Goal: Transaction & Acquisition: Purchase product/service

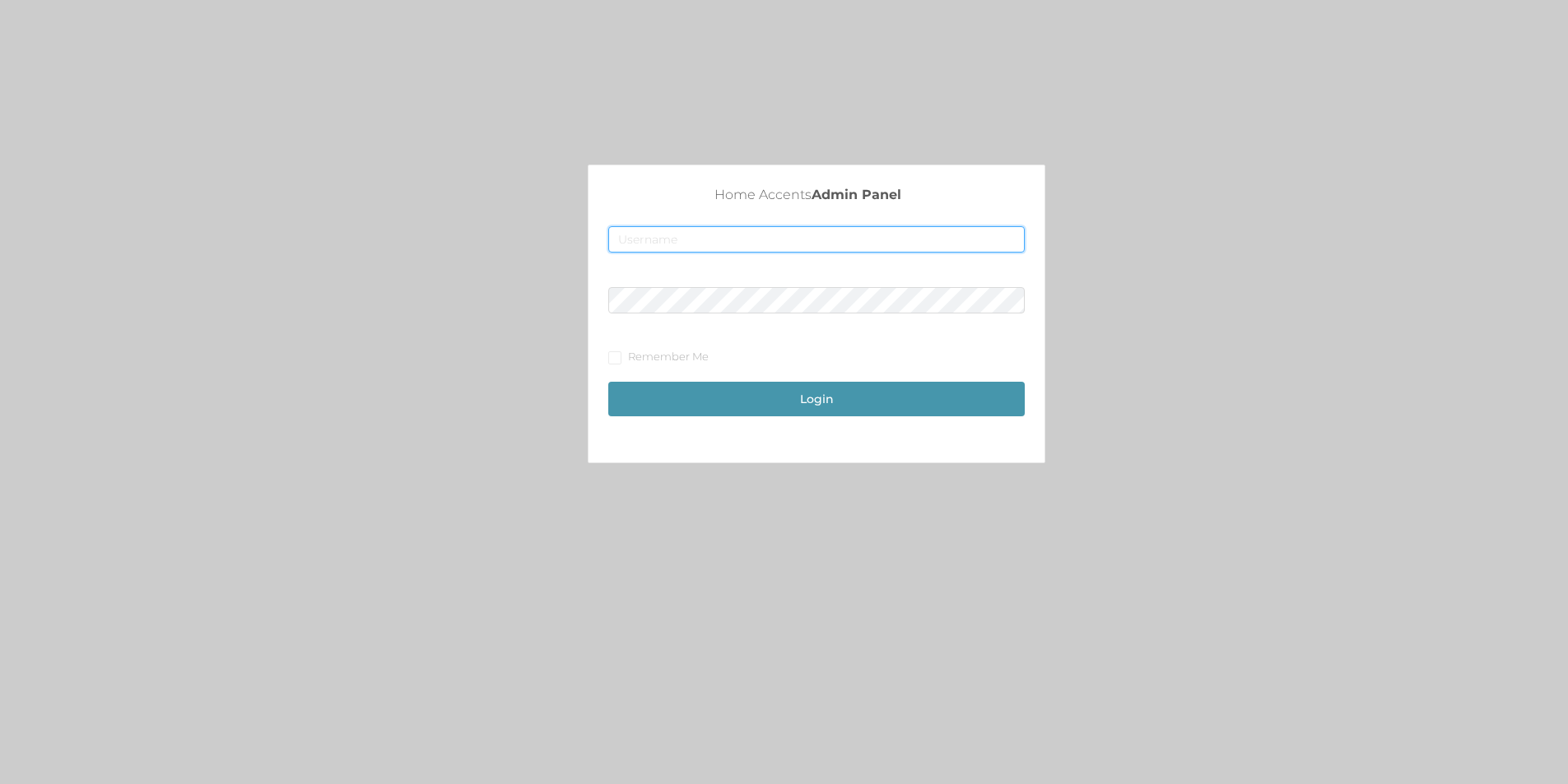
type input "[EMAIL_ADDRESS][DOMAIN_NAME]"
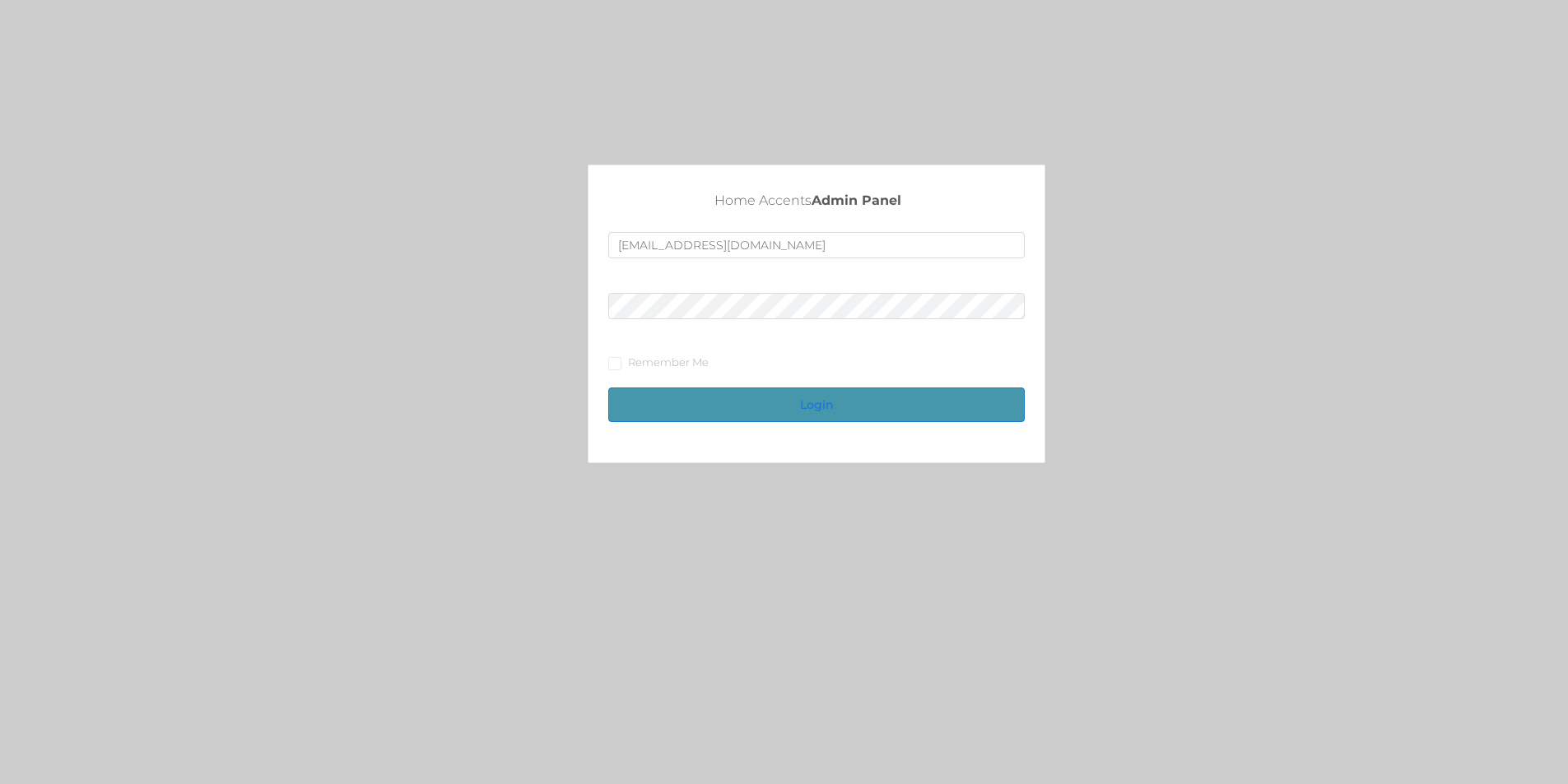
click at [802, 400] on button "Login" at bounding box center [816, 405] width 416 height 34
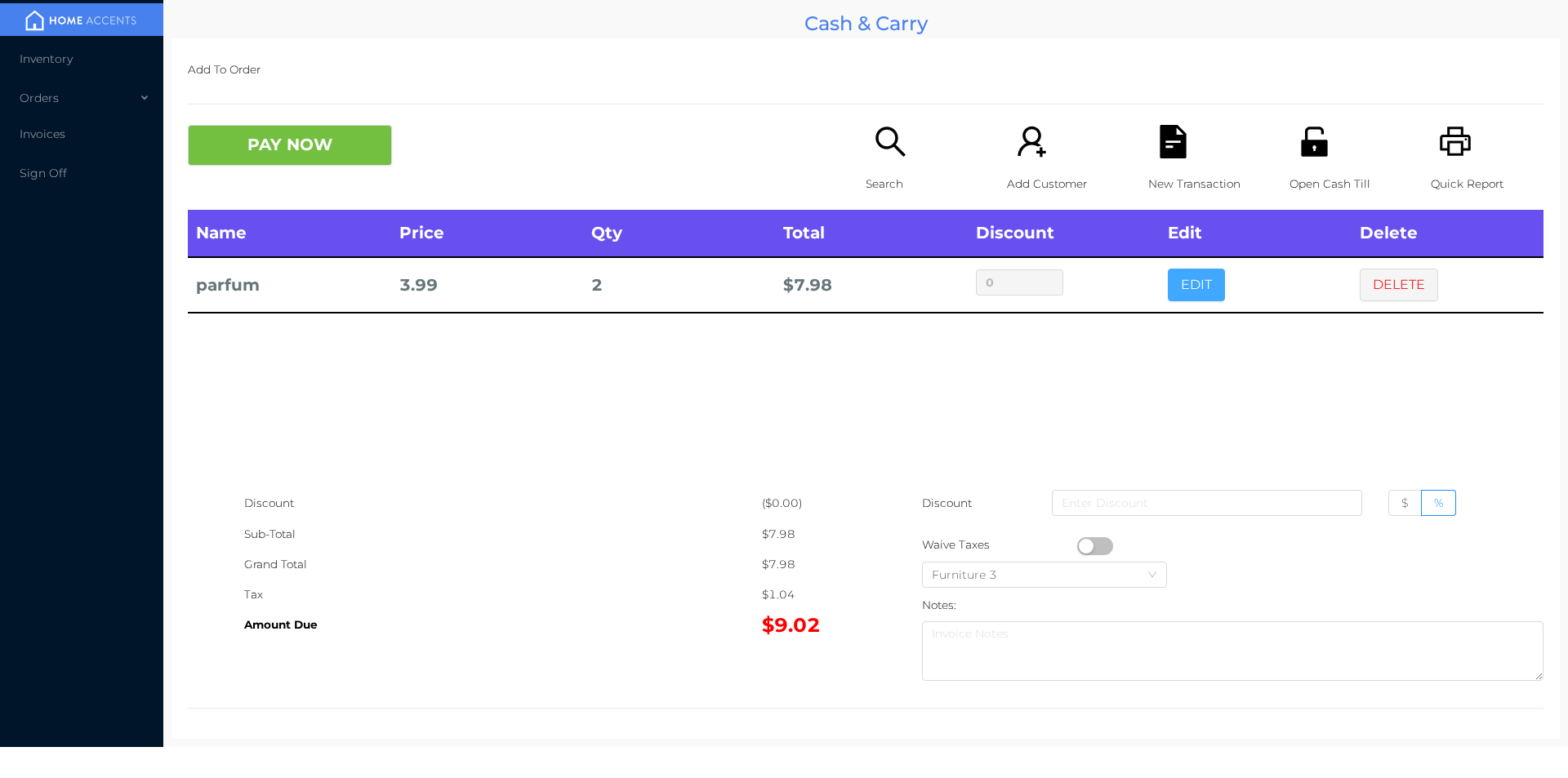
click at [1199, 290] on button "EDIT" at bounding box center [1196, 285] width 58 height 33
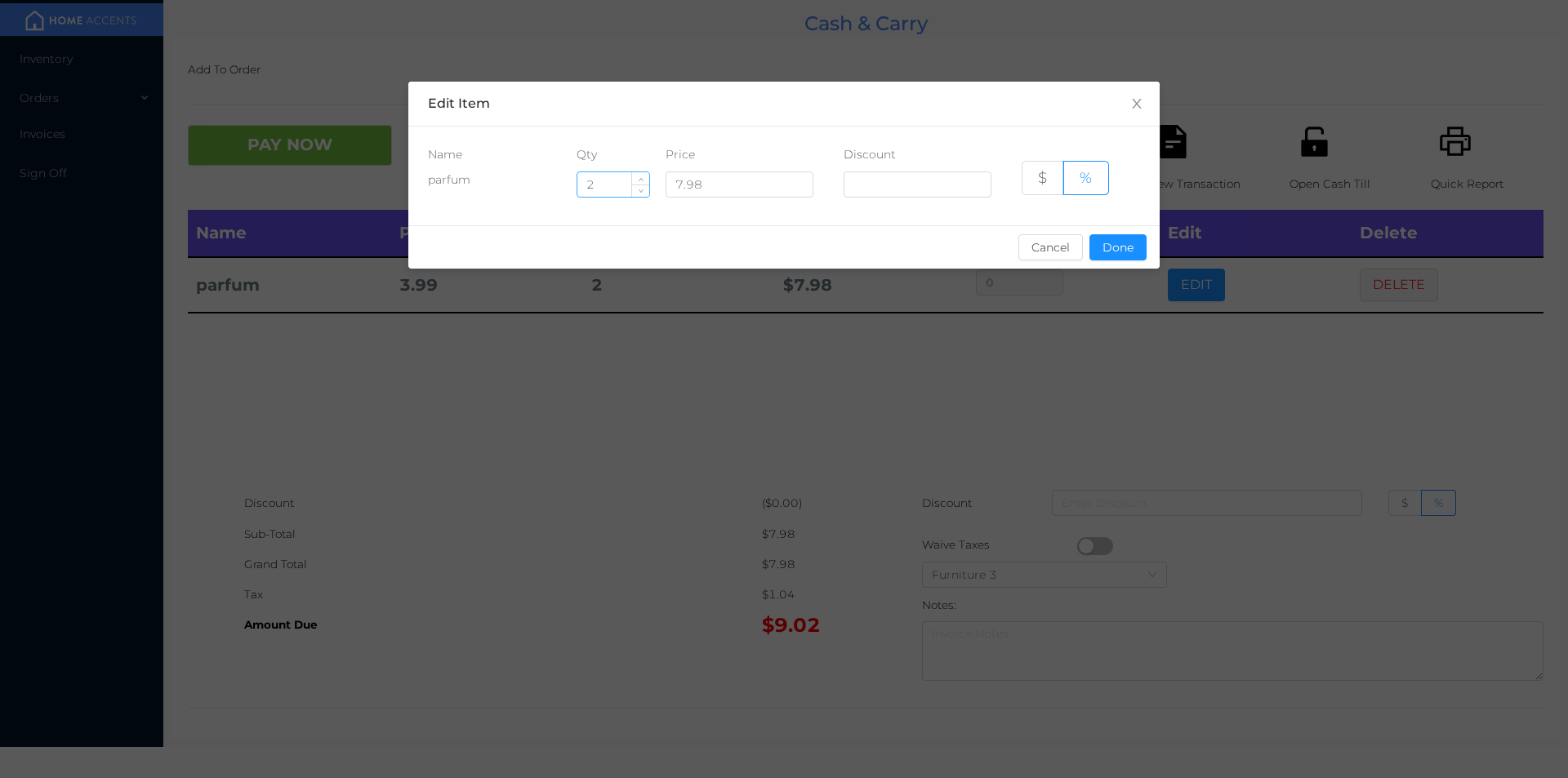
click at [619, 179] on input "2" at bounding box center [613, 185] width 72 height 25
type input "3"
click at [1131, 256] on button "Done" at bounding box center [1117, 248] width 58 height 26
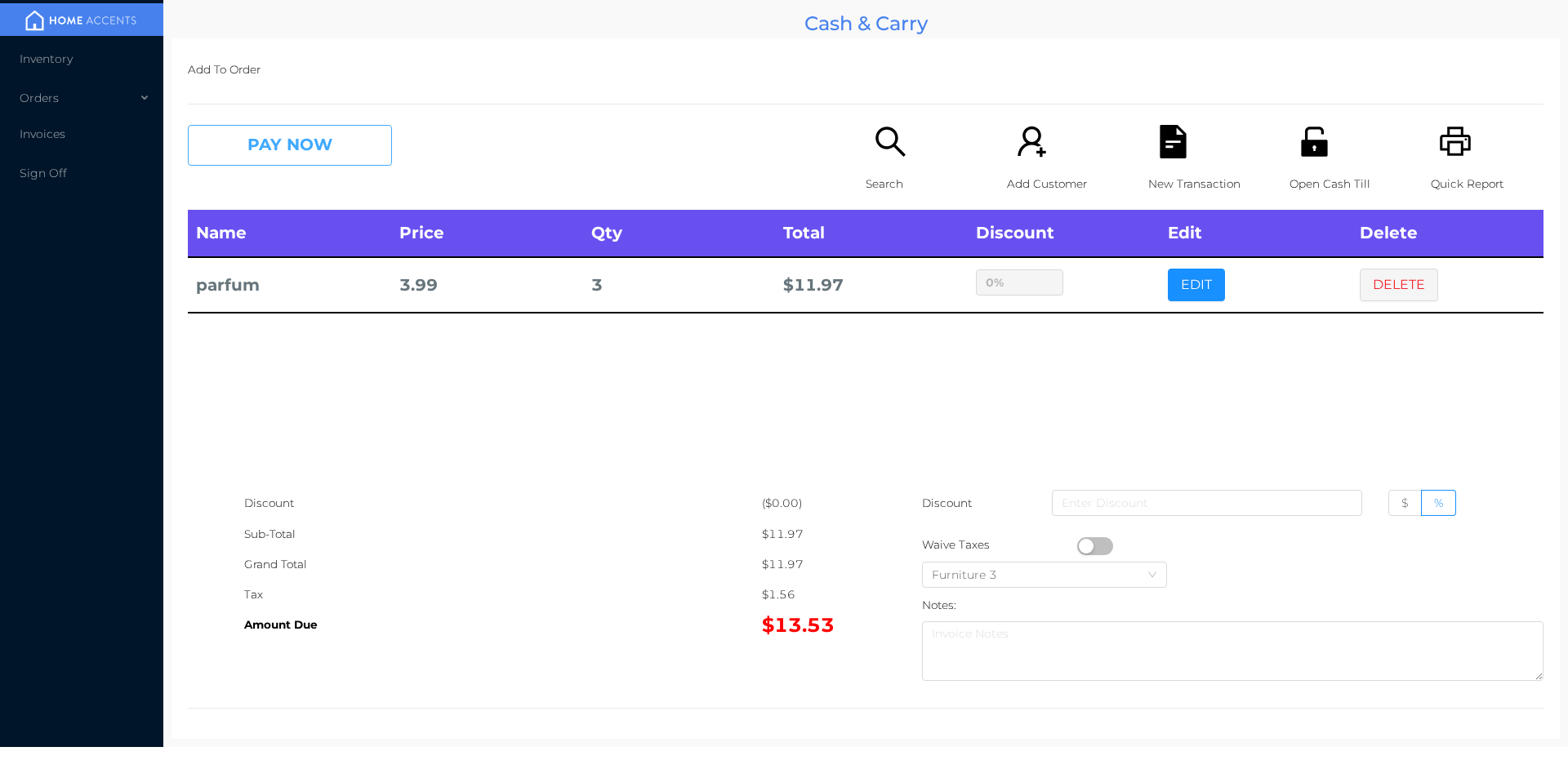
click at [277, 136] on button "PAY NOW" at bounding box center [289, 145] width 205 height 41
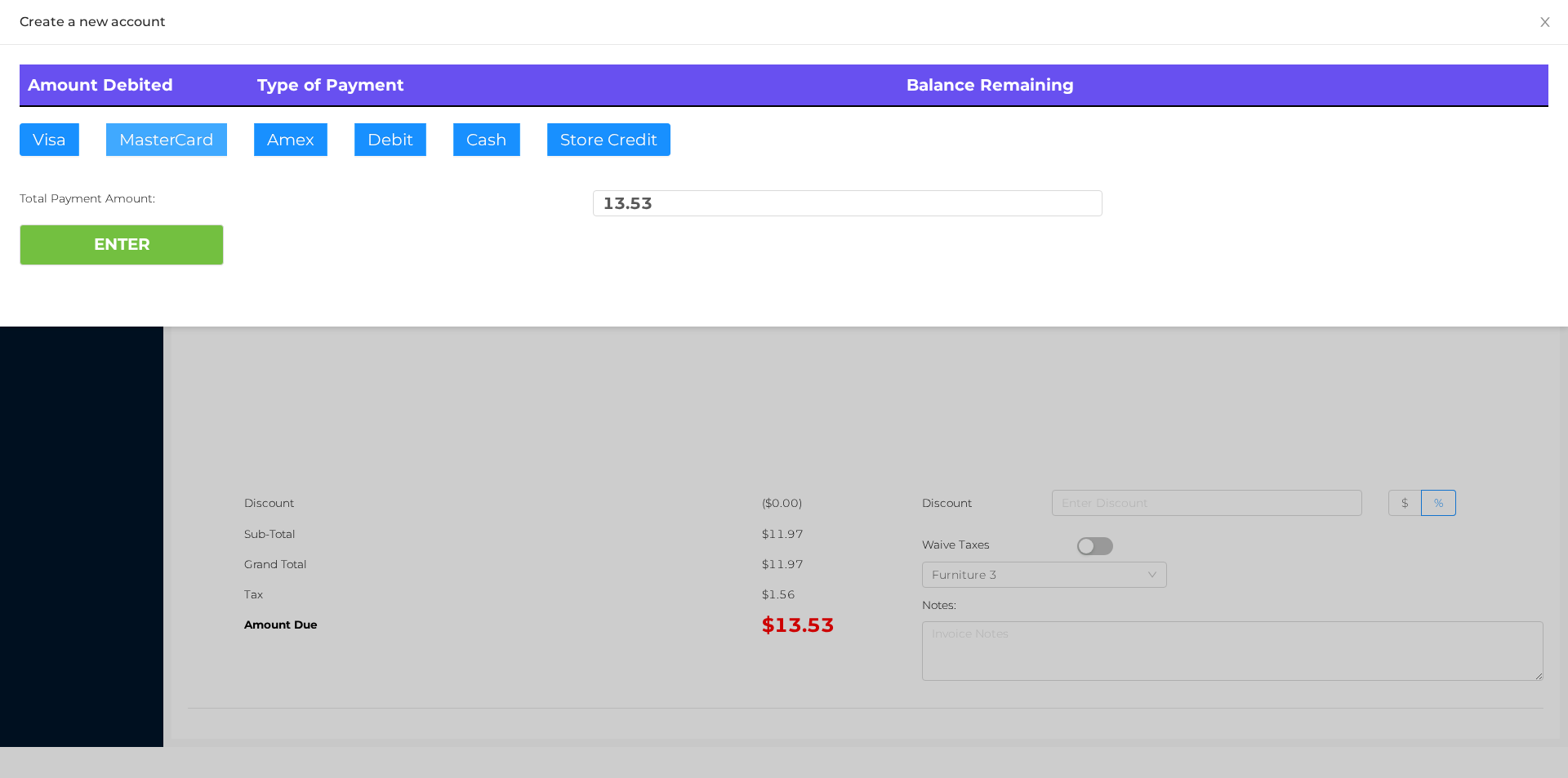
click at [190, 135] on button "MasterCard" at bounding box center [167, 140] width 121 height 33
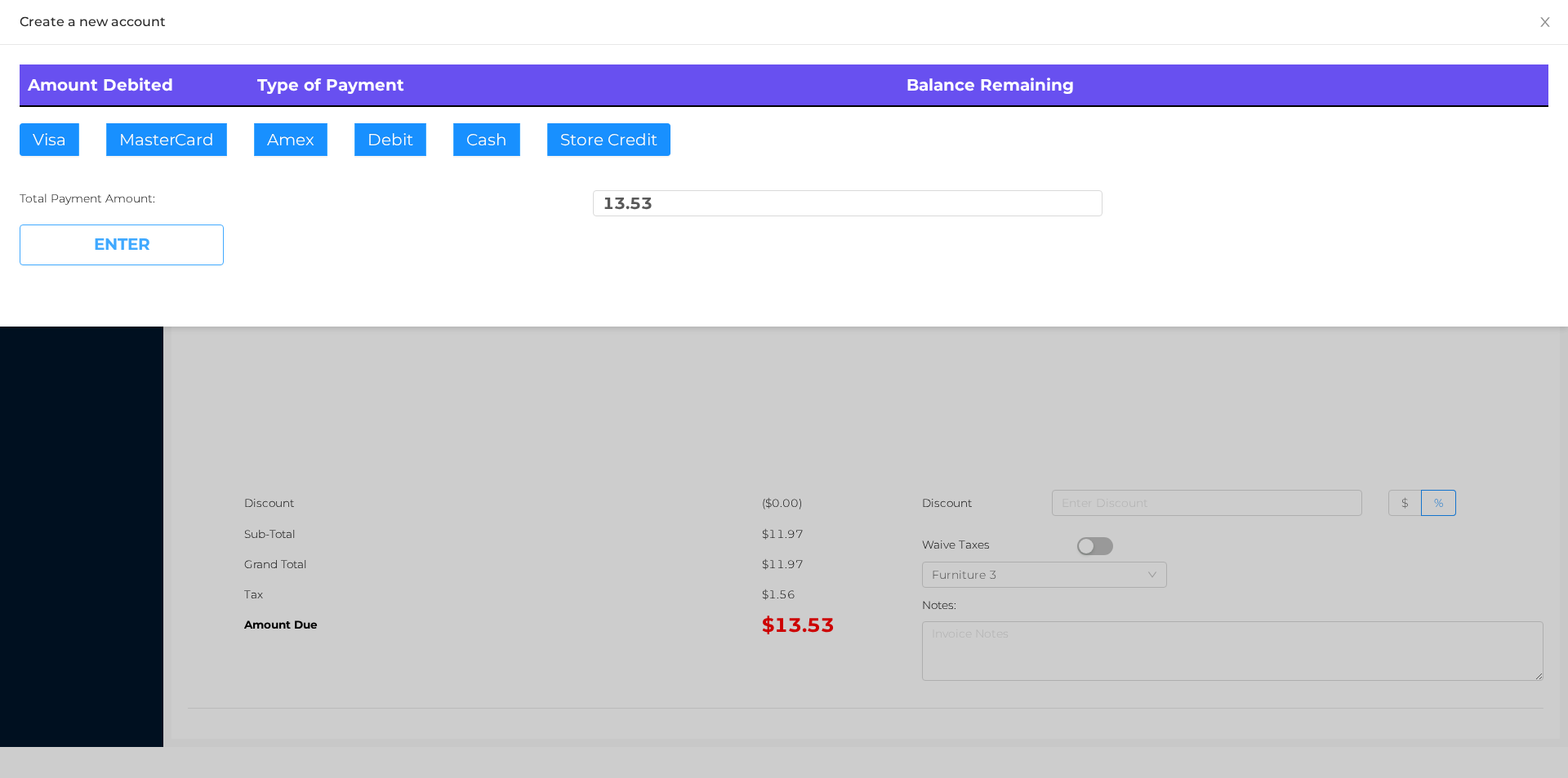
click at [123, 248] on button "ENTER" at bounding box center [122, 244] width 205 height 41
type input "0"
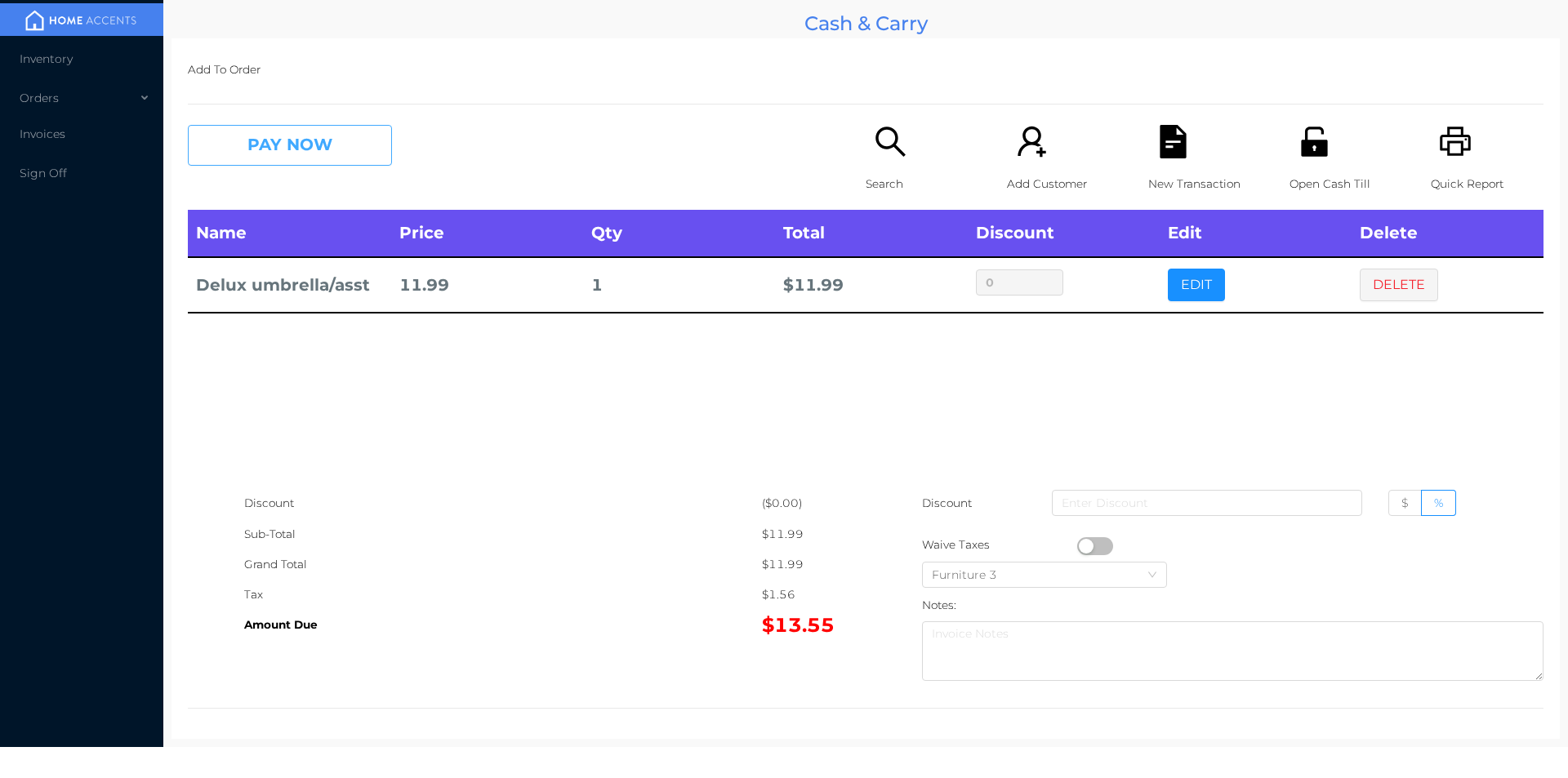
click at [314, 136] on button "PAY NOW" at bounding box center [289, 145] width 205 height 41
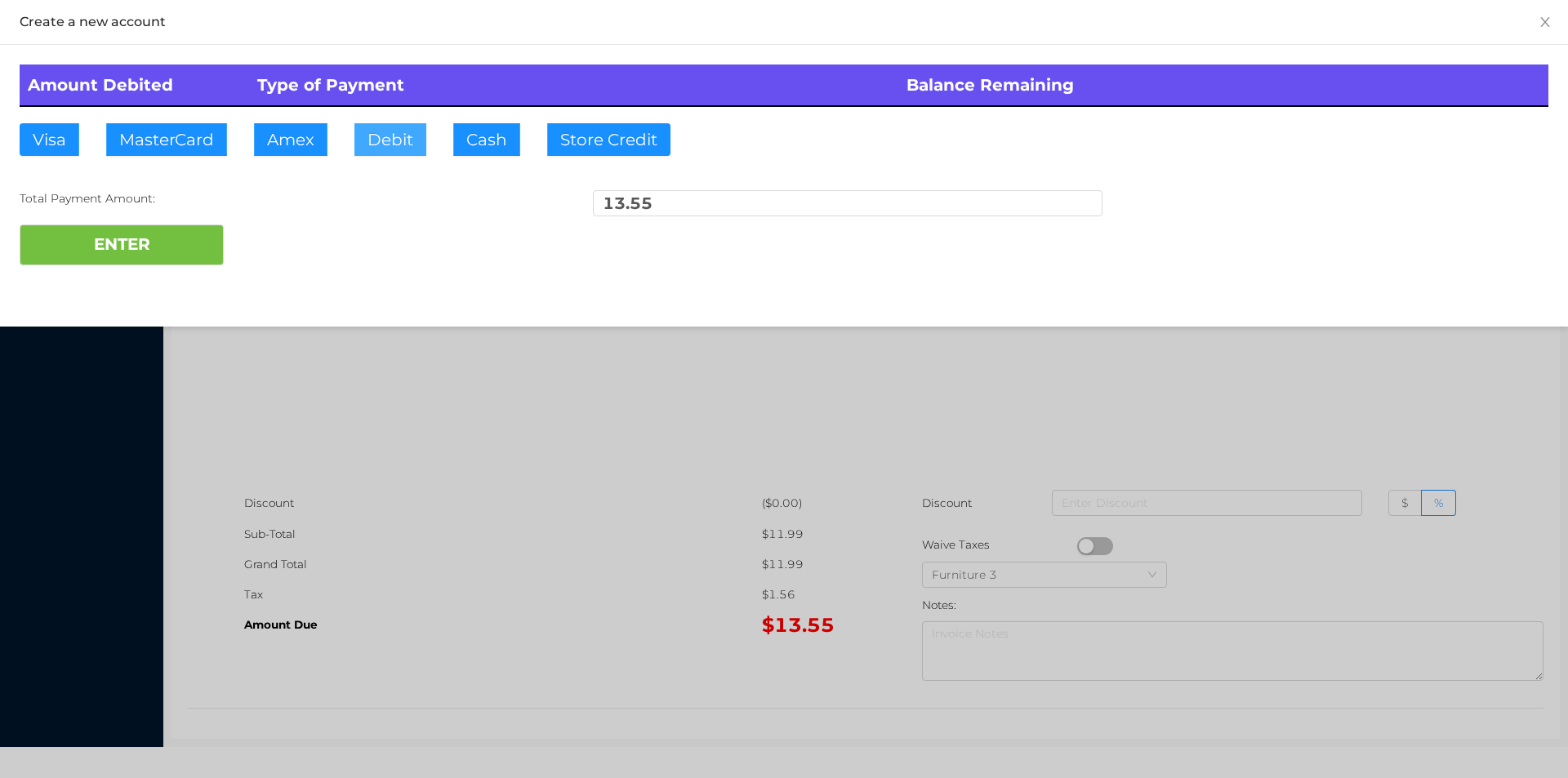
click at [423, 125] on button "Debit" at bounding box center [390, 140] width 72 height 33
click at [180, 242] on button "ENTER" at bounding box center [122, 244] width 205 height 41
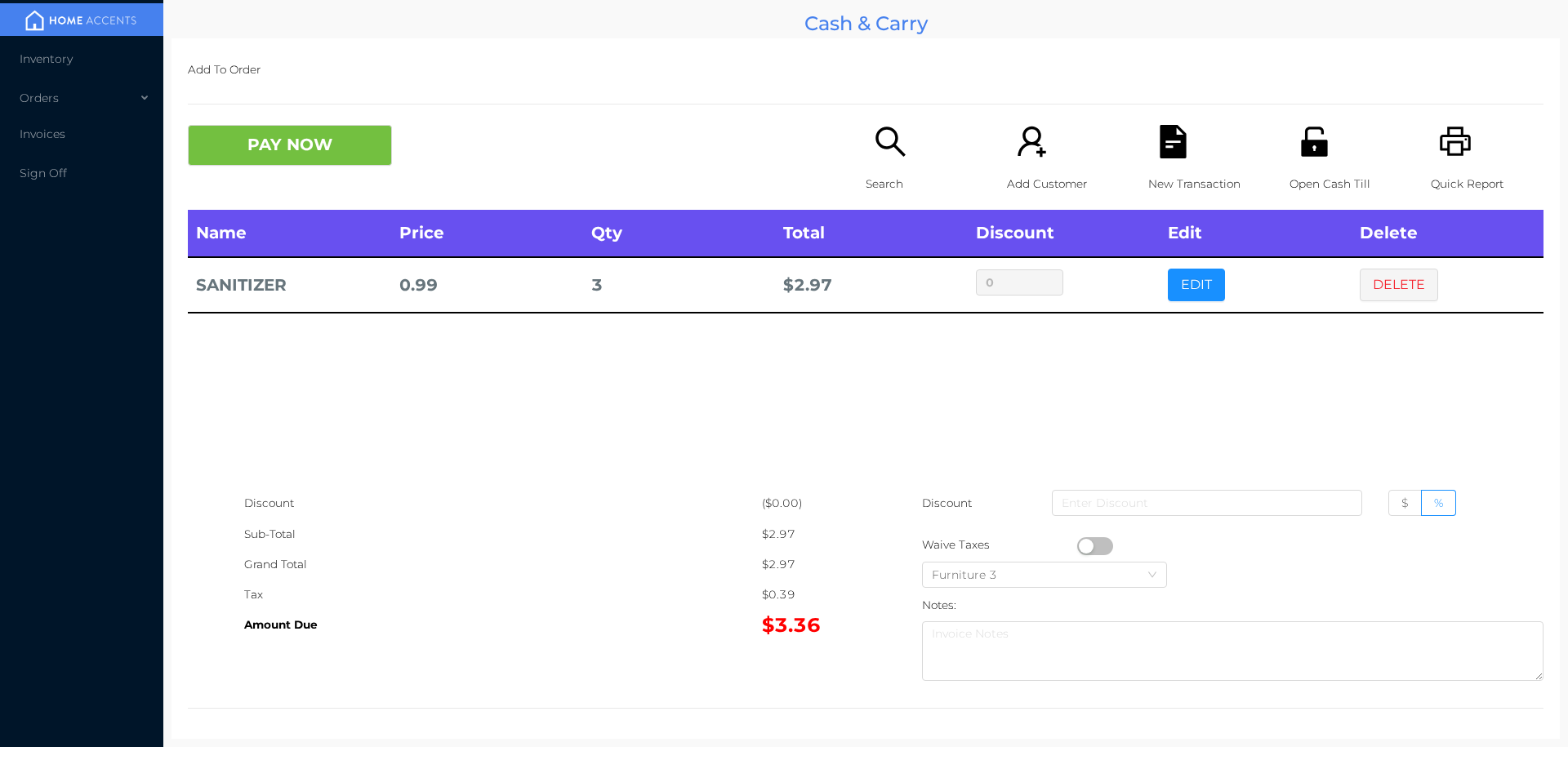
click at [881, 157] on icon "icon: search" at bounding box center [891, 142] width 34 height 34
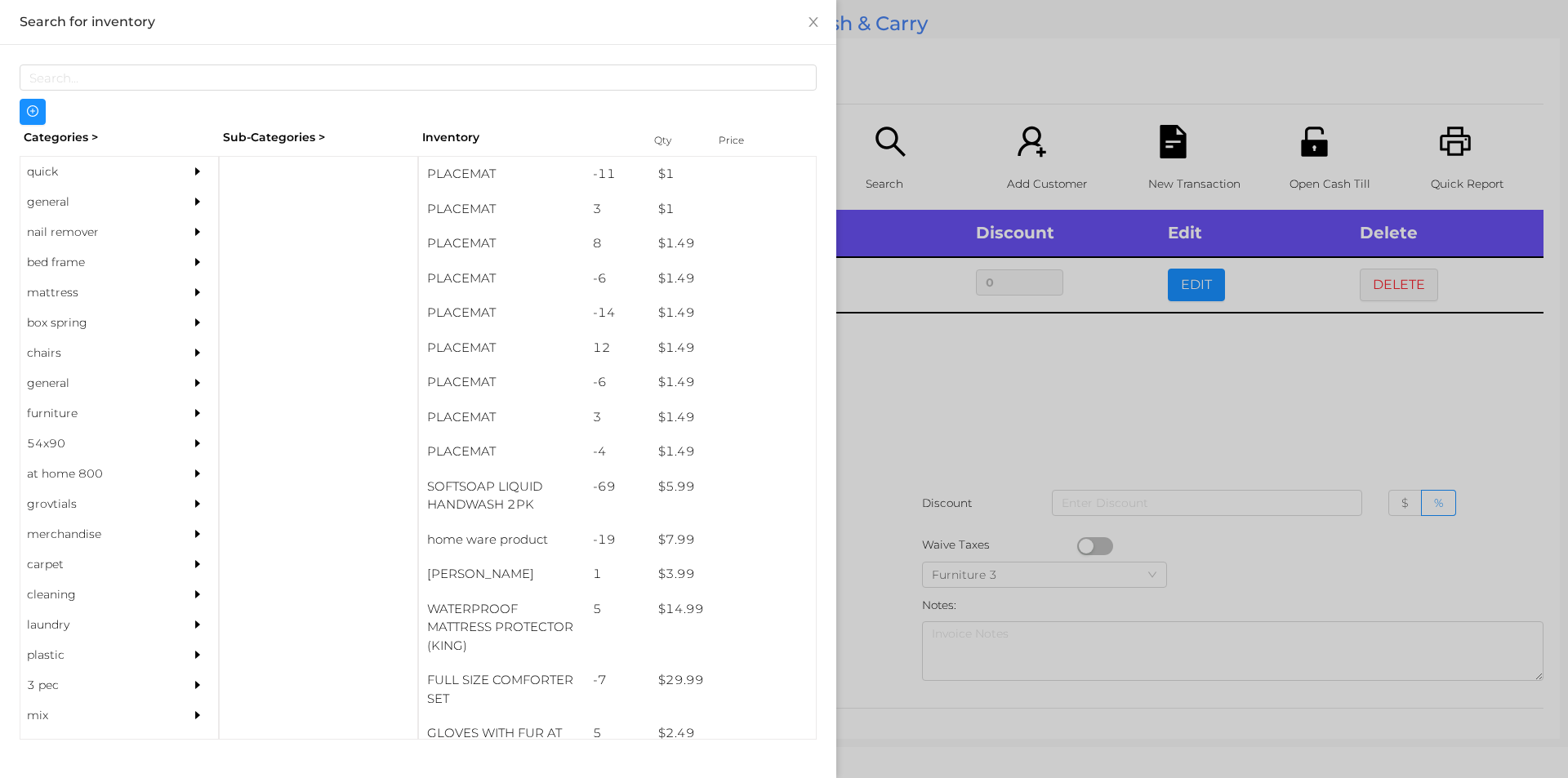
scroll to position [126, 0]
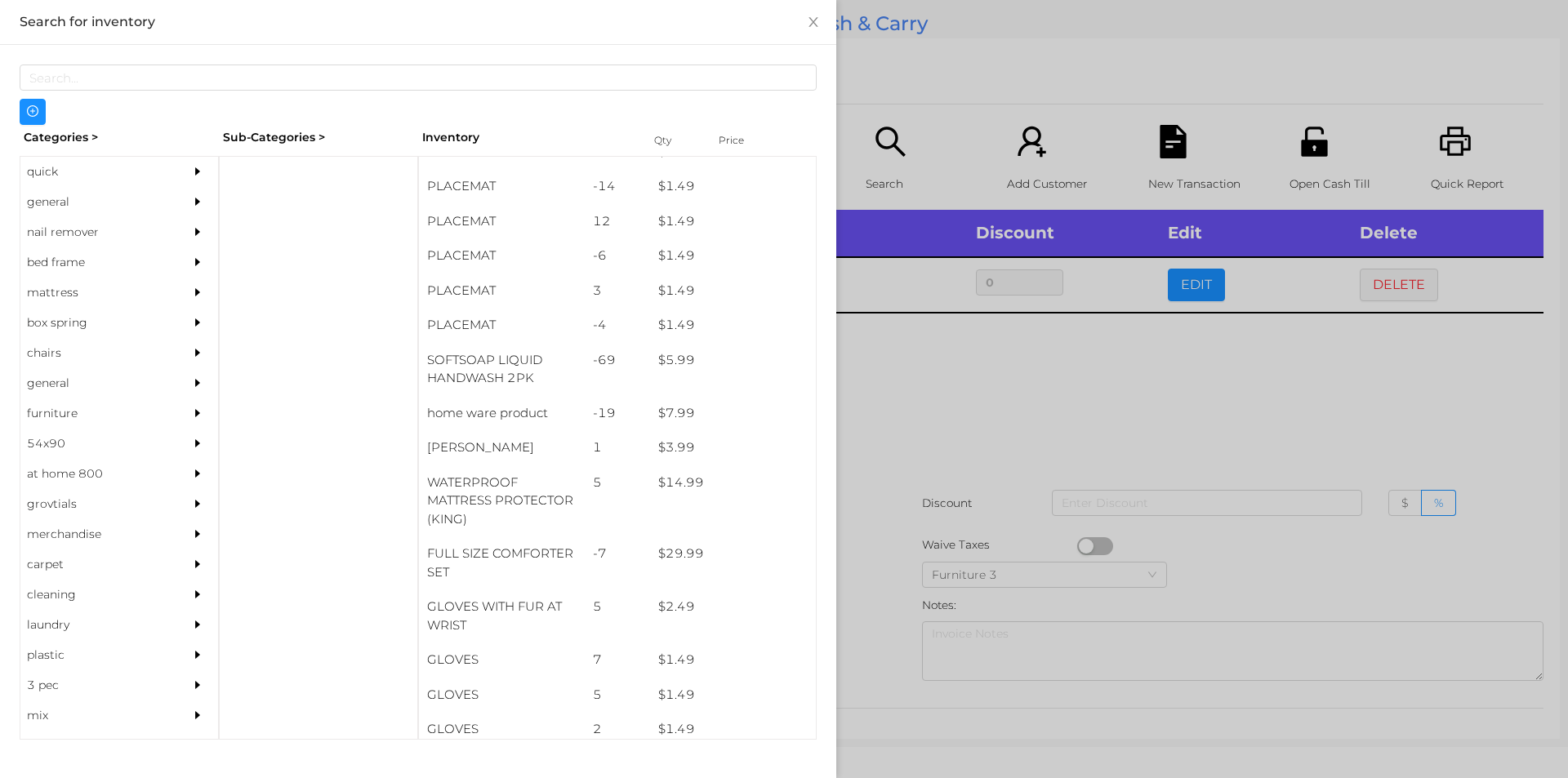
click at [93, 198] on div "general" at bounding box center [95, 202] width 149 height 30
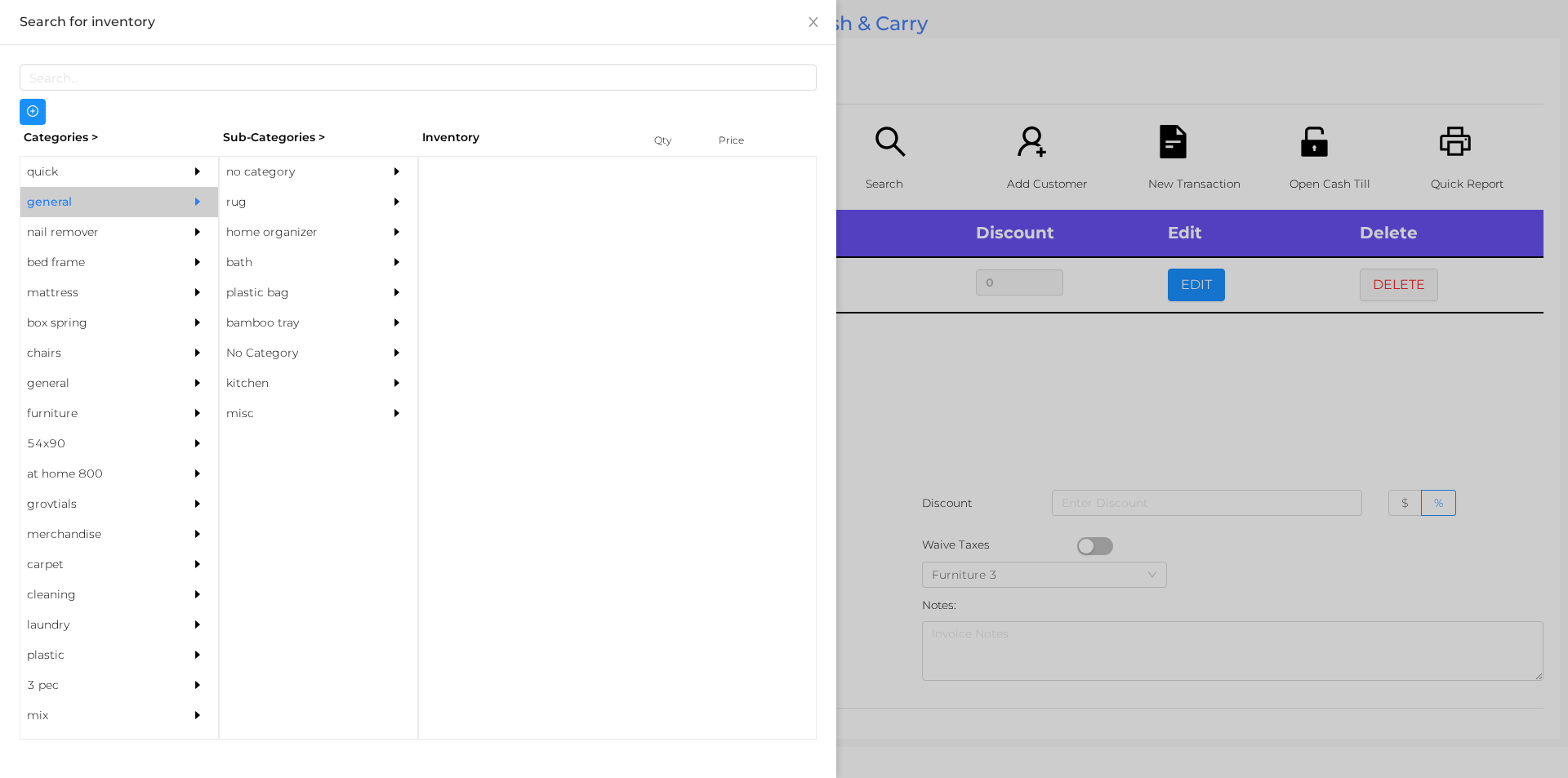
scroll to position [0, 0]
click at [284, 157] on div "no category" at bounding box center [294, 172] width 149 height 30
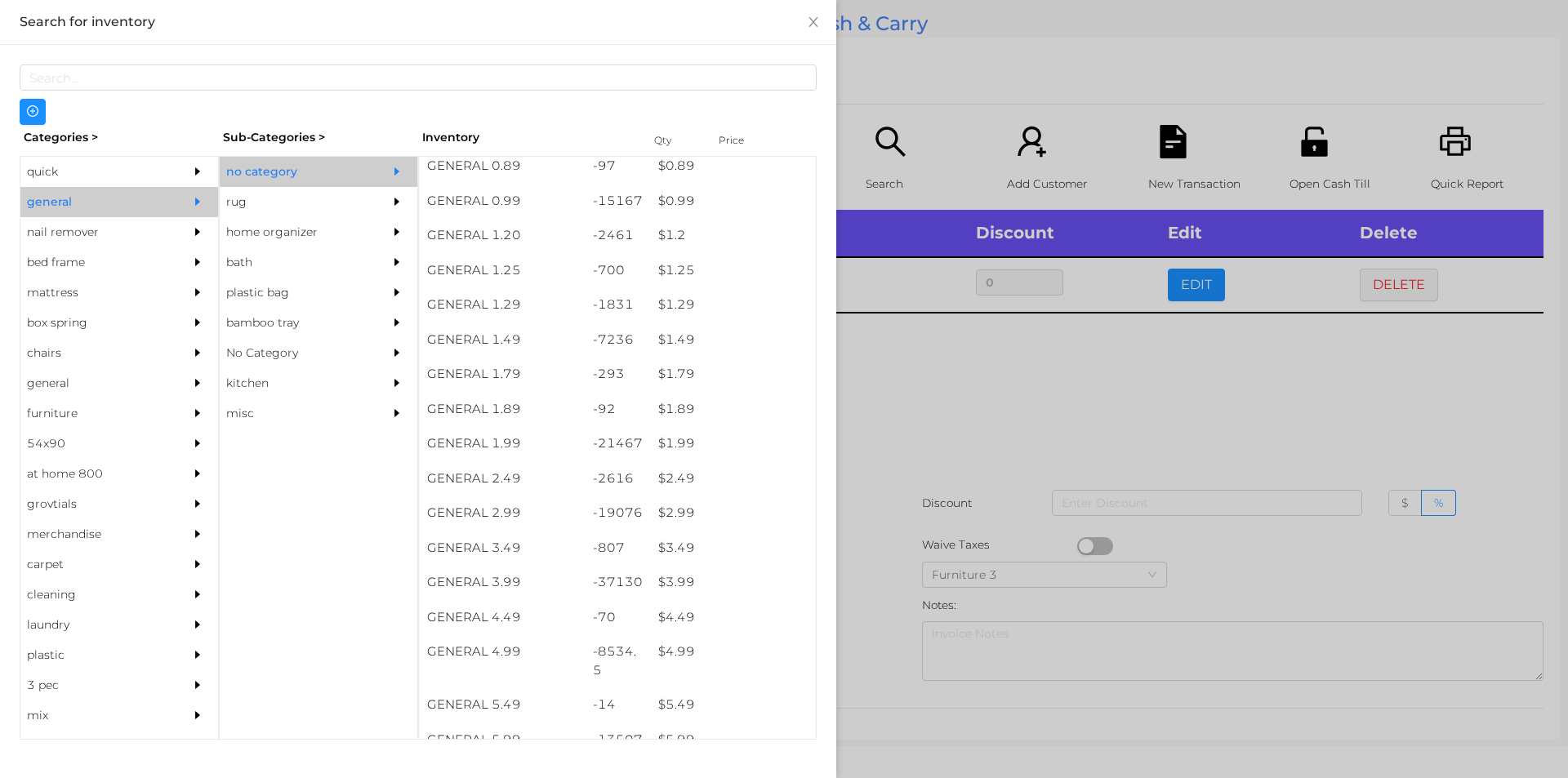
scroll to position [70, 0]
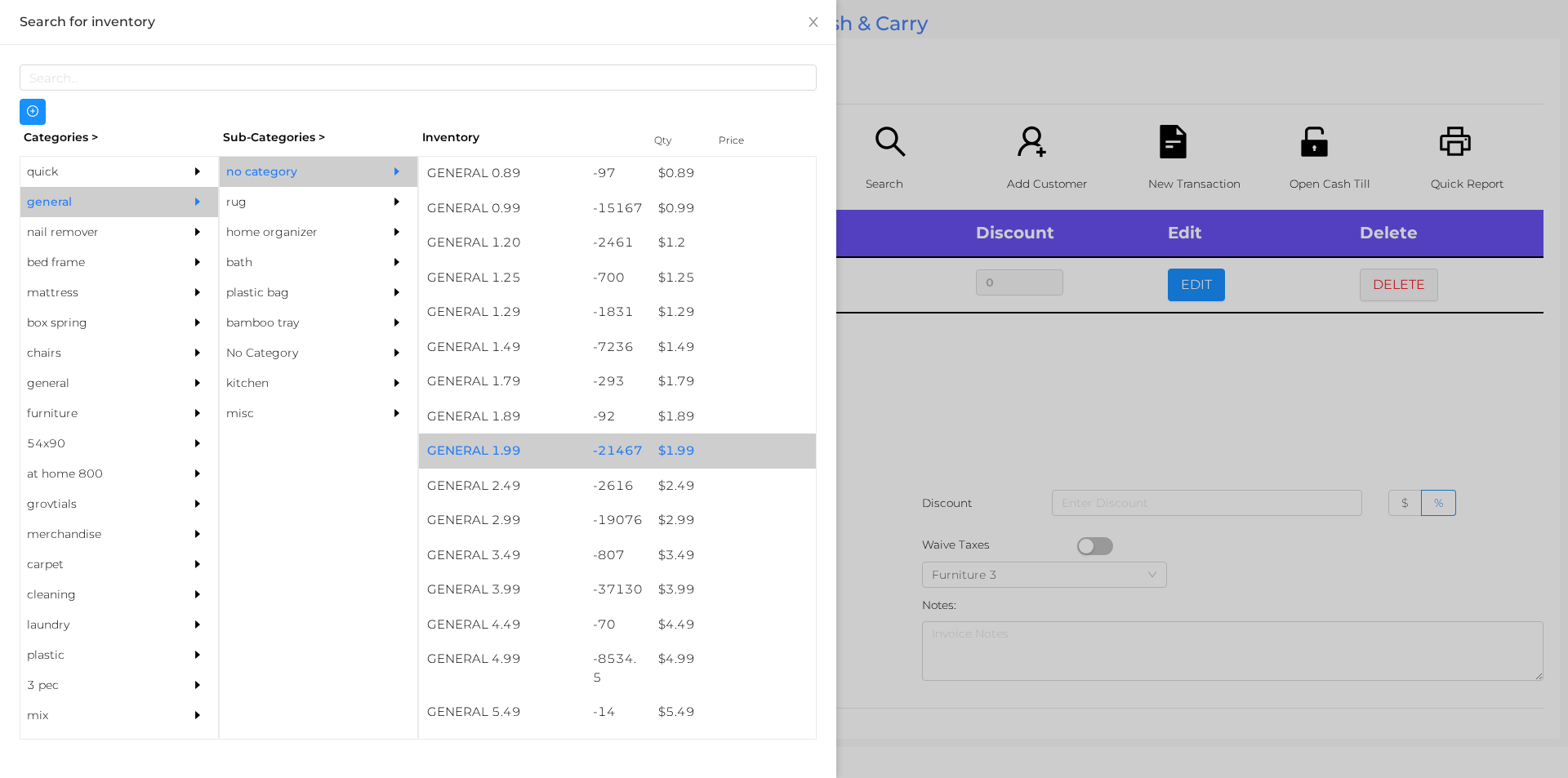
click at [679, 445] on div "$ 1.99" at bounding box center [733, 451] width 166 height 35
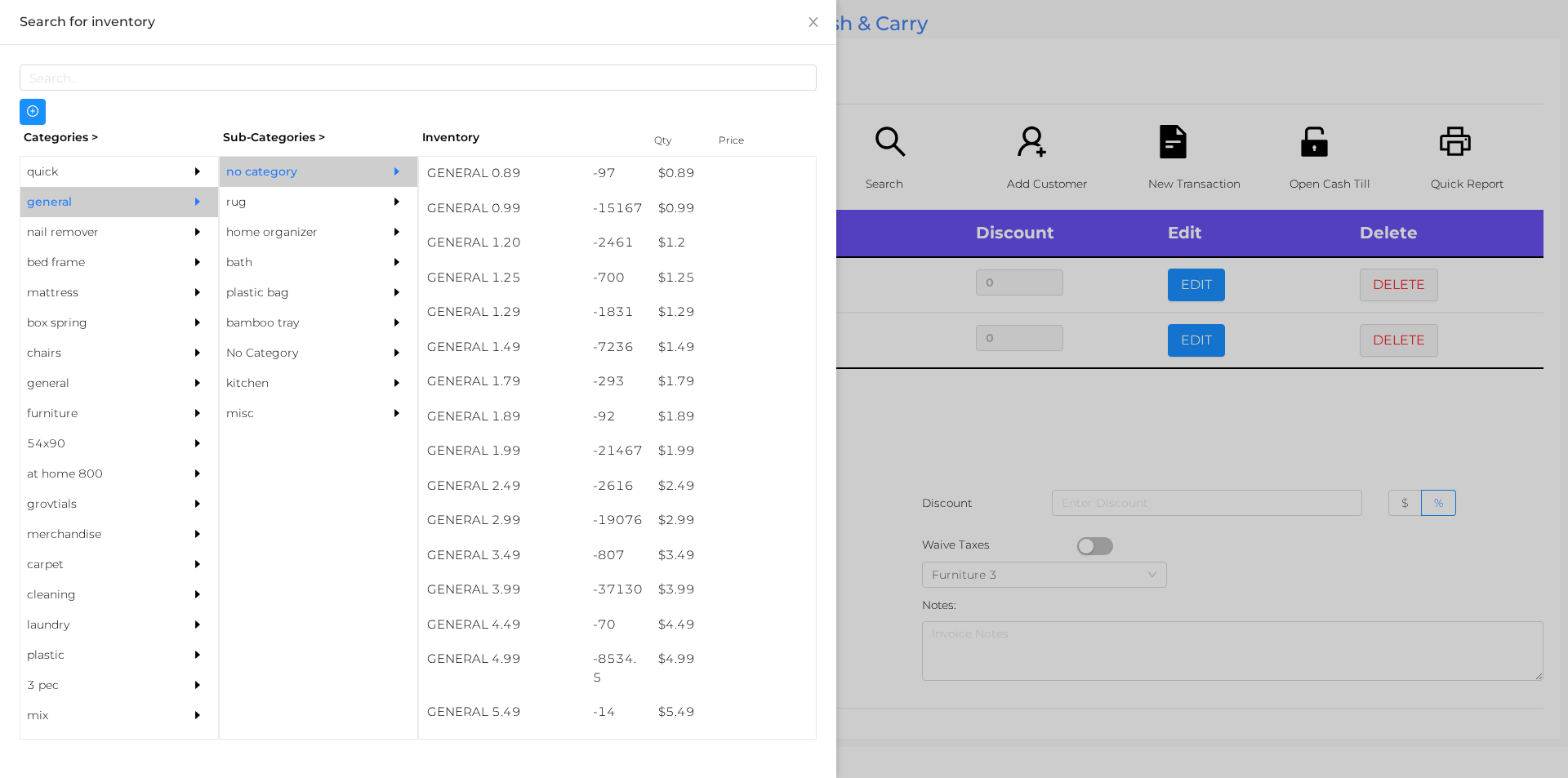
click at [910, 518] on div at bounding box center [784, 389] width 1568 height 778
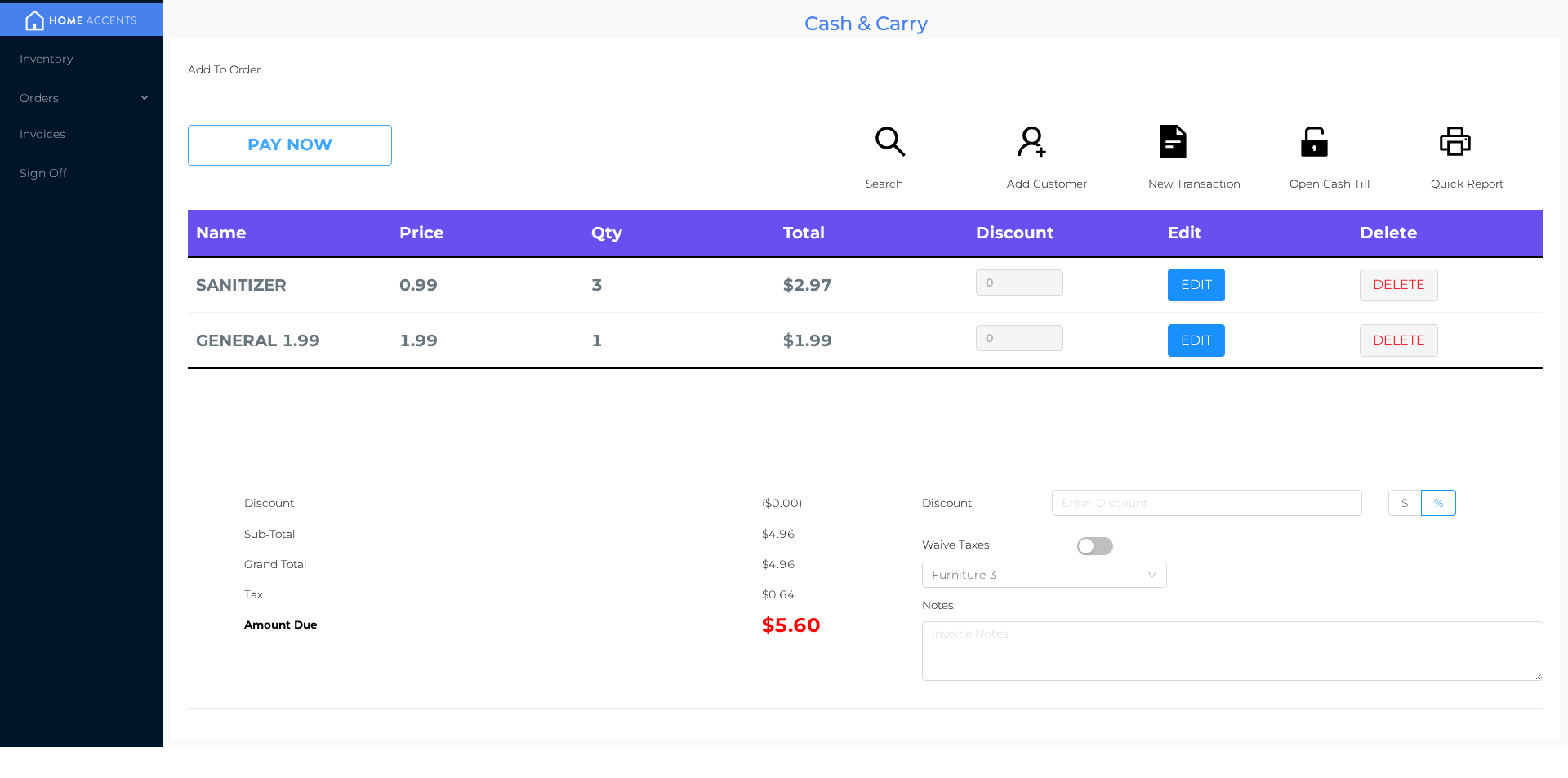
click at [329, 163] on button "PAY NOW" at bounding box center [289, 145] width 205 height 41
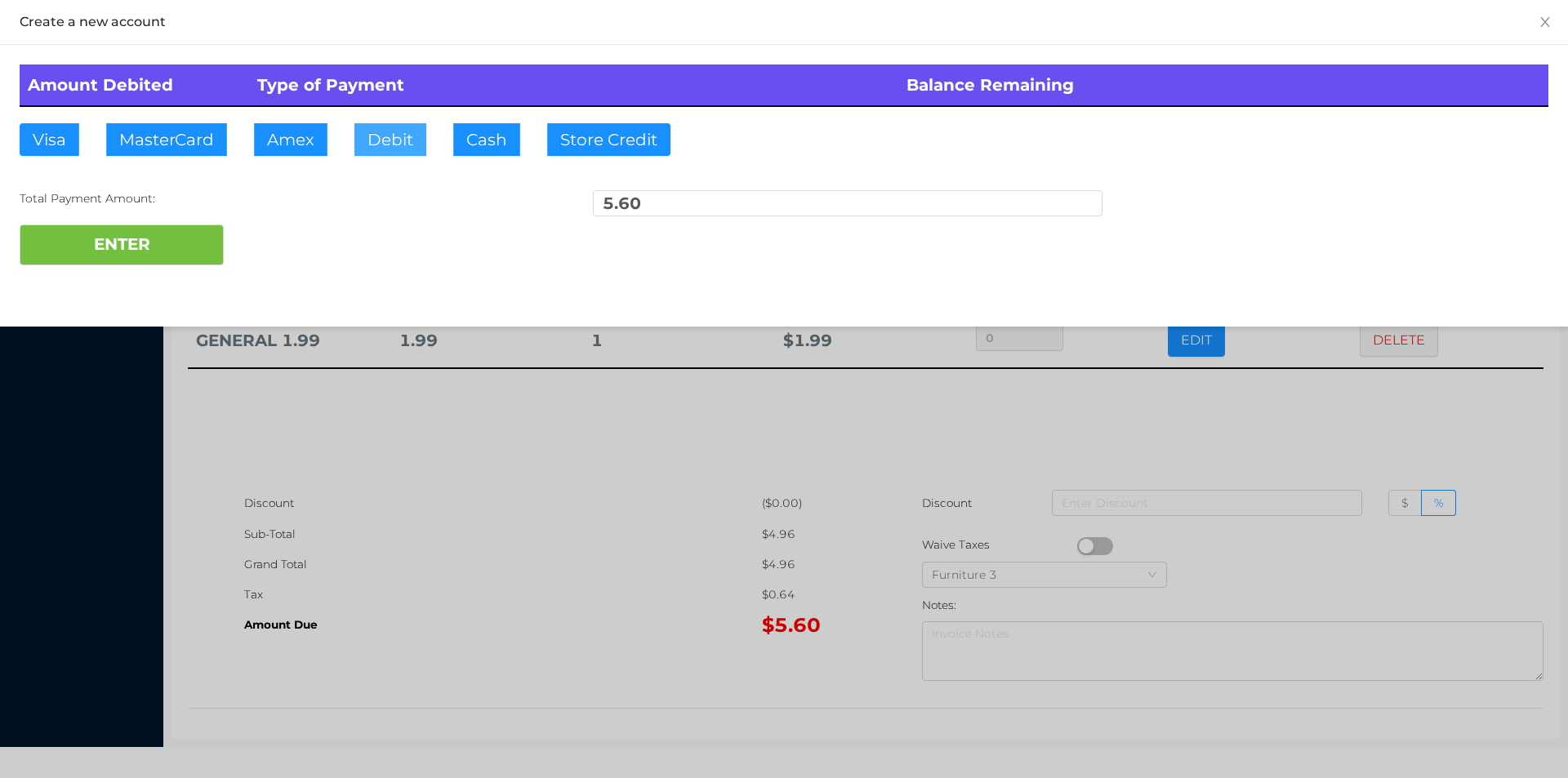
click at [418, 140] on button "Debit" at bounding box center [390, 140] width 72 height 33
click at [173, 244] on button "ENTER" at bounding box center [122, 244] width 205 height 41
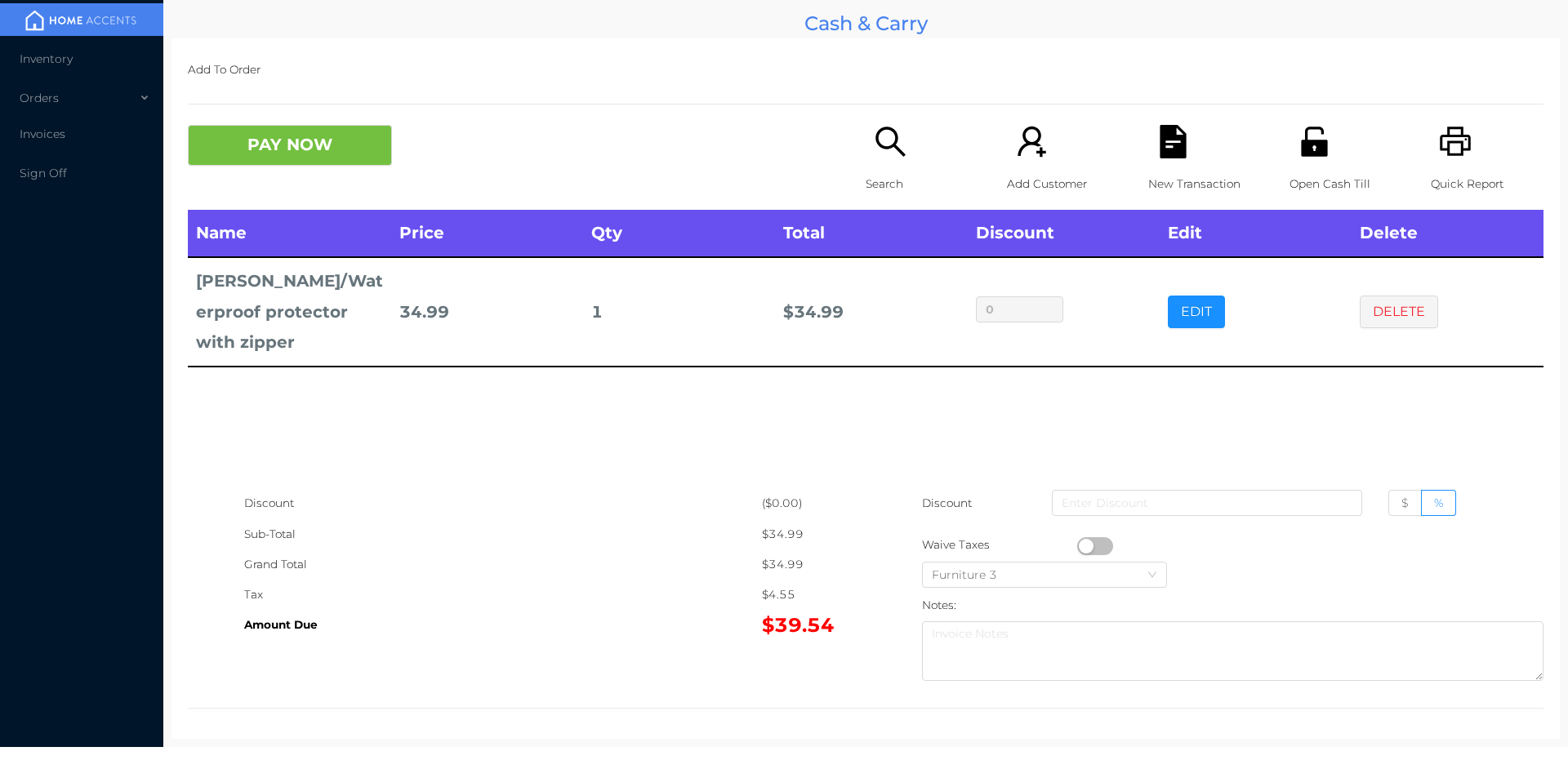
click at [1160, 137] on icon "icon: file-text" at bounding box center [1173, 142] width 26 height 34
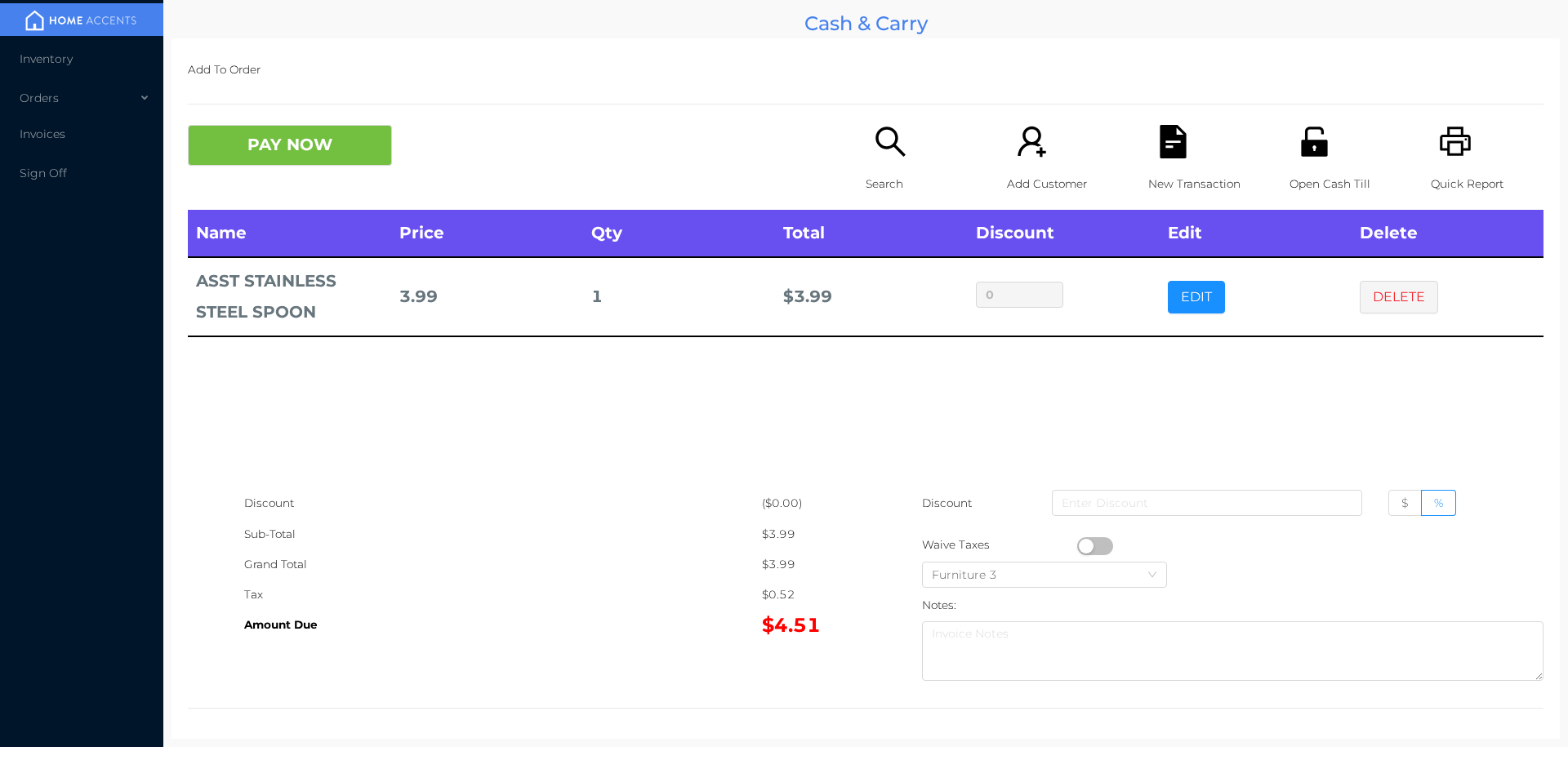
click at [259, 160] on button "PAY NOW" at bounding box center [289, 145] width 205 height 41
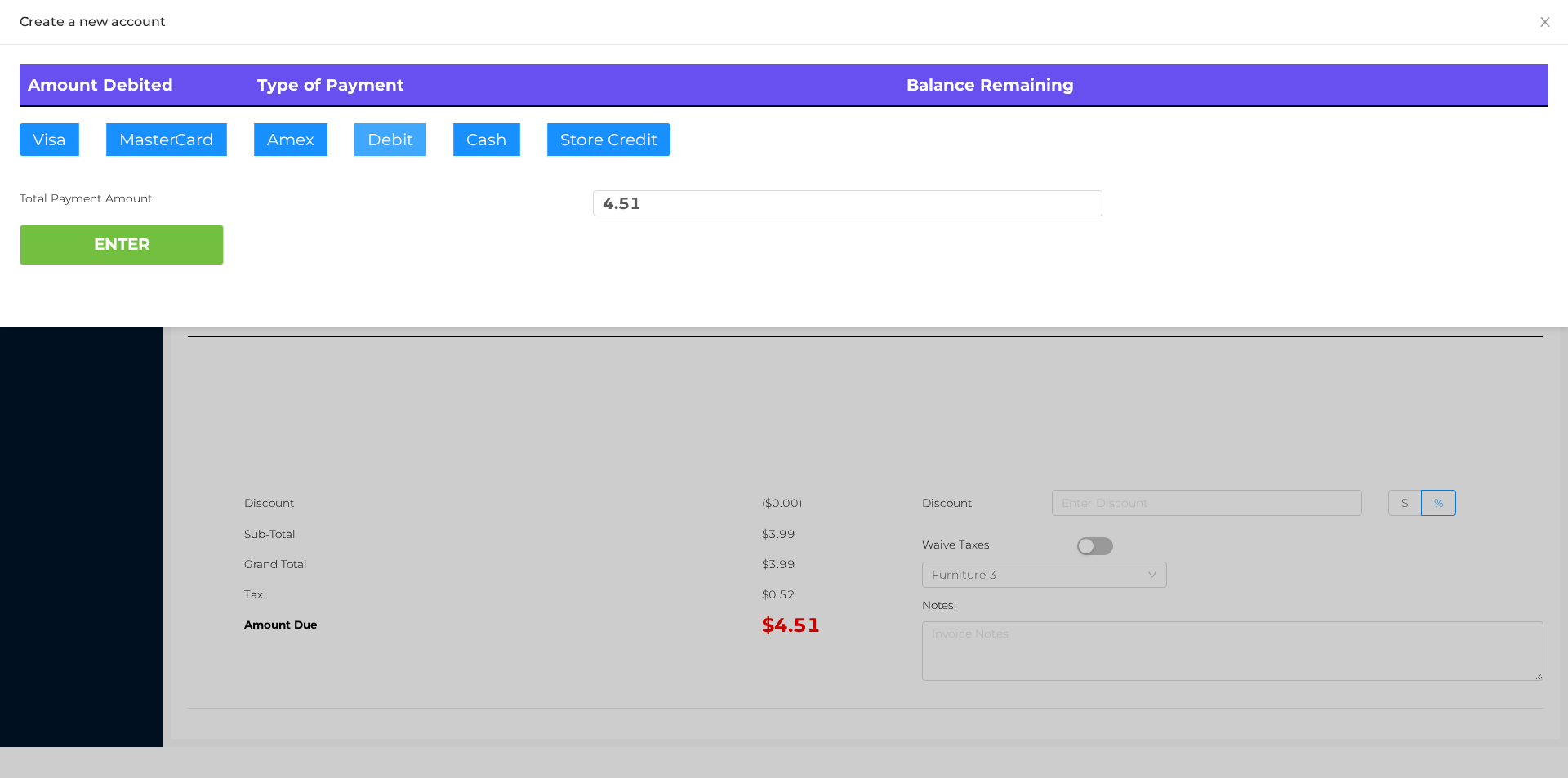
click at [409, 156] on button "Debit" at bounding box center [390, 140] width 72 height 33
click at [157, 228] on button "ENTER" at bounding box center [122, 244] width 205 height 41
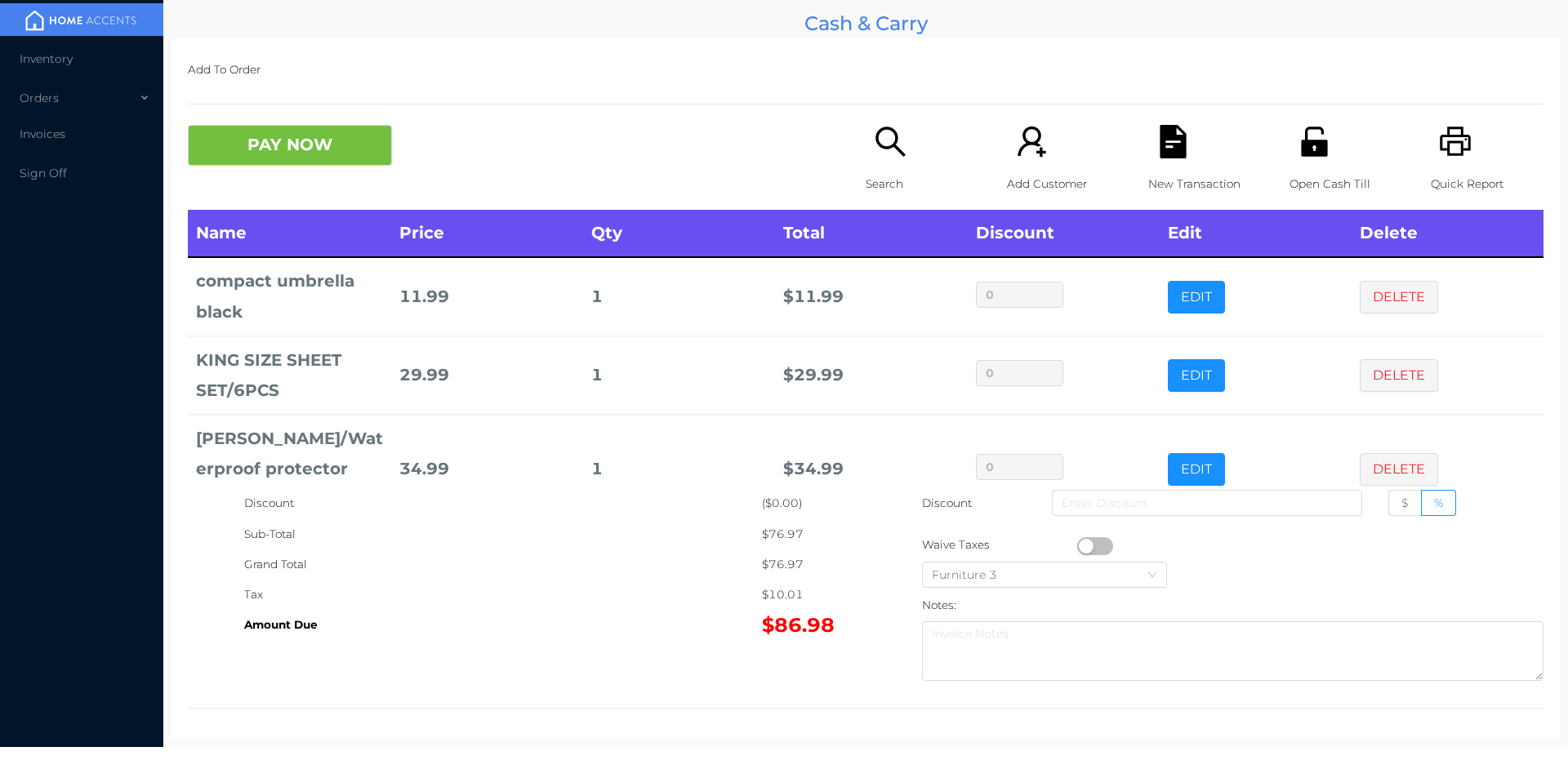
click at [255, 182] on div "PAY NOW Search Add Customer New Transaction Open Cash Till Quick Report" at bounding box center [866, 168] width 1356 height 85
click at [382, 125] on button "PAY NOW" at bounding box center [289, 145] width 205 height 41
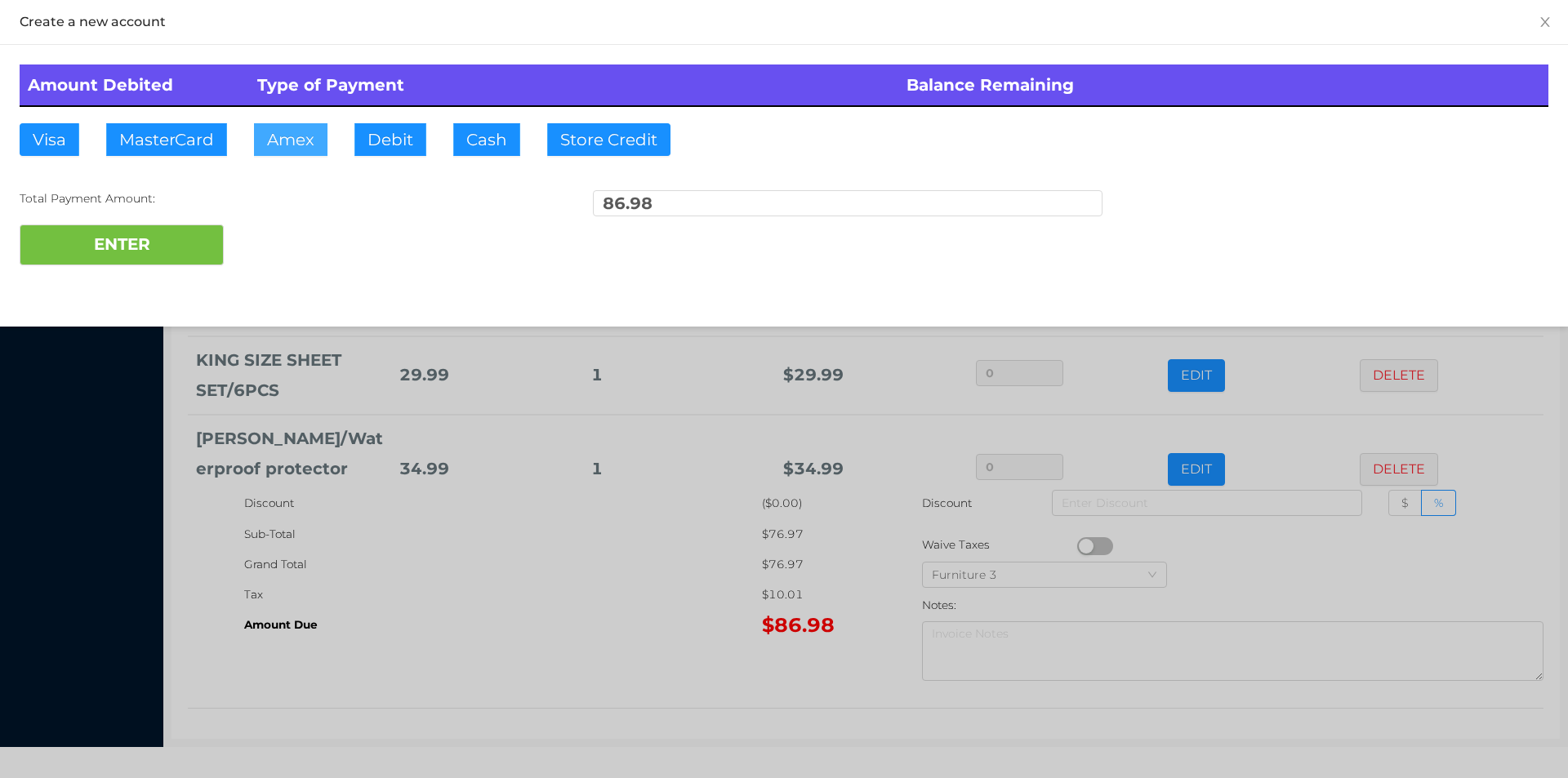
click at [323, 143] on button "Amex" at bounding box center [290, 140] width 74 height 33
click at [393, 149] on button "Debit" at bounding box center [390, 140] width 72 height 33
click at [193, 230] on button "ENTER" at bounding box center [122, 244] width 205 height 41
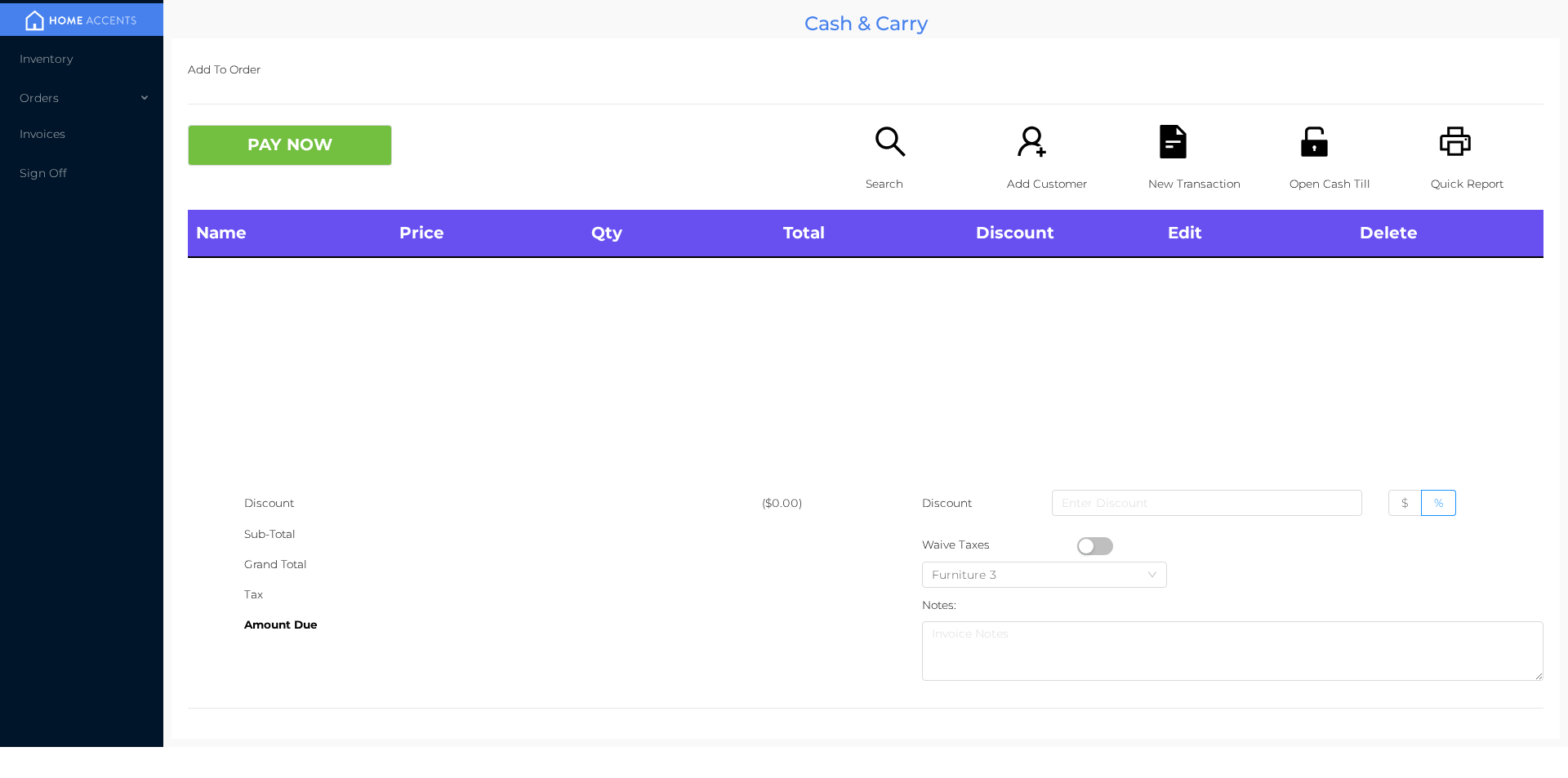
click at [900, 141] on icon "icon: search" at bounding box center [891, 142] width 34 height 34
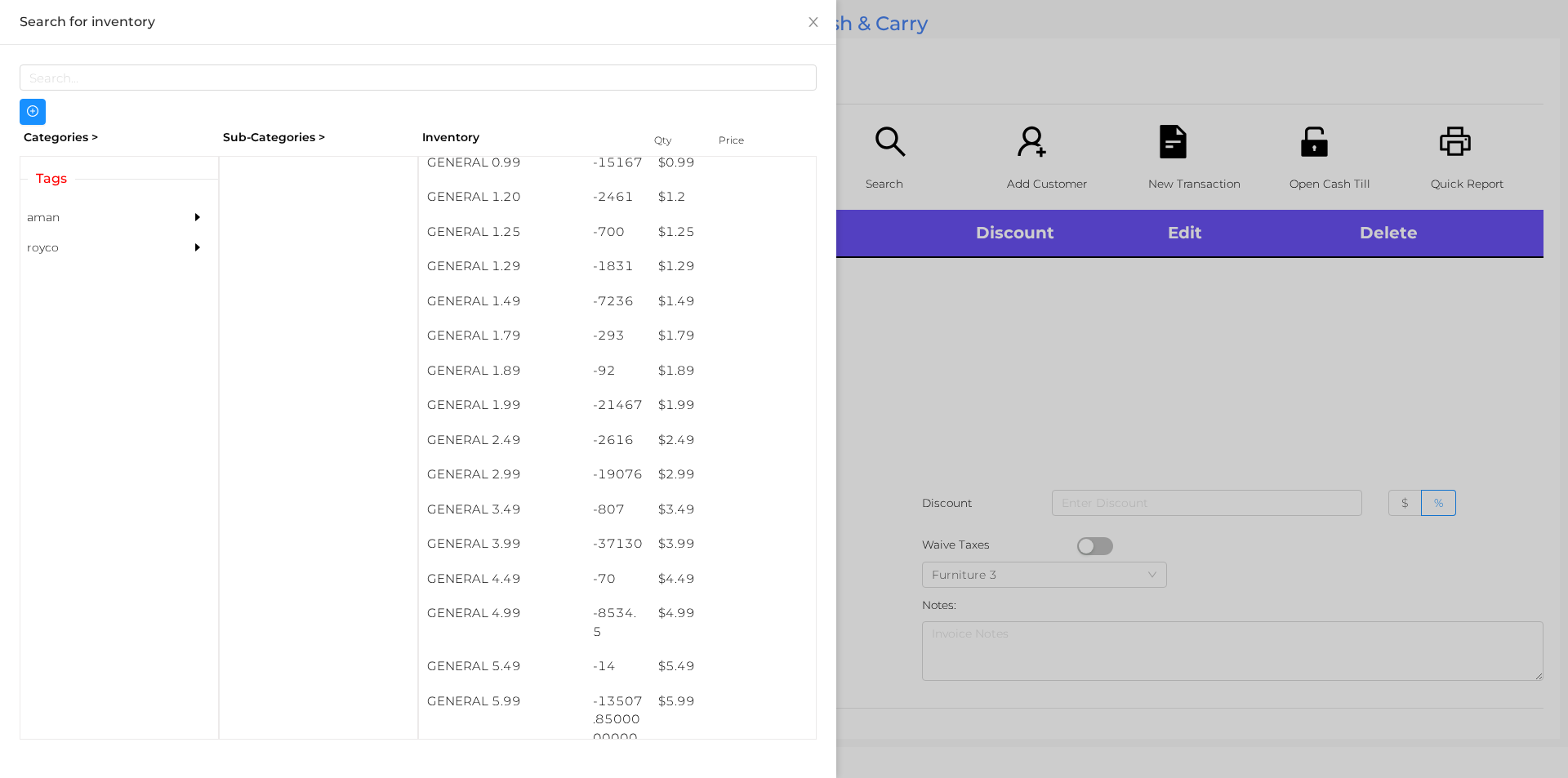
scroll to position [162, 0]
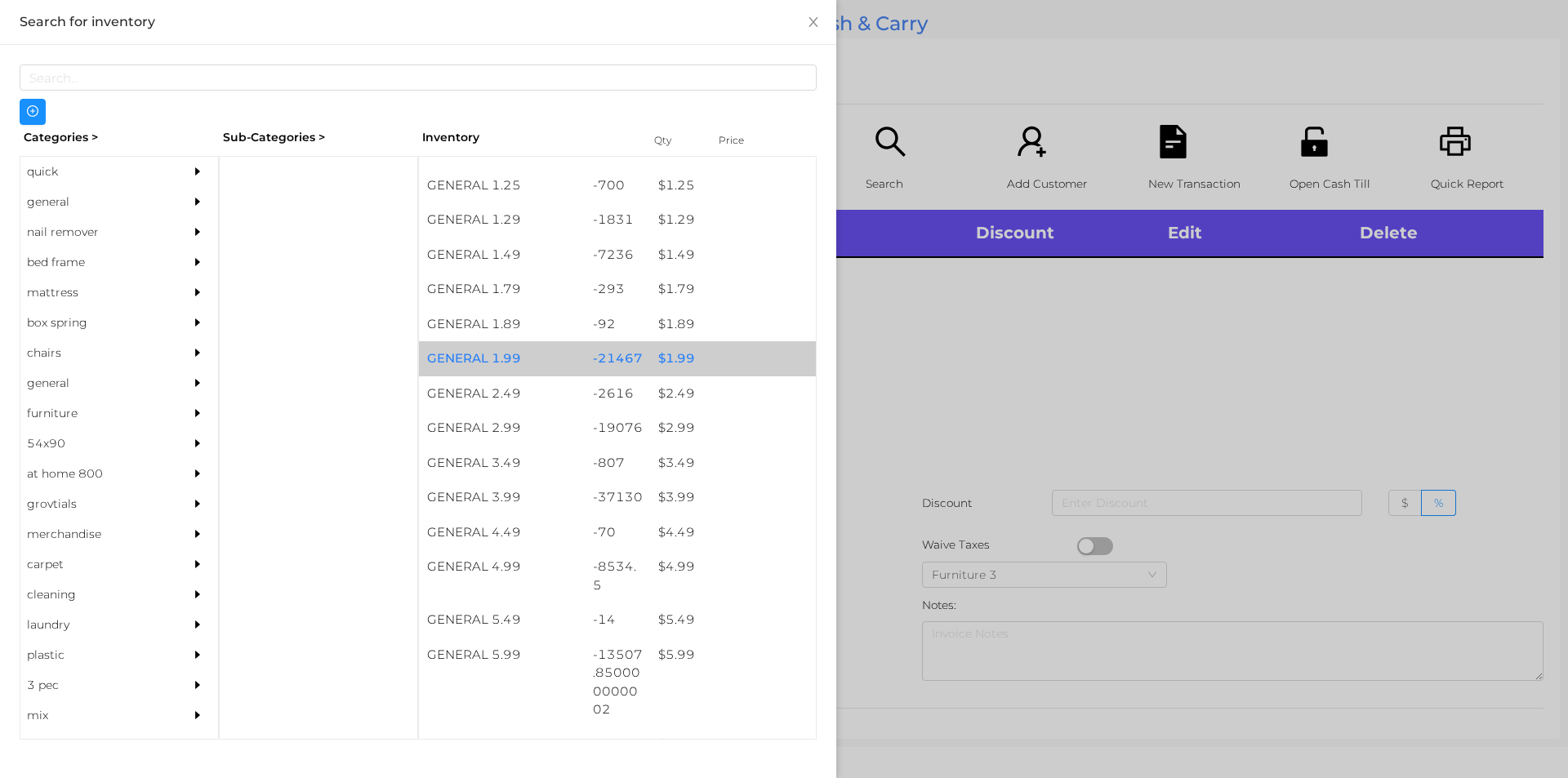
click at [708, 362] on div "$ 1.99" at bounding box center [733, 358] width 166 height 35
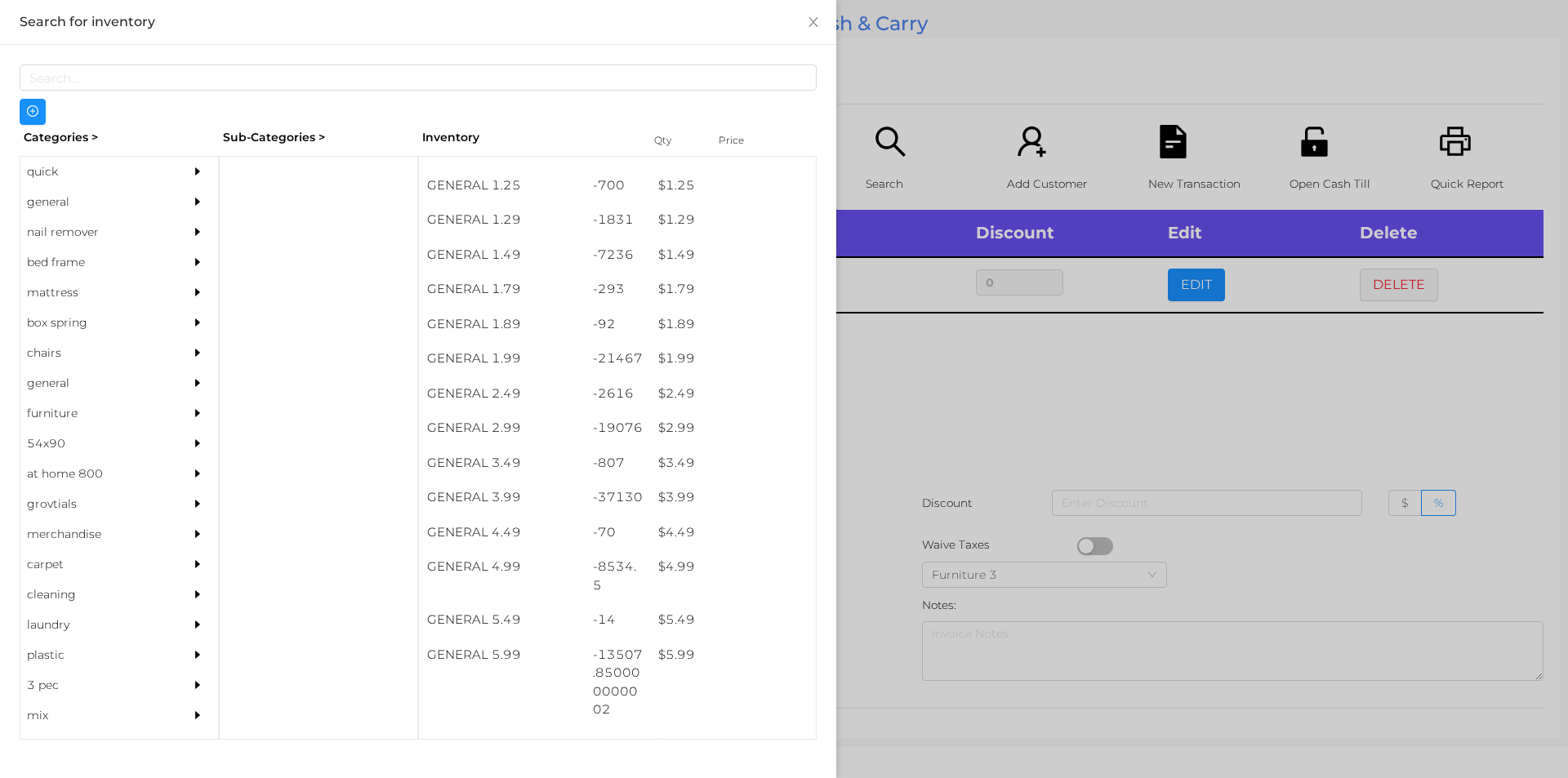
click at [927, 356] on div at bounding box center [784, 389] width 1568 height 778
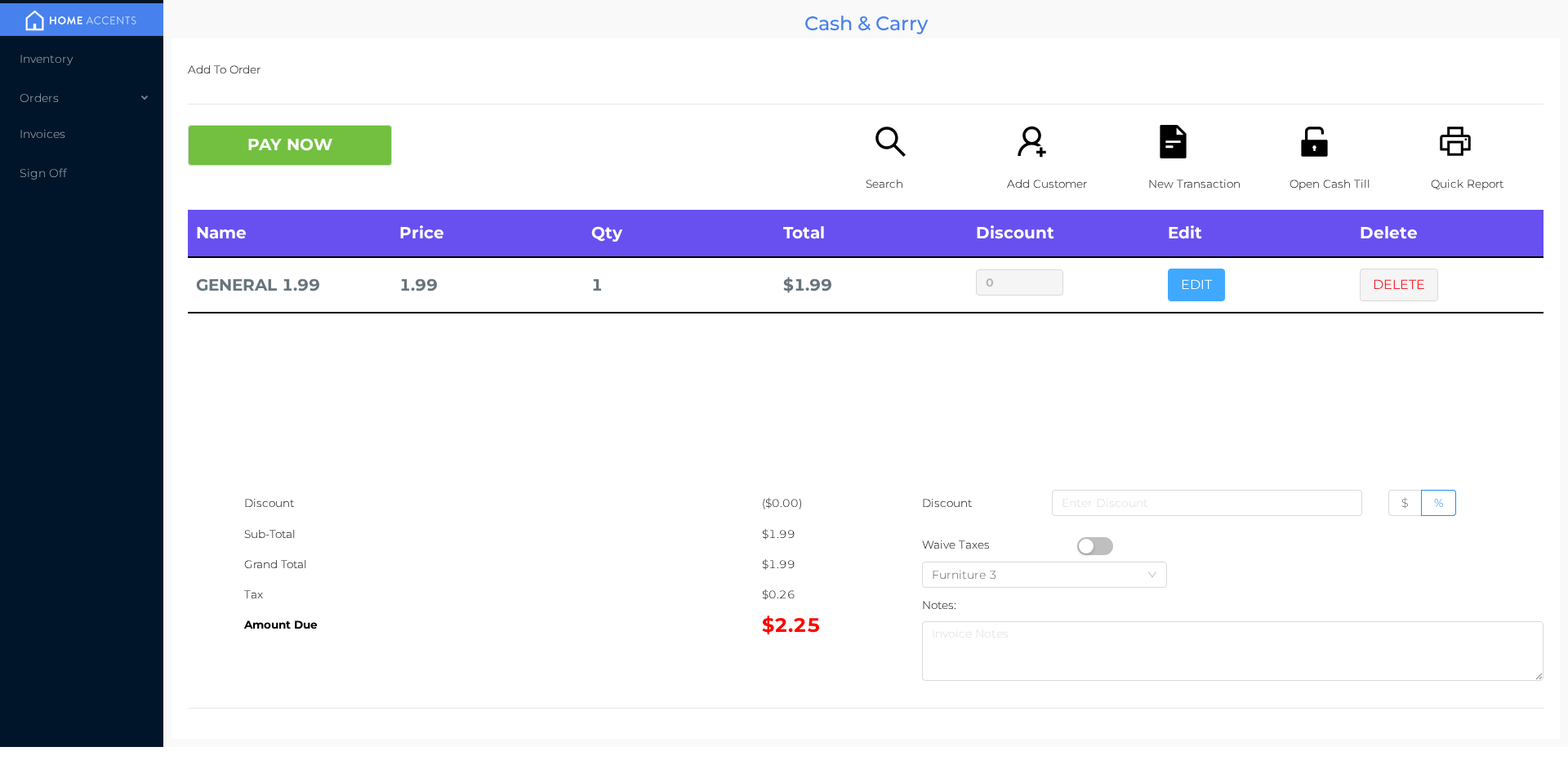
click at [1179, 273] on button "EDIT" at bounding box center [1196, 285] width 58 height 33
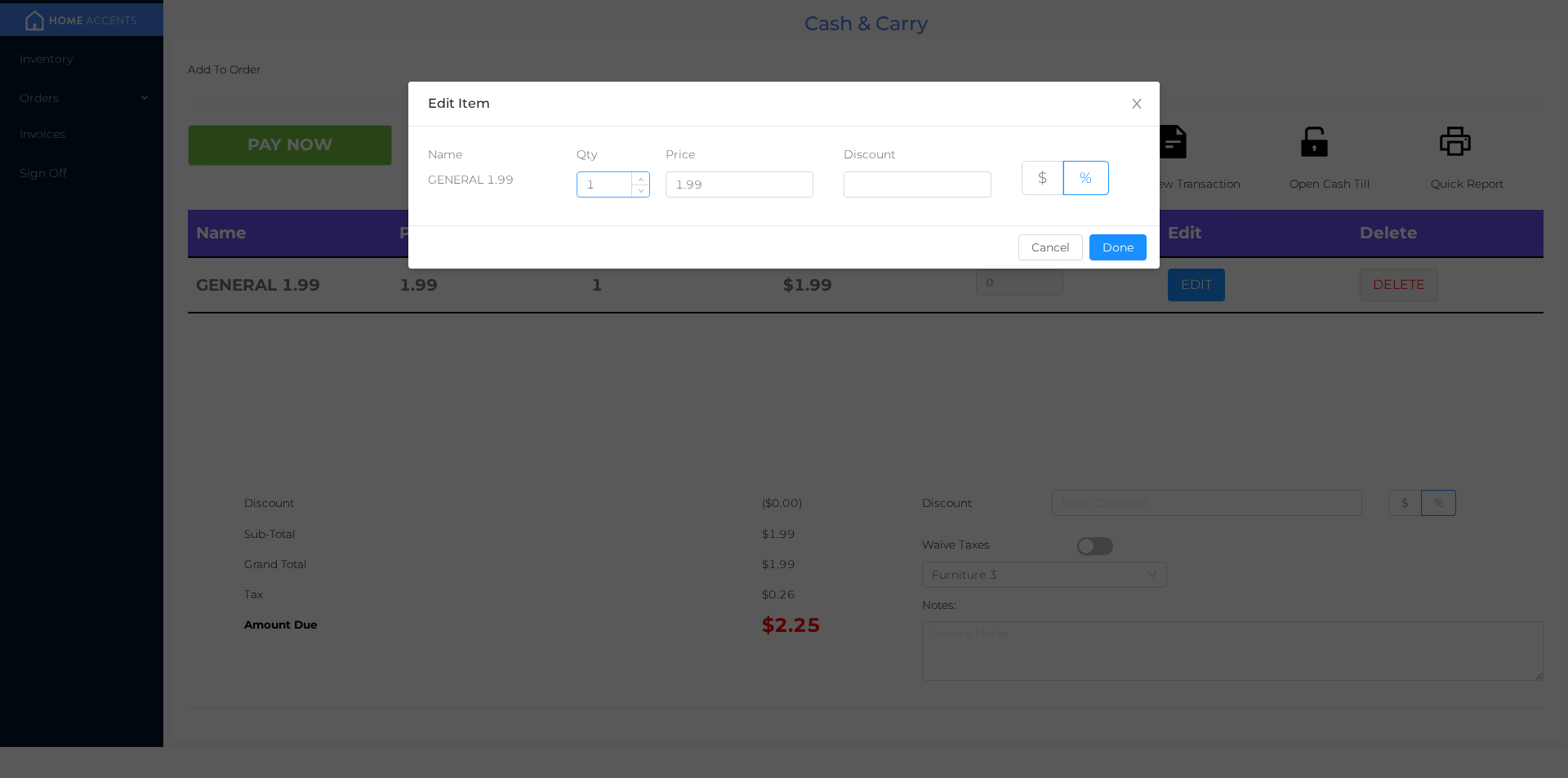
click at [603, 178] on input "1" at bounding box center [613, 185] width 72 height 25
type input "2"
click at [1113, 237] on button "Done" at bounding box center [1117, 248] width 58 height 26
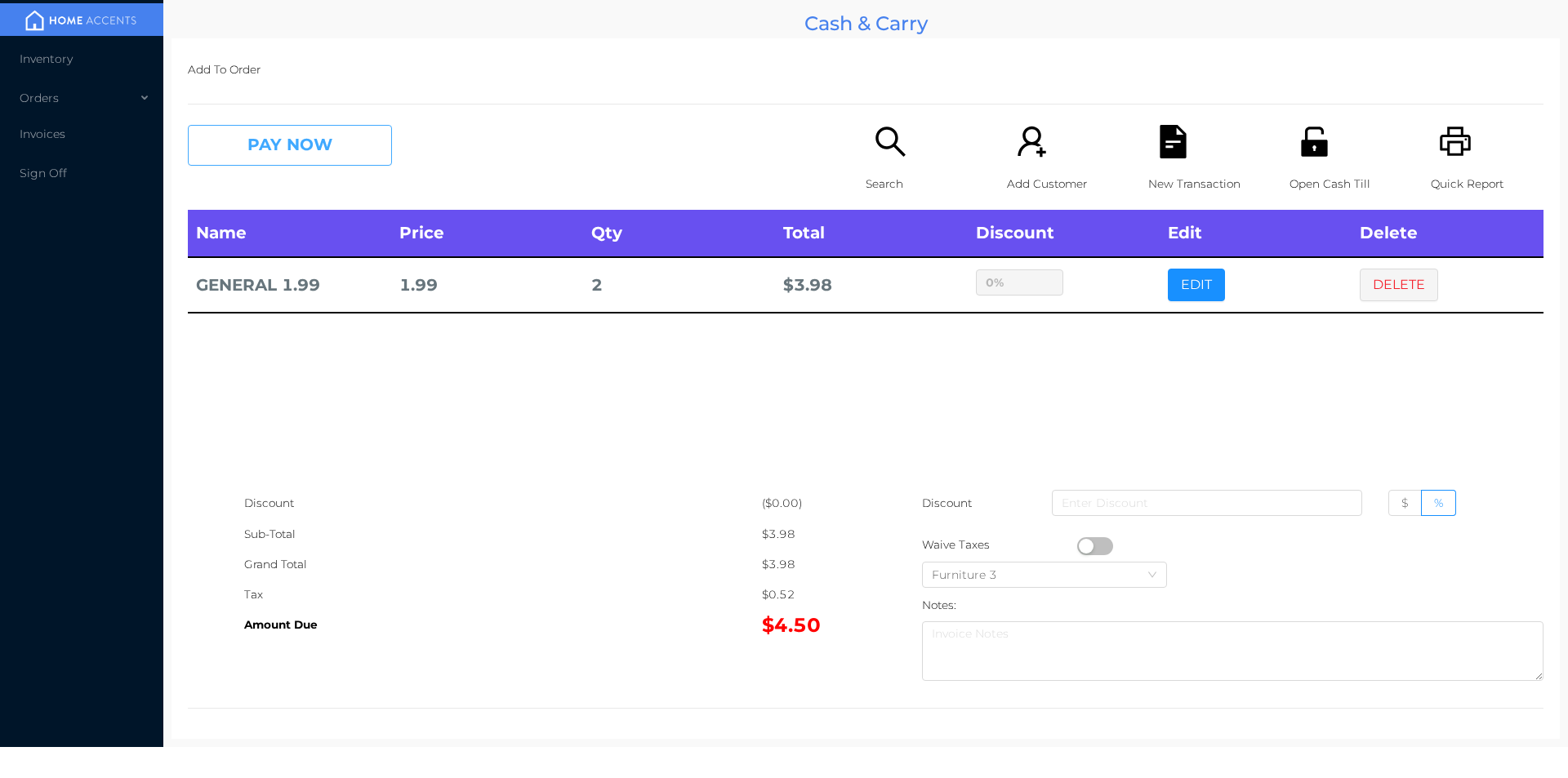
click at [283, 127] on button "PAY NOW" at bounding box center [289, 145] width 205 height 41
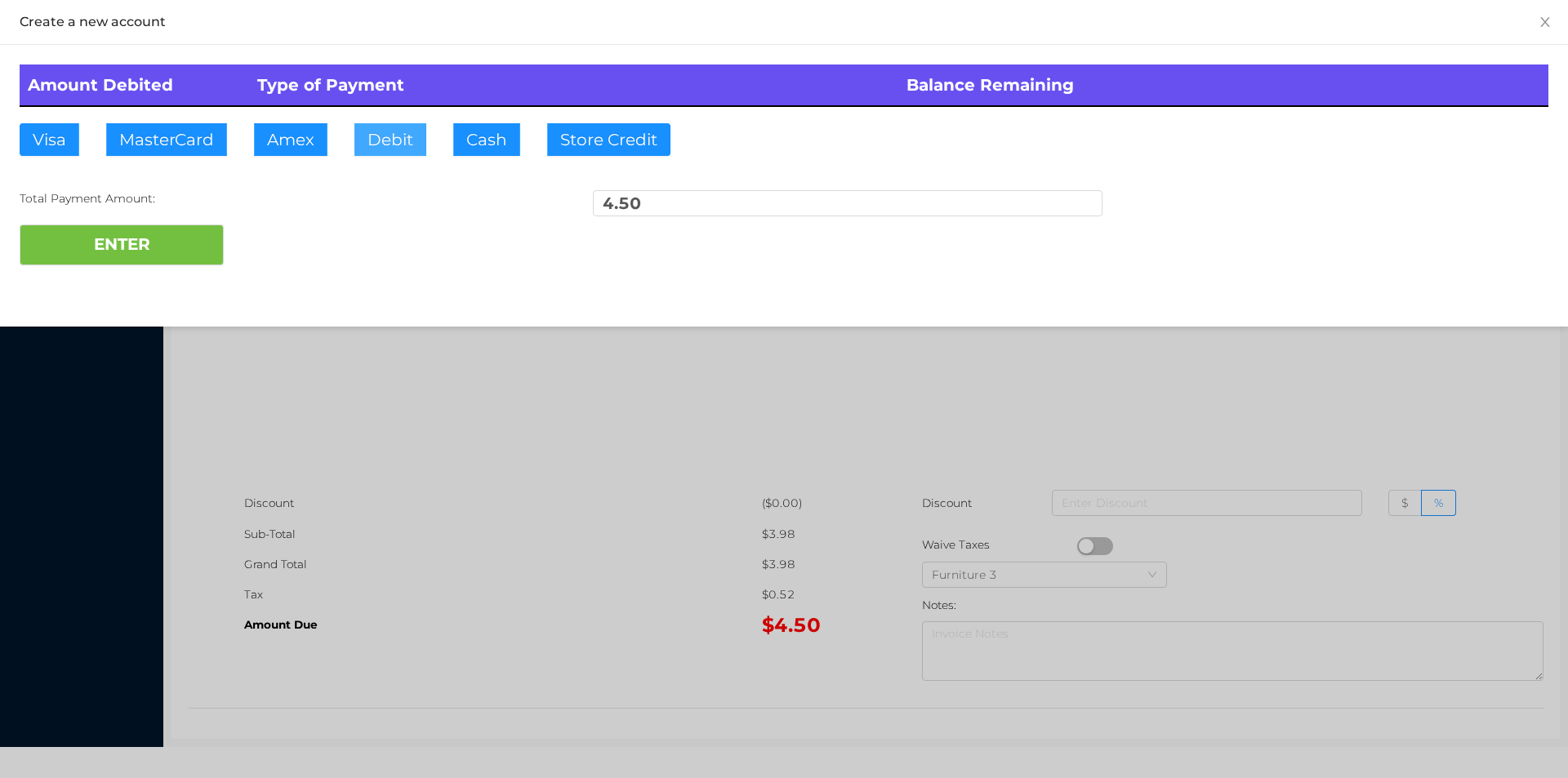
click at [388, 140] on button "Debit" at bounding box center [390, 140] width 72 height 33
click at [192, 240] on button "ENTER" at bounding box center [122, 244] width 205 height 41
type input "0"
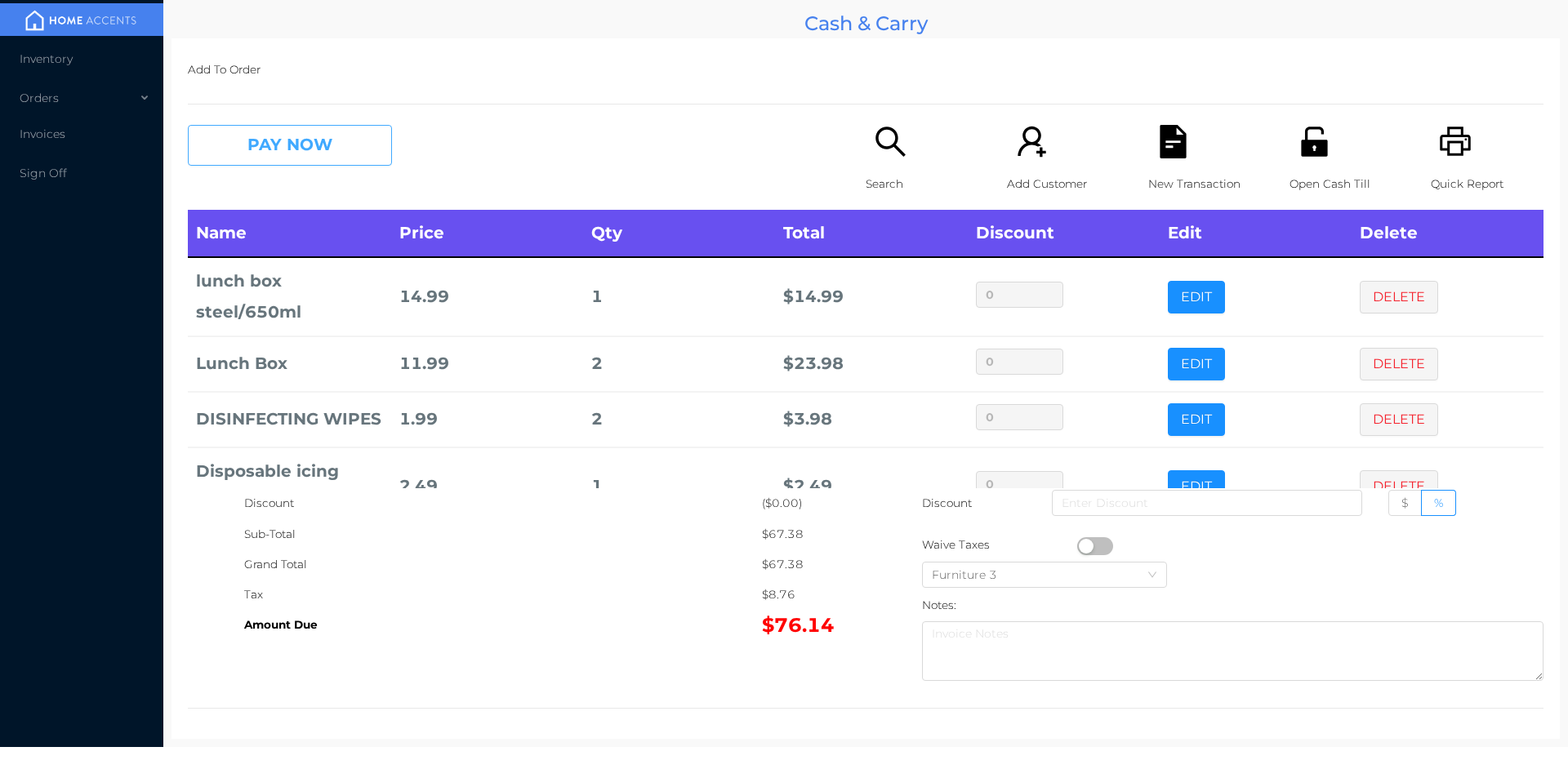
click at [331, 142] on button "PAY NOW" at bounding box center [289, 145] width 205 height 41
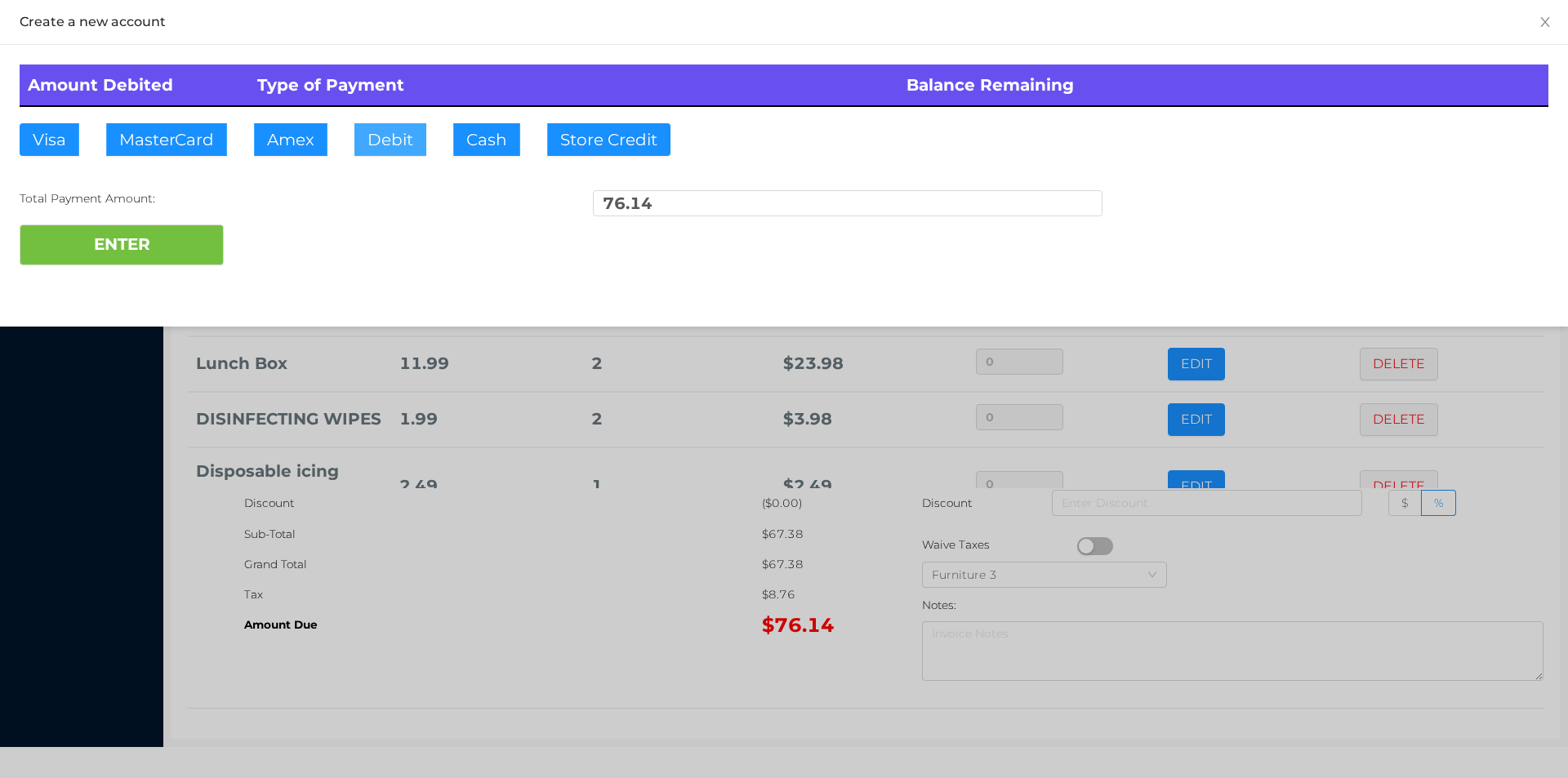
click at [407, 149] on button "Debit" at bounding box center [390, 140] width 72 height 33
click at [169, 264] on button "ENTER" at bounding box center [122, 244] width 205 height 41
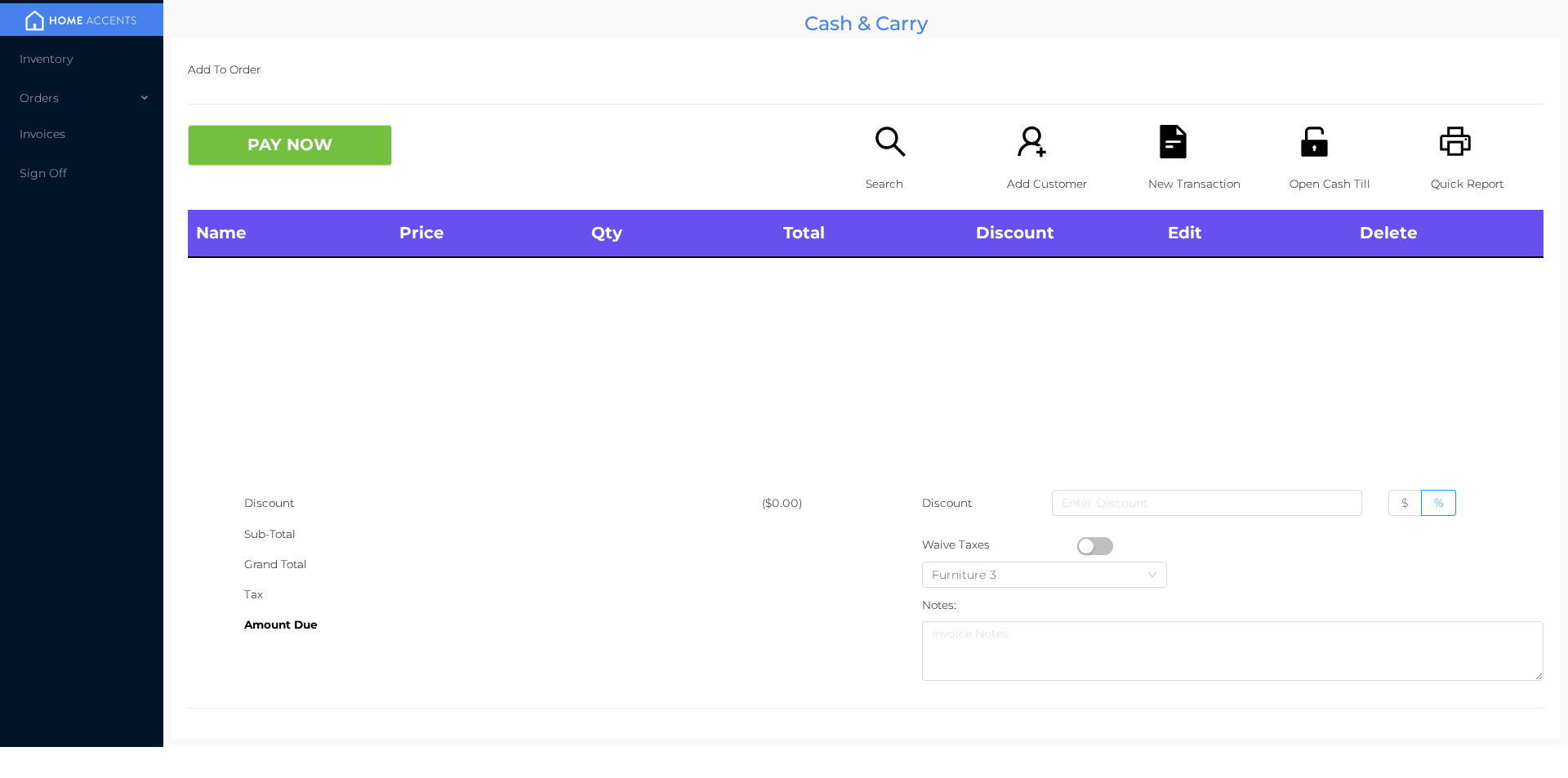
click at [893, 146] on icon "icon: search" at bounding box center [891, 142] width 34 height 34
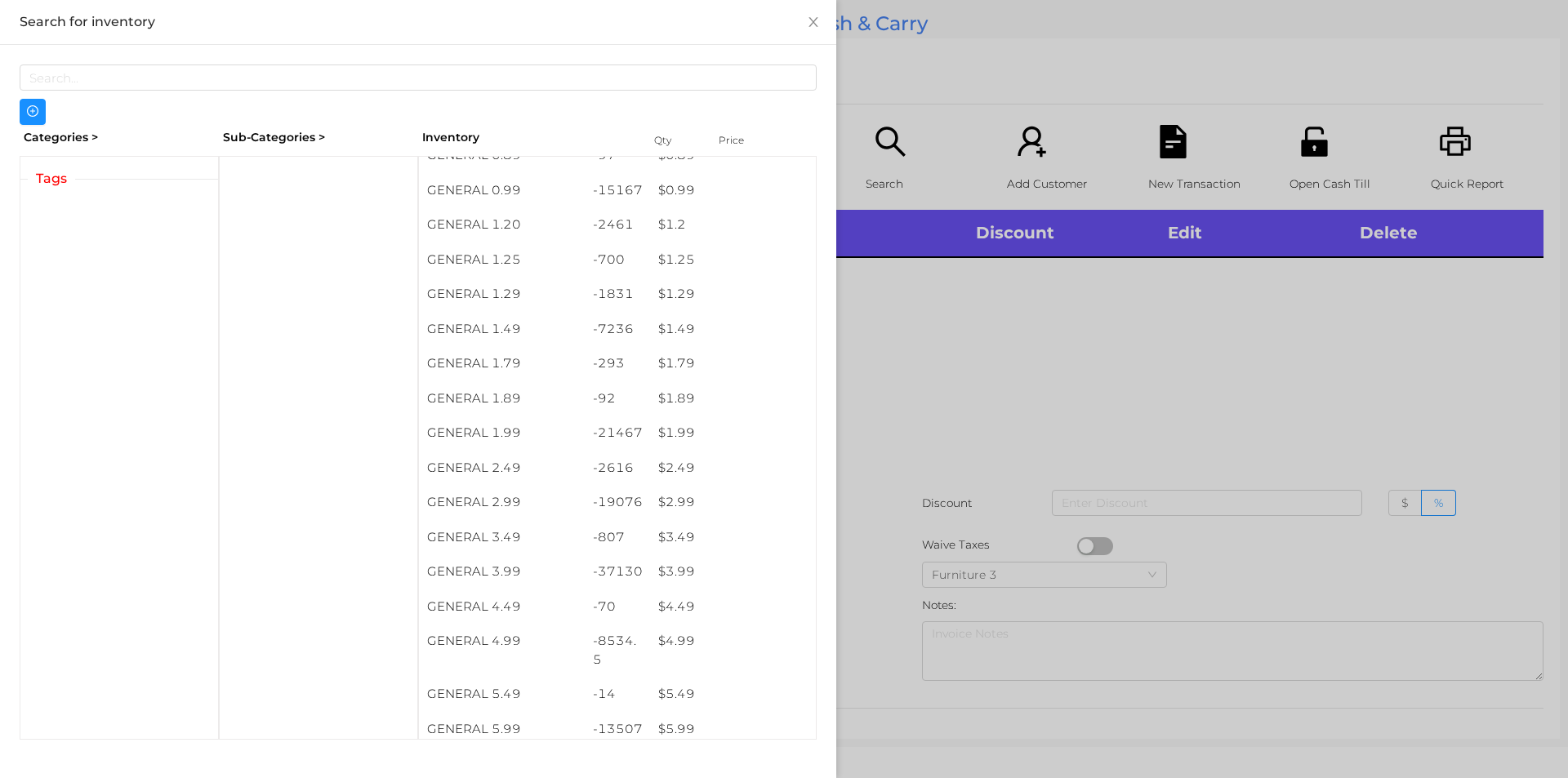
scroll to position [131, 0]
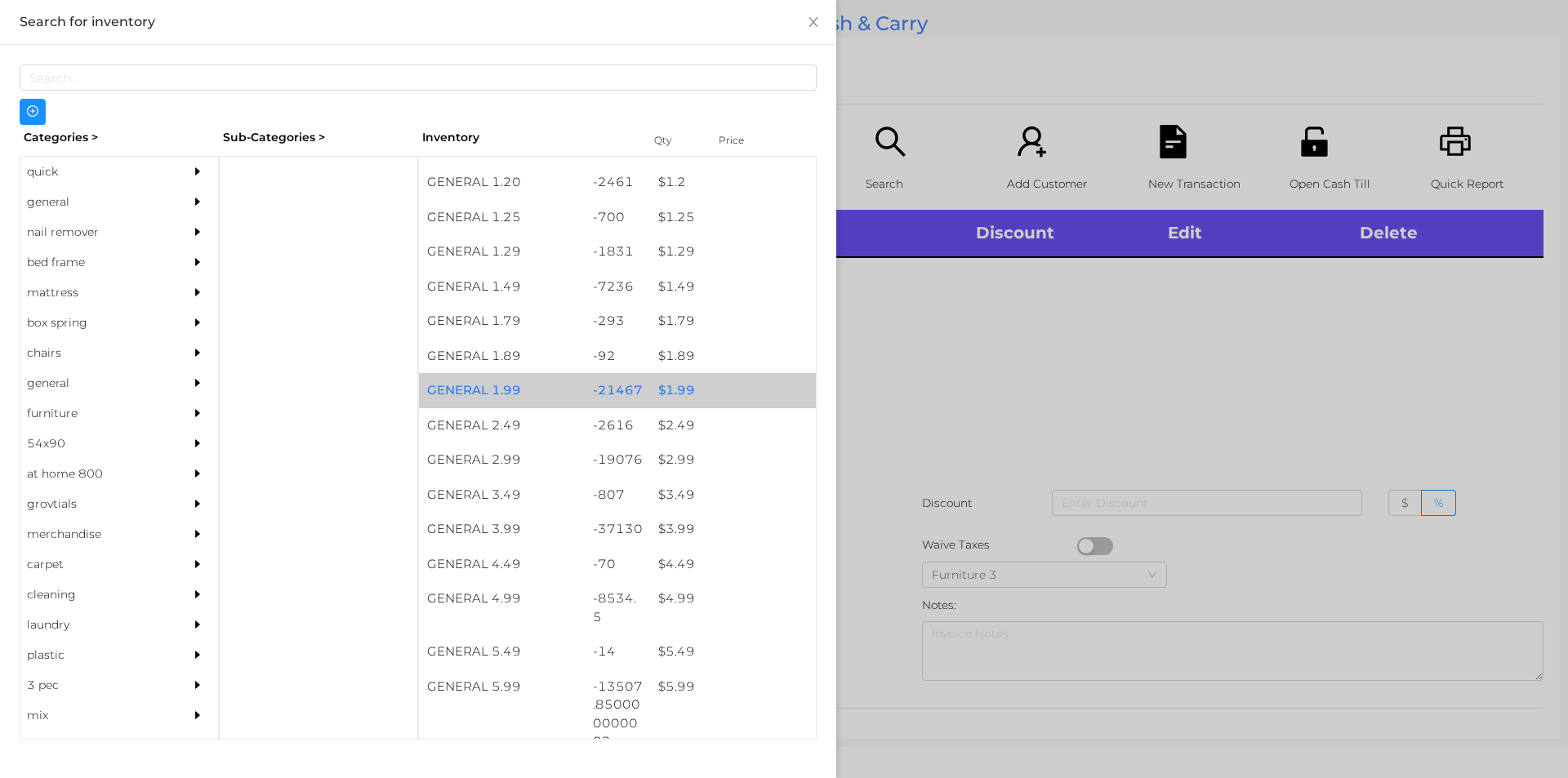
click at [715, 389] on div "$ 1.99" at bounding box center [733, 390] width 166 height 35
click at [717, 392] on div "$ 1.99" at bounding box center [733, 390] width 166 height 35
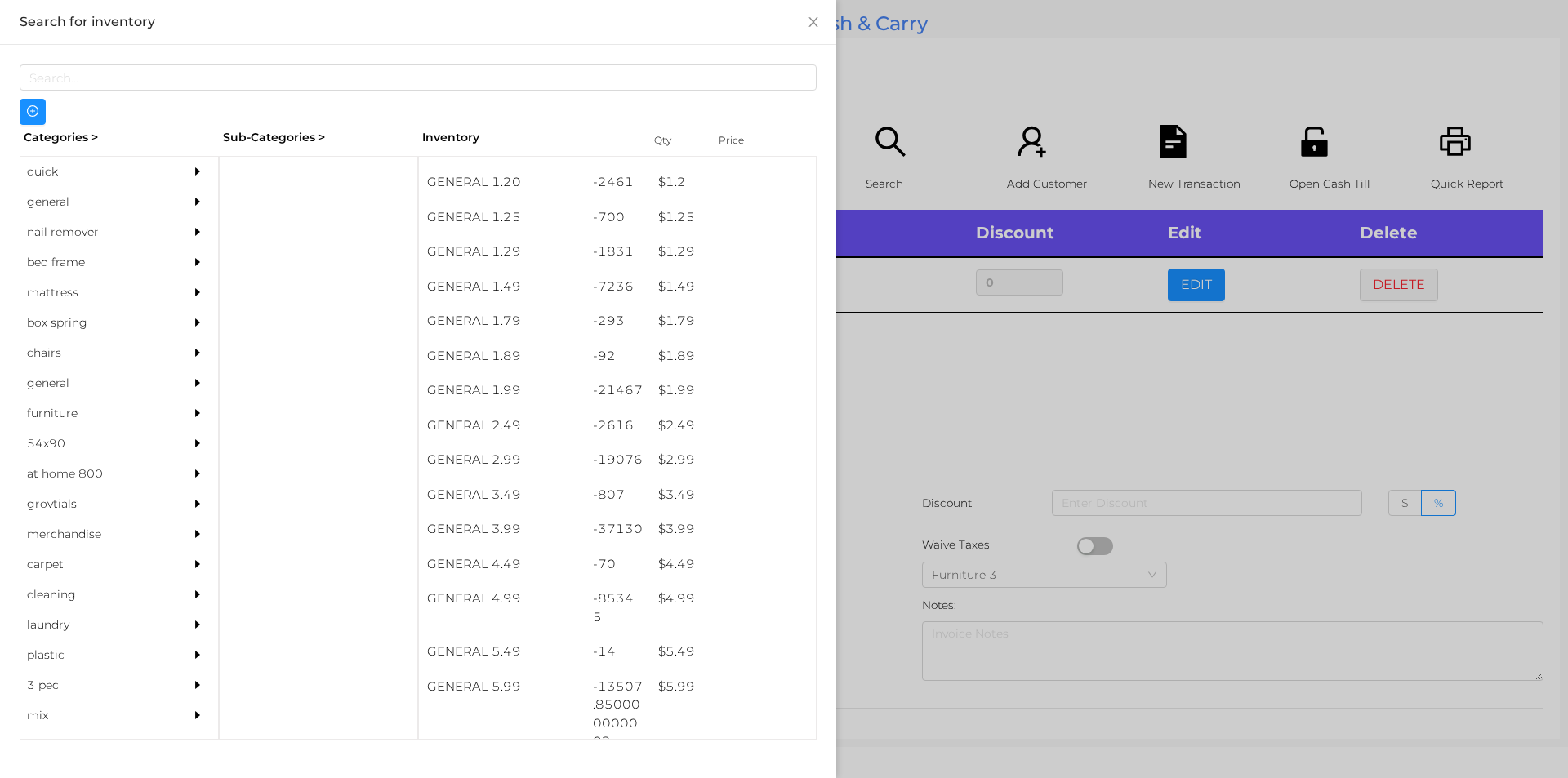
click at [877, 419] on div at bounding box center [784, 389] width 1568 height 778
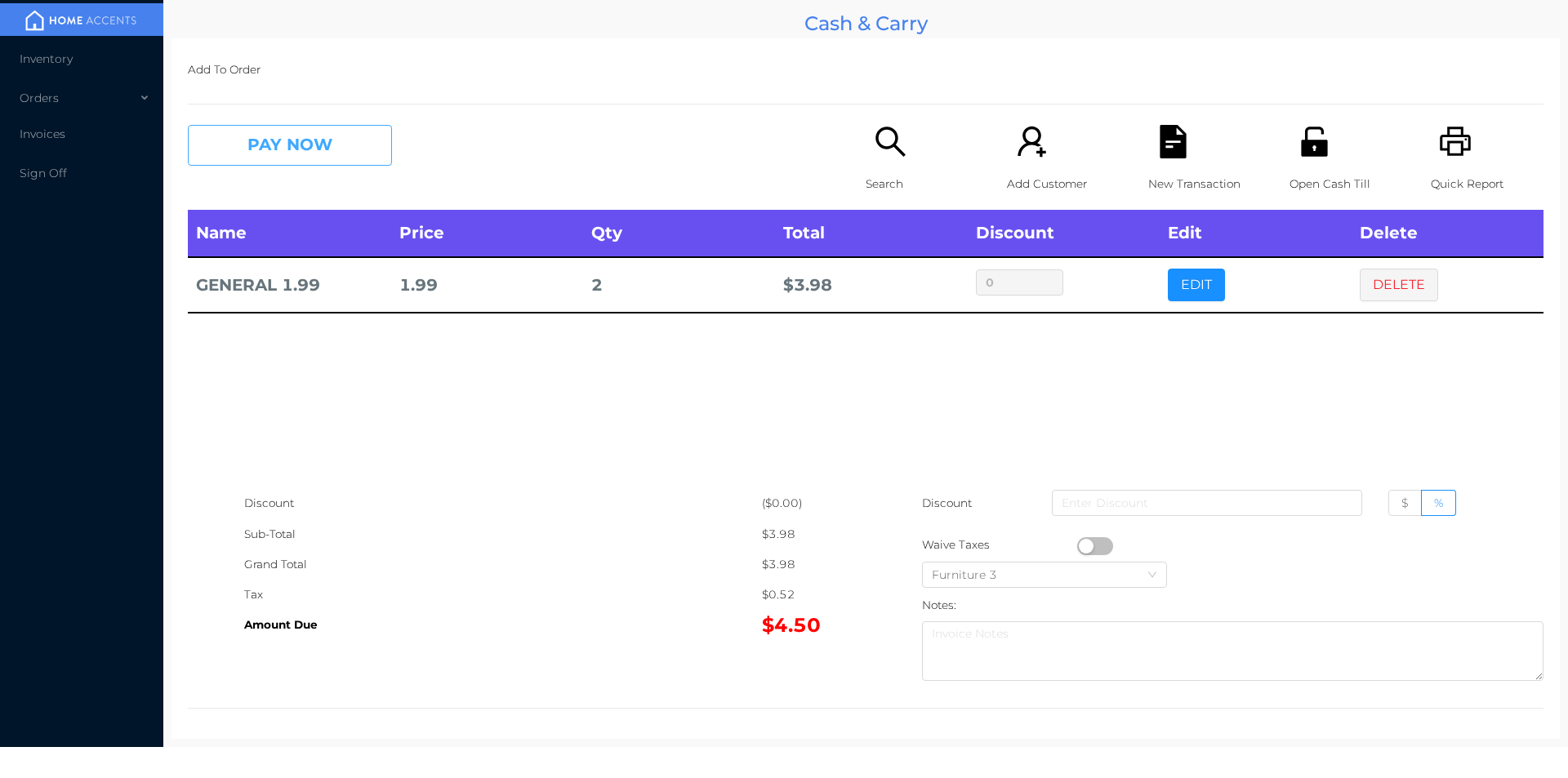
click at [305, 144] on button "PAY NOW" at bounding box center [289, 145] width 205 height 41
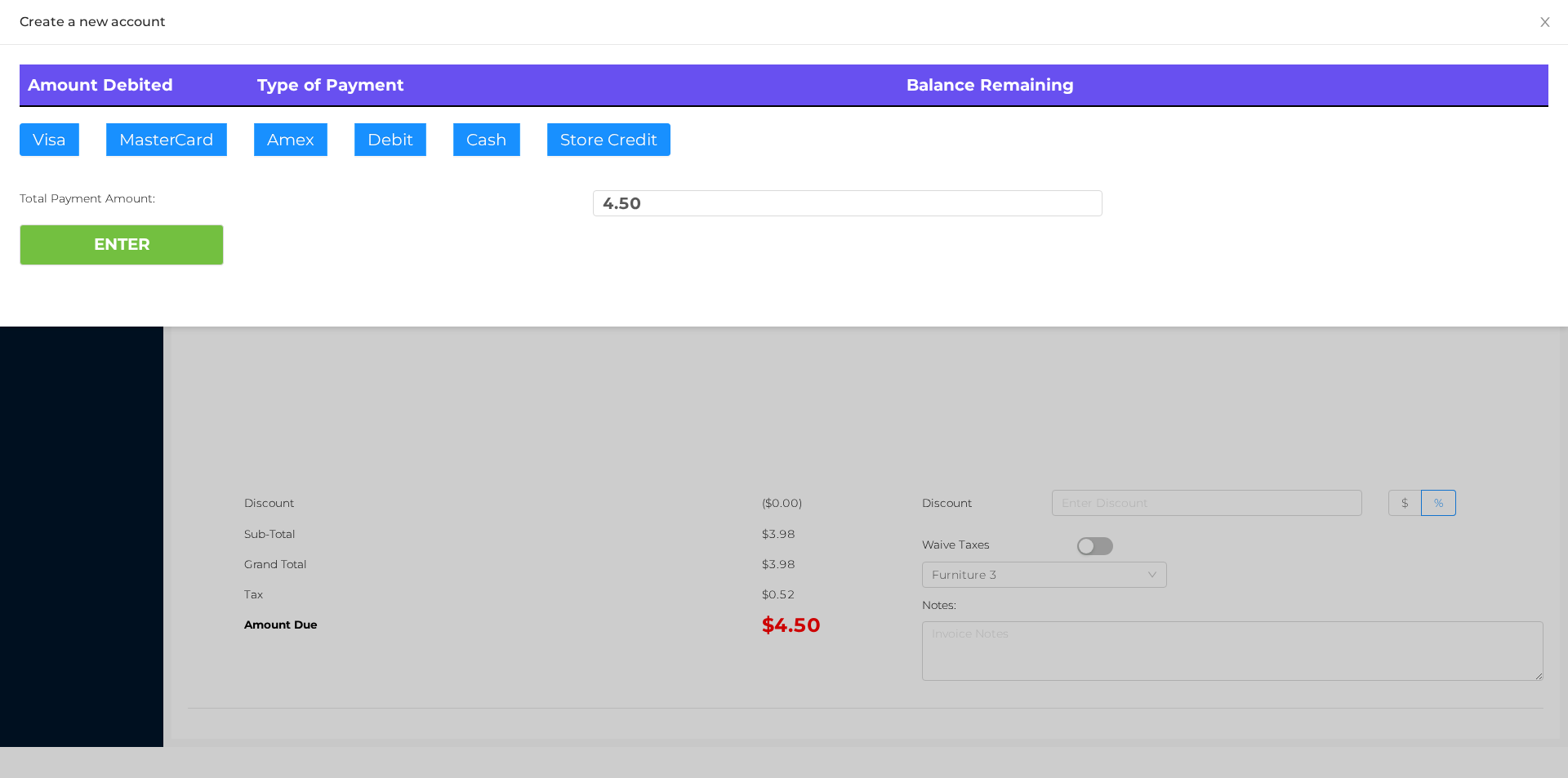
click at [403, 122] on div "Amount Debited Type of Payment Balance Remaining Visa MasterCard Amex Debit Cas…" at bounding box center [784, 165] width 1568 height 240
click at [163, 229] on button "ENTER" at bounding box center [122, 244] width 205 height 41
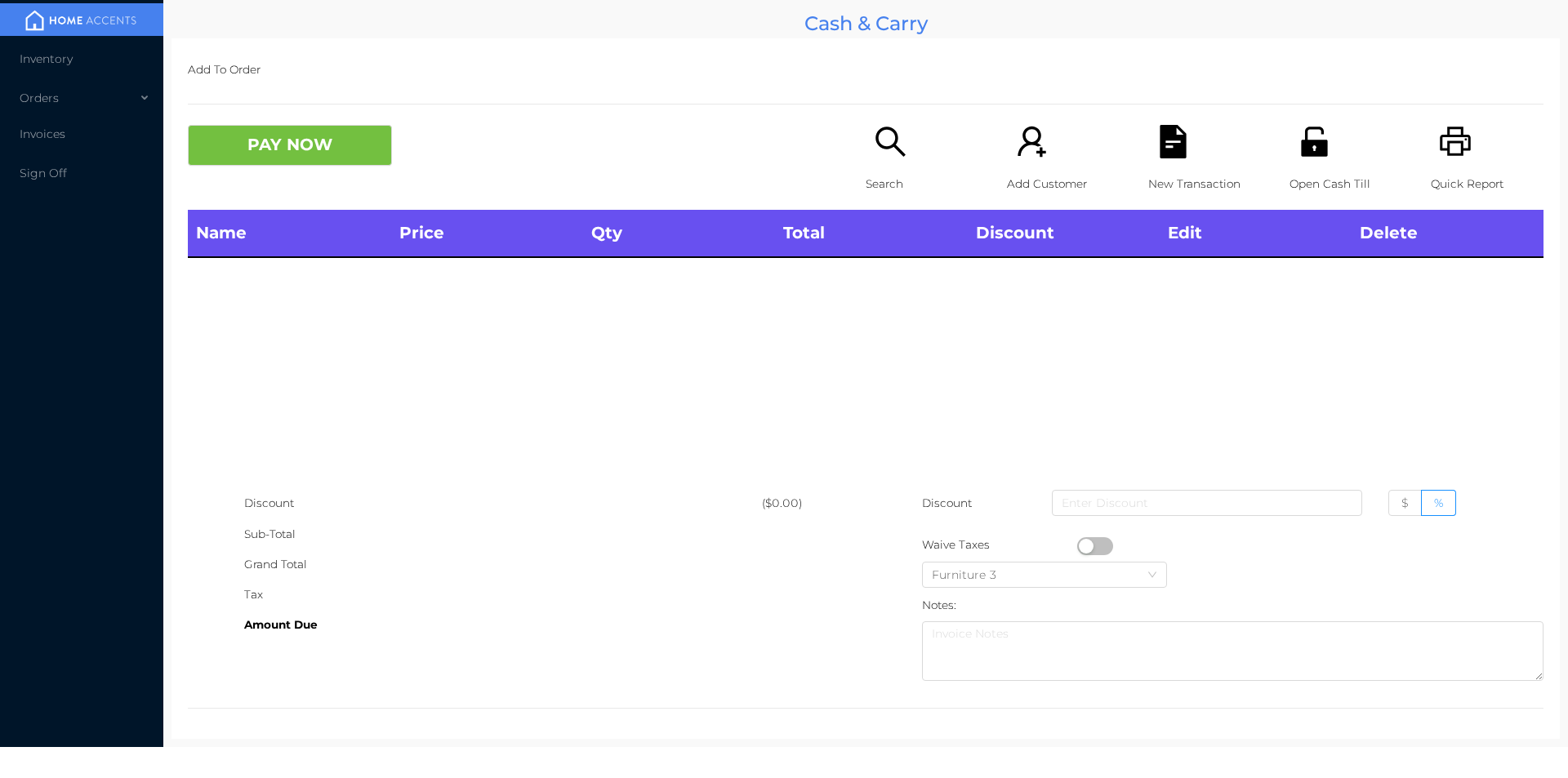
click at [1304, 159] on div "Open Cash Till" at bounding box center [1346, 168] width 113 height 85
click at [895, 155] on icon "icon: search" at bounding box center [889, 141] width 29 height 29
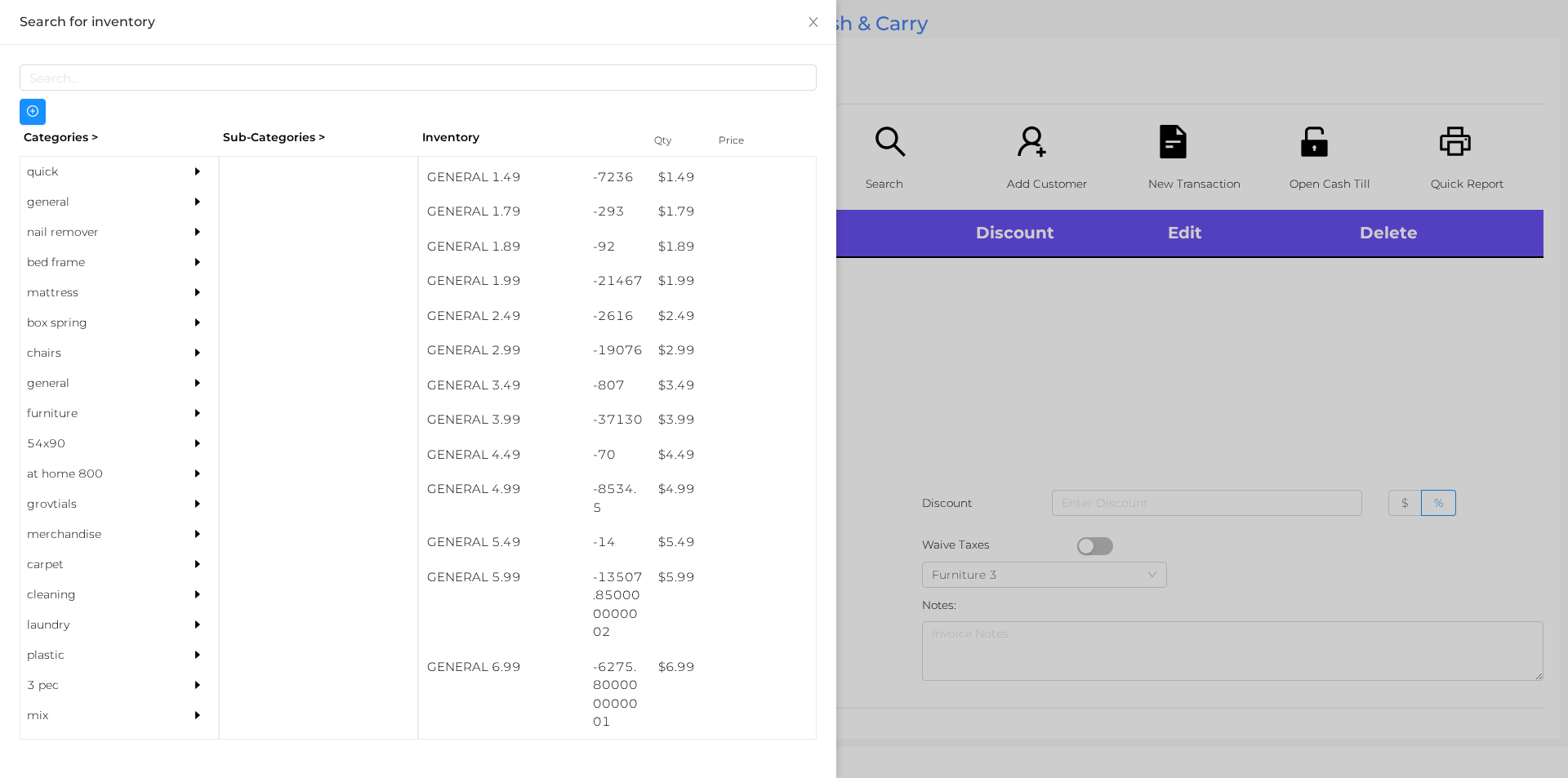
scroll to position [240, 0]
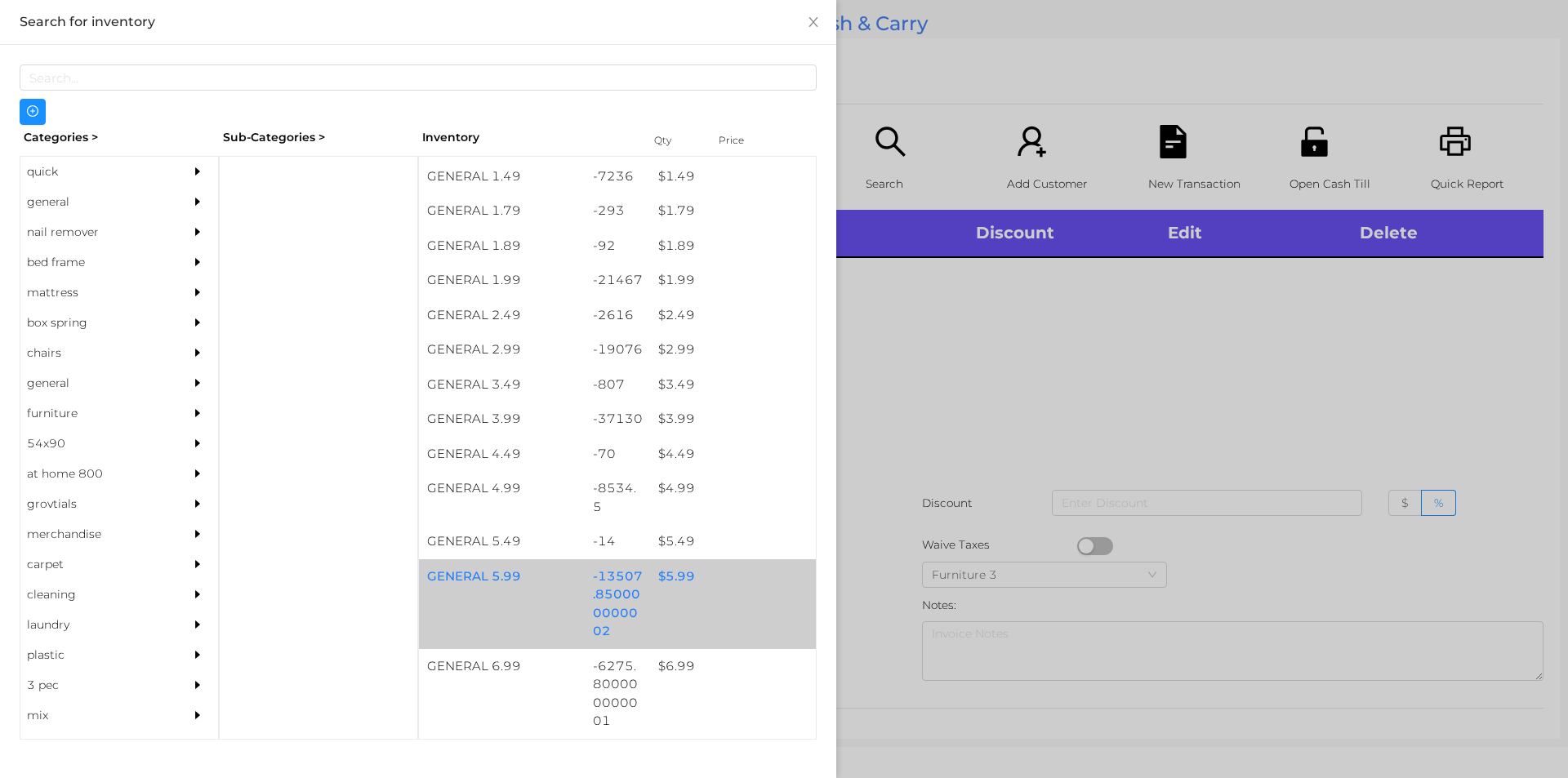
click at [707, 592] on div "$ 5.99" at bounding box center [733, 576] width 166 height 35
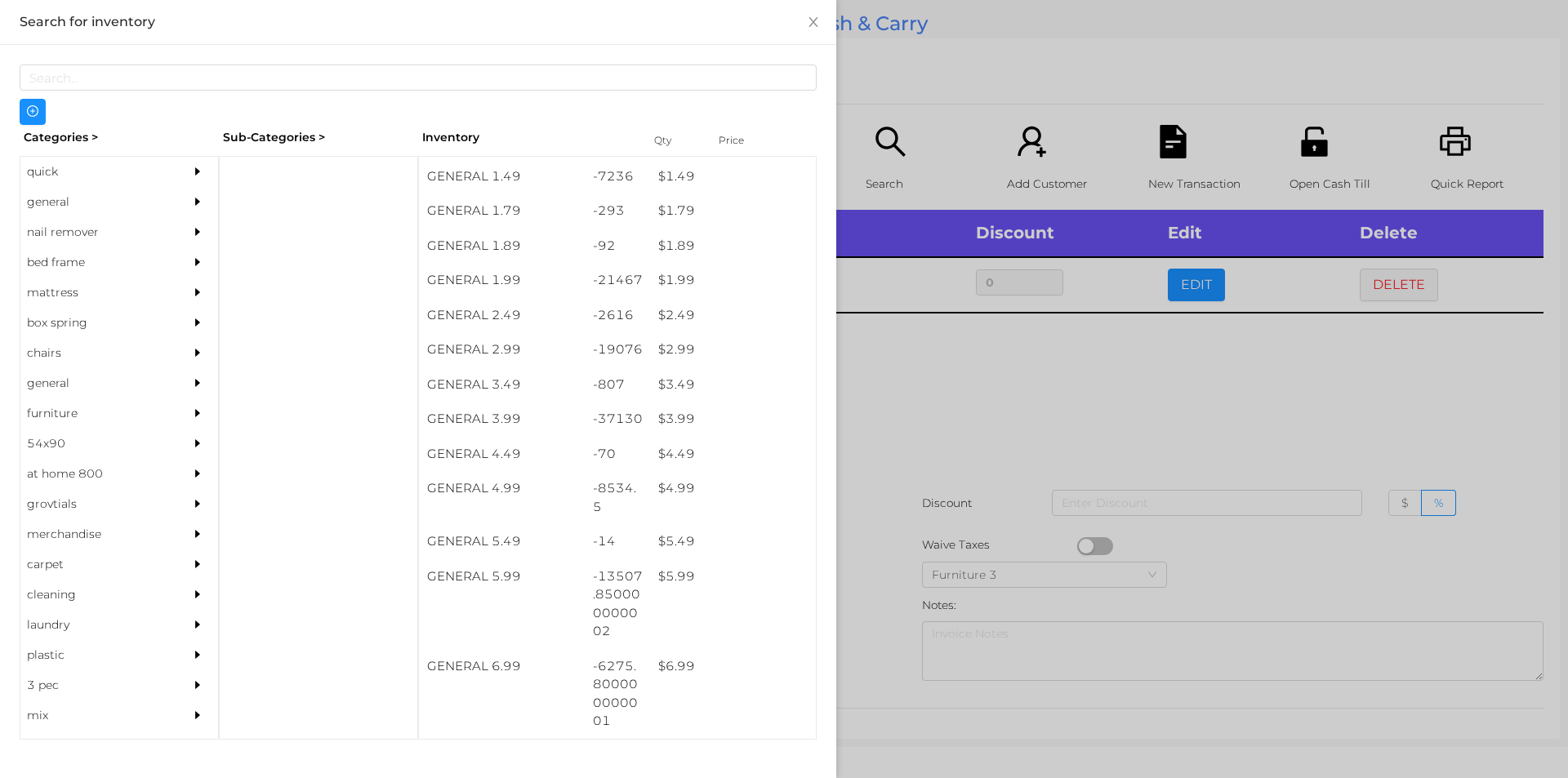
click at [950, 456] on div at bounding box center [784, 389] width 1568 height 778
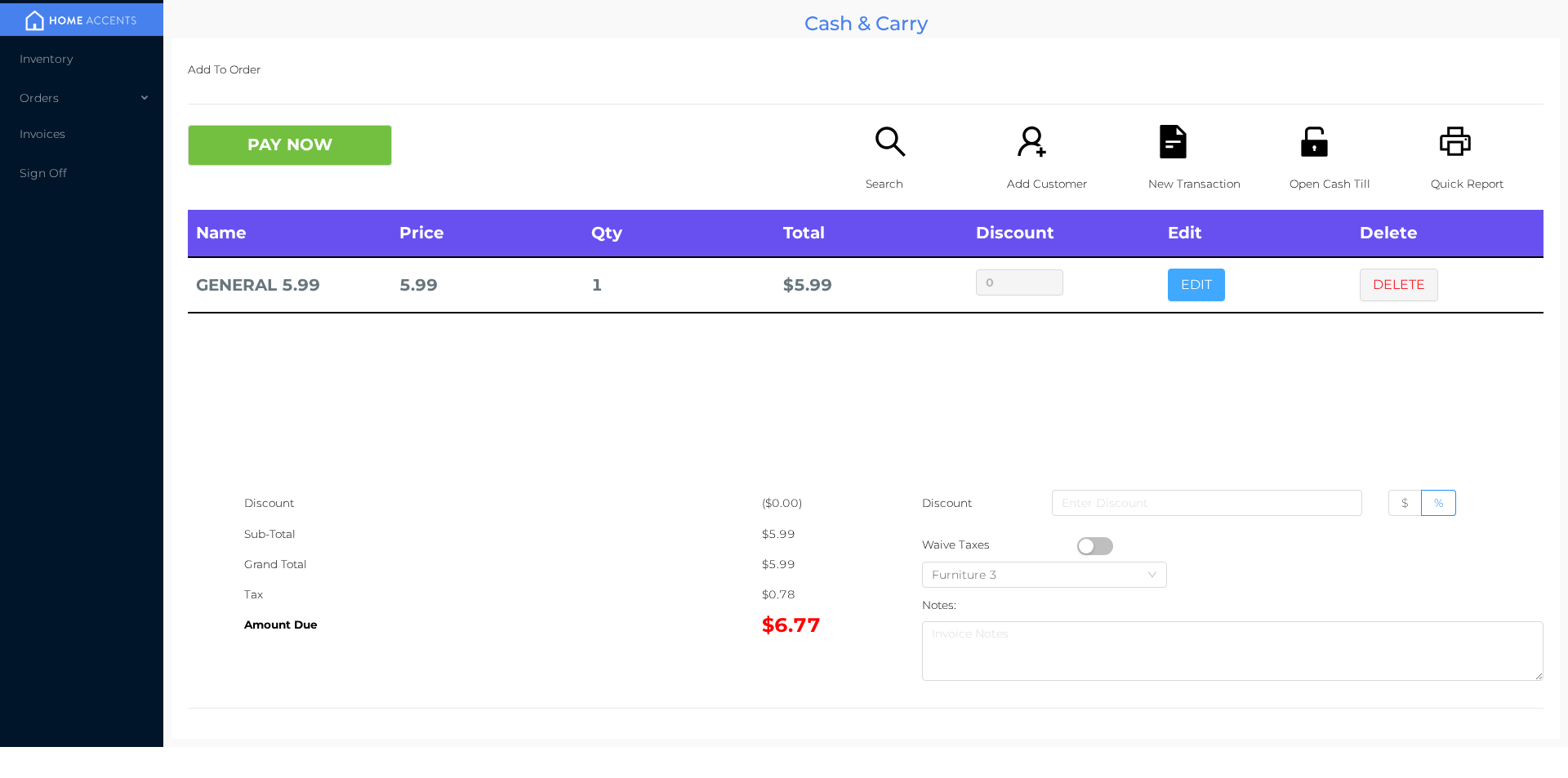
click at [1197, 283] on button "EDIT" at bounding box center [1196, 285] width 58 height 33
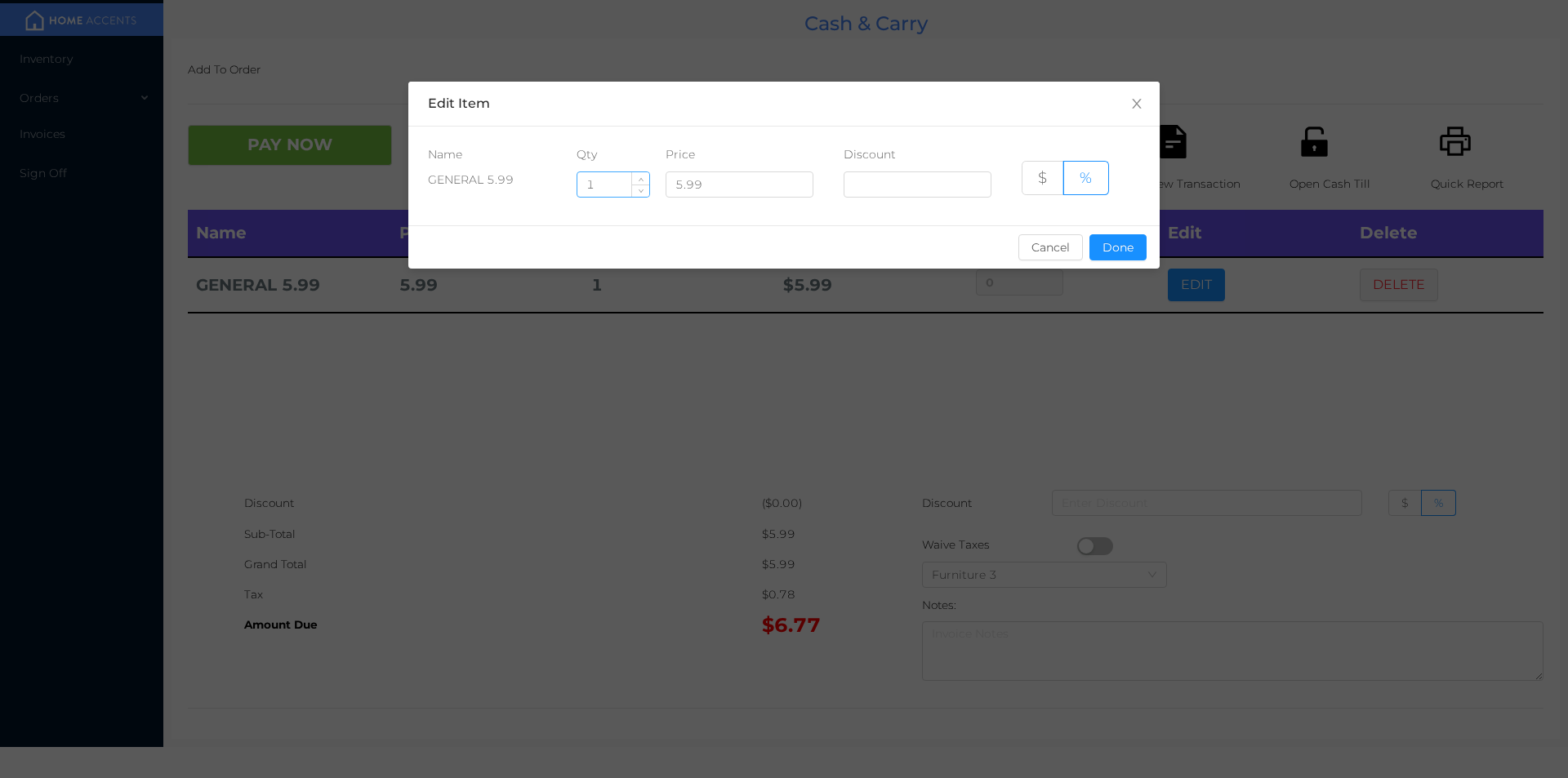
click at [623, 186] on input "1" at bounding box center [613, 185] width 72 height 25
type input "1.1"
click at [1486, 394] on div "sentinelStart Edit Item Name Qty Price Discount GENERAL 5.99 1.1 5.99 $ % Cance…" at bounding box center [784, 389] width 1568 height 778
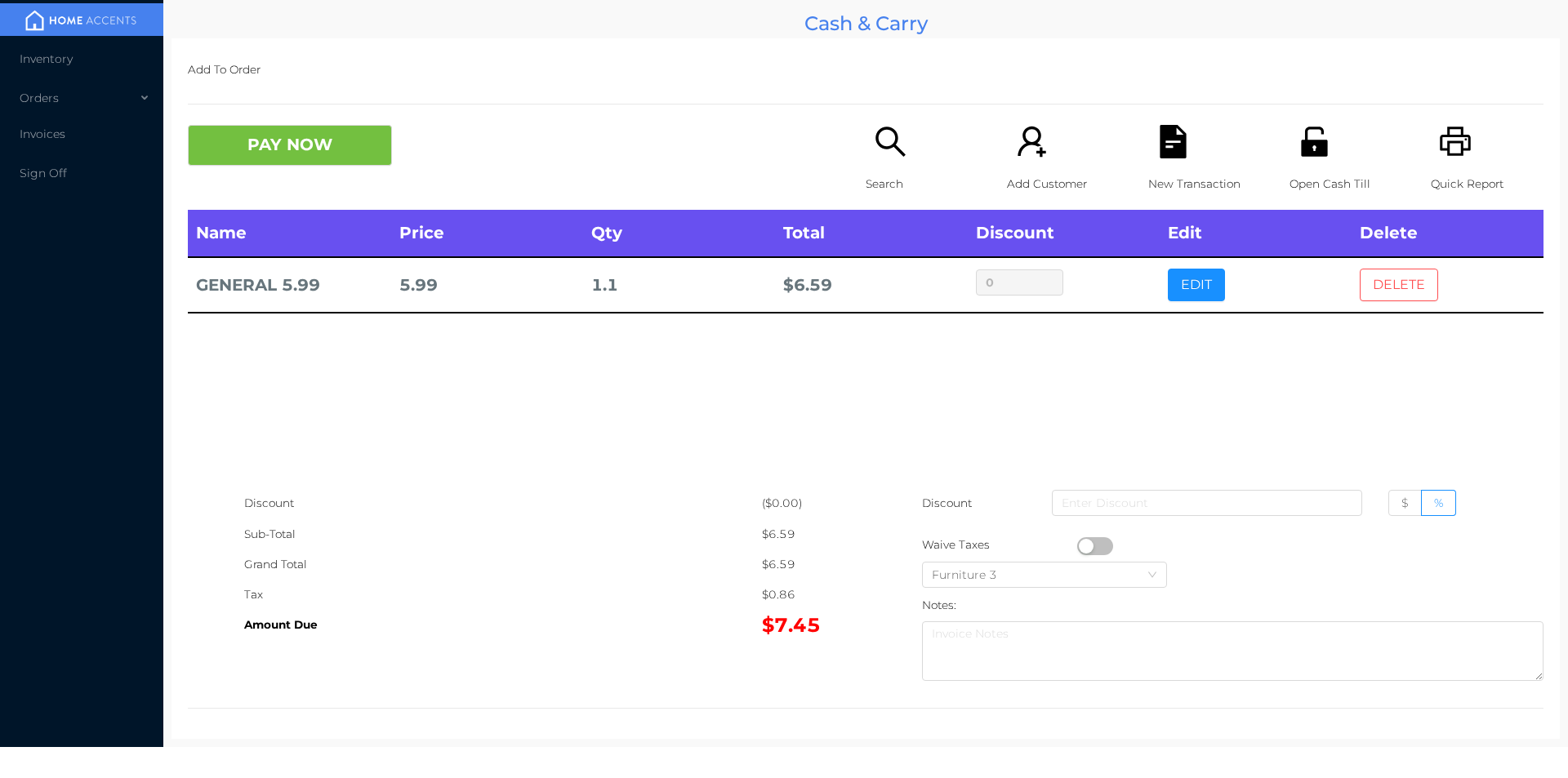
click at [1407, 270] on button "DELETE" at bounding box center [1398, 285] width 78 height 33
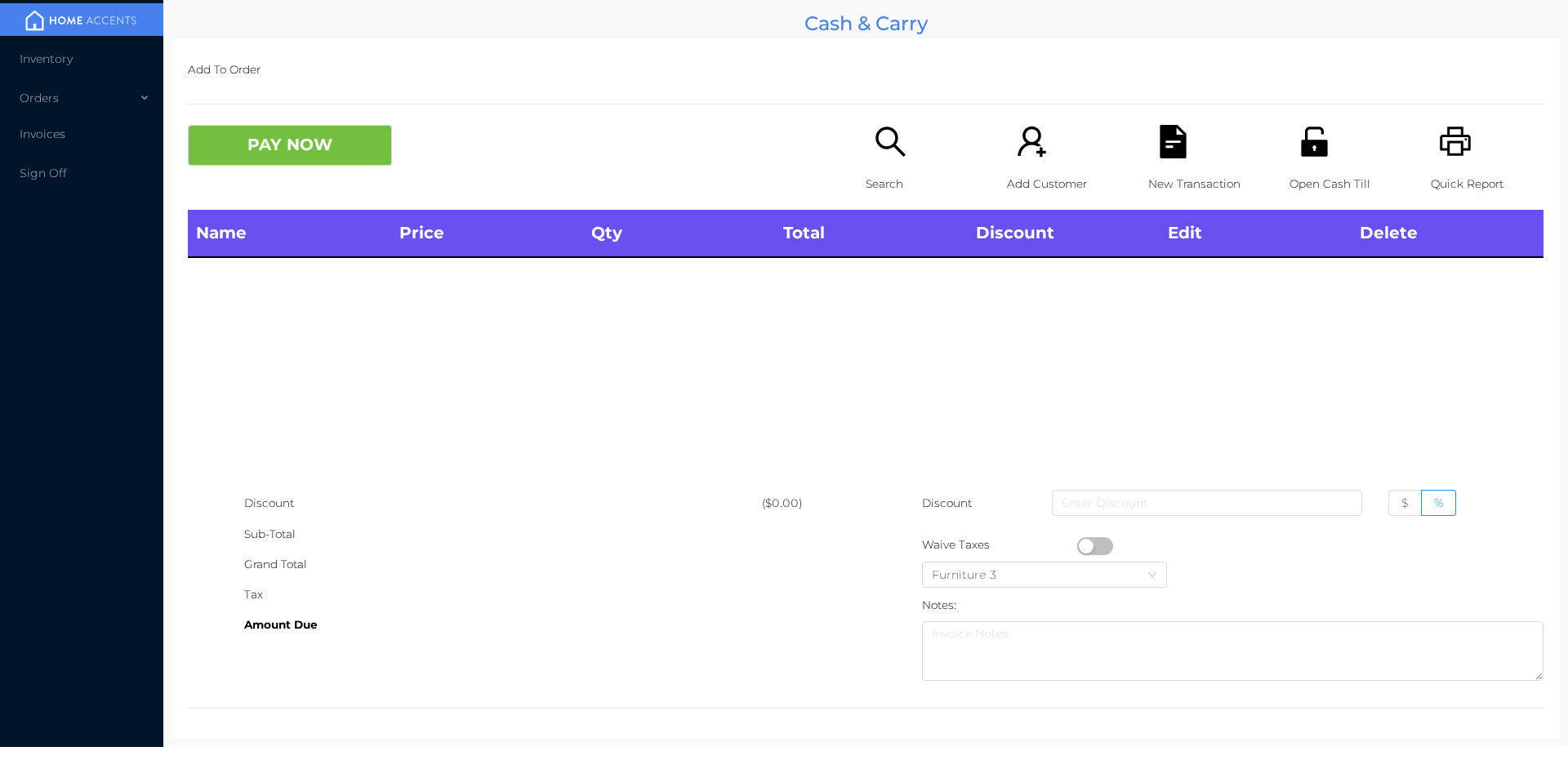
click at [866, 161] on div "Search" at bounding box center [922, 168] width 113 height 85
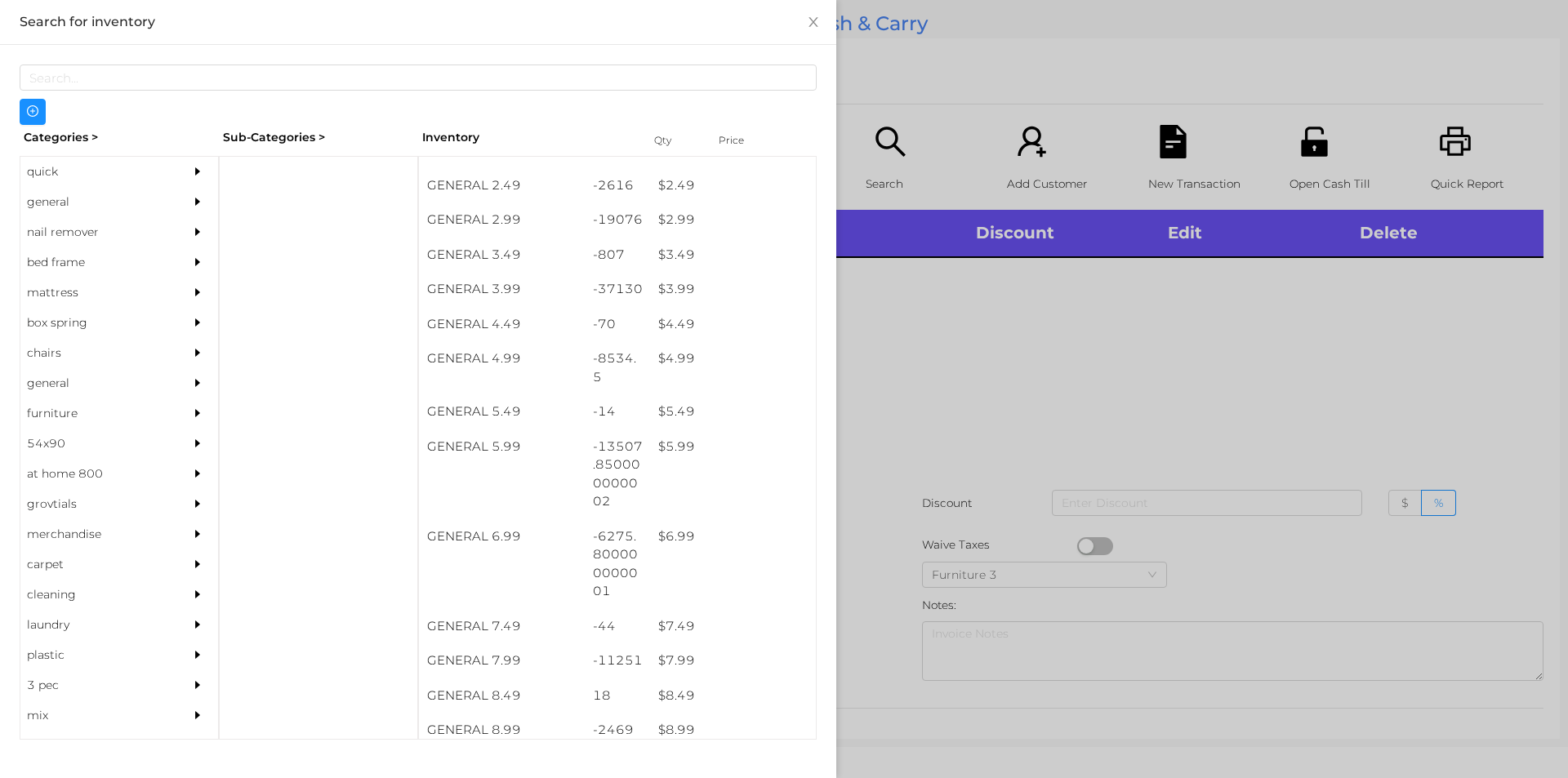
scroll to position [371, 0]
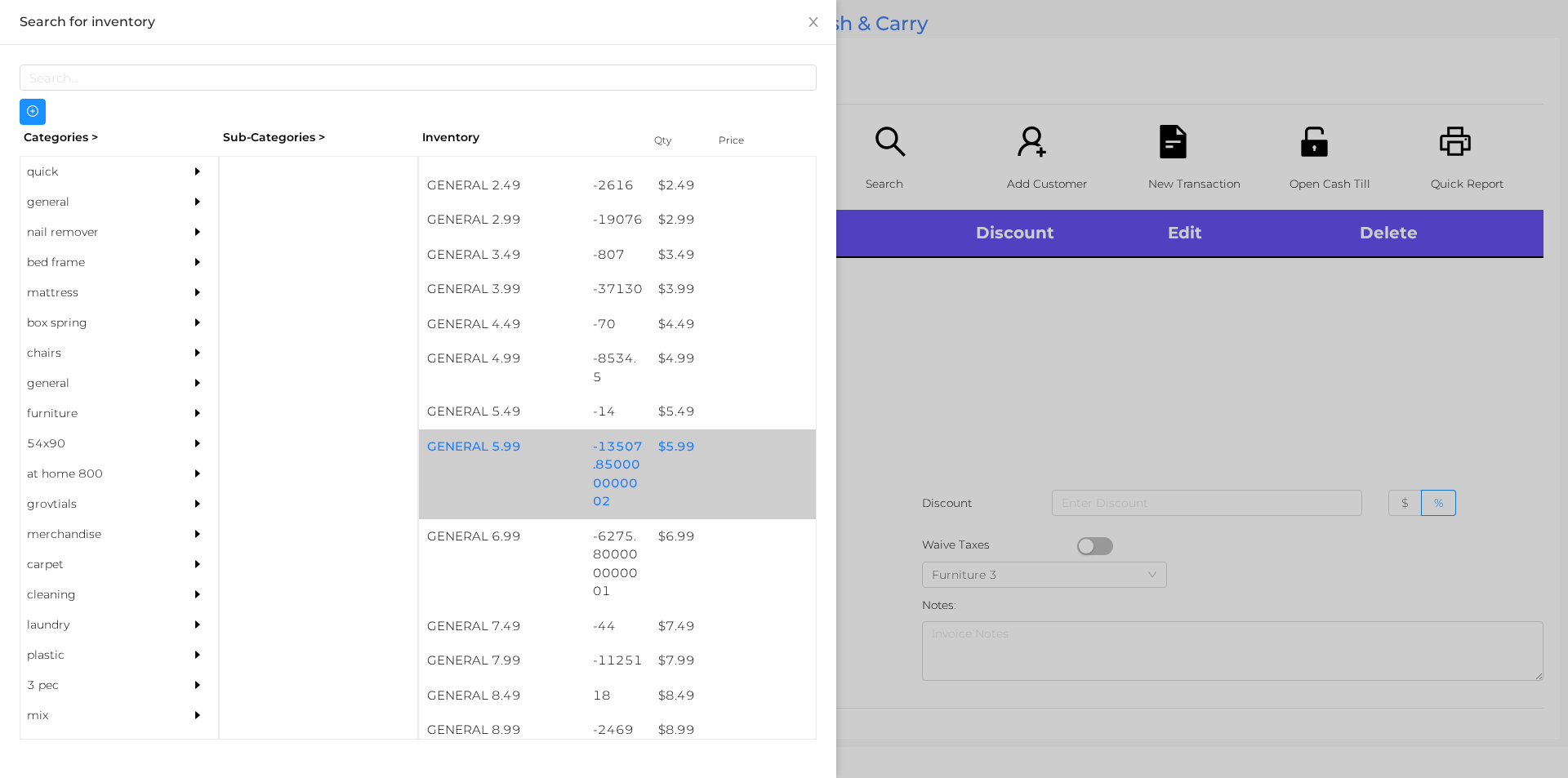
click at [733, 467] on div "GENERAL 5.99 -13507.850000000002 $ 5.99" at bounding box center [617, 474] width 397 height 90
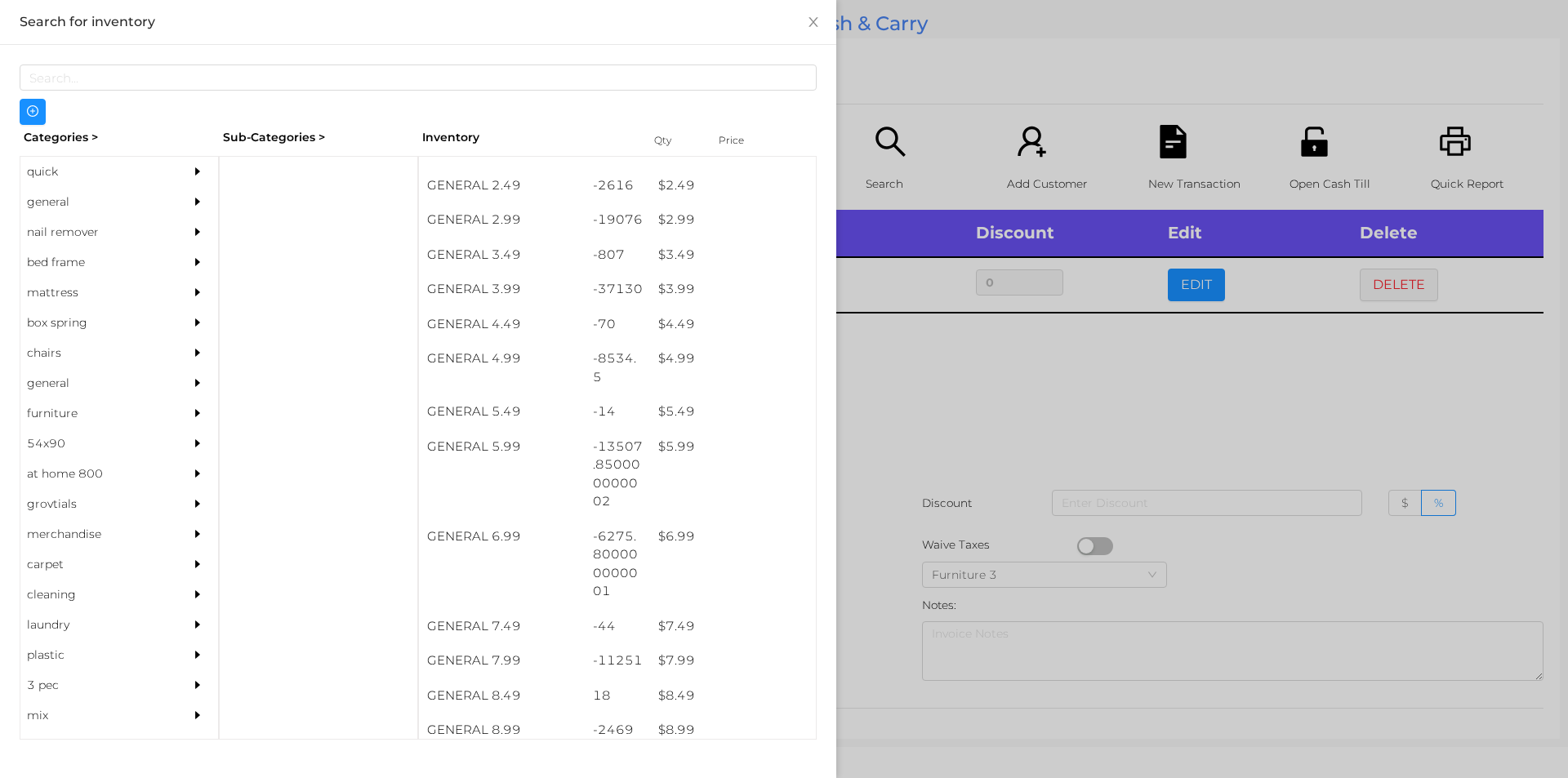
click at [1015, 406] on div at bounding box center [784, 389] width 1568 height 778
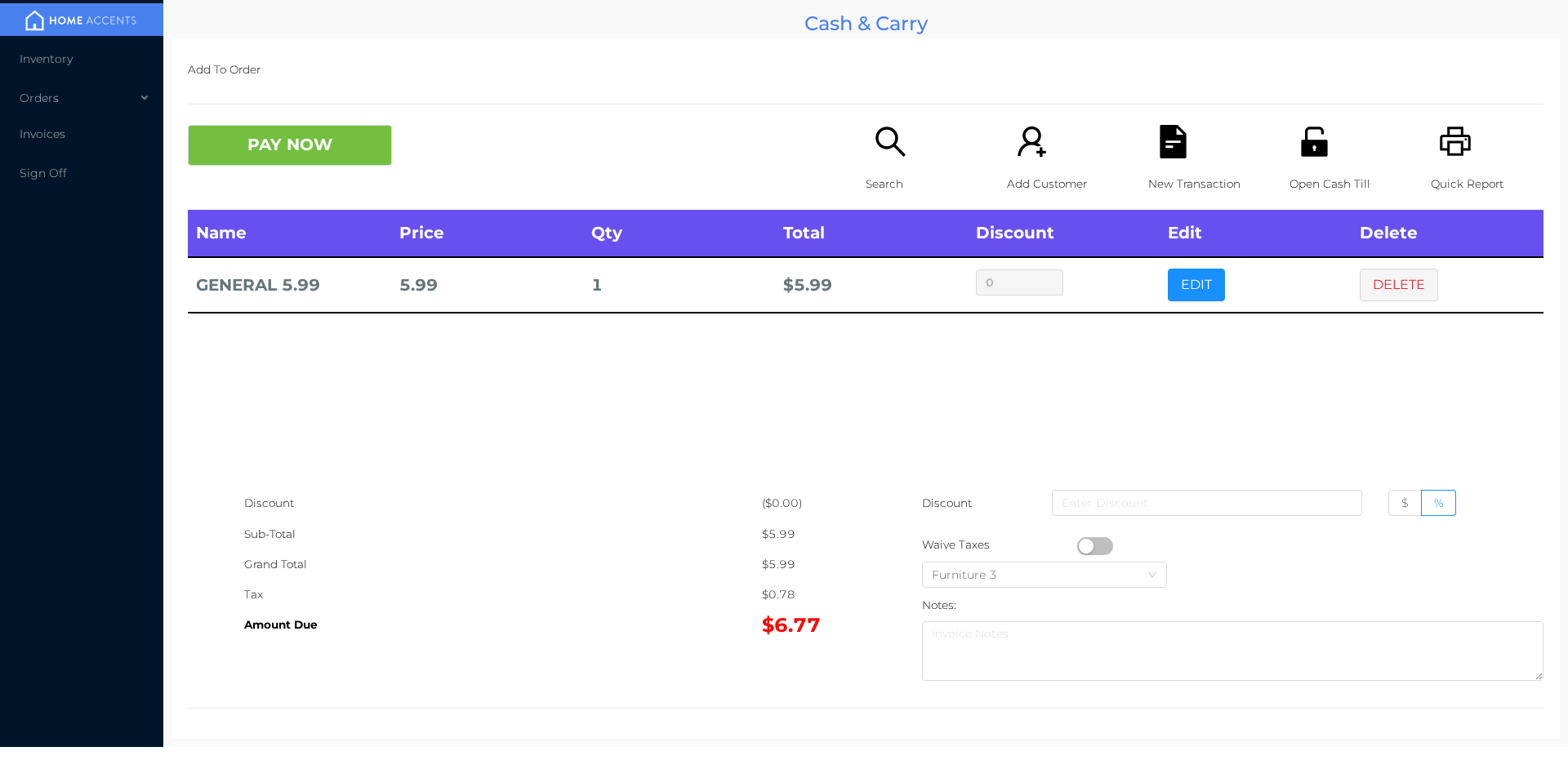
click at [1180, 297] on button "EDIT" at bounding box center [1196, 285] width 58 height 33
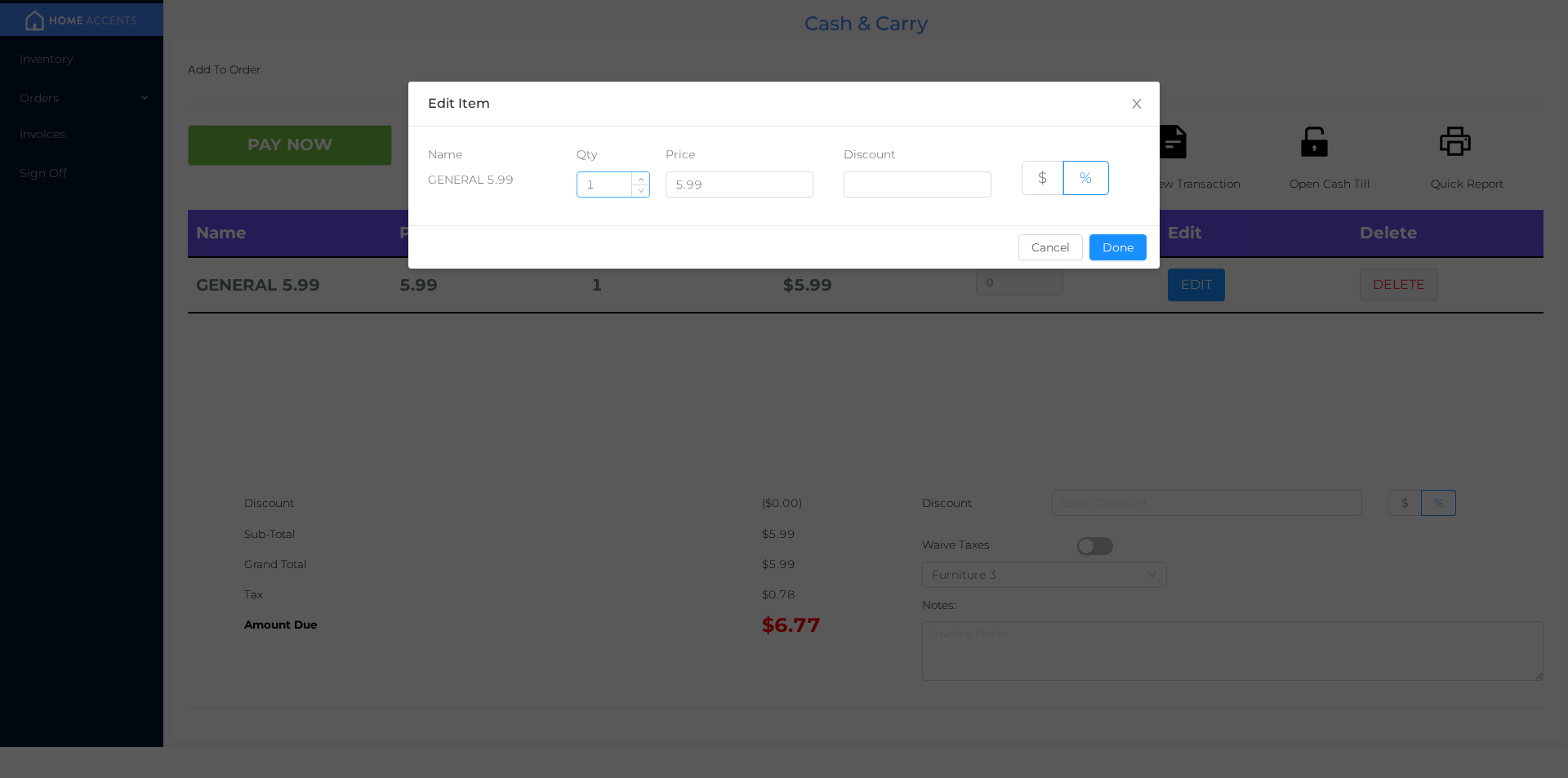
click at [625, 186] on input "1" at bounding box center [613, 185] width 72 height 25
type input "1.5"
click at [1118, 244] on button "Done" at bounding box center [1117, 248] width 58 height 26
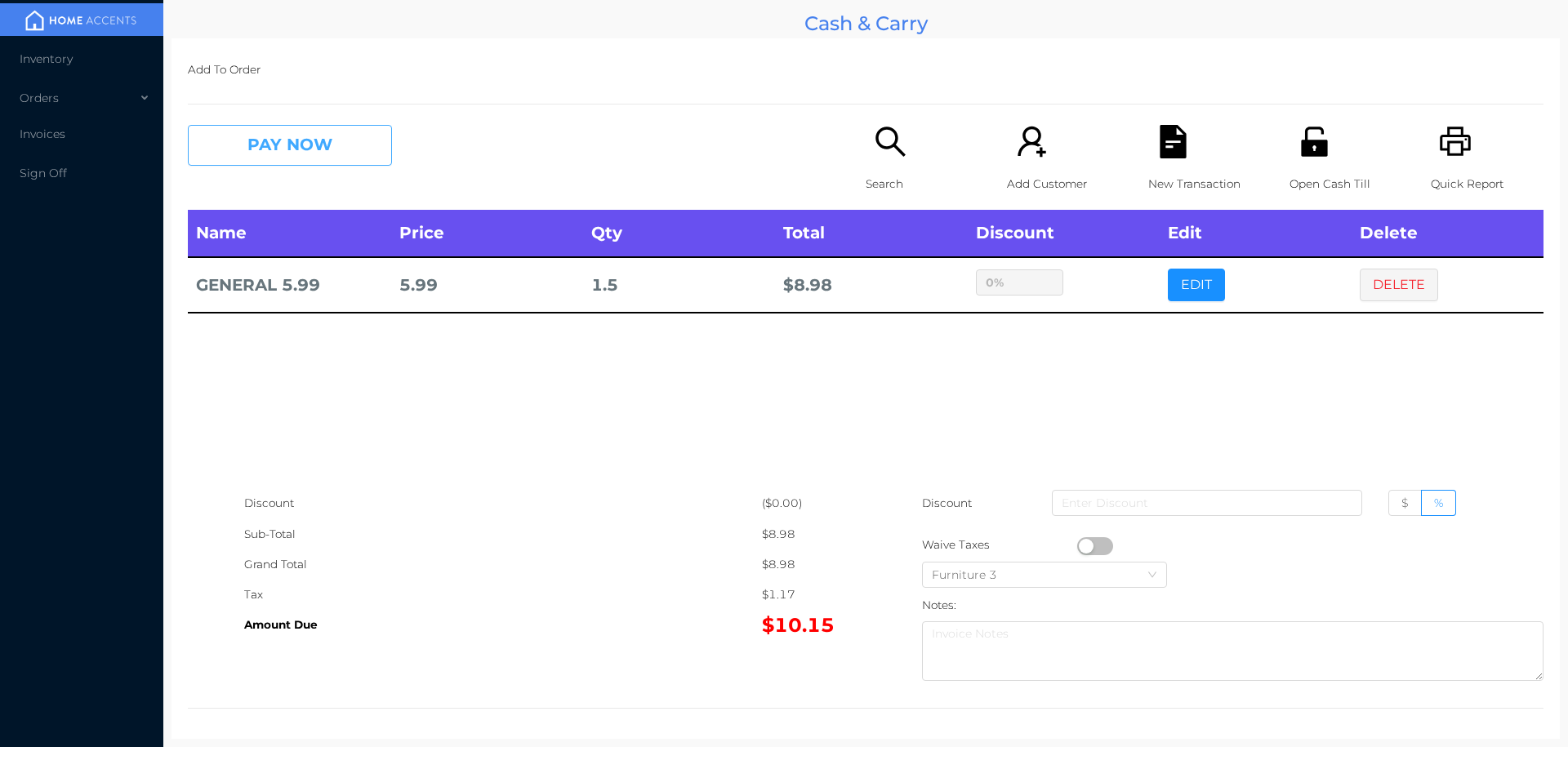
click at [272, 138] on button "PAY NOW" at bounding box center [289, 145] width 205 height 41
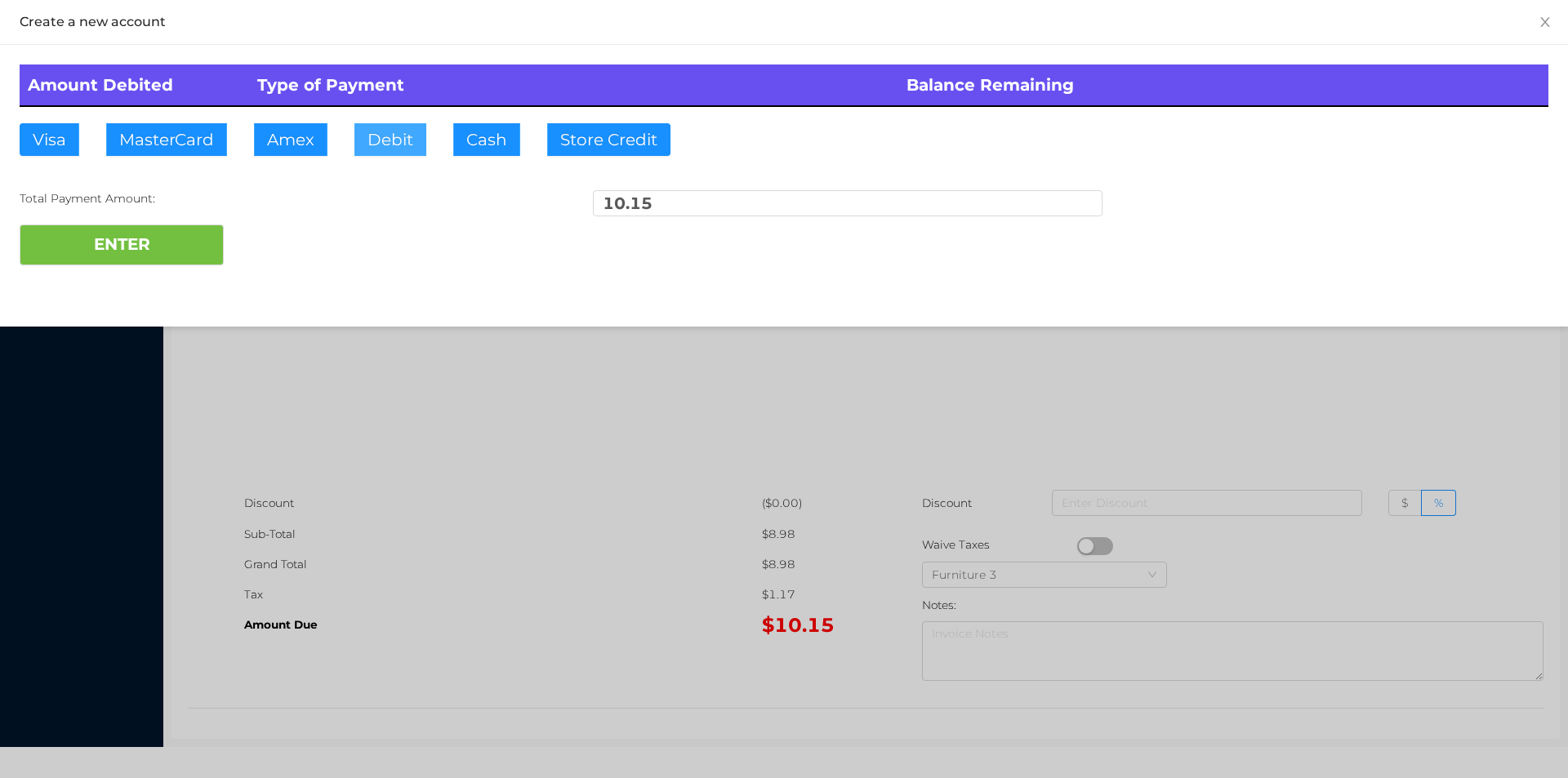
click at [406, 133] on button "Debit" at bounding box center [390, 140] width 72 height 33
click at [179, 230] on button "ENTER" at bounding box center [122, 244] width 205 height 41
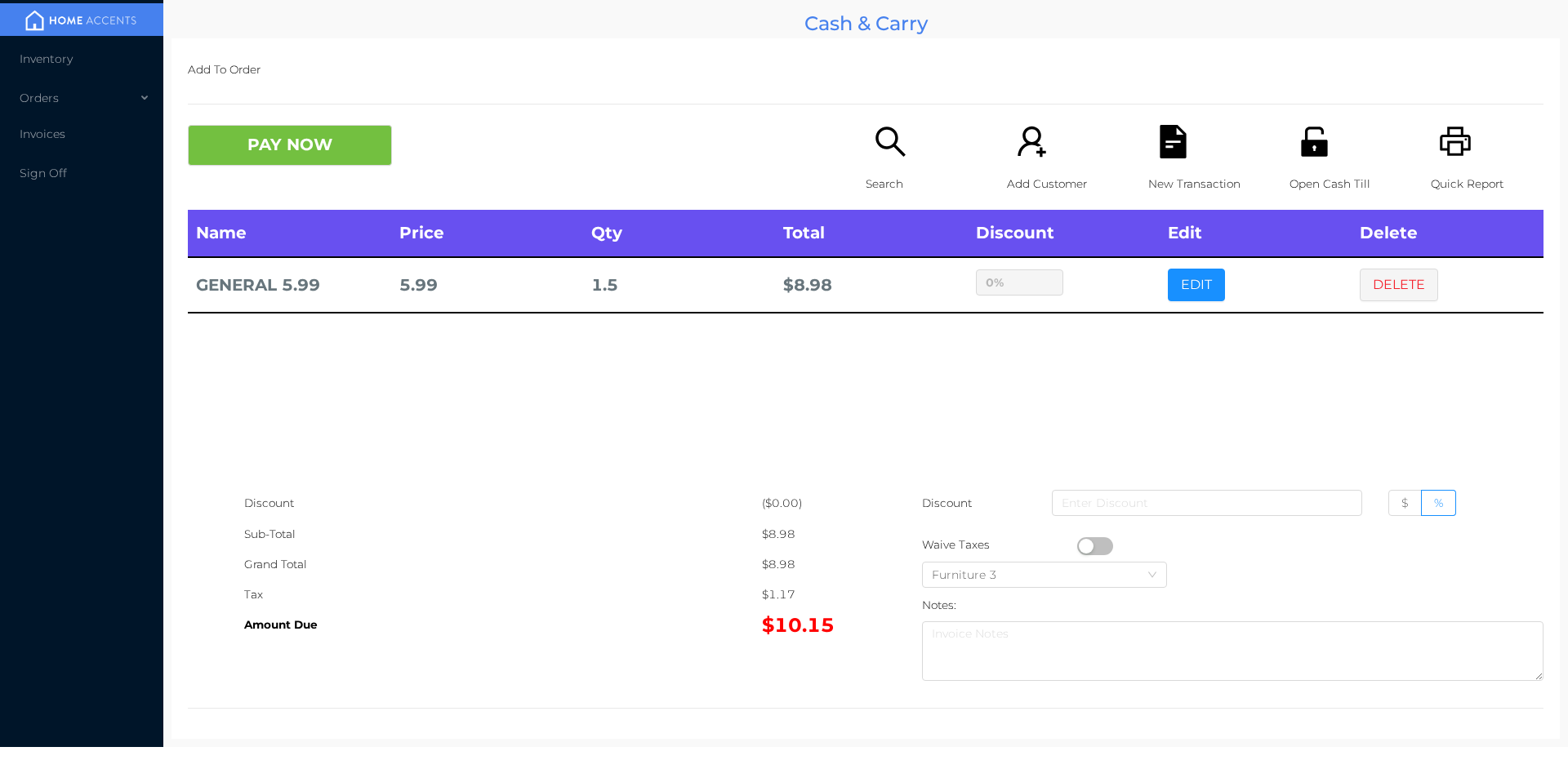
type input "0"
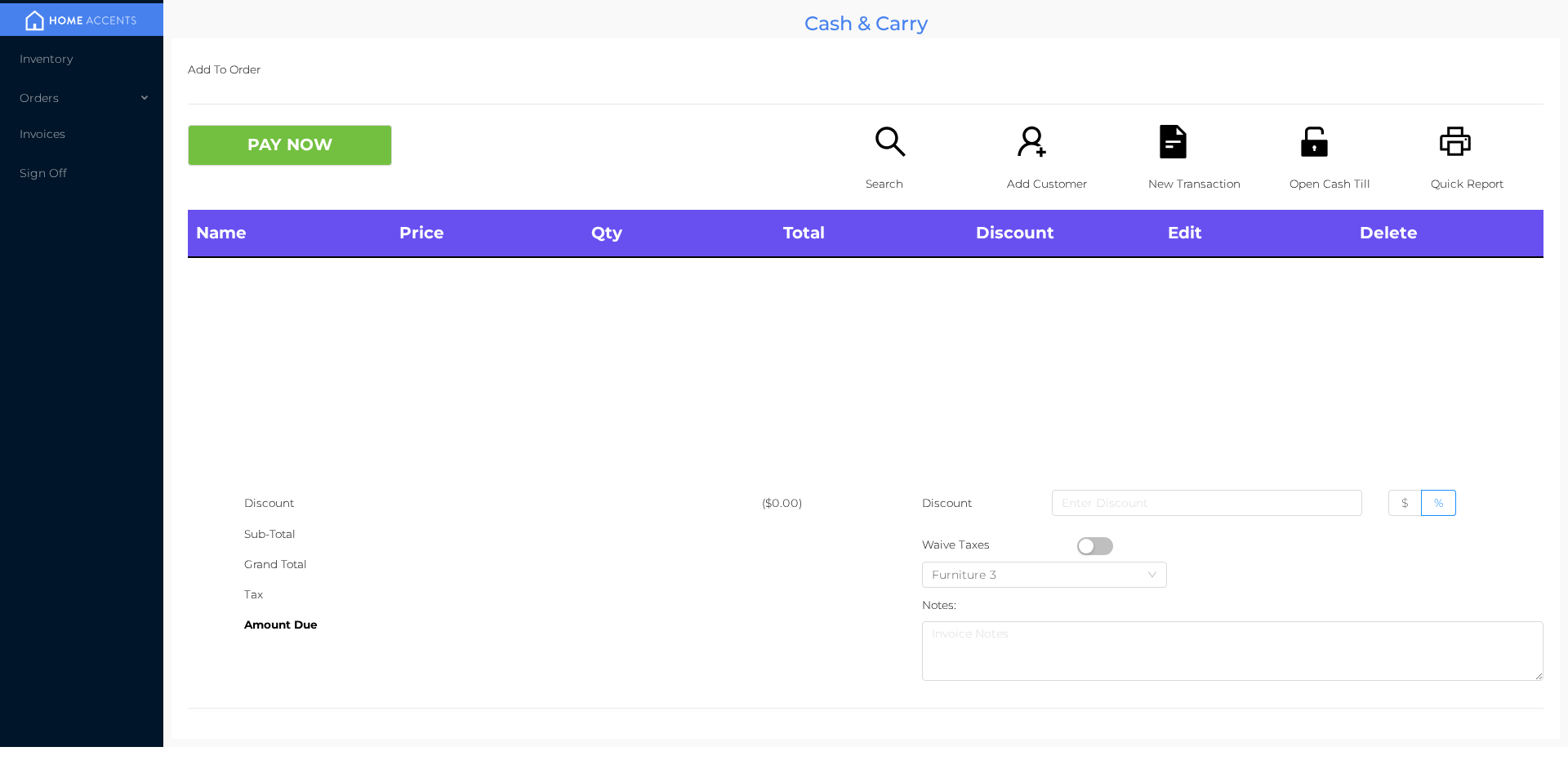
click at [1315, 156] on icon "icon: unlock" at bounding box center [1314, 141] width 26 height 29
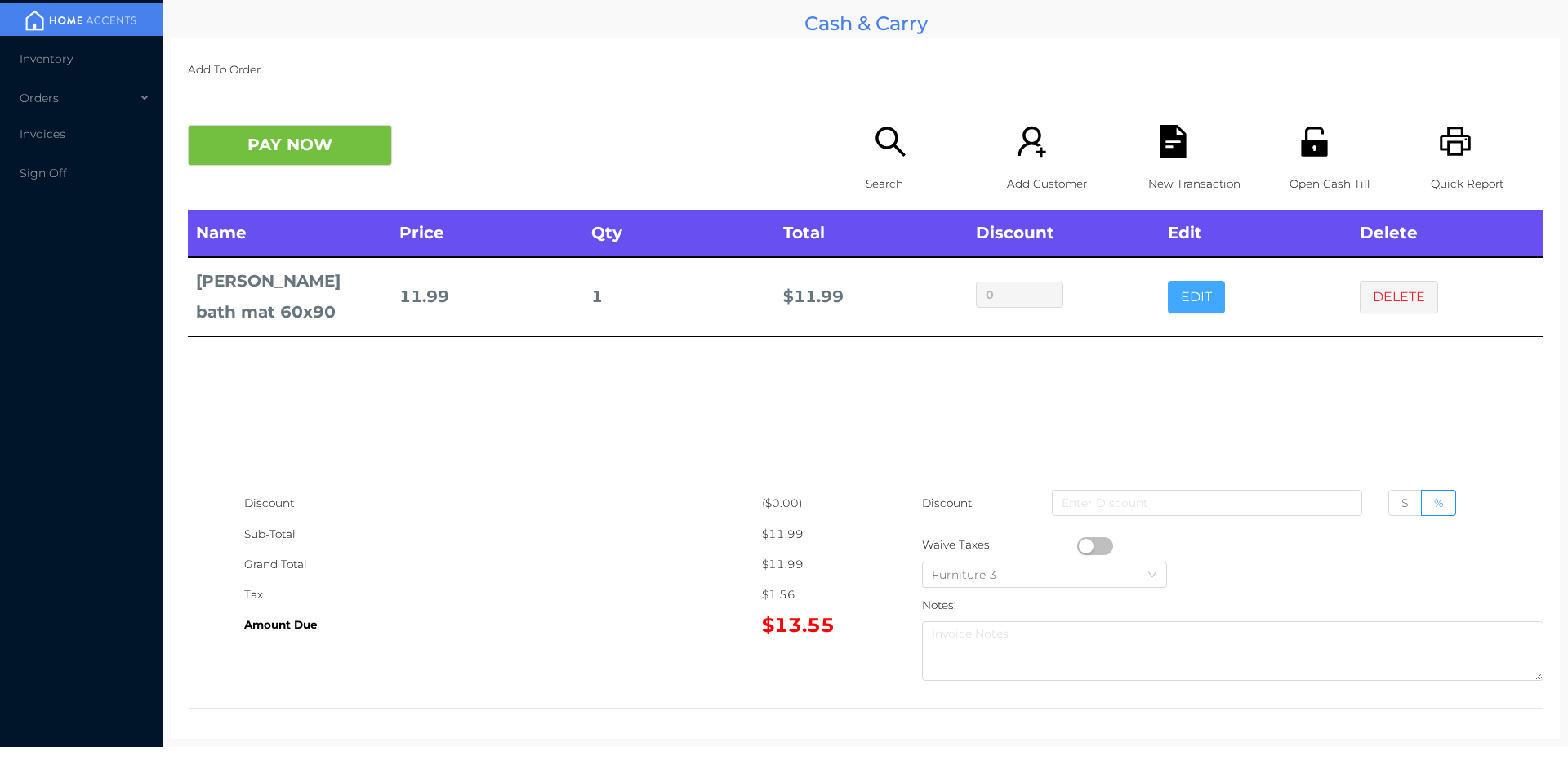
click at [1192, 297] on button "EDIT" at bounding box center [1196, 297] width 58 height 33
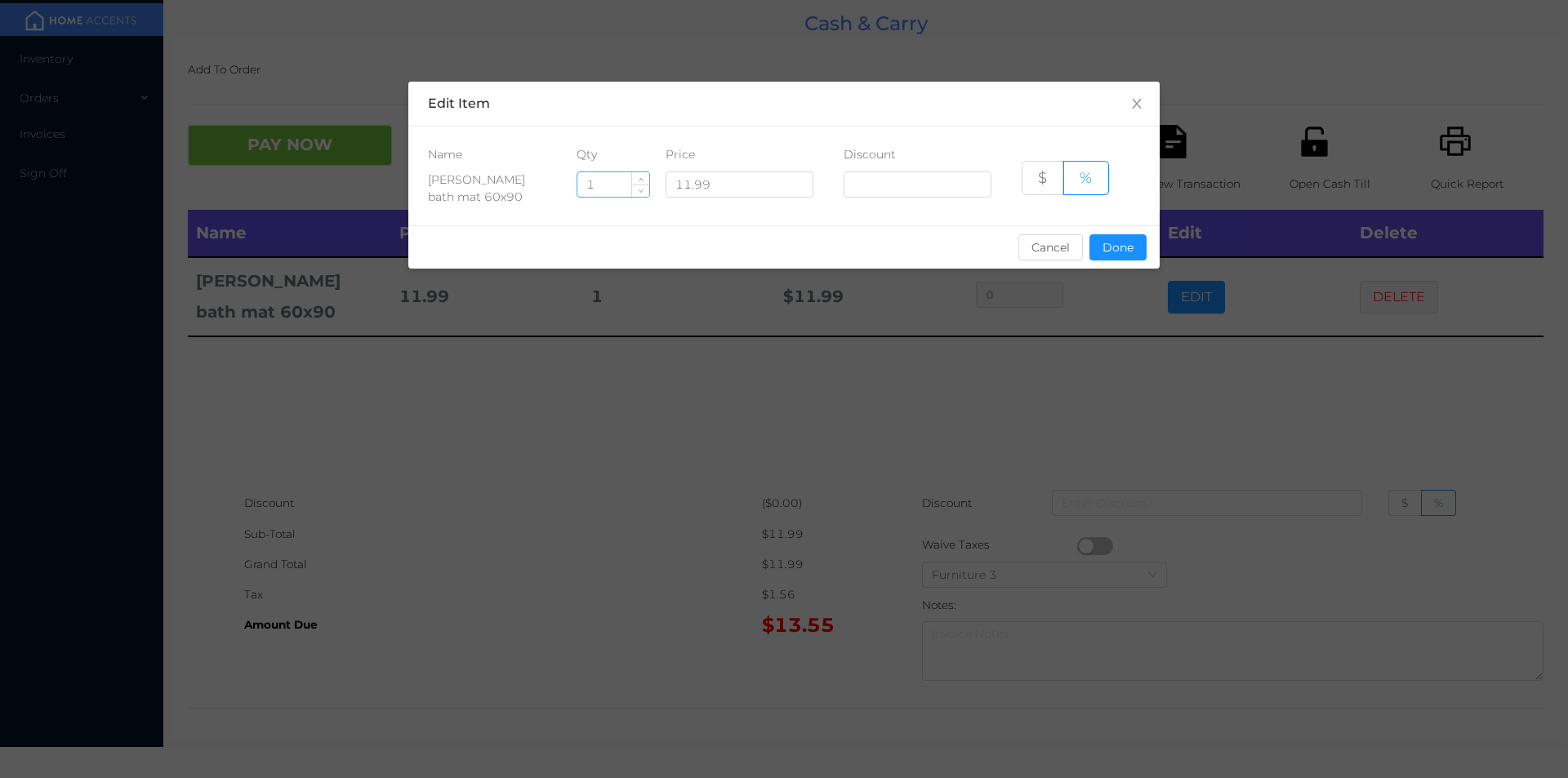
click at [625, 182] on input "1" at bounding box center [613, 185] width 72 height 25
type input "3"
click at [1120, 252] on button "Done" at bounding box center [1117, 248] width 58 height 26
type input "0%"
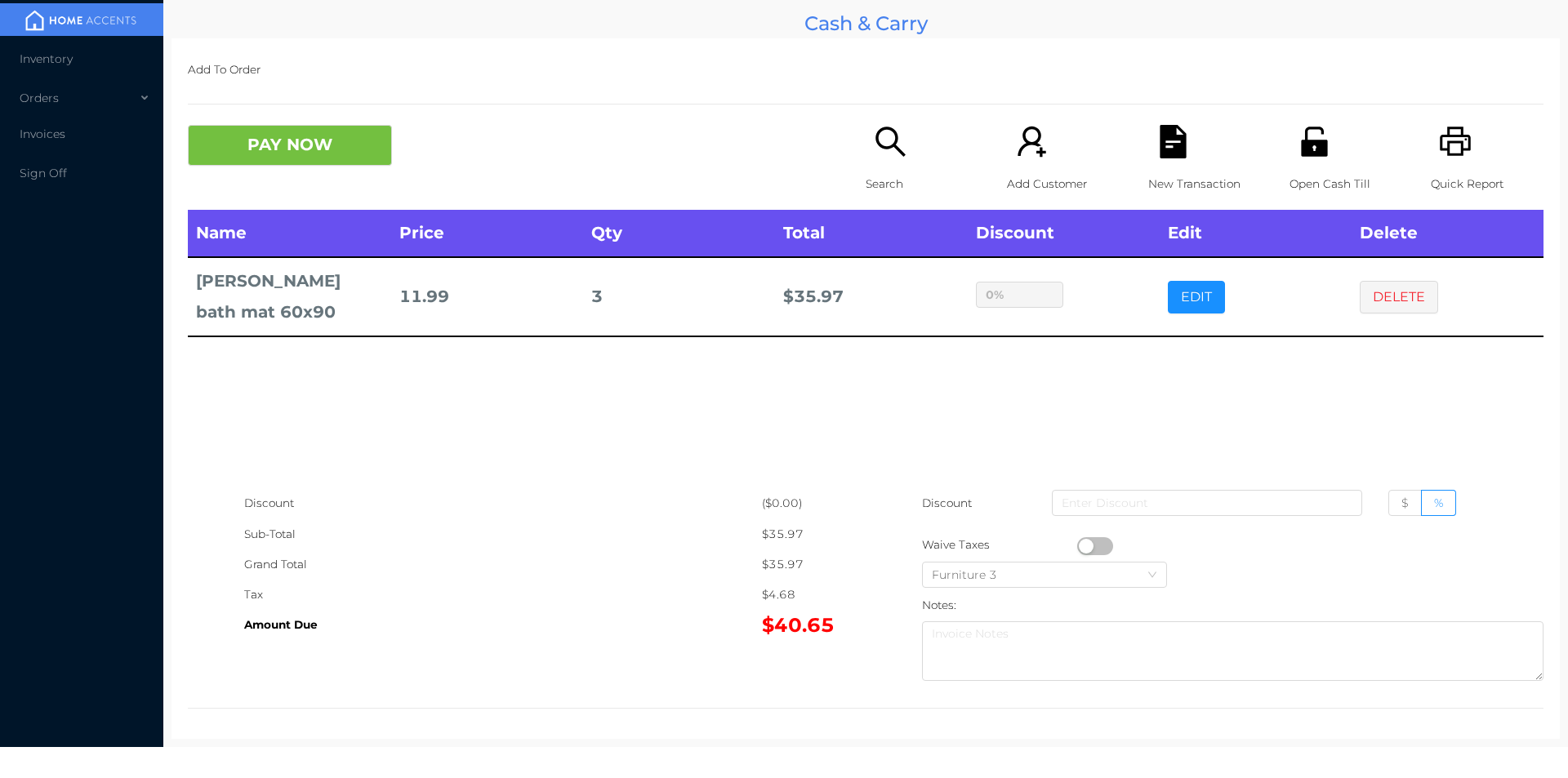
click at [1078, 543] on button "button" at bounding box center [1095, 546] width 36 height 18
click at [1169, 160] on div "New Transaction" at bounding box center [1205, 168] width 113 height 85
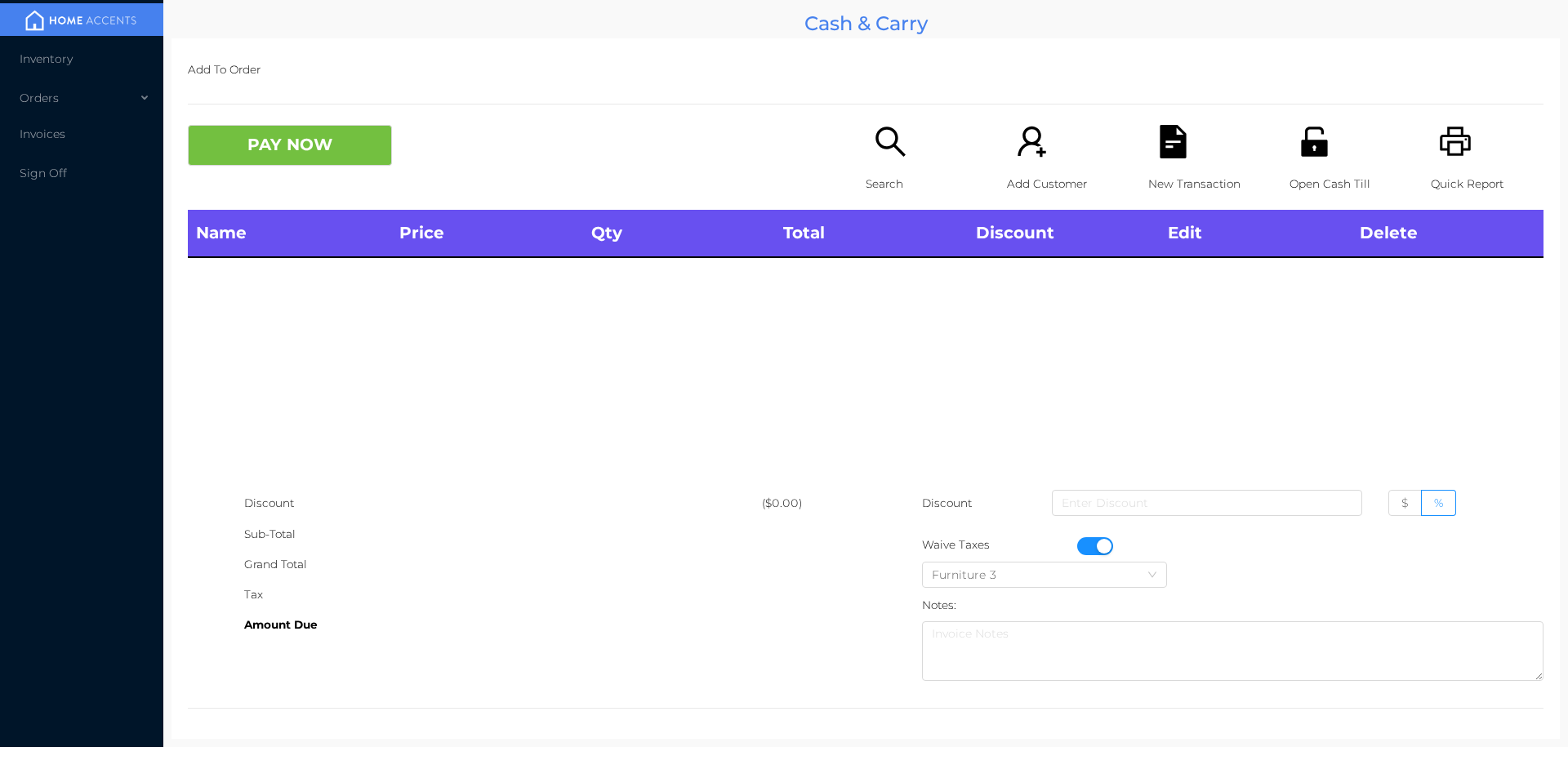
click at [1314, 160] on div "Open Cash Till" at bounding box center [1346, 168] width 113 height 85
click at [1096, 541] on button "button" at bounding box center [1095, 546] width 36 height 18
click at [894, 162] on div "Search" at bounding box center [922, 168] width 113 height 85
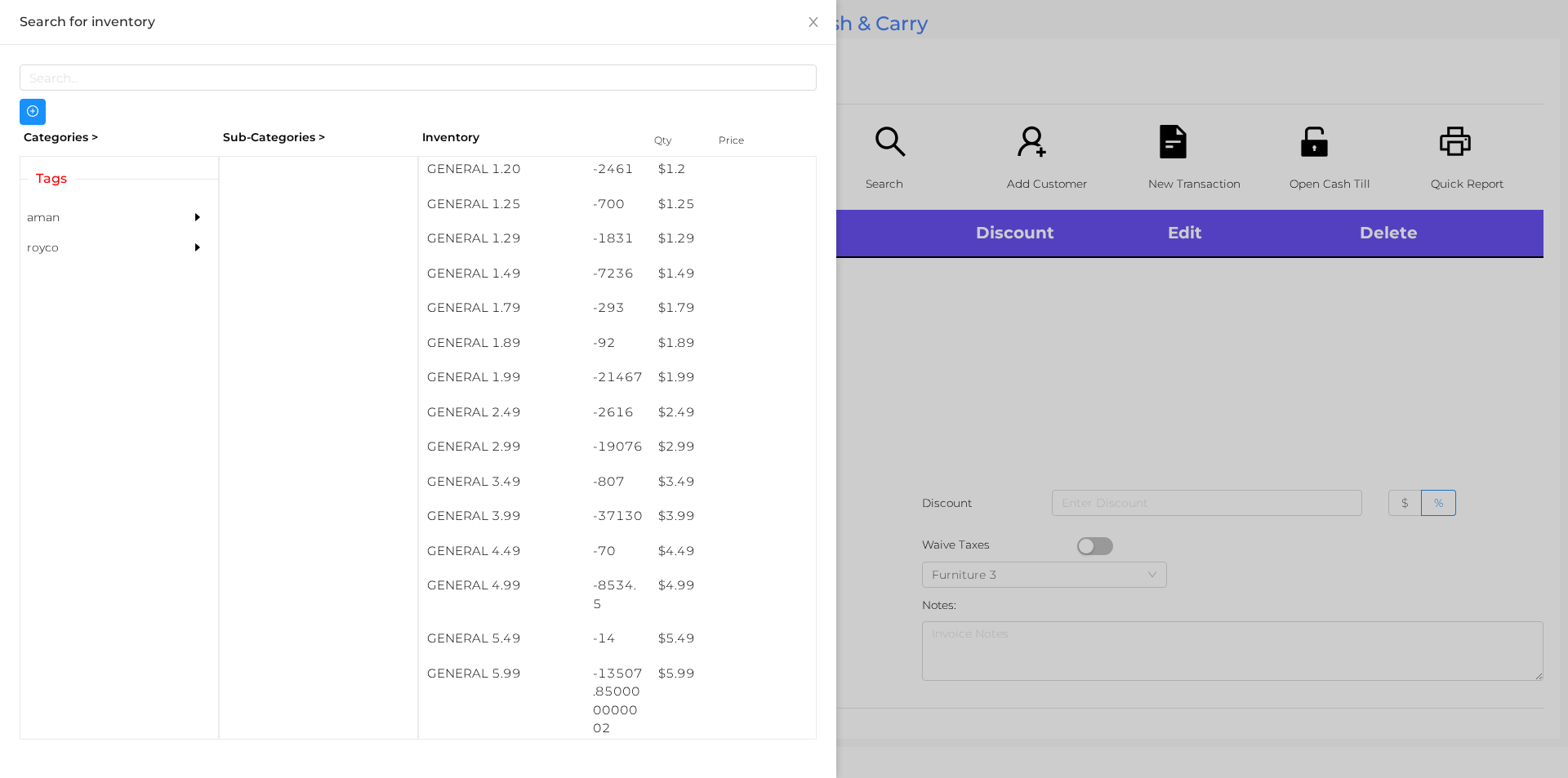
scroll to position [143, 0]
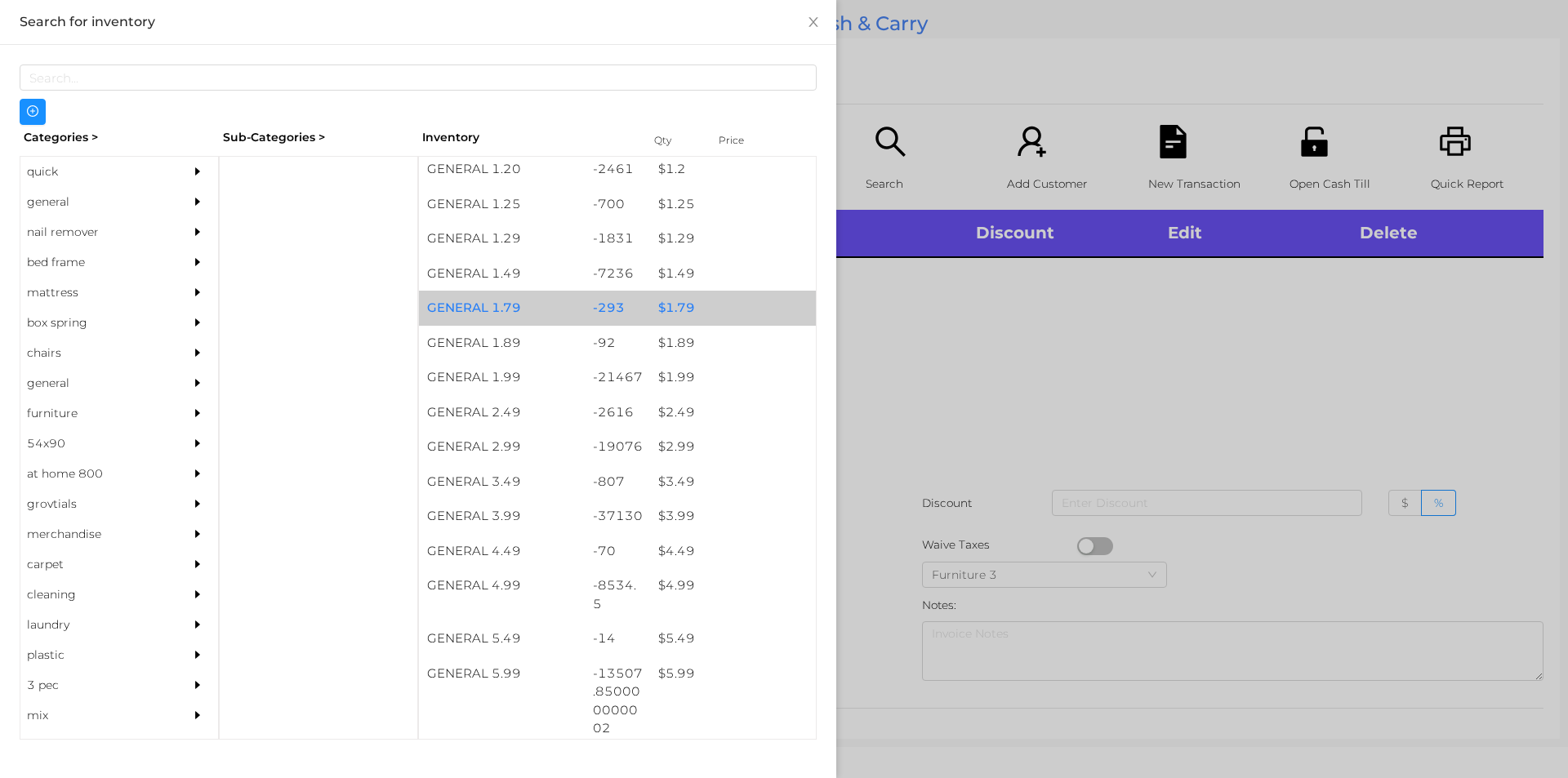
click at [631, 296] on div "-293" at bounding box center [618, 307] width 66 height 35
click at [708, 306] on div "$ 1.79" at bounding box center [733, 307] width 166 height 35
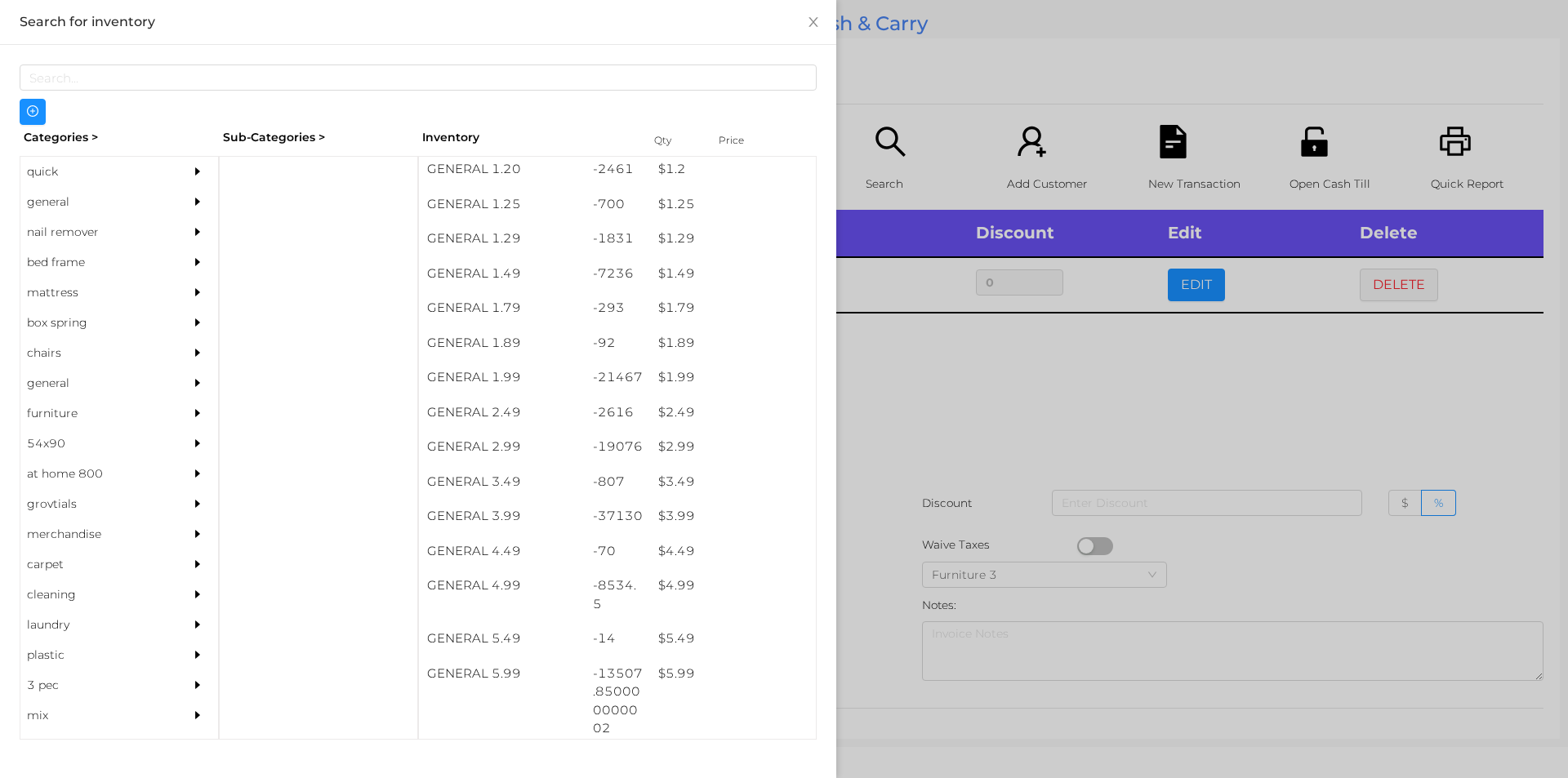
click at [957, 409] on div at bounding box center [784, 389] width 1568 height 778
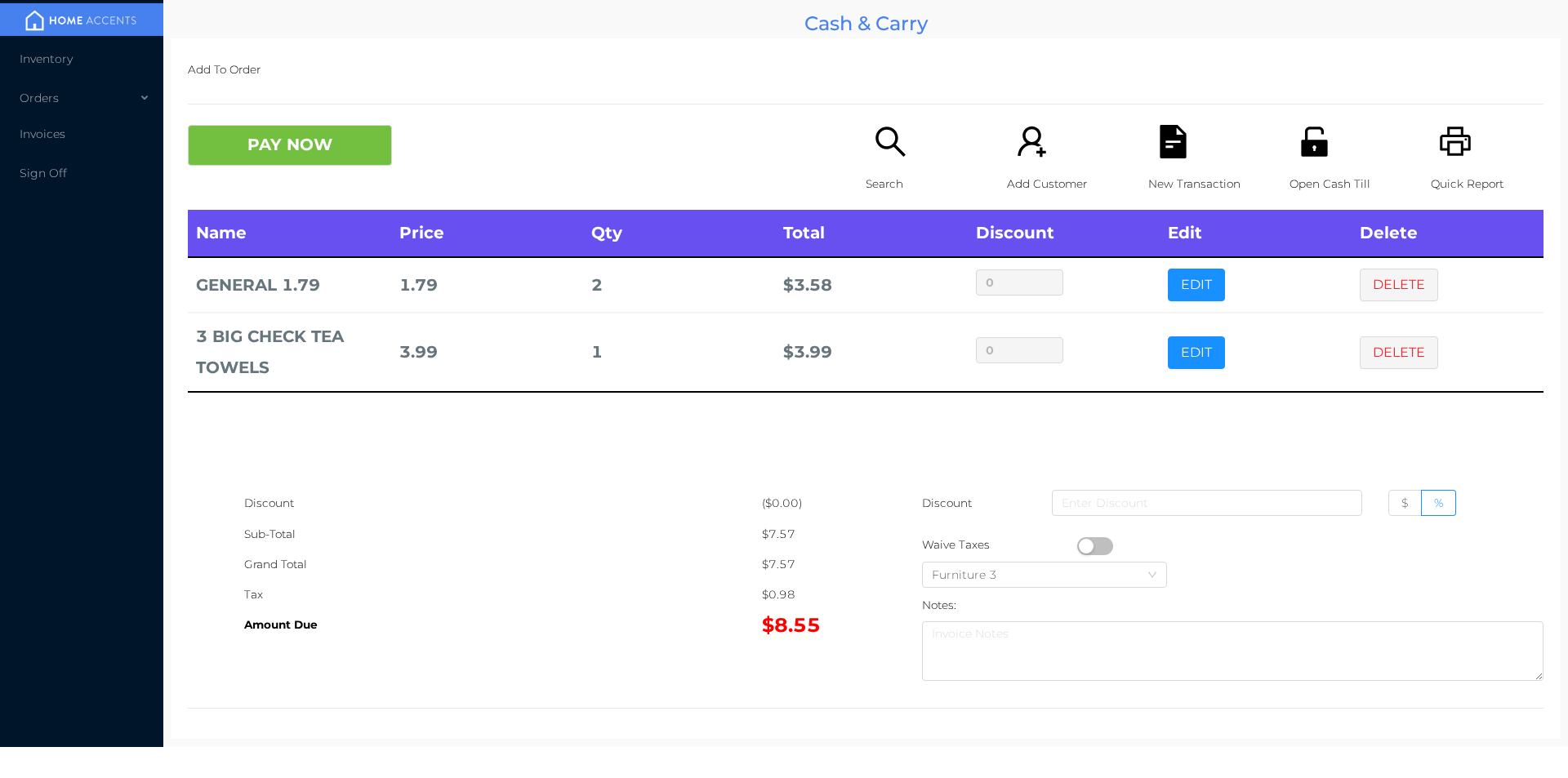
click at [871, 160] on div "Search" at bounding box center [922, 168] width 113 height 85
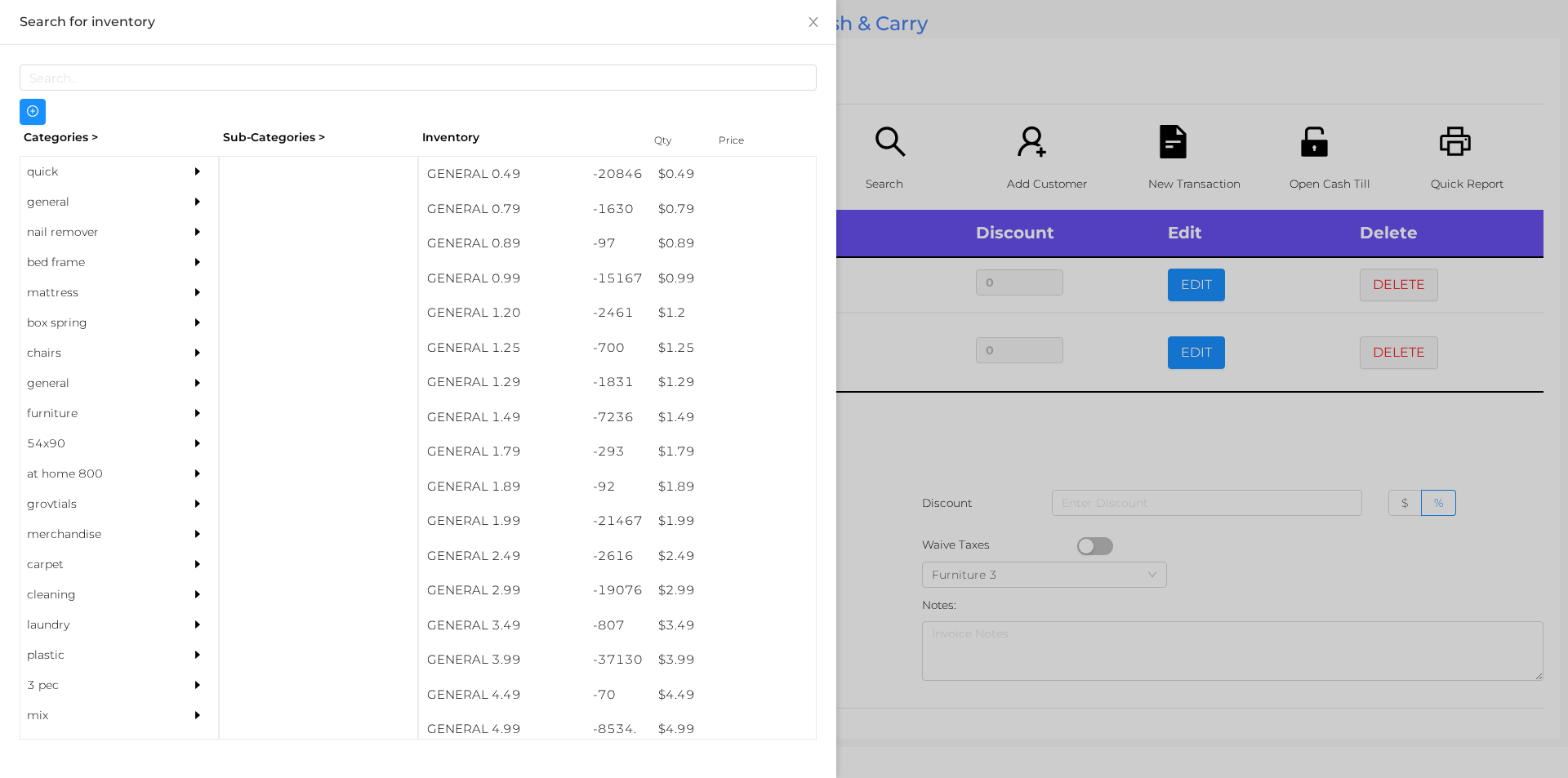
click at [106, 161] on div "quick" at bounding box center [95, 172] width 149 height 30
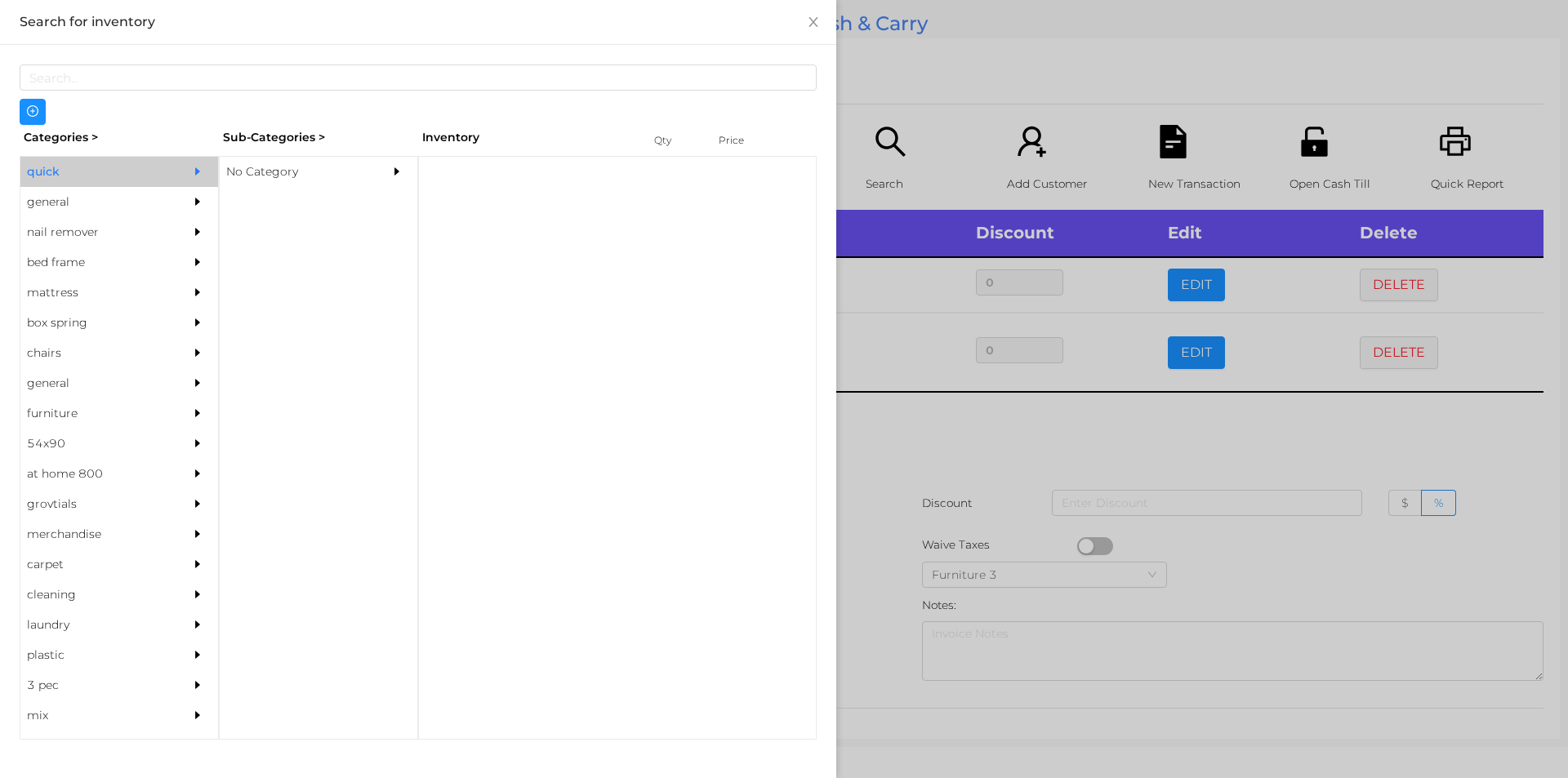
click at [295, 161] on div "No Category" at bounding box center [294, 172] width 149 height 30
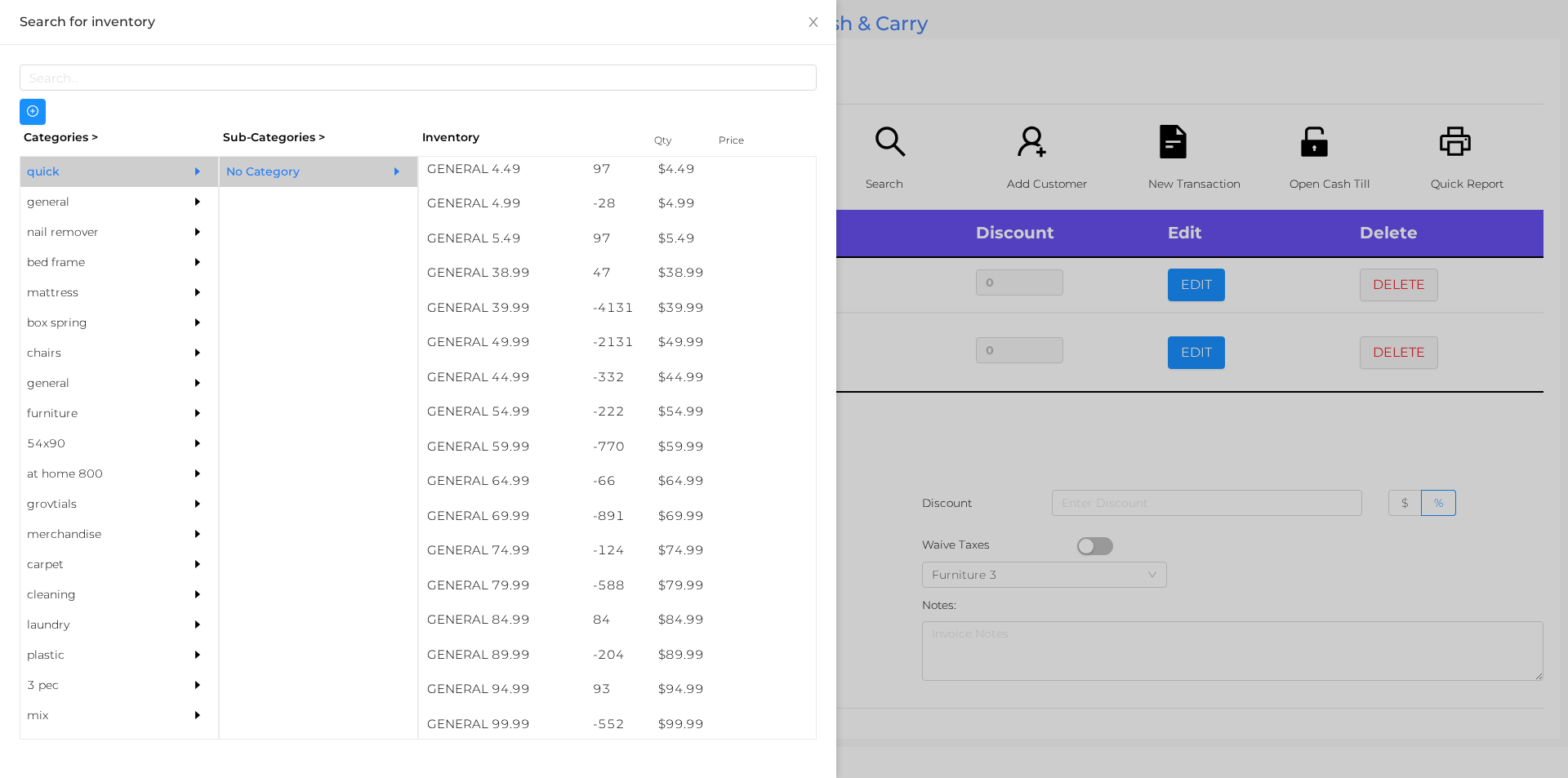
scroll to position [1056, 0]
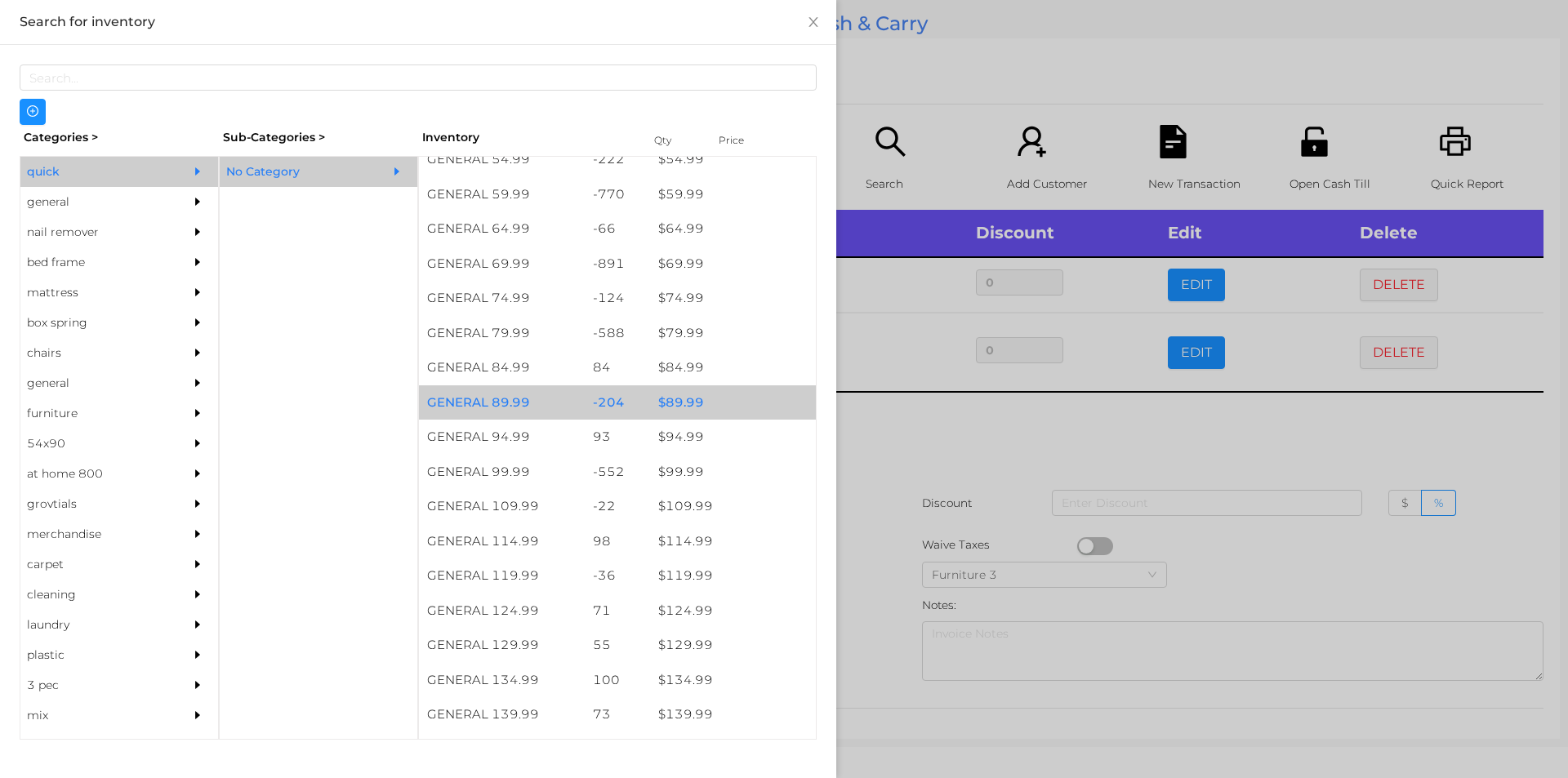
click at [651, 404] on div "$ 89.99" at bounding box center [733, 403] width 166 height 35
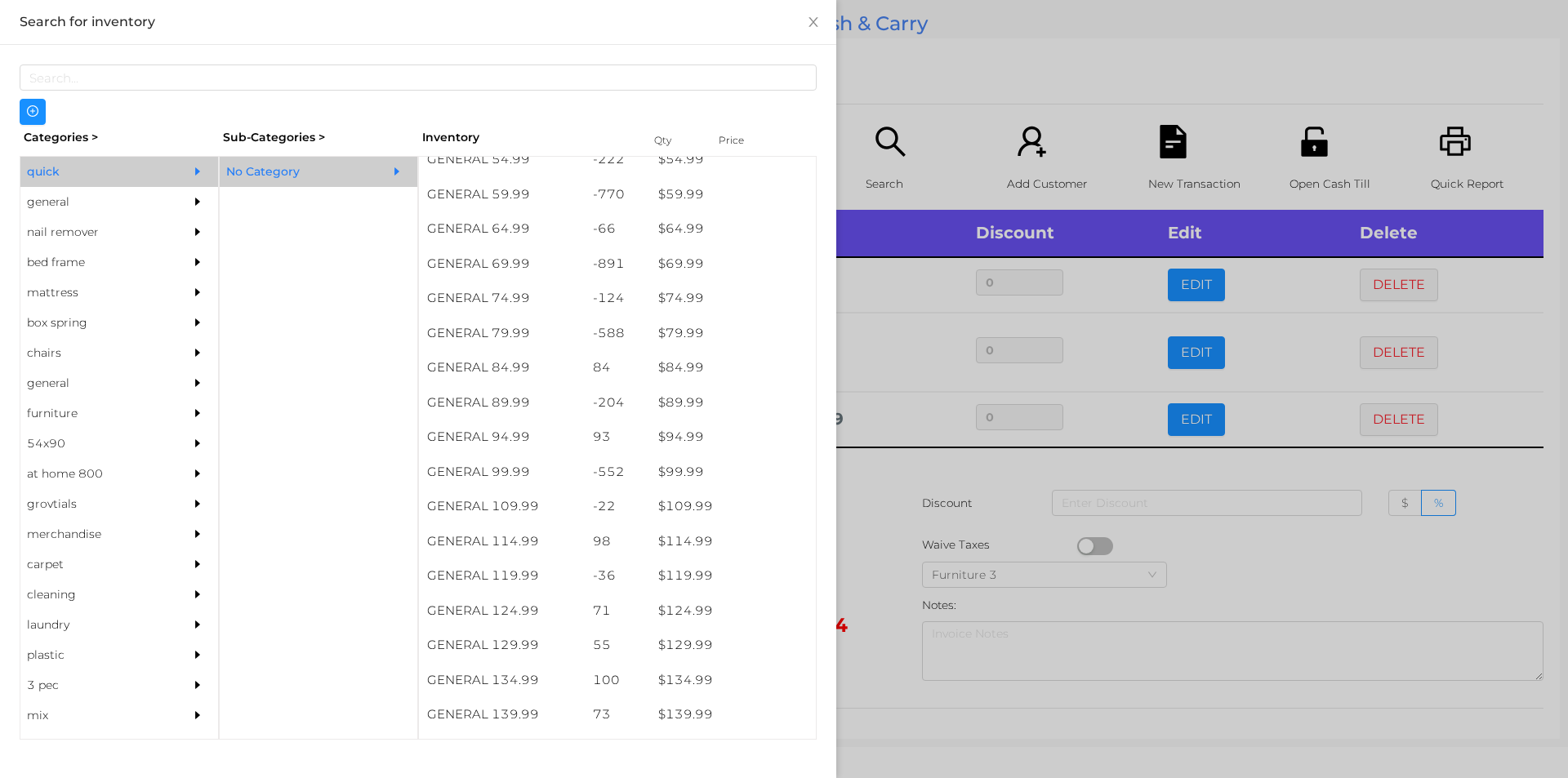
click at [940, 78] on div at bounding box center [784, 389] width 1568 height 778
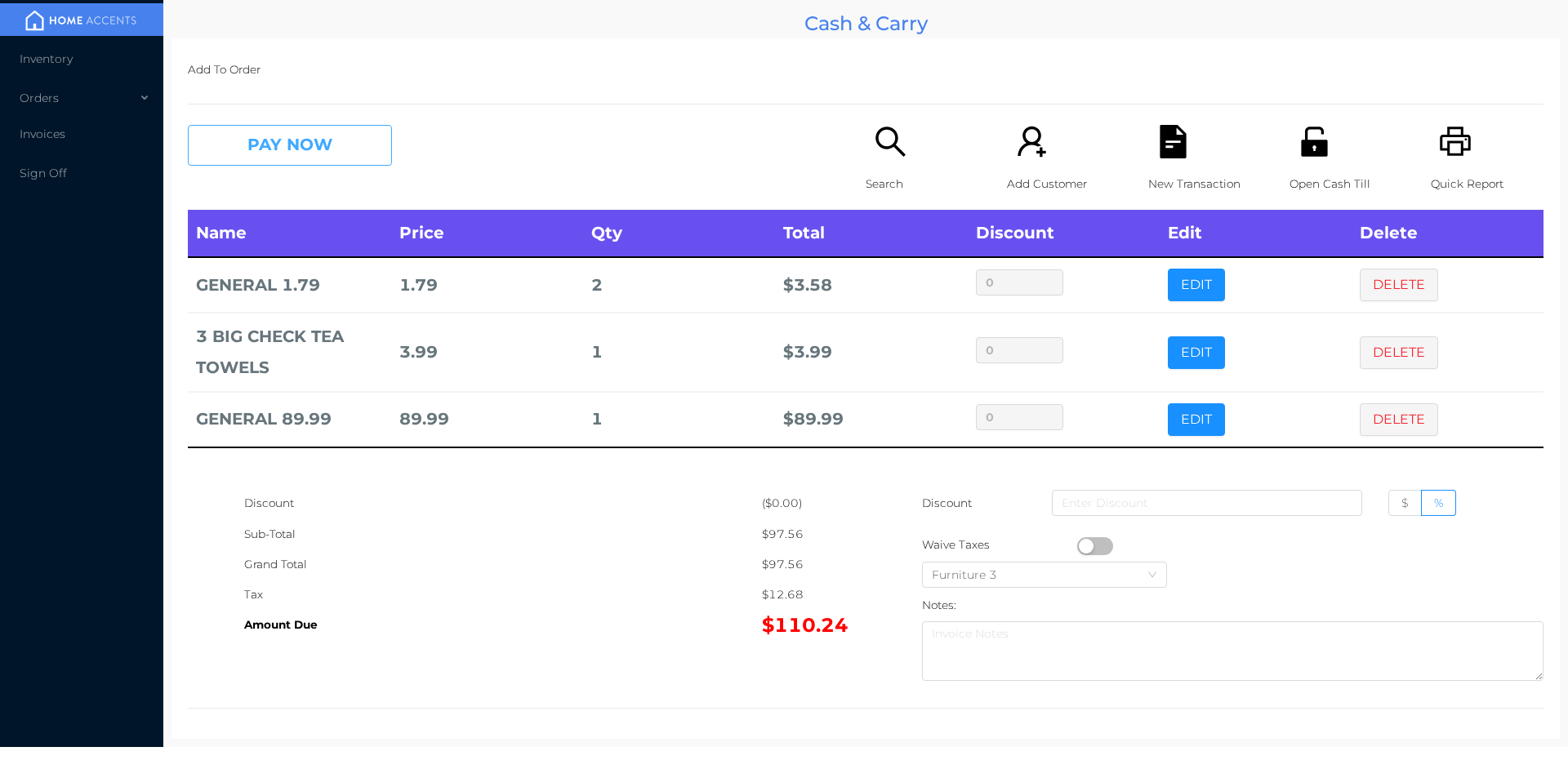
click at [320, 156] on button "PAY NOW" at bounding box center [289, 145] width 205 height 41
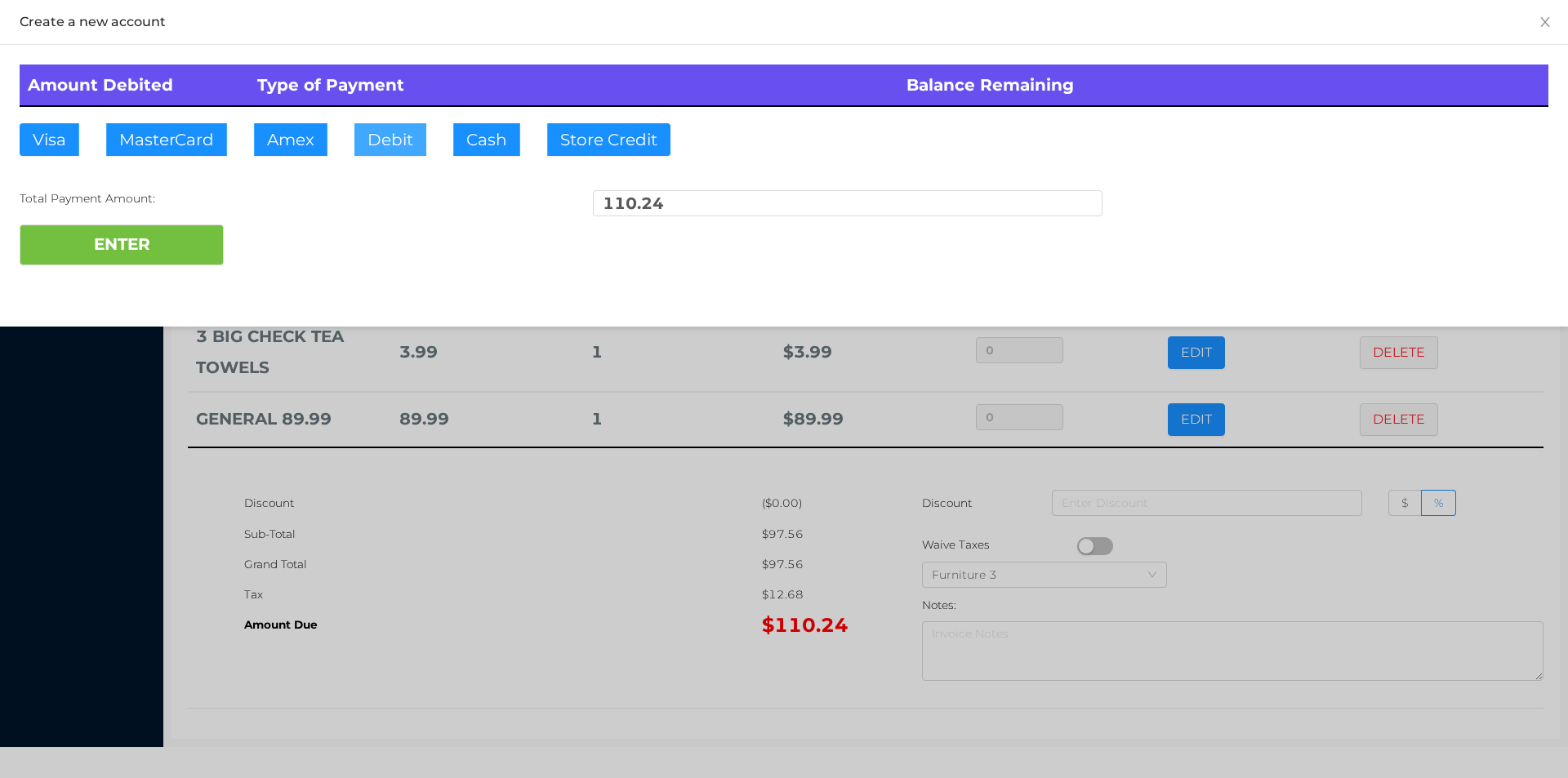
click at [385, 143] on button "Debit" at bounding box center [390, 140] width 72 height 33
click at [162, 239] on button "ENTER" at bounding box center [122, 244] width 205 height 41
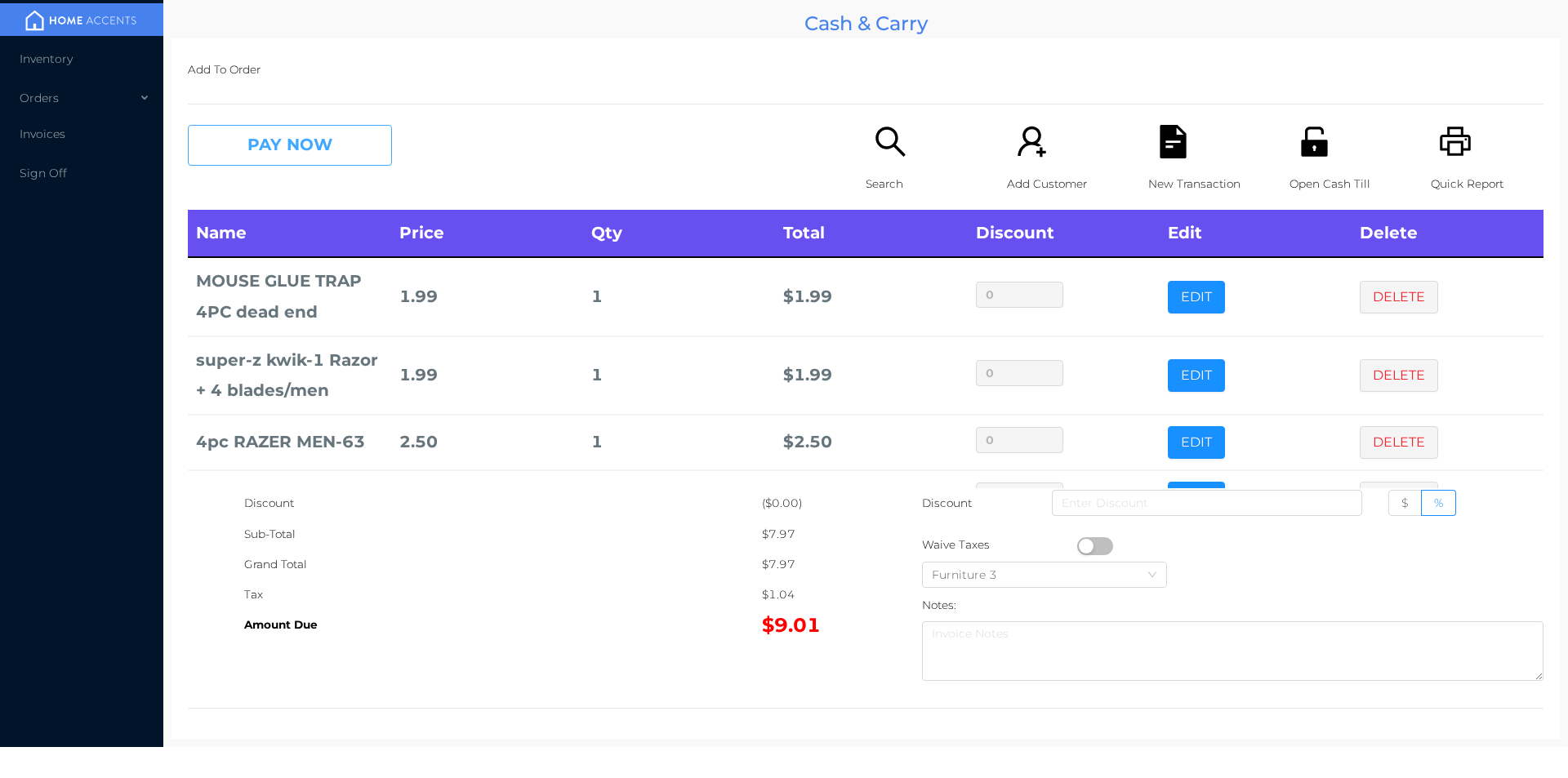
click at [289, 153] on button "PAY NOW" at bounding box center [289, 145] width 205 height 41
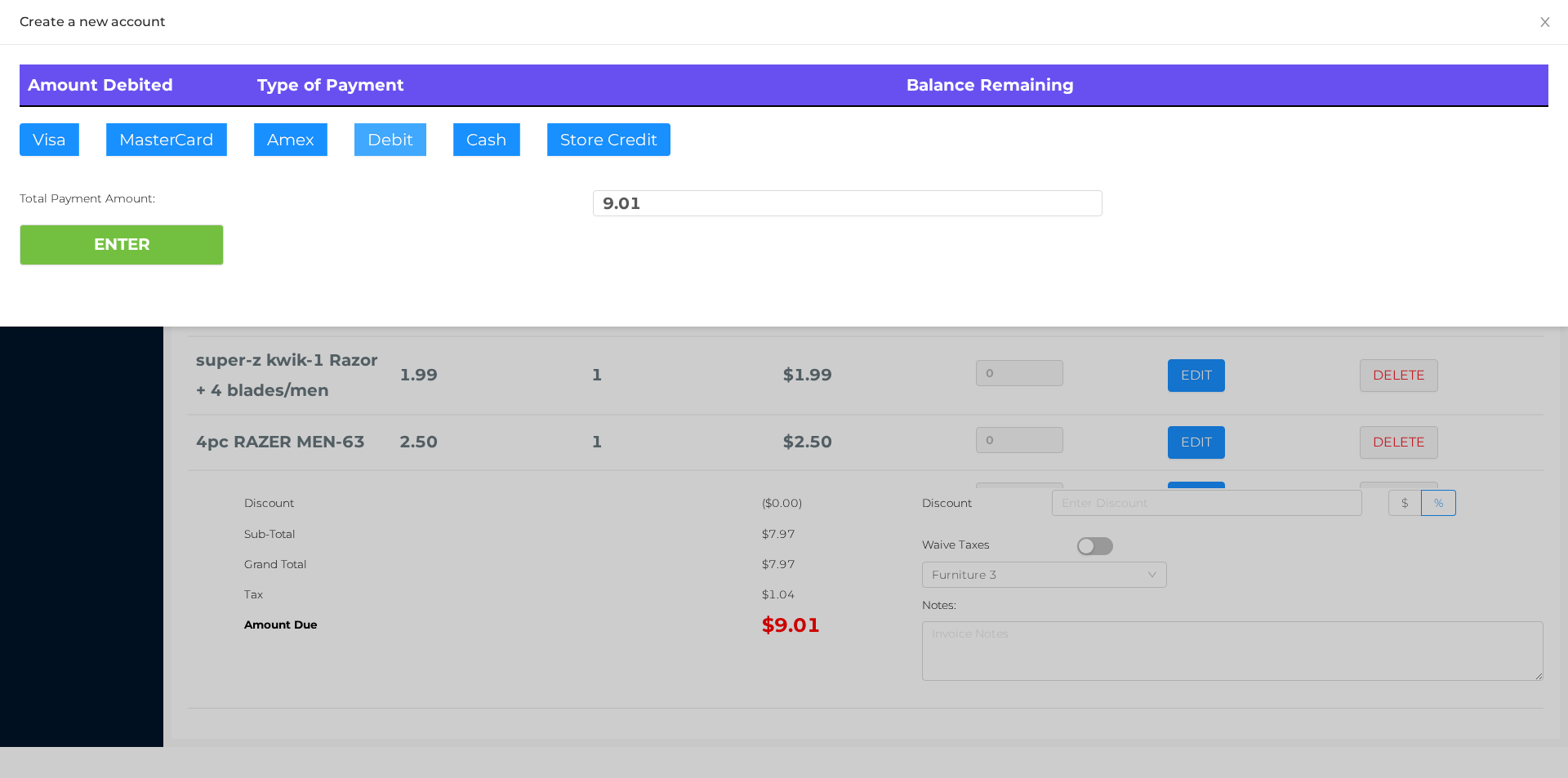
click at [396, 155] on button "Debit" at bounding box center [390, 140] width 72 height 33
click at [185, 259] on button "ENTER" at bounding box center [122, 244] width 205 height 41
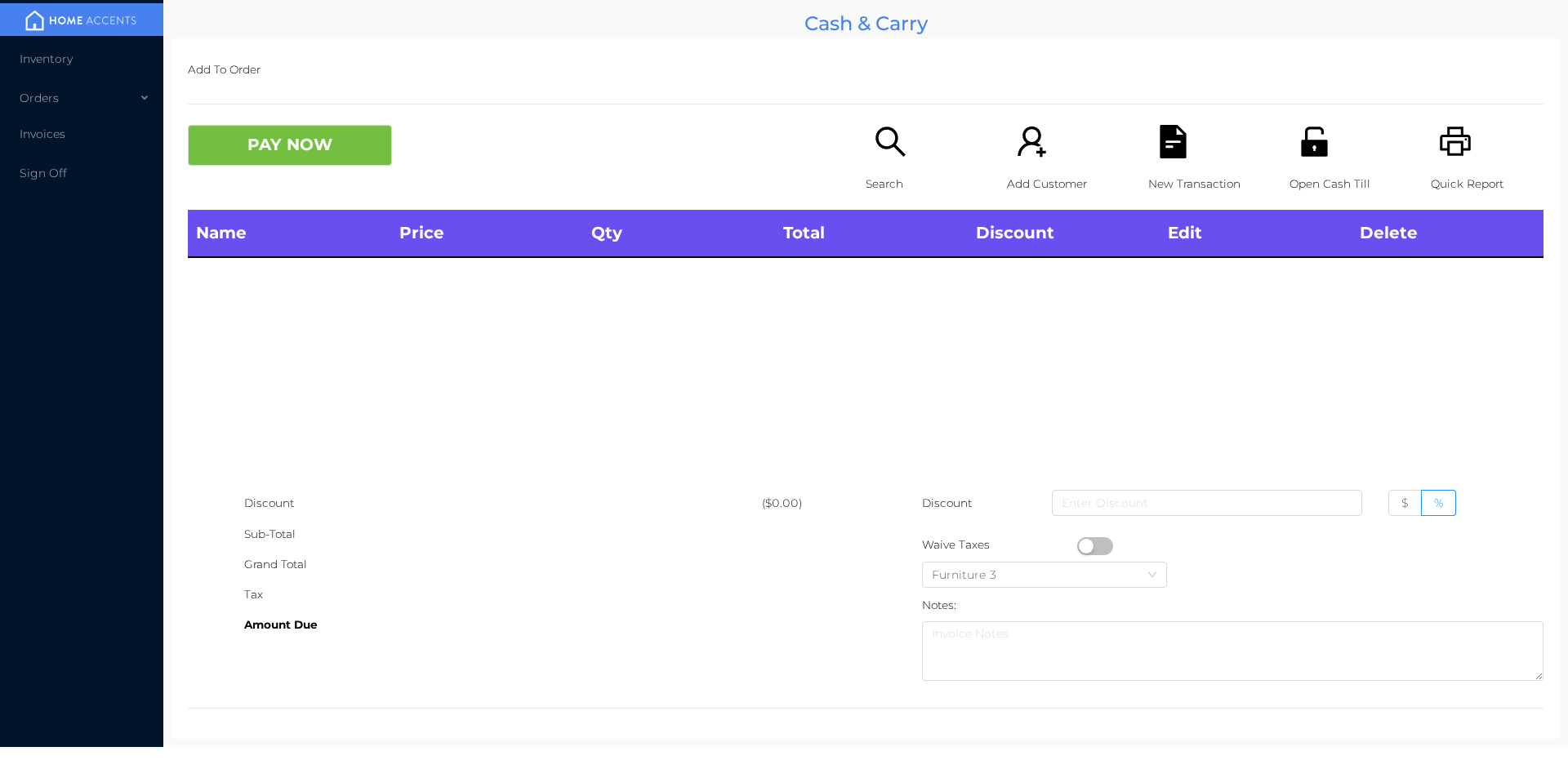
click at [877, 163] on div "Search" at bounding box center [922, 168] width 113 height 85
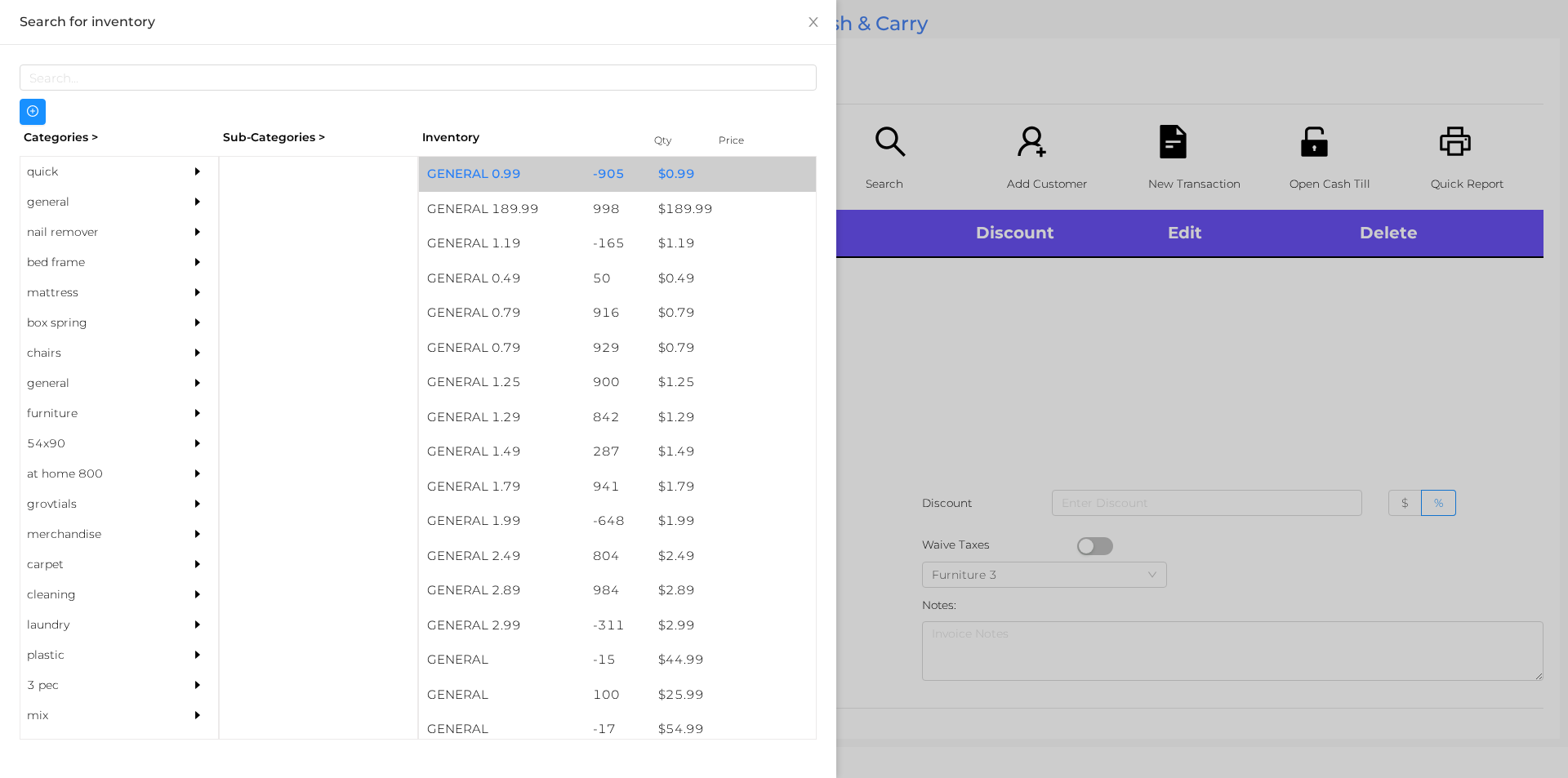
click at [675, 173] on div "$ 0.99" at bounding box center [733, 174] width 166 height 35
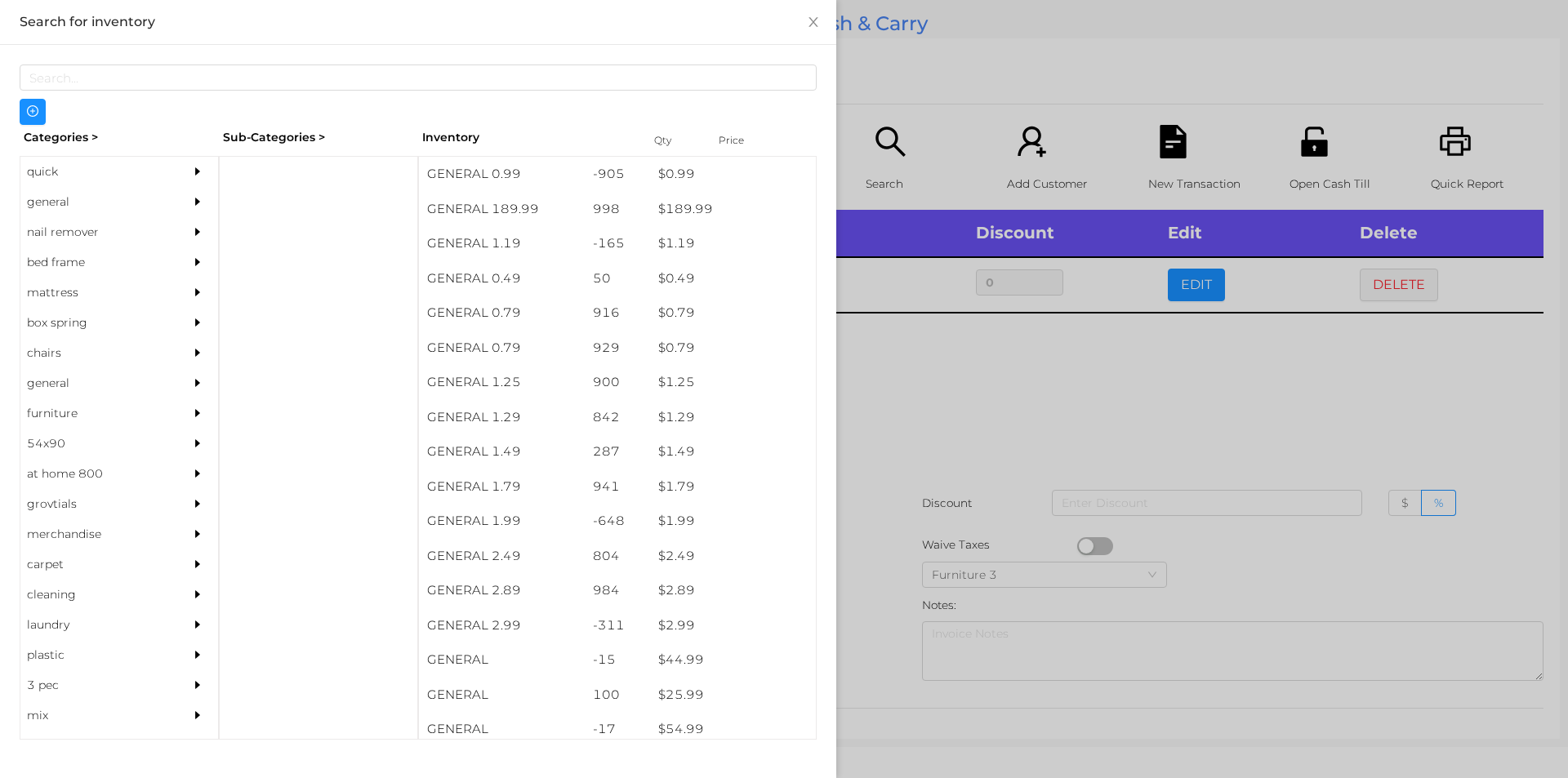
click at [965, 103] on div at bounding box center [784, 389] width 1568 height 778
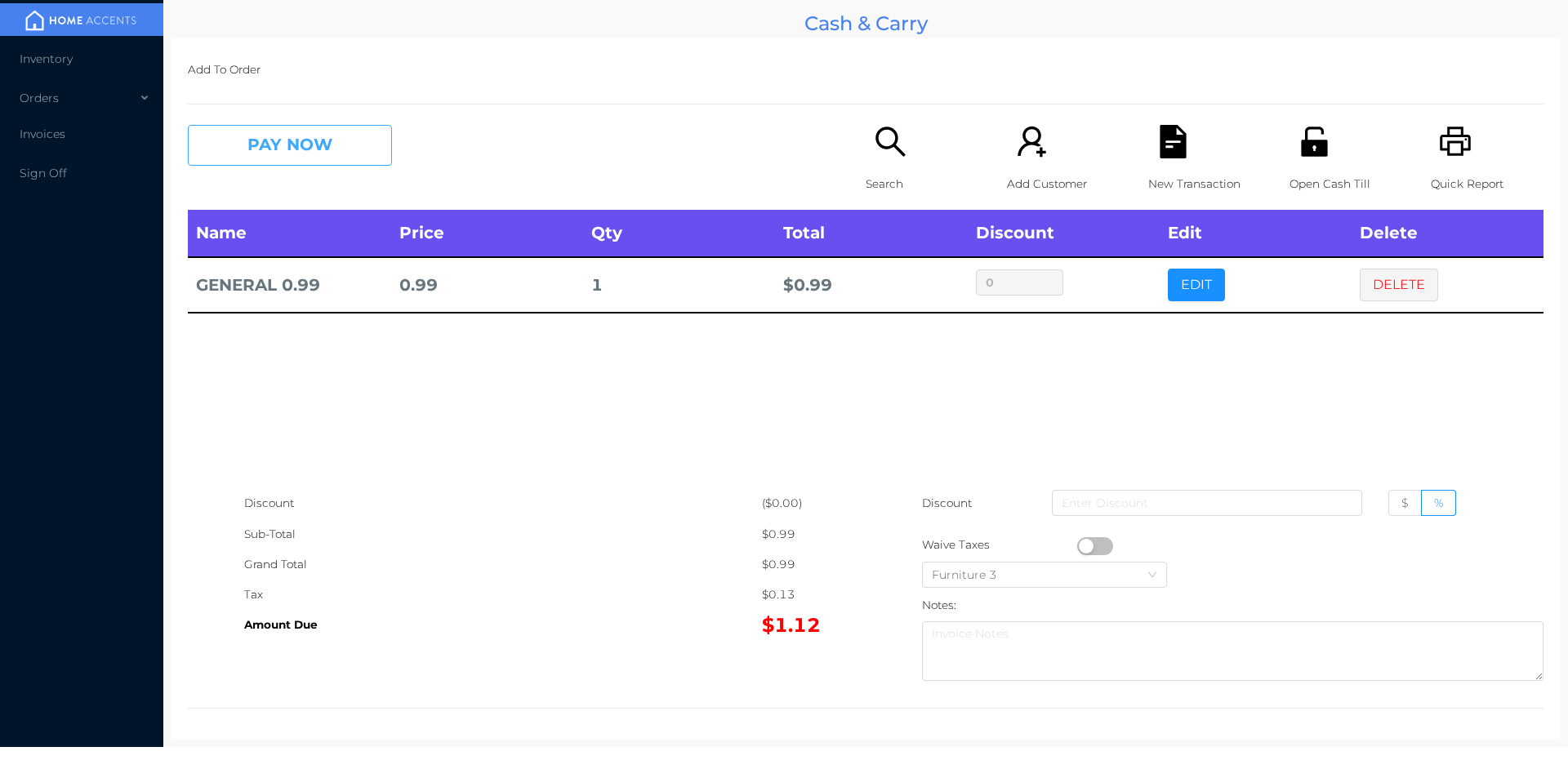
click at [290, 157] on button "PAY NOW" at bounding box center [289, 145] width 205 height 41
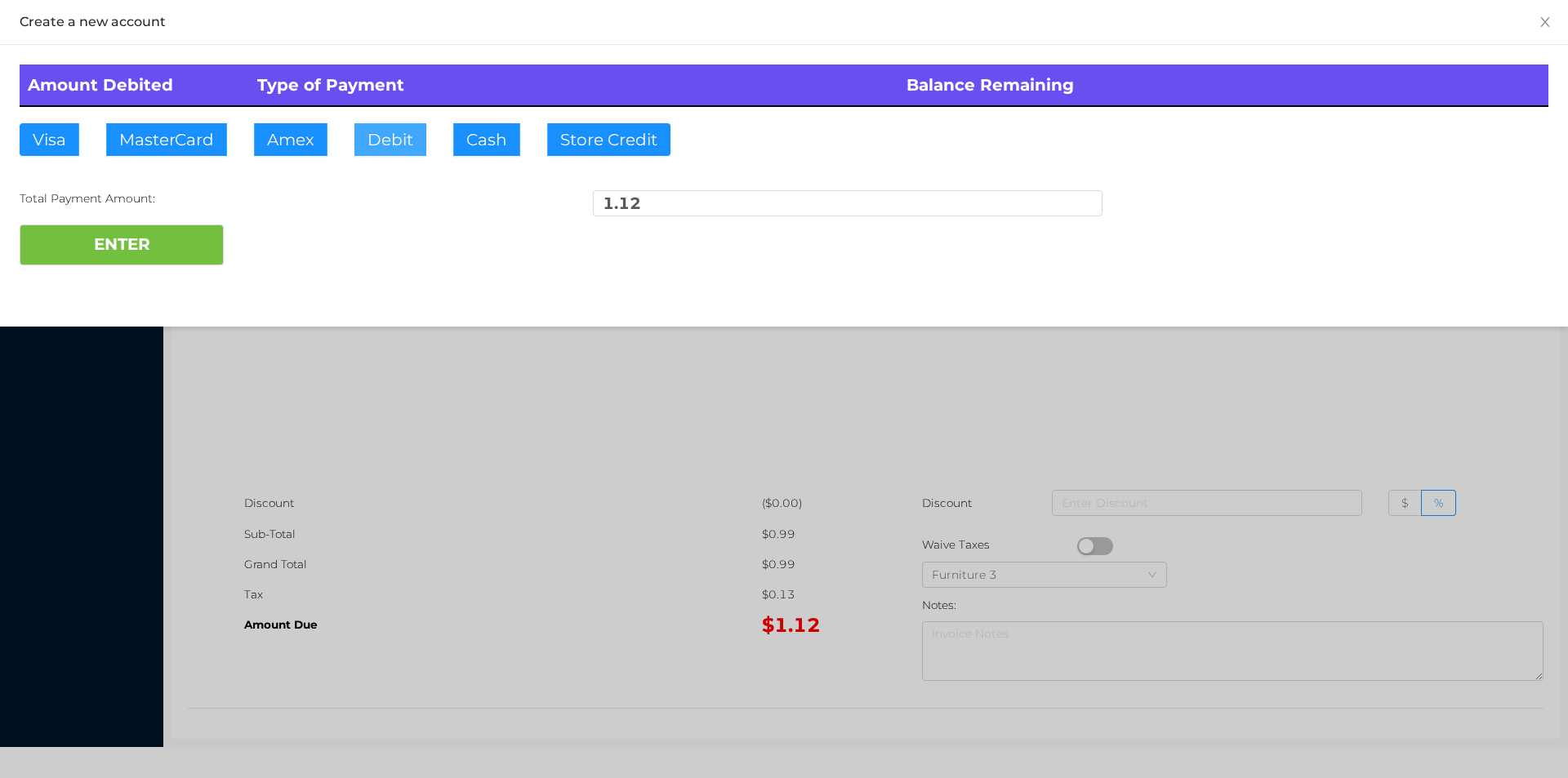
click at [409, 147] on button "Debit" at bounding box center [390, 140] width 72 height 33
click at [138, 240] on button "ENTER" at bounding box center [122, 244] width 205 height 41
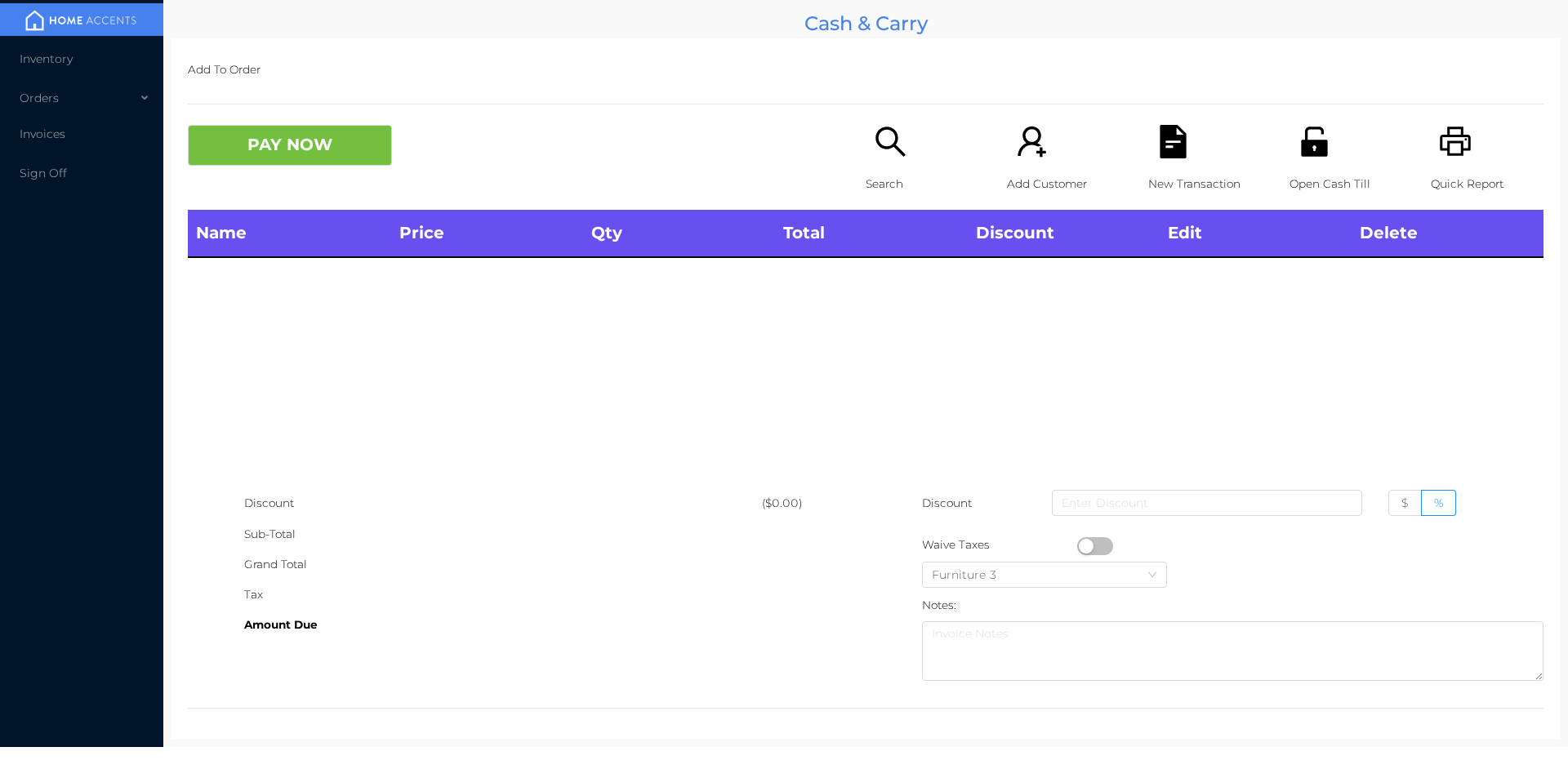
click at [887, 146] on icon "icon: search" at bounding box center [889, 141] width 29 height 29
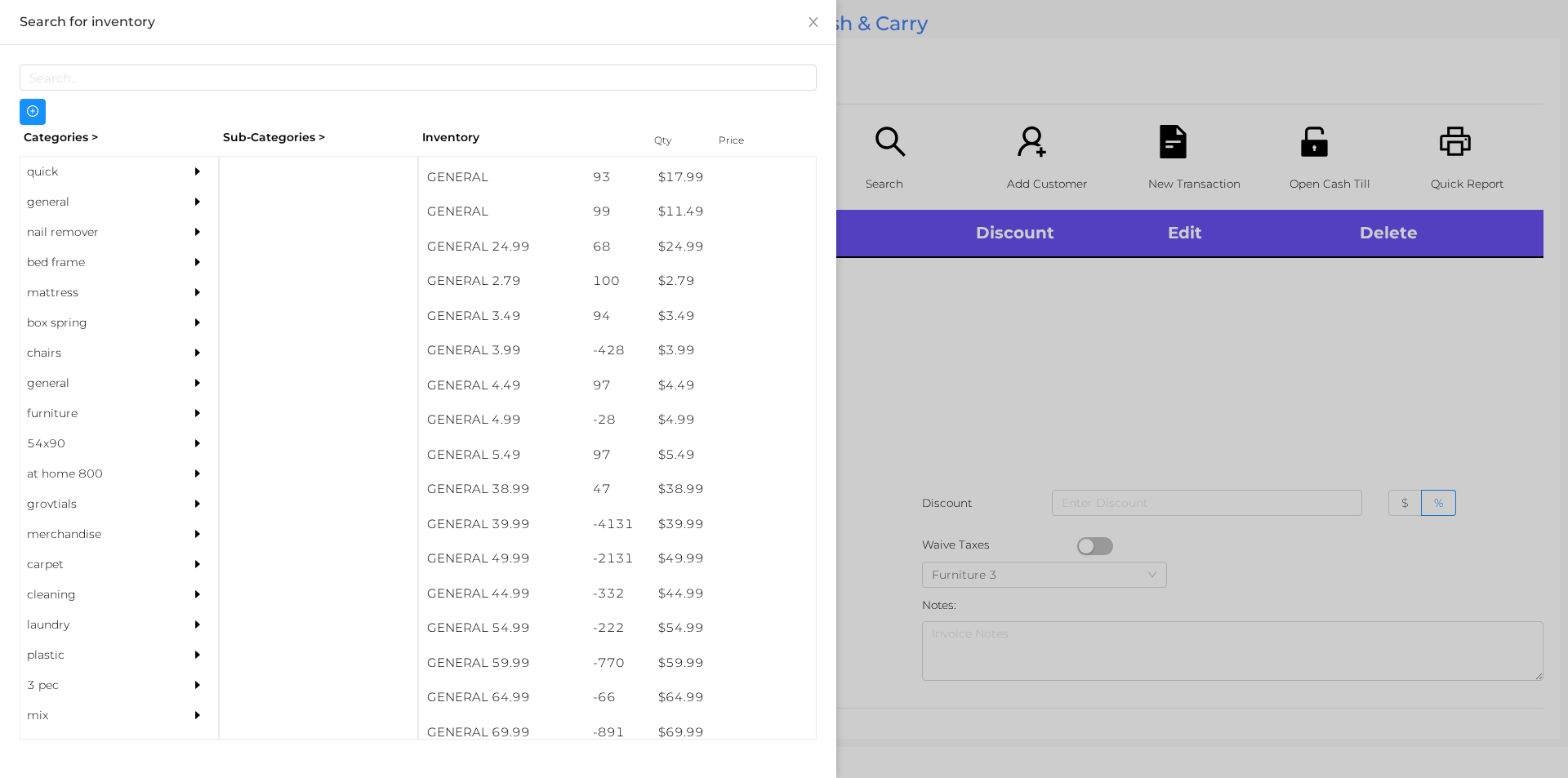
scroll to position [546, 0]
click at [78, 198] on div "general" at bounding box center [95, 202] width 149 height 30
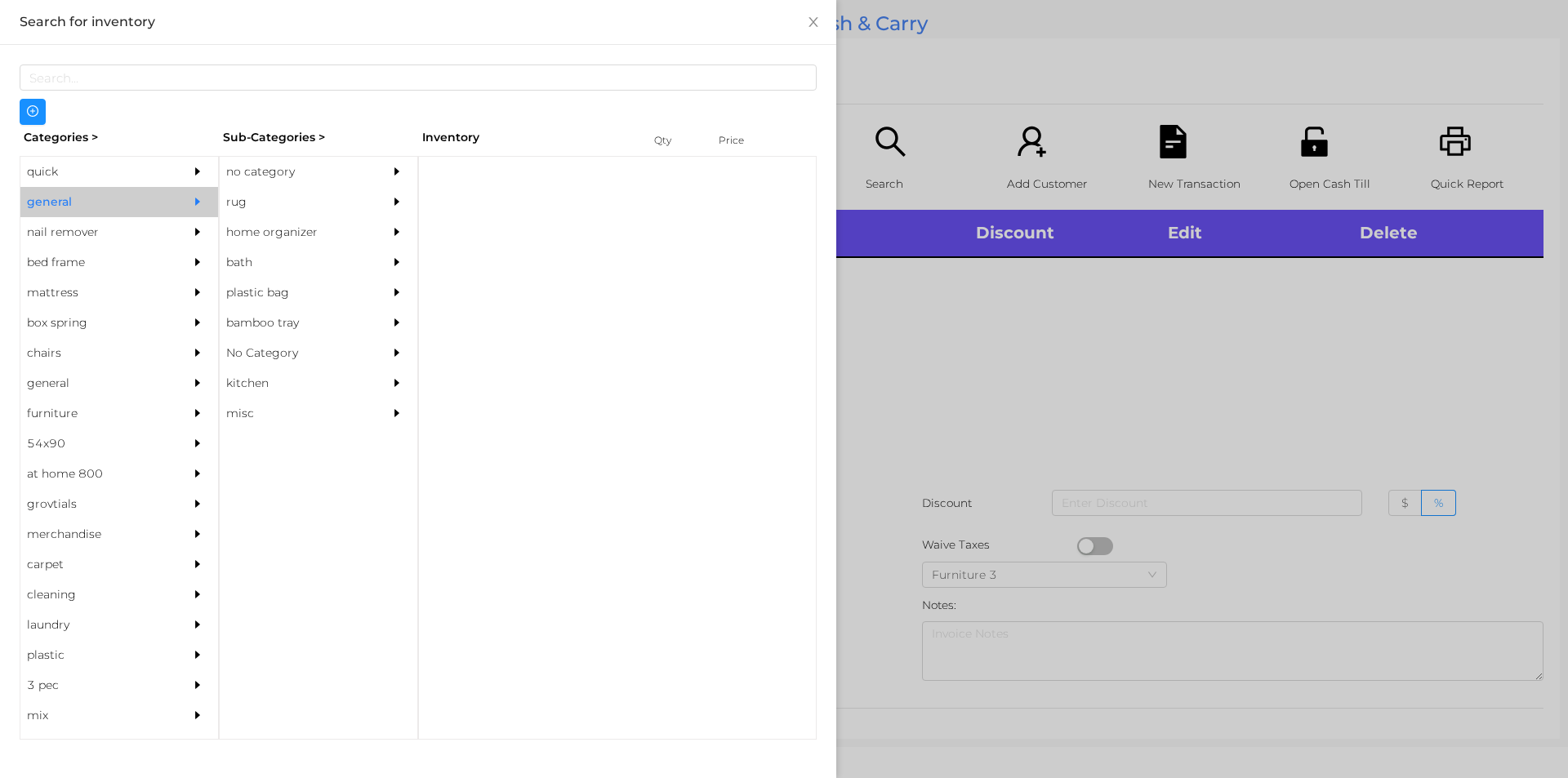
scroll to position [0, 0]
click at [276, 168] on div "no category" at bounding box center [294, 172] width 149 height 30
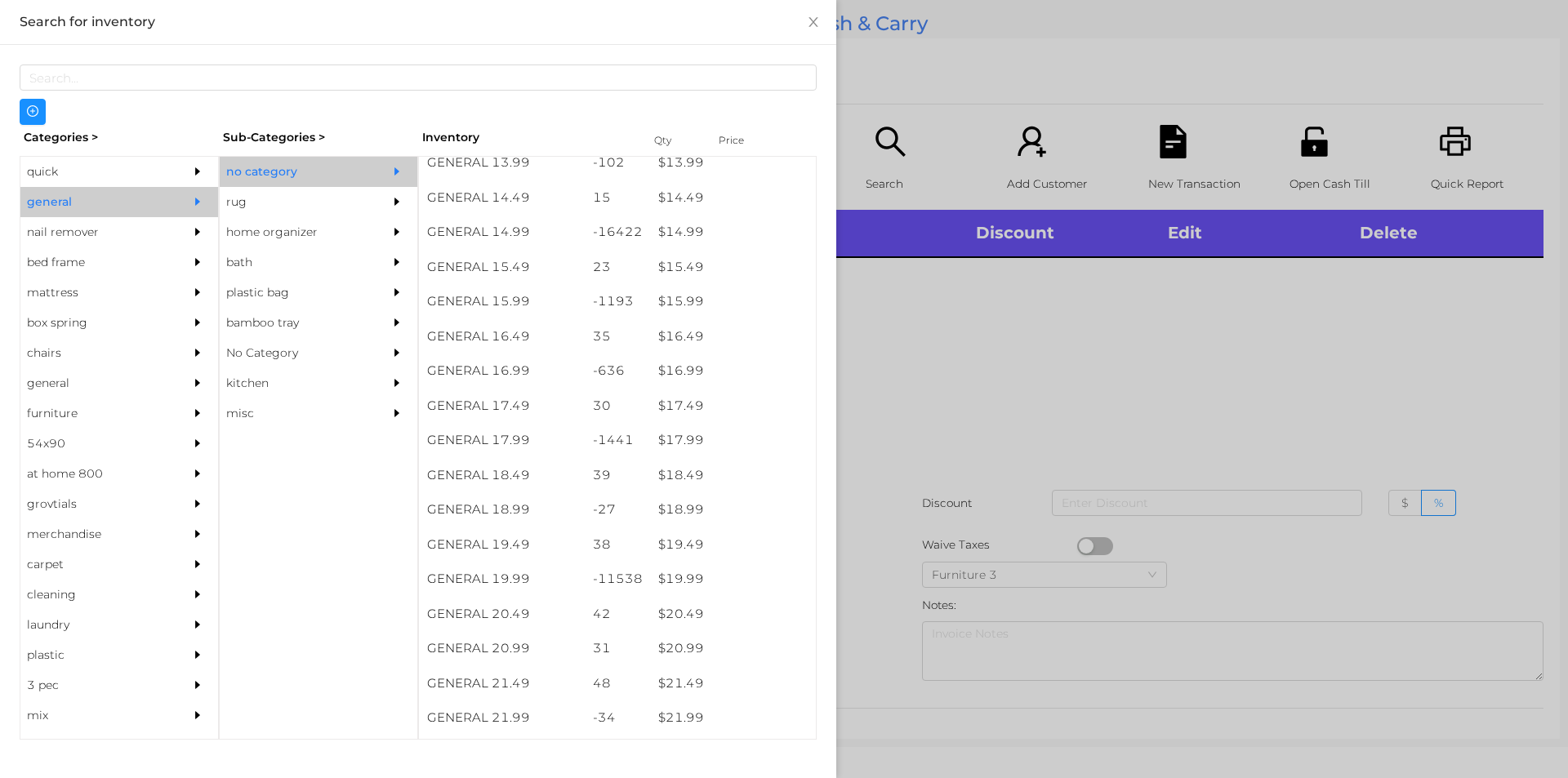
scroll to position [1355, 0]
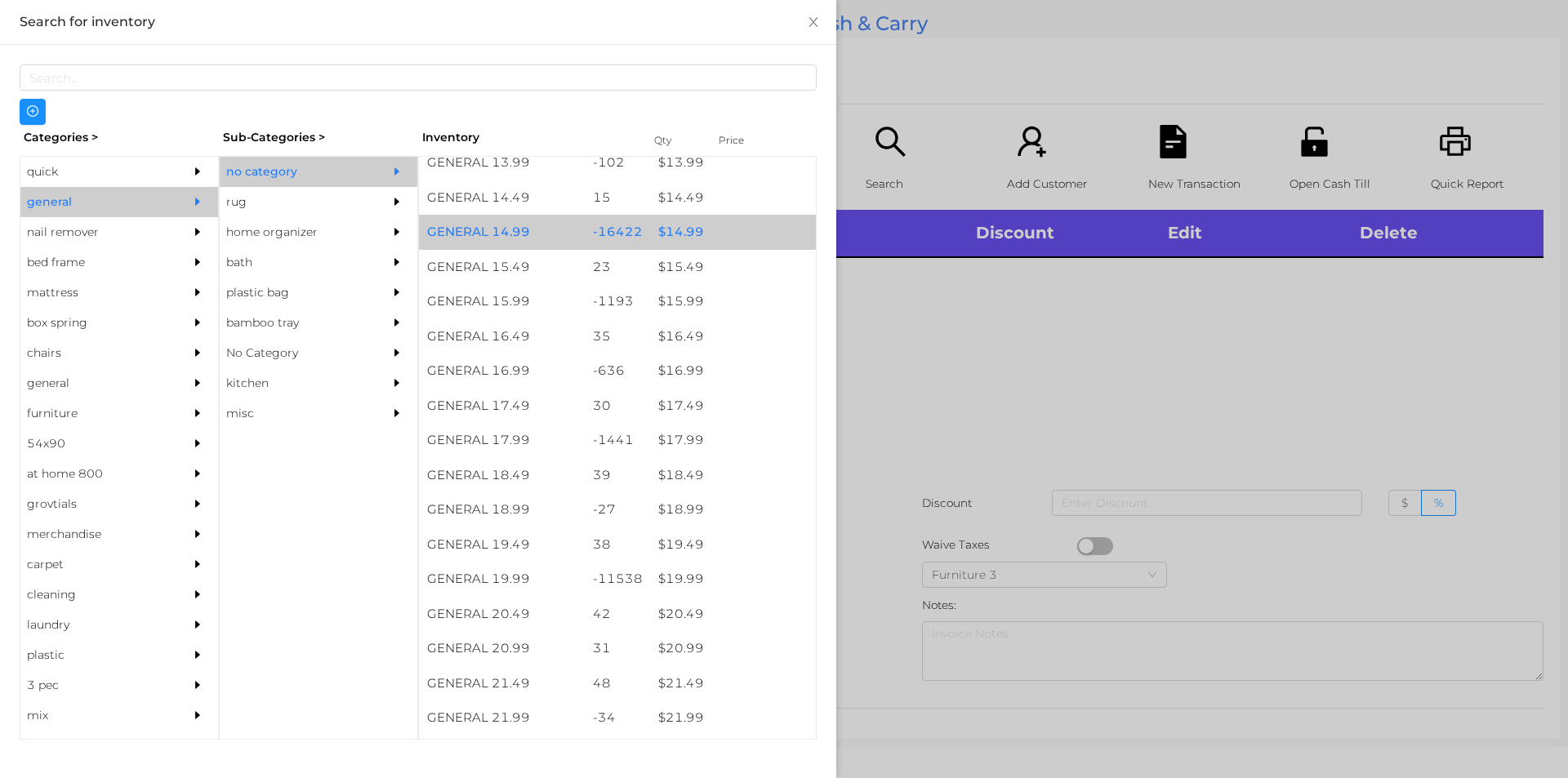
click at [701, 229] on div "$ 14.99" at bounding box center [733, 232] width 166 height 35
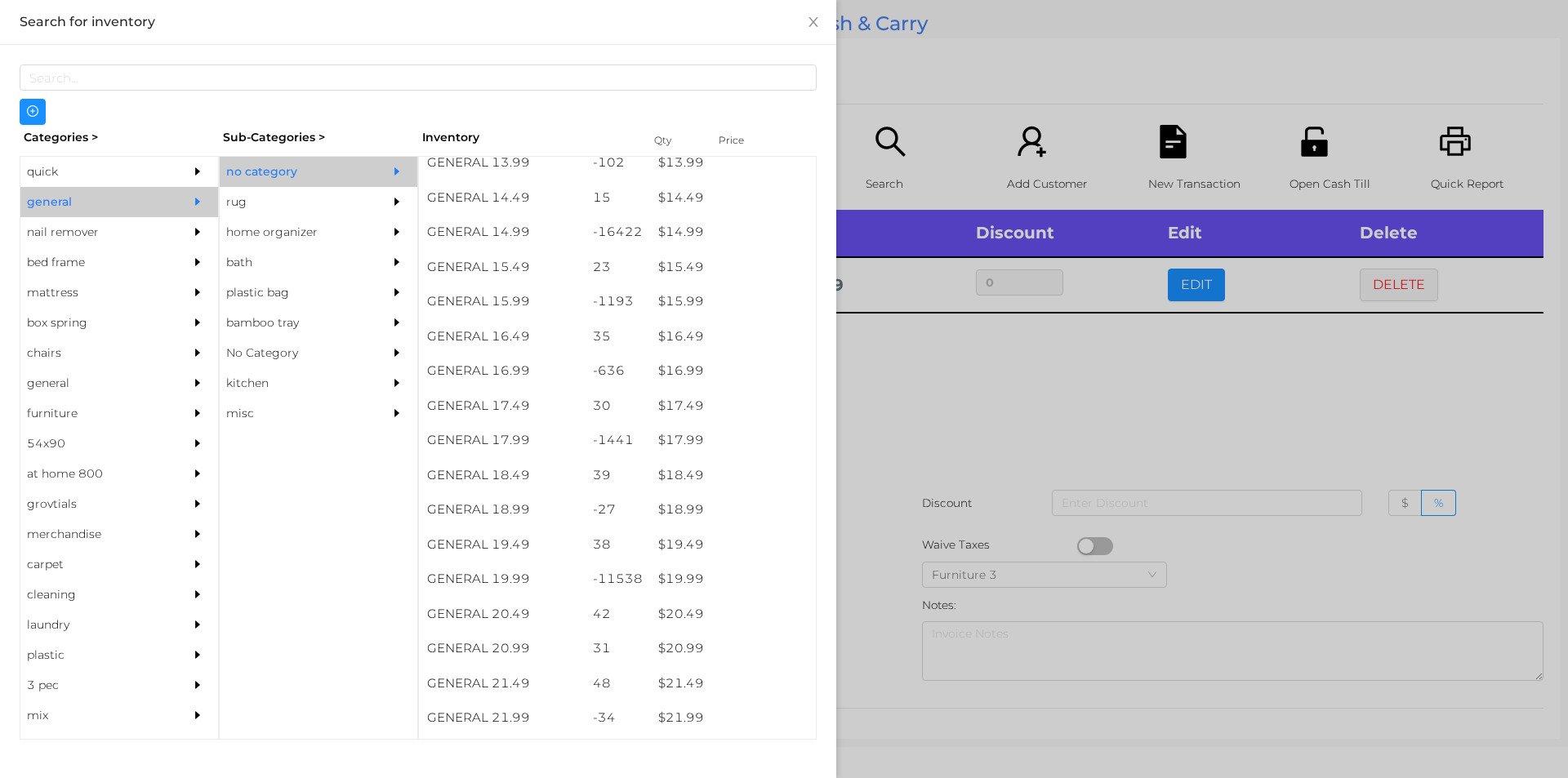
click at [960, 460] on div at bounding box center [784, 389] width 1568 height 778
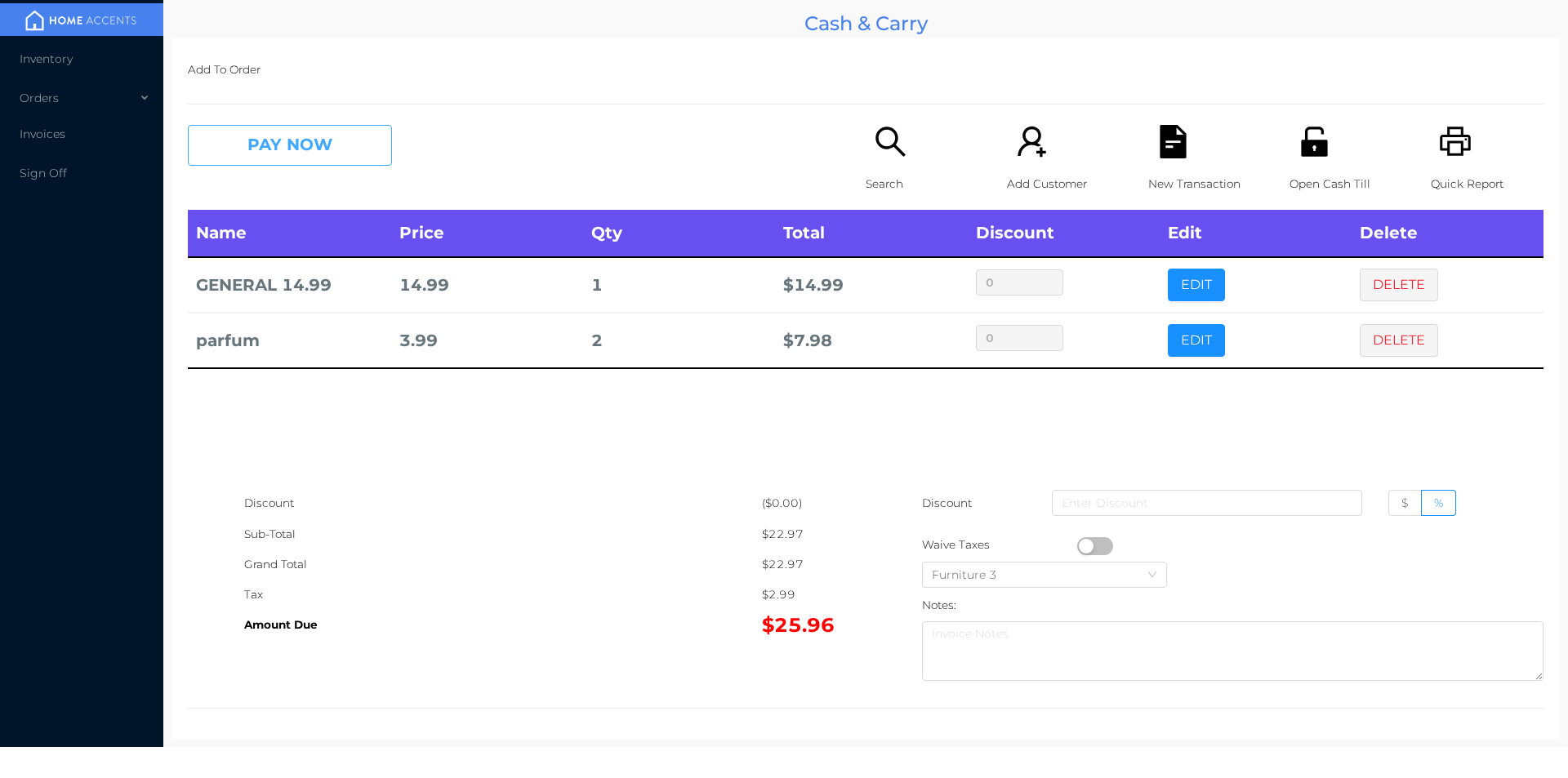
click at [282, 160] on button "PAY NOW" at bounding box center [289, 145] width 205 height 41
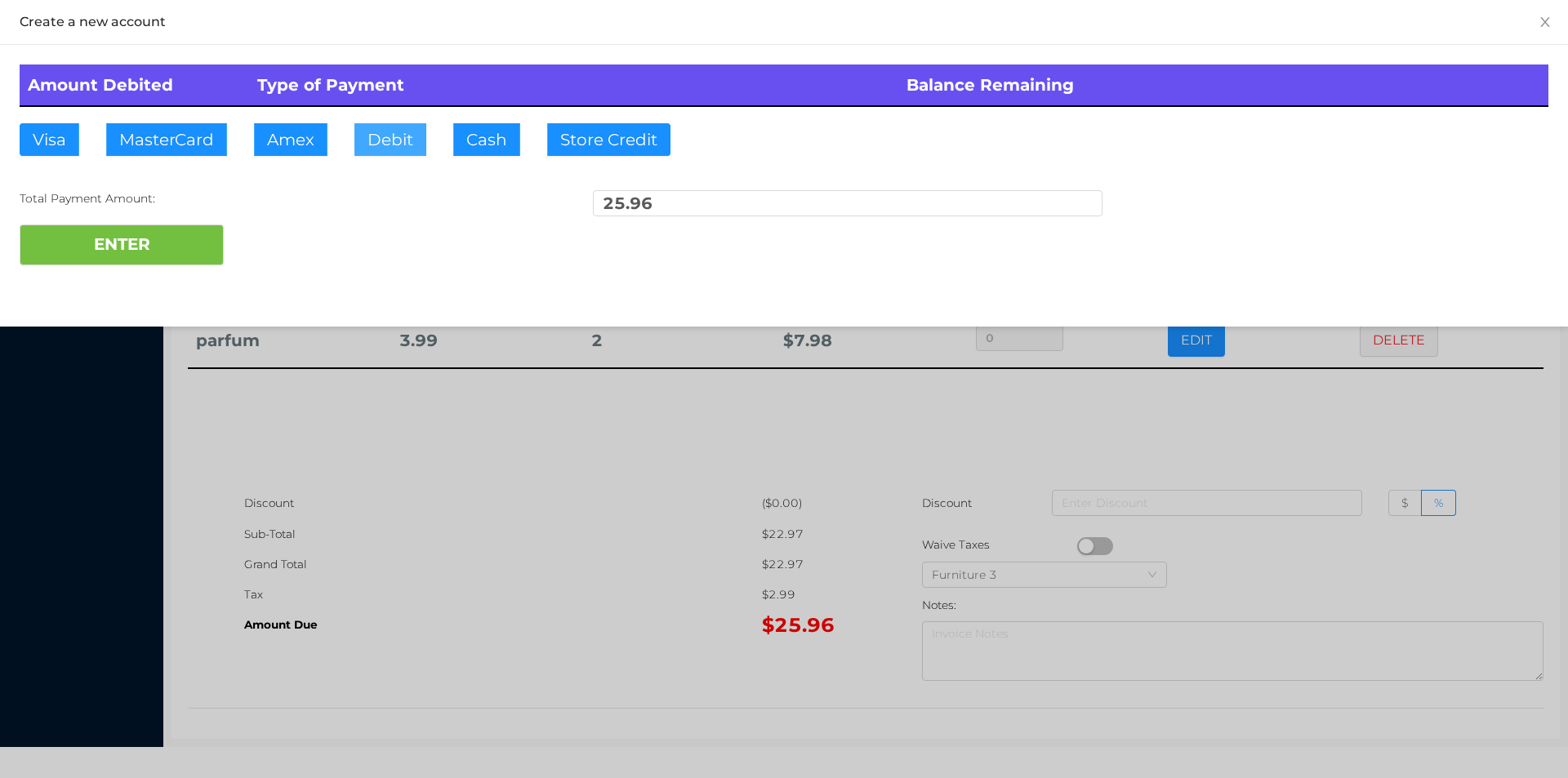
click at [382, 155] on button "Debit" at bounding box center [390, 140] width 72 height 33
type input "100"
click at [132, 253] on button "ENTER" at bounding box center [122, 244] width 205 height 41
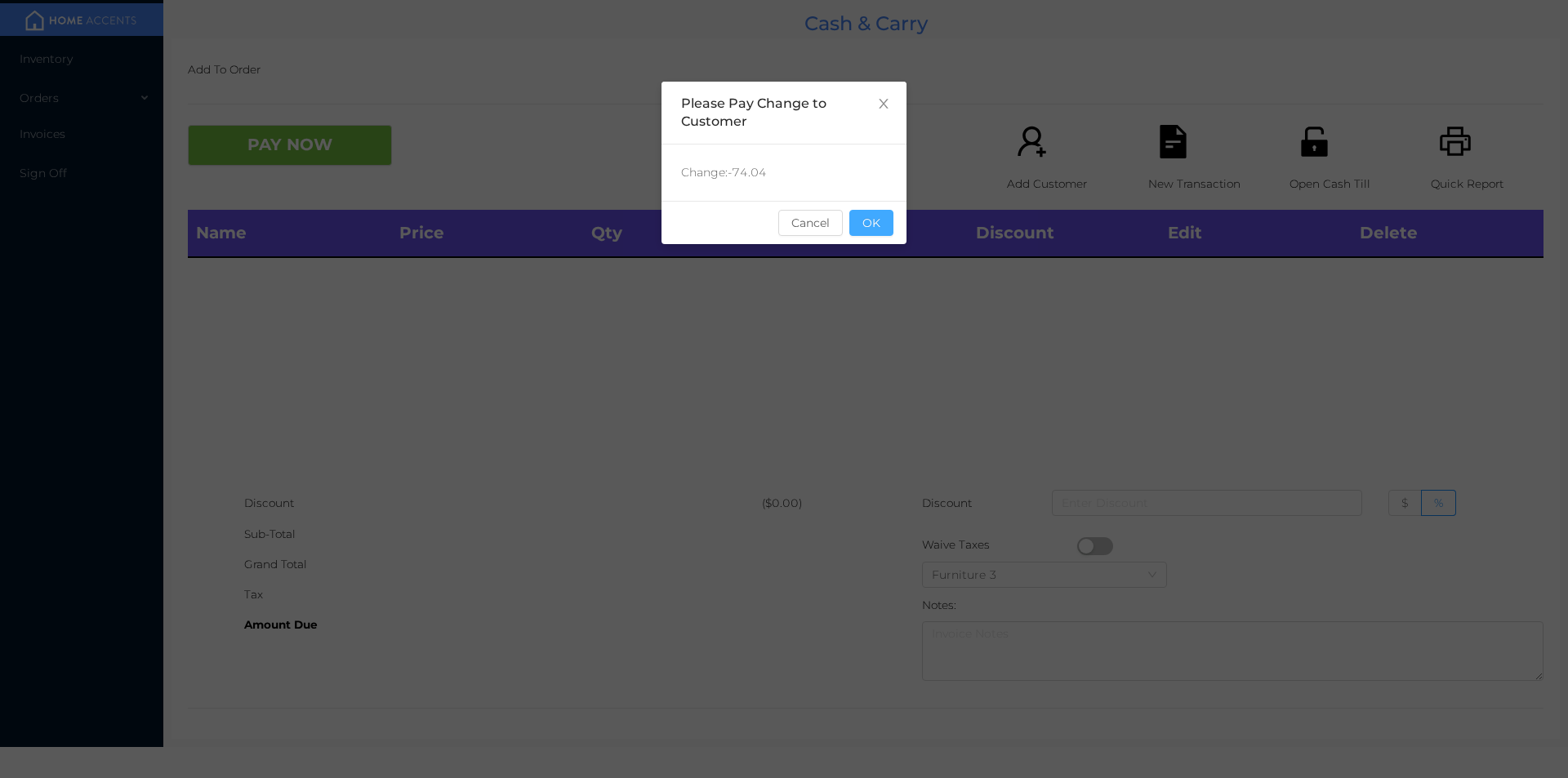
click at [888, 215] on button "OK" at bounding box center [871, 223] width 44 height 26
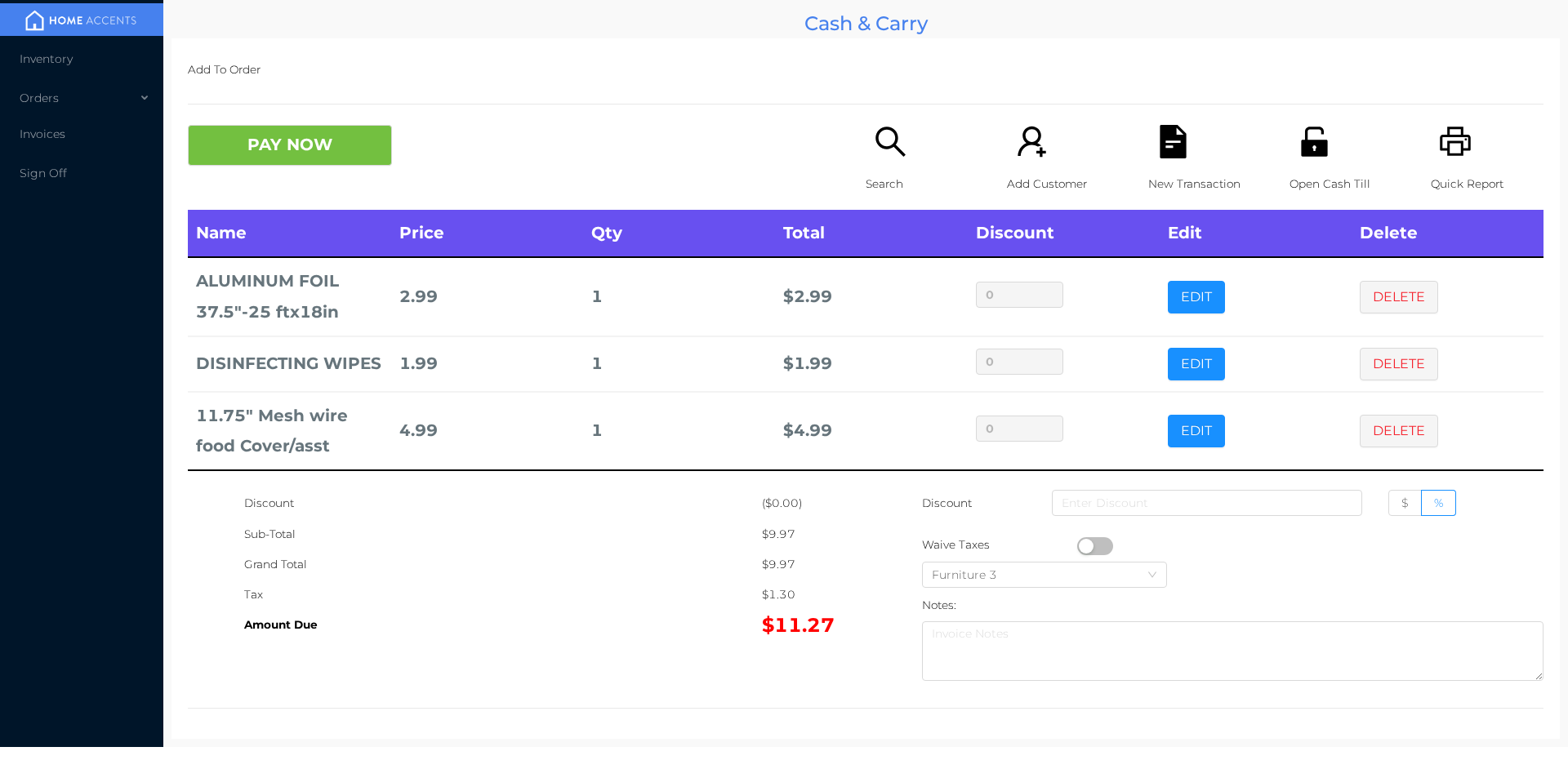
click at [866, 141] on div "Search" at bounding box center [922, 168] width 113 height 85
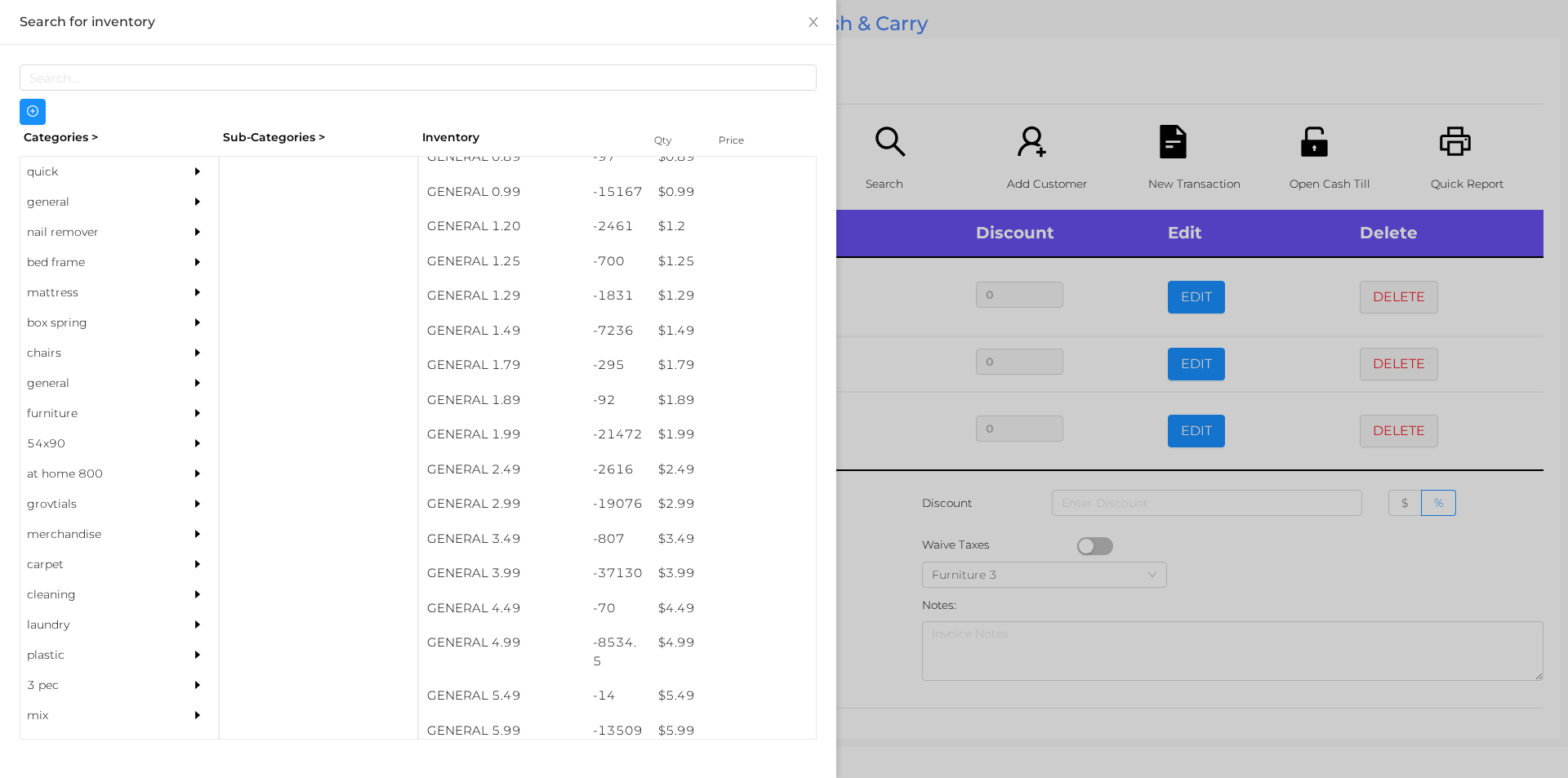
scroll to position [116, 0]
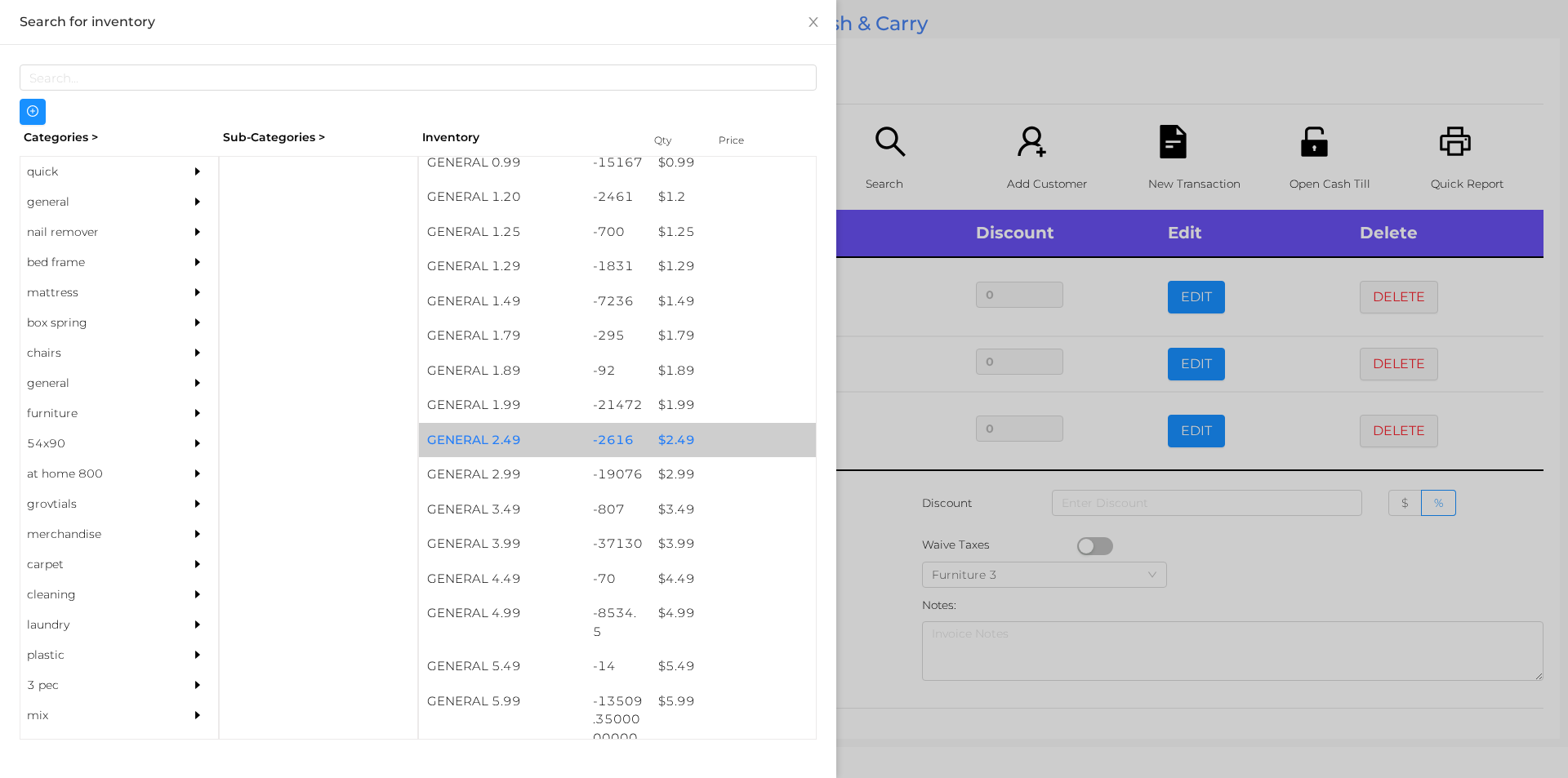
click at [677, 428] on div "$ 2.49" at bounding box center [733, 440] width 166 height 35
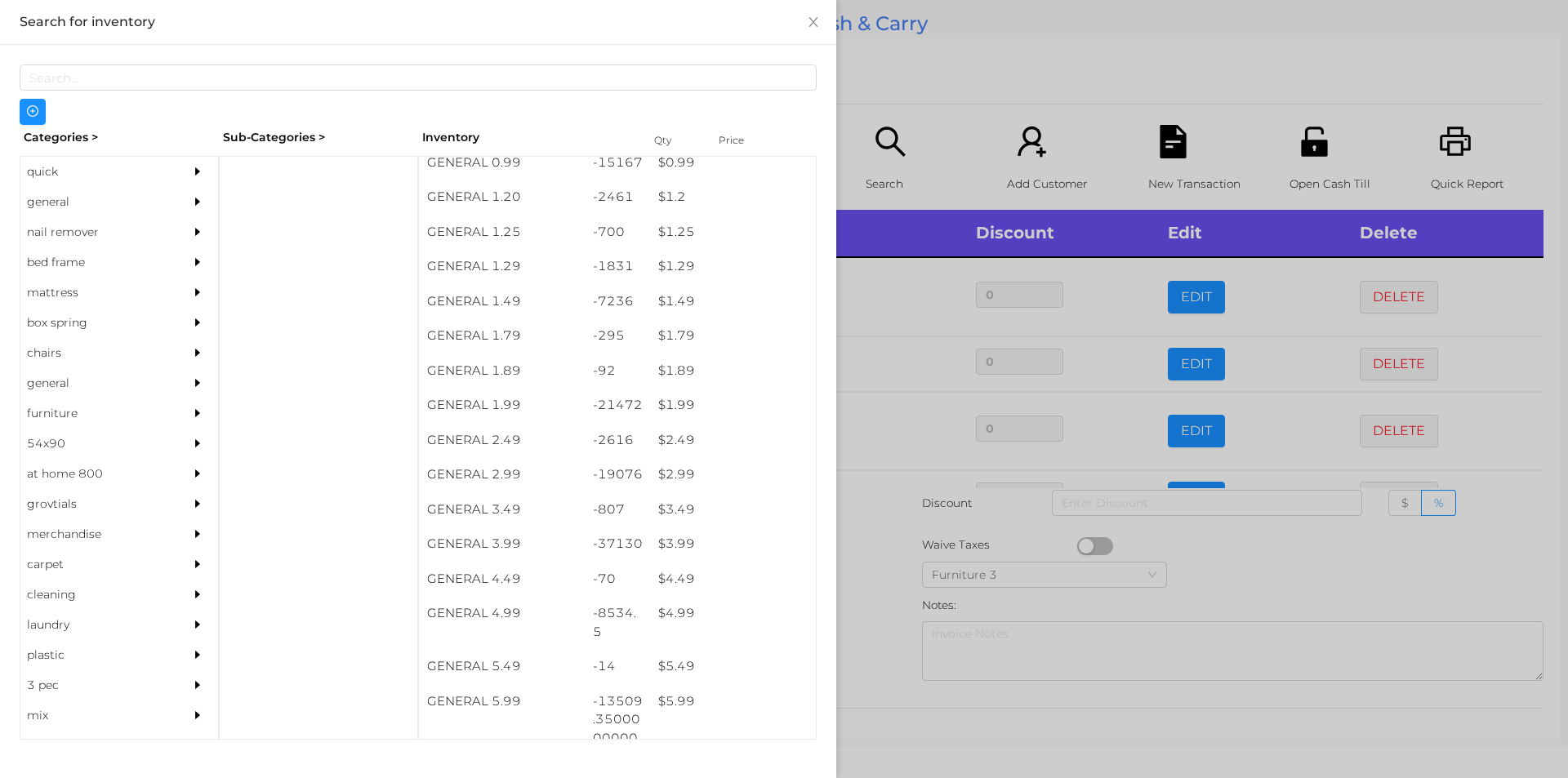
click at [896, 92] on div at bounding box center [784, 389] width 1568 height 778
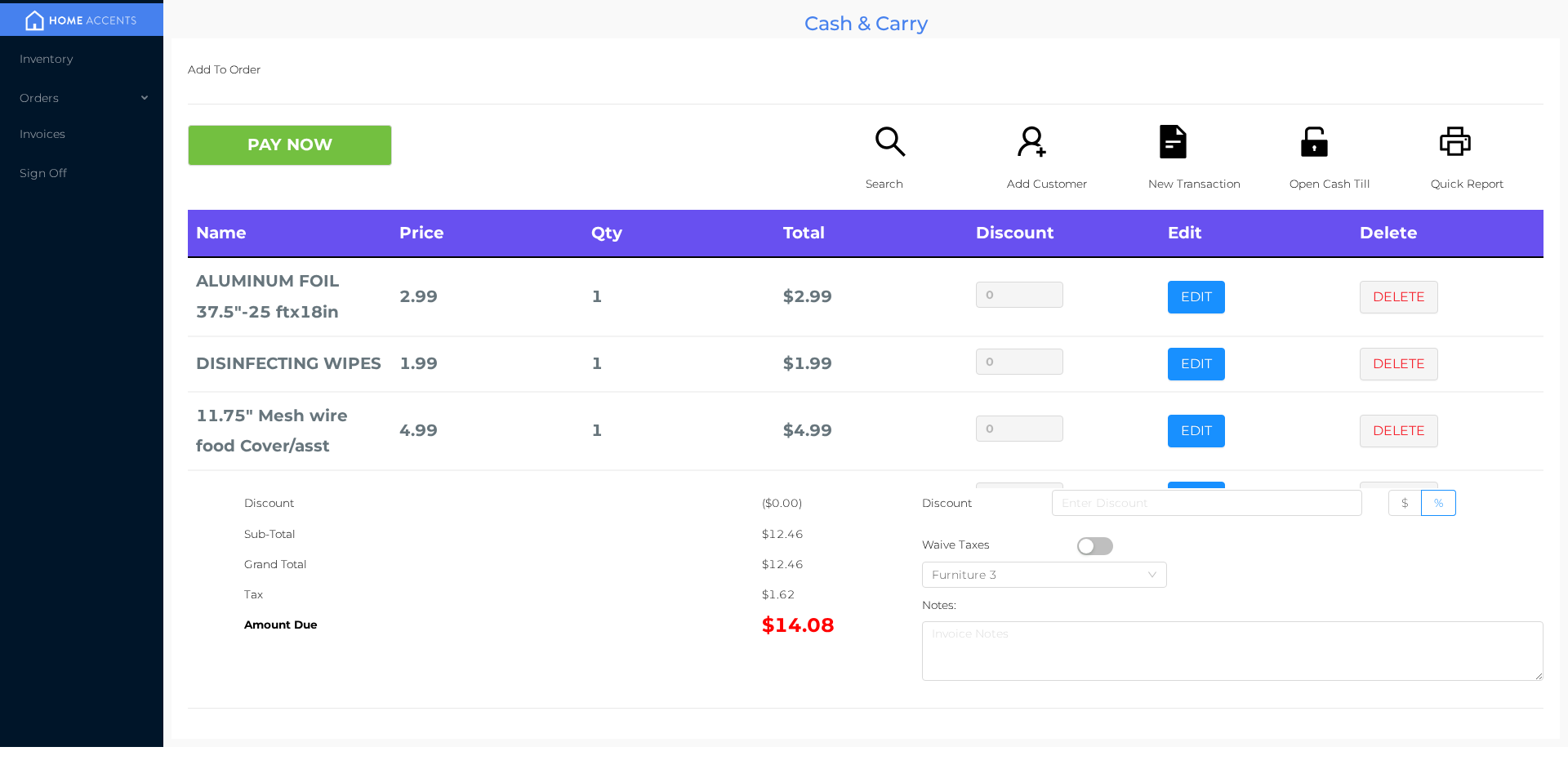
scroll to position [77, 0]
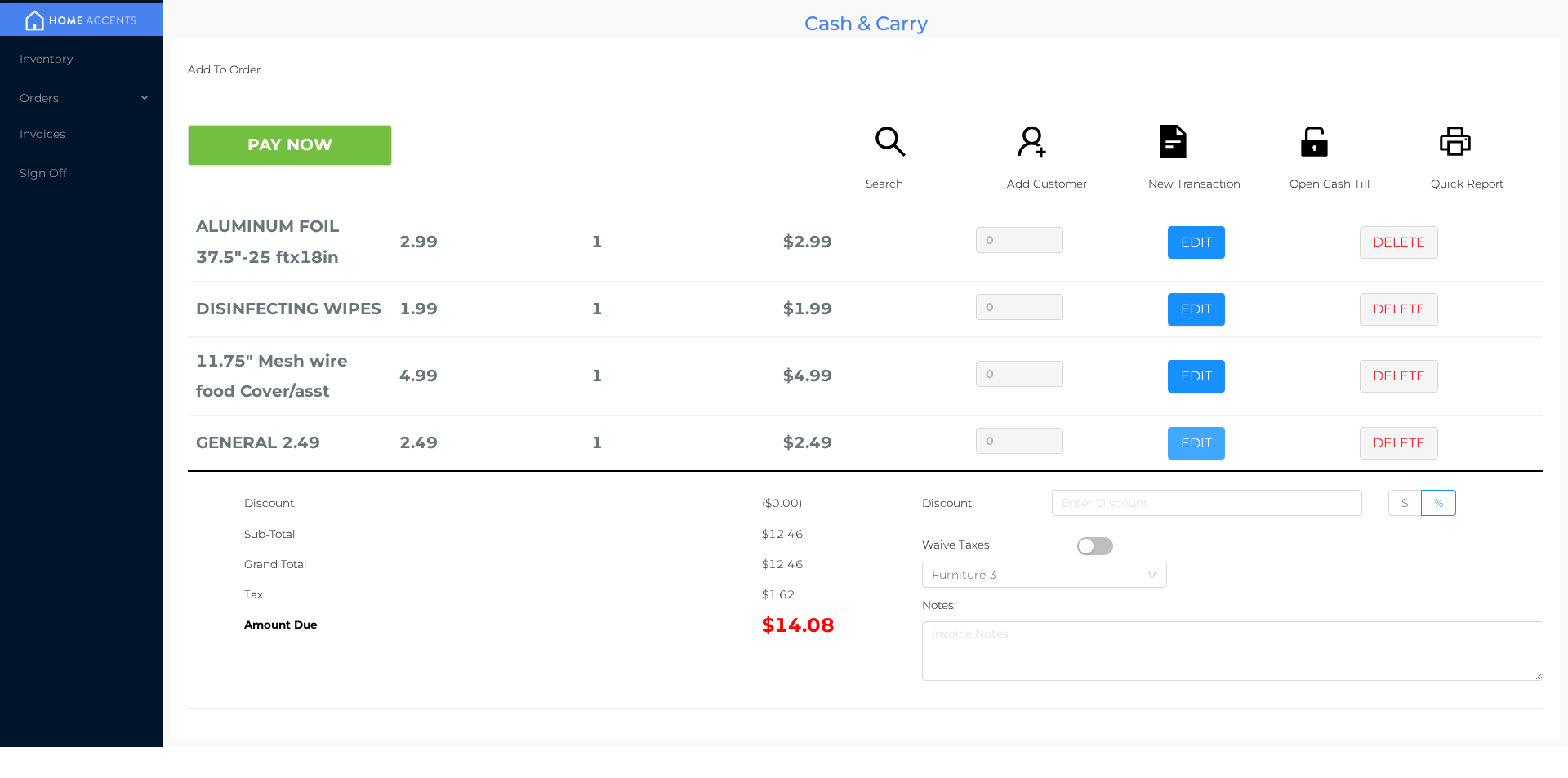
click at [1167, 442] on button "EDIT" at bounding box center [1196, 443] width 58 height 33
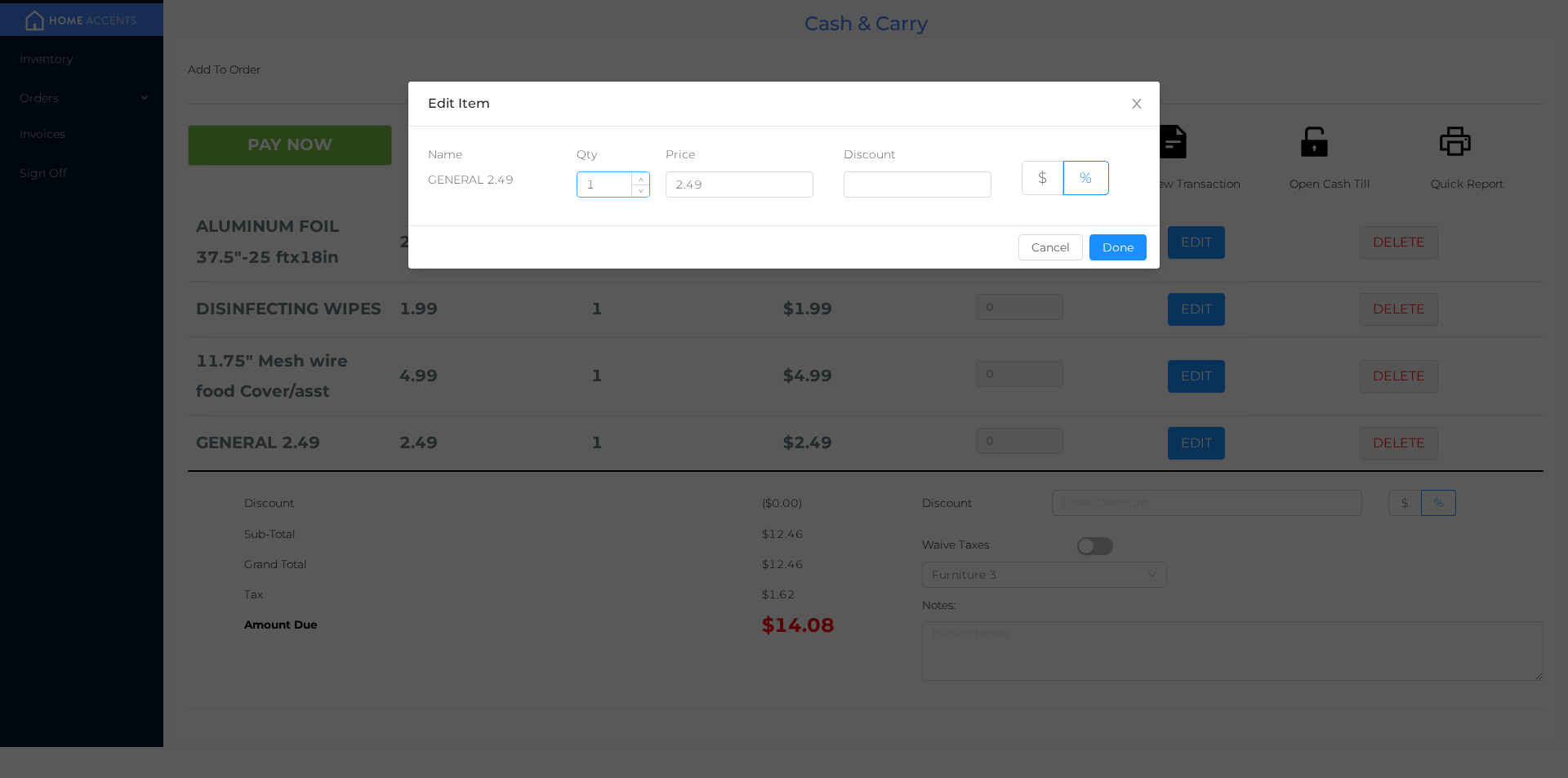
click at [612, 194] on input "1" at bounding box center [613, 185] width 72 height 25
type input "12"
click at [1116, 254] on button "Done" at bounding box center [1117, 248] width 58 height 26
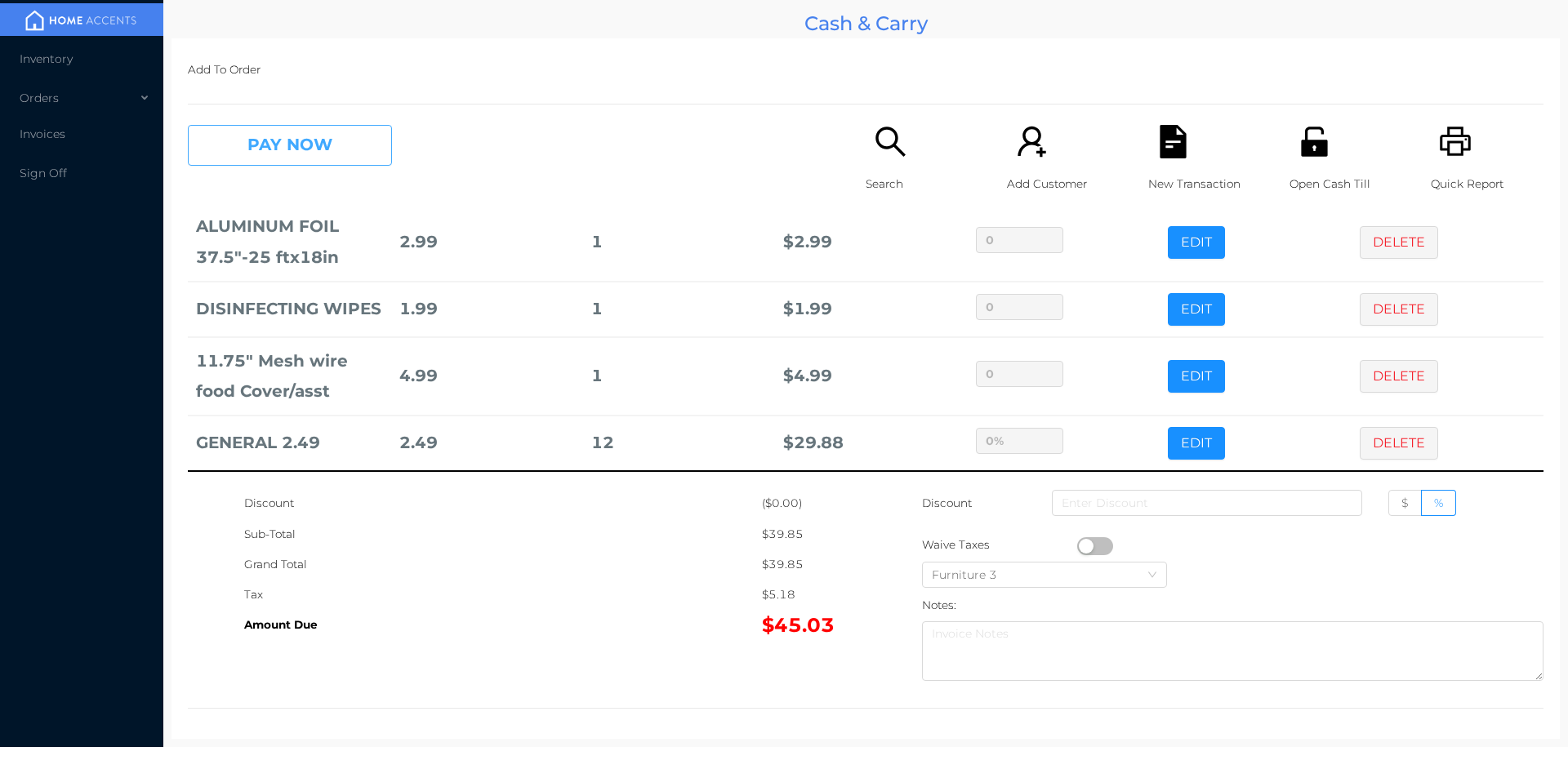
click at [314, 165] on button "PAY NOW" at bounding box center [289, 145] width 205 height 41
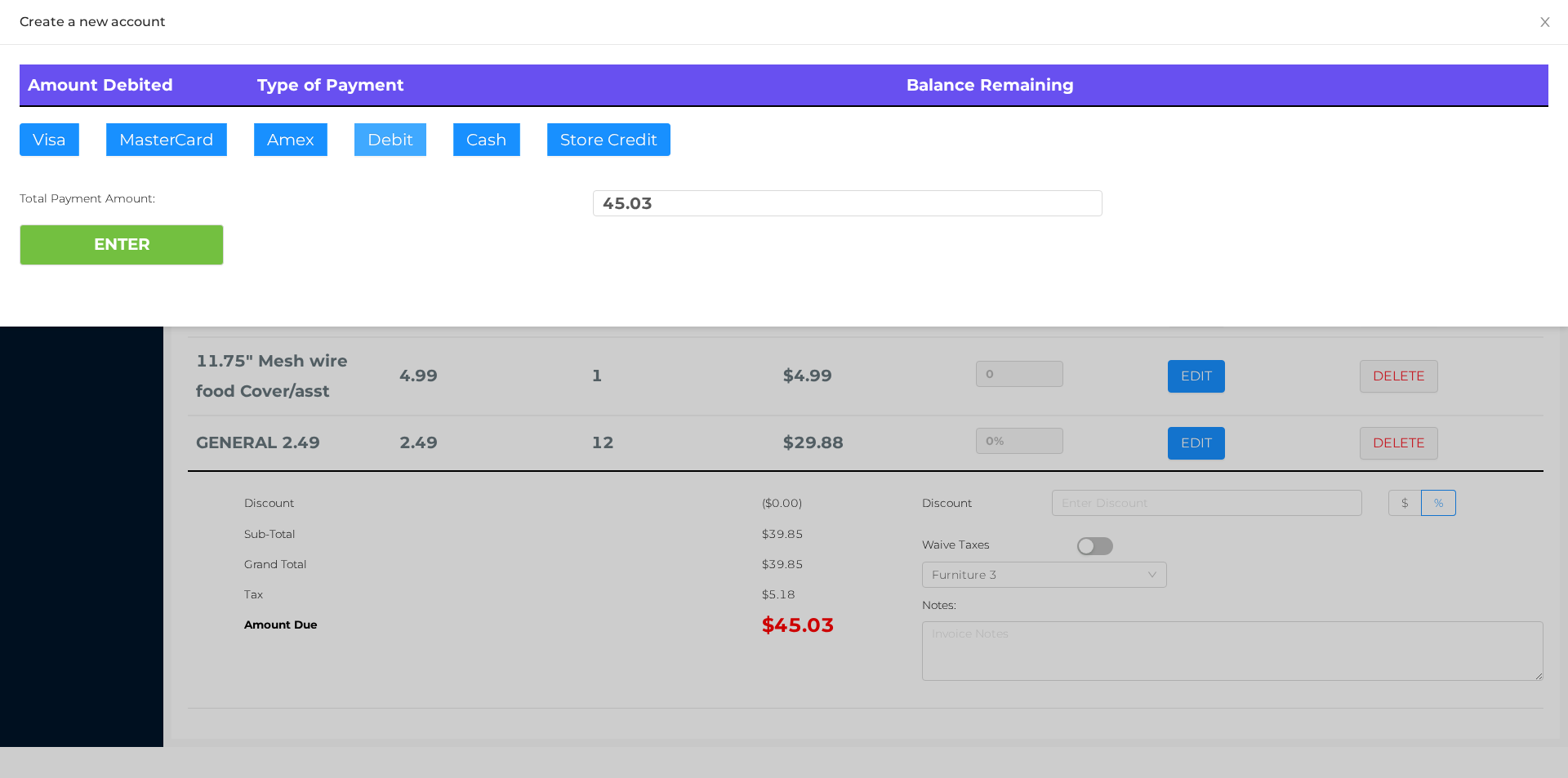
click at [375, 146] on button "Debit" at bounding box center [390, 140] width 72 height 33
click at [178, 235] on button "ENTER" at bounding box center [122, 244] width 205 height 41
type input "0"
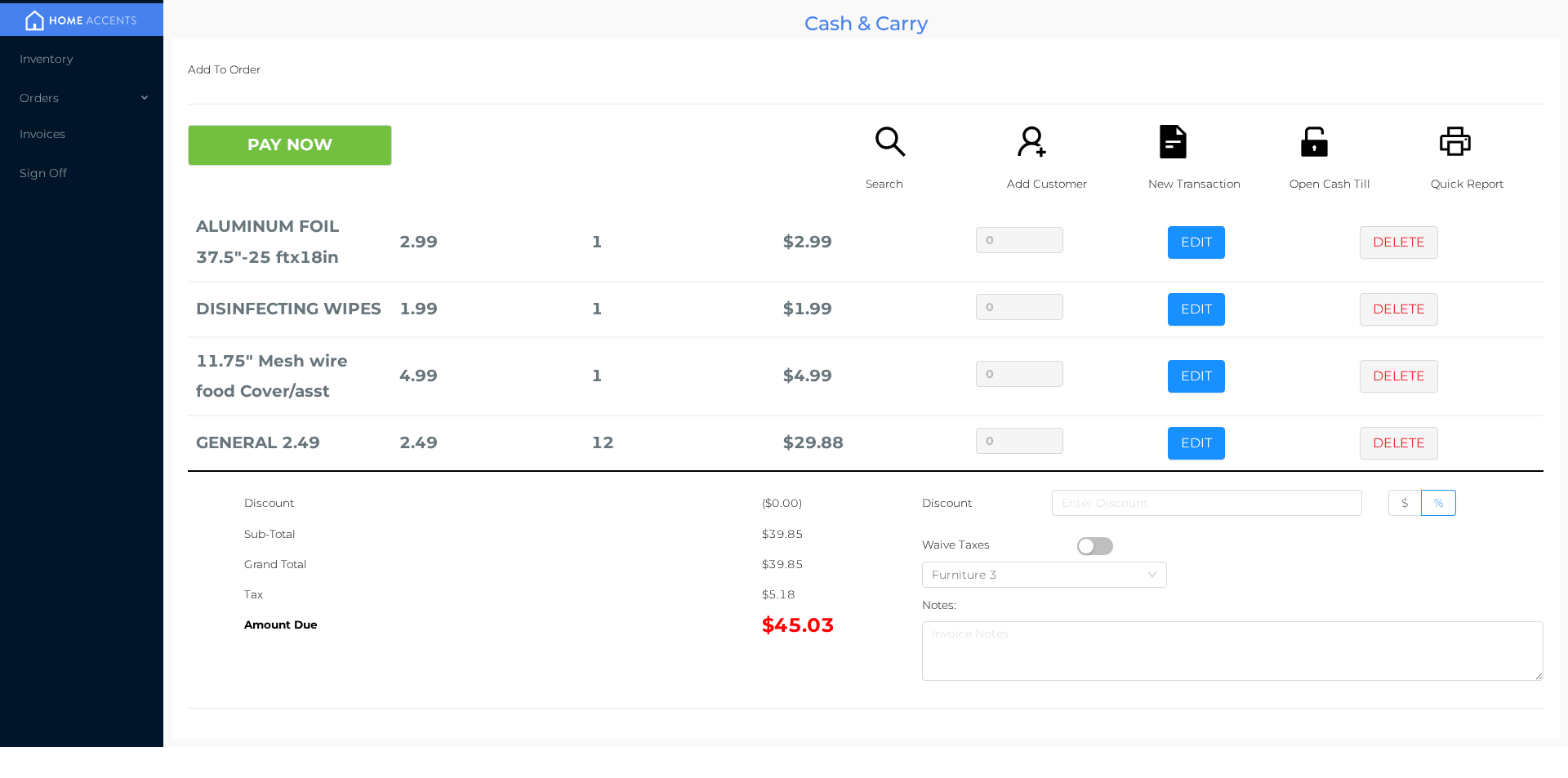
scroll to position [0, 0]
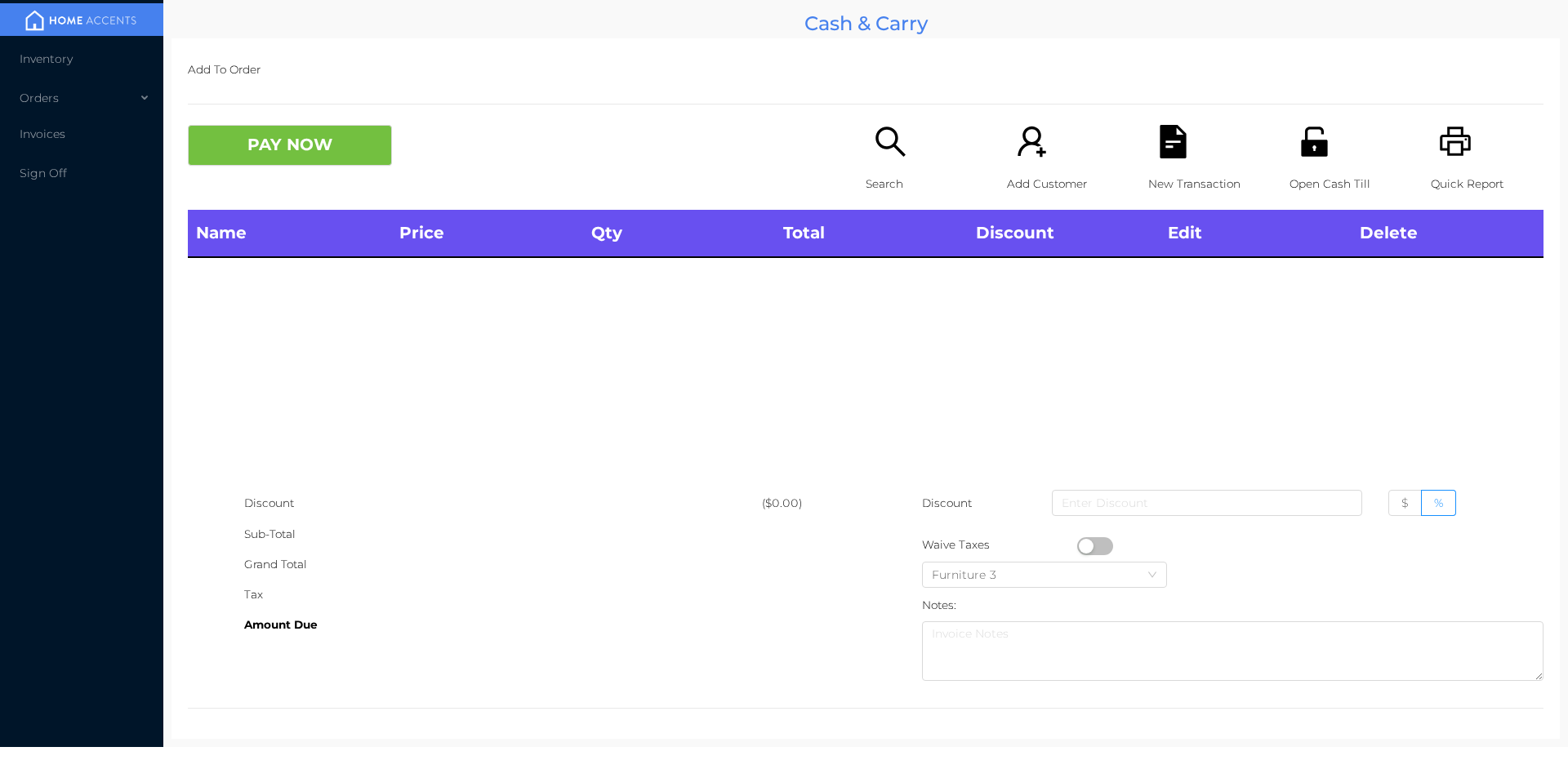
click at [887, 148] on icon "icon: search" at bounding box center [891, 142] width 34 height 34
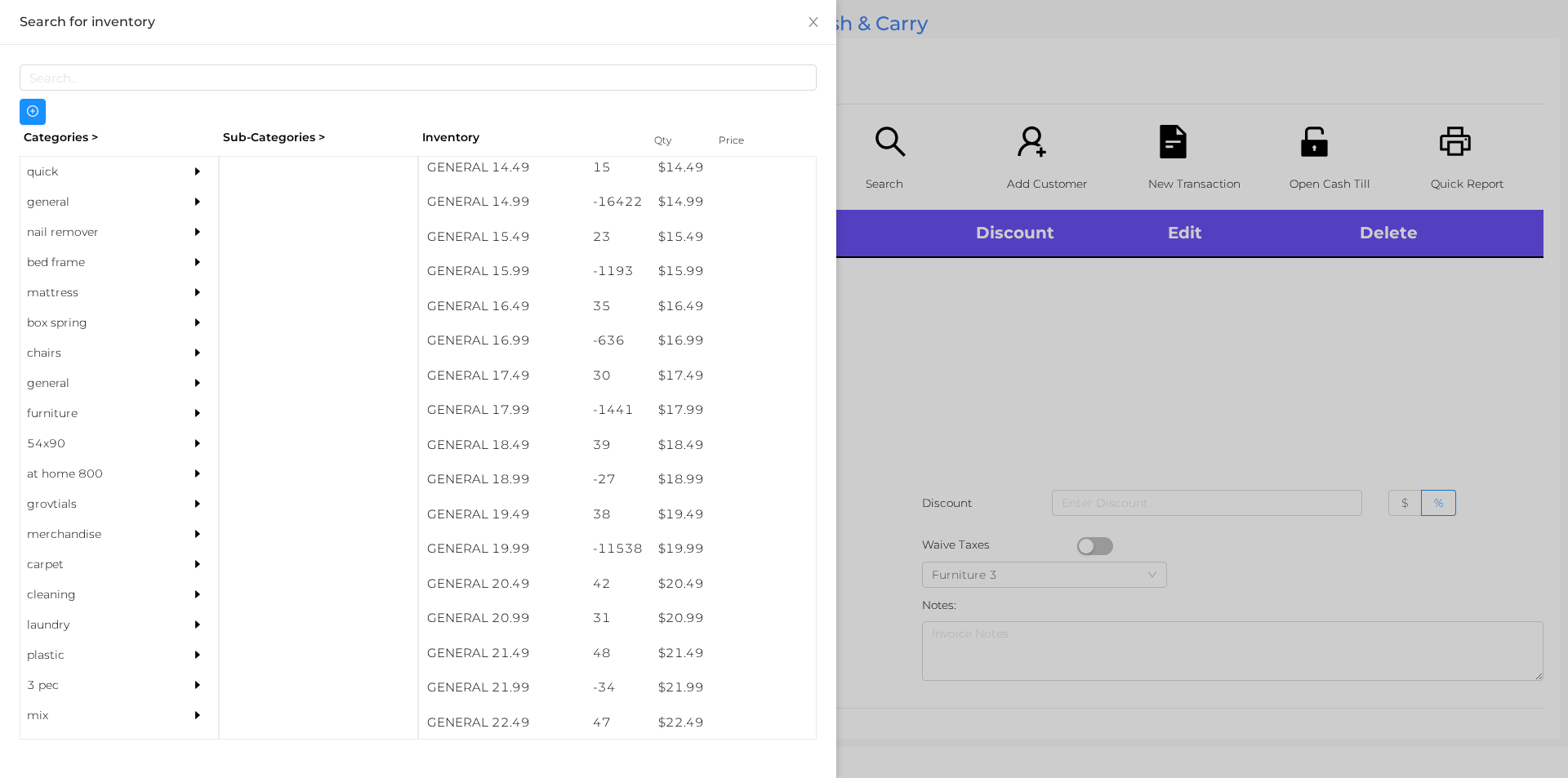
scroll to position [1368, 0]
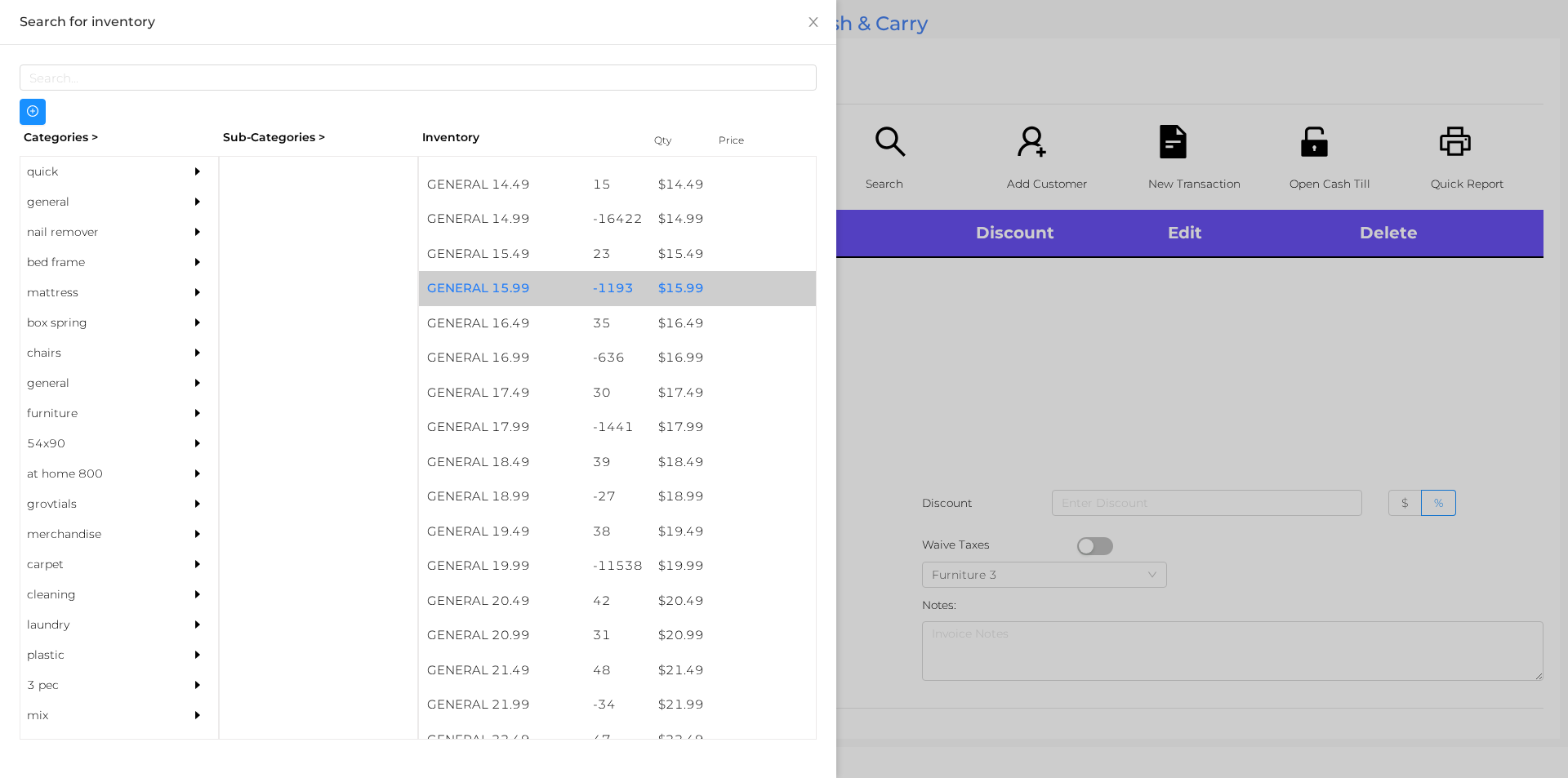
click at [685, 280] on div "$ 15.99" at bounding box center [733, 289] width 166 height 35
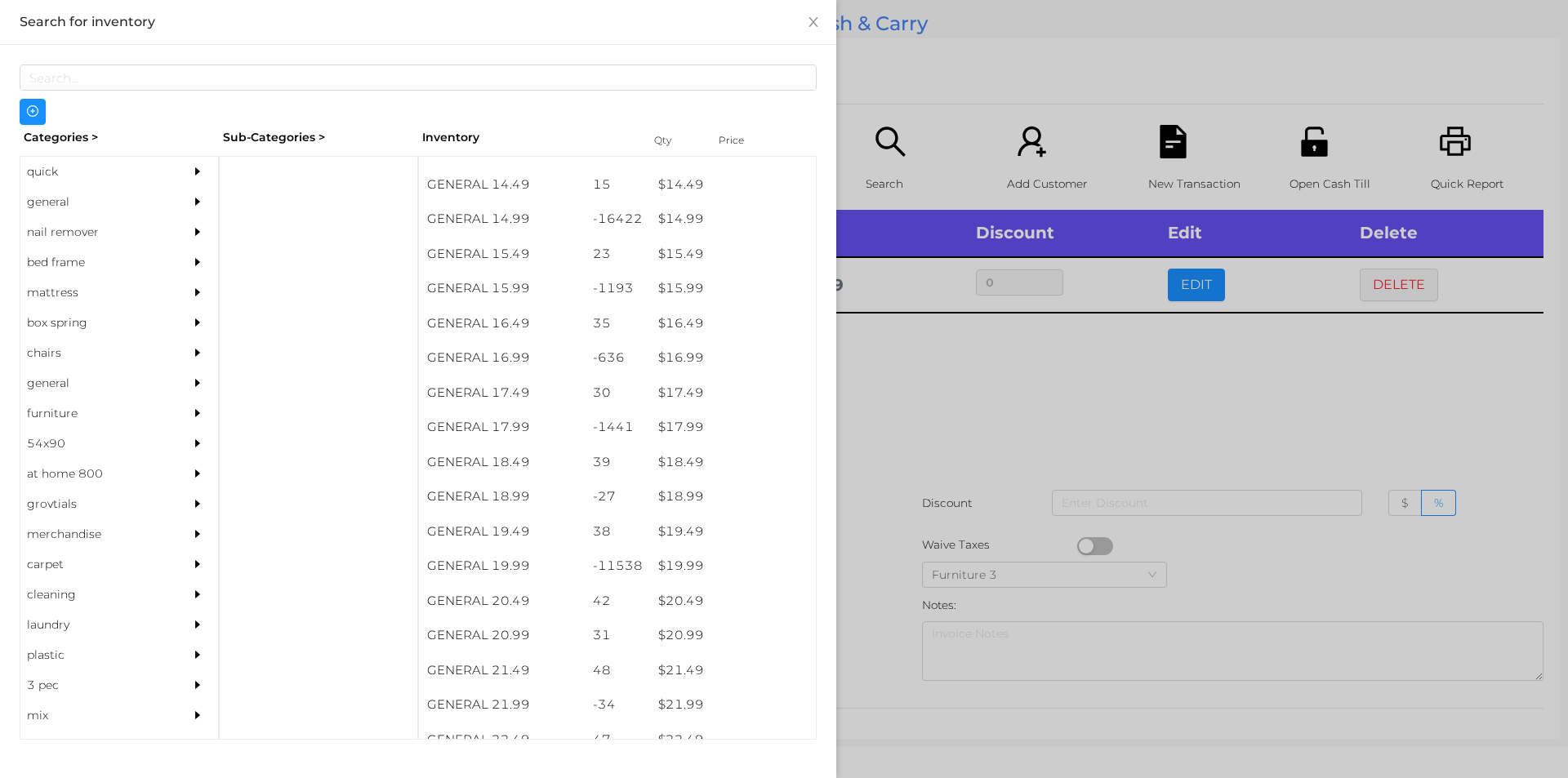
click at [1016, 430] on div at bounding box center [784, 389] width 1568 height 778
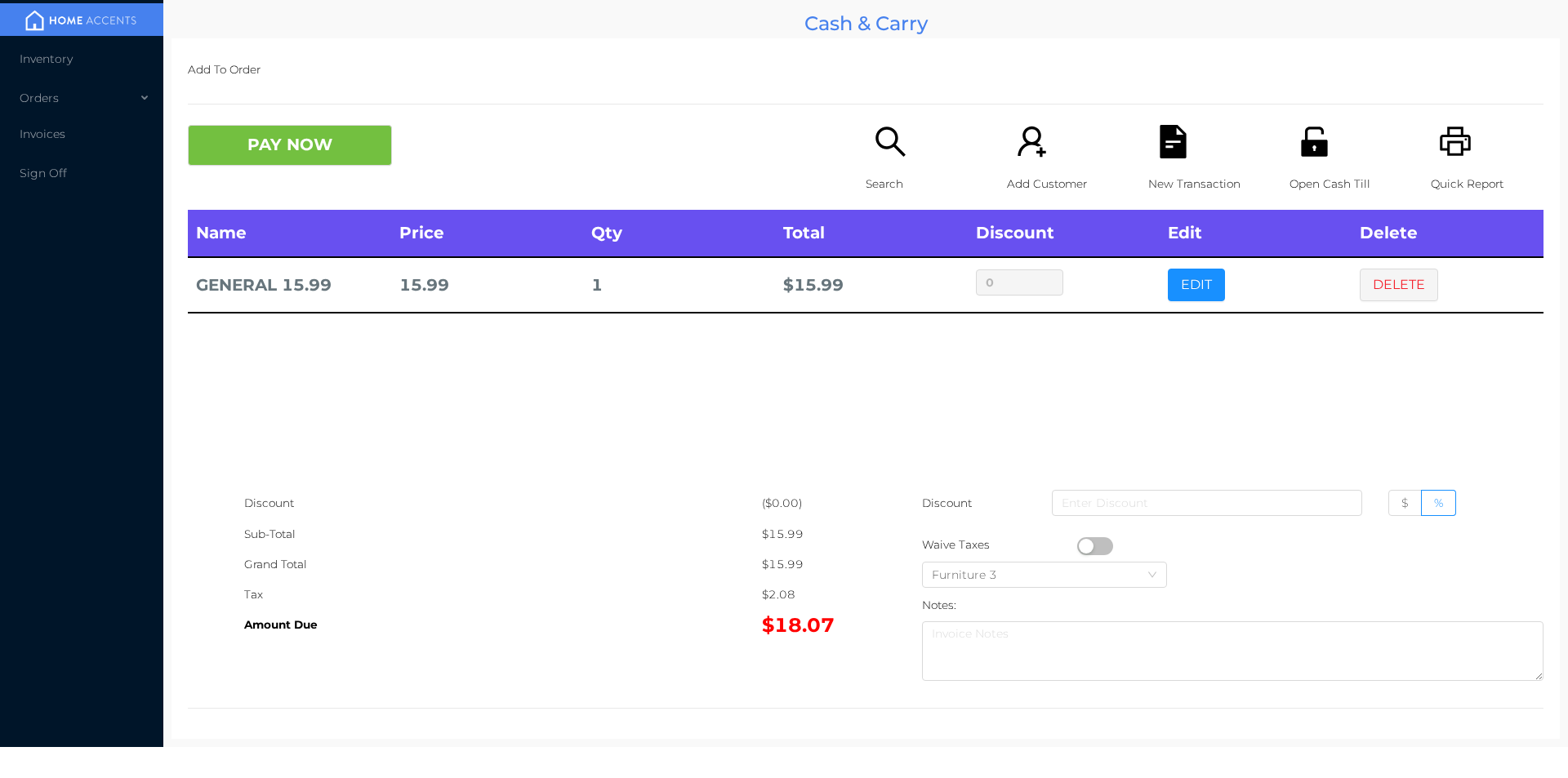
click at [1160, 156] on icon "icon: file-text" at bounding box center [1173, 142] width 26 height 34
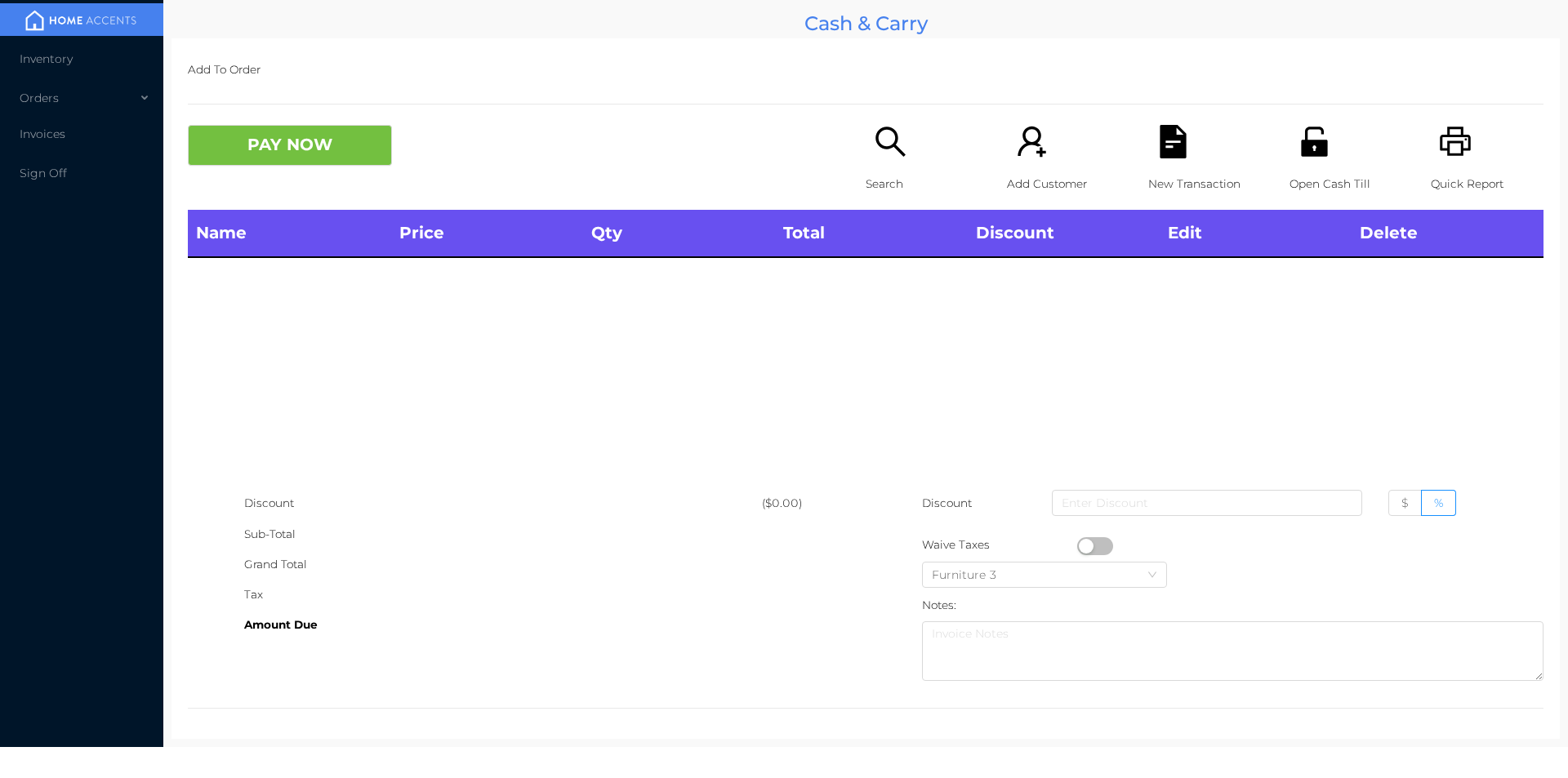
click at [1465, 155] on div "Quick Report" at bounding box center [1487, 168] width 113 height 85
click at [1317, 132] on icon "icon: unlock" at bounding box center [1314, 142] width 34 height 34
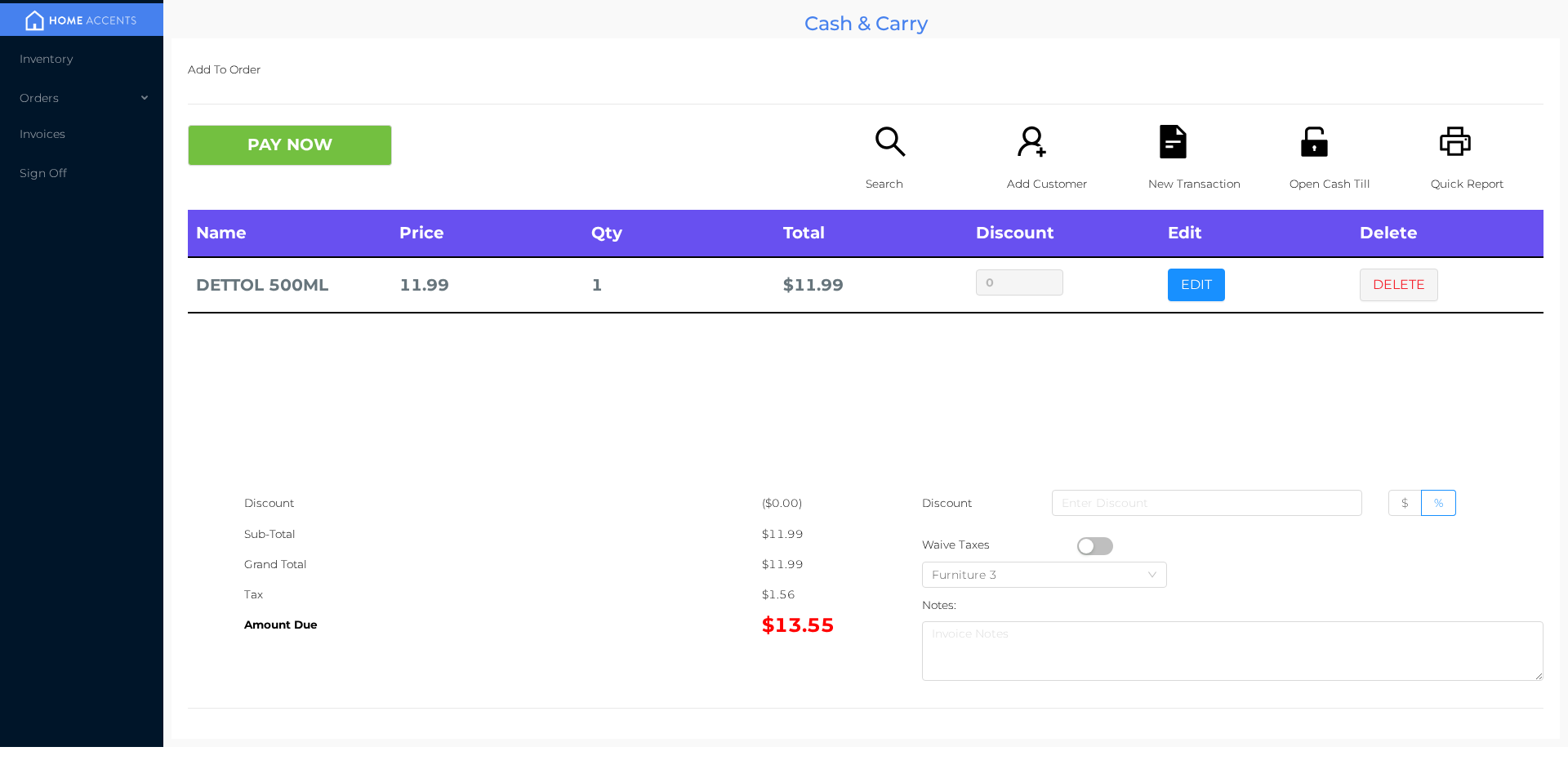
click at [1308, 148] on icon "icon: unlock" at bounding box center [1314, 141] width 26 height 29
click at [1148, 151] on div "New Transaction" at bounding box center [1205, 168] width 113 height 85
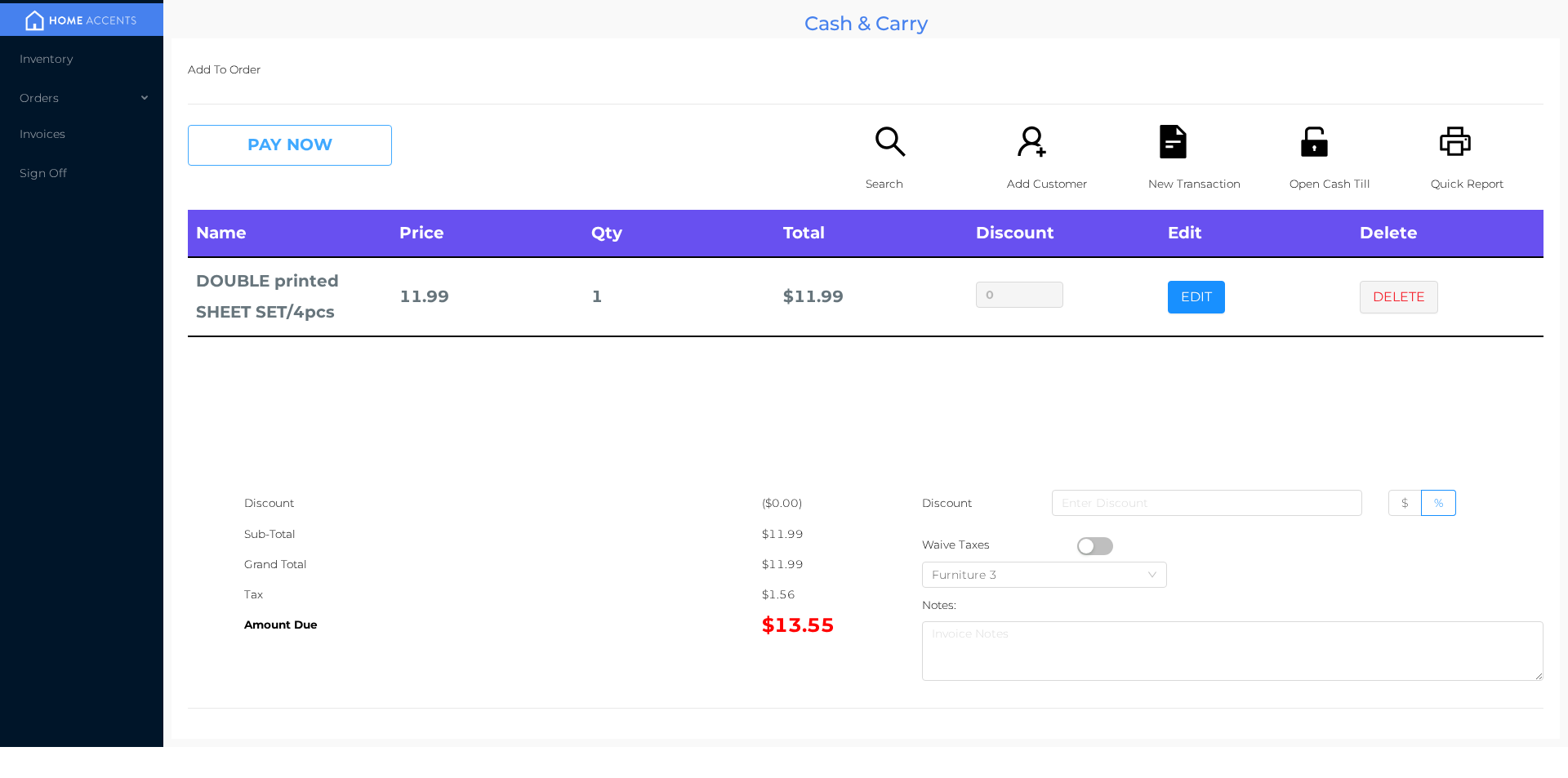
click at [263, 135] on button "PAY NOW" at bounding box center [289, 145] width 205 height 41
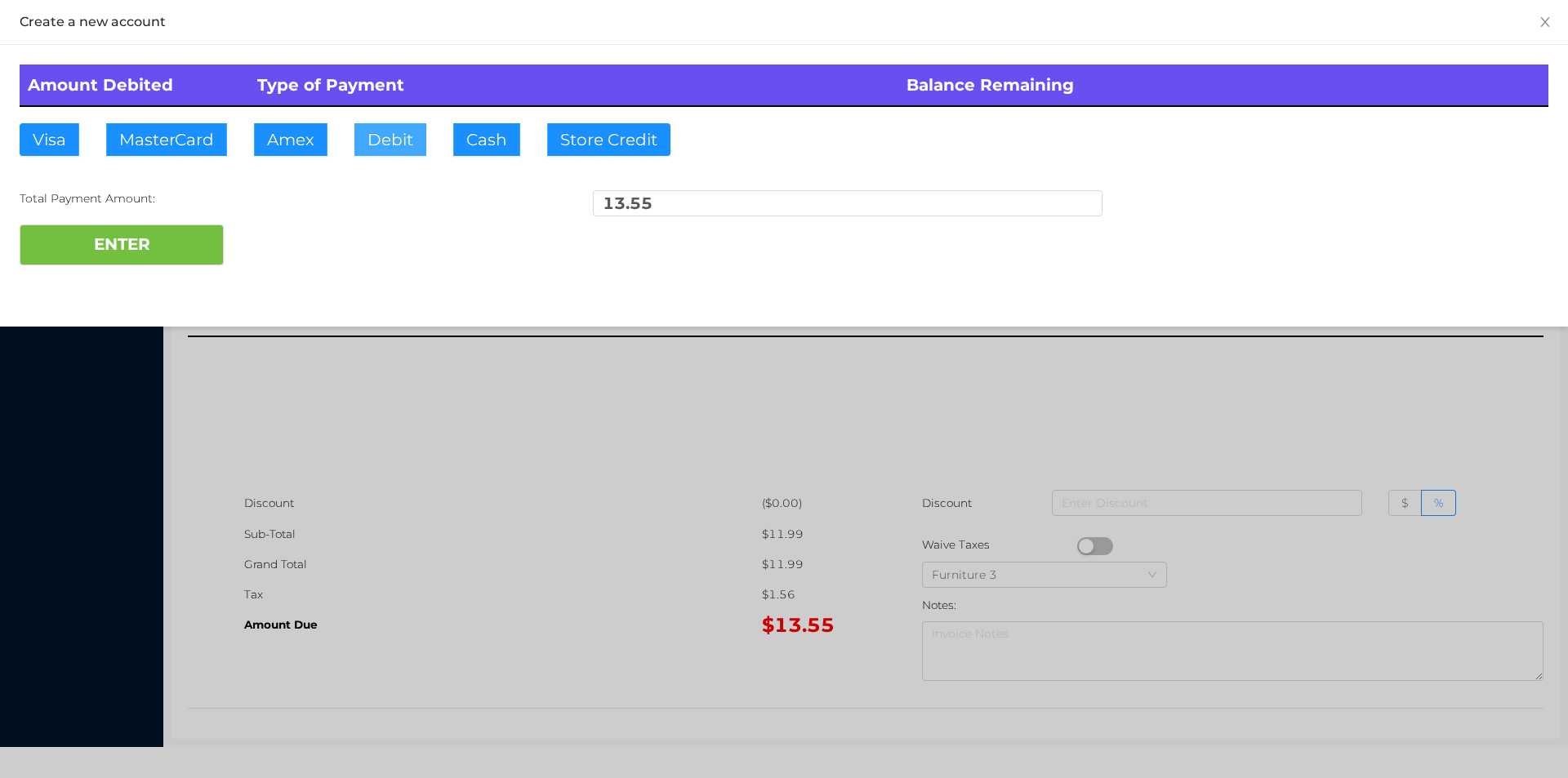
click at [407, 136] on button "Debit" at bounding box center [390, 140] width 72 height 33
click at [186, 259] on button "ENTER" at bounding box center [122, 244] width 205 height 41
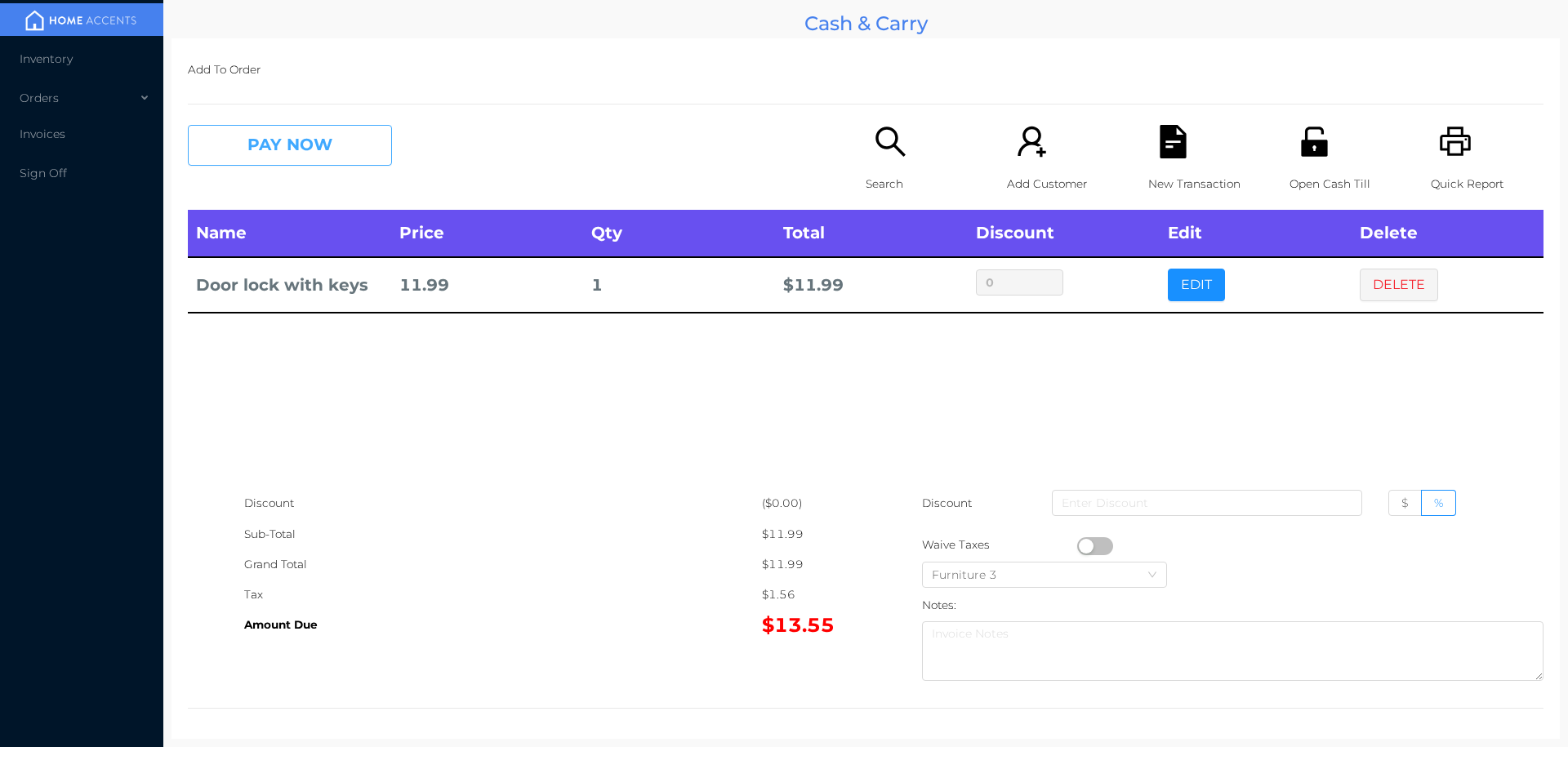
click at [289, 147] on button "PAY NOW" at bounding box center [289, 145] width 205 height 41
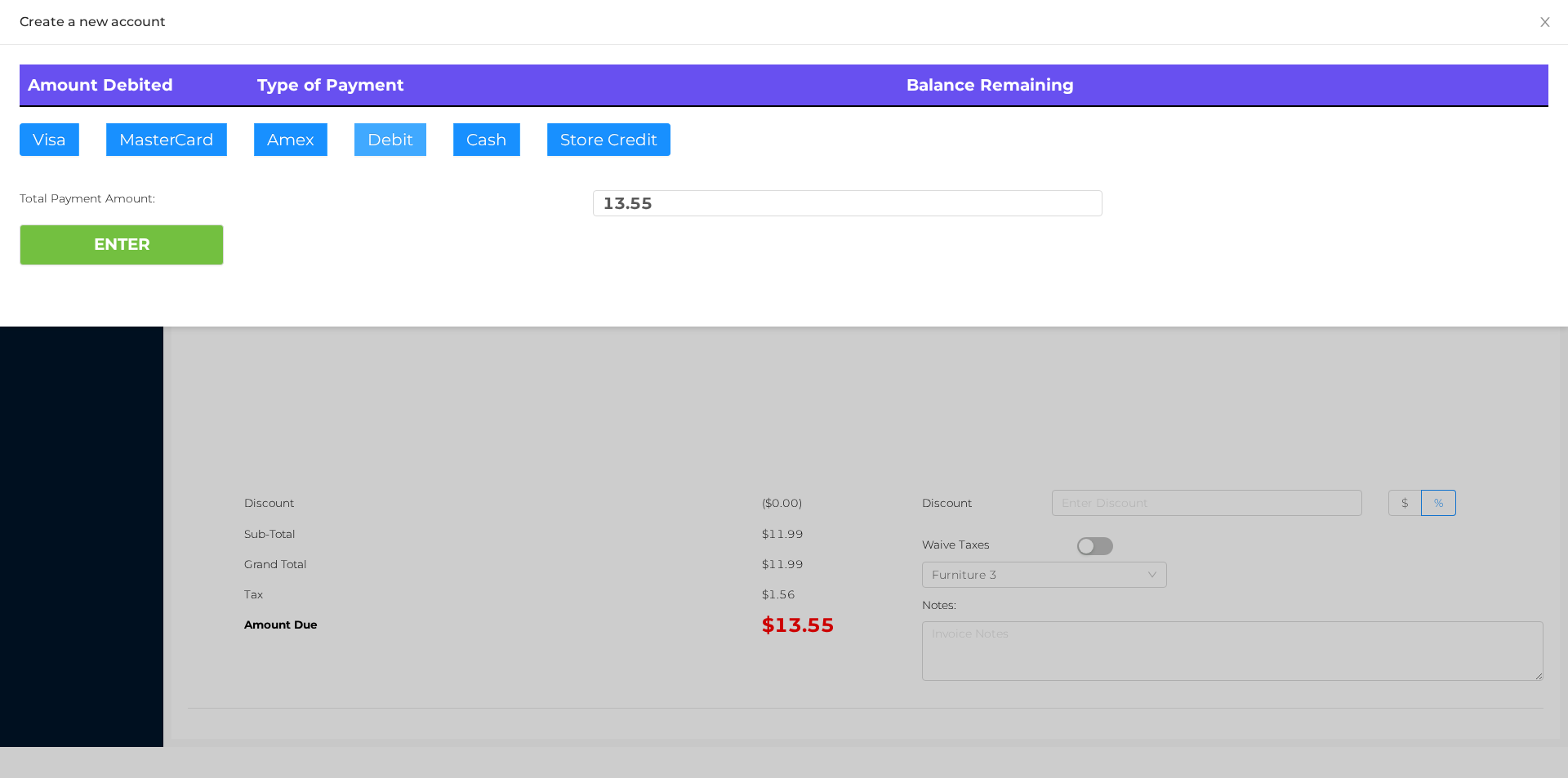
click at [391, 128] on button "Debit" at bounding box center [390, 140] width 72 height 33
click at [134, 259] on button "ENTER" at bounding box center [122, 244] width 205 height 41
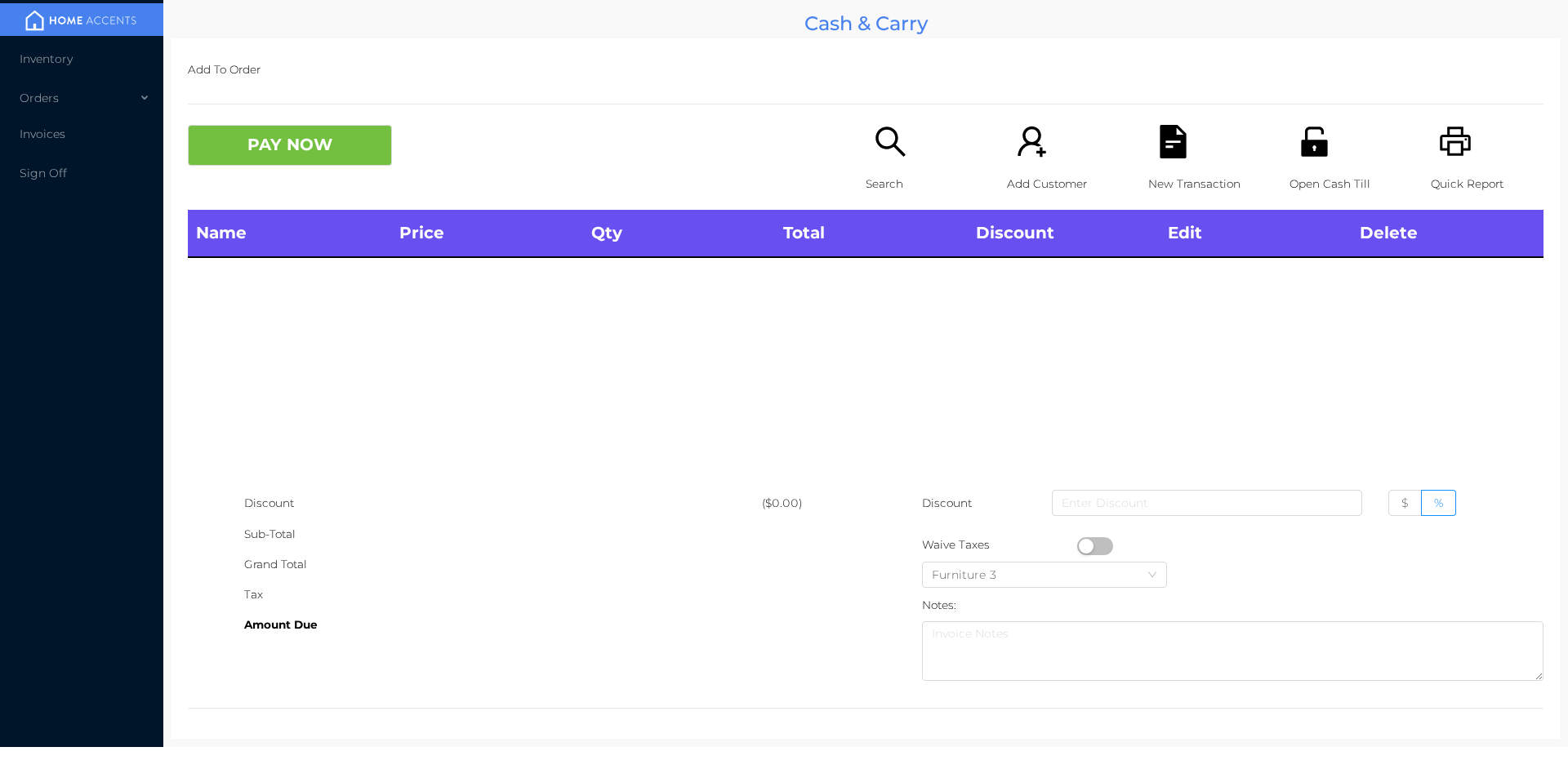
click at [1327, 148] on div "Open Cash Till" at bounding box center [1346, 168] width 113 height 85
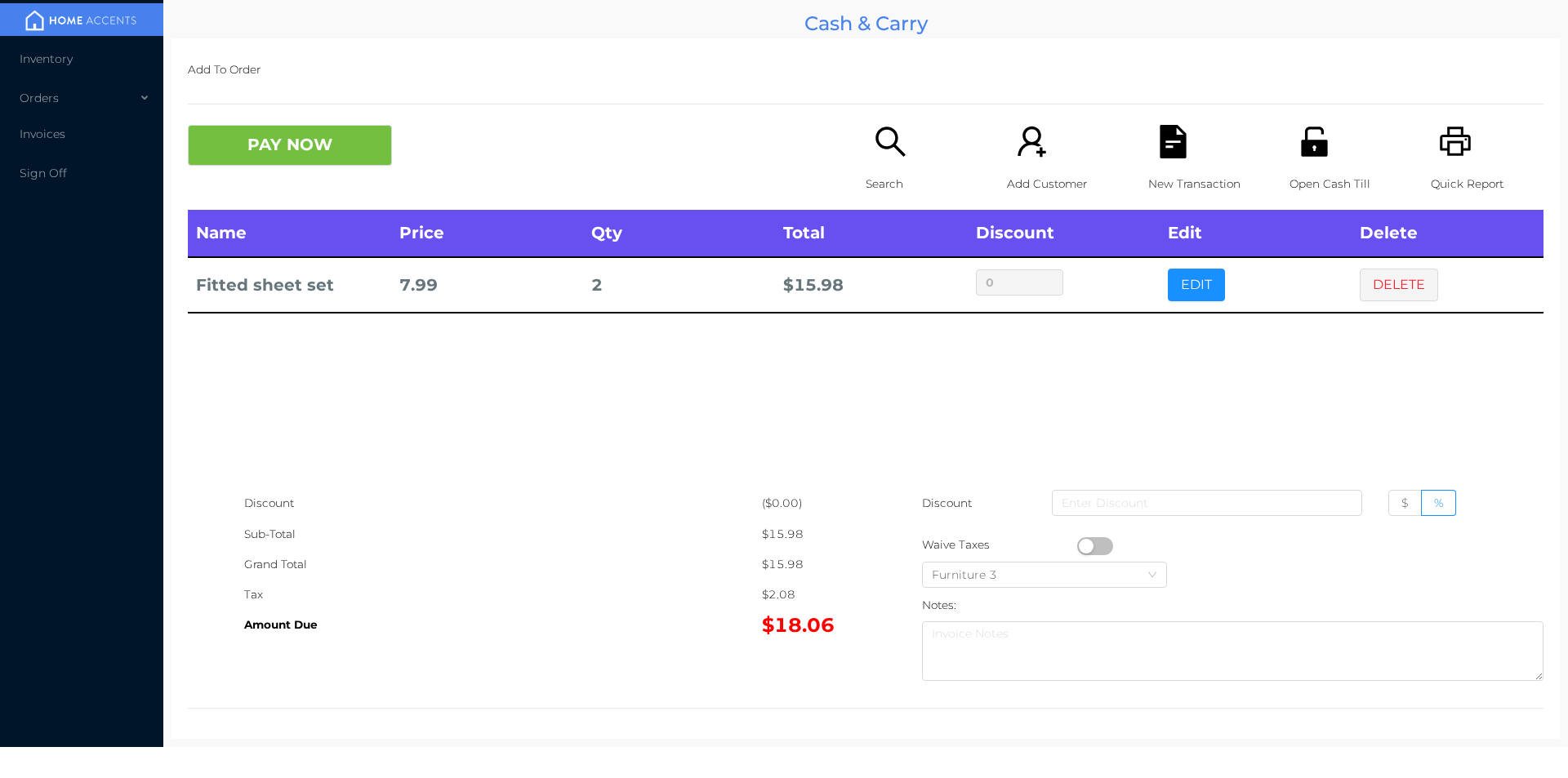
click at [1160, 156] on icon "icon: file-text" at bounding box center [1173, 142] width 26 height 34
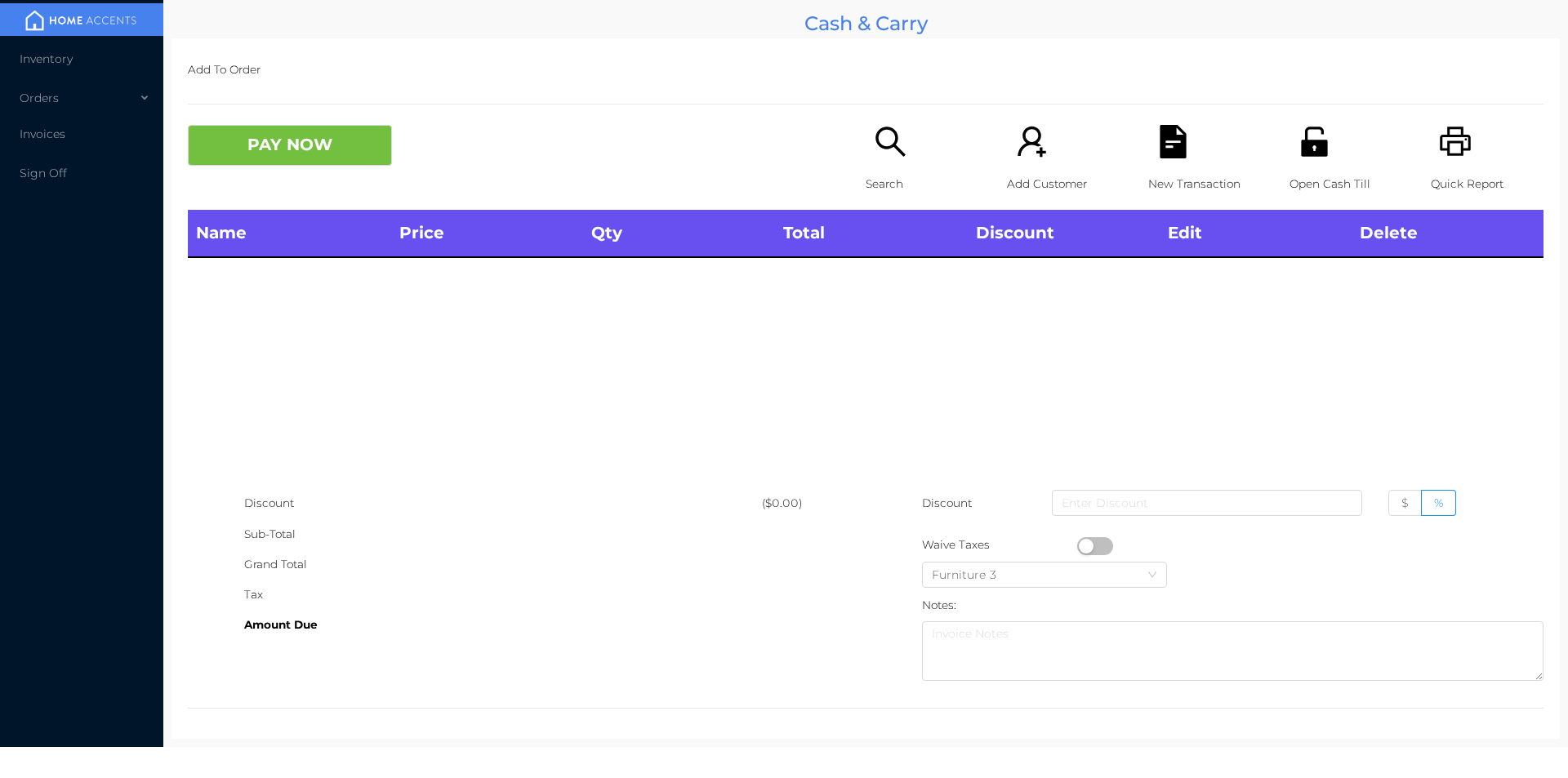
click at [1305, 143] on icon "icon: unlock" at bounding box center [1314, 141] width 26 height 29
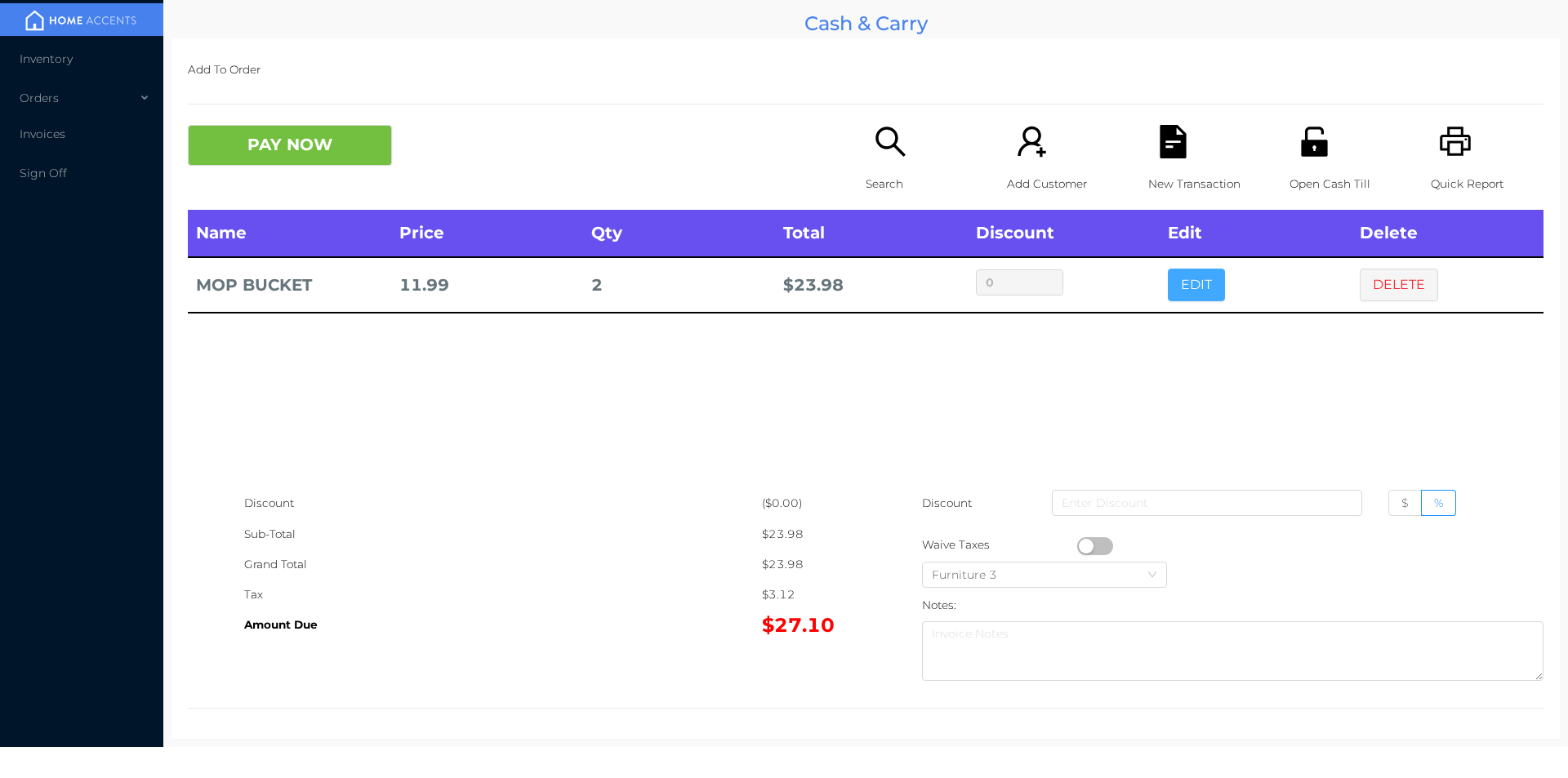
click at [1175, 289] on button "EDIT" at bounding box center [1196, 285] width 58 height 33
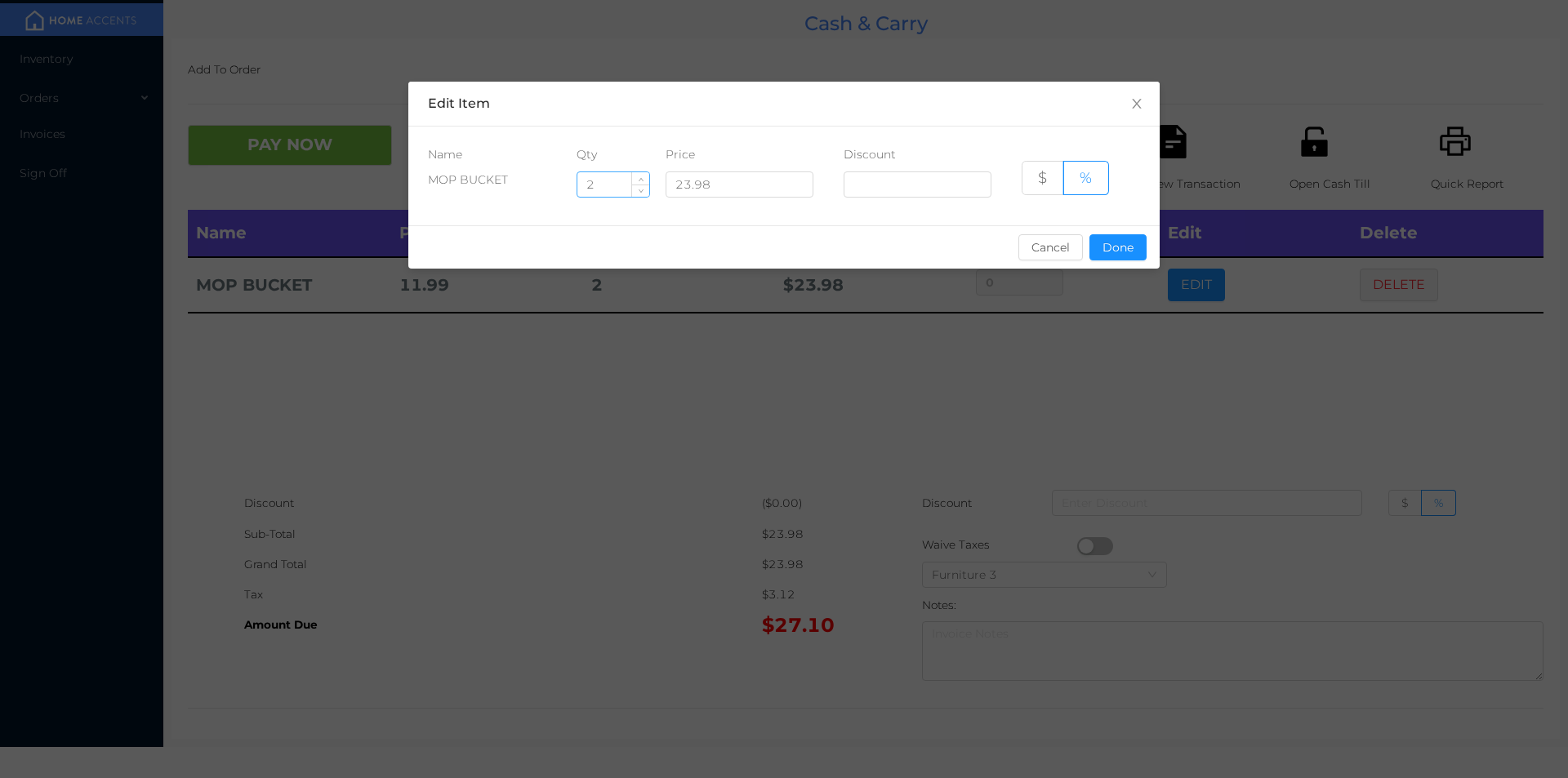
click at [586, 181] on input "2" at bounding box center [613, 185] width 72 height 25
click at [598, 174] on input "2" at bounding box center [613, 185] width 72 height 25
click at [604, 191] on input "2" at bounding box center [613, 185] width 72 height 25
type input "1"
click at [1118, 257] on button "Done" at bounding box center [1117, 248] width 58 height 26
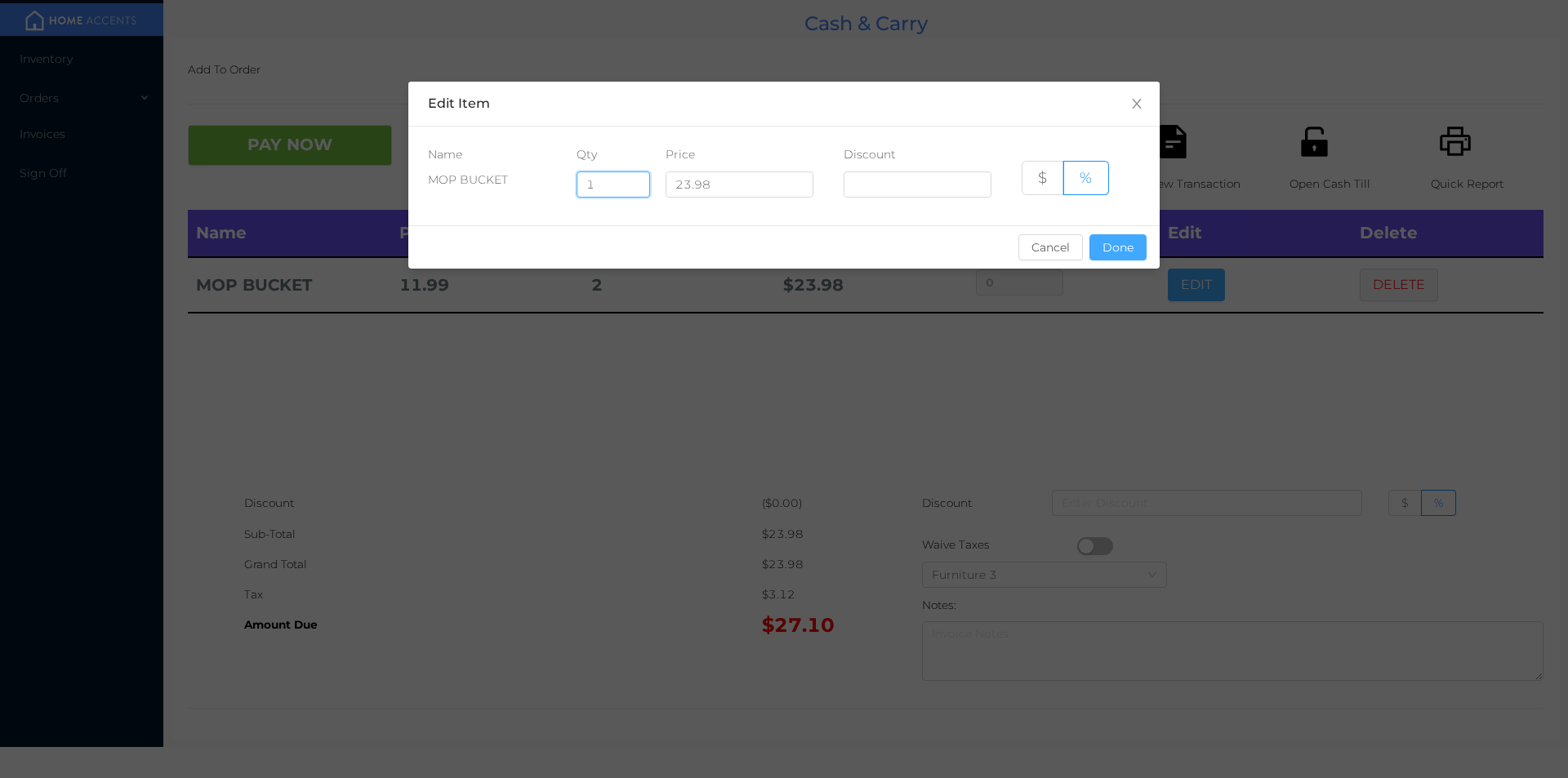
type input "0%"
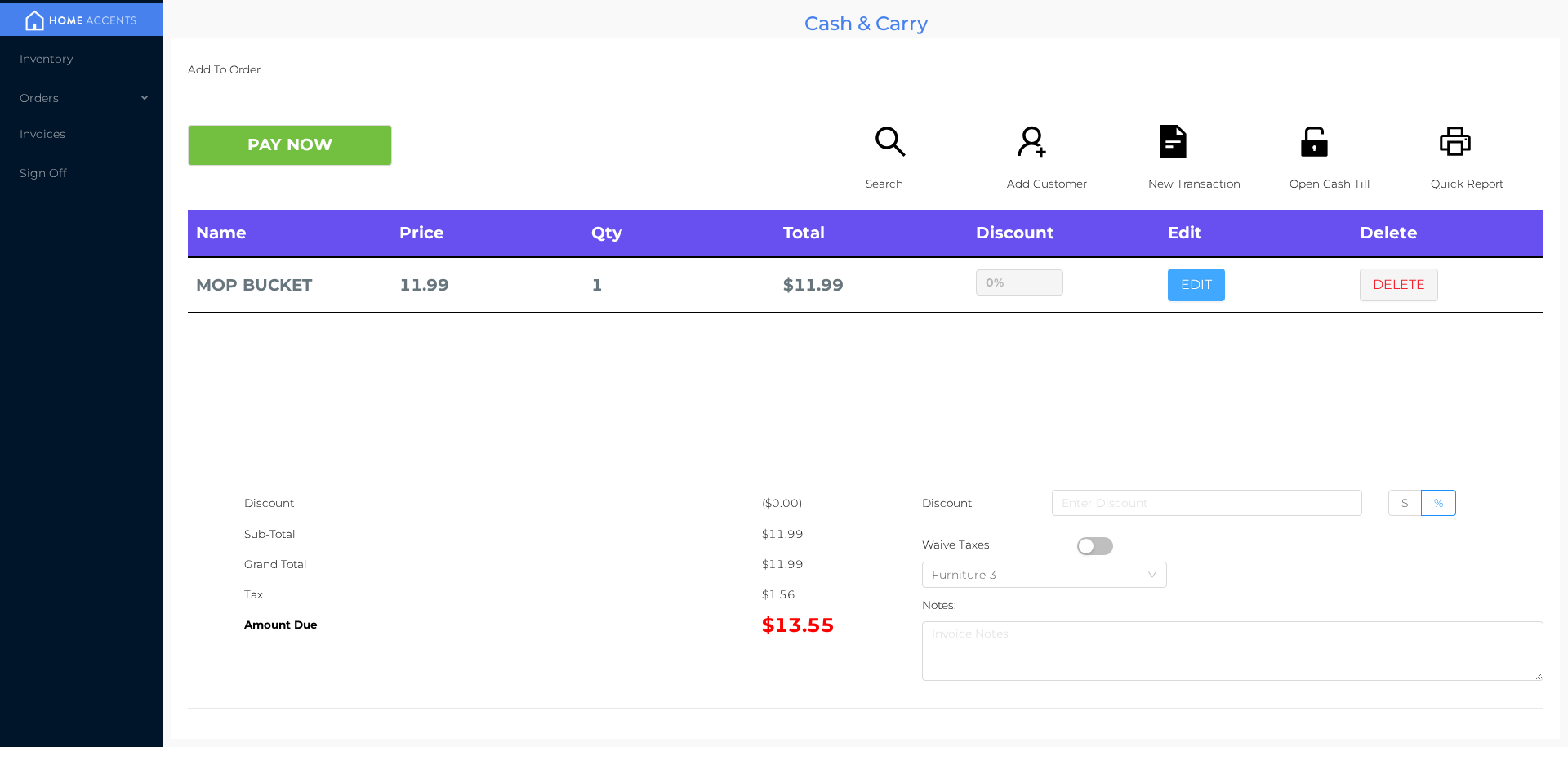
click at [1167, 269] on button "EDIT" at bounding box center [1196, 285] width 58 height 33
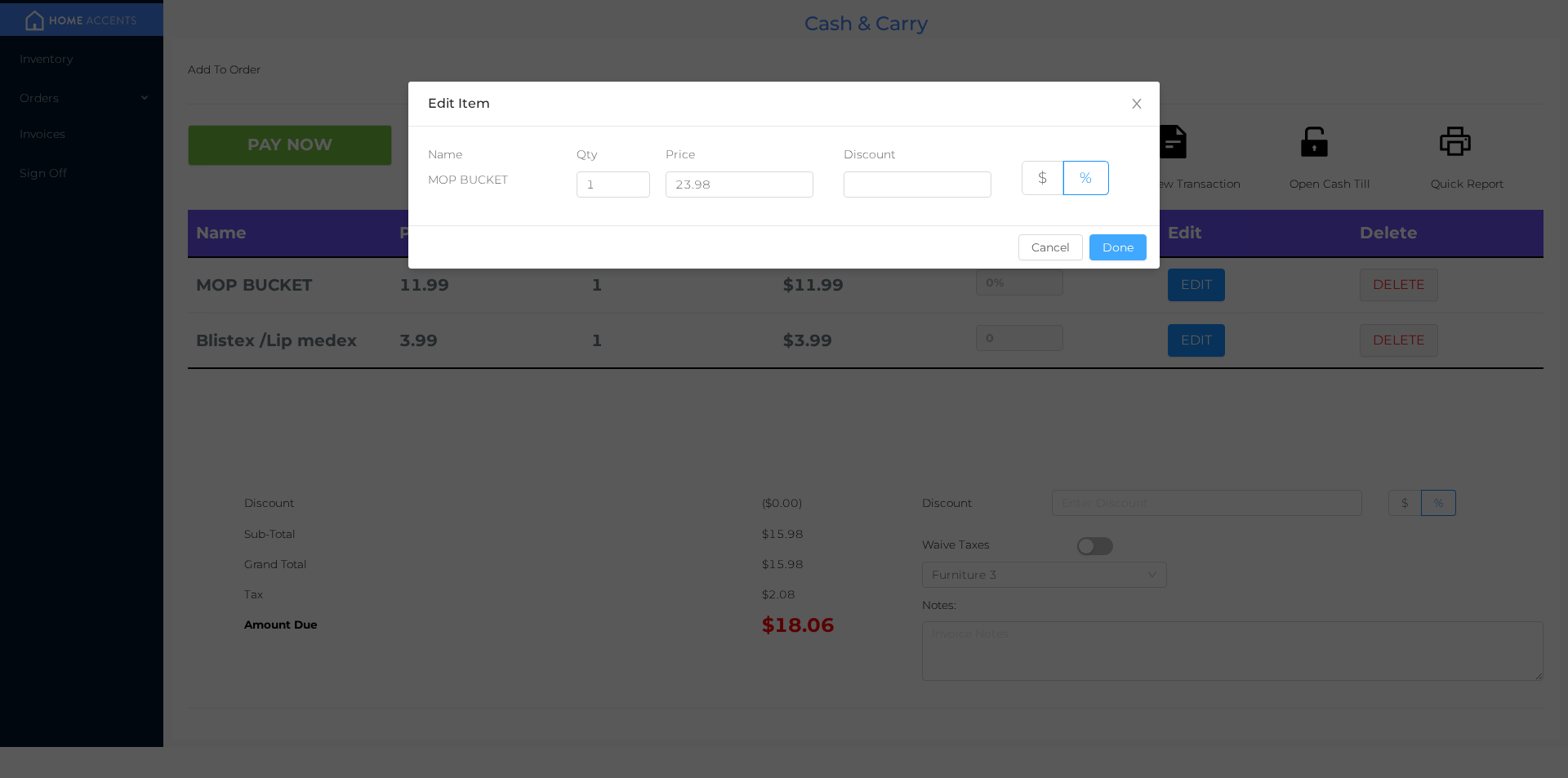
click at [1122, 236] on button "Done" at bounding box center [1117, 248] width 58 height 26
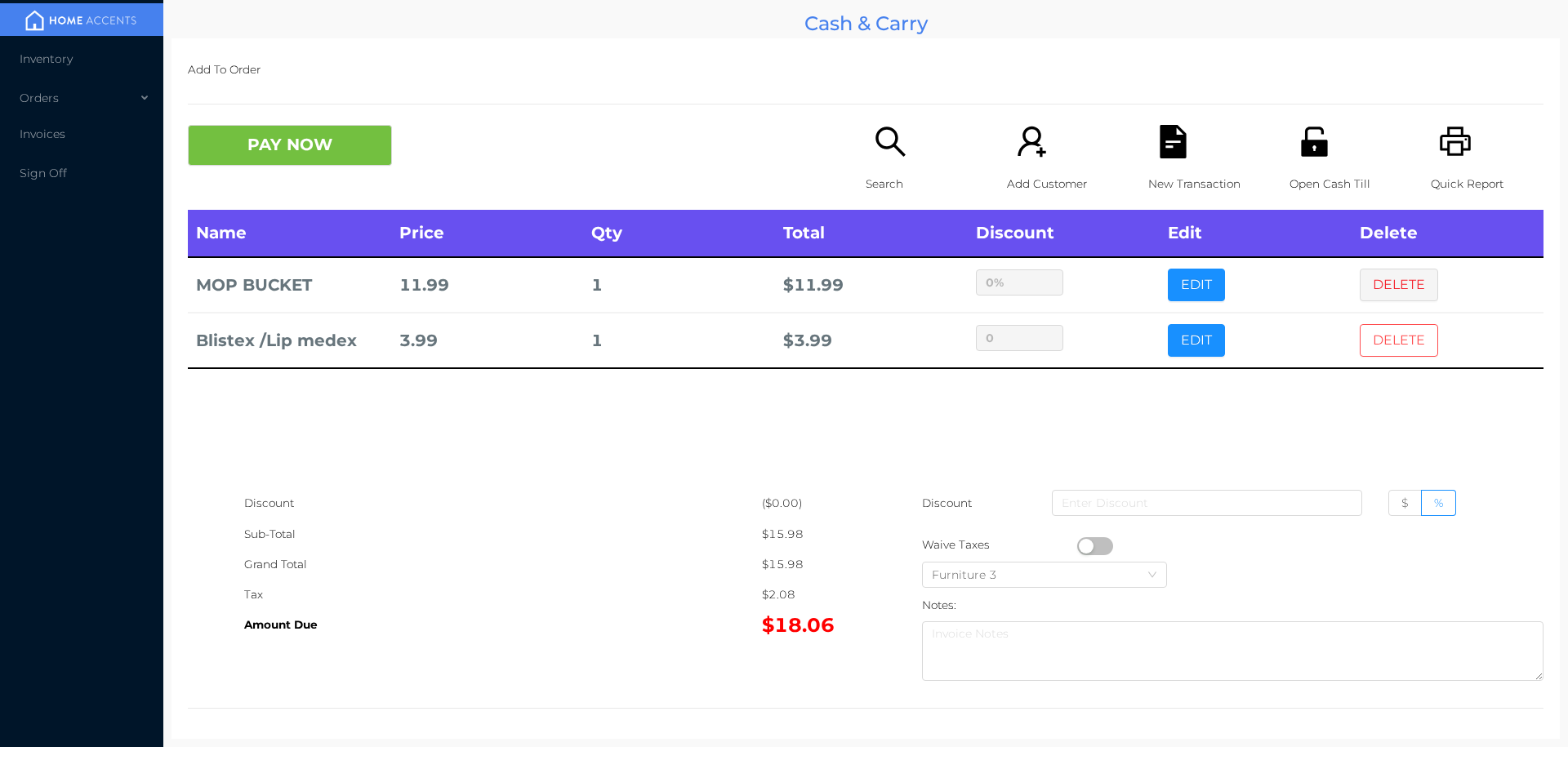
click at [1395, 349] on button "DELETE" at bounding box center [1398, 340] width 78 height 33
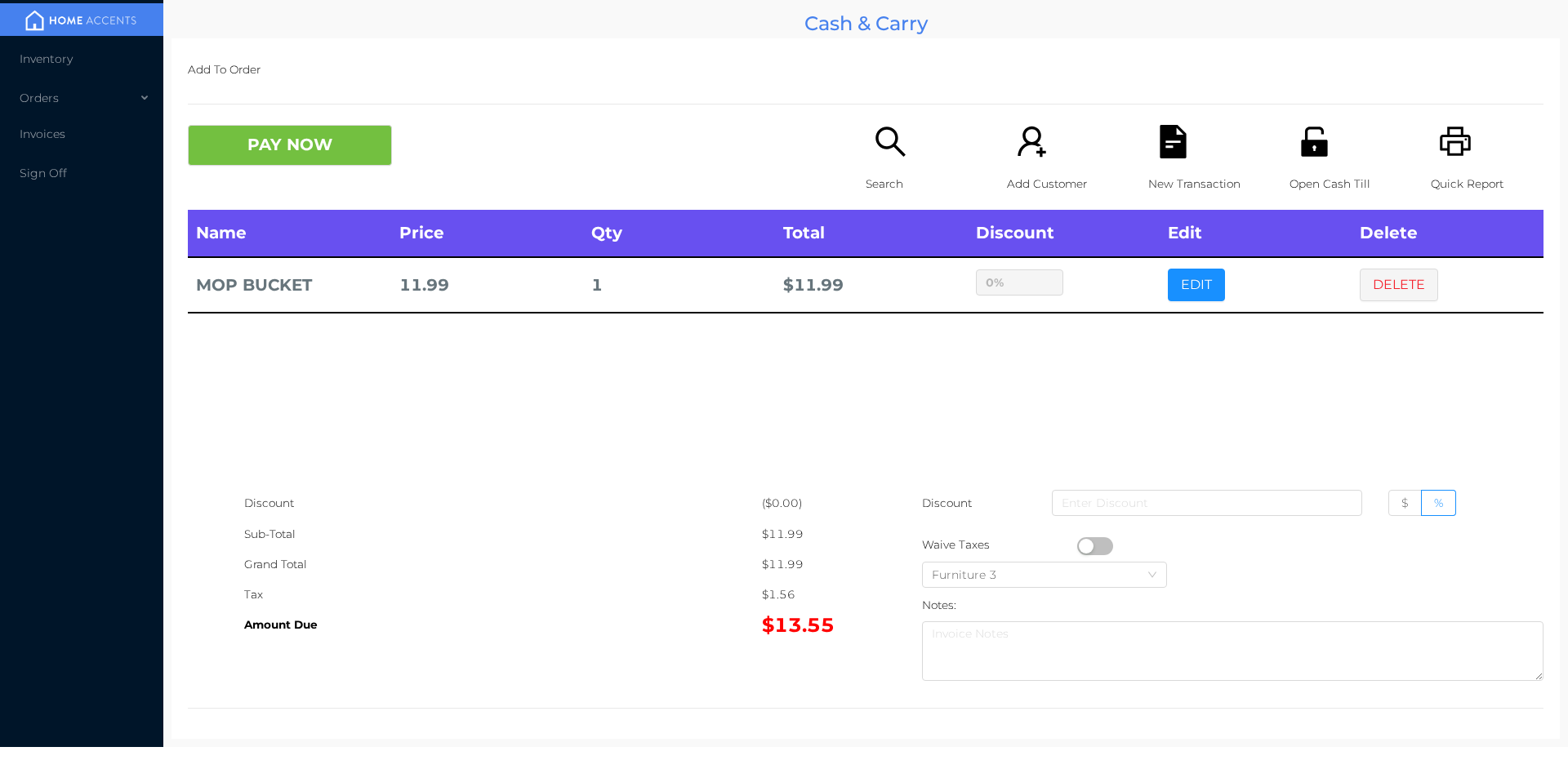
scroll to position [6, 0]
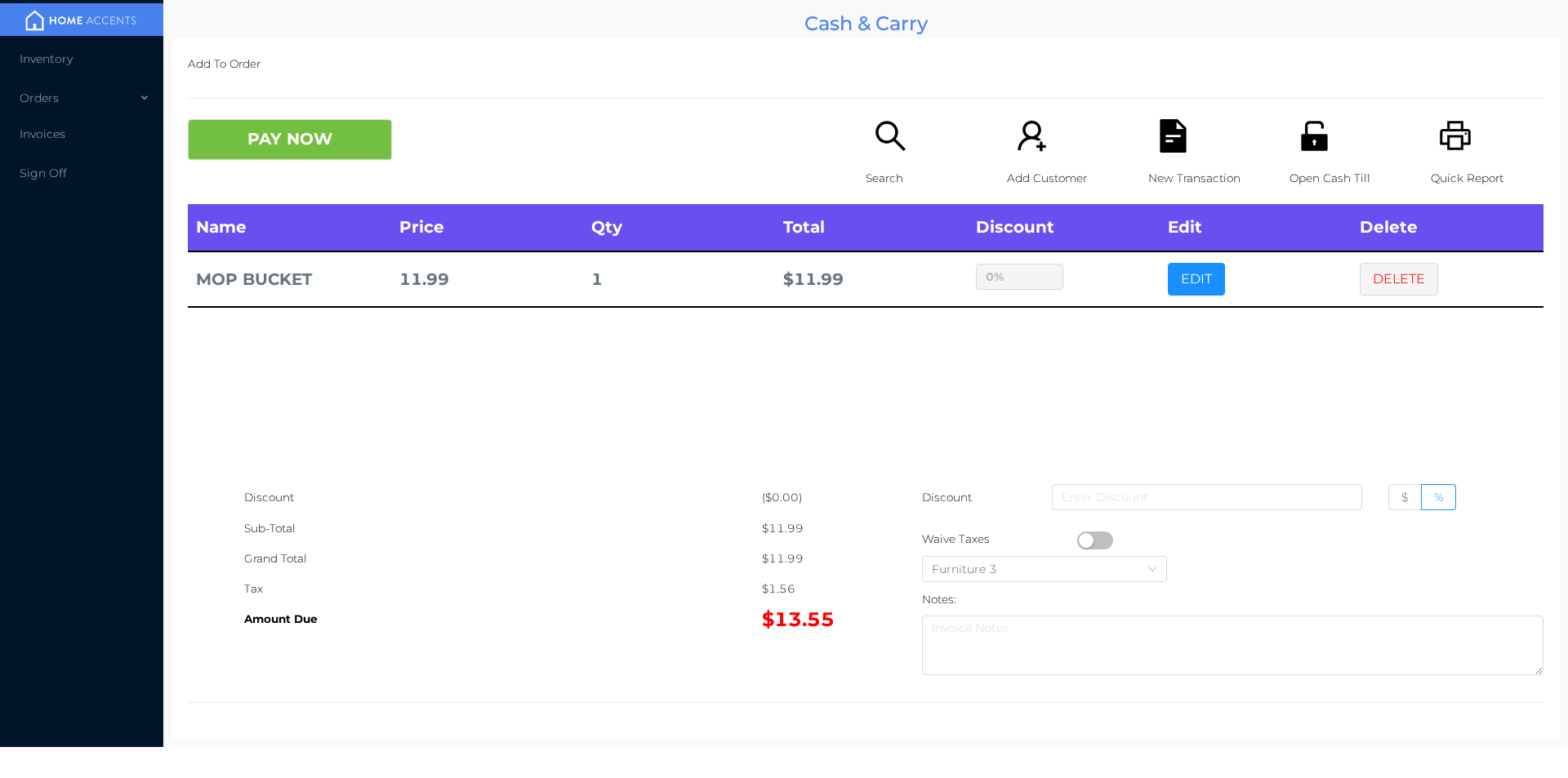
click at [322, 176] on div "PAY NOW Search Add Customer New Transaction Open Cash Till Quick Report" at bounding box center [866, 161] width 1356 height 85
click at [388, 148] on button "PAY NOW" at bounding box center [289, 139] width 205 height 41
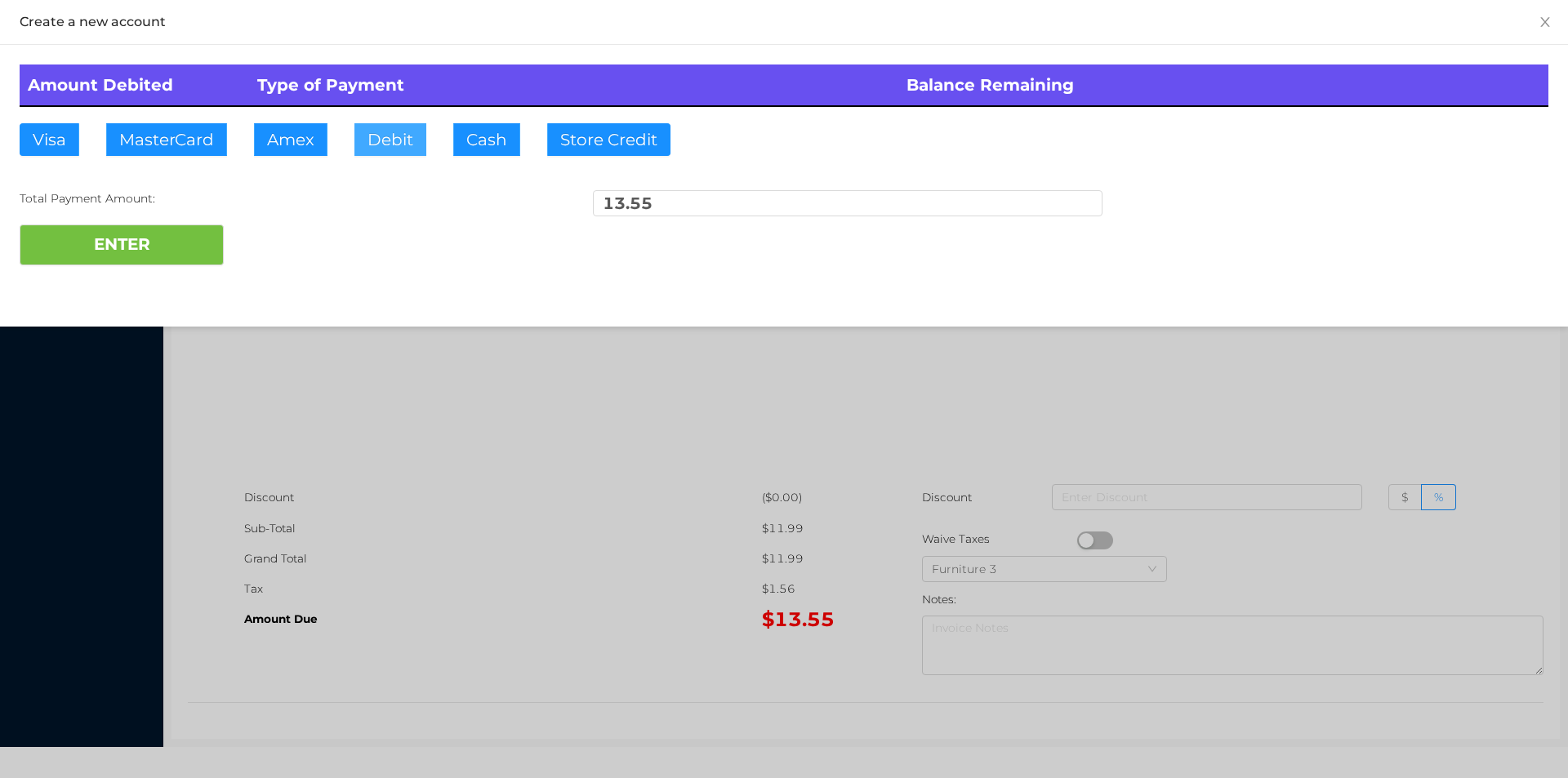
click at [406, 127] on button "Debit" at bounding box center [390, 140] width 72 height 33
click at [180, 242] on button "ENTER" at bounding box center [122, 244] width 205 height 41
type input "0"
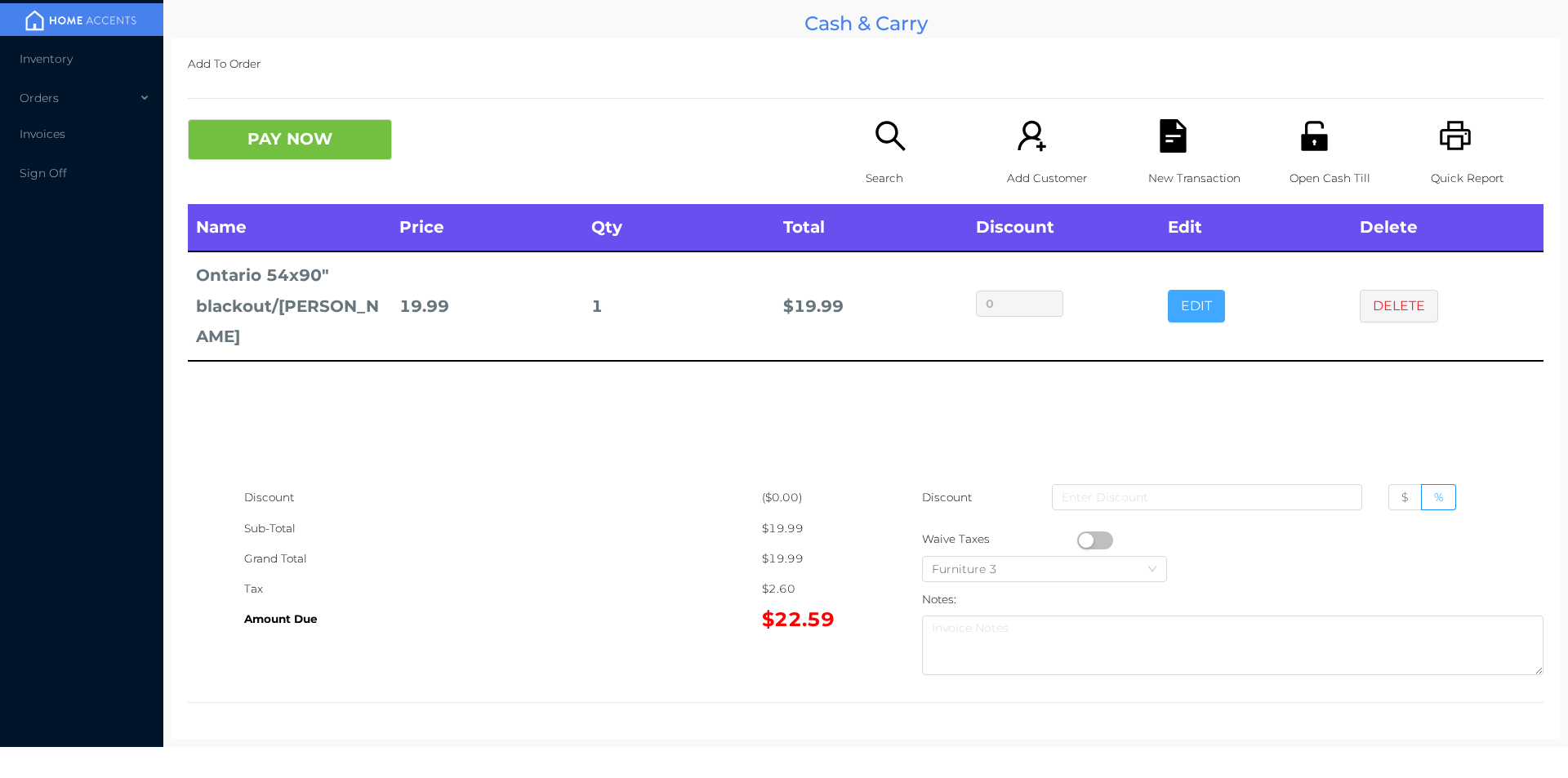
click at [1195, 290] on button "EDIT" at bounding box center [1196, 306] width 58 height 33
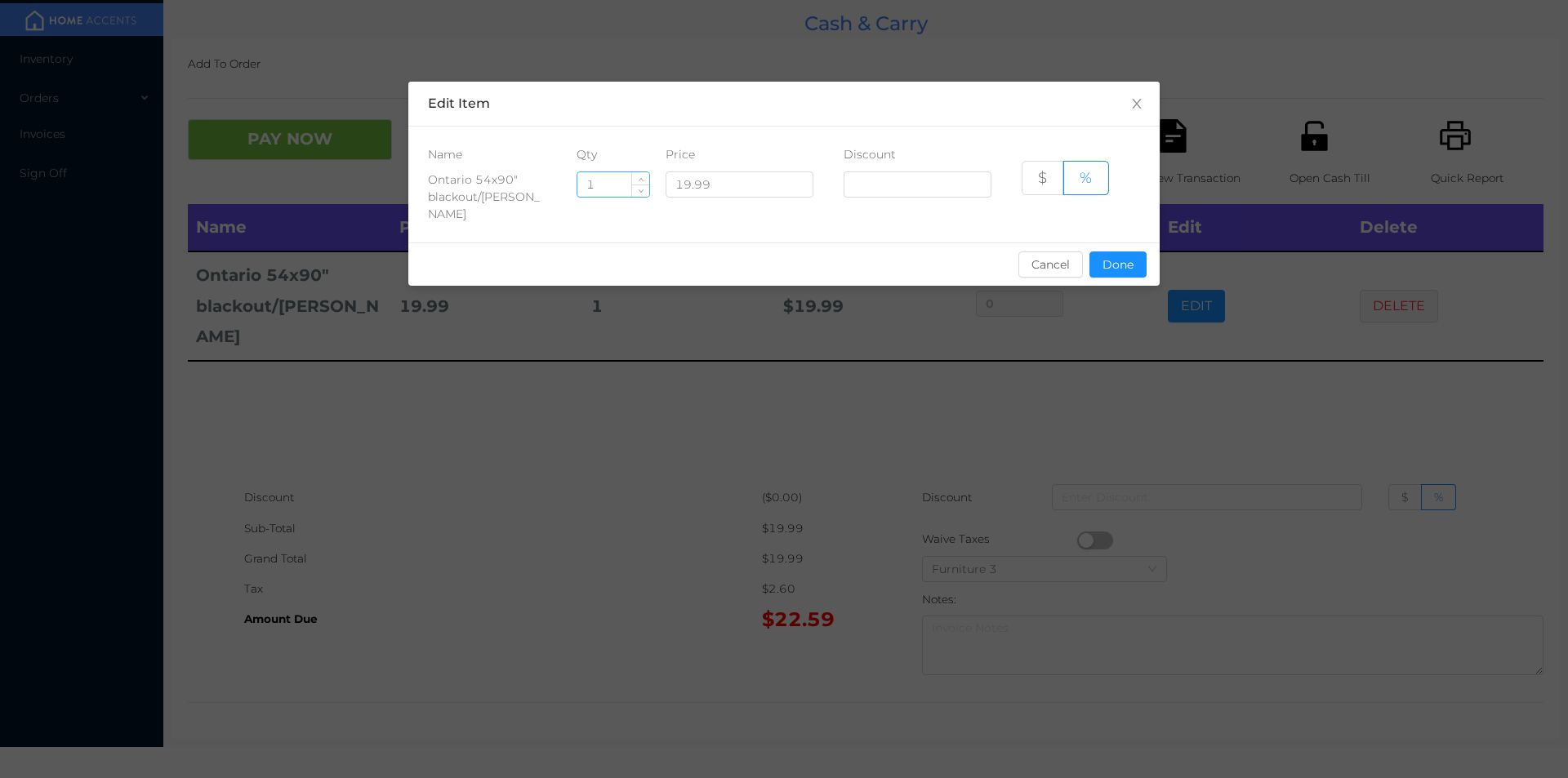
click at [624, 195] on input "1" at bounding box center [613, 185] width 72 height 25
type input "4"
click at [1122, 255] on button "Done" at bounding box center [1117, 265] width 58 height 26
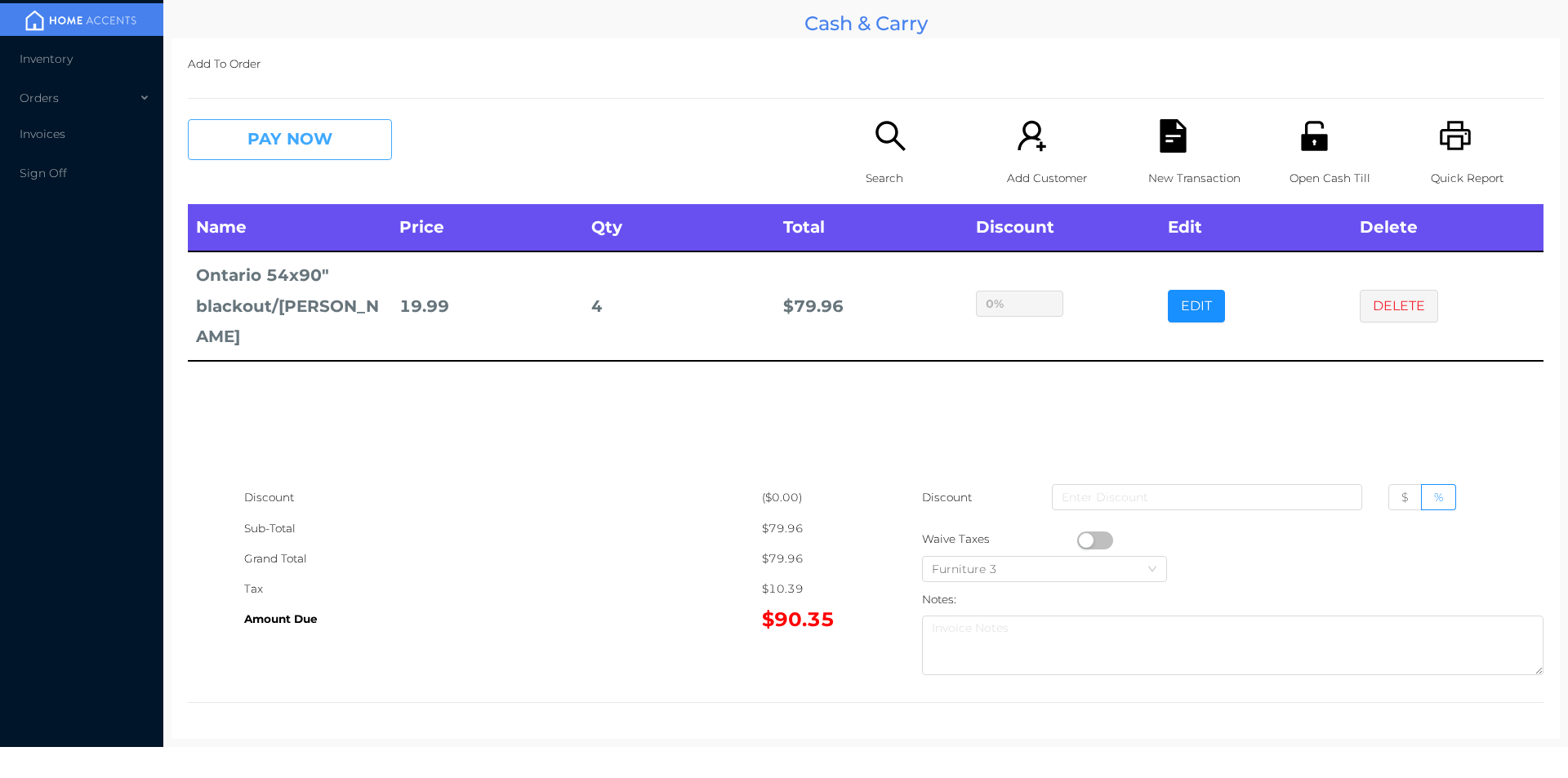
click at [338, 157] on button "PAY NOW" at bounding box center [289, 139] width 205 height 41
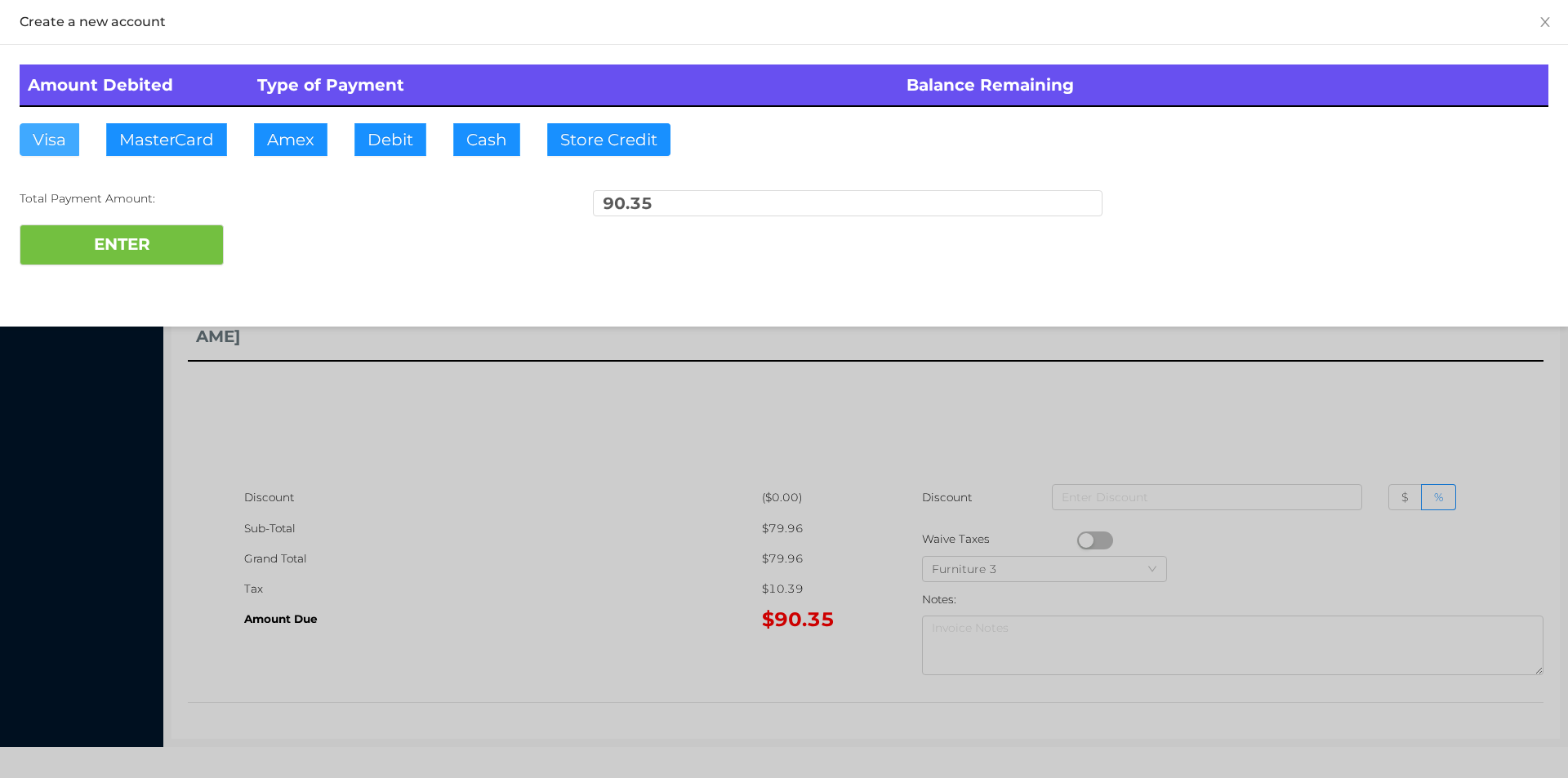
click at [49, 142] on button "Visa" at bounding box center [49, 140] width 59 height 33
click at [72, 233] on button "ENTER" at bounding box center [122, 244] width 205 height 41
type input "0"
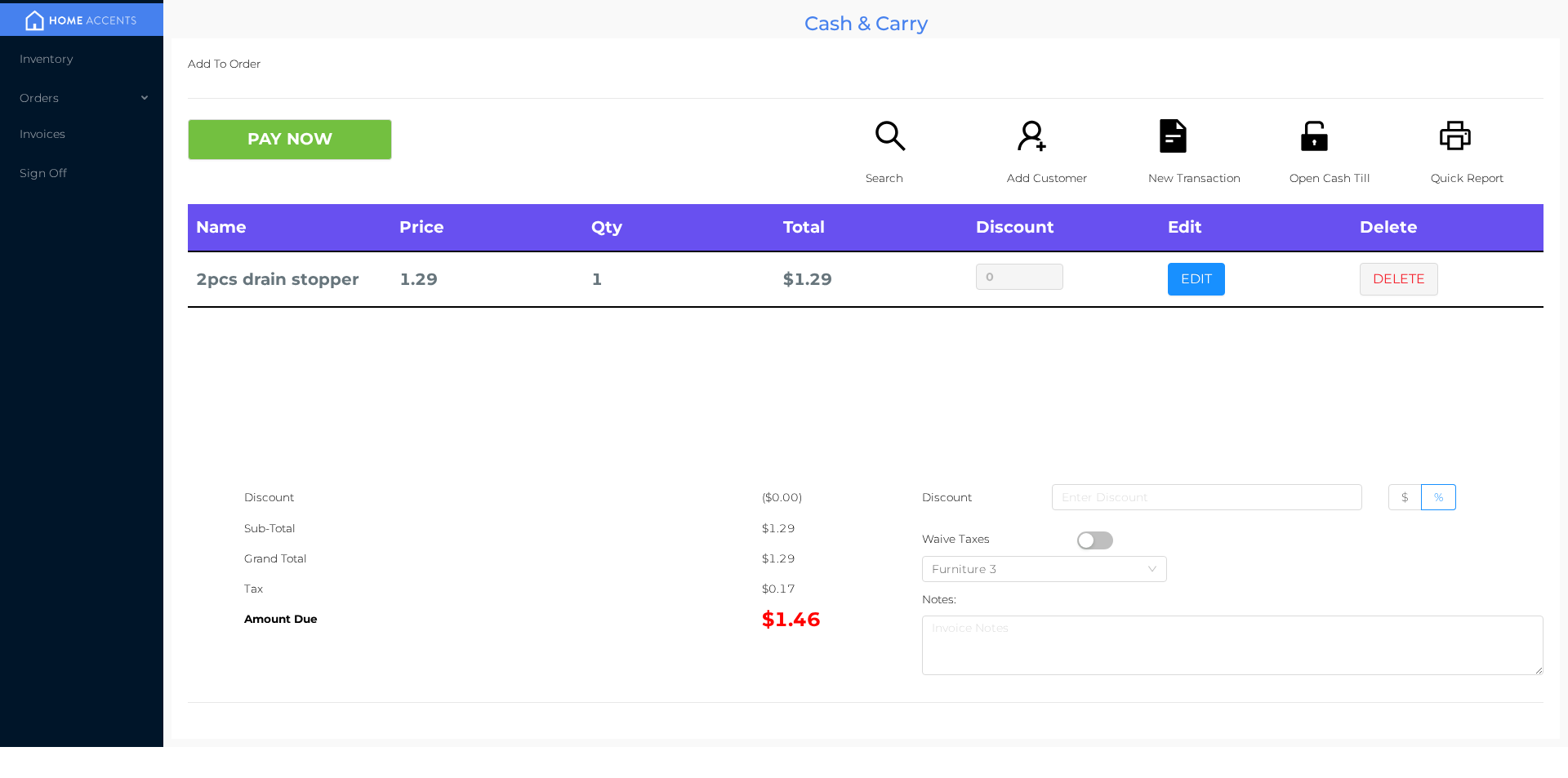
click at [289, 187] on div "PAY NOW Search Add Customer New Transaction Open Cash Till Quick Report" at bounding box center [866, 161] width 1356 height 85
click at [271, 142] on button "PAY NOW" at bounding box center [289, 139] width 205 height 41
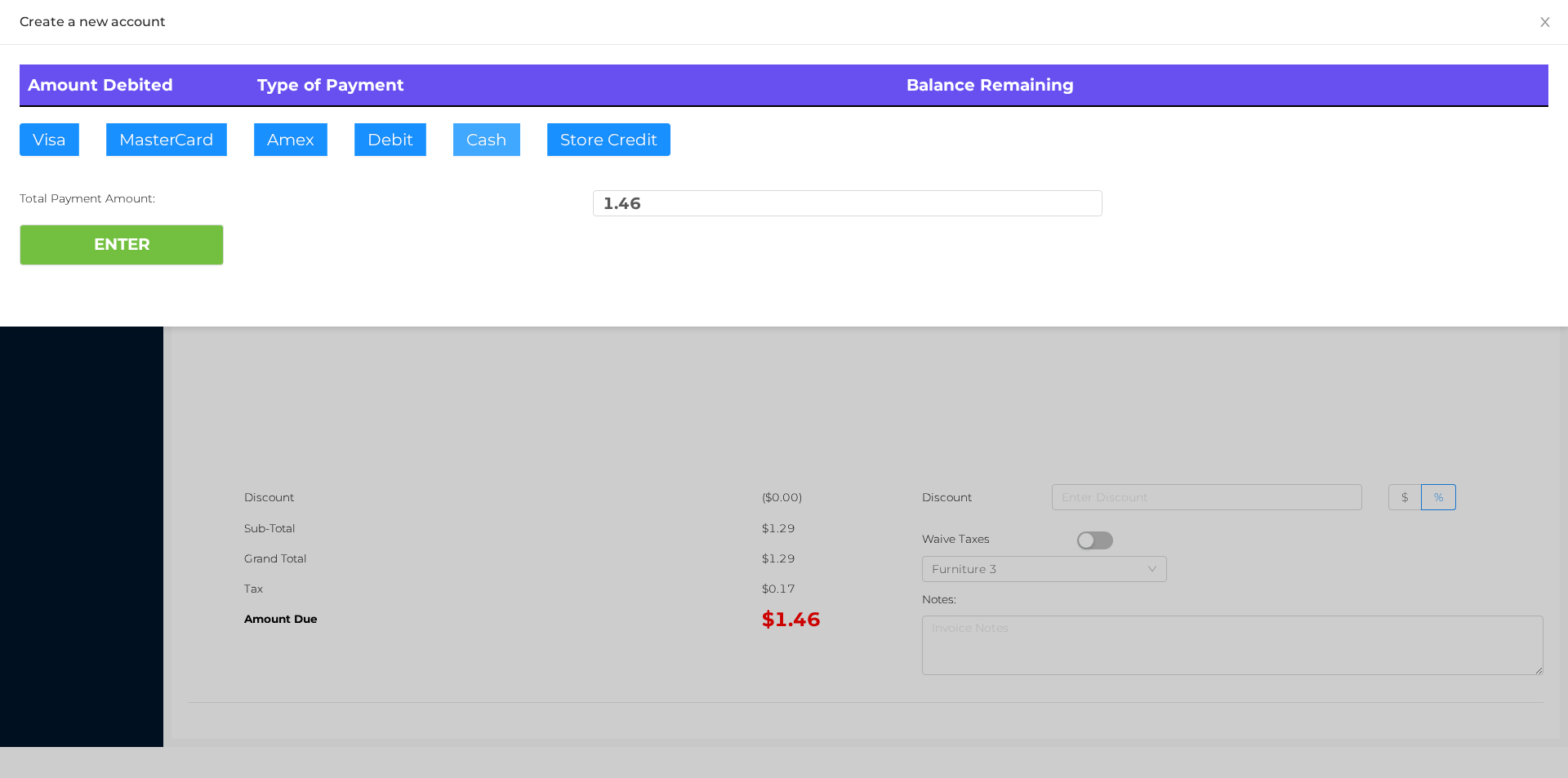
click at [462, 125] on button "Cash" at bounding box center [487, 140] width 67 height 33
type input "2"
click at [135, 225] on button "ENTER" at bounding box center [122, 244] width 205 height 41
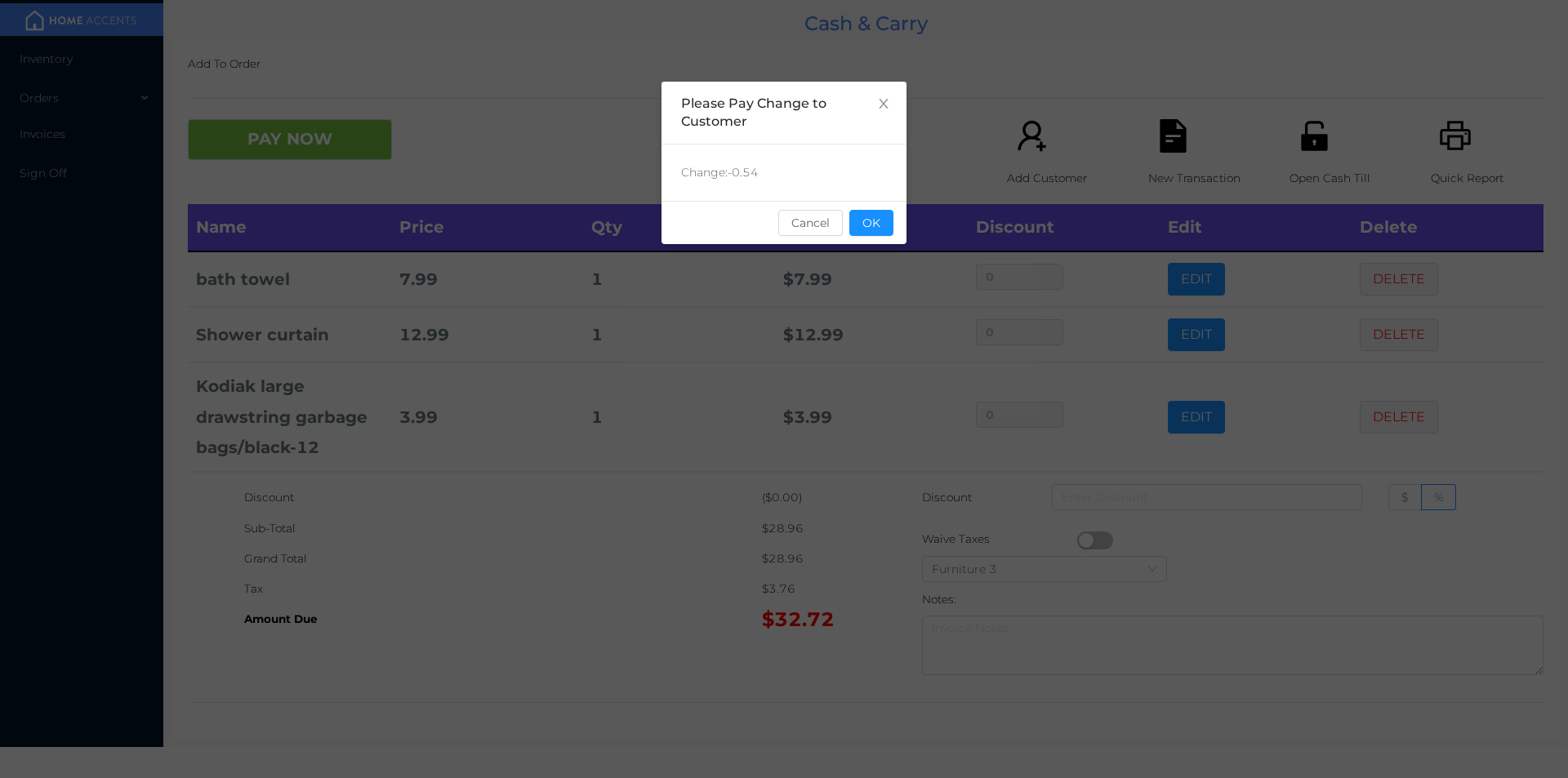
click at [883, 251] on div "sentinelStart Please Pay Change to Customer Change: -0.54 Cancel OK sentinelEnd" at bounding box center [784, 245] width 245 height 326
click at [869, 284] on div "sentinelStart Please Pay Change to Customer Change: -0.54 Cancel OK sentinelEnd" at bounding box center [784, 245] width 245 height 326
click at [881, 232] on button "OK" at bounding box center [871, 223] width 44 height 26
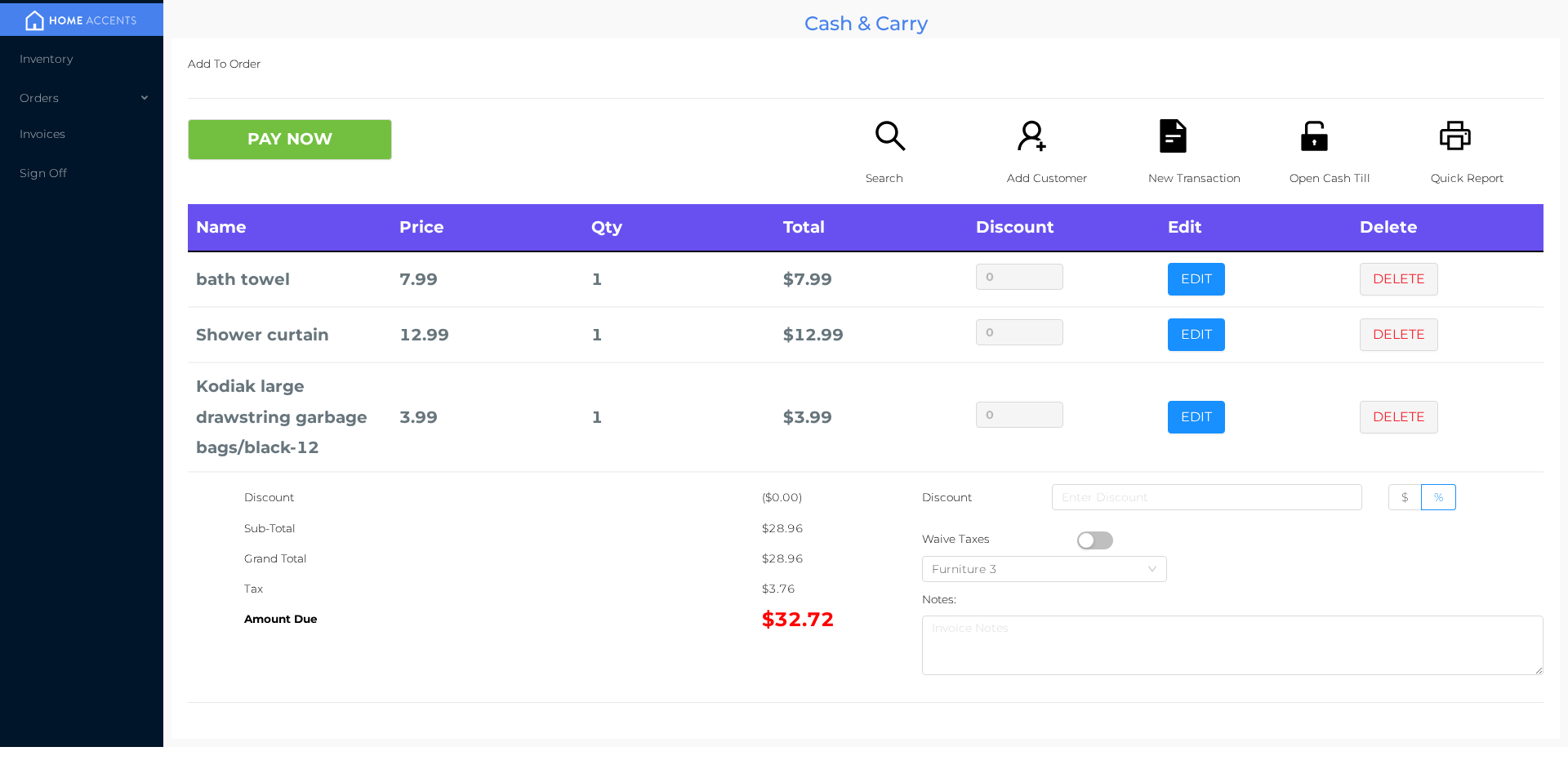
click at [881, 161] on div "Search" at bounding box center [922, 161] width 113 height 85
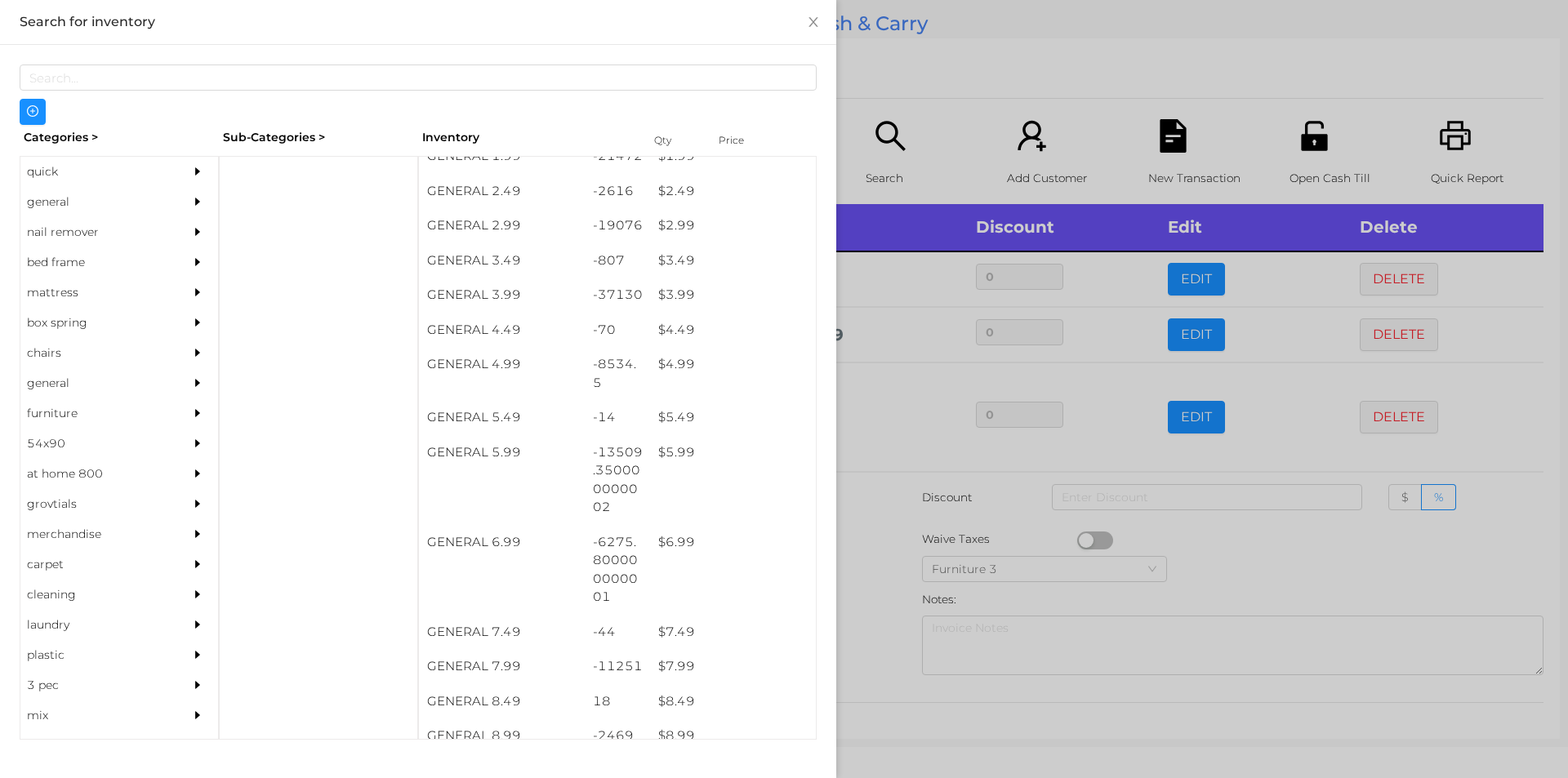
scroll to position [377, 0]
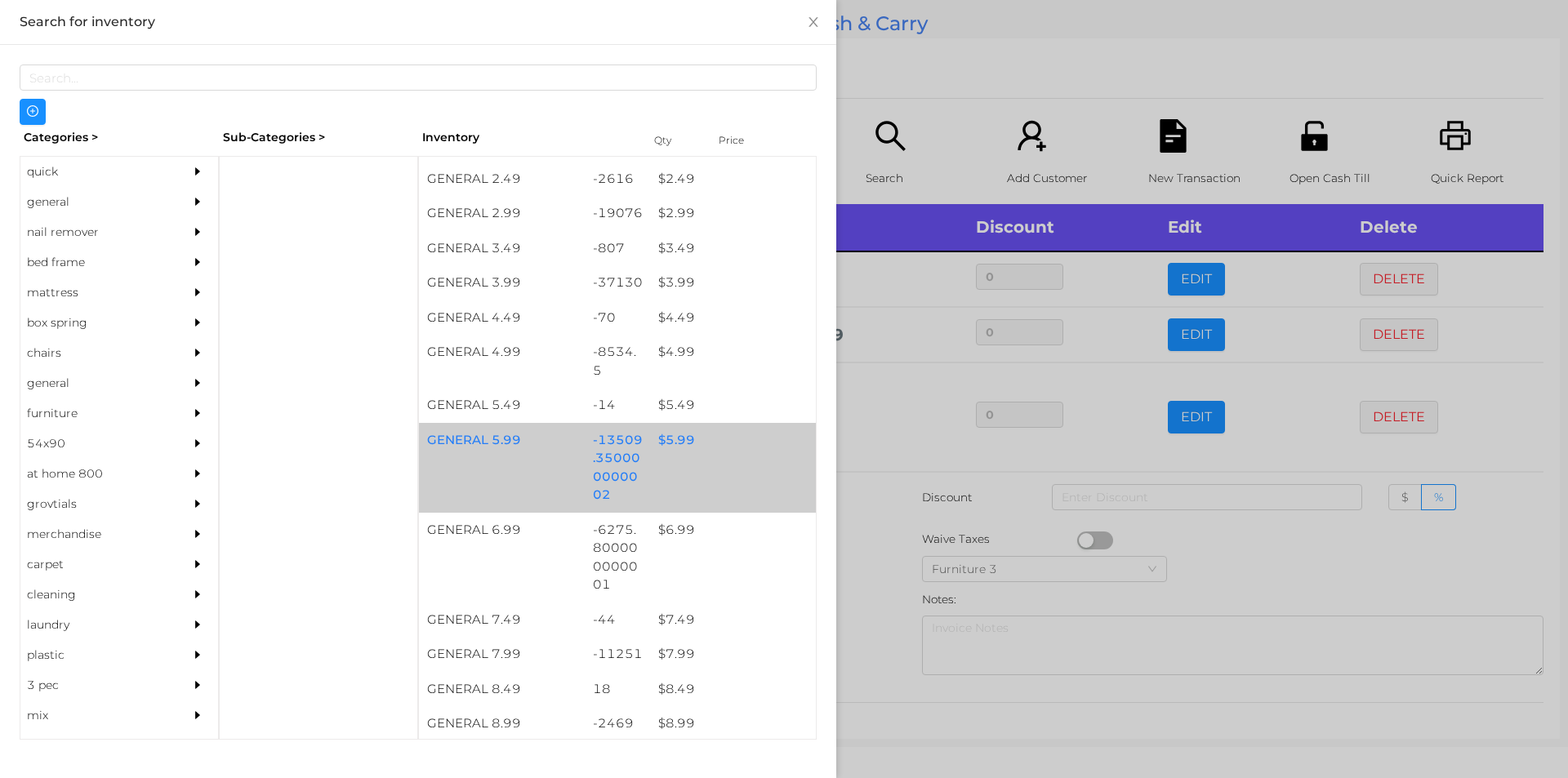
click at [684, 454] on div "$ 5.99" at bounding box center [733, 440] width 166 height 35
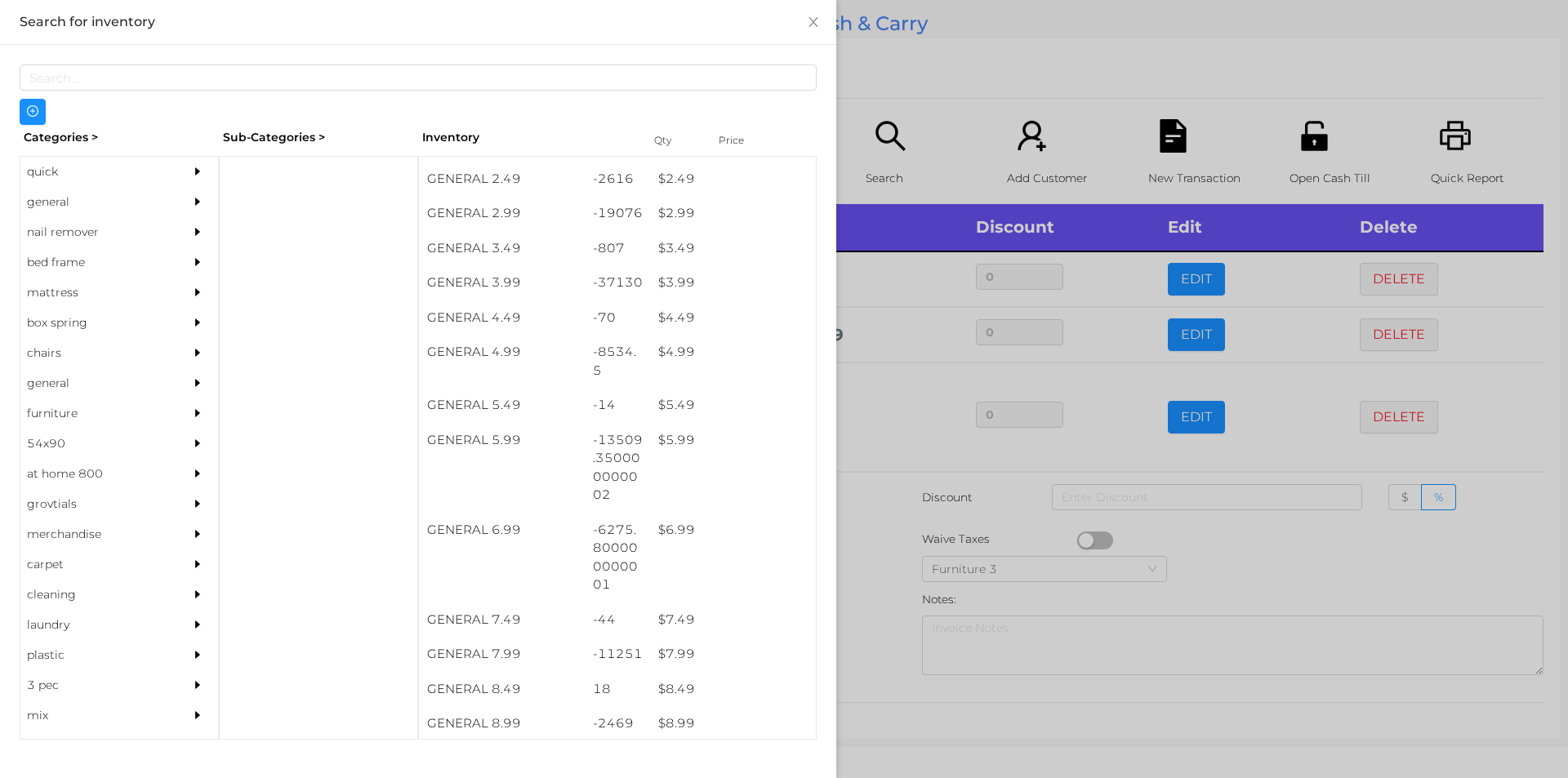
click at [876, 56] on div at bounding box center [784, 389] width 1568 height 778
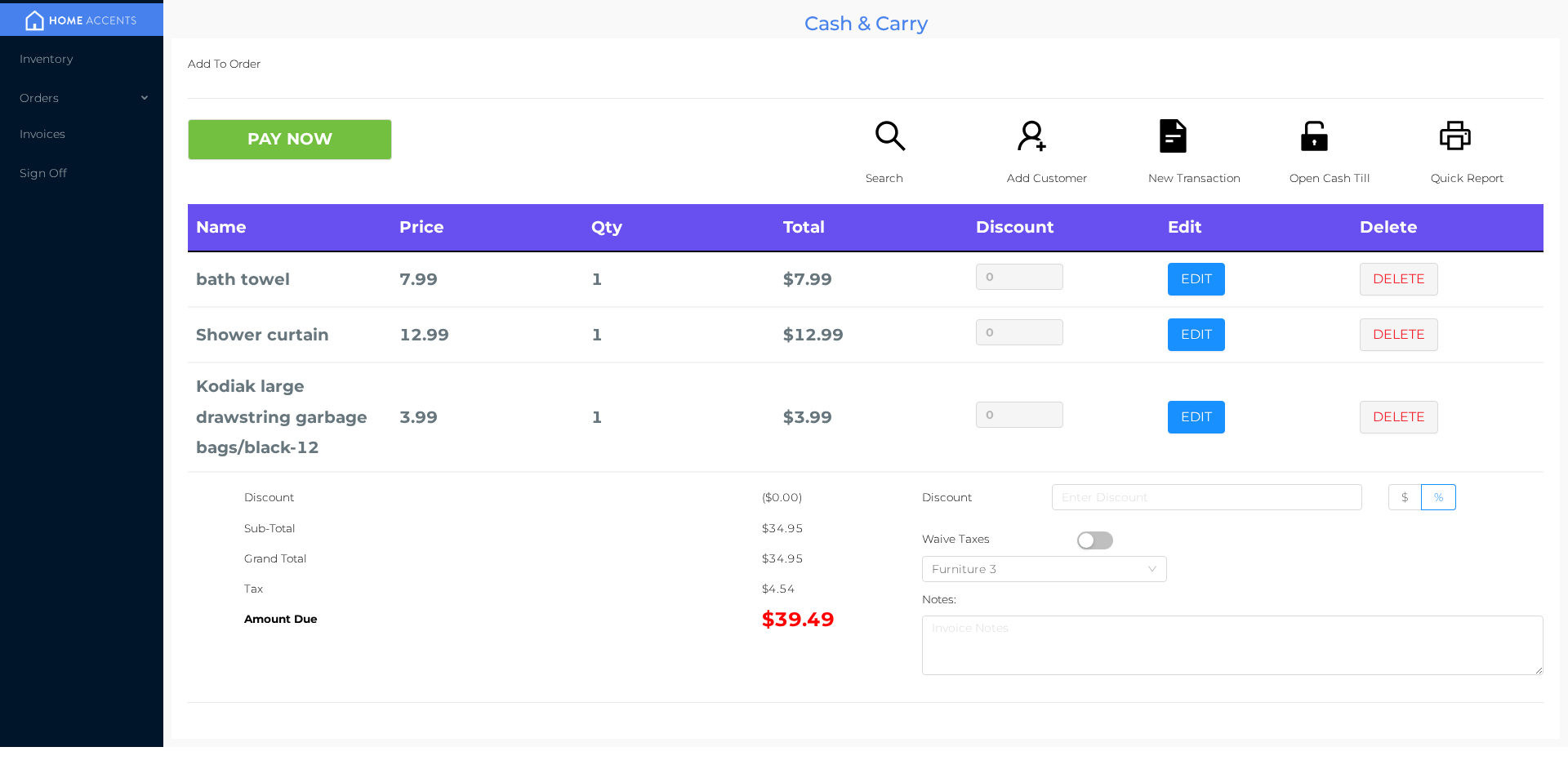
click at [1160, 150] on icon "icon: file-text" at bounding box center [1173, 136] width 26 height 34
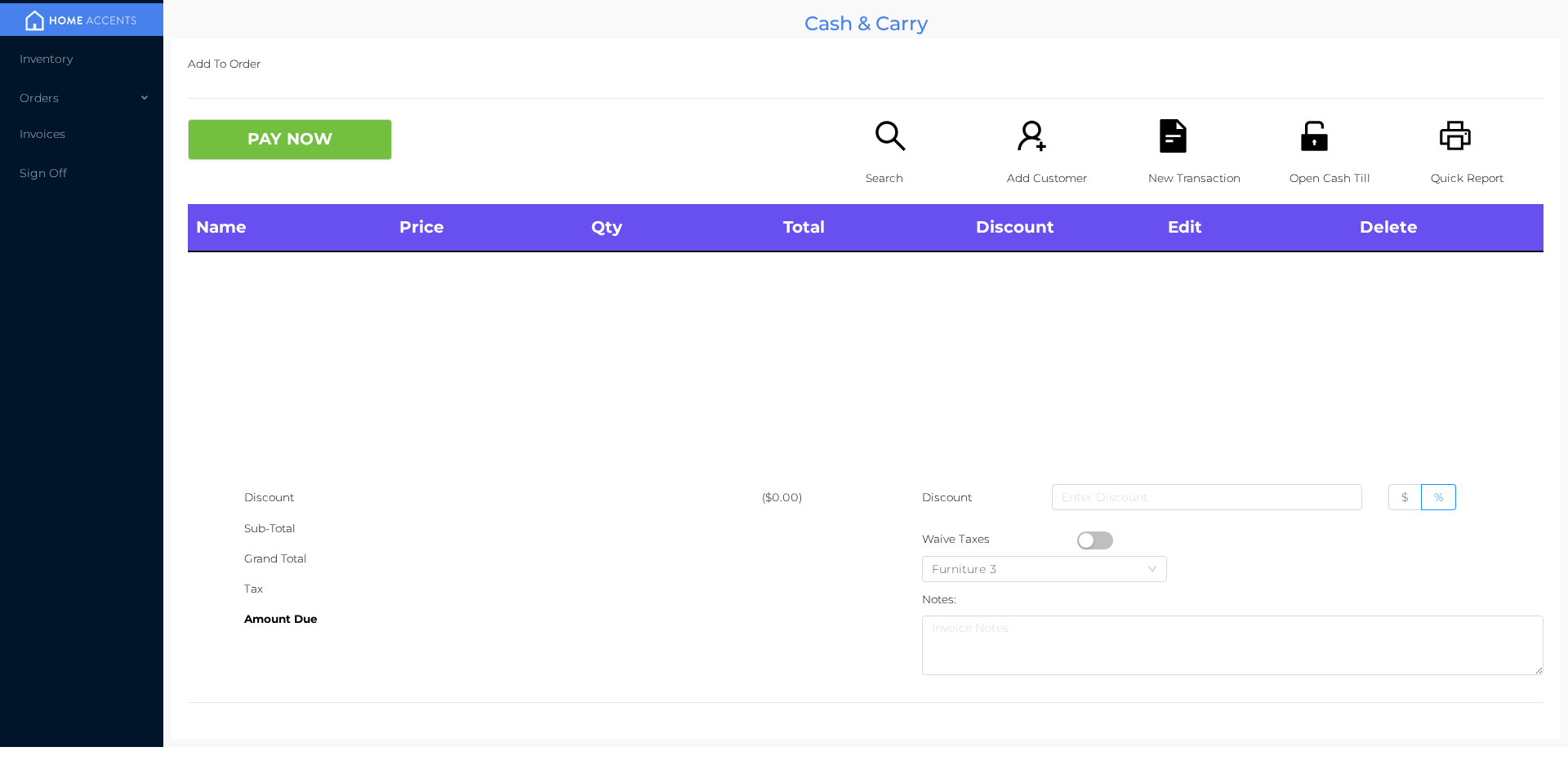
click at [1351, 144] on div "Open Cash Till" at bounding box center [1346, 161] width 113 height 85
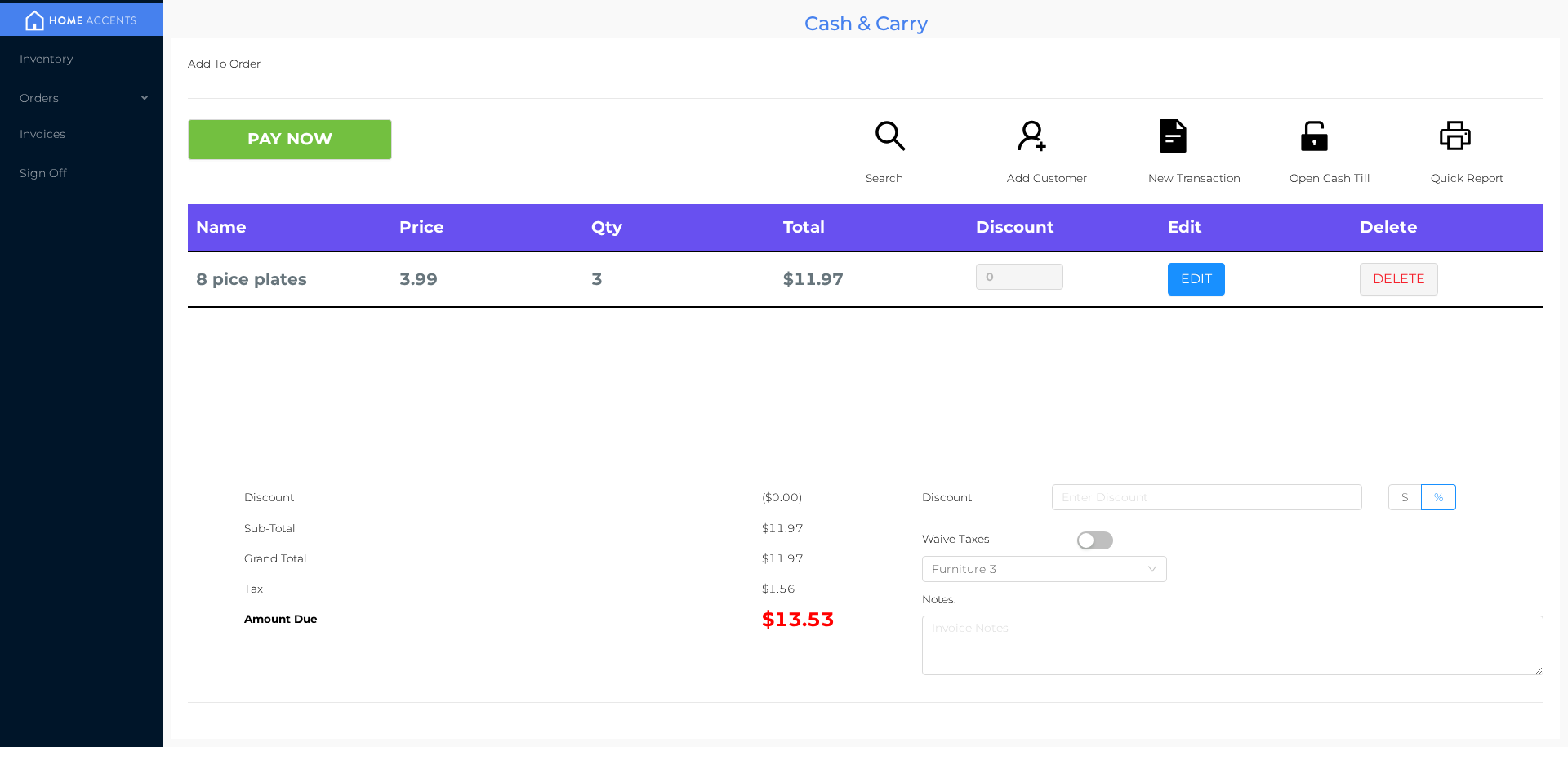
click at [1148, 161] on div "New Transaction" at bounding box center [1205, 161] width 113 height 85
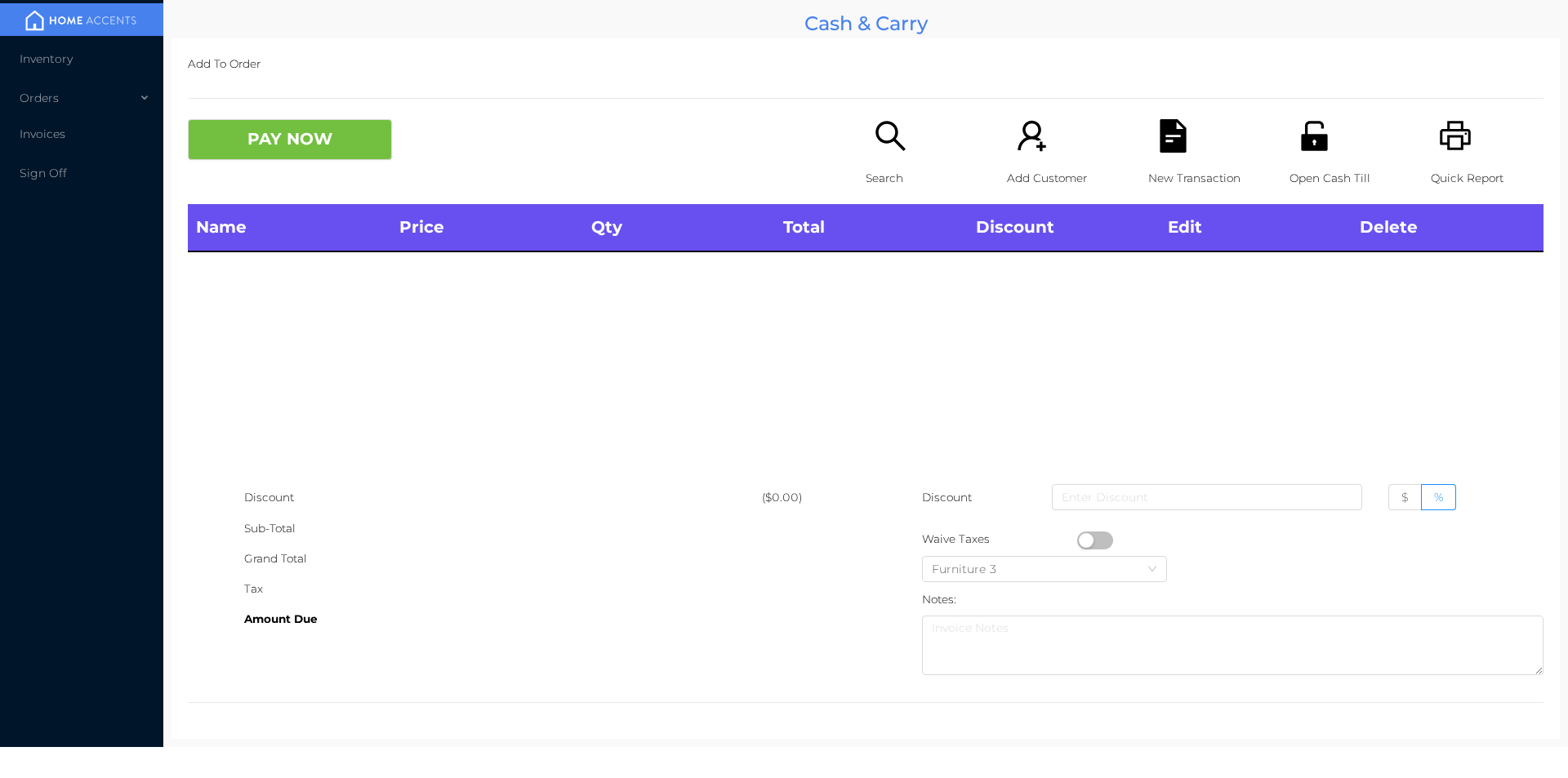
click at [1297, 151] on icon "icon: unlock" at bounding box center [1314, 136] width 34 height 34
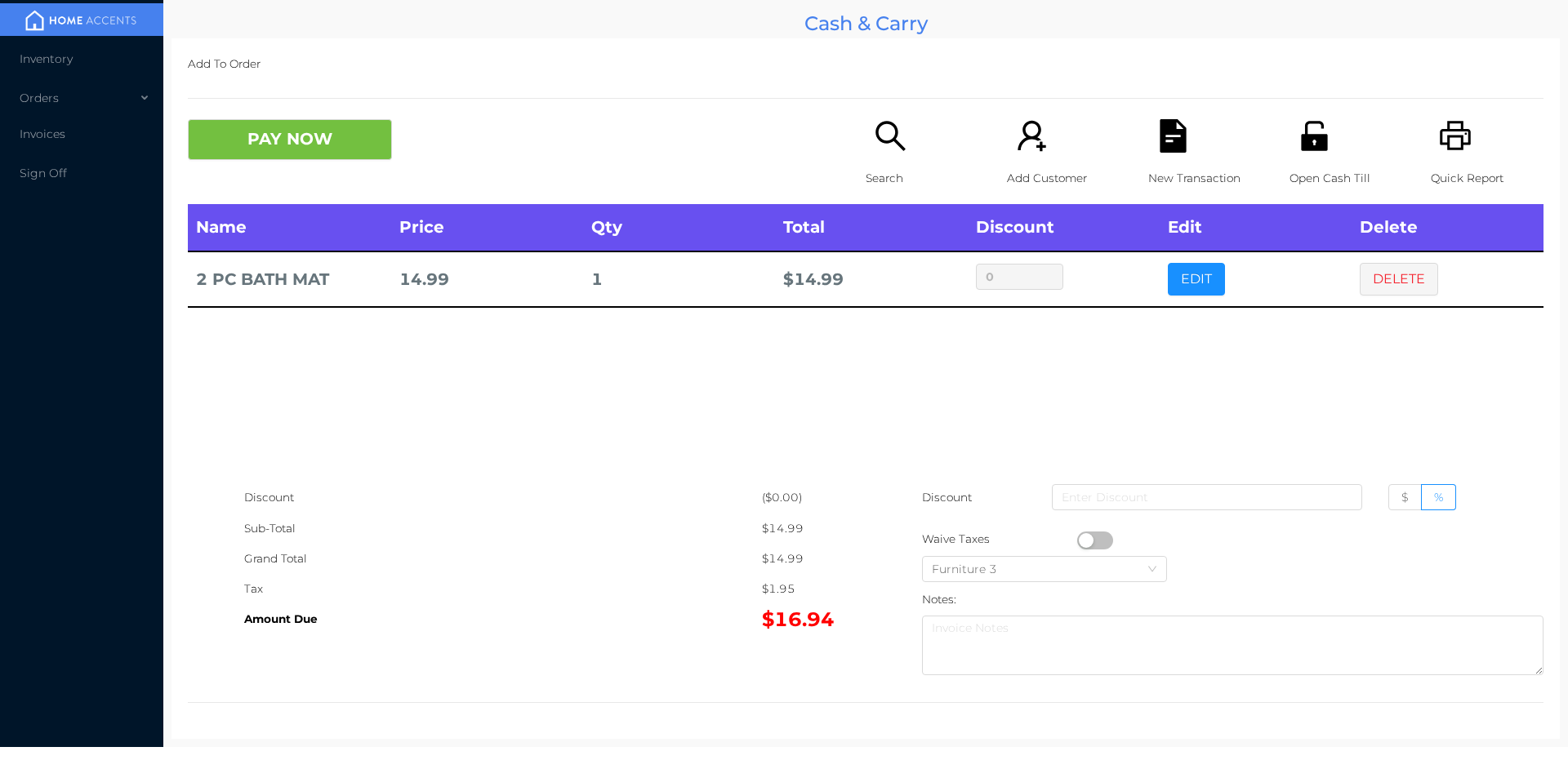
click at [883, 149] on icon "icon: search" at bounding box center [891, 136] width 34 height 34
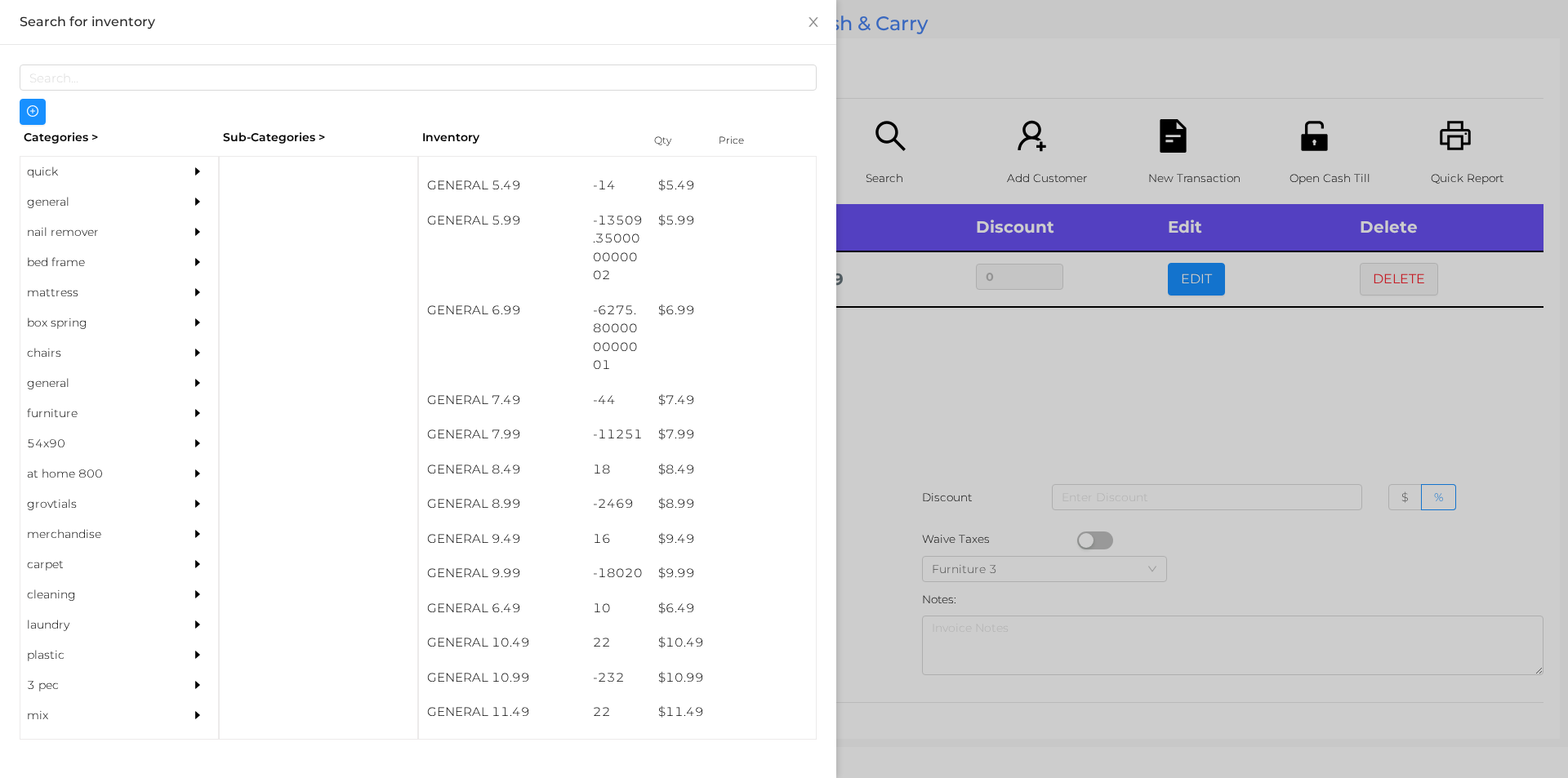
scroll to position [652, 0]
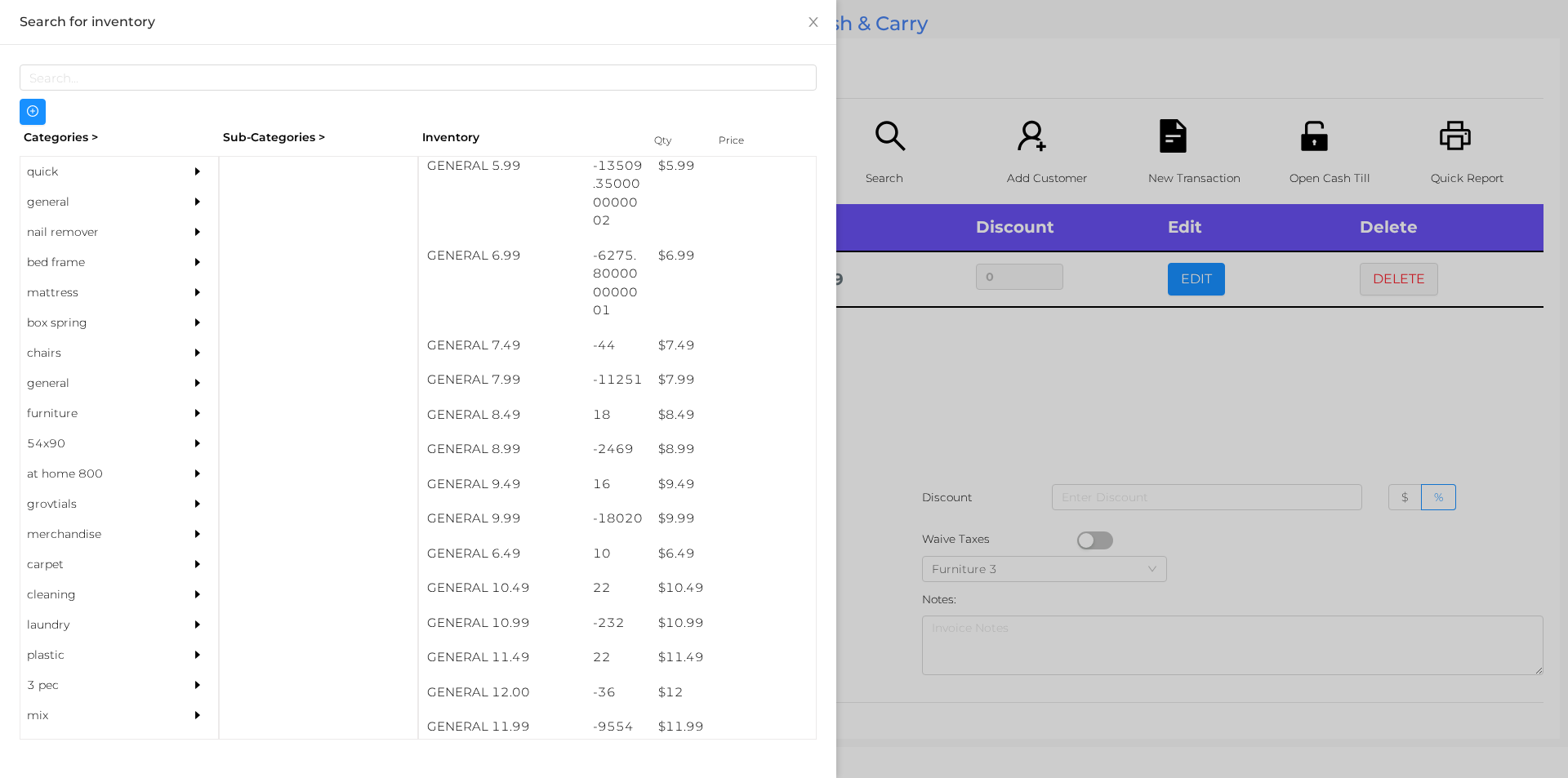
click at [701, 510] on div "$ 9.99" at bounding box center [733, 519] width 166 height 35
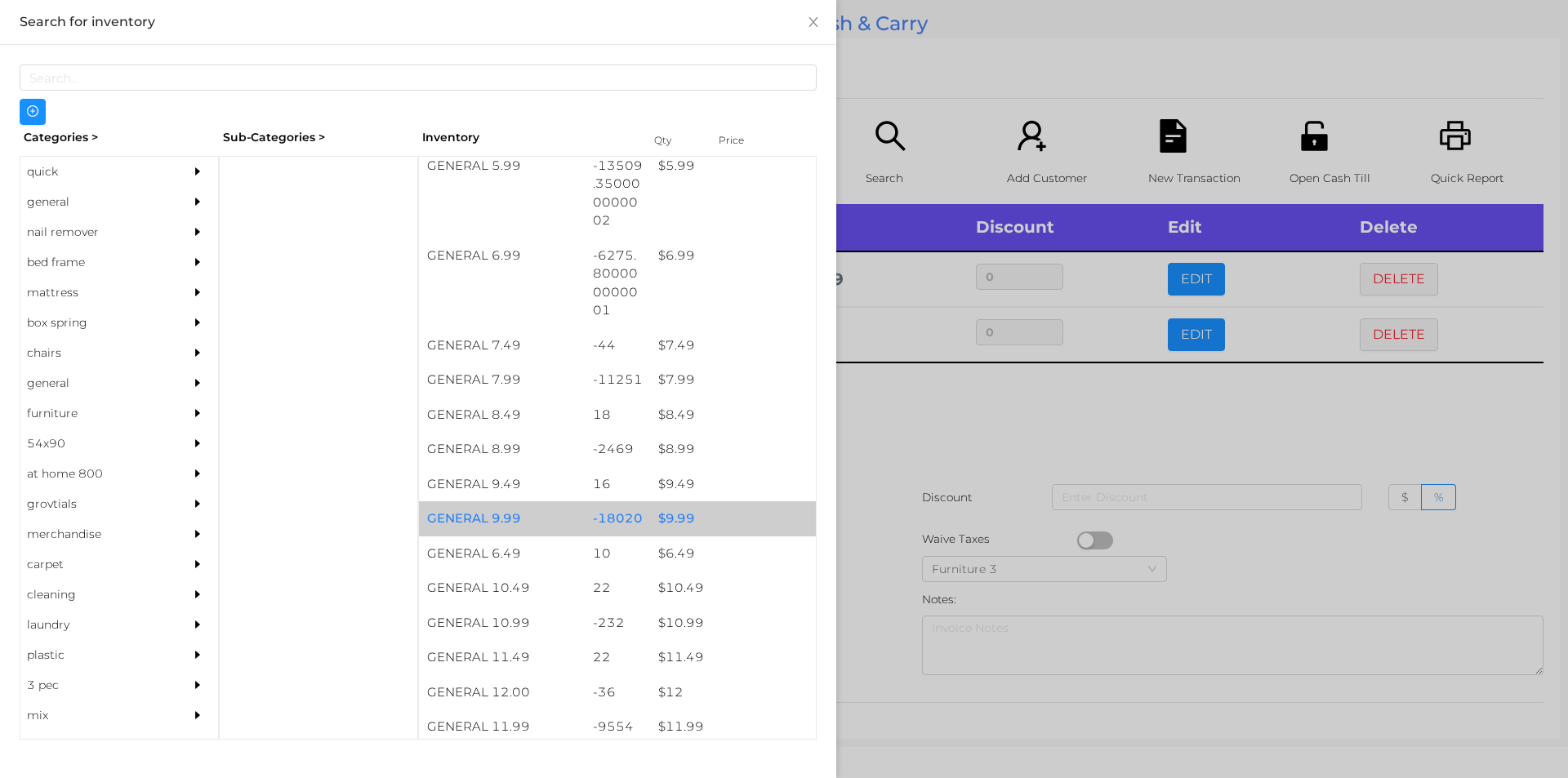
click at [704, 521] on div "$ 9.99" at bounding box center [733, 519] width 166 height 35
click at [909, 521] on div at bounding box center [784, 389] width 1568 height 778
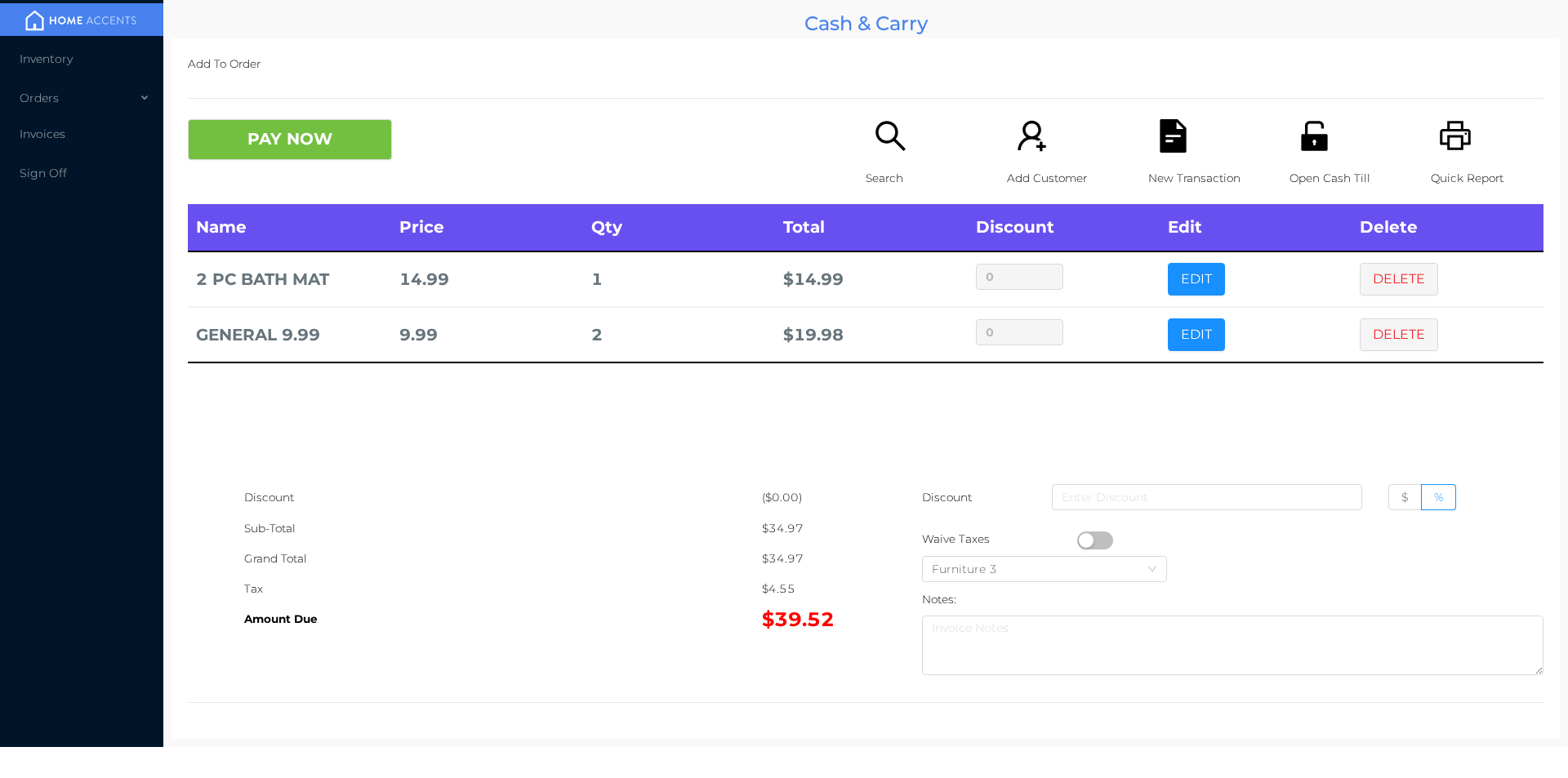
click at [1077, 535] on button "button" at bounding box center [1095, 540] width 36 height 18
click at [1148, 156] on div "New Transaction" at bounding box center [1205, 161] width 113 height 85
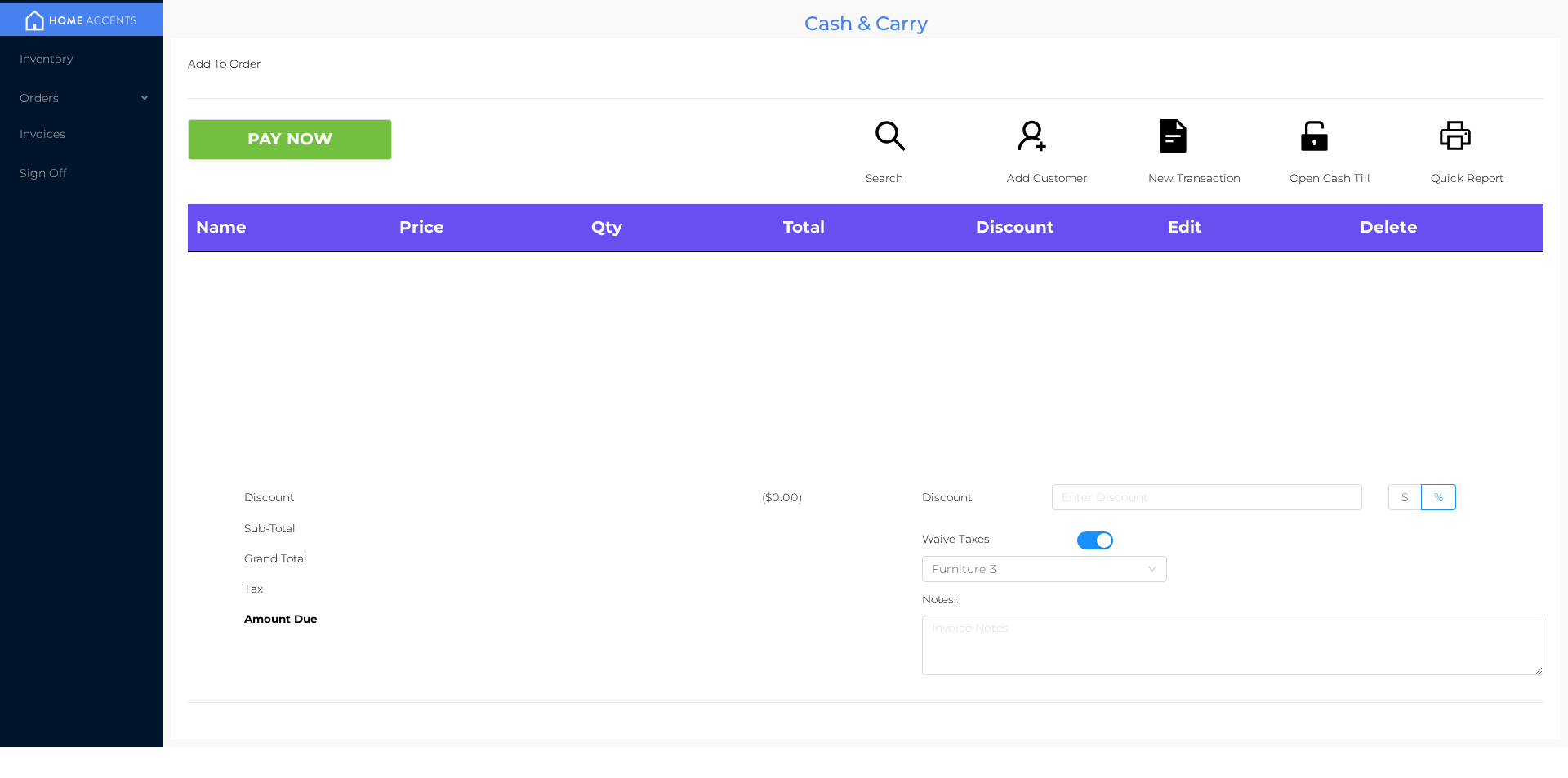
click at [1449, 143] on icon "icon: printer" at bounding box center [1456, 136] width 34 height 34
click at [1098, 539] on button "button" at bounding box center [1095, 540] width 36 height 18
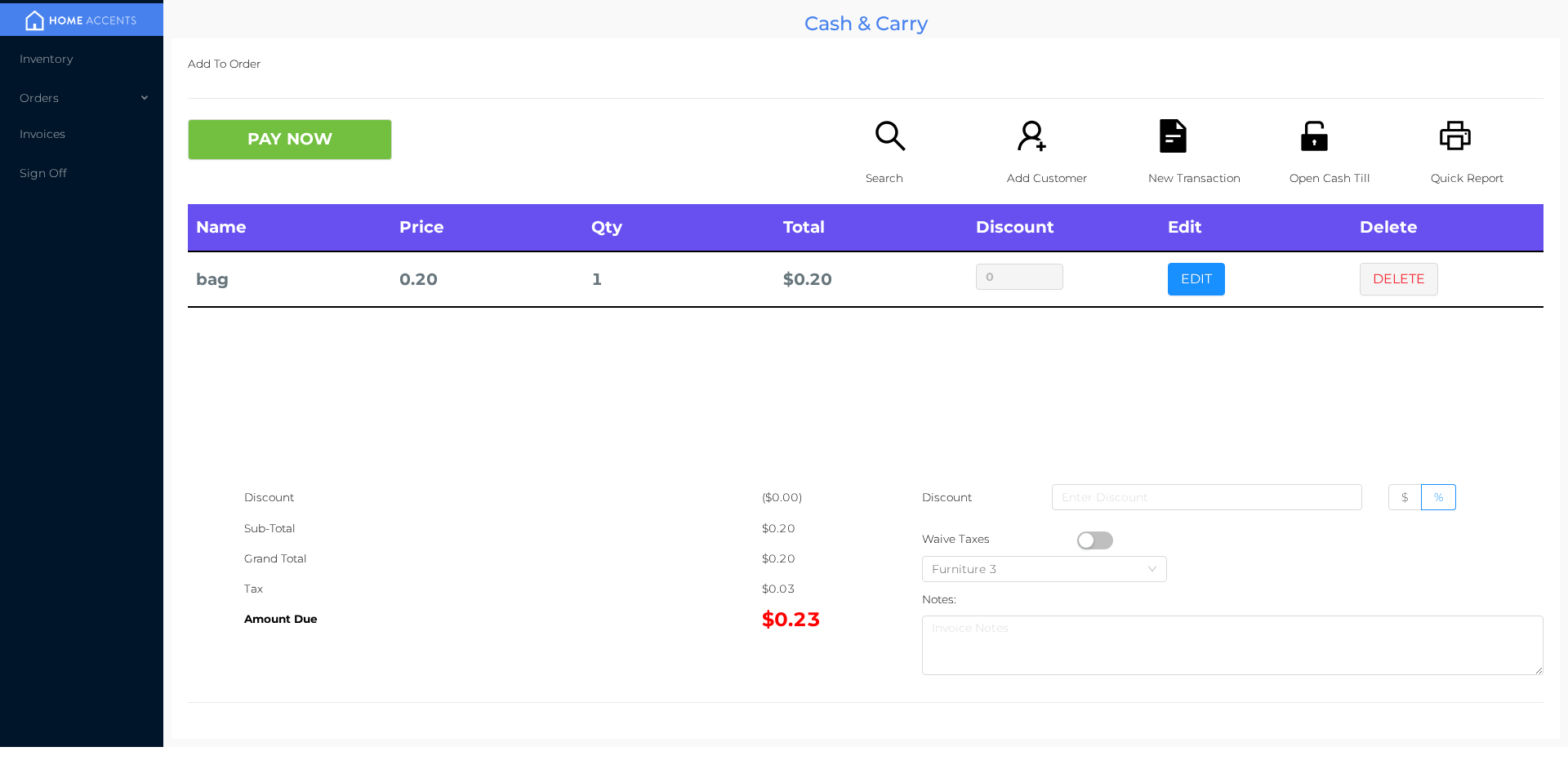
click at [833, 177] on div "PAY NOW Search Add Customer New Transaction Open Cash Till Quick Report" at bounding box center [866, 161] width 1356 height 85
click at [1393, 285] on button "DELETE" at bounding box center [1398, 279] width 78 height 33
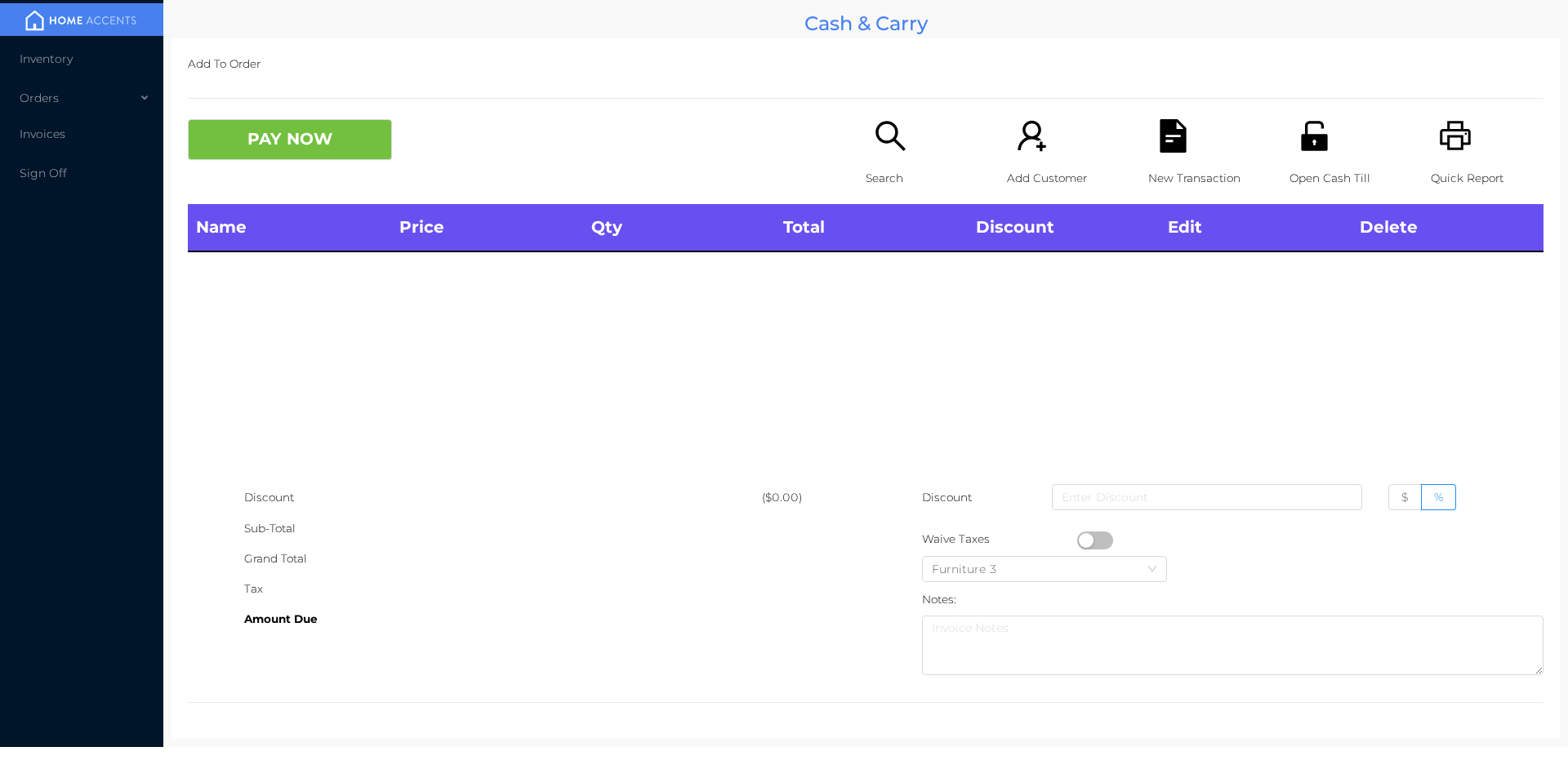
click at [866, 177] on p "Search" at bounding box center [922, 178] width 113 height 30
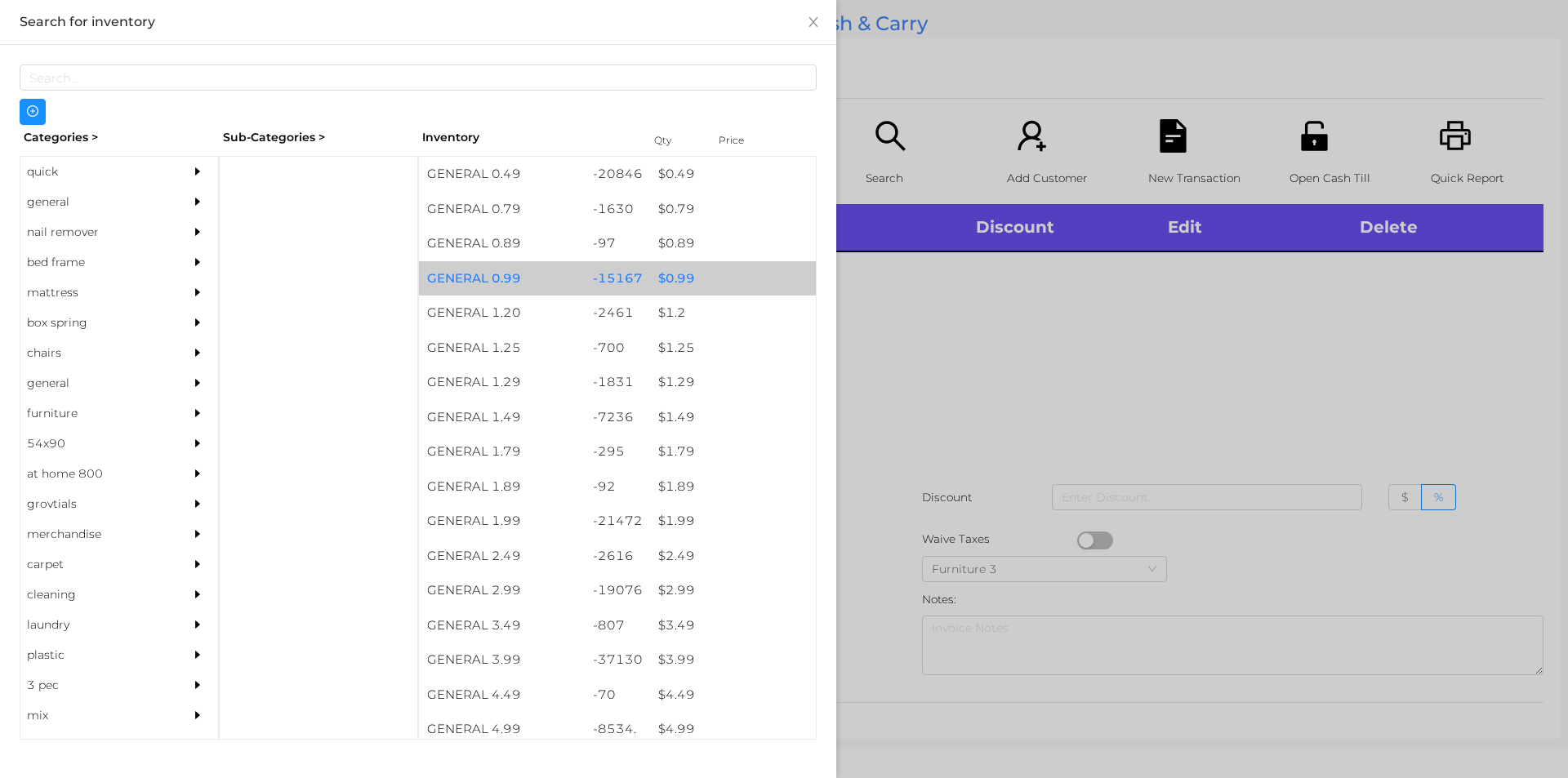
click at [692, 280] on div "$ 0.99" at bounding box center [733, 278] width 166 height 35
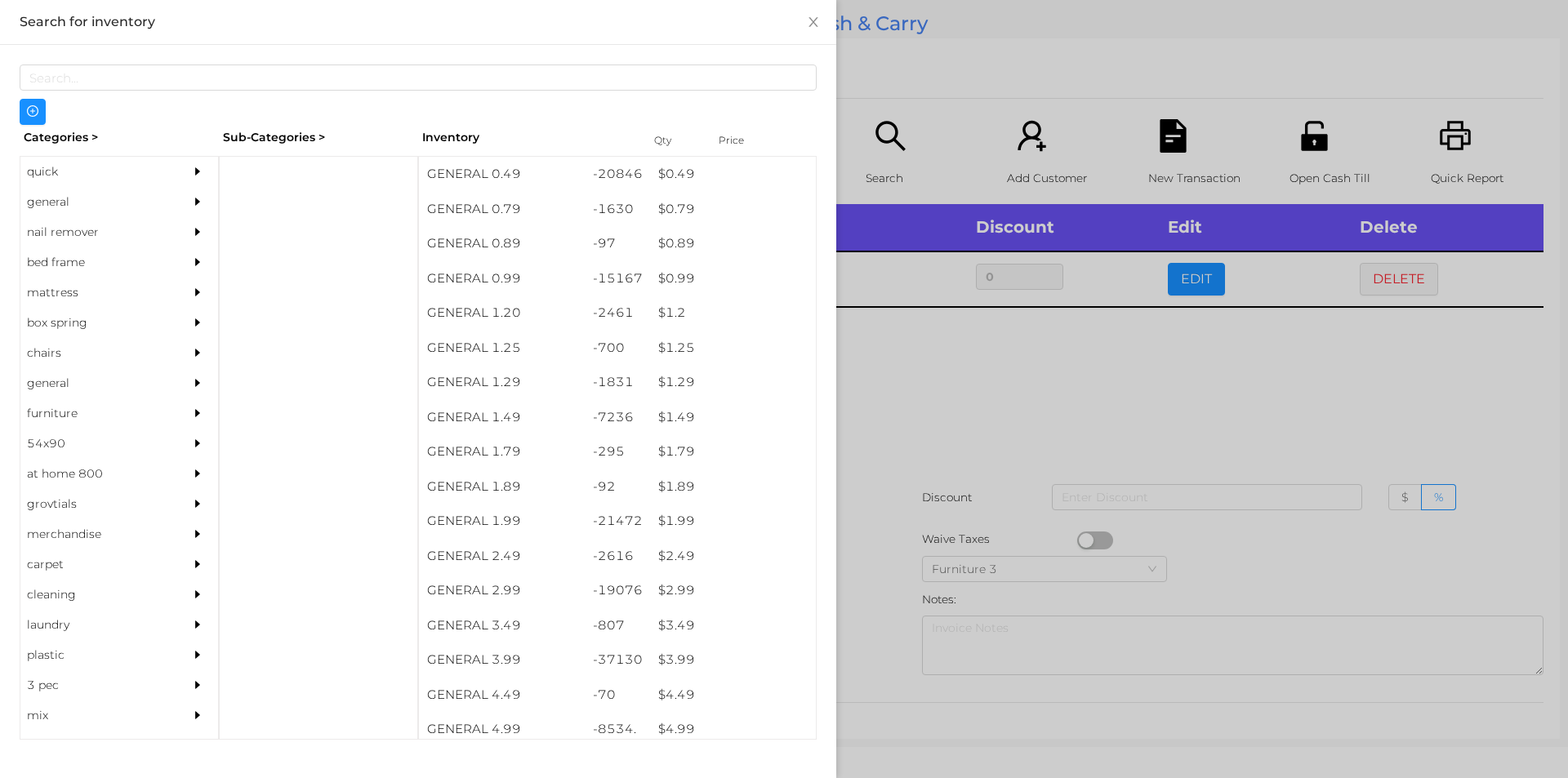
click at [871, 469] on div at bounding box center [784, 389] width 1568 height 778
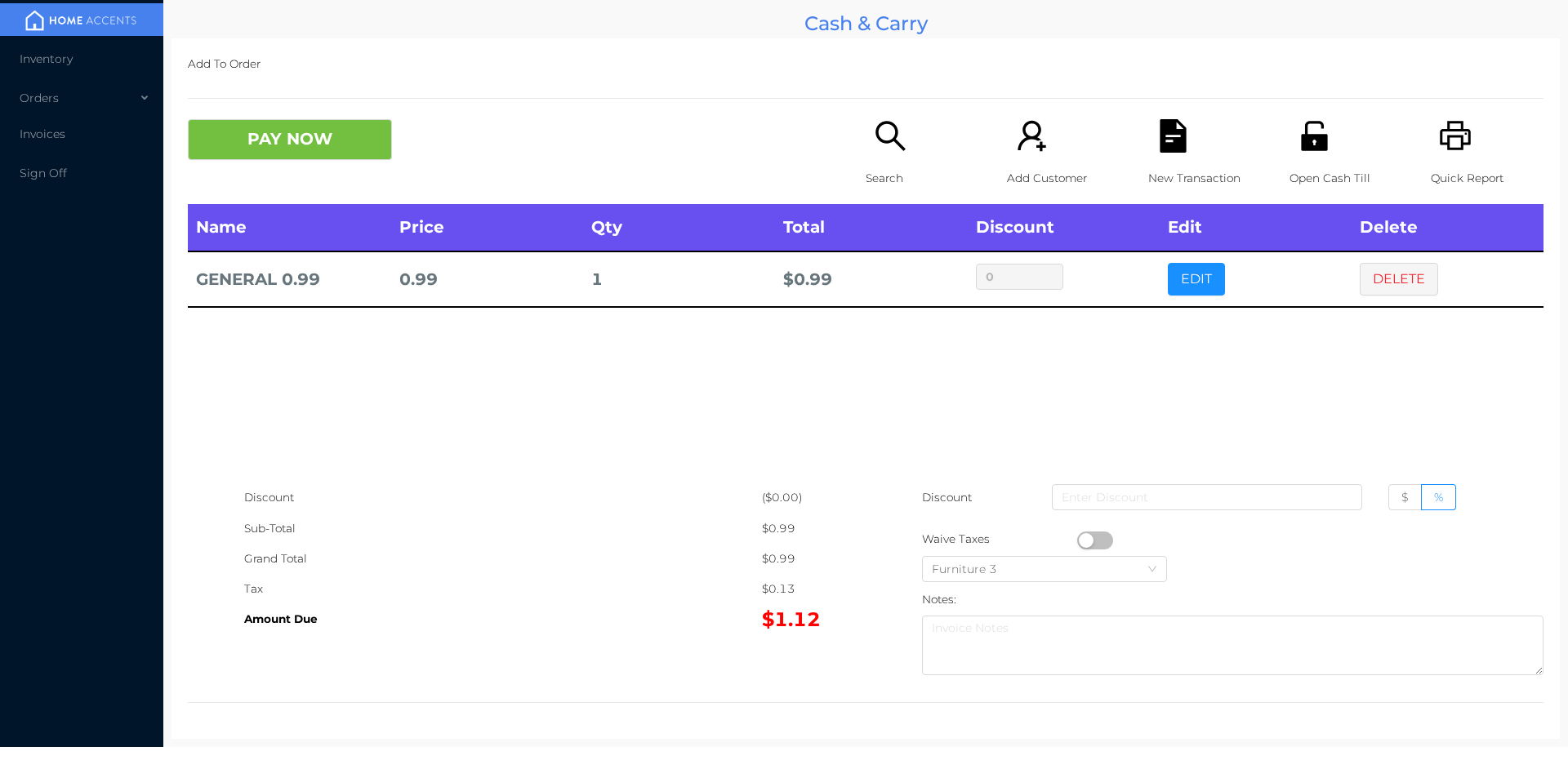
click at [1181, 149] on div "New Transaction" at bounding box center [1205, 161] width 113 height 85
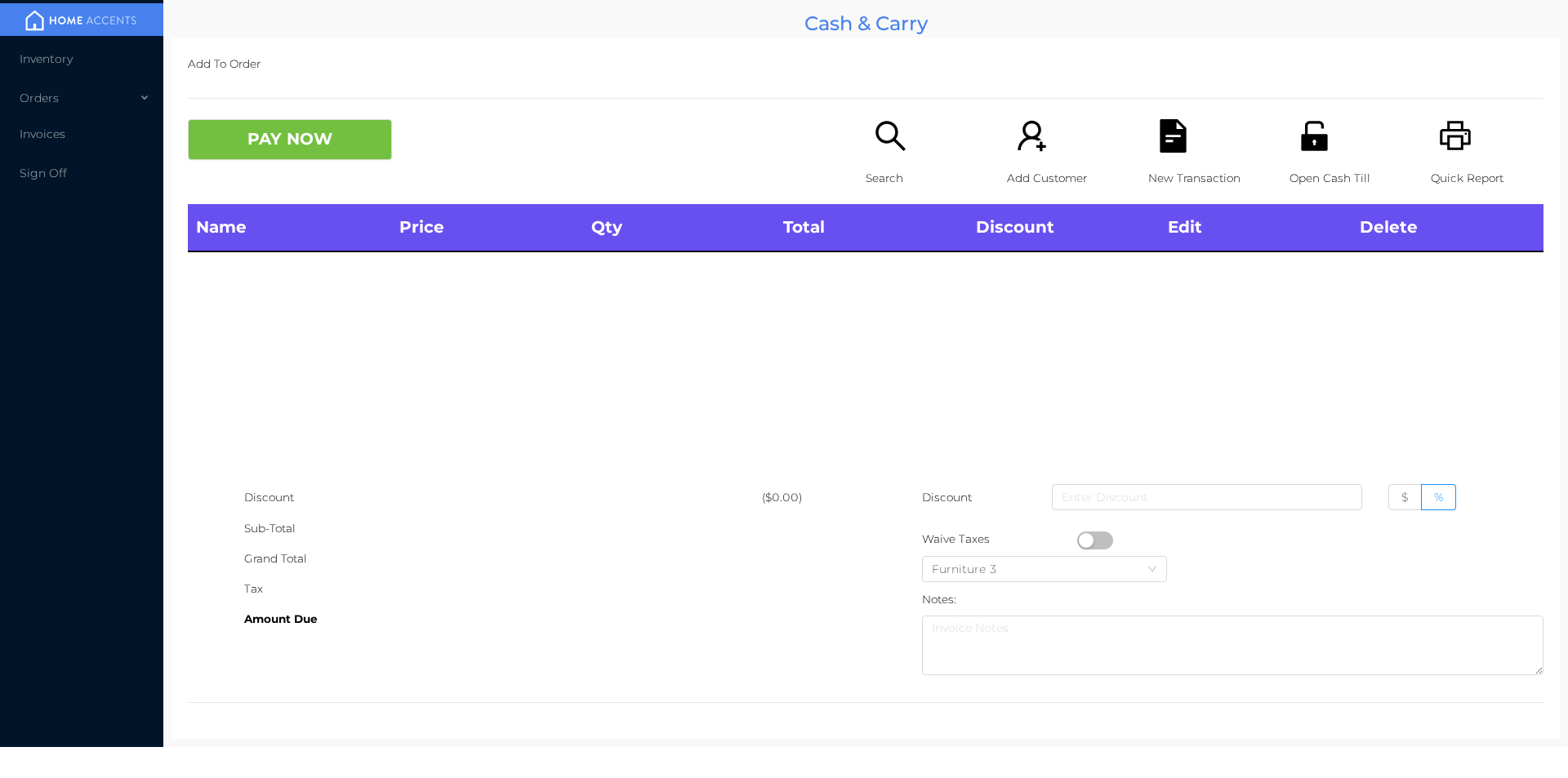
click at [1326, 136] on div "Open Cash Till" at bounding box center [1346, 161] width 113 height 85
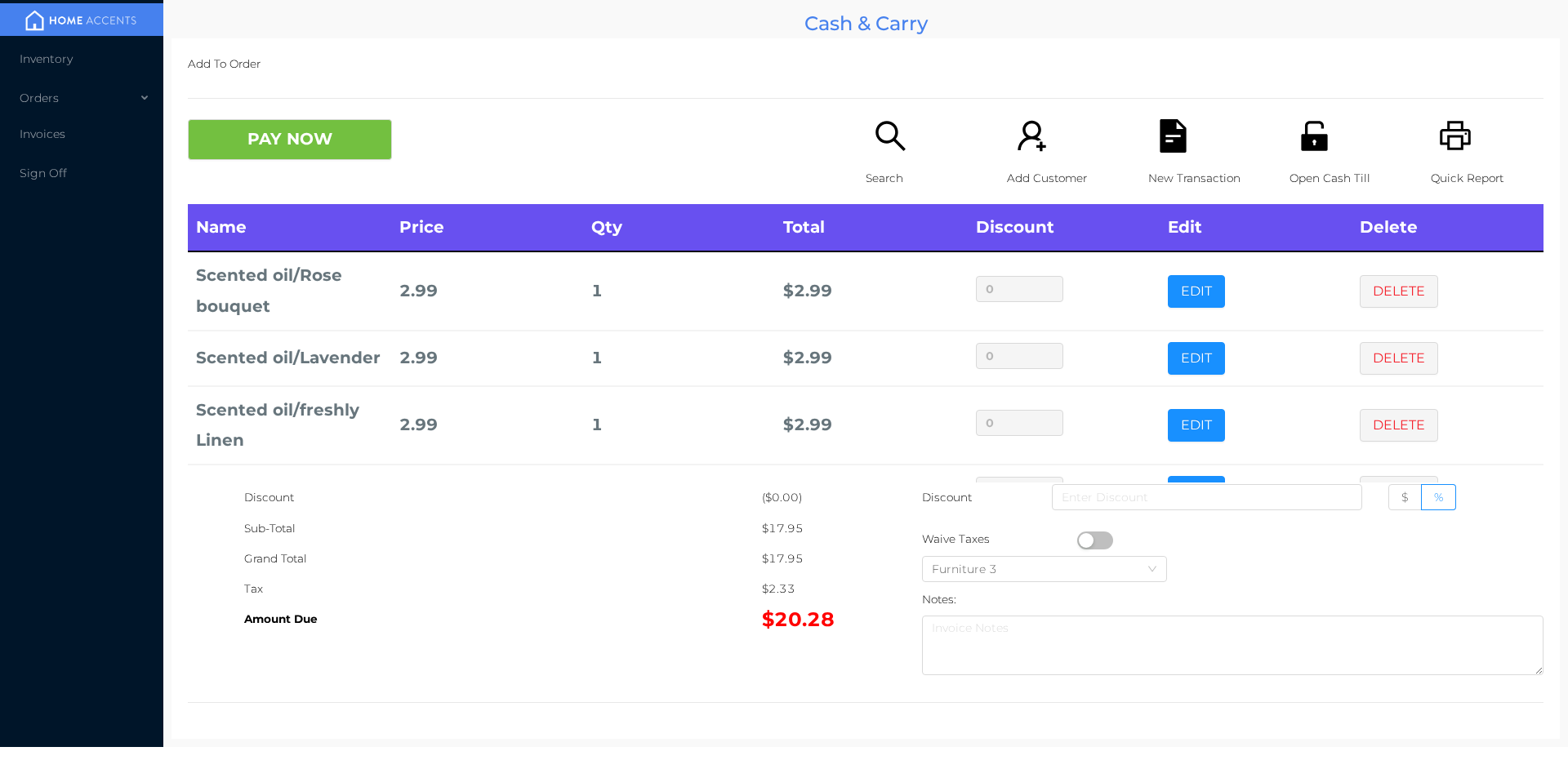
click at [896, 174] on p "Search" at bounding box center [922, 178] width 113 height 30
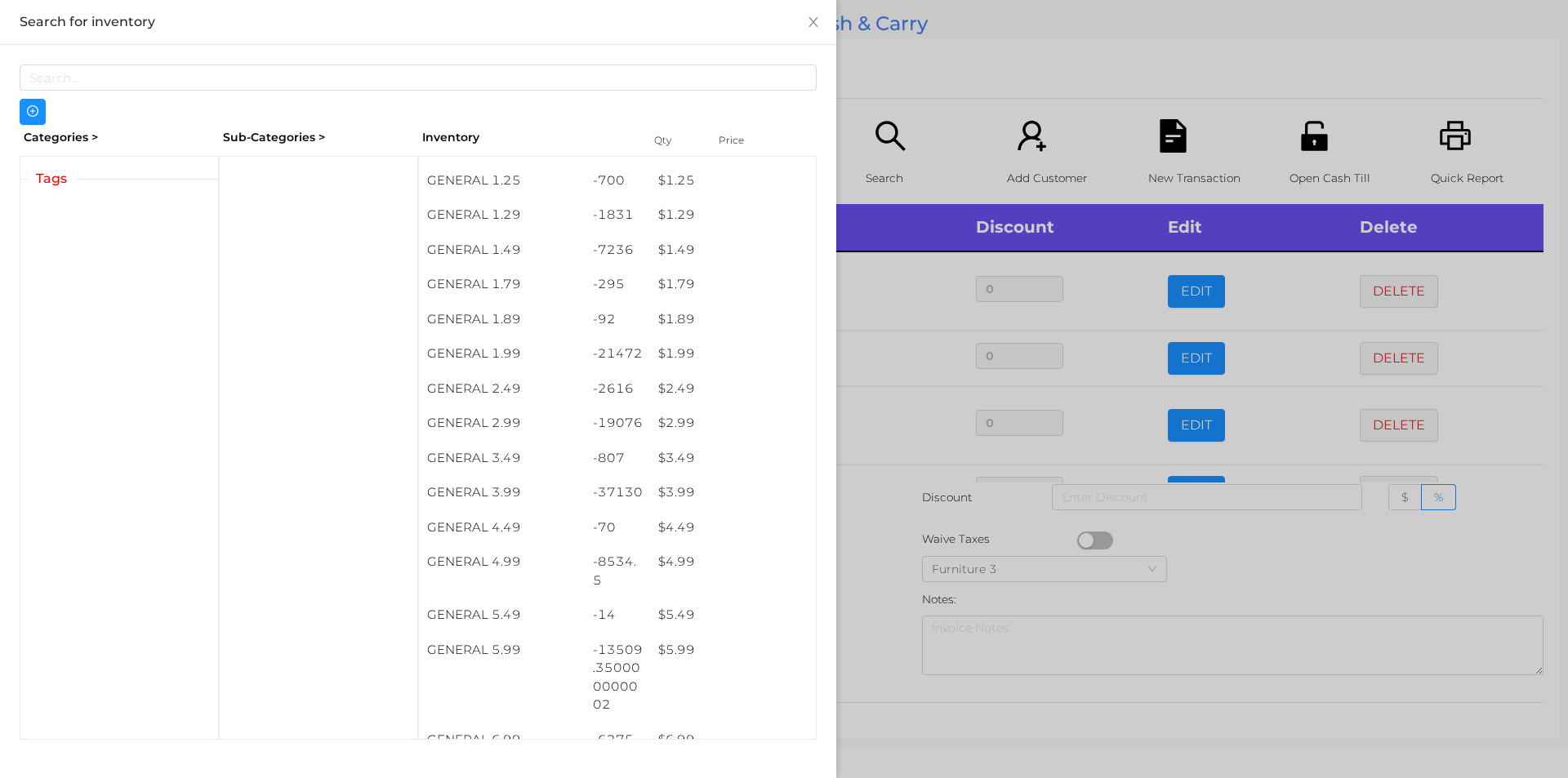
scroll to position [192, 0]
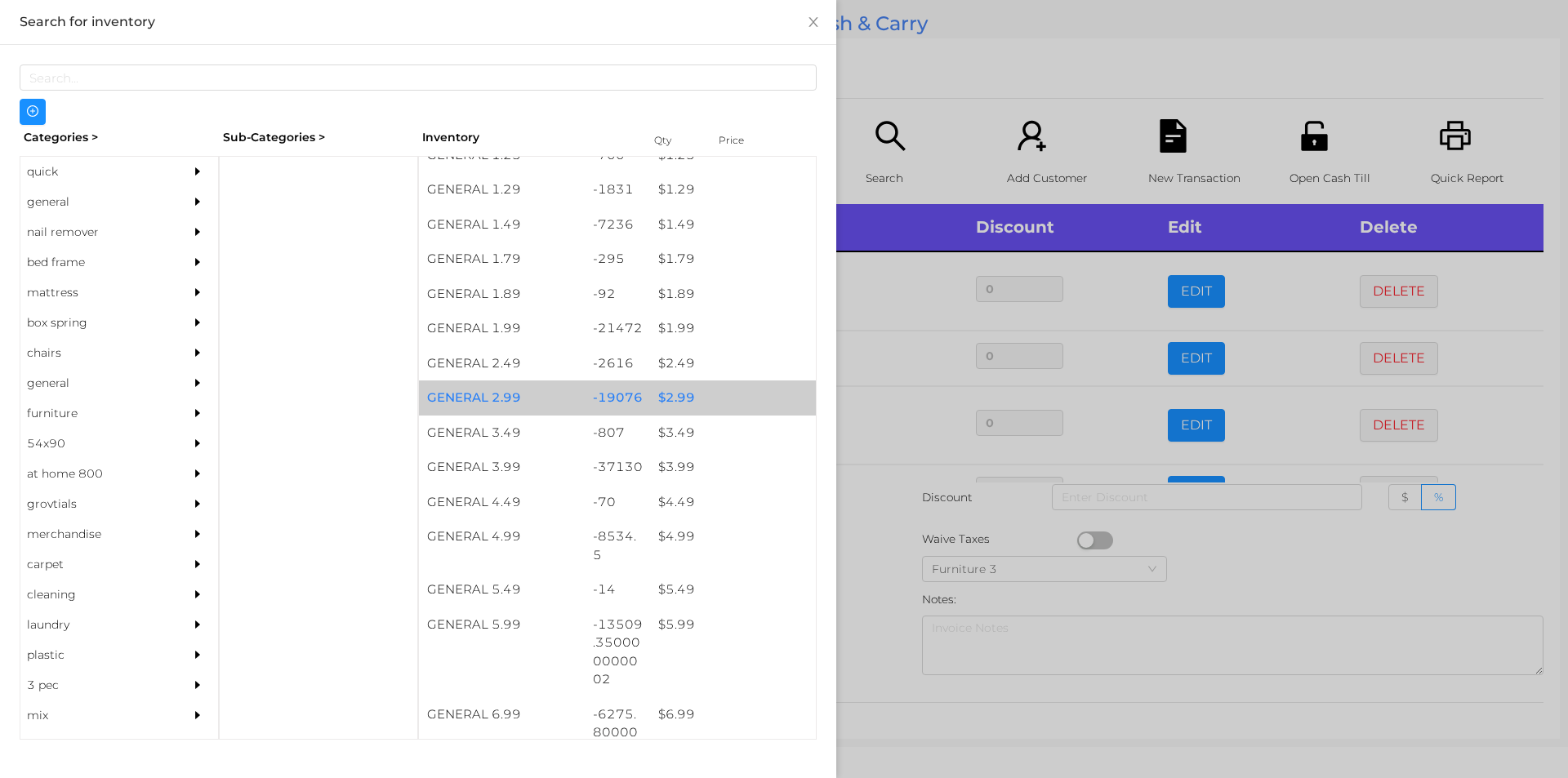
click at [719, 395] on div "$ 2.99" at bounding box center [733, 398] width 166 height 35
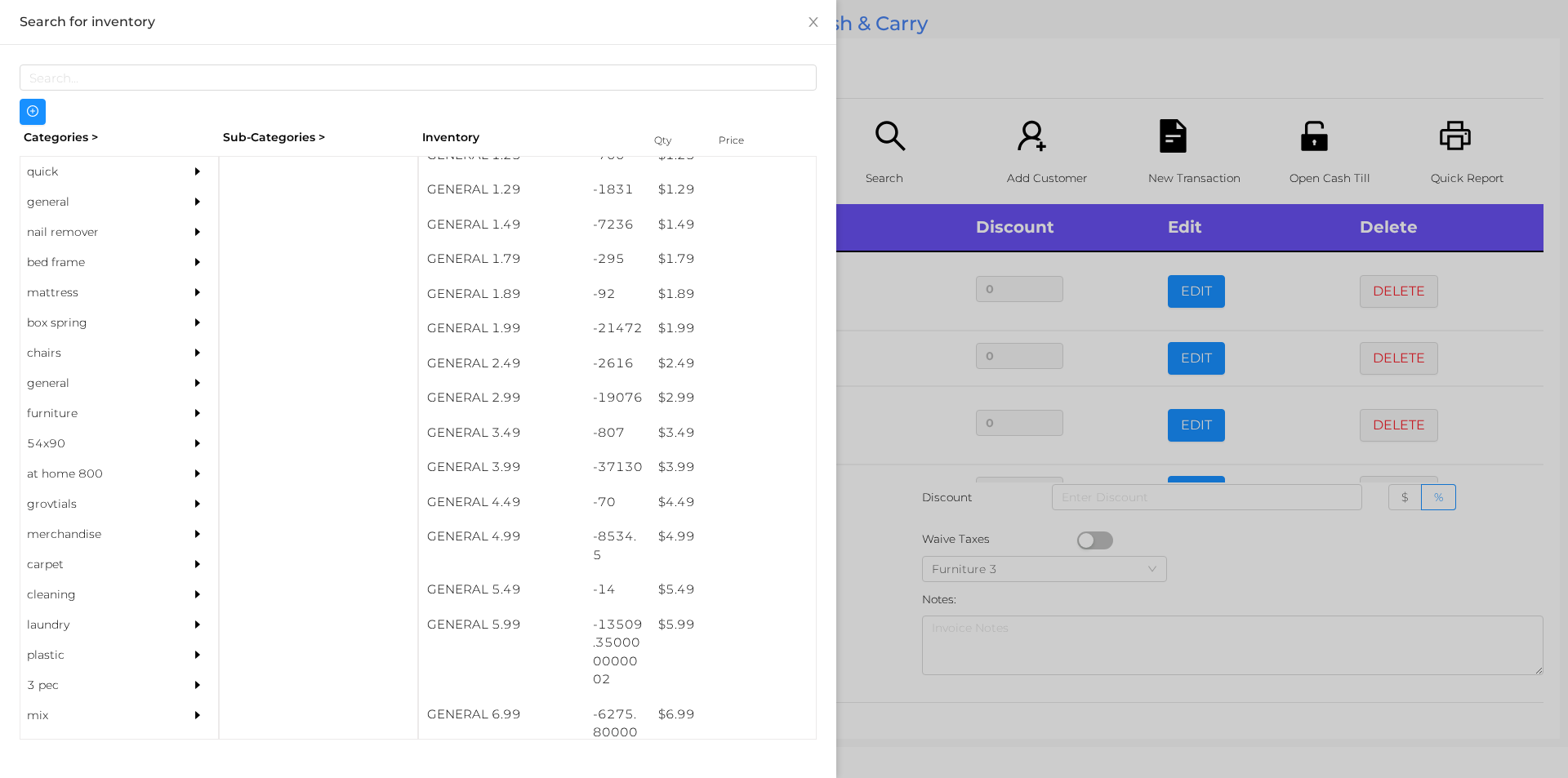
click at [961, 27] on div at bounding box center [784, 389] width 1568 height 778
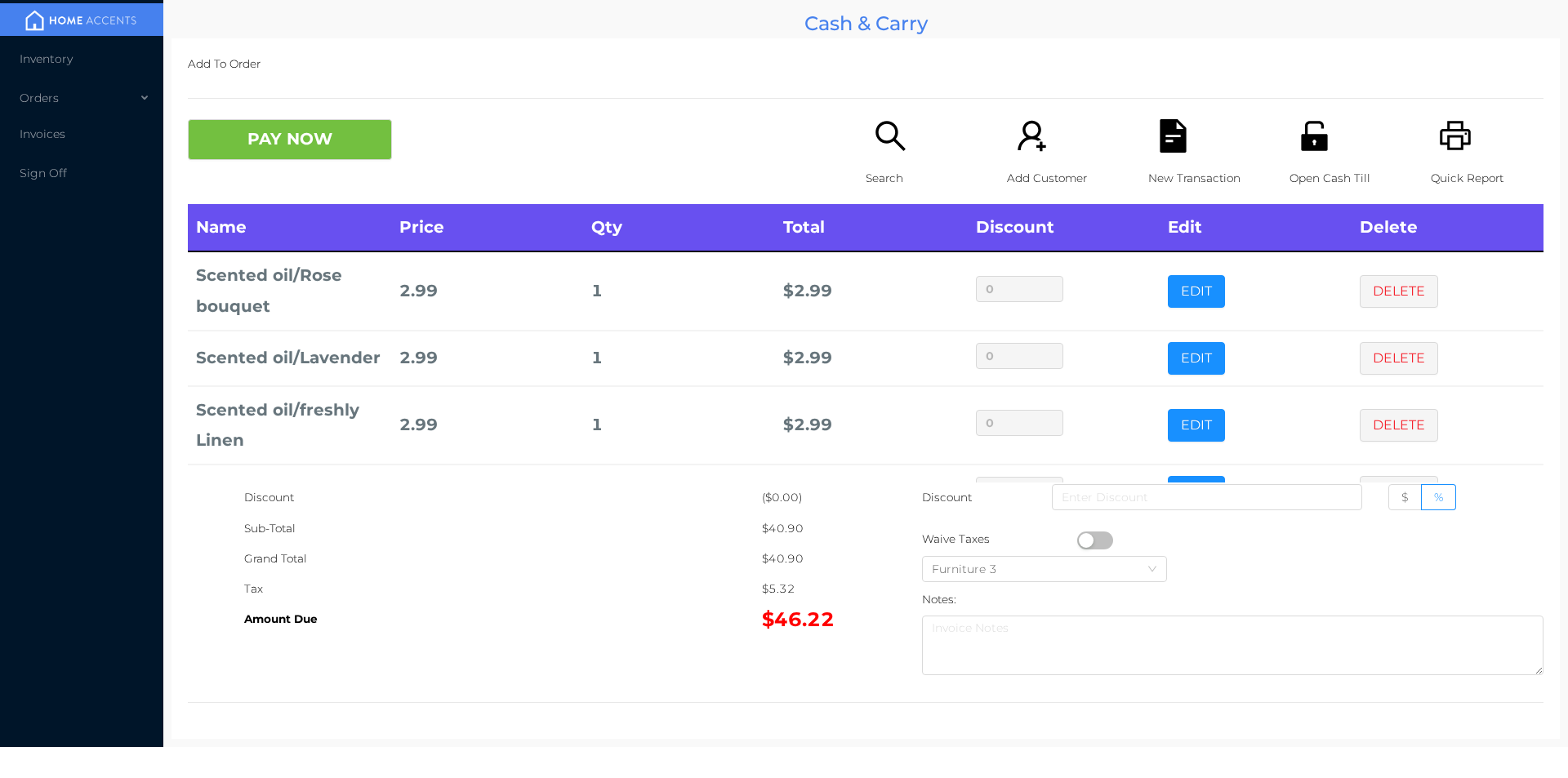
click at [900, 165] on p "Search" at bounding box center [922, 178] width 113 height 30
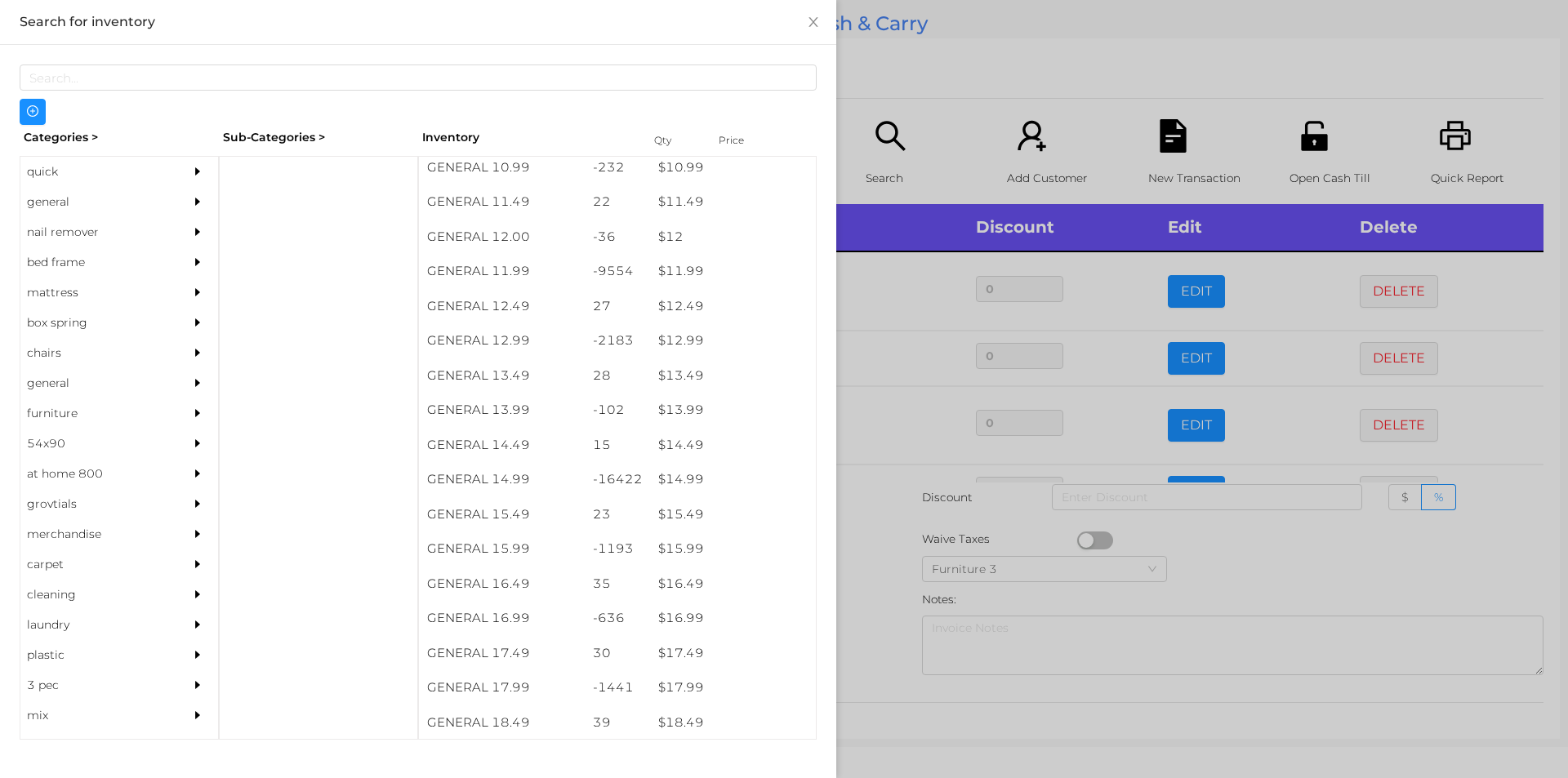
scroll to position [1106, 0]
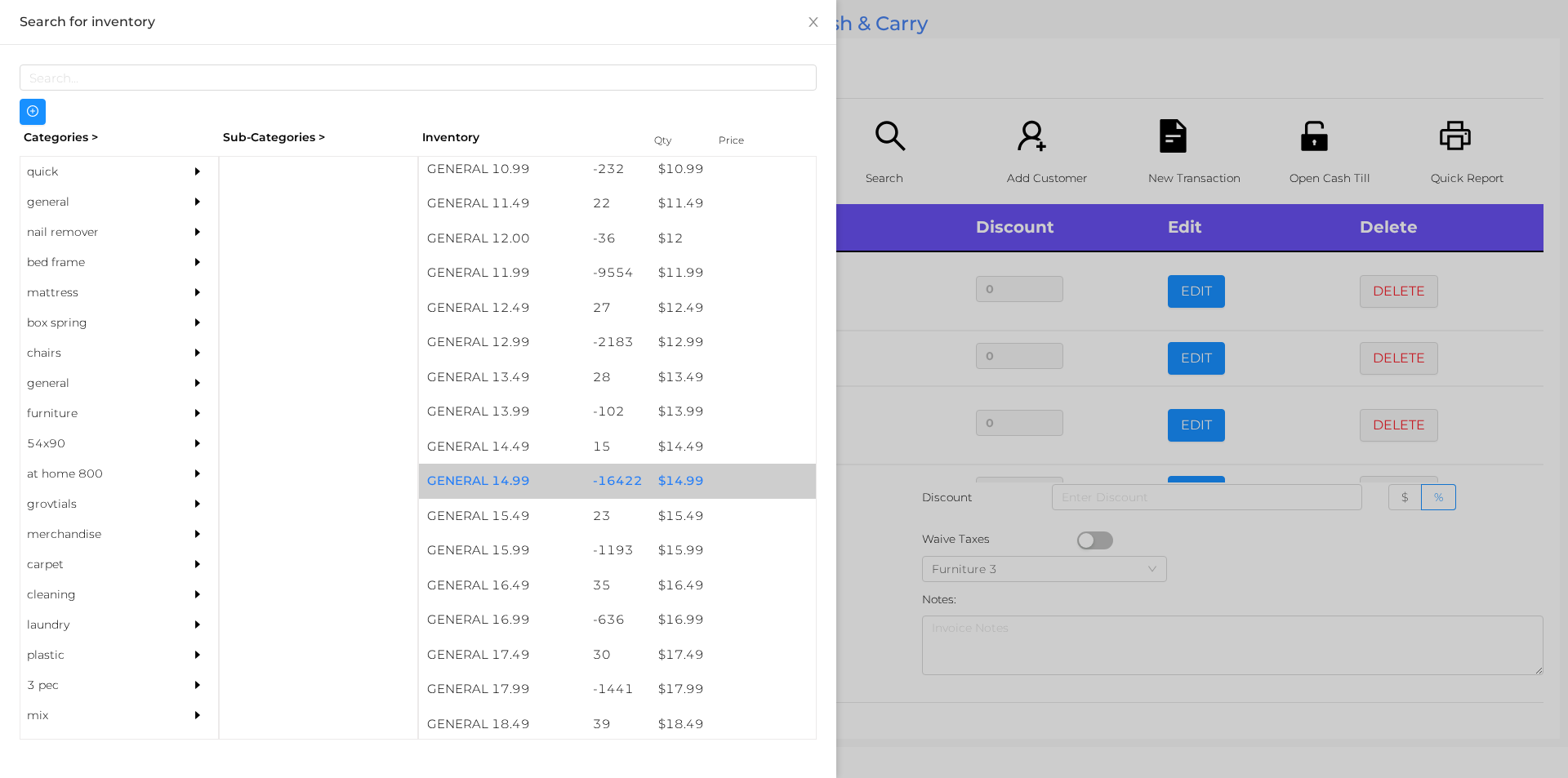
click at [733, 477] on div "$ 14.99" at bounding box center [733, 481] width 166 height 35
click at [729, 474] on div "$ 14.99" at bounding box center [733, 481] width 166 height 35
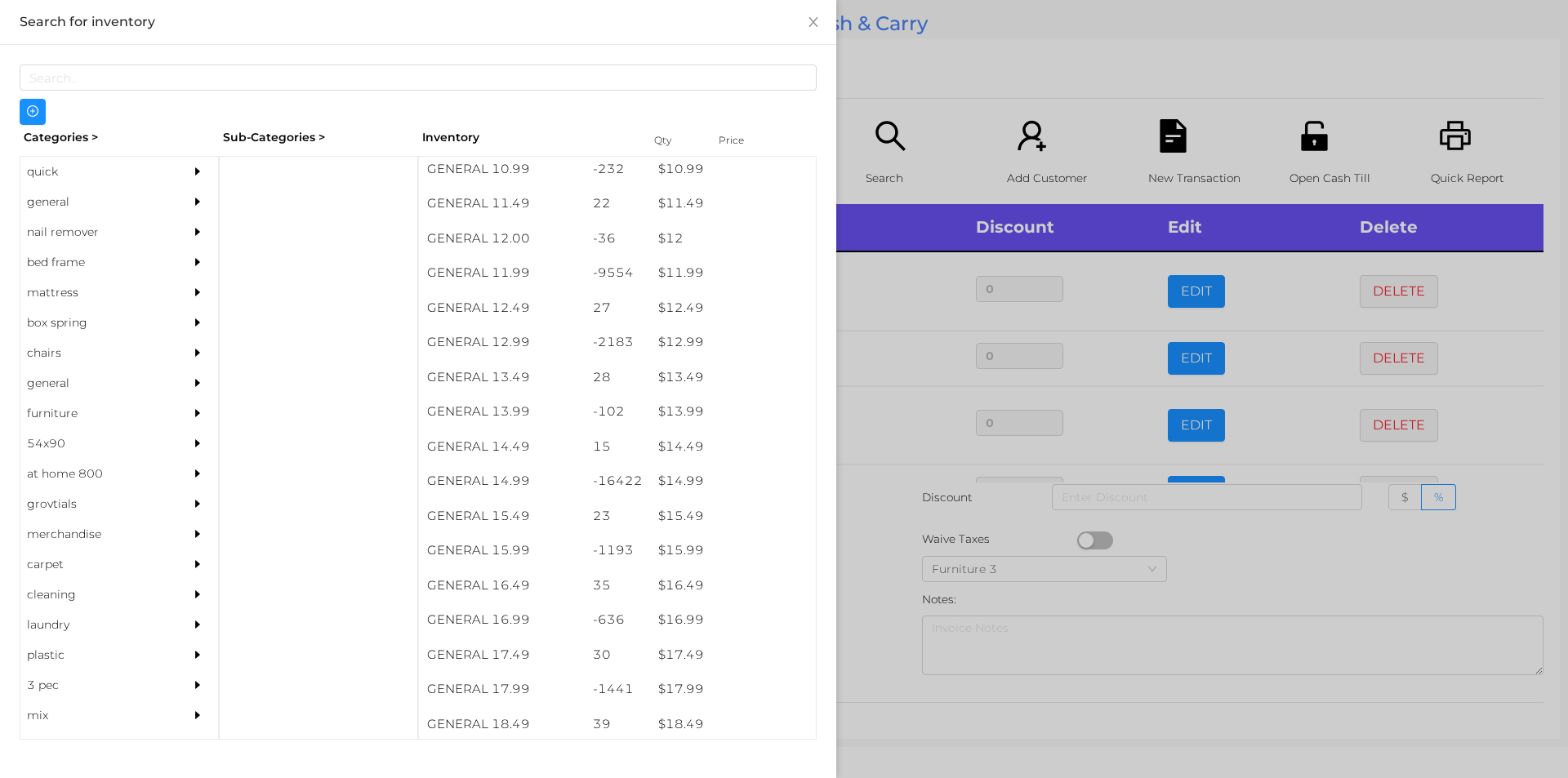
click at [887, 110] on div at bounding box center [784, 389] width 1568 height 778
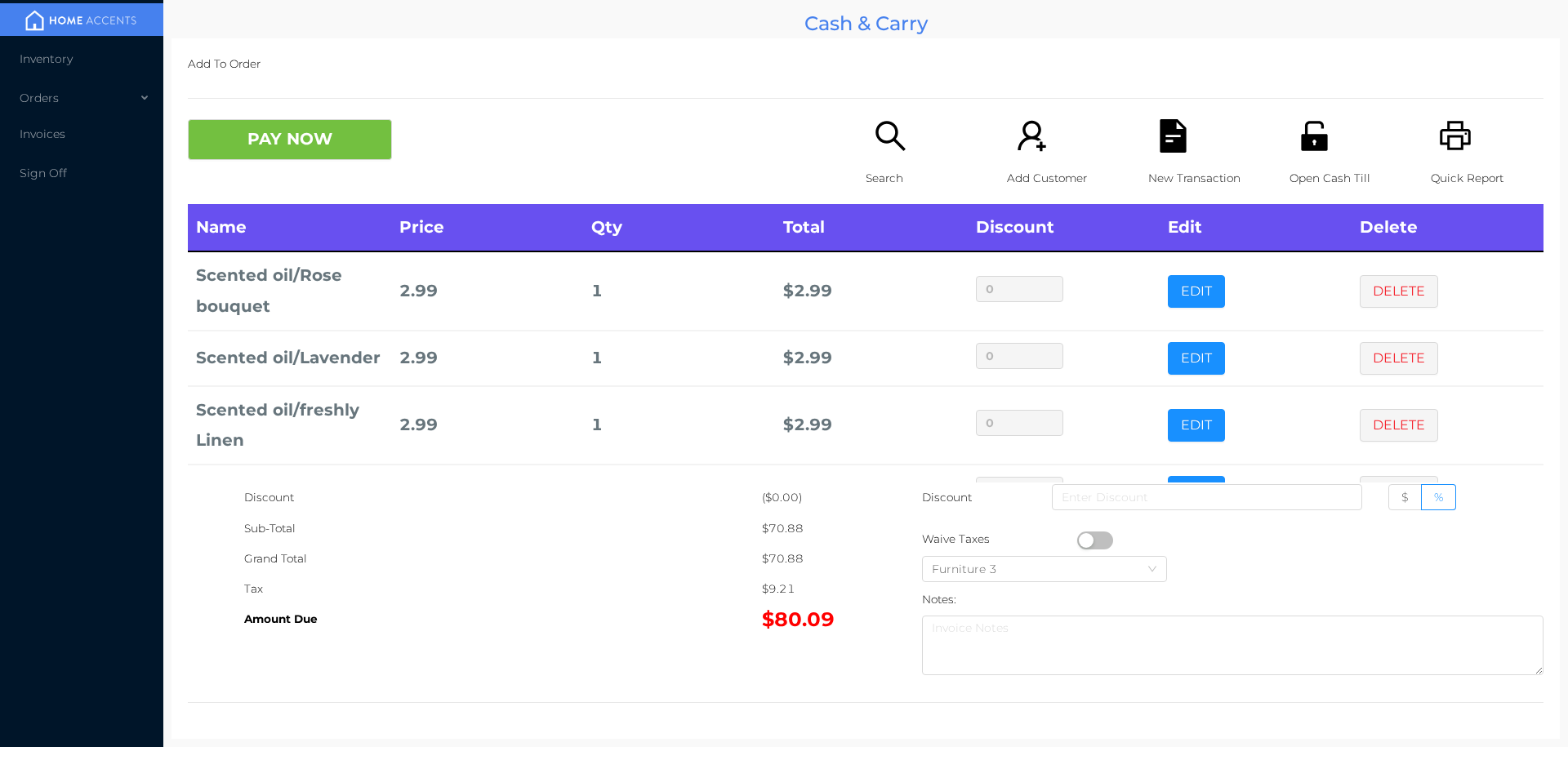
click at [1077, 539] on button "button" at bounding box center [1095, 540] width 36 height 18
click at [1401, 497] on span "$" at bounding box center [1405, 498] width 8 height 15
click at [1401, 502] on input "$" at bounding box center [1401, 502] width 0 height 0
click at [1173, 500] on input at bounding box center [1207, 498] width 310 height 26
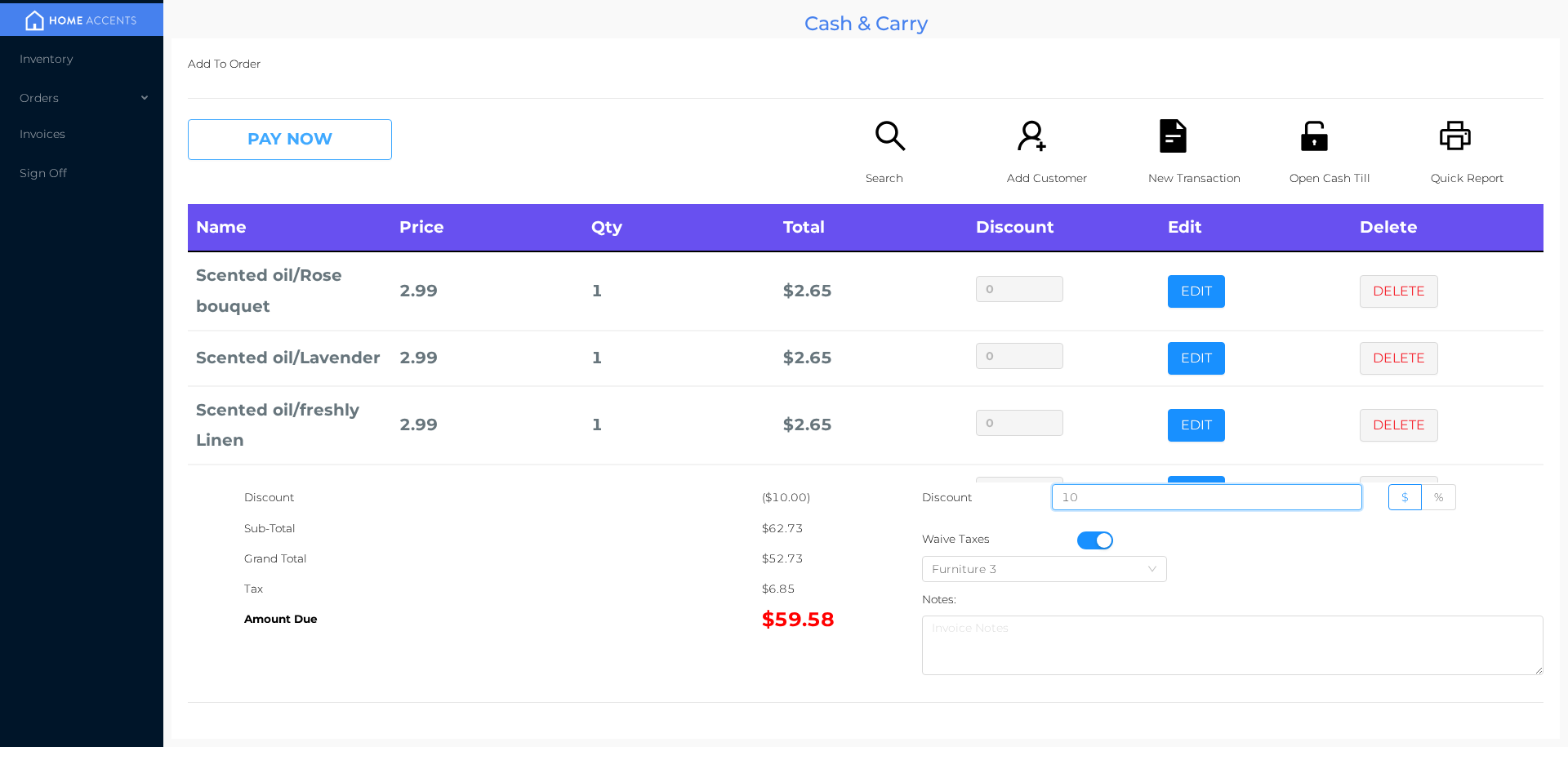
type input "10"
click at [294, 151] on button "PAY NOW" at bounding box center [289, 139] width 205 height 41
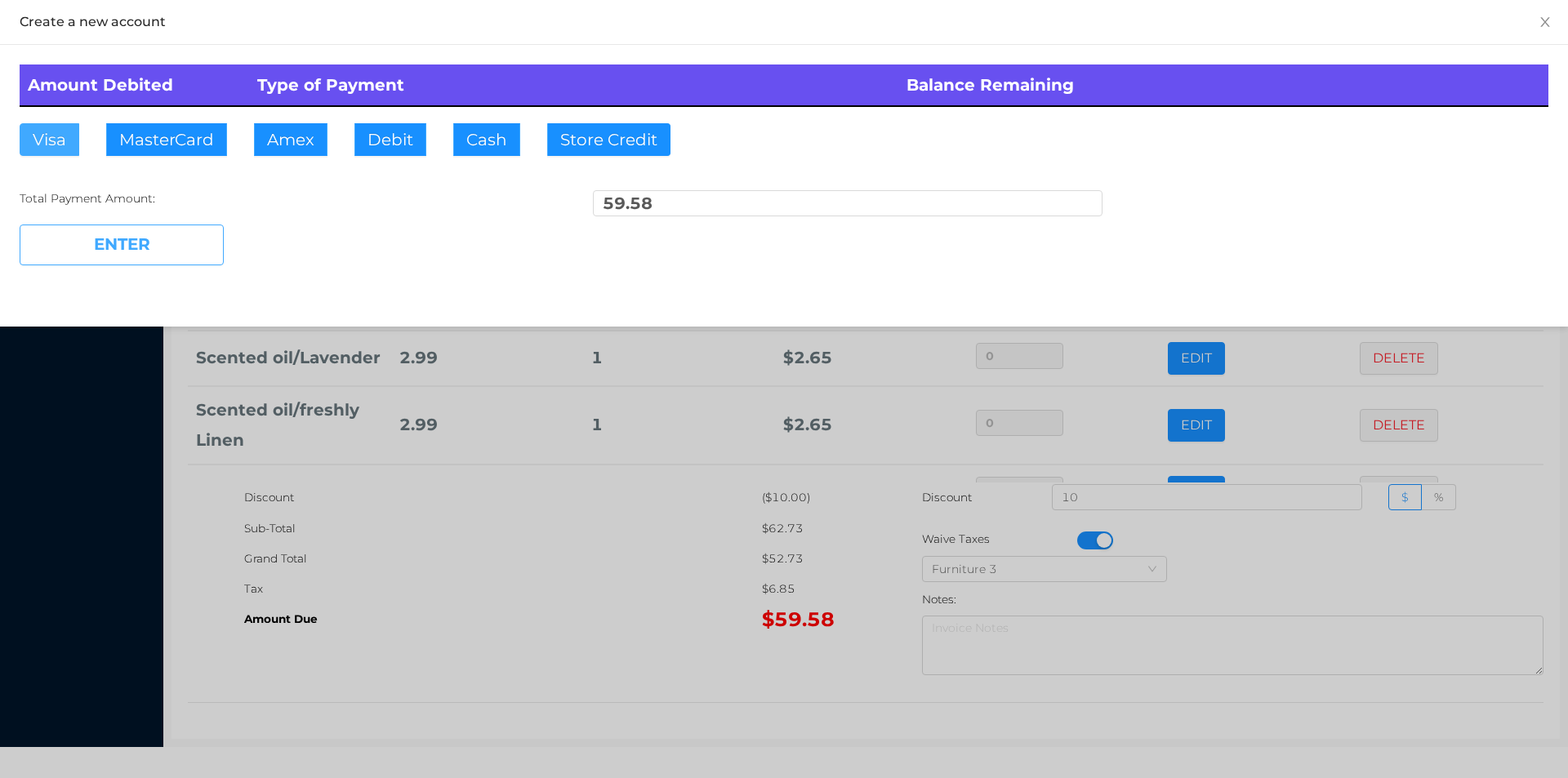
click at [40, 156] on button "Visa" at bounding box center [49, 140] width 59 height 33
click at [79, 229] on button "ENTER" at bounding box center [122, 244] width 205 height 41
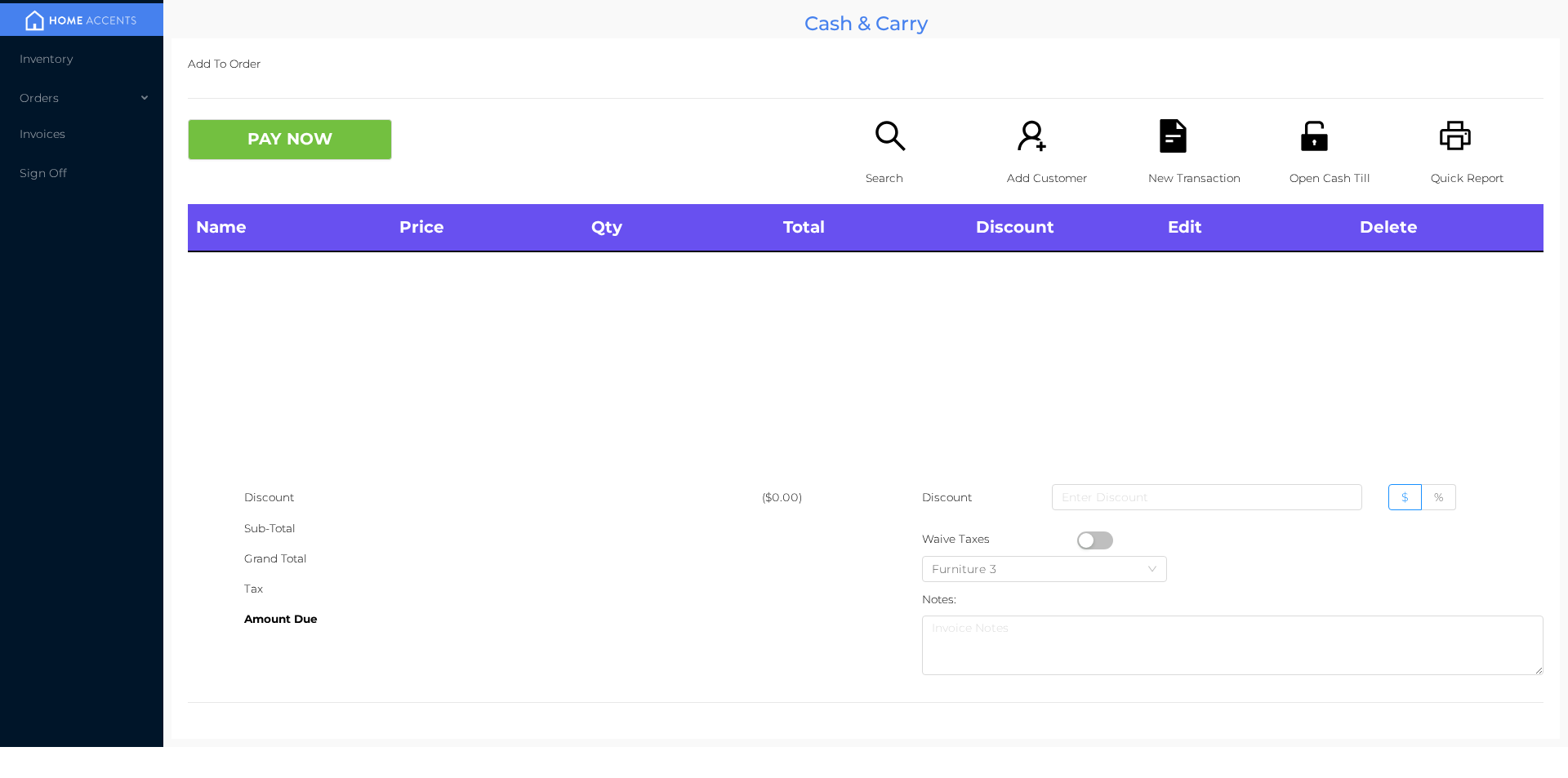
click at [881, 146] on icon "icon: search" at bounding box center [891, 136] width 34 height 34
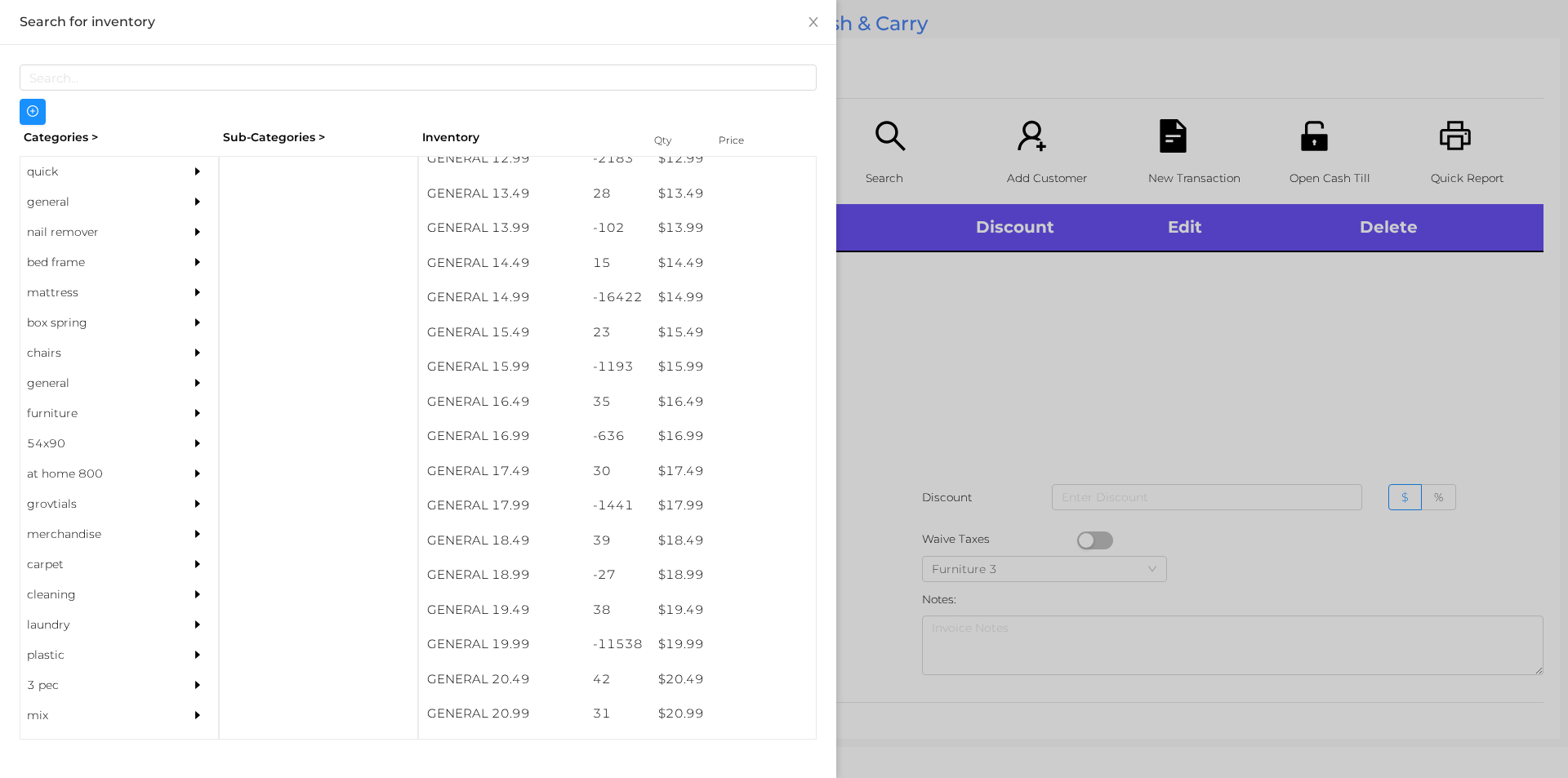
scroll to position [1522, 0]
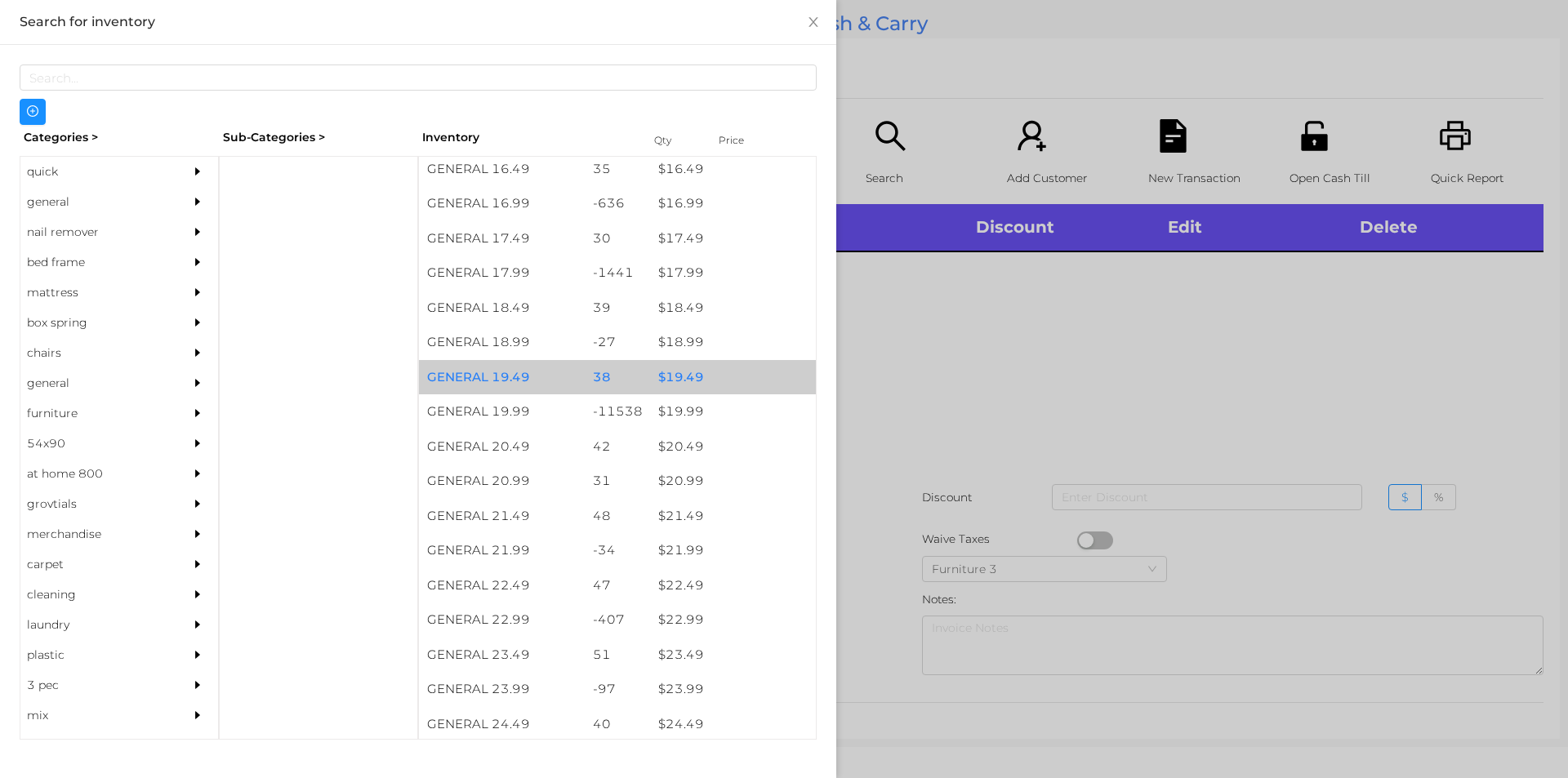
click at [717, 381] on div "$ 19.49" at bounding box center [733, 377] width 166 height 35
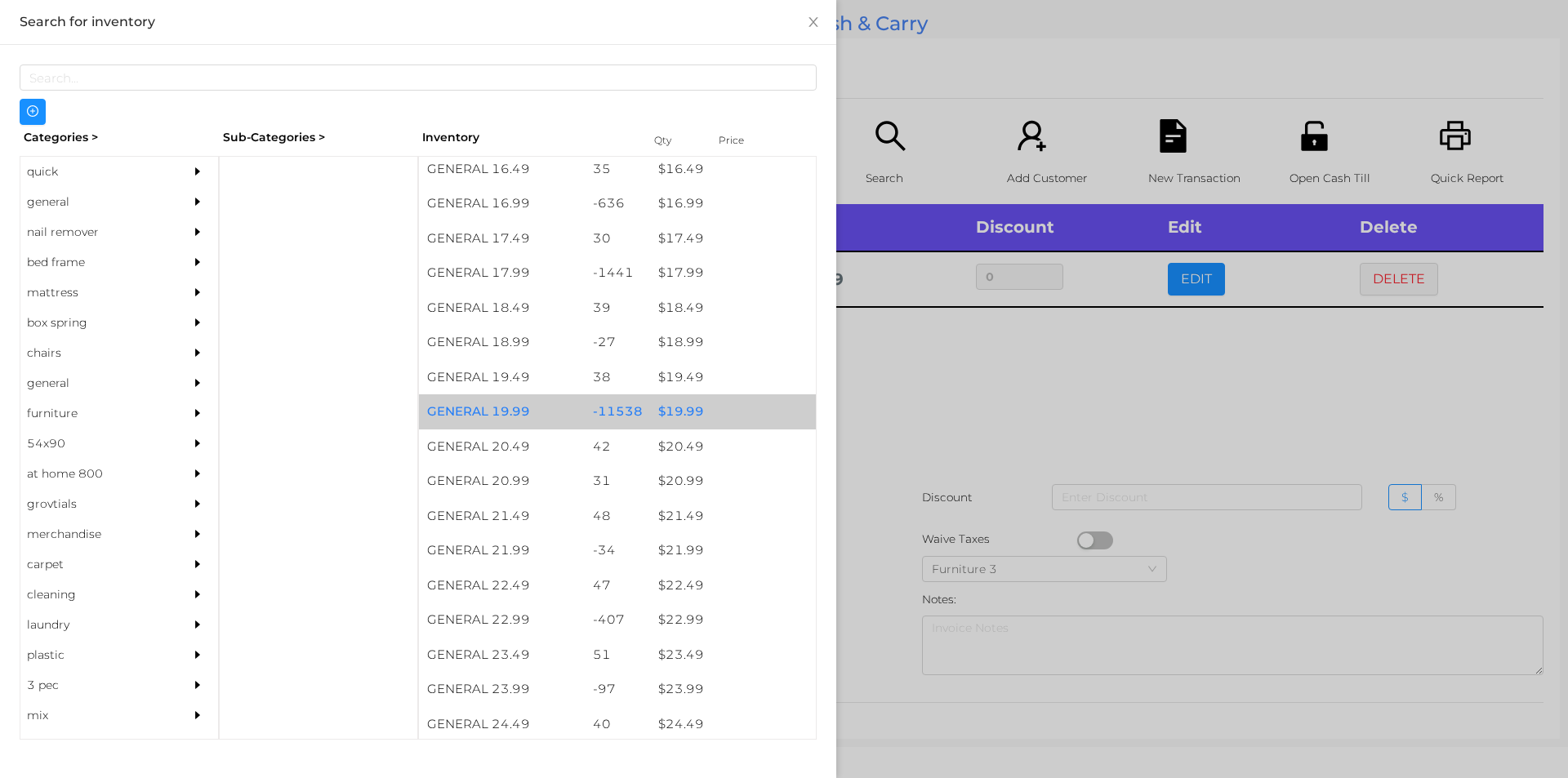
click at [729, 415] on div "$ 19.99" at bounding box center [733, 411] width 166 height 35
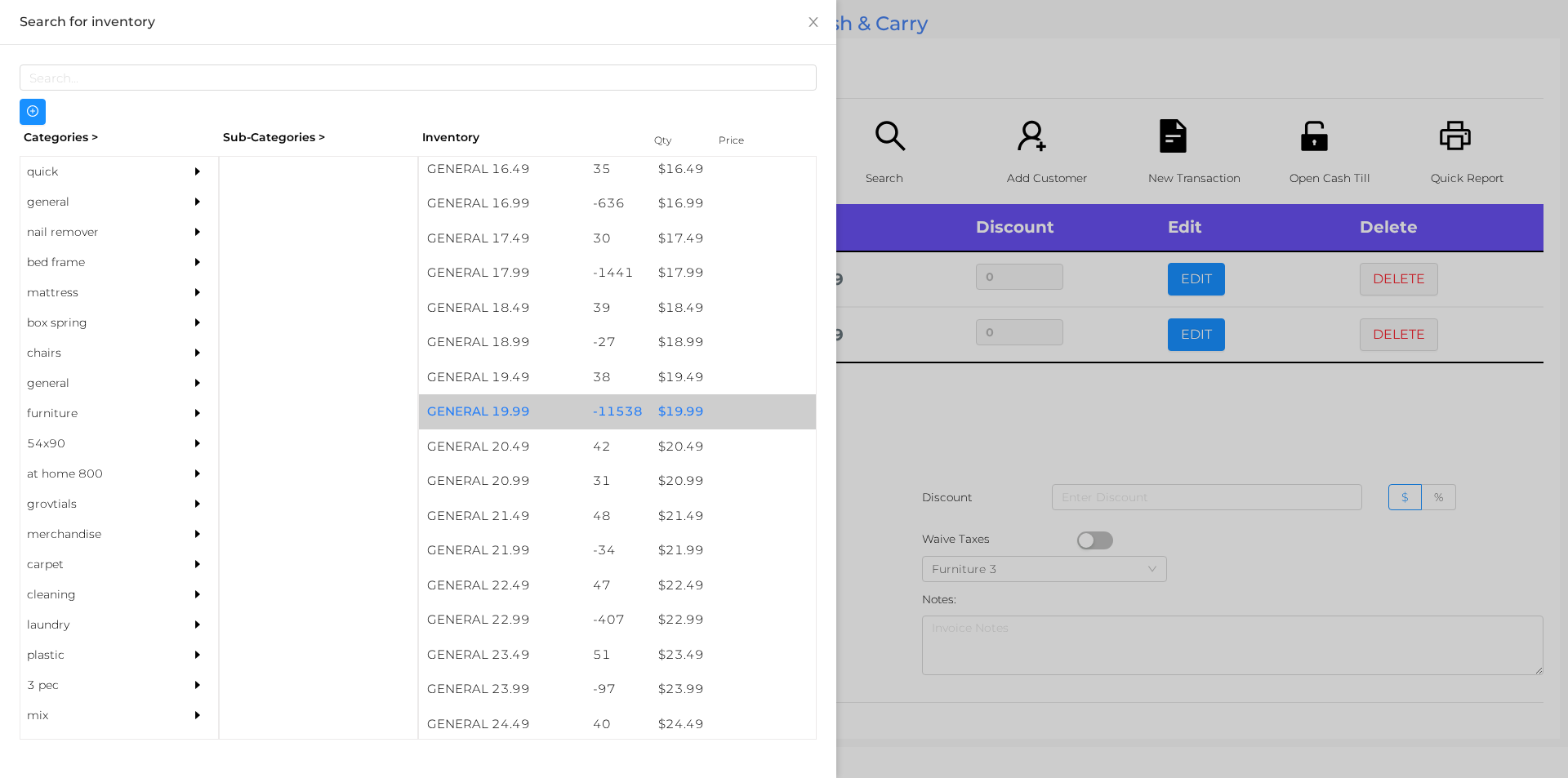
click at [889, 477] on div at bounding box center [784, 389] width 1568 height 778
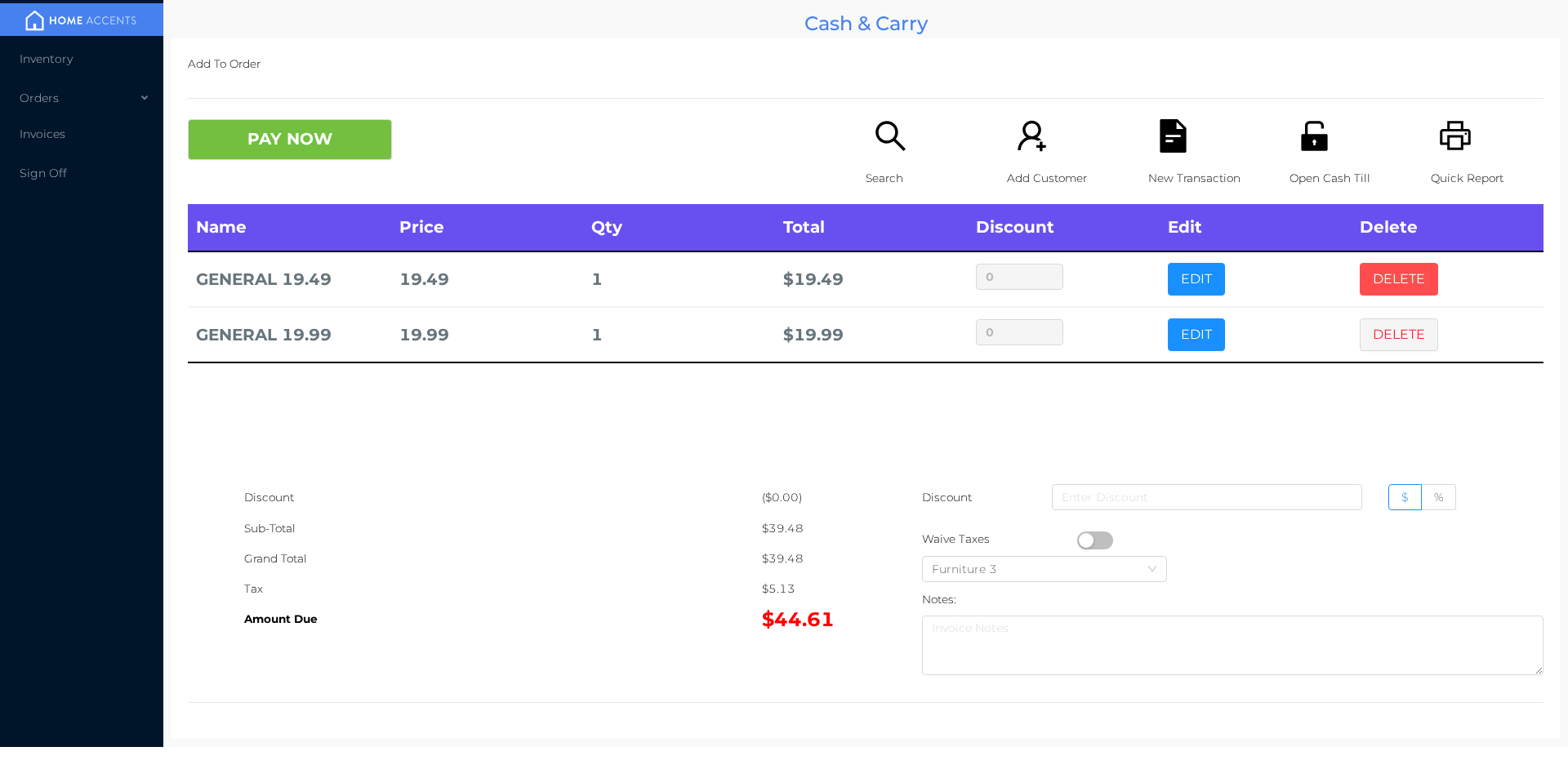
click at [1378, 268] on button "DELETE" at bounding box center [1398, 279] width 78 height 33
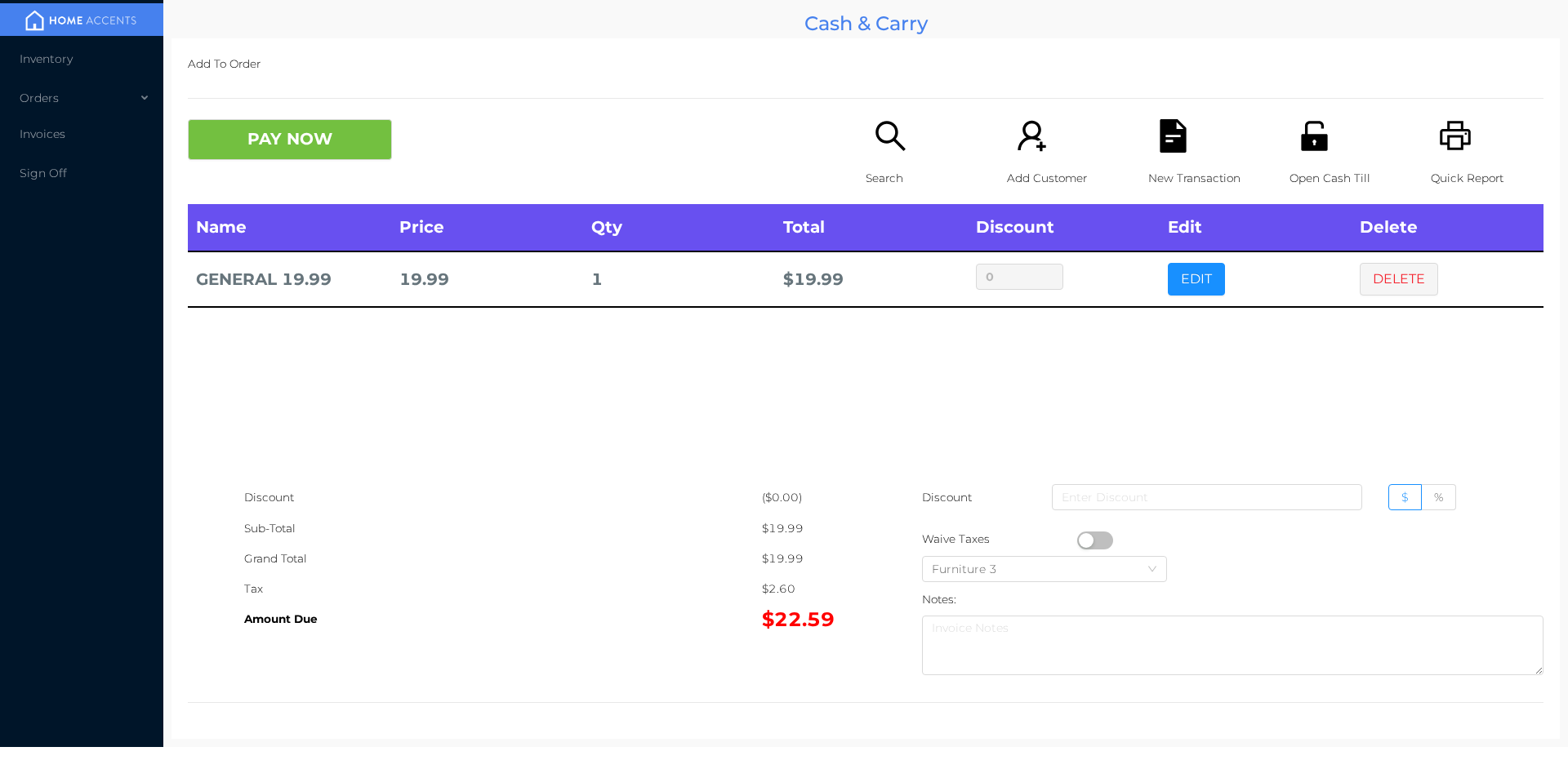
click at [1079, 538] on button "button" at bounding box center [1095, 540] width 36 height 18
click at [1148, 144] on div "New Transaction" at bounding box center [1205, 161] width 113 height 85
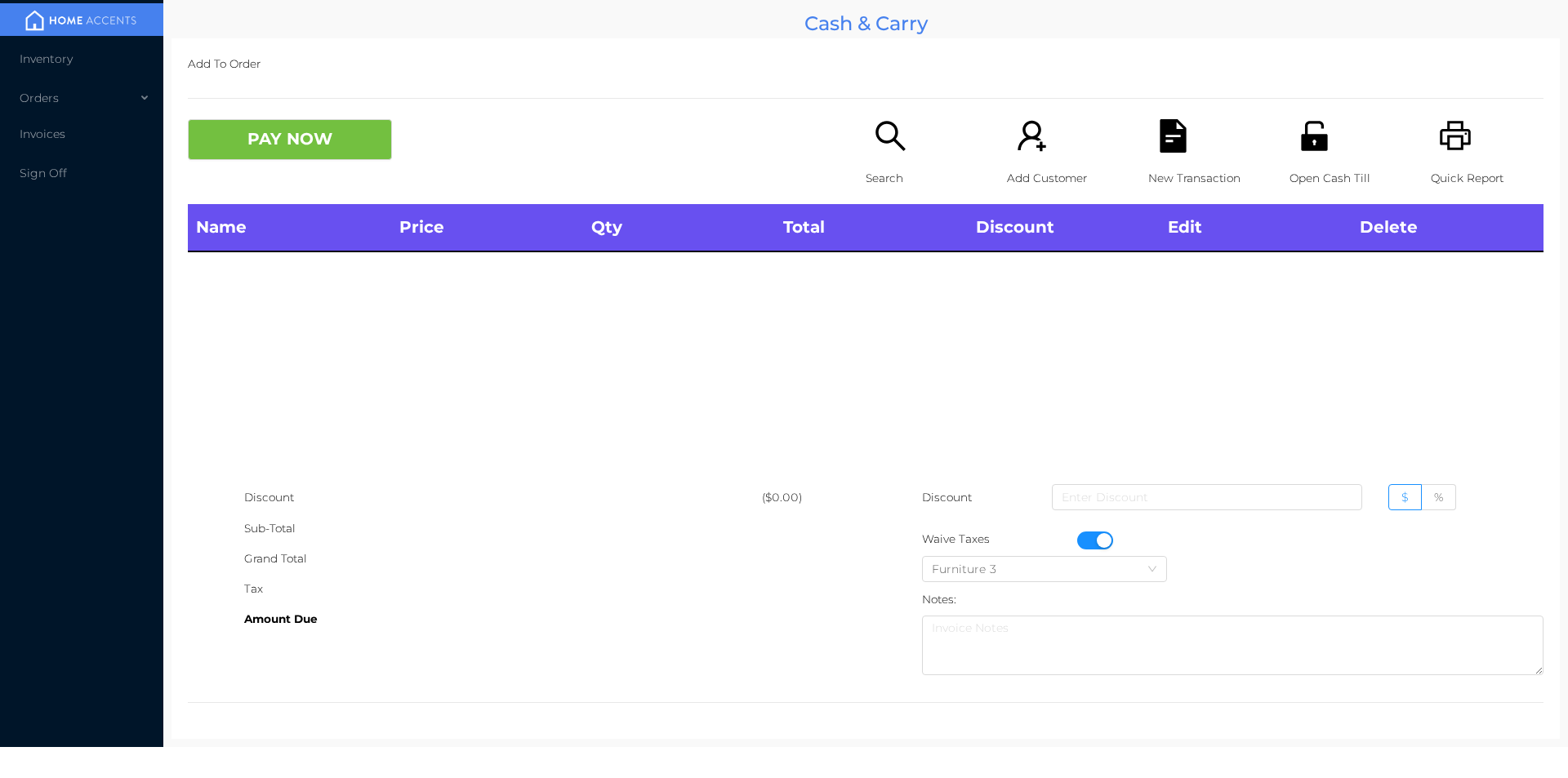
click at [1436, 183] on p "Quick Report" at bounding box center [1487, 178] width 113 height 30
click at [1097, 543] on button "button" at bounding box center [1095, 540] width 36 height 18
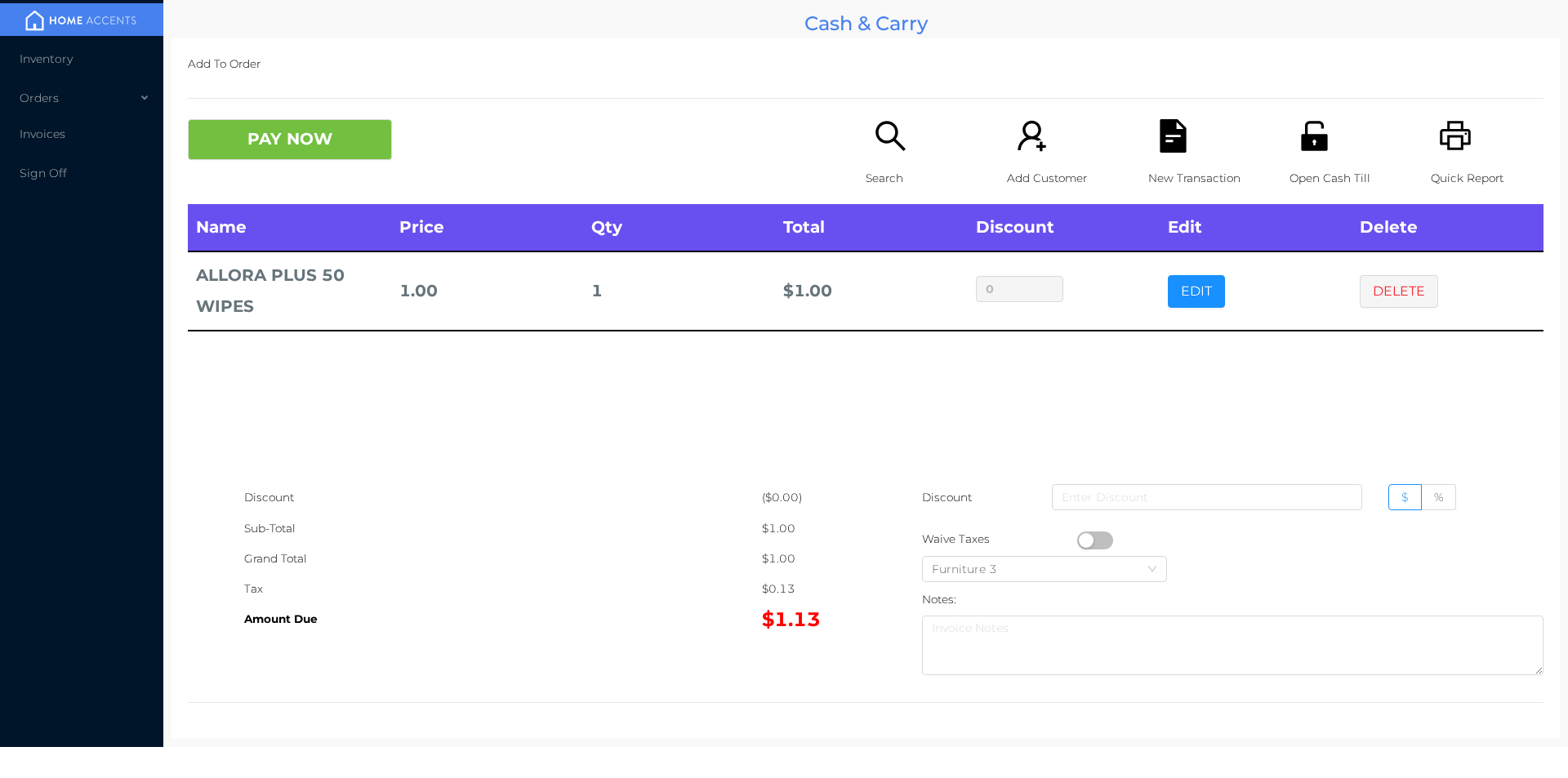
click at [1083, 539] on button "button" at bounding box center [1095, 540] width 36 height 18
click at [288, 122] on button "PAY NOW" at bounding box center [289, 139] width 205 height 41
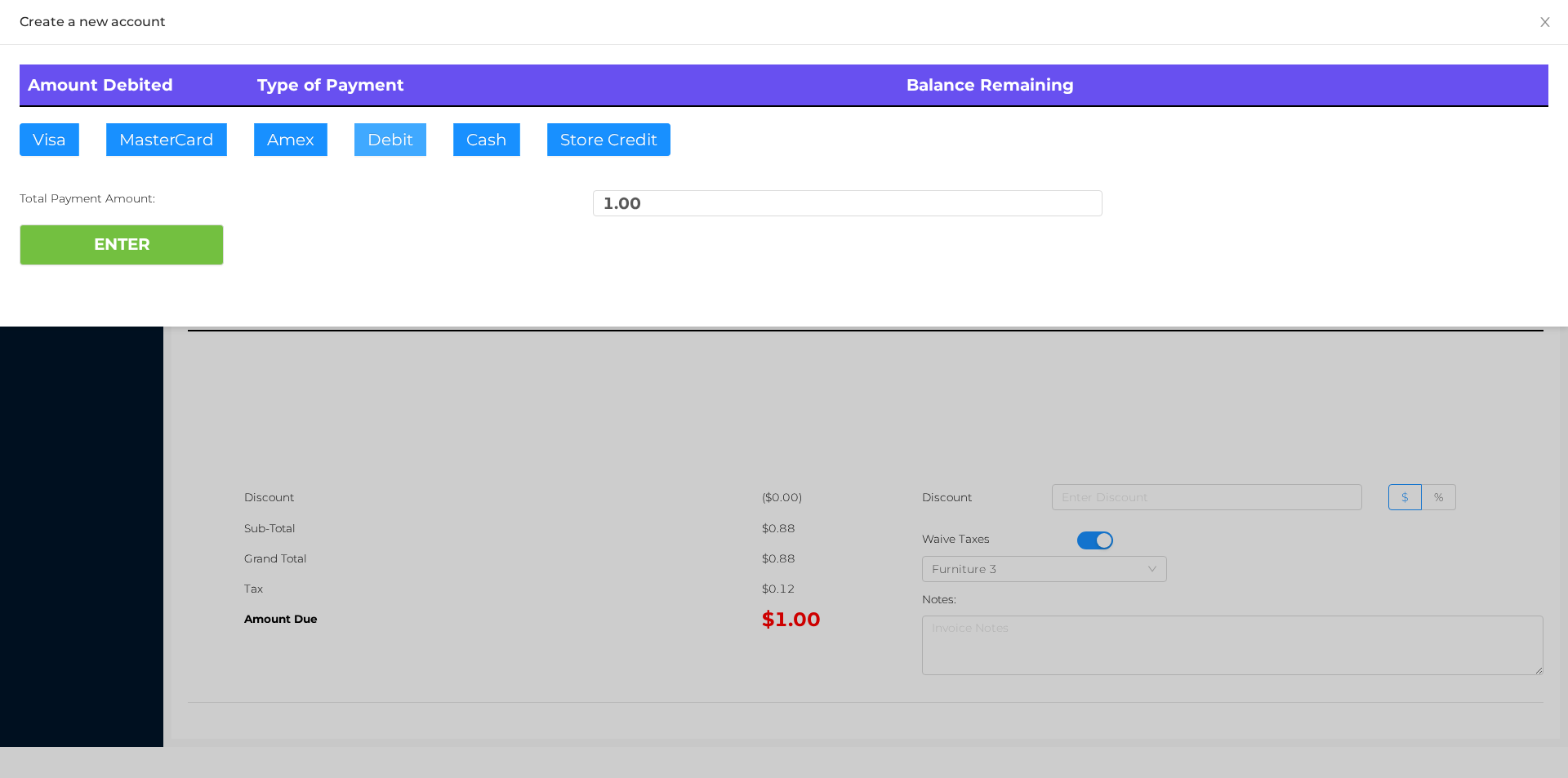
click at [421, 131] on button "Debit" at bounding box center [390, 140] width 72 height 33
click at [168, 254] on button "ENTER" at bounding box center [122, 244] width 205 height 41
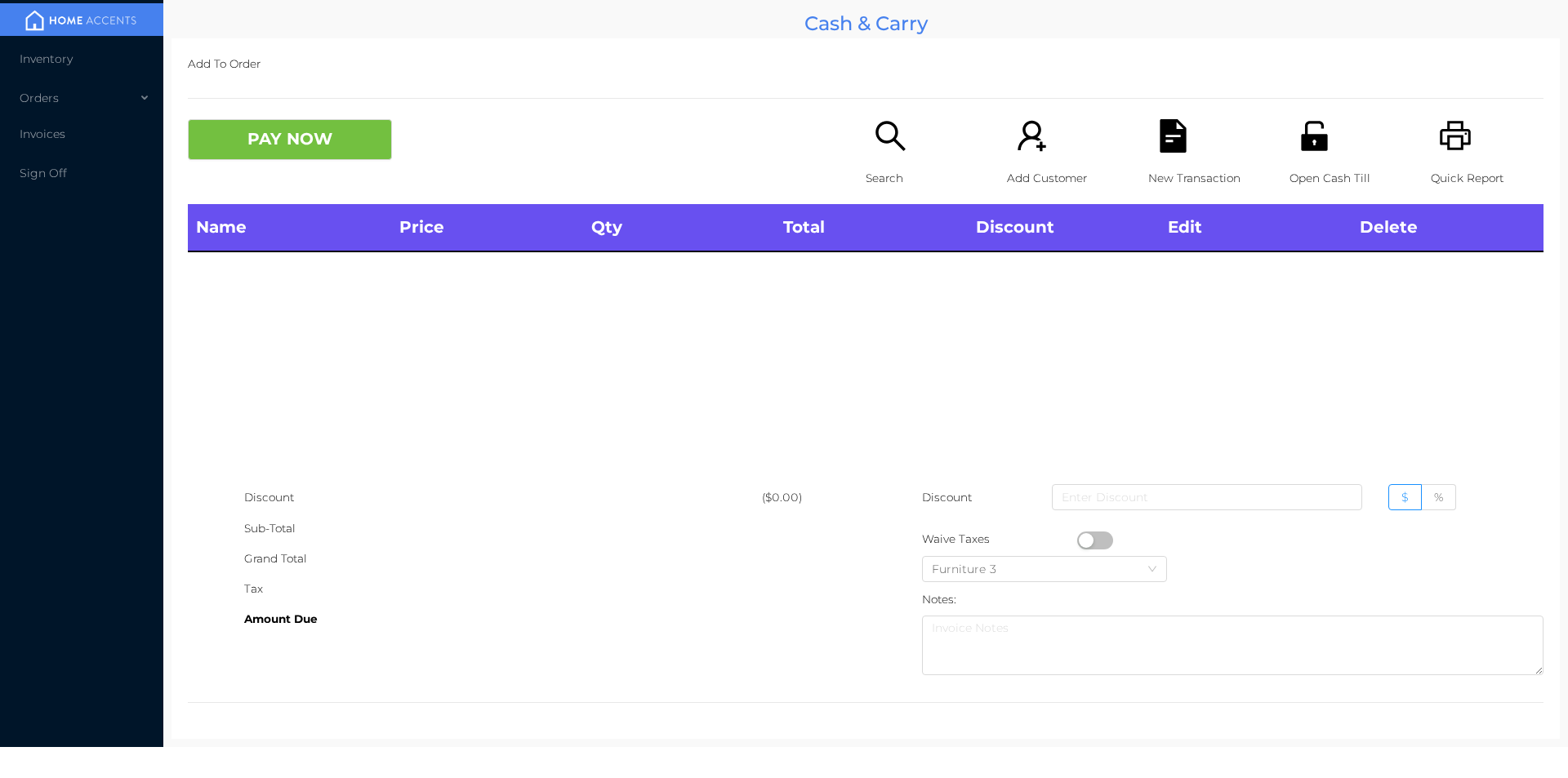
click at [866, 177] on p "Search" at bounding box center [922, 178] width 113 height 30
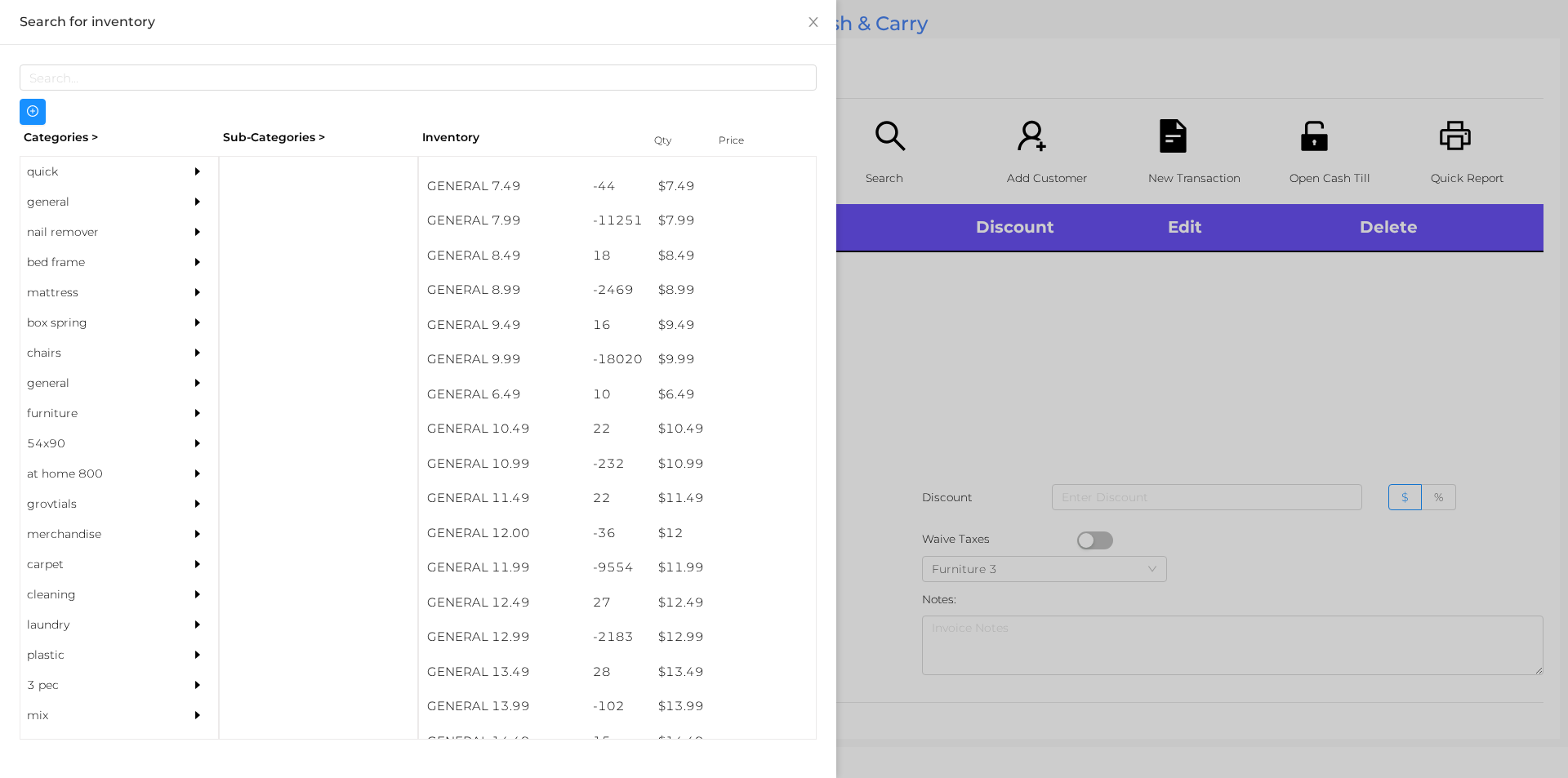
scroll to position [808, 0]
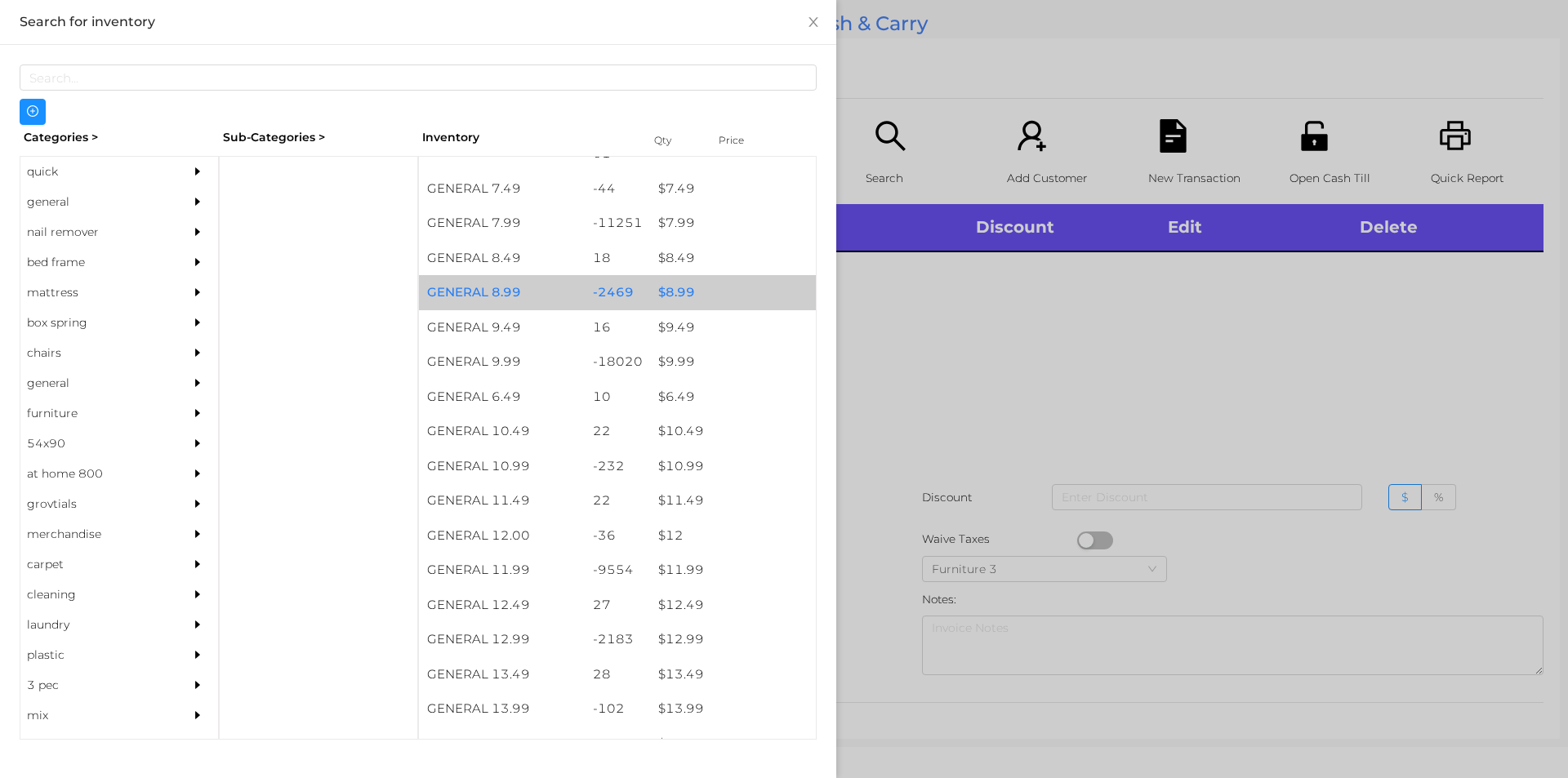
click at [690, 286] on div "$ 8.99" at bounding box center [733, 292] width 166 height 35
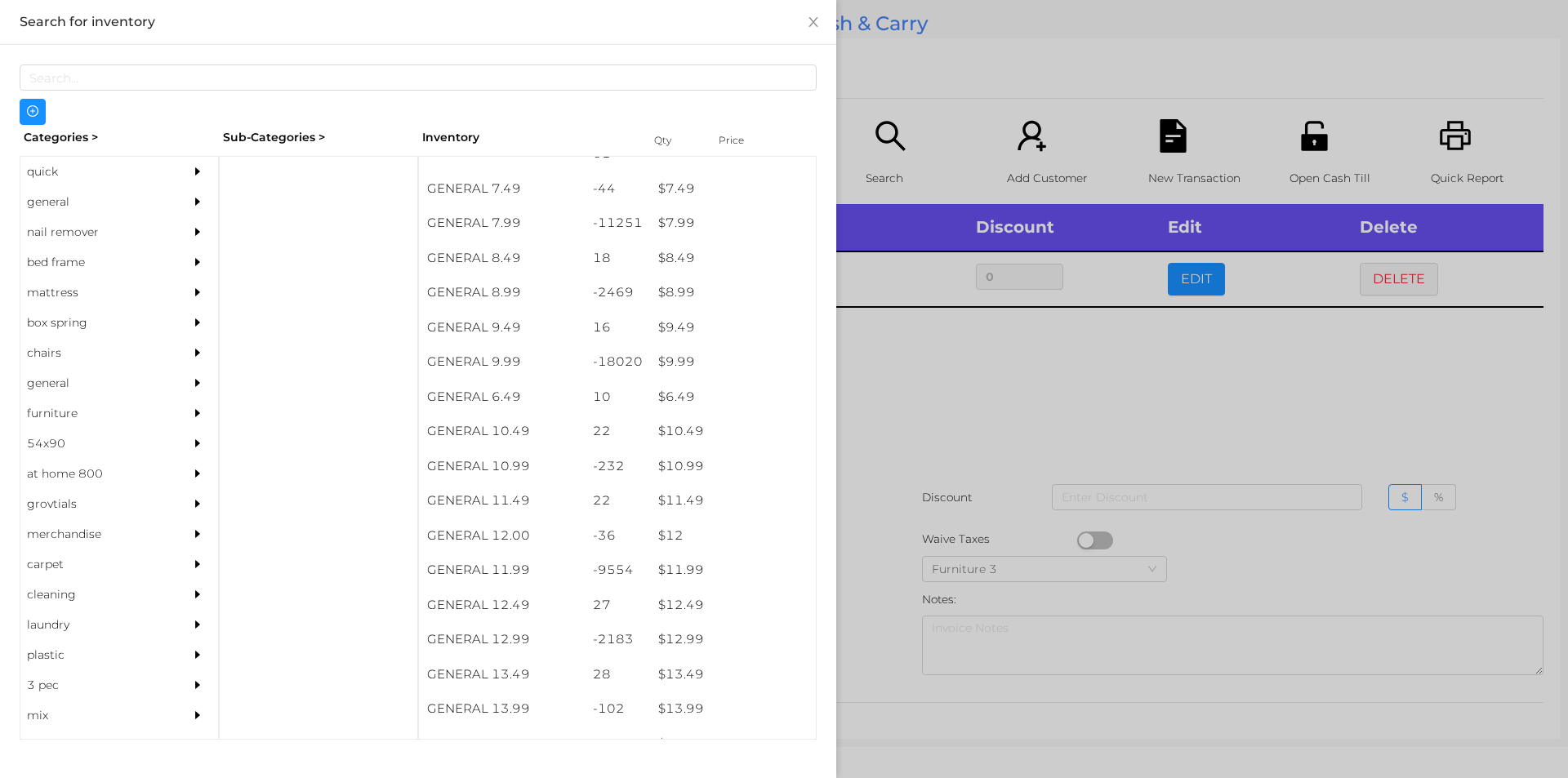
click at [887, 400] on div at bounding box center [784, 389] width 1568 height 778
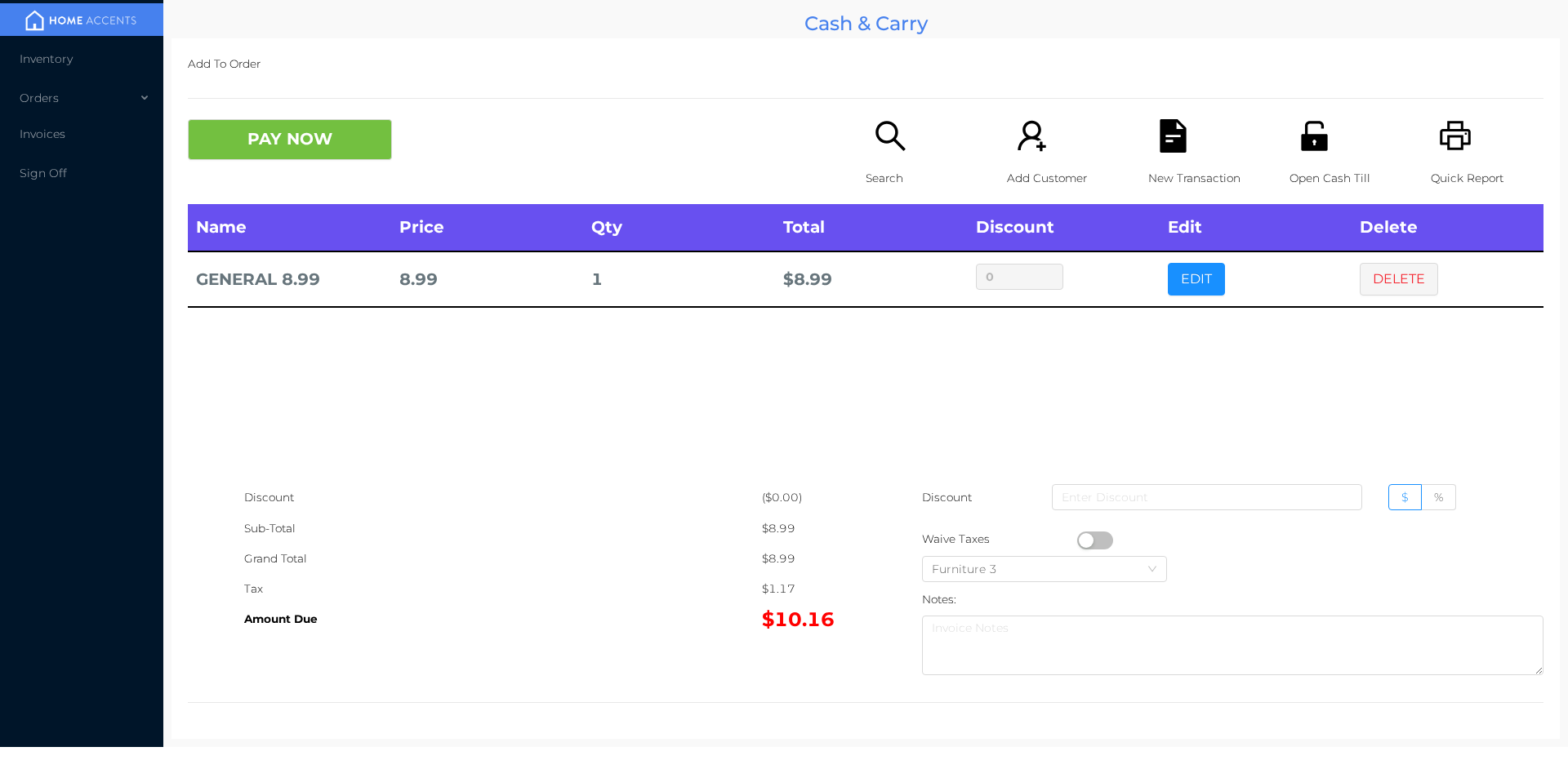
click at [887, 153] on icon "icon: search" at bounding box center [891, 136] width 34 height 34
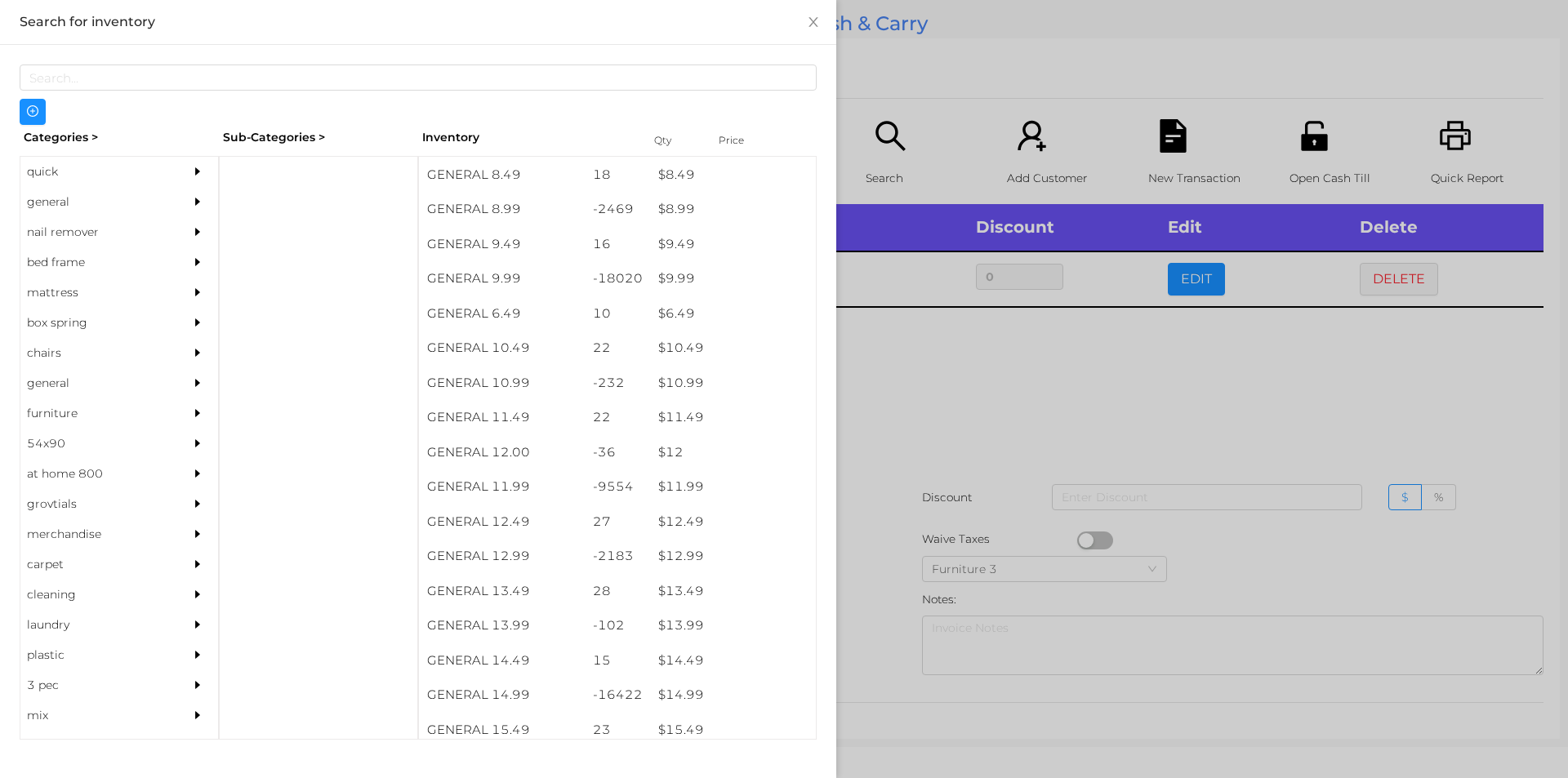
scroll to position [912, 0]
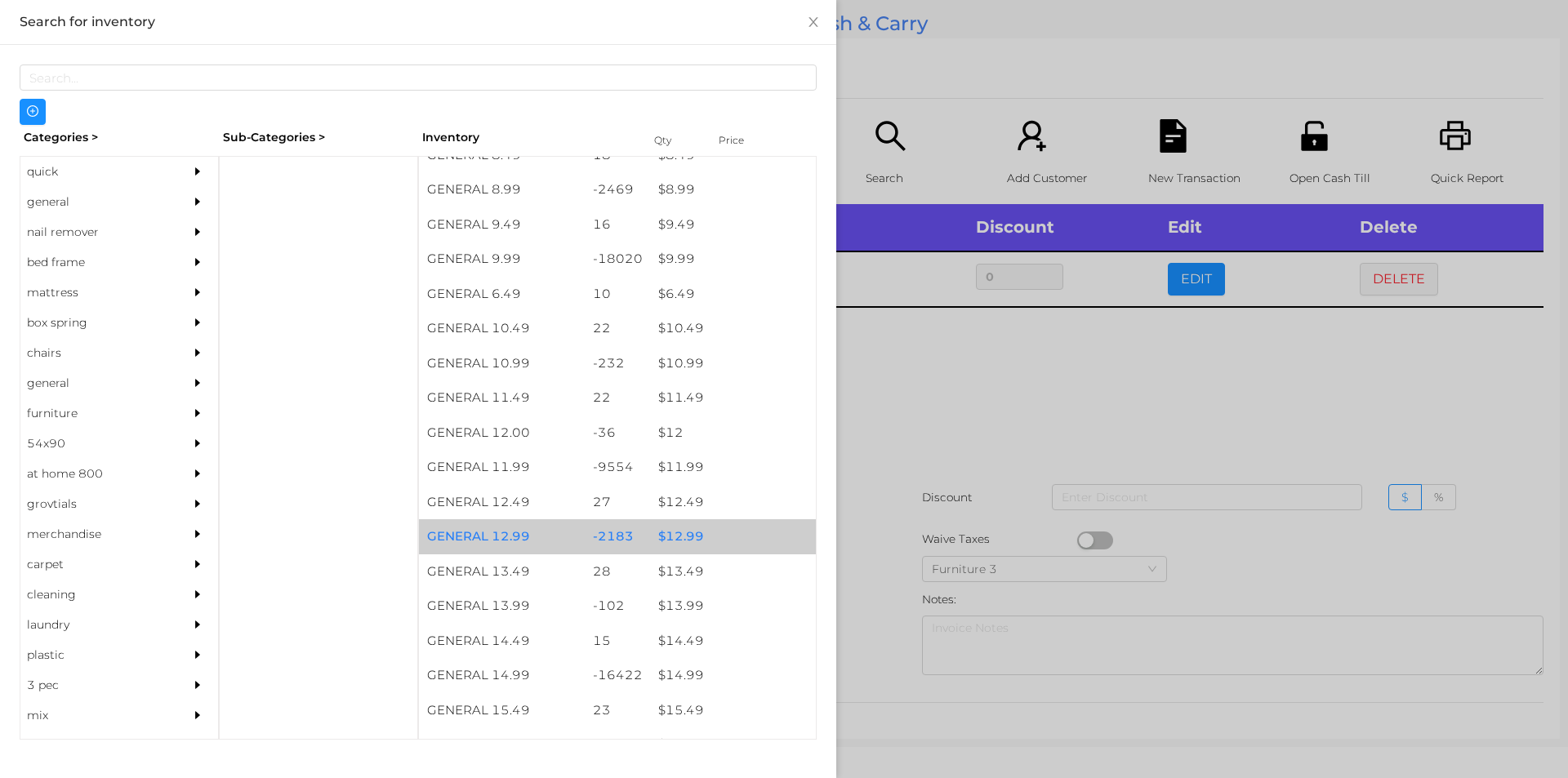
click at [673, 527] on div "$ 12.99" at bounding box center [733, 537] width 166 height 35
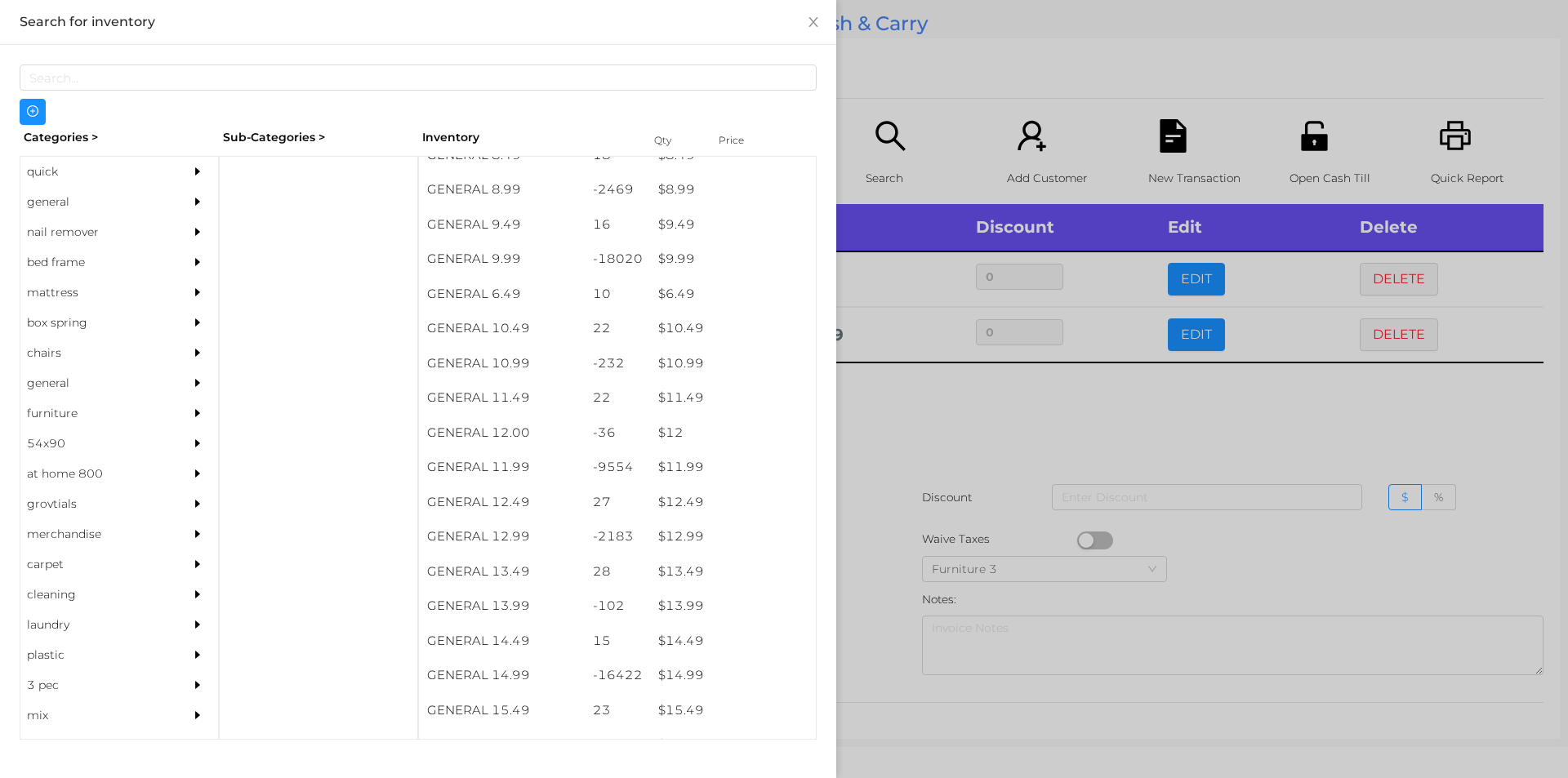
click at [897, 557] on div at bounding box center [784, 389] width 1568 height 778
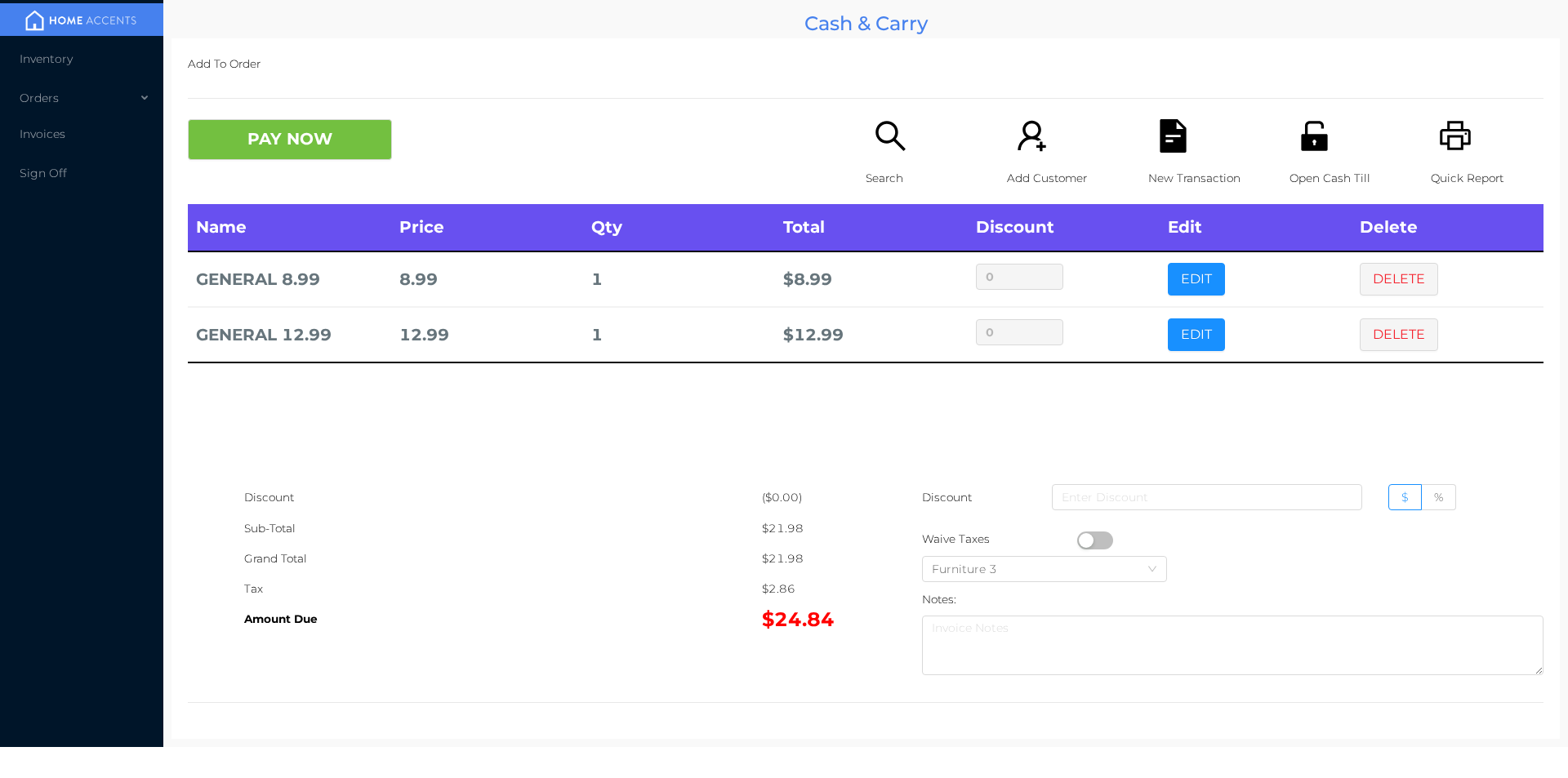
click at [1157, 158] on div "New Transaction" at bounding box center [1205, 161] width 113 height 85
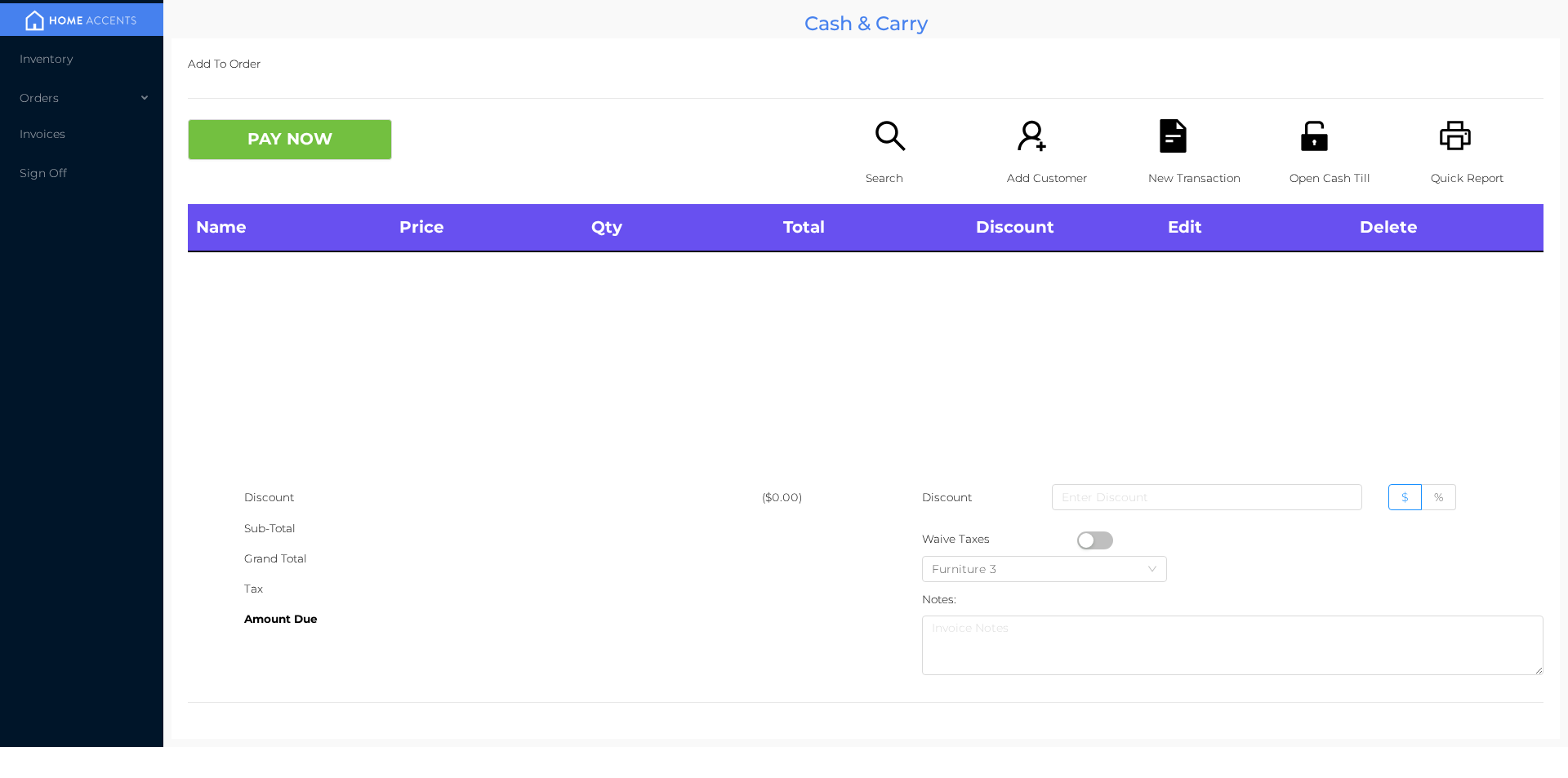
click at [1443, 157] on div "Quick Report" at bounding box center [1487, 161] width 113 height 85
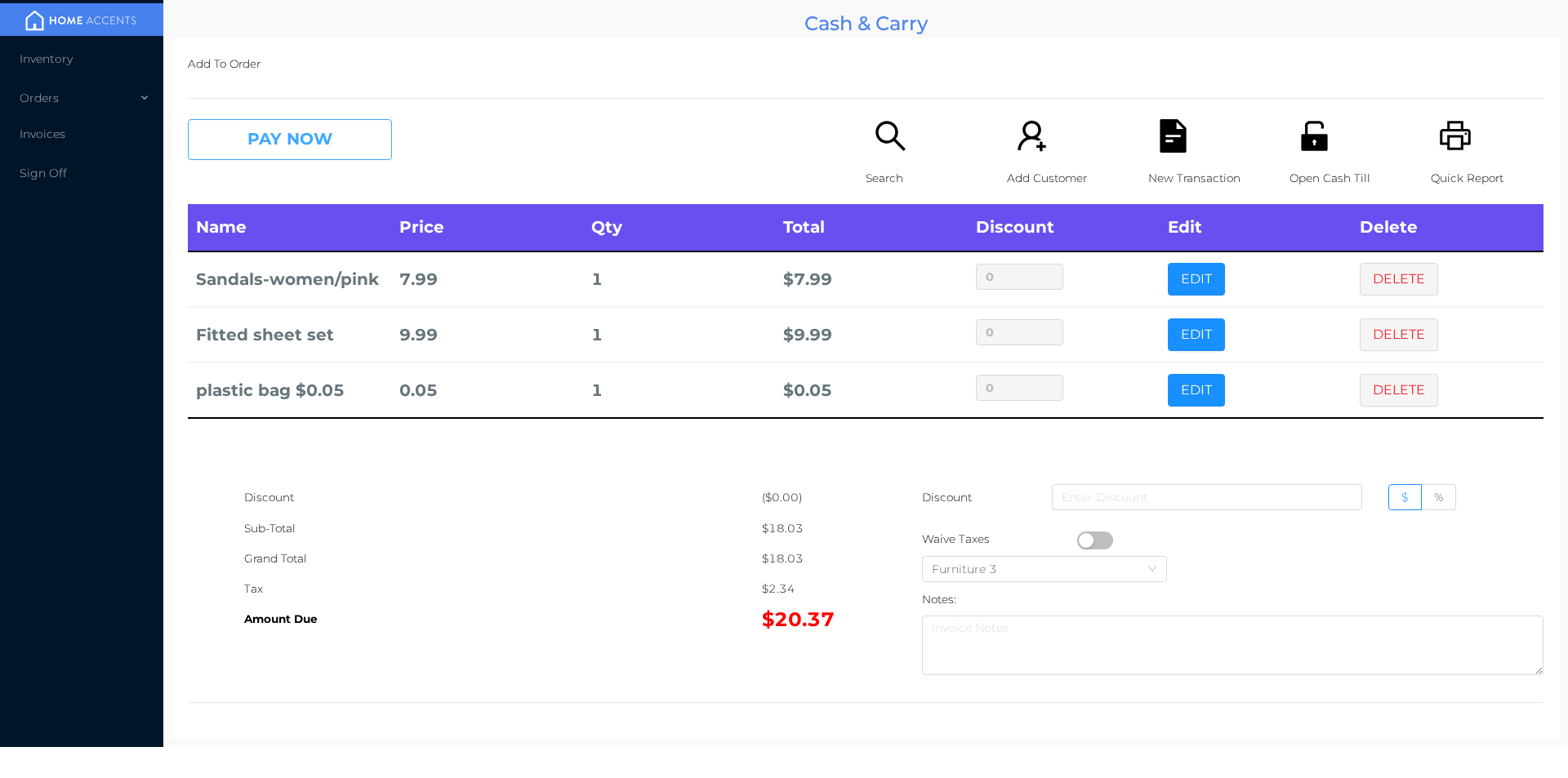
click at [305, 141] on button "PAY NOW" at bounding box center [289, 139] width 205 height 41
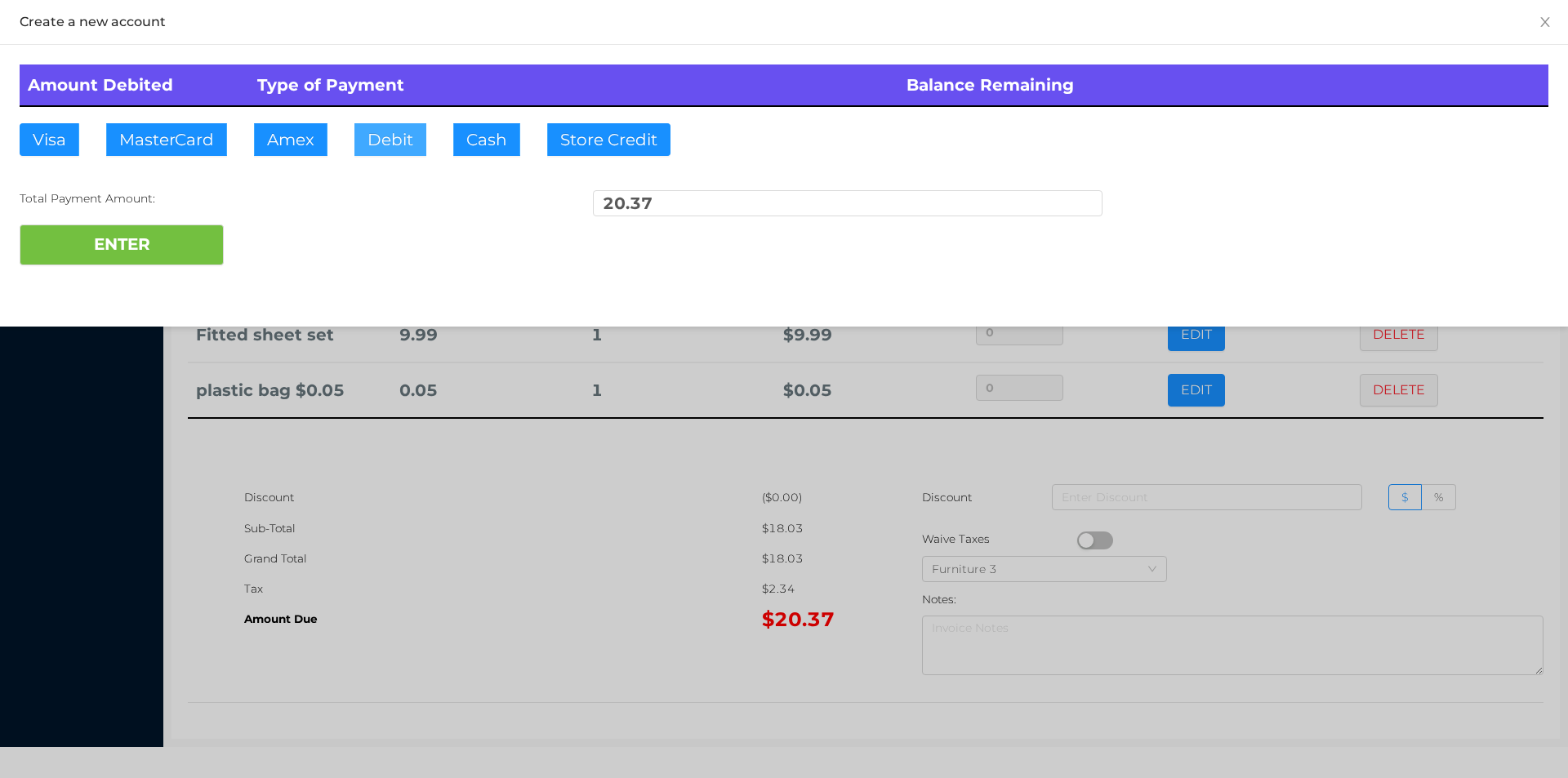
click at [398, 146] on button "Debit" at bounding box center [390, 140] width 72 height 33
click at [188, 253] on button "ENTER" at bounding box center [122, 244] width 205 height 41
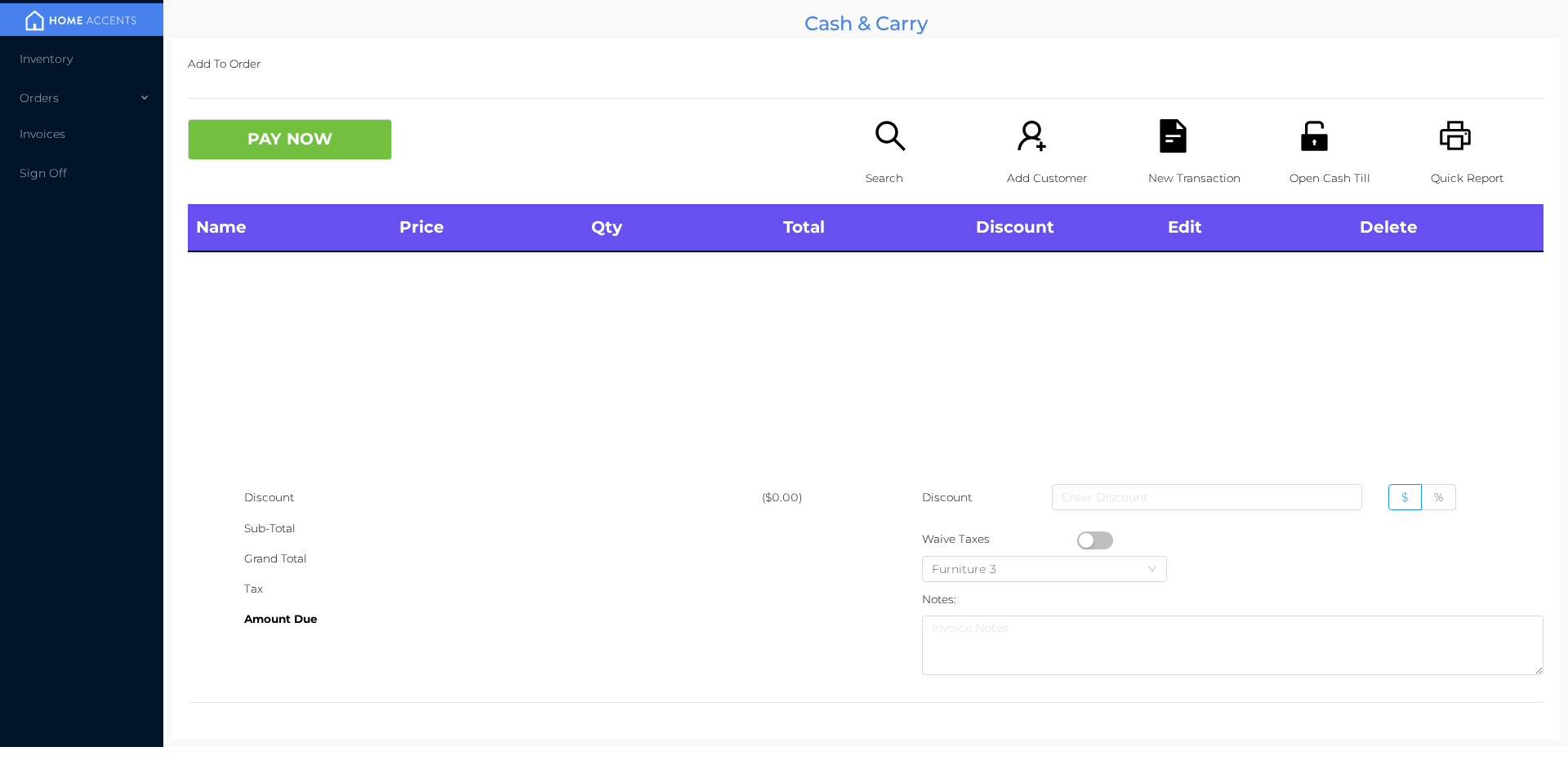
click at [879, 145] on icon "icon: search" at bounding box center [891, 136] width 34 height 34
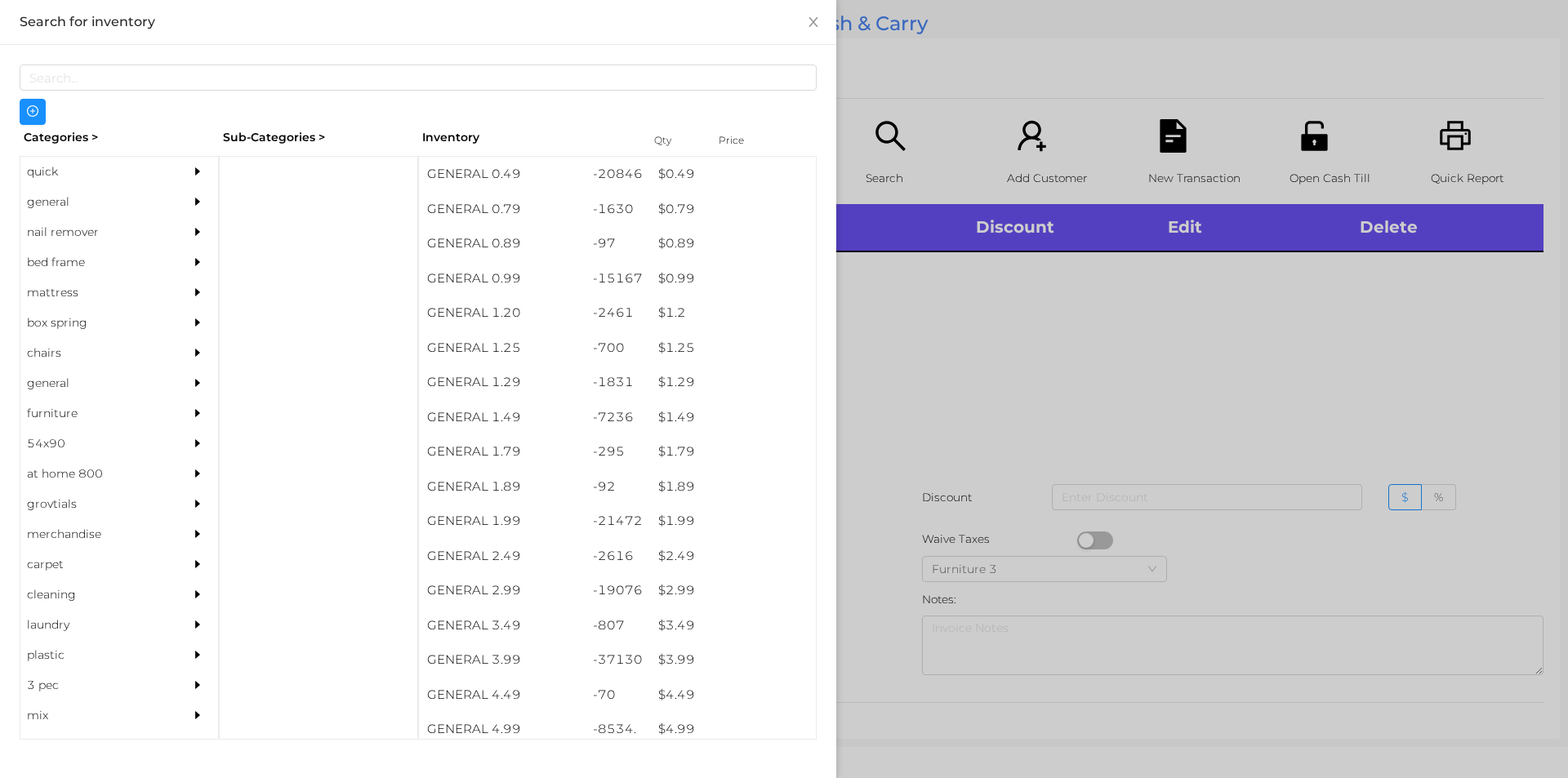
click at [75, 174] on div "quick" at bounding box center [95, 172] width 149 height 30
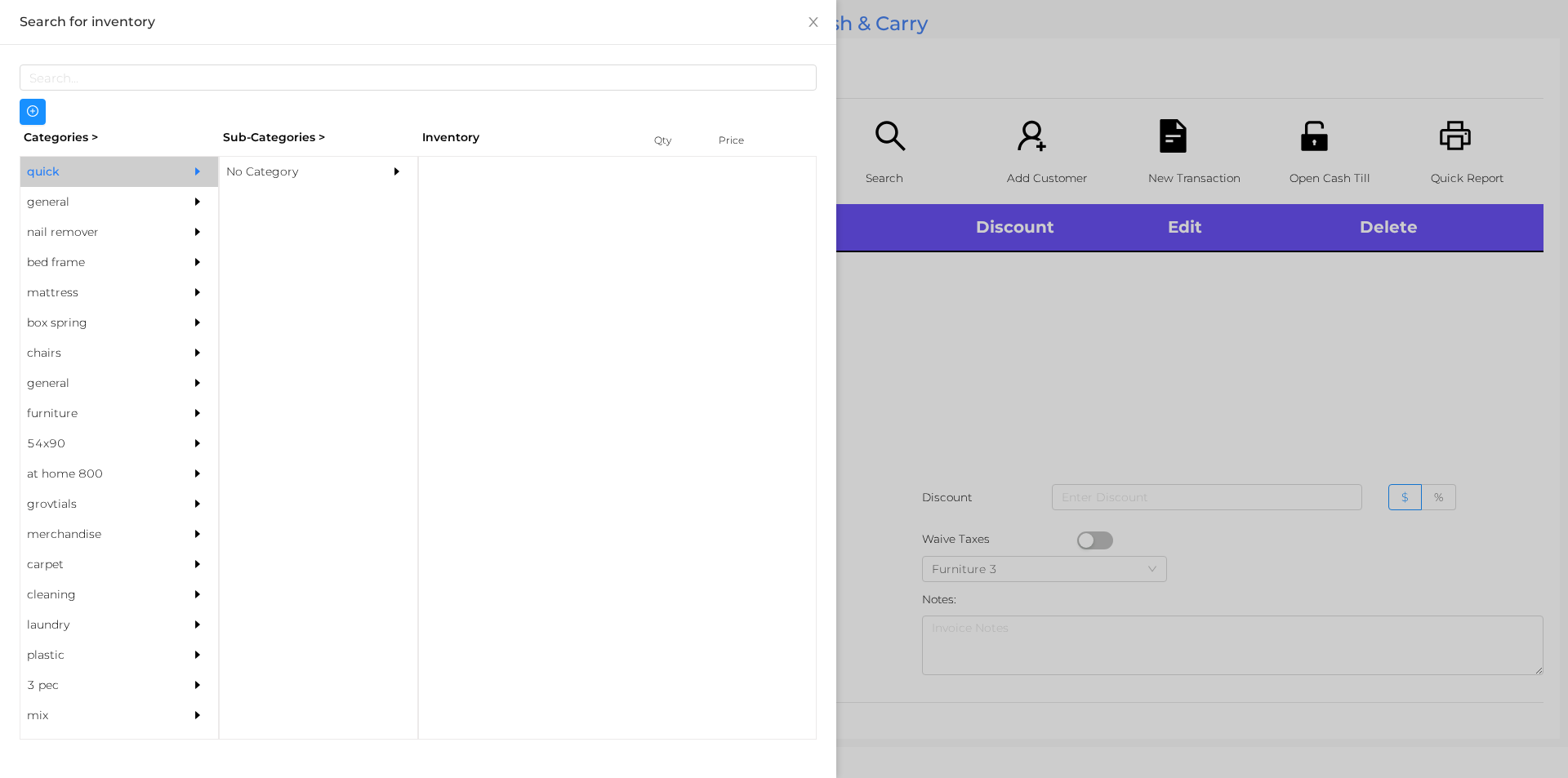
click at [294, 179] on div "No Category" at bounding box center [294, 172] width 149 height 30
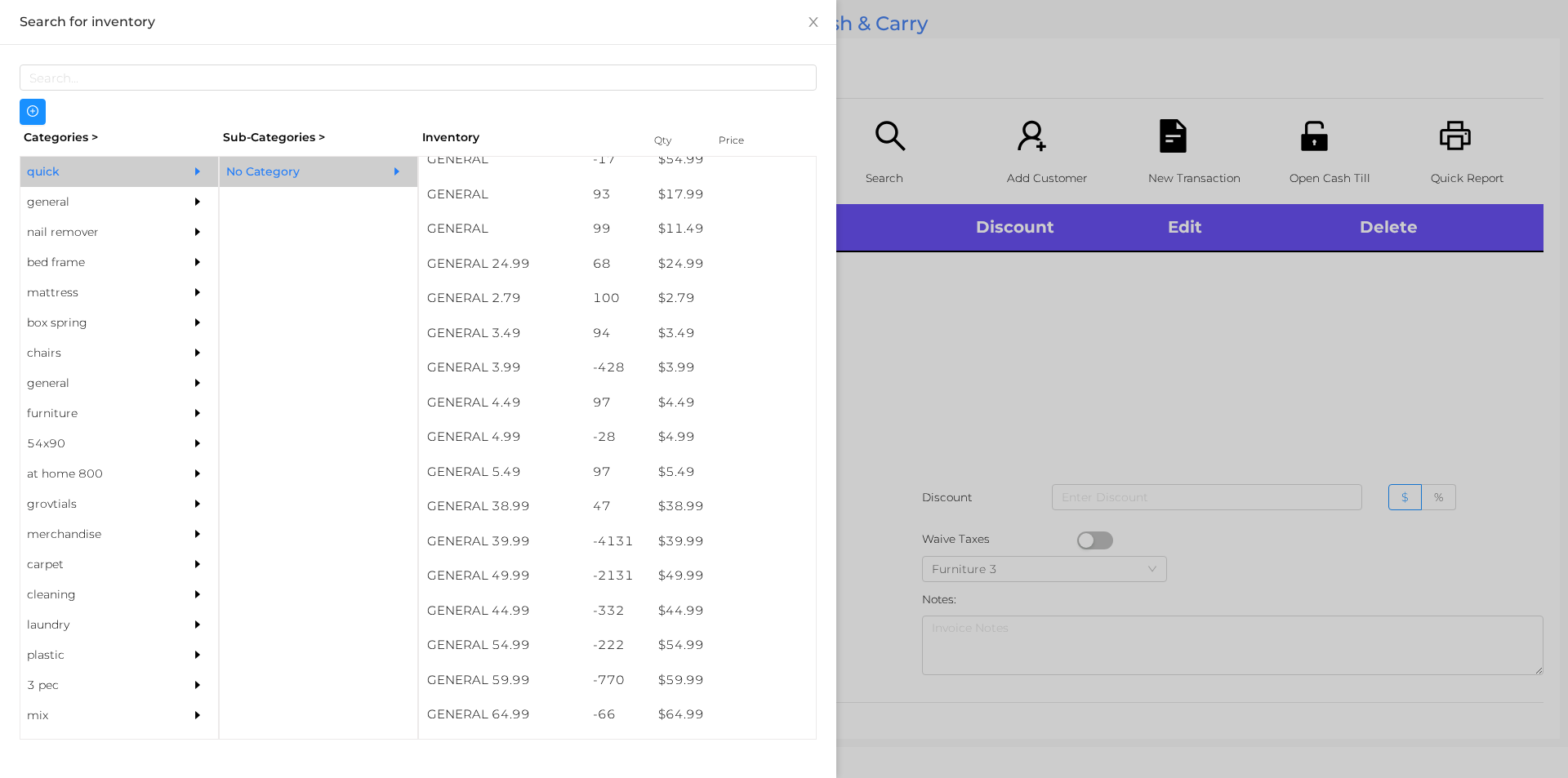
scroll to position [591, 0]
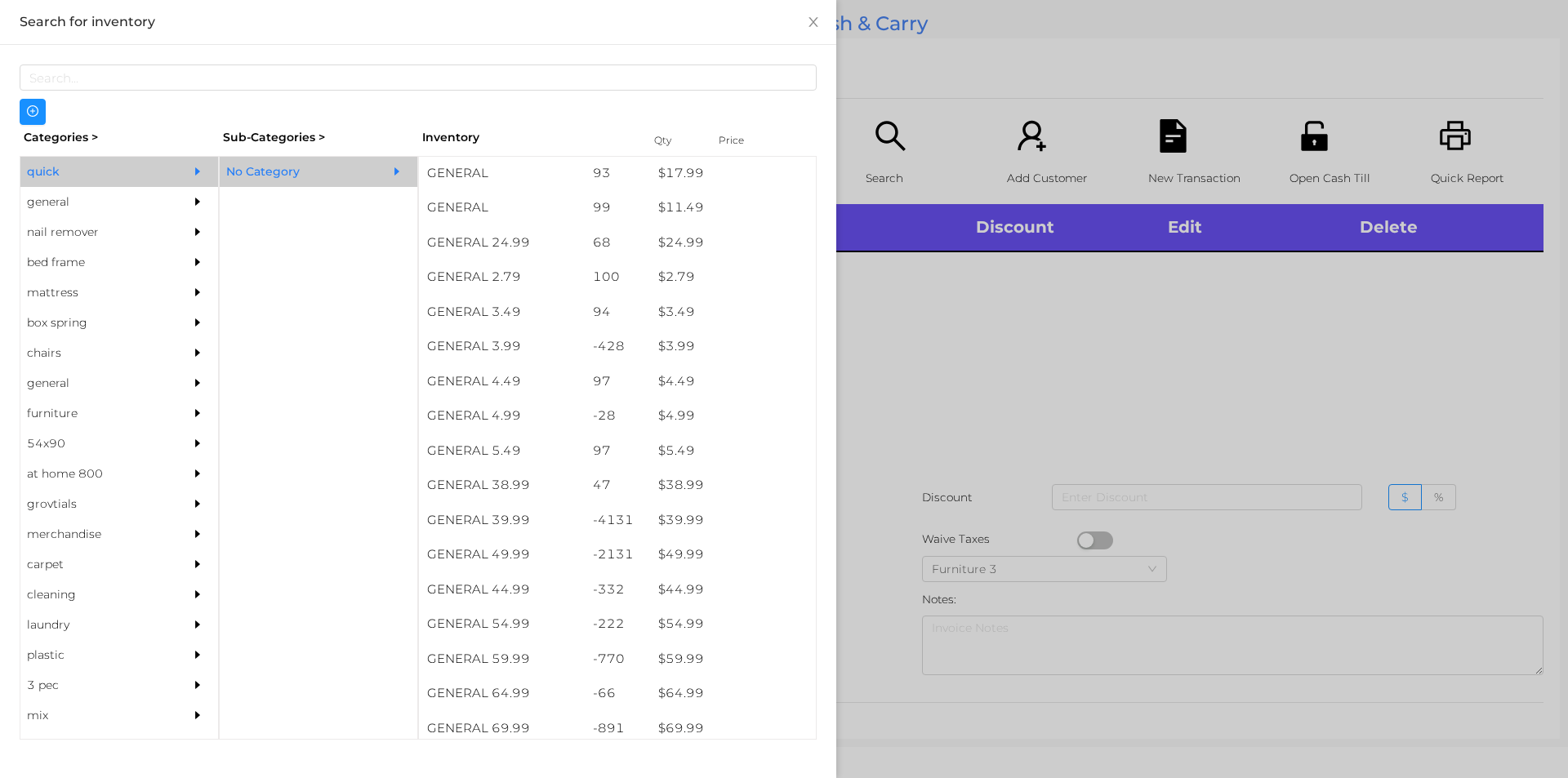
click at [680, 521] on div "$ 39.99" at bounding box center [733, 521] width 166 height 35
click at [907, 525] on div at bounding box center [784, 389] width 1568 height 778
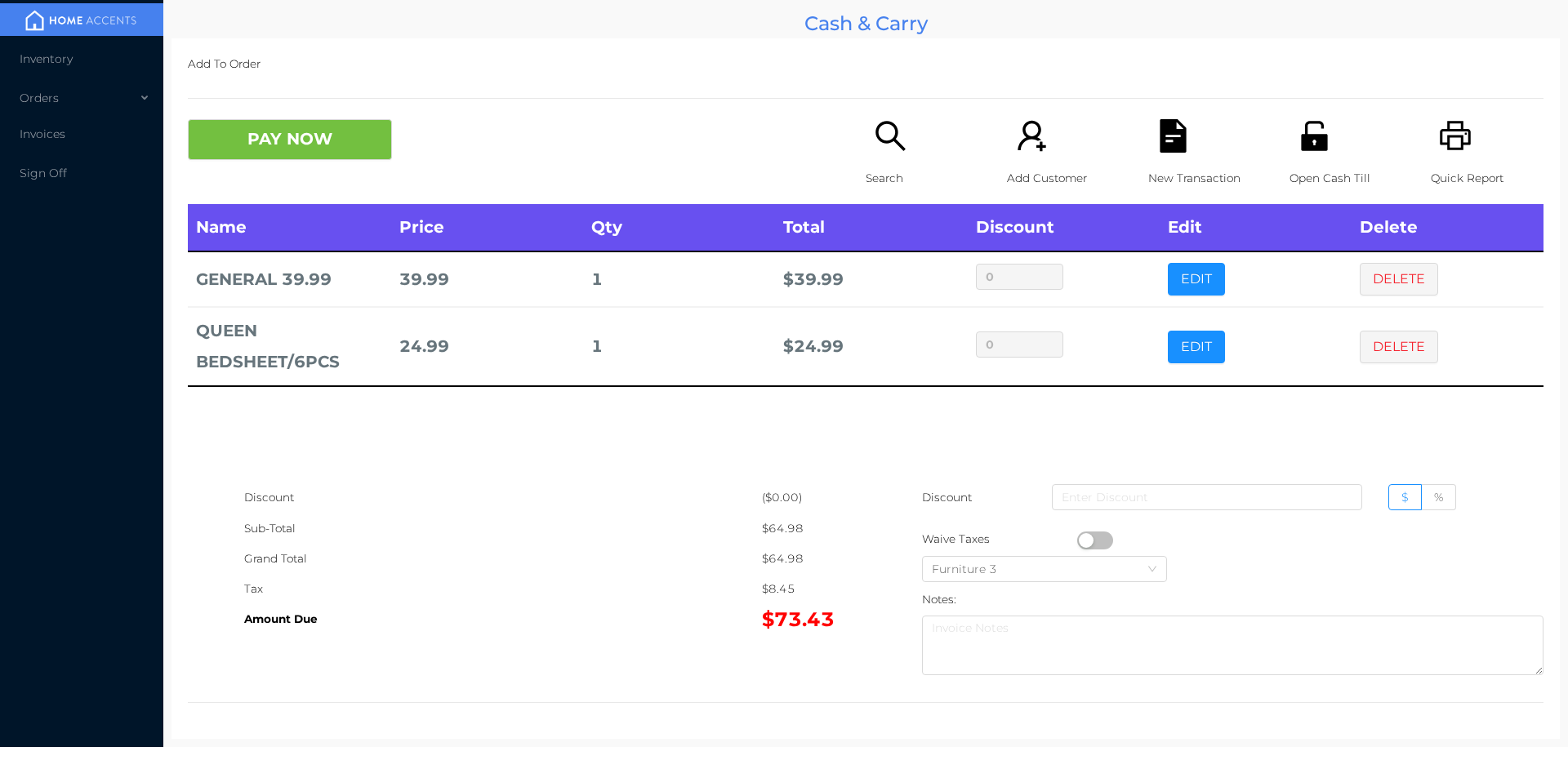
click at [1162, 151] on icon "icon: file-text" at bounding box center [1173, 136] width 26 height 34
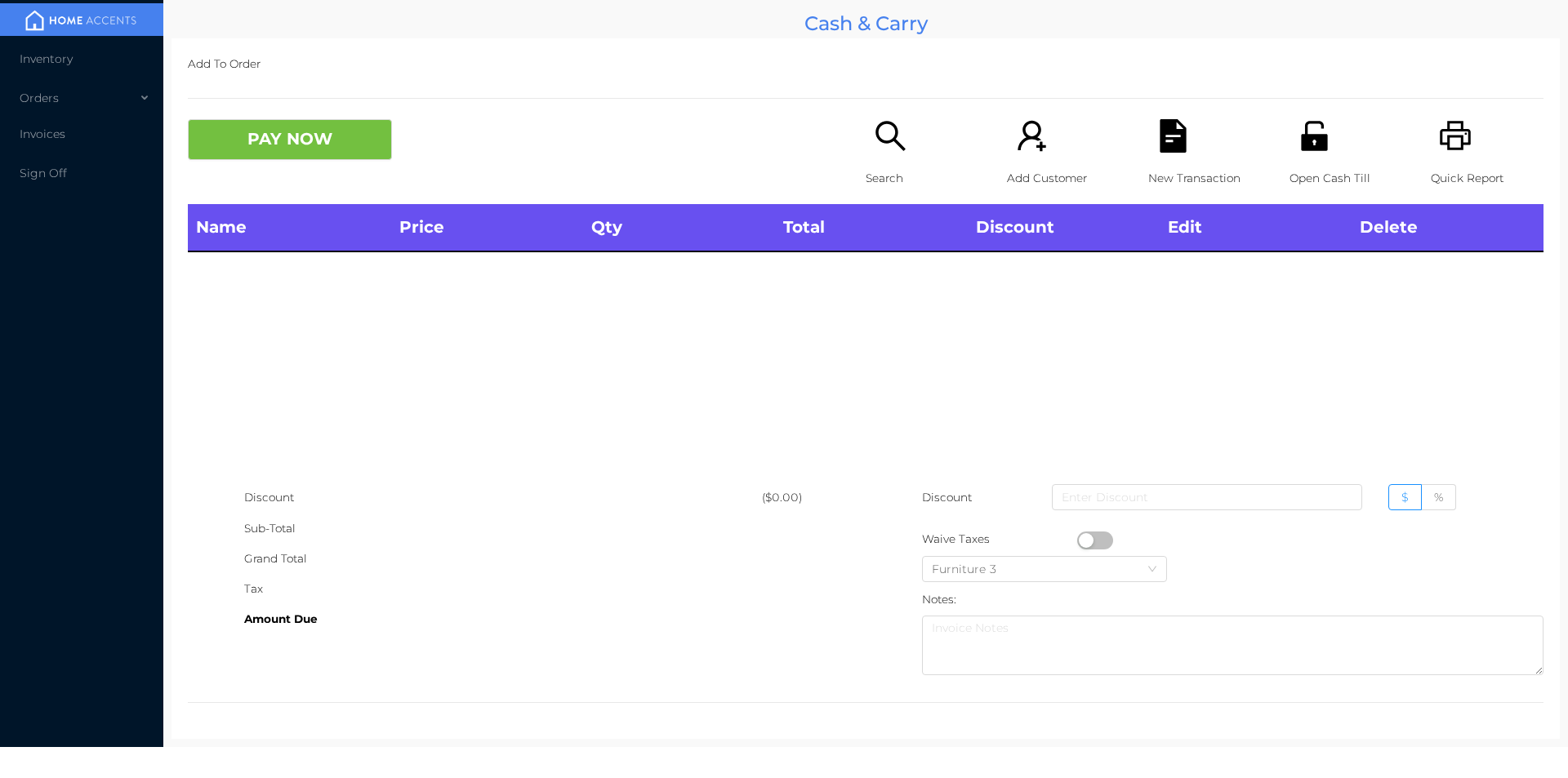
click at [1447, 149] on icon "icon: printer" at bounding box center [1455, 135] width 31 height 29
click at [1317, 146] on icon "icon: unlock" at bounding box center [1314, 136] width 34 height 34
click at [1312, 157] on div "Open Cash Till" at bounding box center [1346, 161] width 113 height 85
click at [900, 125] on icon "icon: search" at bounding box center [891, 136] width 34 height 34
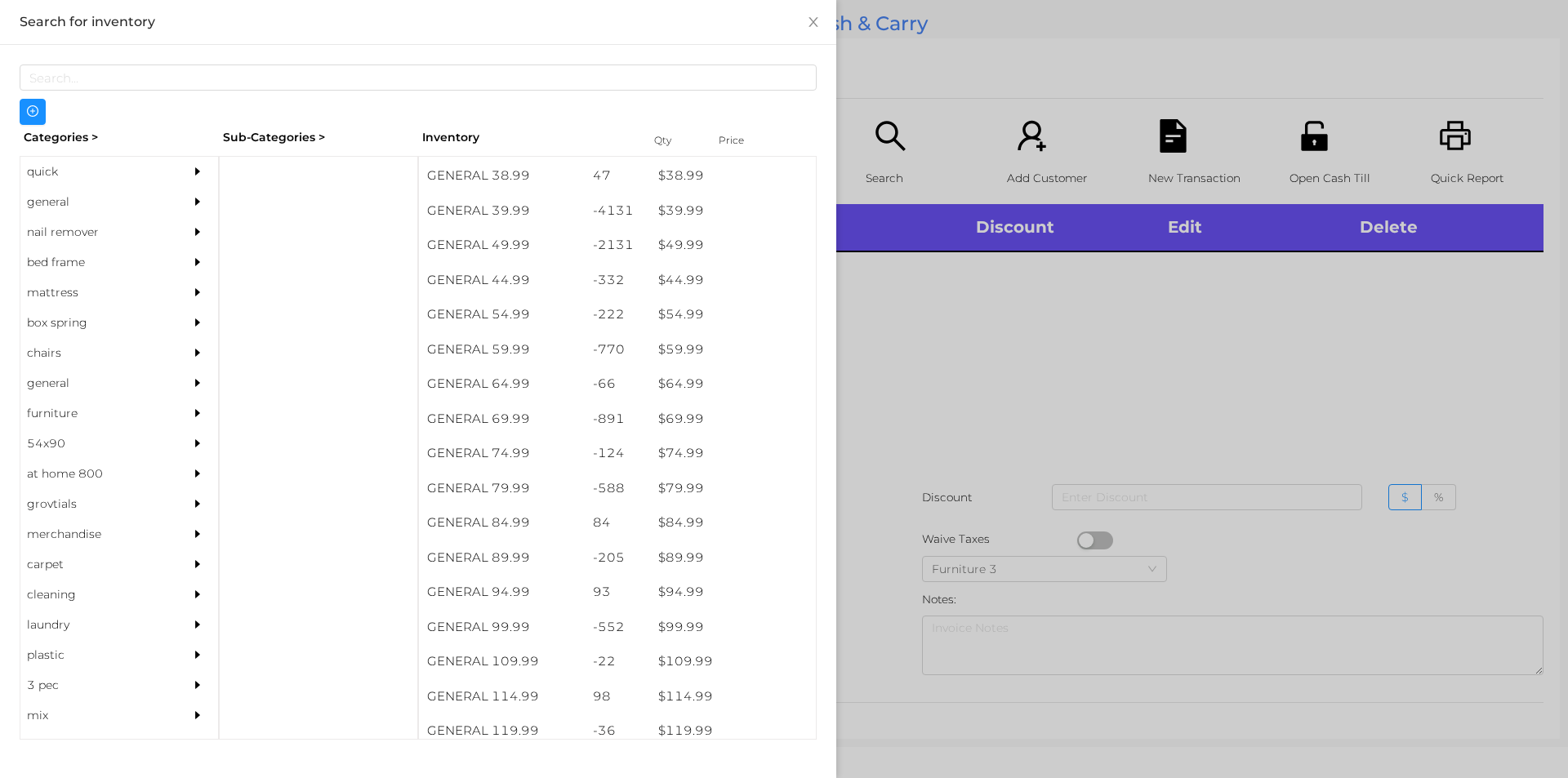
scroll to position [897, 0]
click at [40, 200] on div "general" at bounding box center [95, 202] width 149 height 30
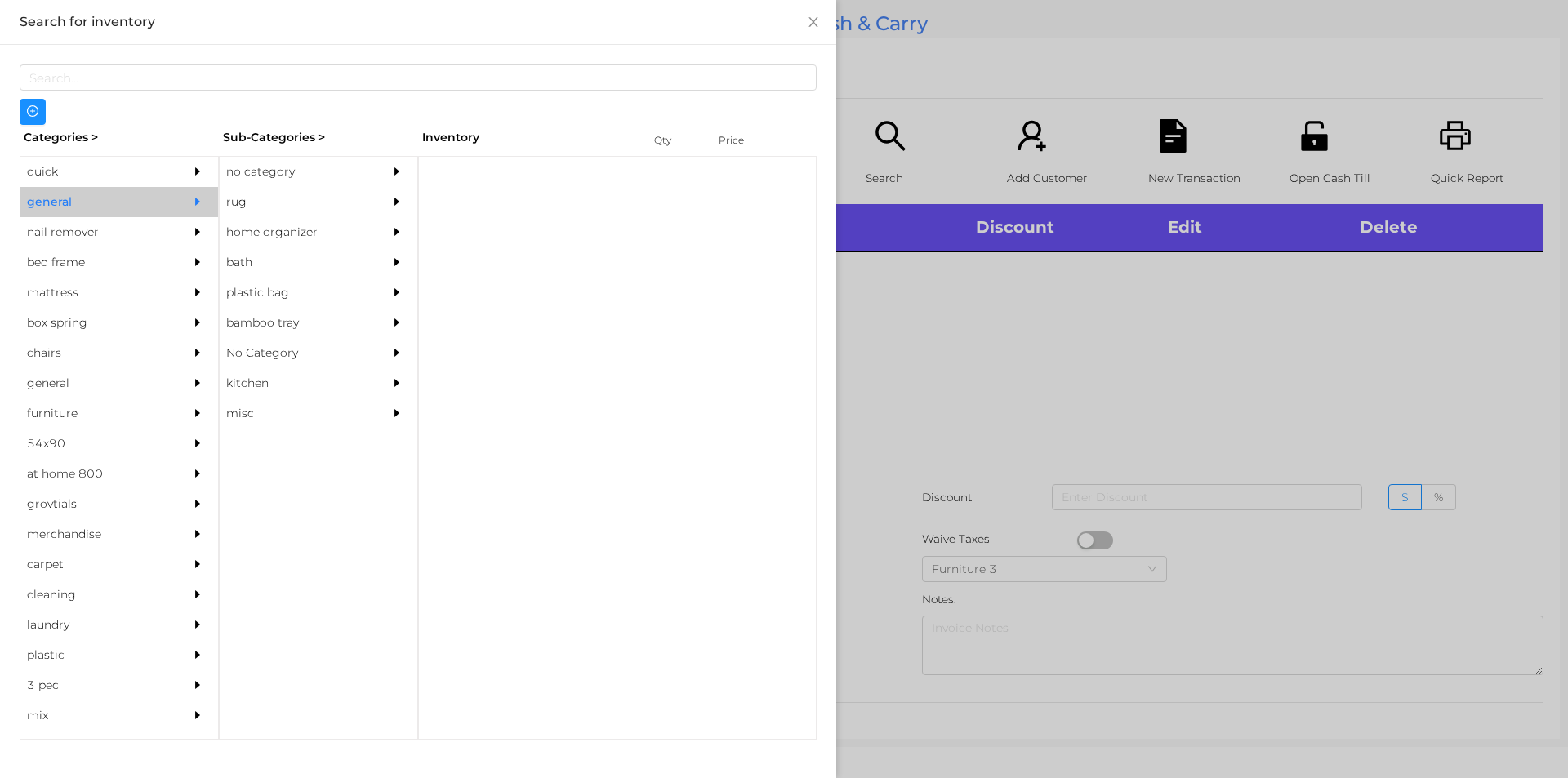
click at [280, 161] on div "no category" at bounding box center [294, 172] width 149 height 30
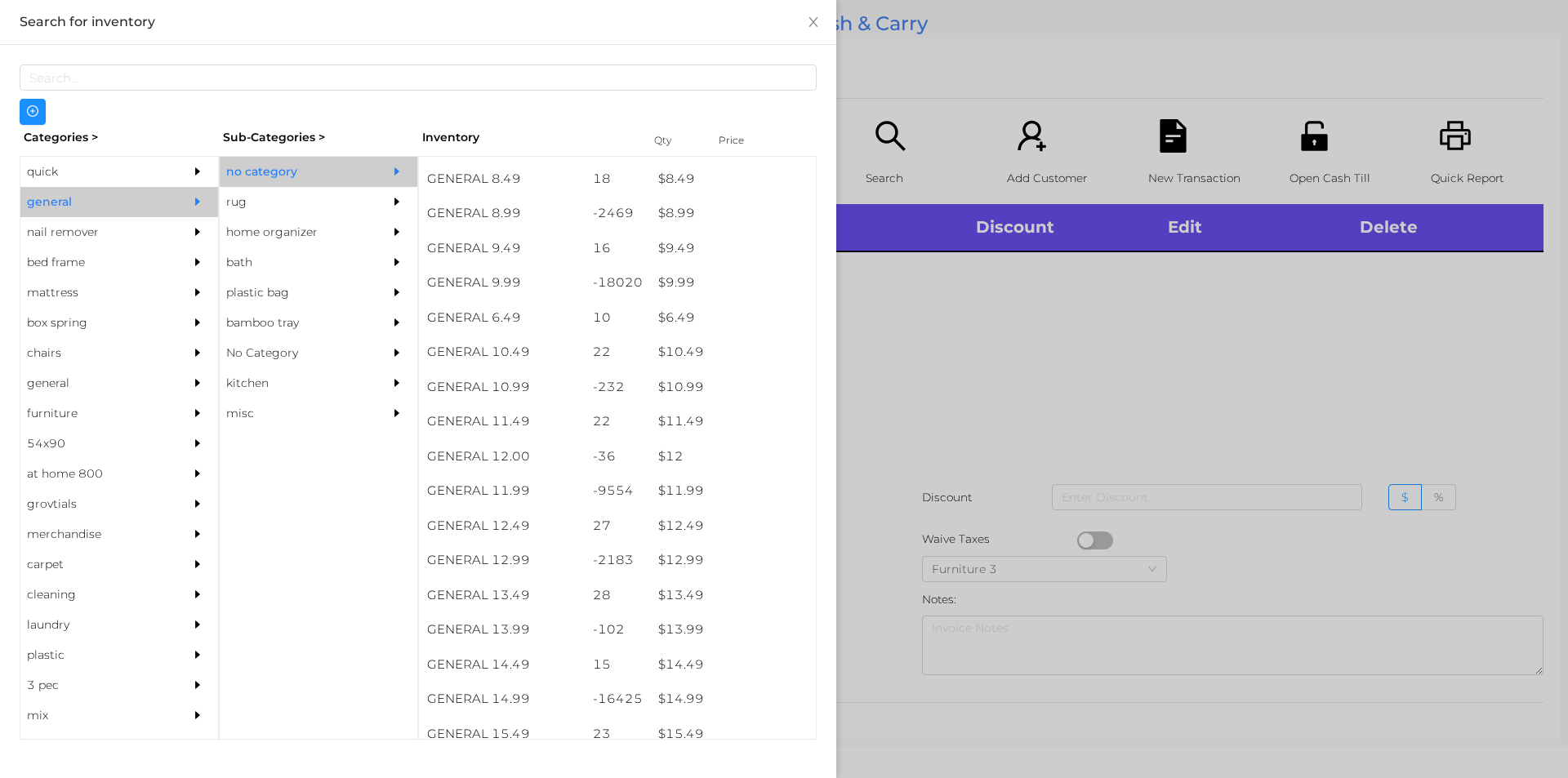
scroll to position [897, 0]
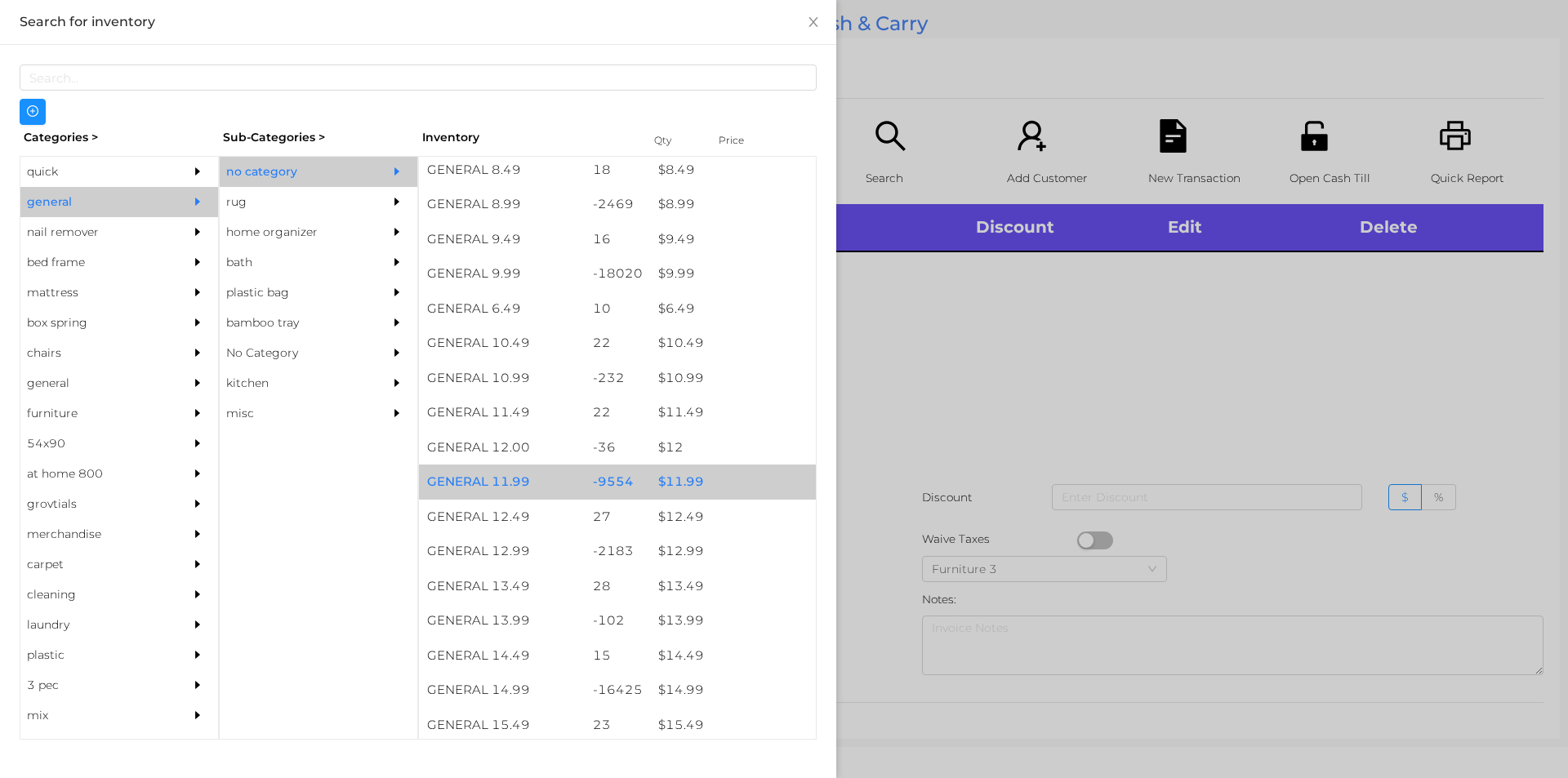
click at [706, 483] on div "$ 11.99" at bounding box center [733, 482] width 166 height 35
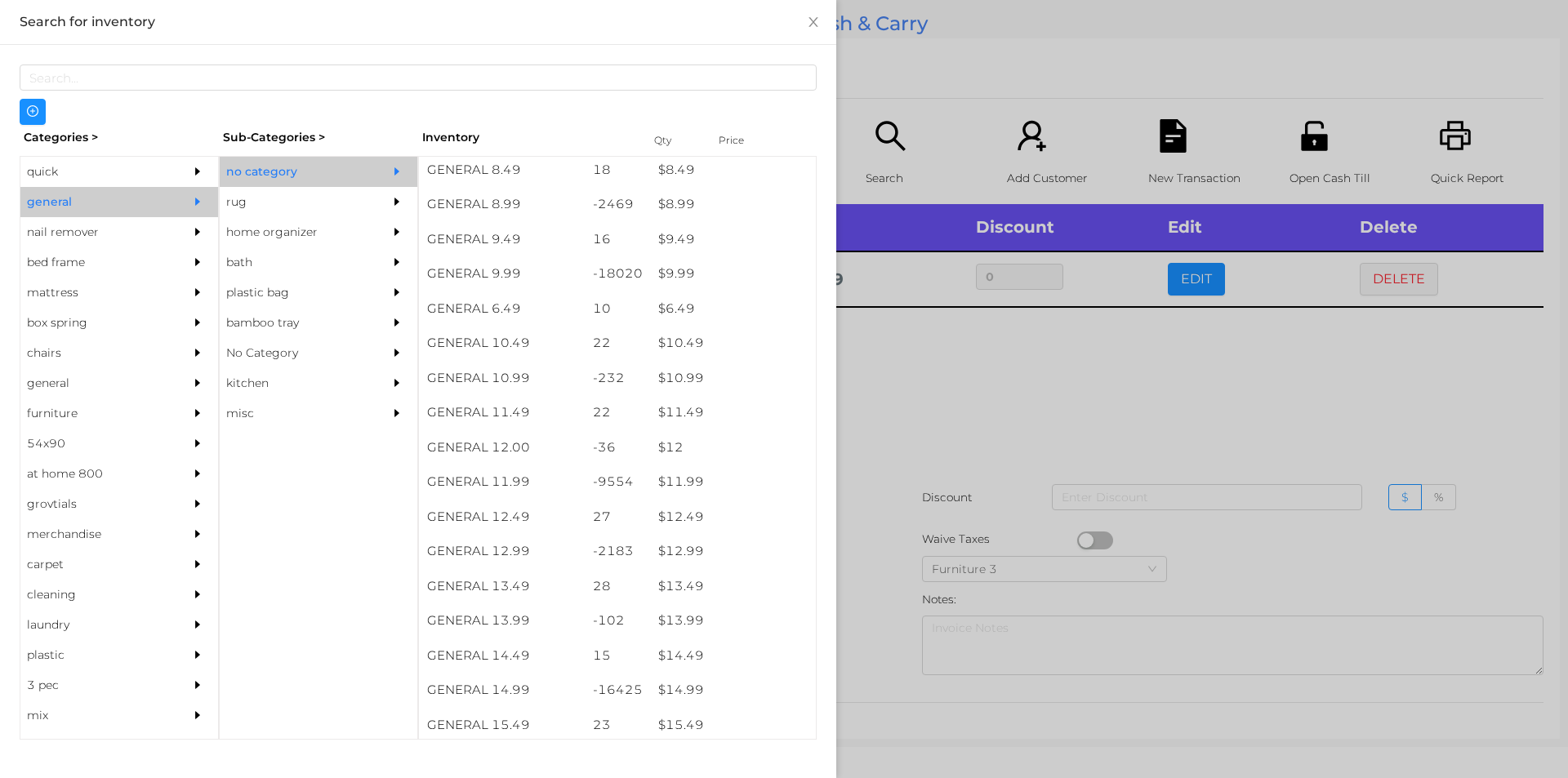
click at [903, 523] on div at bounding box center [784, 389] width 1568 height 778
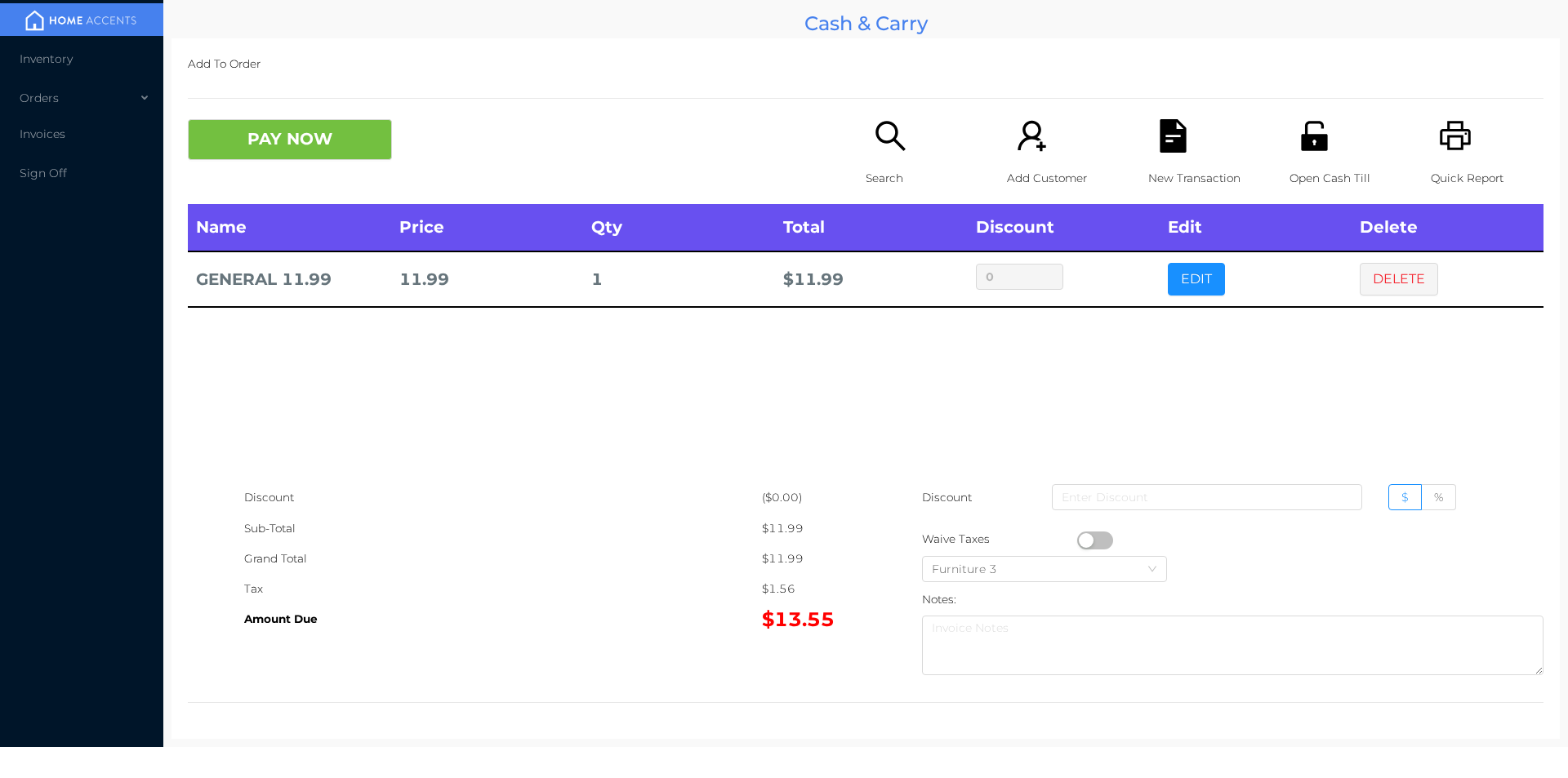
click at [1316, 149] on icon "icon: unlock" at bounding box center [1314, 135] width 26 height 29
click at [322, 157] on button "PAY NOW" at bounding box center [289, 139] width 205 height 41
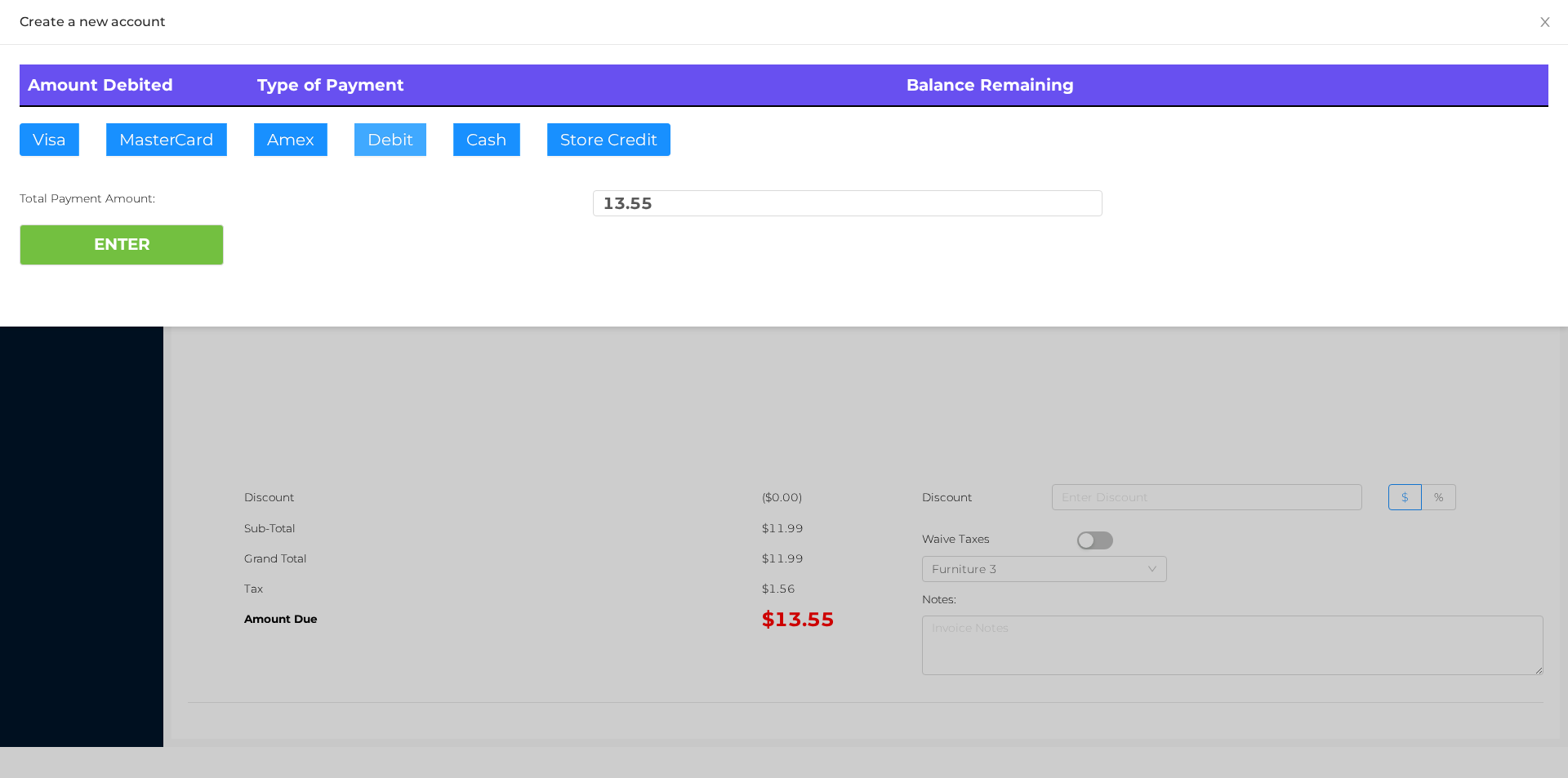
click at [403, 132] on button "Debit" at bounding box center [390, 140] width 72 height 33
click at [186, 235] on button "ENTER" at bounding box center [122, 244] width 205 height 41
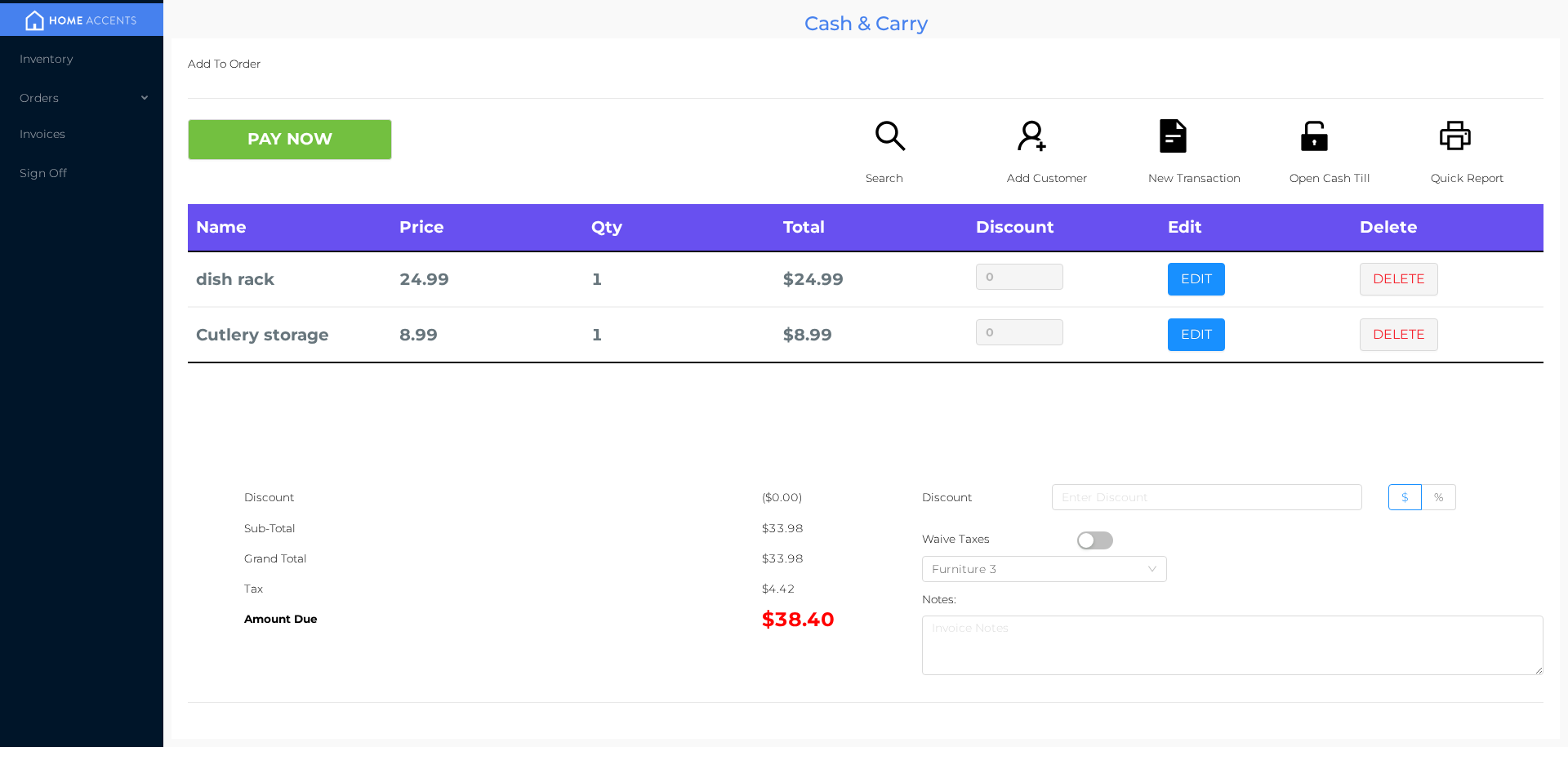
click at [1160, 127] on icon "icon: file-text" at bounding box center [1173, 136] width 26 height 34
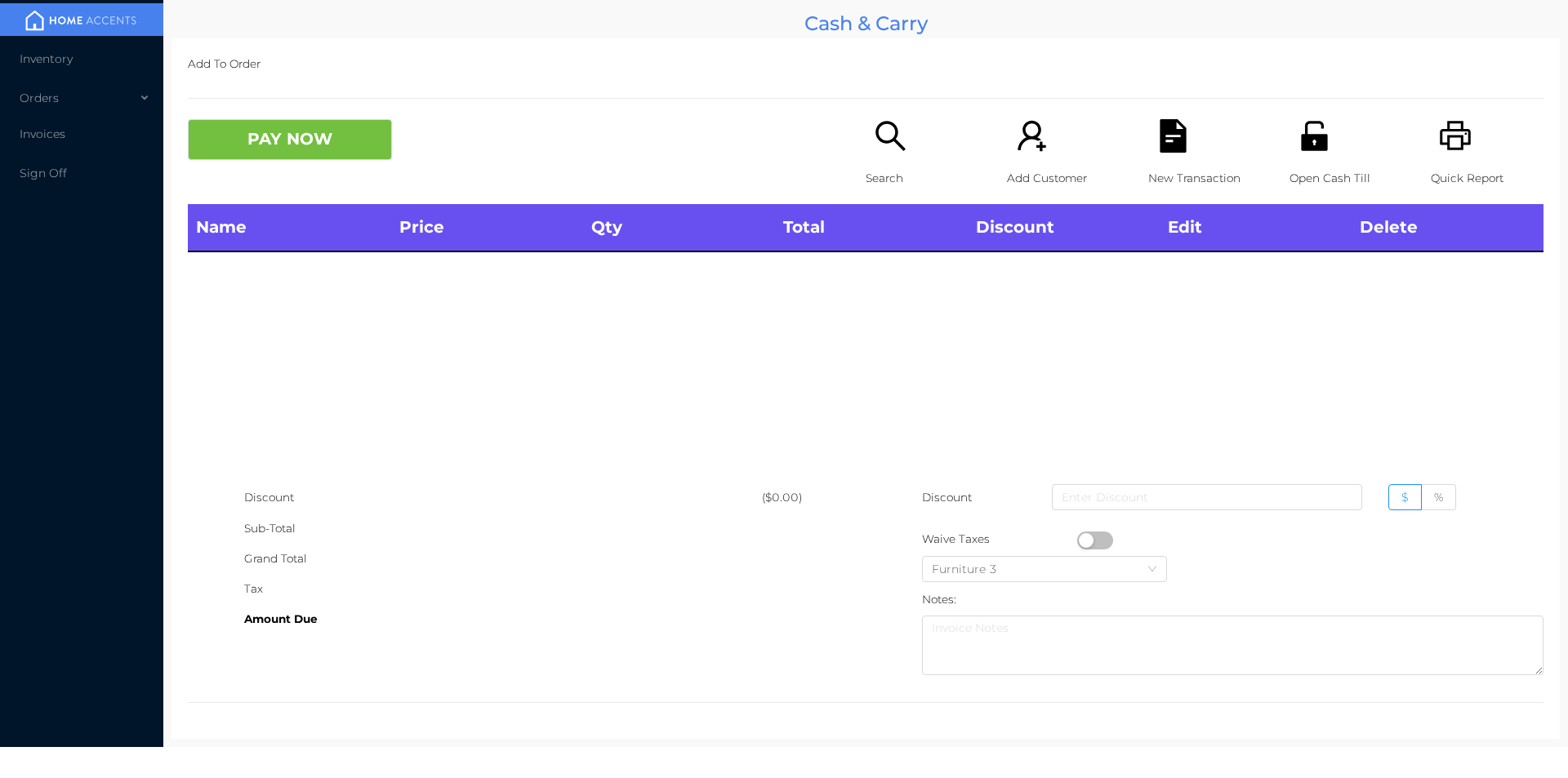
click at [1439, 120] on icon "icon: printer" at bounding box center [1456, 136] width 34 height 34
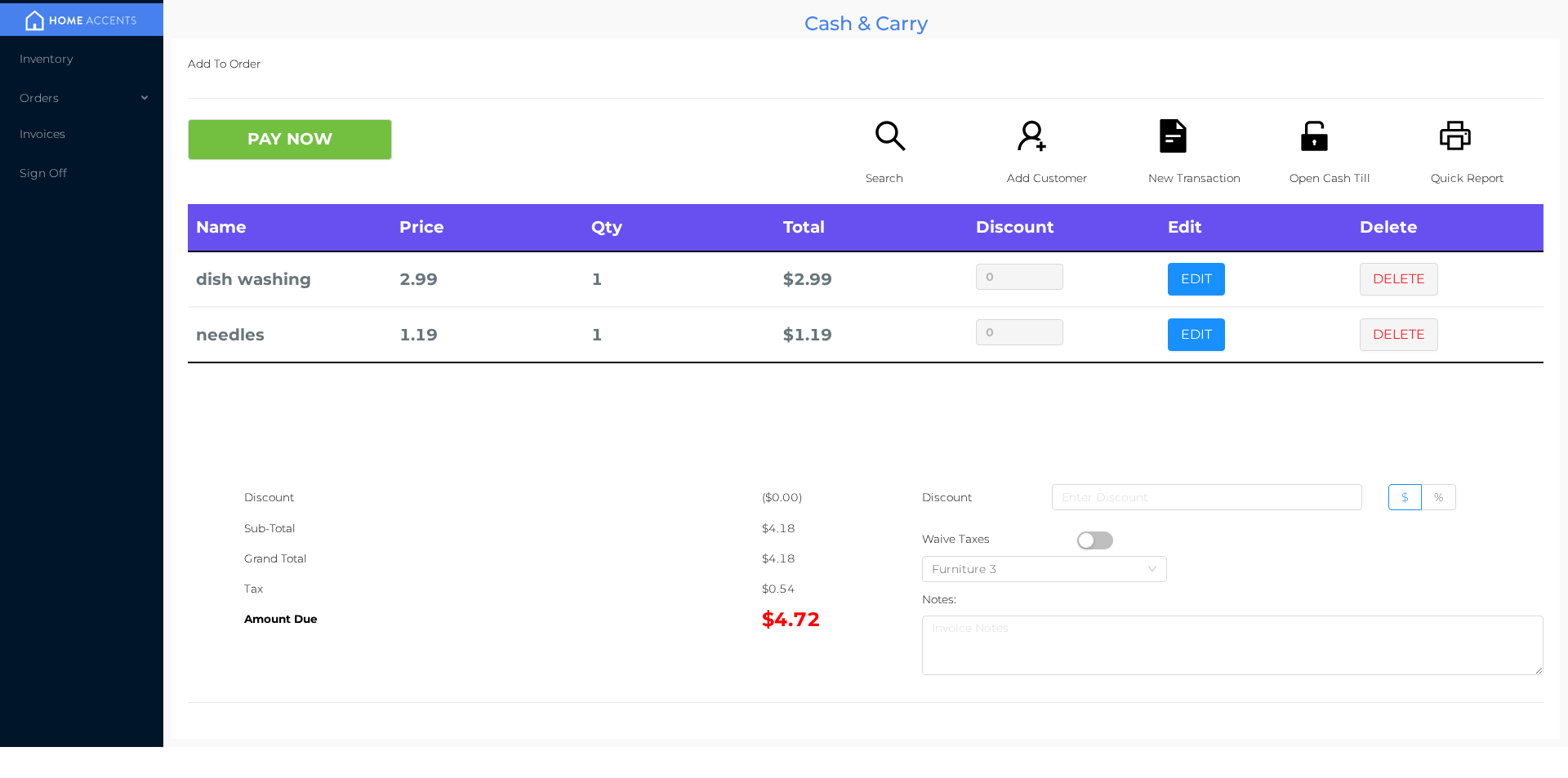
click at [906, 161] on div "Search" at bounding box center [922, 161] width 113 height 85
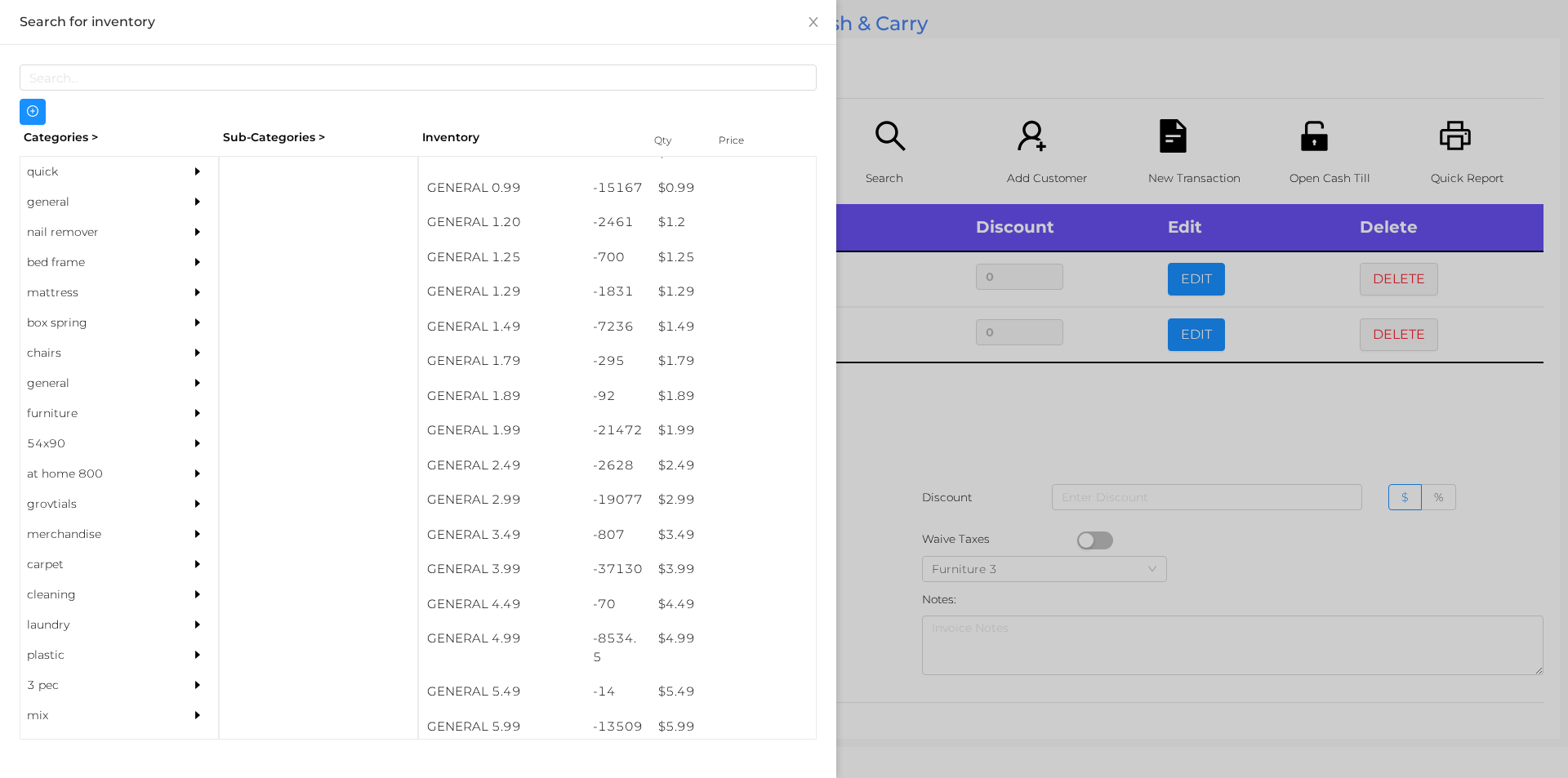
scroll to position [192, 0]
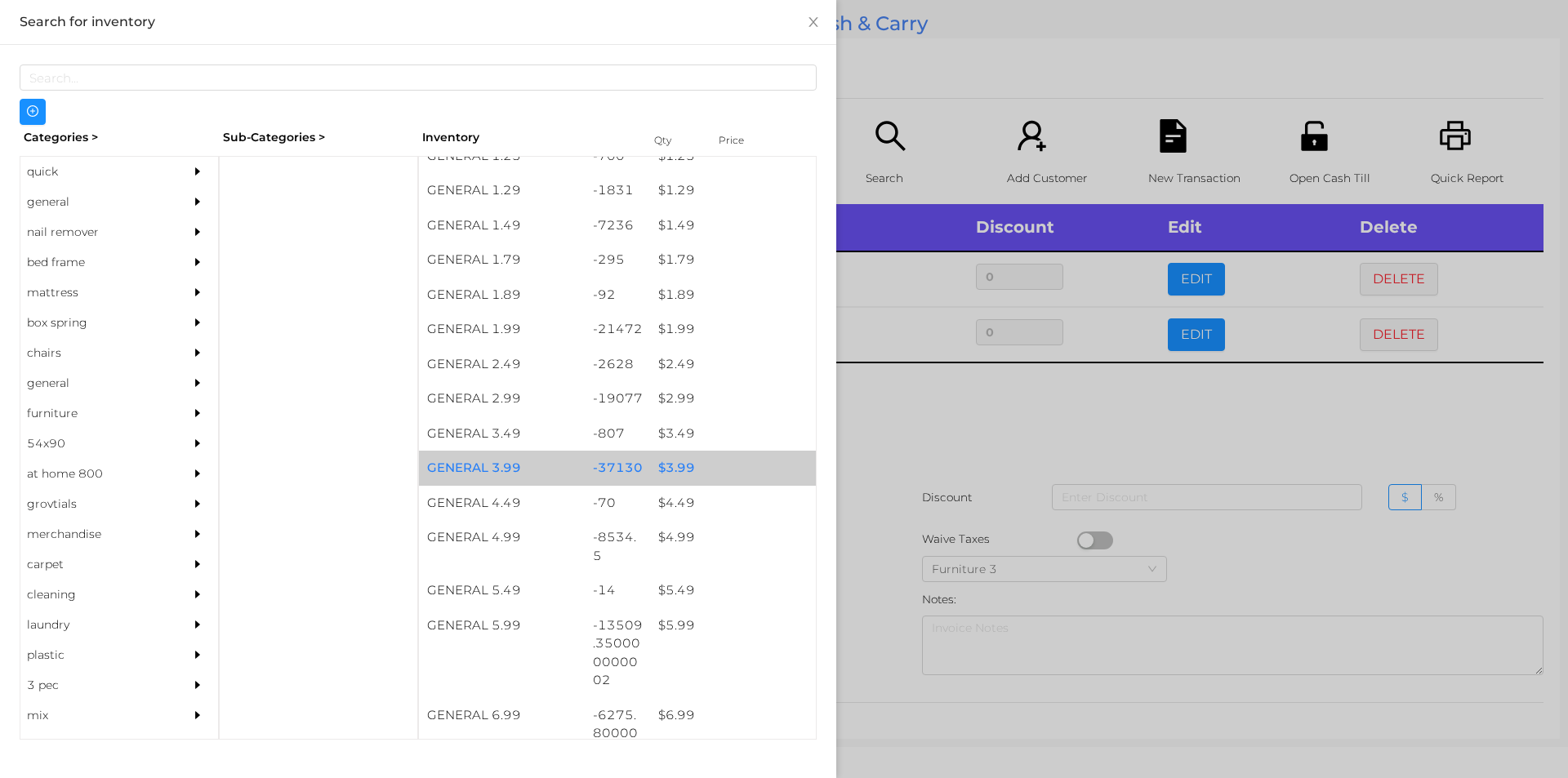
click at [706, 460] on div "$ 3.99" at bounding box center [733, 468] width 166 height 35
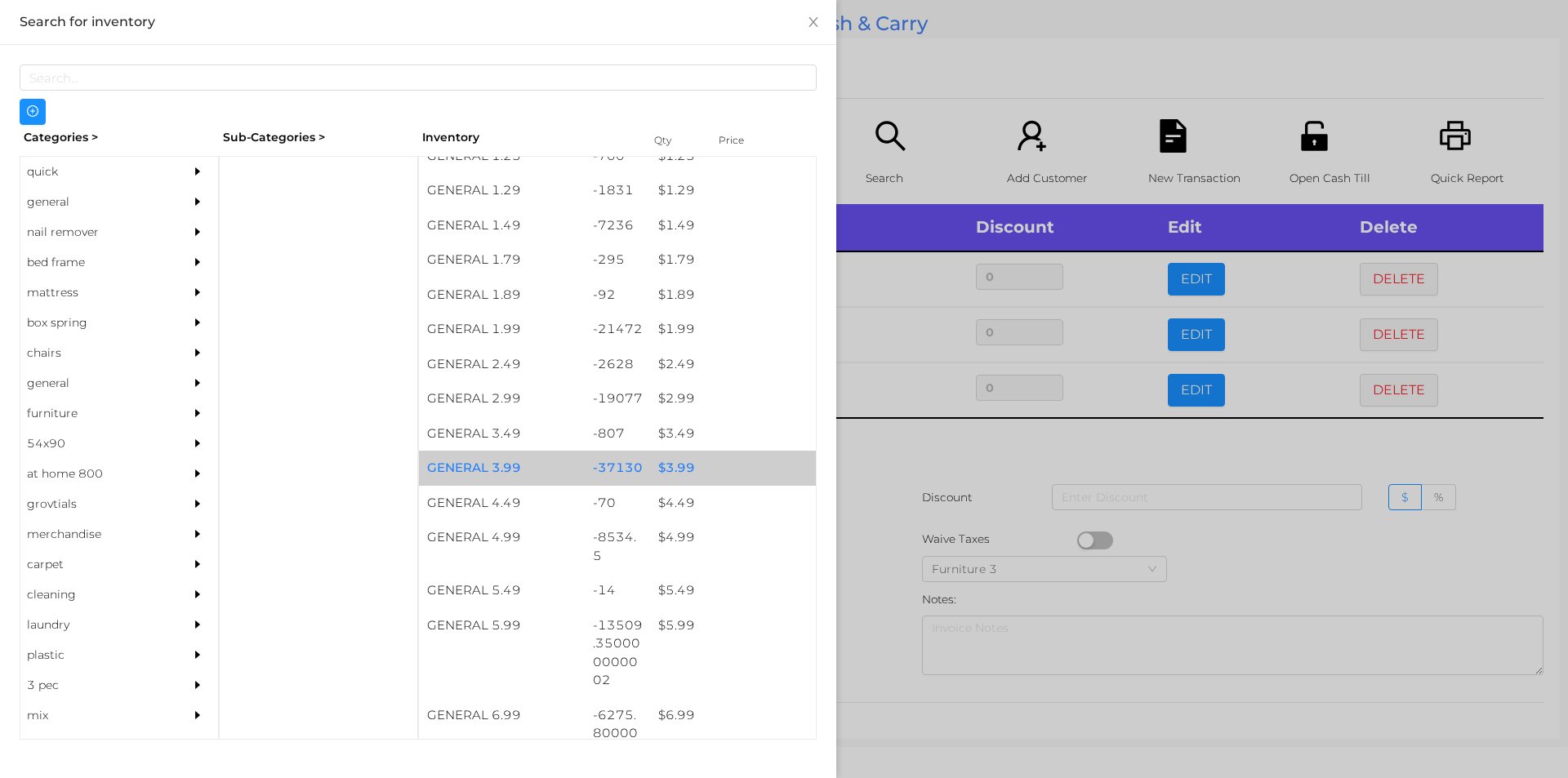
click at [733, 471] on div "$ 3.99" at bounding box center [733, 468] width 166 height 35
click at [753, 468] on div "$ 3.99" at bounding box center [733, 468] width 166 height 35
click at [771, 467] on div "$ 3.99" at bounding box center [733, 468] width 166 height 35
click at [745, 468] on div "$ 3.99" at bounding box center [733, 468] width 166 height 35
click at [740, 467] on div "$ 3.99" at bounding box center [733, 468] width 166 height 35
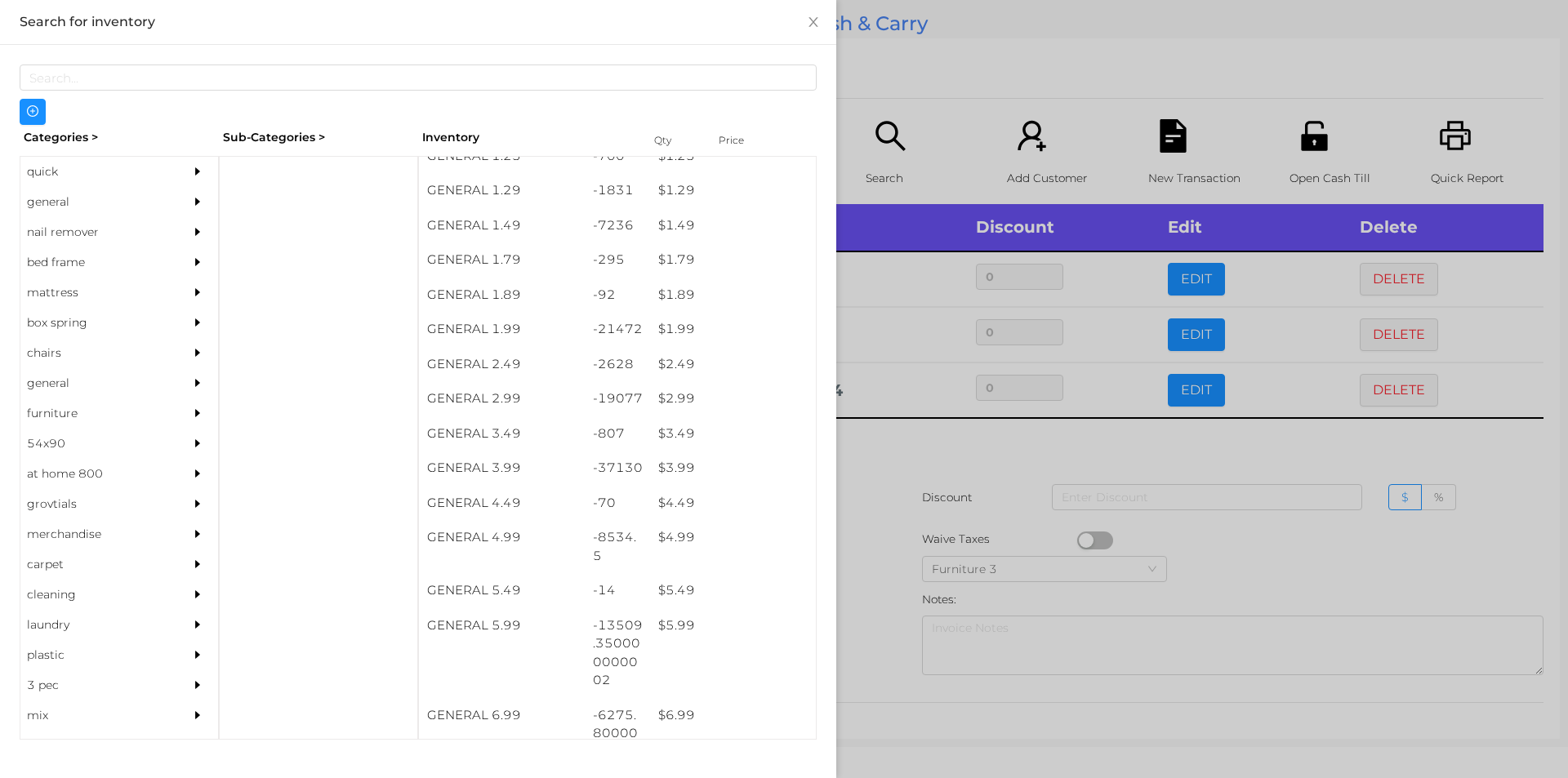
click at [928, 487] on div at bounding box center [784, 389] width 1568 height 778
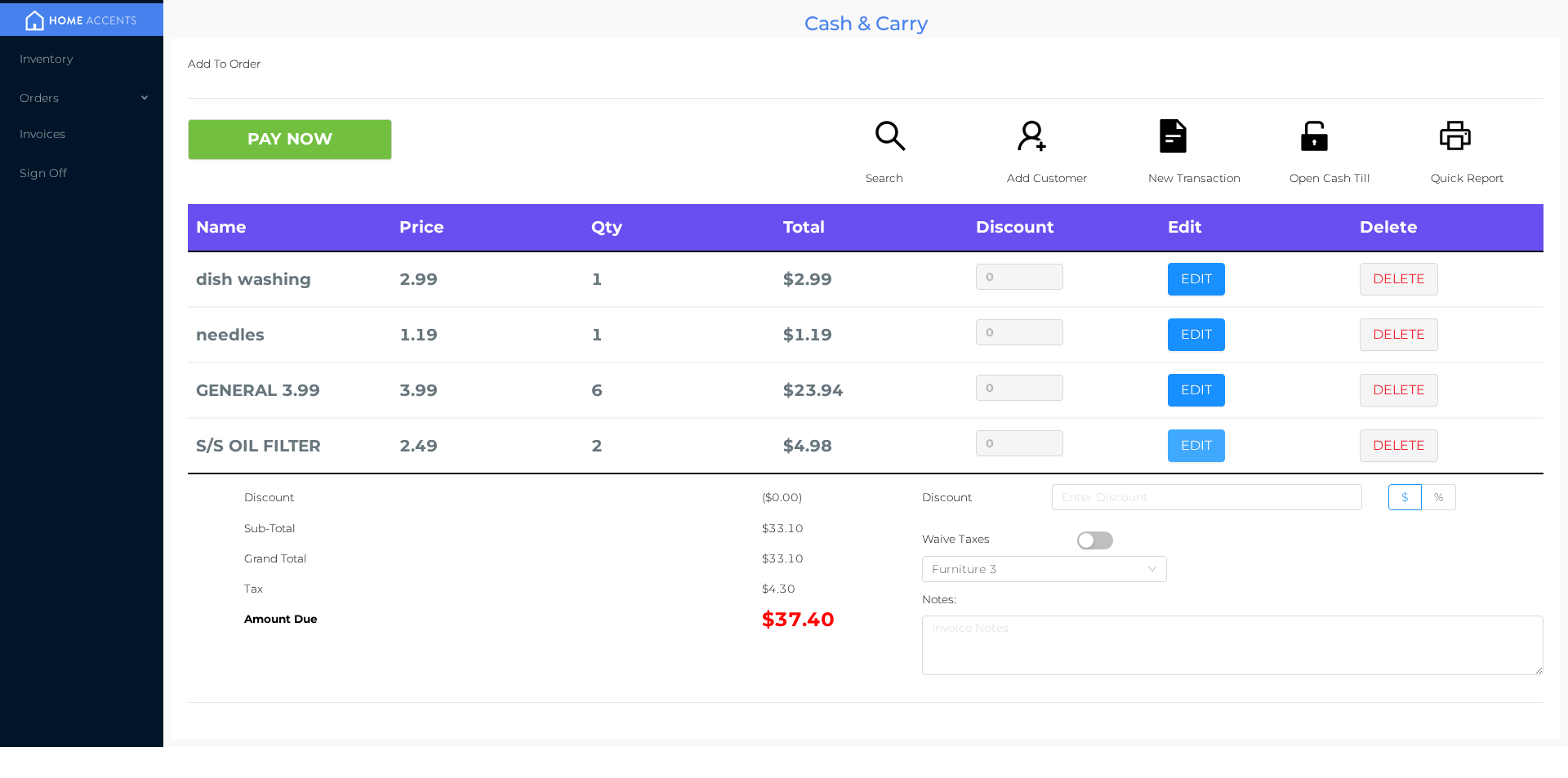
click at [1167, 447] on button "EDIT" at bounding box center [1196, 446] width 58 height 33
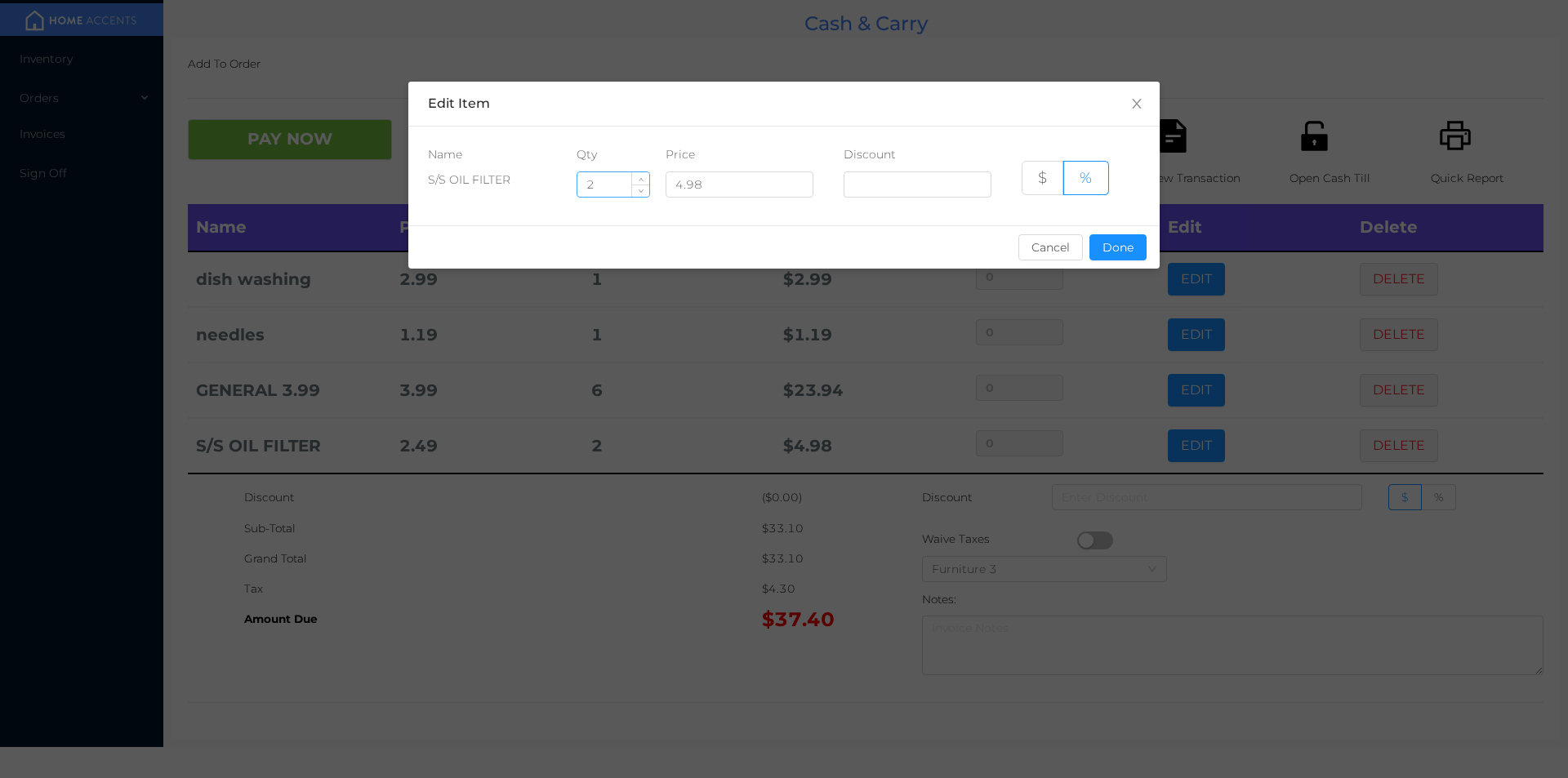
click at [619, 182] on input "2" at bounding box center [613, 185] width 72 height 25
type input "1"
click at [1121, 255] on button "Done" at bounding box center [1117, 248] width 58 height 26
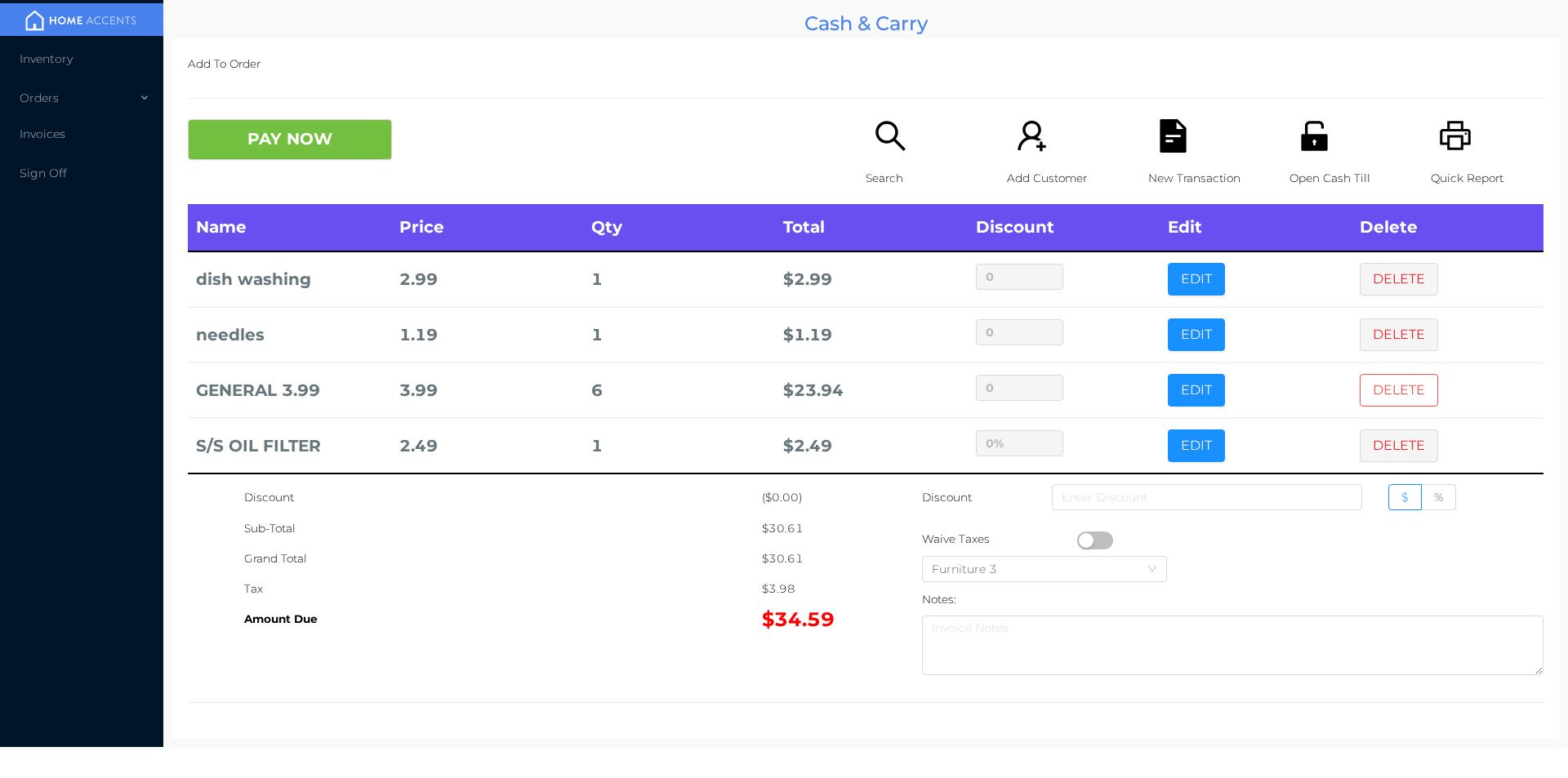
click at [1379, 383] on button "DELETE" at bounding box center [1398, 390] width 78 height 33
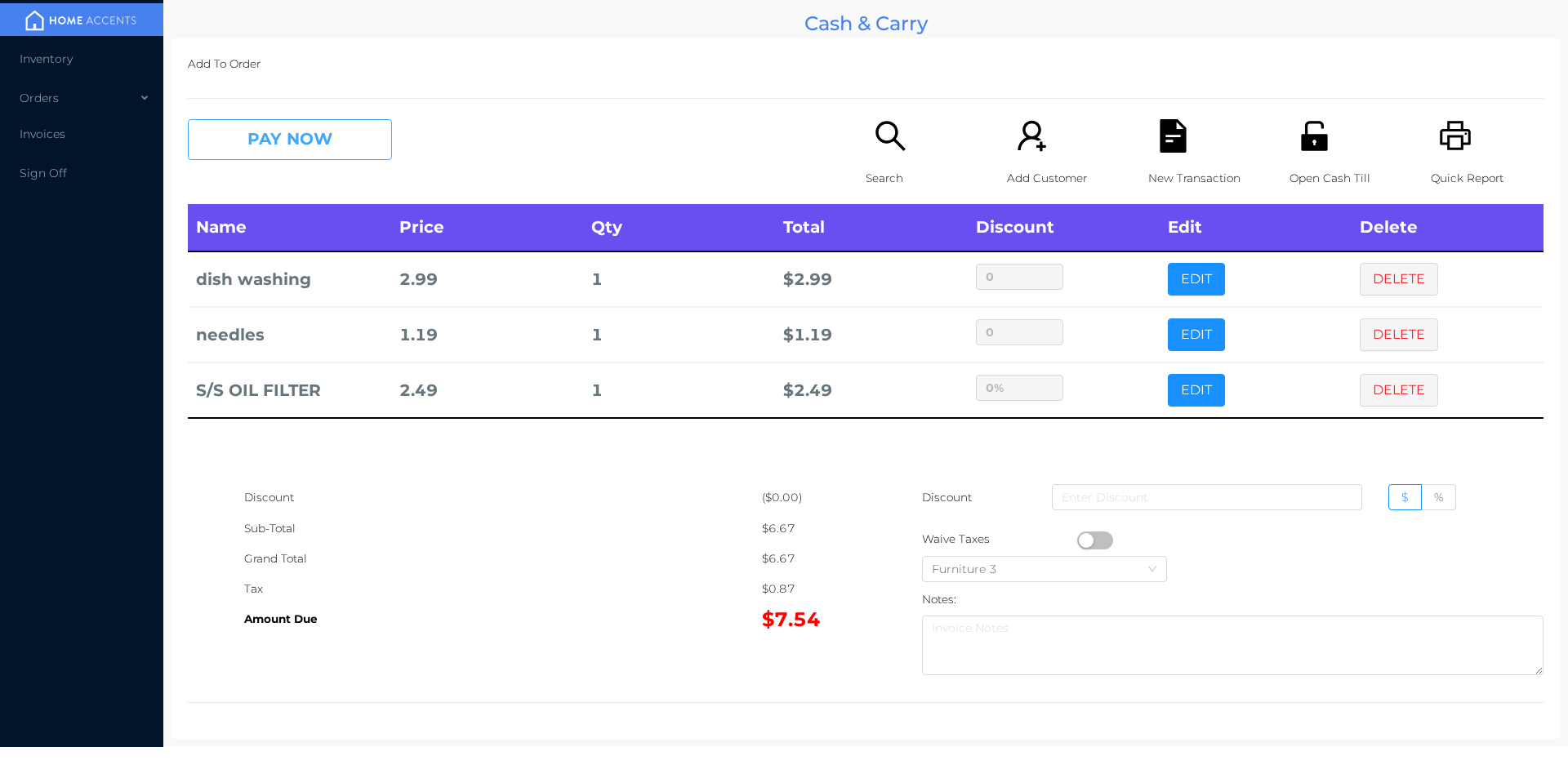
click at [312, 156] on button "PAY NOW" at bounding box center [289, 139] width 205 height 41
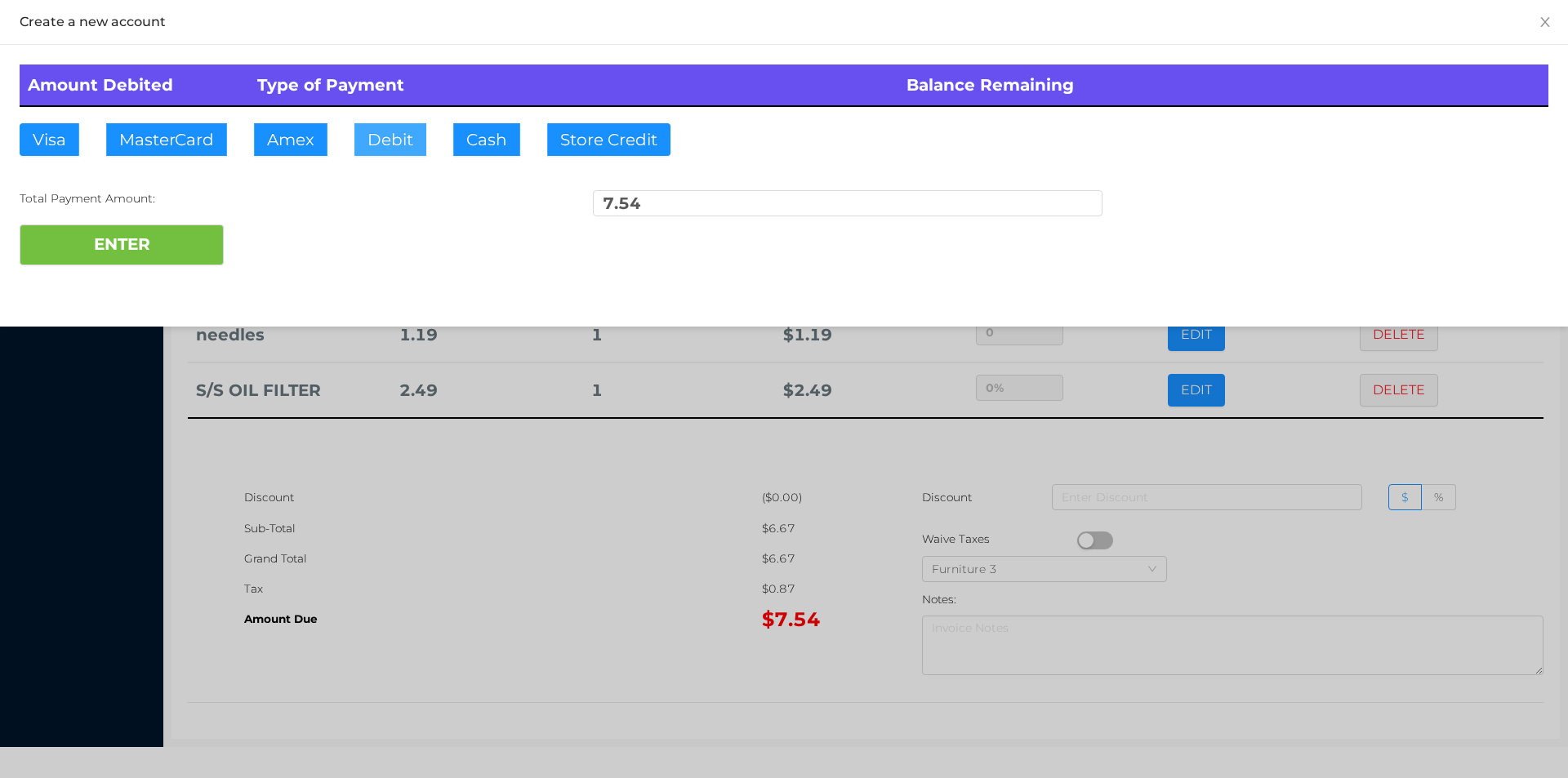
click at [383, 136] on button "Debit" at bounding box center [390, 140] width 72 height 33
click at [219, 253] on button "ENTER" at bounding box center [122, 244] width 205 height 41
type input "0"
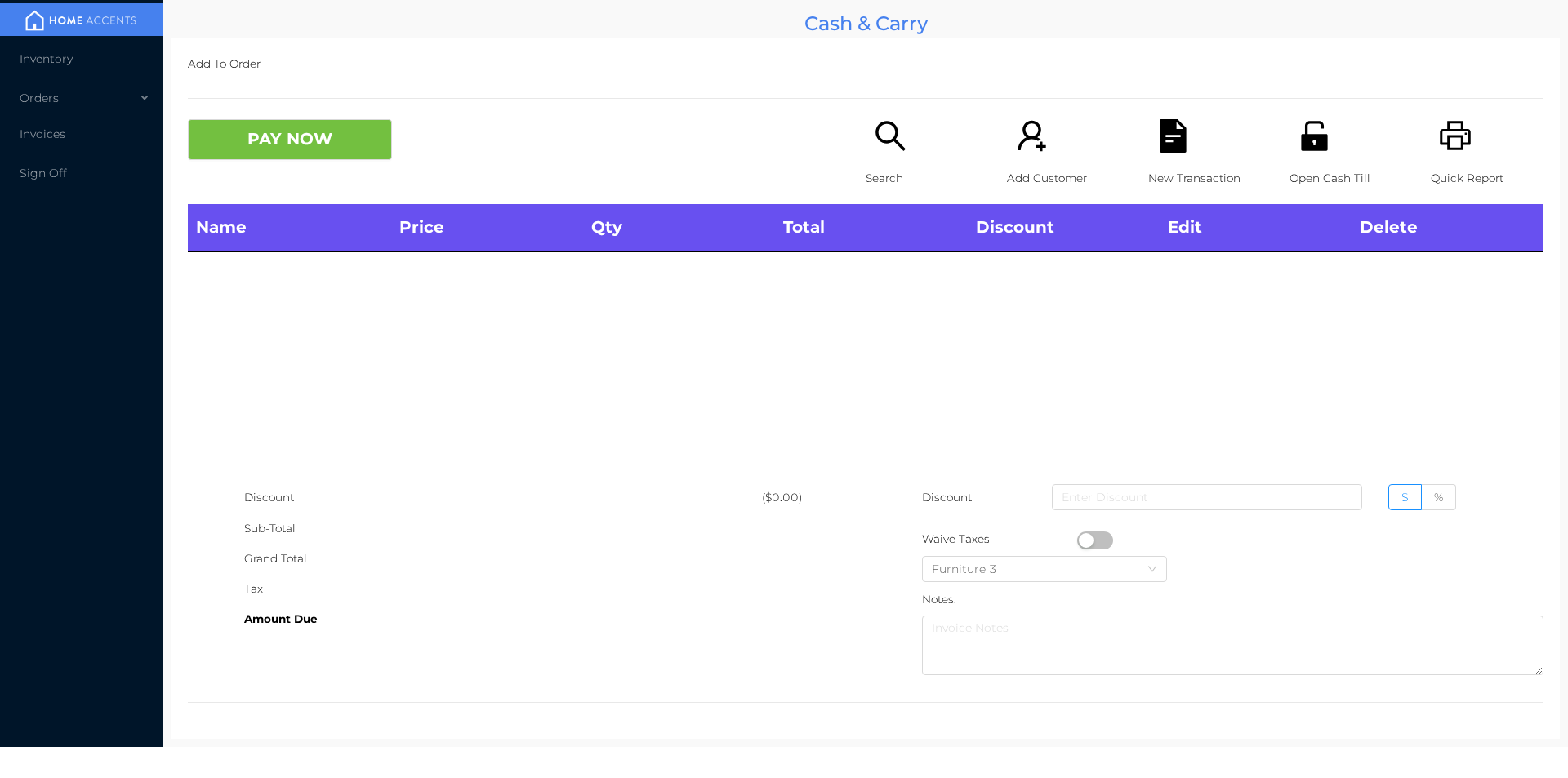
click at [870, 155] on div "Search" at bounding box center [922, 161] width 113 height 85
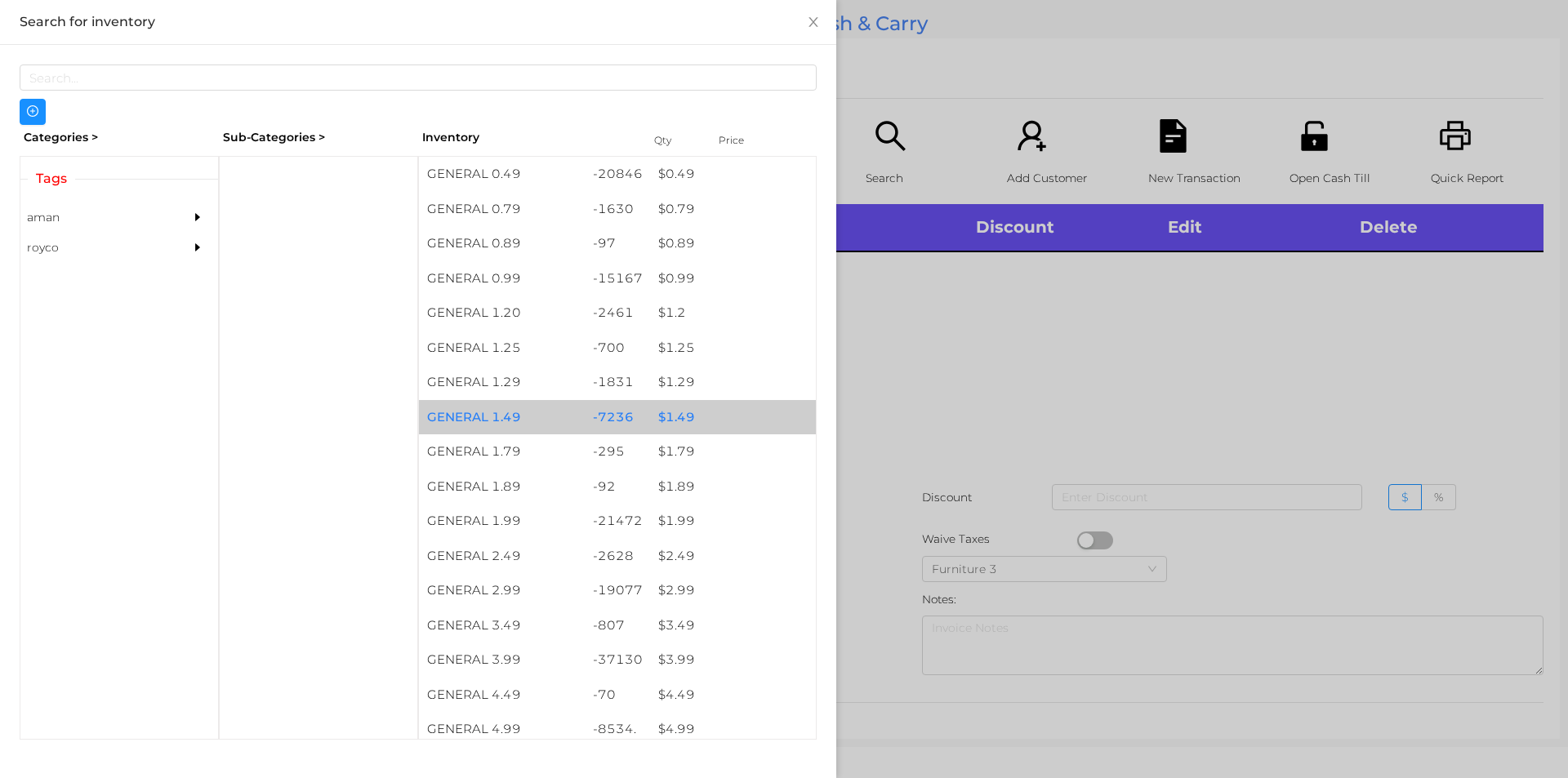
click at [558, 406] on div "GENERAL 1.49" at bounding box center [502, 417] width 166 height 35
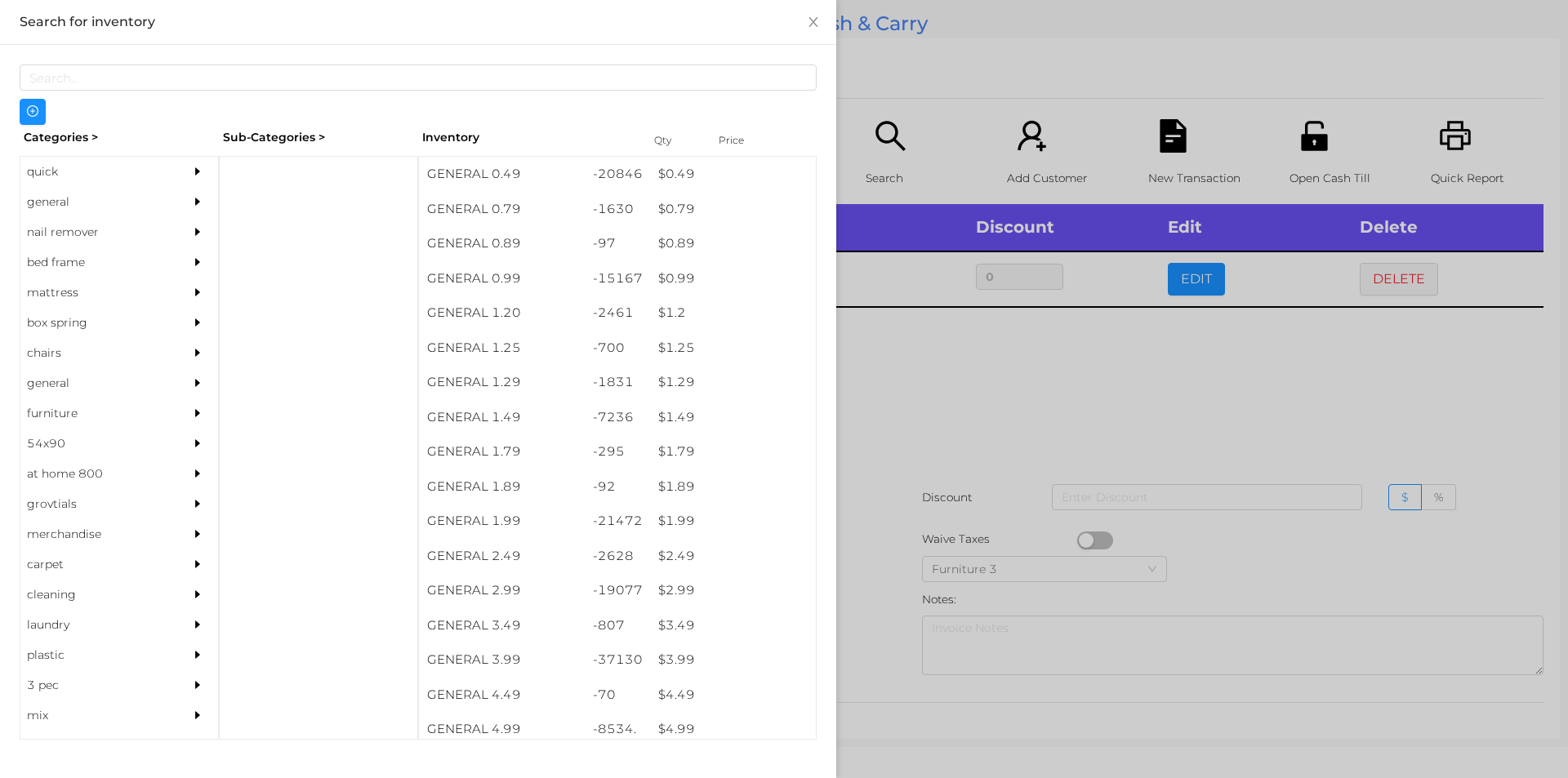
click at [851, 505] on div at bounding box center [784, 389] width 1568 height 778
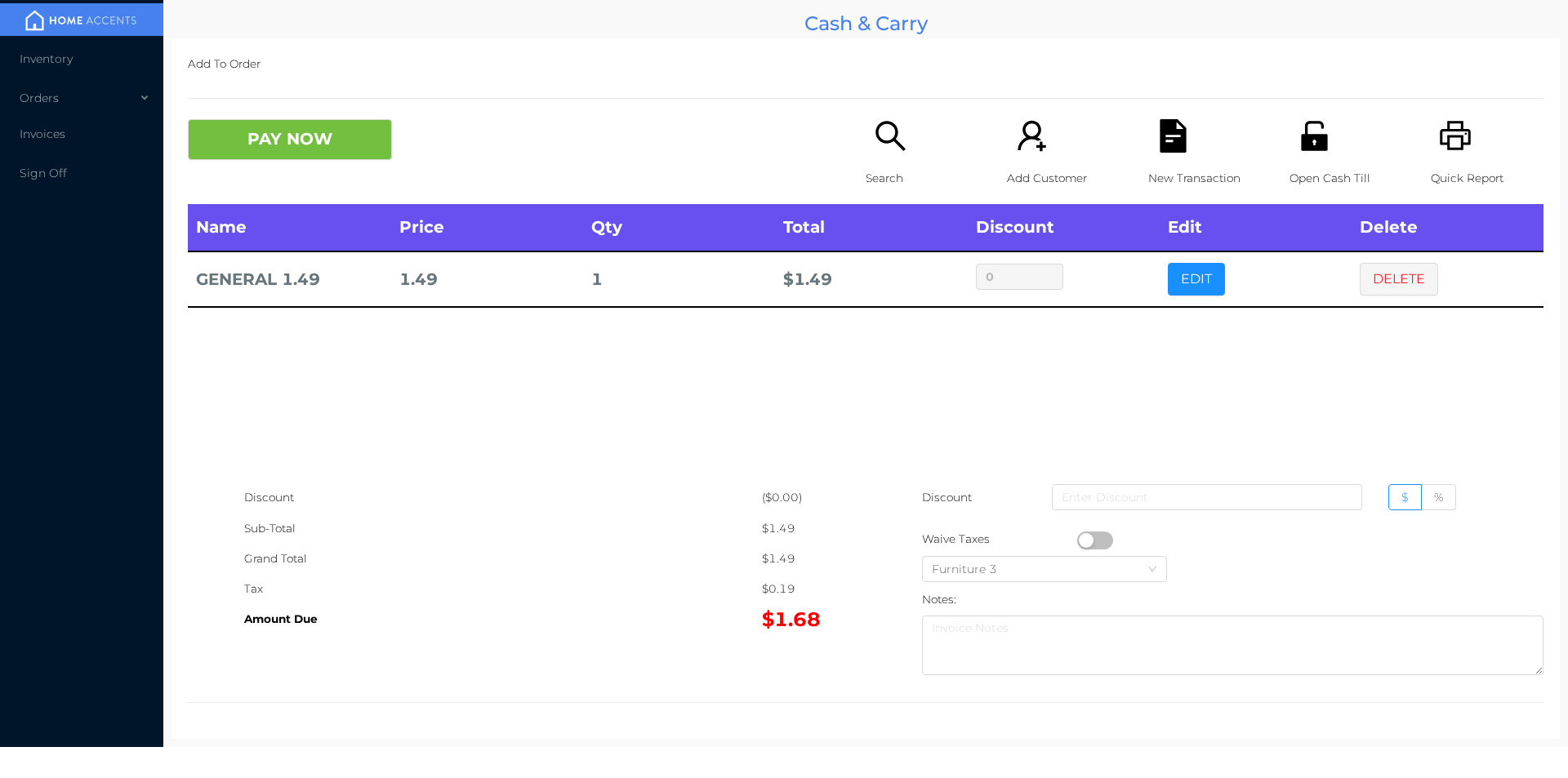
click at [1160, 143] on icon "icon: file-text" at bounding box center [1173, 136] width 26 height 34
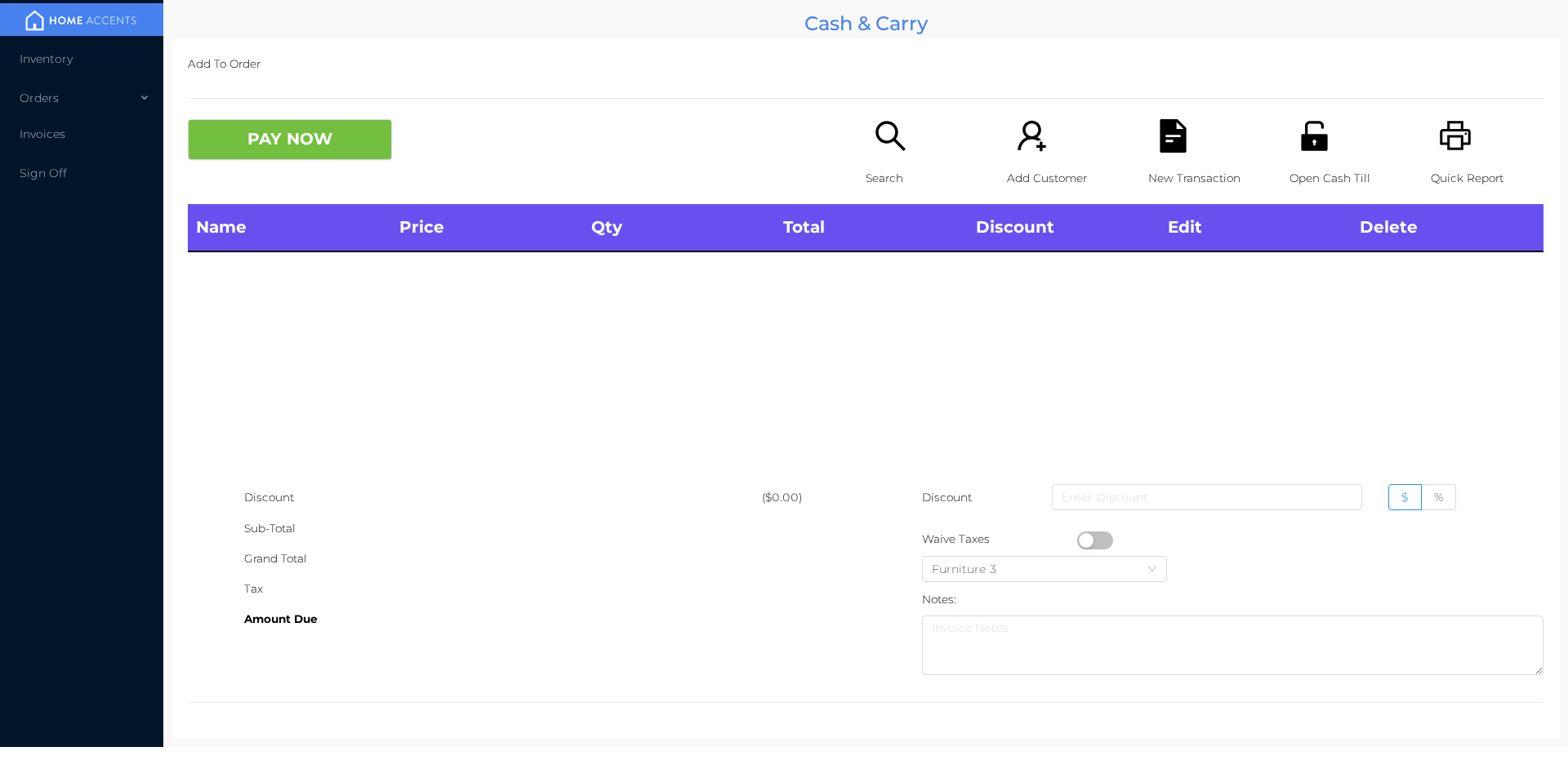
click at [1290, 125] on div "Open Cash Till" at bounding box center [1346, 161] width 113 height 85
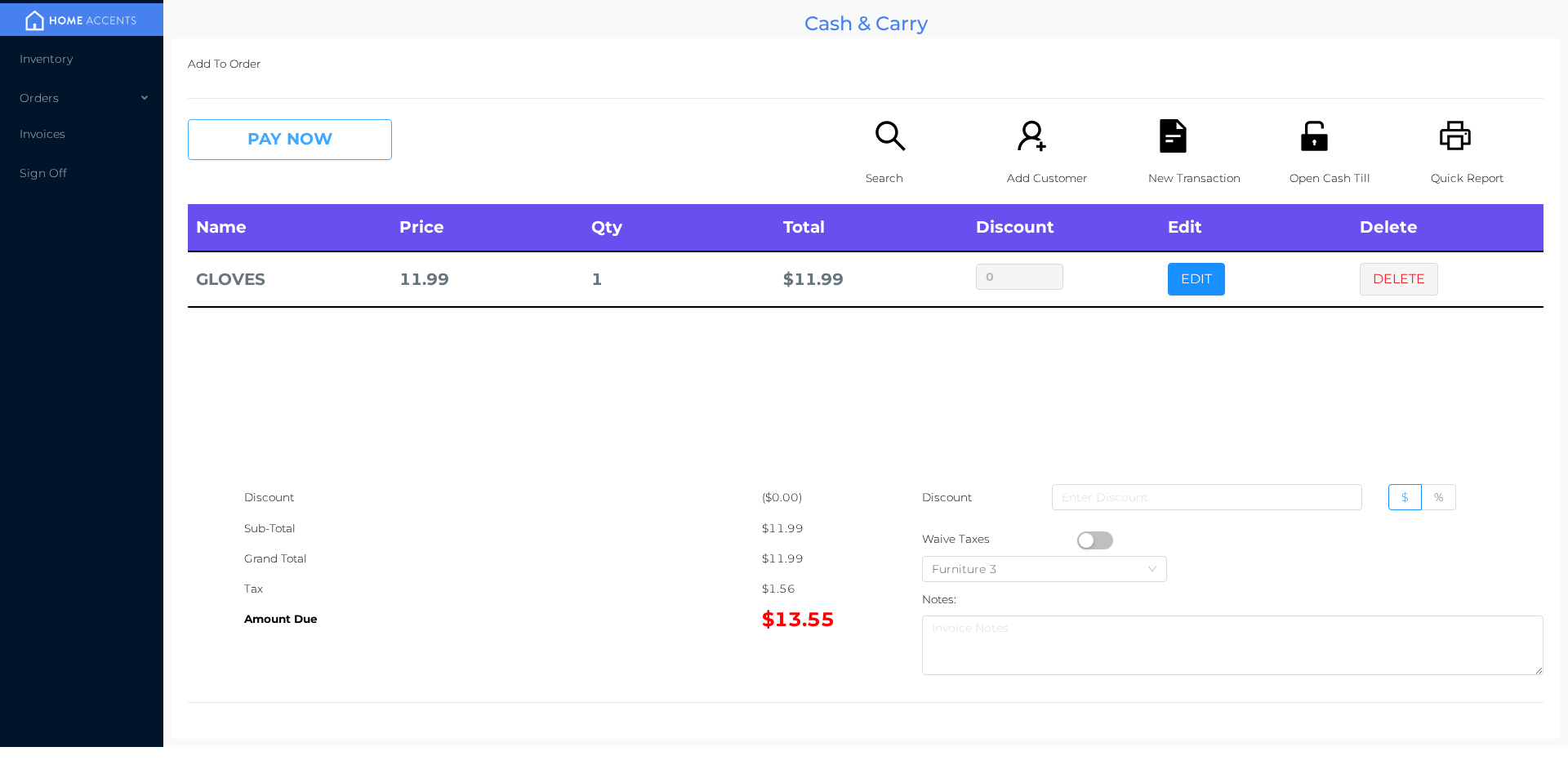
click at [289, 153] on button "PAY NOW" at bounding box center [289, 139] width 205 height 41
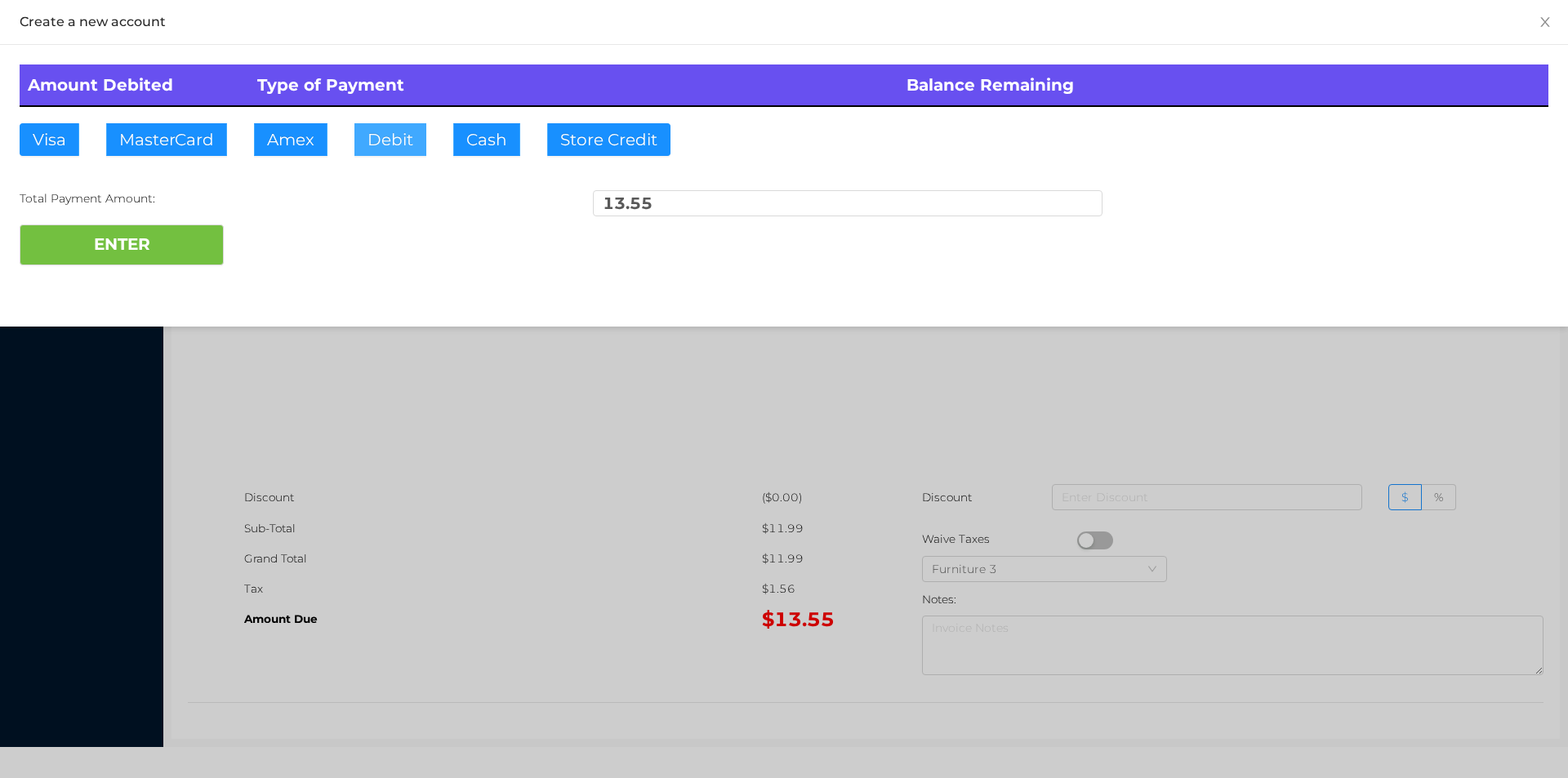
click at [385, 151] on button "Debit" at bounding box center [390, 140] width 72 height 33
click at [133, 253] on button "ENTER" at bounding box center [122, 244] width 205 height 41
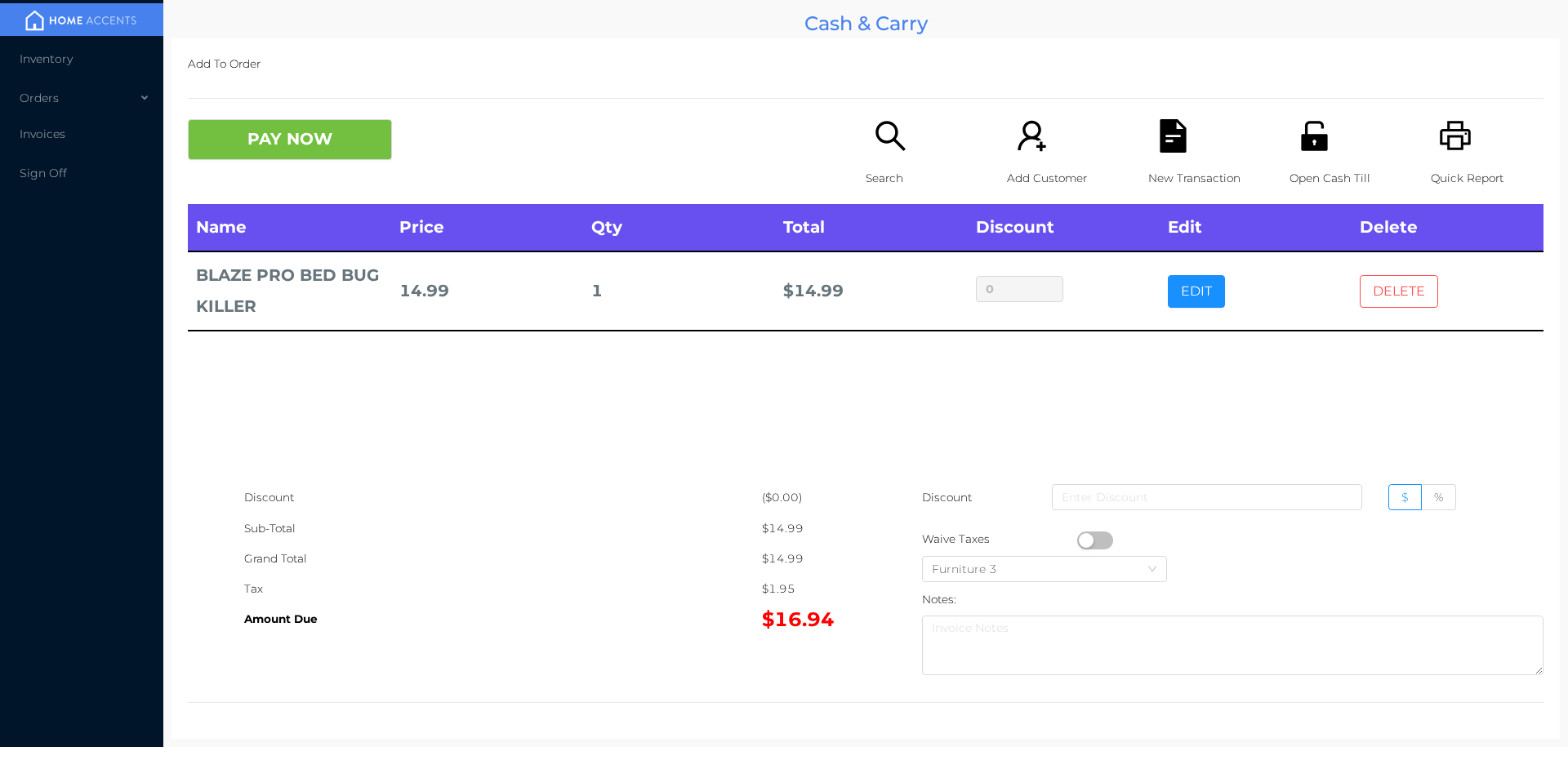
click at [1398, 275] on button "DELETE" at bounding box center [1398, 291] width 78 height 33
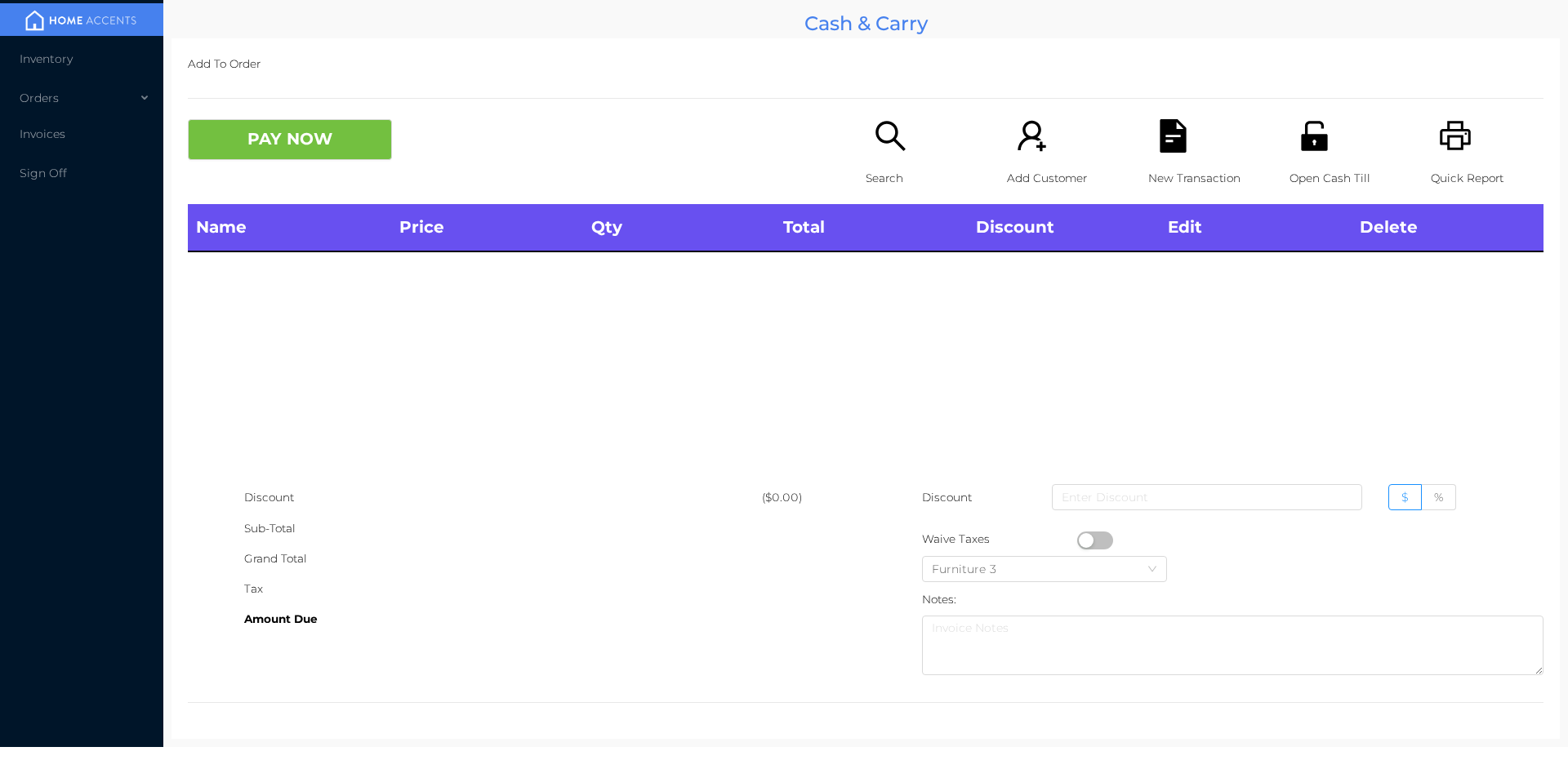
click at [866, 161] on div "Search" at bounding box center [922, 161] width 113 height 85
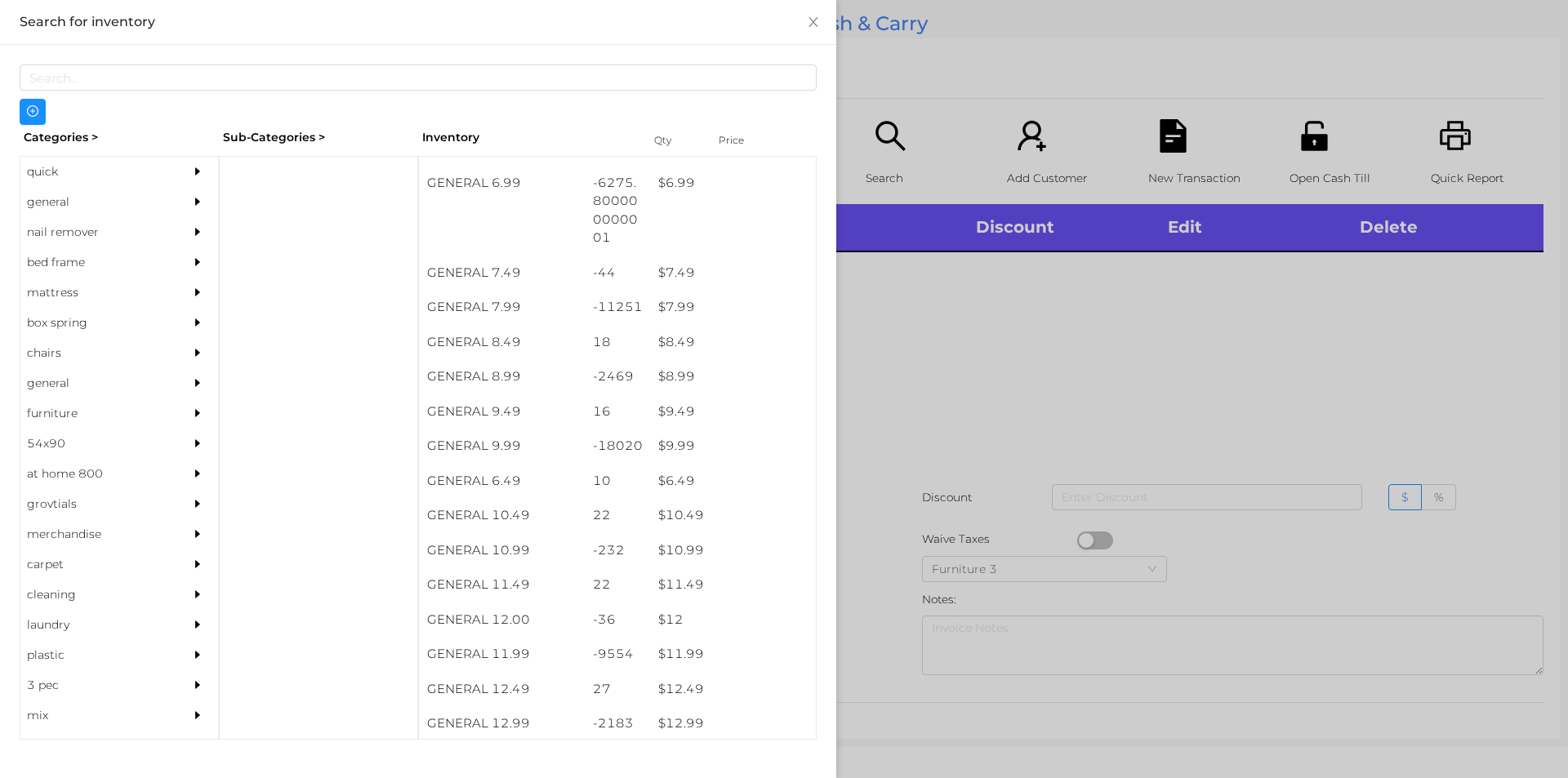
scroll to position [724, 0]
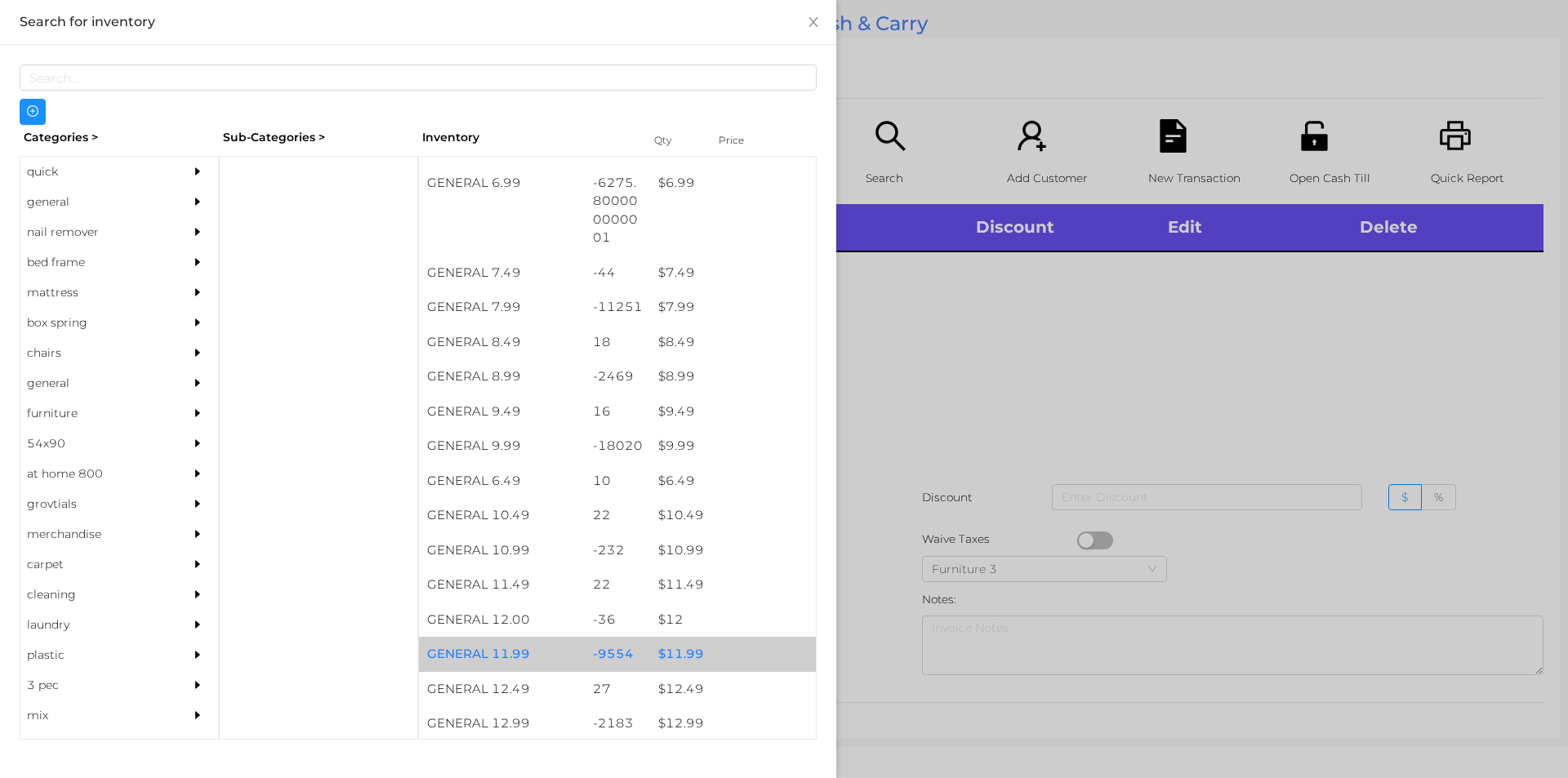
click at [716, 654] on div "$ 11.99" at bounding box center [733, 654] width 166 height 35
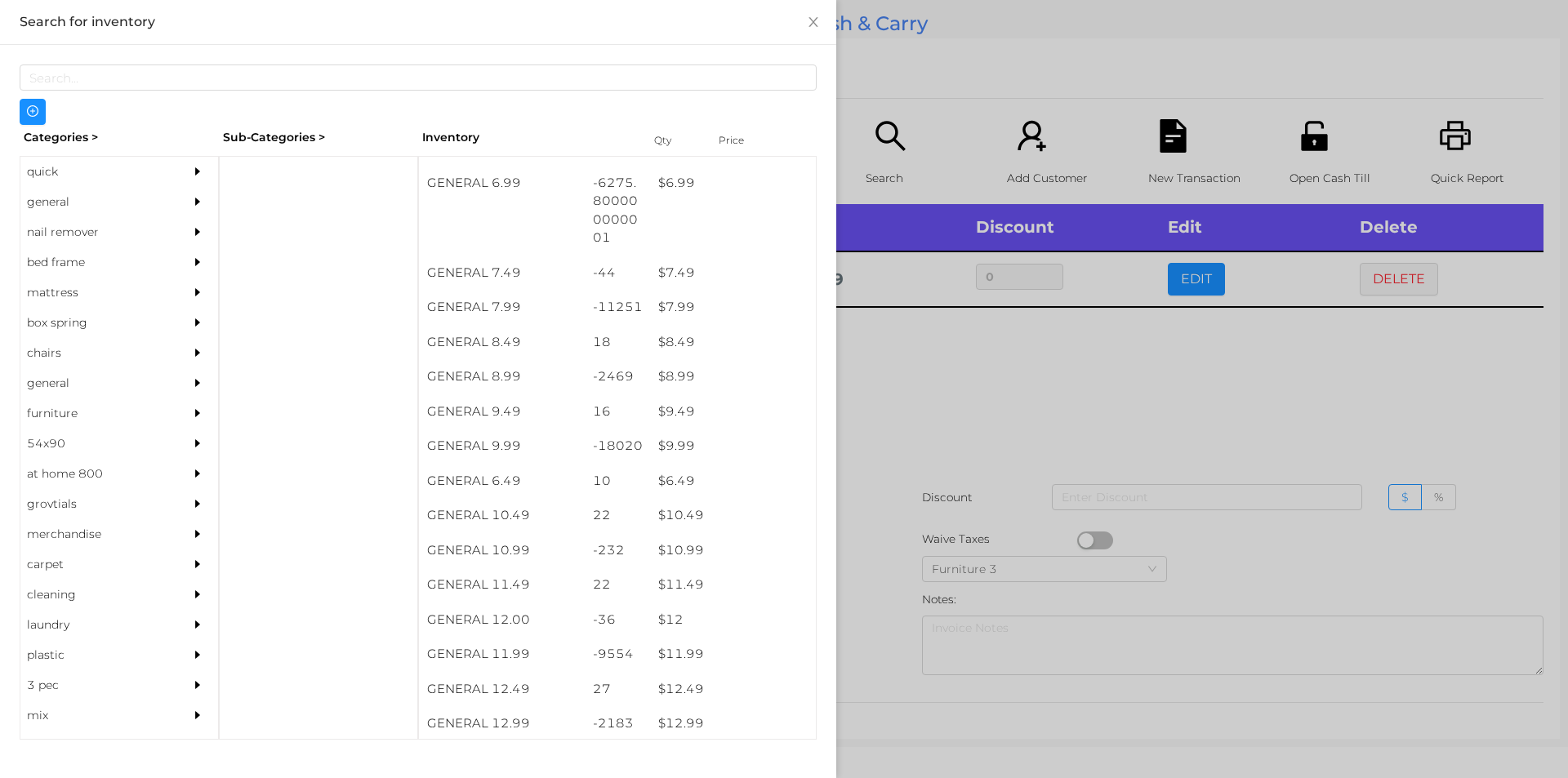
click at [922, 551] on div at bounding box center [784, 389] width 1568 height 778
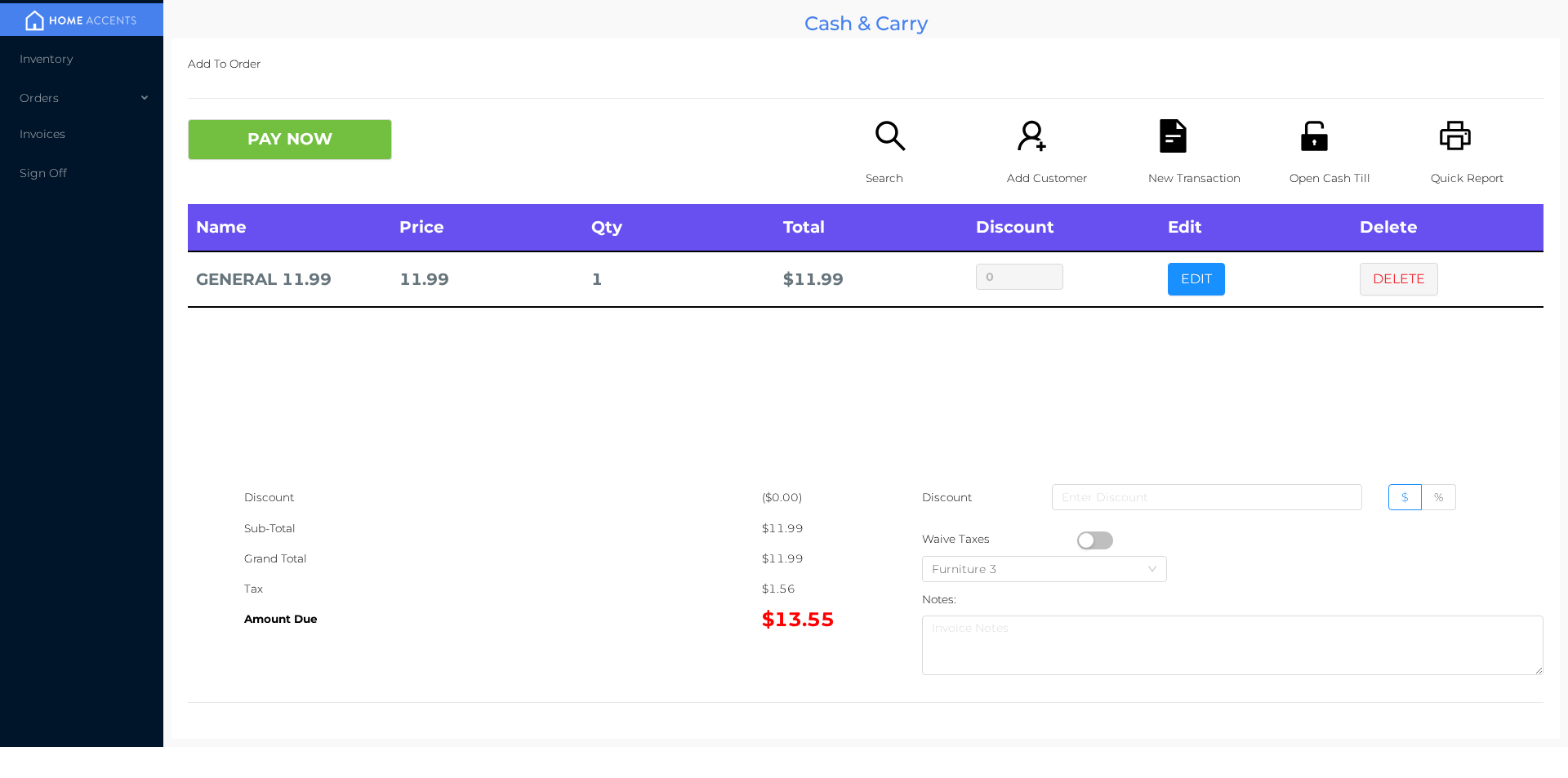
click at [1078, 538] on button "button" at bounding box center [1095, 540] width 36 height 18
click at [240, 137] on button "PAY NOW" at bounding box center [289, 139] width 205 height 41
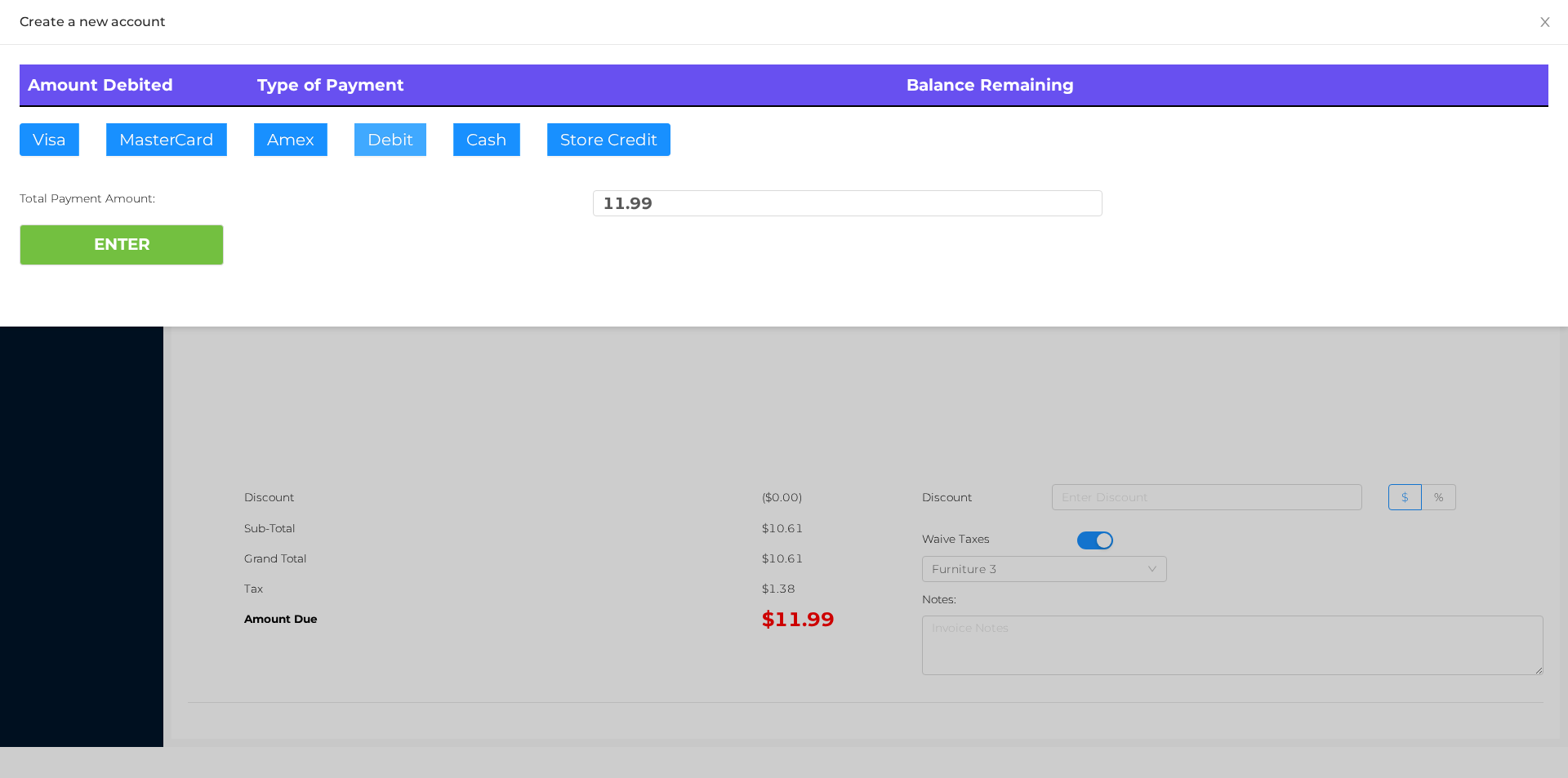
click at [410, 145] on button "Debit" at bounding box center [390, 140] width 72 height 33
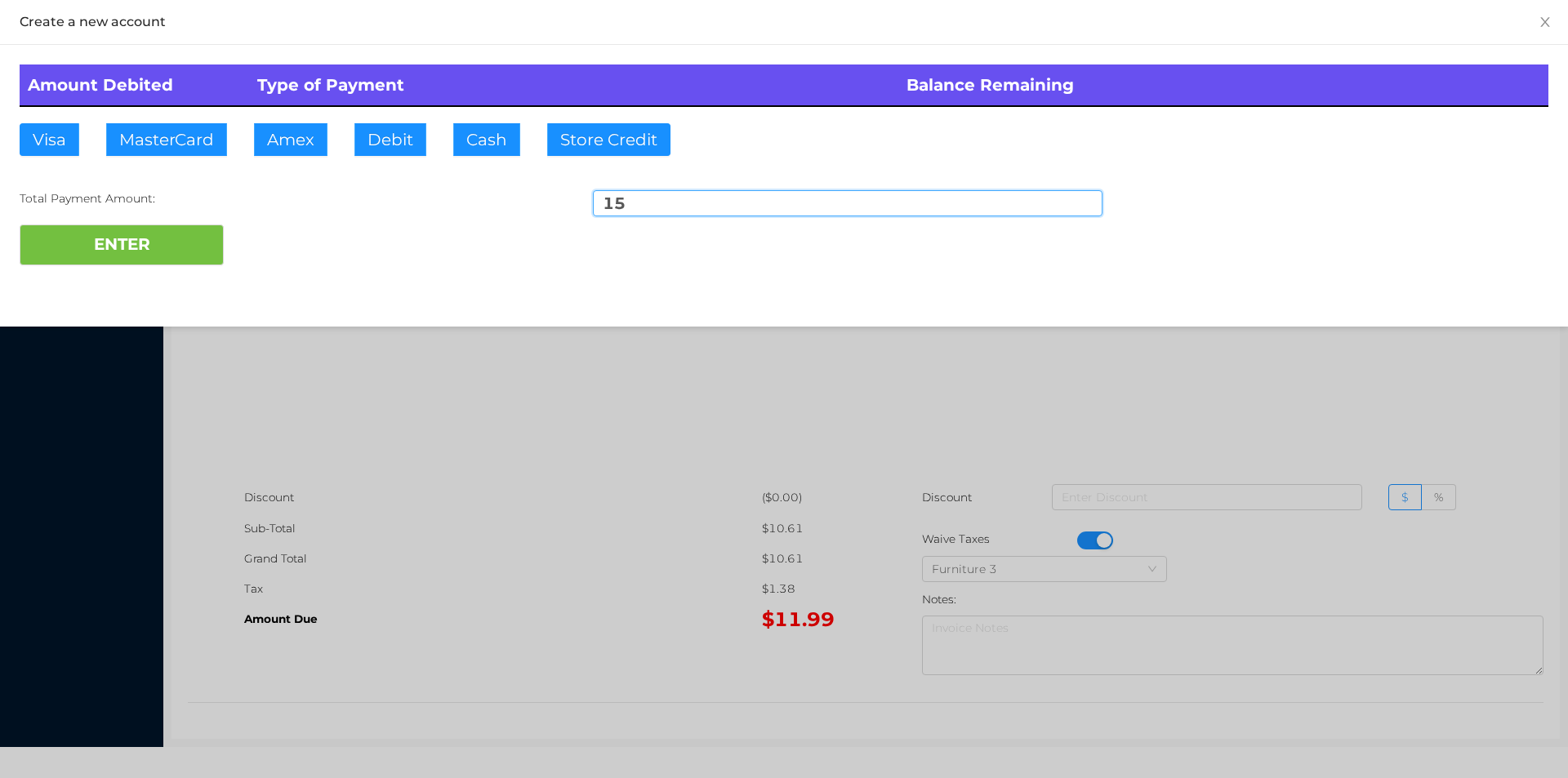
type input "15"
click at [123, 299] on div "Create a new account Amount Debited Type of Payment Balance Remaining Visa Mast…" at bounding box center [784, 163] width 1568 height 326
click at [128, 227] on button "ENTER" at bounding box center [122, 244] width 205 height 41
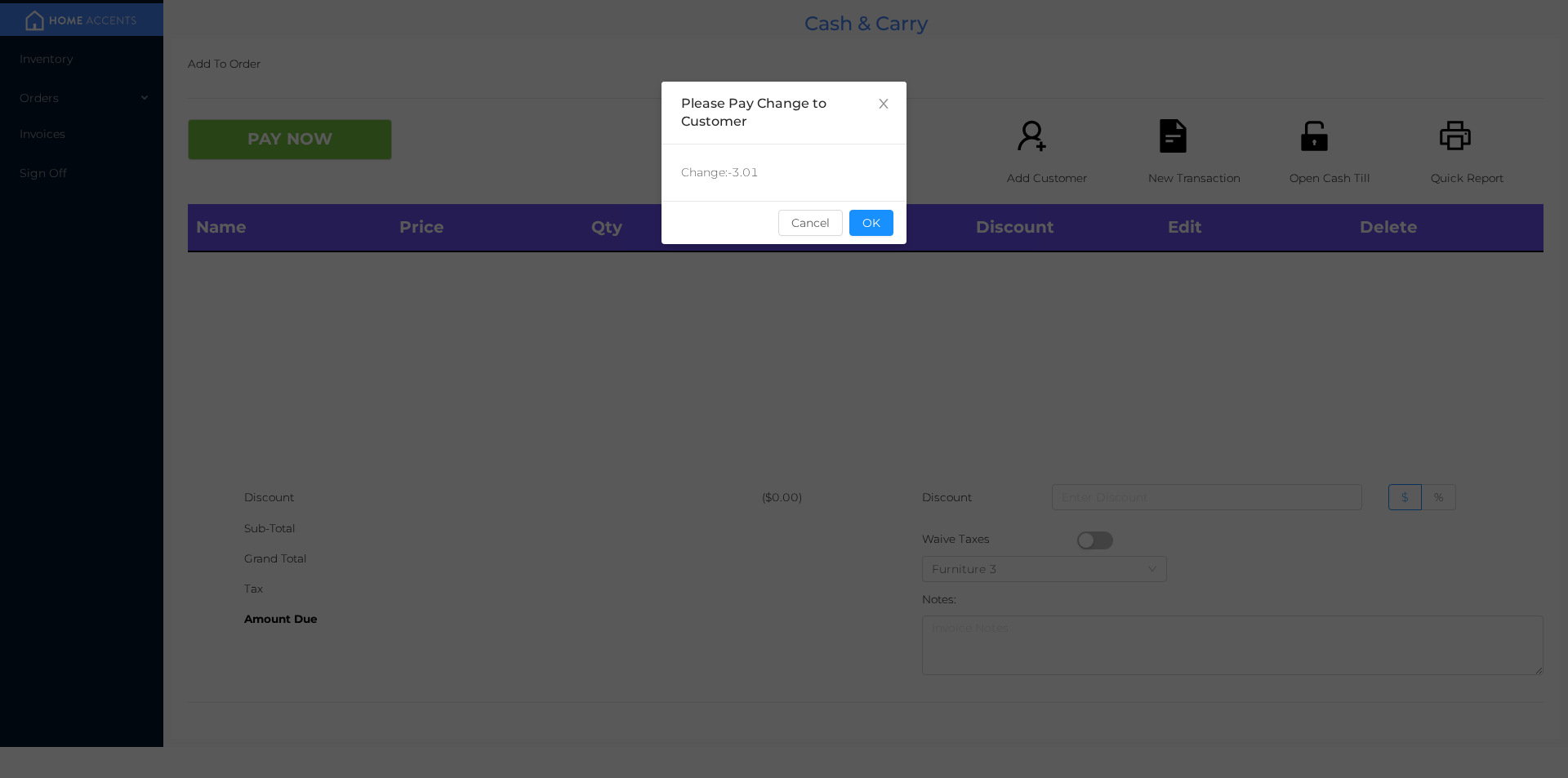
click at [882, 212] on button "OK" at bounding box center [871, 223] width 44 height 26
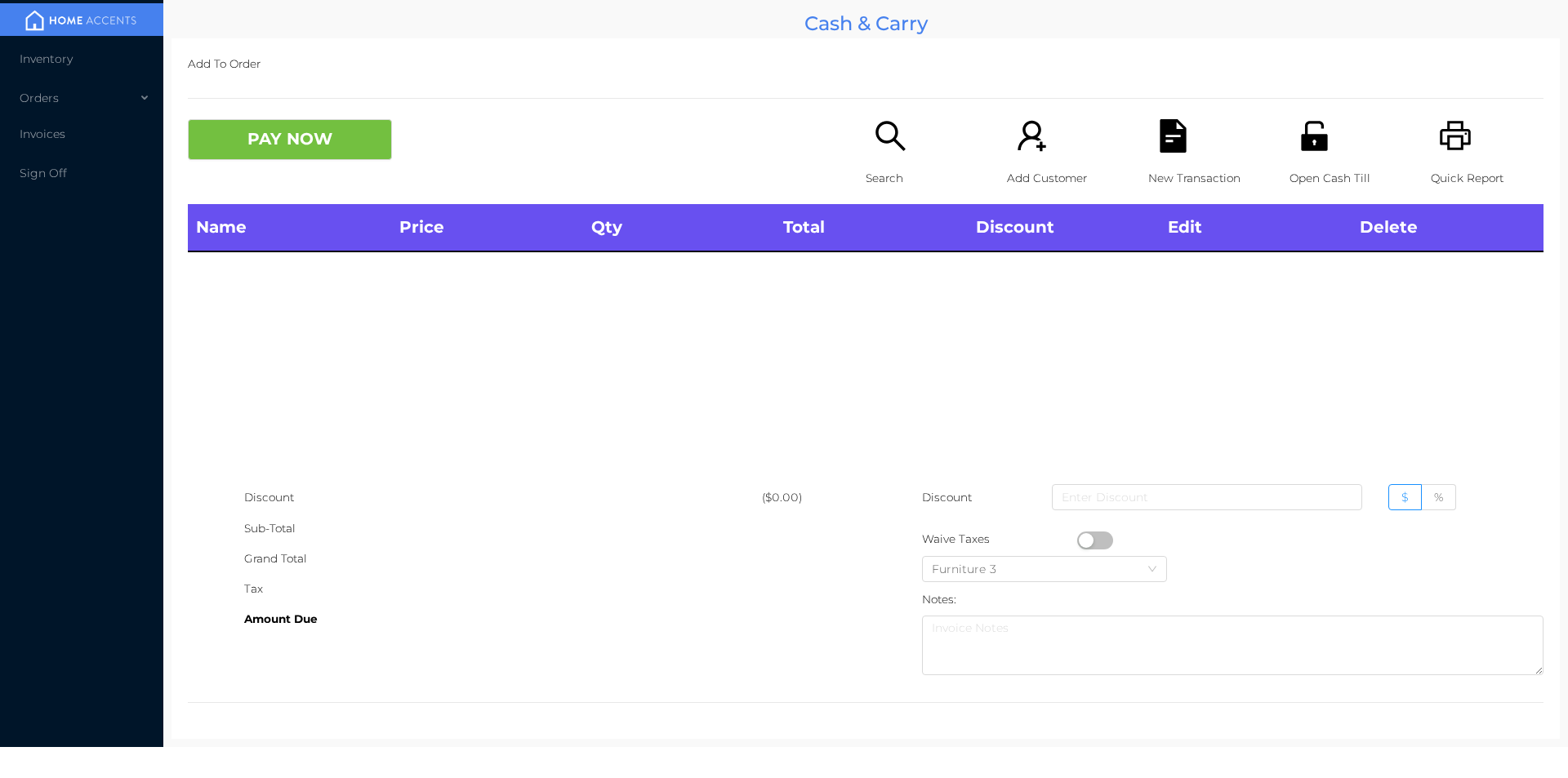
click at [883, 149] on icon "icon: search" at bounding box center [891, 136] width 34 height 34
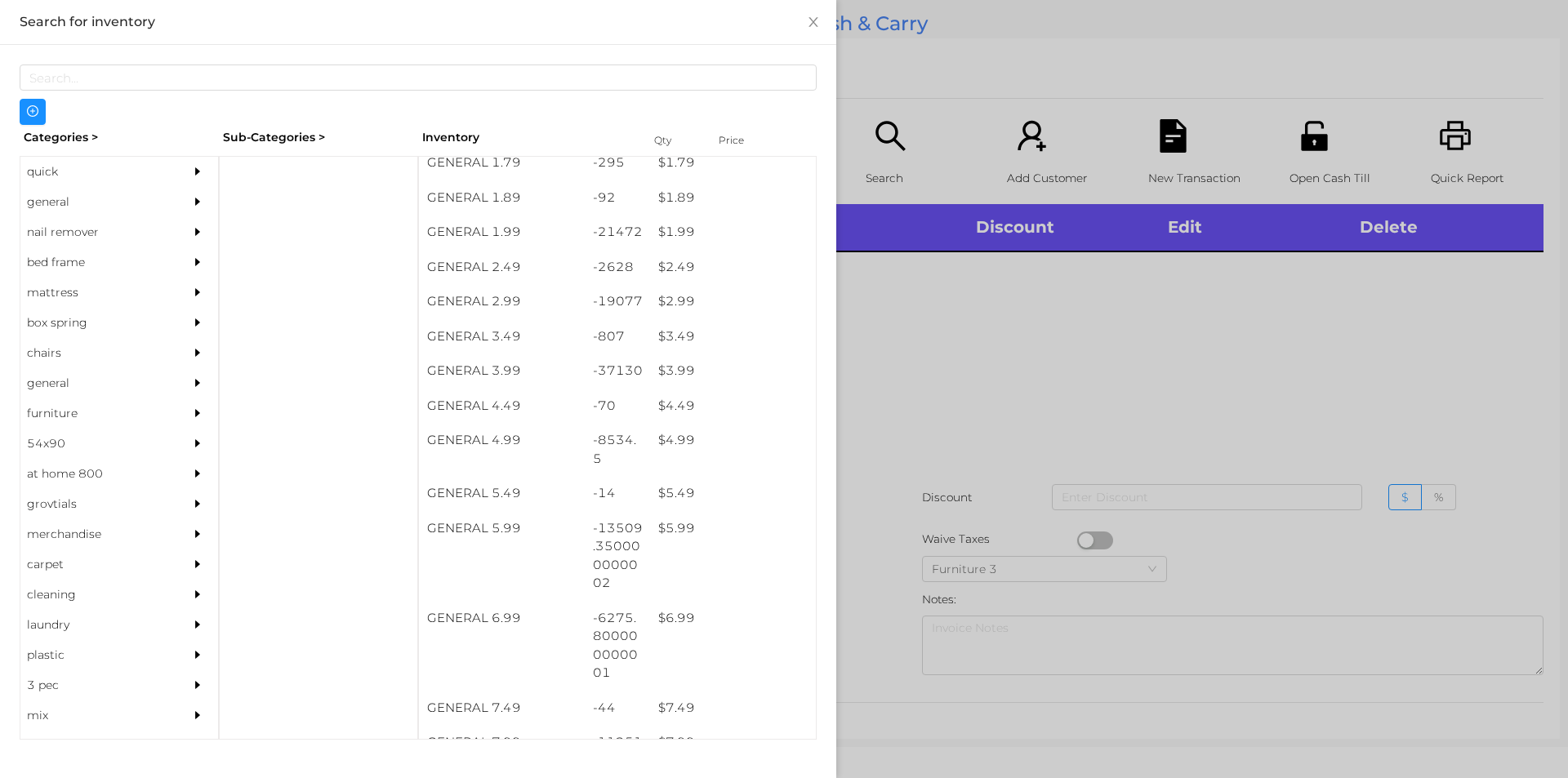
scroll to position [289, 0]
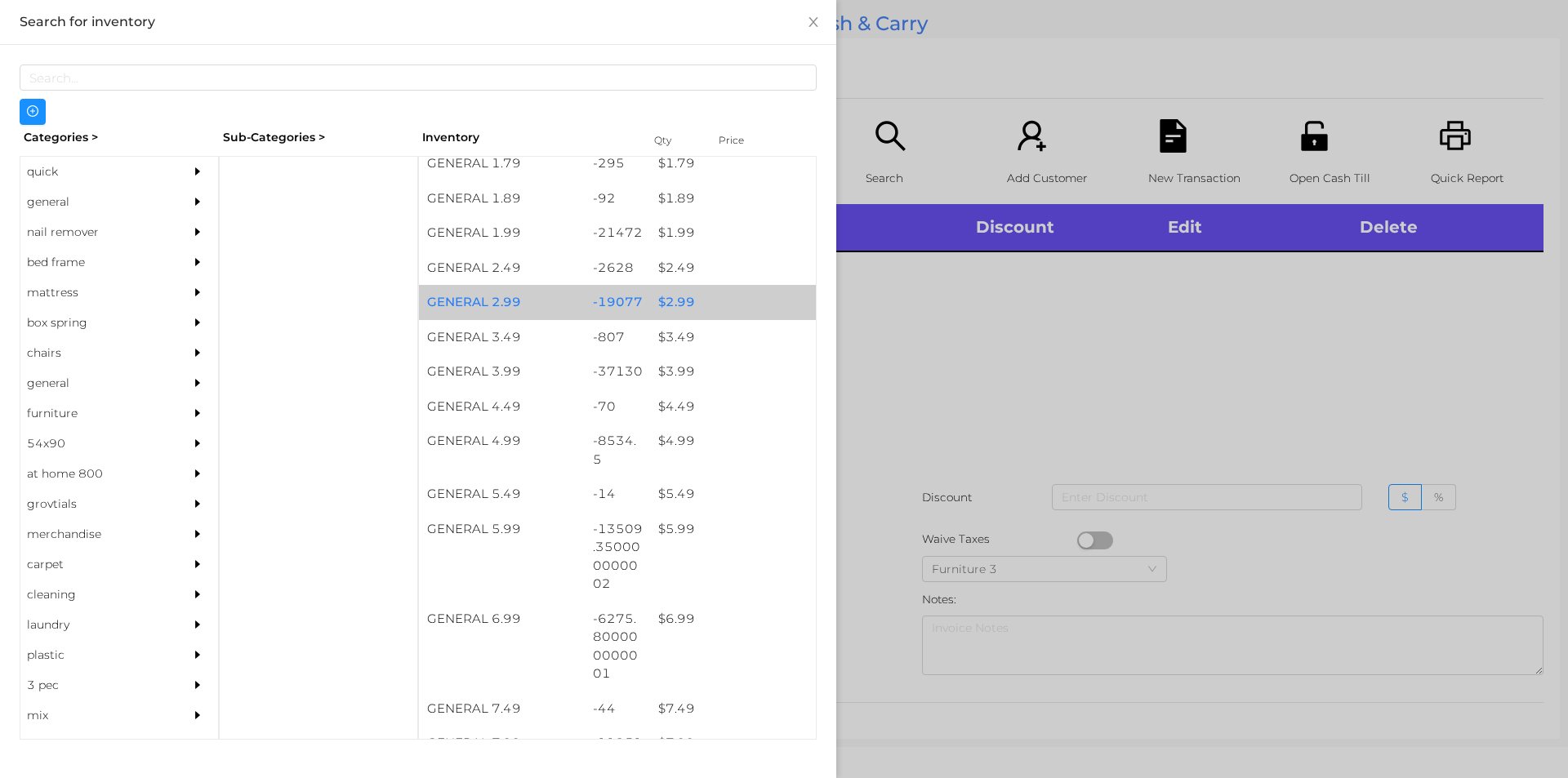
click at [693, 295] on div "$ 2.99" at bounding box center [733, 302] width 166 height 35
click at [688, 297] on div "$ 2.99" at bounding box center [733, 302] width 166 height 35
click at [703, 296] on div "$ 2.99" at bounding box center [733, 302] width 166 height 35
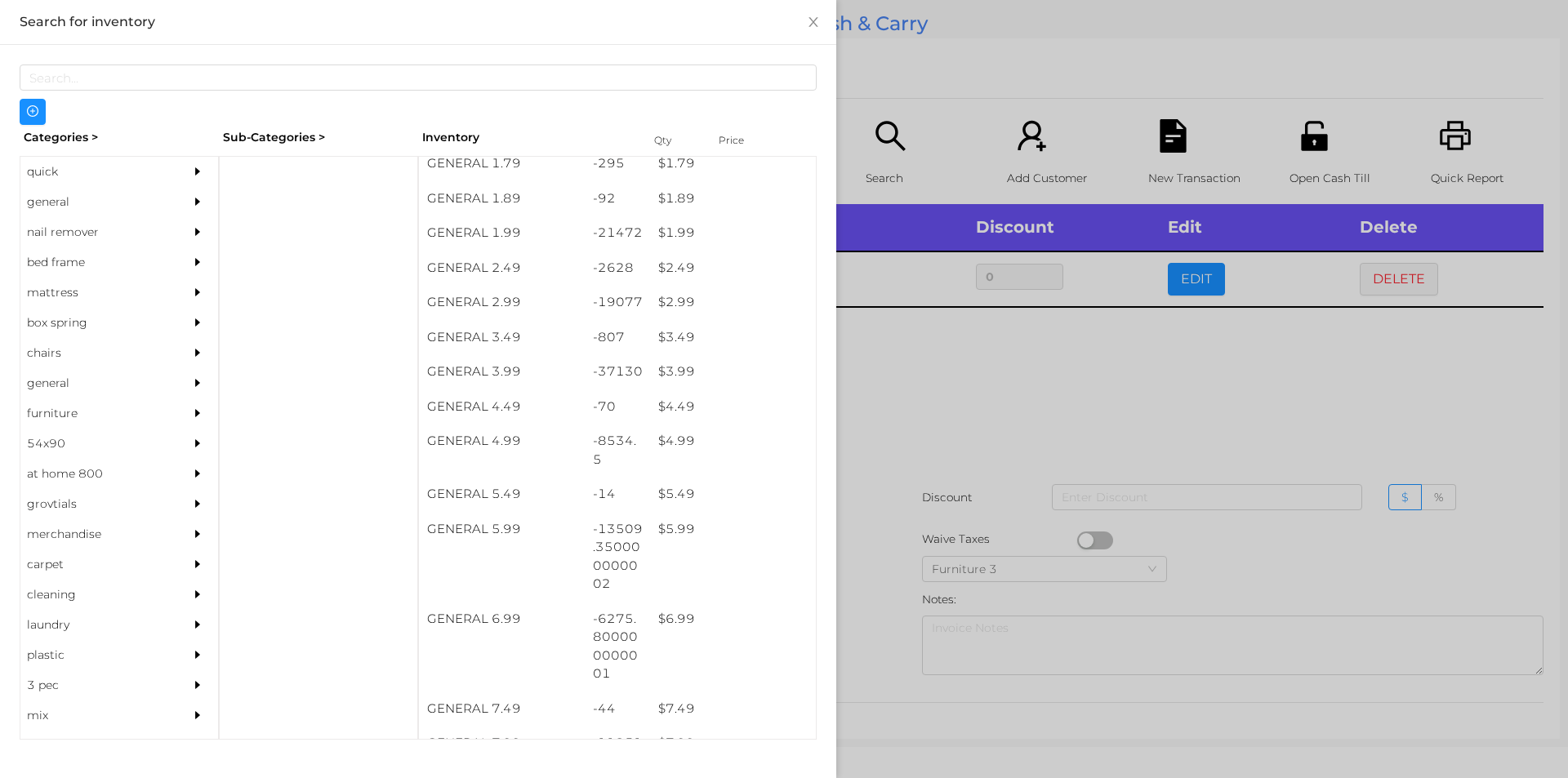
click at [972, 108] on div at bounding box center [784, 389] width 1568 height 778
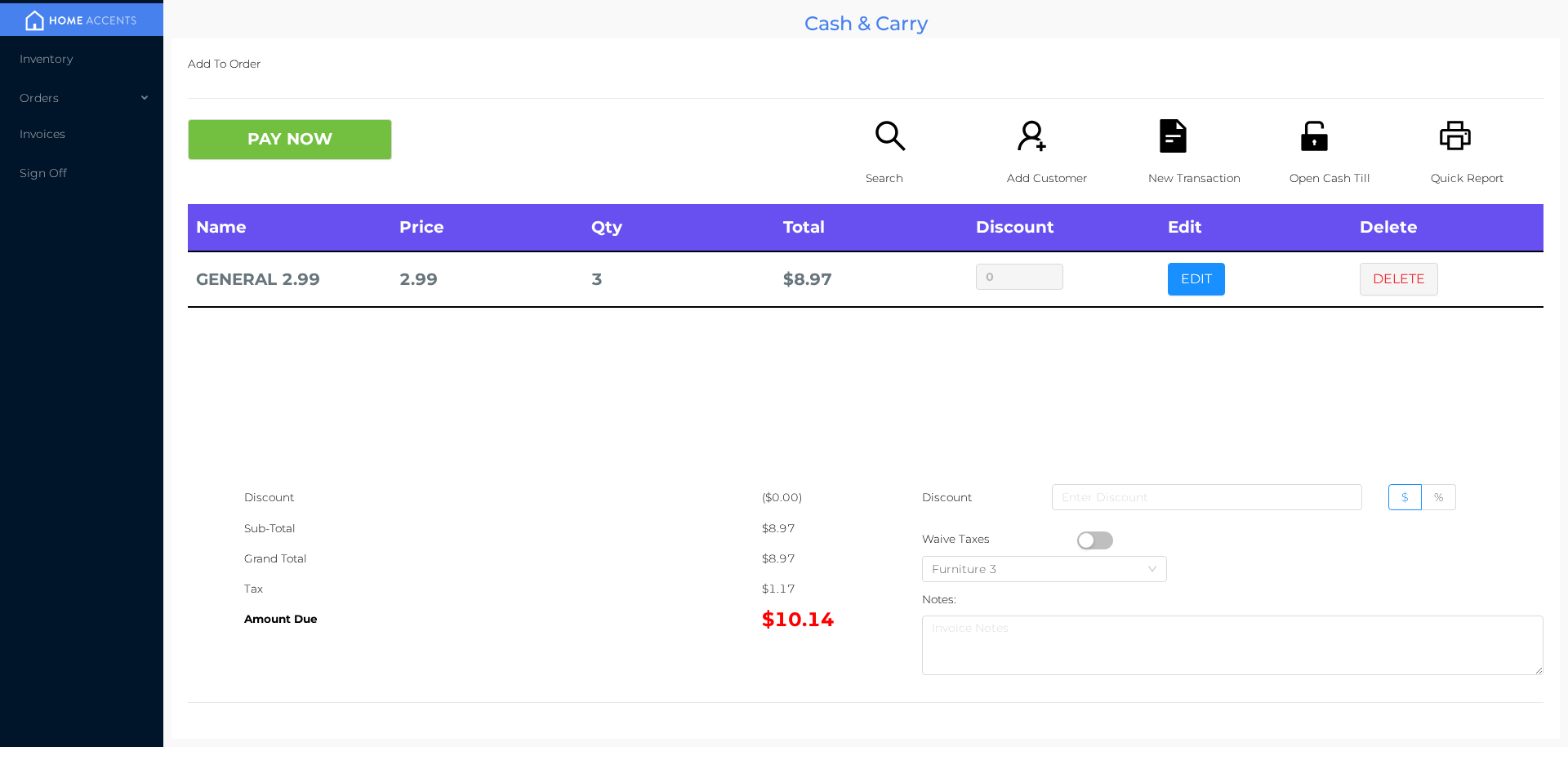
click at [1158, 169] on p "New Transaction" at bounding box center [1205, 178] width 113 height 30
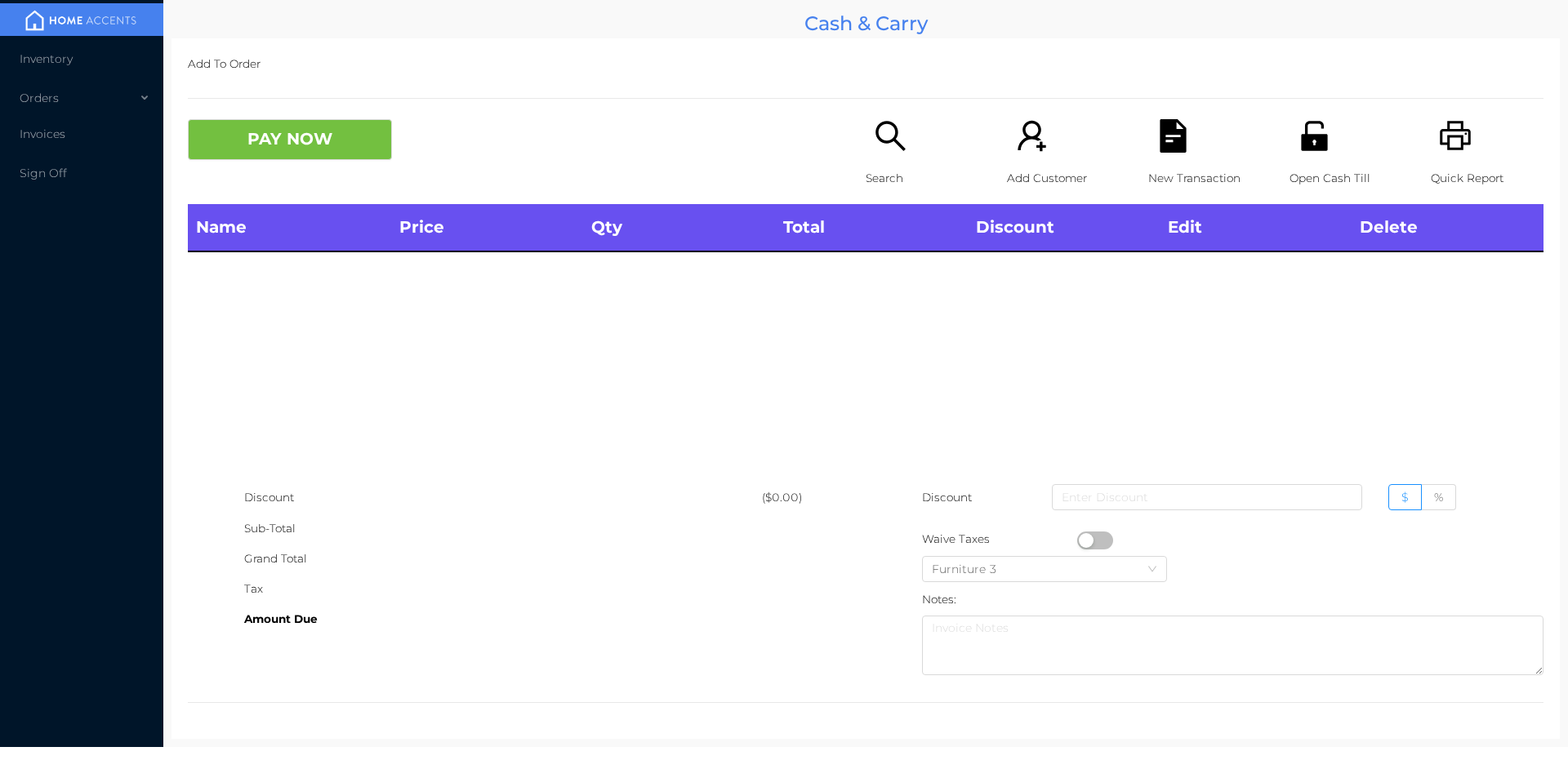
click at [1303, 157] on div "Open Cash Till" at bounding box center [1346, 161] width 113 height 85
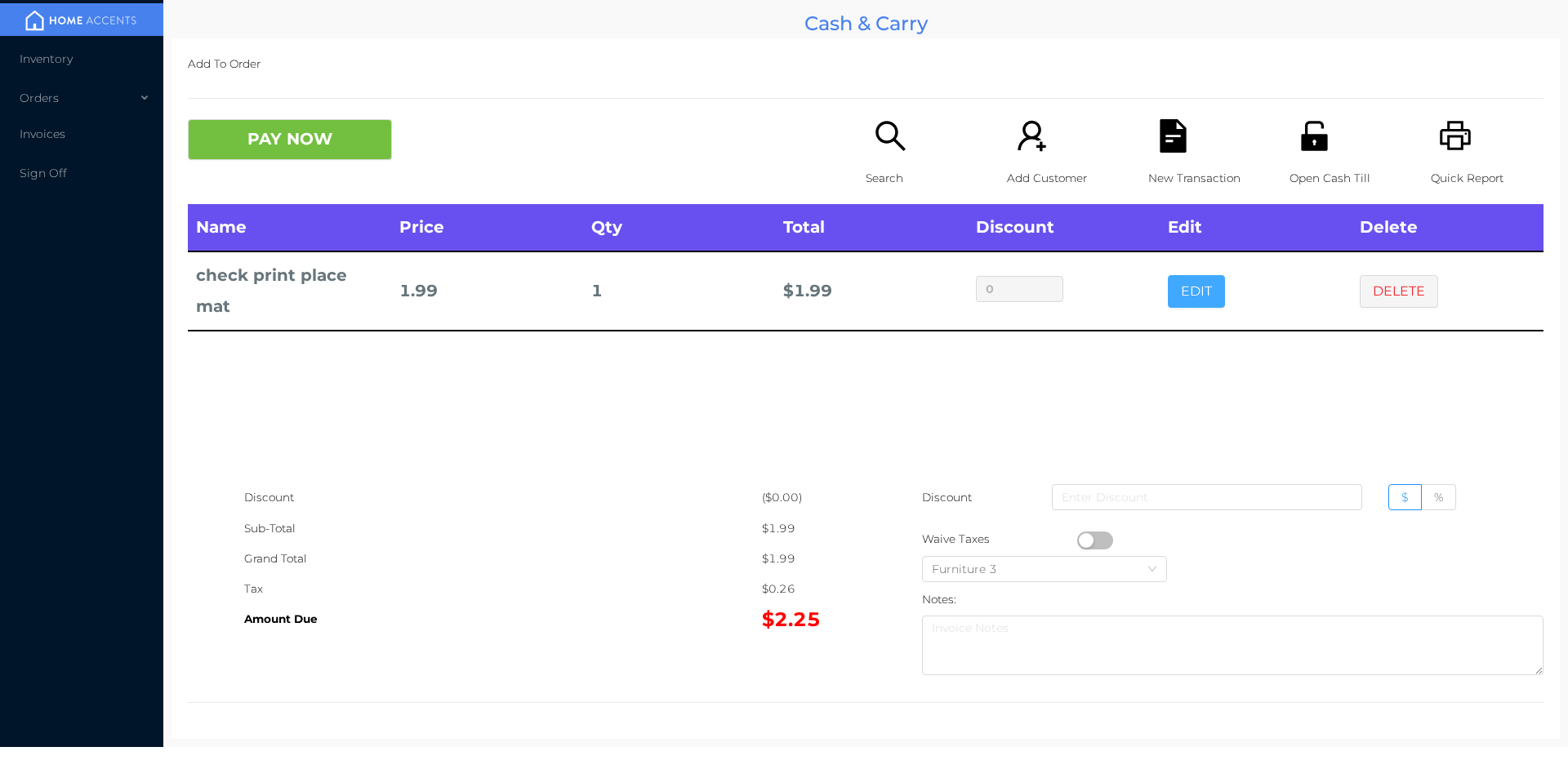
click at [1183, 304] on button "EDIT" at bounding box center [1196, 291] width 58 height 33
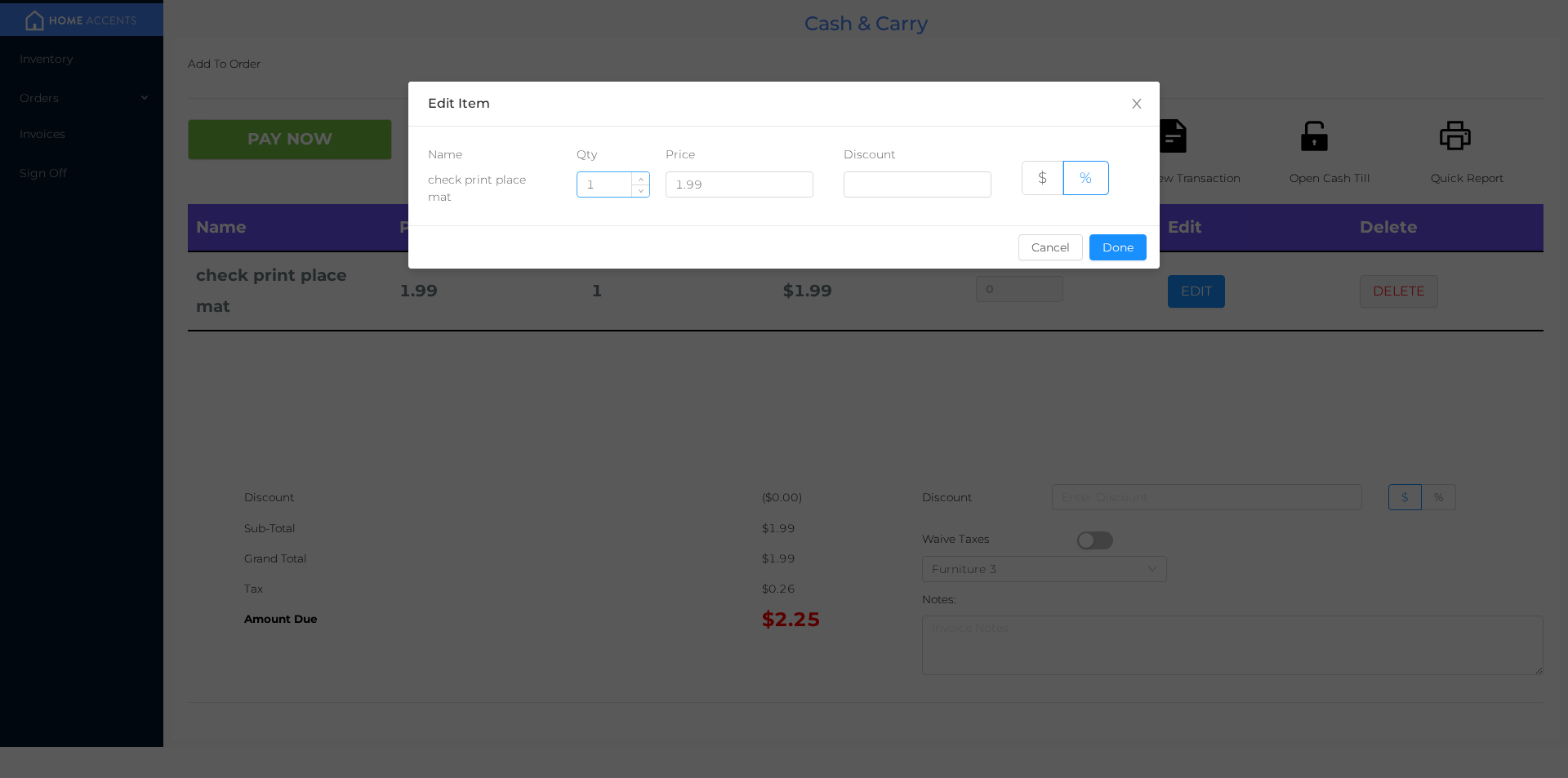
click at [609, 186] on input "1" at bounding box center [613, 185] width 72 height 25
type input "6"
click at [1117, 243] on button "Done" at bounding box center [1117, 248] width 58 height 26
type input "0%"
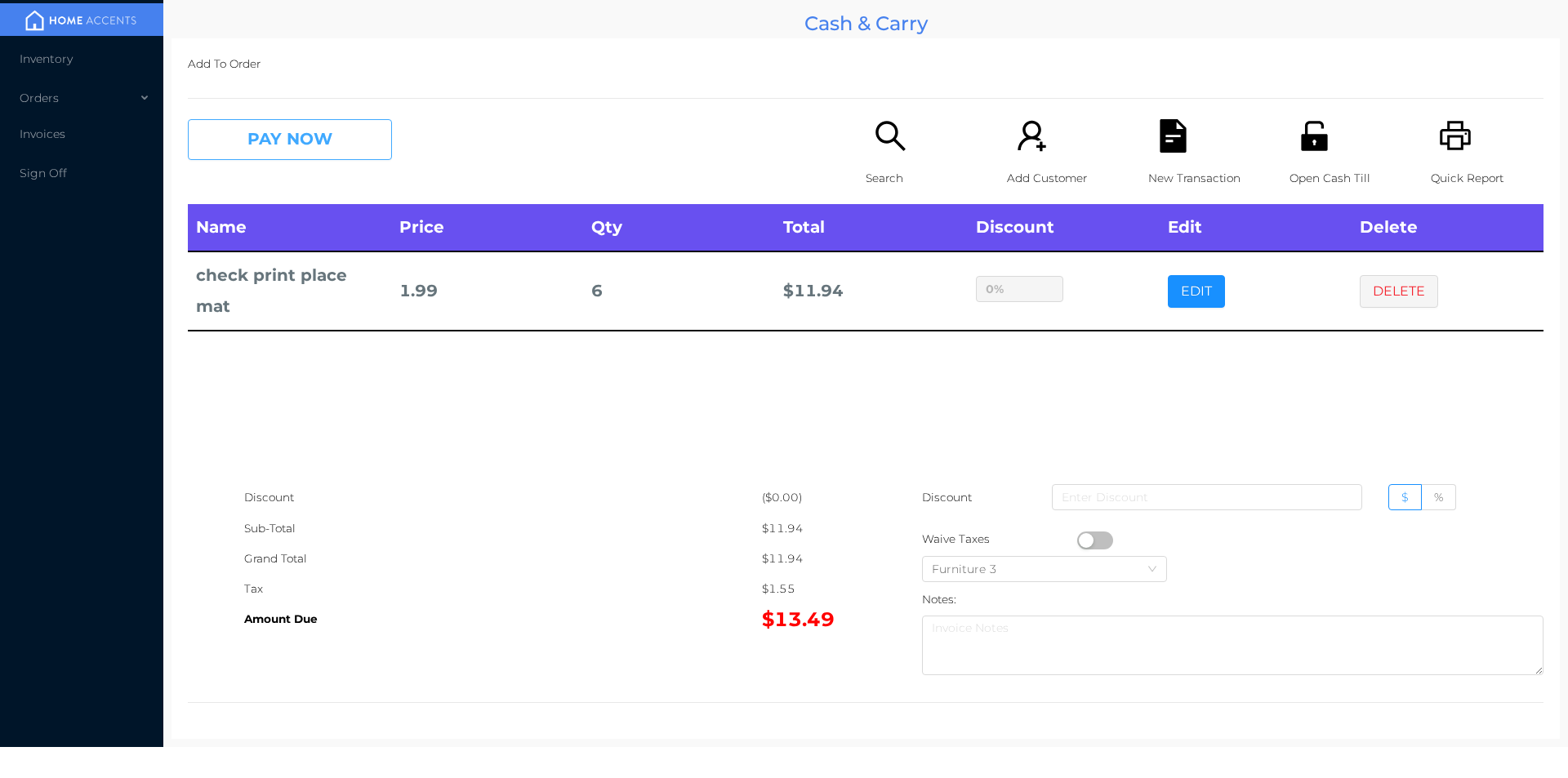
click at [268, 145] on button "PAY NOW" at bounding box center [289, 139] width 205 height 41
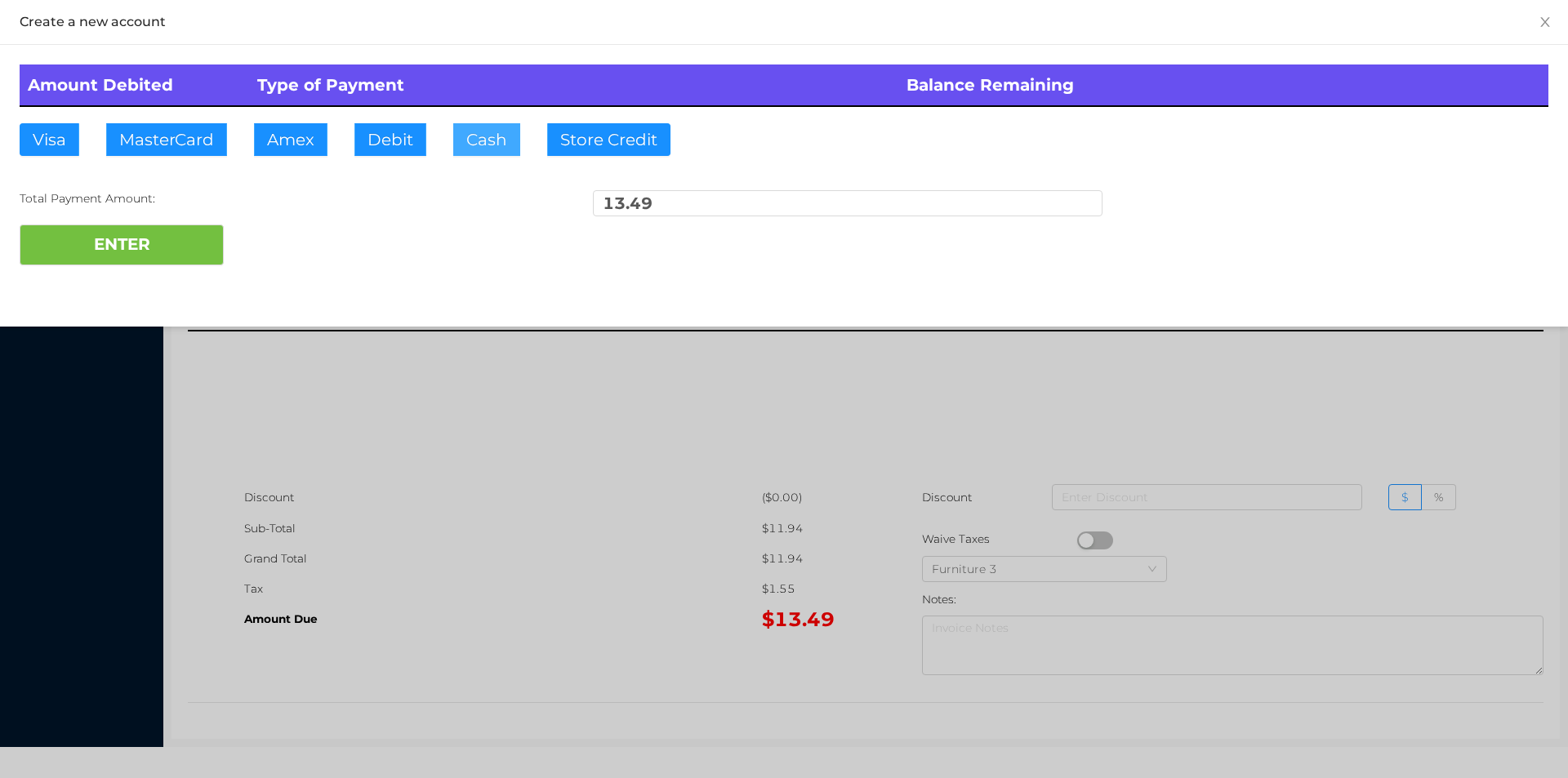
click at [476, 145] on button "Cash" at bounding box center [487, 140] width 67 height 33
type input "20"
click at [102, 224] on button "ENTER" at bounding box center [122, 244] width 205 height 41
type input "0"
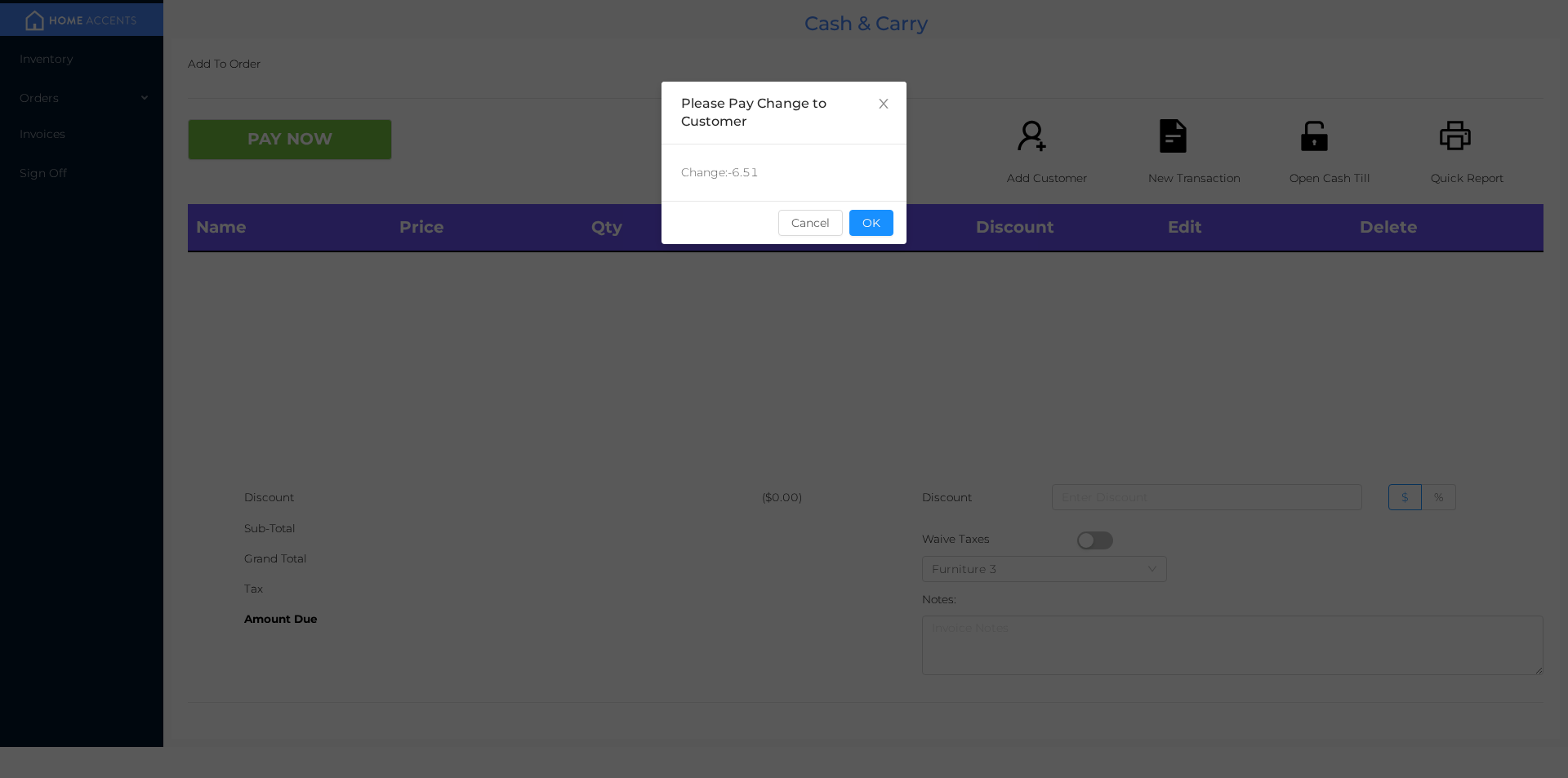
click at [888, 235] on button "OK" at bounding box center [871, 223] width 44 height 26
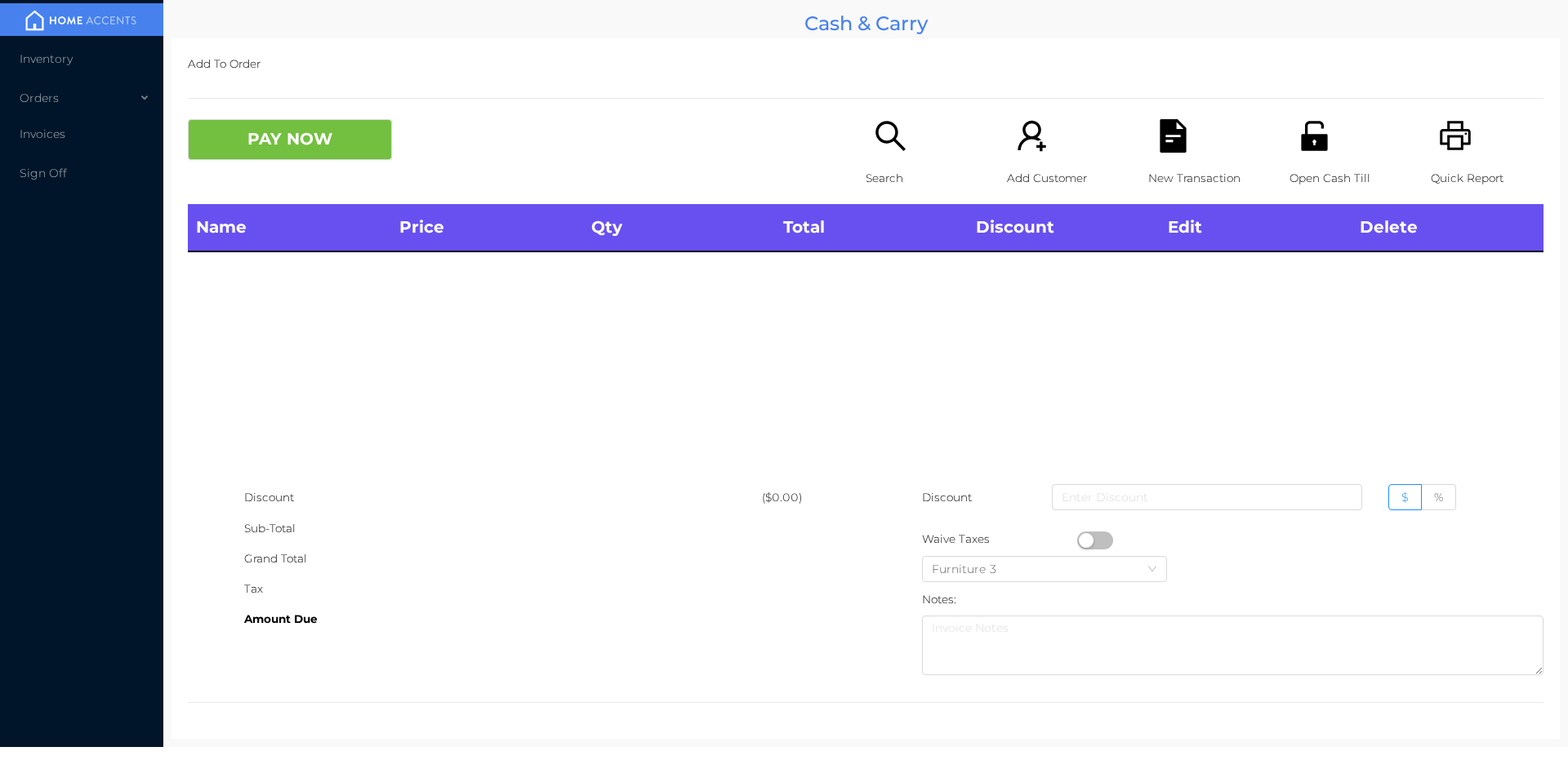
click at [1312, 167] on p "Open Cash Till" at bounding box center [1346, 178] width 113 height 30
click at [1301, 136] on icon "icon: unlock" at bounding box center [1314, 135] width 26 height 29
click at [338, 146] on button "PAY NOW" at bounding box center [289, 139] width 205 height 41
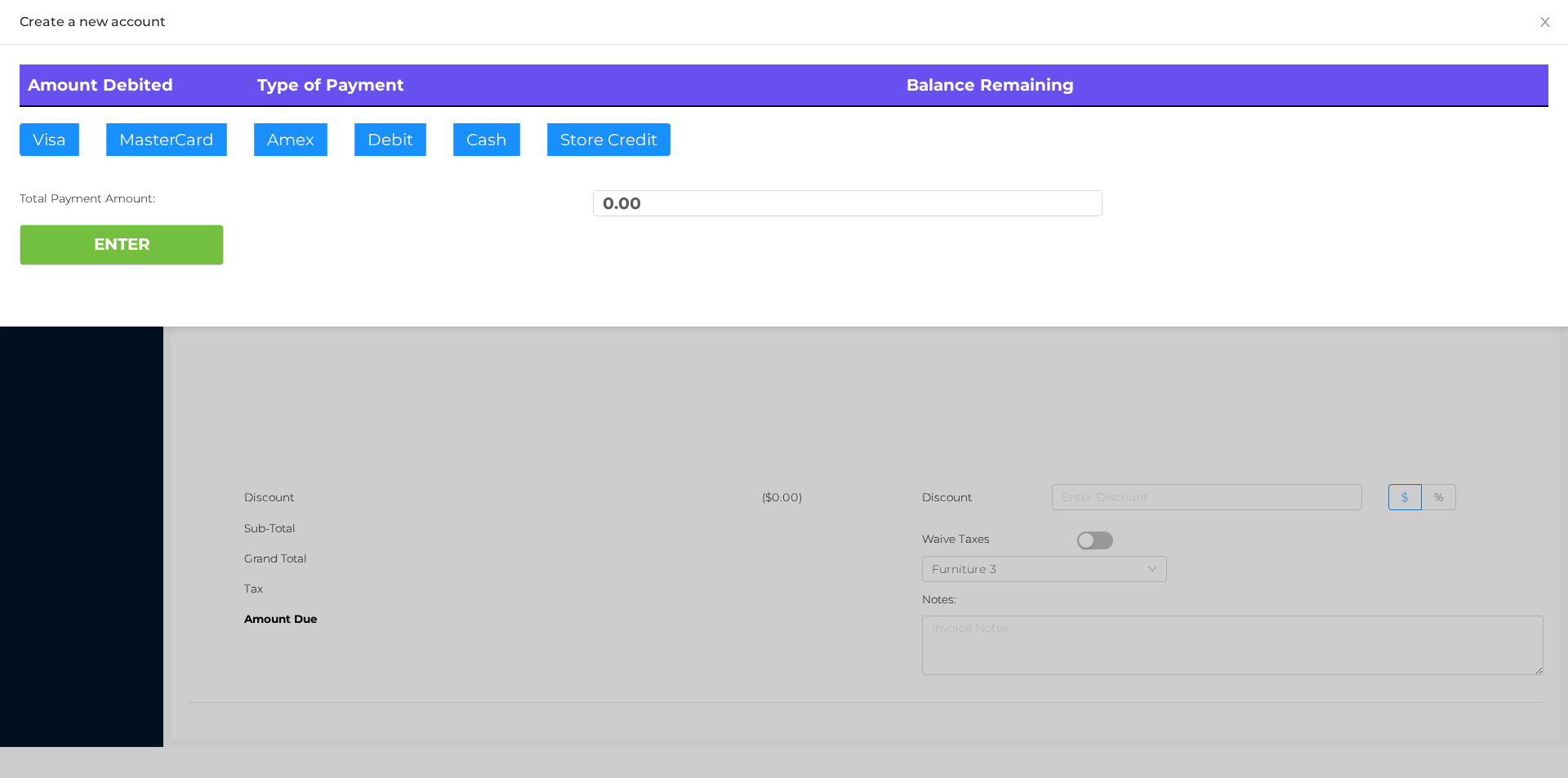
click at [631, 506] on div at bounding box center [784, 389] width 1568 height 778
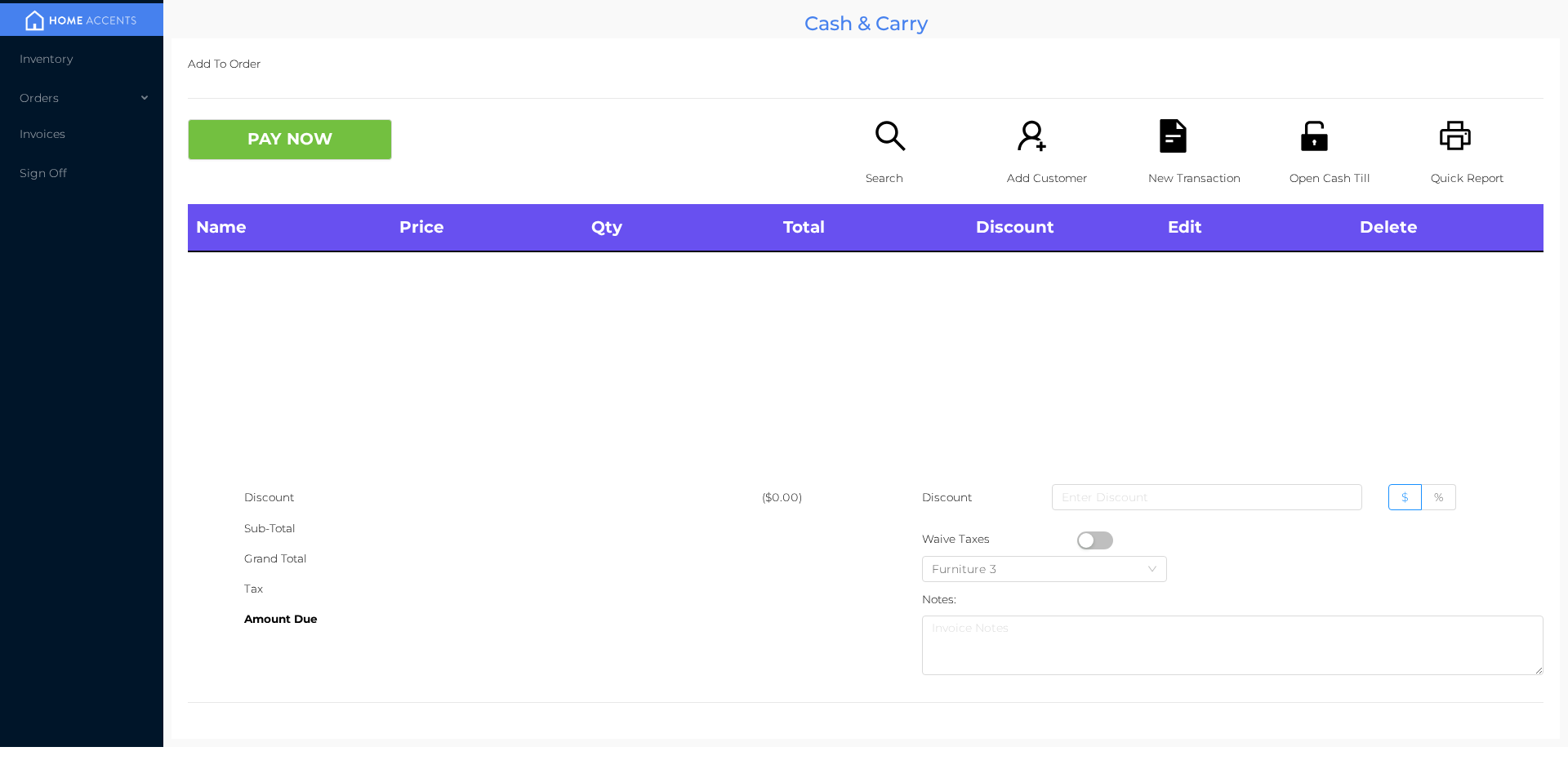
click at [886, 161] on div "Search" at bounding box center [922, 161] width 113 height 85
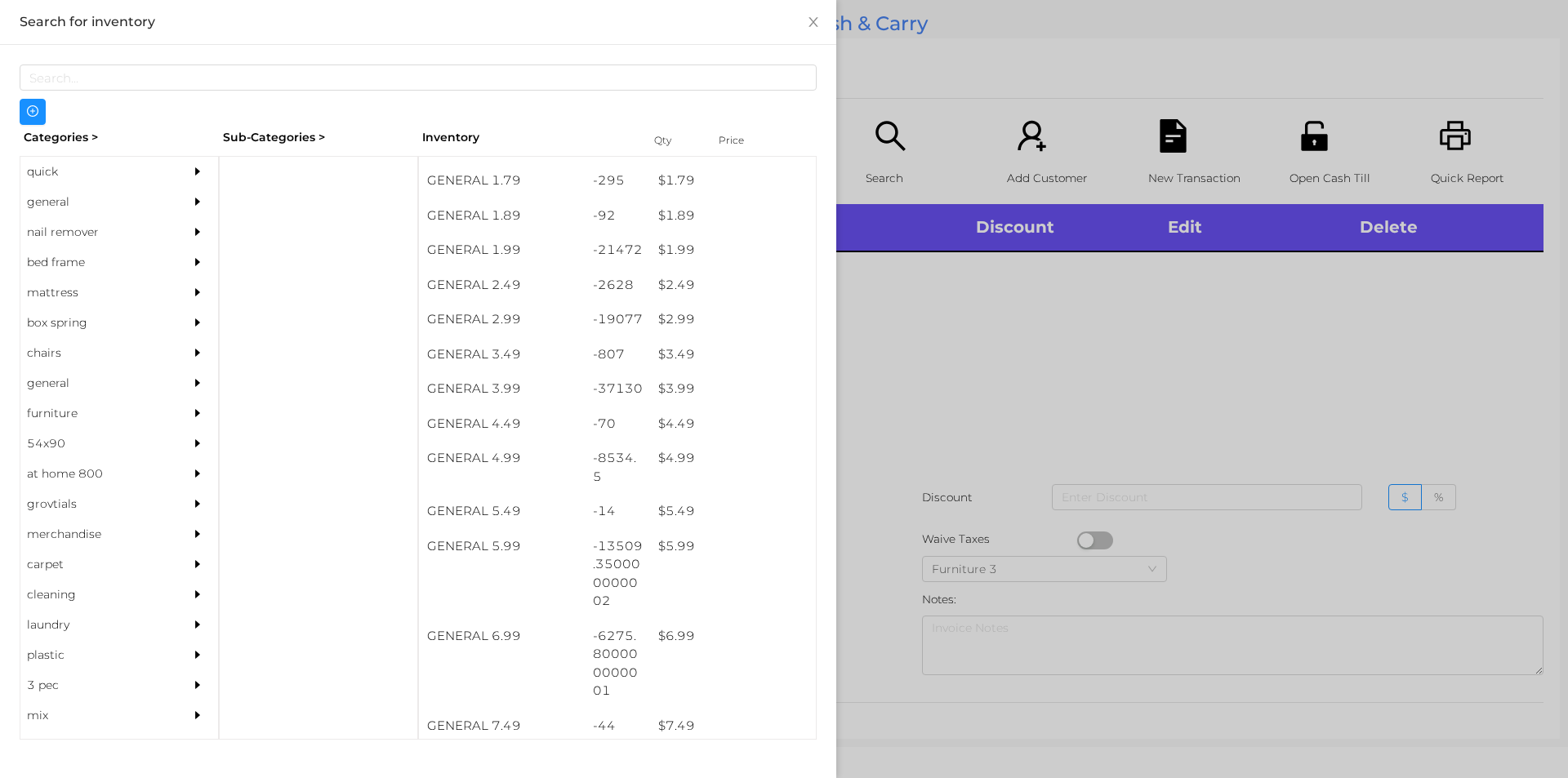
scroll to position [303, 0]
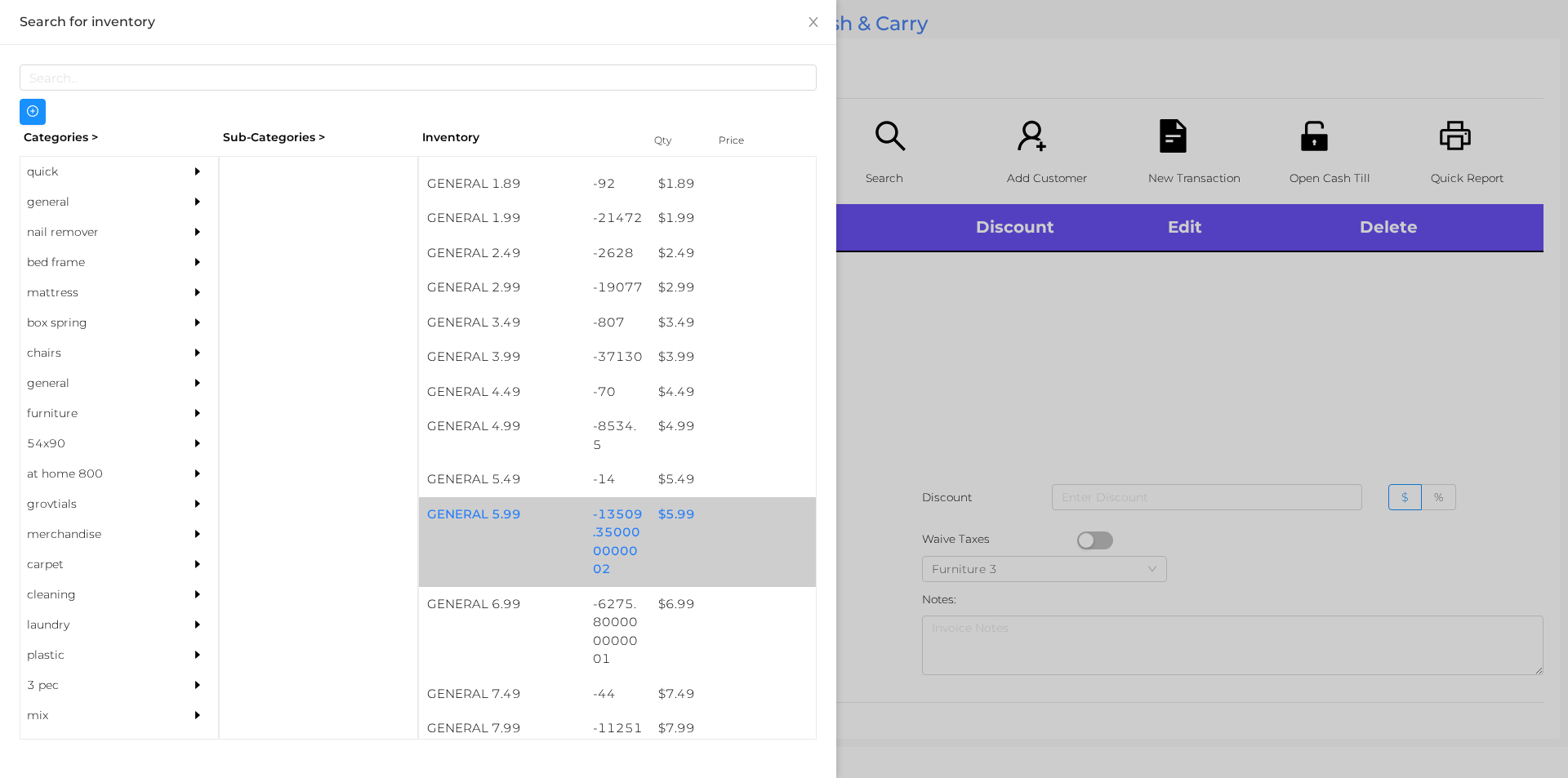
click at [693, 538] on div "GENERAL 5.99 -13509.350000000002 $ 5.99" at bounding box center [617, 541] width 397 height 90
click at [702, 527] on div "$ 5.99" at bounding box center [733, 514] width 166 height 35
click at [721, 518] on div "$ 5.99" at bounding box center [733, 514] width 166 height 35
click at [711, 543] on div "GENERAL 5.99 -13509.350000000002 $ 5.99" at bounding box center [617, 541] width 397 height 90
click at [695, 544] on div "GENERAL 5.99 -13509.350000000002 $ 5.99" at bounding box center [617, 541] width 397 height 90
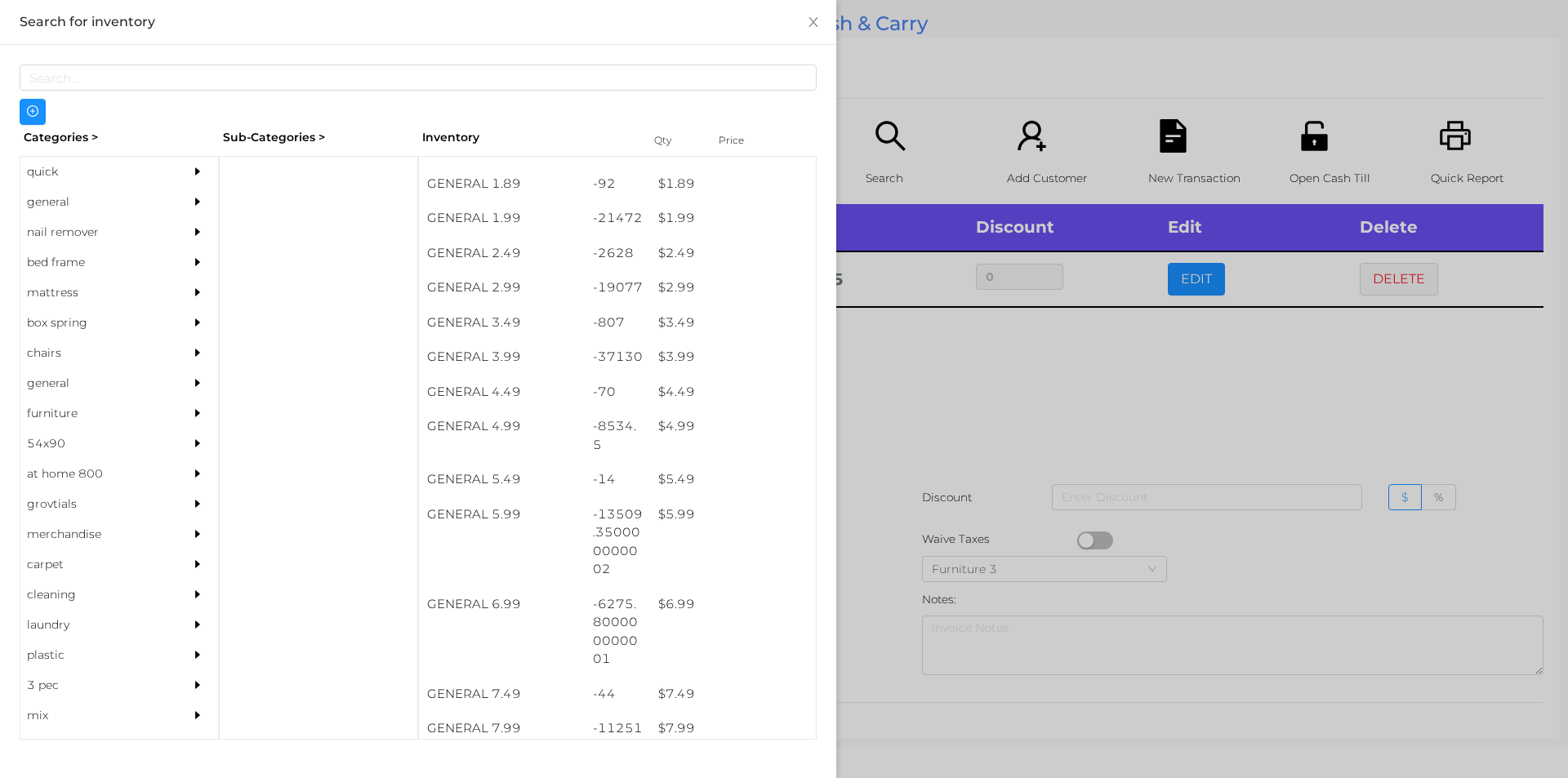
click at [943, 439] on div at bounding box center [784, 389] width 1568 height 778
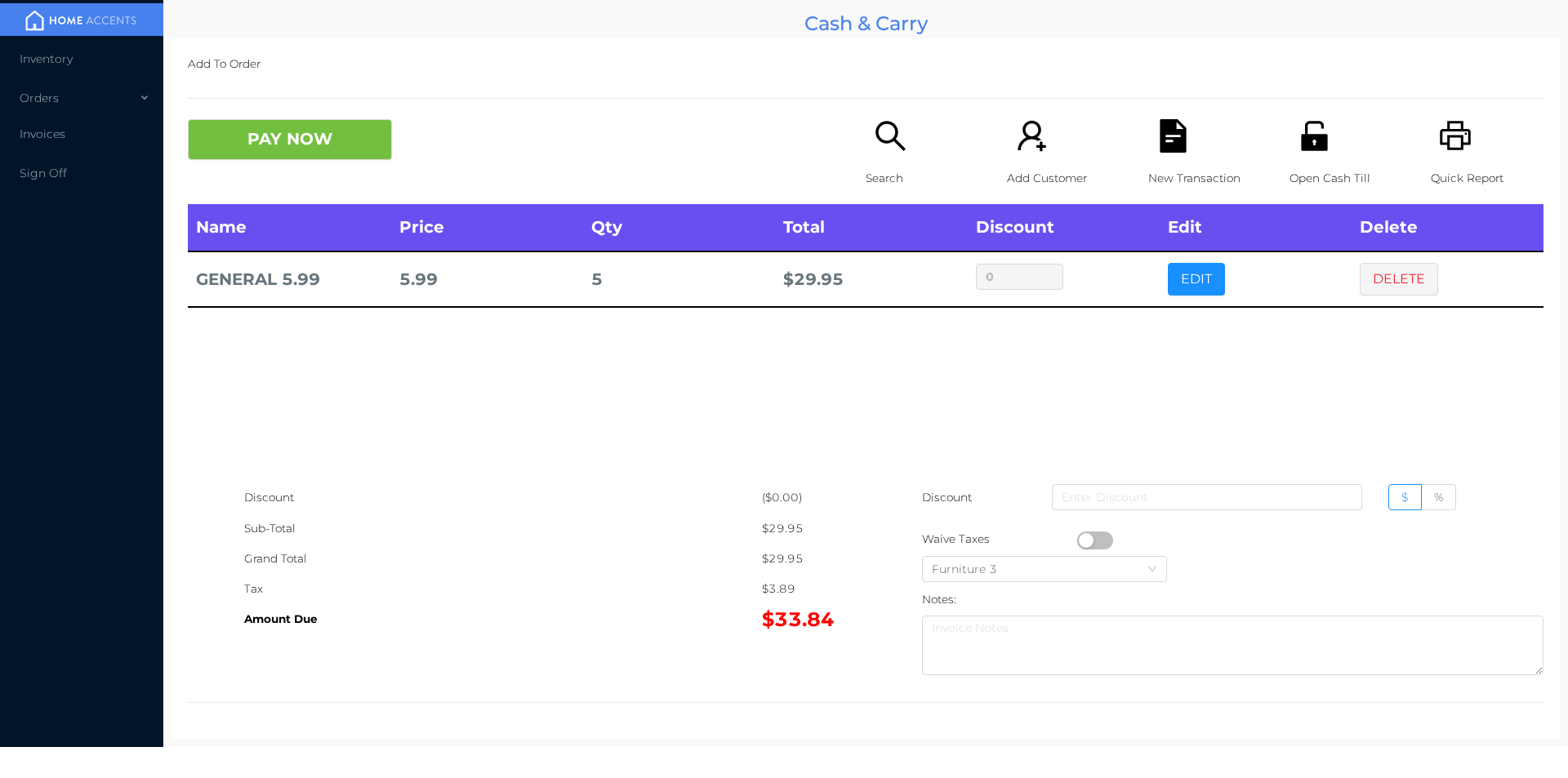
click at [697, 375] on div "Name Price Qty Total Discount Edit Delete GENERAL 5.99 5.99 5 $ 29.95 0 EDIT DE…" at bounding box center [866, 343] width 1356 height 278
click at [1160, 140] on icon "icon: file-text" at bounding box center [1173, 136] width 26 height 34
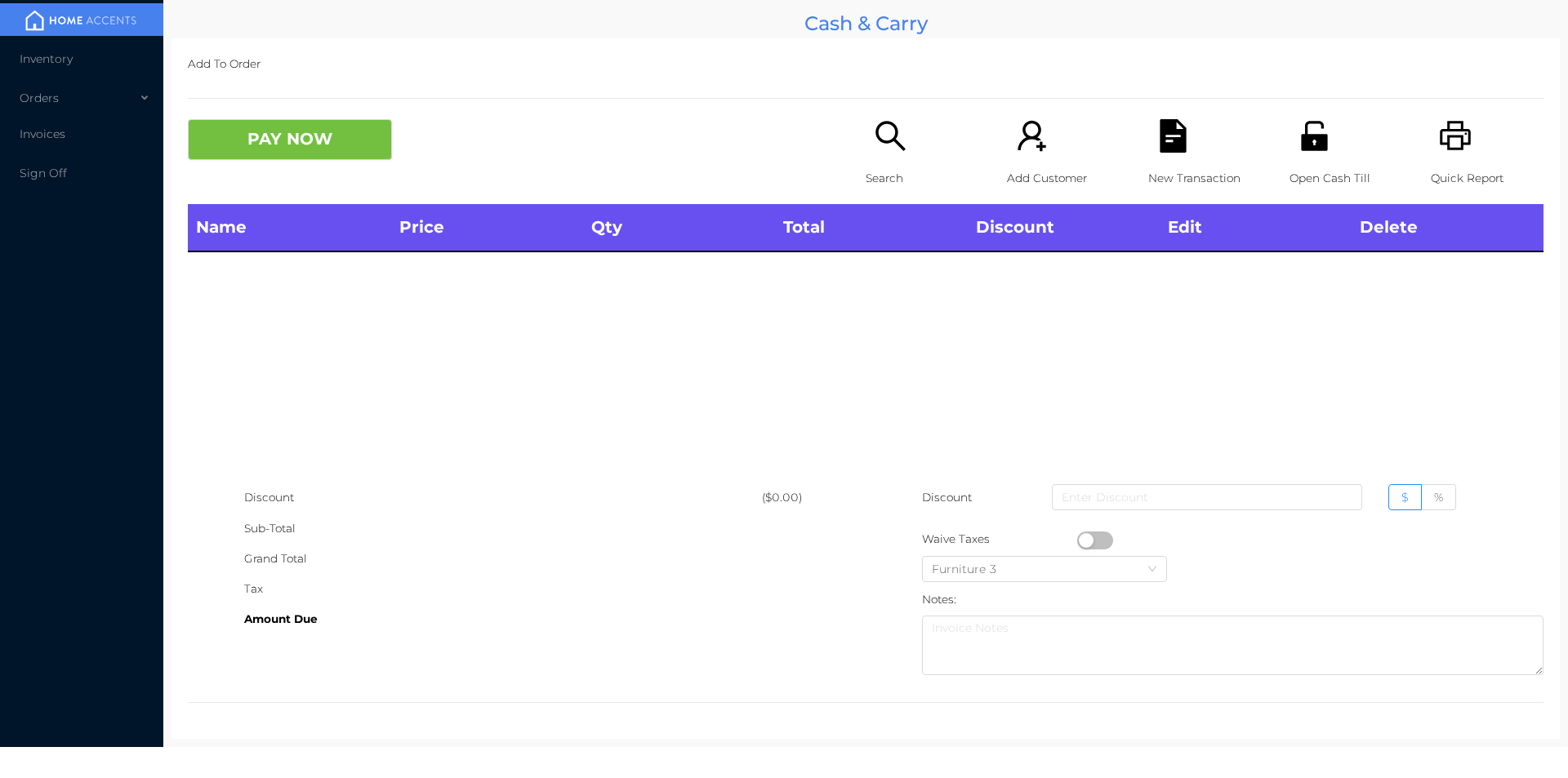
click at [1476, 138] on div "Quick Report" at bounding box center [1487, 161] width 113 height 85
click at [899, 125] on icon "icon: search" at bounding box center [891, 136] width 34 height 34
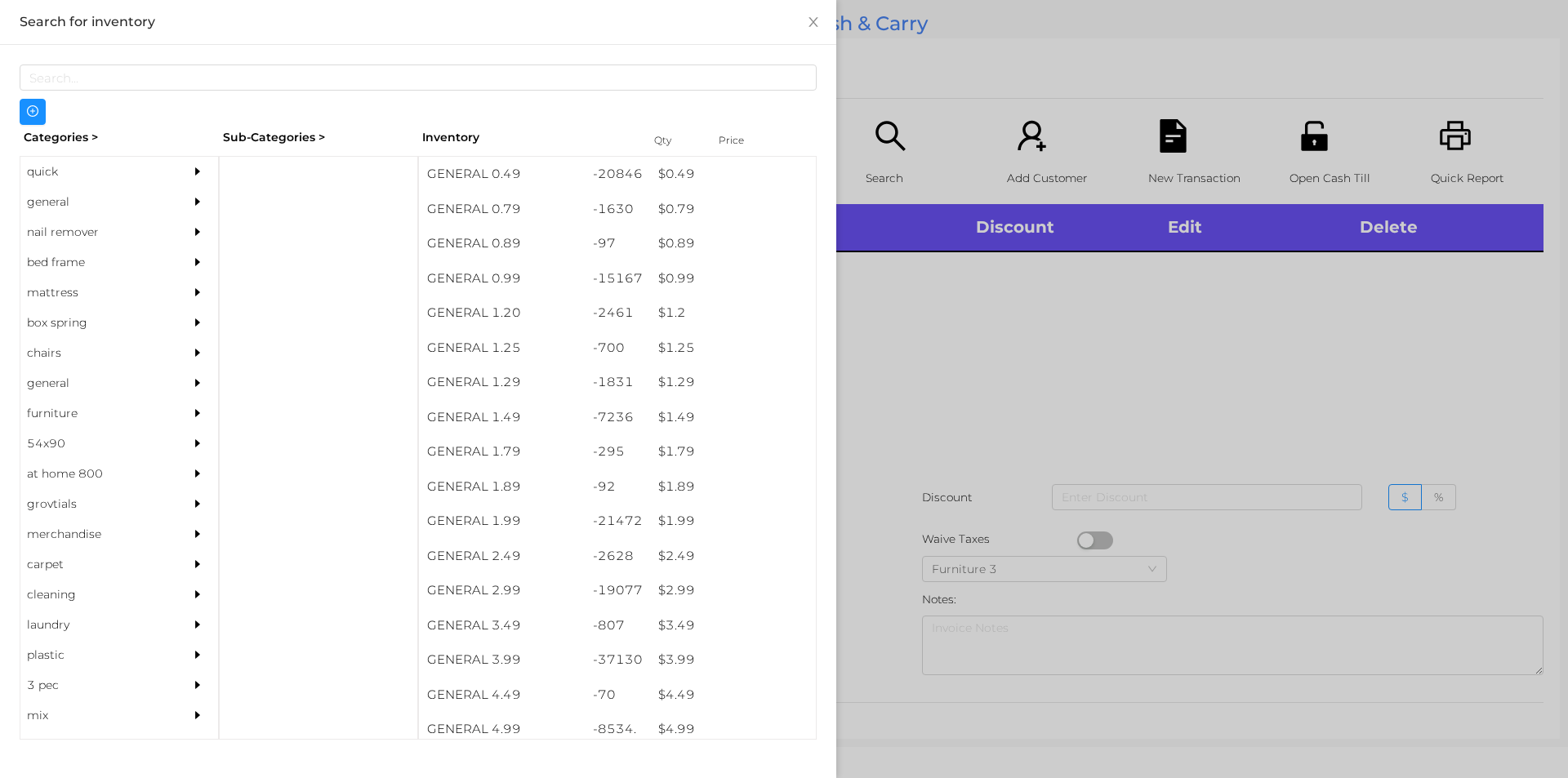
click at [105, 157] on div "quick" at bounding box center [95, 172] width 149 height 30
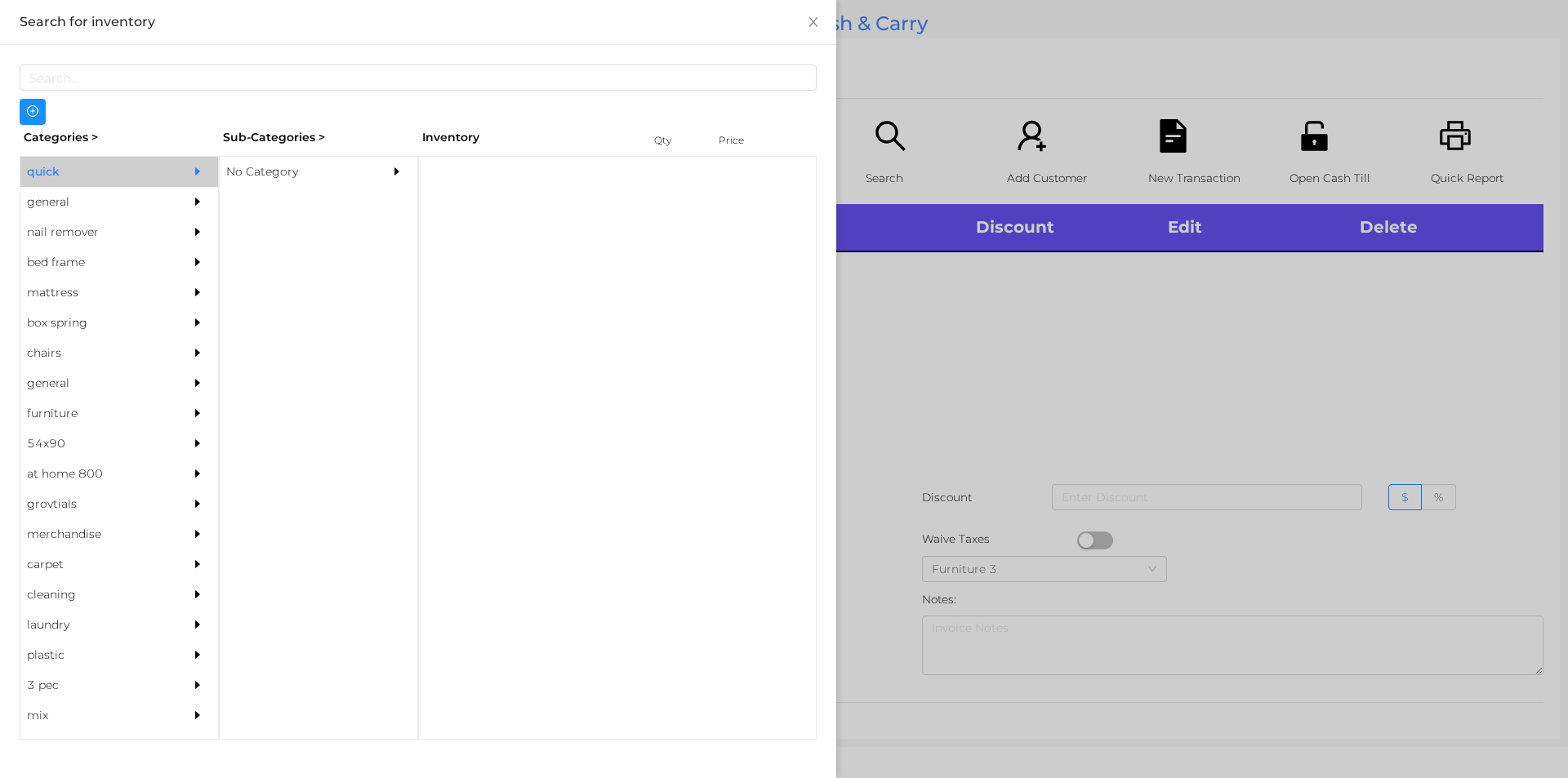
click at [300, 178] on div "No Category" at bounding box center [294, 172] width 149 height 30
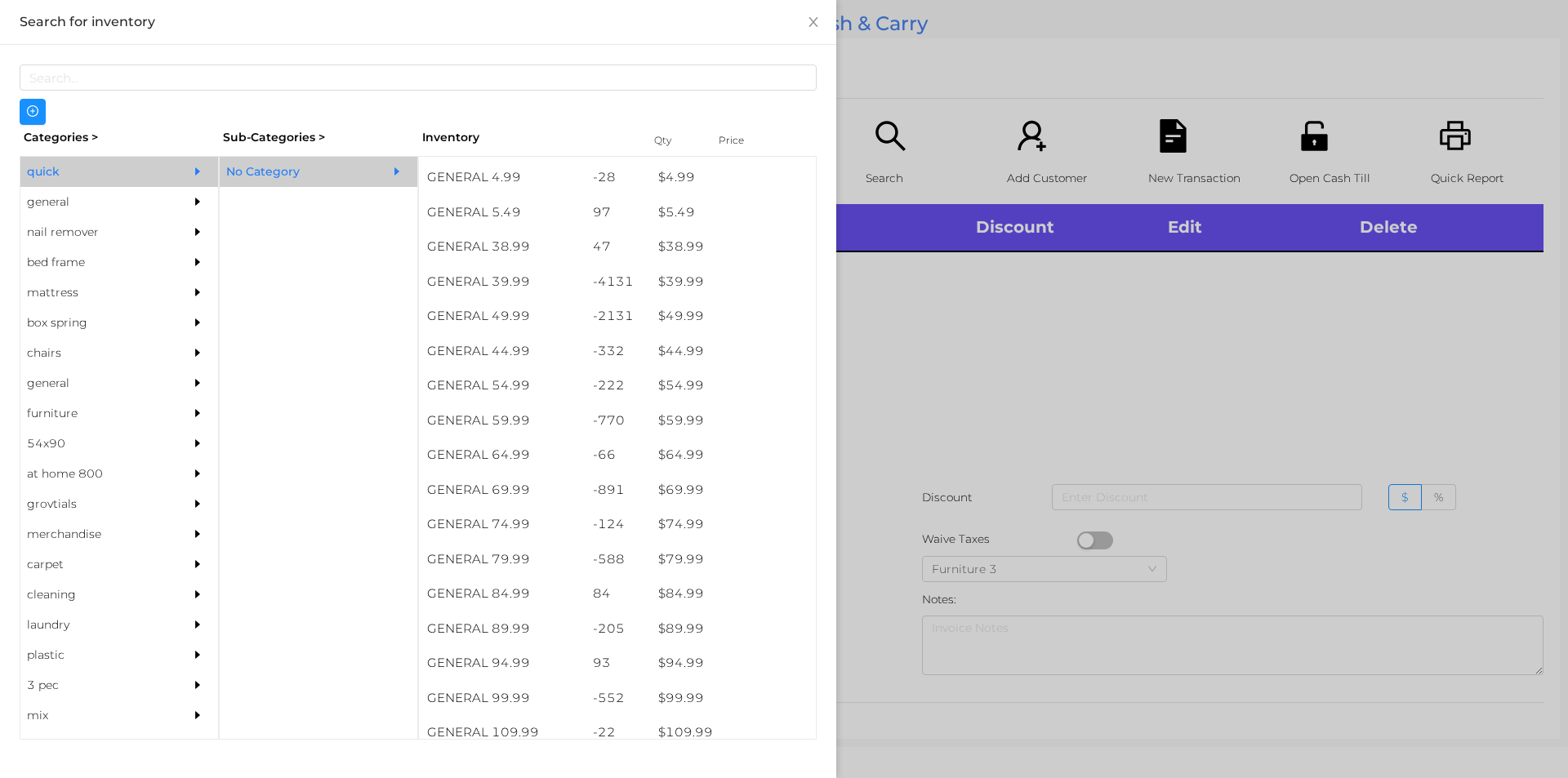
scroll to position [830, 0]
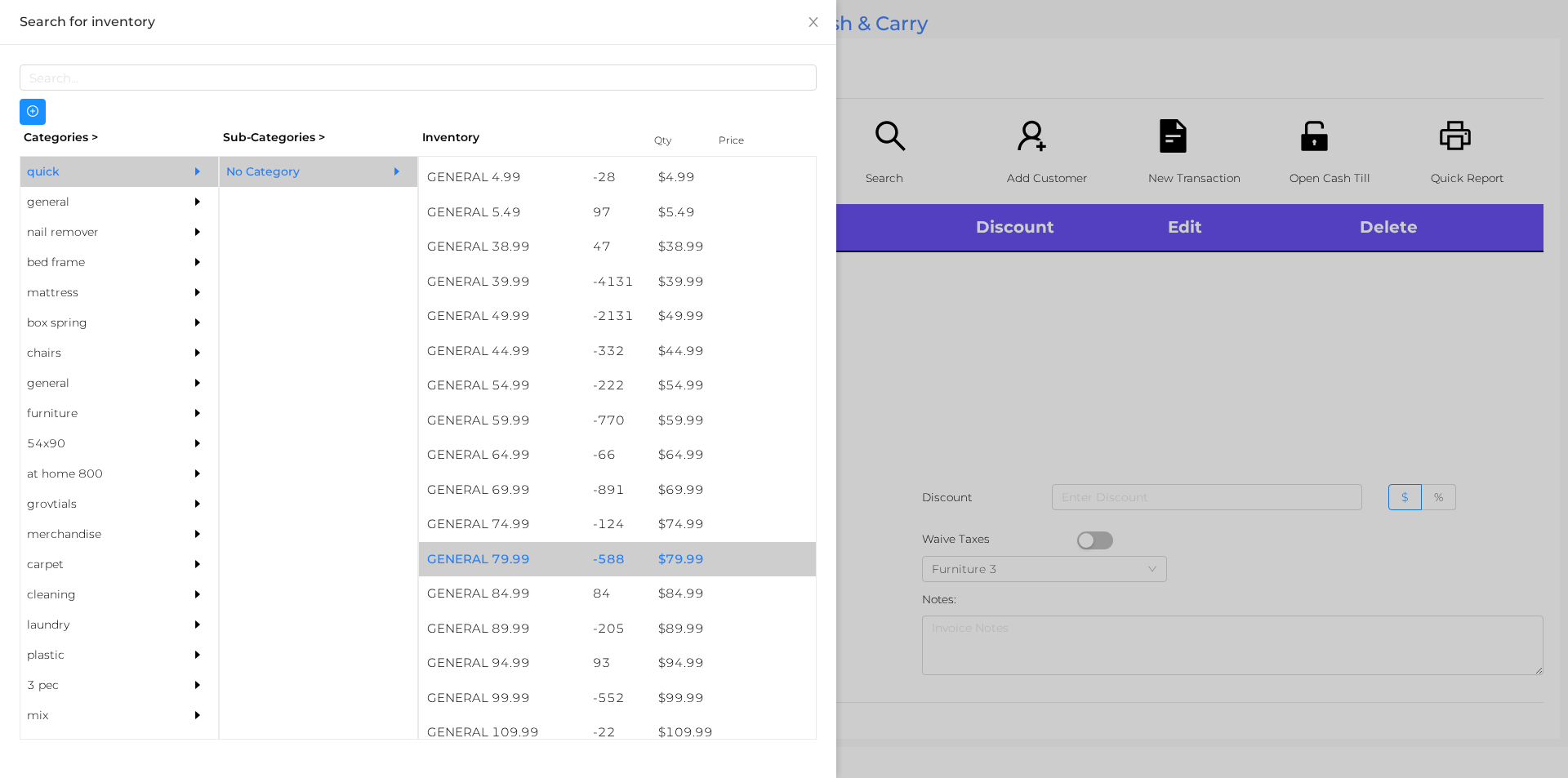
click at [688, 566] on div "$ 79.99" at bounding box center [733, 559] width 166 height 35
click at [685, 560] on div "$ 79.99" at bounding box center [733, 559] width 166 height 35
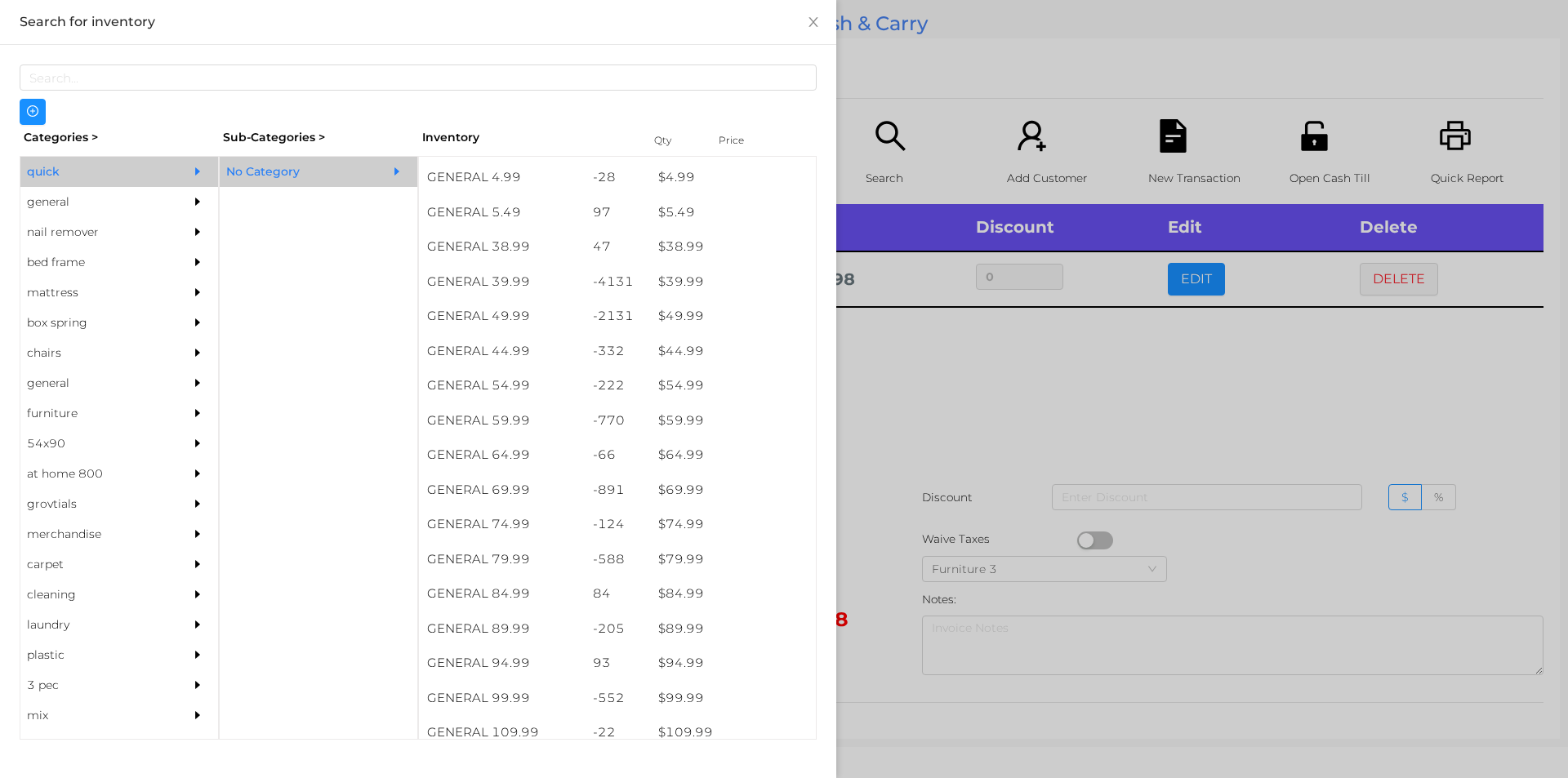
click at [898, 485] on div at bounding box center [784, 389] width 1568 height 778
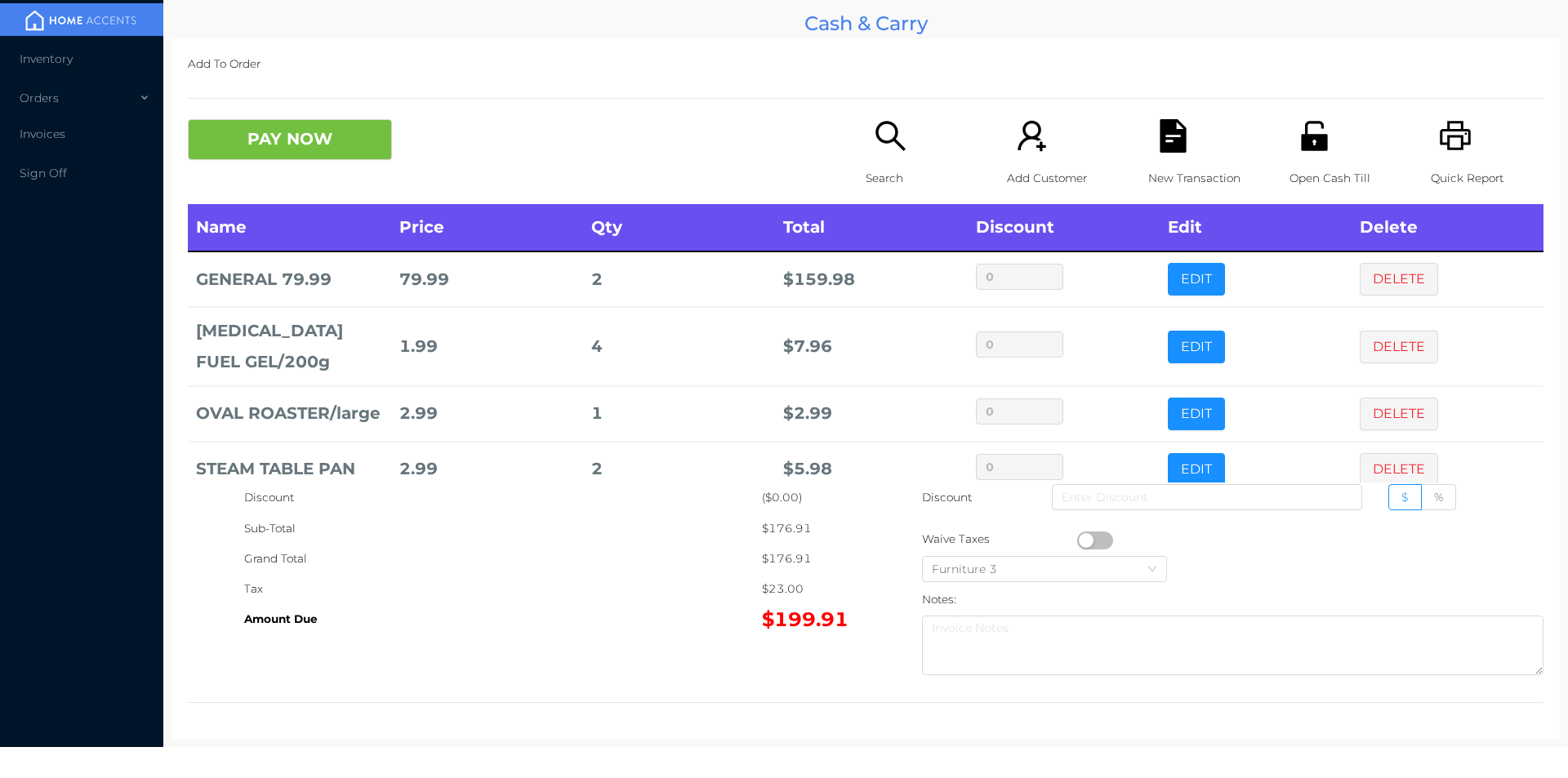
scroll to position [55, 0]
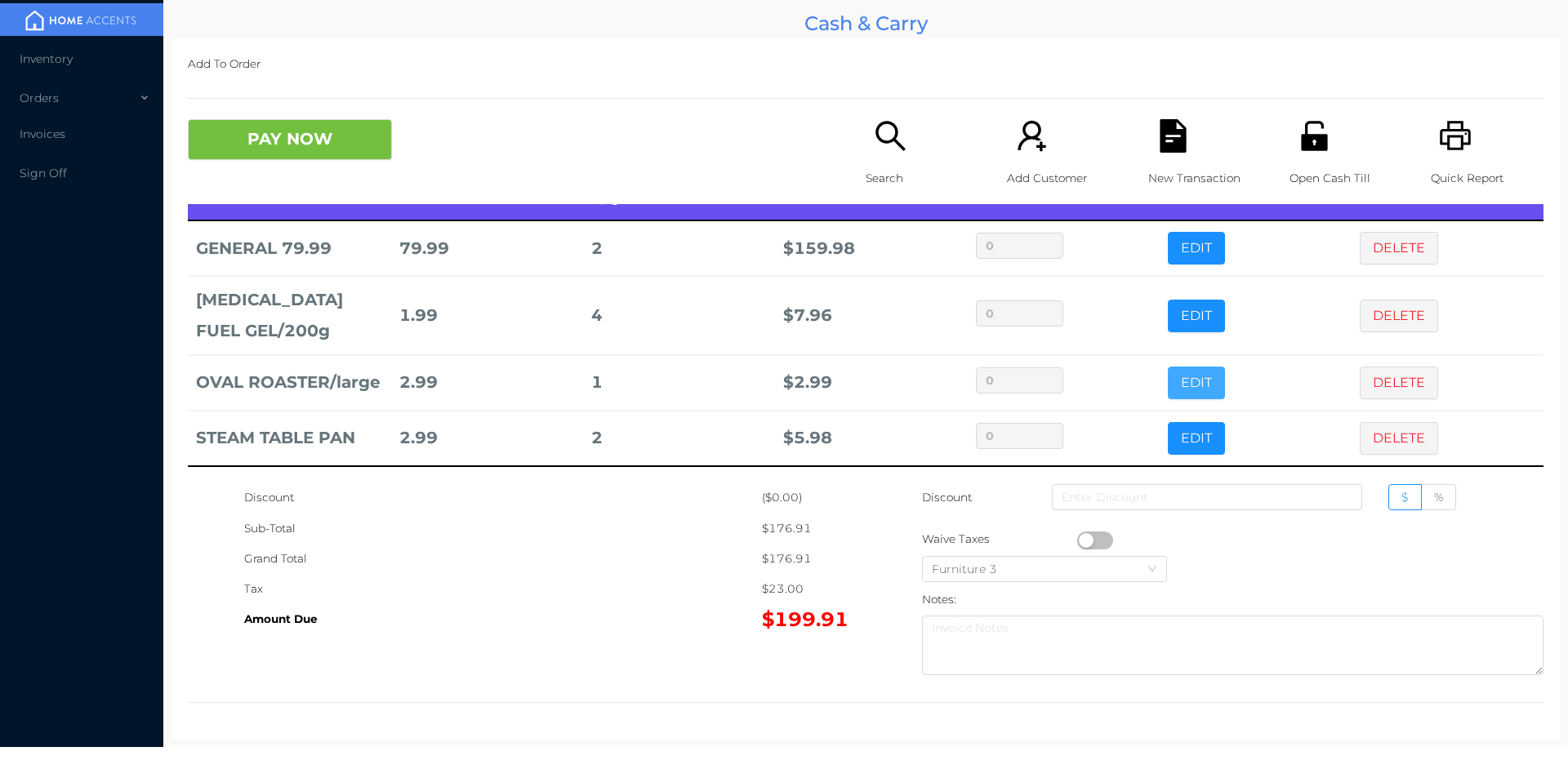
click at [1181, 367] on button "EDIT" at bounding box center [1196, 383] width 58 height 33
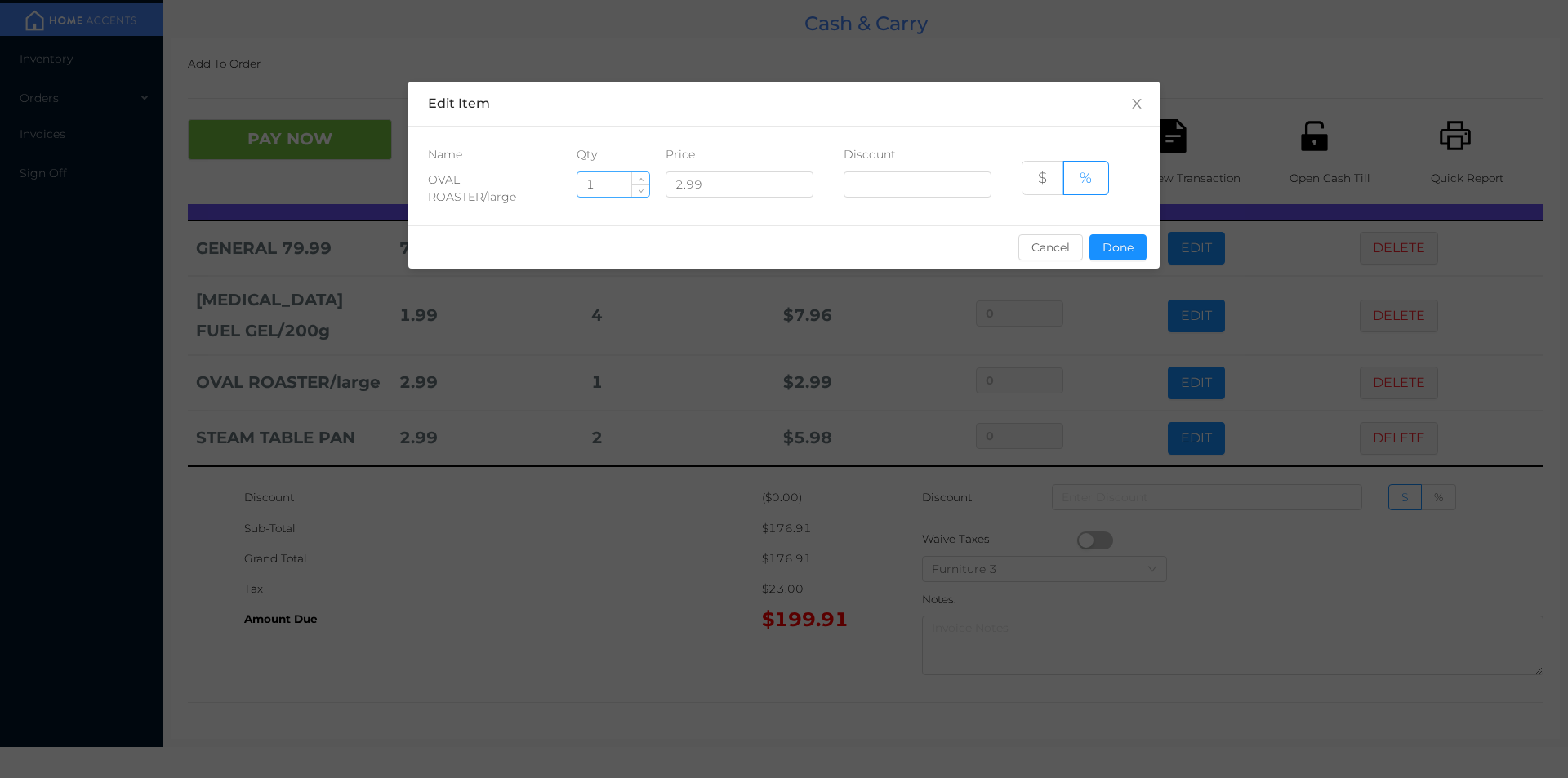
click at [601, 184] on input "1" at bounding box center [613, 185] width 72 height 25
type input "2"
click at [1108, 259] on button "Done" at bounding box center [1117, 248] width 58 height 26
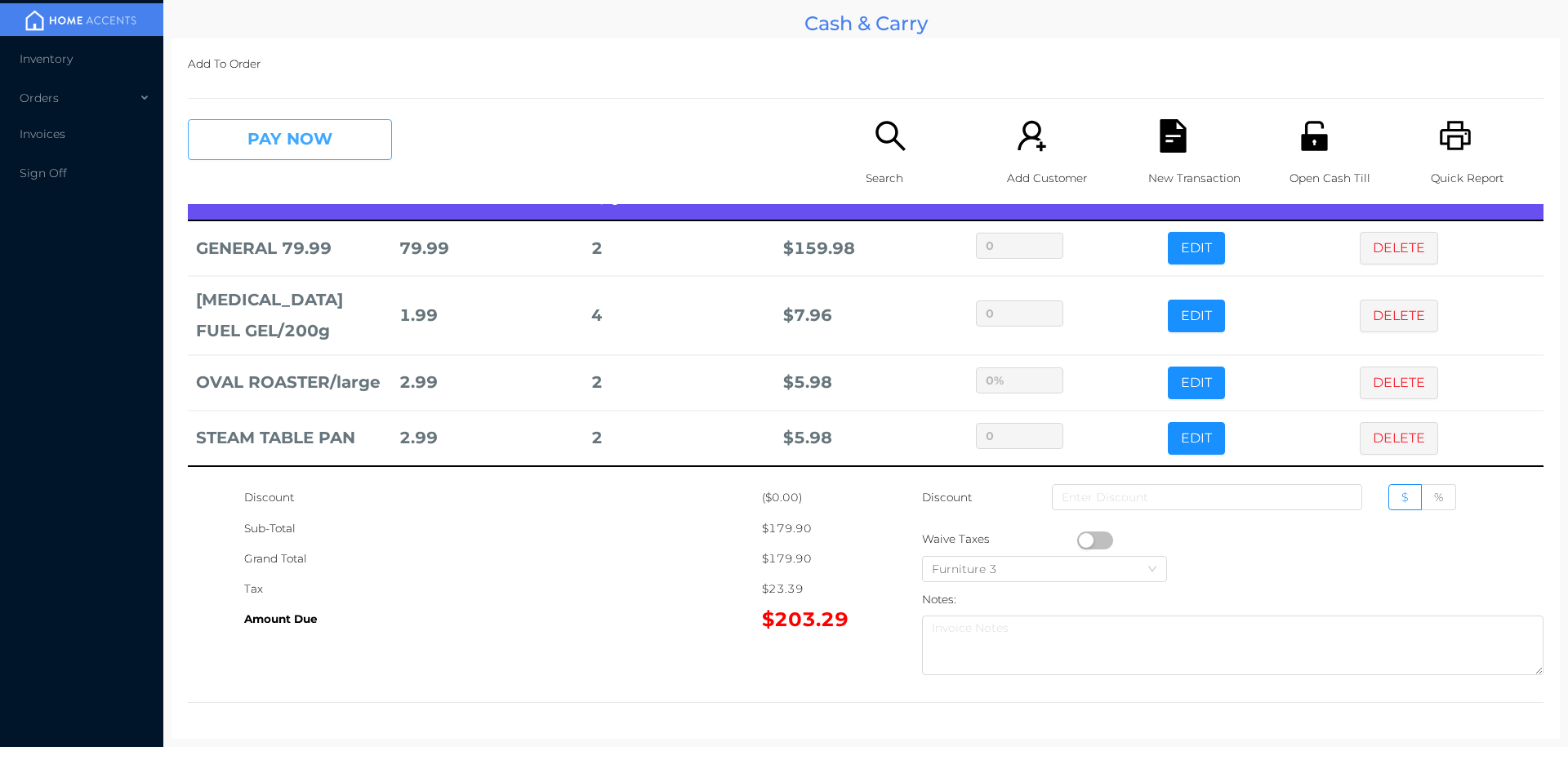
click at [335, 143] on button "PAY NOW" at bounding box center [289, 139] width 205 height 41
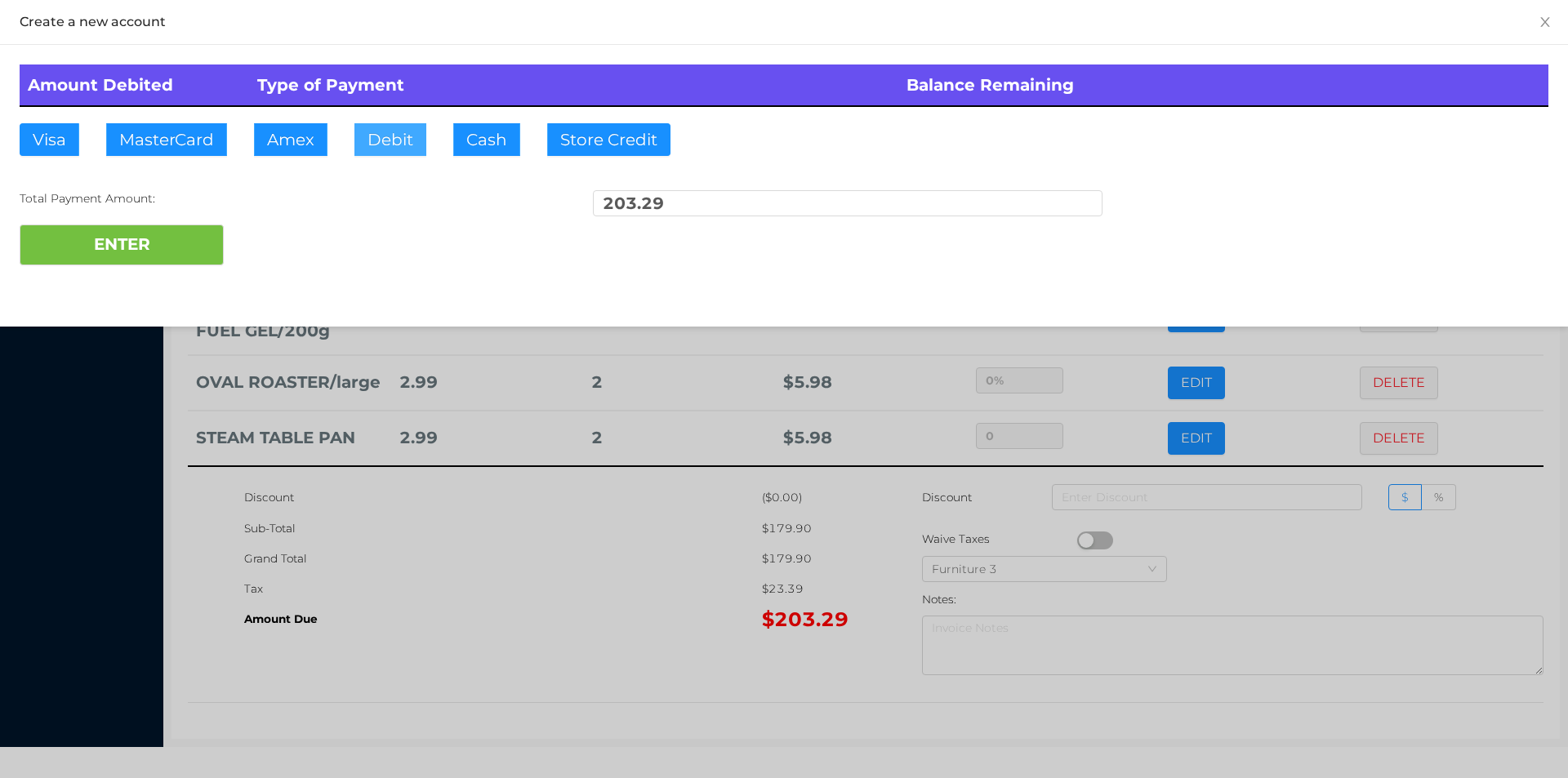
click at [400, 151] on button "Debit" at bounding box center [390, 140] width 72 height 33
click at [176, 248] on button "ENTER" at bounding box center [122, 244] width 205 height 41
type input "0"
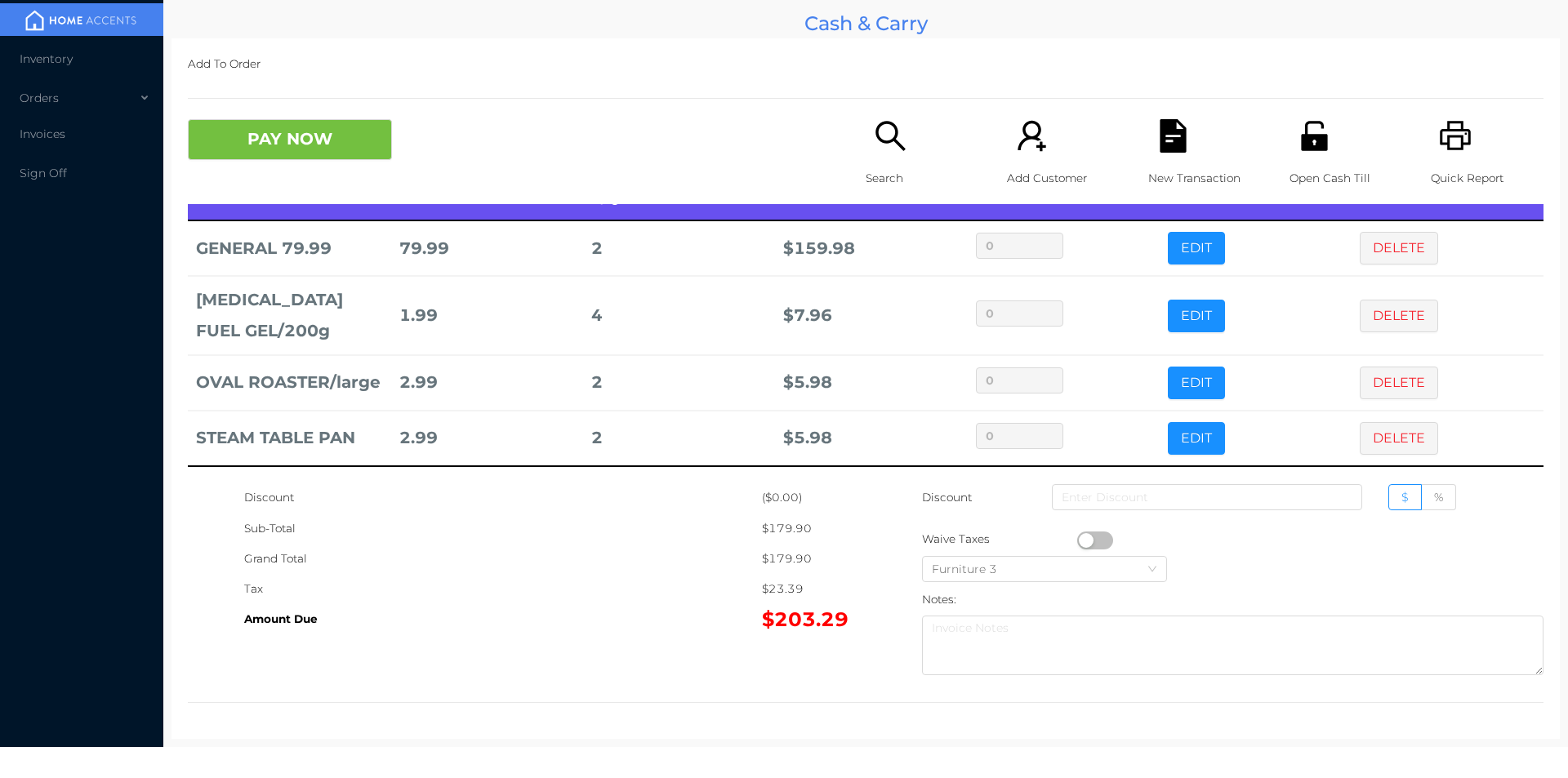
scroll to position [0, 0]
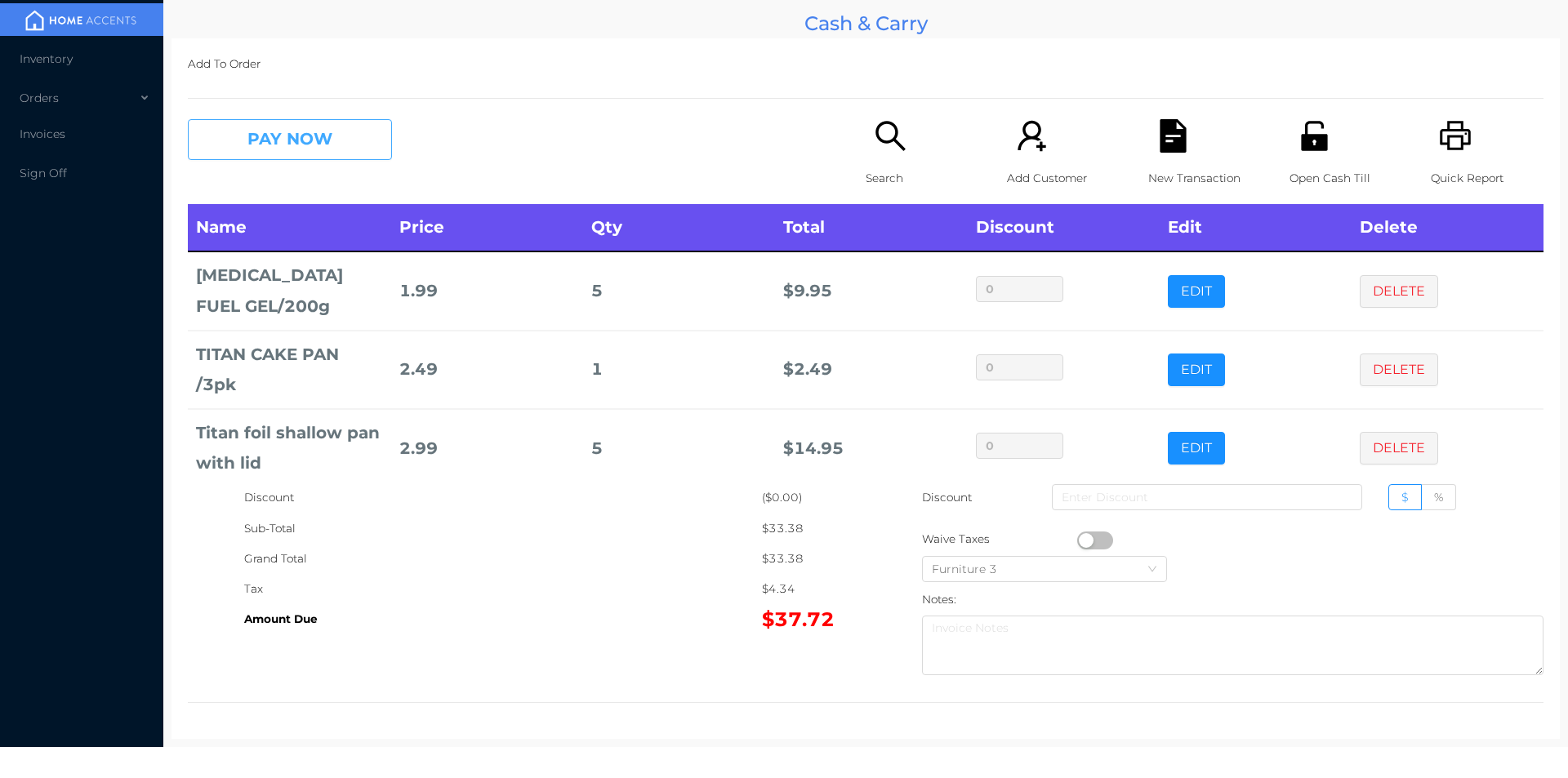
click at [359, 143] on button "PAY NOW" at bounding box center [289, 139] width 205 height 41
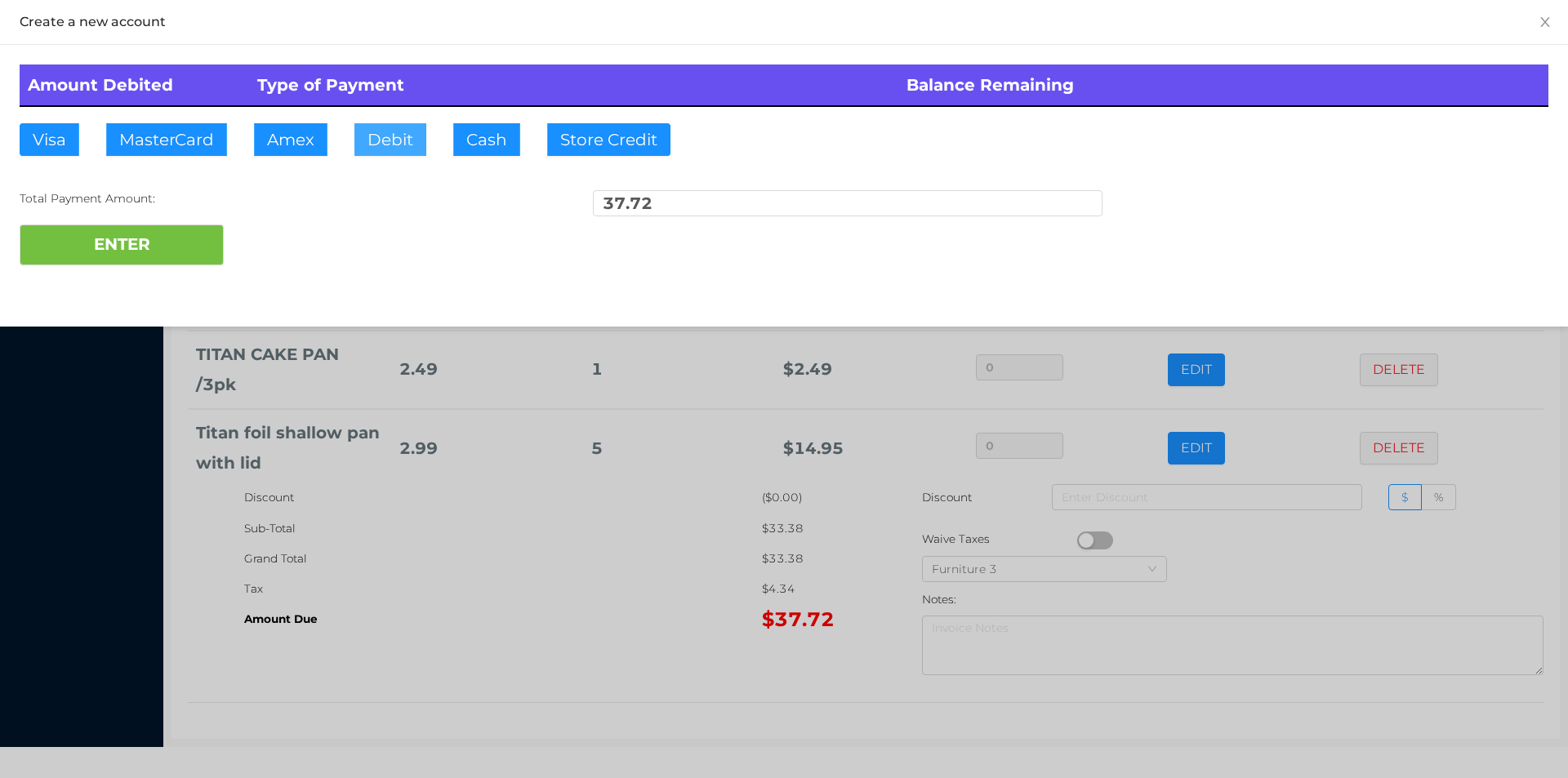
click at [414, 142] on button "Debit" at bounding box center [390, 140] width 72 height 33
click at [147, 258] on button "ENTER" at bounding box center [122, 244] width 205 height 41
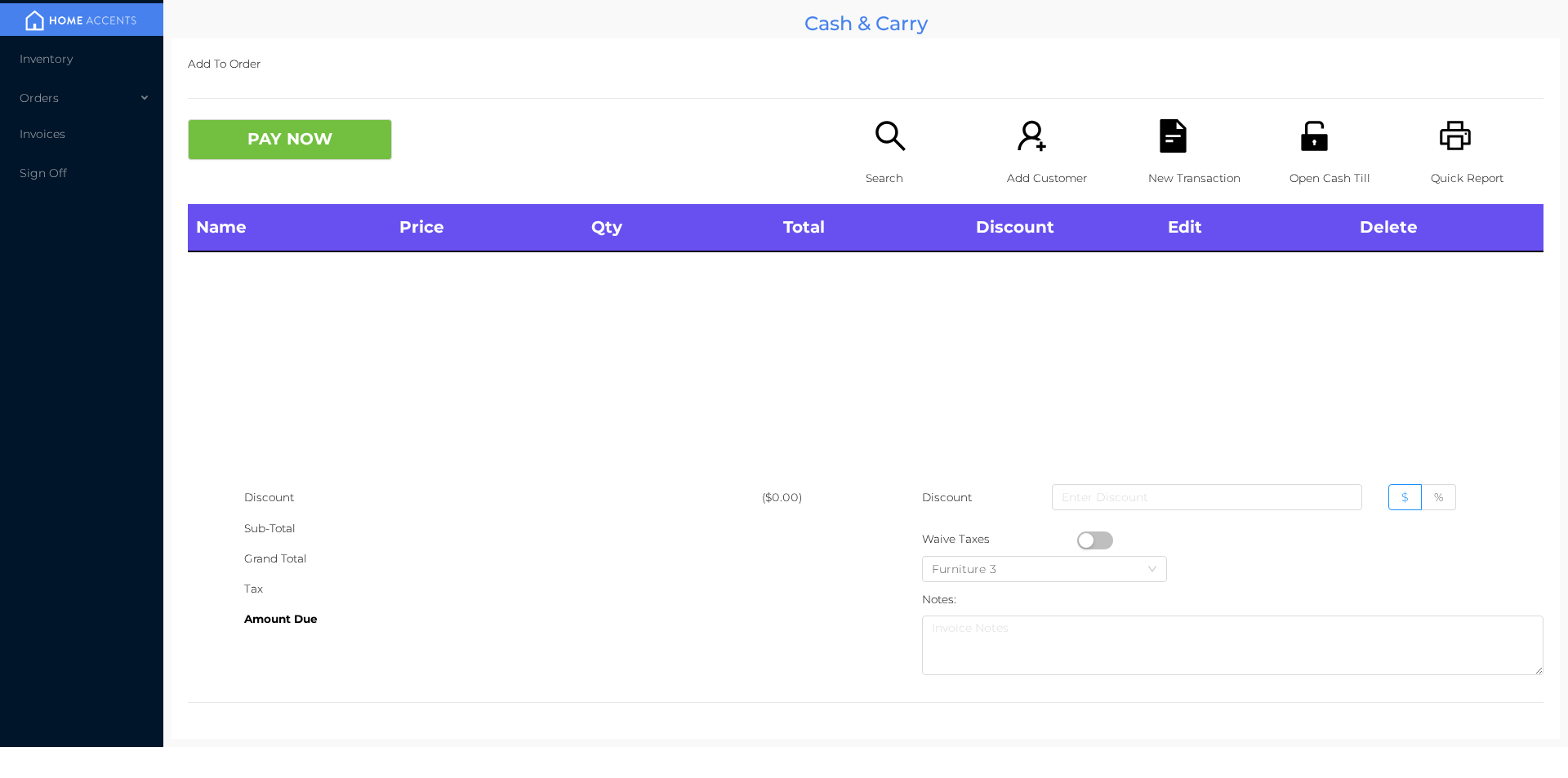
click at [886, 158] on div "Search" at bounding box center [922, 161] width 113 height 85
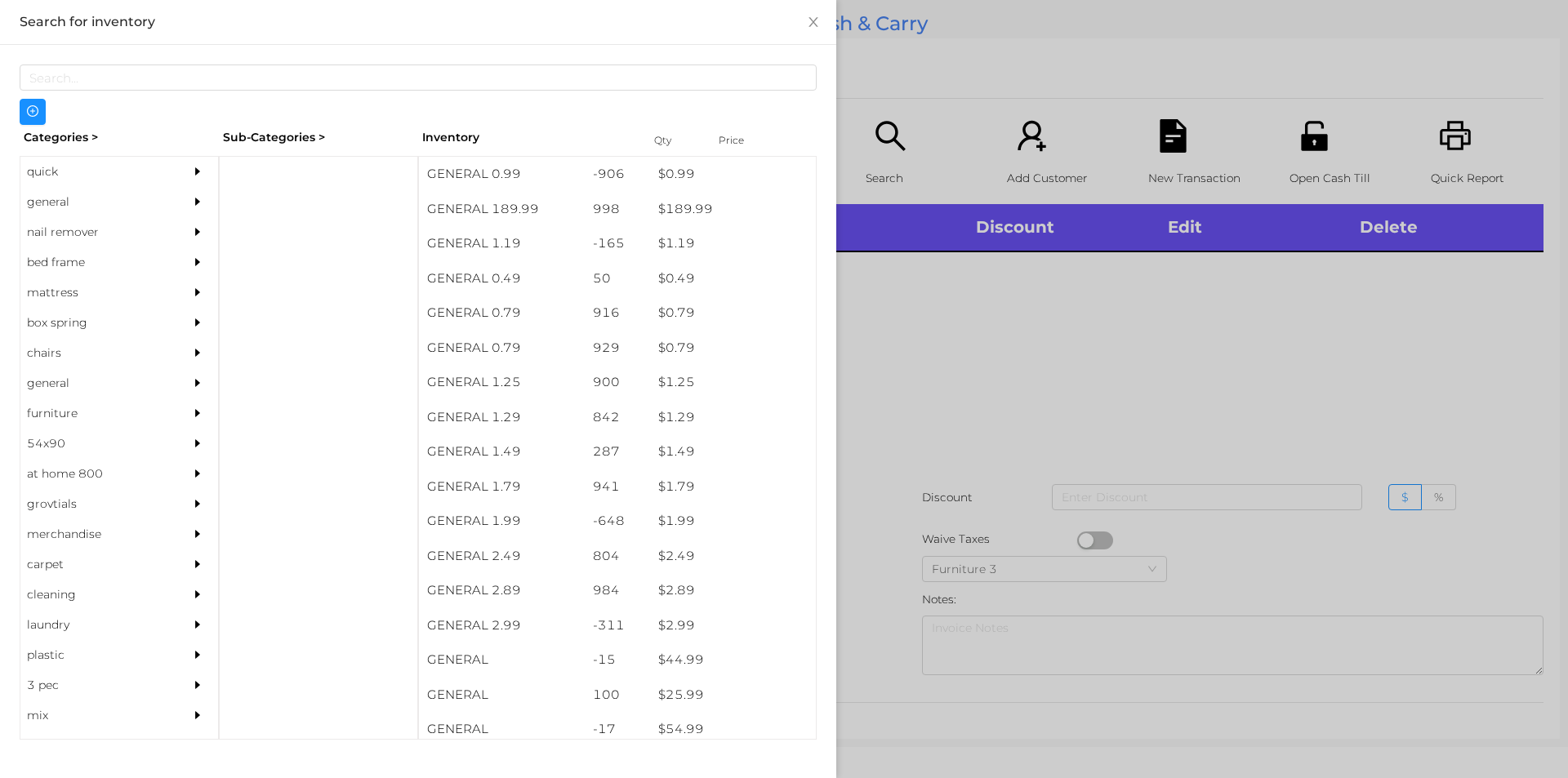
click at [107, 171] on div "quick" at bounding box center [95, 172] width 149 height 30
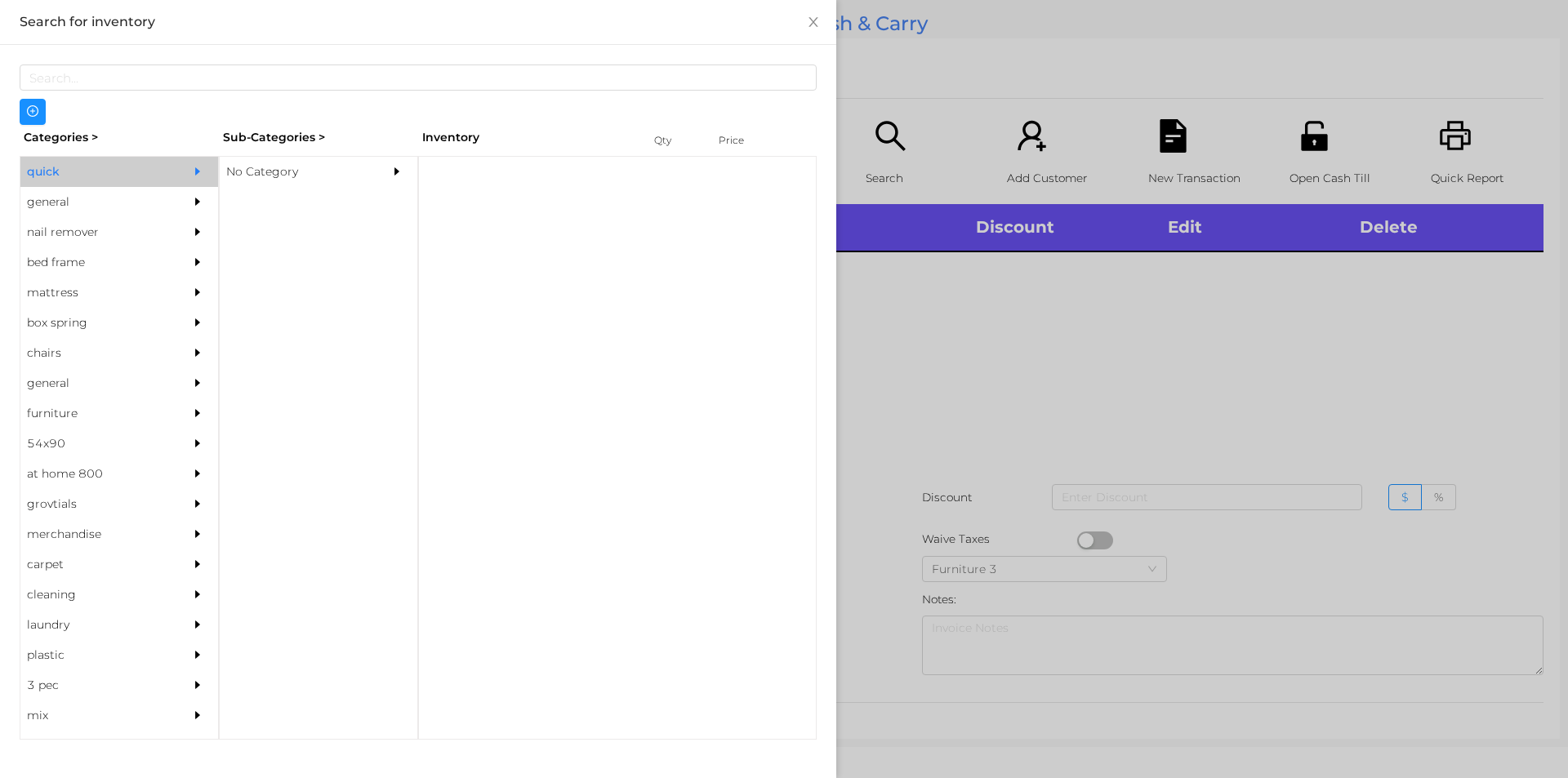
click at [288, 180] on div "No Category" at bounding box center [294, 172] width 149 height 30
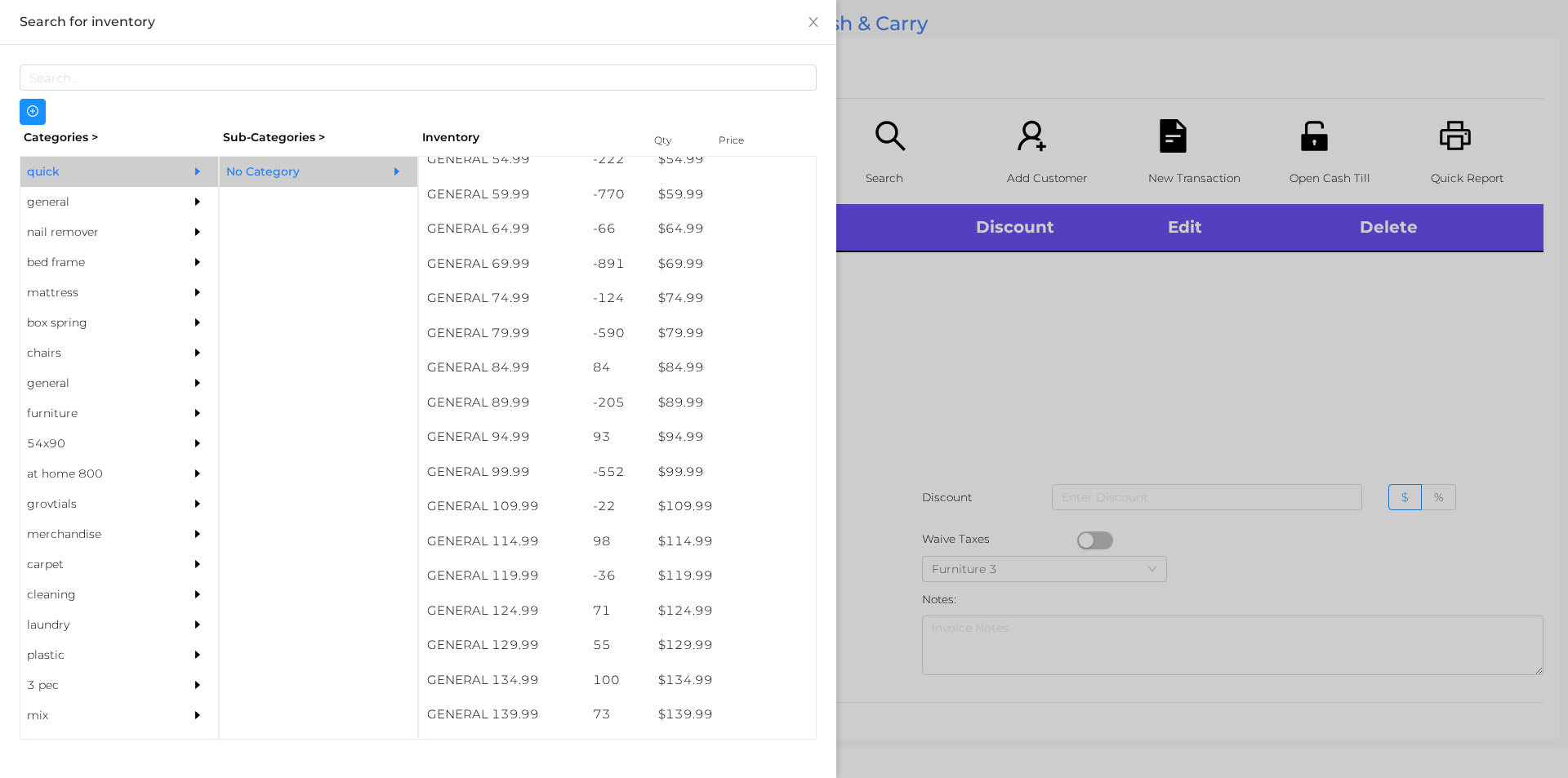
scroll to position [1059, 0]
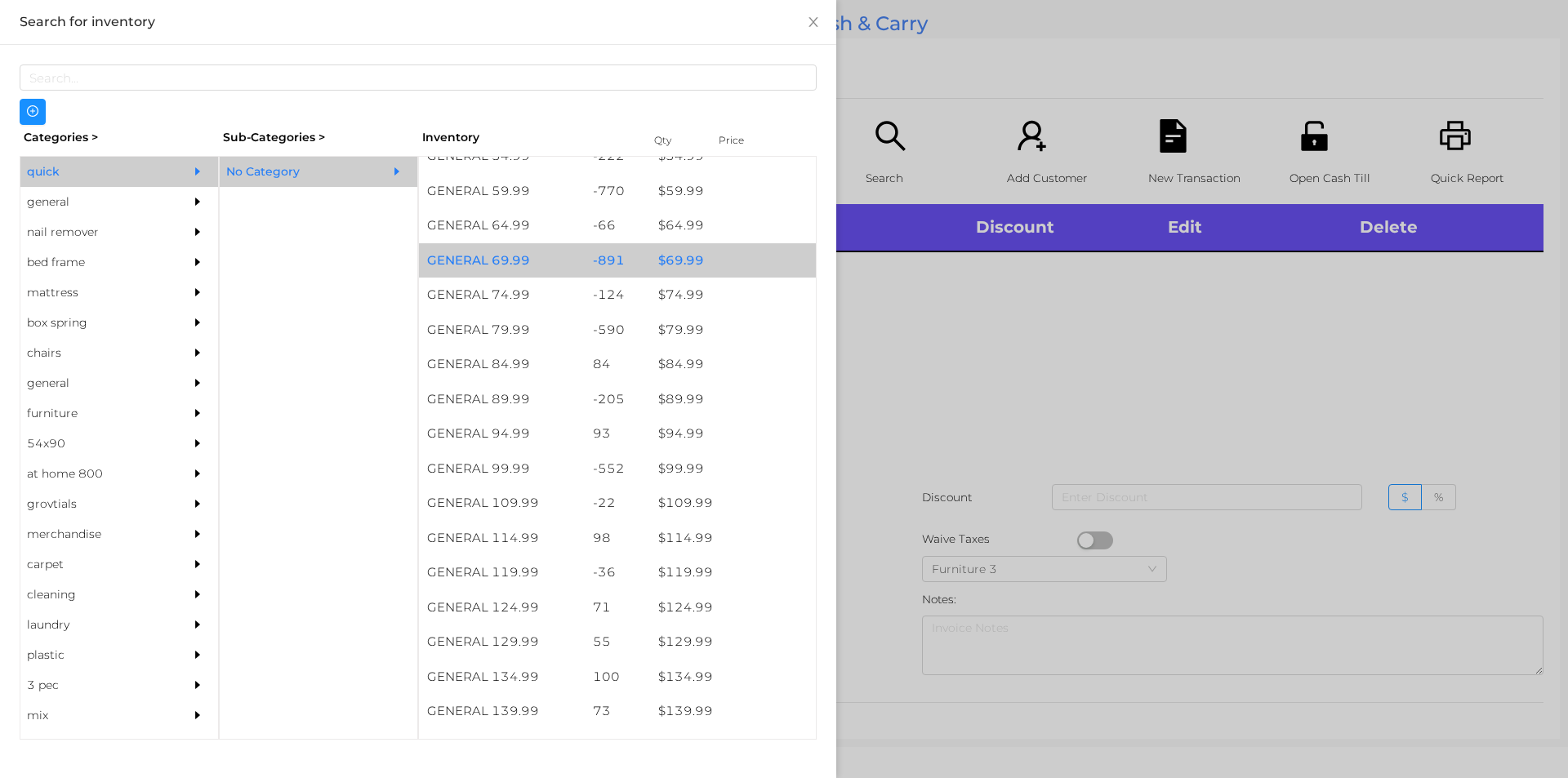
click at [698, 262] on div "$ 69.99" at bounding box center [733, 260] width 166 height 35
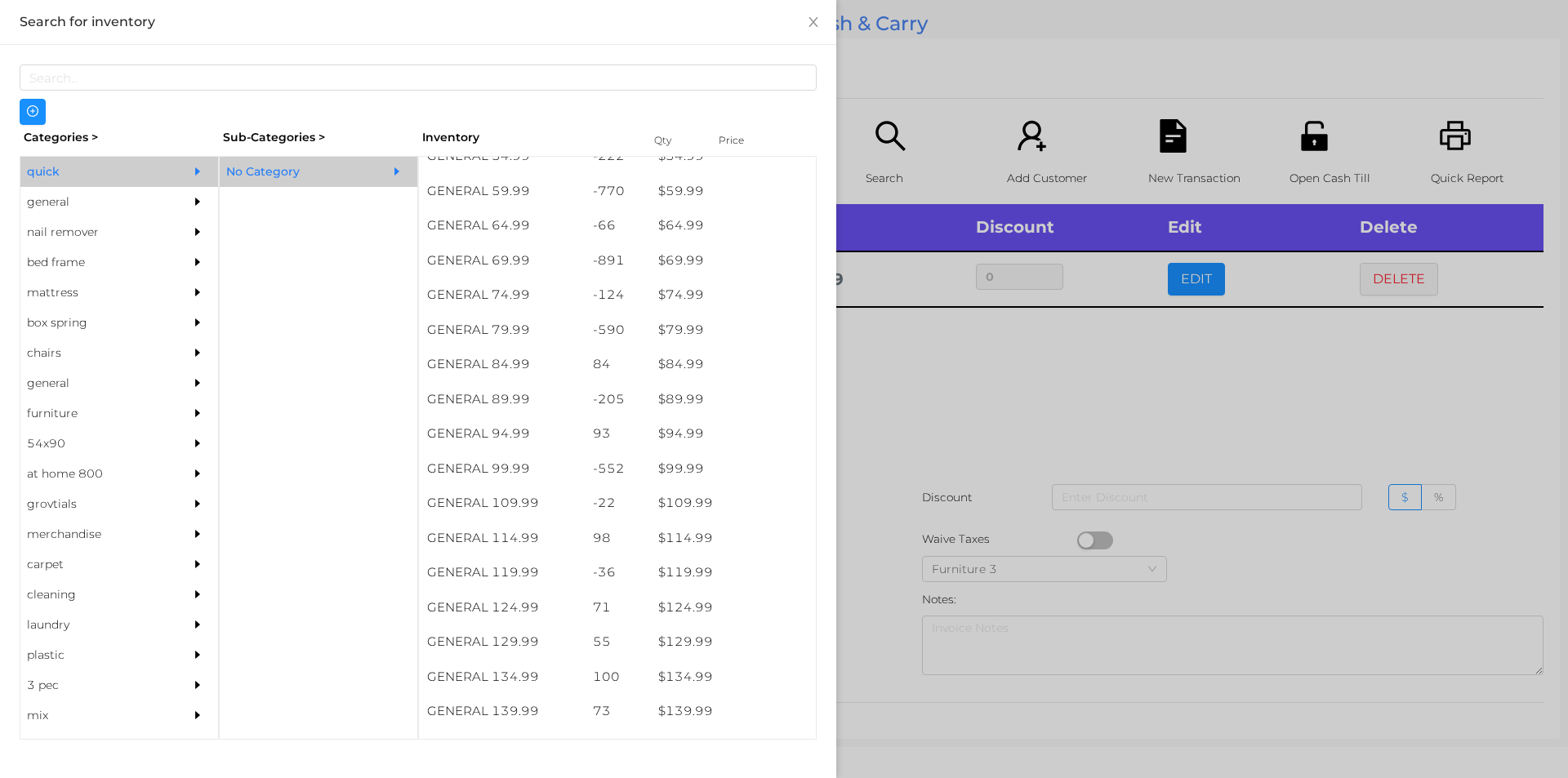
click at [865, 408] on div at bounding box center [784, 389] width 1568 height 778
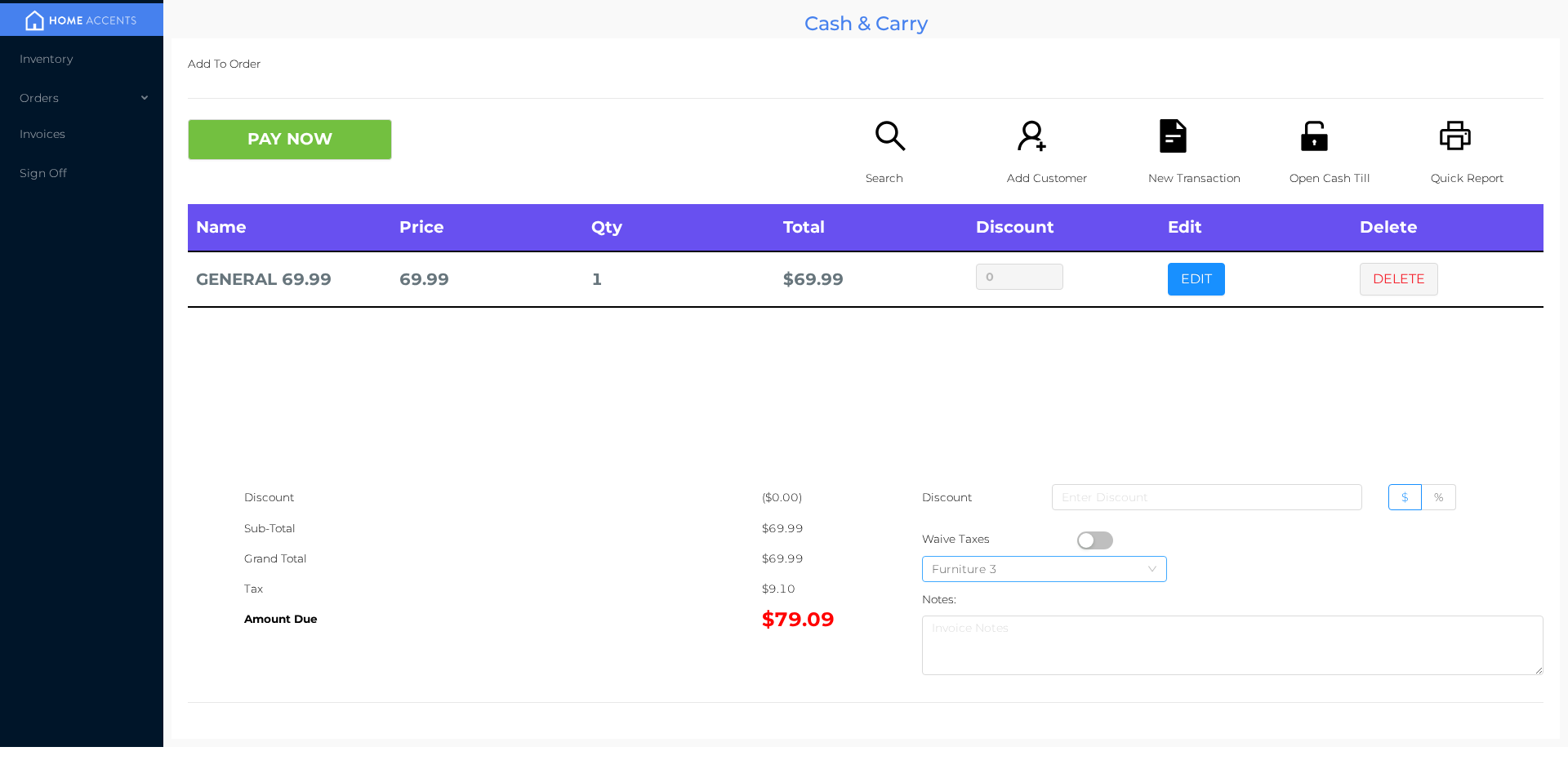
click at [1095, 561] on div "Furniture 3" at bounding box center [1044, 570] width 225 height 25
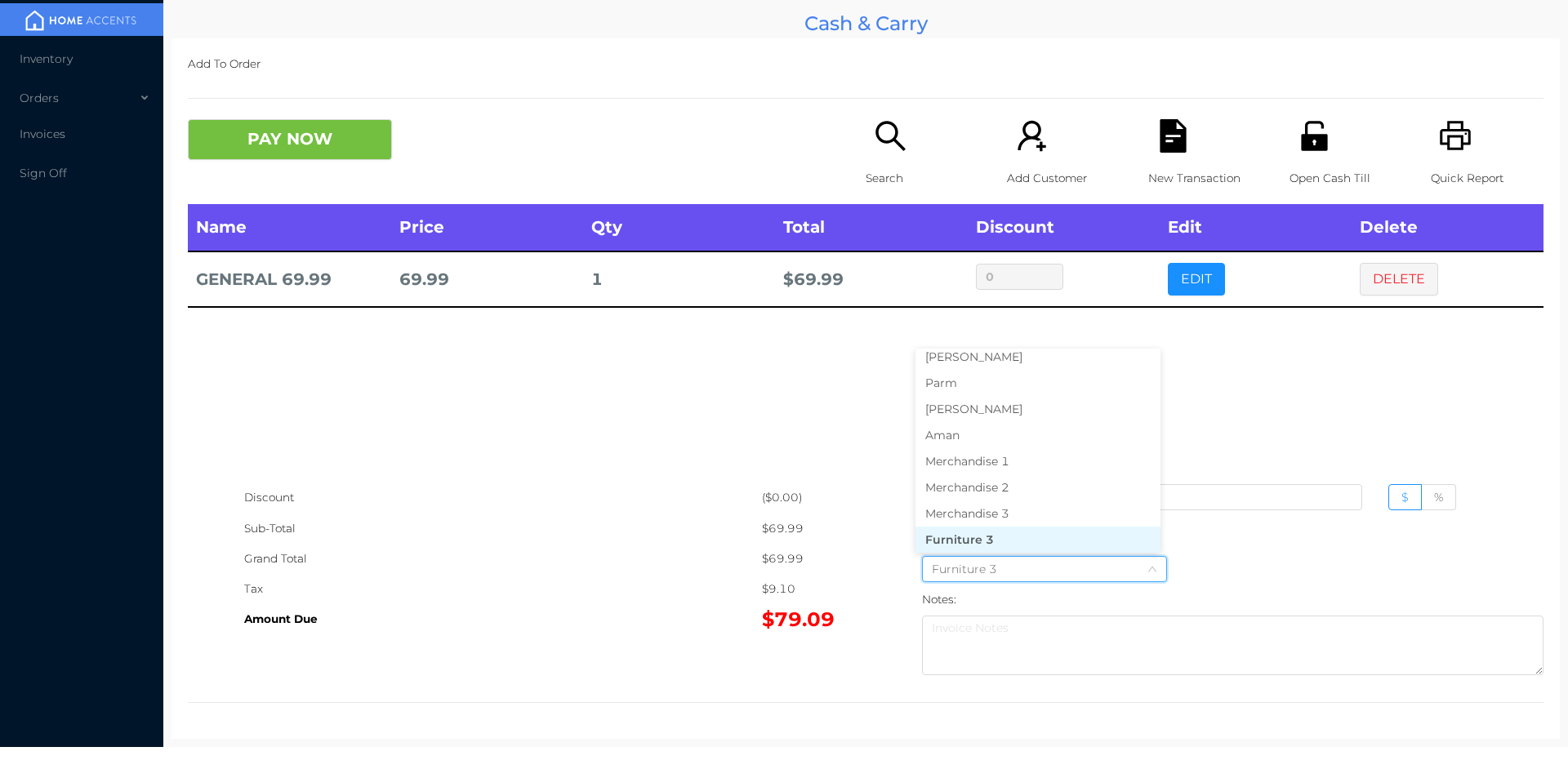
click at [698, 606] on div "Amount Due" at bounding box center [503, 620] width 518 height 30
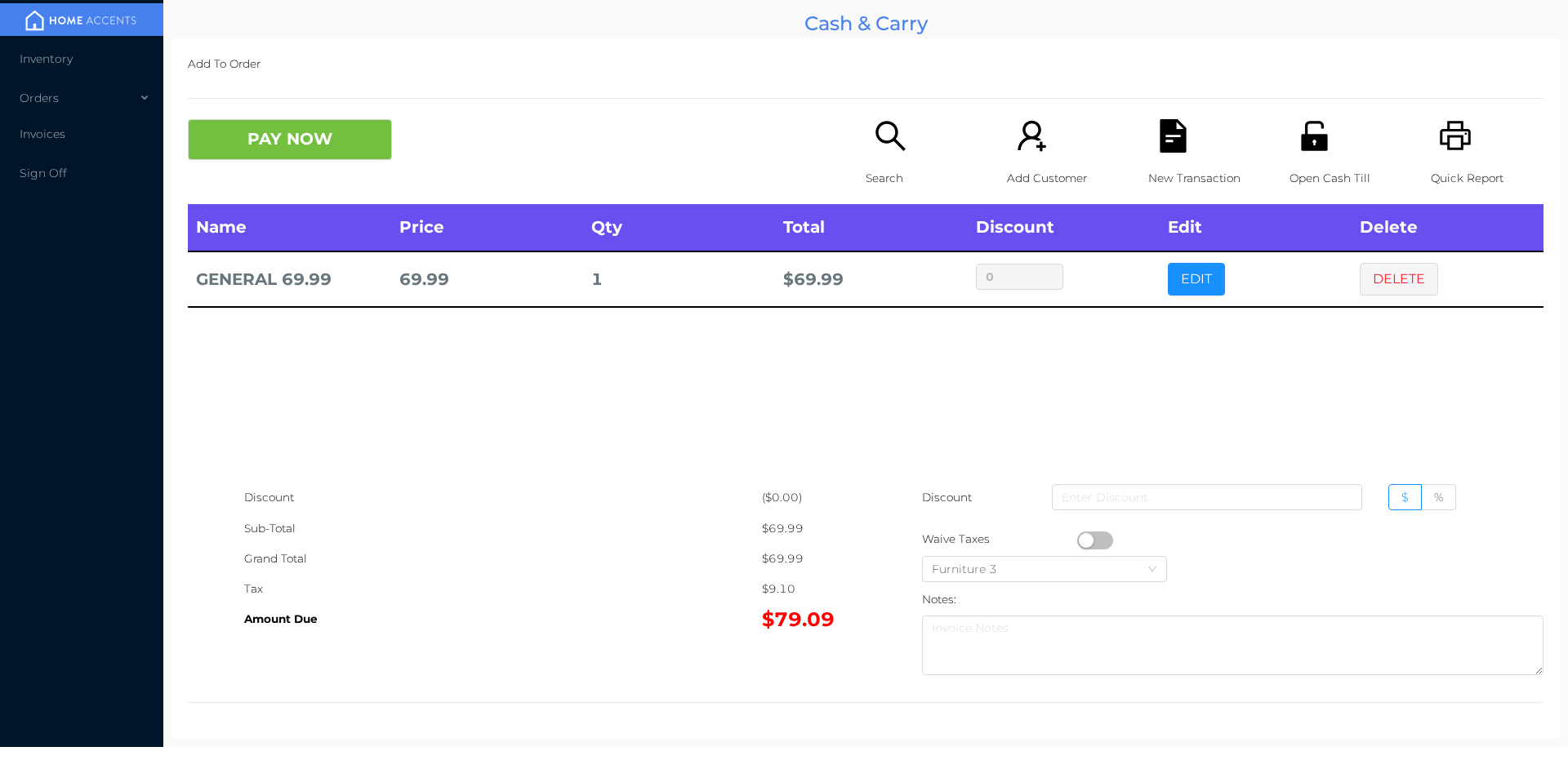
click at [1085, 539] on button "button" at bounding box center [1095, 540] width 36 height 18
click at [306, 138] on button "PAY NOW" at bounding box center [289, 139] width 205 height 41
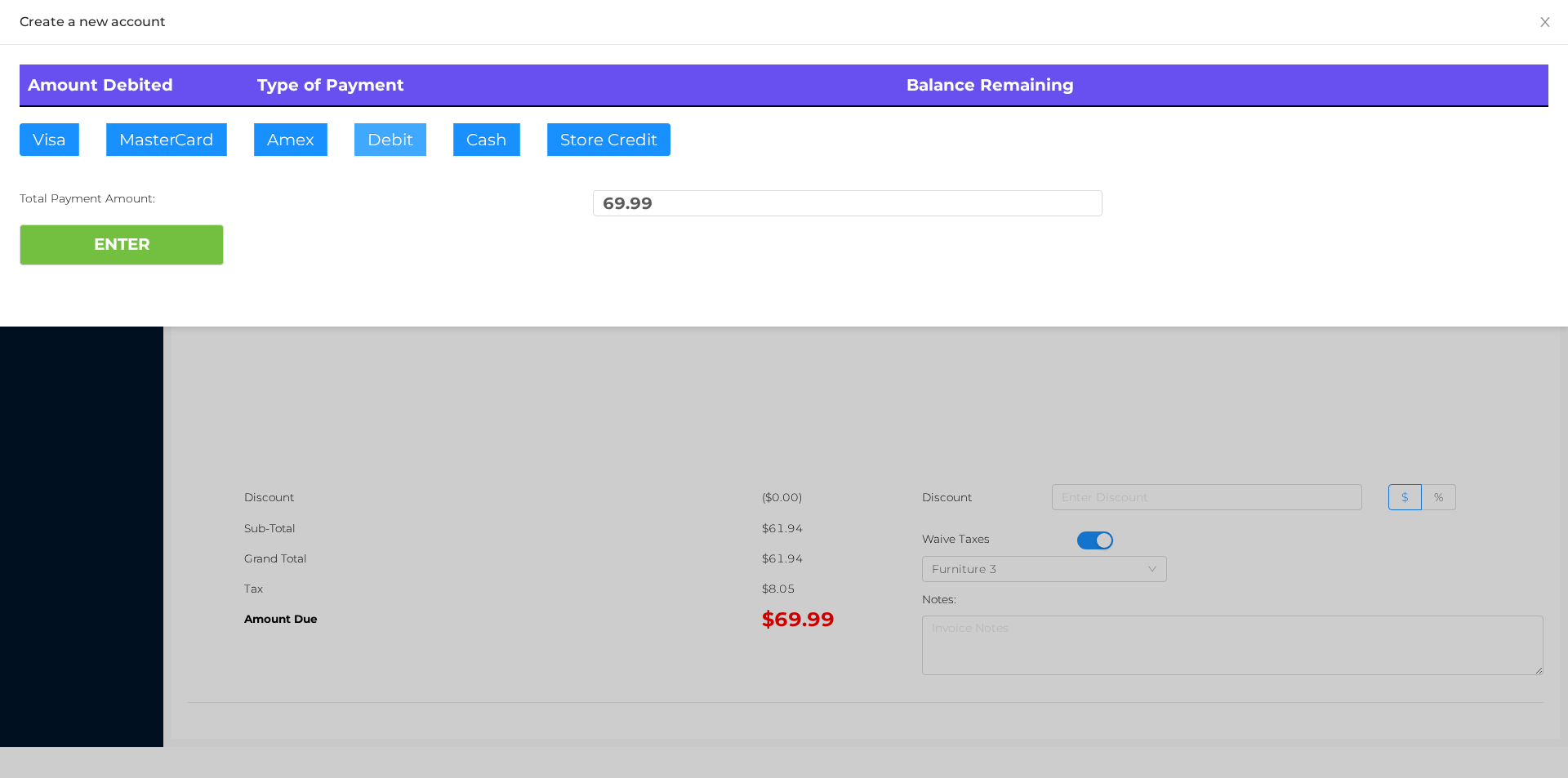
click at [401, 131] on button "Debit" at bounding box center [390, 140] width 72 height 33
click at [196, 235] on button "ENTER" at bounding box center [122, 244] width 205 height 41
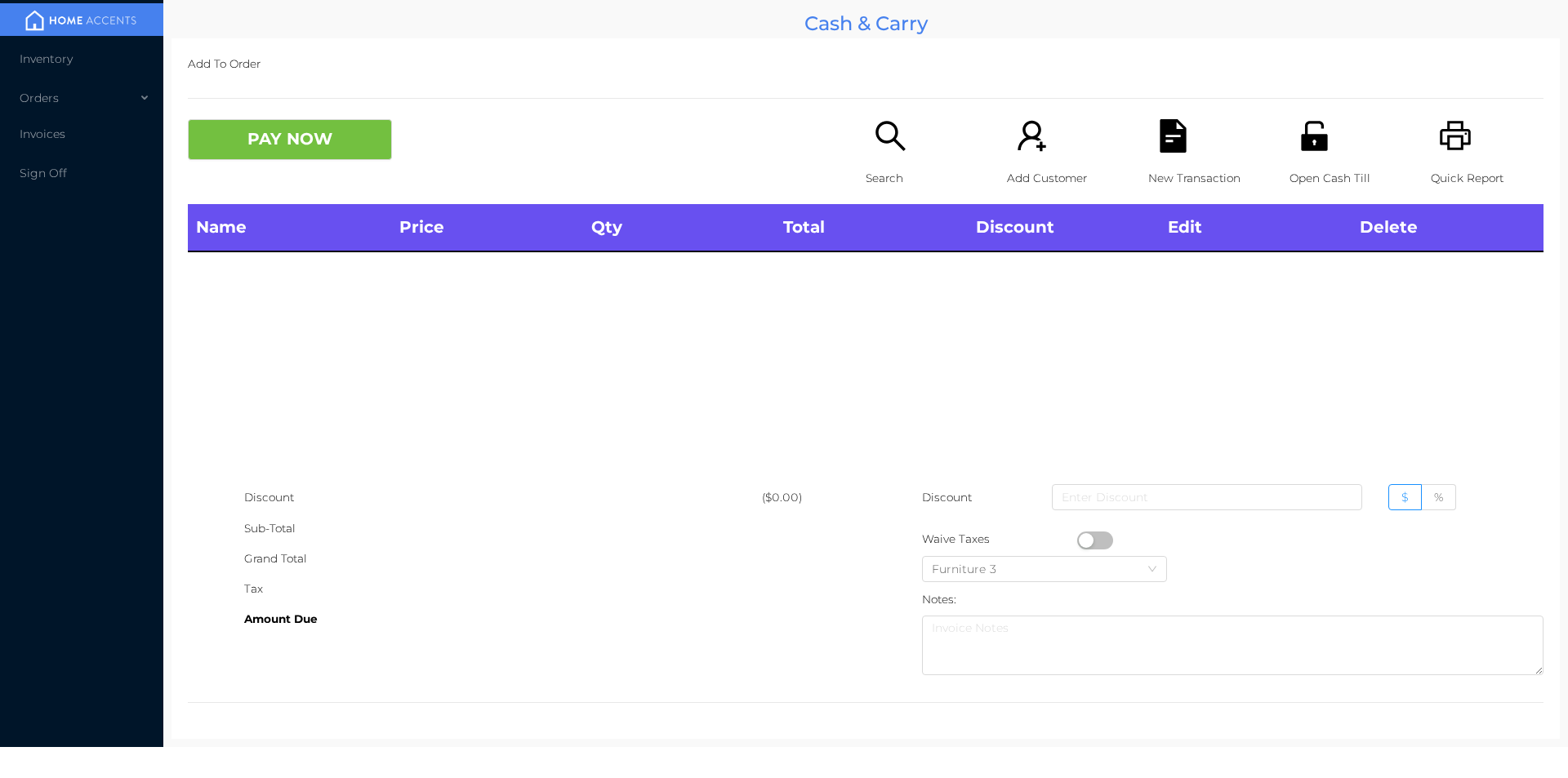
click at [882, 160] on div "Search" at bounding box center [922, 161] width 113 height 85
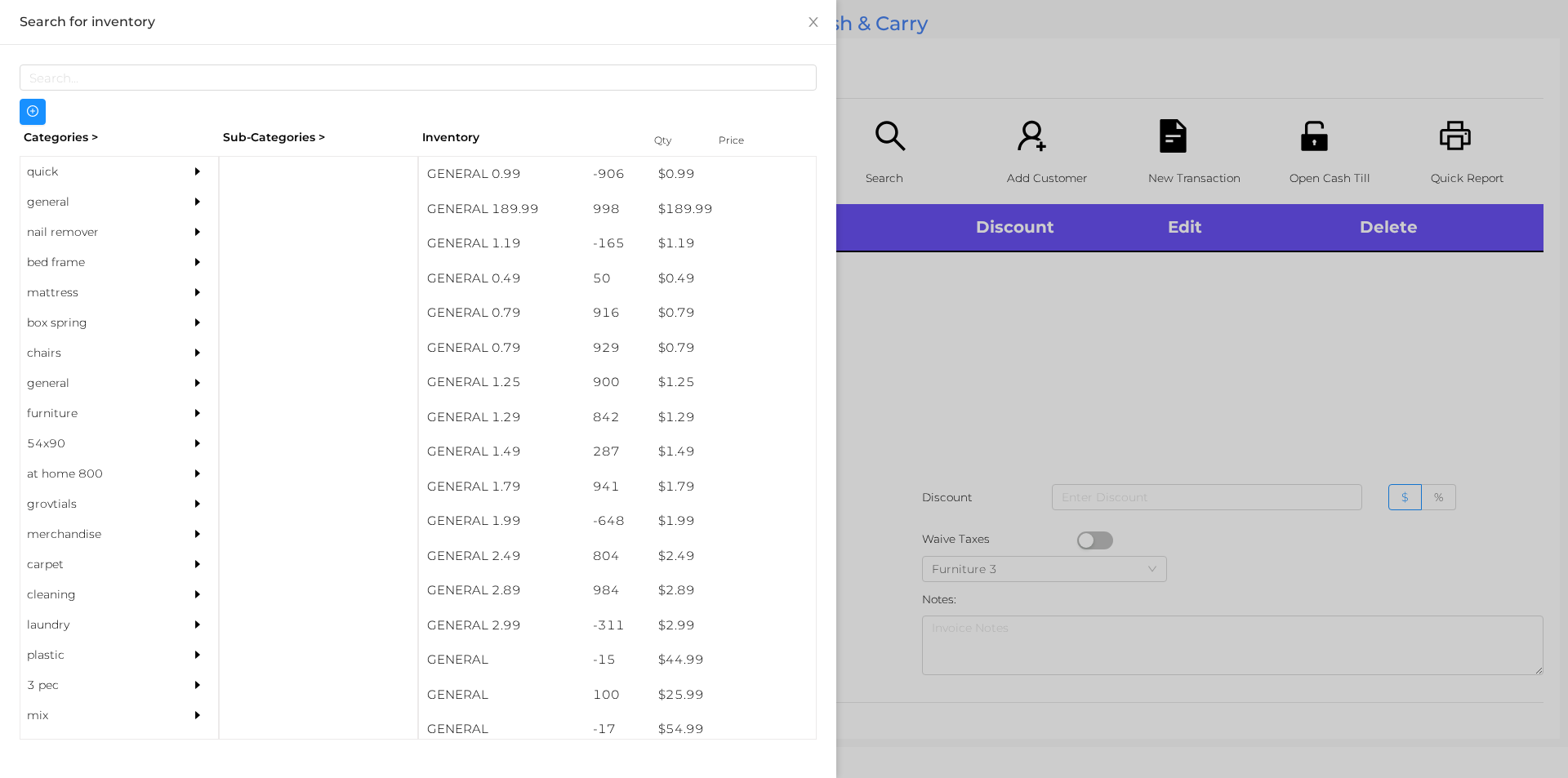
click at [107, 196] on div "general" at bounding box center [95, 202] width 149 height 30
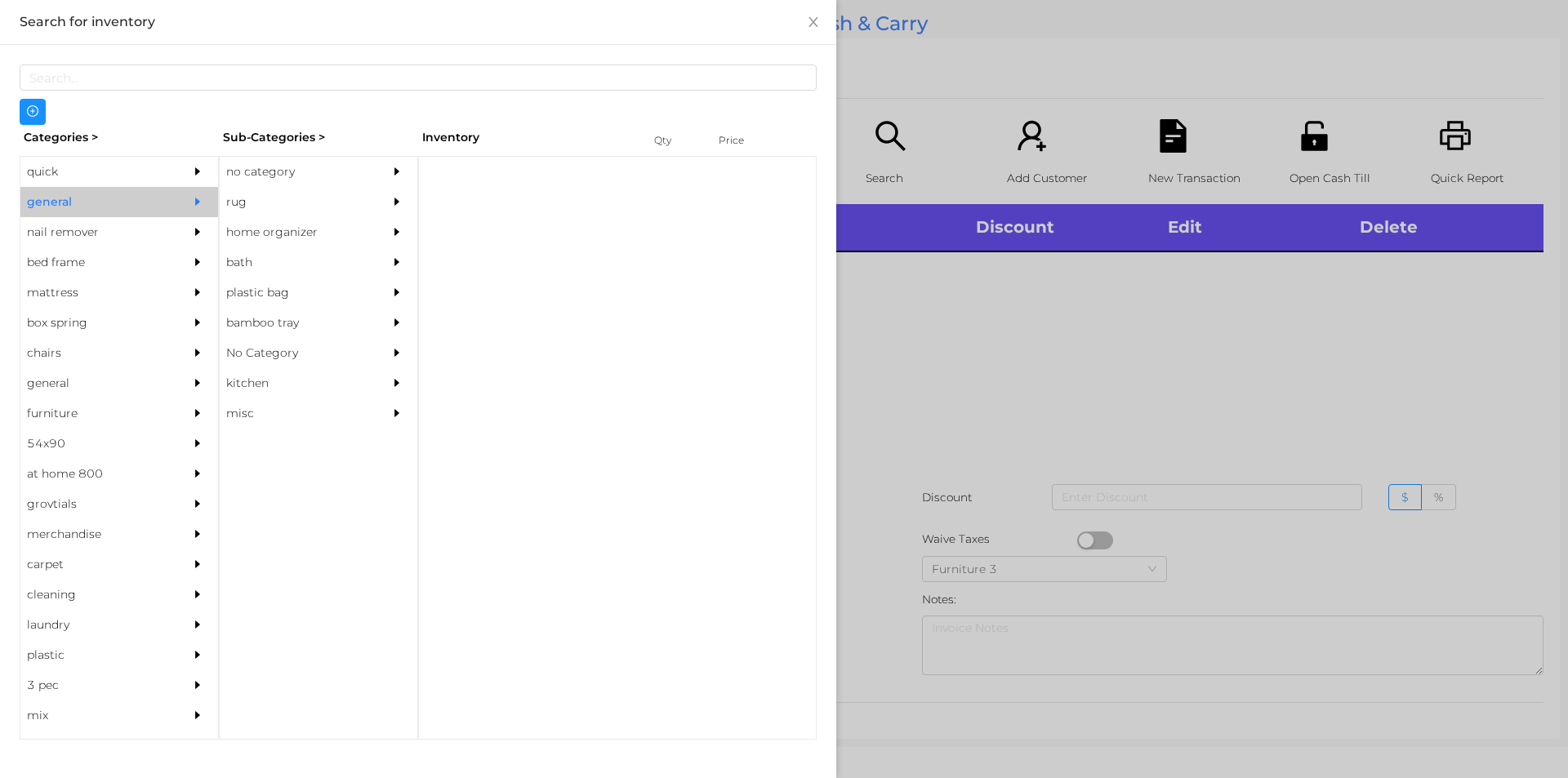
click at [316, 157] on div "no category" at bounding box center [294, 172] width 149 height 30
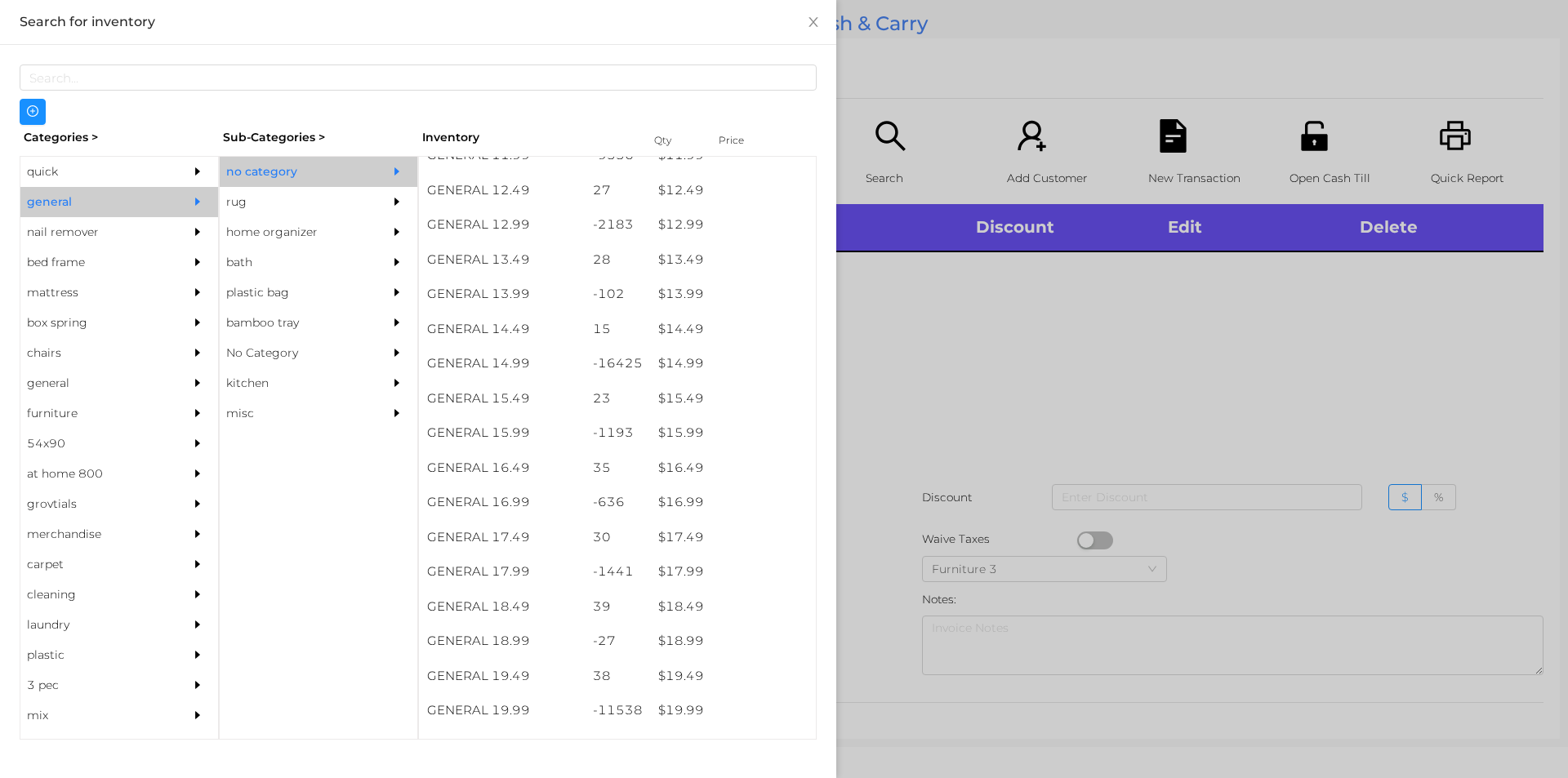
scroll to position [1228, 0]
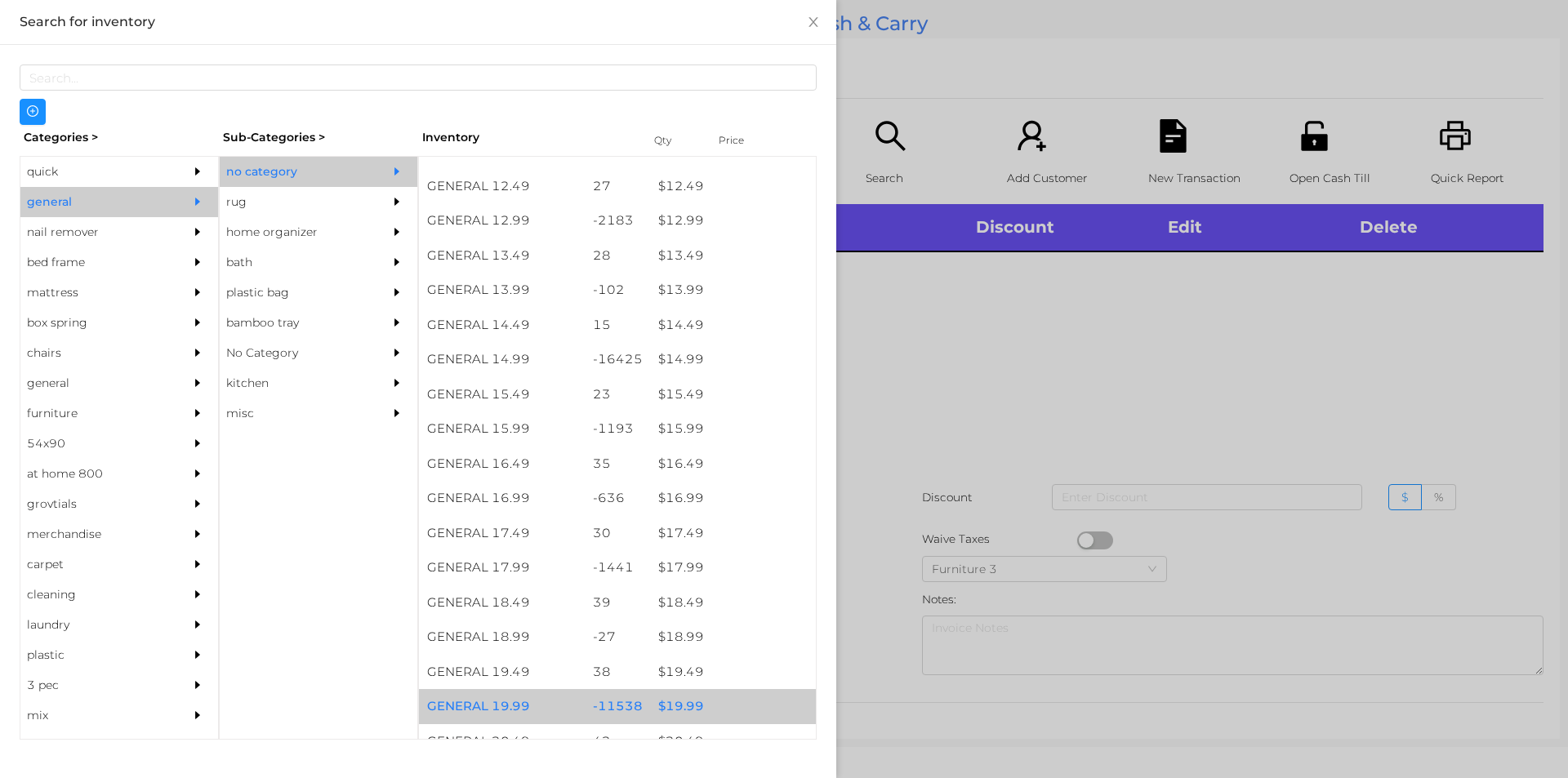
click at [695, 702] on div "$ 19.99" at bounding box center [733, 706] width 166 height 35
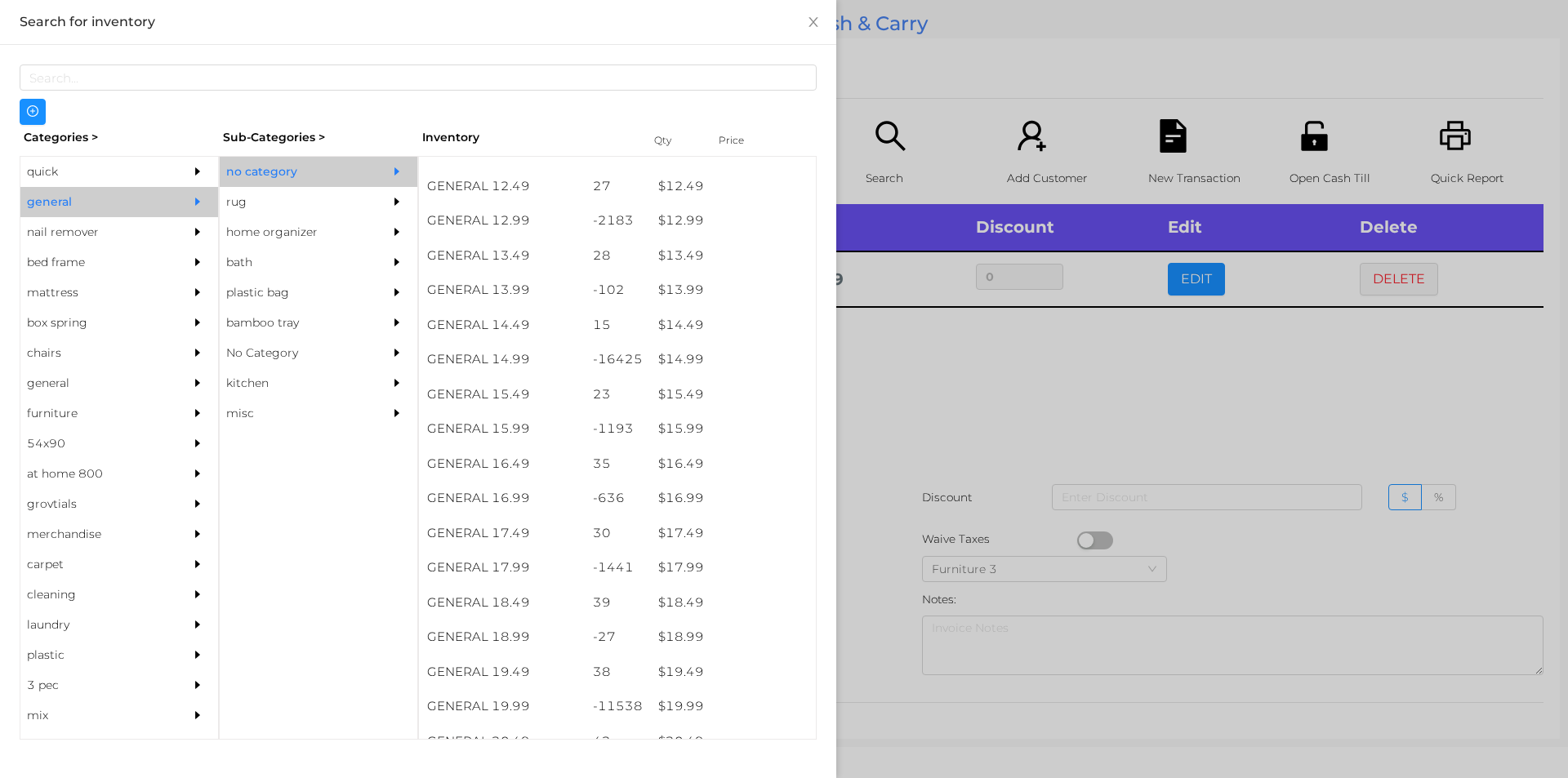
click at [931, 501] on div at bounding box center [784, 389] width 1568 height 778
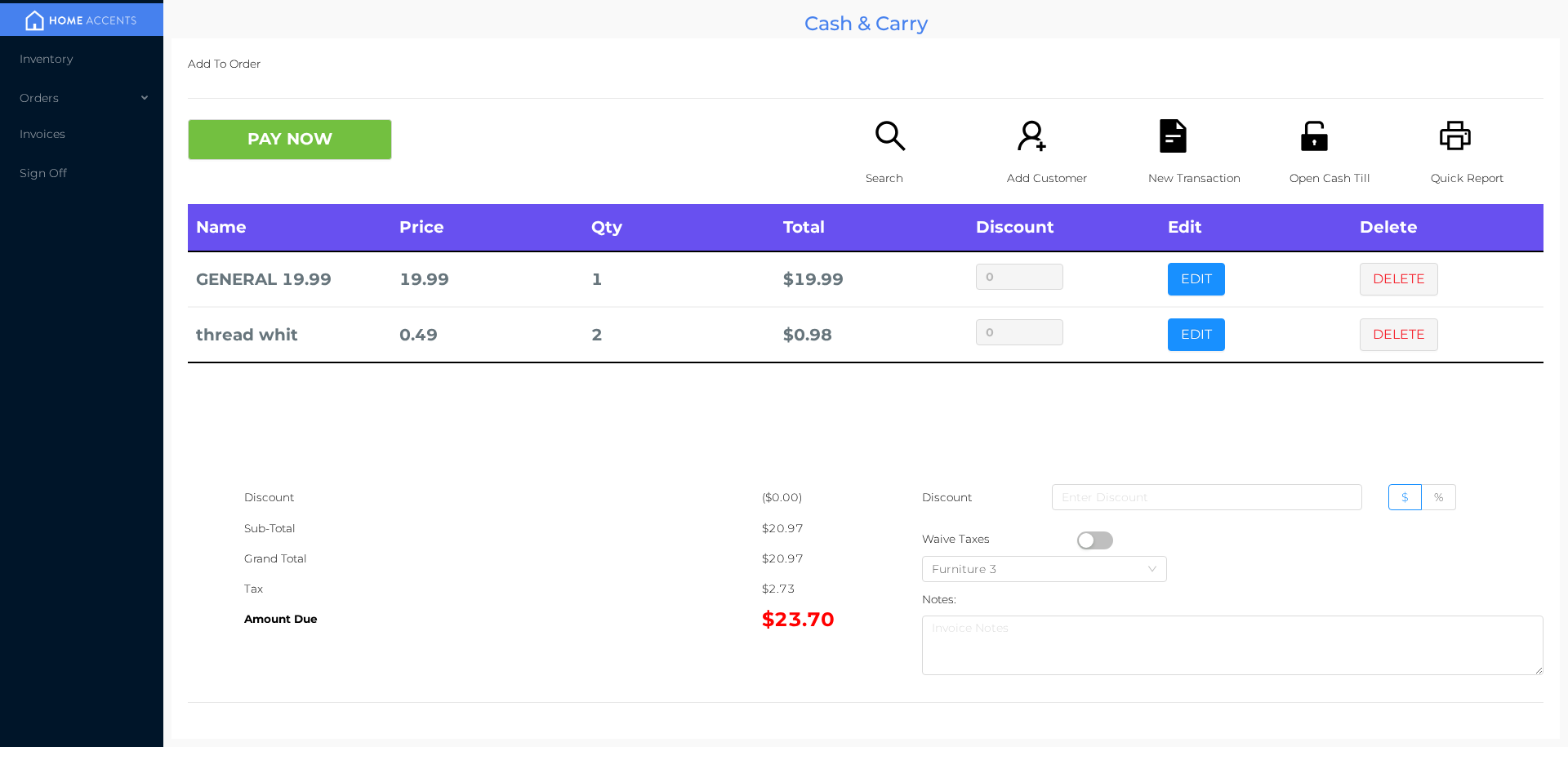
click at [1148, 158] on div "New Transaction" at bounding box center [1205, 161] width 113 height 85
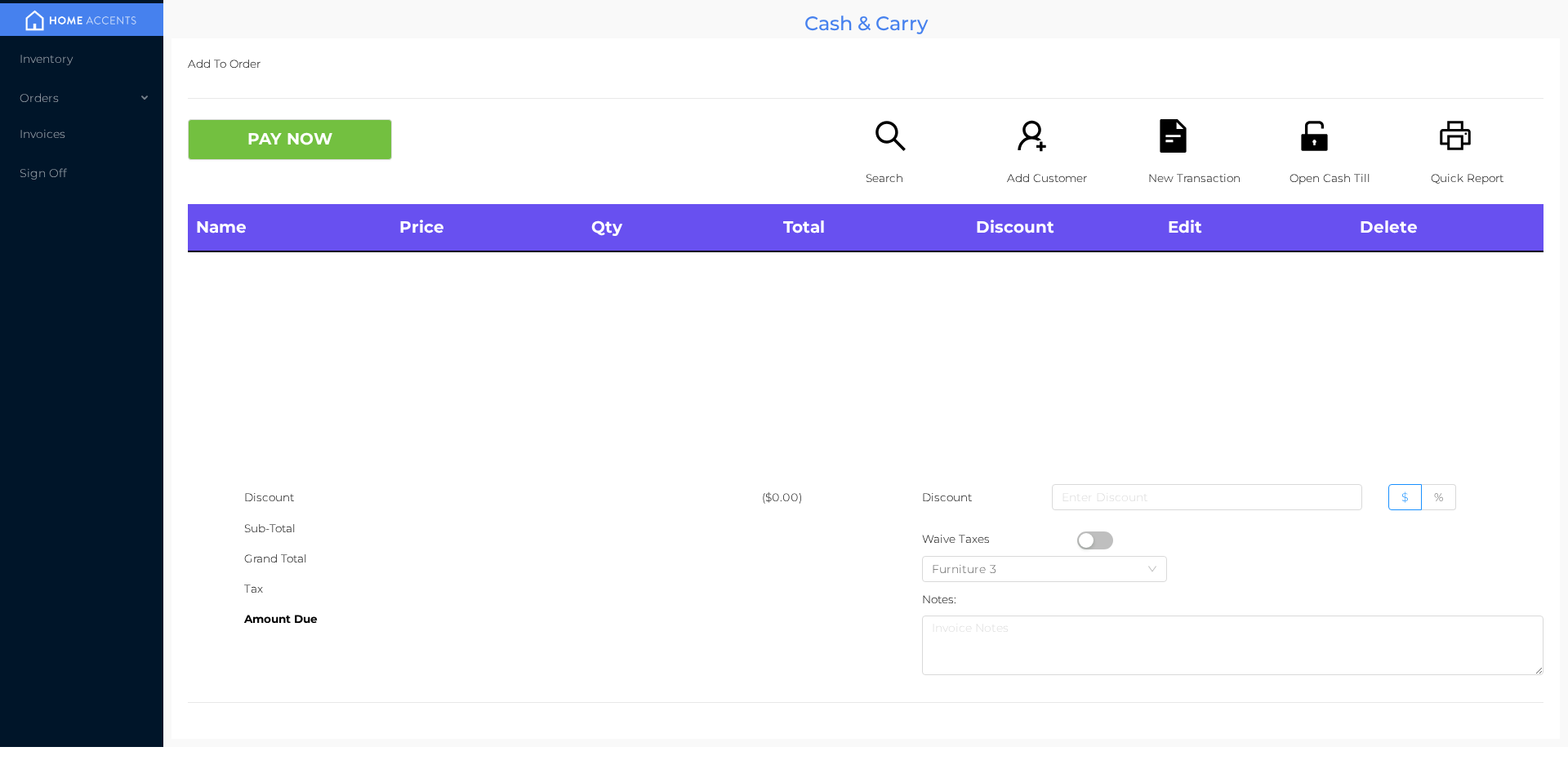
click at [1290, 161] on div "Open Cash Till" at bounding box center [1346, 161] width 113 height 85
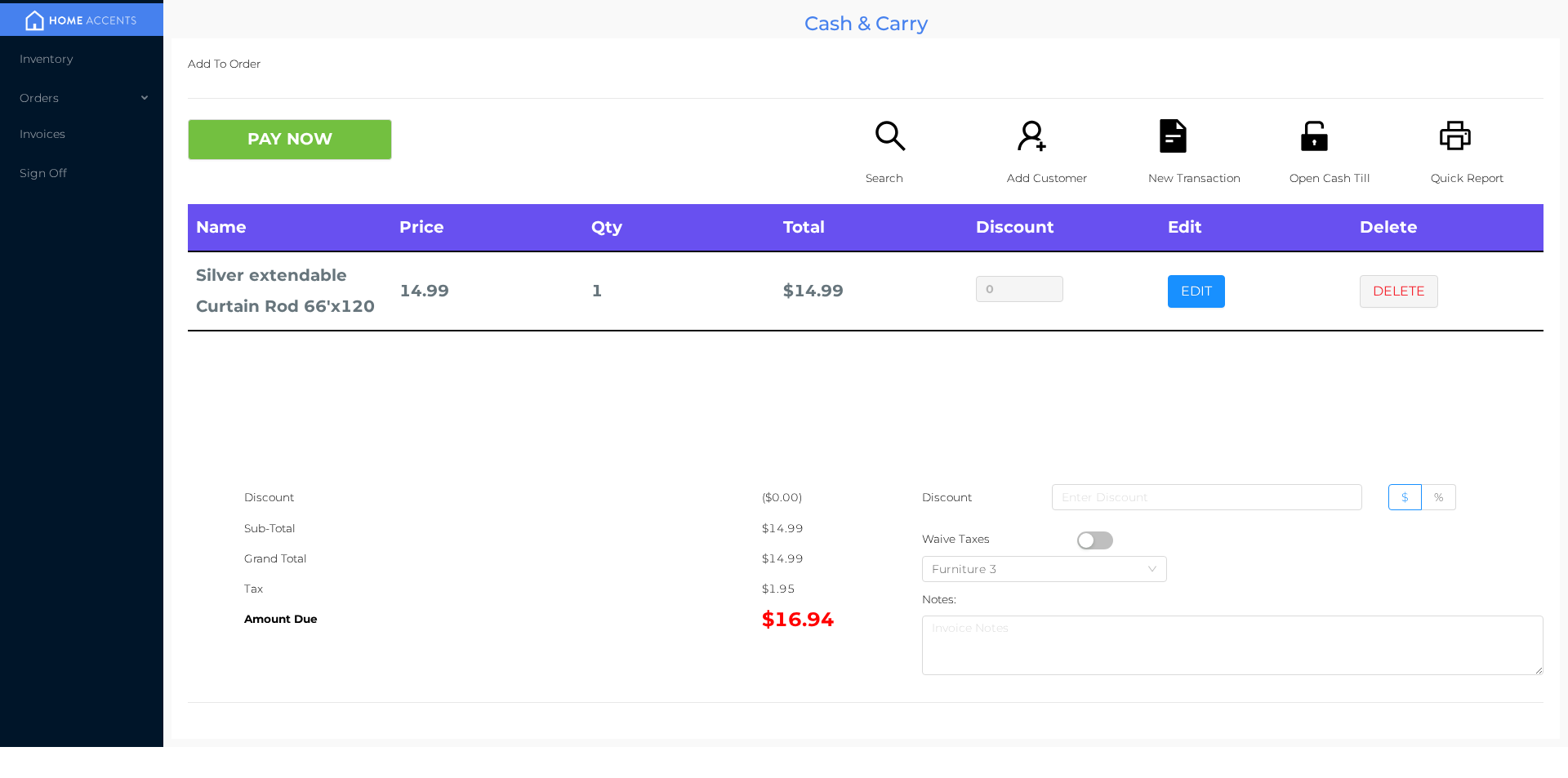
click at [1161, 156] on div "New Transaction" at bounding box center [1205, 161] width 113 height 85
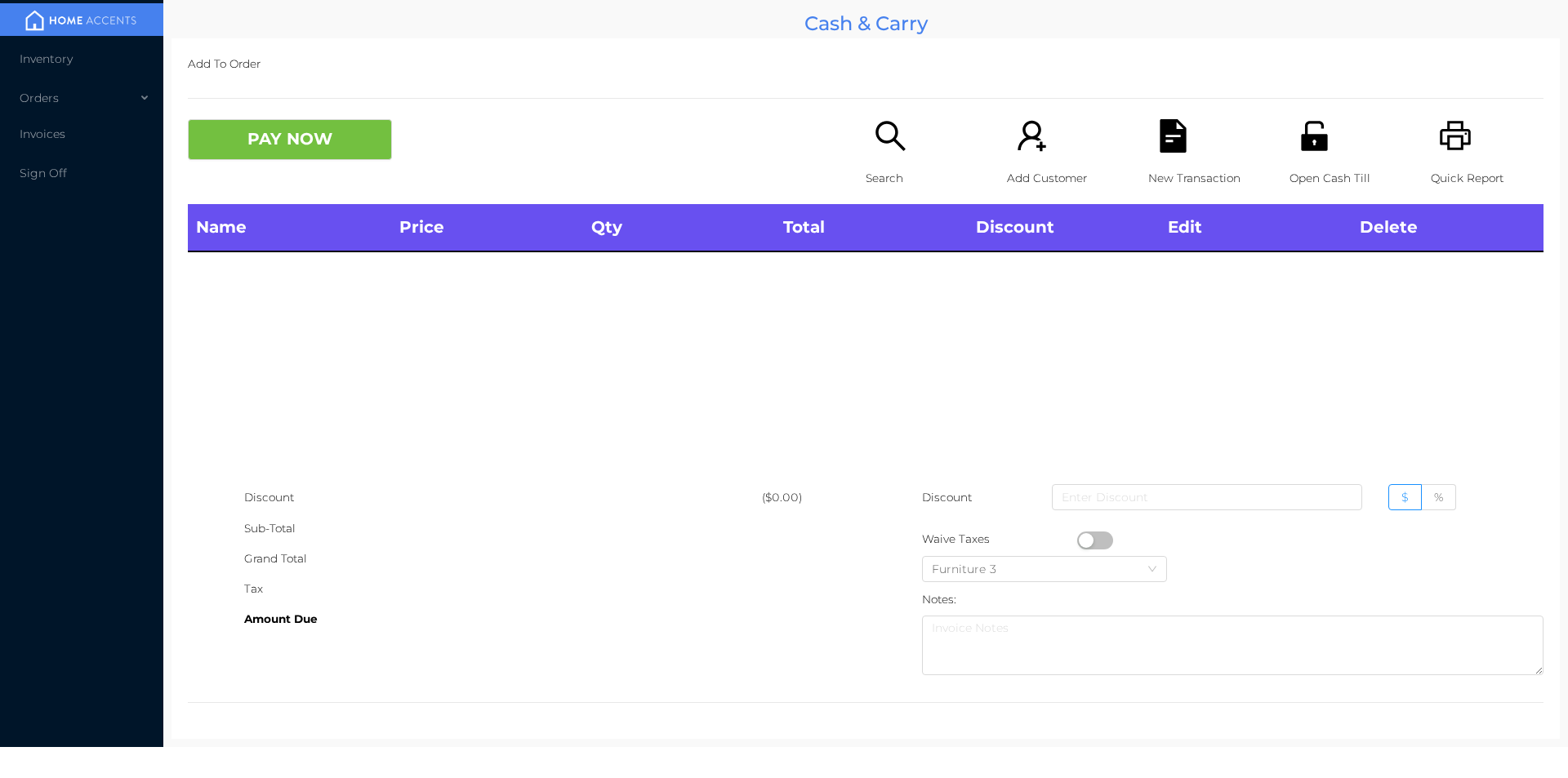
click at [1300, 160] on div "Open Cash Till" at bounding box center [1346, 161] width 113 height 85
click at [1430, 170] on p "Quick Report" at bounding box center [1487, 178] width 113 height 30
click at [1311, 123] on icon "icon: unlock" at bounding box center [1314, 135] width 26 height 29
click at [891, 163] on p "Search" at bounding box center [922, 178] width 113 height 30
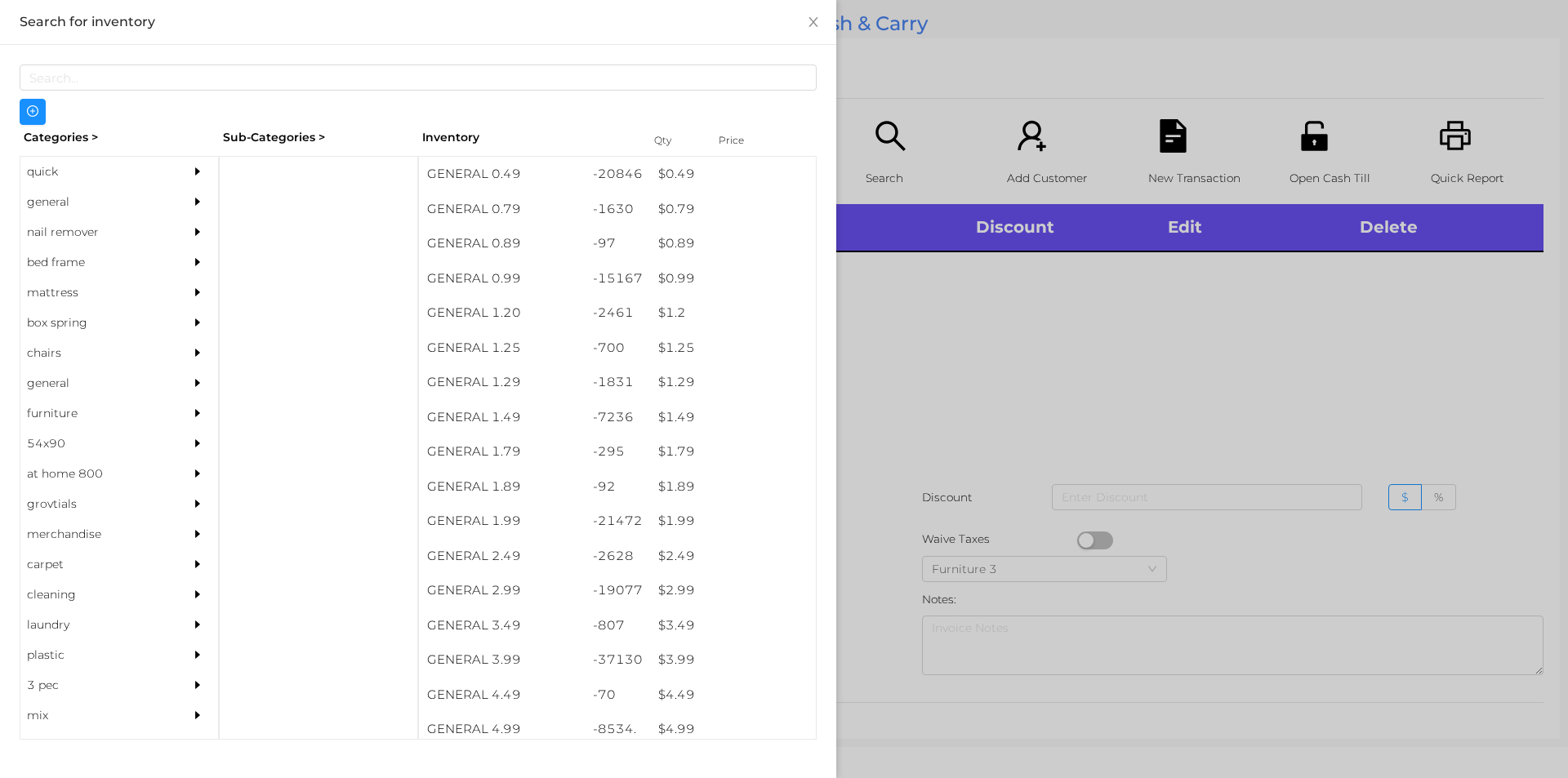
click at [53, 217] on div "general" at bounding box center [95, 202] width 149 height 30
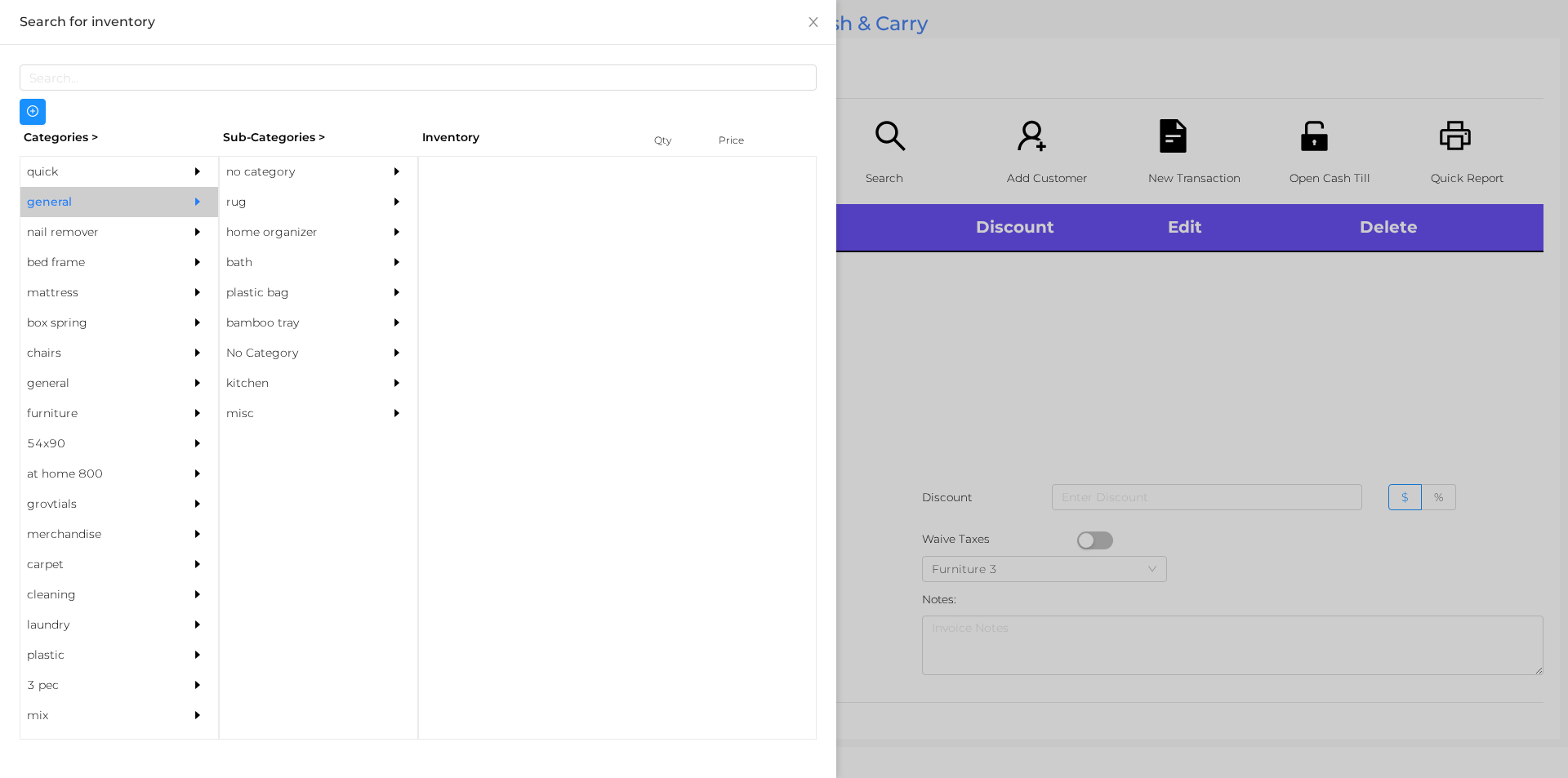
click at [321, 171] on div "no category" at bounding box center [294, 172] width 149 height 30
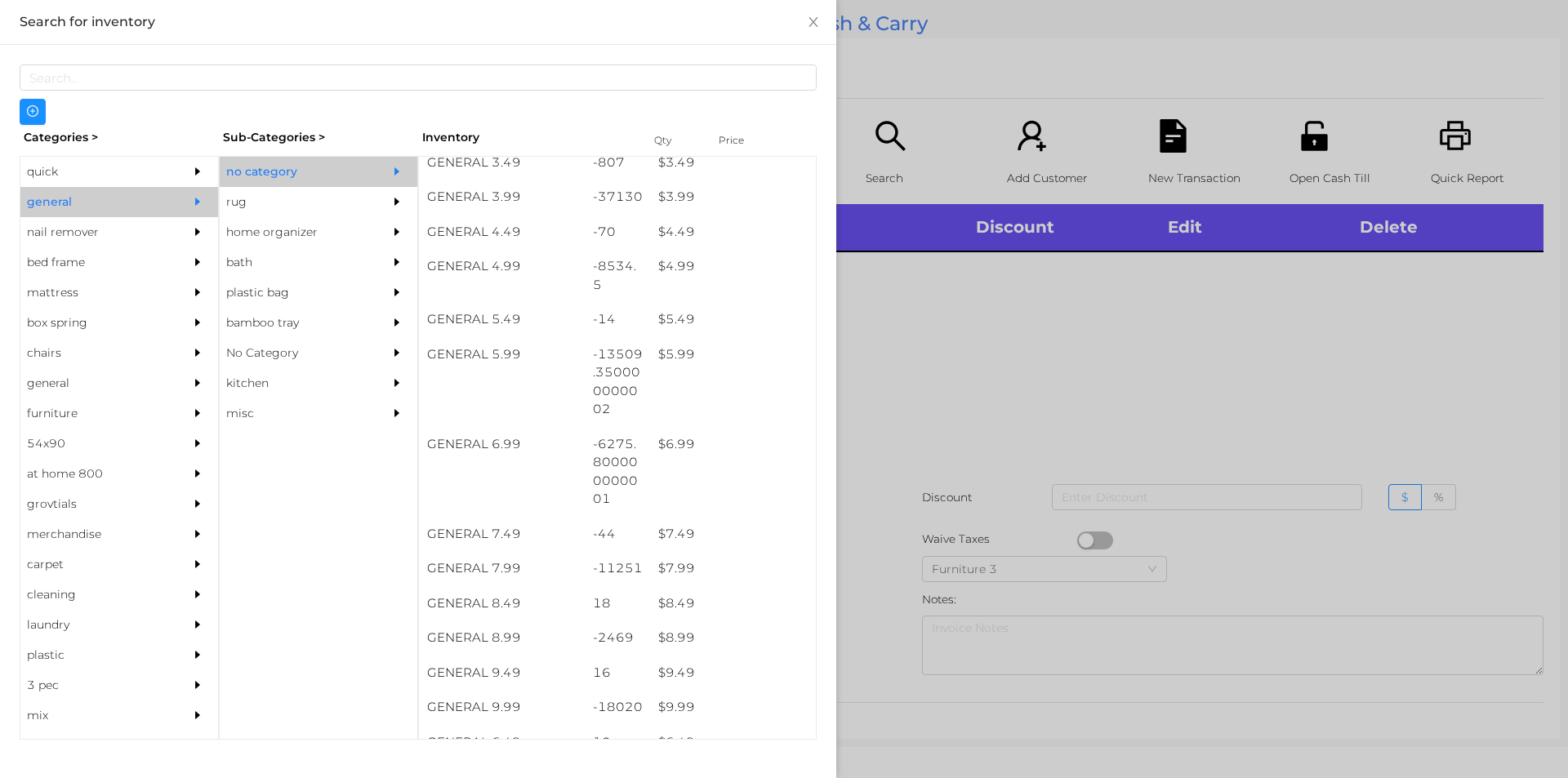
scroll to position [533, 0]
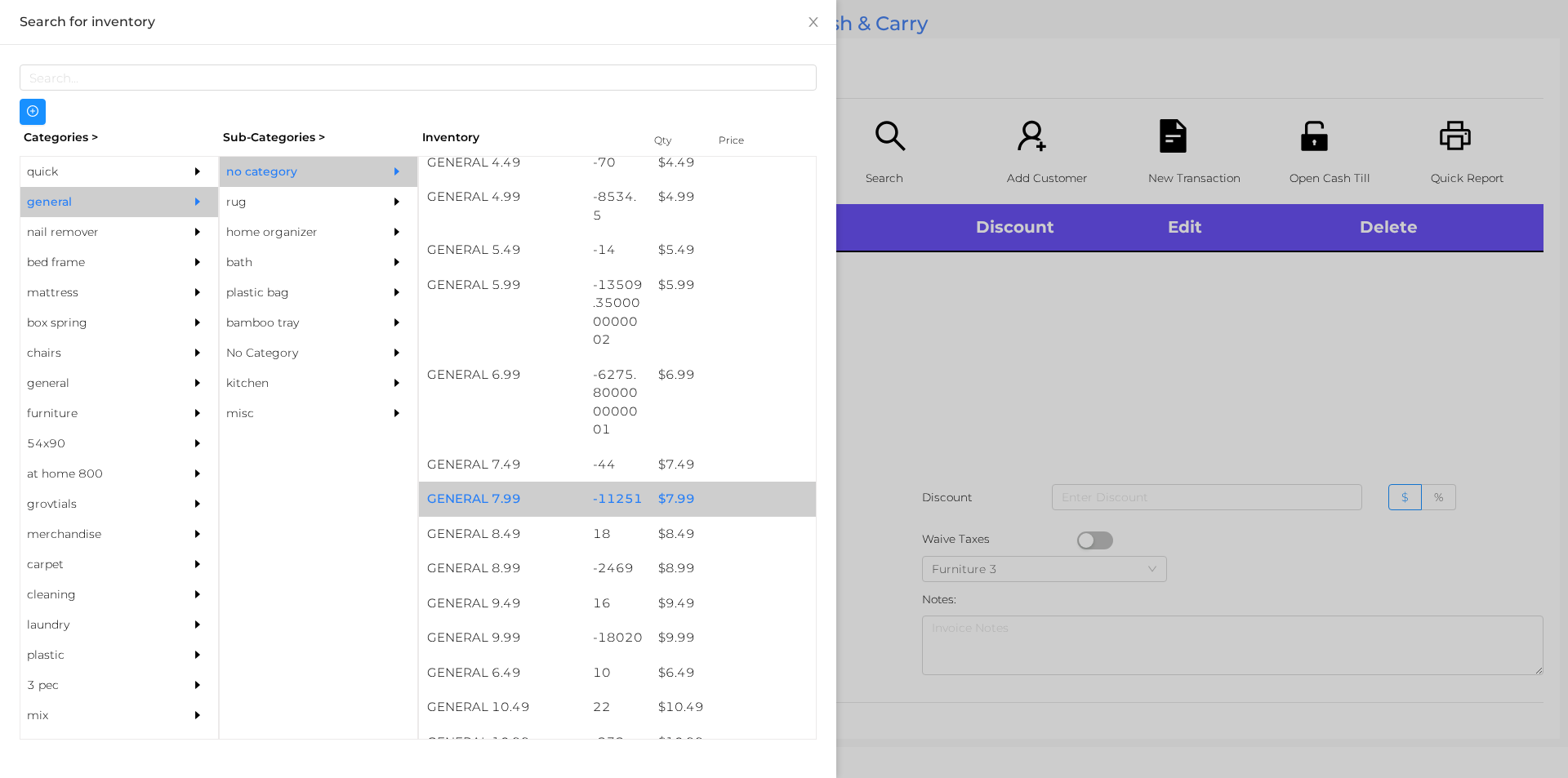
click at [687, 503] on div "$ 7.99" at bounding box center [733, 499] width 166 height 35
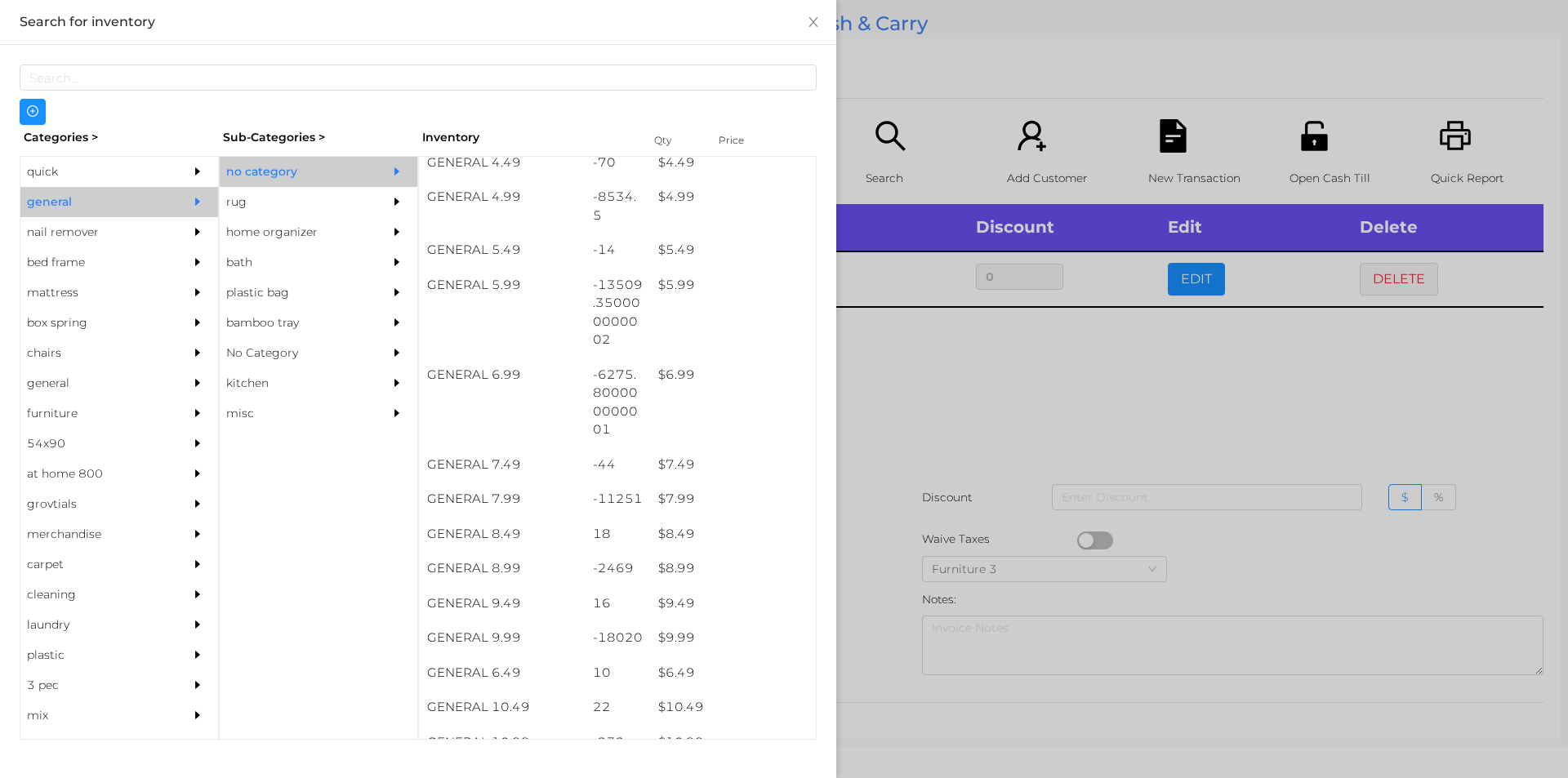
click at [947, 481] on div at bounding box center [784, 389] width 1568 height 778
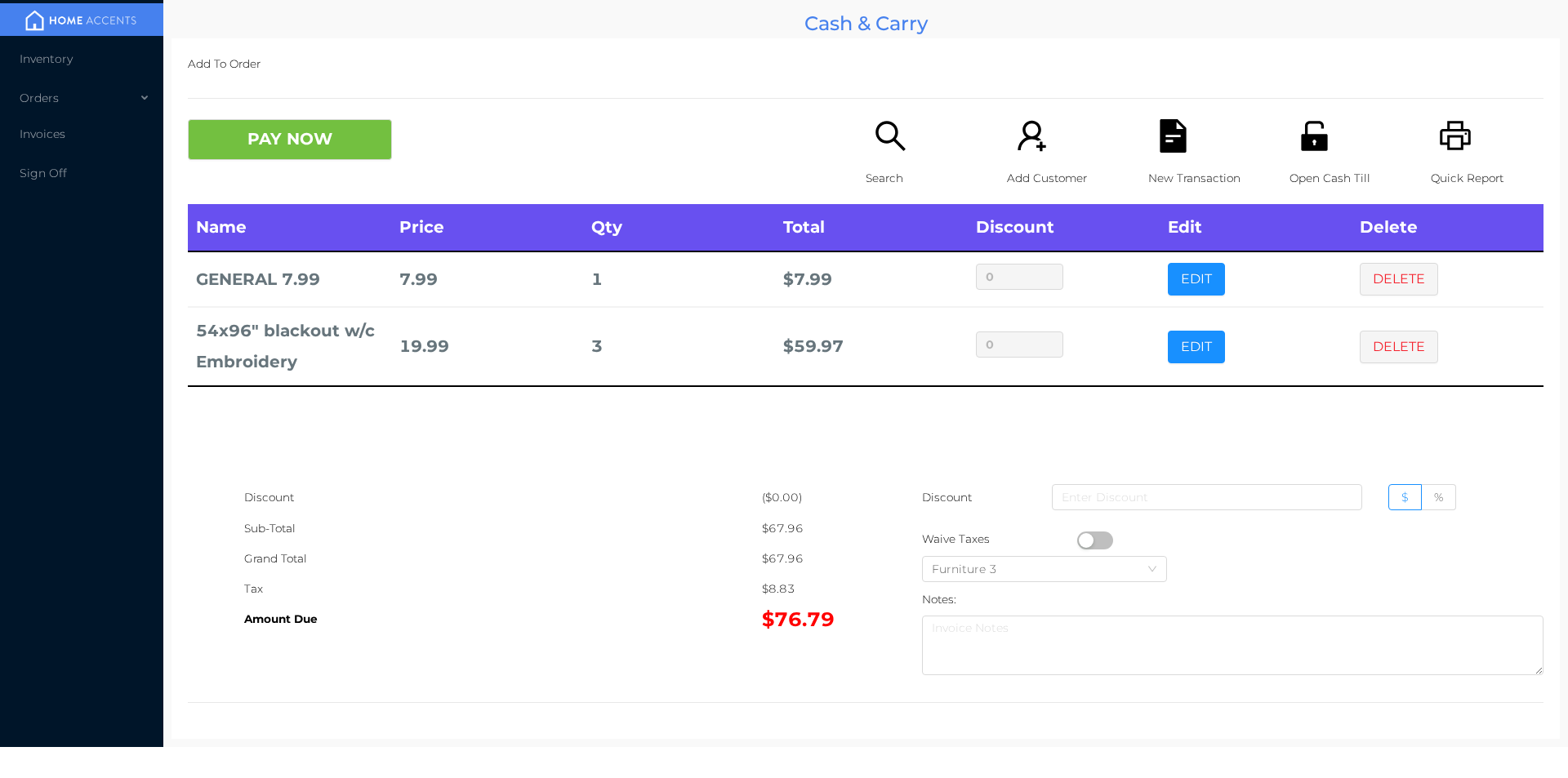
click at [891, 148] on icon "icon: search" at bounding box center [891, 136] width 34 height 34
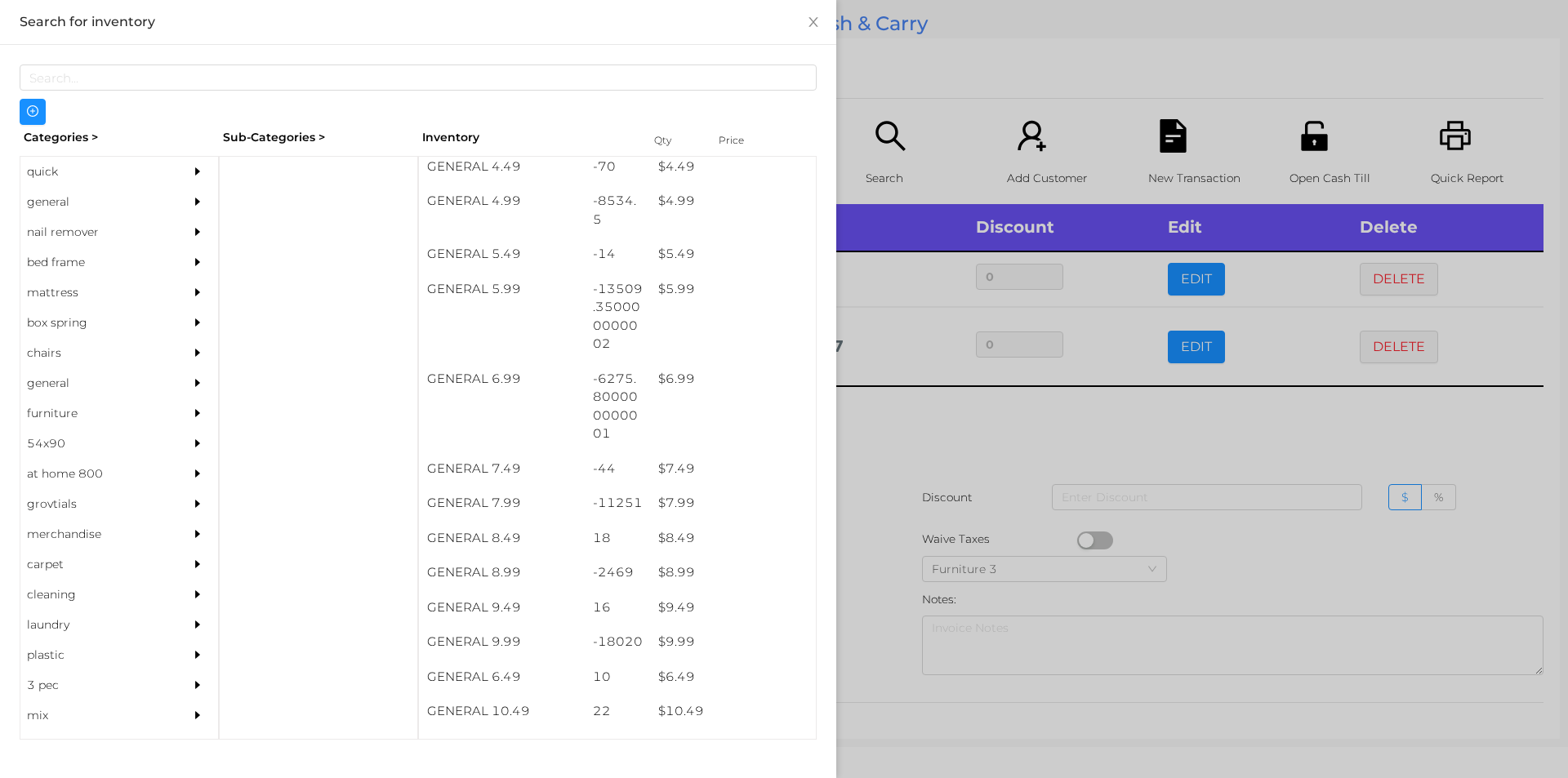
scroll to position [561, 0]
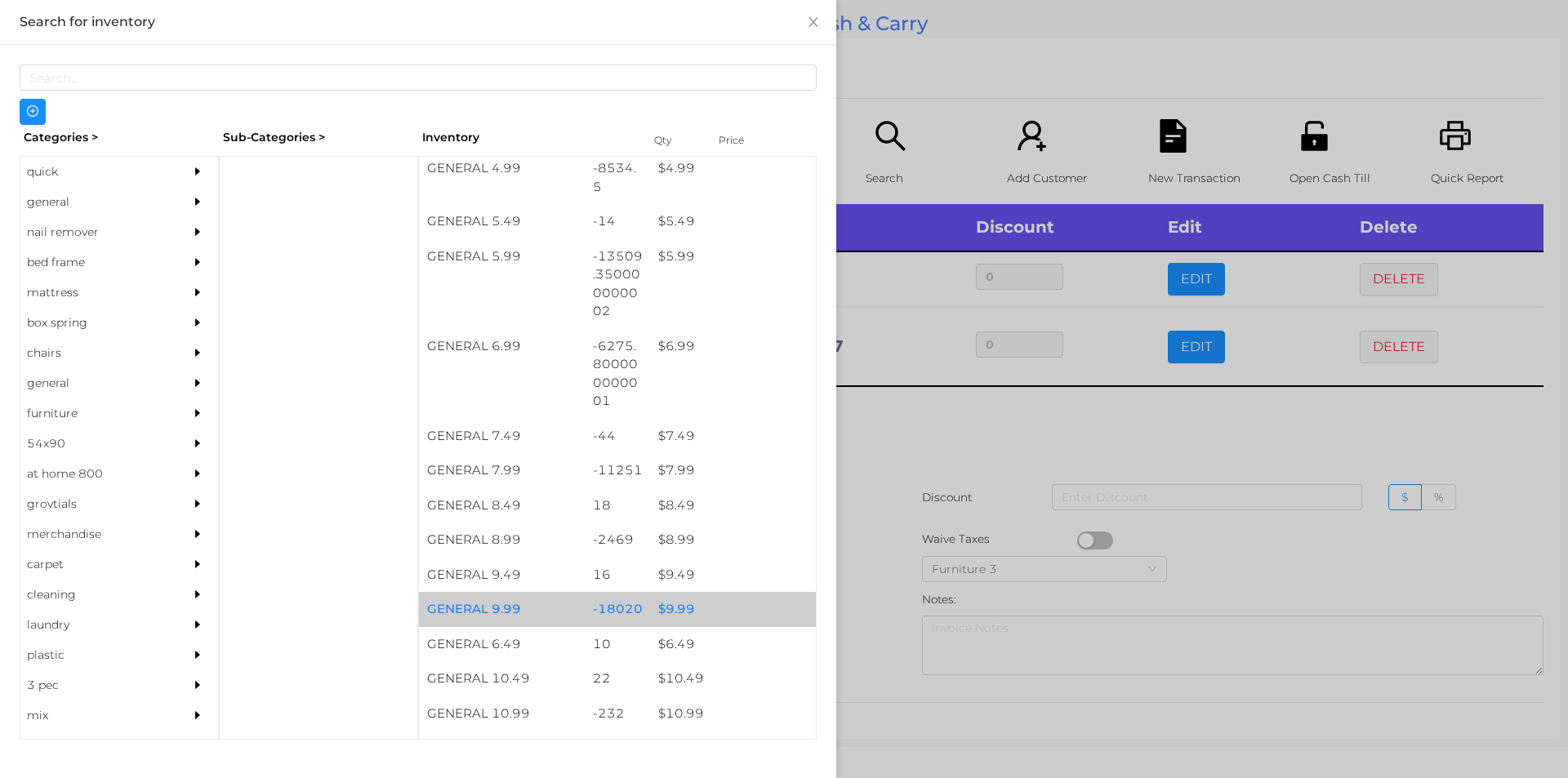
click at [686, 613] on div "$ 9.99" at bounding box center [733, 609] width 166 height 35
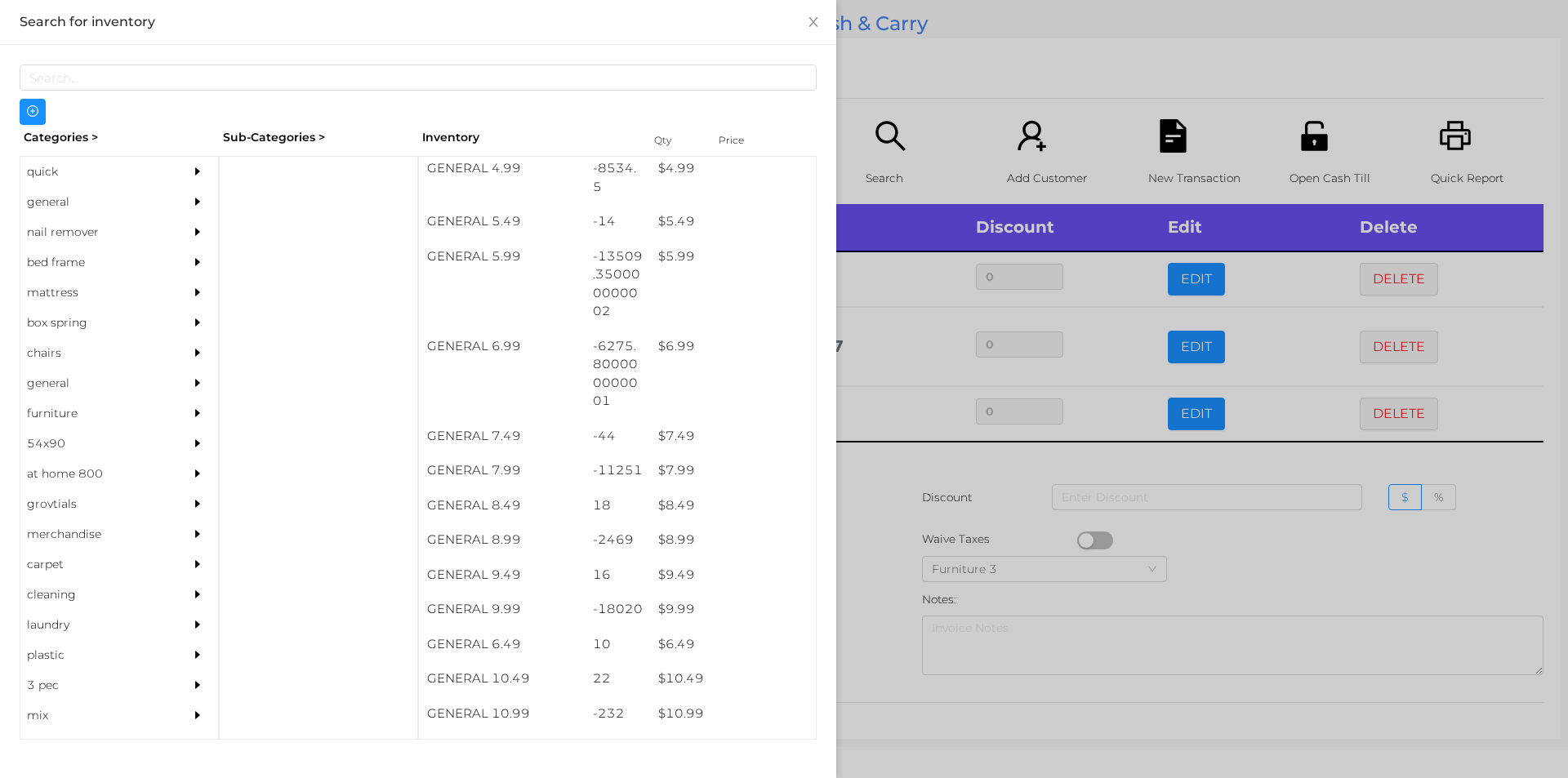
click at [912, 538] on div at bounding box center [784, 389] width 1568 height 778
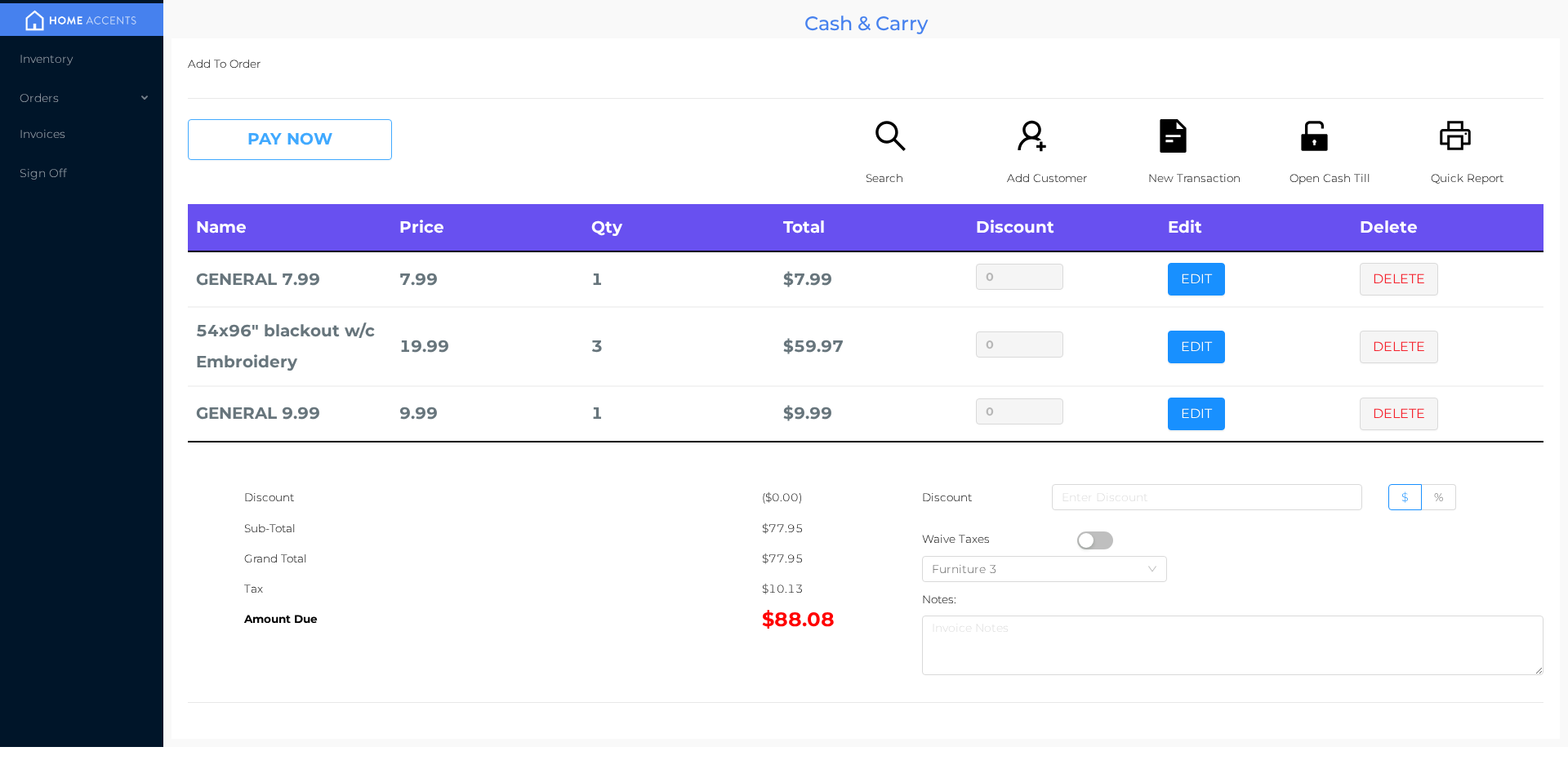
click at [313, 145] on button "PAY NOW" at bounding box center [289, 139] width 205 height 41
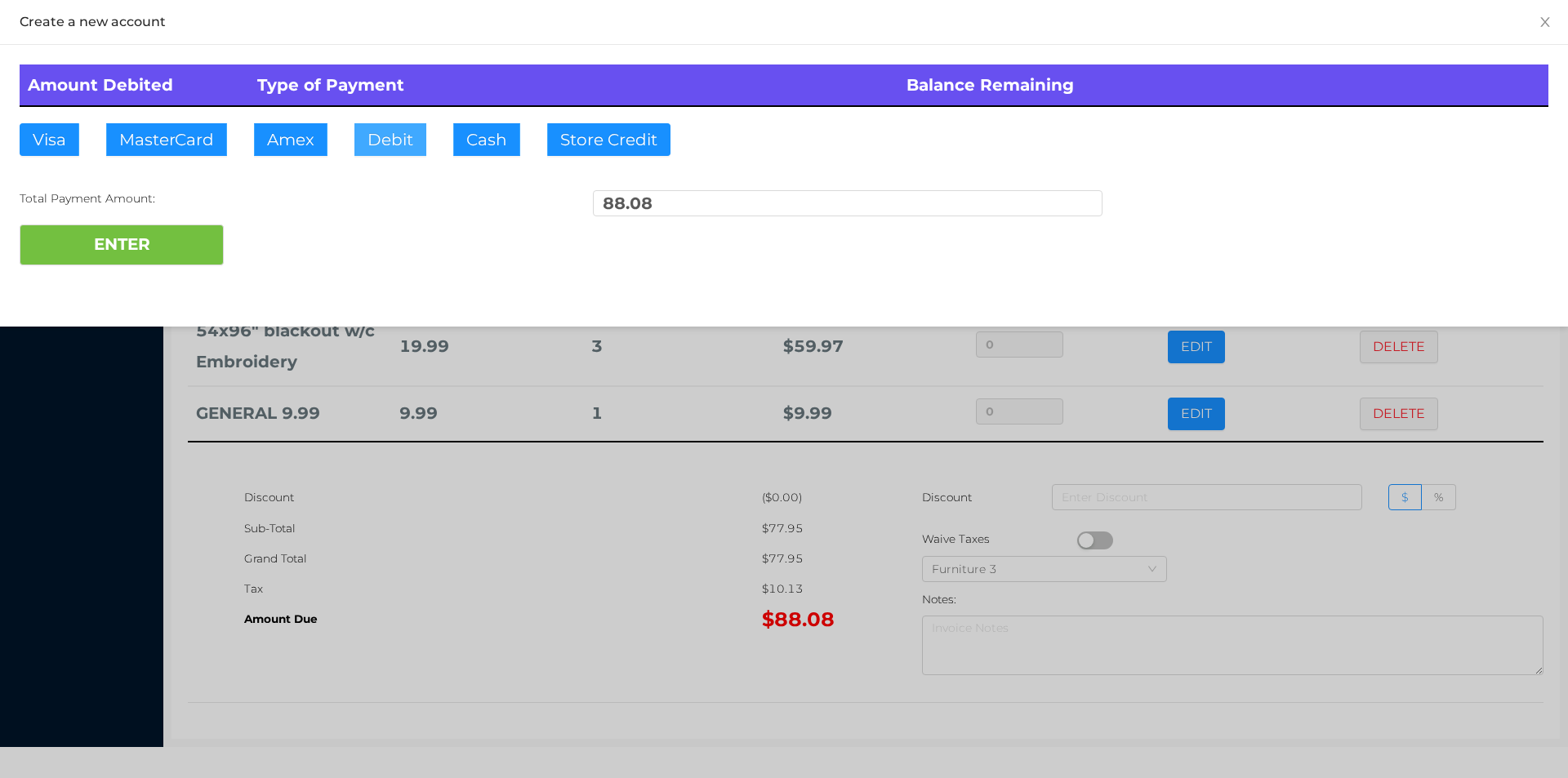
click at [392, 125] on button "Debit" at bounding box center [390, 140] width 72 height 33
type input "100"
click at [148, 265] on button "ENTER" at bounding box center [122, 244] width 205 height 41
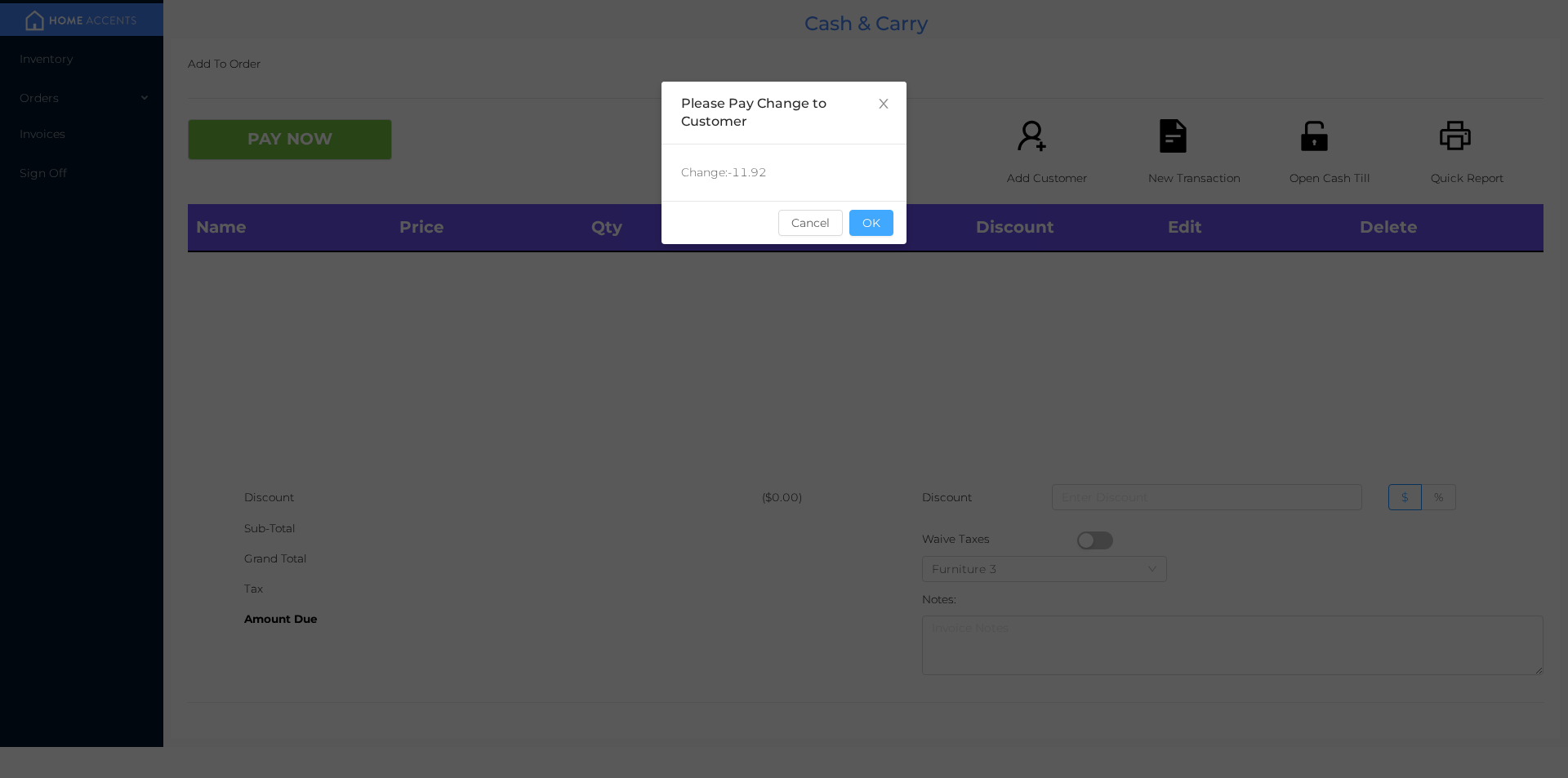
click at [887, 227] on button "OK" at bounding box center [871, 223] width 44 height 26
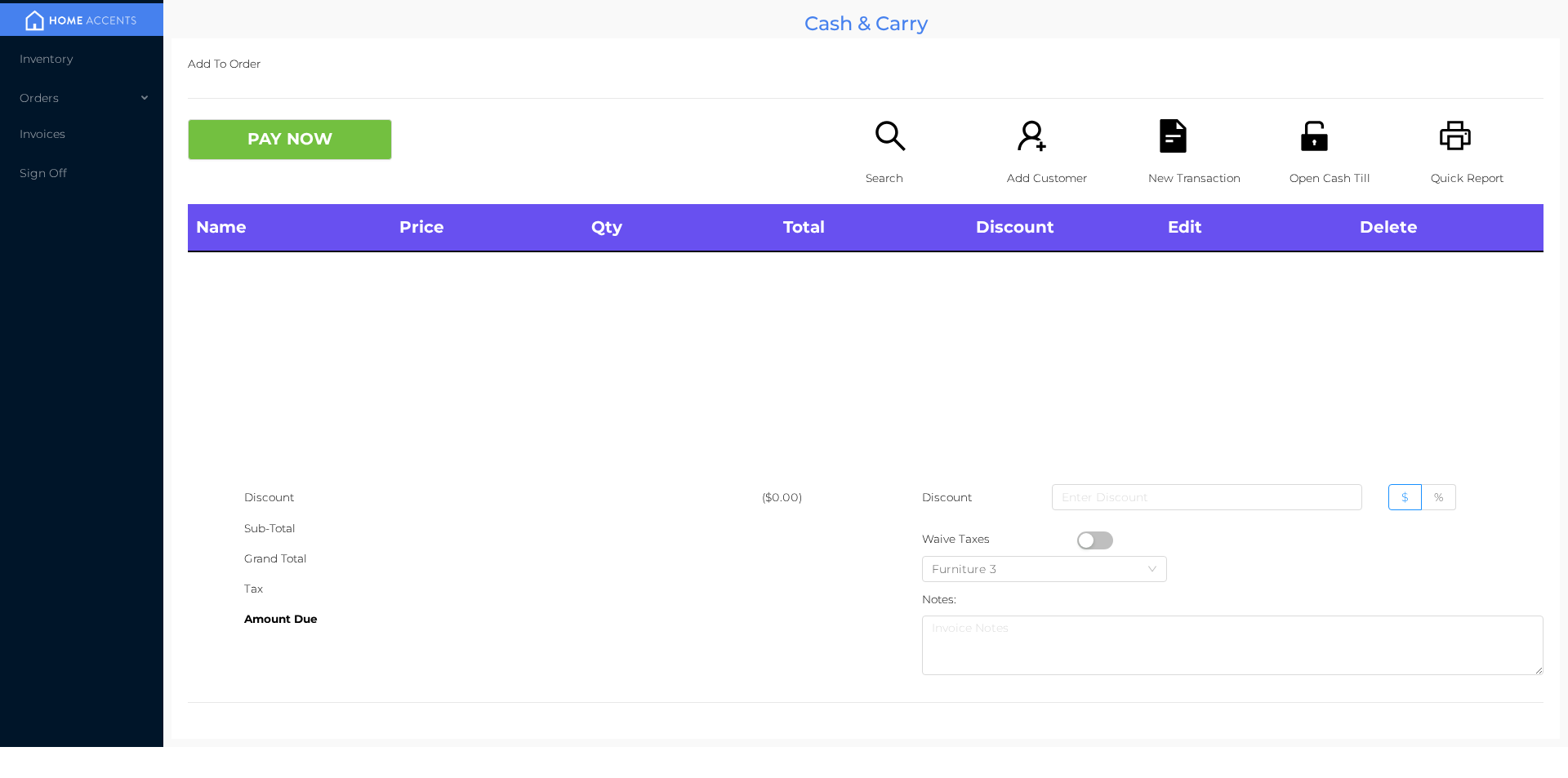
click at [1304, 137] on icon "icon: unlock" at bounding box center [1314, 135] width 26 height 29
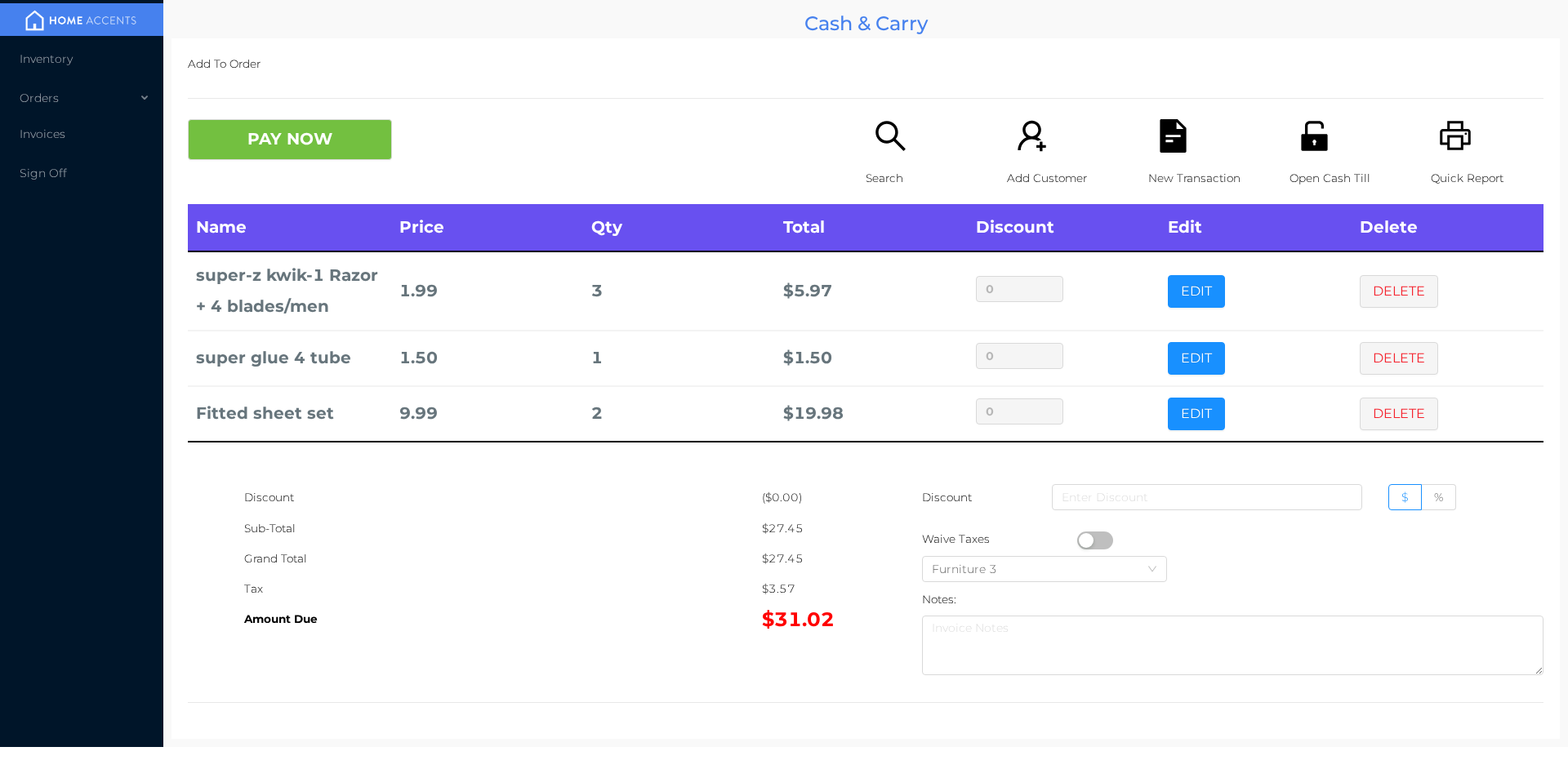
click at [1174, 139] on icon "icon: file-text" at bounding box center [1173, 136] width 26 height 34
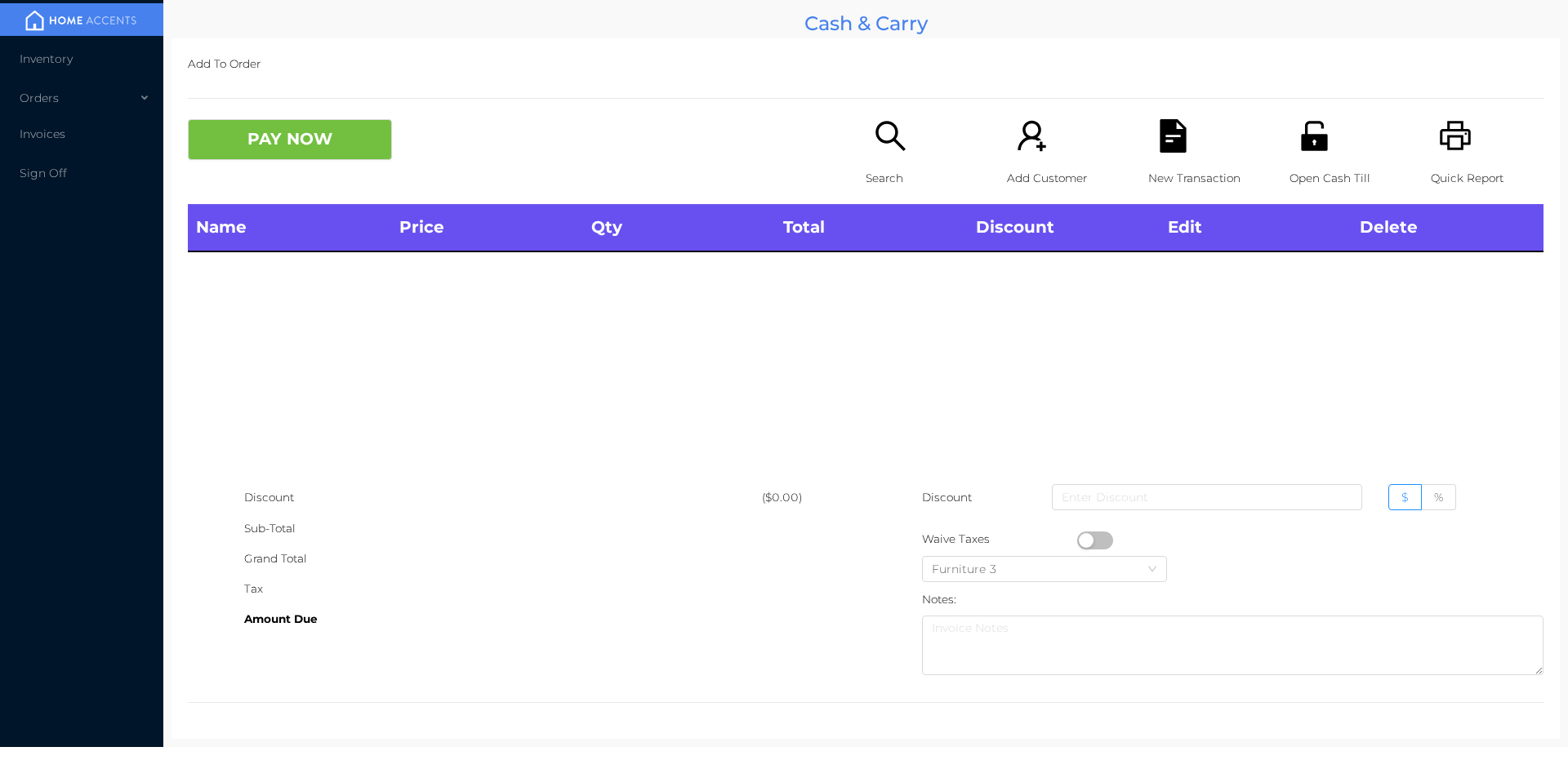
click at [1457, 154] on div "Quick Report" at bounding box center [1487, 161] width 113 height 85
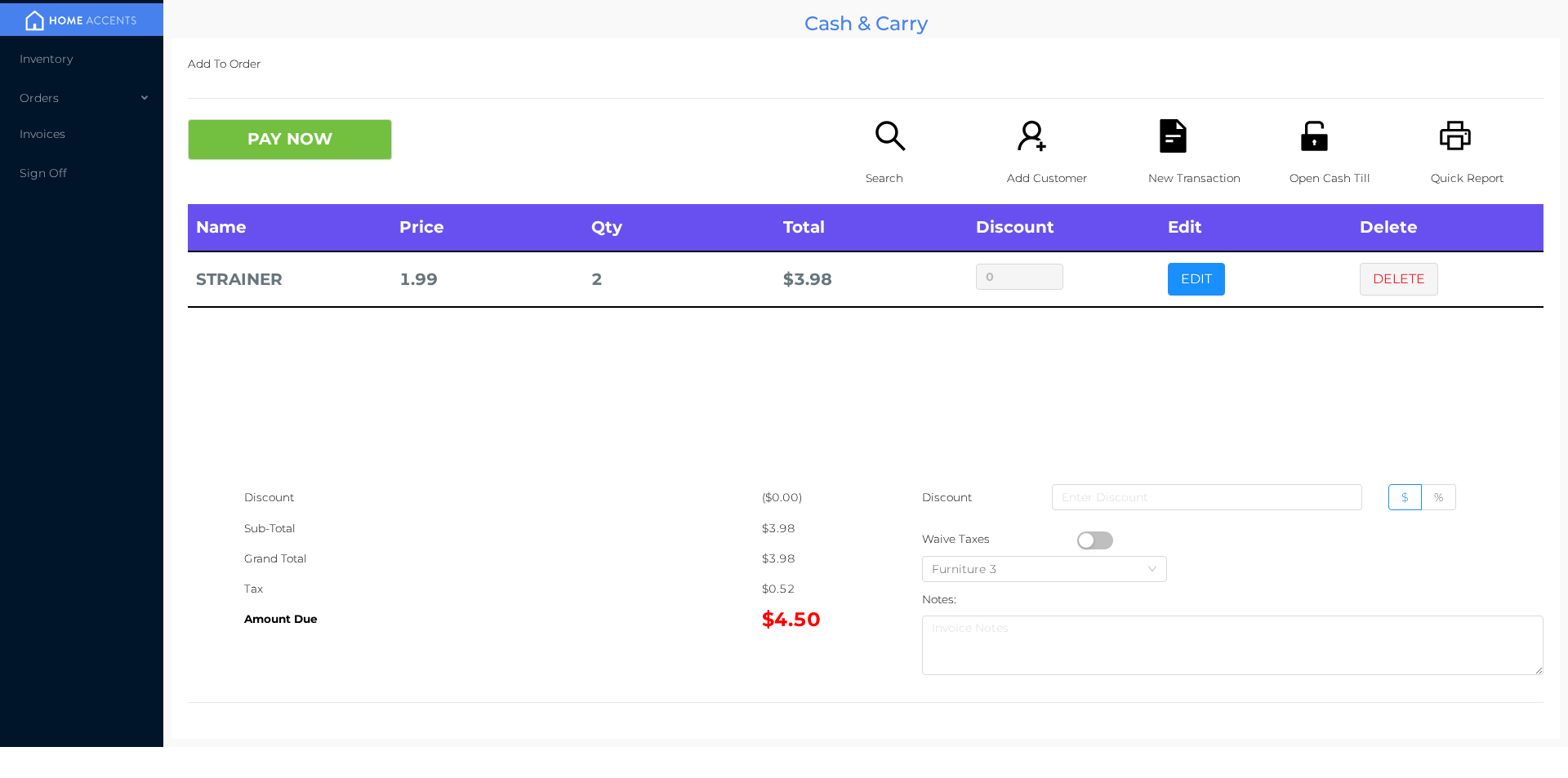
click at [291, 101] on div "Add To Order PAY NOW Search Add Customer New Transaction Open Cash Till Quick R…" at bounding box center [866, 389] width 1388 height 701
click at [247, 147] on button "PAY NOW" at bounding box center [289, 139] width 205 height 41
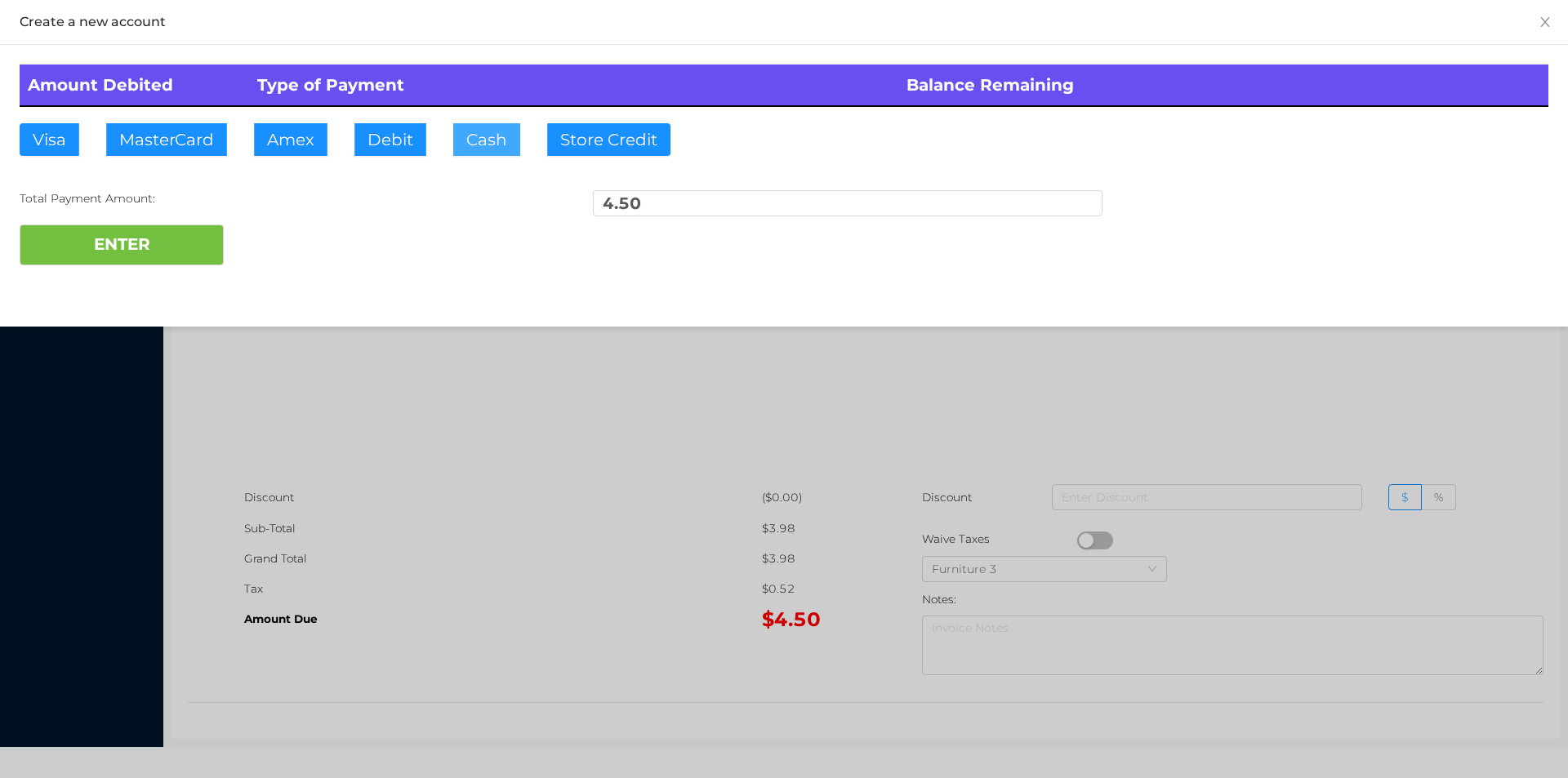
click at [465, 129] on button "Cash" at bounding box center [487, 140] width 67 height 33
type input "10"
click at [124, 253] on button "ENTER" at bounding box center [122, 244] width 205 height 41
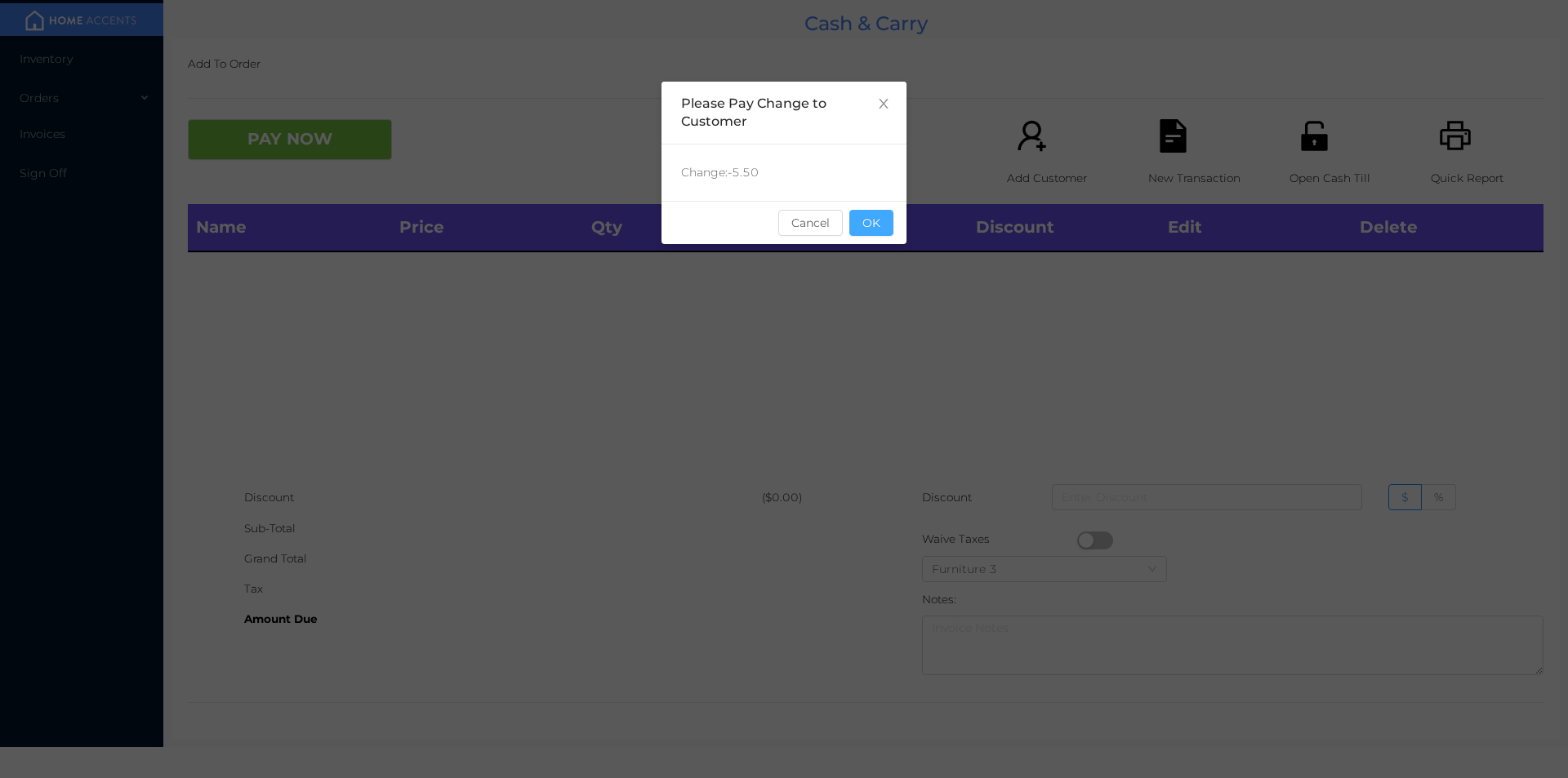
click at [883, 235] on button "OK" at bounding box center [871, 223] width 44 height 26
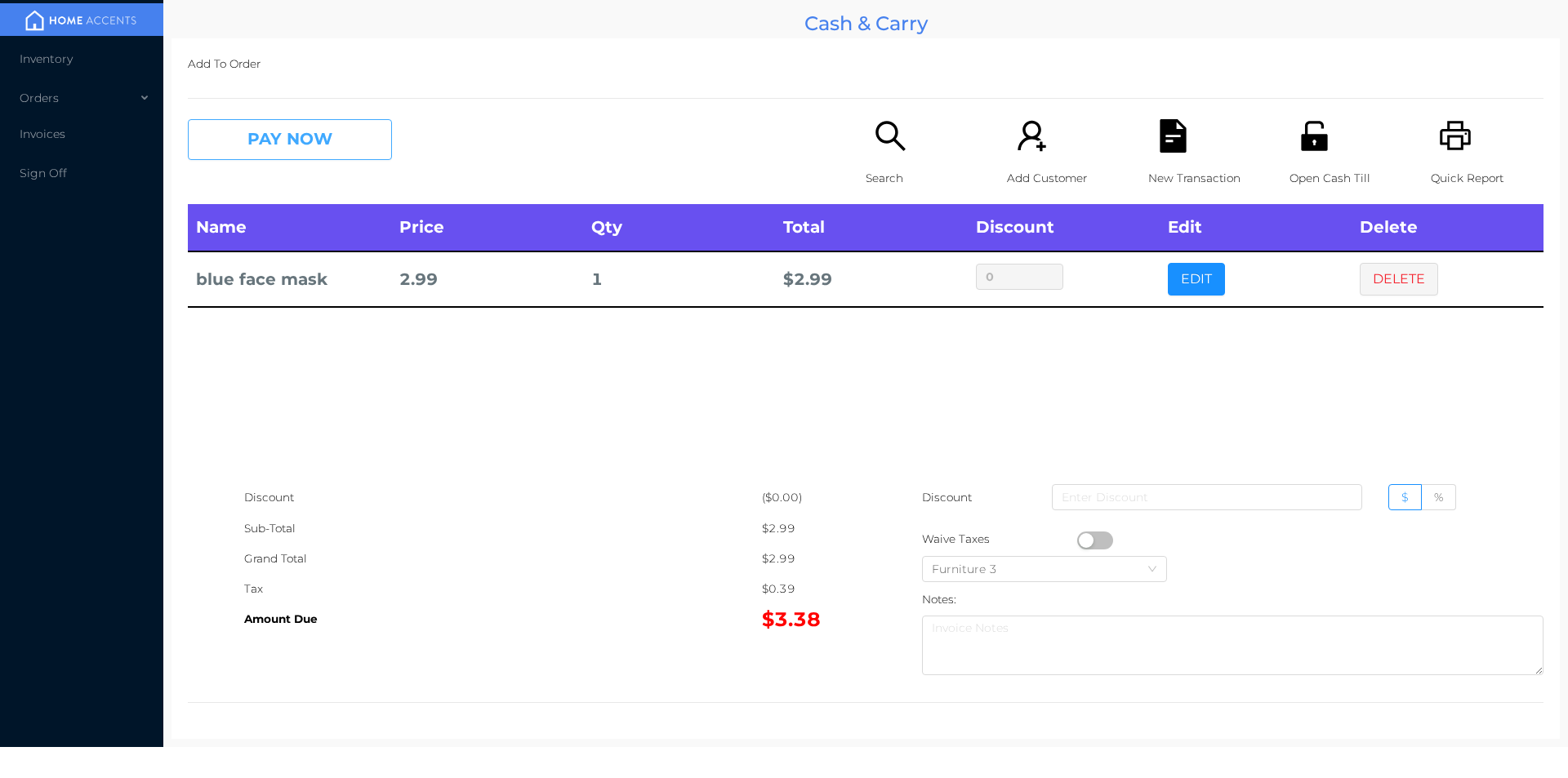
click at [322, 142] on button "PAY NOW" at bounding box center [289, 139] width 205 height 41
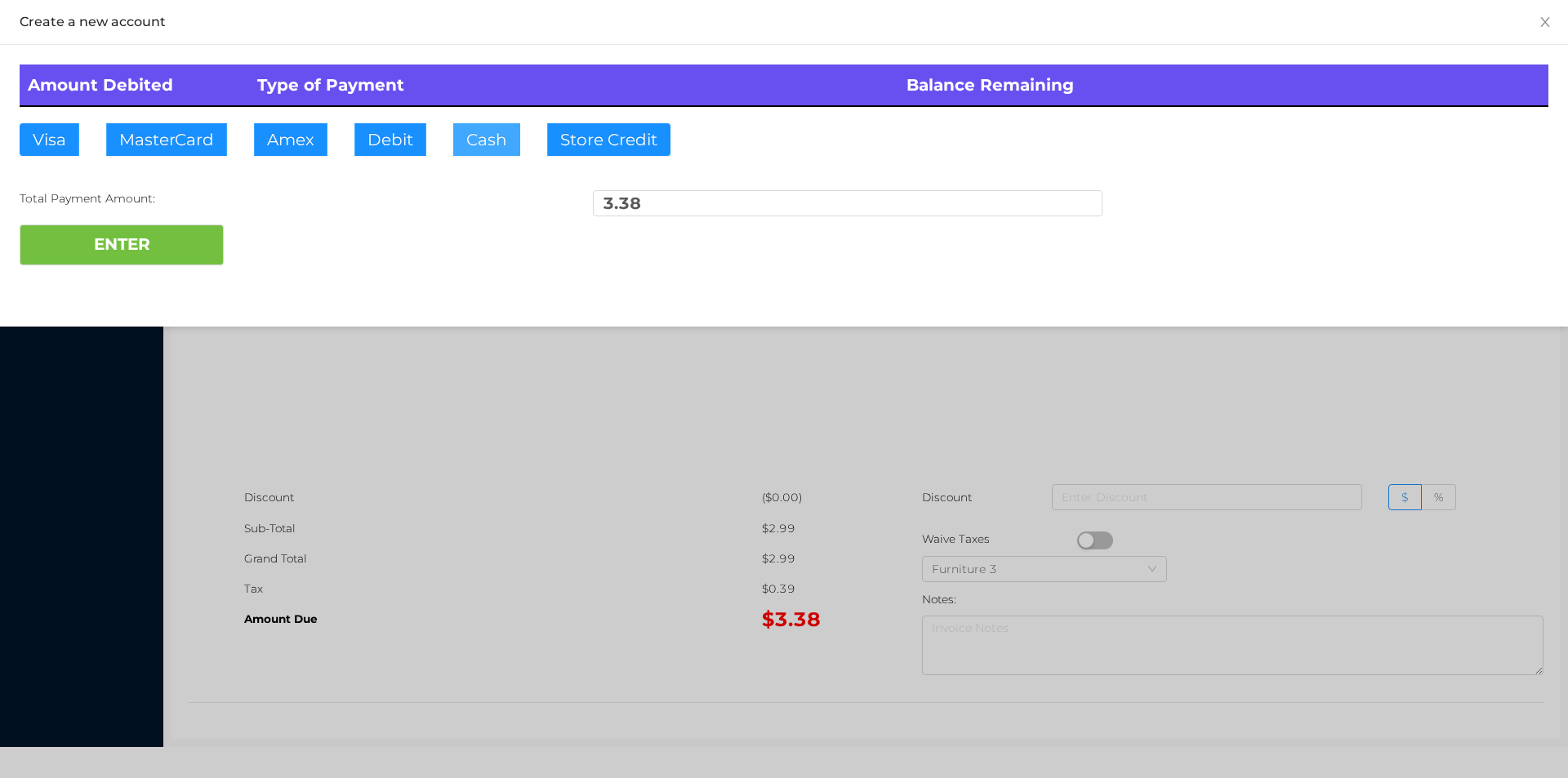
click at [490, 138] on button "Cash" at bounding box center [487, 140] width 67 height 33
type input "20"
click at [175, 245] on button "ENTER" at bounding box center [122, 244] width 205 height 41
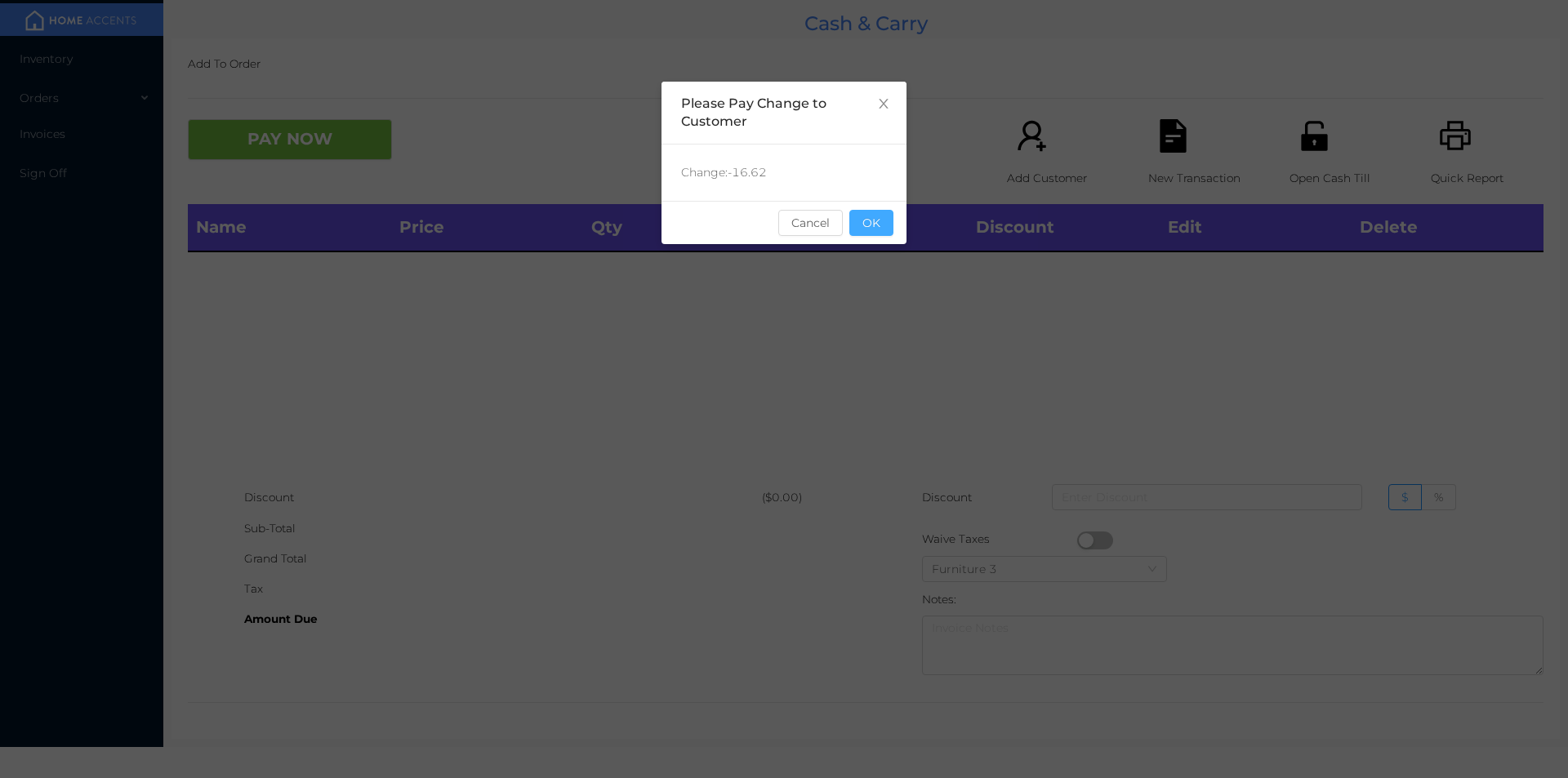
click at [876, 233] on button "OK" at bounding box center [871, 223] width 44 height 26
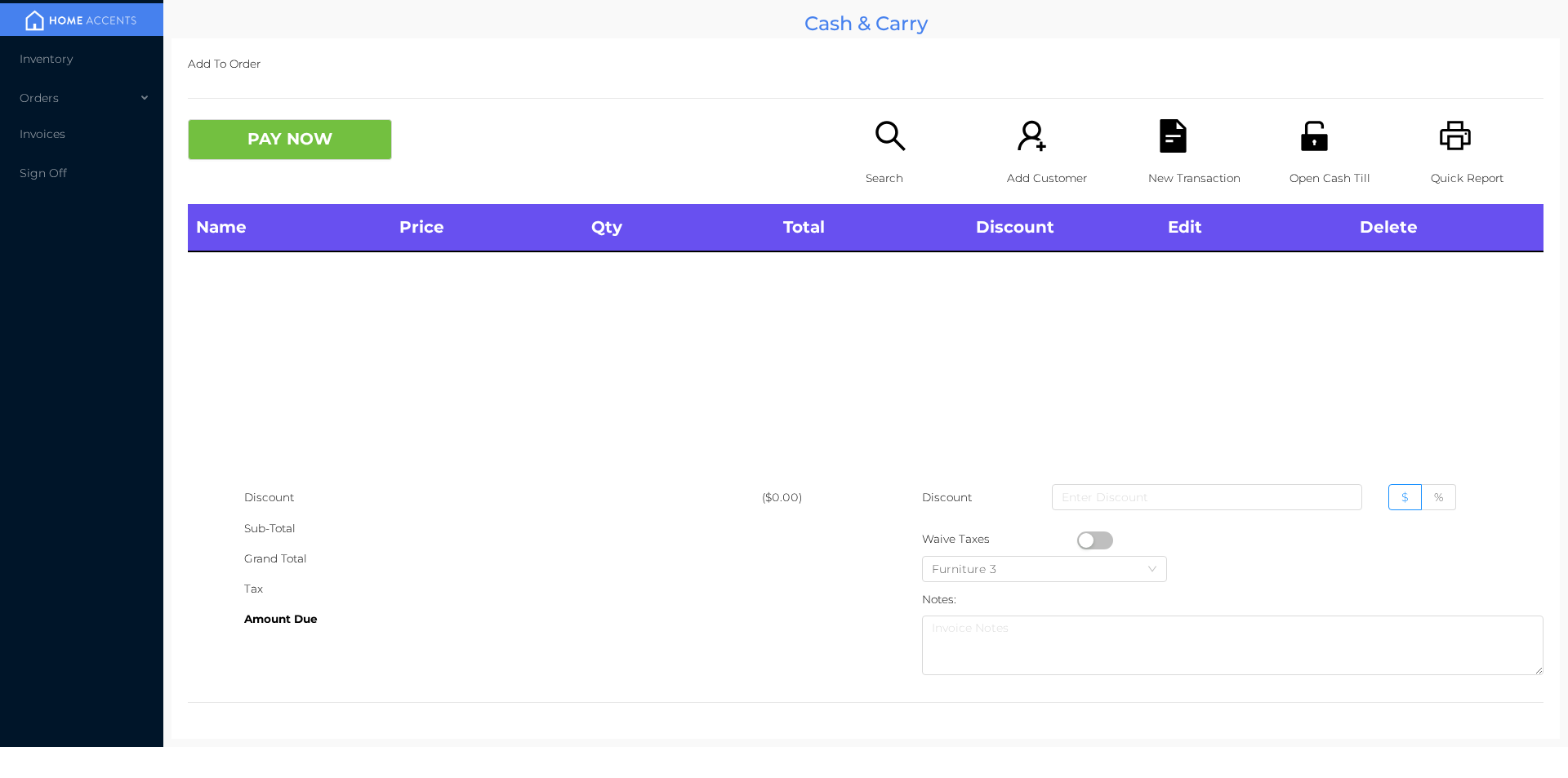
click at [1035, 140] on icon "icon: user-add" at bounding box center [1032, 136] width 34 height 34
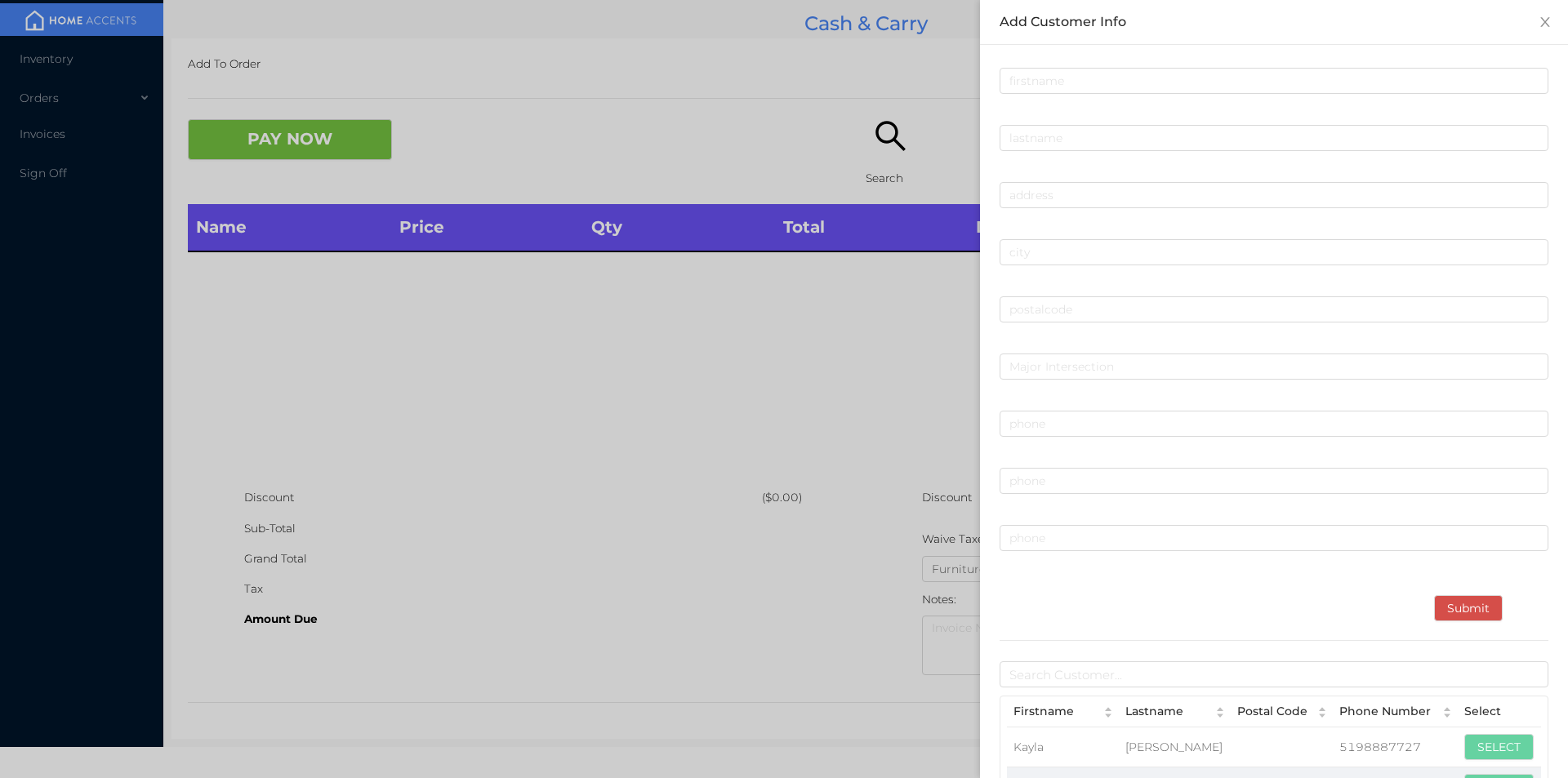
click at [848, 475] on div at bounding box center [784, 389] width 1568 height 778
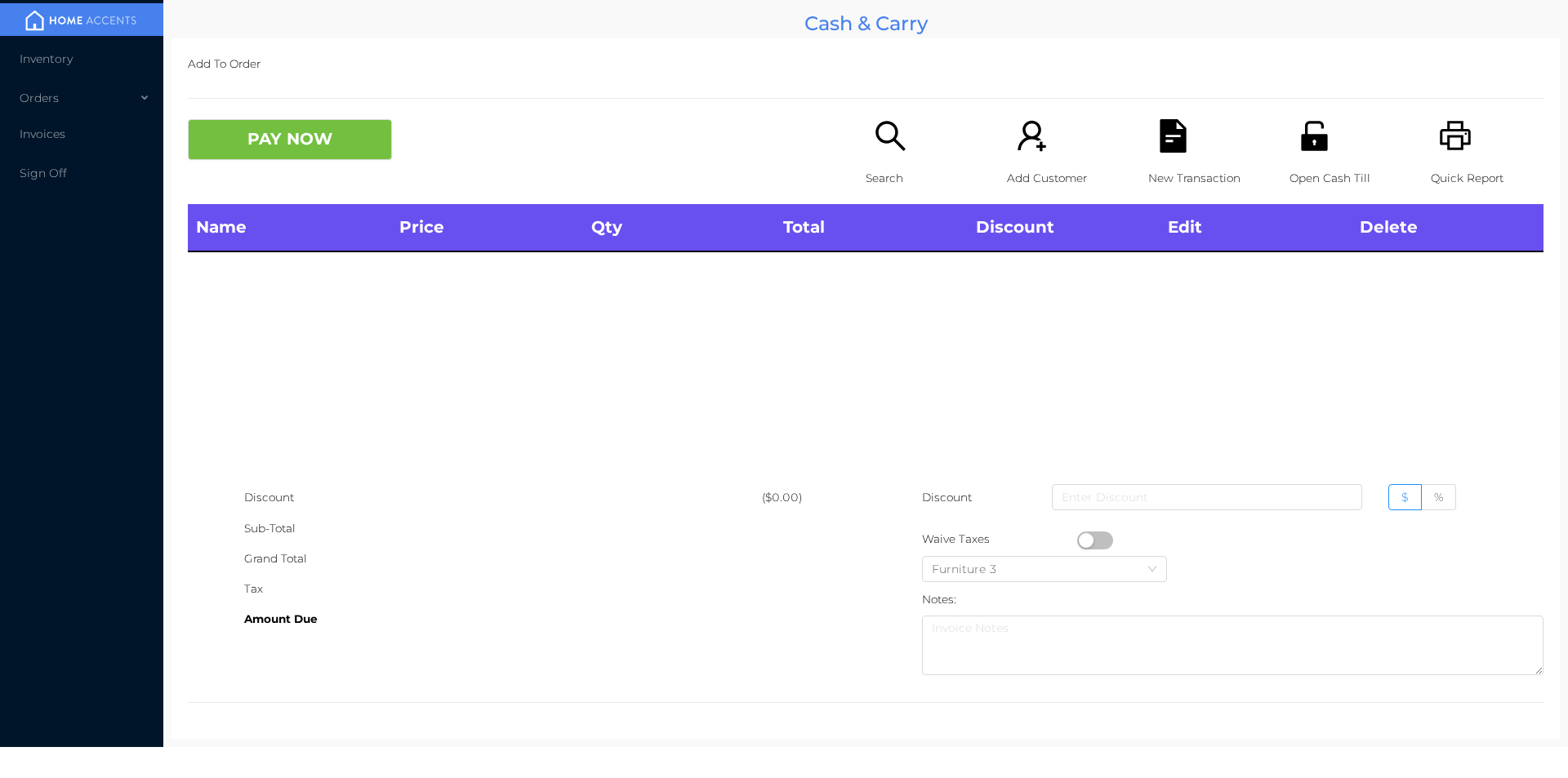
click at [881, 142] on icon "icon: search" at bounding box center [889, 135] width 29 height 29
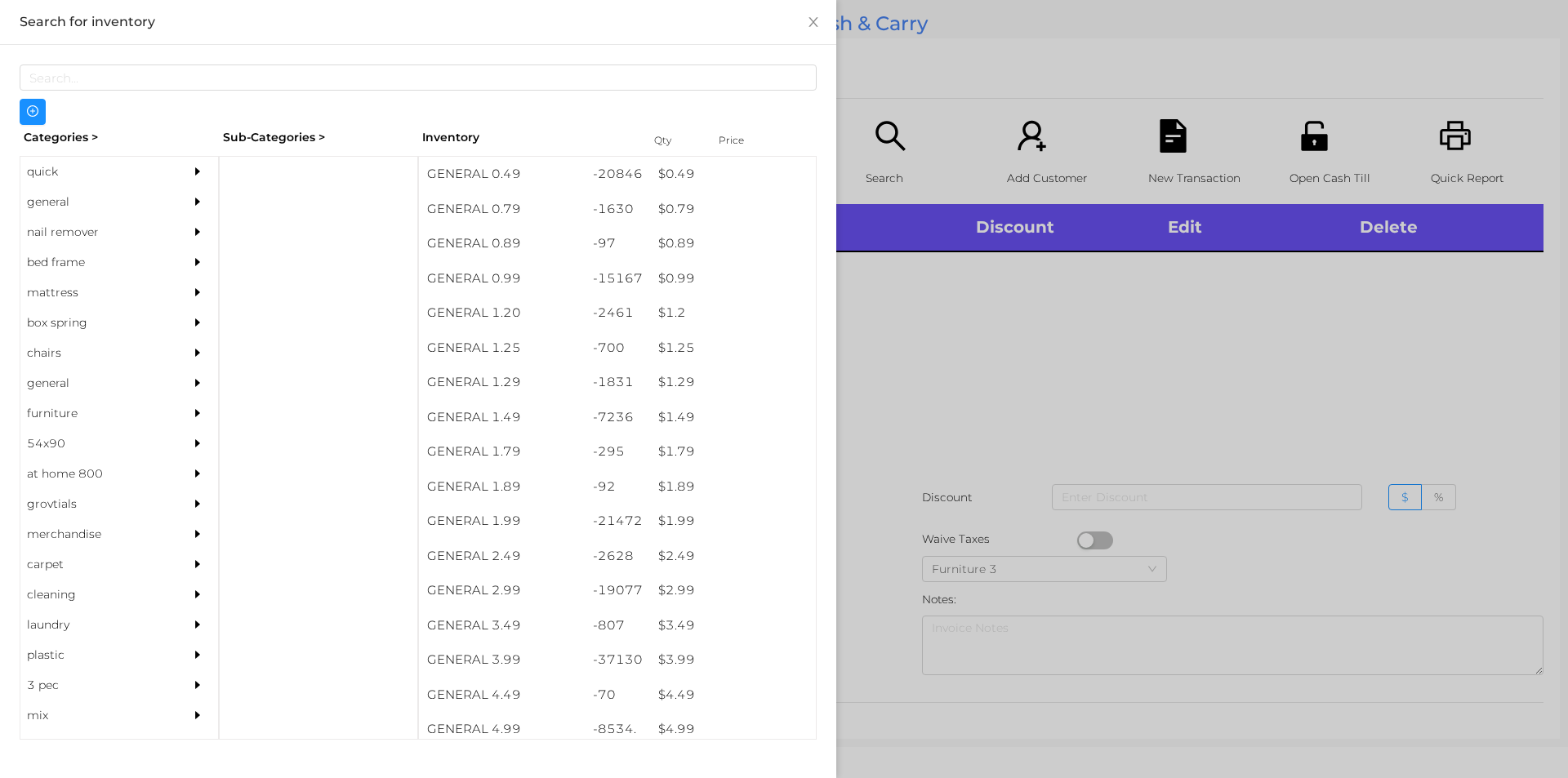
click at [943, 406] on div at bounding box center [784, 389] width 1568 height 778
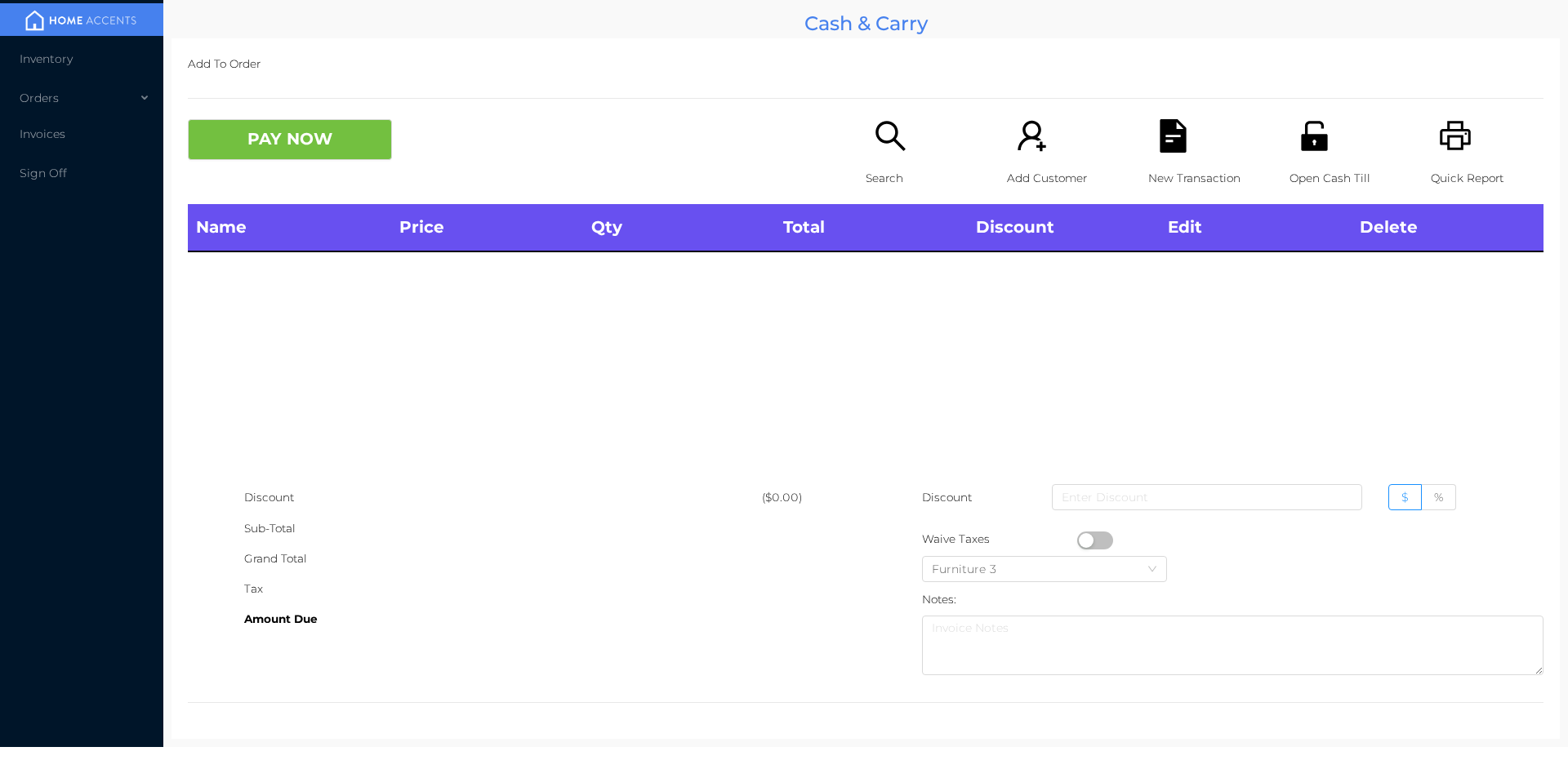
click at [1302, 124] on icon "icon: unlock" at bounding box center [1314, 136] width 34 height 34
click at [1297, 131] on icon "icon: unlock" at bounding box center [1314, 136] width 34 height 34
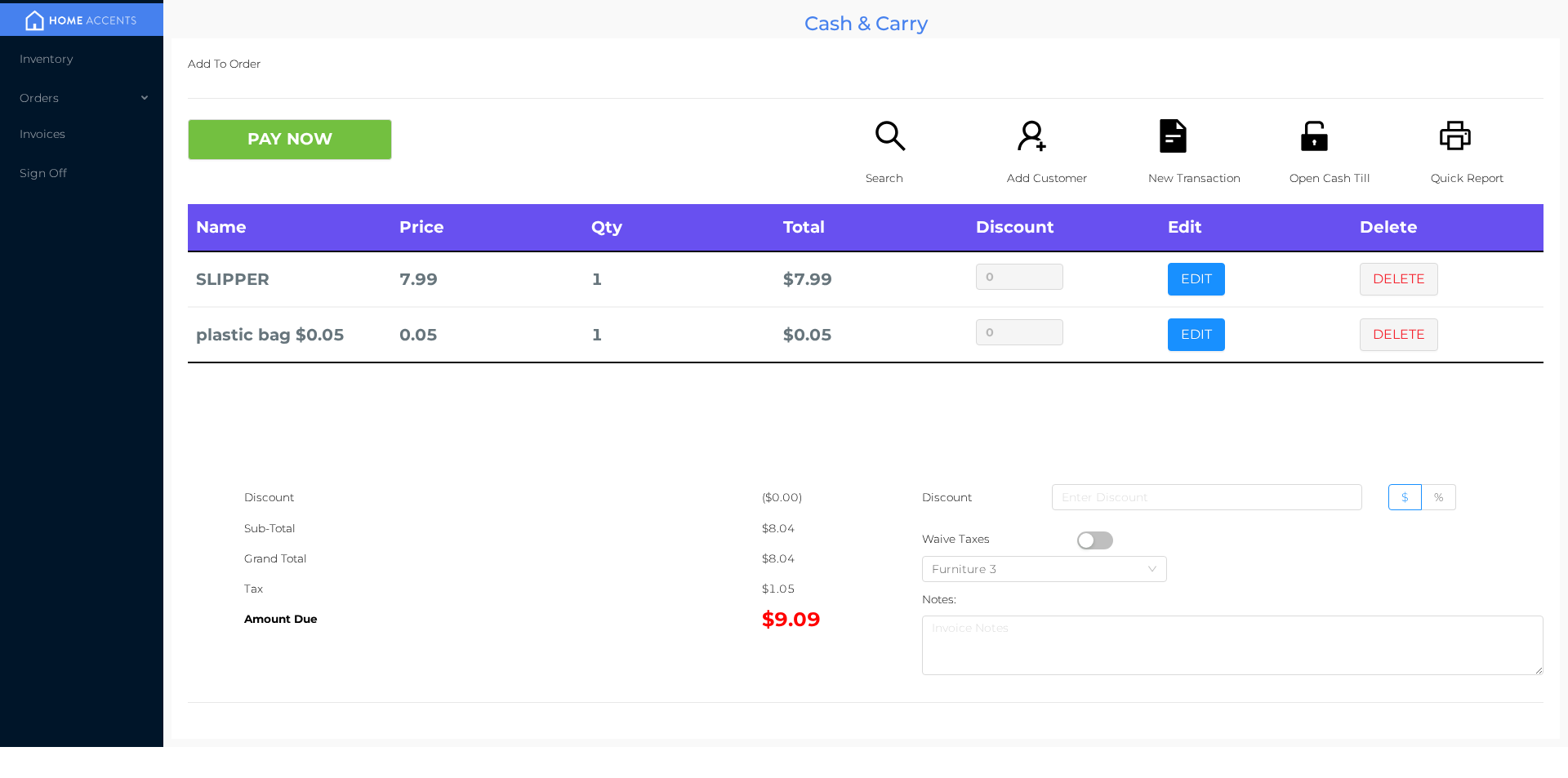
click at [875, 145] on icon "icon: search" at bounding box center [891, 136] width 34 height 34
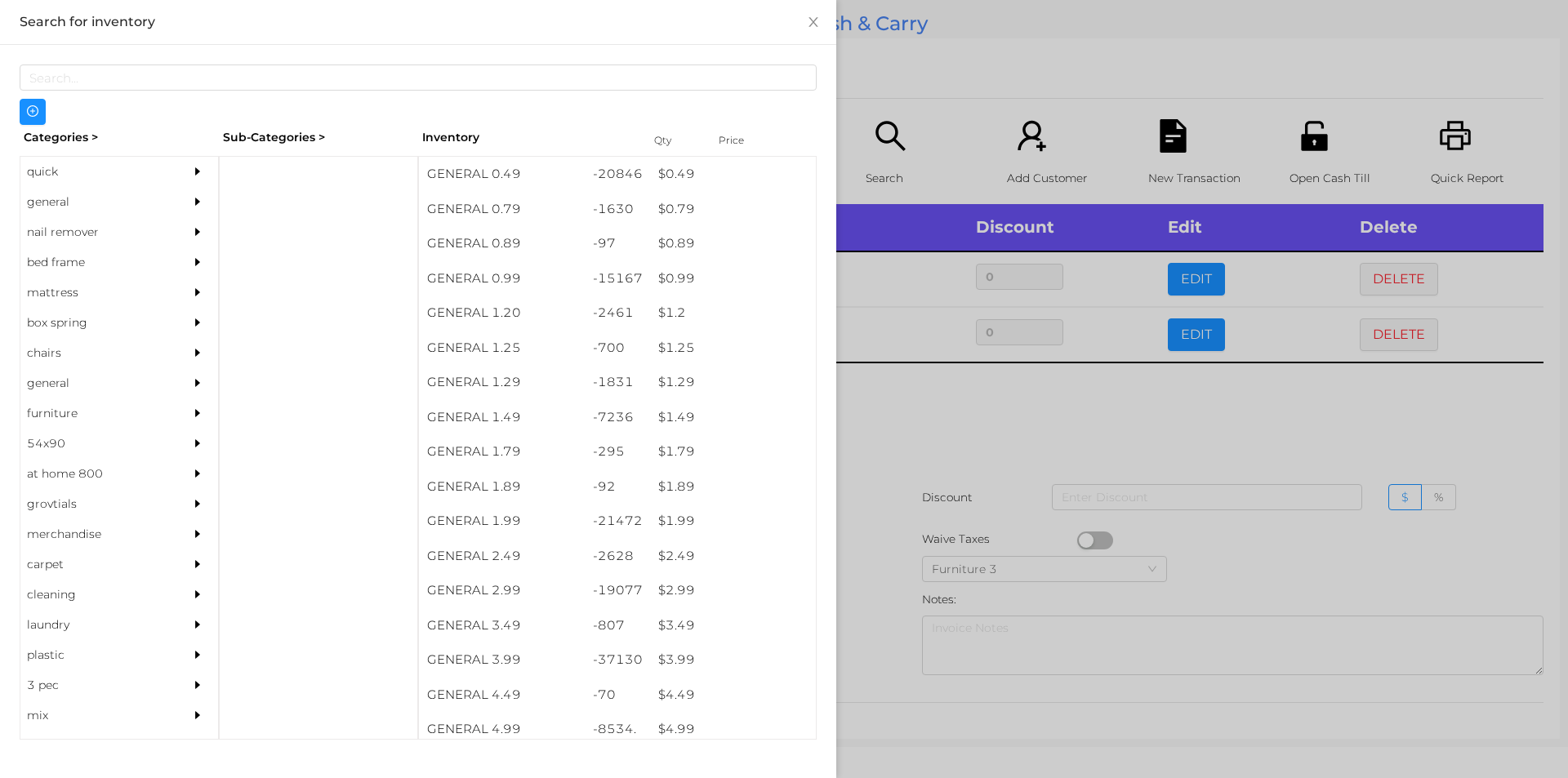
click at [857, 485] on div at bounding box center [784, 389] width 1568 height 778
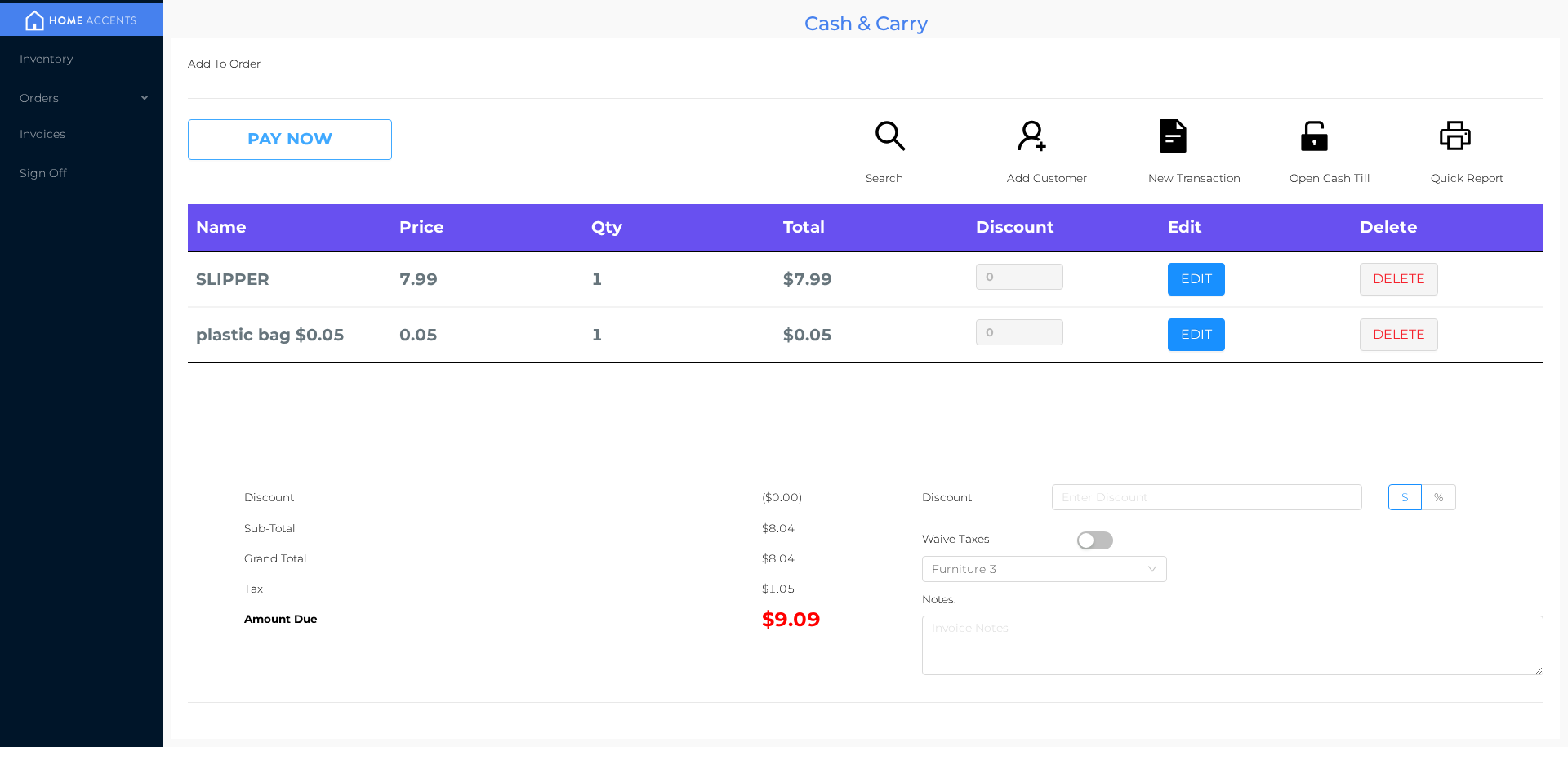
click at [329, 139] on button "PAY NOW" at bounding box center [289, 139] width 205 height 41
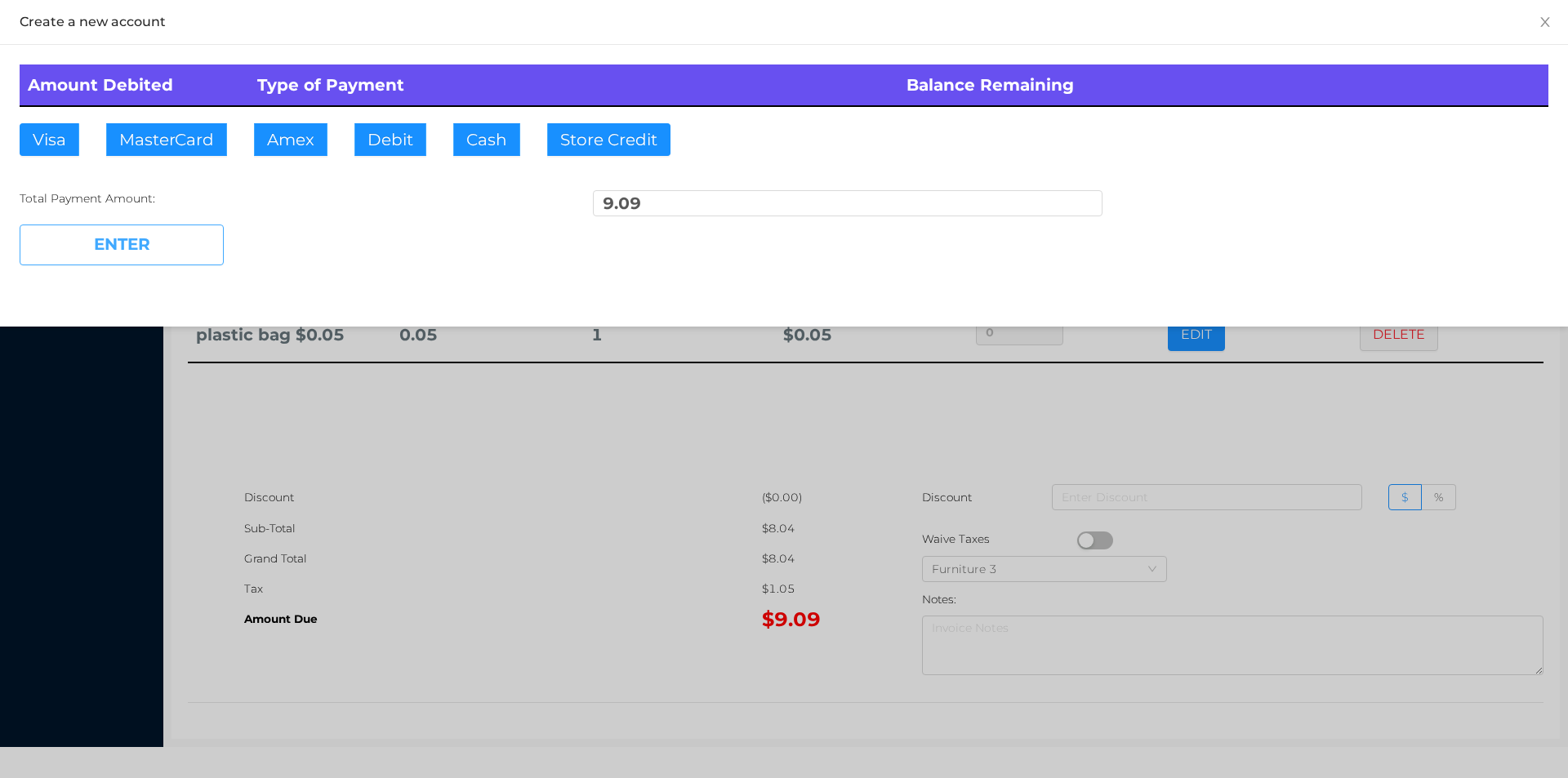
click at [157, 243] on button "ENTER" at bounding box center [122, 244] width 205 height 41
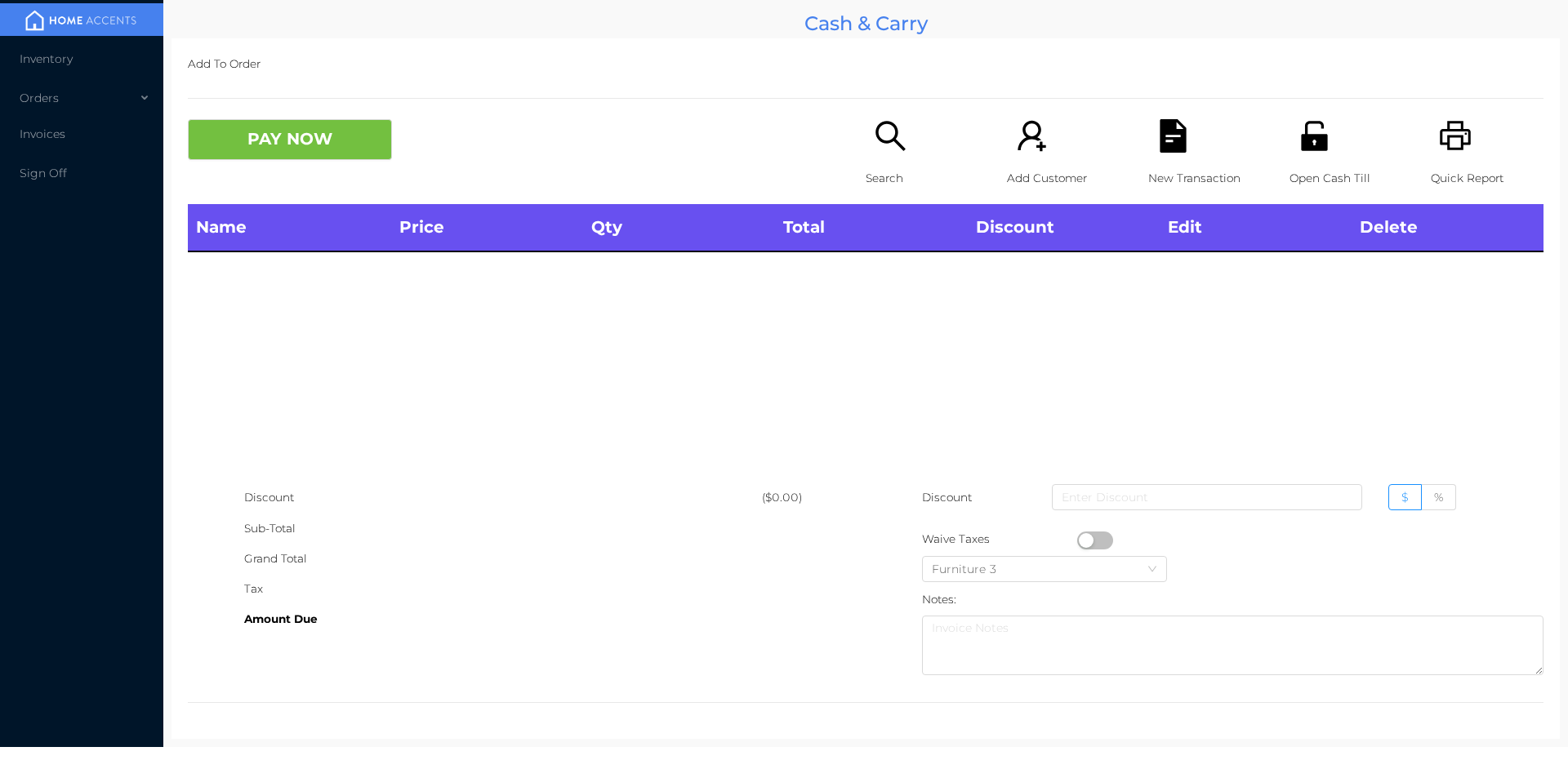
click at [866, 151] on div "Search" at bounding box center [922, 161] width 113 height 85
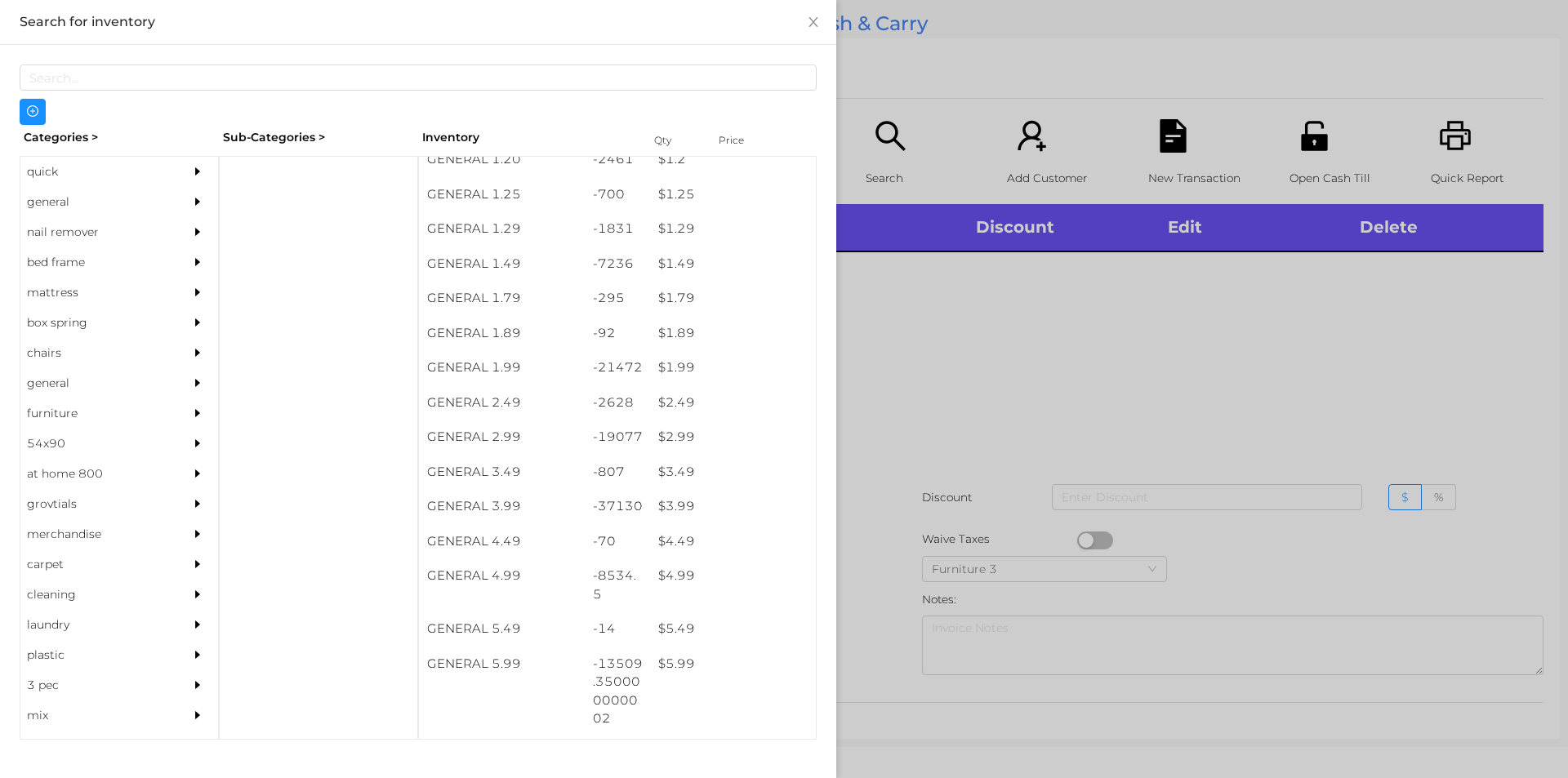
scroll to position [141, 0]
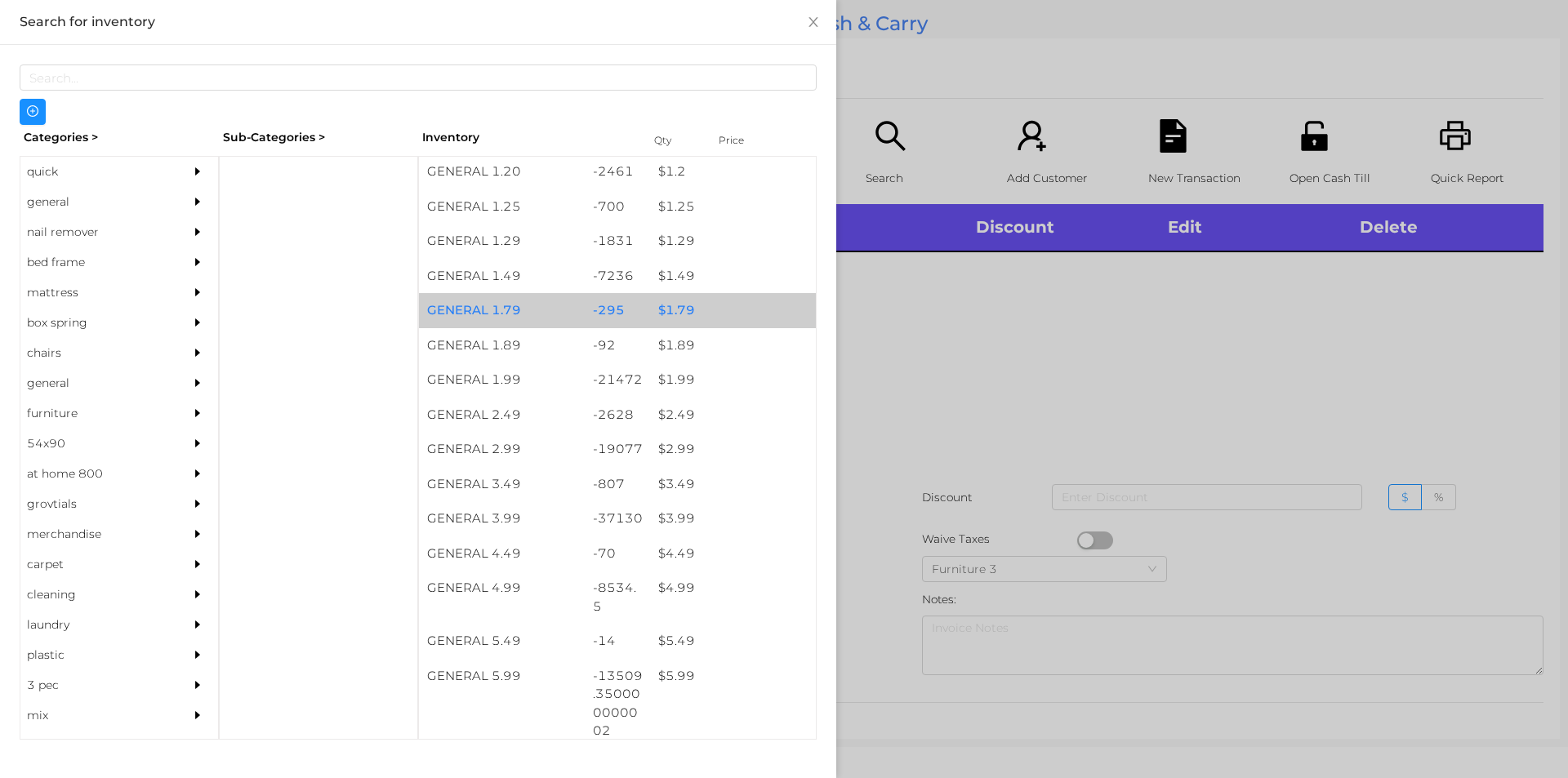
click at [655, 309] on div "$ 1.79" at bounding box center [733, 310] width 166 height 35
click at [1065, 430] on div at bounding box center [784, 389] width 1568 height 778
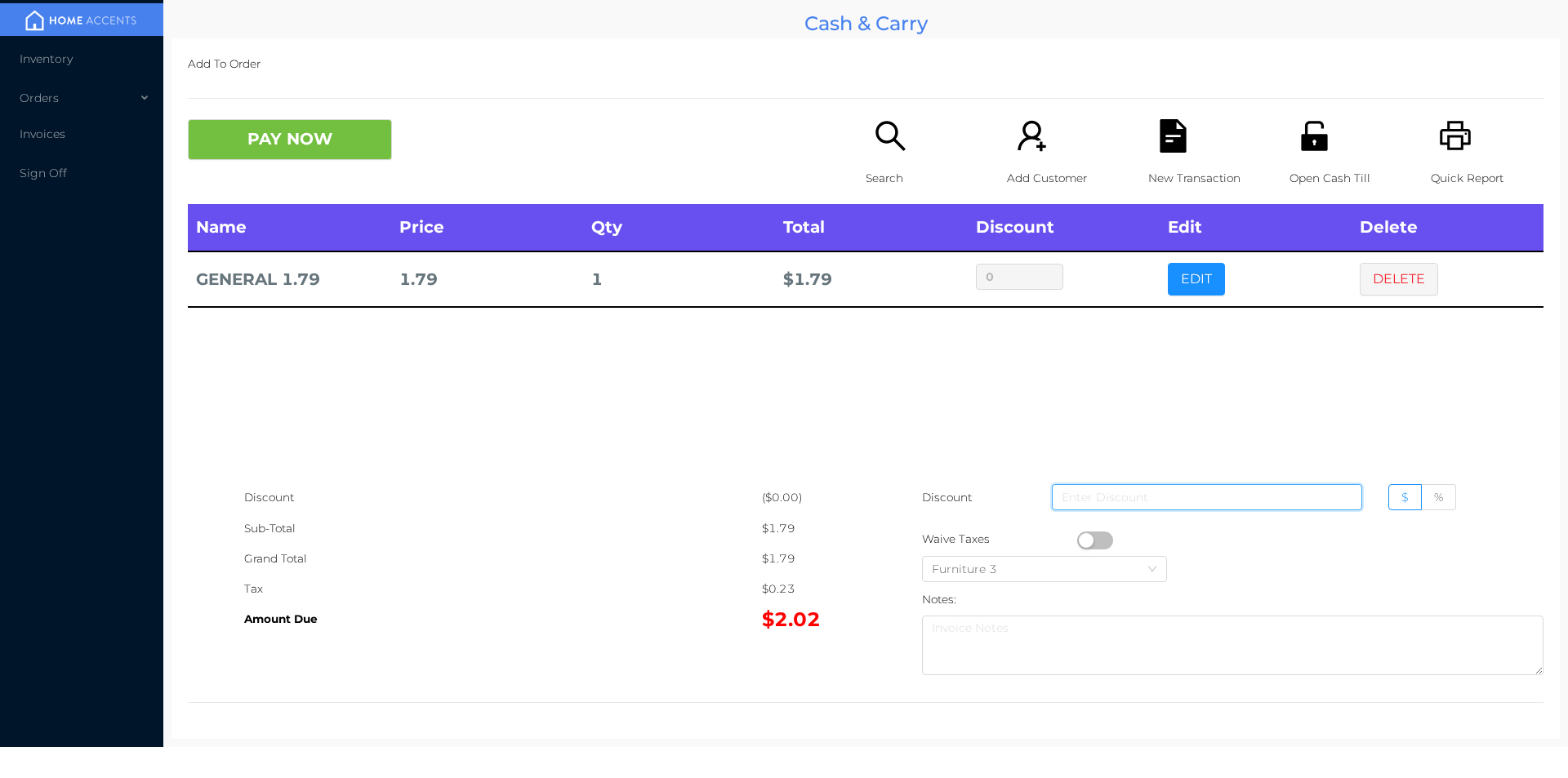
click at [1060, 504] on input at bounding box center [1207, 498] width 310 height 26
click at [1078, 534] on button "button" at bounding box center [1095, 540] width 36 height 18
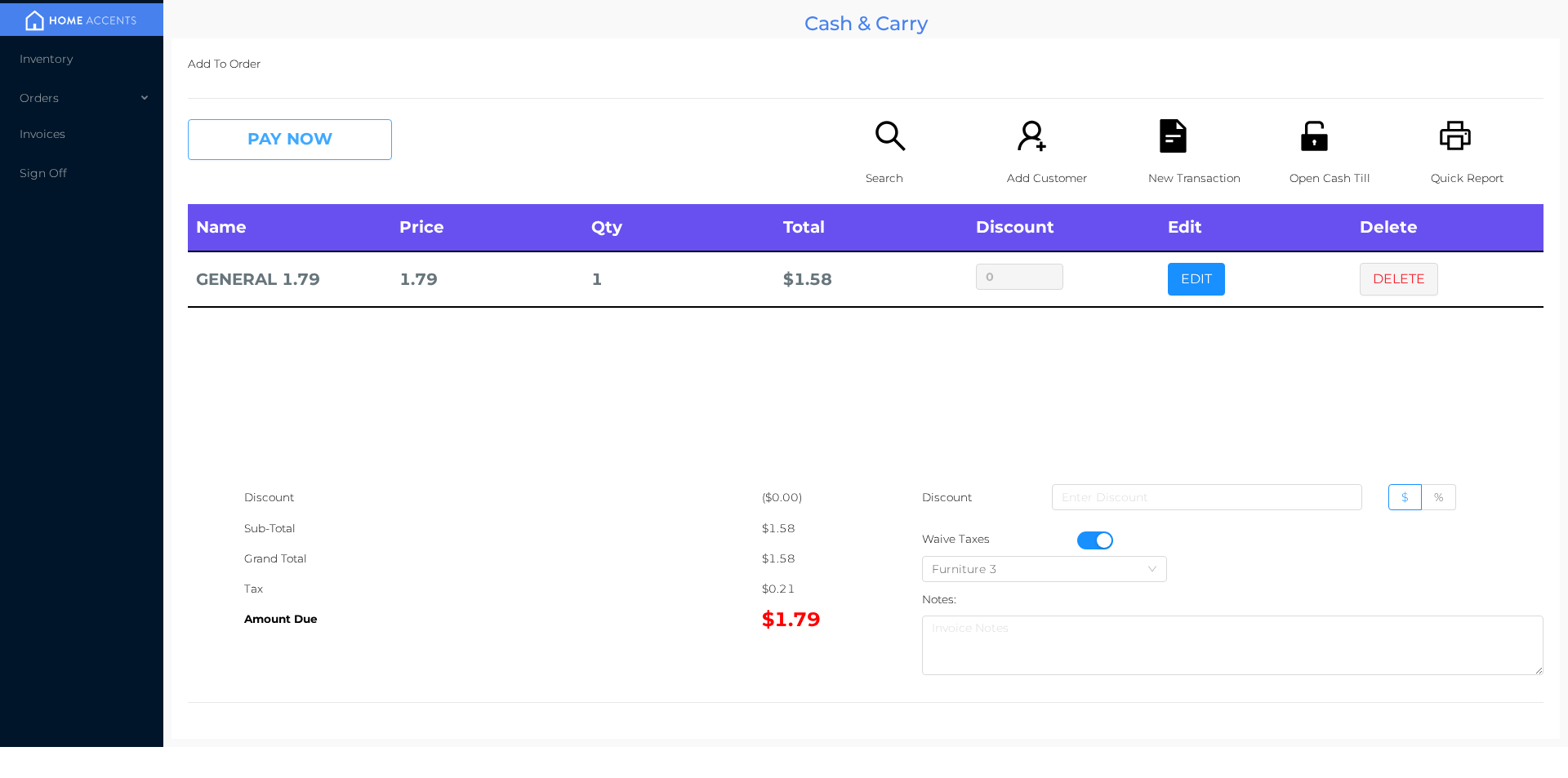
click at [338, 139] on button "PAY NOW" at bounding box center [289, 139] width 205 height 41
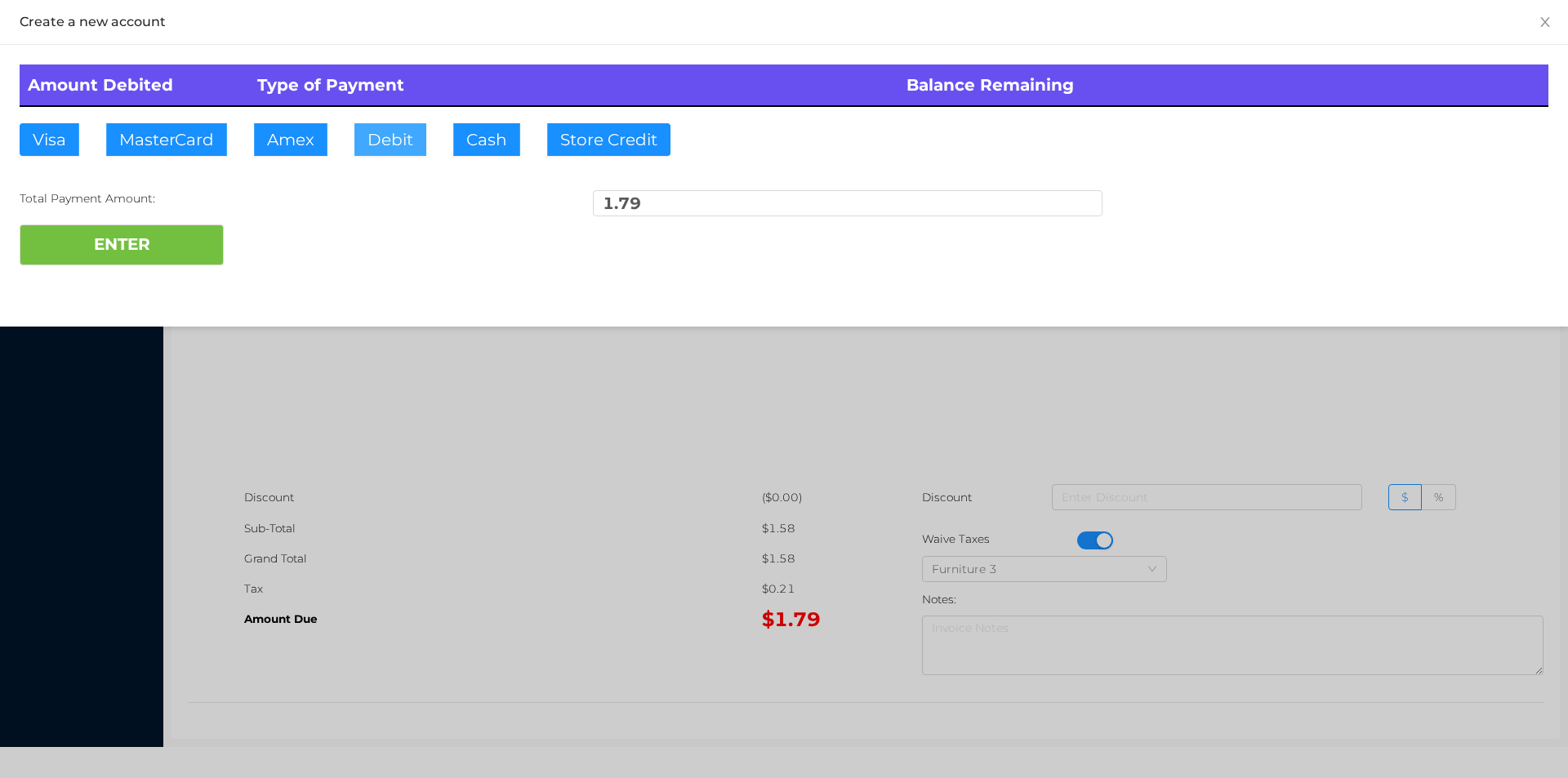
click at [404, 131] on button "Debit" at bounding box center [390, 140] width 72 height 33
click at [155, 244] on button "ENTER" at bounding box center [122, 244] width 205 height 41
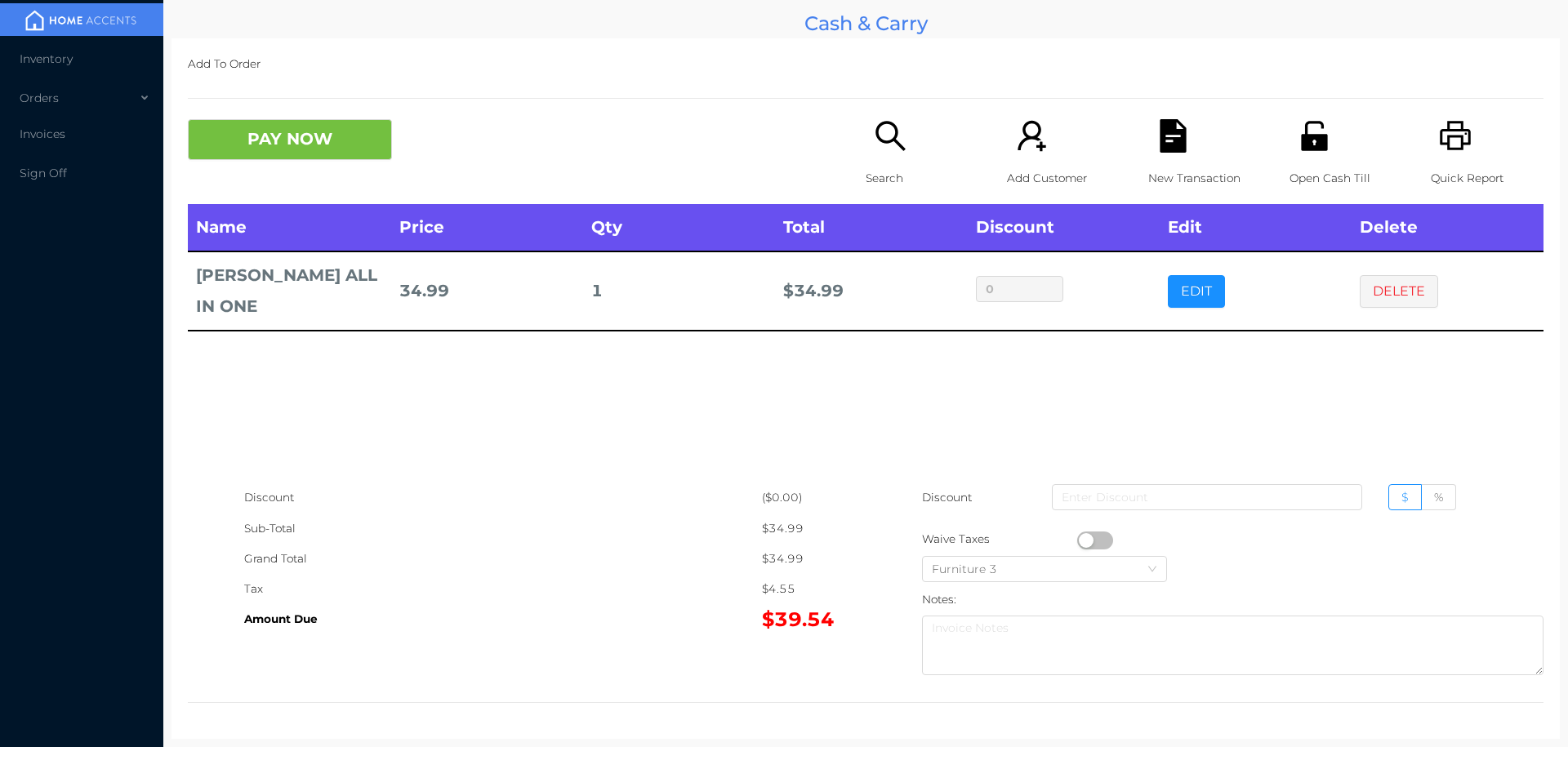
click at [1159, 155] on div "New Transaction" at bounding box center [1205, 161] width 113 height 85
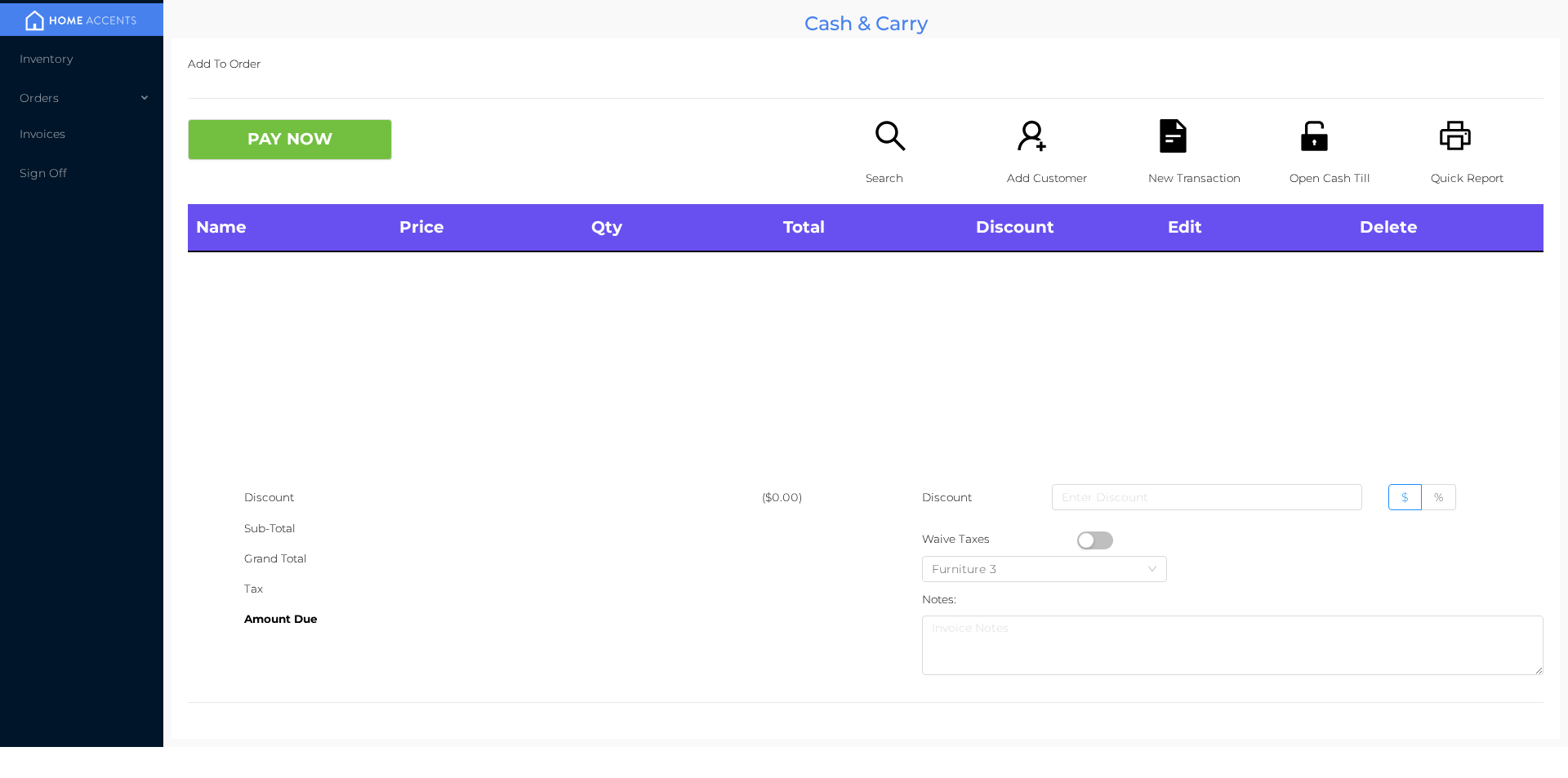
click at [1304, 163] on p "Open Cash Till" at bounding box center [1346, 178] width 113 height 30
click at [1301, 149] on icon "icon: unlock" at bounding box center [1314, 135] width 26 height 29
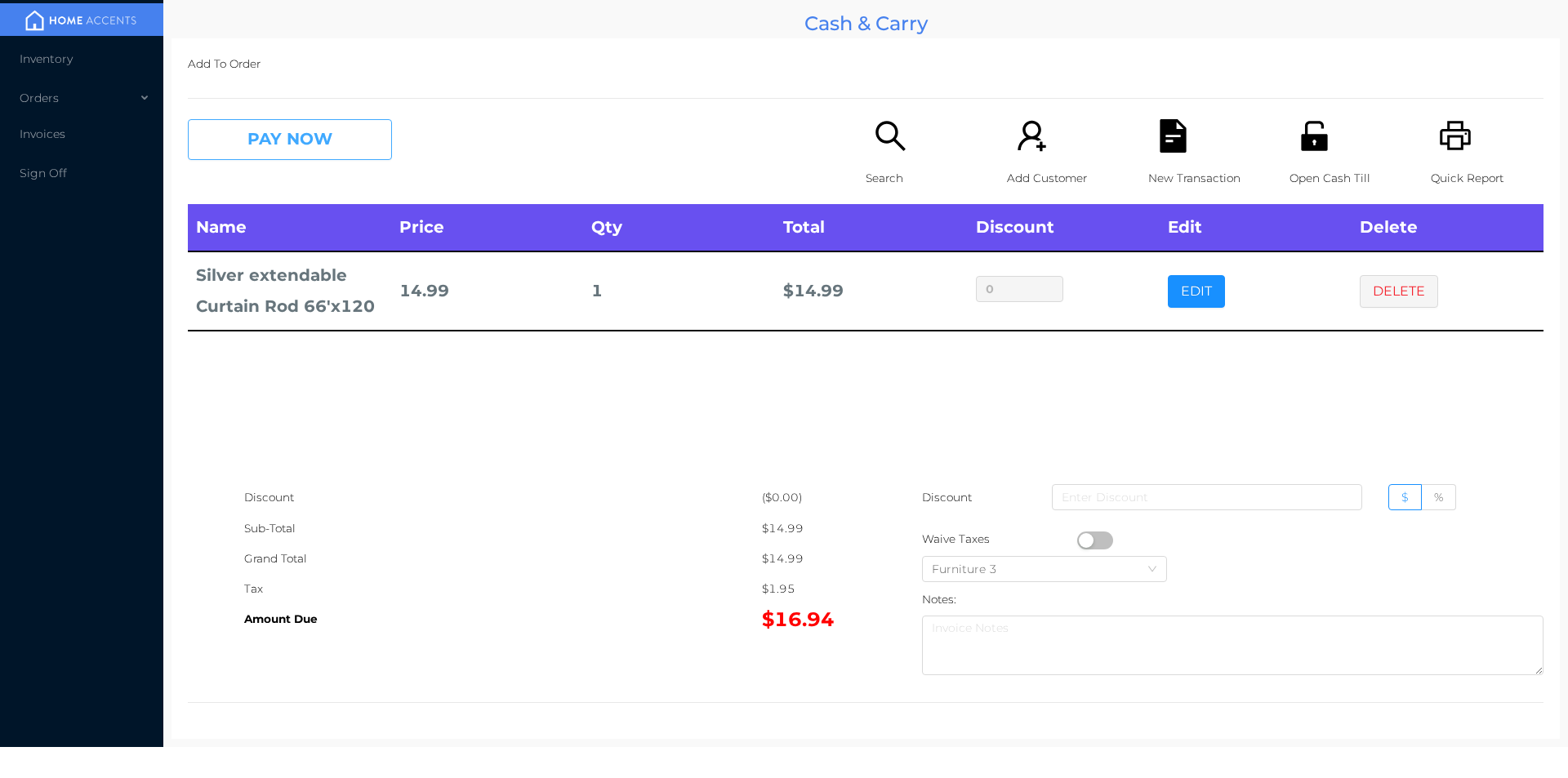
click at [342, 131] on button "PAY NOW" at bounding box center [289, 139] width 205 height 41
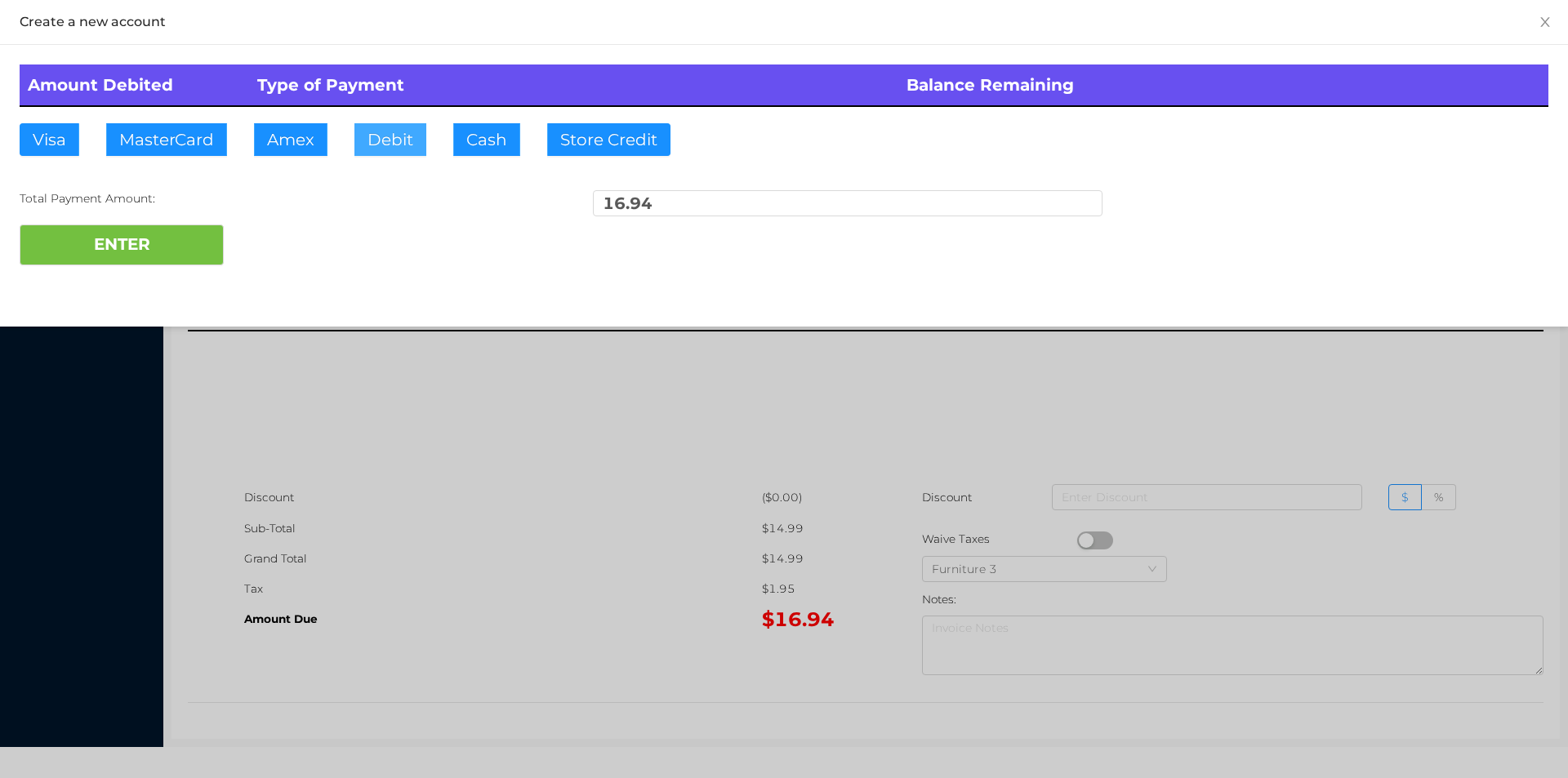
click at [396, 126] on button "Debit" at bounding box center [390, 140] width 72 height 33
click at [148, 251] on button "ENTER" at bounding box center [122, 244] width 205 height 41
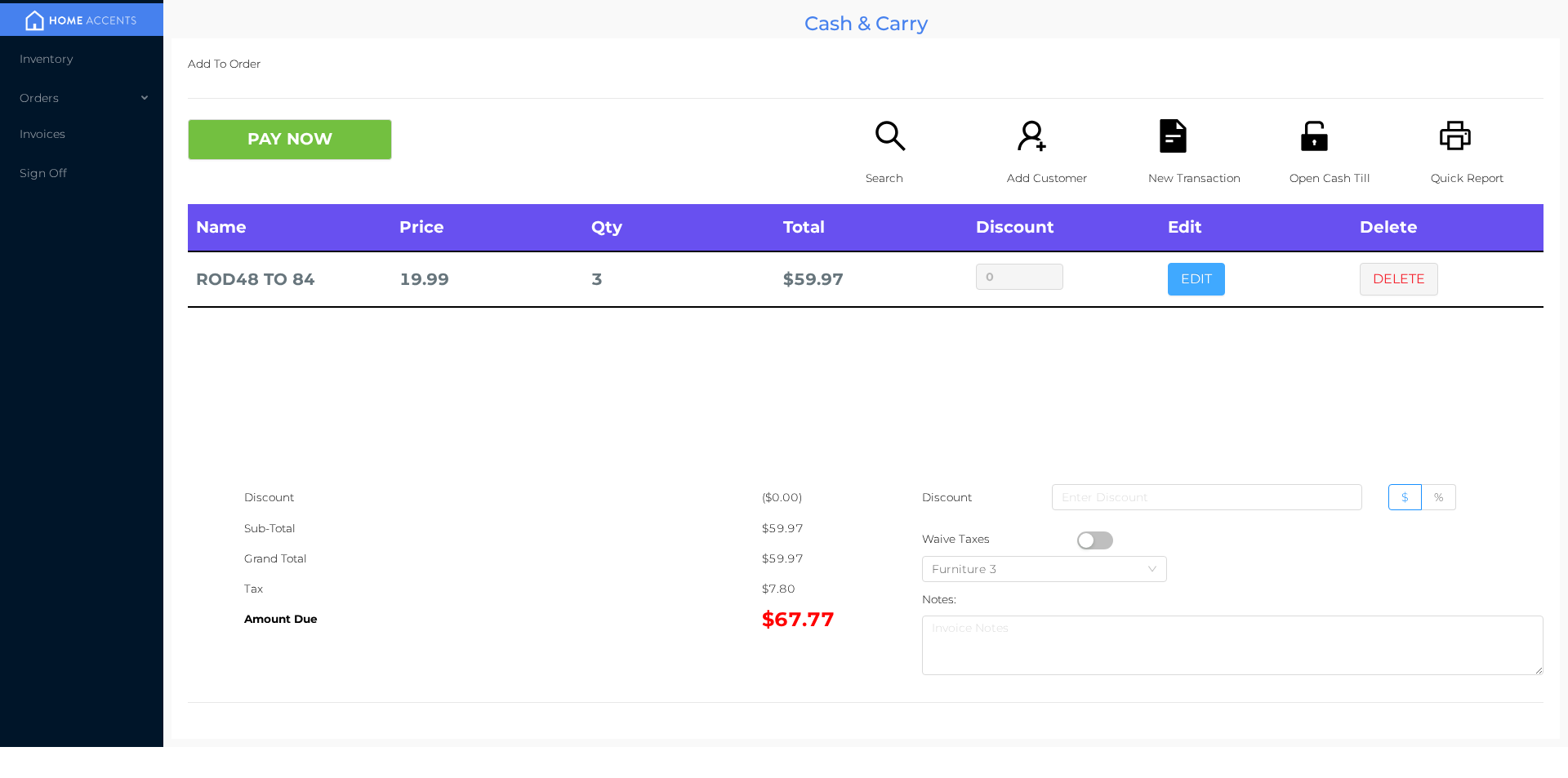
click at [1167, 274] on button "EDIT" at bounding box center [1196, 279] width 58 height 33
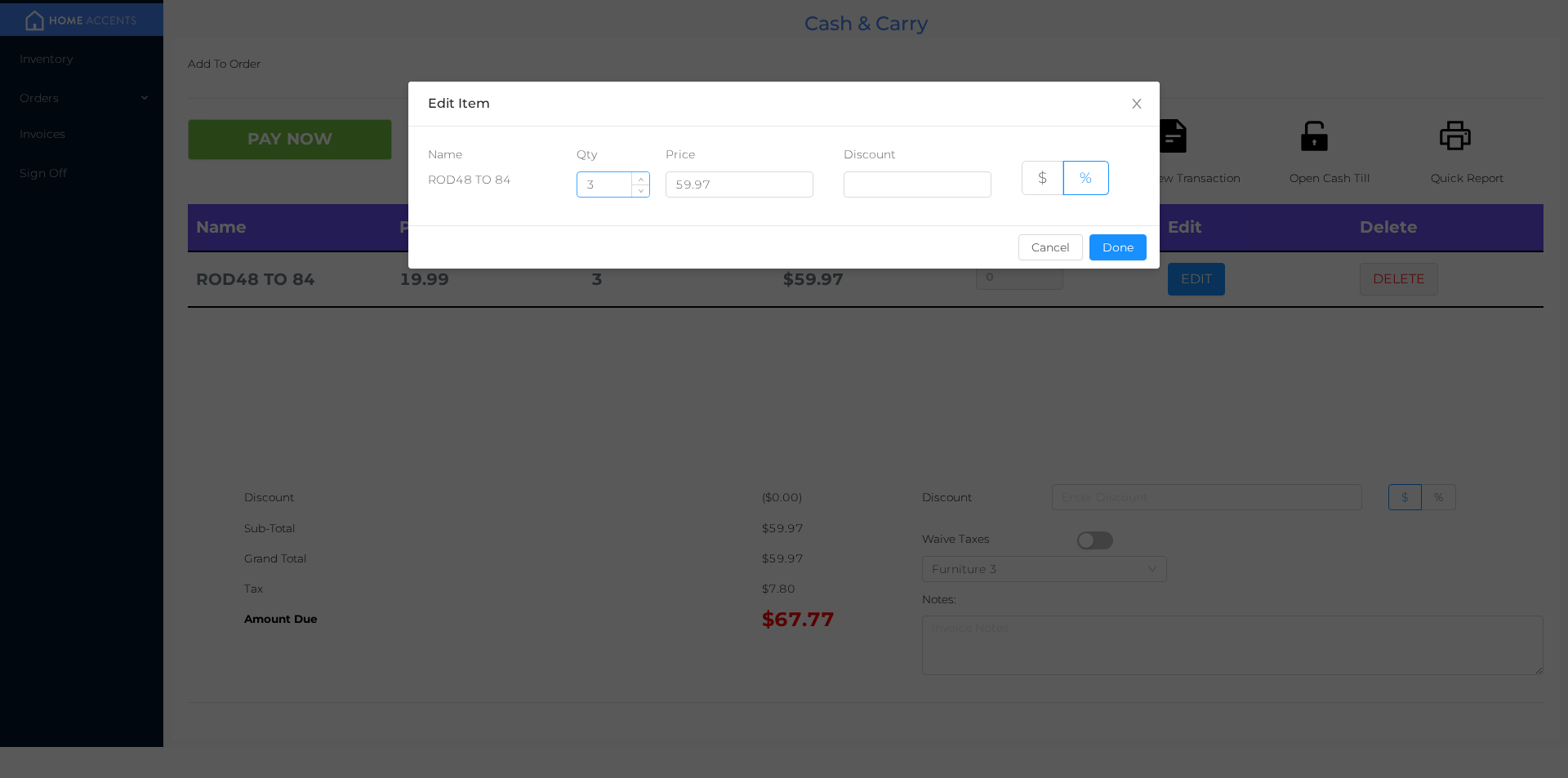
click at [613, 182] on input "3" at bounding box center [613, 185] width 72 height 25
type input "7"
click at [1121, 245] on button "Done" at bounding box center [1117, 248] width 58 height 26
type input "0%"
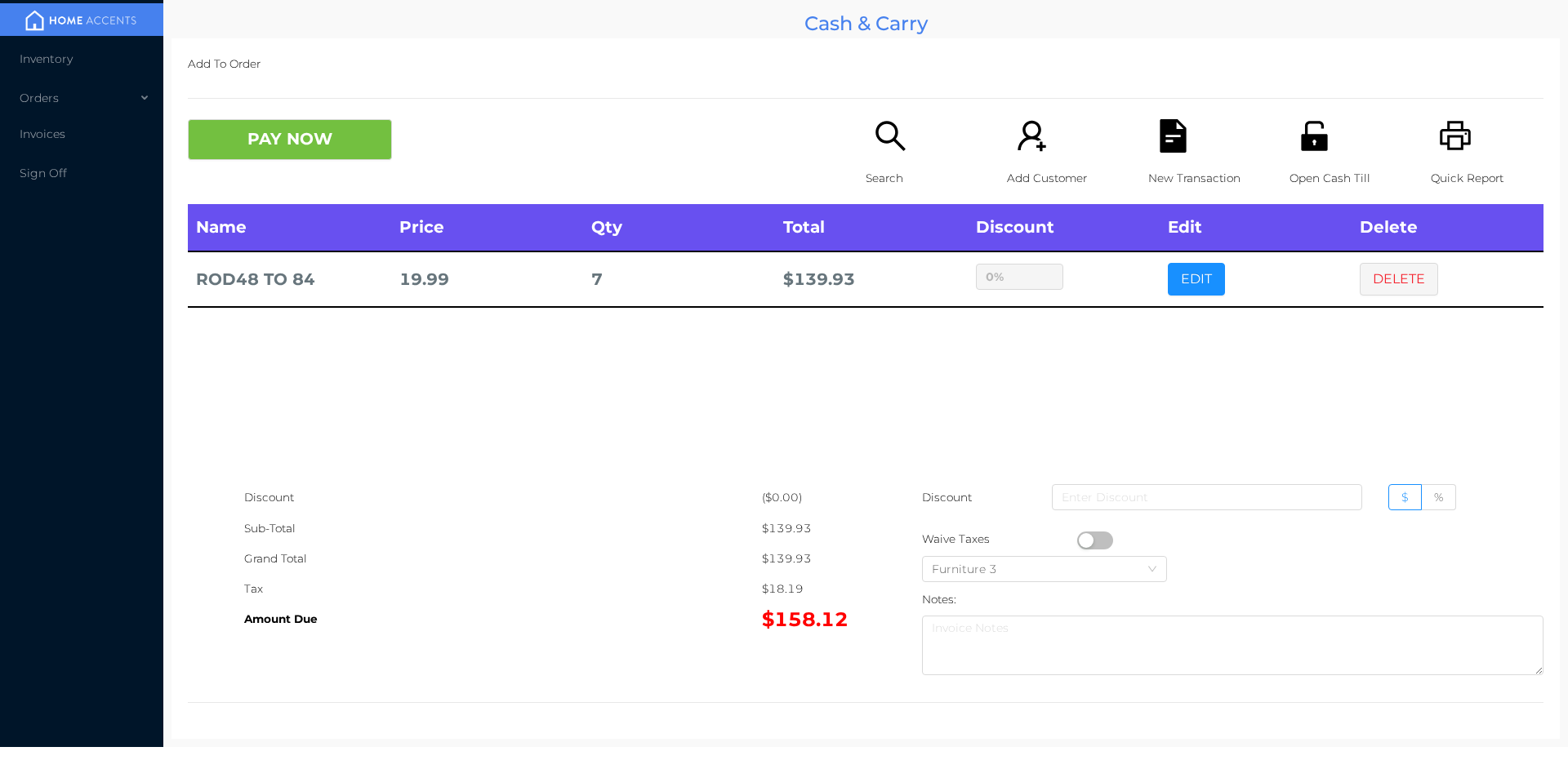
click at [905, 157] on div "Search" at bounding box center [922, 161] width 113 height 85
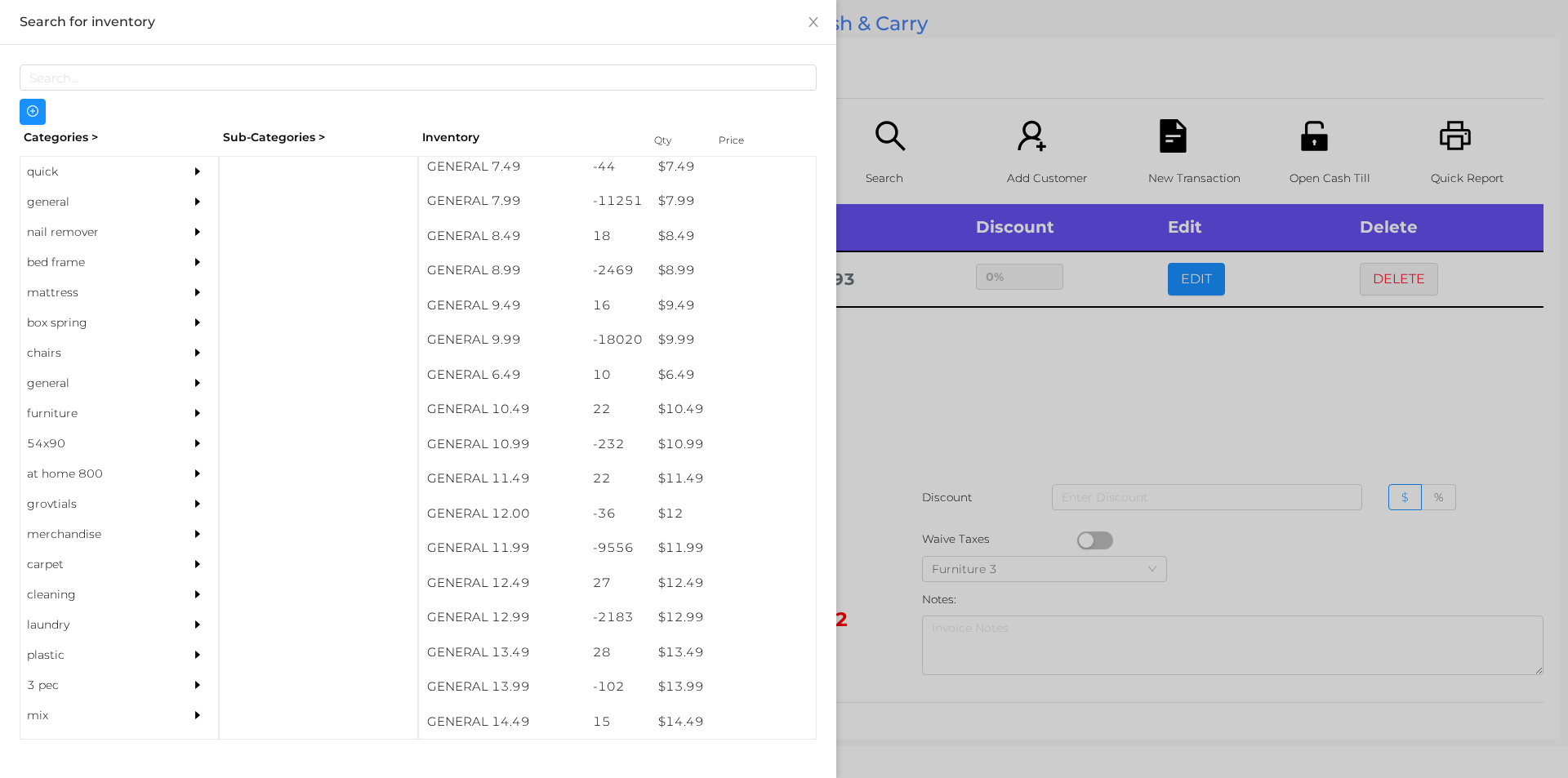
scroll to position [827, 0]
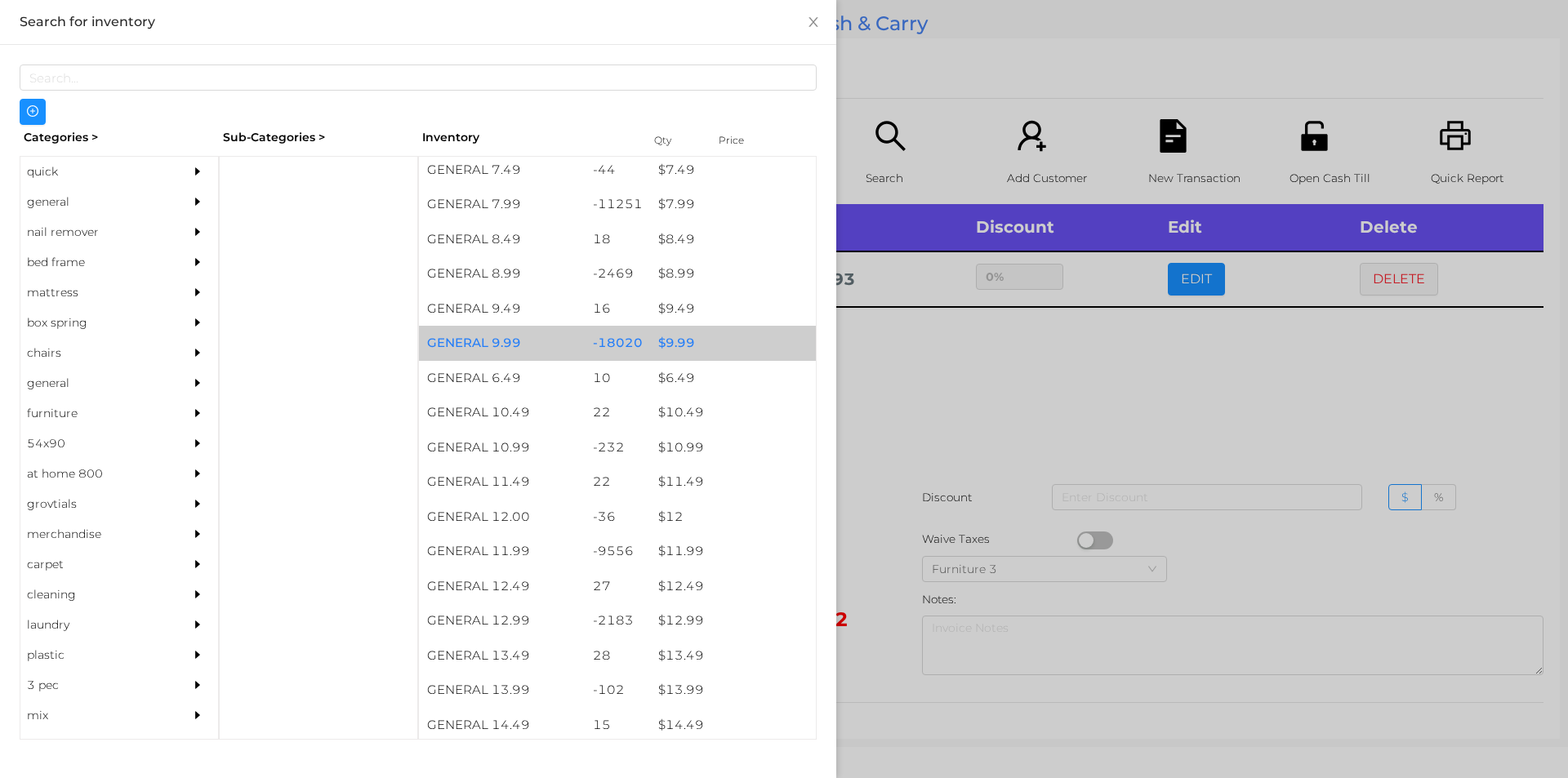
click at [710, 344] on div "$ 9.99" at bounding box center [733, 343] width 166 height 35
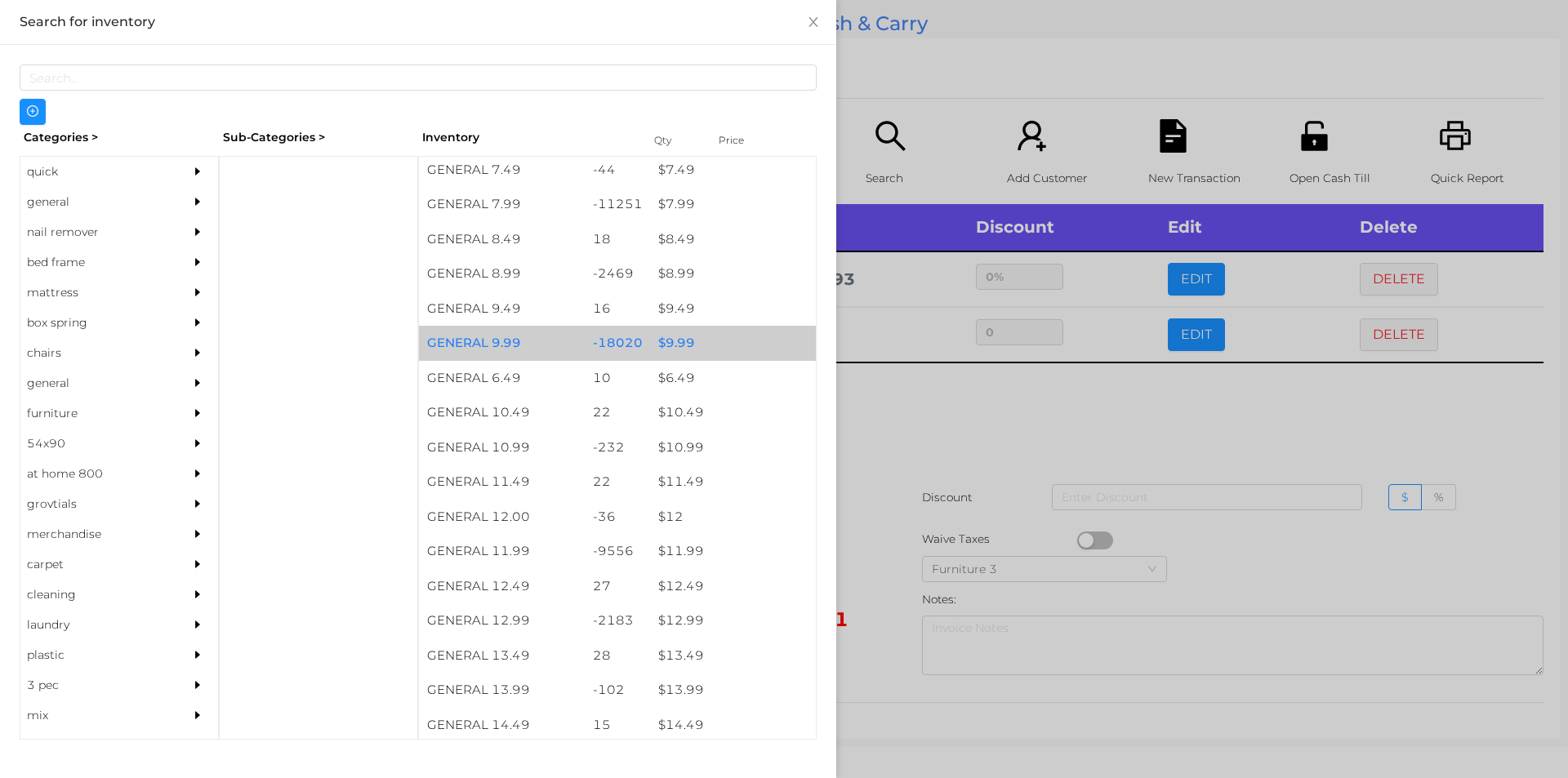
click at [744, 346] on div "$ 9.99" at bounding box center [733, 343] width 166 height 35
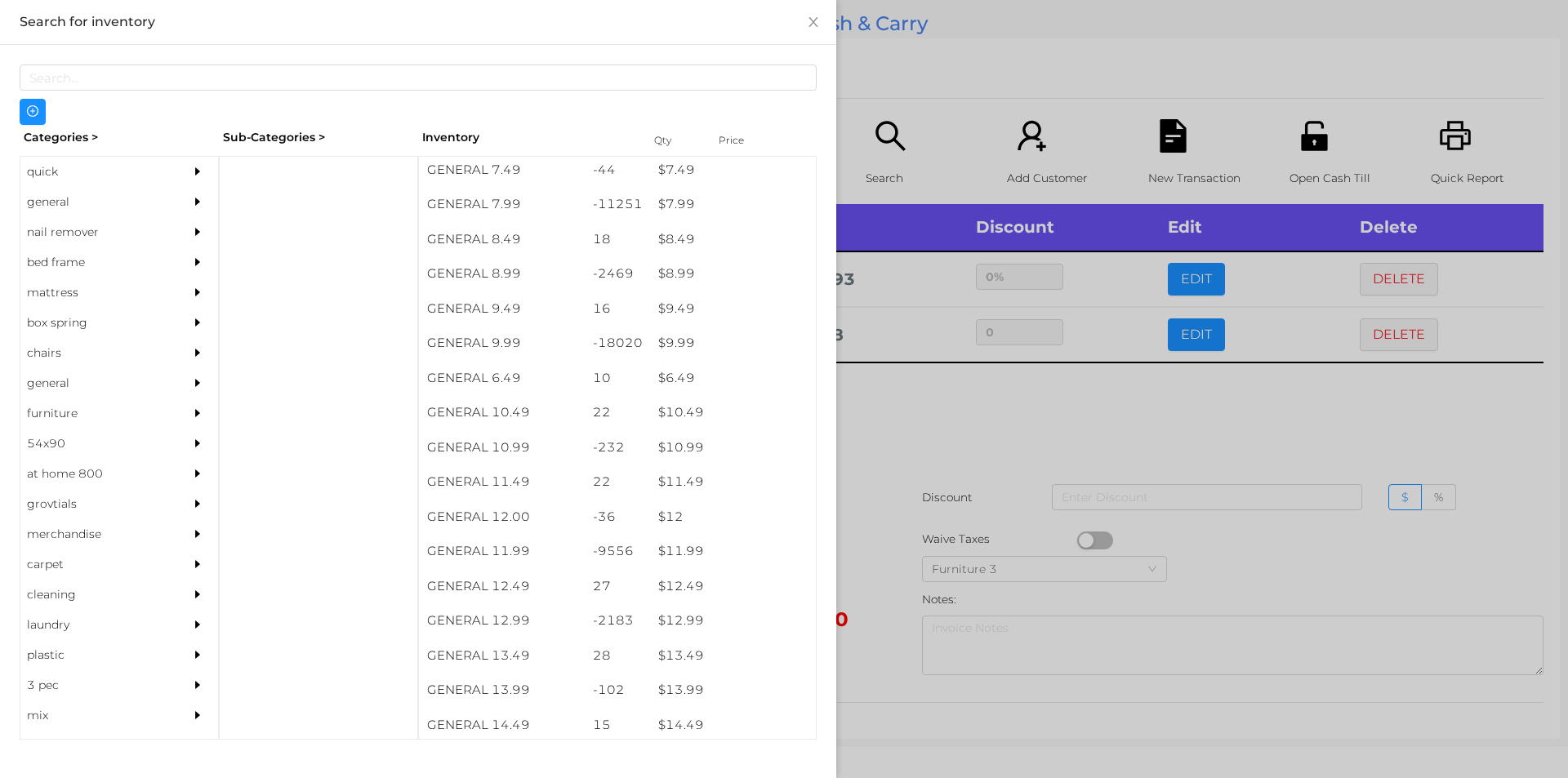
click at [943, 472] on div at bounding box center [784, 389] width 1568 height 778
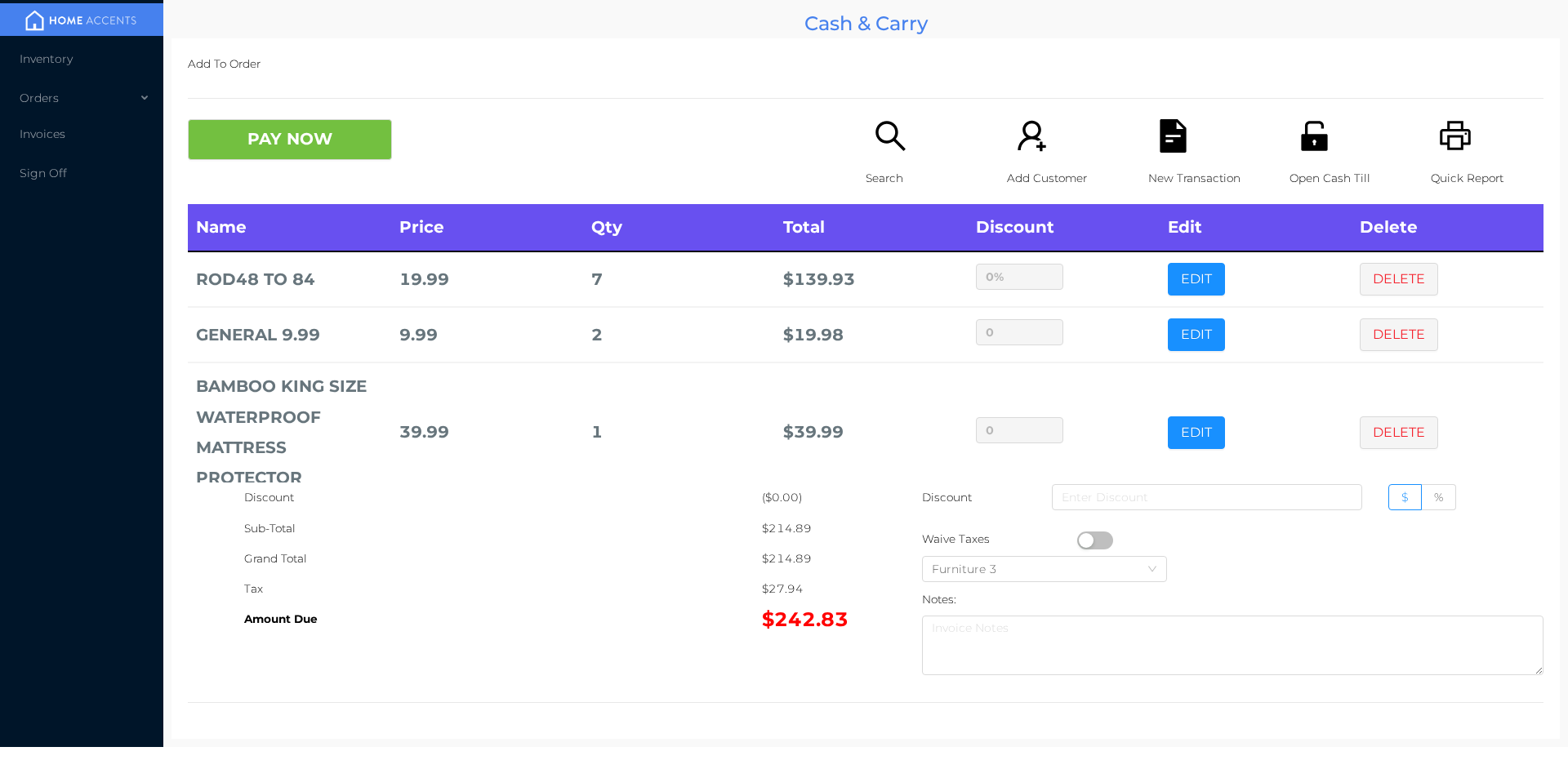
scroll to position [115, 0]
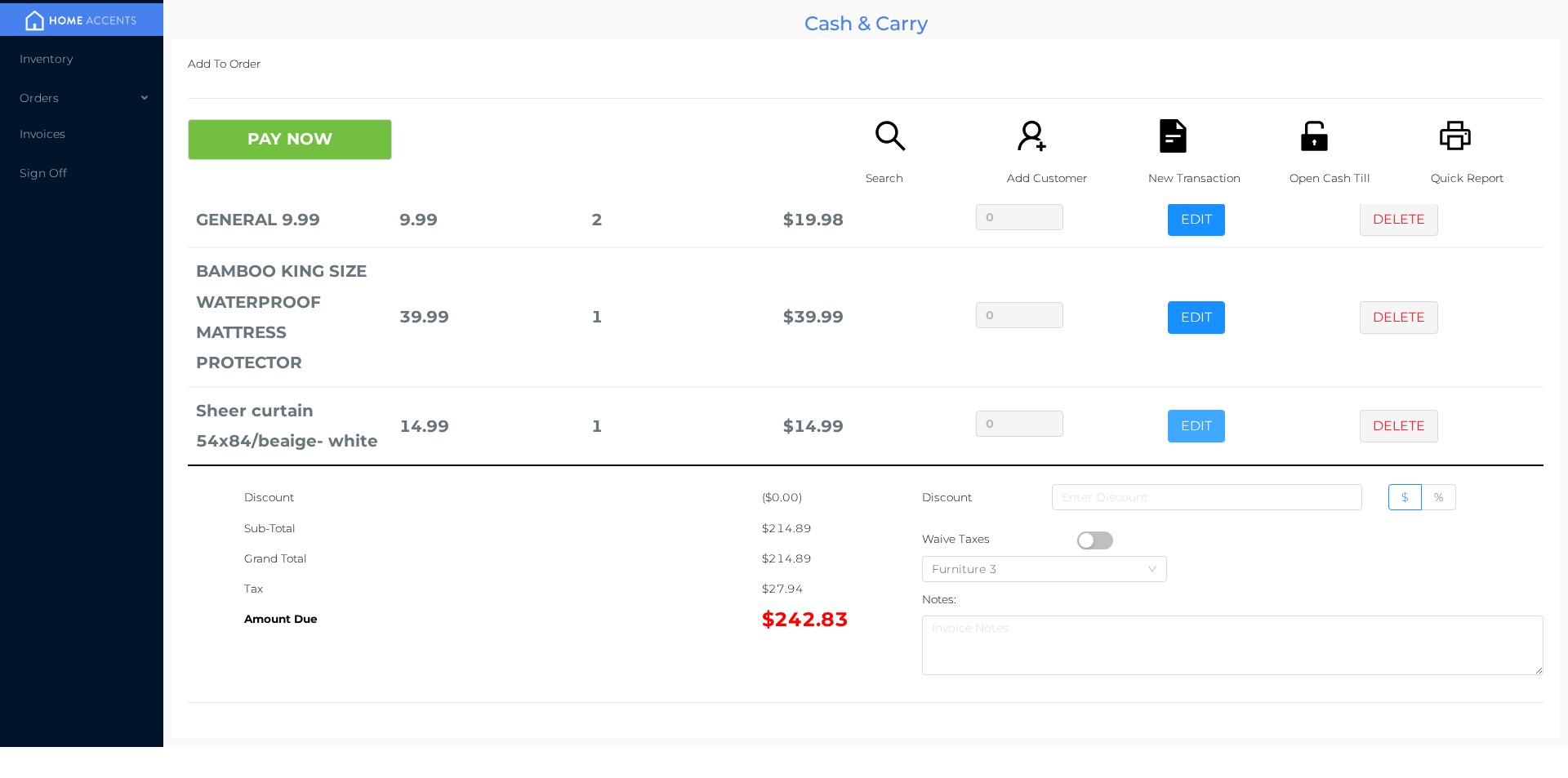
click at [1173, 424] on button "EDIT" at bounding box center [1196, 426] width 58 height 33
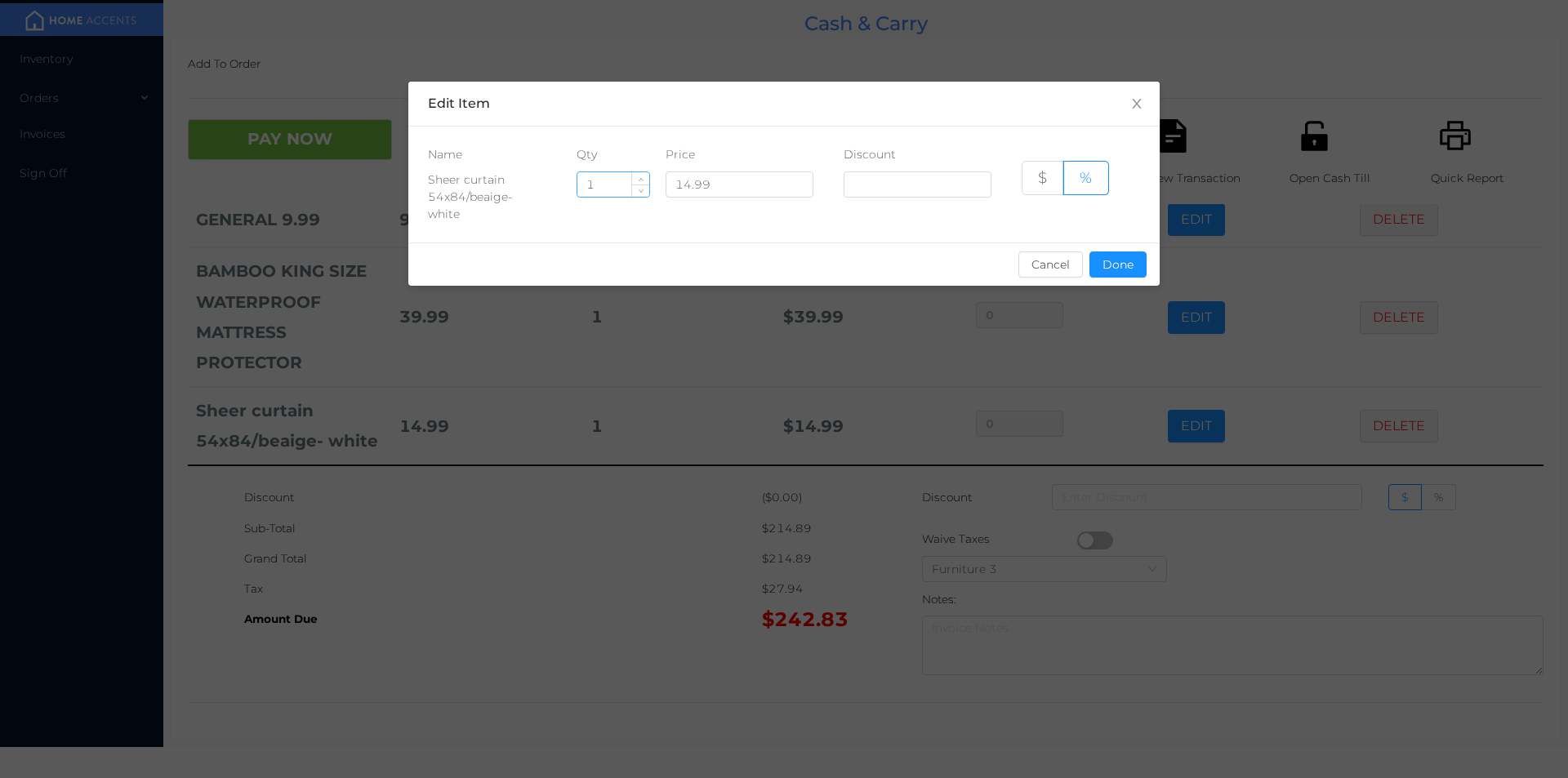
click at [602, 190] on input "1" at bounding box center [613, 185] width 72 height 25
type input "14"
click at [1122, 273] on button "Done" at bounding box center [1117, 265] width 58 height 26
type input "0%"
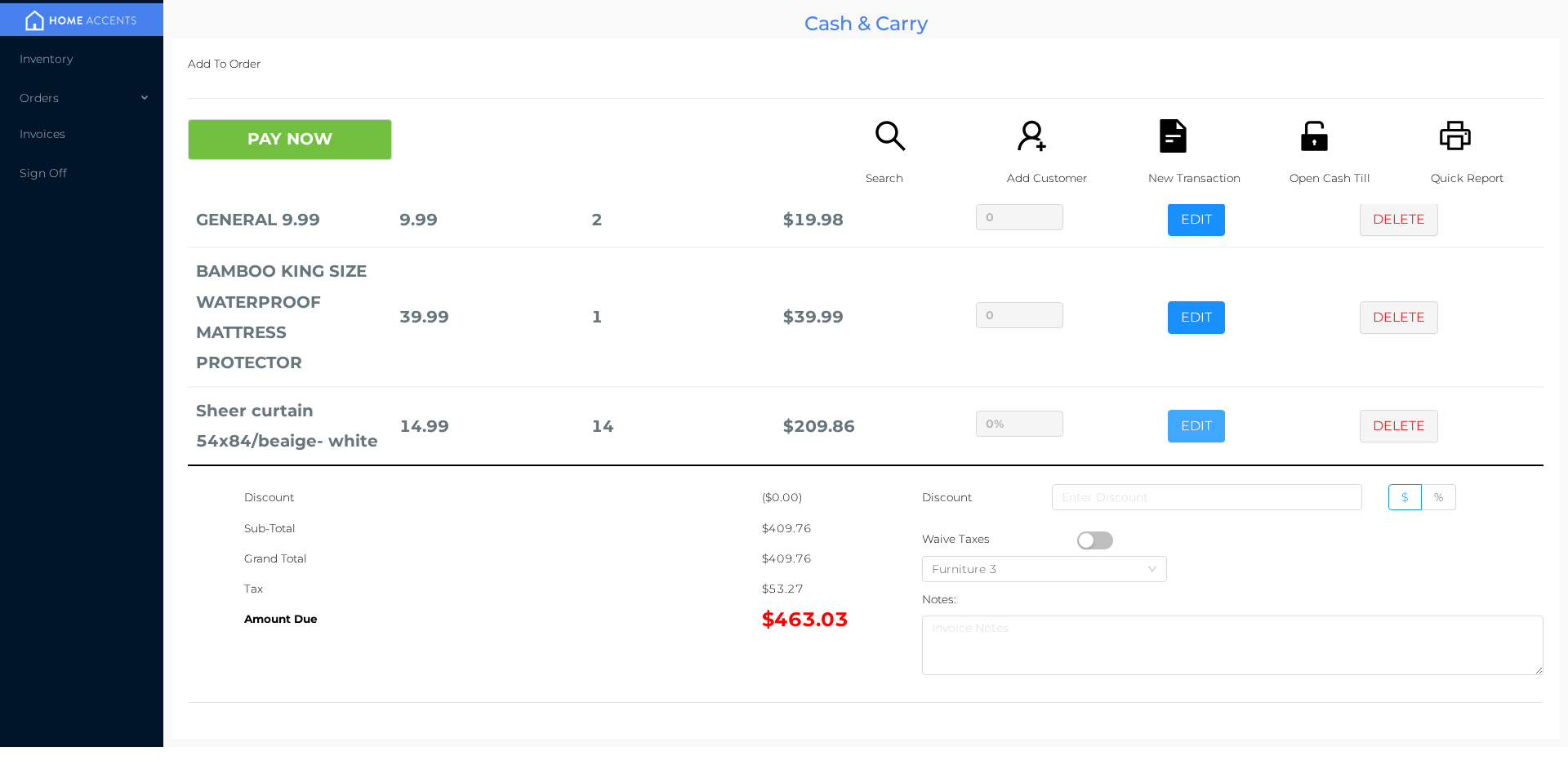
click at [1167, 410] on button "EDIT" at bounding box center [1196, 426] width 58 height 33
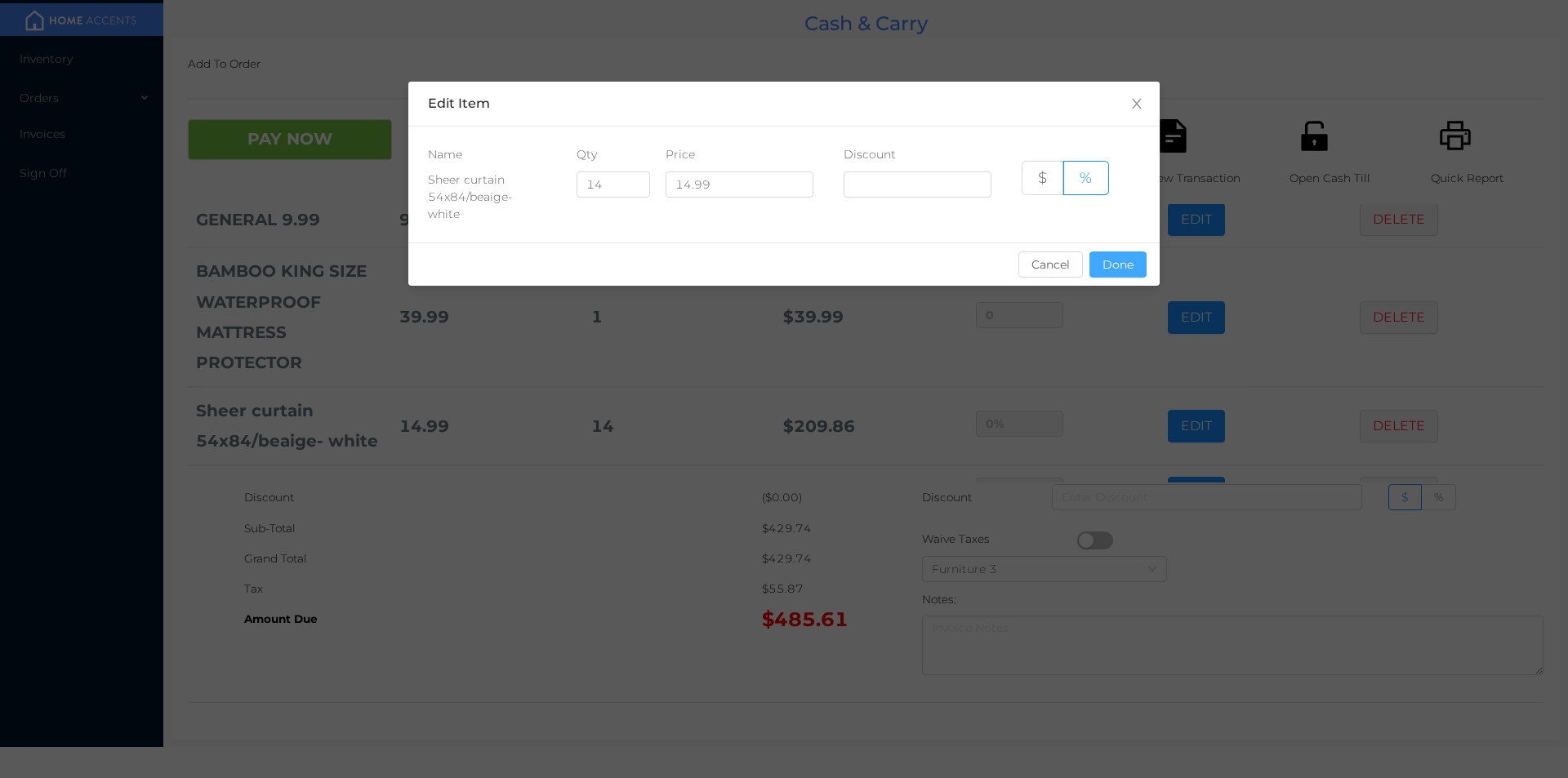
click at [1107, 274] on button "Done" at bounding box center [1117, 265] width 58 height 26
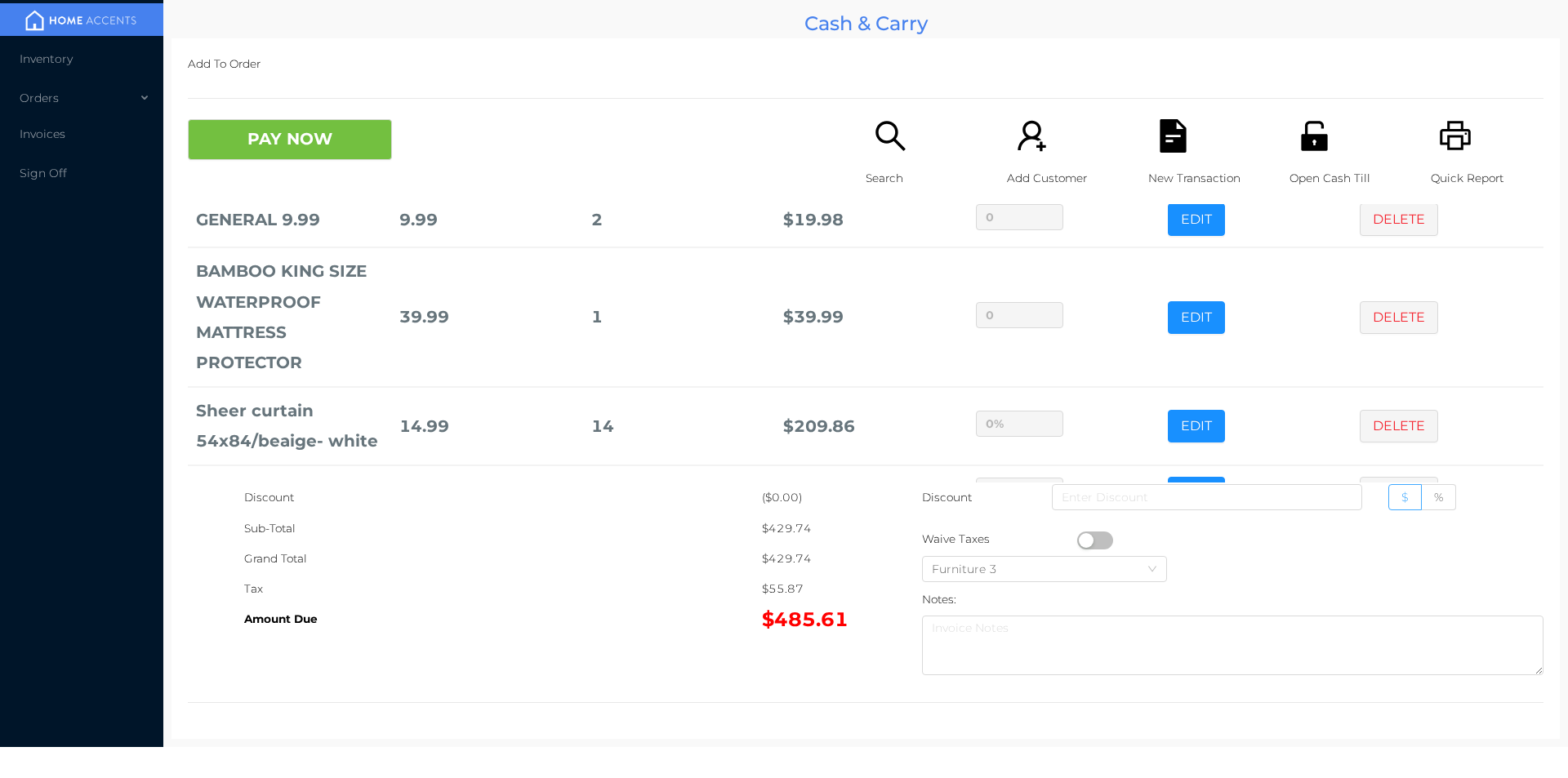
click at [1410, 498] on label "$" at bounding box center [1405, 498] width 34 height 26
click at [1401, 502] on input "$" at bounding box center [1401, 502] width 0 height 0
click at [1263, 504] on input at bounding box center [1207, 498] width 310 height 26
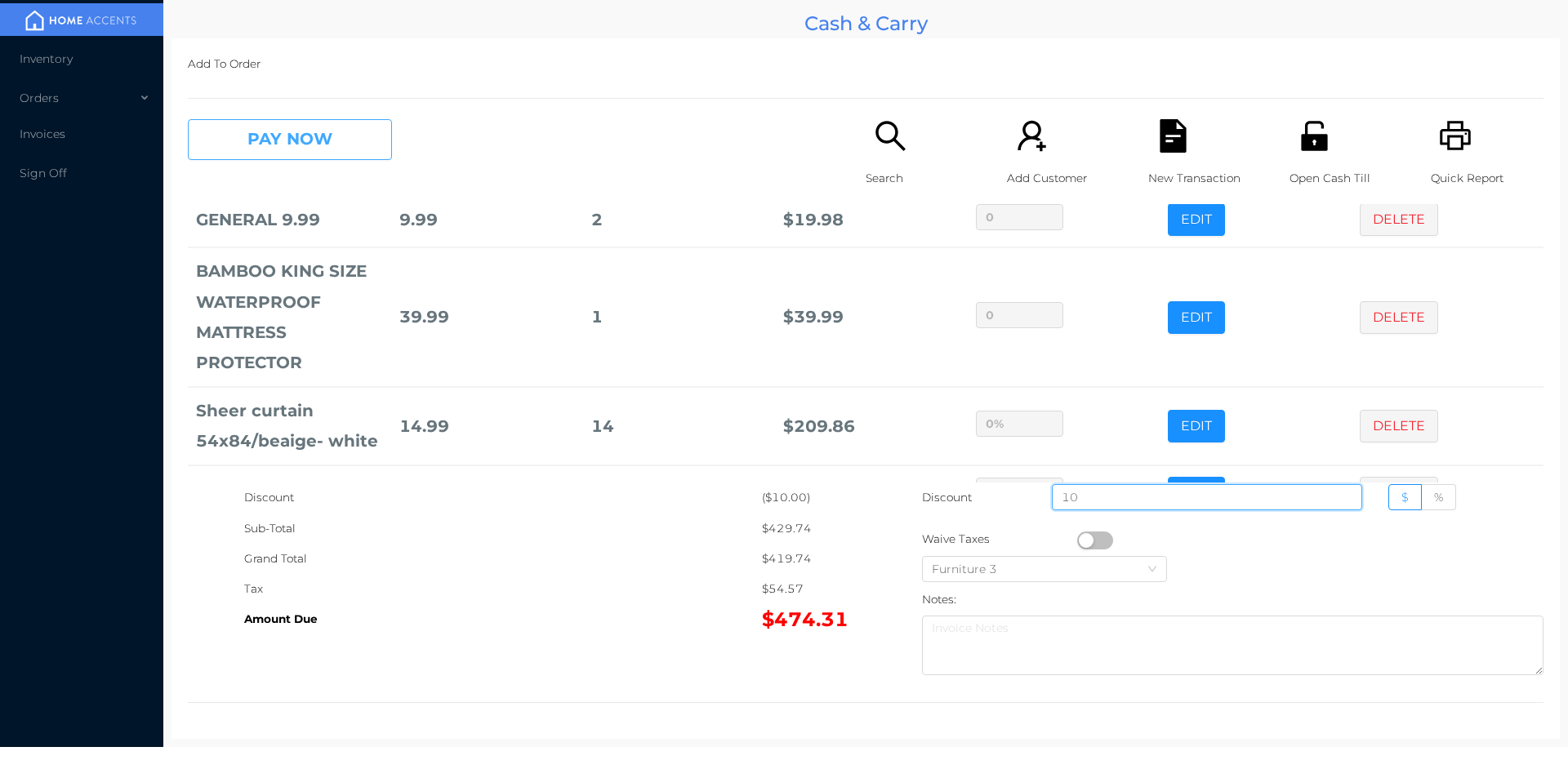
type input "10"
click at [321, 148] on button "PAY NOW" at bounding box center [289, 139] width 205 height 41
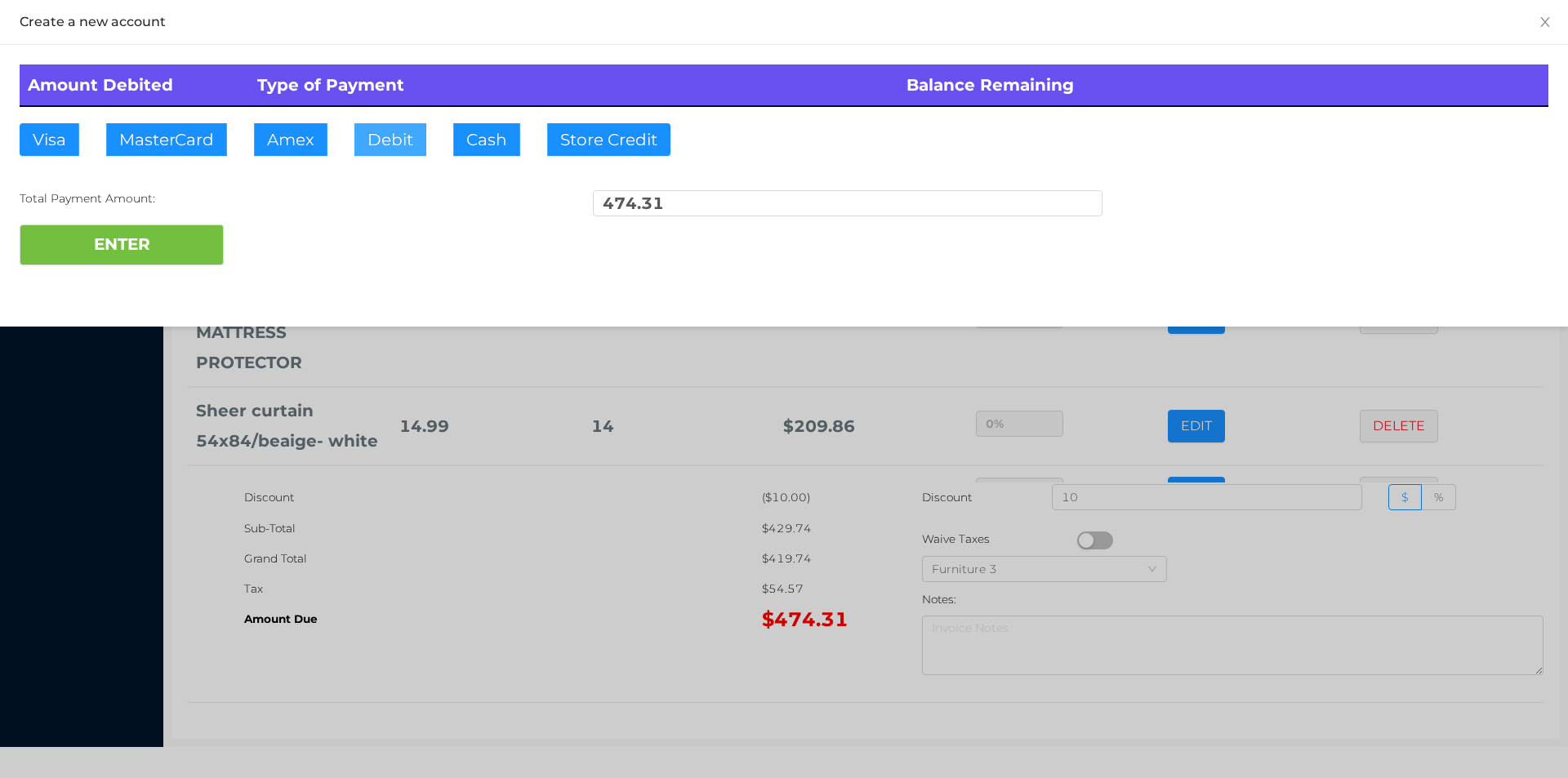
click at [394, 149] on button "Debit" at bounding box center [390, 140] width 72 height 33
click at [190, 257] on button "ENTER" at bounding box center [122, 244] width 205 height 41
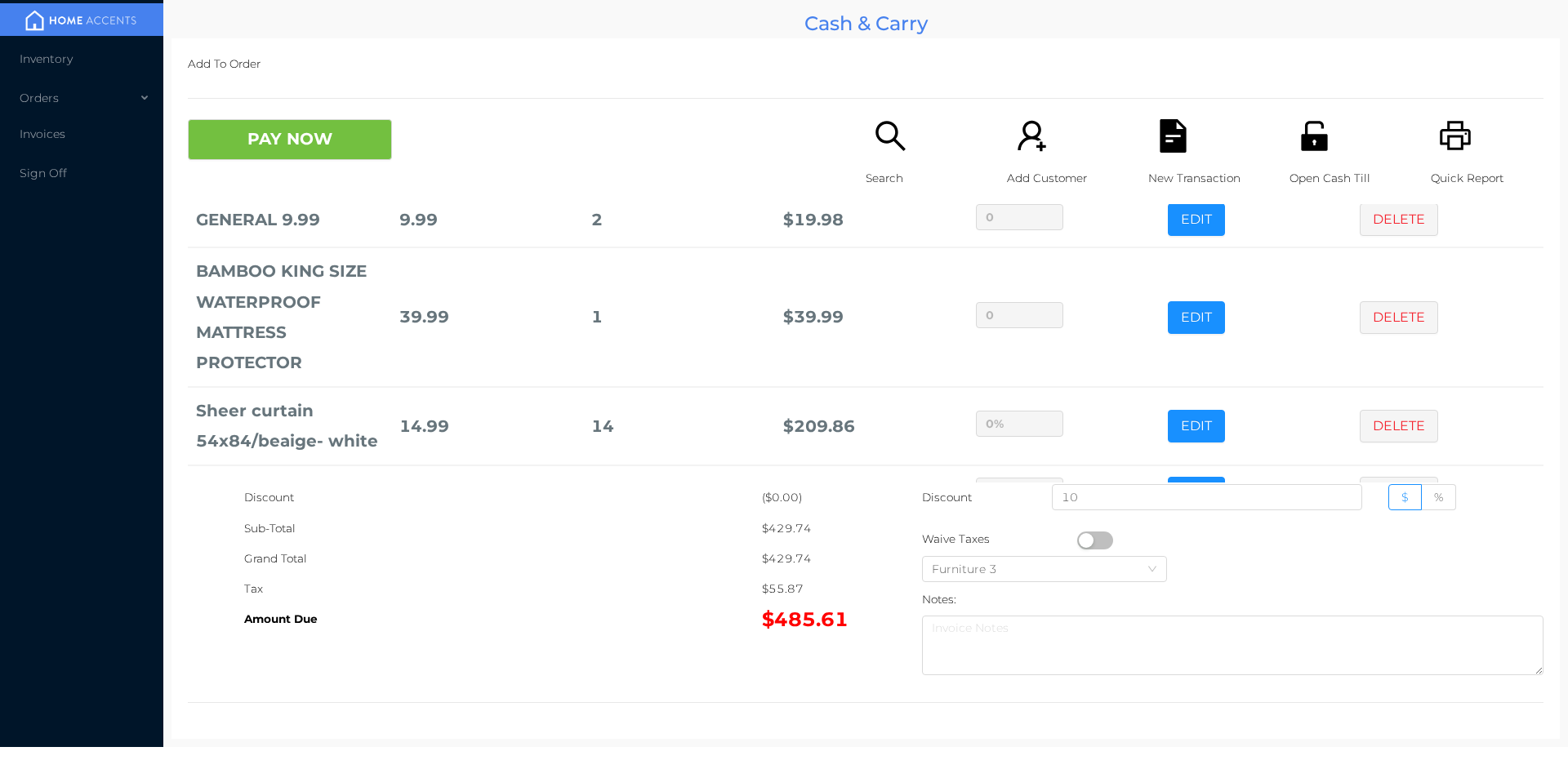
type input "0"
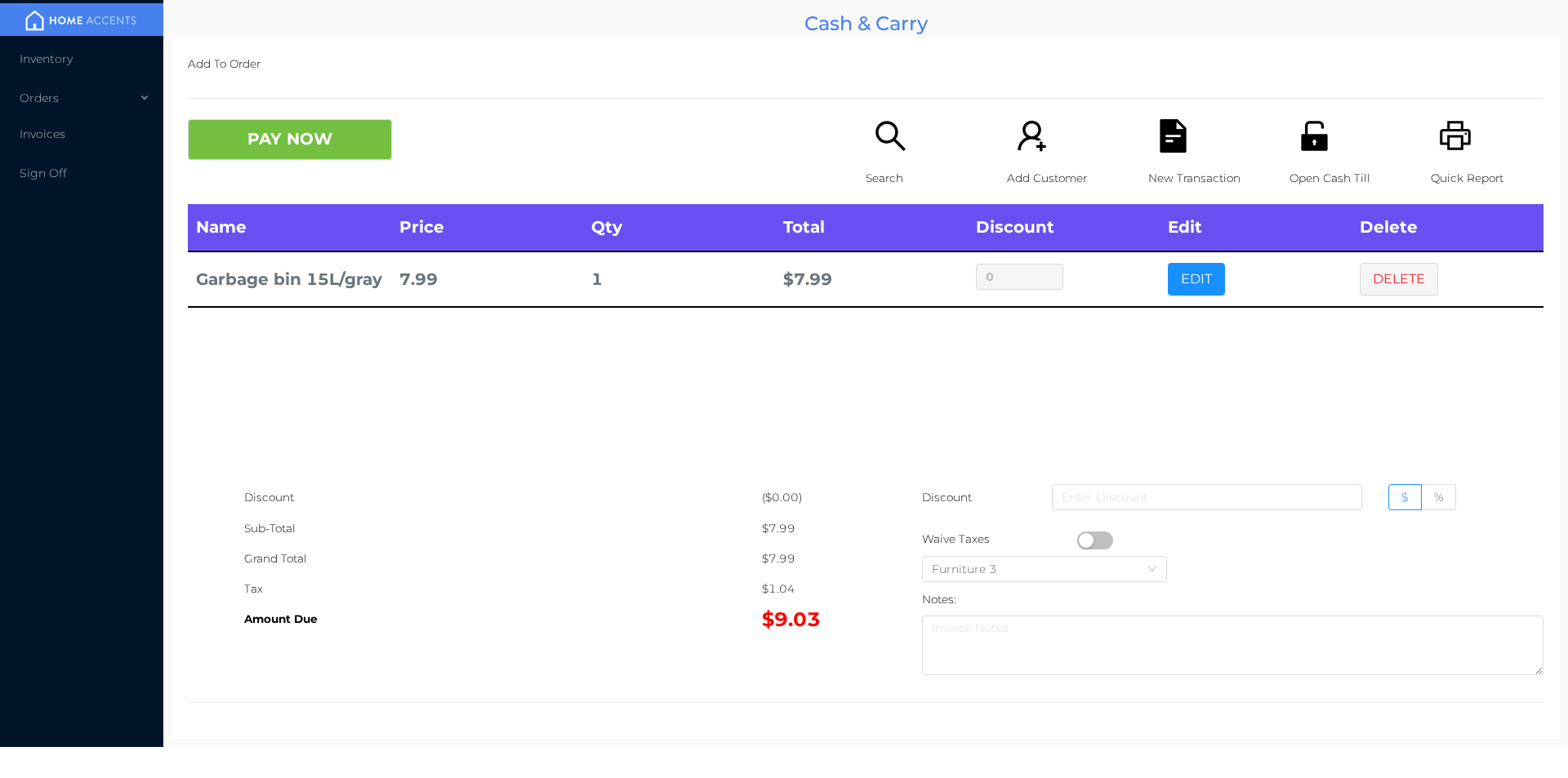
click at [880, 141] on icon "icon: search" at bounding box center [891, 136] width 34 height 34
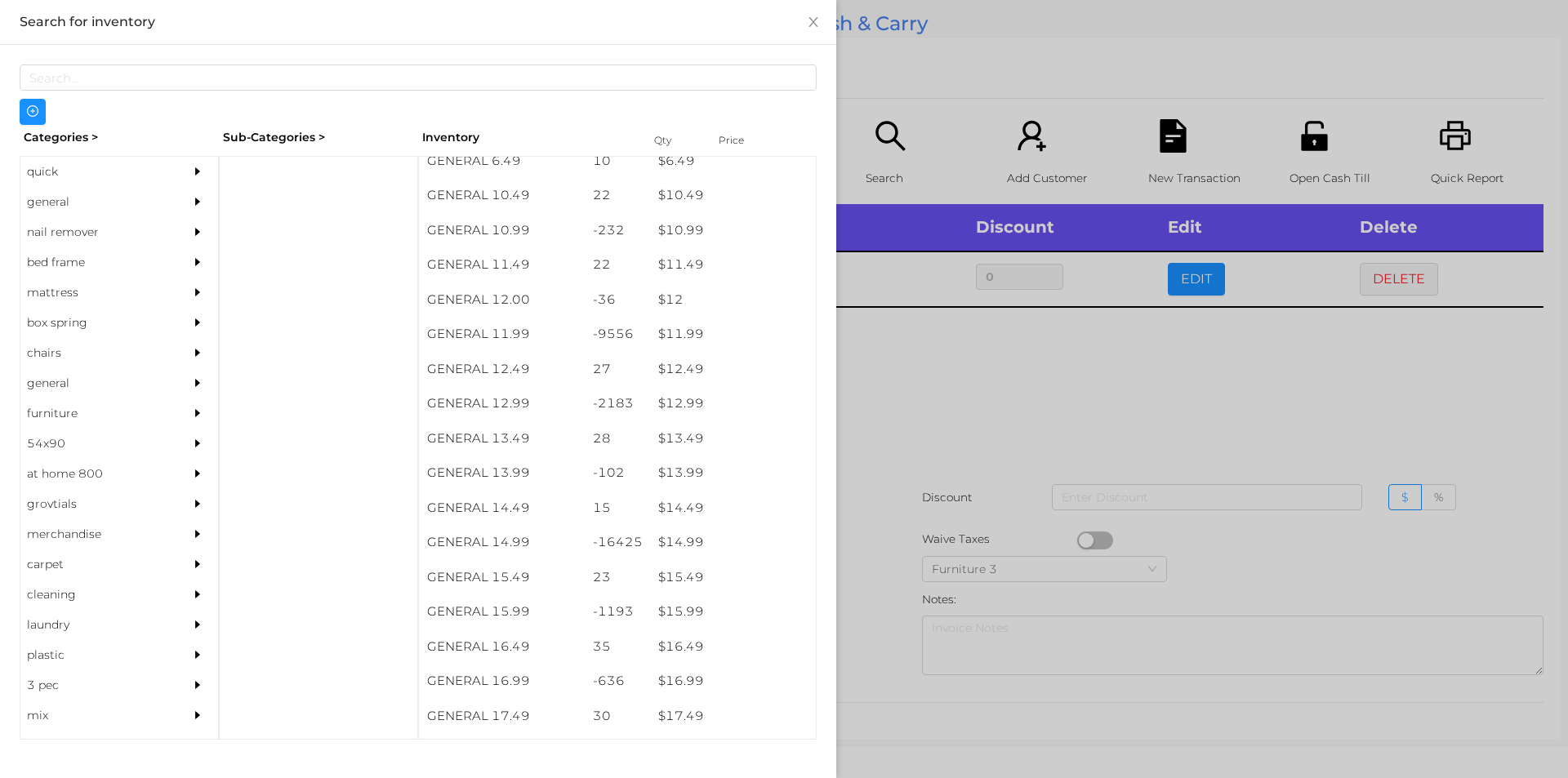
scroll to position [1045, 0]
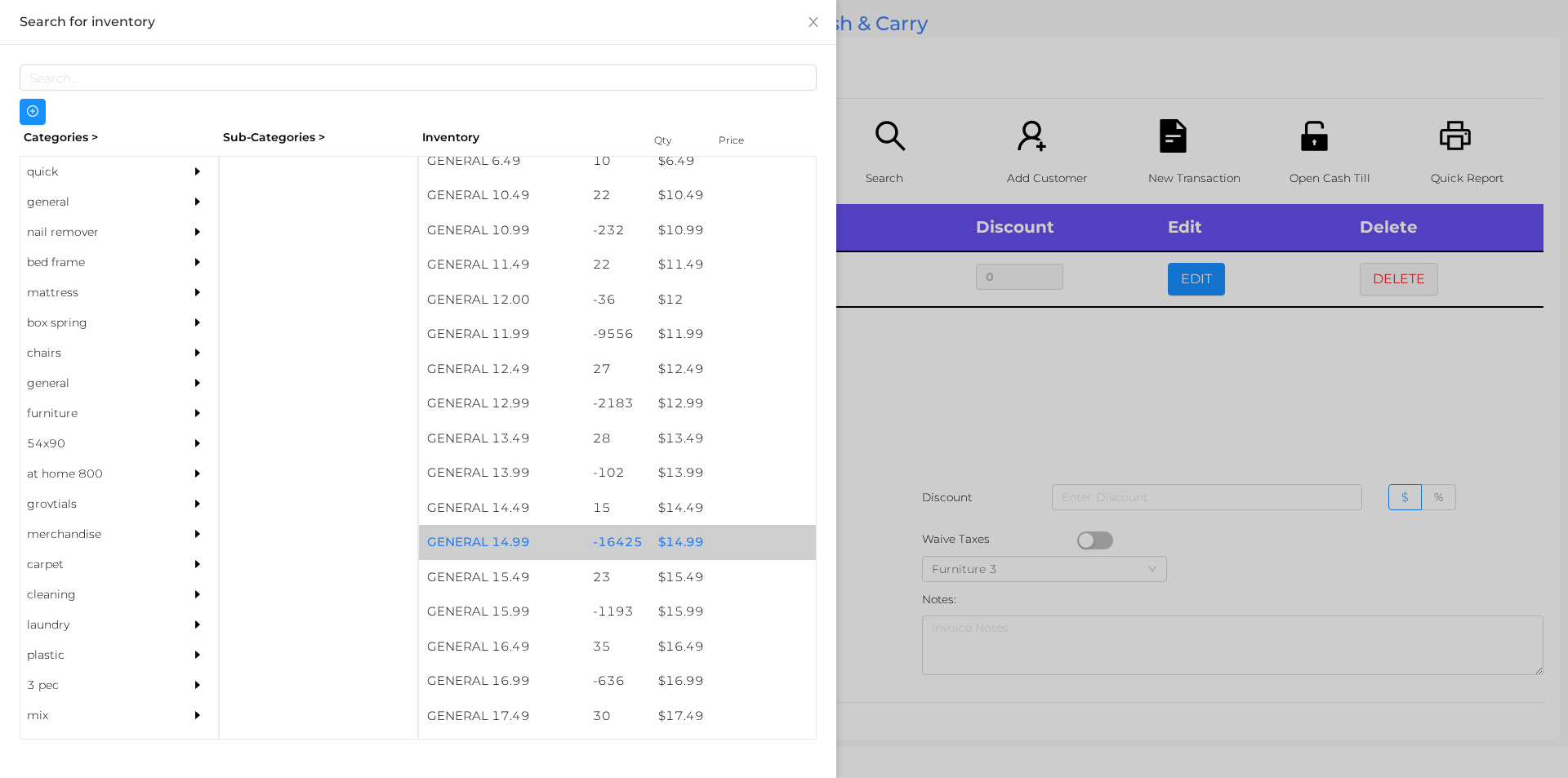
click at [686, 537] on div "$ 14.99" at bounding box center [733, 542] width 166 height 35
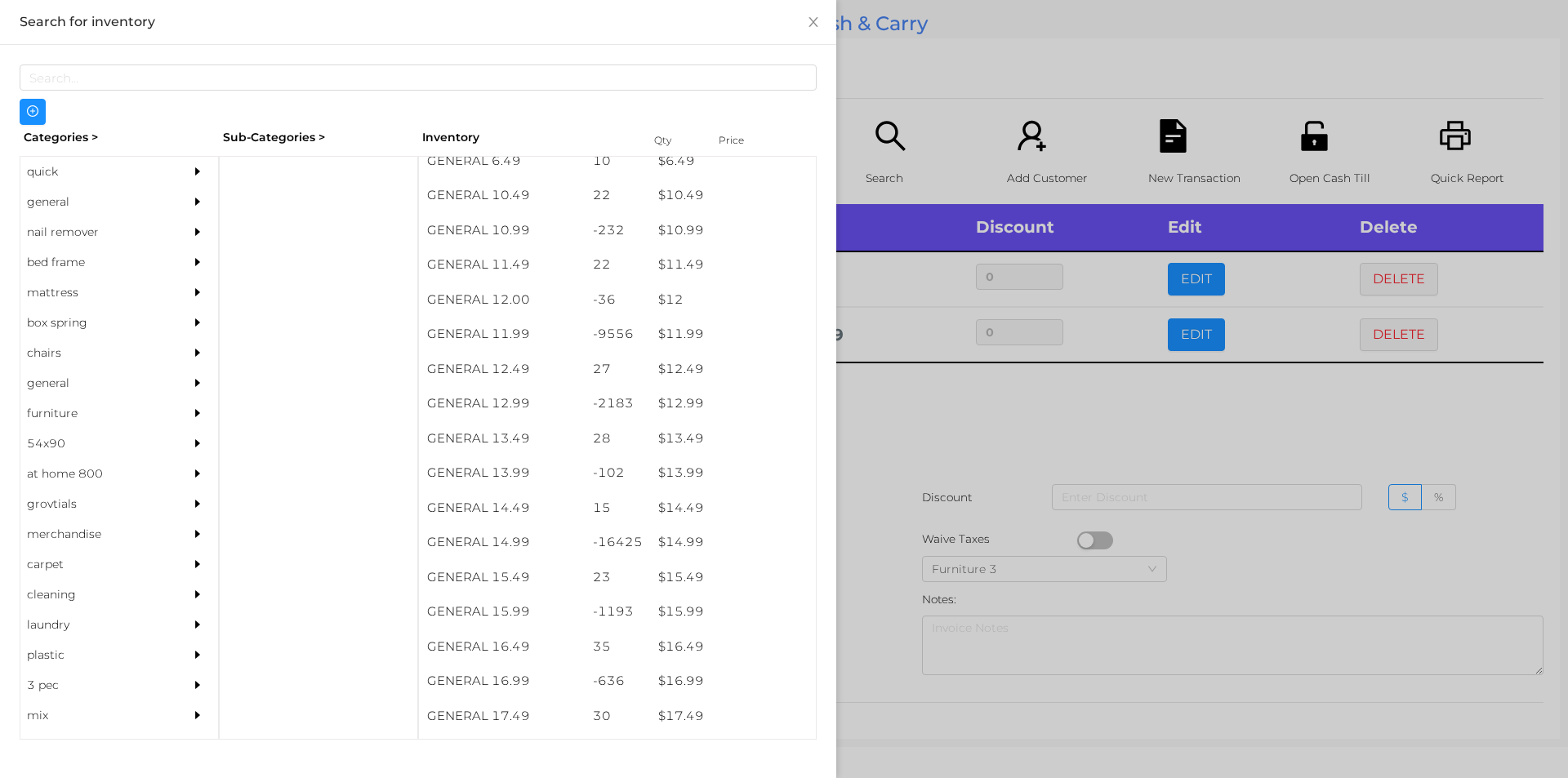
click at [907, 558] on div at bounding box center [784, 389] width 1568 height 778
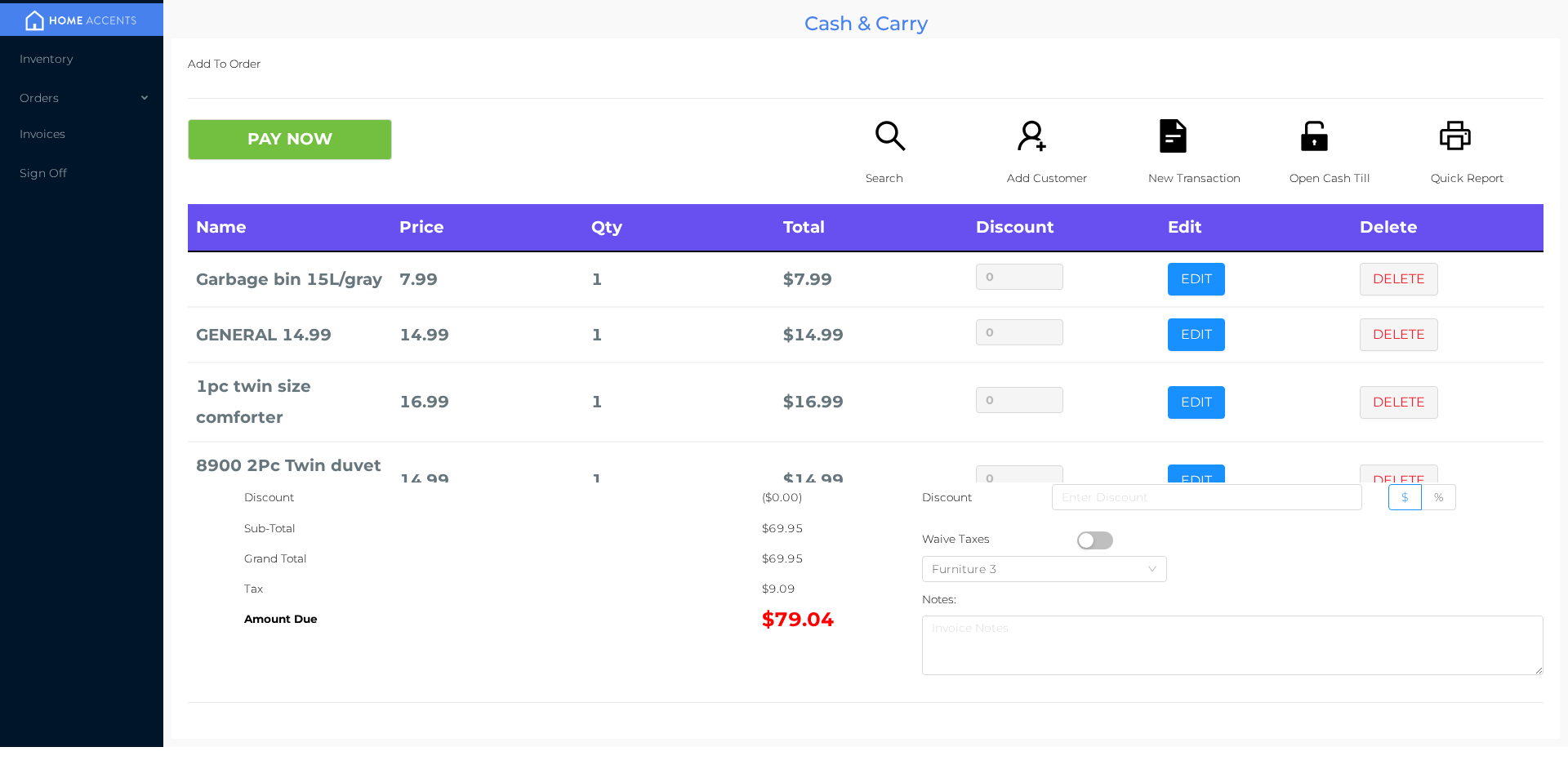
click at [1160, 149] on icon "icon: file-text" at bounding box center [1173, 136] width 26 height 34
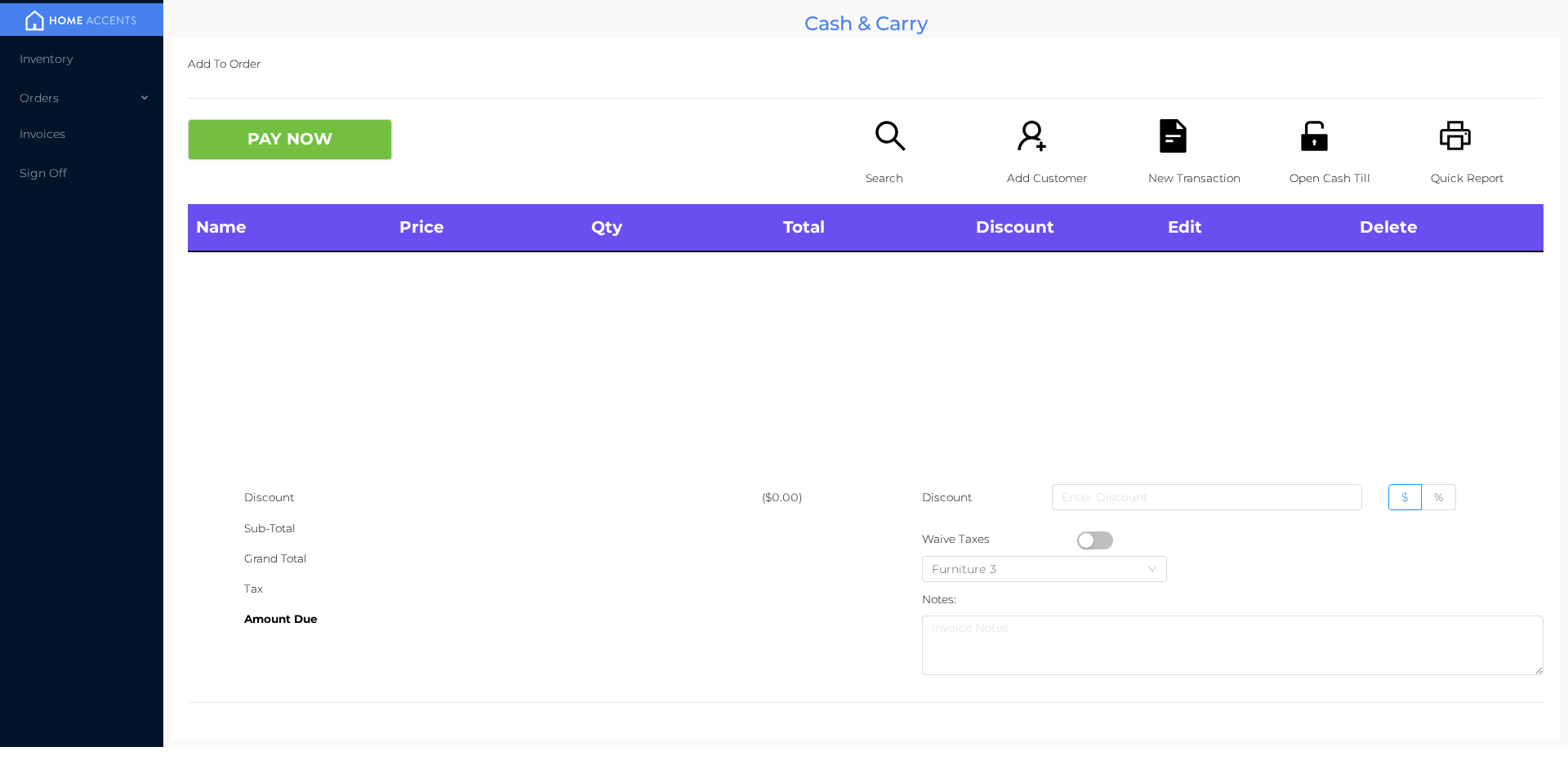
click at [1465, 135] on div "Quick Report" at bounding box center [1487, 161] width 113 height 85
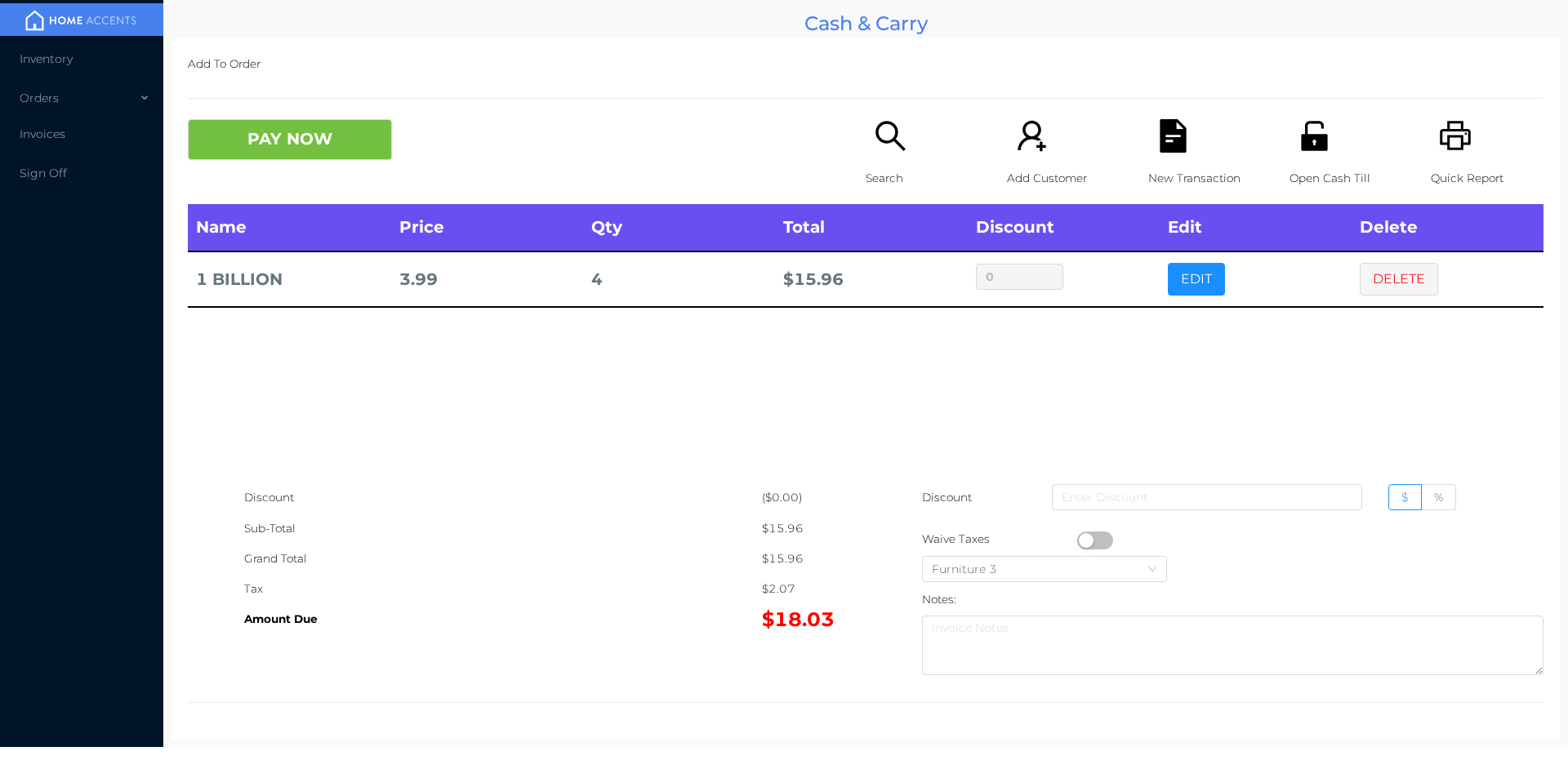
click at [1461, 137] on icon "icon: printer" at bounding box center [1456, 136] width 34 height 34
click at [294, 103] on div "Add To Order PAY NOW Search Add Customer New Transaction Open Cash Till Quick R…" at bounding box center [866, 389] width 1388 height 701
click at [382, 123] on button "PAY NOW" at bounding box center [289, 139] width 205 height 41
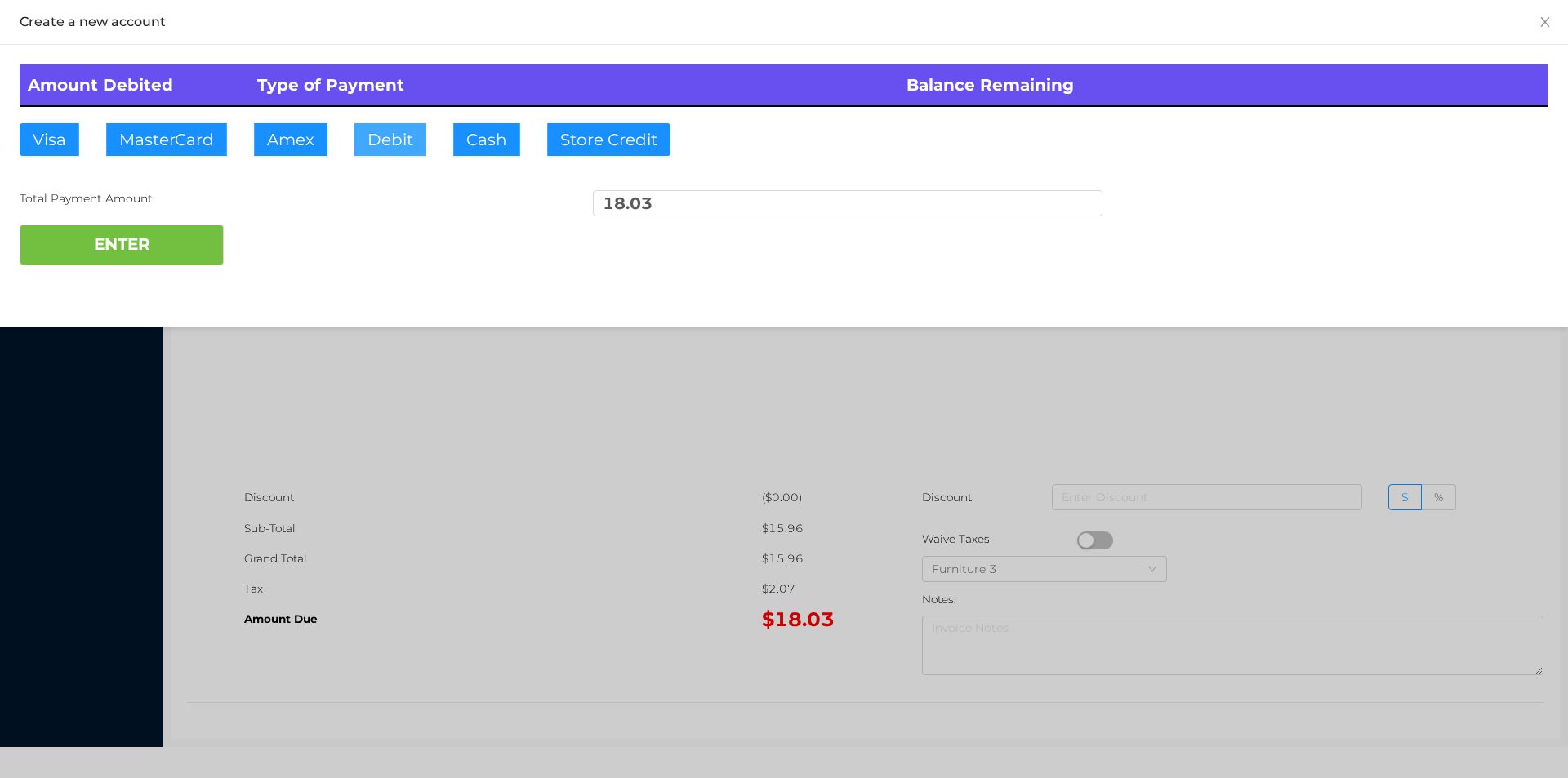
click at [387, 152] on button "Debit" at bounding box center [390, 140] width 72 height 33
click at [342, 550] on div at bounding box center [784, 389] width 1568 height 778
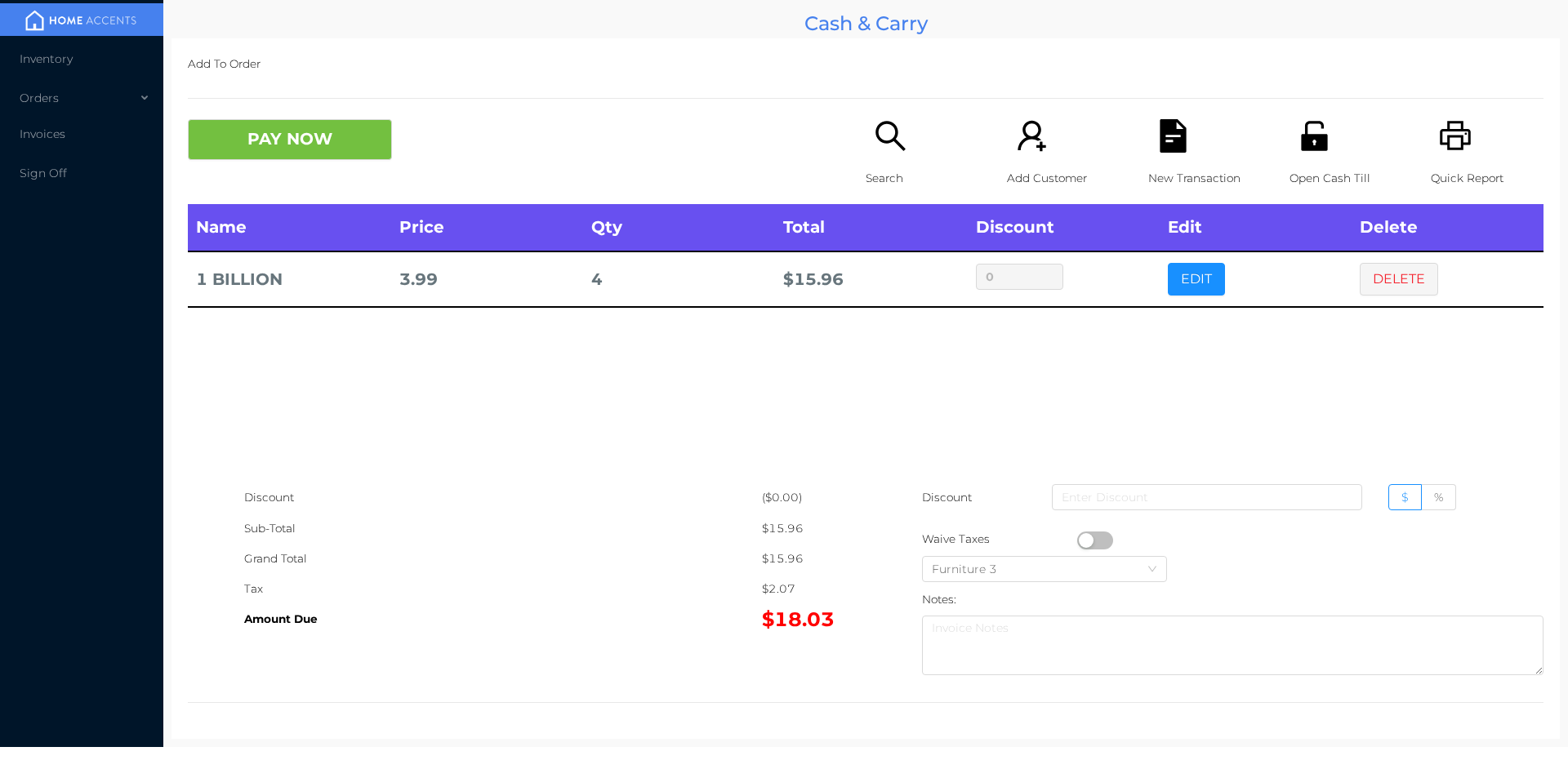
click at [1174, 129] on icon "icon: file-text" at bounding box center [1173, 136] width 34 height 34
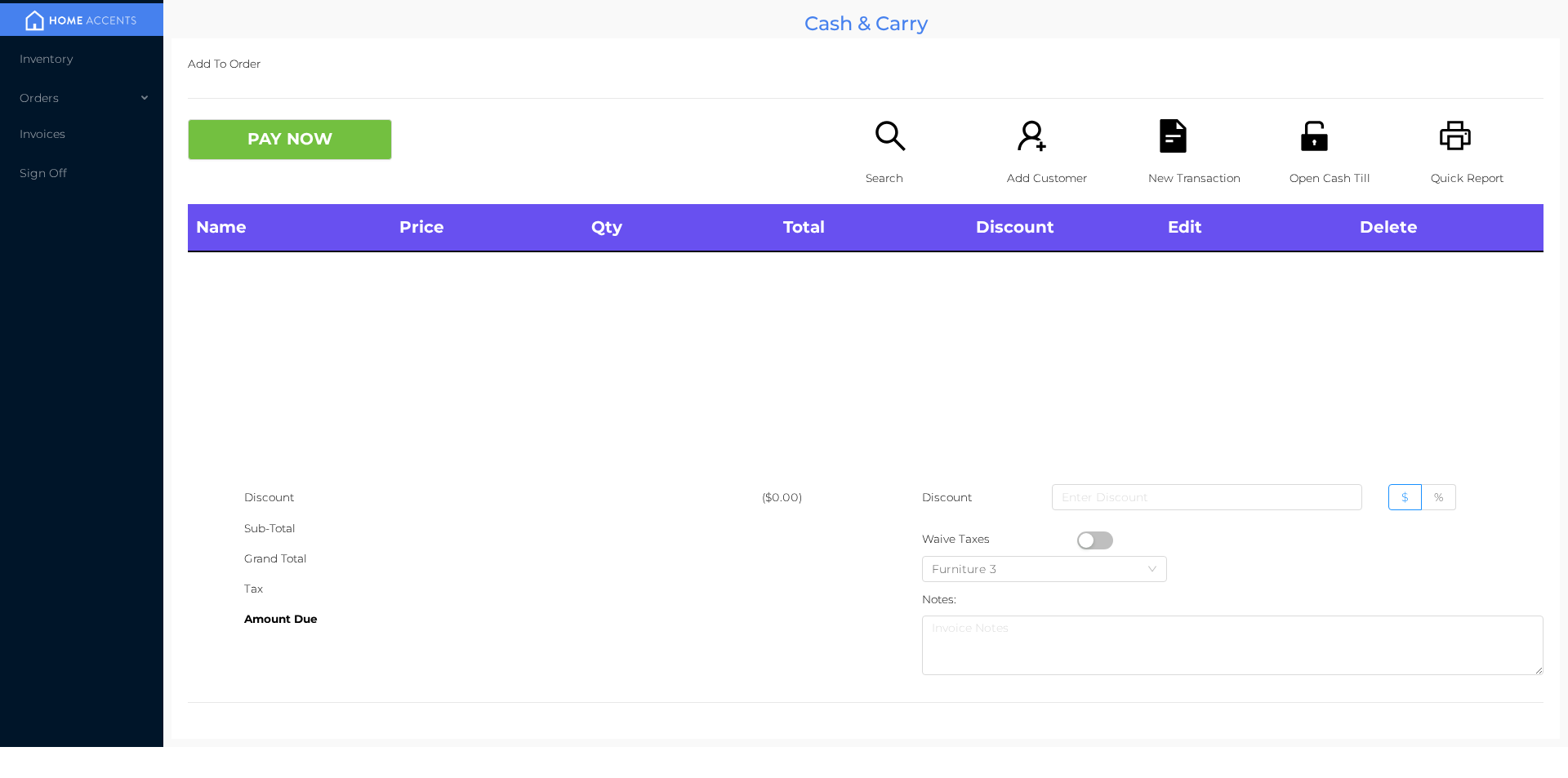
click at [1302, 147] on icon "icon: unlock" at bounding box center [1314, 135] width 26 height 29
click at [1448, 140] on icon "icon: printer" at bounding box center [1456, 136] width 34 height 34
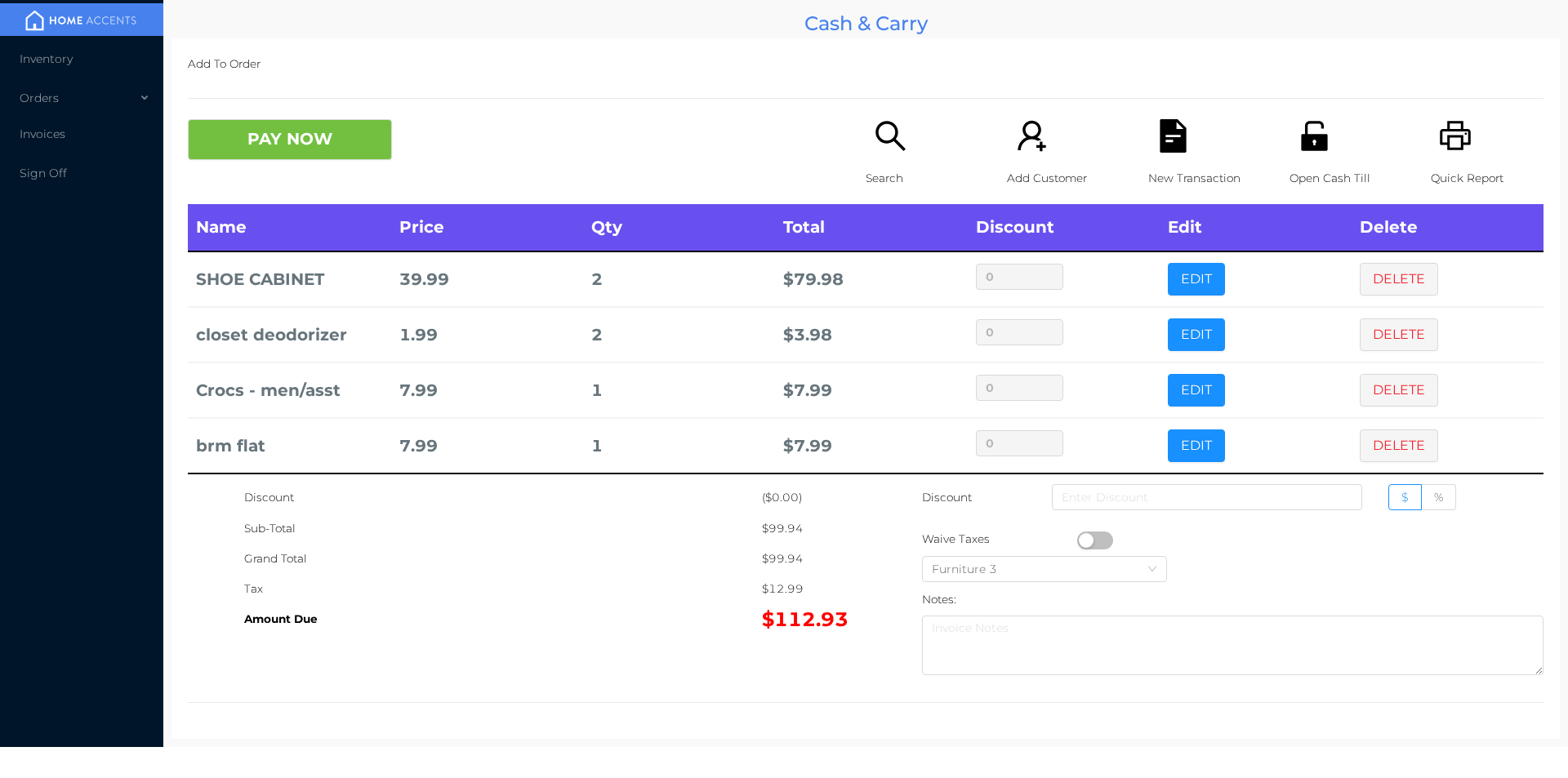
click at [876, 157] on div "Search" at bounding box center [922, 161] width 113 height 85
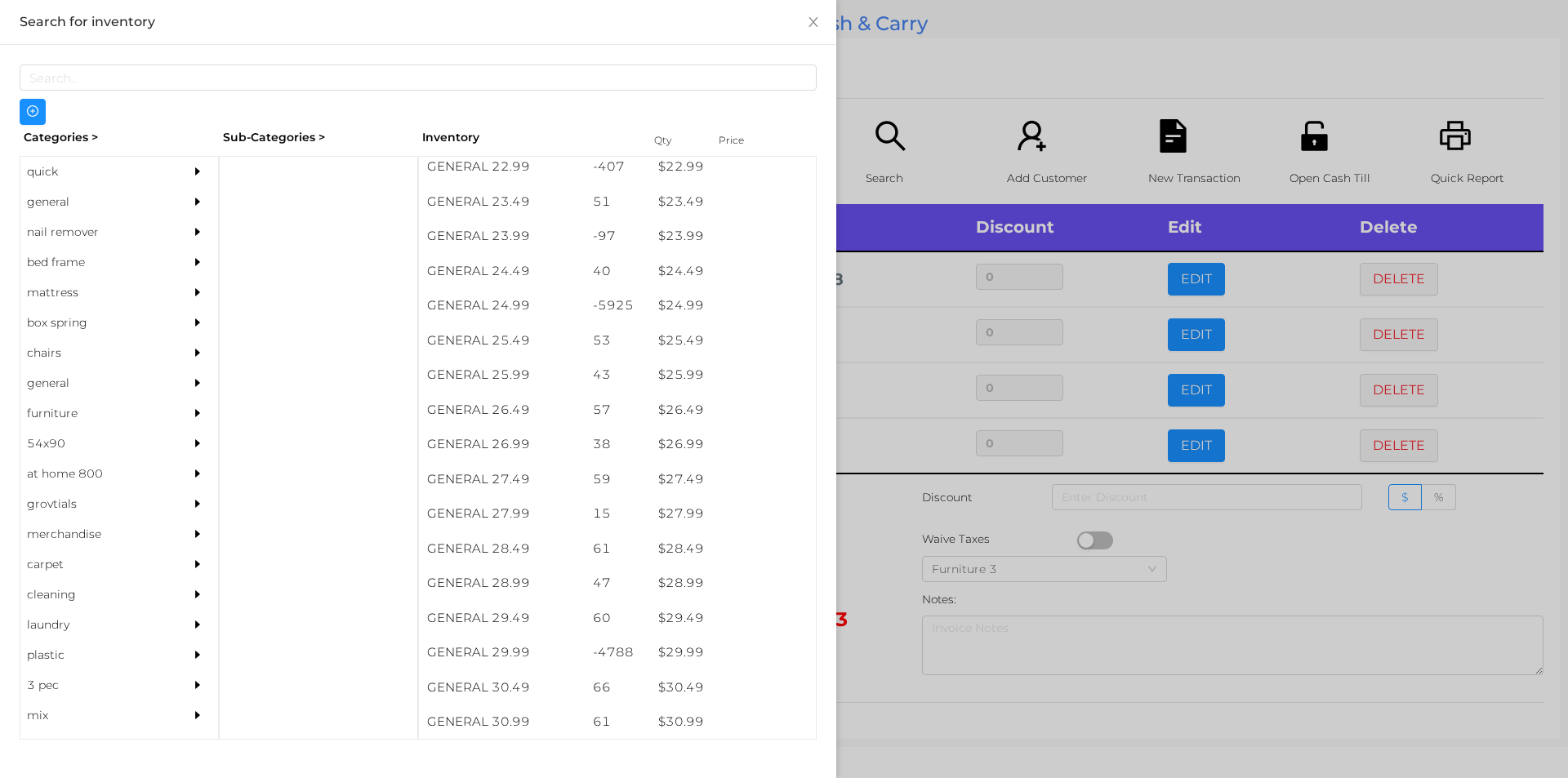
scroll to position [1976, 0]
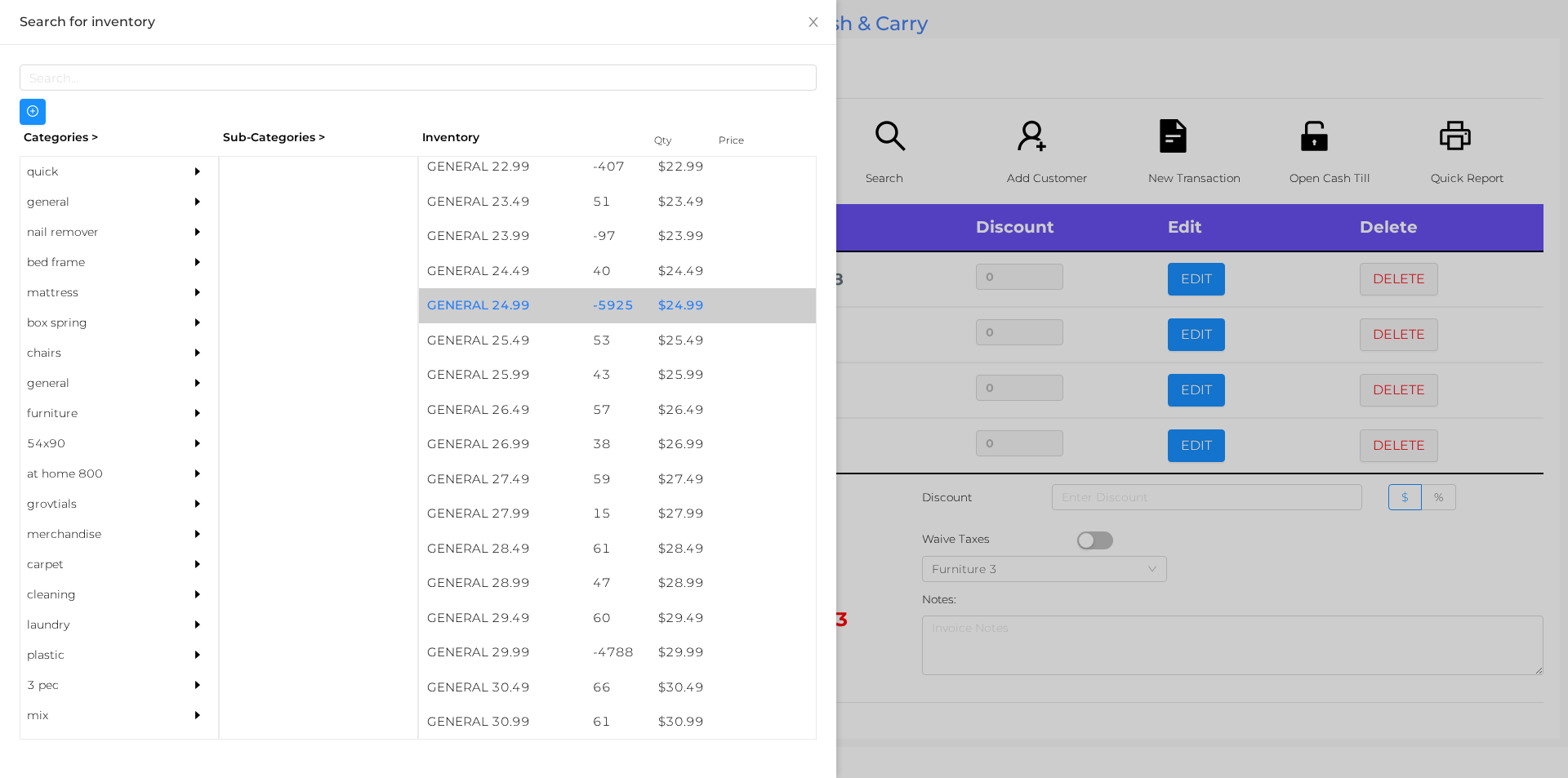
click at [684, 296] on div "$ 24.99" at bounding box center [733, 306] width 166 height 35
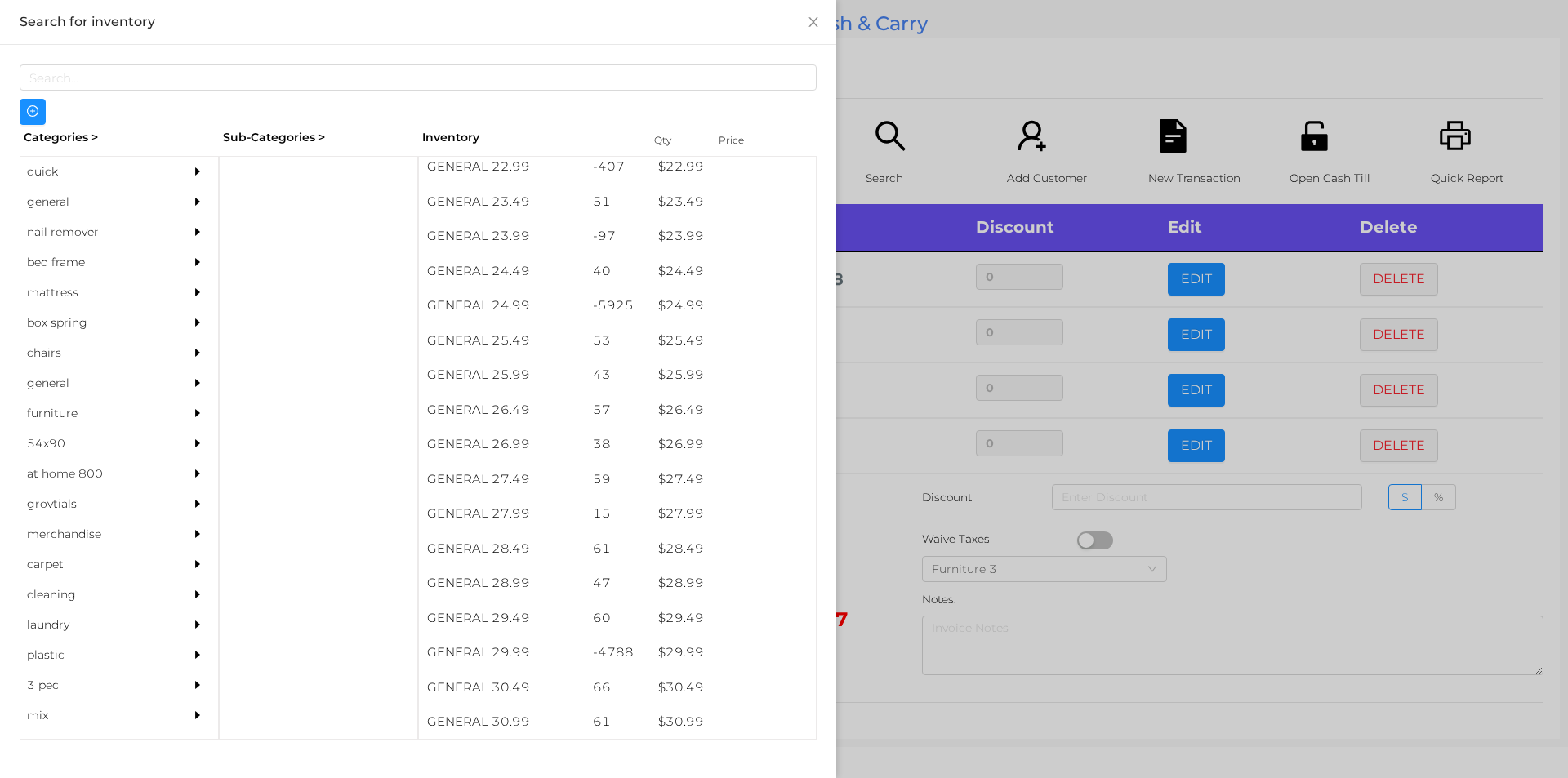
click at [946, 91] on div at bounding box center [784, 389] width 1568 height 778
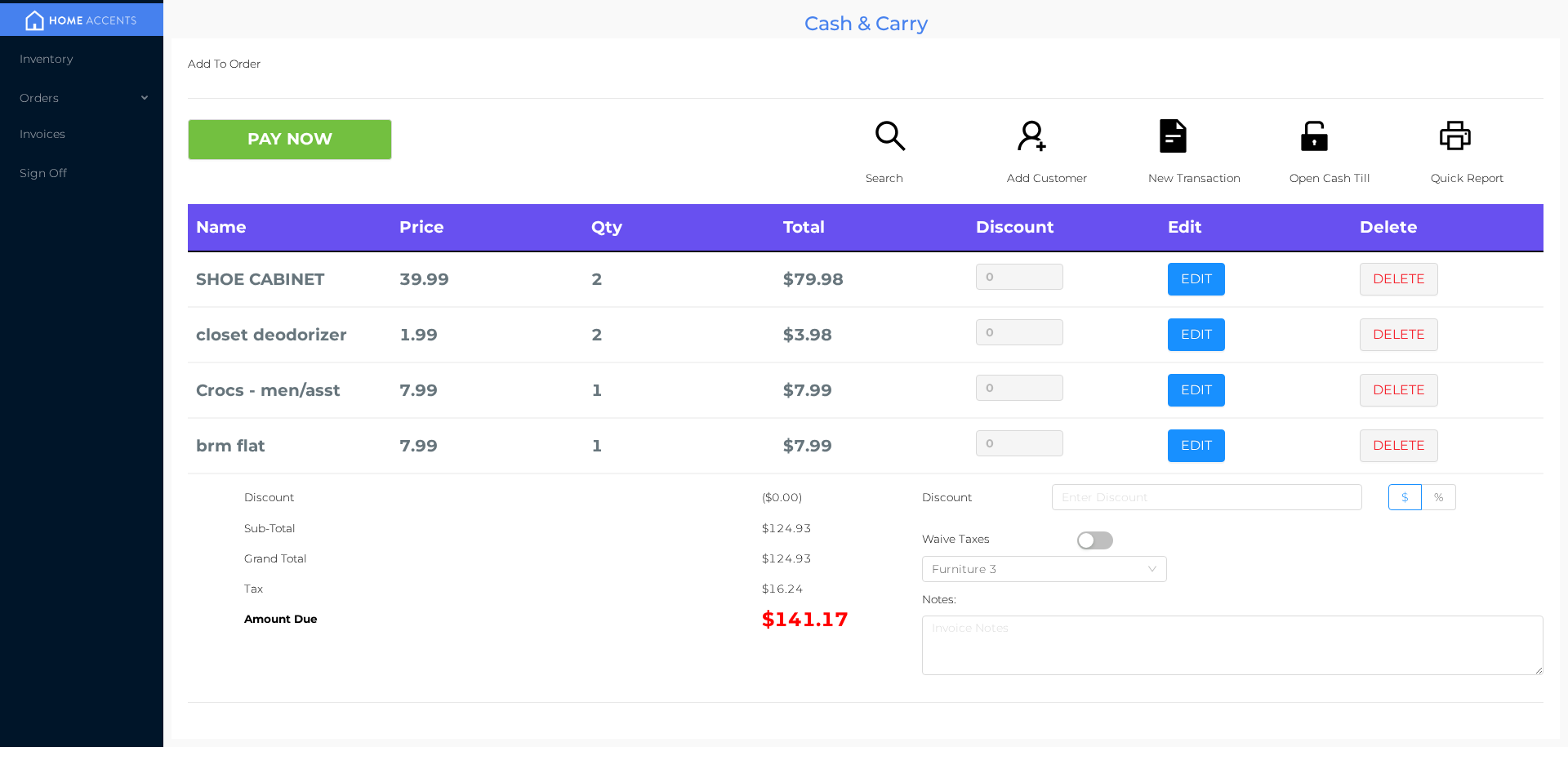
scroll to position [64, 0]
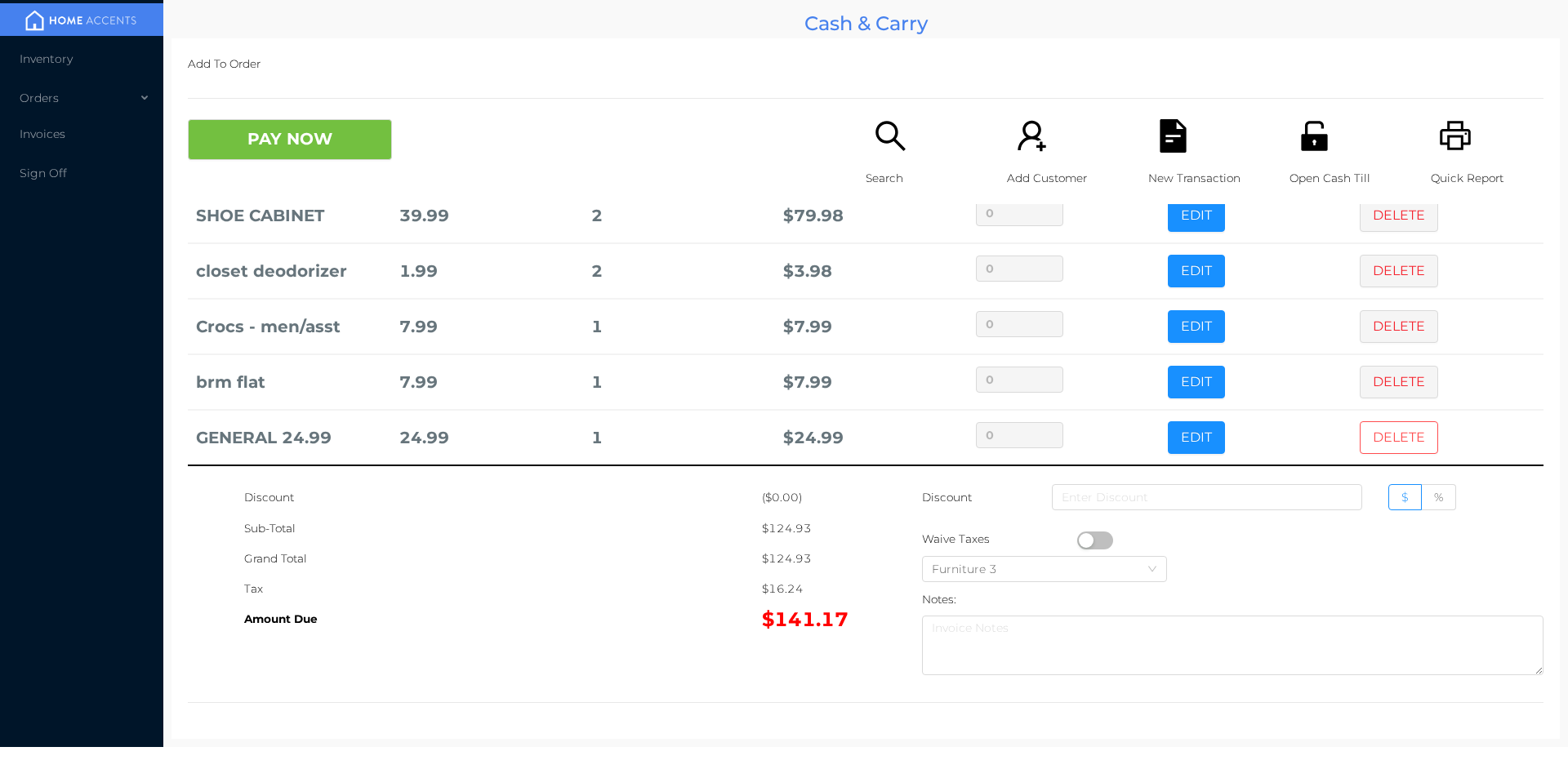
click at [1381, 437] on button "DELETE" at bounding box center [1398, 438] width 78 height 33
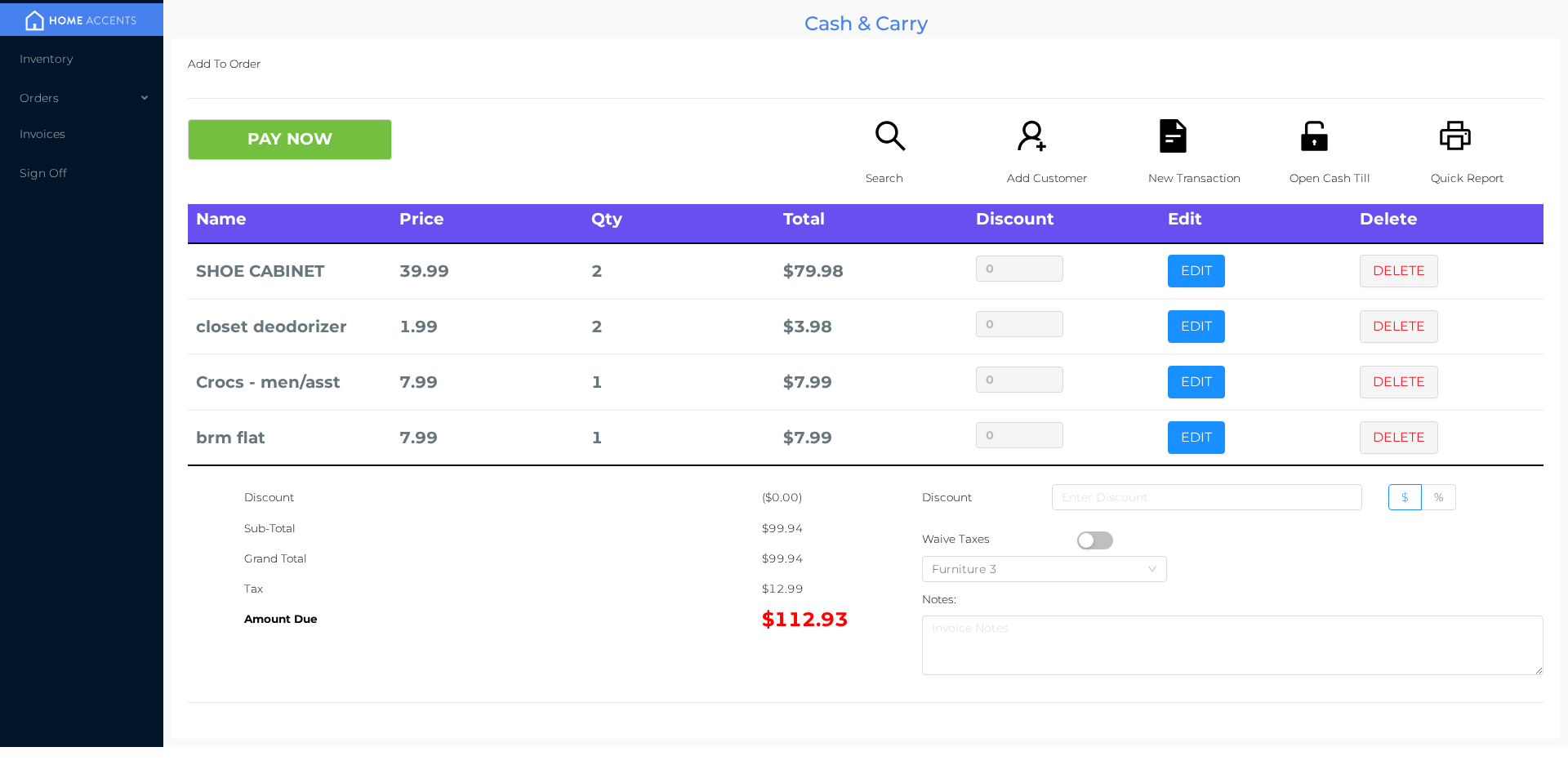
click at [310, 150] on button "PAY NOW" at bounding box center [289, 139] width 205 height 41
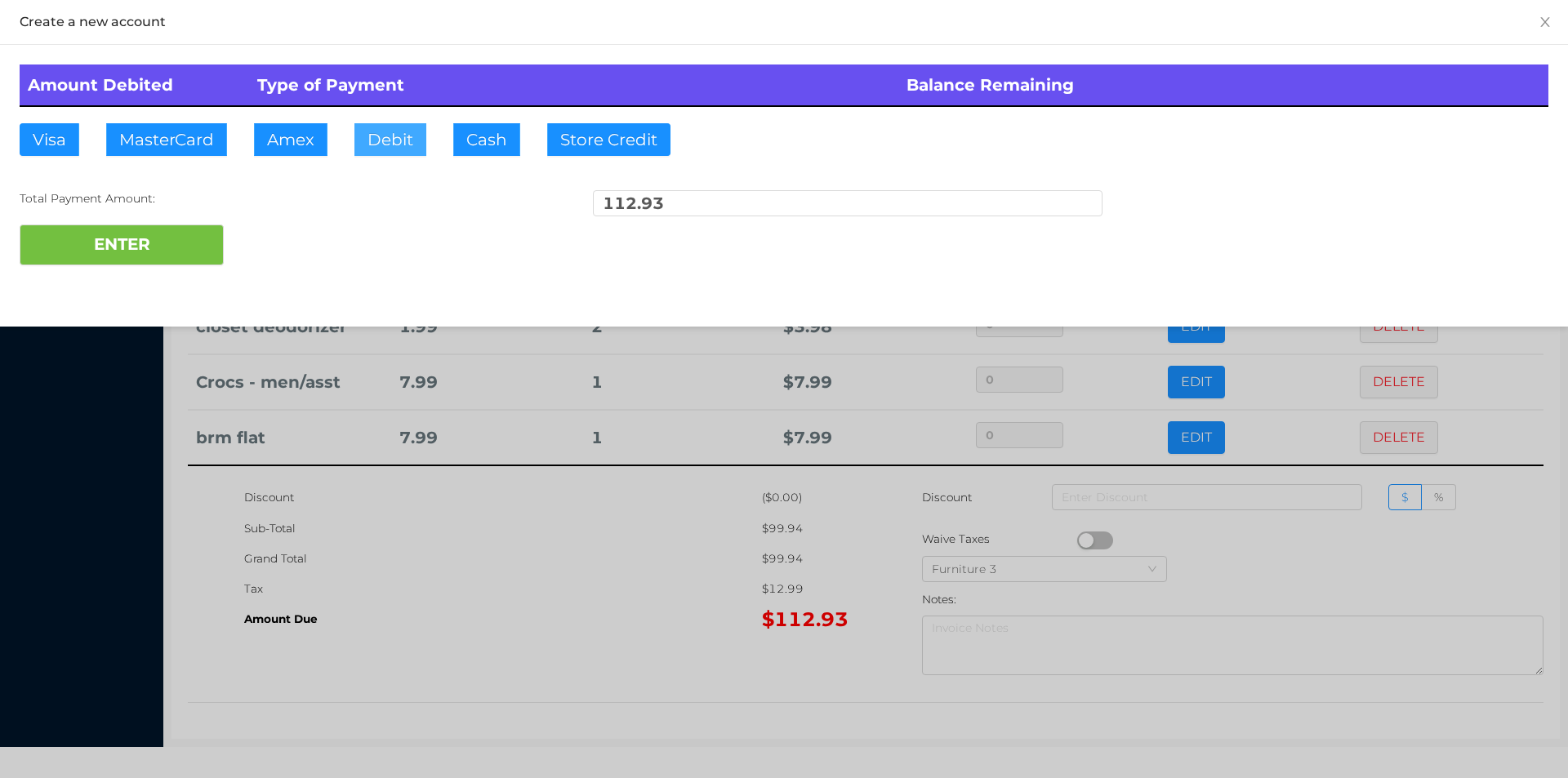
click at [373, 142] on button "Debit" at bounding box center [390, 140] width 72 height 33
click at [180, 242] on button "ENTER" at bounding box center [122, 244] width 205 height 41
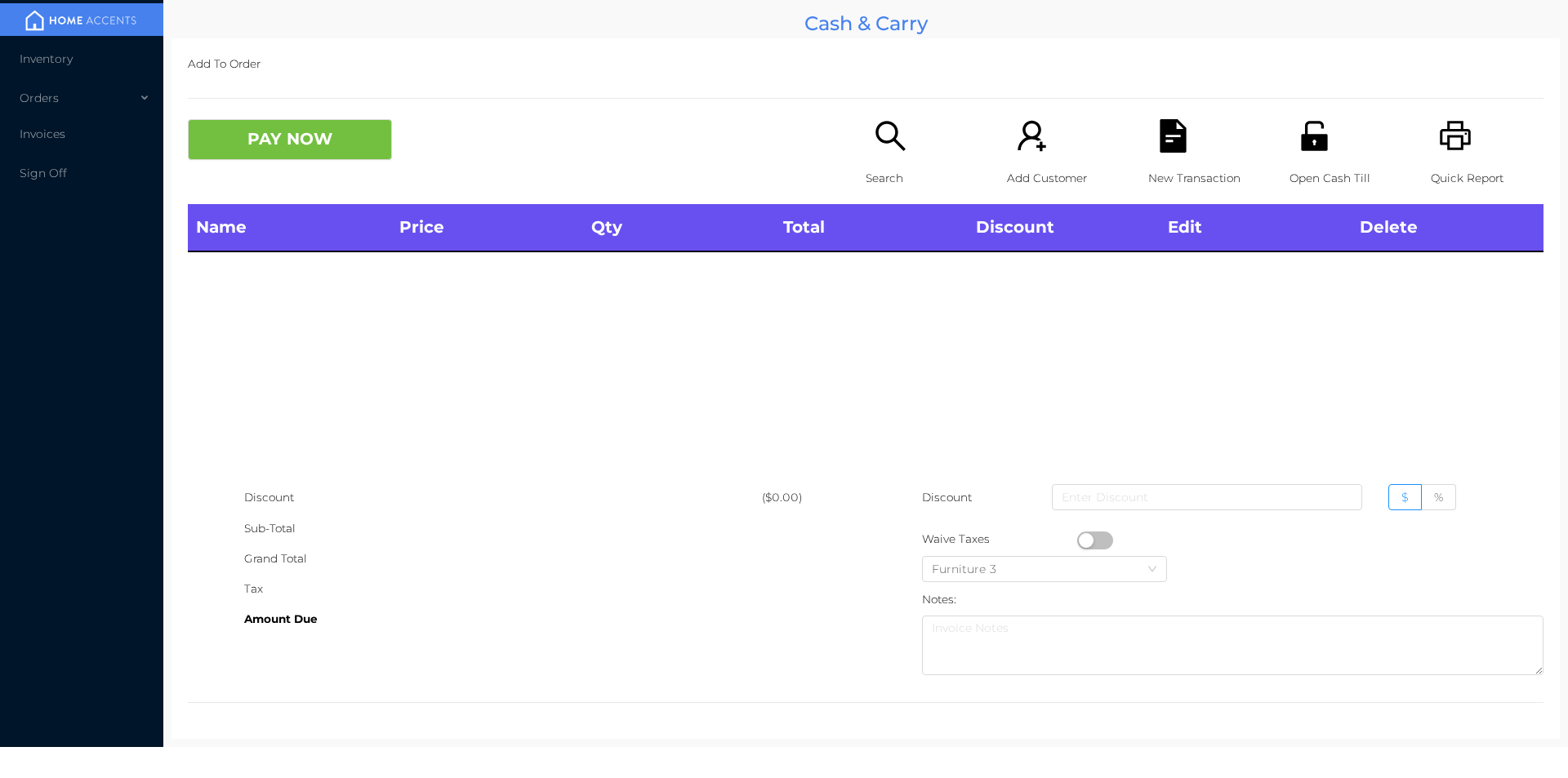
scroll to position [0, 0]
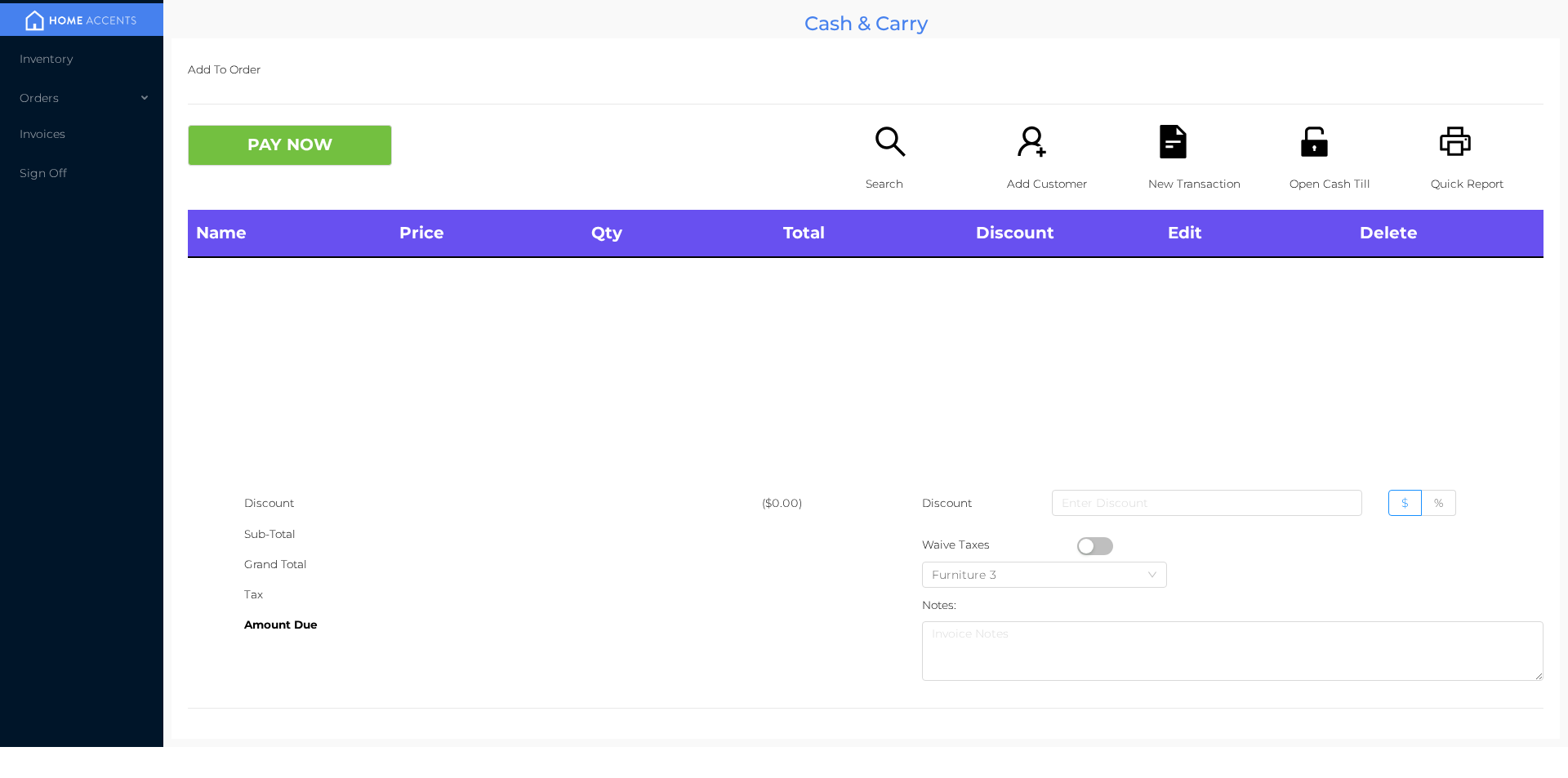
click at [1290, 156] on div "Open Cash Till" at bounding box center [1346, 168] width 113 height 85
click at [889, 166] on div "Search" at bounding box center [922, 168] width 113 height 85
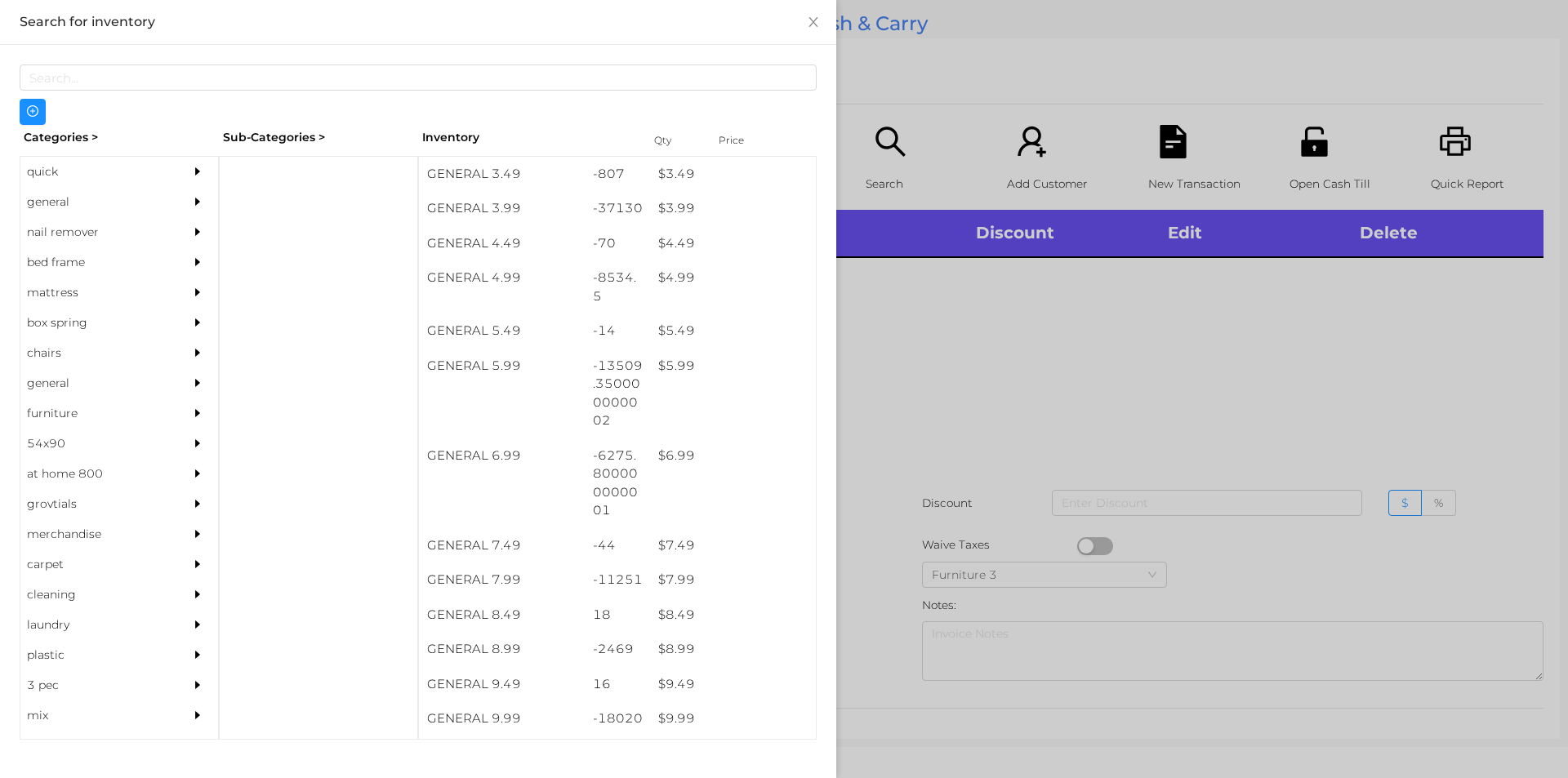
scroll to position [450, 0]
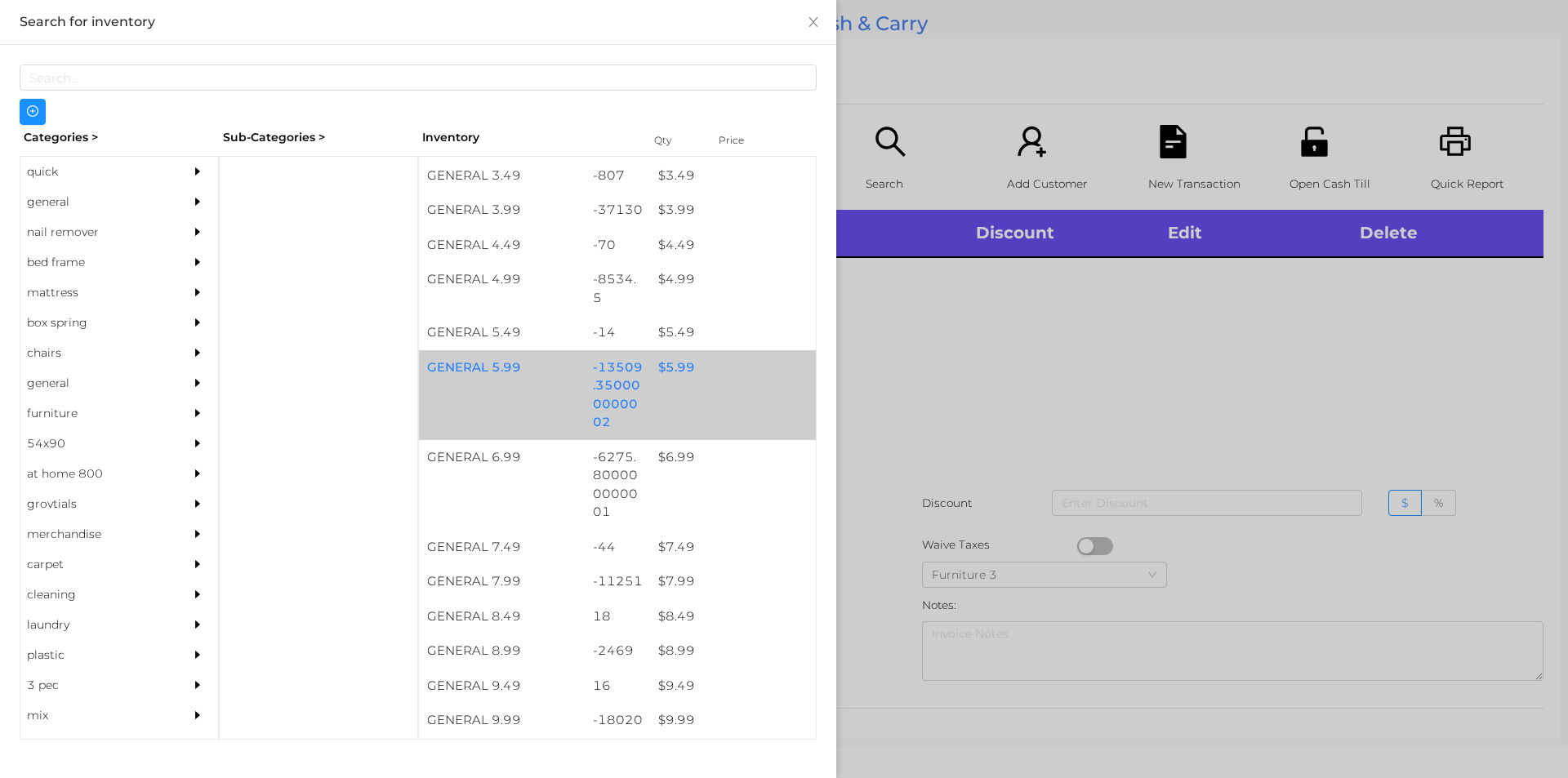
click at [692, 380] on div "$ 5.99" at bounding box center [733, 368] width 166 height 35
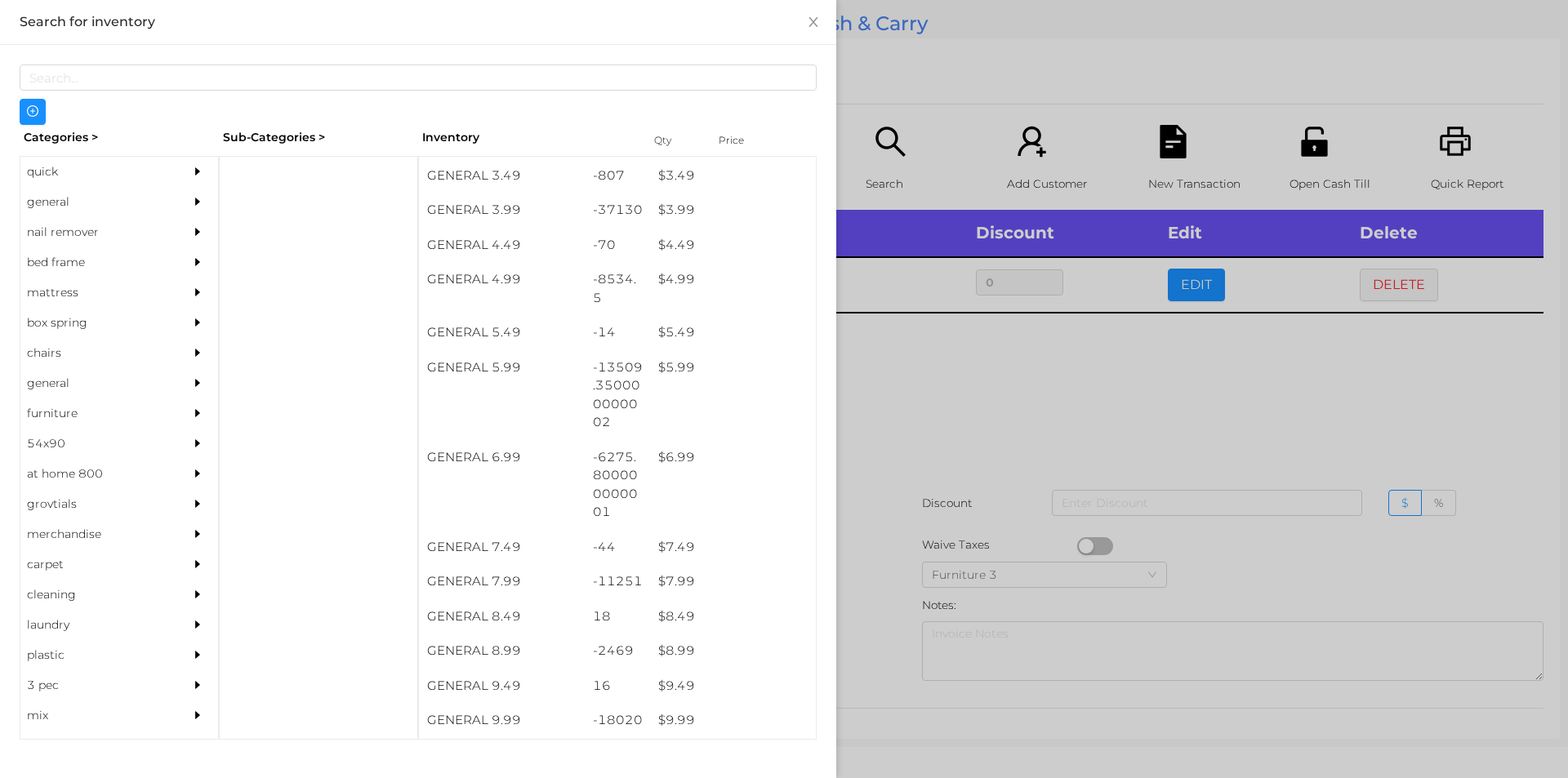
click at [982, 455] on div at bounding box center [784, 389] width 1568 height 778
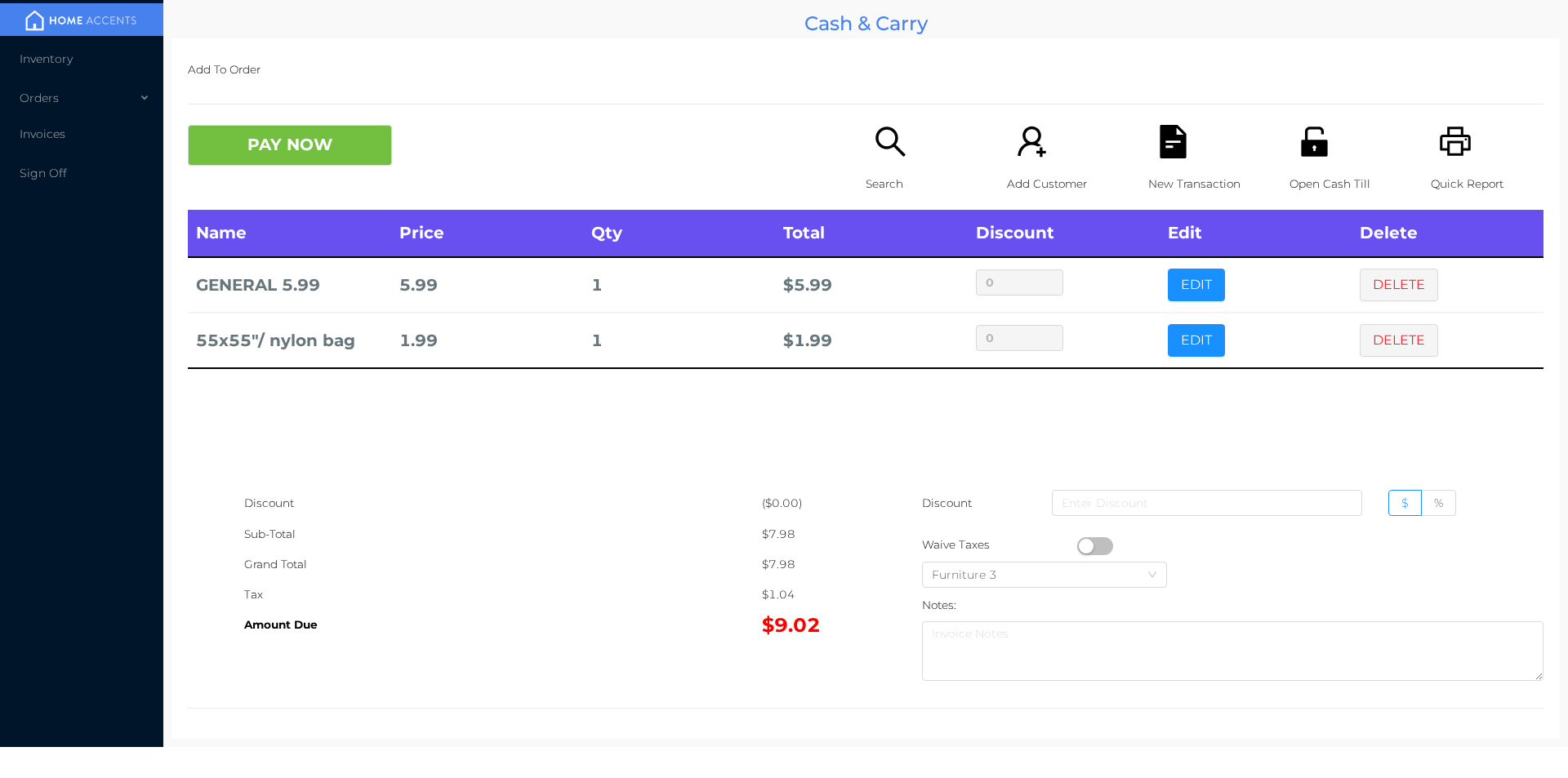
click at [881, 155] on icon "icon: search" at bounding box center [891, 142] width 34 height 34
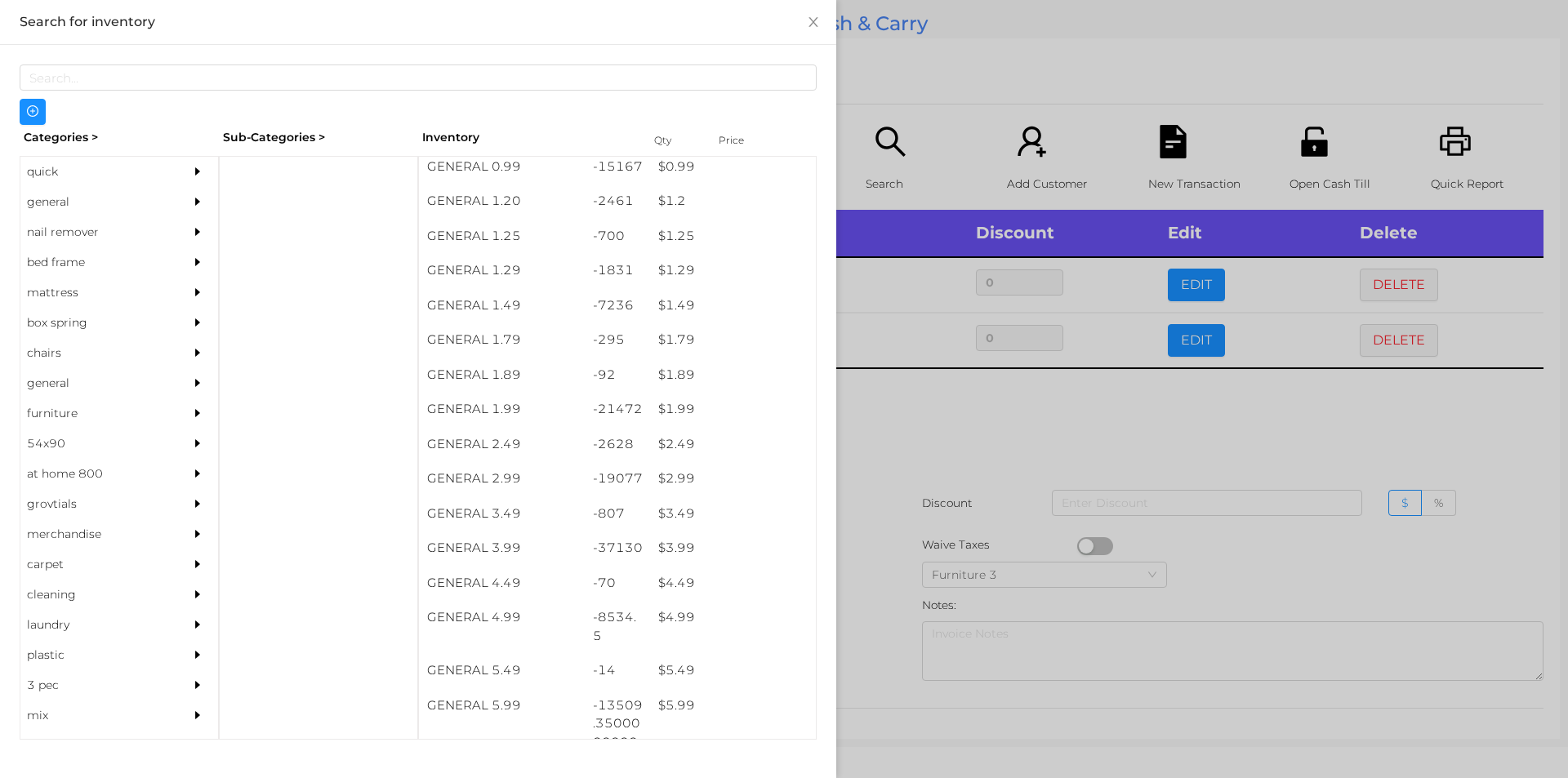
scroll to position [157, 0]
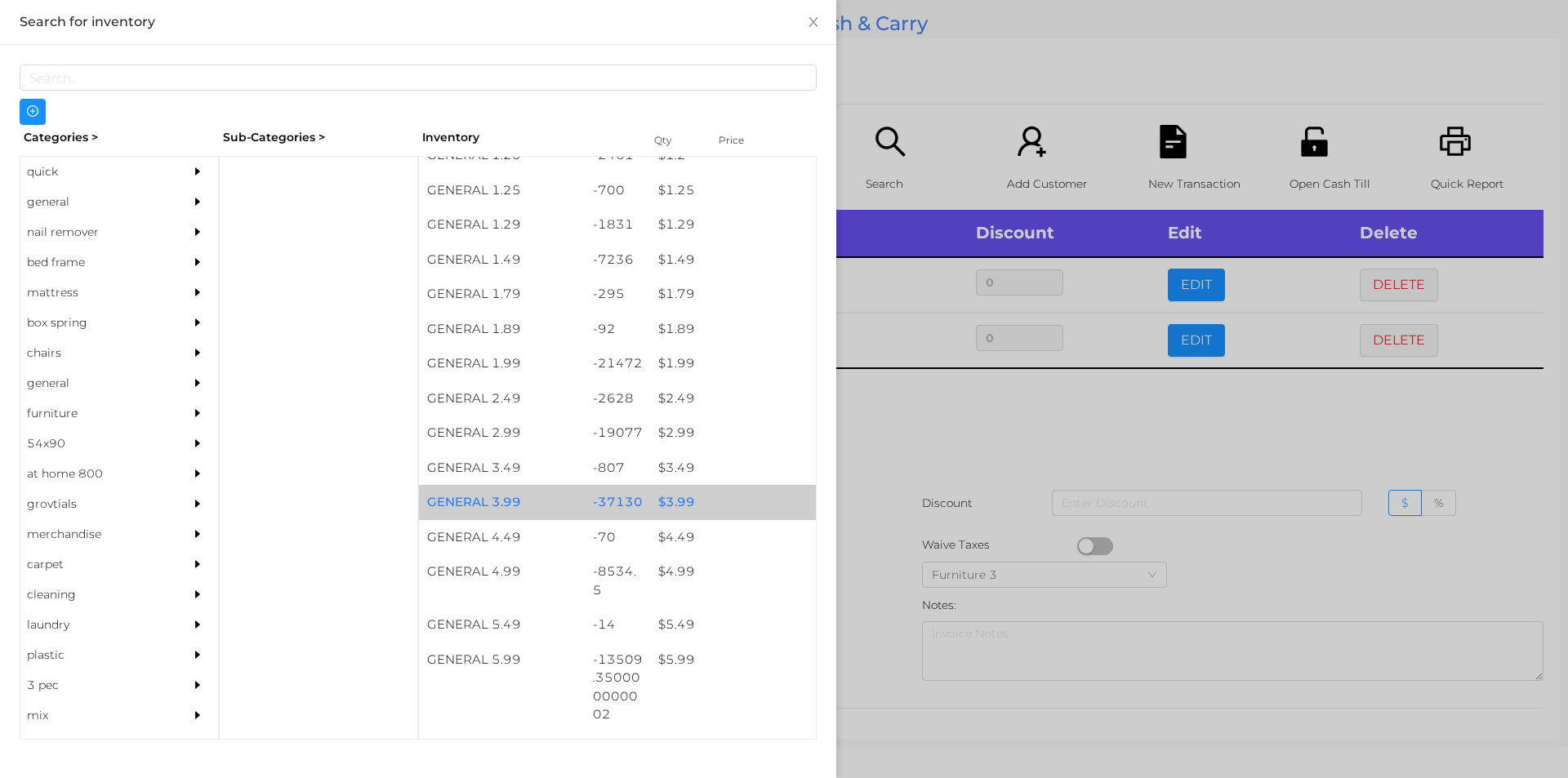
click at [689, 505] on div "$ 3.99" at bounding box center [733, 502] width 166 height 35
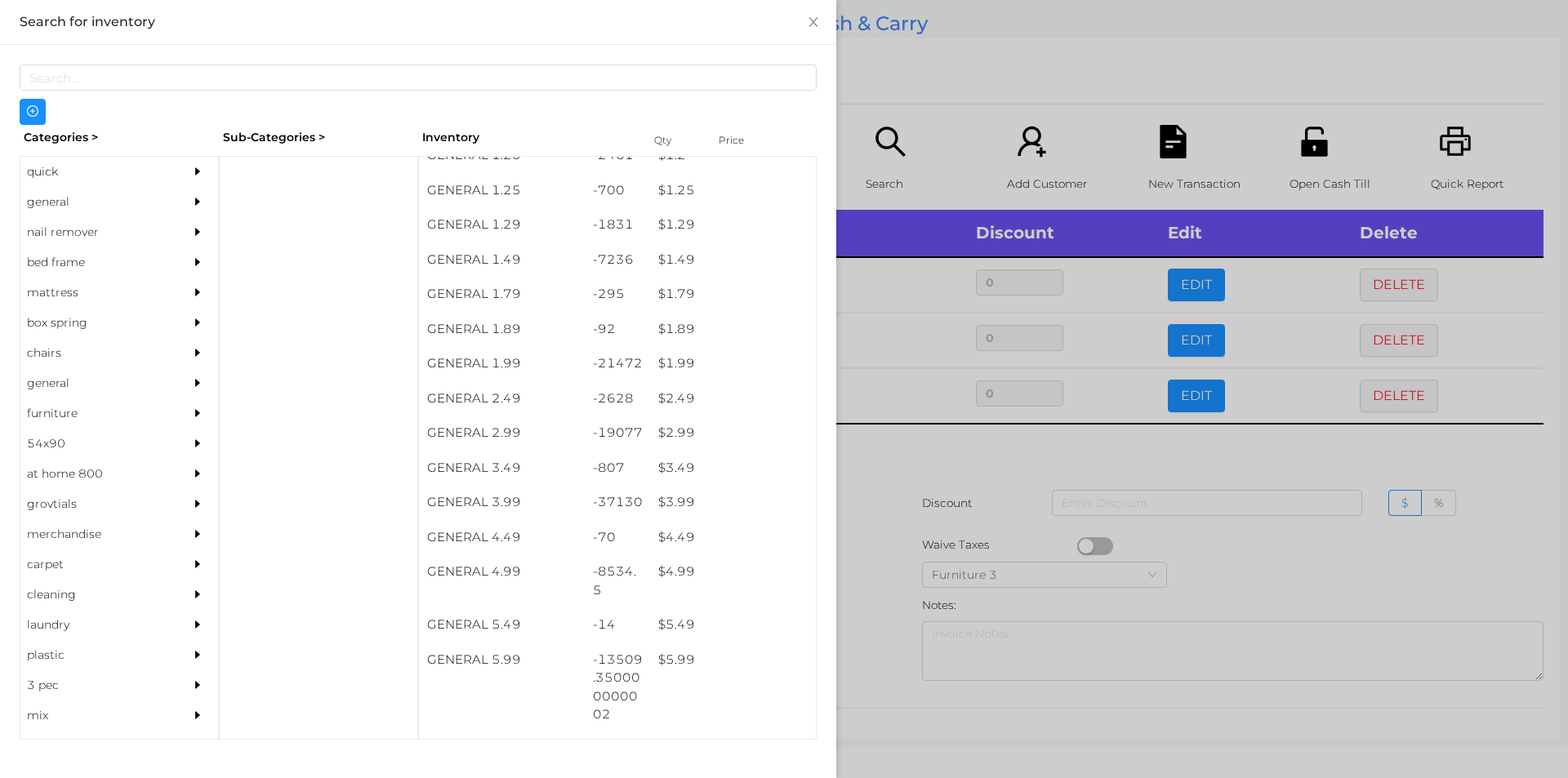
click at [917, 521] on div at bounding box center [784, 389] width 1568 height 778
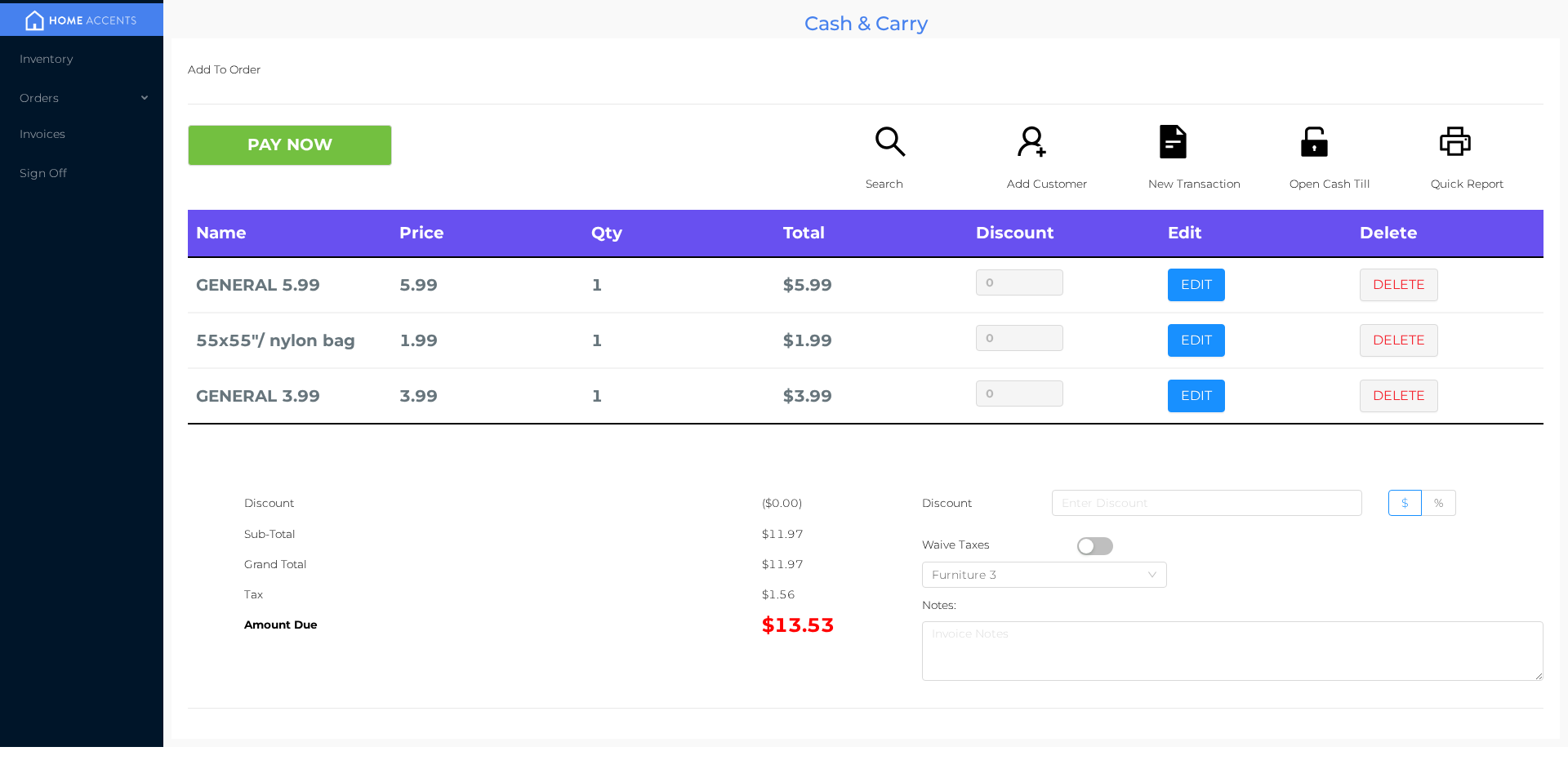
click at [1066, 471] on div "Name Price Qty Total Discount Edit Delete GENERAL 5.99 5.99 1 $ 5.99 0 EDIT DEL…" at bounding box center [866, 349] width 1356 height 278
click at [1188, 146] on div "New Transaction" at bounding box center [1205, 168] width 113 height 85
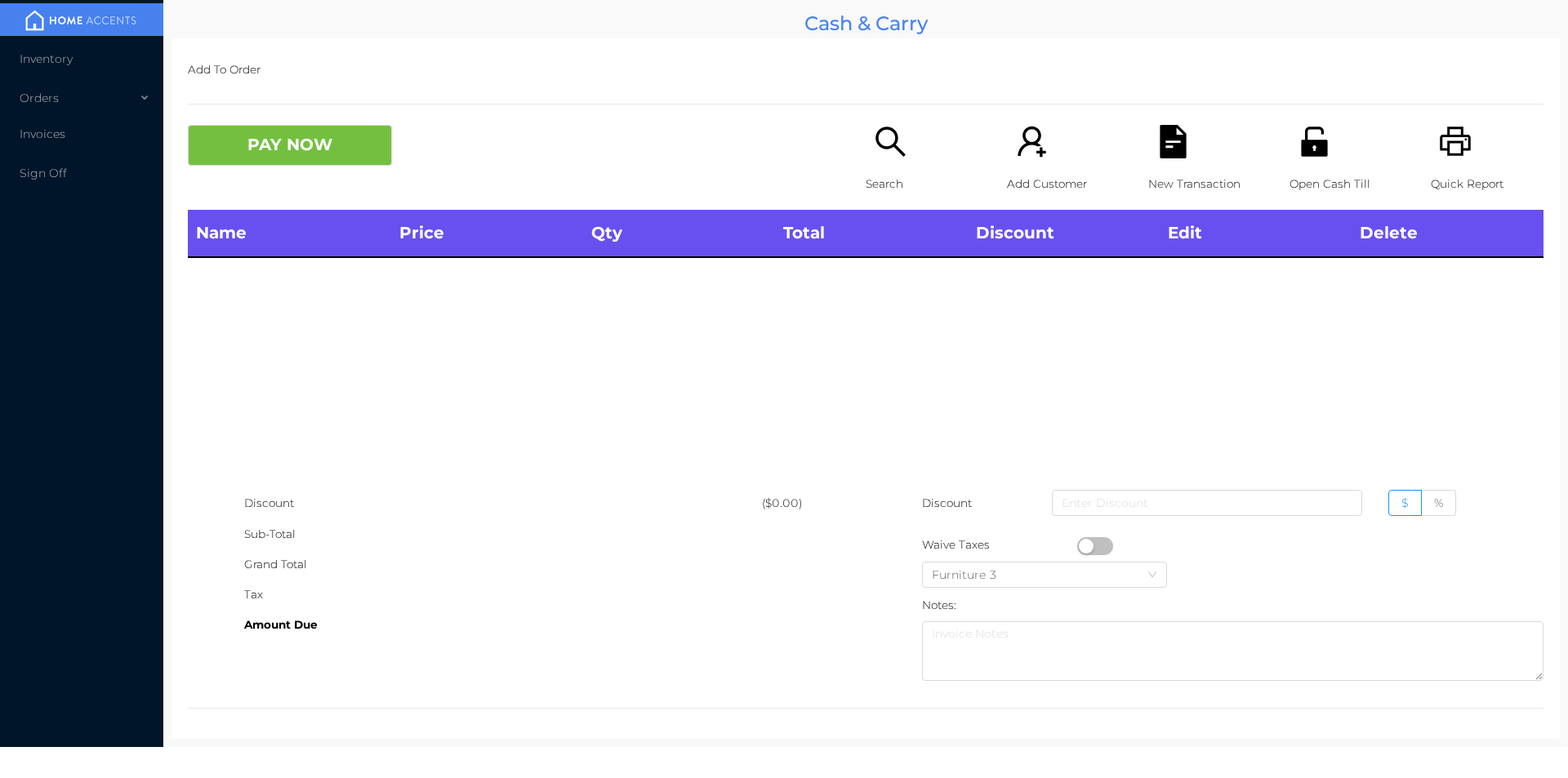
click at [1325, 147] on div "Open Cash Till" at bounding box center [1346, 168] width 113 height 85
click at [890, 129] on icon "icon: search" at bounding box center [891, 142] width 34 height 34
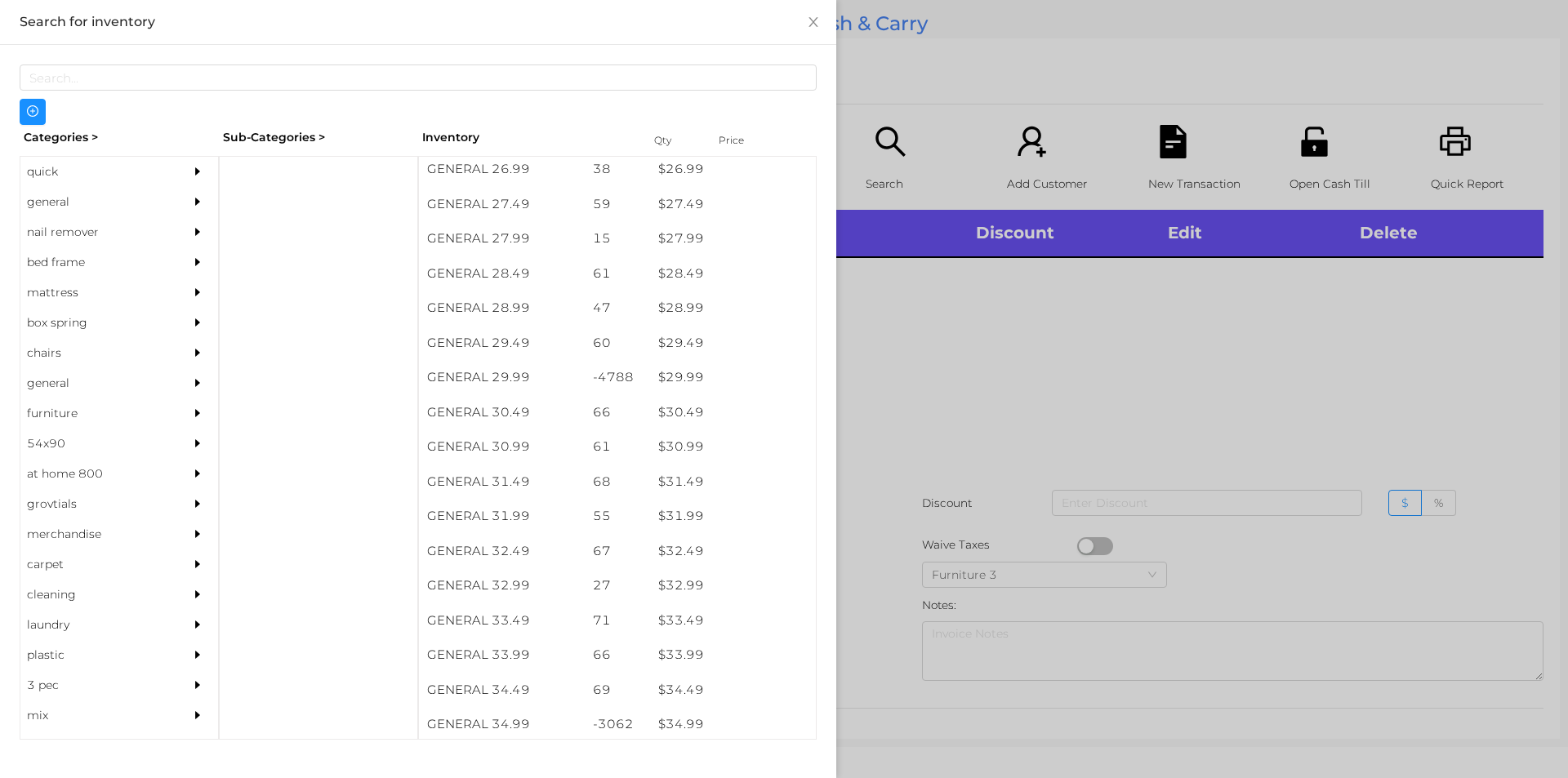
scroll to position [2247, 0]
click at [703, 390] on div "$ 29.99" at bounding box center [733, 381] width 166 height 35
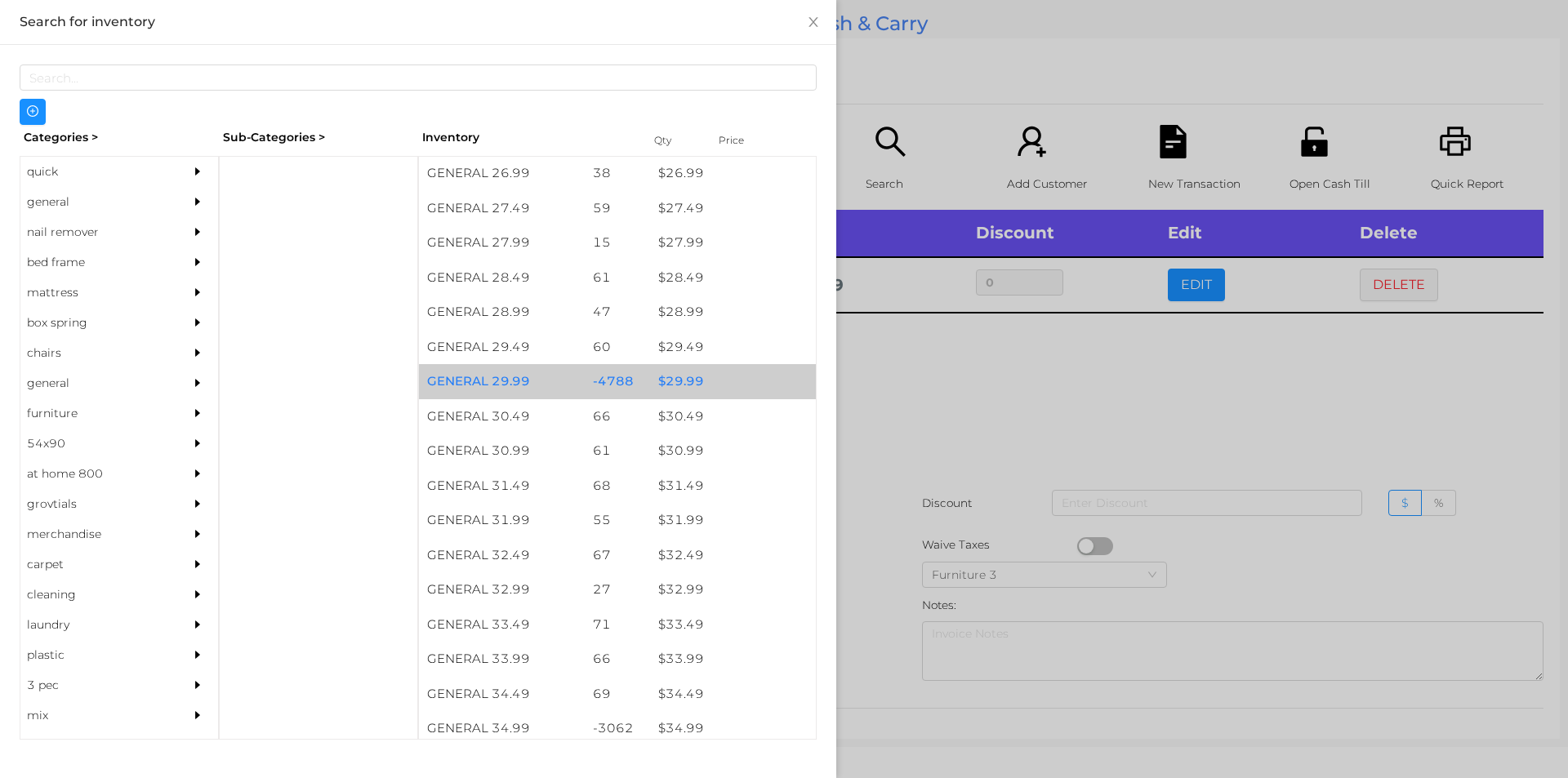
click at [719, 376] on div "$ 29.99" at bounding box center [733, 381] width 166 height 35
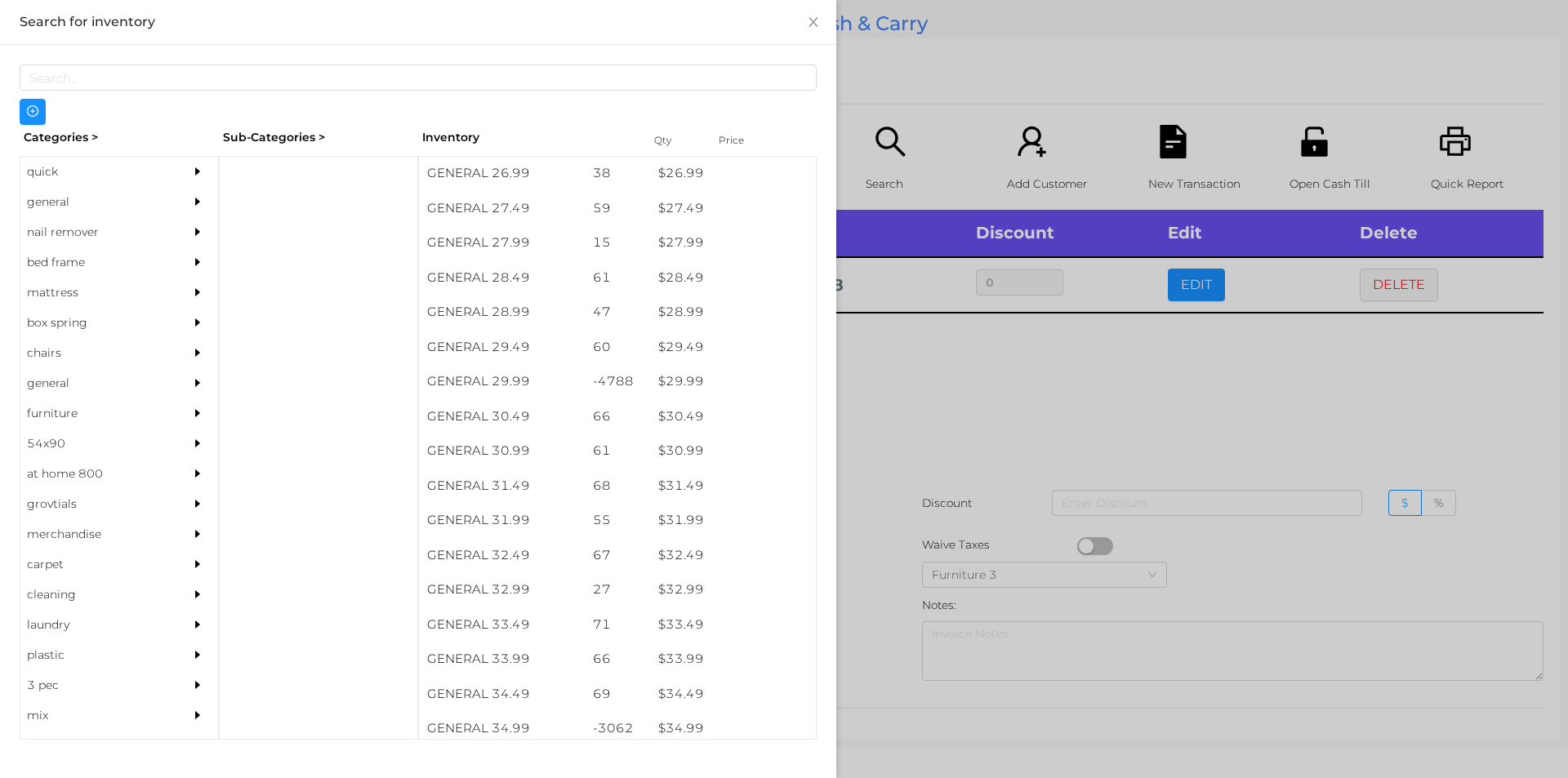
click at [927, 417] on div at bounding box center [784, 389] width 1568 height 778
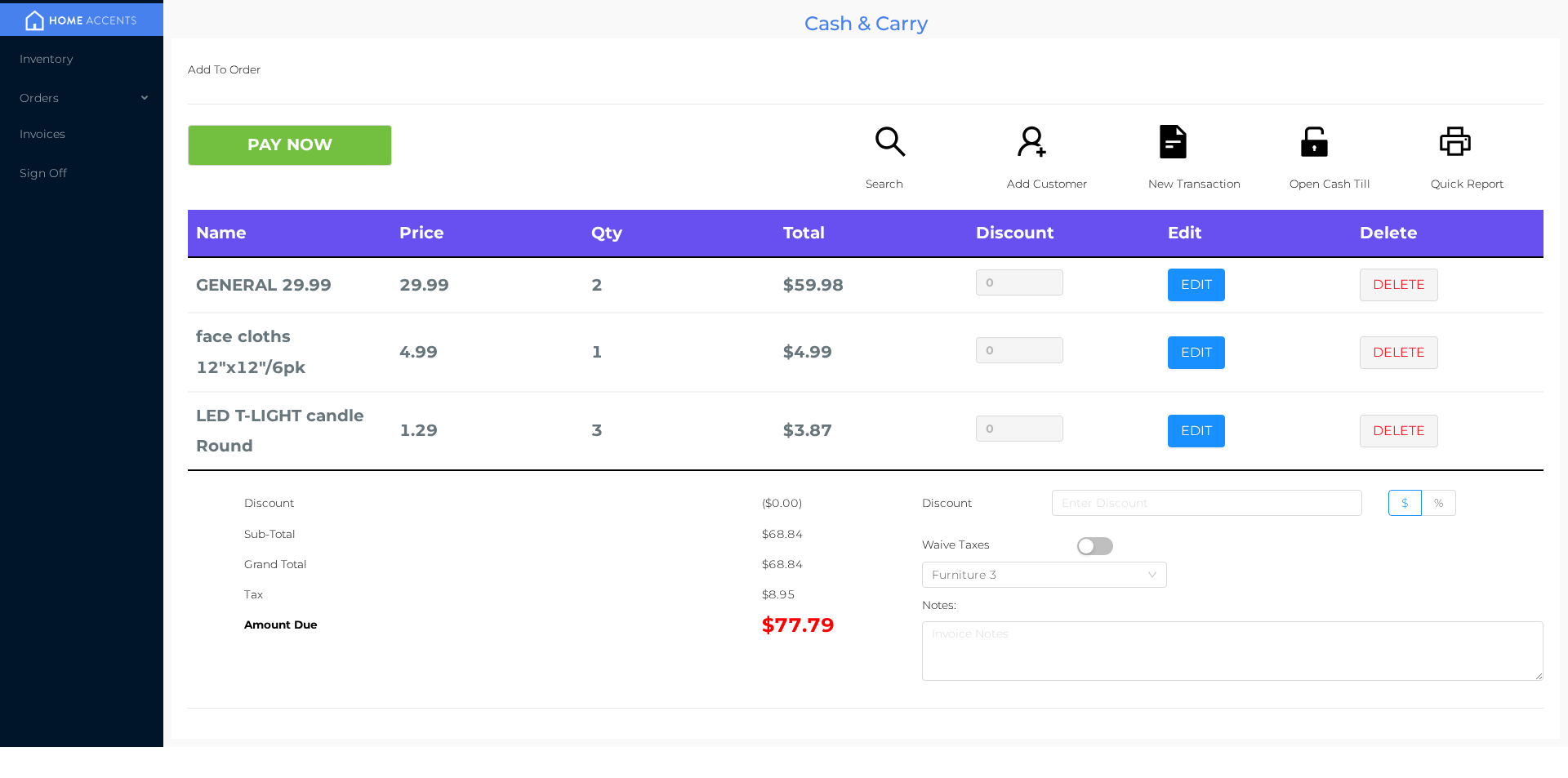
click at [1160, 151] on icon "icon: file-text" at bounding box center [1173, 142] width 26 height 34
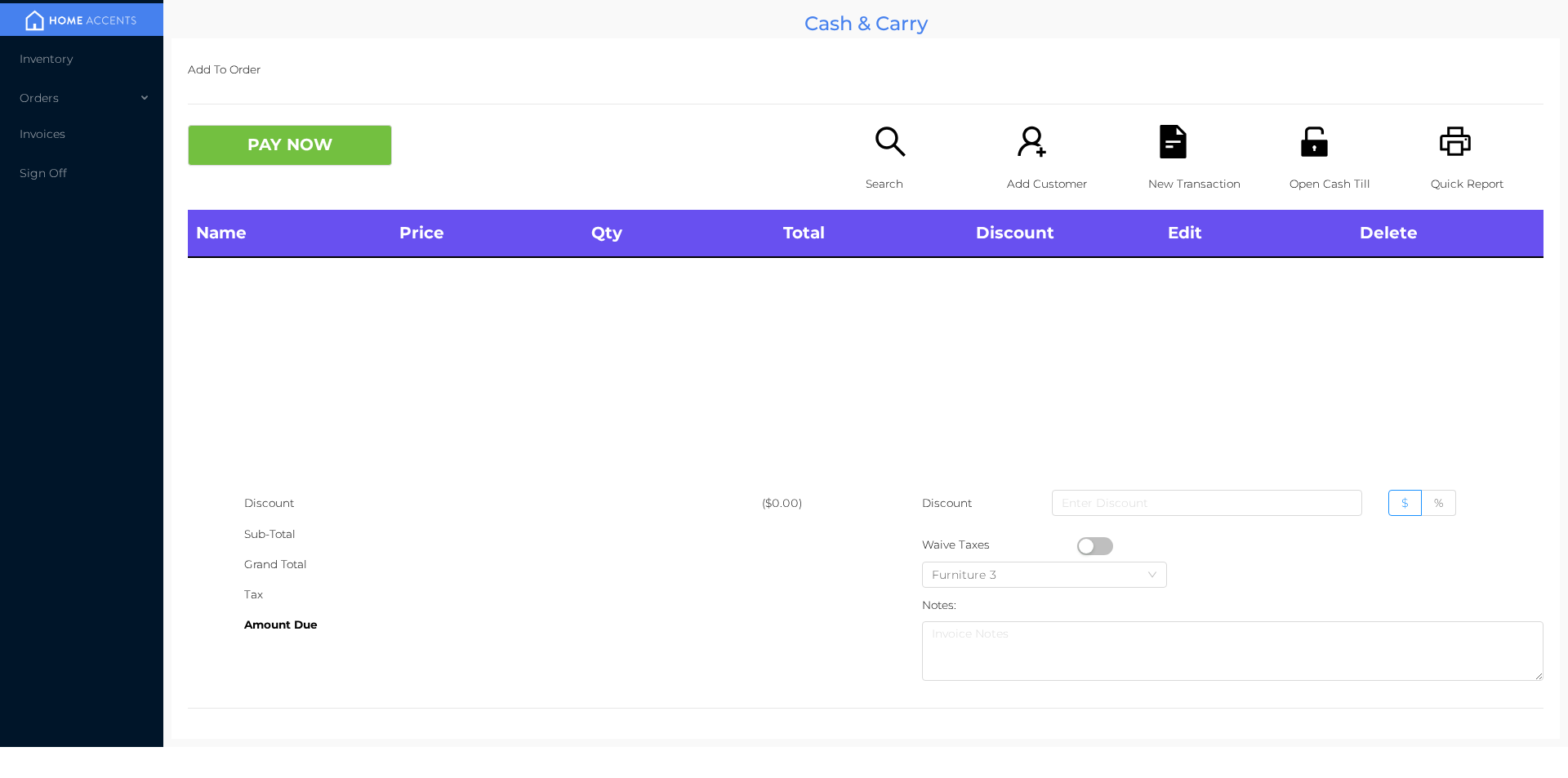
click at [1450, 135] on icon "icon: printer" at bounding box center [1455, 141] width 31 height 29
click at [1296, 167] on div "Open Cash Till" at bounding box center [1346, 168] width 113 height 85
click at [259, 146] on button "PAY NOW" at bounding box center [289, 145] width 205 height 41
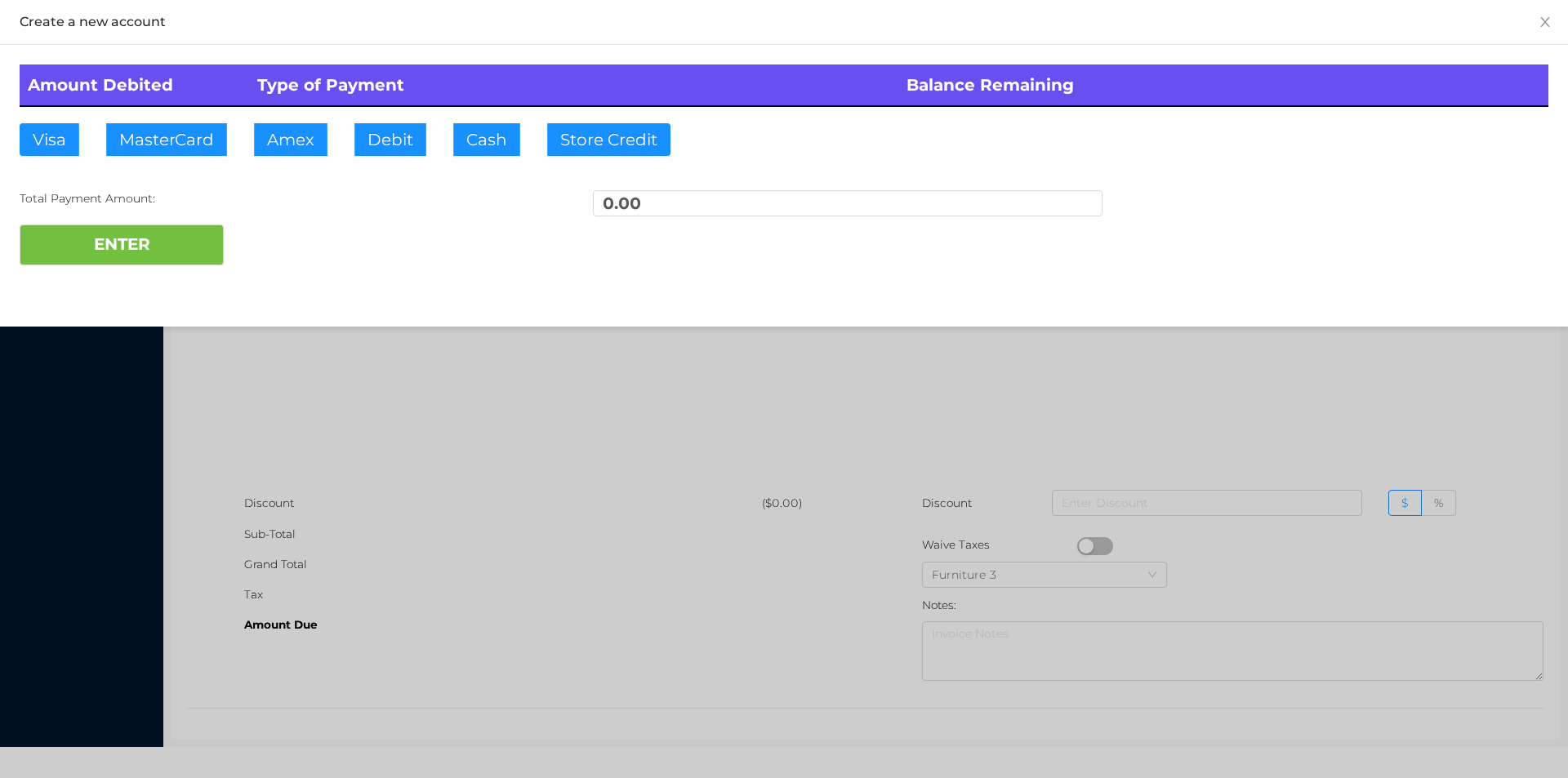
click at [526, 573] on div at bounding box center [784, 389] width 1568 height 778
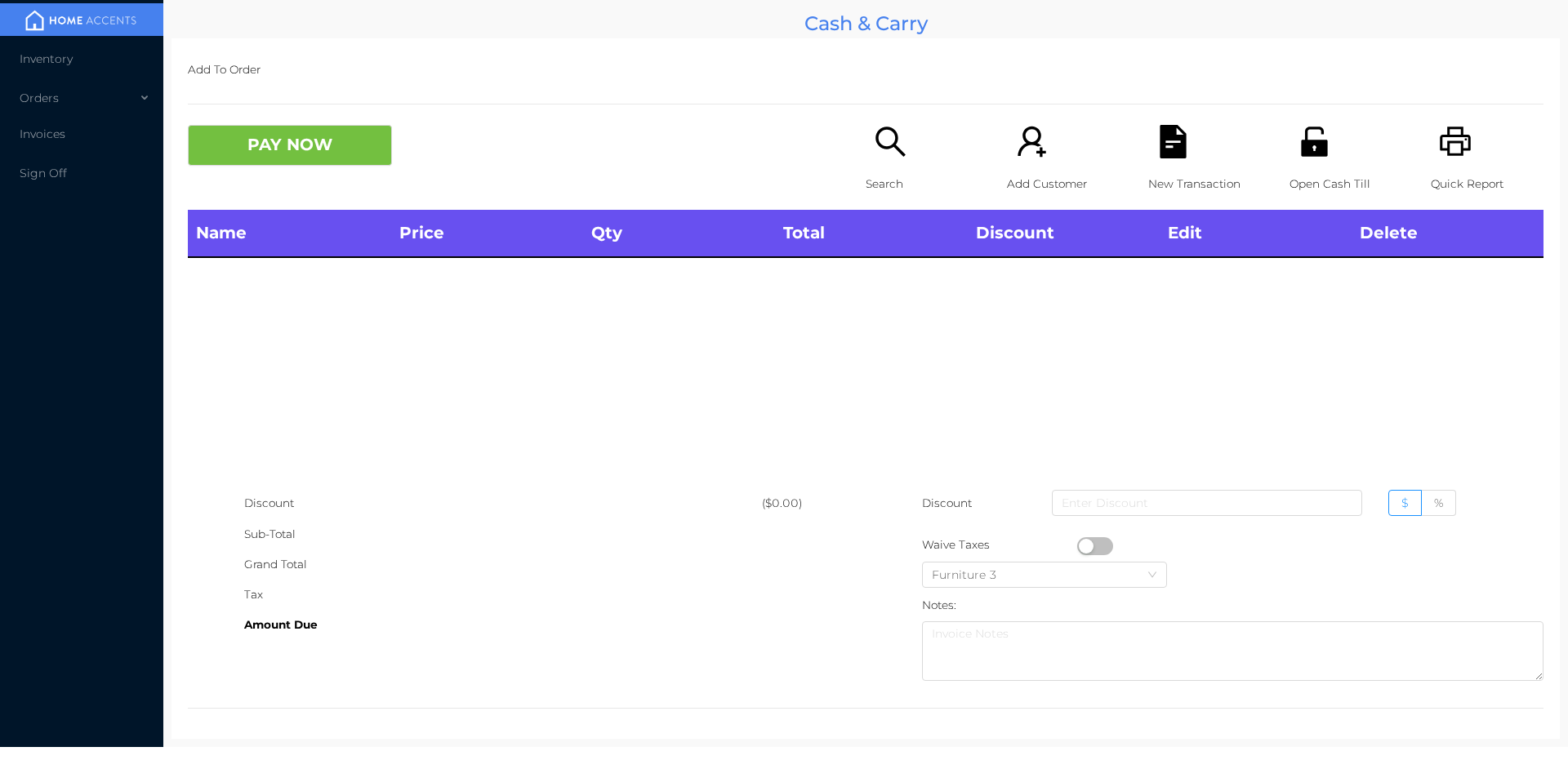
click at [912, 182] on p "Search" at bounding box center [922, 184] width 113 height 30
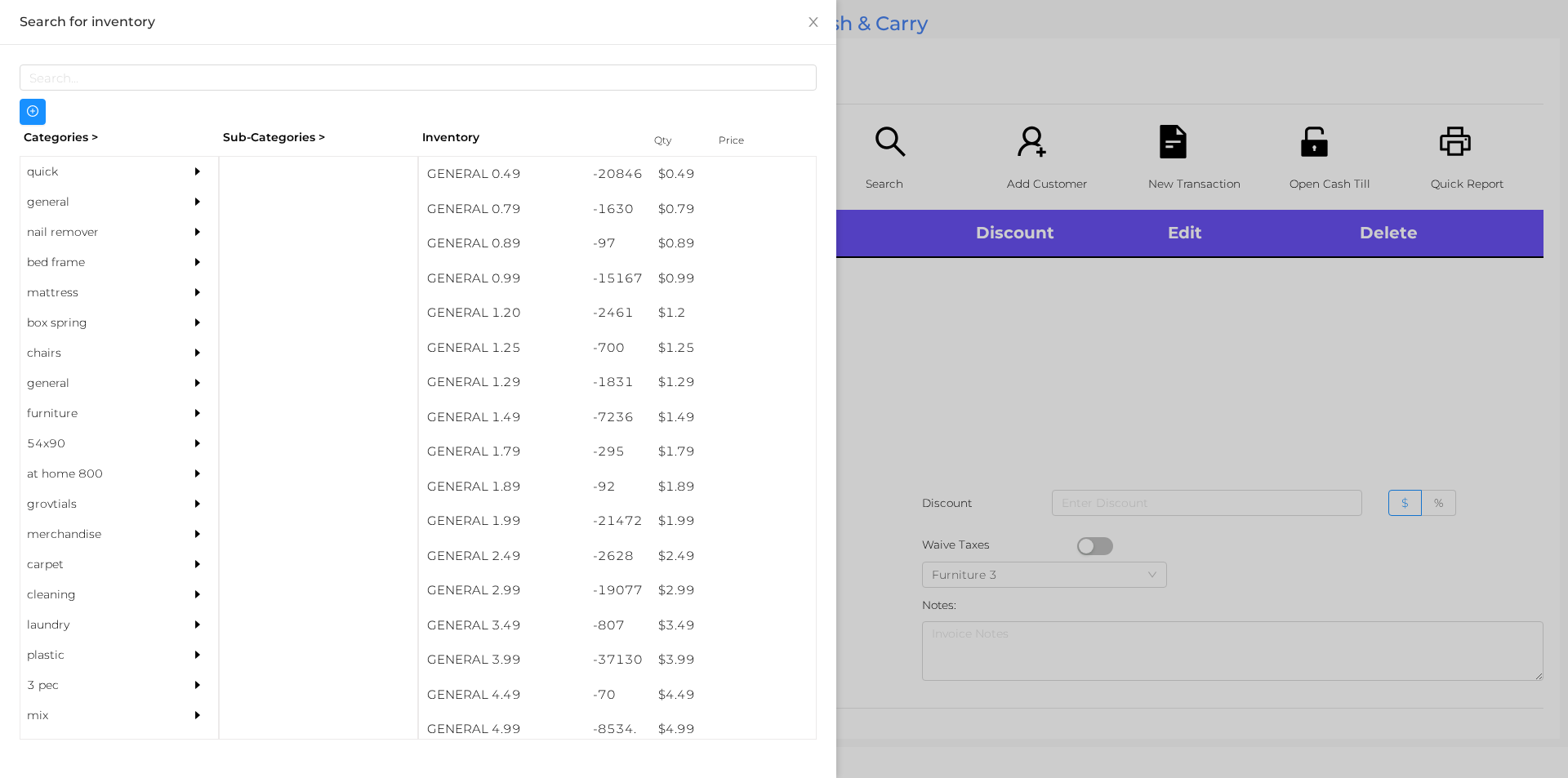
click at [76, 201] on div "general" at bounding box center [95, 202] width 149 height 30
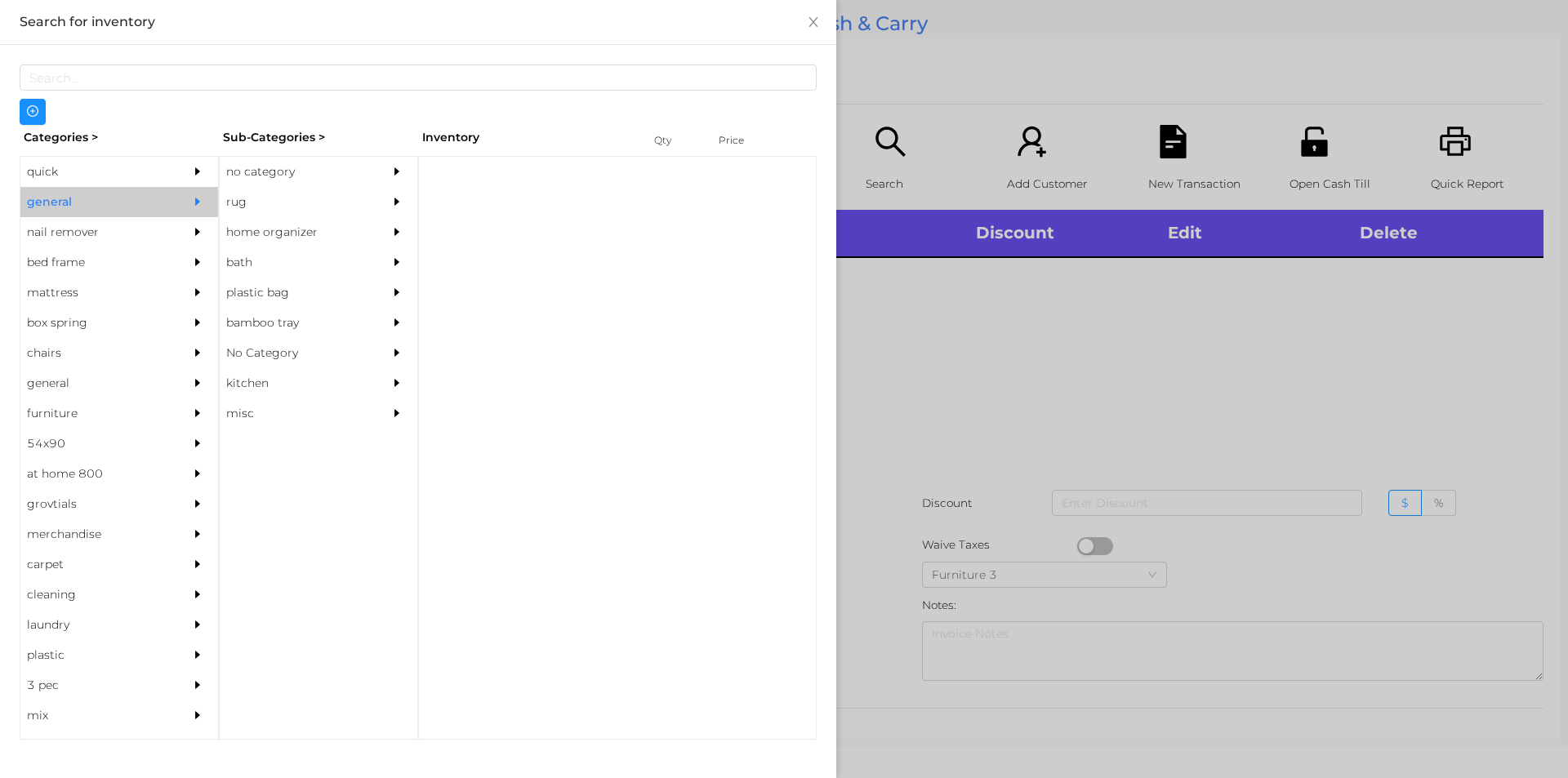
click at [291, 162] on div "no category" at bounding box center [294, 172] width 149 height 30
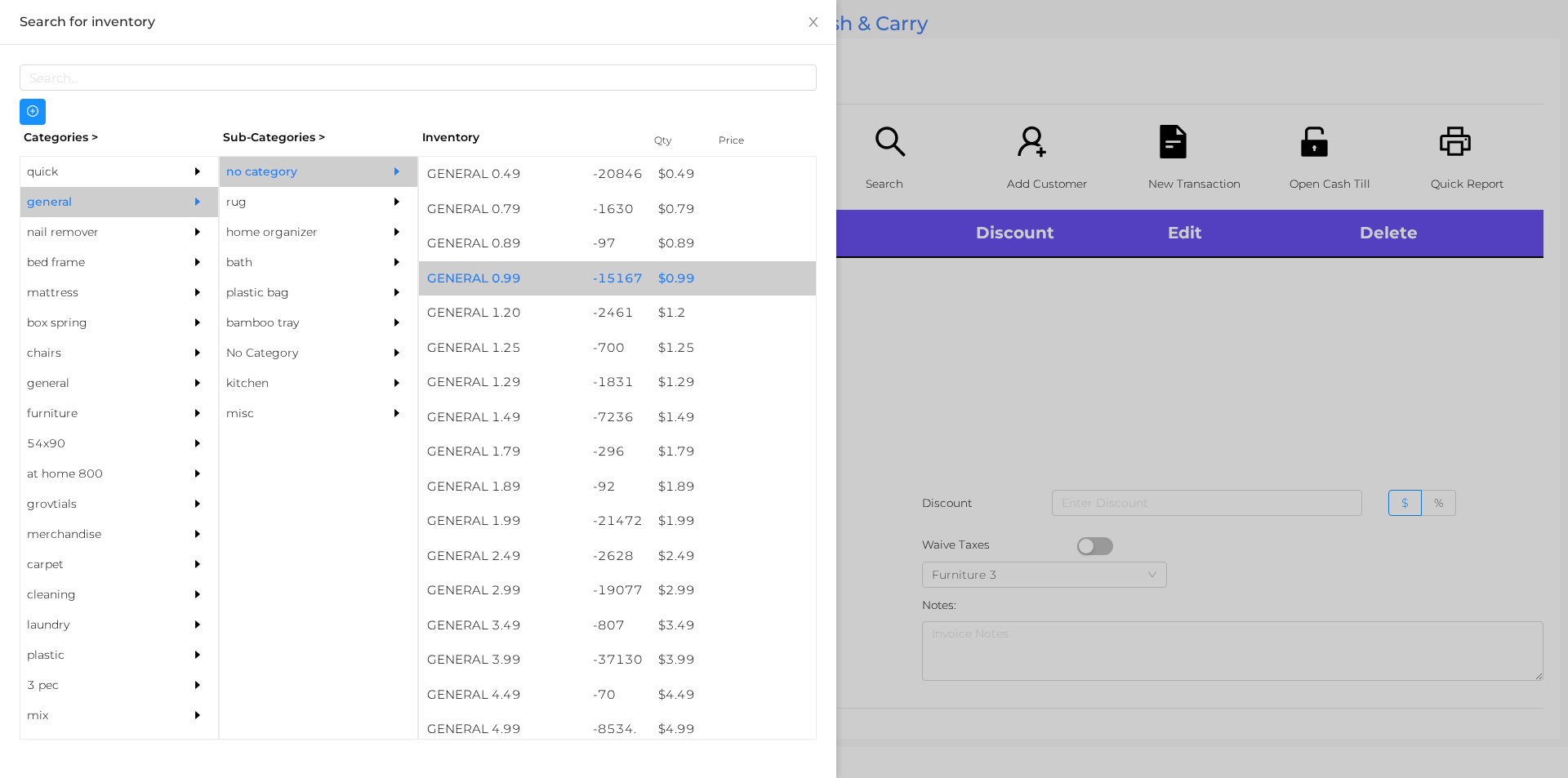
click at [667, 282] on div "$ 0.99" at bounding box center [733, 278] width 166 height 35
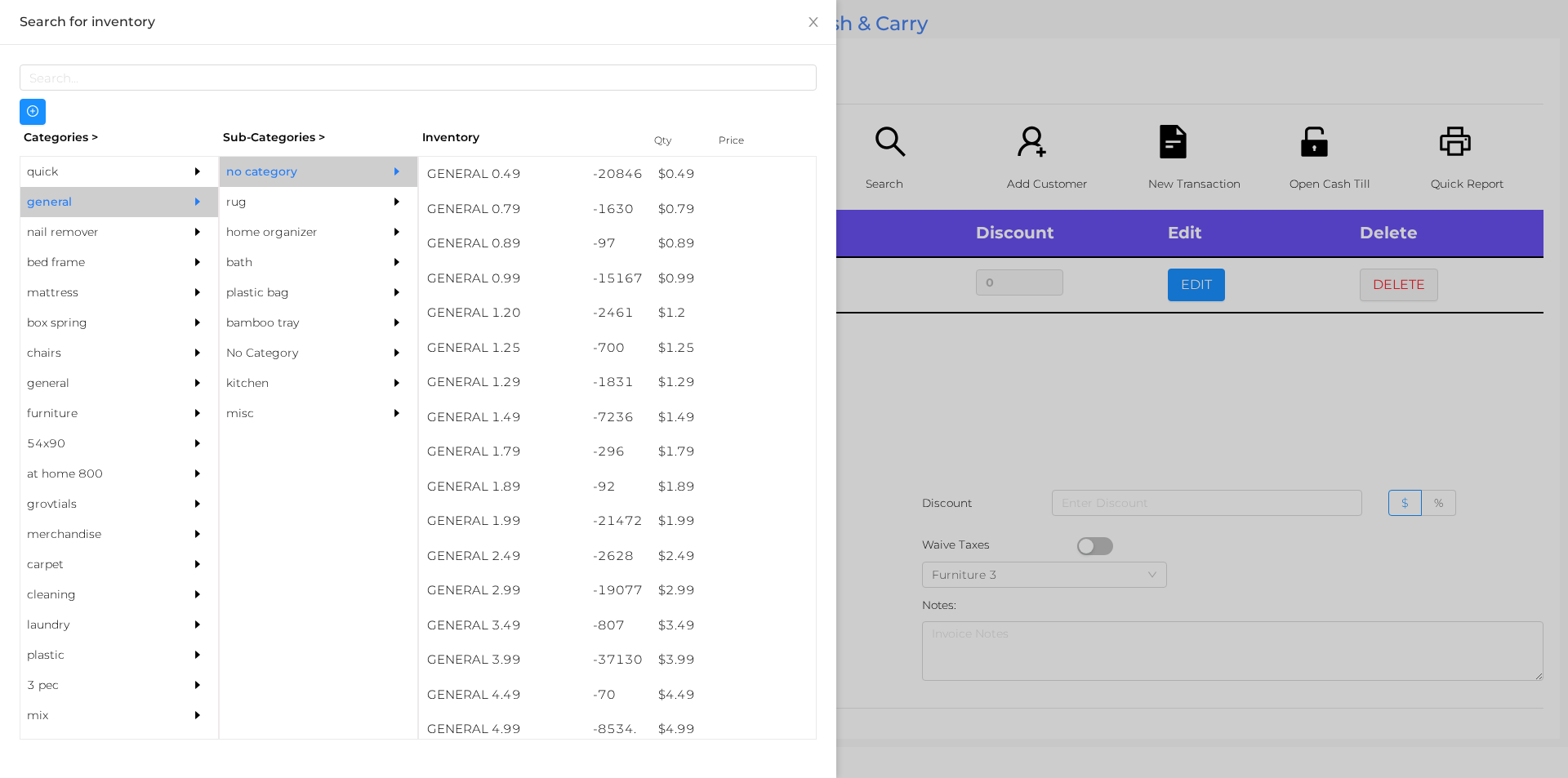
click at [914, 485] on div at bounding box center [784, 389] width 1568 height 778
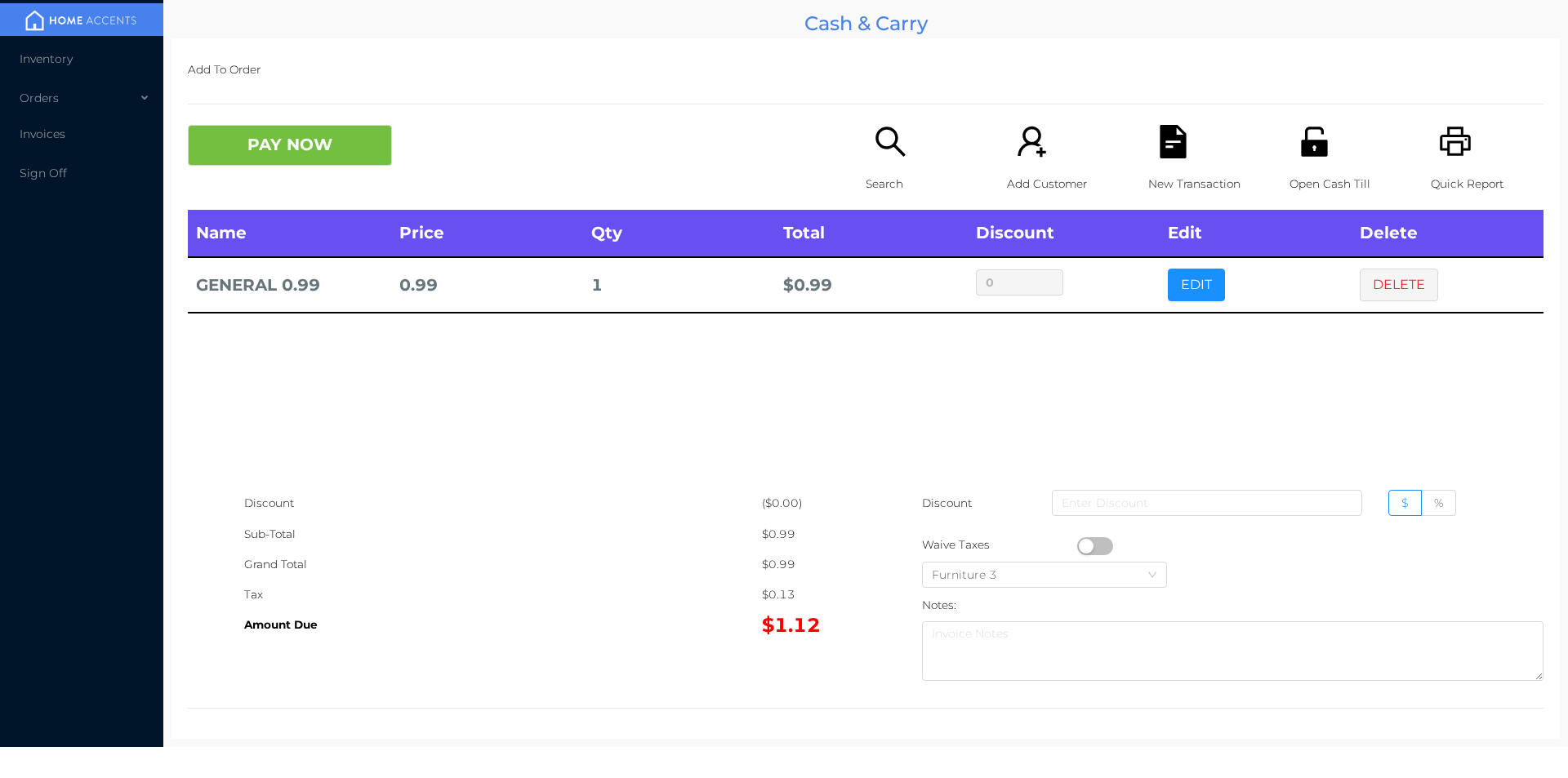
click at [1311, 152] on icon "icon: unlock" at bounding box center [1314, 141] width 26 height 29
click at [1170, 157] on icon "icon: file-text" at bounding box center [1173, 142] width 26 height 34
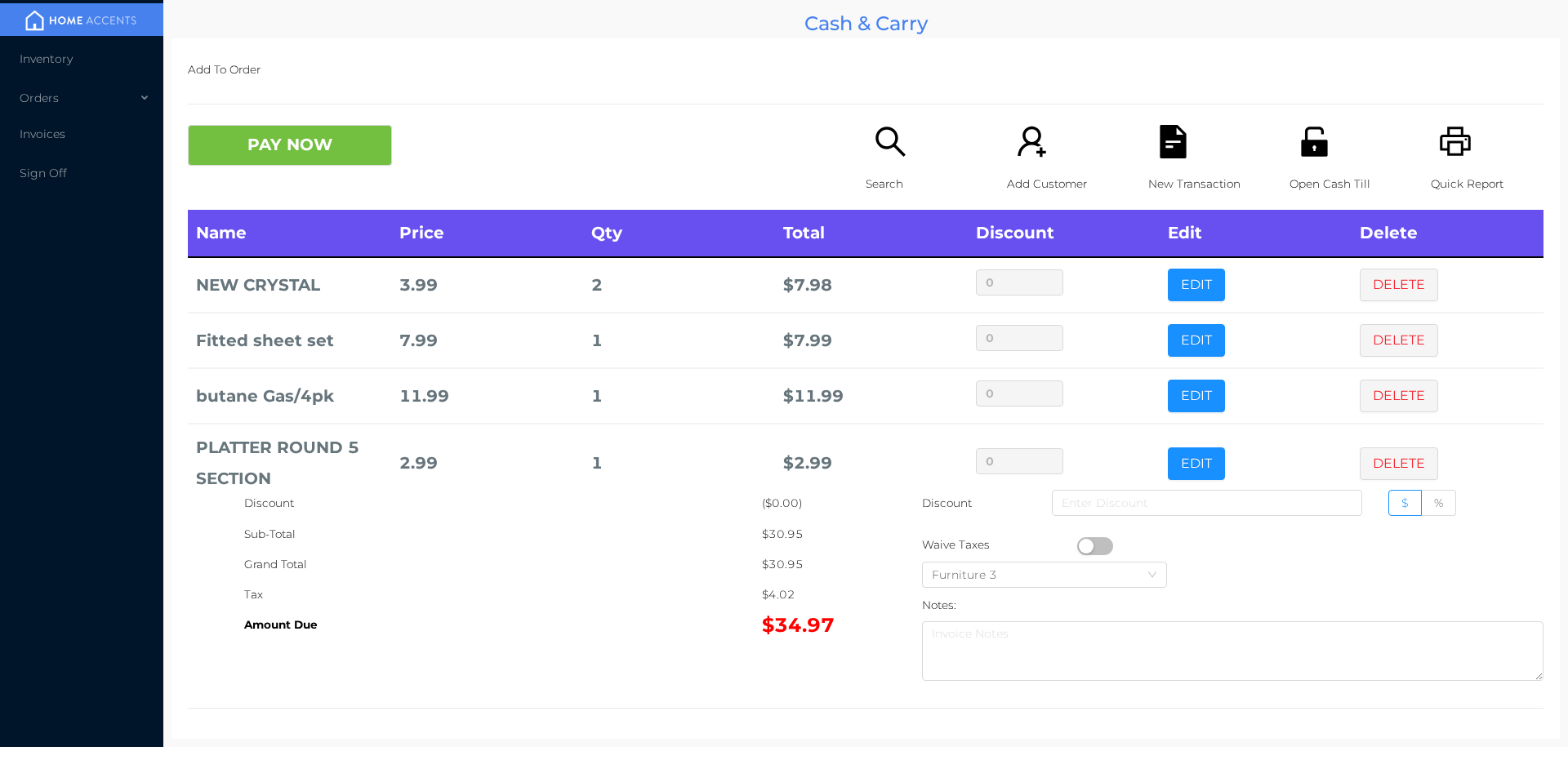
click at [1181, 141] on div "New Transaction" at bounding box center [1205, 168] width 113 height 85
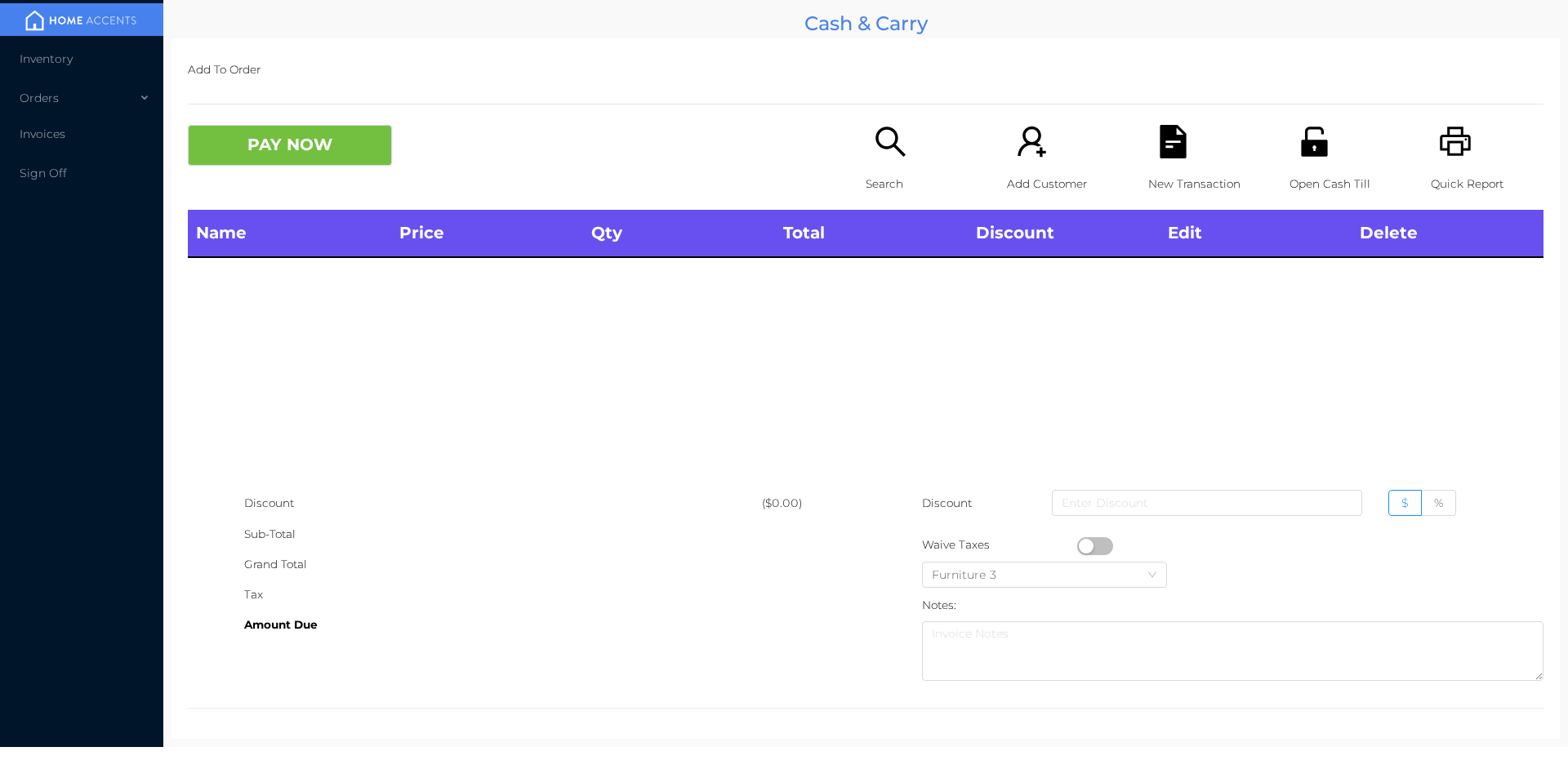
click at [1324, 146] on div "Open Cash Till" at bounding box center [1346, 168] width 113 height 85
click at [1053, 393] on div "Name Price Qty Total Discount Edit Delete" at bounding box center [866, 349] width 1356 height 278
click at [1333, 149] on div "Open Cash Till" at bounding box center [1346, 168] width 113 height 85
click at [876, 151] on icon "icon: search" at bounding box center [891, 142] width 34 height 34
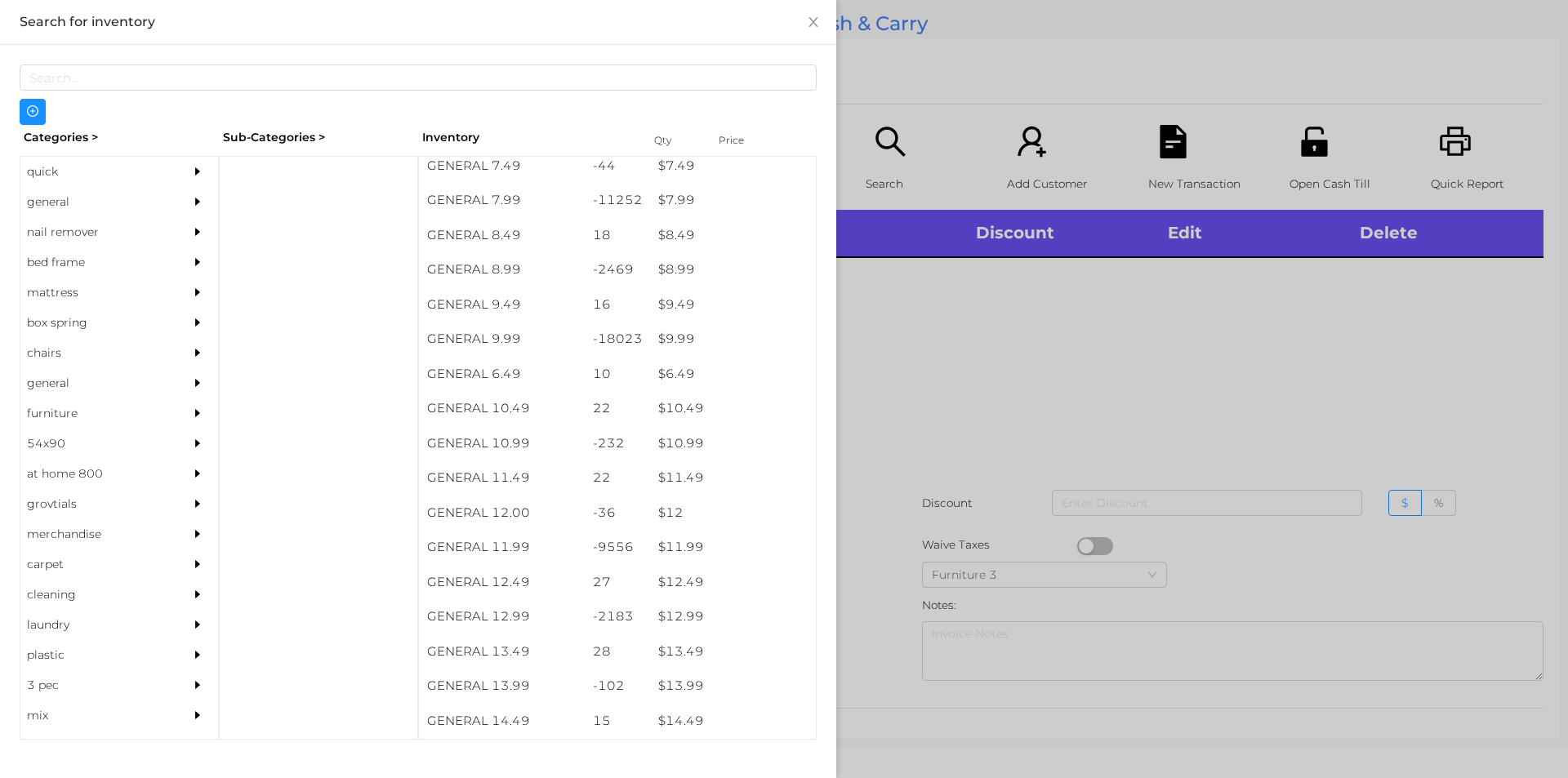
scroll to position [833, 0]
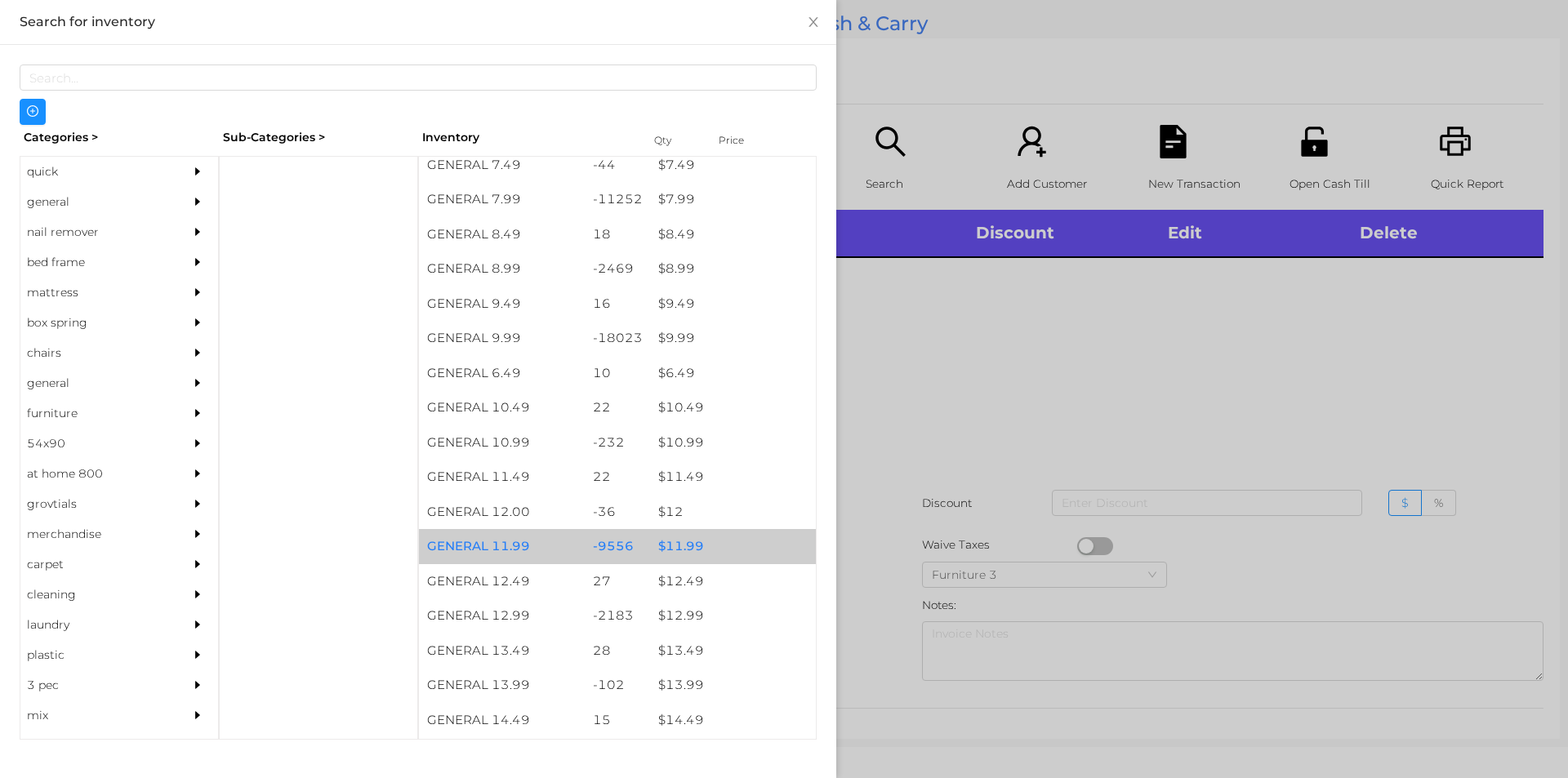
click at [704, 546] on div "$ 11.99" at bounding box center [733, 546] width 166 height 35
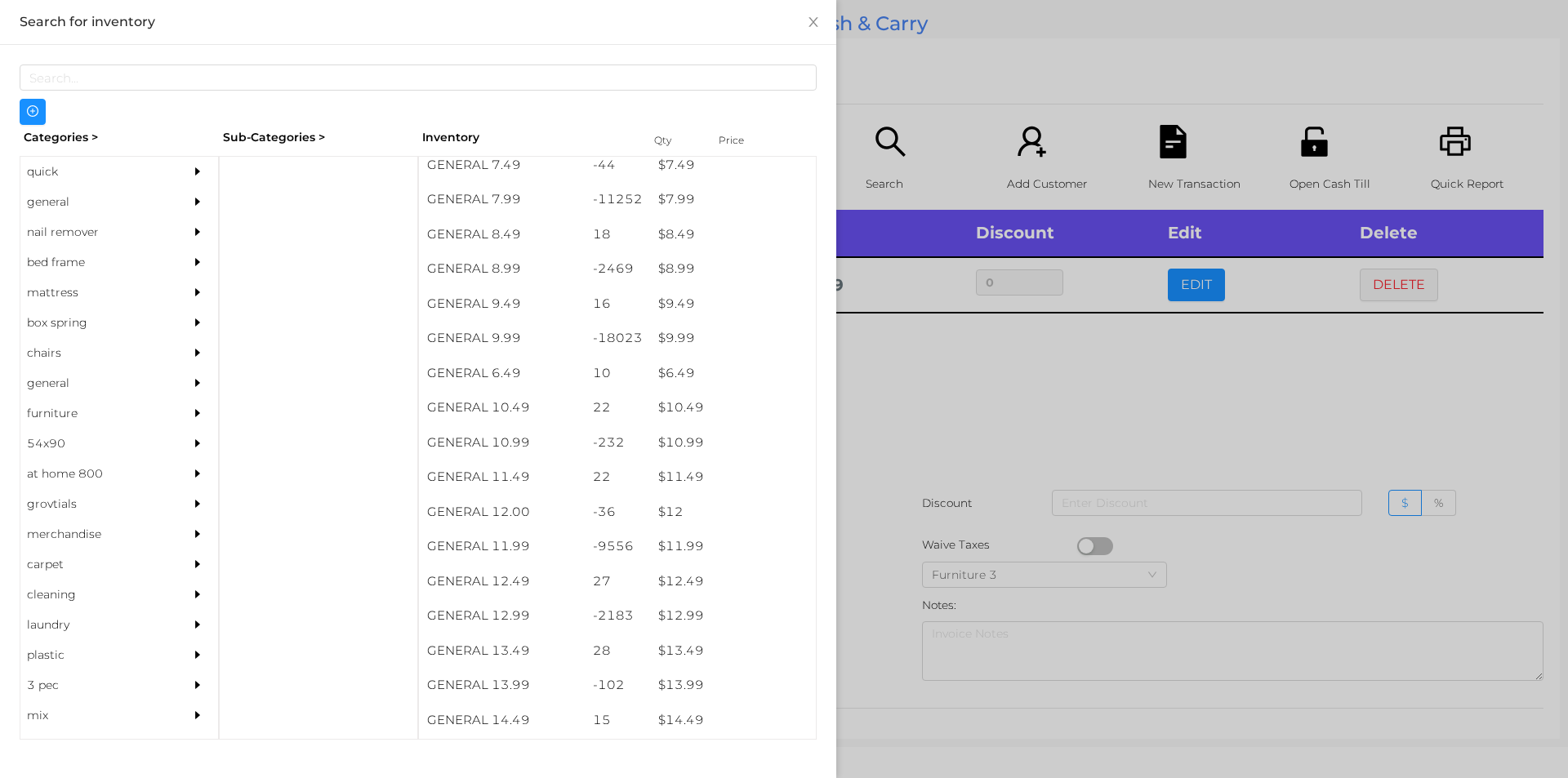
click at [925, 492] on div at bounding box center [784, 389] width 1568 height 778
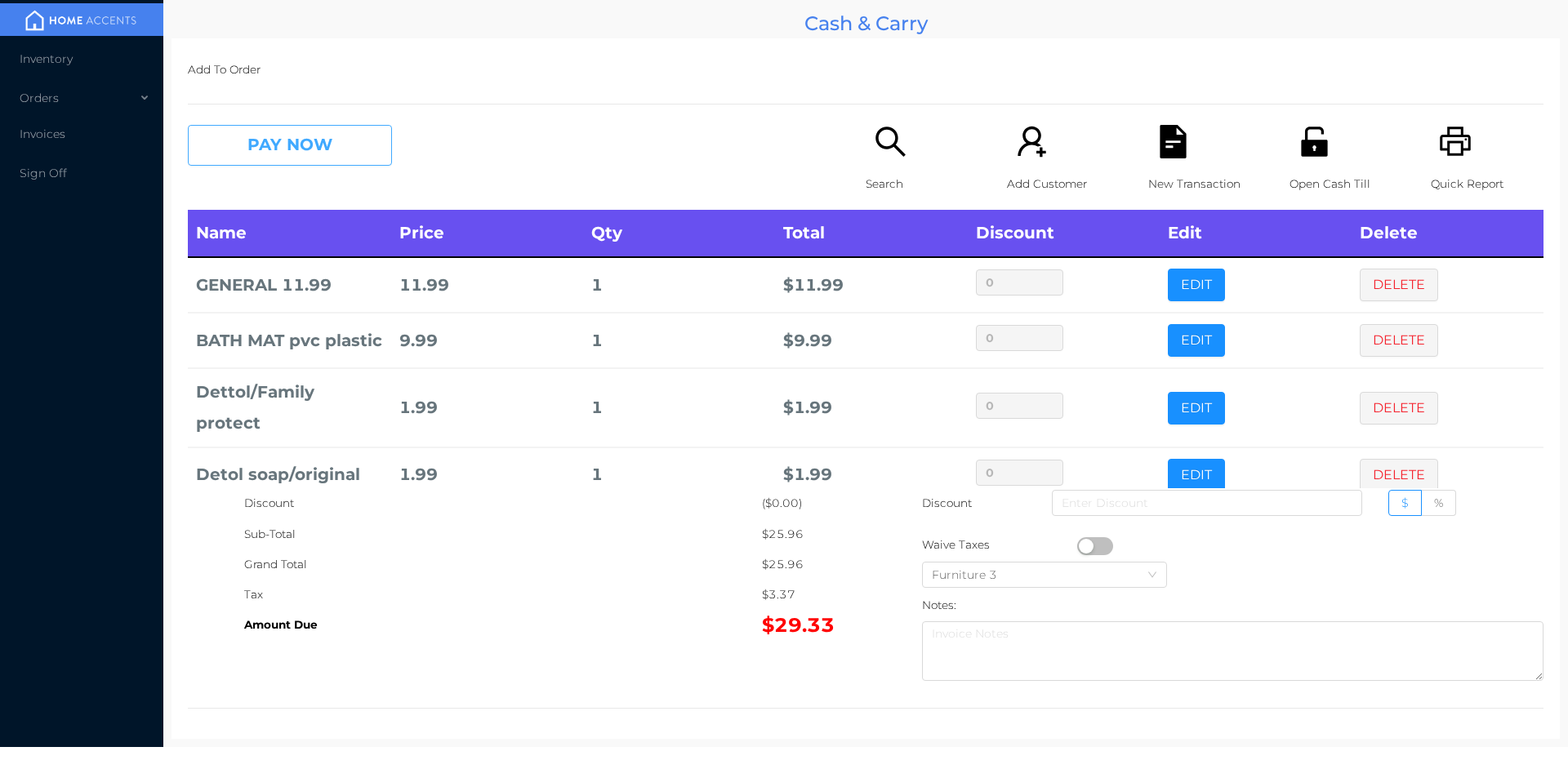
click at [351, 157] on button "PAY NOW" at bounding box center [289, 145] width 205 height 41
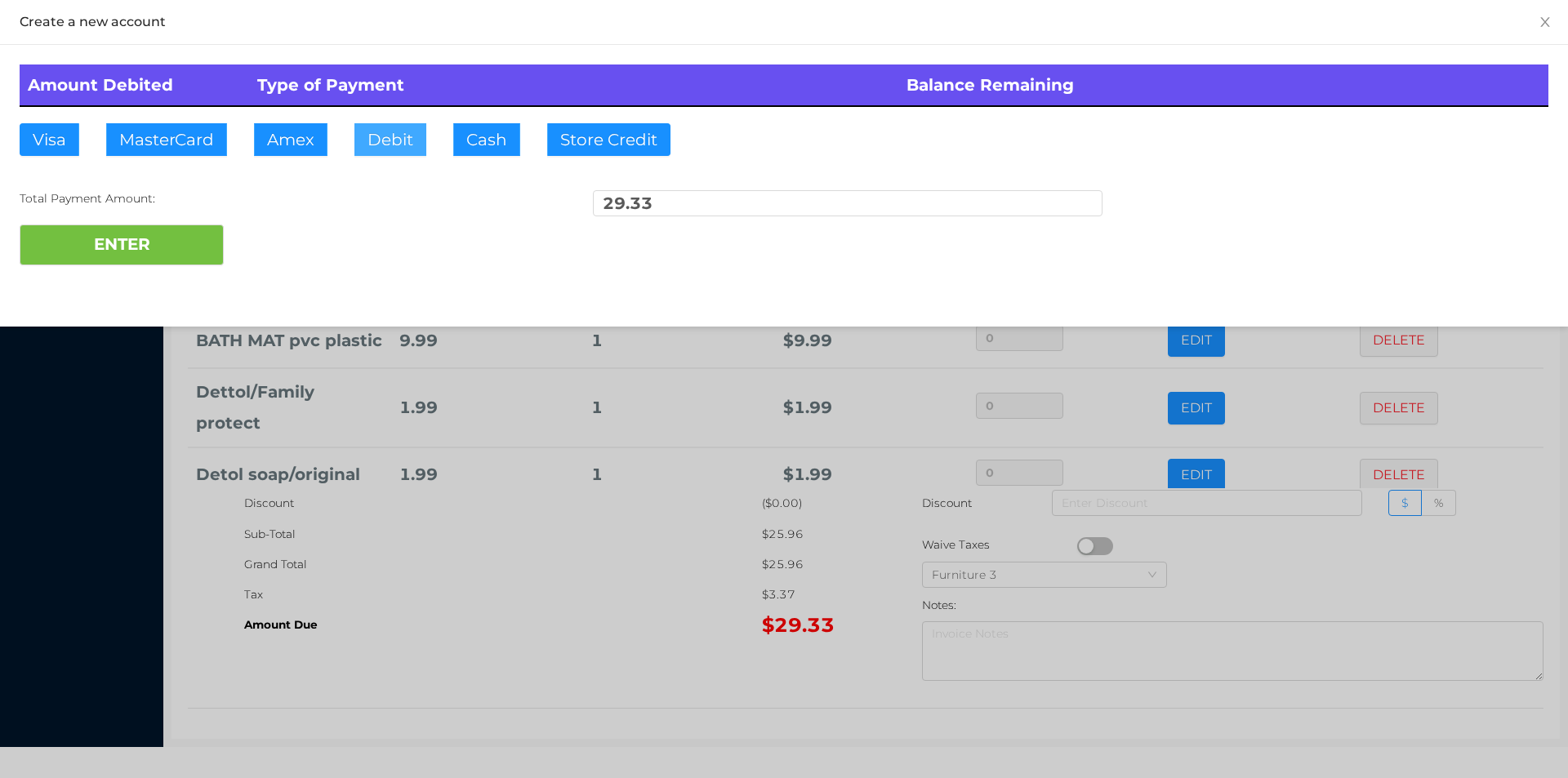
click at [384, 137] on button "Debit" at bounding box center [390, 140] width 72 height 33
click at [205, 243] on button "ENTER" at bounding box center [122, 244] width 205 height 41
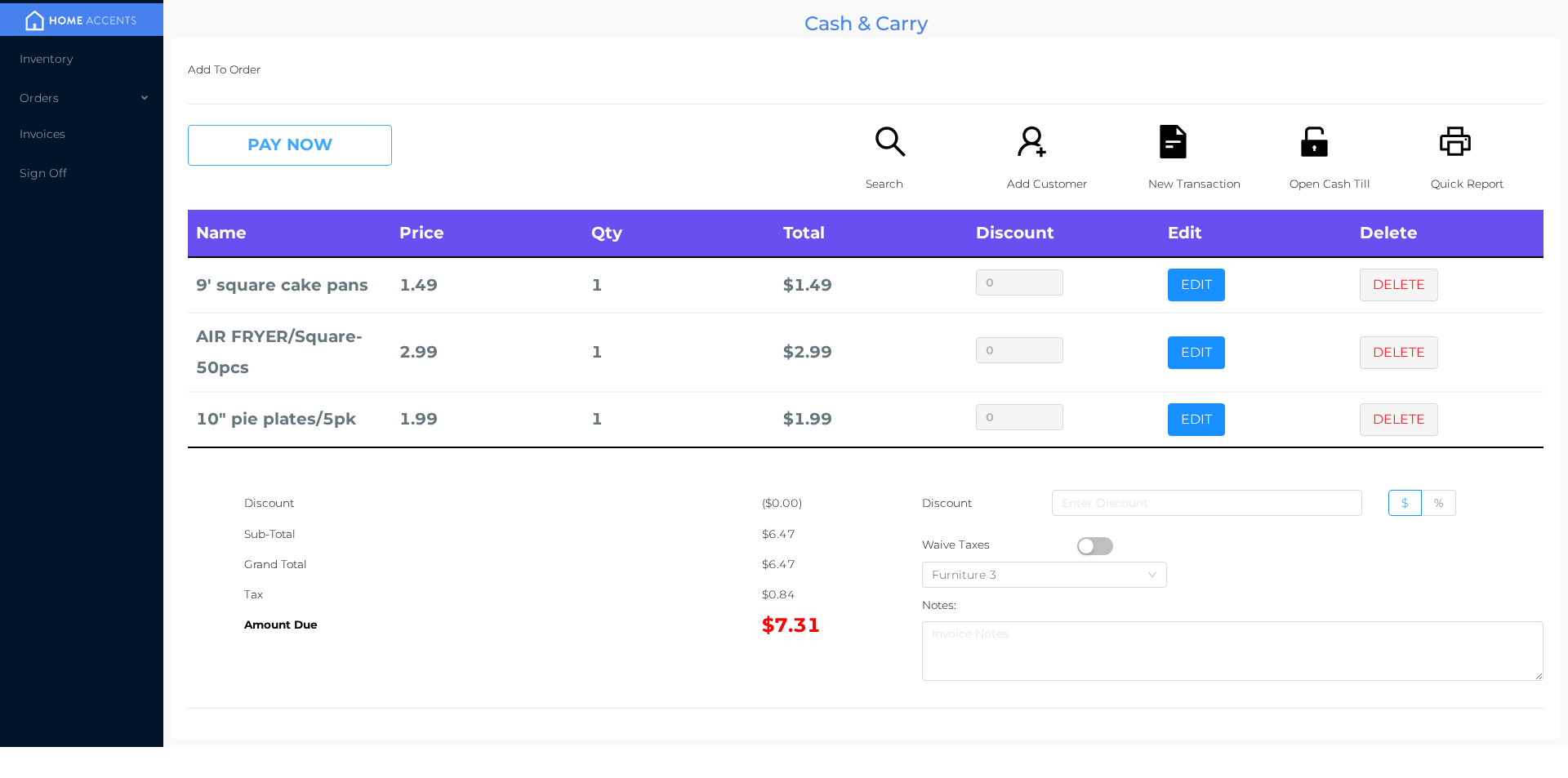
click at [262, 150] on button "PAY NOW" at bounding box center [289, 145] width 205 height 41
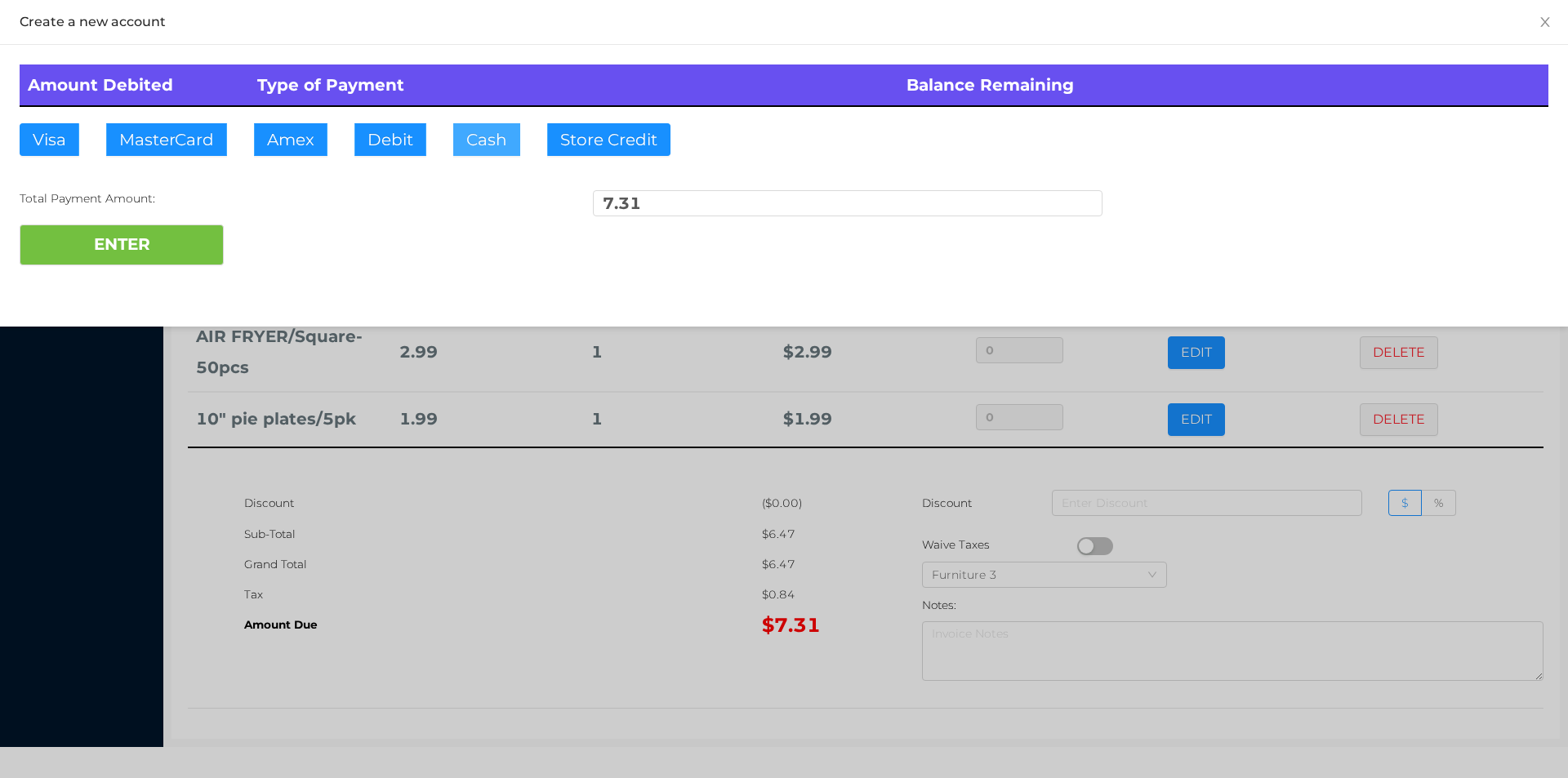
click at [471, 131] on button "Cash" at bounding box center [487, 140] width 67 height 33
type input "50"
click at [94, 243] on button "ENTER" at bounding box center [122, 244] width 205 height 41
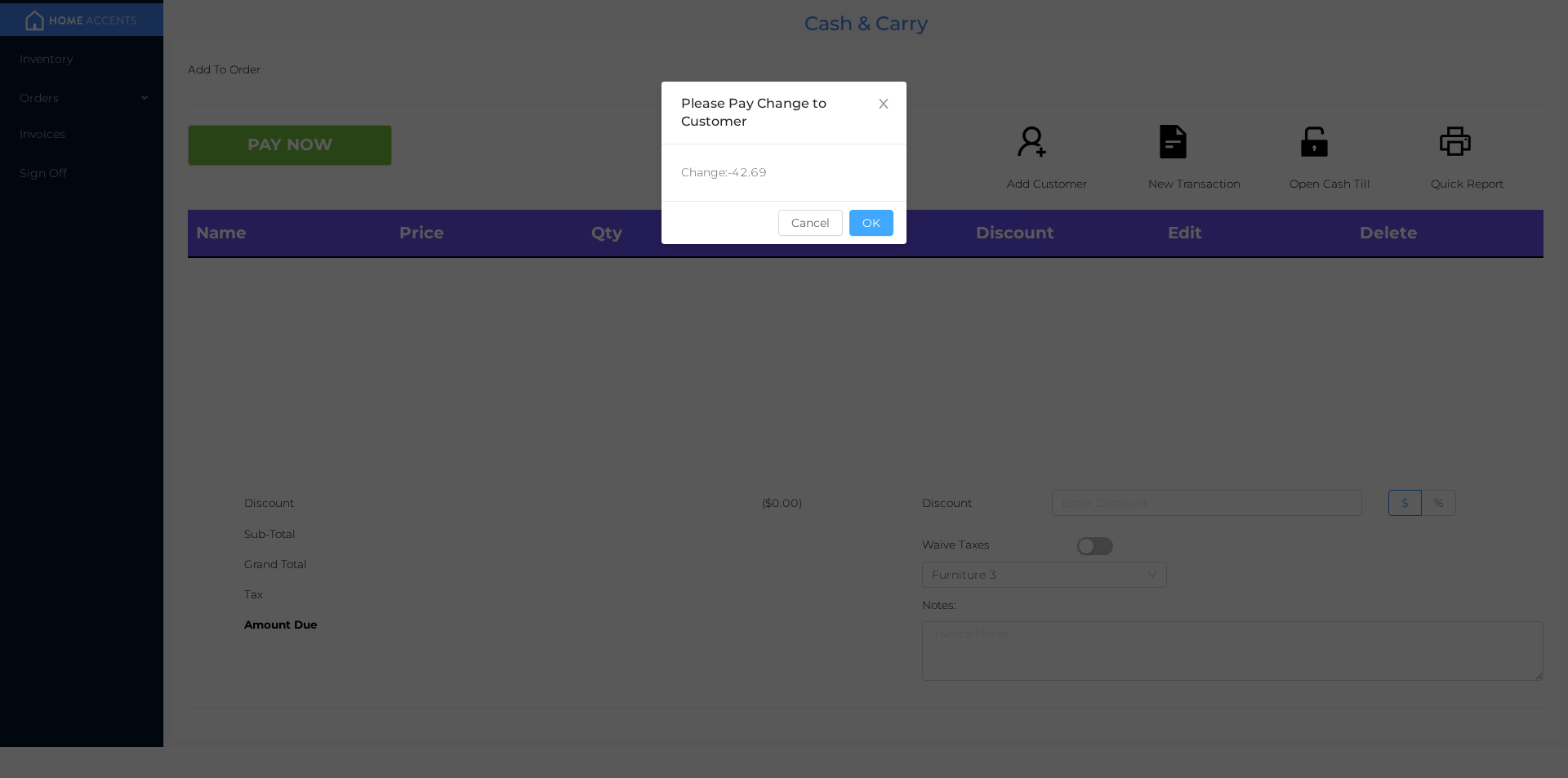
click at [876, 229] on button "OK" at bounding box center [871, 223] width 44 height 26
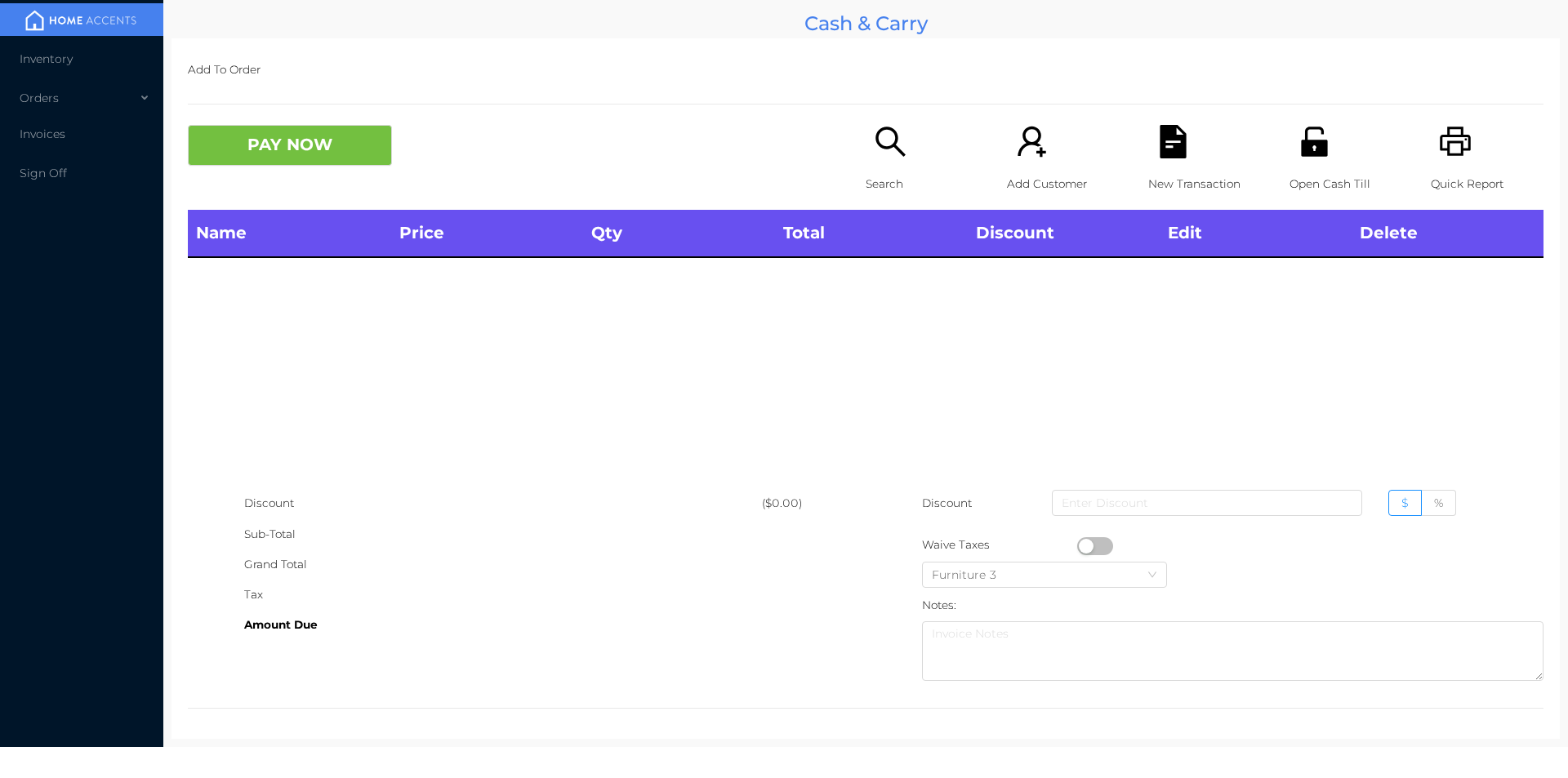
click at [1305, 166] on div "Open Cash Till" at bounding box center [1346, 168] width 113 height 85
click at [900, 165] on div "Search" at bounding box center [922, 168] width 113 height 85
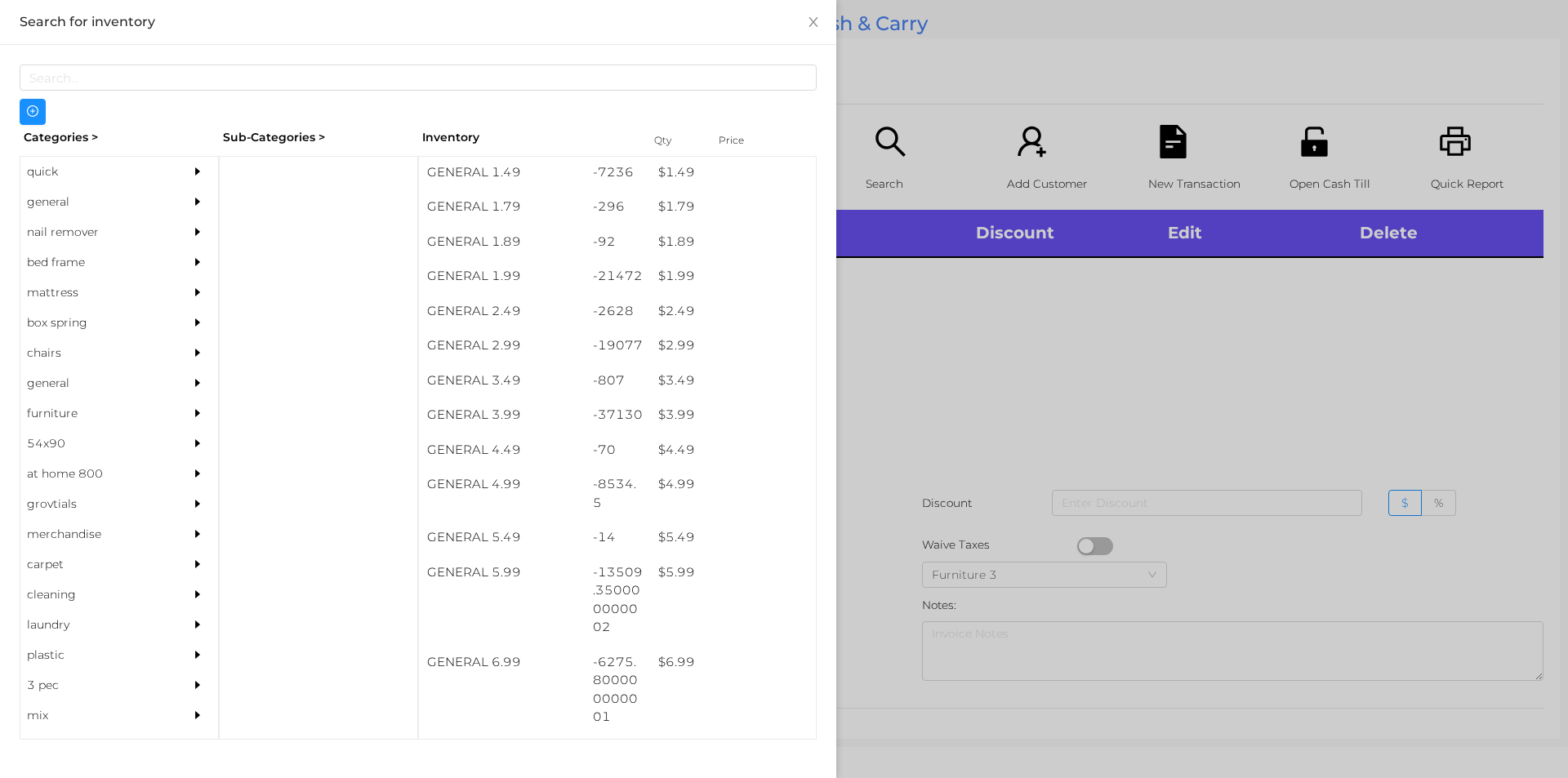
scroll to position [257, 0]
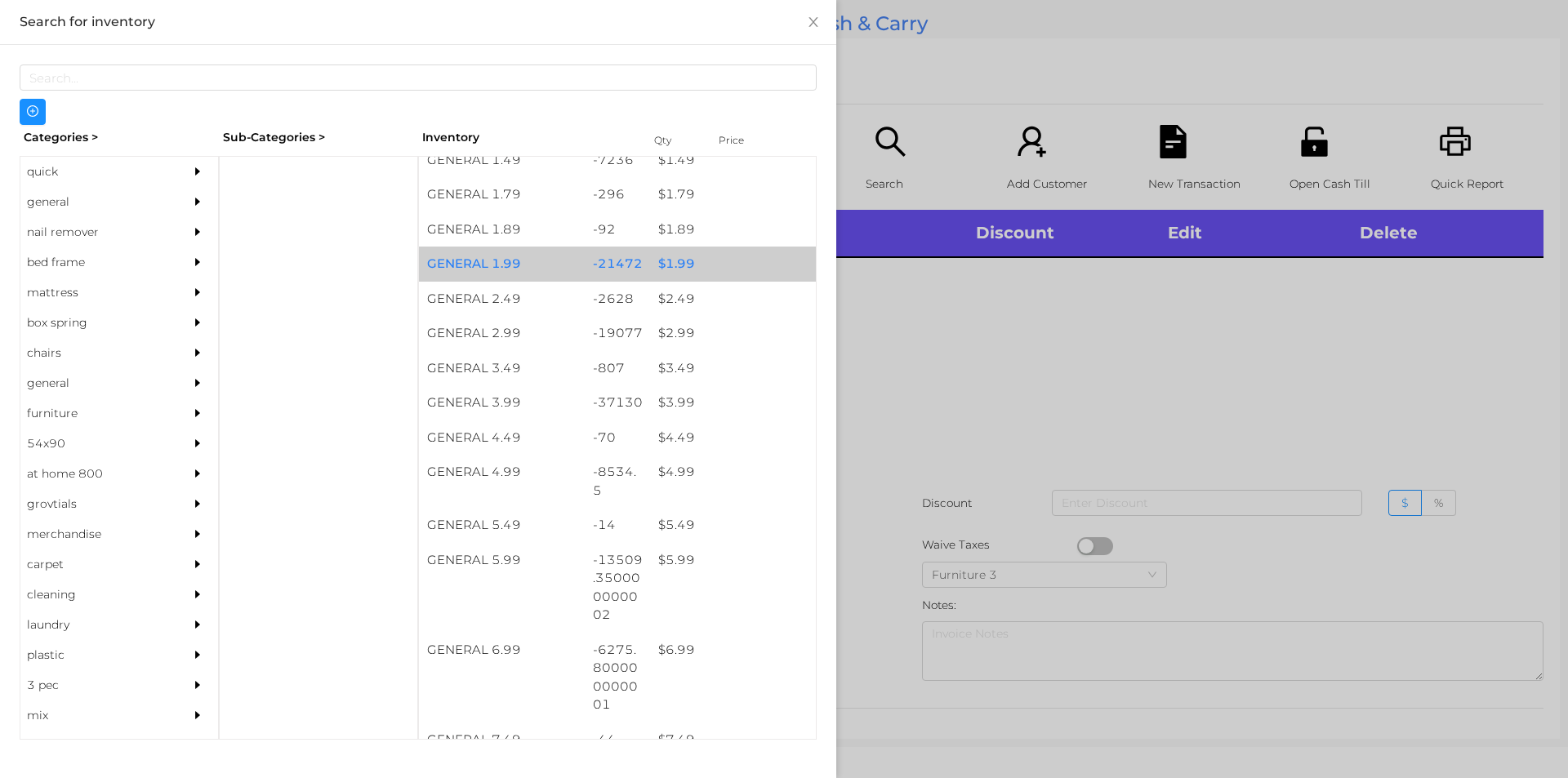
click at [738, 268] on div "$ 1.99" at bounding box center [733, 264] width 166 height 35
click at [729, 269] on div "$ 1.99" at bounding box center [733, 264] width 166 height 35
click at [727, 257] on div "$ 1.99" at bounding box center [733, 264] width 166 height 35
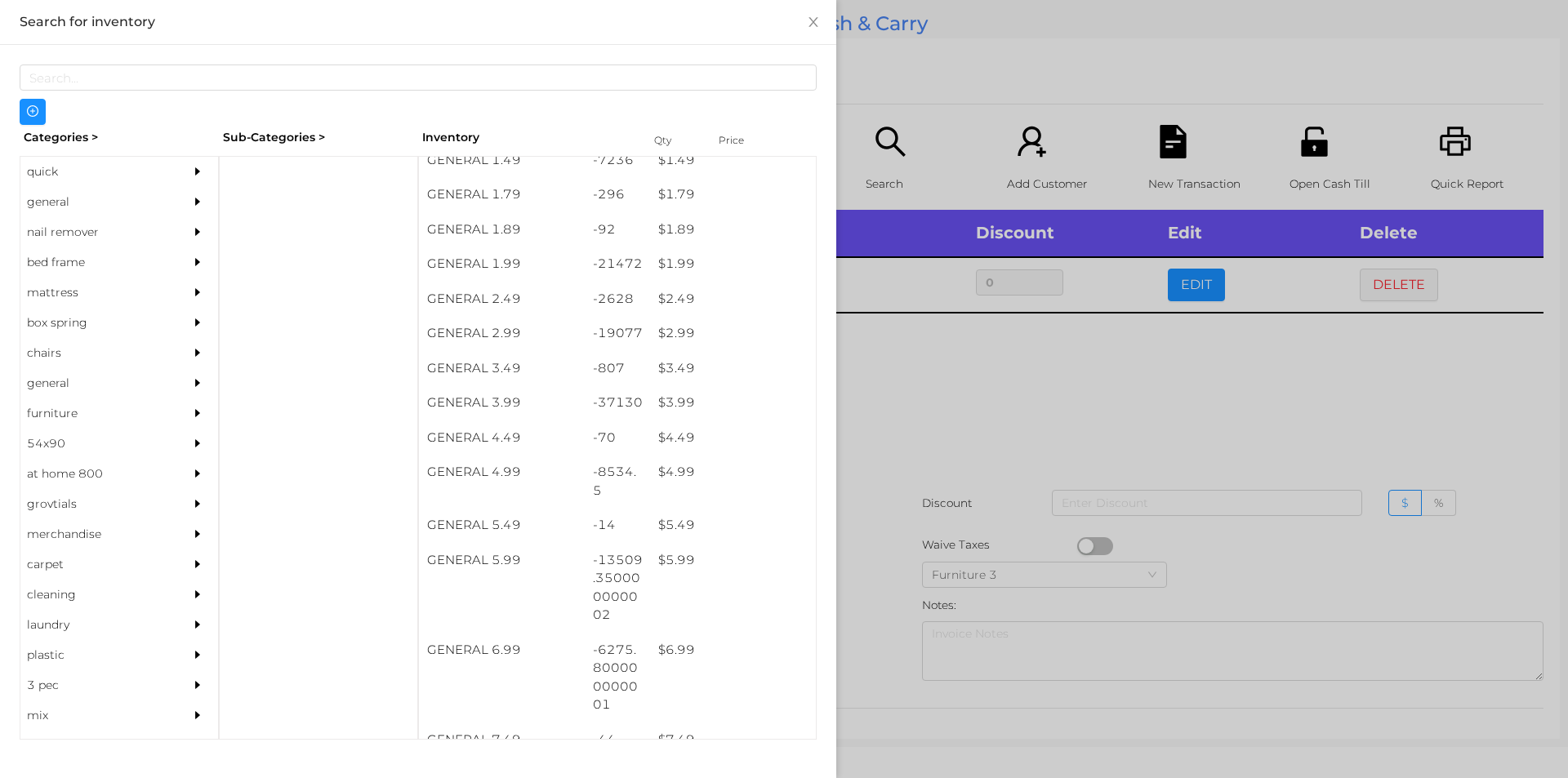
click at [934, 431] on div at bounding box center [784, 389] width 1568 height 778
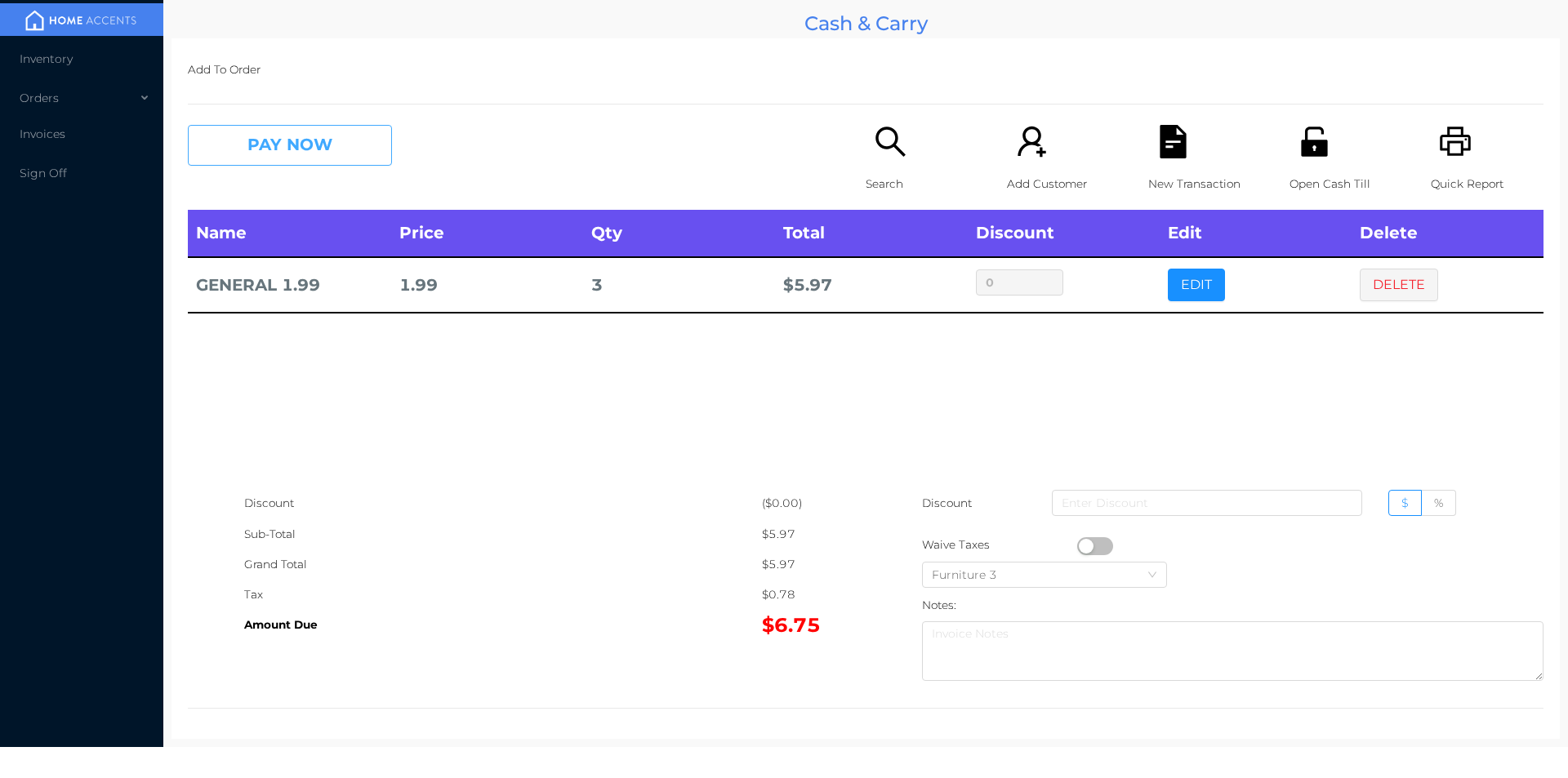
click at [292, 164] on button "PAY NOW" at bounding box center [289, 145] width 205 height 41
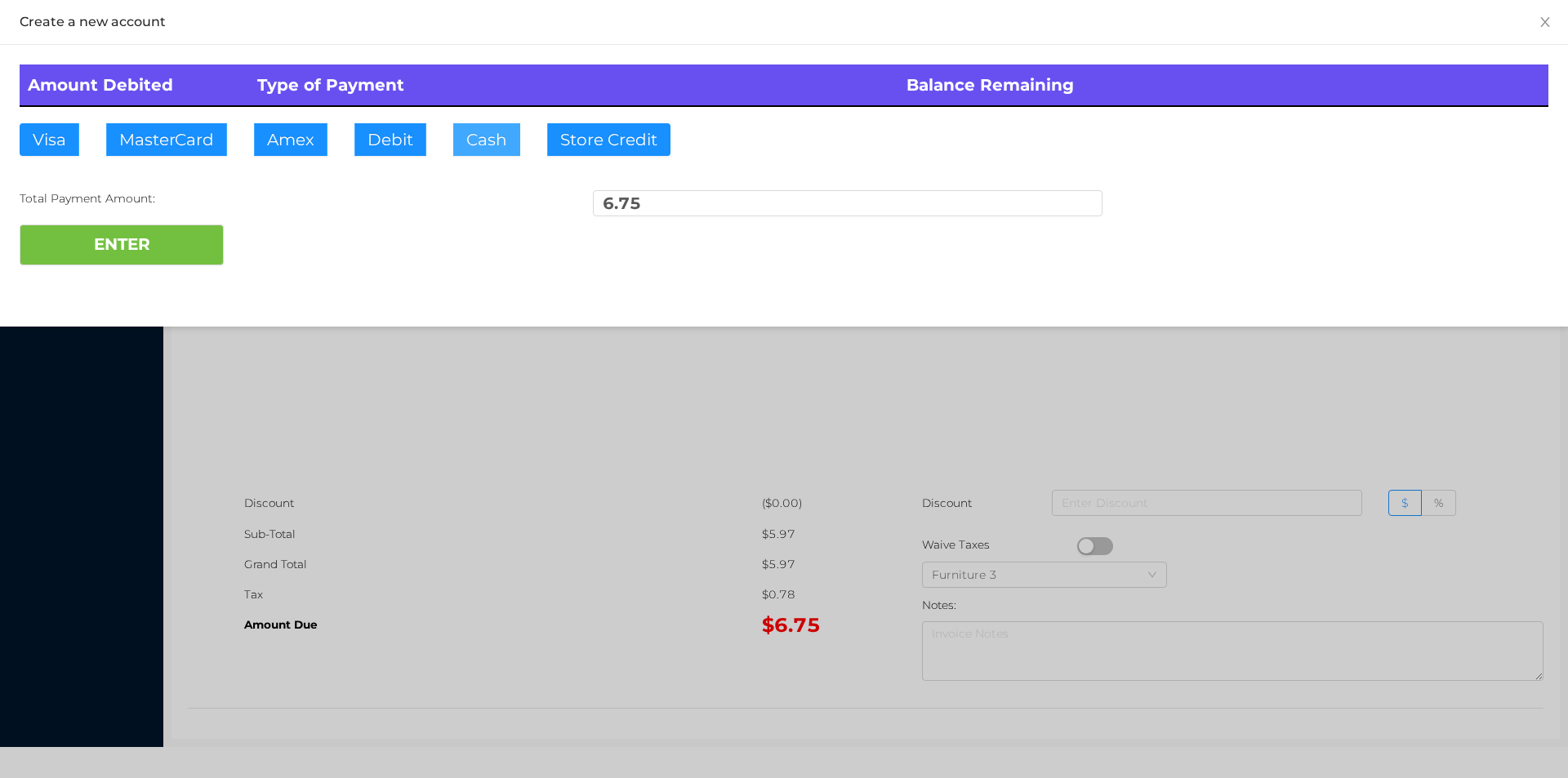
click at [486, 138] on button "Cash" at bounding box center [487, 140] width 67 height 33
type input "20"
click at [131, 229] on button "ENTER" at bounding box center [122, 244] width 205 height 41
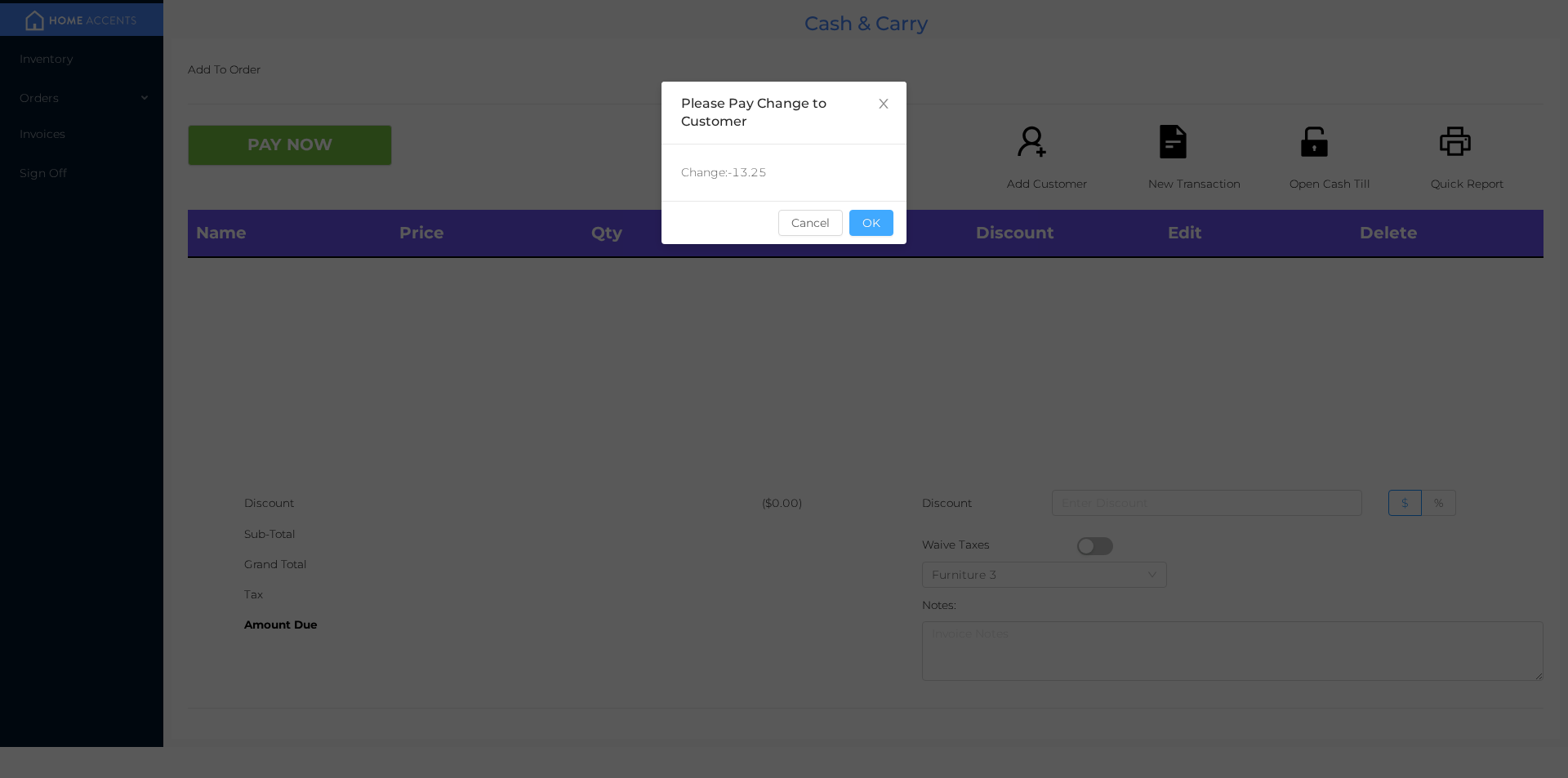
click at [876, 213] on button "OK" at bounding box center [871, 223] width 44 height 26
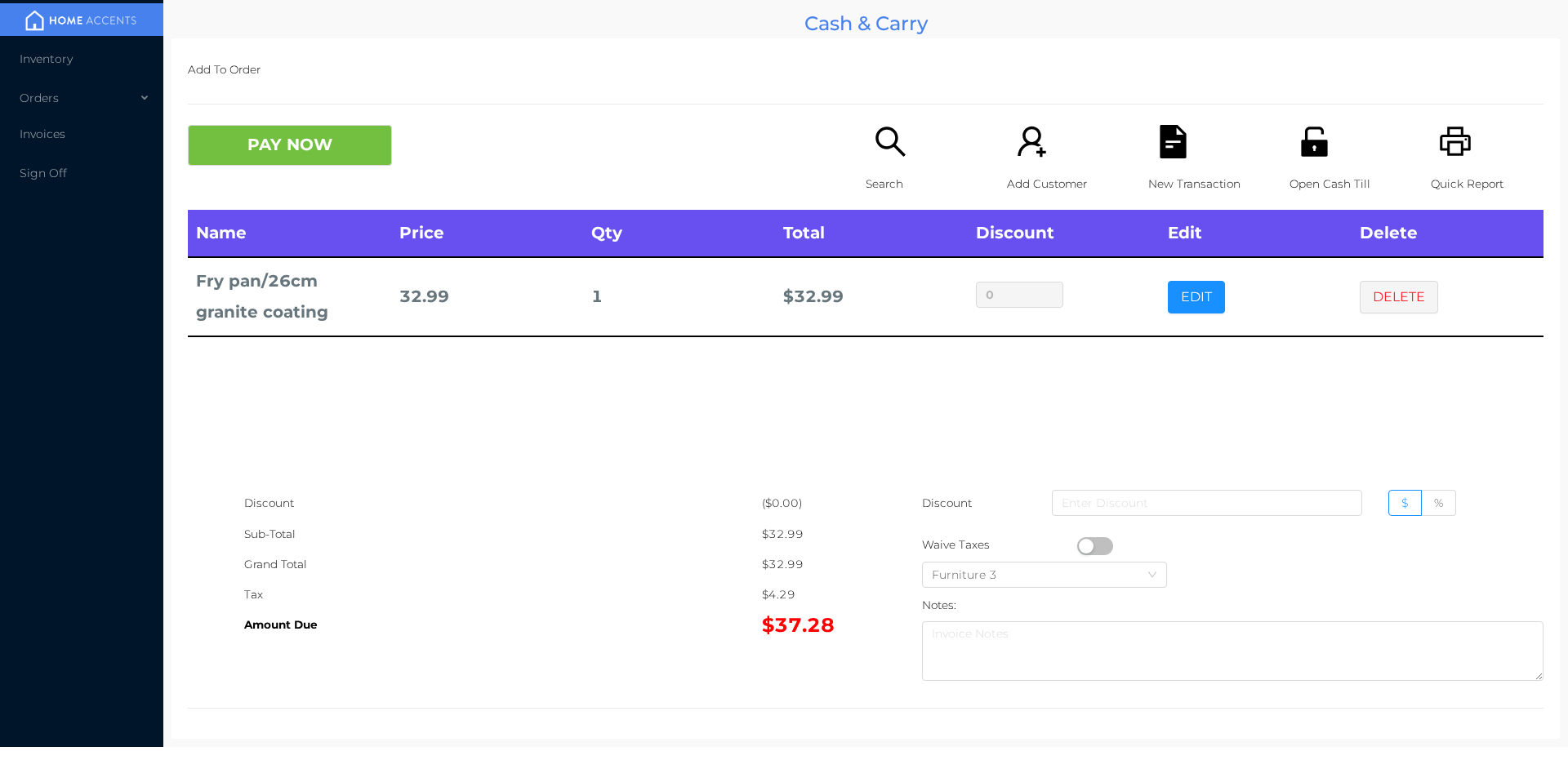
click at [1077, 547] on button "button" at bounding box center [1095, 546] width 36 height 18
click at [1174, 147] on icon "icon: file-text" at bounding box center [1173, 142] width 26 height 34
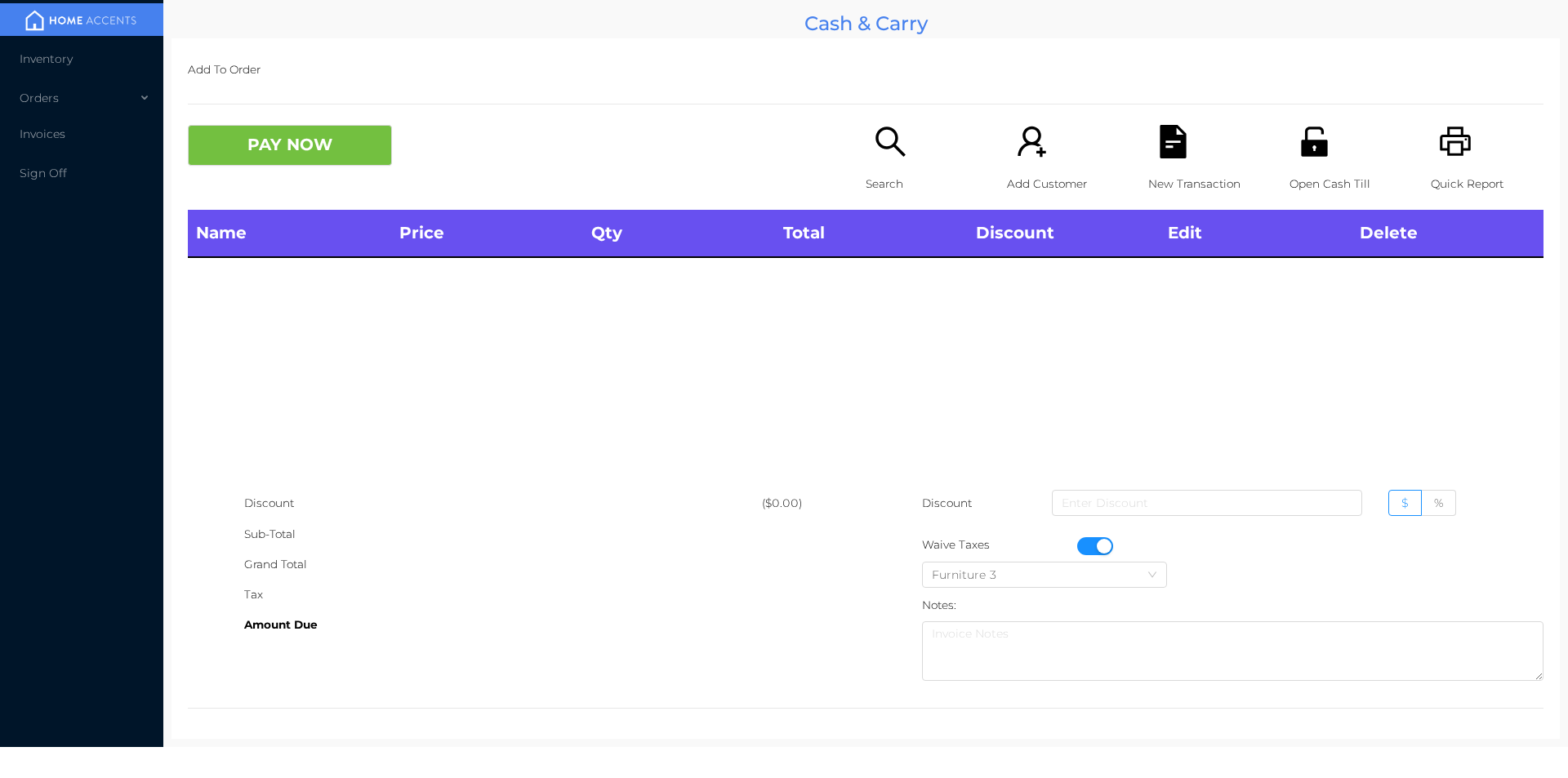
click at [1090, 552] on button "button" at bounding box center [1095, 546] width 36 height 18
click at [1464, 139] on div "Quick Report" at bounding box center [1487, 168] width 113 height 85
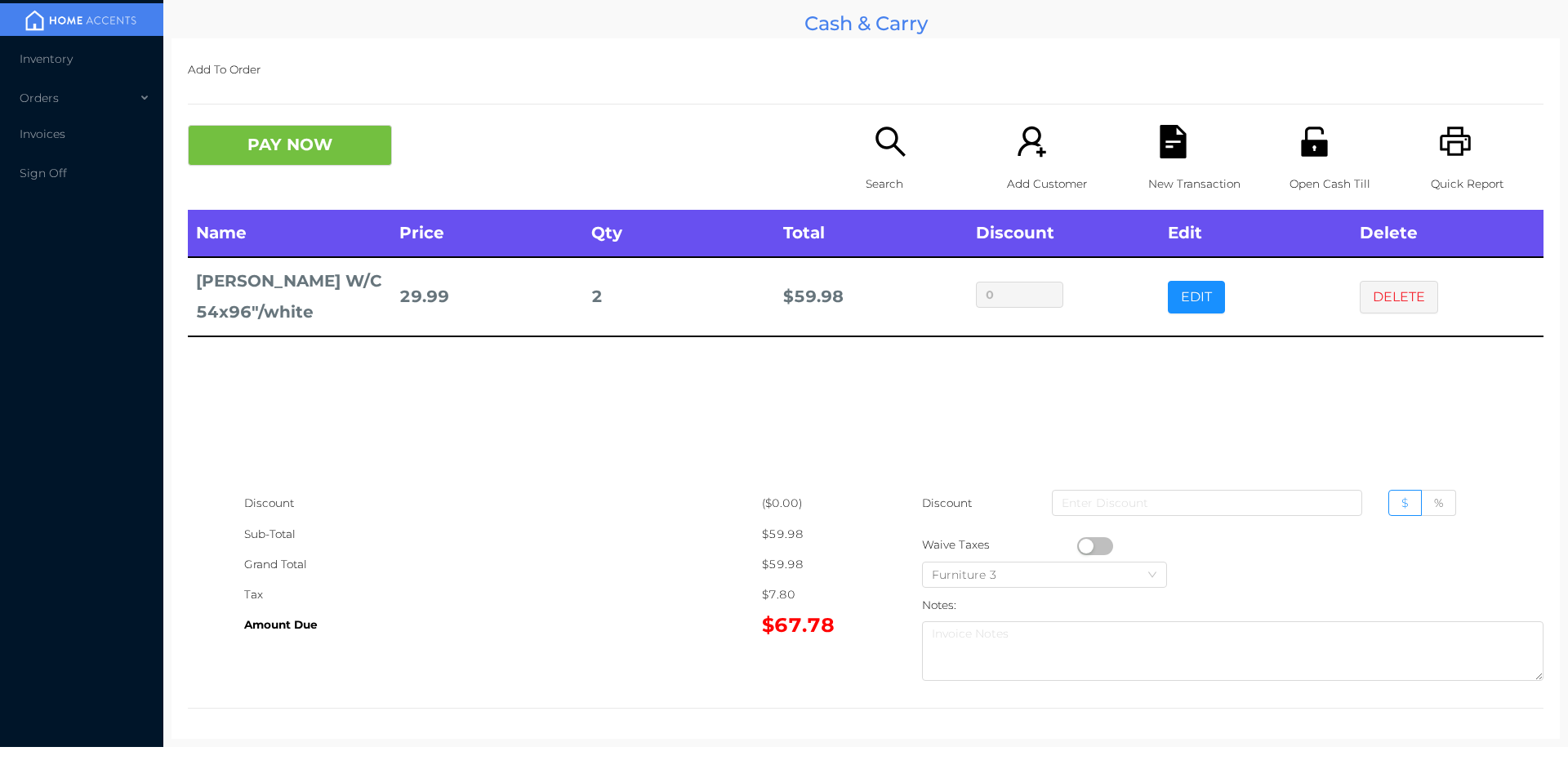
click at [1160, 158] on icon "icon: file-text" at bounding box center [1173, 142] width 26 height 34
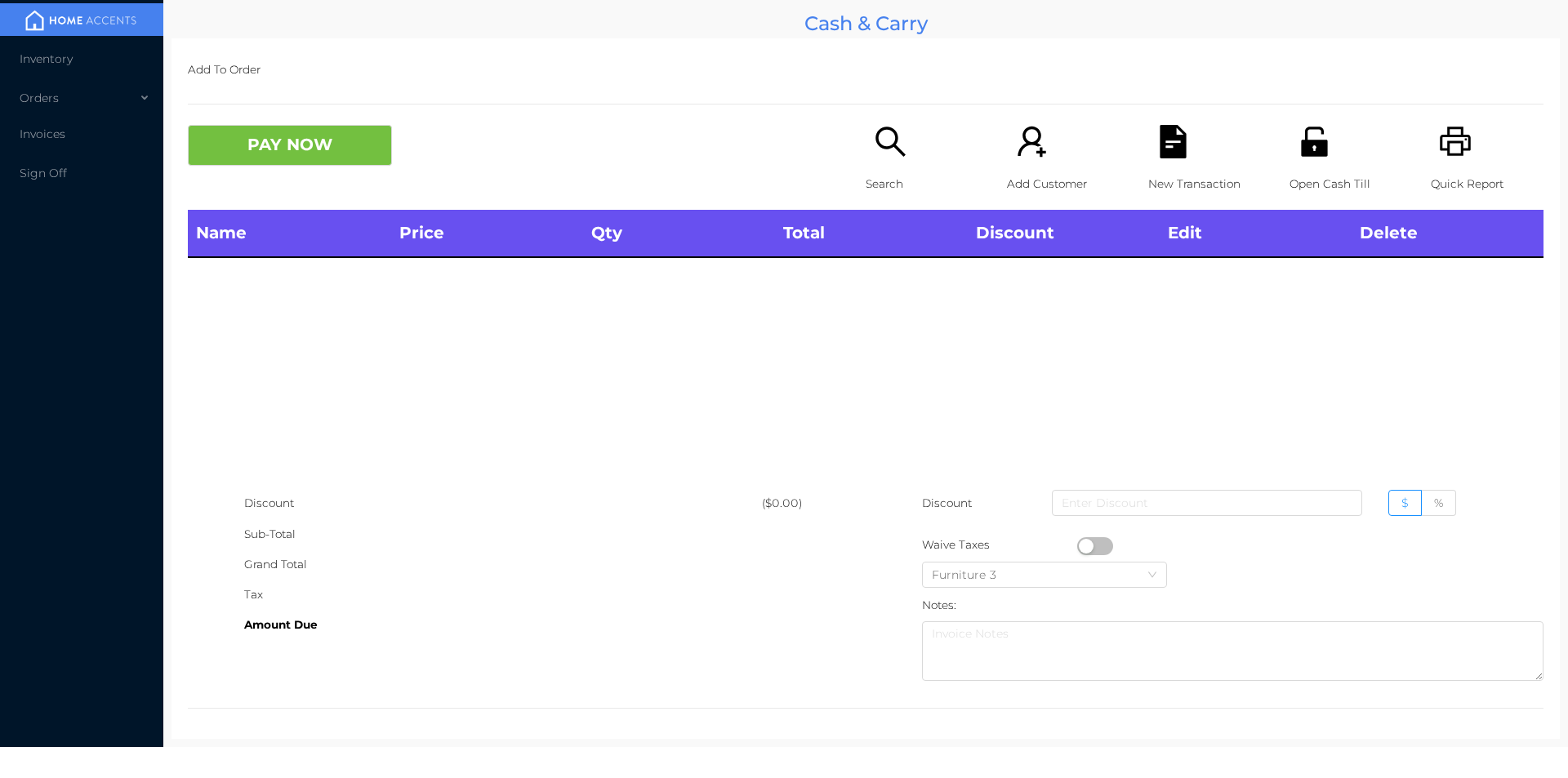
click at [1329, 162] on div "Open Cash Till" at bounding box center [1346, 168] width 113 height 85
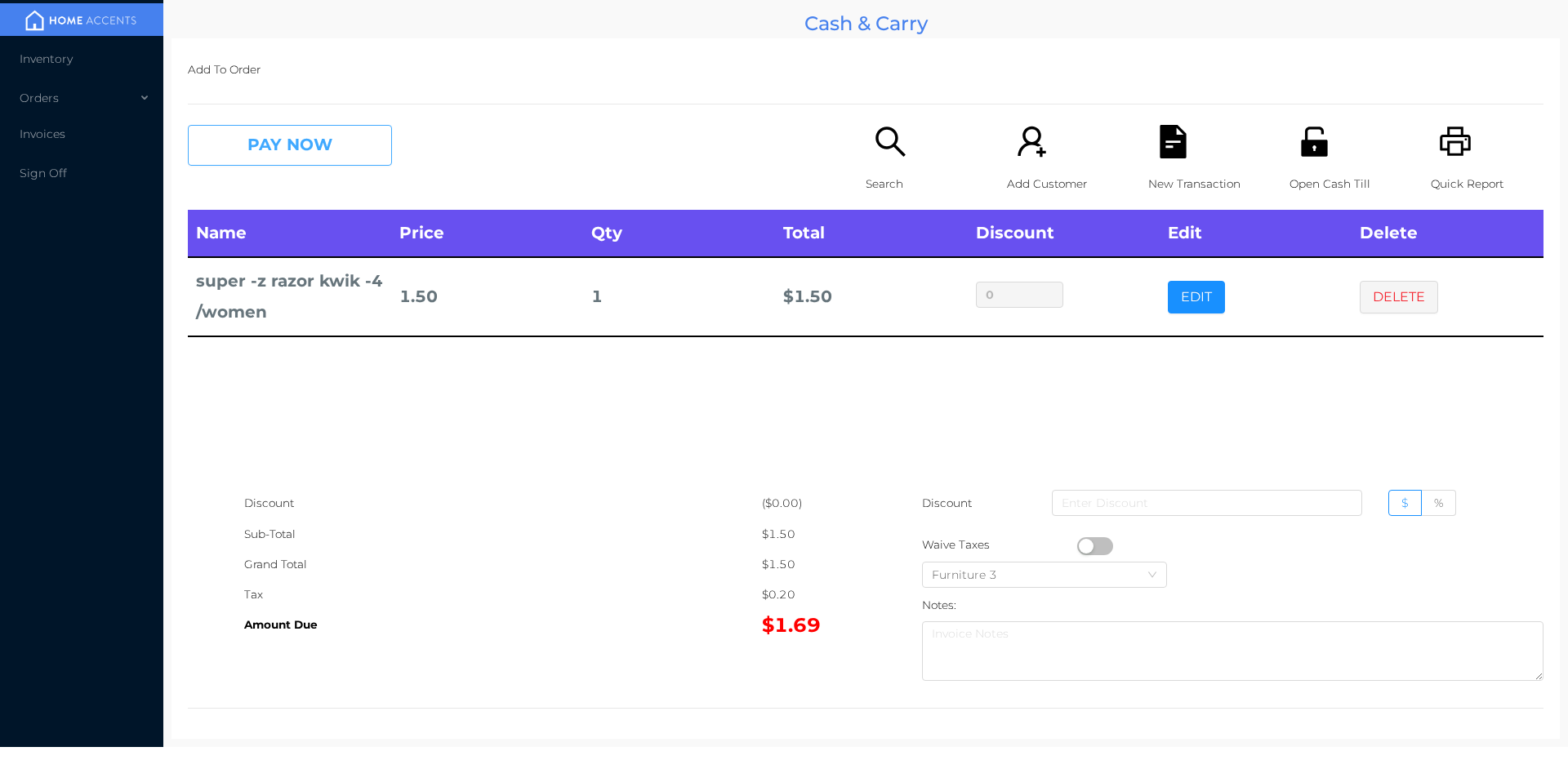
click at [289, 154] on button "PAY NOW" at bounding box center [289, 145] width 205 height 41
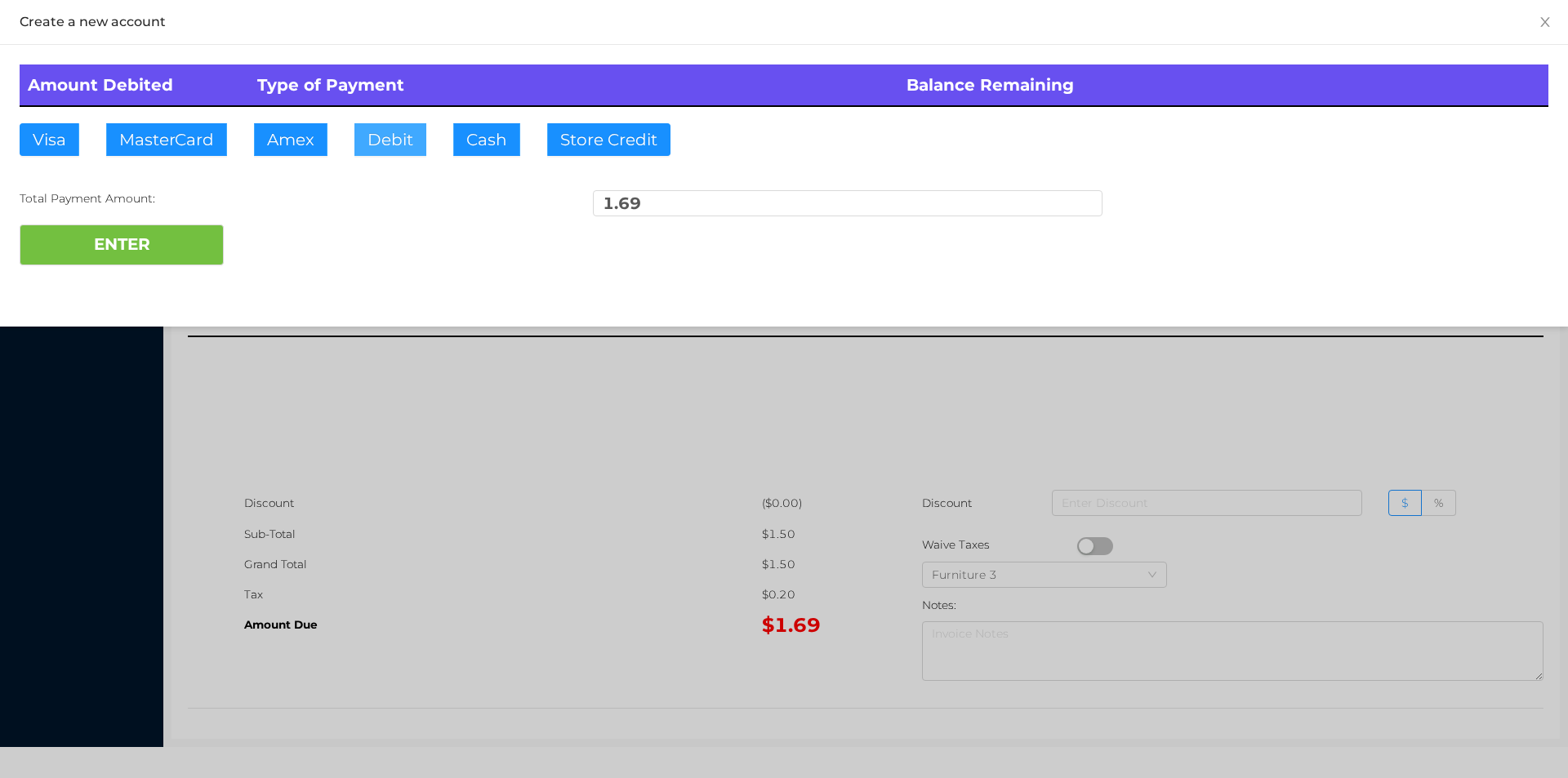
click at [388, 134] on button "Debit" at bounding box center [390, 140] width 72 height 33
click at [169, 247] on button "ENTER" at bounding box center [122, 244] width 205 height 41
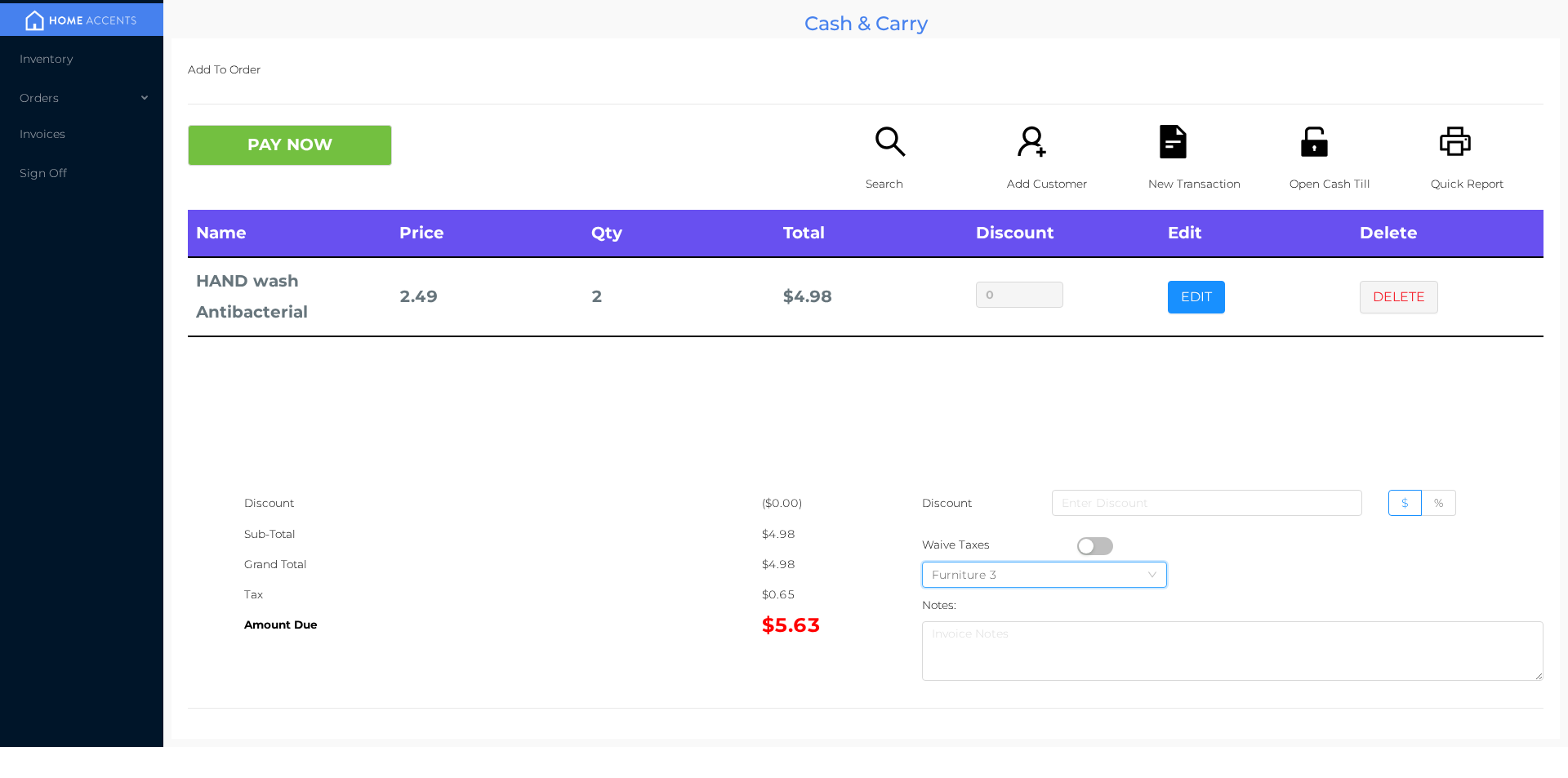
click at [1079, 567] on div "Furniture 3" at bounding box center [1044, 575] width 225 height 25
click at [786, 496] on div "($0.00)" at bounding box center [814, 504] width 104 height 30
click at [1078, 543] on button "button" at bounding box center [1095, 546] width 36 height 18
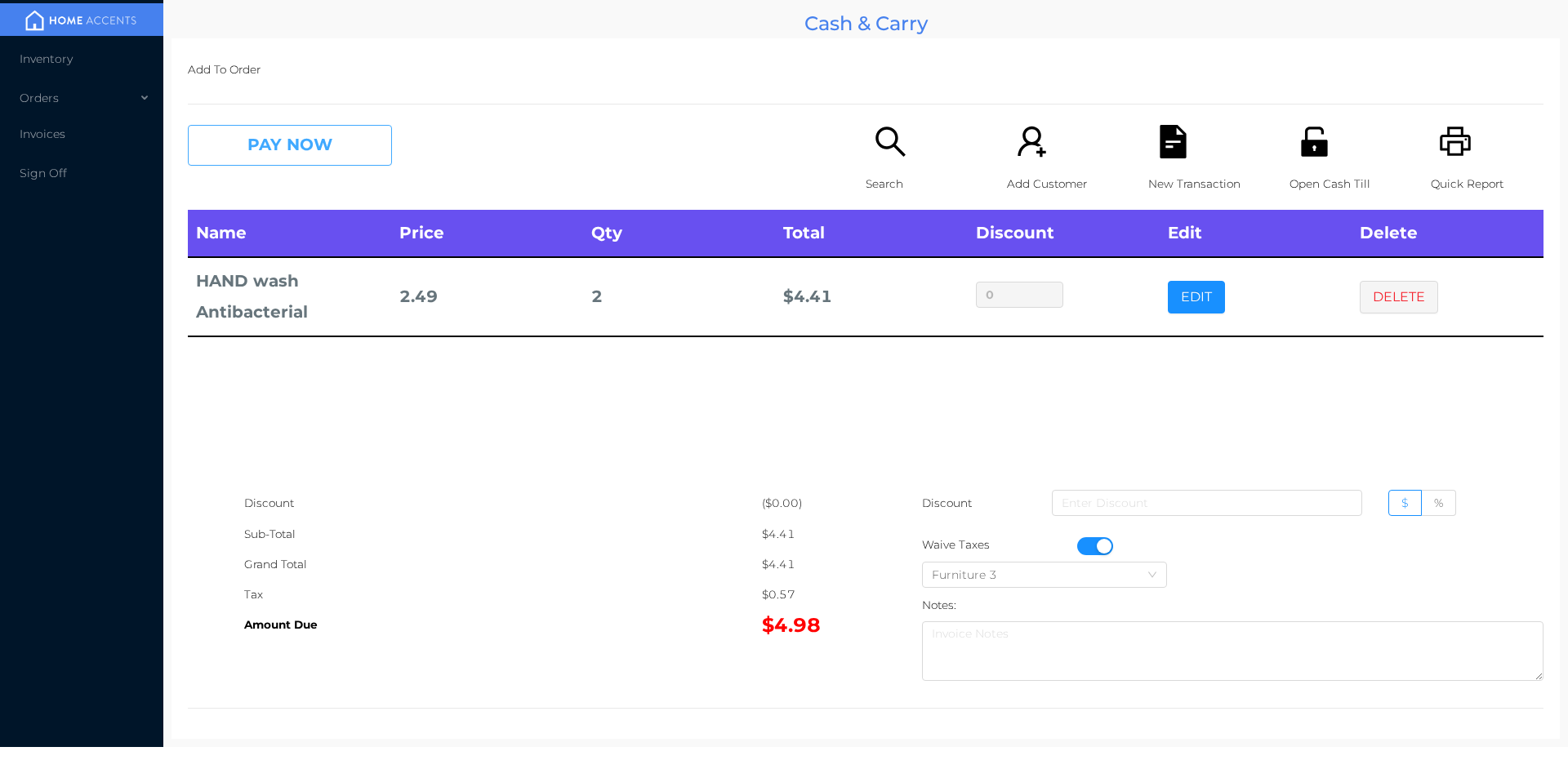
click at [296, 129] on button "PAY NOW" at bounding box center [289, 145] width 205 height 41
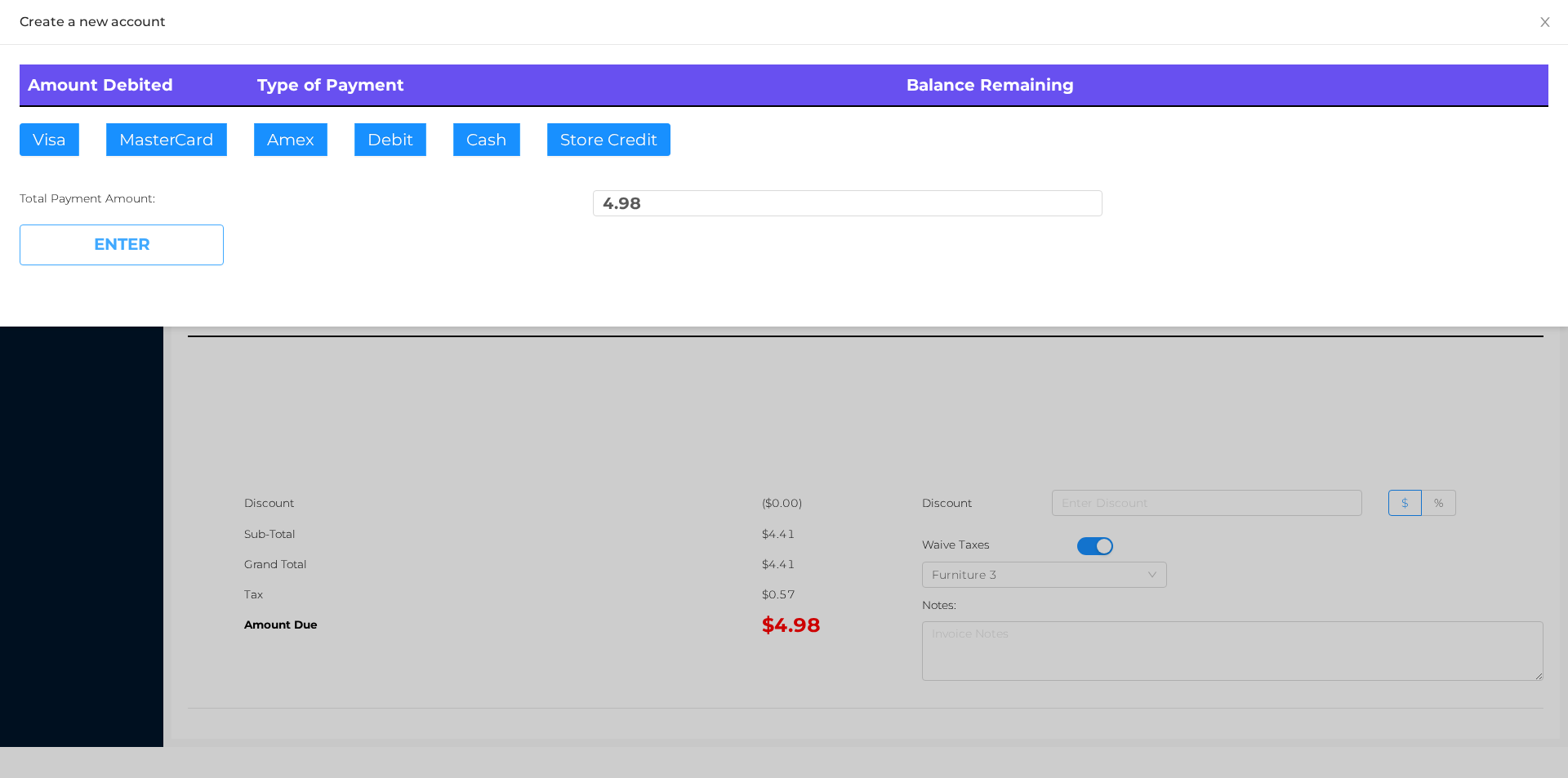
click at [139, 260] on button "ENTER" at bounding box center [122, 244] width 205 height 41
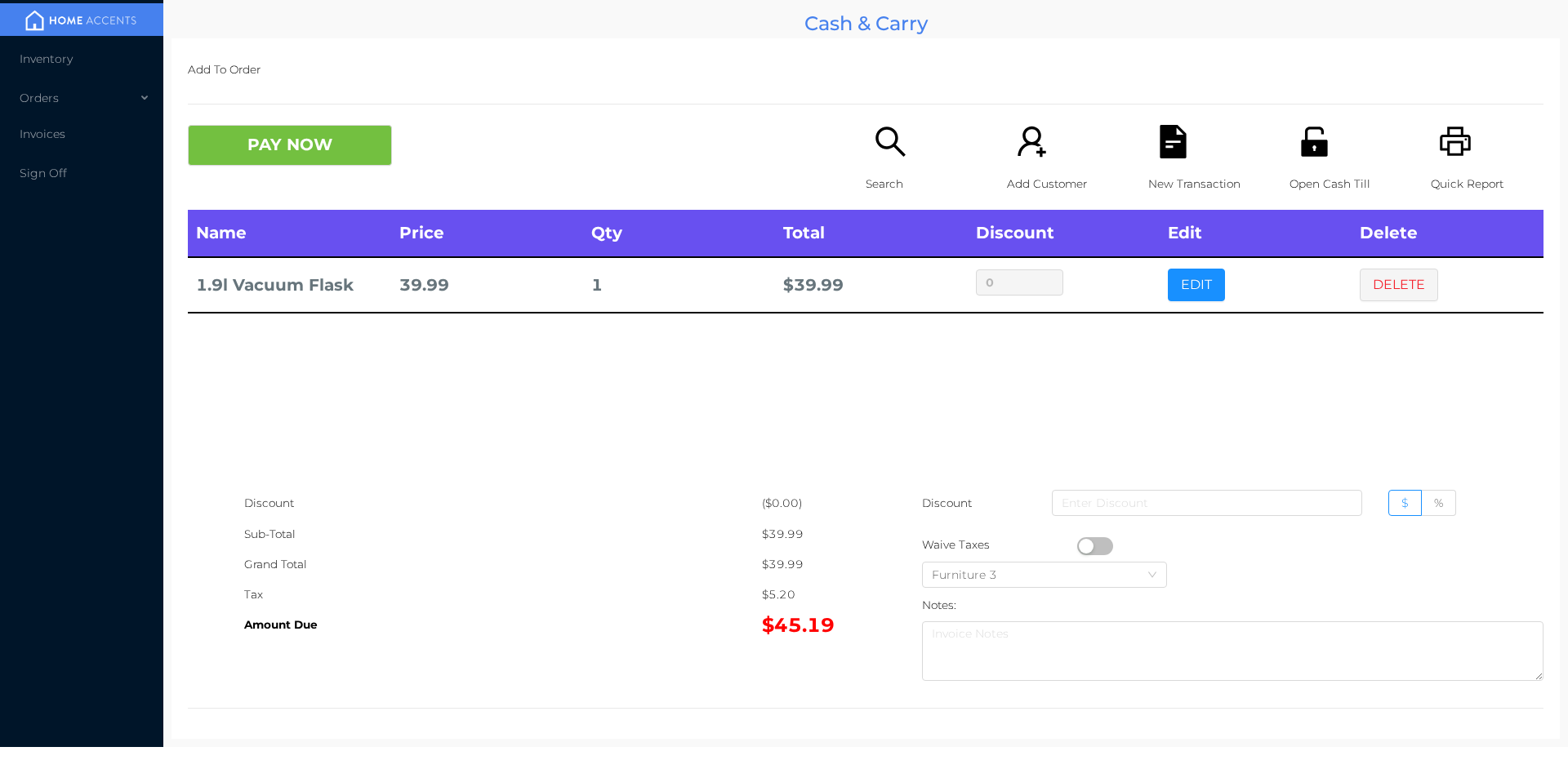
click at [1171, 176] on p "New Transaction" at bounding box center [1205, 184] width 113 height 30
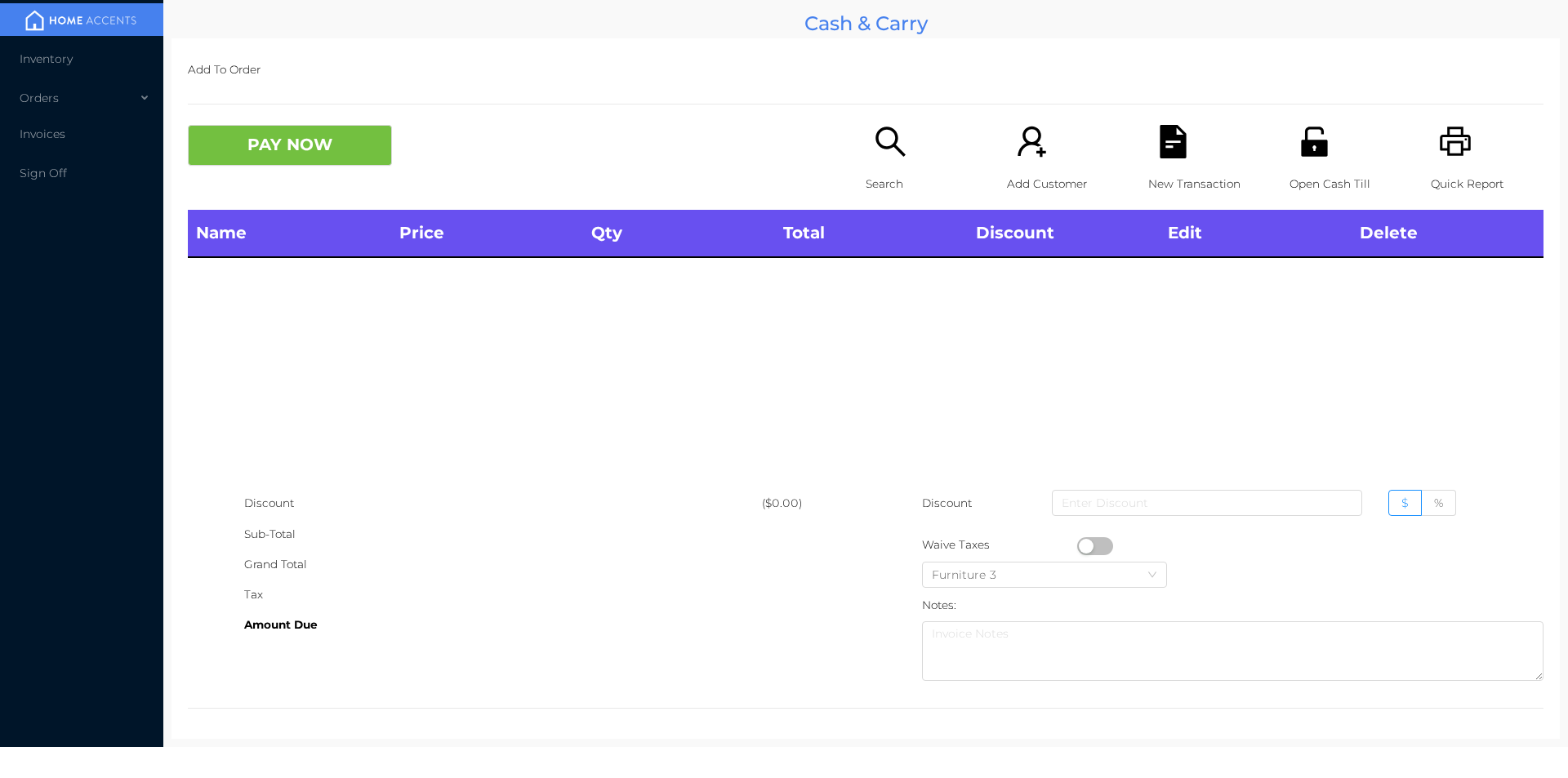
click at [1331, 149] on div "Open Cash Till" at bounding box center [1346, 168] width 113 height 85
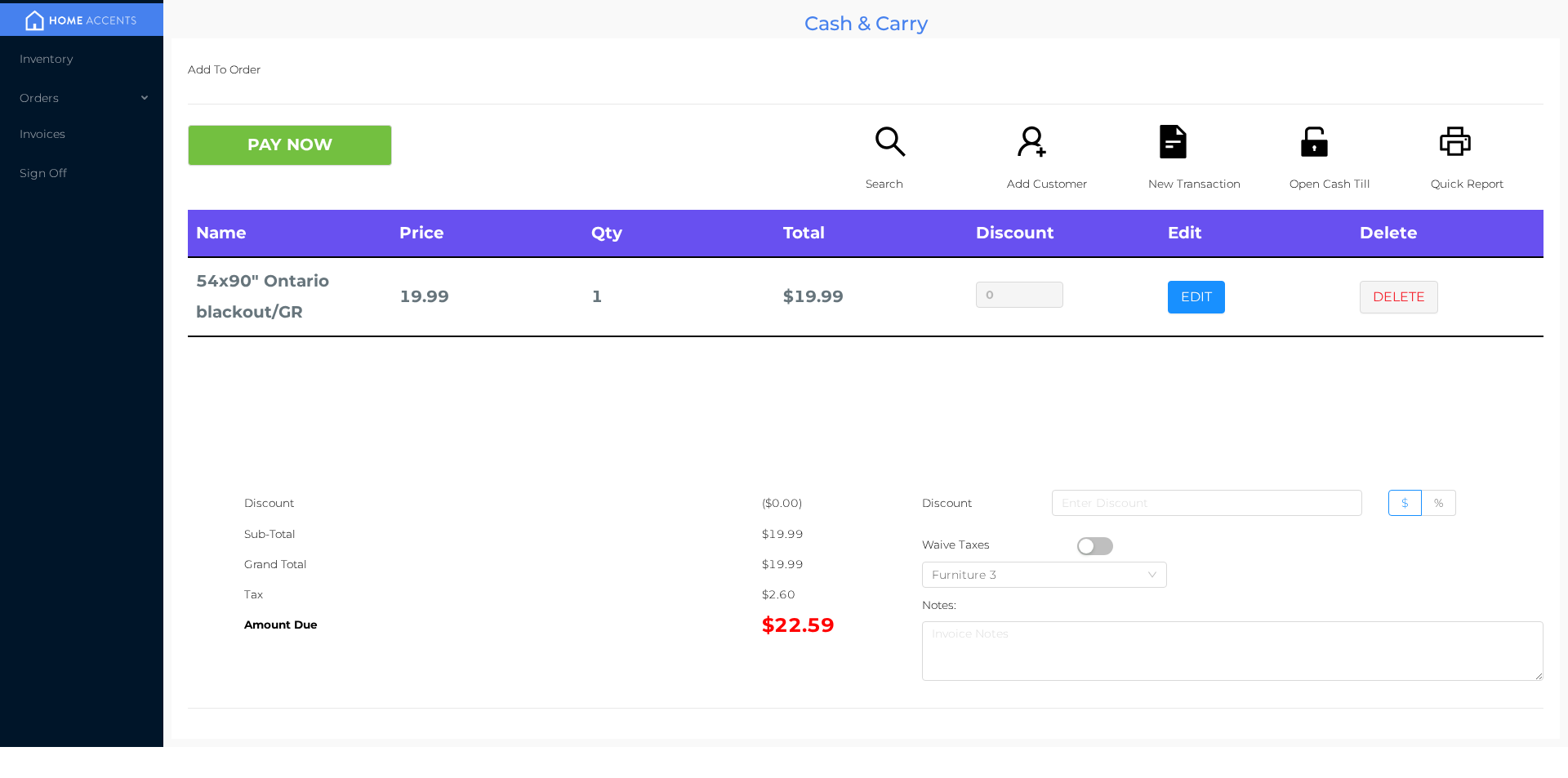
click at [1172, 157] on icon "icon: file-text" at bounding box center [1173, 142] width 26 height 34
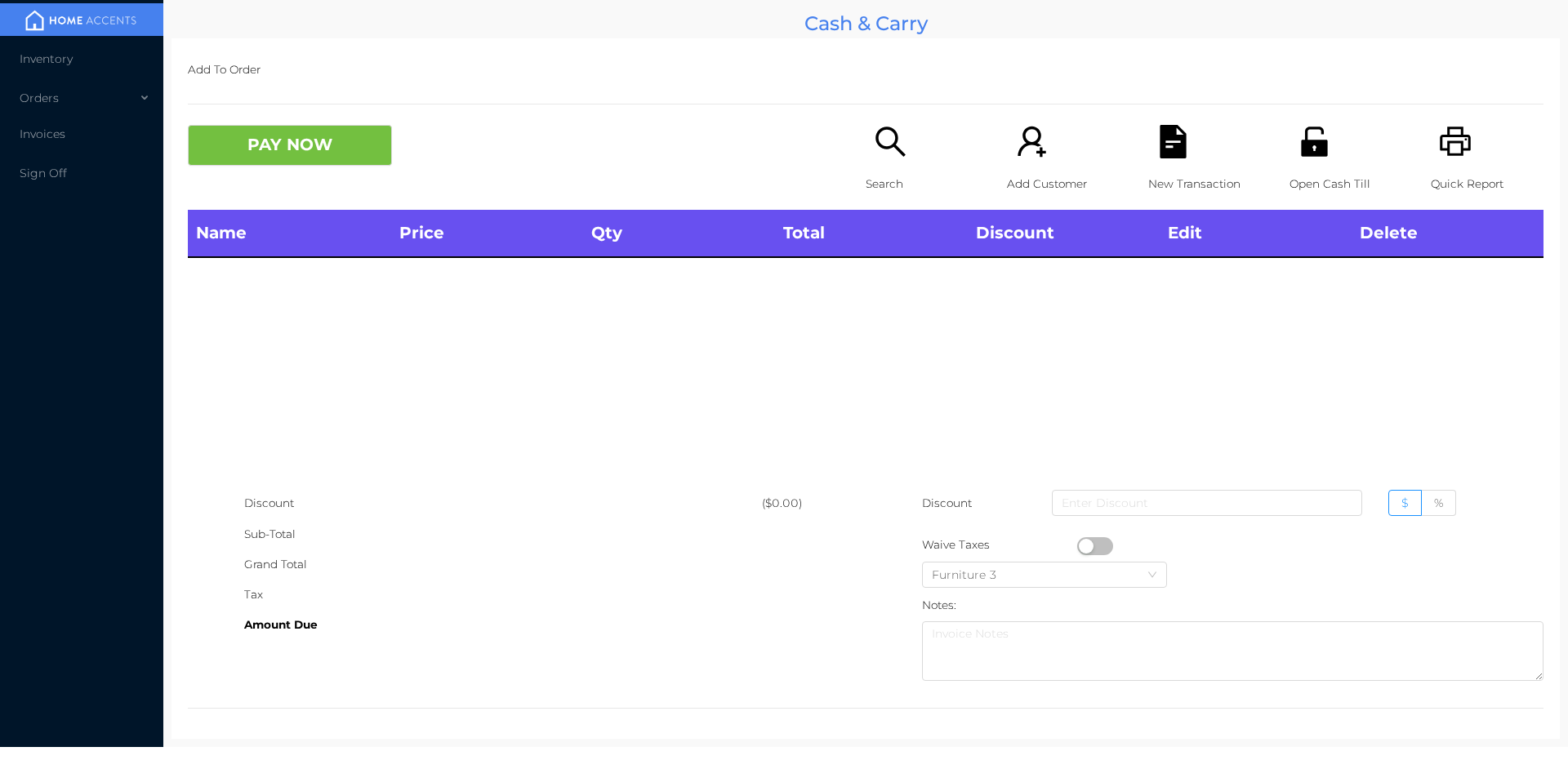
click at [1309, 143] on icon "icon: unlock" at bounding box center [1314, 141] width 26 height 29
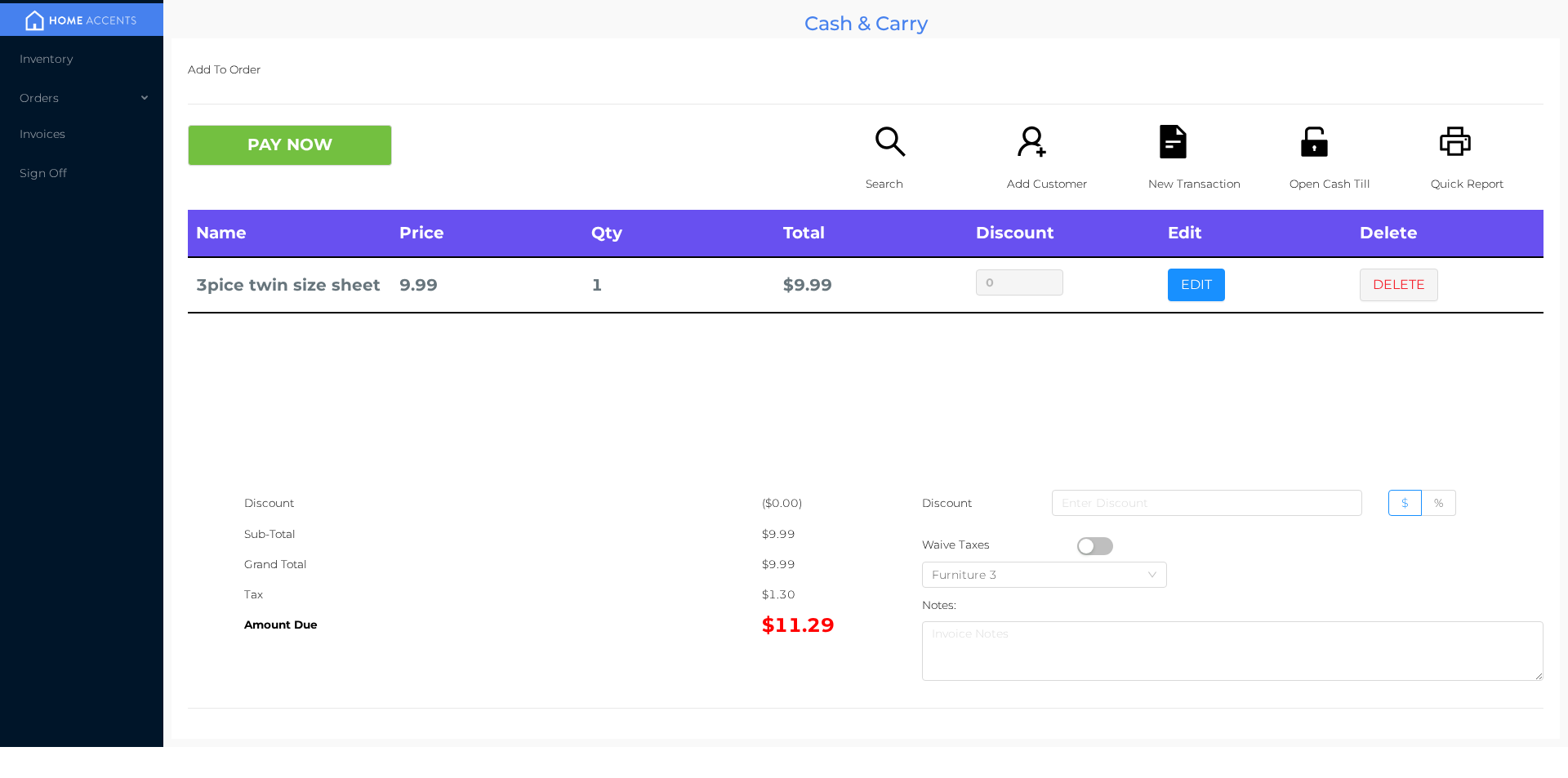
click at [882, 167] on div "Search" at bounding box center [922, 168] width 113 height 85
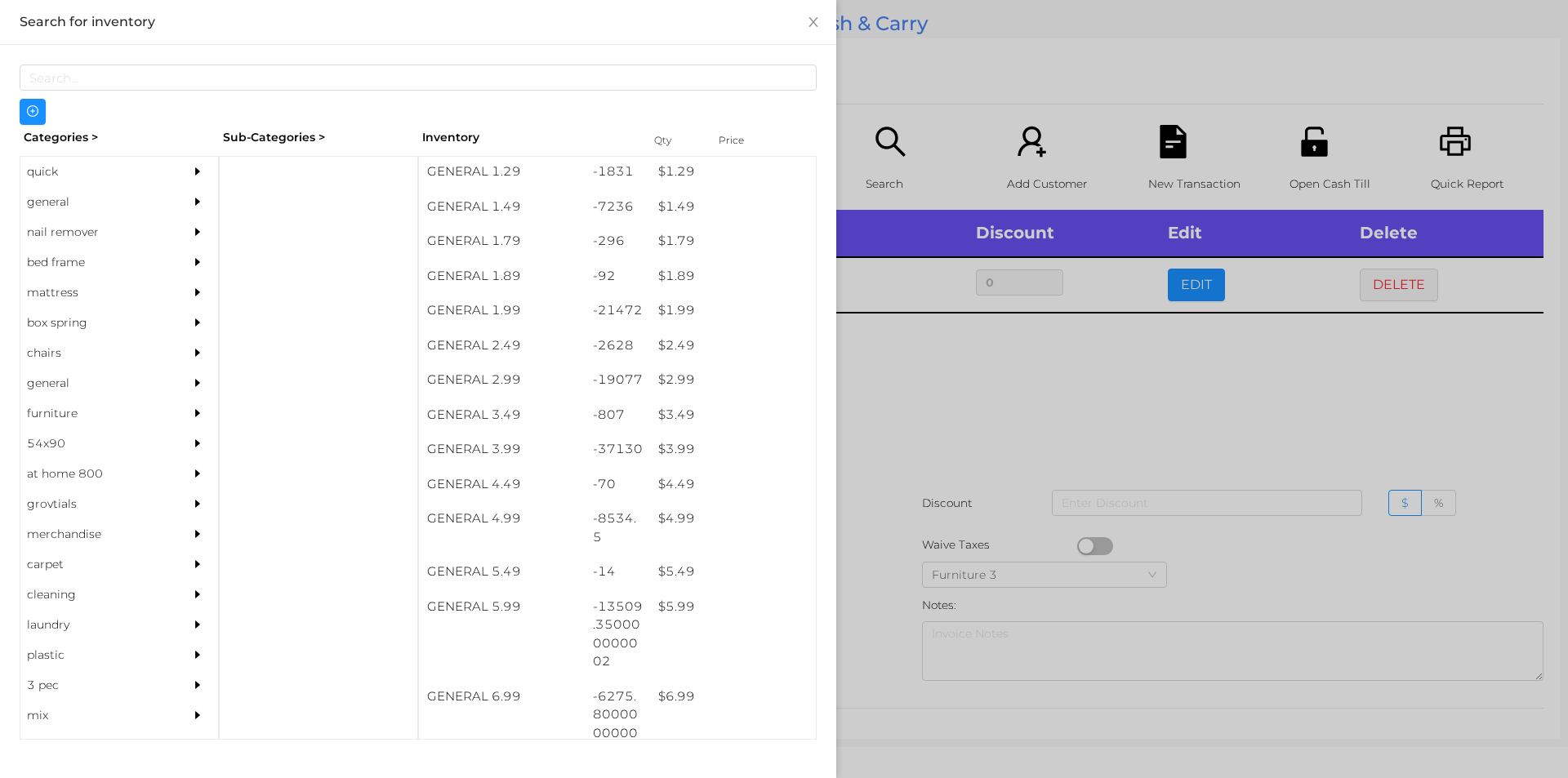
scroll to position [207, 0]
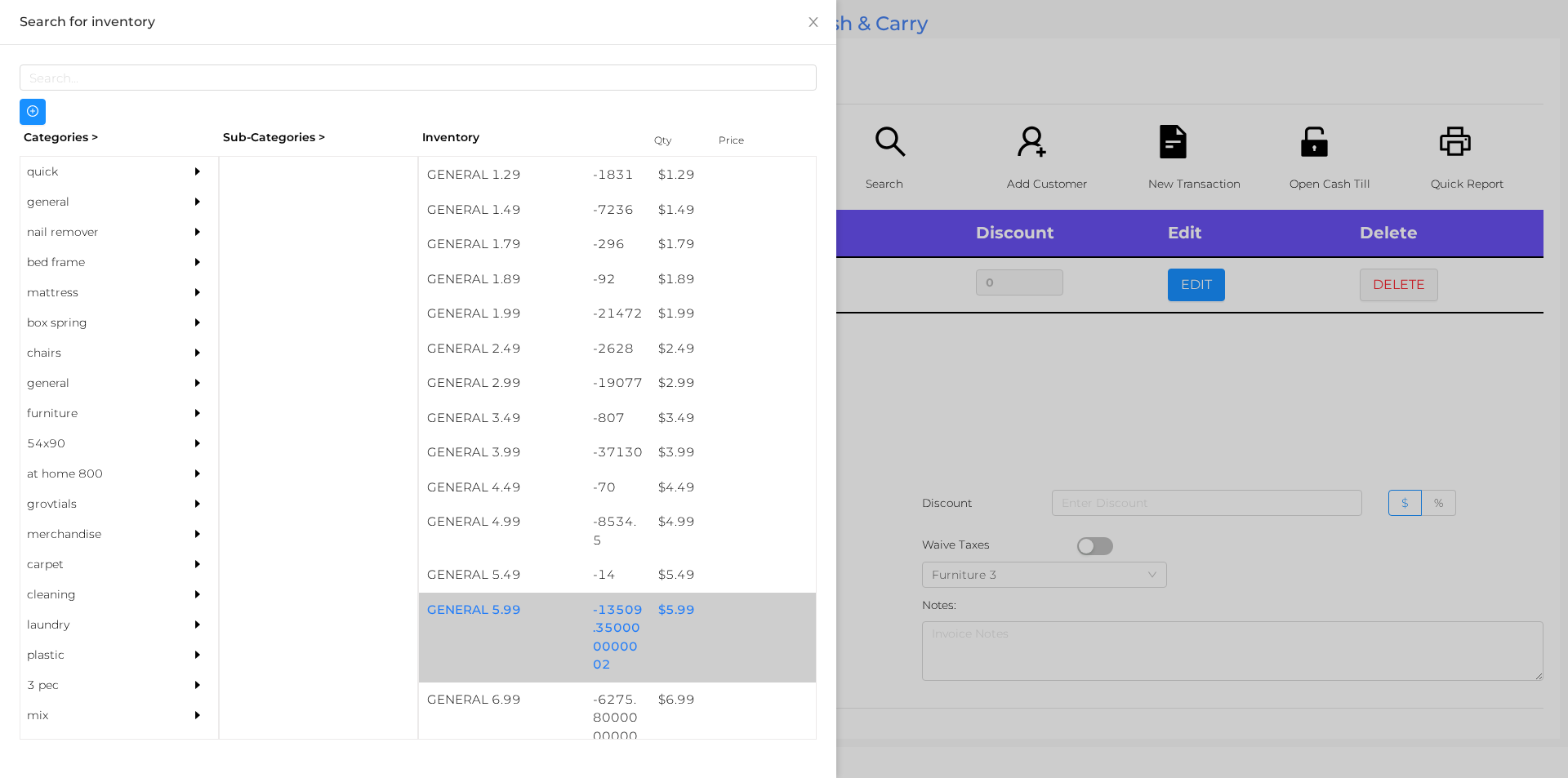
click at [667, 619] on div "$ 5.99" at bounding box center [733, 610] width 166 height 35
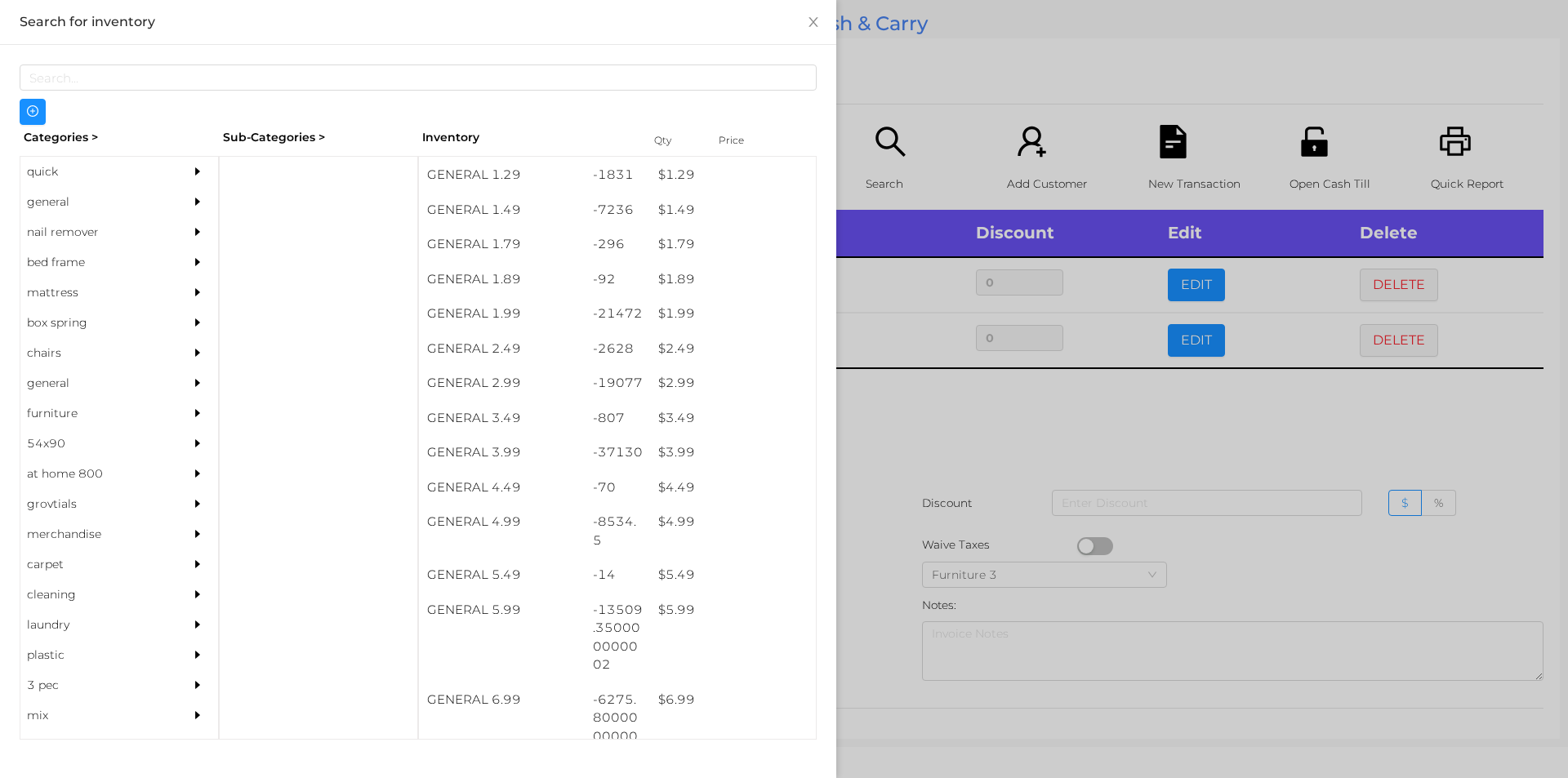
click at [900, 516] on div at bounding box center [784, 389] width 1568 height 778
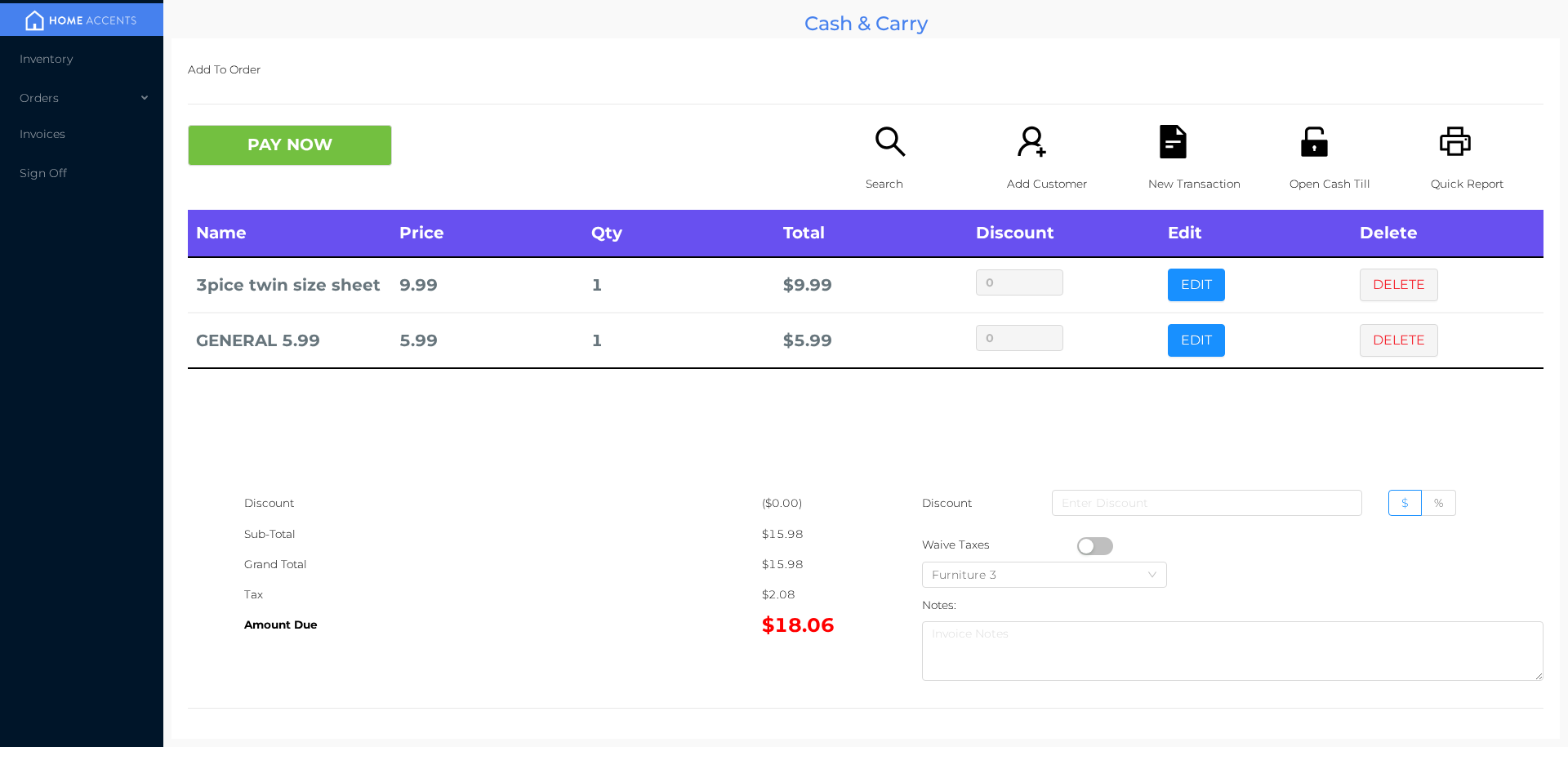
click at [882, 143] on icon "icon: search" at bounding box center [891, 142] width 34 height 34
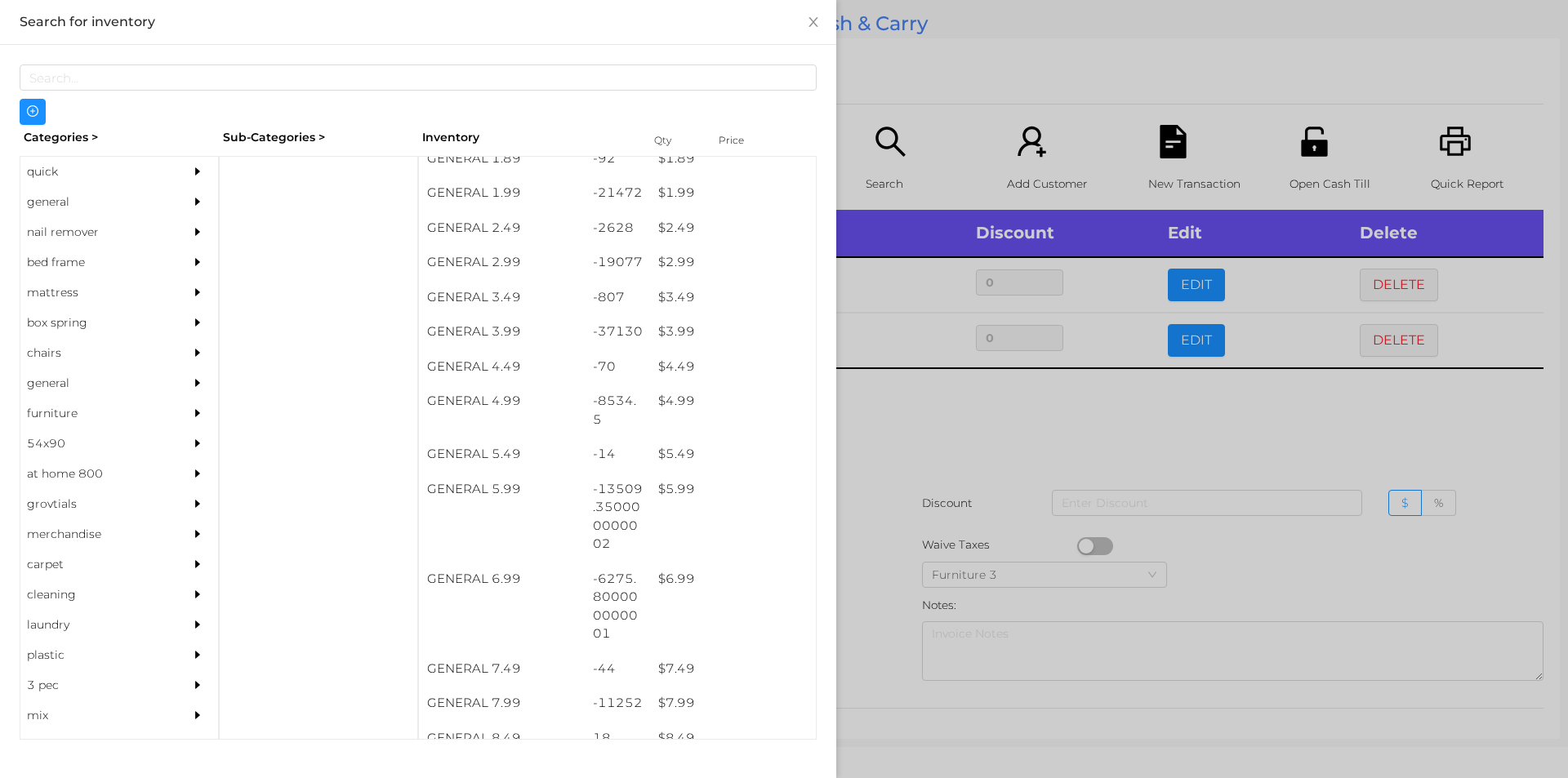
scroll to position [328, 0]
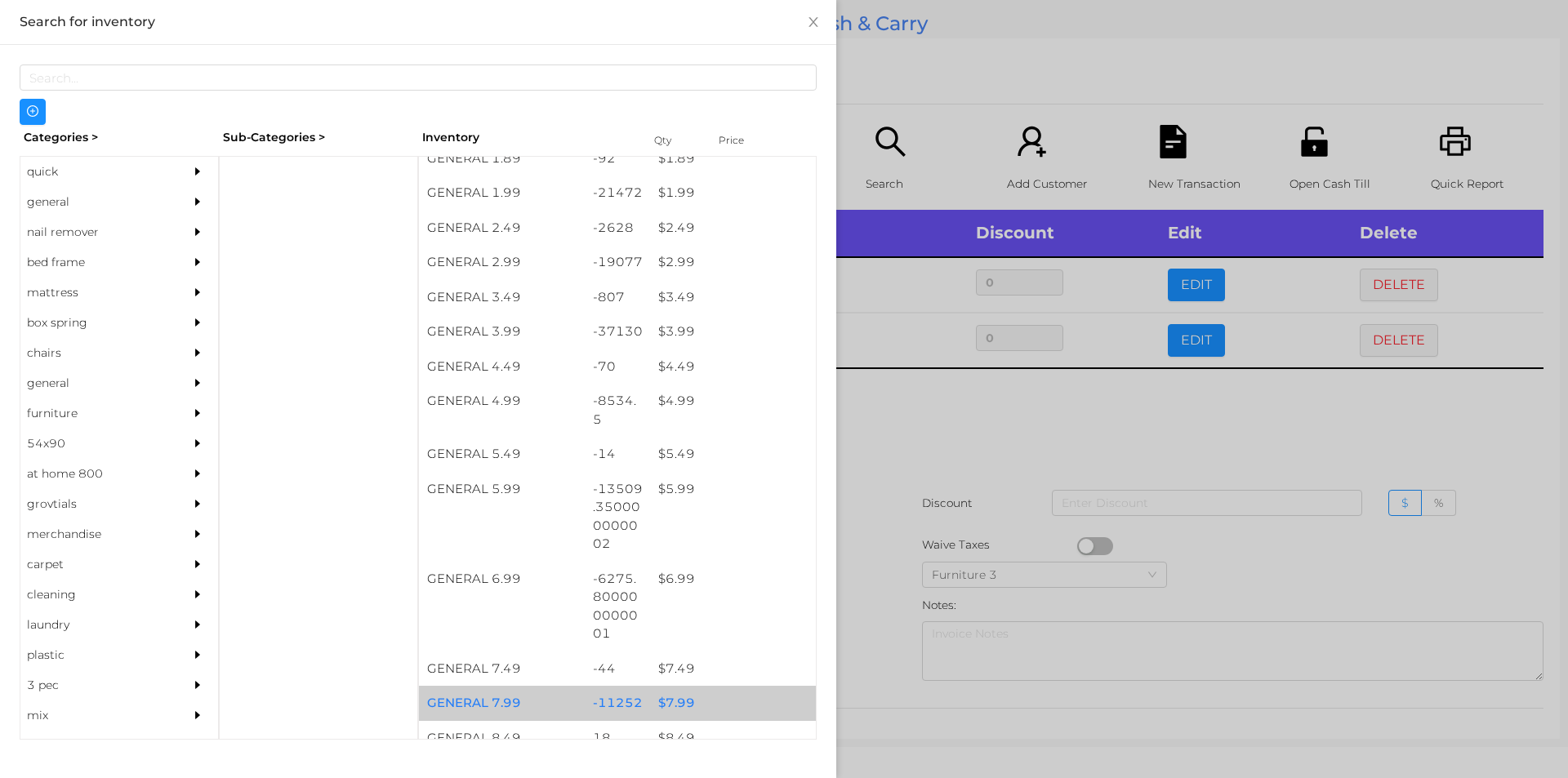
click at [681, 690] on div "$ 7.99" at bounding box center [733, 704] width 166 height 35
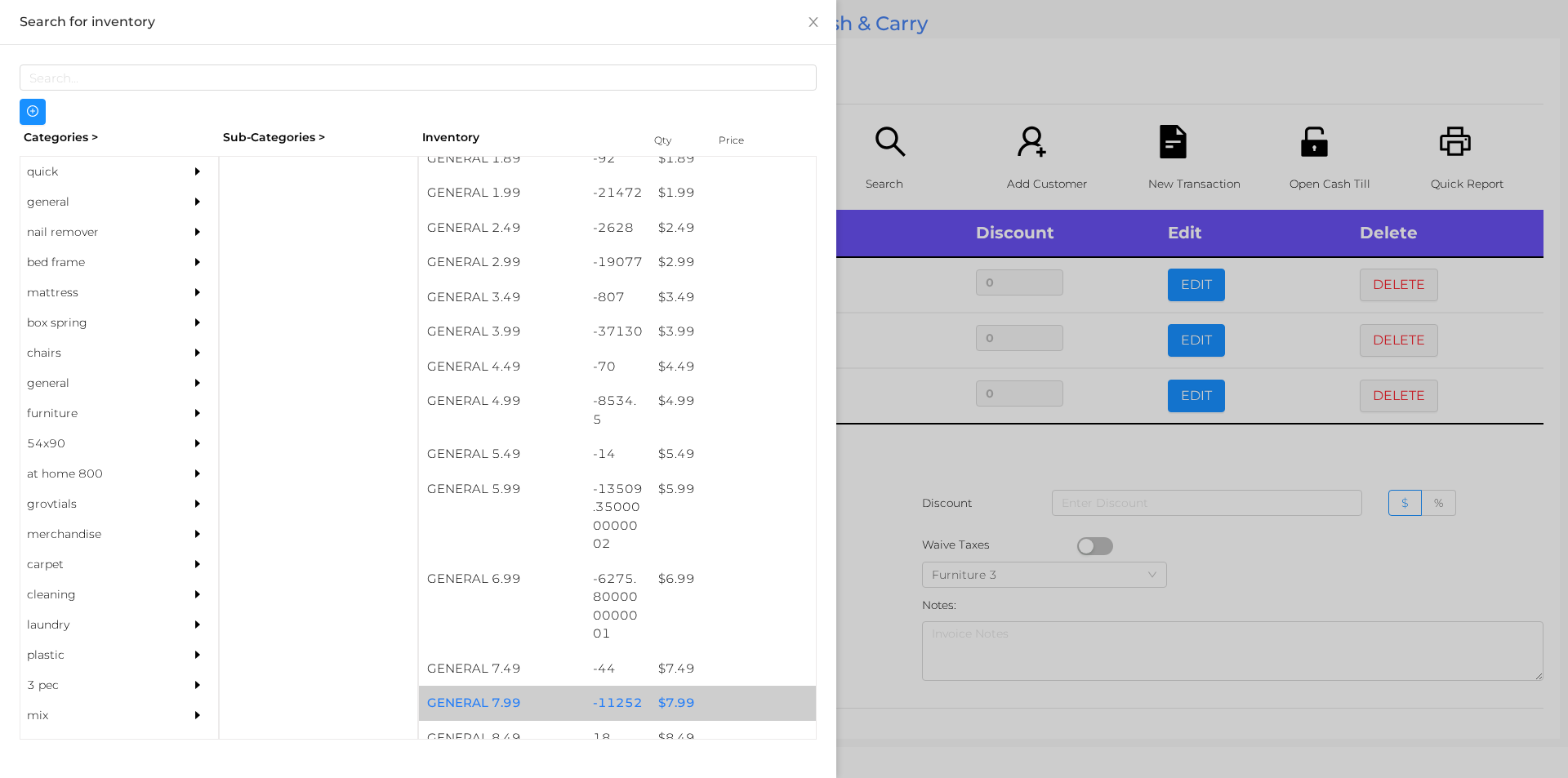
click at [675, 697] on div "$ 7.99" at bounding box center [733, 704] width 166 height 35
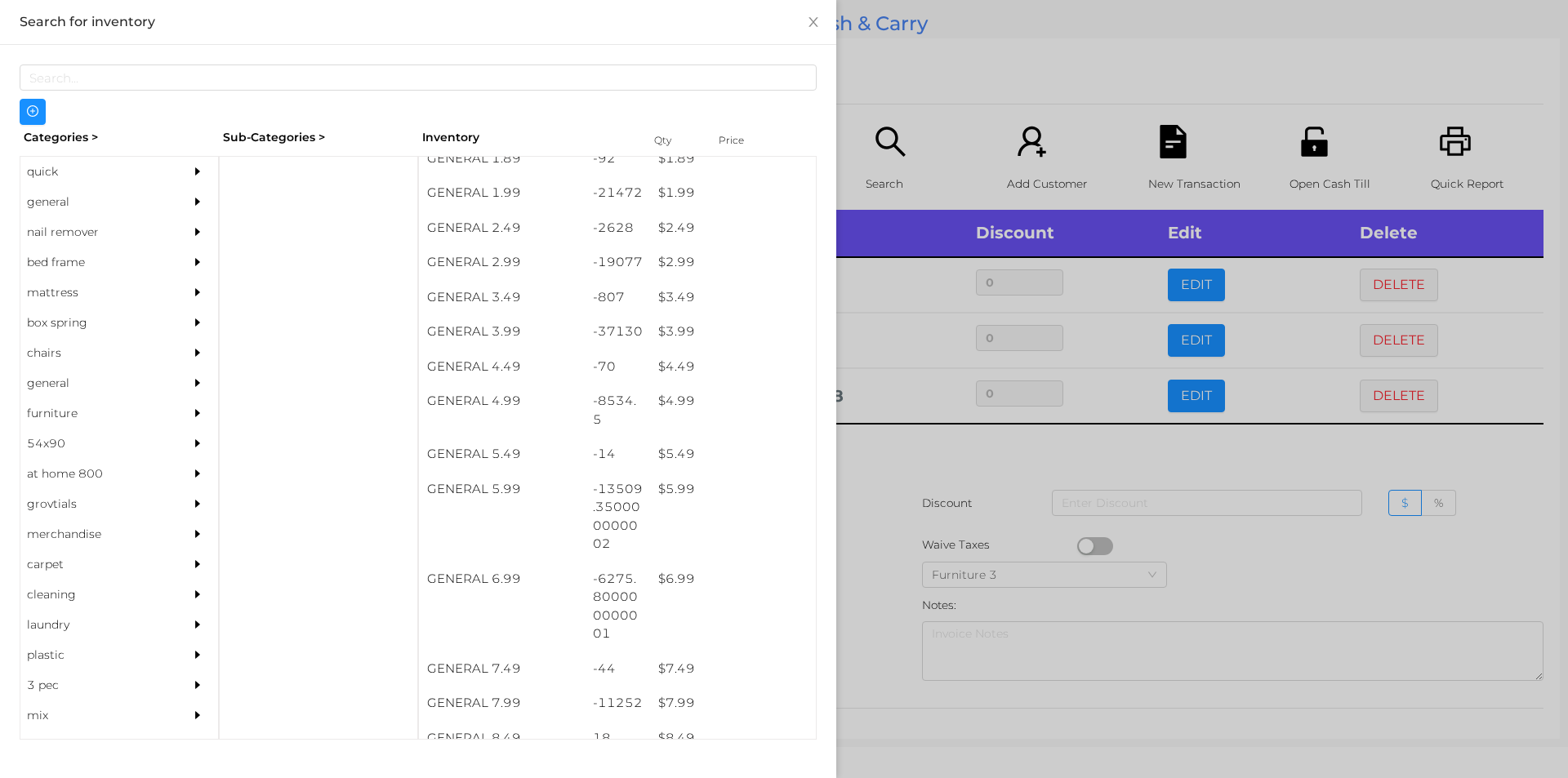
click at [879, 537] on div at bounding box center [784, 389] width 1568 height 778
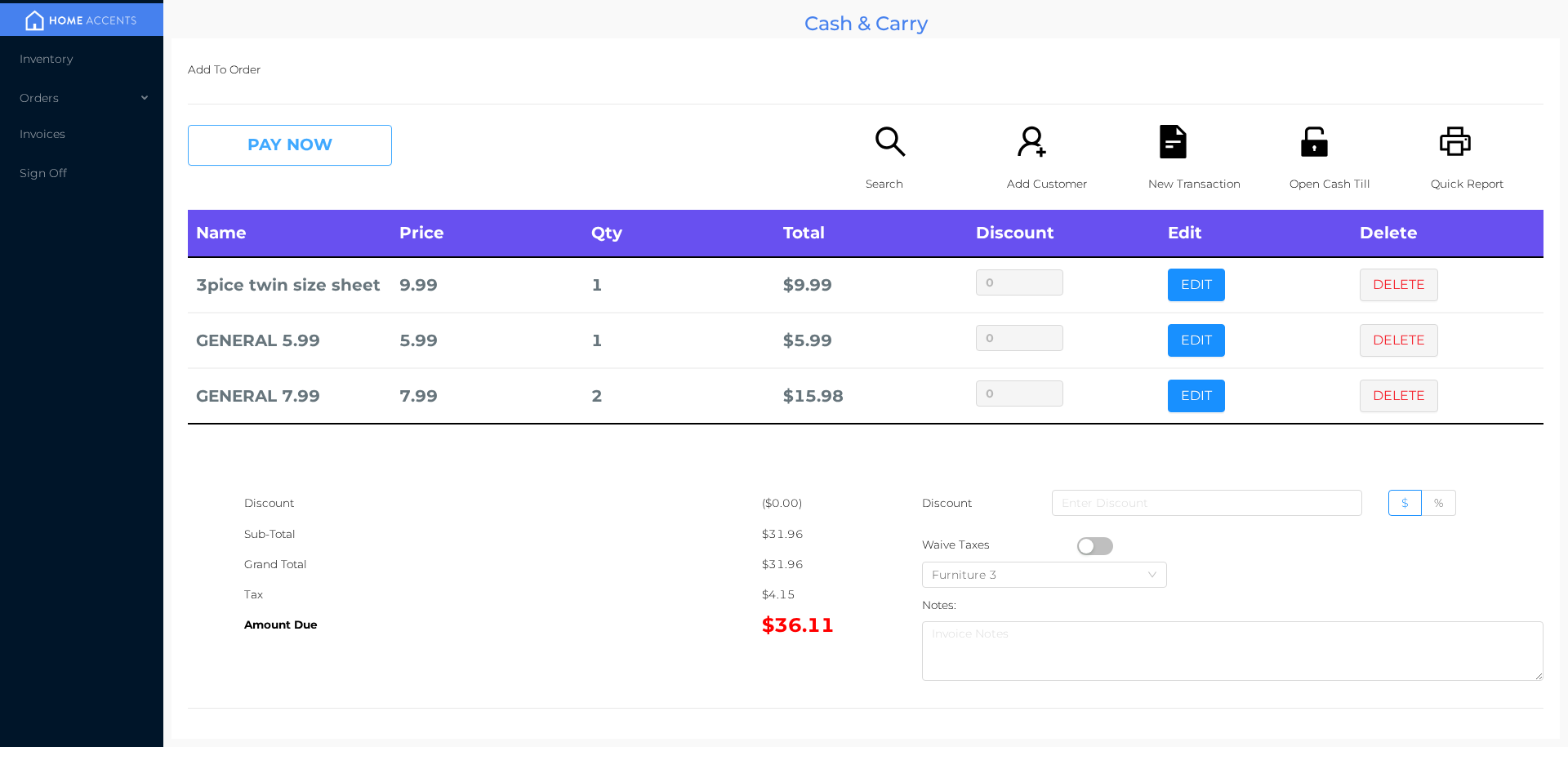
click at [331, 136] on button "PAY NOW" at bounding box center [289, 145] width 205 height 41
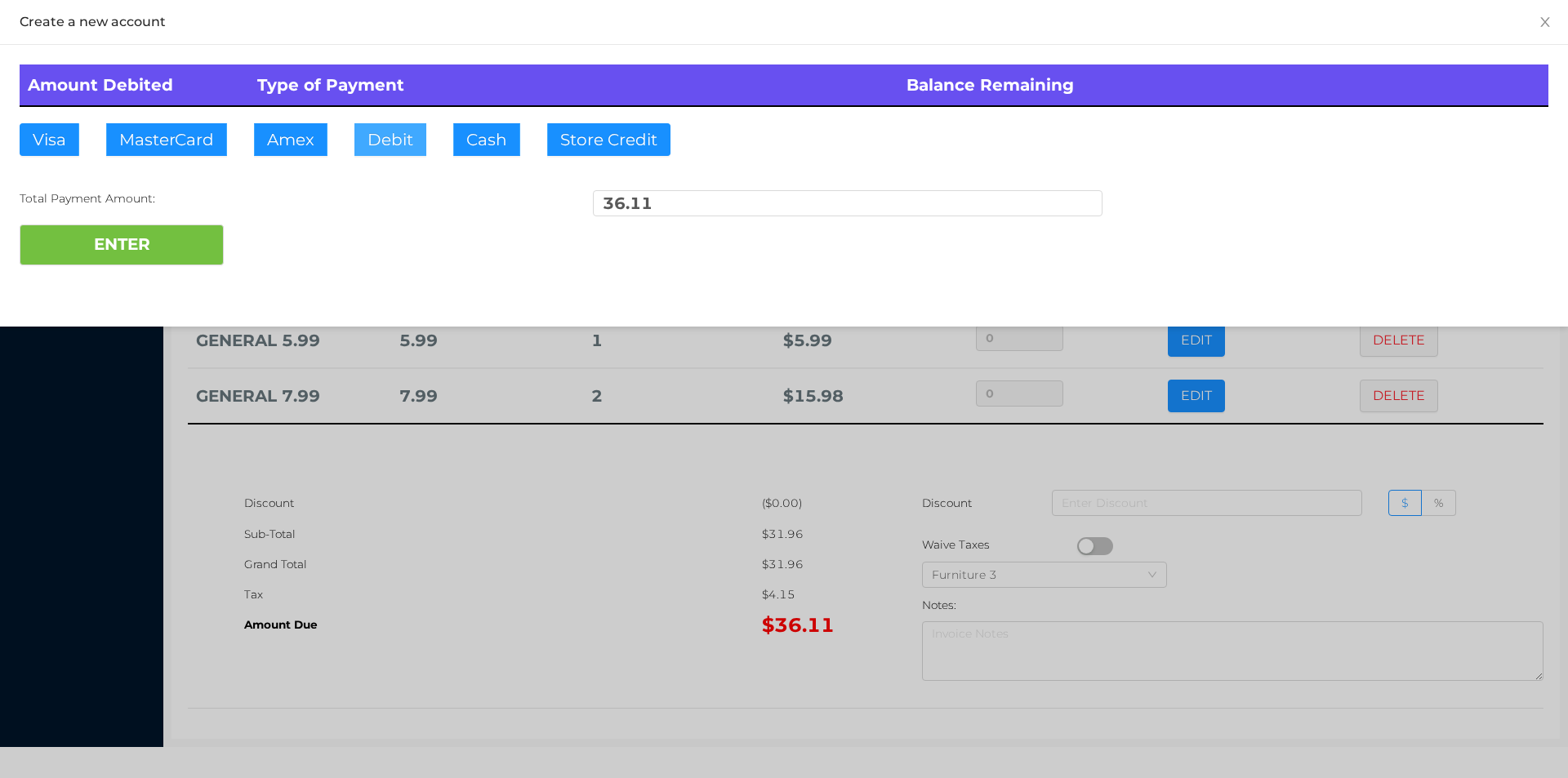
click at [382, 131] on button "Debit" at bounding box center [390, 140] width 72 height 33
click at [168, 250] on button "ENTER" at bounding box center [122, 244] width 205 height 41
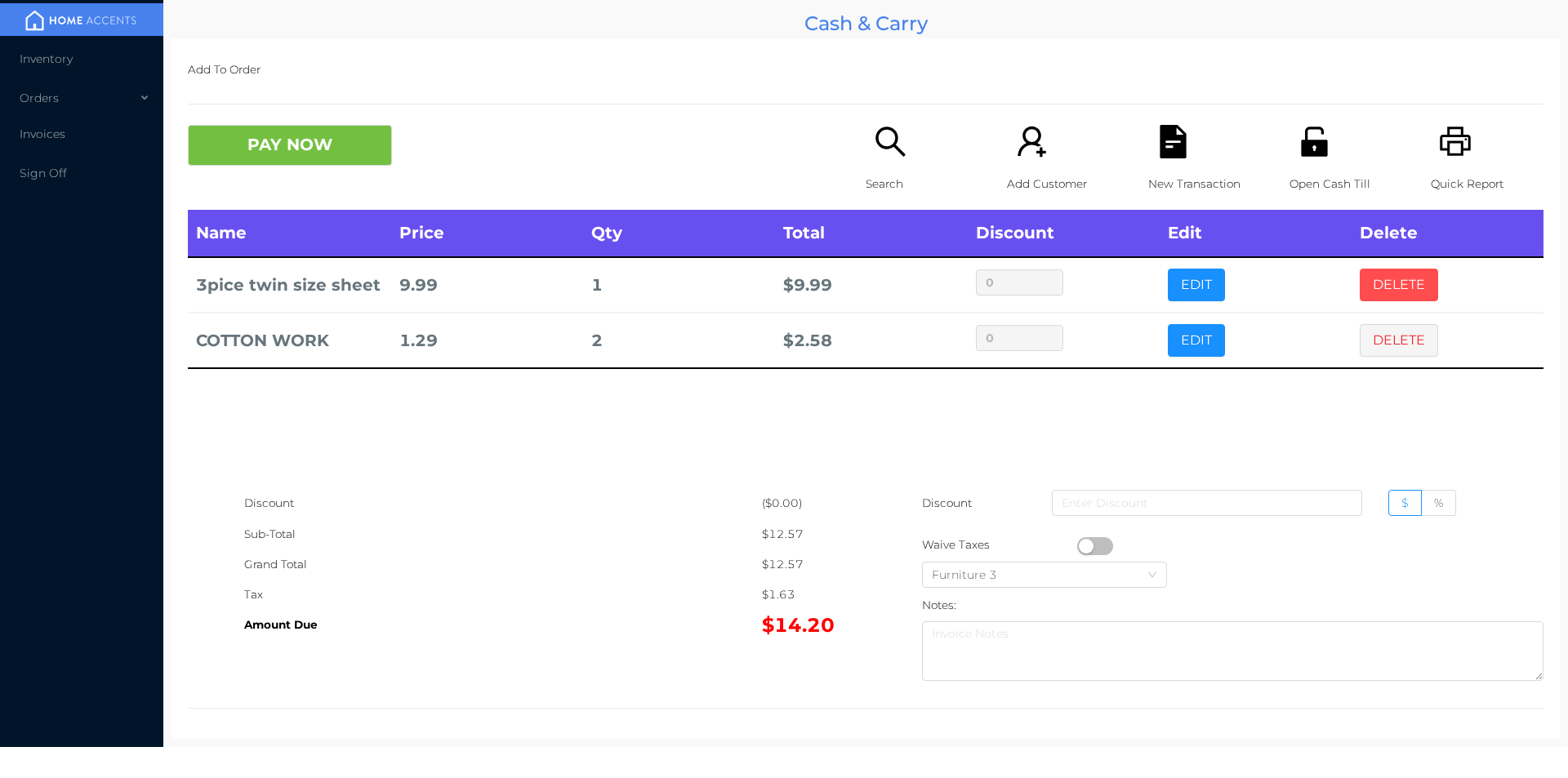
click at [1360, 293] on button "DELETE" at bounding box center [1398, 285] width 78 height 33
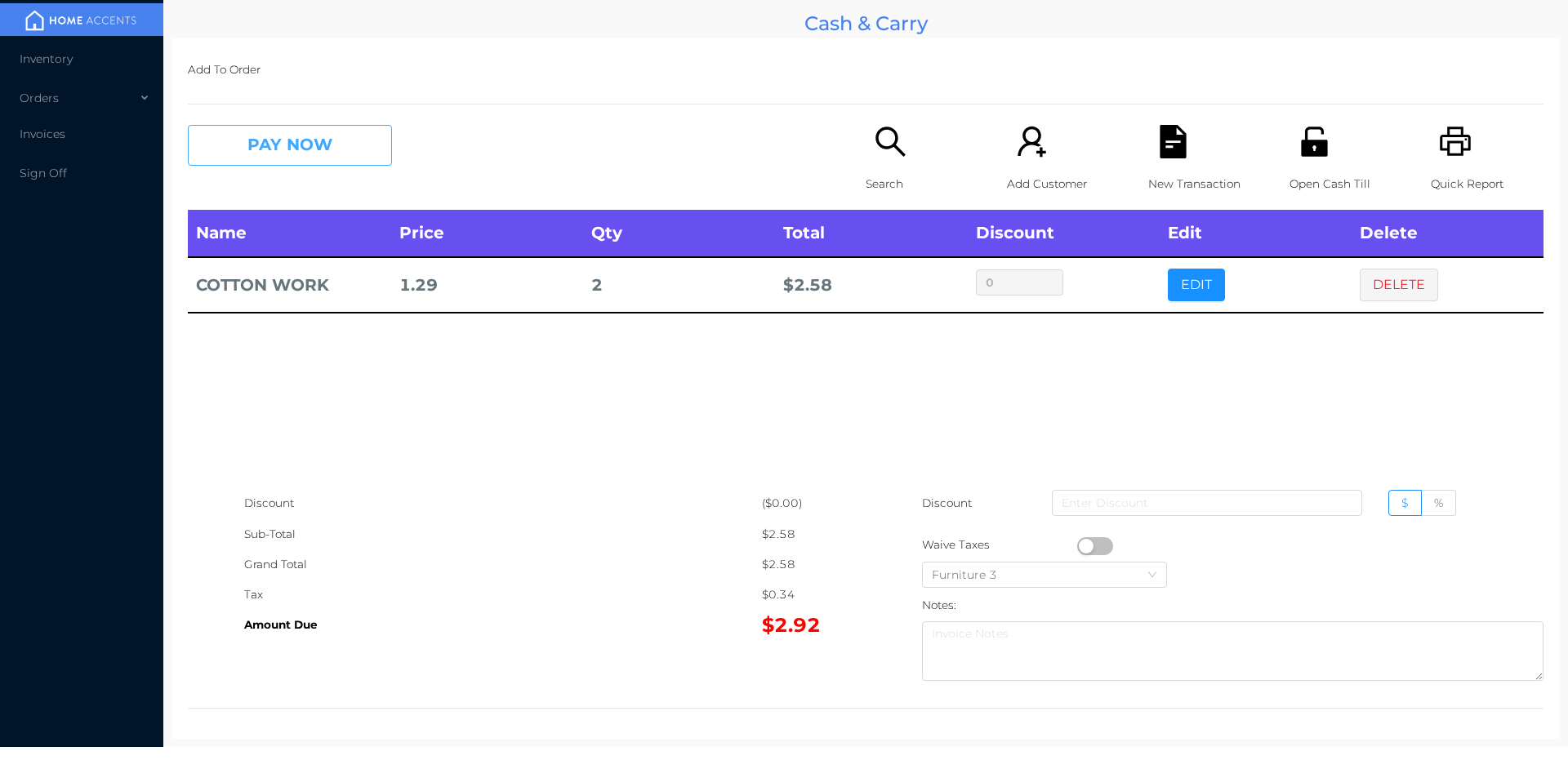
click at [258, 146] on button "PAY NOW" at bounding box center [289, 145] width 205 height 41
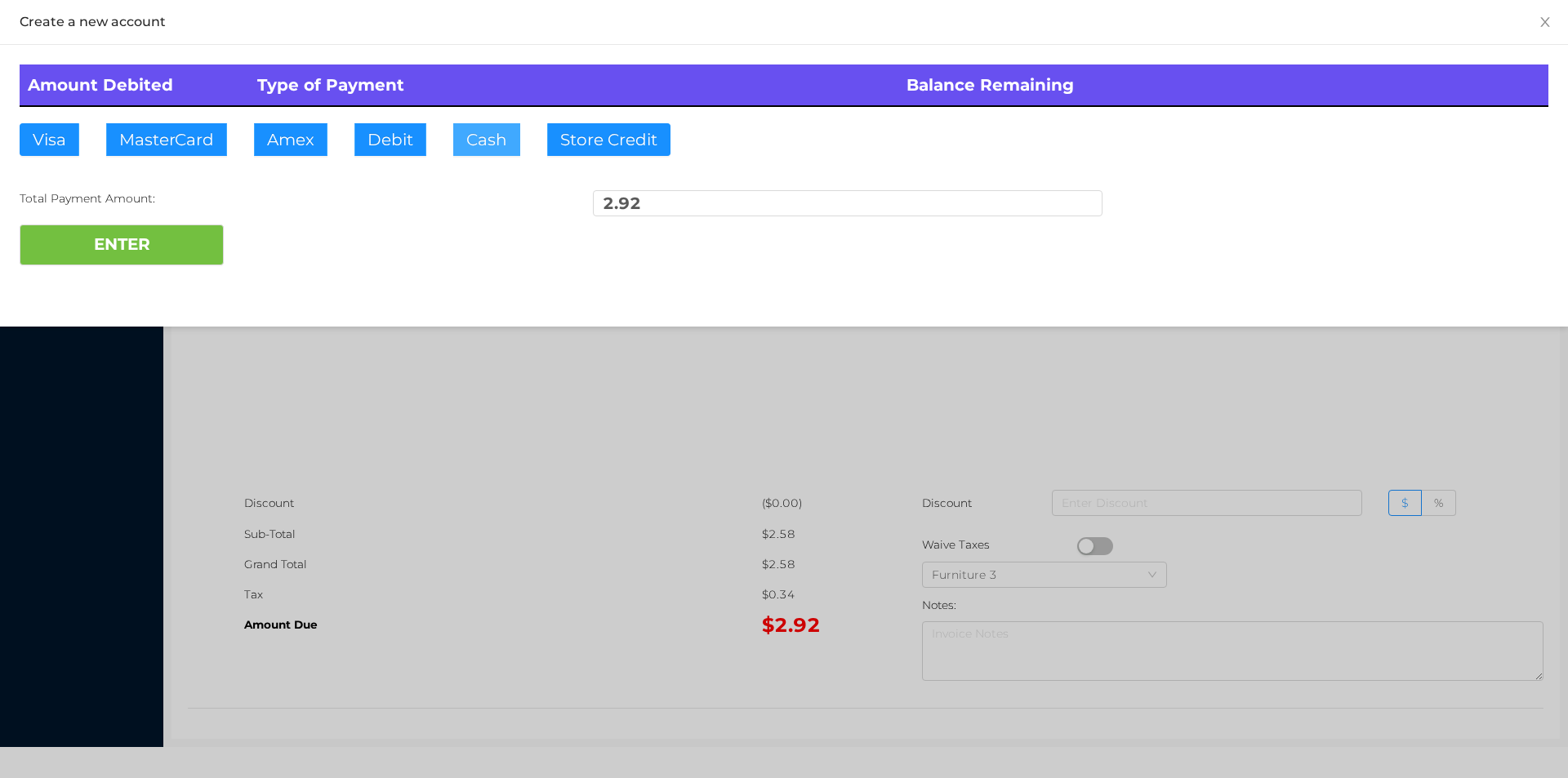
click at [482, 138] on button "Cash" at bounding box center [487, 140] width 67 height 33
type input "10"
click at [117, 240] on button "ENTER" at bounding box center [122, 244] width 205 height 41
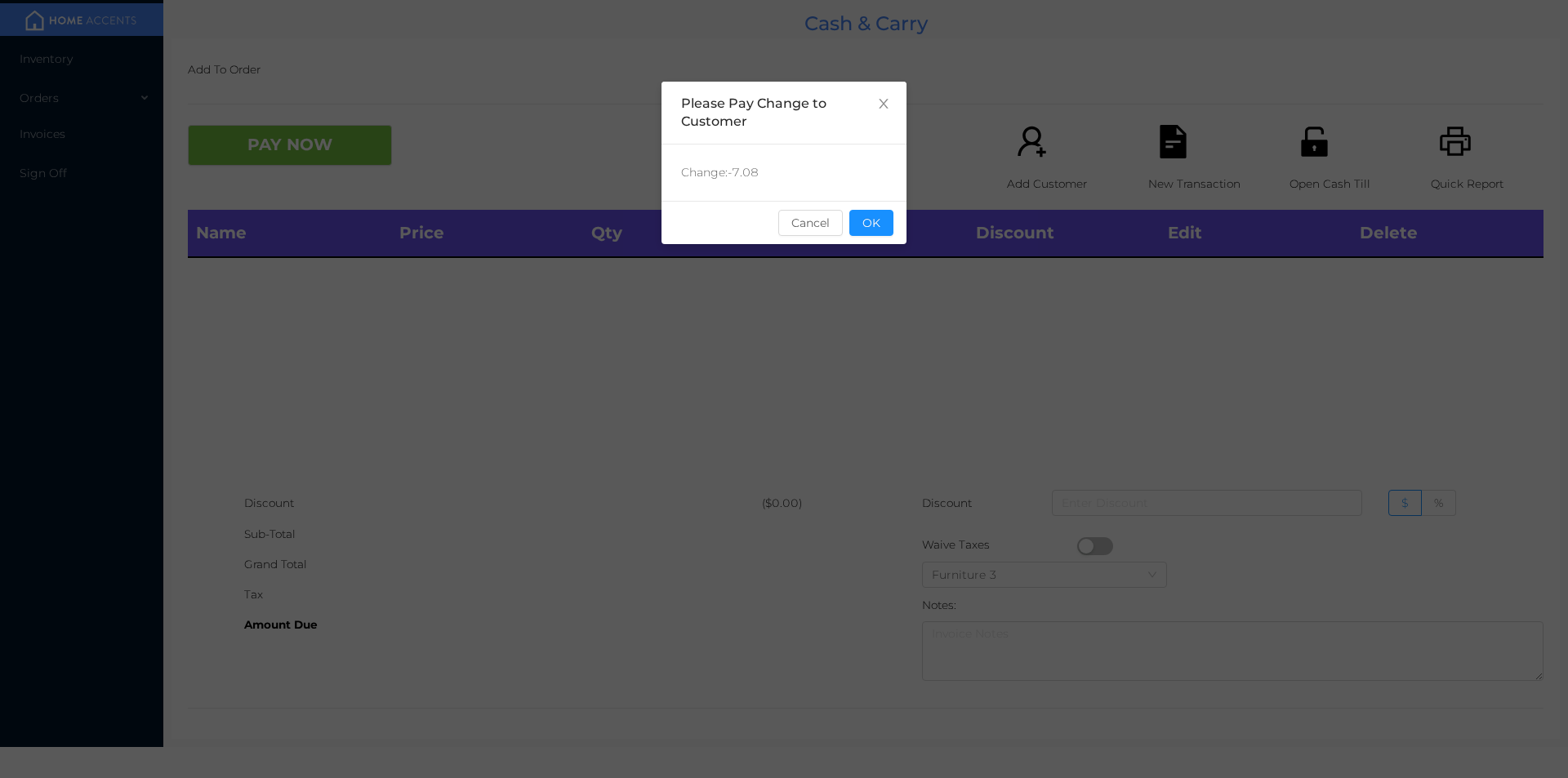
click at [876, 251] on div "sentinelStart Please Pay Change to Customer Change: -7.08 Cancel OK sentinelEnd" at bounding box center [784, 245] width 245 height 326
click at [892, 213] on button "OK" at bounding box center [871, 223] width 44 height 26
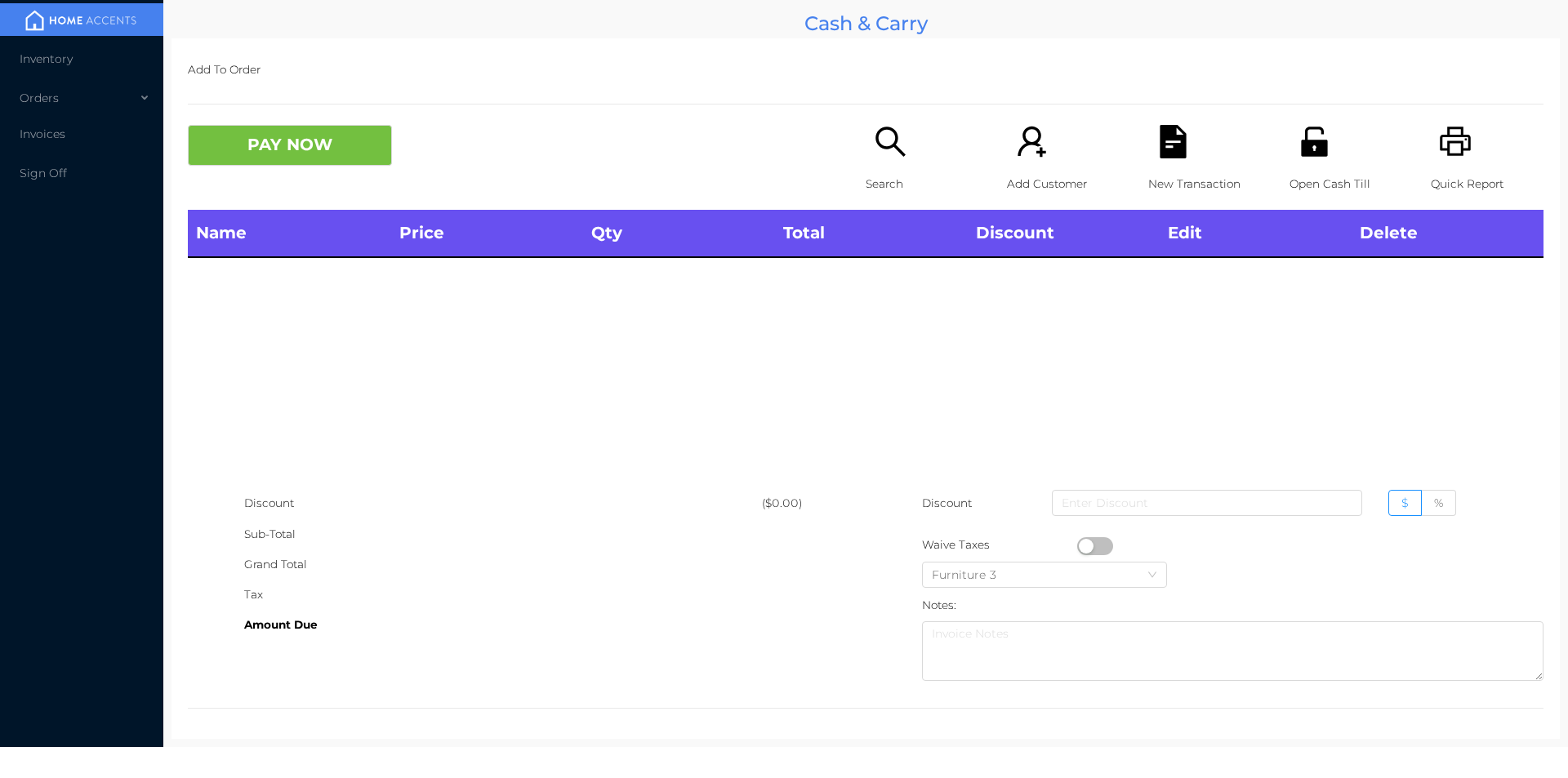
click at [885, 186] on p "Search" at bounding box center [922, 184] width 113 height 30
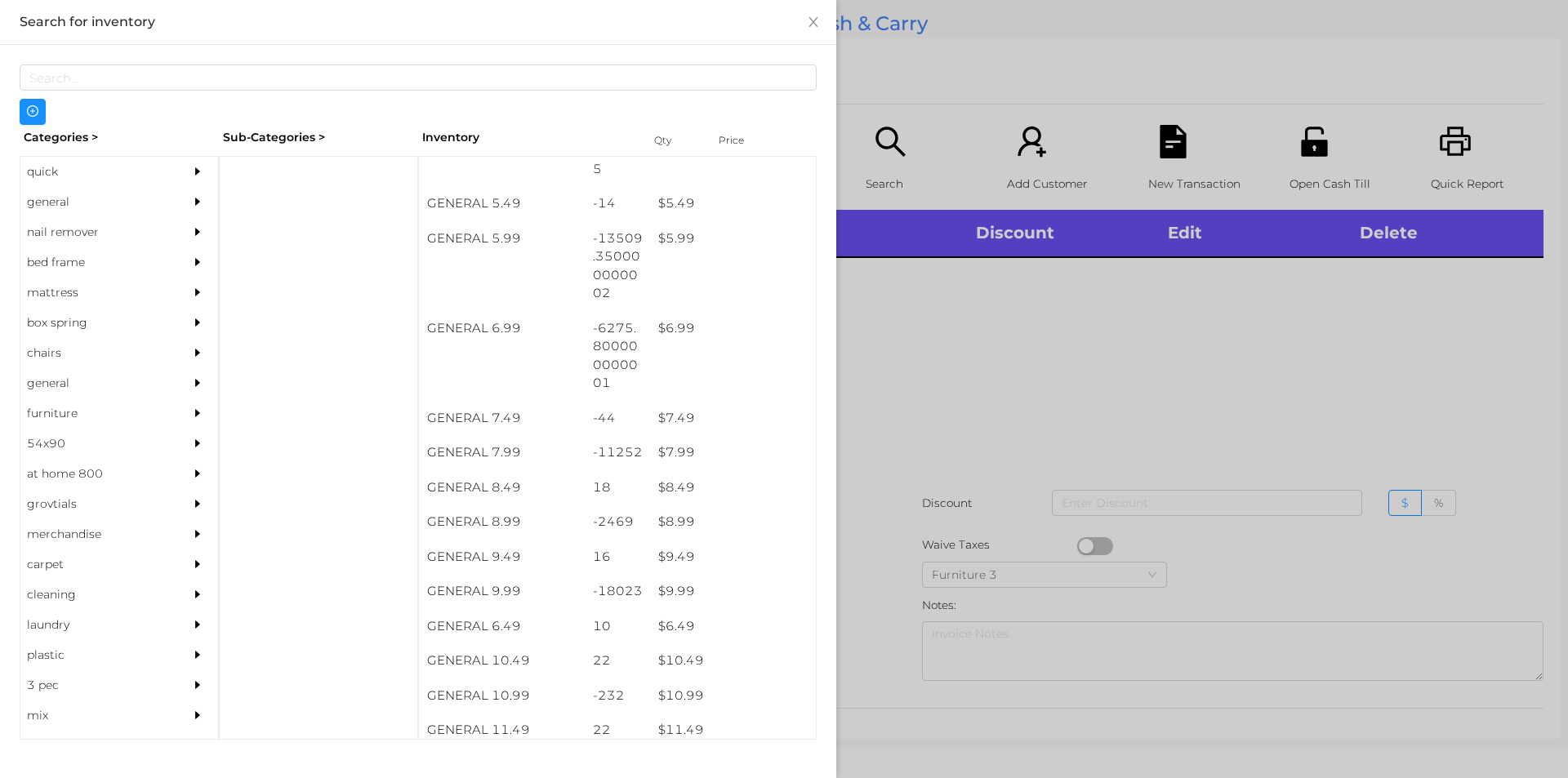
scroll to position [579, 0]
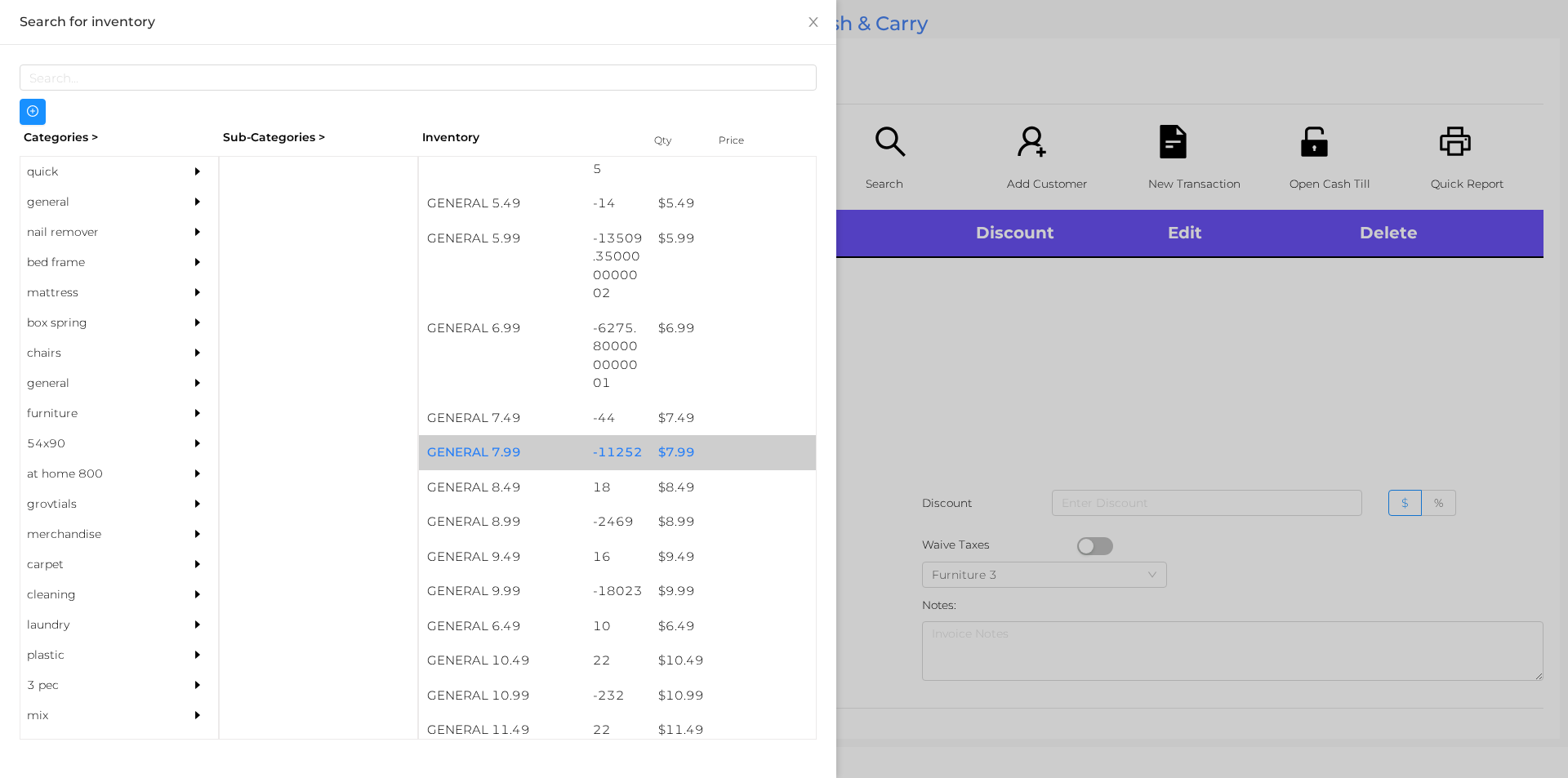
click at [696, 452] on div "$ 7.99" at bounding box center [733, 453] width 166 height 35
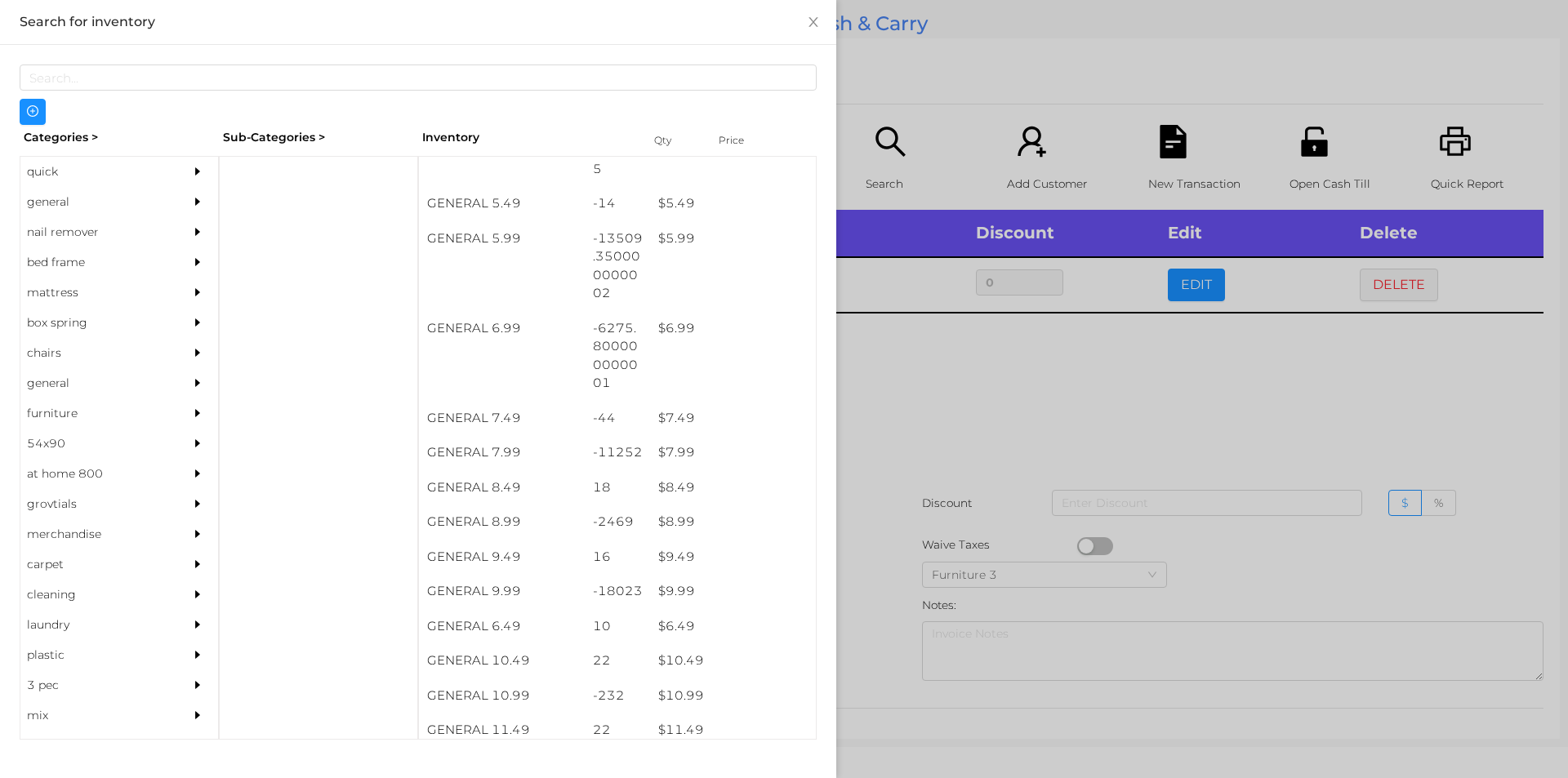
click at [930, 452] on div at bounding box center [784, 389] width 1568 height 778
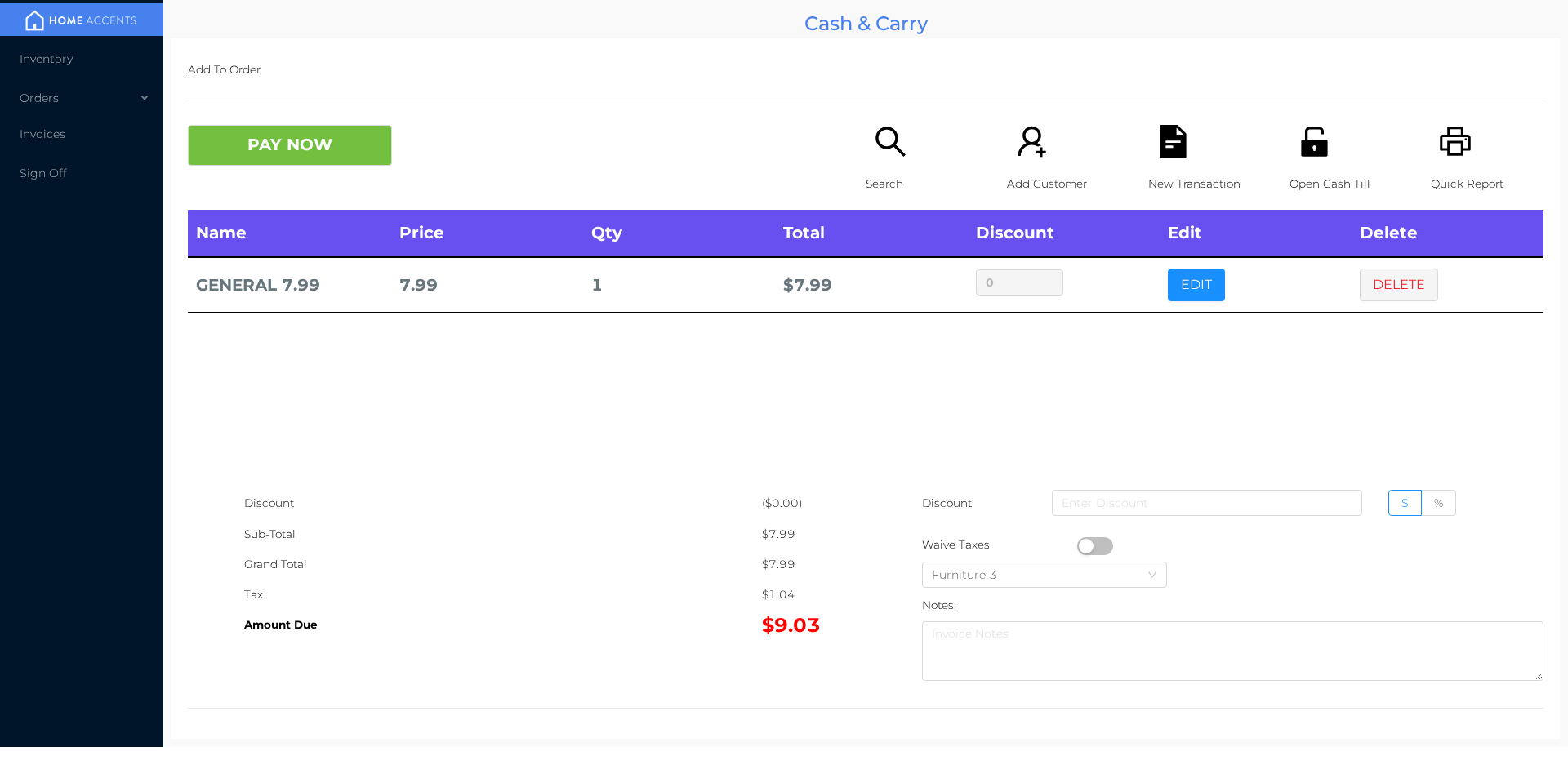
click at [872, 159] on div "Search" at bounding box center [922, 168] width 113 height 85
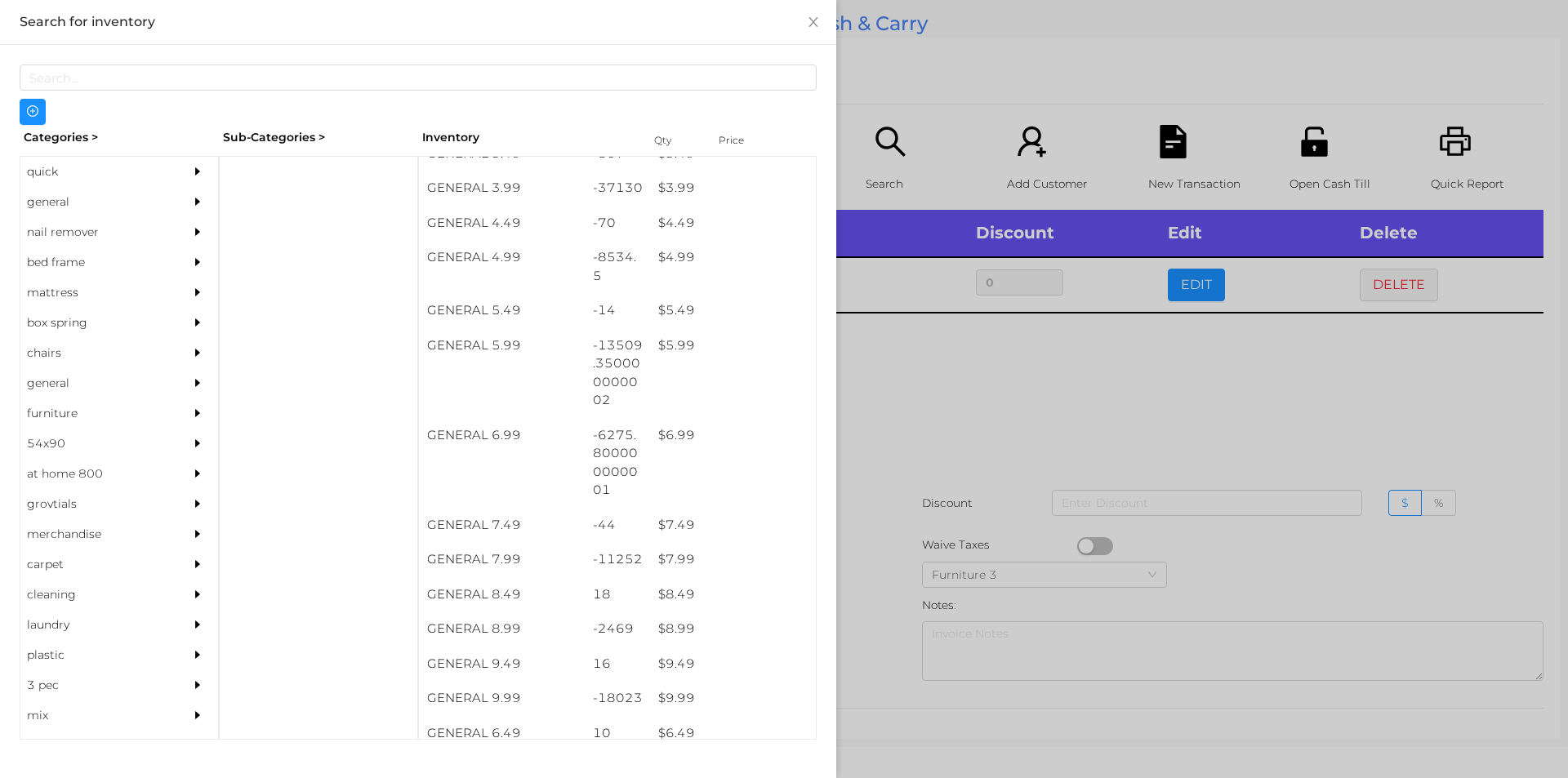
scroll to position [472, 0]
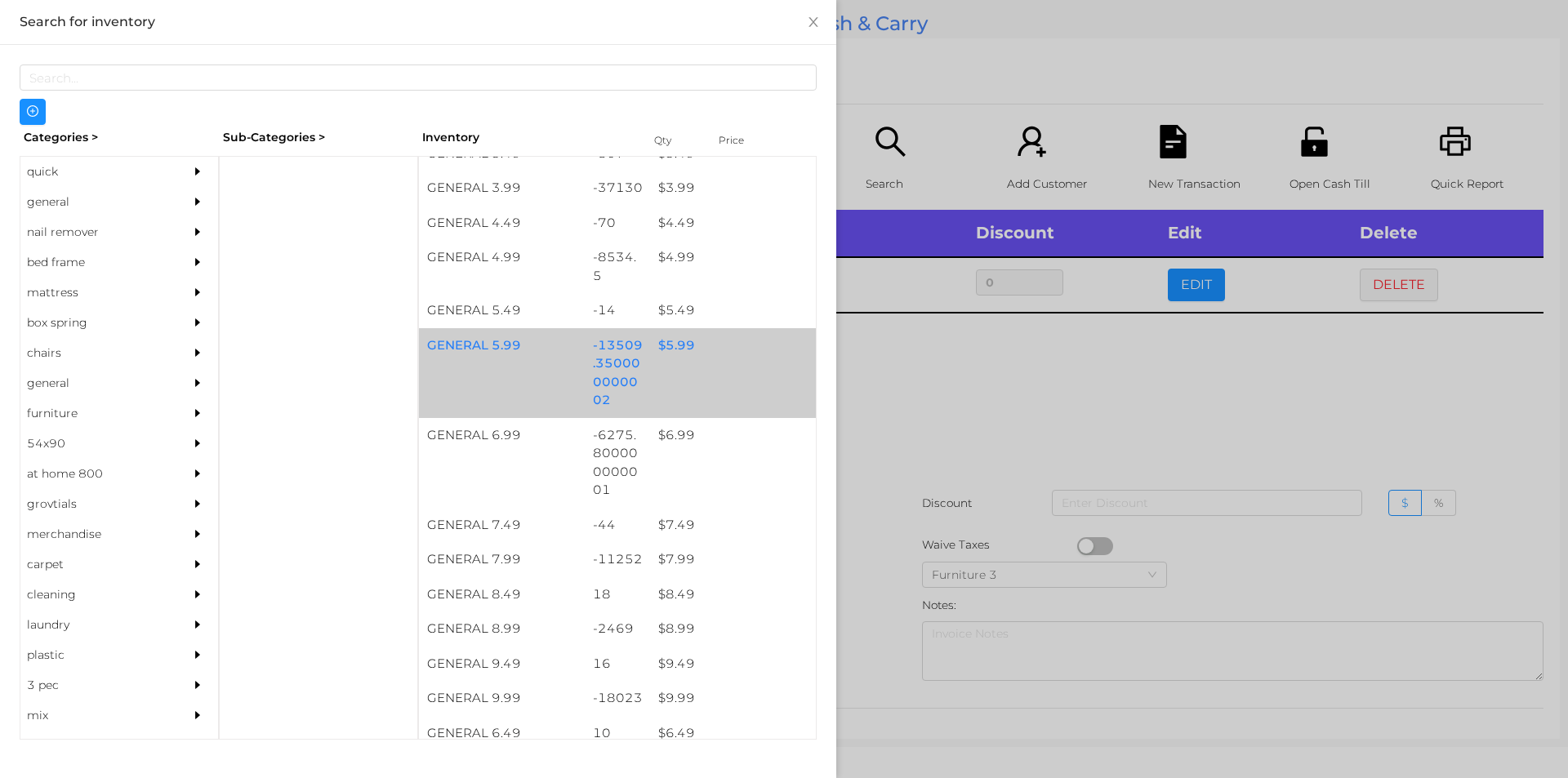
click at [692, 363] on div "GENERAL 5.99 -13509.350000000002 $ 5.99" at bounding box center [617, 372] width 397 height 90
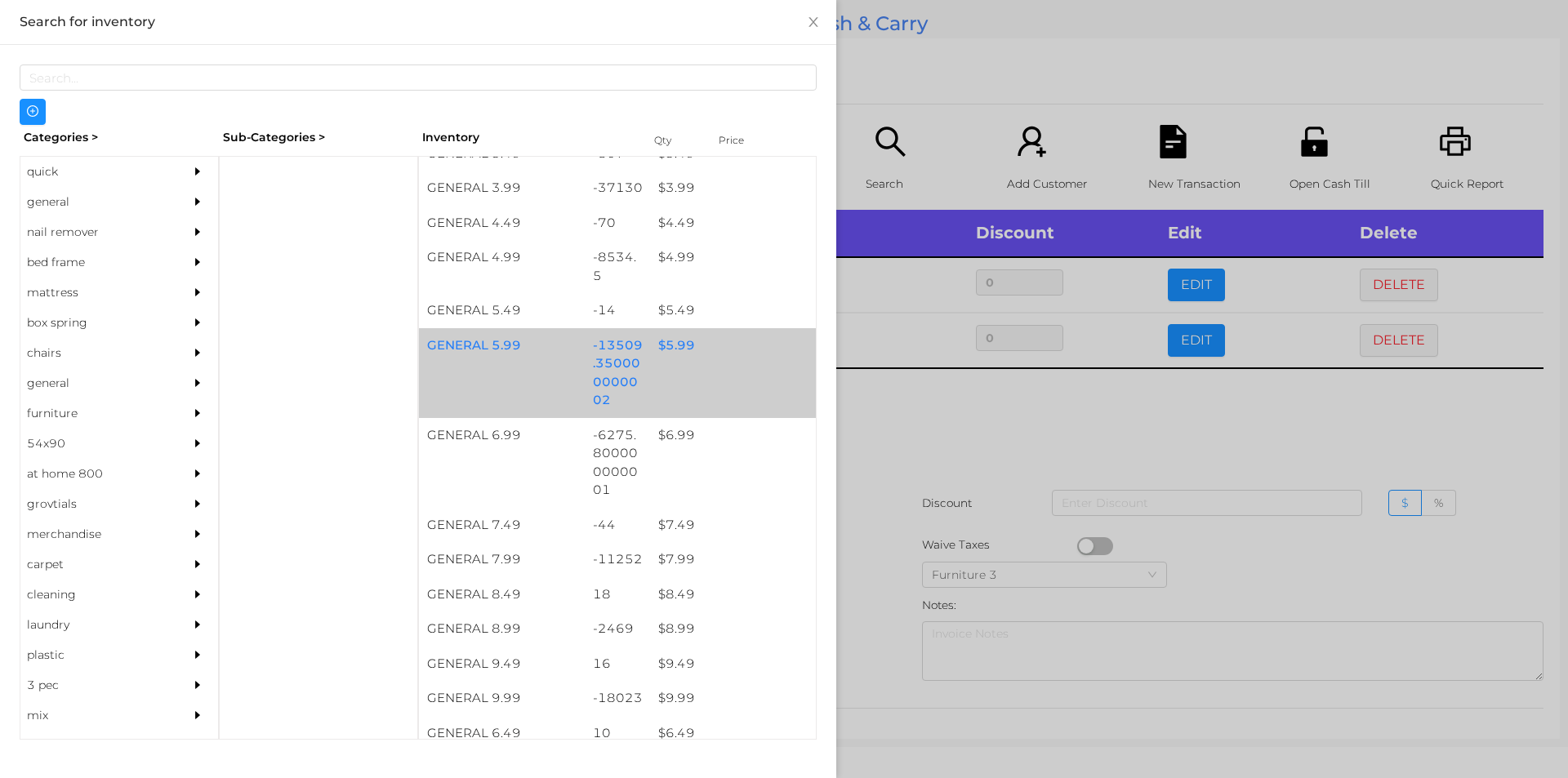
click at [697, 366] on div "GENERAL 5.99 -13509.350000000002 $ 5.99" at bounding box center [617, 372] width 397 height 90
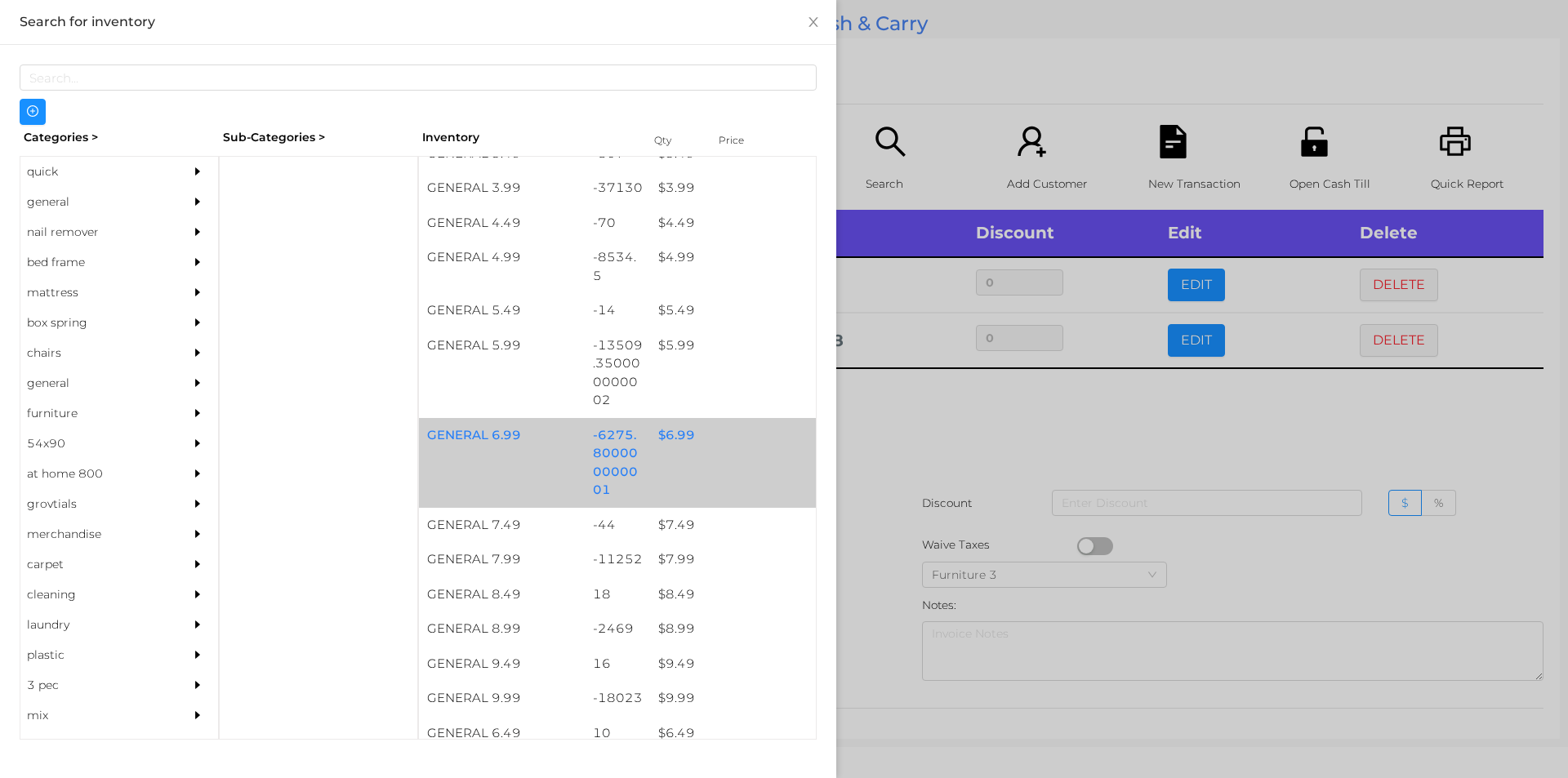
click at [713, 455] on div "GENERAL 6.99 -6275.800000000001 $ 6.99" at bounding box center [617, 462] width 397 height 90
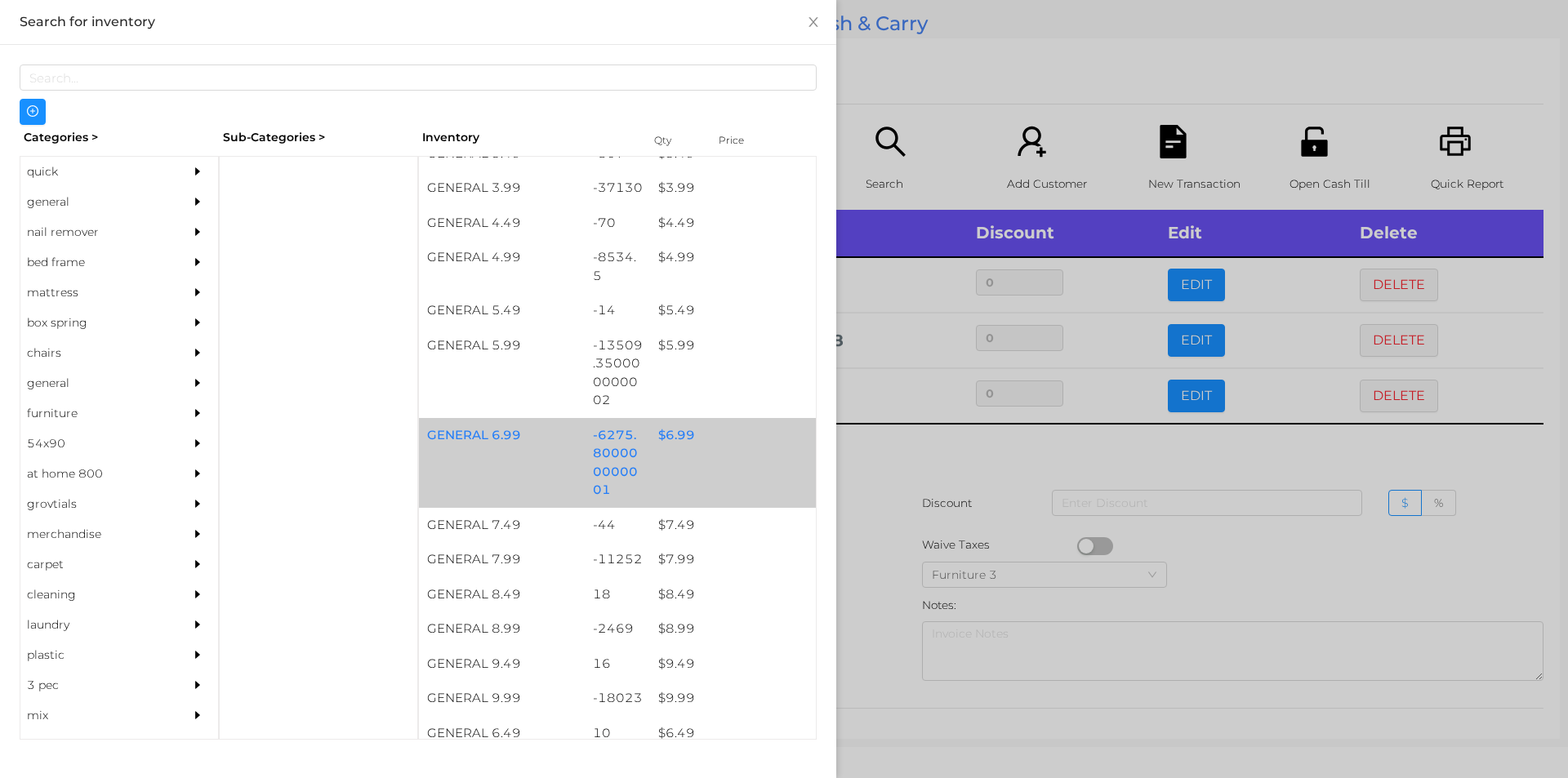
click at [701, 466] on div "GENERAL 6.99 -6275.800000000001 $ 6.99" at bounding box center [617, 462] width 397 height 90
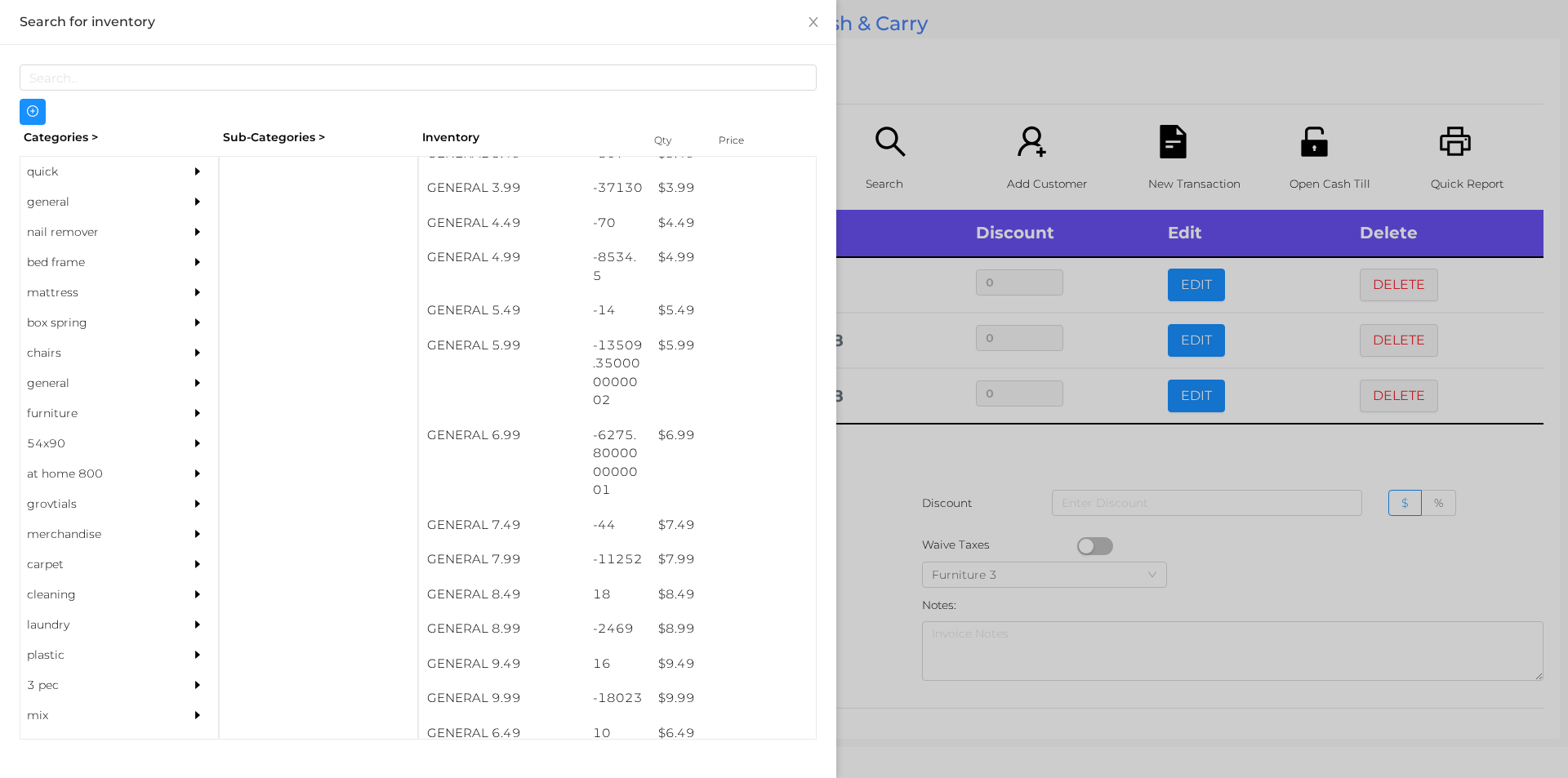
click at [881, 488] on div at bounding box center [784, 389] width 1568 height 778
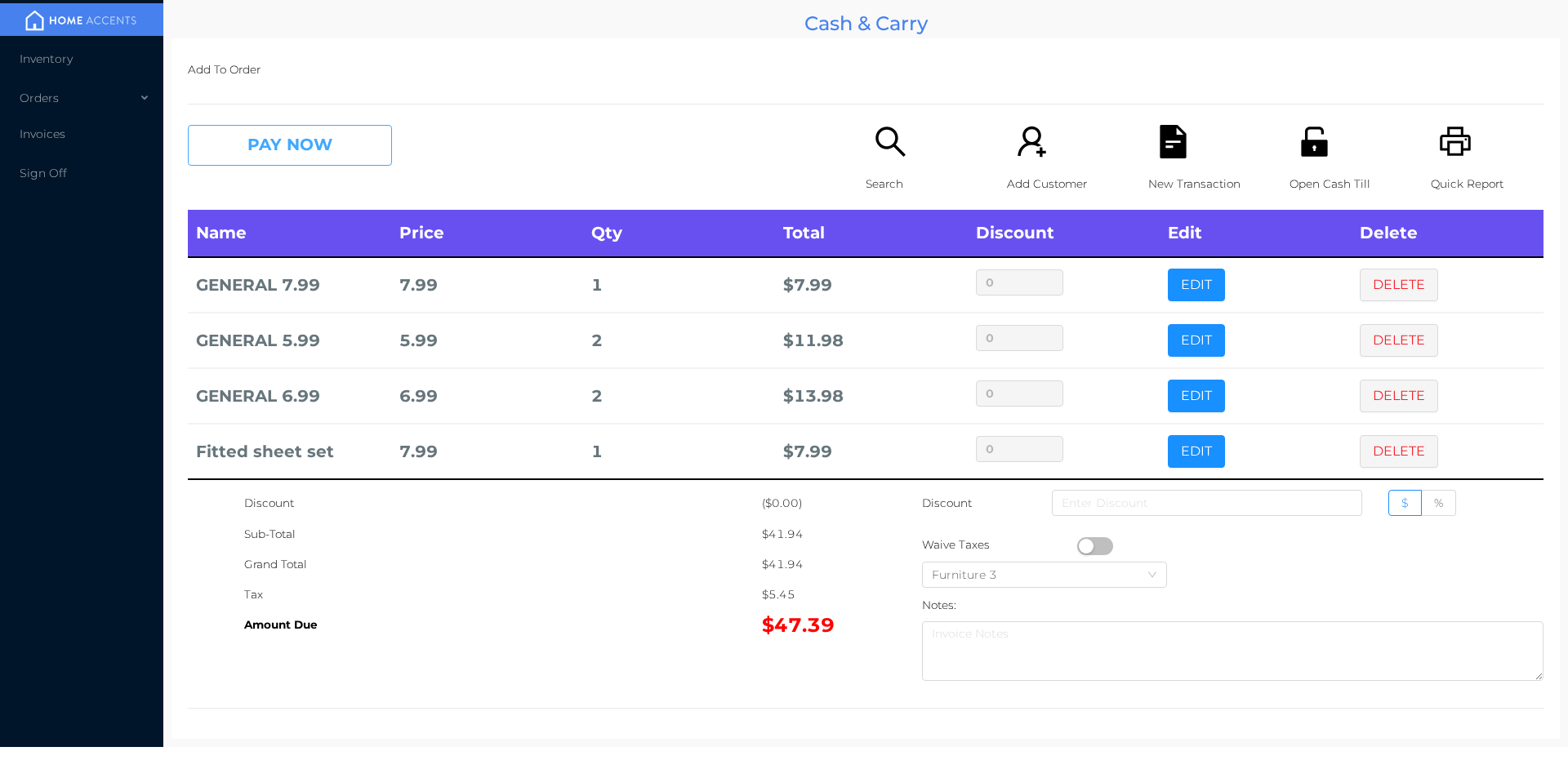
click at [293, 142] on button "PAY NOW" at bounding box center [289, 145] width 205 height 41
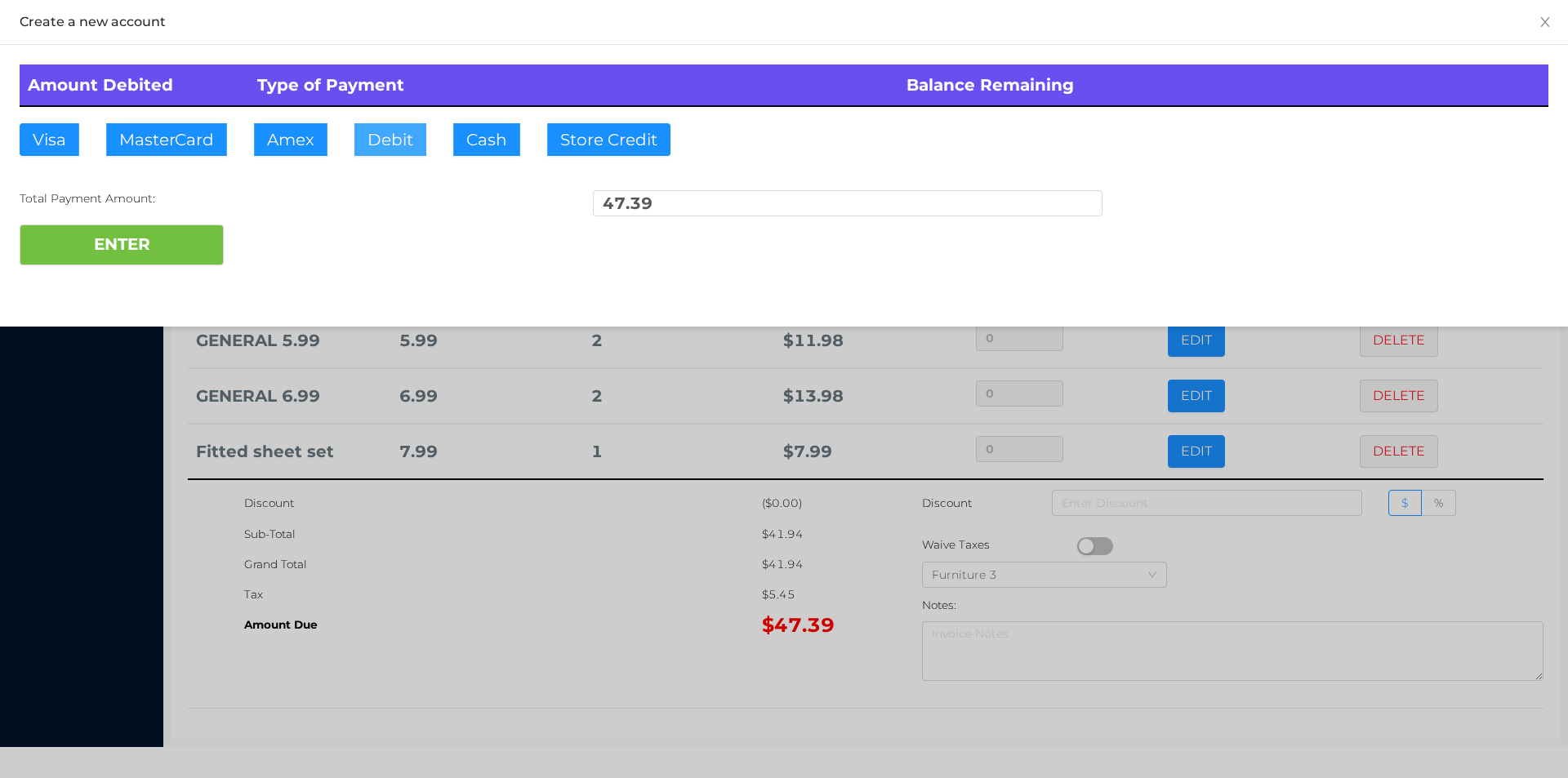
click at [403, 142] on button "Debit" at bounding box center [390, 140] width 72 height 33
type input "100"
click at [69, 254] on button "ENTER" at bounding box center [122, 244] width 205 height 41
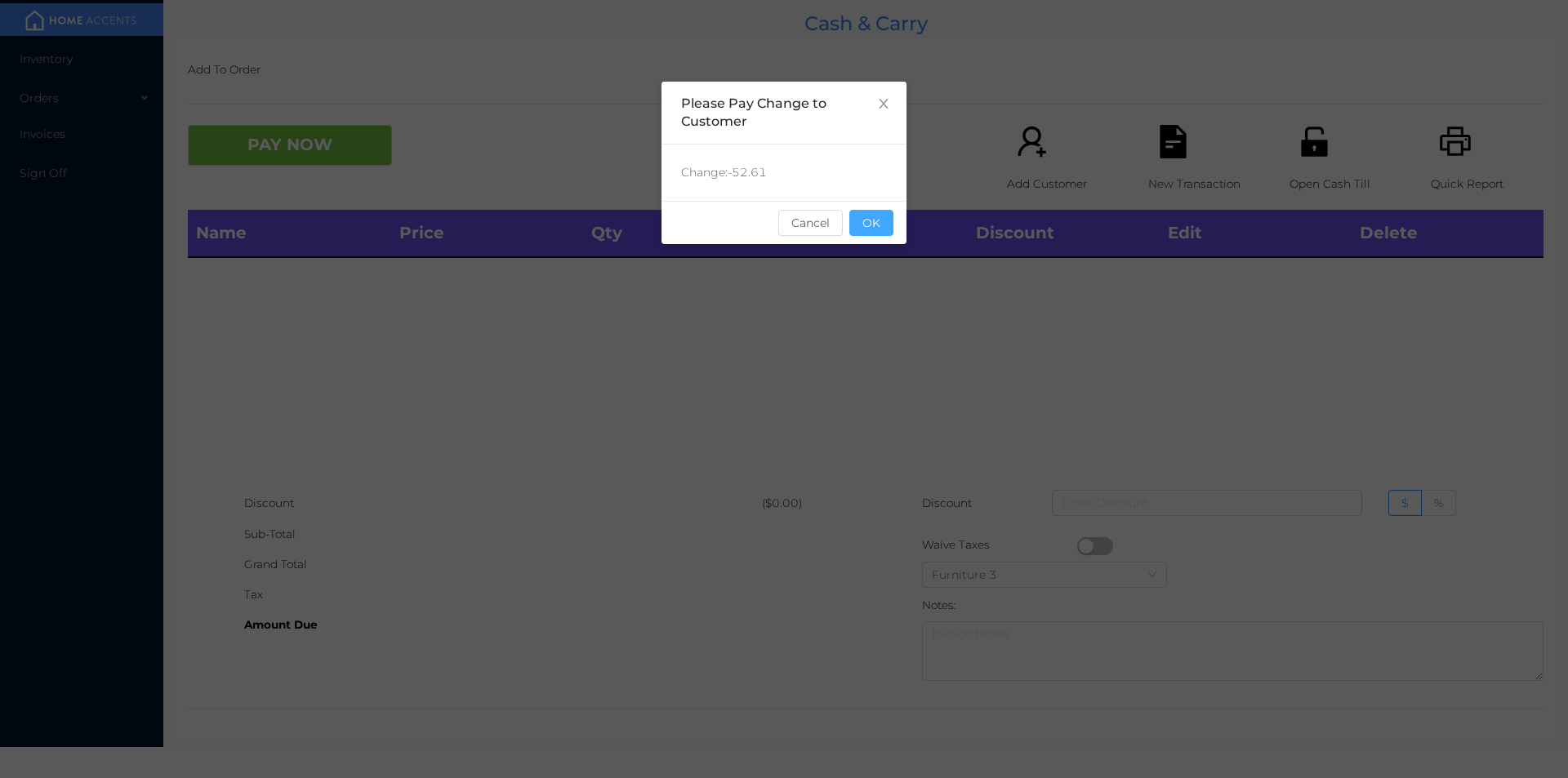
click at [879, 224] on button "OK" at bounding box center [871, 223] width 44 height 26
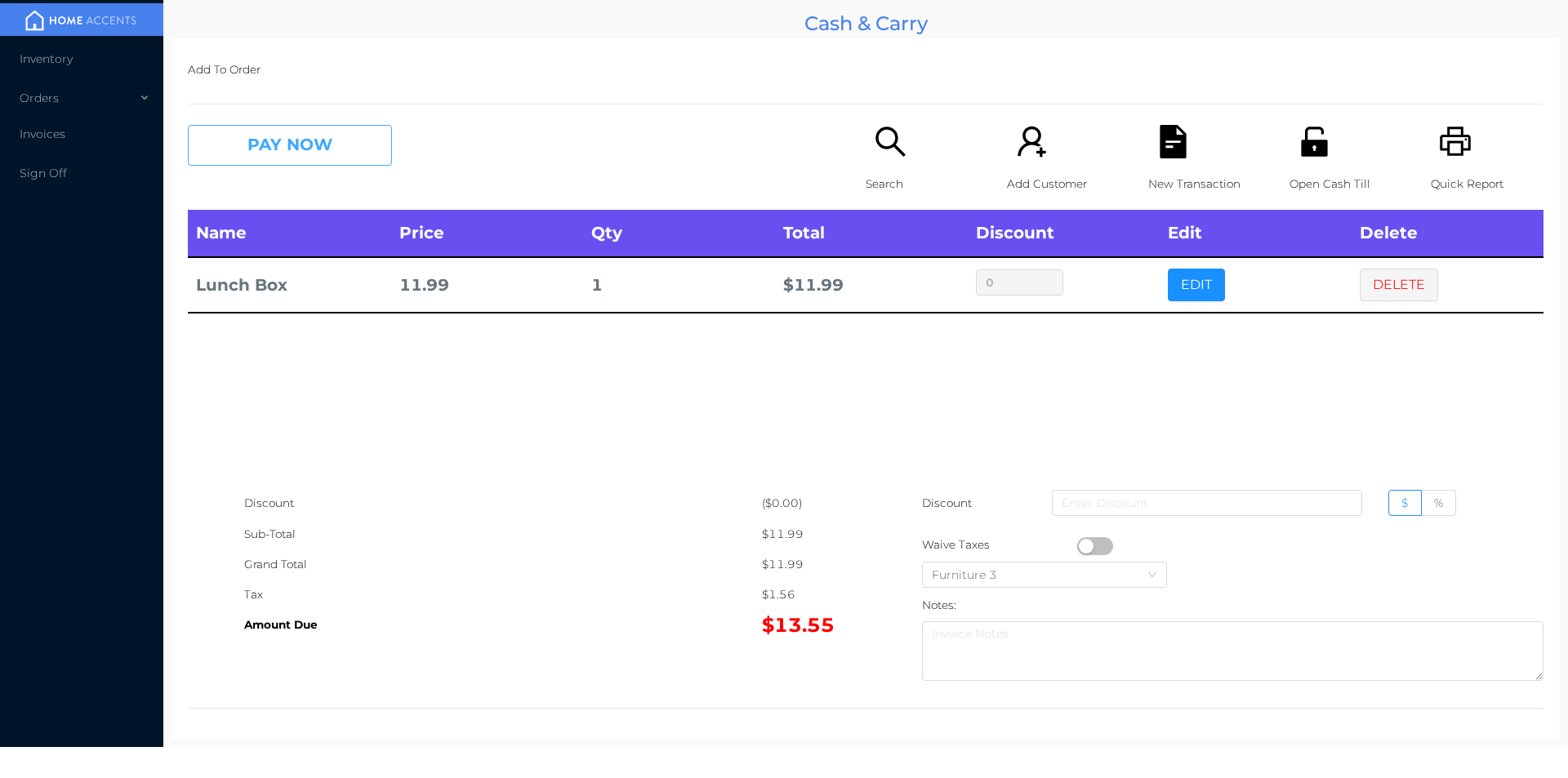
click at [296, 141] on button "PAY NOW" at bounding box center [289, 145] width 205 height 41
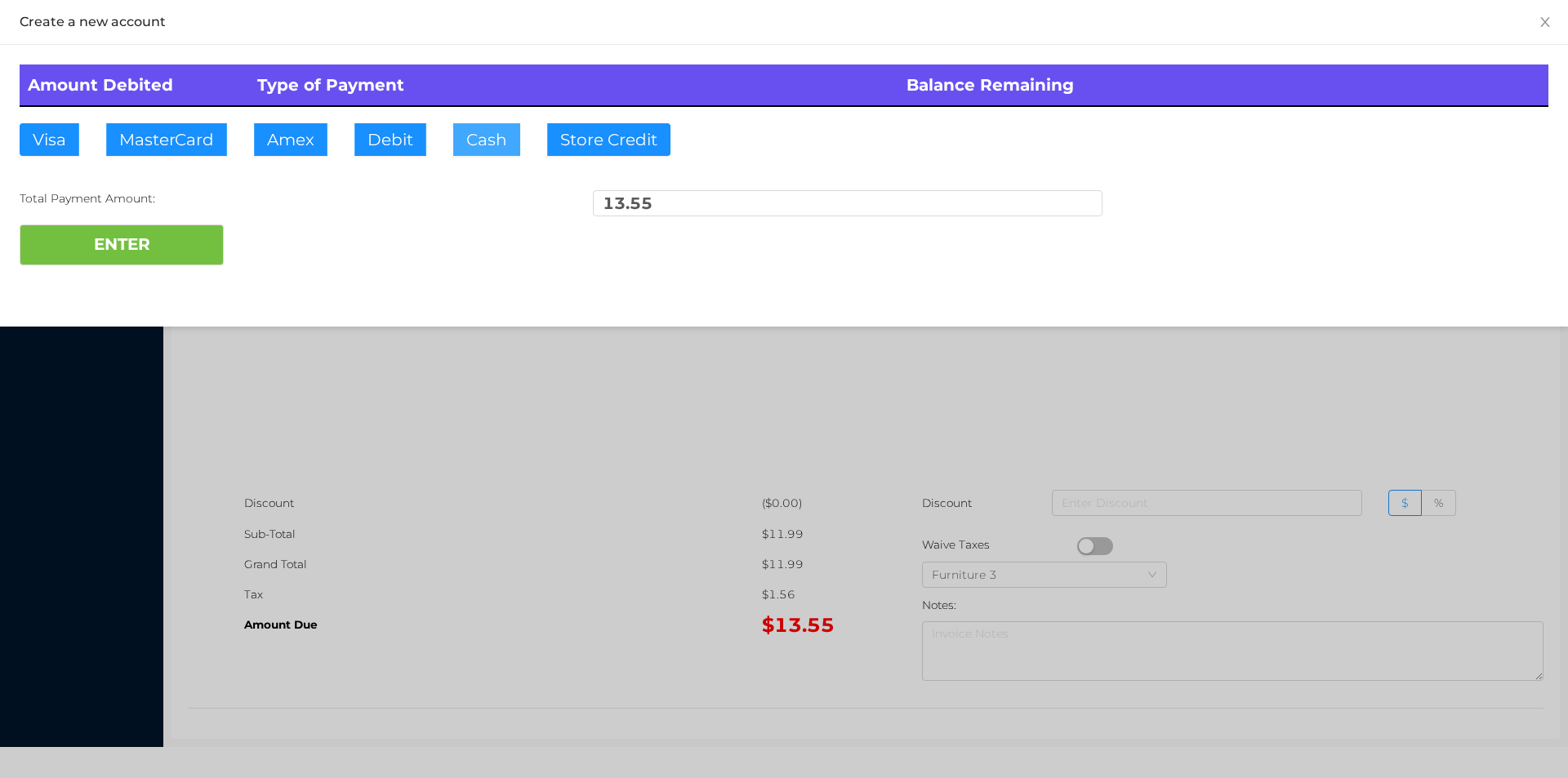
click at [487, 144] on button "Cash" at bounding box center [487, 140] width 67 height 33
type input "50"
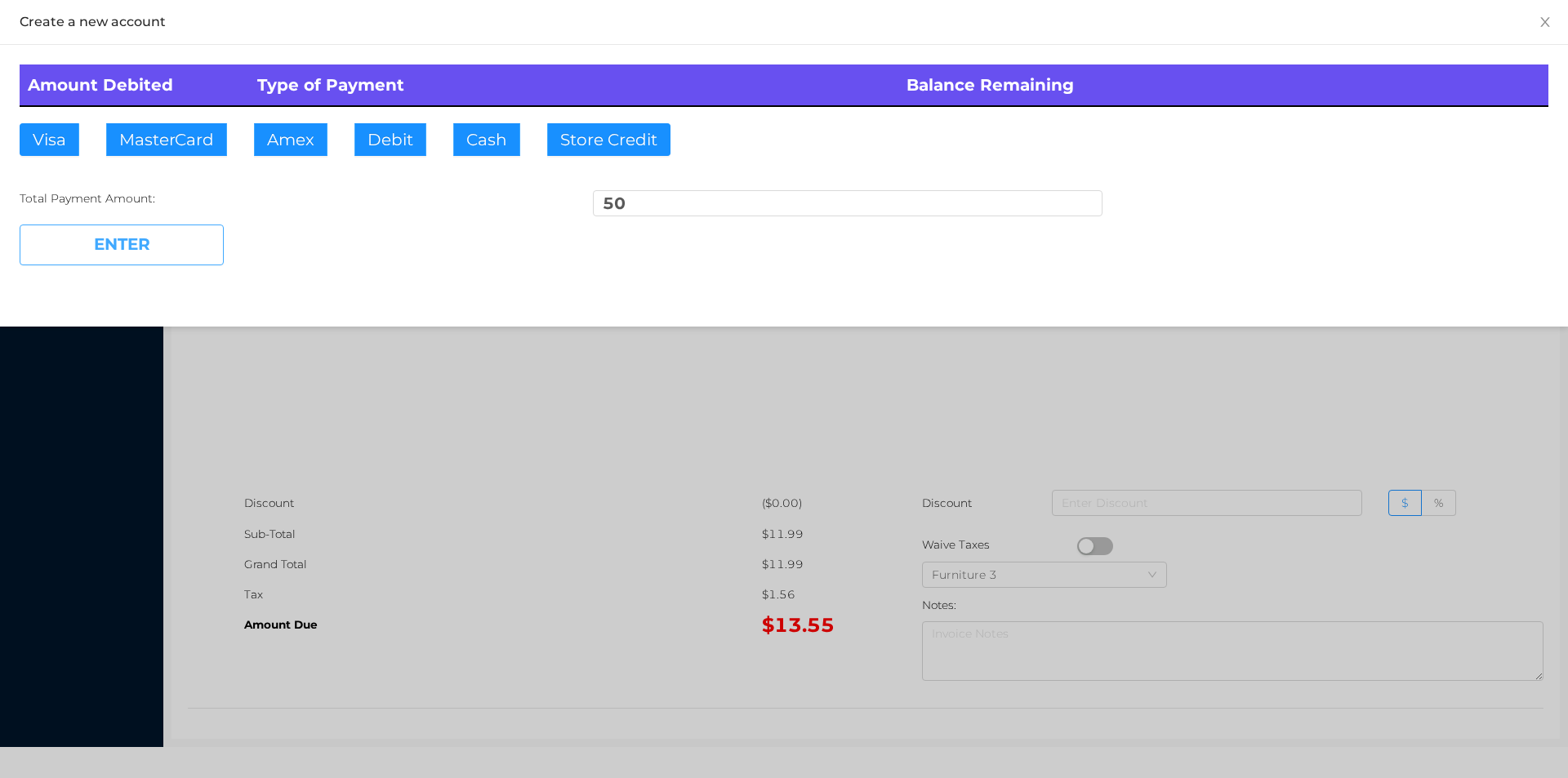
click at [107, 230] on button "ENTER" at bounding box center [122, 244] width 205 height 41
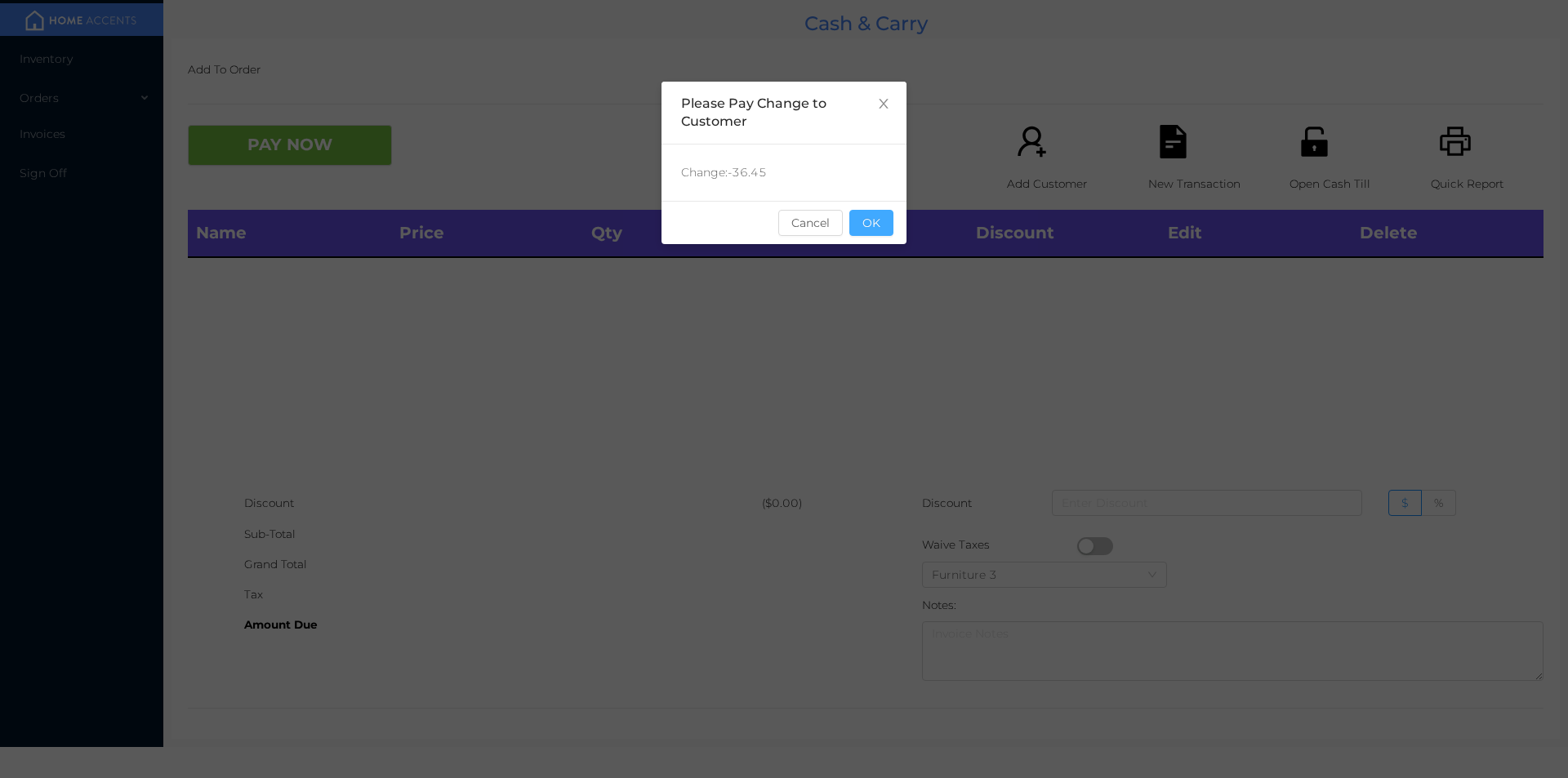
click at [890, 223] on button "OK" at bounding box center [871, 223] width 44 height 26
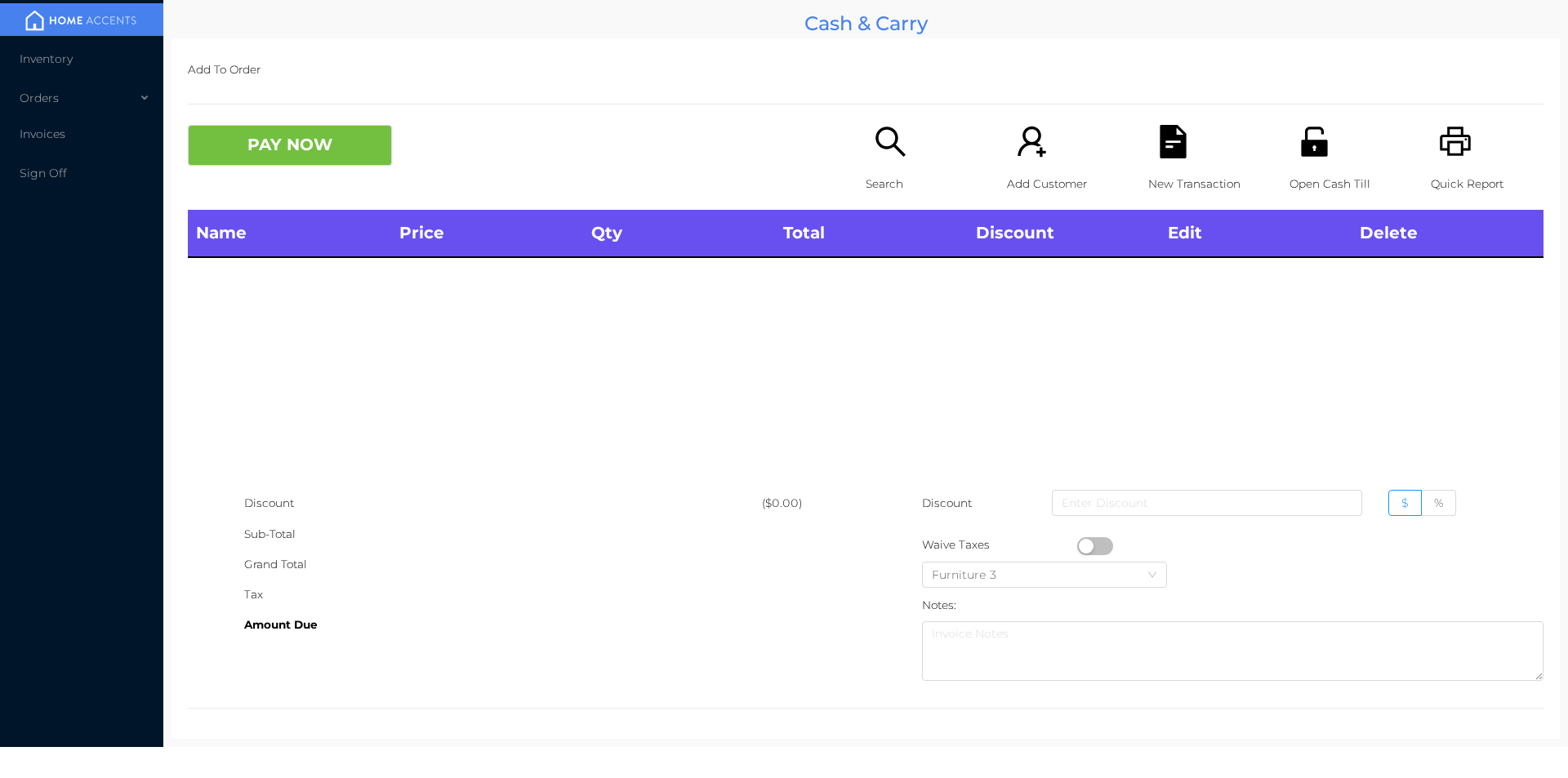
click at [874, 154] on icon "icon: search" at bounding box center [891, 142] width 34 height 34
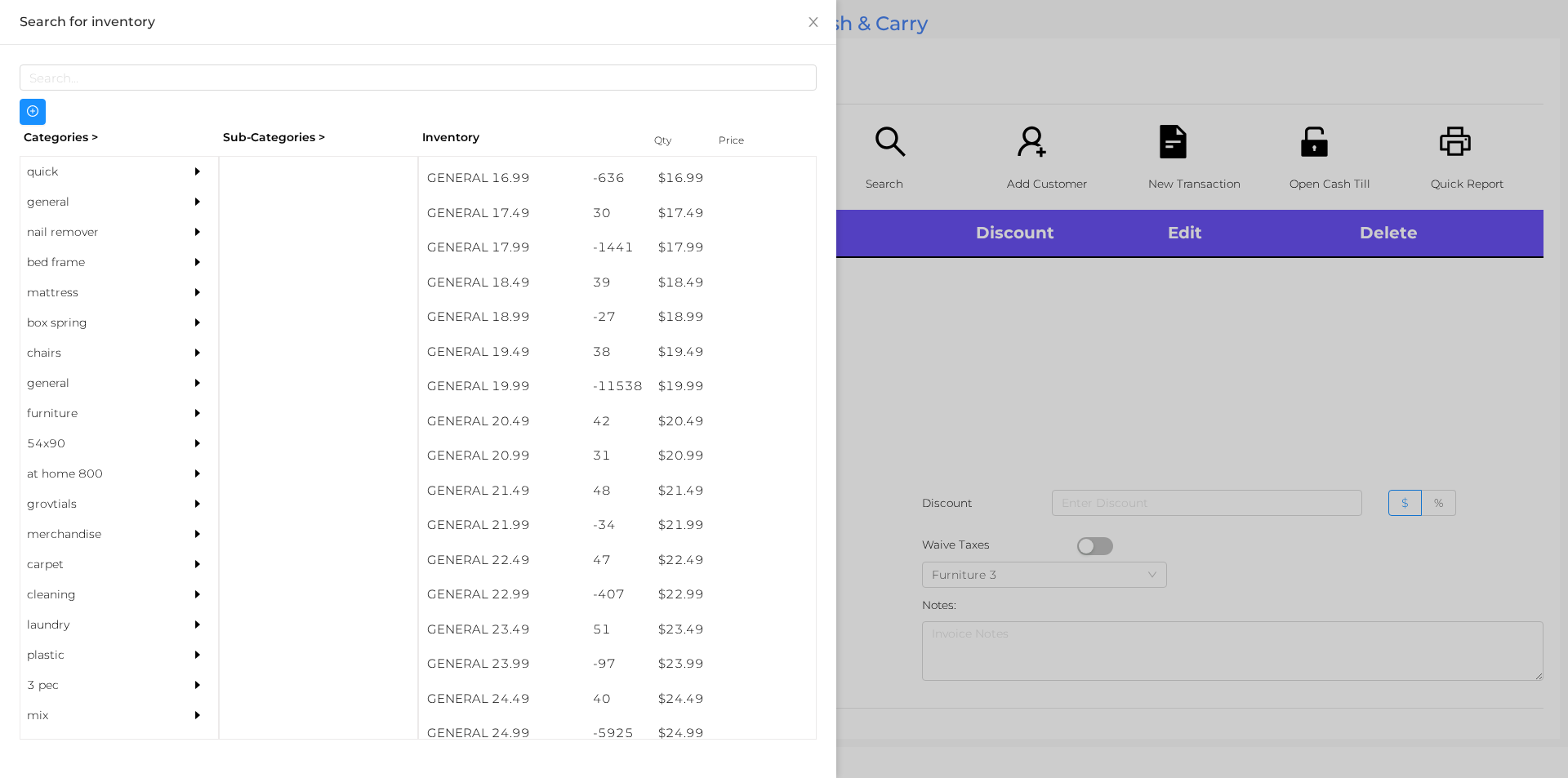
scroll to position [1548, 0]
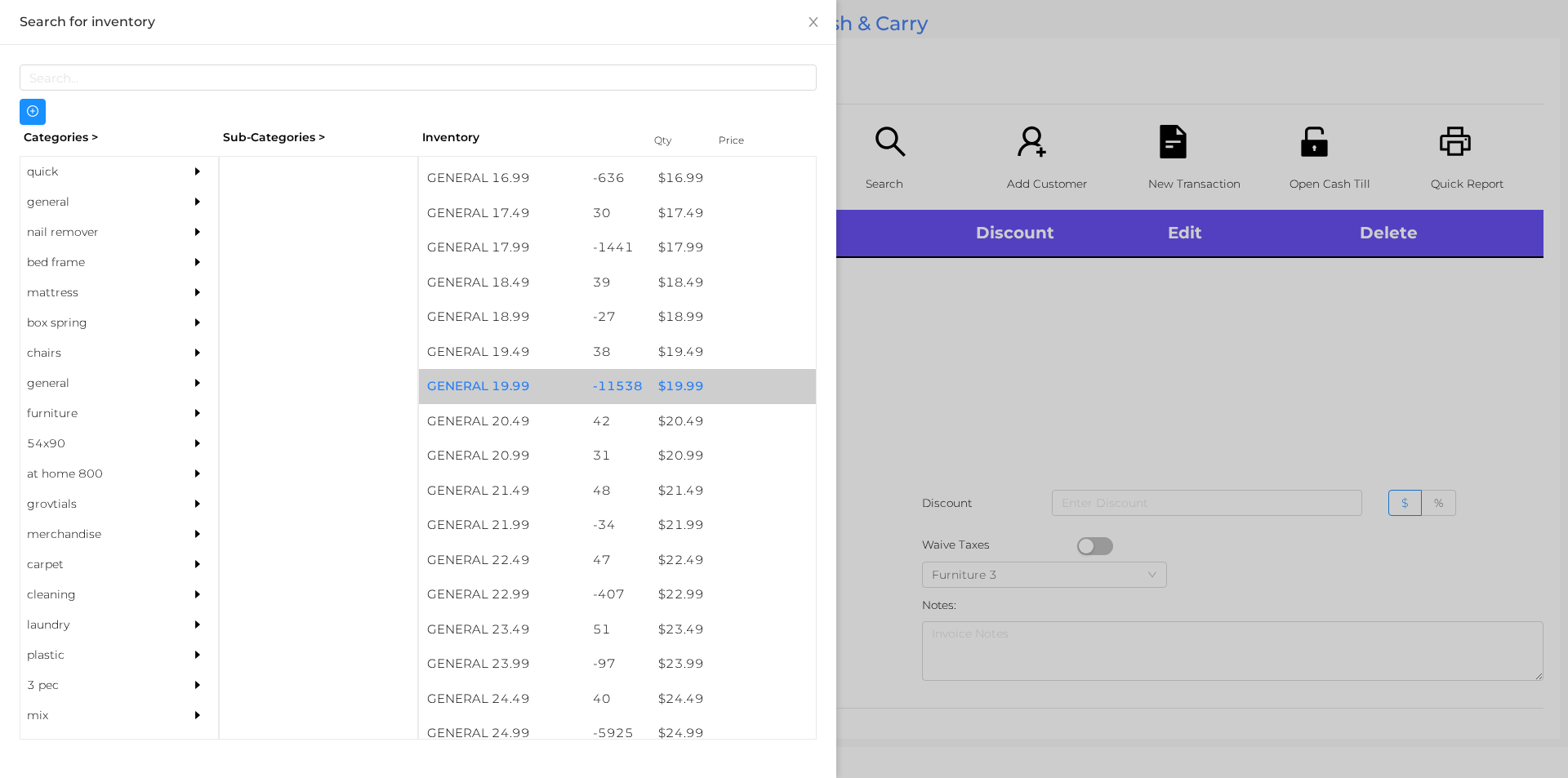
click at [718, 393] on div "$ 19.99" at bounding box center [733, 386] width 166 height 35
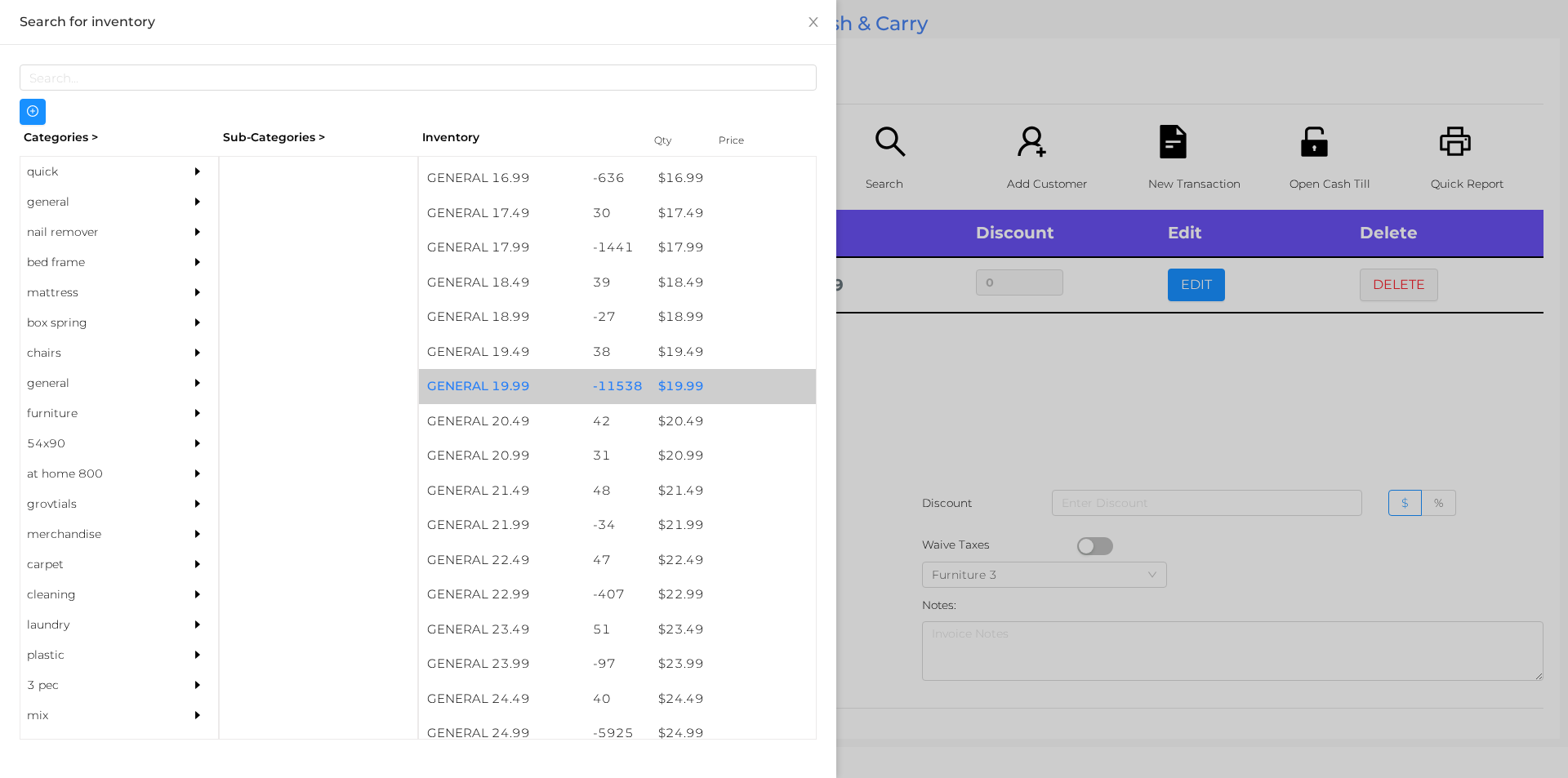
click at [721, 396] on div "$ 19.99" at bounding box center [733, 386] width 166 height 35
click at [729, 380] on div "$ 19.99" at bounding box center [733, 386] width 166 height 35
click at [748, 387] on div "$ 19.99" at bounding box center [733, 386] width 166 height 35
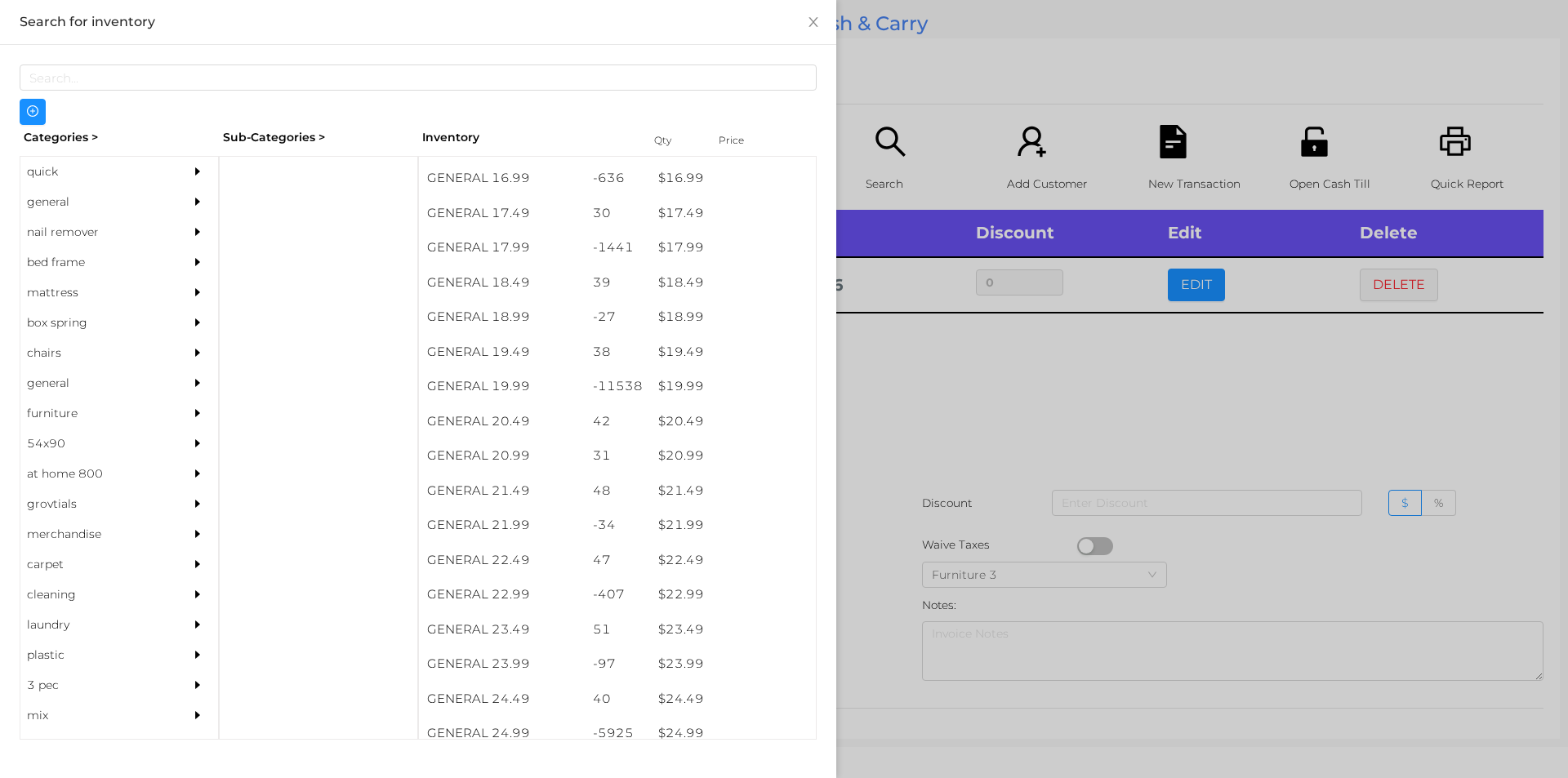
click at [924, 440] on div at bounding box center [784, 389] width 1568 height 778
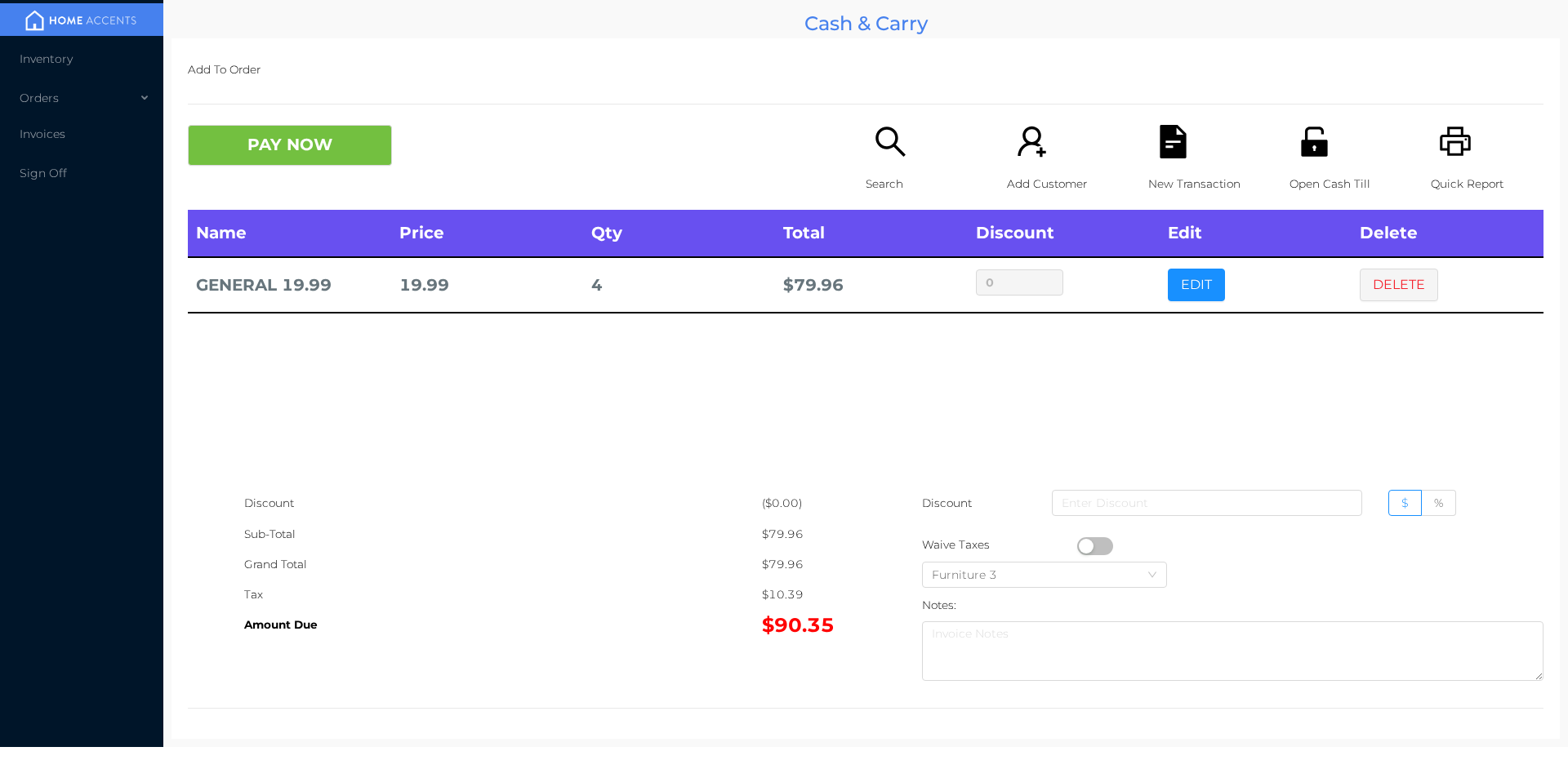
click at [1055, 537] on div "Waive Taxes" at bounding box center [999, 545] width 156 height 30
click at [1081, 548] on button "button" at bounding box center [1095, 546] width 36 height 18
click at [1169, 152] on icon "icon: file-text" at bounding box center [1173, 142] width 26 height 34
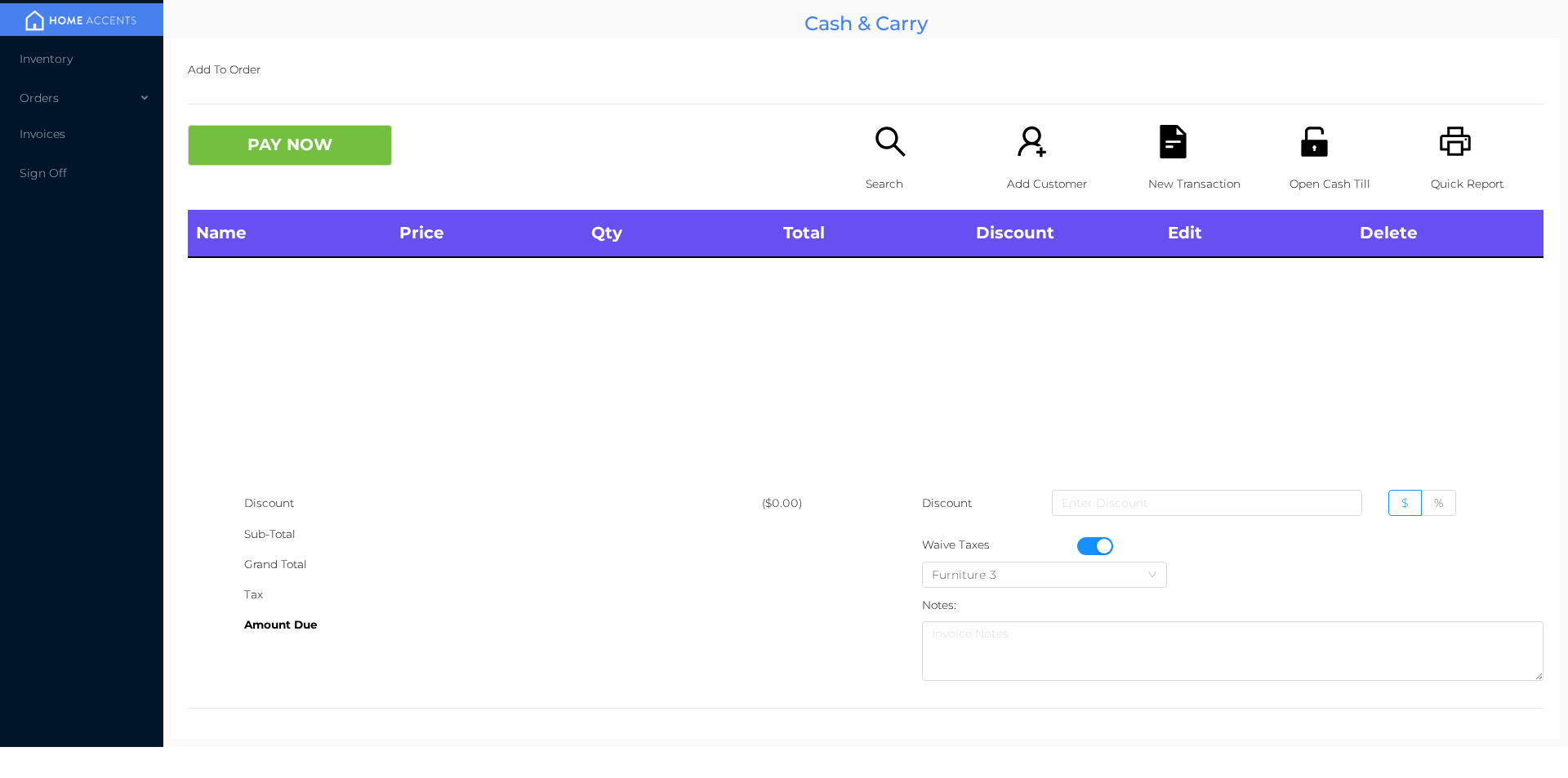
click at [1462, 161] on div "Quick Report" at bounding box center [1487, 168] width 113 height 85
click at [1088, 552] on button "button" at bounding box center [1095, 546] width 36 height 18
click at [1301, 156] on icon "icon: unlock" at bounding box center [1314, 141] width 26 height 29
click at [845, 186] on div "PAY NOW Search Add Customer New Transaction Open Cash Till Quick Report" at bounding box center [866, 168] width 1356 height 85
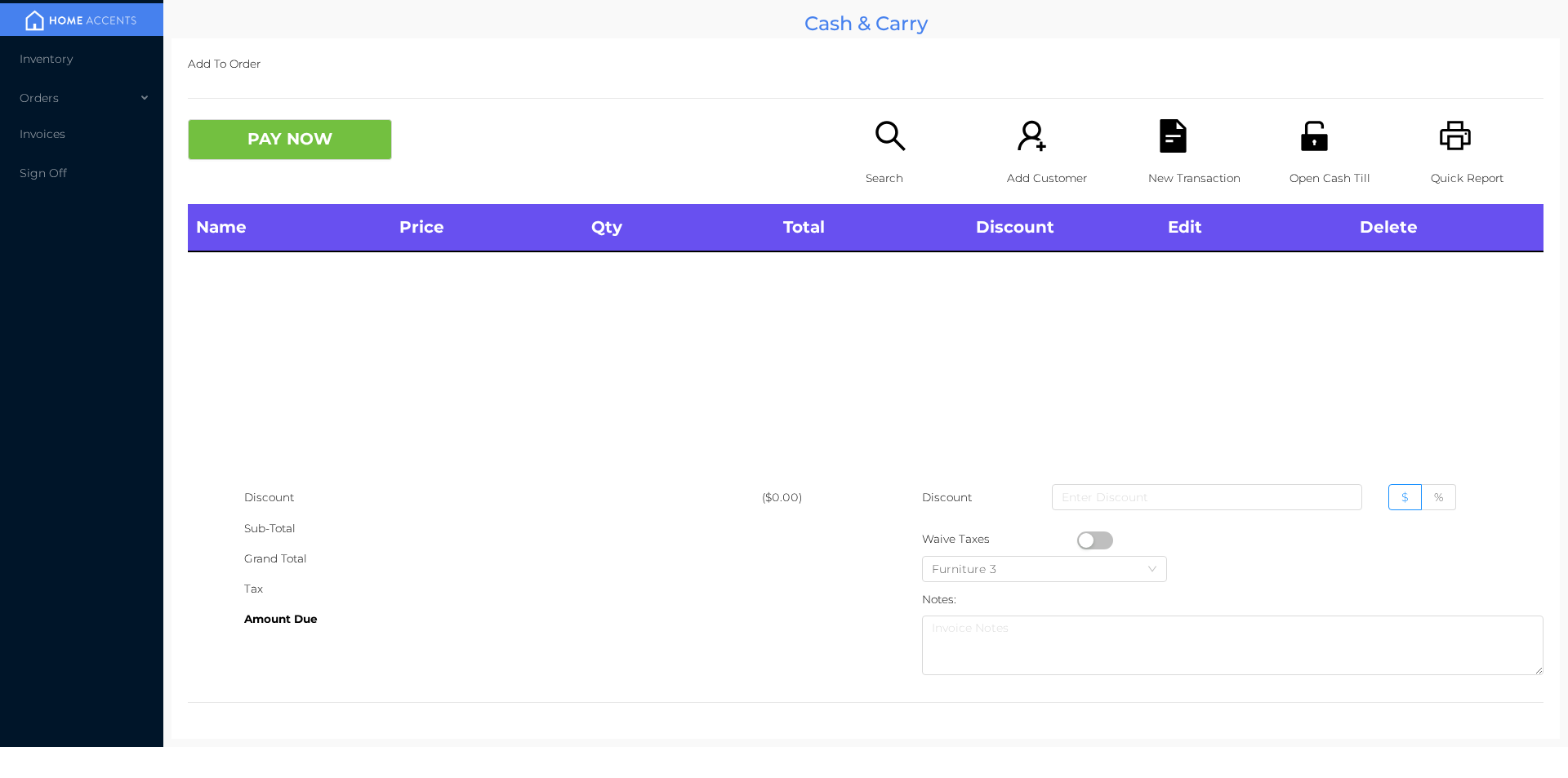
click at [723, 451] on div "Name Price Qty Total Discount Edit Delete" at bounding box center [866, 343] width 1356 height 278
click at [1320, 167] on p "Open Cash Till" at bounding box center [1346, 178] width 113 height 30
click at [867, 157] on div "Search" at bounding box center [922, 161] width 113 height 85
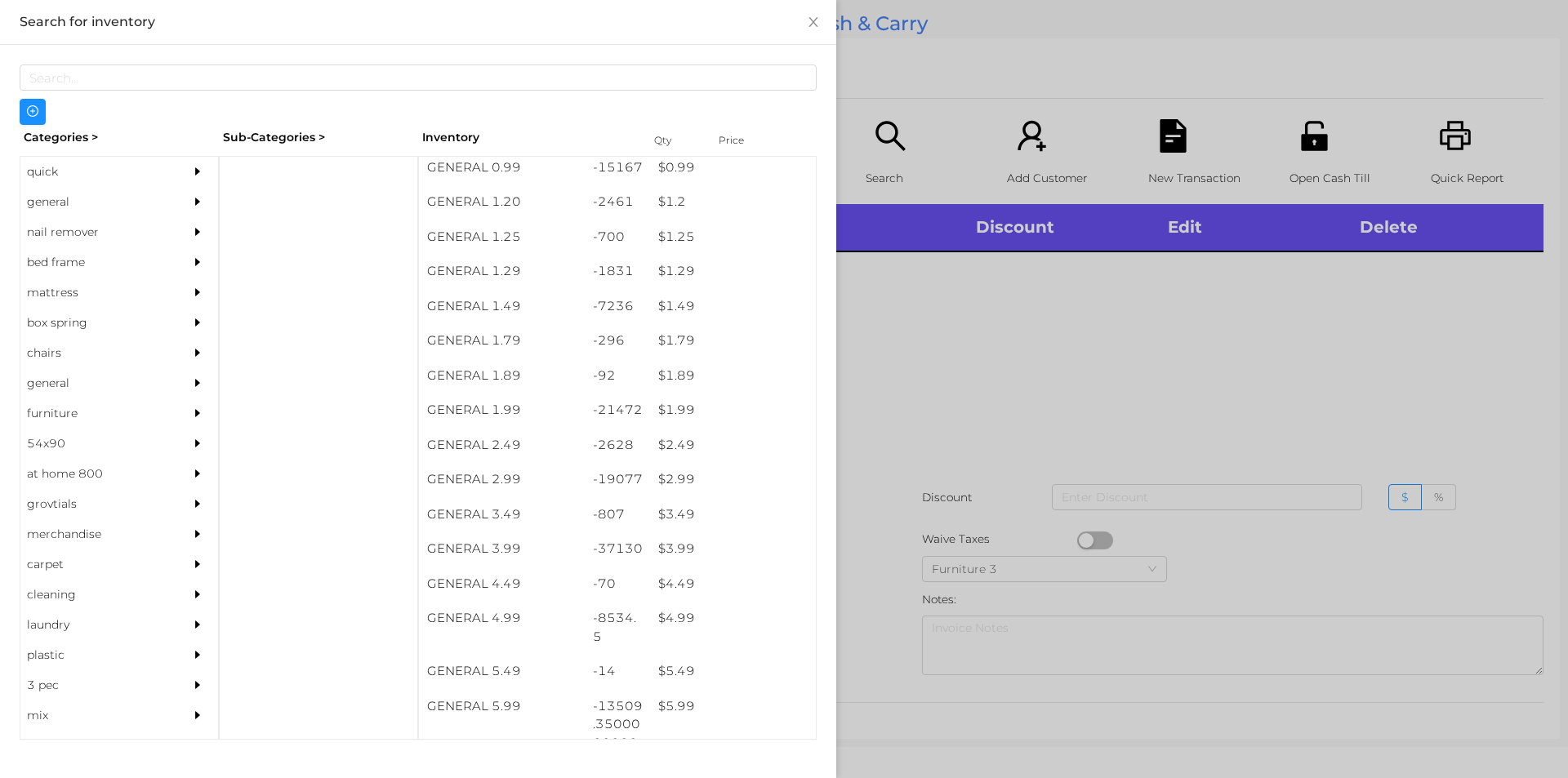
scroll to position [0, 0]
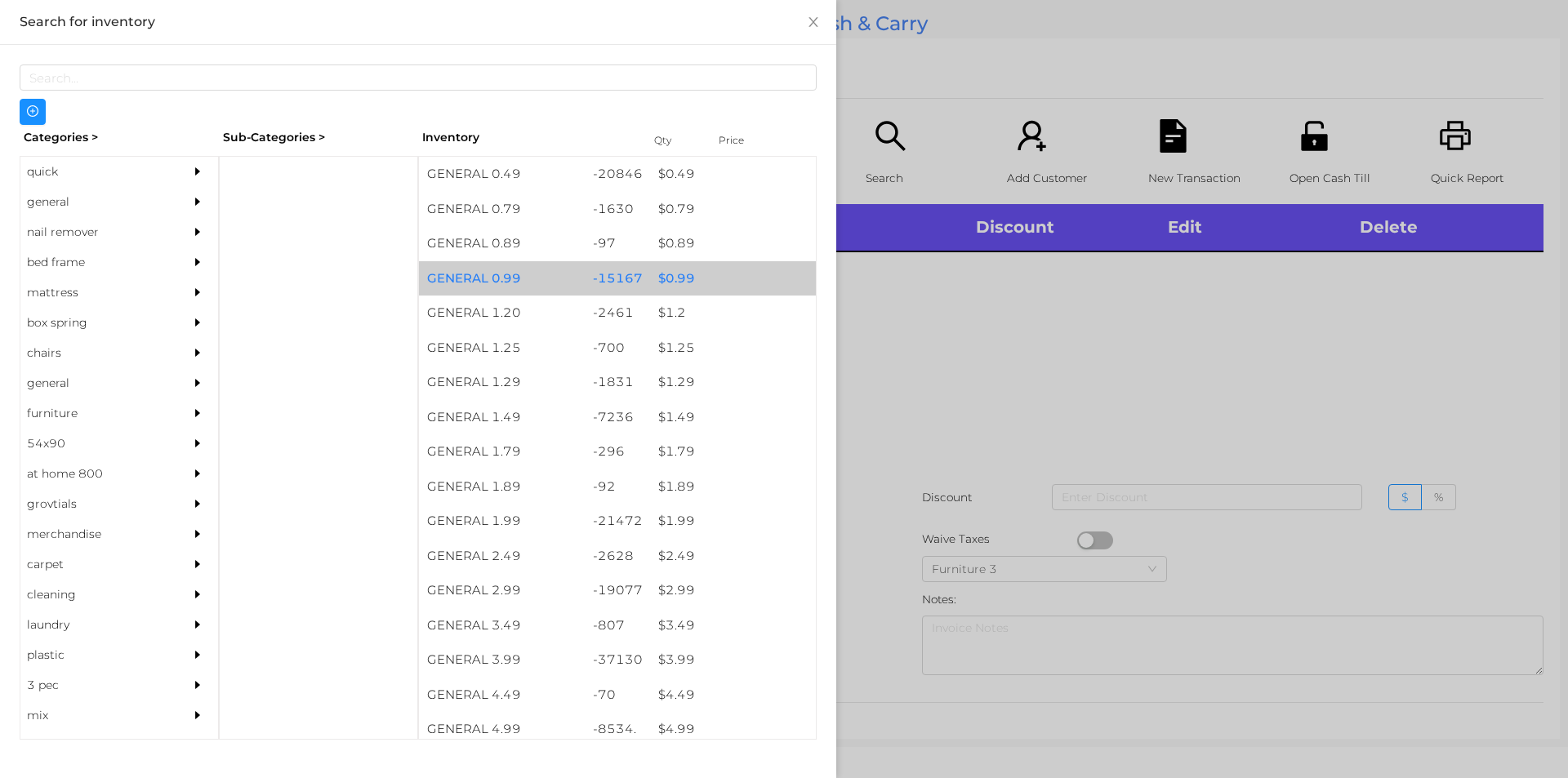
click at [677, 284] on div "$ 0.99" at bounding box center [733, 278] width 166 height 35
click at [683, 285] on div "$ 0.99" at bounding box center [733, 278] width 166 height 35
click at [683, 270] on div "$ 0.99" at bounding box center [733, 278] width 166 height 35
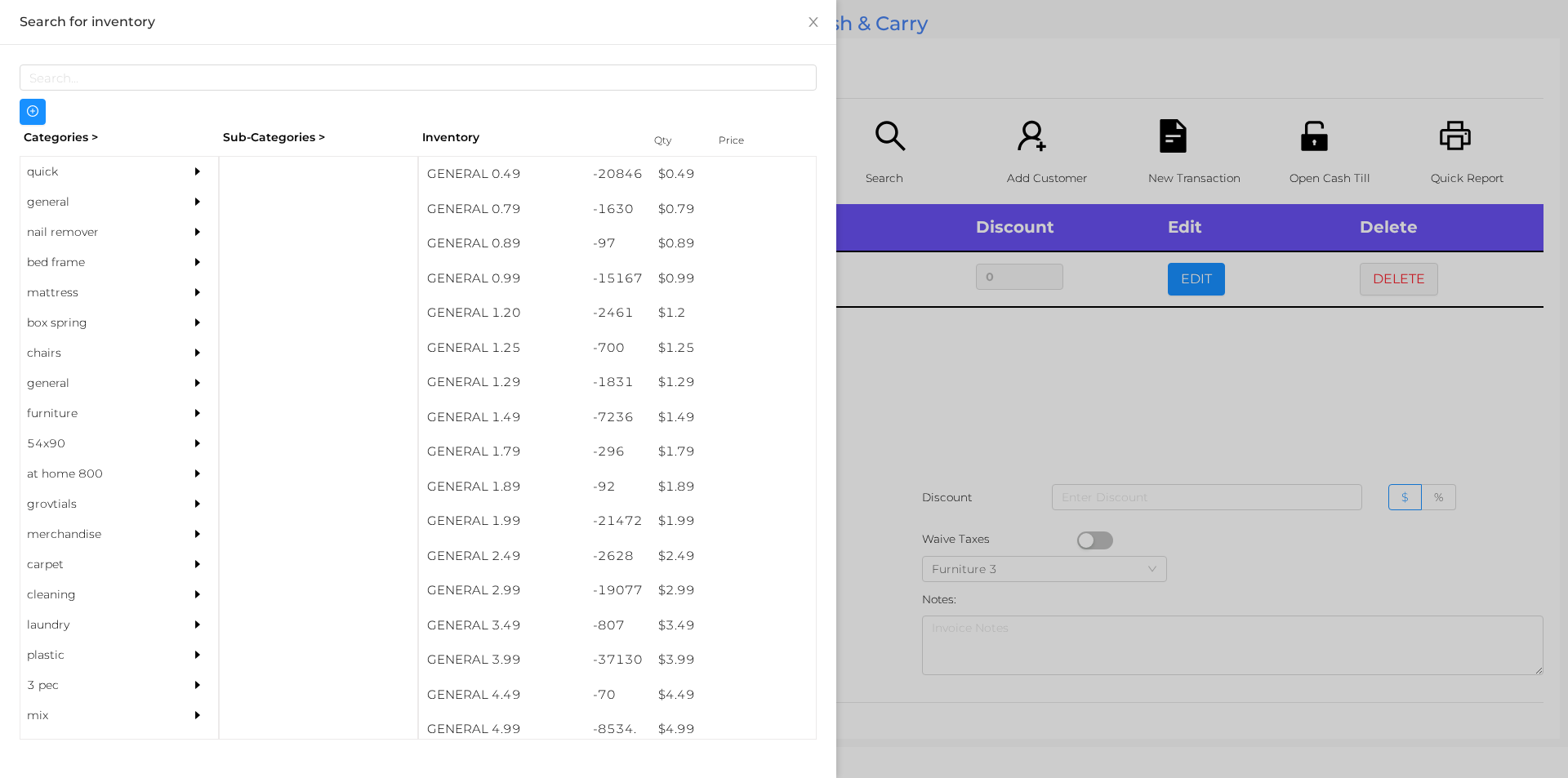
click at [883, 349] on div at bounding box center [784, 389] width 1568 height 778
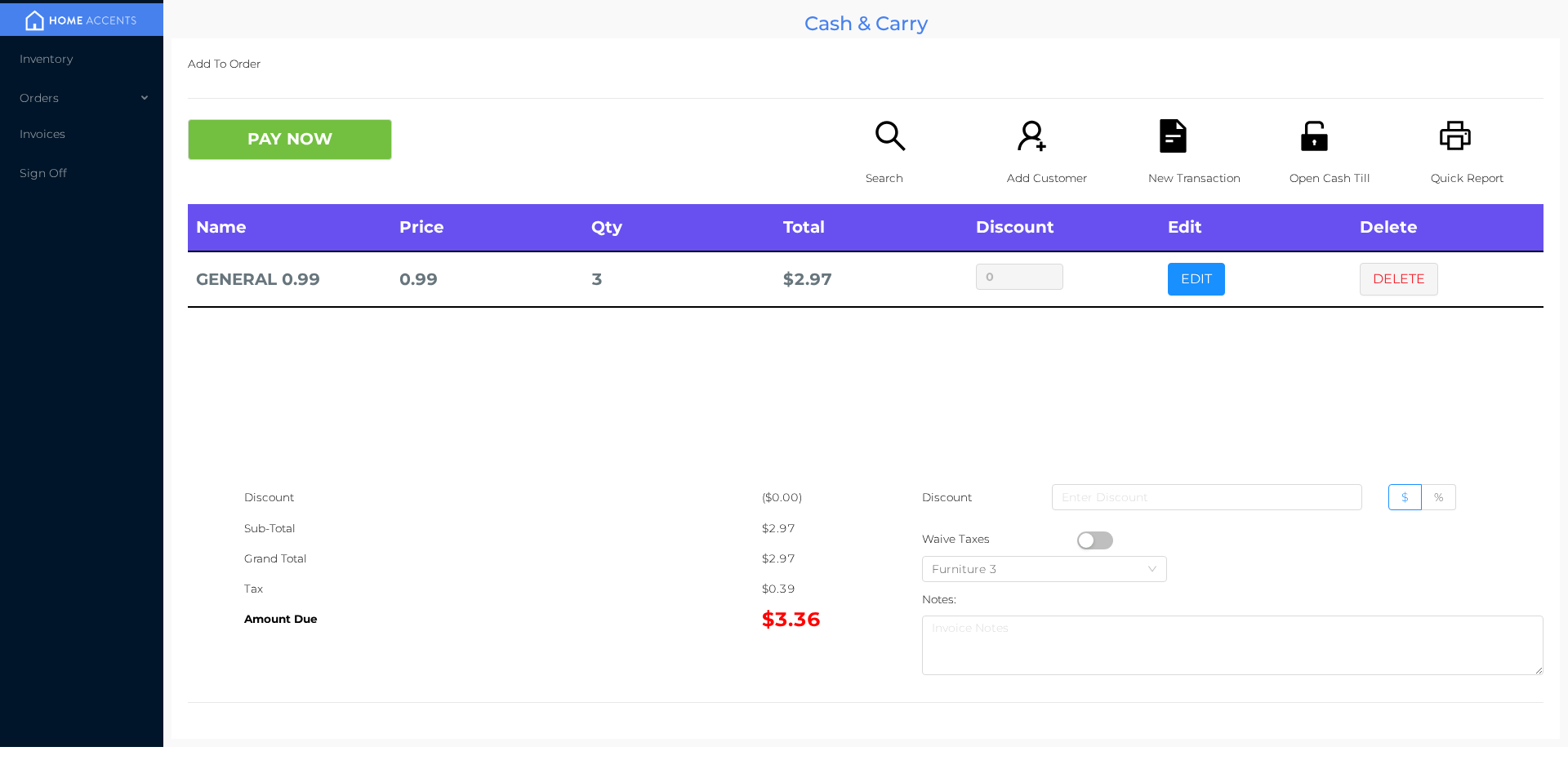
click at [904, 152] on div "Search" at bounding box center [922, 161] width 113 height 85
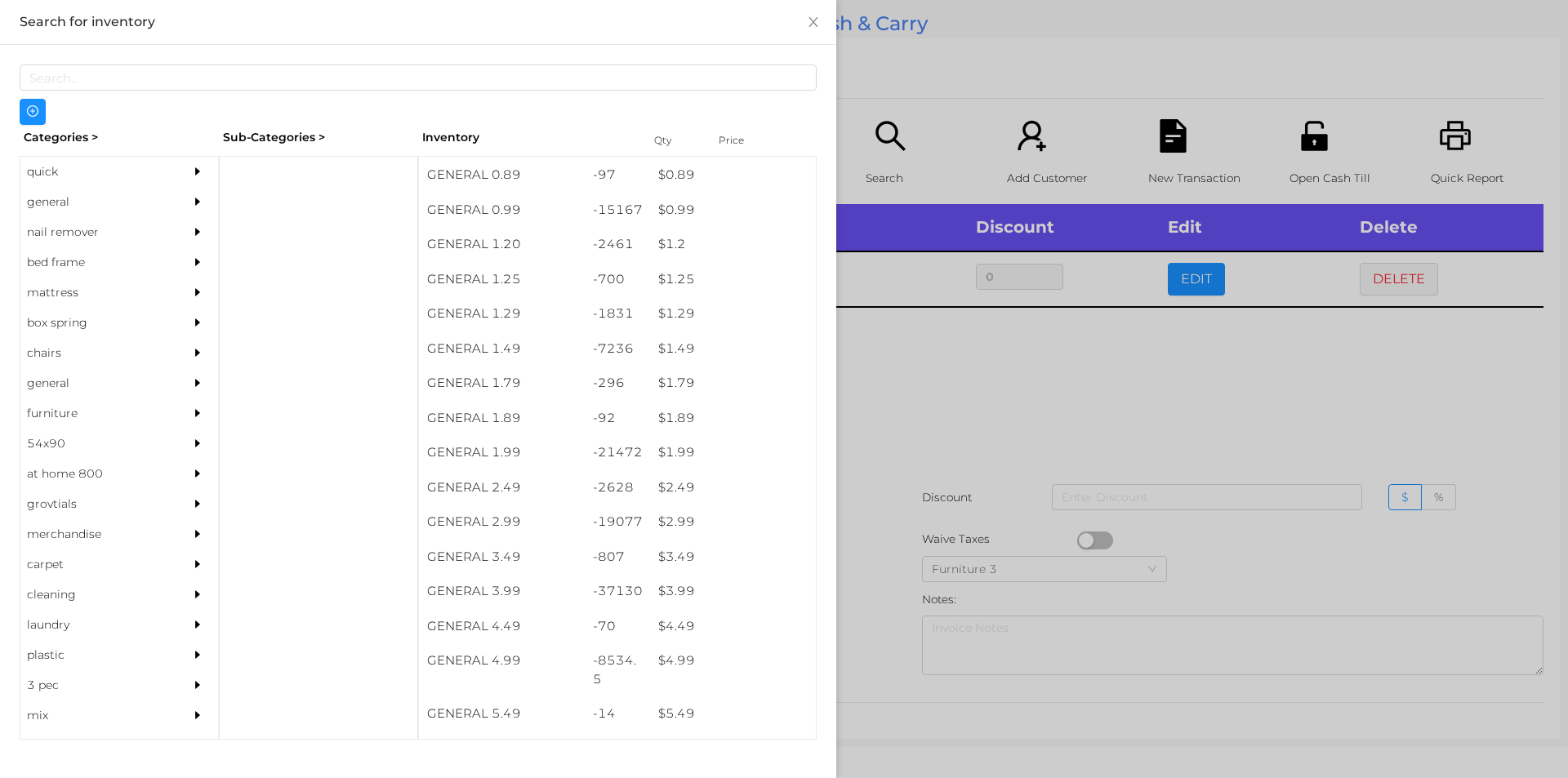
scroll to position [69, 0]
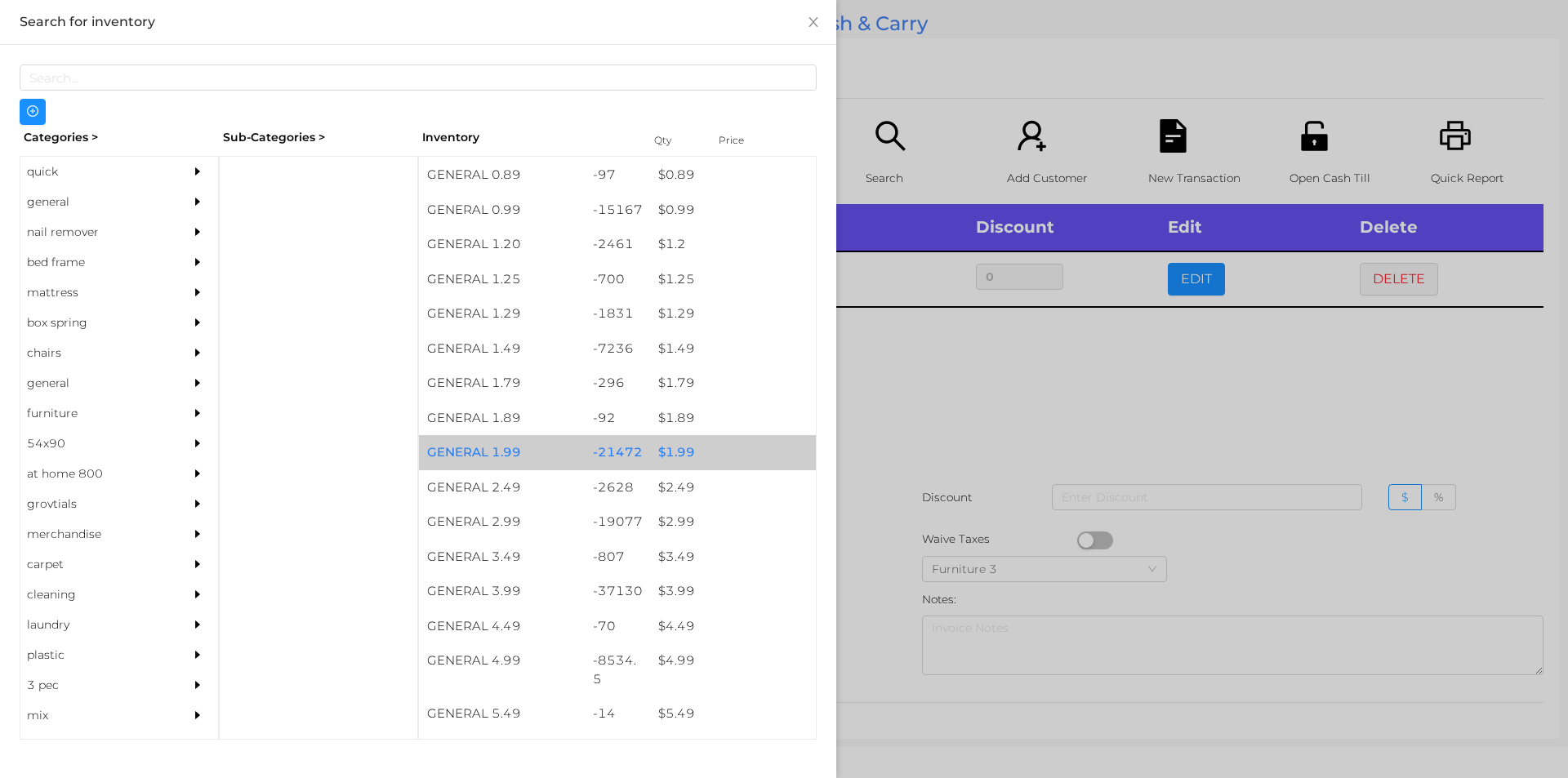
click at [725, 446] on div "$ 1.99" at bounding box center [733, 453] width 166 height 35
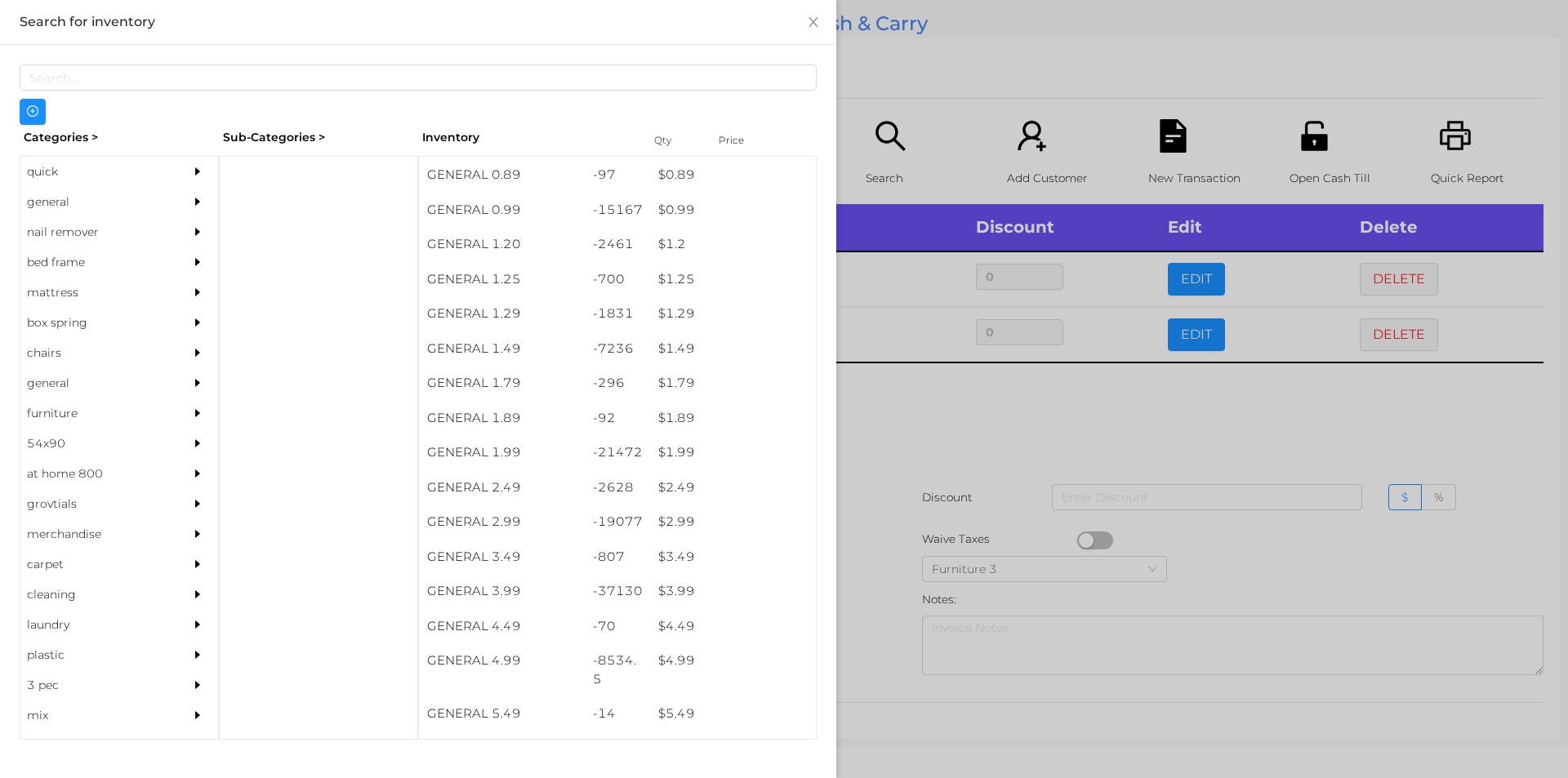
click at [906, 502] on div at bounding box center [784, 389] width 1568 height 778
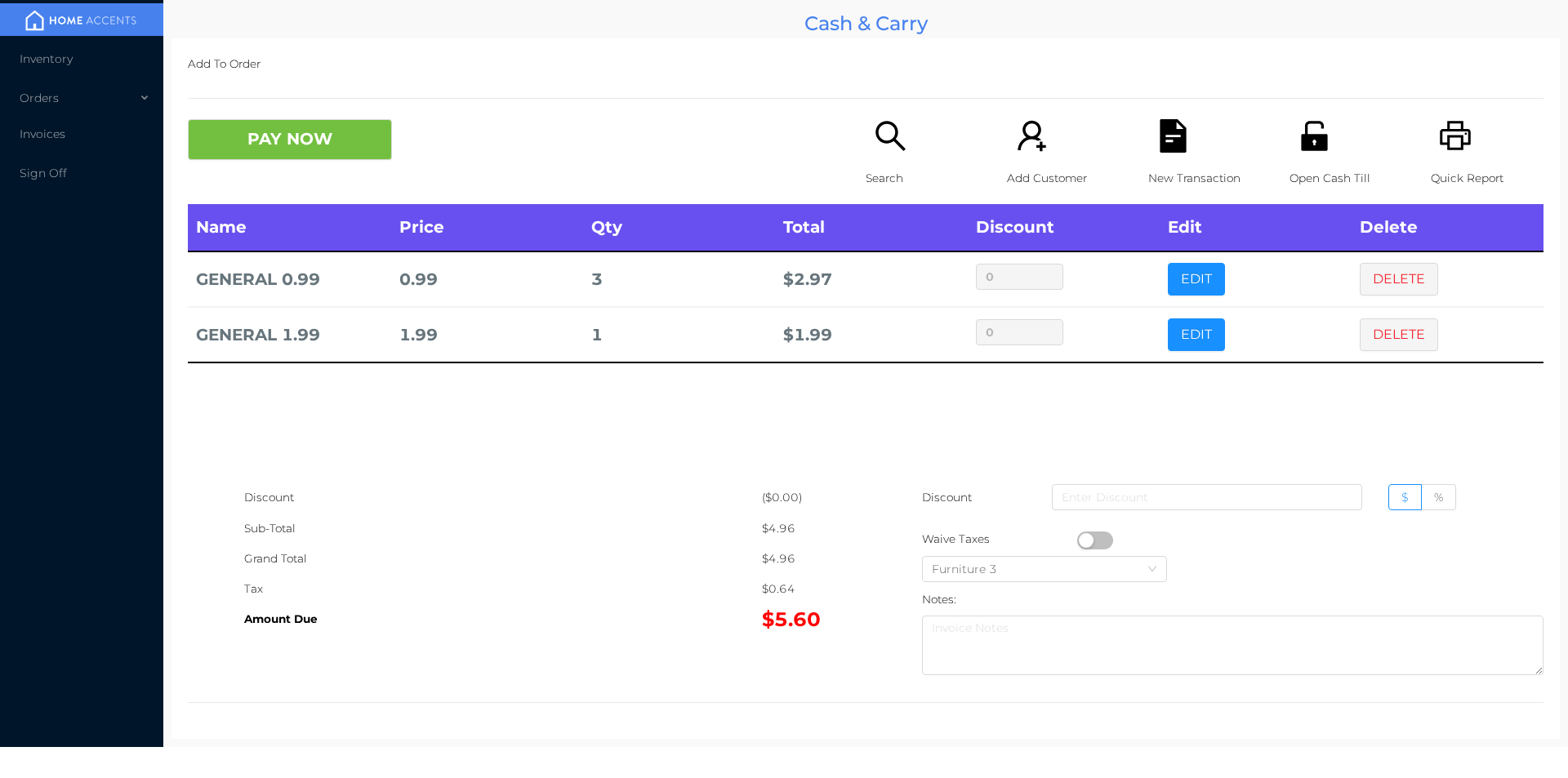
click at [1167, 174] on p "New Transaction" at bounding box center [1205, 178] width 113 height 30
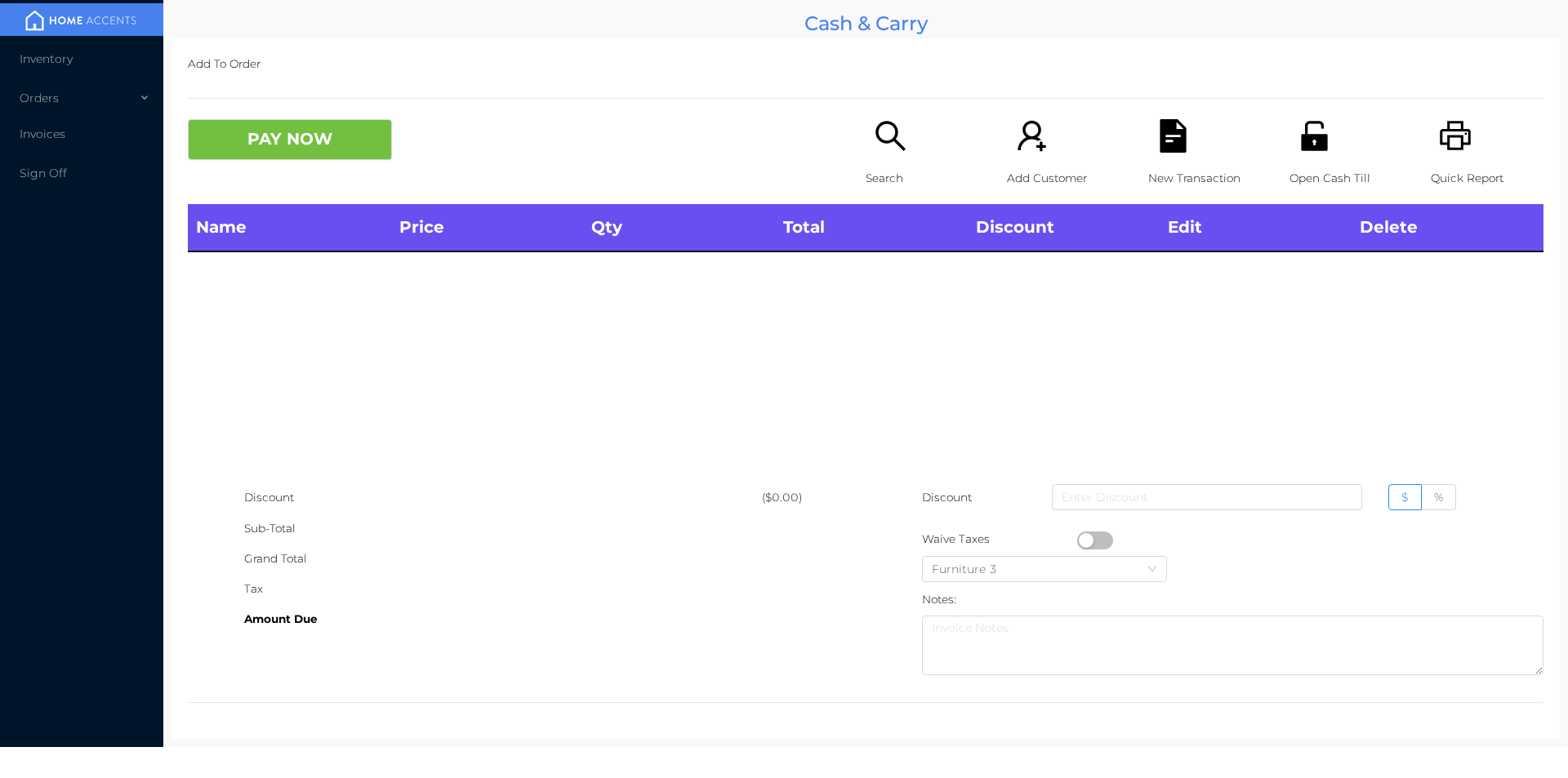
click at [1313, 151] on icon "icon: unlock" at bounding box center [1314, 136] width 34 height 34
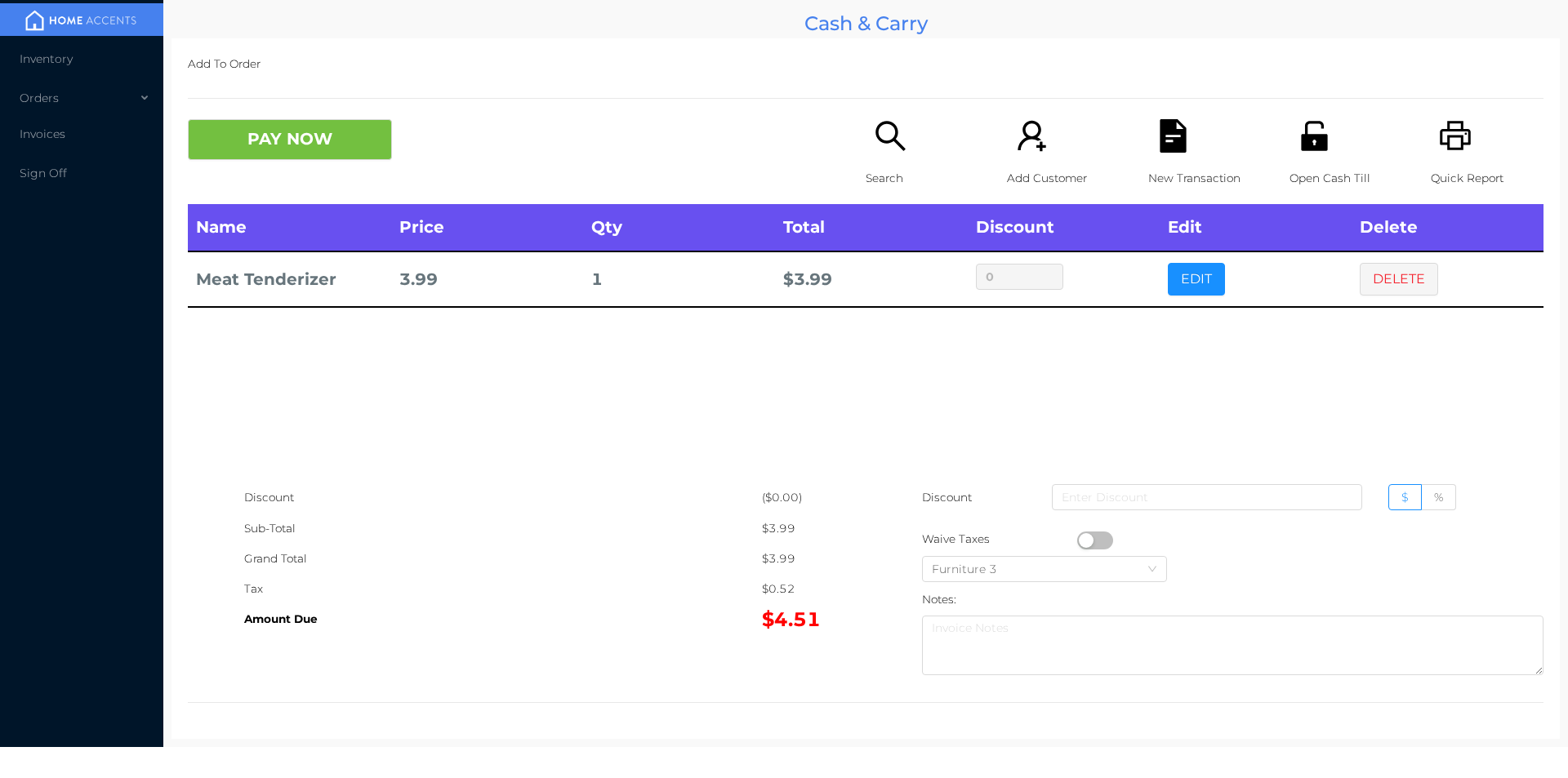
click at [842, 184] on div "PAY NOW Search Add Customer New Transaction Open Cash Till Quick Report" at bounding box center [866, 161] width 1356 height 85
click at [1470, 146] on div "Quick Report" at bounding box center [1487, 161] width 113 height 85
click at [1164, 154] on div "New Transaction" at bounding box center [1205, 161] width 113 height 85
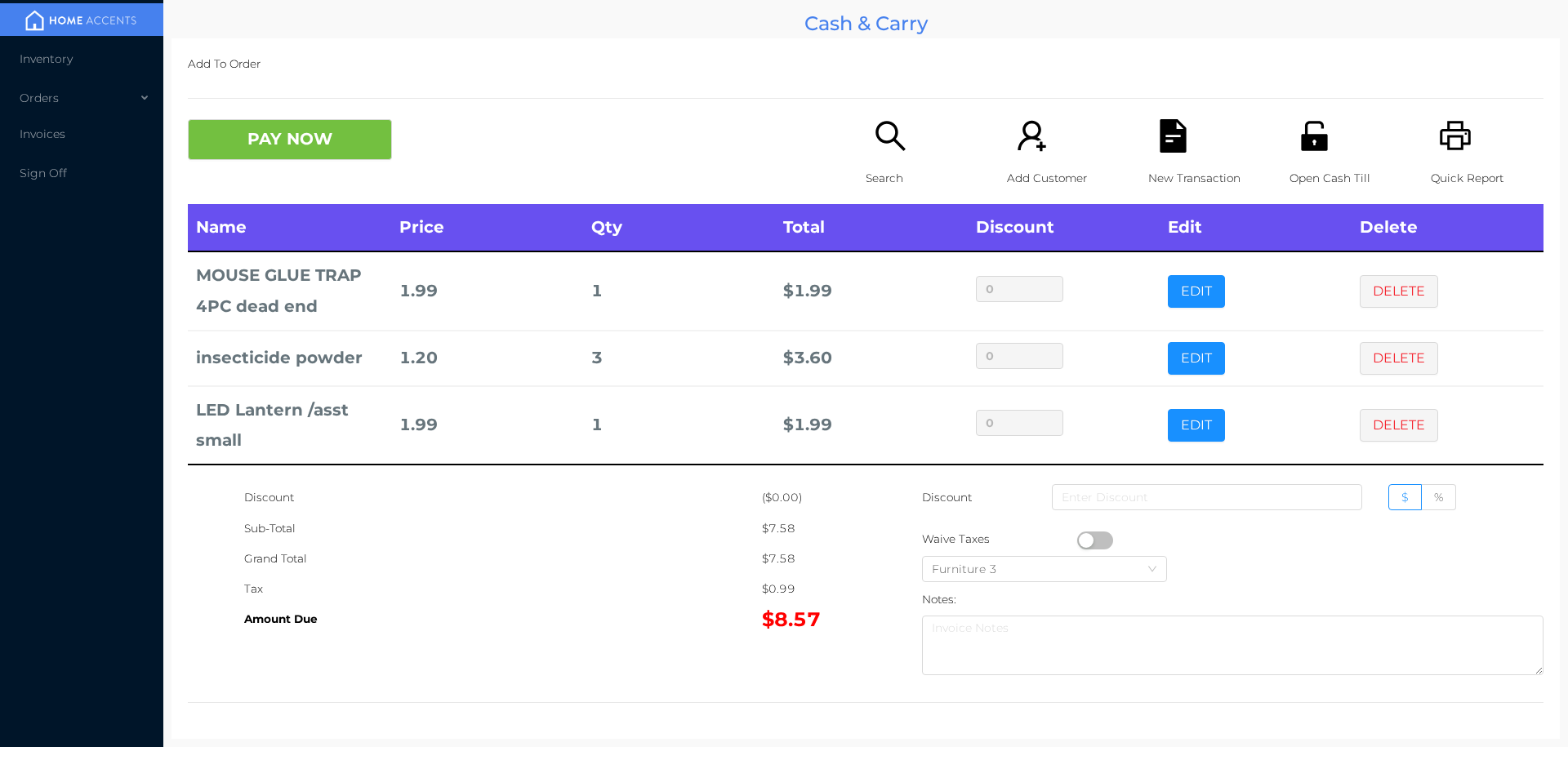
click at [1161, 119] on icon "icon: file-text" at bounding box center [1173, 136] width 34 height 34
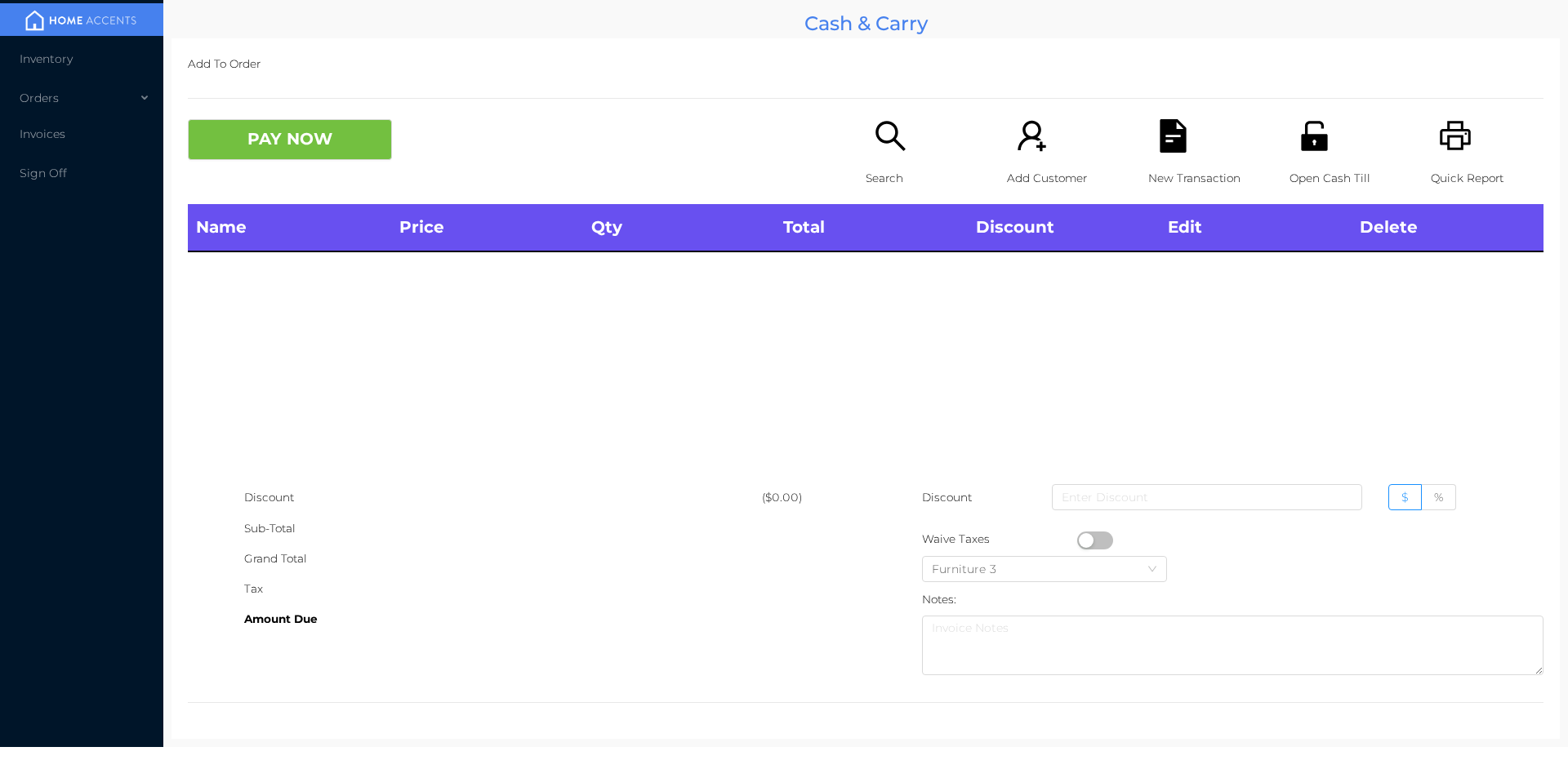
click at [1341, 167] on p "Open Cash Till" at bounding box center [1346, 178] width 113 height 30
click at [895, 137] on icon "icon: search" at bounding box center [891, 136] width 34 height 34
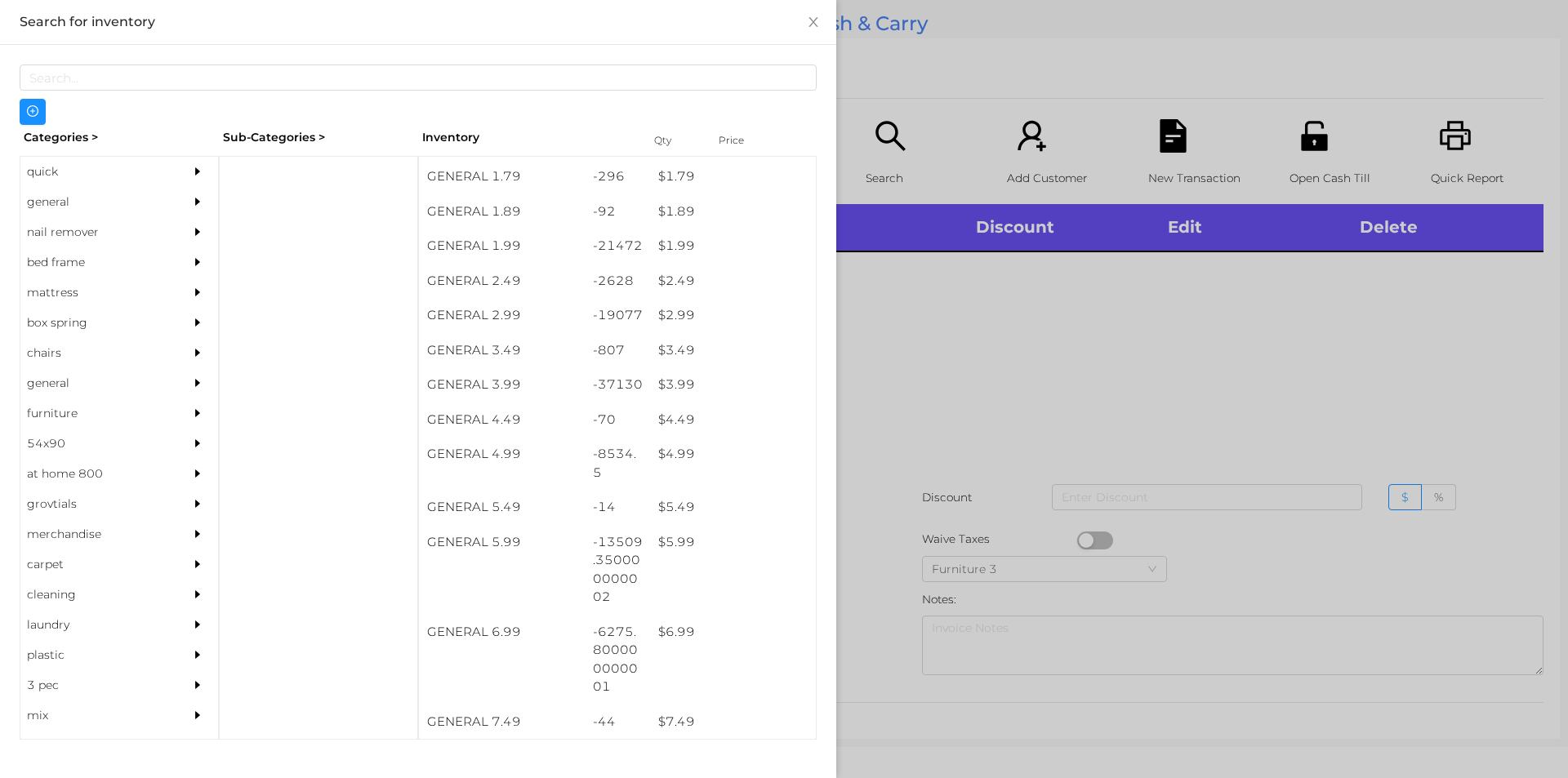
scroll to position [274, 0]
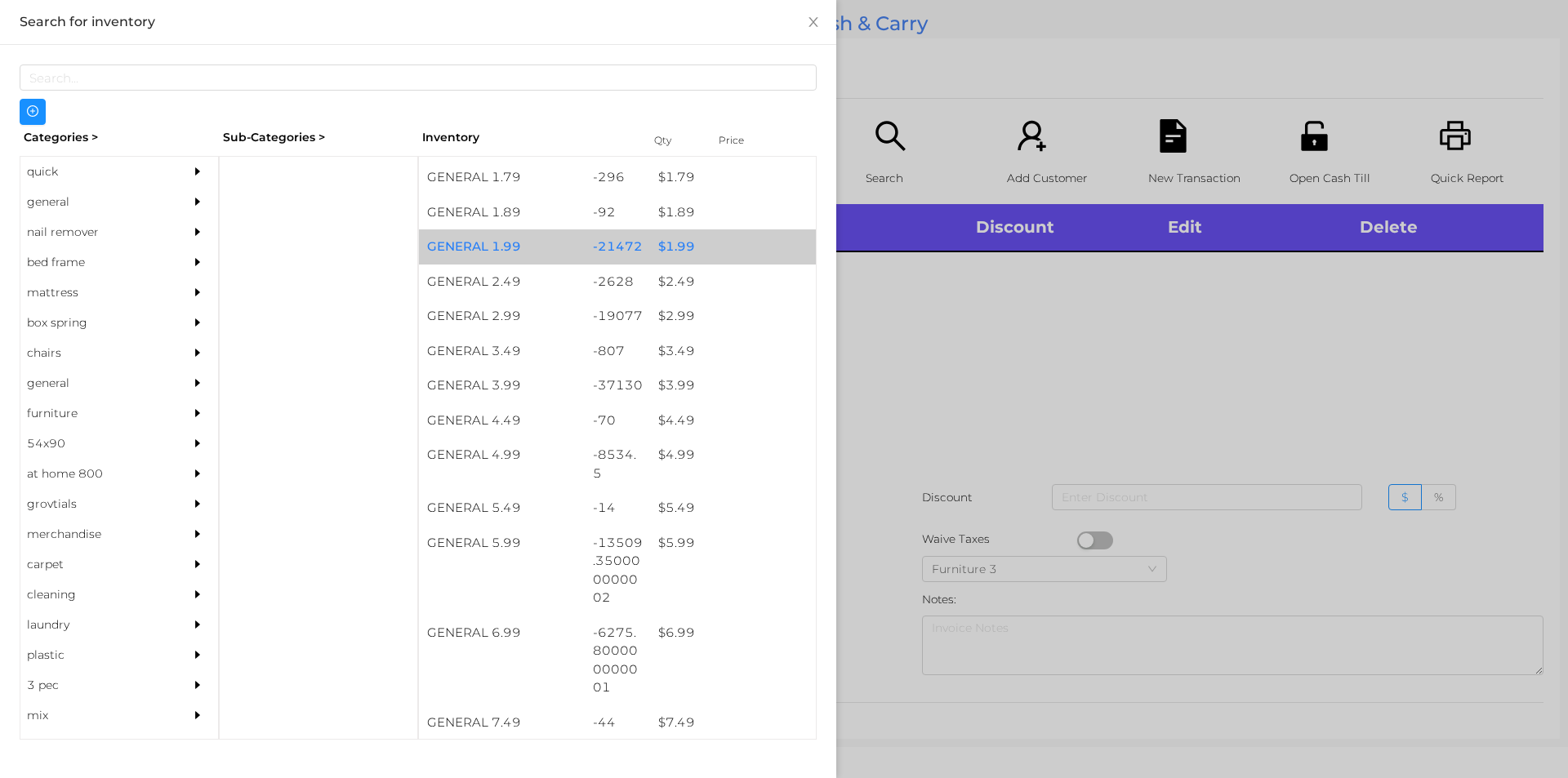
click at [671, 240] on div "$ 1.99" at bounding box center [733, 246] width 166 height 35
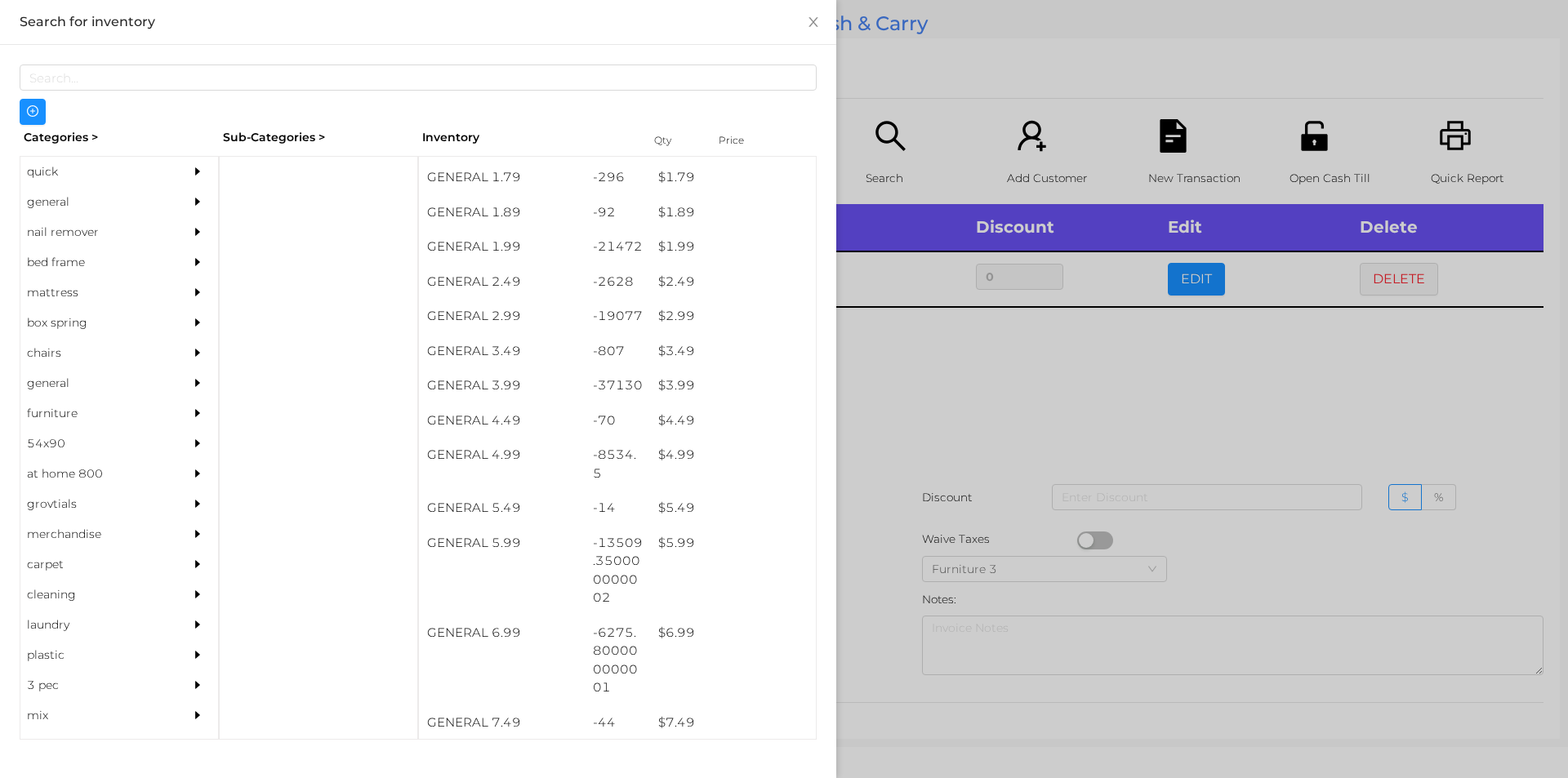
click at [951, 497] on div at bounding box center [784, 389] width 1568 height 778
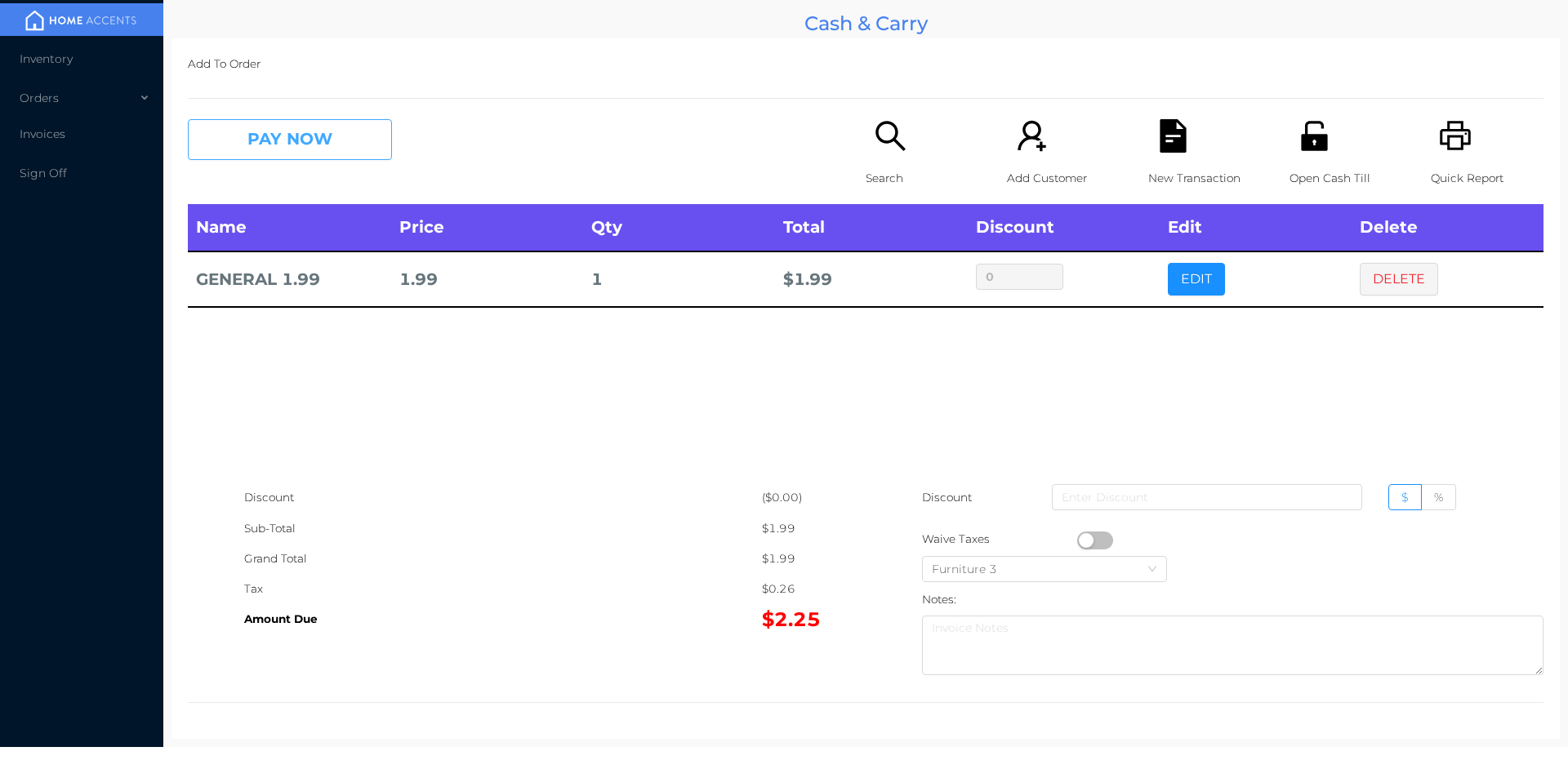
click at [289, 153] on button "PAY NOW" at bounding box center [289, 139] width 205 height 41
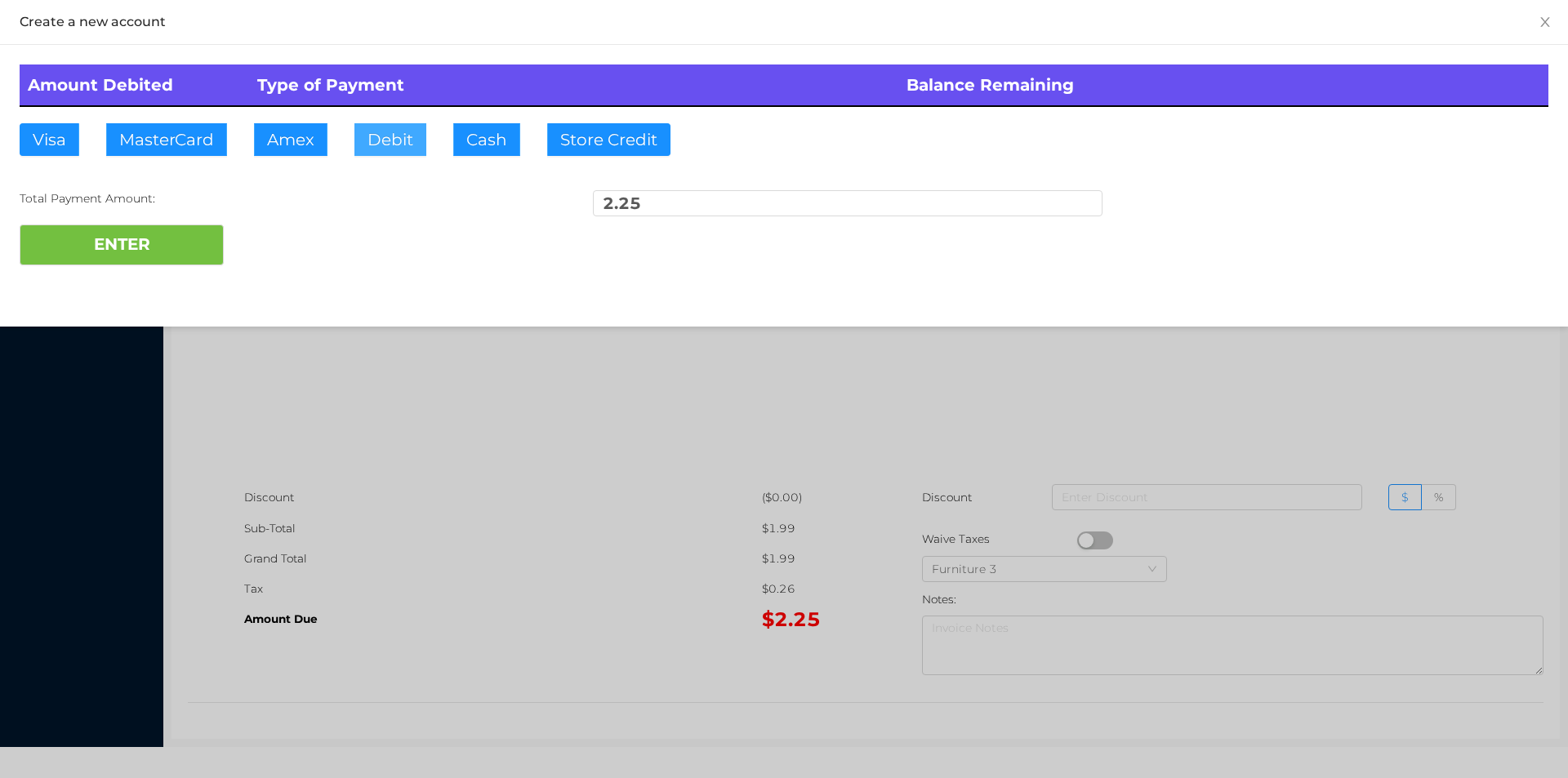
click at [387, 148] on button "Debit" at bounding box center [390, 140] width 72 height 33
click at [159, 257] on button "ENTER" at bounding box center [122, 244] width 205 height 41
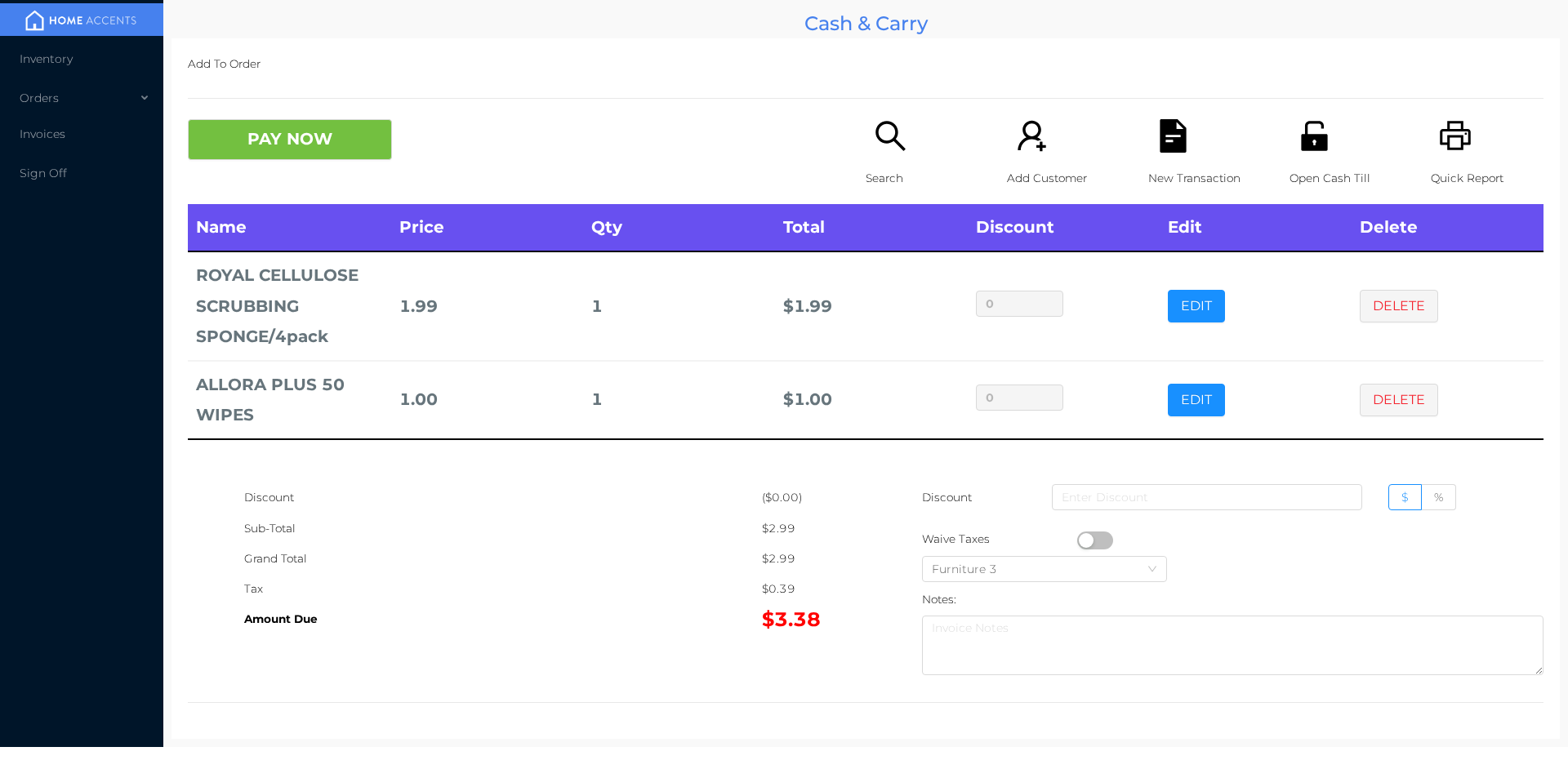
click at [301, 153] on button "PAY NOW" at bounding box center [289, 139] width 205 height 41
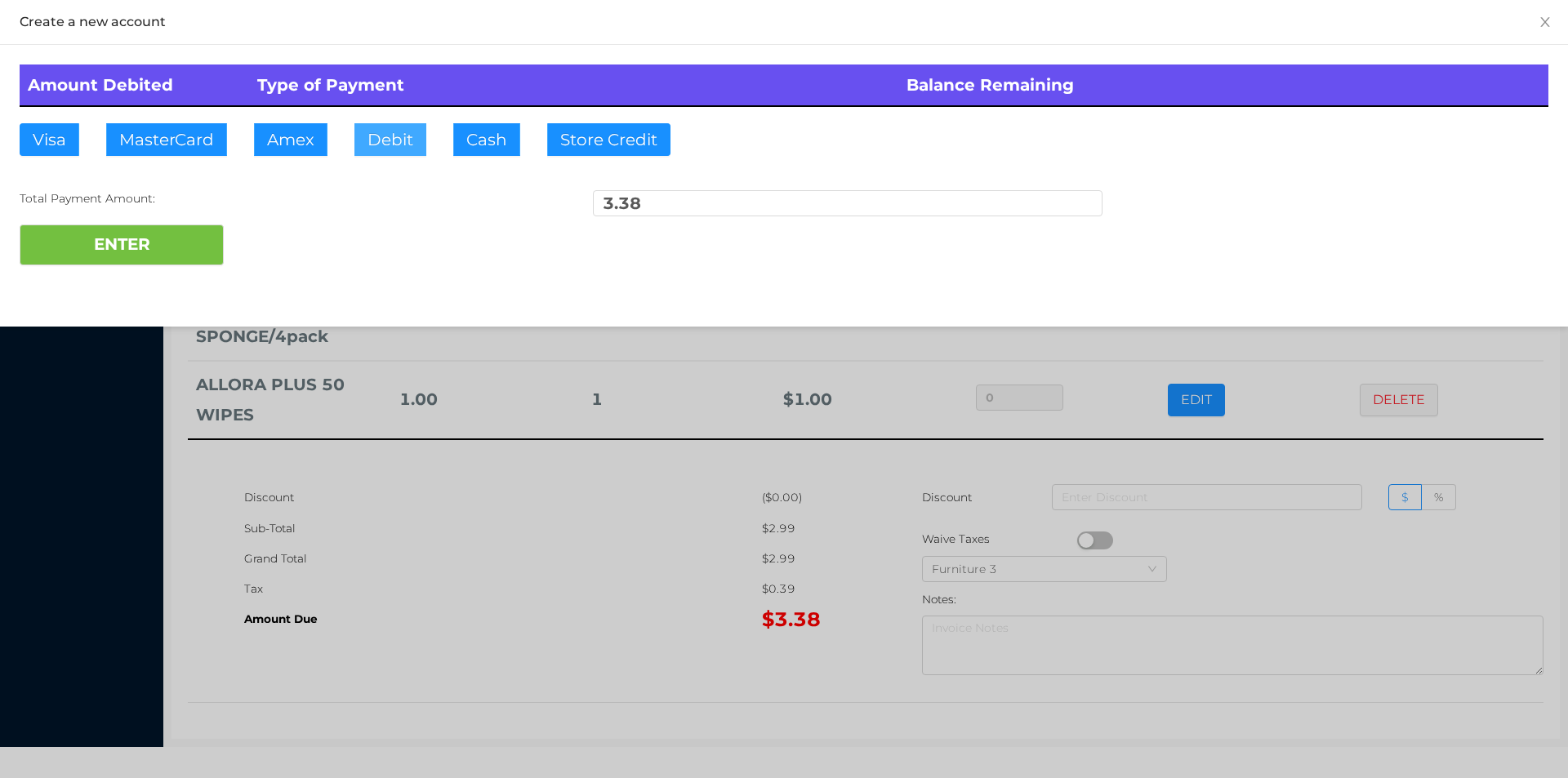
click at [392, 154] on button "Debit" at bounding box center [390, 140] width 72 height 33
type input "4"
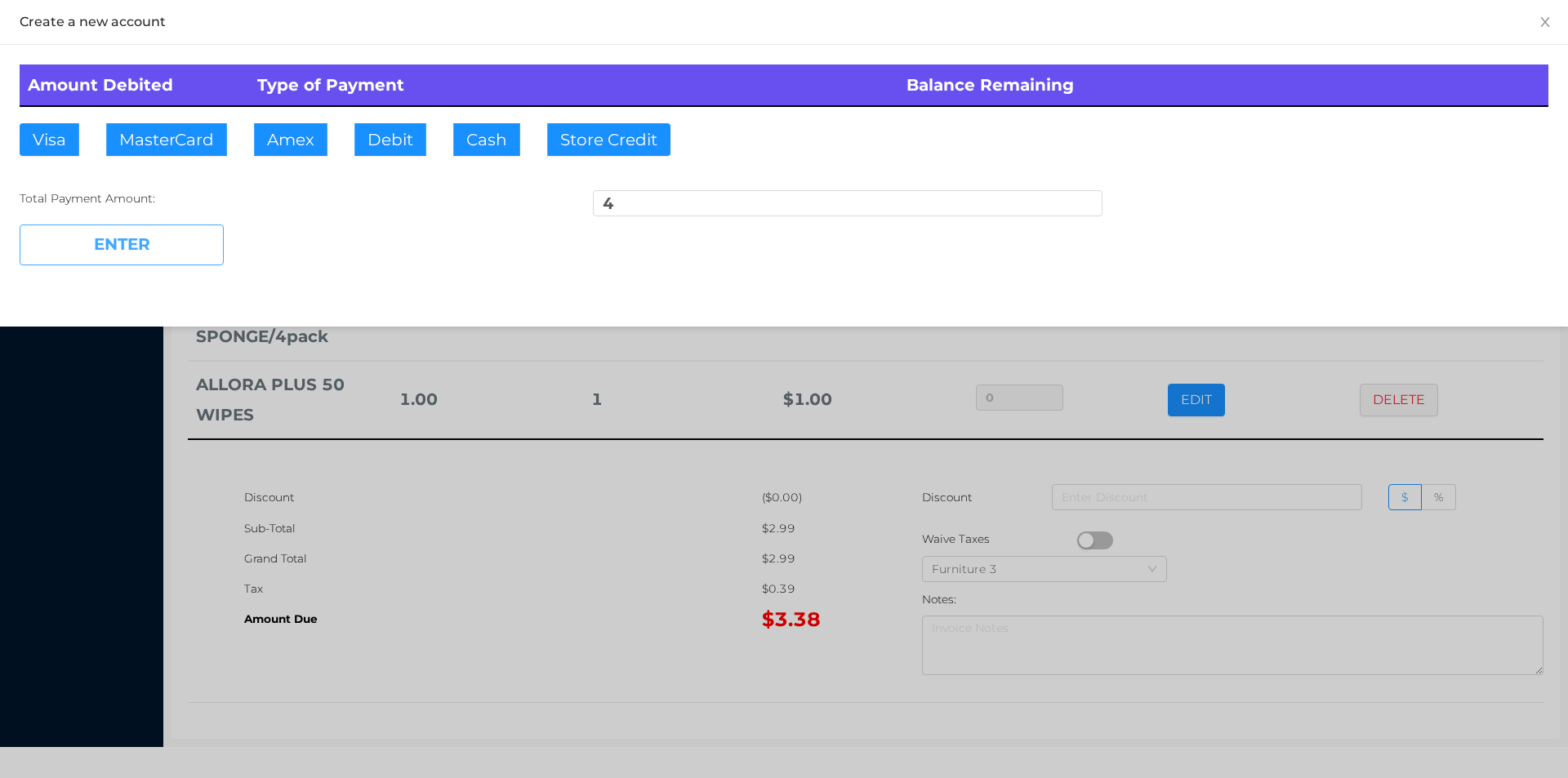
click at [113, 263] on button "ENTER" at bounding box center [122, 244] width 205 height 41
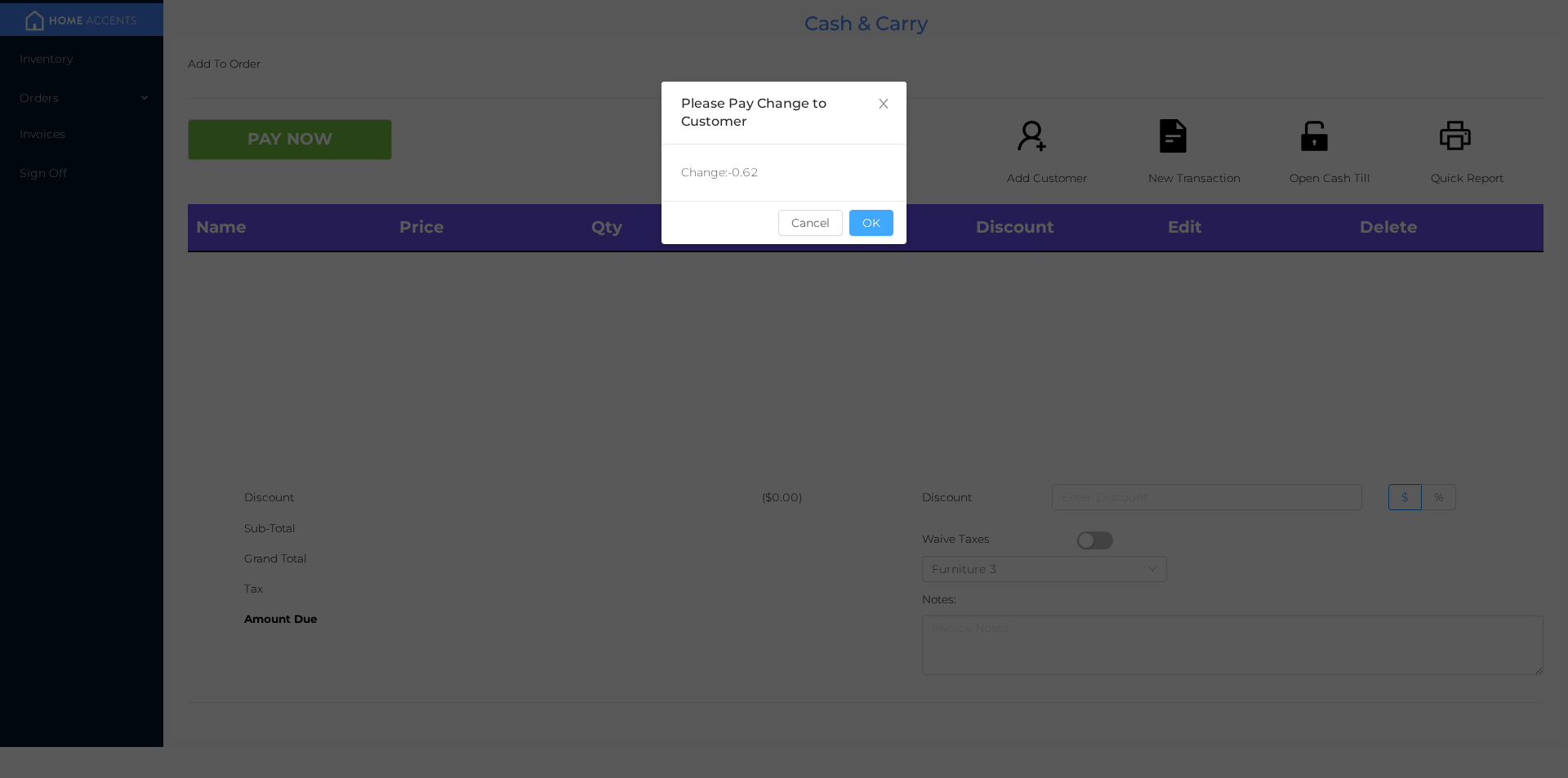
click at [876, 235] on button "OK" at bounding box center [871, 223] width 44 height 26
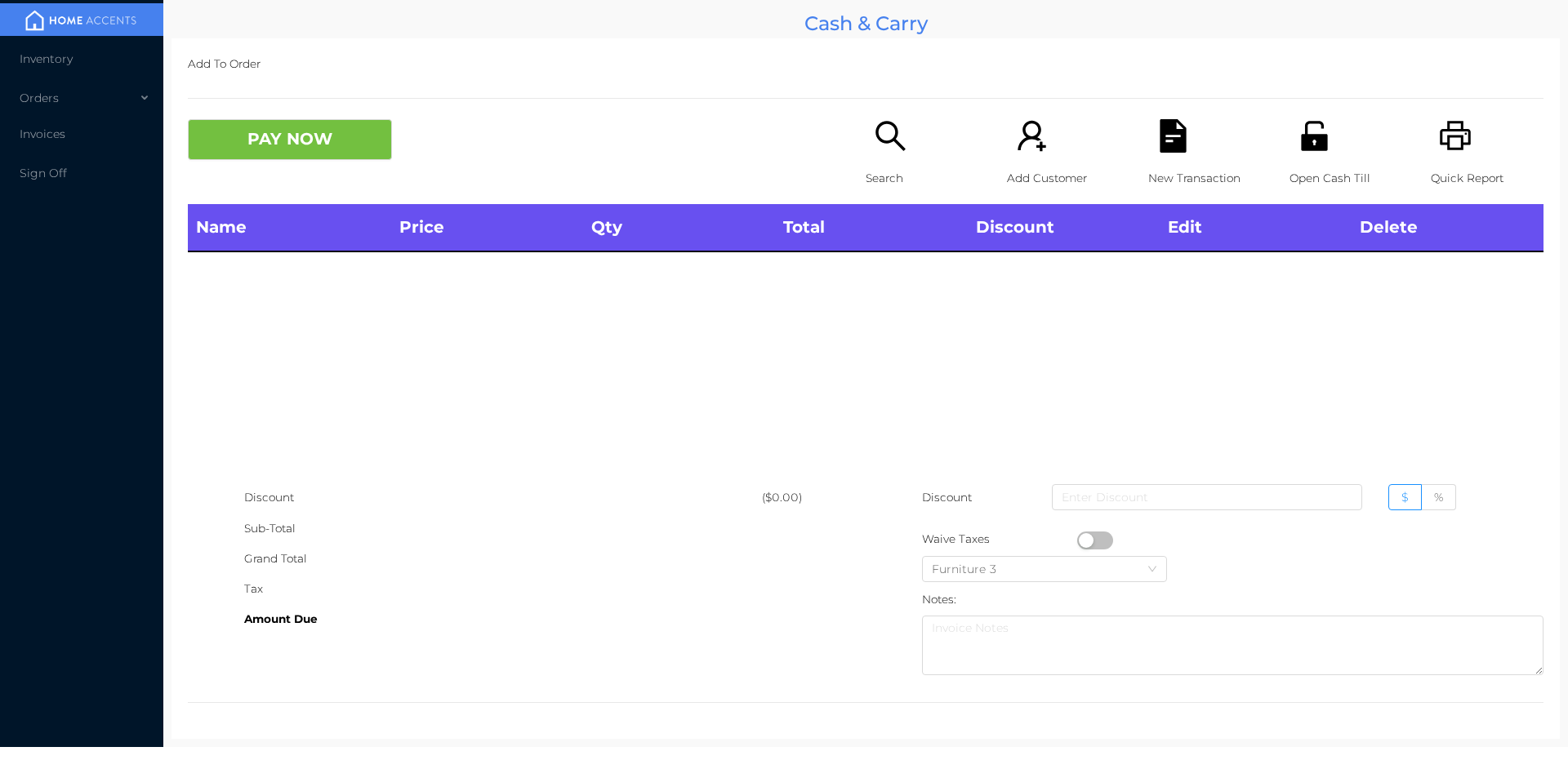
click at [887, 153] on icon "icon: search" at bounding box center [891, 136] width 34 height 34
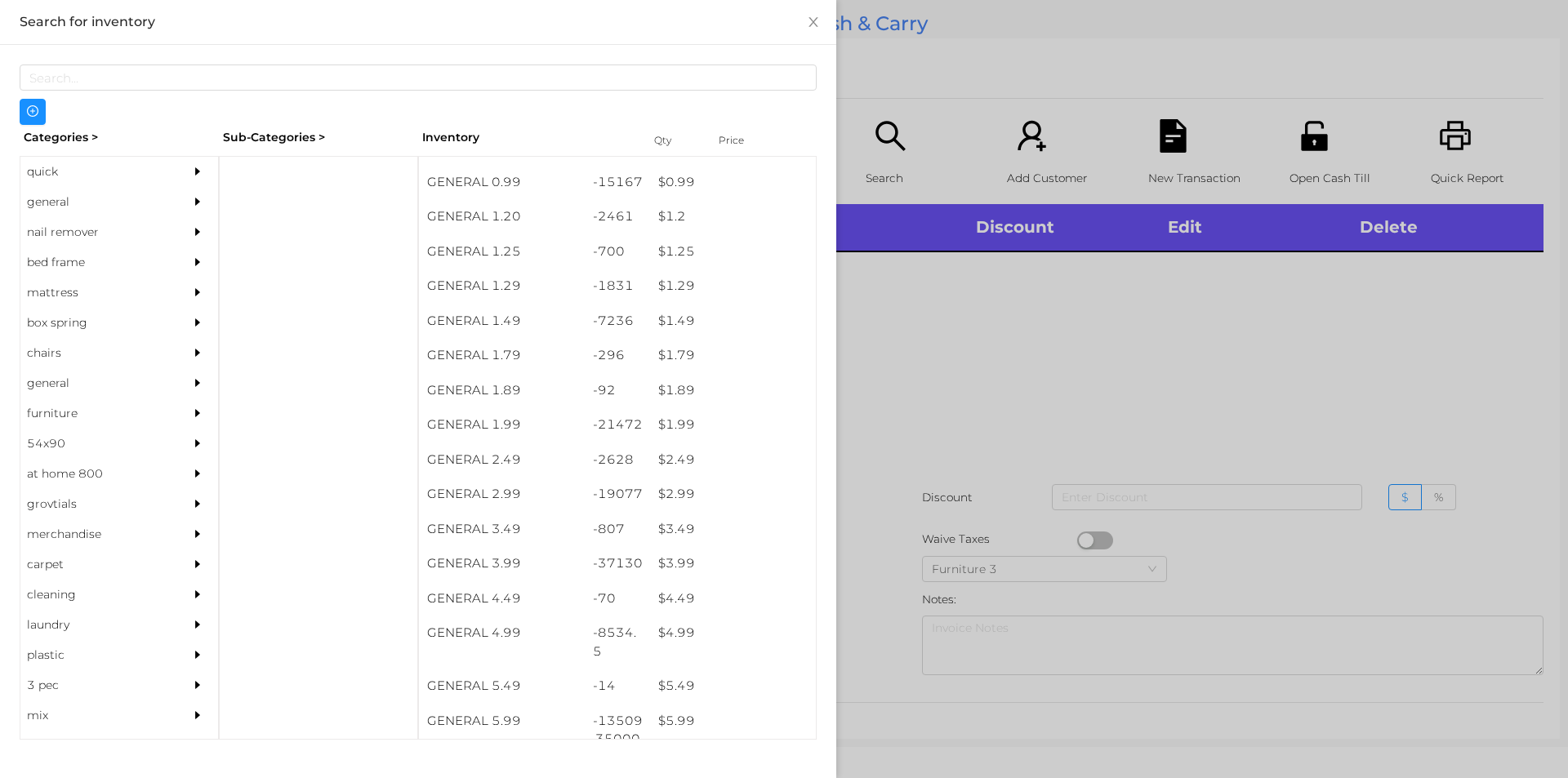
scroll to position [89, 0]
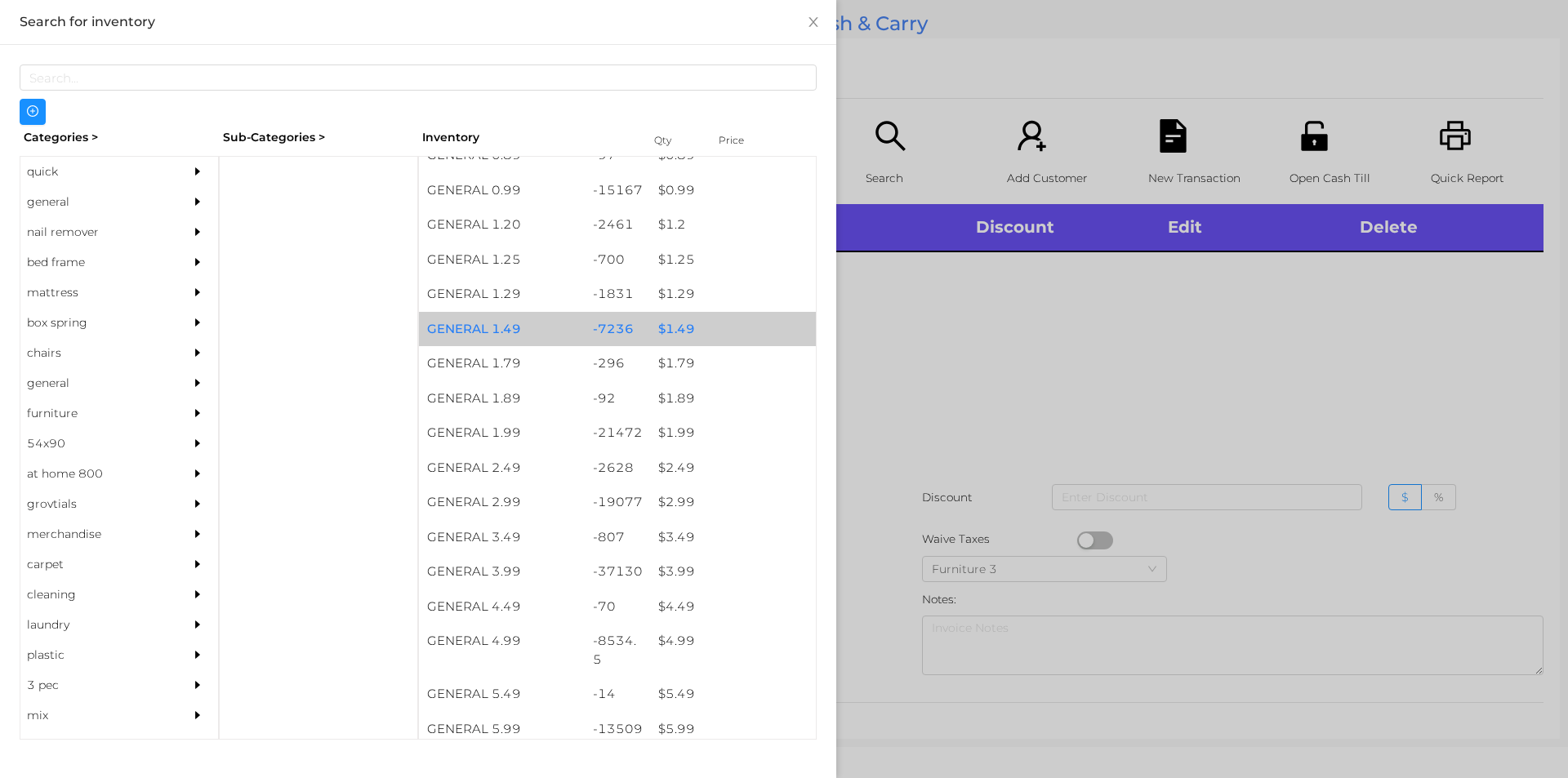
click at [631, 344] on div "-7236" at bounding box center [618, 329] width 66 height 35
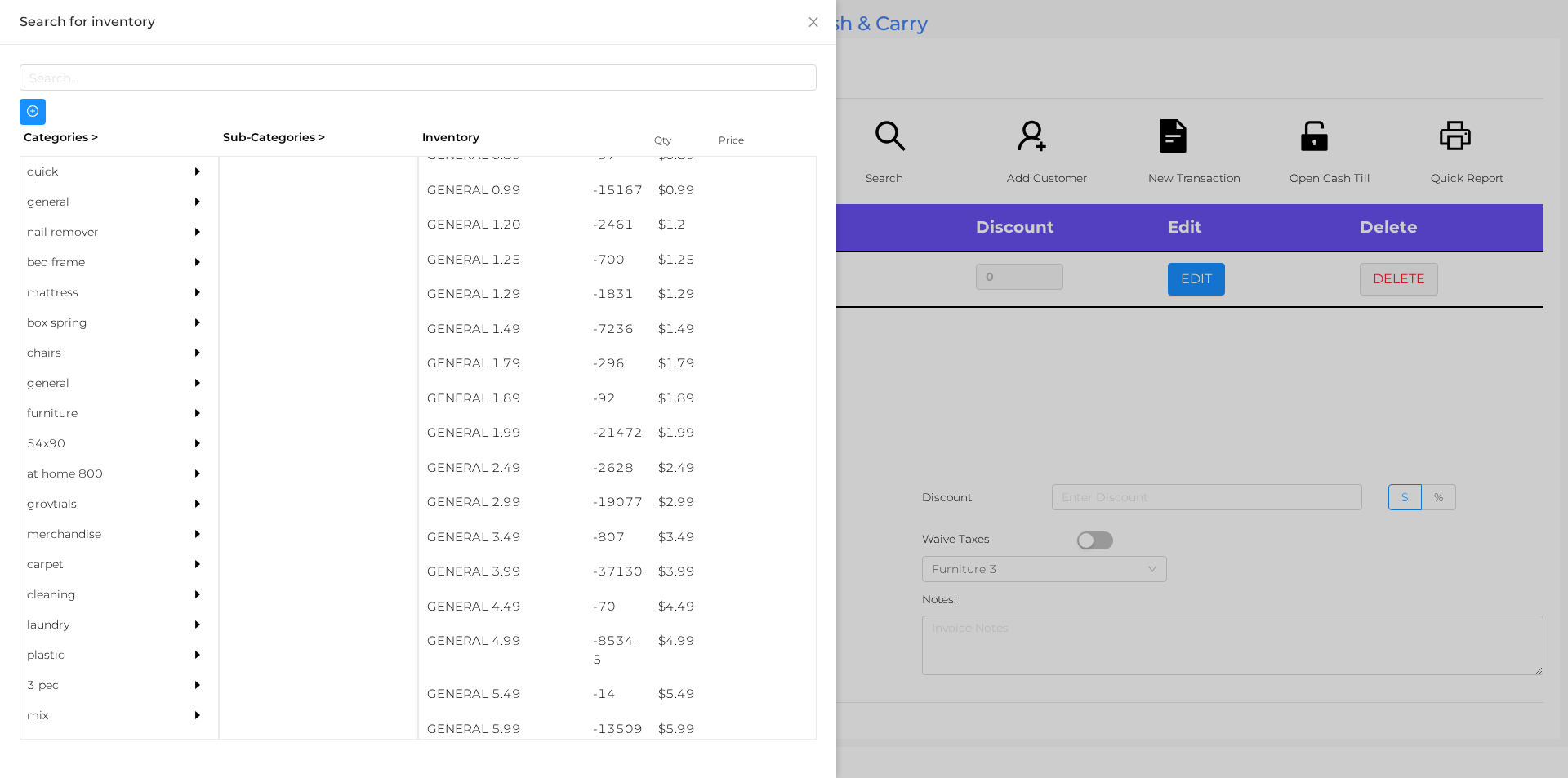
click at [913, 487] on div at bounding box center [784, 389] width 1568 height 778
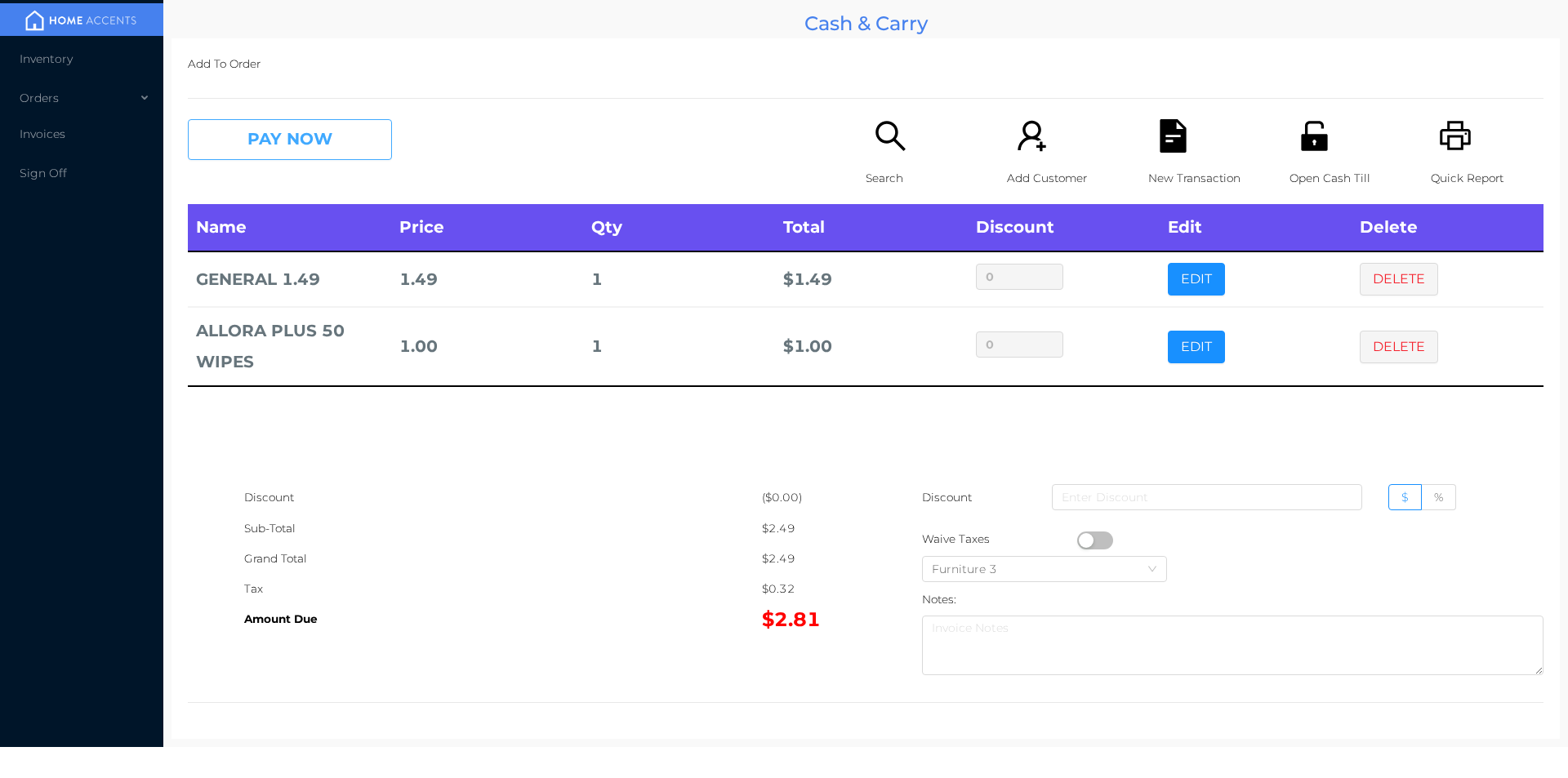
click at [256, 143] on button "PAY NOW" at bounding box center [289, 139] width 205 height 41
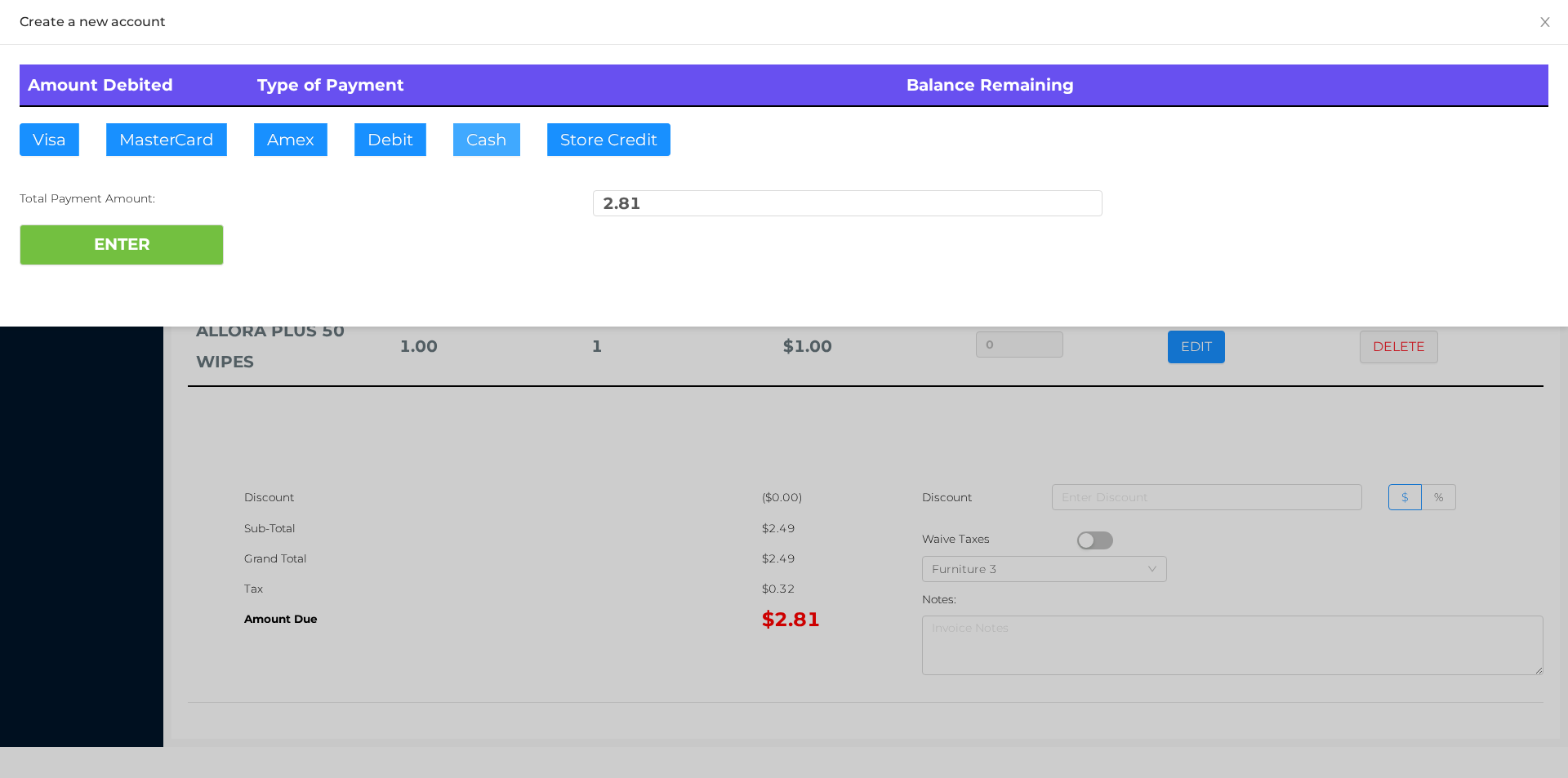
click at [472, 148] on button "Cash" at bounding box center [487, 140] width 67 height 33
type input "3"
click at [154, 243] on button "ENTER" at bounding box center [122, 244] width 205 height 41
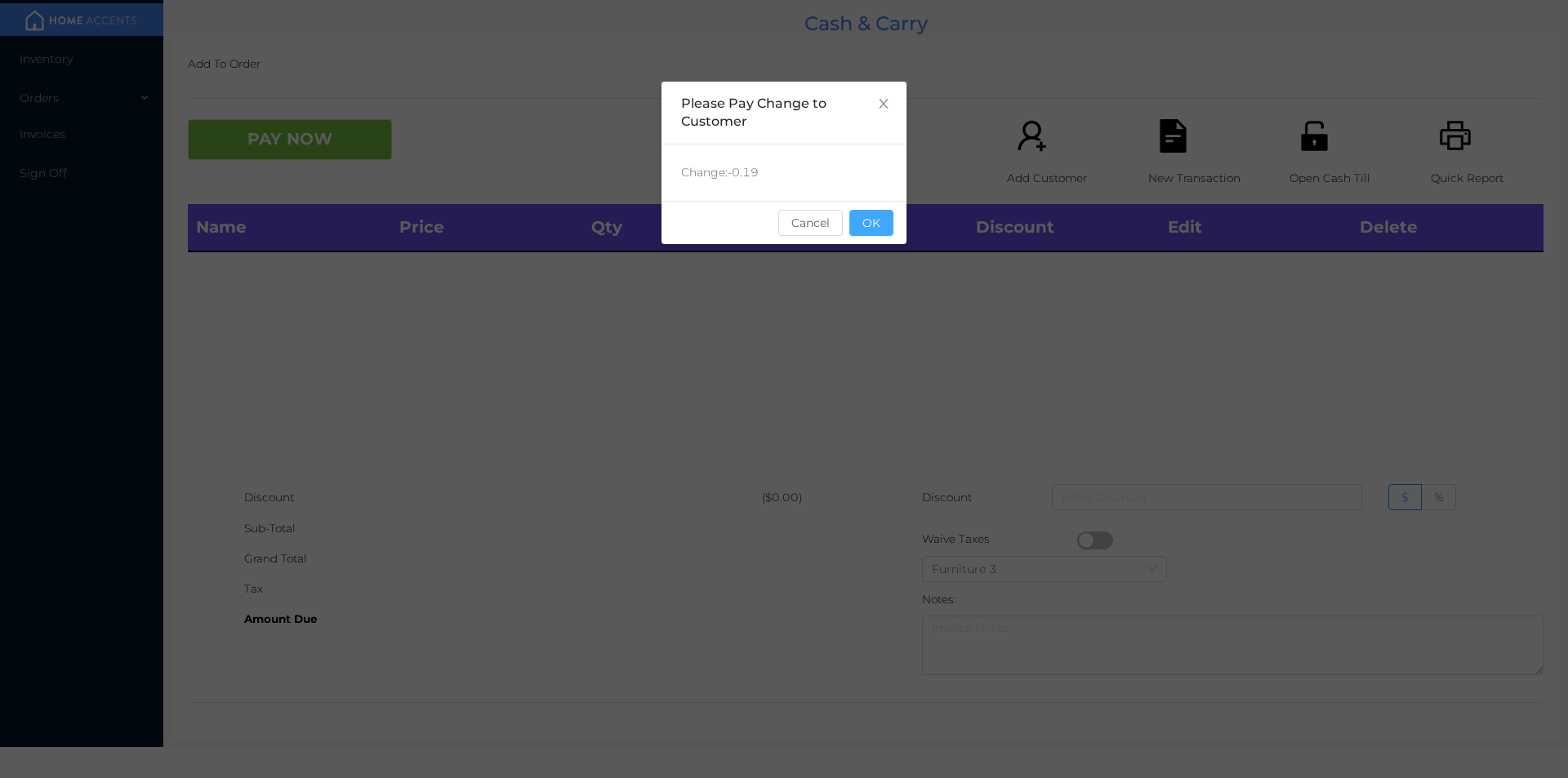
click at [858, 234] on button "OK" at bounding box center [871, 223] width 44 height 26
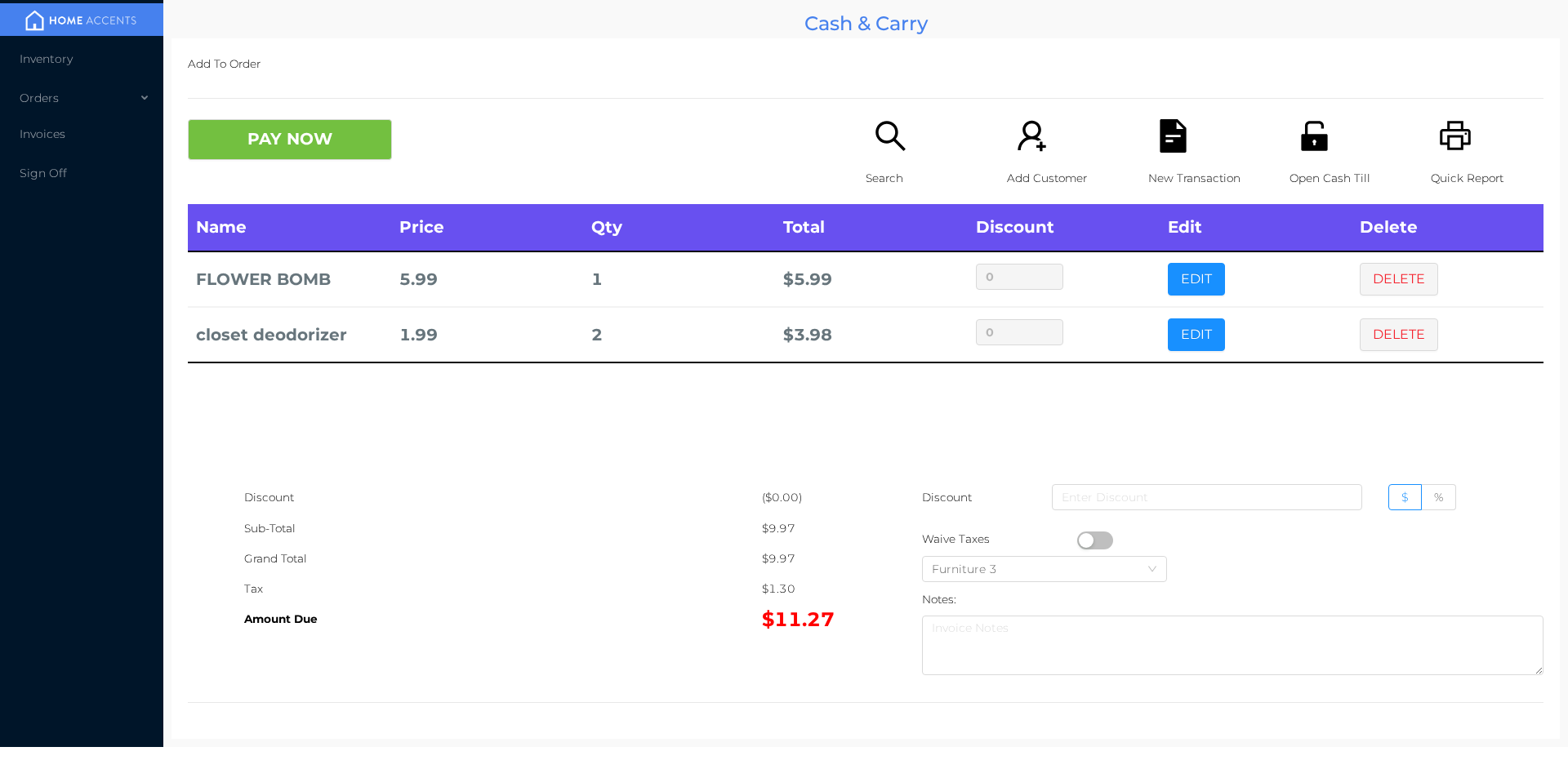
click at [866, 177] on p "Search" at bounding box center [922, 178] width 113 height 30
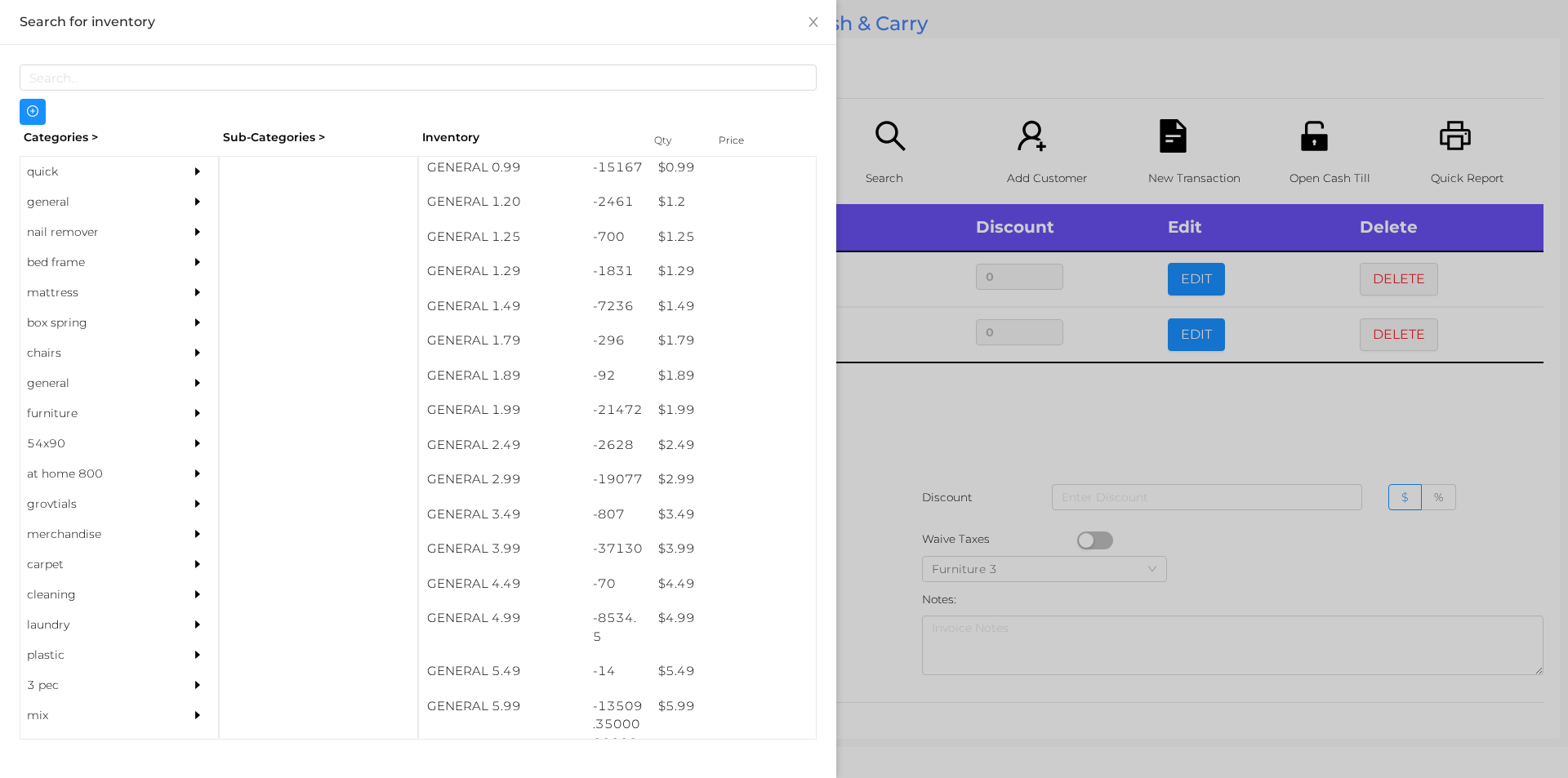
scroll to position [171, 0]
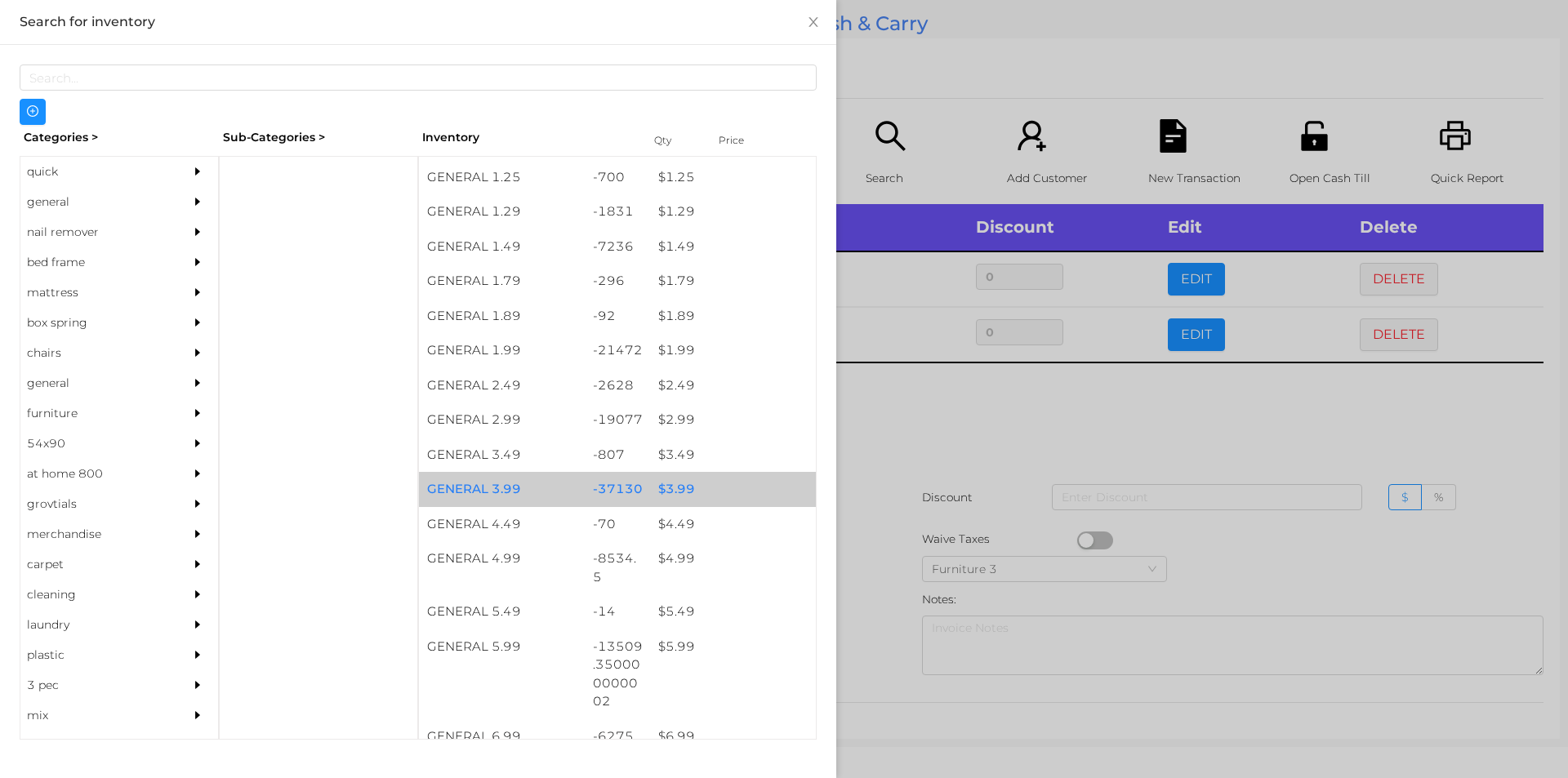
click at [716, 481] on div "$ 3.99" at bounding box center [733, 489] width 166 height 35
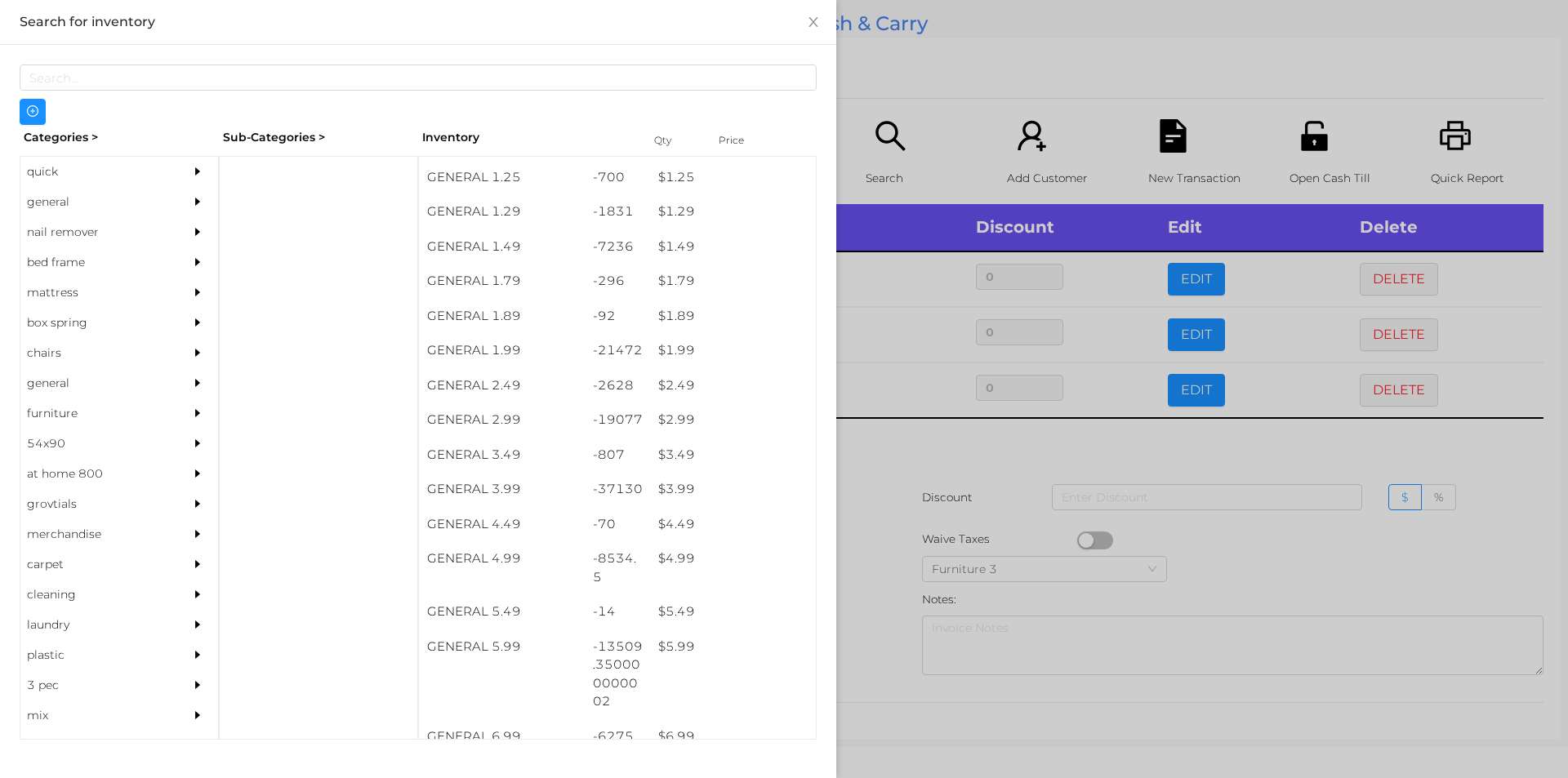
click at [928, 89] on div at bounding box center [784, 389] width 1568 height 778
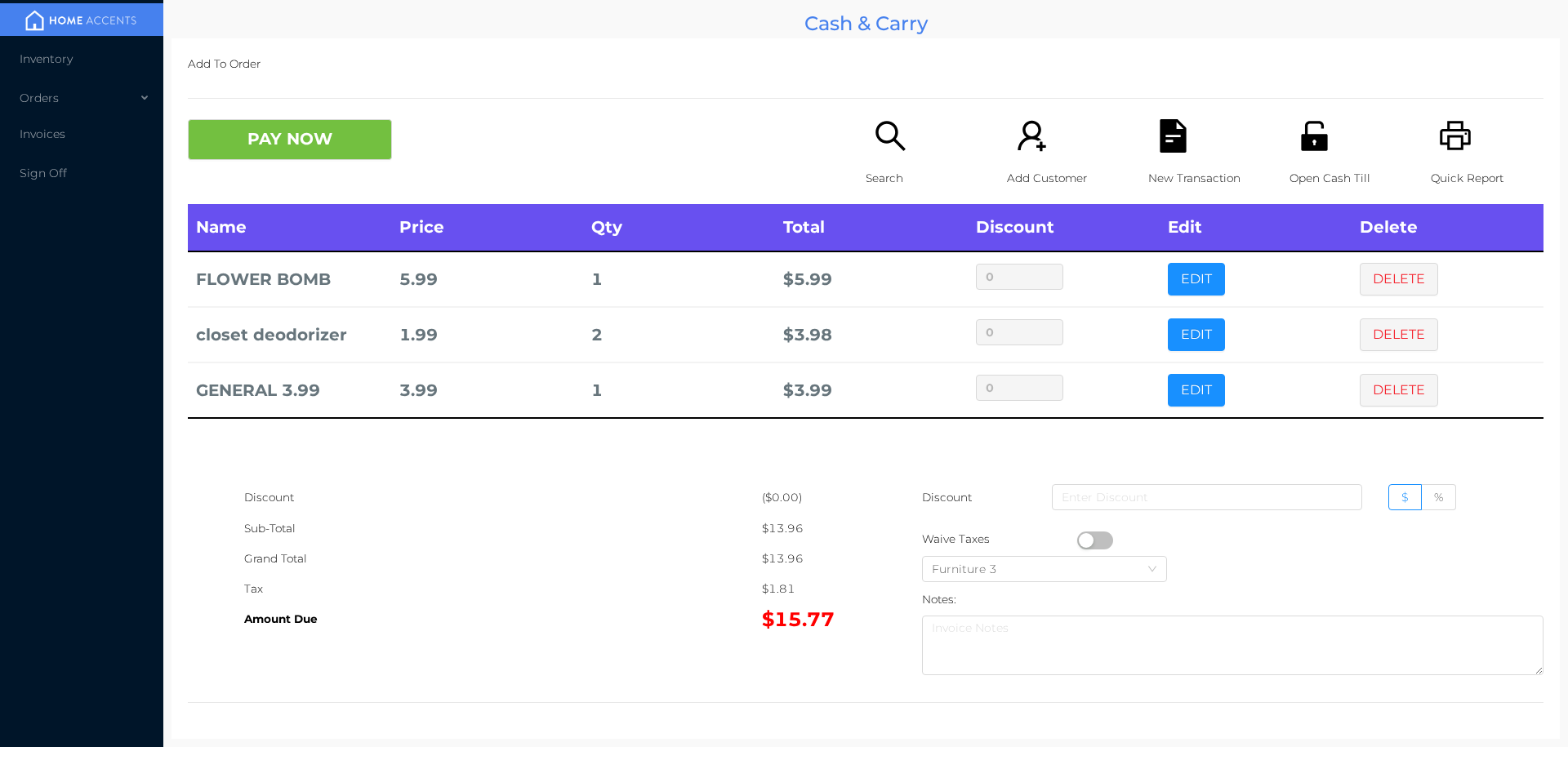
click at [1149, 157] on div "New Transaction" at bounding box center [1205, 161] width 113 height 85
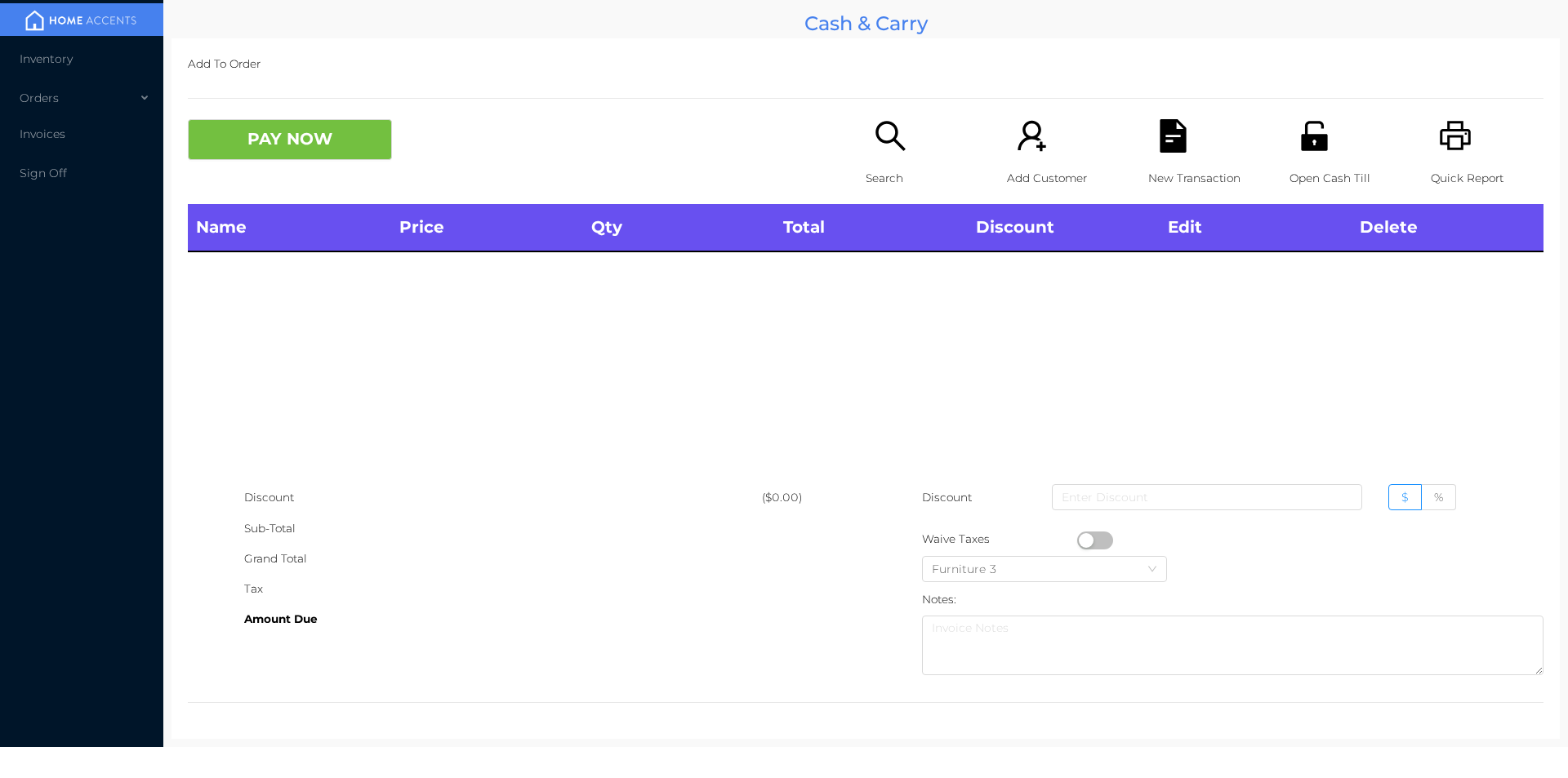
click at [1444, 158] on div "Quick Report" at bounding box center [1487, 161] width 113 height 85
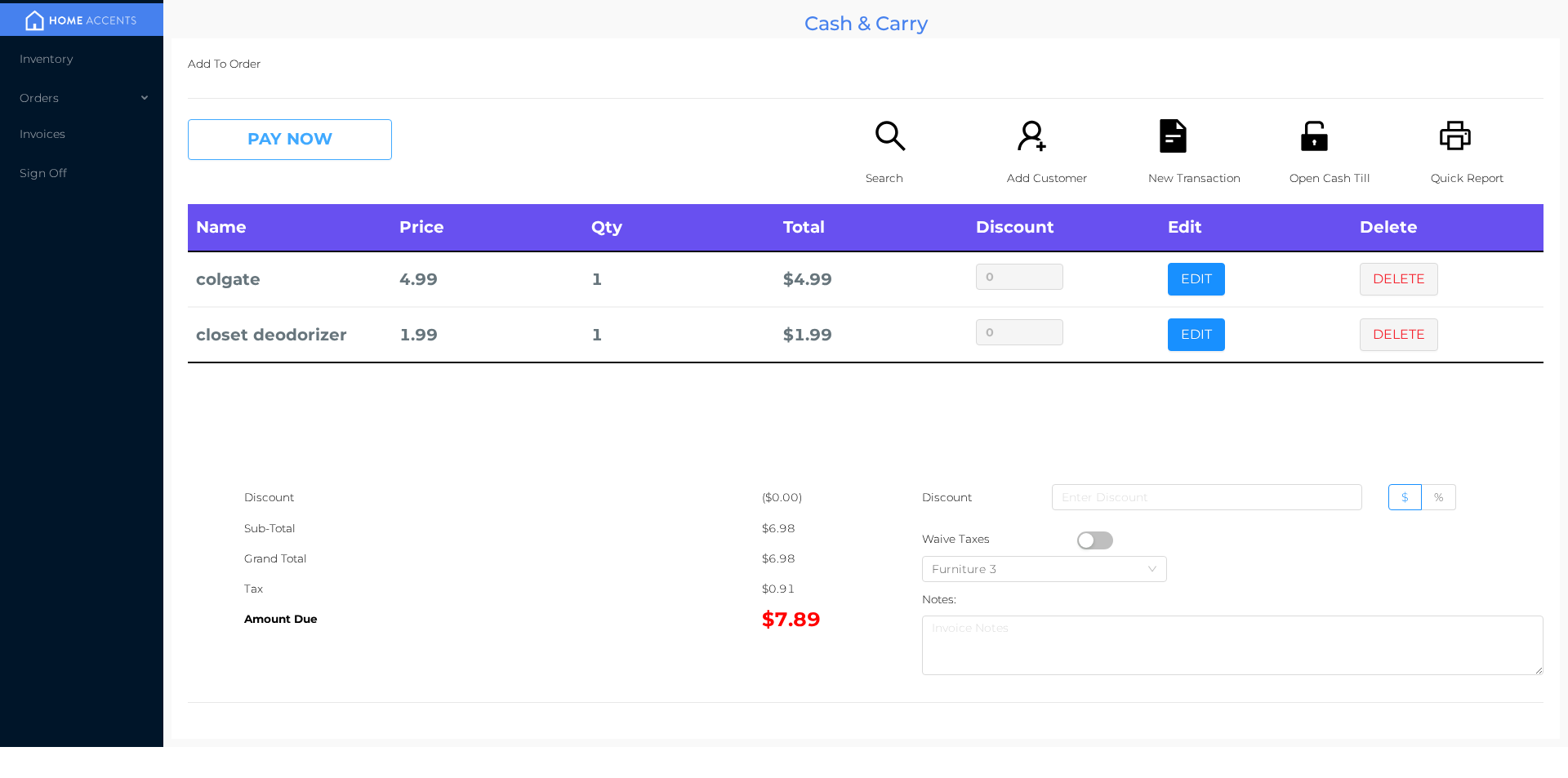
click at [289, 122] on button "PAY NOW" at bounding box center [289, 139] width 205 height 41
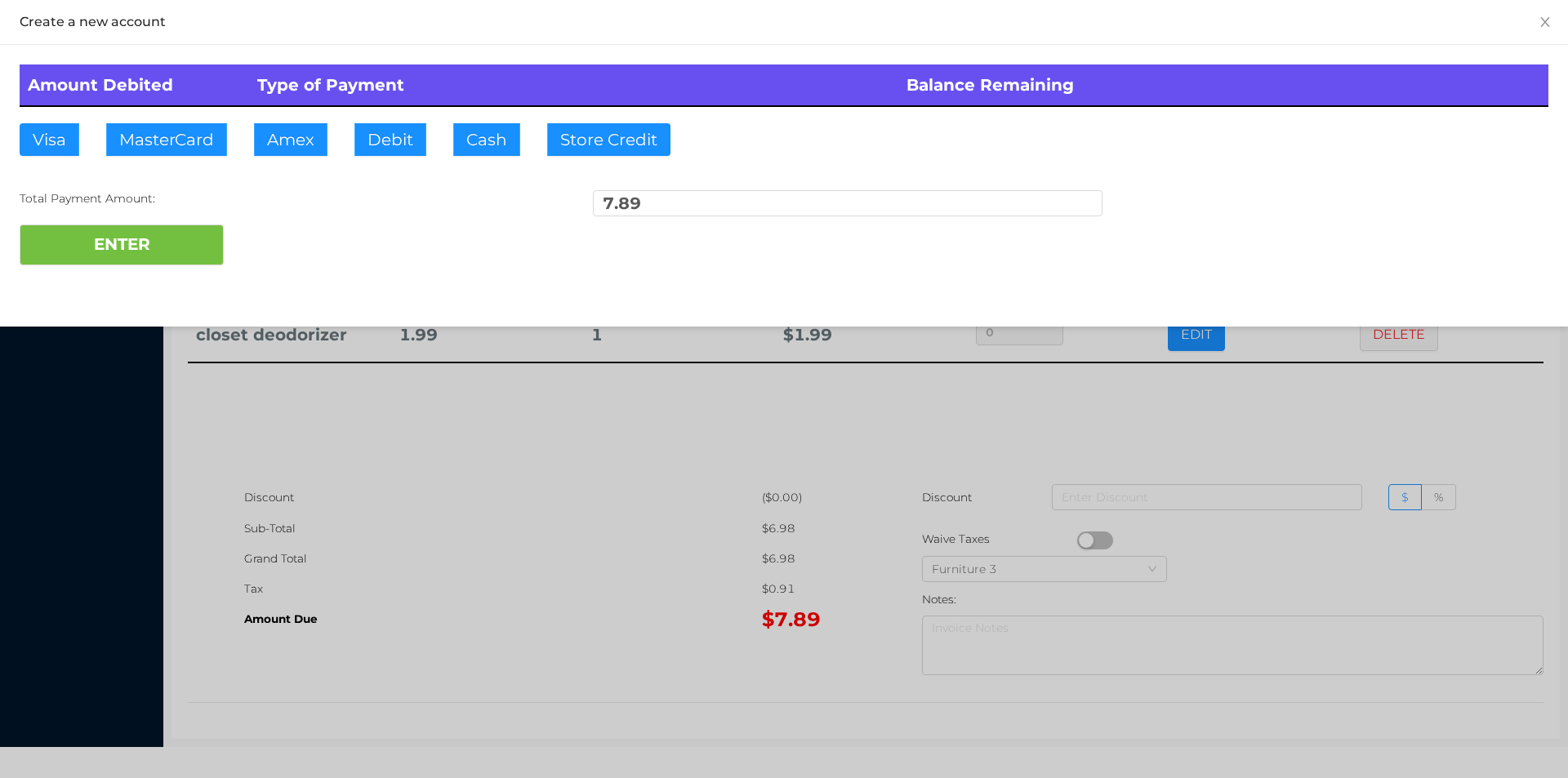
click at [381, 598] on div at bounding box center [784, 389] width 1568 height 778
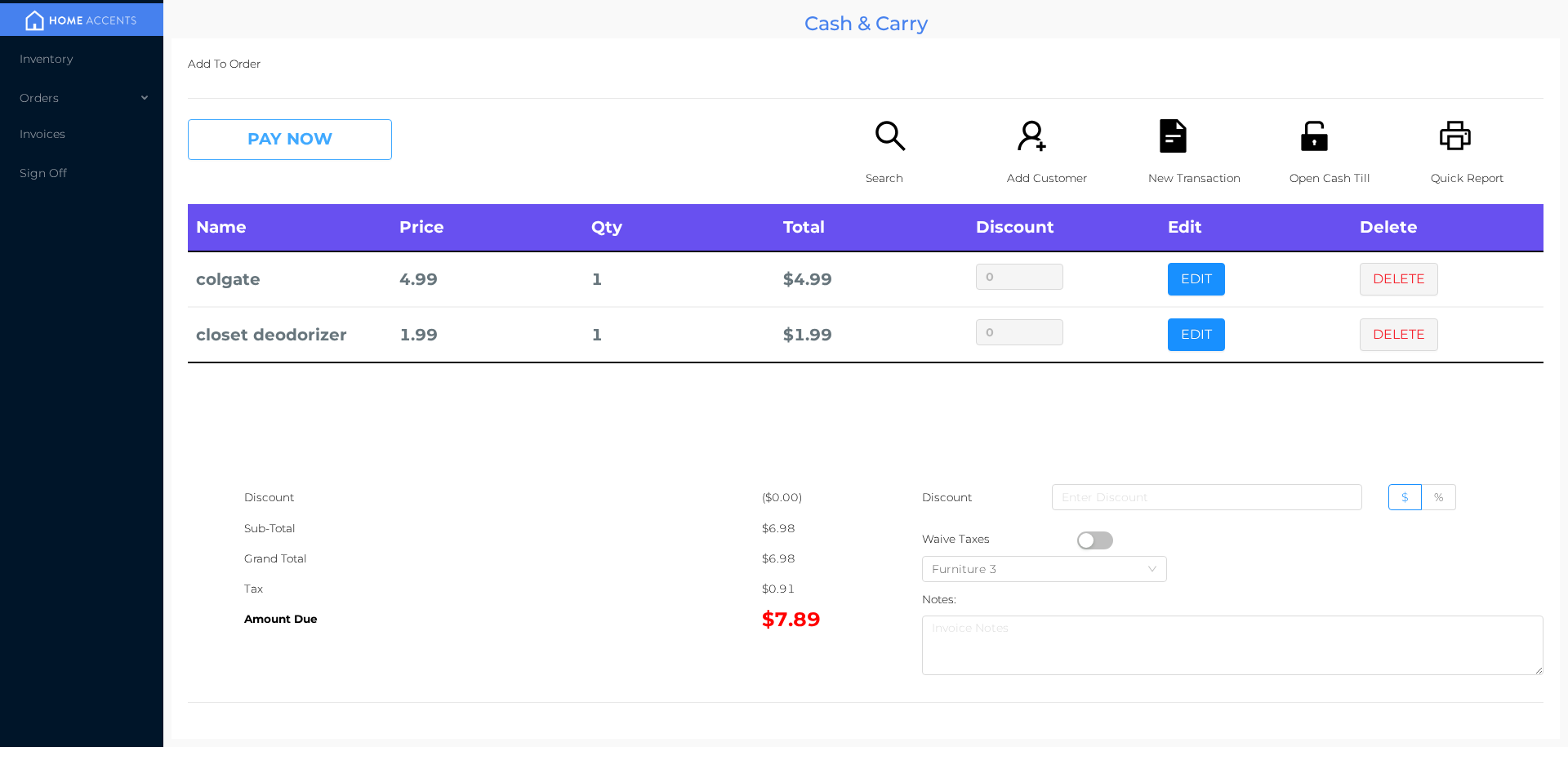
click at [245, 130] on button "PAY NOW" at bounding box center [289, 139] width 205 height 41
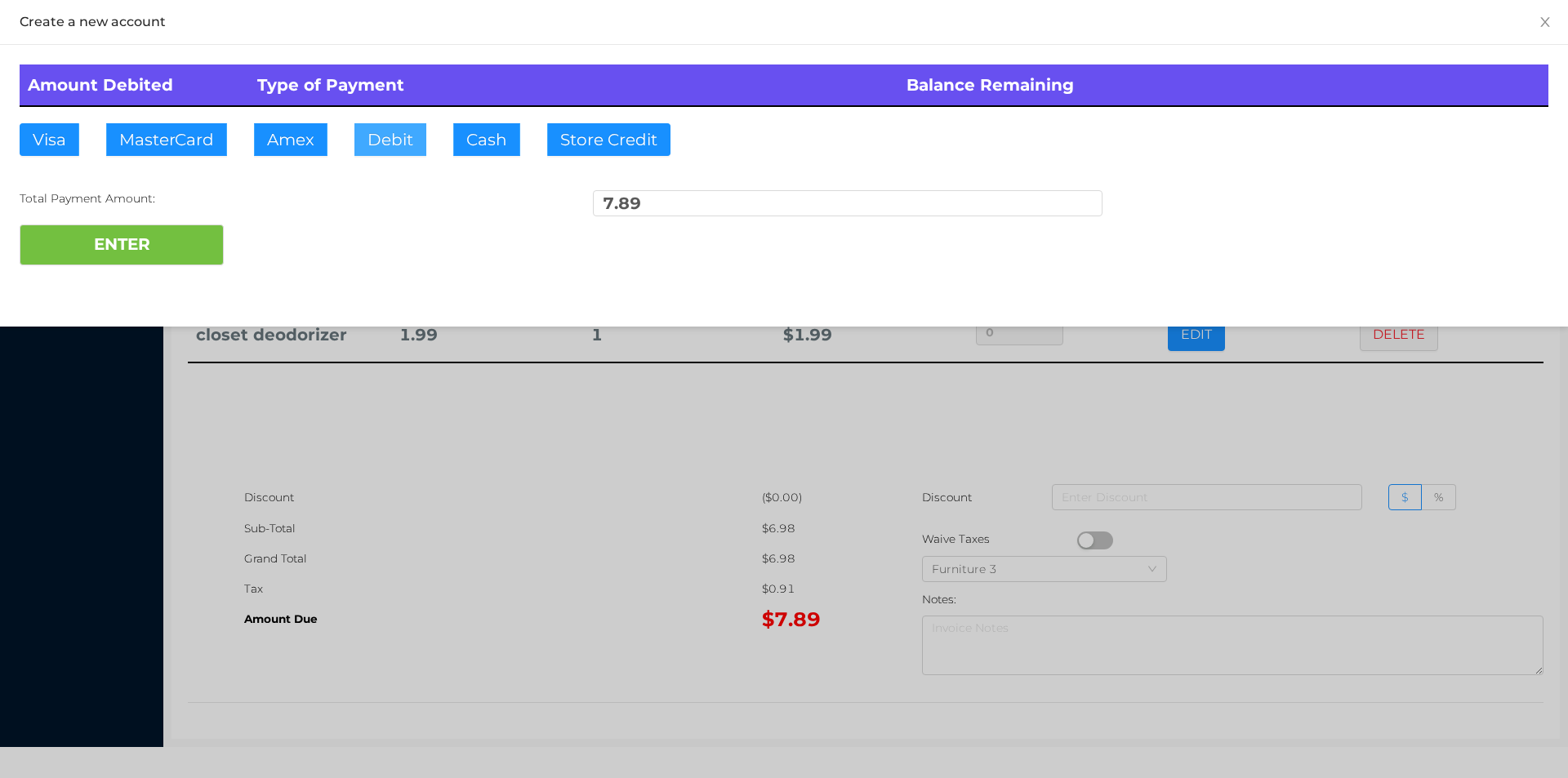
click at [401, 148] on button "Debit" at bounding box center [390, 140] width 72 height 33
type input "10"
click at [117, 253] on button "ENTER" at bounding box center [122, 244] width 205 height 41
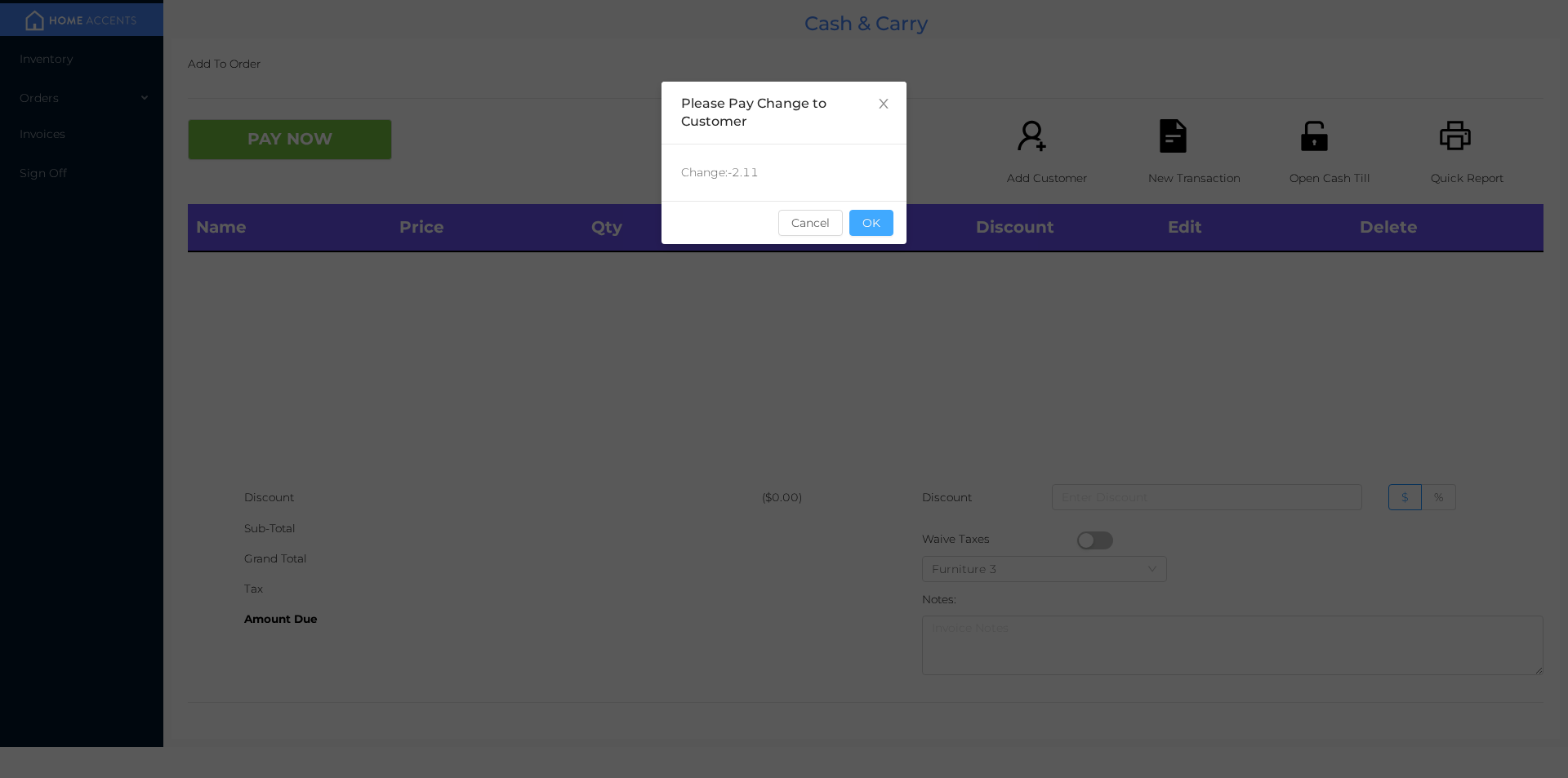
click at [882, 218] on button "OK" at bounding box center [871, 223] width 44 height 26
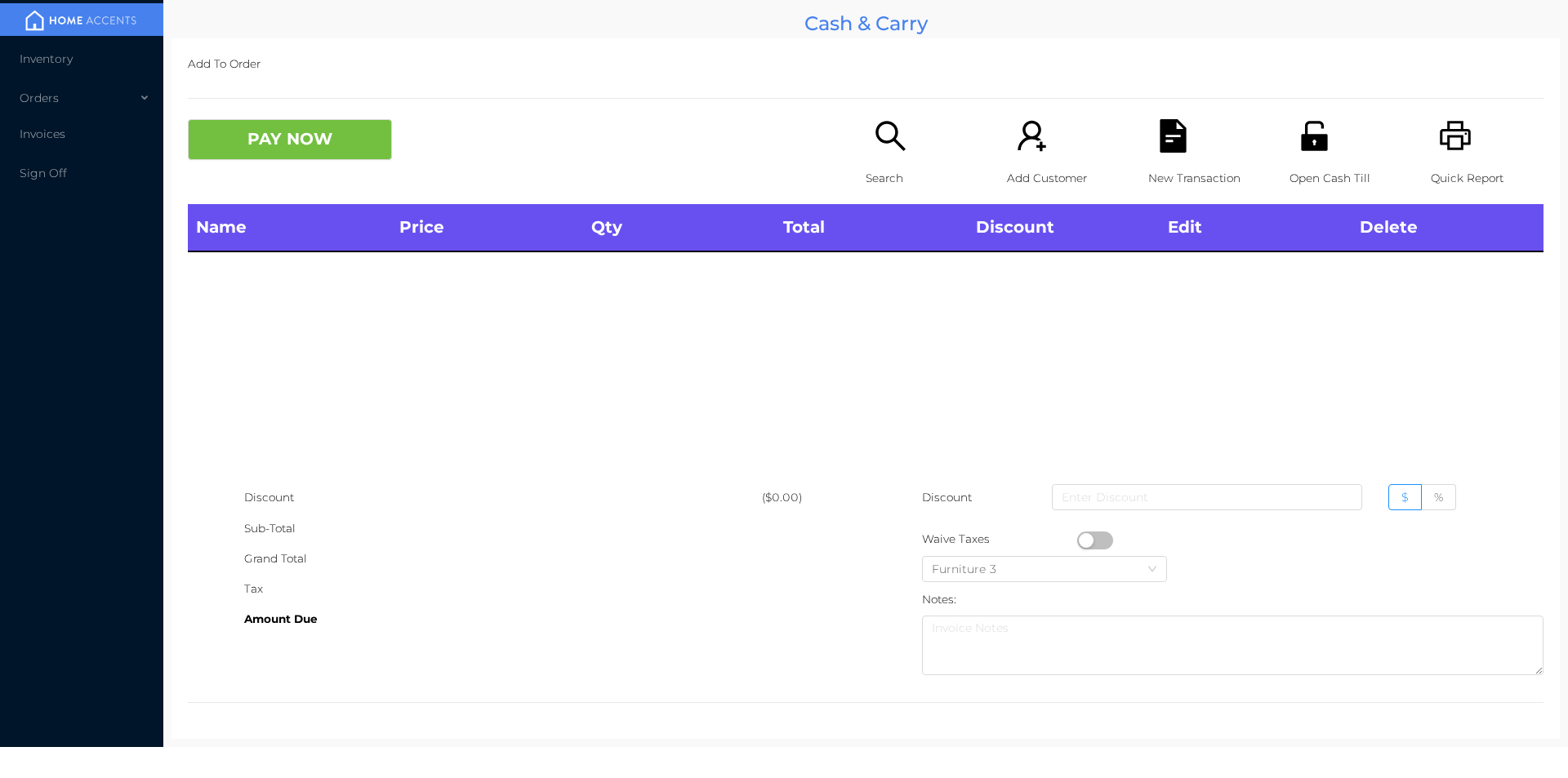
click at [876, 153] on icon "icon: search" at bounding box center [891, 136] width 34 height 34
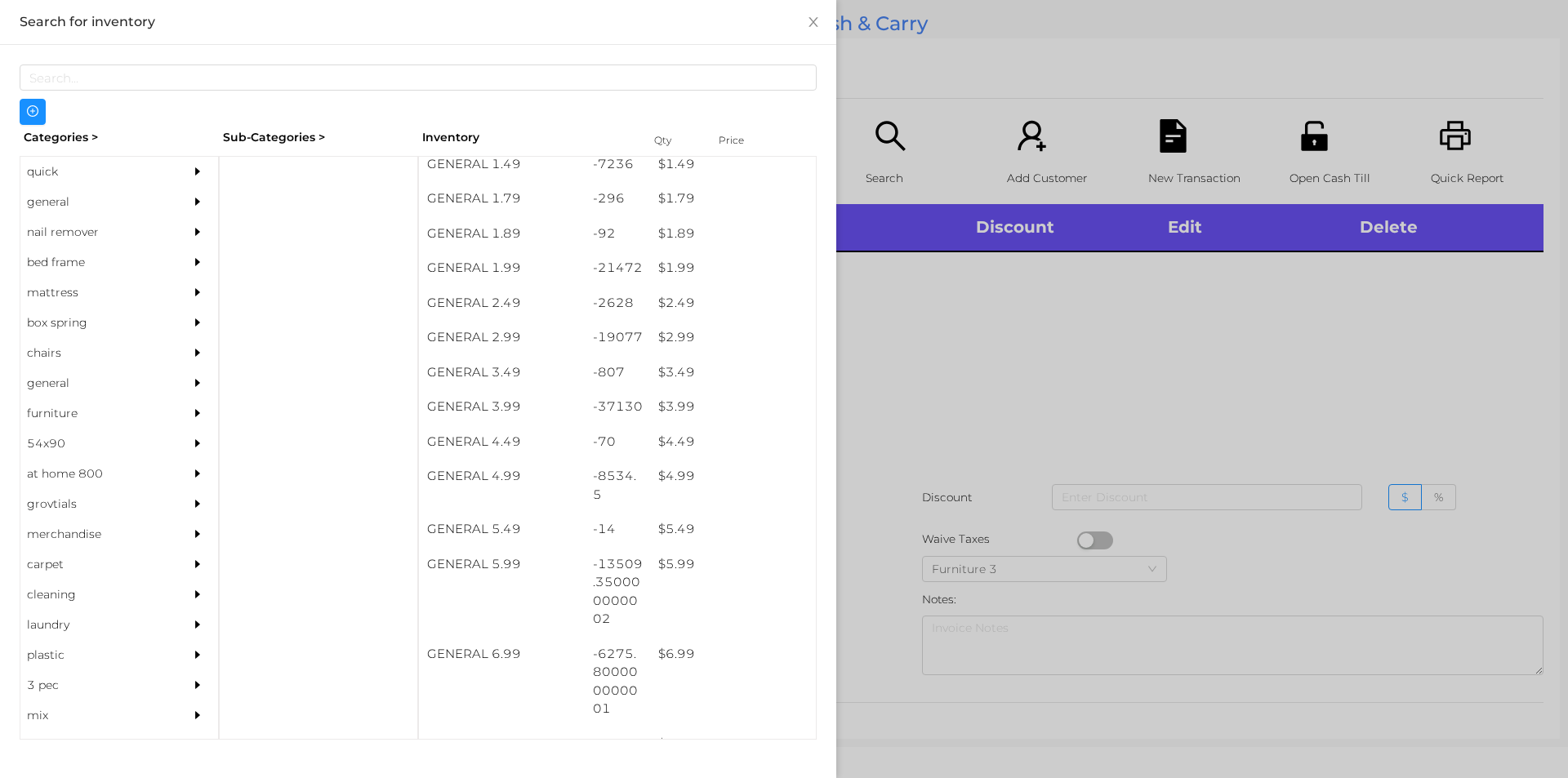
scroll to position [280, 0]
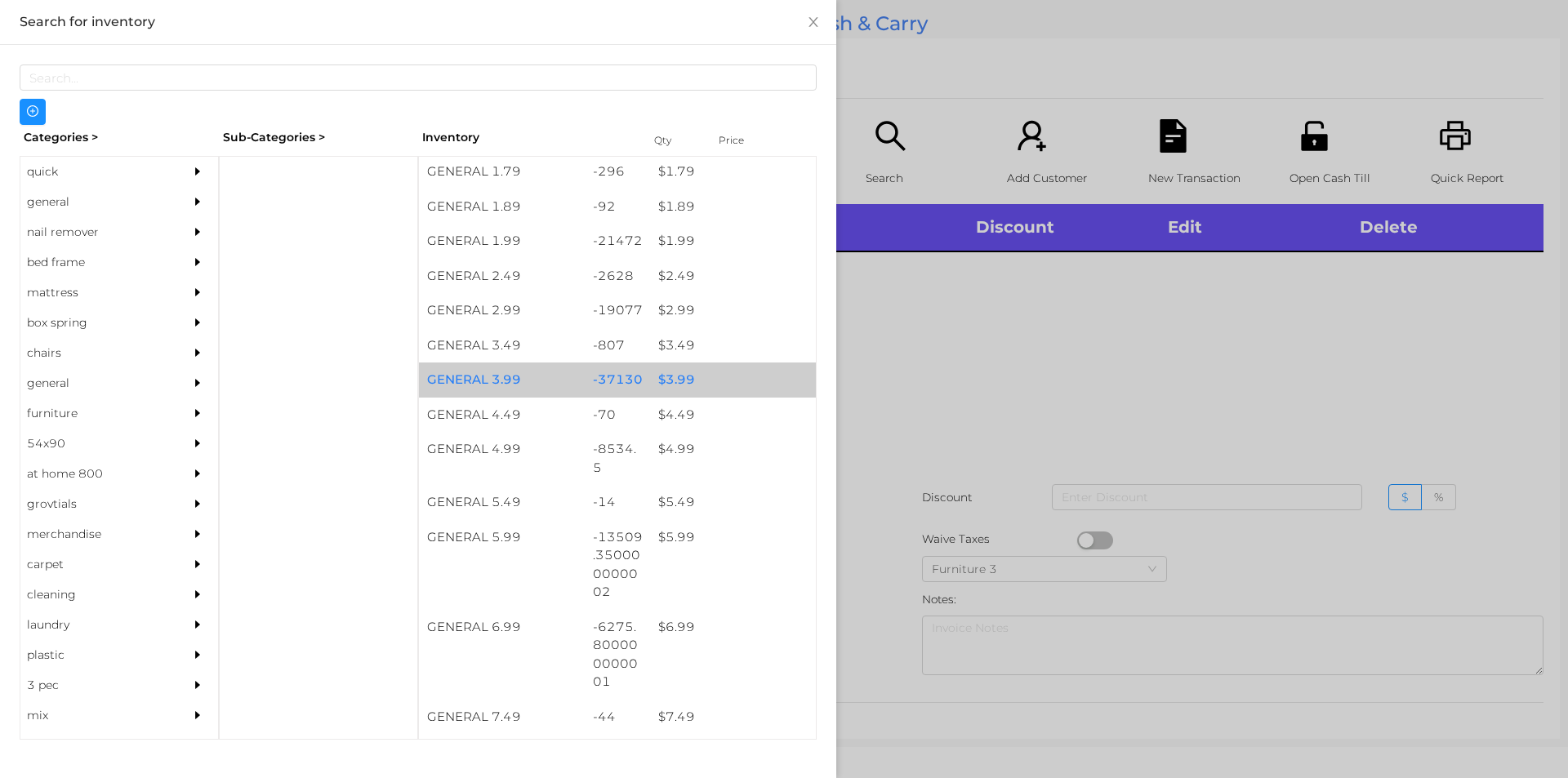
click at [686, 375] on div "$ 3.99" at bounding box center [733, 380] width 166 height 35
click at [689, 381] on div "$ 3.99" at bounding box center [733, 380] width 166 height 35
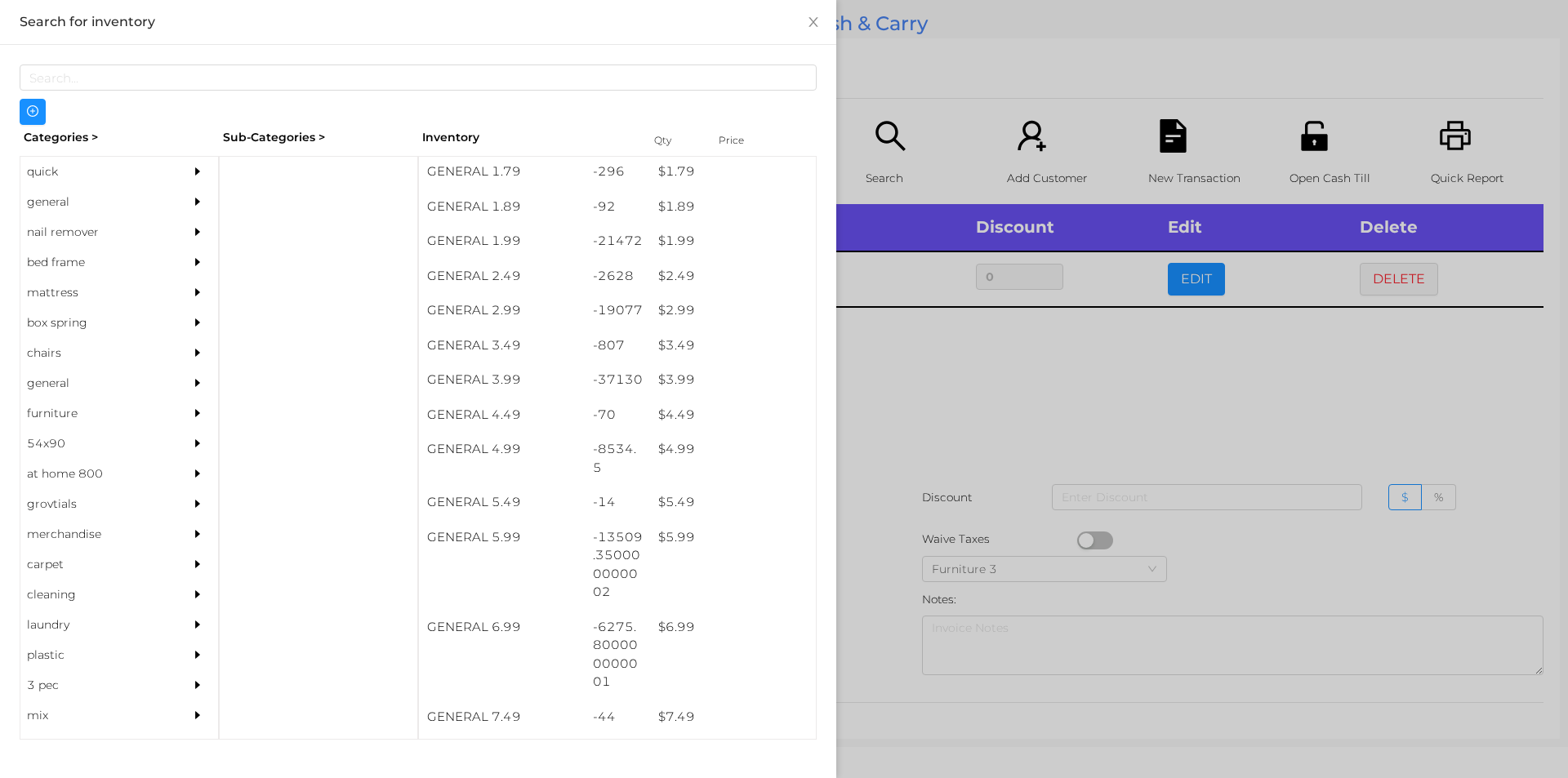
click at [886, 441] on div at bounding box center [784, 389] width 1568 height 778
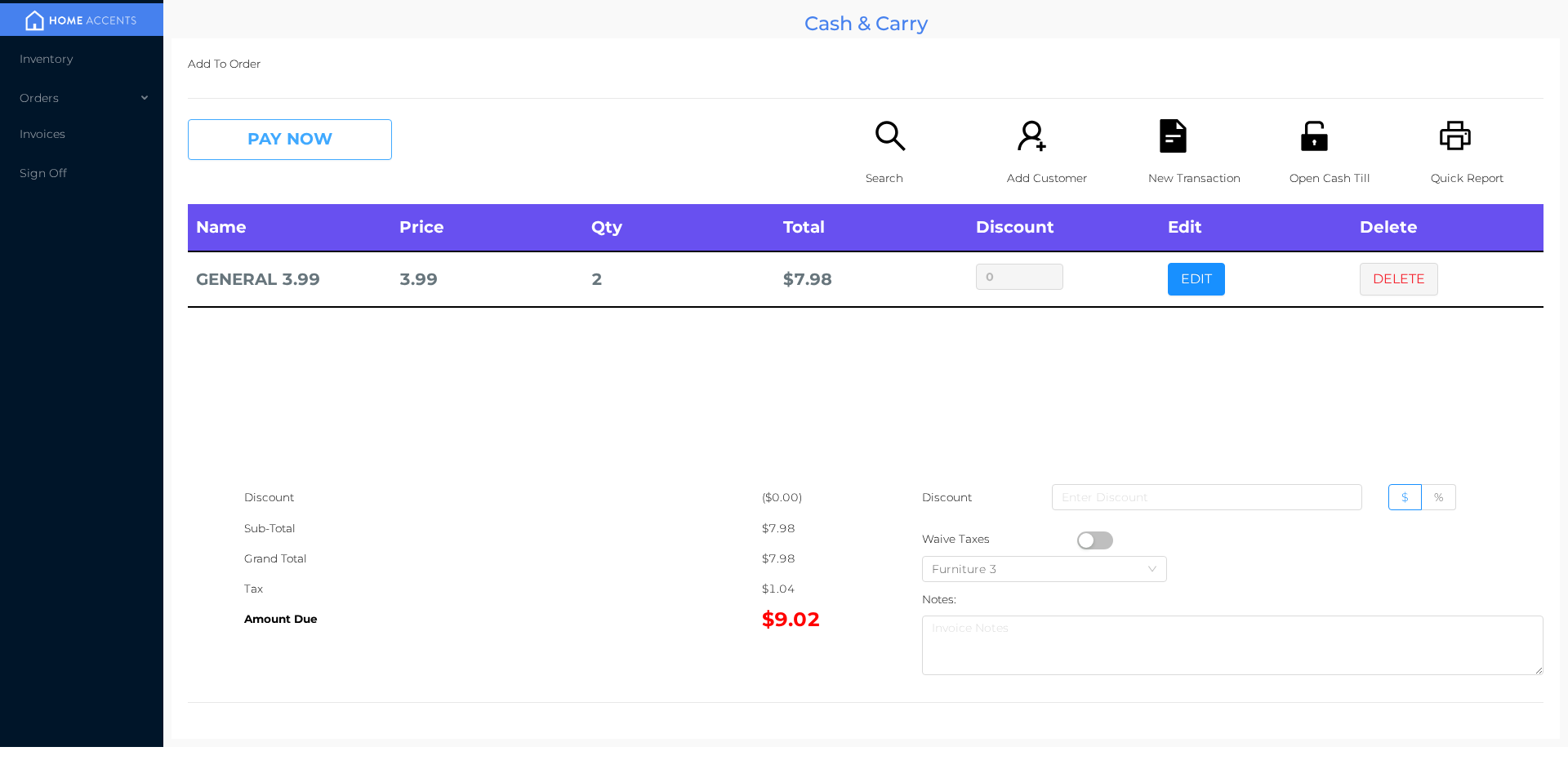
click at [338, 147] on button "PAY NOW" at bounding box center [289, 139] width 205 height 41
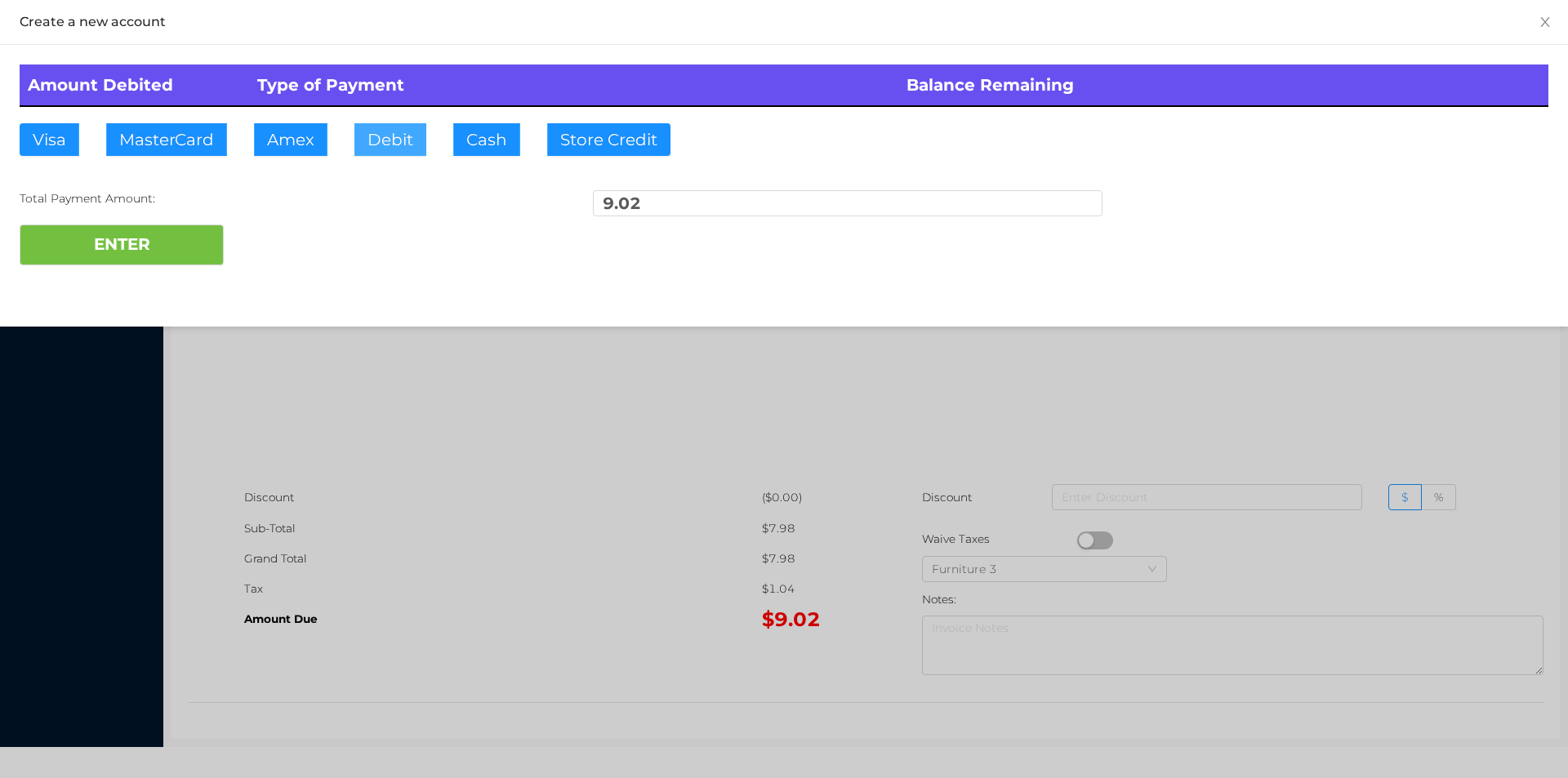
click at [411, 131] on button "Debit" at bounding box center [390, 140] width 72 height 33
click at [524, 442] on div at bounding box center [784, 389] width 1568 height 778
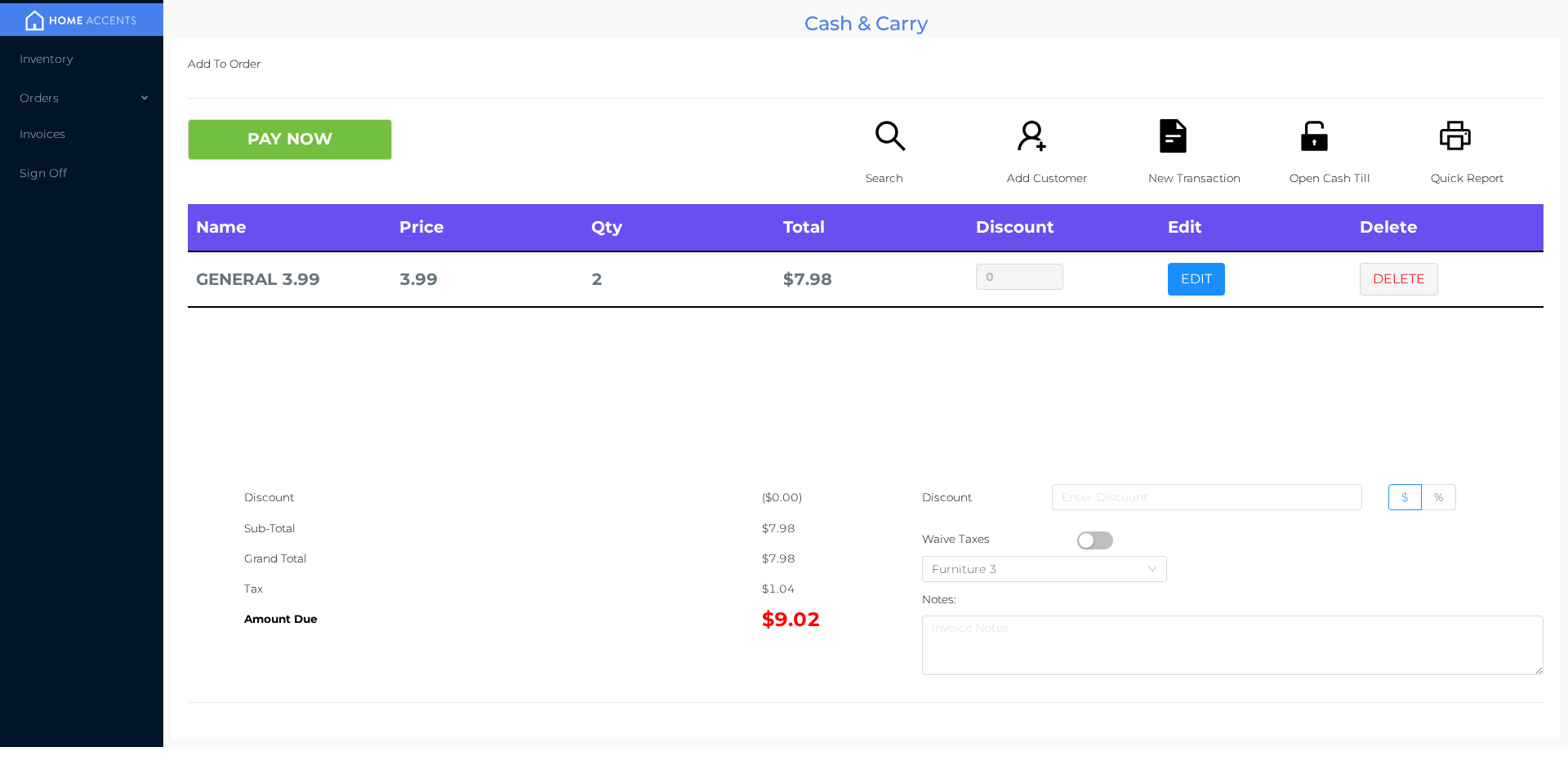
click at [1156, 161] on div "New Transaction" at bounding box center [1205, 161] width 113 height 85
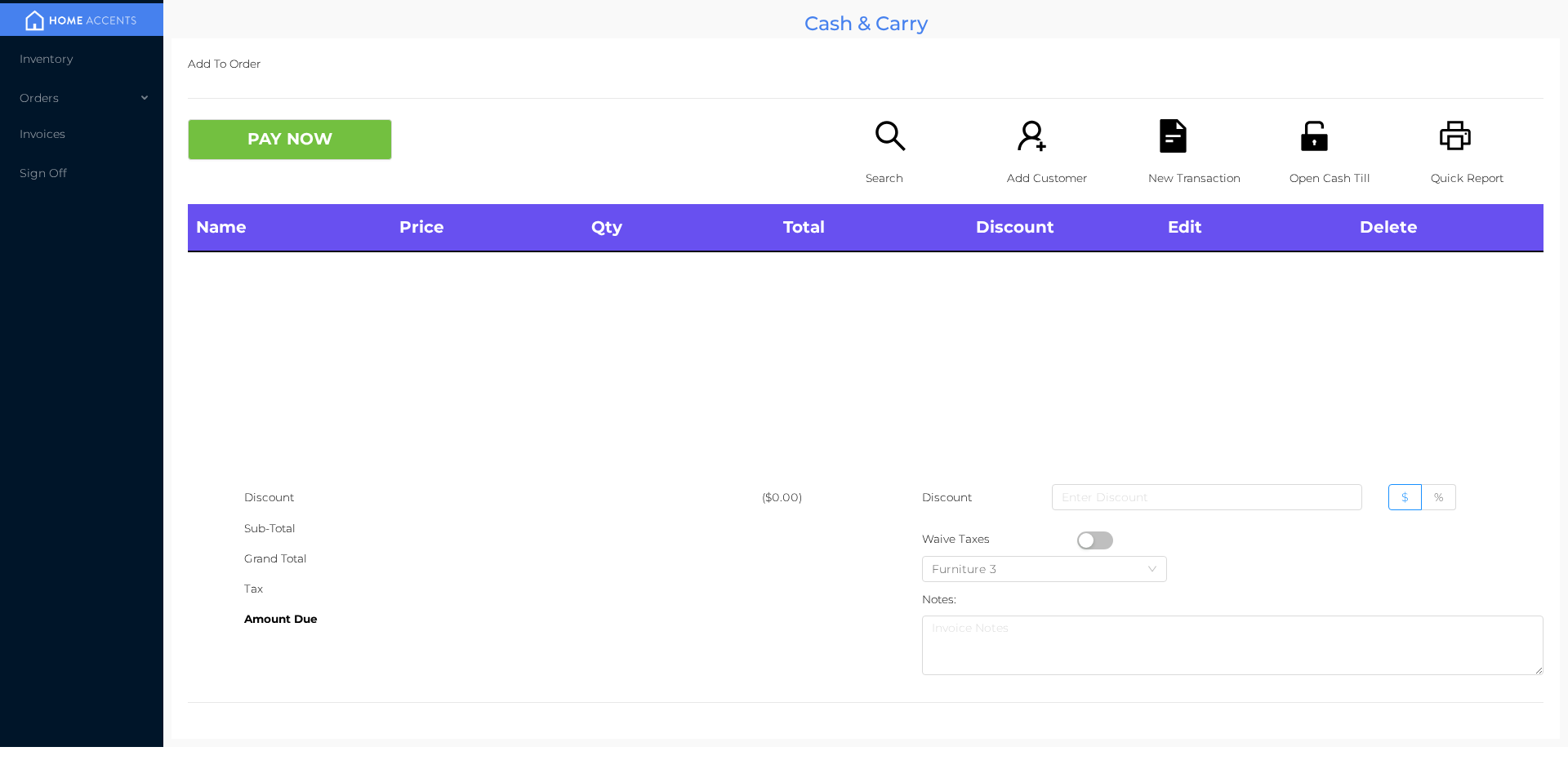
click at [1290, 133] on div "Open Cash Till" at bounding box center [1346, 161] width 113 height 85
click at [1290, 137] on div "Open Cash Till" at bounding box center [1346, 161] width 113 height 85
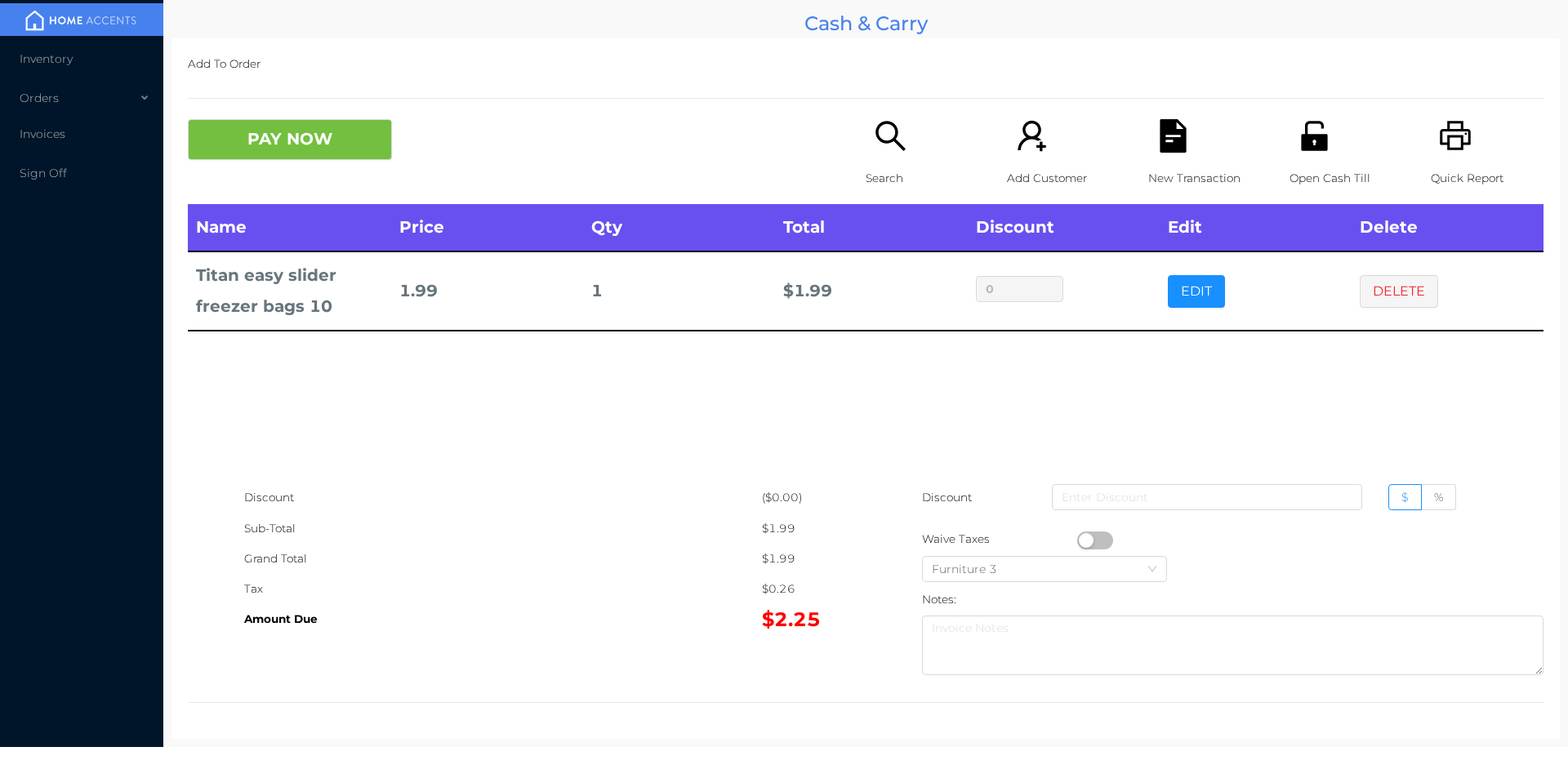
click at [1174, 125] on icon "icon: file-text" at bounding box center [1173, 136] width 26 height 34
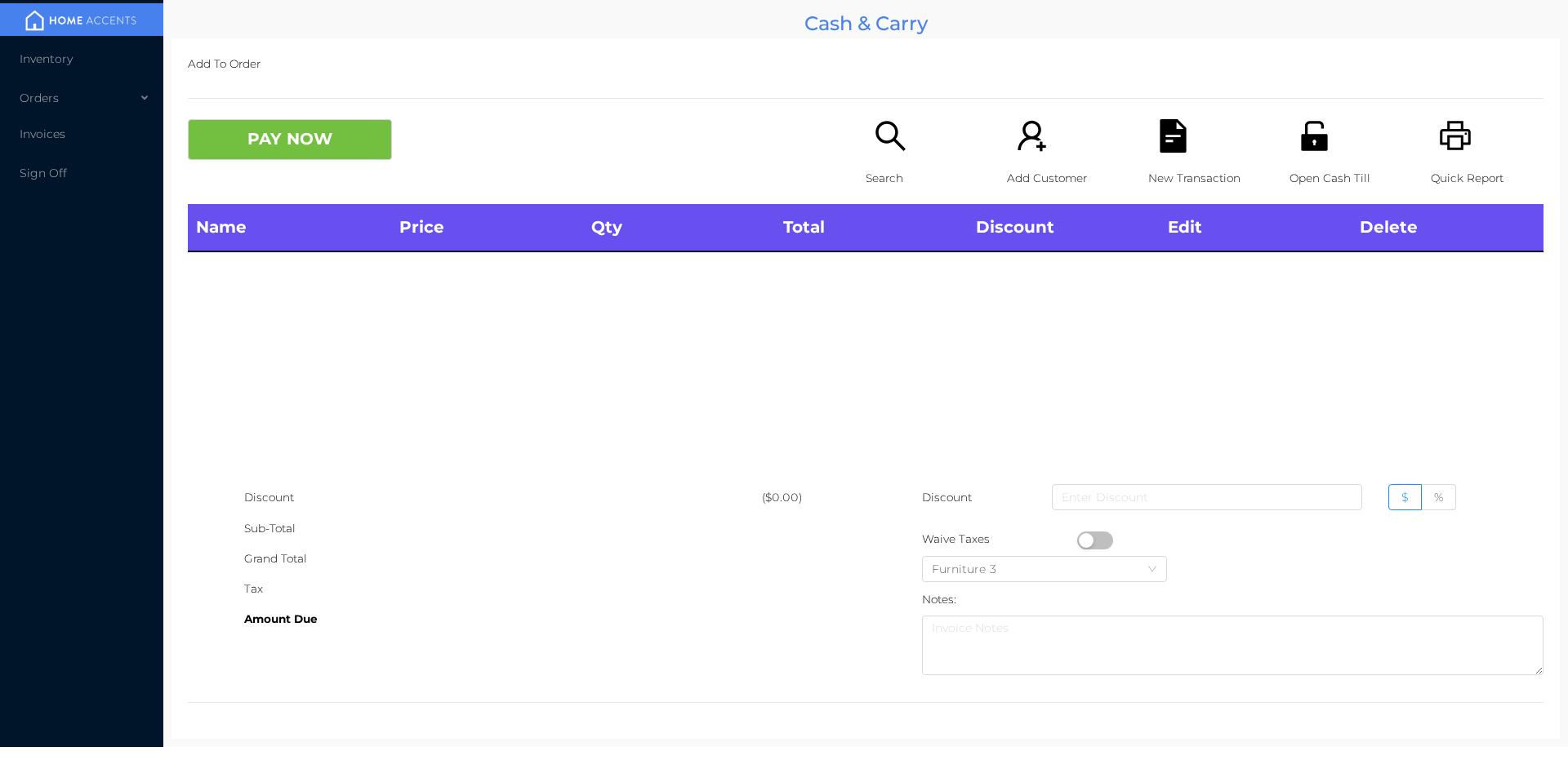
click at [1316, 155] on div "Open Cash Till" at bounding box center [1346, 161] width 113 height 85
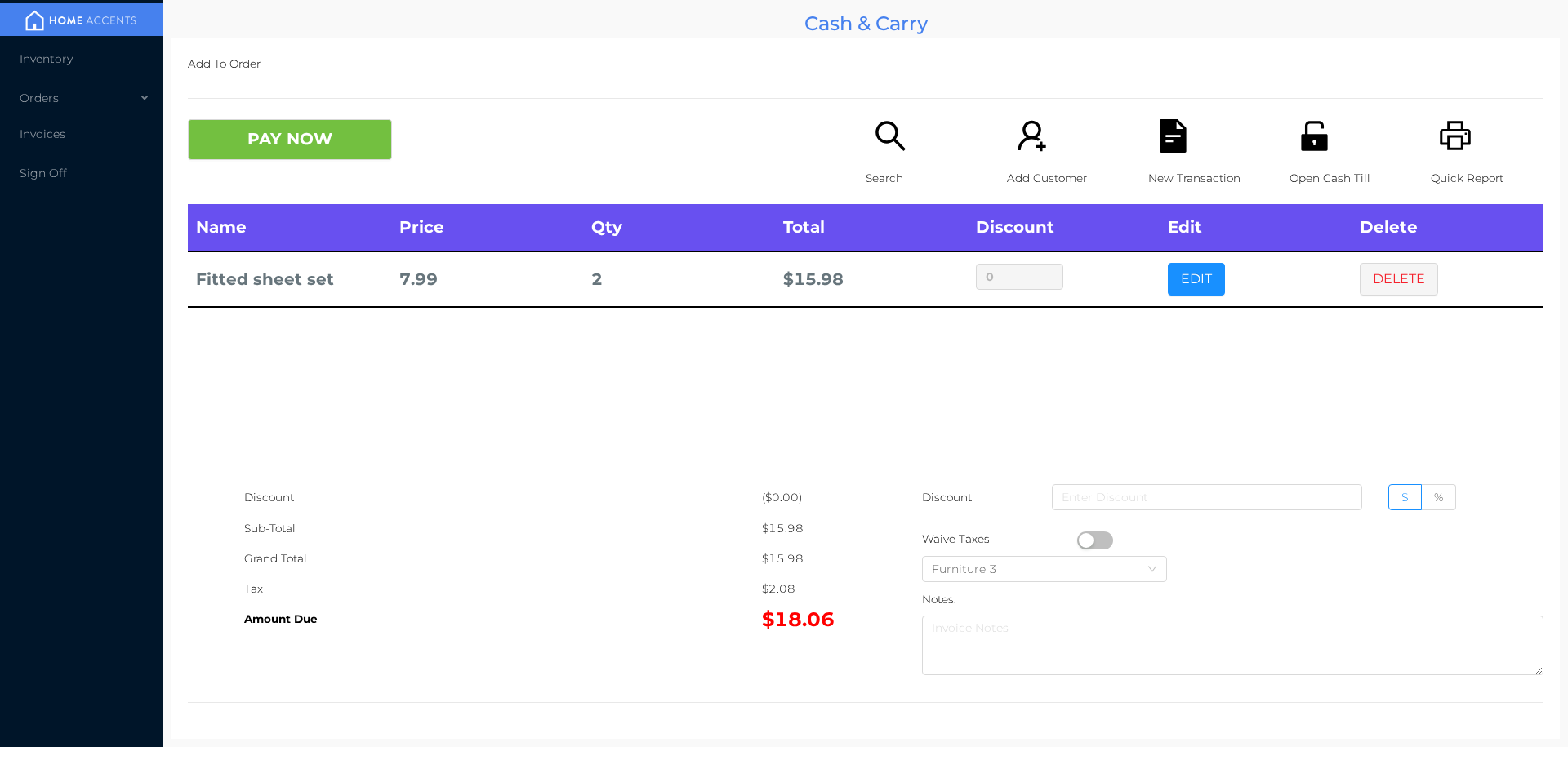
click at [1303, 135] on icon "icon: unlock" at bounding box center [1314, 135] width 26 height 29
click at [1160, 143] on icon "icon: file-text" at bounding box center [1173, 136] width 26 height 34
click at [285, 146] on button "PAY NOW" at bounding box center [289, 139] width 205 height 41
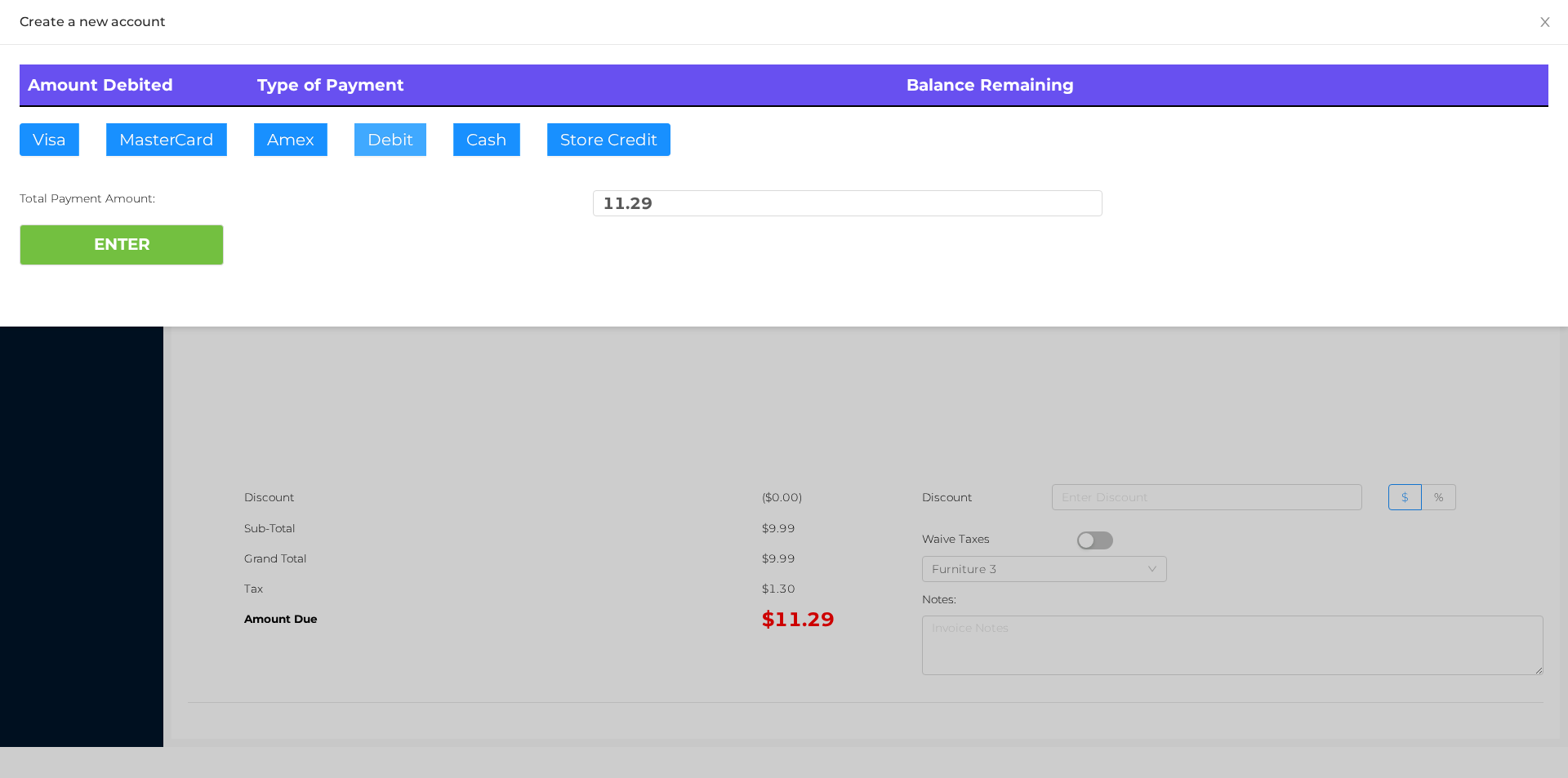
click at [380, 149] on button "Debit" at bounding box center [390, 140] width 72 height 33
click at [101, 240] on button "ENTER" at bounding box center [122, 244] width 205 height 41
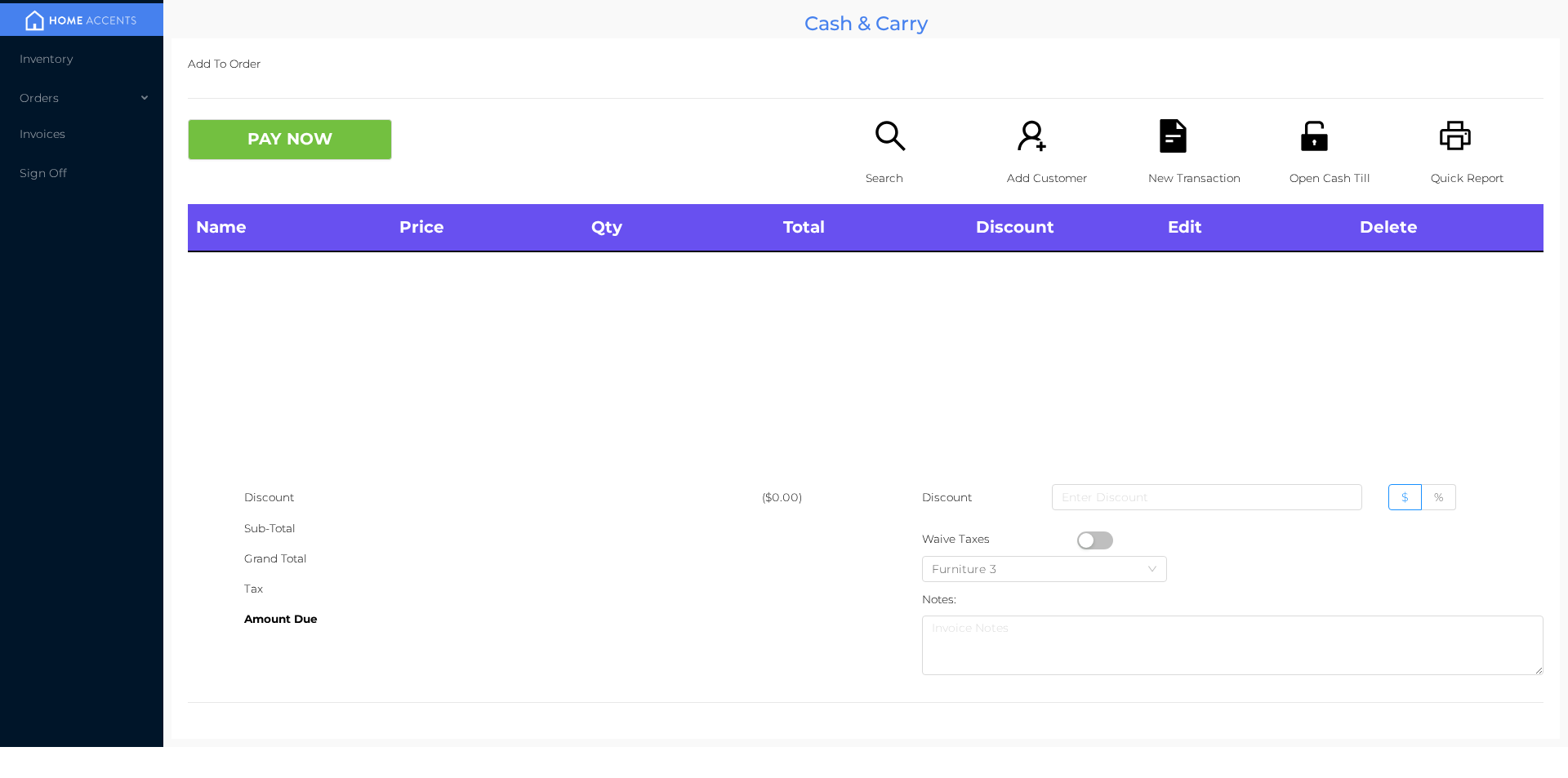
click at [883, 168] on p "Search" at bounding box center [922, 178] width 113 height 30
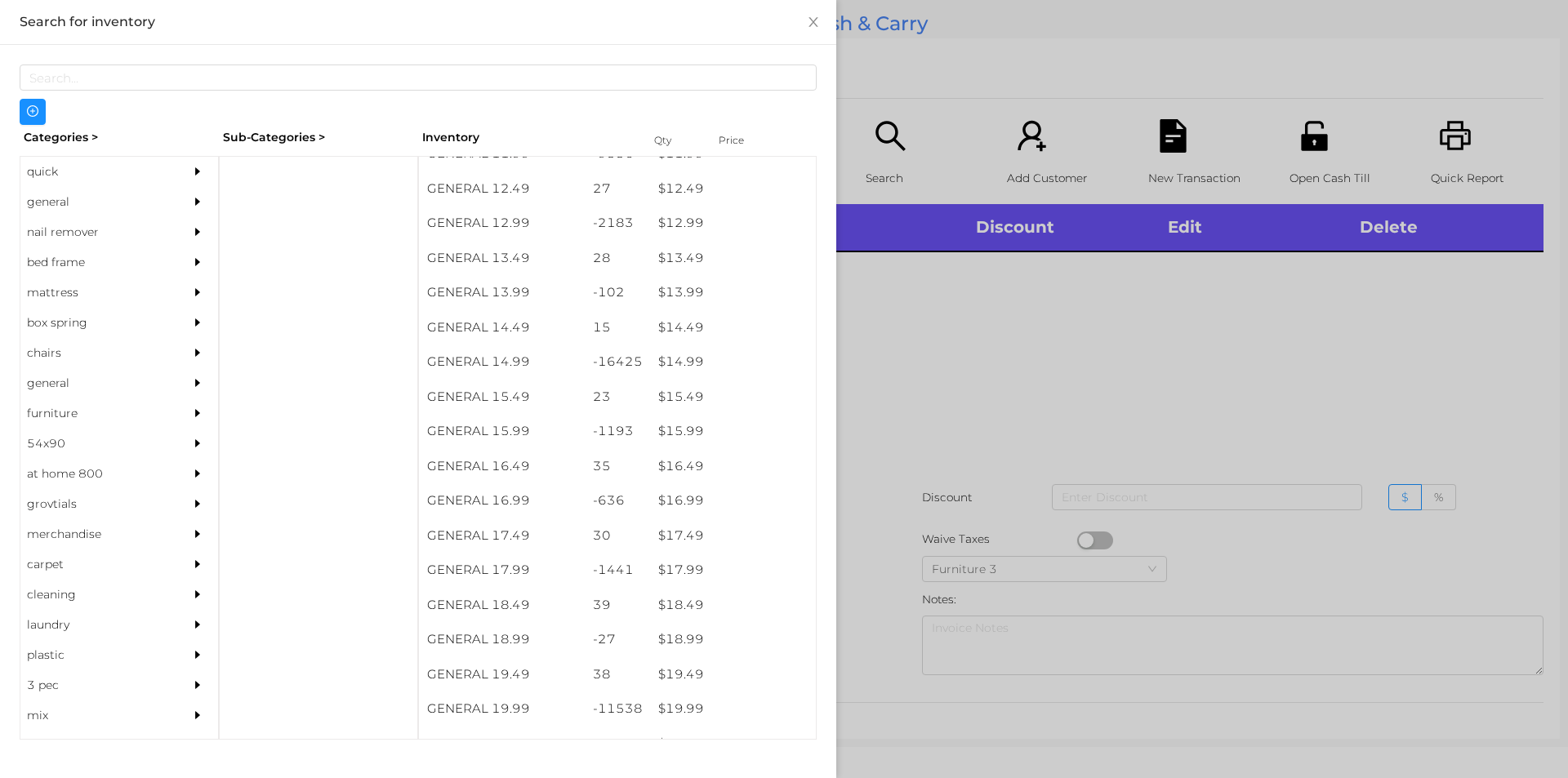
scroll to position [1217, 0]
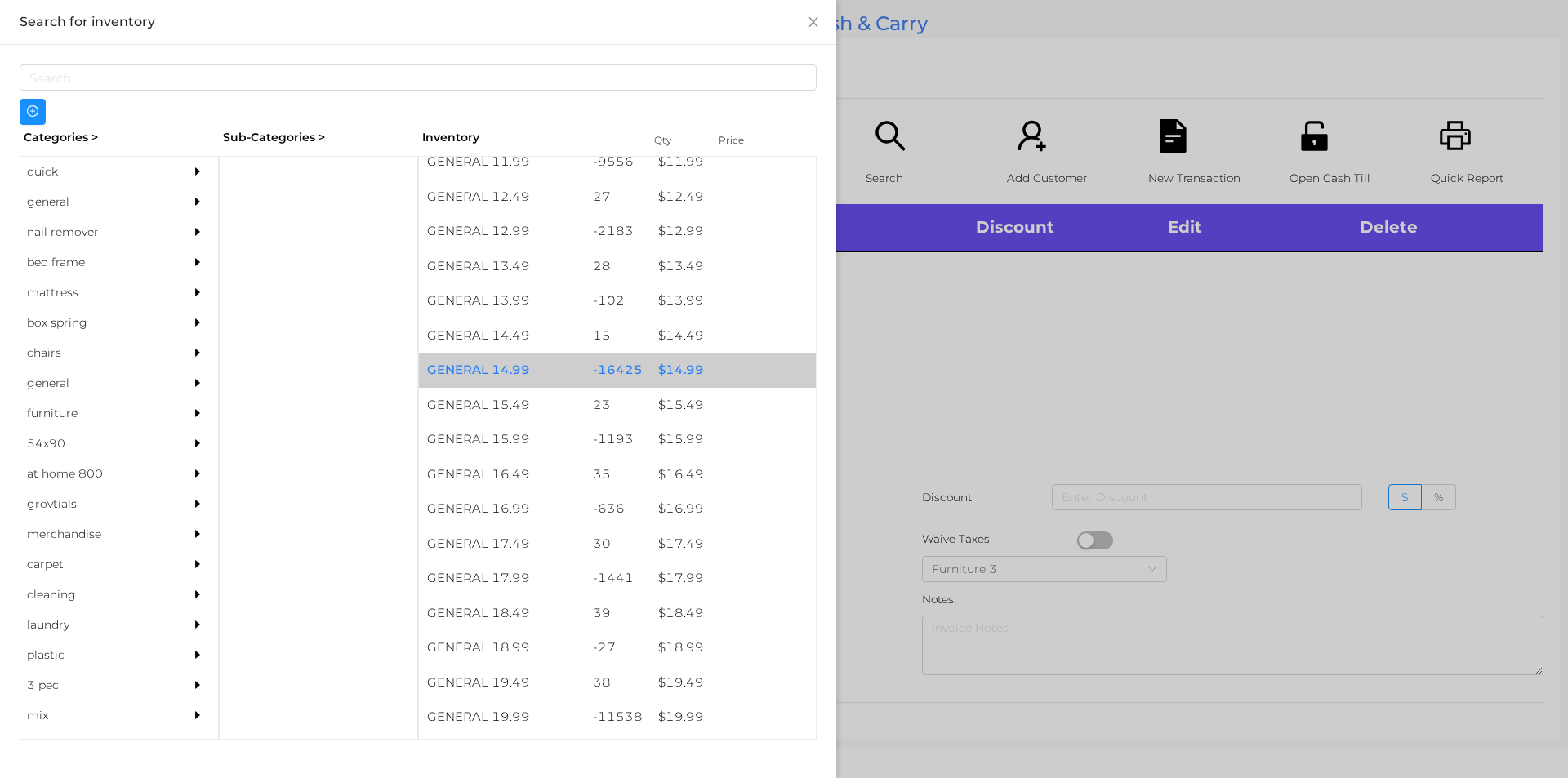
click at [711, 374] on div "$ 14.99" at bounding box center [733, 370] width 166 height 35
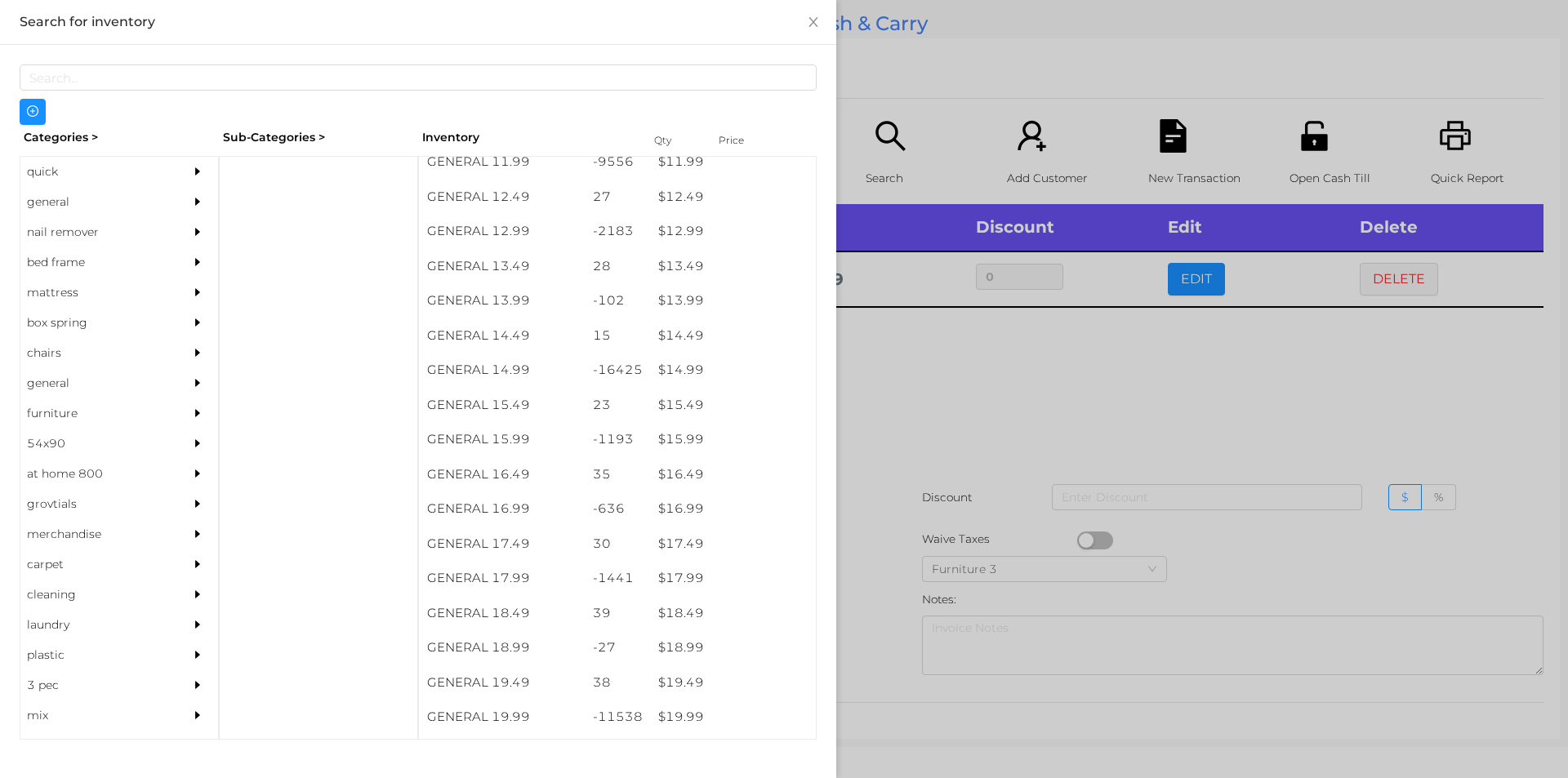
click at [924, 371] on div at bounding box center [784, 389] width 1568 height 778
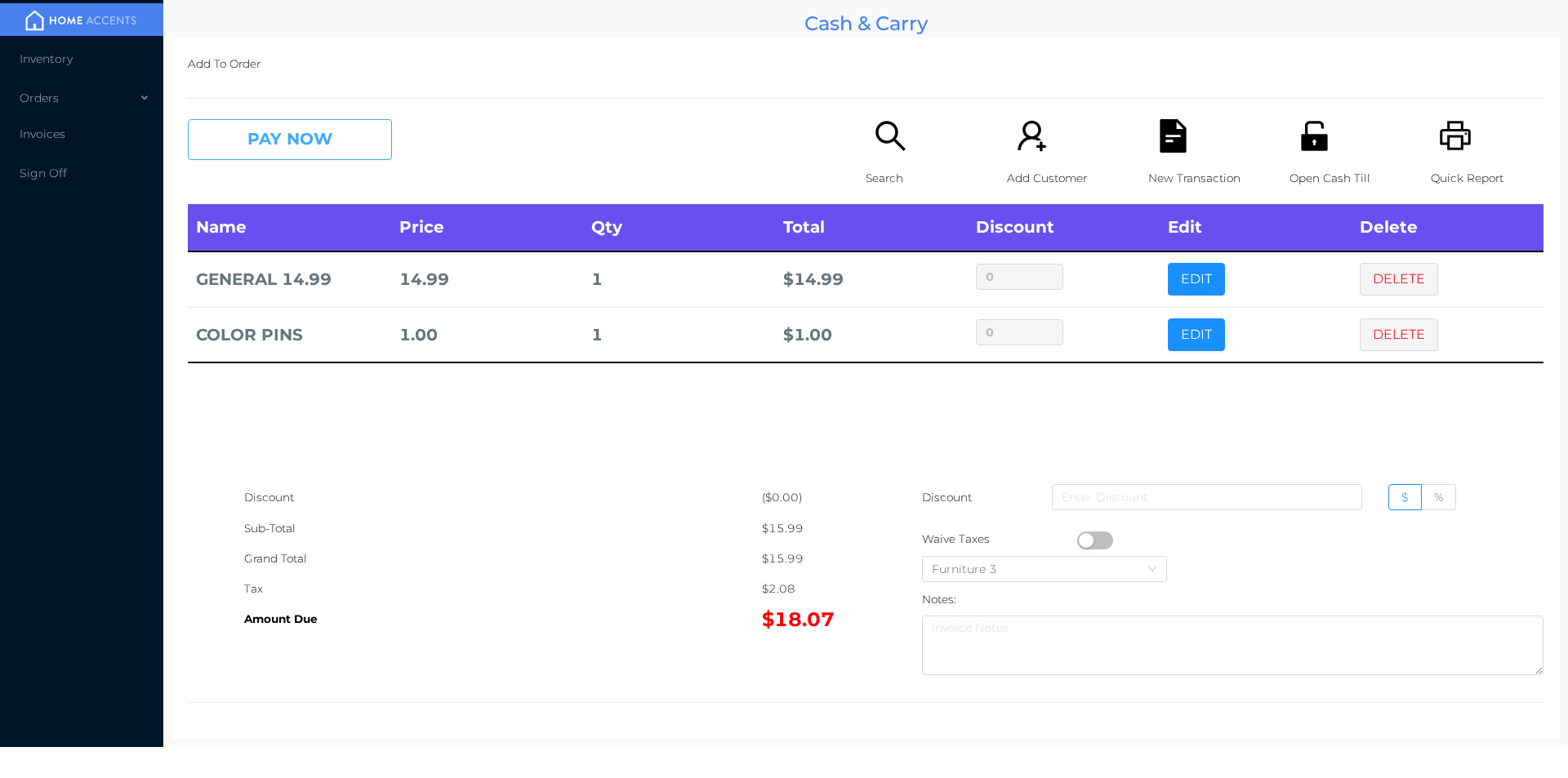
click at [302, 128] on button "PAY NOW" at bounding box center [289, 139] width 205 height 41
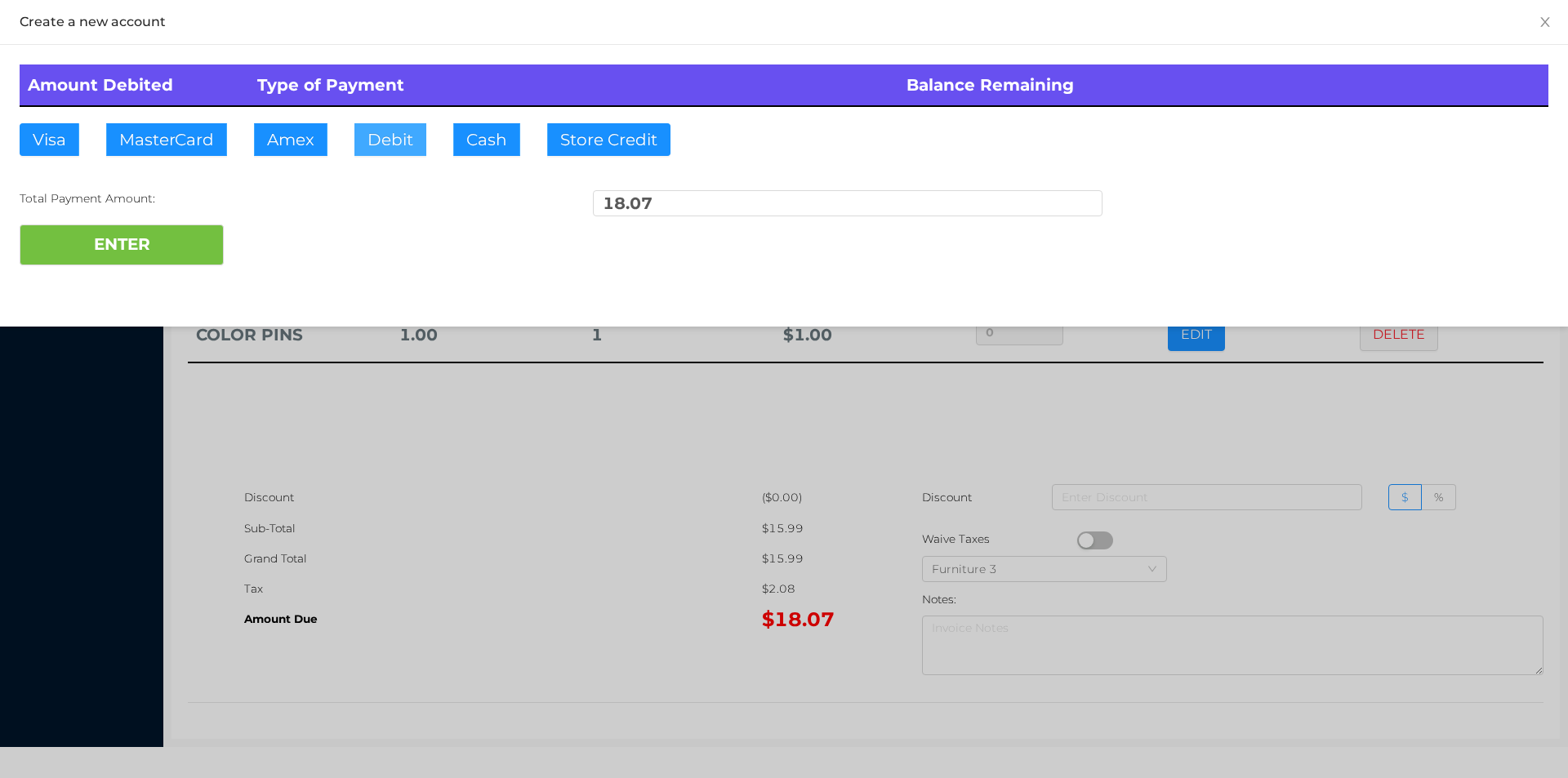
click at [394, 140] on button "Debit" at bounding box center [390, 140] width 72 height 33
click at [178, 231] on button "ENTER" at bounding box center [122, 244] width 205 height 41
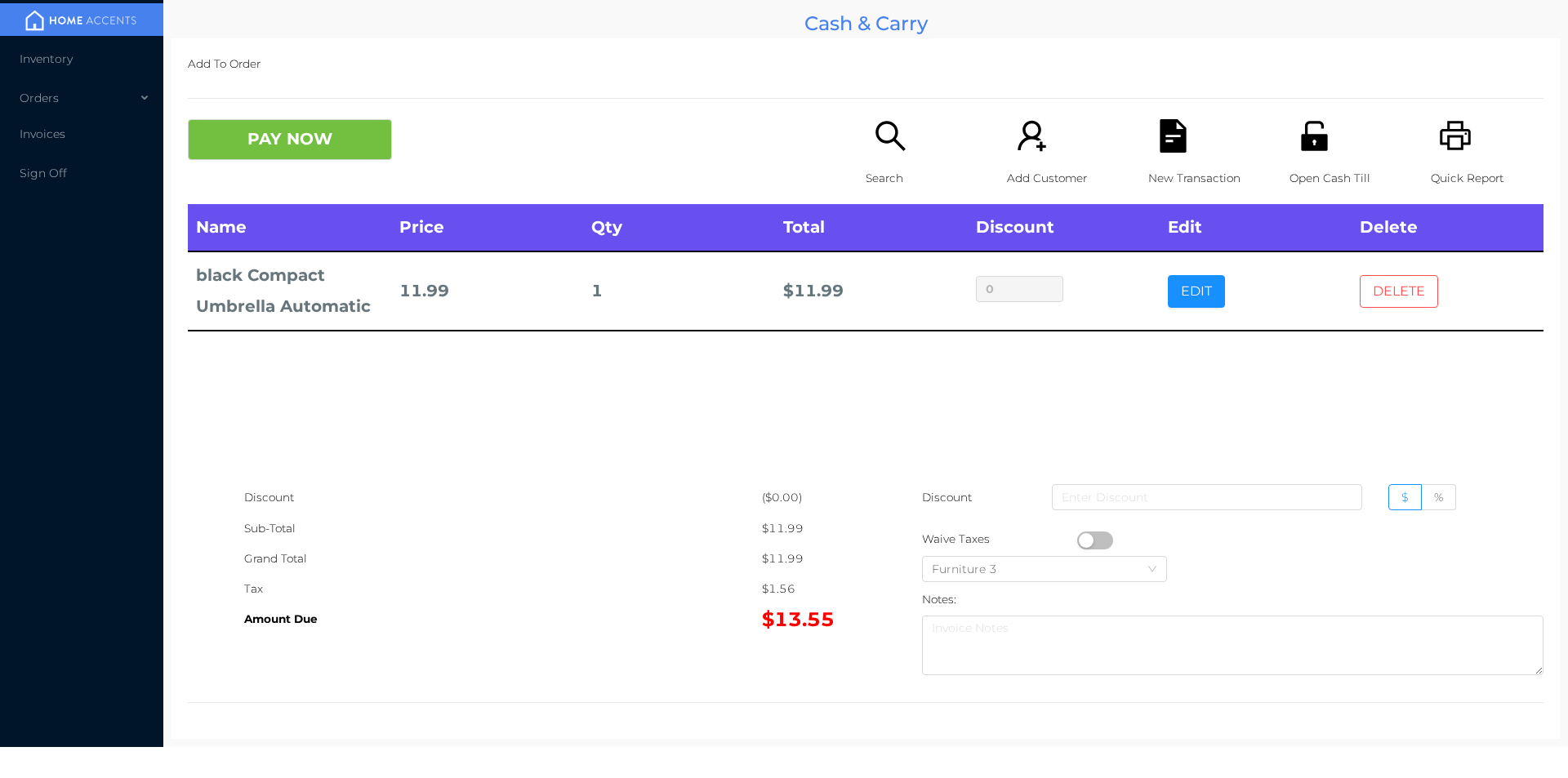
click at [1377, 290] on button "DELETE" at bounding box center [1398, 291] width 78 height 33
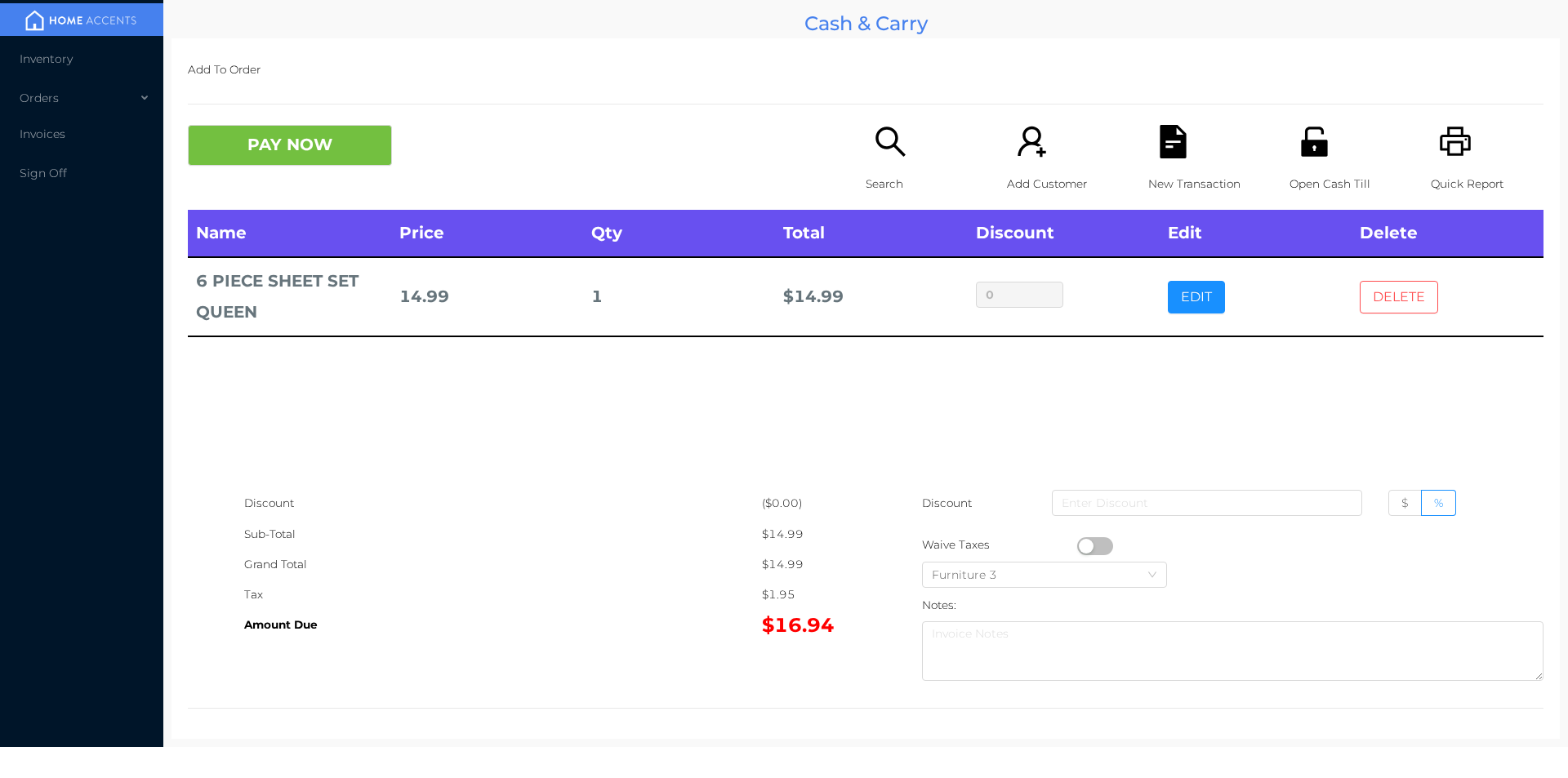
click at [1375, 303] on button "DELETE" at bounding box center [1398, 297] width 78 height 33
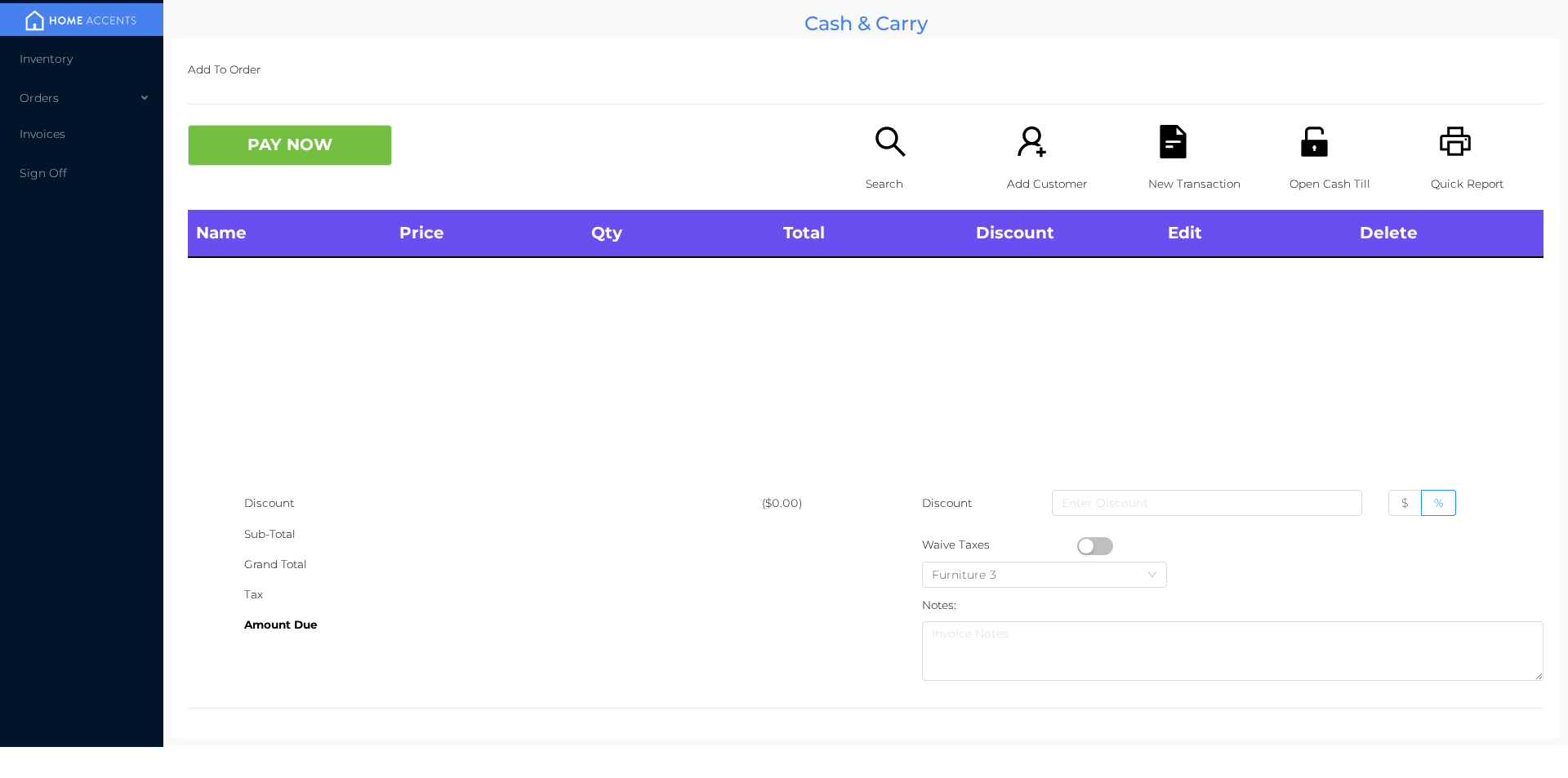
click at [881, 151] on icon "icon: search" at bounding box center [891, 142] width 34 height 34
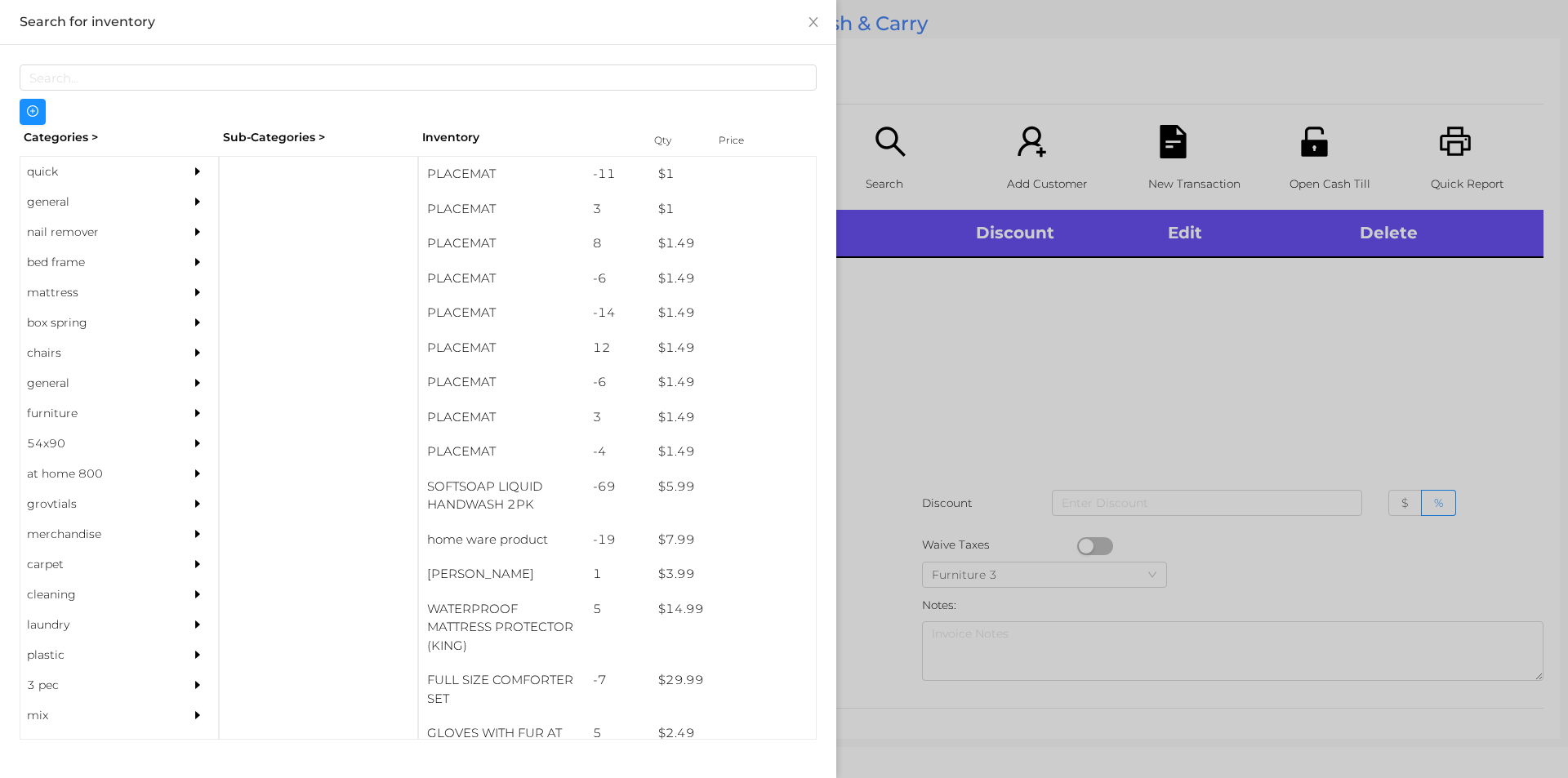
click at [880, 161] on div at bounding box center [784, 389] width 1568 height 778
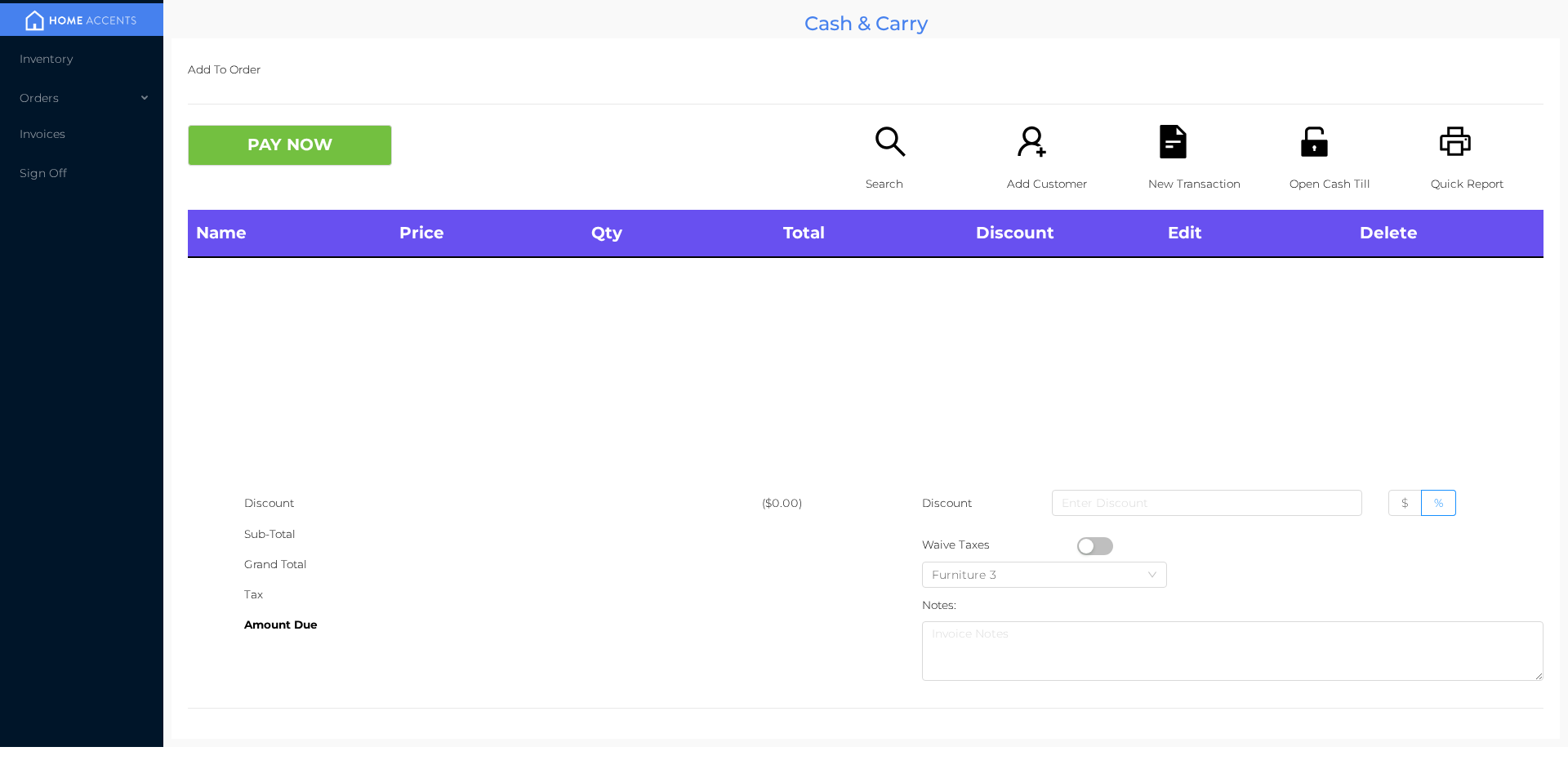
click at [897, 143] on icon "icon: search" at bounding box center [891, 142] width 34 height 34
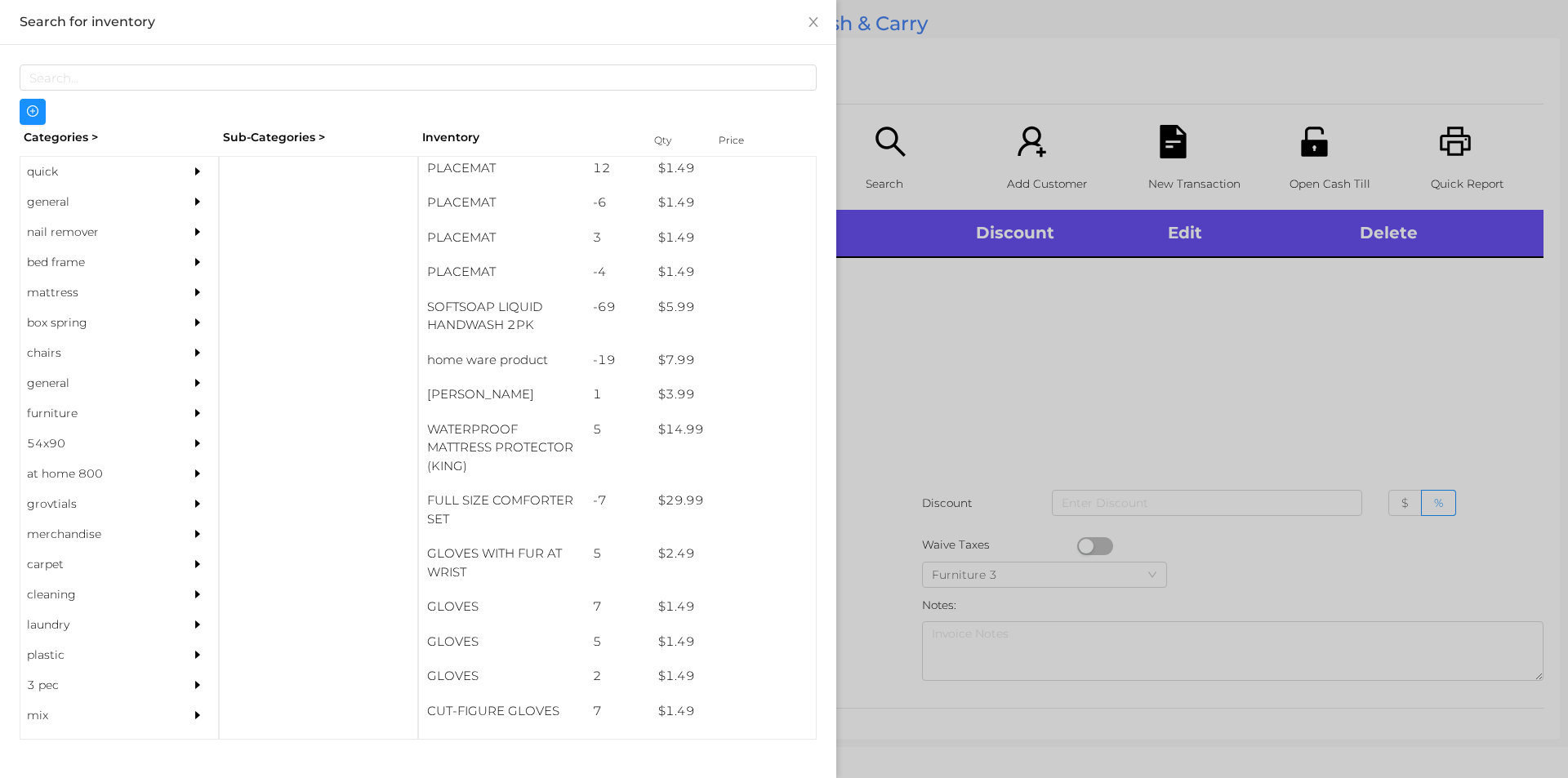
scroll to position [177, 0]
click at [56, 200] on div "general" at bounding box center [95, 202] width 149 height 30
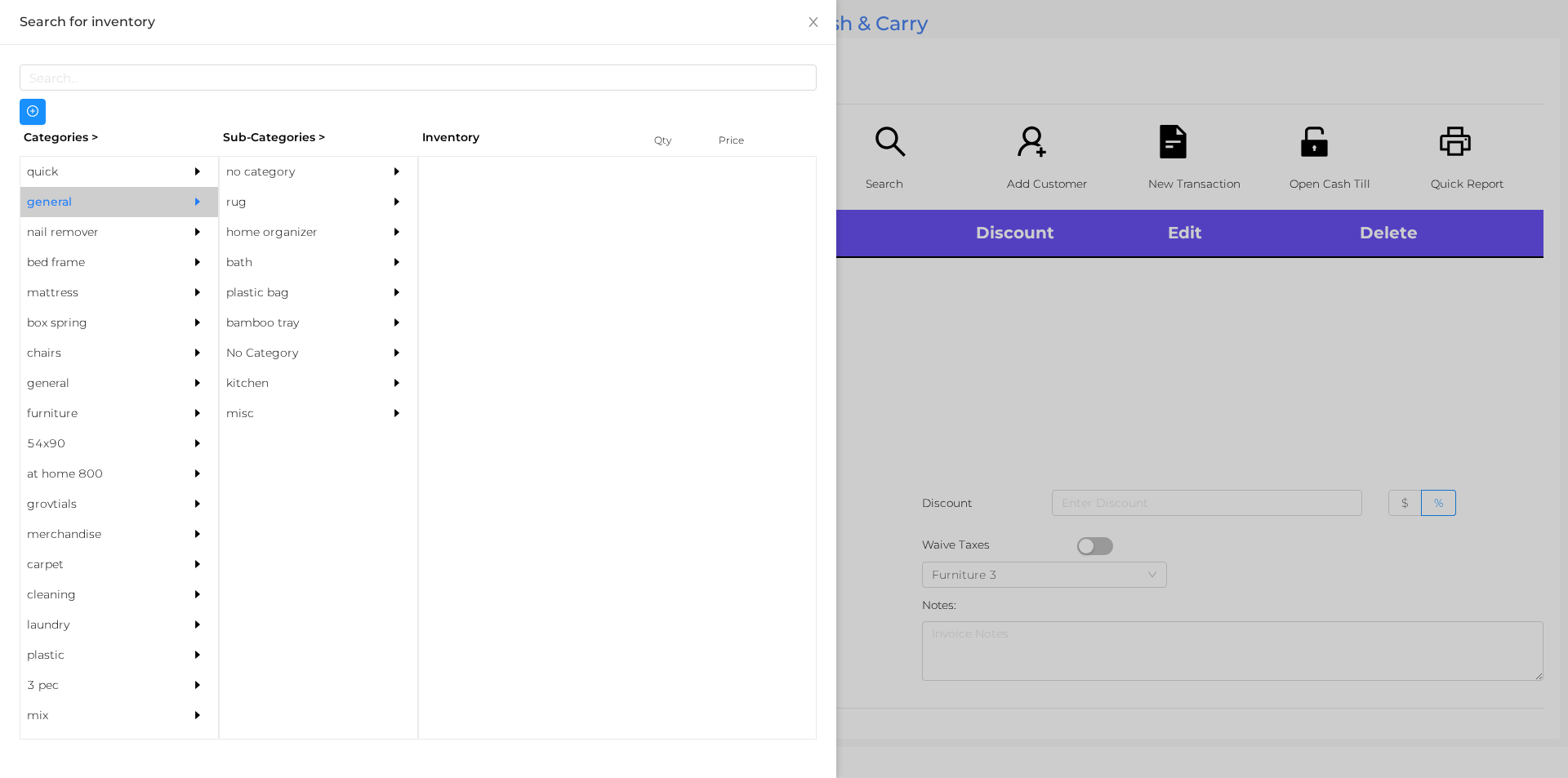
click at [246, 174] on div "no category" at bounding box center [294, 172] width 149 height 30
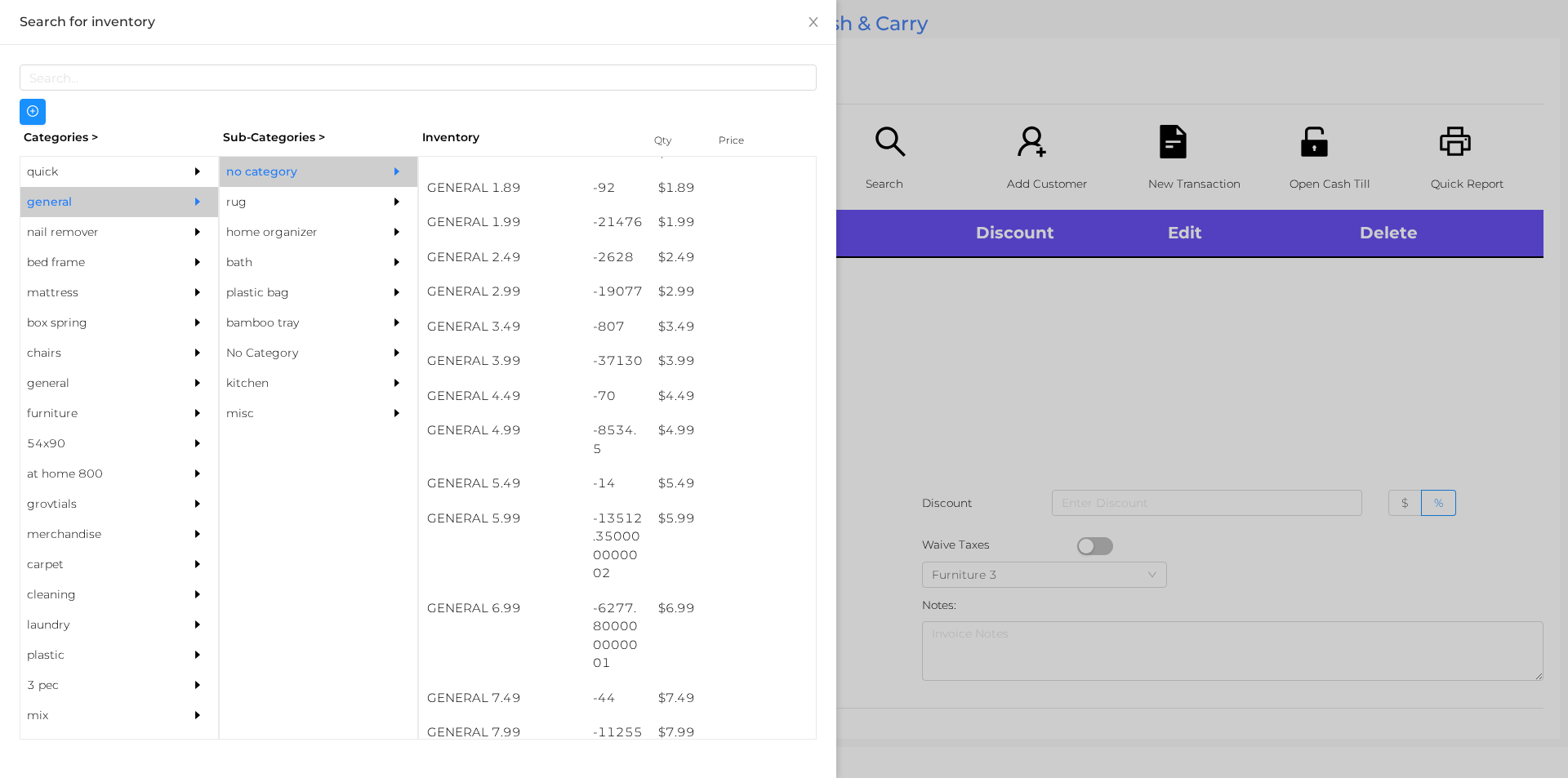
scroll to position [303, 0]
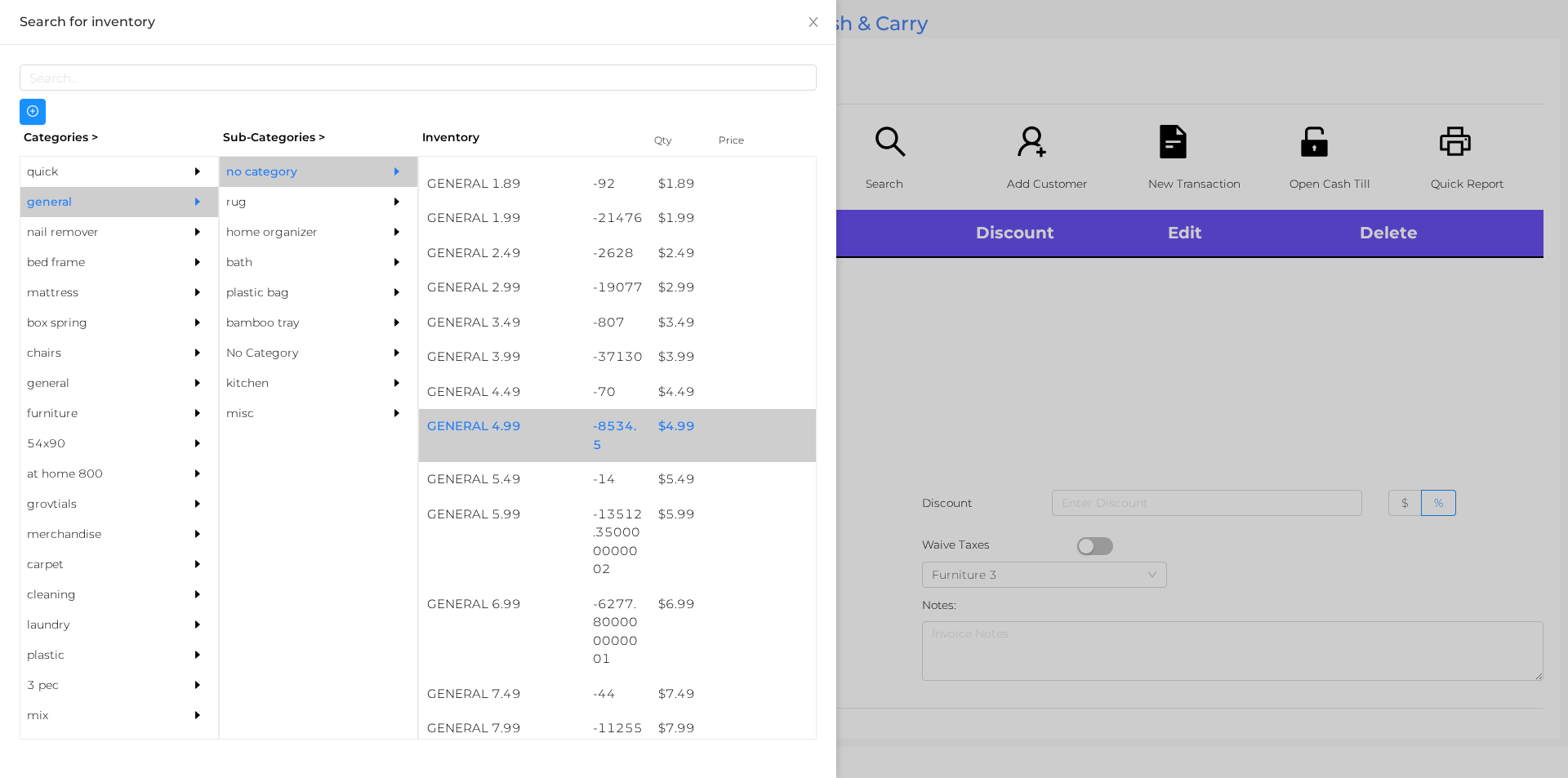
click at [672, 422] on div "$ 4.99" at bounding box center [733, 426] width 166 height 35
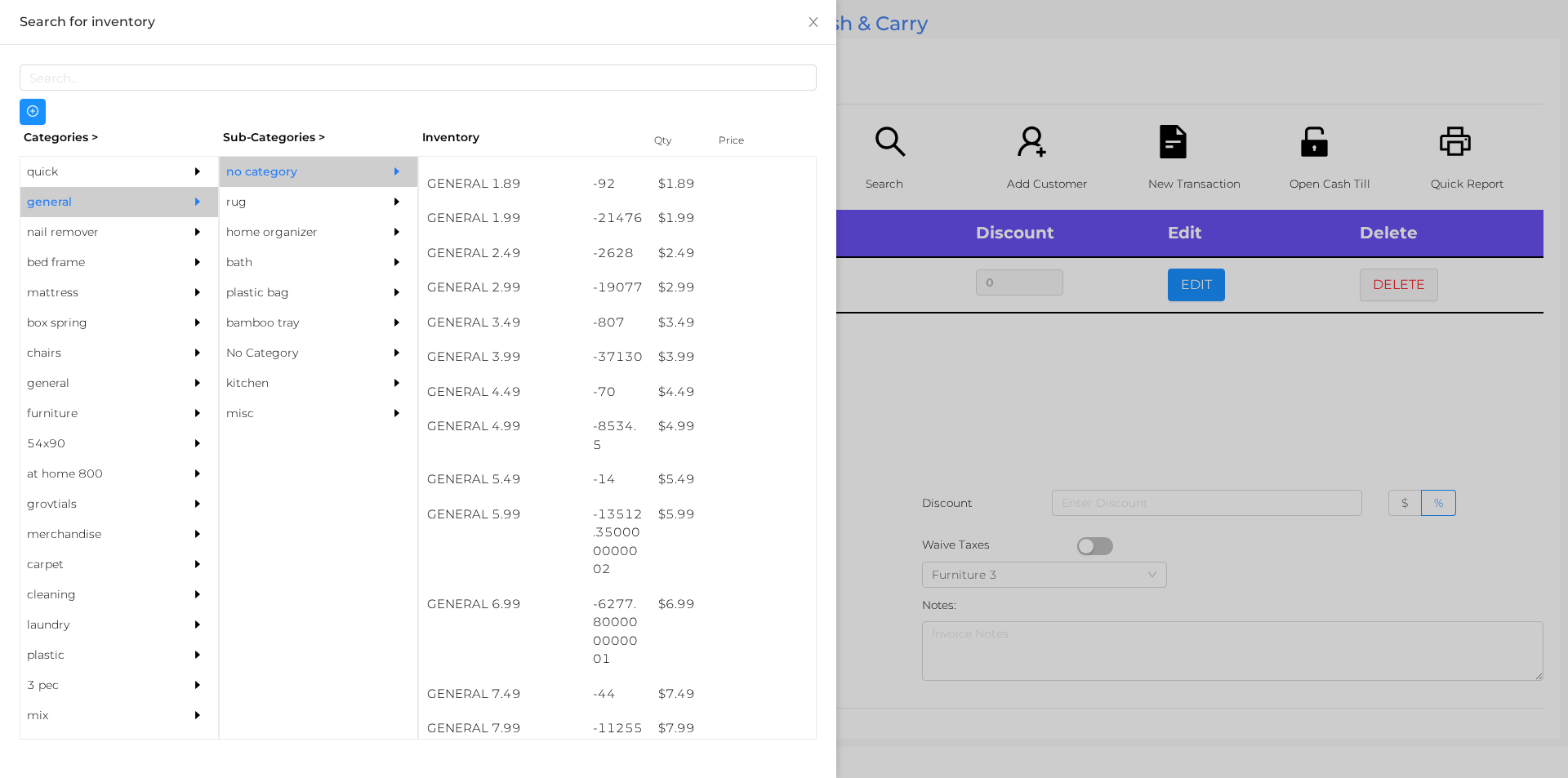
click at [903, 420] on div at bounding box center [784, 389] width 1568 height 778
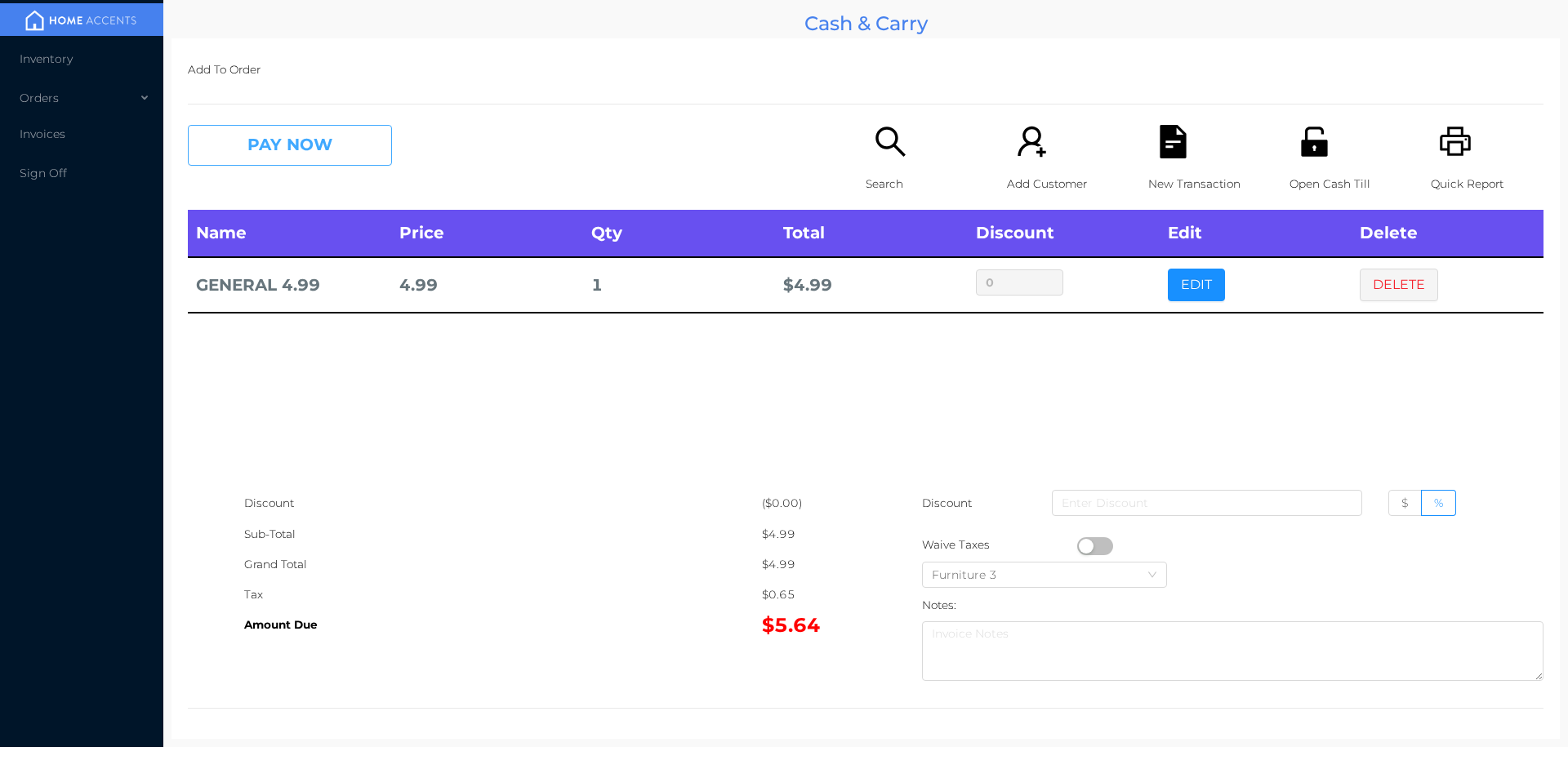
click at [293, 138] on button "PAY NOW" at bounding box center [289, 145] width 205 height 41
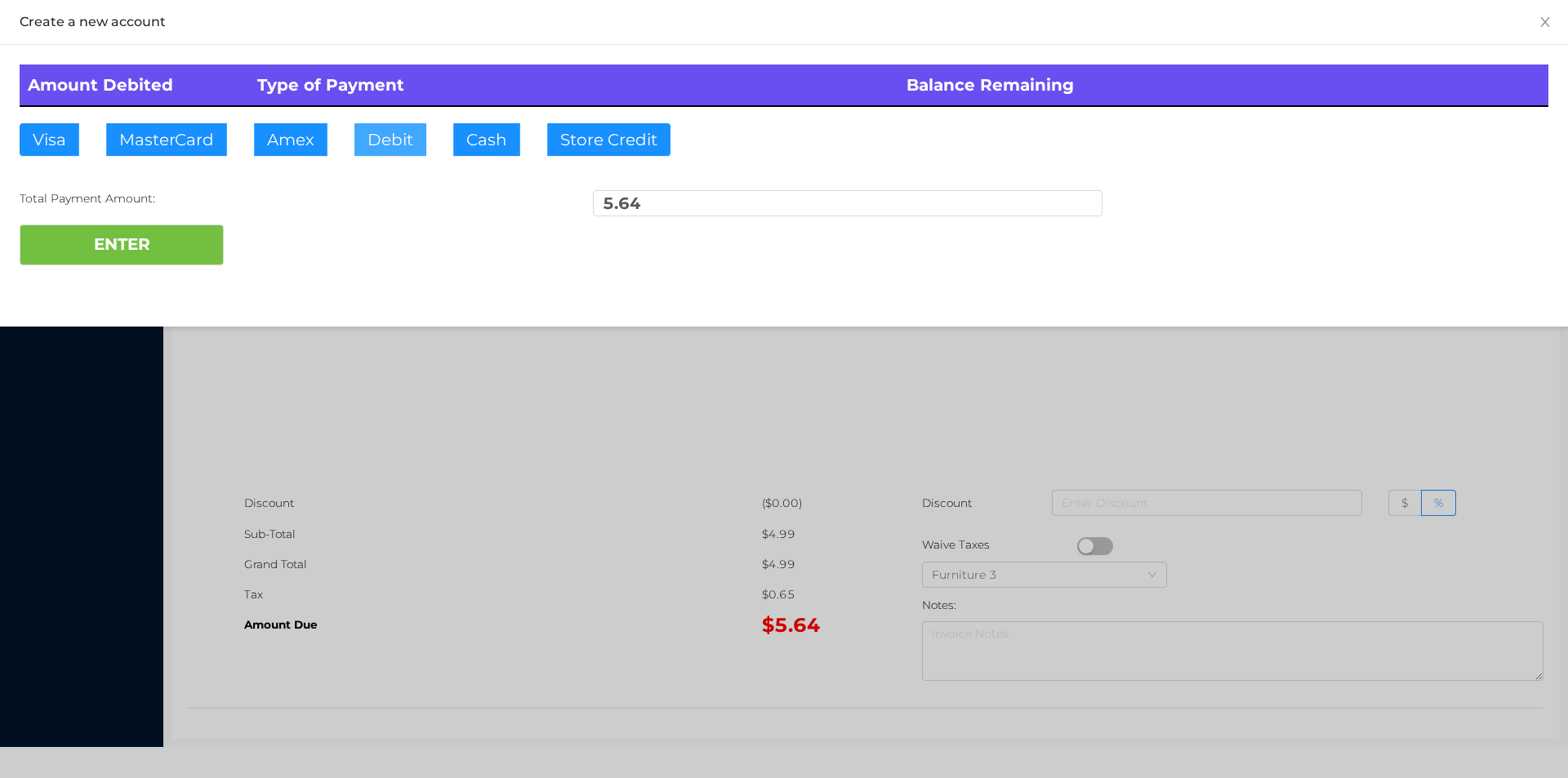
click at [382, 129] on button "Debit" at bounding box center [390, 140] width 72 height 33
click at [173, 224] on button "ENTER" at bounding box center [122, 244] width 205 height 41
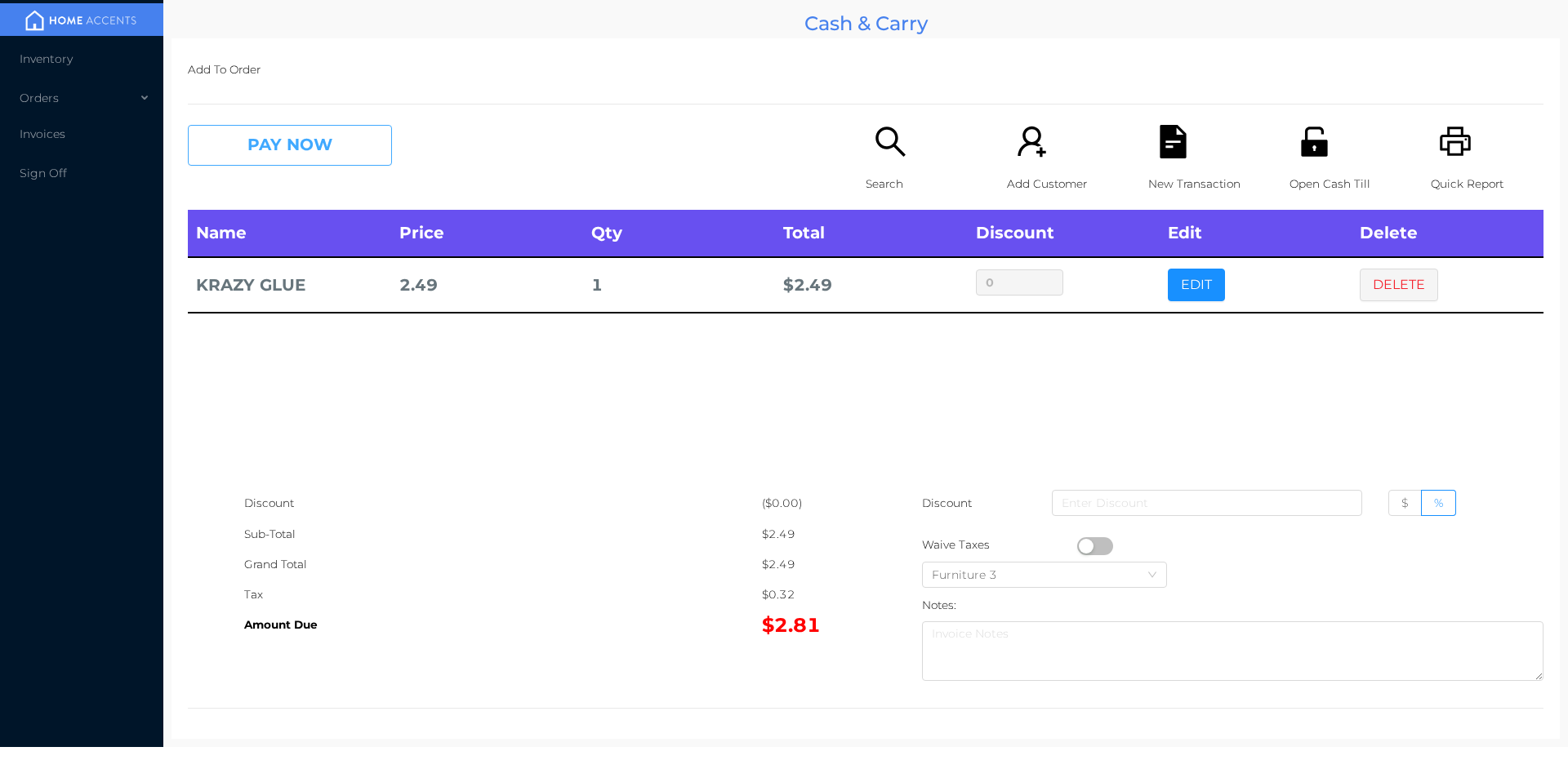
click at [310, 134] on button "PAY NOW" at bounding box center [289, 145] width 205 height 41
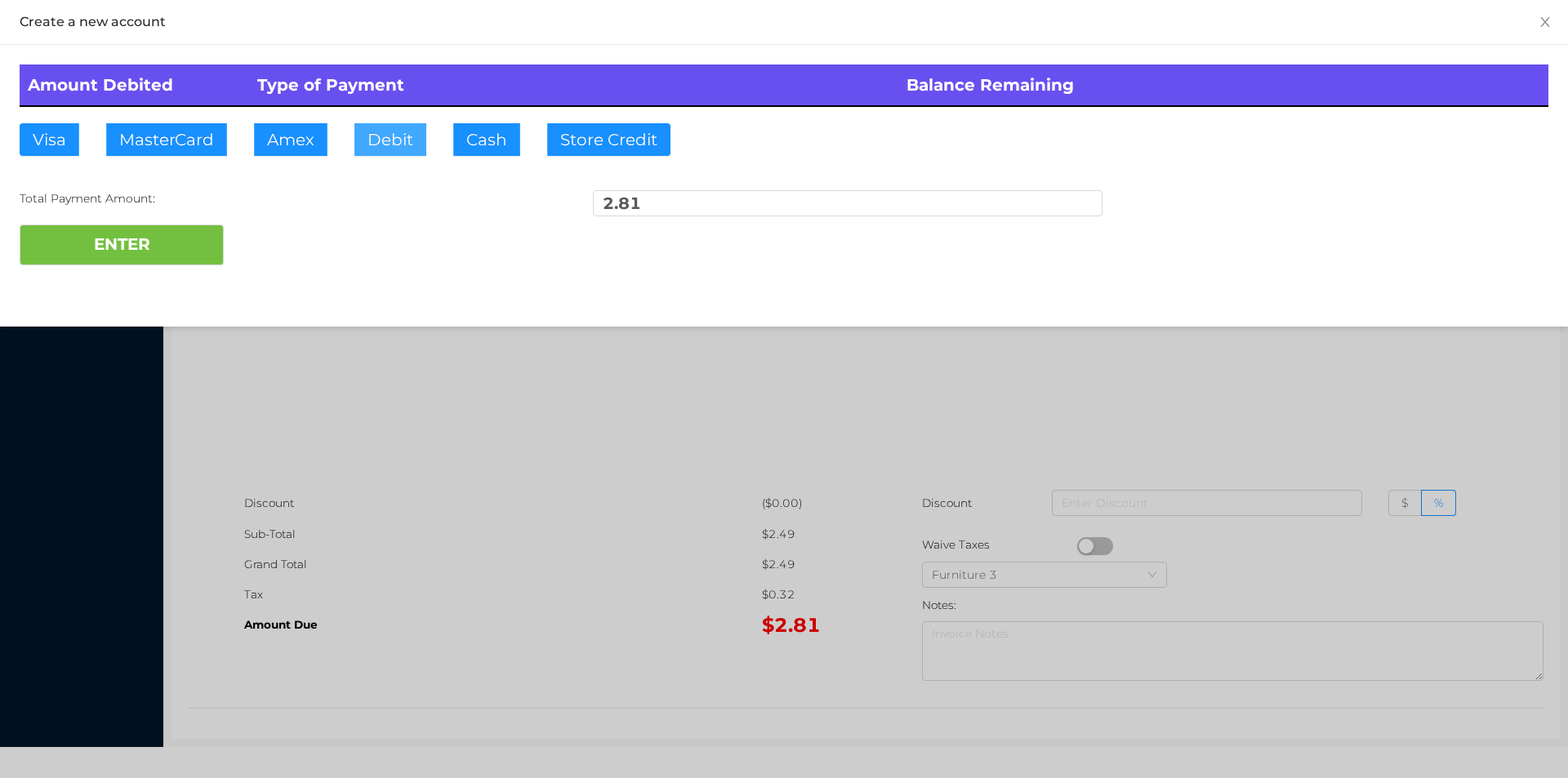
click at [406, 148] on button "Debit" at bounding box center [390, 140] width 72 height 33
click at [171, 240] on button "ENTER" at bounding box center [122, 244] width 205 height 41
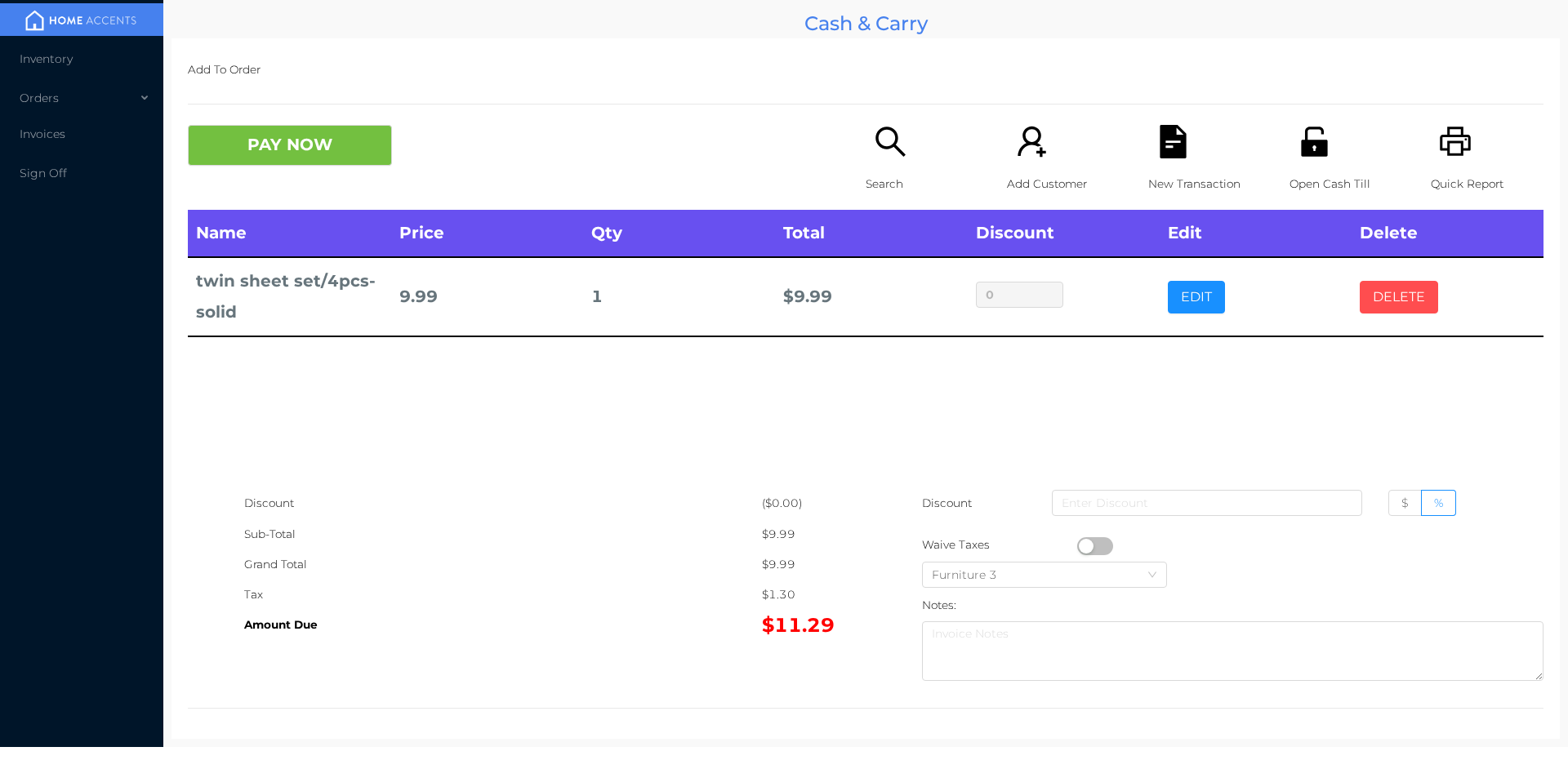
click at [1387, 286] on button "DELETE" at bounding box center [1398, 297] width 78 height 33
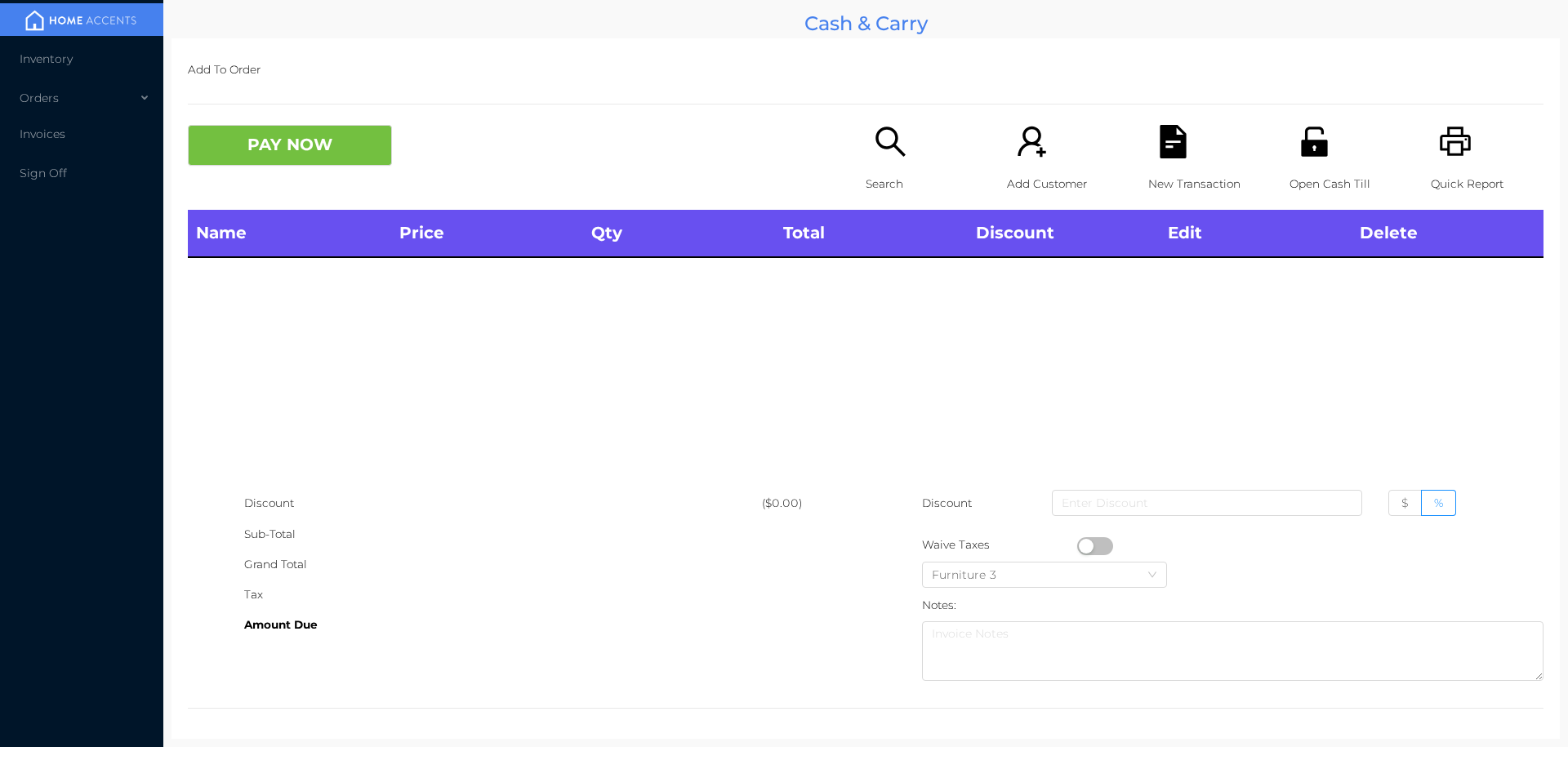
click at [866, 138] on div "Search" at bounding box center [922, 168] width 113 height 85
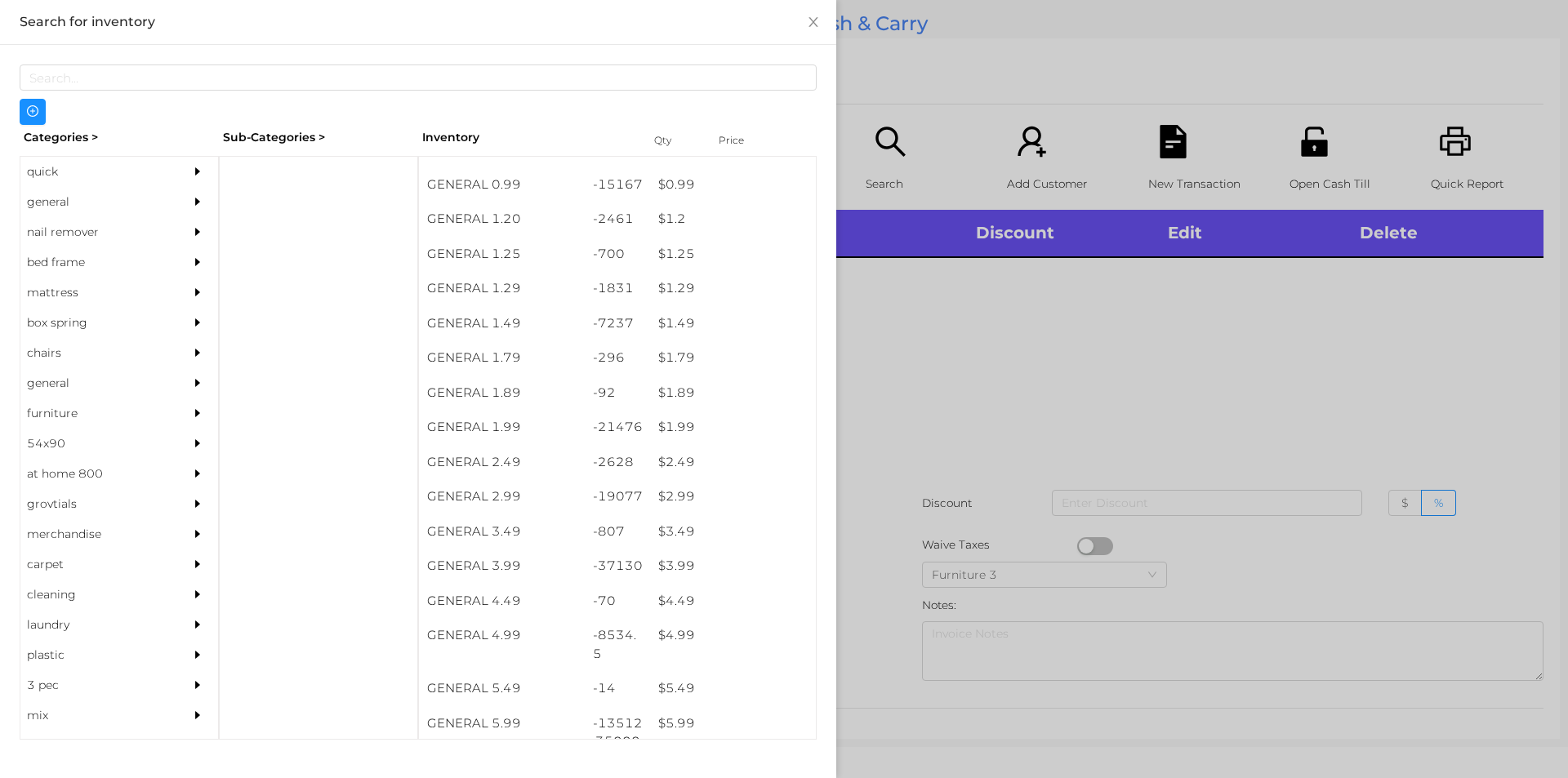
scroll to position [142, 0]
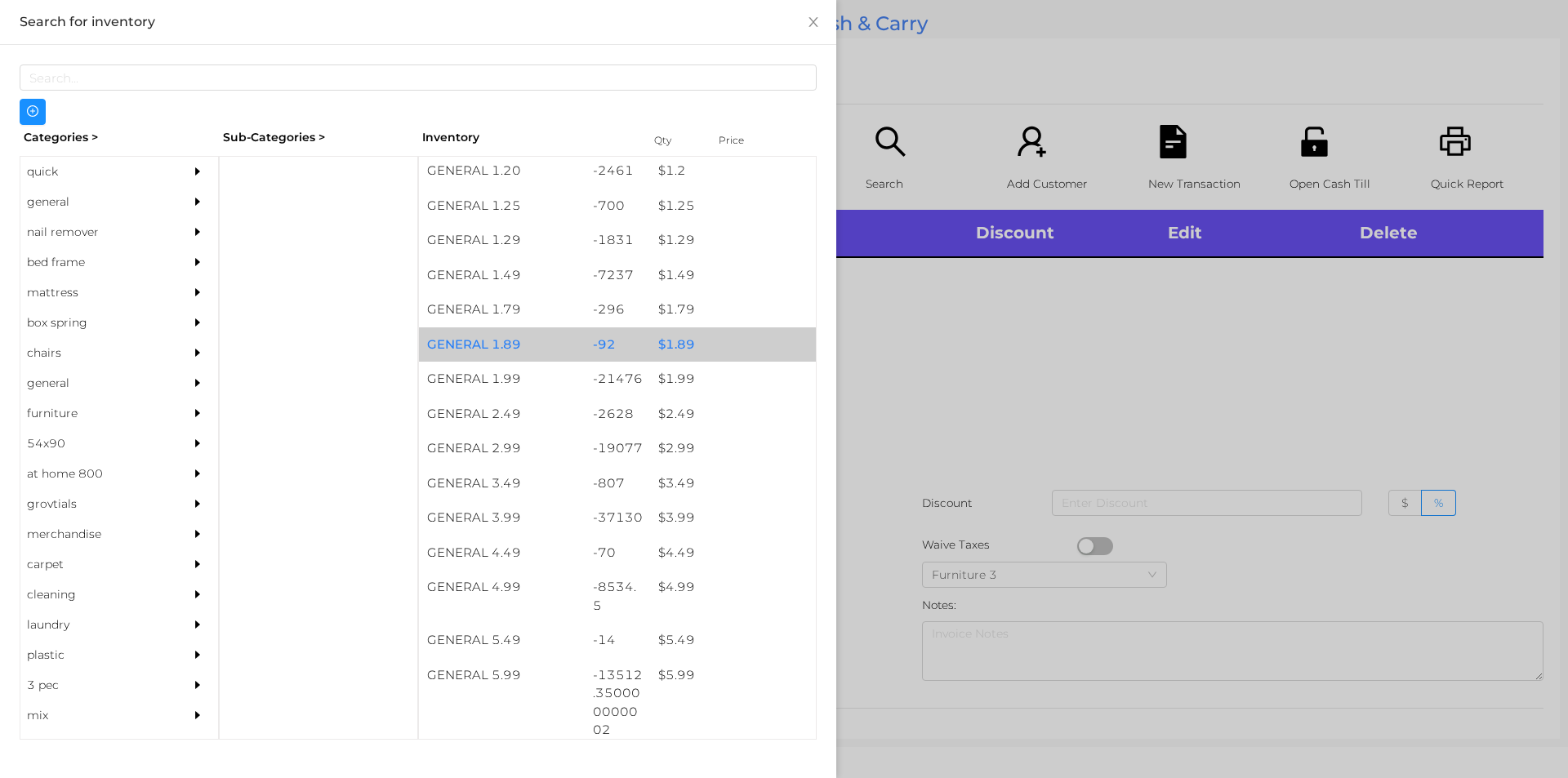
click at [716, 360] on div "$ 1.89" at bounding box center [733, 344] width 166 height 35
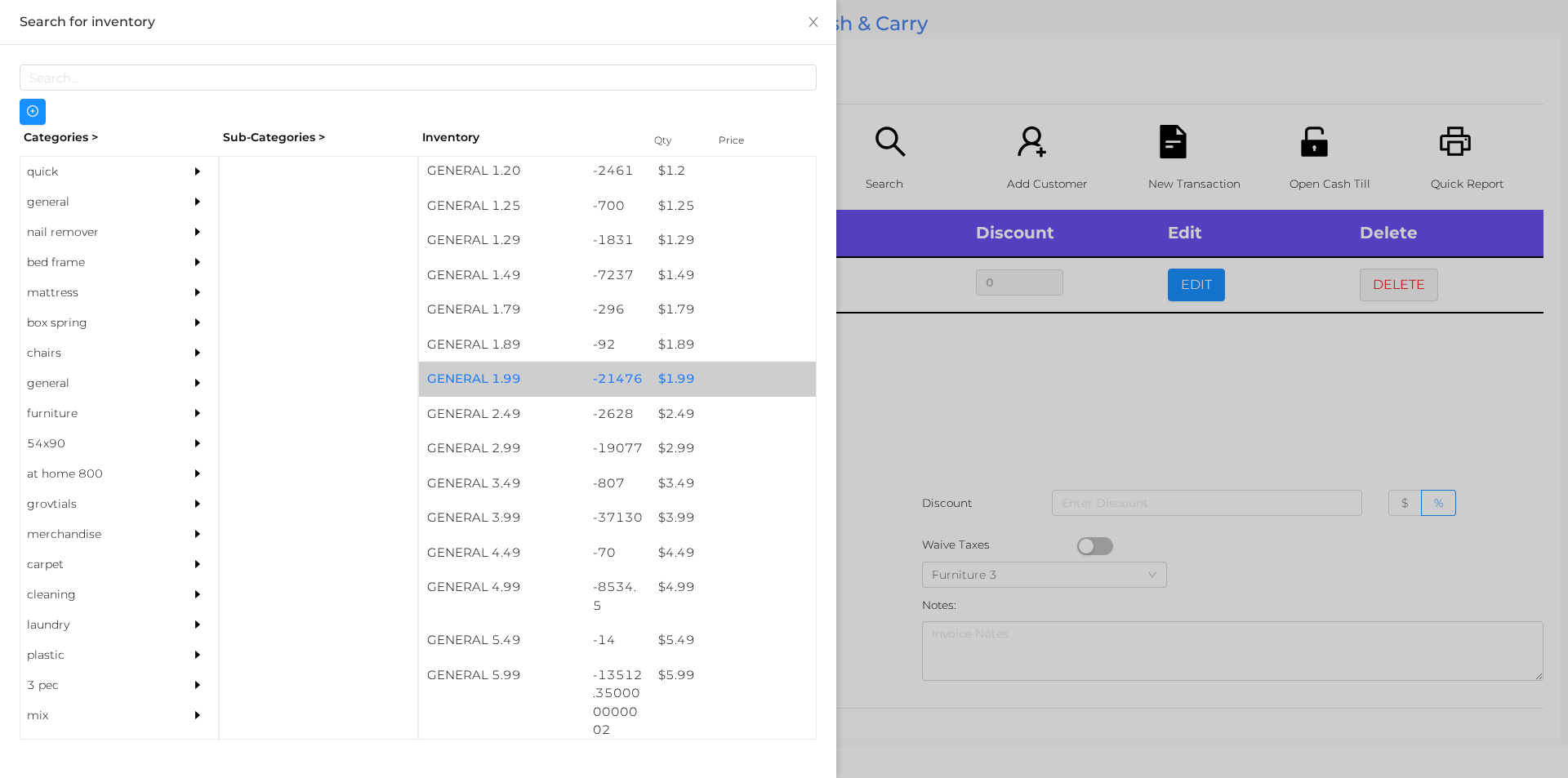
click at [729, 381] on div "$ 1.99" at bounding box center [733, 379] width 166 height 35
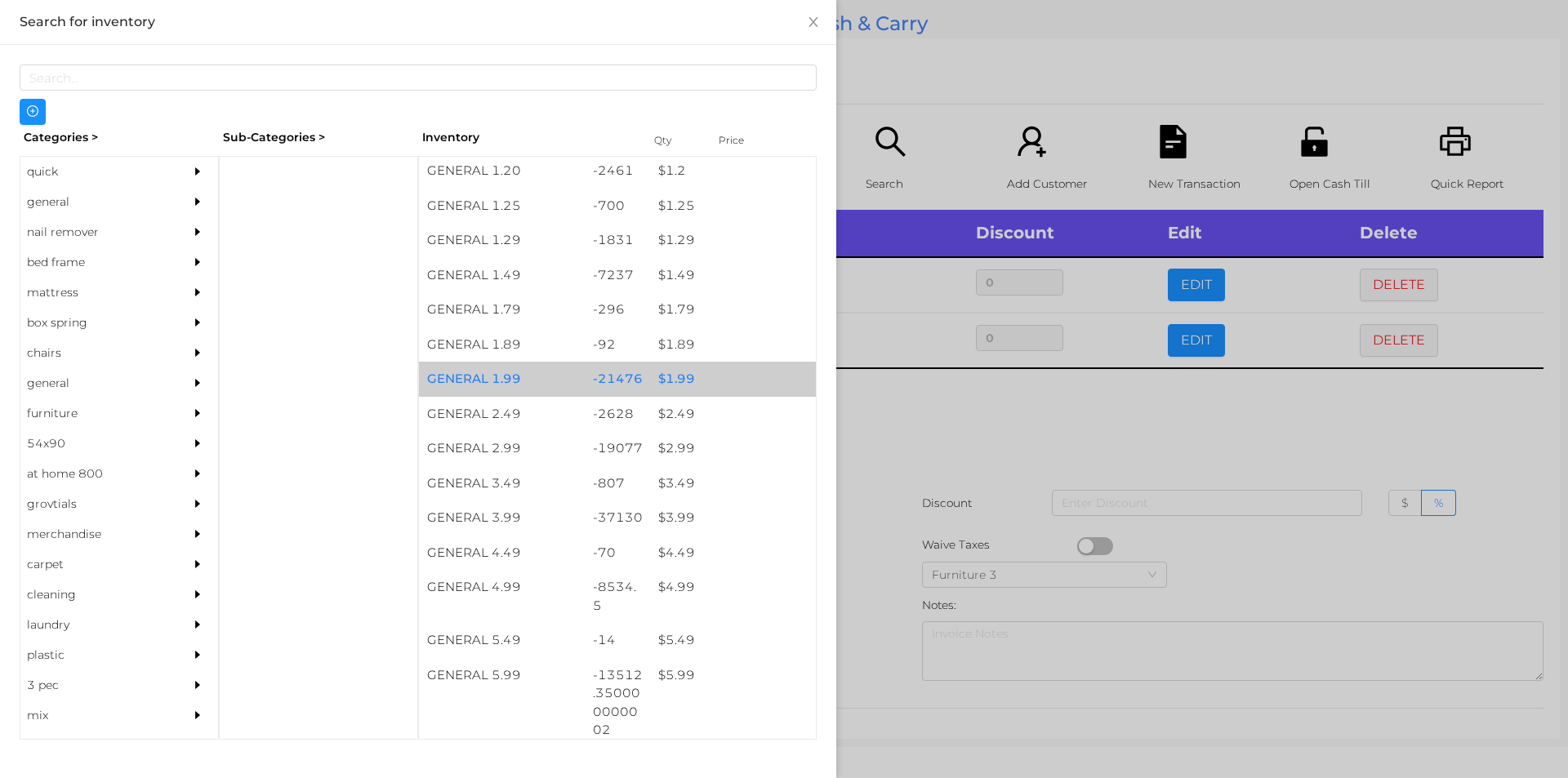
click at [729, 373] on div "$ 1.99" at bounding box center [733, 379] width 166 height 35
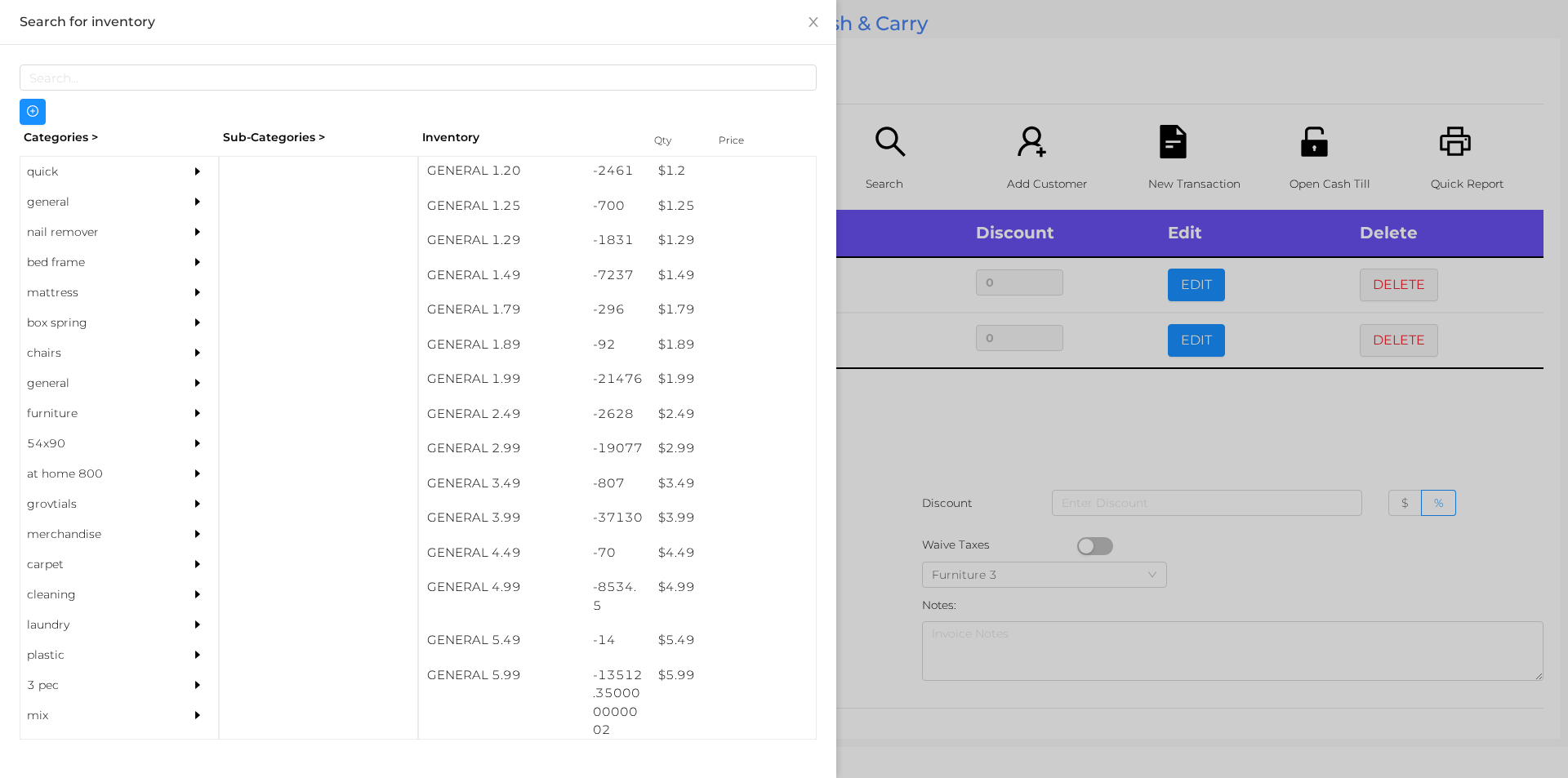
click at [974, 440] on div at bounding box center [784, 389] width 1568 height 778
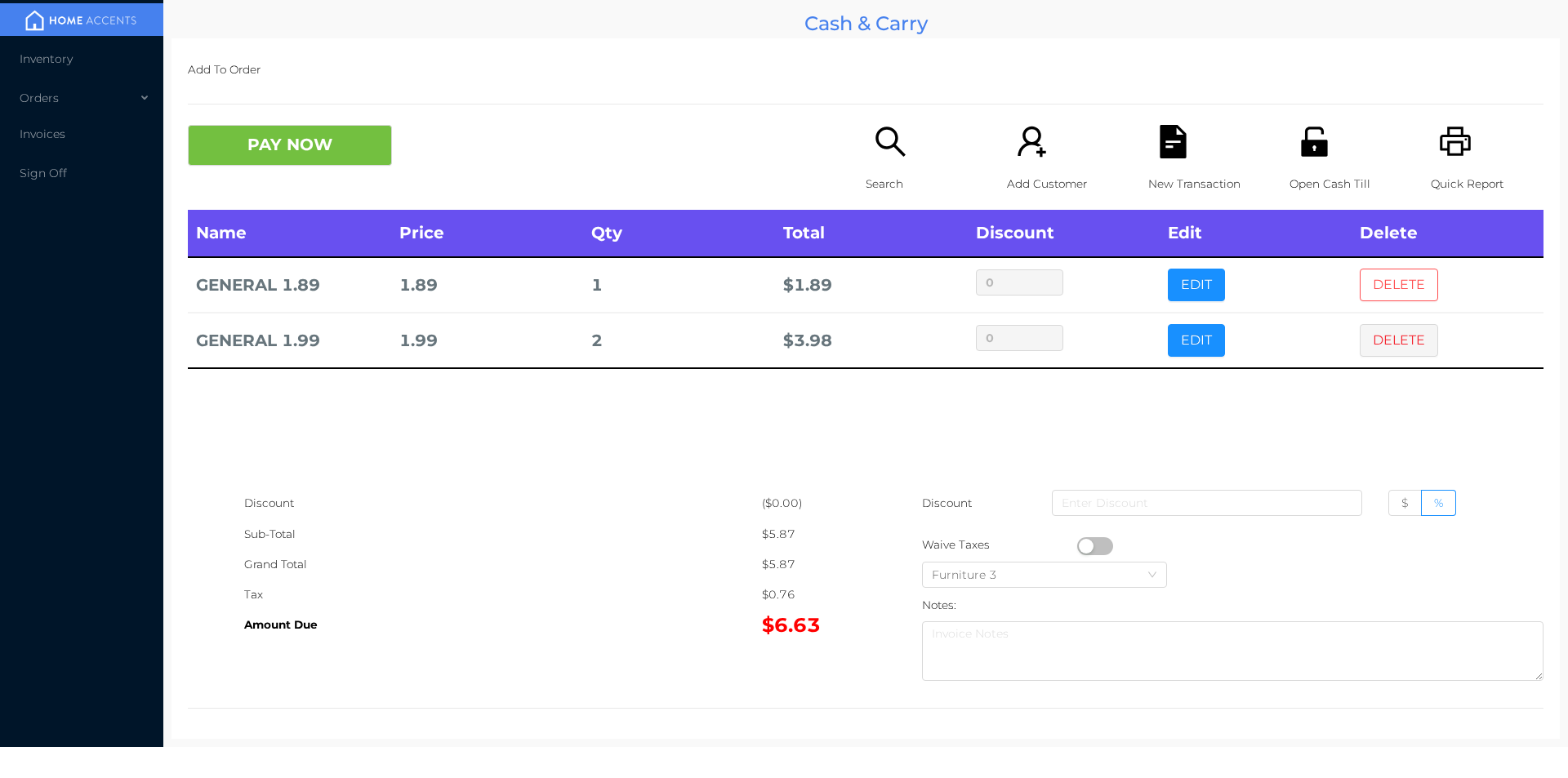
click at [1383, 279] on button "DELETE" at bounding box center [1398, 285] width 78 height 33
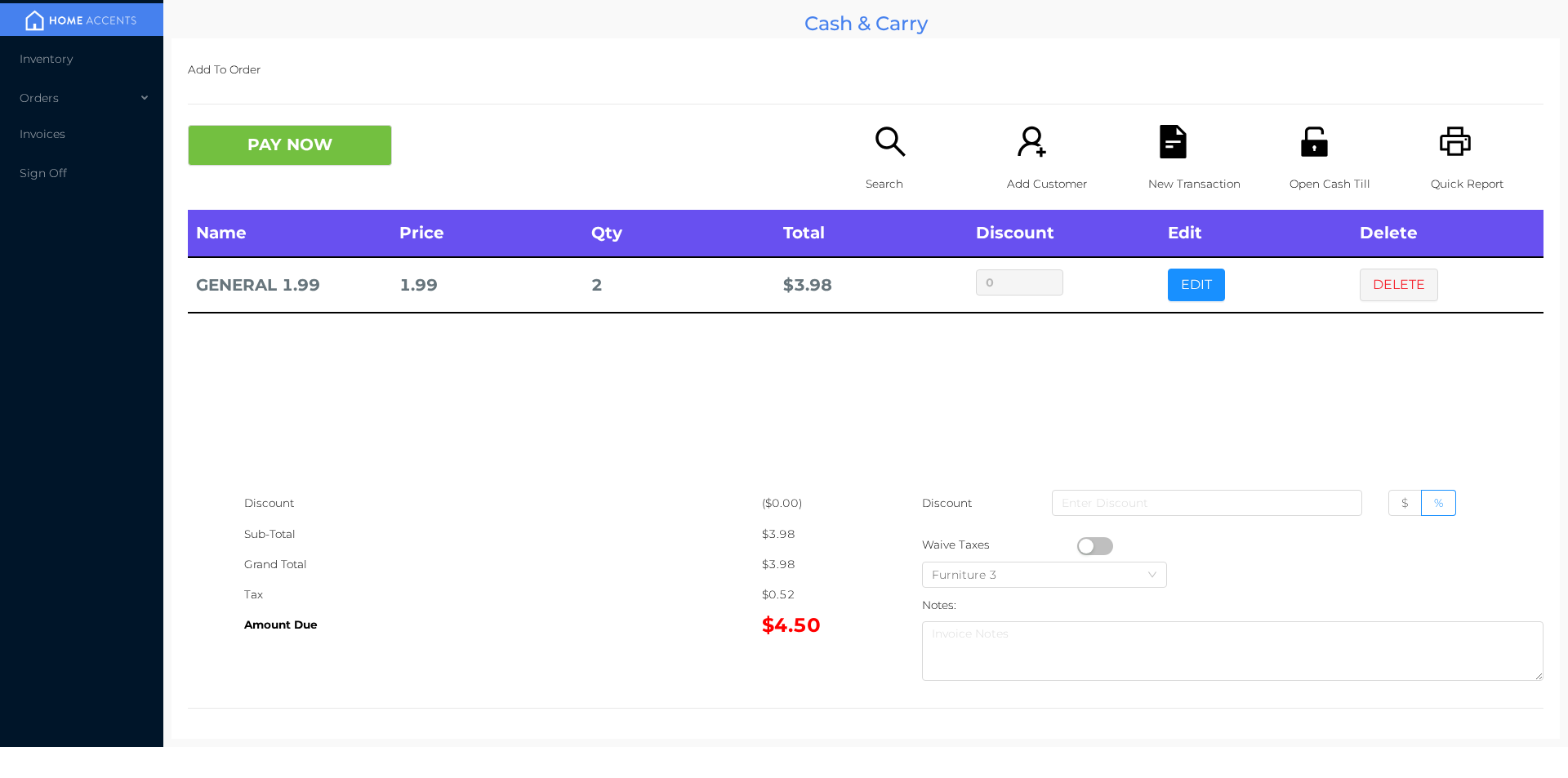
click at [1078, 544] on button "button" at bounding box center [1095, 546] width 36 height 18
click at [253, 160] on button "PAY NOW" at bounding box center [289, 145] width 205 height 41
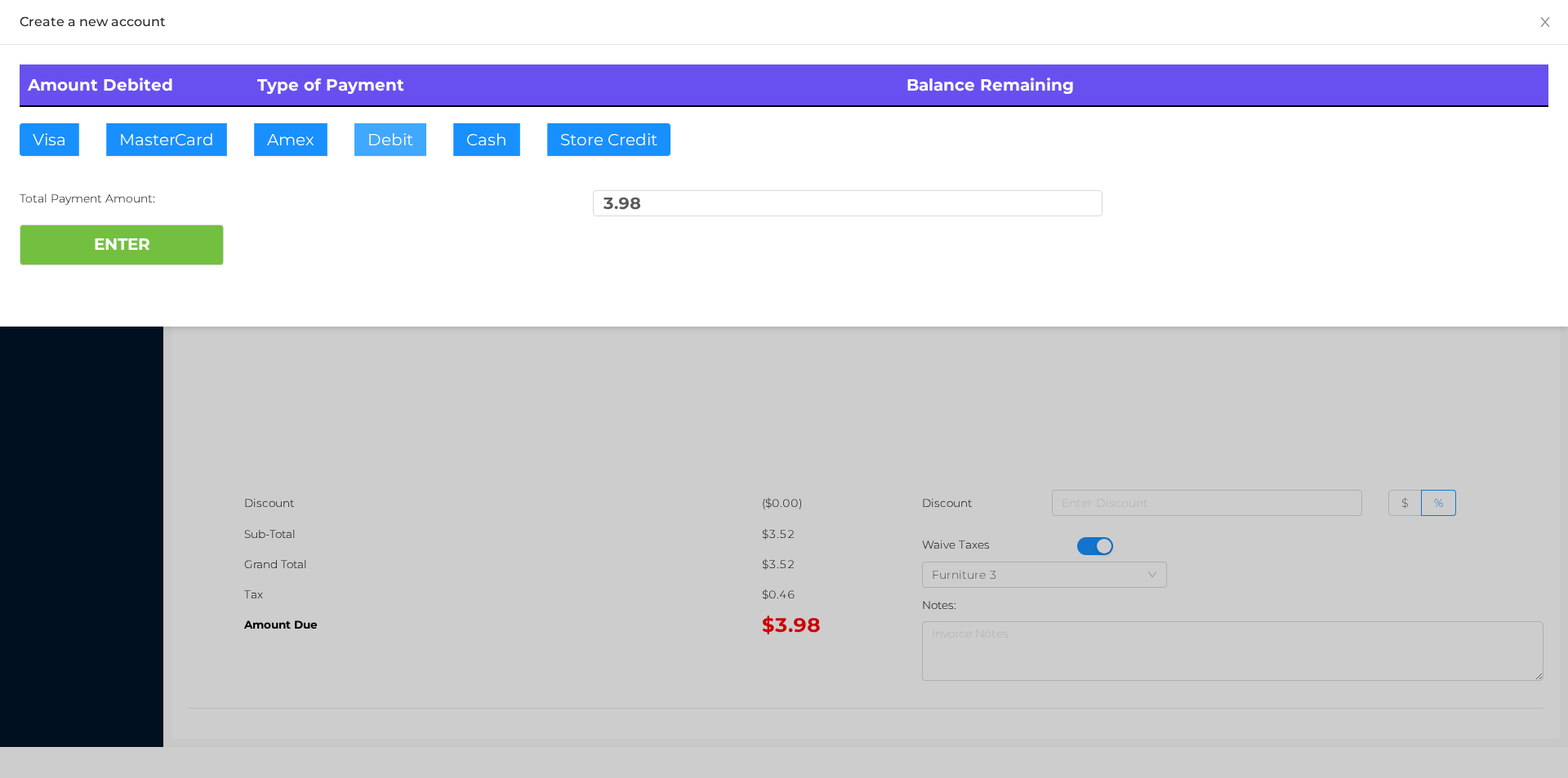
click at [388, 136] on button "Debit" at bounding box center [390, 140] width 72 height 33
click at [219, 231] on button "ENTER" at bounding box center [122, 244] width 205 height 41
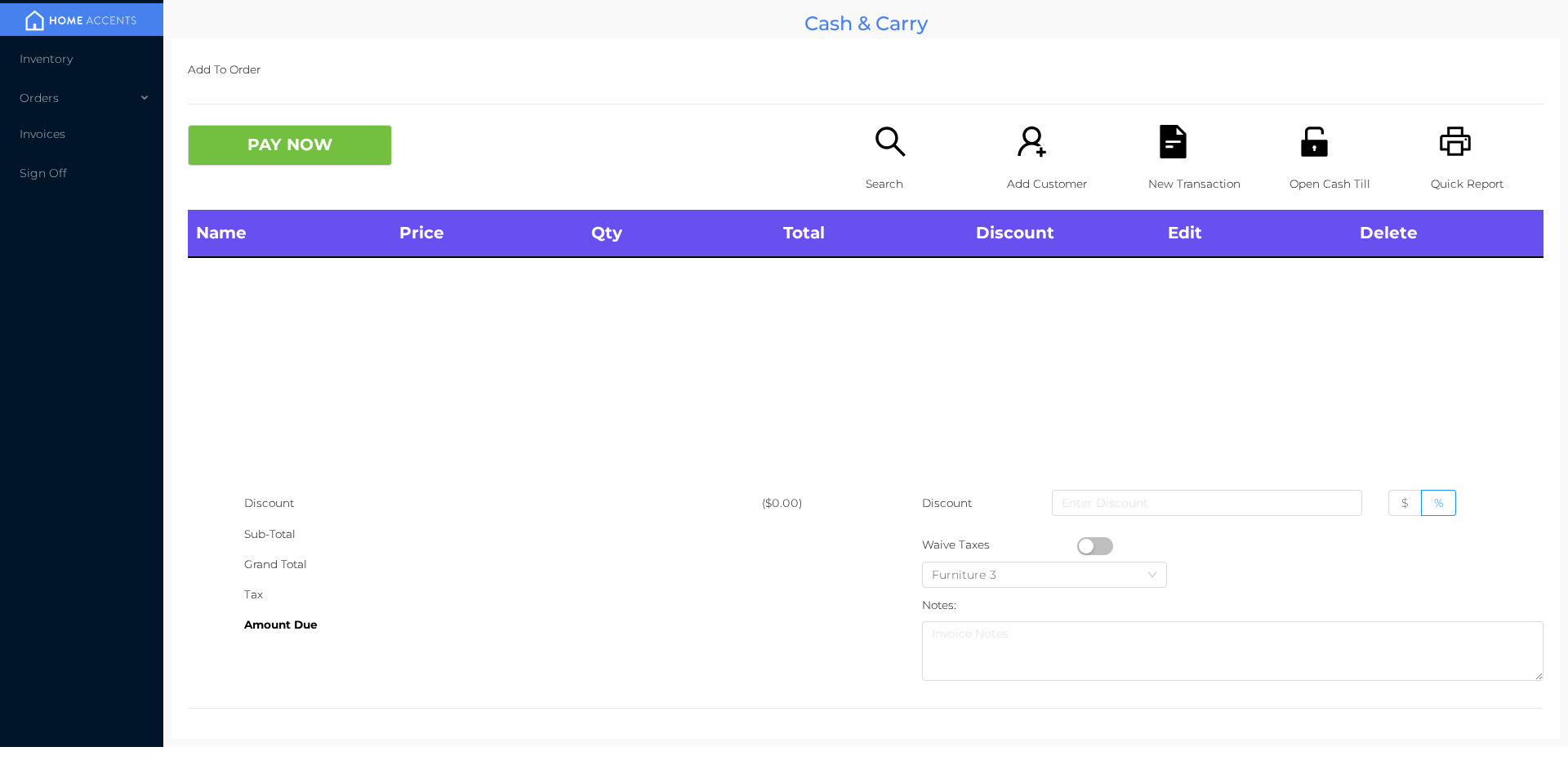
click at [1318, 158] on icon "icon: unlock" at bounding box center [1314, 142] width 34 height 34
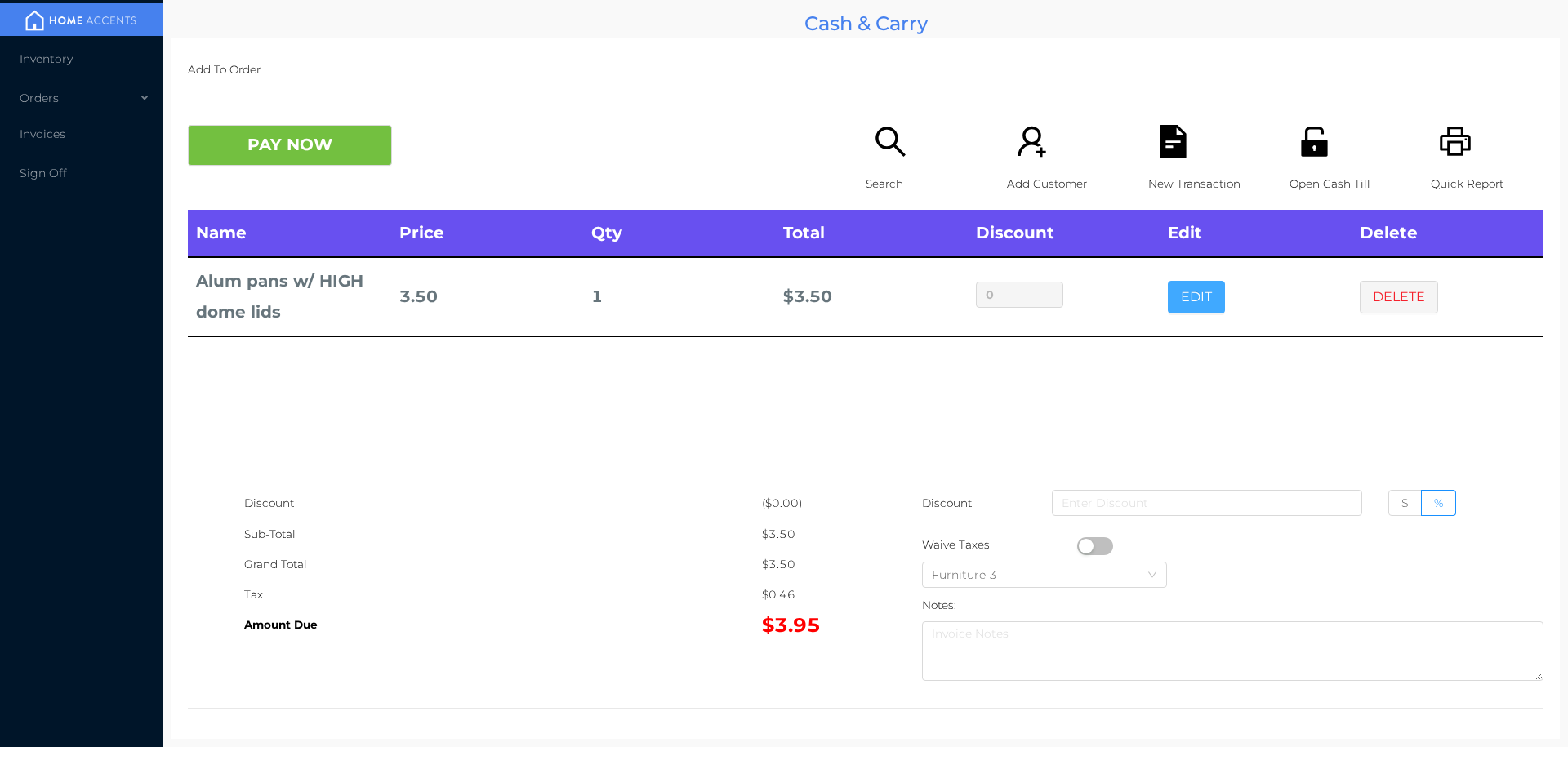
click at [1197, 303] on button "EDIT" at bounding box center [1196, 297] width 58 height 33
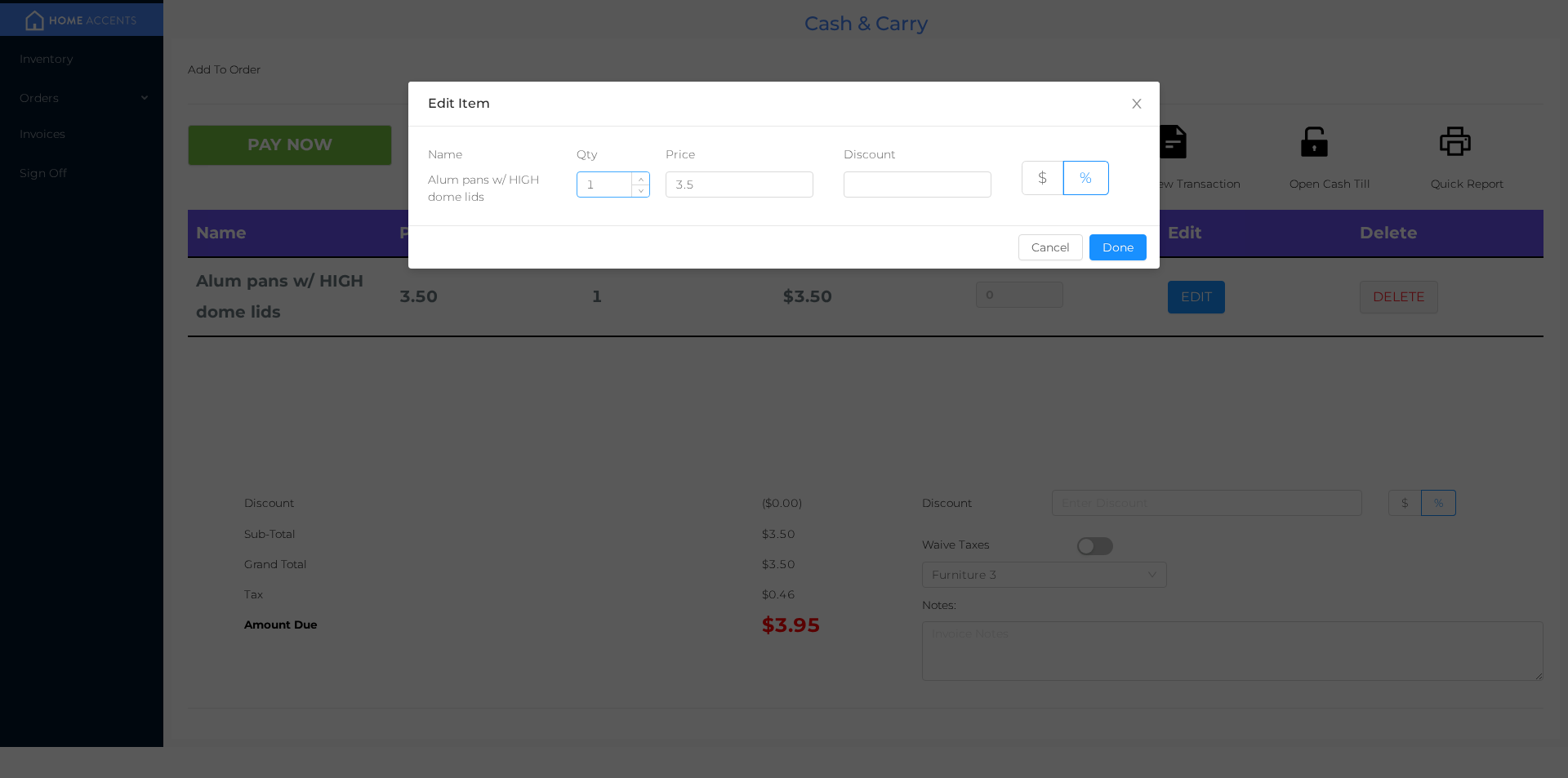
click at [588, 184] on input "1" at bounding box center [613, 185] width 72 height 25
click at [599, 183] on input "1" at bounding box center [613, 185] width 72 height 25
type input "5"
click at [1141, 279] on div "sentinelStart Edit Item Name Qty Price Discount Alum pans w/ HIGH dome lids 5 3…" at bounding box center [784, 185] width 751 height 207
click at [1095, 241] on button "Done" at bounding box center [1117, 248] width 58 height 26
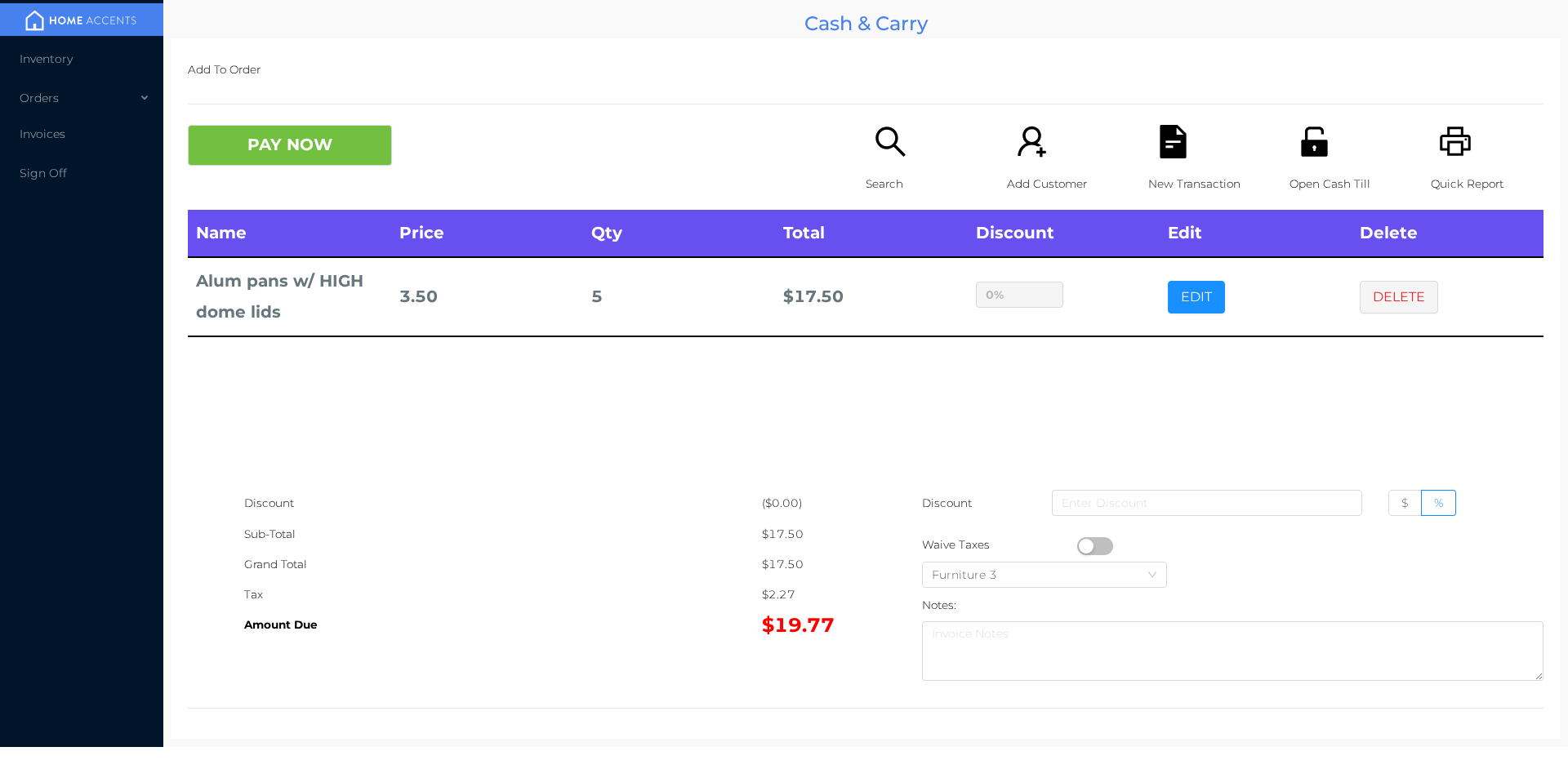
click at [793, 160] on div "PAY NOW" at bounding box center [526, 145] width 678 height 41
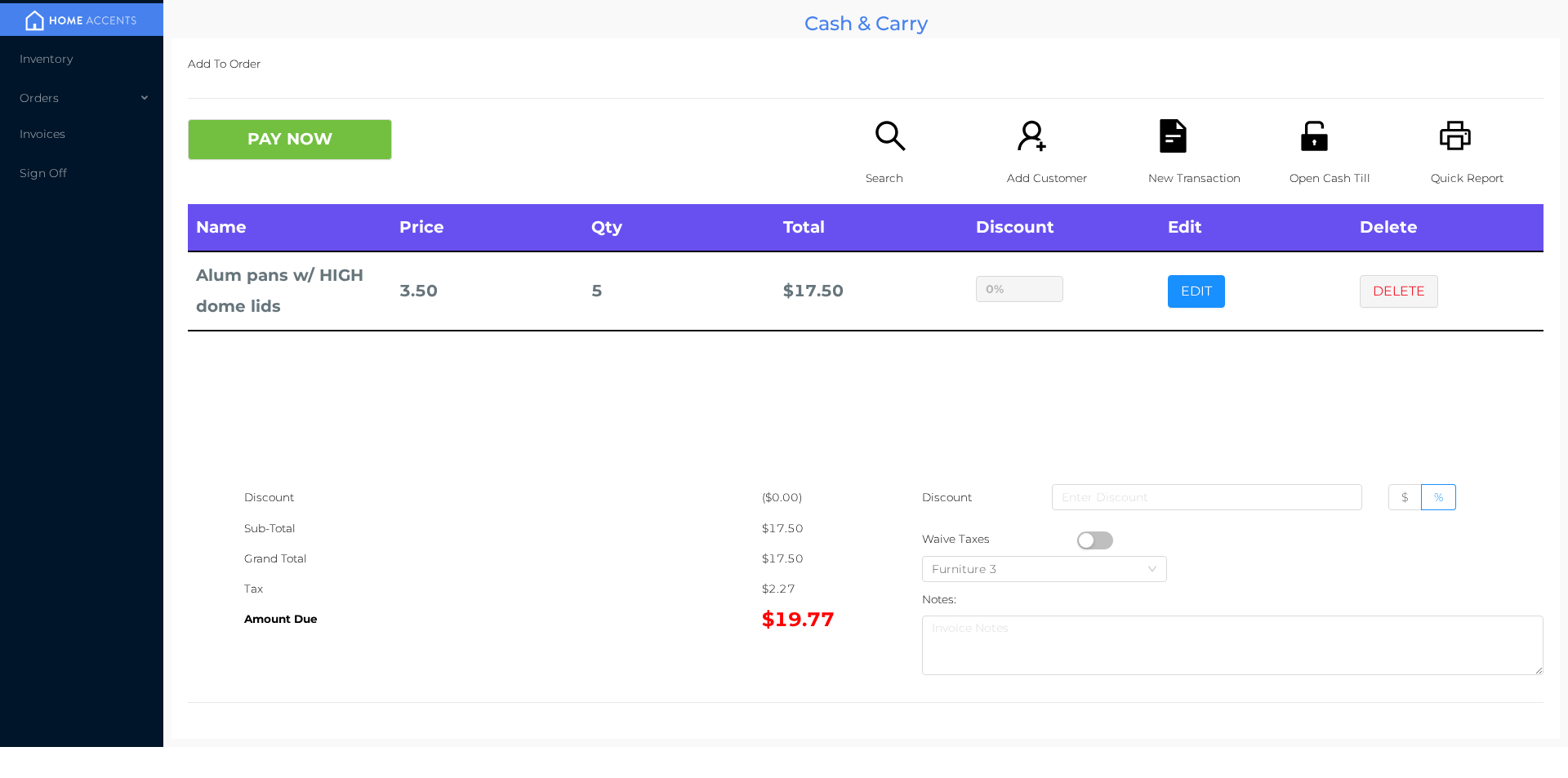
click at [845, 153] on div "PAY NOW" at bounding box center [526, 139] width 678 height 41
click at [866, 174] on p "Search" at bounding box center [922, 178] width 113 height 30
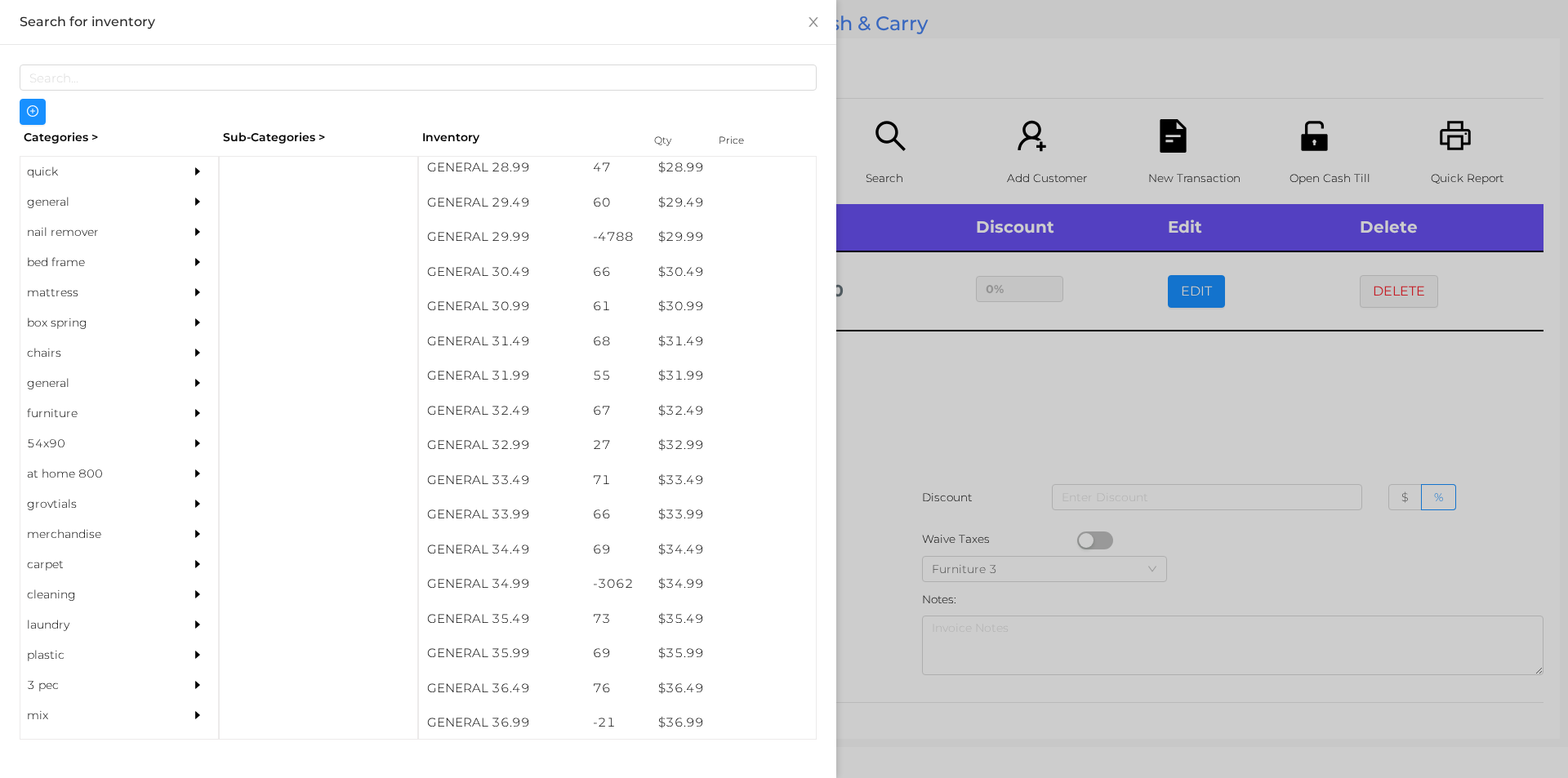
scroll to position [2392, 0]
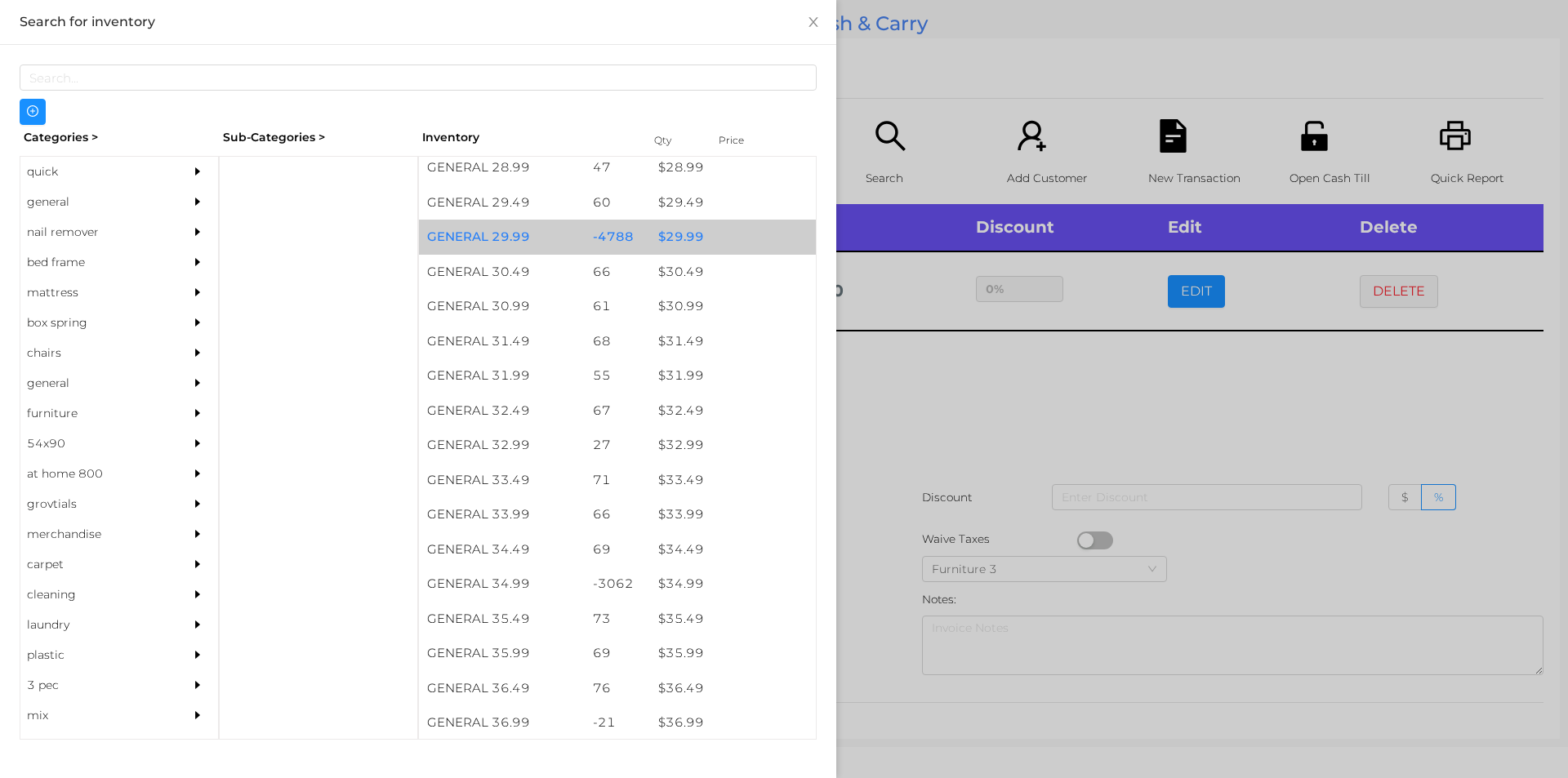
click at [651, 227] on div "$ 29.99" at bounding box center [733, 237] width 166 height 35
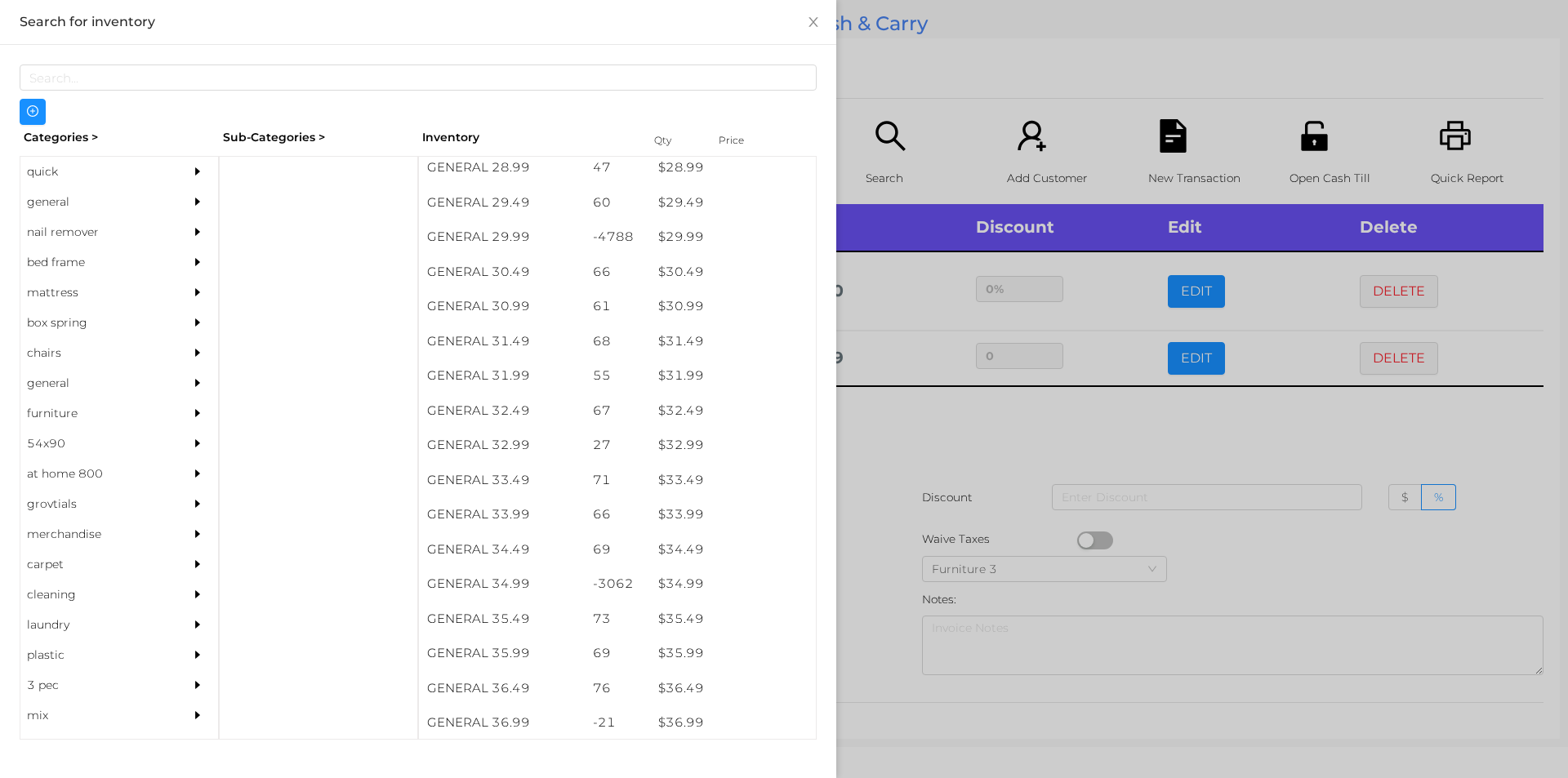
click at [929, 477] on div at bounding box center [784, 389] width 1568 height 778
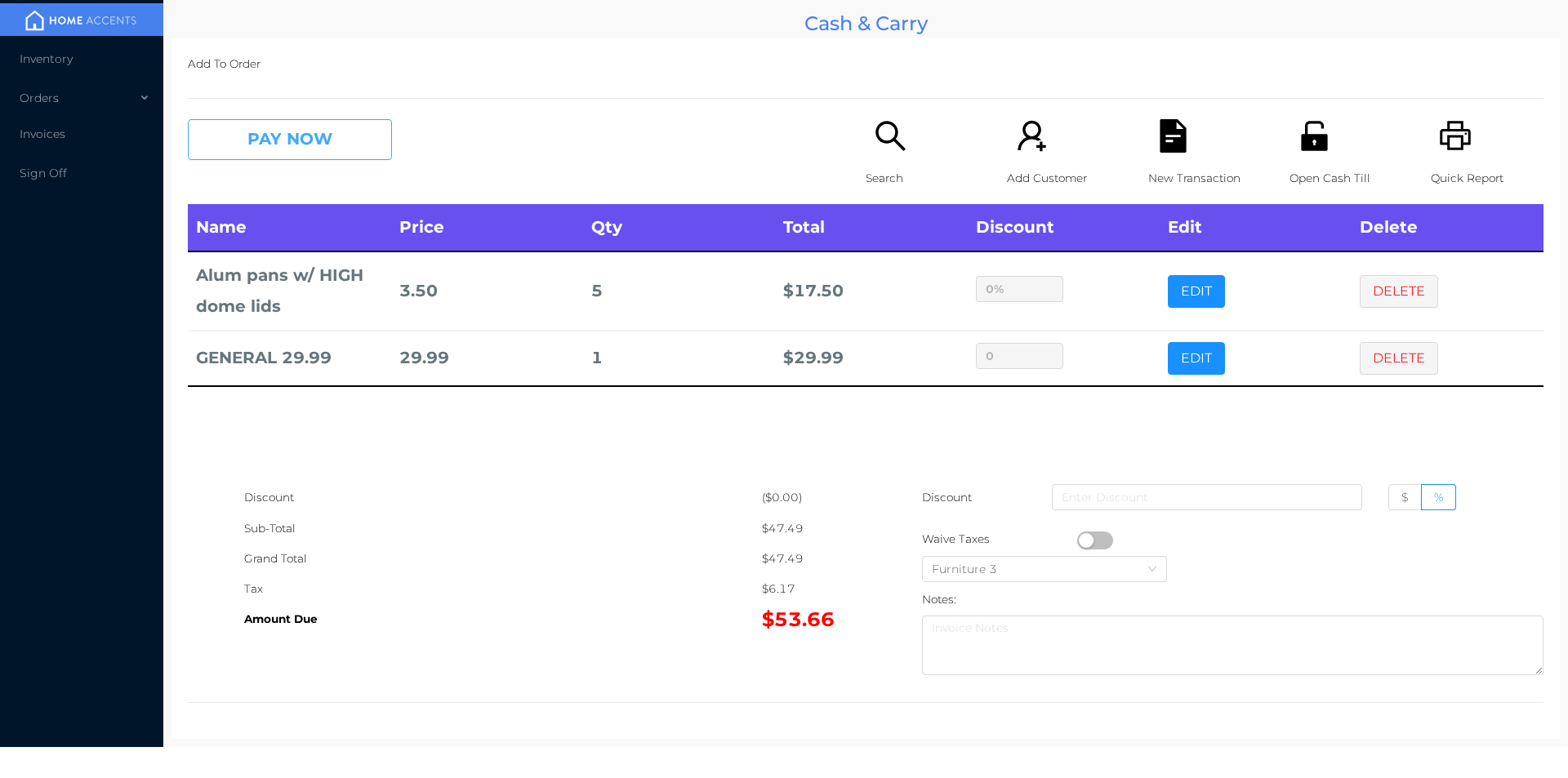
click at [248, 131] on button "PAY NOW" at bounding box center [289, 139] width 205 height 41
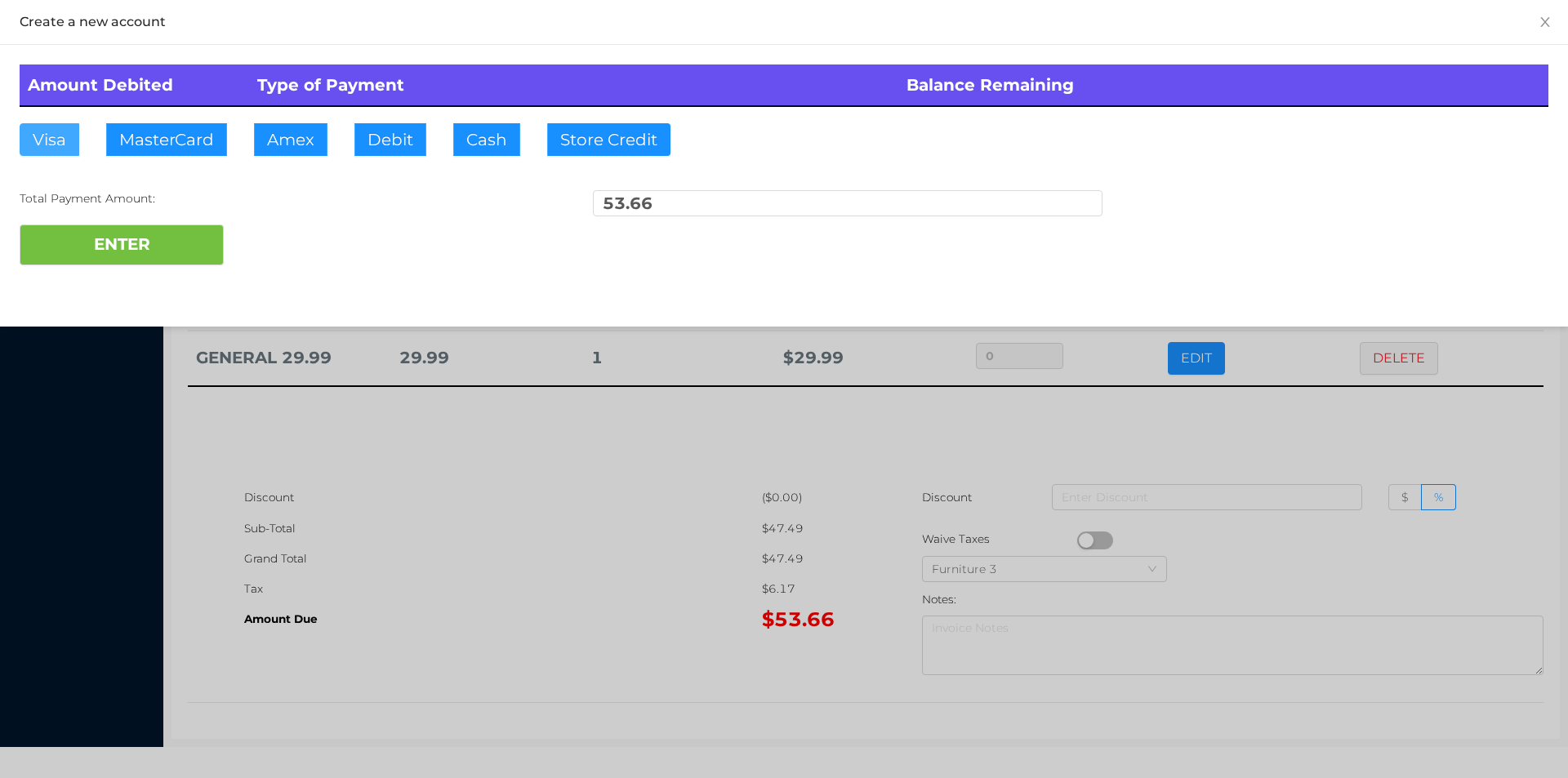
click at [67, 147] on button "Visa" at bounding box center [49, 140] width 59 height 33
click at [82, 247] on button "ENTER" at bounding box center [122, 244] width 205 height 41
type input "0"
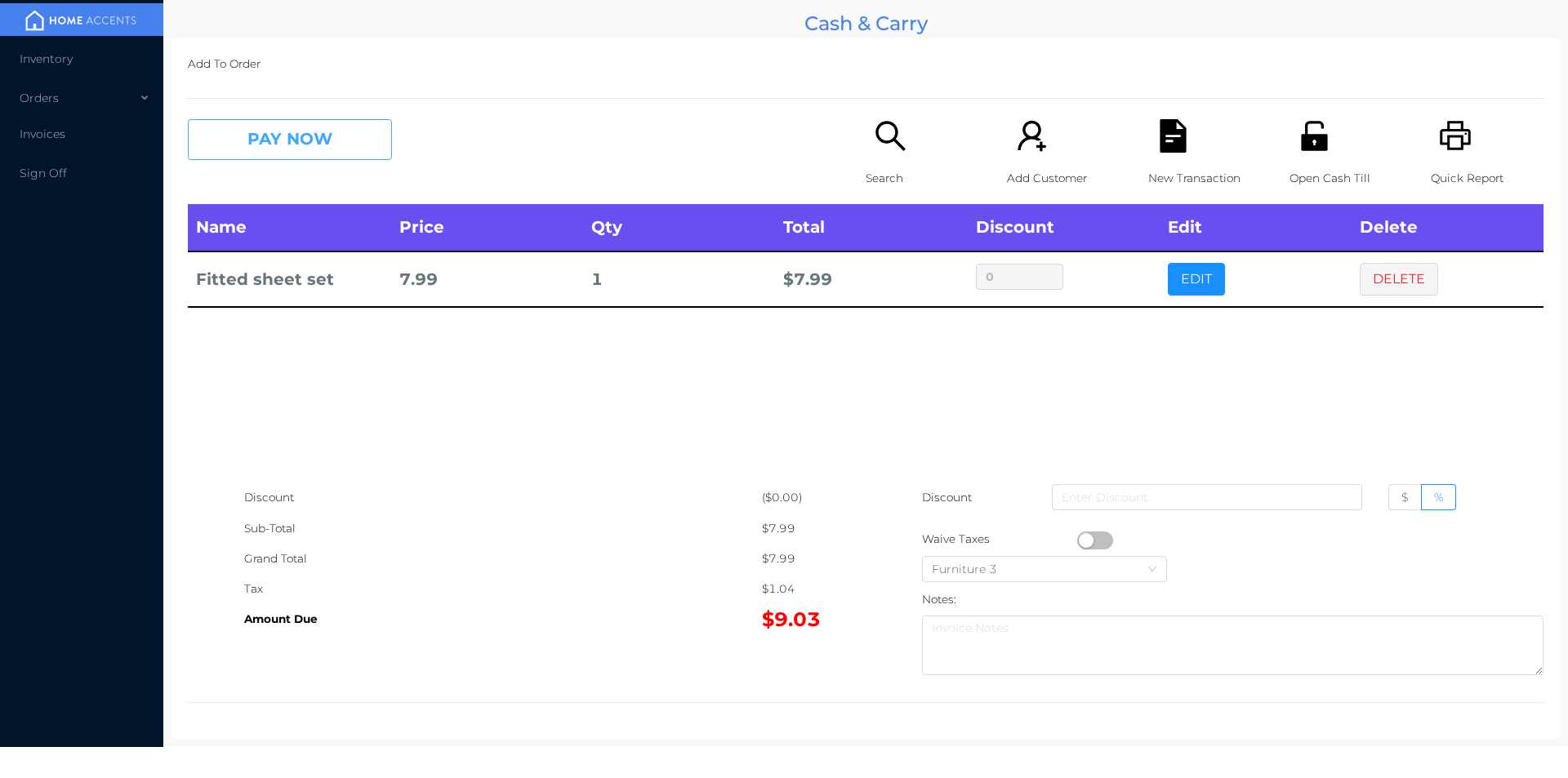
click at [308, 143] on button "PAY NOW" at bounding box center [289, 139] width 205 height 41
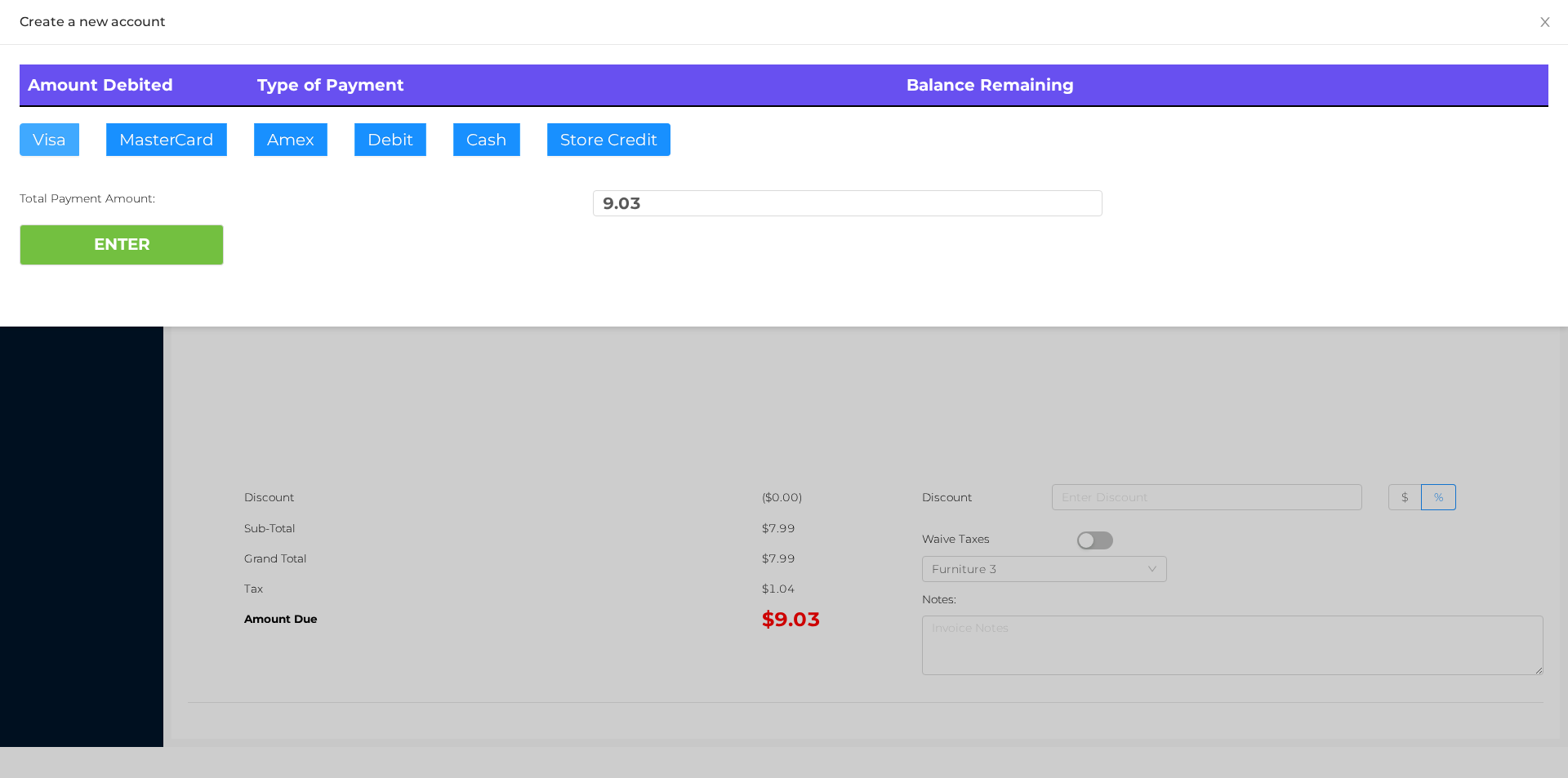
click at [64, 143] on button "Visa" at bounding box center [49, 140] width 59 height 33
click at [107, 234] on button "ENTER" at bounding box center [122, 244] width 205 height 41
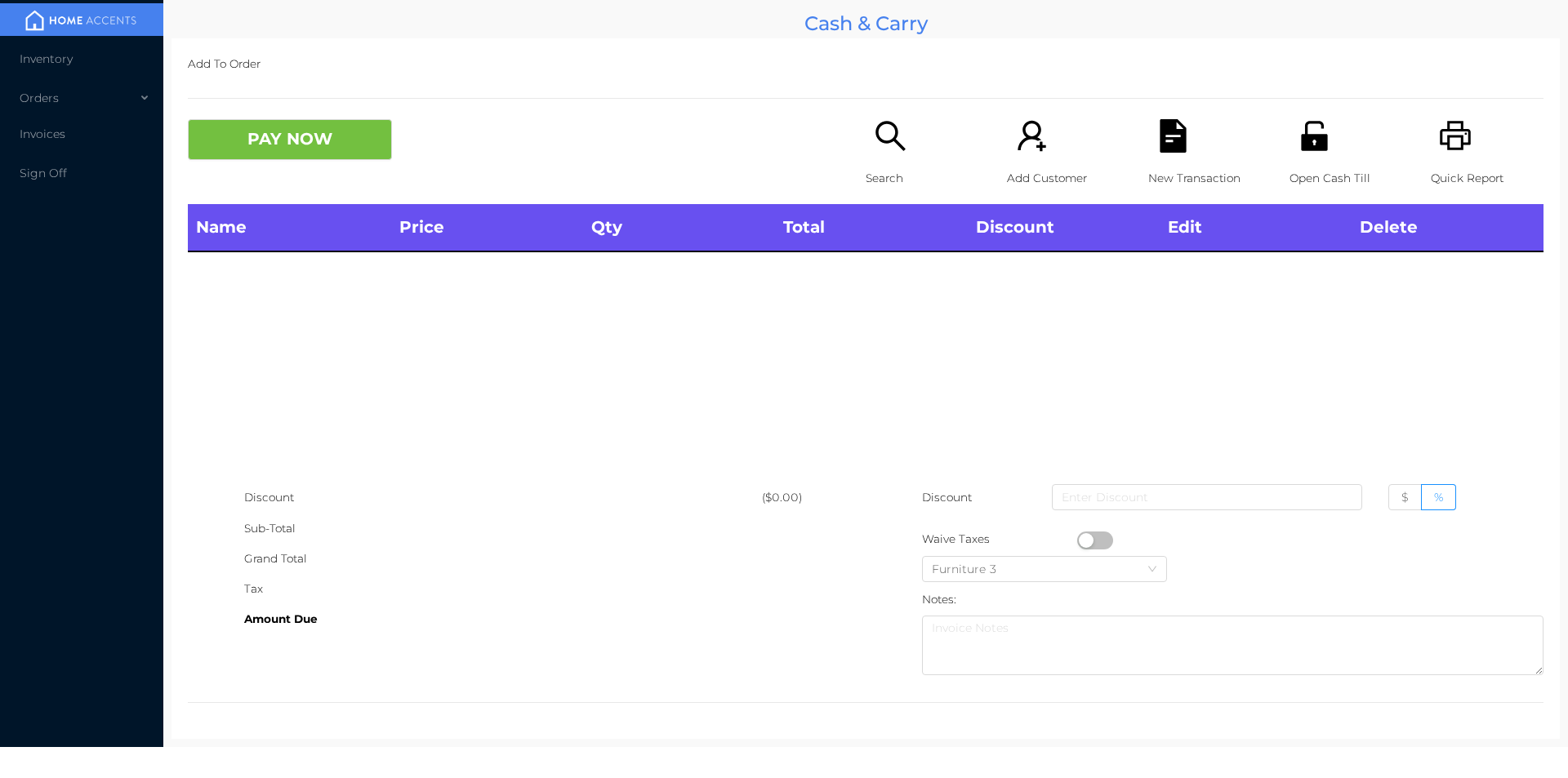
click at [905, 143] on div "Search" at bounding box center [922, 161] width 113 height 85
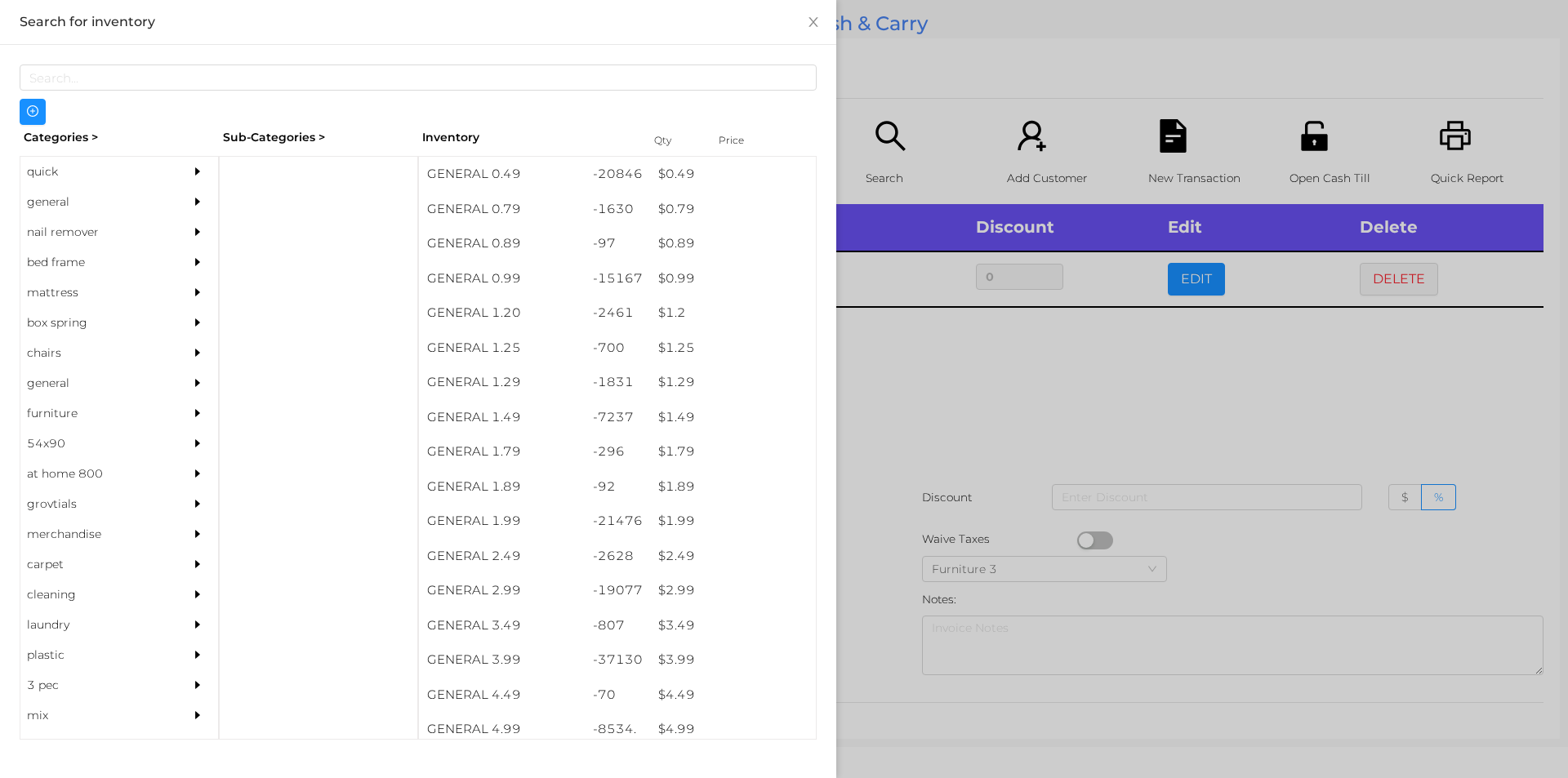
click at [883, 133] on div at bounding box center [784, 389] width 1568 height 778
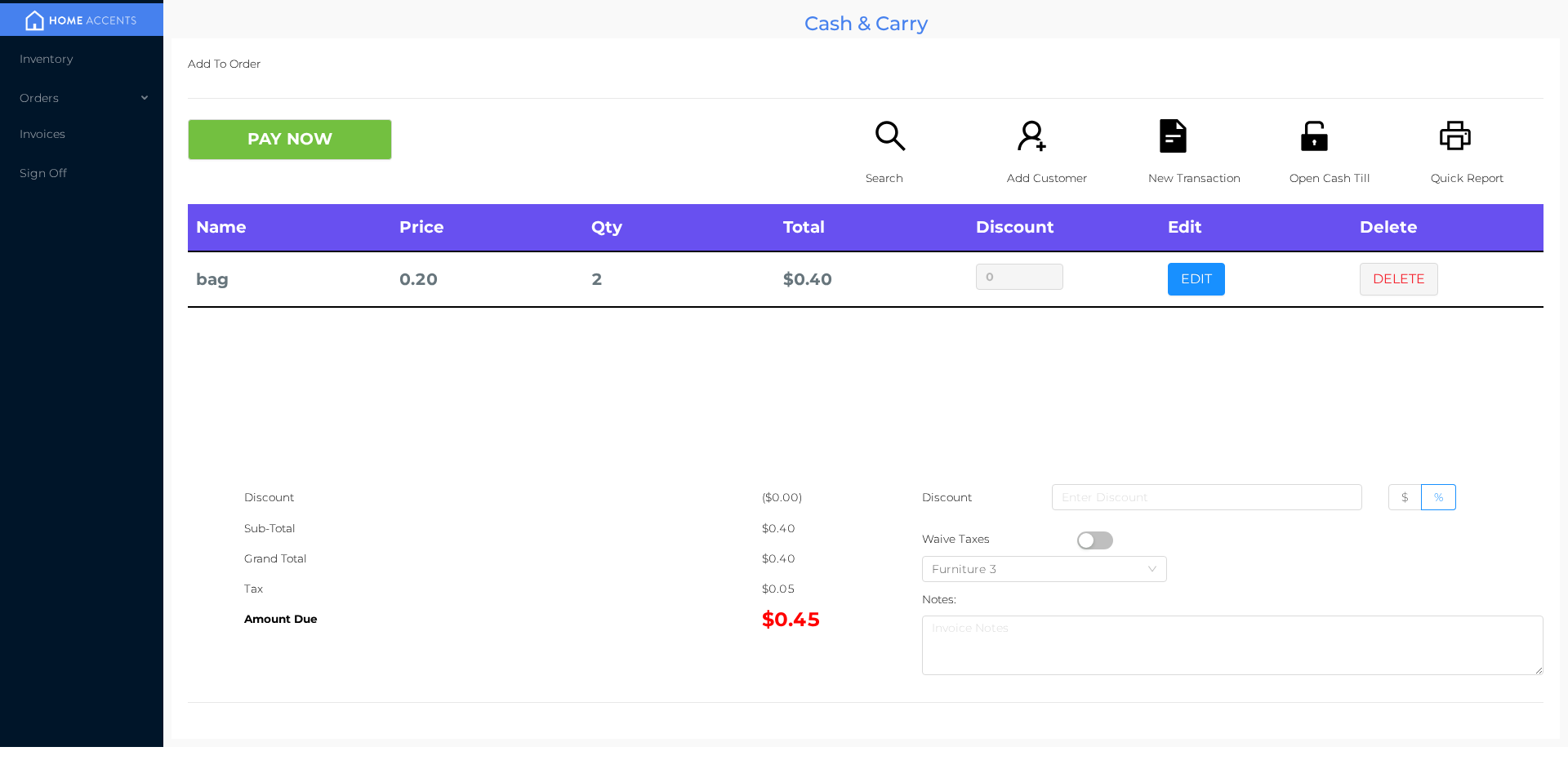
click at [866, 127] on div "Search" at bounding box center [922, 161] width 113 height 85
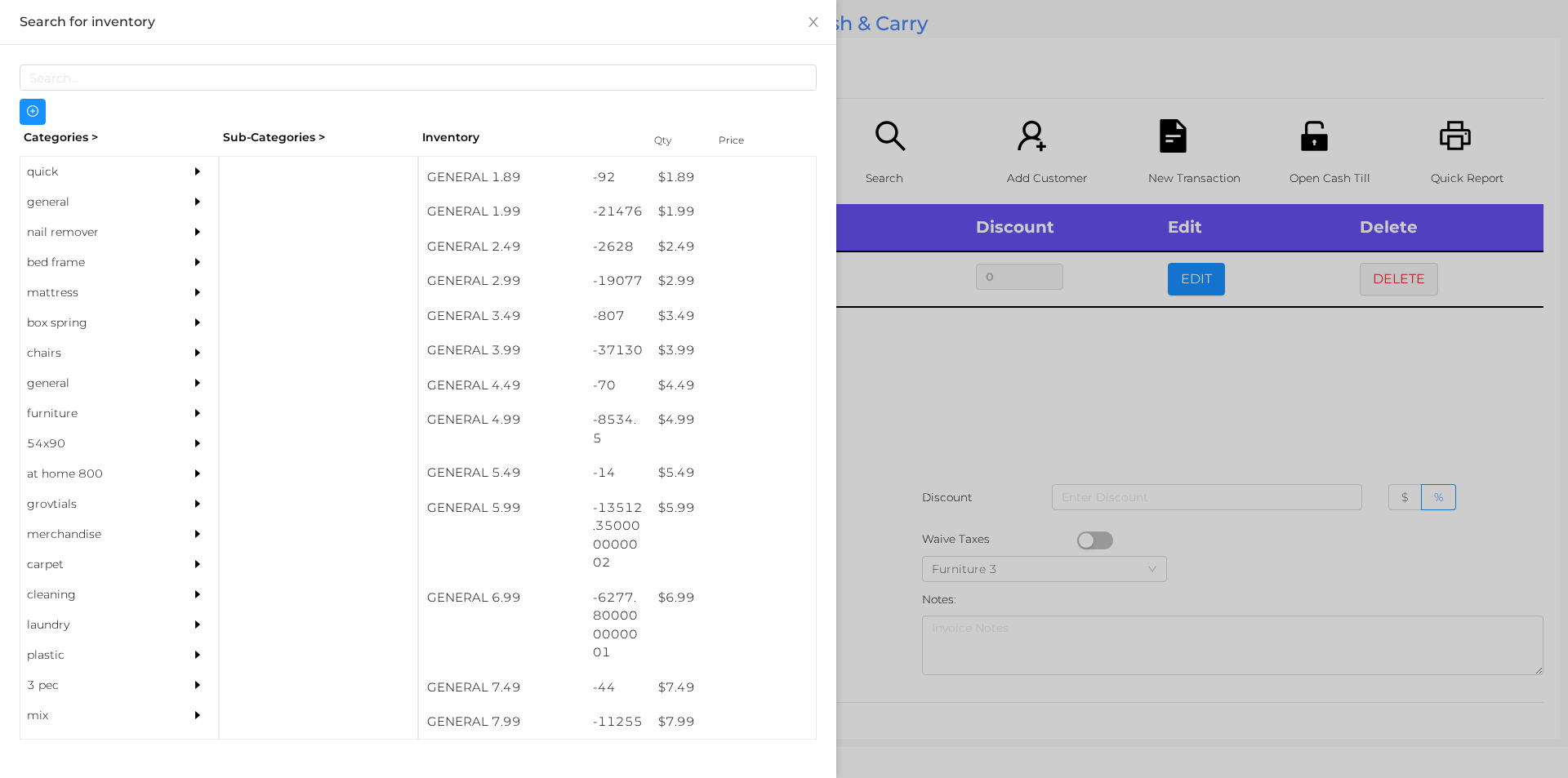
scroll to position [306, 0]
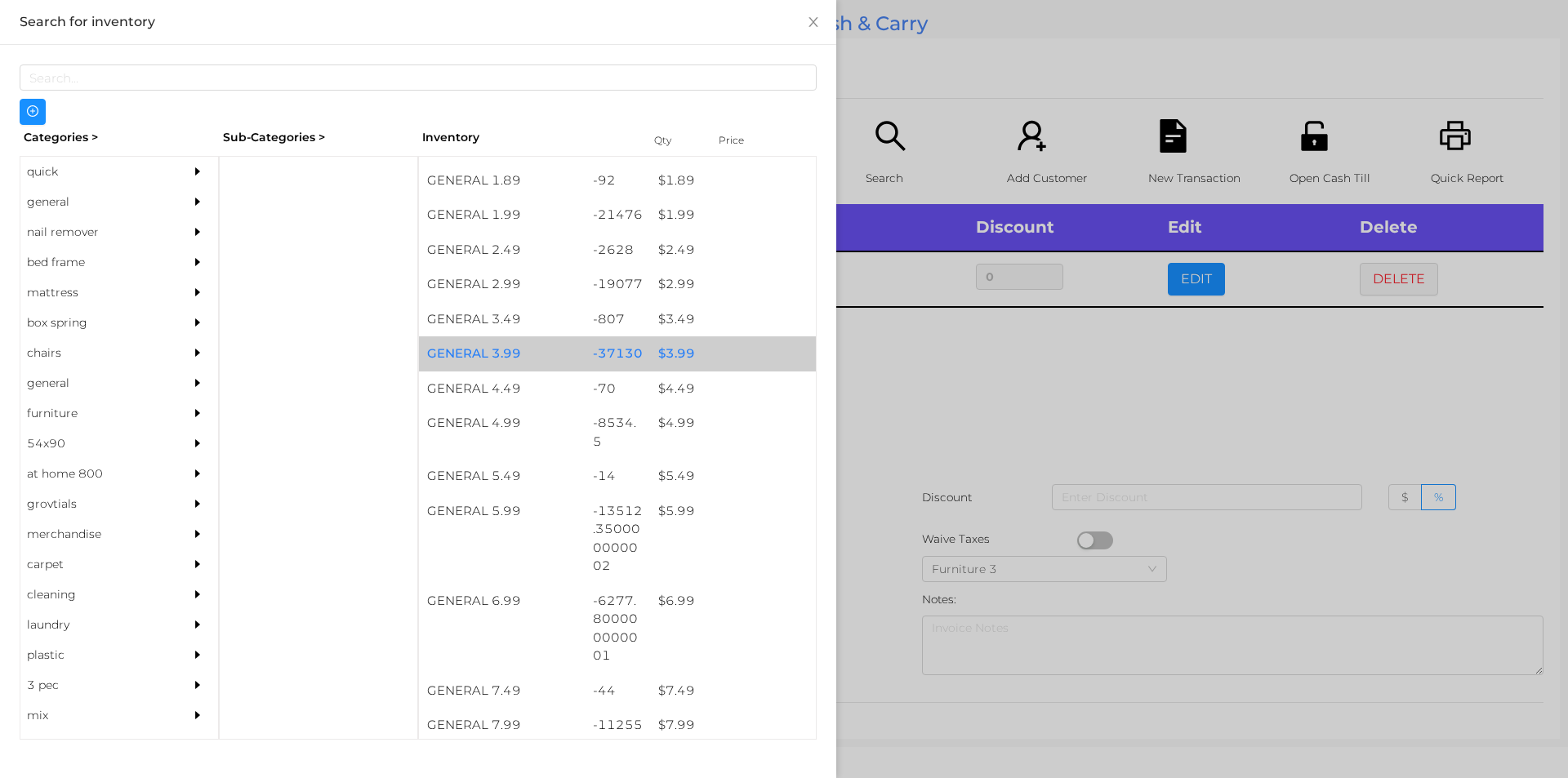
click at [699, 358] on div "$ 3.99" at bounding box center [733, 354] width 166 height 35
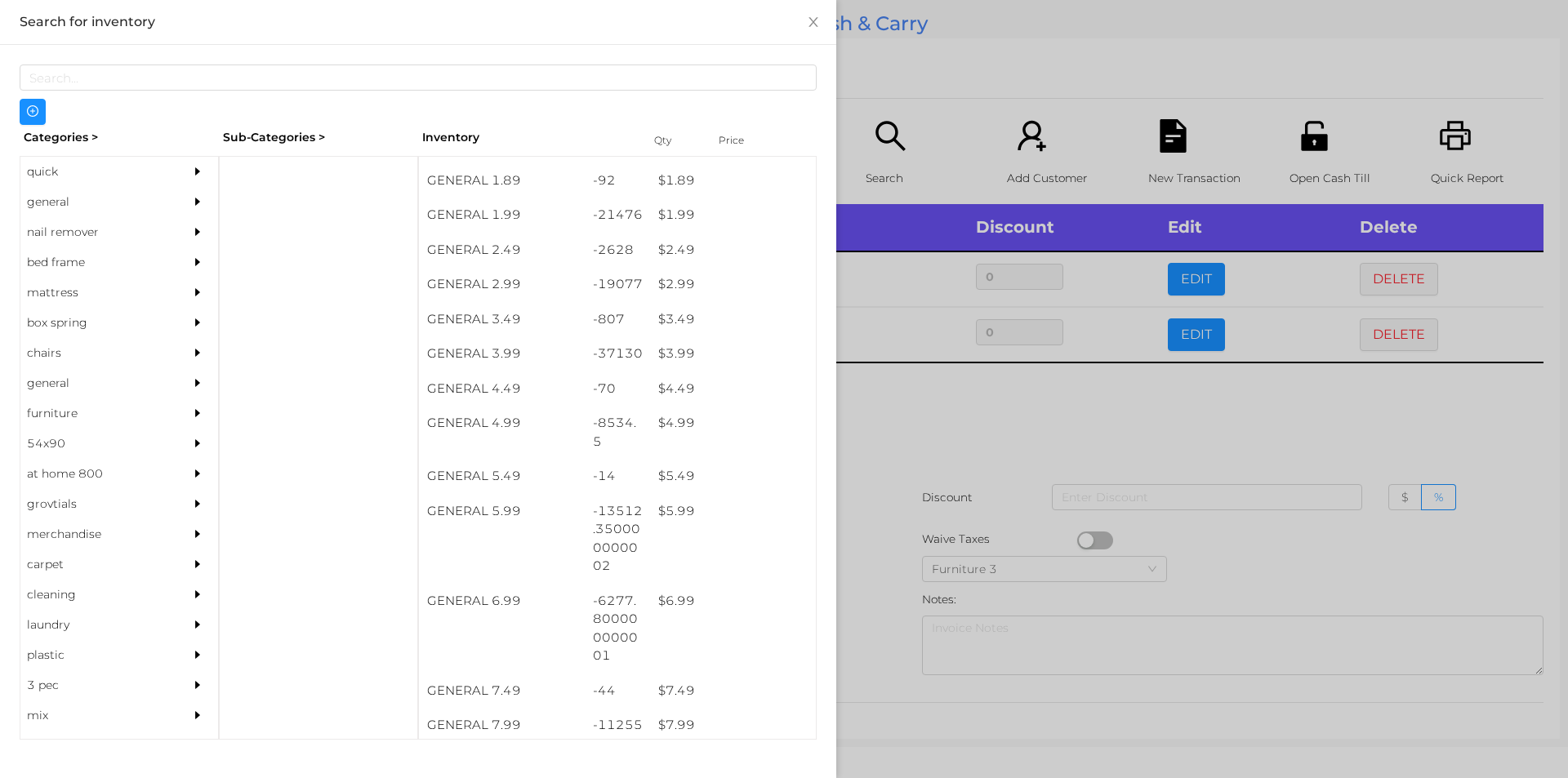
click at [909, 518] on div at bounding box center [784, 389] width 1568 height 778
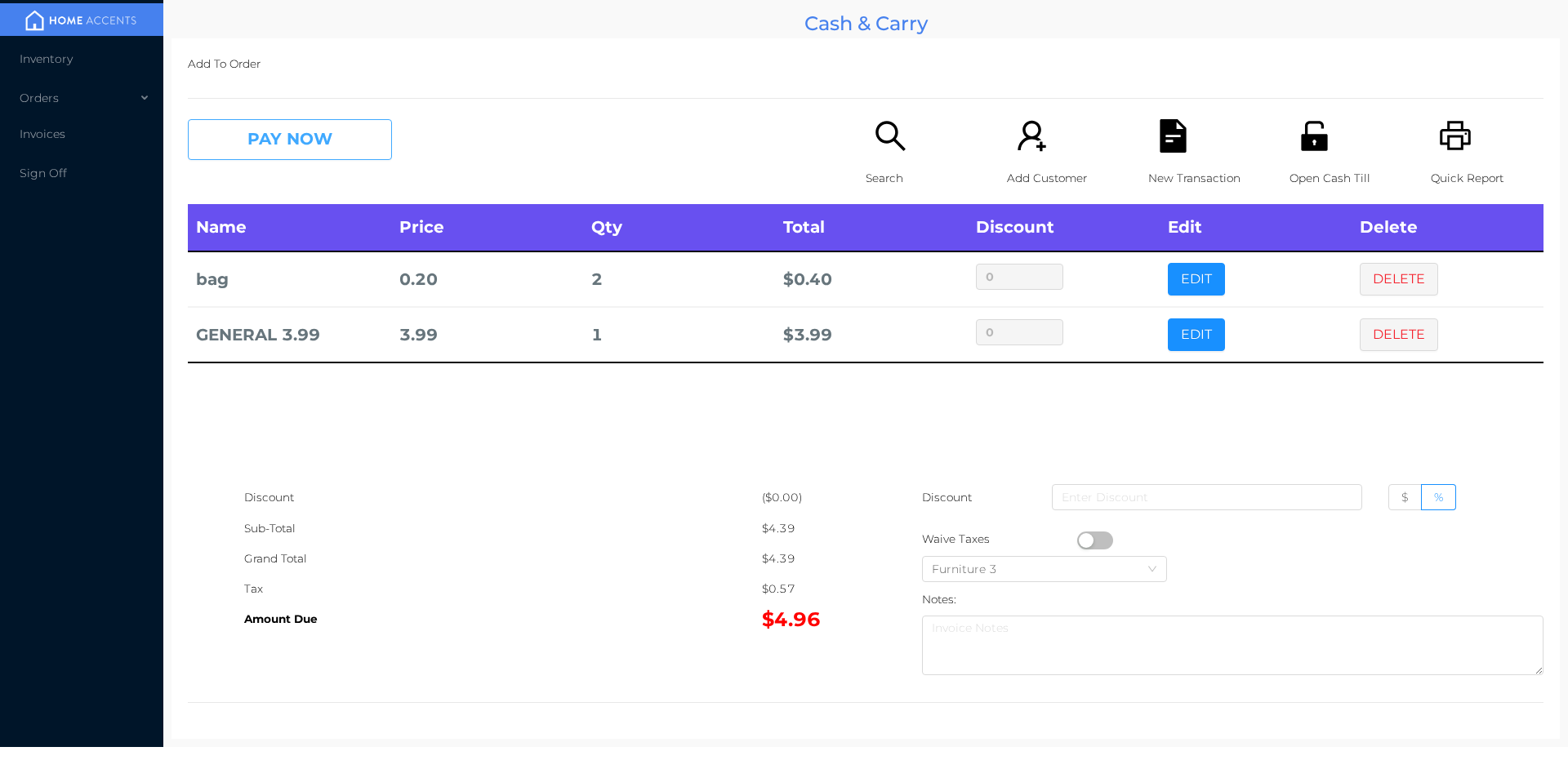
click at [289, 134] on button "PAY NOW" at bounding box center [289, 139] width 205 height 41
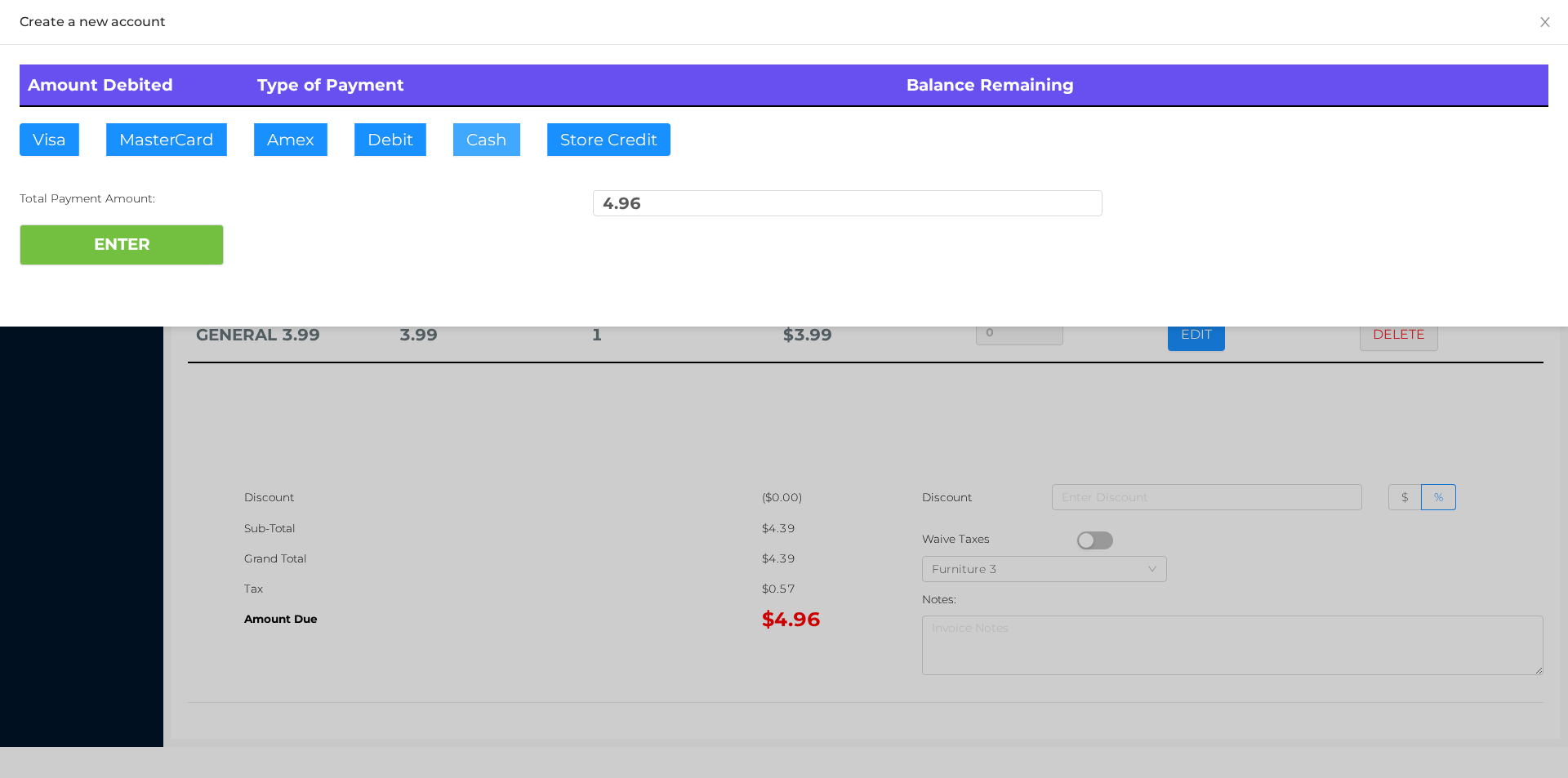
click at [467, 143] on button "Cash" at bounding box center [487, 140] width 67 height 33
click at [190, 259] on button "ENTER" at bounding box center [122, 244] width 205 height 41
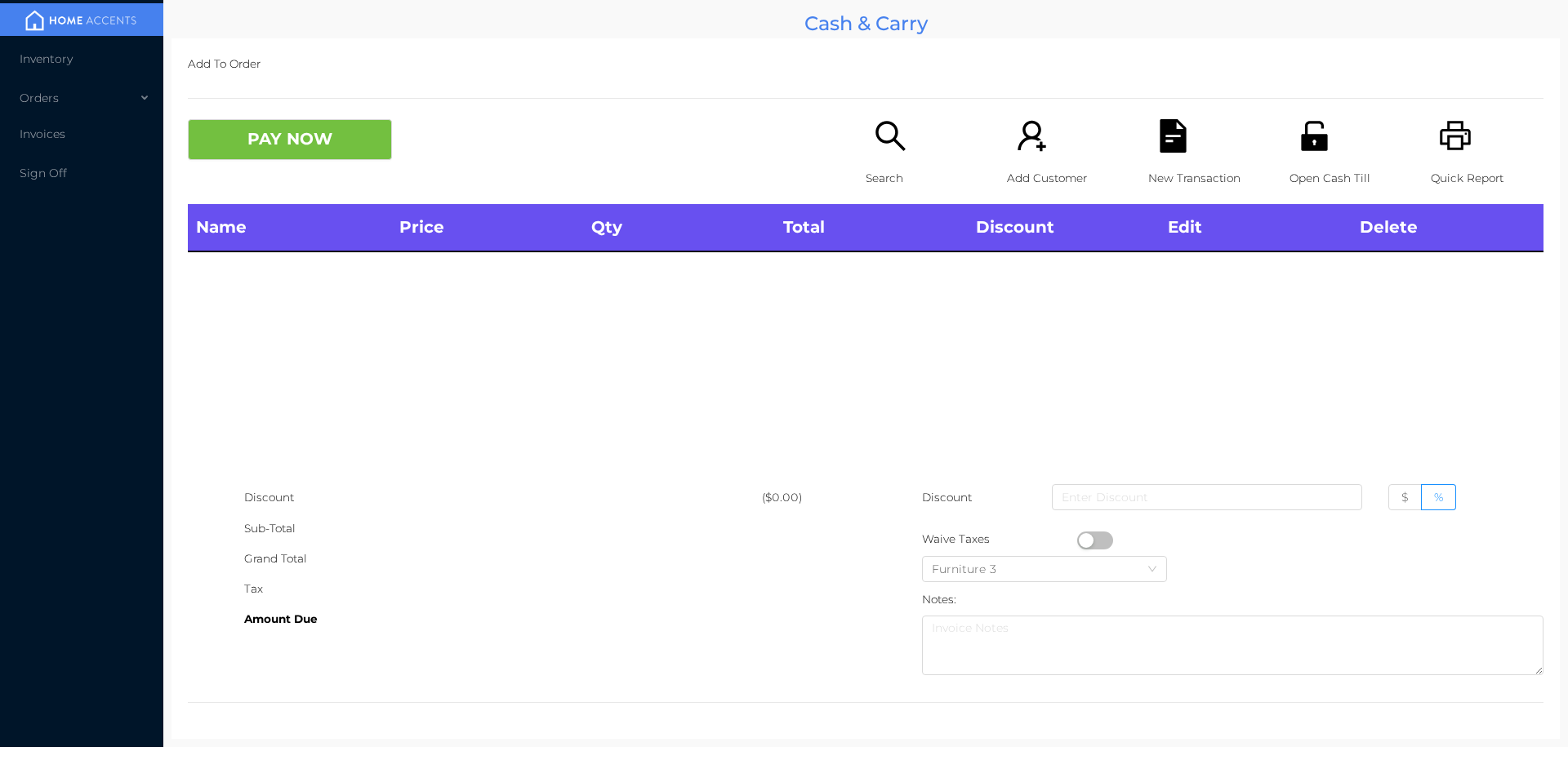
click at [872, 166] on p "Search" at bounding box center [922, 178] width 113 height 30
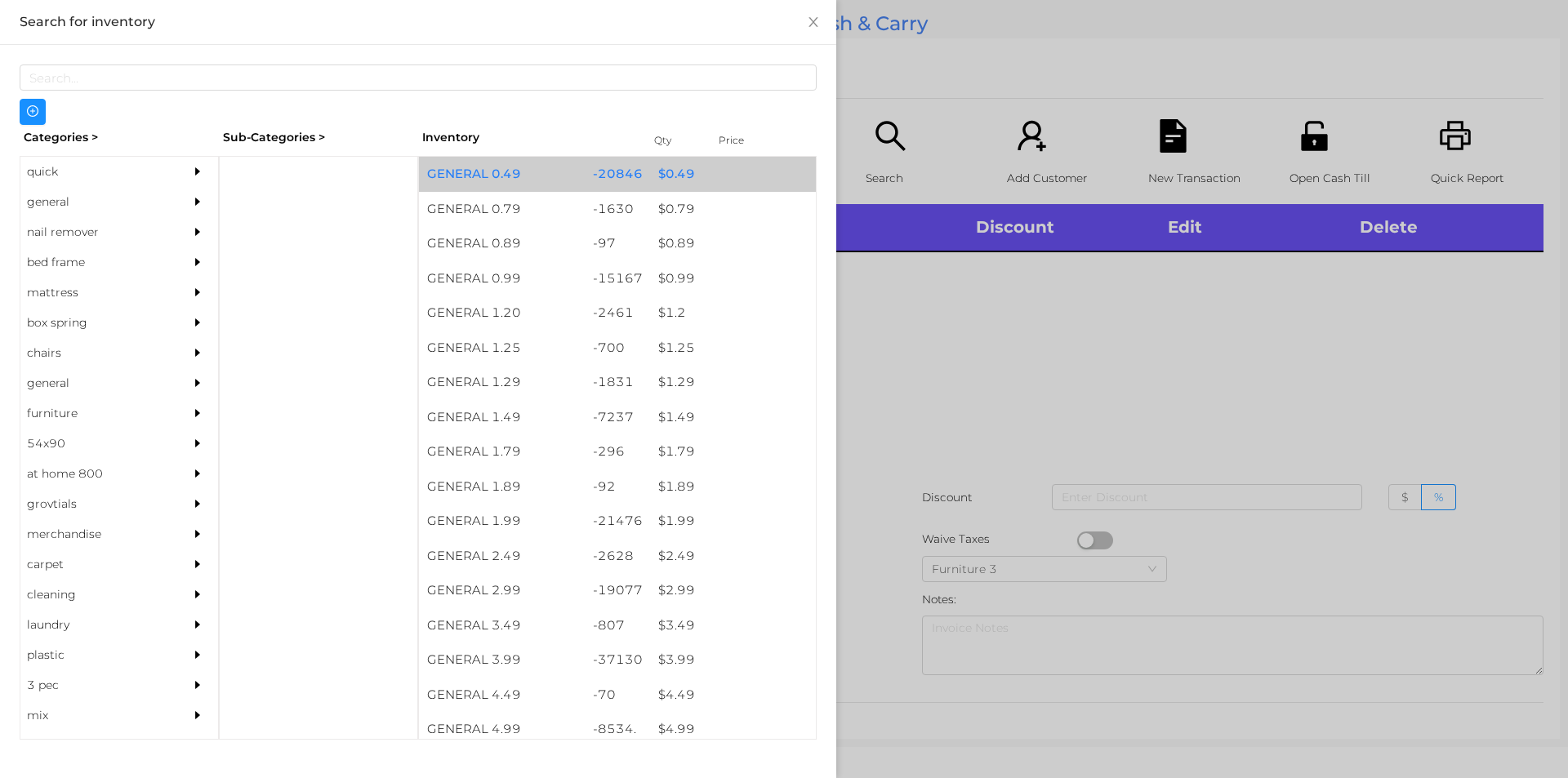
click at [709, 159] on div "$ 0.49" at bounding box center [733, 174] width 166 height 35
click at [1113, 436] on div at bounding box center [784, 389] width 1568 height 778
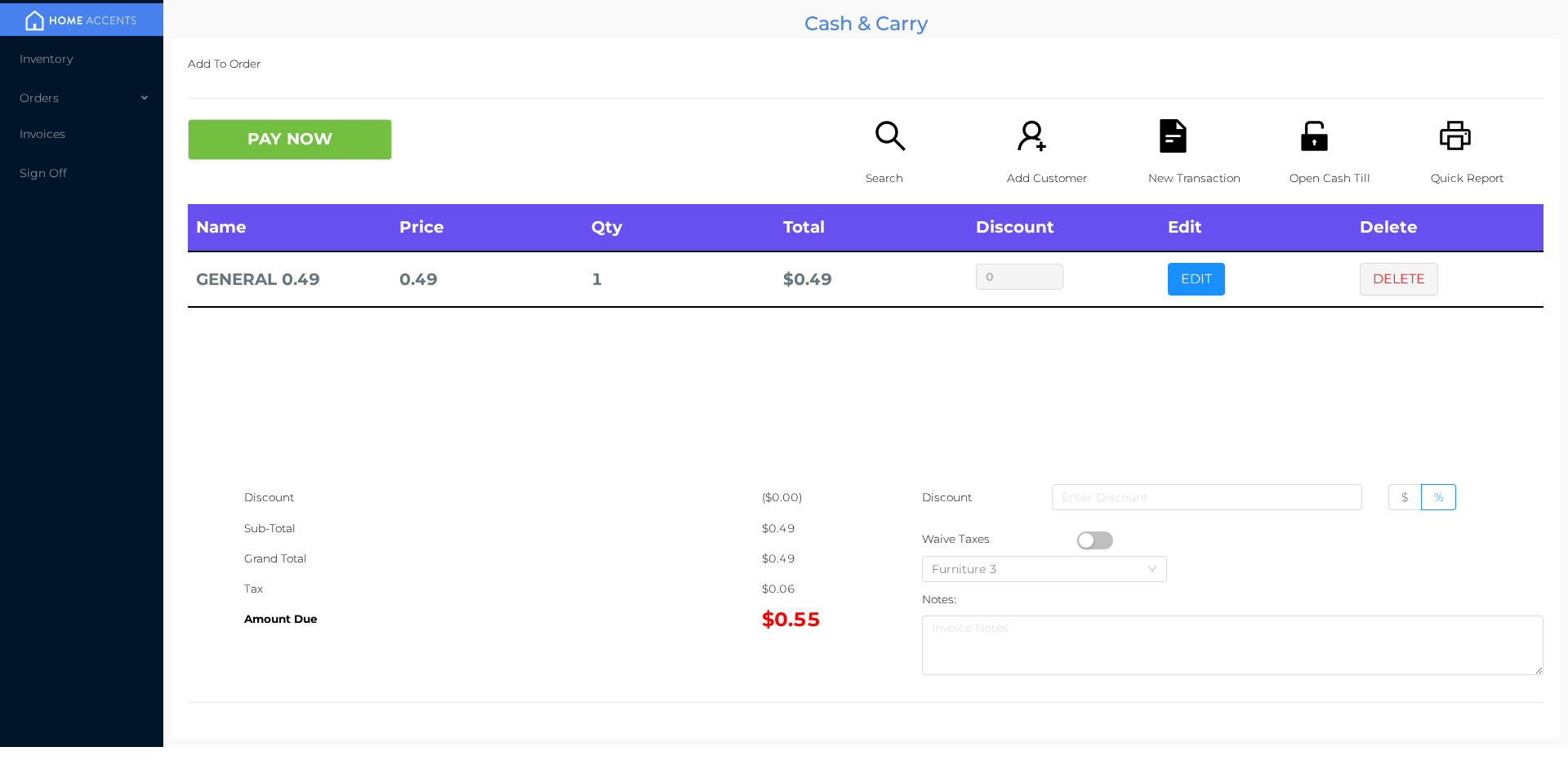
click at [1170, 127] on icon "icon: file-text" at bounding box center [1173, 136] width 34 height 34
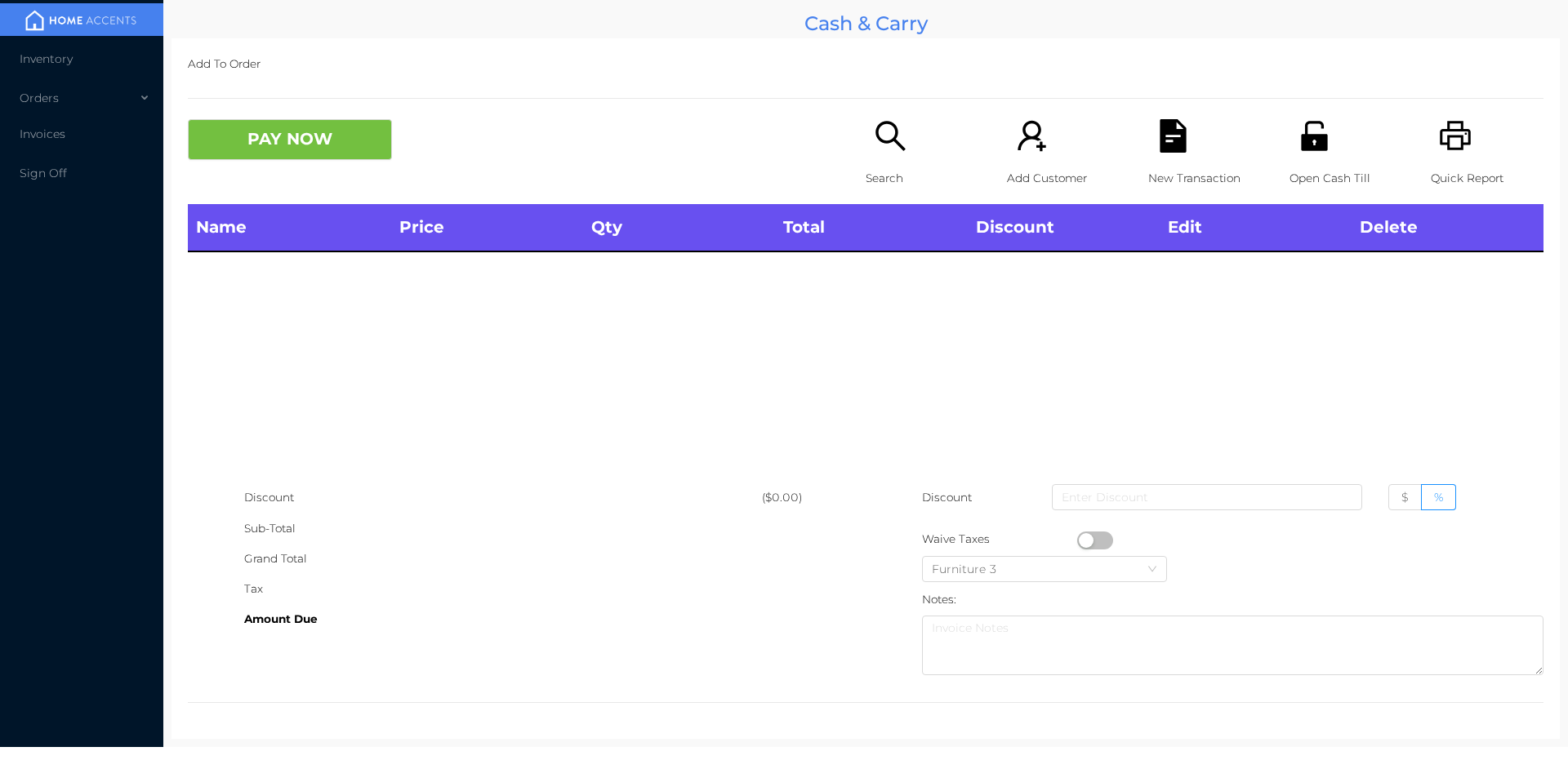
click at [1310, 124] on icon "icon: unlock" at bounding box center [1314, 135] width 26 height 29
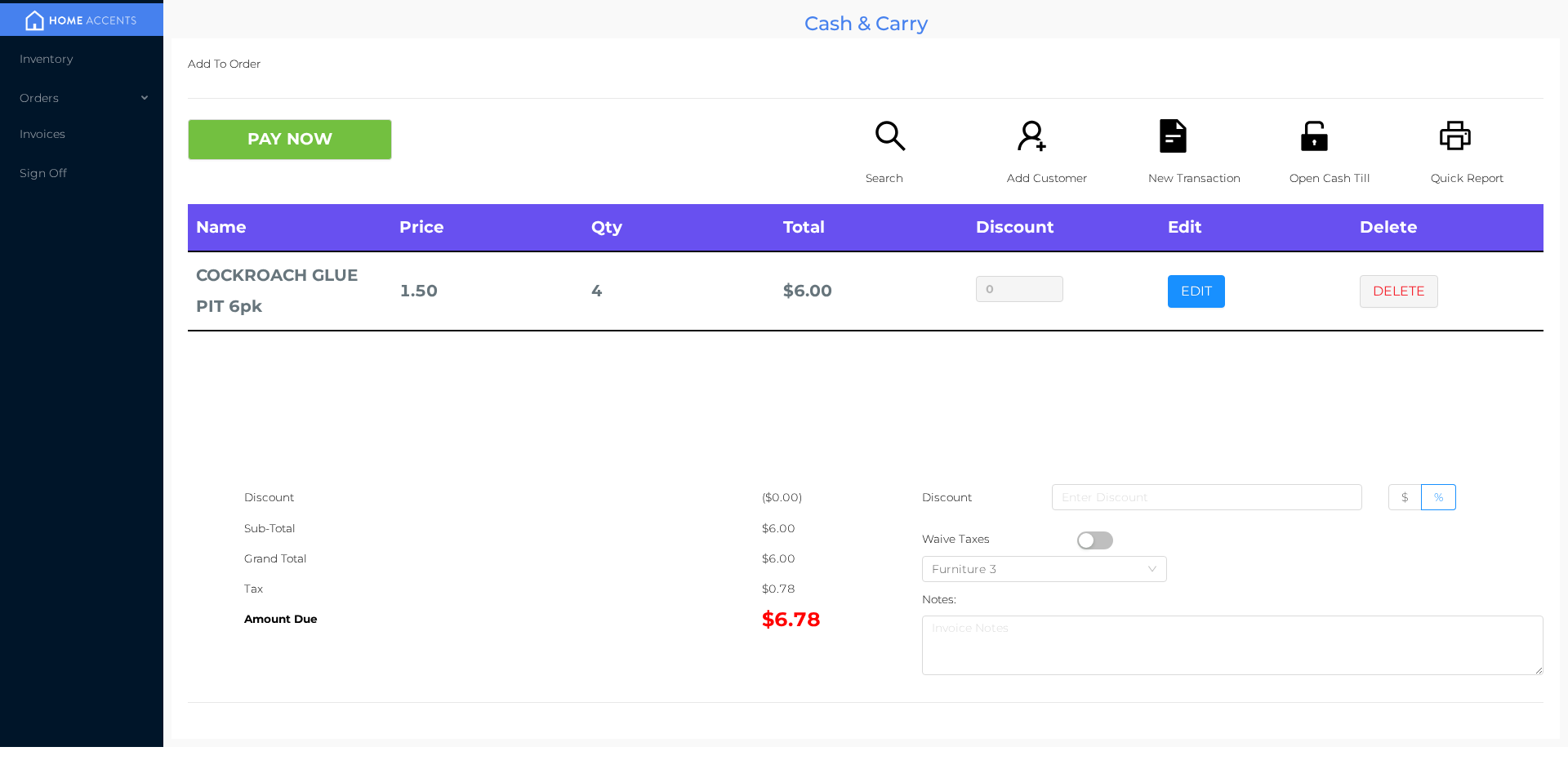
click at [299, 185] on div "PAY NOW Search Add Customer New Transaction Open Cash Till Quick Report" at bounding box center [866, 161] width 1356 height 85
click at [329, 157] on button "PAY NOW" at bounding box center [289, 139] width 205 height 41
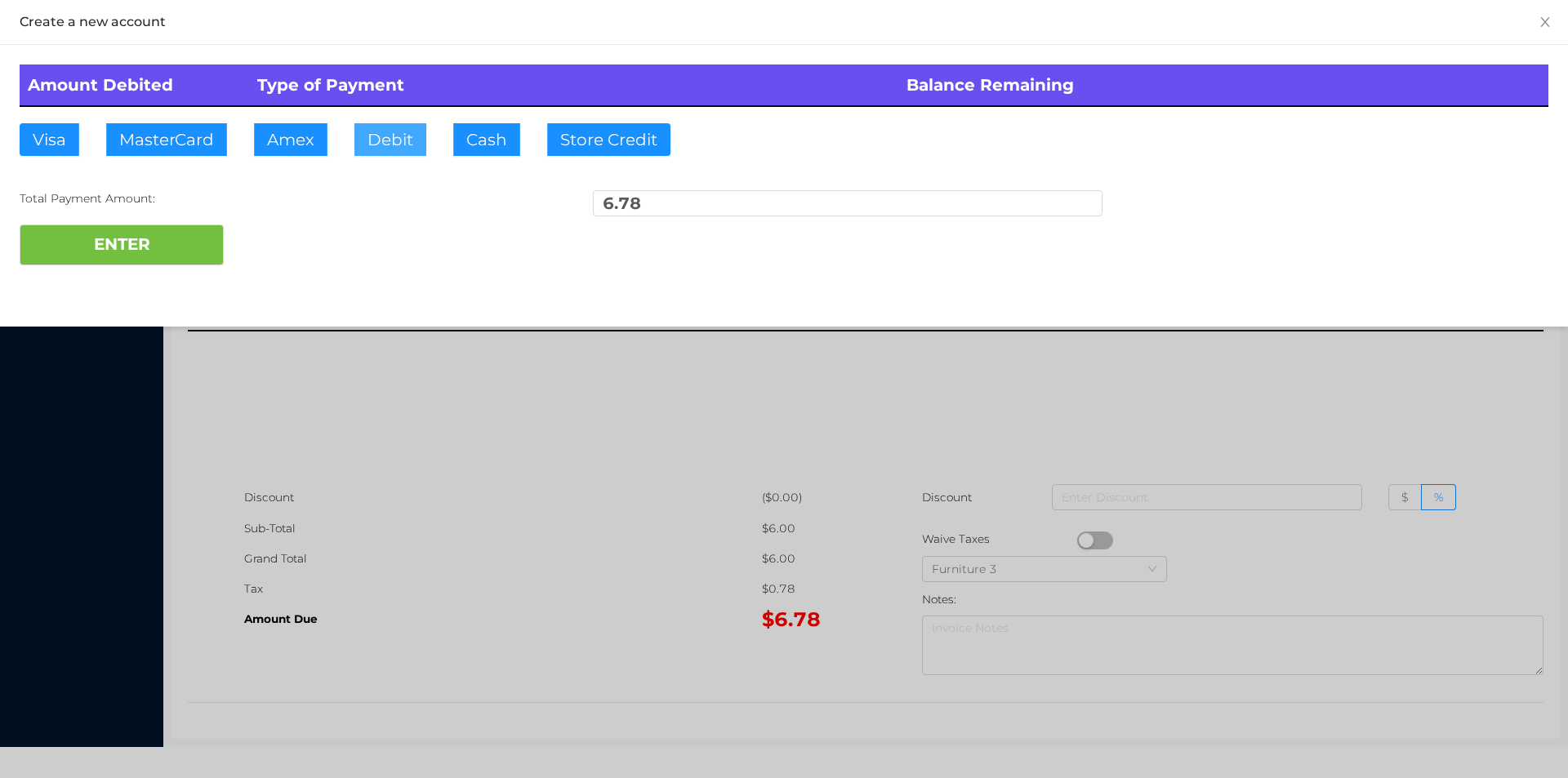
click at [401, 138] on button "Debit" at bounding box center [390, 140] width 72 height 33
type input "10"
click at [163, 244] on button "ENTER" at bounding box center [122, 244] width 205 height 41
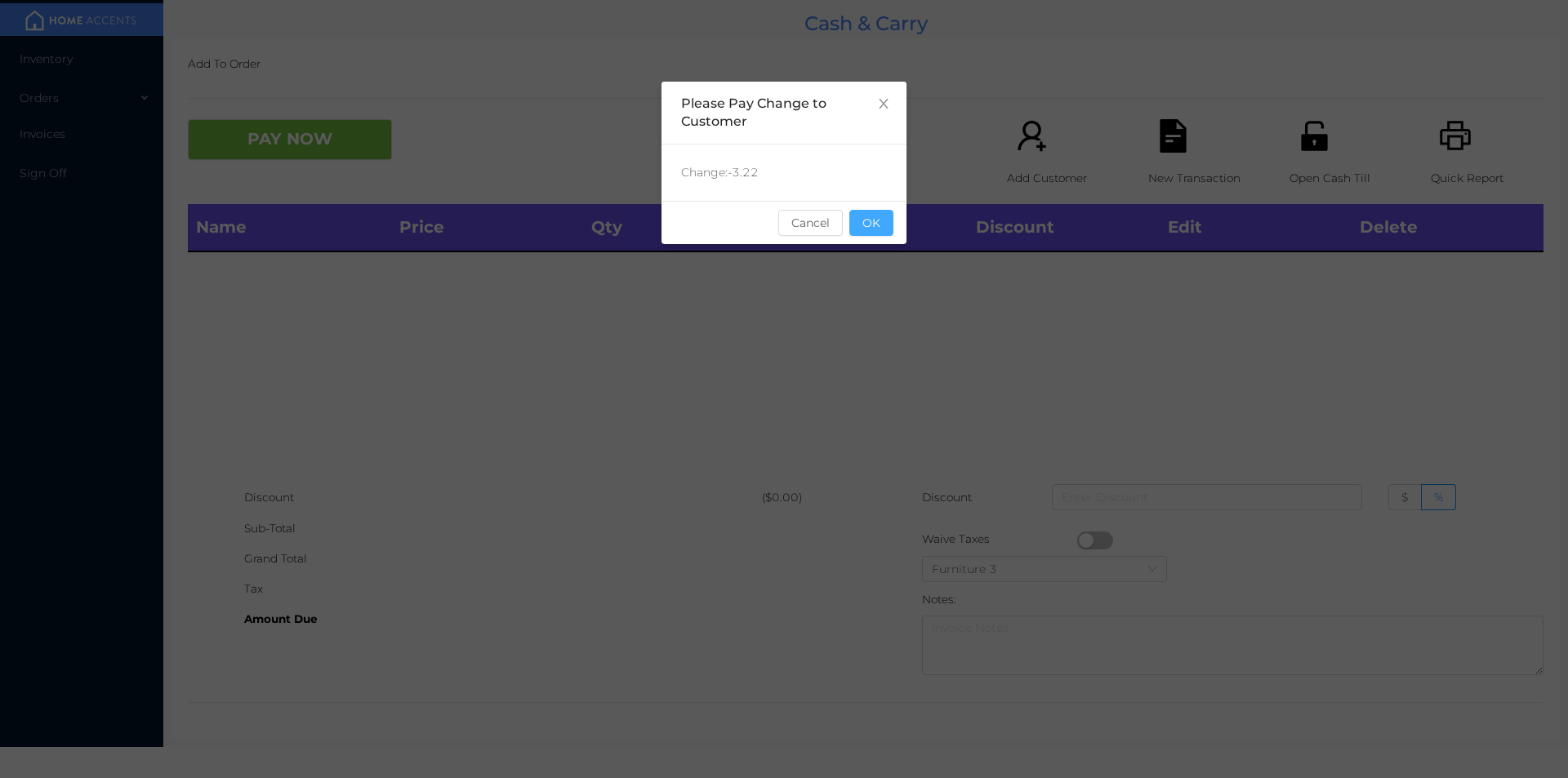
click at [881, 216] on button "OK" at bounding box center [871, 223] width 44 height 26
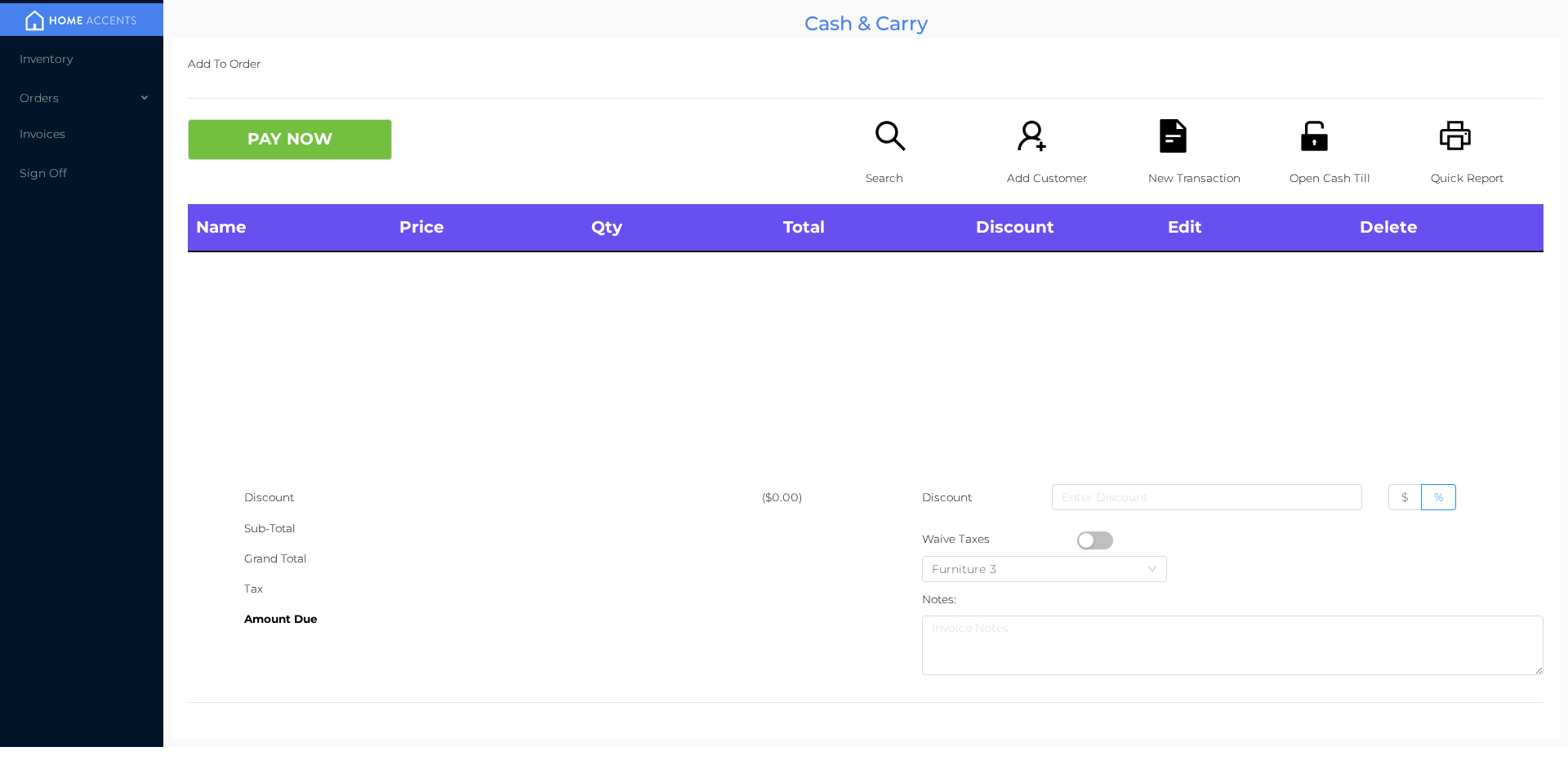
click at [893, 141] on icon "icon: search" at bounding box center [891, 136] width 34 height 34
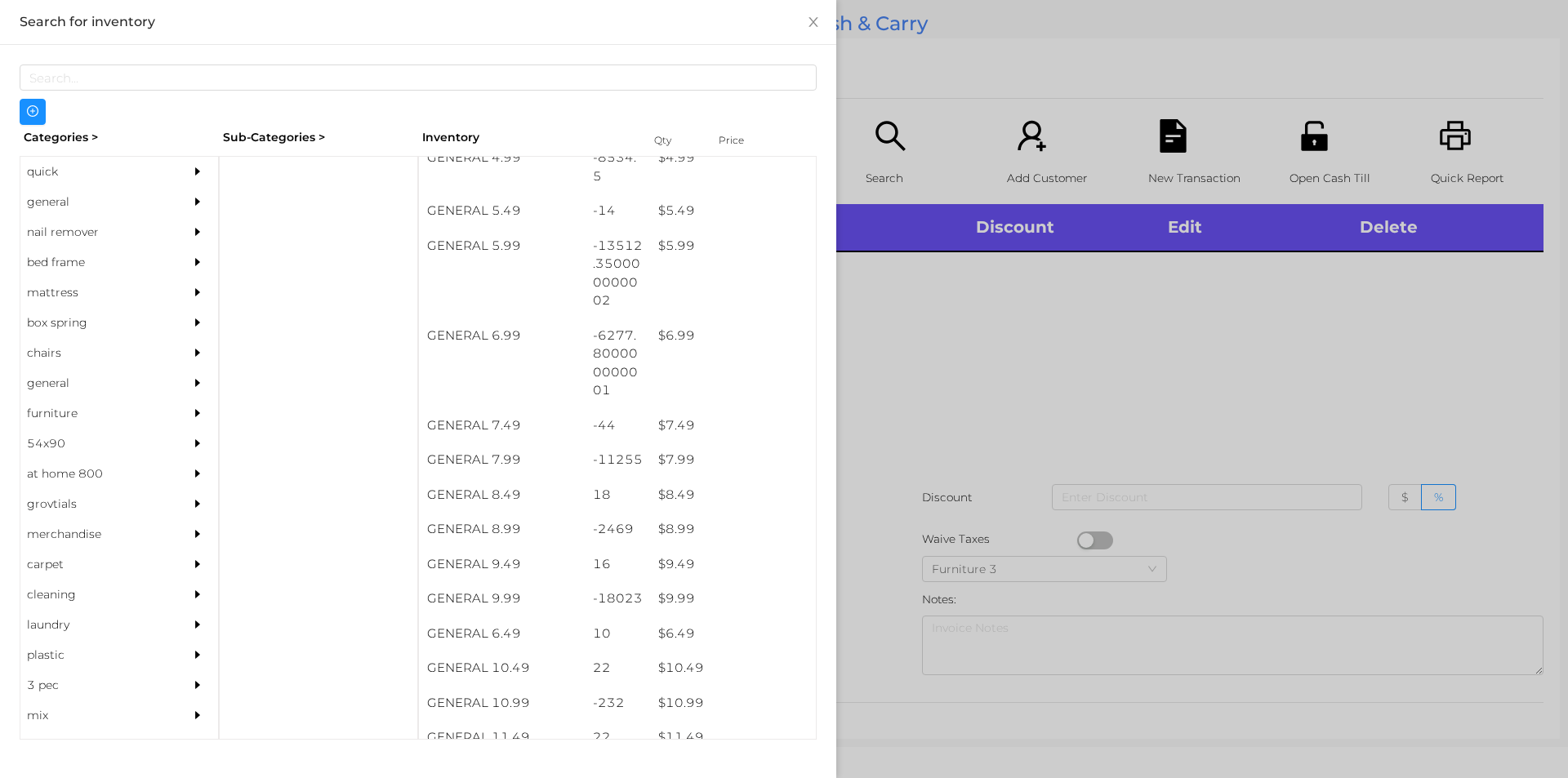
scroll to position [571, 0]
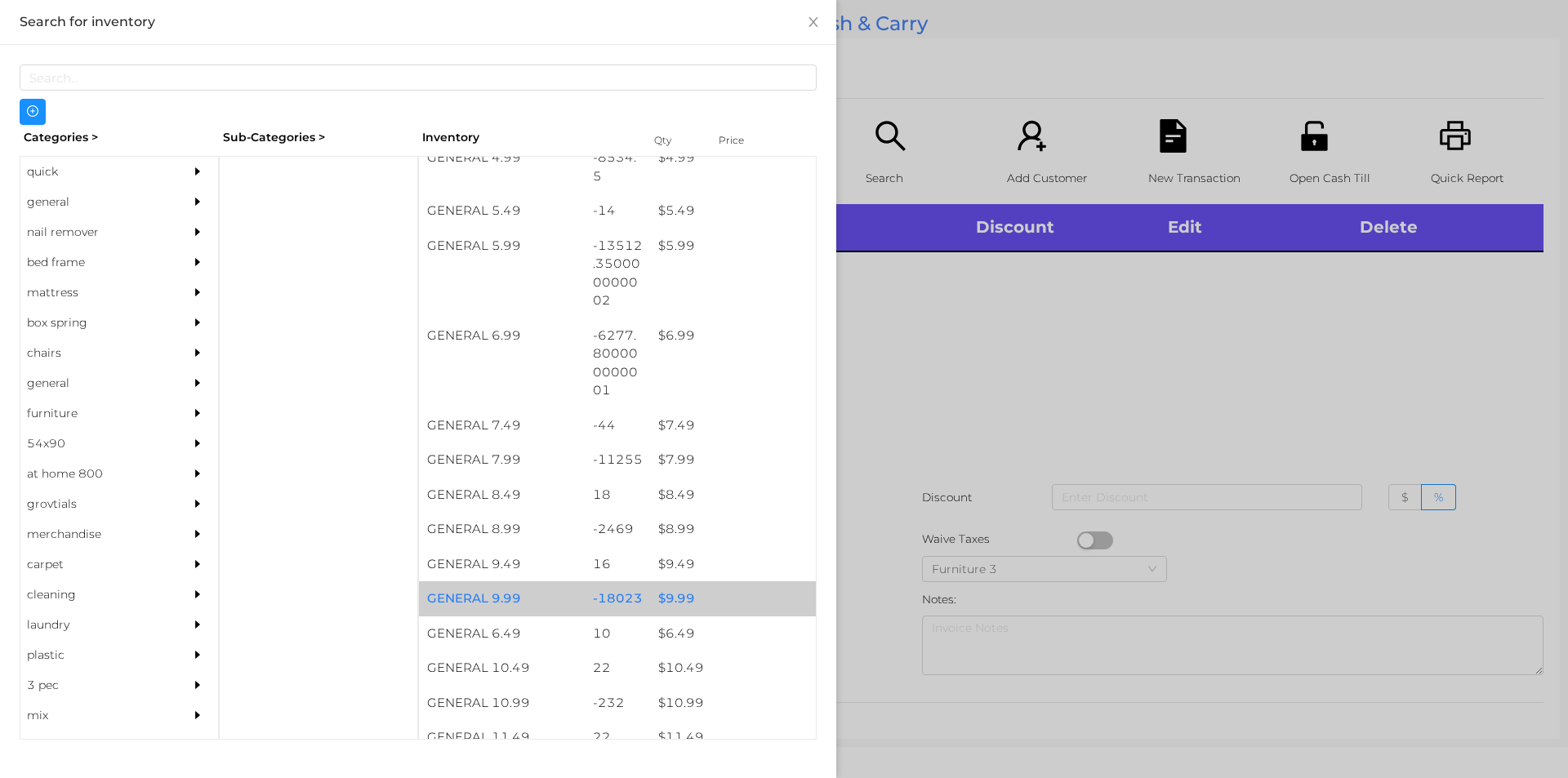
click at [698, 606] on div "$ 9.99" at bounding box center [733, 599] width 166 height 35
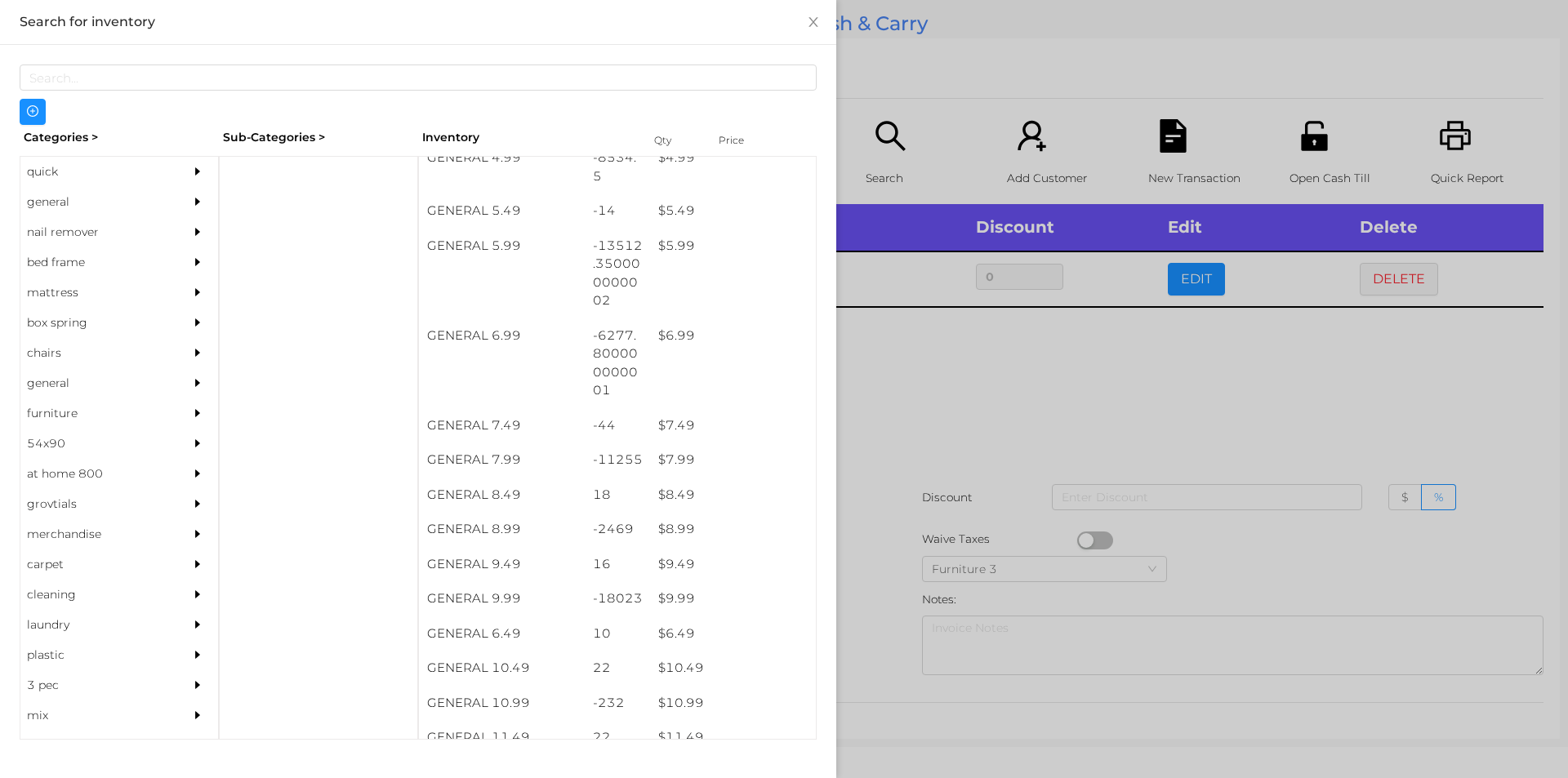
click at [899, 477] on div at bounding box center [784, 389] width 1568 height 778
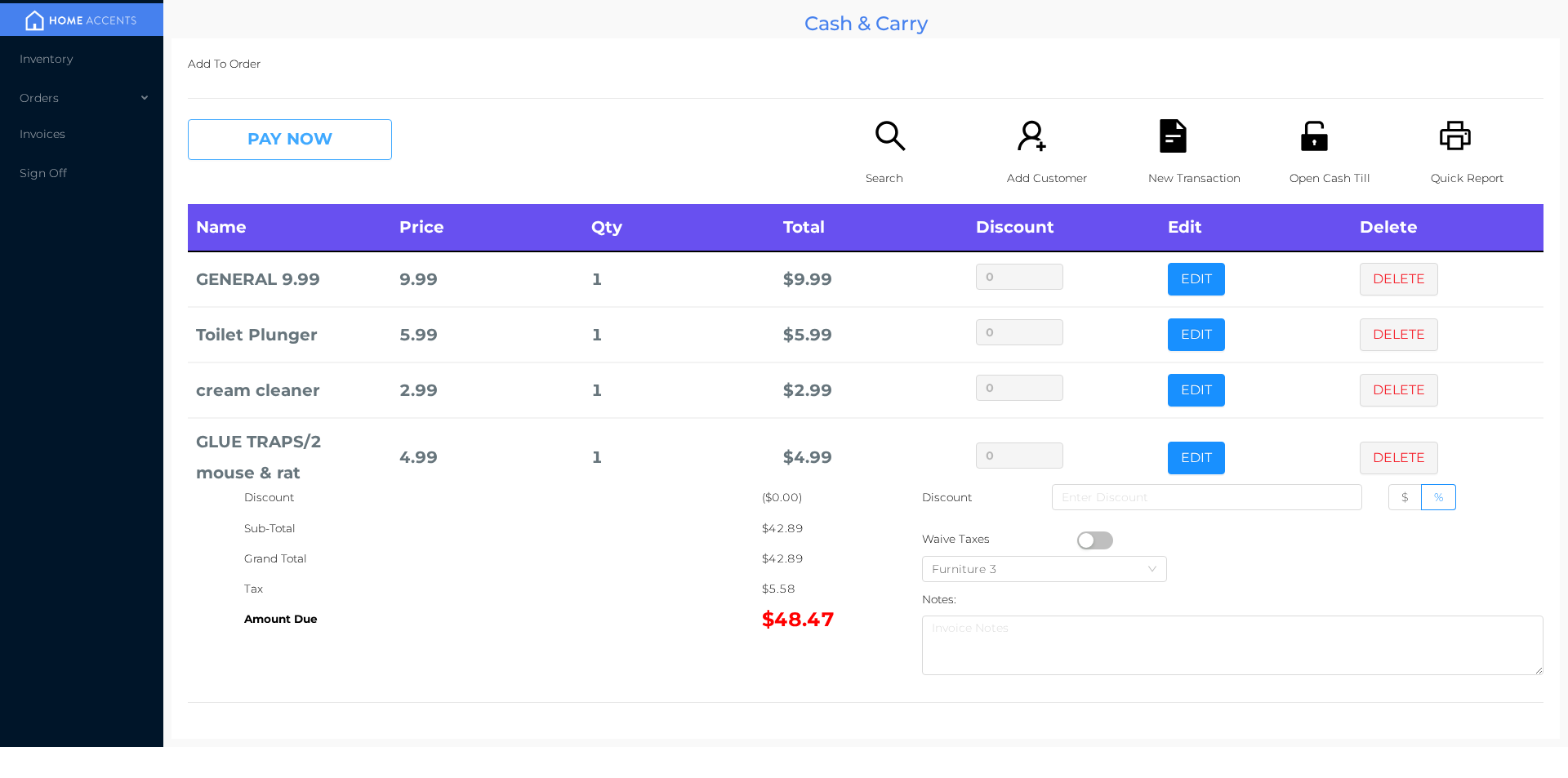
click at [282, 156] on button "PAY NOW" at bounding box center [289, 139] width 205 height 41
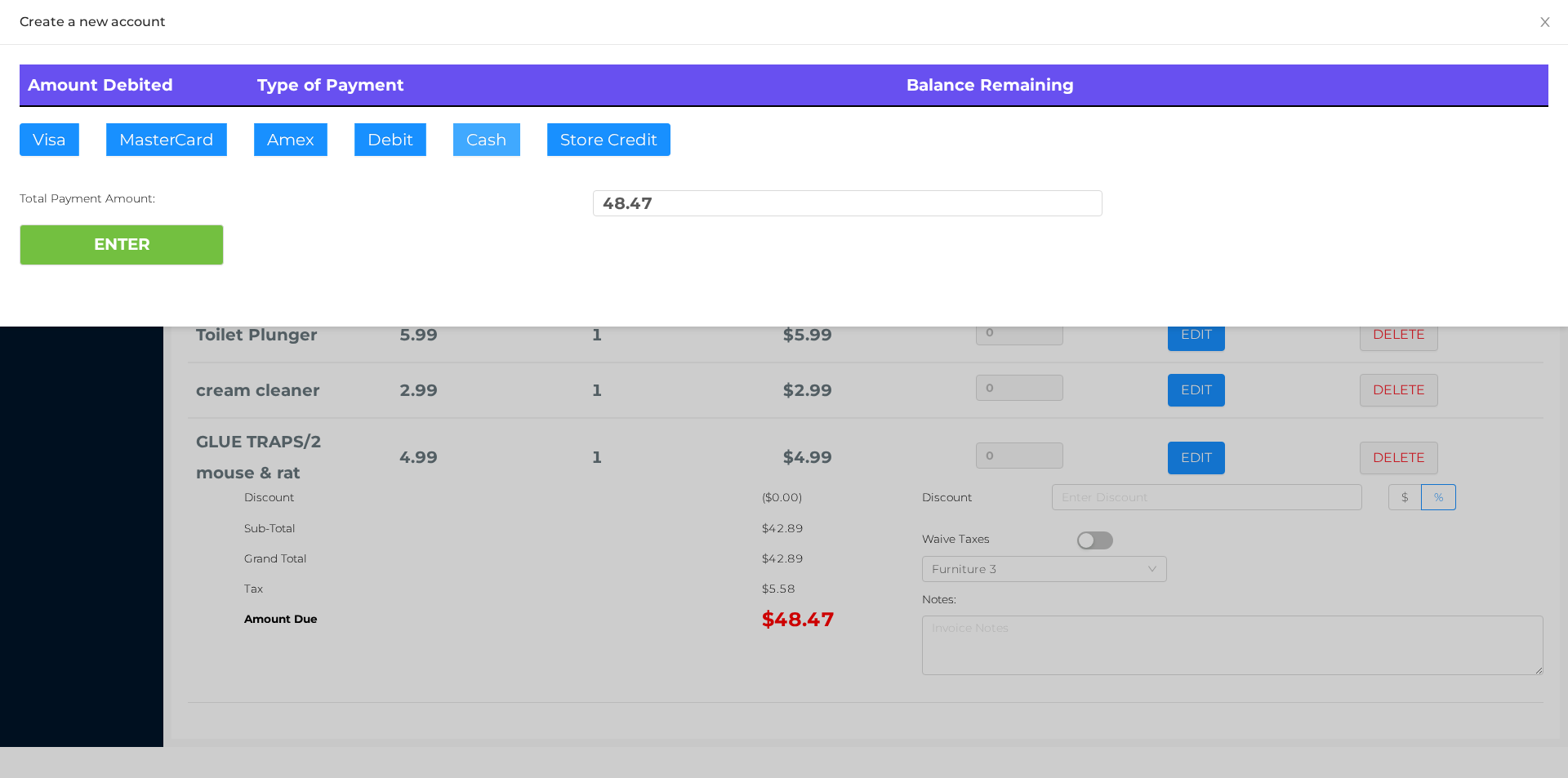
click at [478, 145] on button "Cash" at bounding box center [487, 140] width 67 height 33
type input "100"
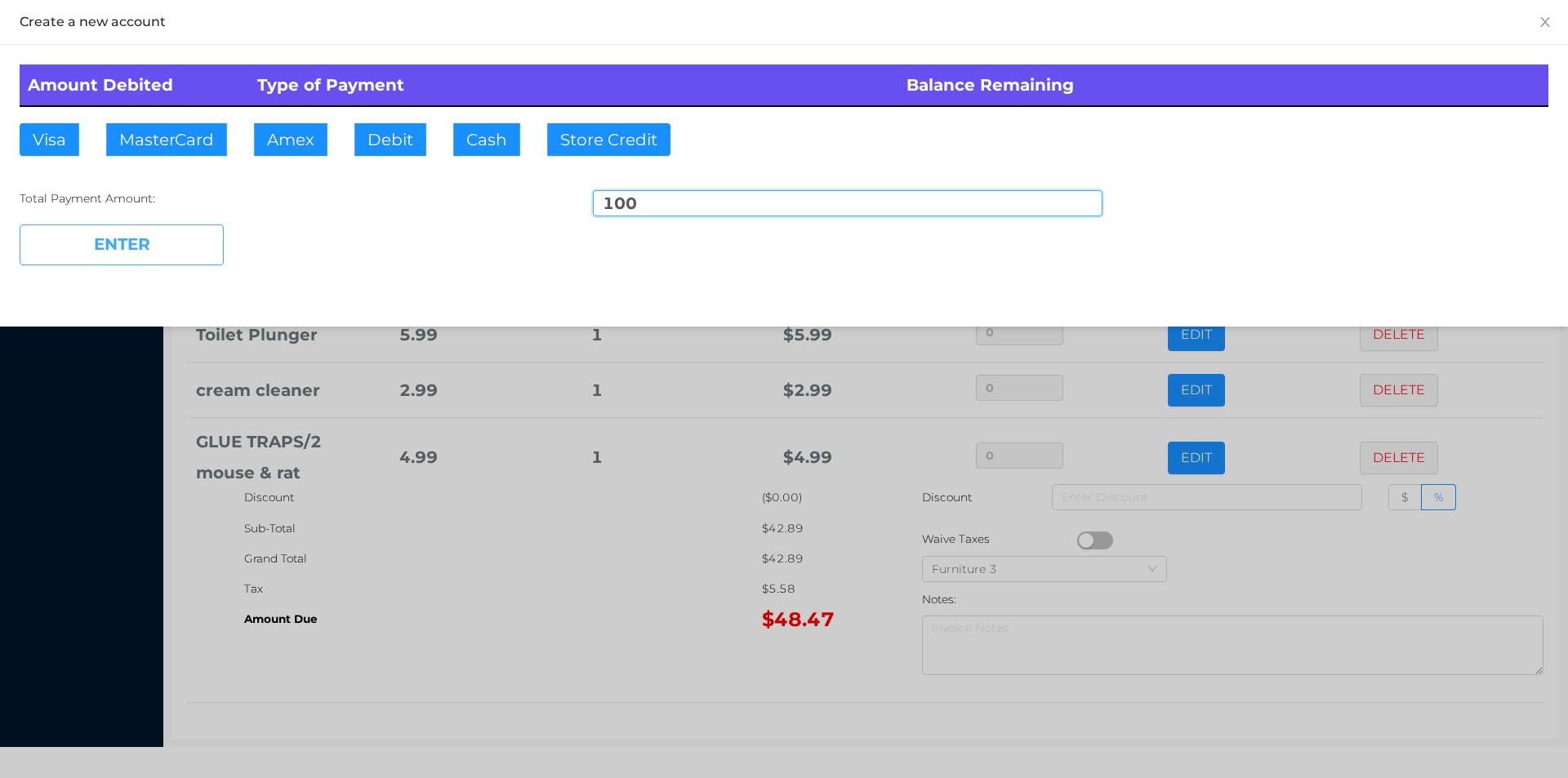
click at [74, 246] on button "ENTER" at bounding box center [122, 244] width 205 height 41
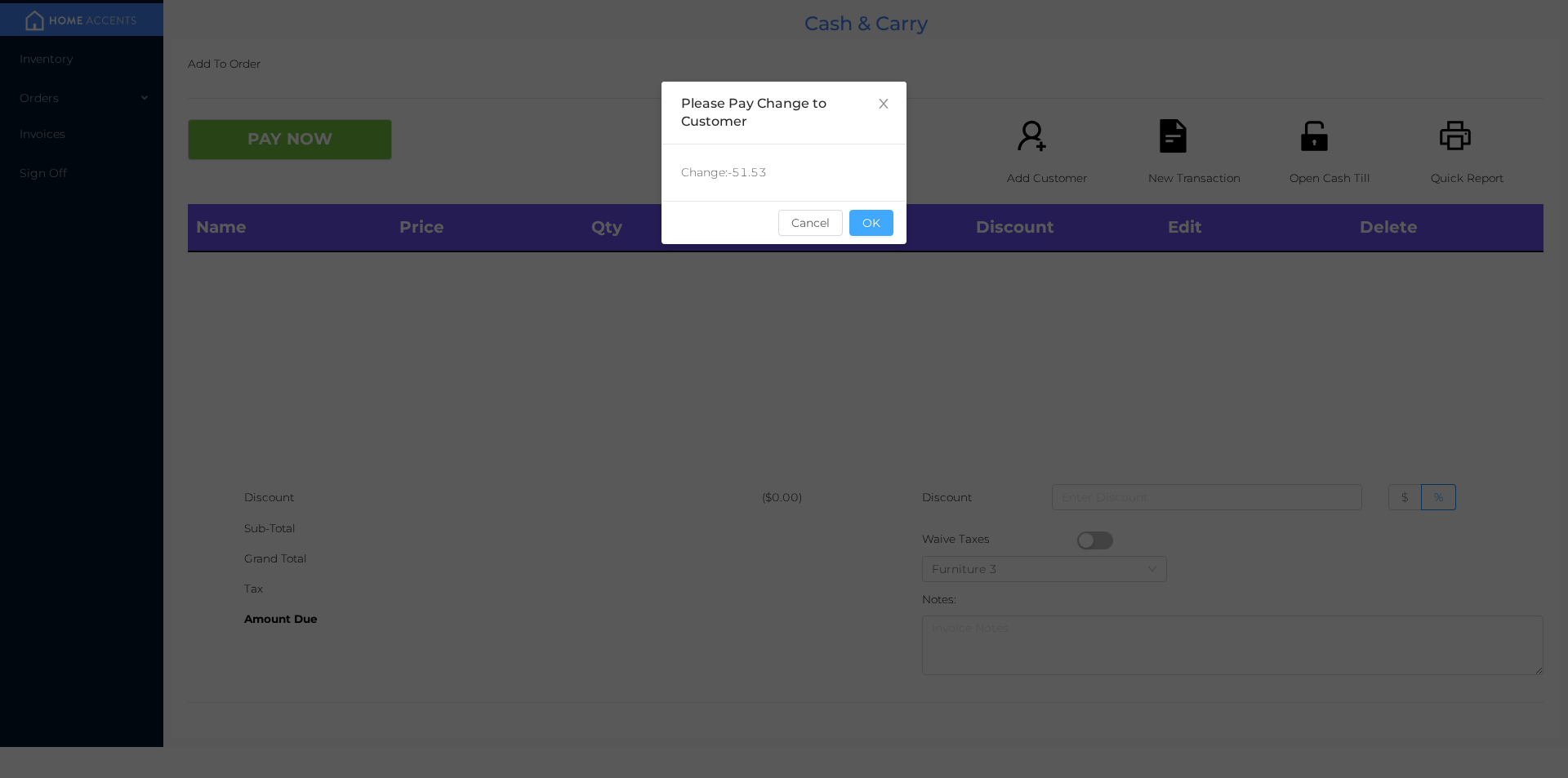
click at [889, 217] on button "OK" at bounding box center [871, 223] width 44 height 26
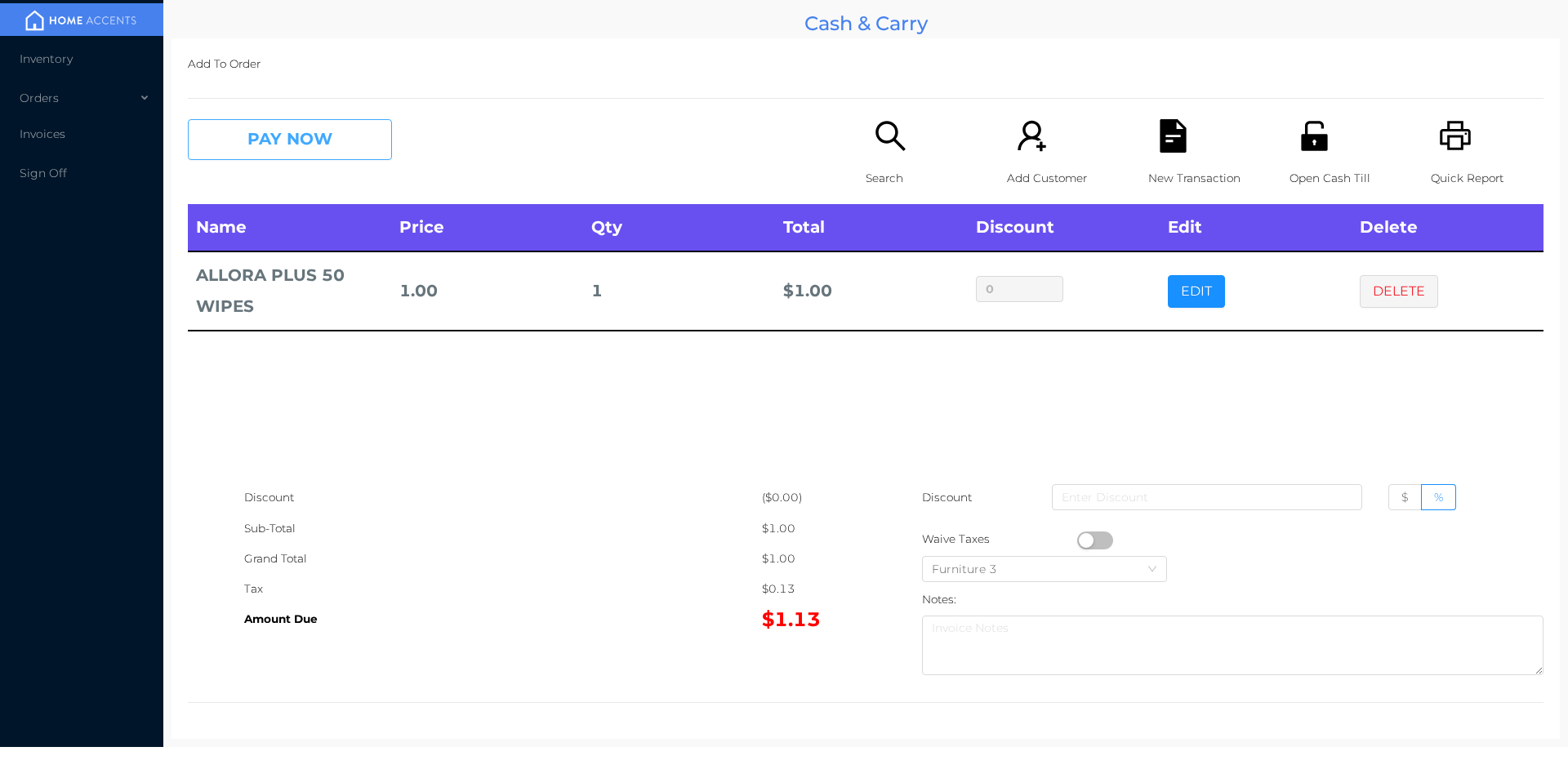
click at [283, 132] on button "PAY NOW" at bounding box center [289, 139] width 205 height 41
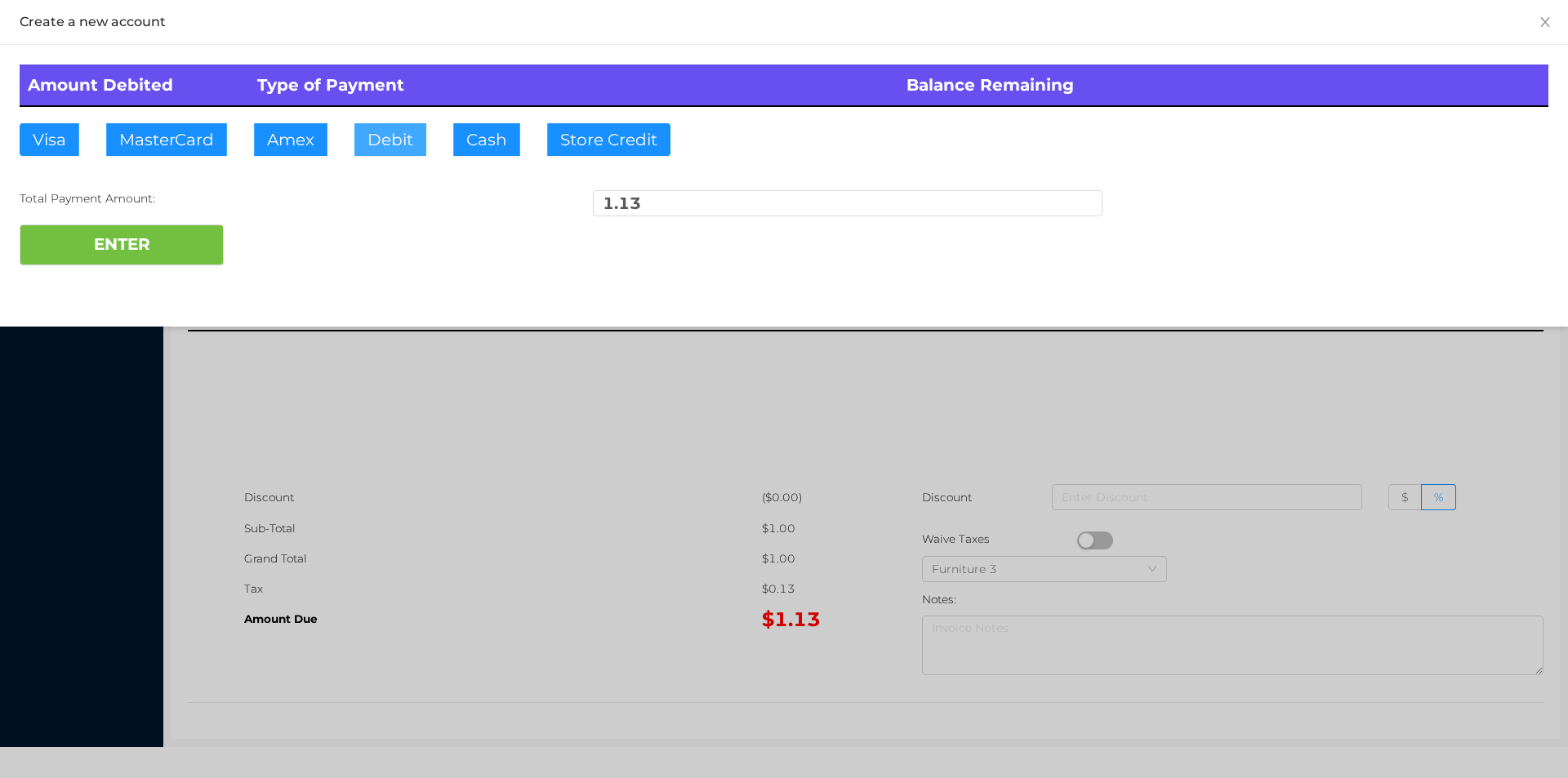
click at [398, 142] on button "Debit" at bounding box center [390, 140] width 72 height 33
click at [102, 238] on button "ENTER" at bounding box center [122, 244] width 205 height 41
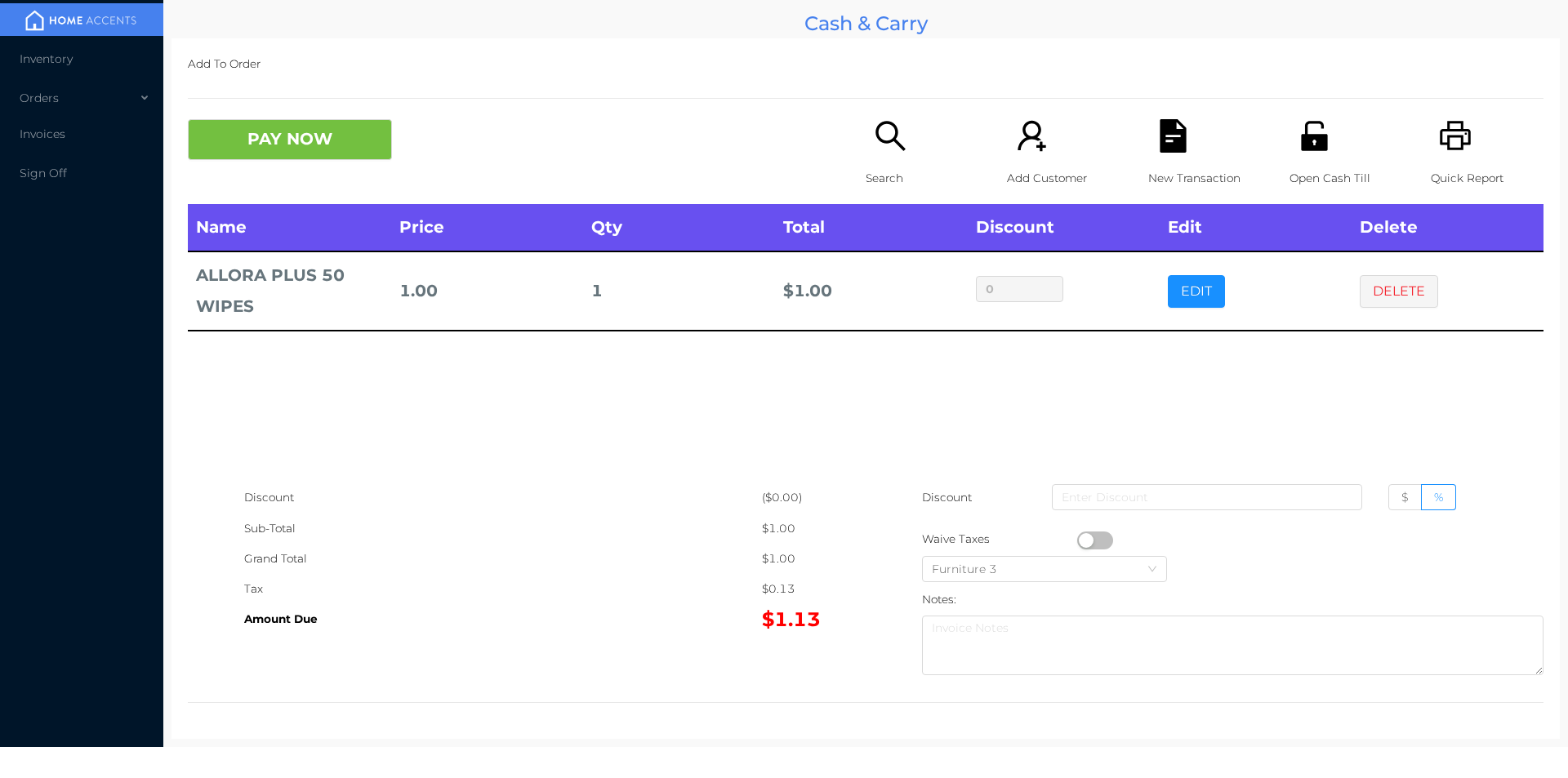
click at [866, 144] on div "Search" at bounding box center [922, 161] width 113 height 85
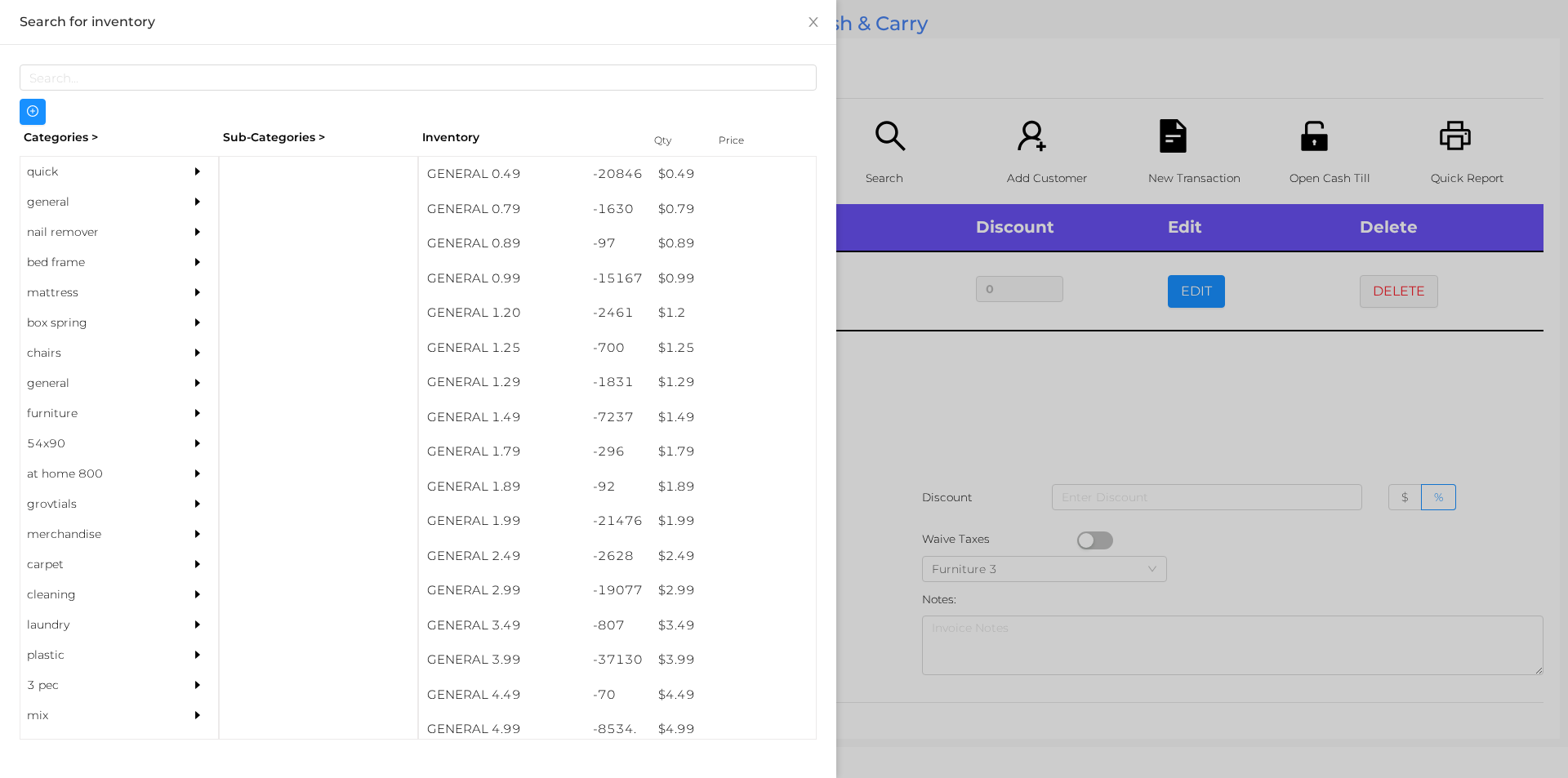
click at [1079, 412] on div at bounding box center [784, 389] width 1568 height 778
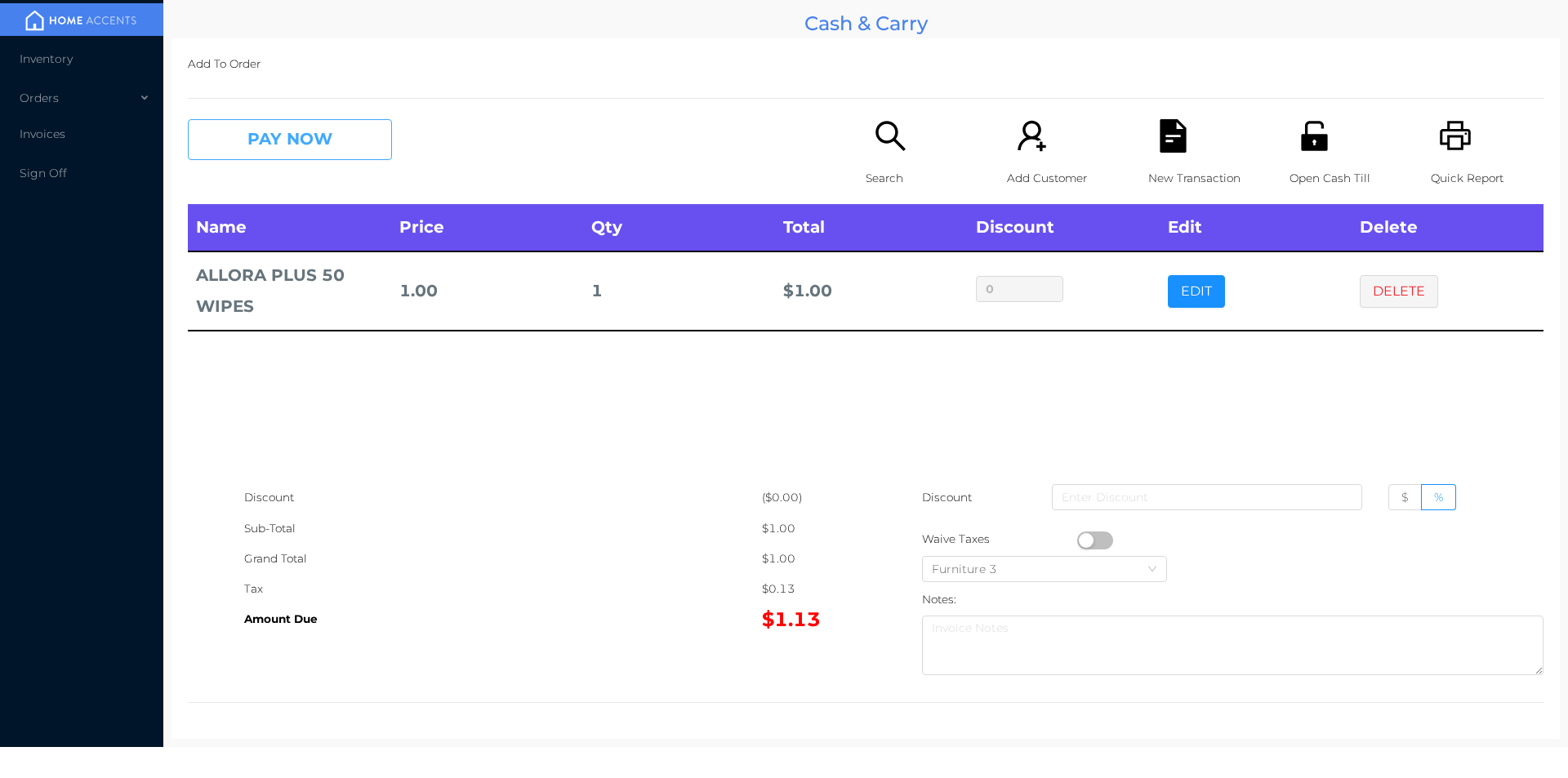
click at [269, 146] on button "PAY NOW" at bounding box center [289, 139] width 205 height 41
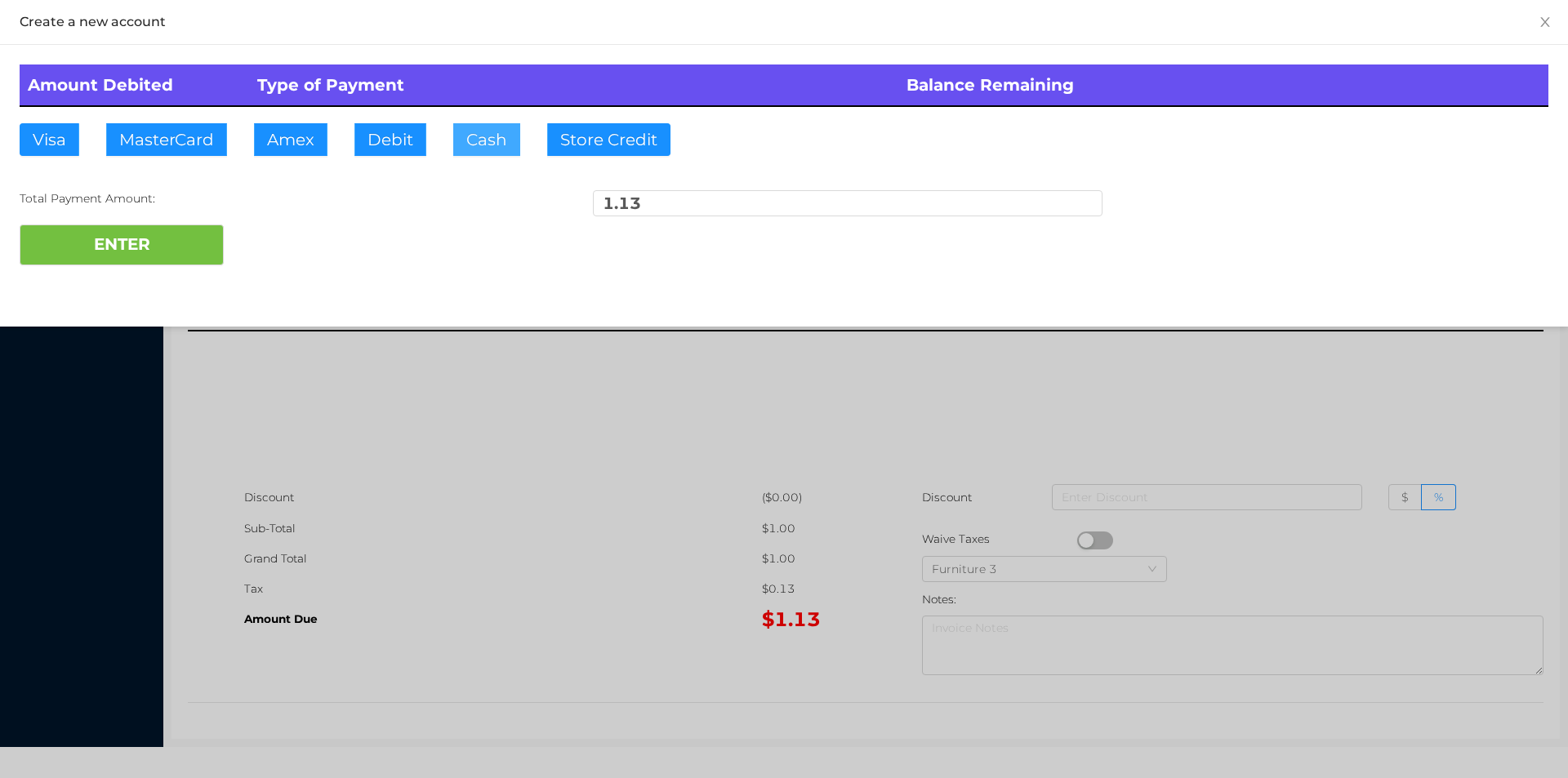
click at [490, 143] on button "Cash" at bounding box center [487, 140] width 67 height 33
click at [177, 259] on button "ENTER" at bounding box center [122, 244] width 205 height 41
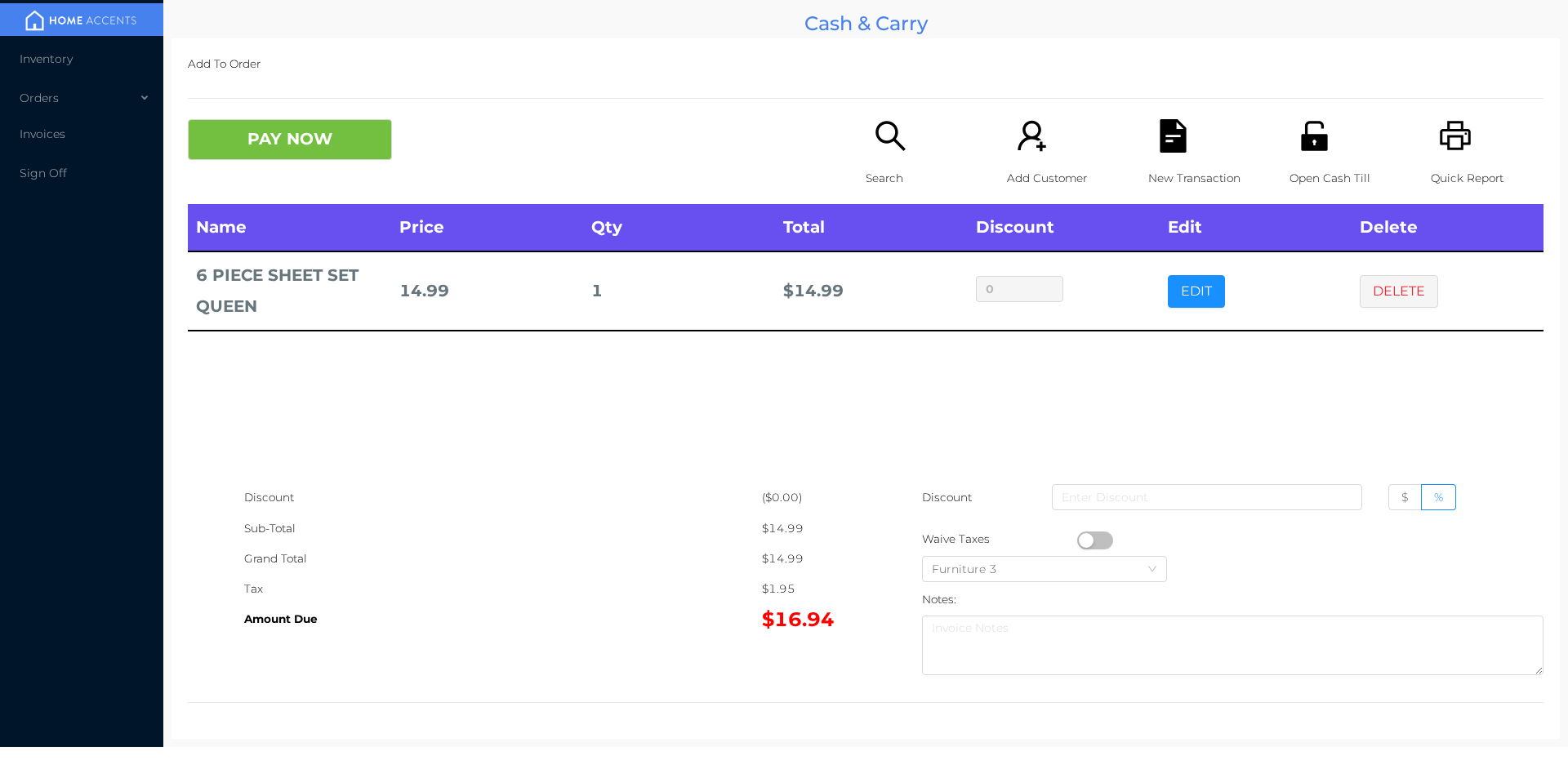
click at [867, 180] on p "Search" at bounding box center [922, 178] width 113 height 30
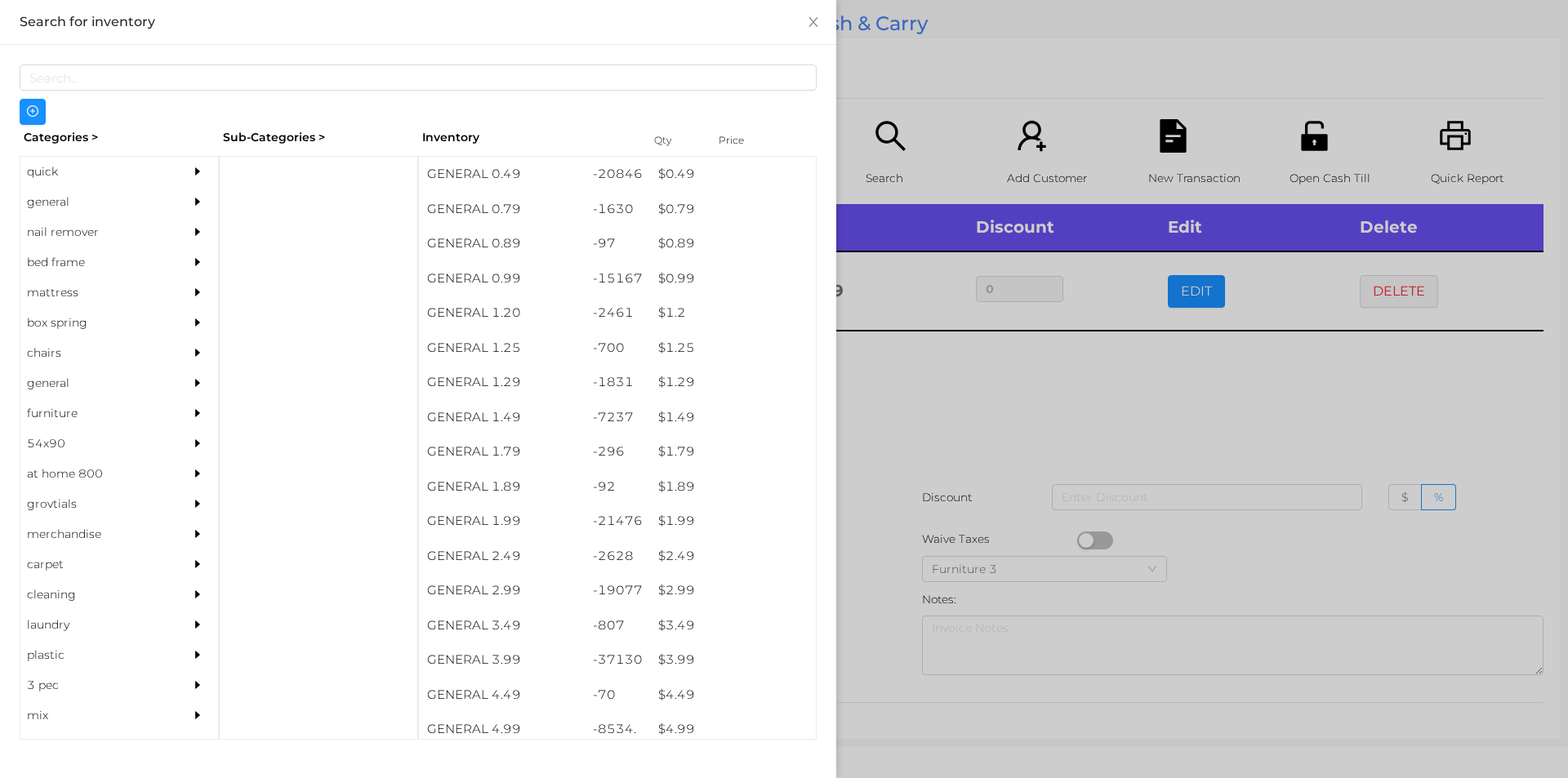
click at [83, 208] on div "general" at bounding box center [95, 202] width 149 height 30
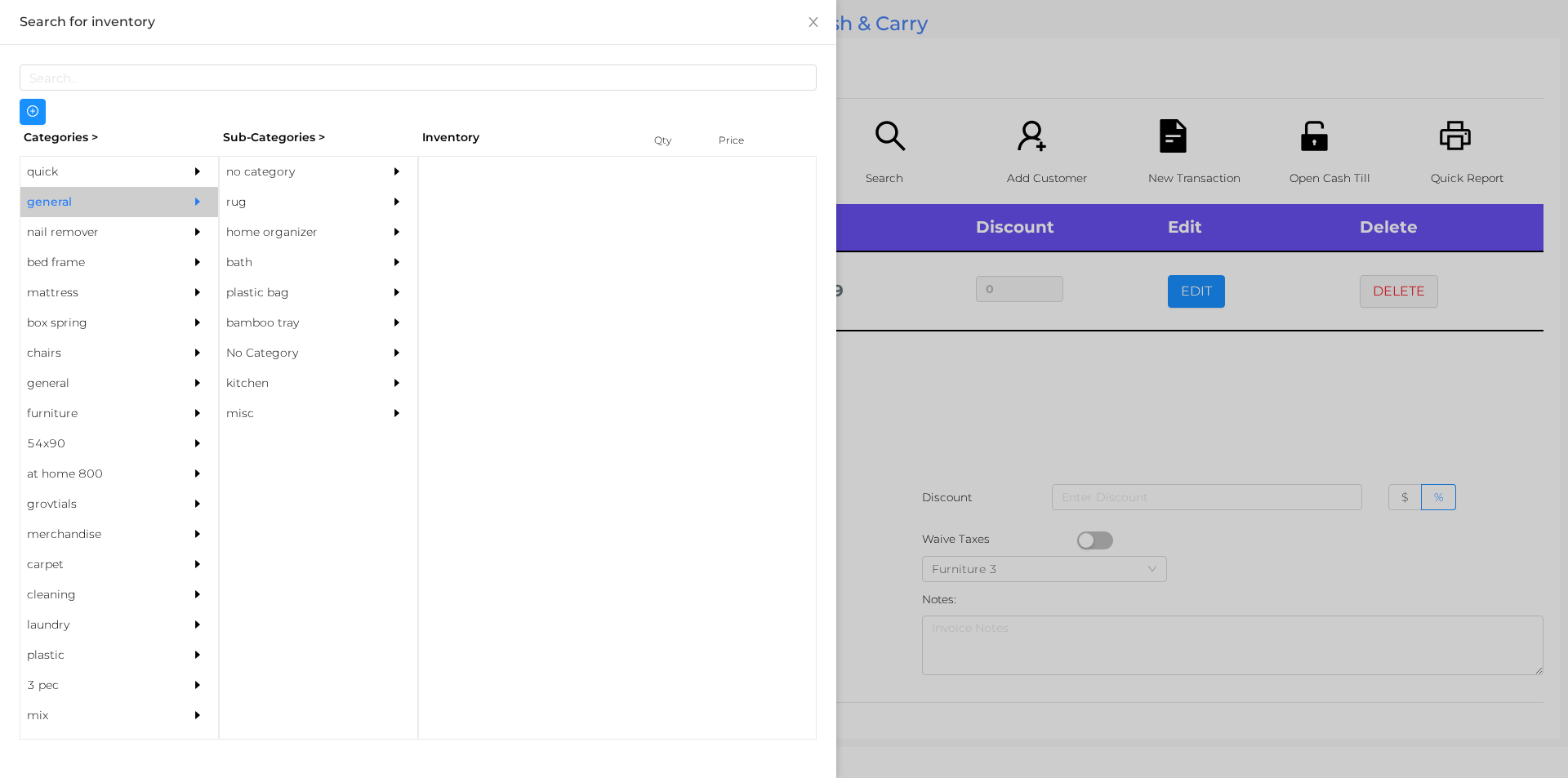
click at [277, 169] on div "no category" at bounding box center [294, 172] width 149 height 30
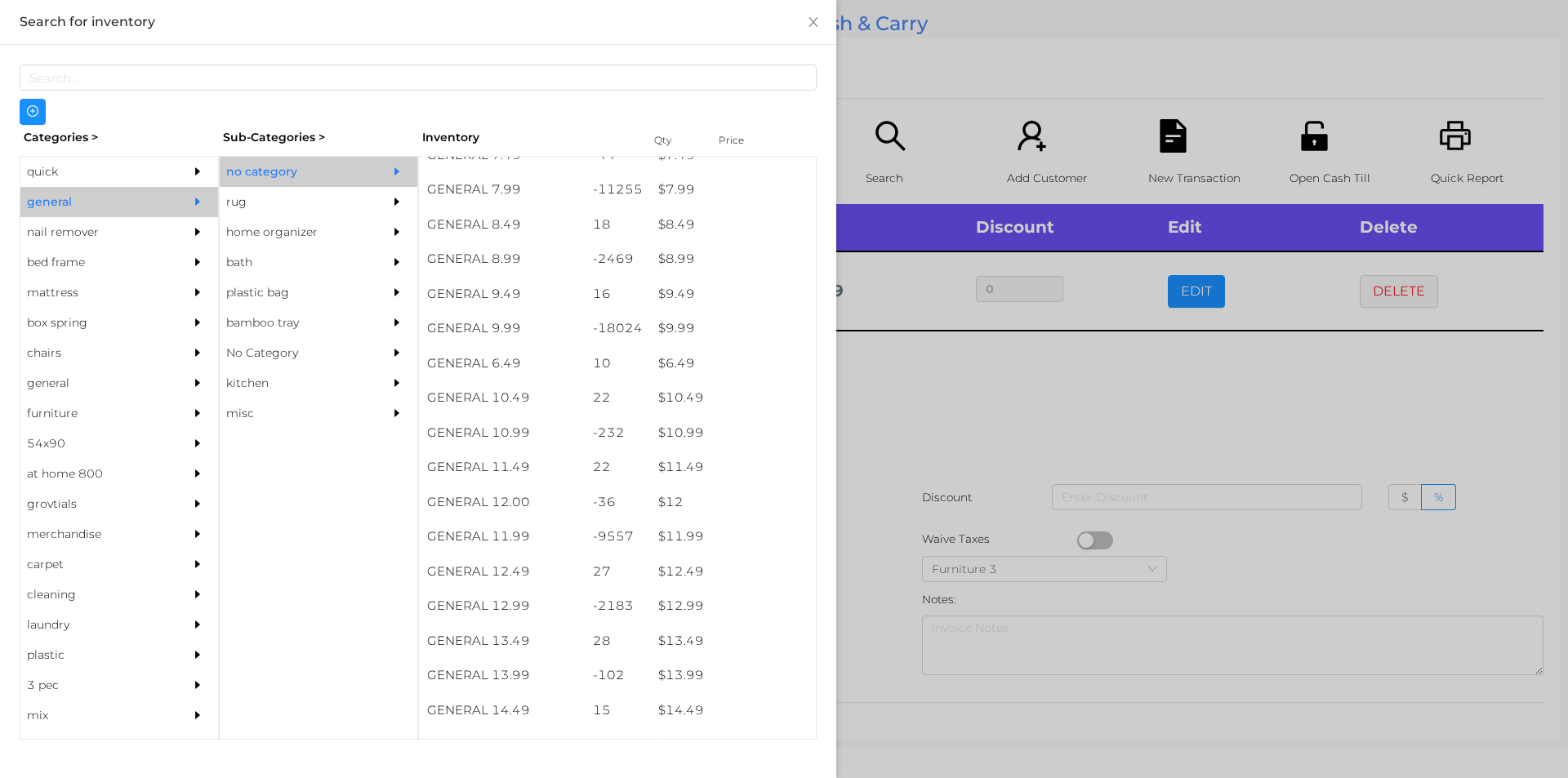
scroll to position [848, 0]
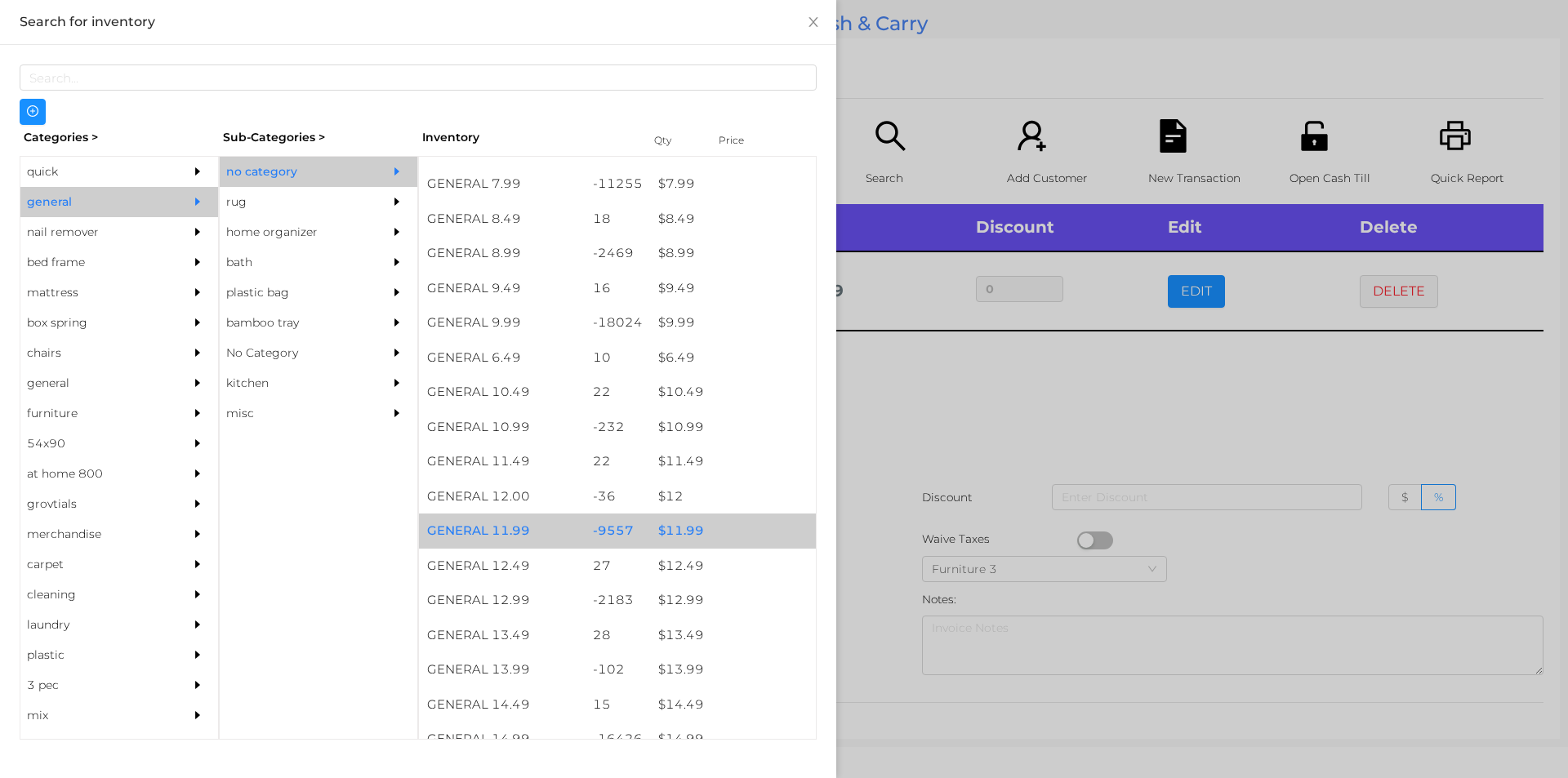
click at [702, 540] on div "$ 11.99" at bounding box center [733, 531] width 166 height 35
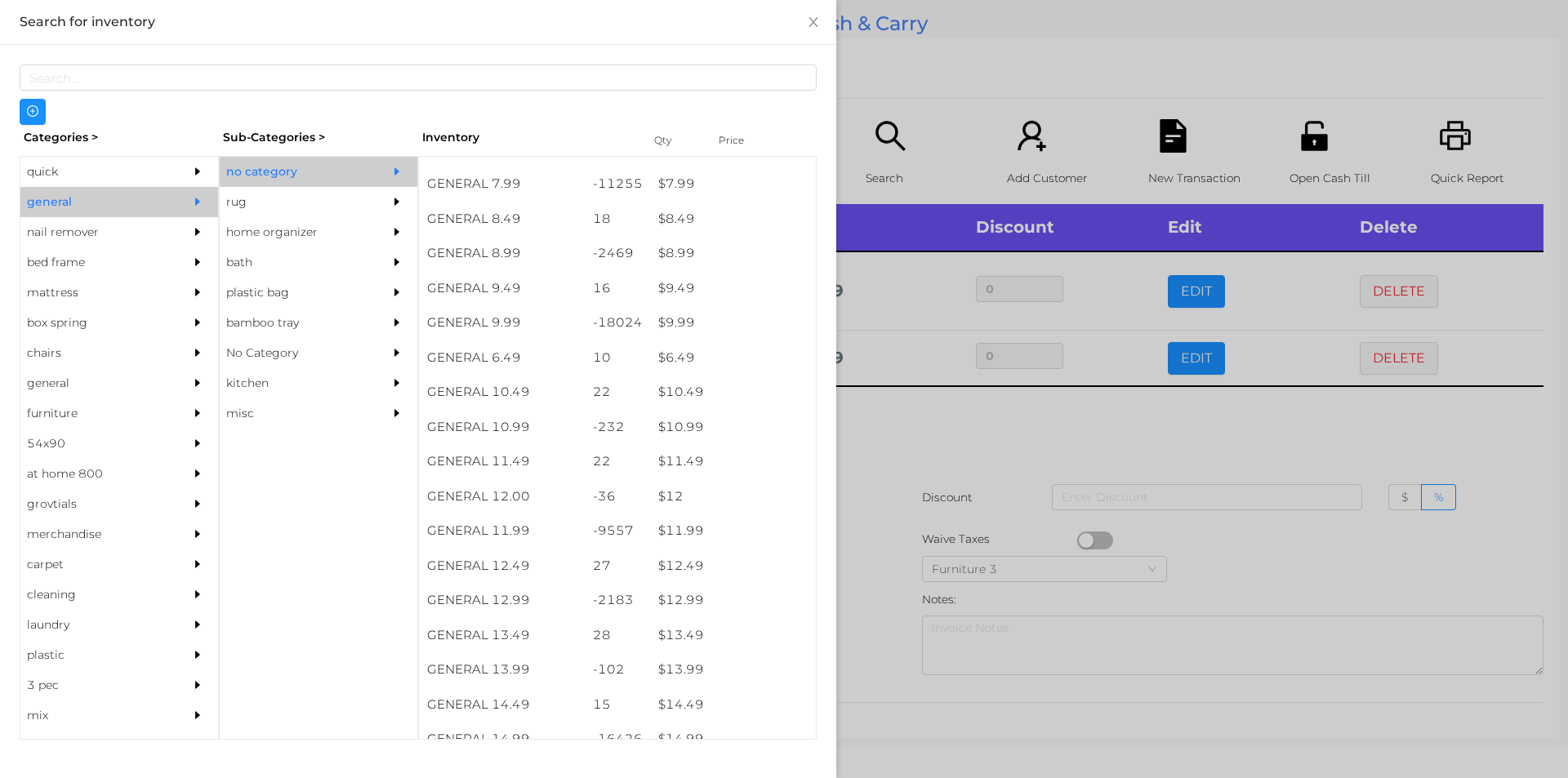
click at [932, 480] on div at bounding box center [784, 389] width 1568 height 778
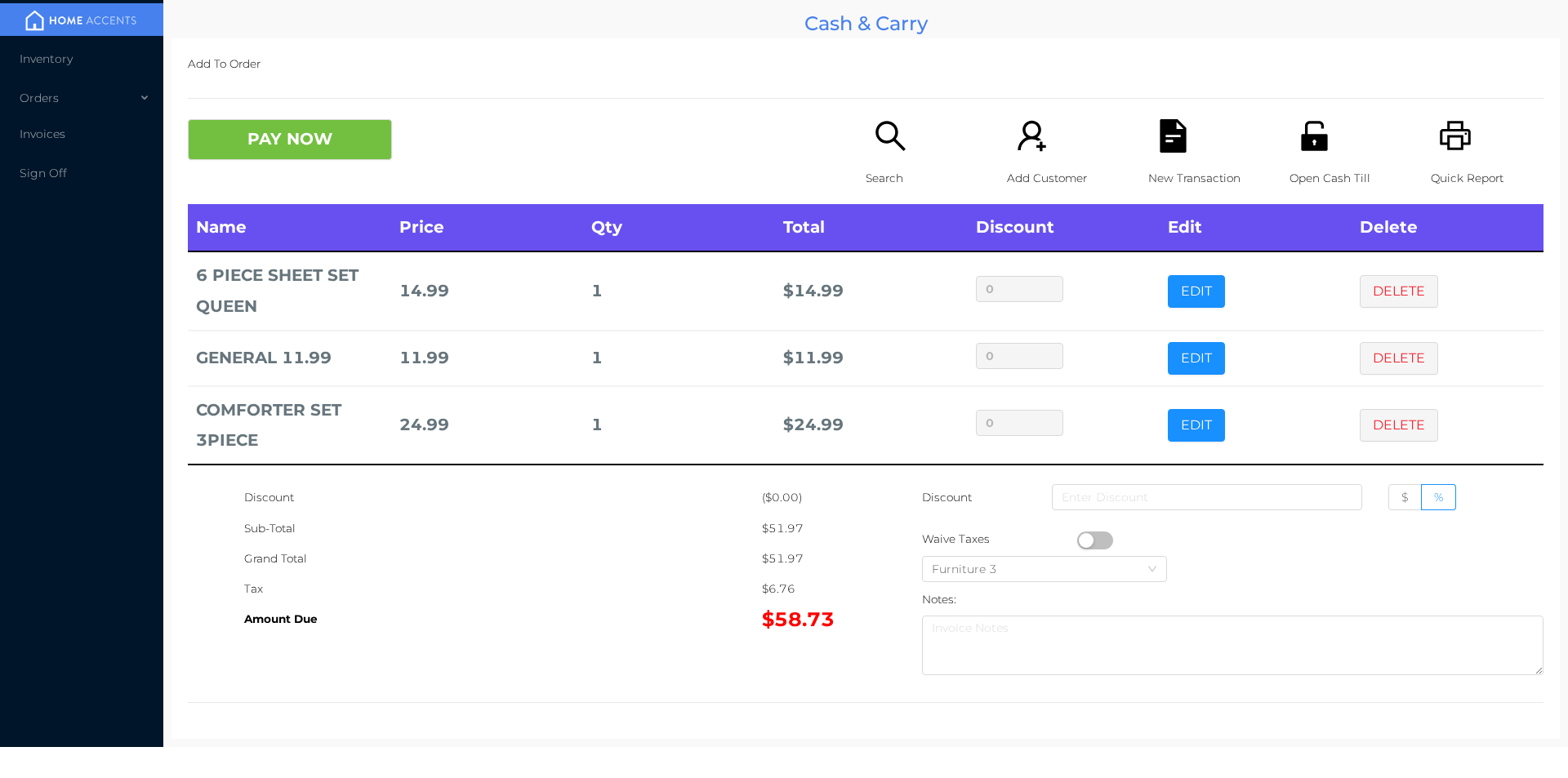
click at [1297, 130] on icon "icon: unlock" at bounding box center [1314, 136] width 34 height 34
click at [1164, 125] on icon "icon: file-text" at bounding box center [1173, 136] width 26 height 34
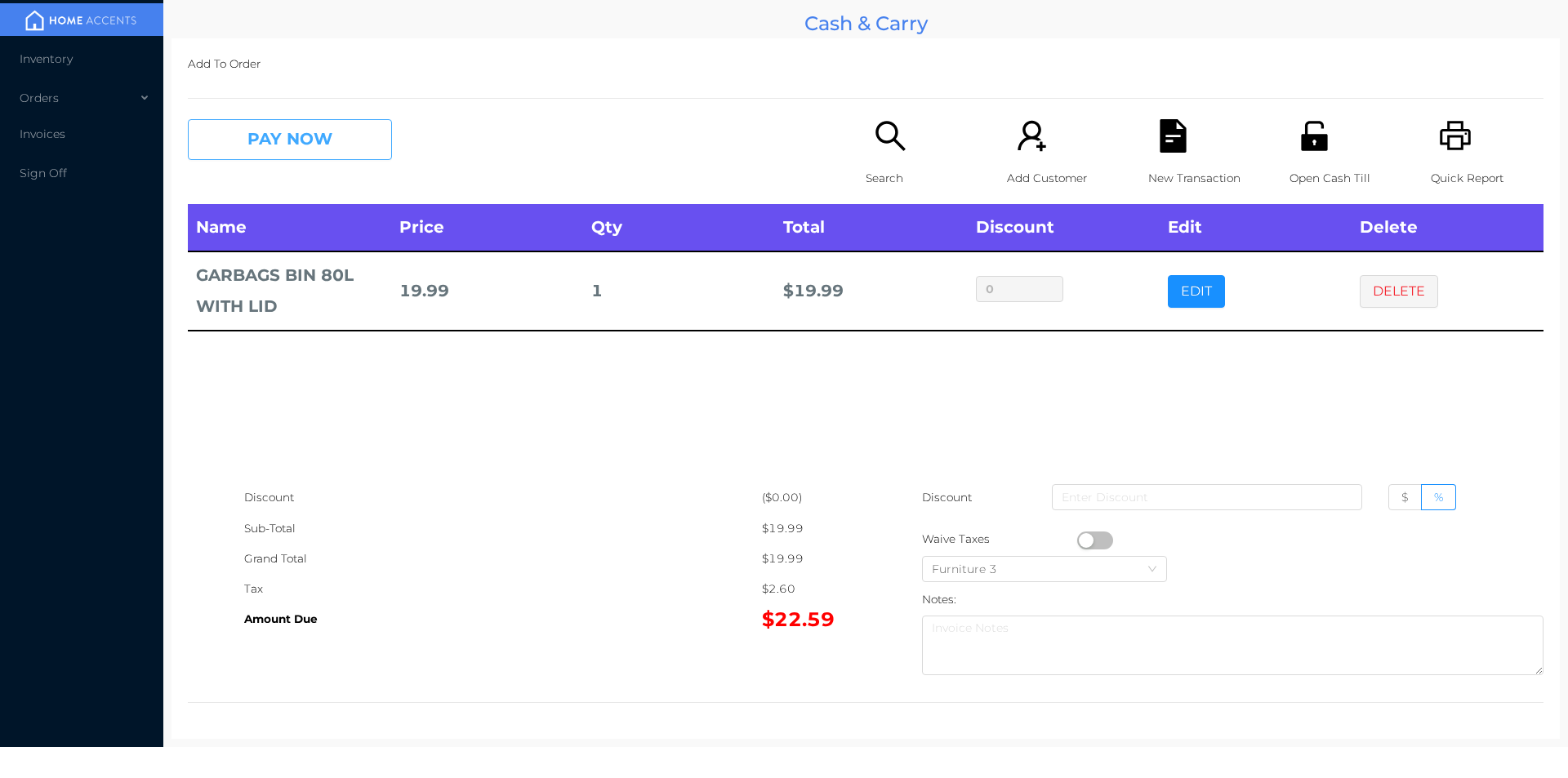
click at [286, 138] on button "PAY NOW" at bounding box center [289, 139] width 205 height 41
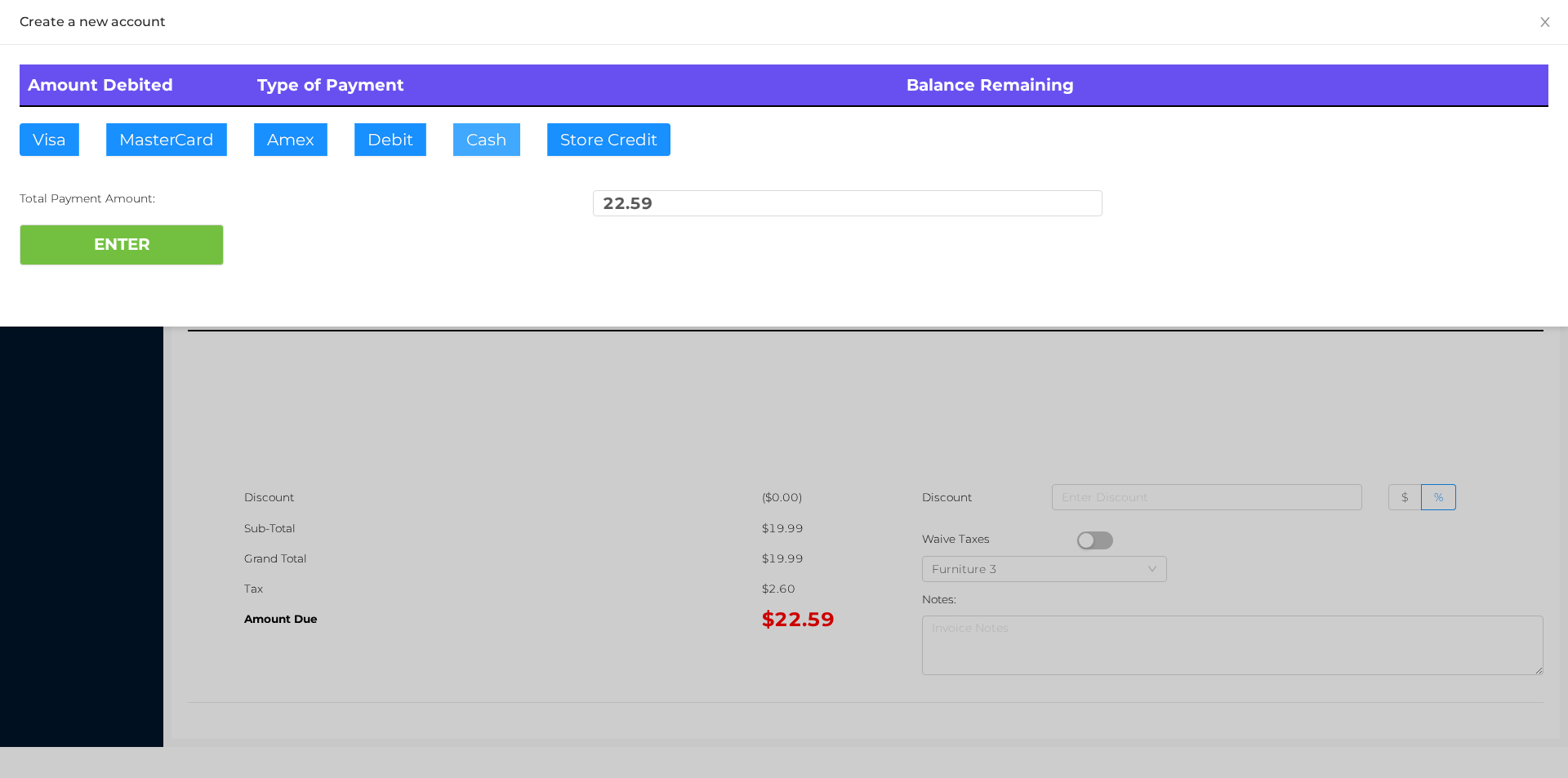
click at [483, 142] on button "Cash" at bounding box center [487, 140] width 67 height 33
type input "25.00"
click at [182, 245] on button "ENTER" at bounding box center [122, 244] width 205 height 41
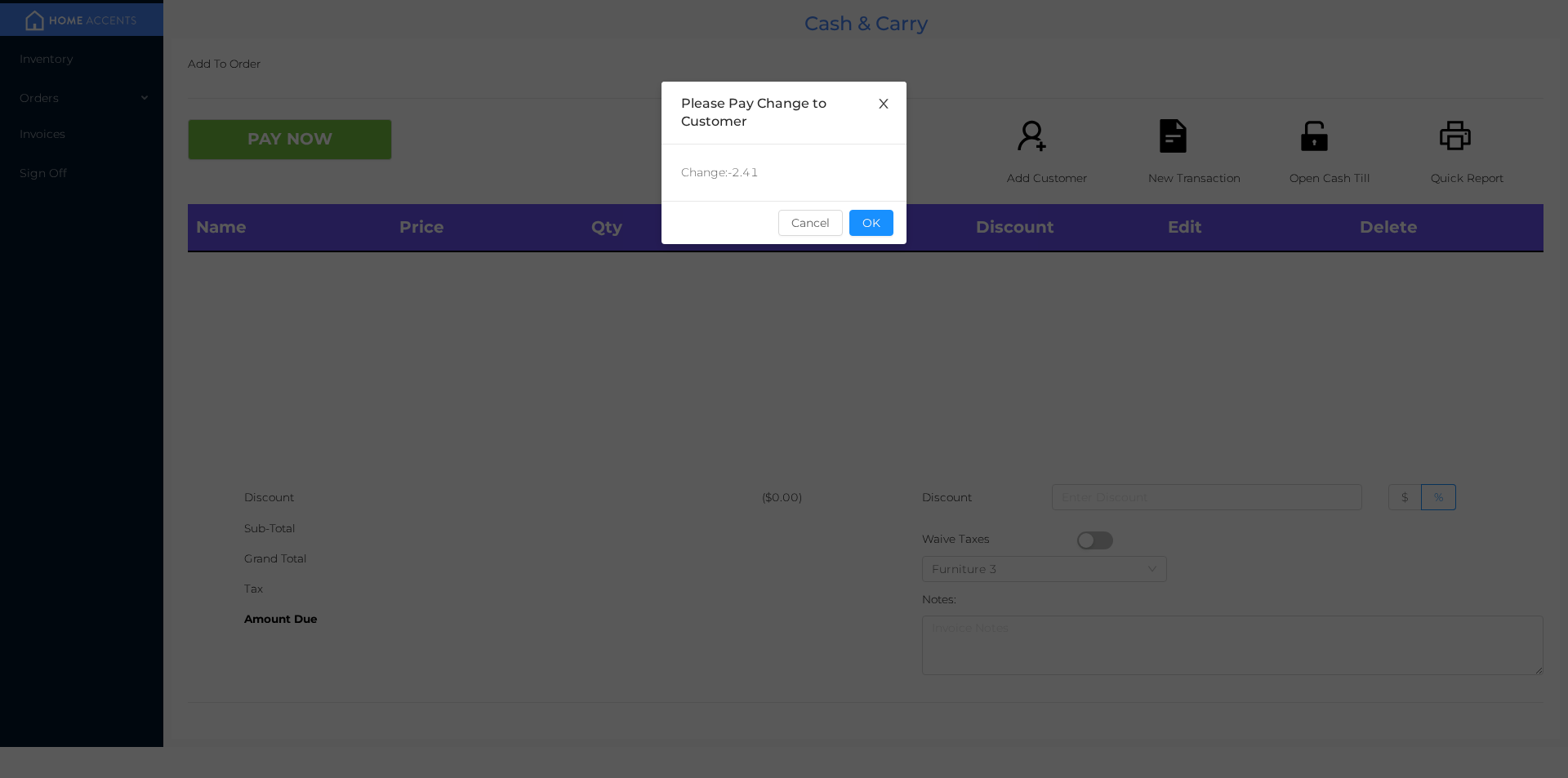
click at [889, 91] on span "Close" at bounding box center [883, 105] width 46 height 46
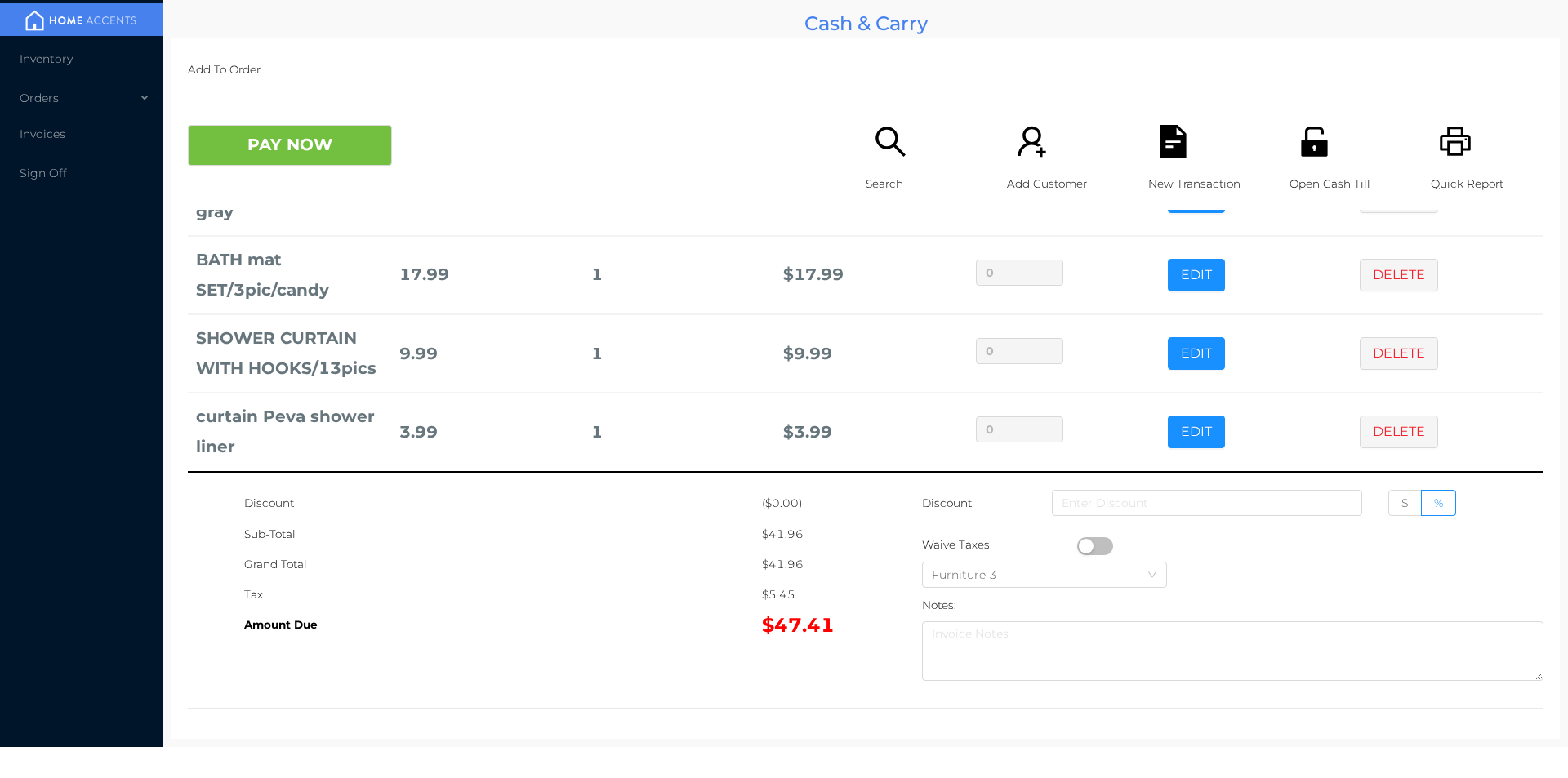
scroll to position [6, 0]
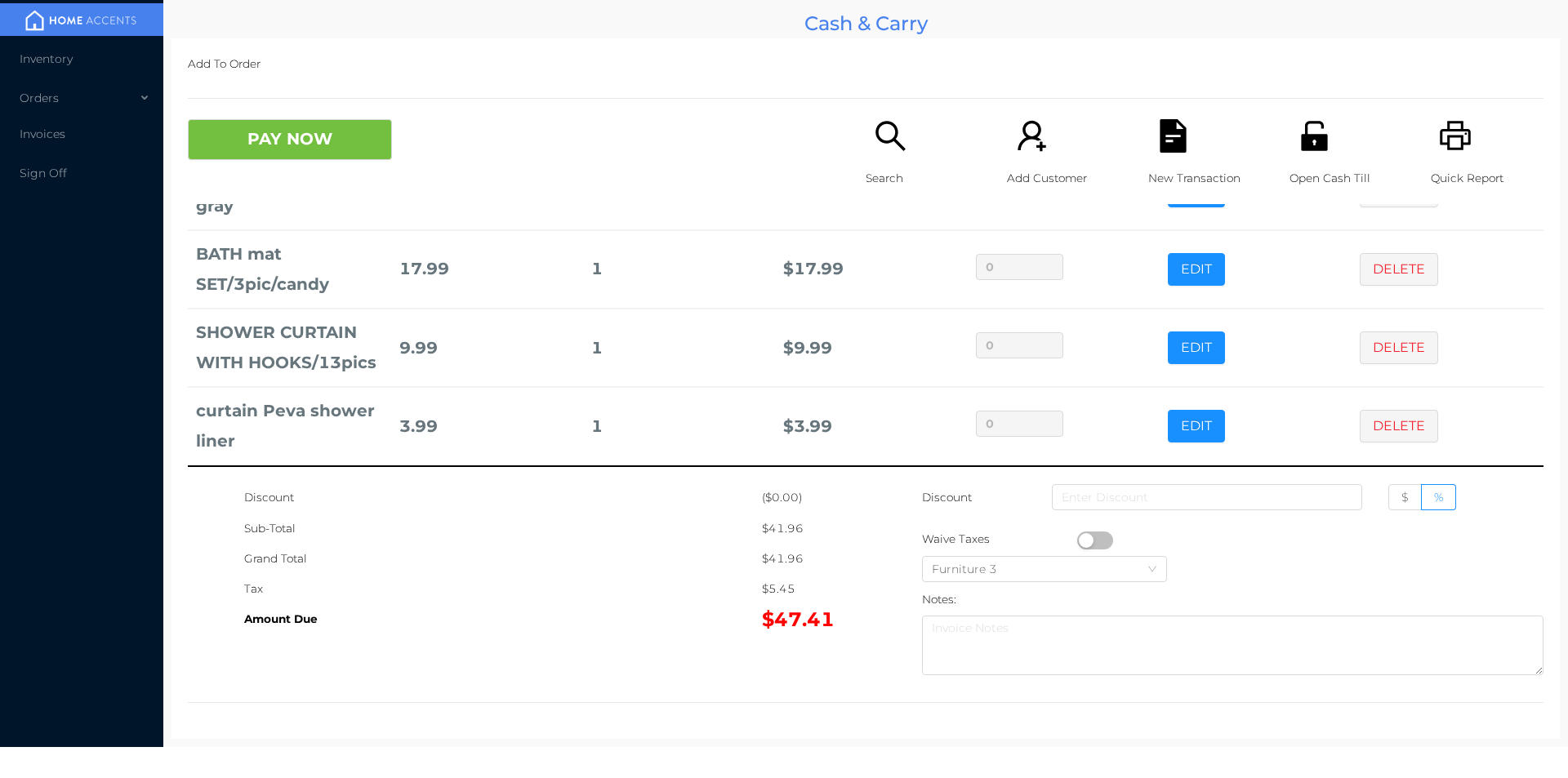
click at [883, 144] on icon "icon: search" at bounding box center [891, 136] width 34 height 34
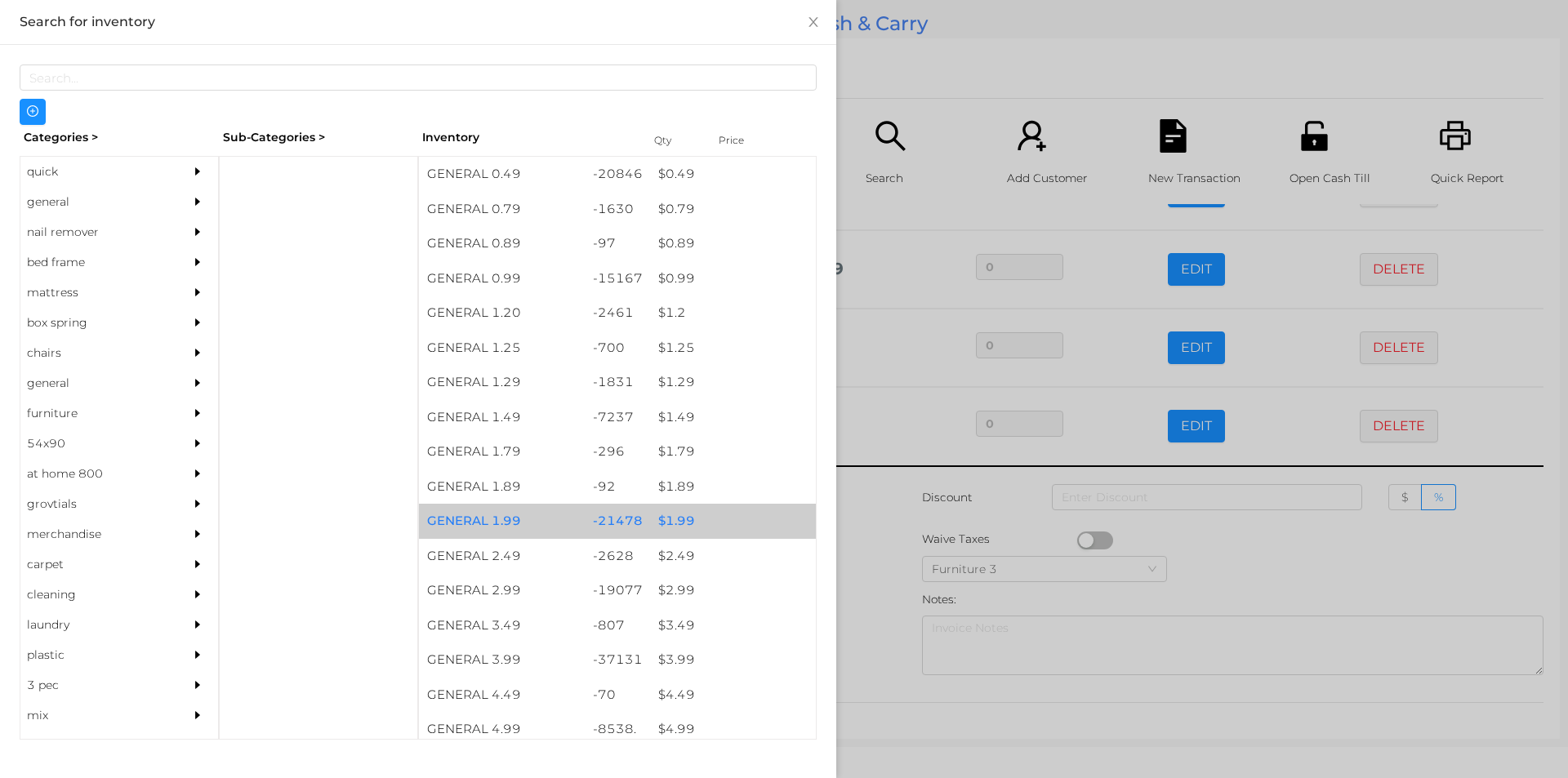
click at [722, 517] on div "$ 1.99" at bounding box center [733, 521] width 166 height 35
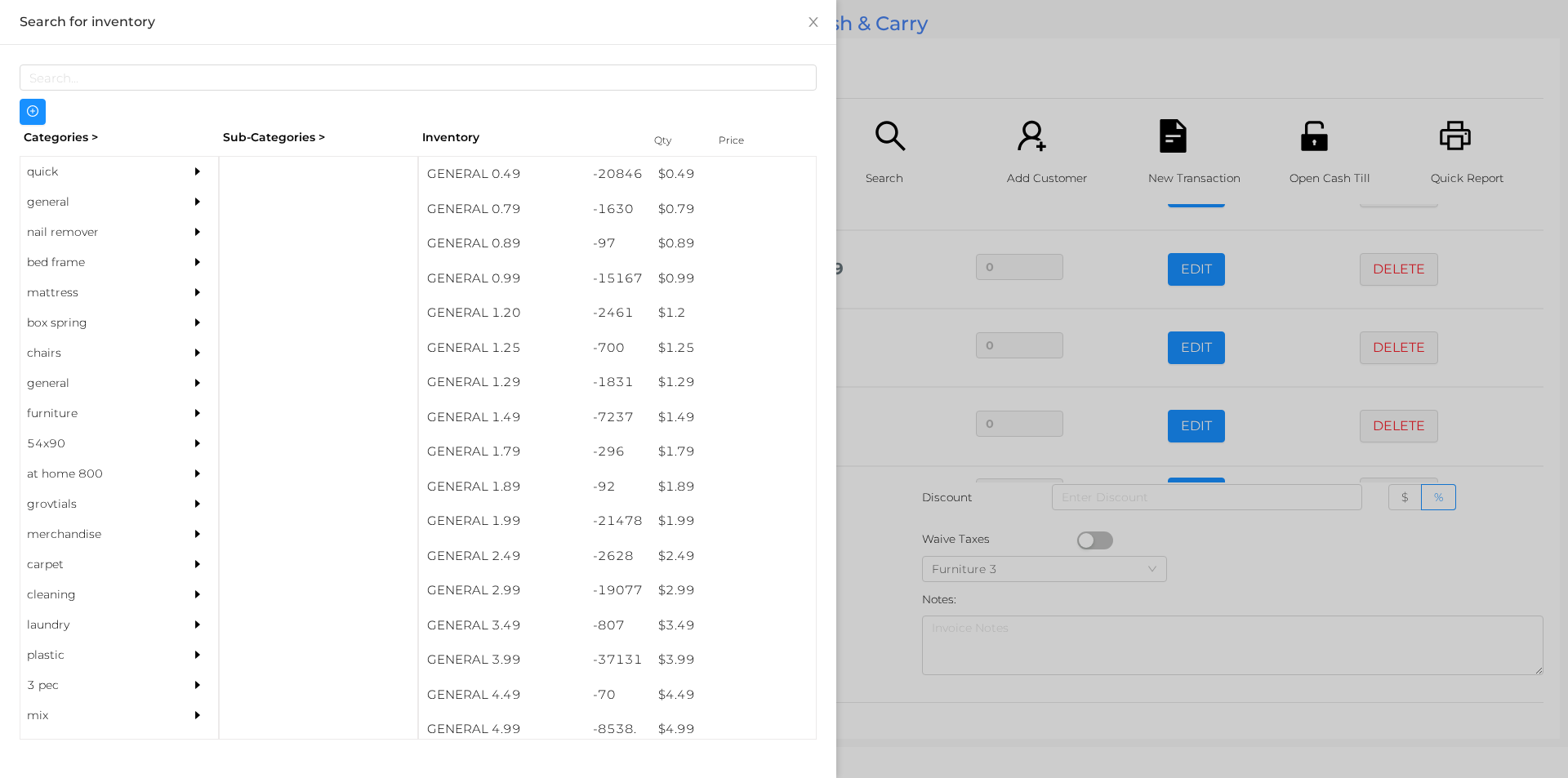
click at [936, 41] on div at bounding box center [784, 389] width 1568 height 778
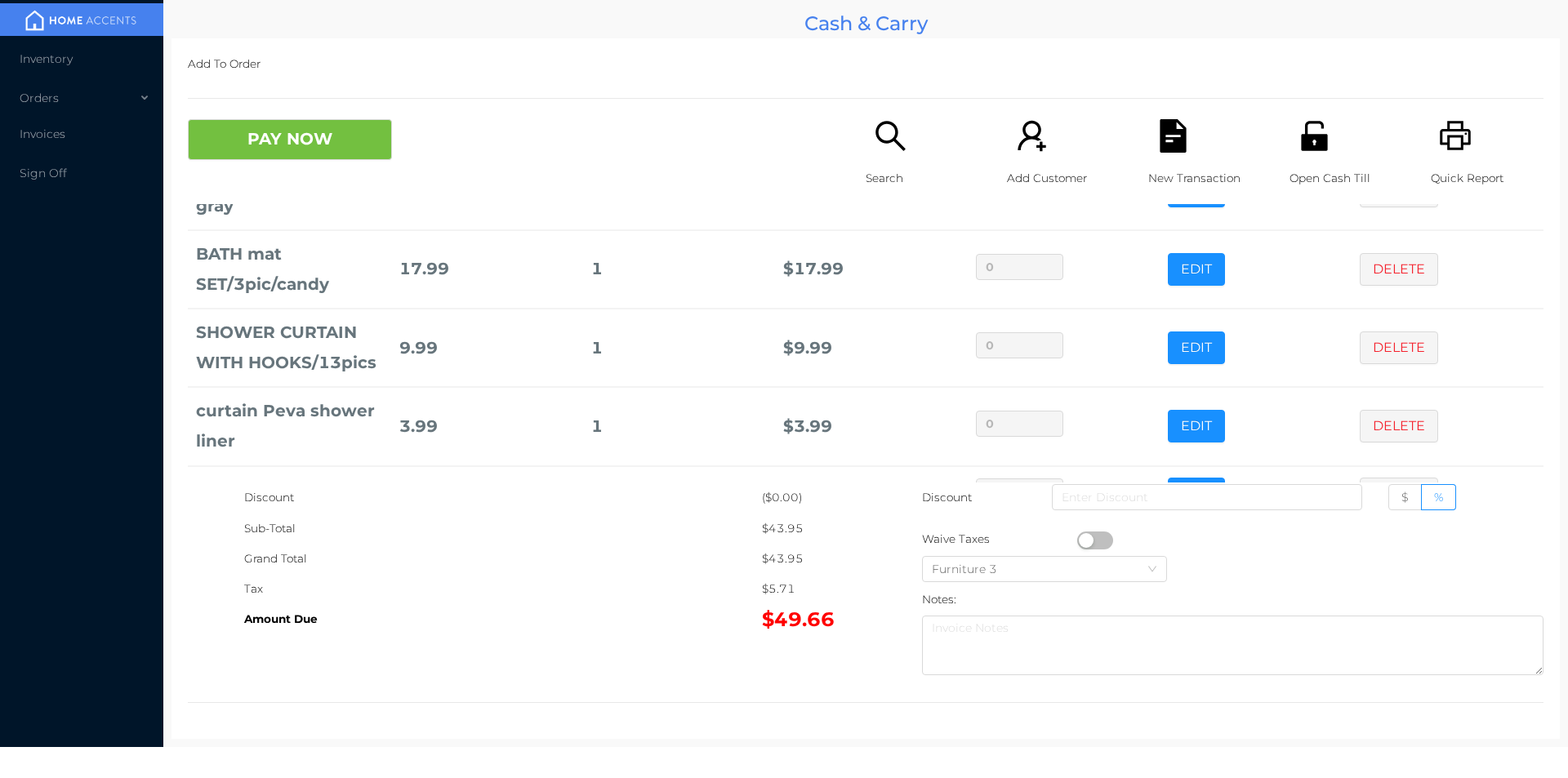
scroll to position [156, 0]
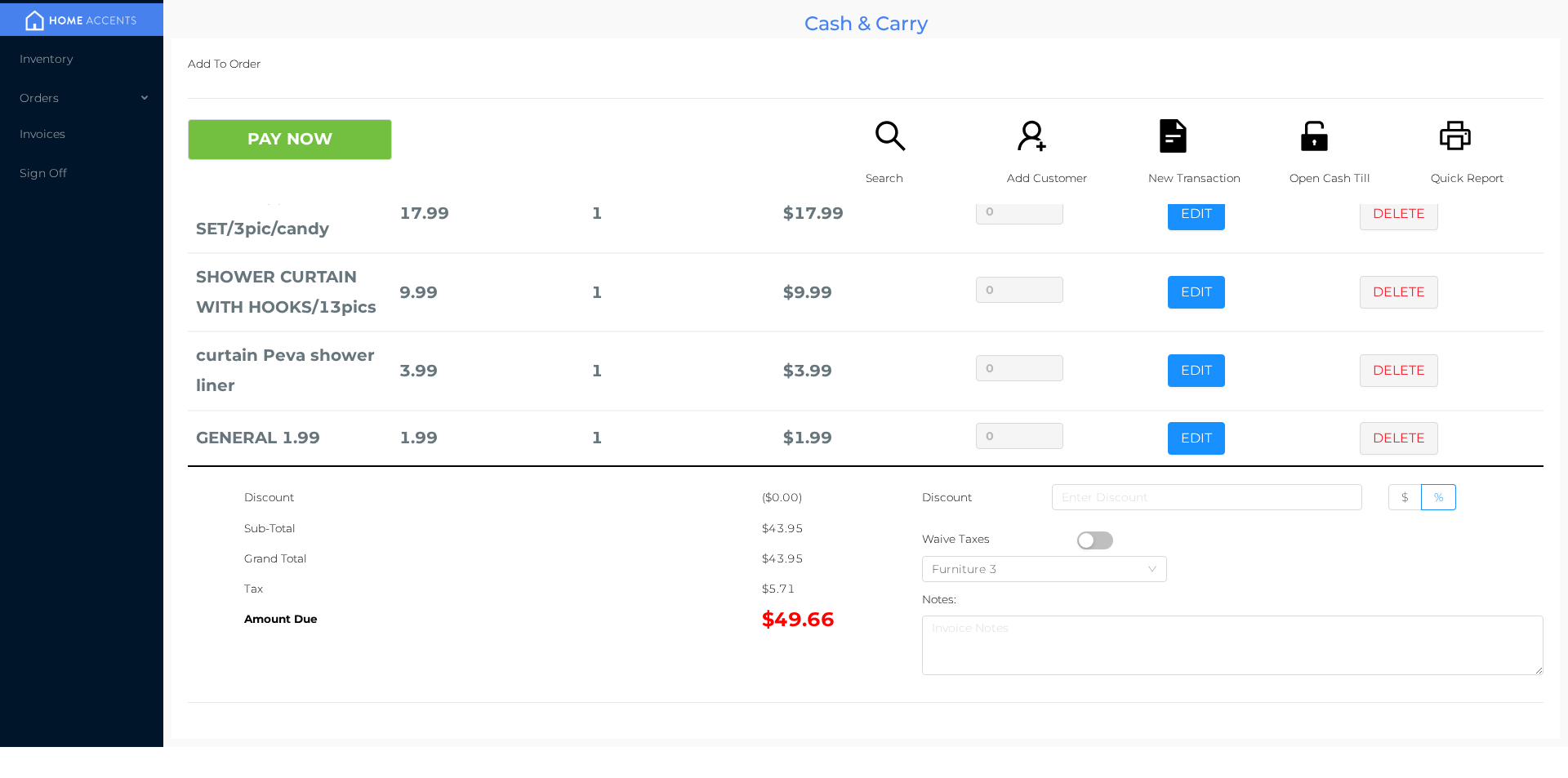
click at [304, 142] on button "PAY NOW" at bounding box center [289, 139] width 205 height 41
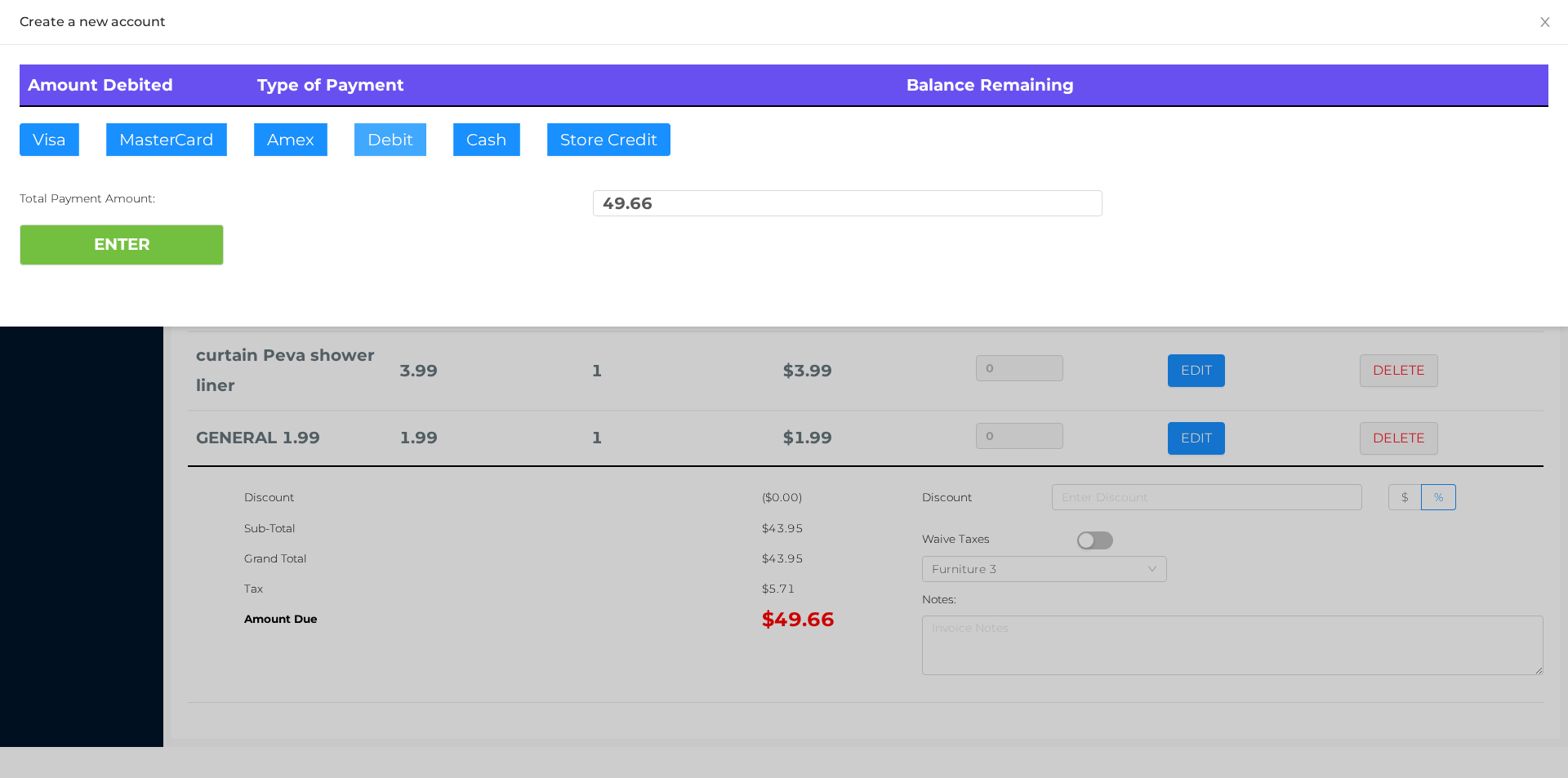
click at [393, 145] on button "Debit" at bounding box center [390, 140] width 72 height 33
click at [184, 250] on button "ENTER" at bounding box center [122, 244] width 205 height 41
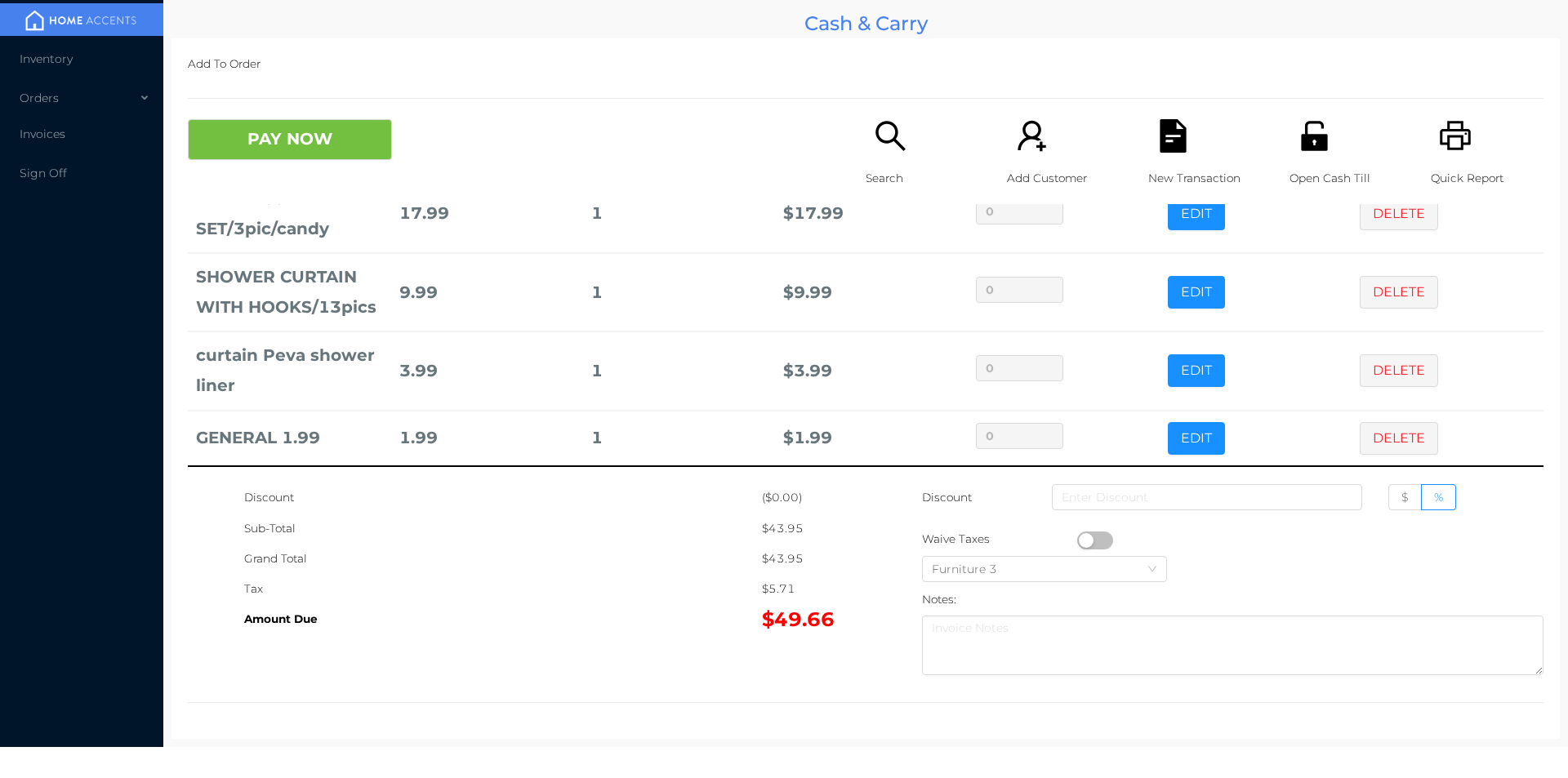
scroll to position [0, 0]
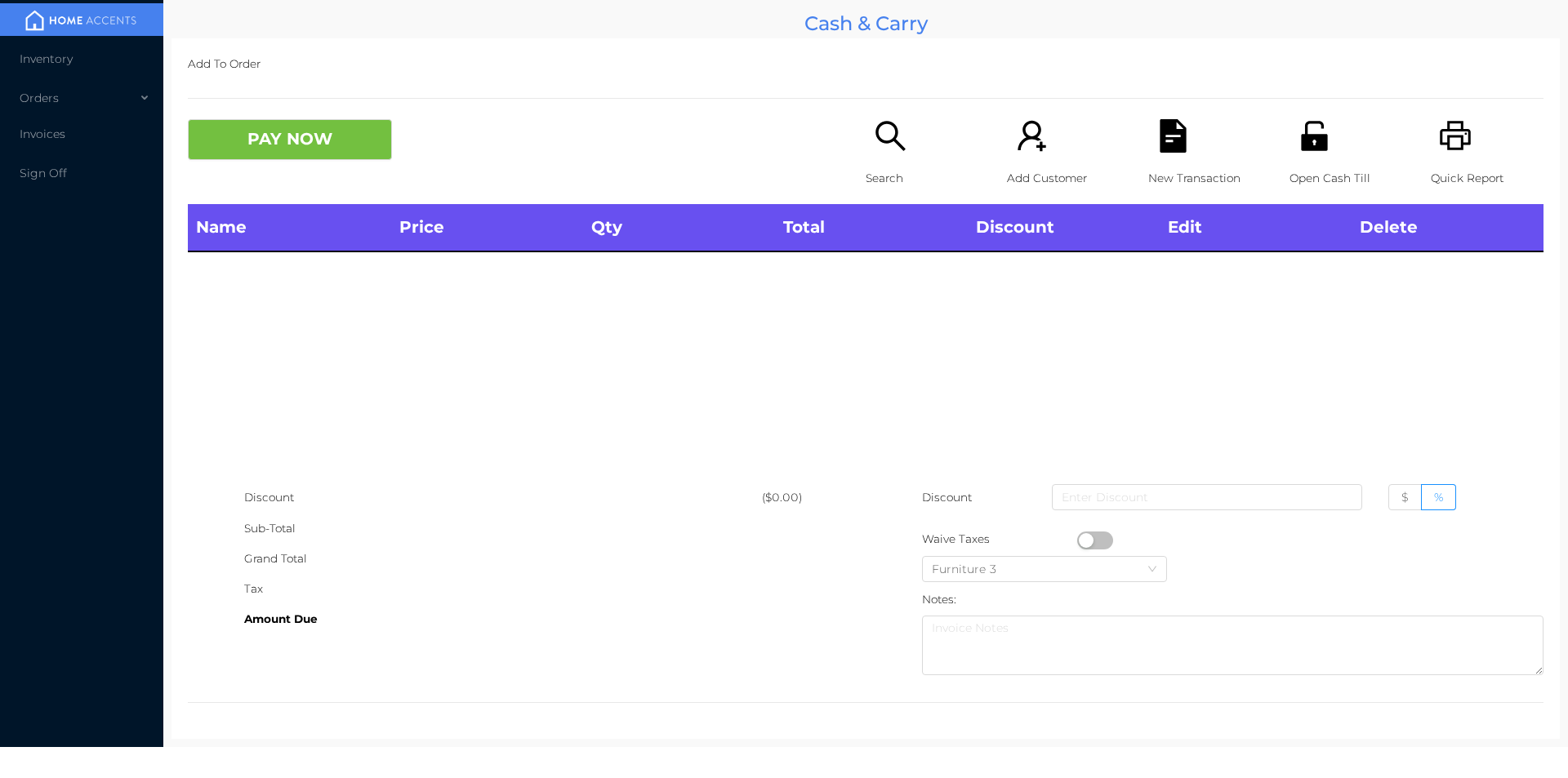
click at [892, 135] on icon "icon: search" at bounding box center [891, 136] width 34 height 34
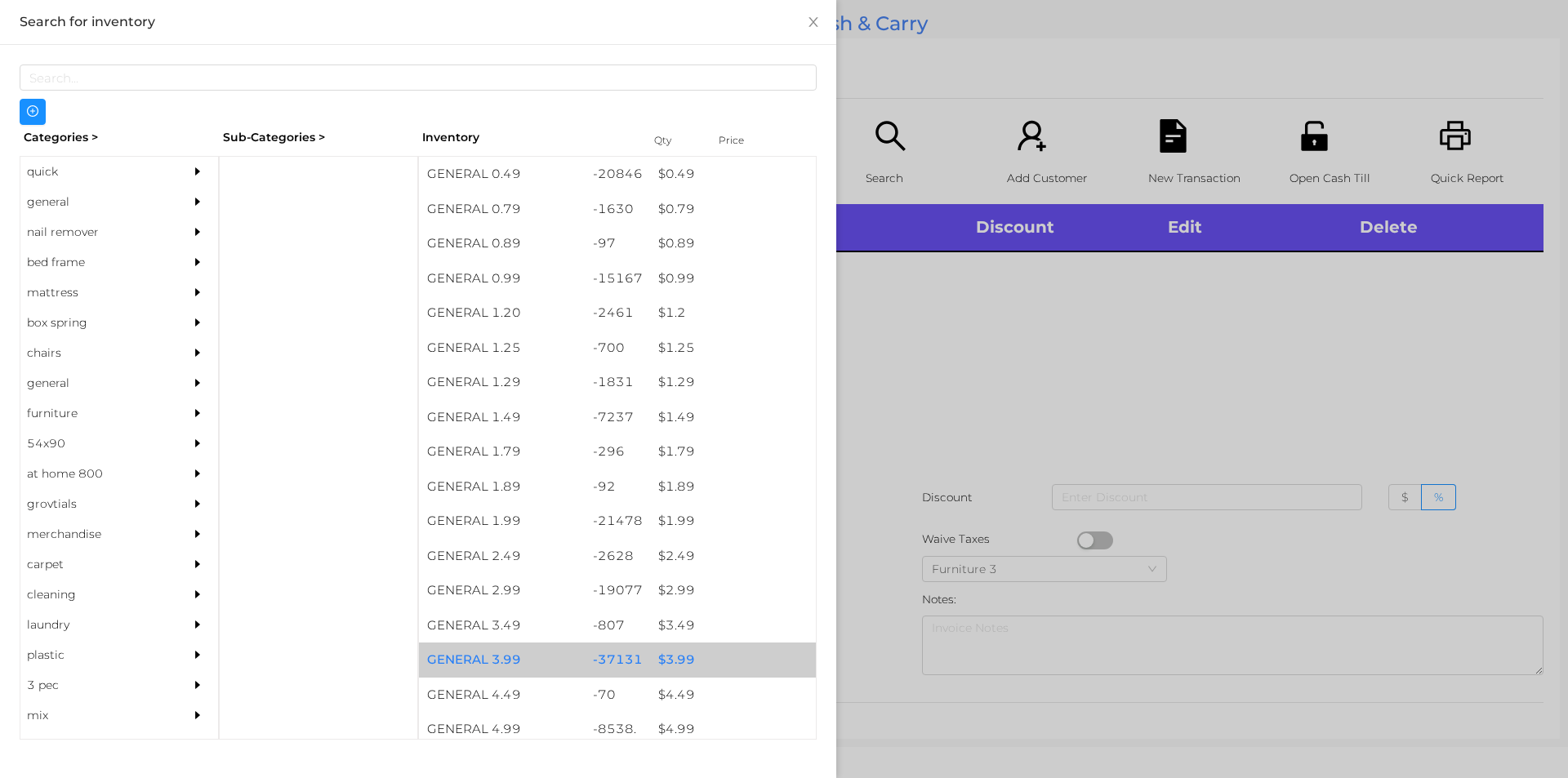
click at [719, 664] on div "$ 3.99" at bounding box center [733, 660] width 166 height 35
click at [744, 654] on div "$ 3.99" at bounding box center [733, 660] width 166 height 35
click at [770, 649] on div "$ 3.99" at bounding box center [733, 660] width 166 height 35
click at [752, 664] on div "$ 3.99" at bounding box center [733, 660] width 166 height 35
click at [777, 658] on div "$ 3.99" at bounding box center [733, 660] width 166 height 35
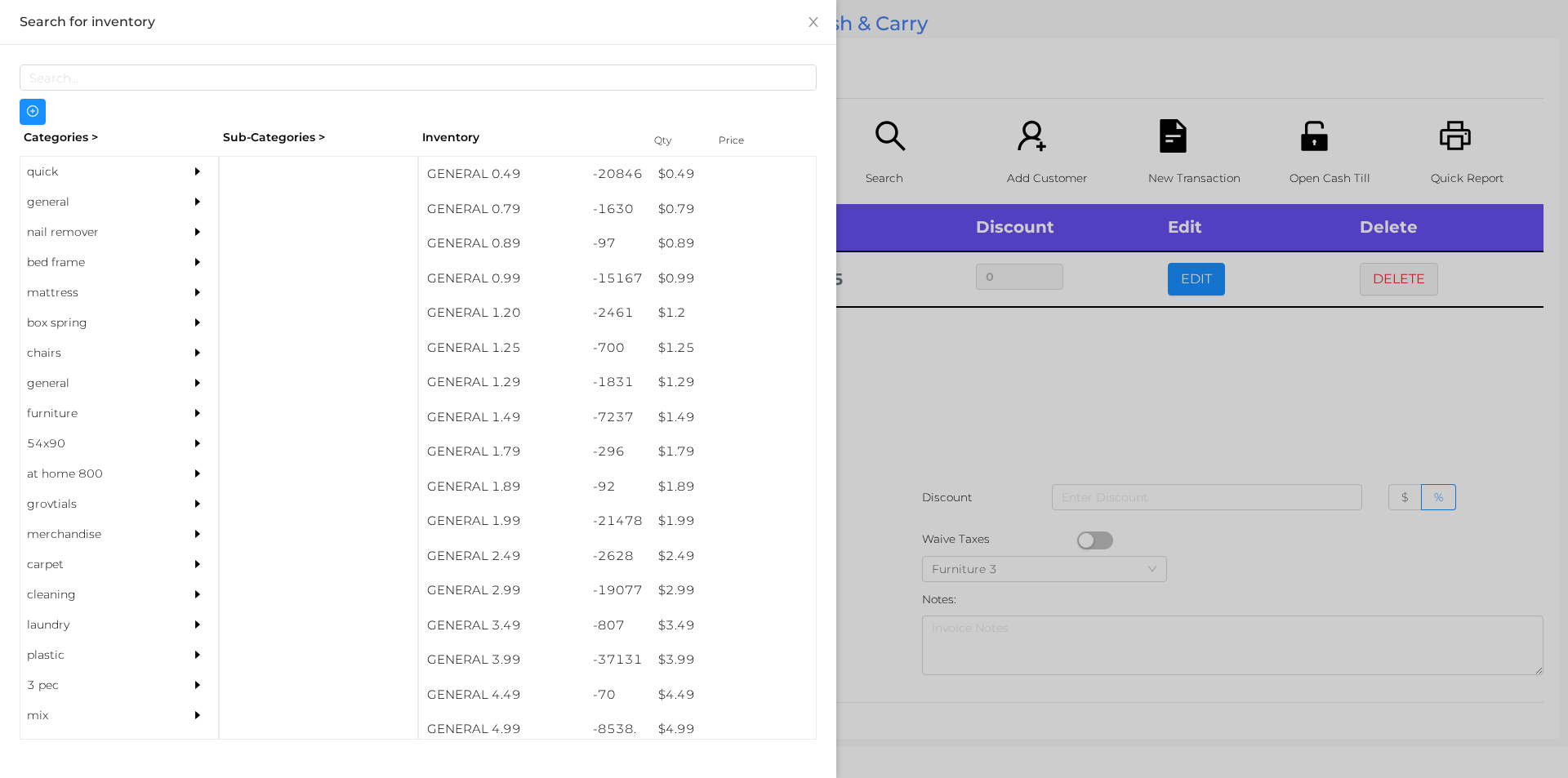
click at [986, 365] on div at bounding box center [784, 389] width 1568 height 778
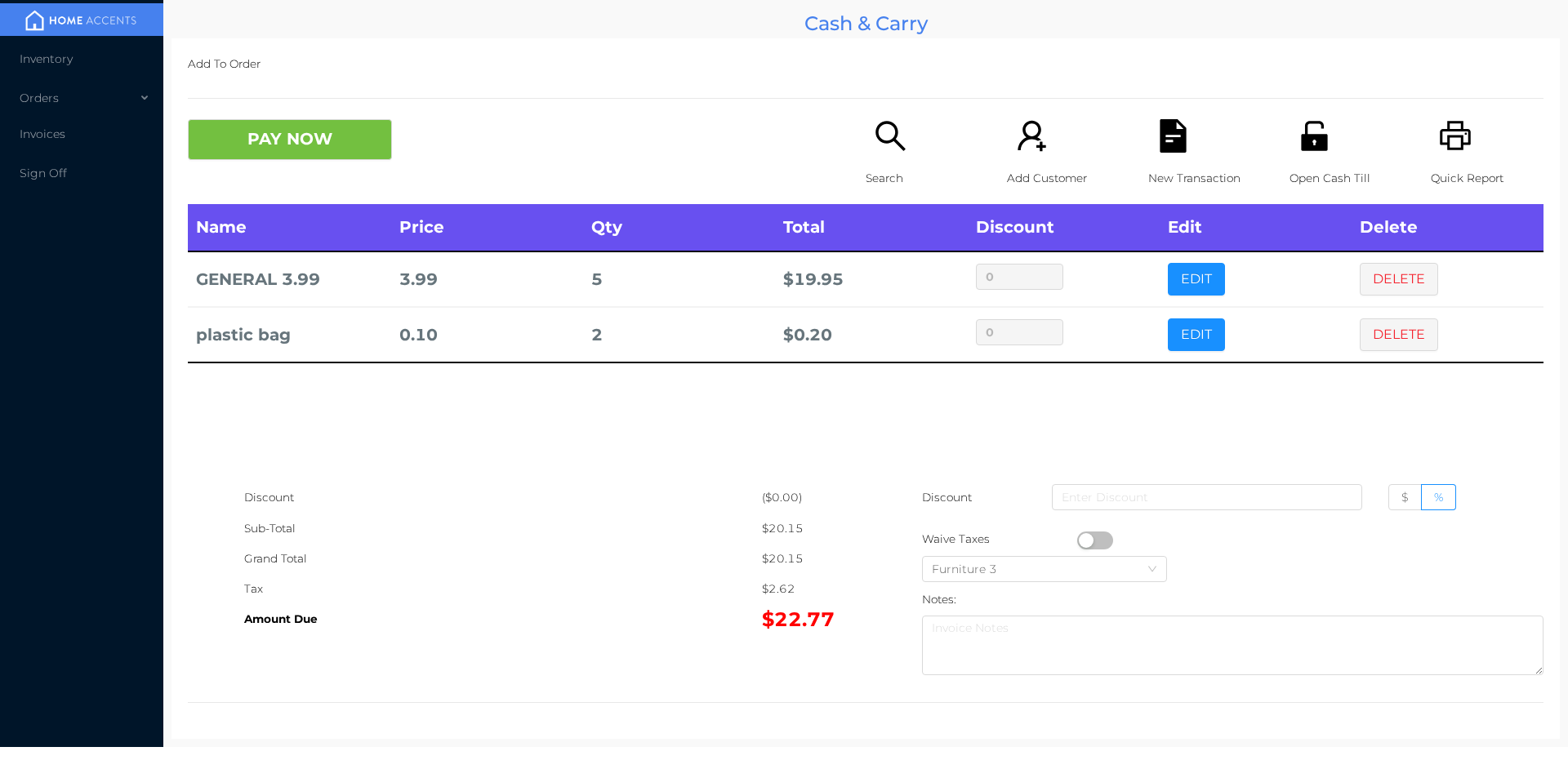
click at [1389, 345] on button "DELETE" at bounding box center [1398, 335] width 78 height 33
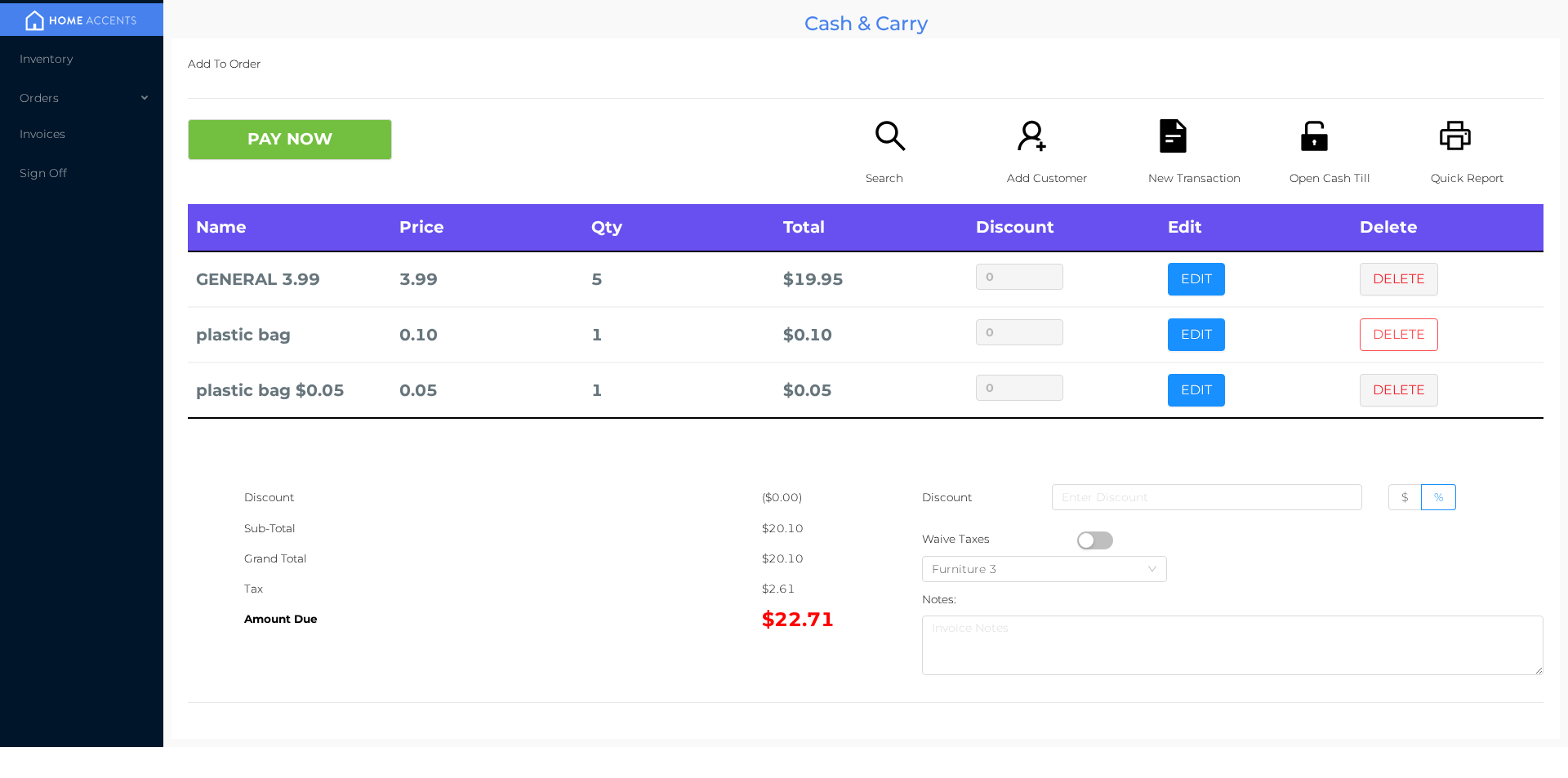
click at [1393, 338] on button "DELETE" at bounding box center [1398, 335] width 78 height 33
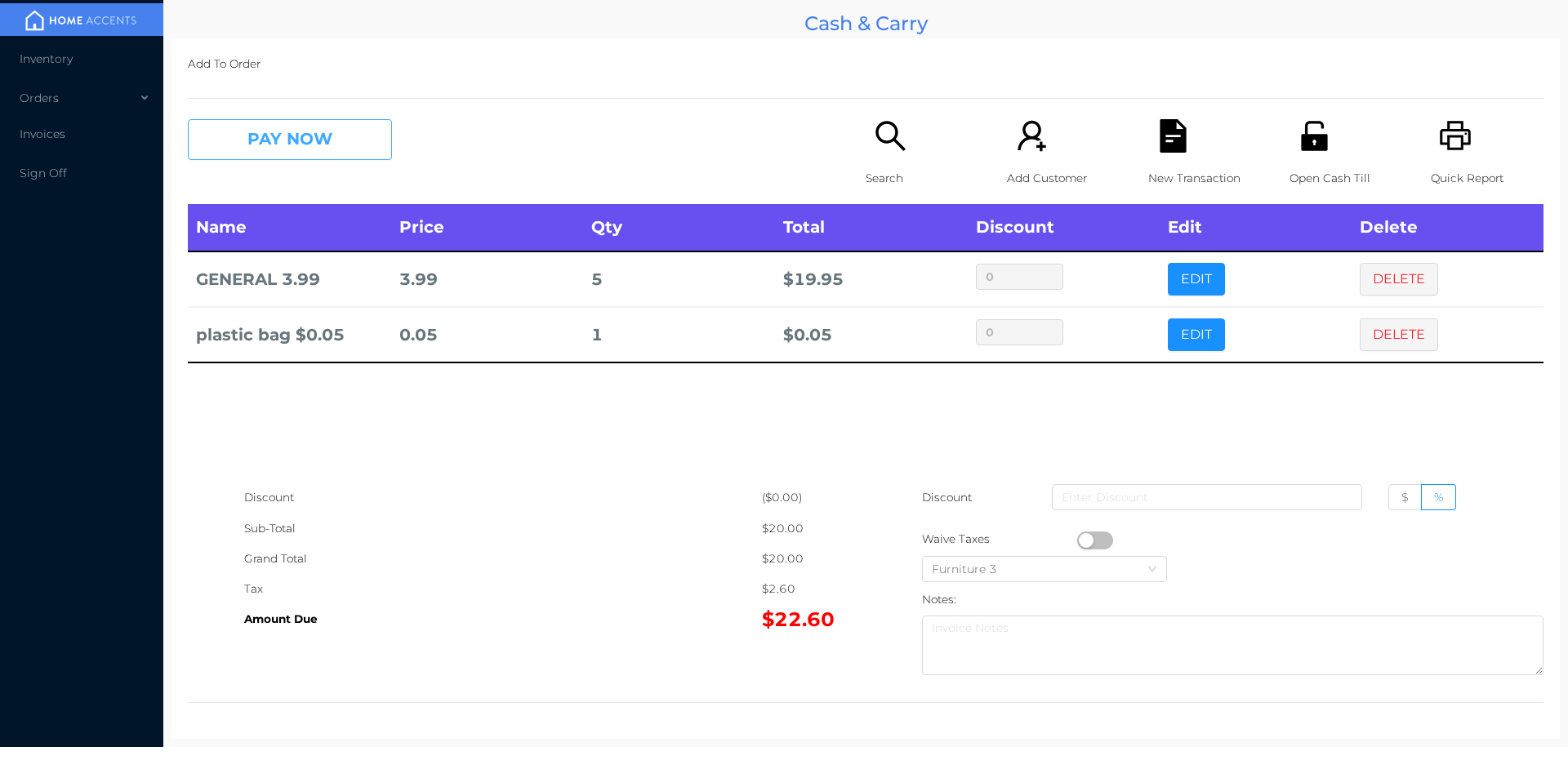
click at [327, 143] on button "PAY NOW" at bounding box center [289, 139] width 205 height 41
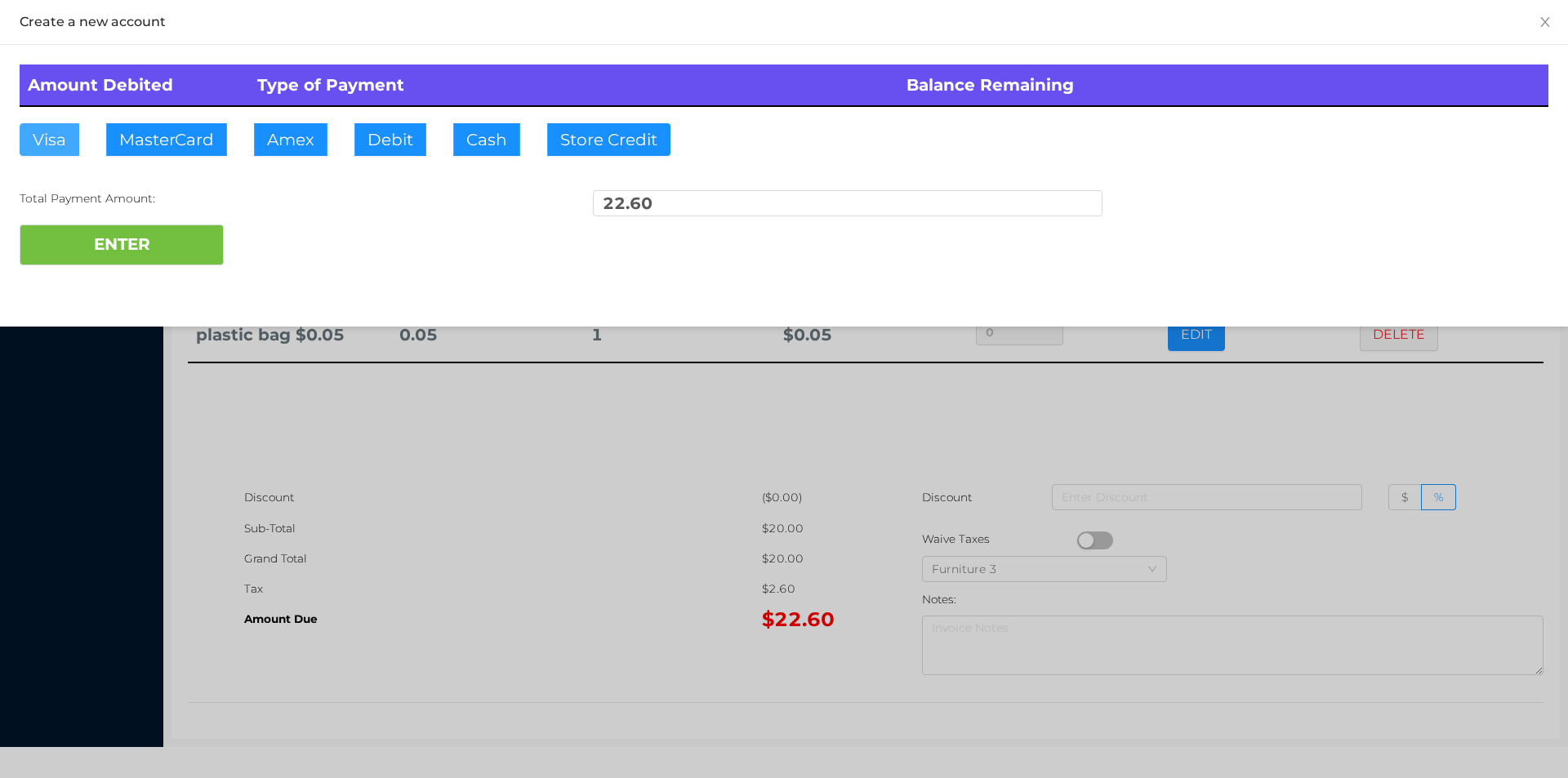
click at [51, 134] on button "Visa" at bounding box center [49, 140] width 59 height 33
click at [149, 252] on button "ENTER" at bounding box center [122, 244] width 205 height 41
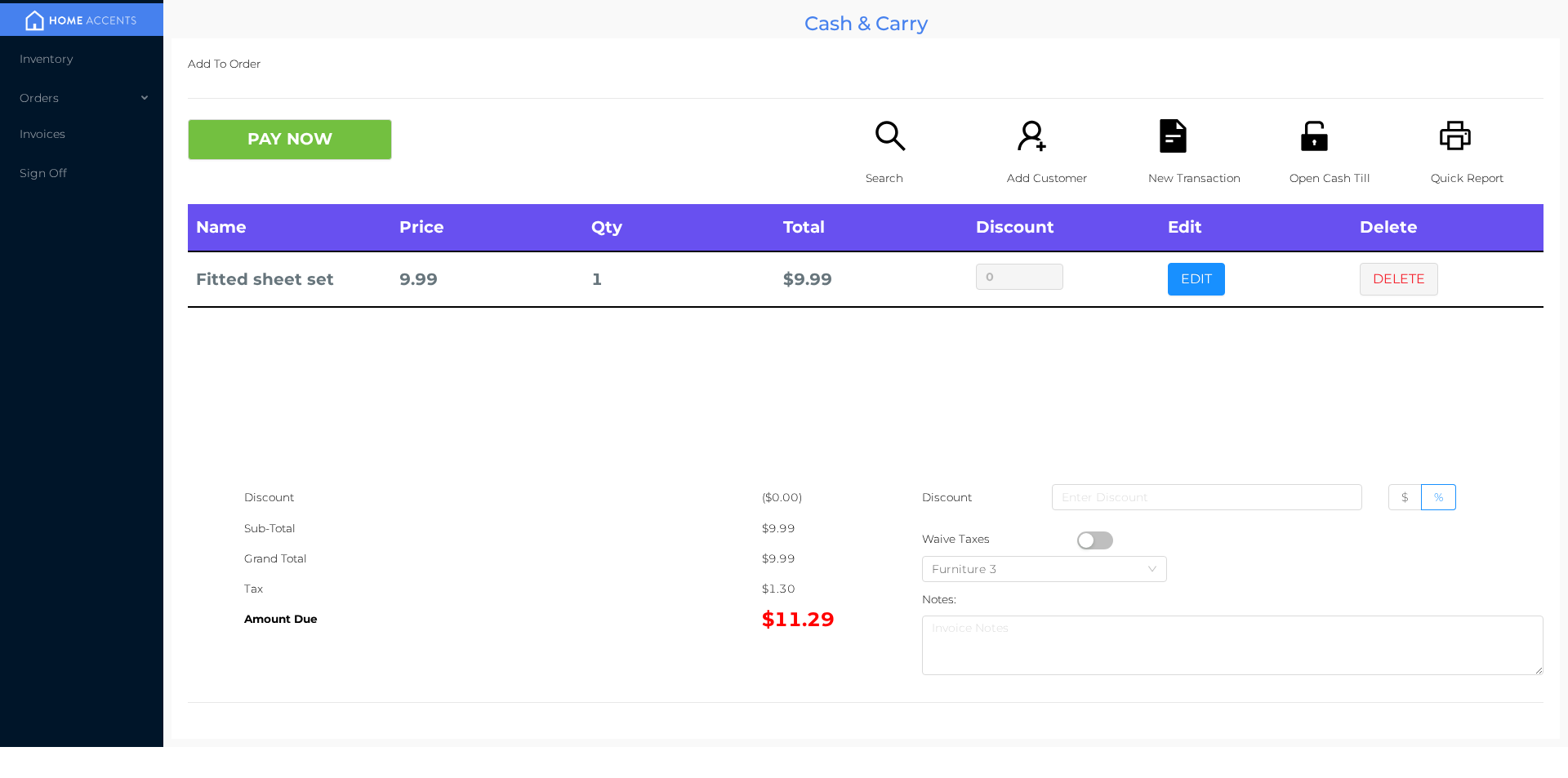
click at [1081, 536] on button "button" at bounding box center [1095, 540] width 36 height 18
click at [308, 153] on button "PAY NOW" at bounding box center [289, 139] width 205 height 41
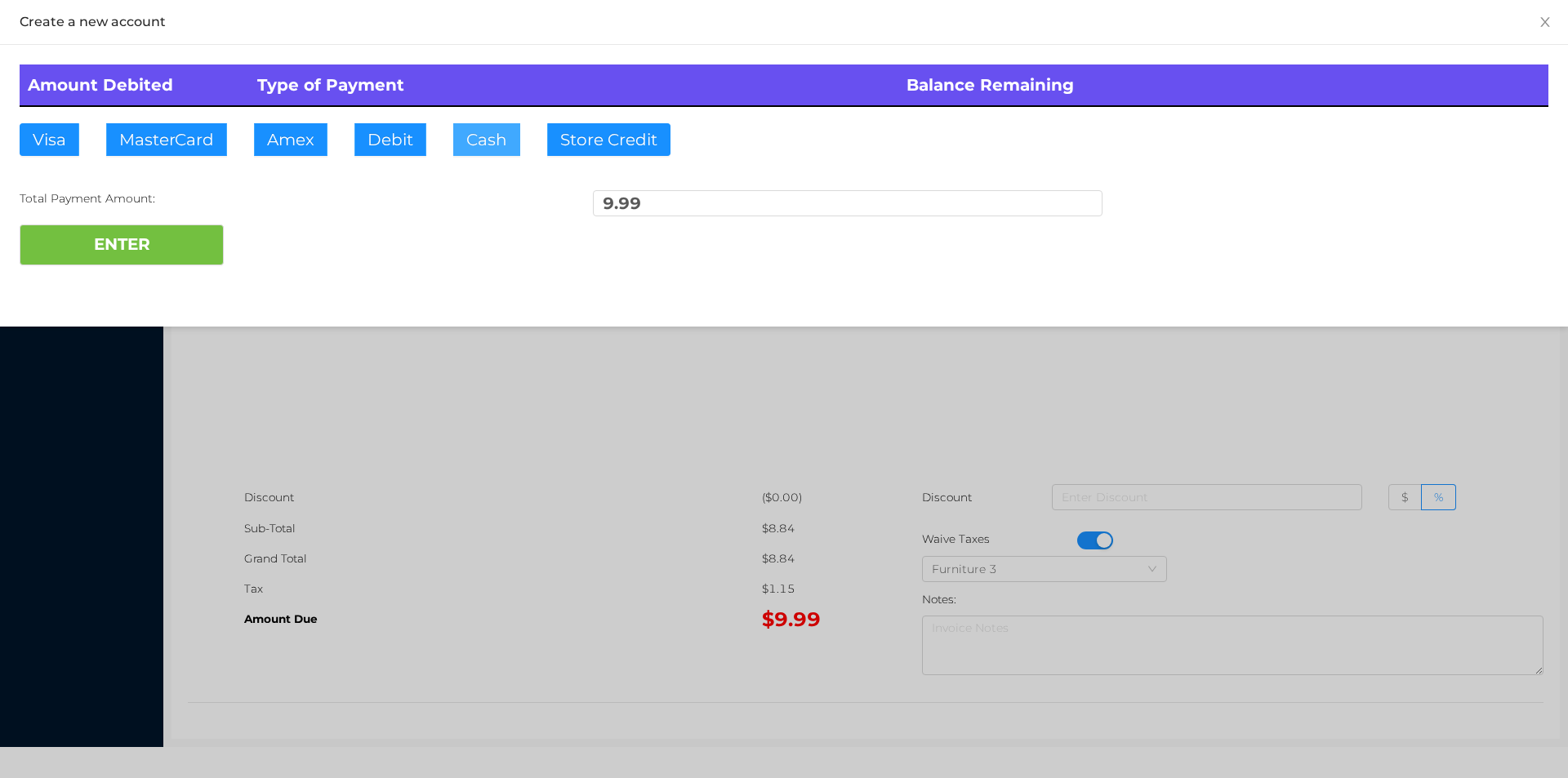
click at [476, 143] on button "Cash" at bounding box center [487, 140] width 67 height 33
click at [220, 259] on button "ENTER" at bounding box center [122, 244] width 205 height 41
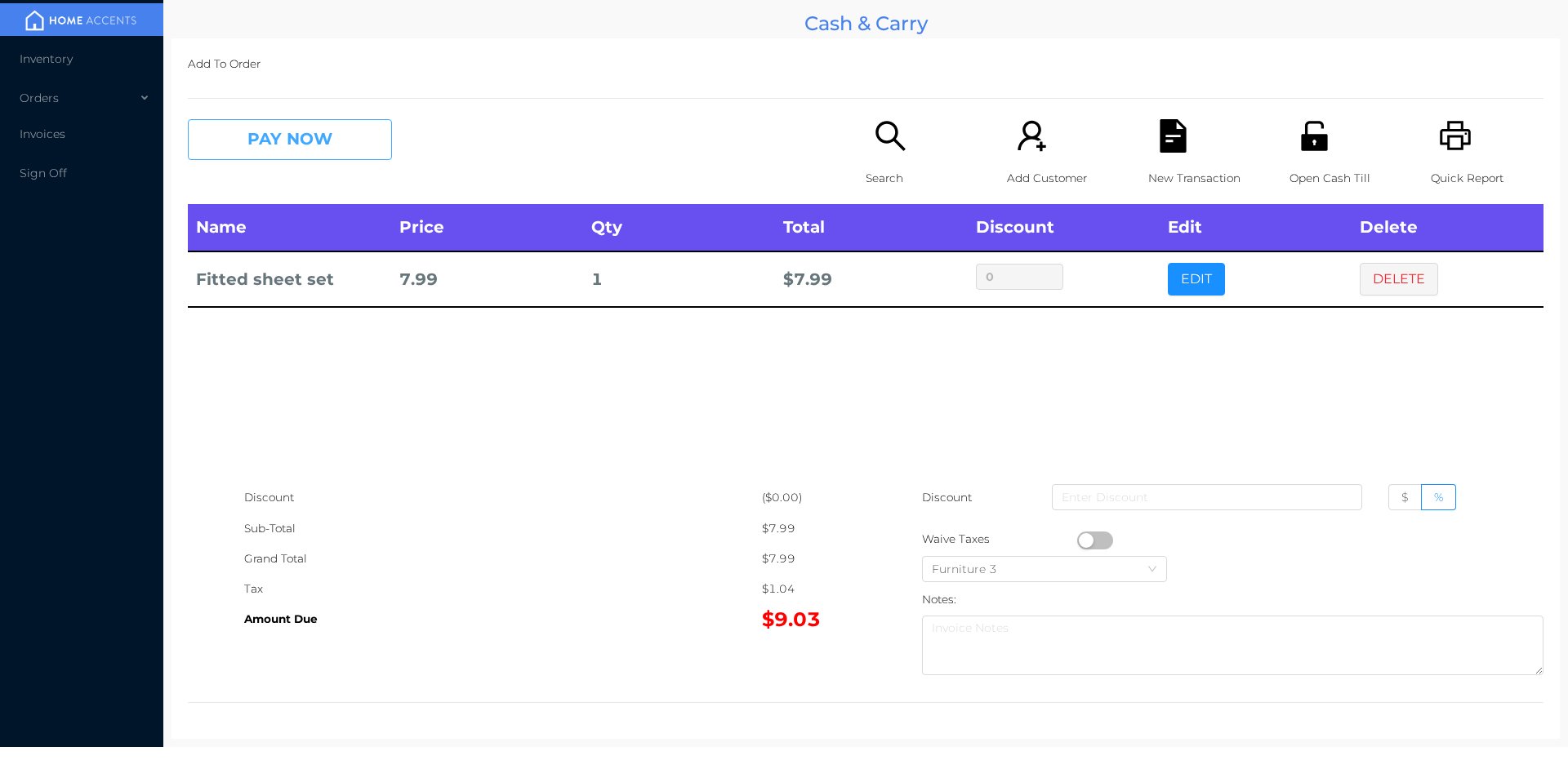
click at [270, 157] on button "PAY NOW" at bounding box center [289, 139] width 205 height 41
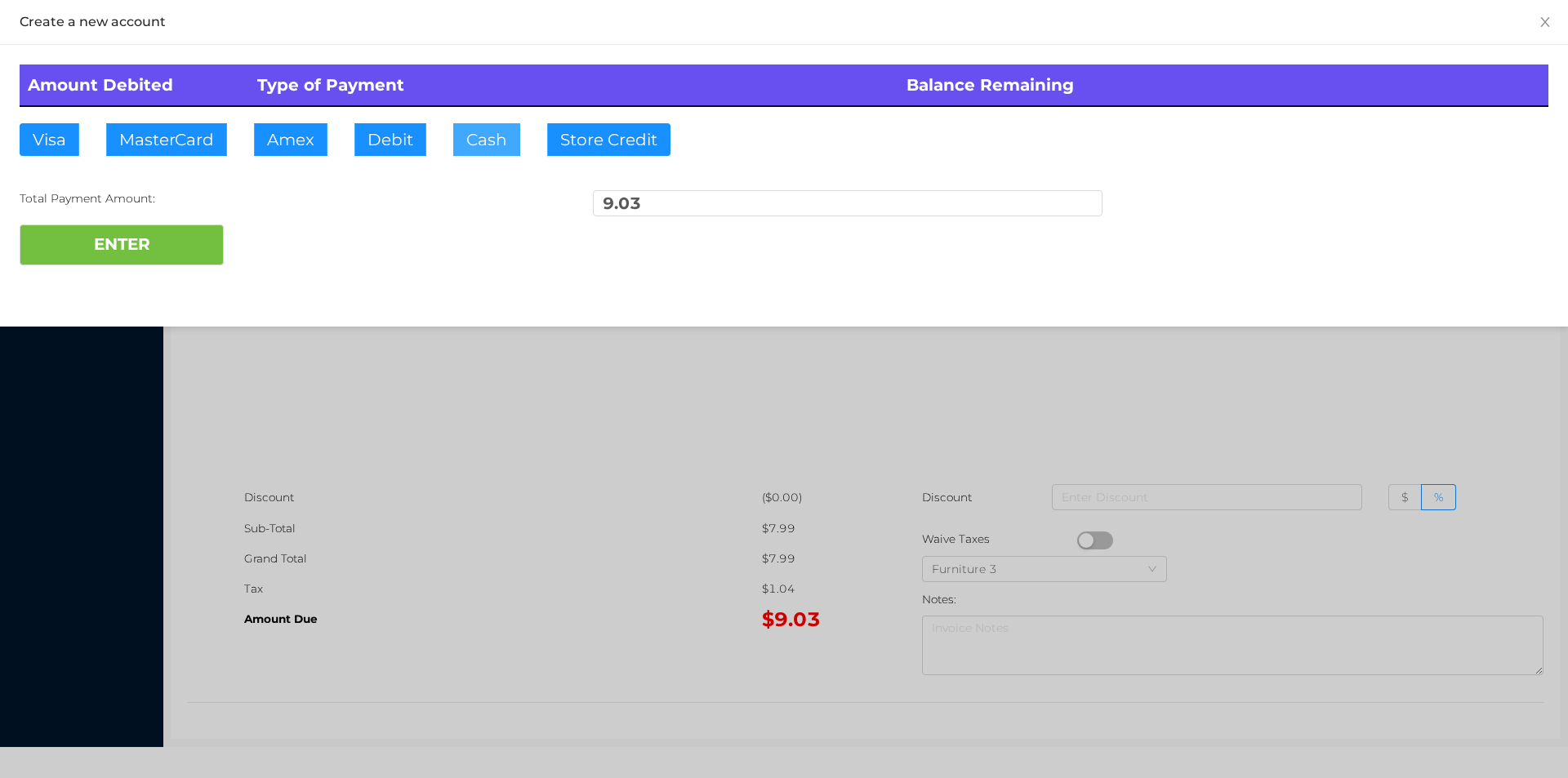
click at [467, 150] on button "Cash" at bounding box center [487, 140] width 67 height 33
click at [195, 264] on button "ENTER" at bounding box center [122, 244] width 205 height 41
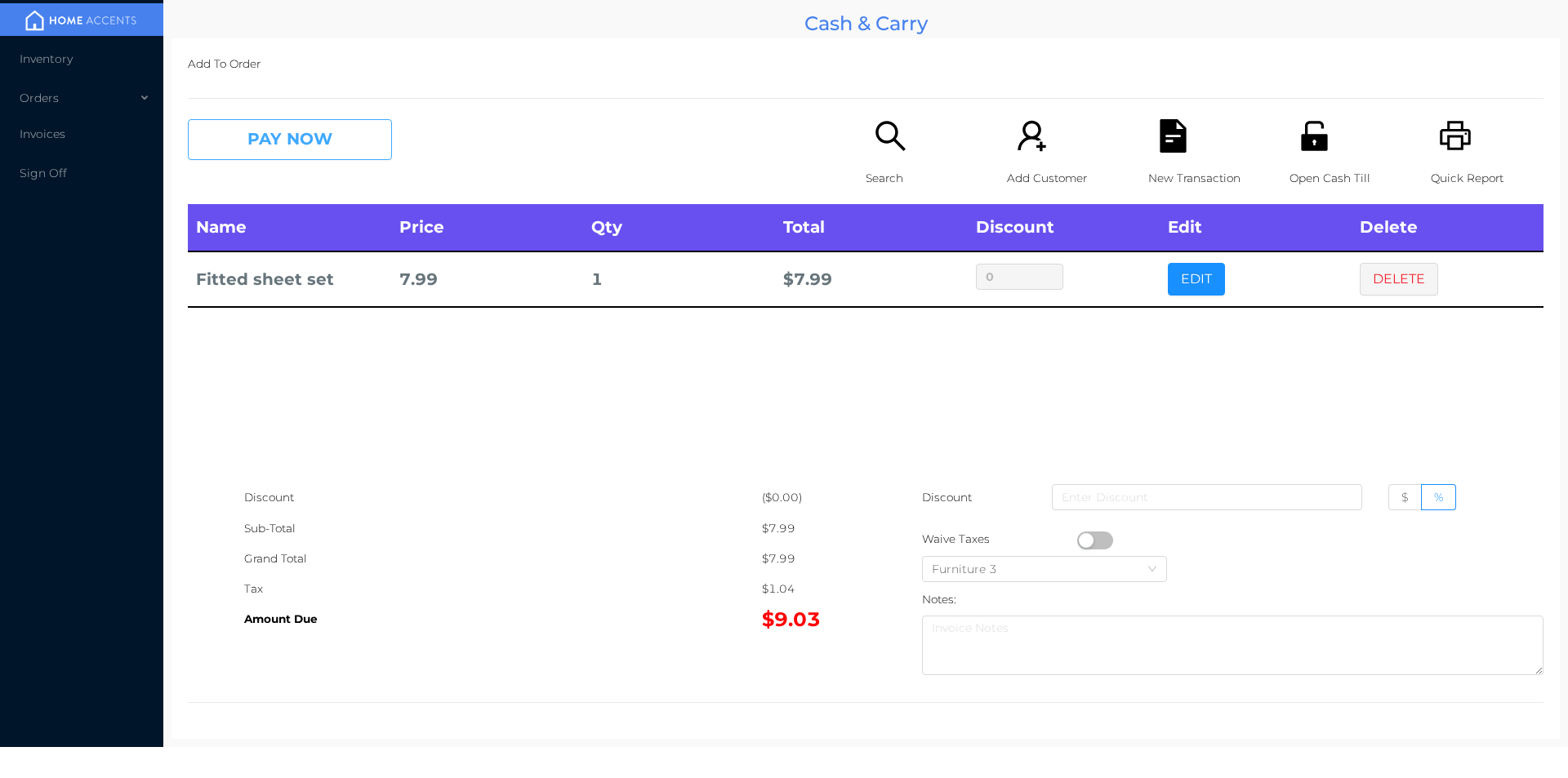
click at [332, 124] on button "PAY NOW" at bounding box center [289, 139] width 205 height 41
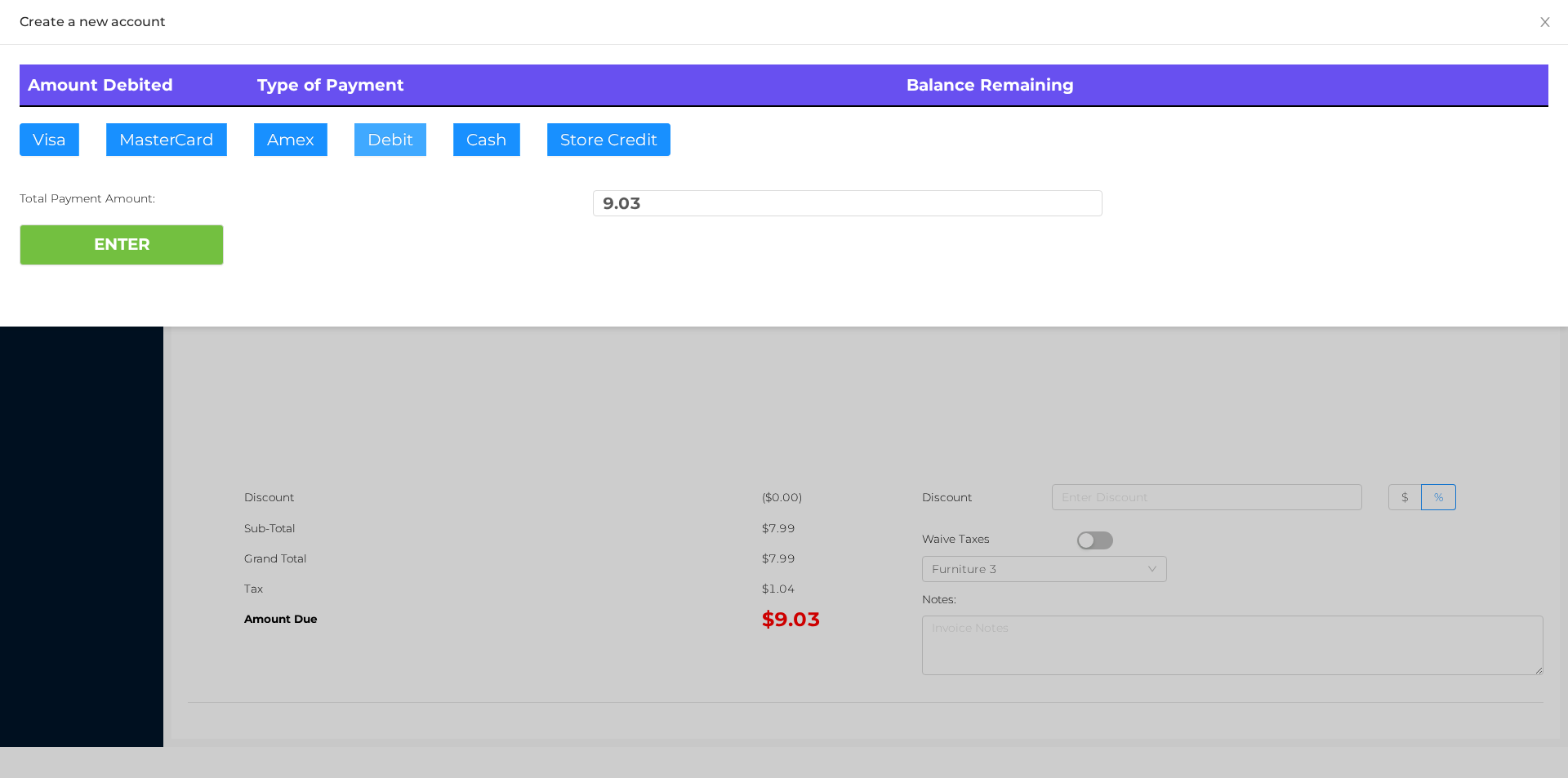
click at [395, 125] on button "Debit" at bounding box center [390, 140] width 72 height 33
click at [155, 241] on button "ENTER" at bounding box center [122, 244] width 205 height 41
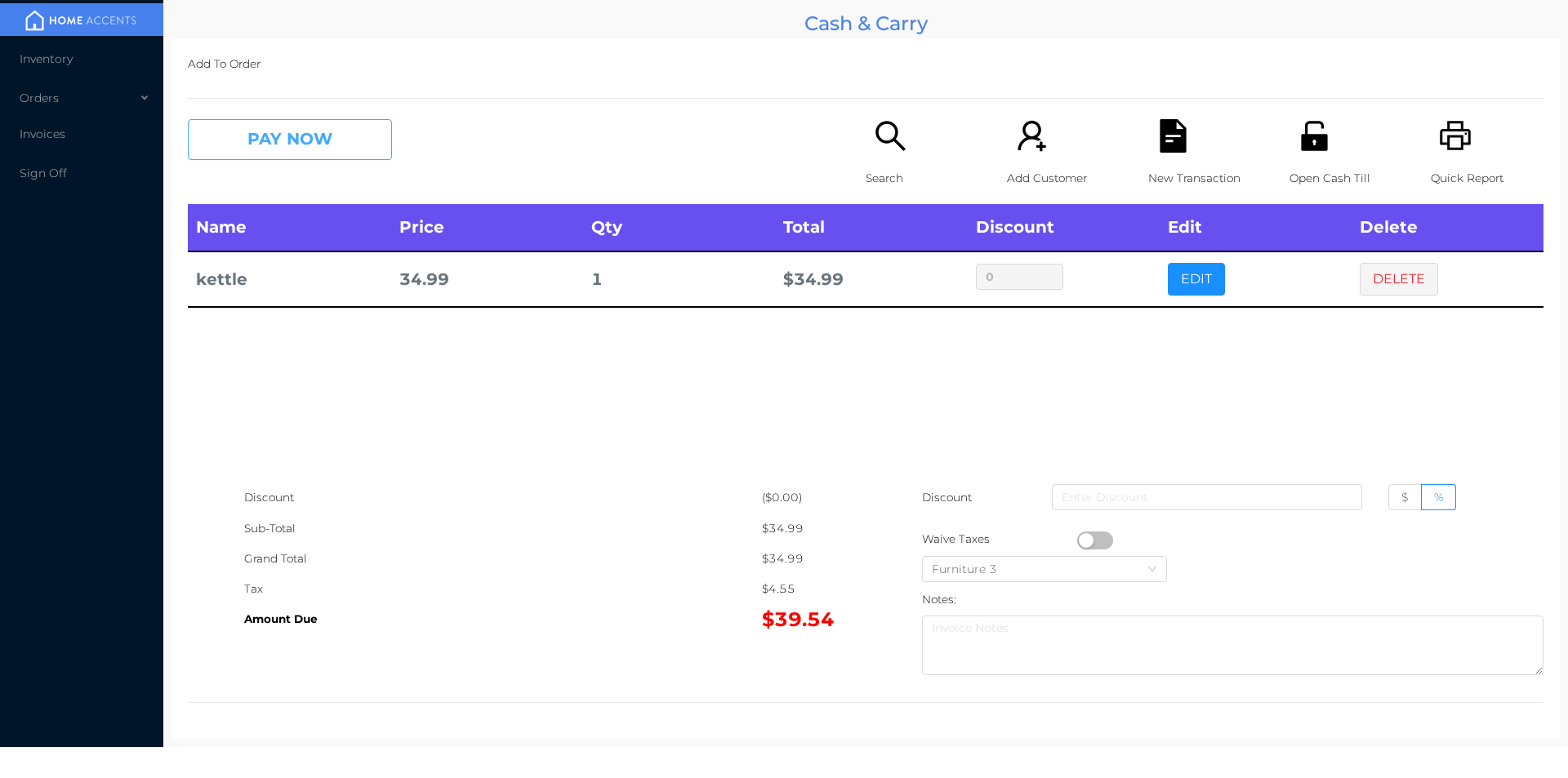
click at [266, 147] on button "PAY NOW" at bounding box center [289, 139] width 205 height 41
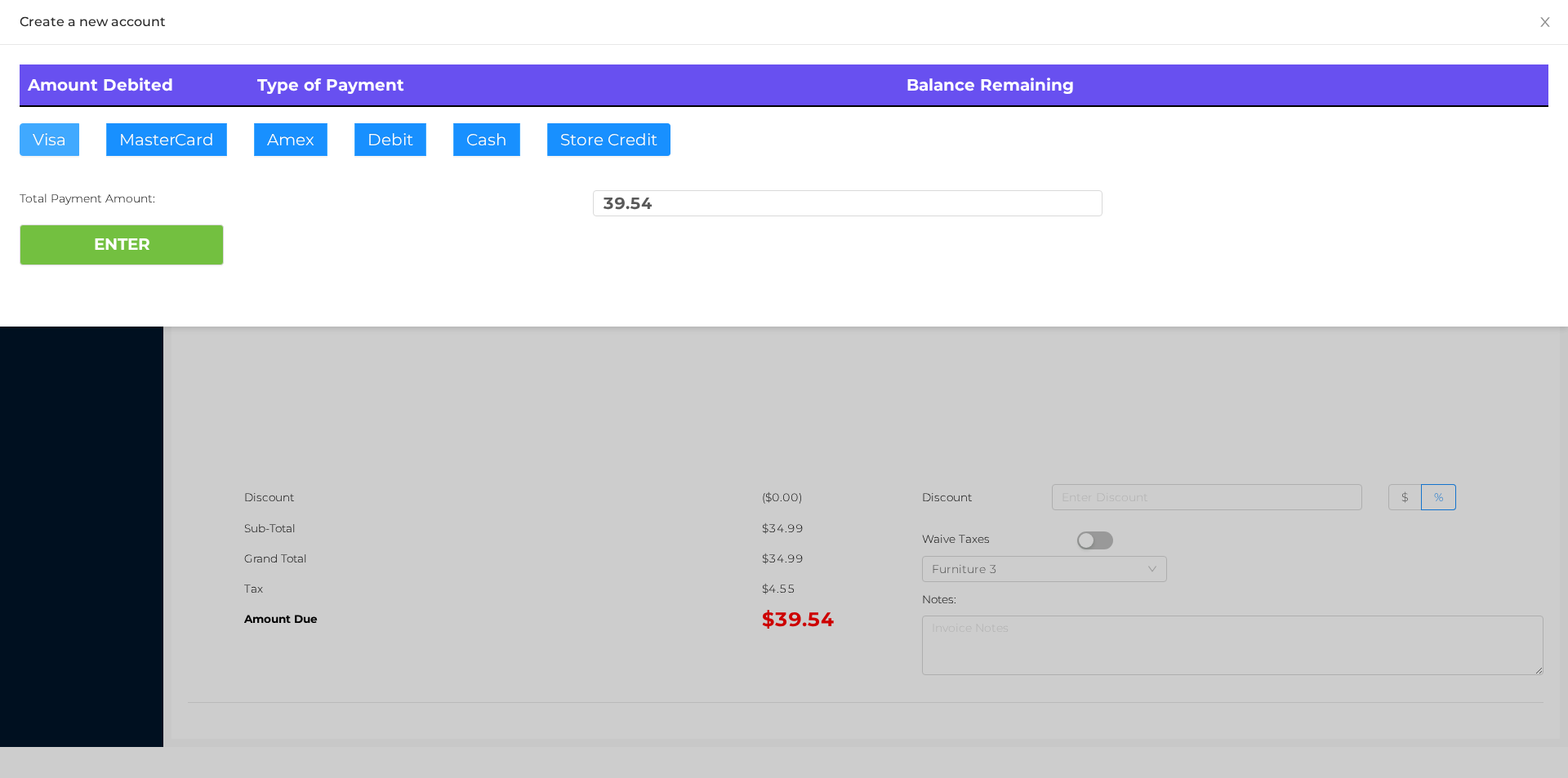
click at [38, 154] on button "Visa" at bounding box center [49, 140] width 59 height 33
click at [64, 255] on button "ENTER" at bounding box center [122, 244] width 205 height 41
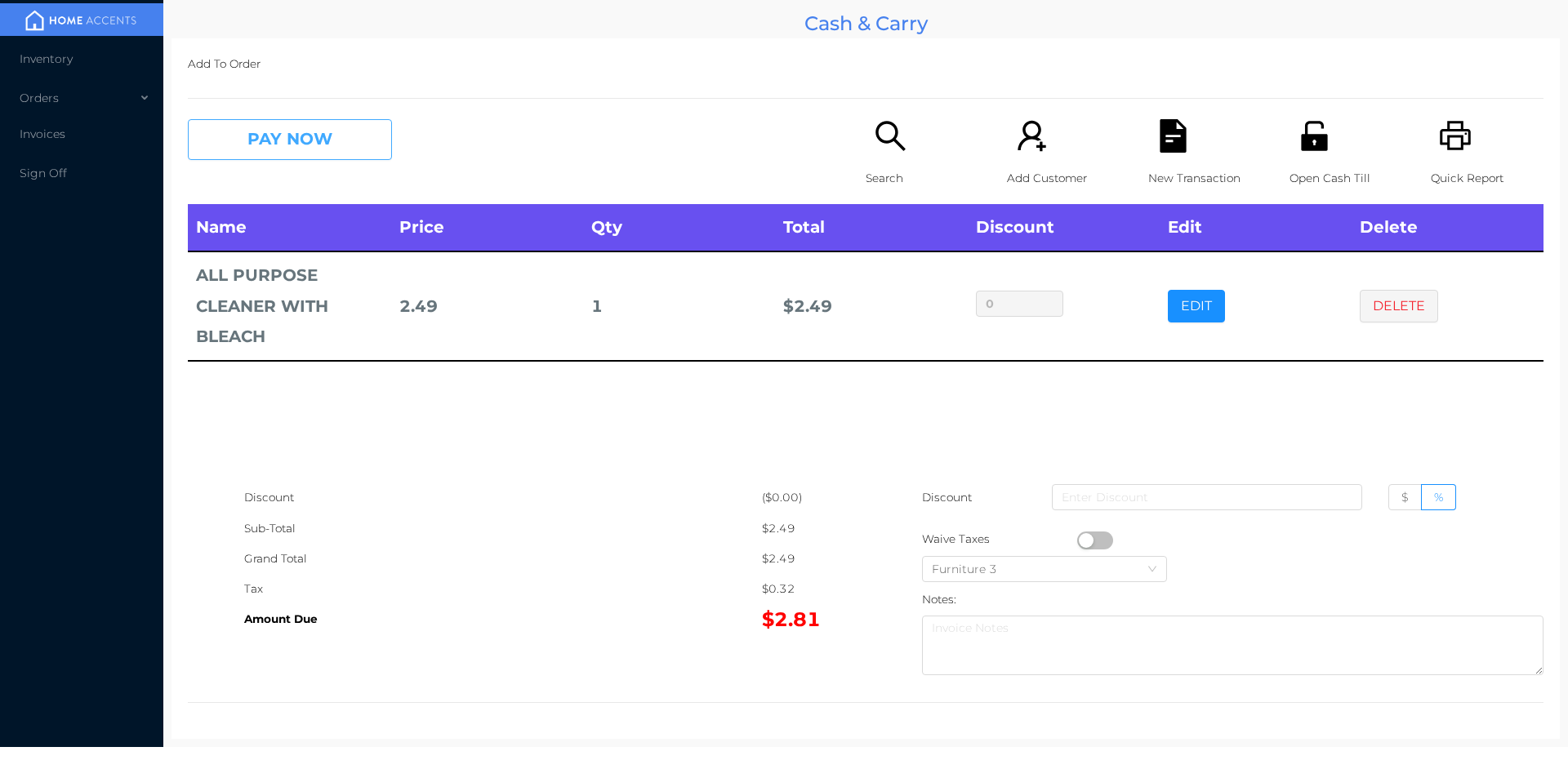
click at [265, 145] on button "PAY NOW" at bounding box center [289, 139] width 205 height 41
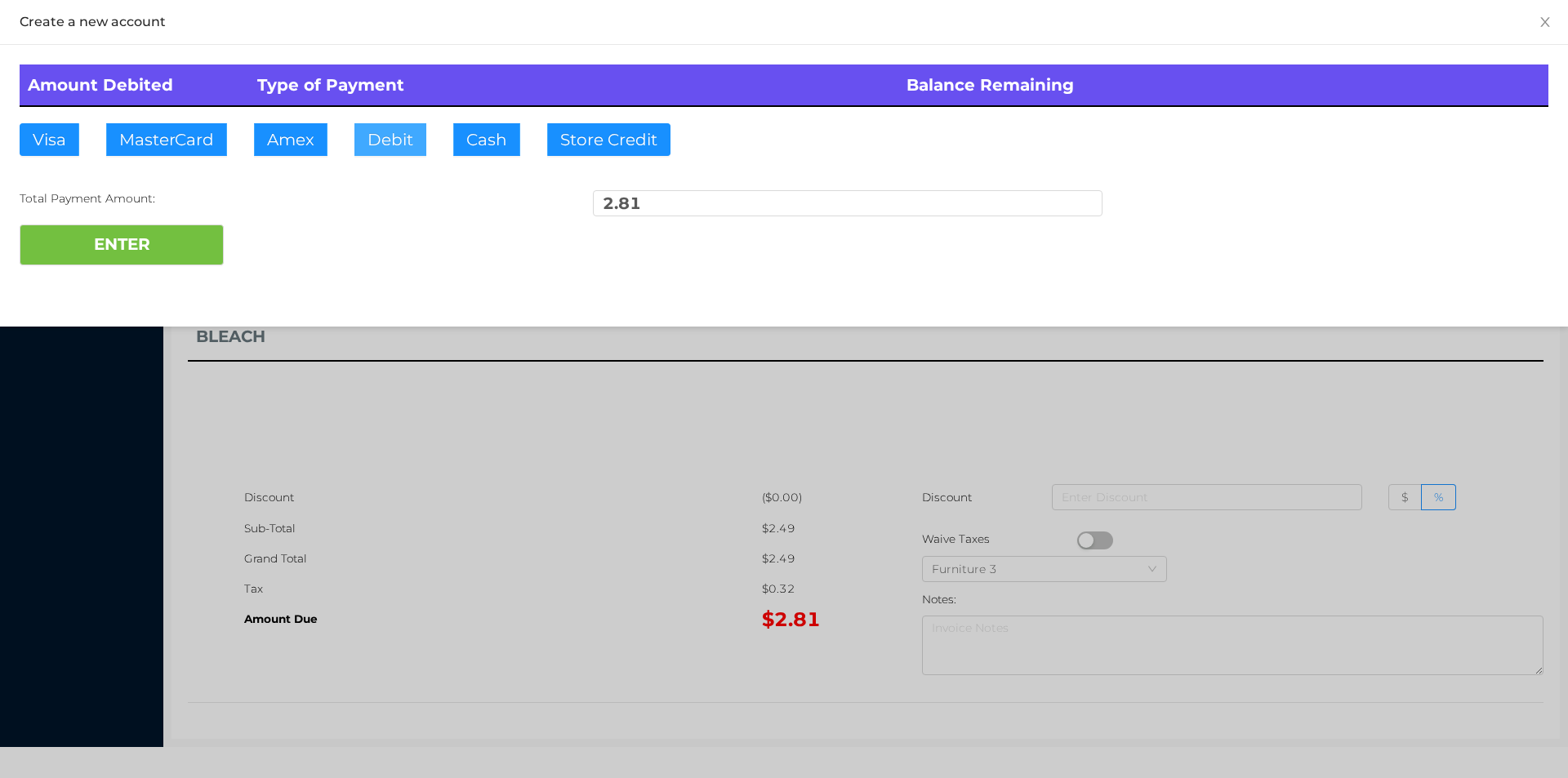
click at [405, 129] on button "Debit" at bounding box center [390, 140] width 72 height 33
click at [157, 261] on button "ENTER" at bounding box center [122, 244] width 205 height 41
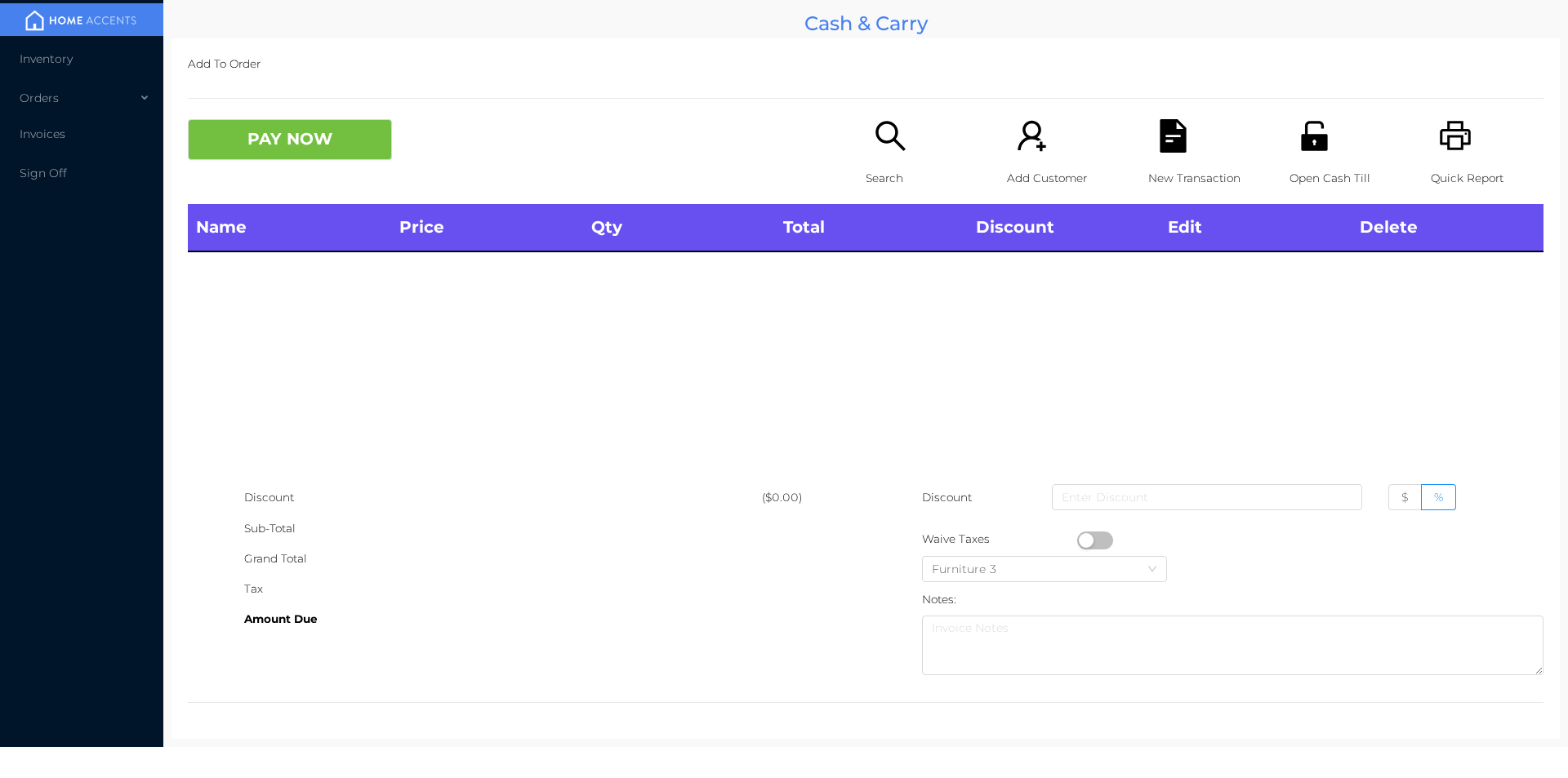
click at [900, 145] on icon "icon: search" at bounding box center [891, 136] width 34 height 34
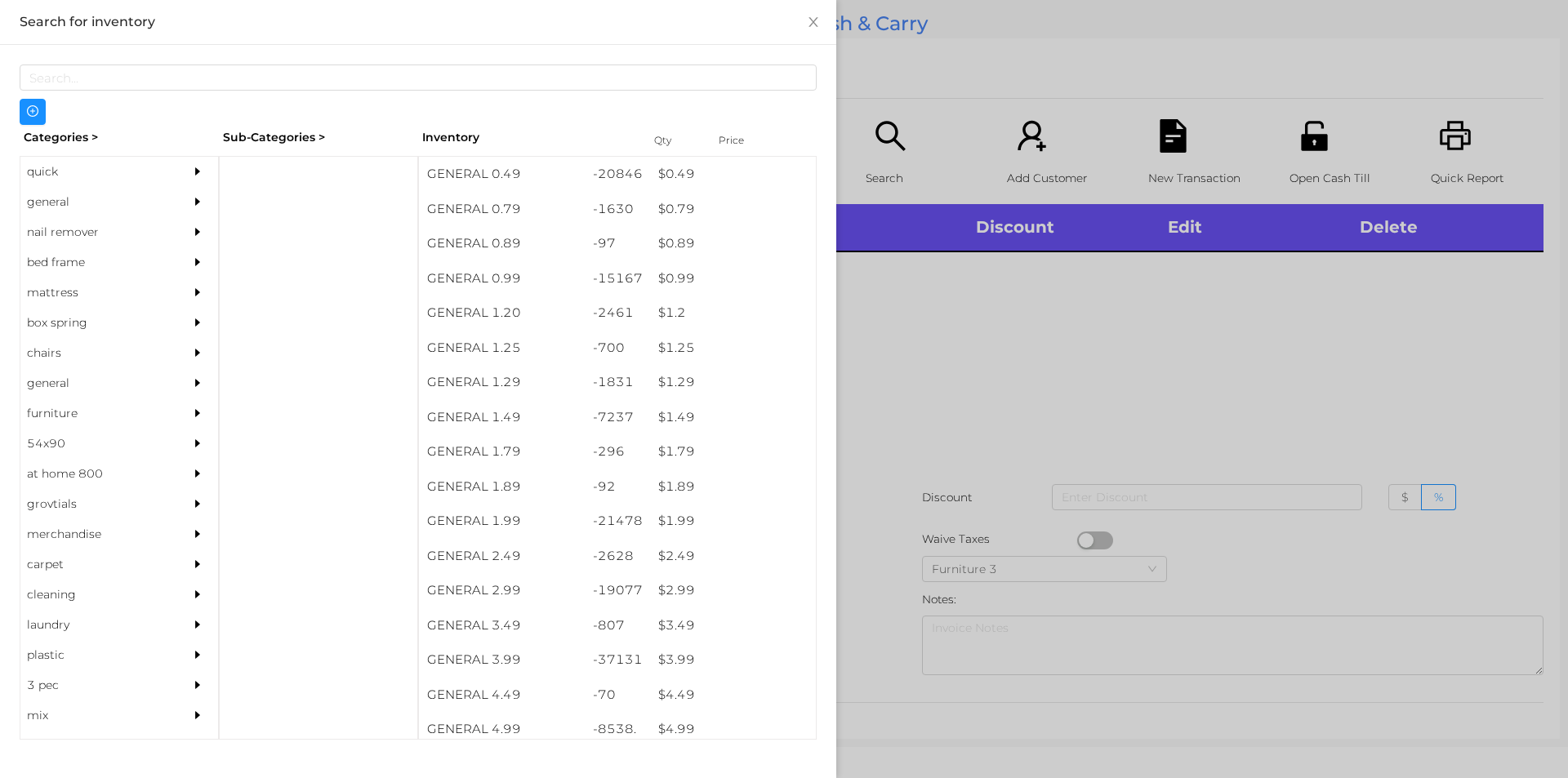
click at [71, 166] on div "quick" at bounding box center [95, 172] width 149 height 30
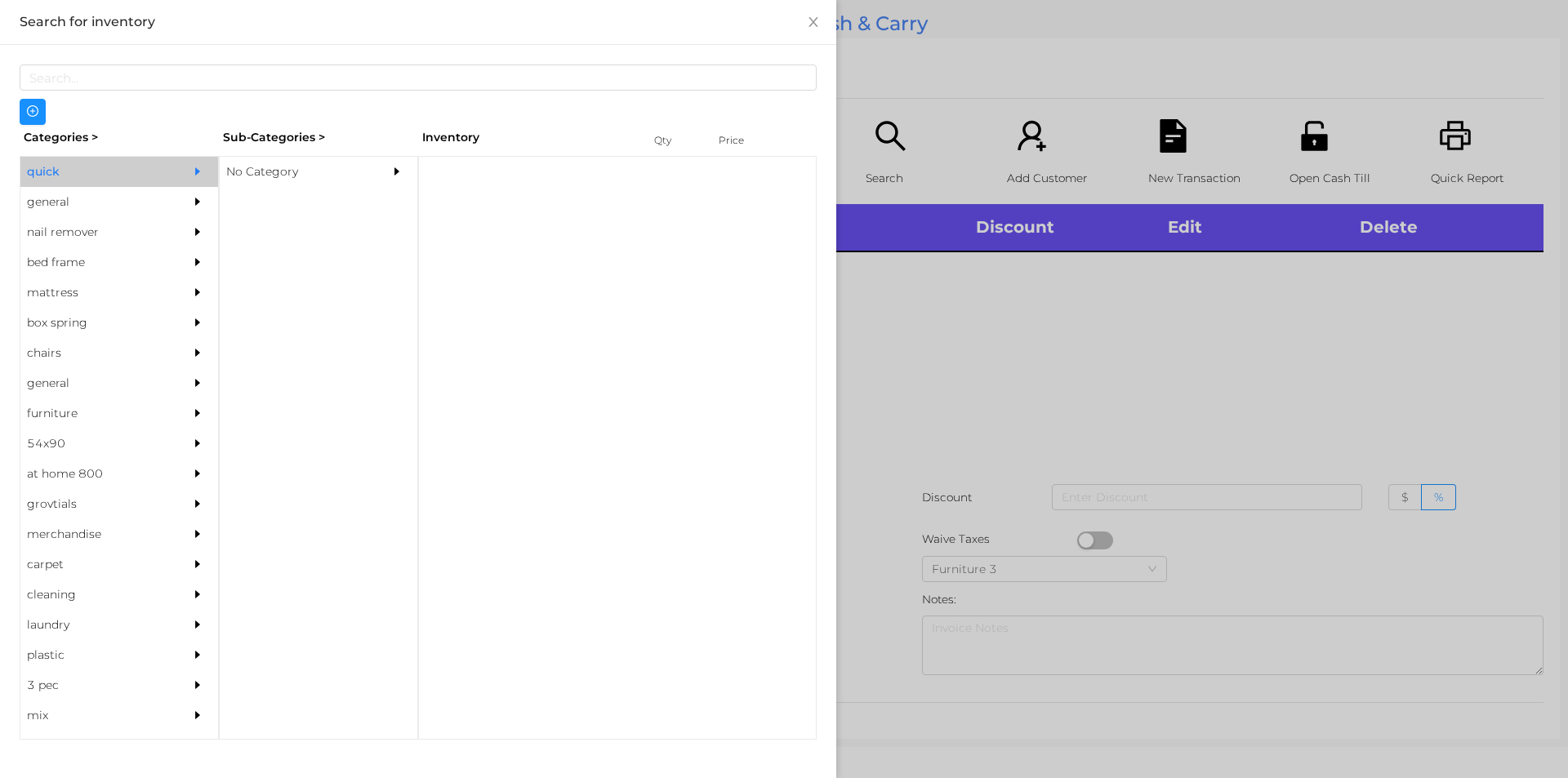
click at [355, 180] on div "No Category" at bounding box center [294, 172] width 149 height 30
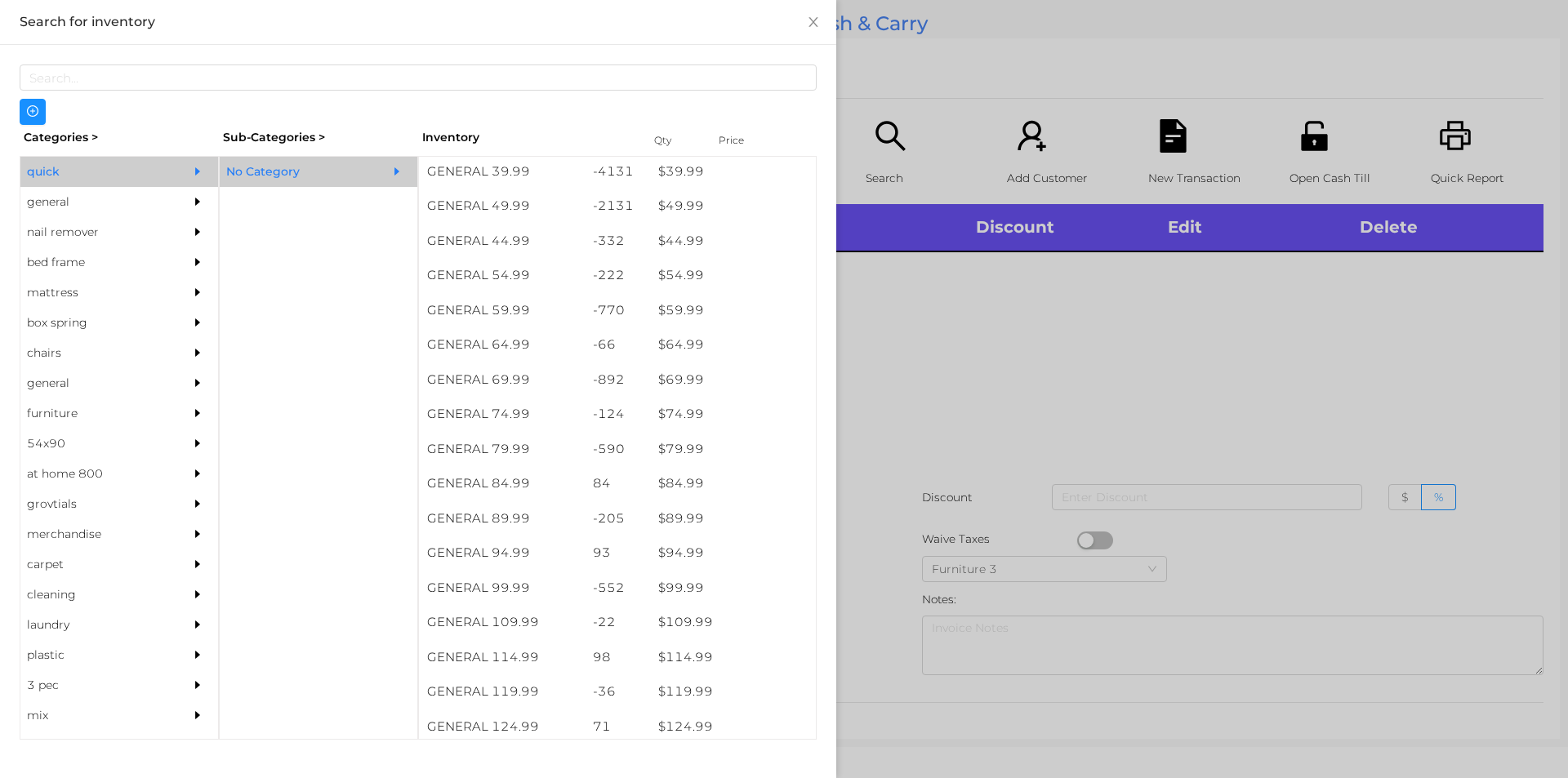
scroll to position [945, 0]
click at [601, 585] on div "-552" at bounding box center [618, 583] width 66 height 35
click at [936, 469] on div at bounding box center [784, 389] width 1568 height 778
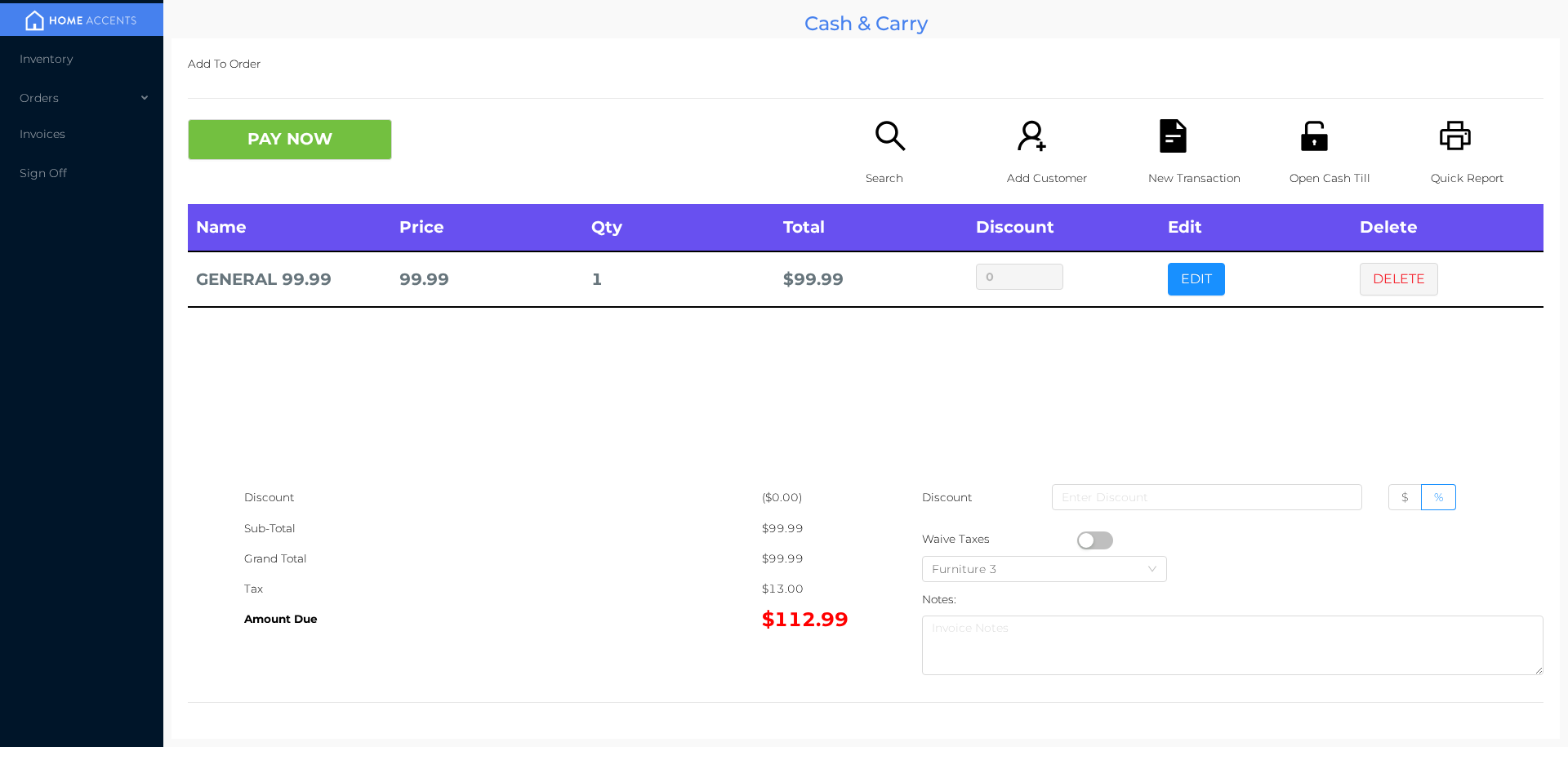
click at [243, 131] on button "PAY NOW" at bounding box center [289, 139] width 205 height 41
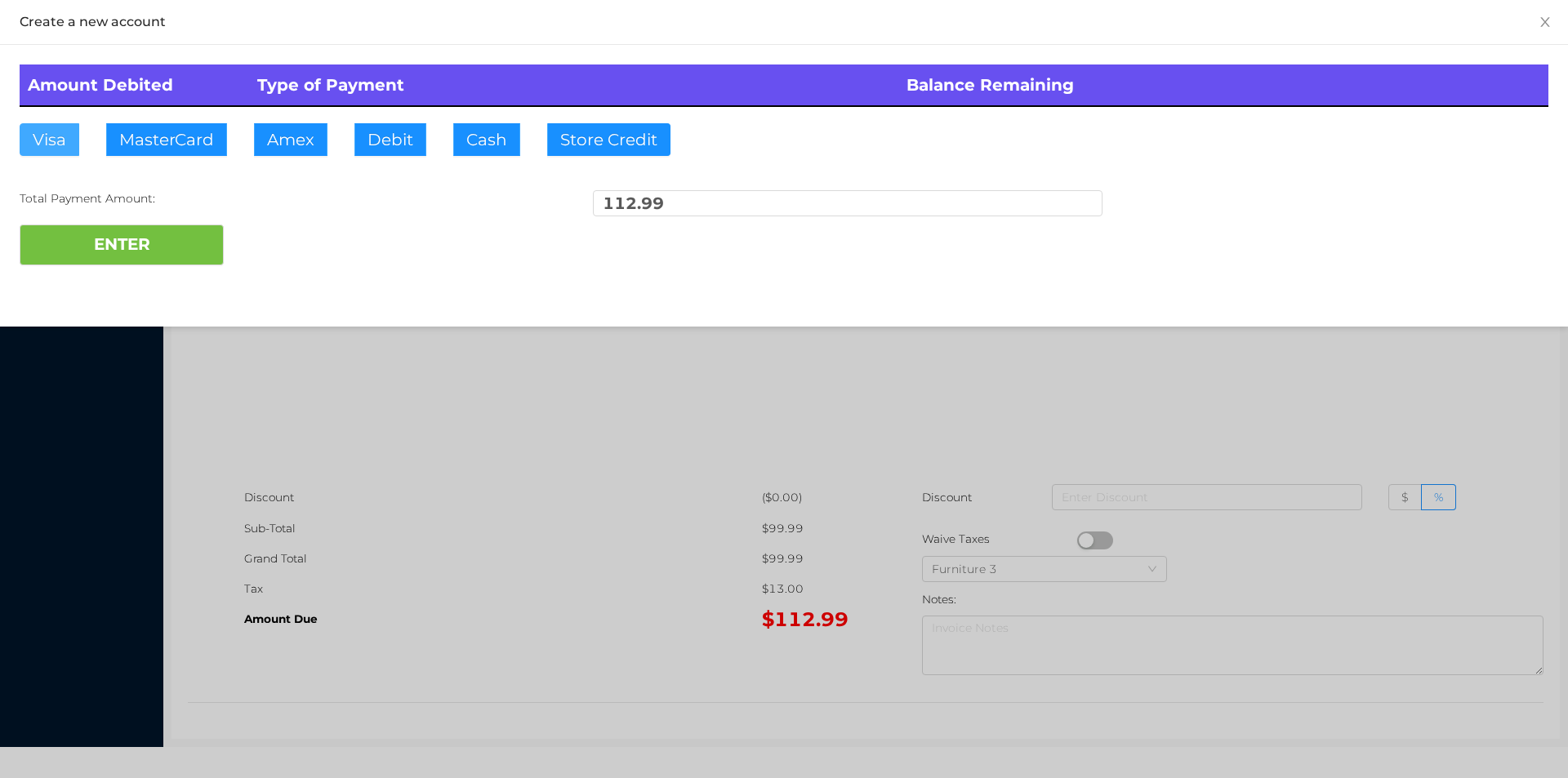
click at [59, 147] on button "Visa" at bounding box center [49, 140] width 59 height 33
click at [121, 238] on button "ENTER" at bounding box center [122, 244] width 205 height 41
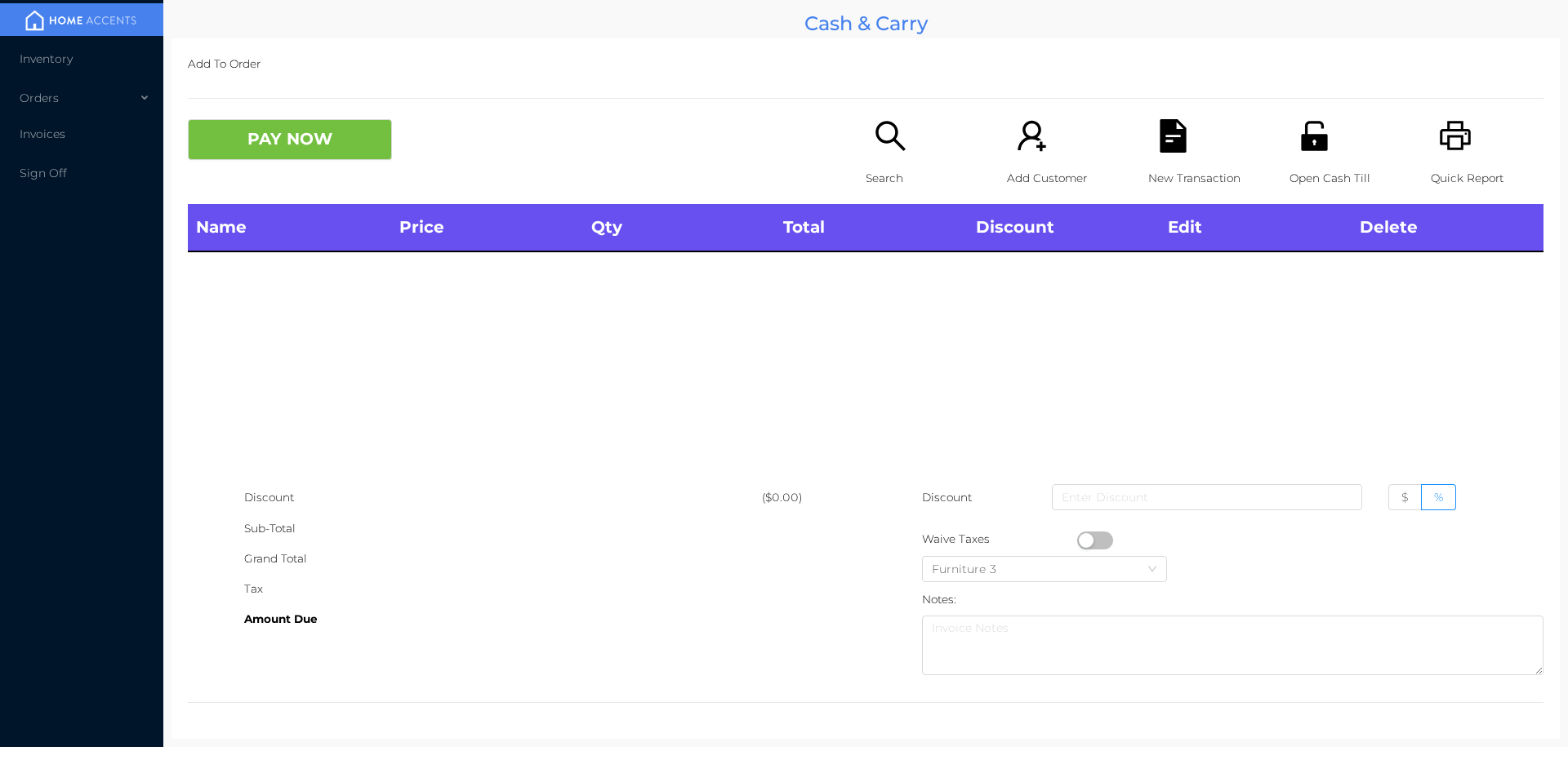
click at [1146, 358] on div "Name Price Qty Total Discount Edit Delete" at bounding box center [866, 343] width 1356 height 278
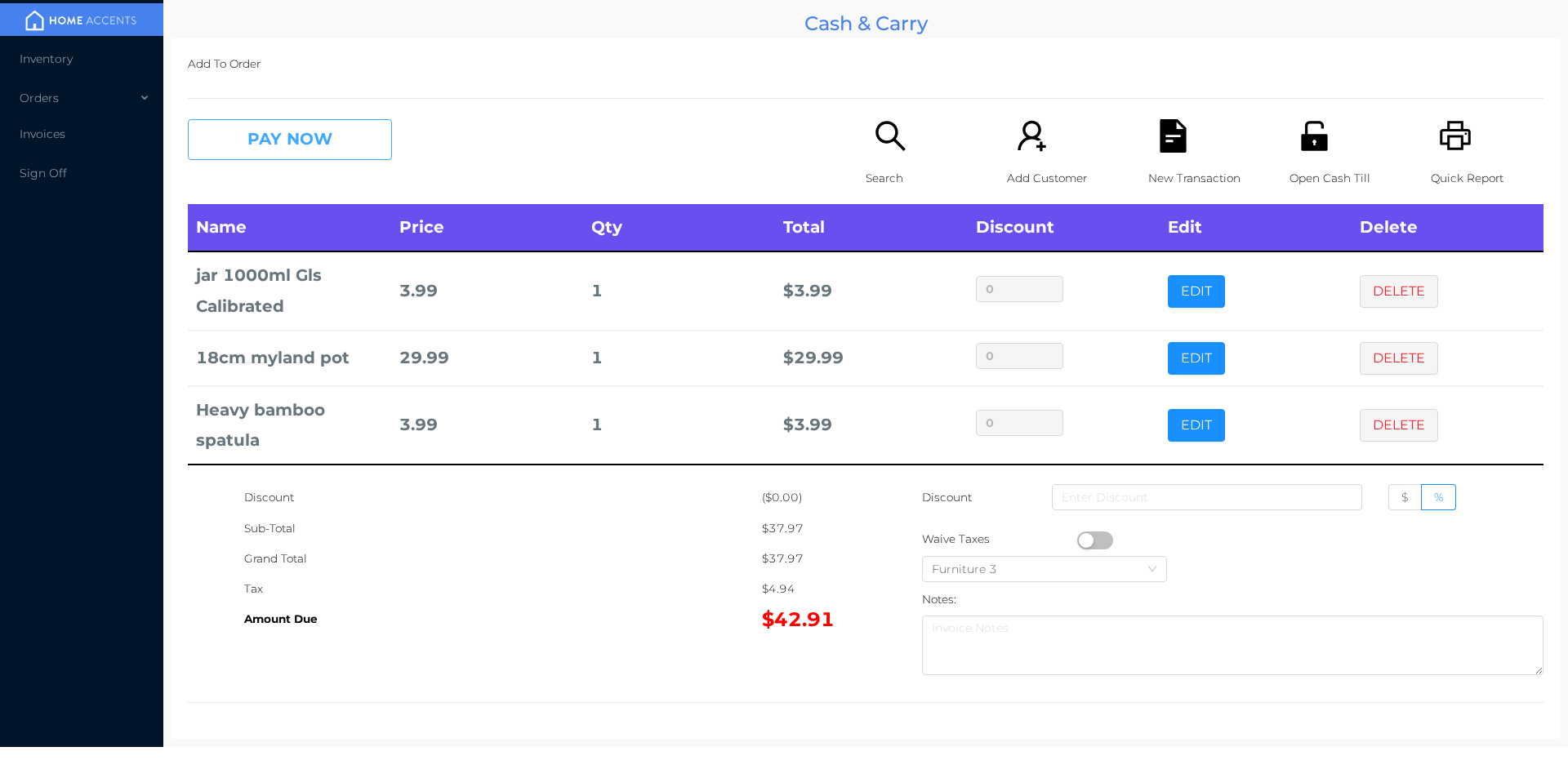
click at [273, 159] on button "PAY NOW" at bounding box center [289, 139] width 205 height 41
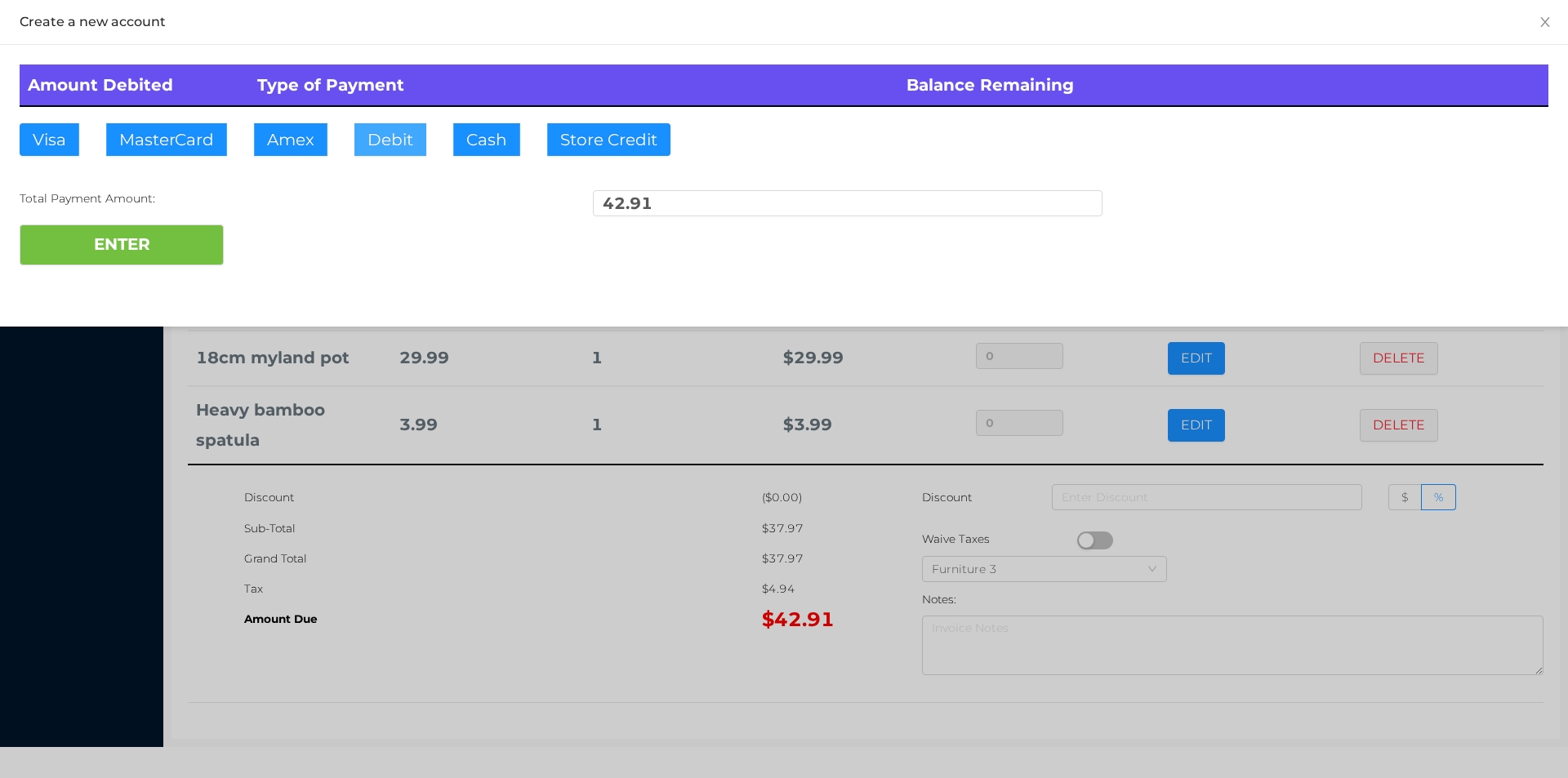
click at [386, 136] on button "Debit" at bounding box center [390, 140] width 72 height 33
click at [171, 229] on button "ENTER" at bounding box center [122, 244] width 205 height 41
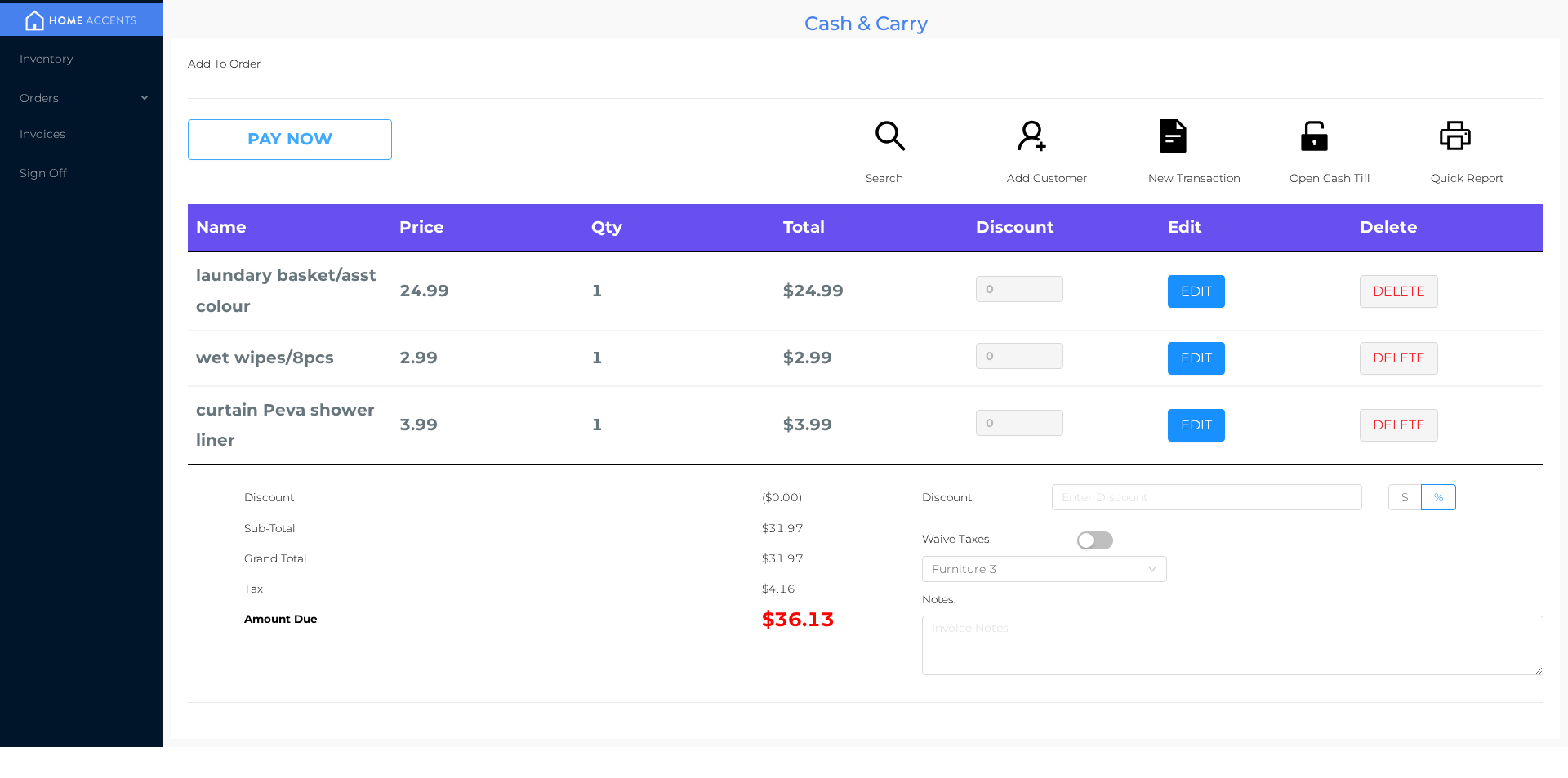
click at [308, 143] on button "PAY NOW" at bounding box center [289, 139] width 205 height 41
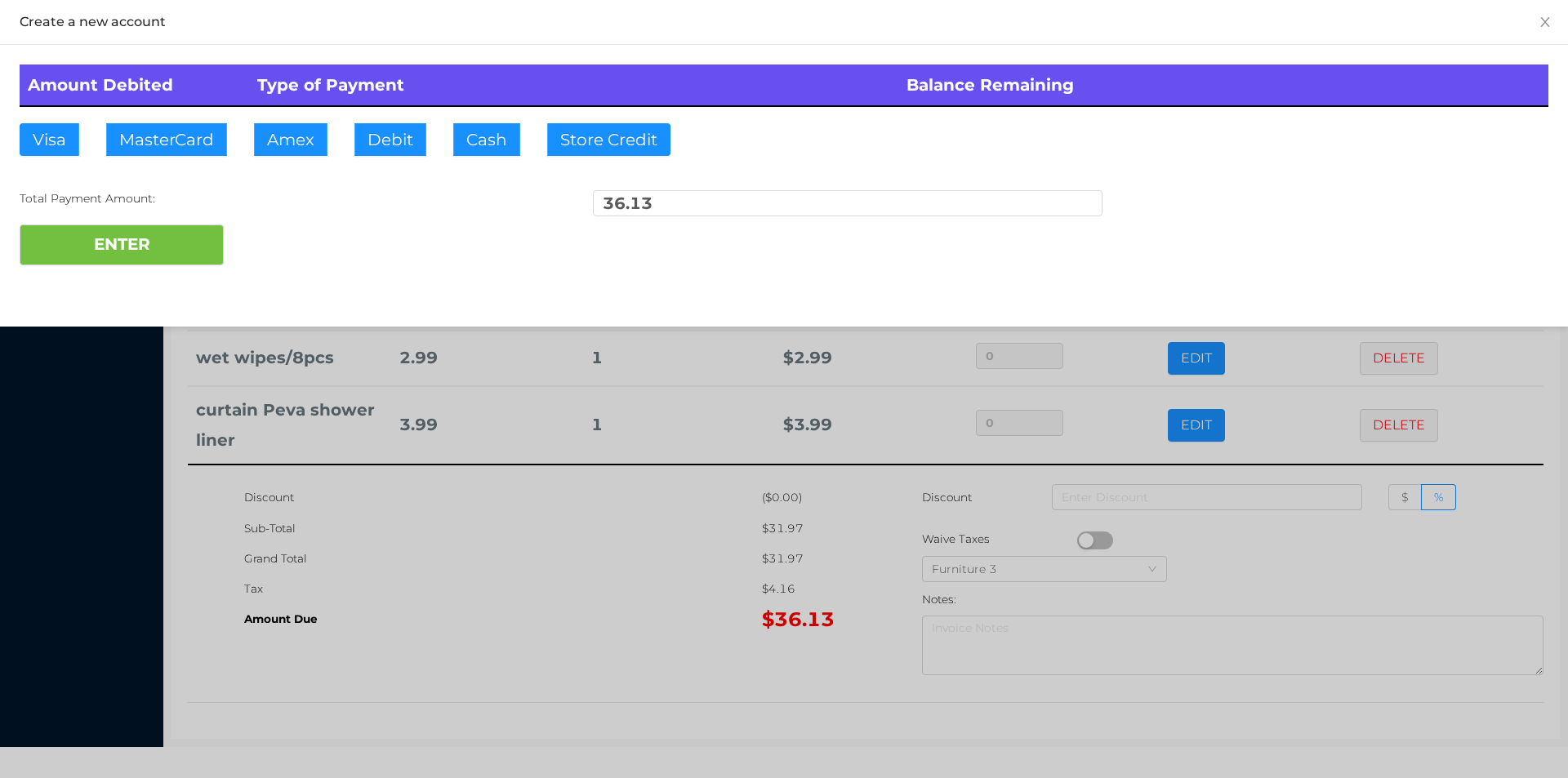
click at [287, 228] on div "ENTER" at bounding box center [784, 244] width 1528 height 41
click at [548, 575] on div at bounding box center [784, 389] width 1568 height 778
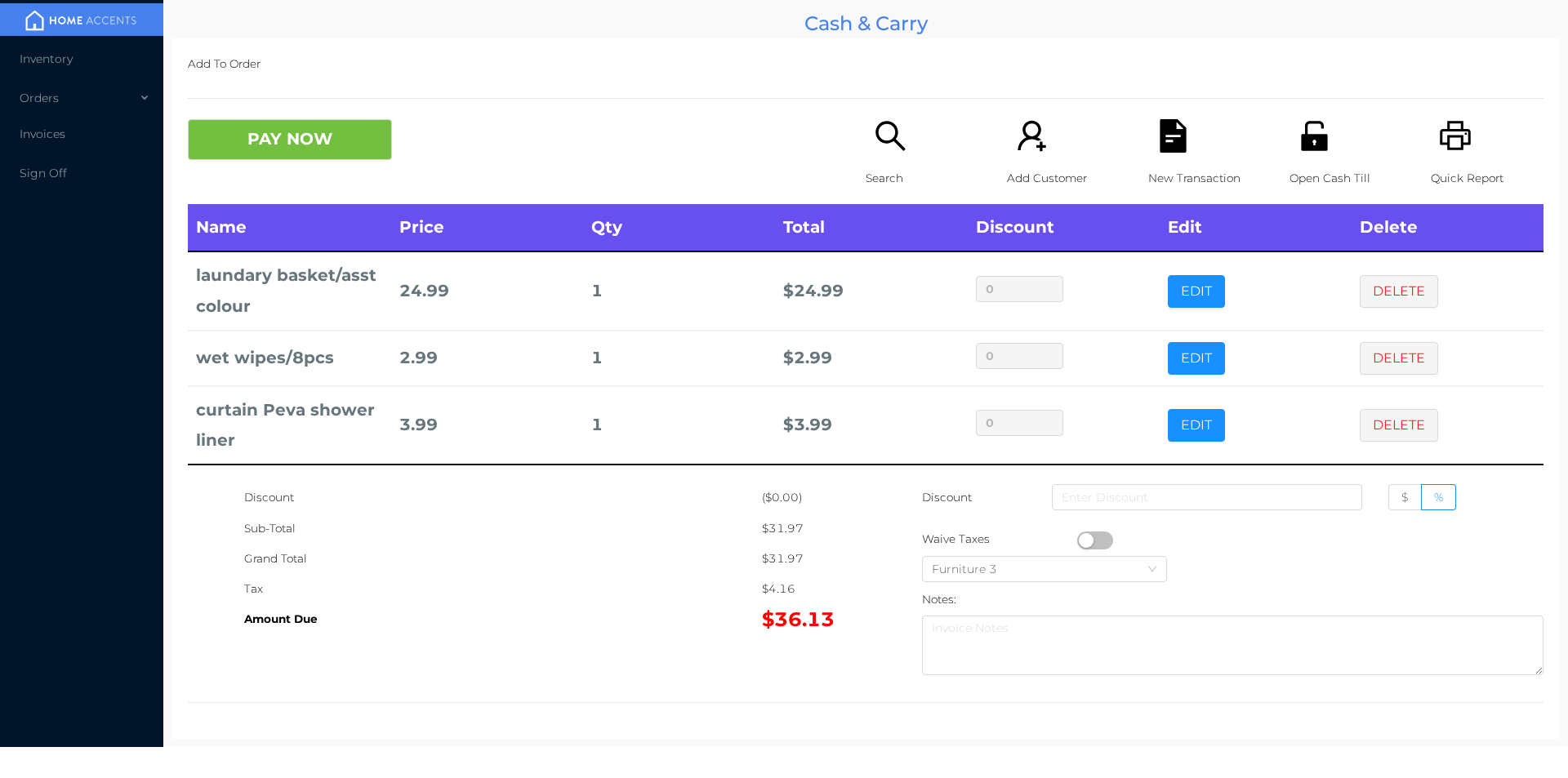
click at [1191, 157] on div "New Transaction" at bounding box center [1205, 161] width 113 height 85
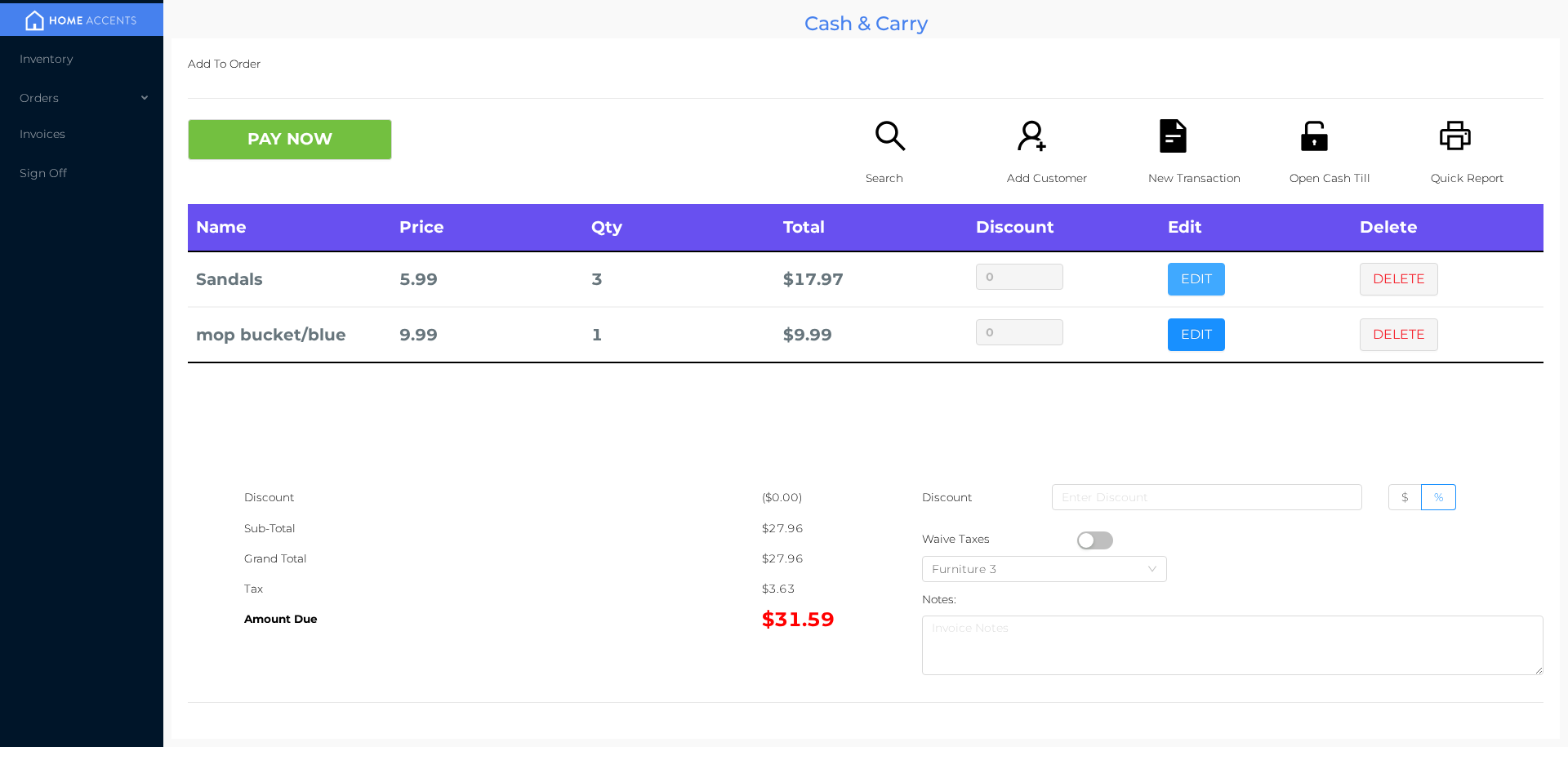
click at [1182, 284] on button "EDIT" at bounding box center [1196, 279] width 58 height 33
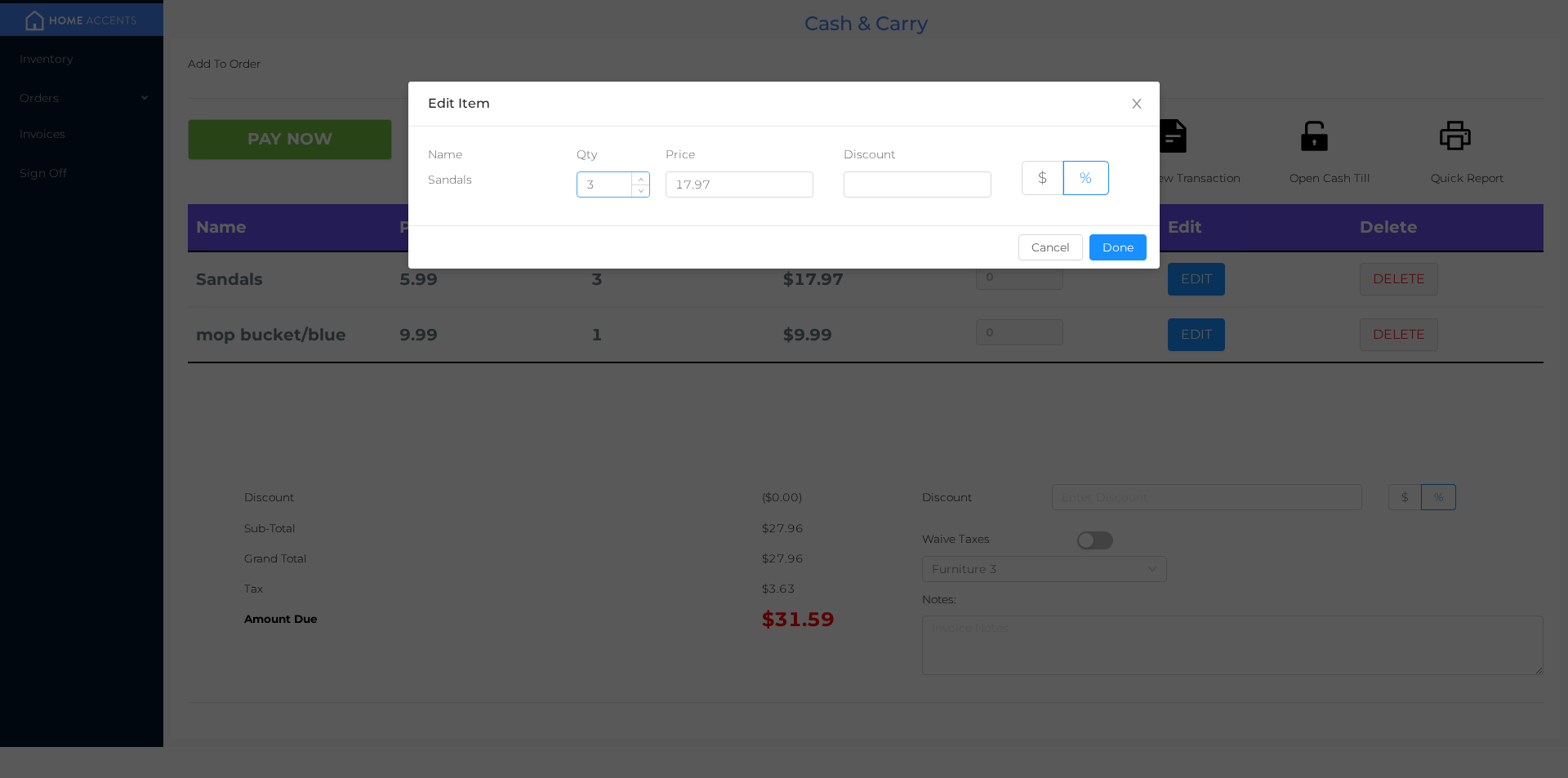
click at [610, 181] on input "3" at bounding box center [613, 185] width 72 height 25
type input "1"
click at [1144, 243] on button "Done" at bounding box center [1117, 248] width 58 height 26
type input "0%"
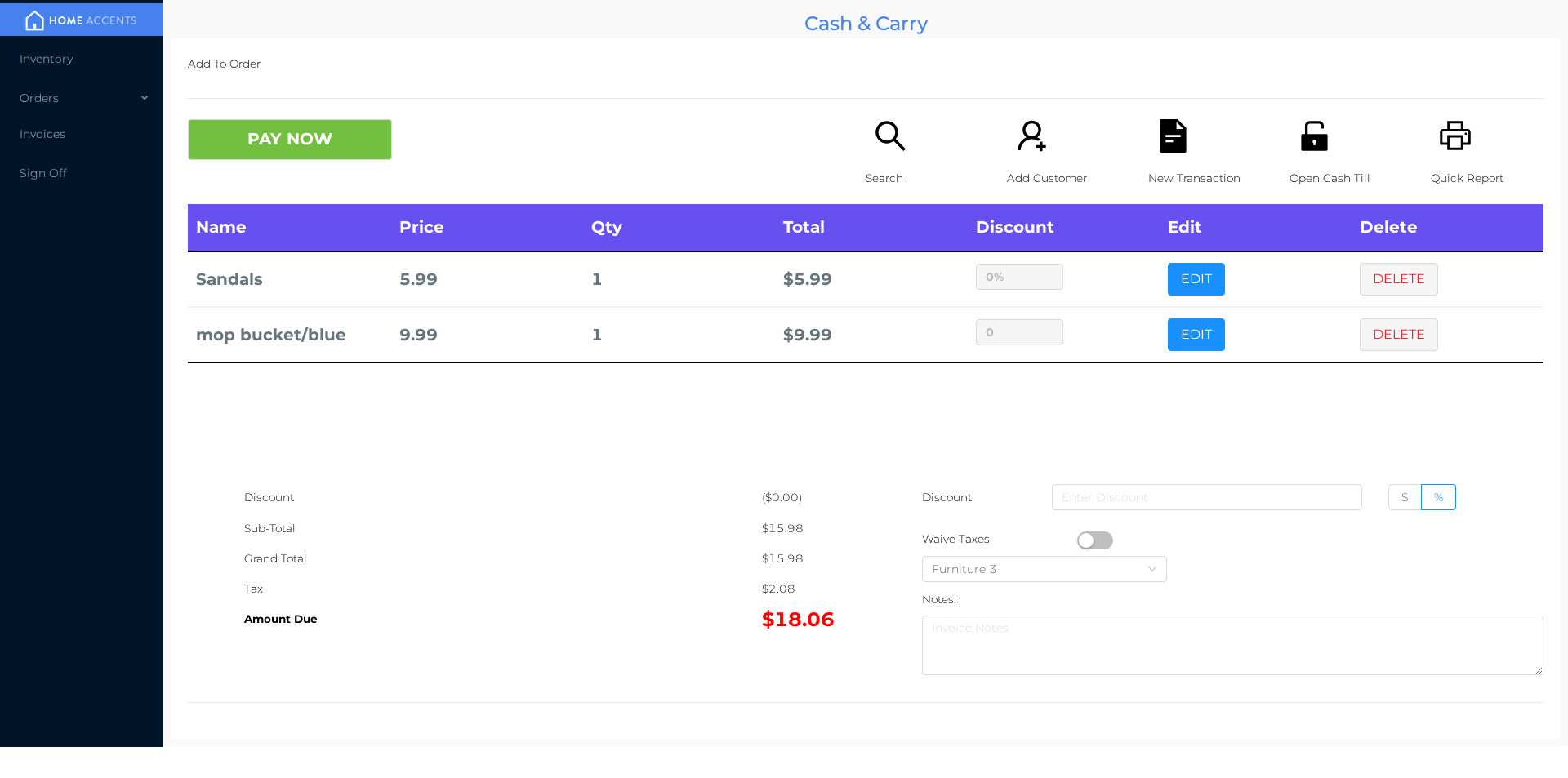
click at [966, 422] on div "Name Price Qty Total Discount Edit Delete Sandals 5.99 1 $ 5.99 0% EDIT DELETE …" at bounding box center [866, 343] width 1356 height 278
click at [253, 135] on button "PAY NOW" at bounding box center [289, 139] width 205 height 41
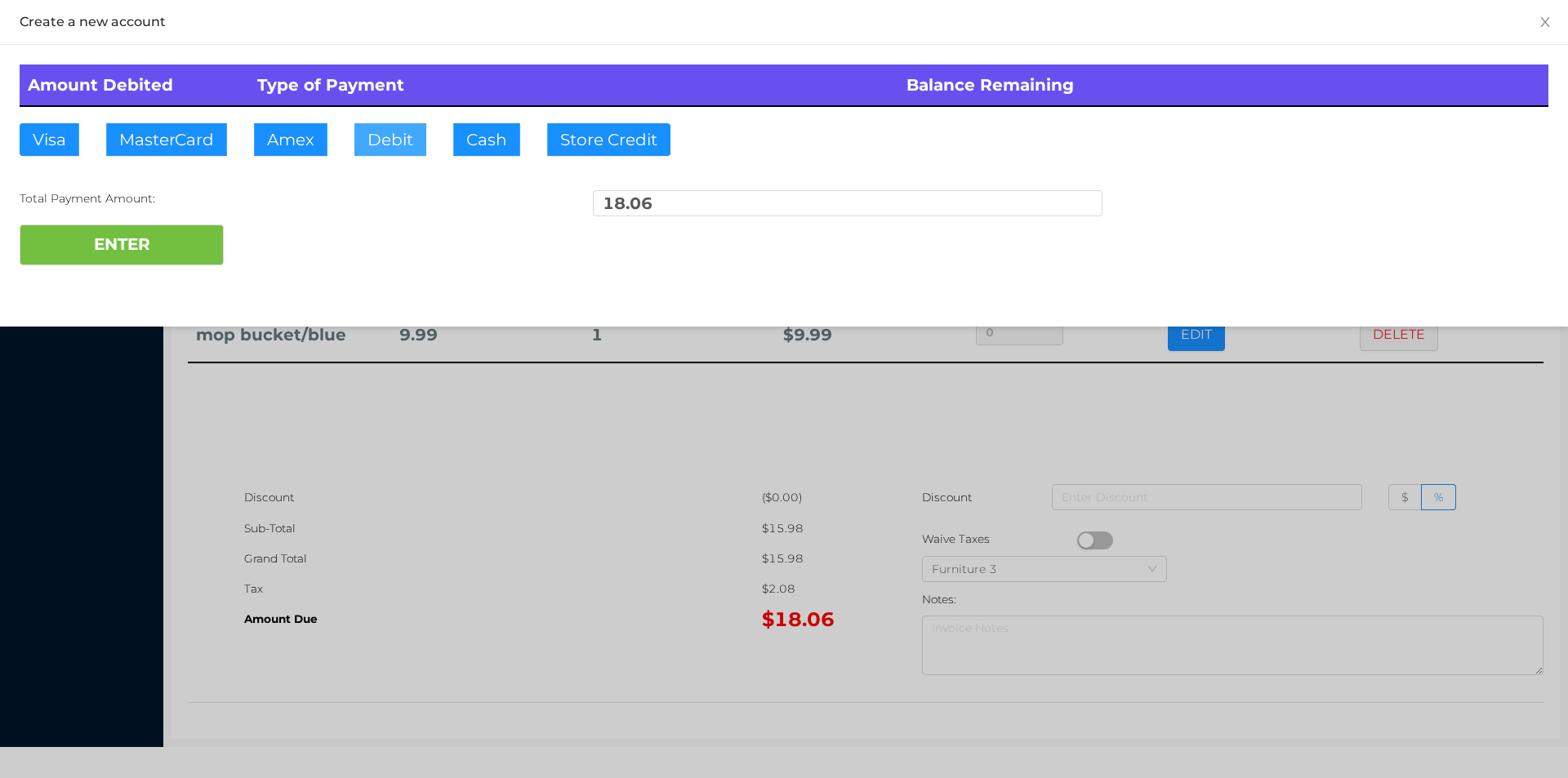
click at [371, 129] on button "Debit" at bounding box center [390, 140] width 72 height 33
type input "20."
click at [167, 259] on button "ENTER" at bounding box center [122, 244] width 205 height 41
type input "0"
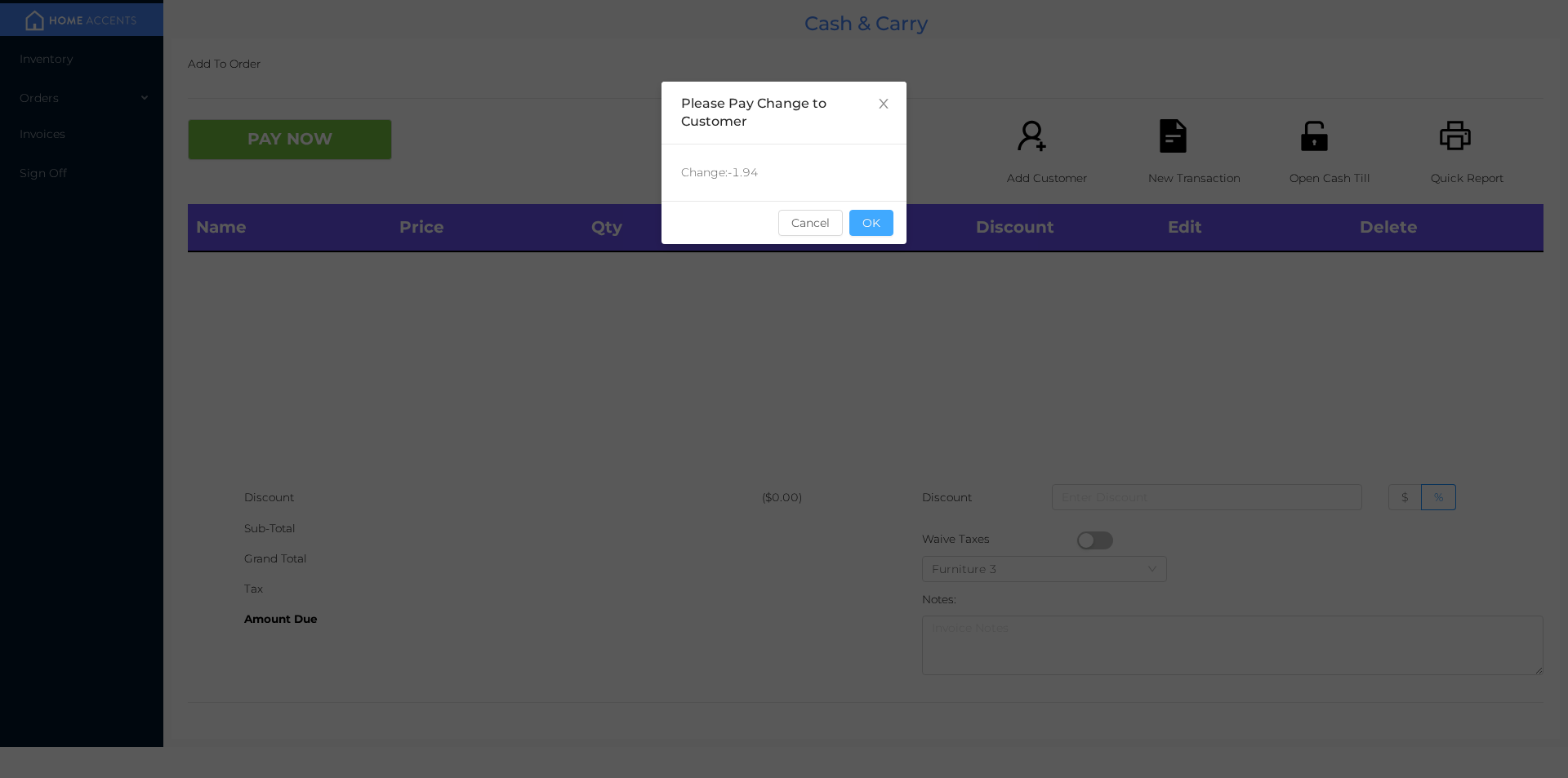
click at [874, 217] on button "OK" at bounding box center [871, 223] width 44 height 26
click at [890, 290] on div "Name Price Qty Total Discount Edit Delete" at bounding box center [866, 343] width 1356 height 278
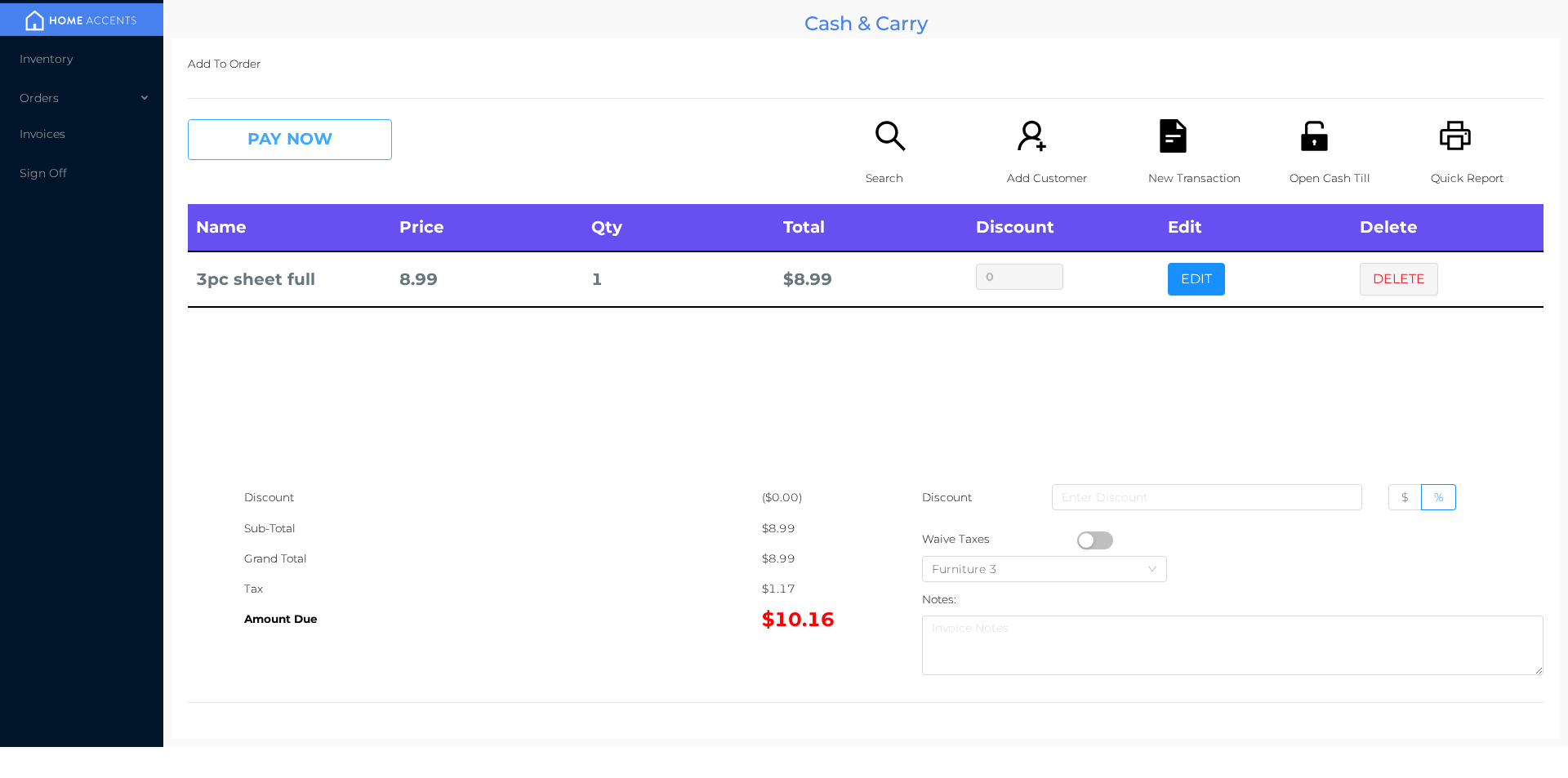
click at [260, 151] on button "PAY NOW" at bounding box center [289, 139] width 205 height 41
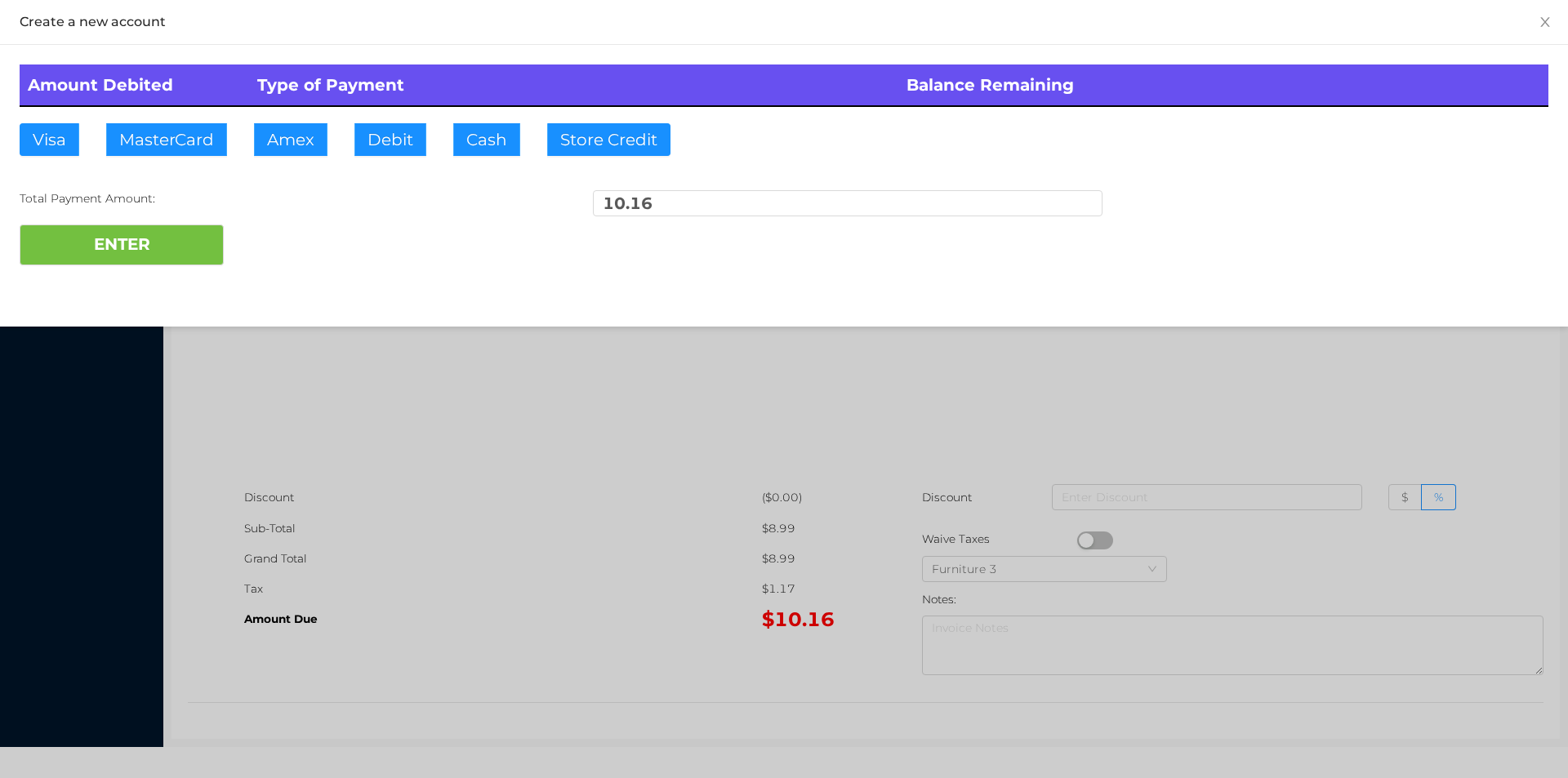
click at [284, 240] on div "ENTER" at bounding box center [784, 244] width 1528 height 41
click at [389, 477] on div at bounding box center [784, 389] width 1568 height 778
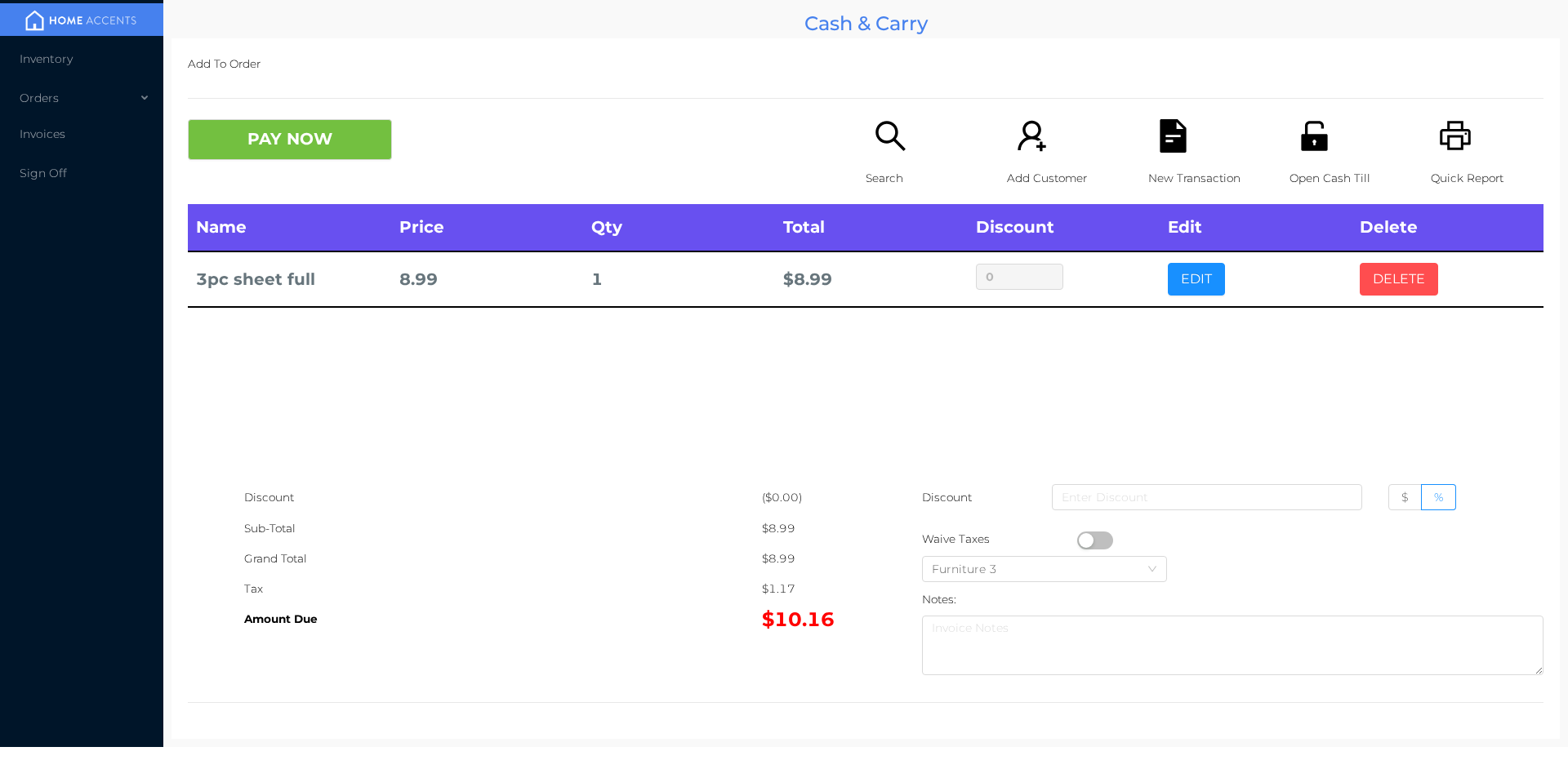
click at [1377, 271] on button "DELETE" at bounding box center [1398, 279] width 78 height 33
click at [1290, 140] on div "Open Cash Till" at bounding box center [1346, 161] width 113 height 85
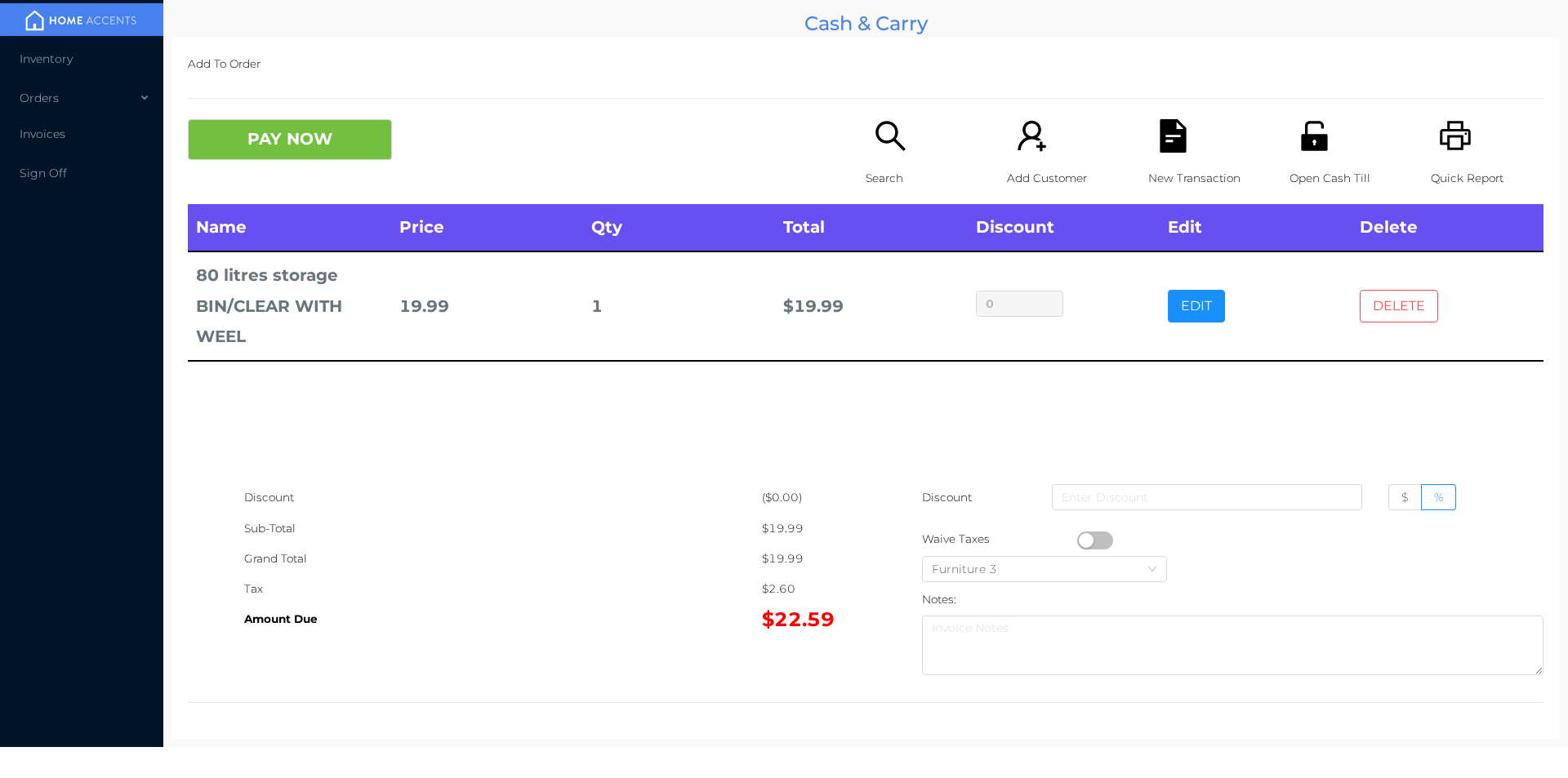
click at [1378, 299] on button "DELETE" at bounding box center [1398, 306] width 78 height 33
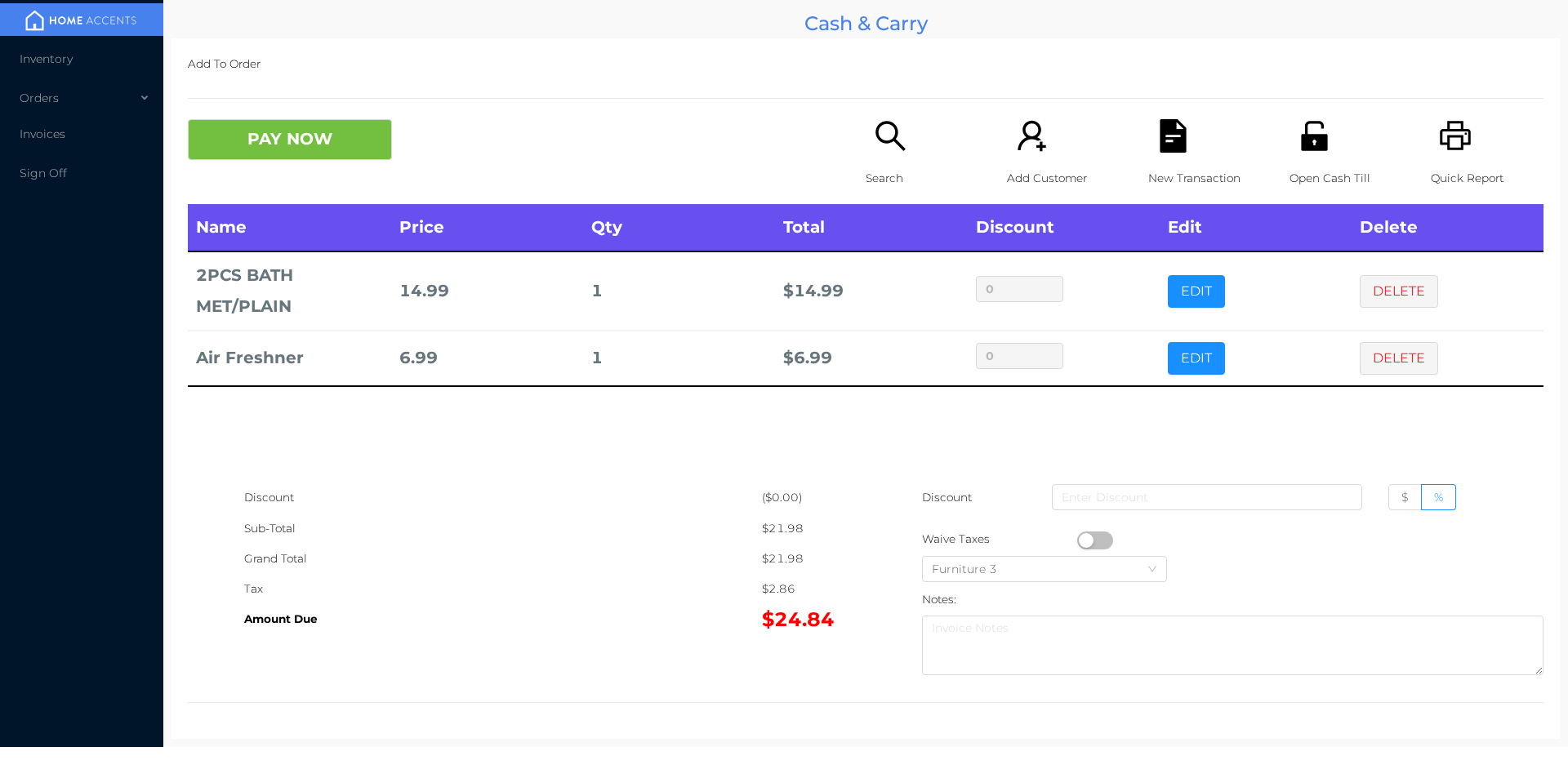
click at [312, 135] on button "PAY NOW" at bounding box center [289, 139] width 205 height 41
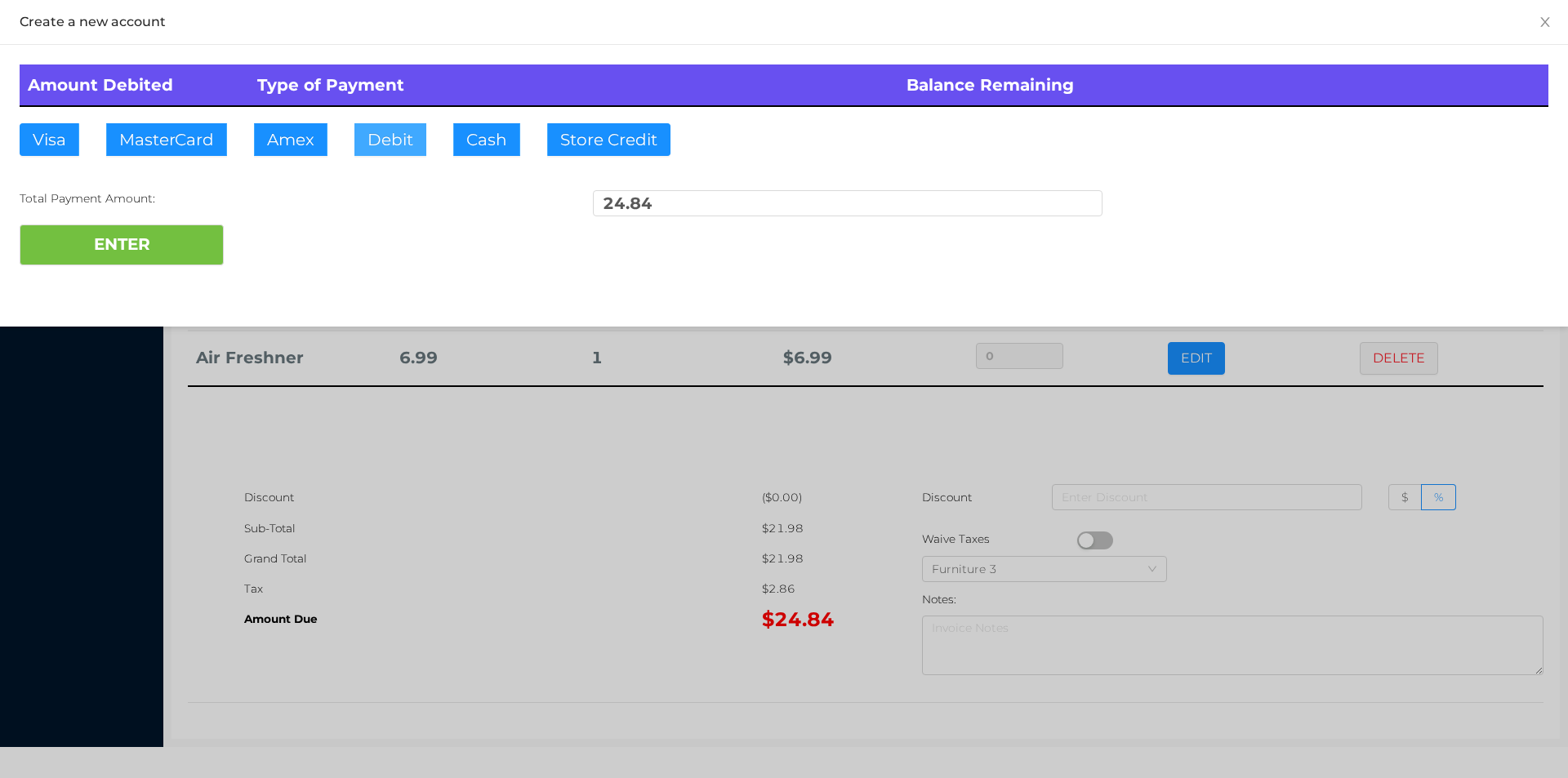
click at [380, 138] on button "Debit" at bounding box center [390, 140] width 72 height 33
click at [121, 233] on button "ENTER" at bounding box center [122, 244] width 205 height 41
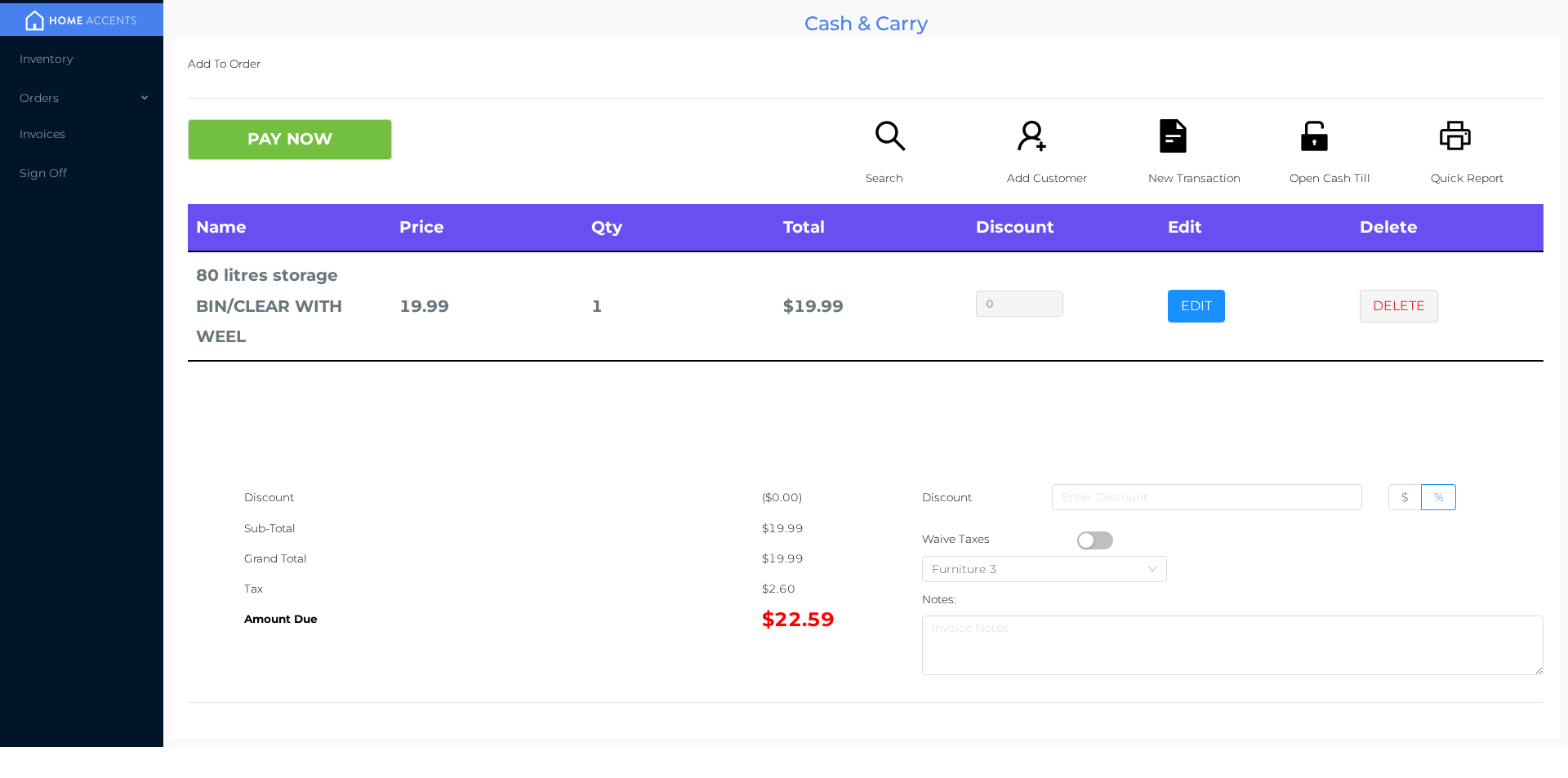
click at [1085, 539] on button "button" at bounding box center [1095, 540] width 36 height 18
click at [347, 147] on button "PAY NOW" at bounding box center [289, 139] width 205 height 41
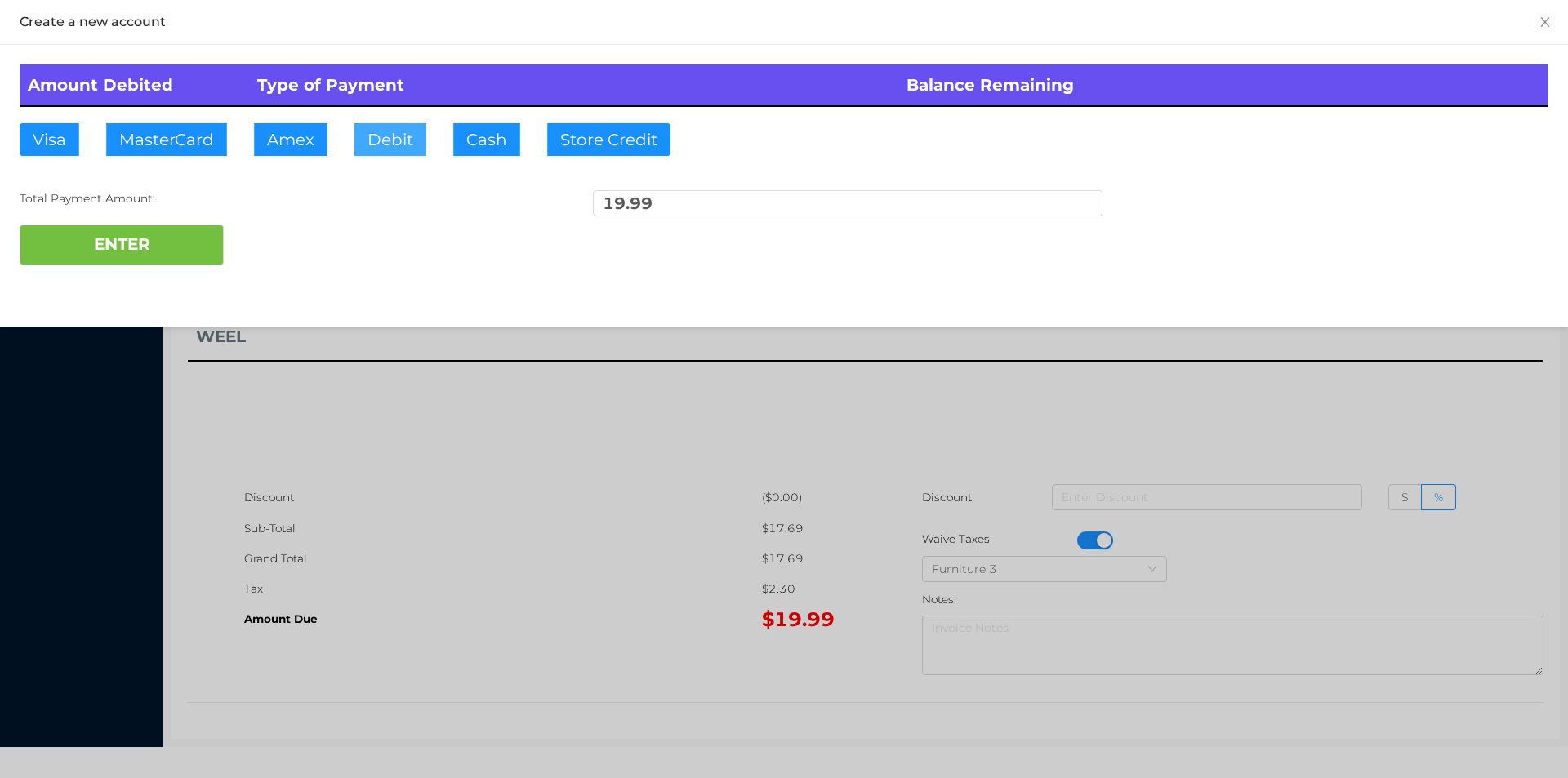
click at [388, 145] on button "Debit" at bounding box center [390, 140] width 72 height 33
click at [205, 251] on button "ENTER" at bounding box center [122, 244] width 205 height 41
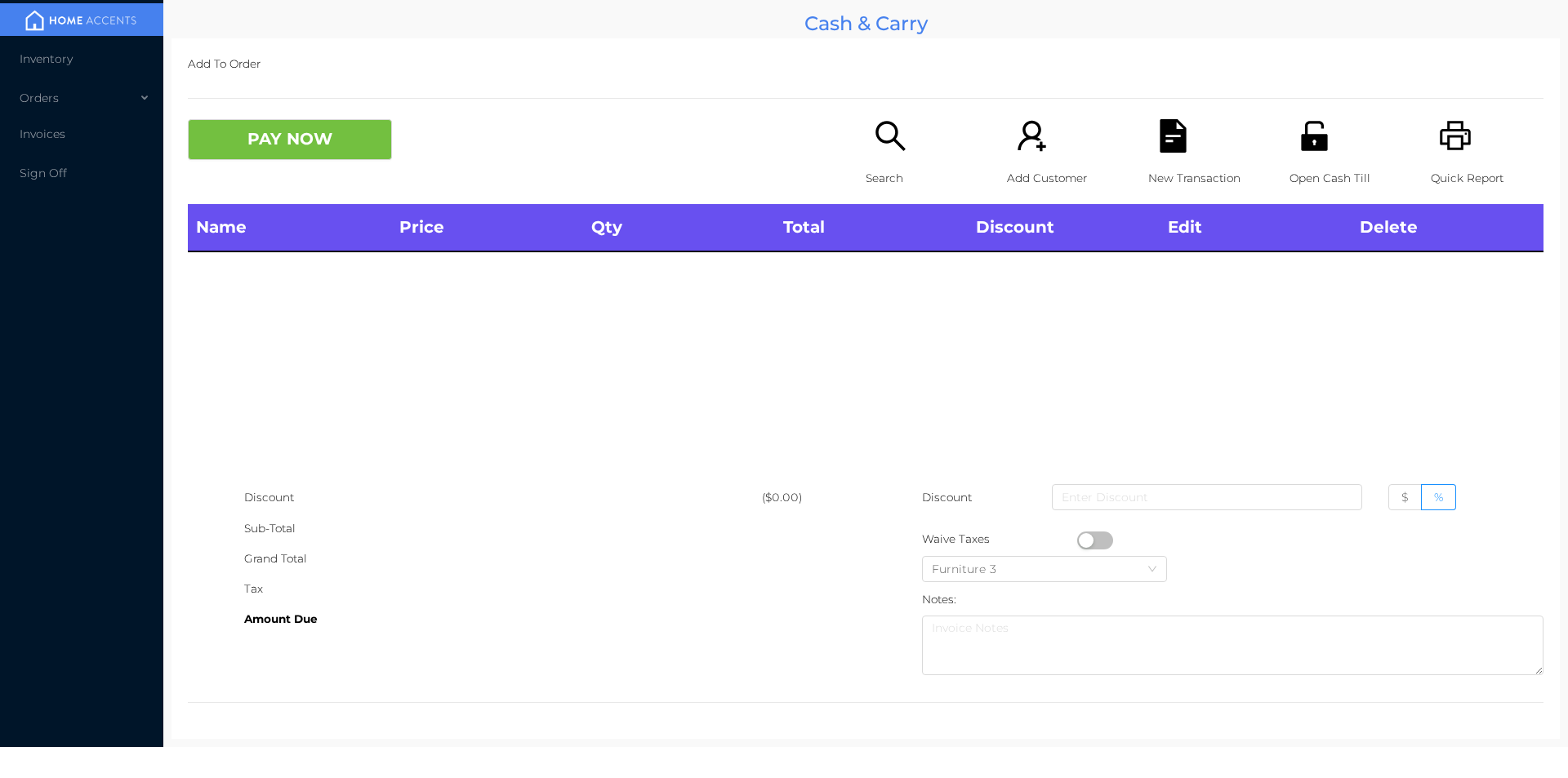
click at [897, 159] on div "Search" at bounding box center [922, 161] width 113 height 85
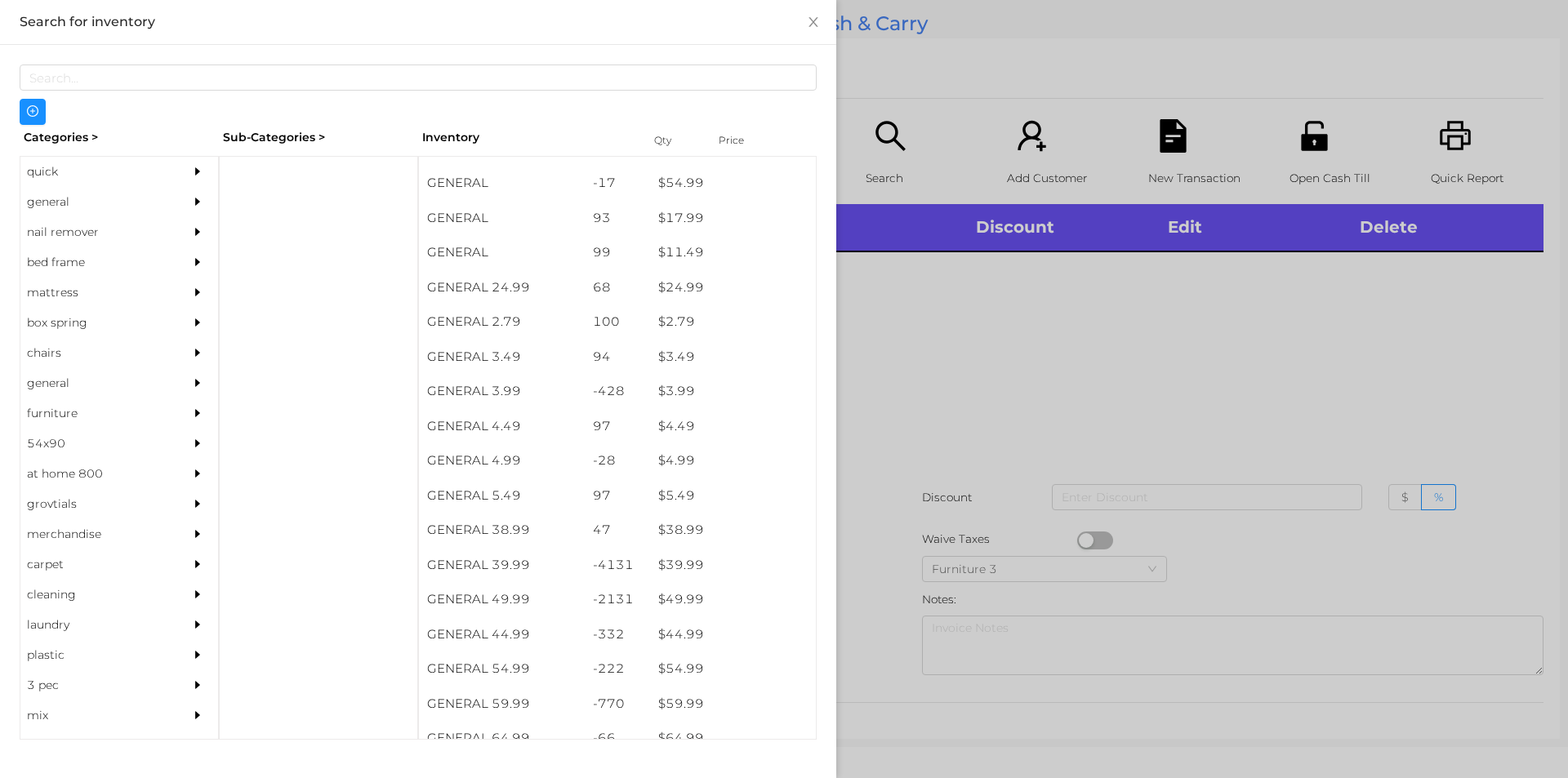
scroll to position [560, 0]
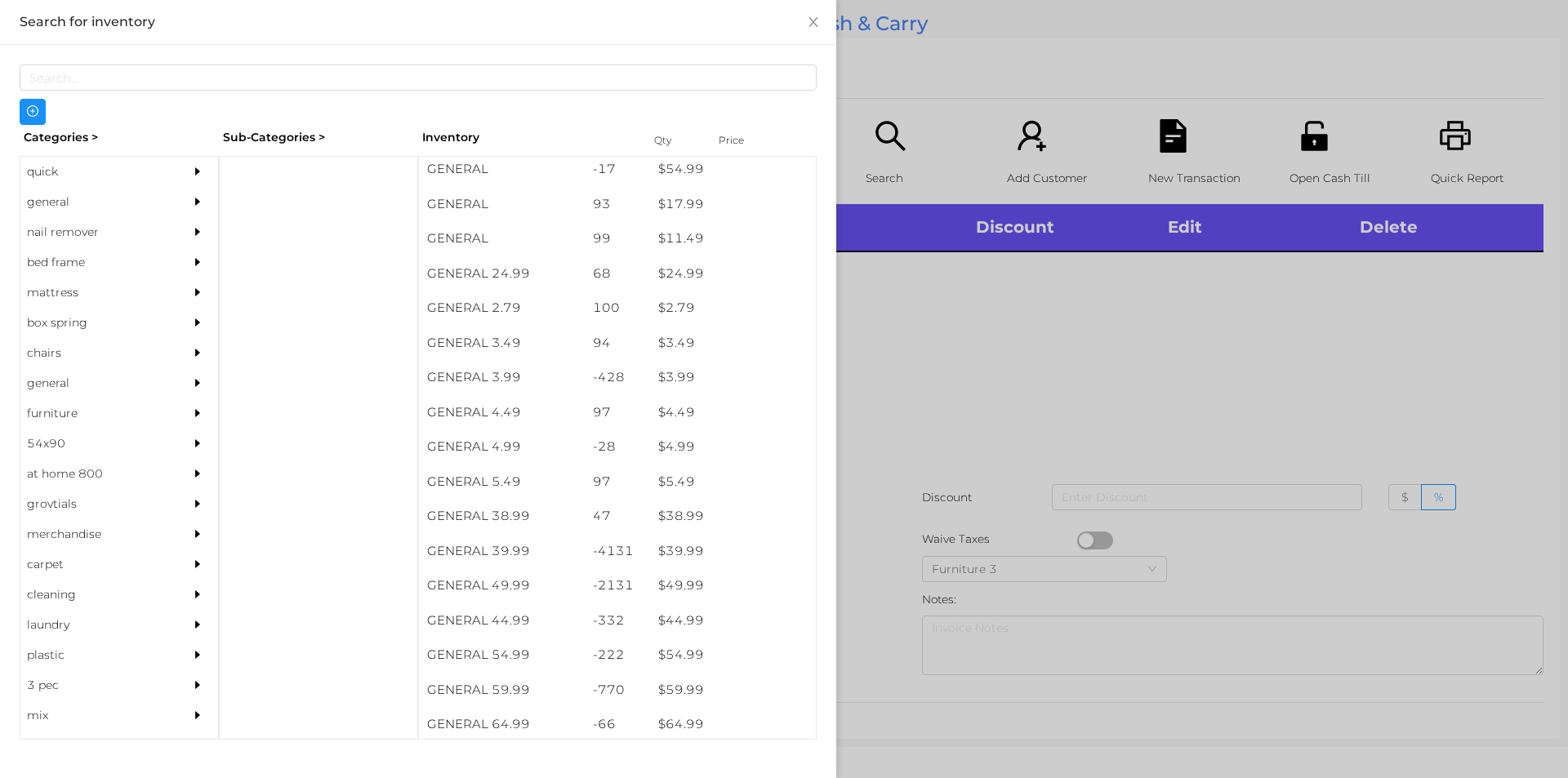
click at [52, 203] on div "general" at bounding box center [95, 202] width 149 height 30
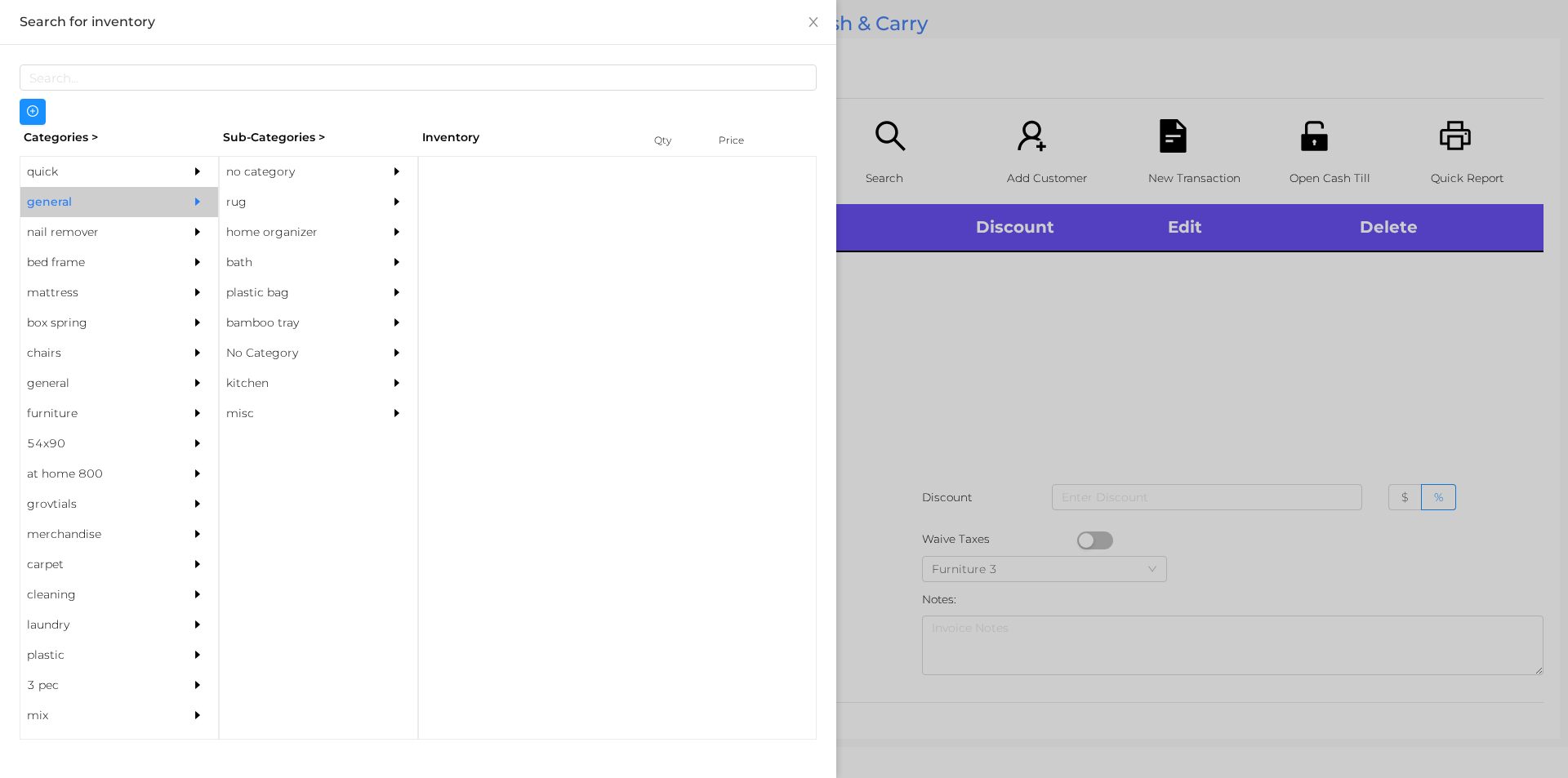
scroll to position [0, 0]
click at [263, 166] on div "no category" at bounding box center [294, 172] width 149 height 30
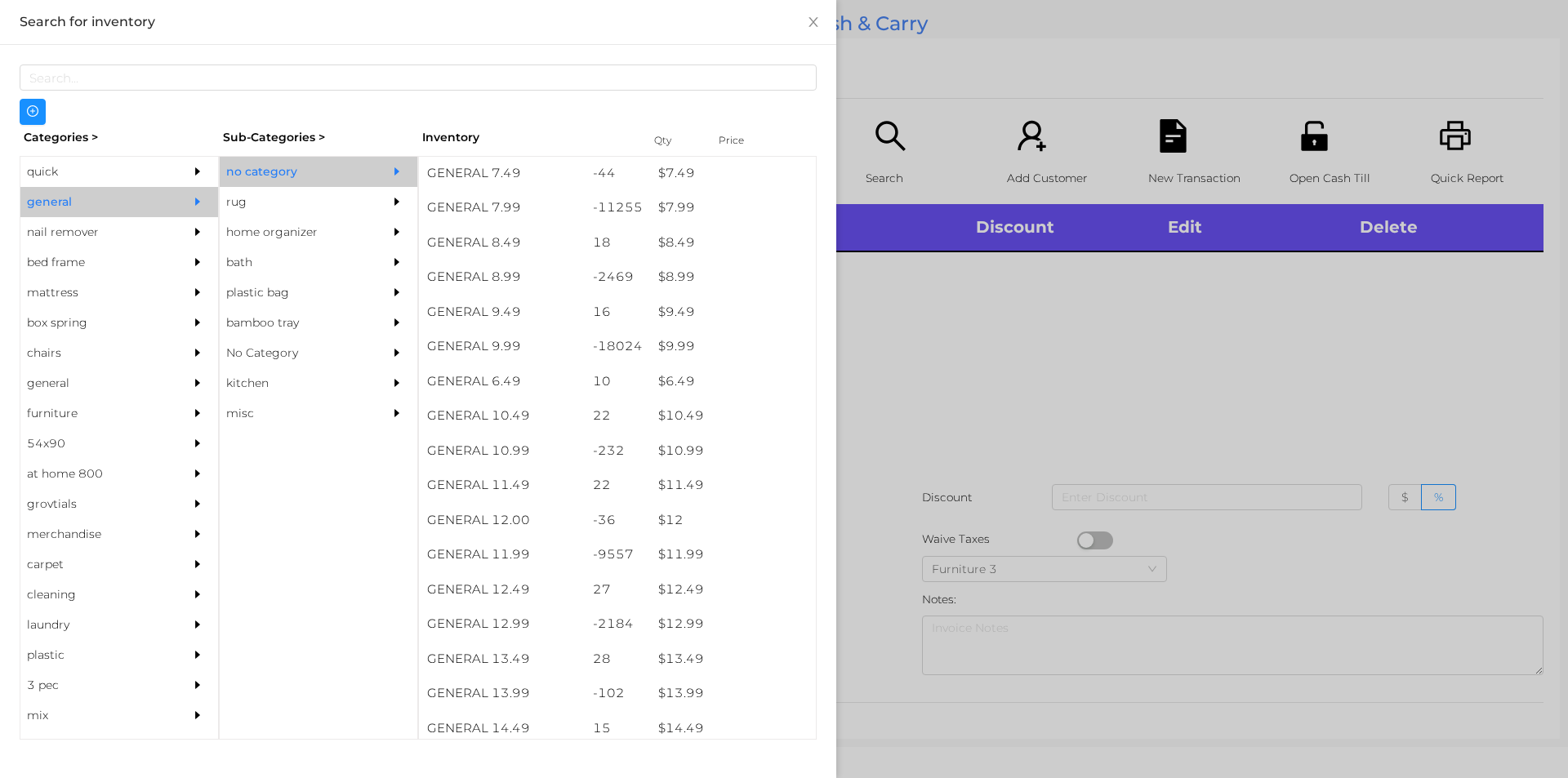
scroll to position [823, 0]
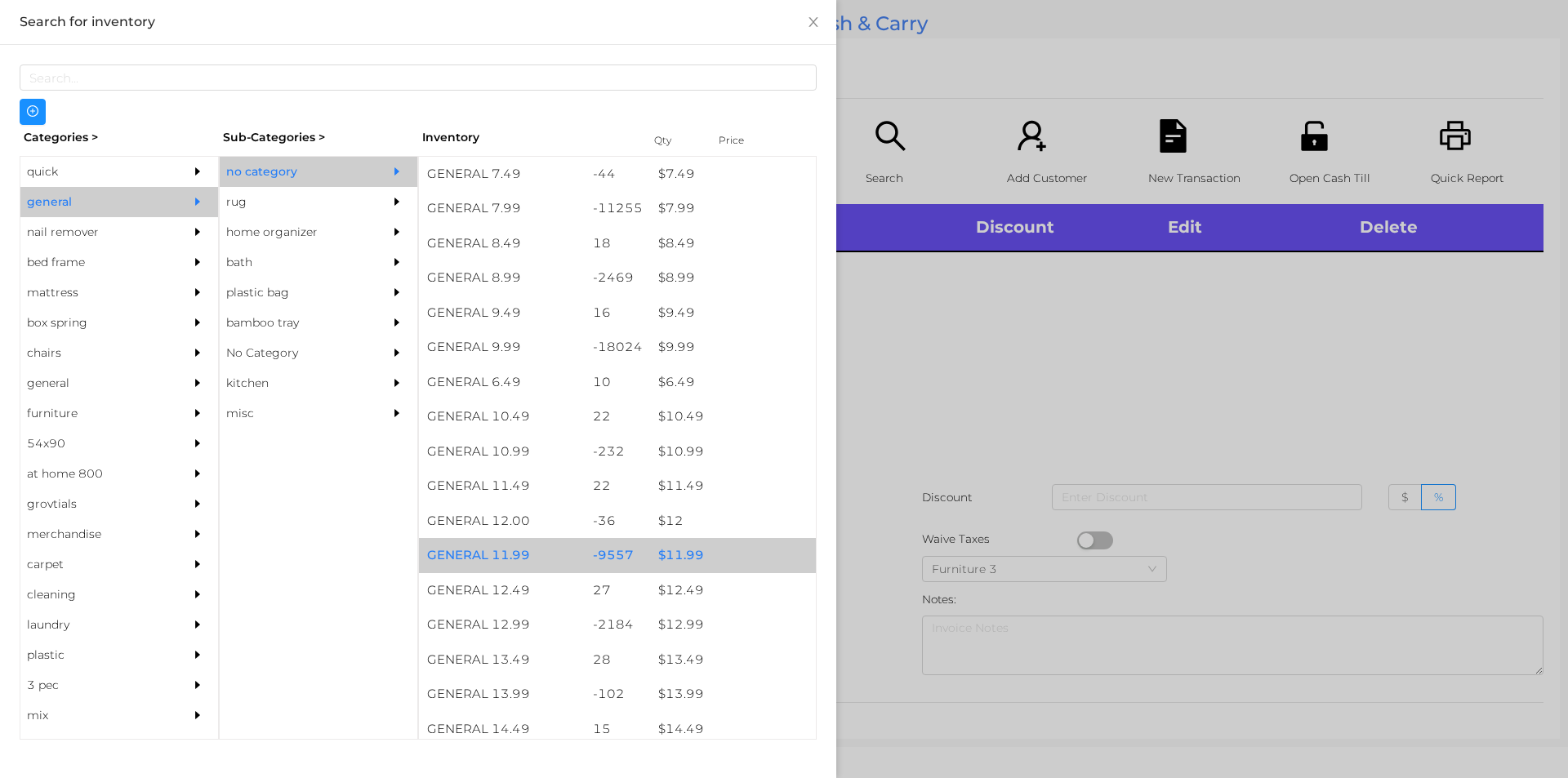
click at [668, 552] on div "$ 11.99" at bounding box center [733, 555] width 166 height 35
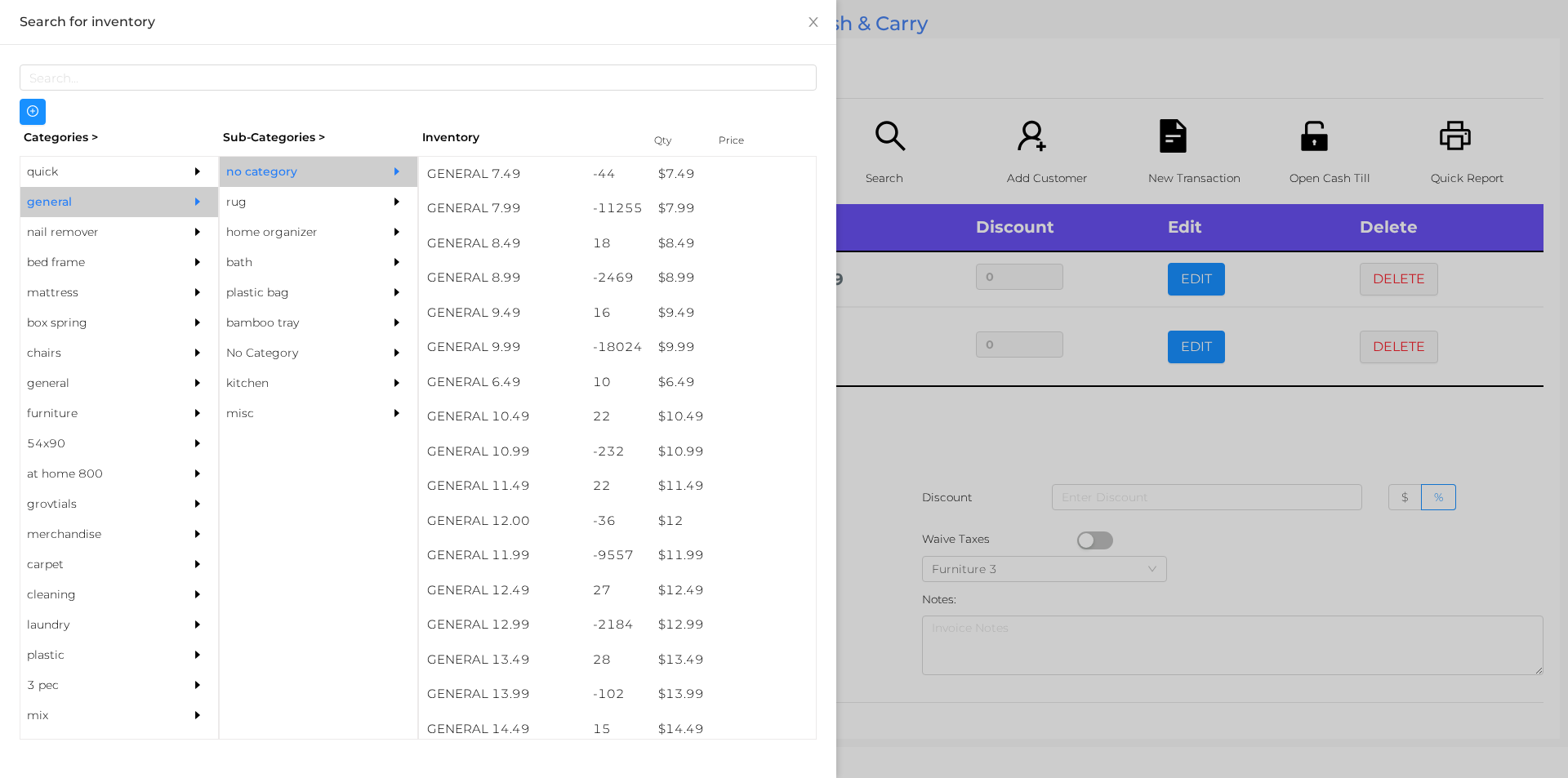
click at [1060, 427] on div at bounding box center [784, 389] width 1568 height 778
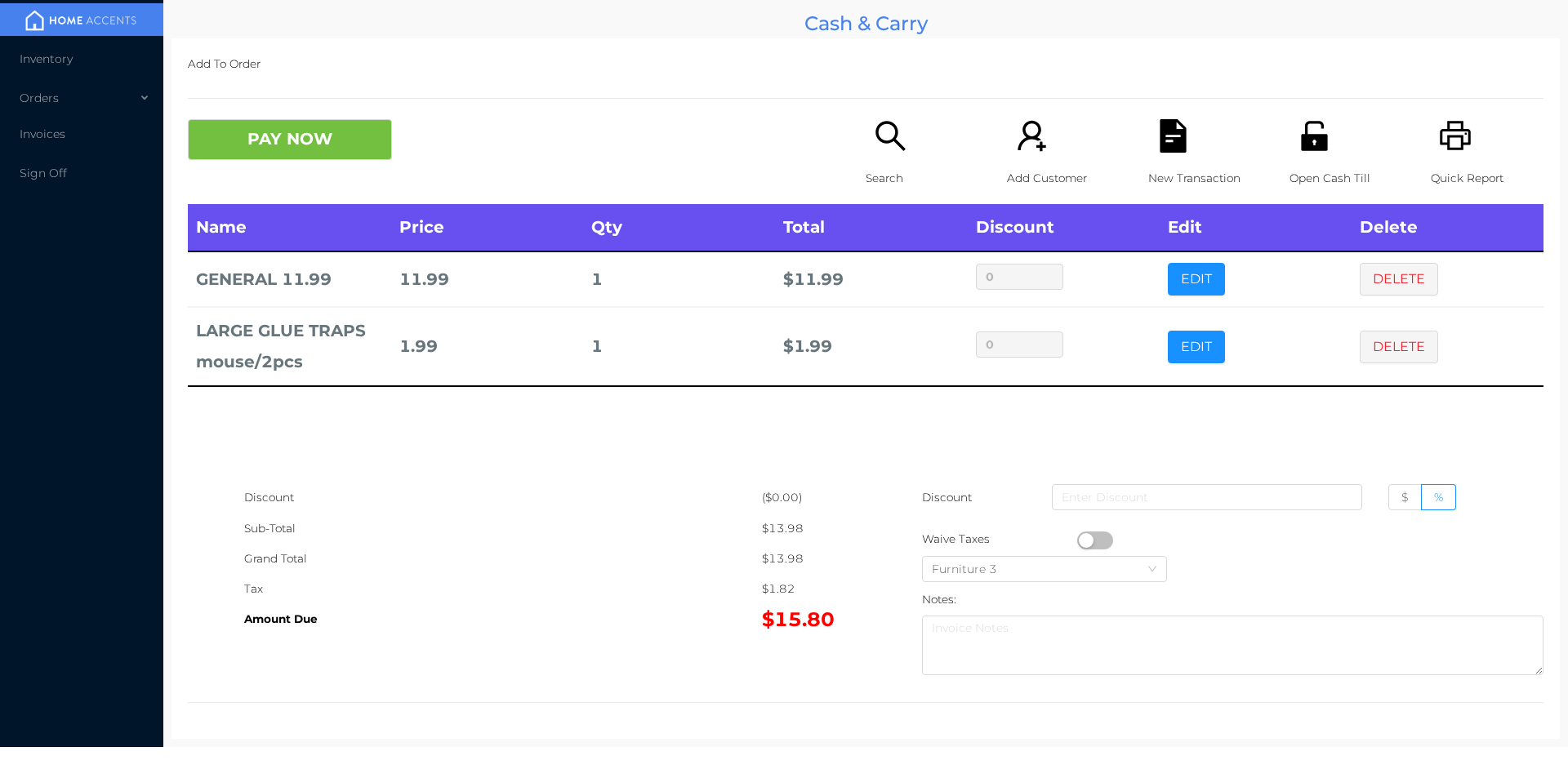
click at [885, 146] on icon "icon: search" at bounding box center [891, 136] width 34 height 34
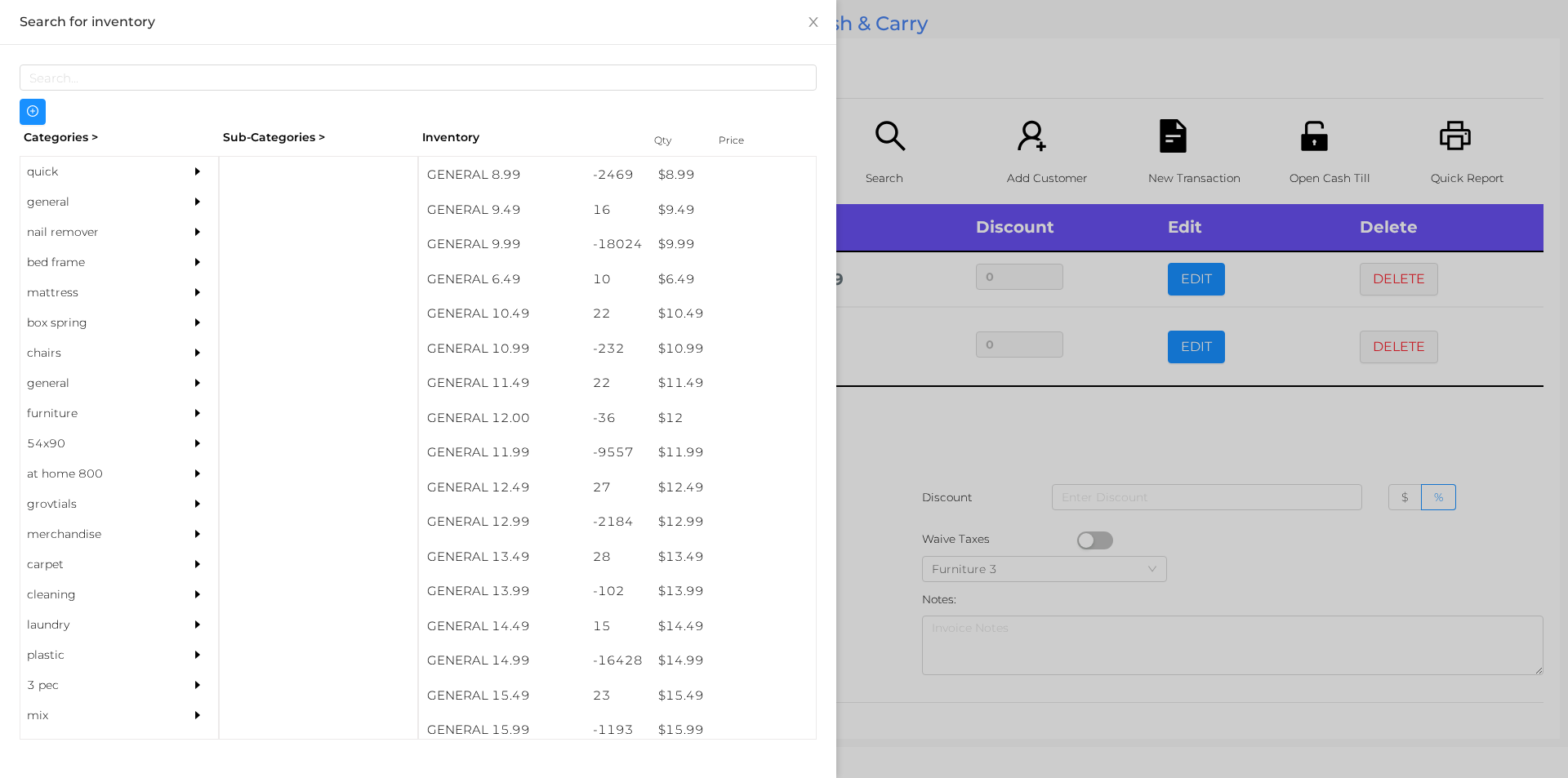
scroll to position [927, 0]
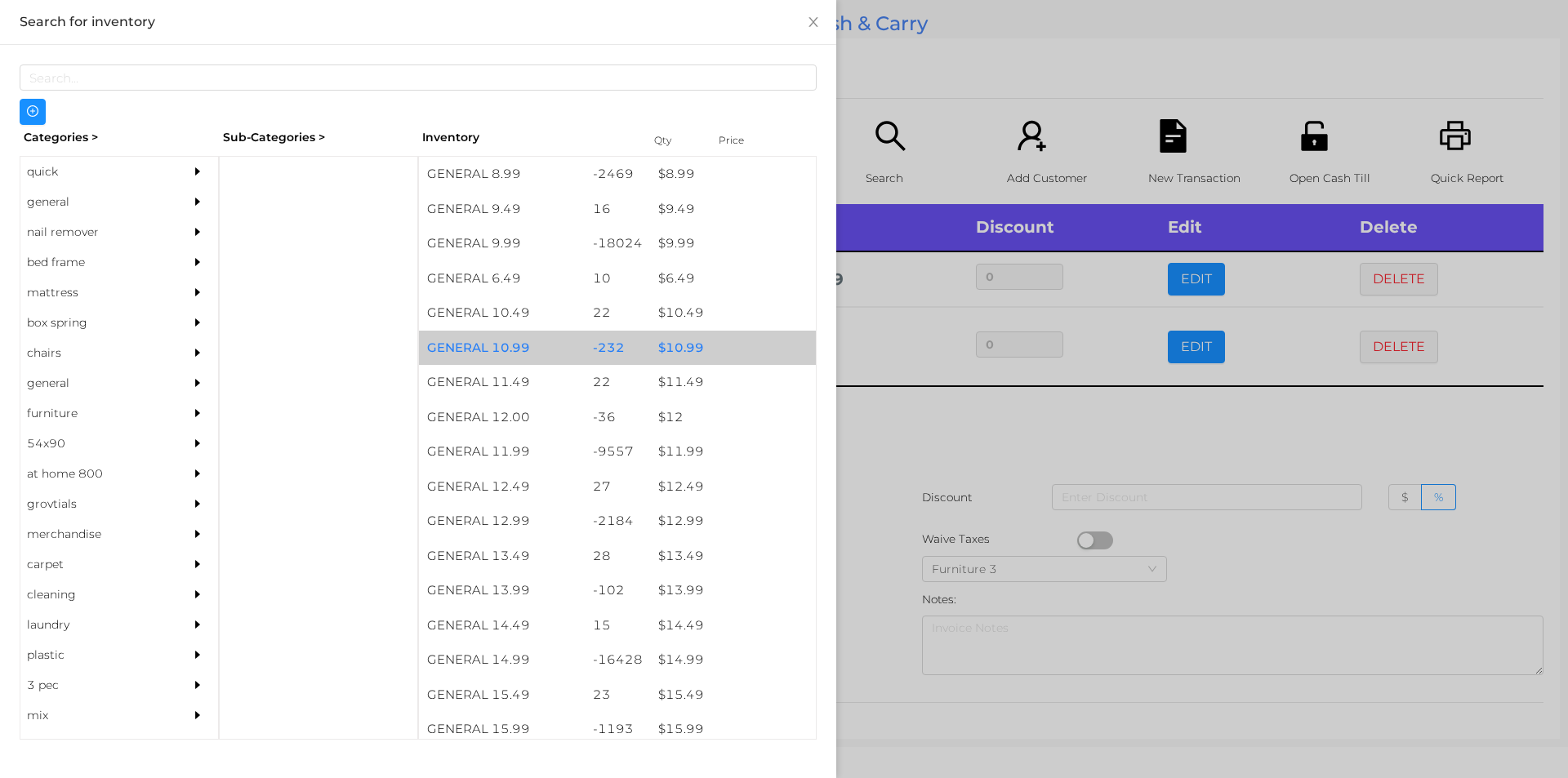
click at [679, 350] on div "$ 10.99" at bounding box center [733, 348] width 166 height 35
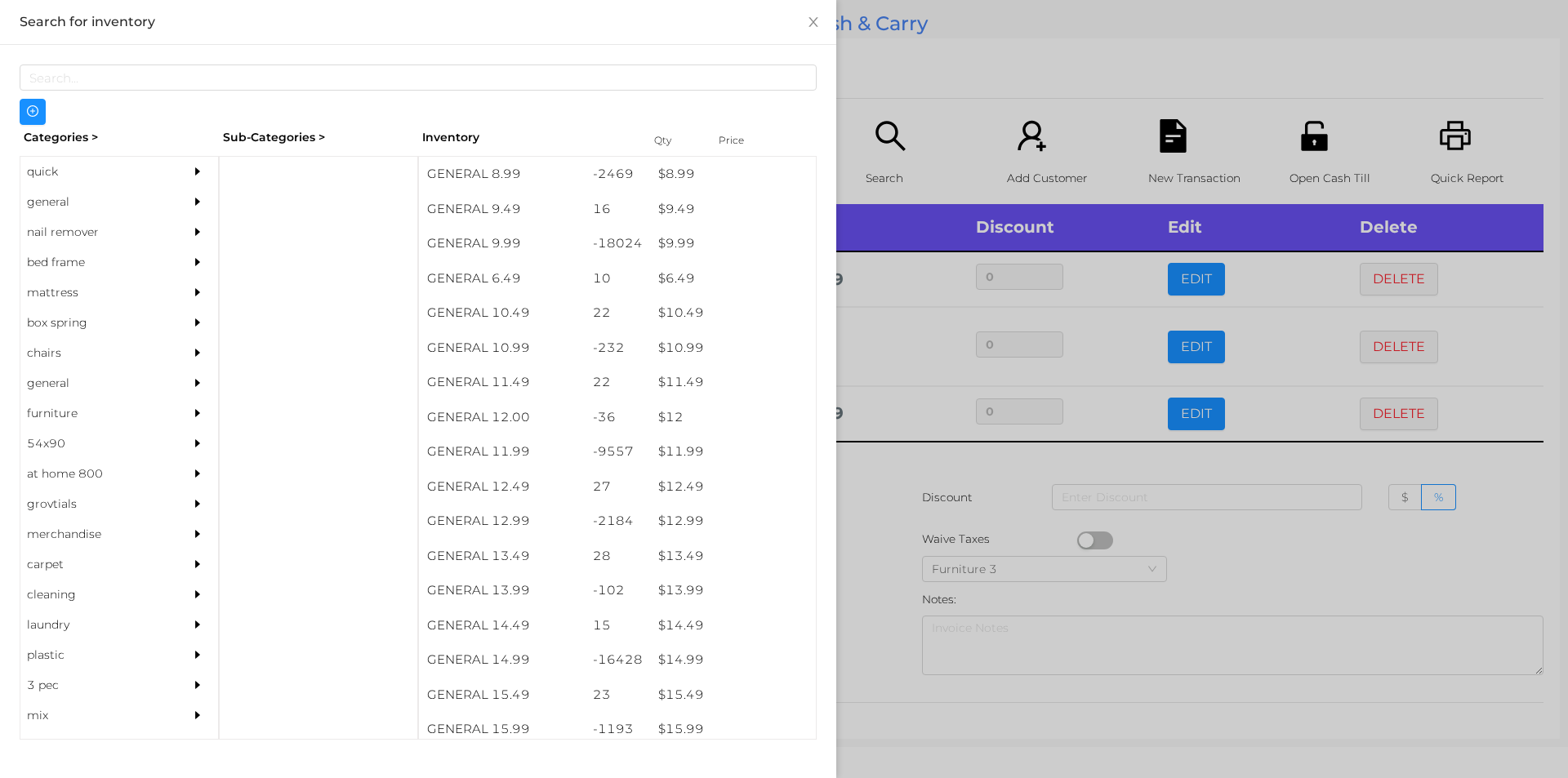
click at [885, 521] on div at bounding box center [784, 389] width 1568 height 778
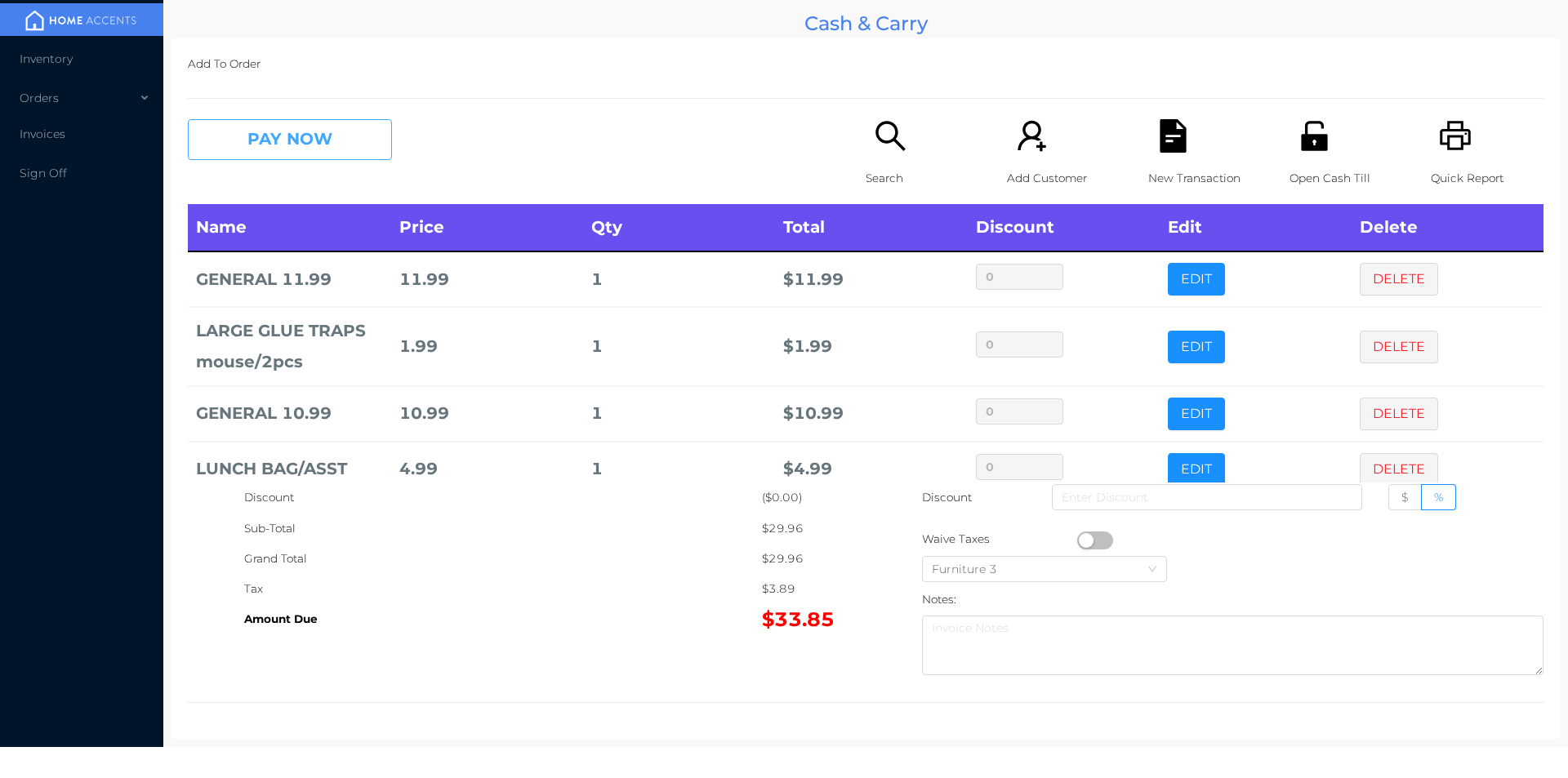
click at [272, 146] on button "PAY NOW" at bounding box center [289, 139] width 205 height 41
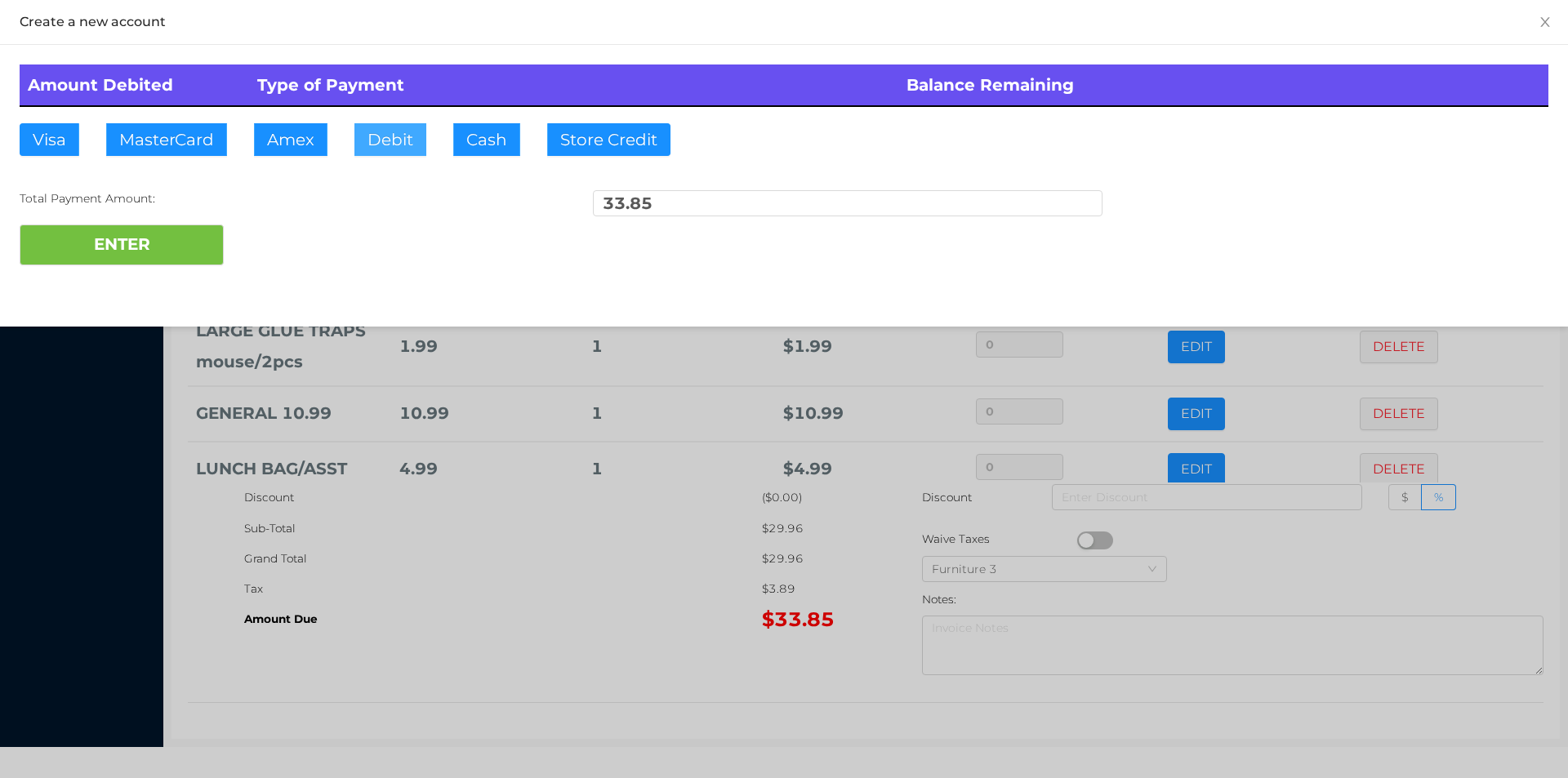
click at [387, 143] on button "Debit" at bounding box center [390, 140] width 72 height 33
type input "40."
click at [168, 237] on button "ENTER" at bounding box center [122, 244] width 205 height 41
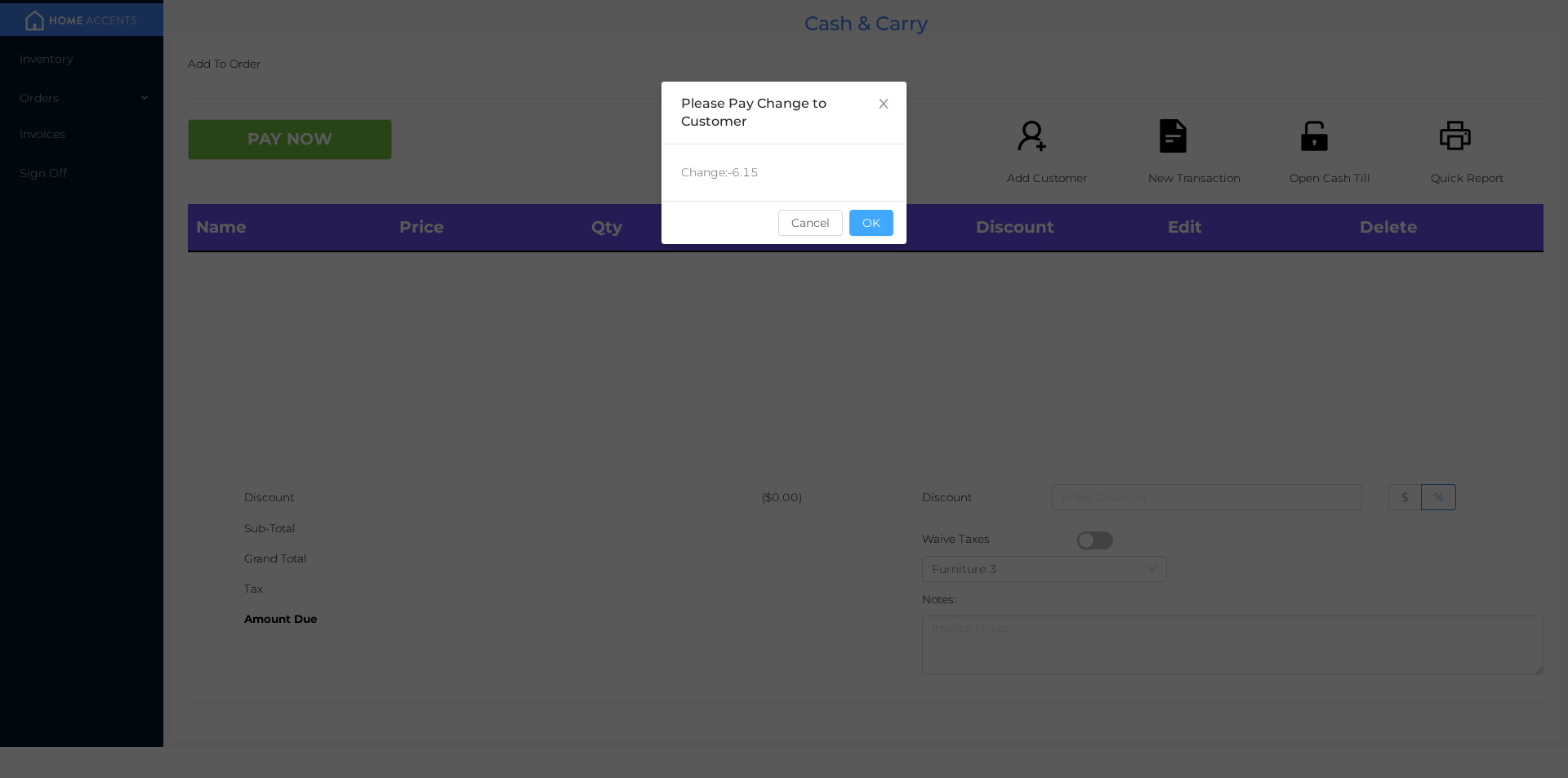
click at [891, 223] on button "OK" at bounding box center [871, 223] width 44 height 26
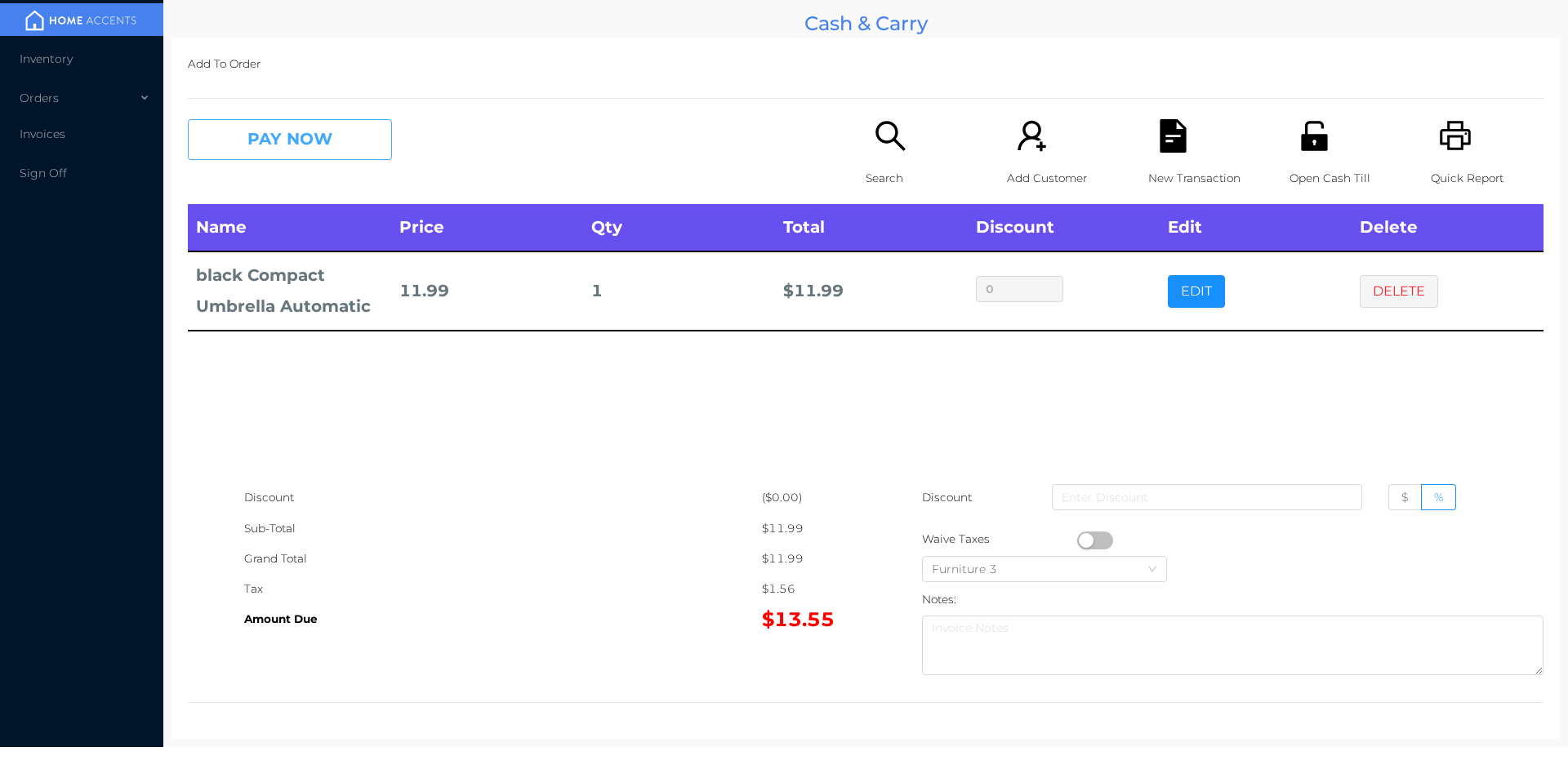
click at [315, 135] on button "PAY NOW" at bounding box center [289, 139] width 205 height 41
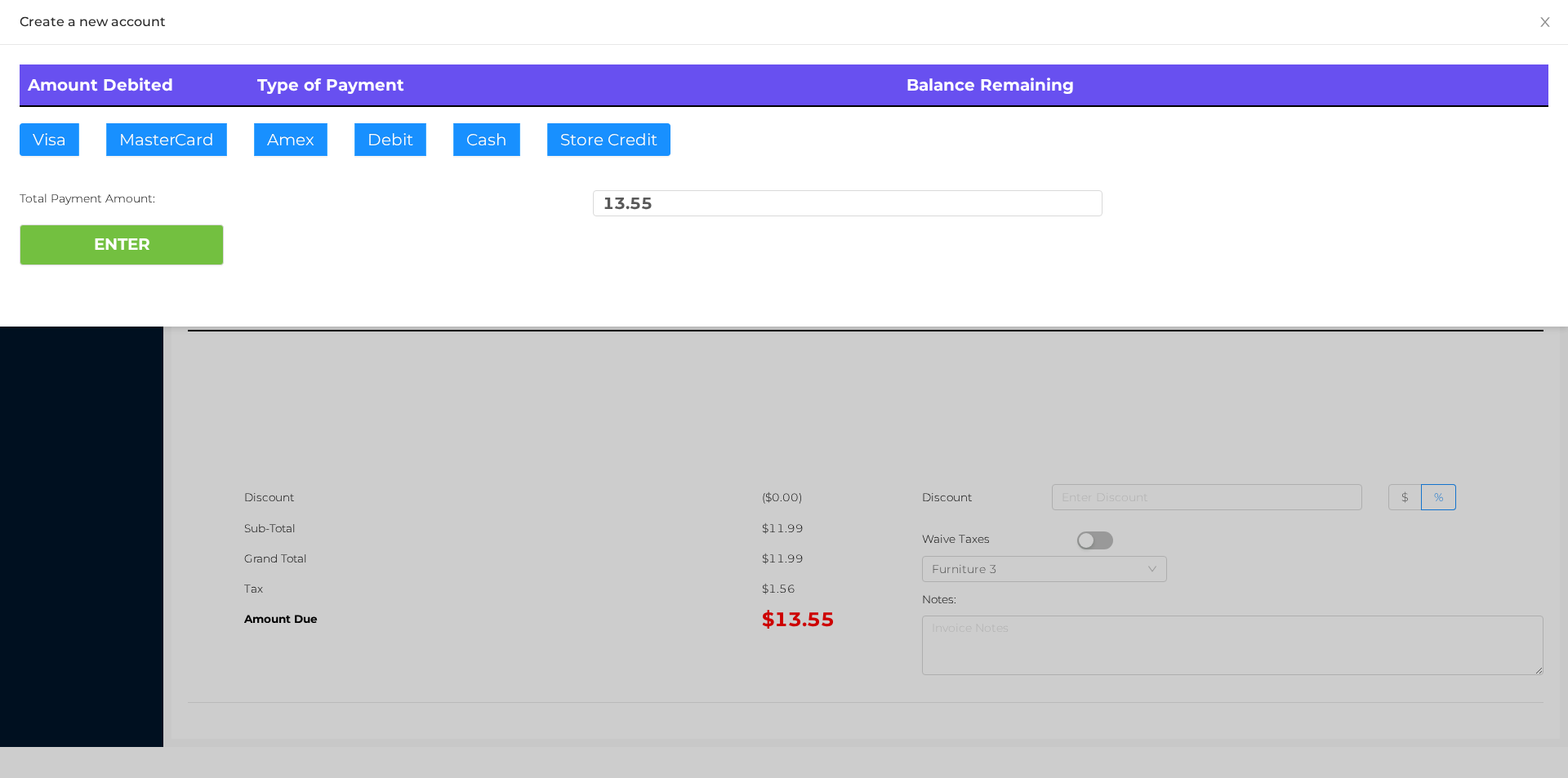
click at [507, 448] on div at bounding box center [784, 389] width 1568 height 778
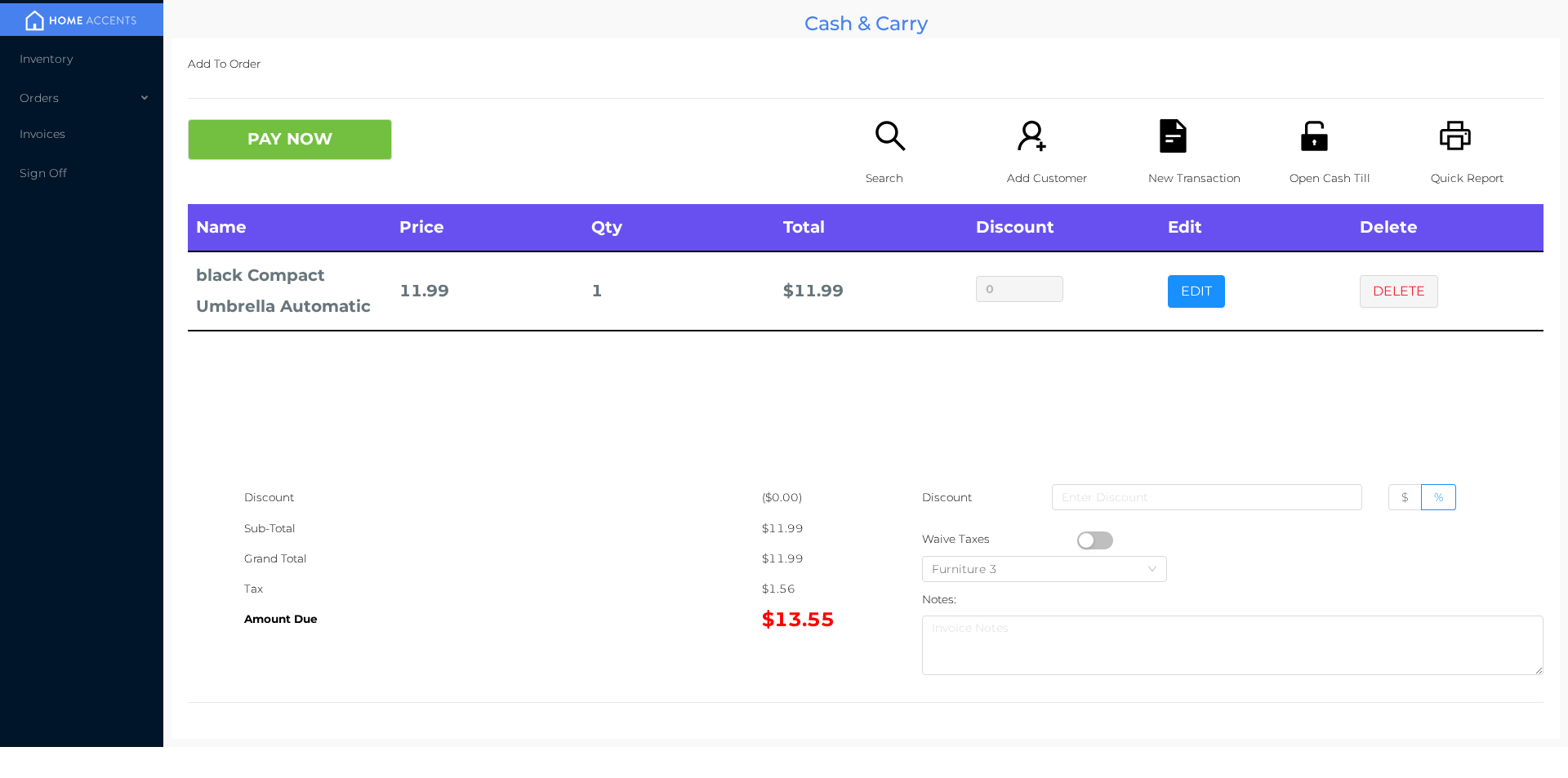
click at [1305, 401] on div "Name Price Qty Total Discount Edit Delete black Compact Umbrella Automatic 11.9…" at bounding box center [866, 343] width 1356 height 278
click at [1379, 292] on button "DELETE" at bounding box center [1398, 291] width 78 height 33
click at [1401, 277] on button "DELETE" at bounding box center [1398, 291] width 78 height 33
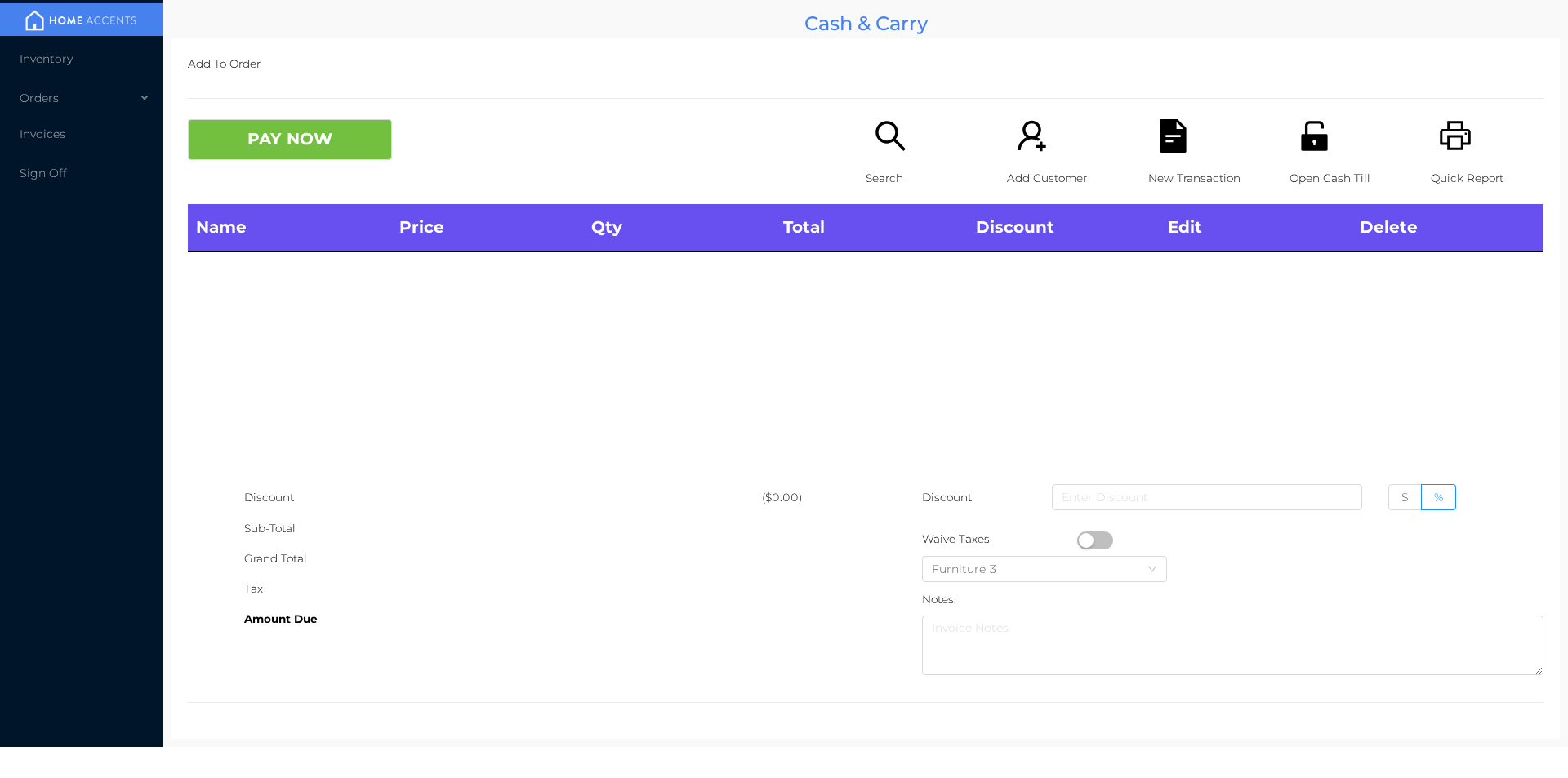
click at [889, 168] on p "Search" at bounding box center [922, 178] width 113 height 30
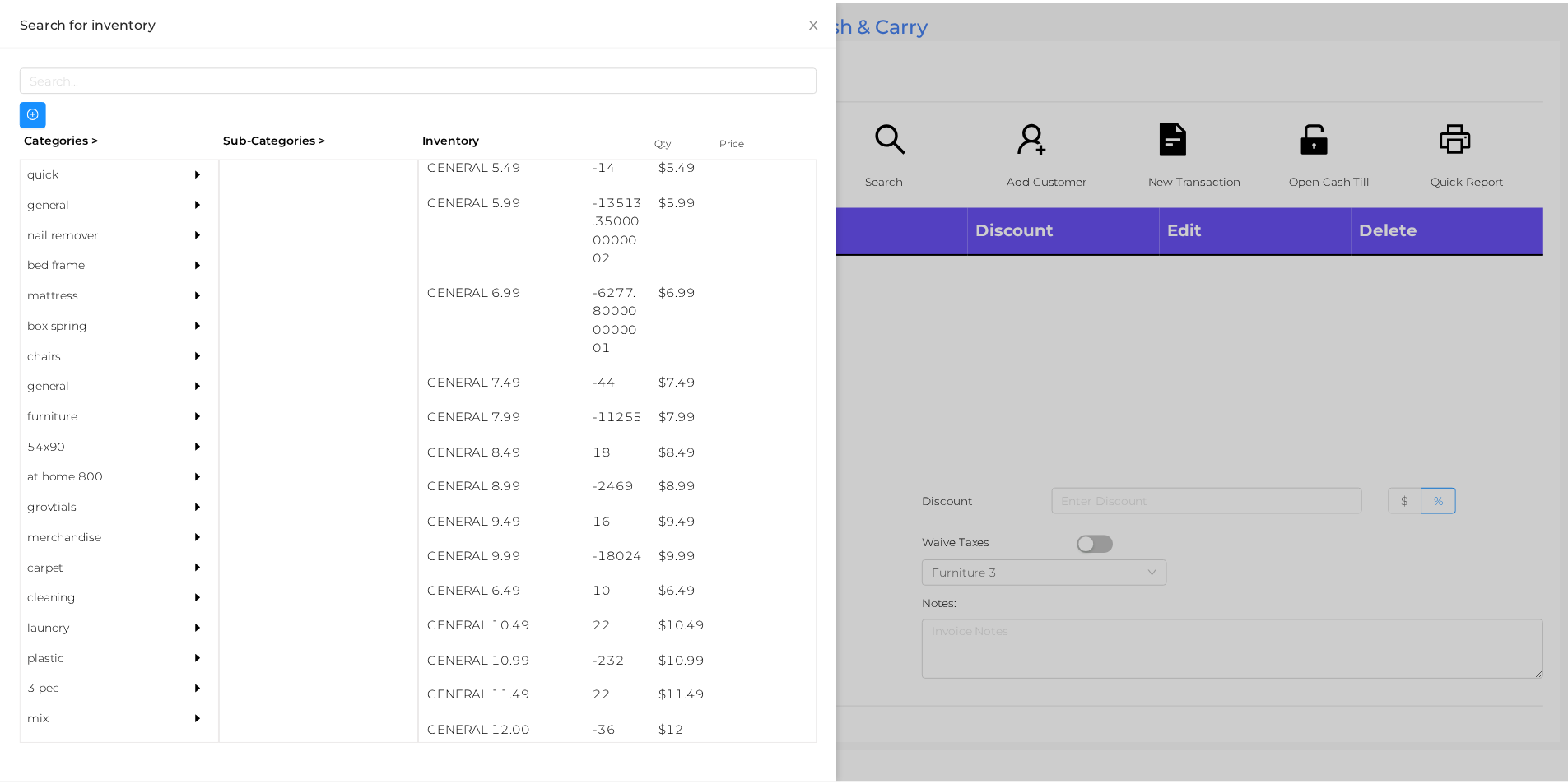
scroll to position [641, 0]
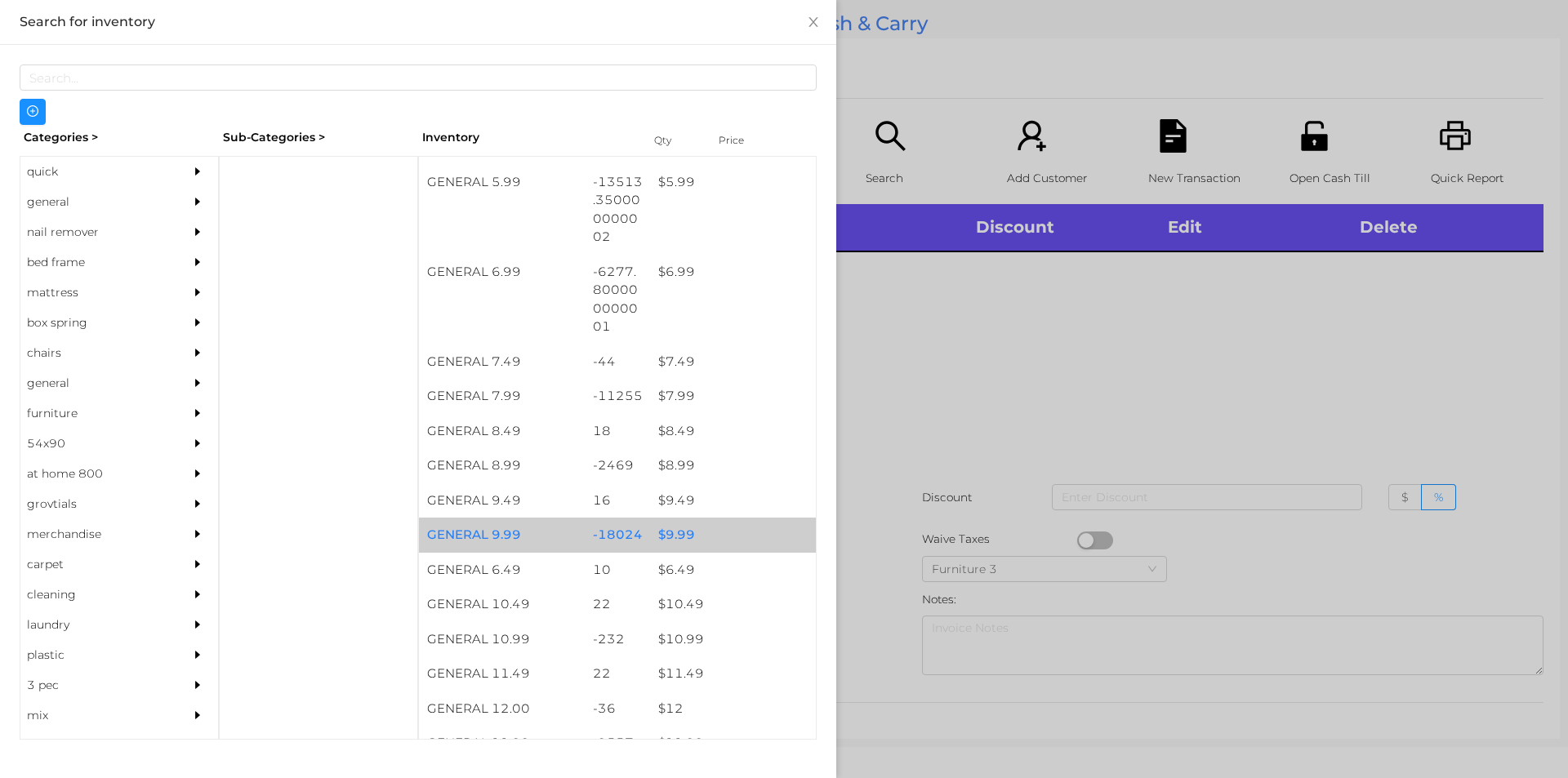
click at [673, 539] on div "$ 9.99" at bounding box center [733, 535] width 166 height 35
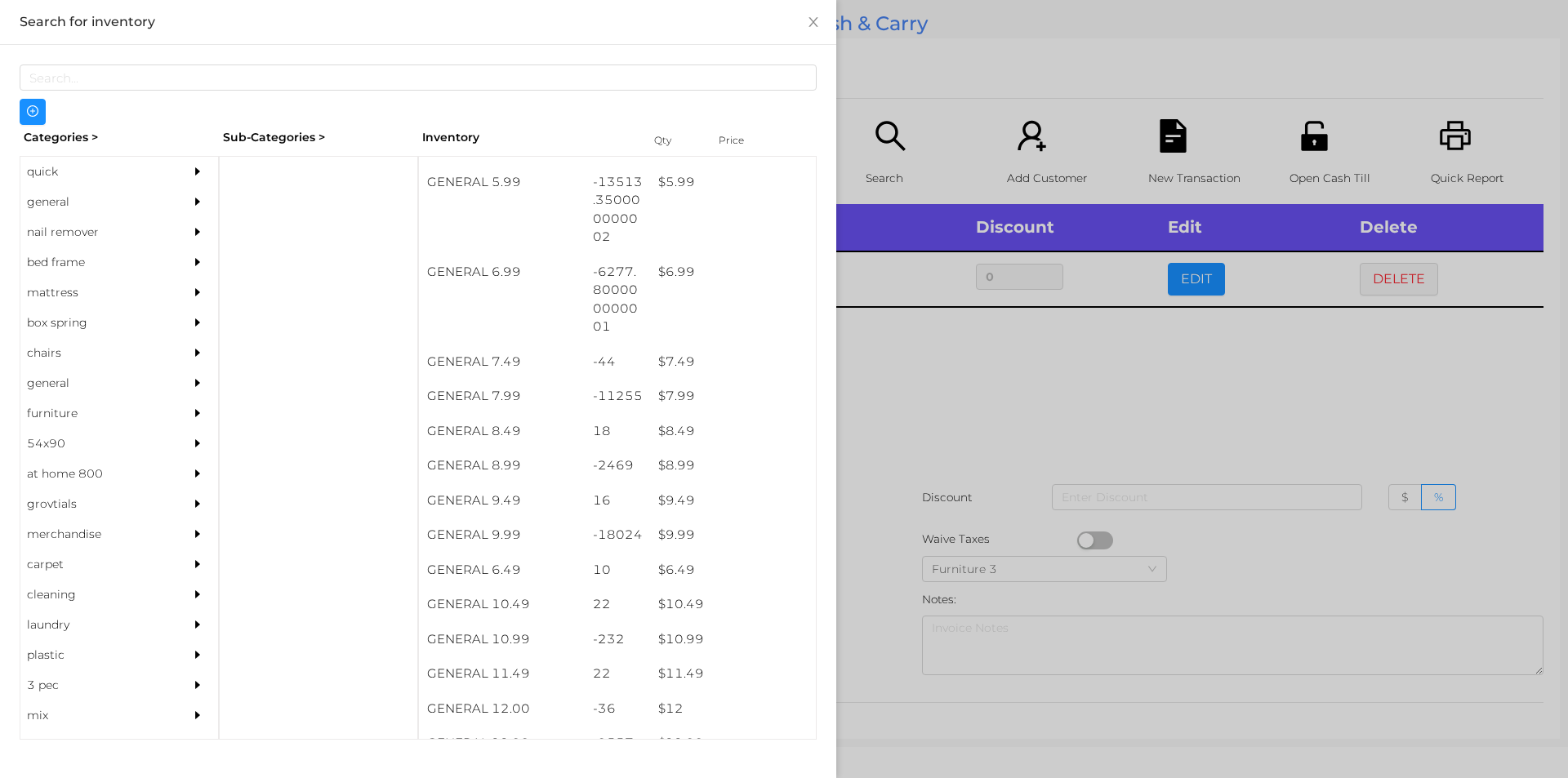
click at [973, 391] on div at bounding box center [784, 389] width 1568 height 778
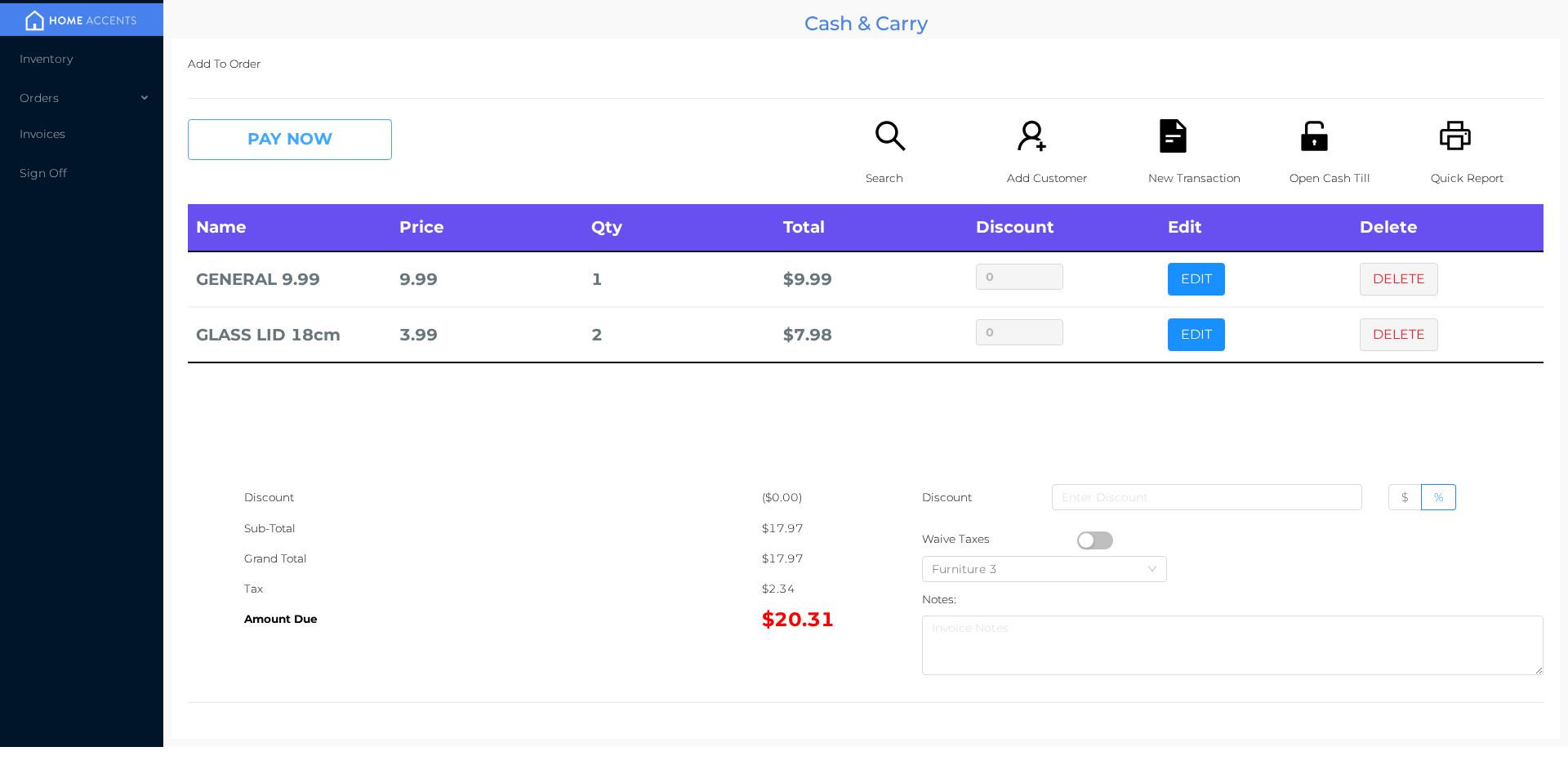
click at [323, 132] on button "PAY NOW" at bounding box center [289, 139] width 205 height 41
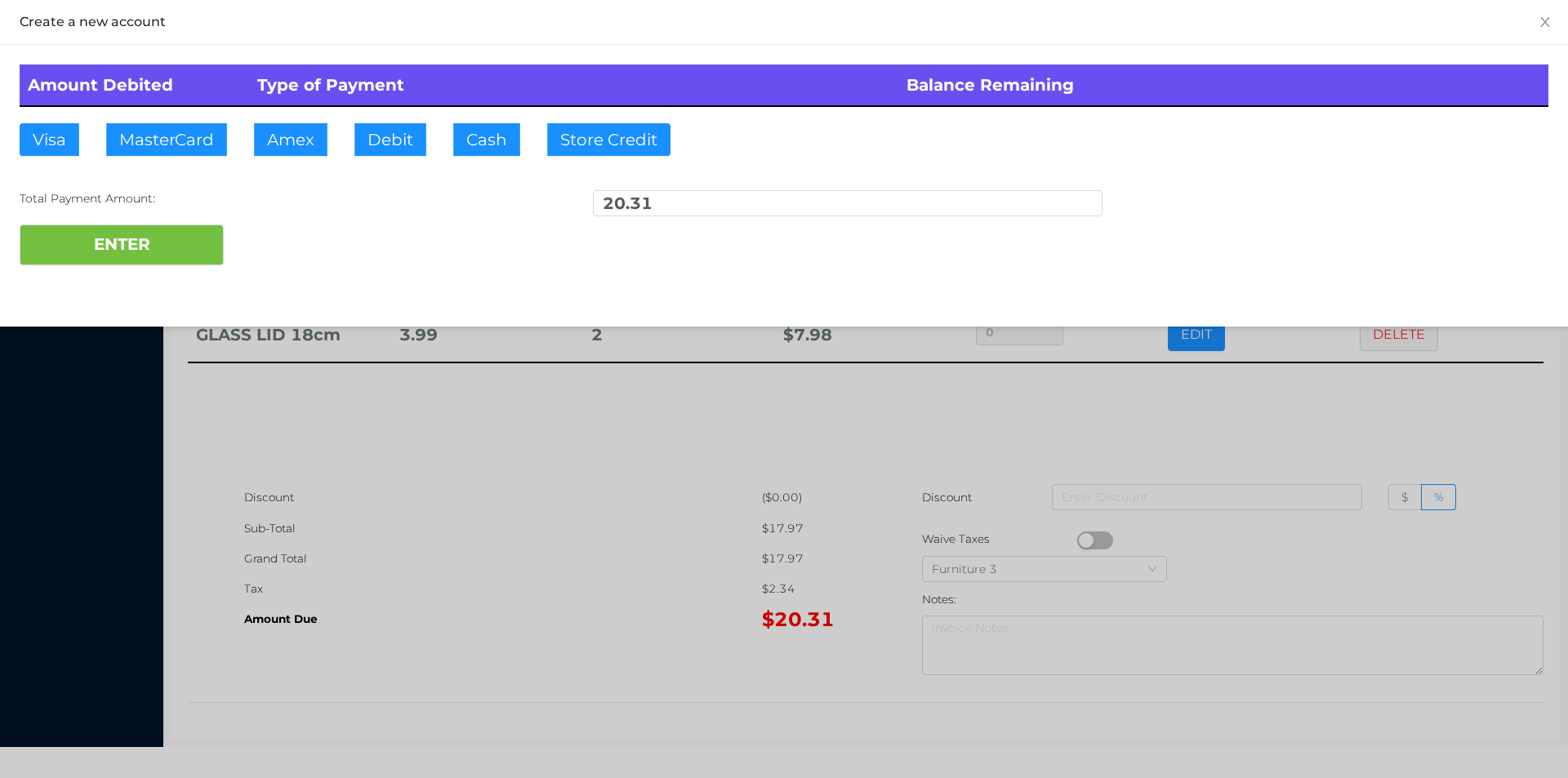
click at [281, 256] on div "ENTER" at bounding box center [784, 244] width 1528 height 41
click at [1196, 393] on div at bounding box center [784, 389] width 1568 height 778
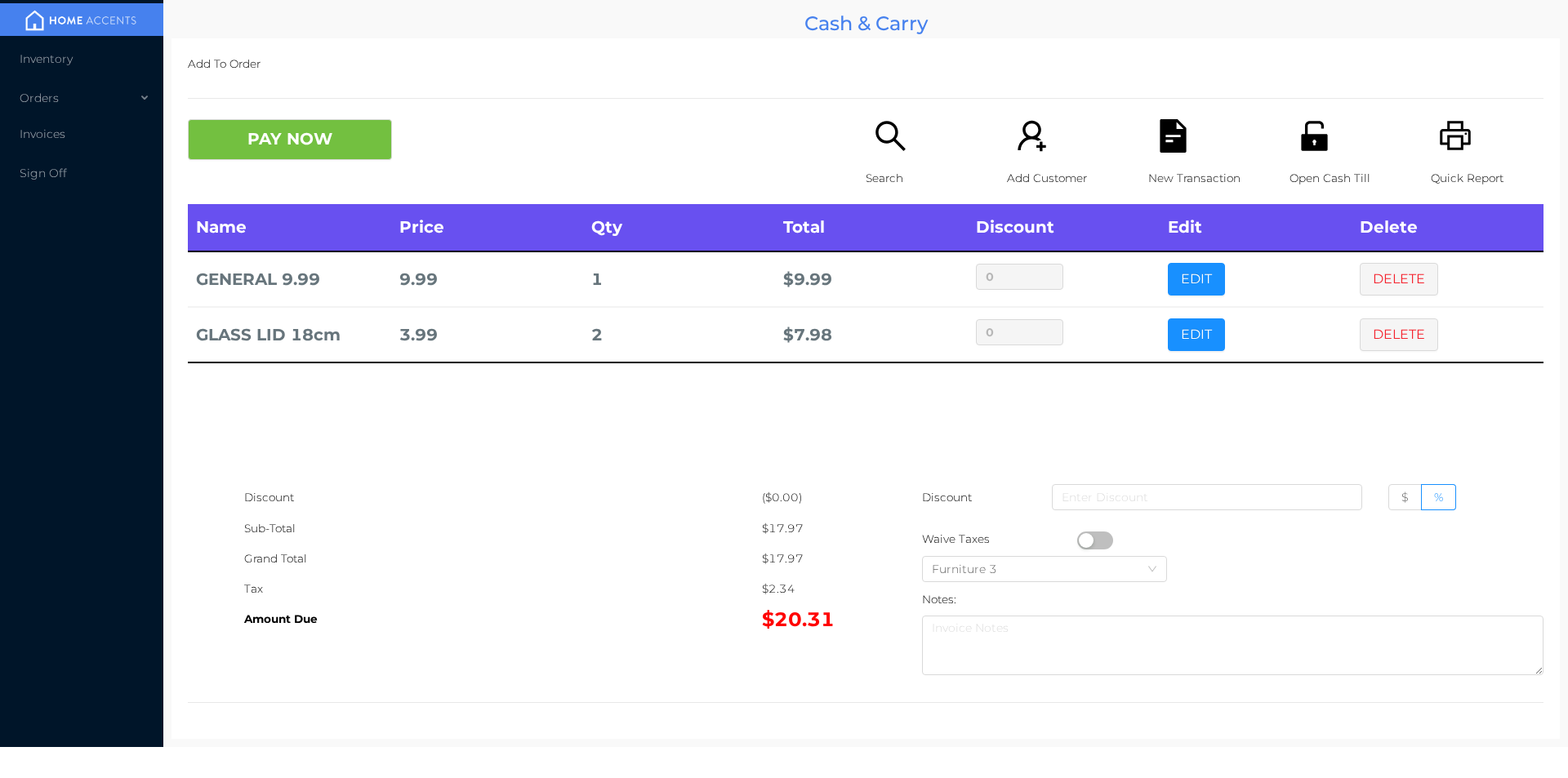
click at [1192, 145] on div "New Transaction" at bounding box center [1205, 161] width 113 height 85
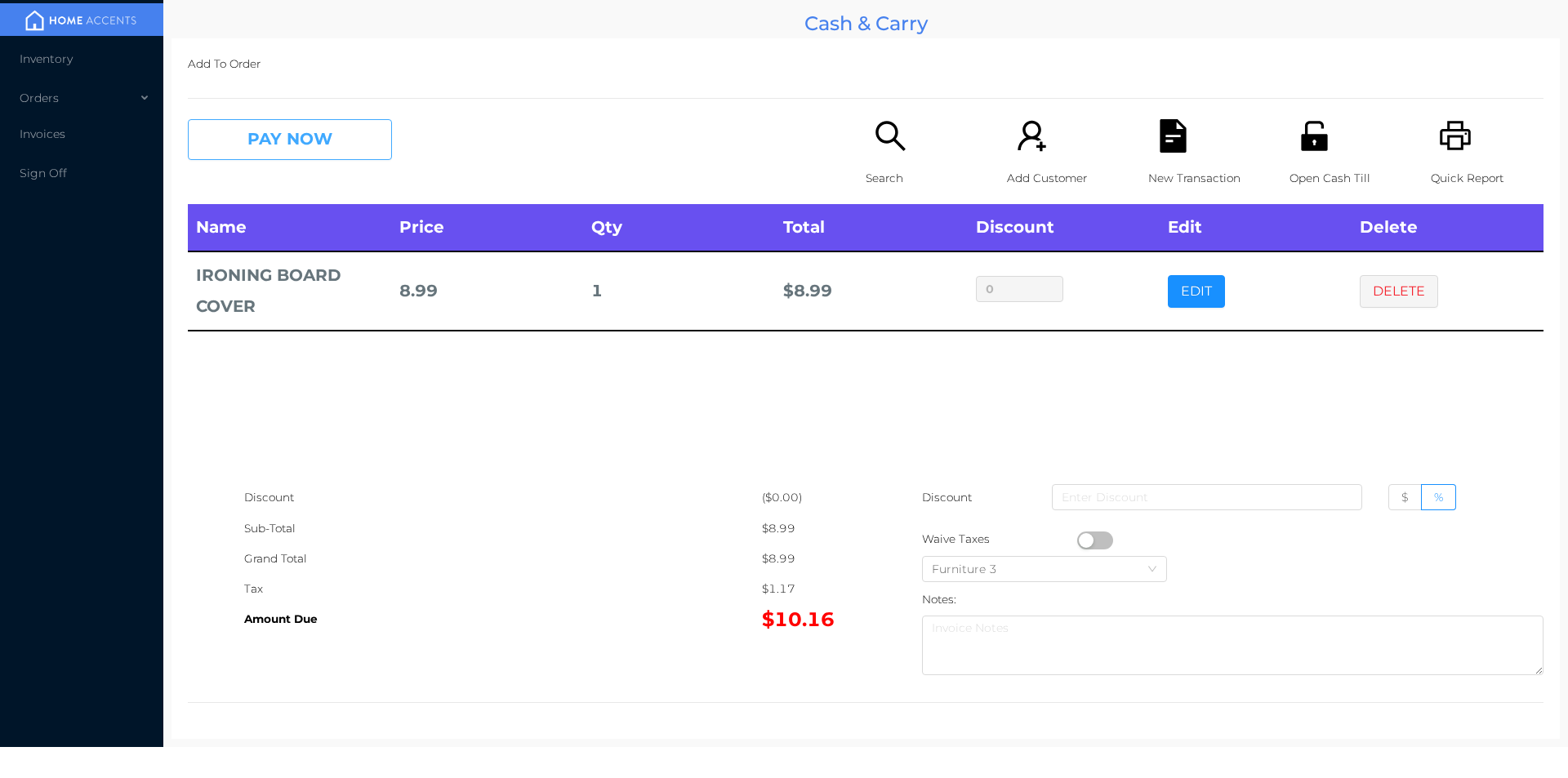
click at [347, 144] on button "PAY NOW" at bounding box center [289, 139] width 205 height 41
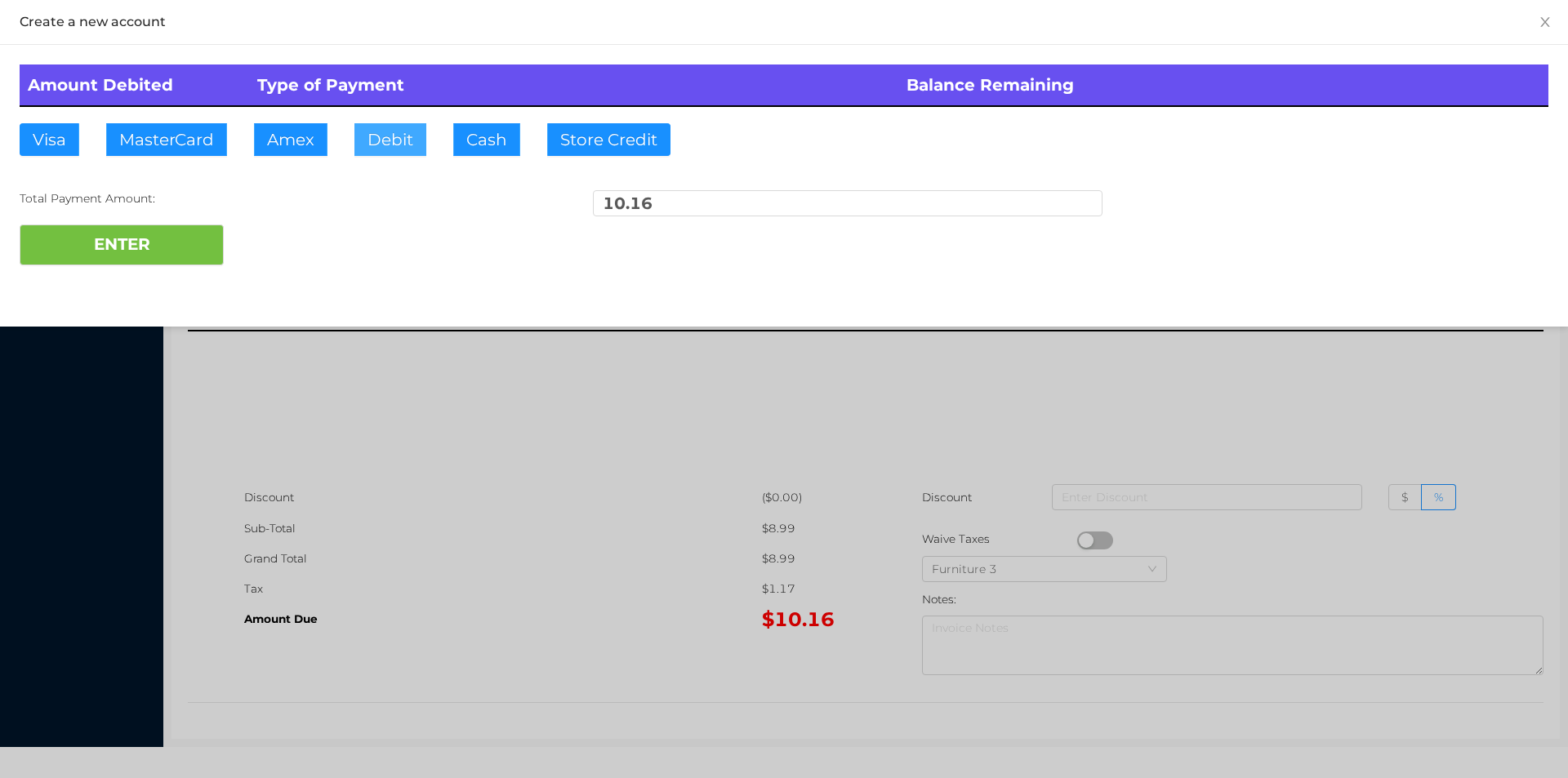
click at [385, 142] on button "Debit" at bounding box center [390, 140] width 72 height 33
click at [202, 227] on button "ENTER" at bounding box center [122, 244] width 205 height 41
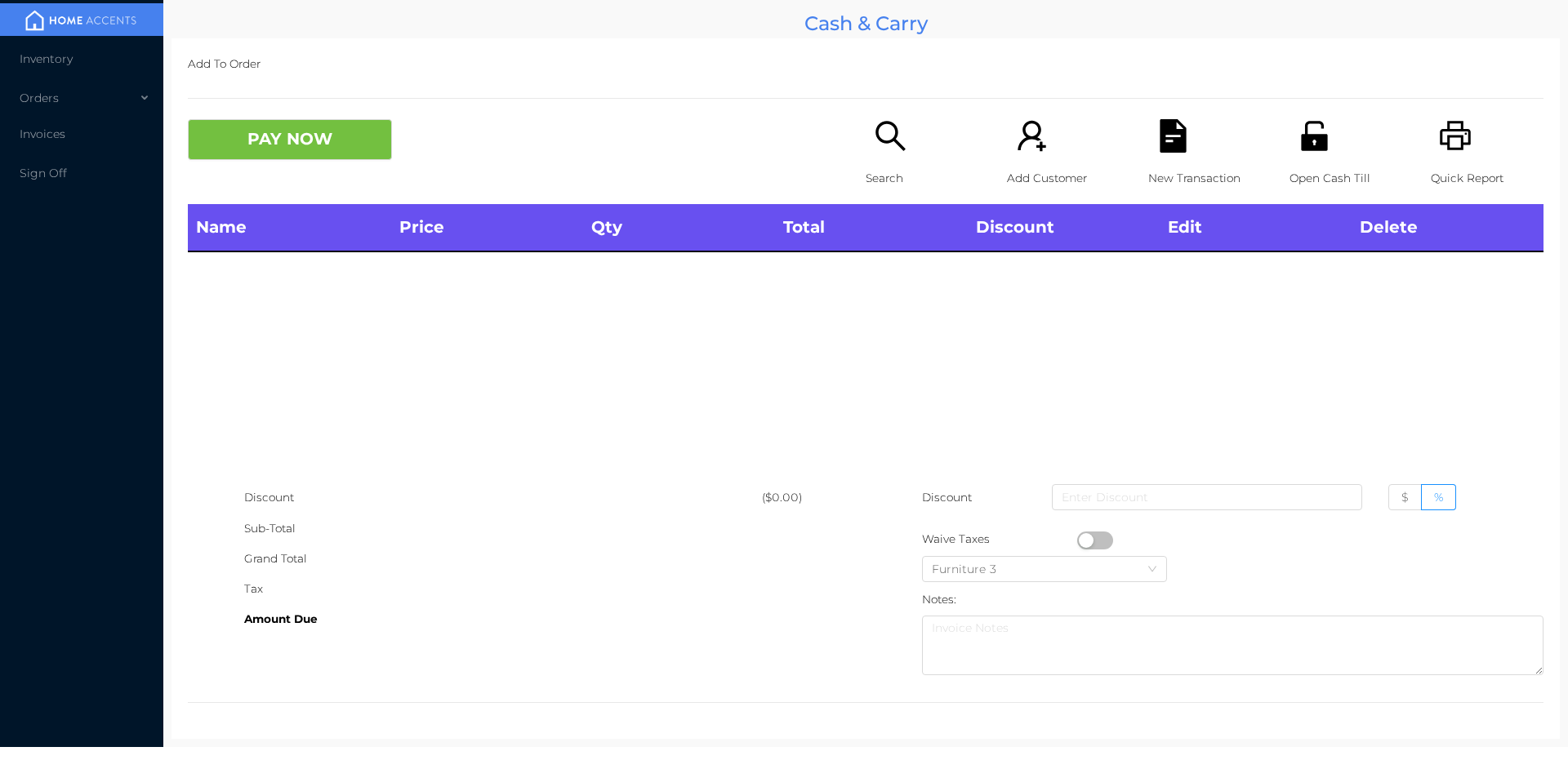
click at [884, 159] on div "Search" at bounding box center [922, 161] width 113 height 85
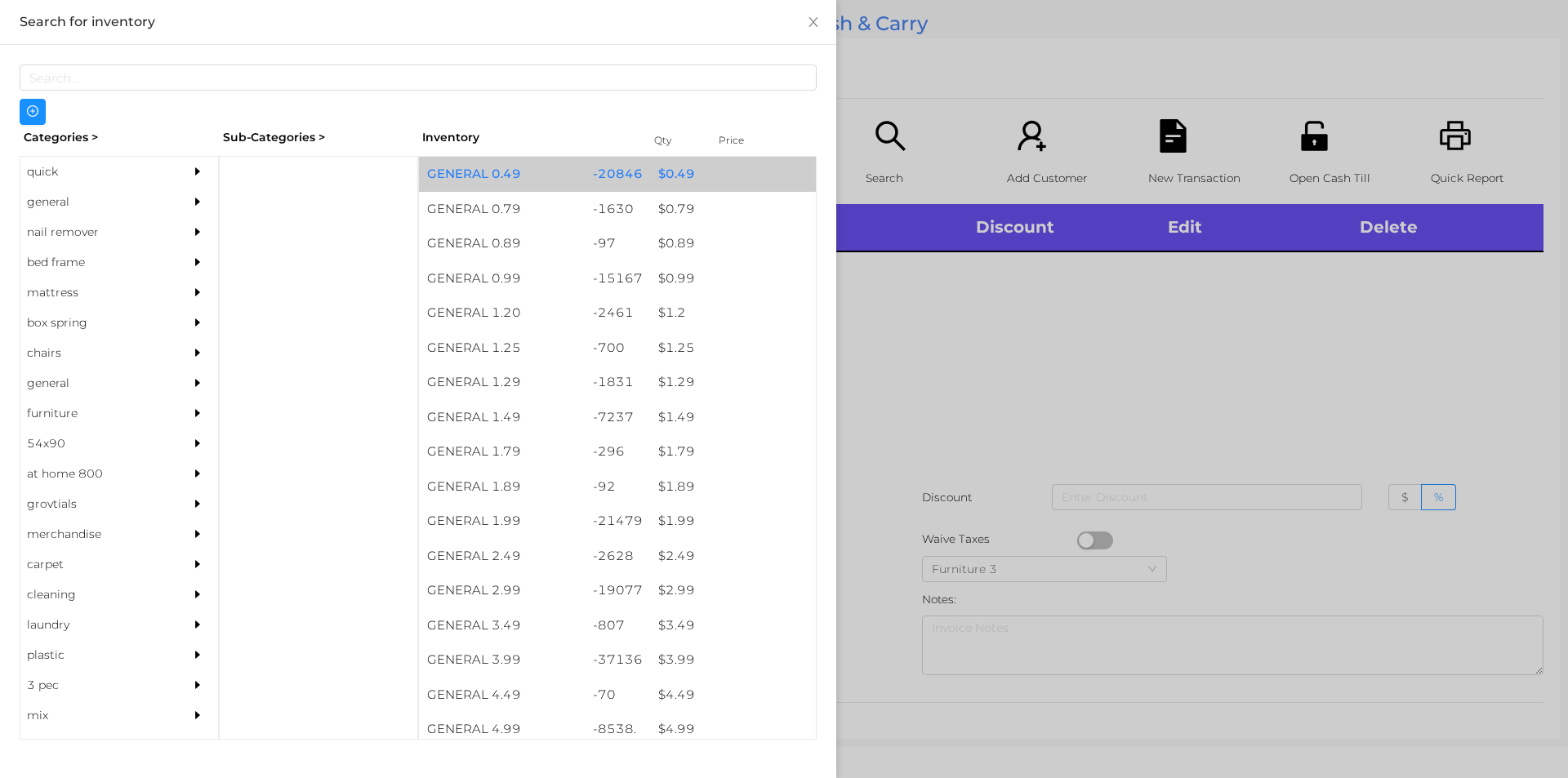
click at [668, 186] on div "$ 0.49" at bounding box center [733, 174] width 166 height 35
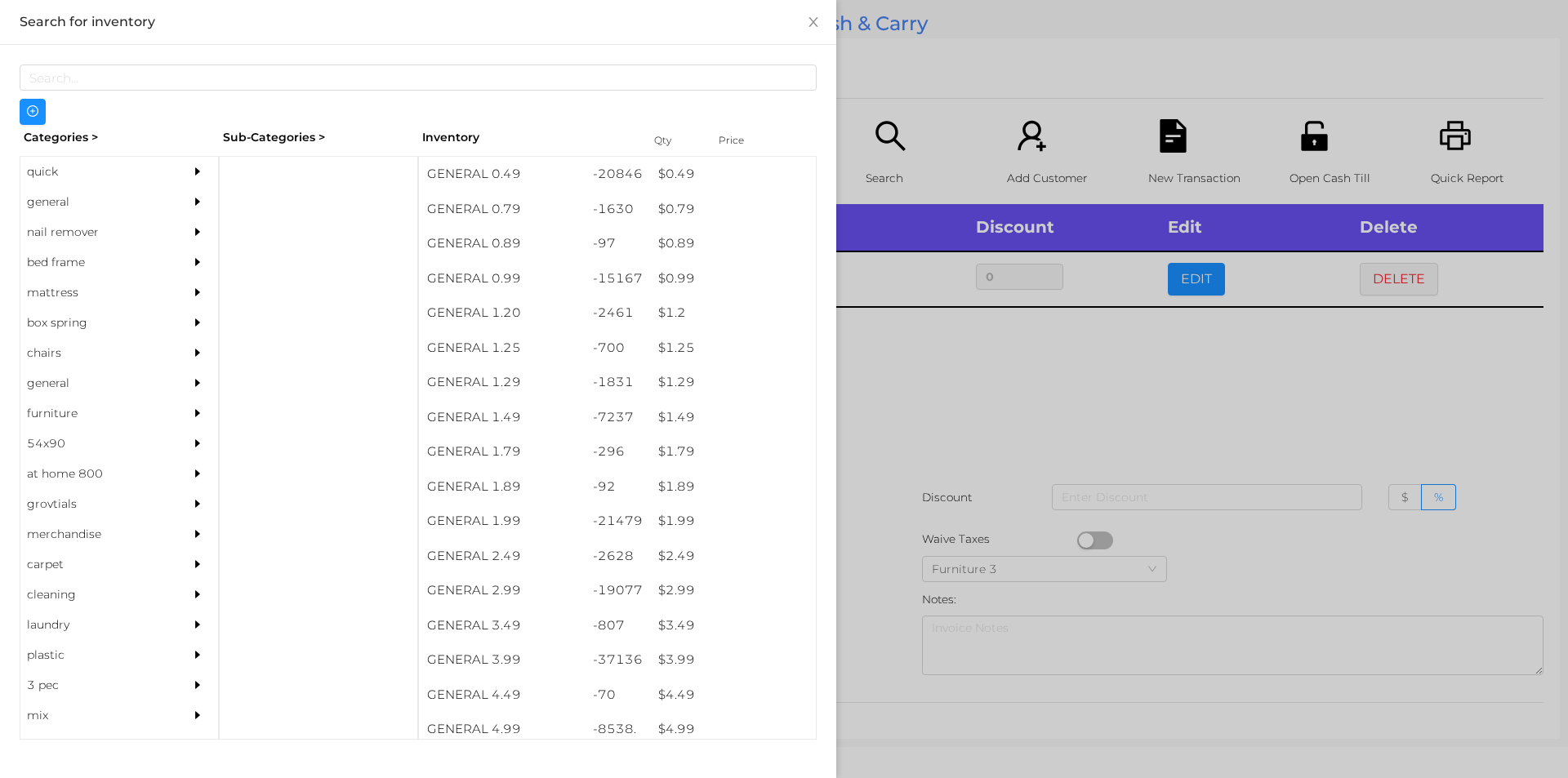
click at [911, 349] on div at bounding box center [784, 389] width 1568 height 778
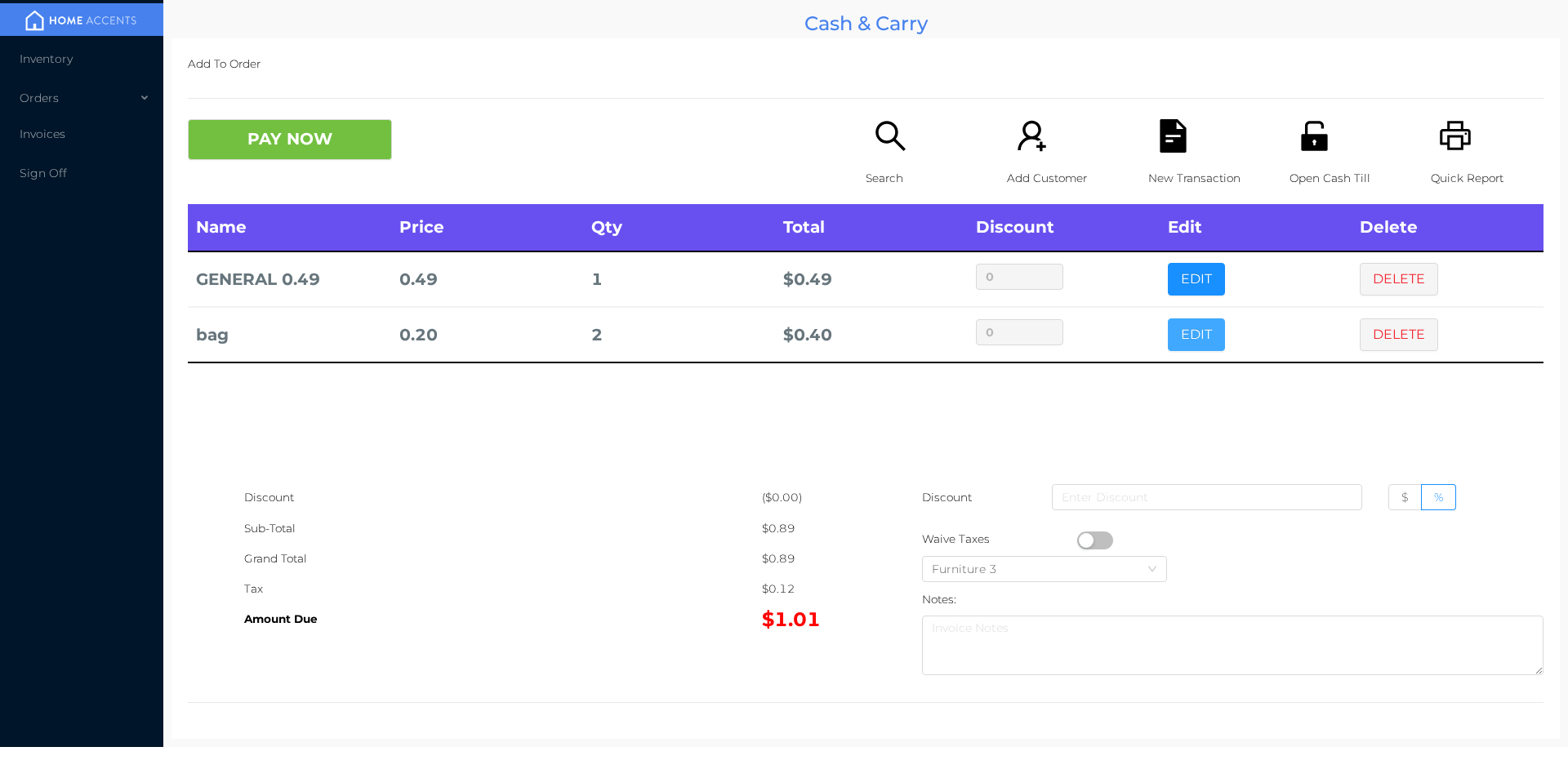
click at [1168, 348] on button "EDIT" at bounding box center [1196, 335] width 58 height 33
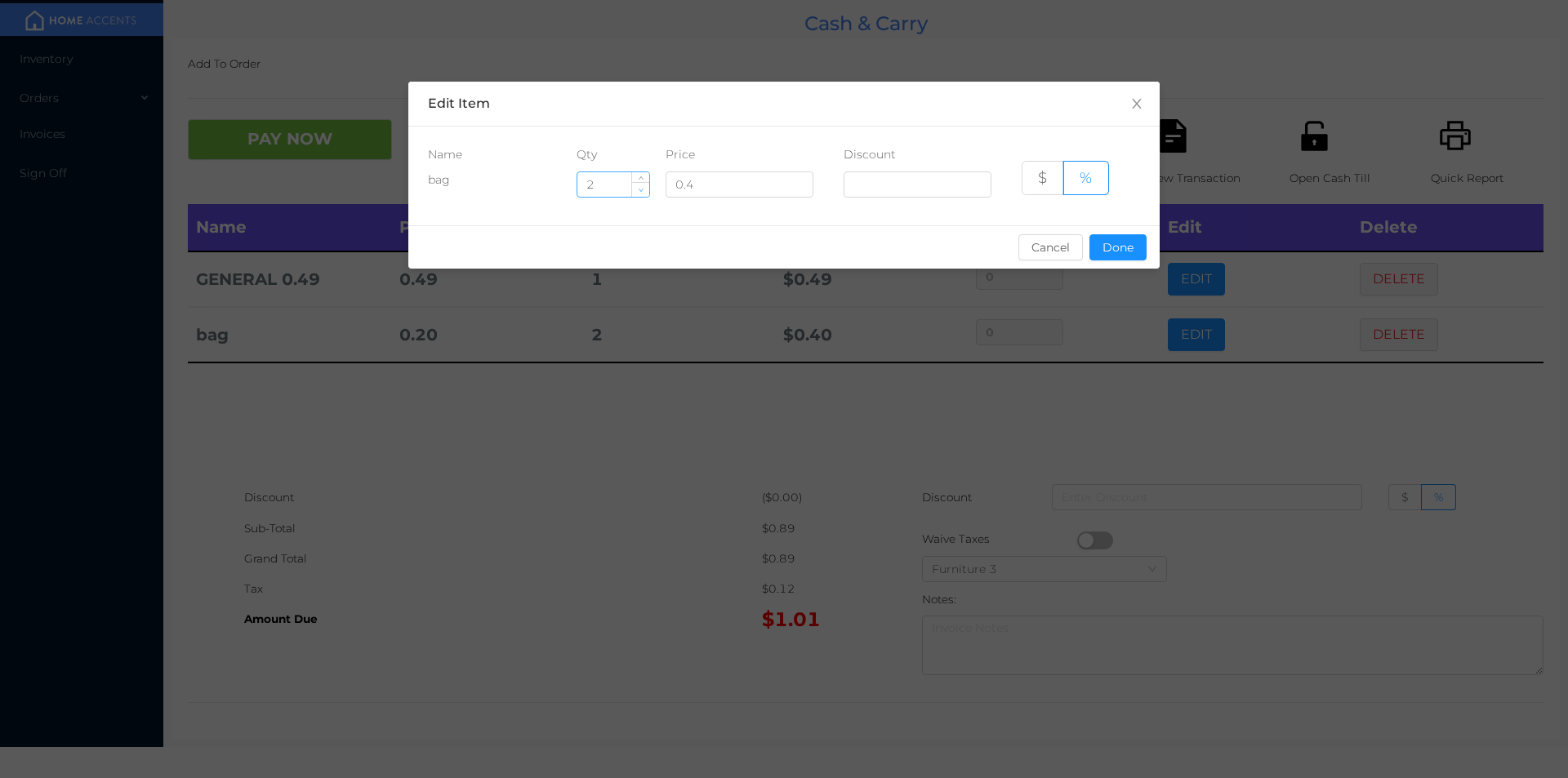
click at [641, 191] on icon "icon: down" at bounding box center [640, 190] width 6 height 6
type input "1"
click at [1125, 240] on button "Done" at bounding box center [1117, 248] width 58 height 26
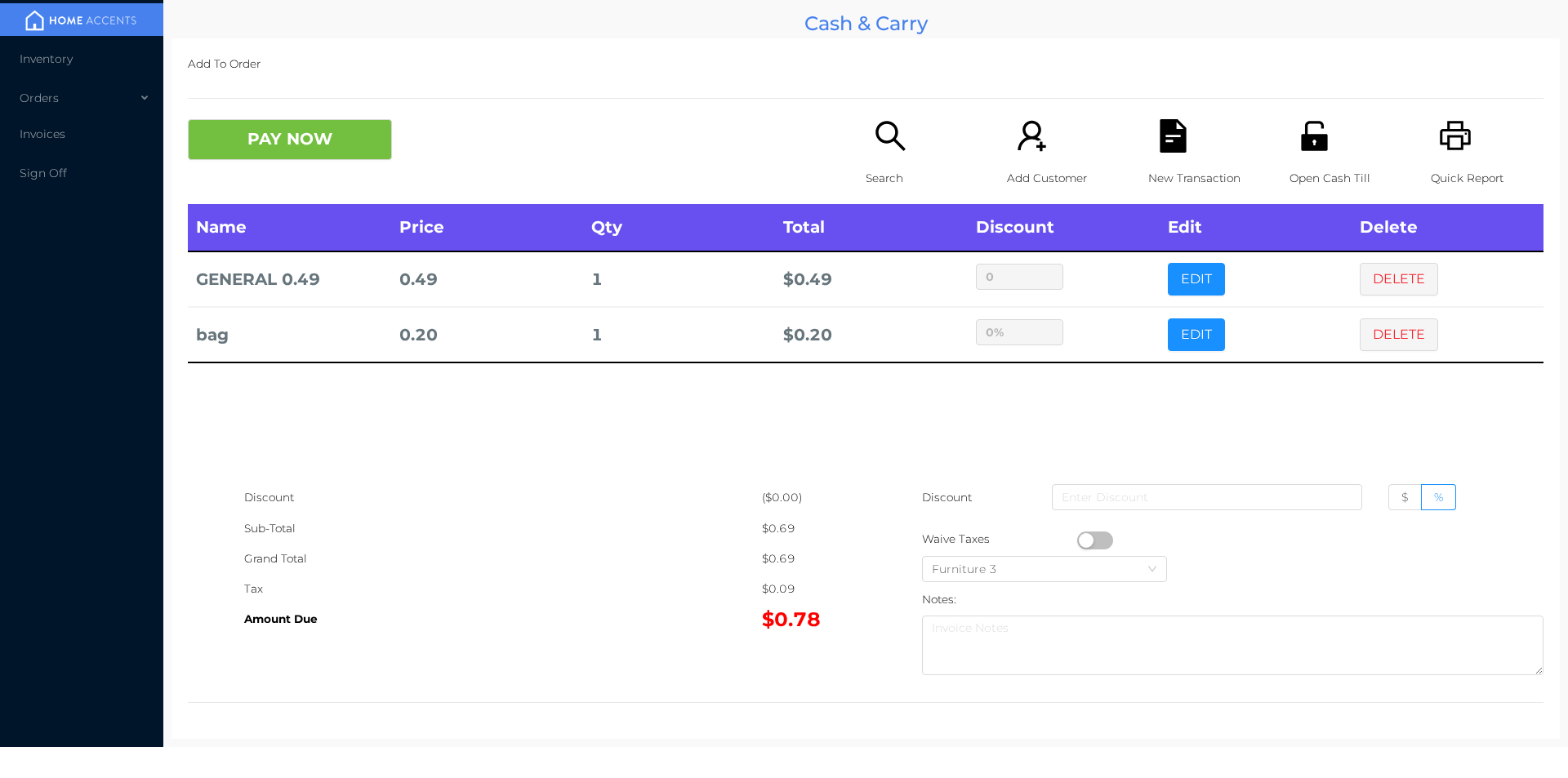
click at [981, 361] on div "sentinelStart Edit Item Name Qty Price Discount bag 1 0.4 $ % Cancel Done senti…" at bounding box center [784, 389] width 1568 height 778
click at [327, 151] on button "PAY NOW" at bounding box center [289, 139] width 205 height 41
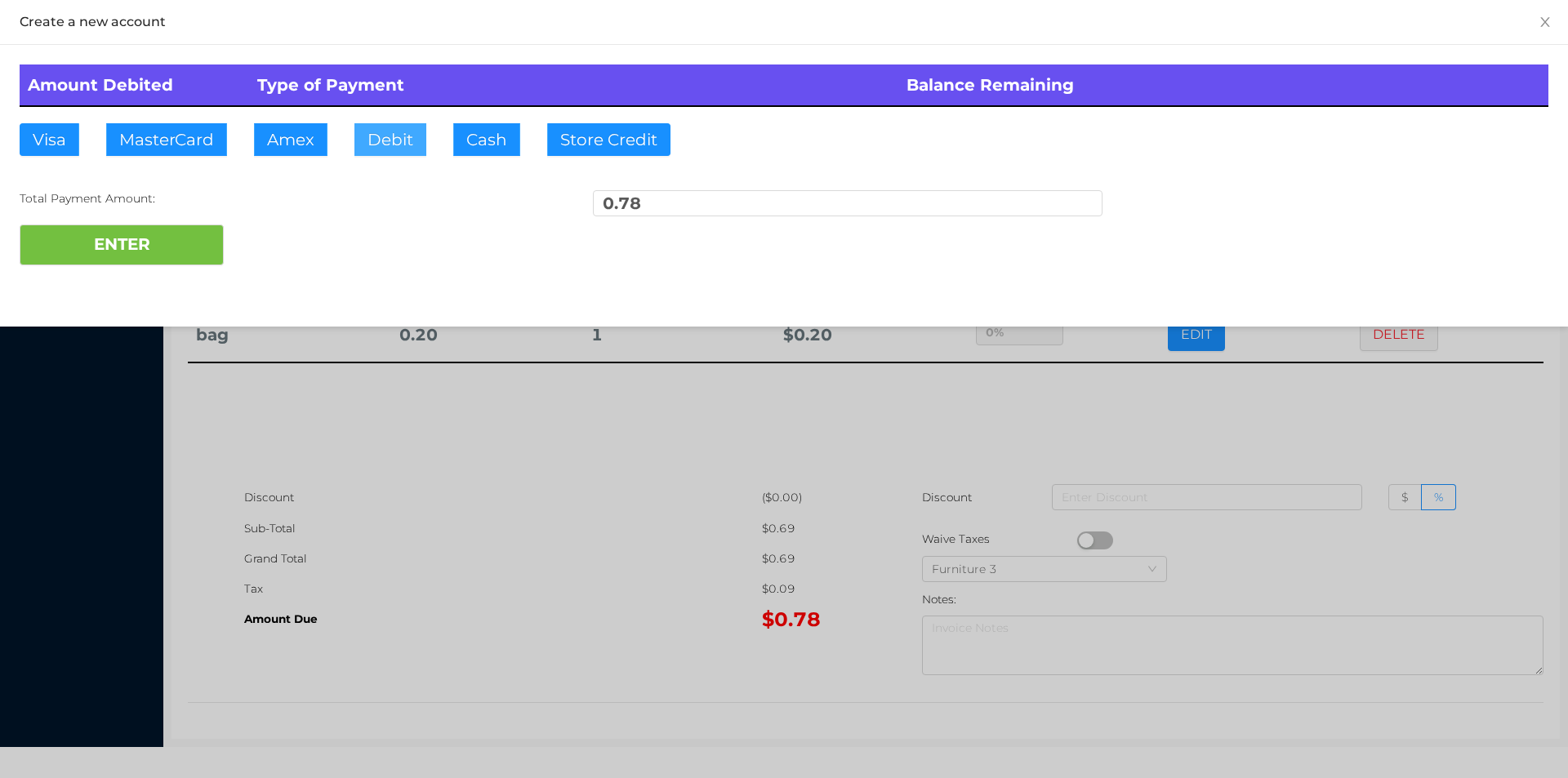
click at [382, 143] on button "Debit" at bounding box center [390, 140] width 72 height 33
click at [156, 261] on button "ENTER" at bounding box center [122, 244] width 205 height 41
type input "0"
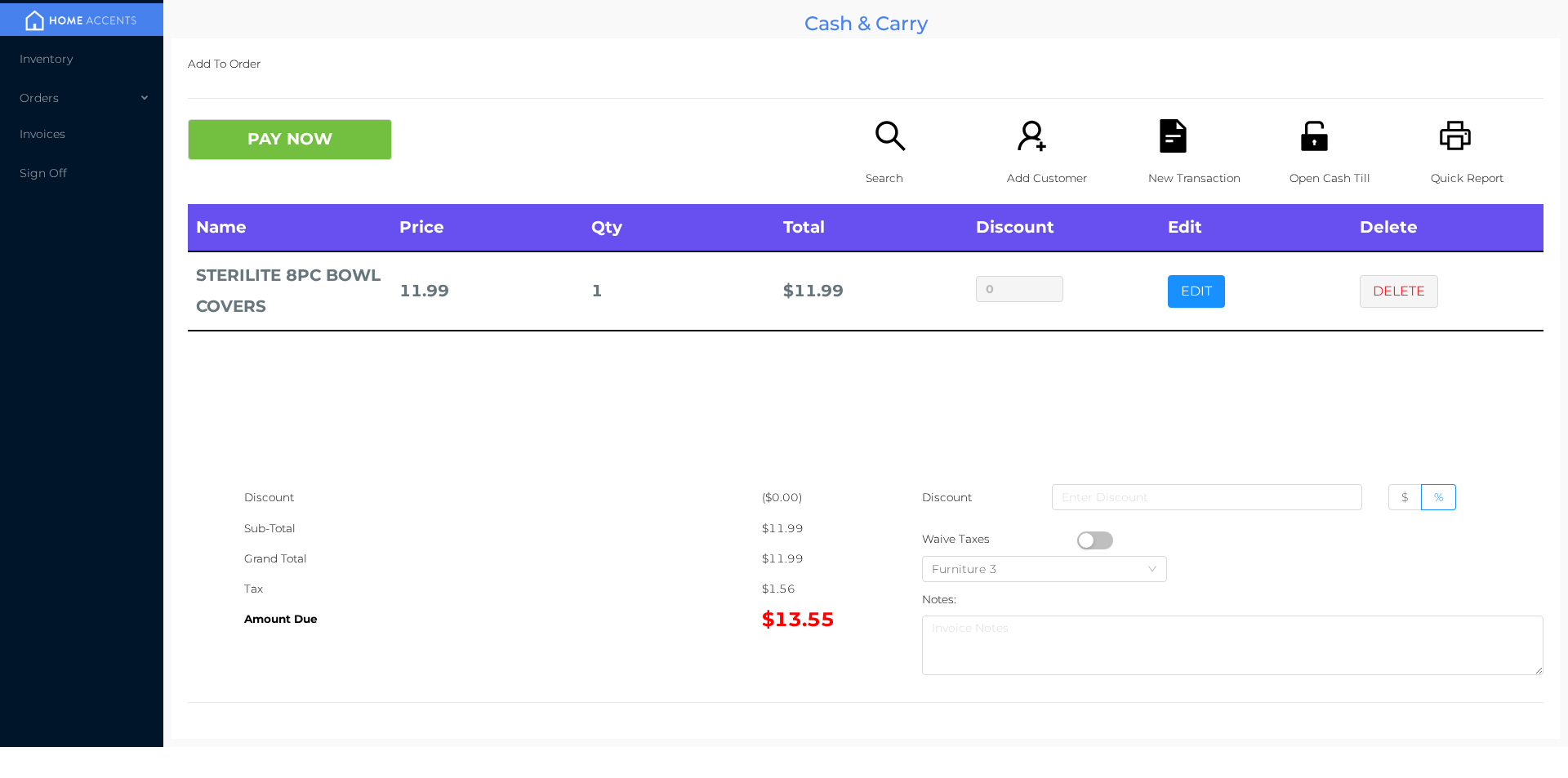
click at [1371, 275] on button "DELETE" at bounding box center [1398, 291] width 78 height 33
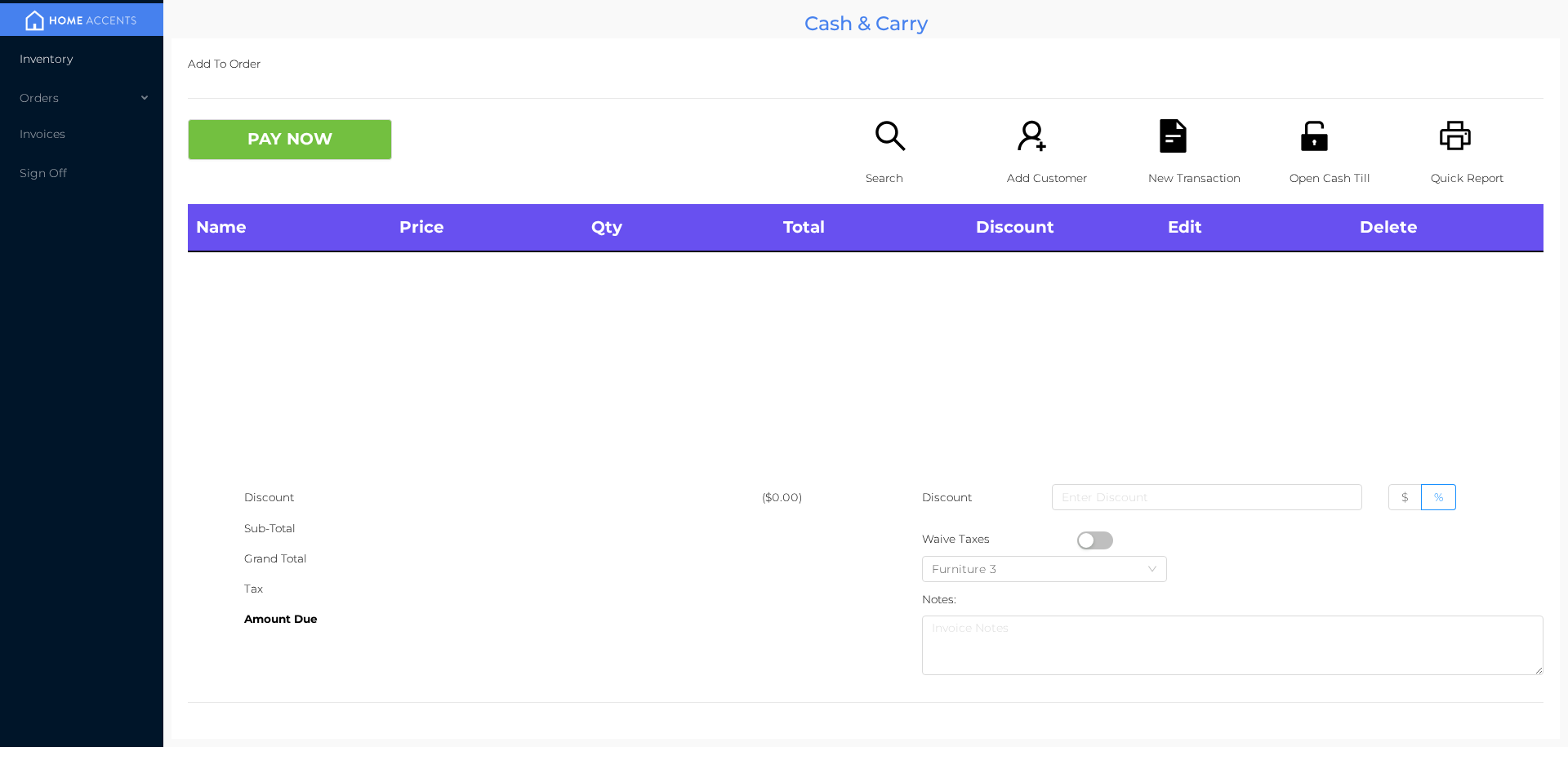
click at [39, 69] on li "Inventory" at bounding box center [81, 58] width 163 height 33
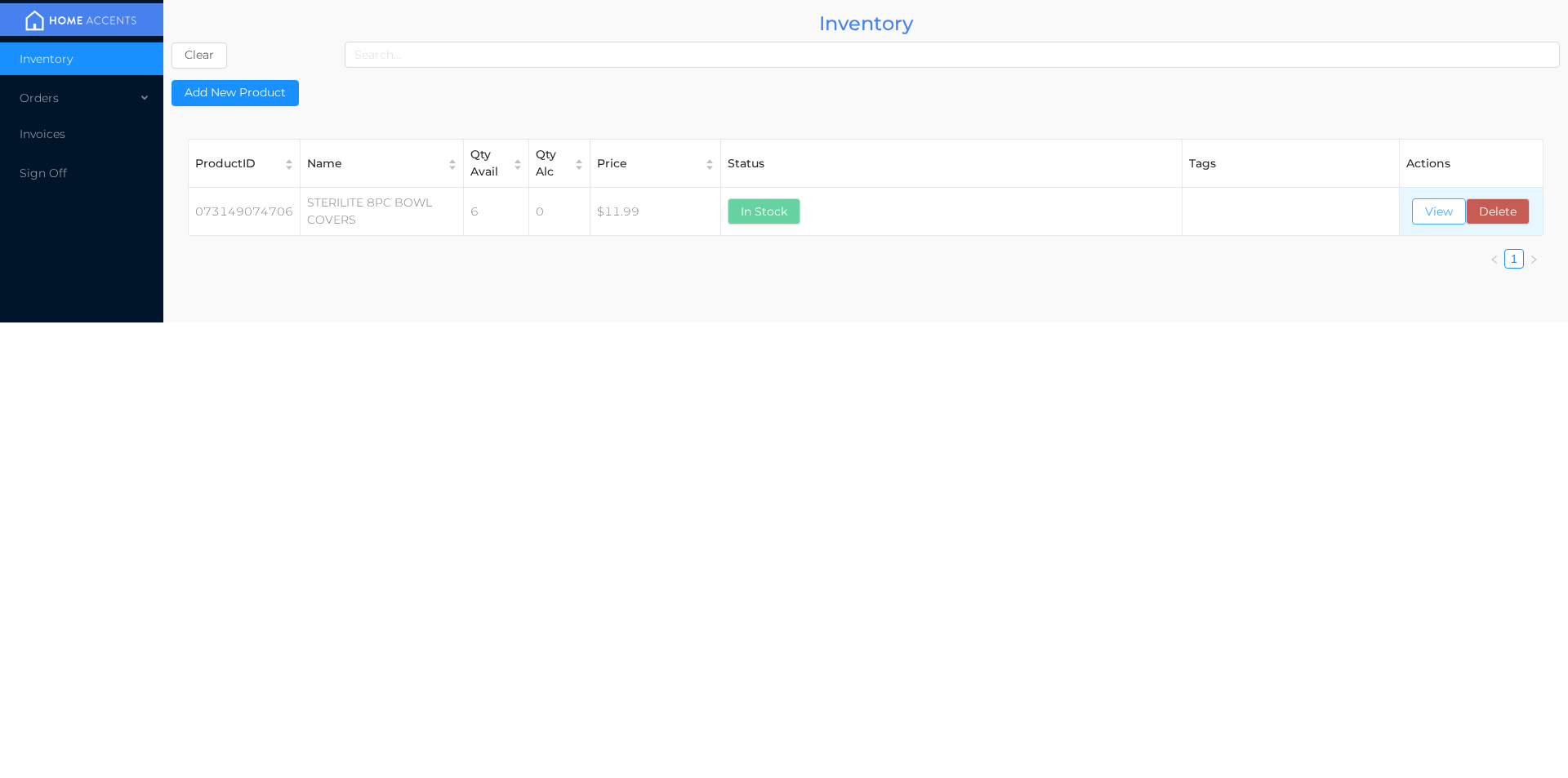
click at [1440, 220] on button "View" at bounding box center [1438, 211] width 54 height 26
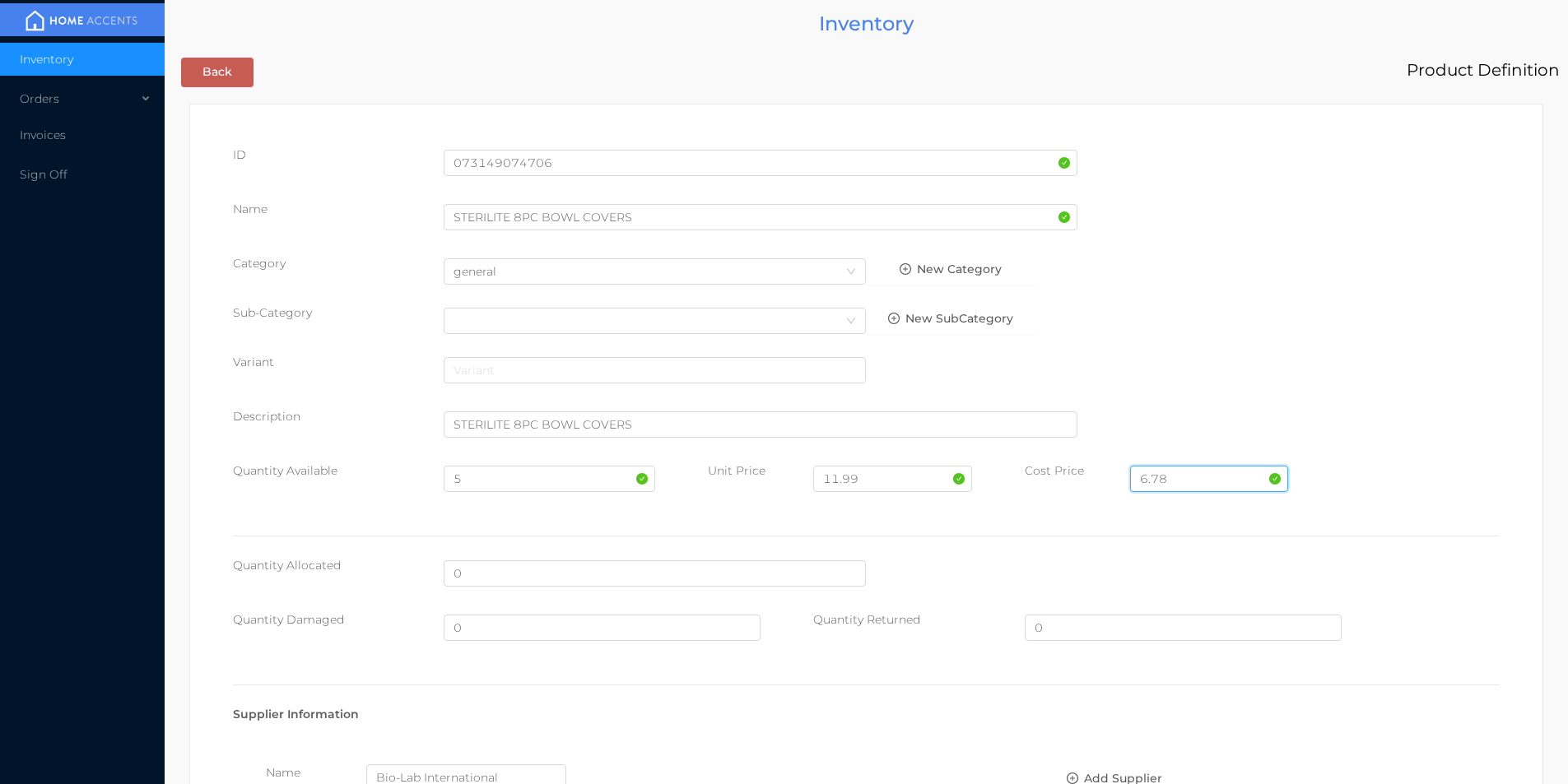
click at [1171, 479] on input "6.78" at bounding box center [1209, 479] width 158 height 27
type input "6"
type input "7.22"
click at [864, 483] on input "11.99" at bounding box center [892, 479] width 158 height 27
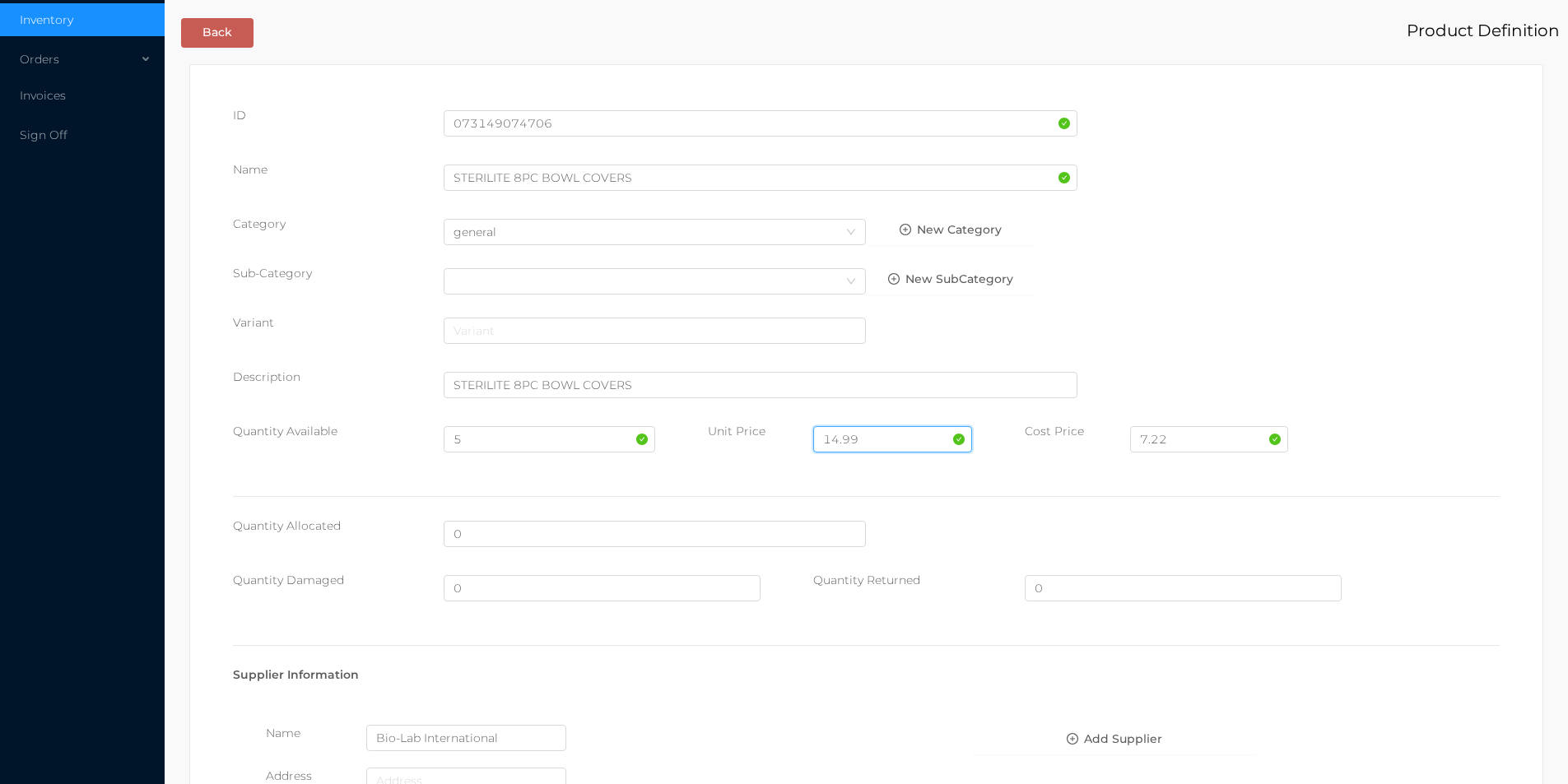
scroll to position [0, 0]
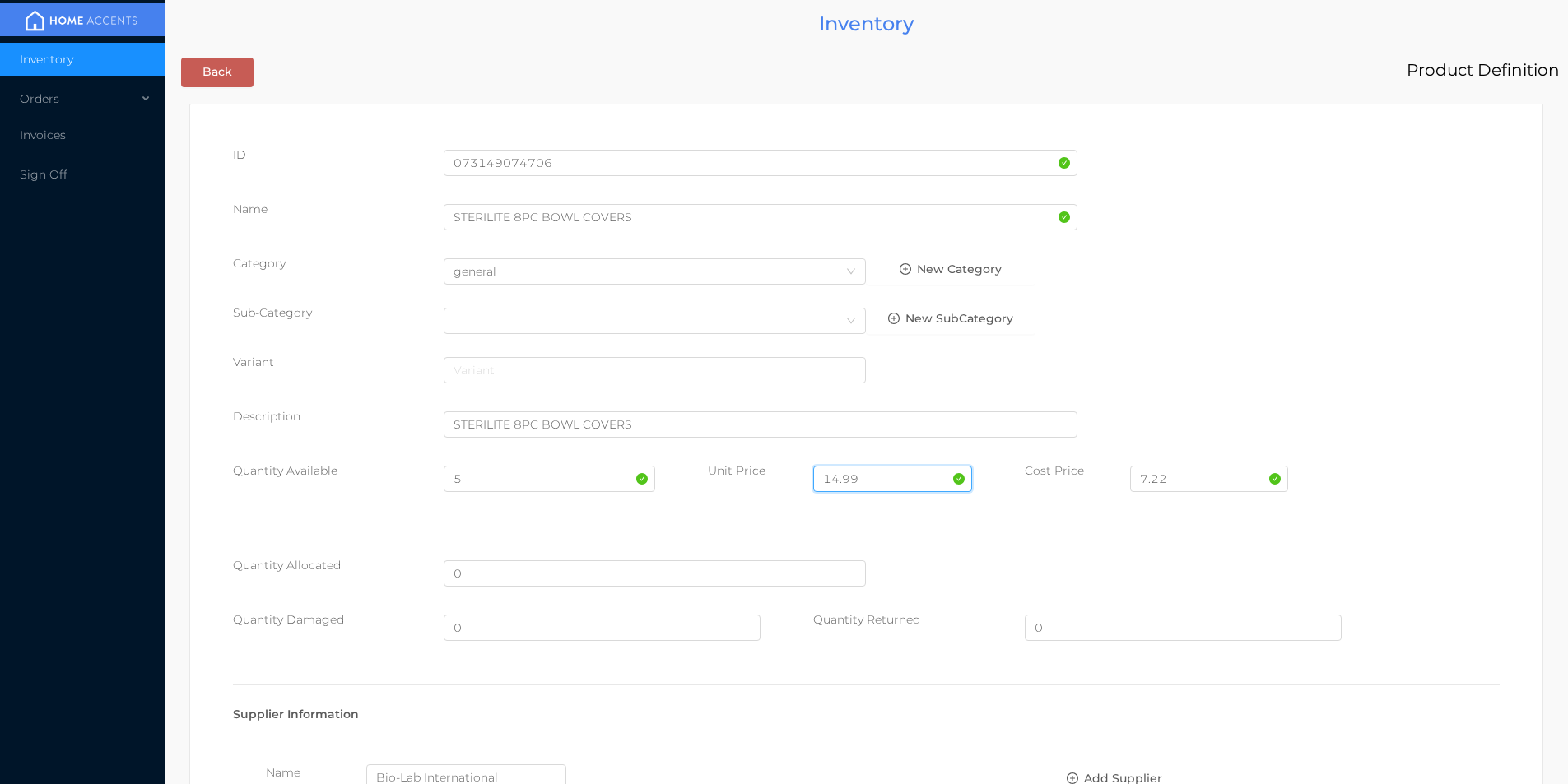
type input "14.99"
click at [487, 476] on input "5" at bounding box center [549, 479] width 211 height 27
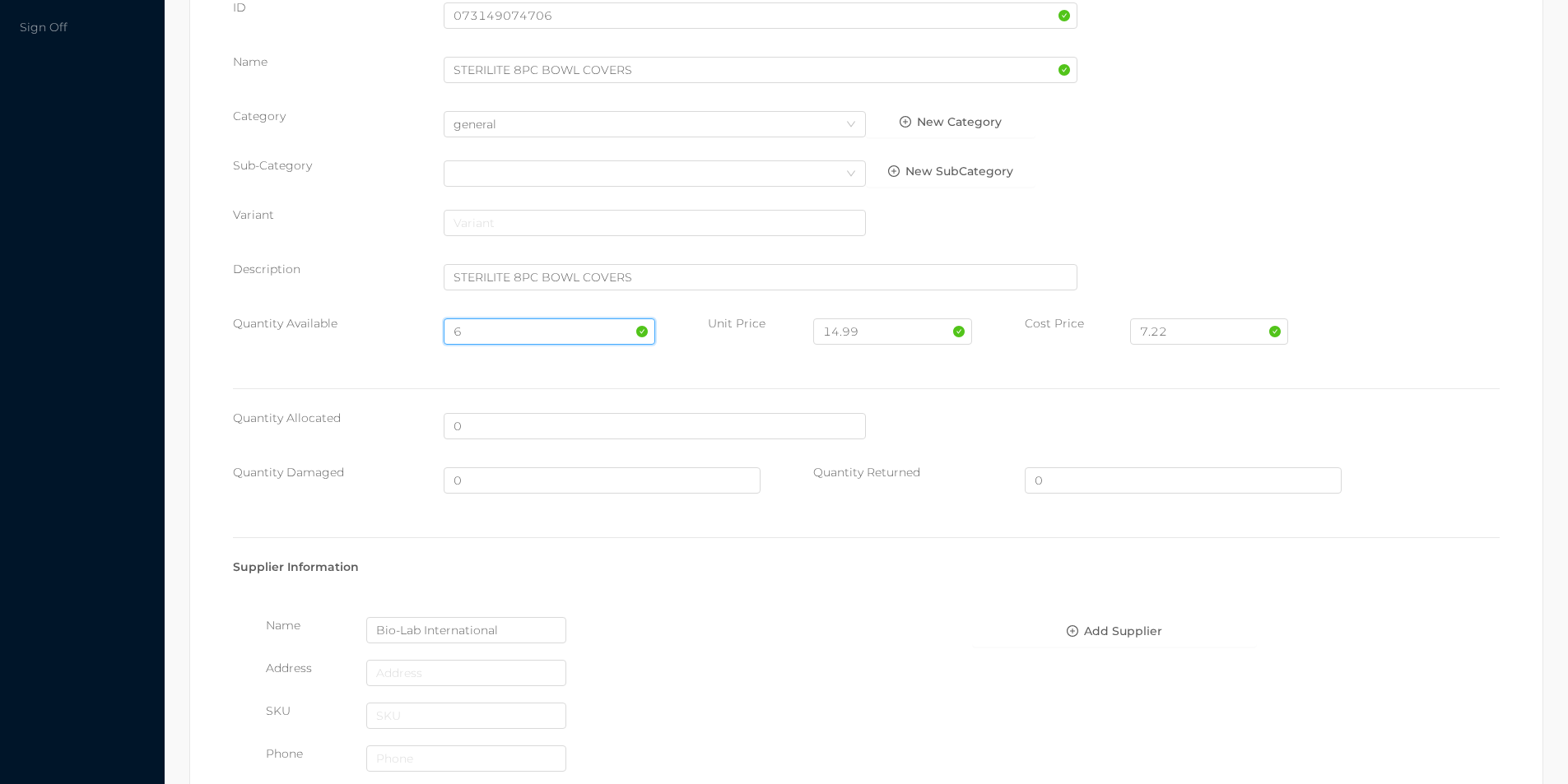
scroll to position [845, 0]
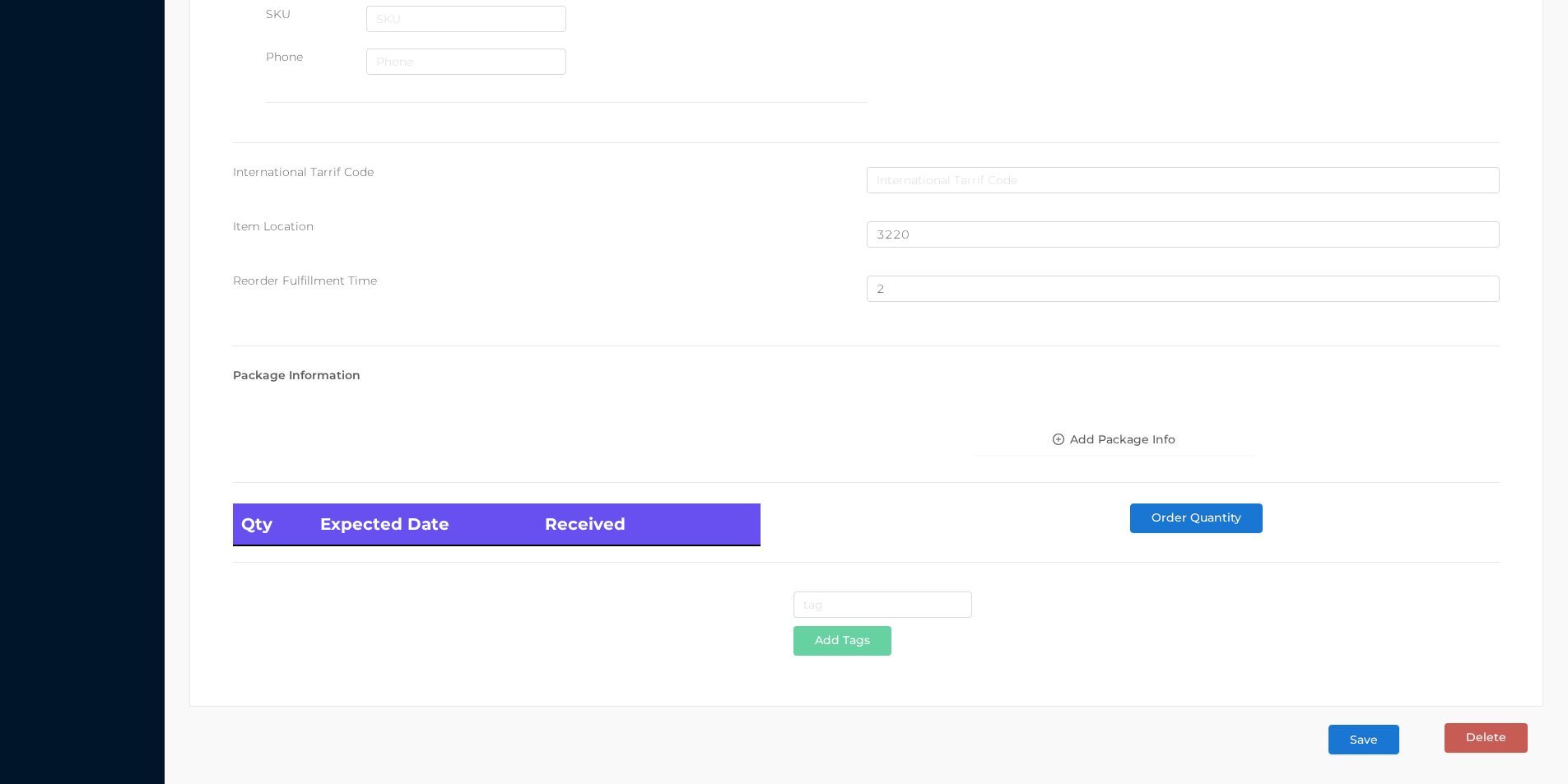
type input "6"
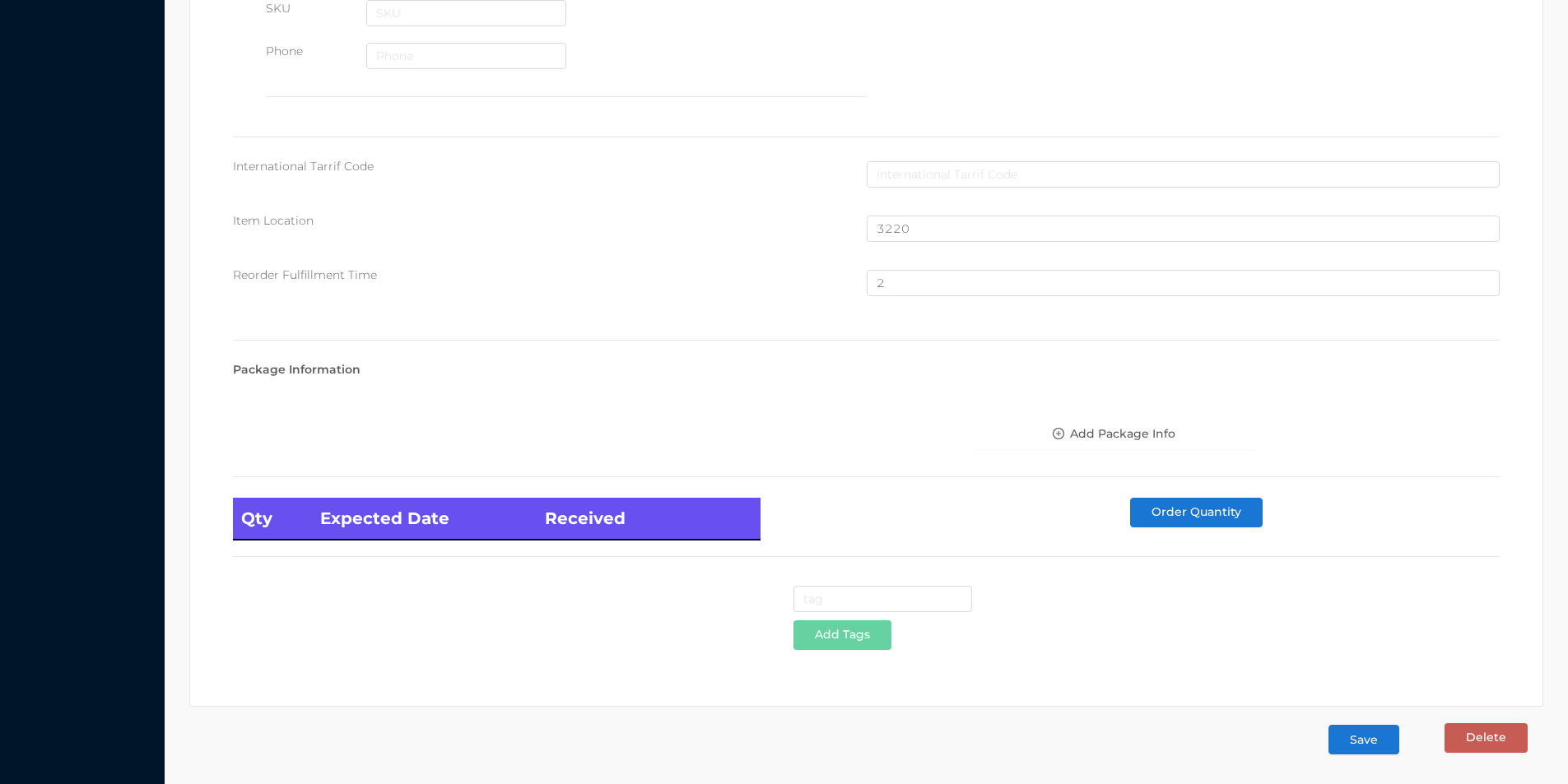
click at [1367, 736] on button "Save" at bounding box center [1364, 739] width 70 height 29
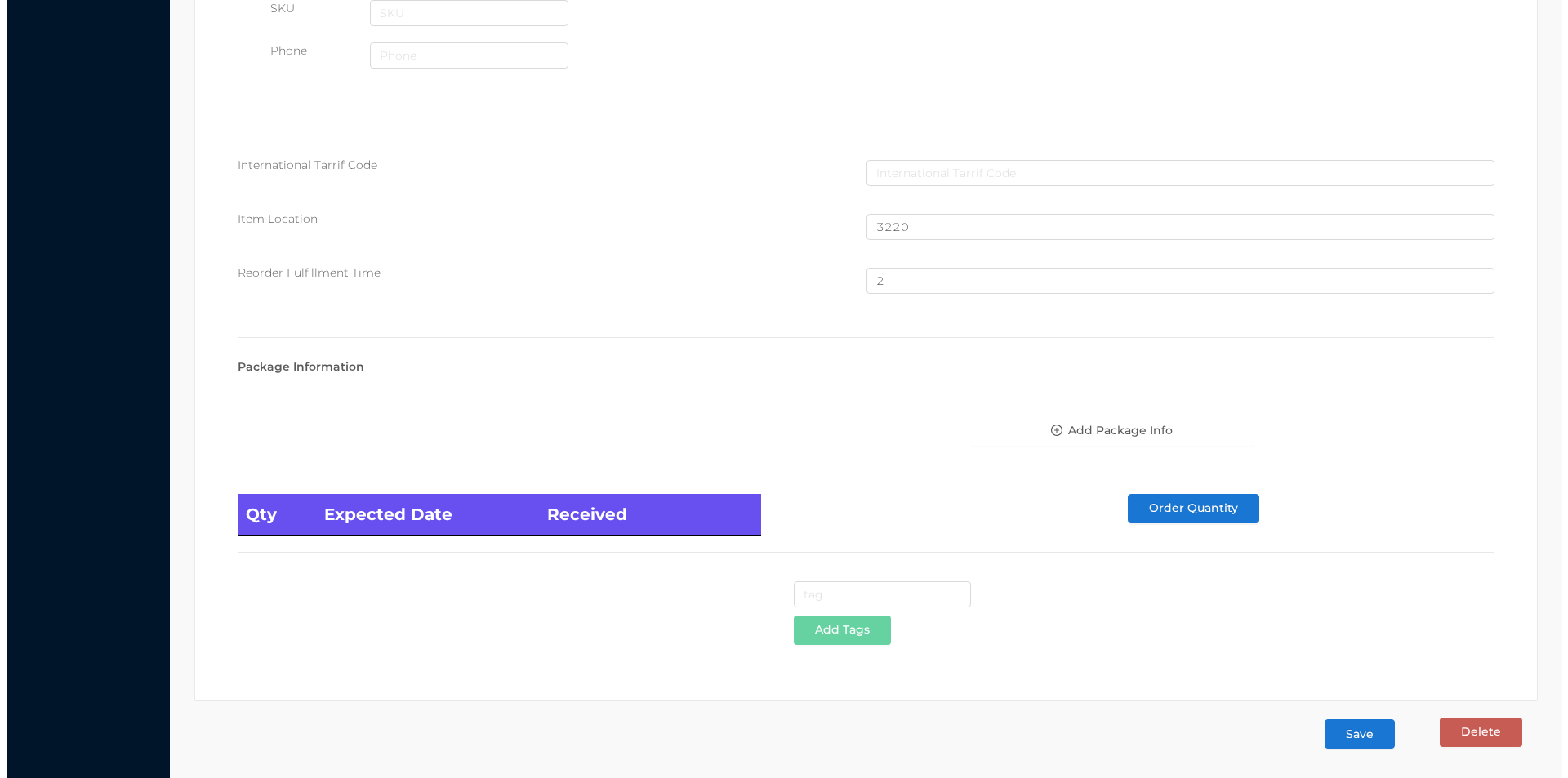
scroll to position [0, 0]
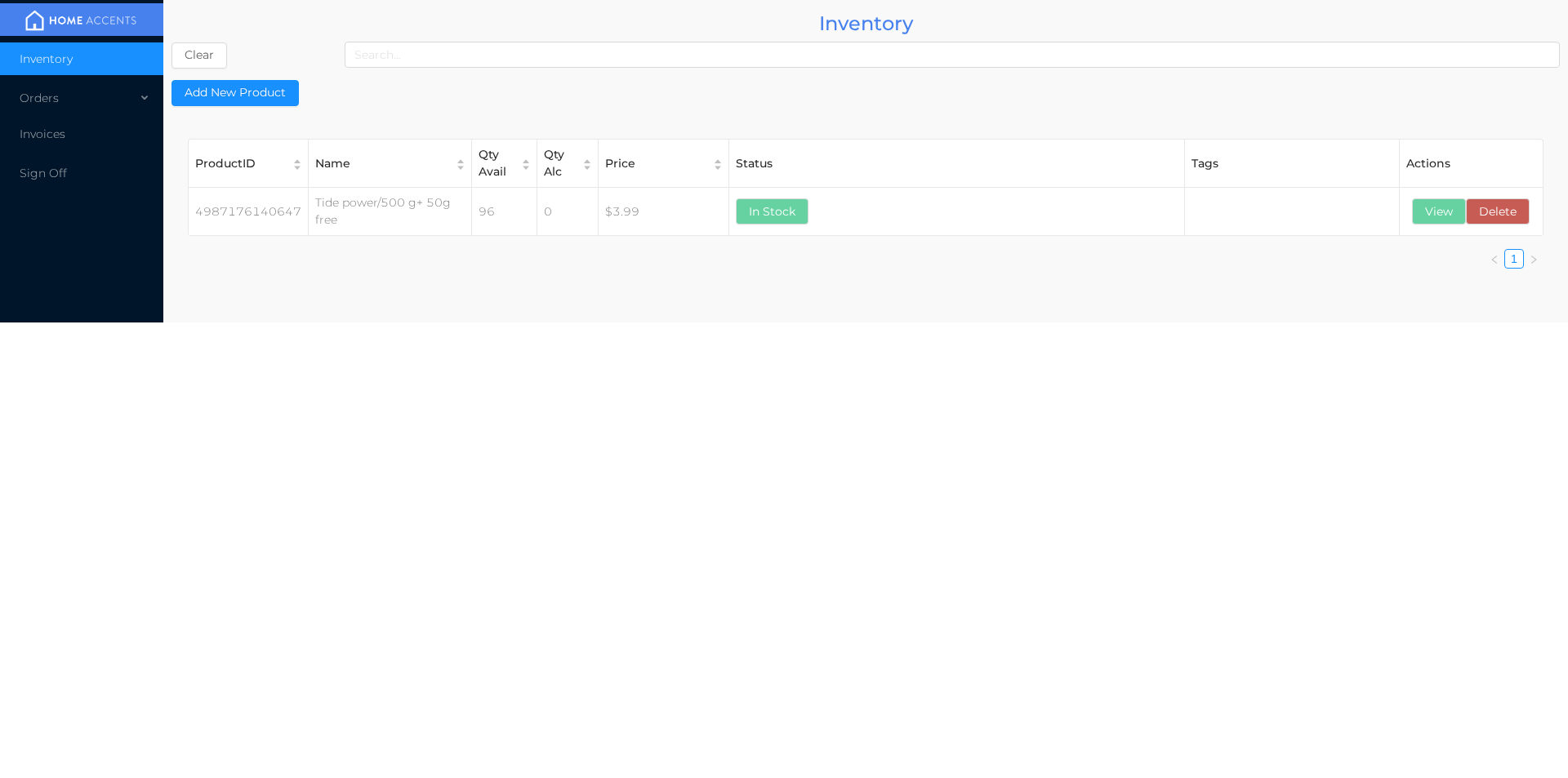
click at [46, 108] on div "Orders" at bounding box center [81, 98] width 163 height 33
click at [80, 146] on li "Cash & Carry" at bounding box center [81, 137] width 163 height 33
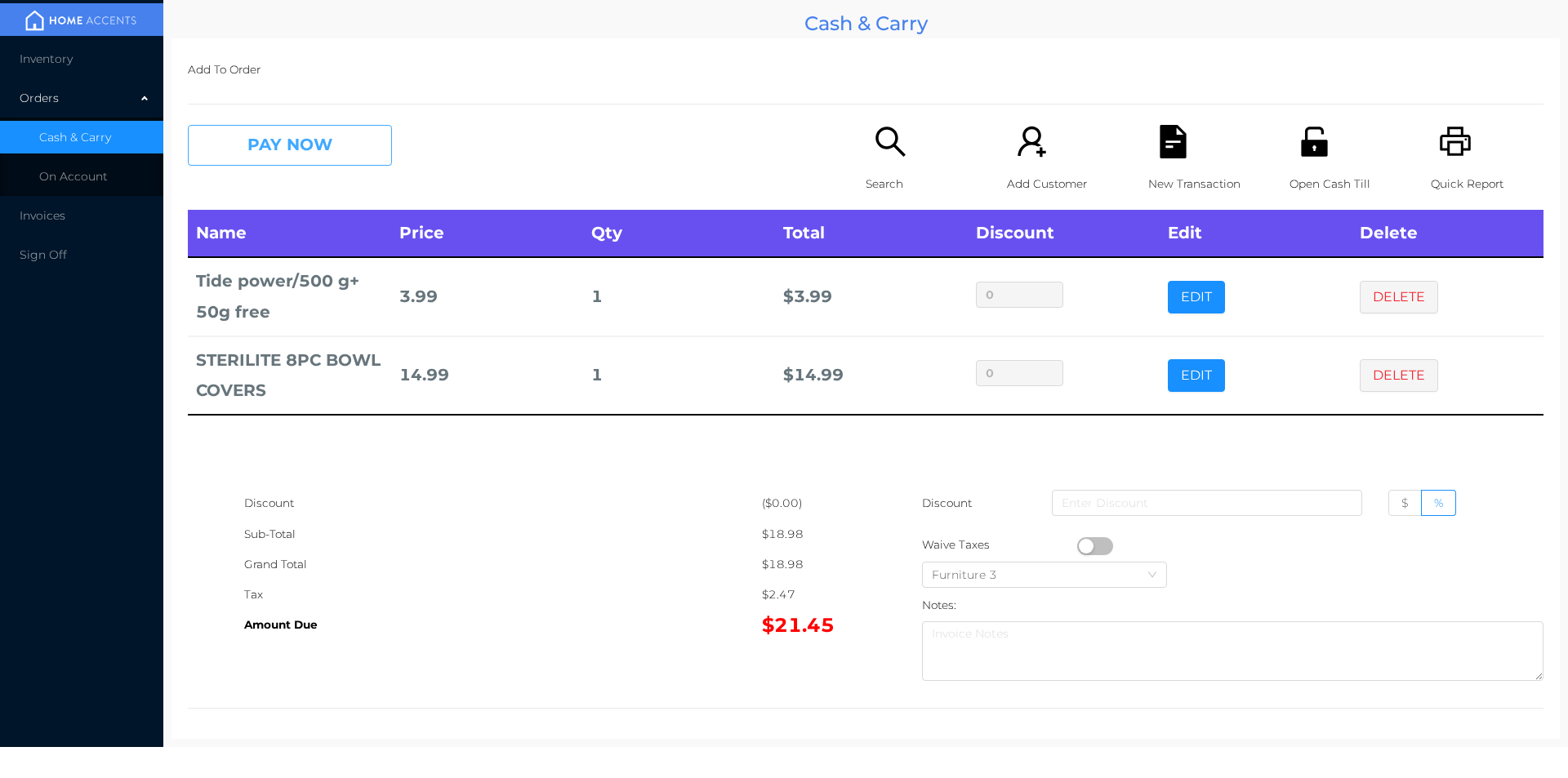
click at [248, 150] on button "PAY NOW" at bounding box center [289, 145] width 205 height 41
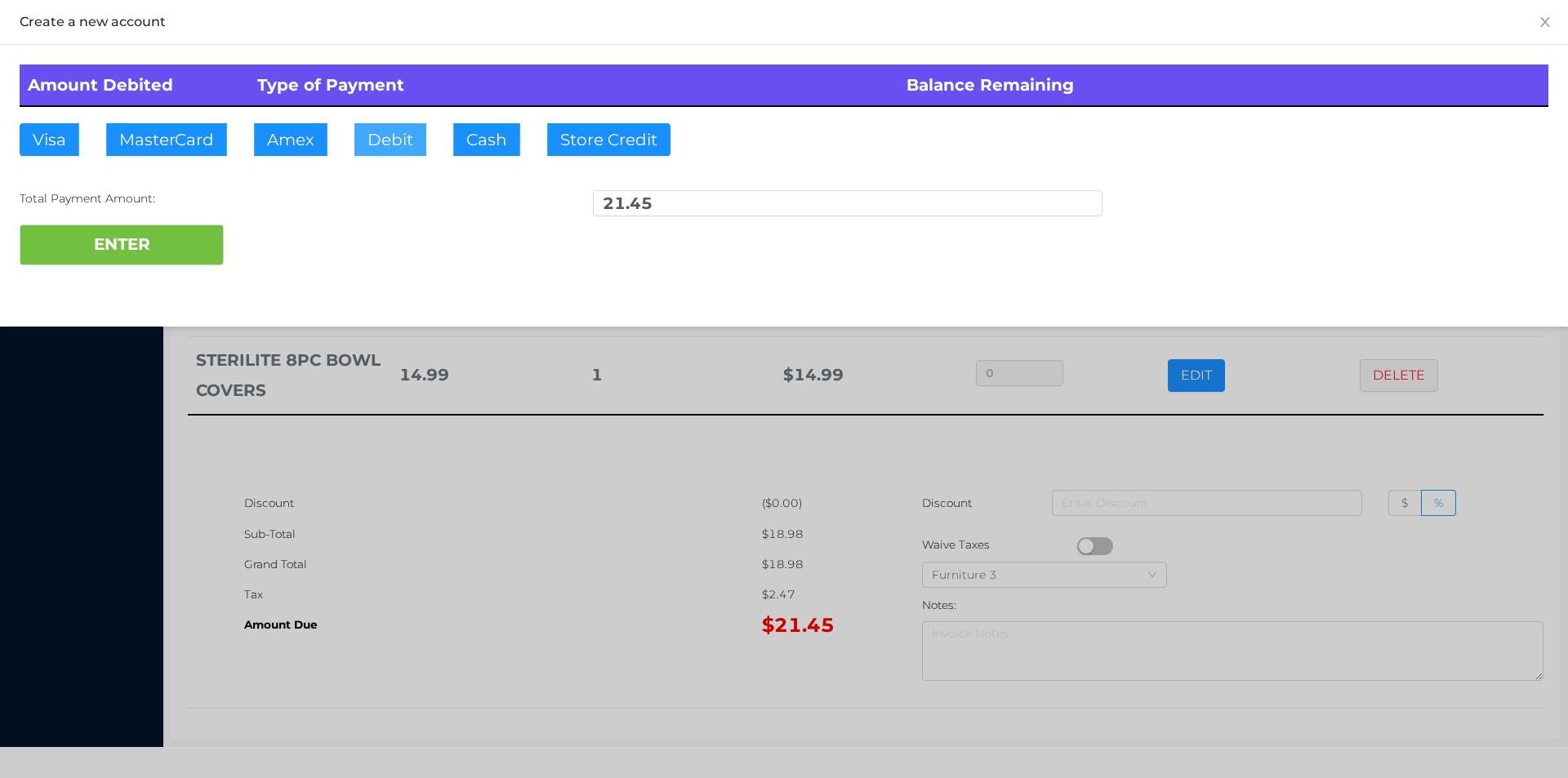
click at [392, 141] on button "Debit" at bounding box center [390, 140] width 72 height 33
click at [473, 521] on div at bounding box center [784, 389] width 1568 height 778
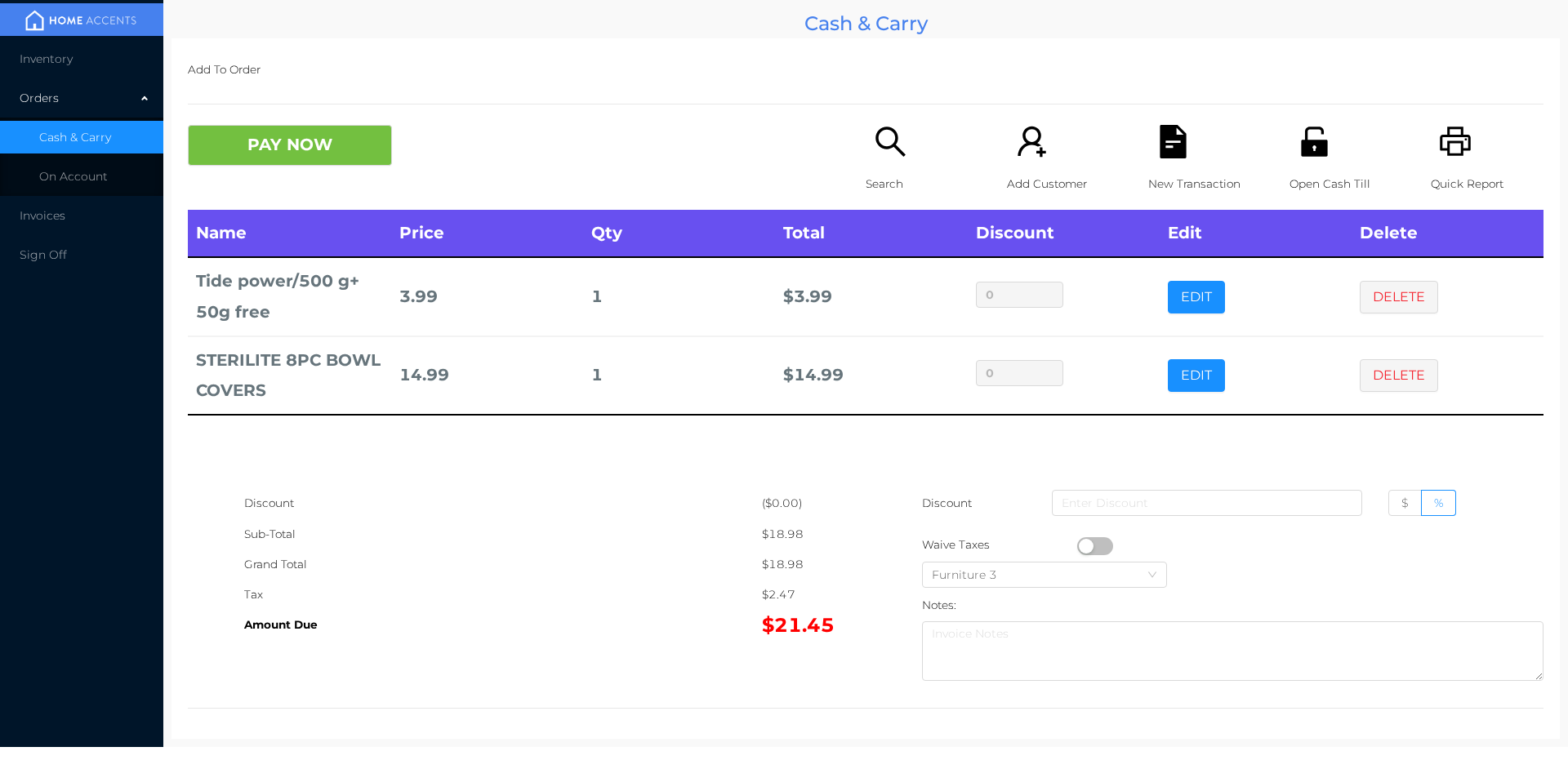
click at [1156, 131] on icon "icon: file-text" at bounding box center [1173, 142] width 34 height 34
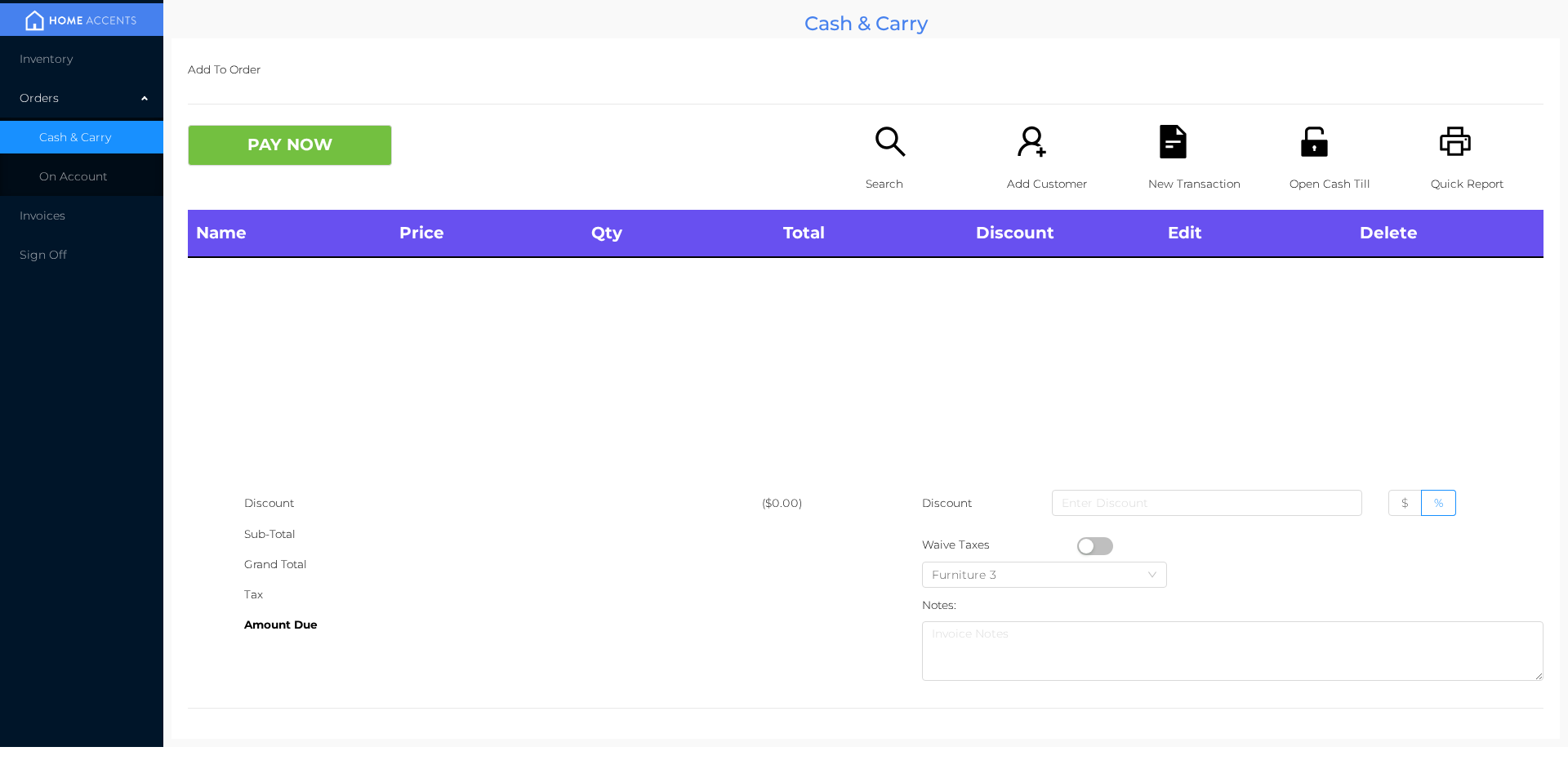
click at [1303, 169] on p "Open Cash Till" at bounding box center [1346, 184] width 113 height 30
click at [1343, 143] on div "Open Cash Till" at bounding box center [1346, 168] width 113 height 85
click at [1301, 155] on icon "icon: unlock" at bounding box center [1314, 141] width 26 height 29
click at [1320, 164] on div "Open Cash Till" at bounding box center [1346, 168] width 113 height 85
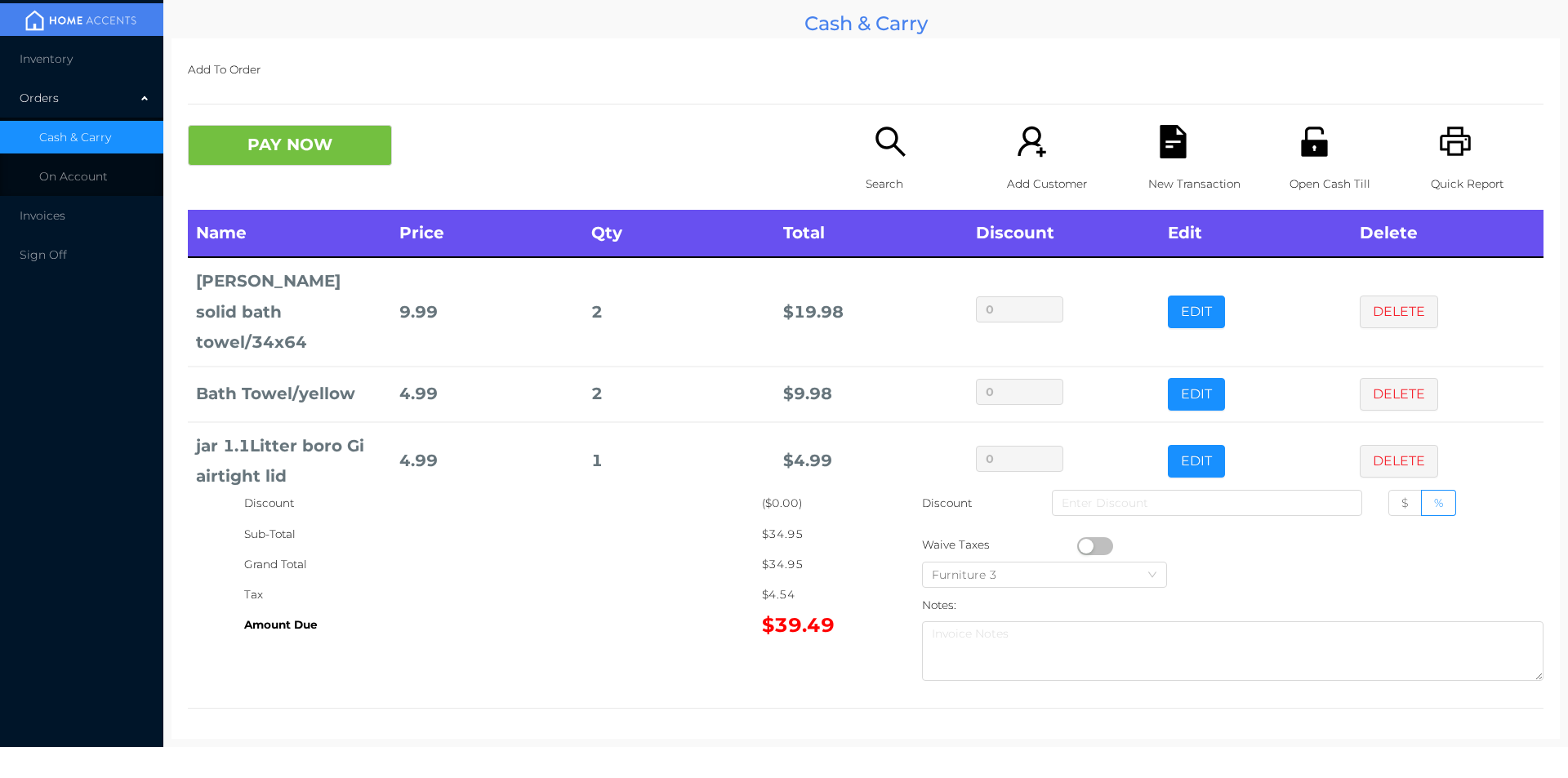
click at [321, 152] on button "PAY NOW" at bounding box center [289, 145] width 205 height 41
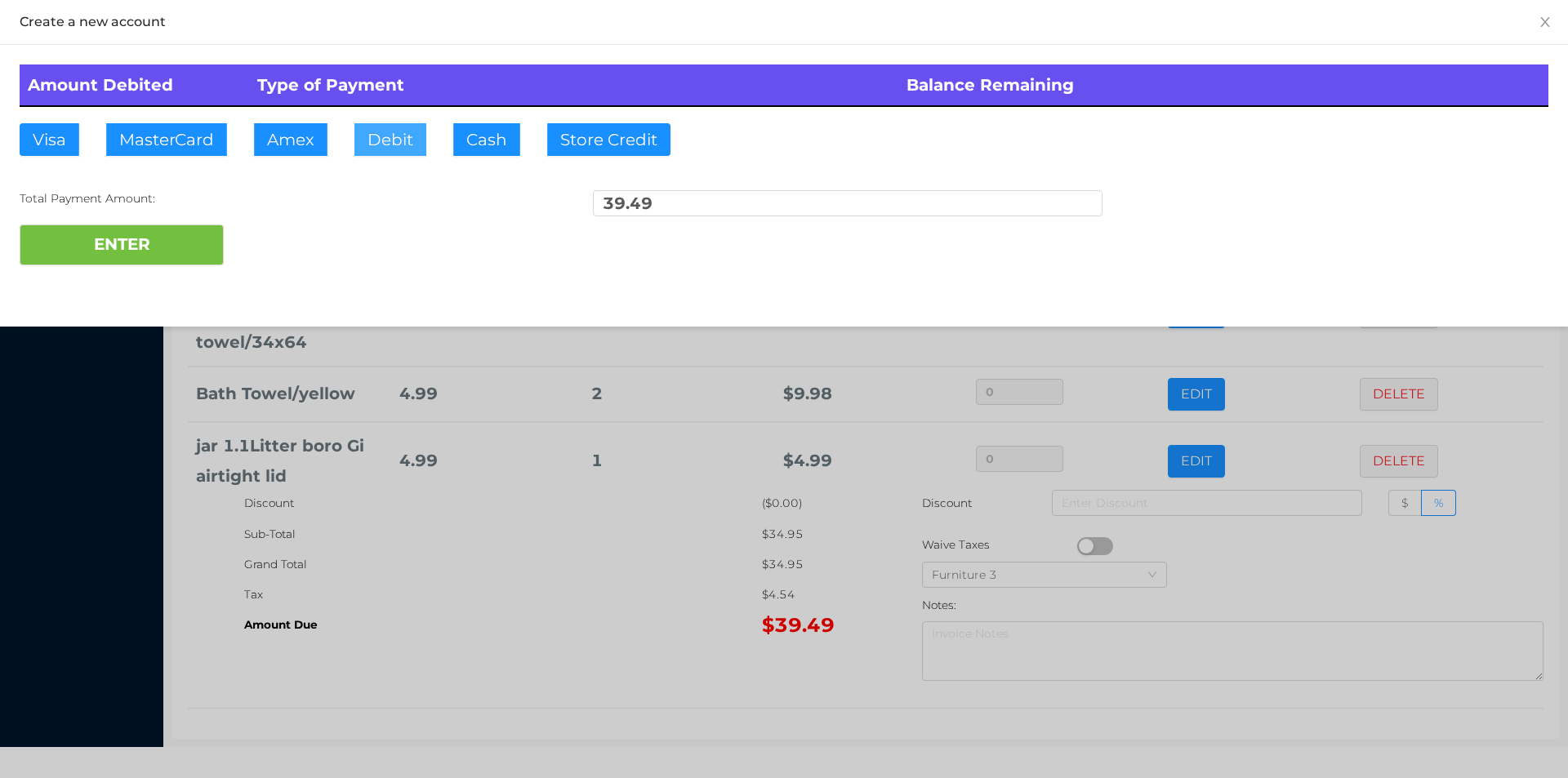
click at [388, 143] on button "Debit" at bounding box center [390, 140] width 72 height 33
type input "100."
click at [164, 263] on button "ENTER" at bounding box center [122, 244] width 205 height 41
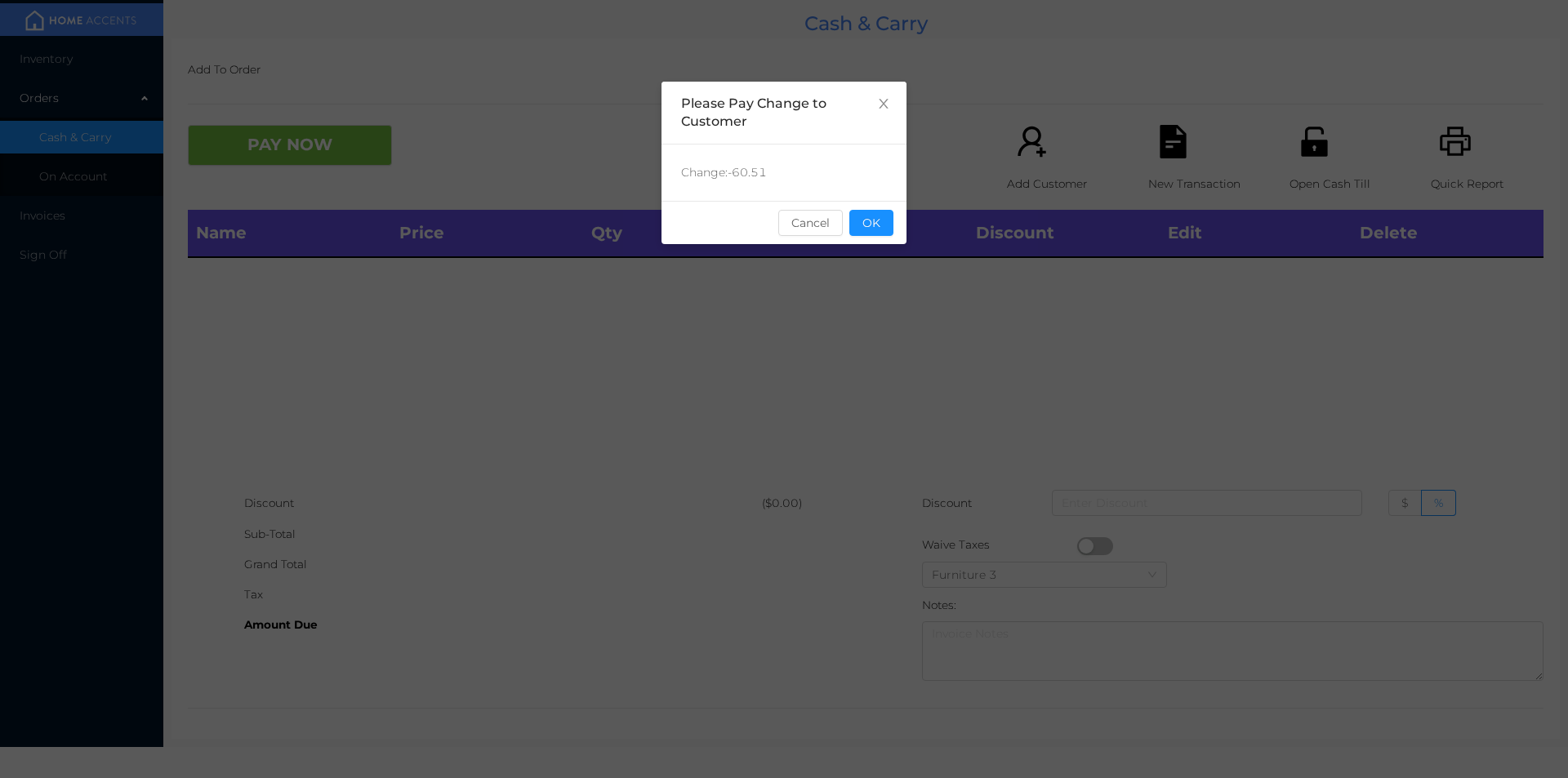
click at [869, 229] on button "OK" at bounding box center [871, 223] width 44 height 26
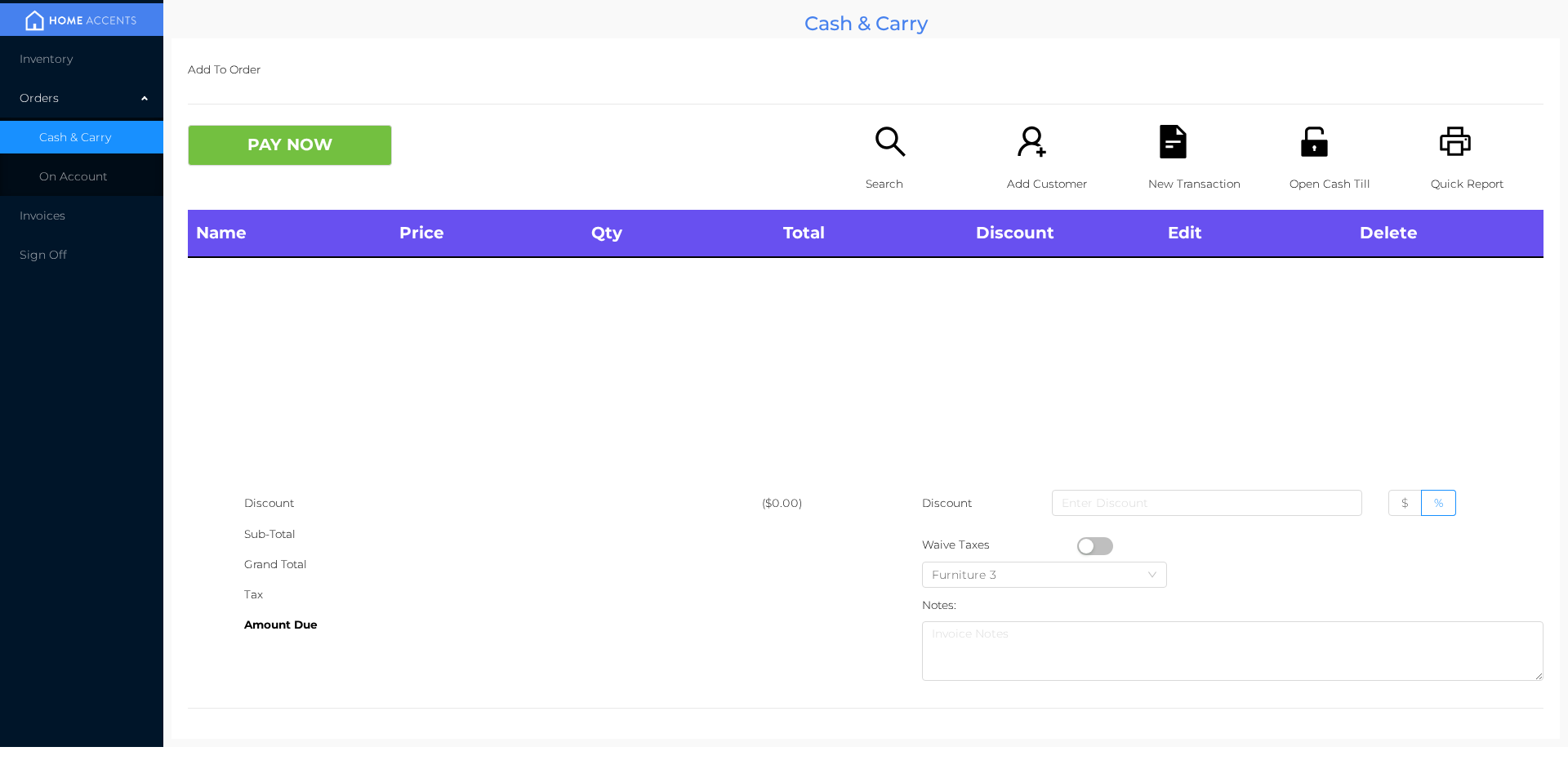
click at [912, 320] on div "Name Price Qty Total Discount Edit Delete" at bounding box center [866, 349] width 1356 height 278
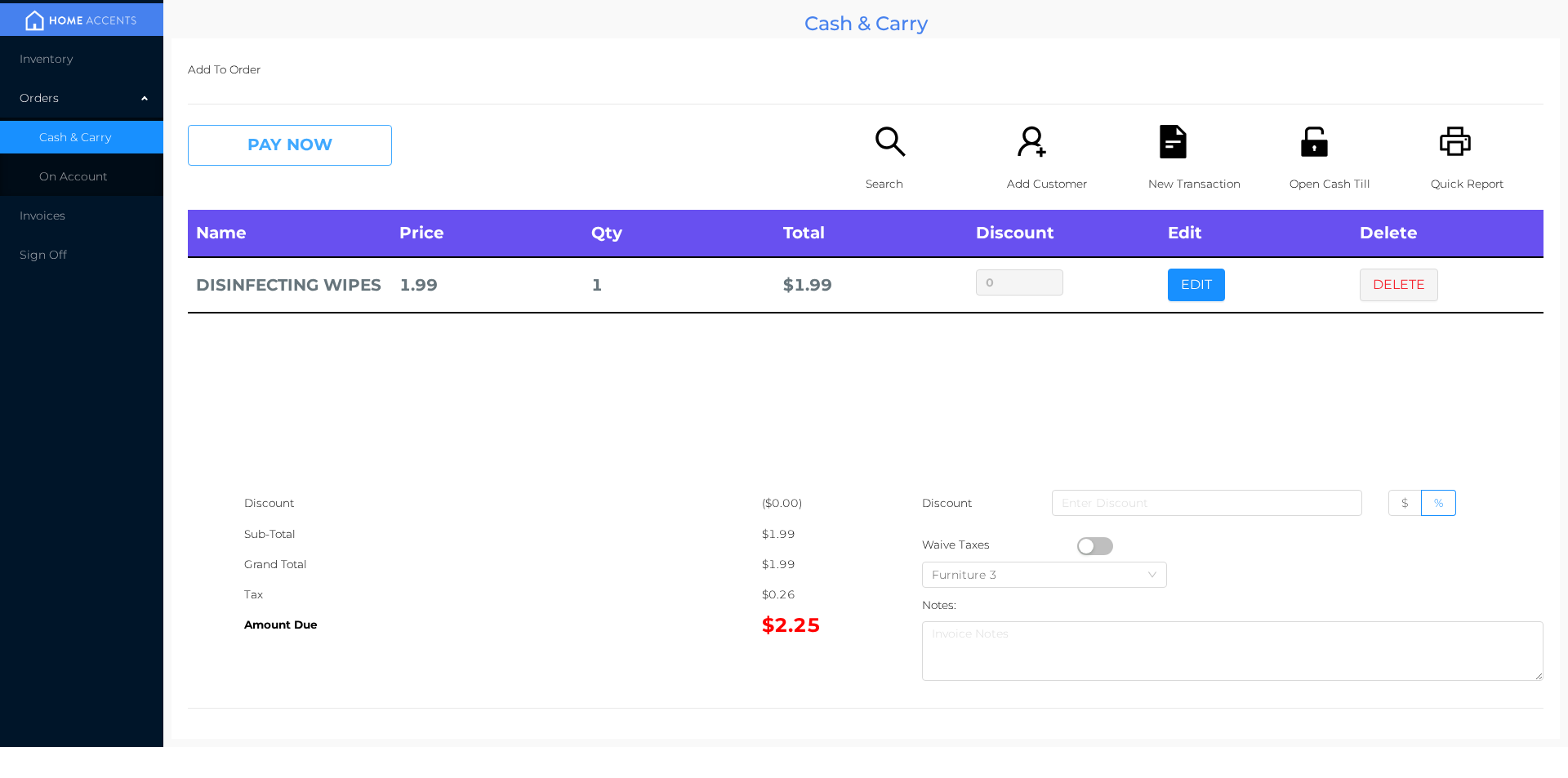
click at [305, 151] on button "PAY NOW" at bounding box center [289, 145] width 205 height 41
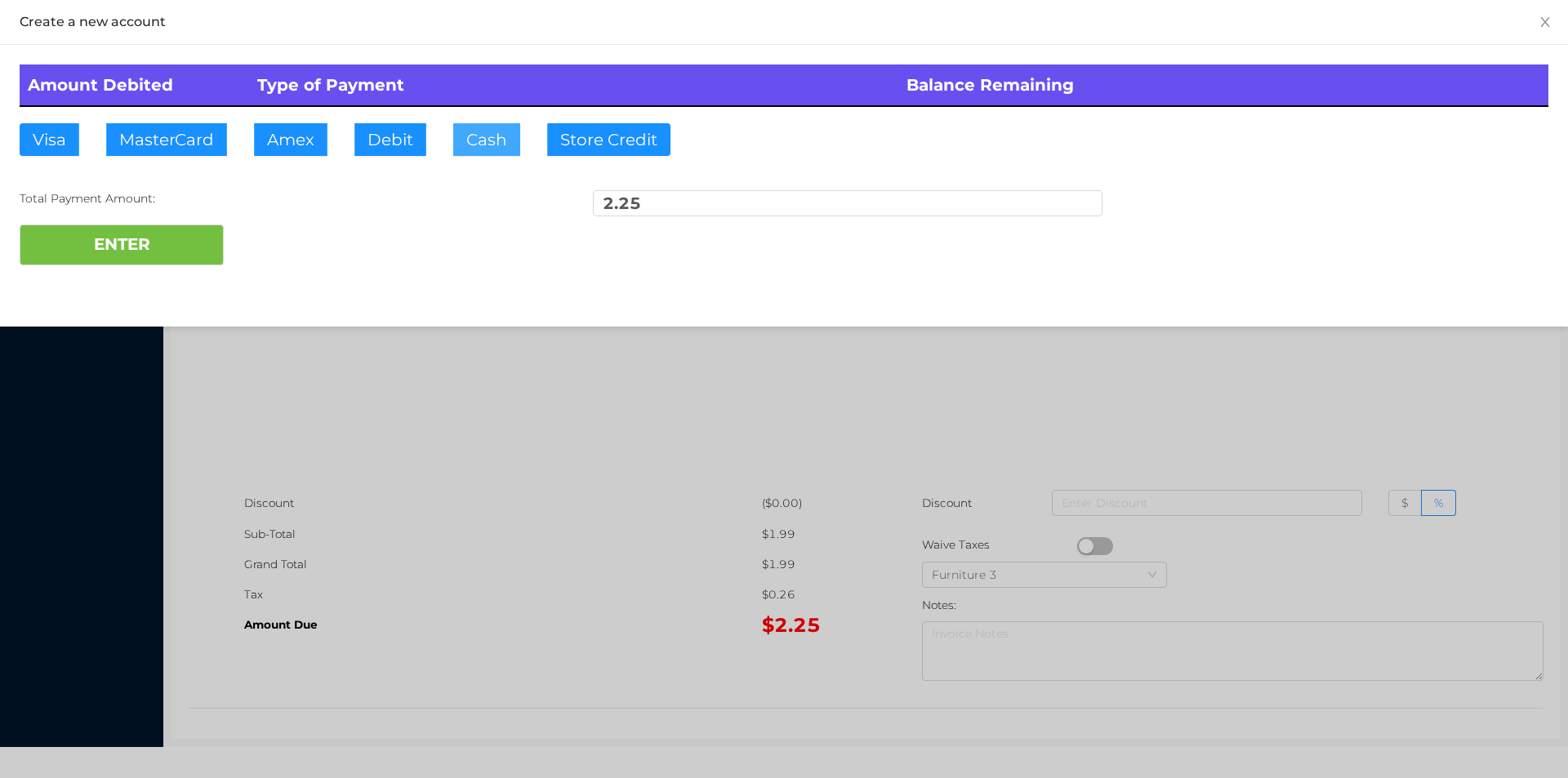
click at [471, 149] on button "Cash" at bounding box center [487, 140] width 67 height 33
click at [156, 234] on button "ENTER" at bounding box center [122, 244] width 205 height 41
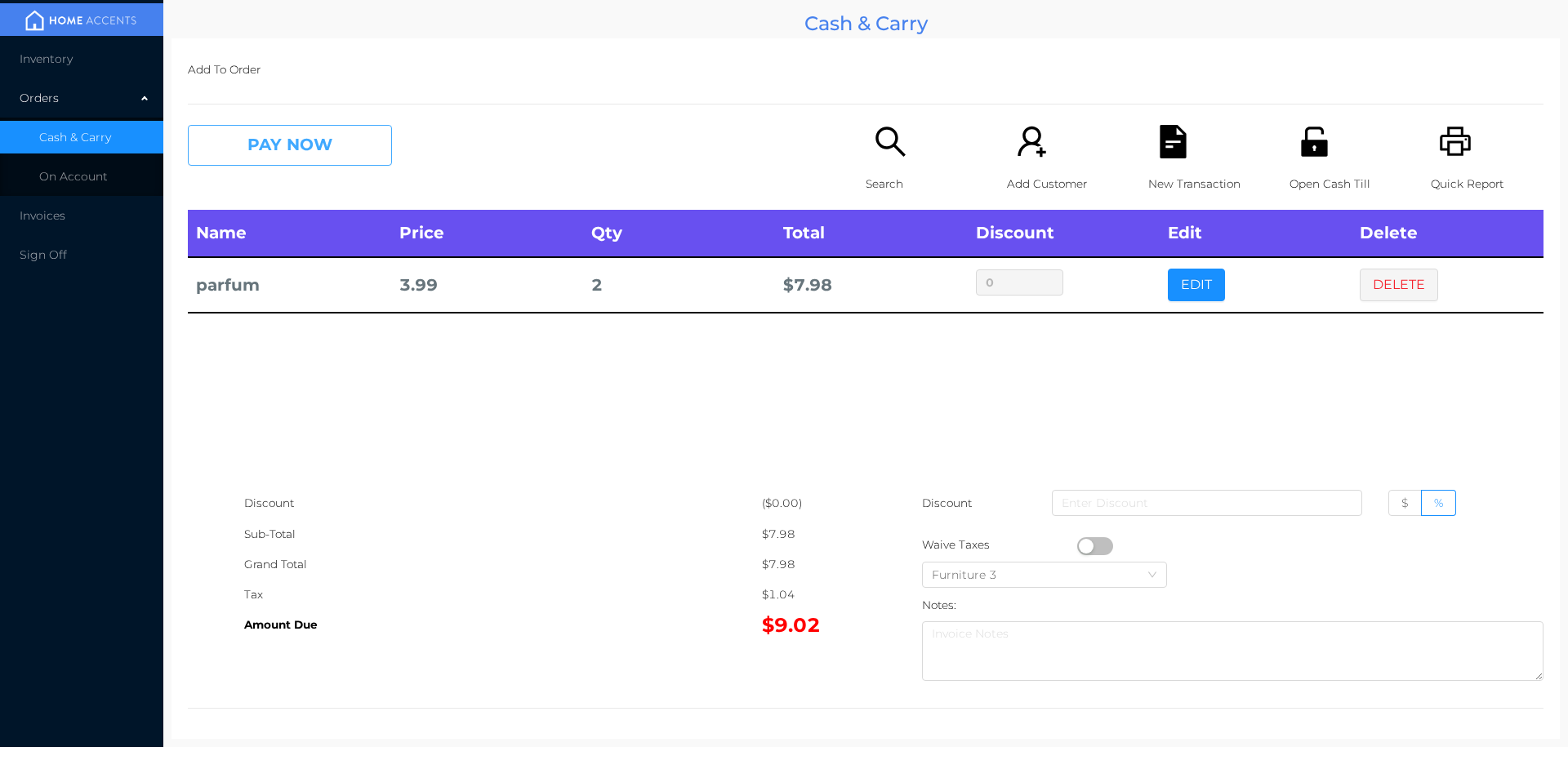
click at [282, 152] on button "PAY NOW" at bounding box center [289, 145] width 205 height 41
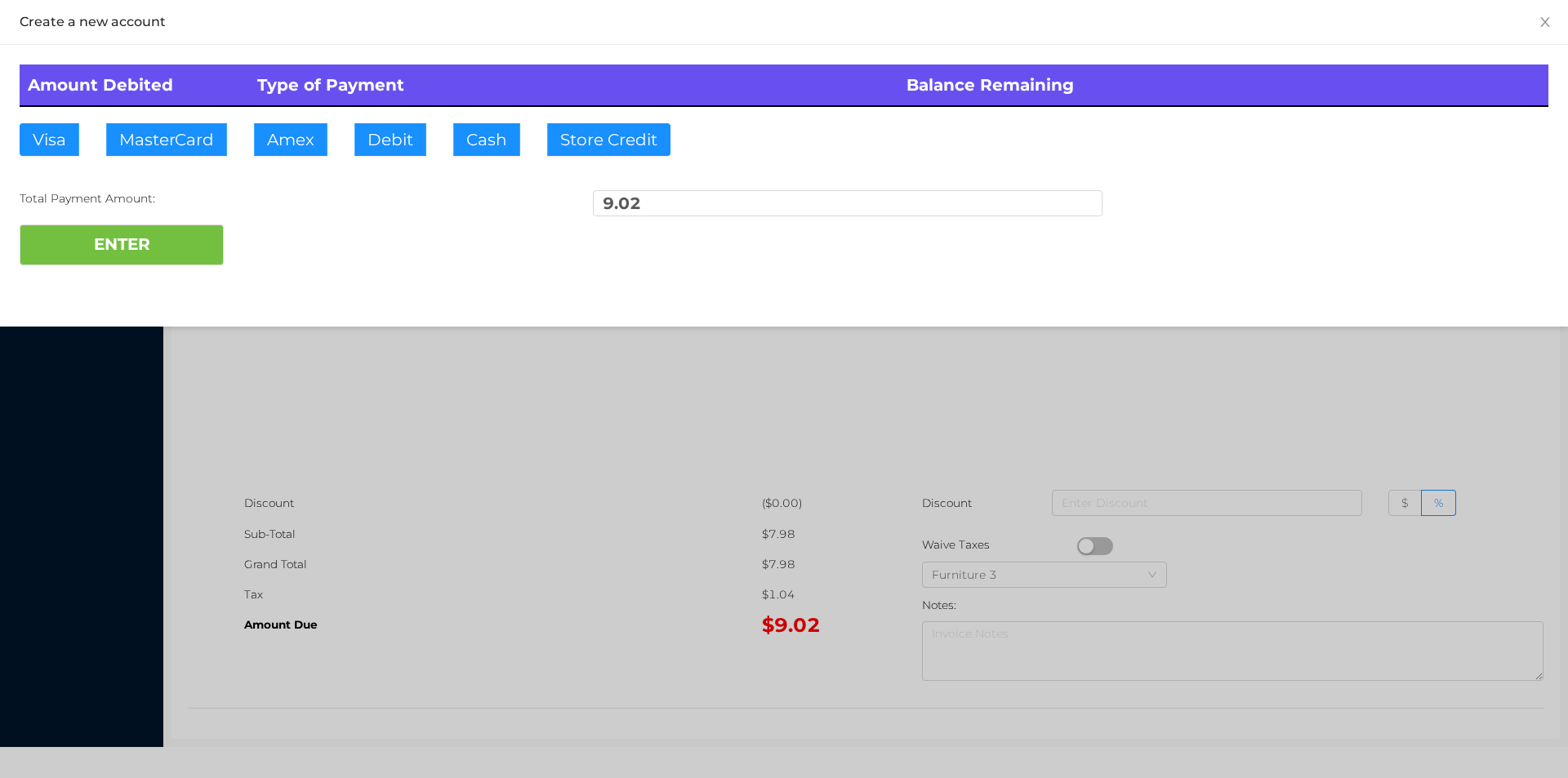
click at [279, 248] on div "ENTER" at bounding box center [784, 244] width 1528 height 41
click at [1253, 409] on div at bounding box center [784, 389] width 1568 height 778
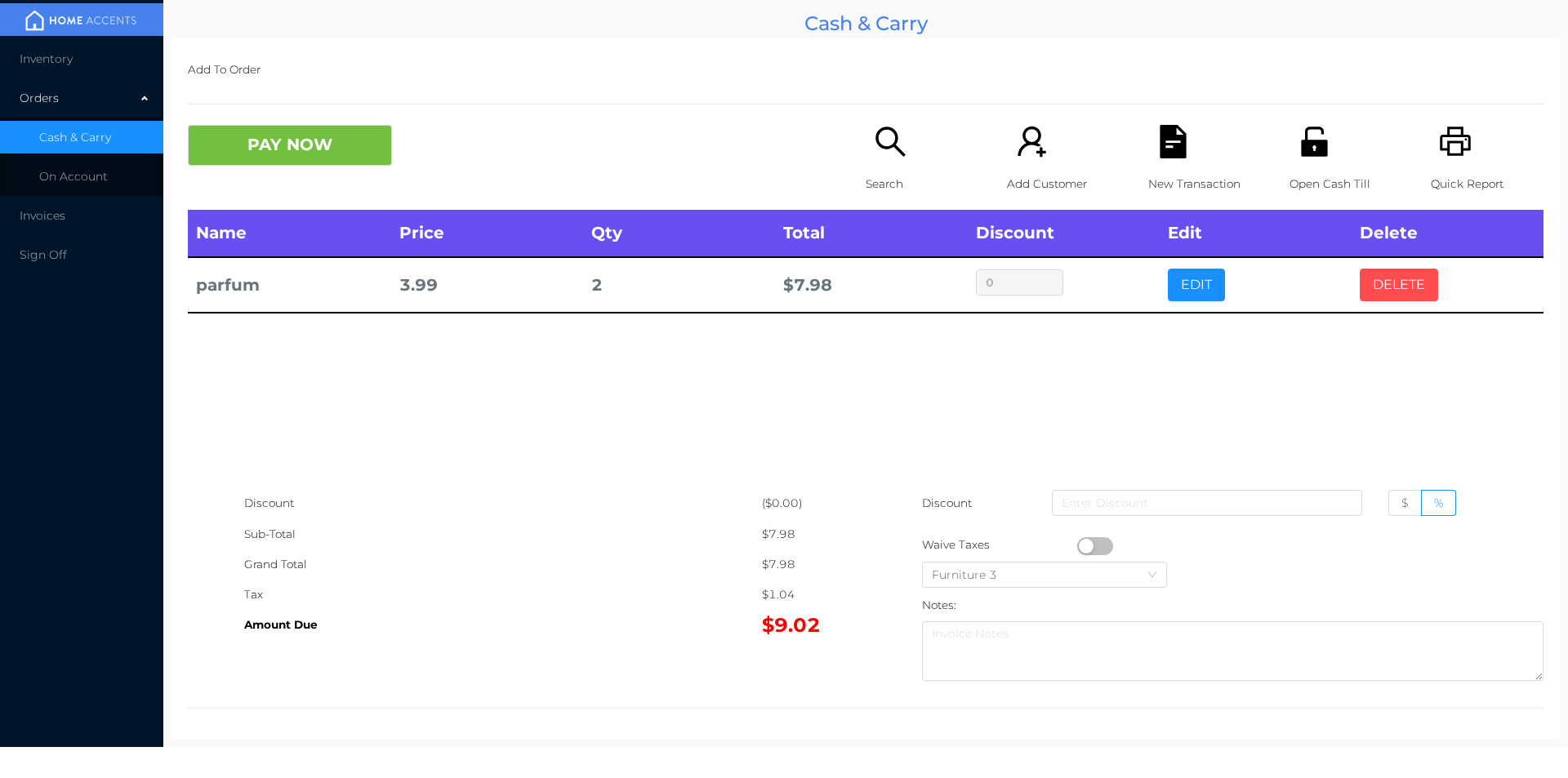
click at [1387, 296] on button "DELETE" at bounding box center [1398, 285] width 78 height 33
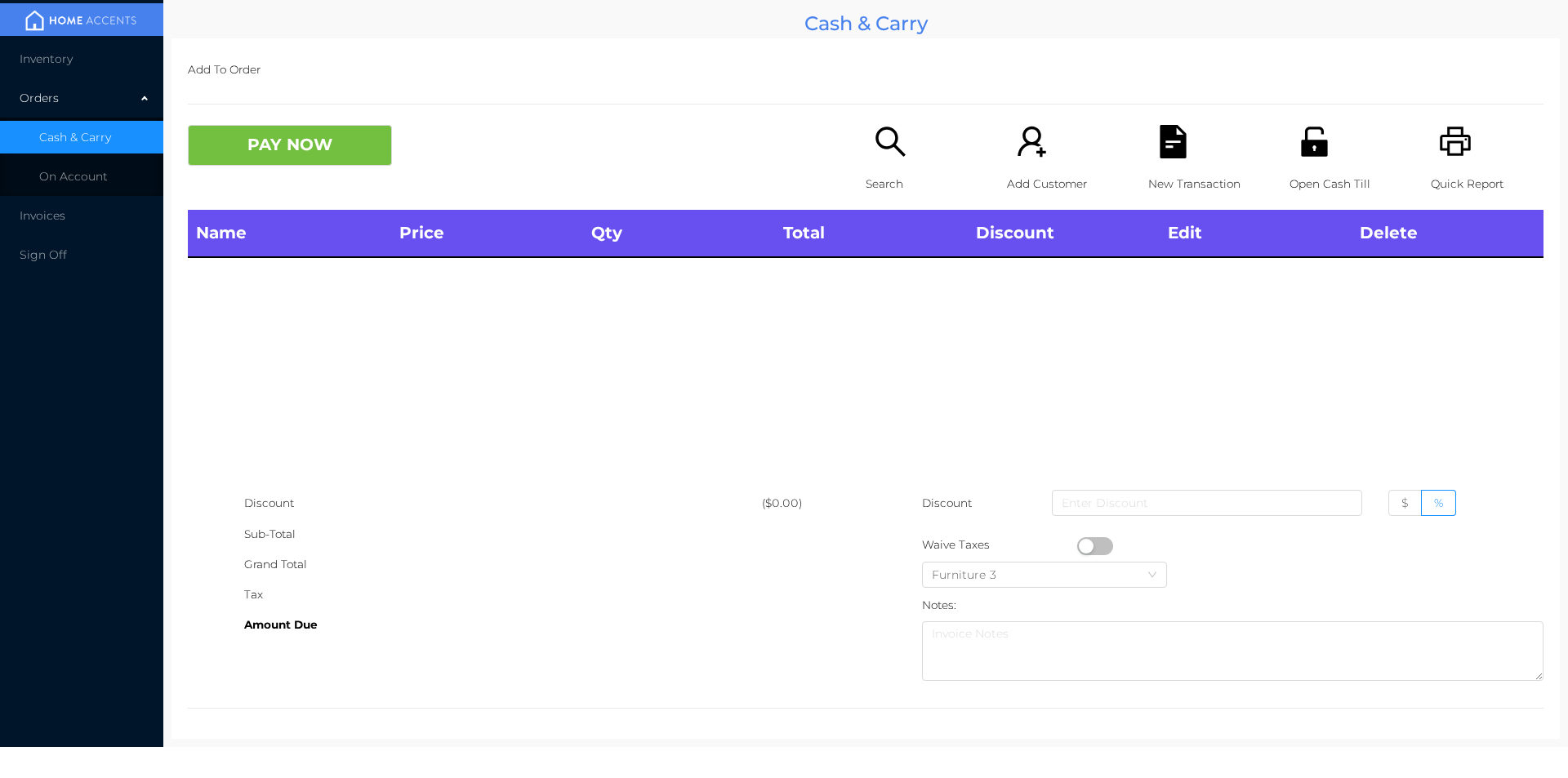
click at [1320, 155] on icon "icon: unlock" at bounding box center [1314, 142] width 34 height 34
click at [1293, 187] on p "Open Cash Till" at bounding box center [1346, 184] width 113 height 30
click at [1294, 168] on div "Open Cash Till" at bounding box center [1346, 168] width 113 height 85
click at [879, 157] on icon "icon: search" at bounding box center [891, 142] width 34 height 34
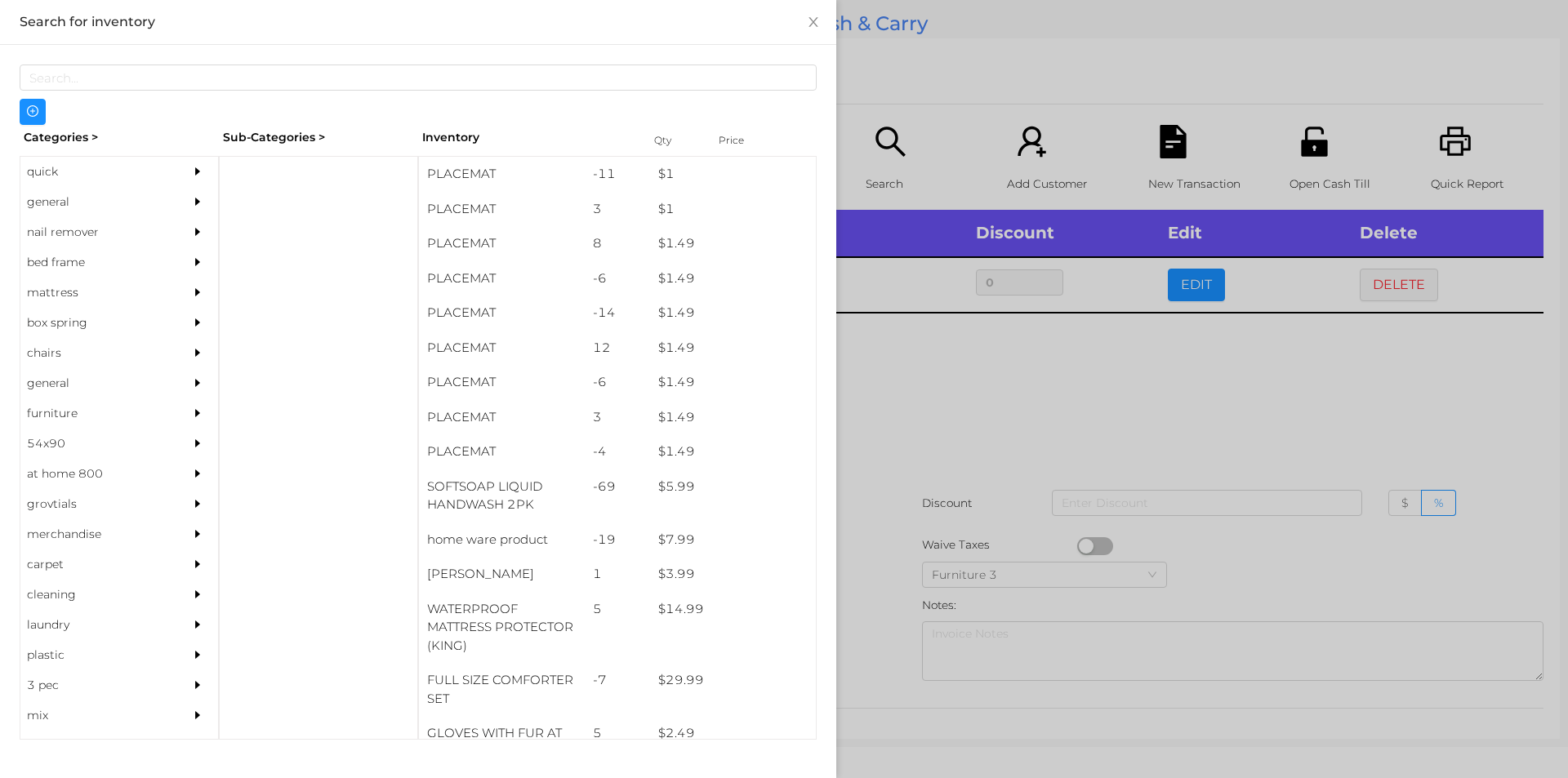
click at [1075, 349] on div at bounding box center [784, 389] width 1568 height 778
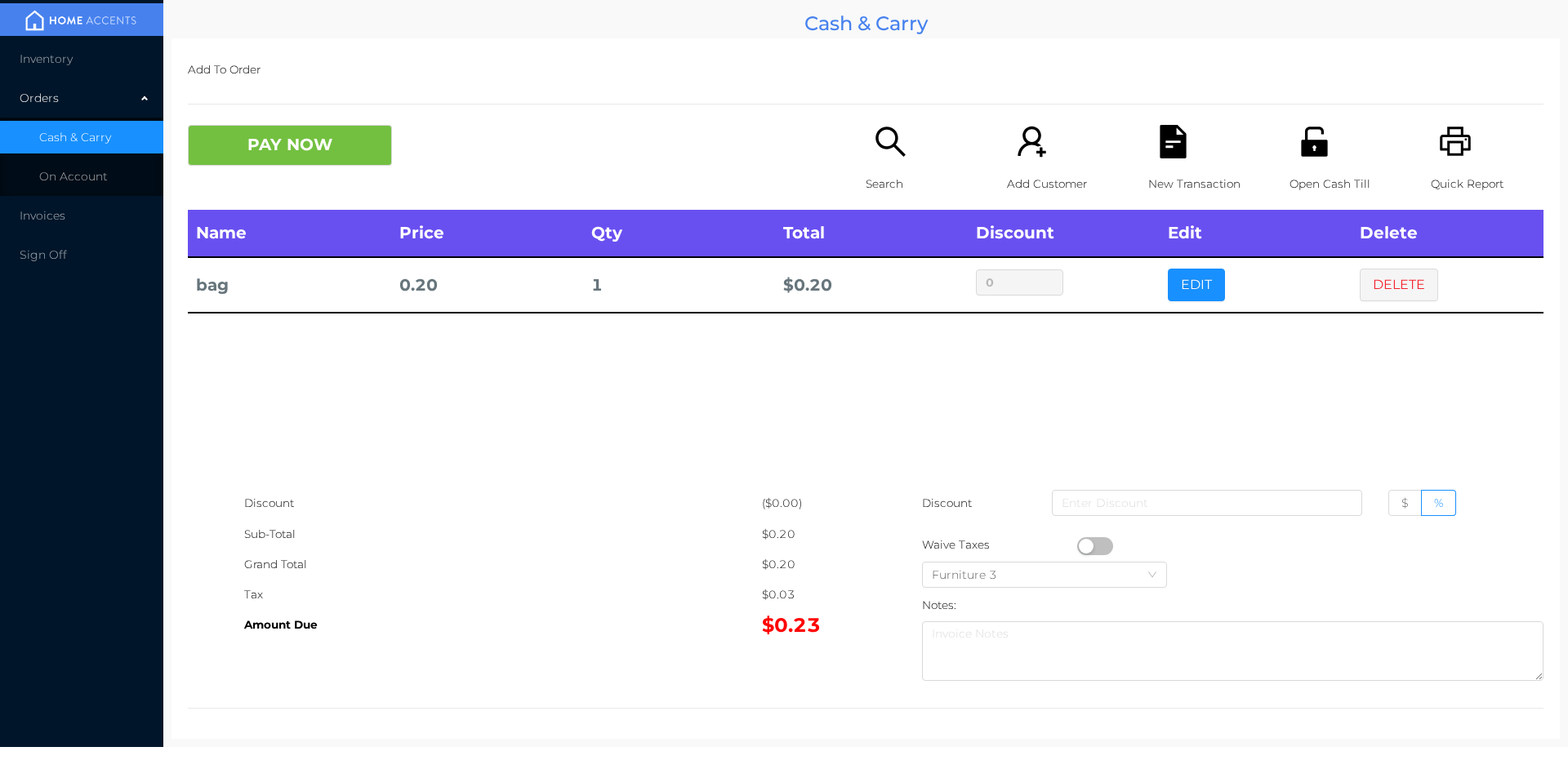
click at [1080, 546] on button "button" at bounding box center [1095, 546] width 36 height 18
click at [303, 129] on button "PAY NOW" at bounding box center [289, 145] width 205 height 41
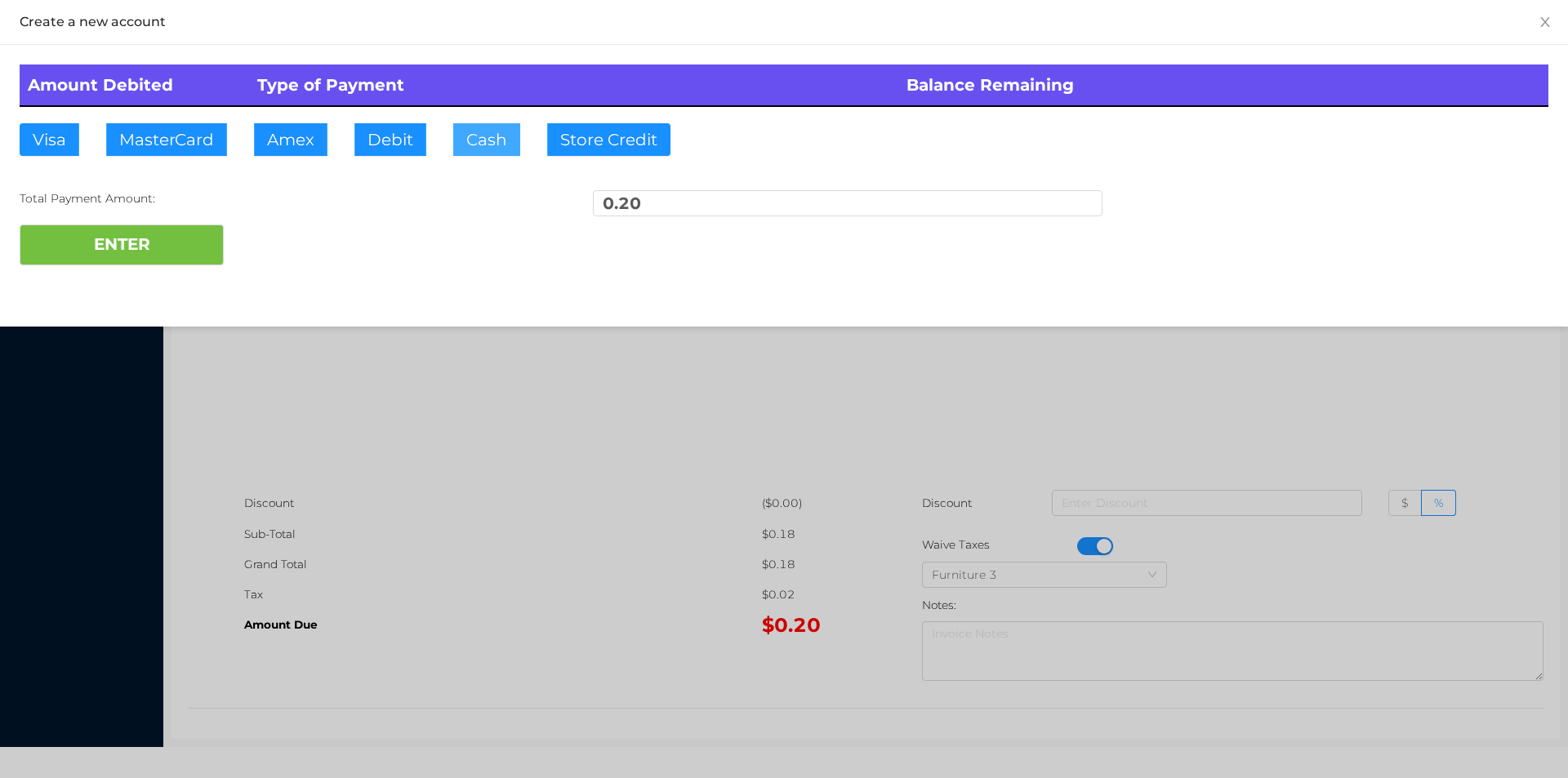
click at [459, 138] on button "Cash" at bounding box center [487, 140] width 67 height 33
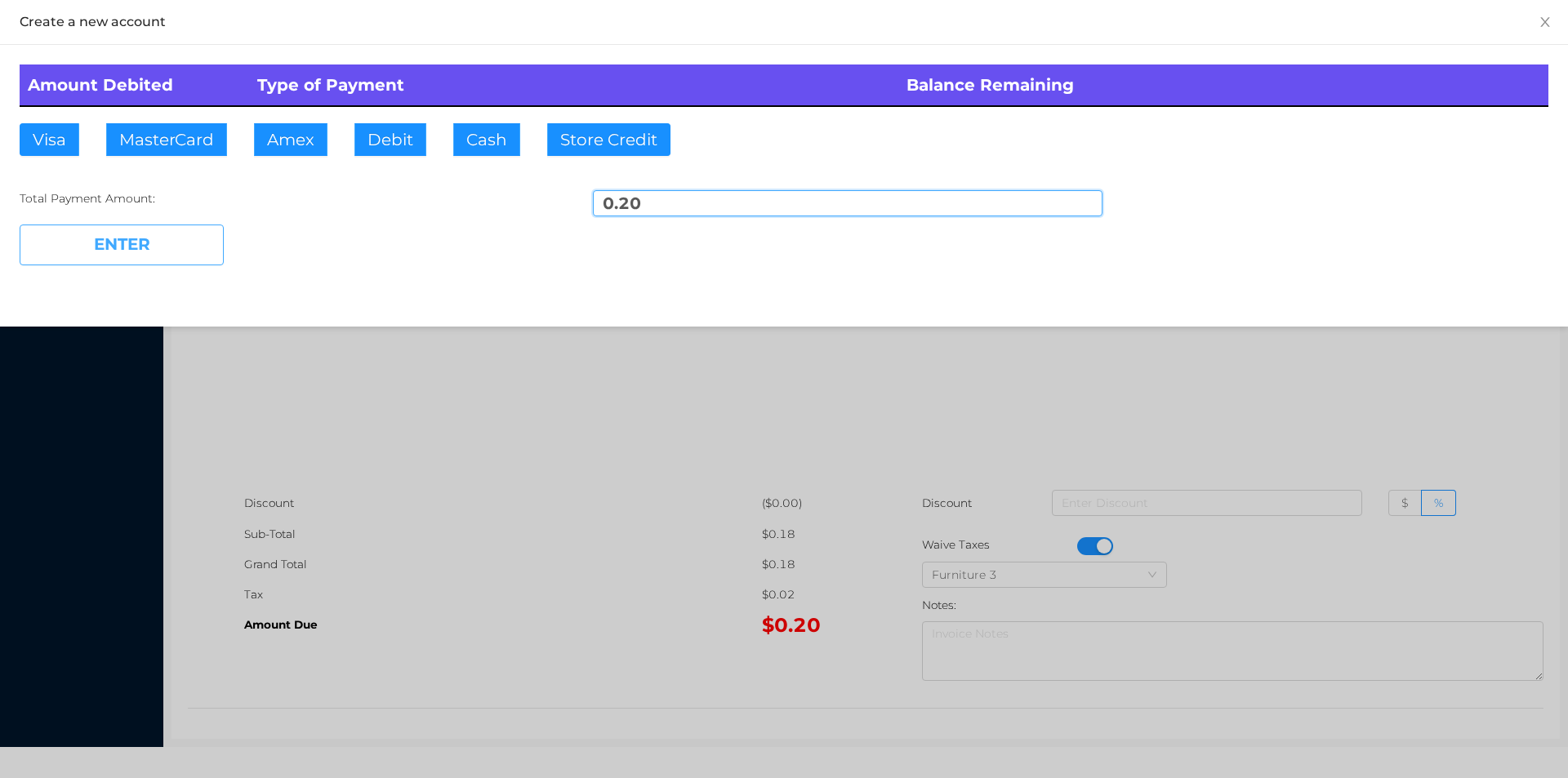
click at [207, 239] on button "ENTER" at bounding box center [122, 244] width 205 height 41
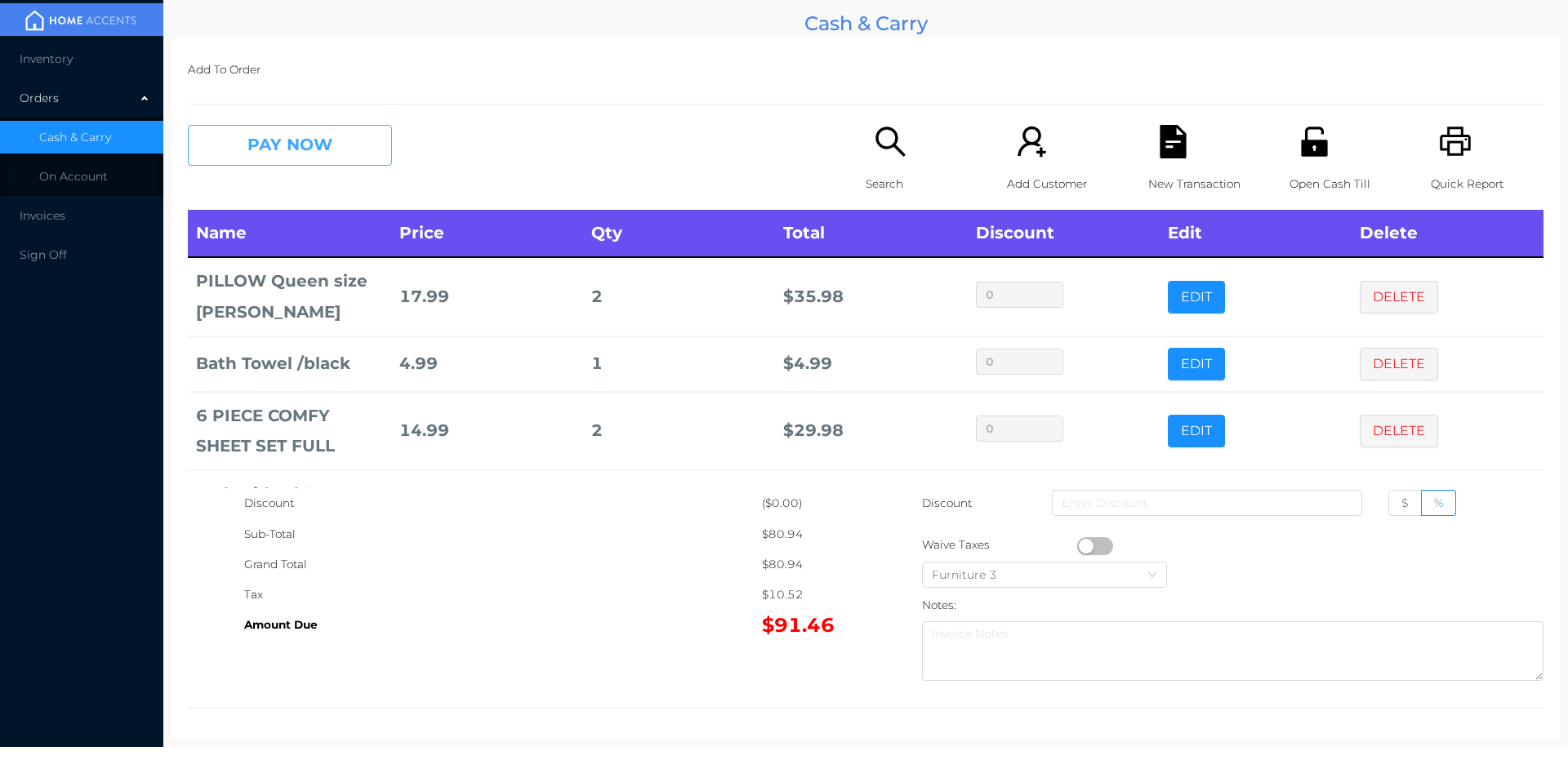
click at [254, 156] on button "PAY NOW" at bounding box center [289, 145] width 205 height 41
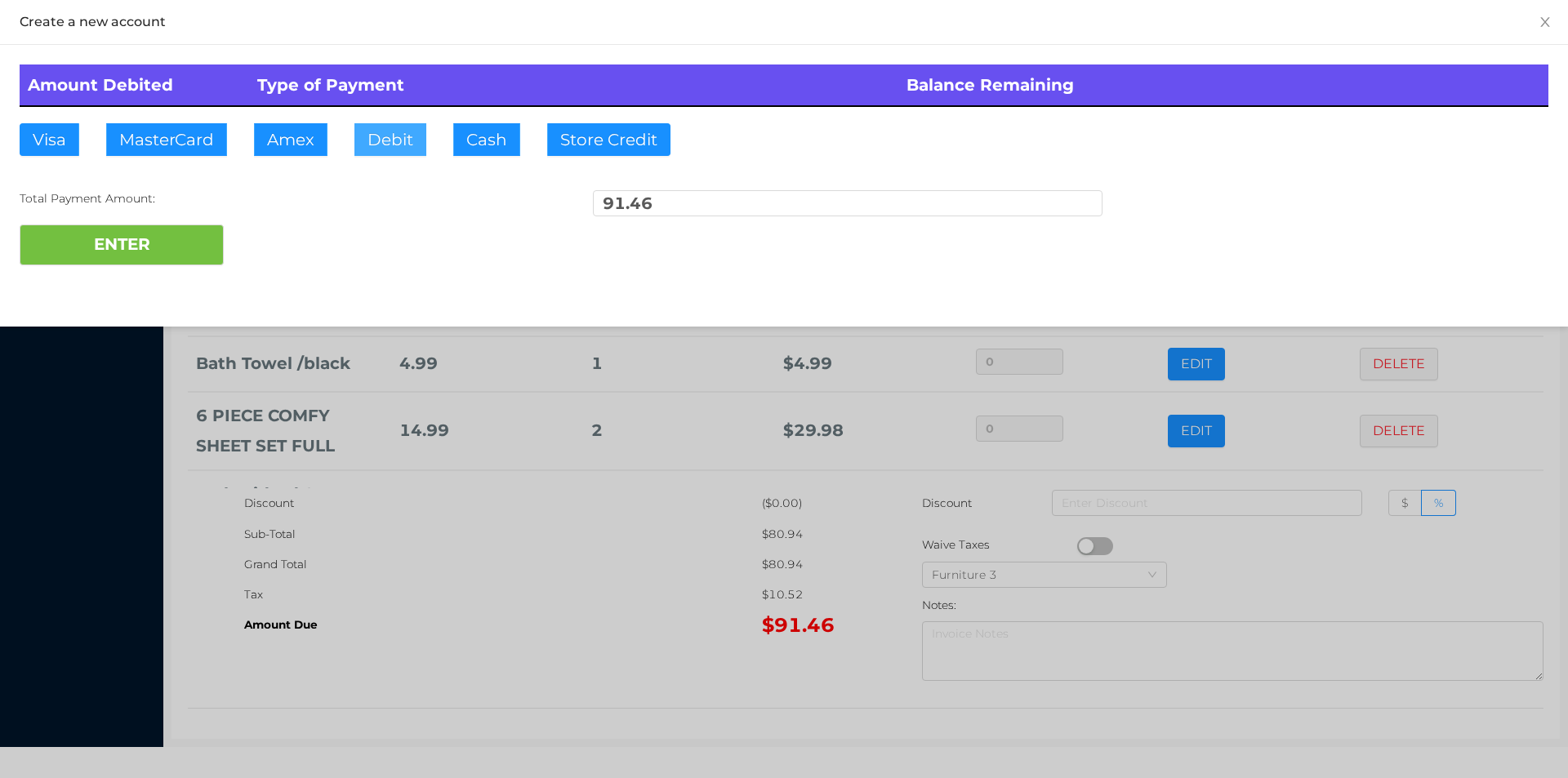
click at [391, 144] on button "Debit" at bounding box center [390, 140] width 72 height 33
click at [125, 253] on button "ENTER" at bounding box center [122, 244] width 205 height 41
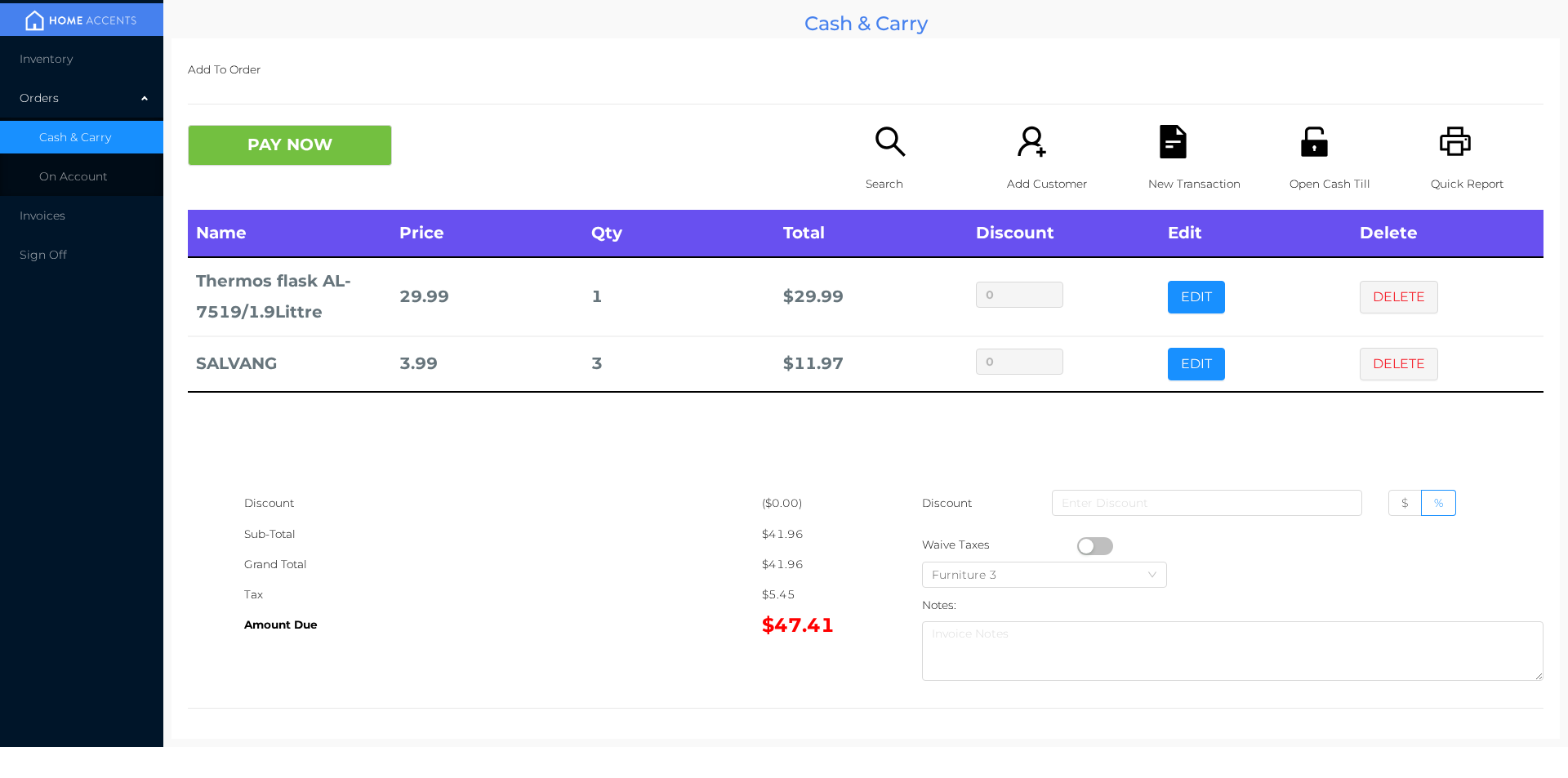
click at [1397, 360] on button "DELETE" at bounding box center [1398, 364] width 78 height 33
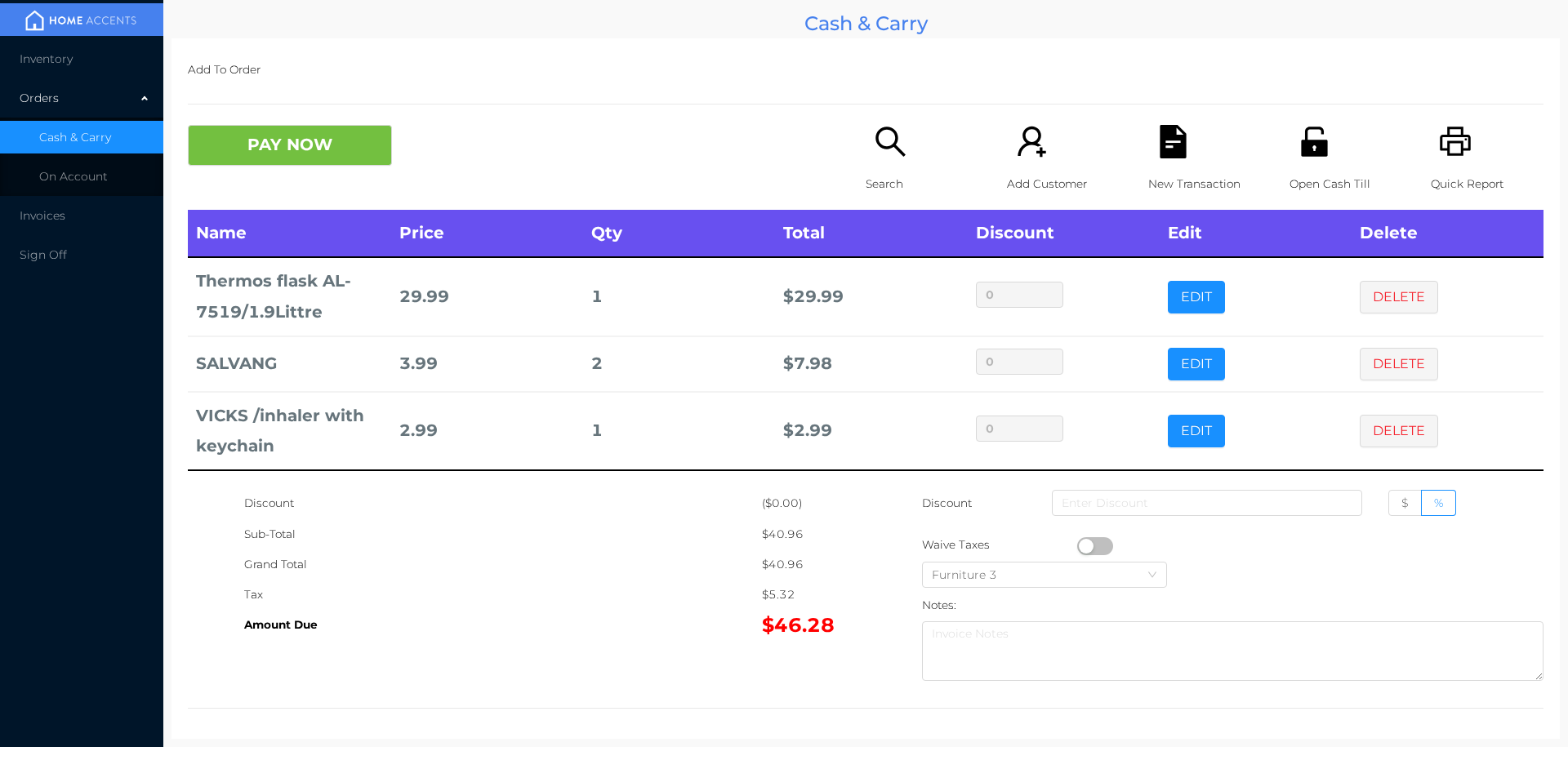
click at [897, 160] on div "Search" at bounding box center [922, 168] width 113 height 85
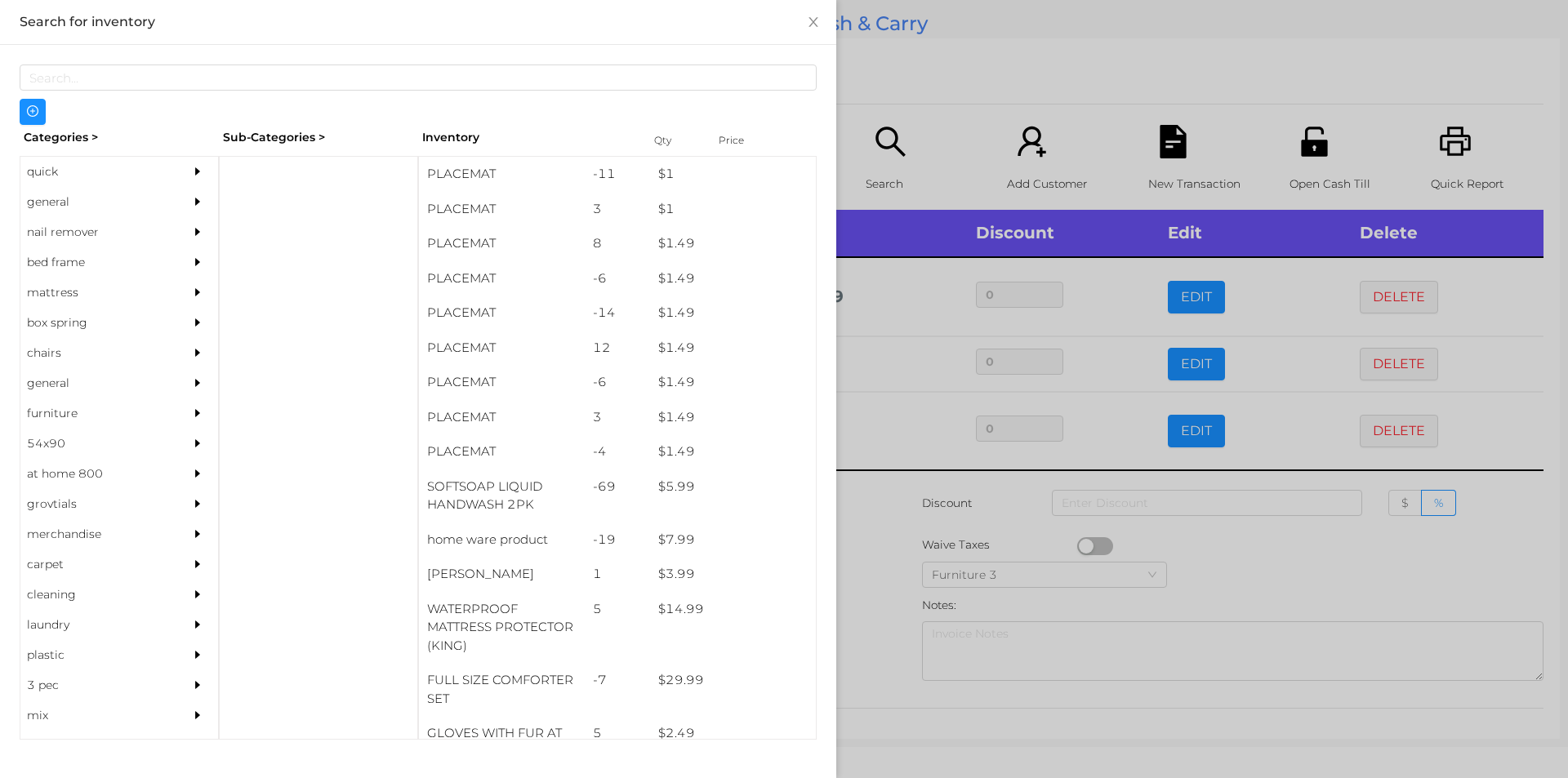
click at [102, 174] on div "quick" at bounding box center [95, 172] width 149 height 30
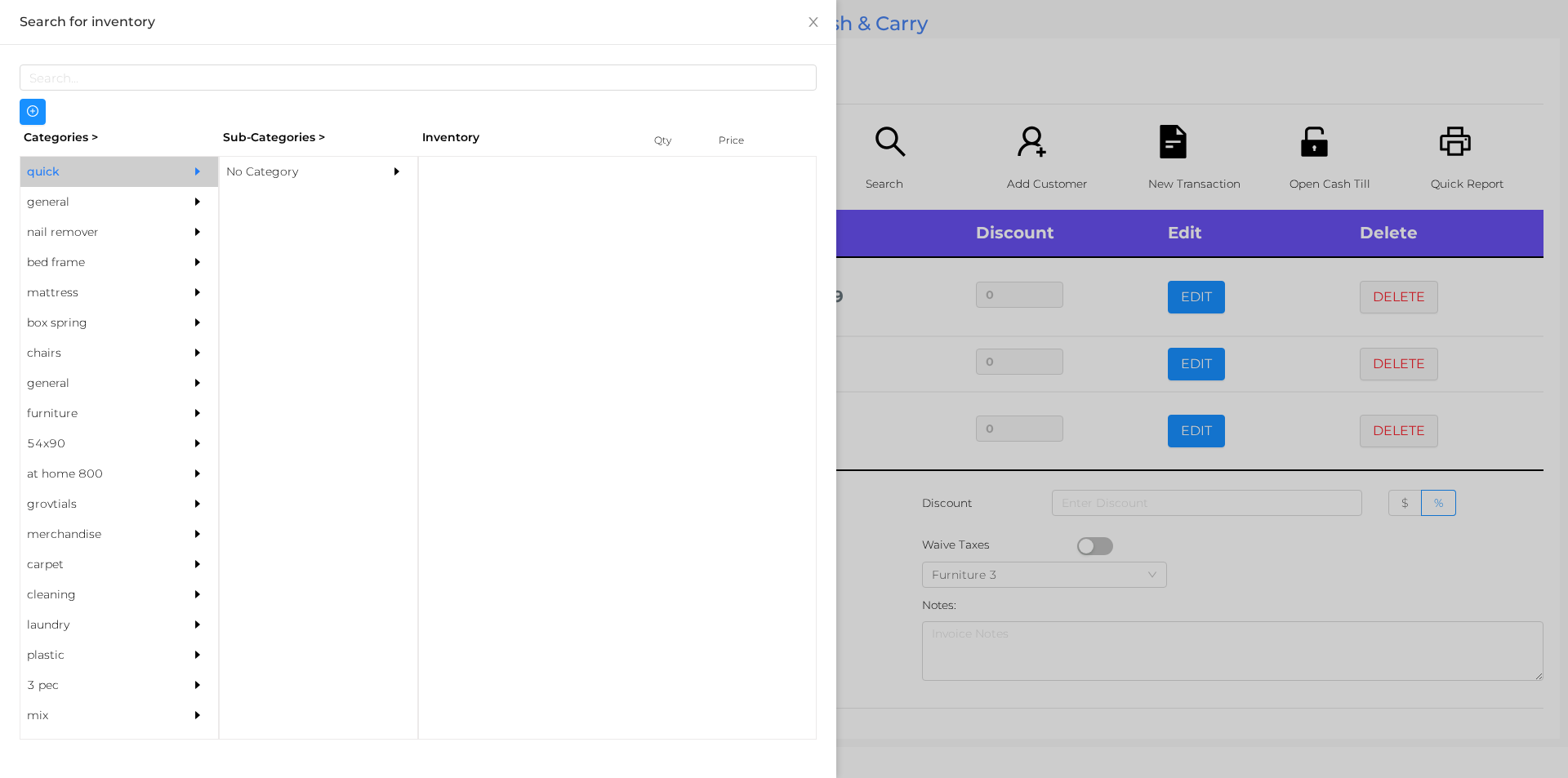
click at [72, 199] on div "general" at bounding box center [95, 202] width 149 height 30
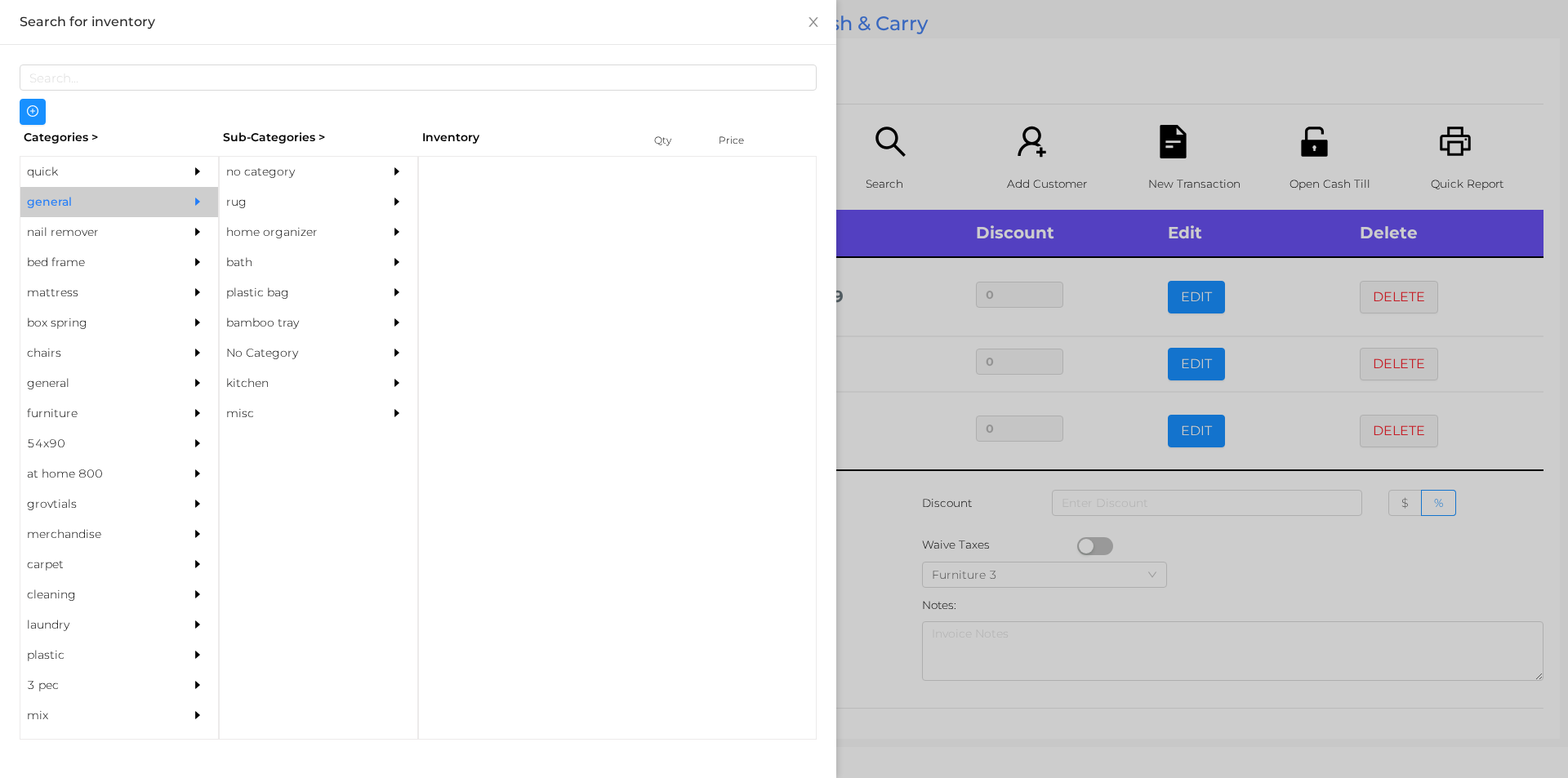
click at [271, 183] on div "no category" at bounding box center [294, 172] width 149 height 30
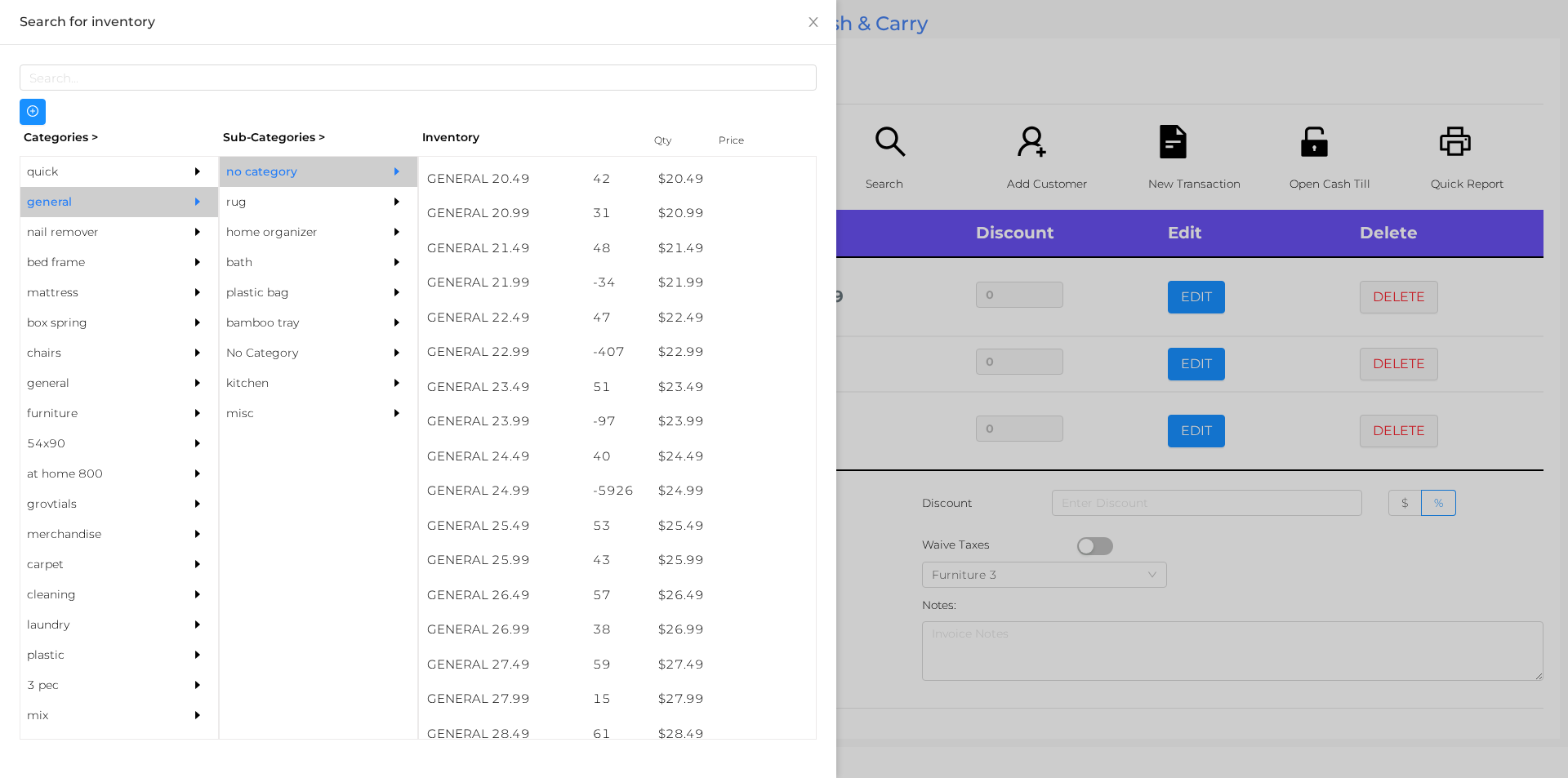
scroll to position [1790, 0]
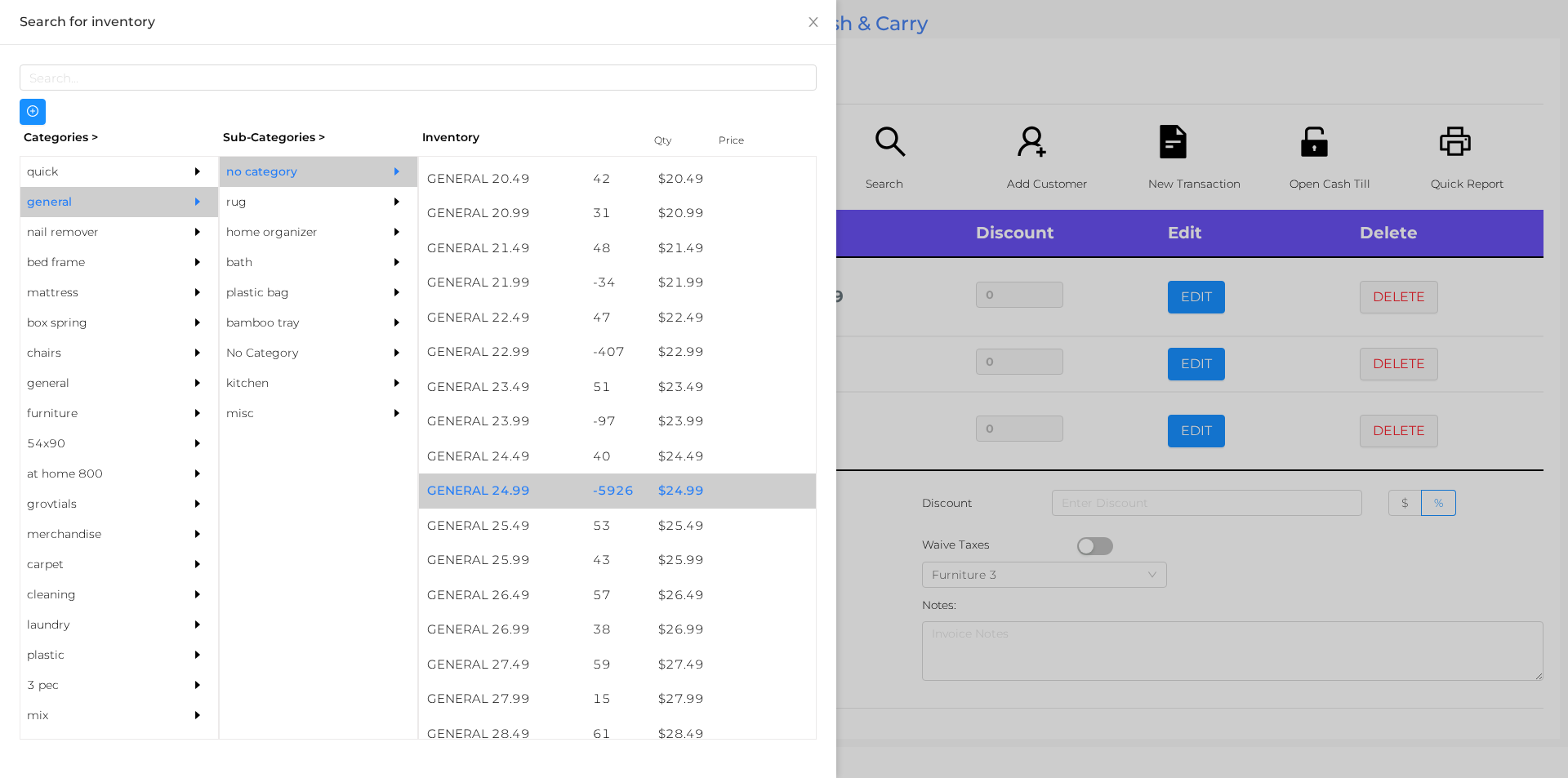
click at [686, 497] on div "$ 24.99" at bounding box center [733, 490] width 166 height 35
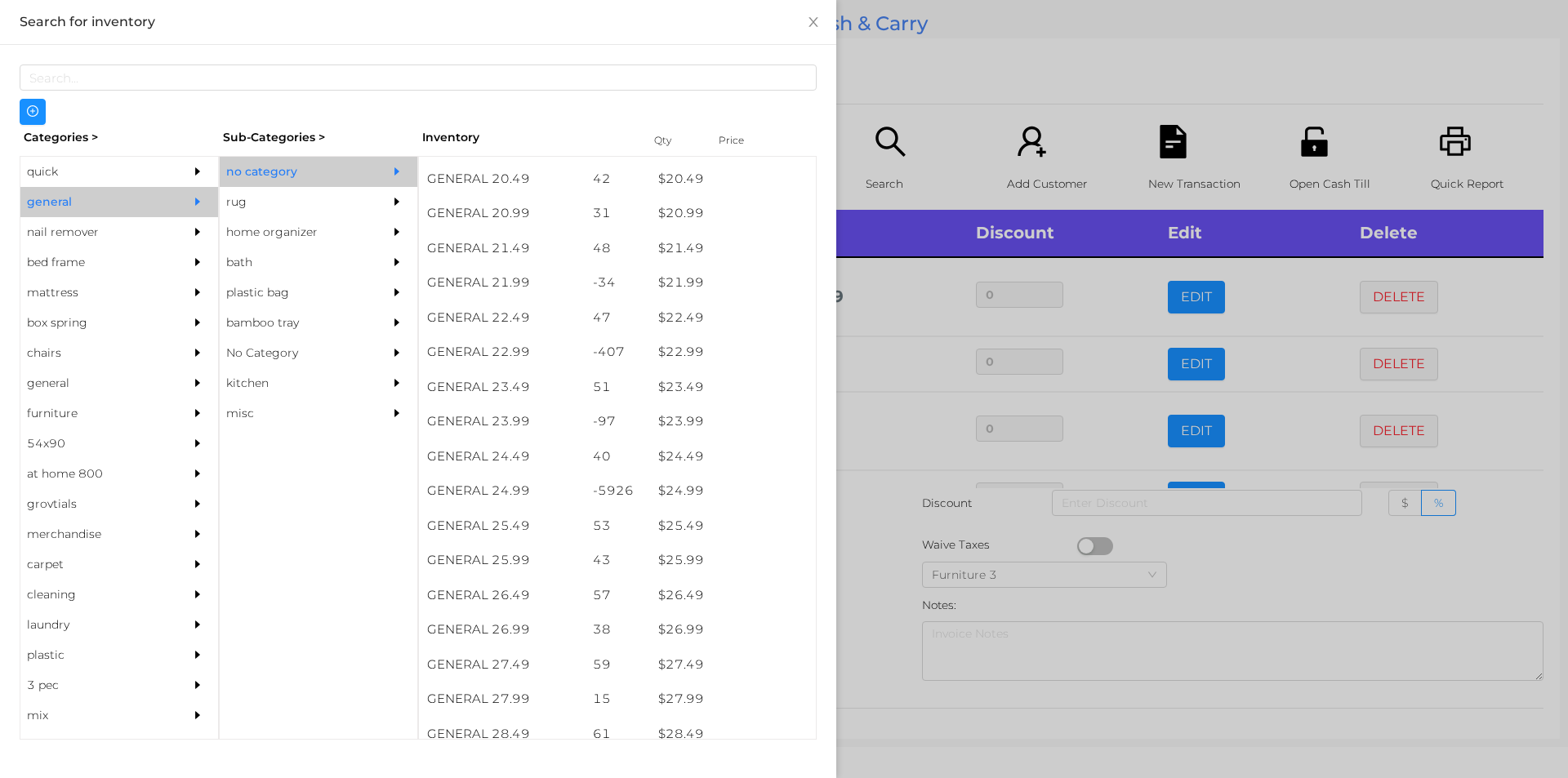
click at [865, 557] on div at bounding box center [784, 389] width 1568 height 778
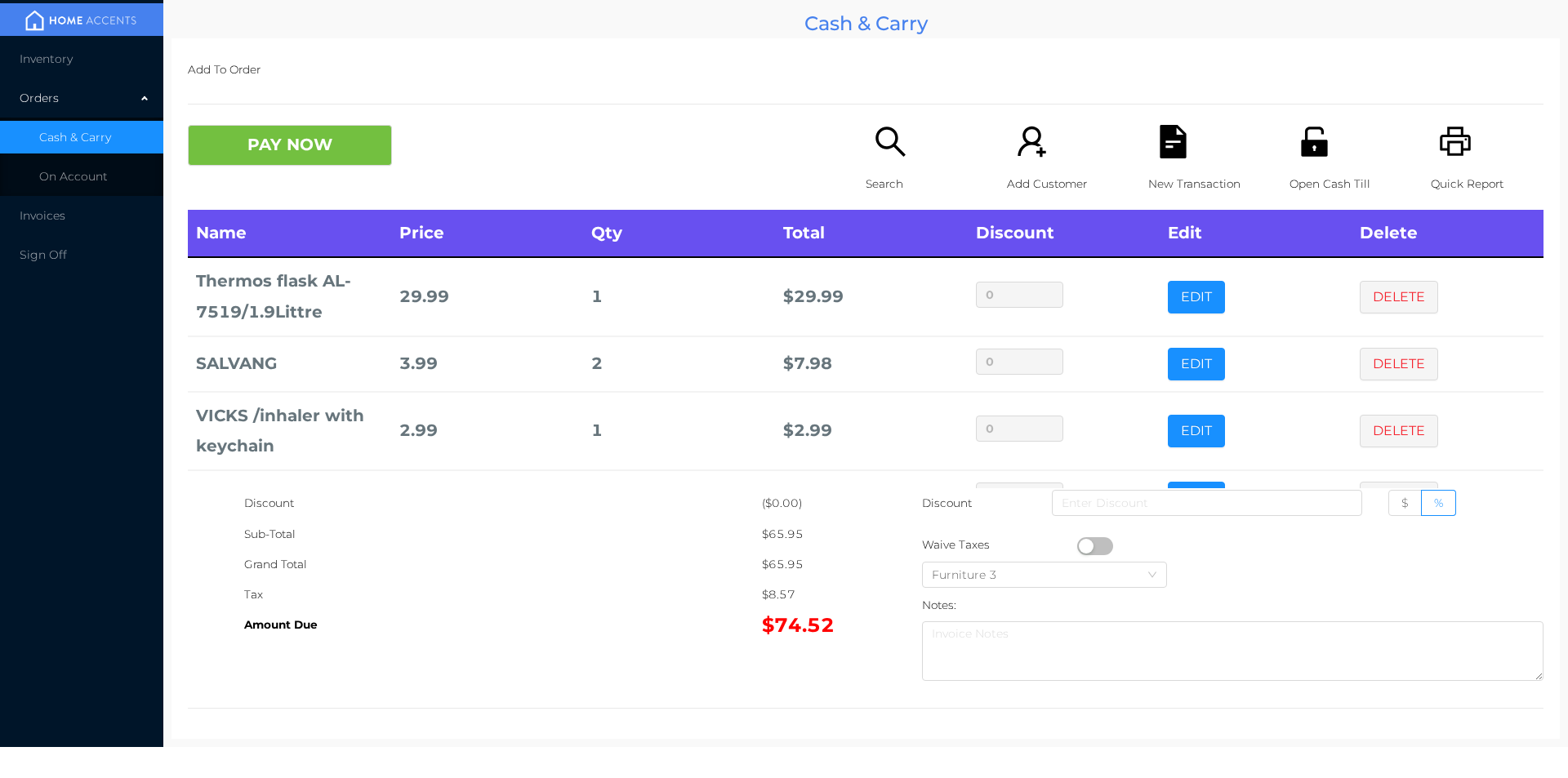
scroll to position [55, 0]
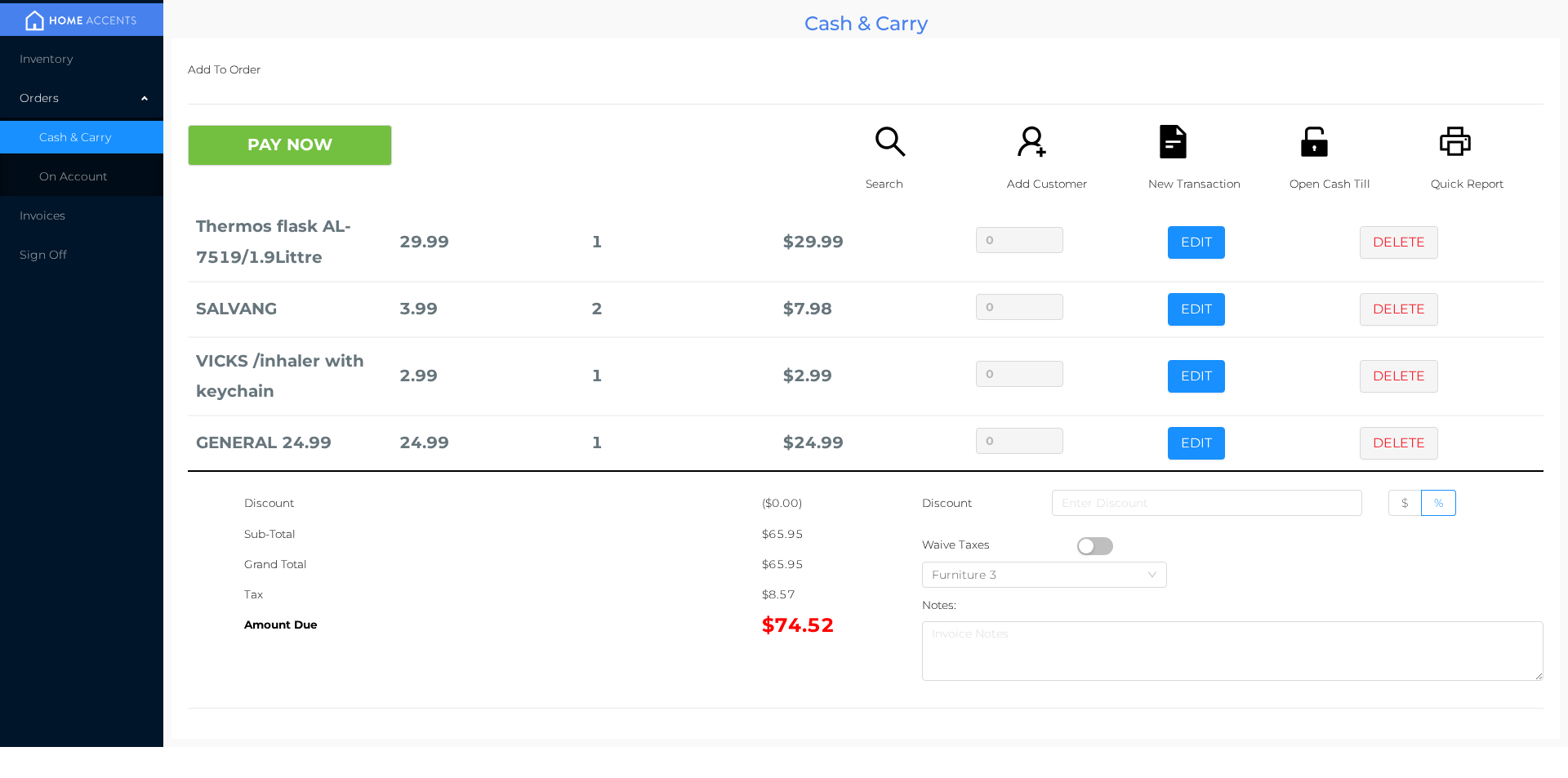
click at [1309, 143] on icon "icon: unlock" at bounding box center [1314, 141] width 26 height 29
click at [267, 161] on button "PAY NOW" at bounding box center [289, 145] width 205 height 41
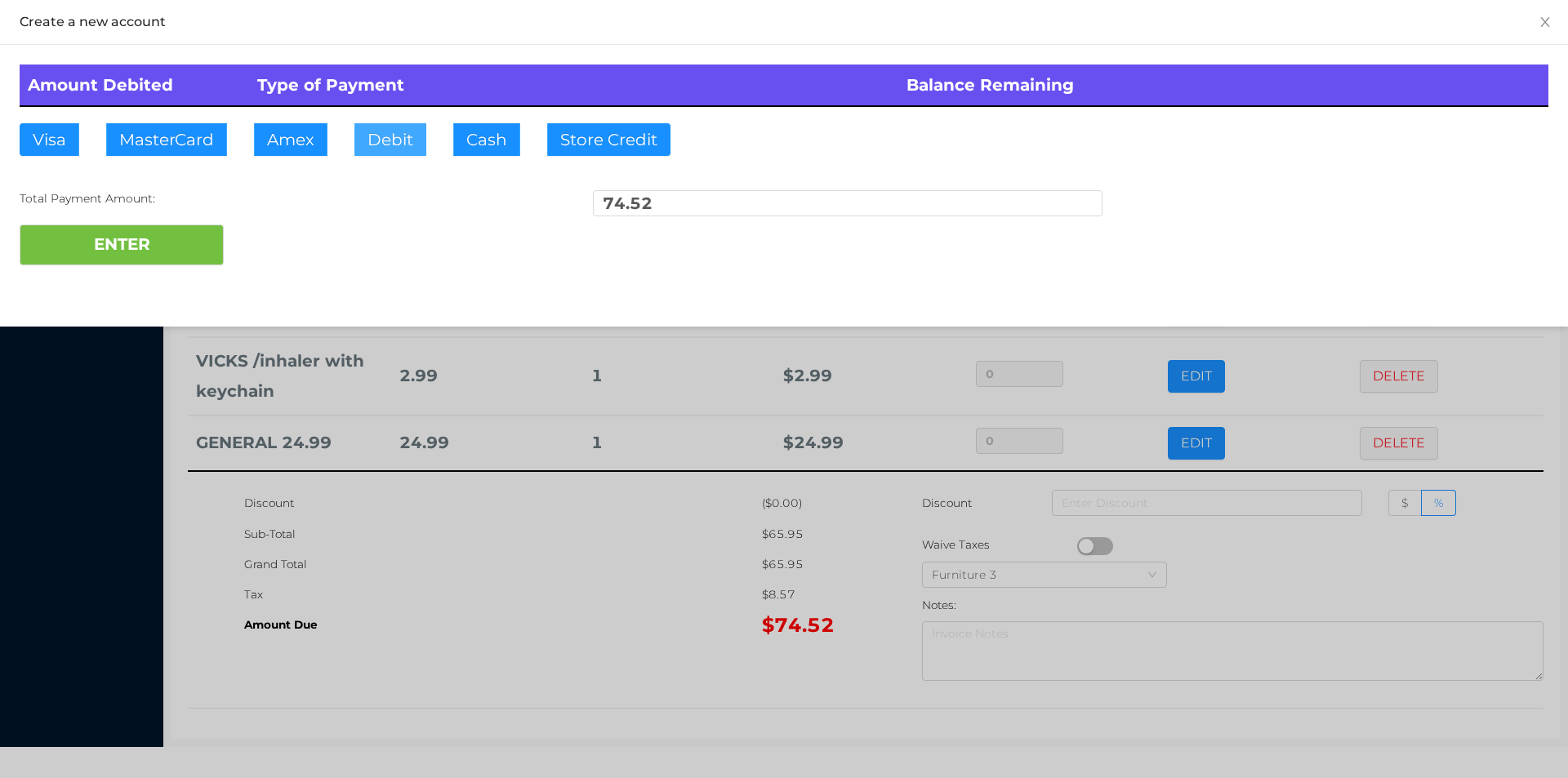
click at [383, 154] on button "Debit" at bounding box center [390, 140] width 72 height 33
click at [126, 245] on button "ENTER" at bounding box center [122, 244] width 205 height 41
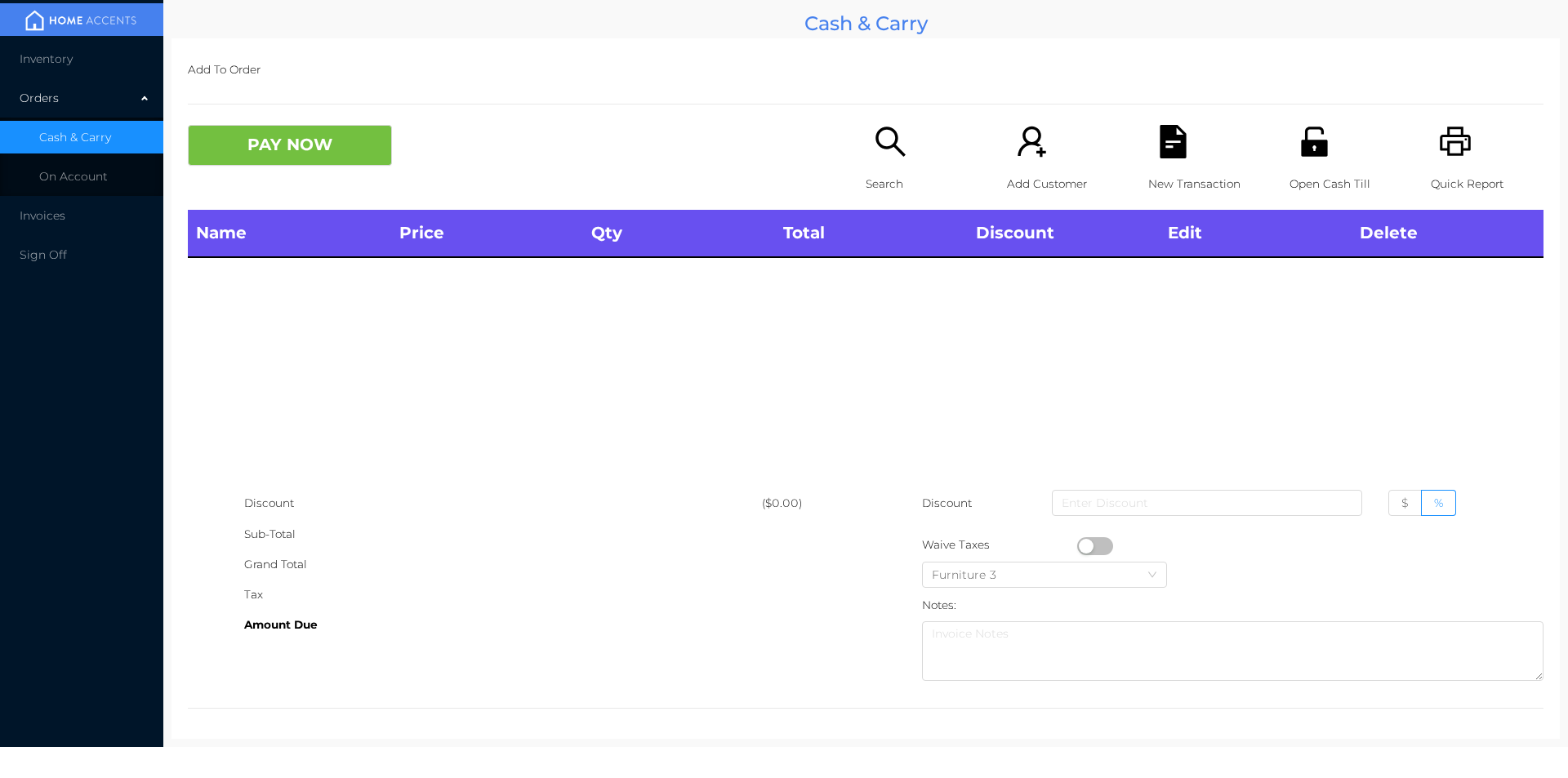
scroll to position [0, 0]
click at [1300, 157] on icon "icon: unlock" at bounding box center [1314, 142] width 34 height 34
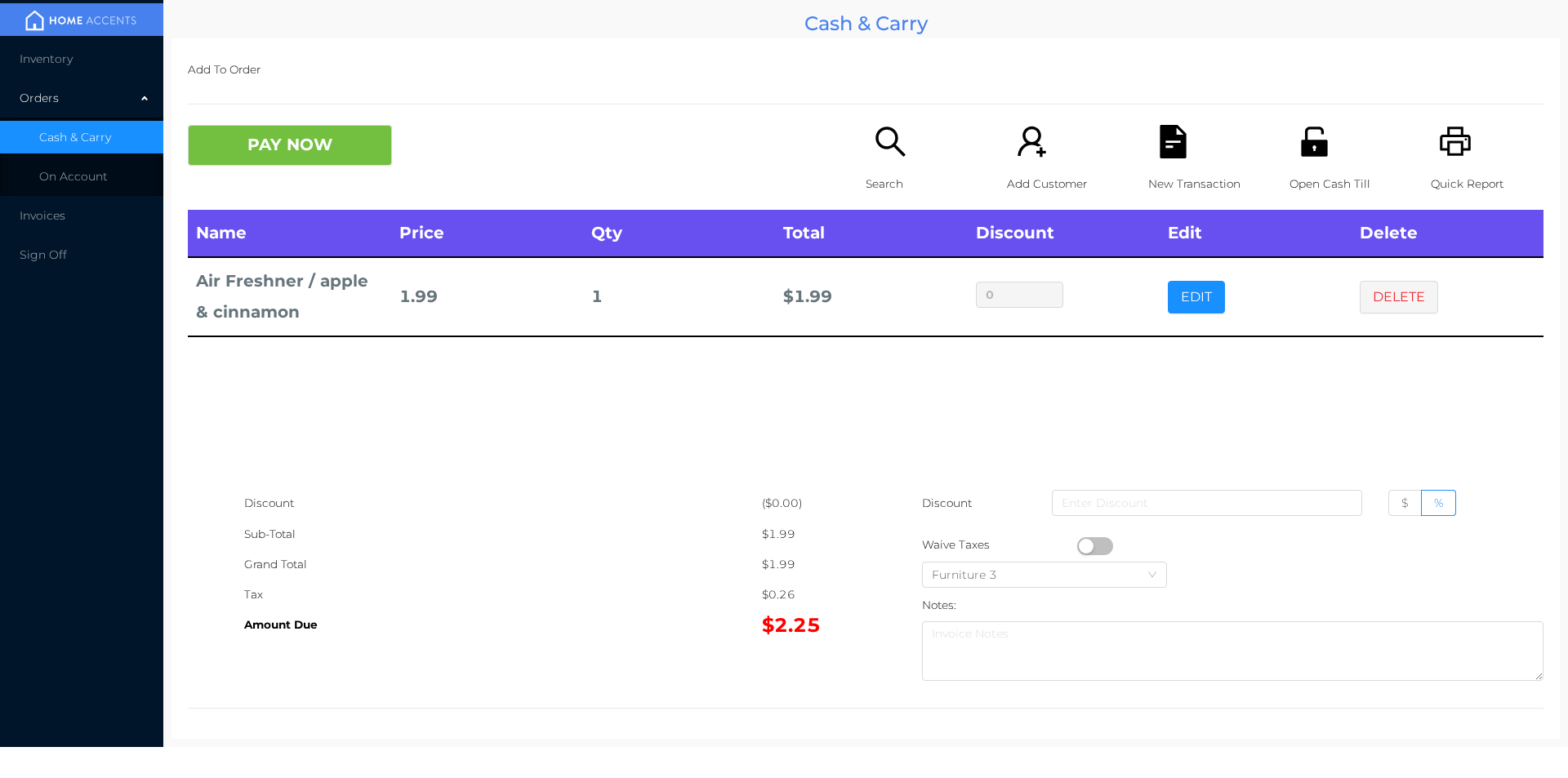
click at [900, 163] on div "Search" at bounding box center [922, 168] width 113 height 85
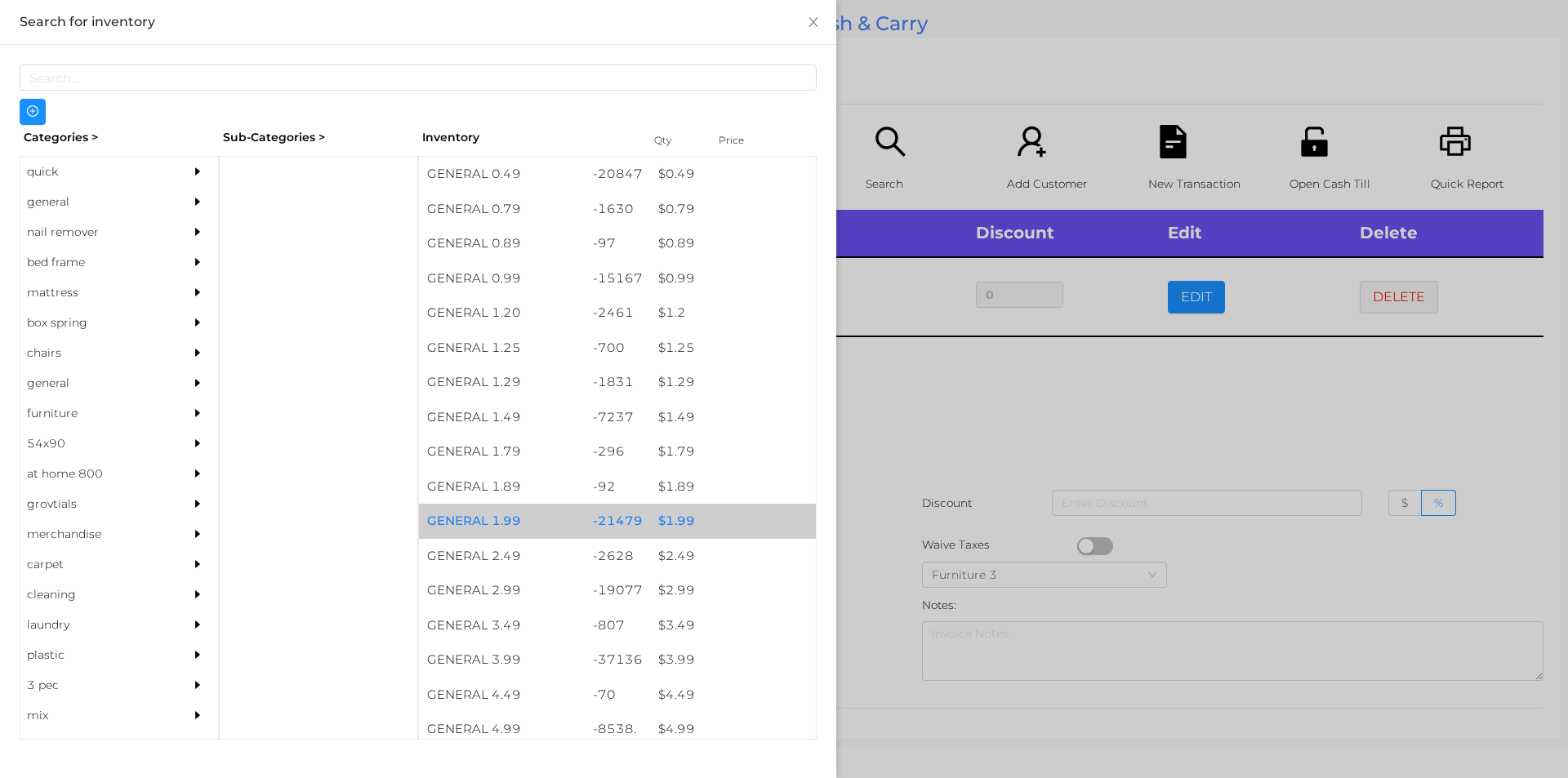
click at [688, 532] on div "$ 1.99" at bounding box center [733, 521] width 166 height 35
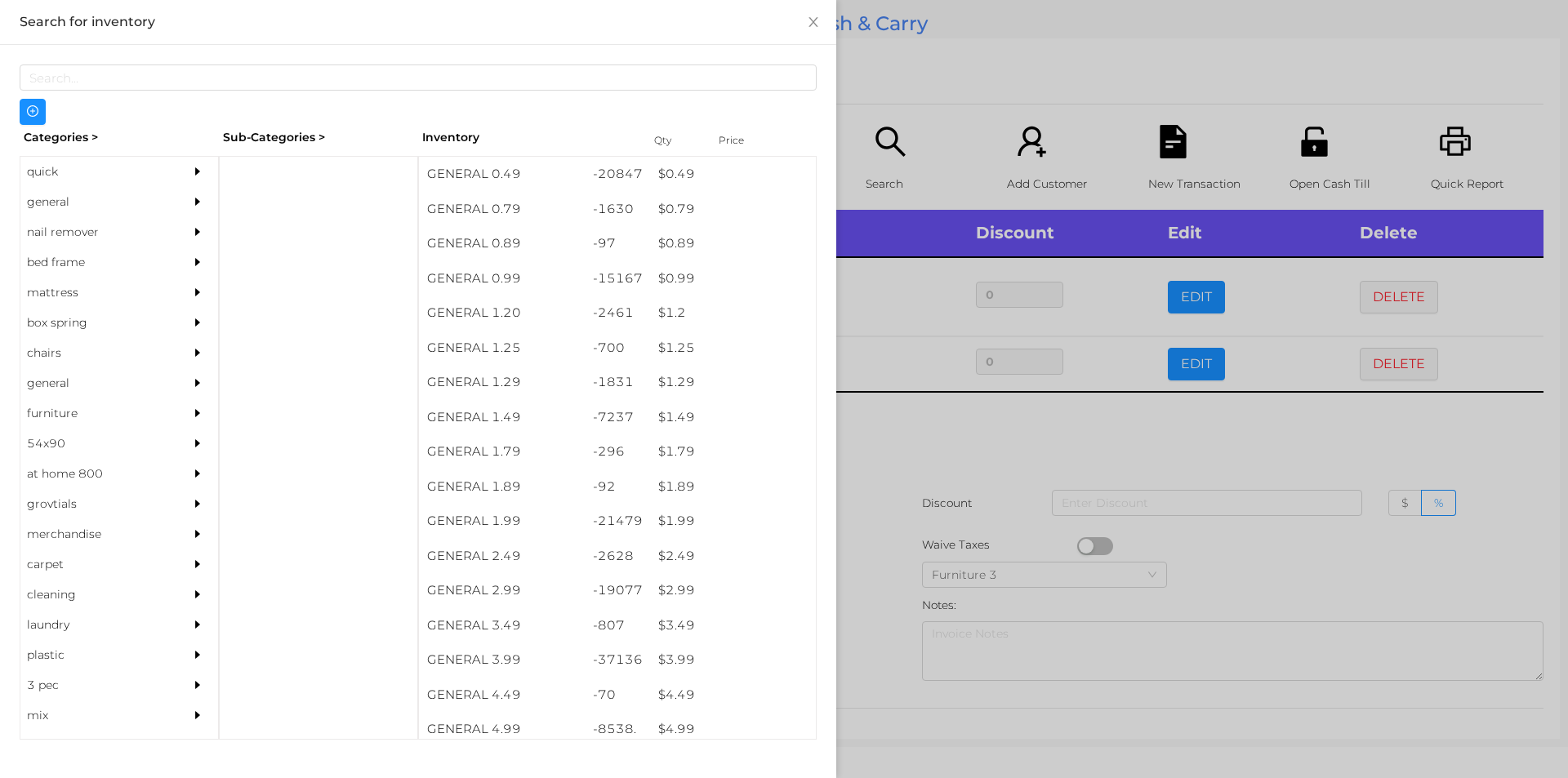
click at [876, 562] on div at bounding box center [784, 389] width 1568 height 778
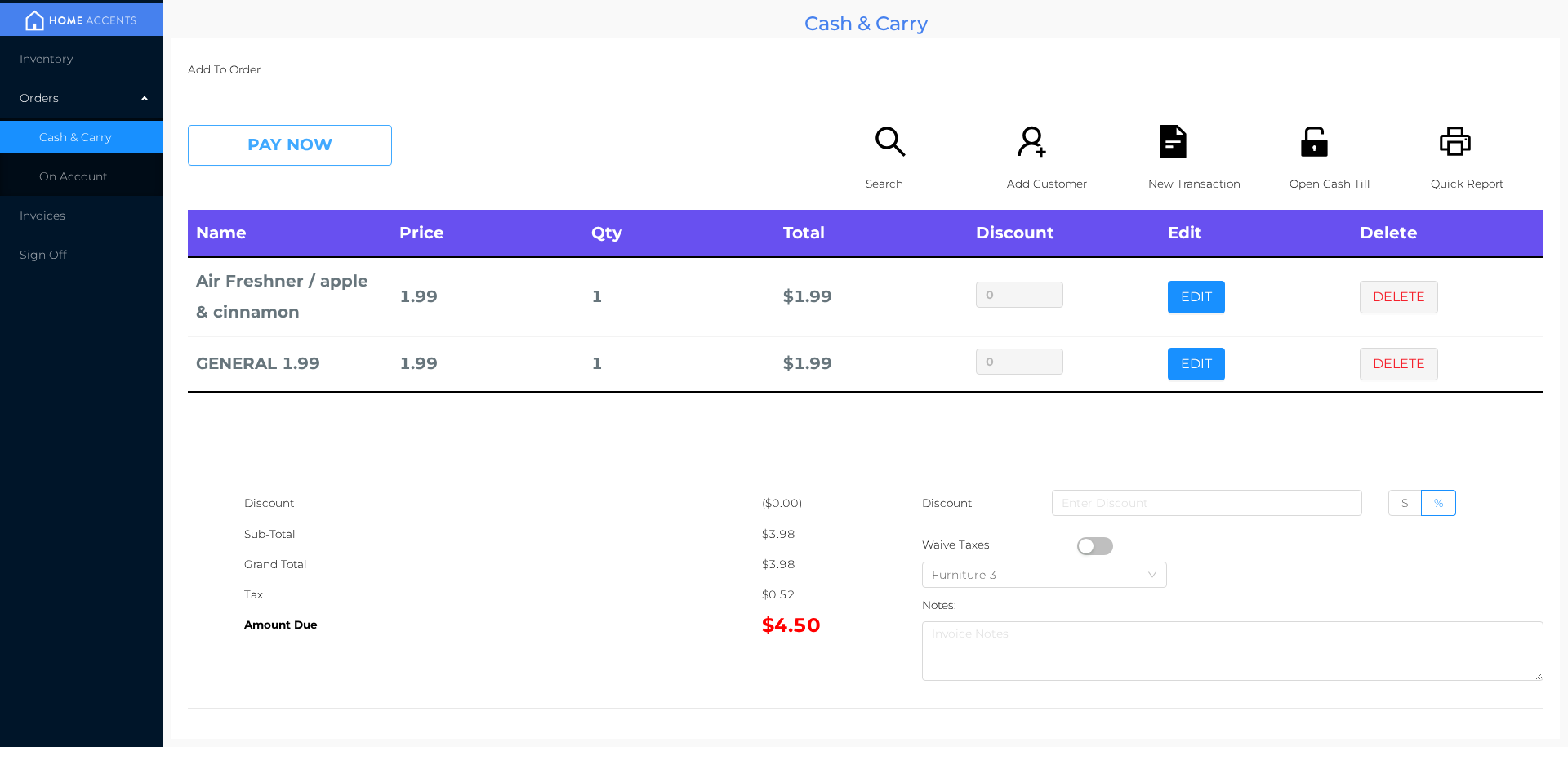
click at [321, 161] on button "PAY NOW" at bounding box center [289, 145] width 205 height 41
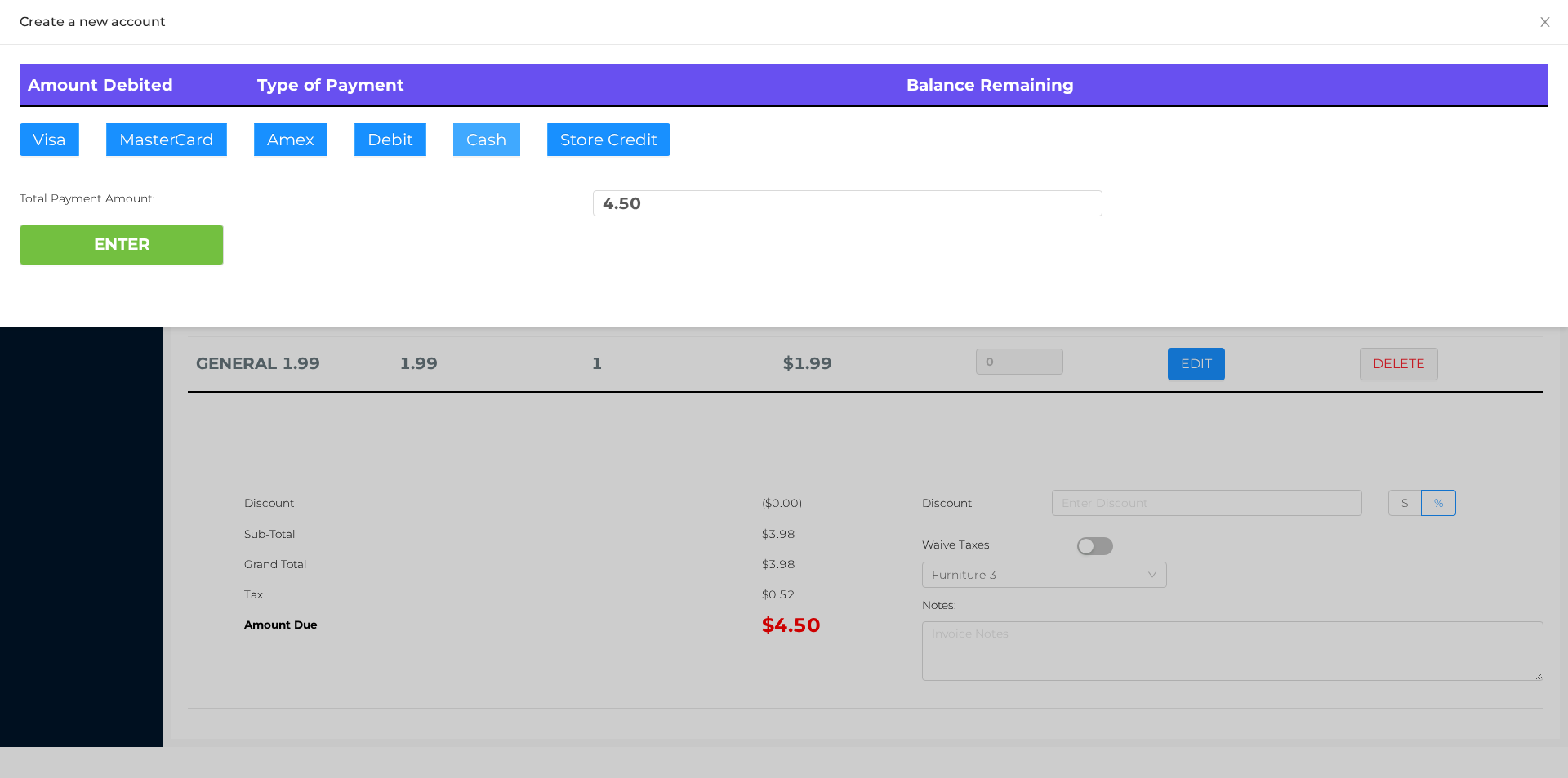
click at [474, 136] on button "Cash" at bounding box center [487, 140] width 67 height 33
type input "20."
click at [183, 244] on button "ENTER" at bounding box center [122, 244] width 205 height 41
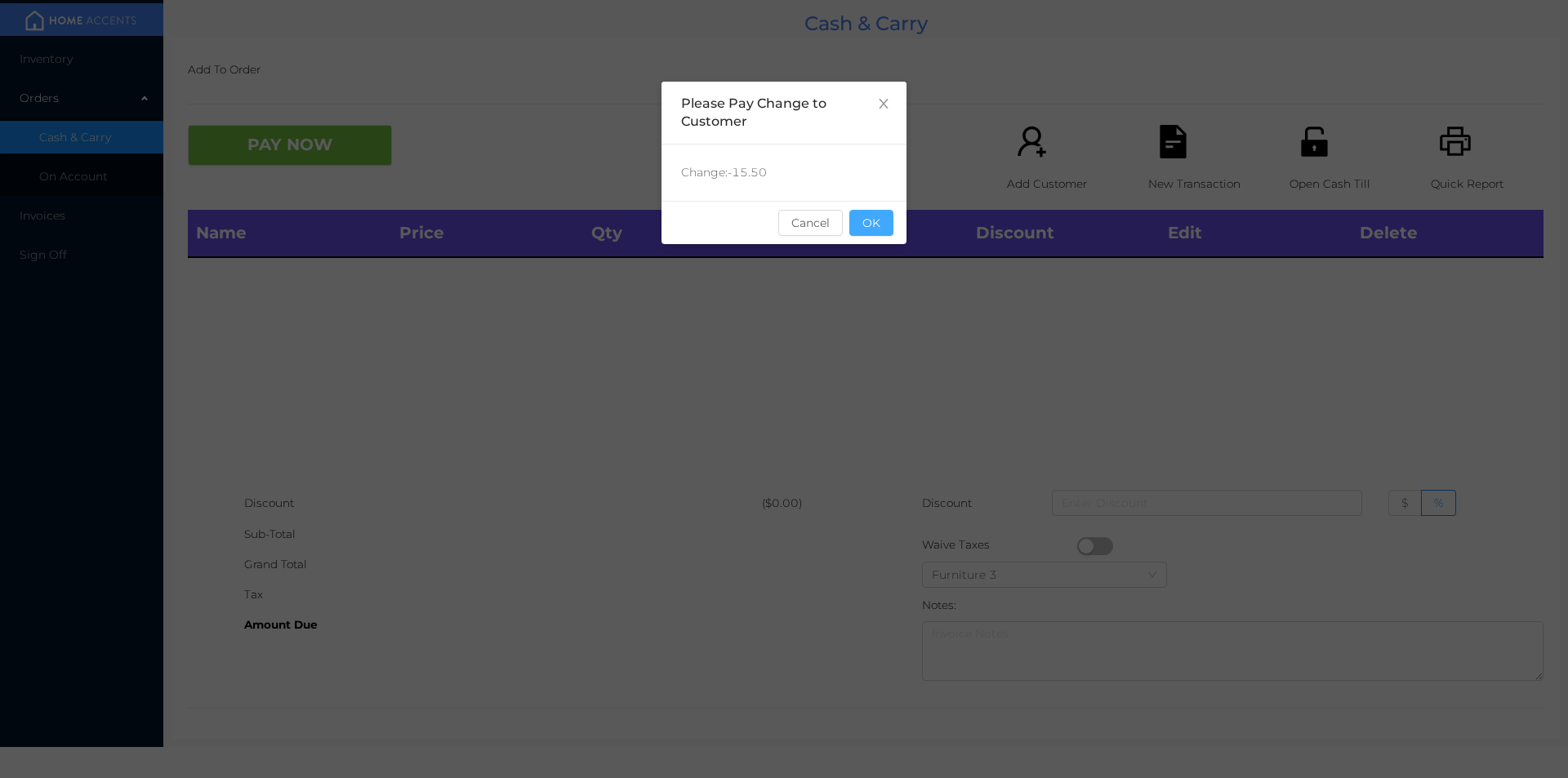
click at [892, 222] on button "OK" at bounding box center [871, 223] width 44 height 26
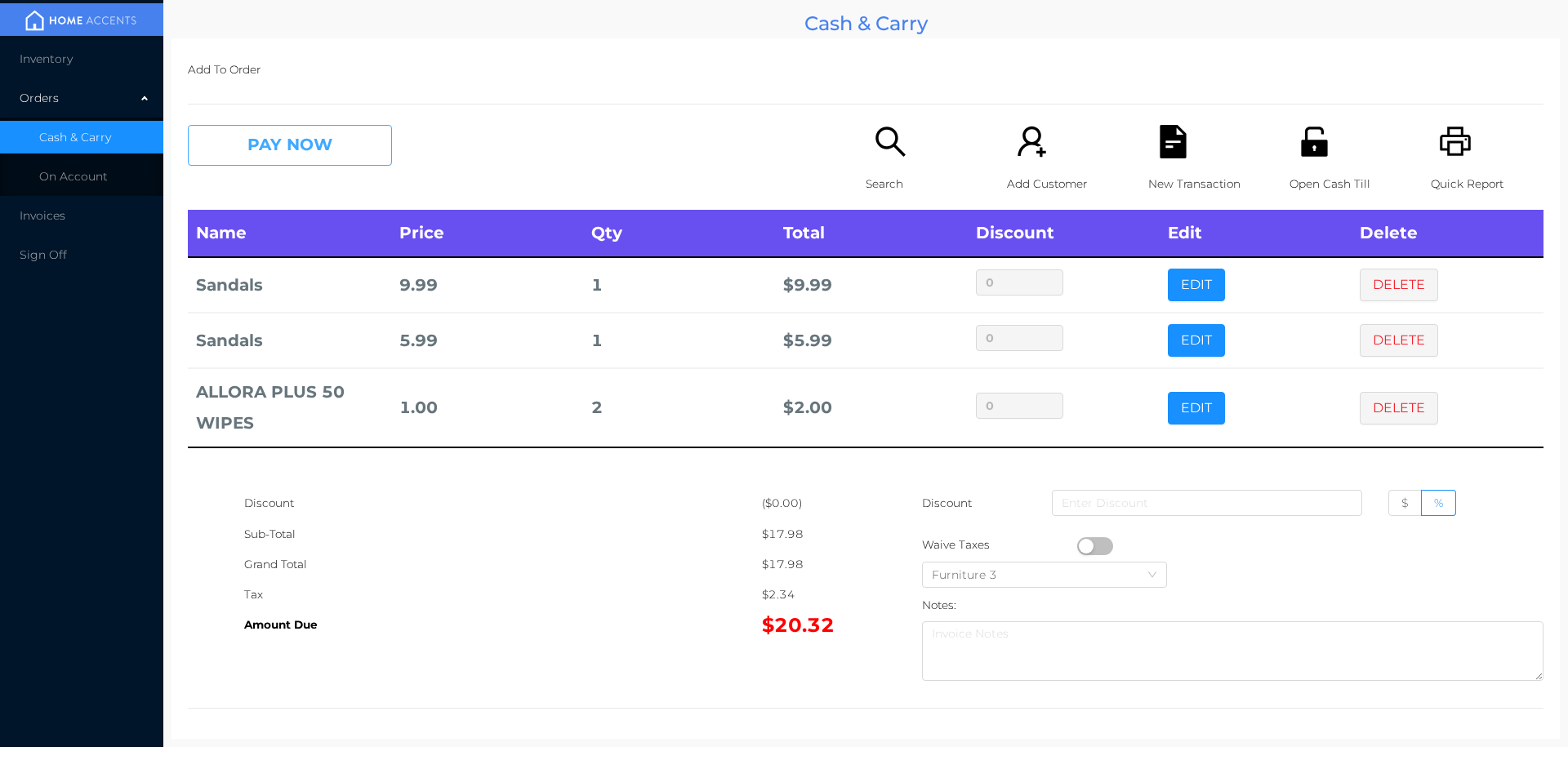
click at [316, 128] on button "PAY NOW" at bounding box center [289, 145] width 205 height 41
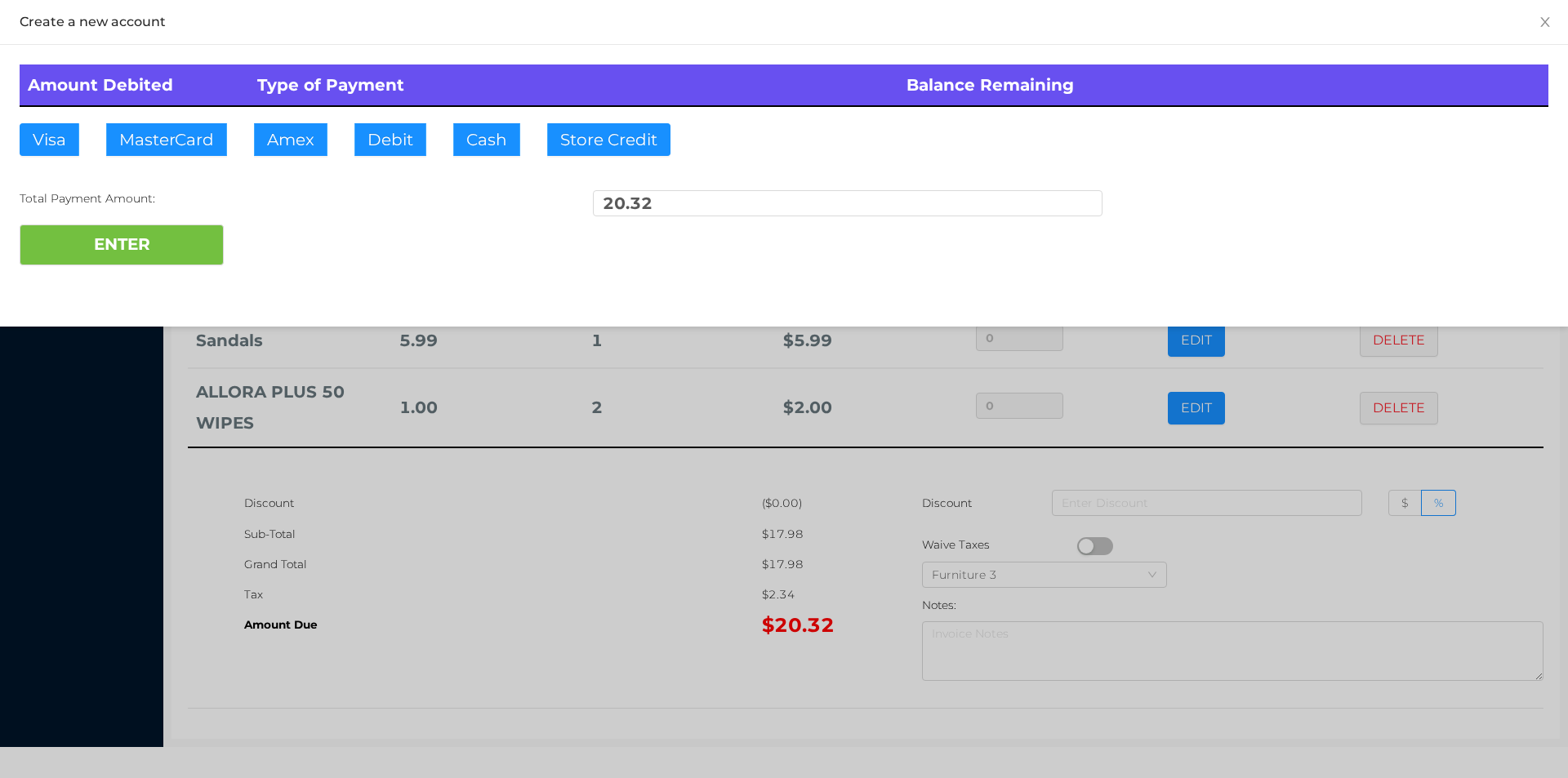
click at [279, 259] on div "ENTER" at bounding box center [784, 244] width 1528 height 41
click at [569, 591] on div at bounding box center [784, 389] width 1568 height 778
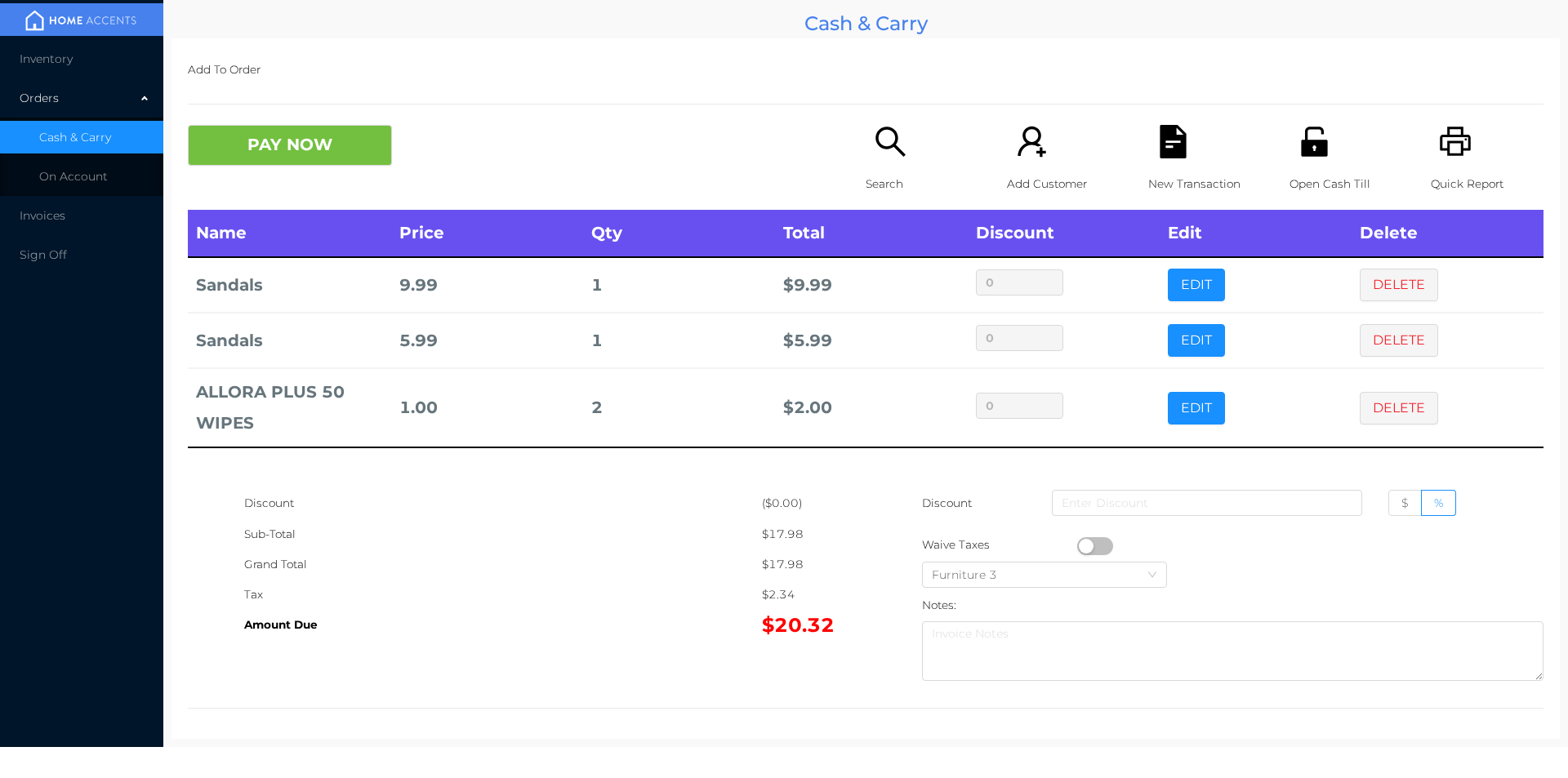
click at [1173, 168] on div "New Transaction" at bounding box center [1205, 168] width 113 height 85
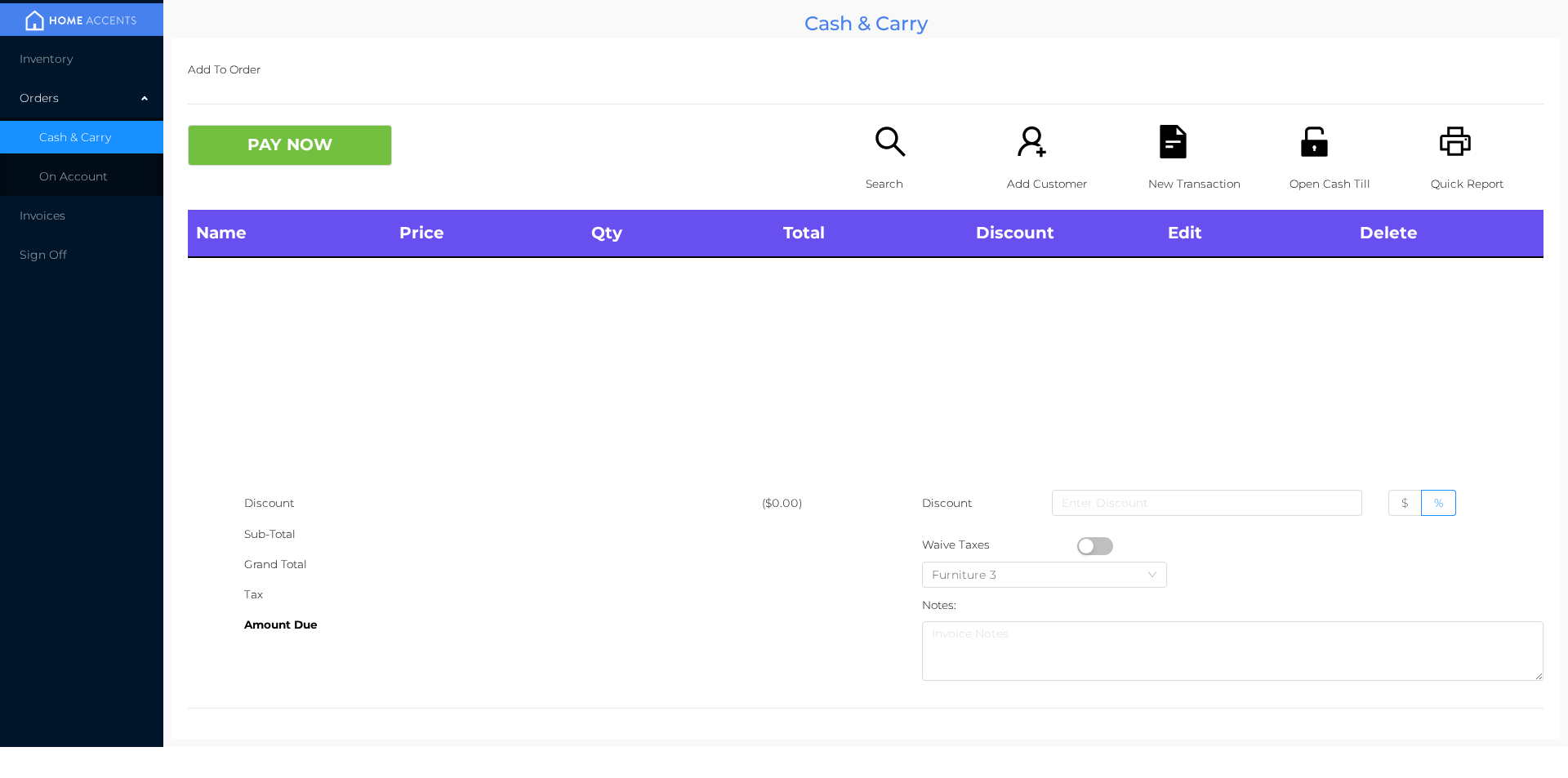
click at [881, 168] on div "Search" at bounding box center [922, 168] width 113 height 85
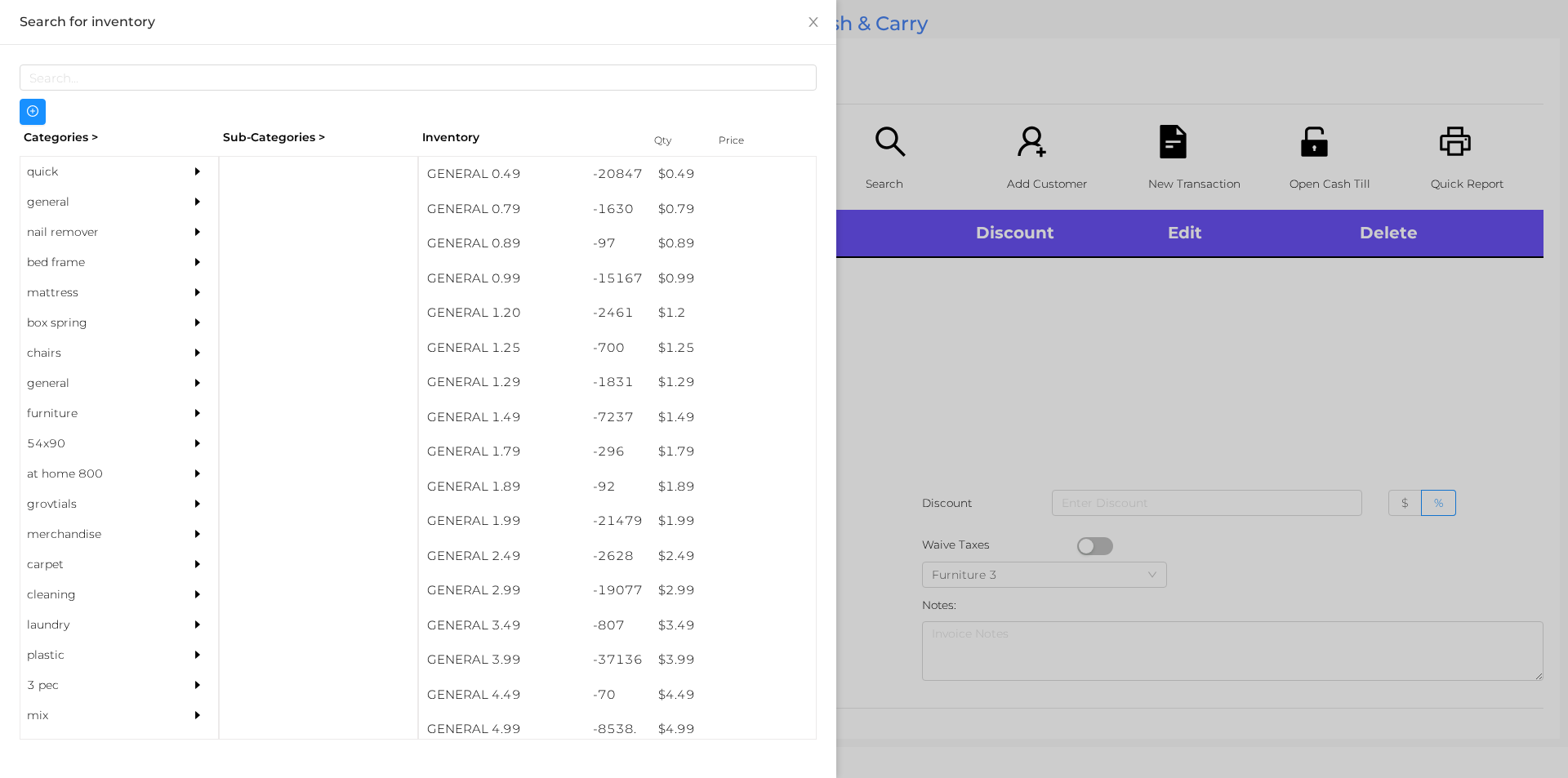
click at [57, 198] on div "general" at bounding box center [95, 202] width 149 height 30
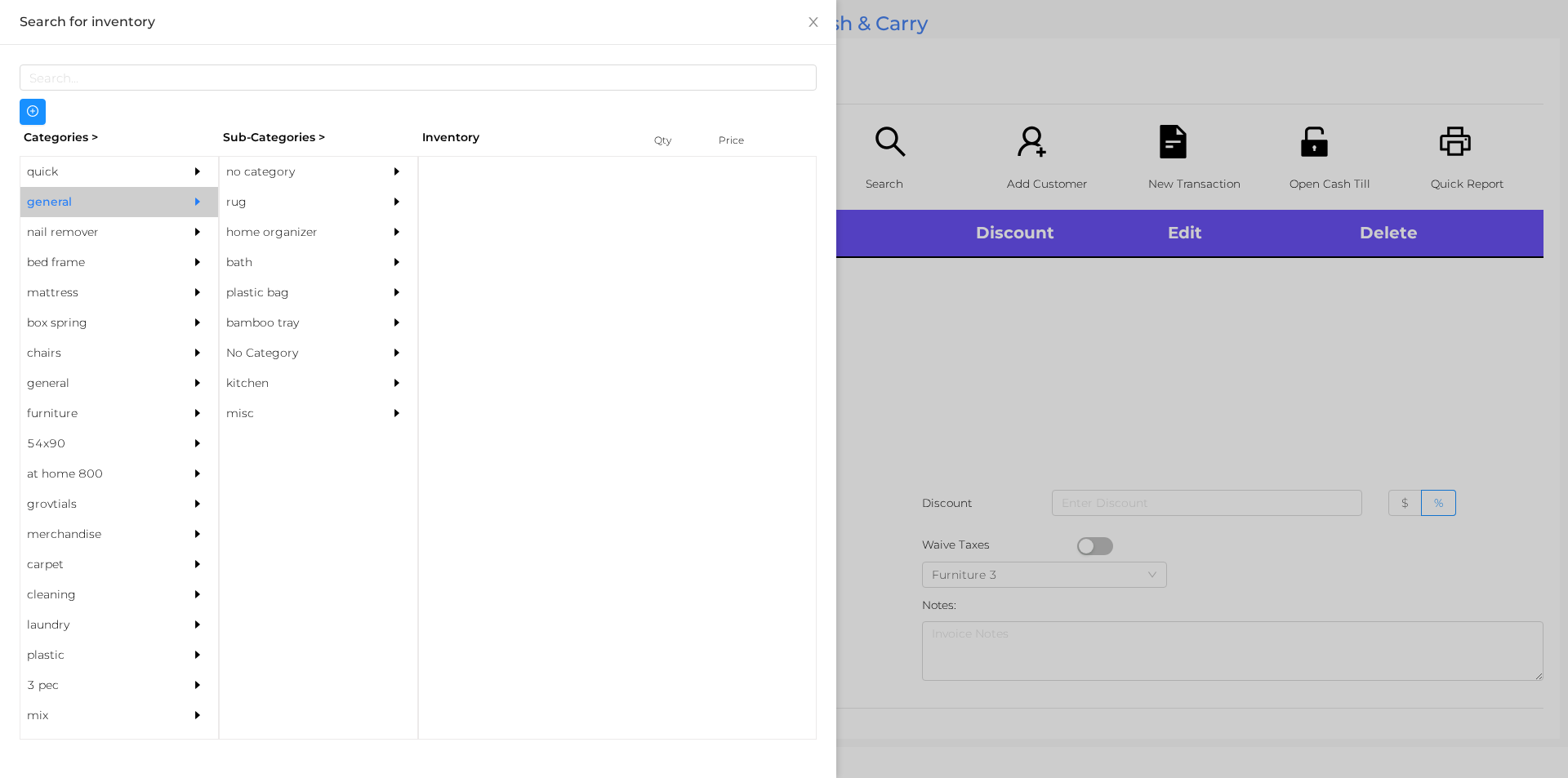
click at [269, 176] on div "no category" at bounding box center [294, 172] width 149 height 30
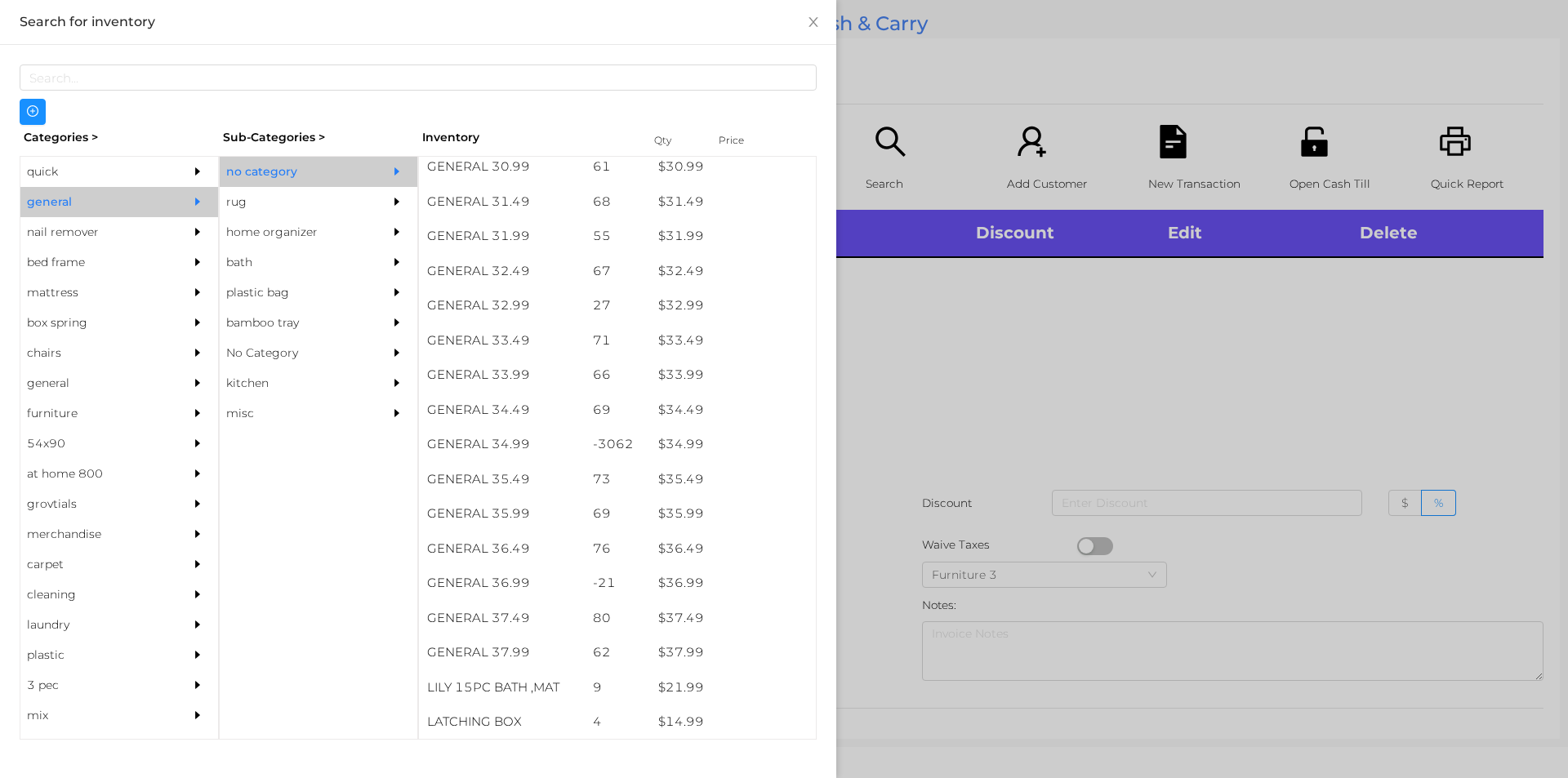
scroll to position [2530, 0]
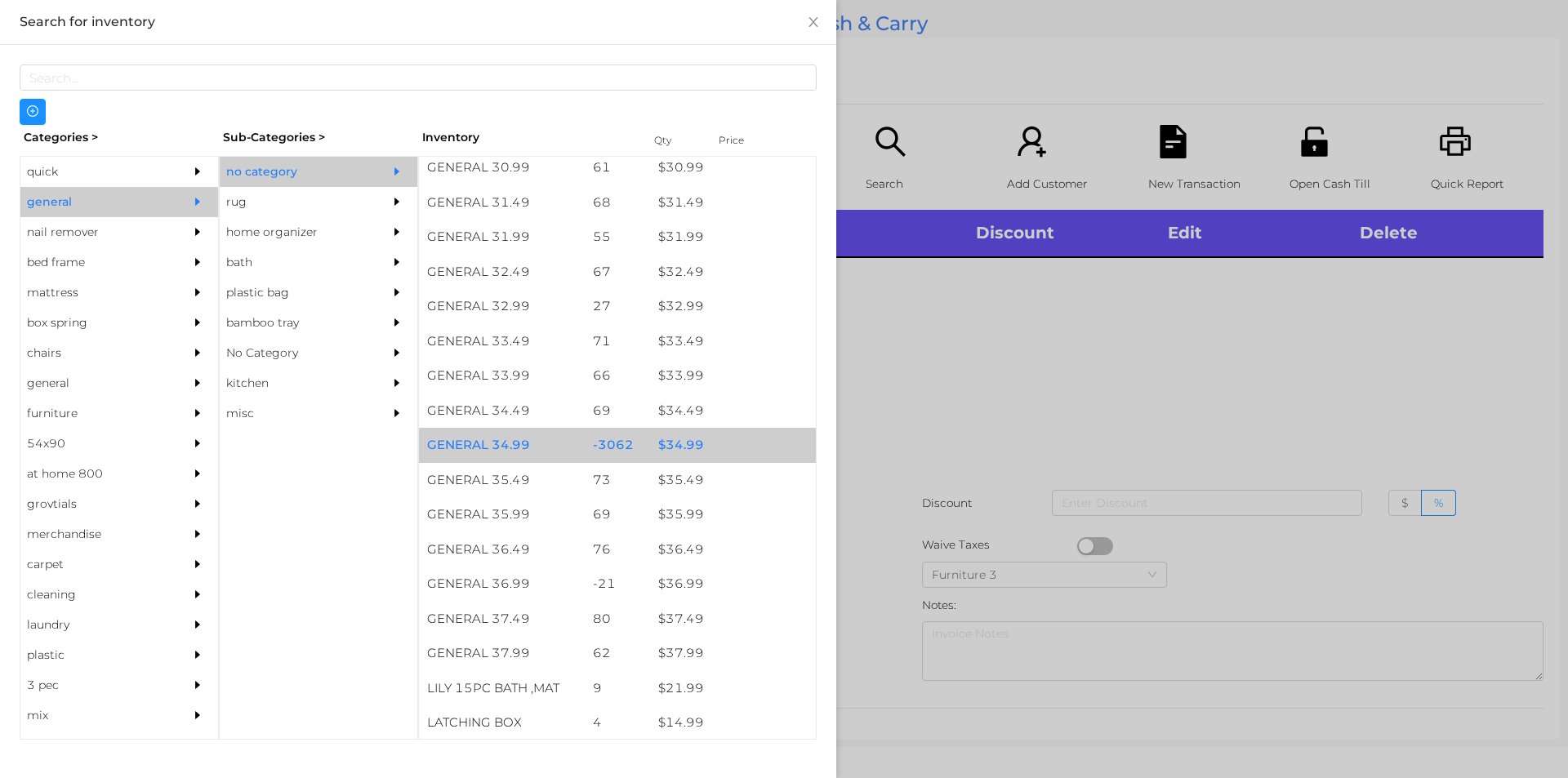
click at [668, 436] on div "$ 34.99" at bounding box center [733, 445] width 166 height 35
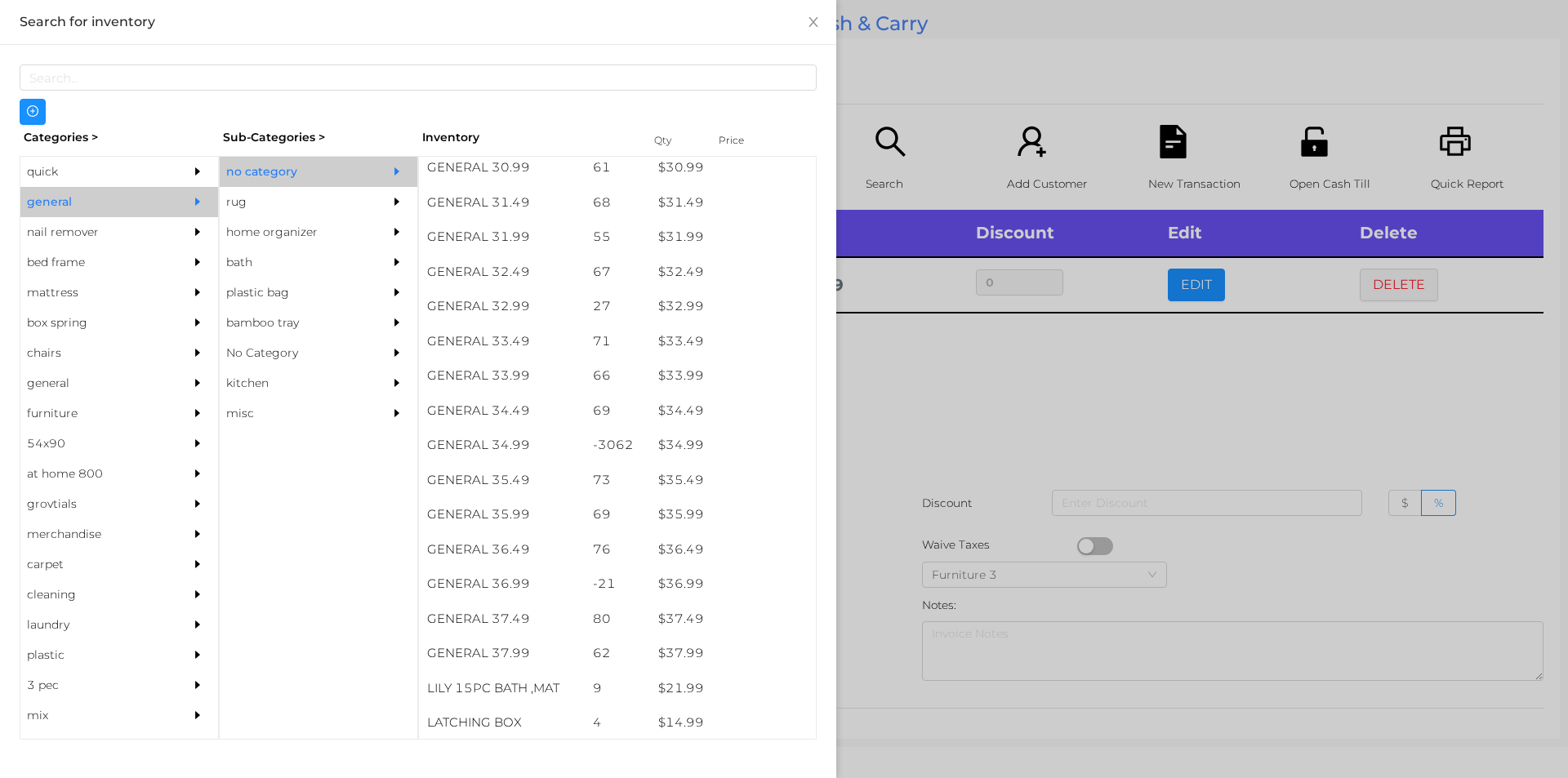
click at [913, 427] on div at bounding box center [784, 389] width 1568 height 778
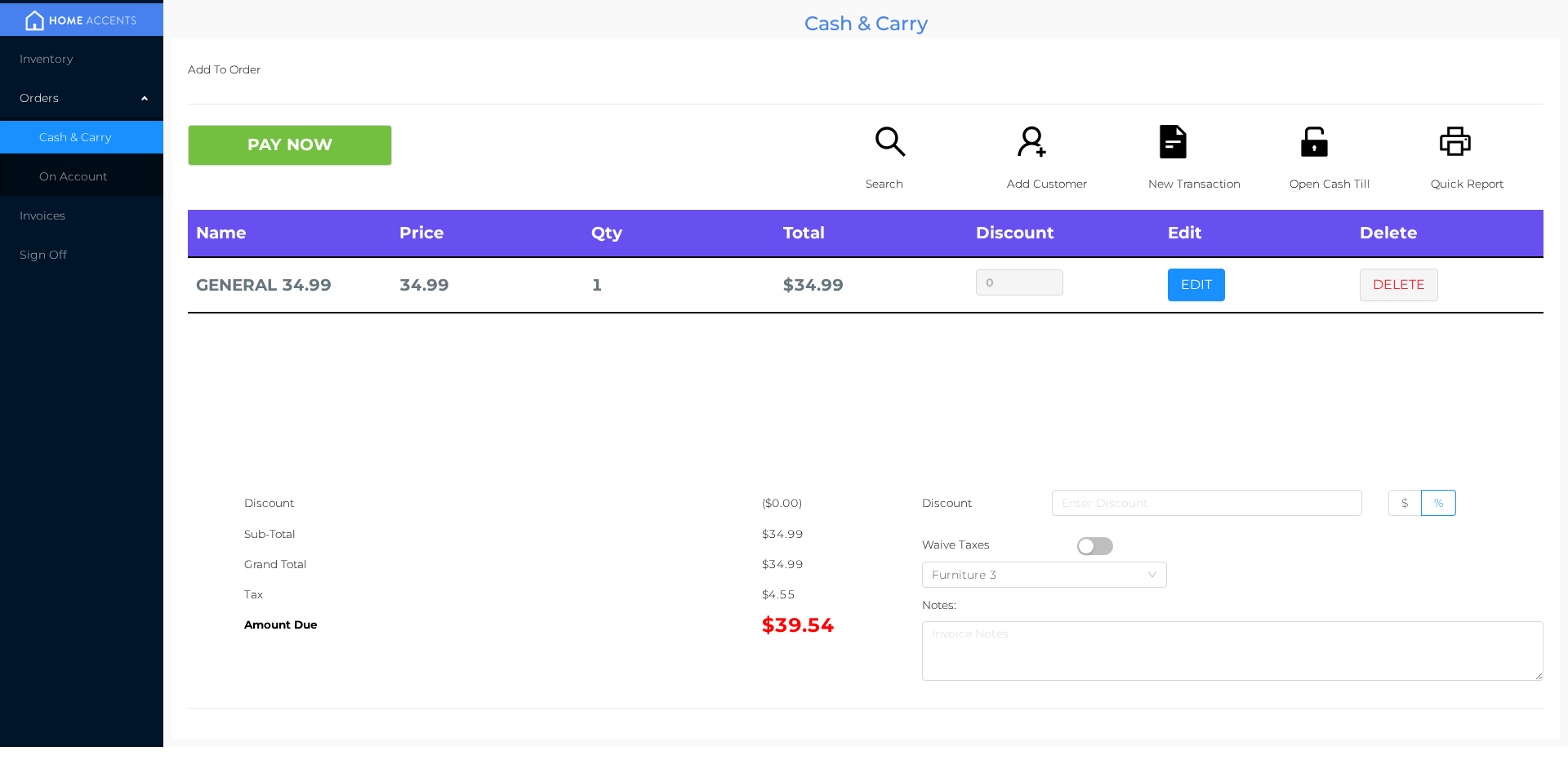
click at [302, 131] on button "PAY NOW" at bounding box center [289, 145] width 205 height 41
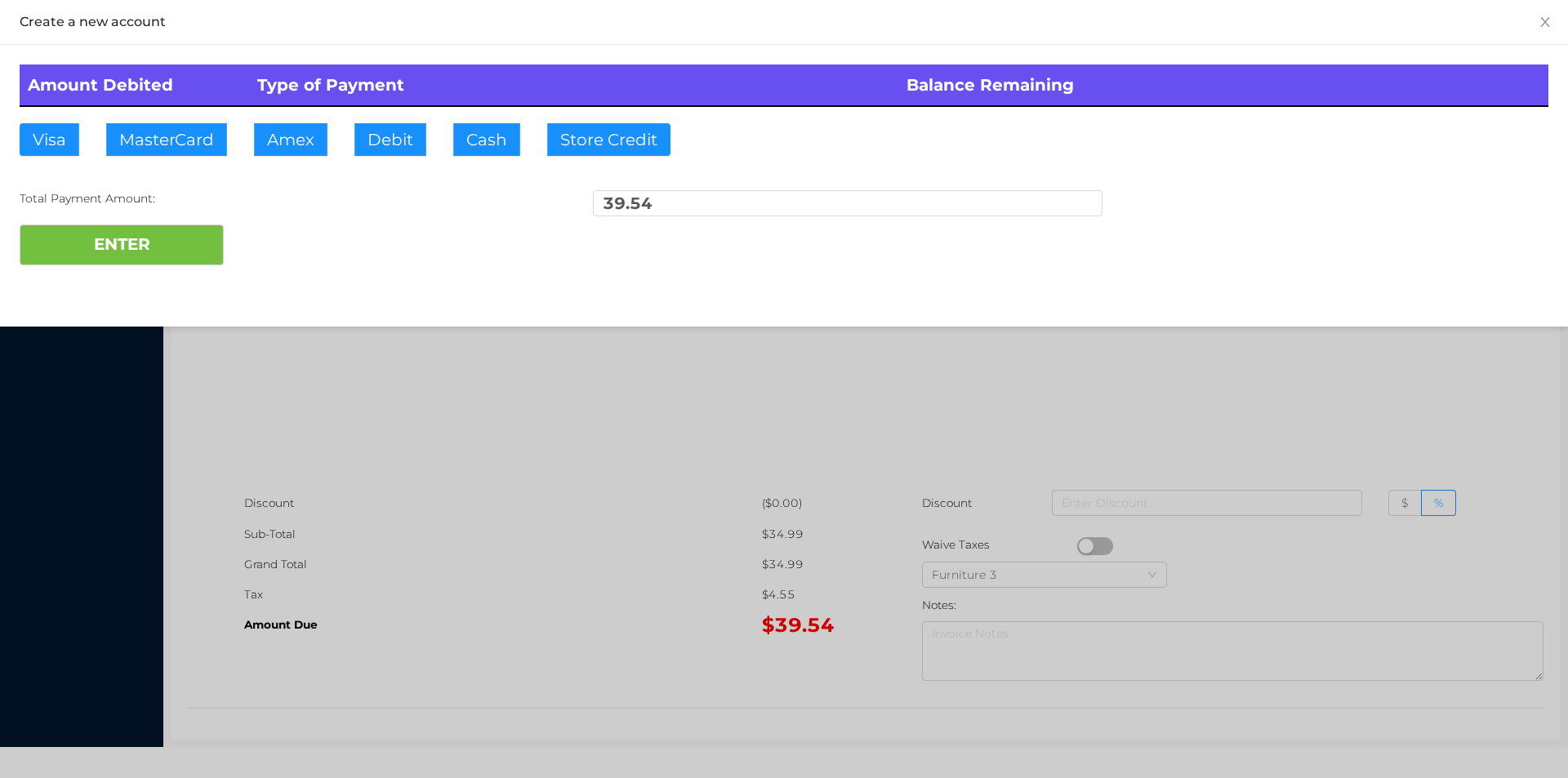
click at [289, 215] on div "Total Payment Amount: 39.54" at bounding box center [784, 207] width 1528 height 34
click at [394, 480] on div at bounding box center [784, 389] width 1568 height 778
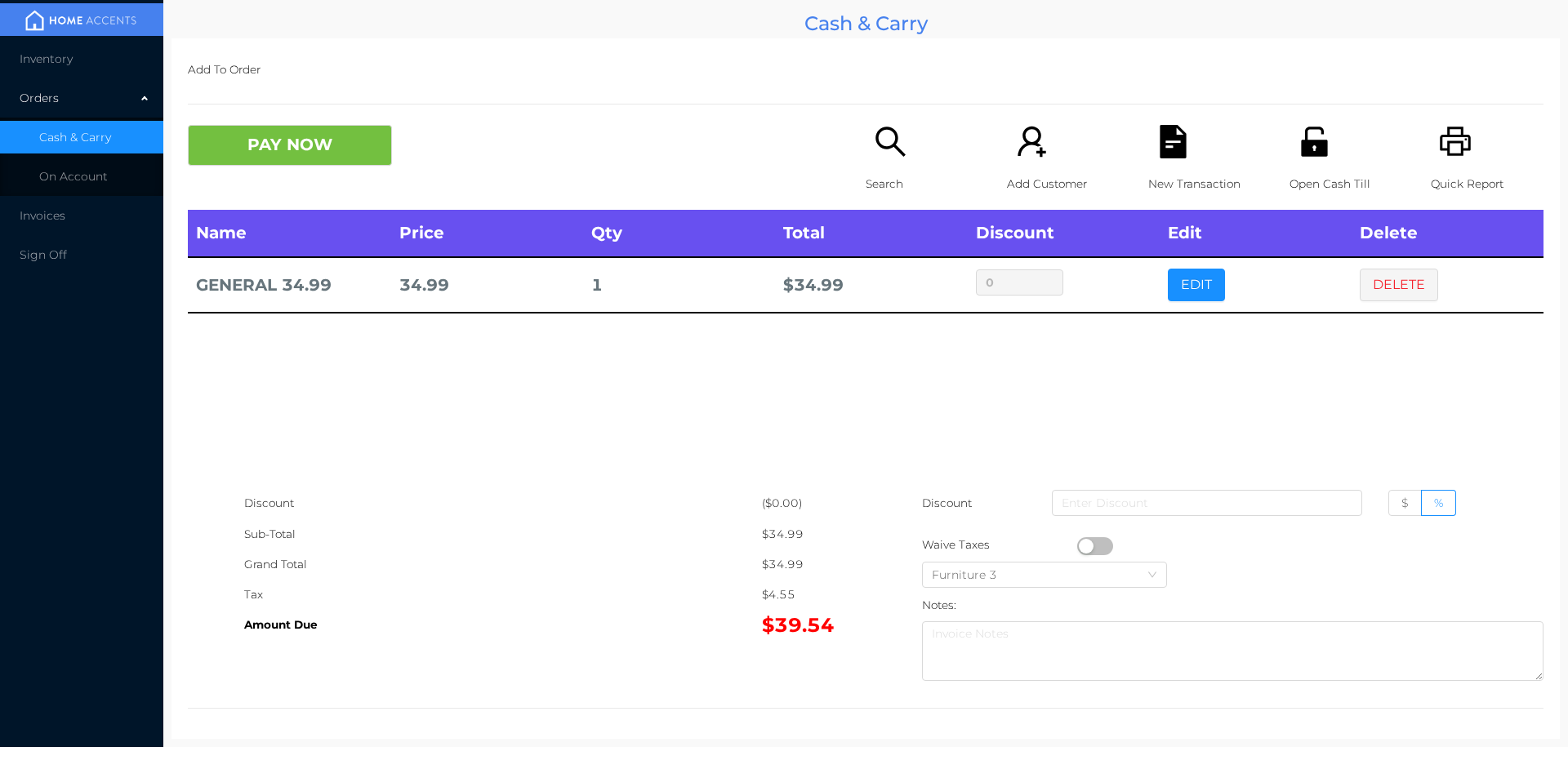
click at [1246, 424] on div "Name Price Qty Total Discount Edit Delete GENERAL 34.99 34.99 1 $ 34.99 0 EDIT …" at bounding box center [866, 349] width 1356 height 278
click at [1381, 282] on button "DELETE" at bounding box center [1398, 285] width 78 height 33
click at [1449, 143] on icon "icon: printer" at bounding box center [1455, 141] width 31 height 29
click at [355, 161] on button "PAY NOW" at bounding box center [289, 145] width 205 height 41
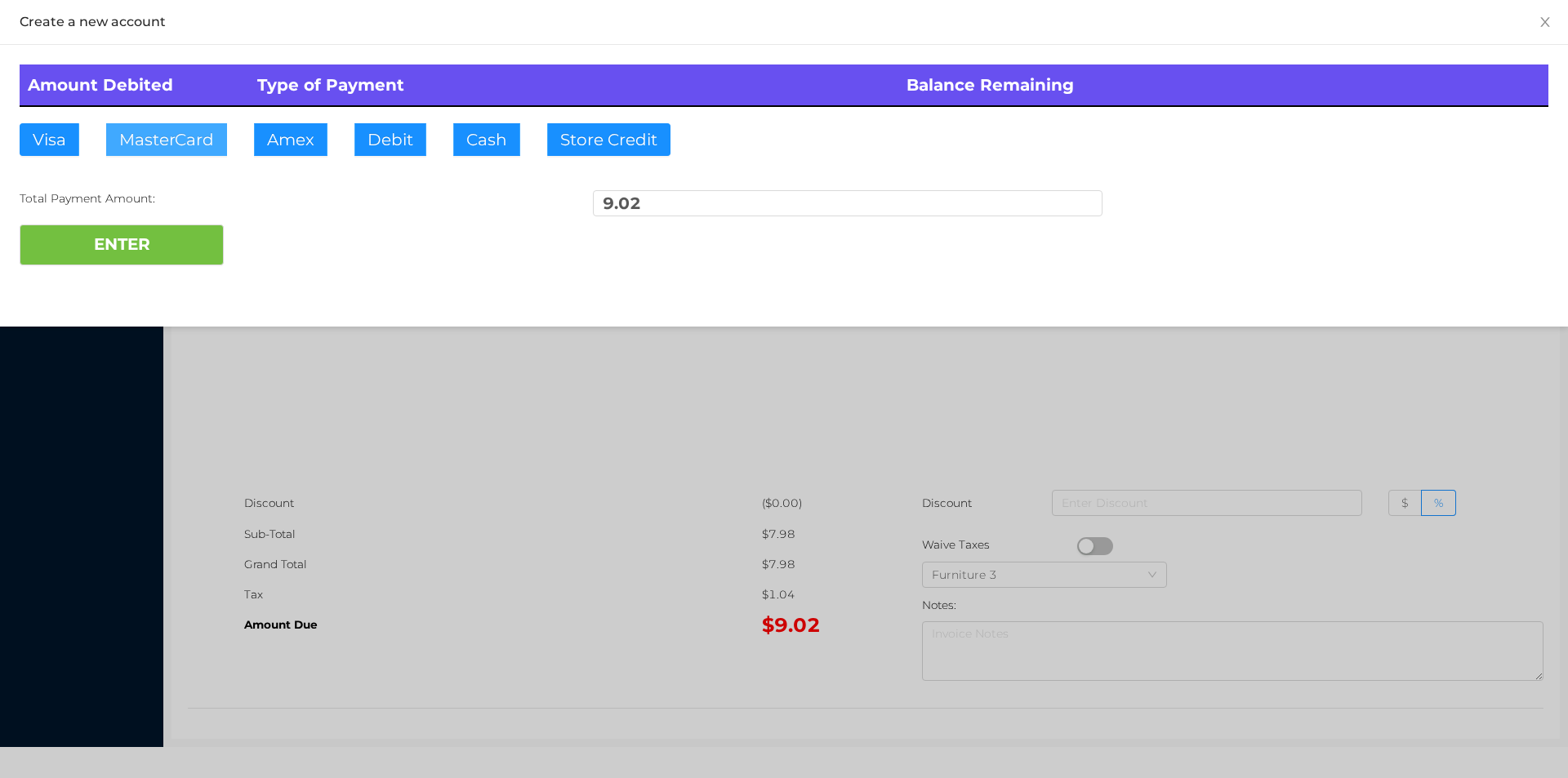
click at [174, 134] on button "MasterCard" at bounding box center [167, 140] width 121 height 33
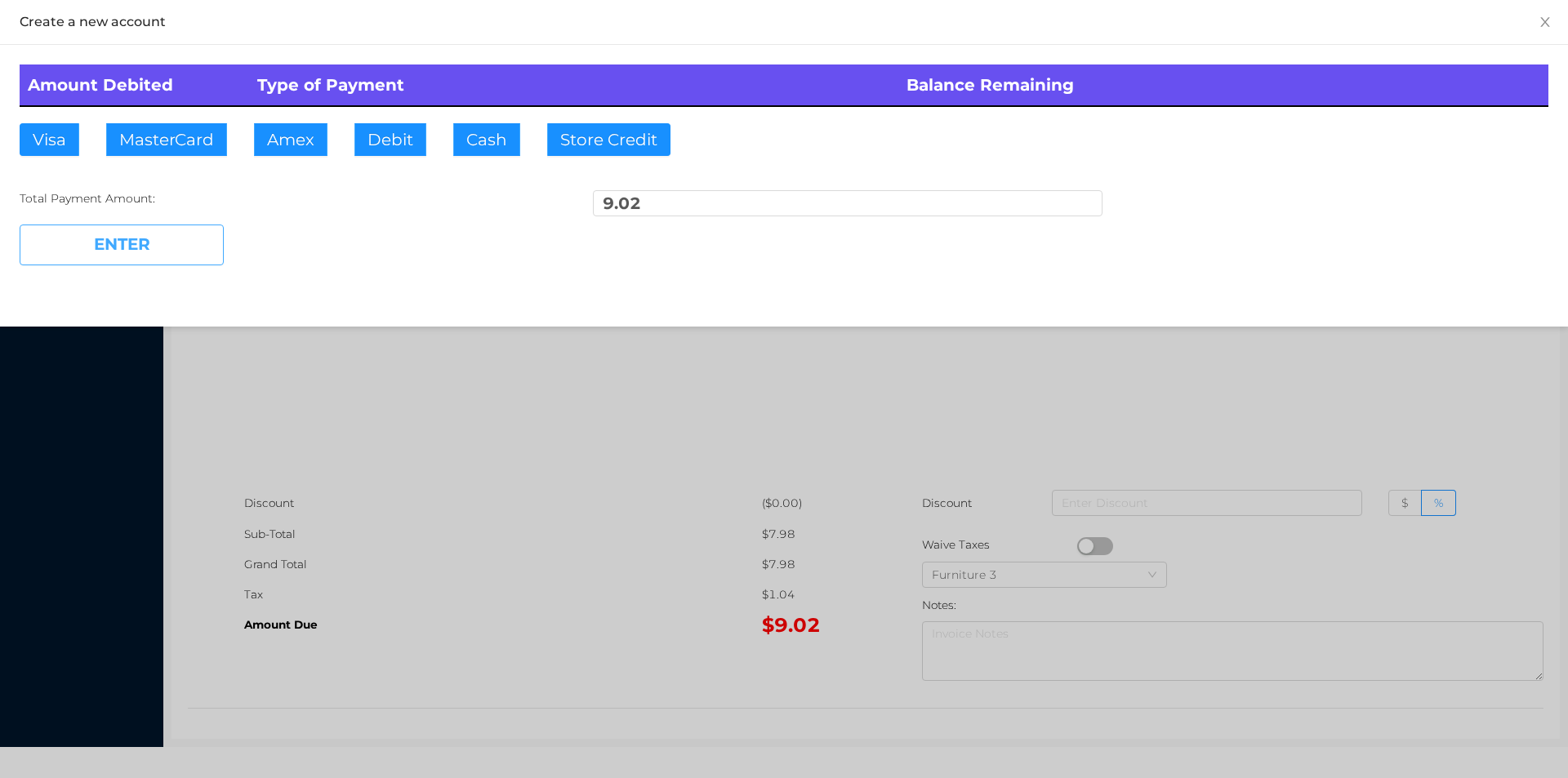
click at [169, 246] on button "ENTER" at bounding box center [122, 244] width 205 height 41
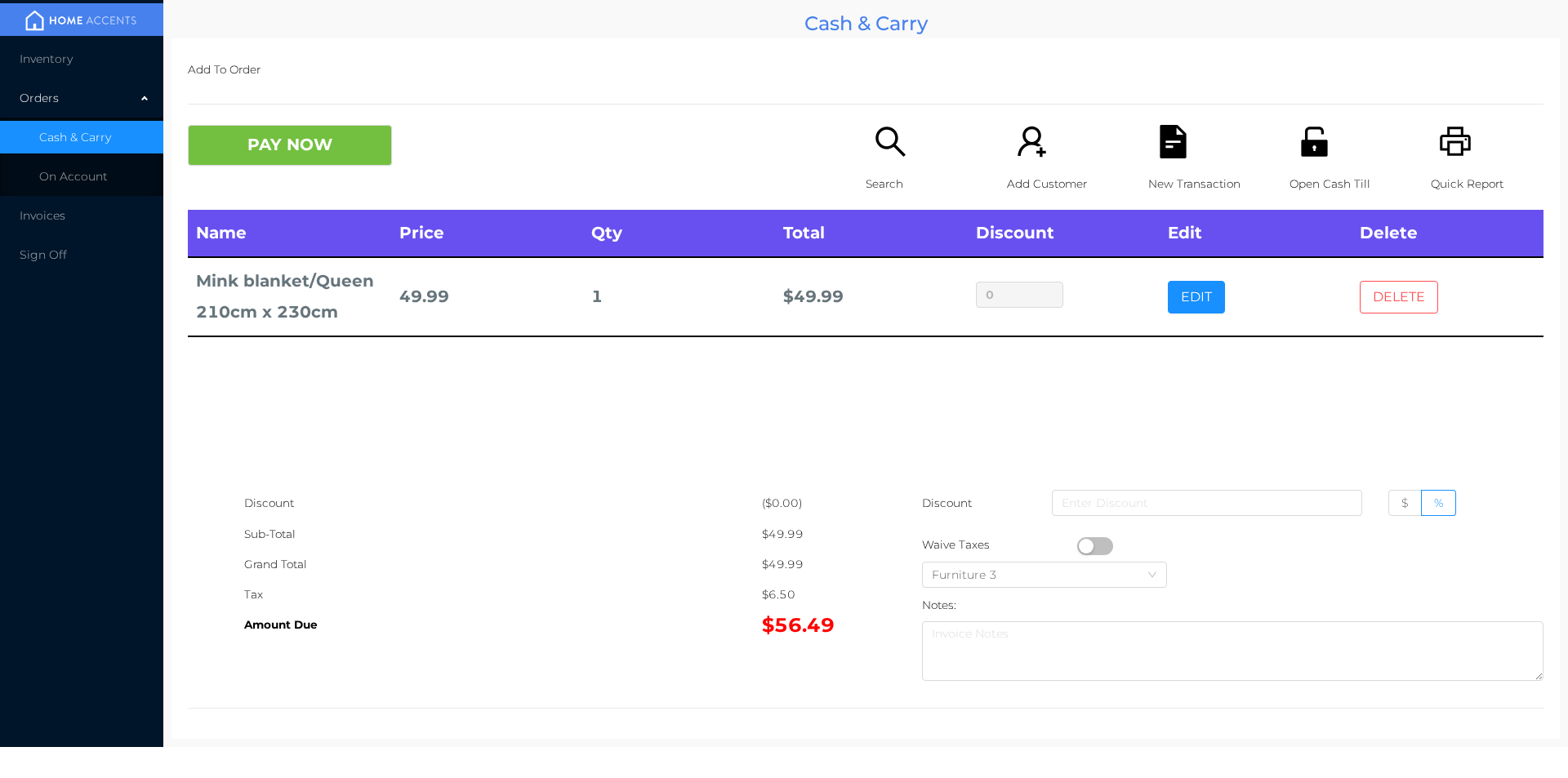
click at [1379, 297] on button "DELETE" at bounding box center [1398, 297] width 78 height 33
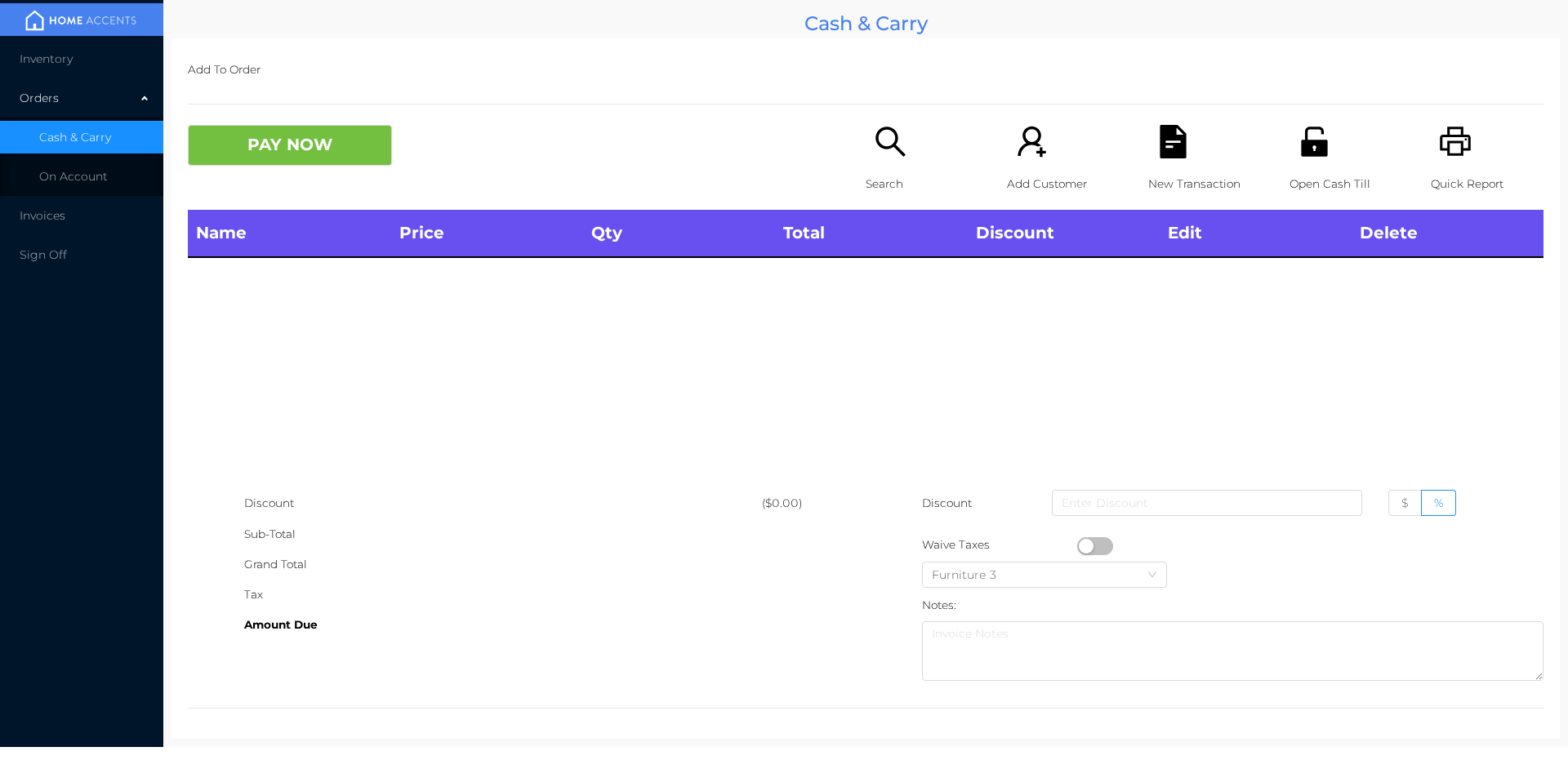
click at [866, 156] on div "Search" at bounding box center [922, 168] width 113 height 85
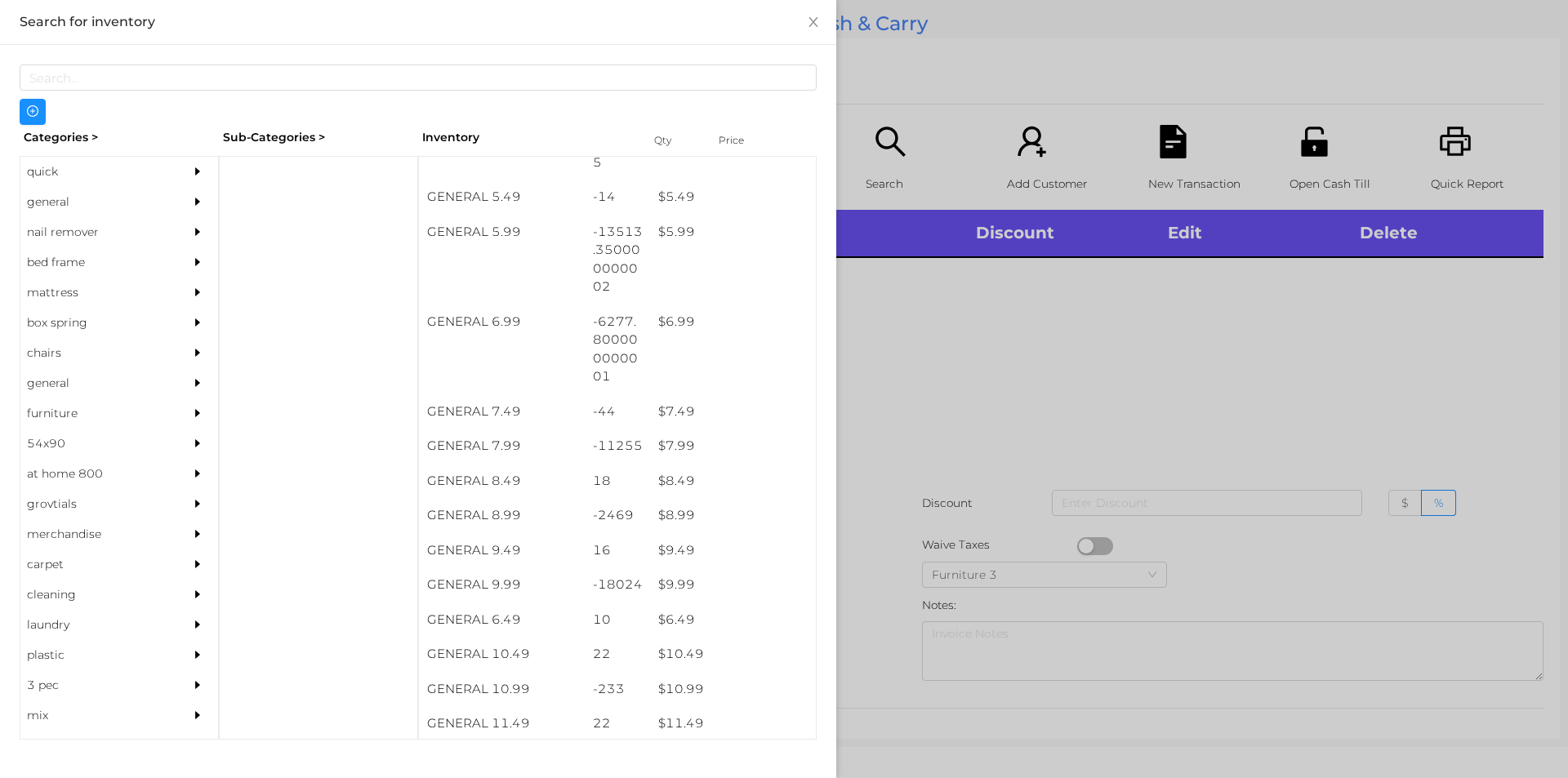
scroll to position [584, 0]
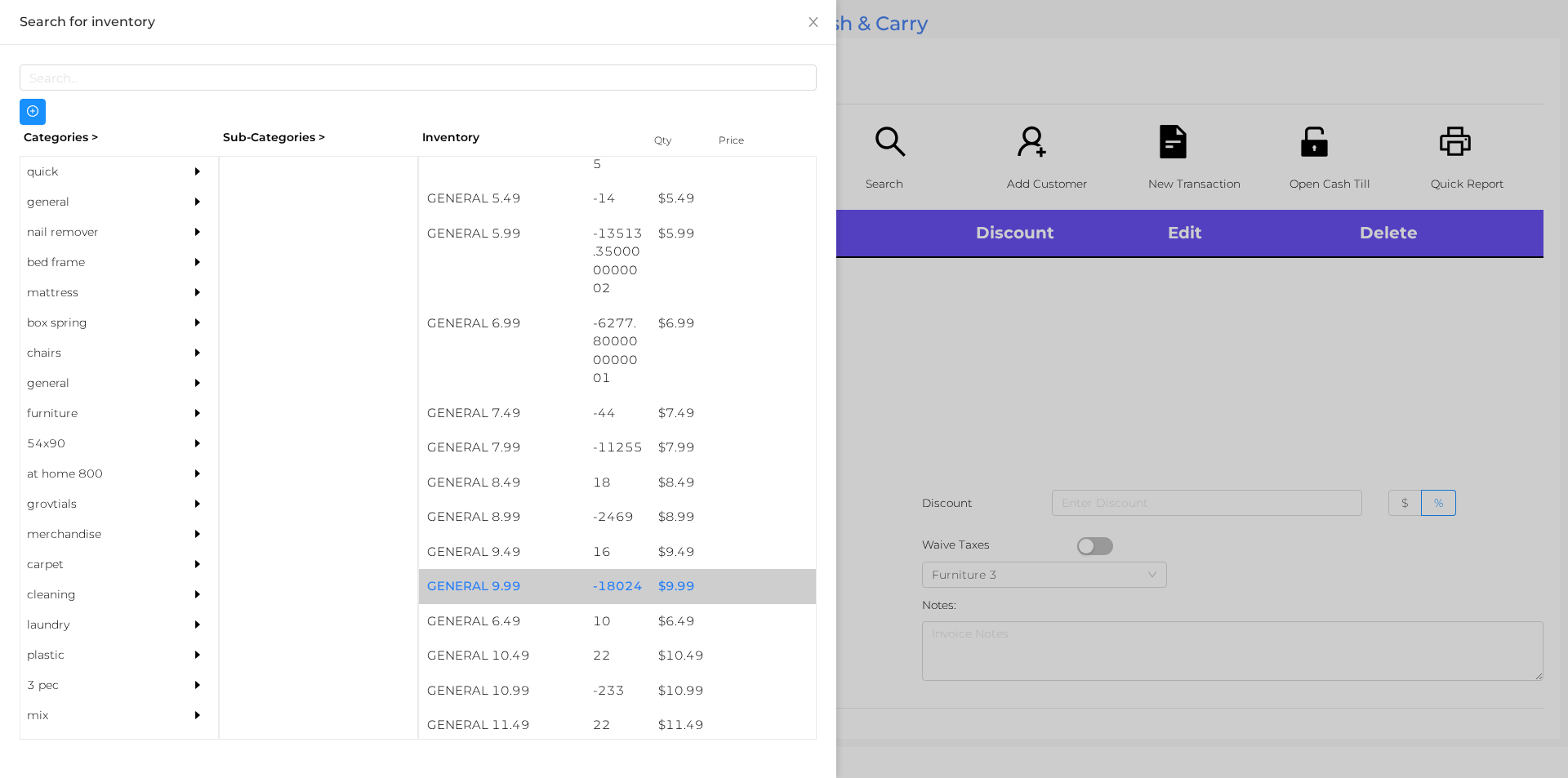
click at [669, 584] on div "$ 9.99" at bounding box center [733, 587] width 166 height 35
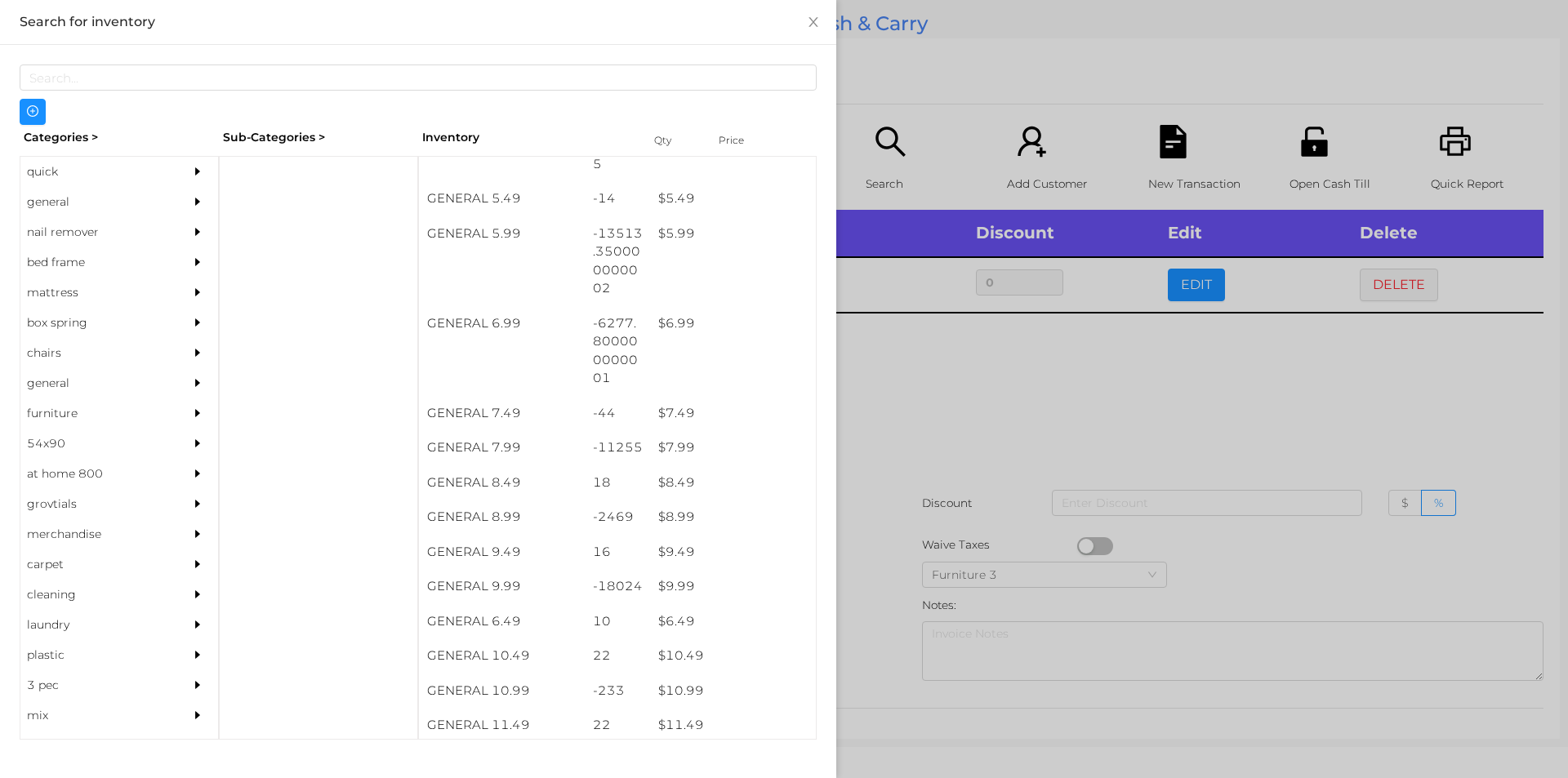
click at [888, 597] on div at bounding box center [784, 389] width 1568 height 778
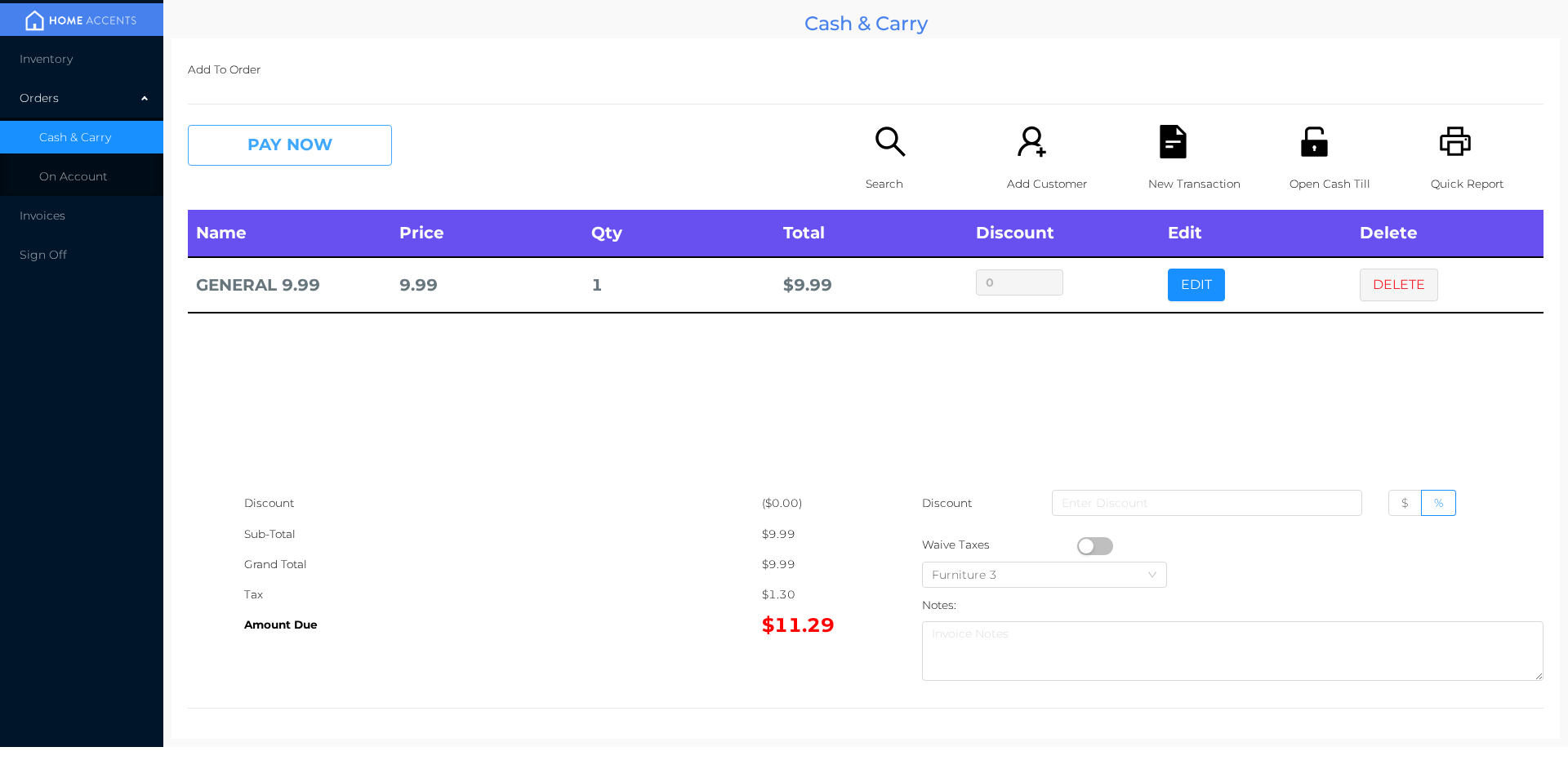
click at [272, 147] on button "PAY NOW" at bounding box center [289, 145] width 205 height 41
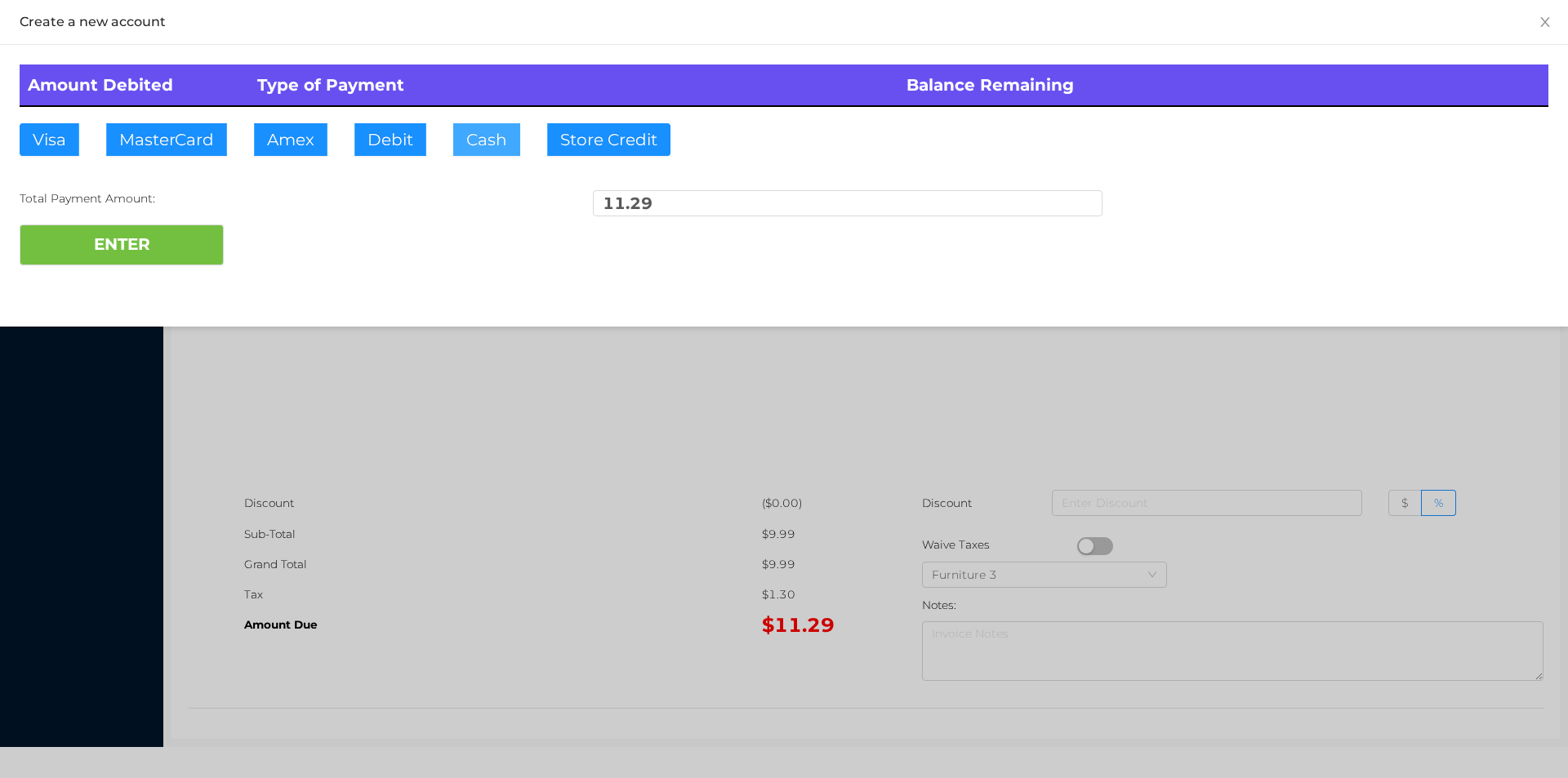
click at [467, 146] on button "Cash" at bounding box center [487, 140] width 67 height 33
type input "50."
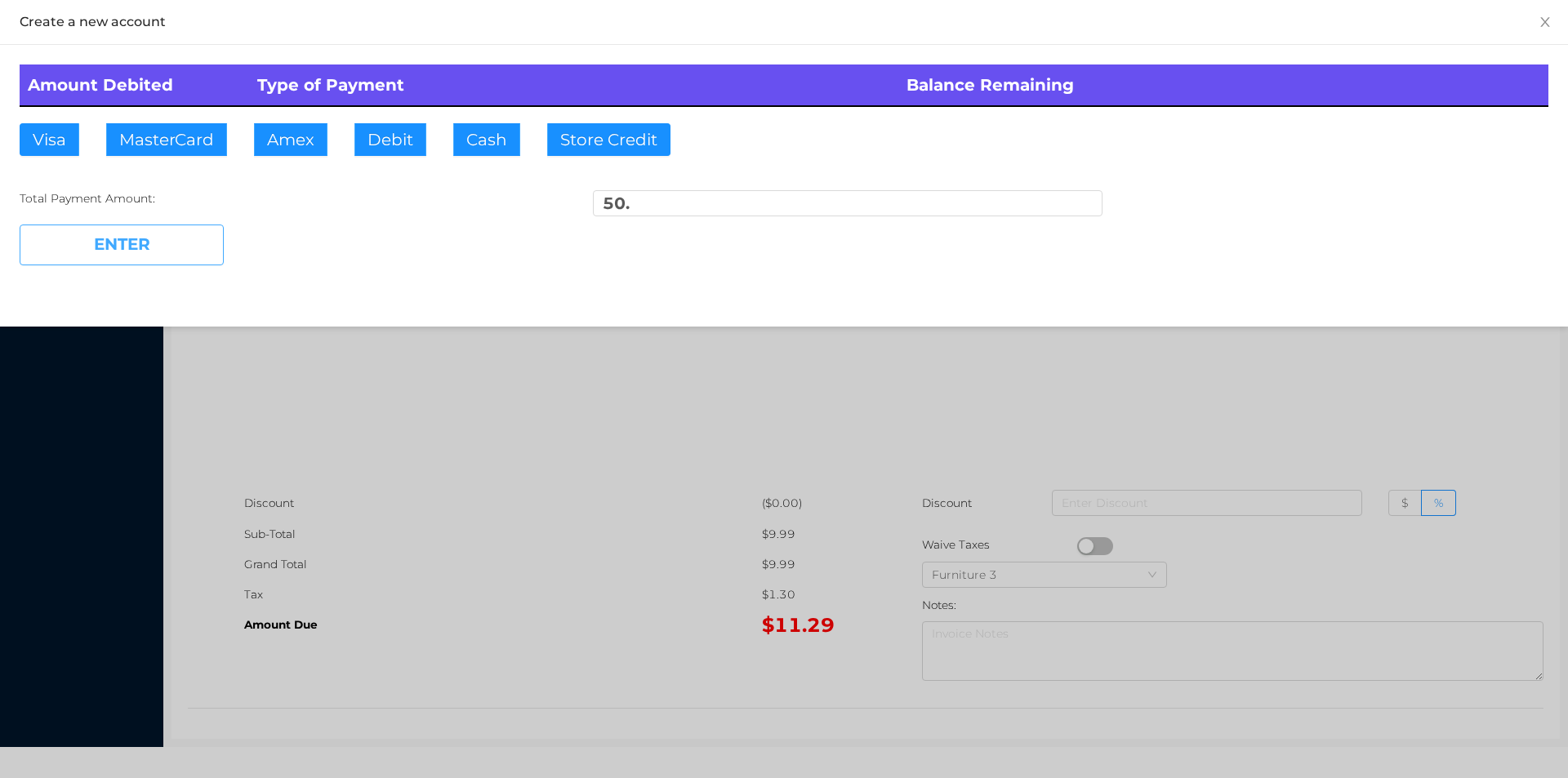
click at [157, 231] on button "ENTER" at bounding box center [122, 244] width 205 height 41
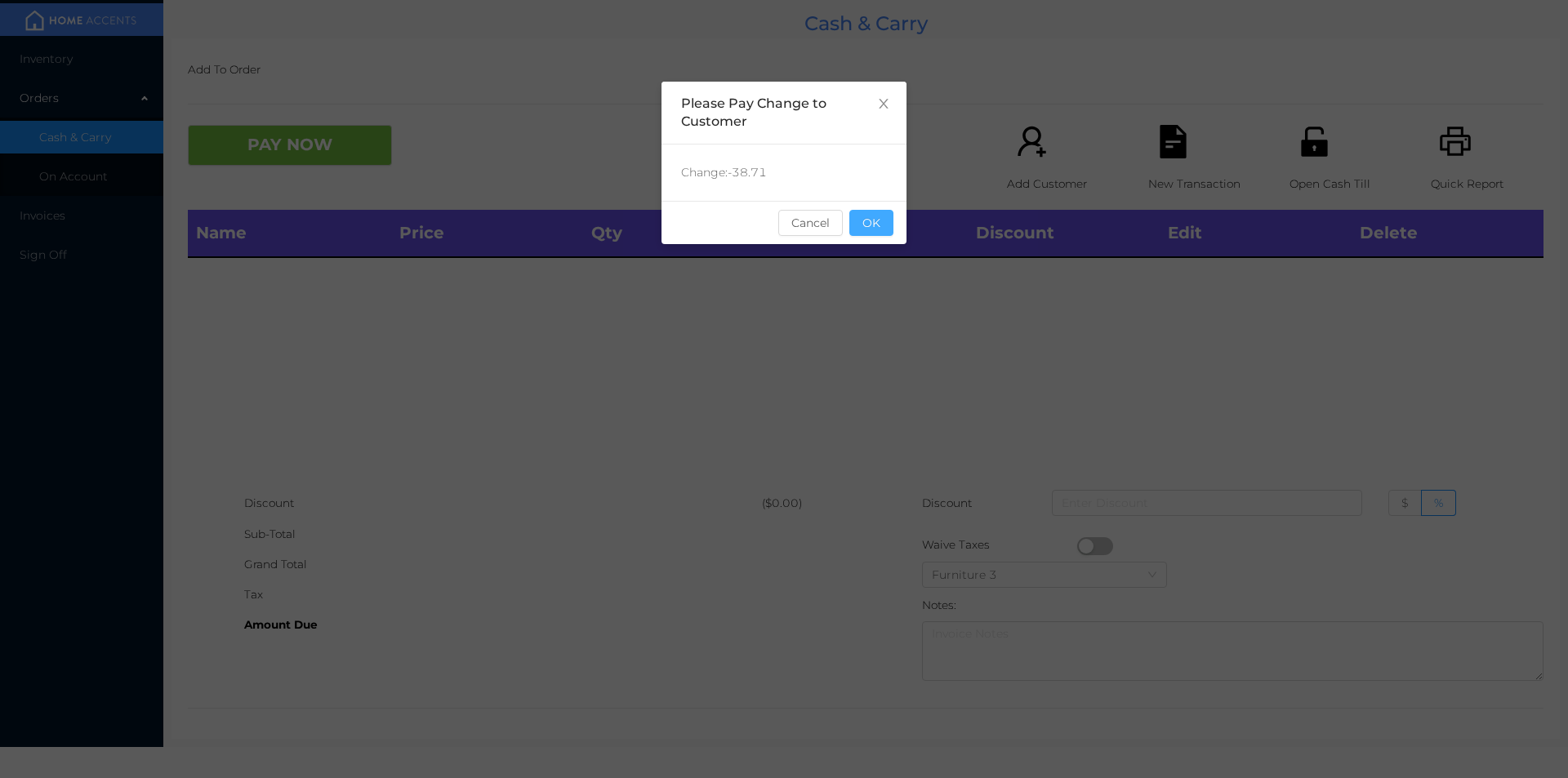
click at [878, 227] on button "OK" at bounding box center [871, 223] width 44 height 26
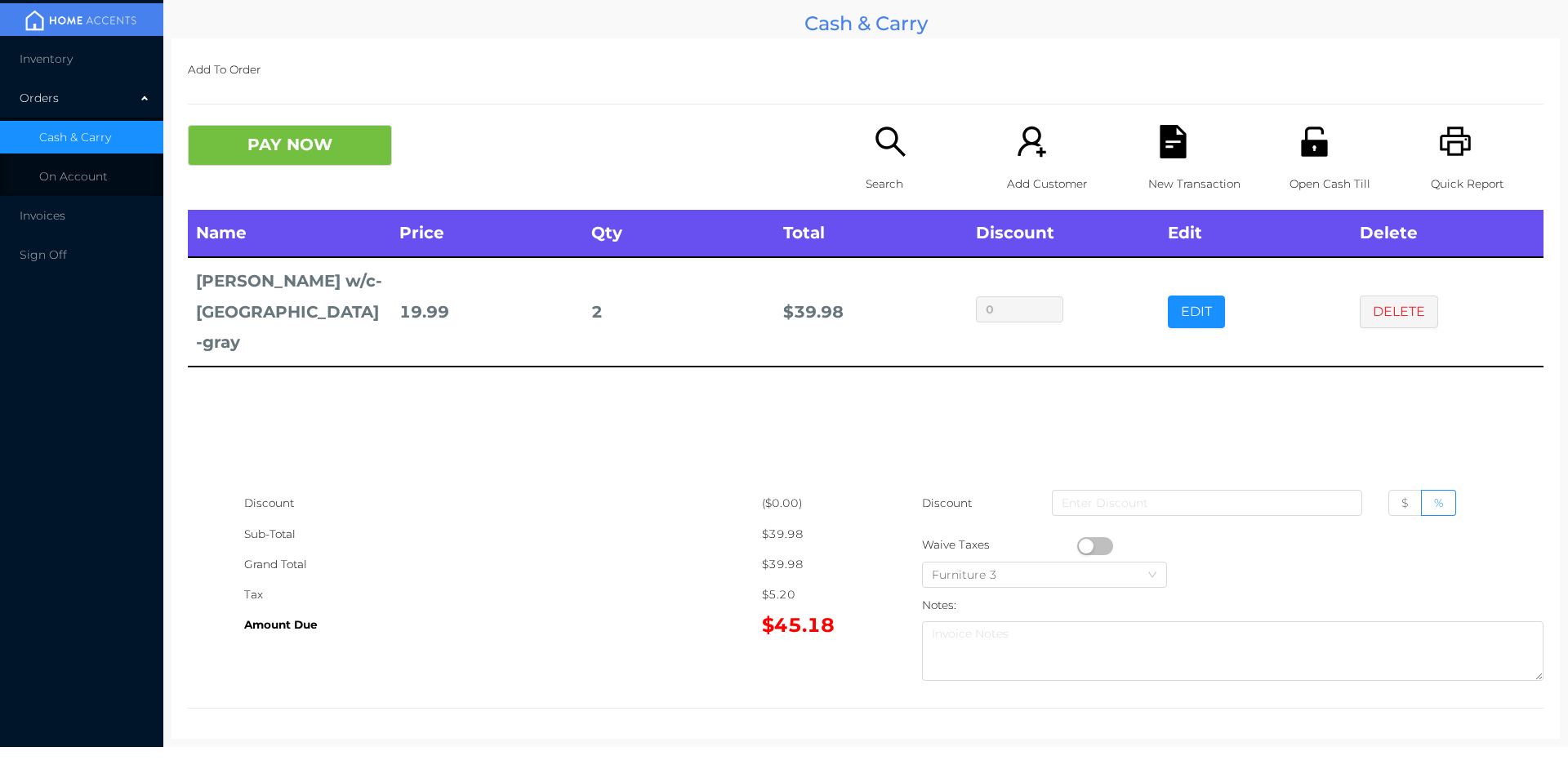
click at [881, 153] on icon "icon: search" at bounding box center [891, 142] width 34 height 34
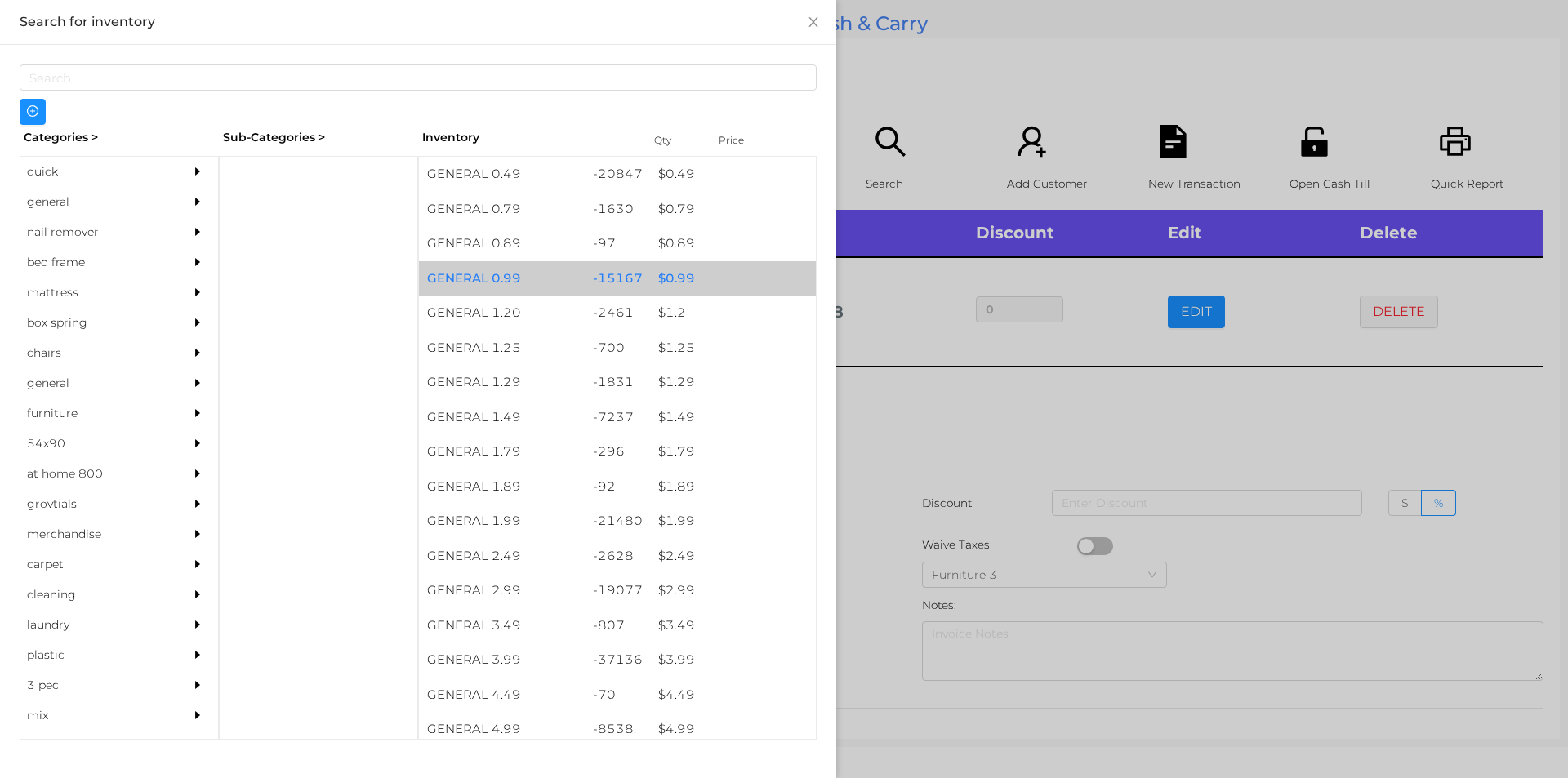
click at [674, 277] on div "$ 0.99" at bounding box center [733, 278] width 166 height 35
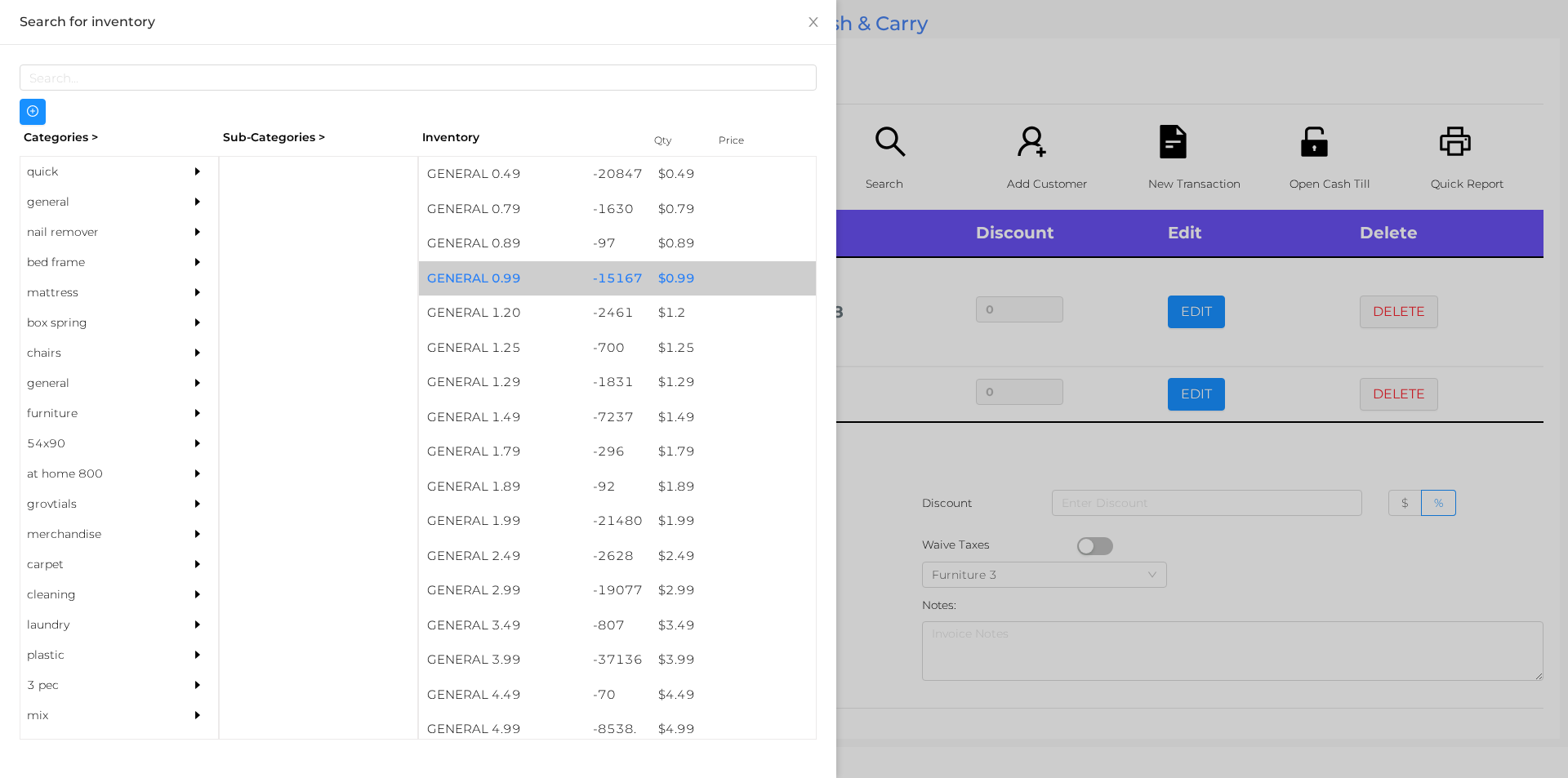
click at [669, 277] on div "$ 0.99" at bounding box center [733, 278] width 166 height 35
click at [673, 277] on div "$ 0.99" at bounding box center [733, 278] width 166 height 35
click at [674, 277] on div "$ 0.99" at bounding box center [733, 278] width 166 height 35
click at [675, 277] on div "$ 0.99" at bounding box center [733, 278] width 166 height 35
click at [674, 279] on div "$ 0.99" at bounding box center [733, 278] width 166 height 35
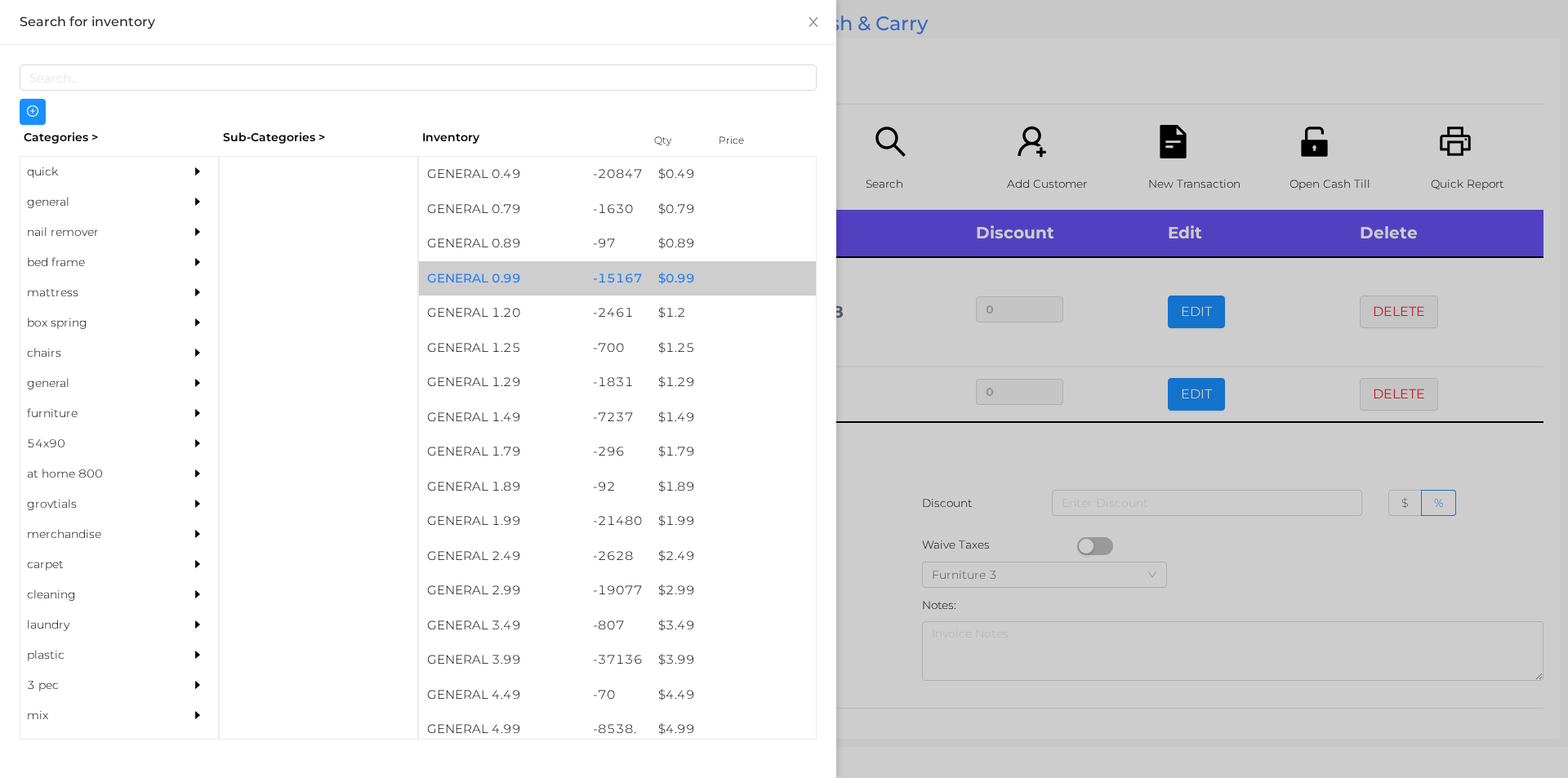
click at [677, 277] on div "$ 0.99" at bounding box center [733, 278] width 166 height 35
click at [678, 277] on div "$ 0.99" at bounding box center [733, 278] width 166 height 35
click at [679, 278] on div "$ 0.99" at bounding box center [733, 278] width 166 height 35
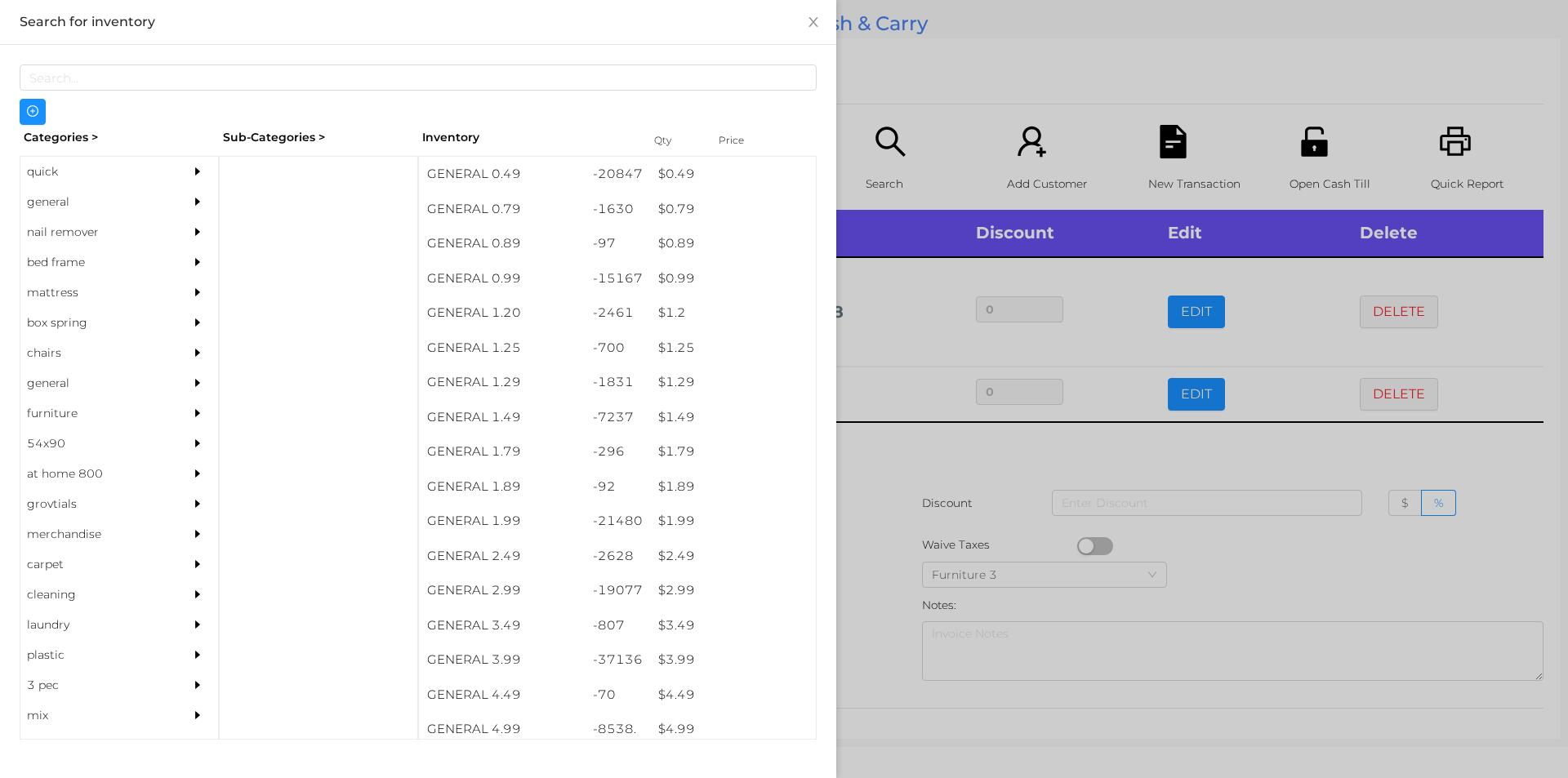
click at [971, 460] on div at bounding box center [784, 389] width 1568 height 778
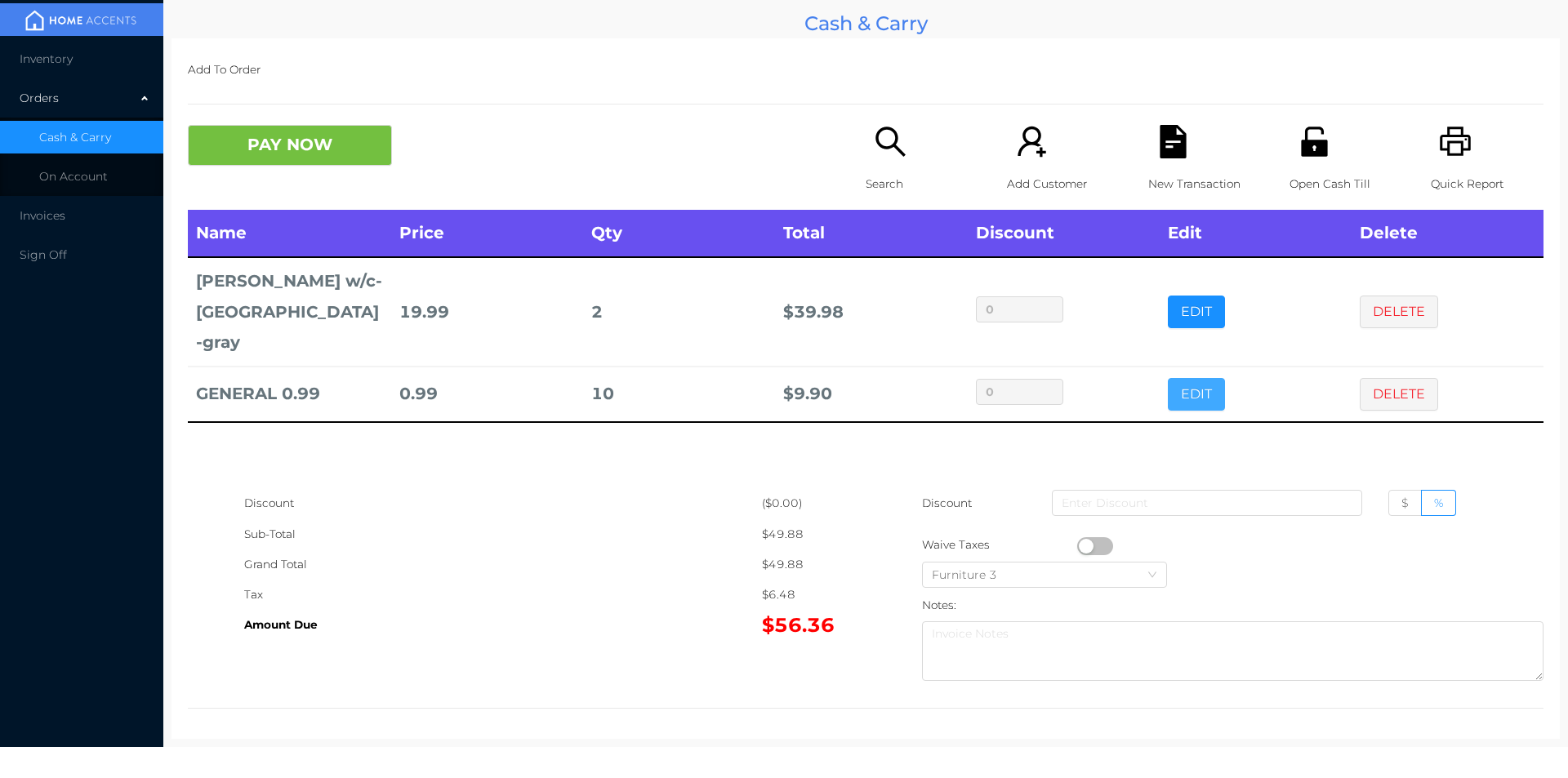
click at [1178, 378] on button "EDIT" at bounding box center [1196, 394] width 58 height 33
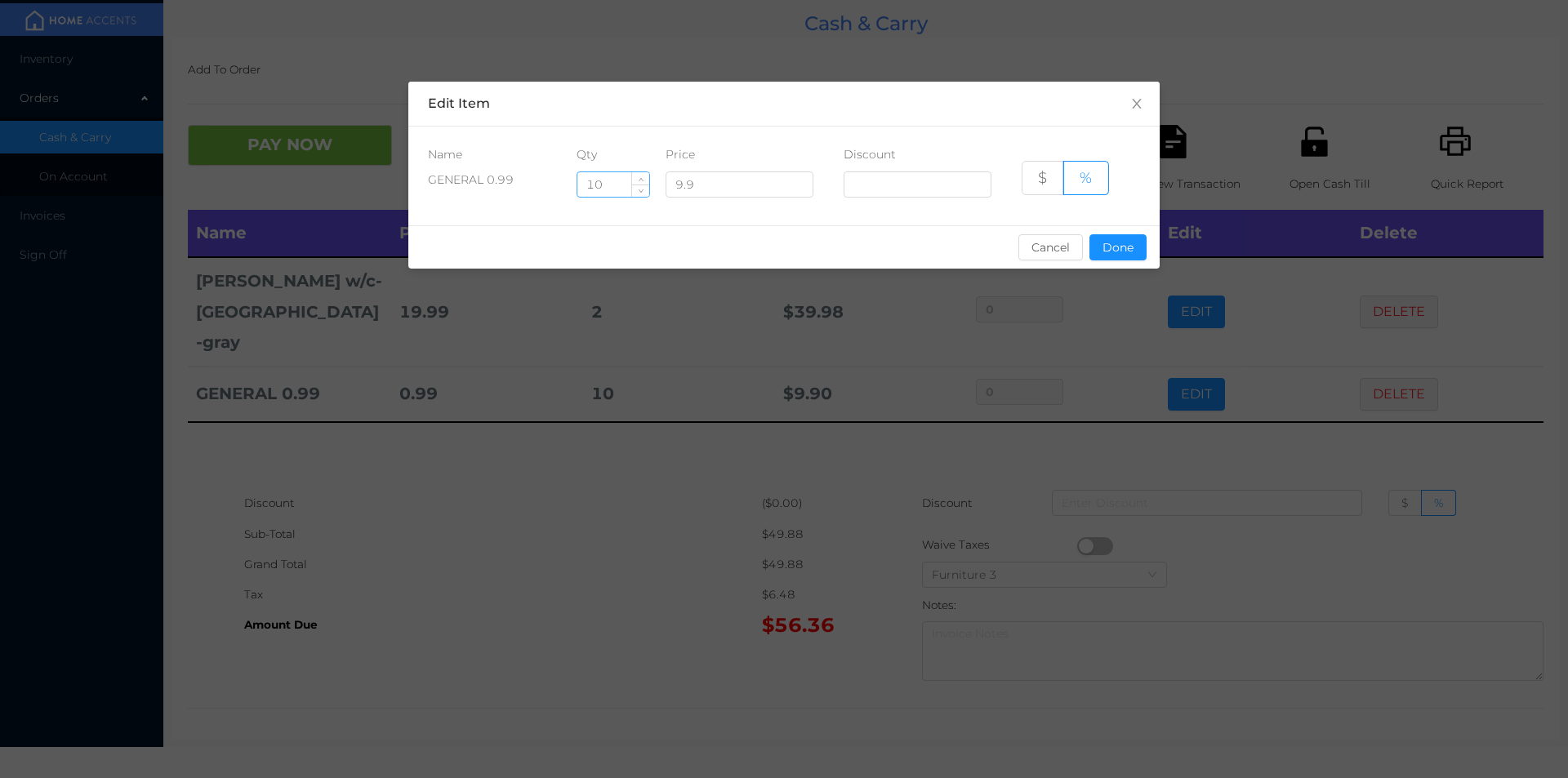
click at [606, 180] on input "10" at bounding box center [613, 185] width 72 height 25
type input "1"
type input "7"
type input "8"
click at [1120, 259] on button "Done" at bounding box center [1117, 248] width 58 height 26
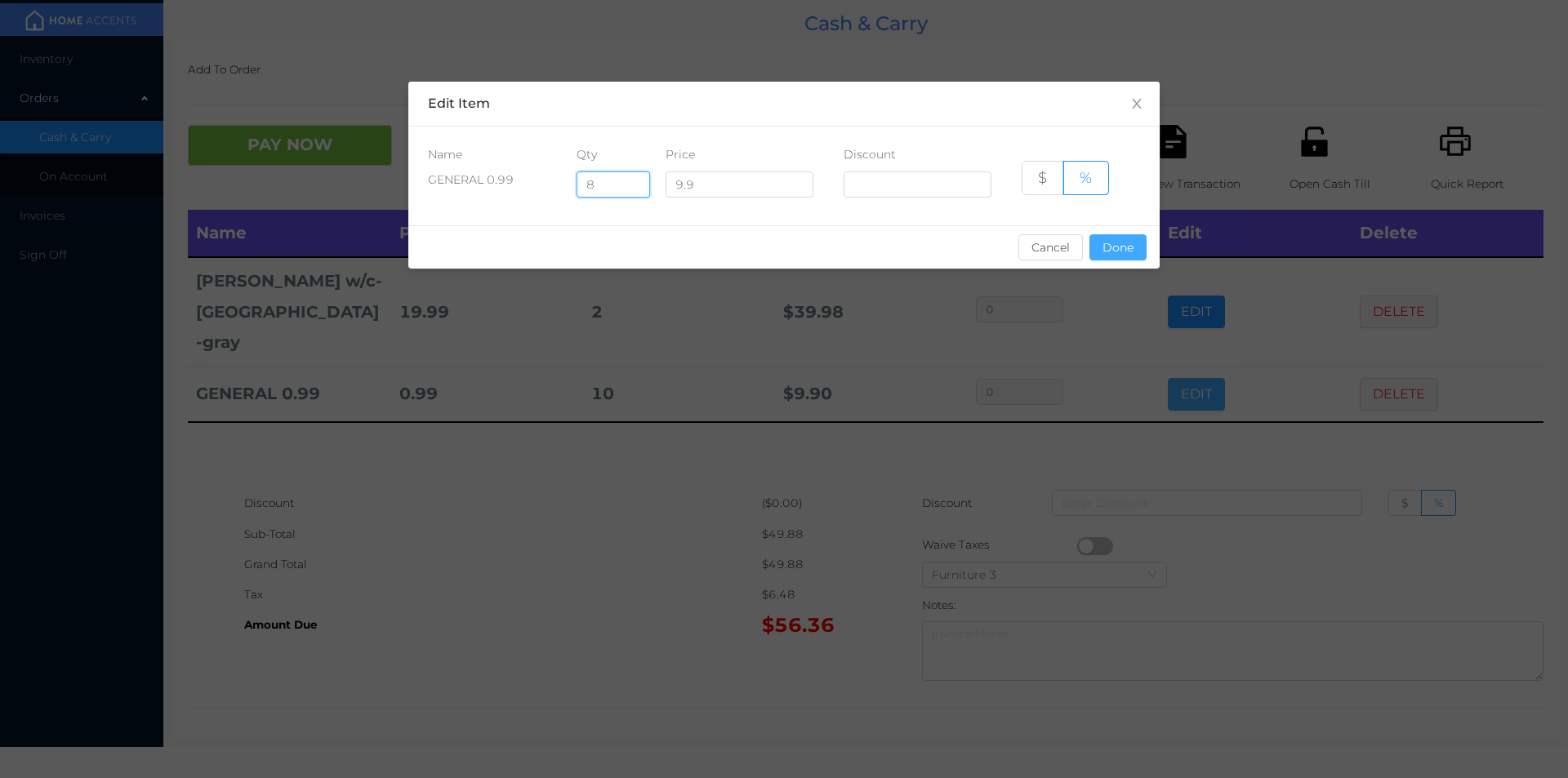
type input "0%"
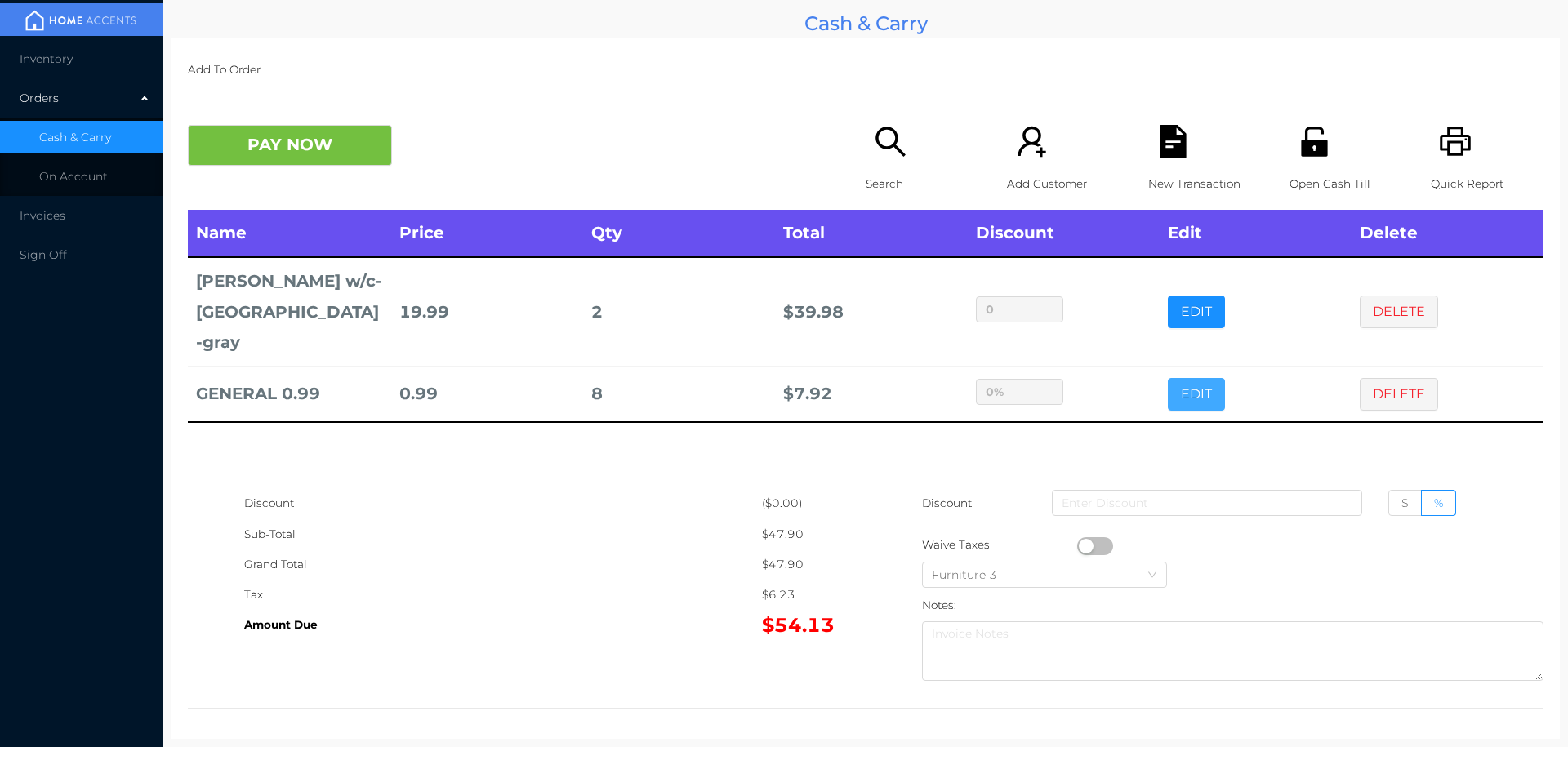
scroll to position [1, 0]
click at [314, 156] on button "PAY NOW" at bounding box center [289, 144] width 205 height 41
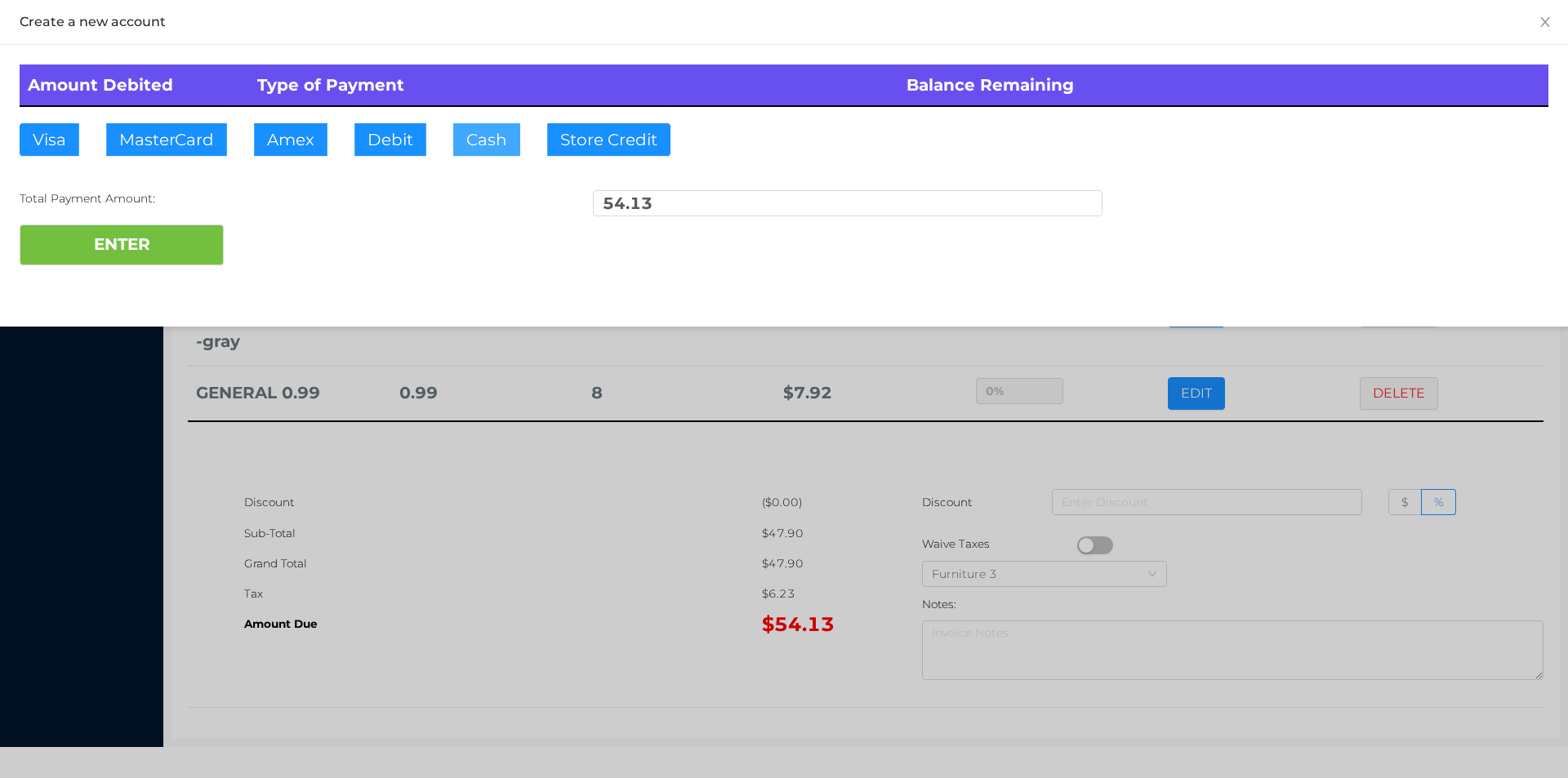
click at [467, 148] on button "Cash" at bounding box center [487, 140] width 67 height 33
type input "55."
click at [115, 241] on button "ENTER" at bounding box center [122, 244] width 205 height 41
type input "0"
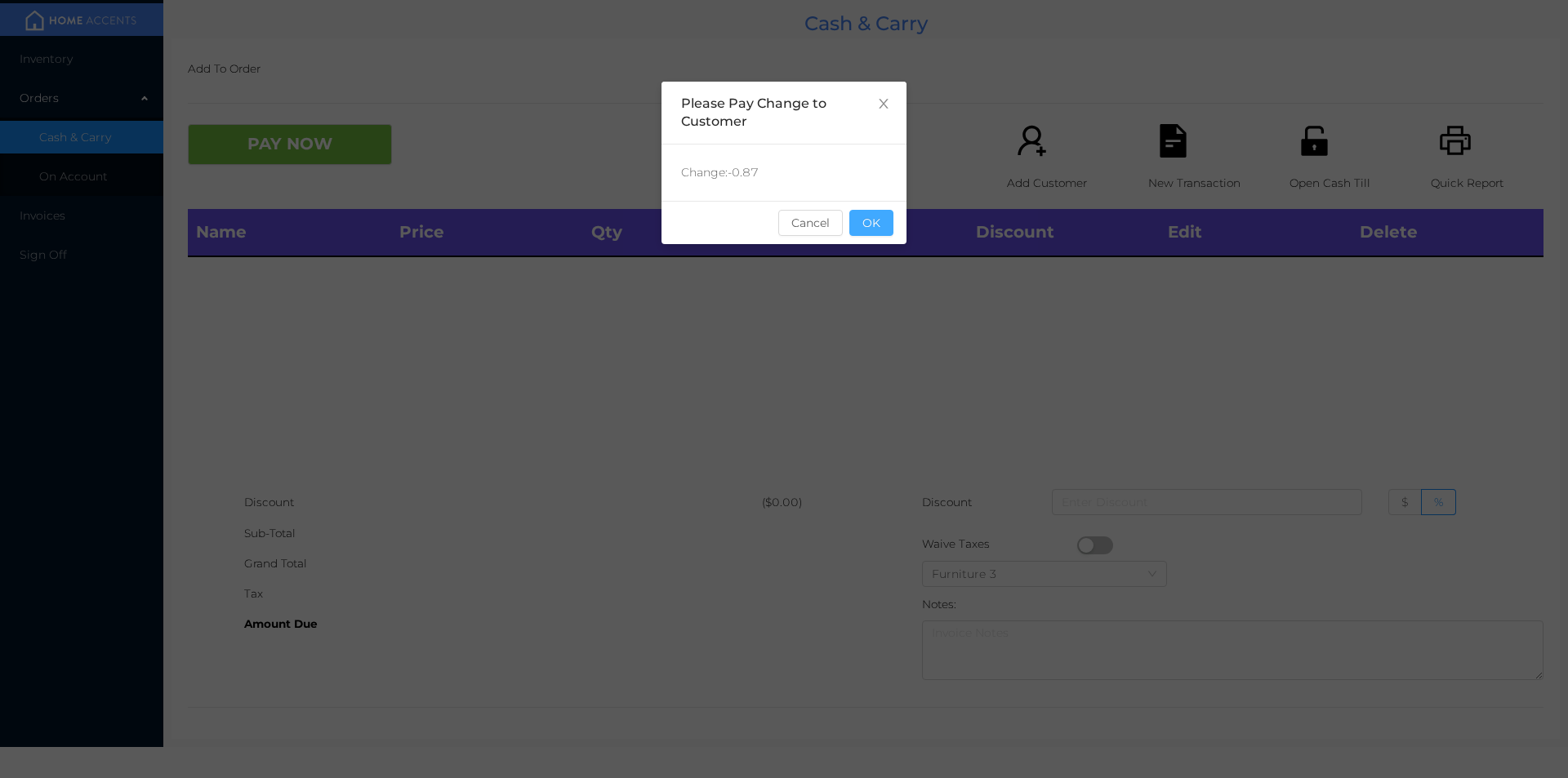
click at [866, 228] on button "OK" at bounding box center [871, 223] width 44 height 26
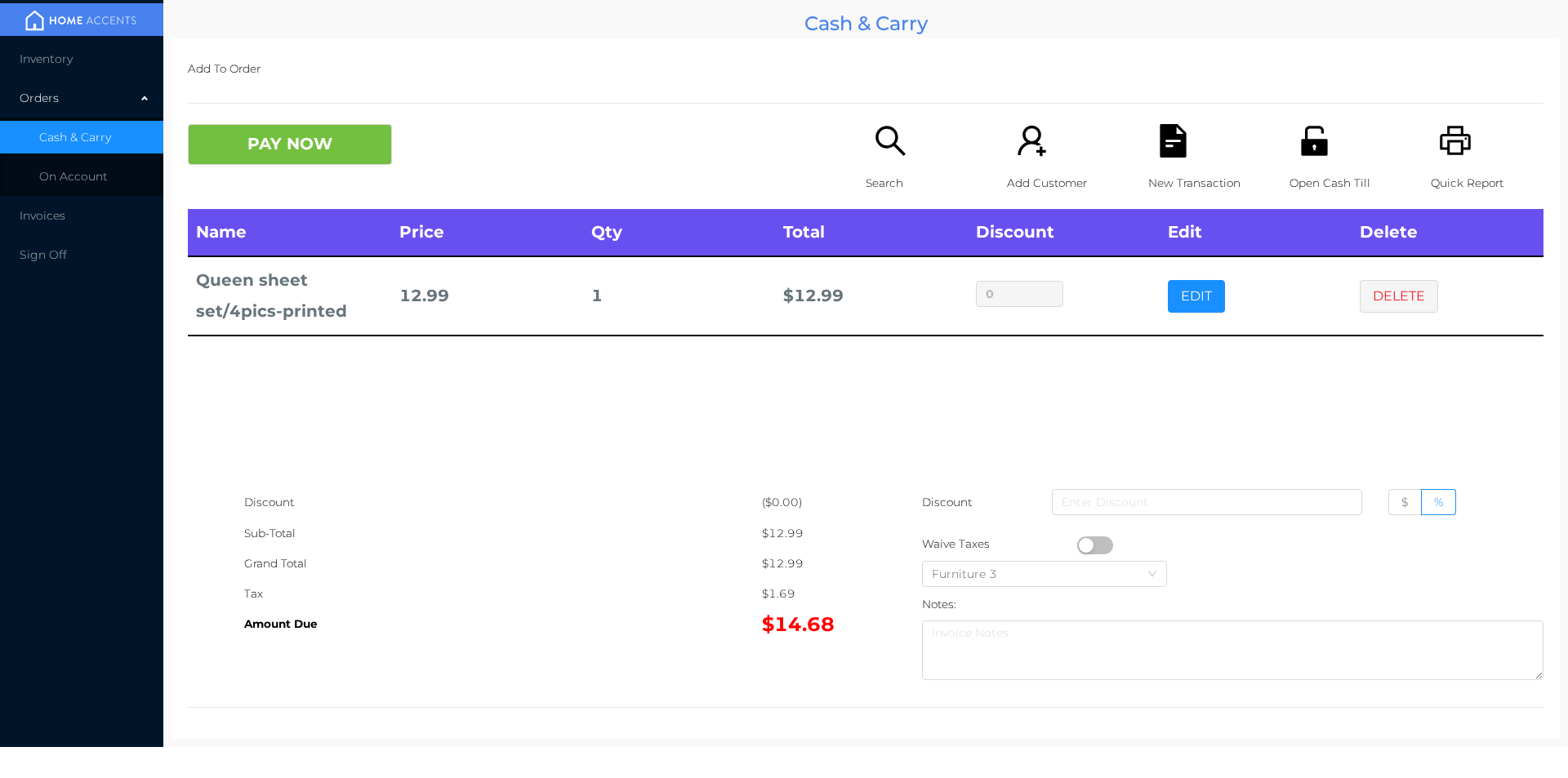
click at [272, 164] on button "PAY NOW" at bounding box center [289, 144] width 205 height 41
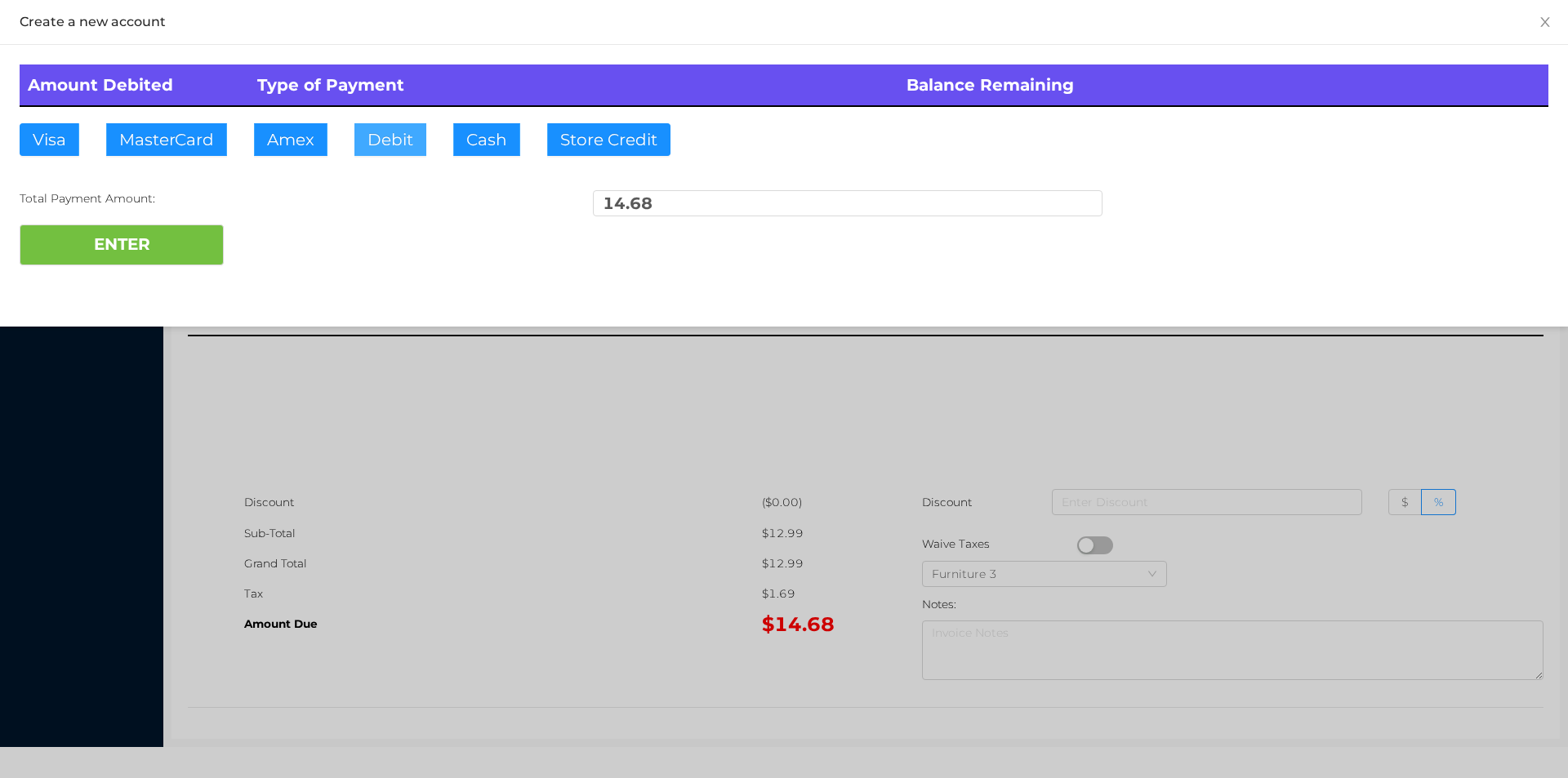
click at [385, 141] on button "Debit" at bounding box center [390, 140] width 72 height 33
click at [84, 289] on div "Create a new account Amount Debited Type of Payment Balance Remaining Visa Mast…" at bounding box center [784, 163] width 1568 height 326
click at [131, 227] on button "ENTER" at bounding box center [122, 244] width 205 height 41
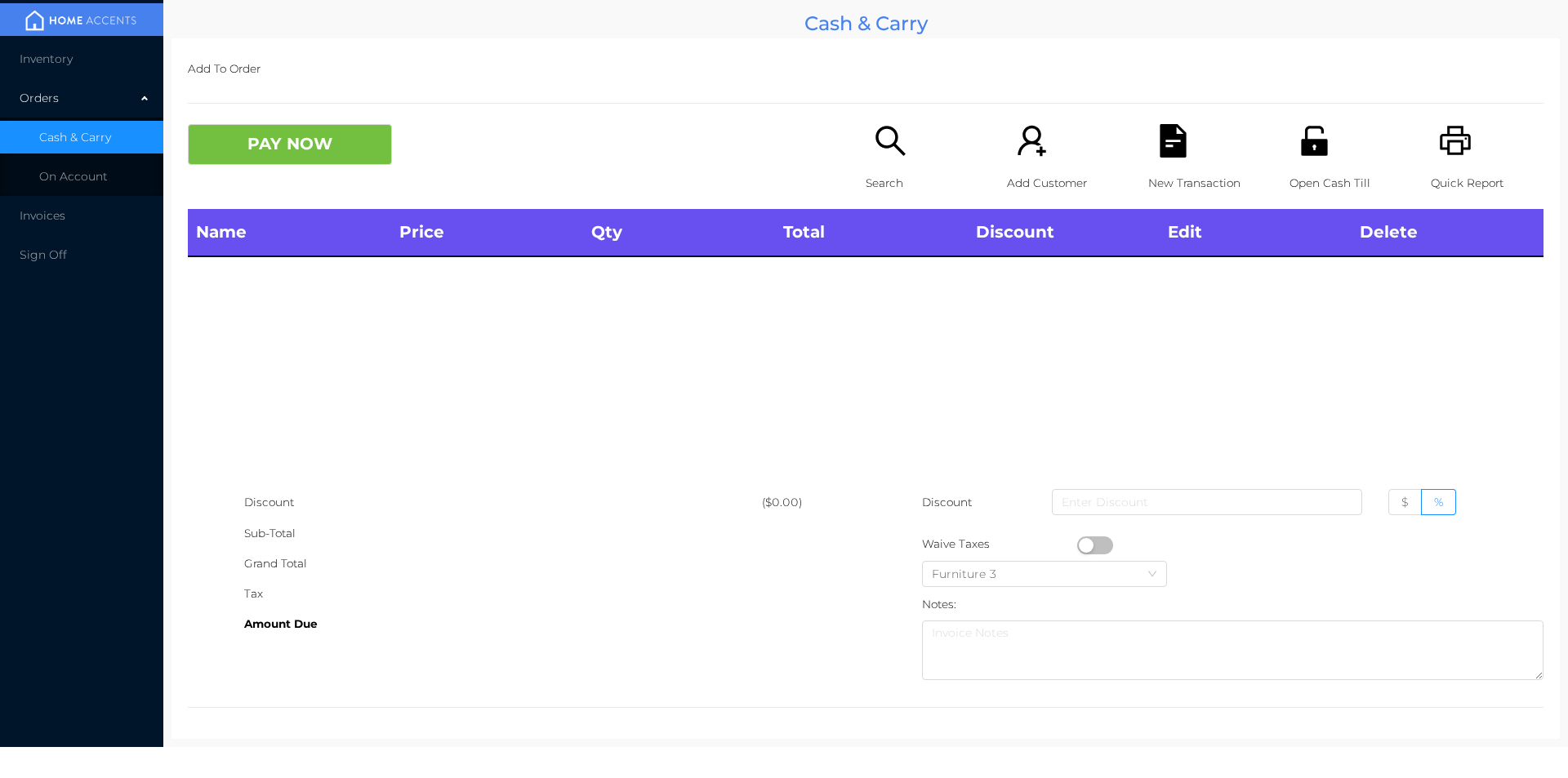
click at [1317, 144] on icon "icon: unlock" at bounding box center [1314, 141] width 34 height 34
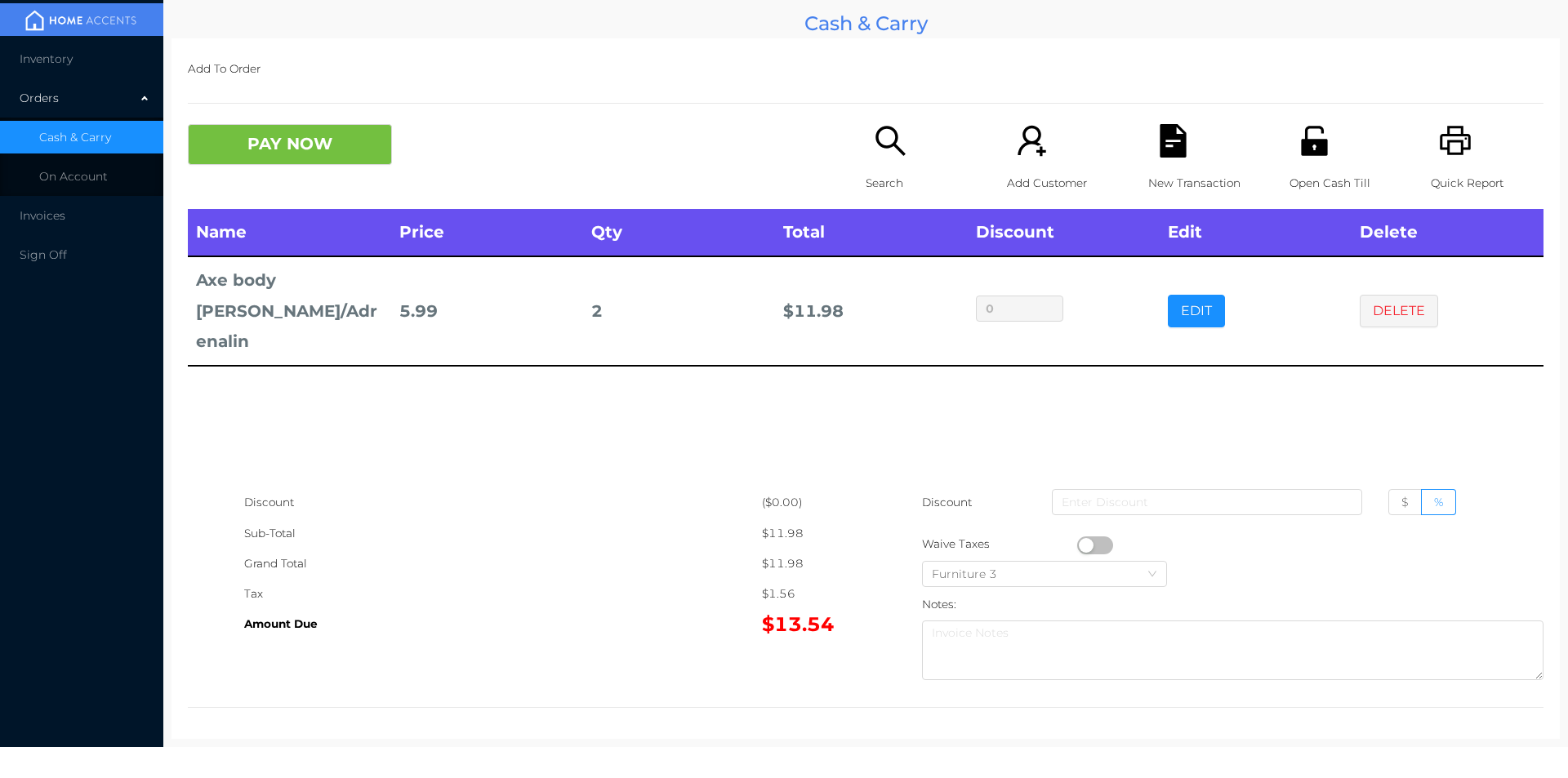
click at [875, 156] on icon "icon: search" at bounding box center [891, 141] width 34 height 34
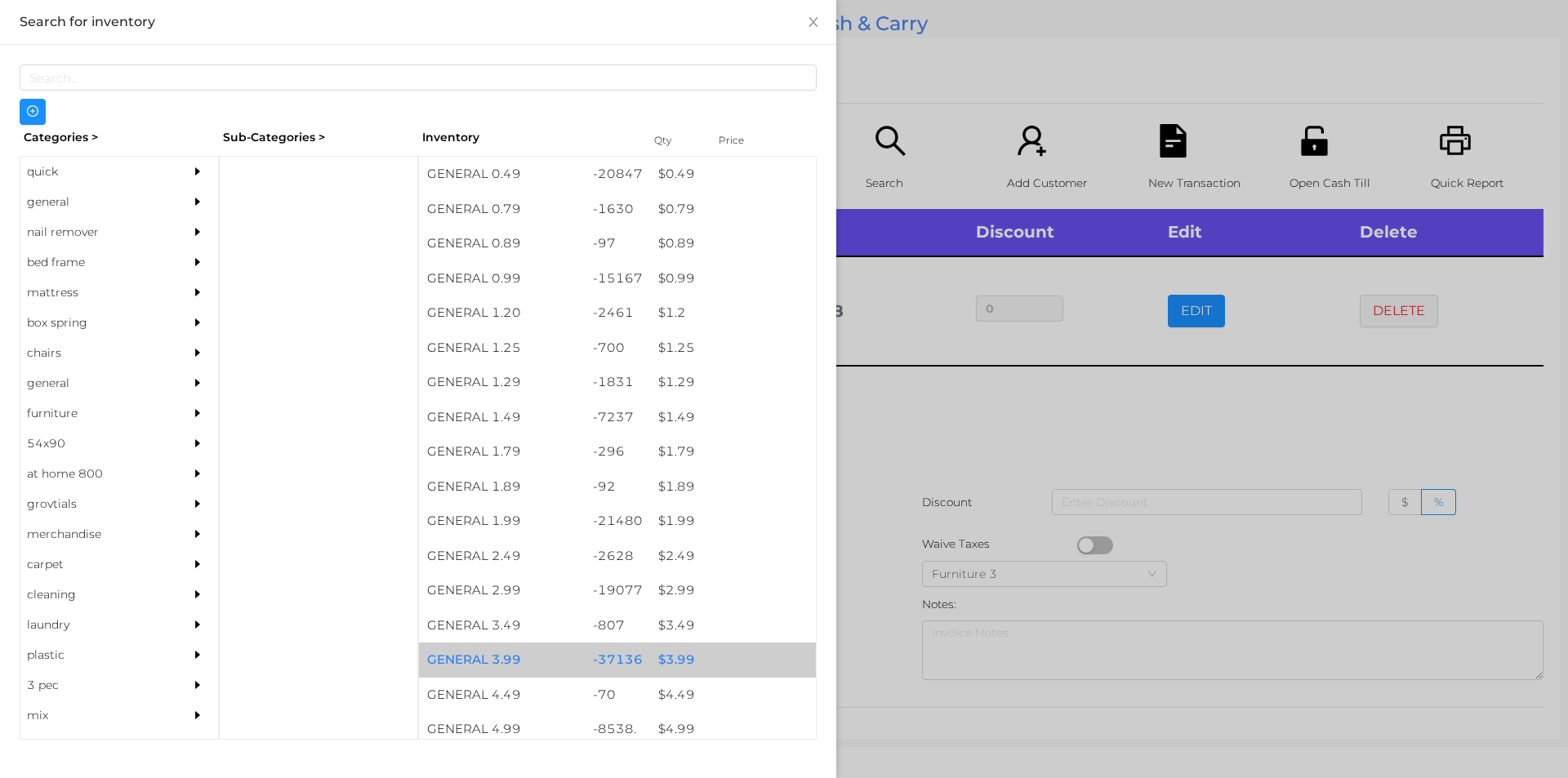
click at [667, 653] on div "$ 3.99" at bounding box center [733, 660] width 166 height 35
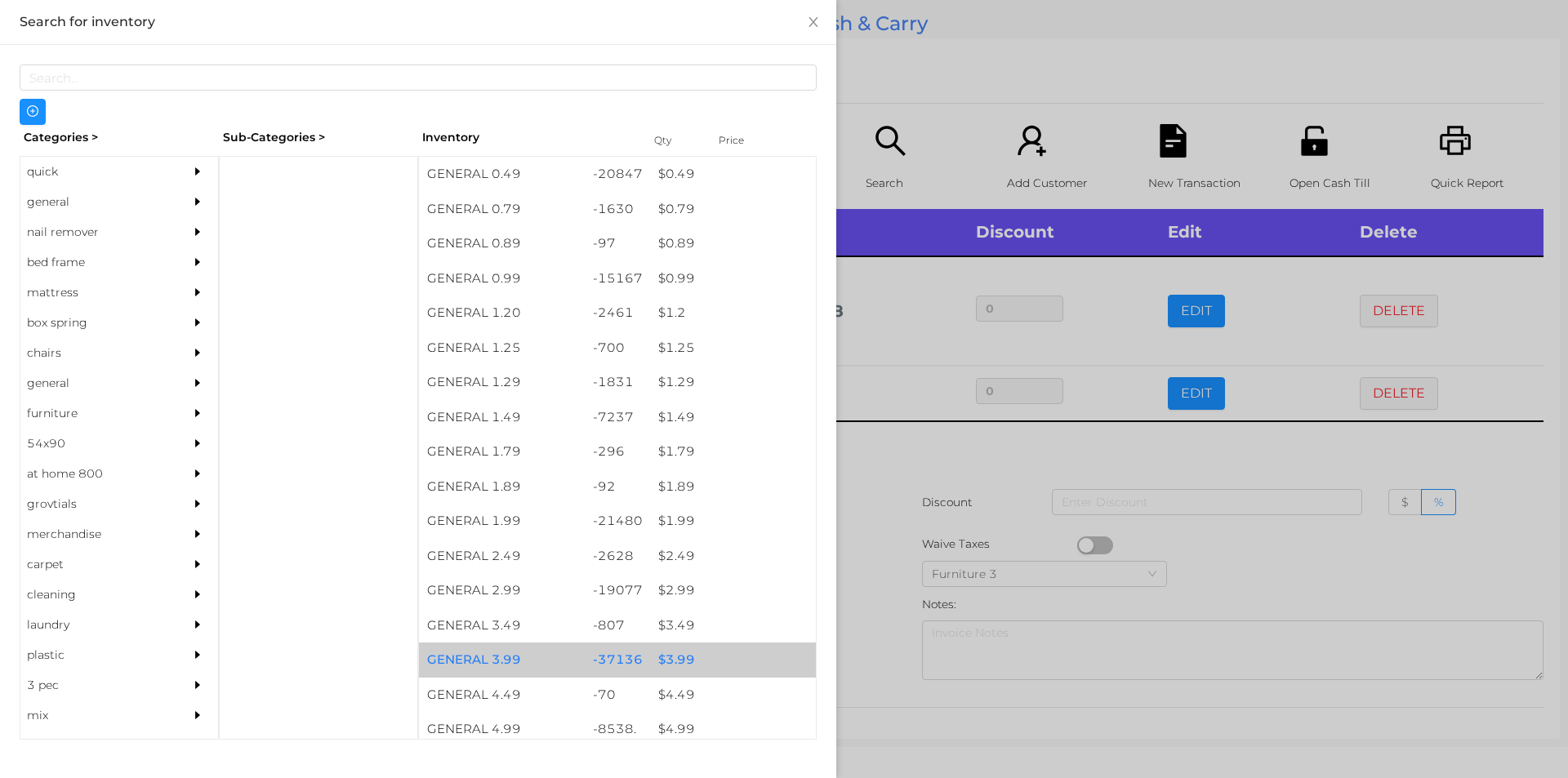
click at [672, 662] on div "$ 3.99" at bounding box center [733, 660] width 166 height 35
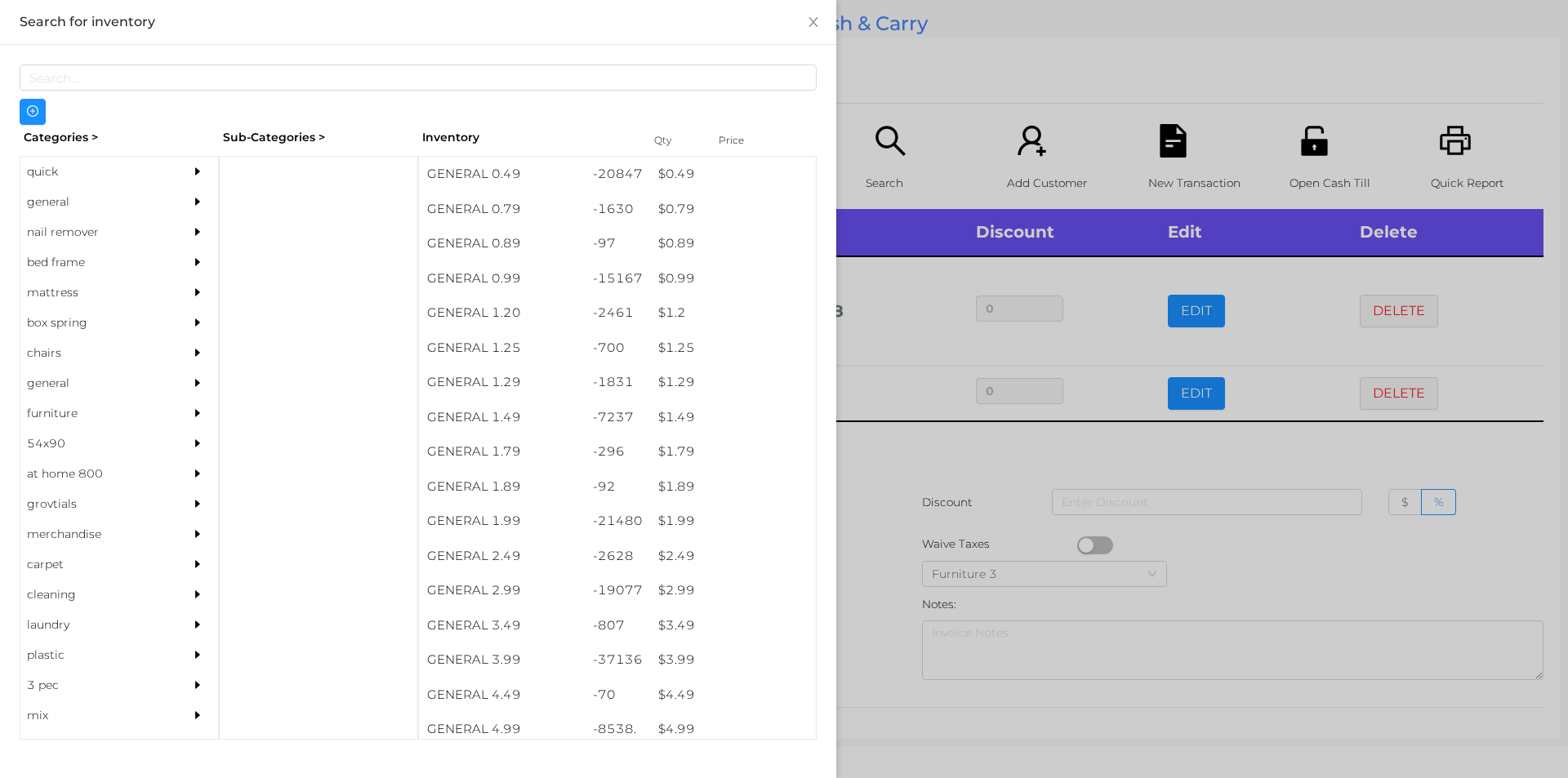
click at [887, 625] on div at bounding box center [784, 389] width 1568 height 778
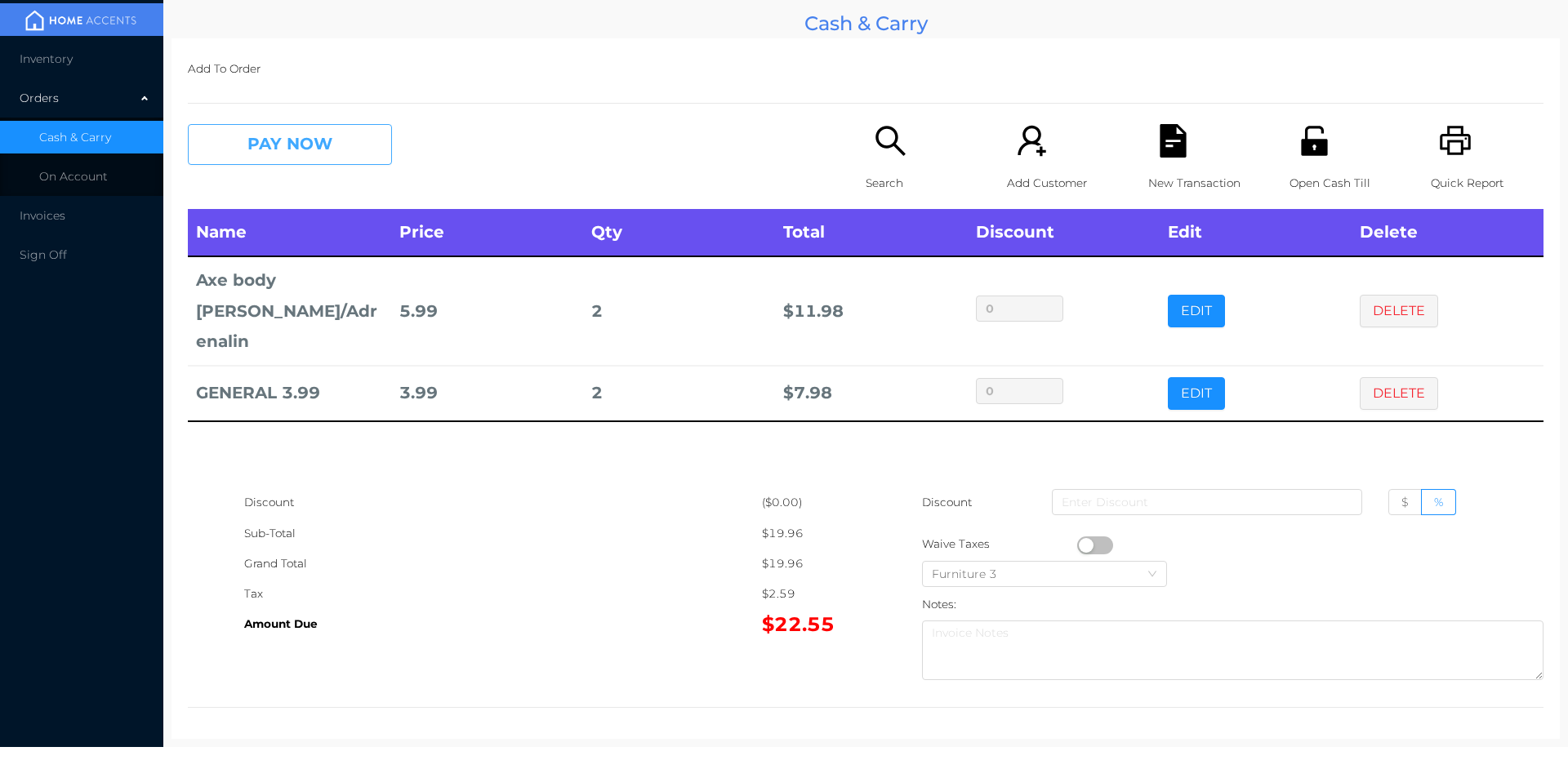
click at [320, 158] on button "PAY NOW" at bounding box center [289, 144] width 205 height 41
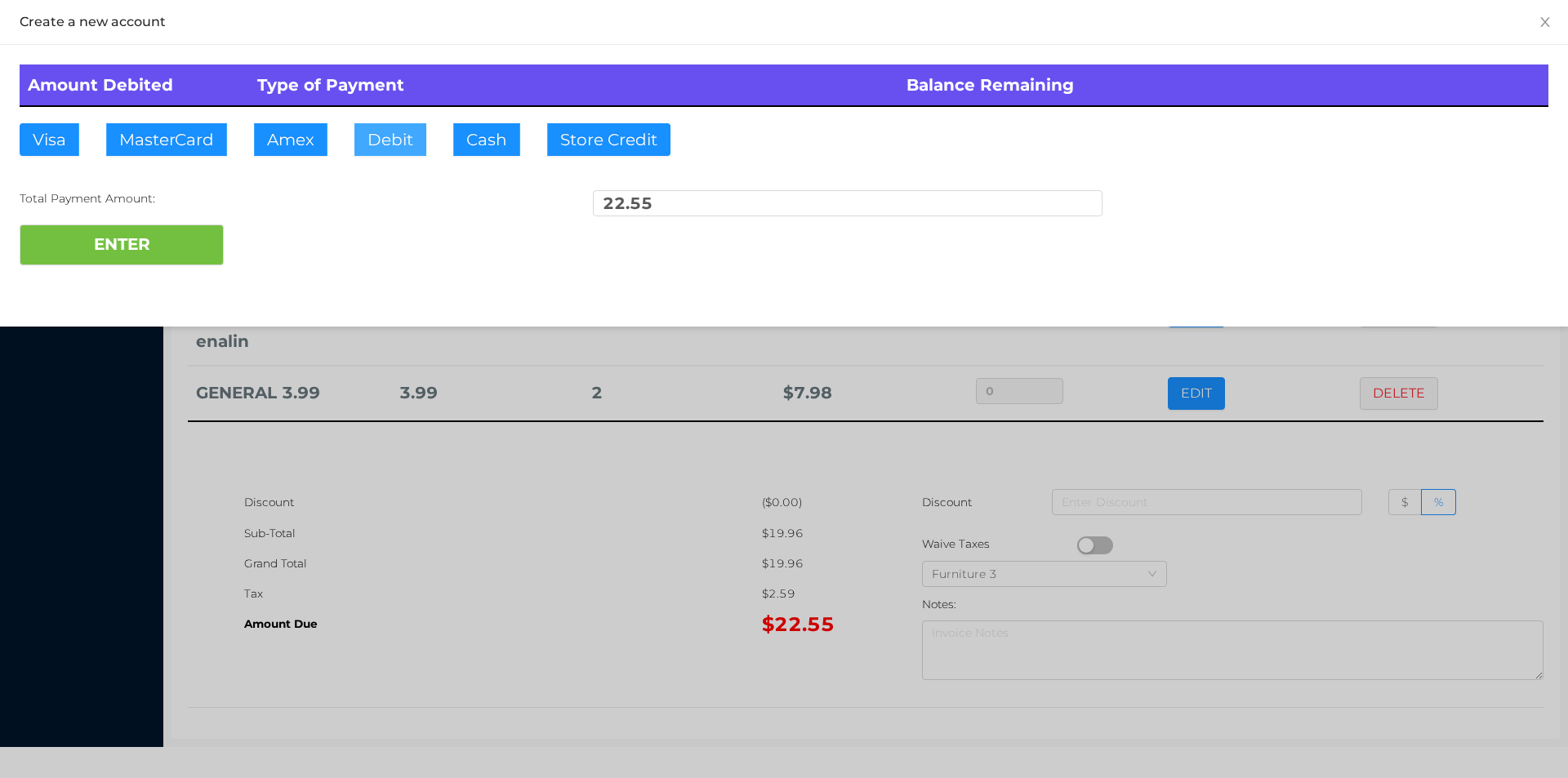
click at [388, 132] on button "Debit" at bounding box center [390, 140] width 72 height 33
click at [128, 247] on button "ENTER" at bounding box center [122, 244] width 205 height 41
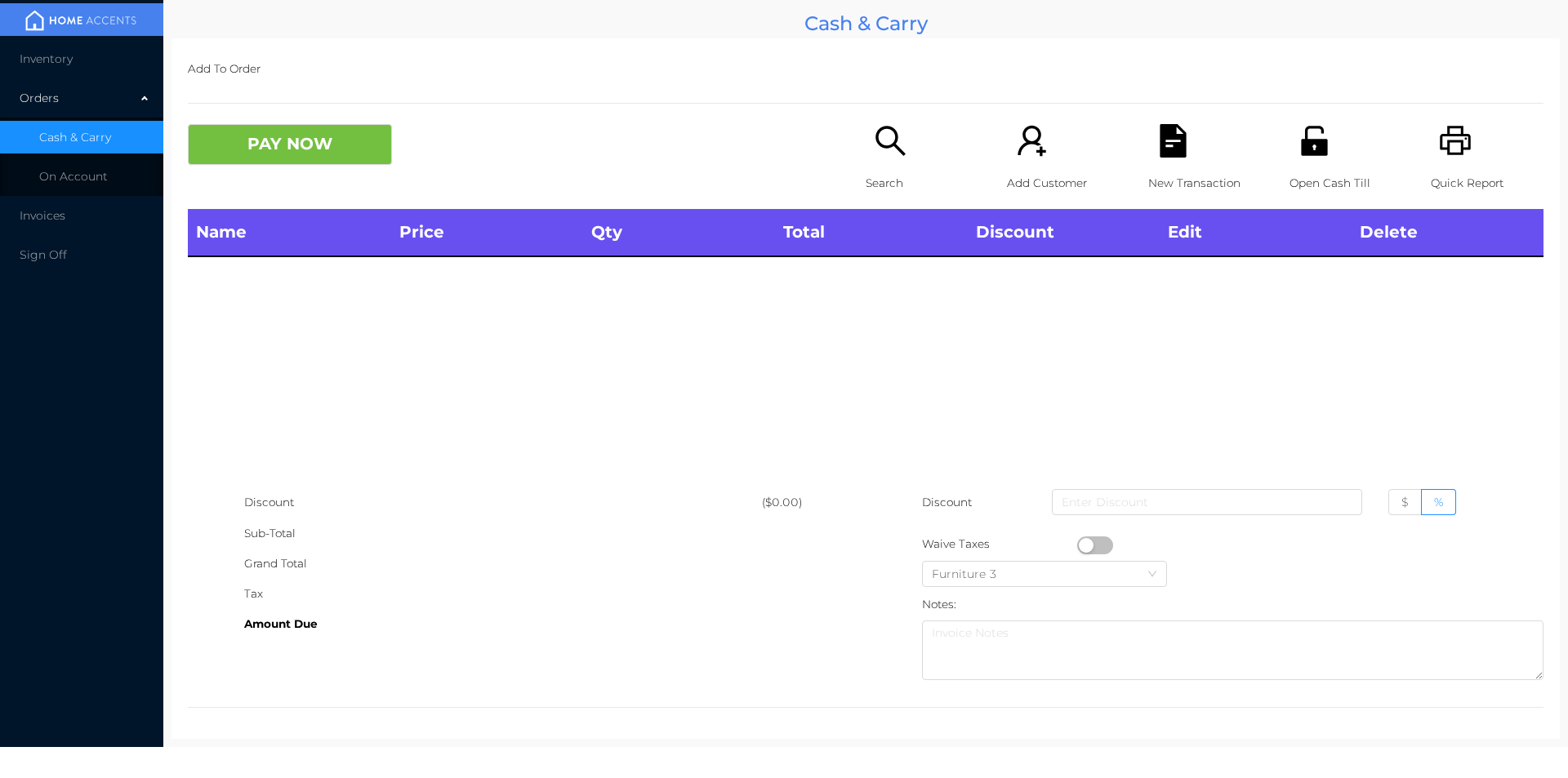
click at [866, 196] on p "Search" at bounding box center [922, 183] width 113 height 30
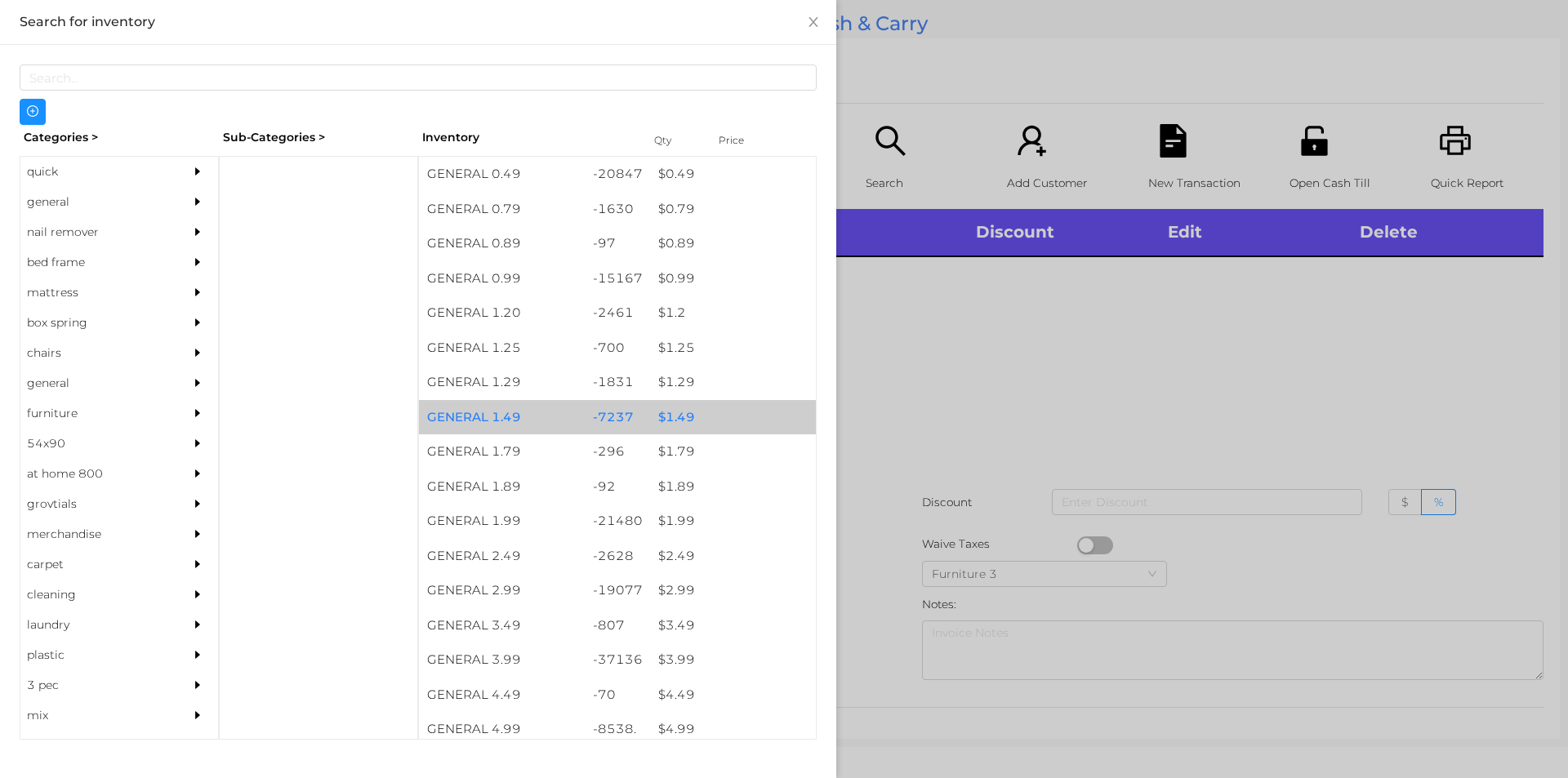
click at [674, 418] on div "$ 1.49" at bounding box center [733, 417] width 166 height 35
click at [672, 416] on div "$ 1.49" at bounding box center [733, 417] width 166 height 35
click at [681, 417] on div "$ 1.49" at bounding box center [733, 417] width 166 height 35
click at [675, 416] on div "$ 1.49" at bounding box center [733, 417] width 166 height 35
click at [912, 429] on div at bounding box center [784, 389] width 1568 height 778
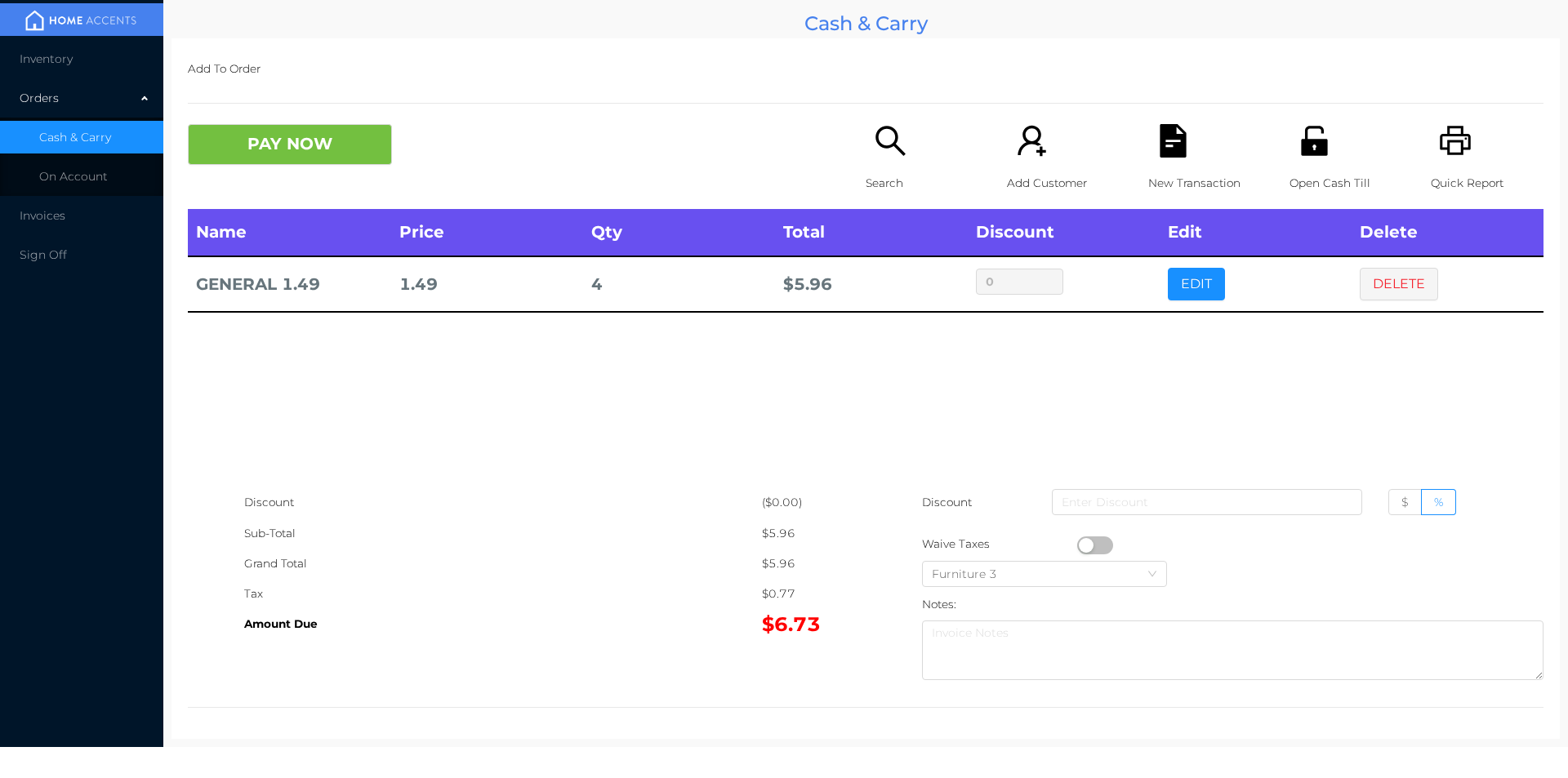
click at [1296, 166] on div "Open Cash Till" at bounding box center [1346, 167] width 113 height 85
click at [1409, 273] on button "DELETE" at bounding box center [1398, 284] width 78 height 33
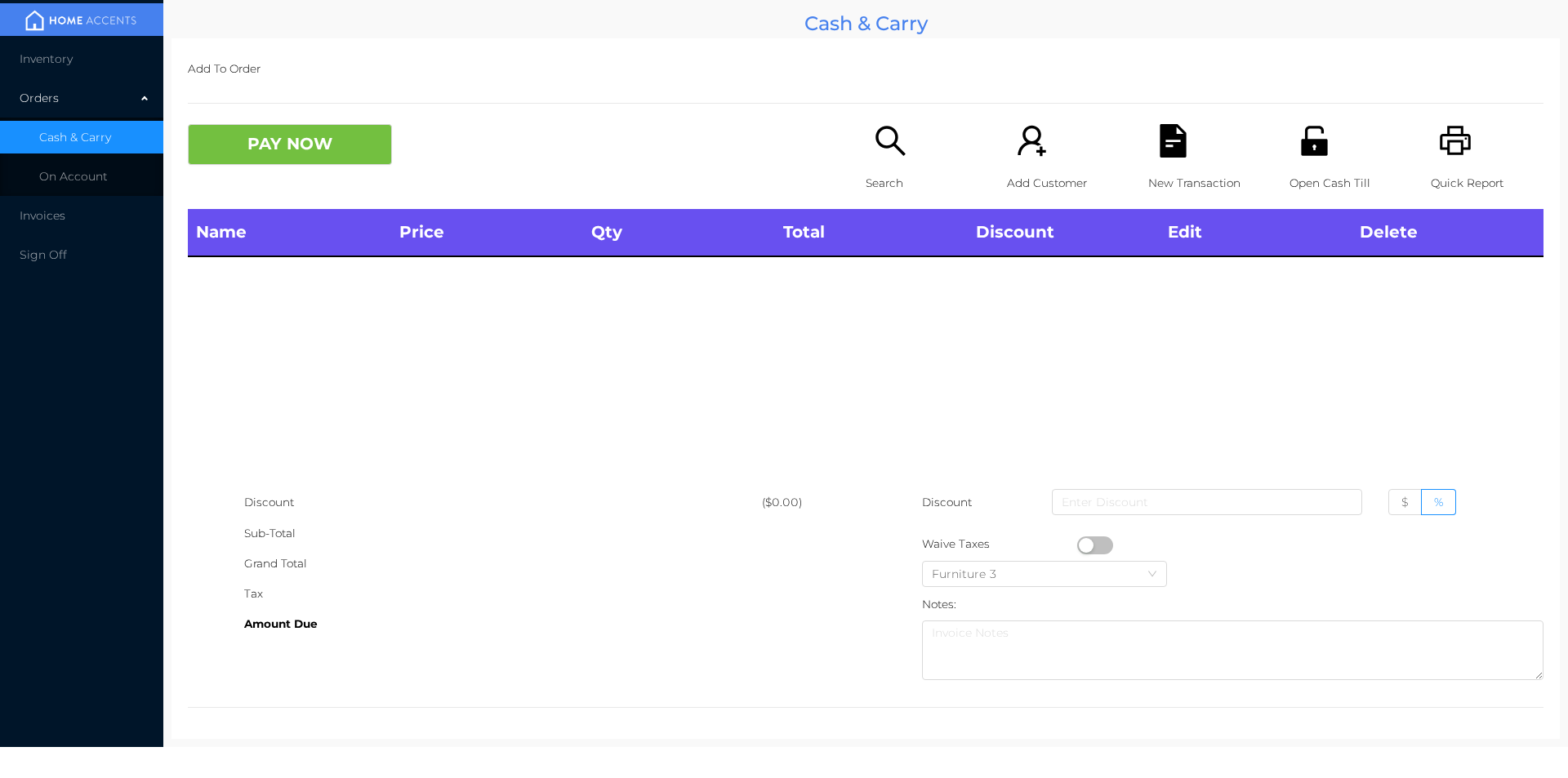
click at [1447, 167] on div "Quick Report" at bounding box center [1487, 167] width 113 height 85
click at [875, 138] on icon "icon: search" at bounding box center [889, 140] width 29 height 29
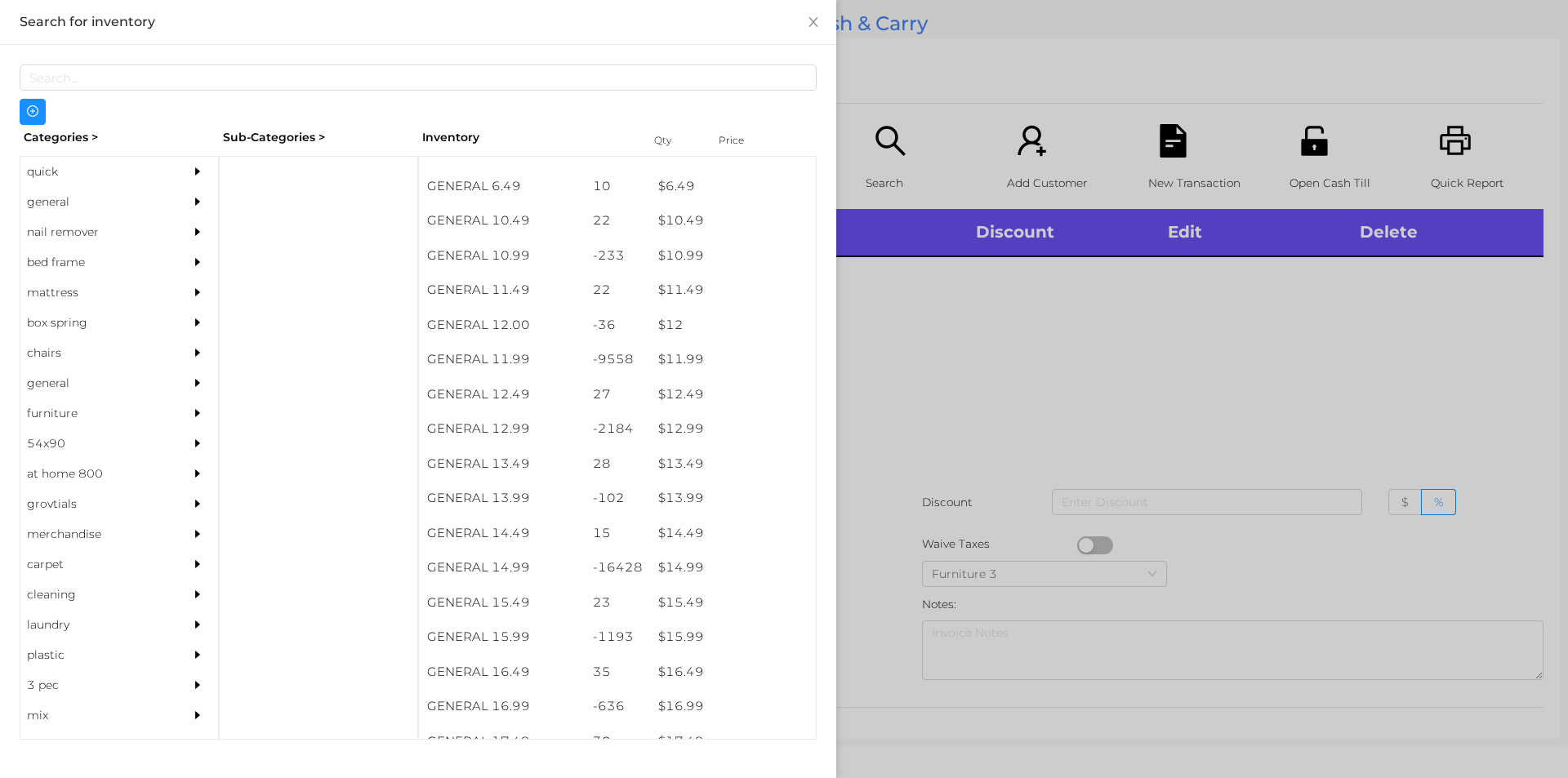
scroll to position [1018, 0]
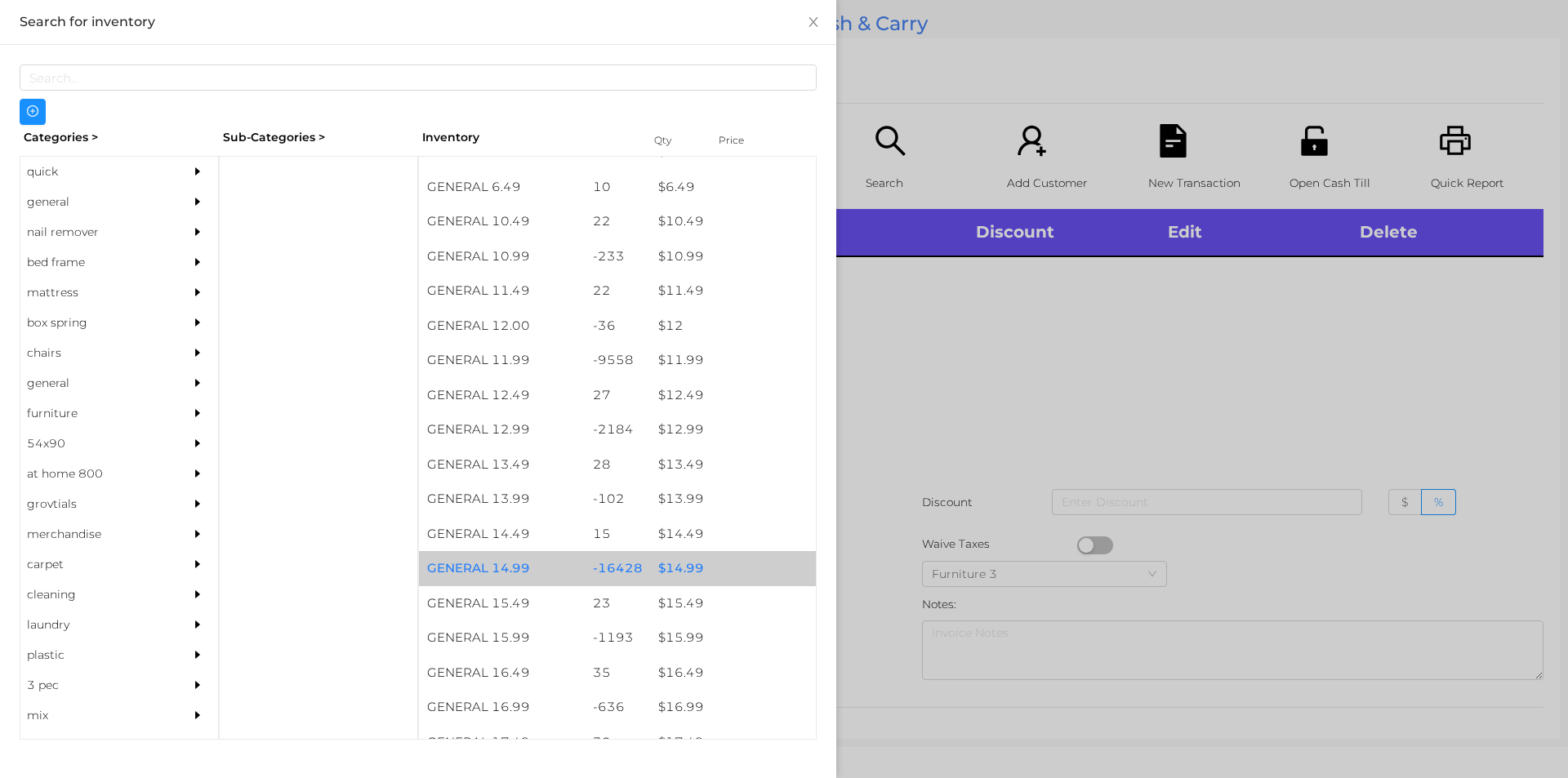
click at [667, 573] on div "$ 14.99" at bounding box center [733, 569] width 166 height 35
click at [667, 570] on div "$ 14.99" at bounding box center [733, 569] width 166 height 35
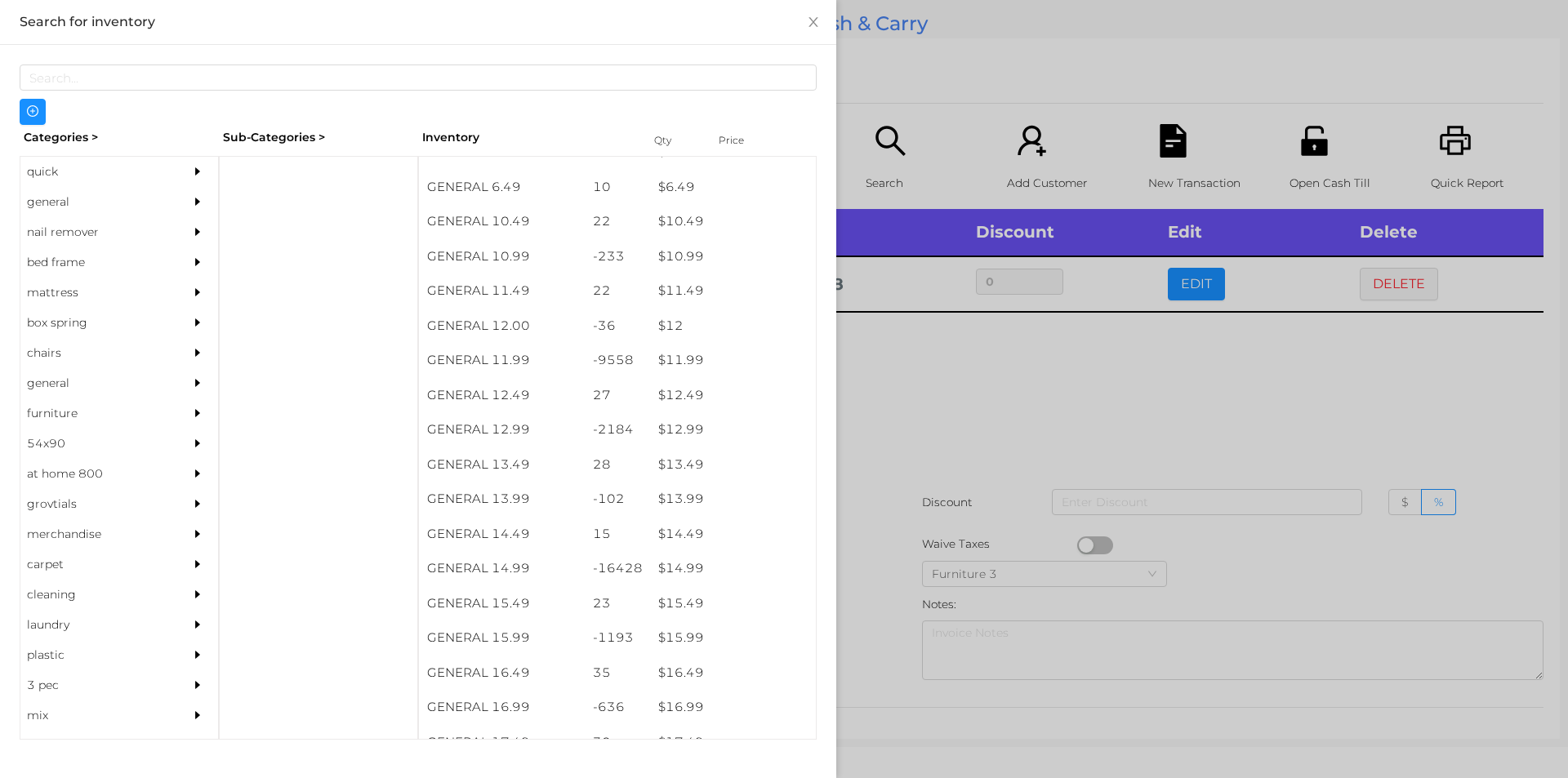
click at [949, 372] on div at bounding box center [784, 389] width 1568 height 778
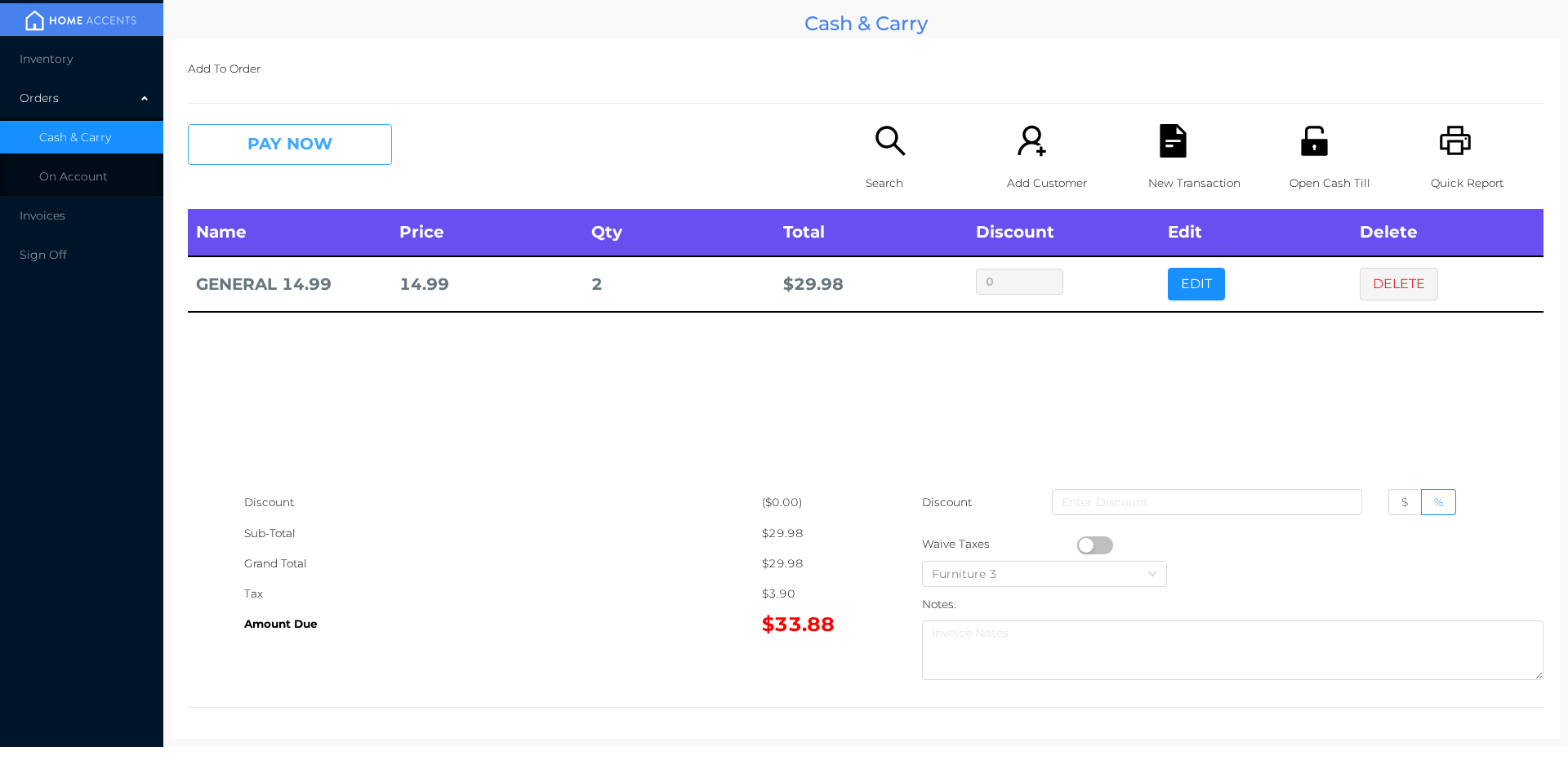
click at [305, 150] on button "PAY NOW" at bounding box center [289, 144] width 205 height 41
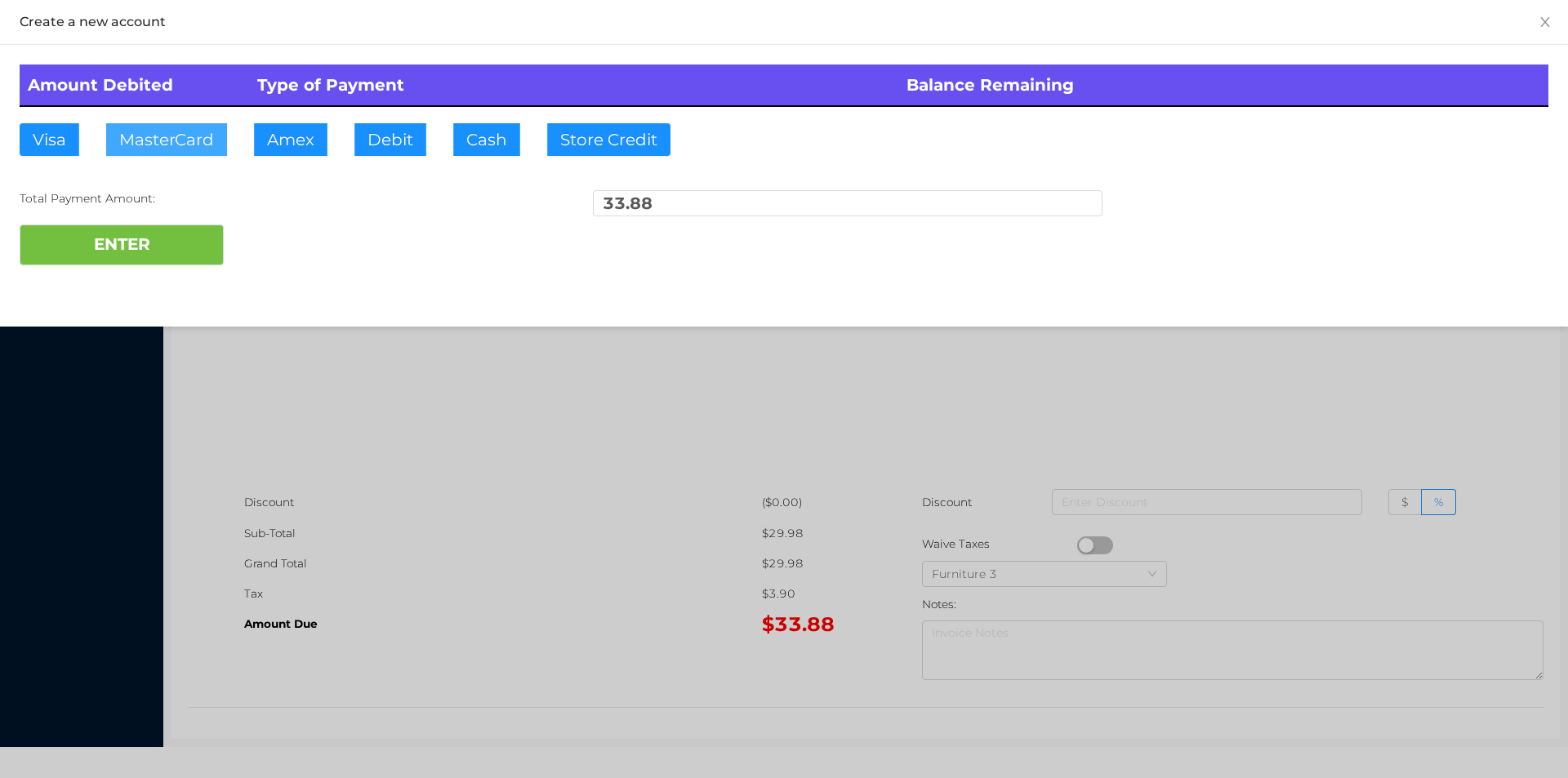
click at [173, 144] on button "MasterCard" at bounding box center [167, 140] width 121 height 33
click at [292, 241] on div "ENTER" at bounding box center [784, 244] width 1528 height 41
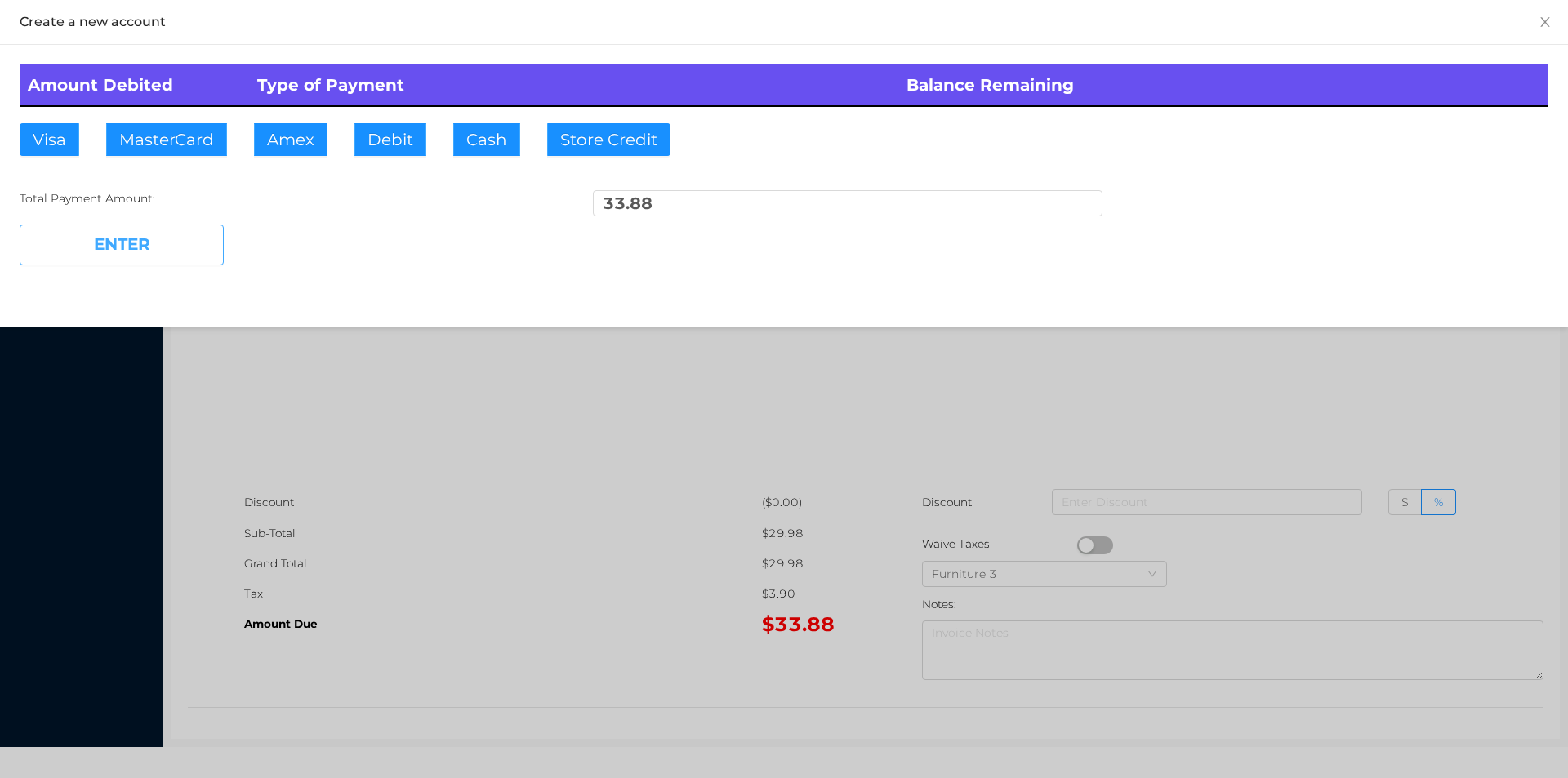
click at [222, 253] on button "ENTER" at bounding box center [122, 244] width 205 height 41
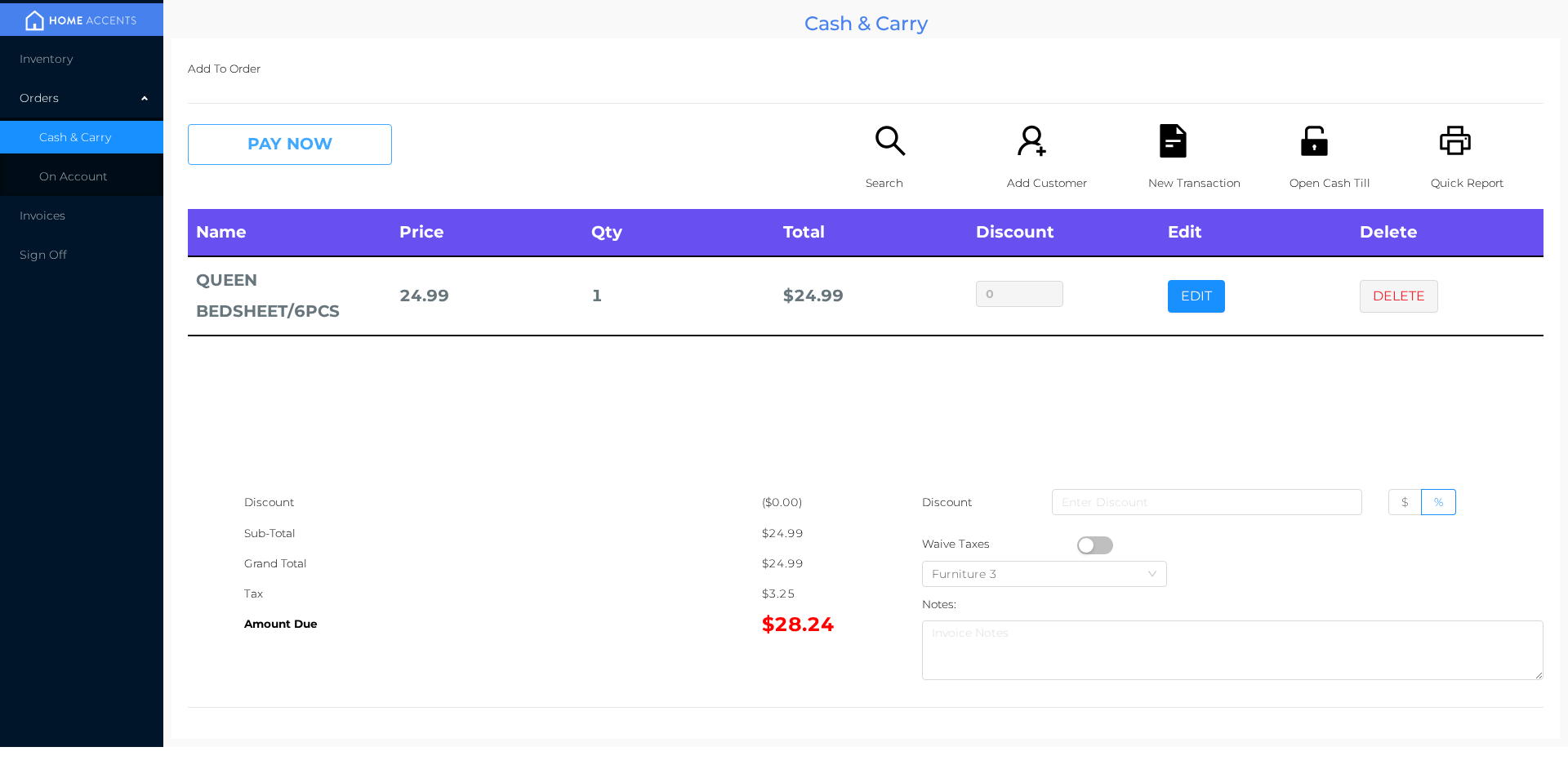
click at [292, 162] on button "PAY NOW" at bounding box center [289, 144] width 205 height 41
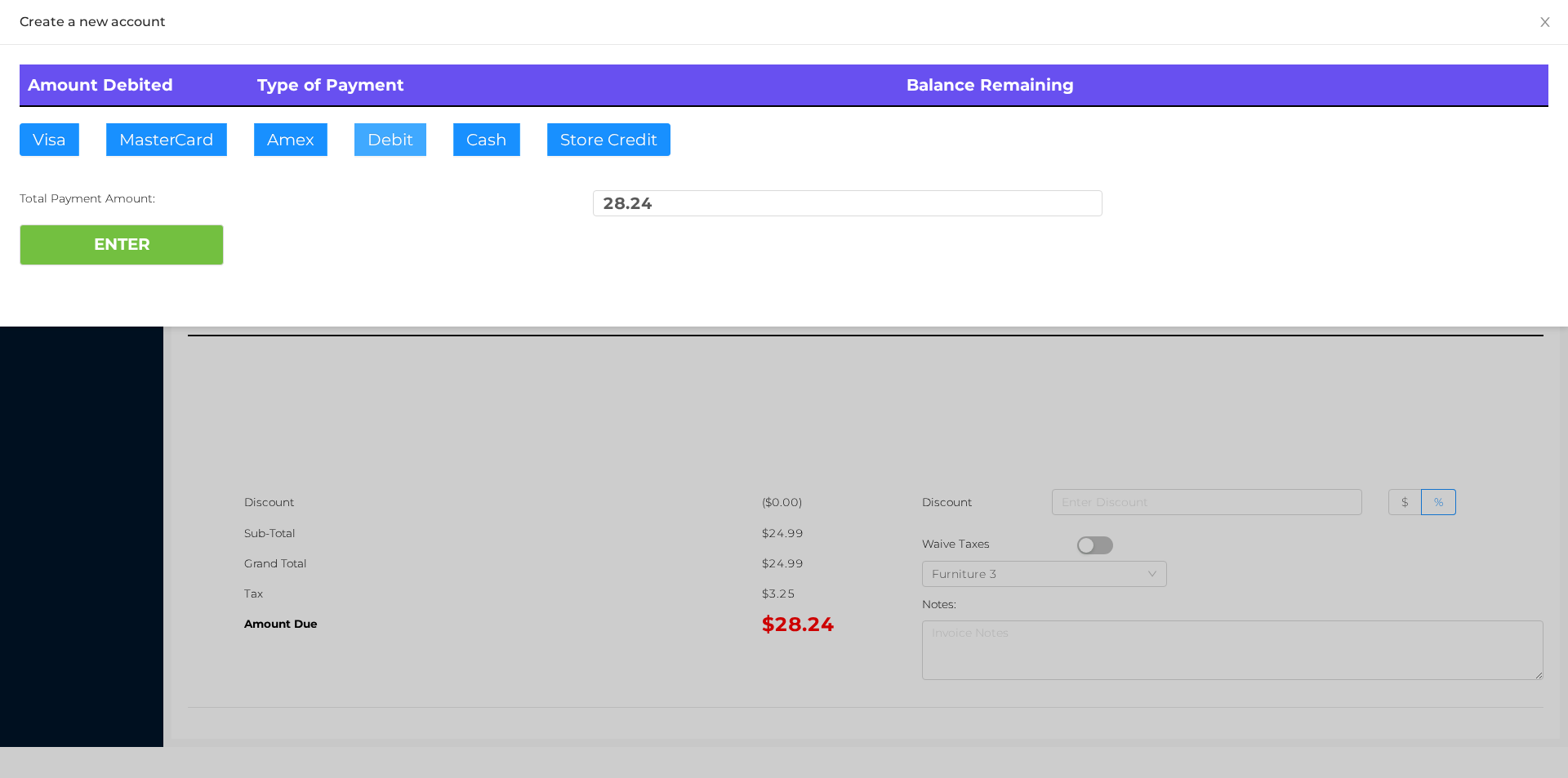
click at [386, 139] on button "Debit" at bounding box center [390, 140] width 72 height 33
type input "40."
click at [133, 262] on button "ENTER" at bounding box center [122, 244] width 205 height 41
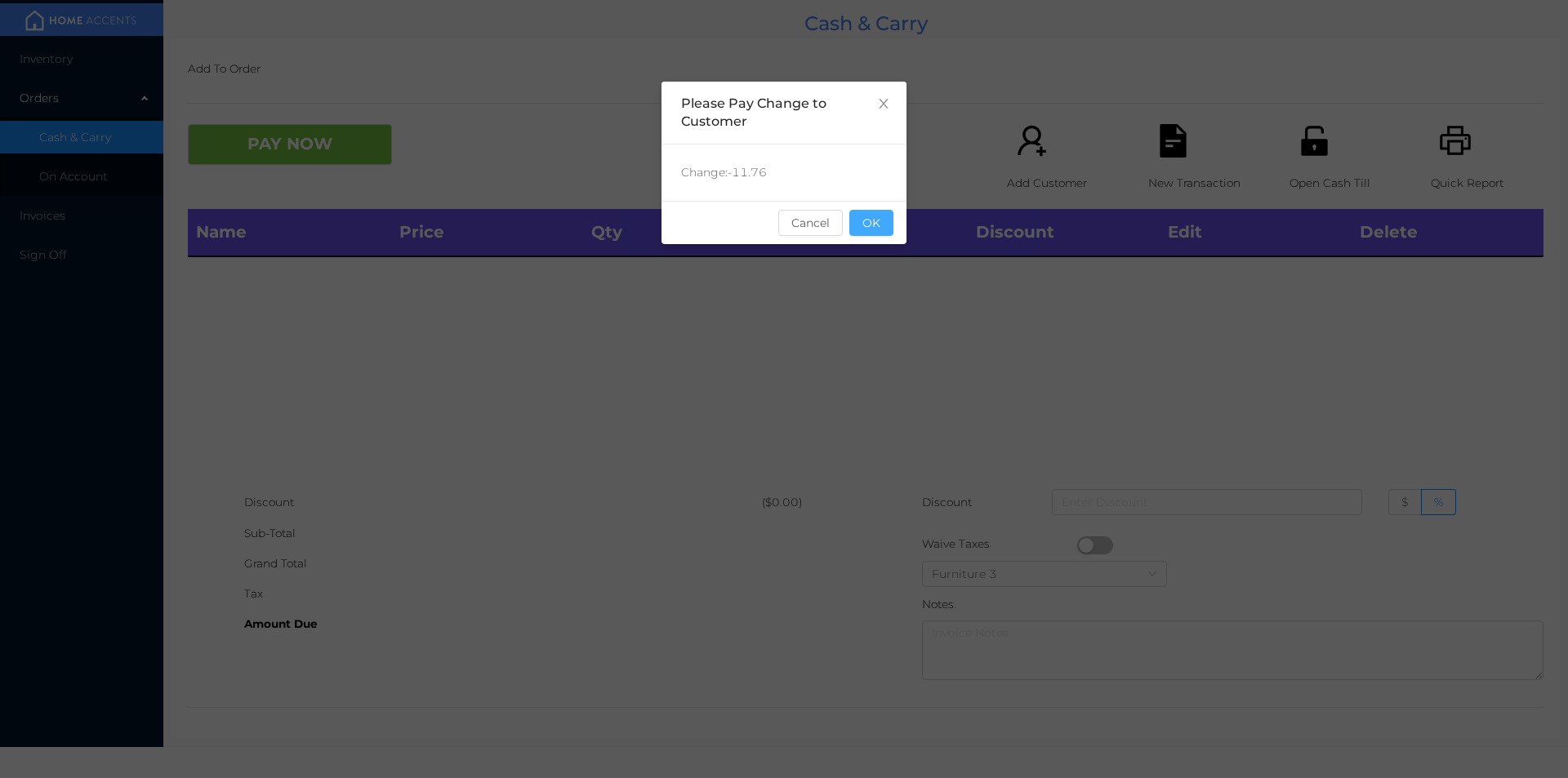
click at [879, 230] on button "OK" at bounding box center [871, 223] width 44 height 26
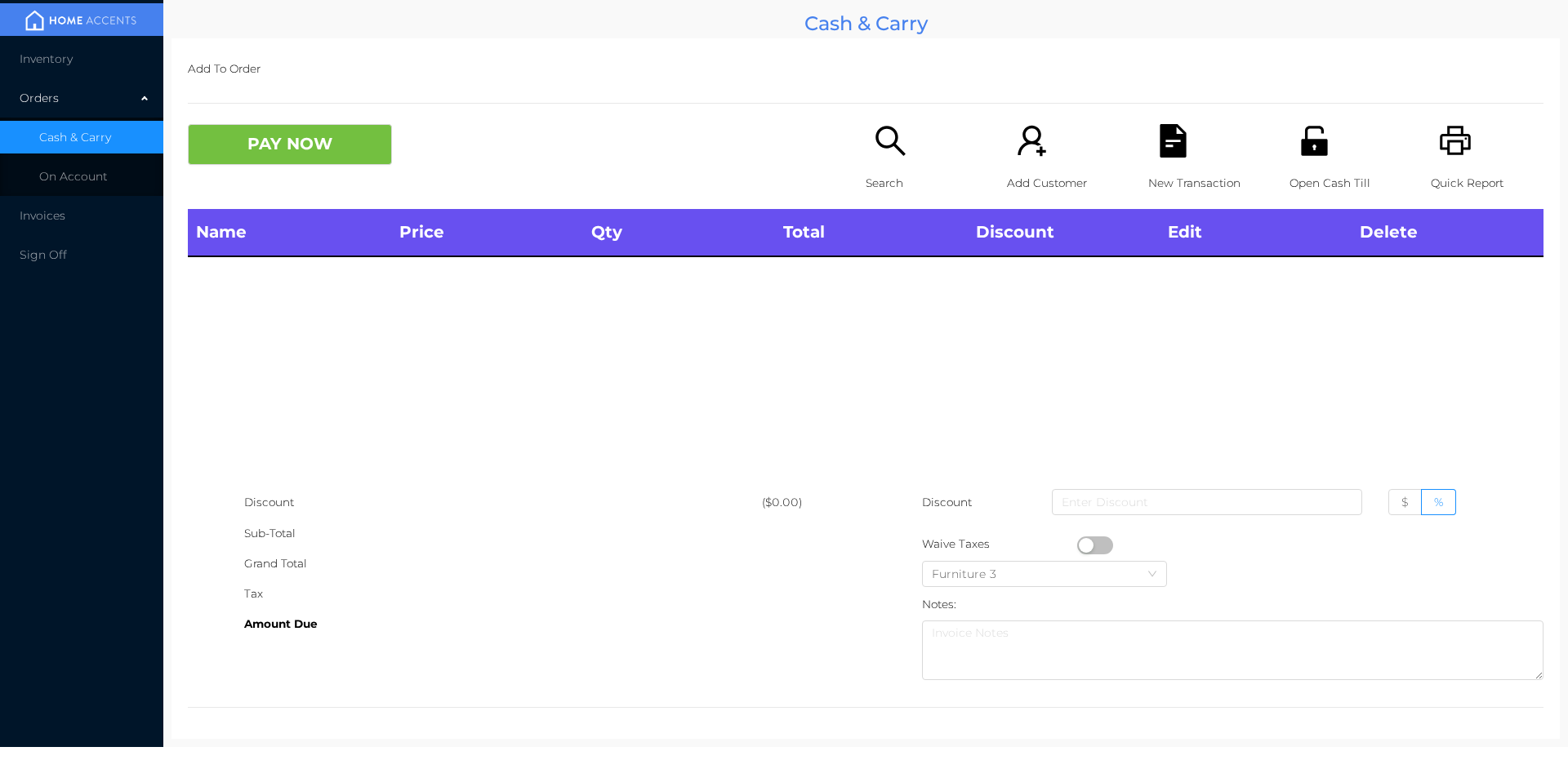
click at [891, 144] on icon "icon: search" at bounding box center [891, 141] width 34 height 34
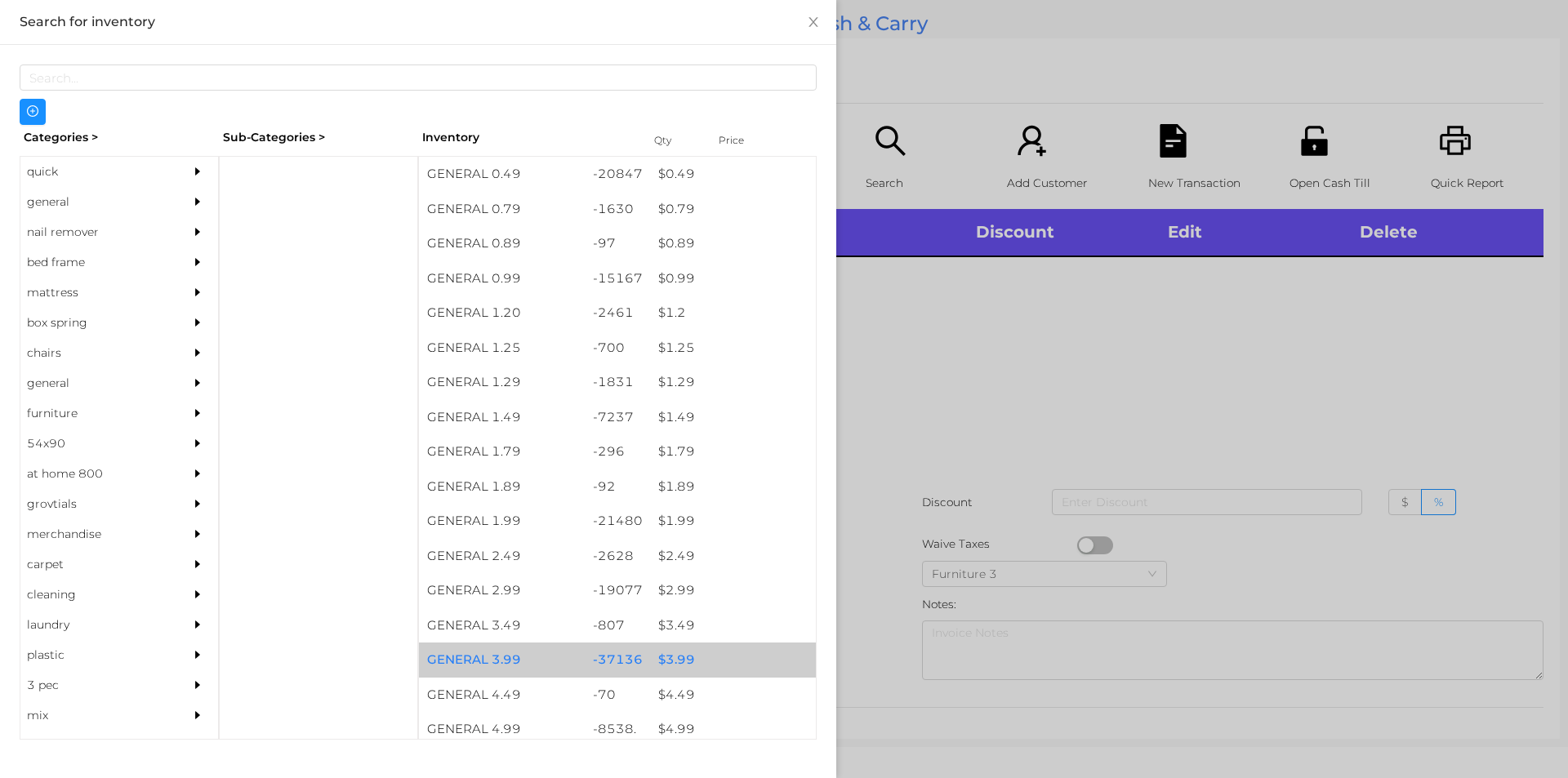
click at [668, 661] on div "$ 3.99" at bounding box center [733, 660] width 166 height 35
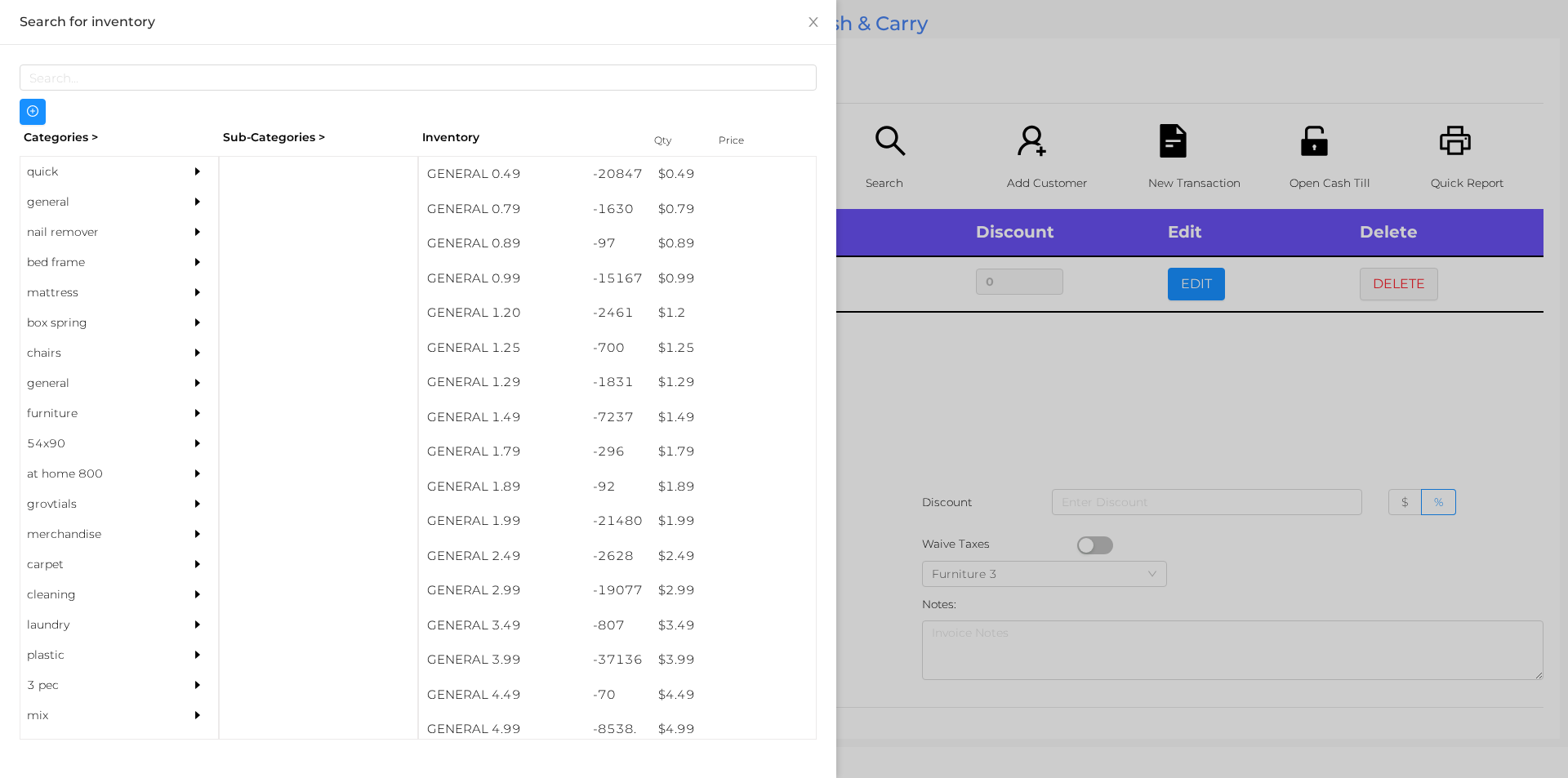
click at [869, 612] on div at bounding box center [784, 389] width 1568 height 778
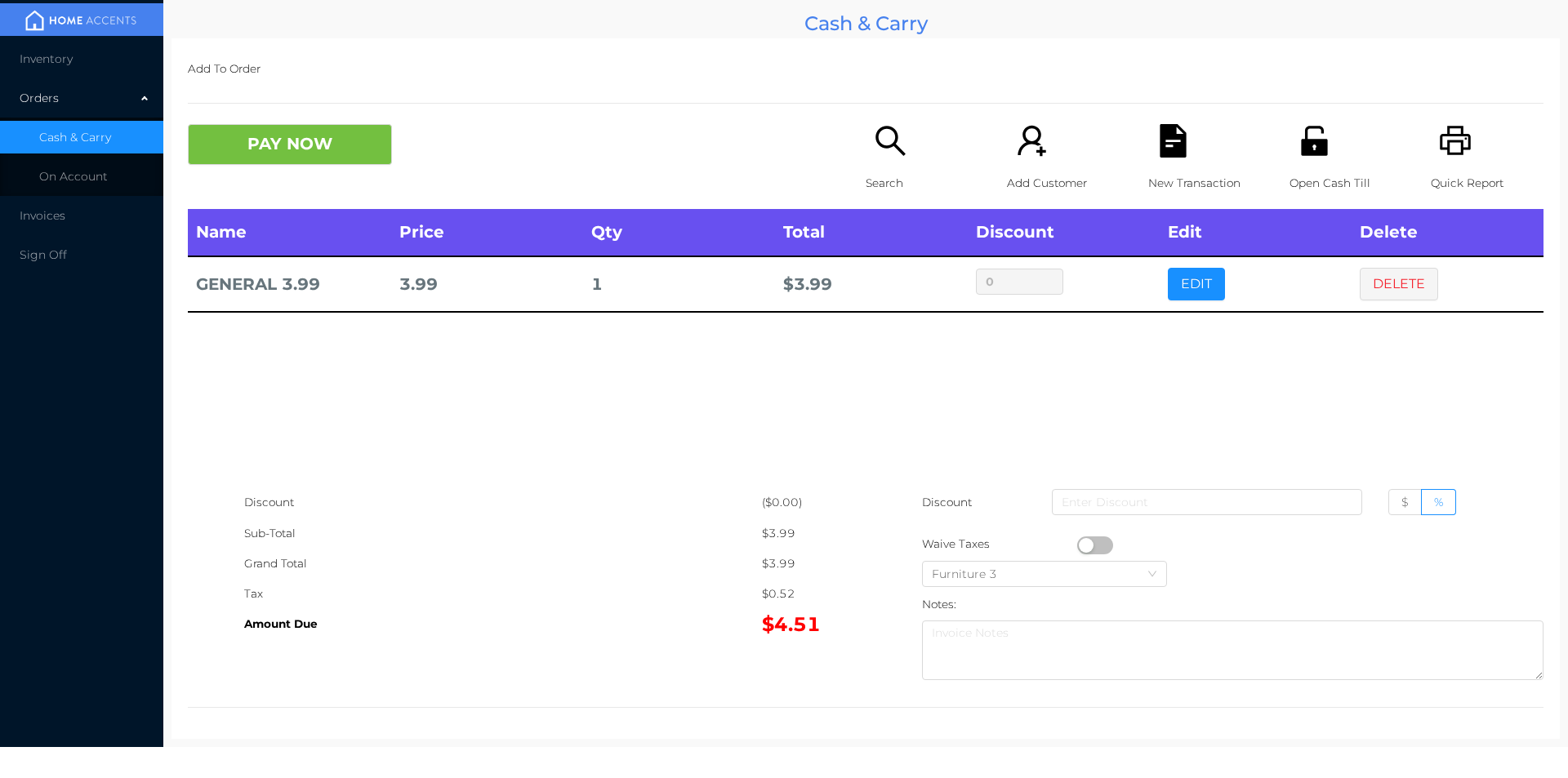
click at [269, 149] on button "PAY NOW" at bounding box center [289, 144] width 205 height 41
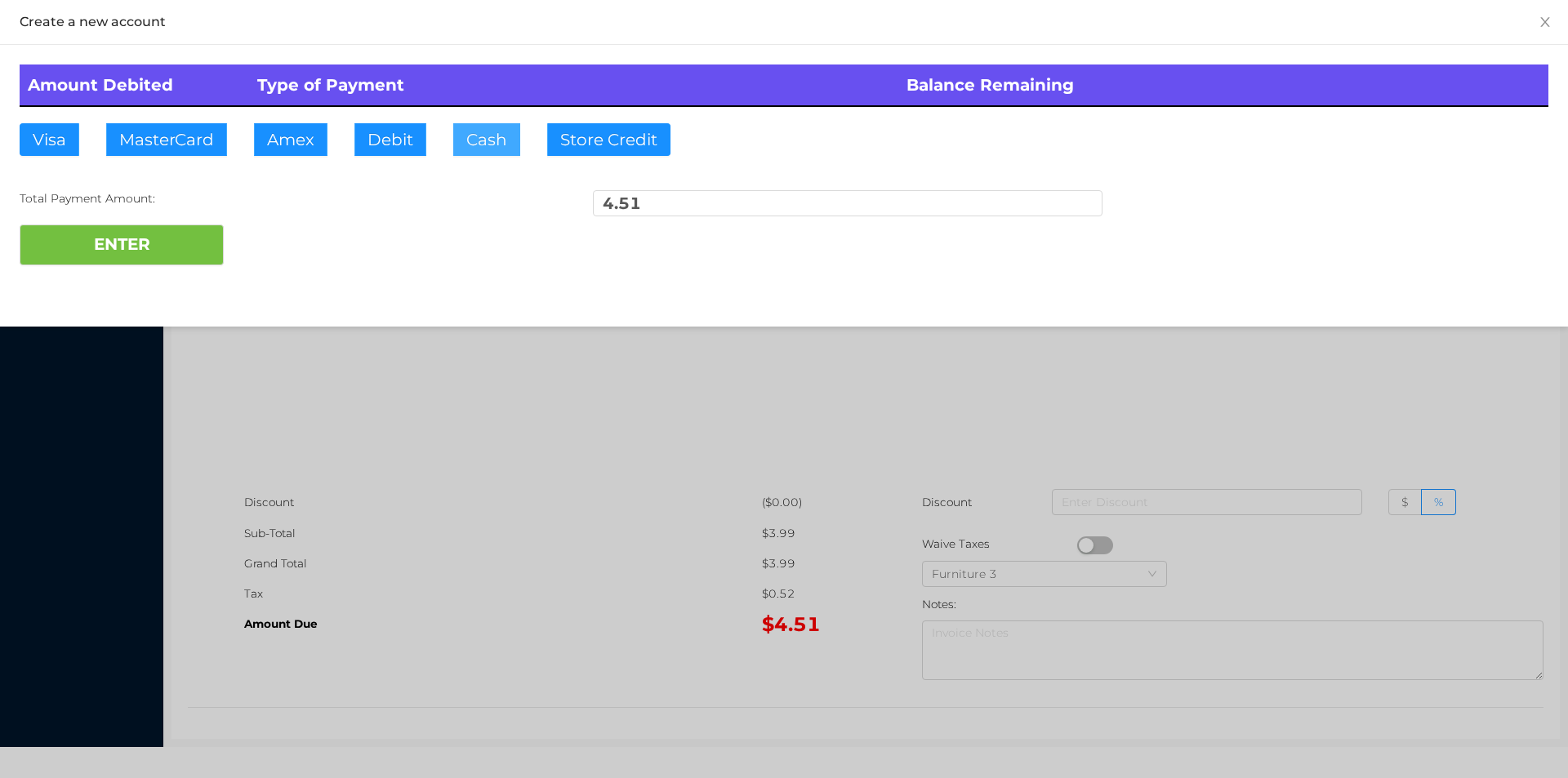
click at [467, 146] on button "Cash" at bounding box center [487, 140] width 67 height 33
click at [167, 239] on button "ENTER" at bounding box center [122, 244] width 205 height 41
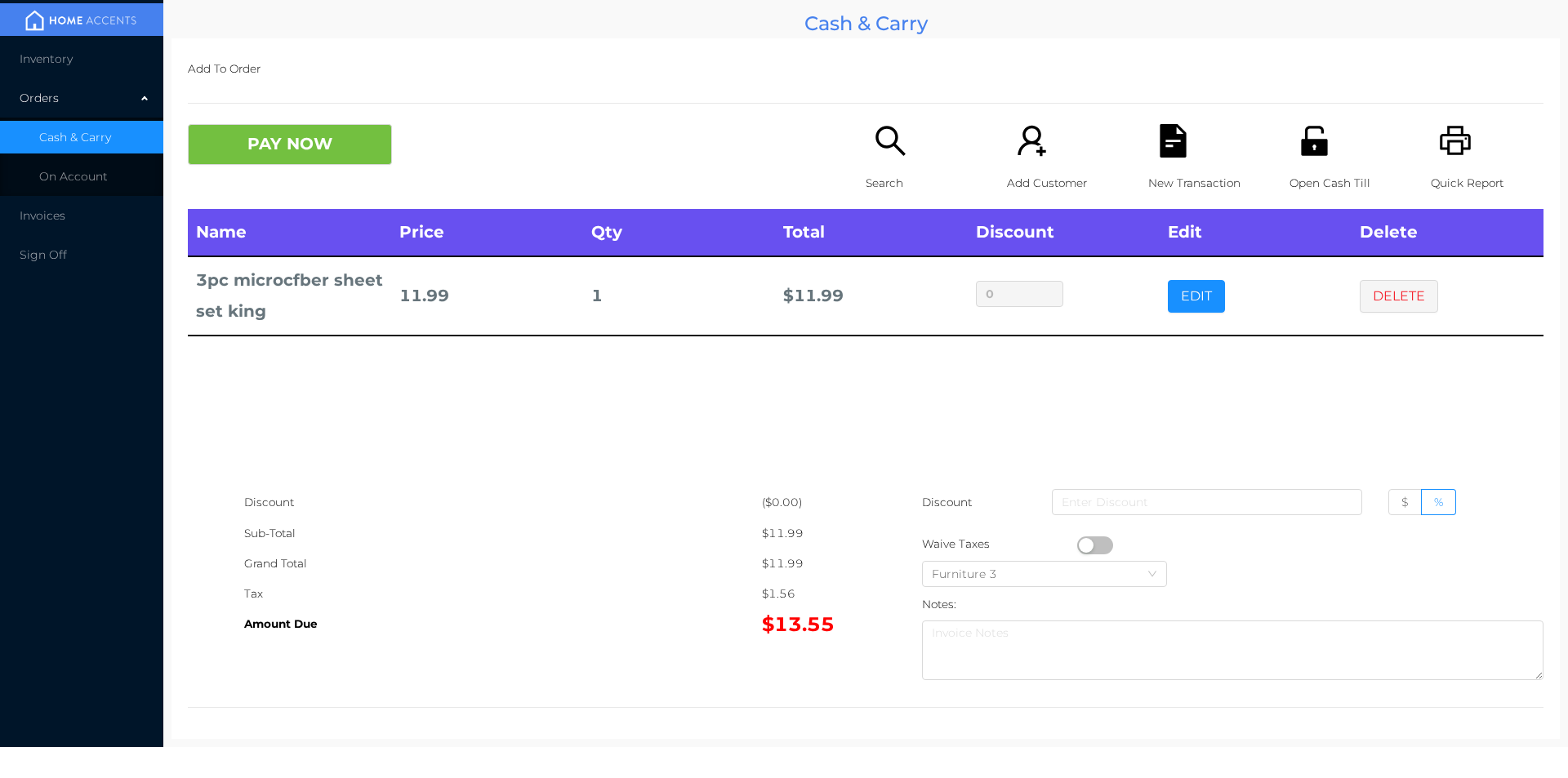
click at [878, 165] on div "Search" at bounding box center [922, 167] width 113 height 85
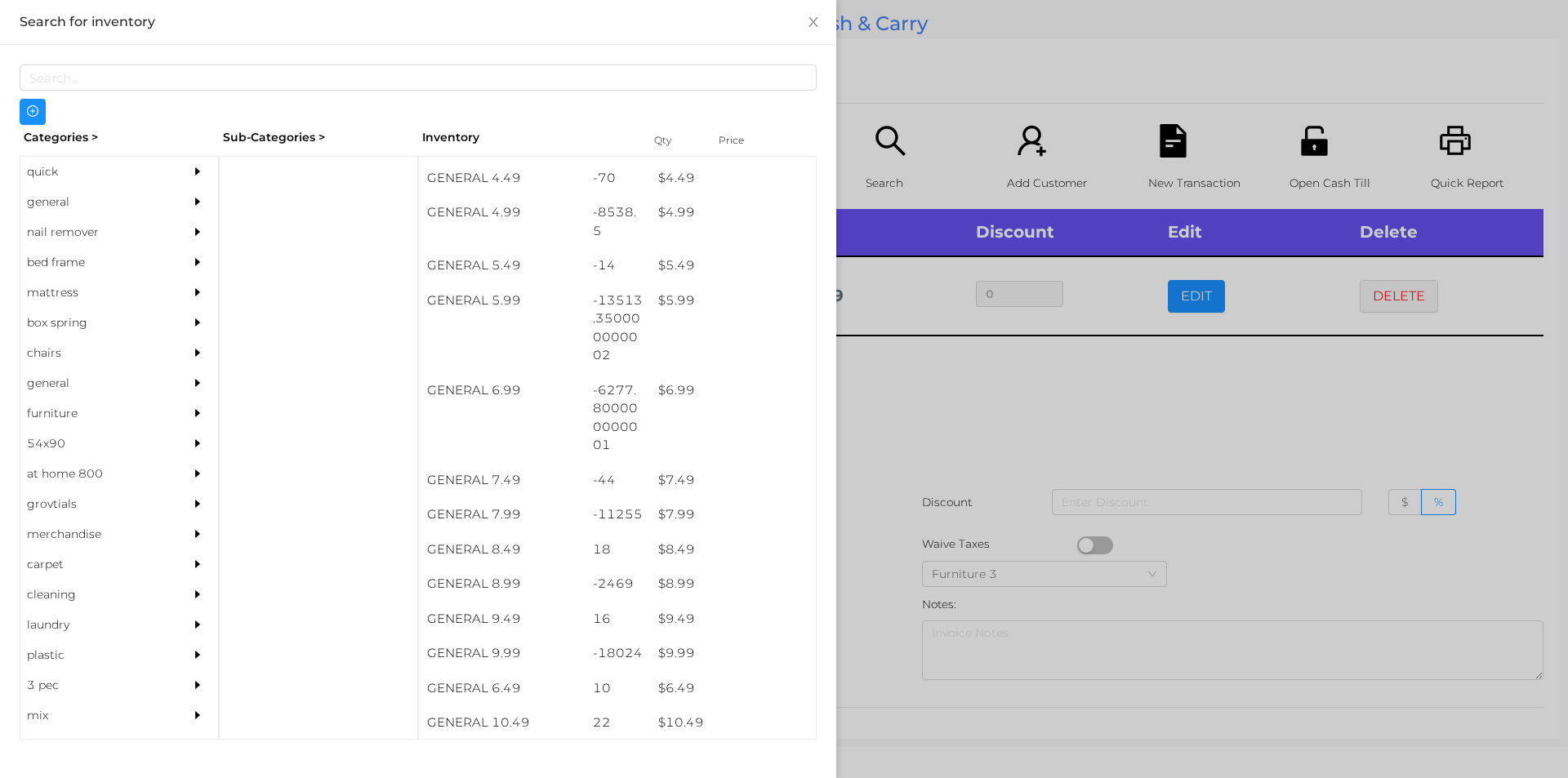
scroll to position [545, 0]
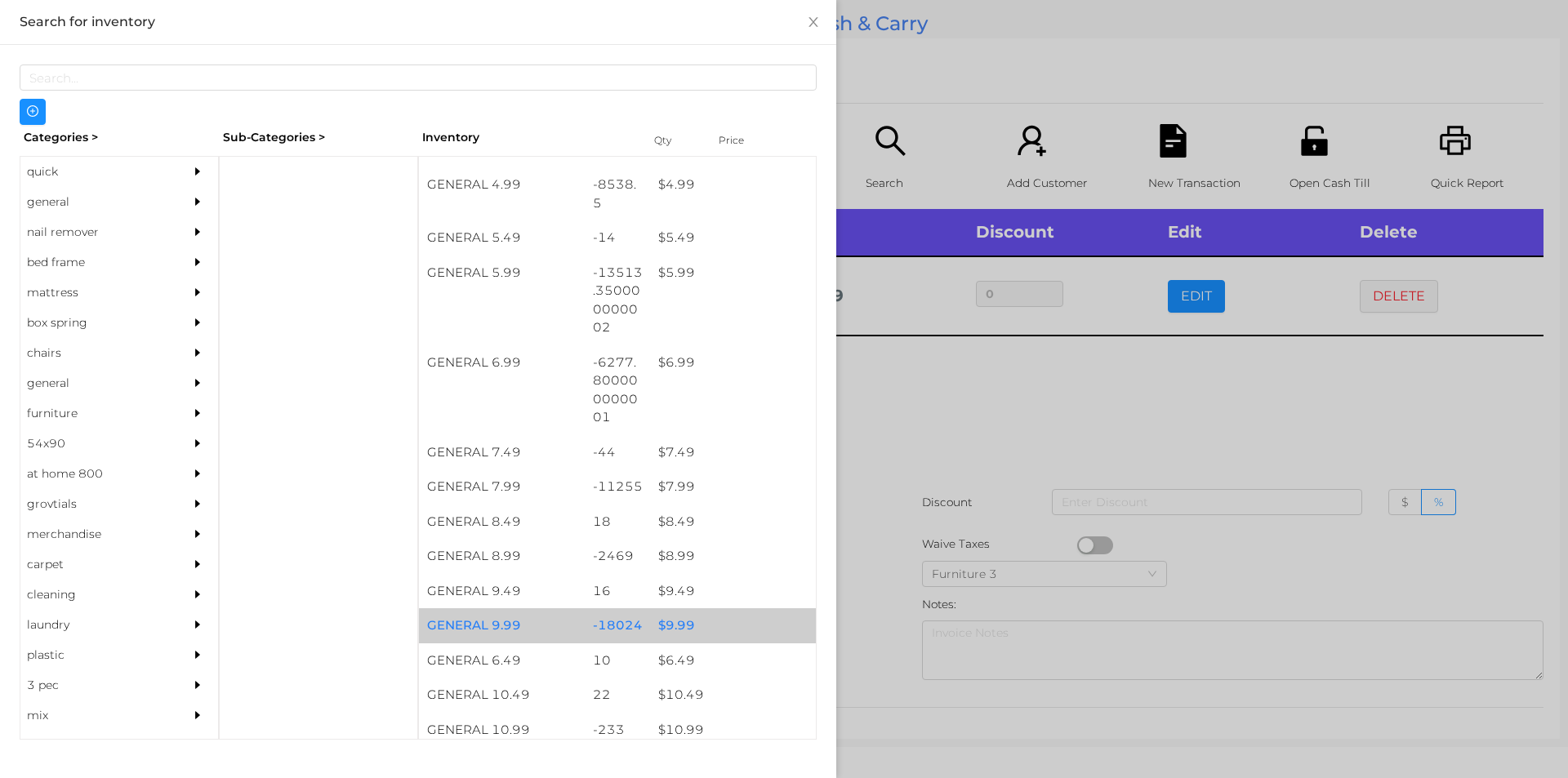
click at [668, 627] on div "$ 9.99" at bounding box center [733, 625] width 166 height 35
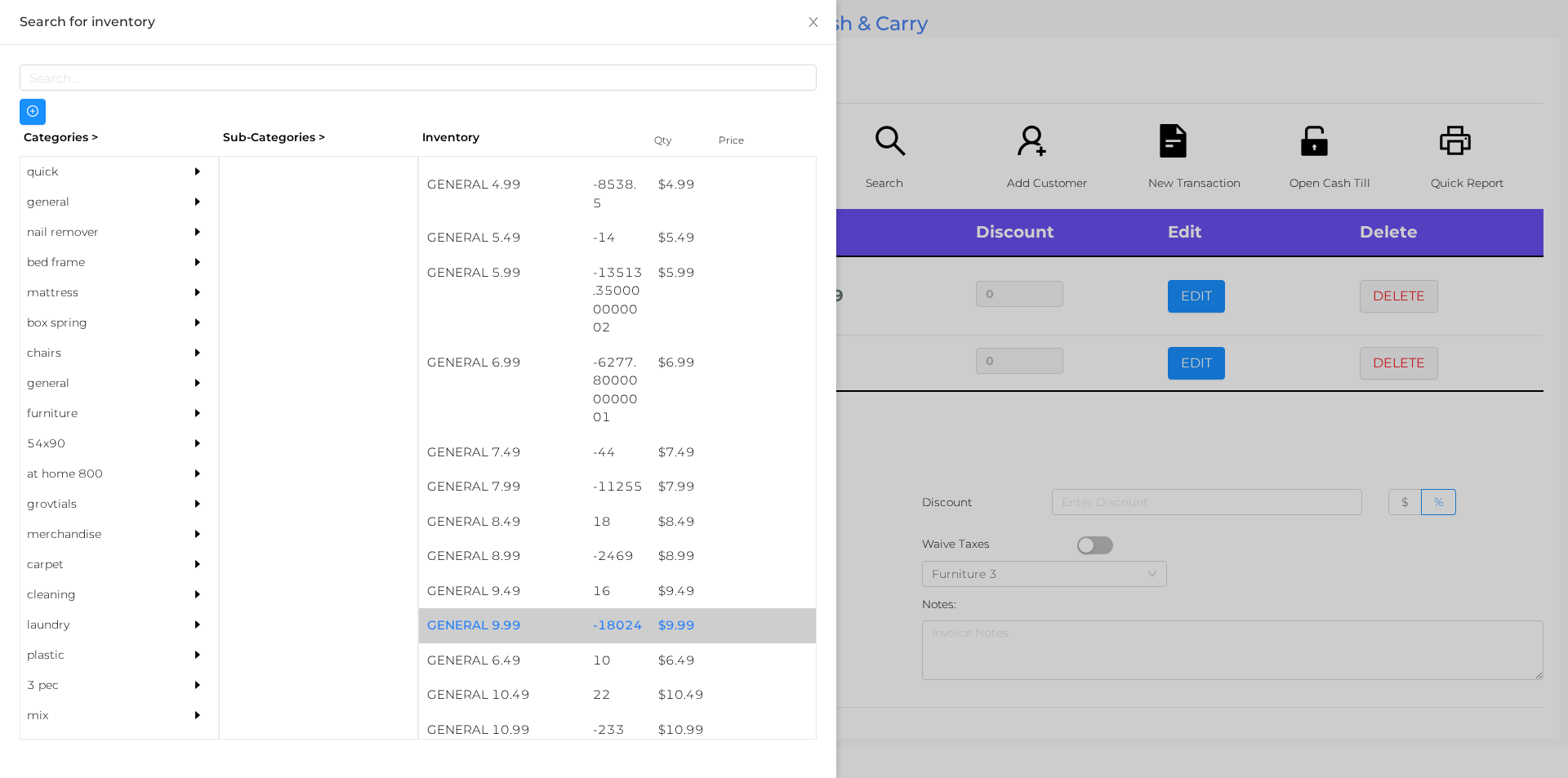
click at [664, 624] on div "$ 9.99" at bounding box center [733, 625] width 166 height 35
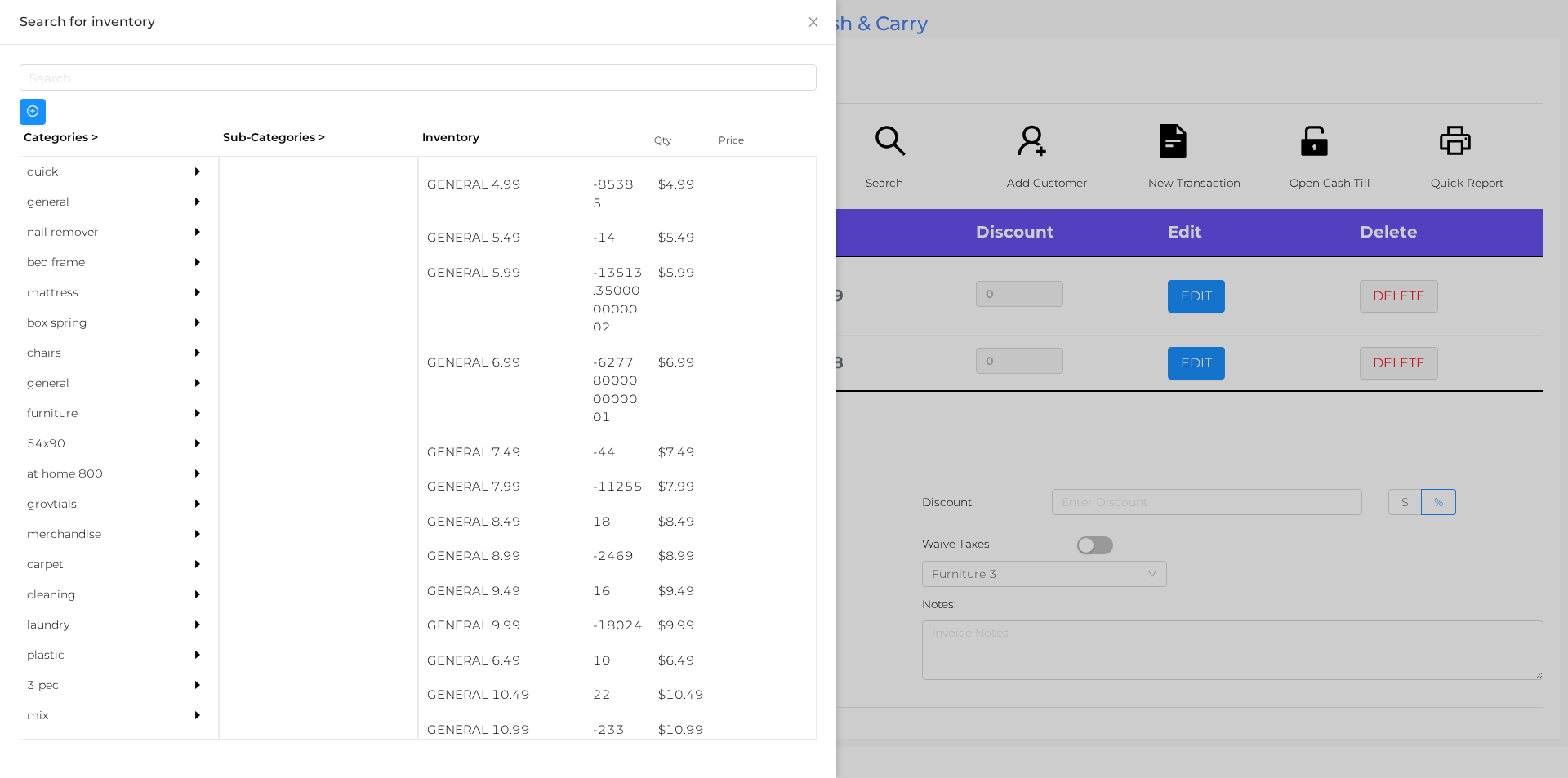
click at [884, 605] on div at bounding box center [784, 389] width 1568 height 778
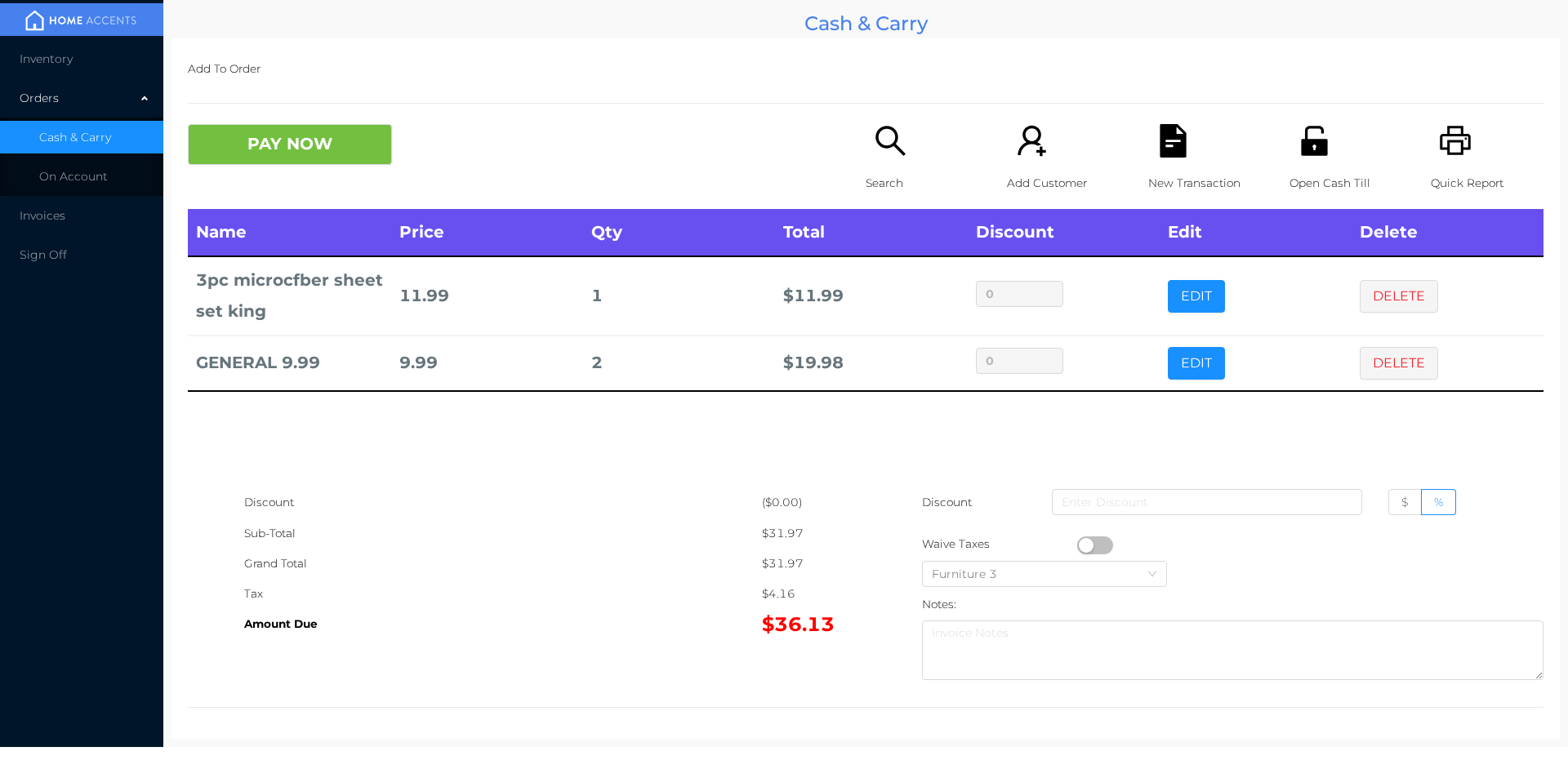
click at [1301, 145] on icon "icon: unlock" at bounding box center [1314, 140] width 26 height 29
click at [320, 143] on button "PAY NOW" at bounding box center [289, 144] width 205 height 41
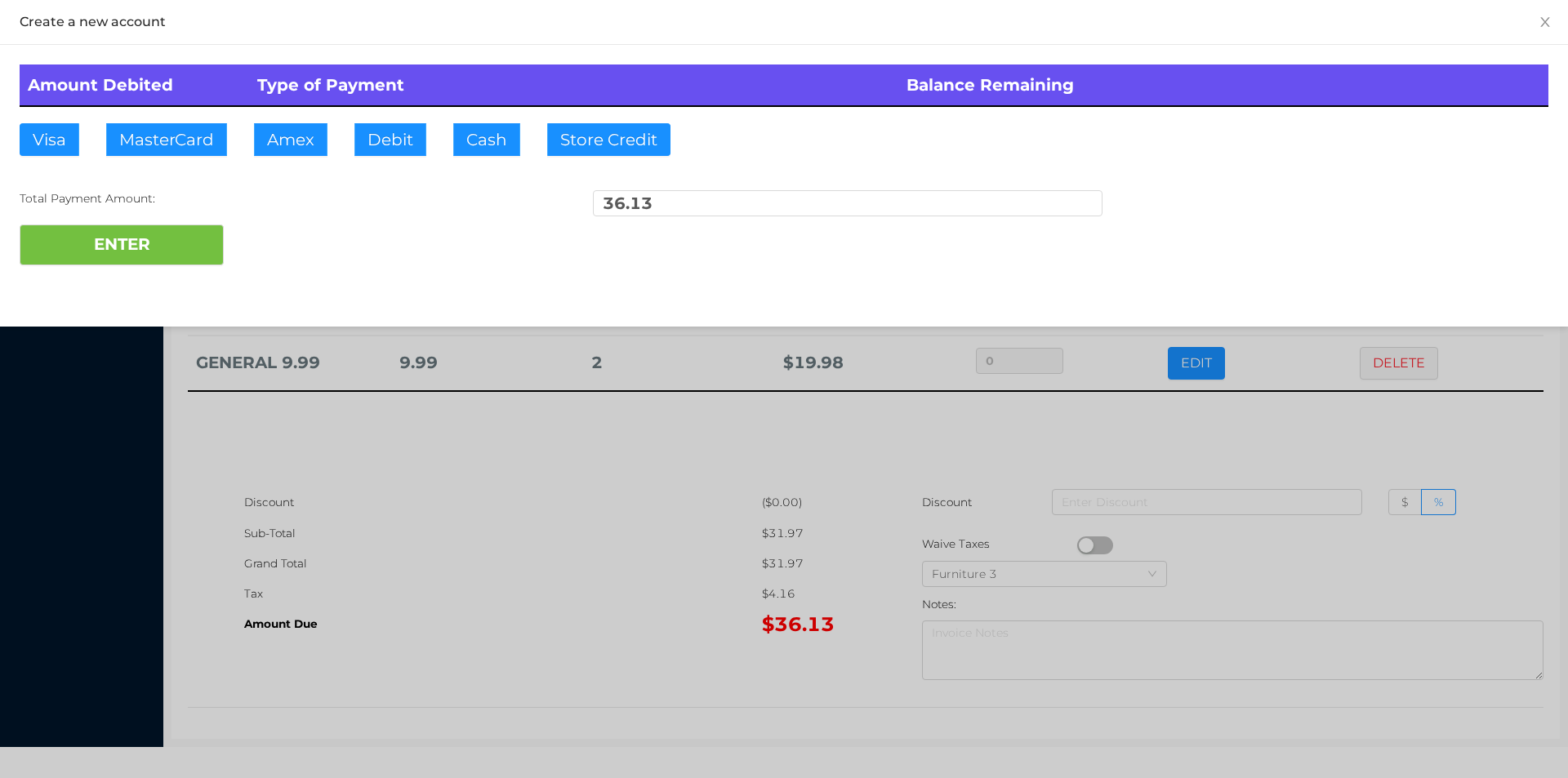
click at [472, 545] on div at bounding box center [784, 389] width 1568 height 778
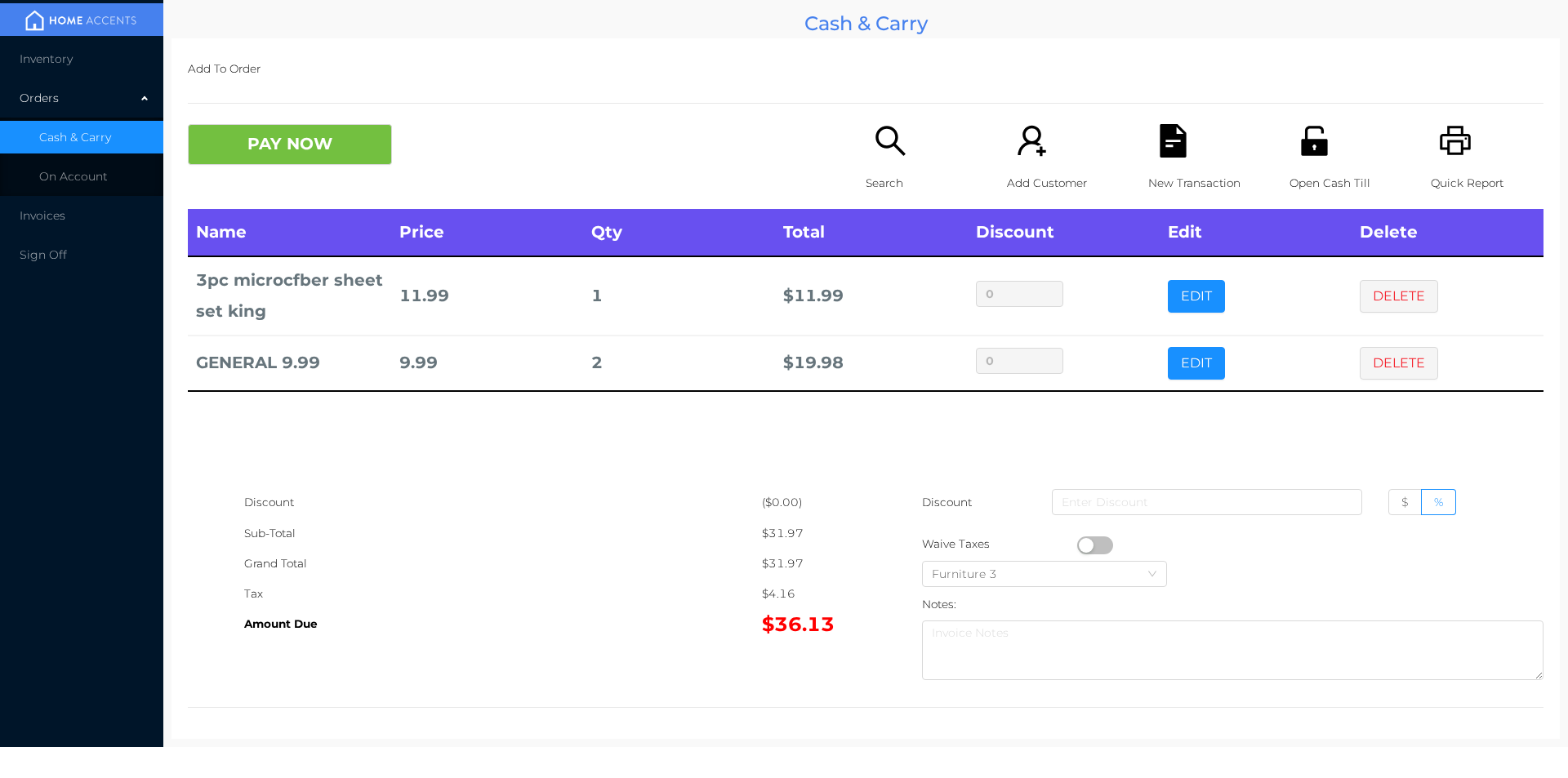
click at [1148, 152] on div "New Transaction" at bounding box center [1205, 167] width 113 height 85
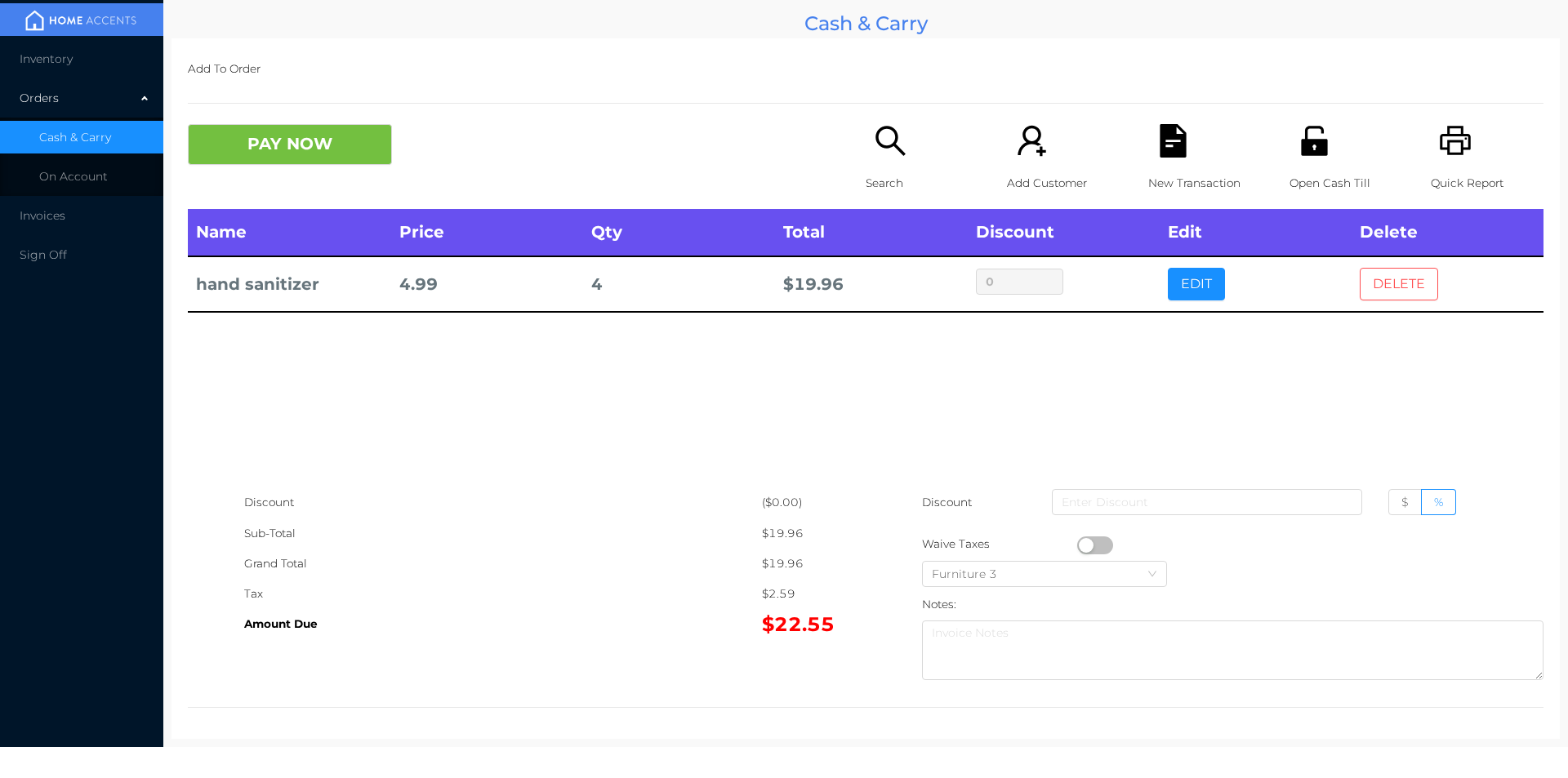
click at [1398, 290] on button "DELETE" at bounding box center [1398, 284] width 78 height 33
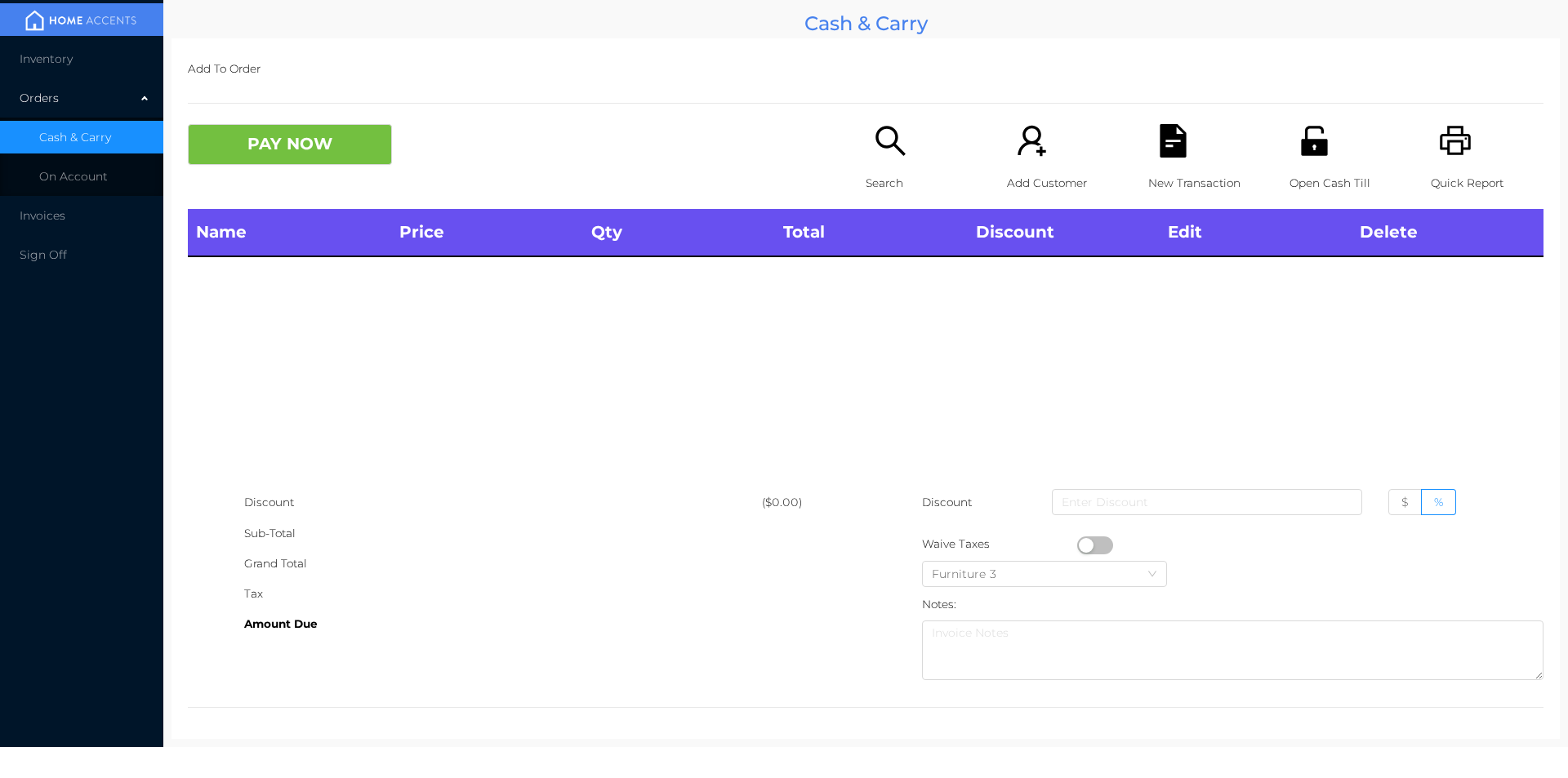
click at [1311, 176] on p "Open Cash Till" at bounding box center [1346, 183] width 113 height 30
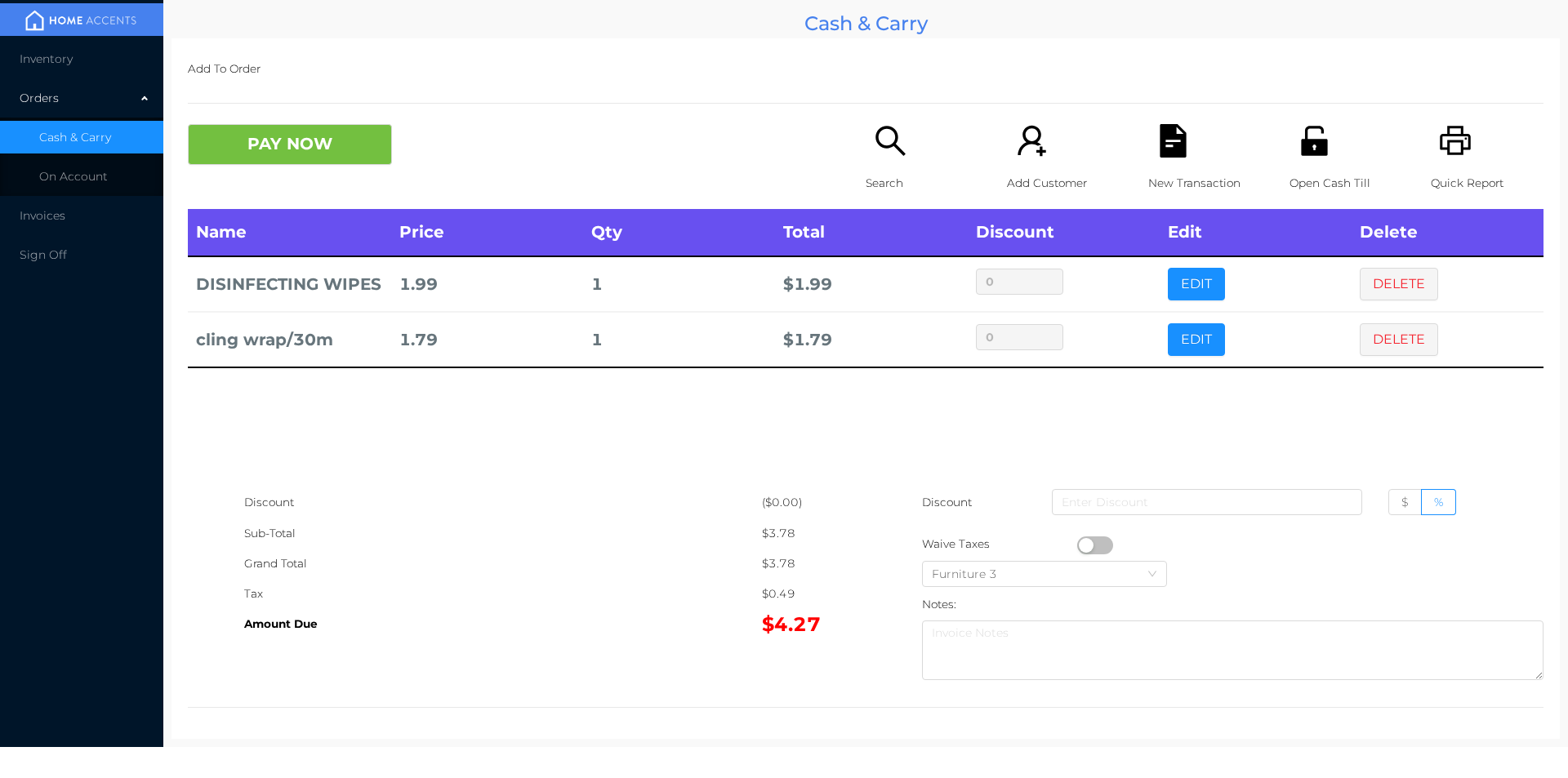
click at [885, 149] on icon "icon: search" at bounding box center [891, 141] width 34 height 34
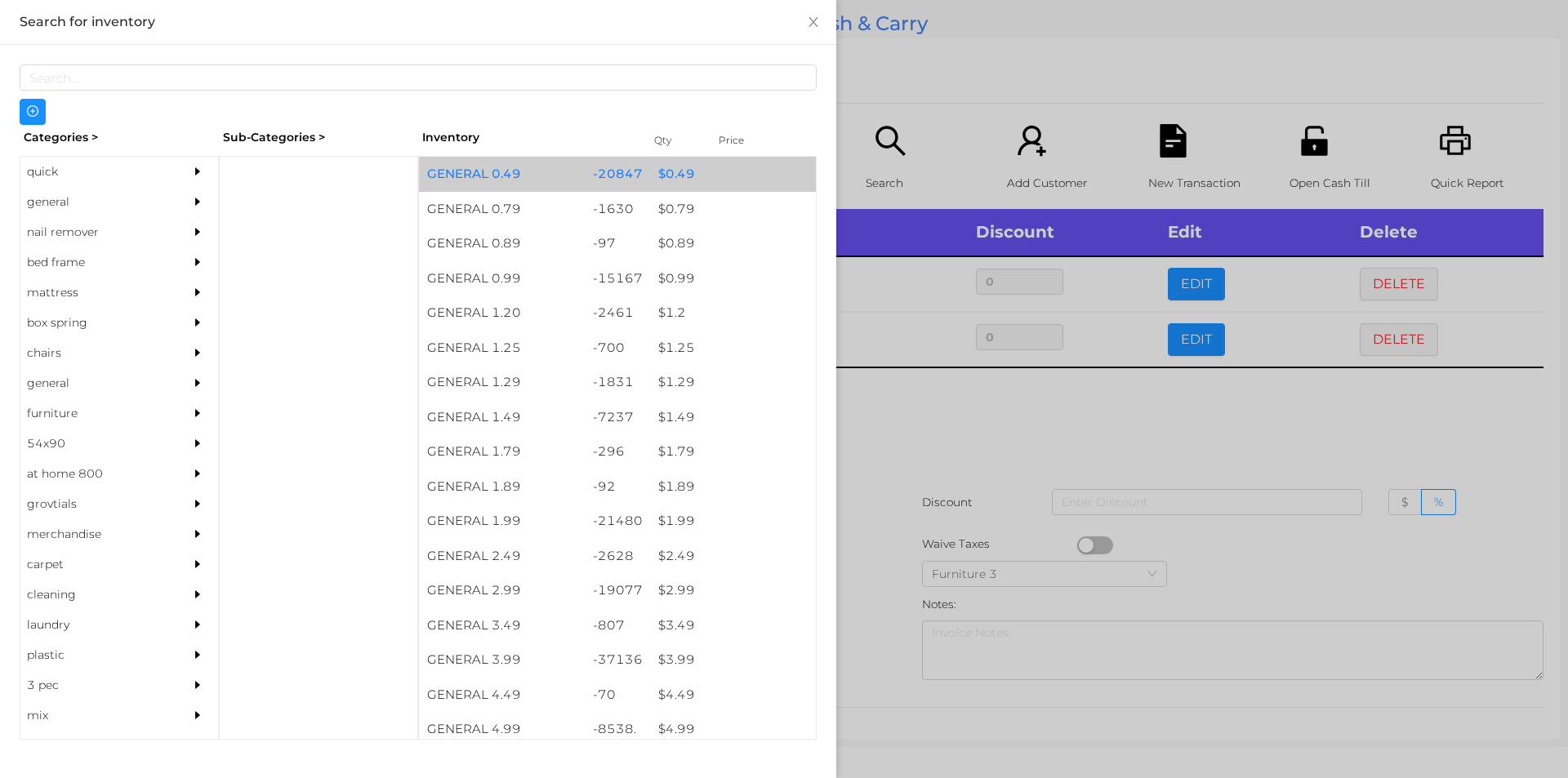
click at [670, 174] on div "$ 0.49" at bounding box center [733, 174] width 166 height 35
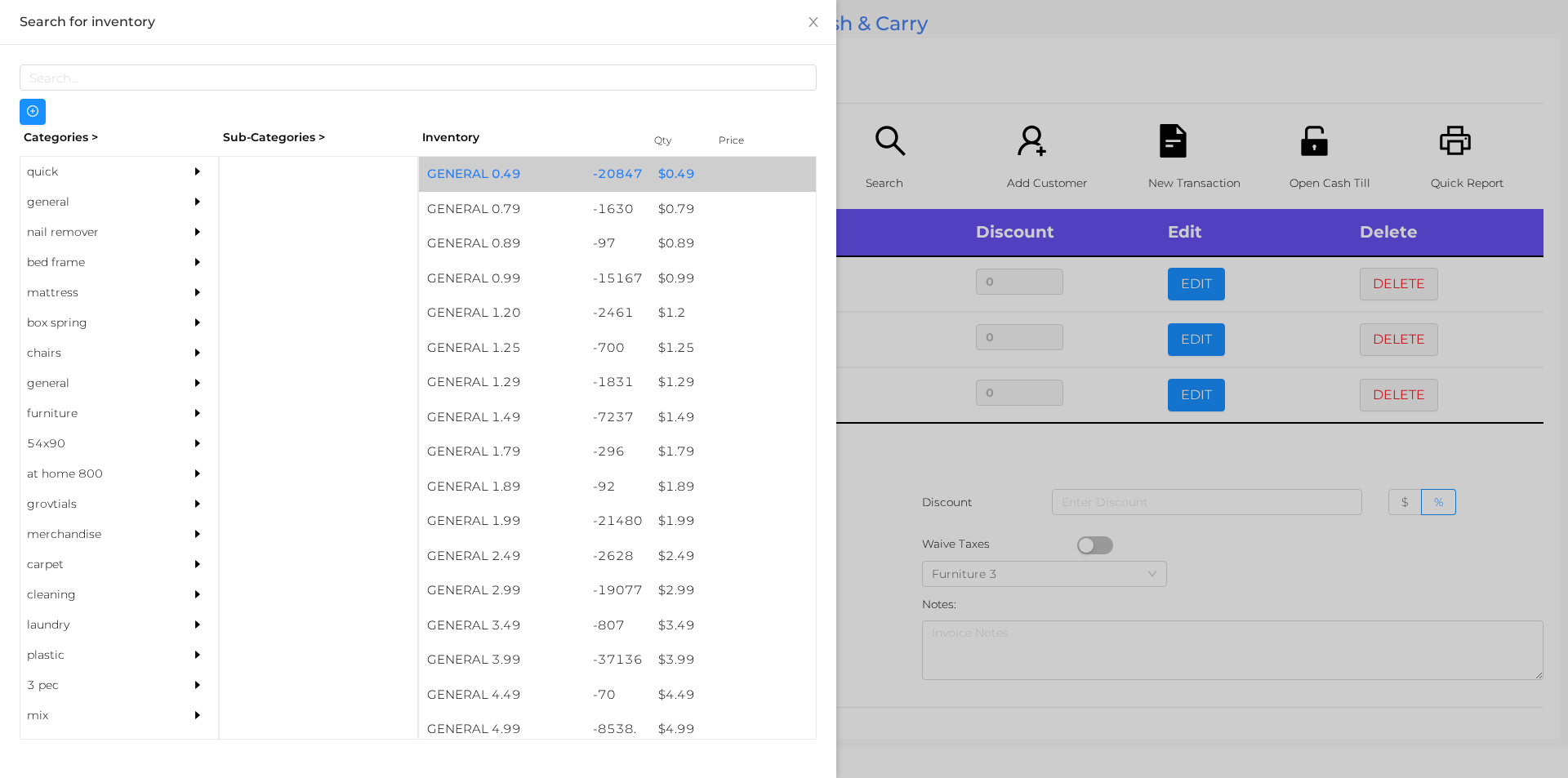
click at [678, 173] on div "$ 0.49" at bounding box center [733, 174] width 166 height 35
click at [669, 165] on div "$ 0.49" at bounding box center [733, 174] width 166 height 35
click at [668, 170] on div "$ 0.49" at bounding box center [733, 174] width 166 height 35
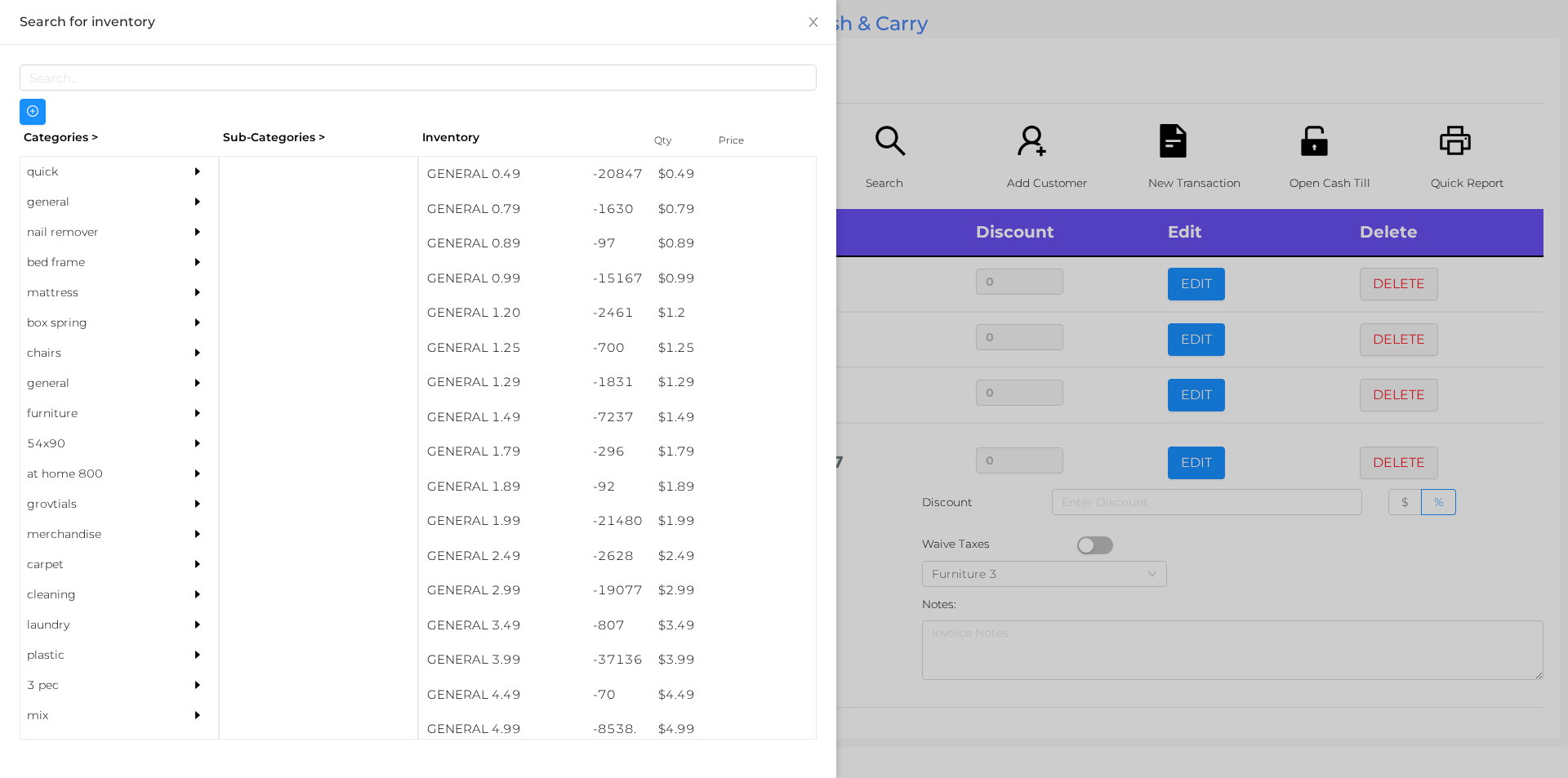
click at [1246, 601] on div at bounding box center [784, 389] width 1568 height 778
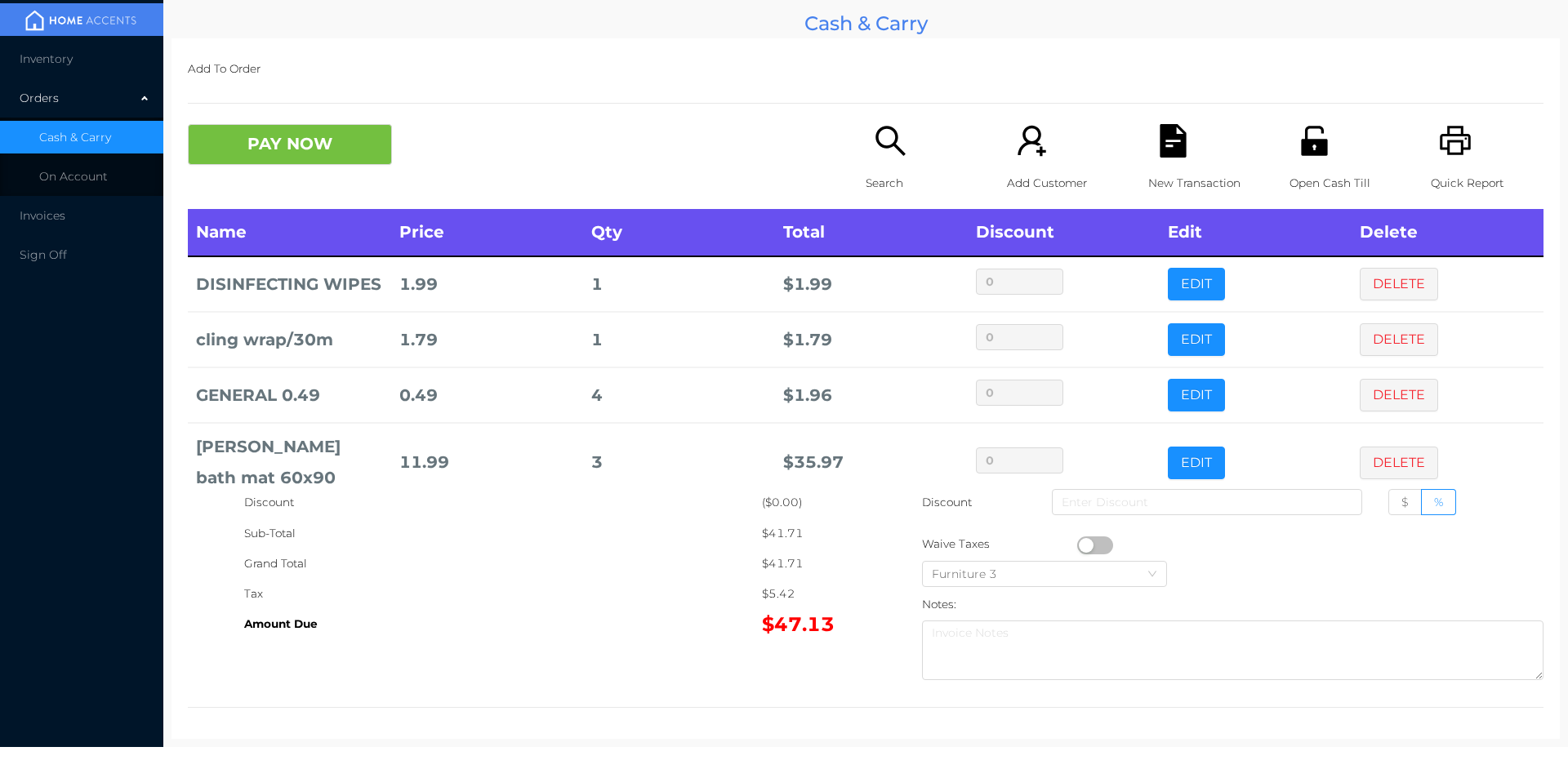
scroll to position [55, 0]
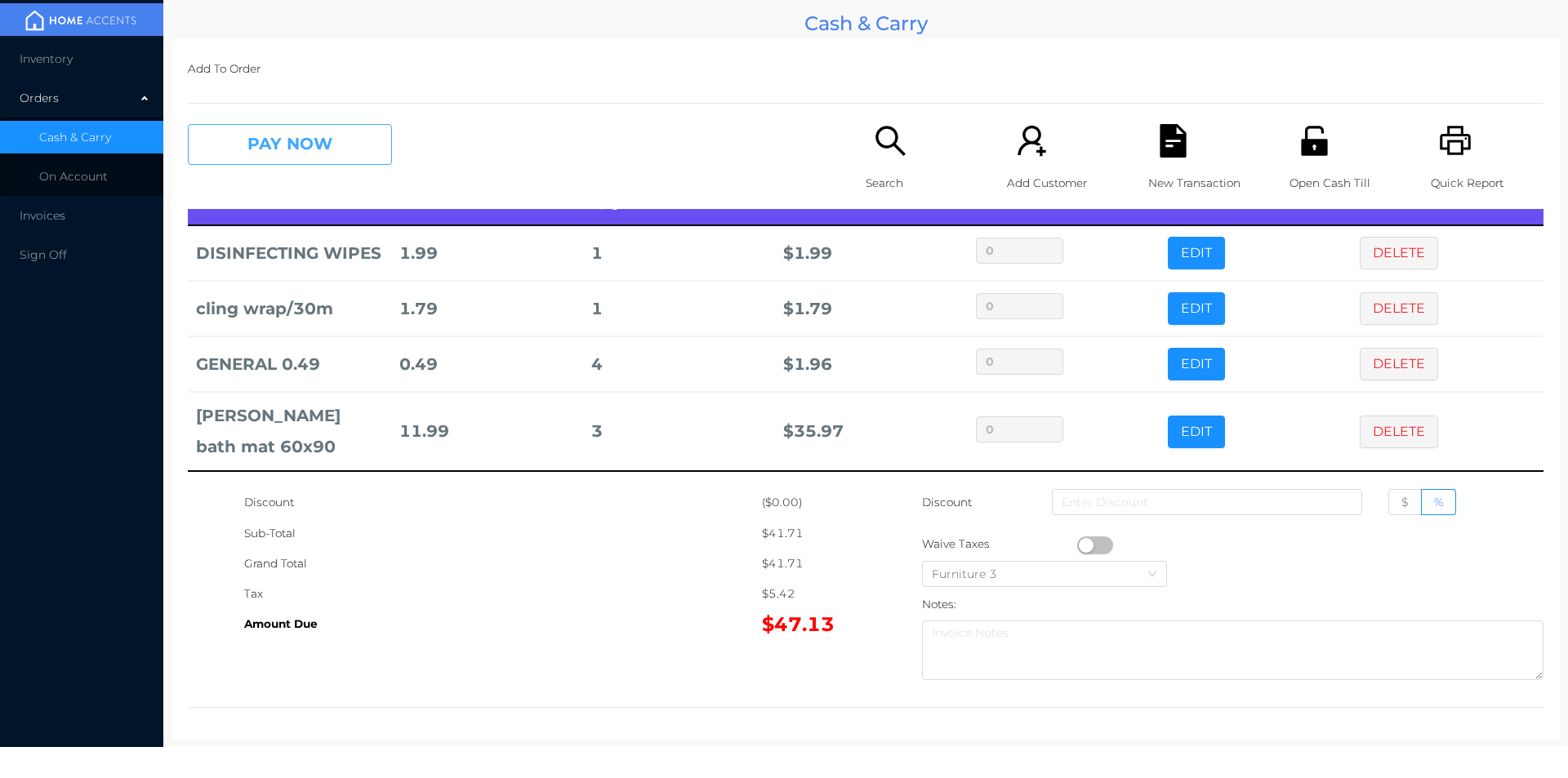
click at [274, 142] on button "PAY NOW" at bounding box center [289, 144] width 205 height 41
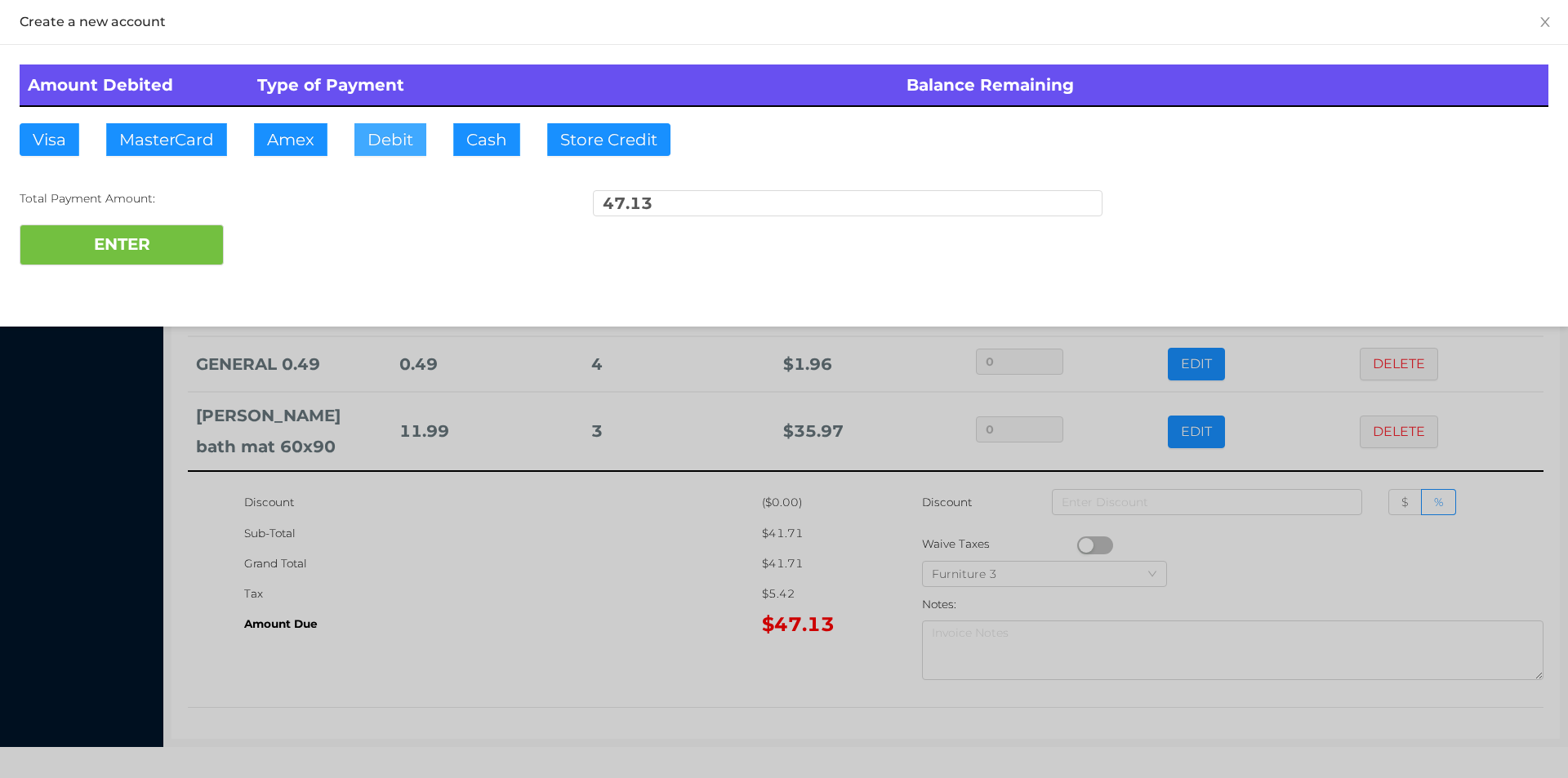
click at [380, 143] on button "Debit" at bounding box center [390, 140] width 72 height 33
type input "50."
click at [144, 247] on button "ENTER" at bounding box center [122, 244] width 205 height 41
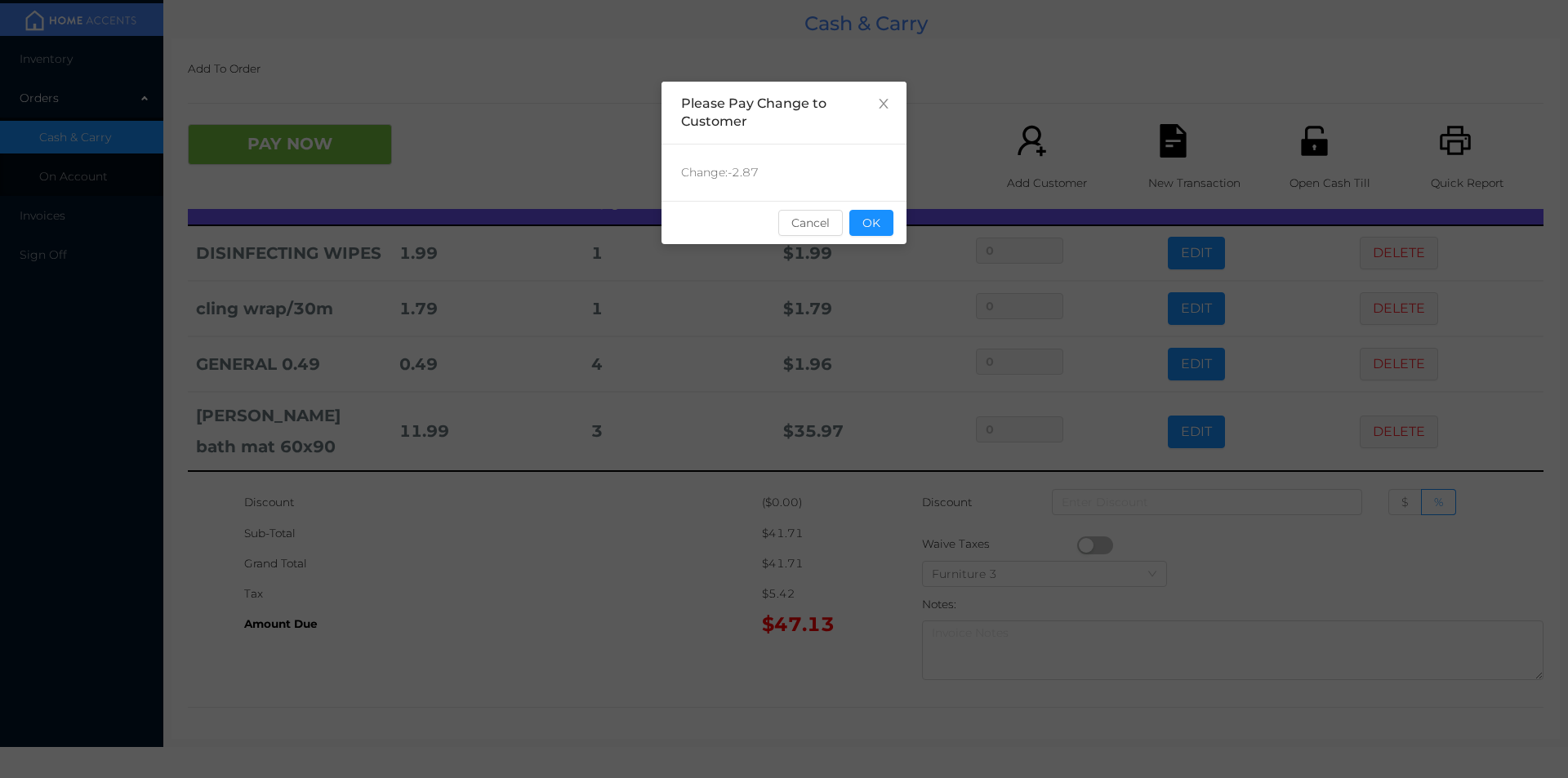
scroll to position [0, 0]
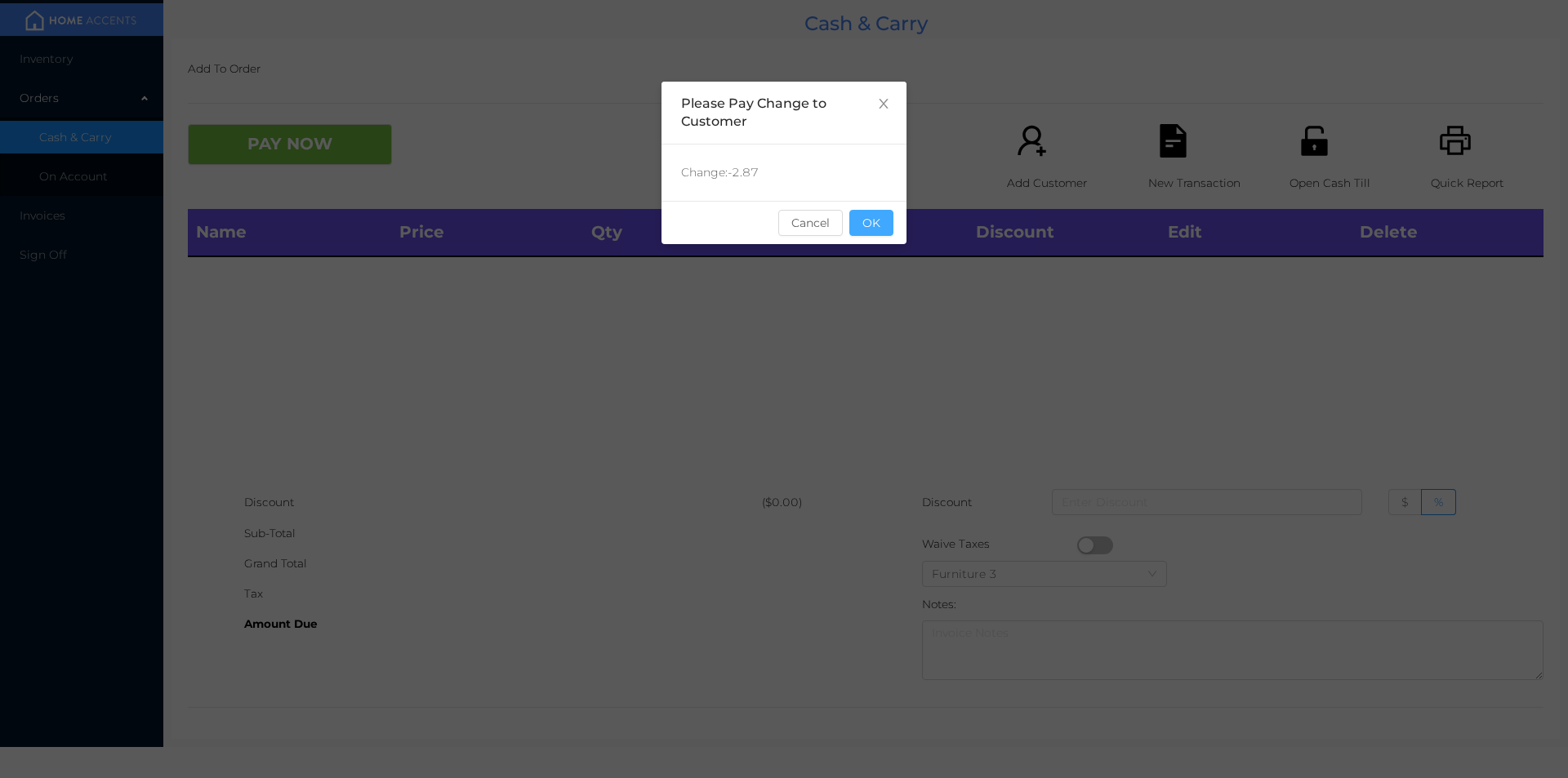
click at [860, 223] on button "OK" at bounding box center [871, 223] width 44 height 26
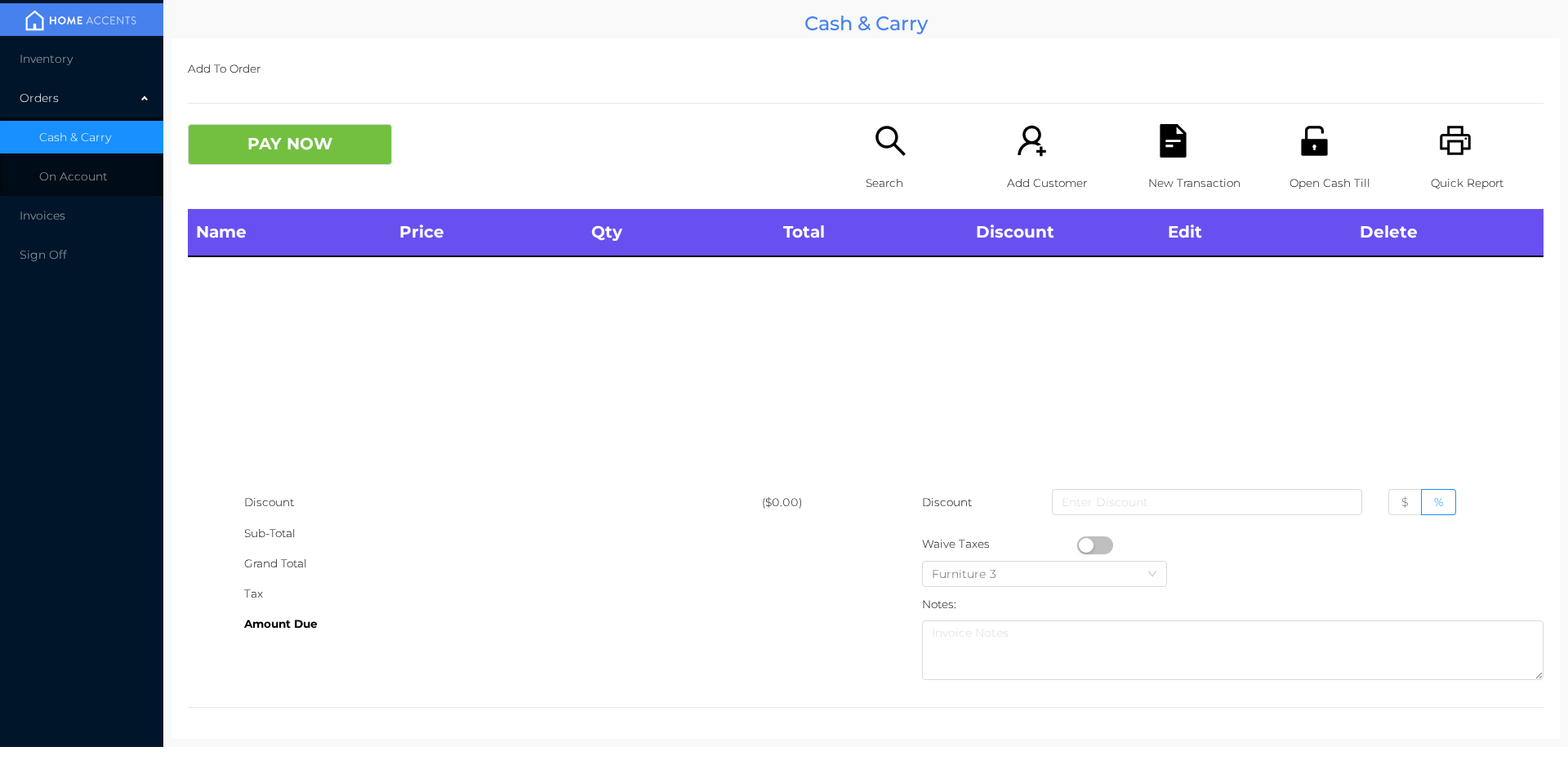
click at [1321, 142] on div "Open Cash Till" at bounding box center [1346, 167] width 113 height 85
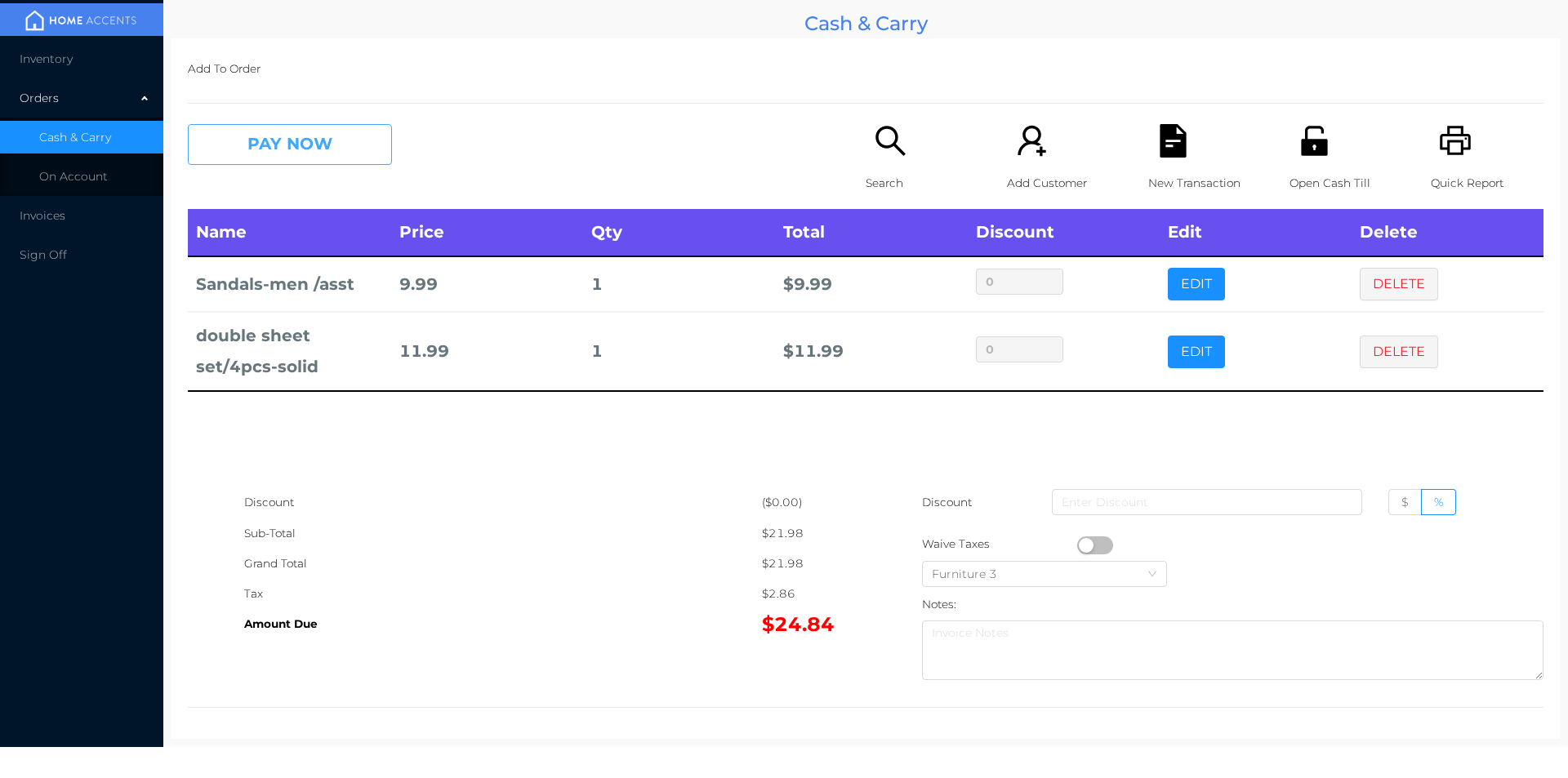
click at [348, 158] on button "PAY NOW" at bounding box center [289, 144] width 205 height 41
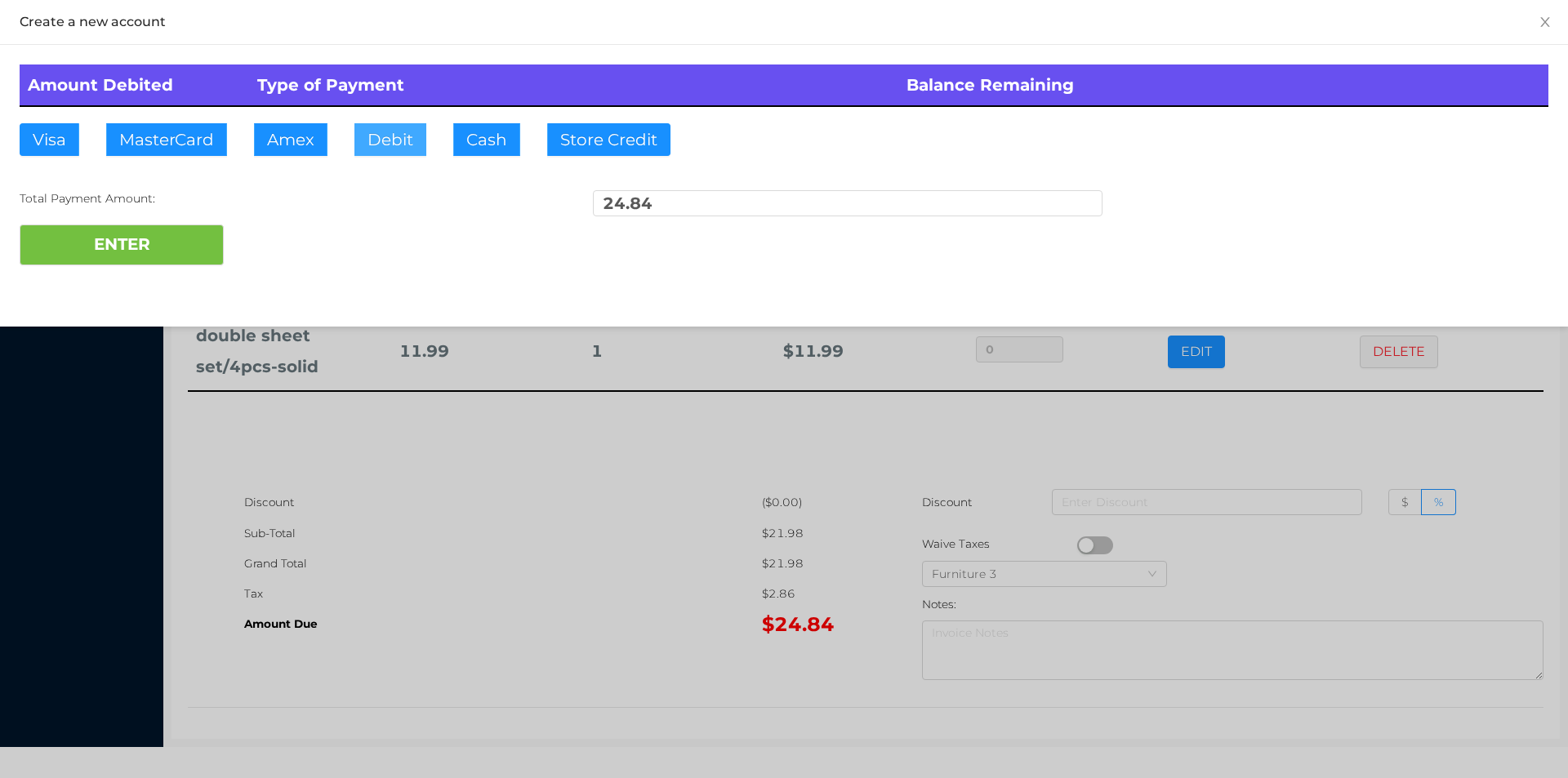
click at [380, 136] on button "Debit" at bounding box center [390, 140] width 72 height 33
click at [312, 251] on div "ENTER" at bounding box center [784, 244] width 1528 height 41
click at [453, 473] on div at bounding box center [784, 389] width 1568 height 778
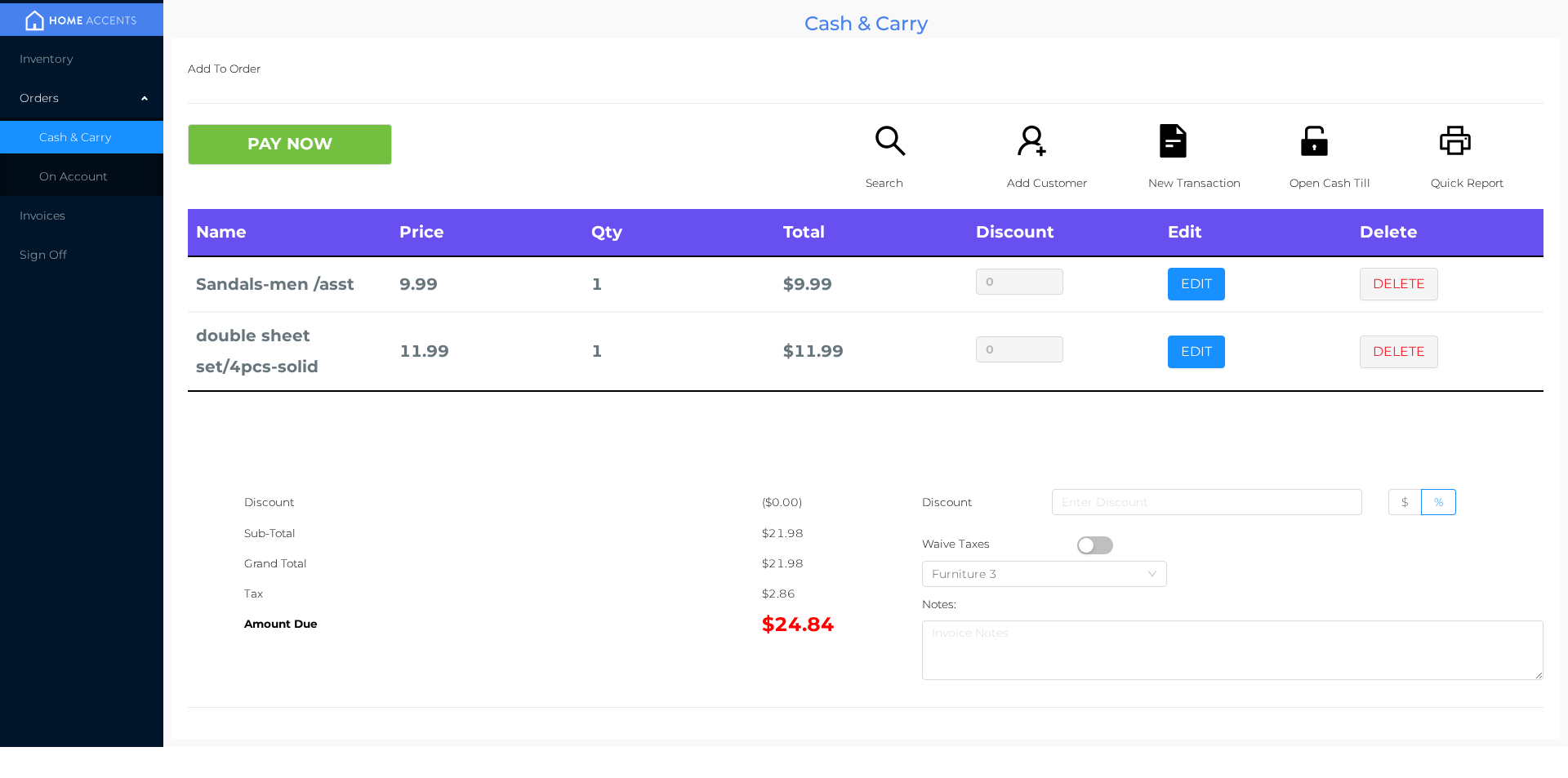
click at [1173, 167] on div "New Transaction" at bounding box center [1205, 167] width 113 height 85
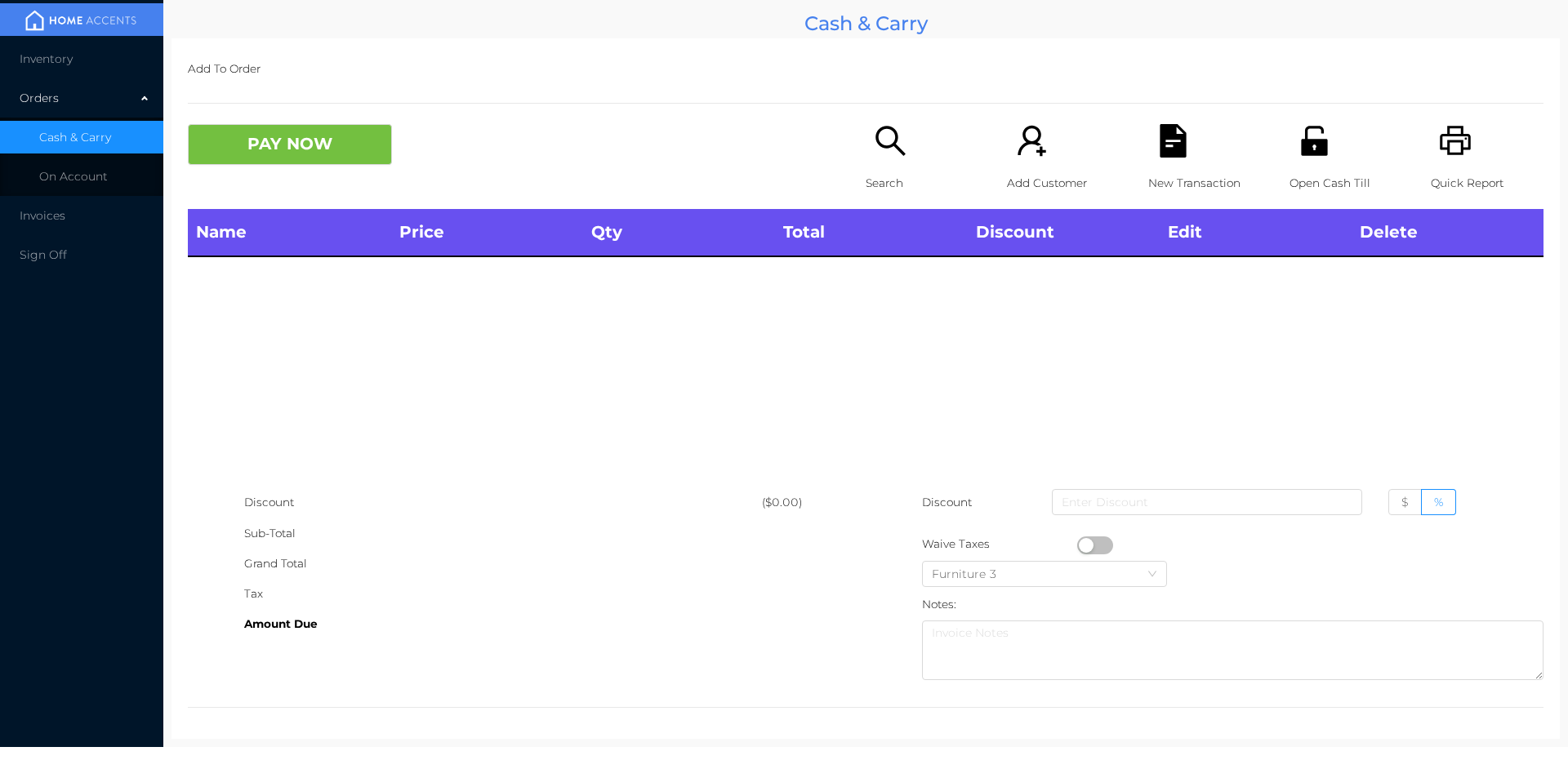
click at [1442, 155] on icon "icon: printer" at bounding box center [1455, 140] width 31 height 29
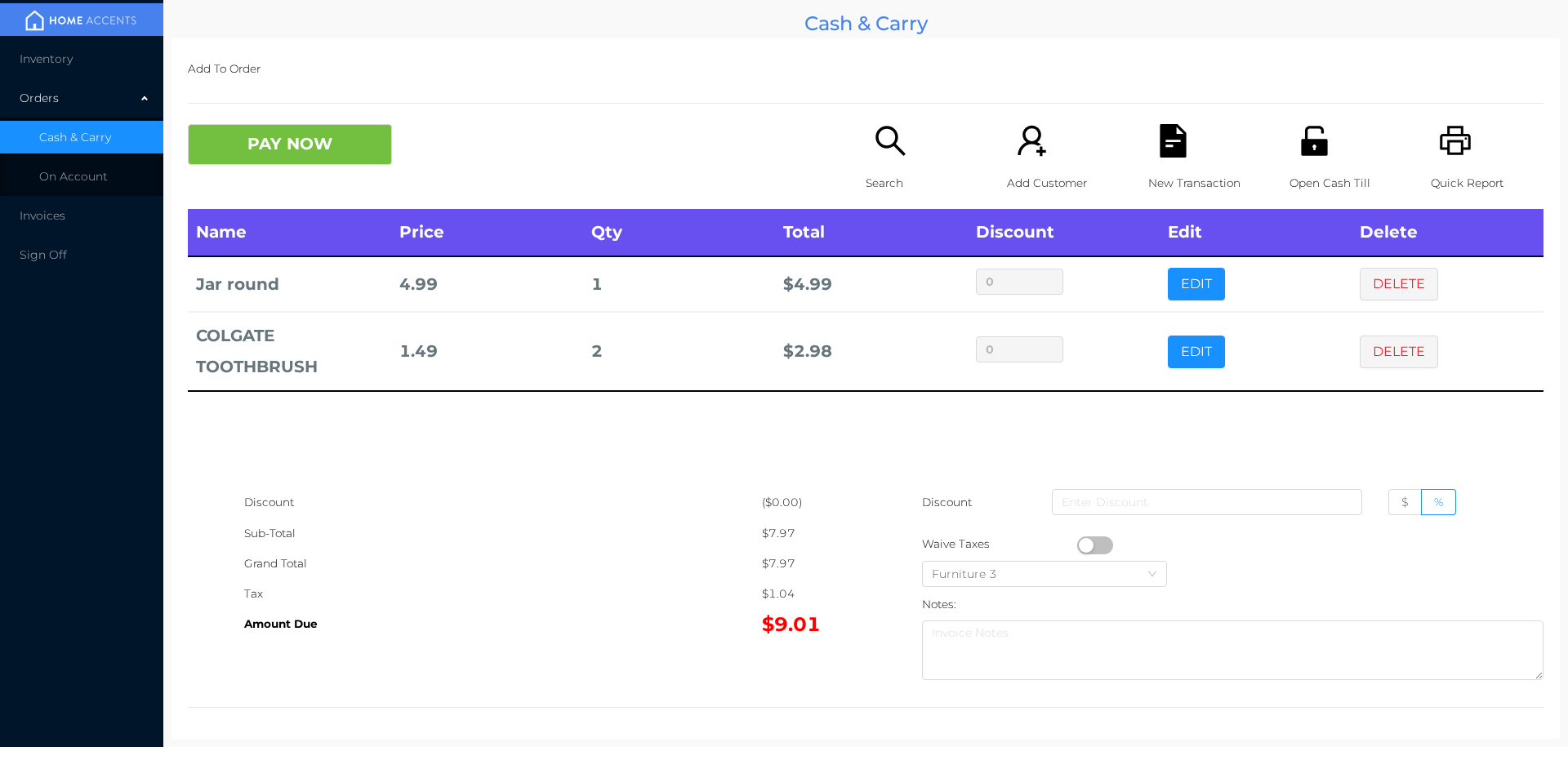
click at [269, 148] on button "PAY NOW" at bounding box center [289, 144] width 205 height 41
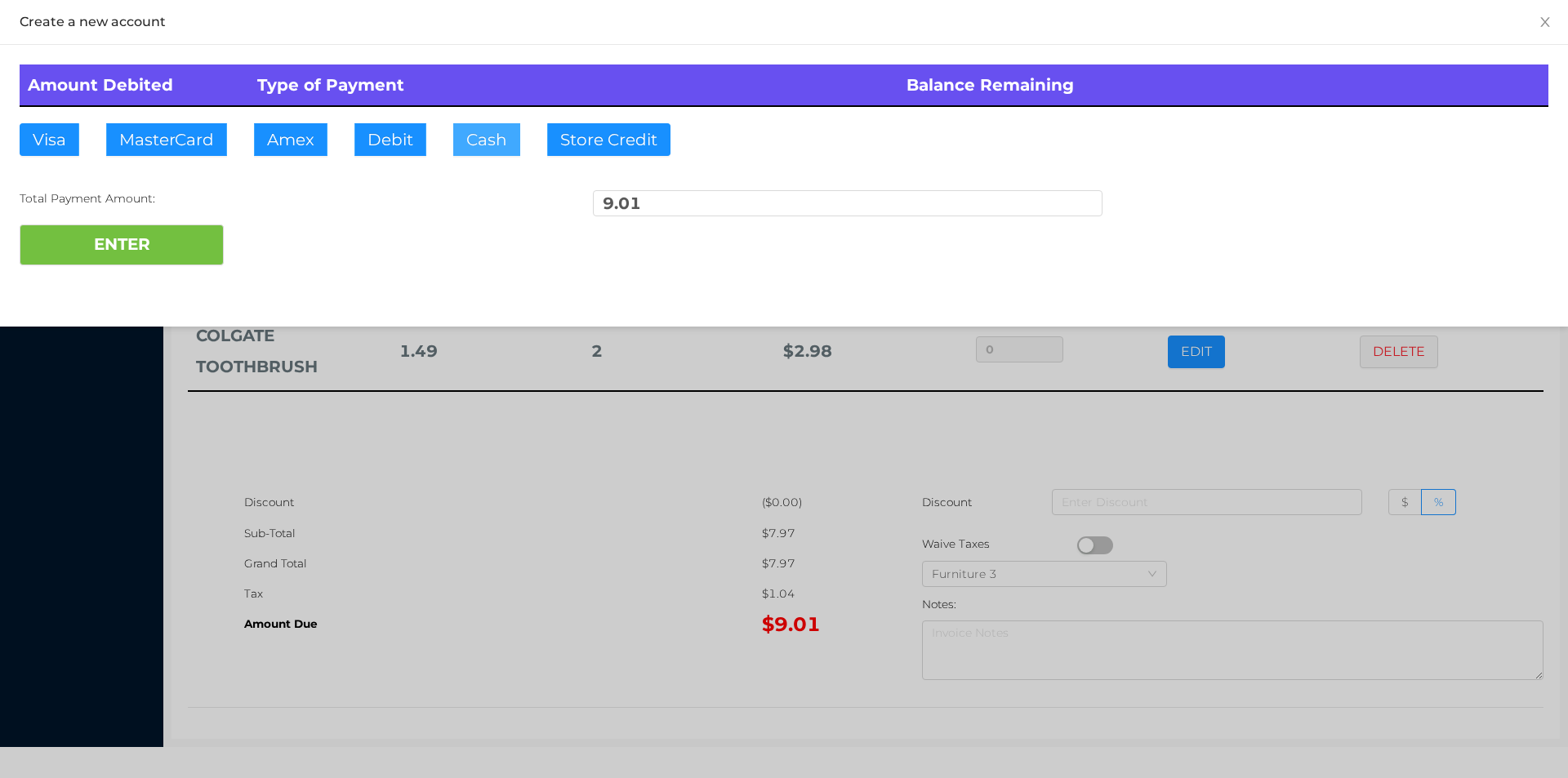
click at [470, 151] on button "Cash" at bounding box center [487, 140] width 67 height 33
click at [144, 245] on button "ENTER" at bounding box center [122, 244] width 205 height 41
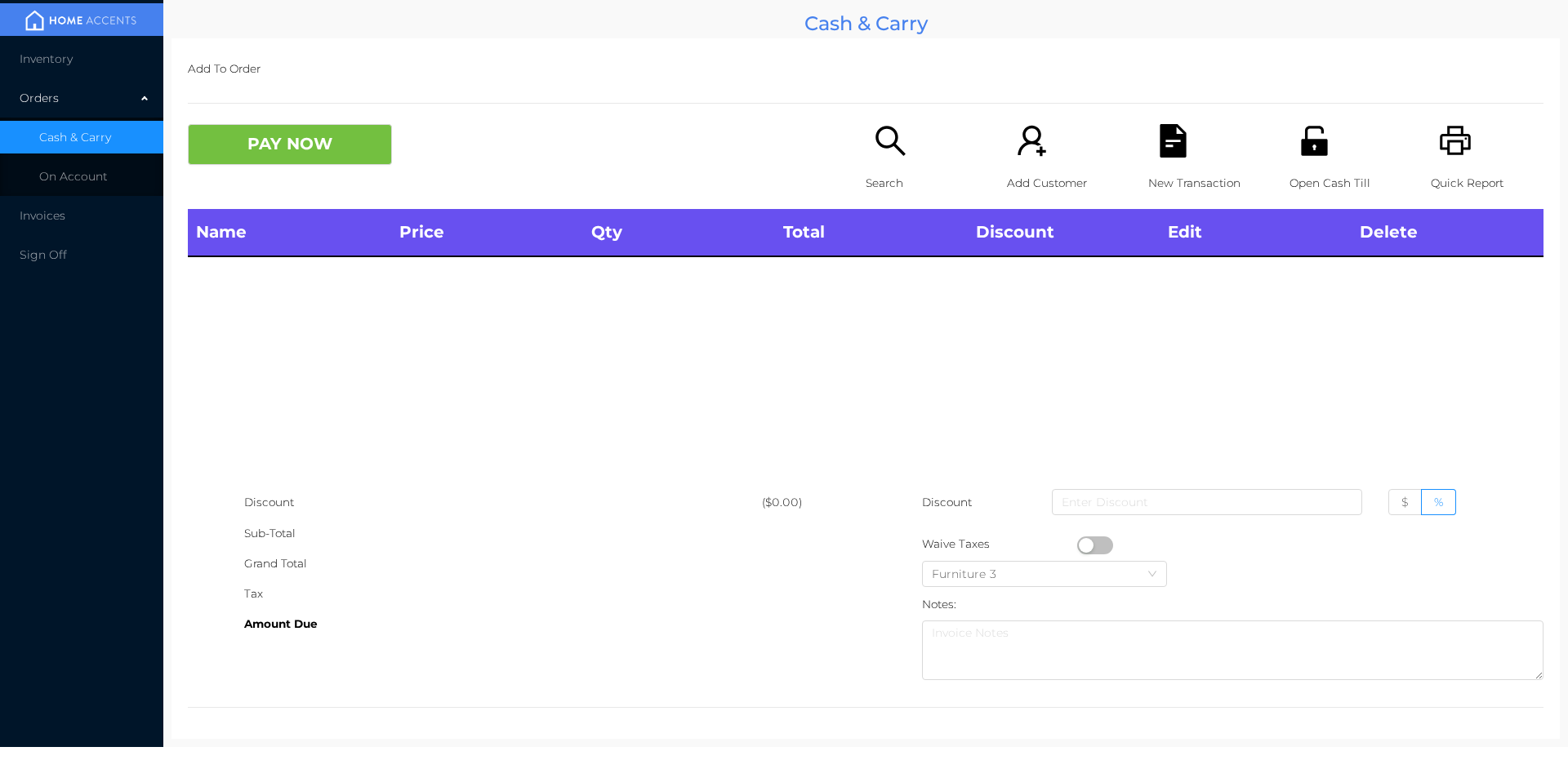
click at [875, 170] on p "Search" at bounding box center [922, 183] width 113 height 30
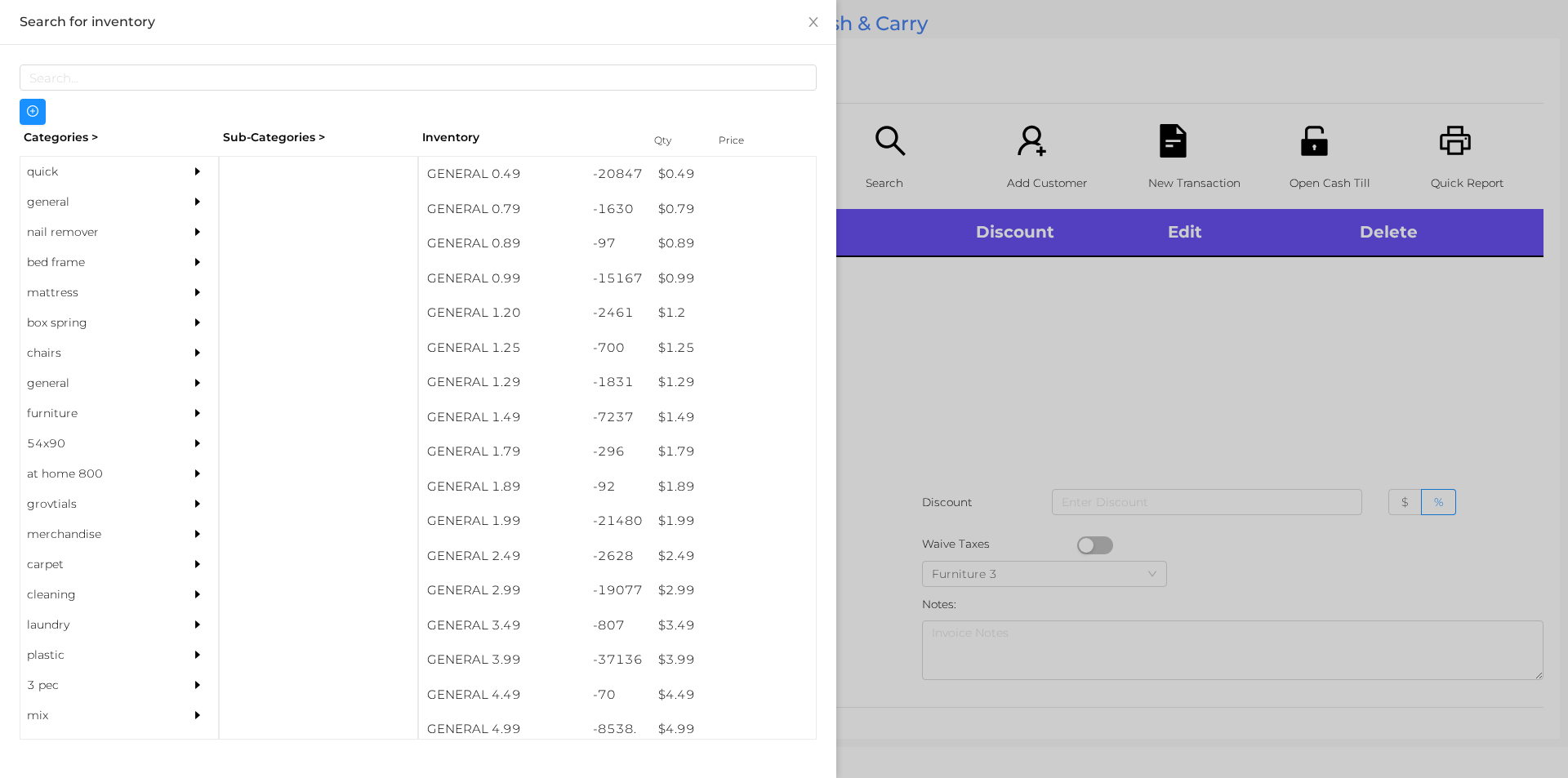
click at [58, 182] on div "quick" at bounding box center [95, 172] width 149 height 30
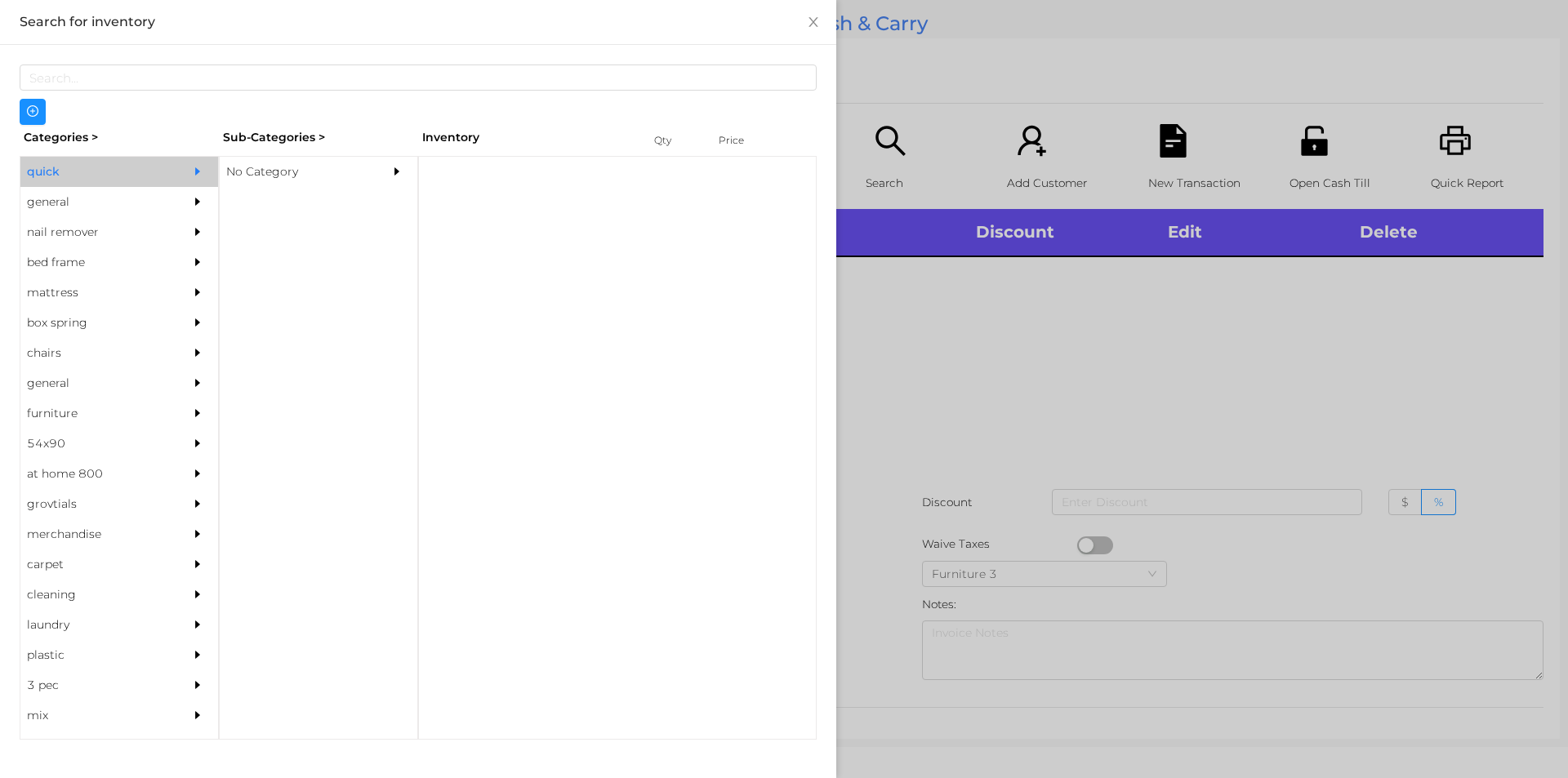
click at [261, 177] on div "No Category" at bounding box center [294, 172] width 149 height 30
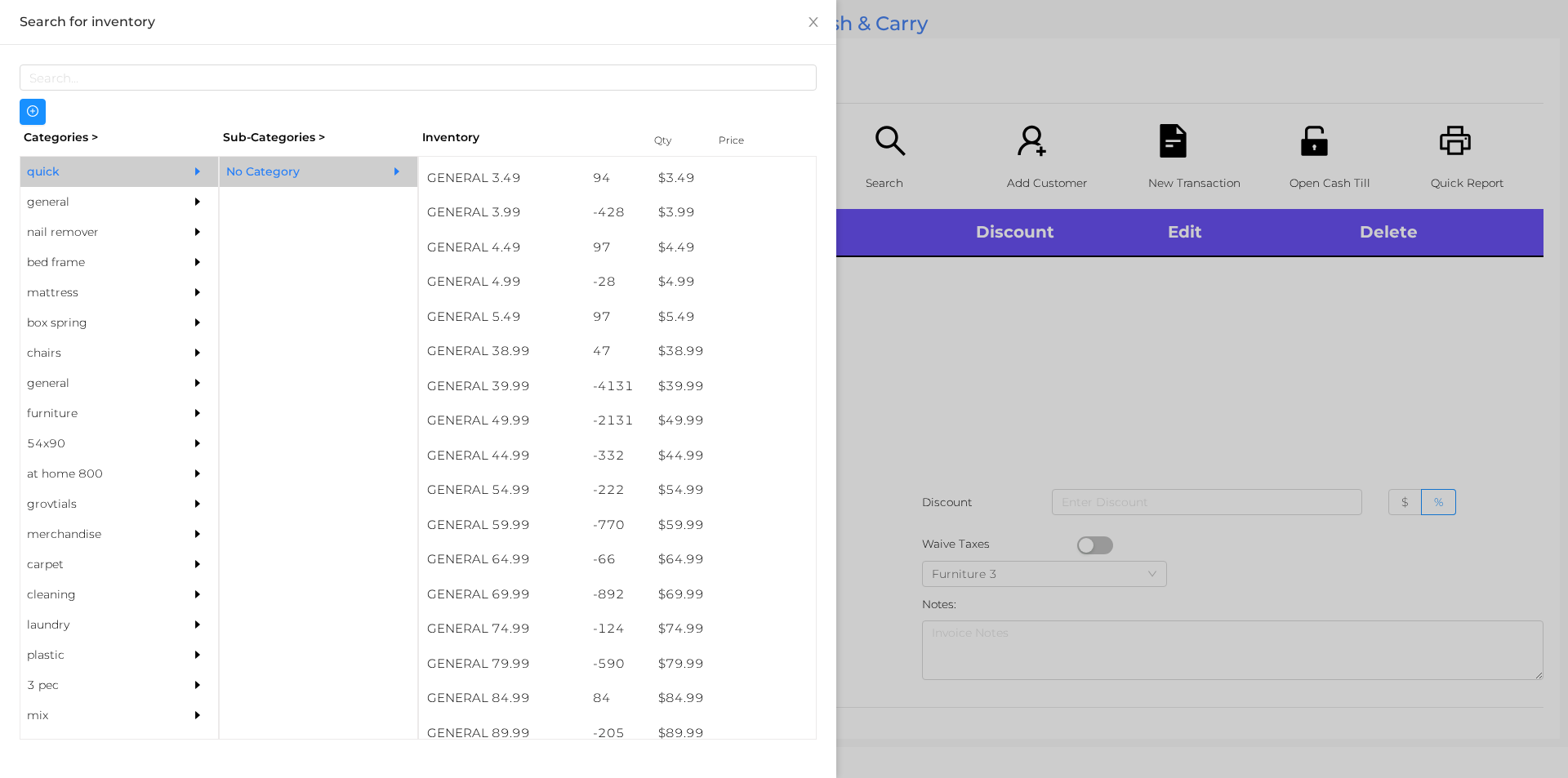
scroll to position [724, 0]
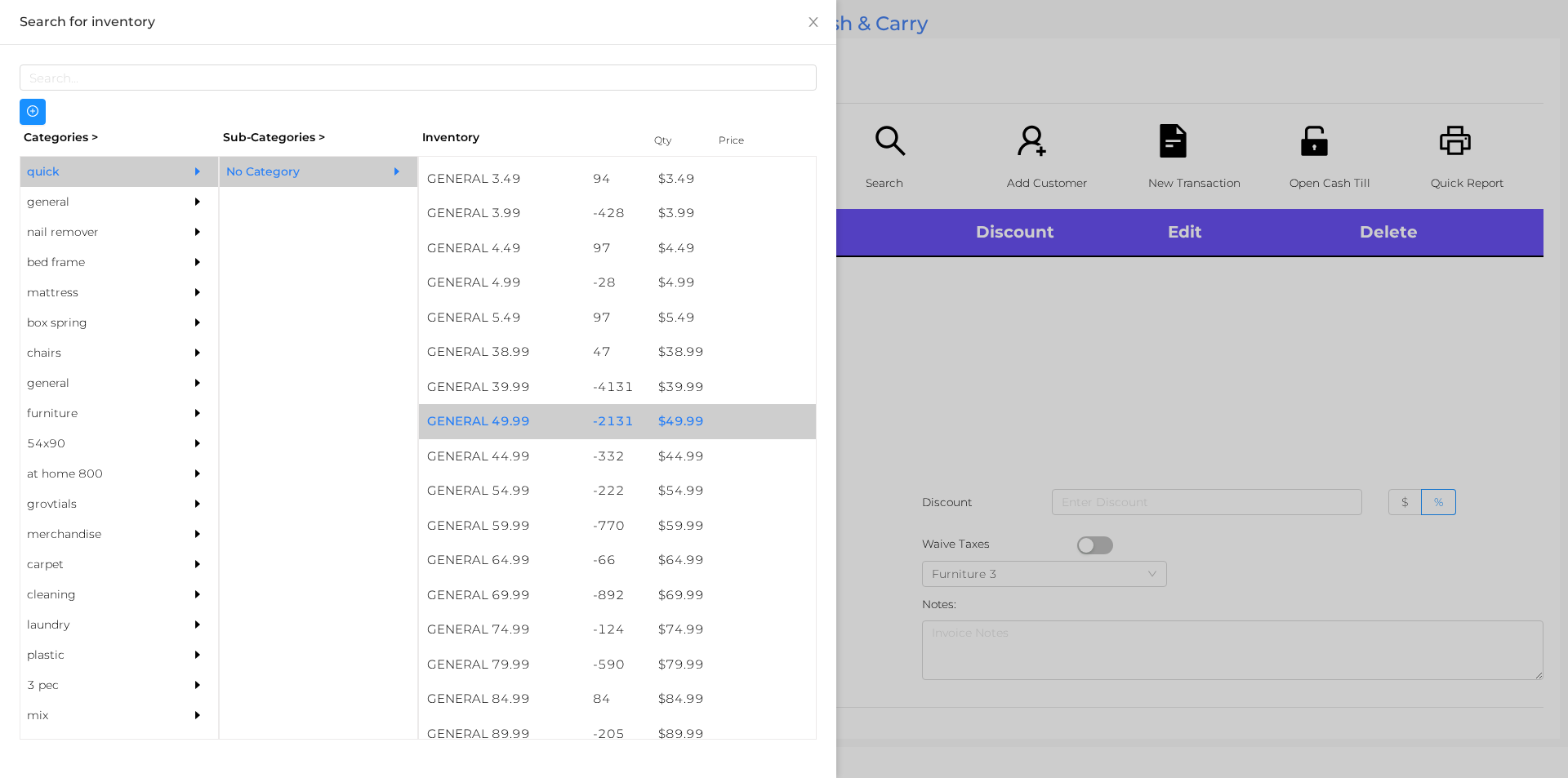
click at [681, 420] on div "$ 49.99" at bounding box center [733, 422] width 166 height 35
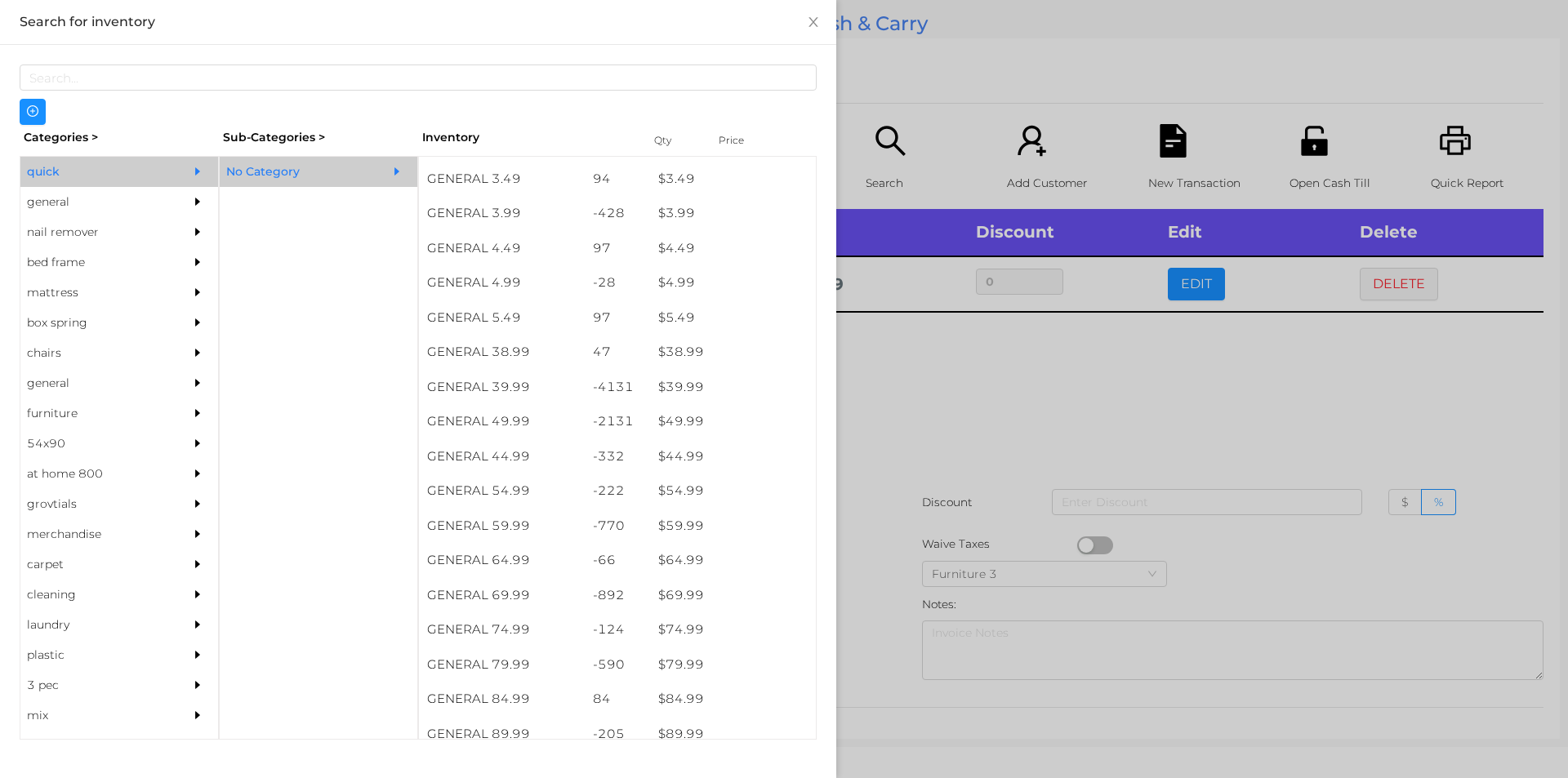
click at [926, 368] on div at bounding box center [784, 389] width 1568 height 778
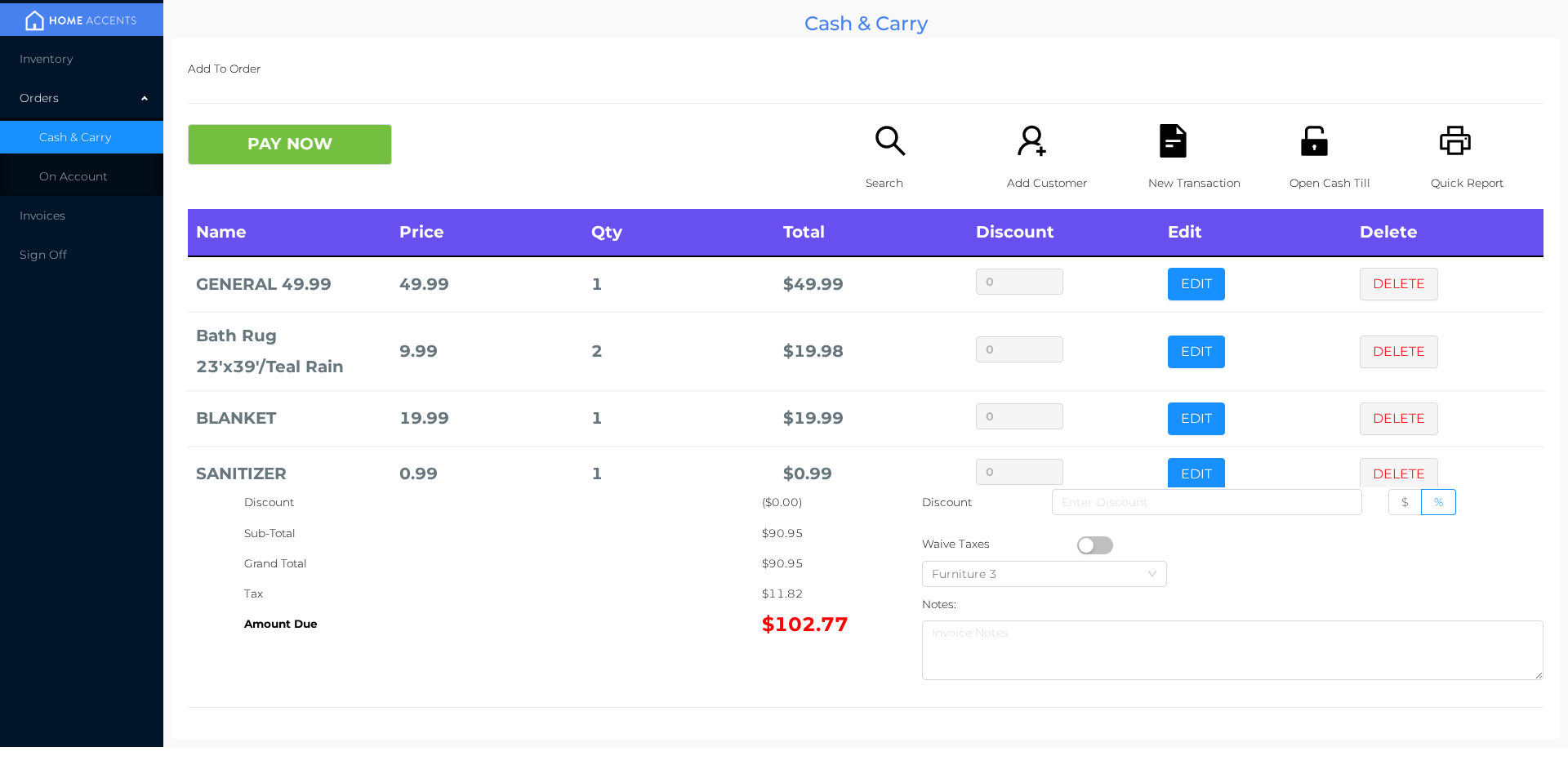
click at [1295, 163] on div "Open Cash Till" at bounding box center [1346, 167] width 113 height 85
click at [281, 145] on button "PAY NOW" at bounding box center [289, 144] width 205 height 41
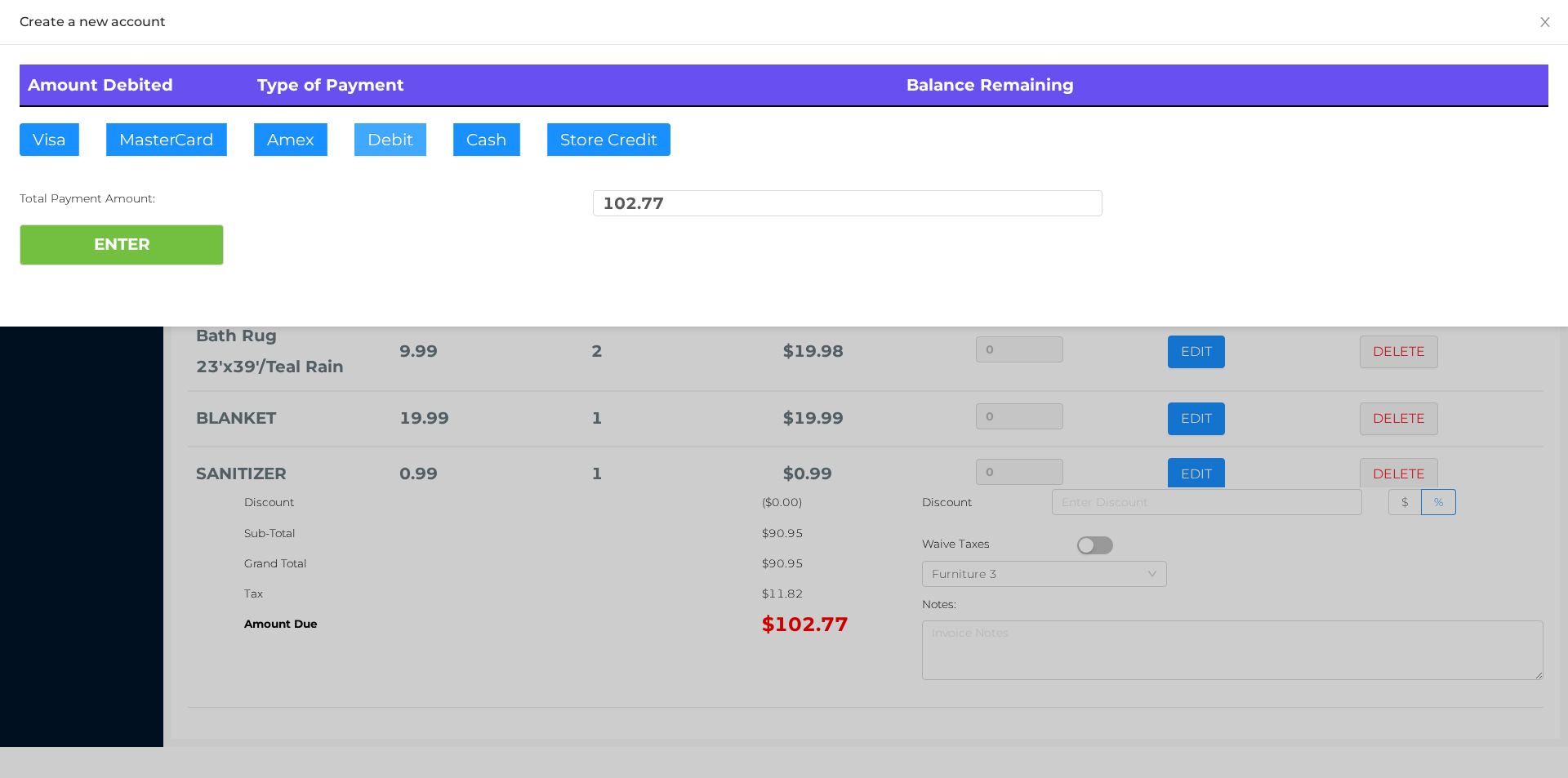
click at [397, 149] on button "Debit" at bounding box center [390, 140] width 72 height 33
click at [151, 240] on button "ENTER" at bounding box center [122, 244] width 205 height 41
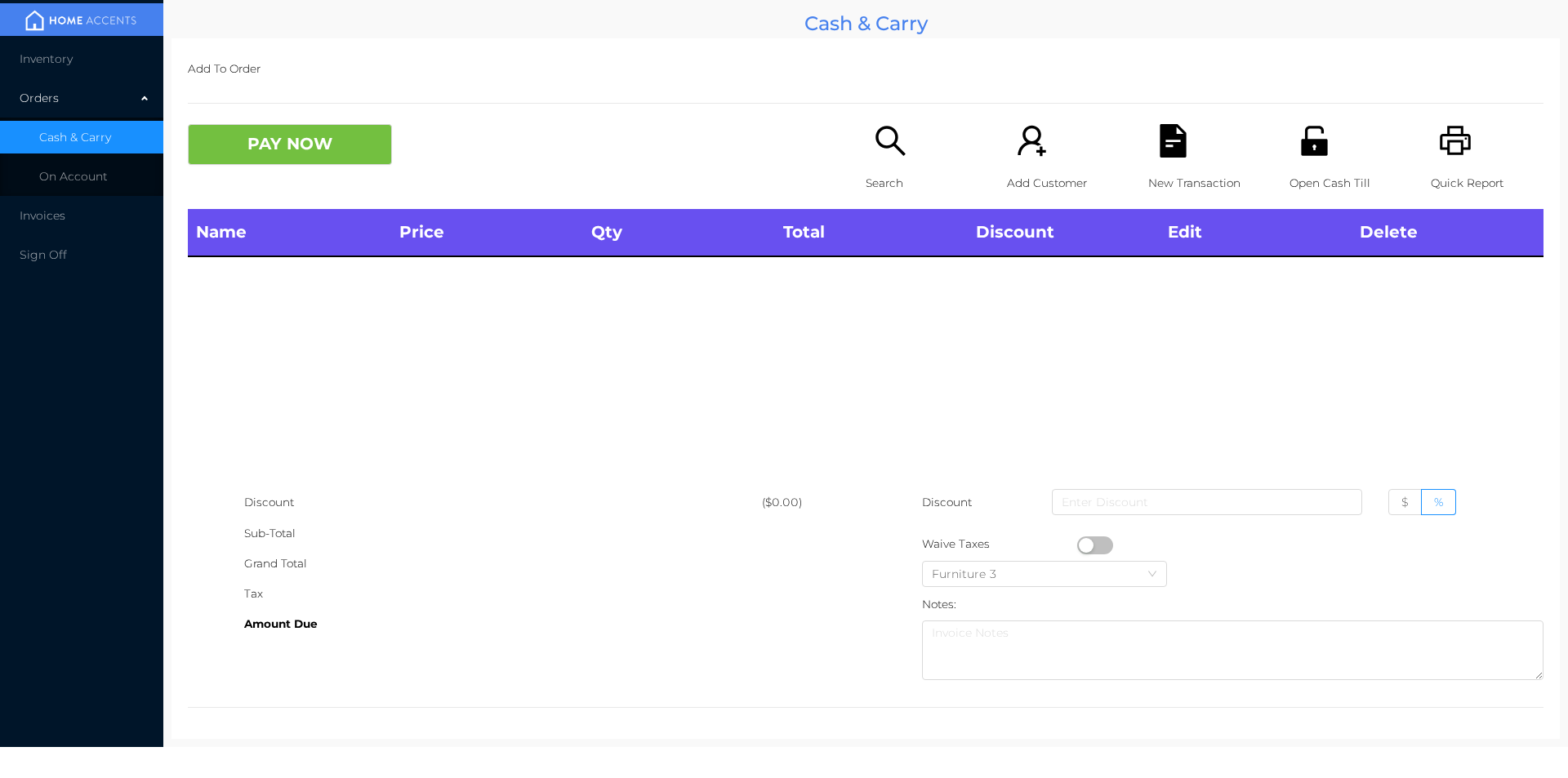
click at [882, 137] on icon "icon: search" at bounding box center [891, 141] width 34 height 34
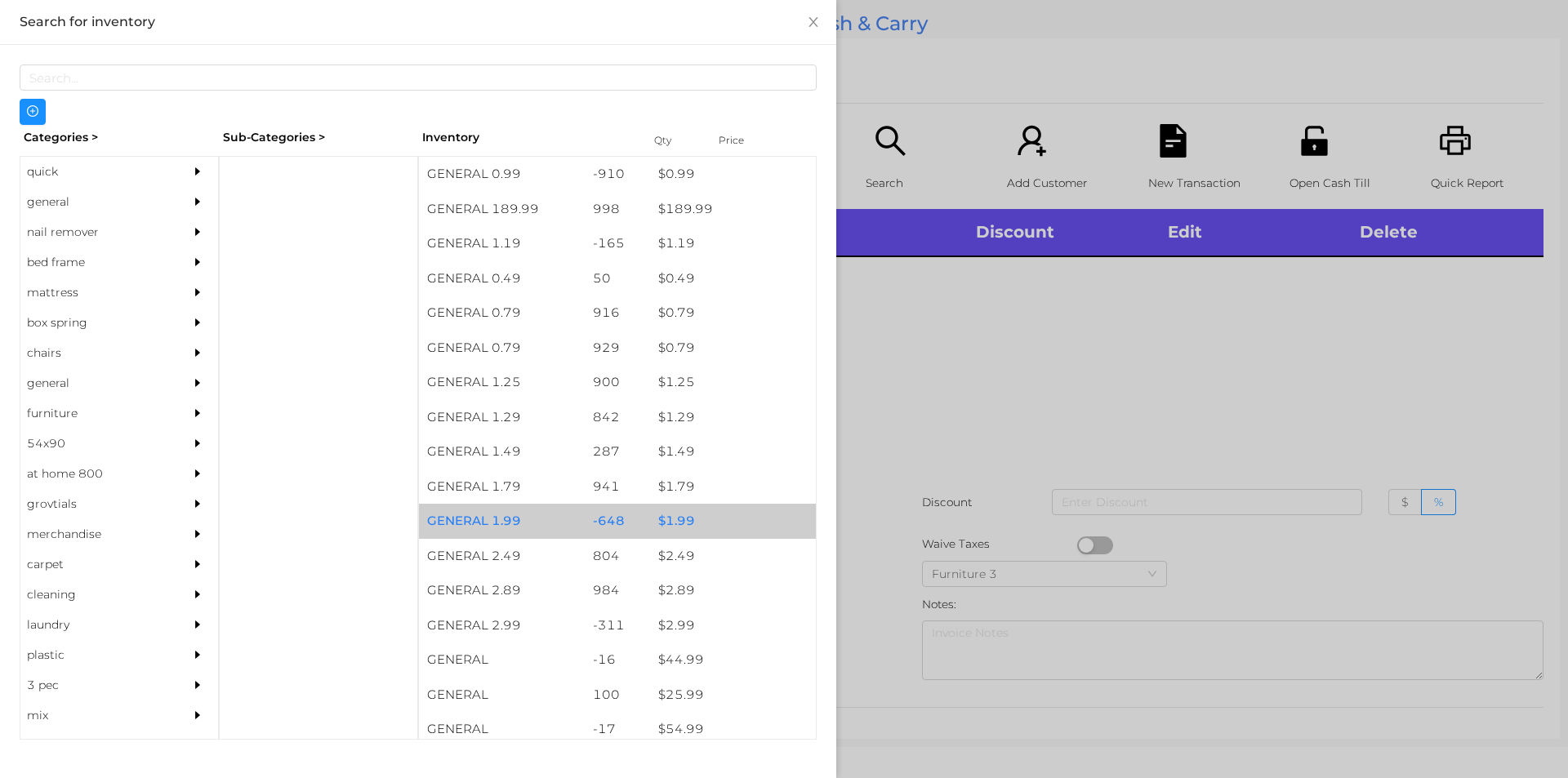
click at [668, 521] on div "$ 1.99" at bounding box center [733, 521] width 166 height 35
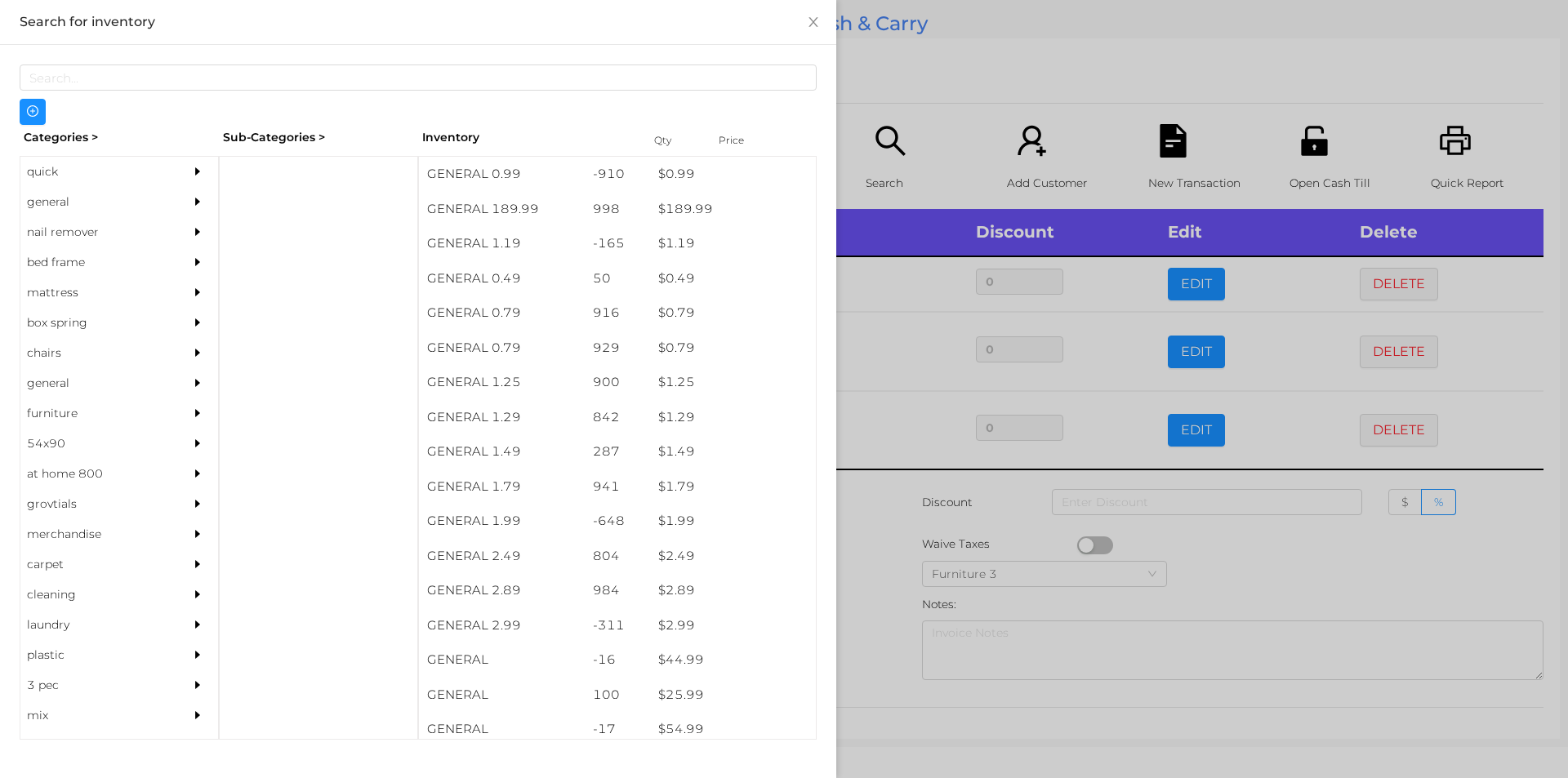
click at [1276, 571] on div at bounding box center [784, 389] width 1568 height 778
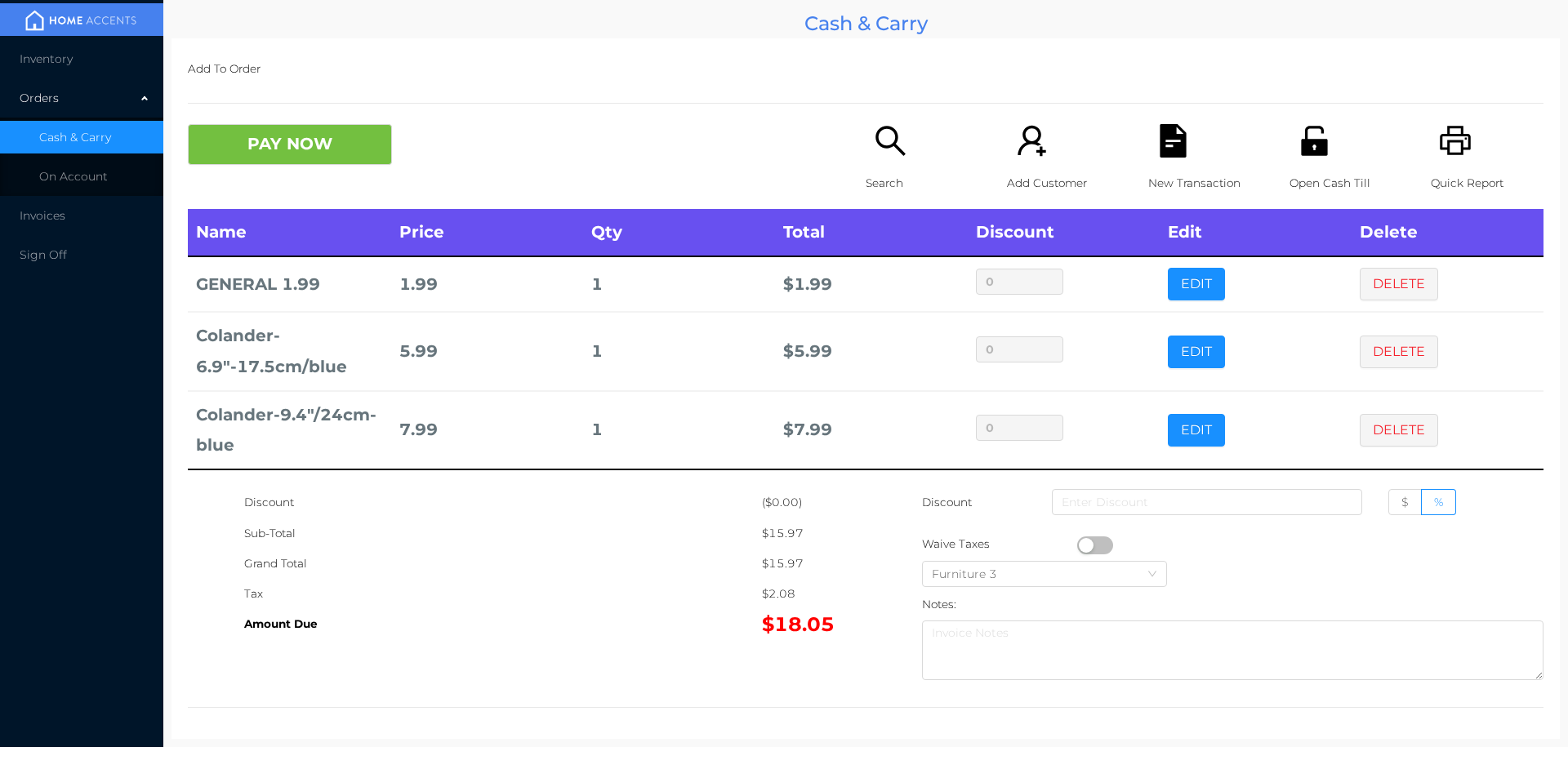
click at [304, 139] on button "PAY NOW" at bounding box center [289, 144] width 205 height 41
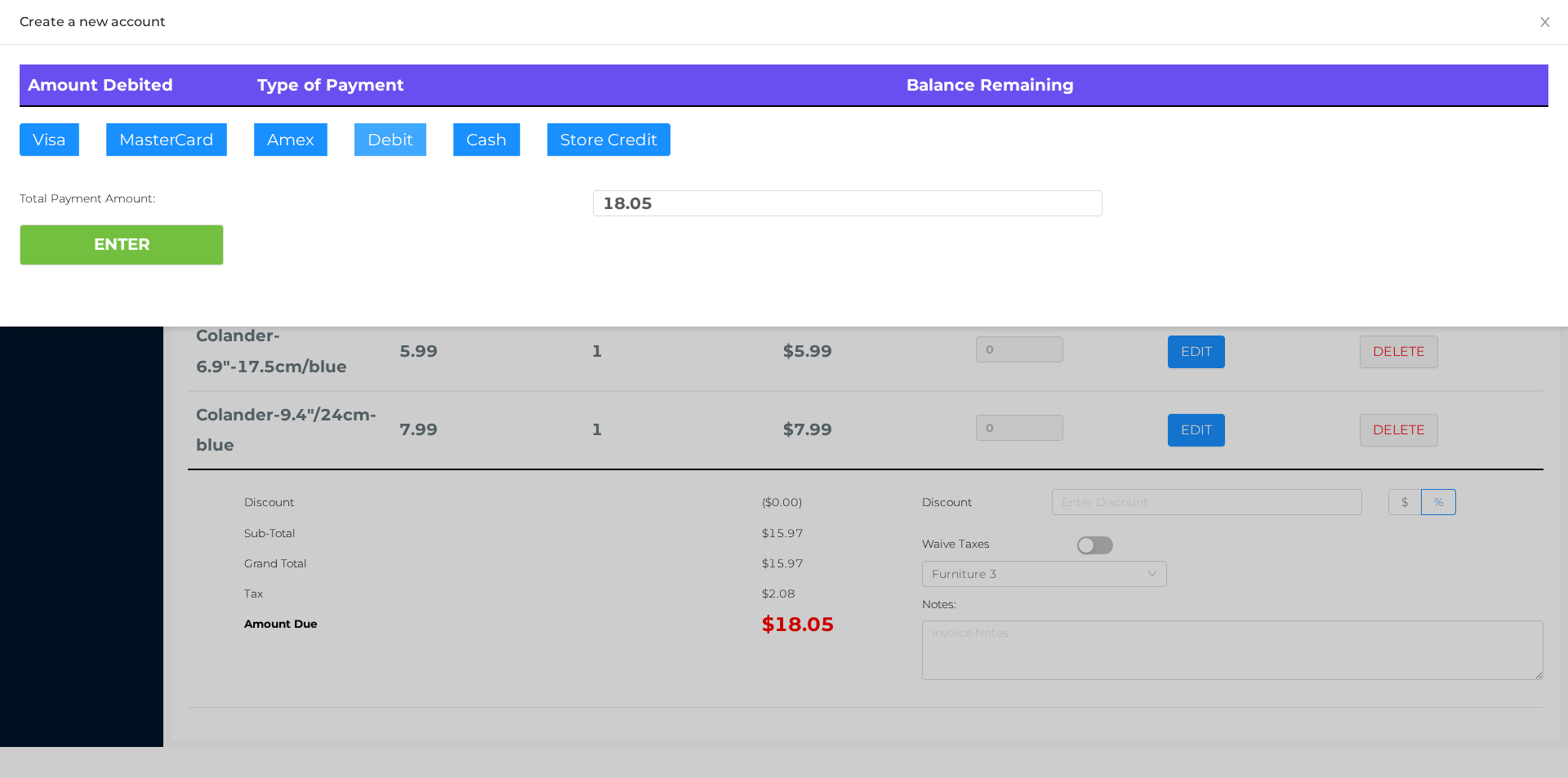
click at [388, 143] on button "Debit" at bounding box center [390, 140] width 72 height 33
click at [180, 255] on button "ENTER" at bounding box center [122, 244] width 205 height 41
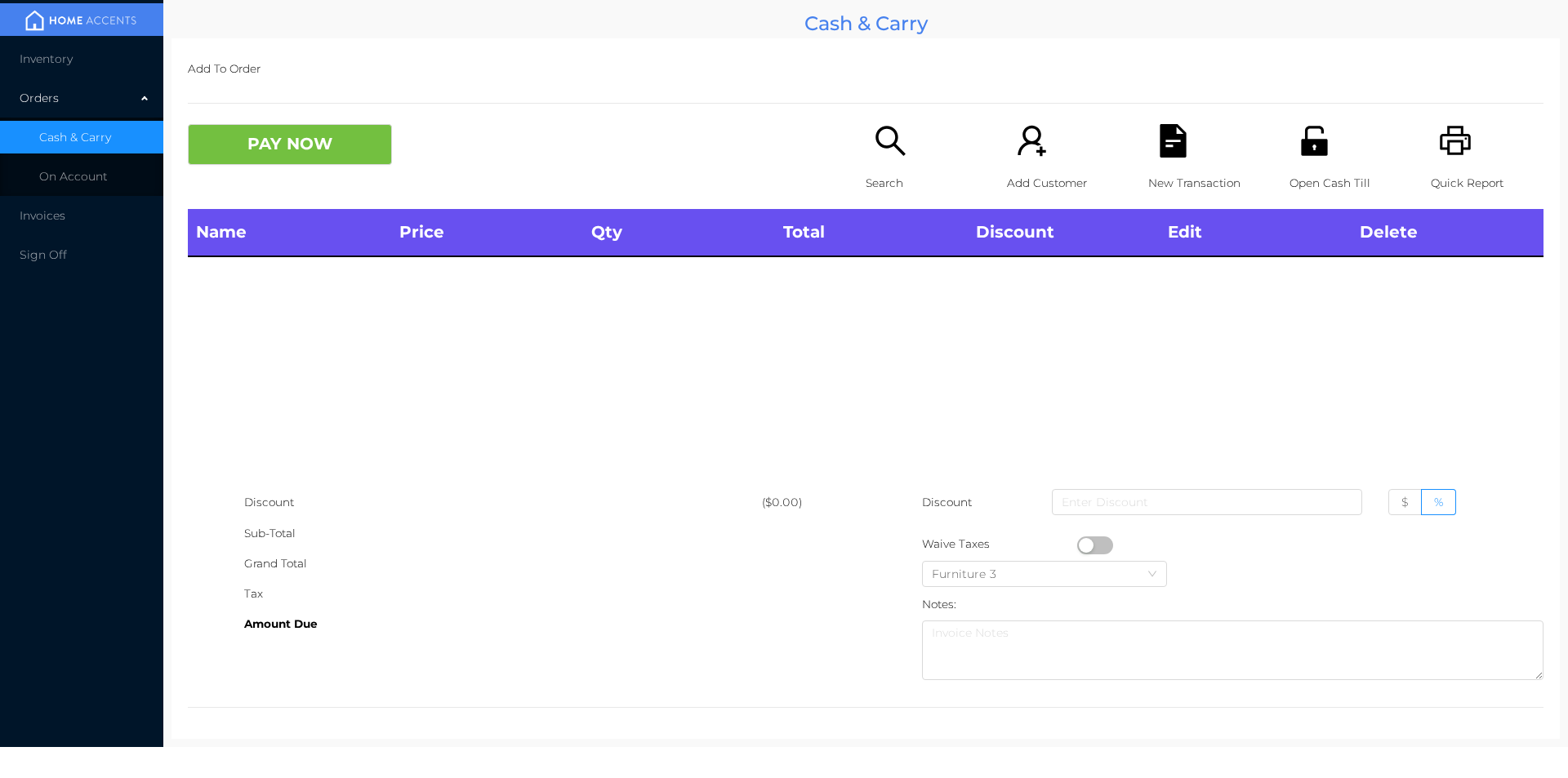
click at [866, 164] on div "Search" at bounding box center [922, 167] width 113 height 85
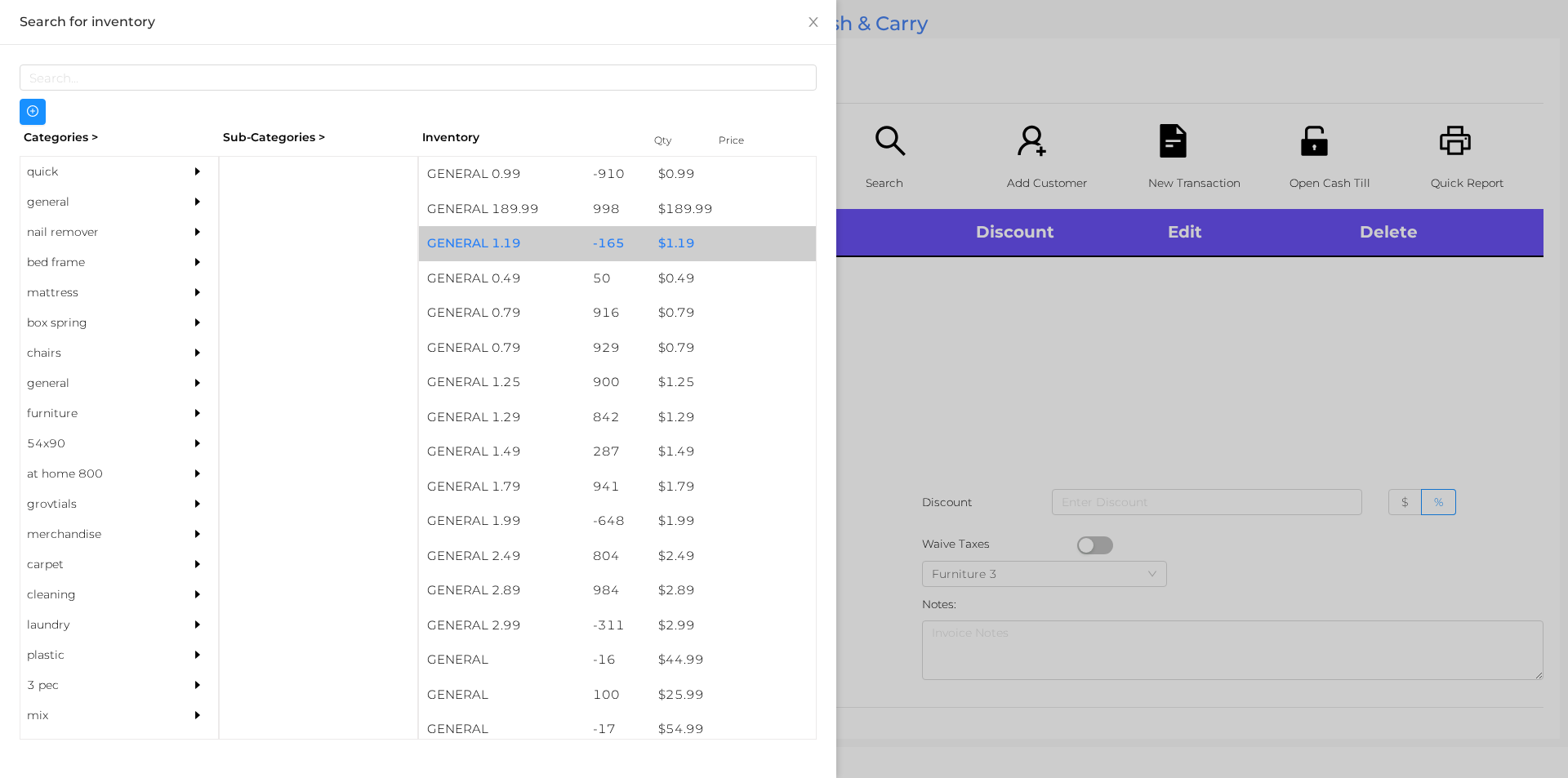
click at [662, 246] on div "$ 1.19" at bounding box center [733, 243] width 166 height 35
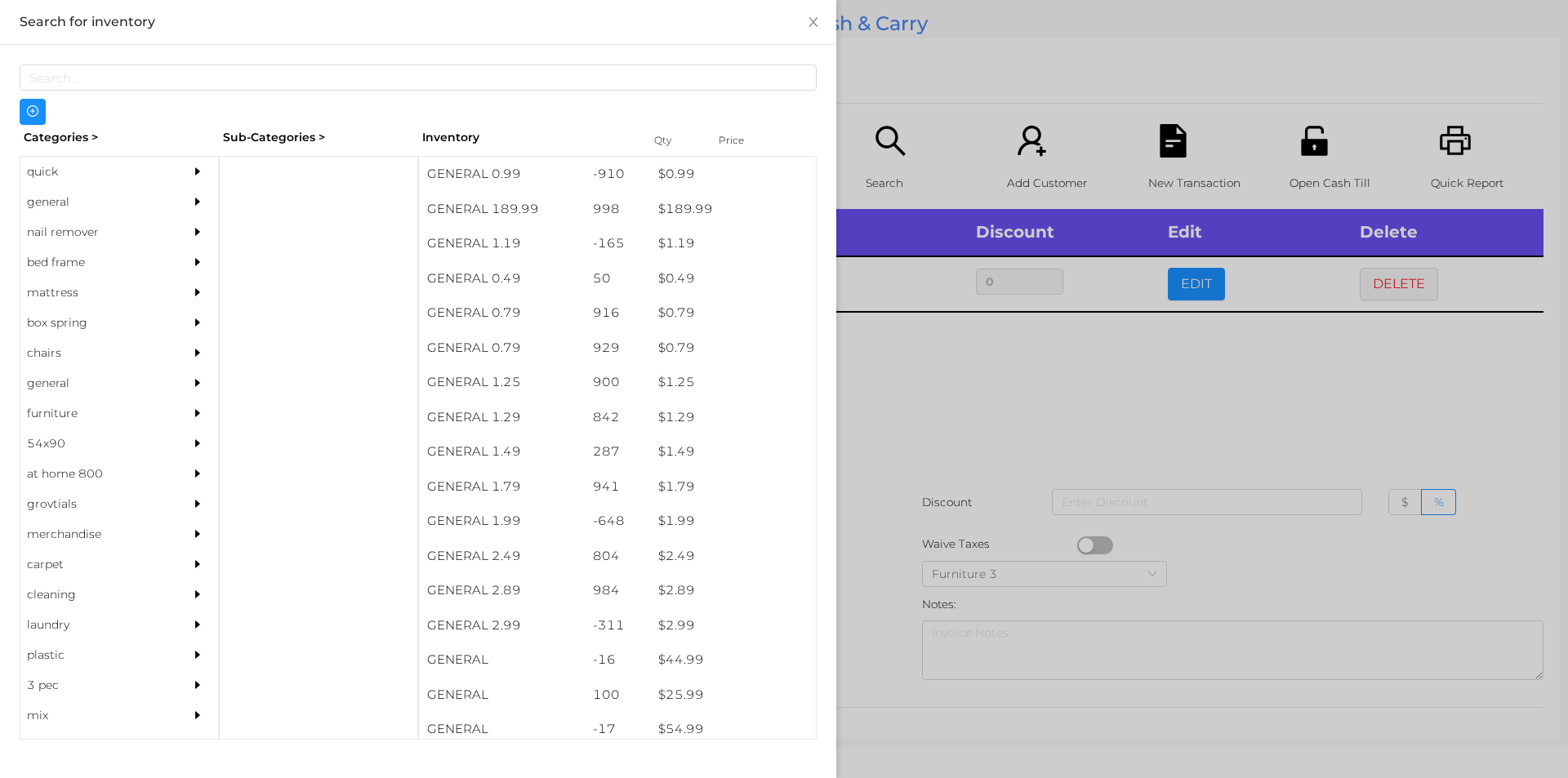
click at [931, 372] on div at bounding box center [784, 389] width 1568 height 778
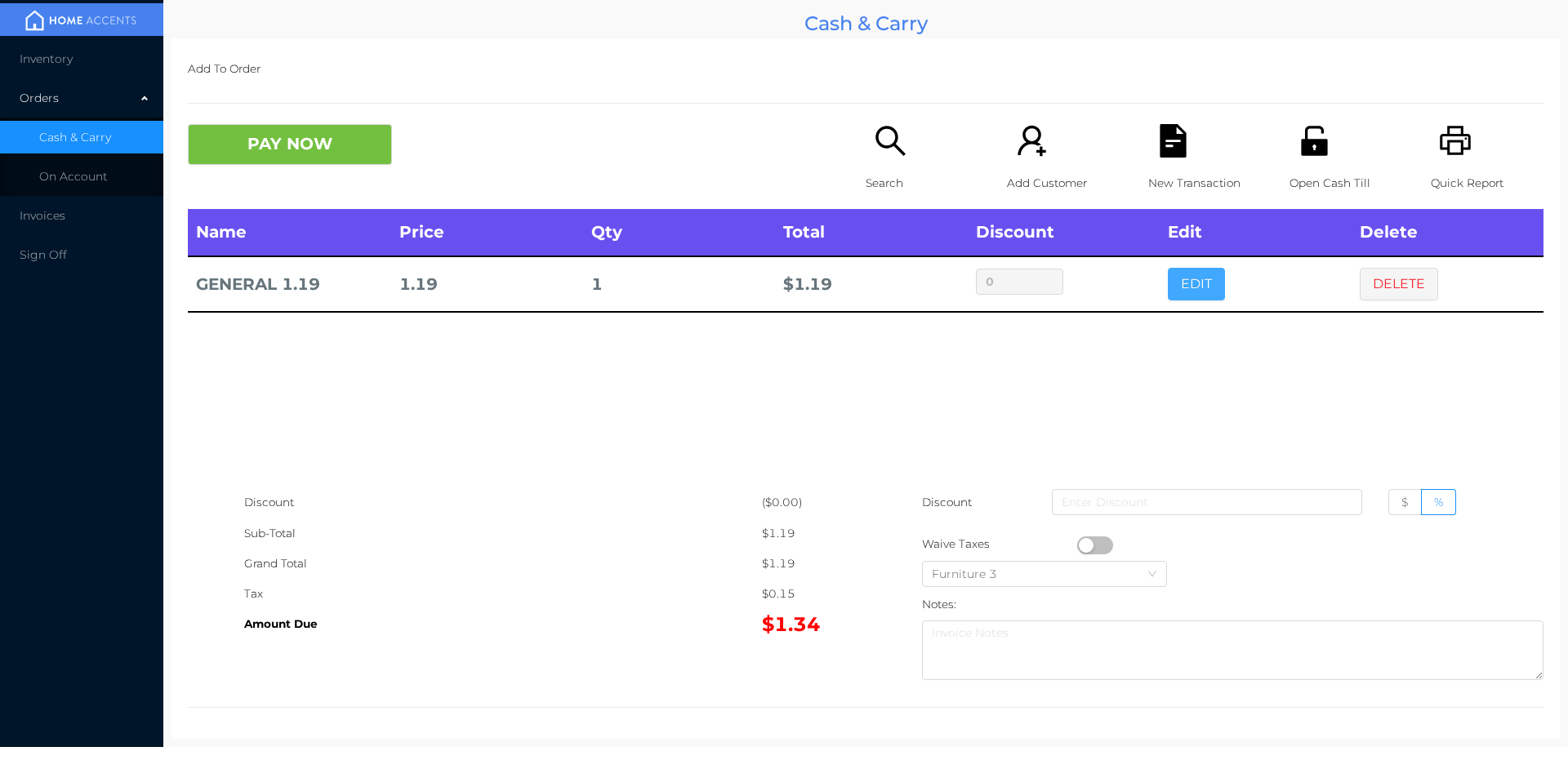
click at [1192, 288] on button "EDIT" at bounding box center [1196, 284] width 58 height 33
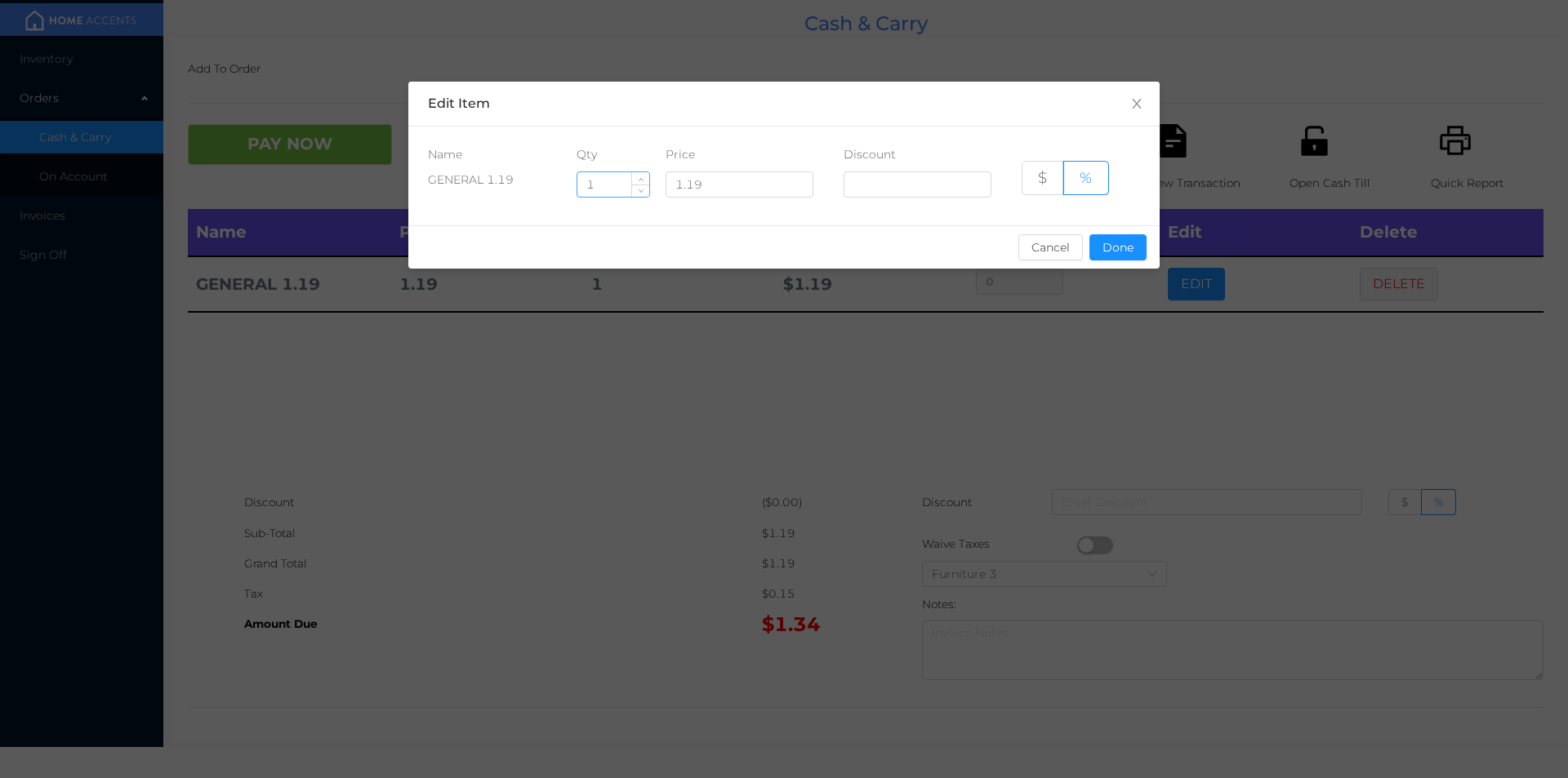
click at [615, 187] on input "1" at bounding box center [613, 185] width 72 height 25
type input "8"
click at [1118, 258] on button "Done" at bounding box center [1117, 248] width 58 height 26
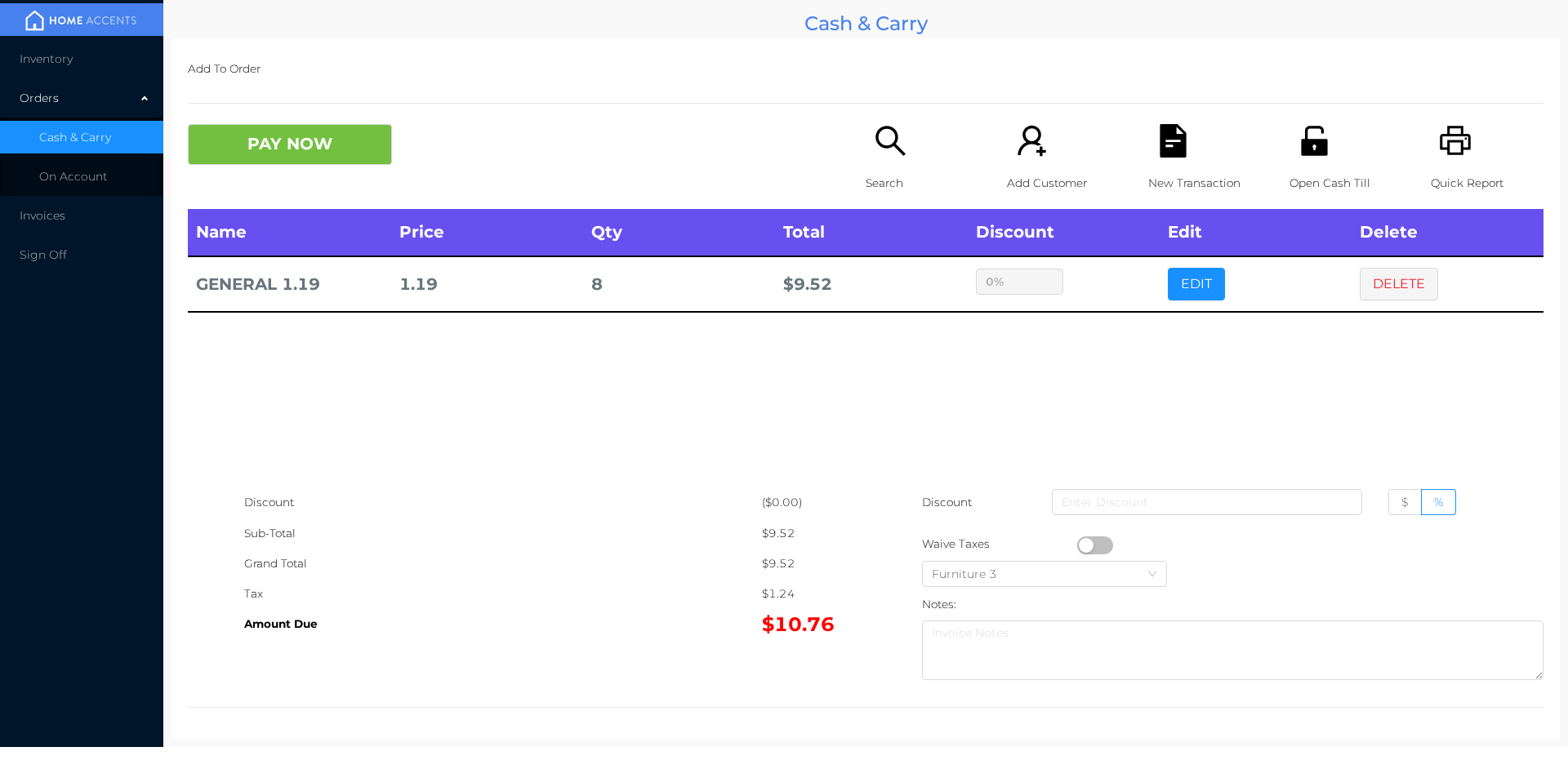
click at [1113, 362] on div "sentinelStart Edit Item Name Qty Price Discount GENERAL 1.19 8 1.19 $ % Cancel …" at bounding box center [784, 389] width 1568 height 778
click at [253, 156] on button "PAY NOW" at bounding box center [289, 144] width 205 height 41
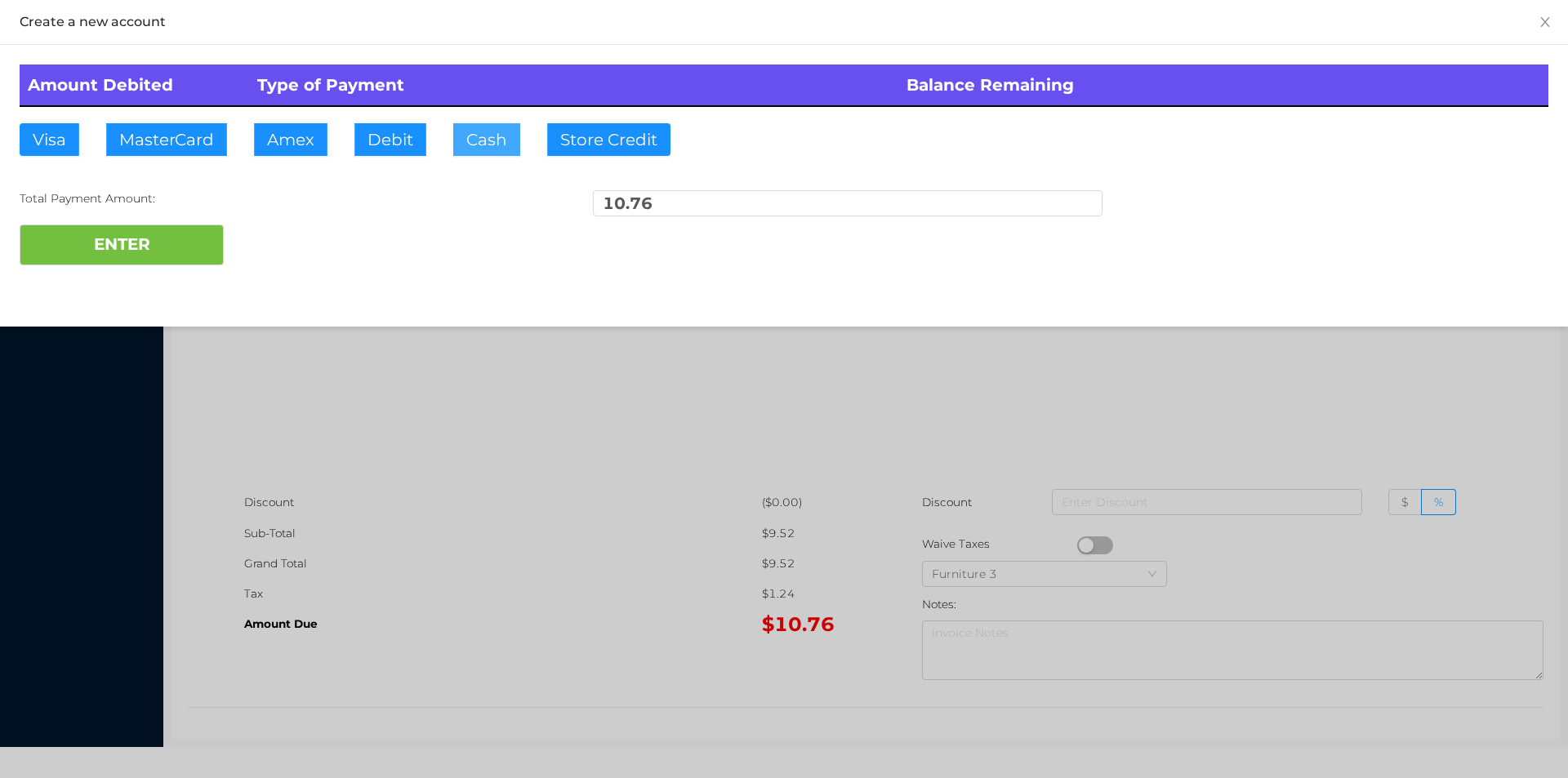
click at [494, 135] on button "Cash" at bounding box center [487, 140] width 67 height 33
click at [487, 152] on button "Cash" at bounding box center [487, 140] width 67 height 33
click at [116, 246] on button "ENTER" at bounding box center [122, 244] width 205 height 41
type input "0"
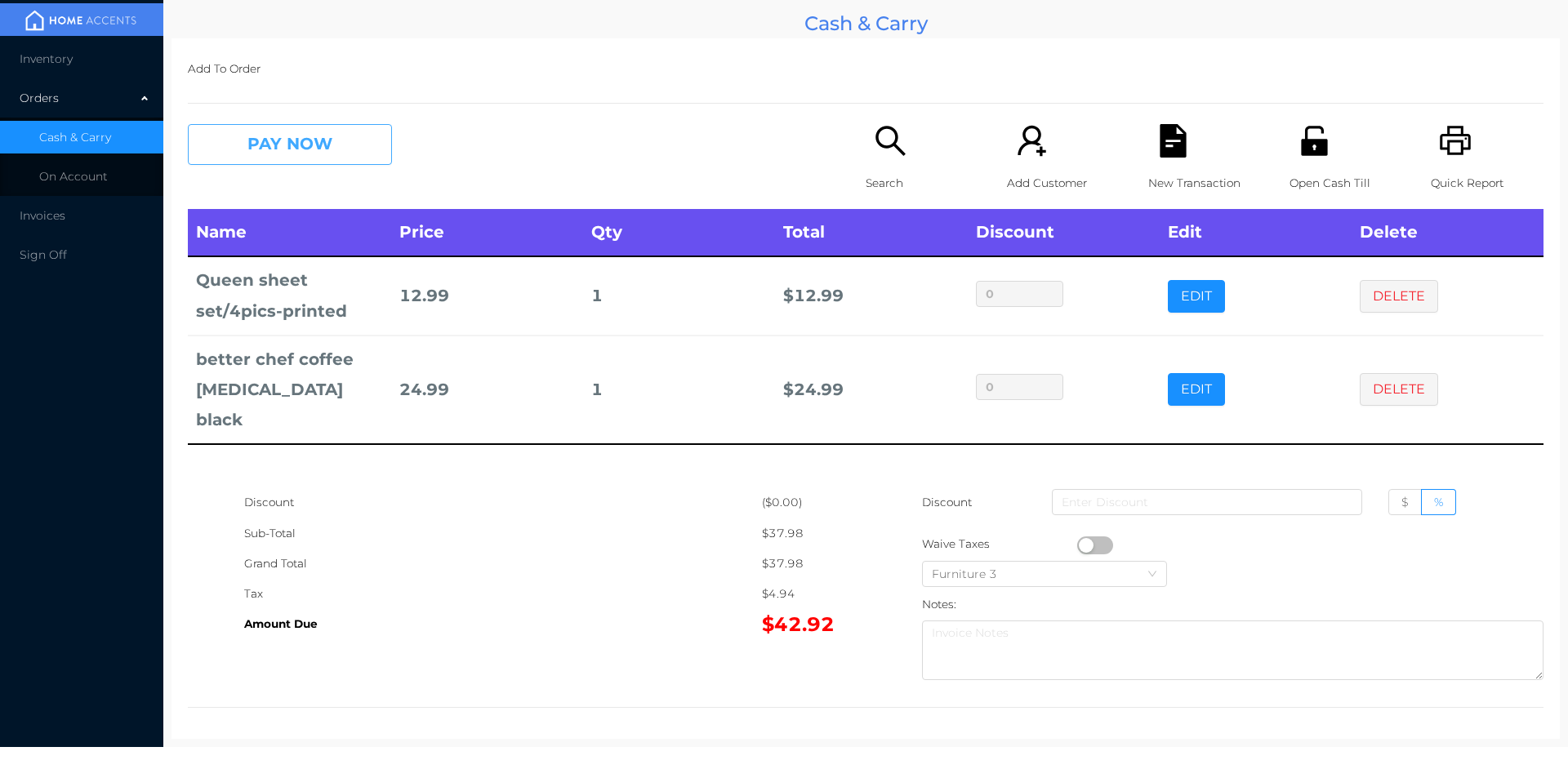
click at [259, 149] on button "PAY NOW" at bounding box center [289, 144] width 205 height 41
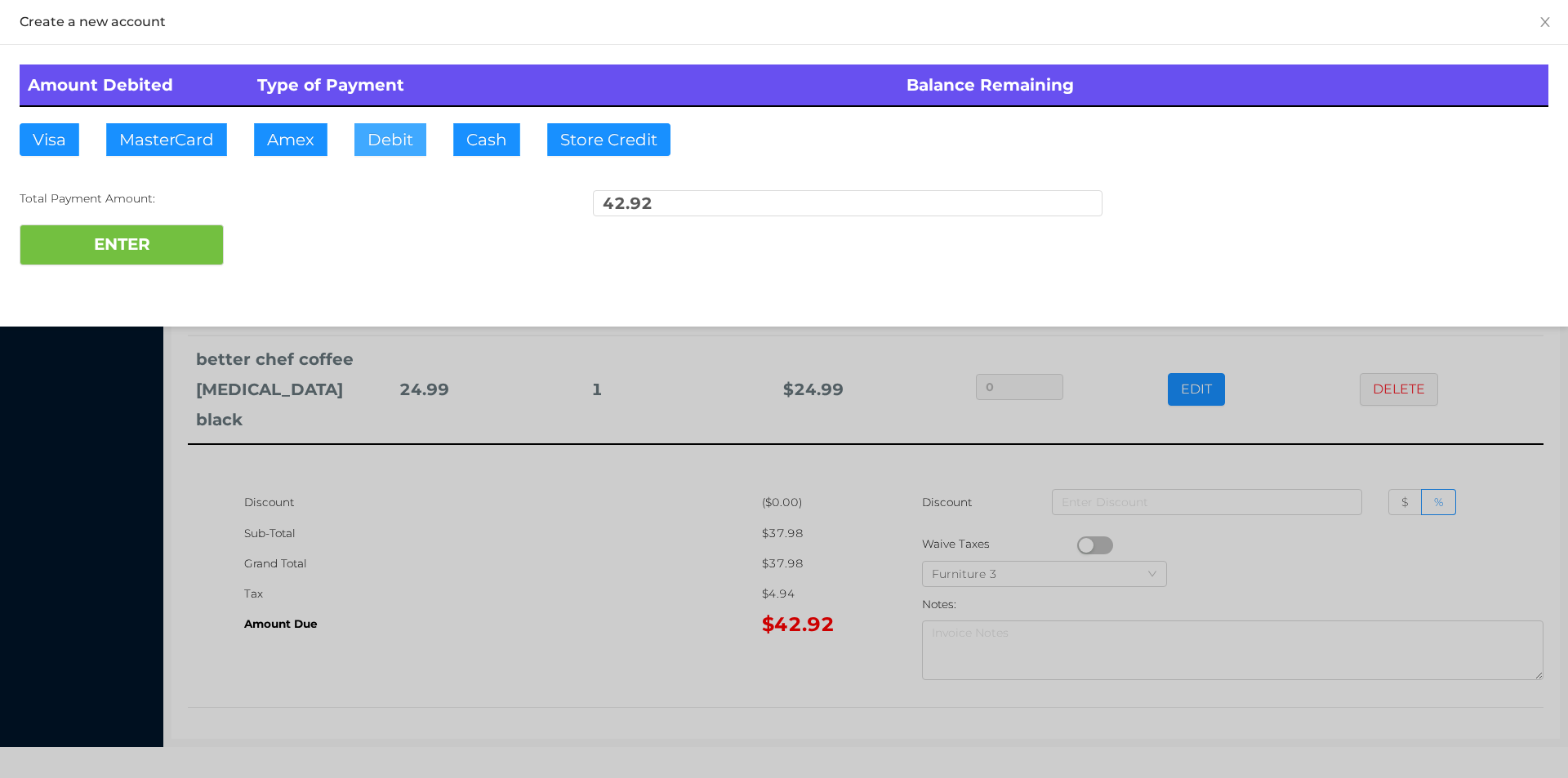
click at [404, 133] on button "Debit" at bounding box center [390, 140] width 72 height 33
type input "50."
click at [157, 259] on button "ENTER" at bounding box center [122, 244] width 205 height 41
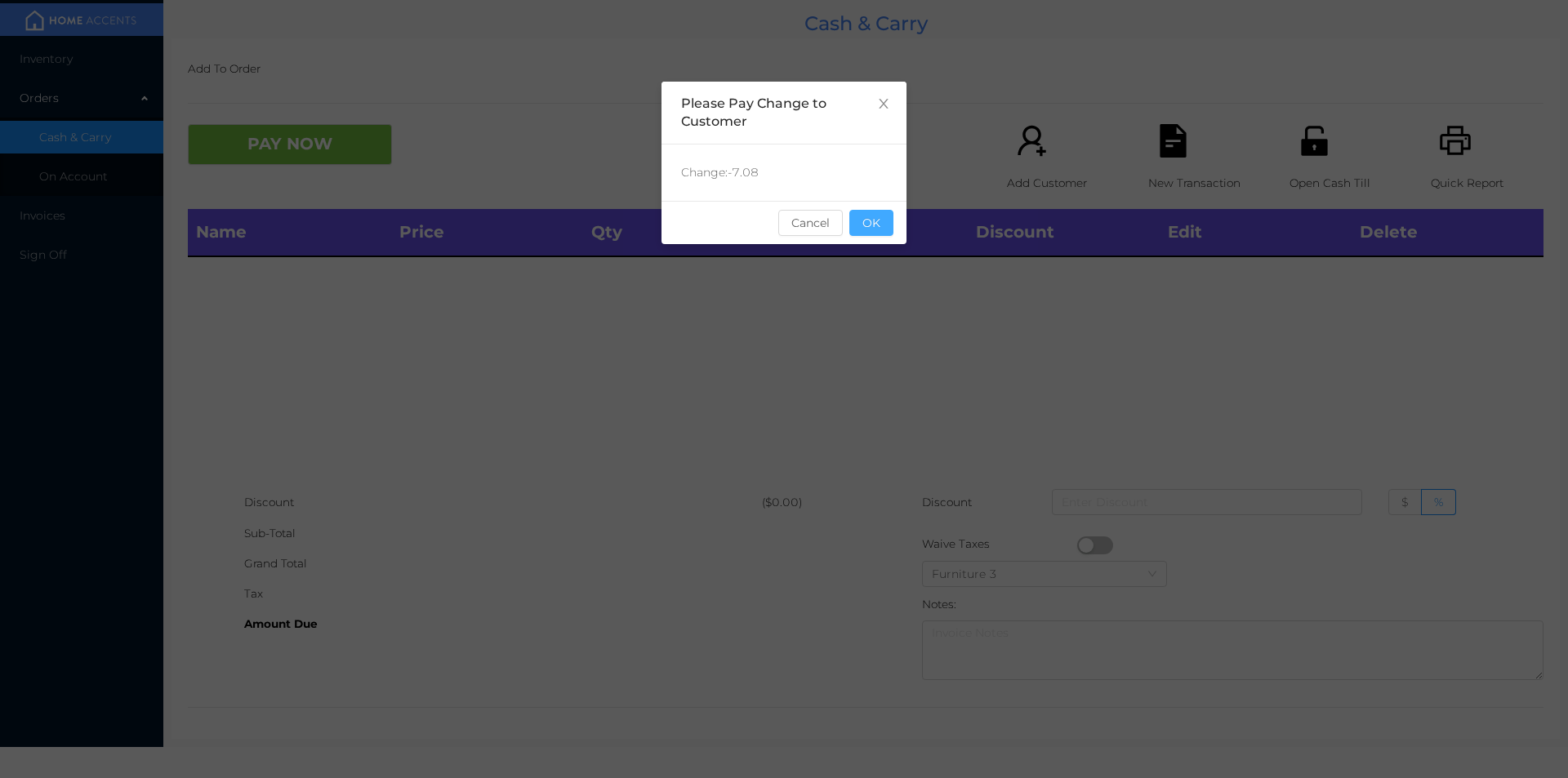
click at [869, 231] on button "OK" at bounding box center [871, 223] width 44 height 26
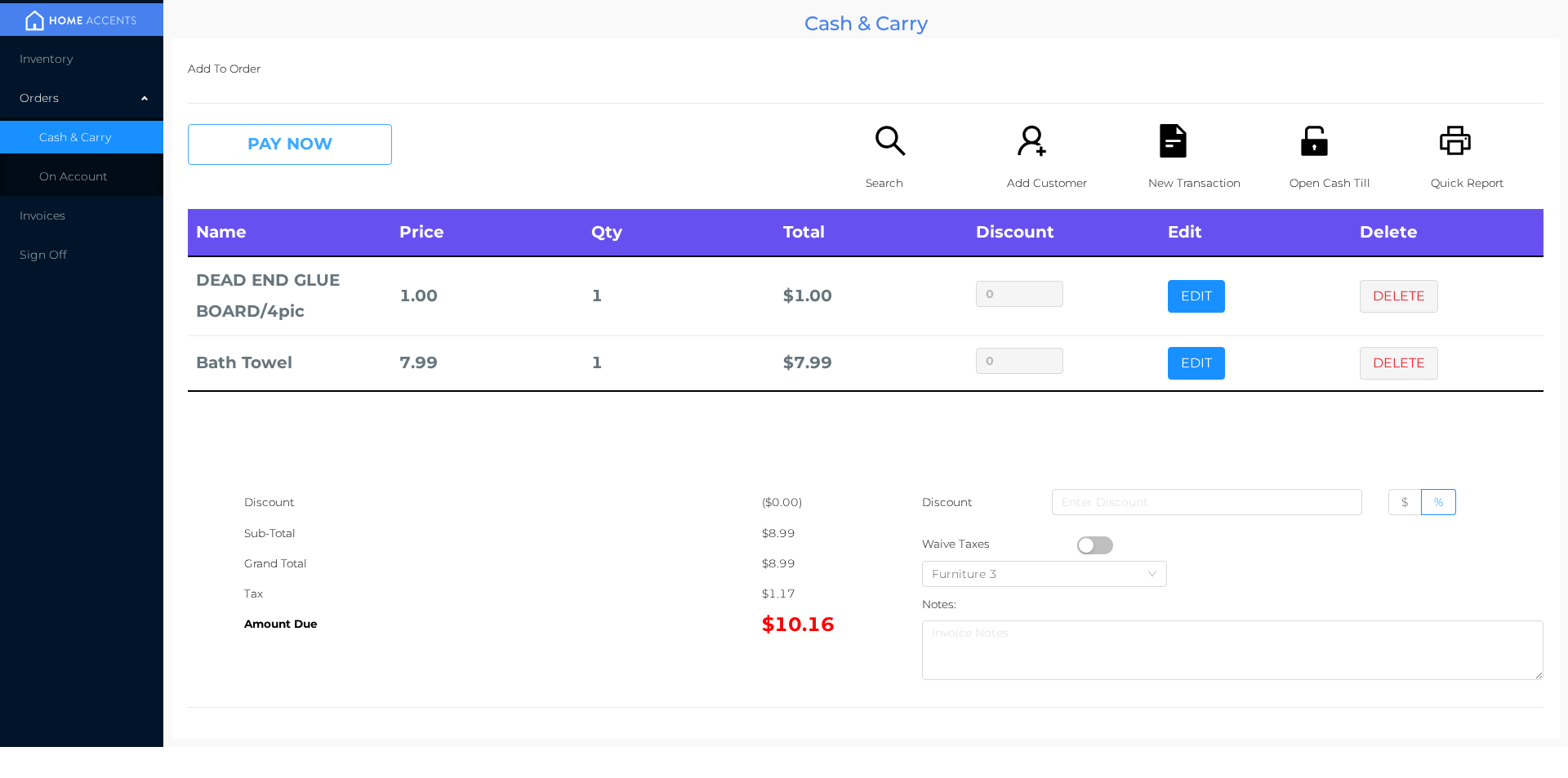
click at [273, 126] on button "PAY NOW" at bounding box center [289, 144] width 205 height 41
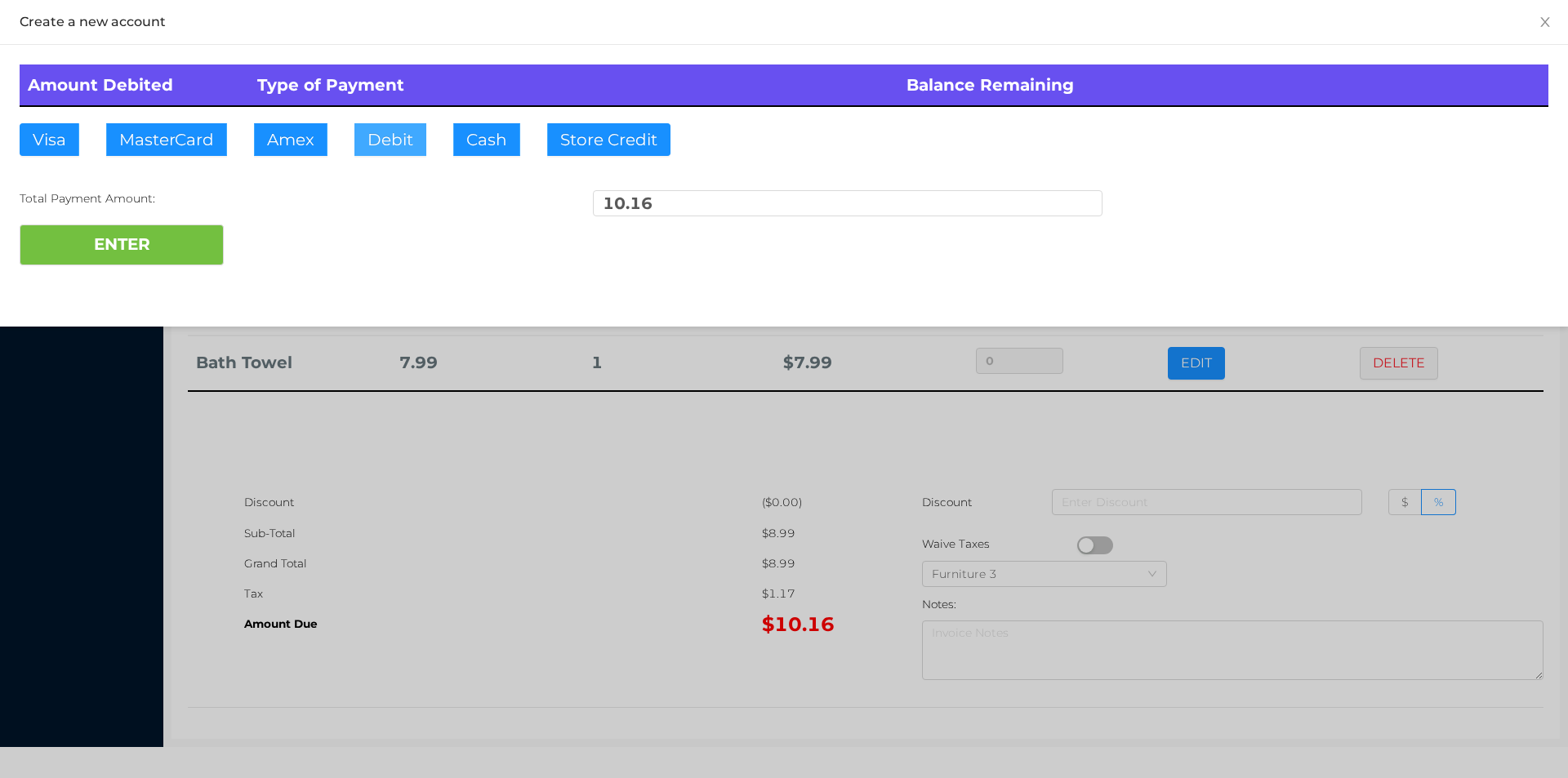
click at [388, 149] on button "Debit" at bounding box center [390, 140] width 72 height 33
click at [168, 229] on button "ENTER" at bounding box center [122, 244] width 205 height 41
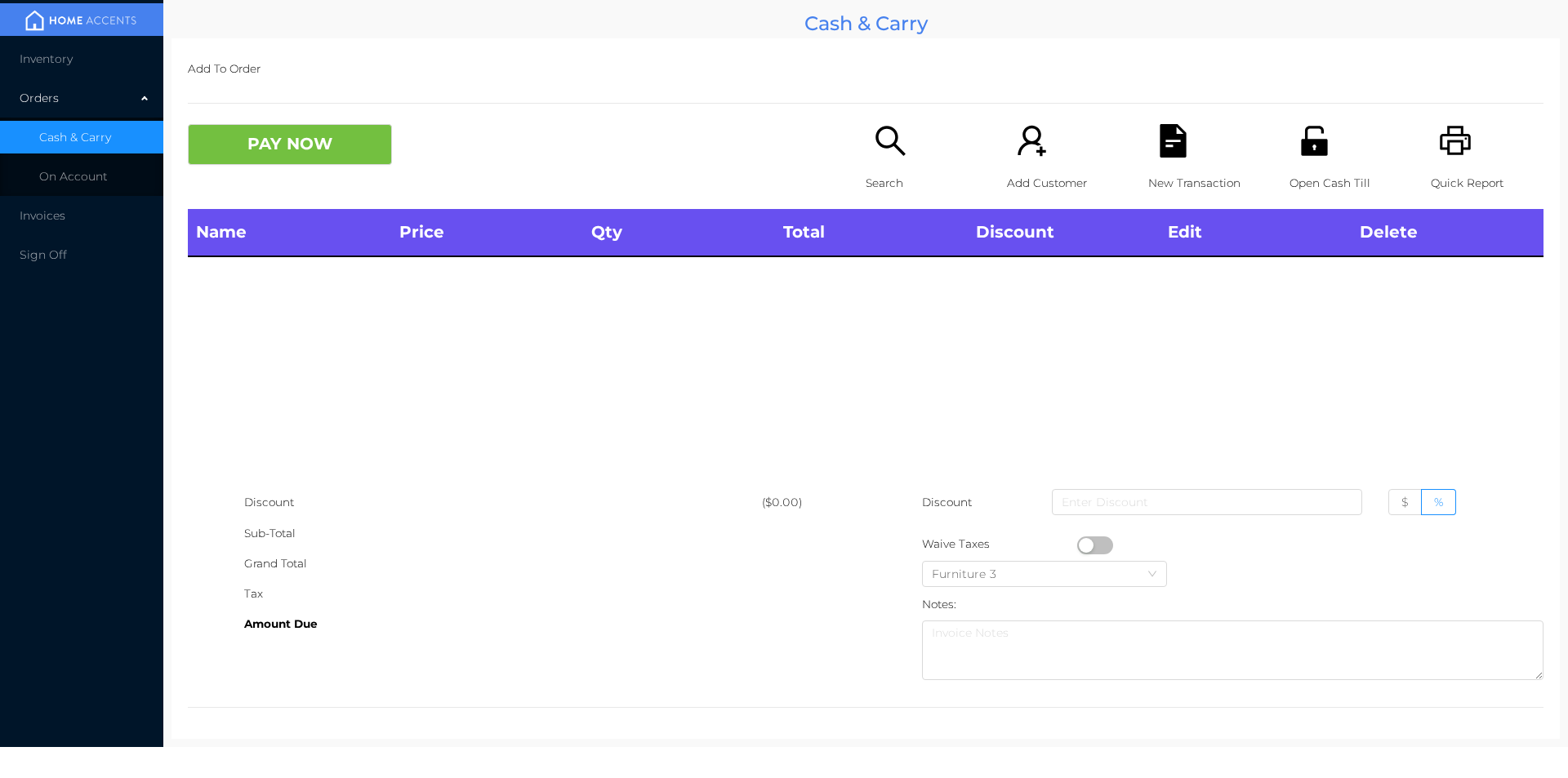
click at [866, 149] on div "Search" at bounding box center [922, 167] width 113 height 85
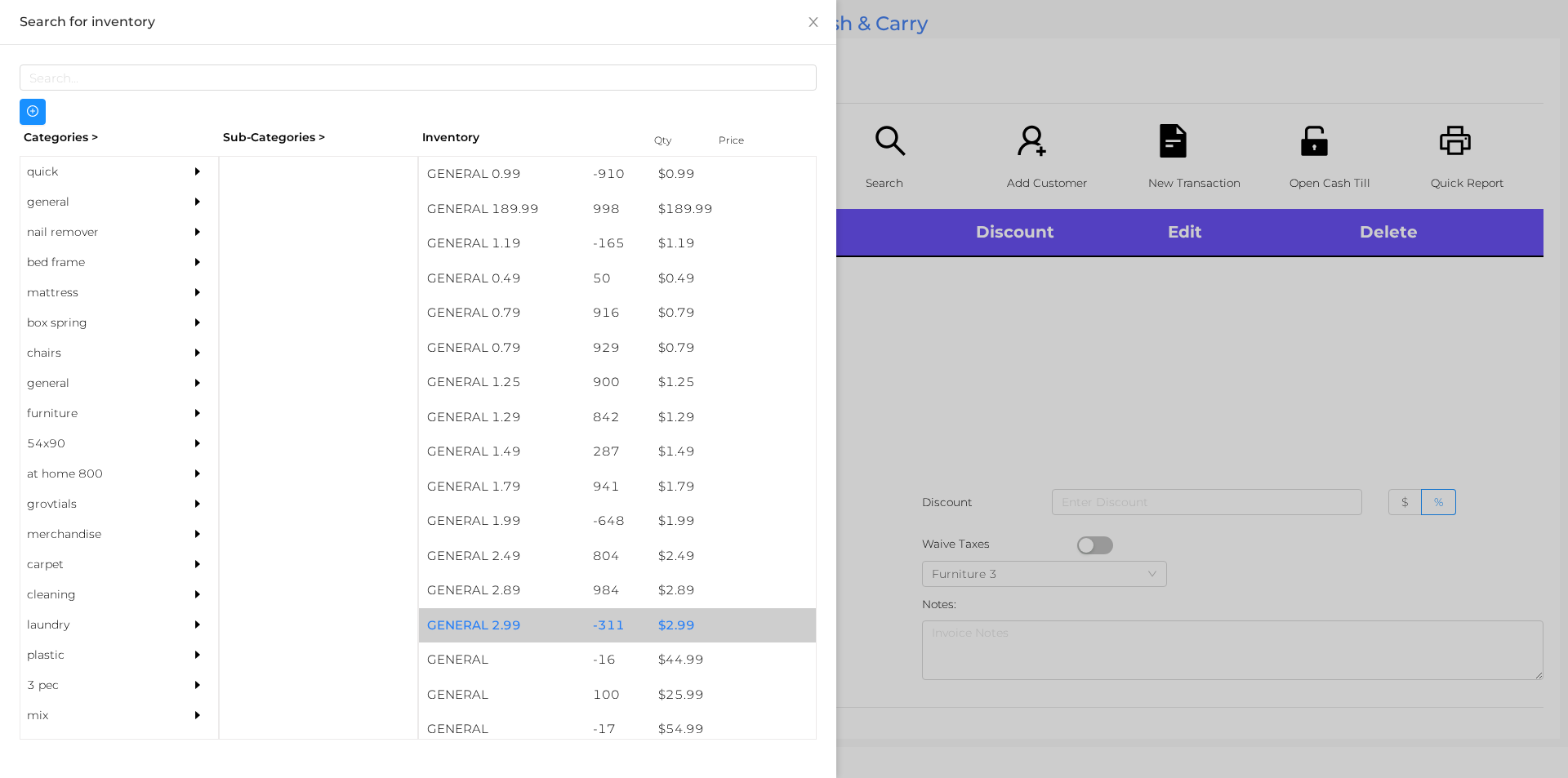
click at [679, 628] on div "$ 2.99" at bounding box center [733, 625] width 166 height 35
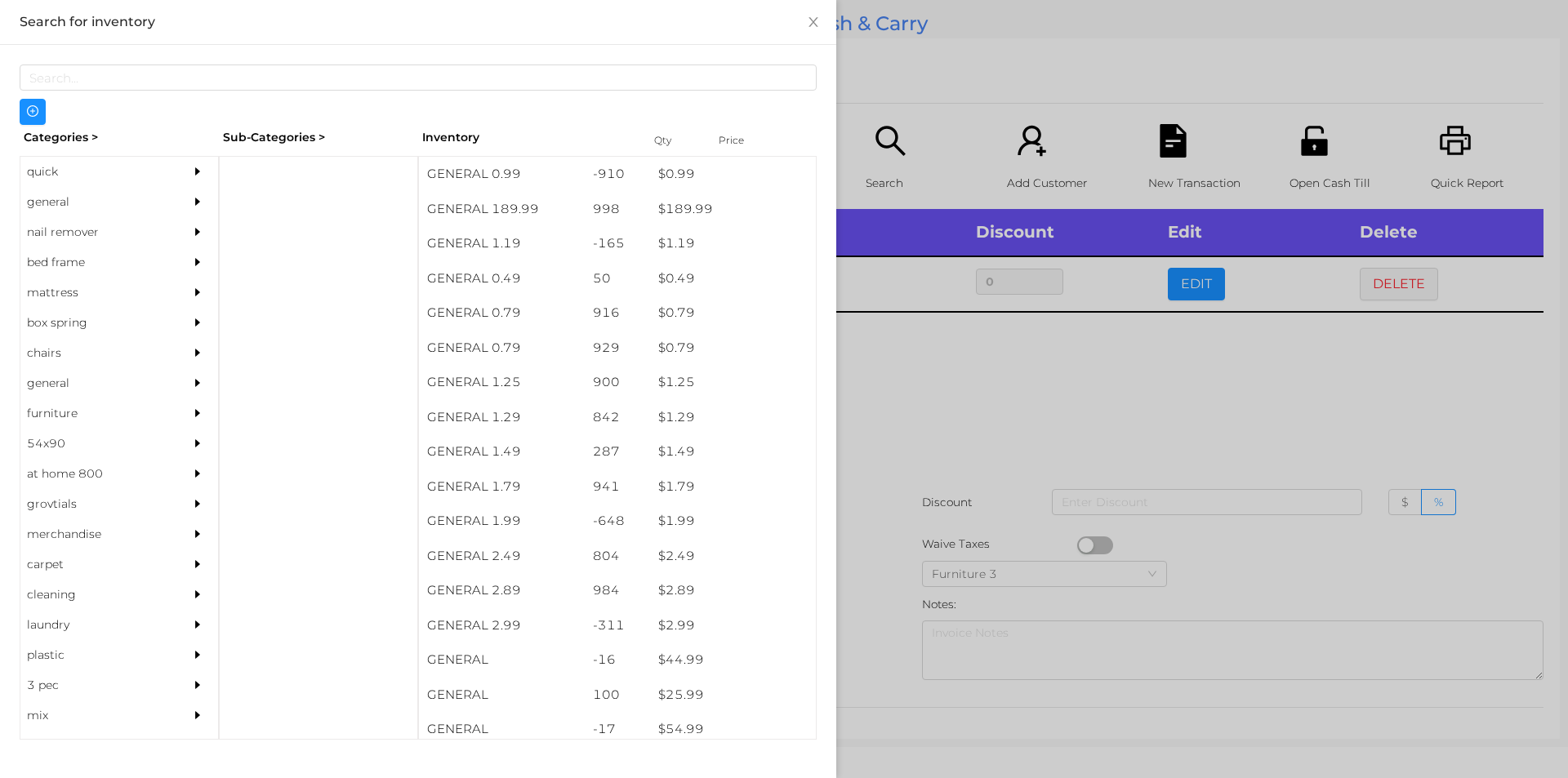
click at [874, 621] on div at bounding box center [784, 389] width 1568 height 778
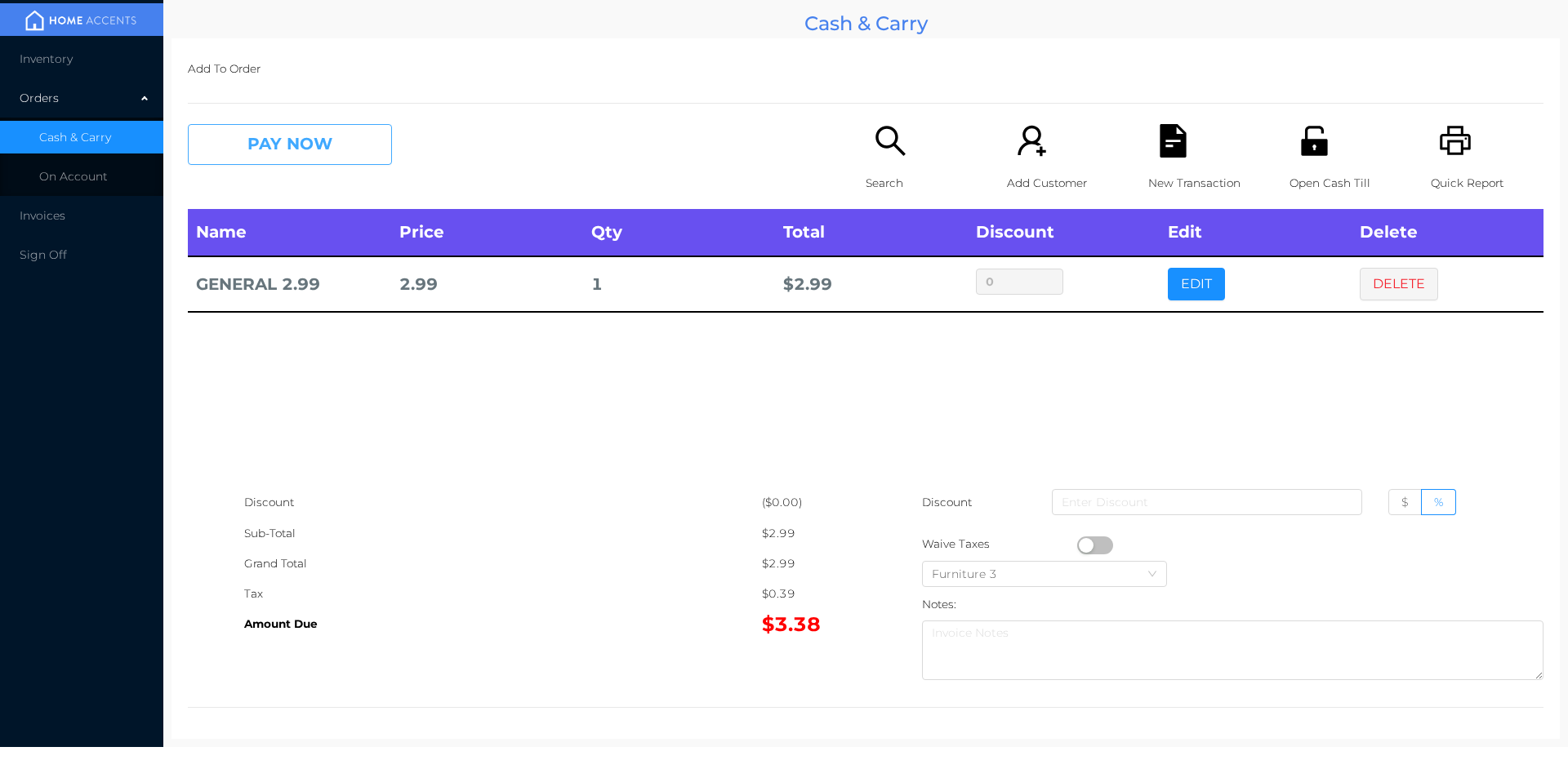
click at [307, 160] on button "PAY NOW" at bounding box center [289, 144] width 205 height 41
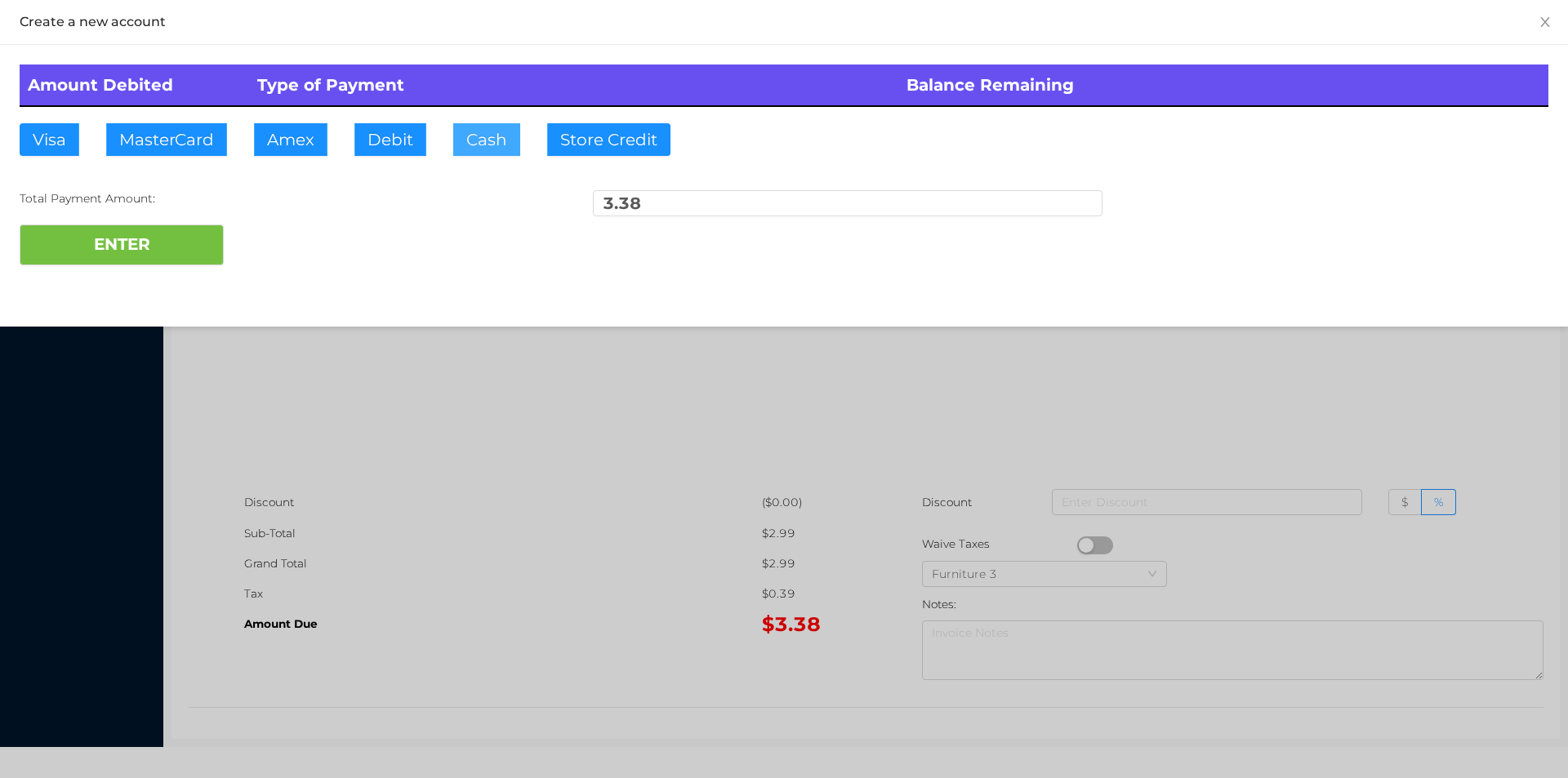
click at [468, 143] on button "Cash" at bounding box center [487, 140] width 67 height 33
type input "5."
click at [143, 260] on button "ENTER" at bounding box center [122, 244] width 205 height 41
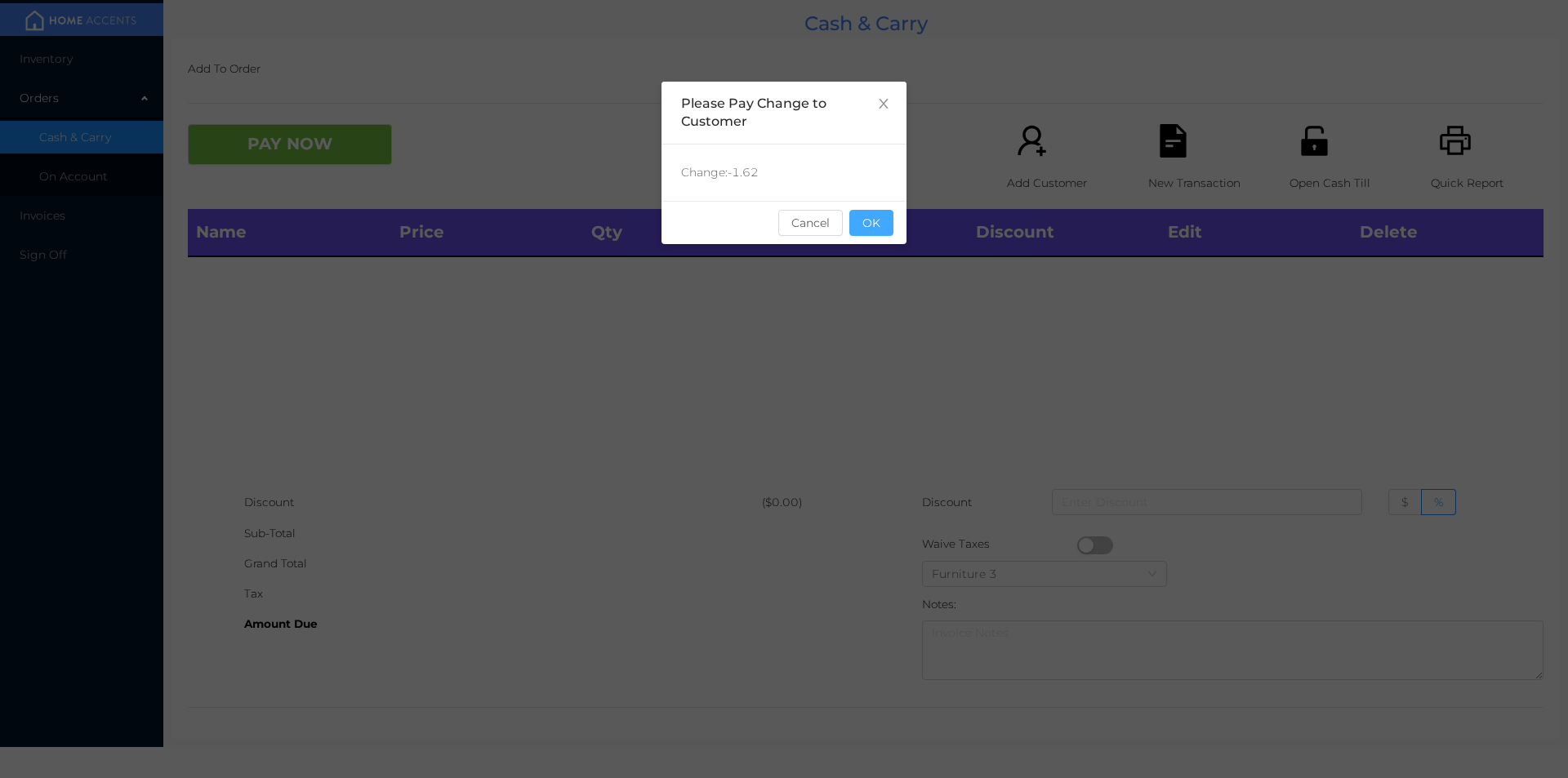
click at [879, 231] on button "OK" at bounding box center [871, 223] width 44 height 26
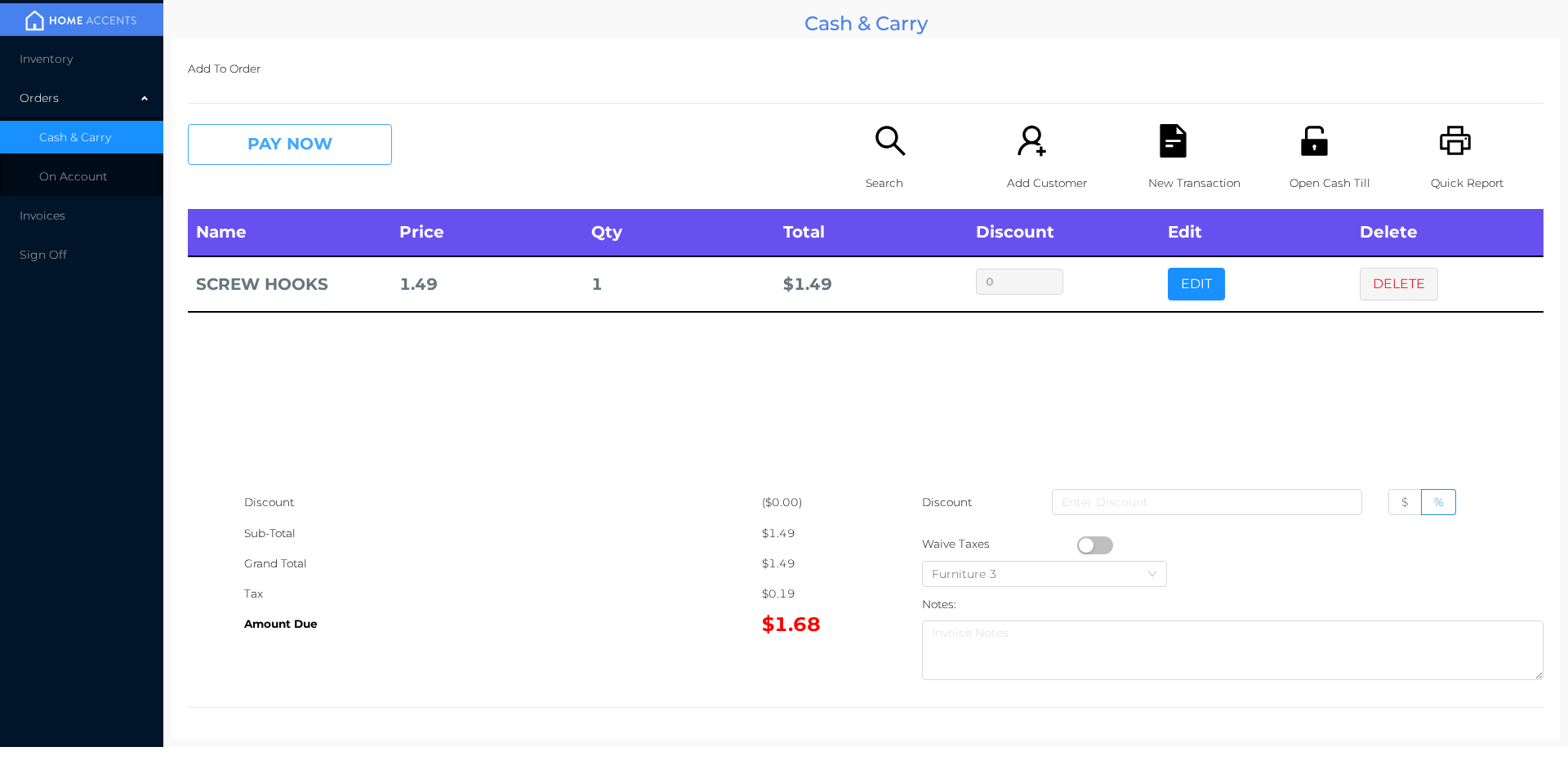
click at [273, 131] on button "PAY NOW" at bounding box center [289, 144] width 205 height 41
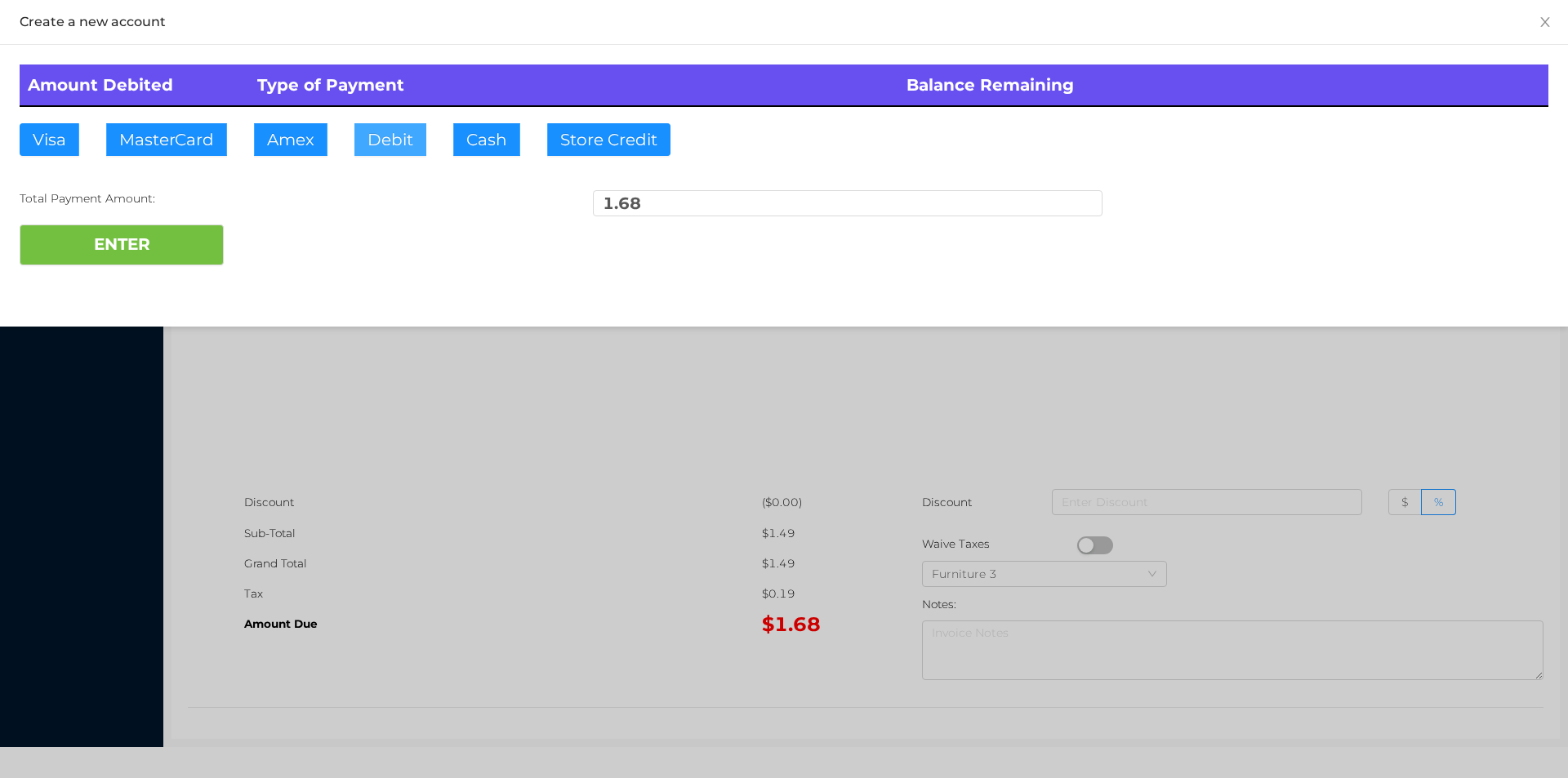
click at [424, 149] on button "Debit" at bounding box center [390, 140] width 72 height 33
click at [142, 252] on button "ENTER" at bounding box center [122, 244] width 205 height 41
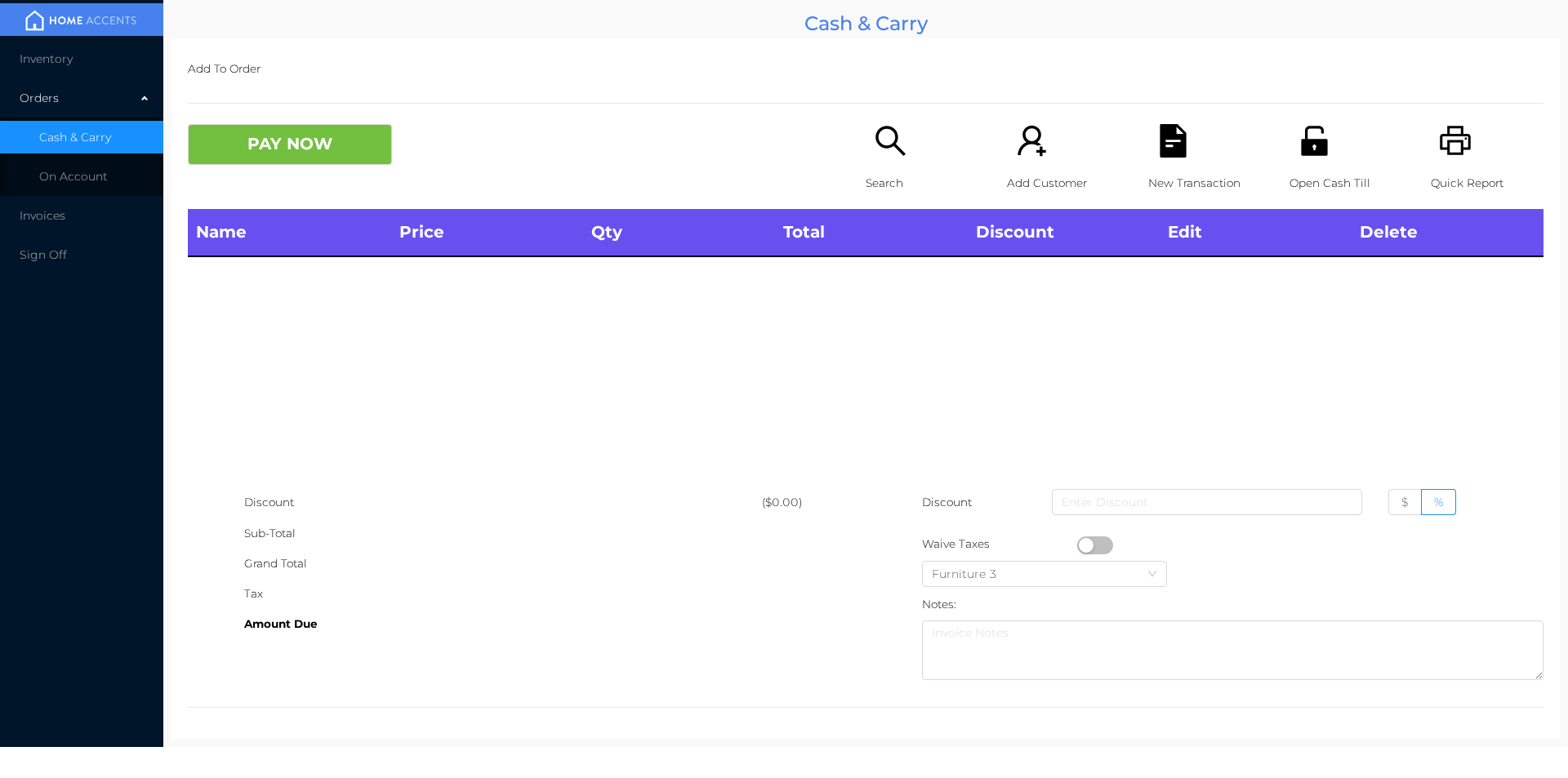
click at [887, 168] on p "Search" at bounding box center [922, 183] width 113 height 30
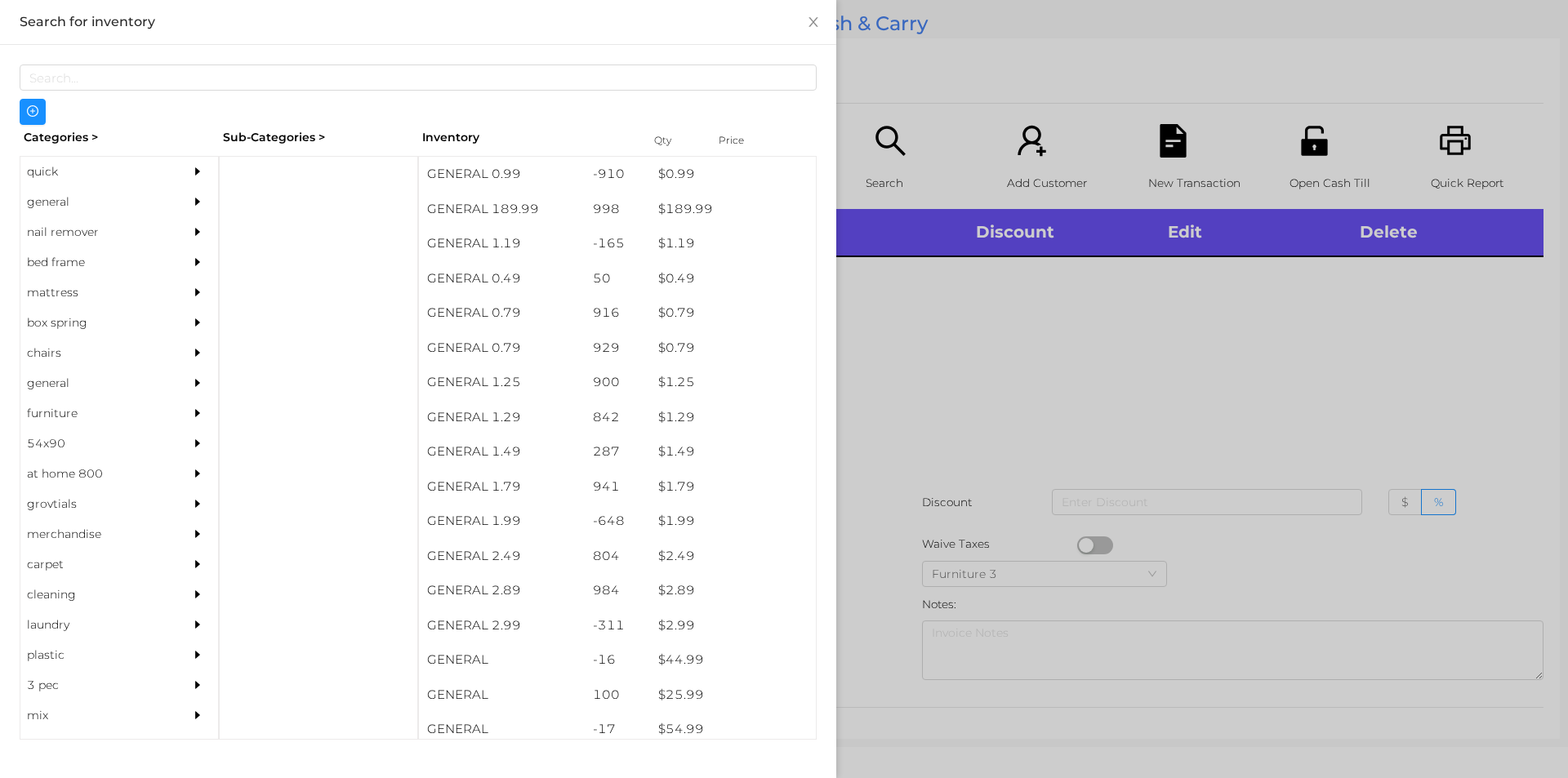
scroll to position [0, 0]
click at [257, 167] on div at bounding box center [318, 447] width 199 height 584
click at [62, 204] on div "general" at bounding box center [95, 202] width 149 height 30
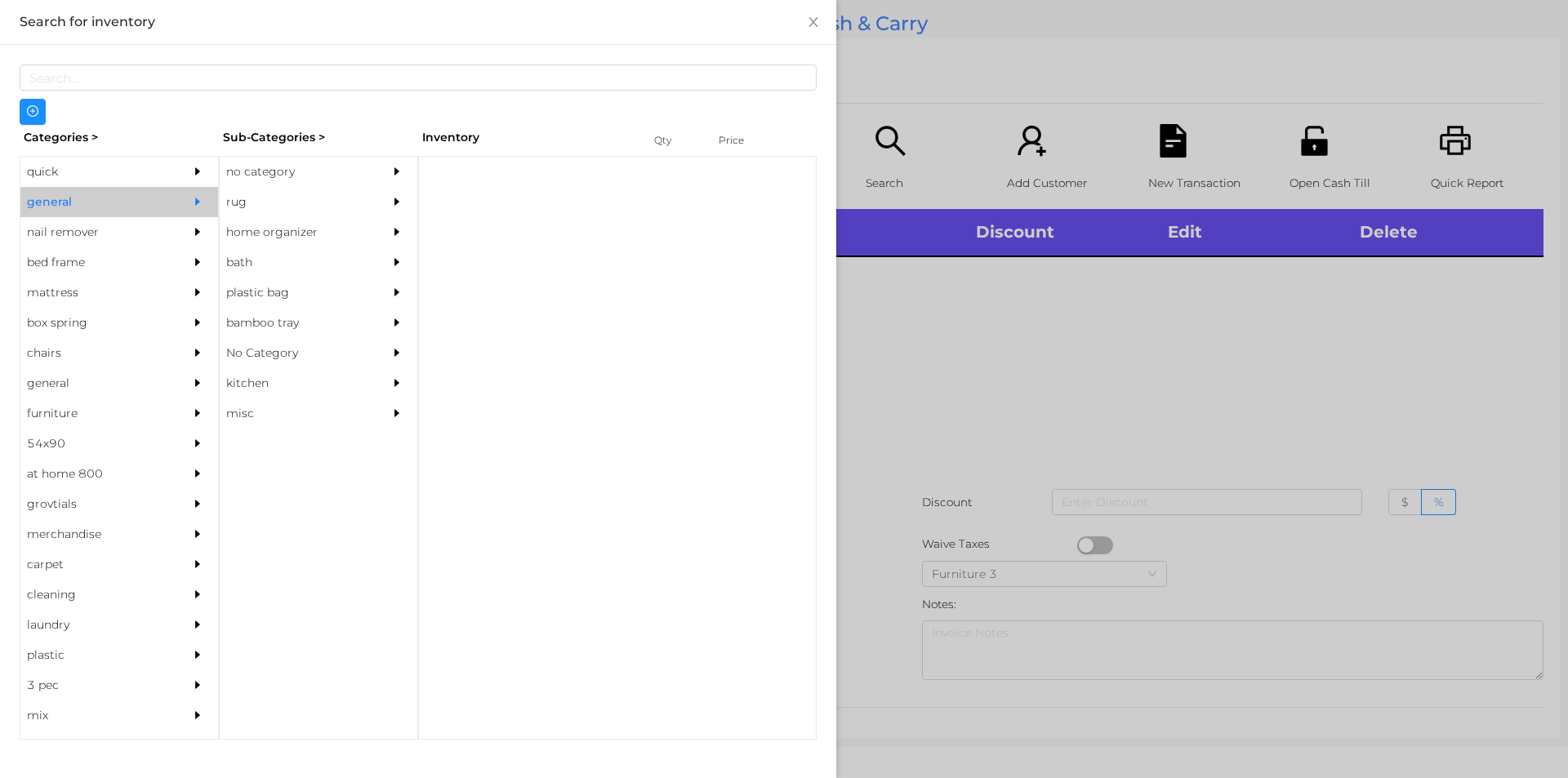
click at [259, 173] on div "no category" at bounding box center [294, 172] width 149 height 30
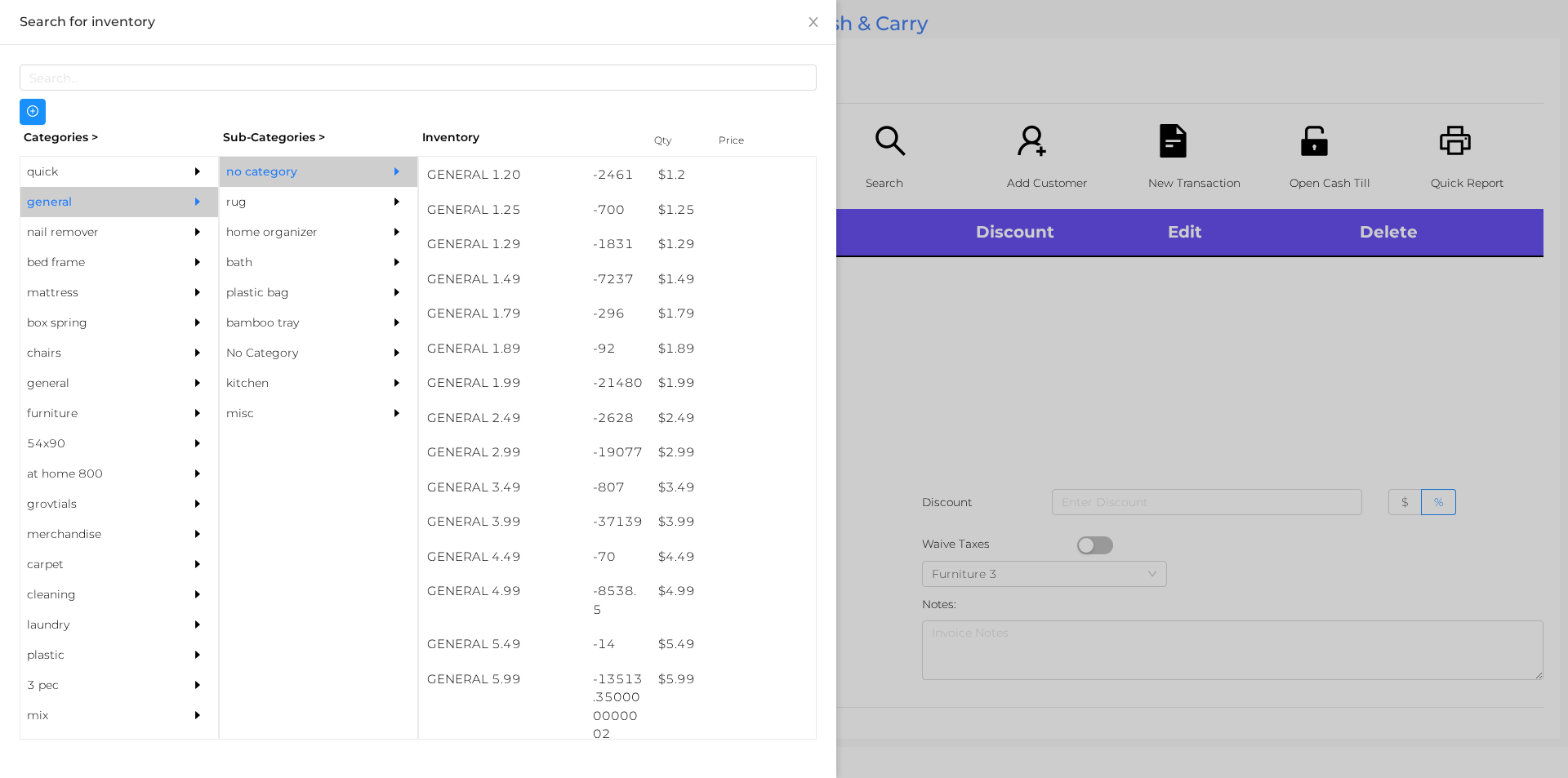
scroll to position [144, 0]
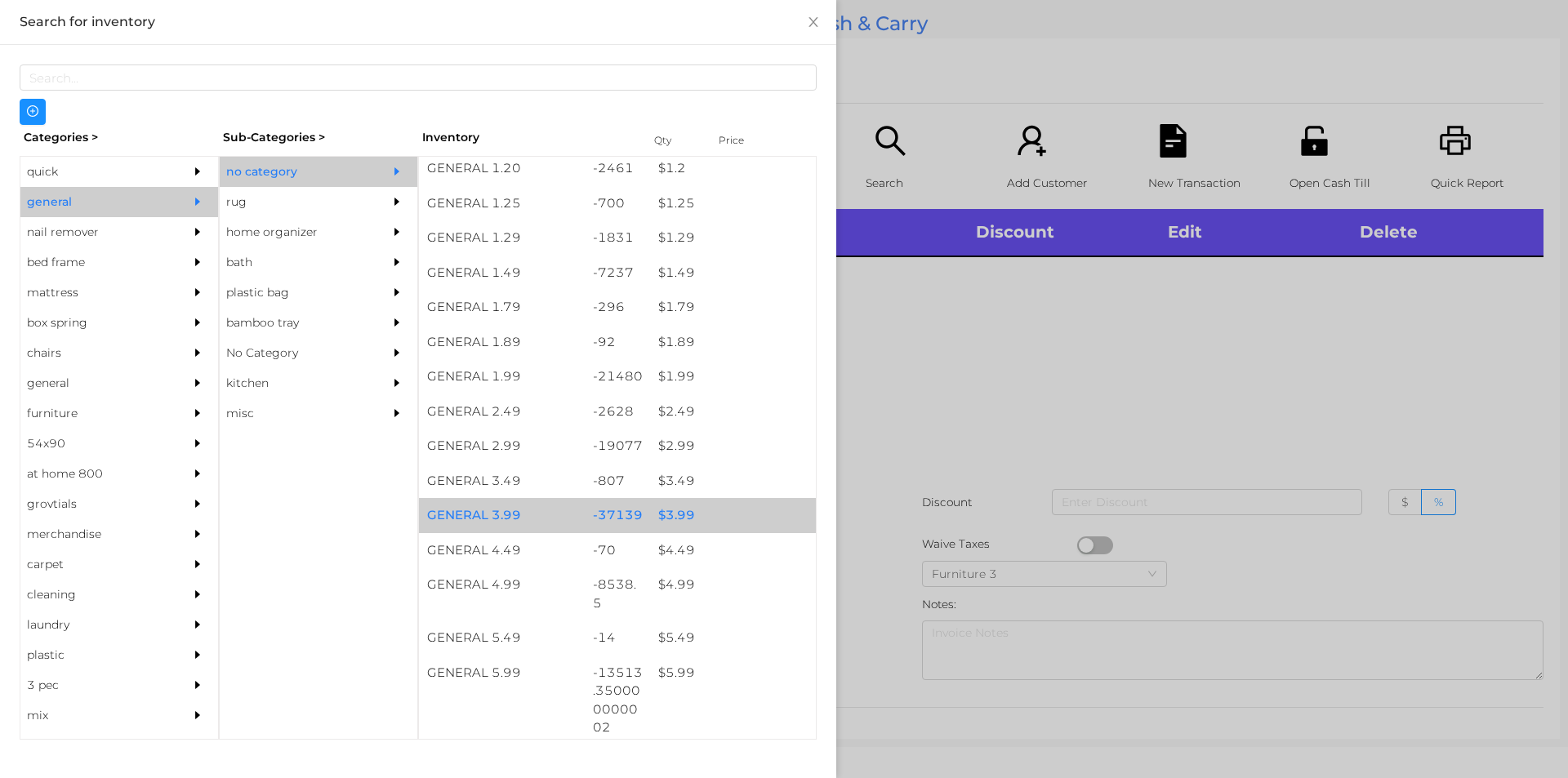
click at [676, 523] on div "$ 3.99" at bounding box center [733, 515] width 166 height 35
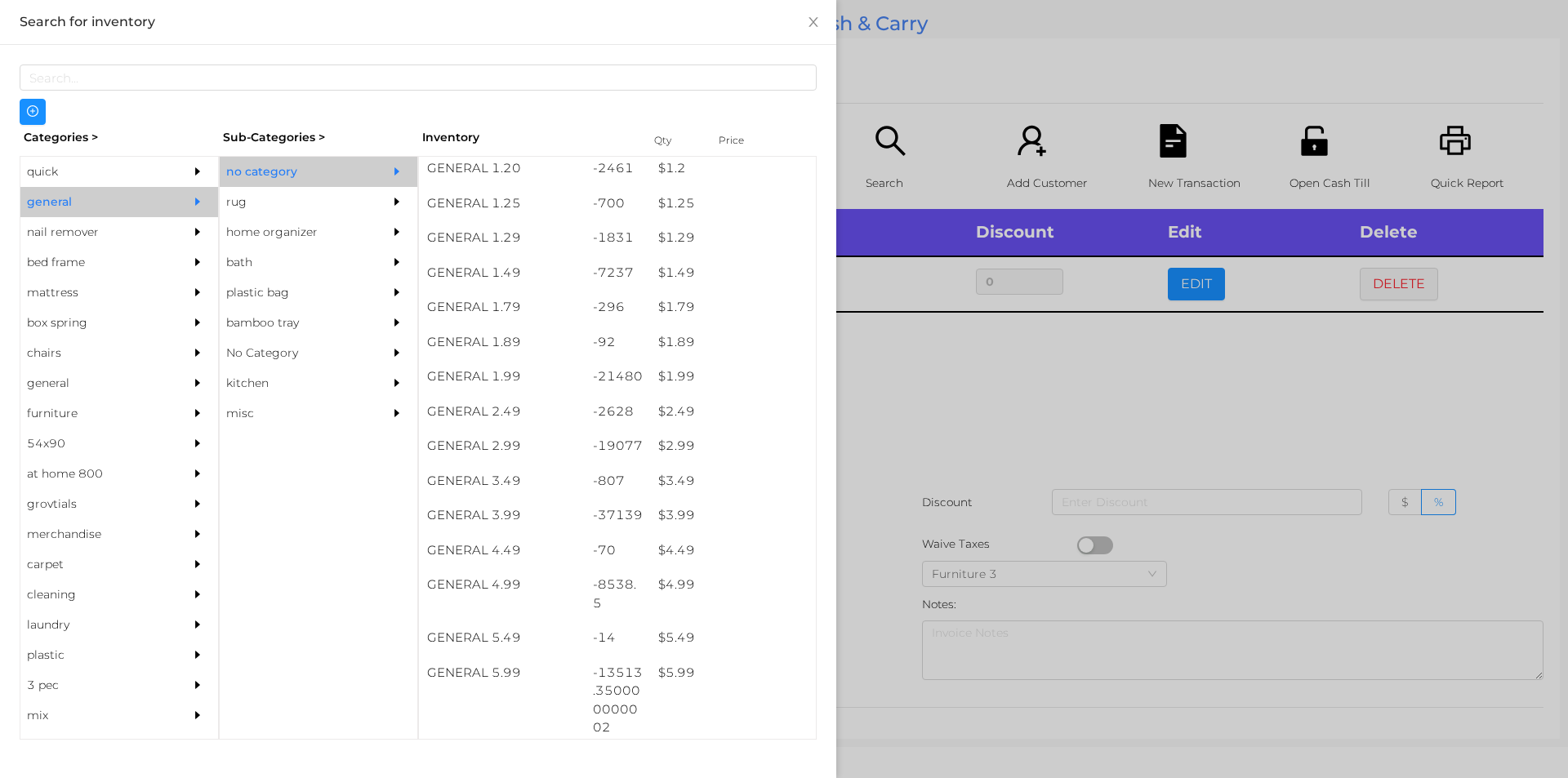
click at [1180, 285] on div at bounding box center [784, 389] width 1568 height 778
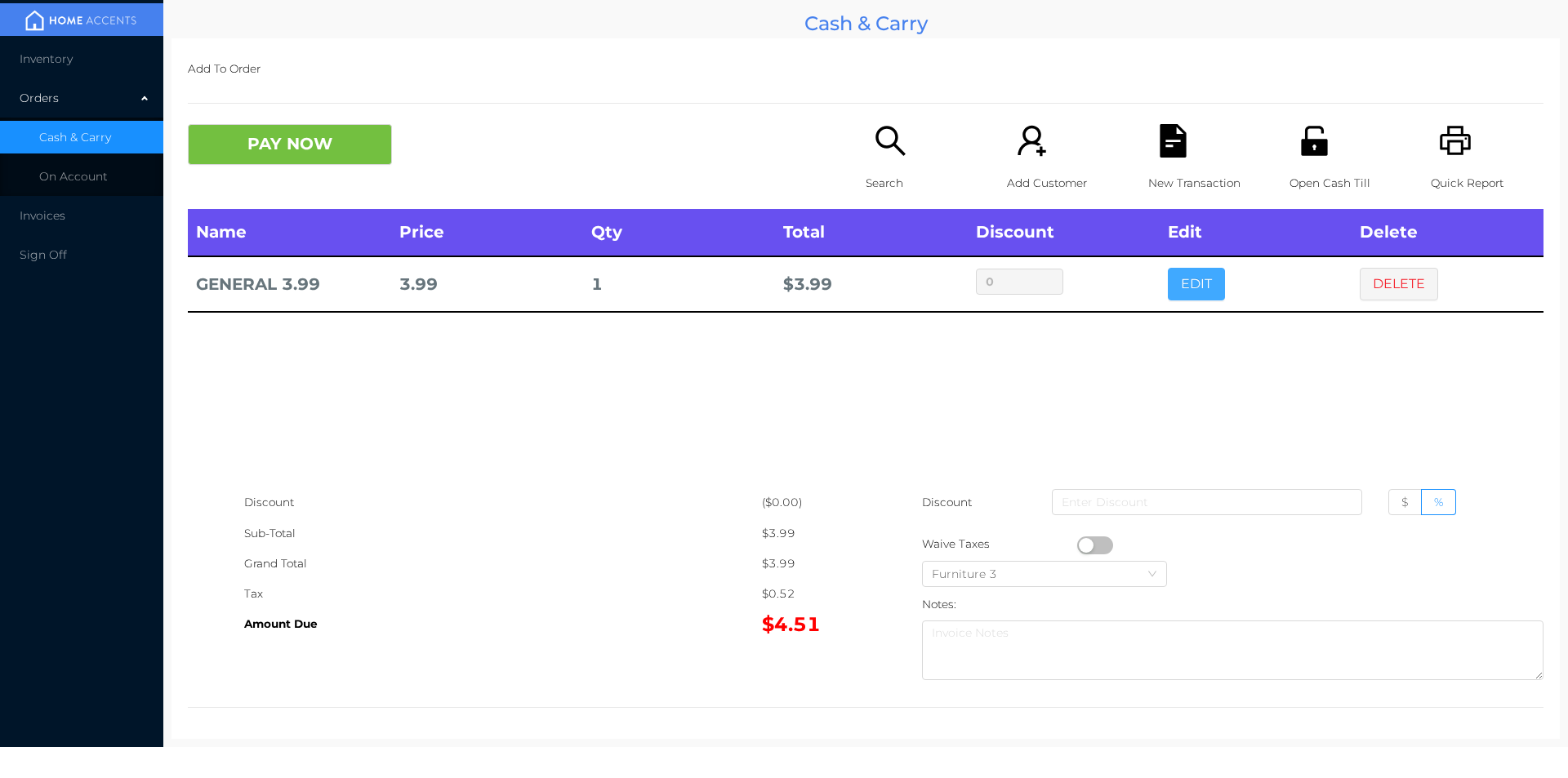
click at [1197, 289] on button "EDIT" at bounding box center [1196, 284] width 58 height 33
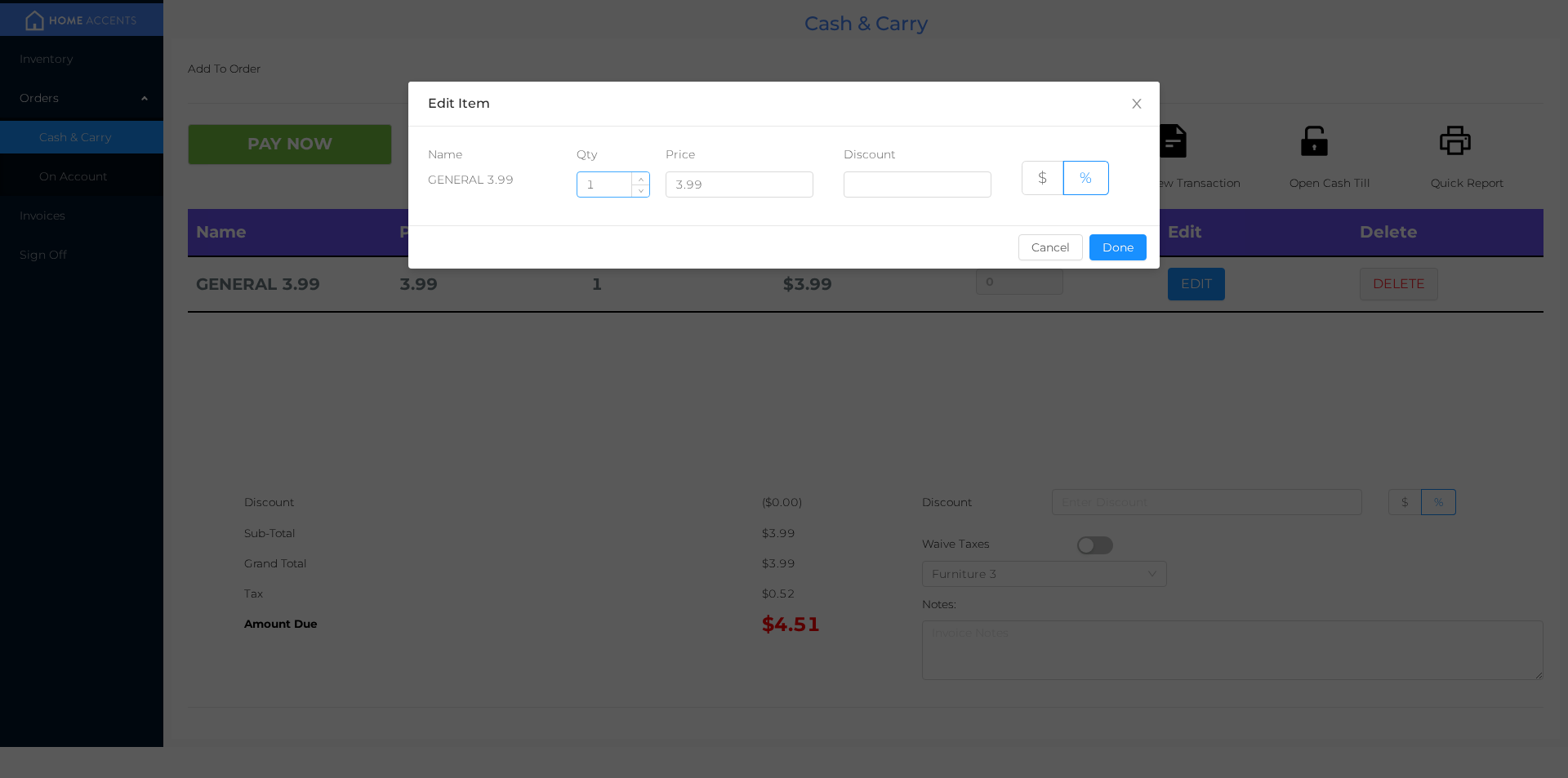
click at [604, 186] on input "1" at bounding box center [613, 185] width 72 height 25
type input "11"
click at [1109, 257] on button "Done" at bounding box center [1117, 248] width 58 height 26
type input "0%"
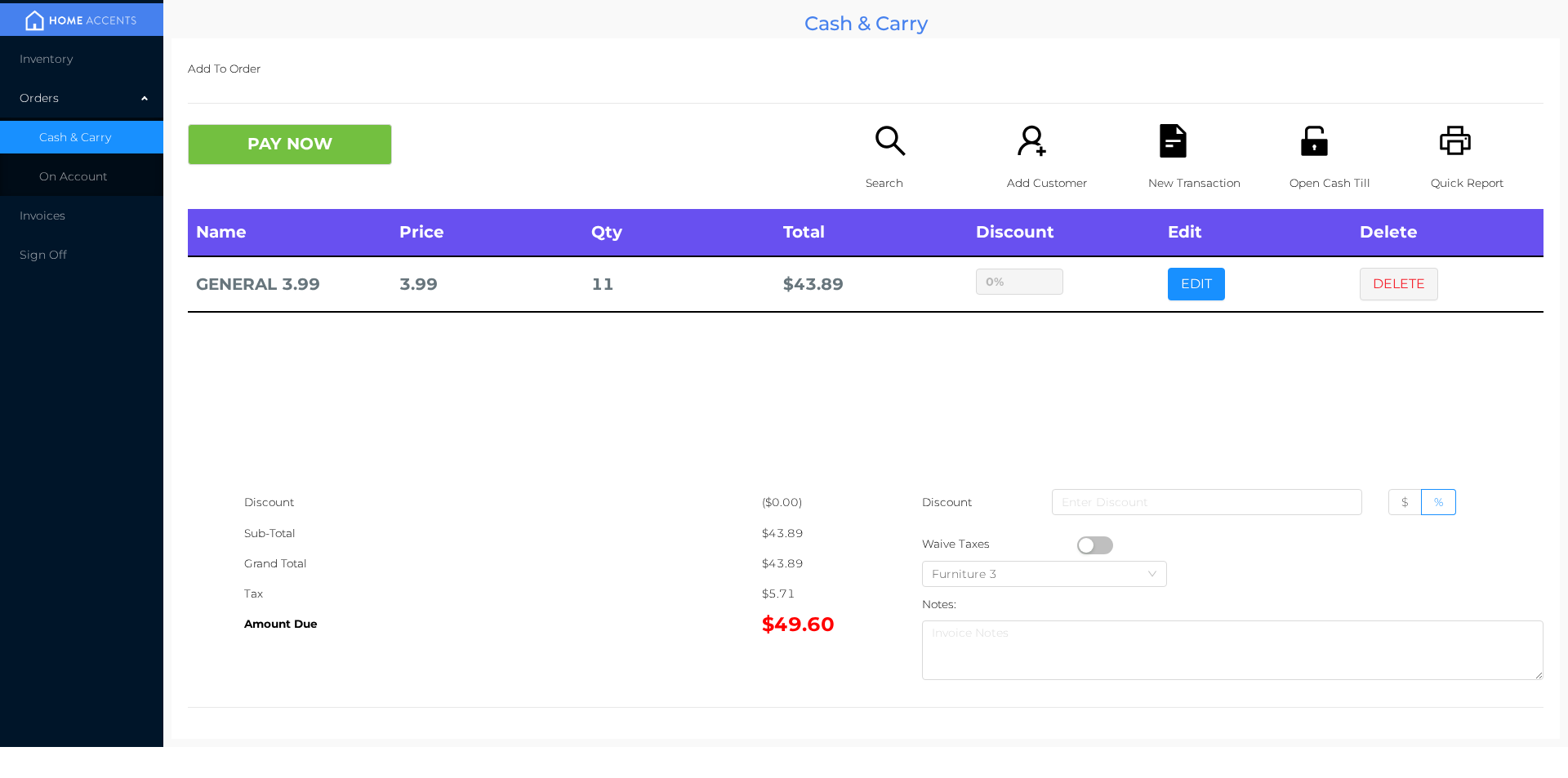
click at [1119, 348] on div "sentinelStart Edit Item Name Qty Price Discount GENERAL 3.99 11 3.99 $ % Cancel…" at bounding box center [784, 389] width 1568 height 778
click at [1380, 292] on button "DELETE" at bounding box center [1398, 284] width 78 height 33
click at [261, 130] on button "PAY NOW" at bounding box center [289, 144] width 205 height 41
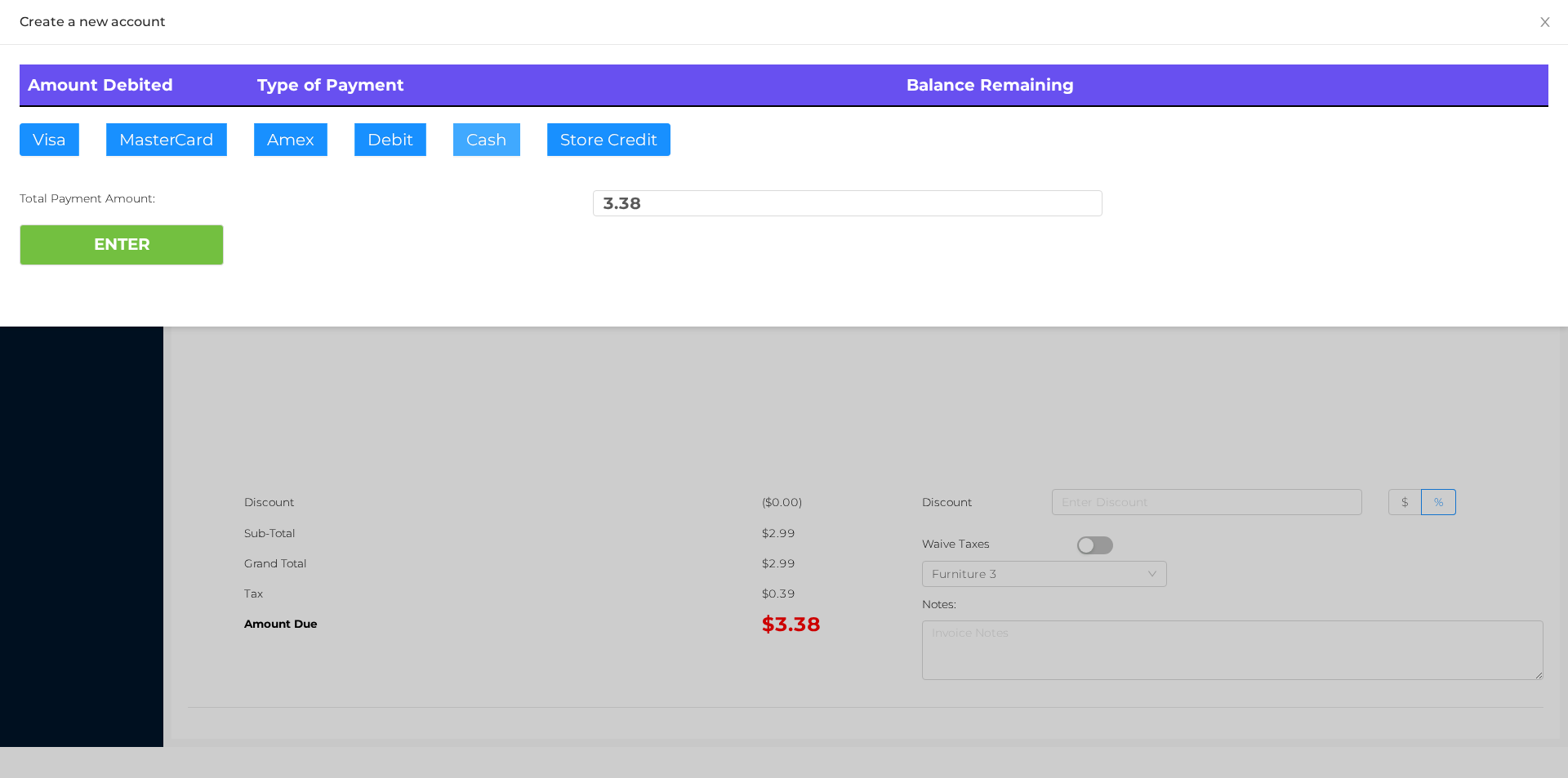
click at [474, 141] on button "Cash" at bounding box center [487, 140] width 67 height 33
click at [168, 242] on button "ENTER" at bounding box center [122, 244] width 205 height 41
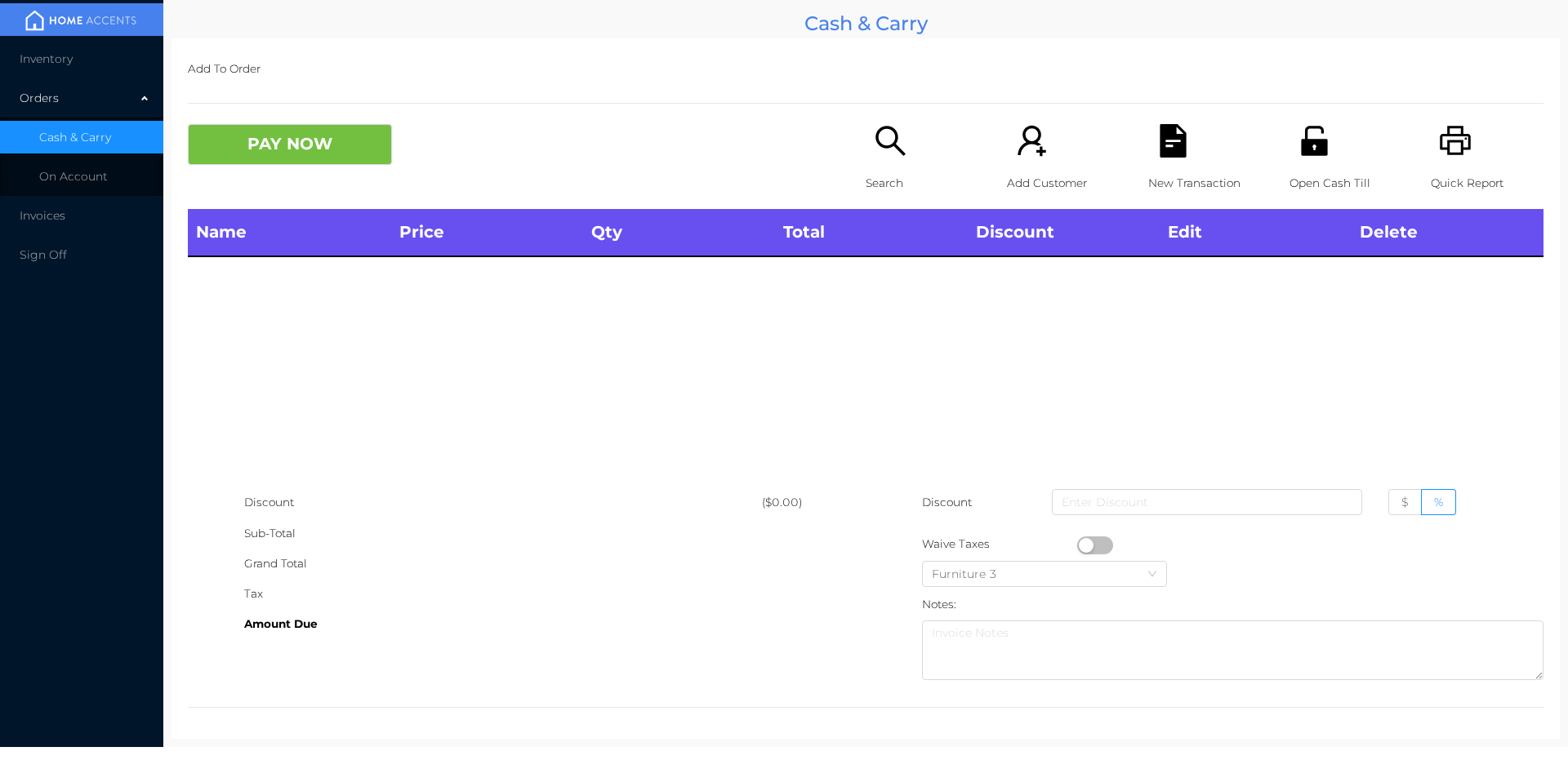
click at [1294, 179] on p "Open Cash Till" at bounding box center [1346, 183] width 113 height 30
click at [900, 161] on div "Search" at bounding box center [922, 167] width 113 height 85
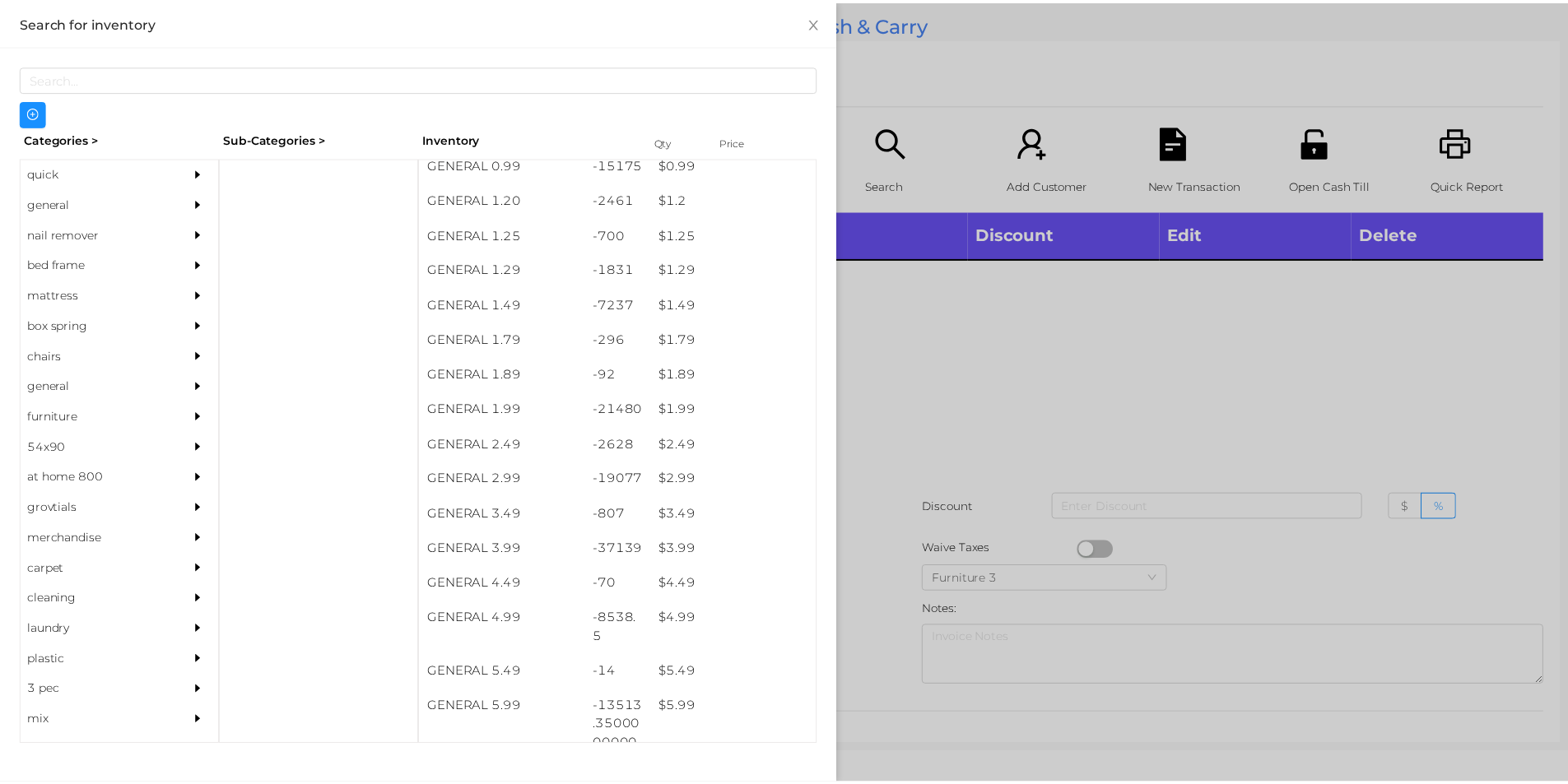
scroll to position [116, 0]
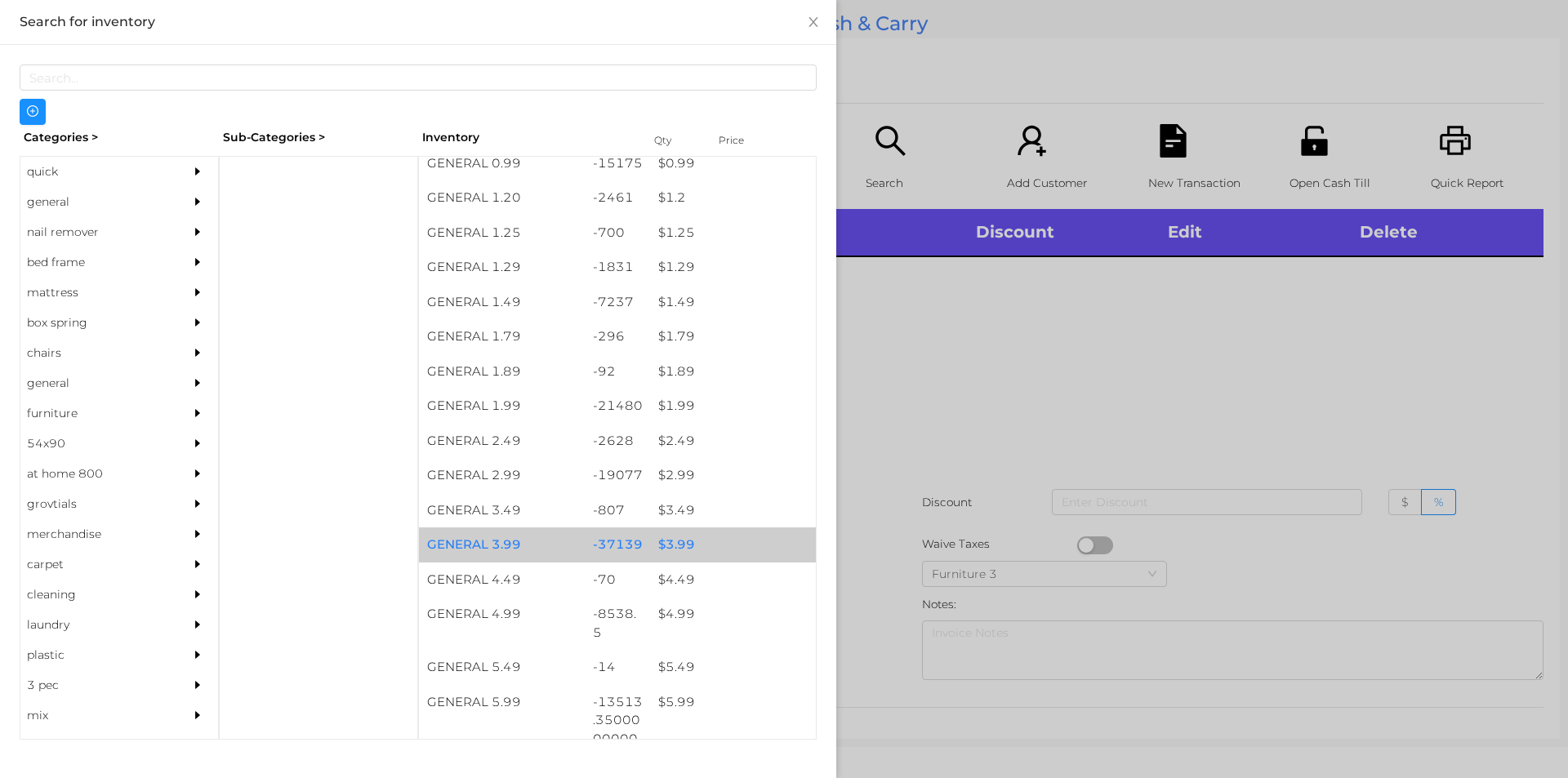
click at [658, 548] on div "$ 3.99" at bounding box center [733, 544] width 166 height 35
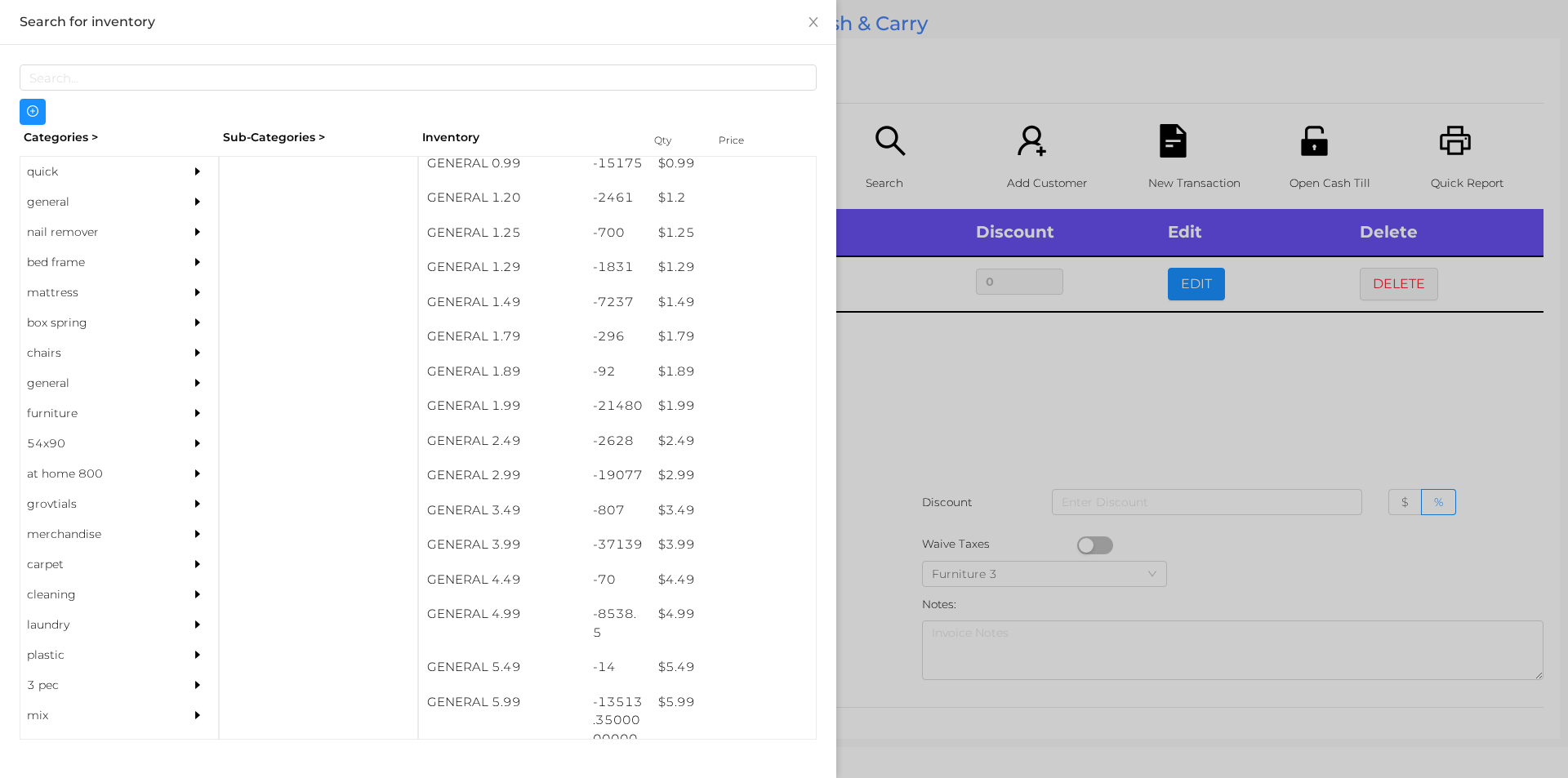
click at [1005, 381] on div at bounding box center [784, 389] width 1568 height 778
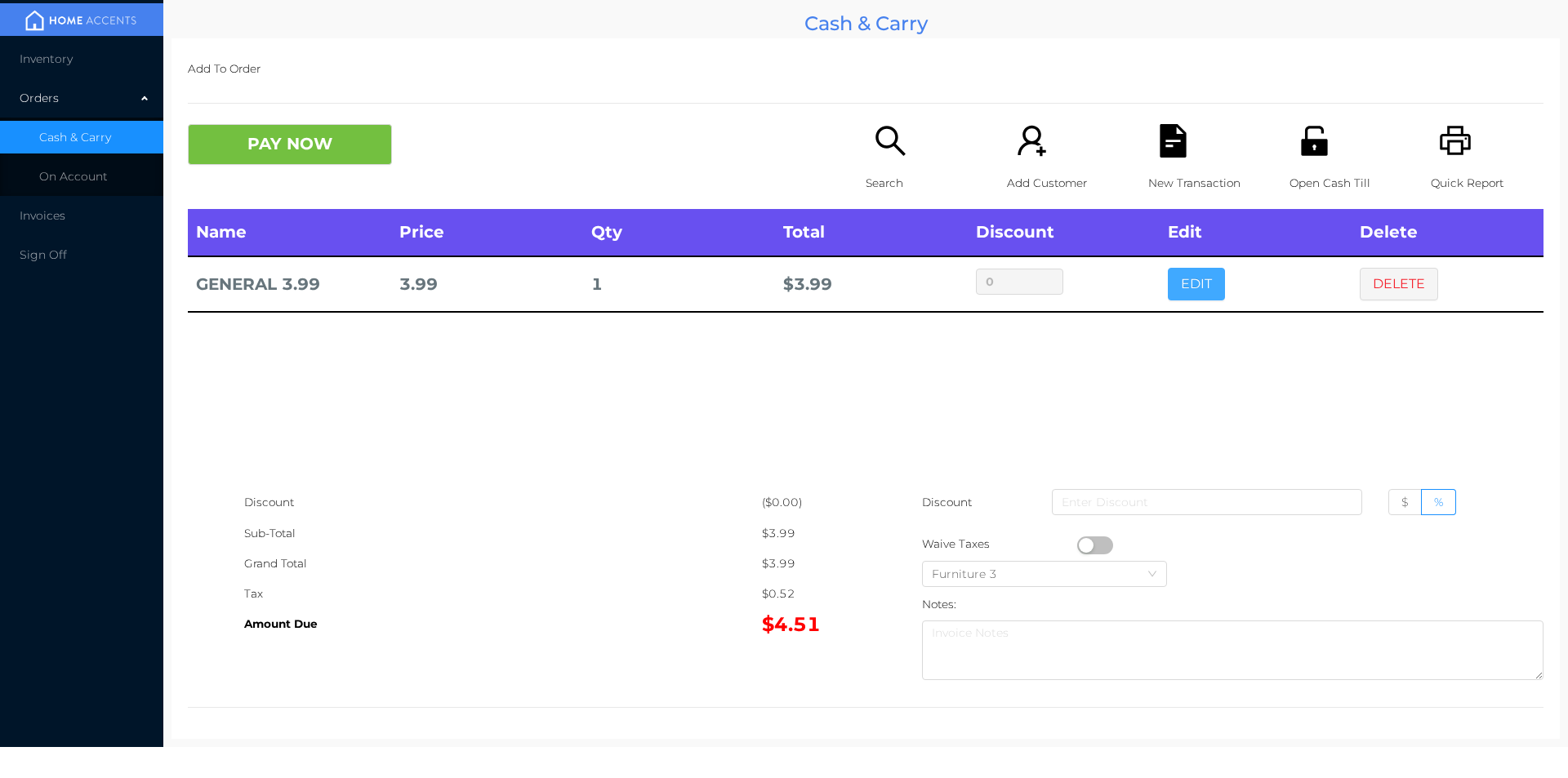
click at [1193, 271] on button "EDIT" at bounding box center [1196, 284] width 58 height 33
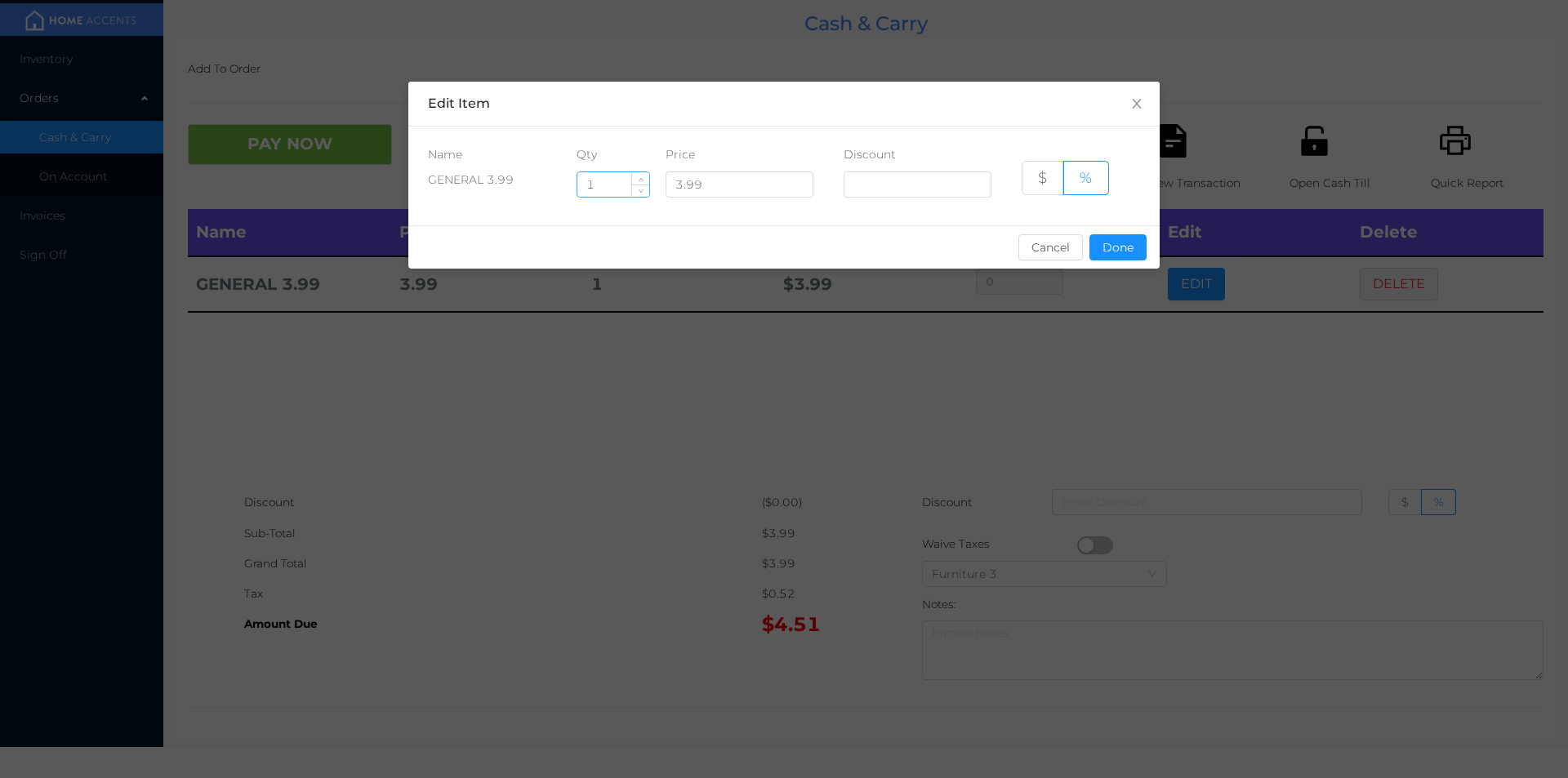
click at [609, 191] on input "1" at bounding box center [613, 185] width 72 height 25
type input "12"
click at [1106, 255] on button "Done" at bounding box center [1117, 248] width 58 height 26
type input "0%"
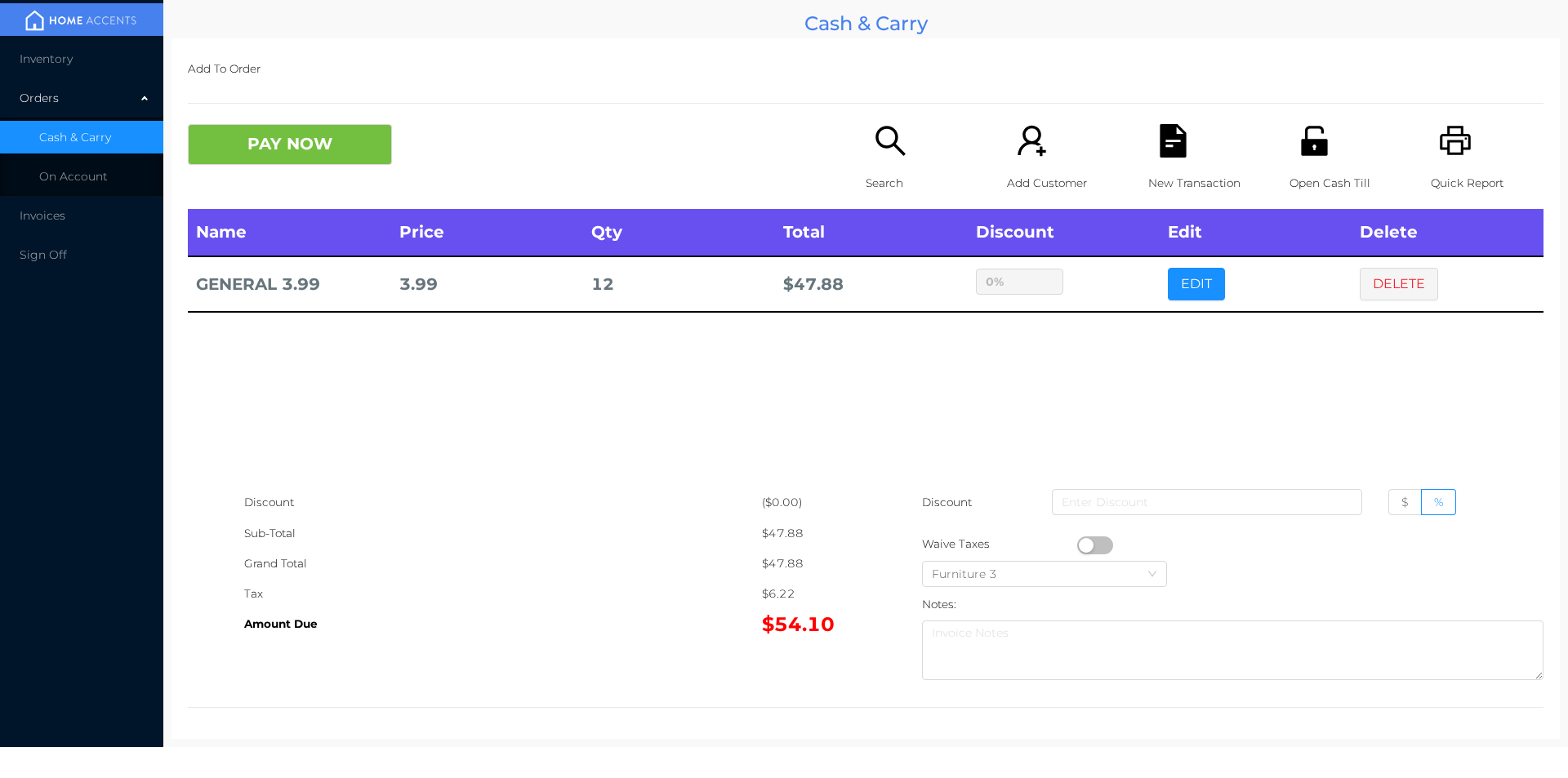
click at [1125, 363] on div "sentinelStart Edit Item Name Qty Price Discount GENERAL 3.99 12 3.99 $ % Cancel…" at bounding box center [784, 389] width 1568 height 778
click at [276, 145] on button "PAY NOW" at bounding box center [289, 144] width 205 height 41
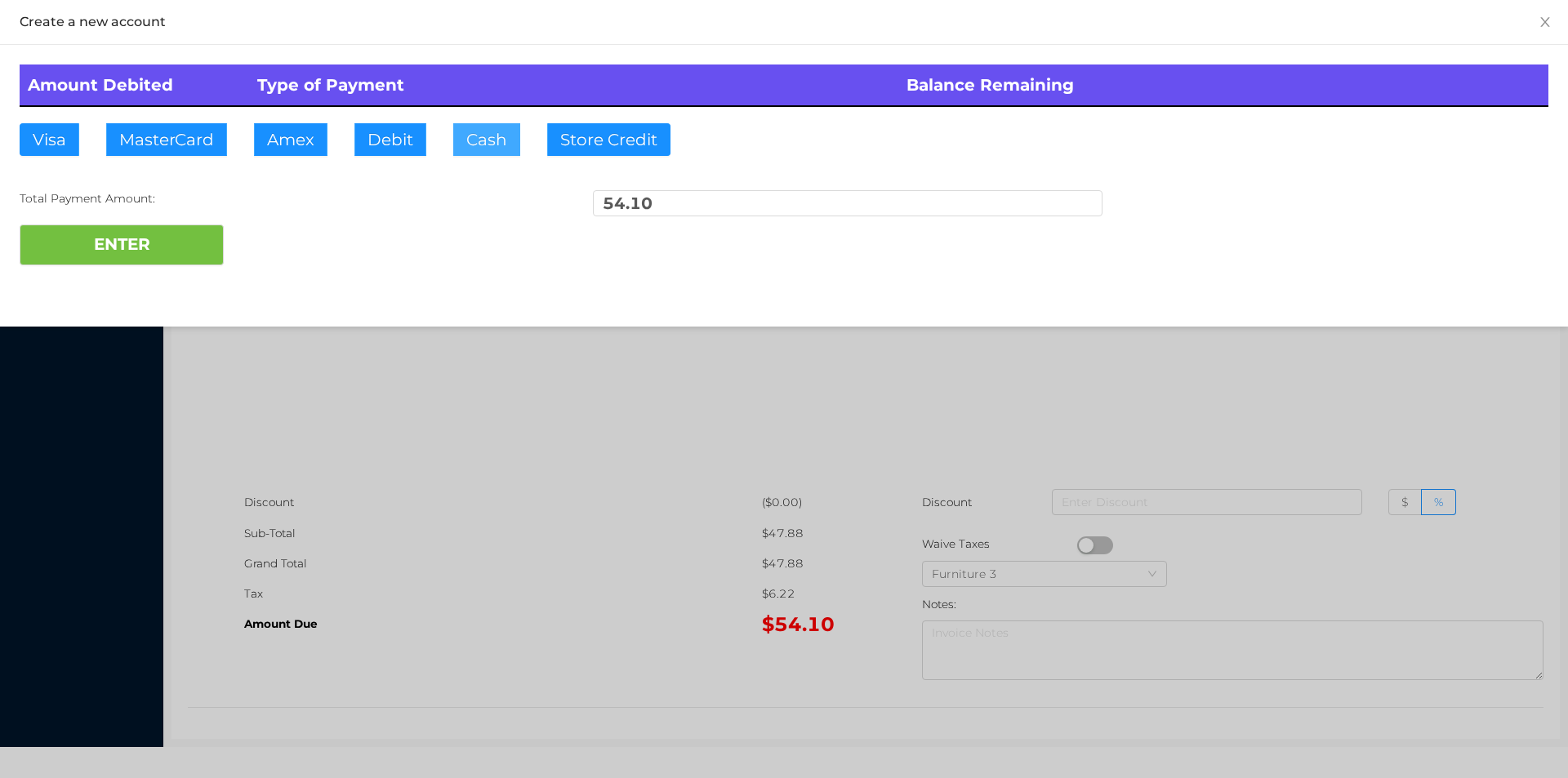
click at [483, 144] on button "Cash" at bounding box center [487, 140] width 67 height 33
type input "55."
click at [171, 257] on button "ENTER" at bounding box center [122, 244] width 205 height 41
type input "0"
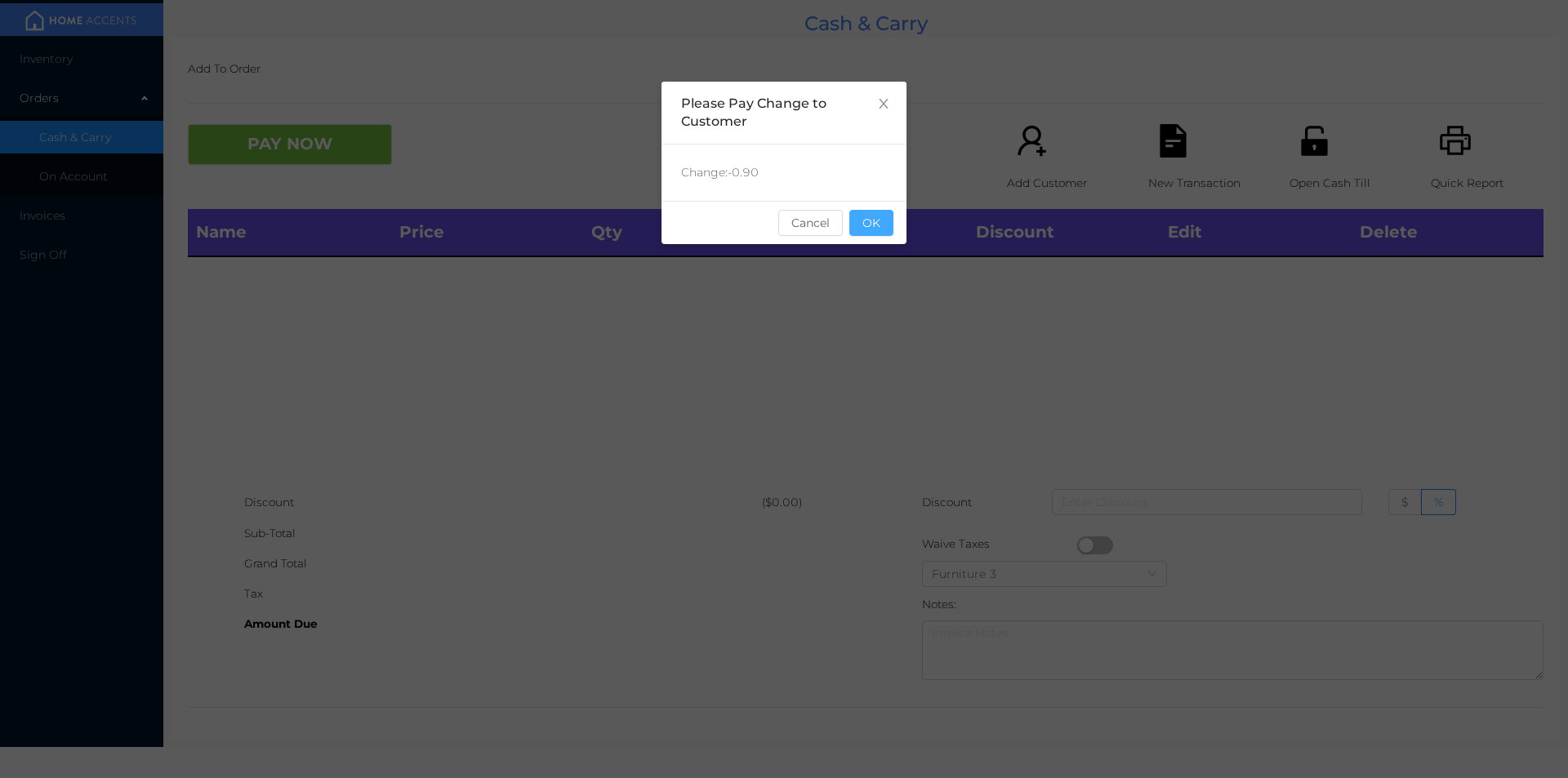
click at [878, 227] on button "OK" at bounding box center [871, 223] width 44 height 26
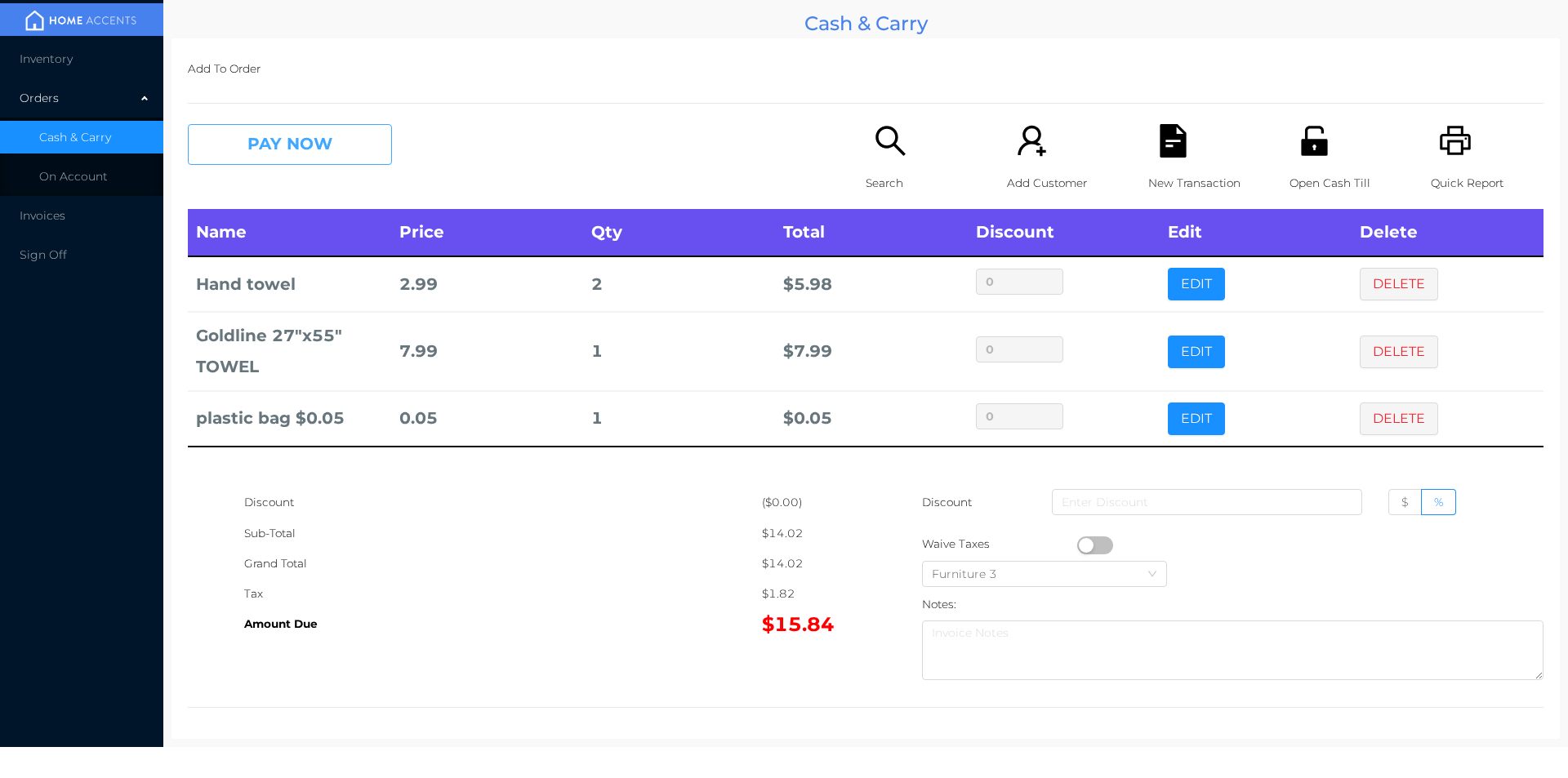
click at [326, 158] on button "PAY NOW" at bounding box center [289, 144] width 205 height 41
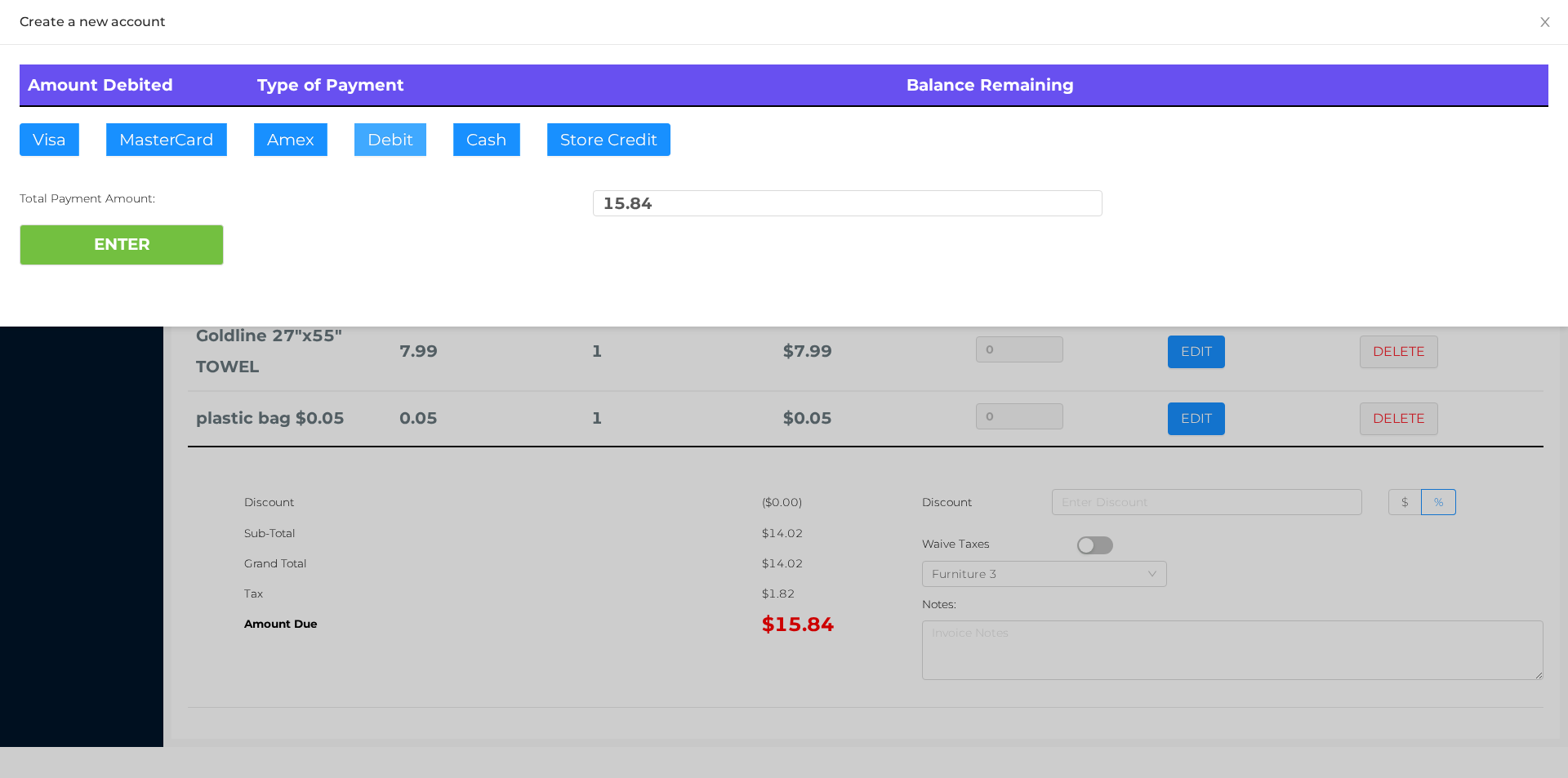
click at [377, 148] on button "Debit" at bounding box center [390, 140] width 72 height 33
click at [189, 250] on button "ENTER" at bounding box center [122, 244] width 205 height 41
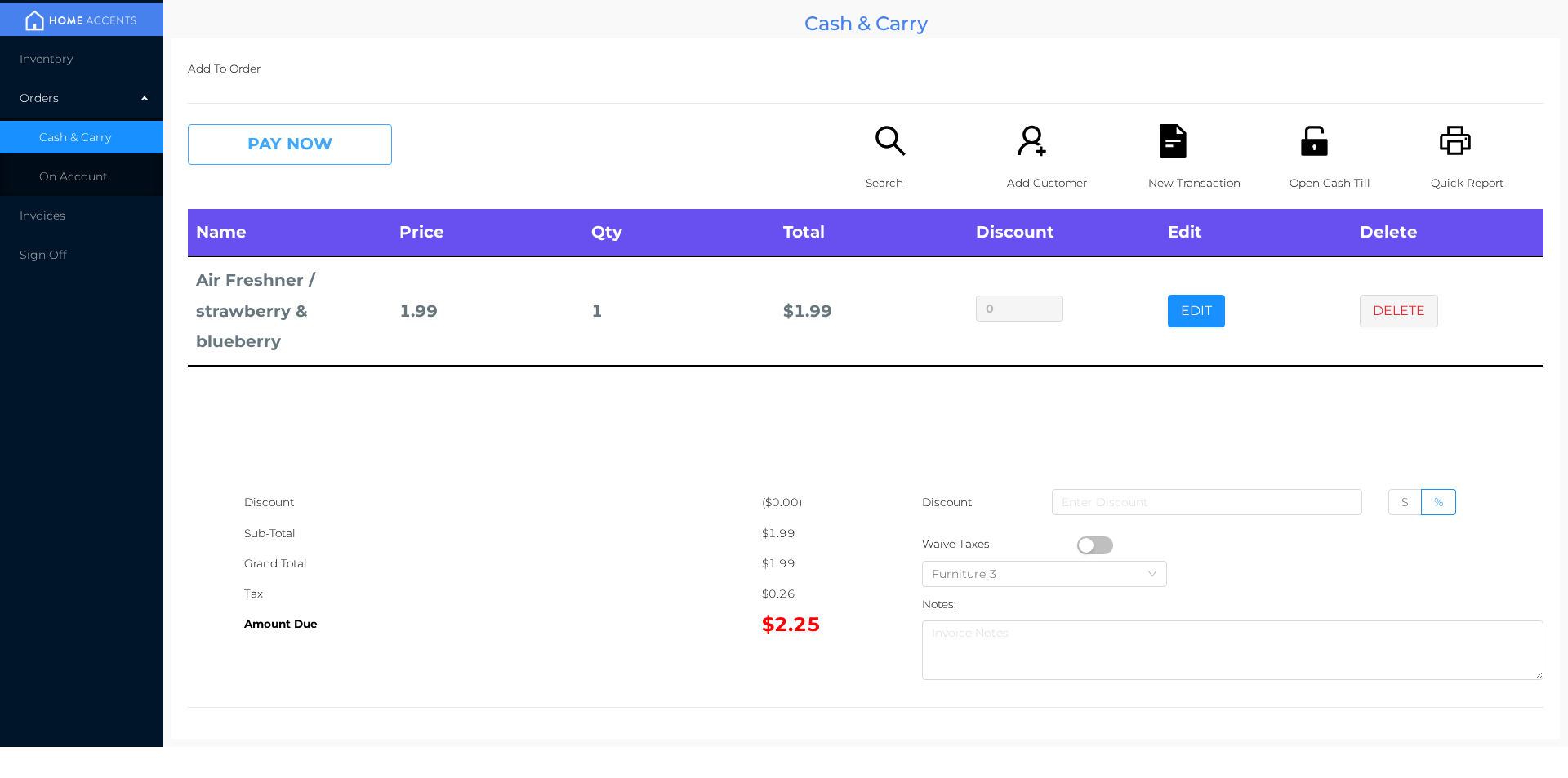
click at [257, 143] on button "PAY NOW" at bounding box center [289, 144] width 205 height 41
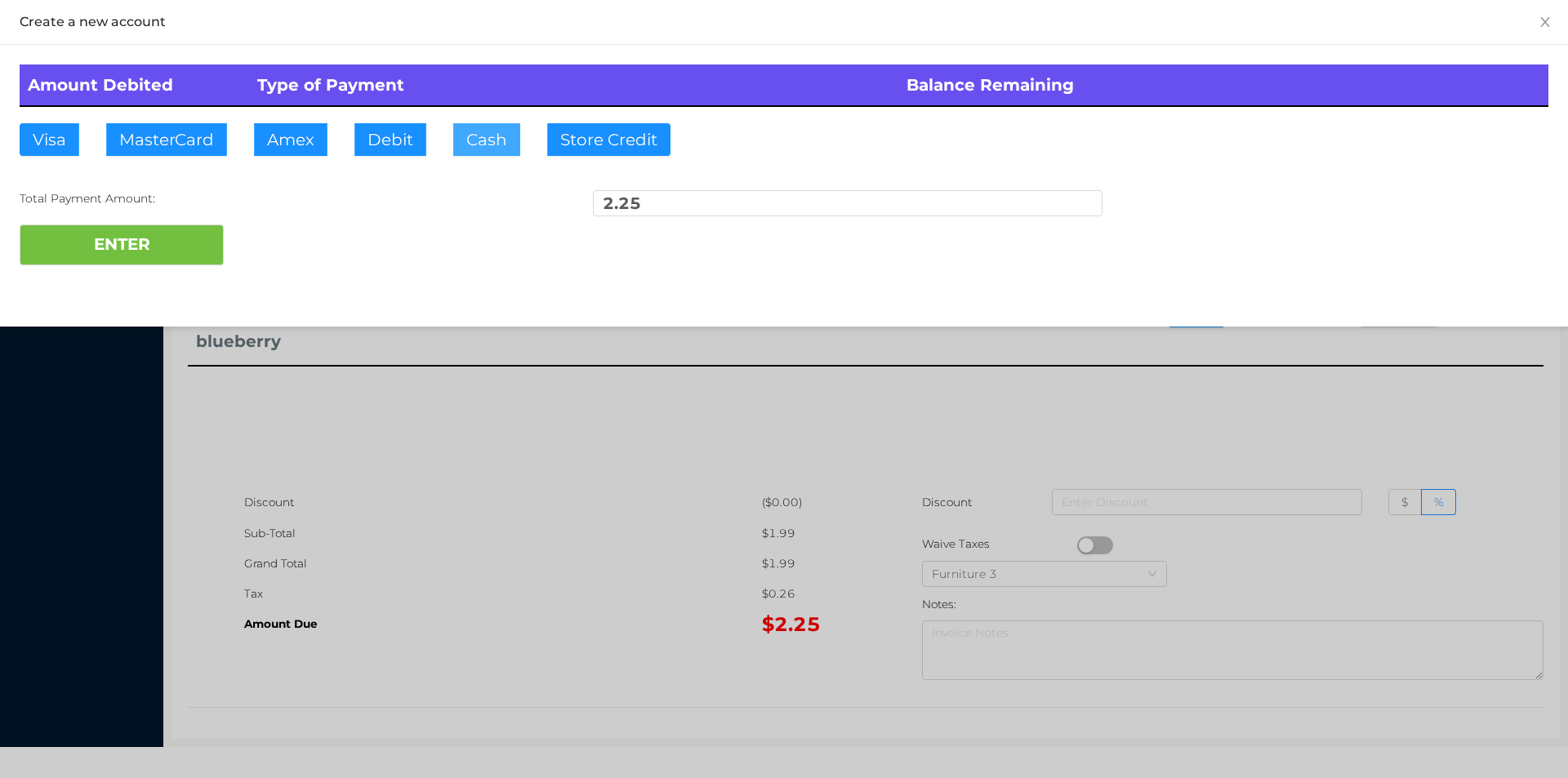
click at [463, 132] on button "Cash" at bounding box center [487, 140] width 67 height 33
click at [137, 245] on button "ENTER" at bounding box center [122, 244] width 205 height 41
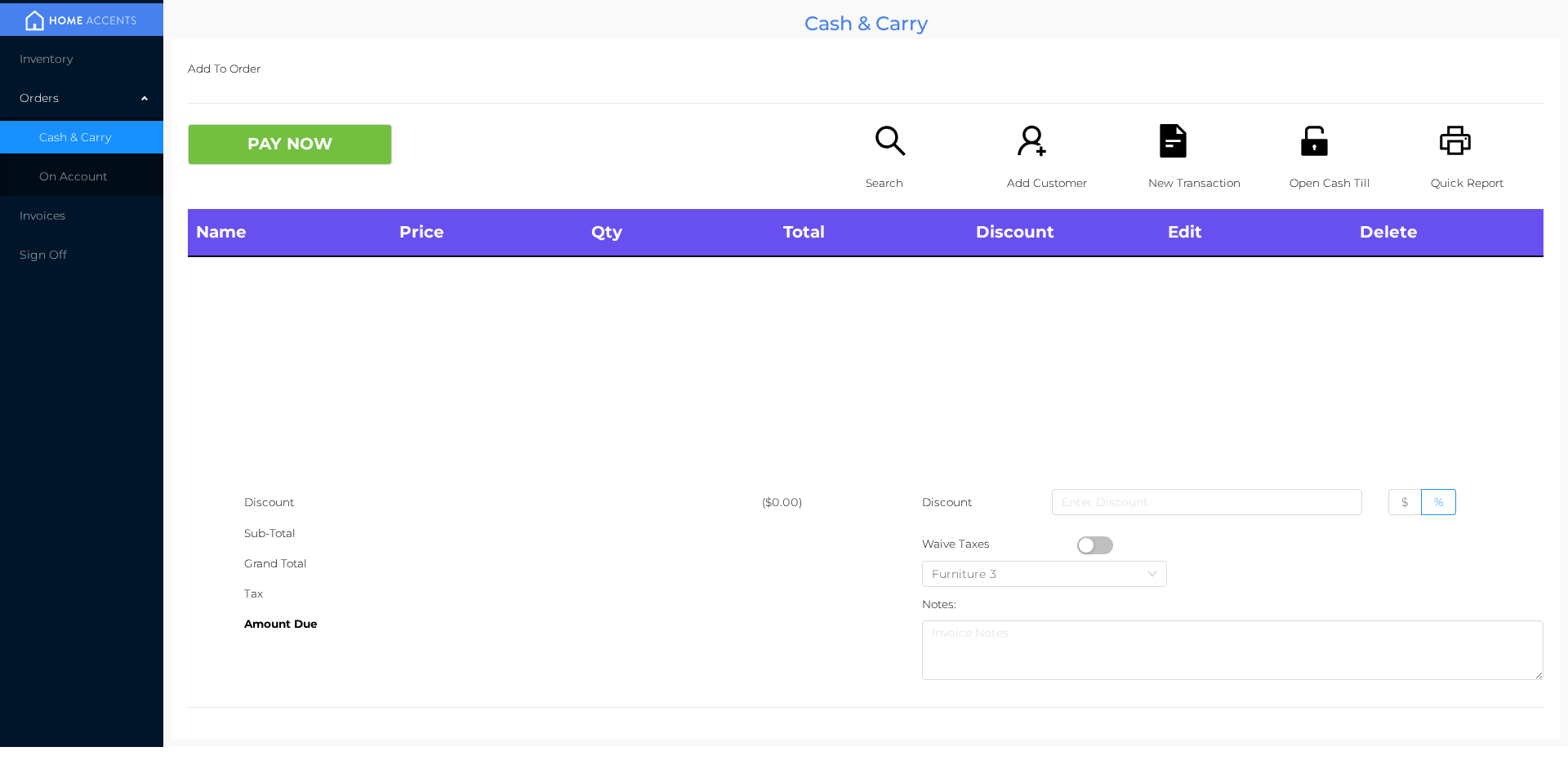
click at [1447, 147] on icon "icon: printer" at bounding box center [1456, 141] width 34 height 34
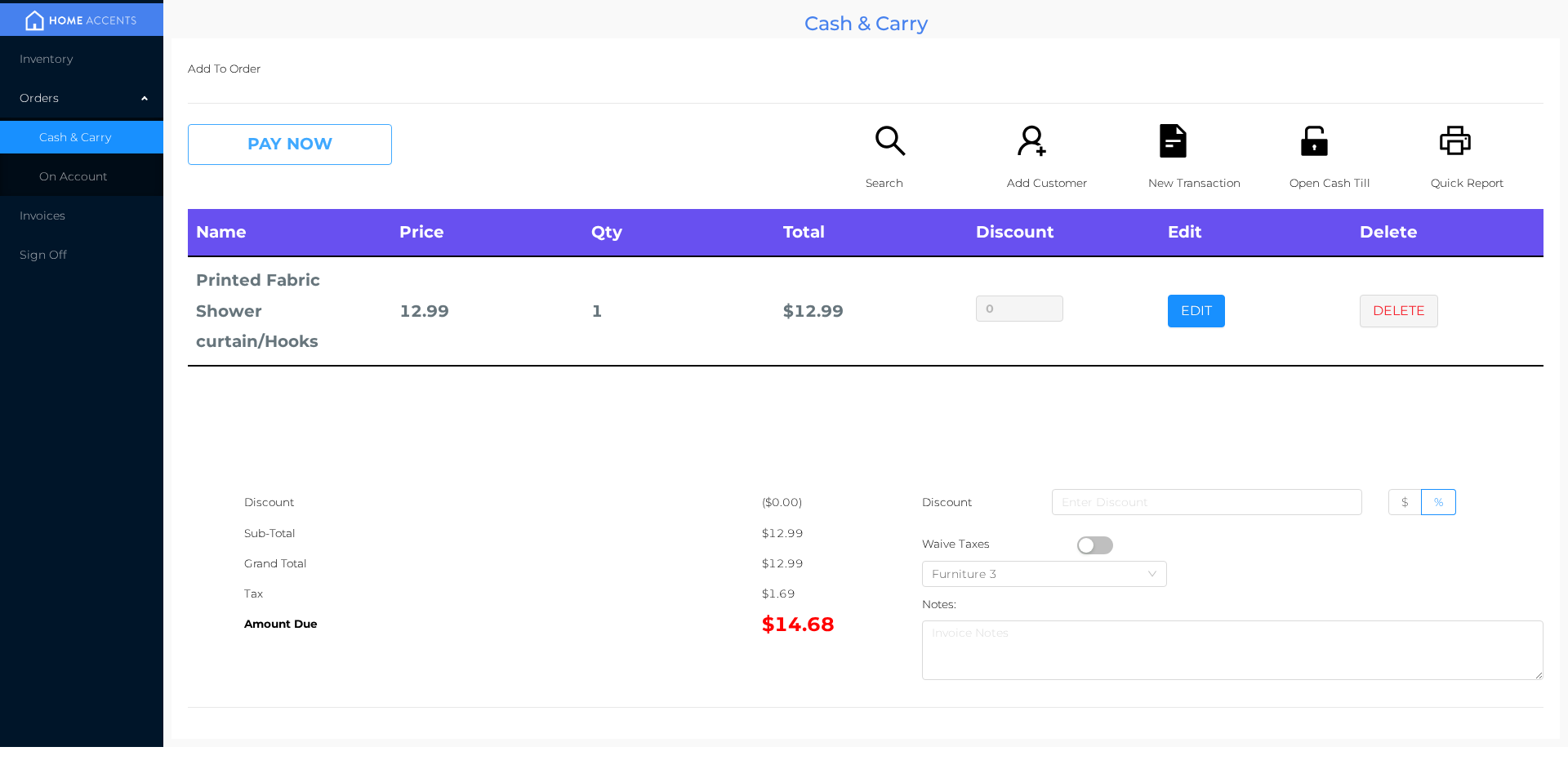
click at [308, 138] on button "PAY NOW" at bounding box center [289, 144] width 205 height 41
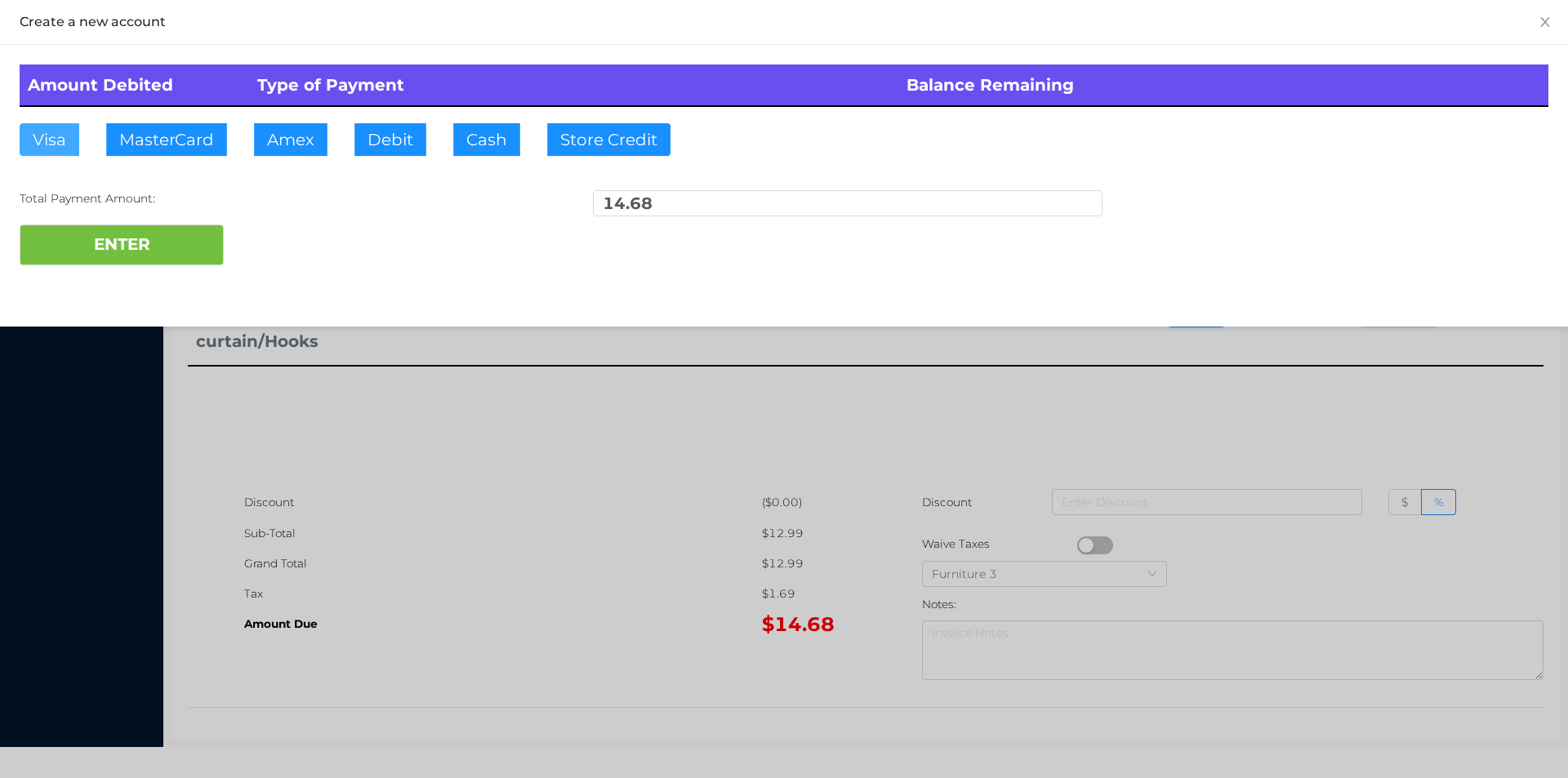
click at [55, 140] on button "Visa" at bounding box center [49, 140] width 59 height 33
click at [118, 243] on button "ENTER" at bounding box center [122, 244] width 205 height 41
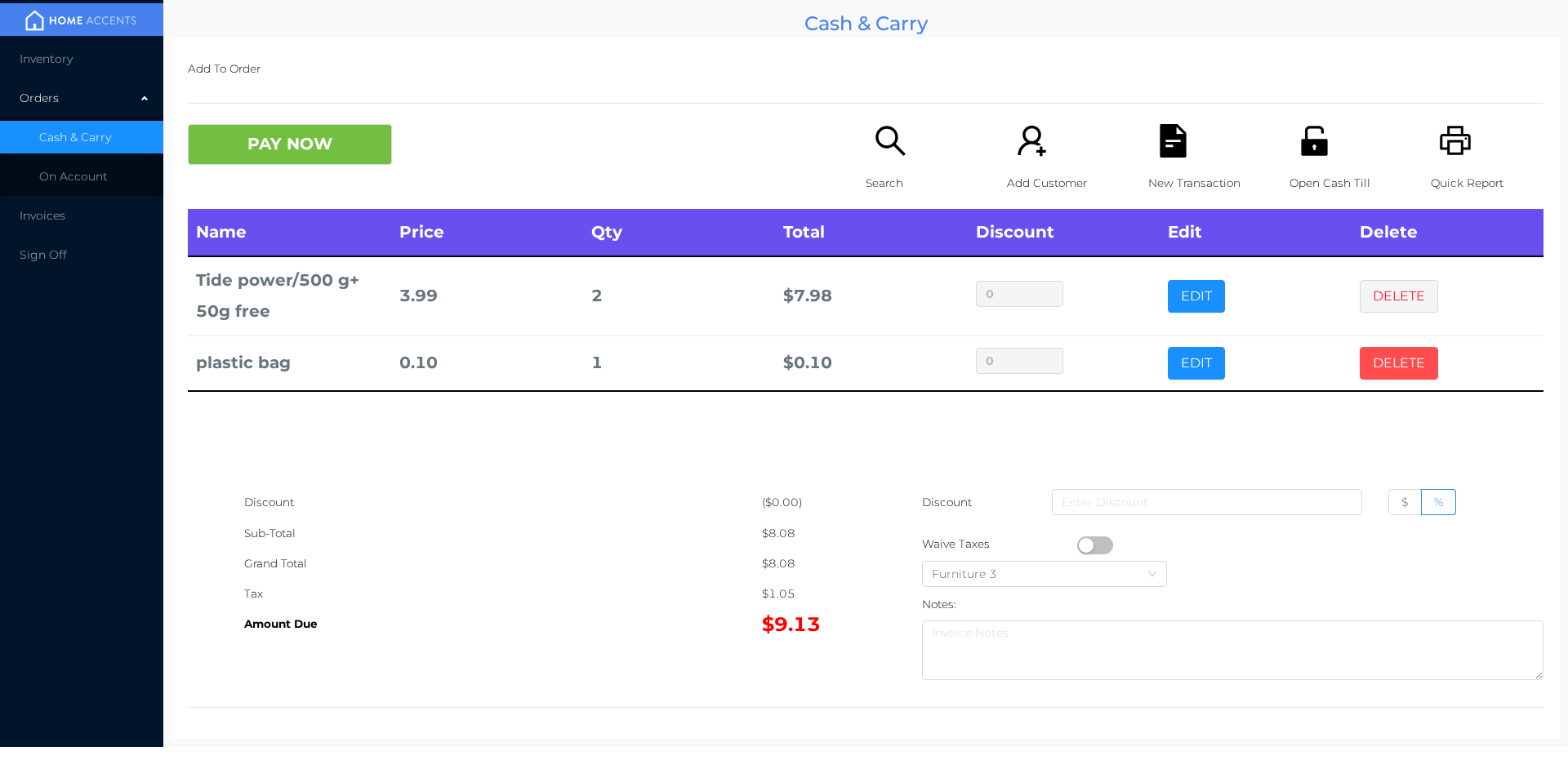
click at [1394, 367] on button "DELETE" at bounding box center [1398, 363] width 78 height 33
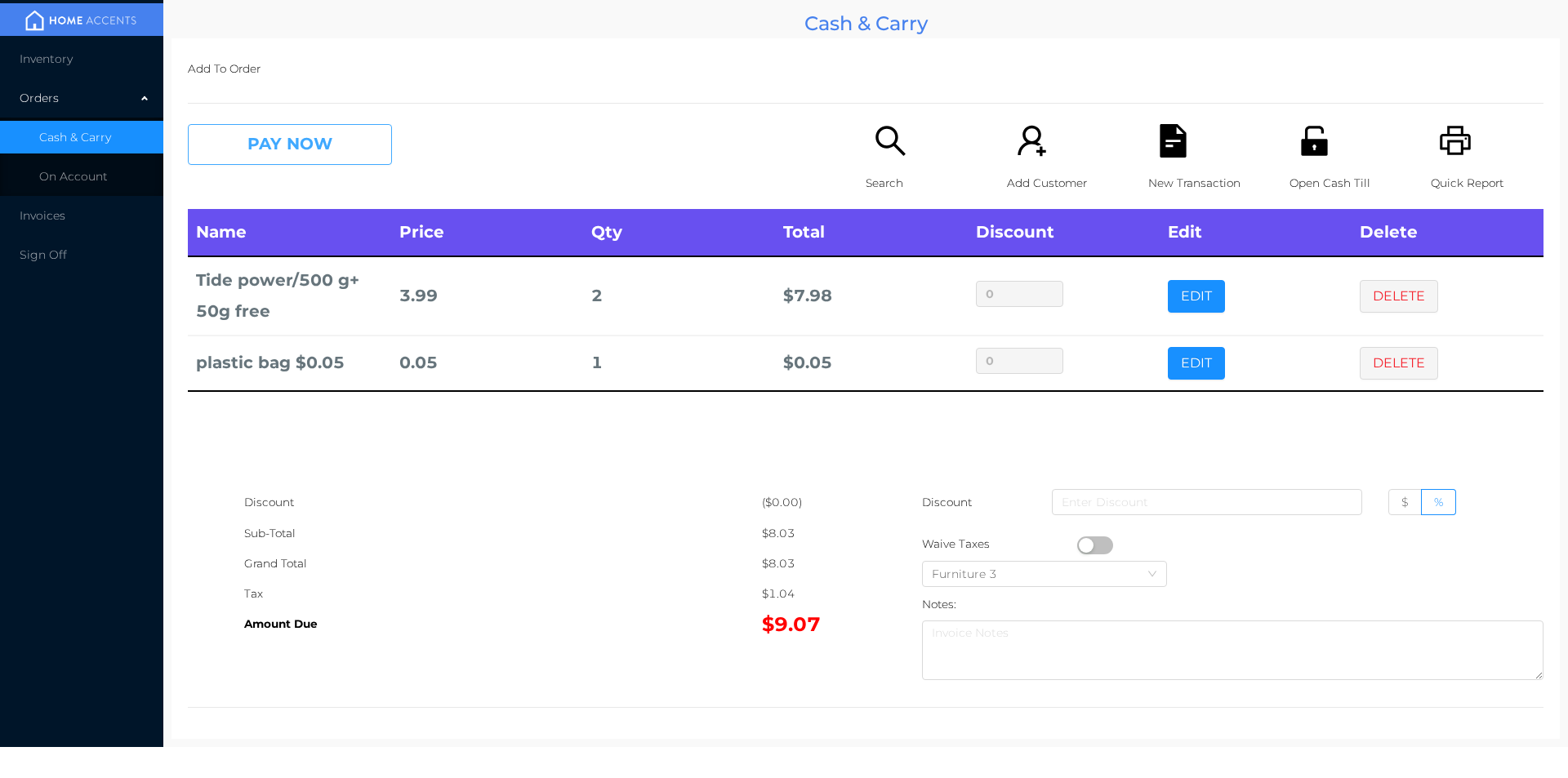
click at [351, 155] on button "PAY NOW" at bounding box center [289, 144] width 205 height 41
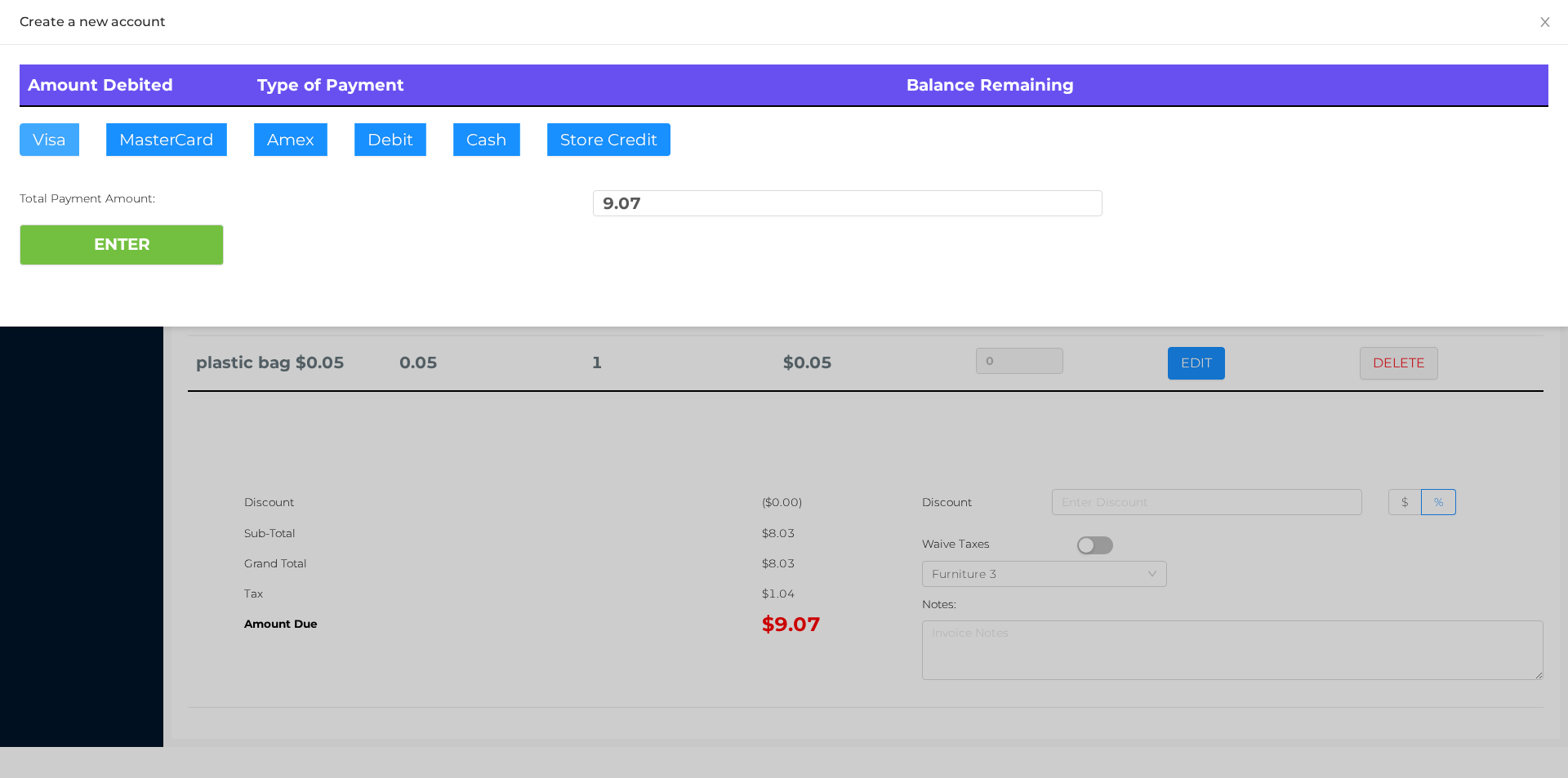
click at [50, 142] on button "Visa" at bounding box center [49, 140] width 59 height 33
click at [101, 239] on button "ENTER" at bounding box center [122, 244] width 205 height 41
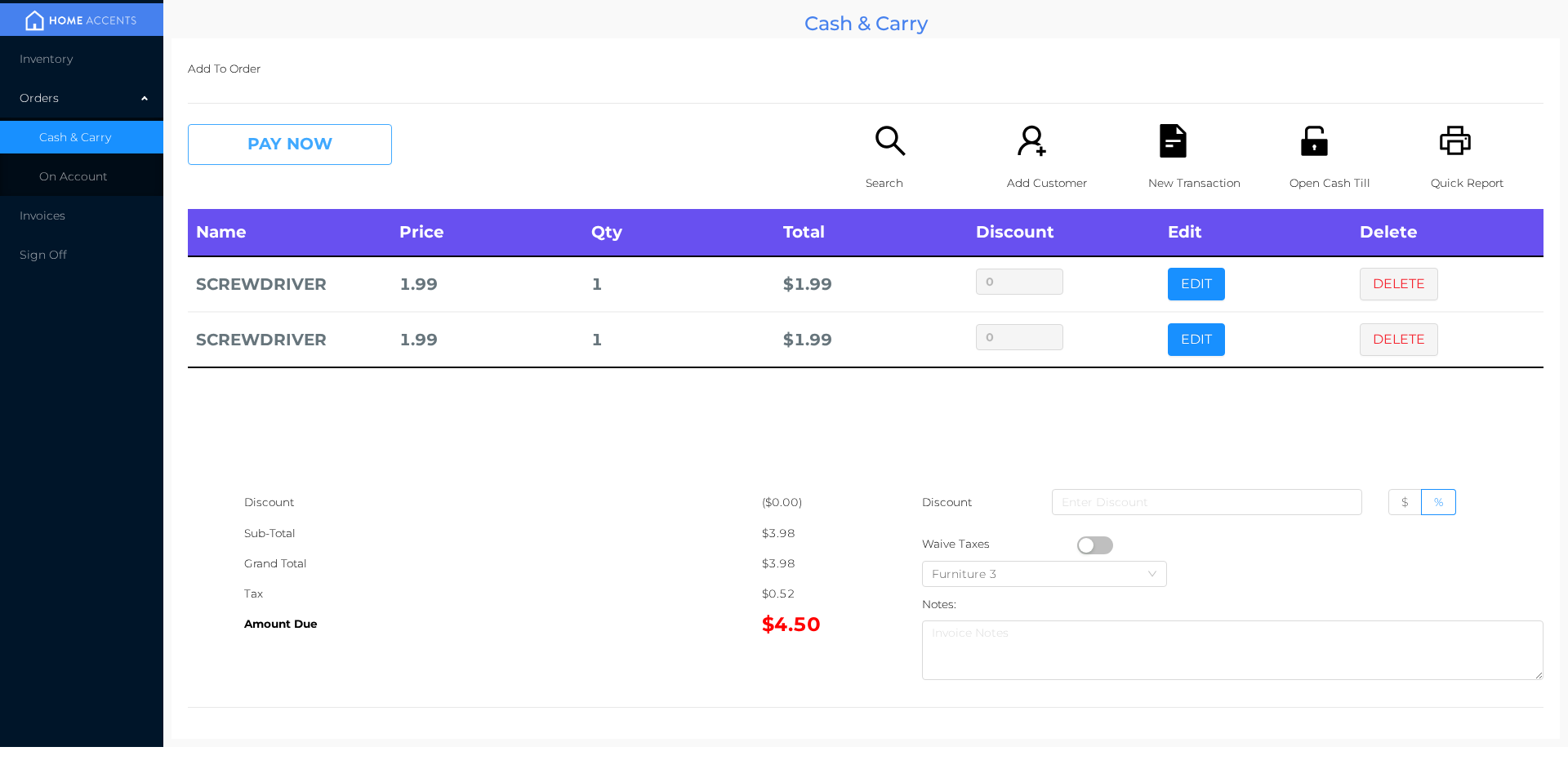
click at [293, 139] on button "PAY NOW" at bounding box center [289, 144] width 205 height 41
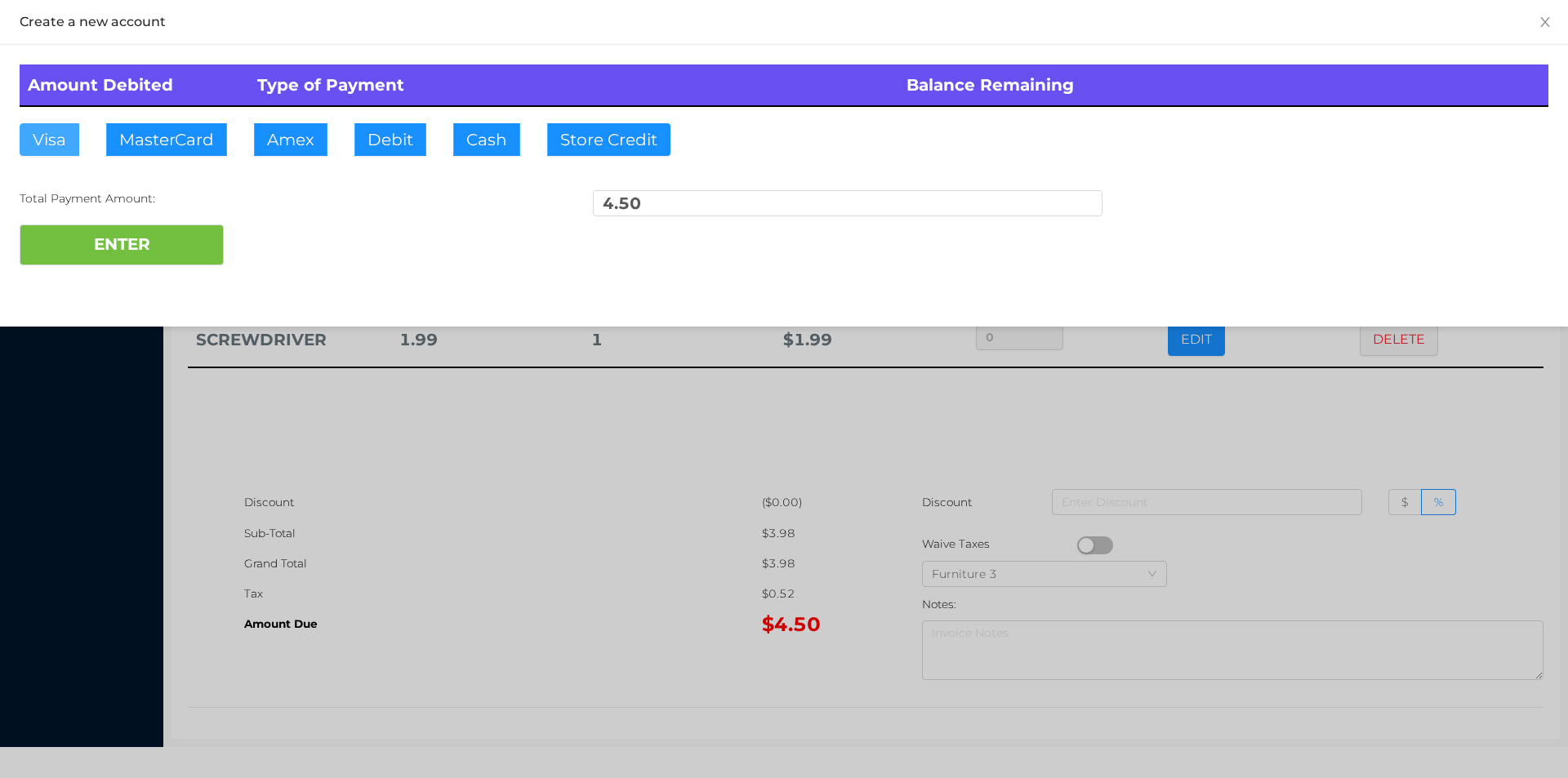
click at [51, 137] on button "Visa" at bounding box center [49, 140] width 59 height 33
click at [87, 251] on button "ENTER" at bounding box center [122, 244] width 205 height 41
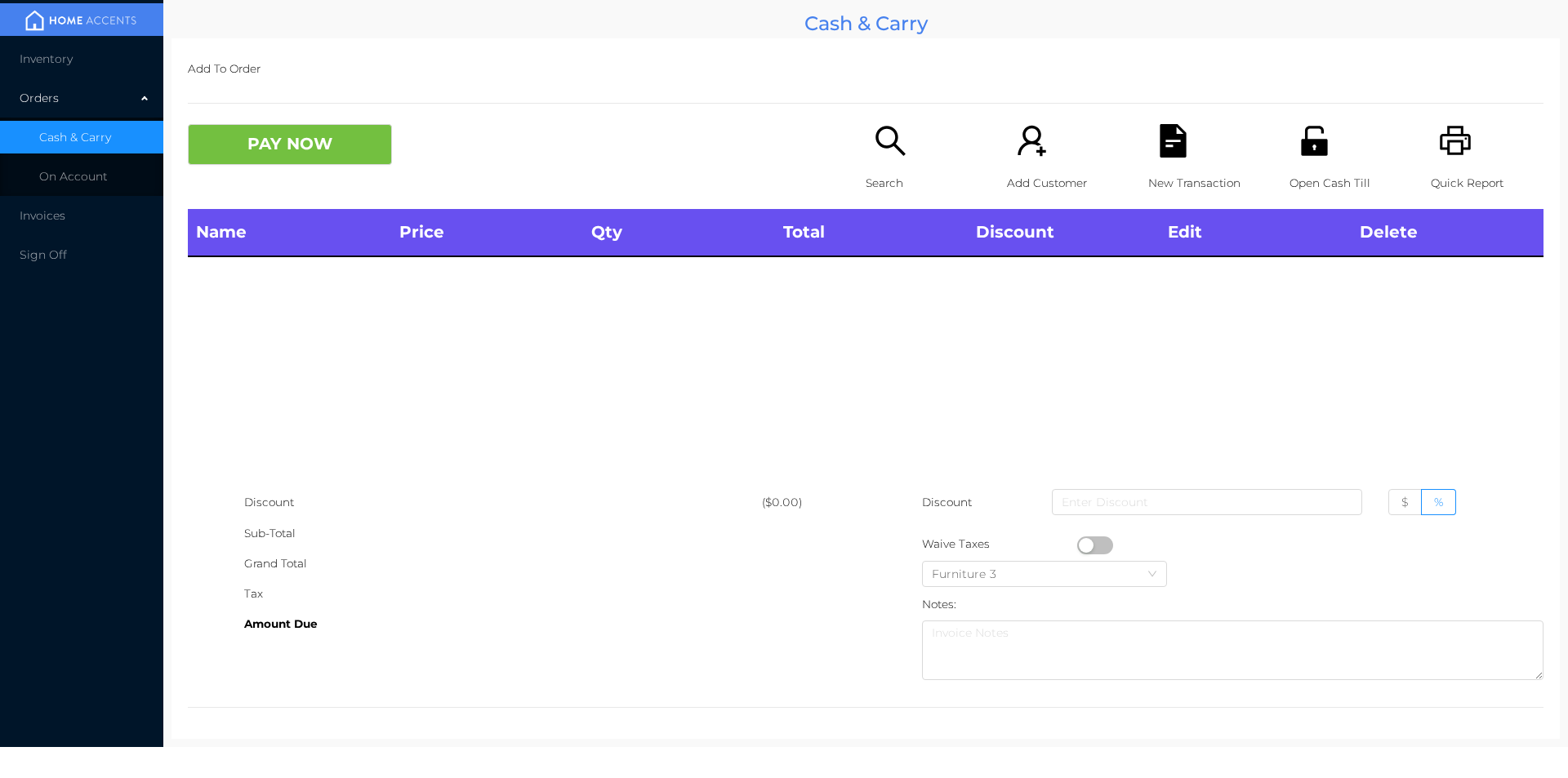
click at [40, 64] on span "Inventory" at bounding box center [46, 59] width 53 height 15
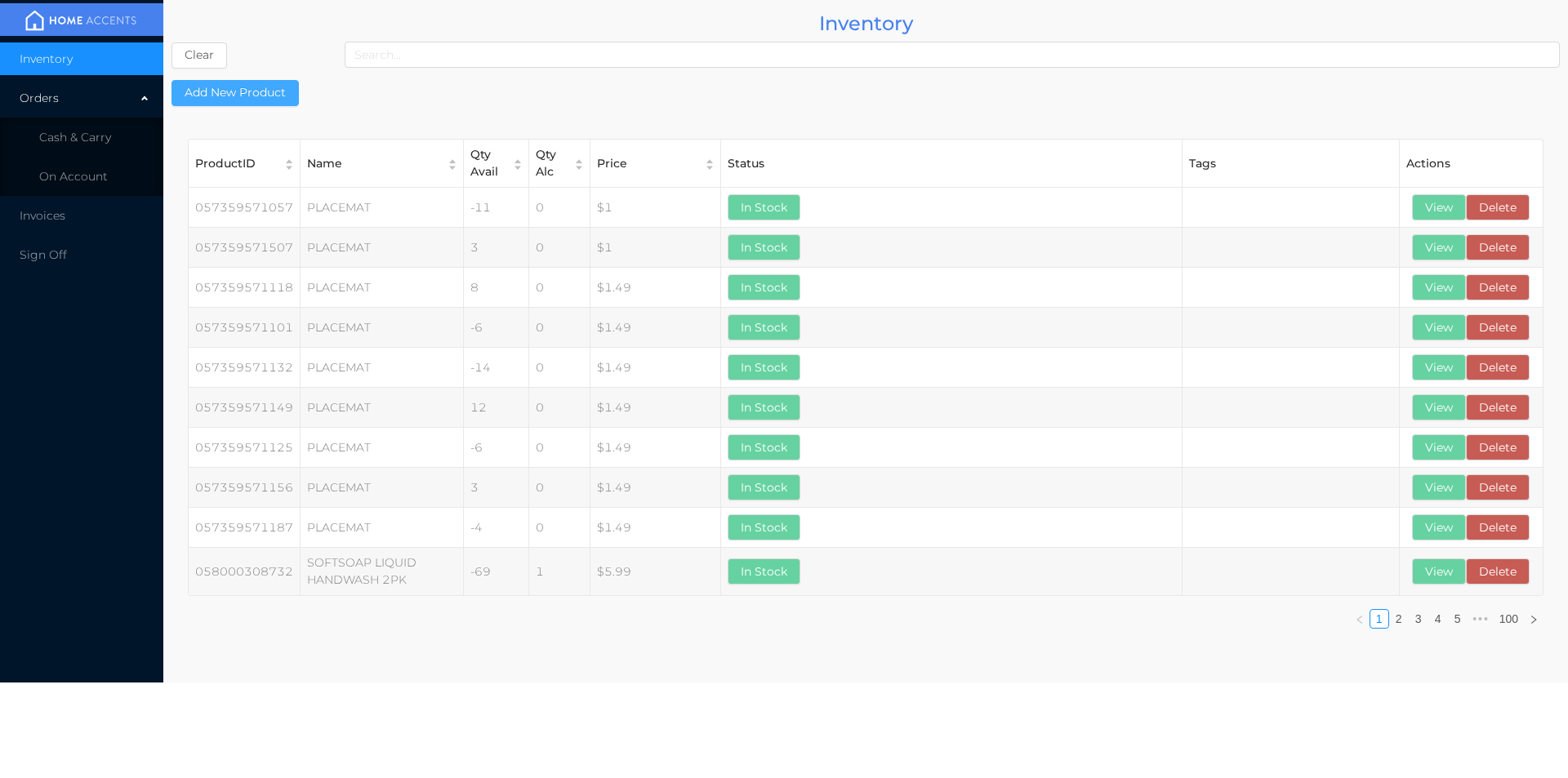
click at [227, 98] on button "Add New Product" at bounding box center [235, 93] width 127 height 26
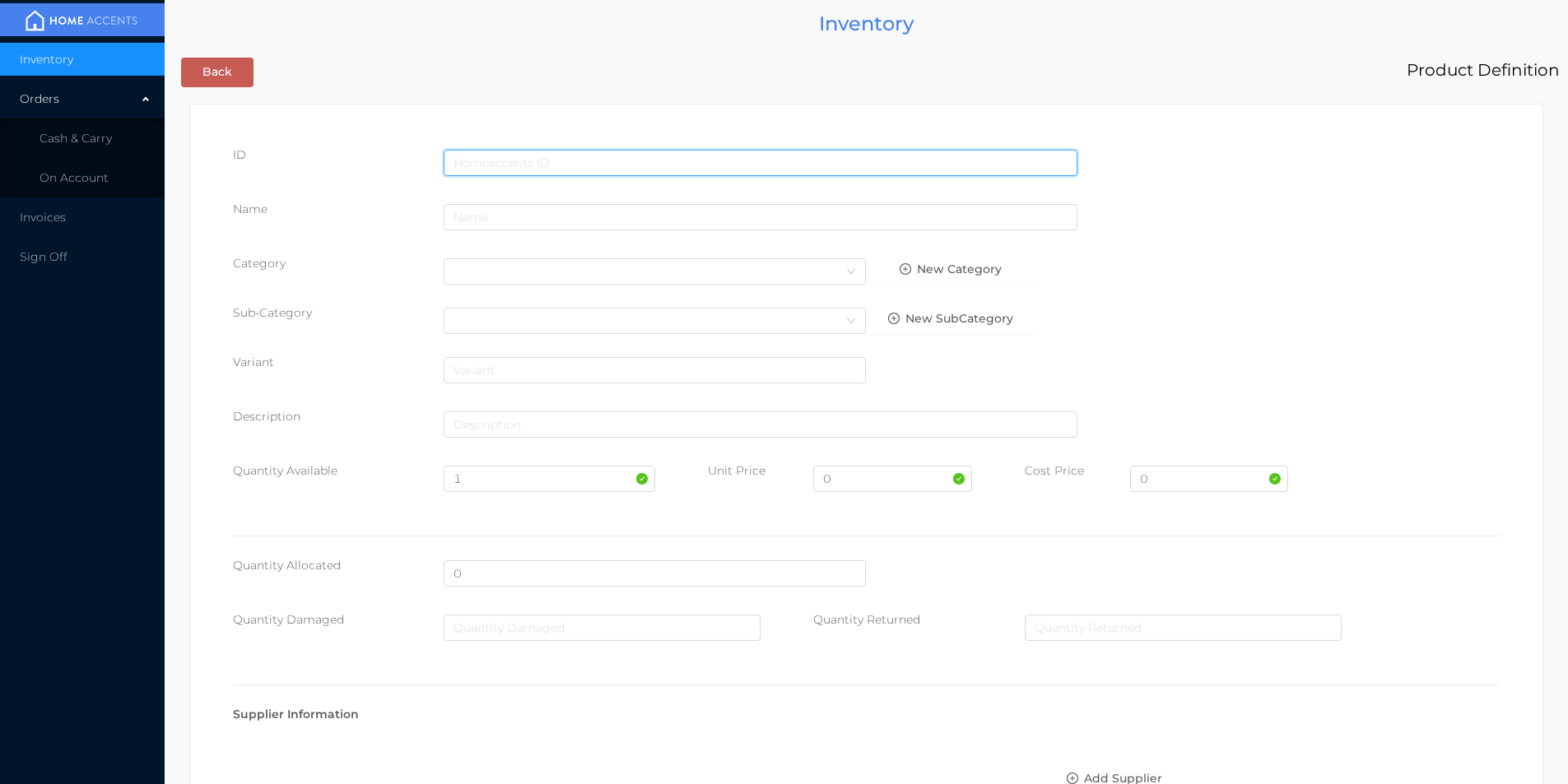
click at [457, 159] on input "text" at bounding box center [760, 163] width 634 height 27
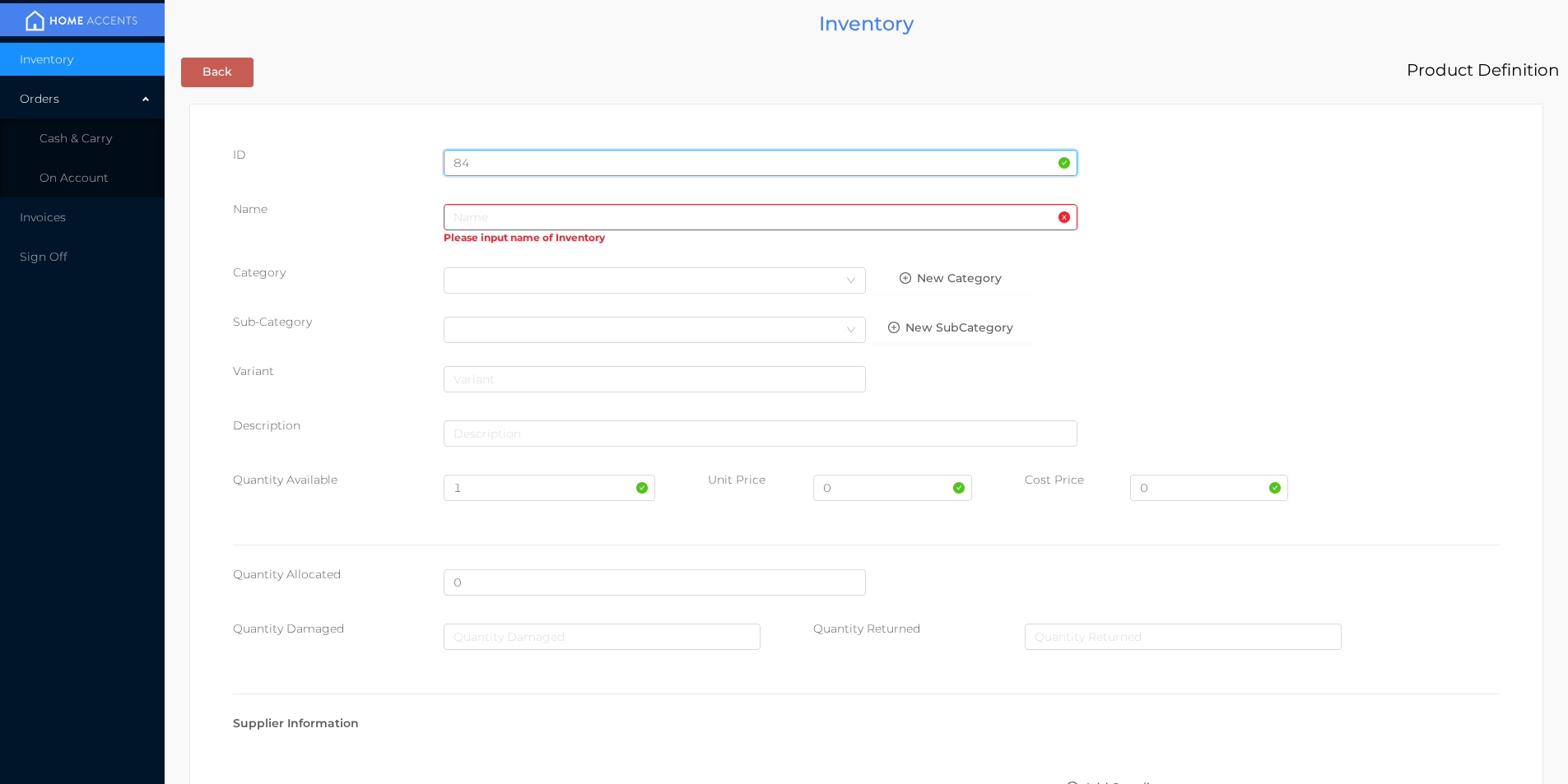
type input "8"
type input "848865058237"
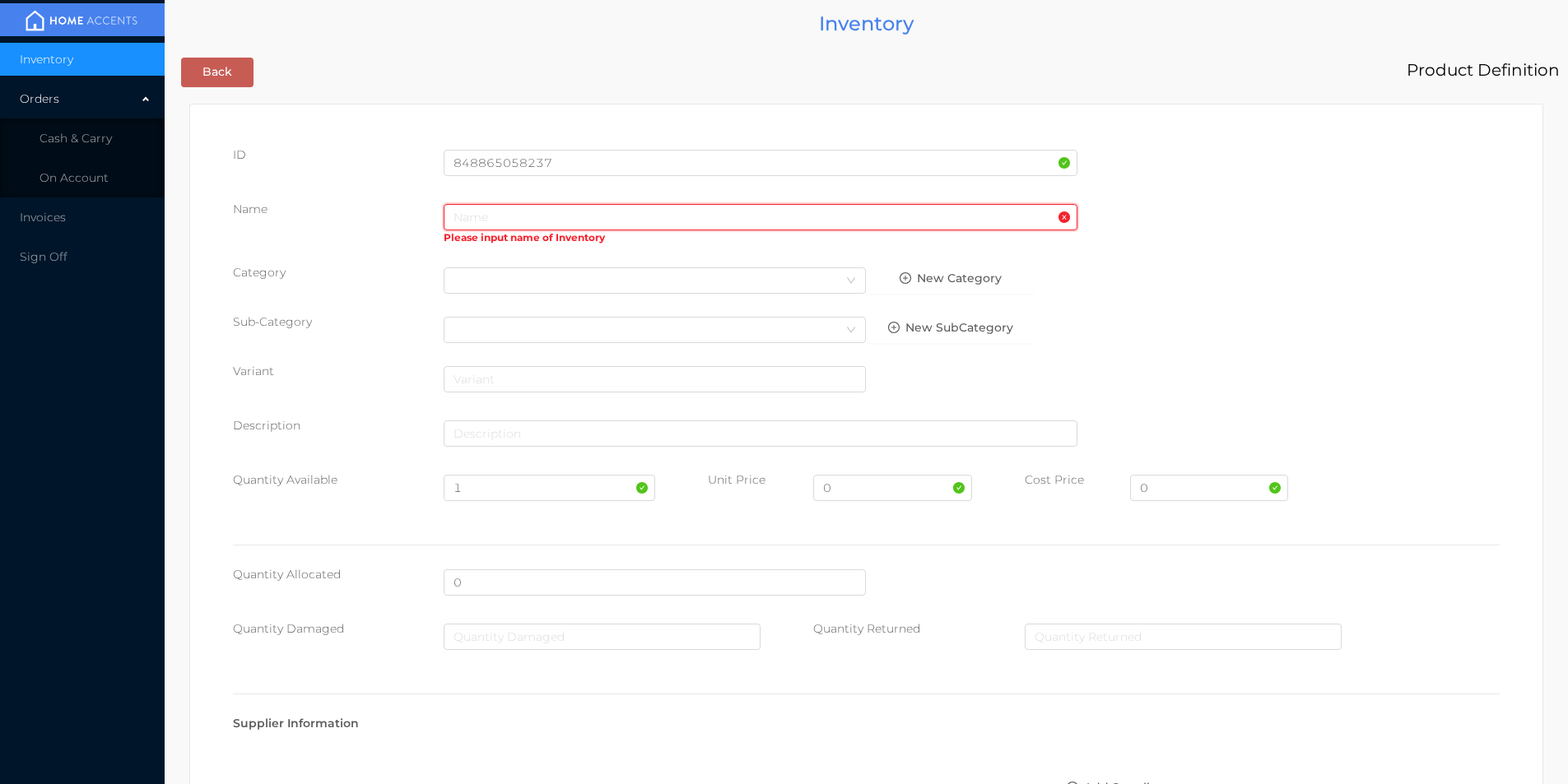
click at [461, 214] on input "text" at bounding box center [760, 218] width 634 height 27
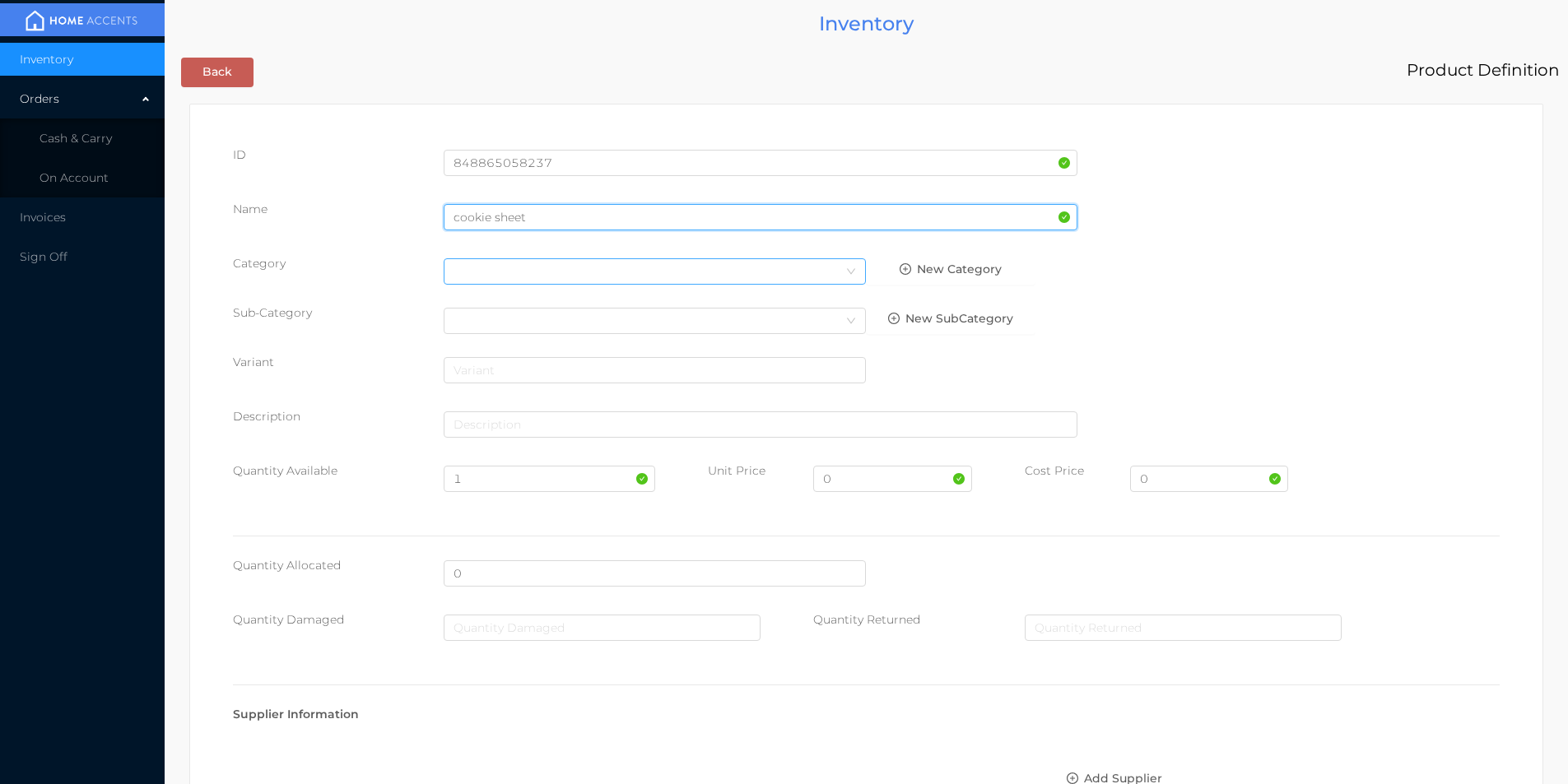
type input "cookie sheet"
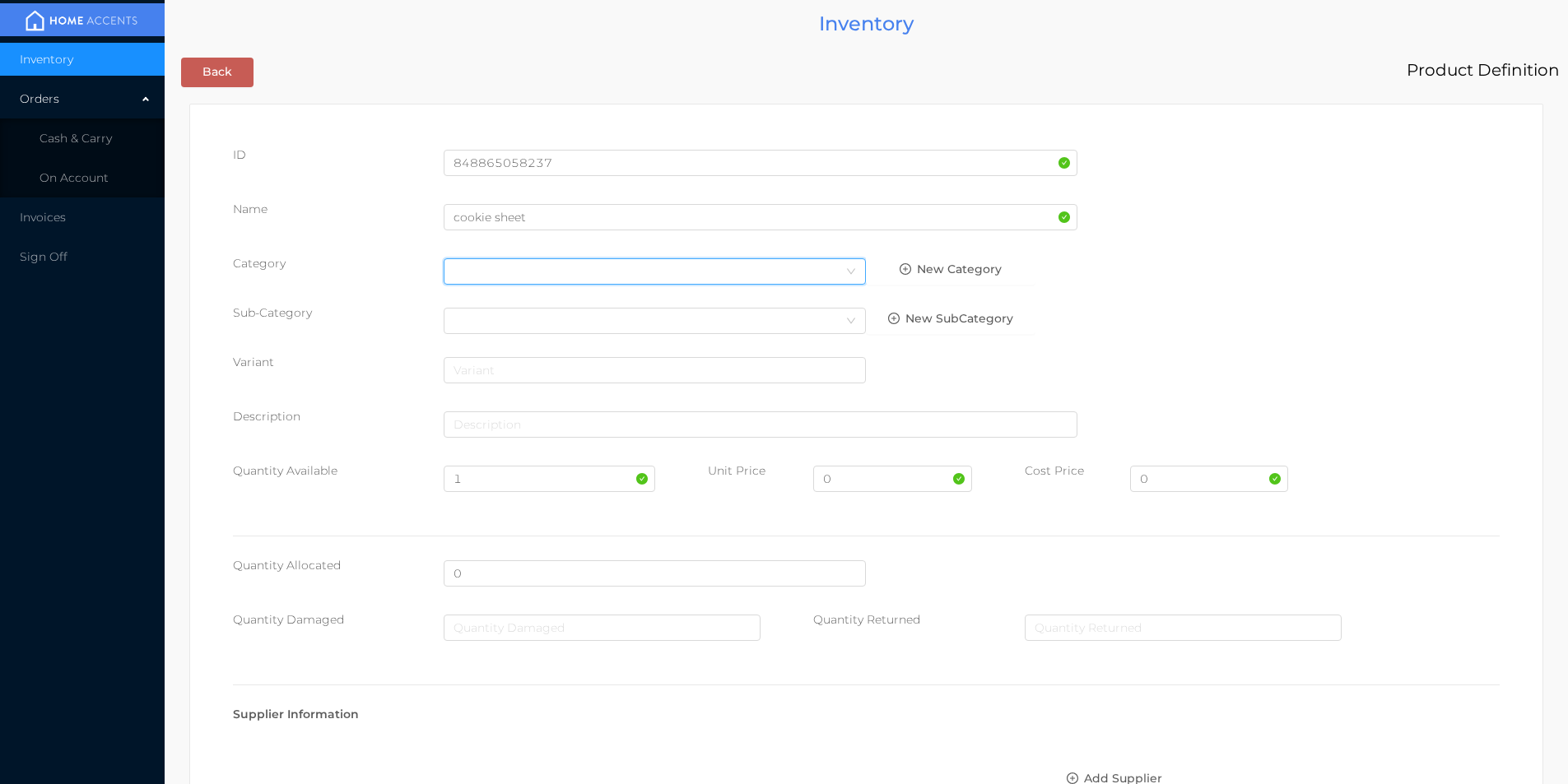
click at [465, 265] on div "Select Category" at bounding box center [655, 272] width 403 height 25
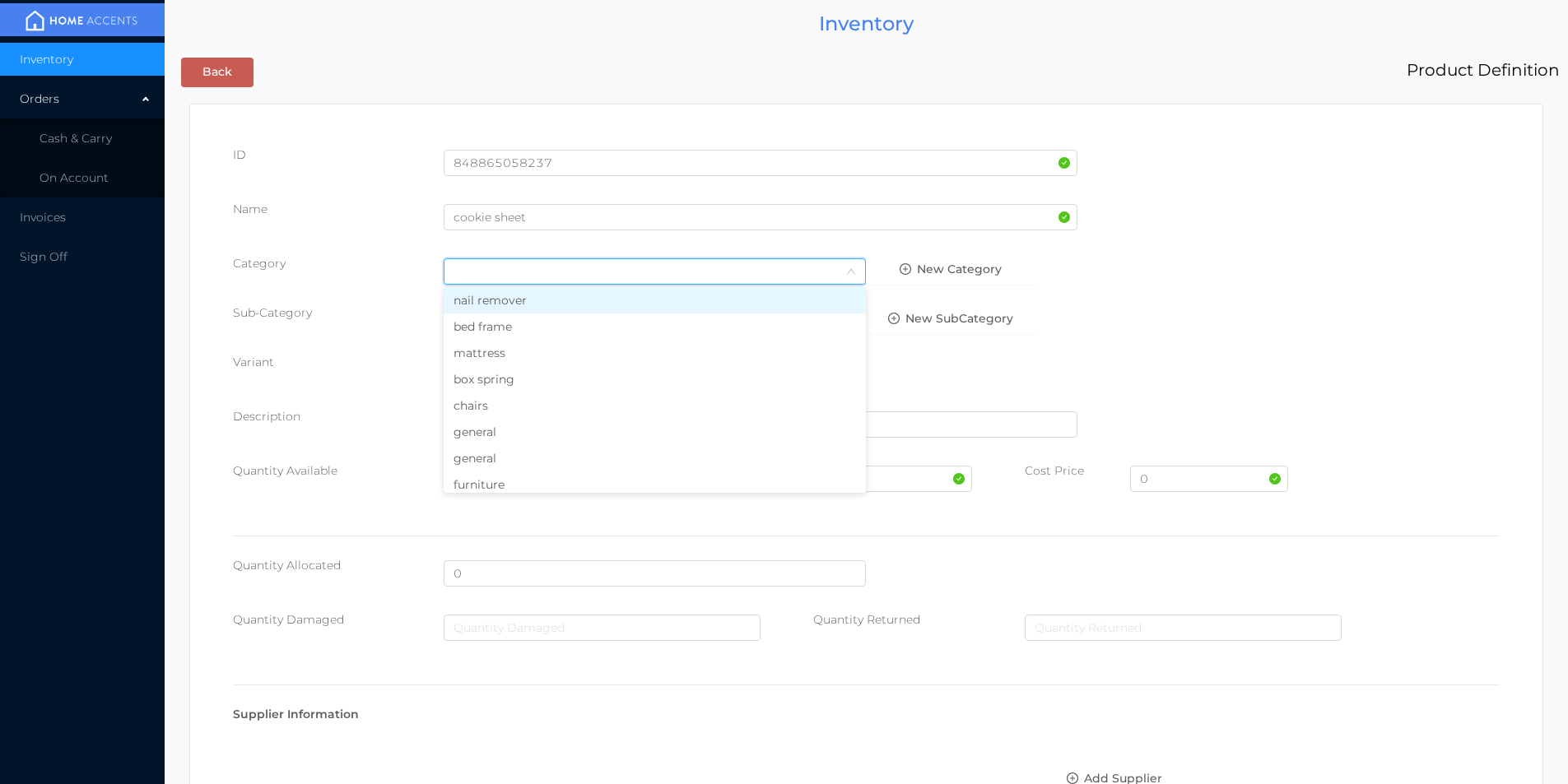
click at [500, 433] on li "general" at bounding box center [655, 432] width 422 height 27
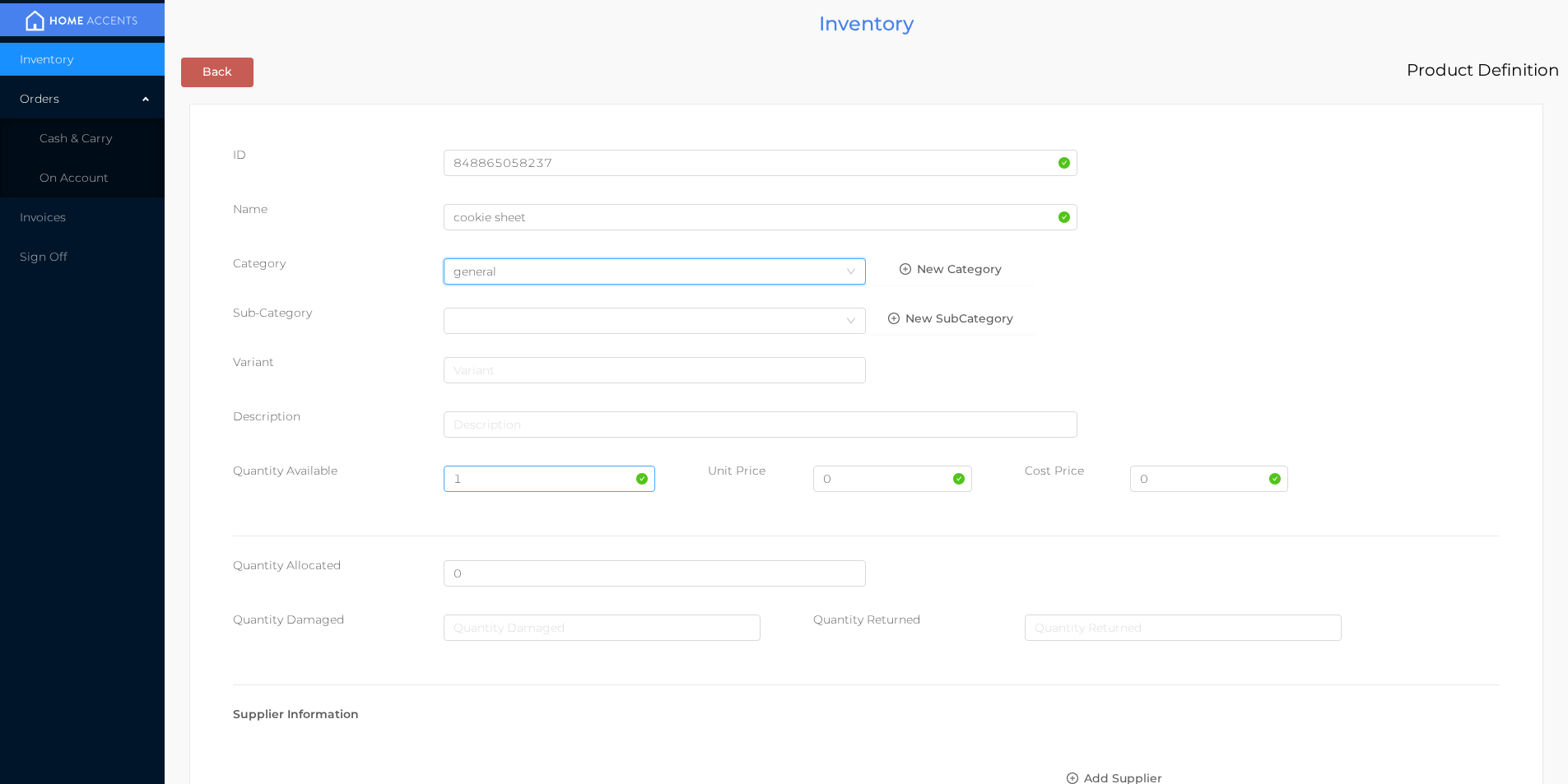
click at [471, 476] on input "1" at bounding box center [549, 479] width 211 height 27
type input "12"
click at [851, 486] on input "0" at bounding box center [892, 479] width 158 height 27
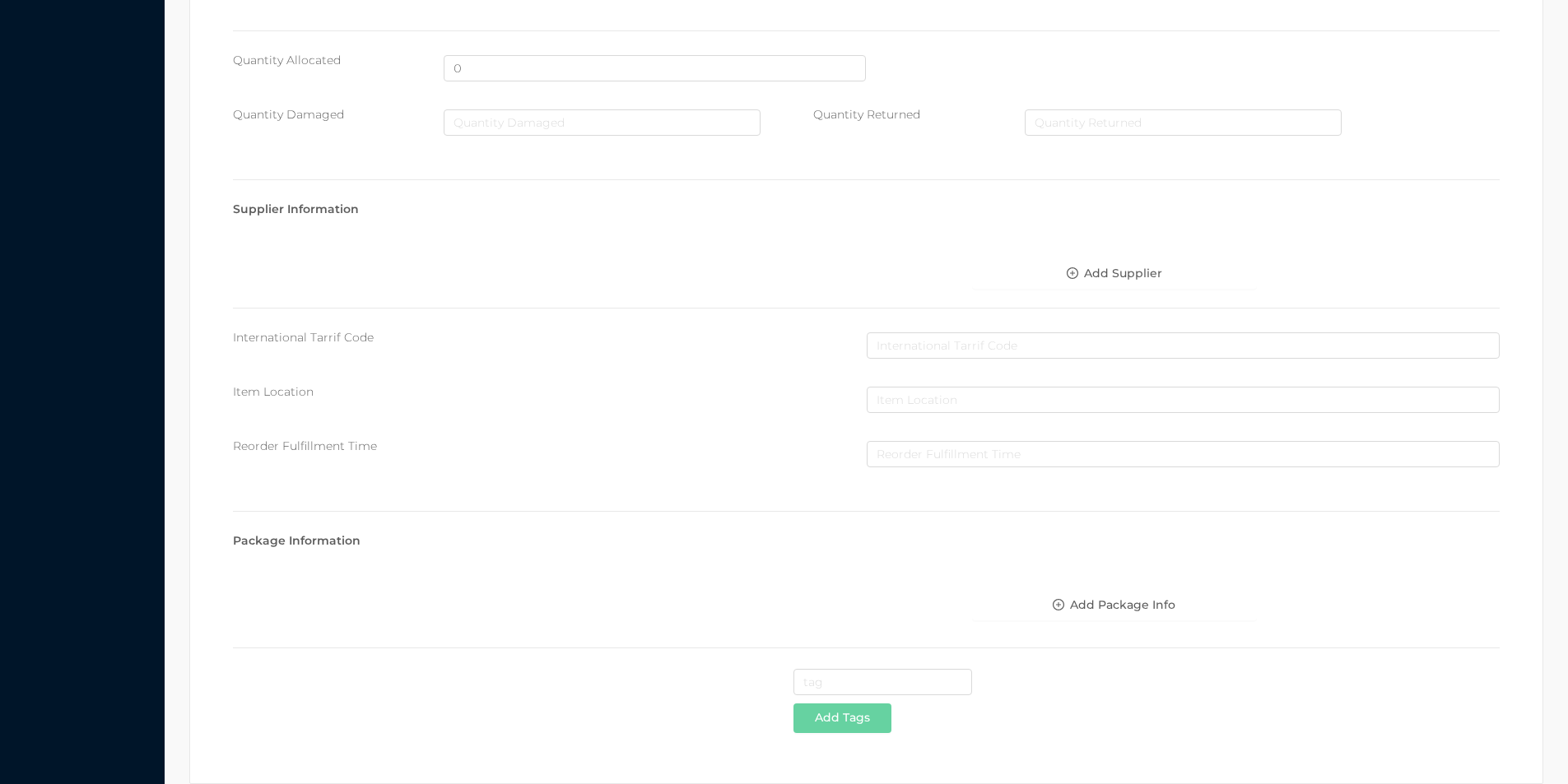
scroll to position [583, 0]
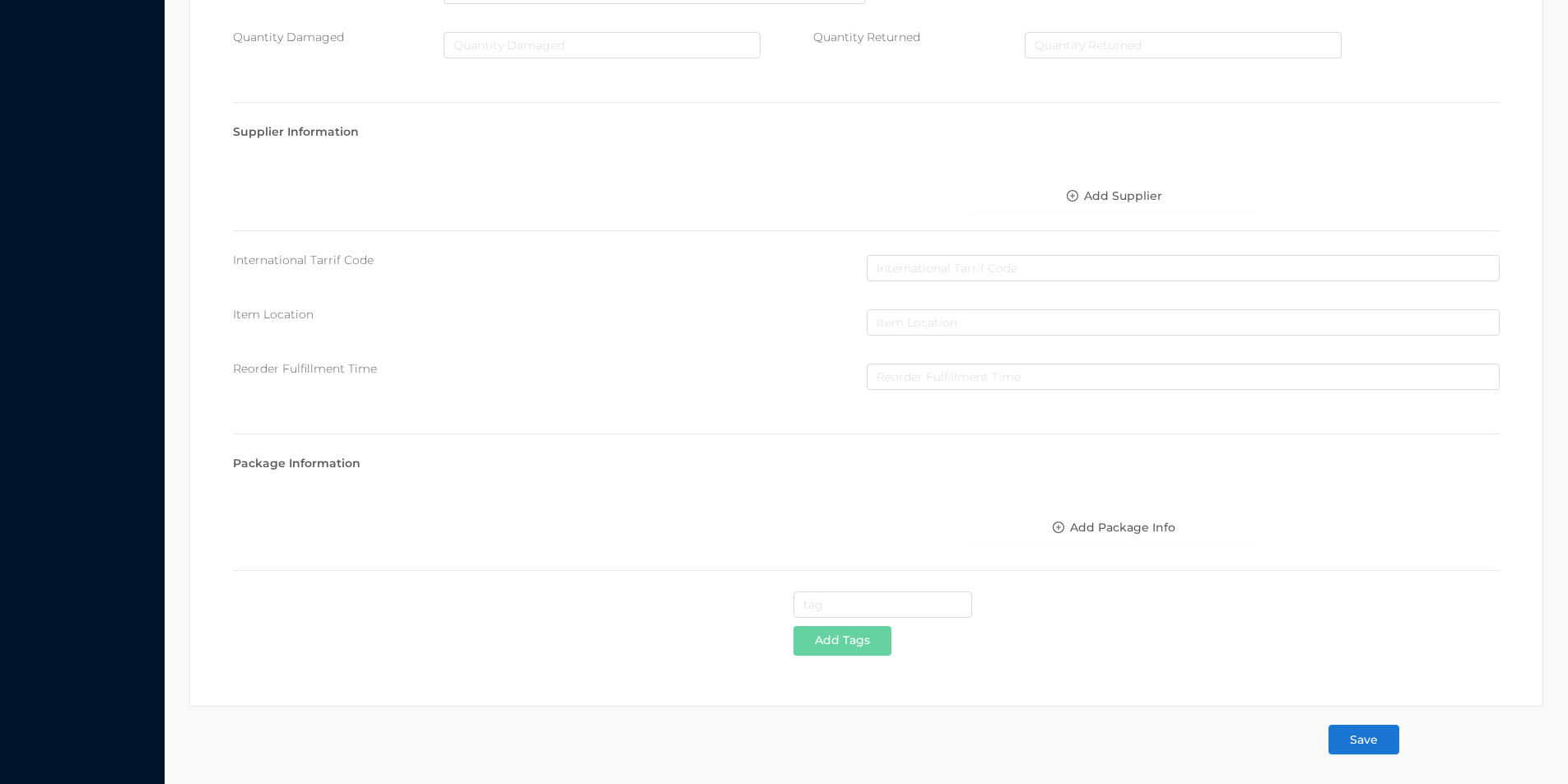
type input "1.00"
click at [1366, 745] on button "Save" at bounding box center [1364, 739] width 70 height 29
click at [1361, 750] on button "Save" at bounding box center [1364, 739] width 70 height 29
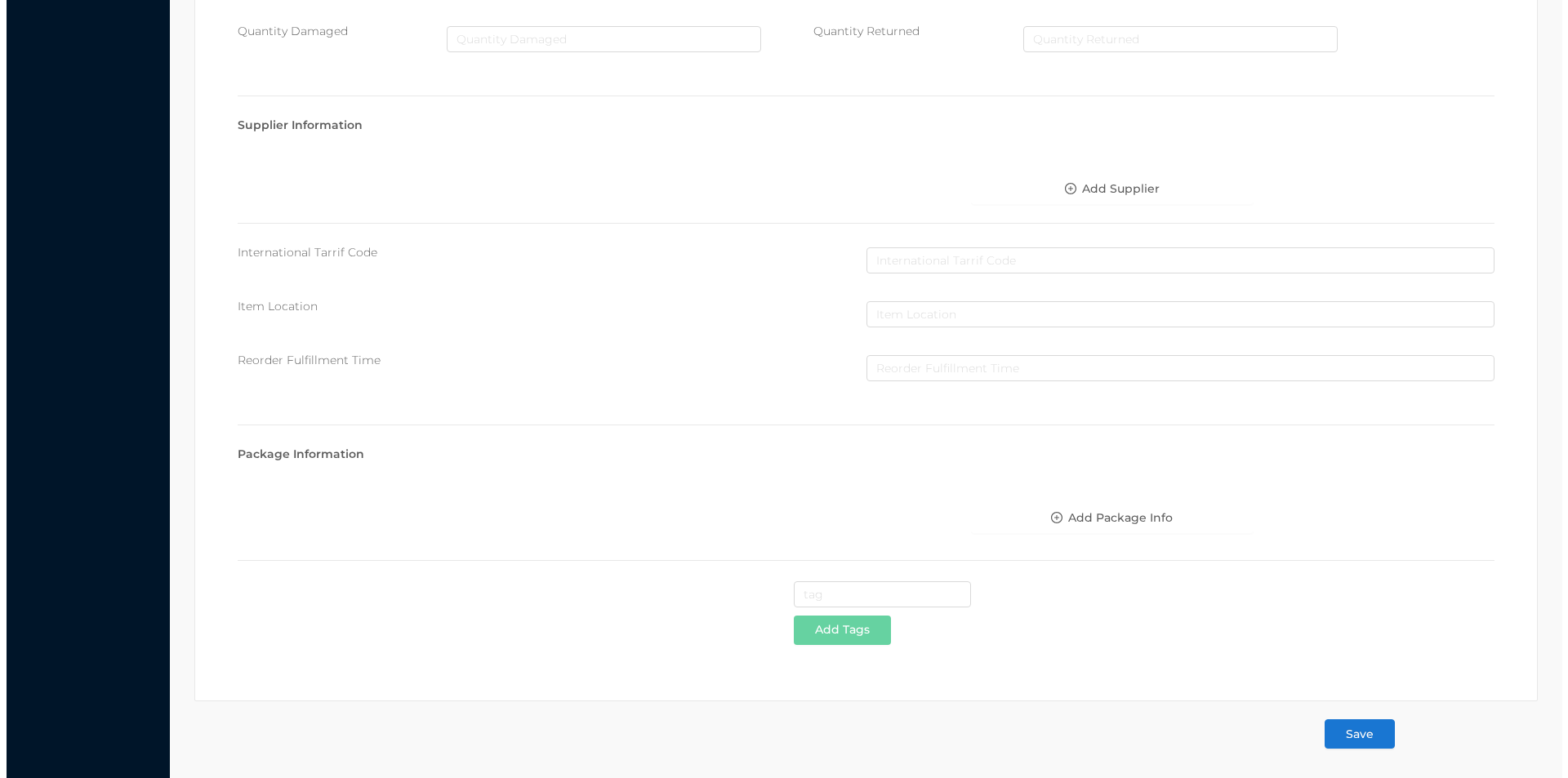
scroll to position [0, 0]
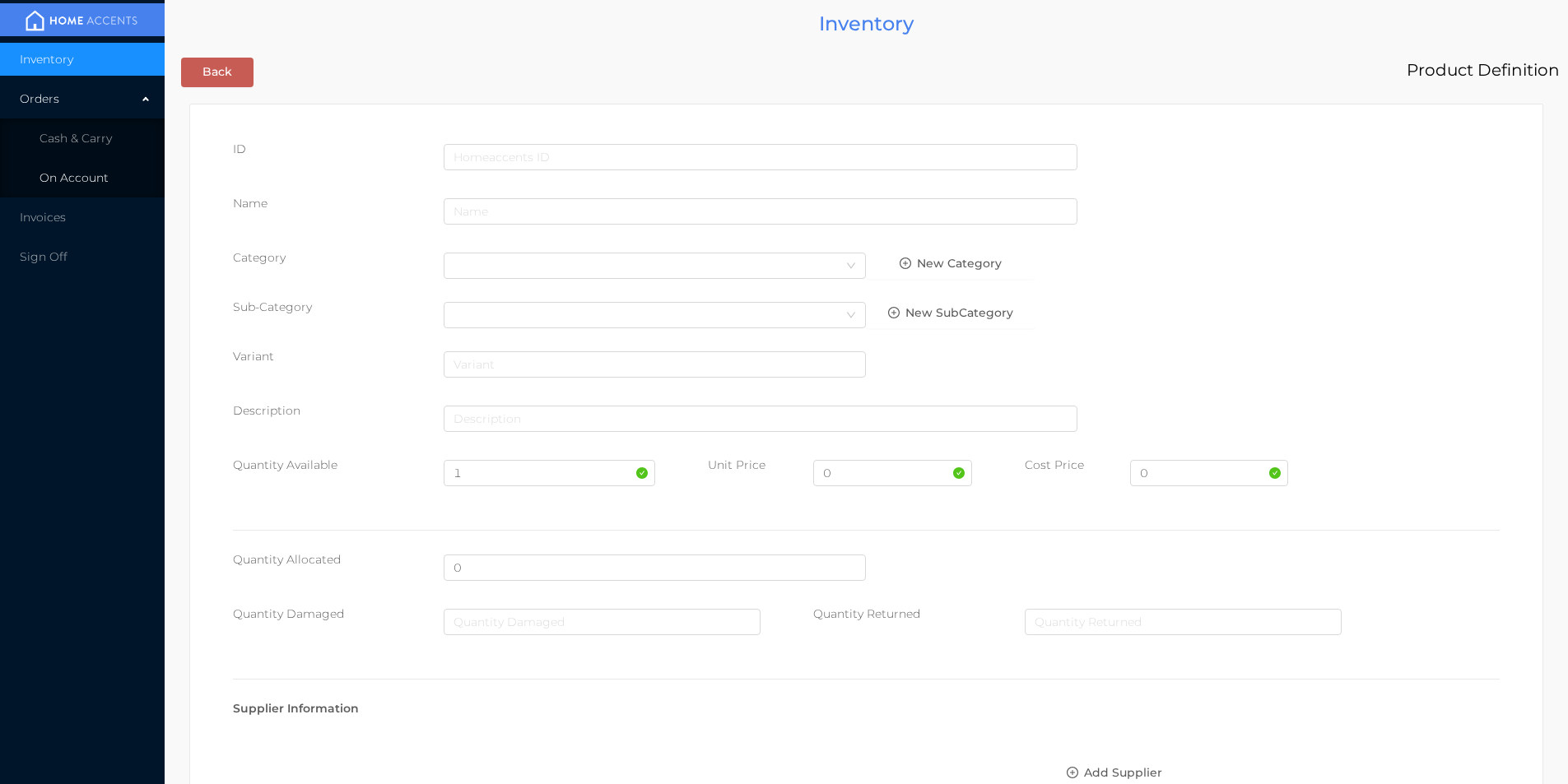
click at [75, 162] on li "On Account" at bounding box center [82, 178] width 164 height 33
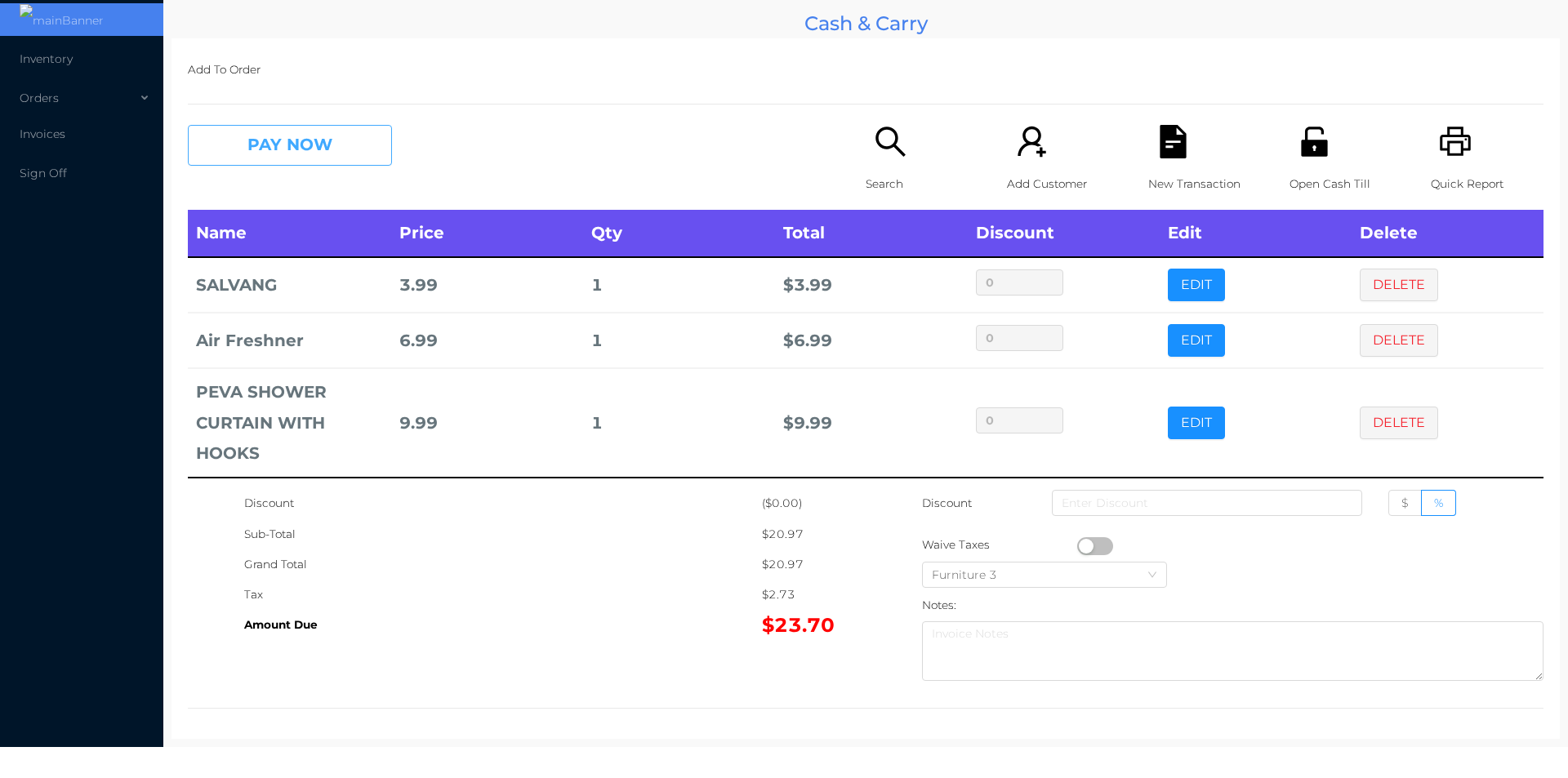
click at [322, 141] on button "PAY NOW" at bounding box center [289, 145] width 205 height 41
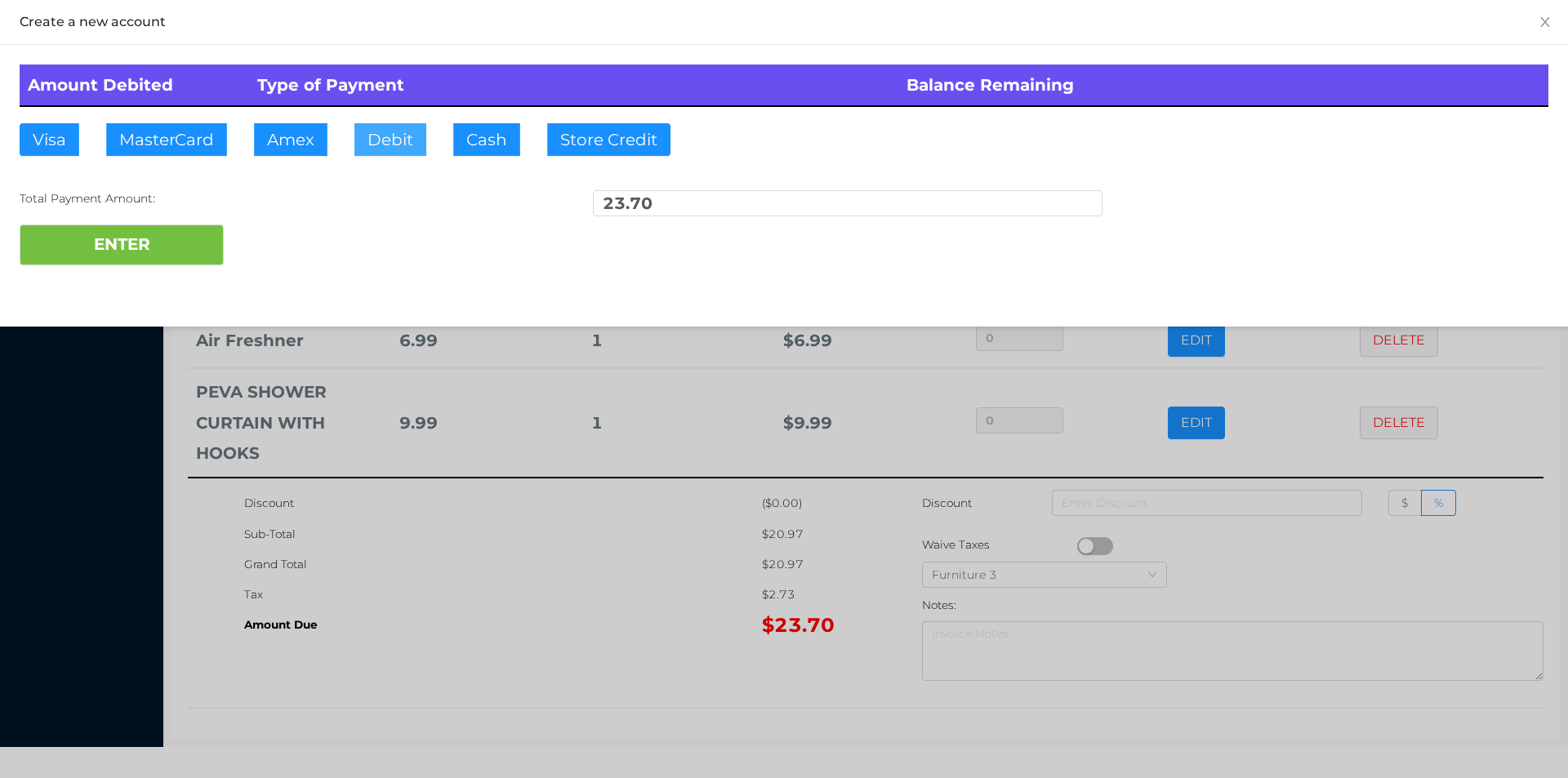
click at [373, 139] on button "Debit" at bounding box center [390, 140] width 72 height 33
click at [187, 246] on button "ENTER" at bounding box center [122, 244] width 205 height 41
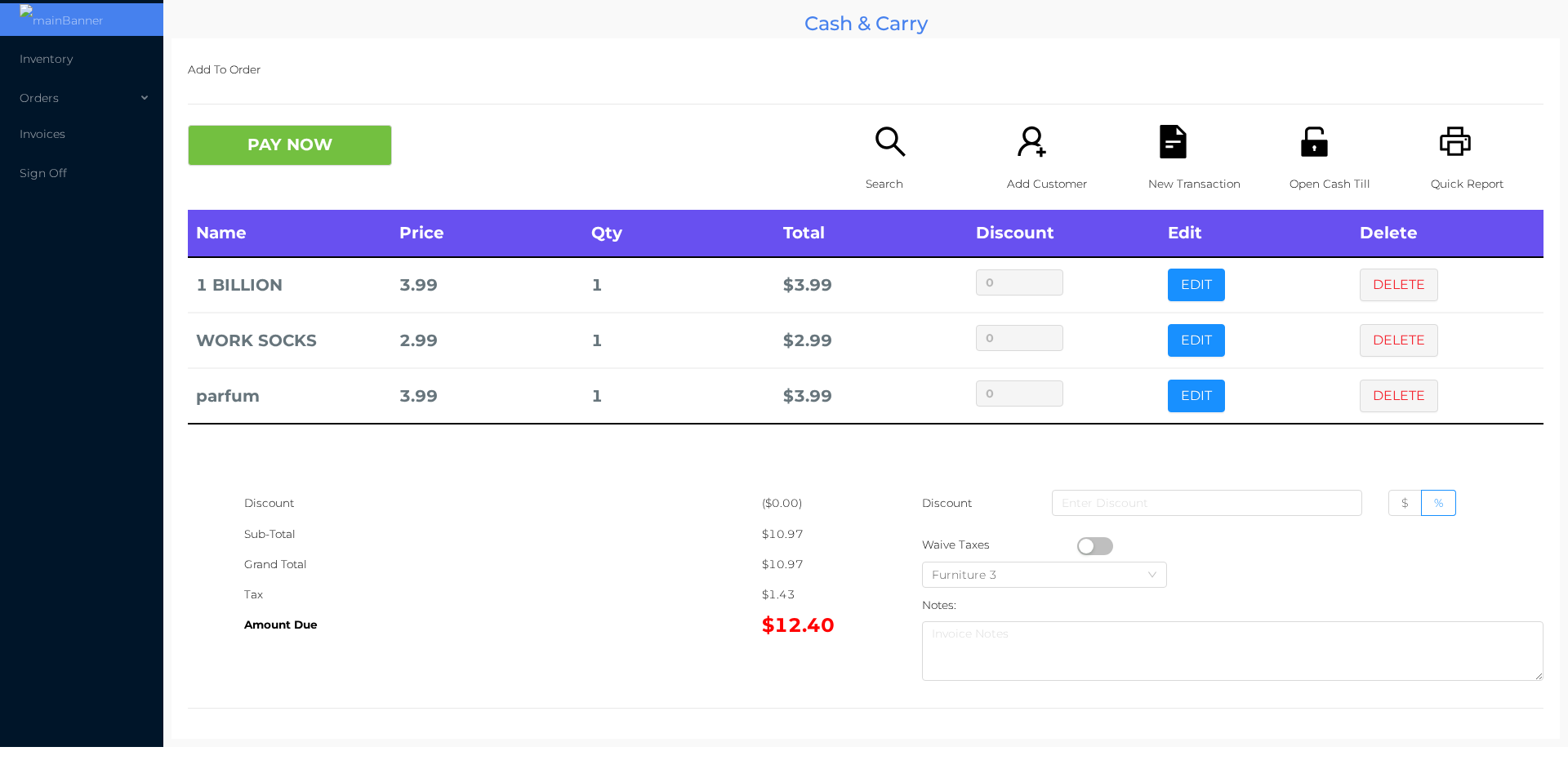
click at [1192, 156] on div "New Transaction" at bounding box center [1205, 168] width 113 height 85
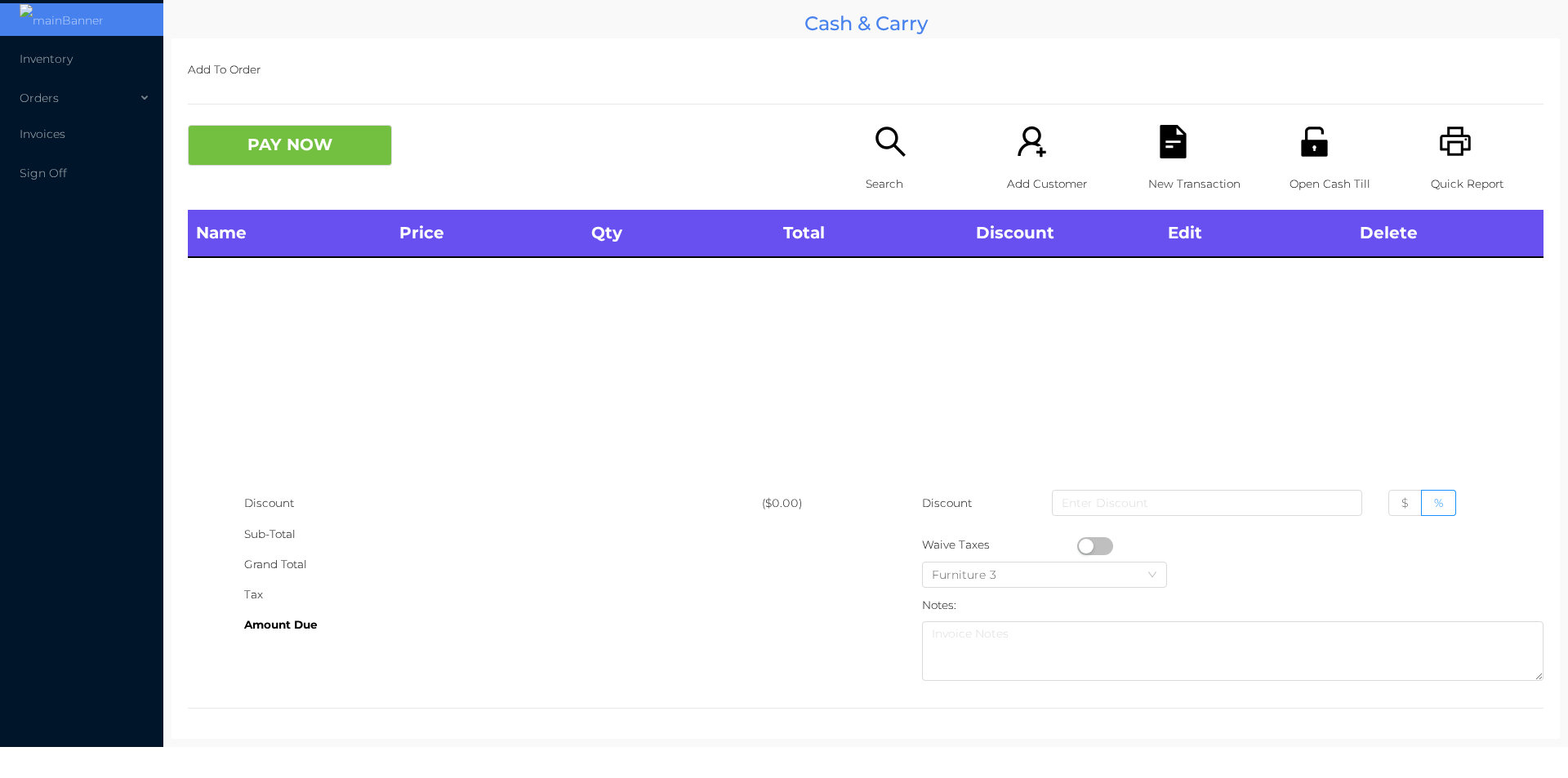
click at [1430, 160] on div "Quick Report" at bounding box center [1487, 168] width 113 height 85
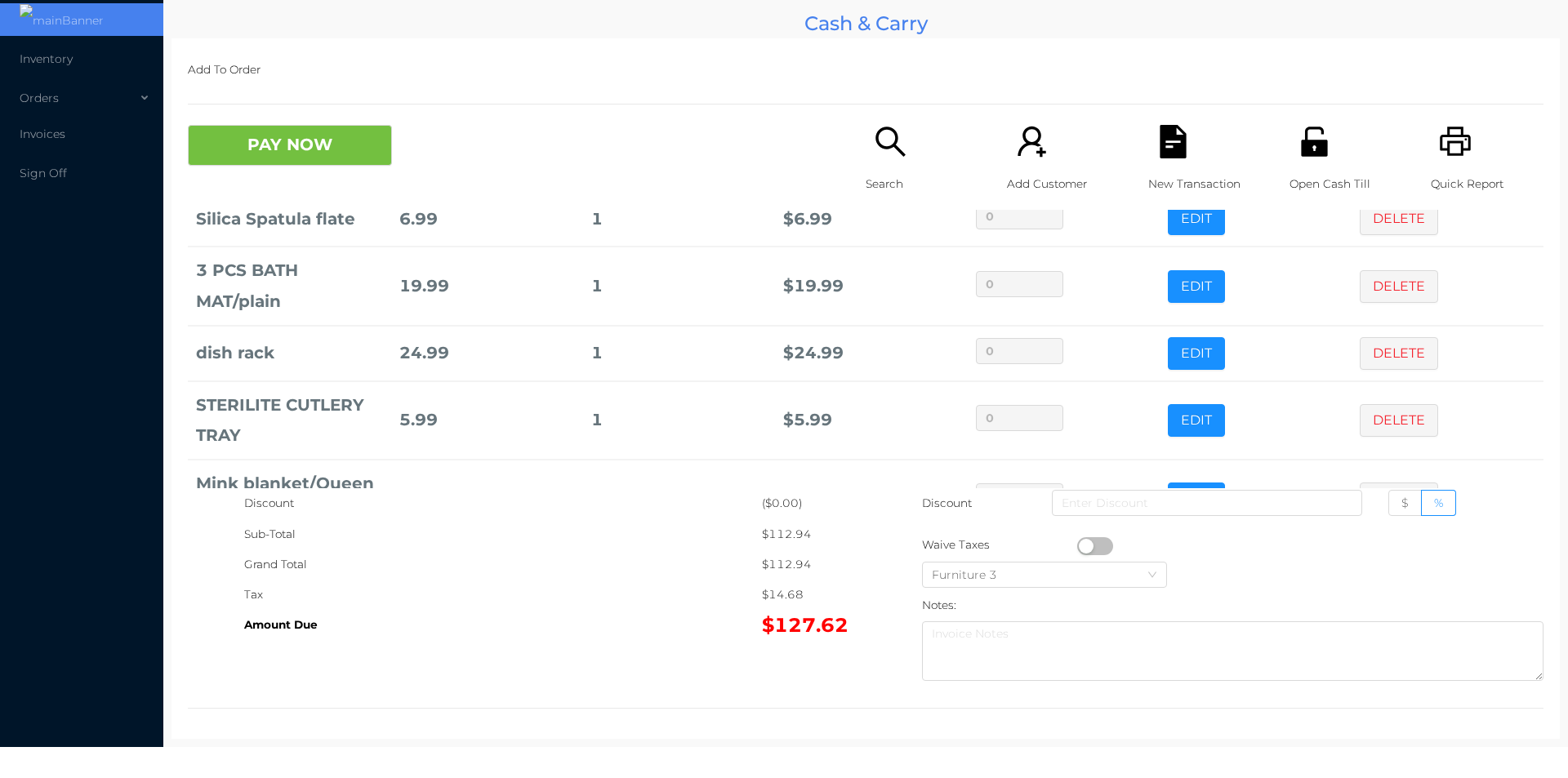
scroll to position [189, 0]
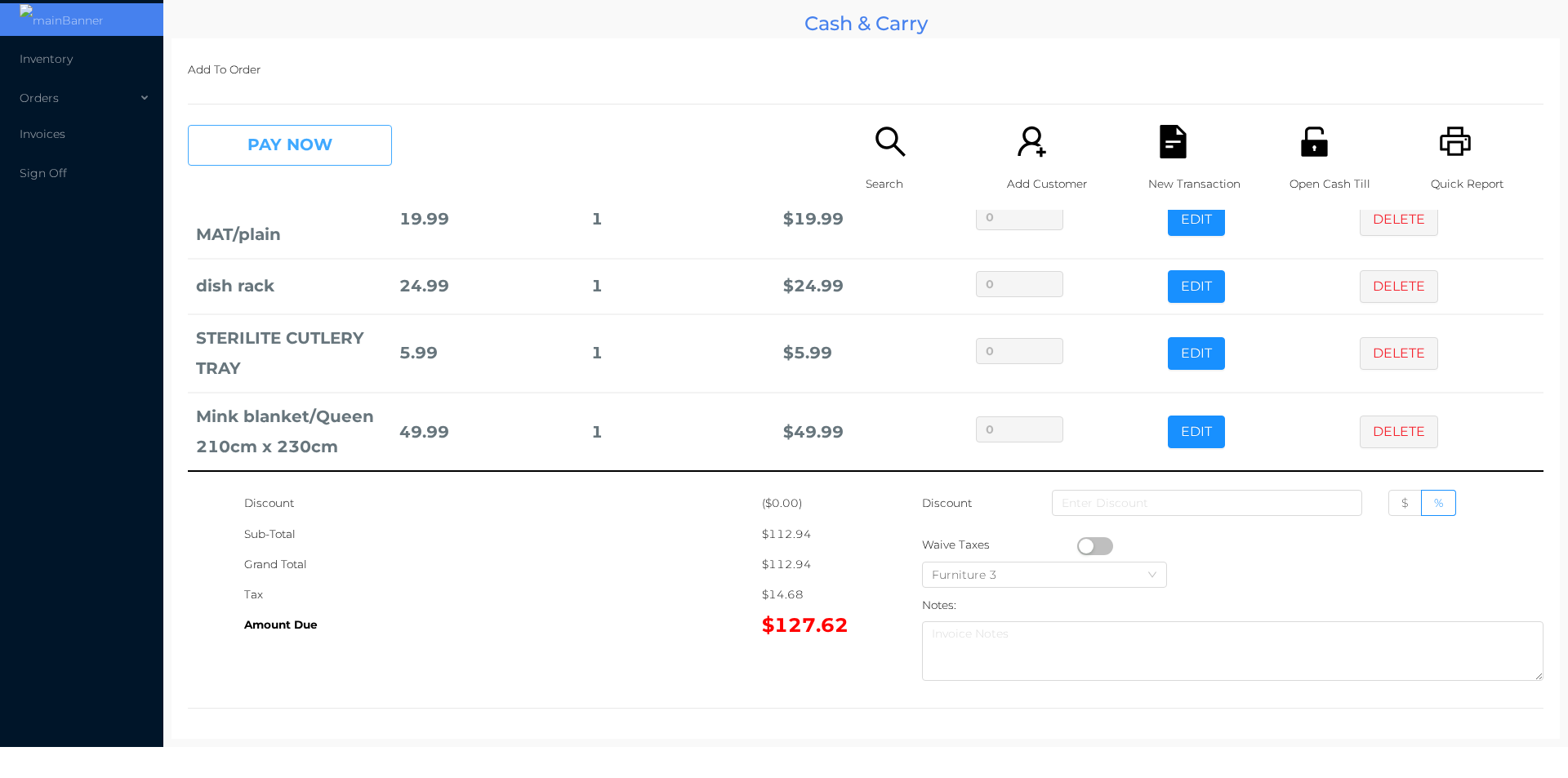
click at [285, 135] on button "PAY NOW" at bounding box center [289, 145] width 205 height 41
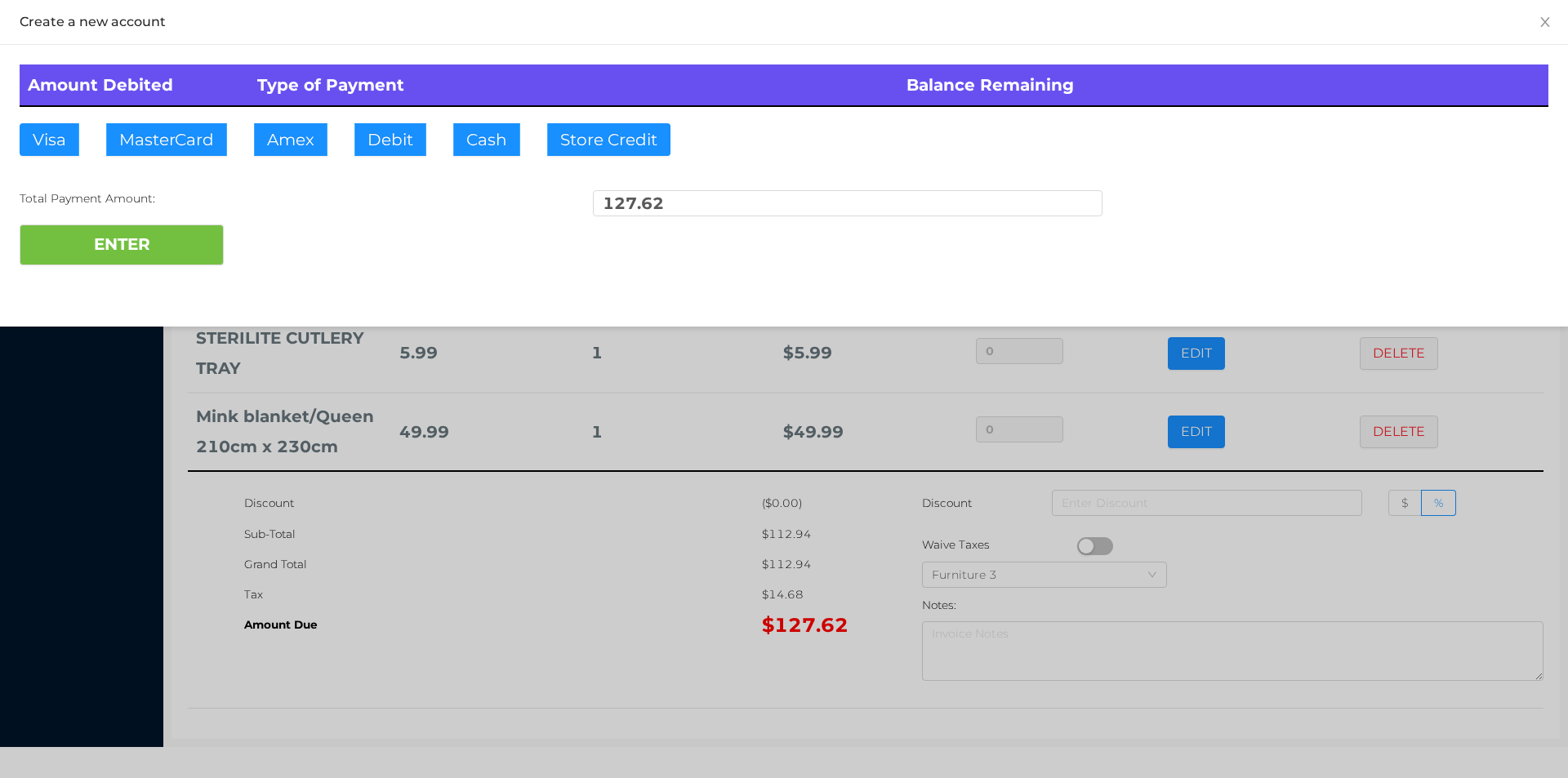
click at [284, 227] on div "ENTER" at bounding box center [784, 244] width 1528 height 41
click at [290, 247] on div "ENTER" at bounding box center [784, 244] width 1528 height 41
click at [564, 585] on div at bounding box center [784, 389] width 1568 height 778
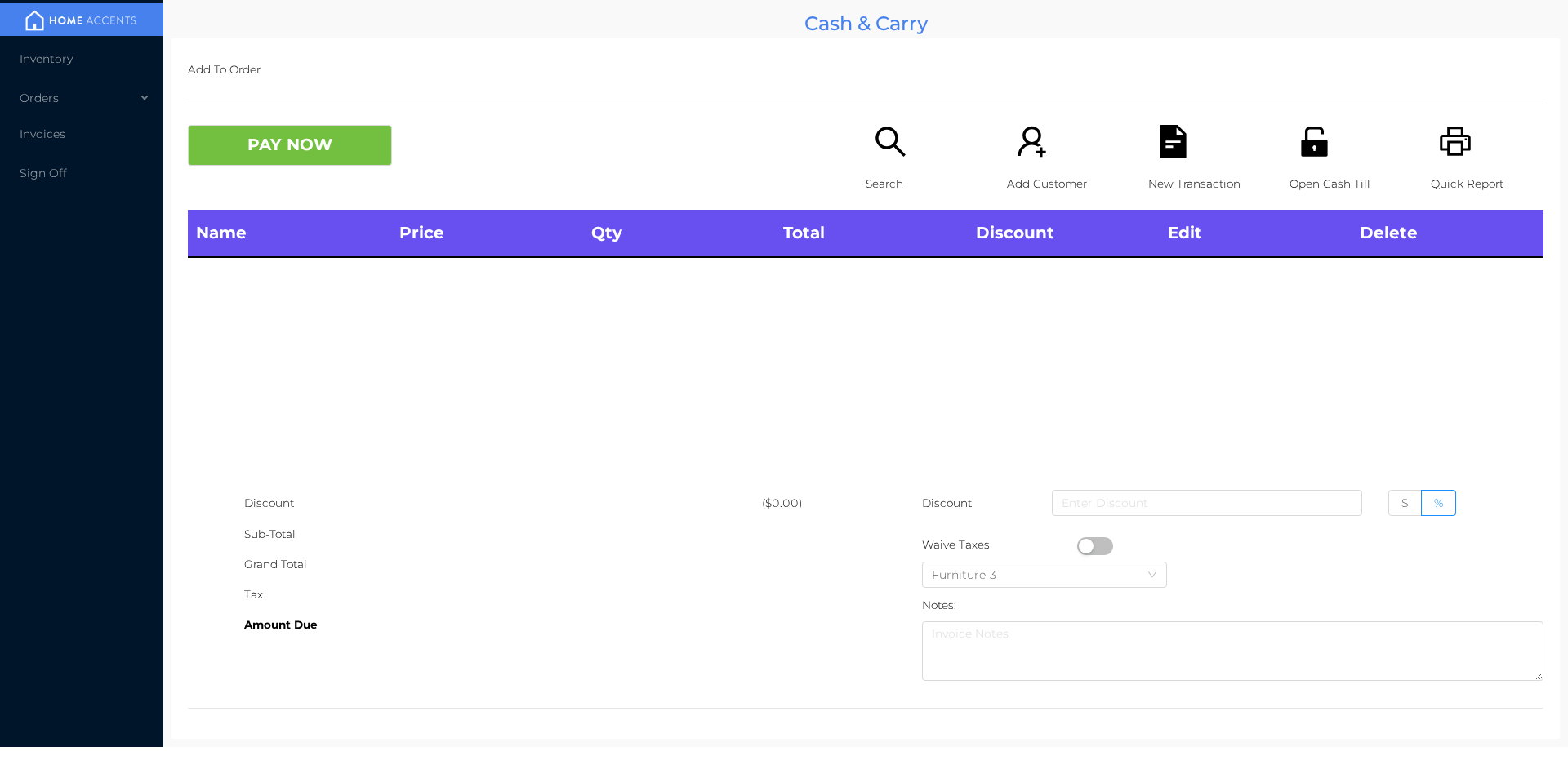
click at [1314, 130] on icon "icon: unlock" at bounding box center [1314, 142] width 34 height 34
click at [1313, 149] on icon "icon: unlock" at bounding box center [1314, 141] width 26 height 29
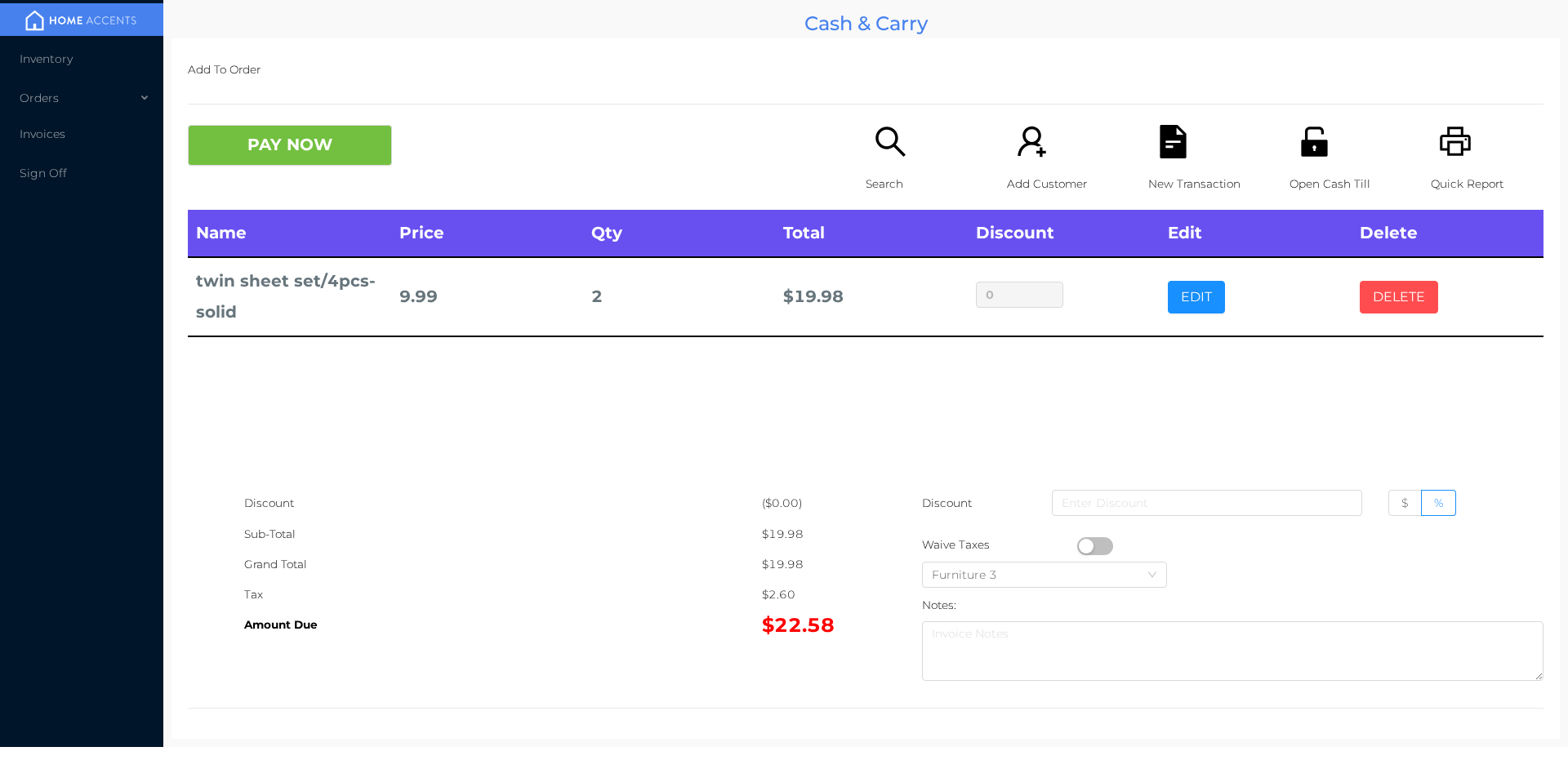
click at [1379, 306] on button "DELETE" at bounding box center [1398, 297] width 78 height 33
click at [898, 157] on icon "icon: search" at bounding box center [891, 142] width 34 height 34
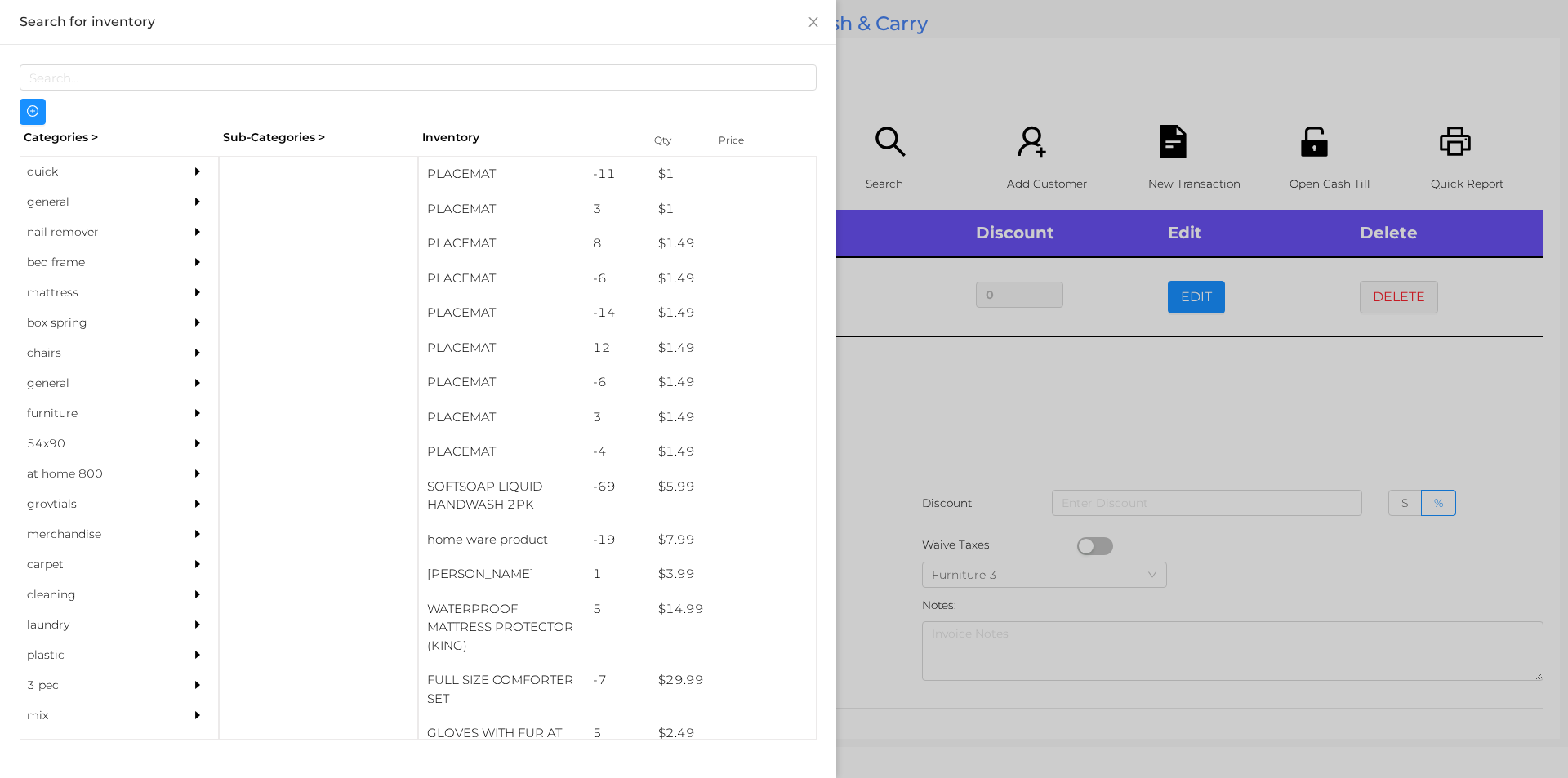
click at [41, 184] on div "quick" at bounding box center [95, 172] width 149 height 30
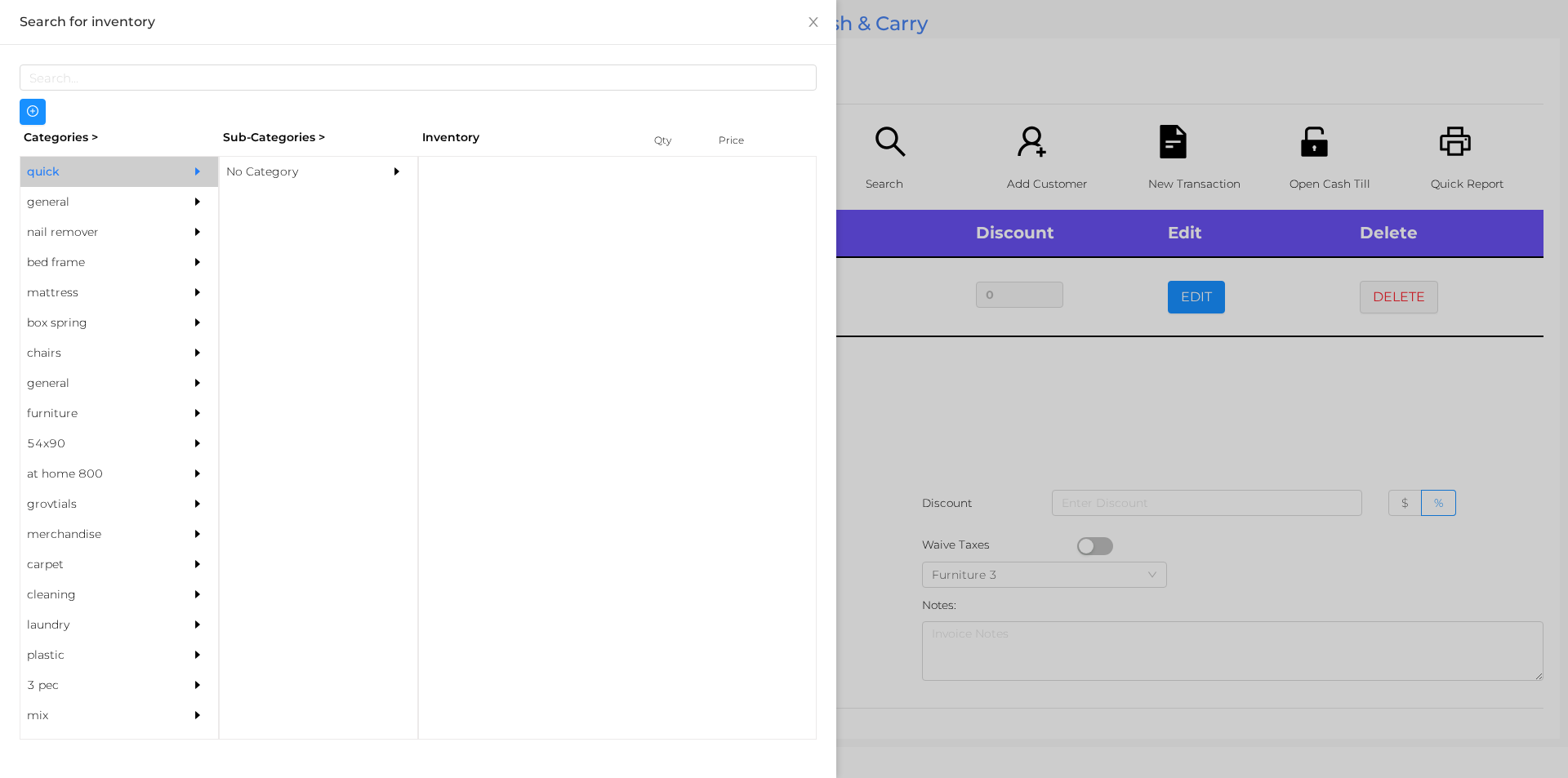
click at [253, 180] on div "No Category" at bounding box center [294, 172] width 149 height 30
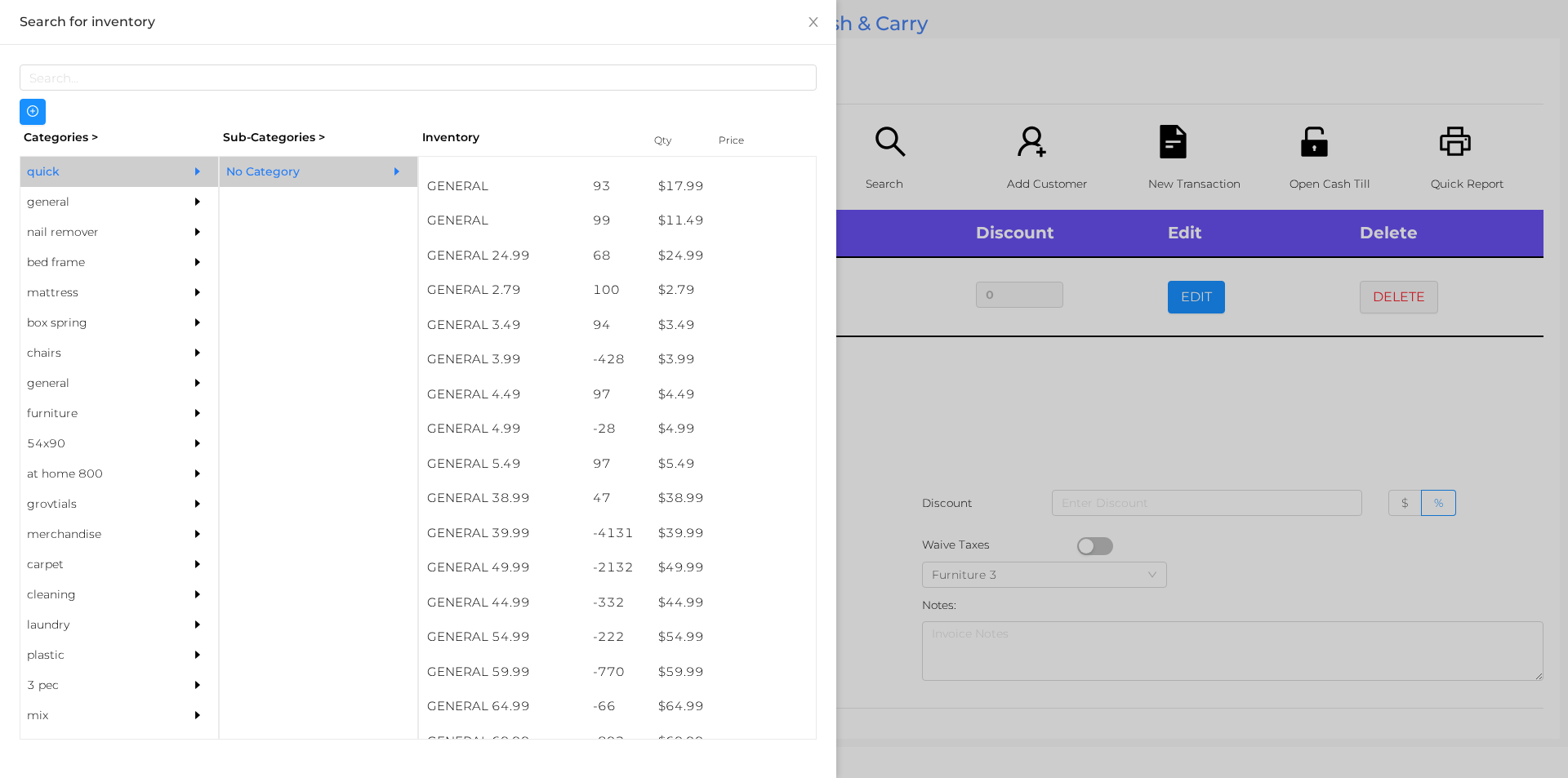
scroll to position [579, 0]
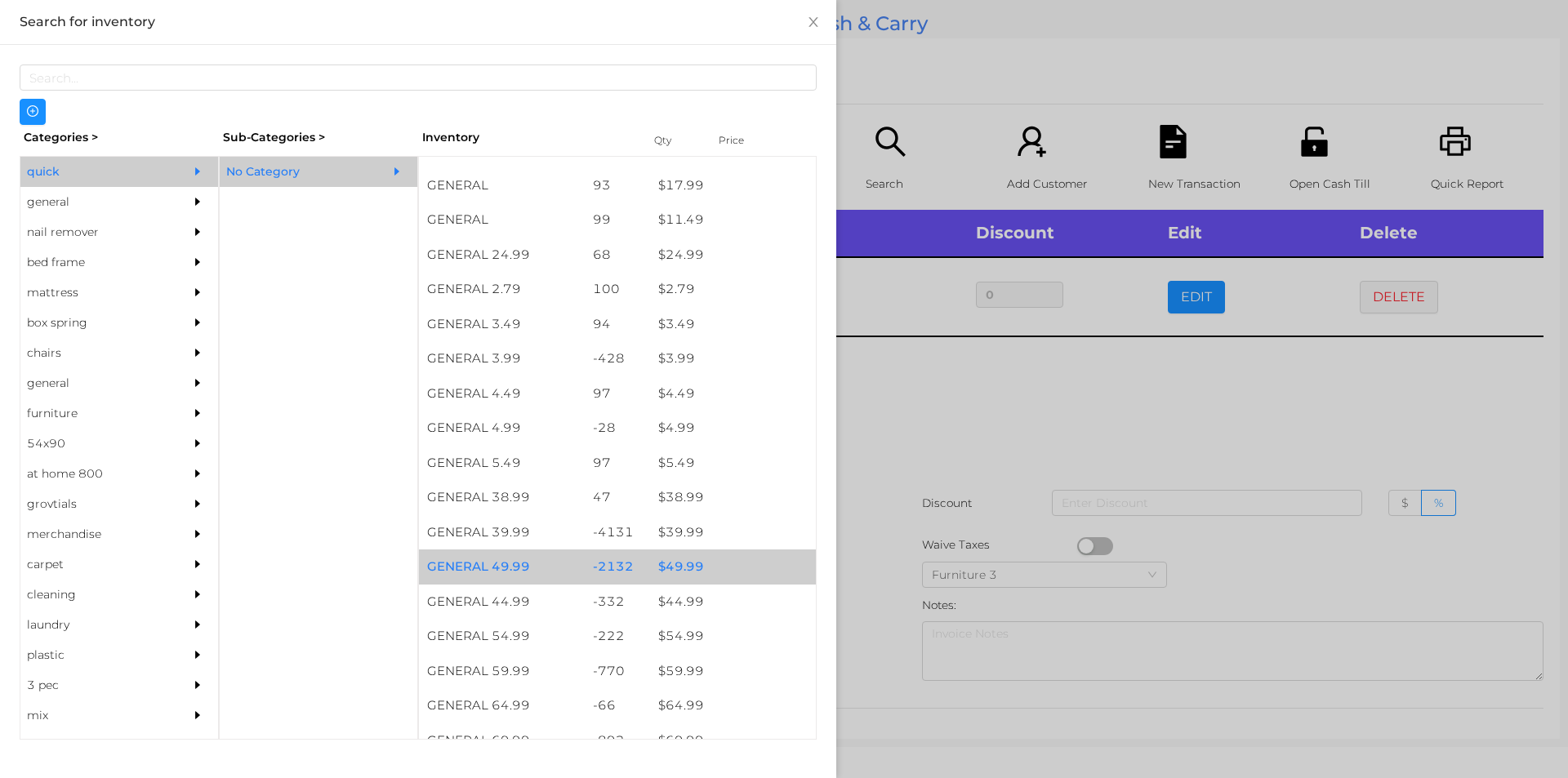
click at [672, 570] on div "$ 49.99" at bounding box center [733, 567] width 166 height 35
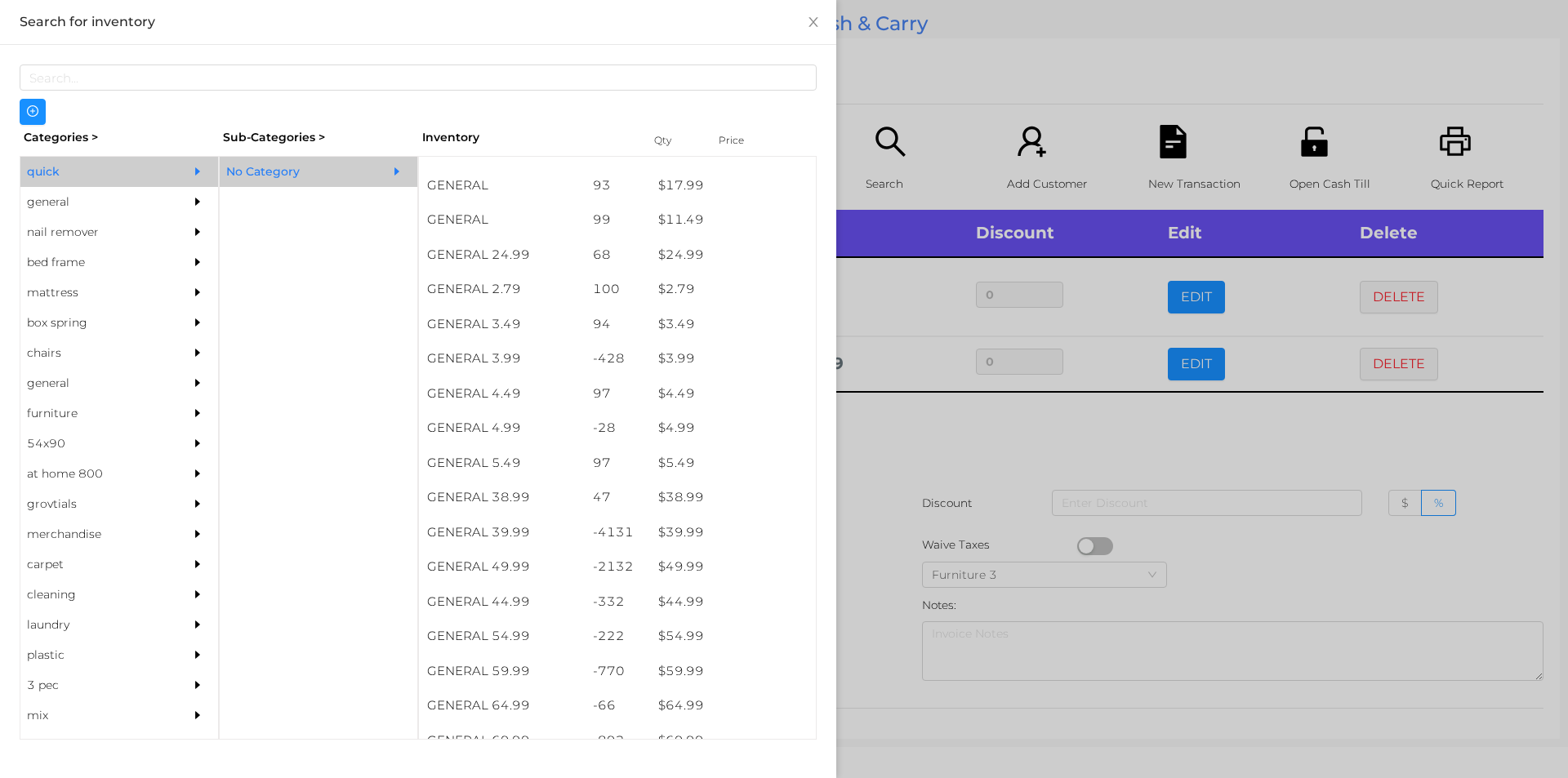
click at [877, 604] on div at bounding box center [784, 389] width 1568 height 778
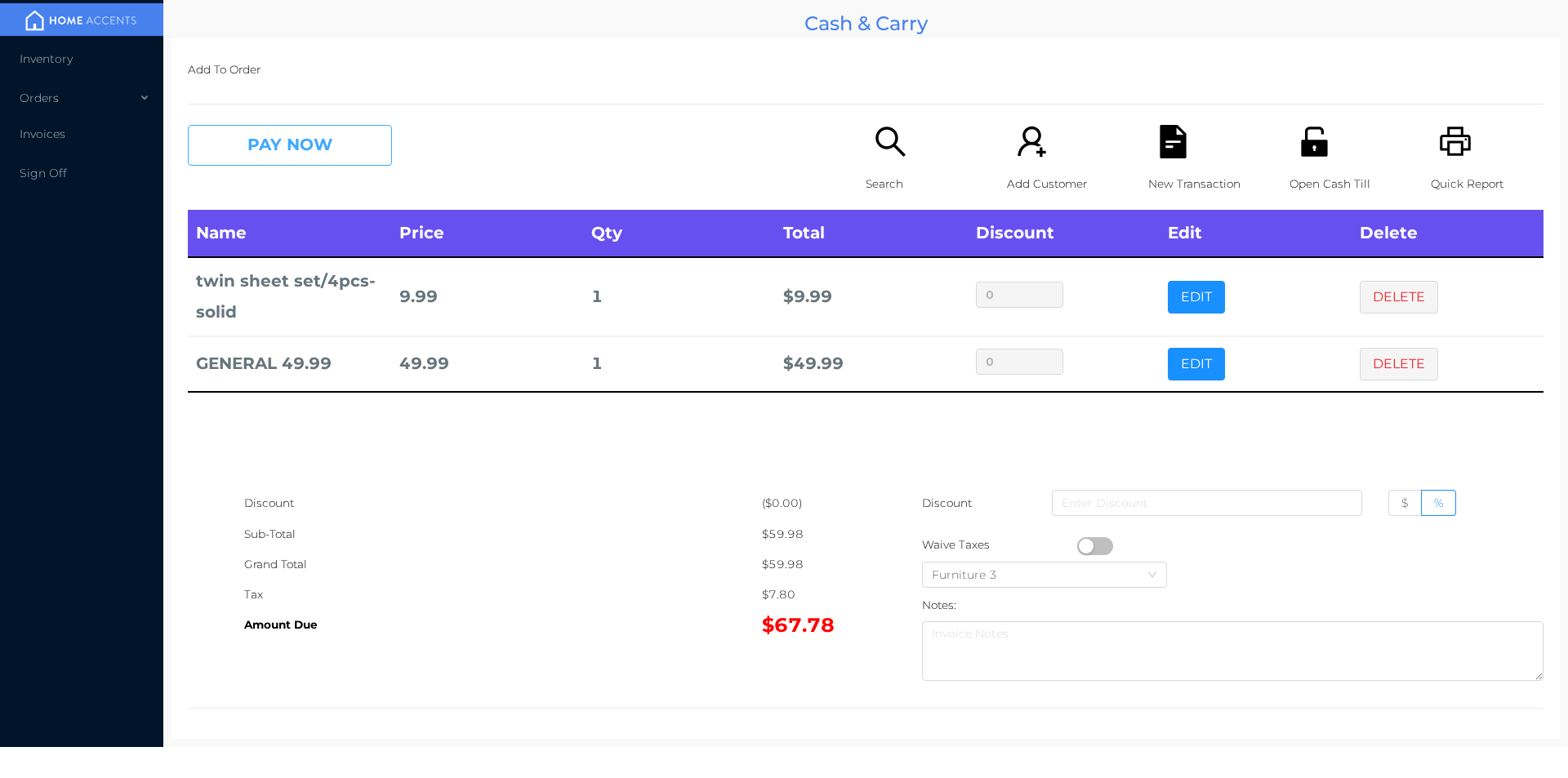
click at [229, 158] on button "PAY NOW" at bounding box center [289, 145] width 205 height 41
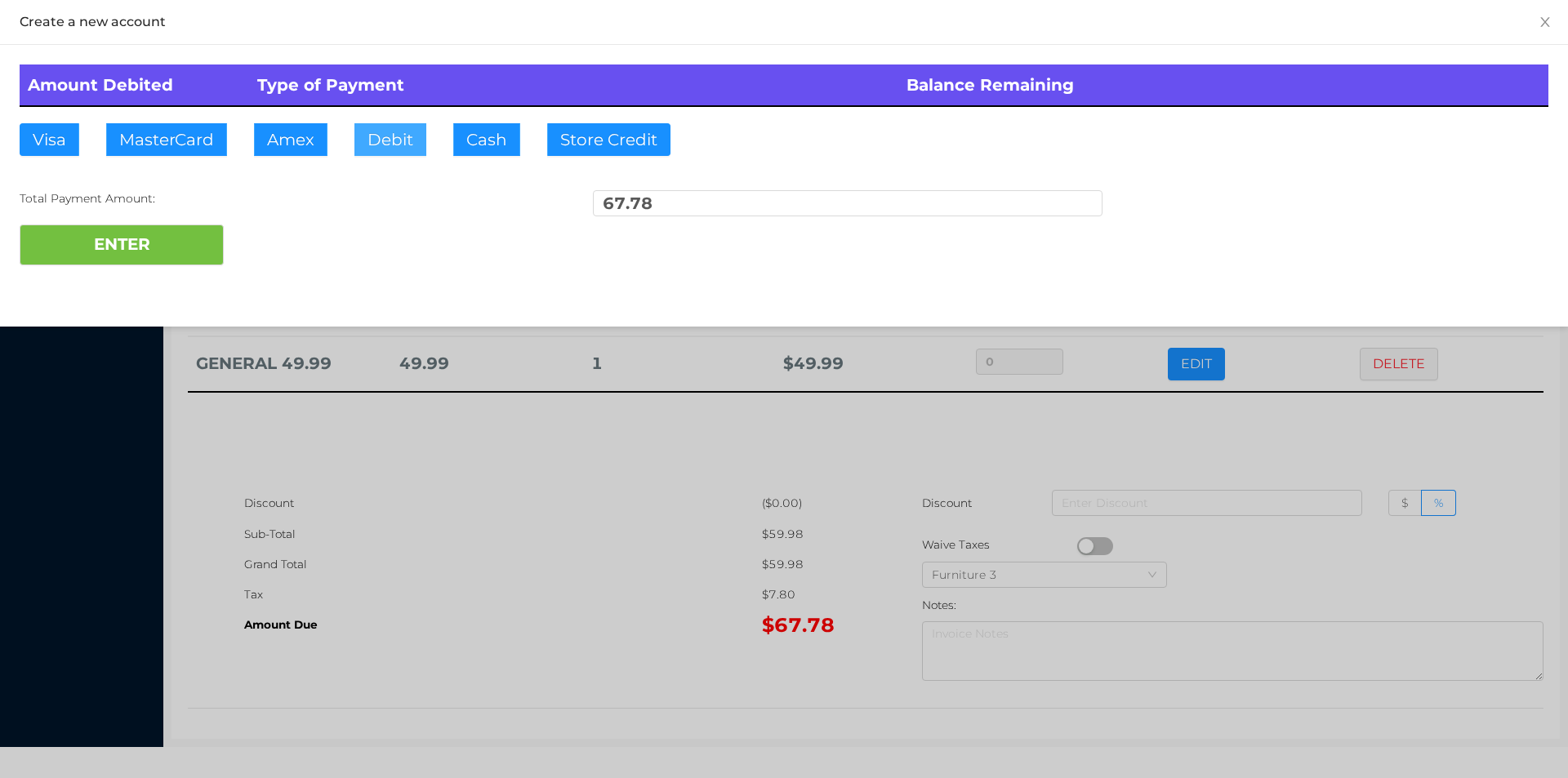
click at [375, 147] on button "Debit" at bounding box center [390, 140] width 72 height 33
type input "100."
click at [185, 250] on button "ENTER" at bounding box center [122, 244] width 205 height 41
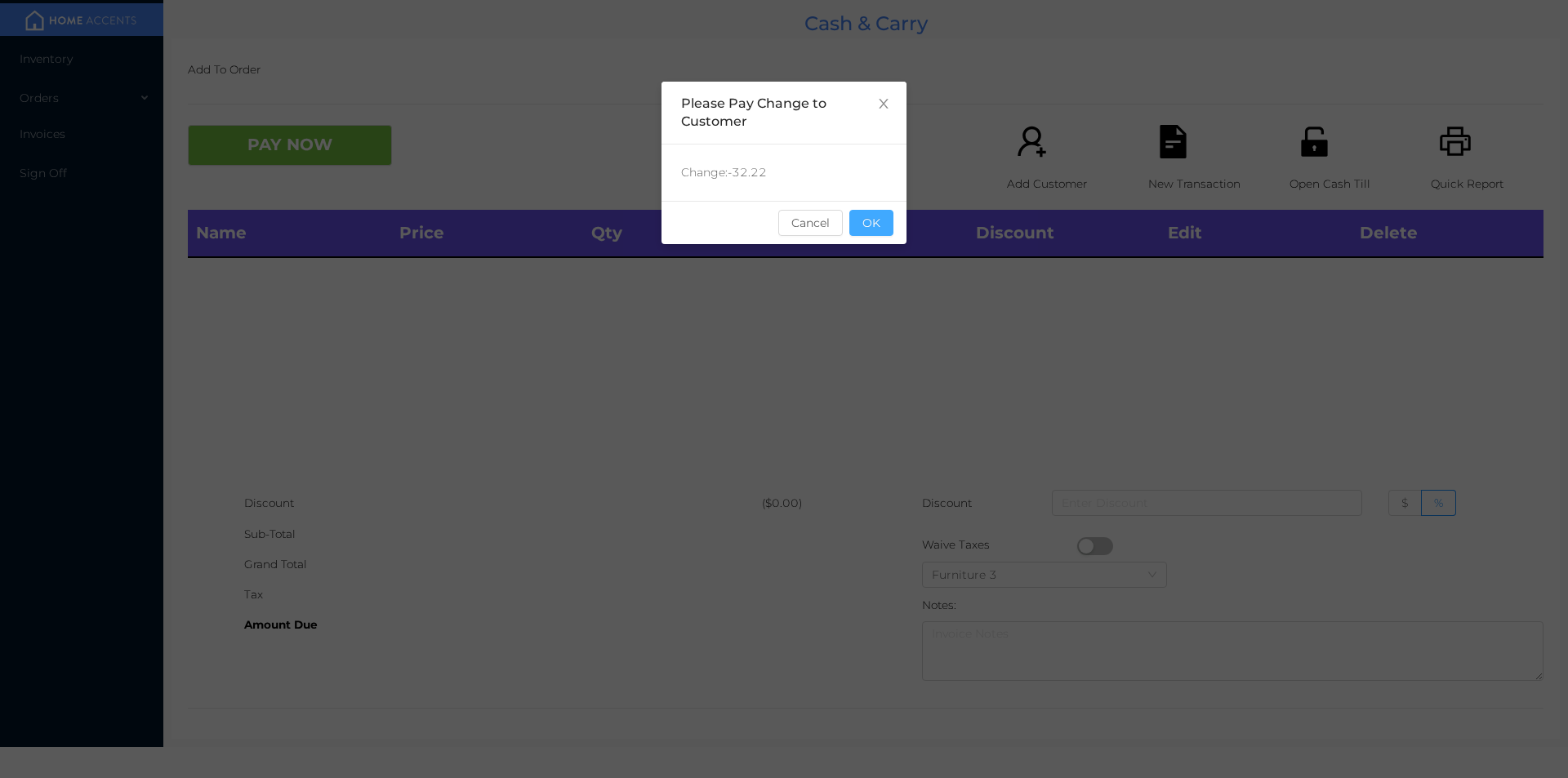
click at [873, 229] on button "OK" at bounding box center [871, 223] width 44 height 26
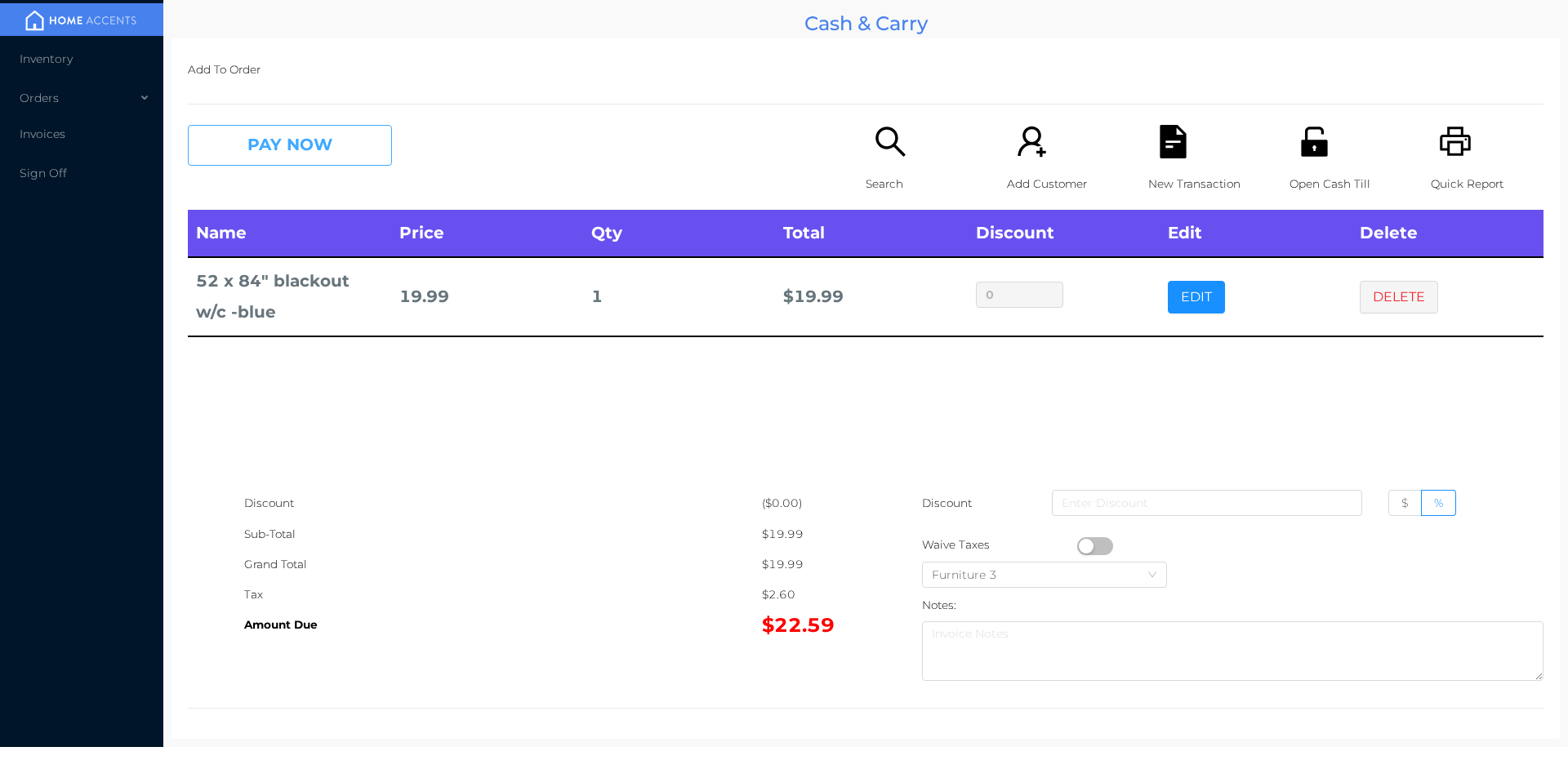
click at [265, 141] on button "PAY NOW" at bounding box center [289, 145] width 205 height 41
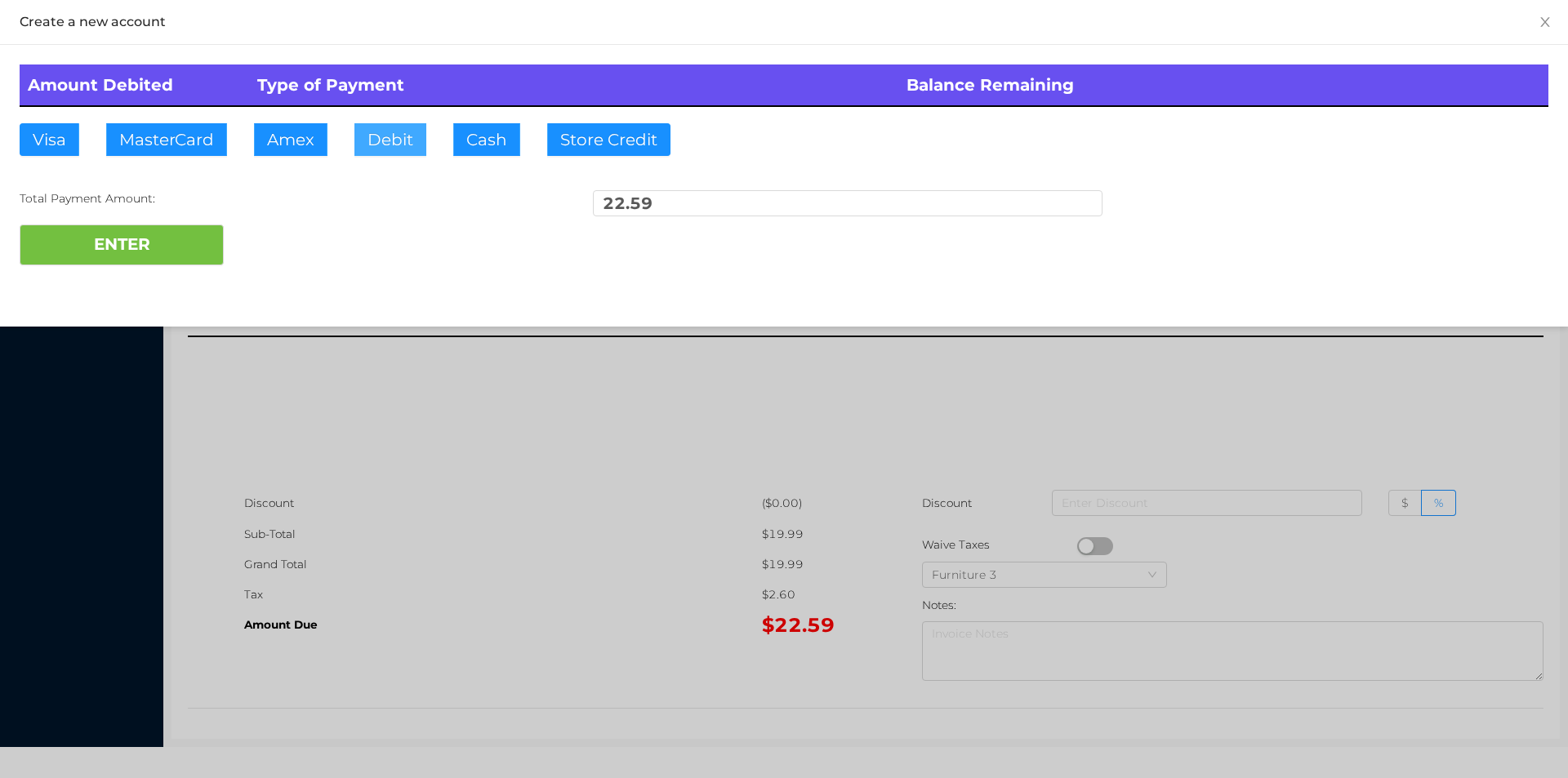
click at [375, 125] on button "Debit" at bounding box center [390, 140] width 72 height 33
click at [167, 247] on button "ENTER" at bounding box center [122, 244] width 205 height 41
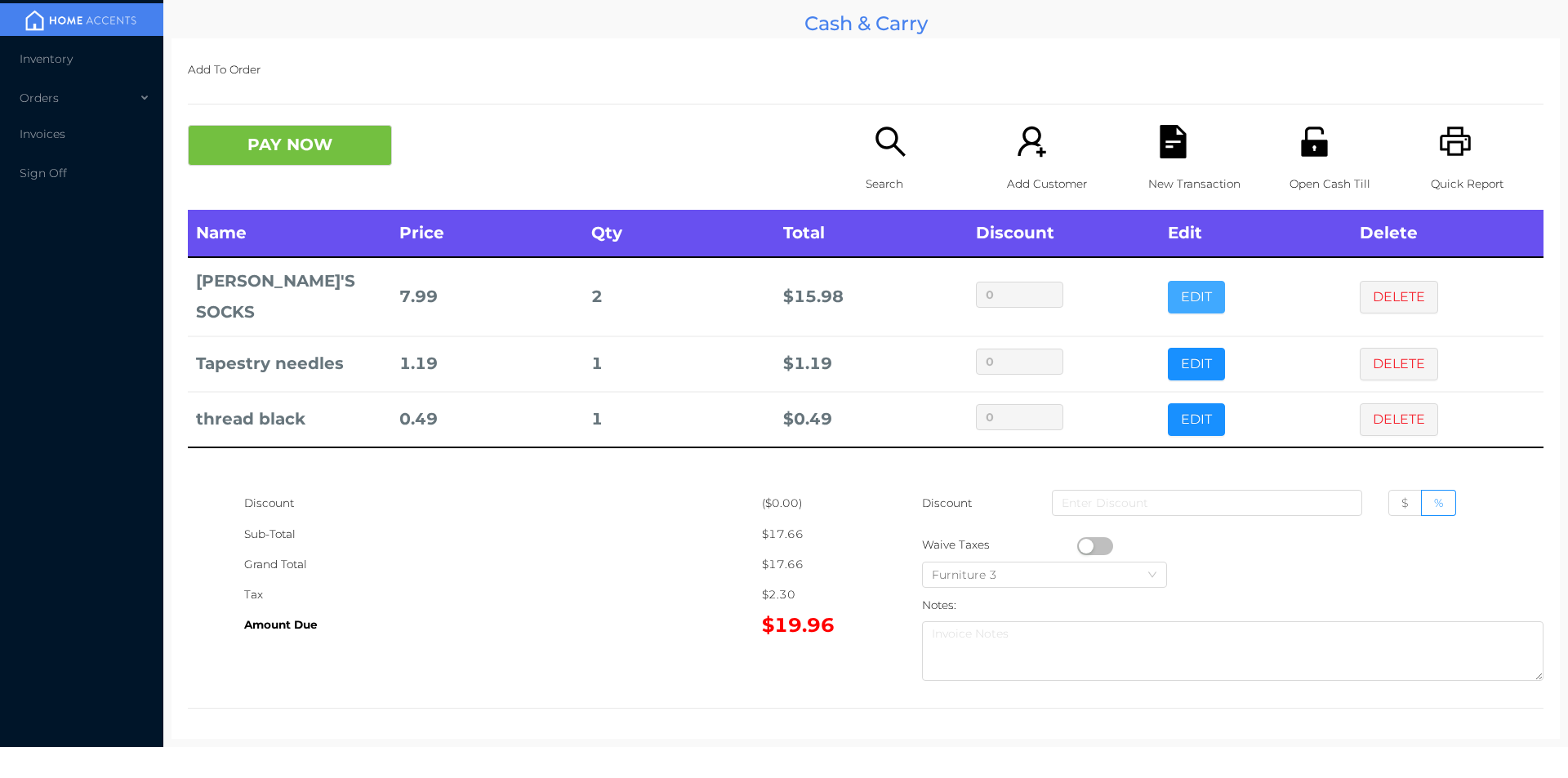
click at [1189, 290] on button "EDIT" at bounding box center [1196, 297] width 58 height 33
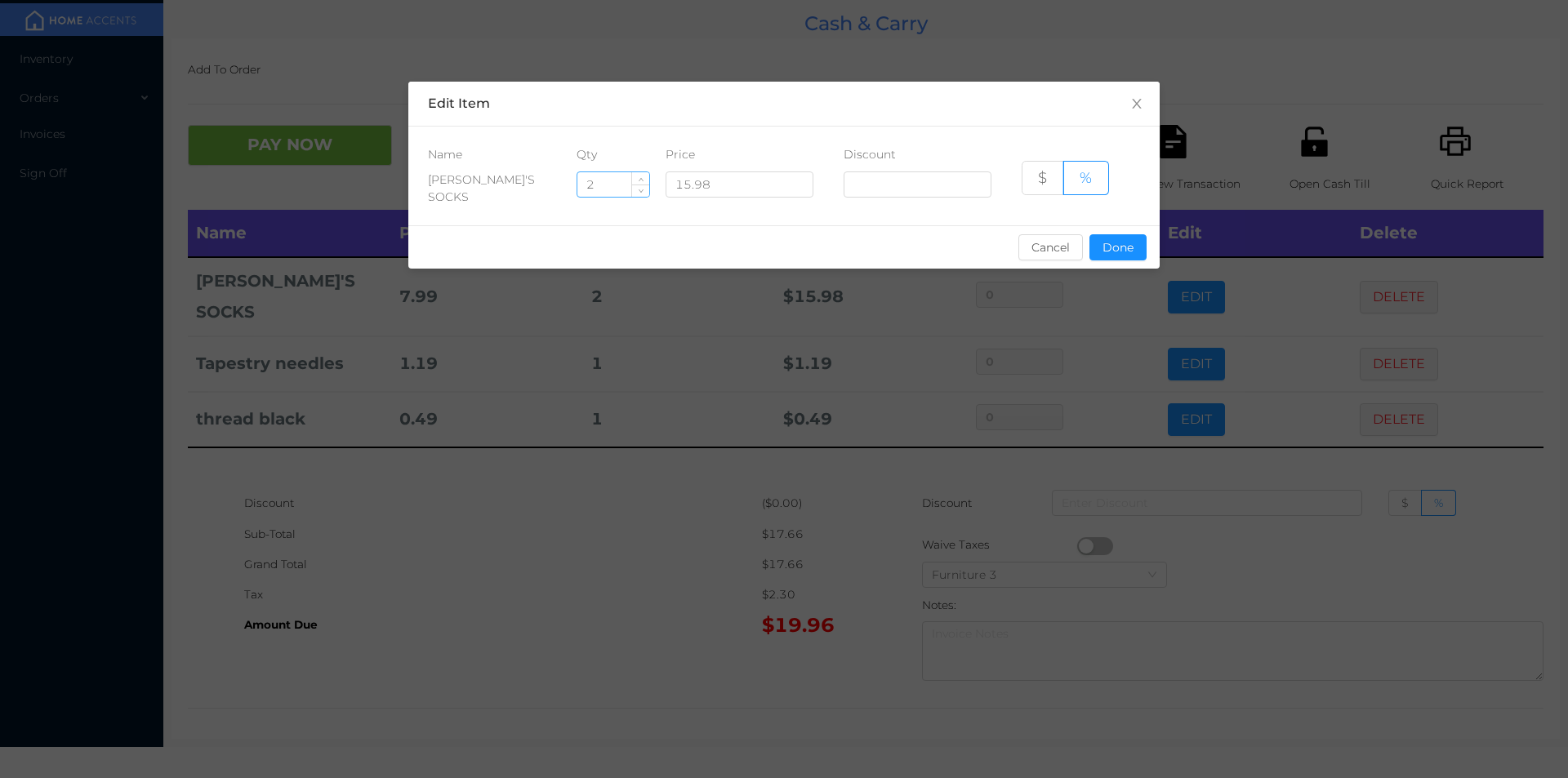
click at [619, 186] on input "2" at bounding box center [613, 185] width 72 height 25
type input "1"
click at [1119, 250] on button "Done" at bounding box center [1117, 248] width 58 height 26
type input "0%"
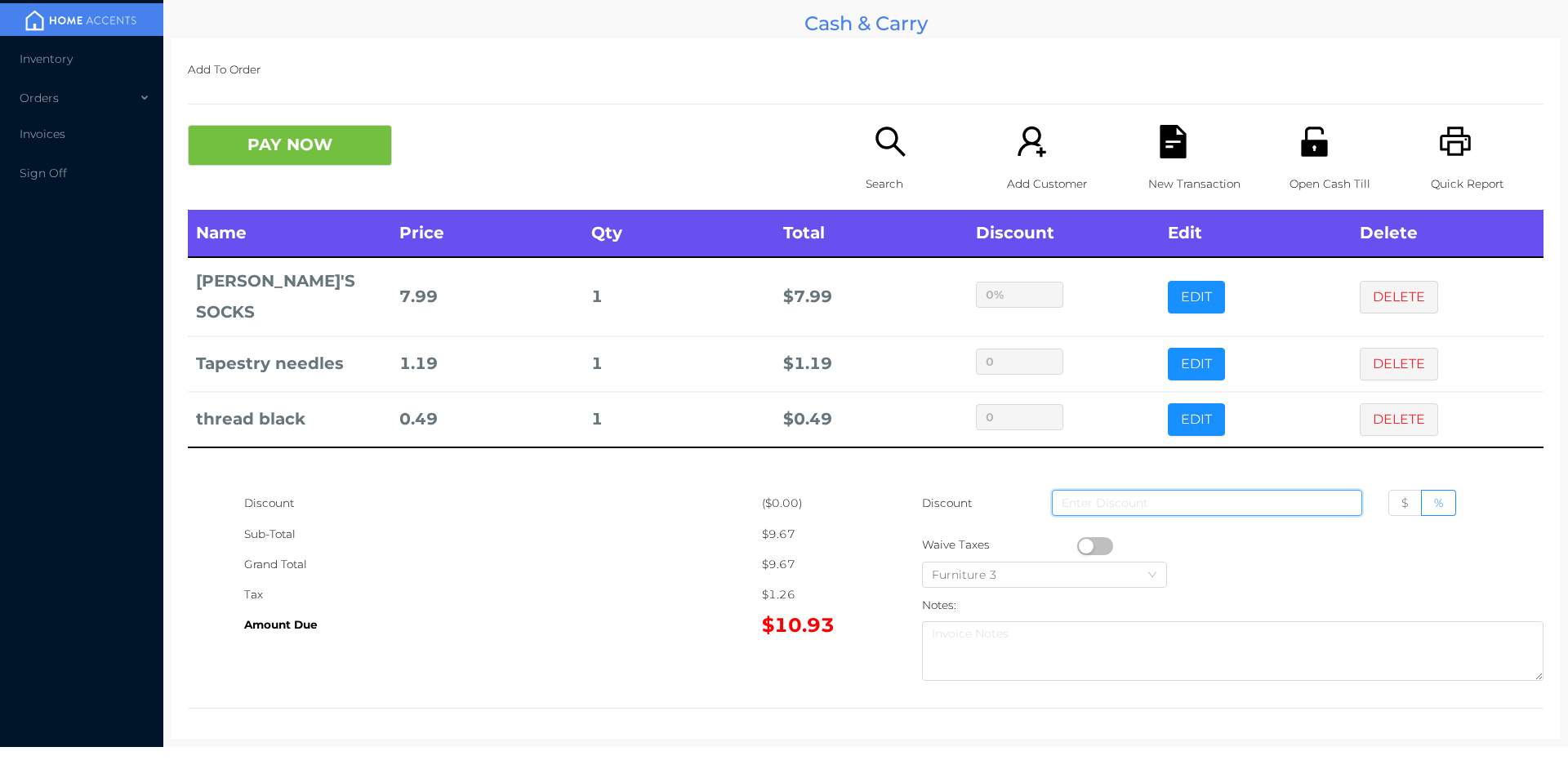
click at [1058, 504] on input at bounding box center [1207, 504] width 310 height 26
click at [575, 530] on div "Sub-Total" at bounding box center [503, 535] width 518 height 30
click at [272, 145] on button "PAY NOW" at bounding box center [289, 145] width 205 height 41
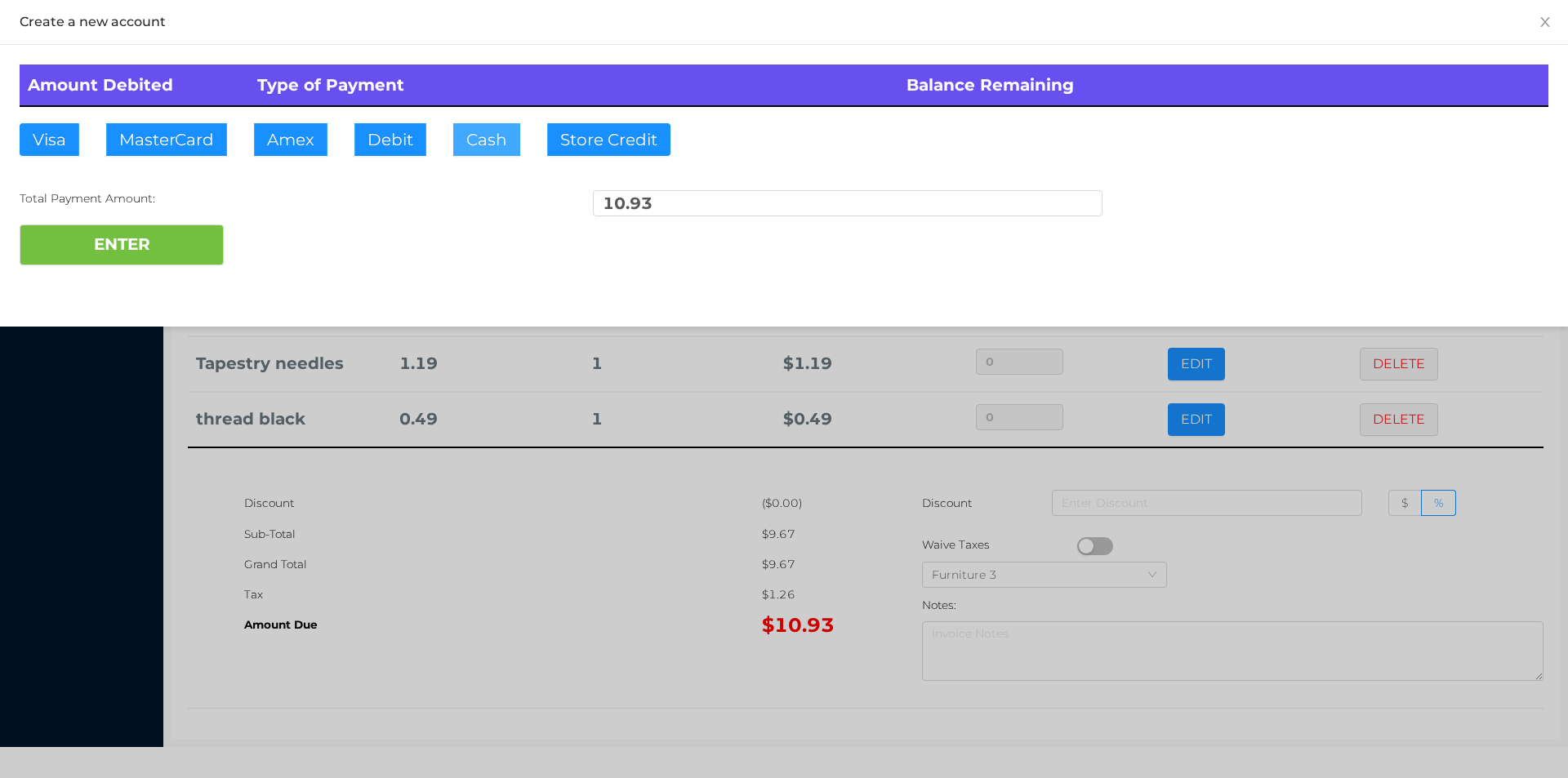
click at [458, 140] on button "Cash" at bounding box center [487, 140] width 67 height 33
type input "20."
click at [155, 247] on button "ENTER" at bounding box center [122, 244] width 205 height 41
type input "0"
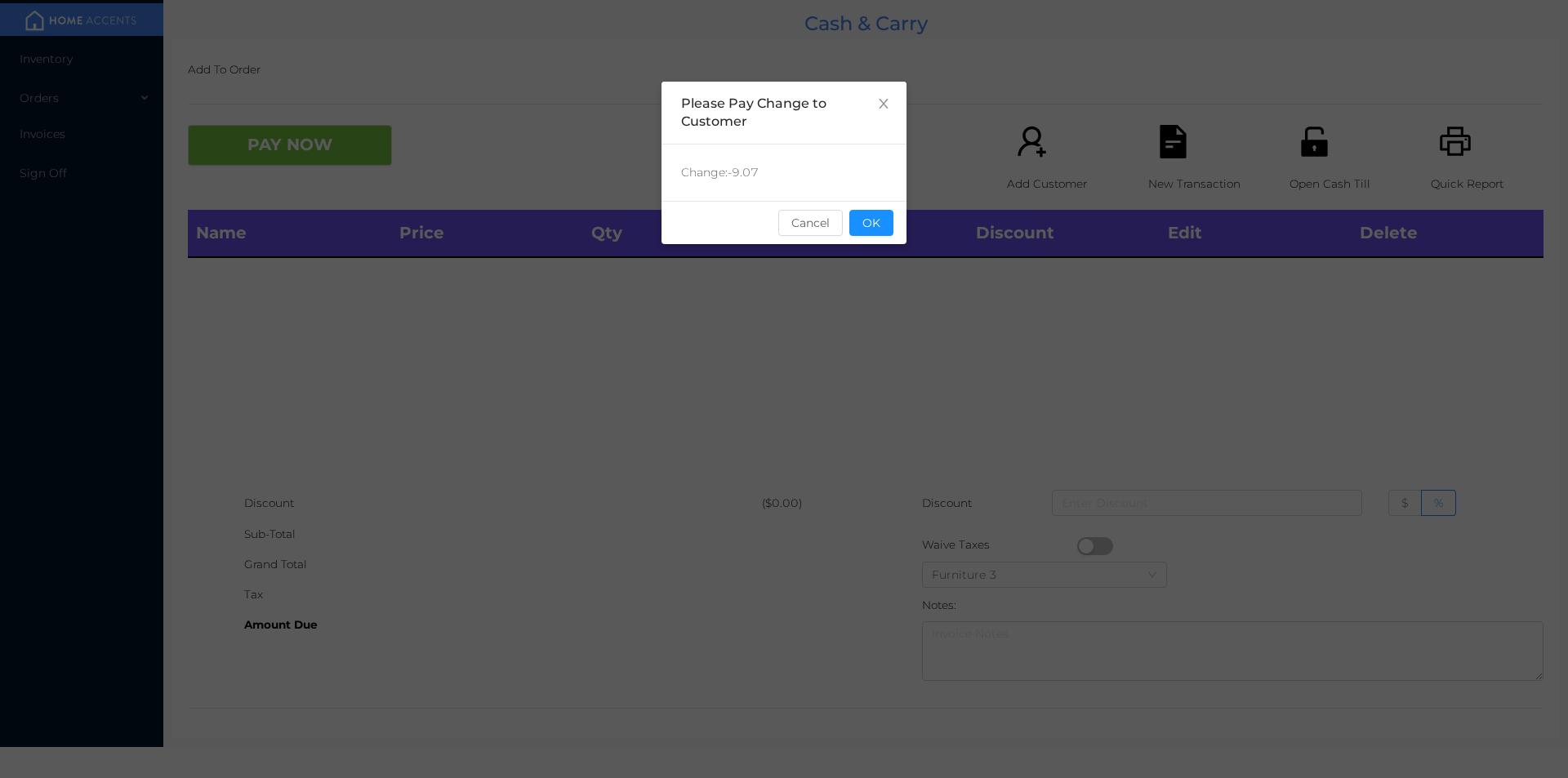
click at [857, 235] on button "OK" at bounding box center [871, 223] width 44 height 26
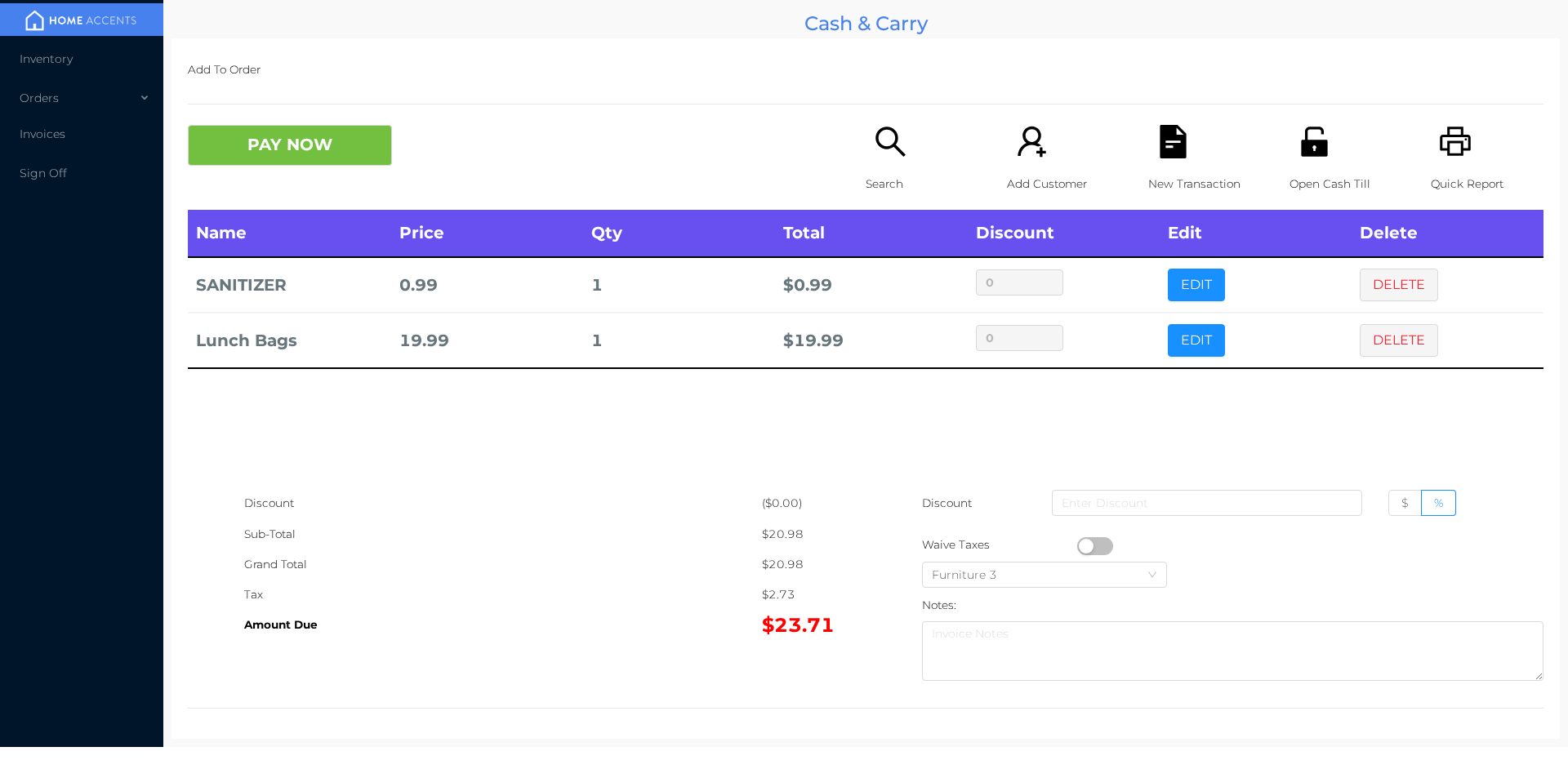
click at [1383, 339] on button "DELETE" at bounding box center [1398, 340] width 78 height 33
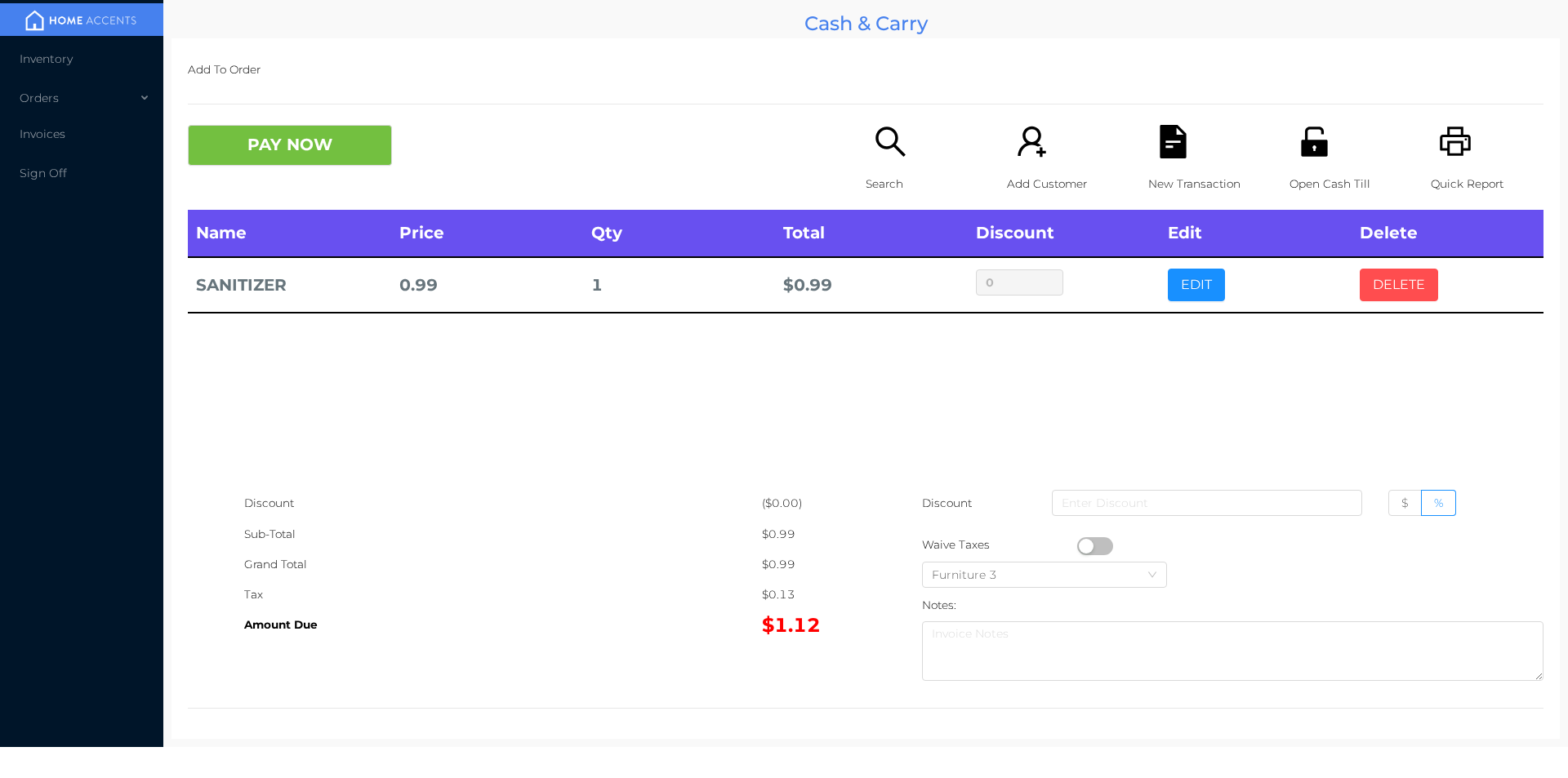
click at [1374, 285] on button "DELETE" at bounding box center [1398, 285] width 78 height 33
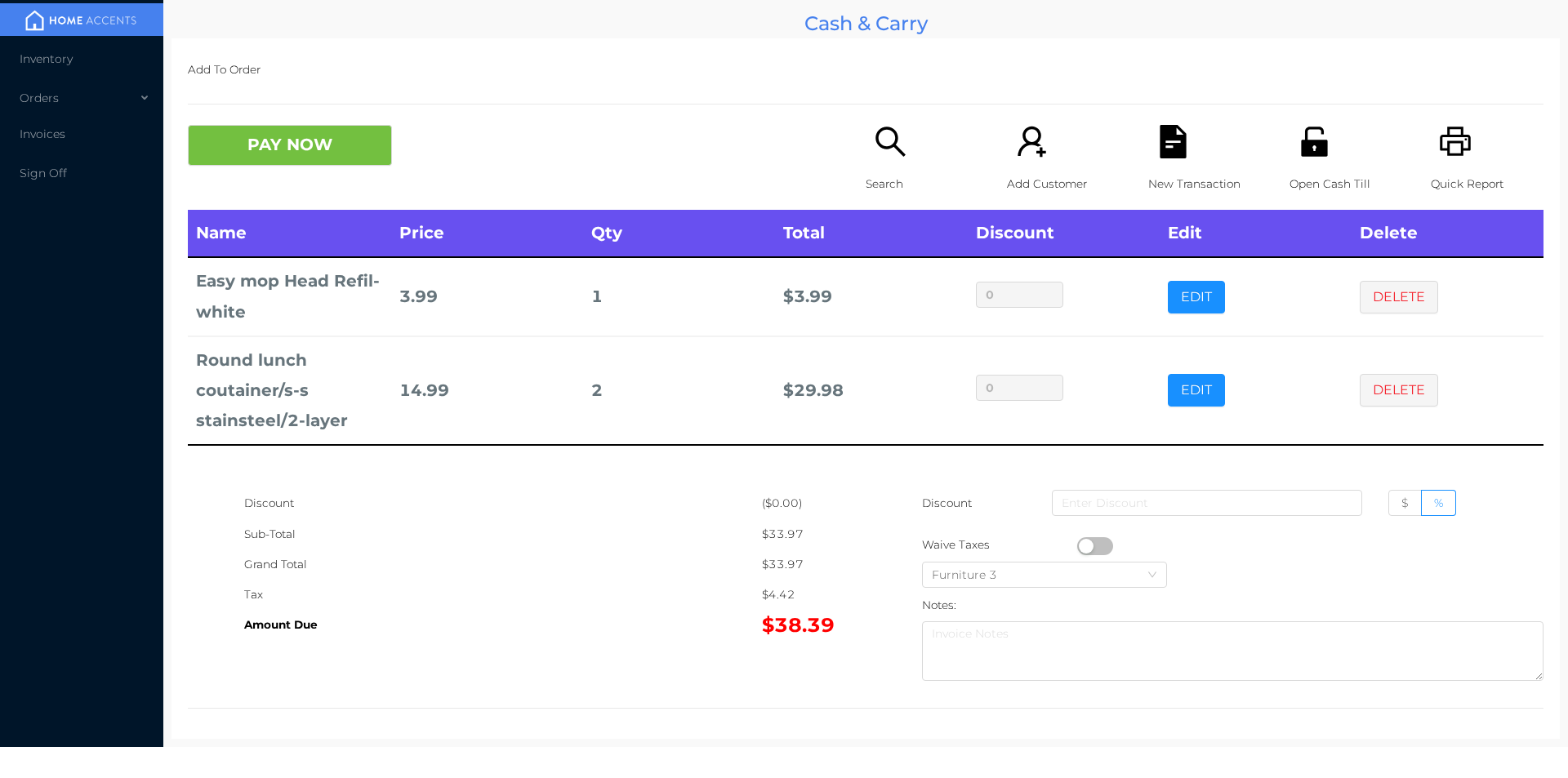
click at [1192, 157] on div "New Transaction" at bounding box center [1205, 168] width 113 height 85
click at [1430, 142] on div "Quick Report" at bounding box center [1487, 168] width 113 height 85
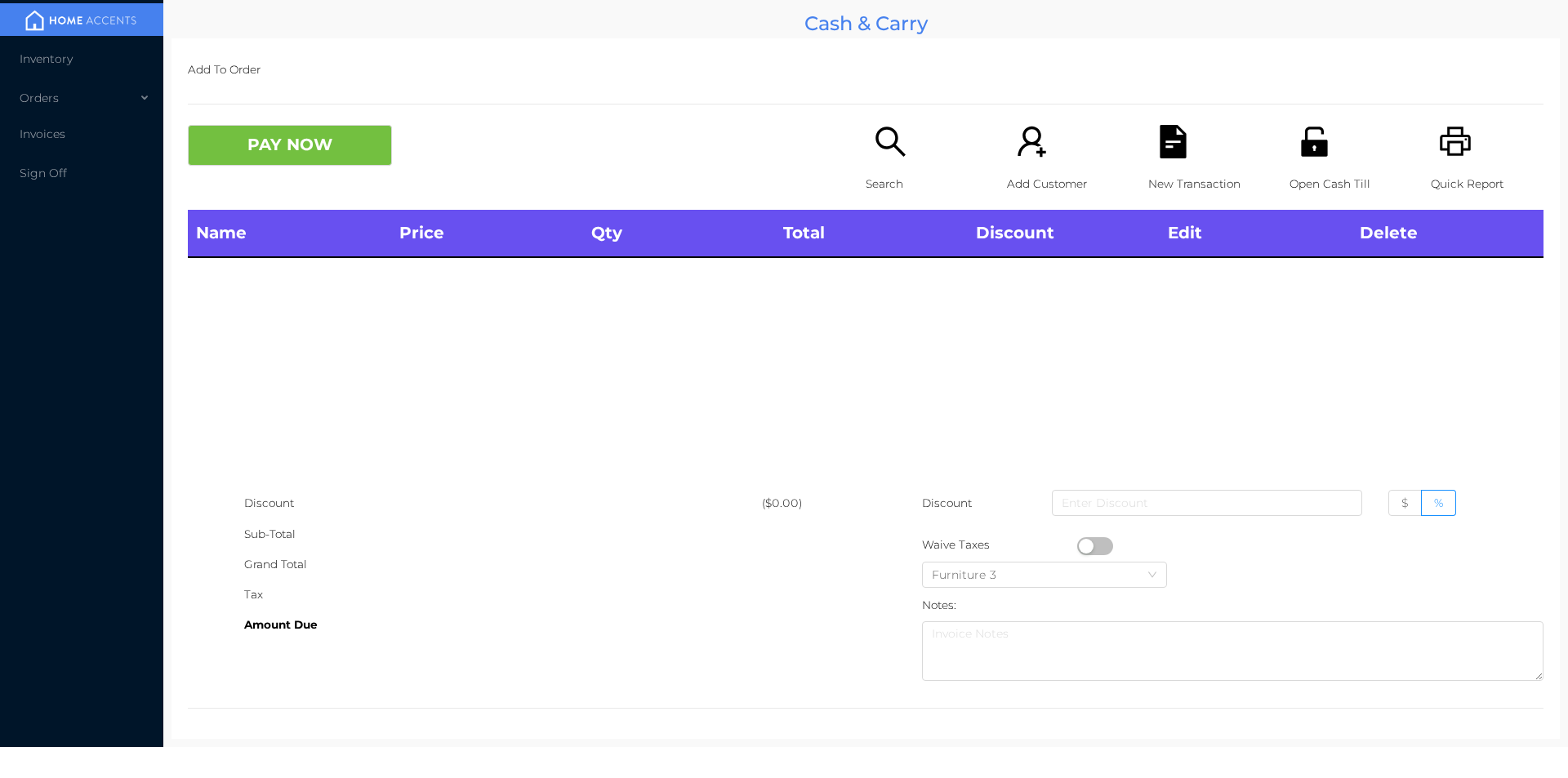
click at [1174, 153] on icon "icon: file-text" at bounding box center [1173, 142] width 26 height 34
click at [312, 148] on button "PAY NOW" at bounding box center [289, 145] width 205 height 41
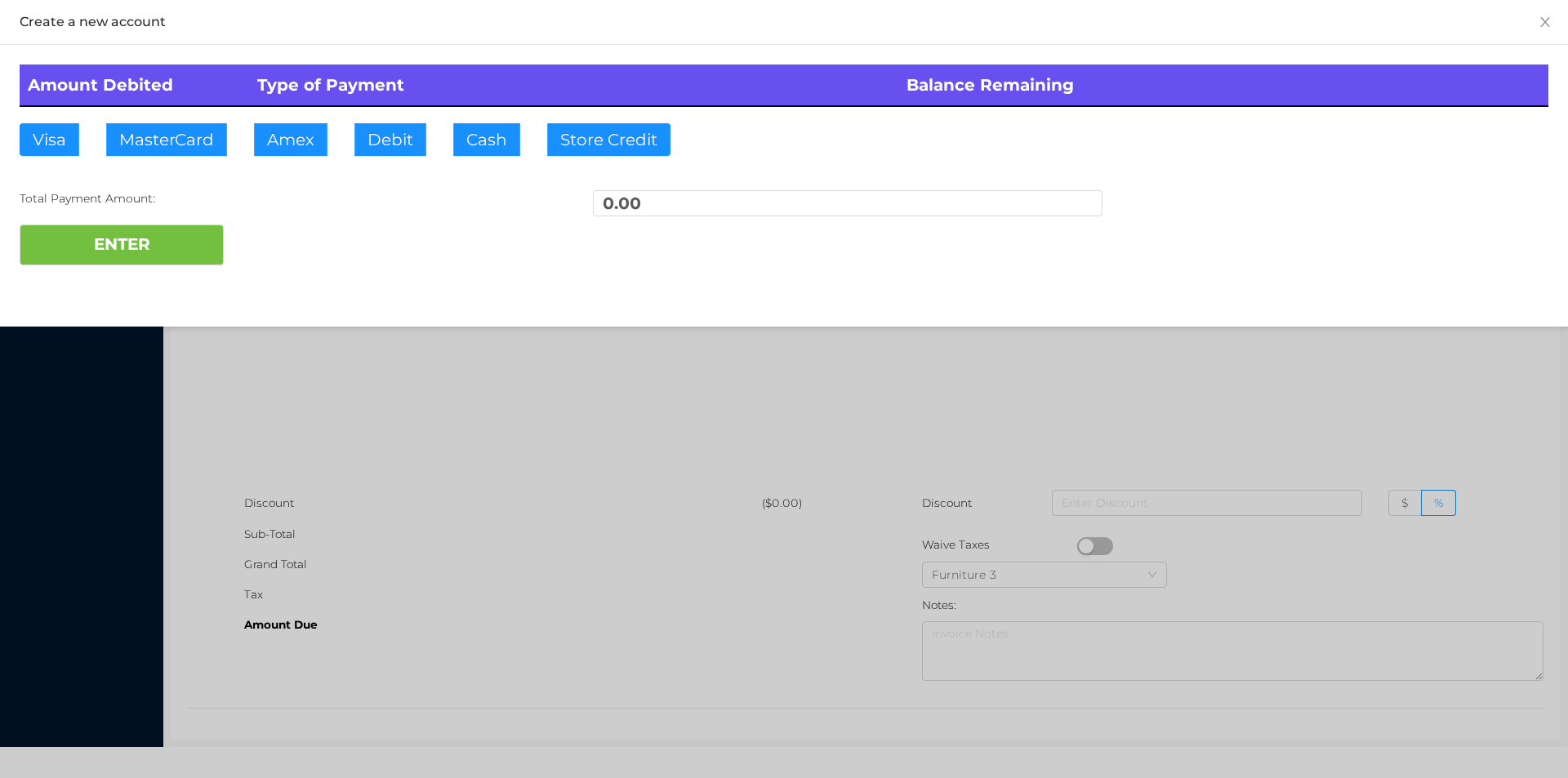
click at [282, 386] on div at bounding box center [784, 389] width 1568 height 778
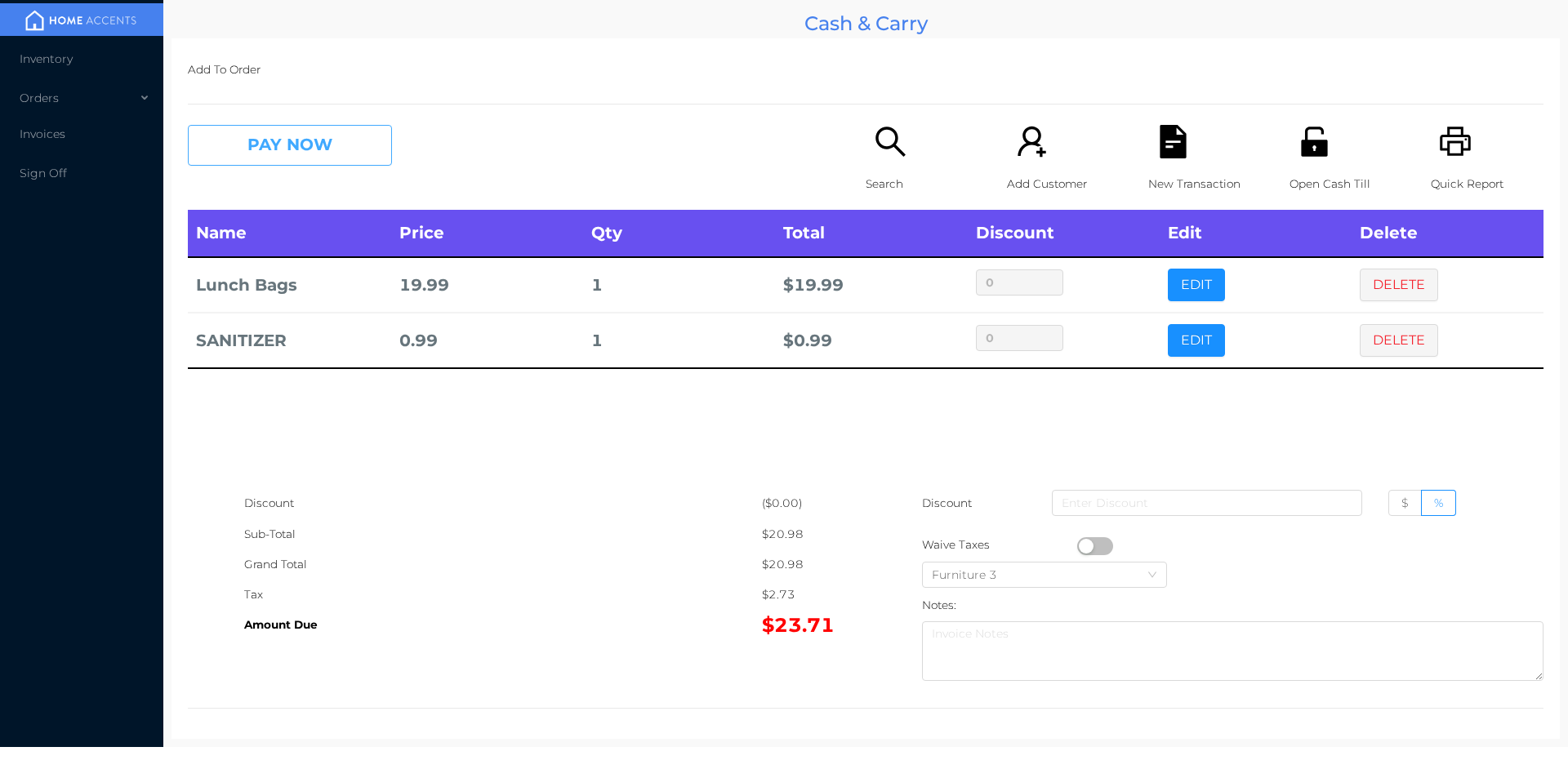
click at [344, 142] on button "PAY NOW" at bounding box center [289, 145] width 205 height 41
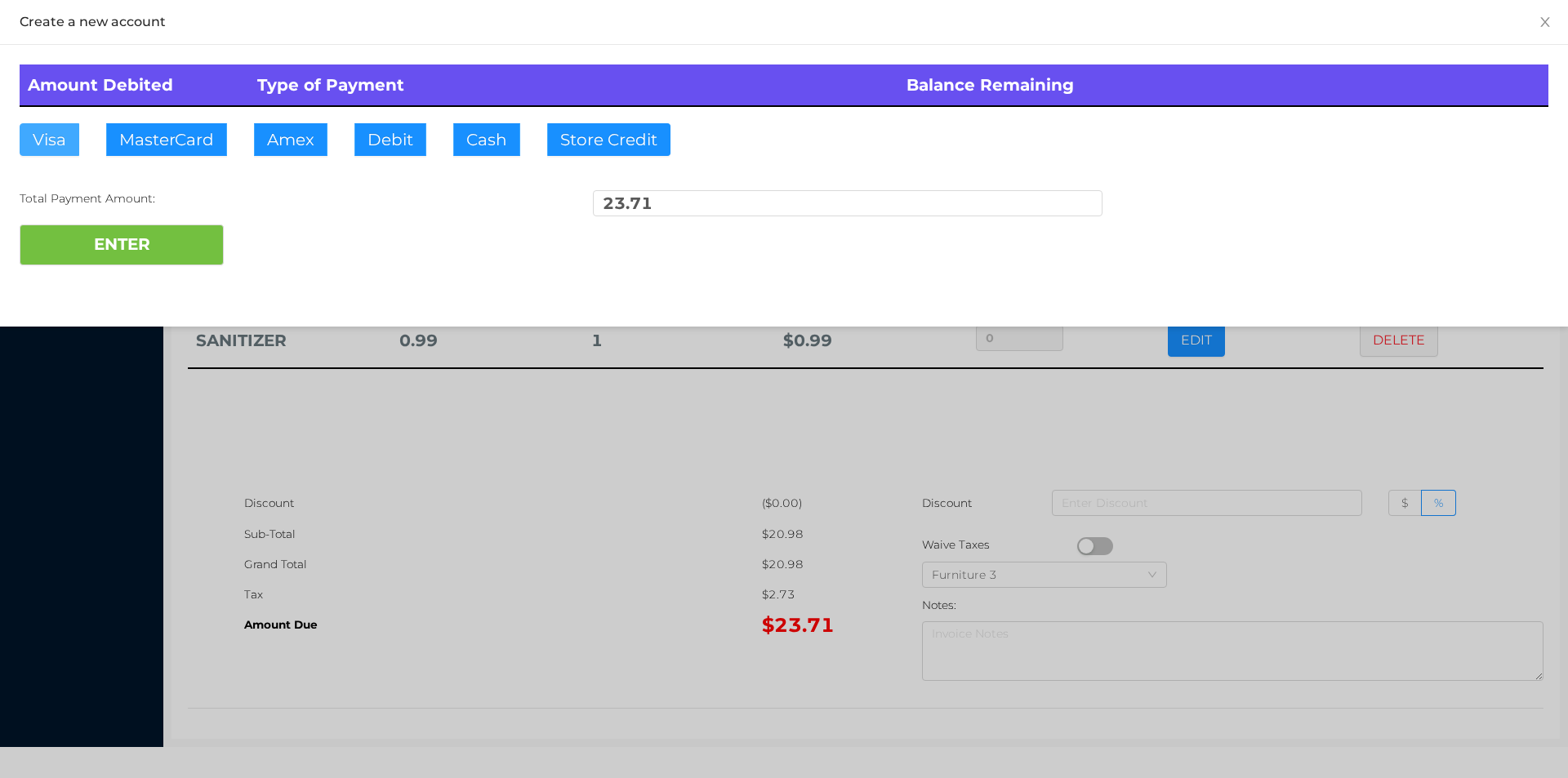
click at [56, 142] on button "Visa" at bounding box center [49, 140] width 59 height 33
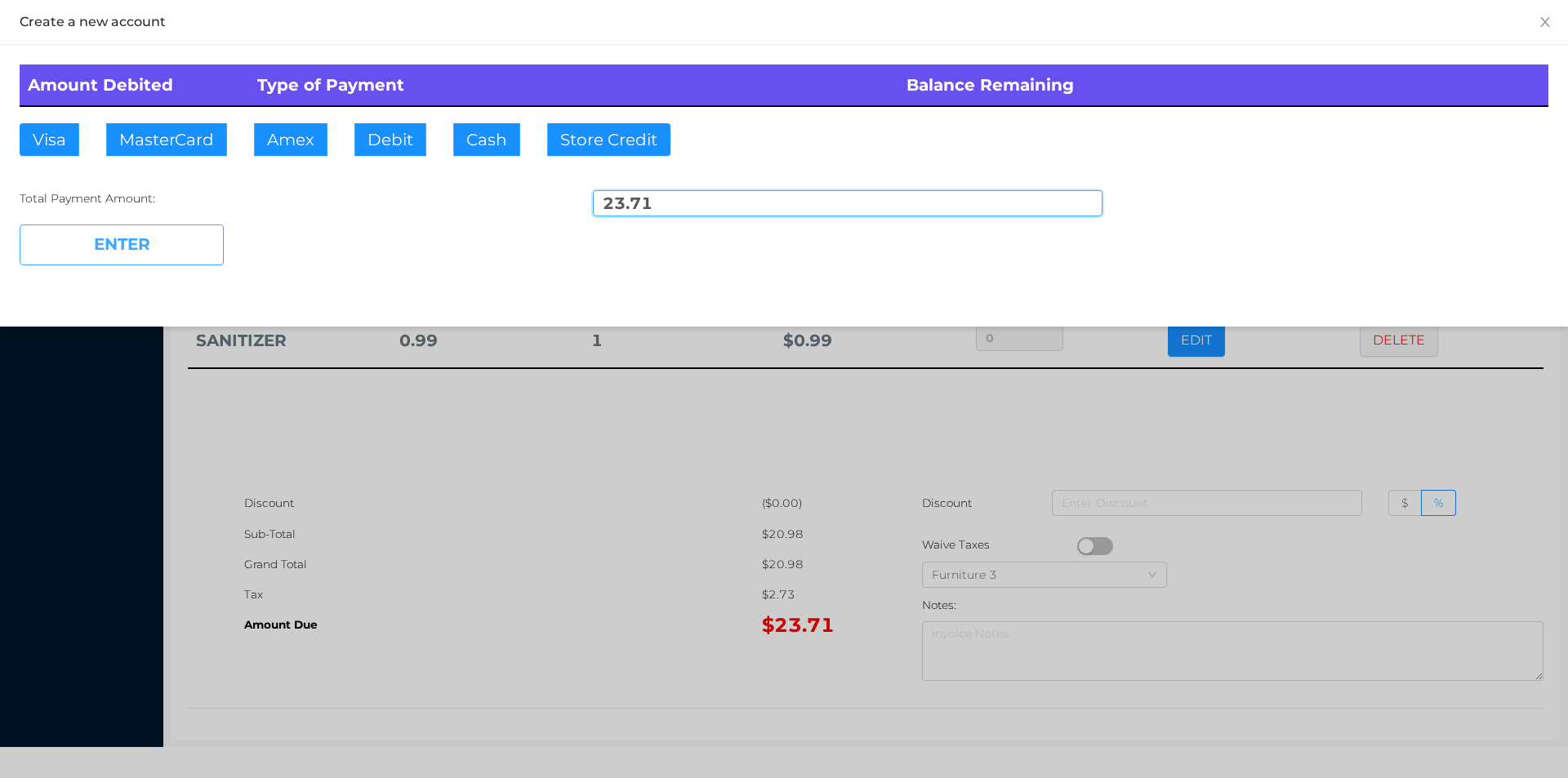
click at [162, 255] on button "ENTER" at bounding box center [122, 244] width 205 height 41
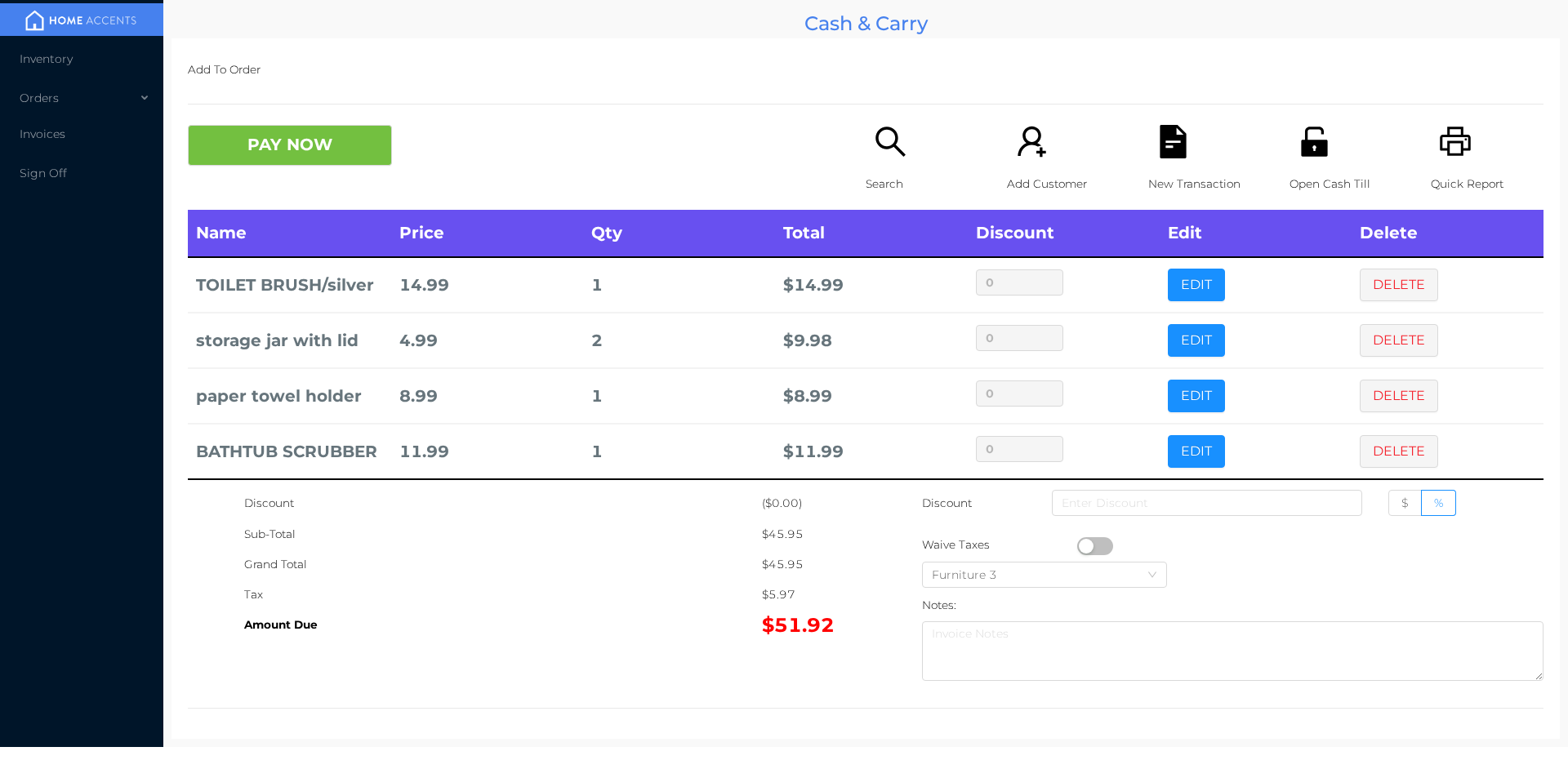
click at [1474, 152] on div "Quick Report" at bounding box center [1487, 168] width 113 height 85
click at [1176, 156] on icon "icon: file-text" at bounding box center [1173, 142] width 26 height 34
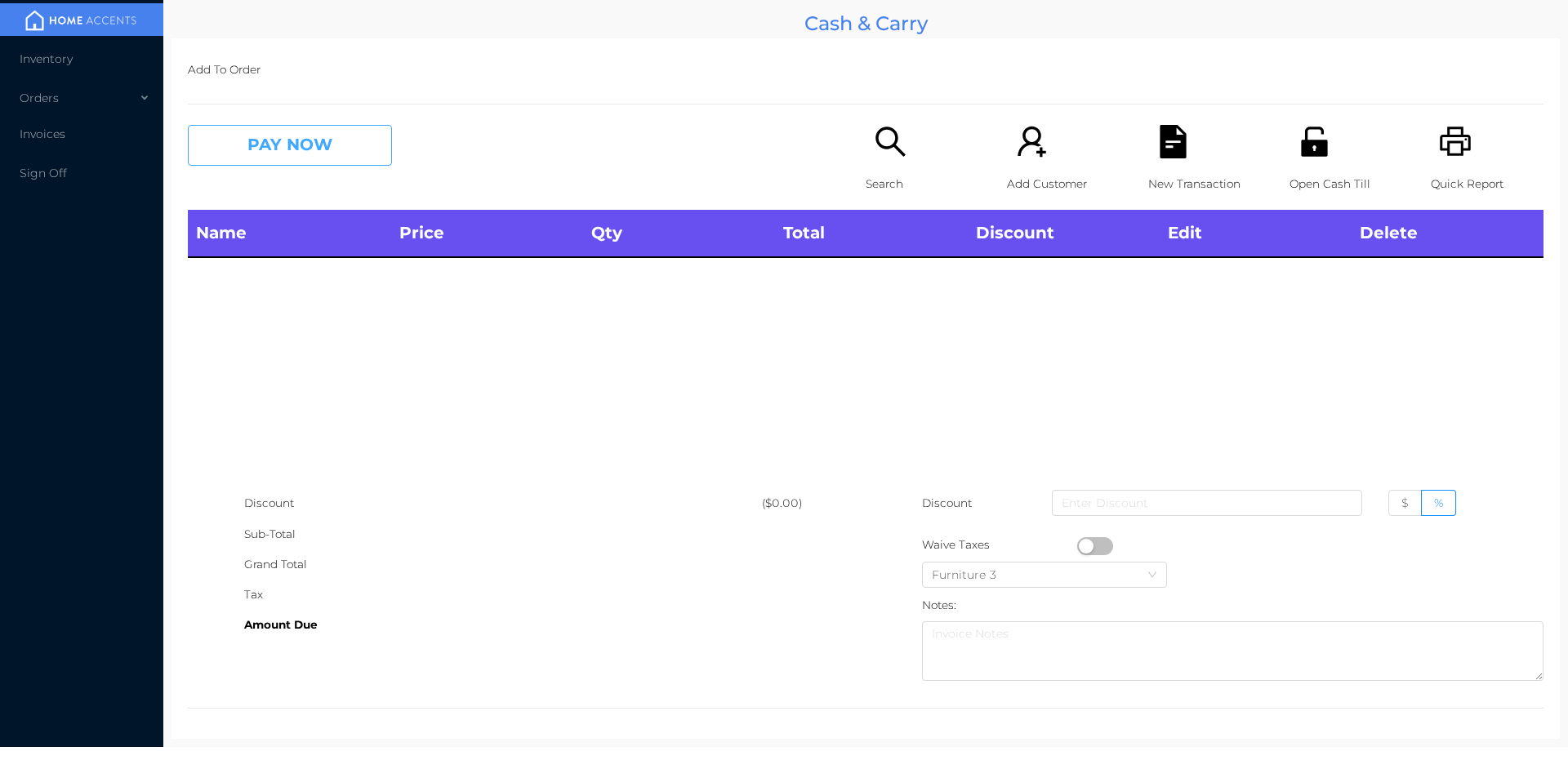
click at [300, 161] on button "PAY NOW" at bounding box center [289, 145] width 205 height 41
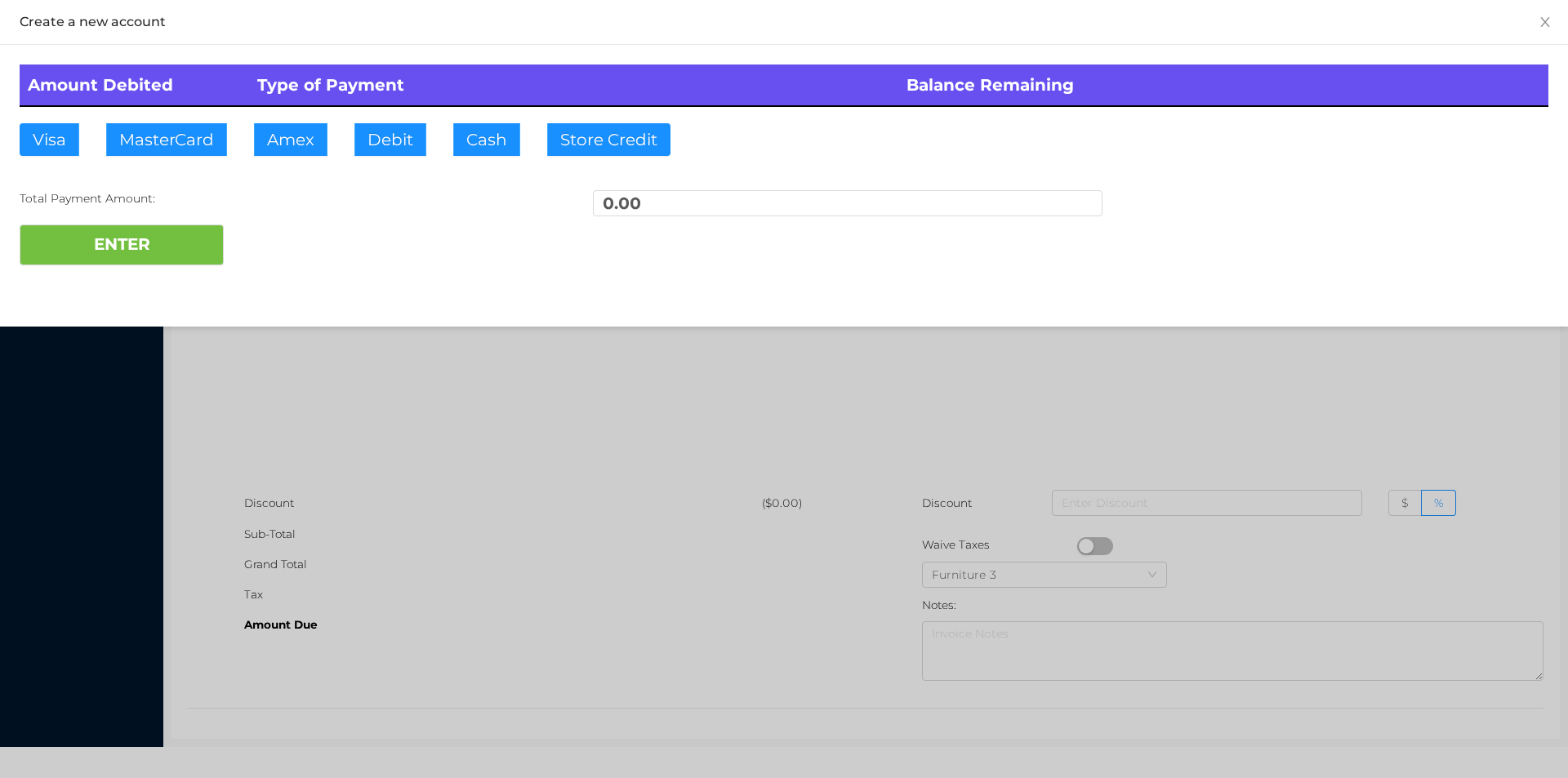
click at [242, 352] on div at bounding box center [784, 389] width 1568 height 778
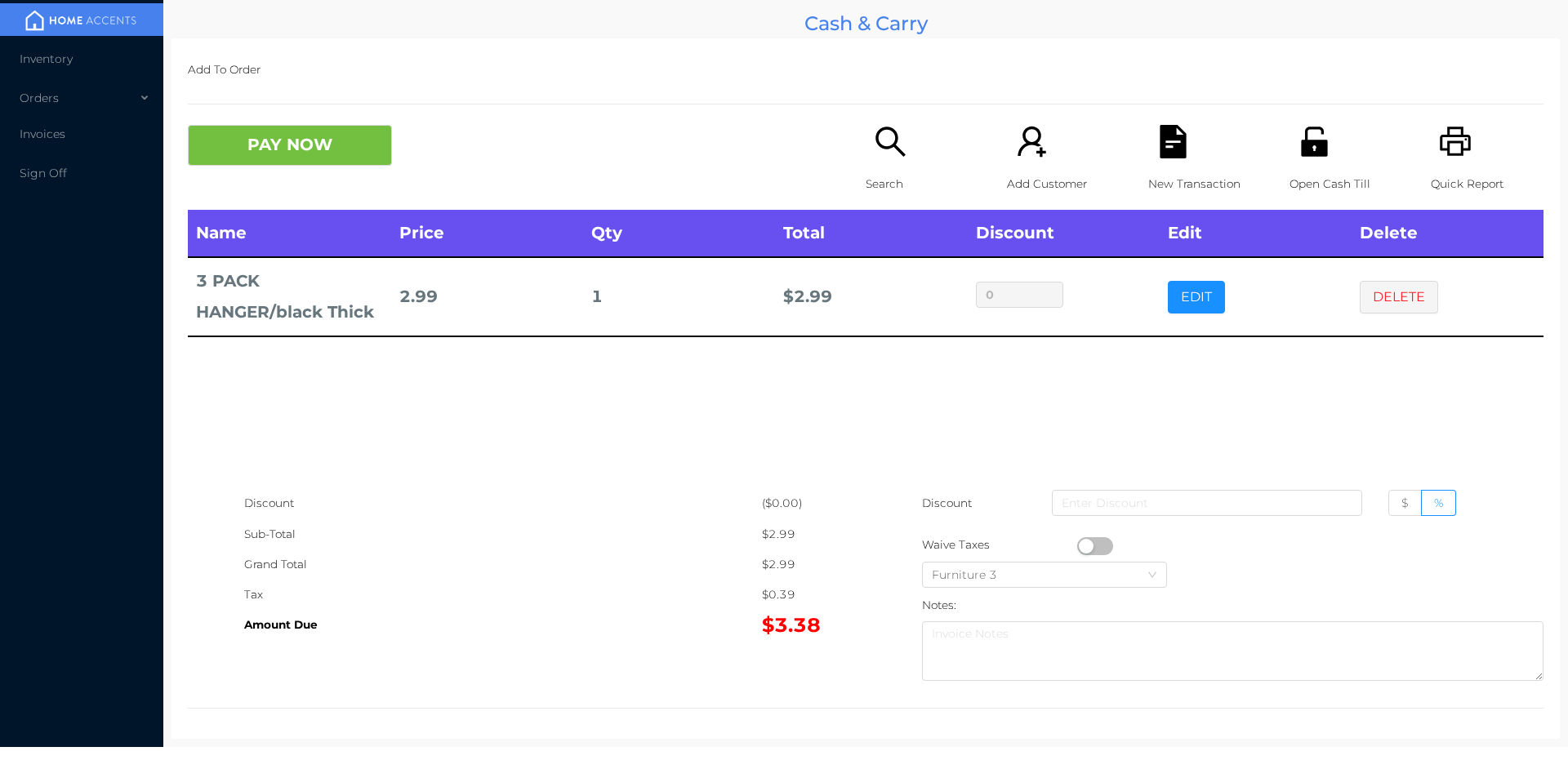
click at [875, 147] on icon "icon: search" at bounding box center [889, 141] width 29 height 29
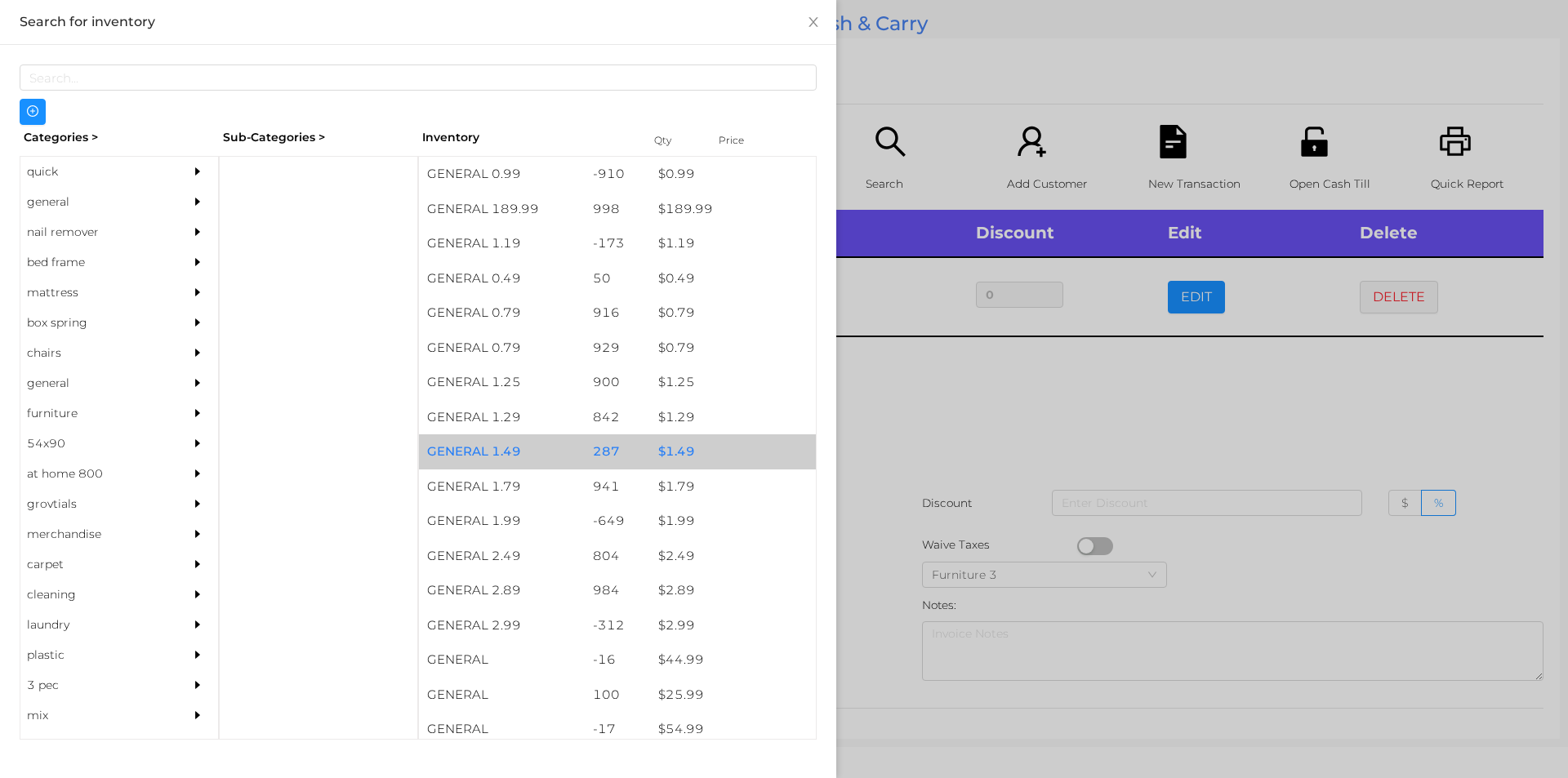
click at [678, 452] on div "$ 1.49" at bounding box center [733, 452] width 166 height 35
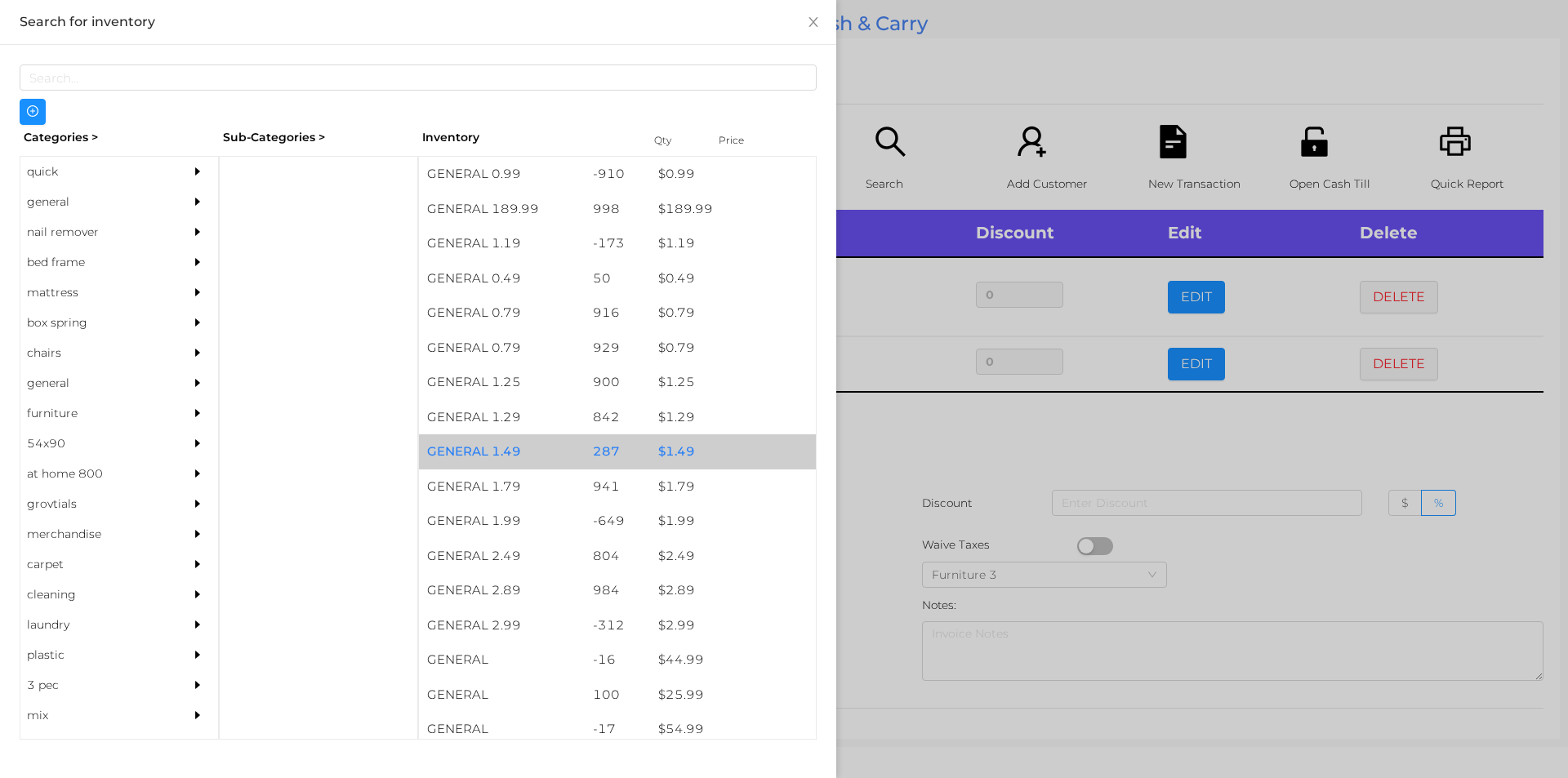
click at [679, 447] on div "$ 1.49" at bounding box center [733, 452] width 166 height 35
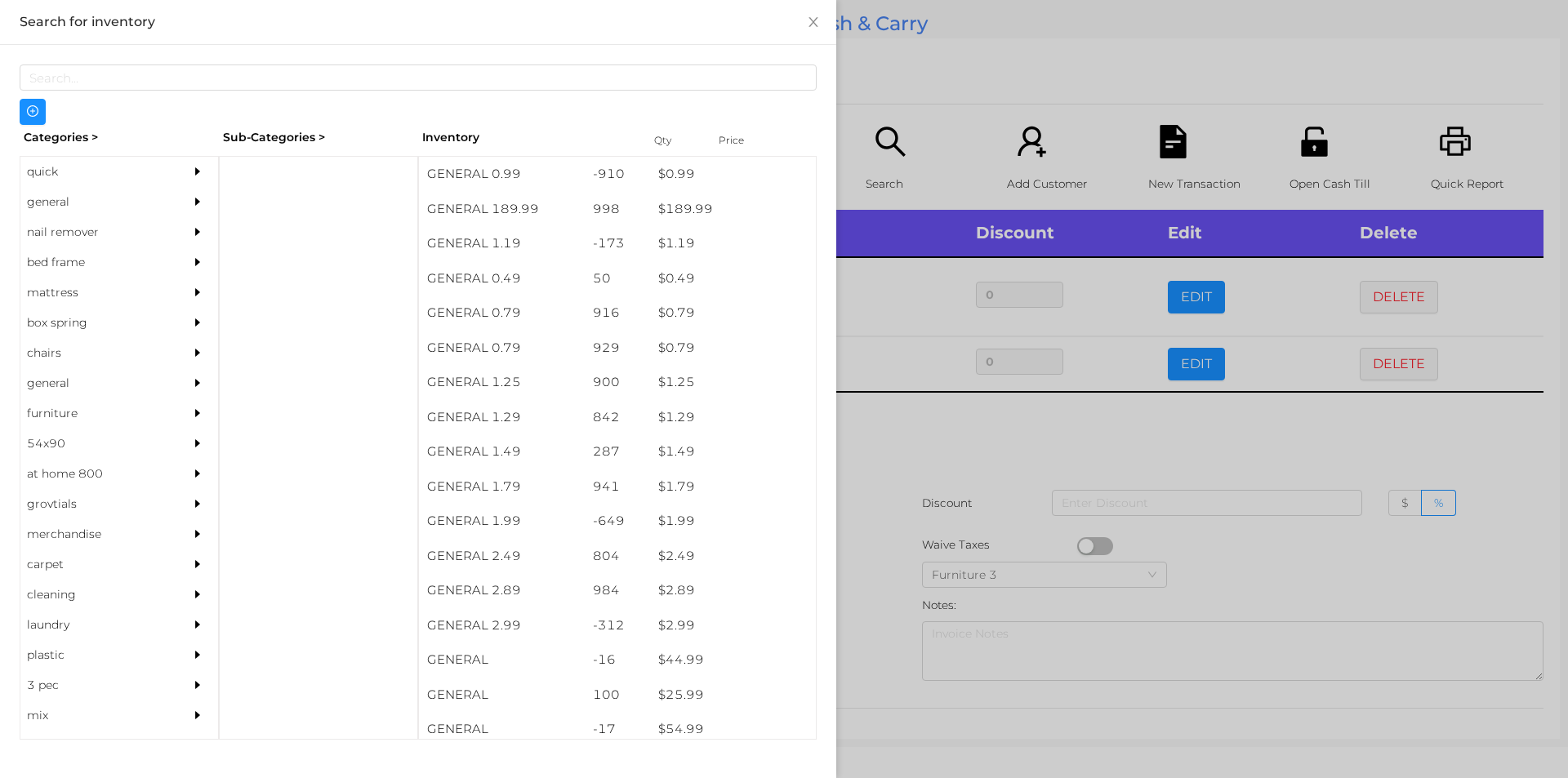
click at [912, 451] on div at bounding box center [784, 389] width 1568 height 778
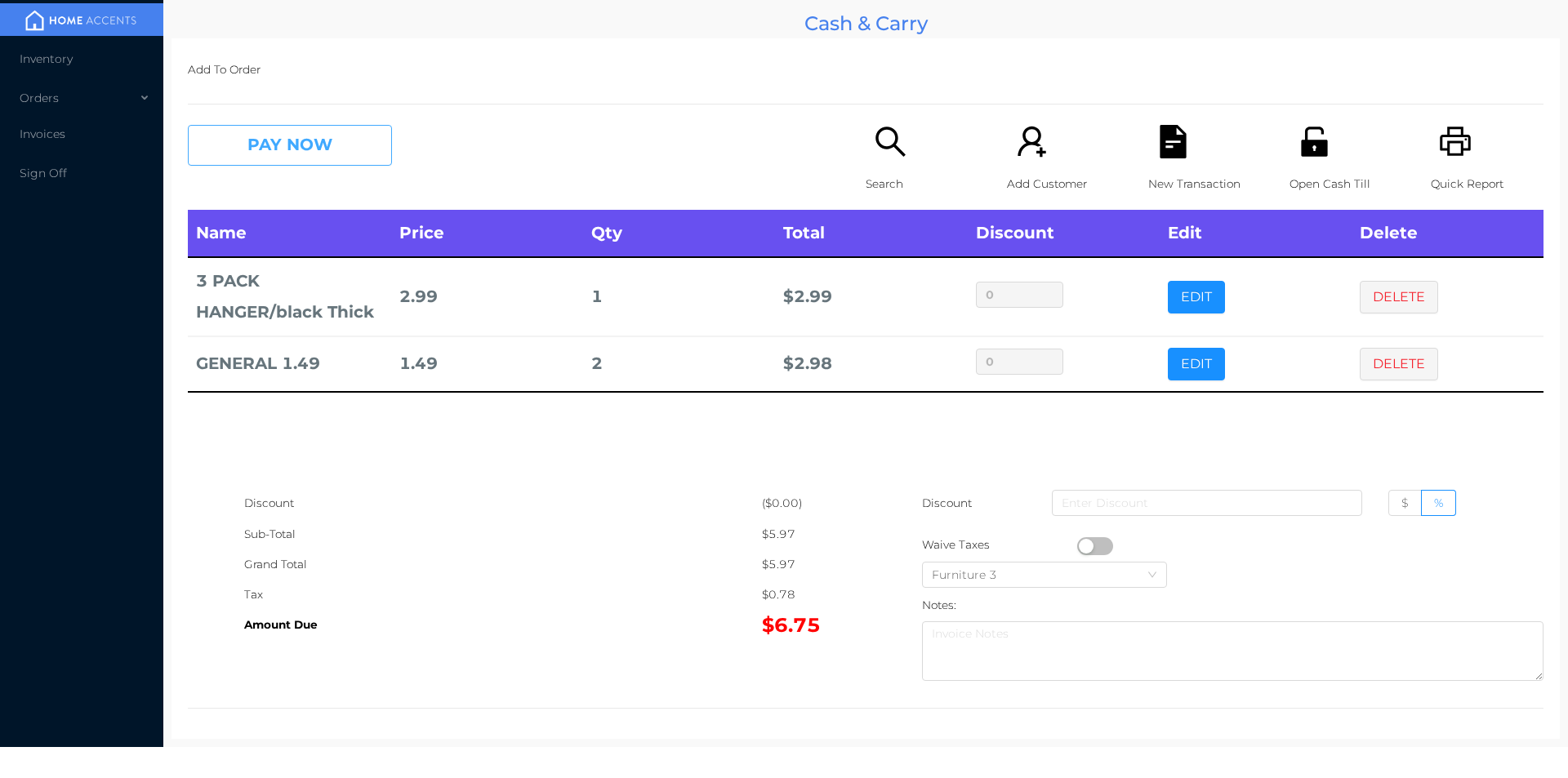
click at [246, 150] on button "PAY NOW" at bounding box center [289, 145] width 205 height 41
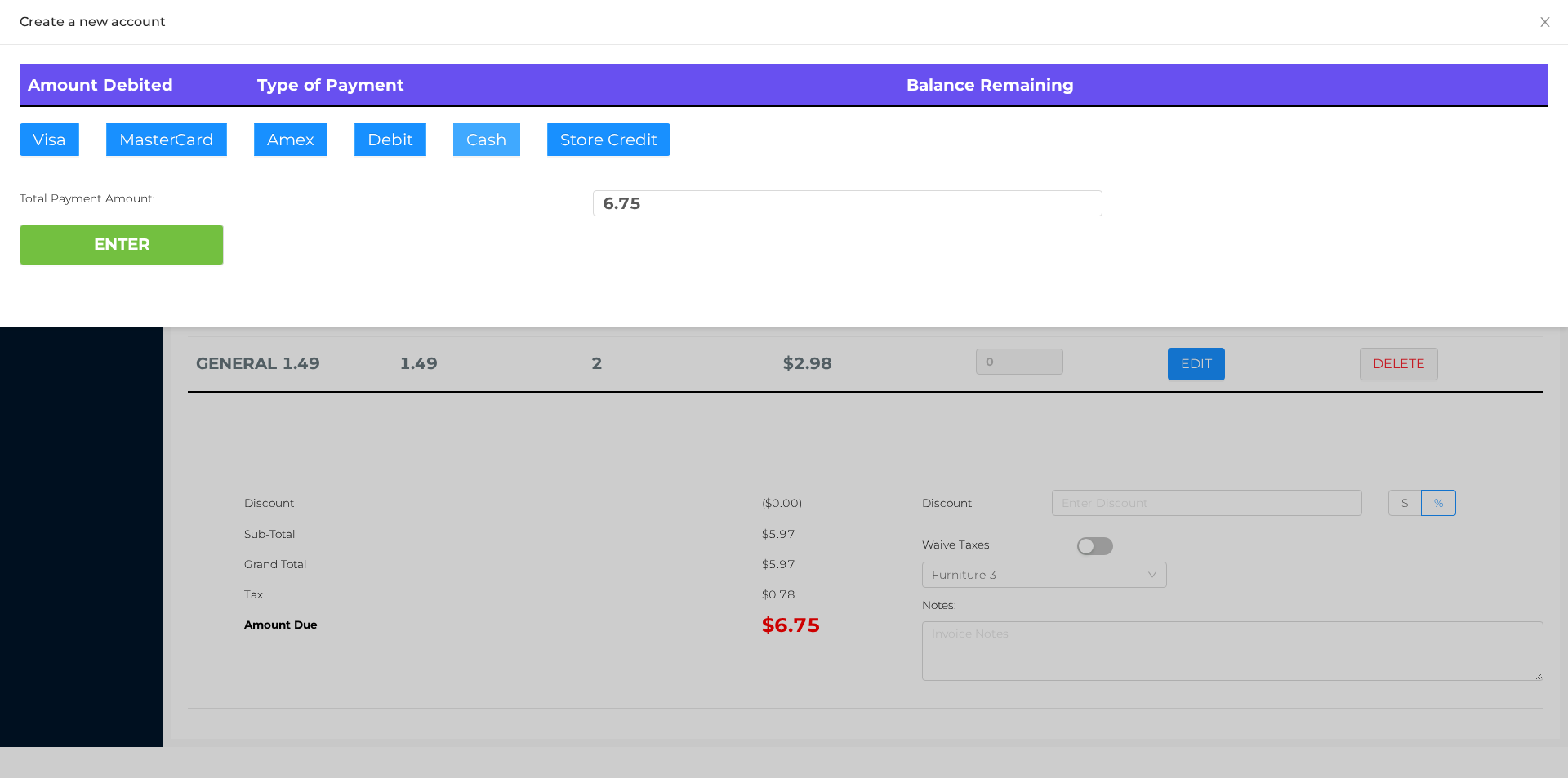
click at [494, 143] on button "Cash" at bounding box center [487, 140] width 67 height 33
click at [160, 240] on button "ENTER" at bounding box center [122, 244] width 205 height 41
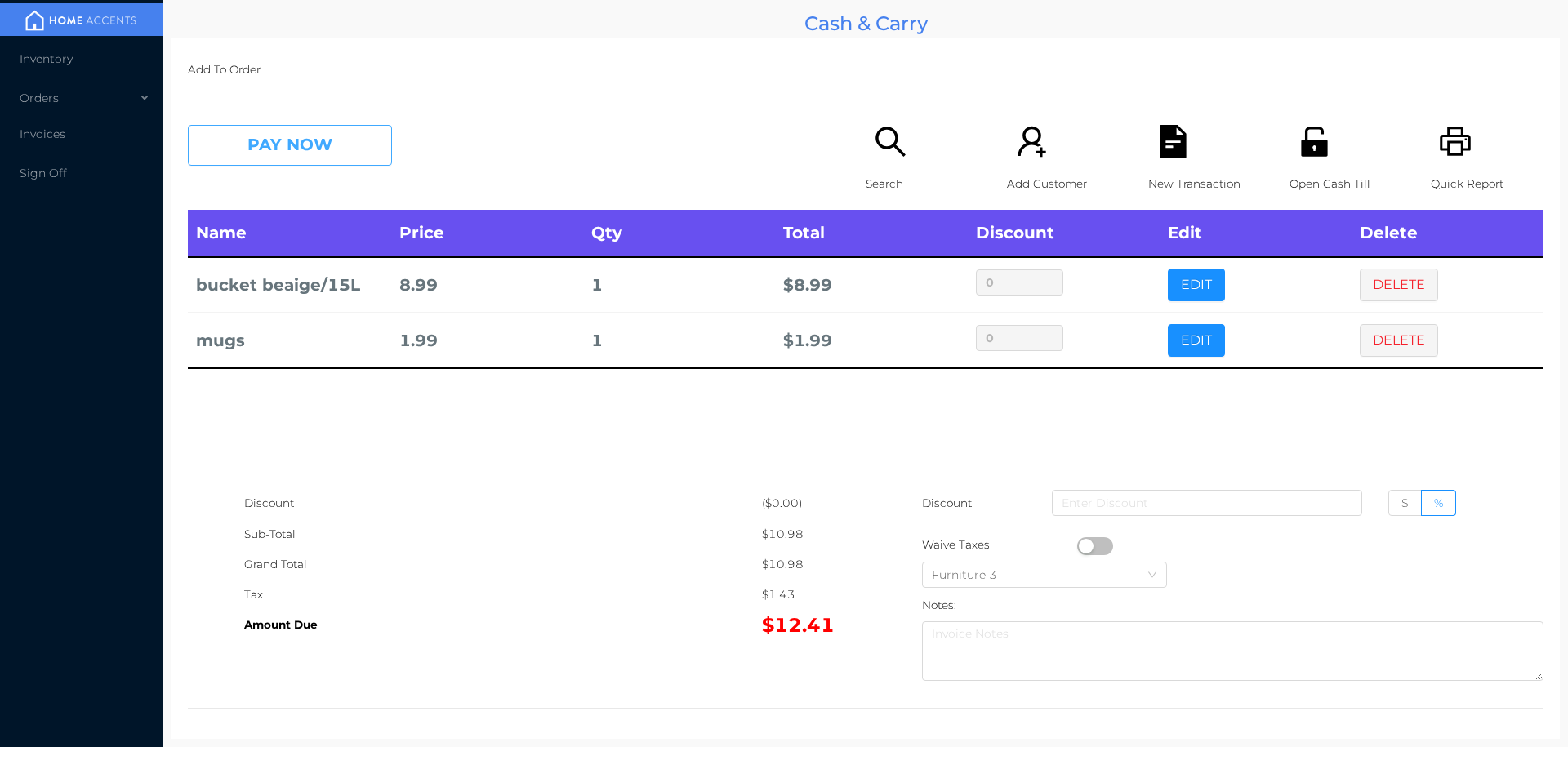
click at [281, 143] on button "PAY NOW" at bounding box center [289, 145] width 205 height 41
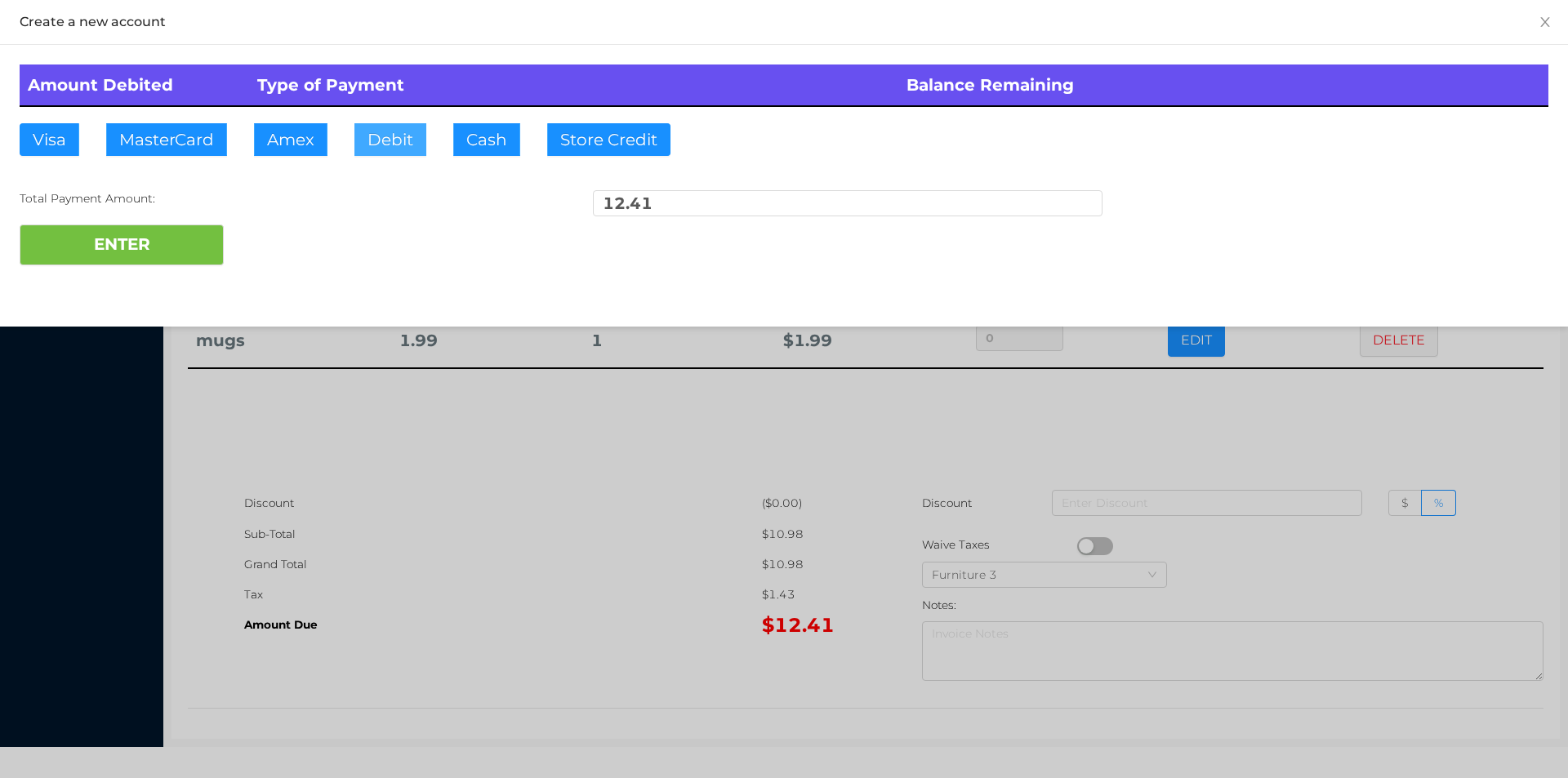
click at [393, 143] on button "Debit" at bounding box center [390, 140] width 72 height 33
click at [171, 231] on button "ENTER" at bounding box center [122, 244] width 205 height 41
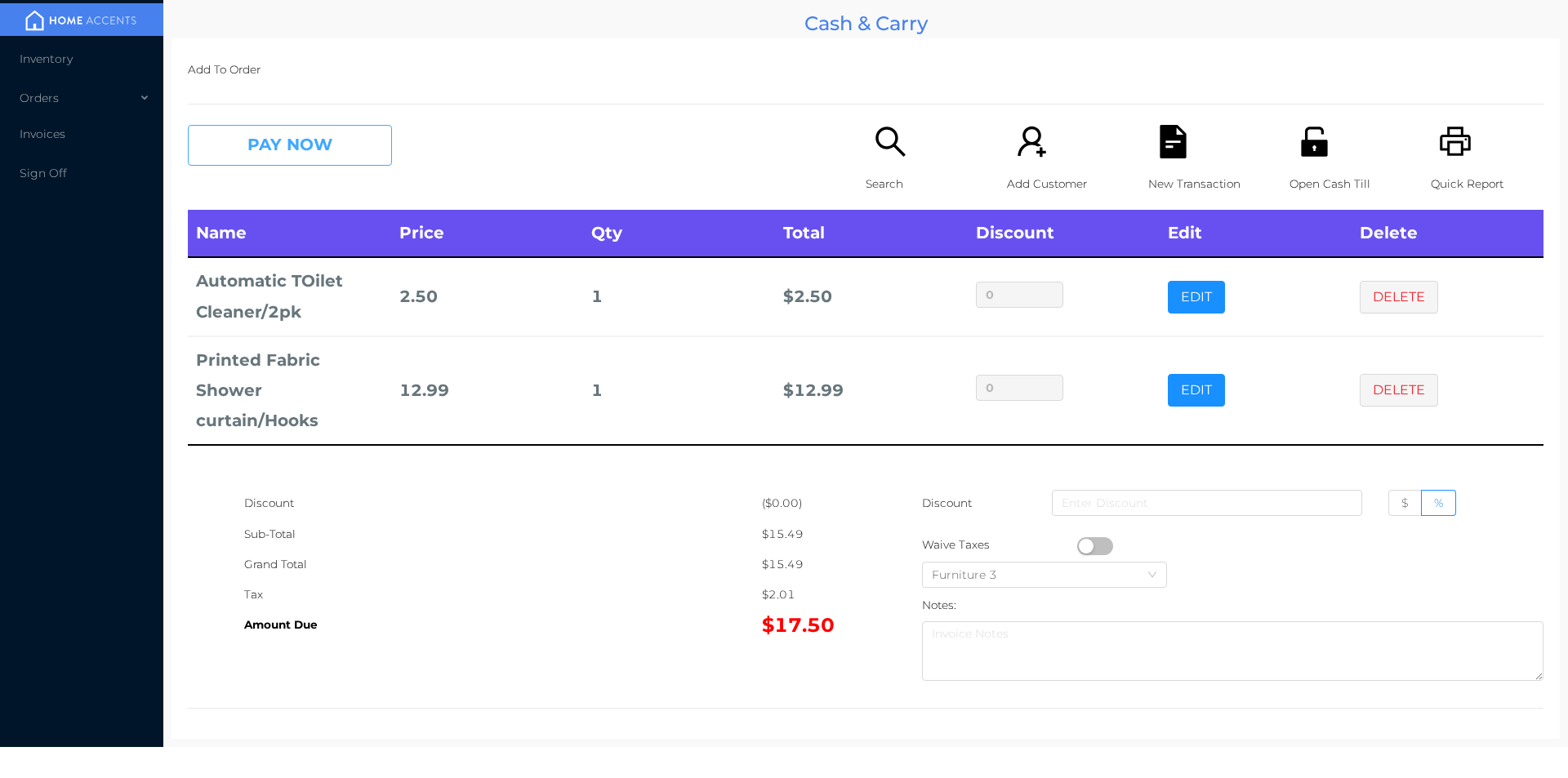
click at [242, 143] on button "PAY NOW" at bounding box center [289, 145] width 205 height 41
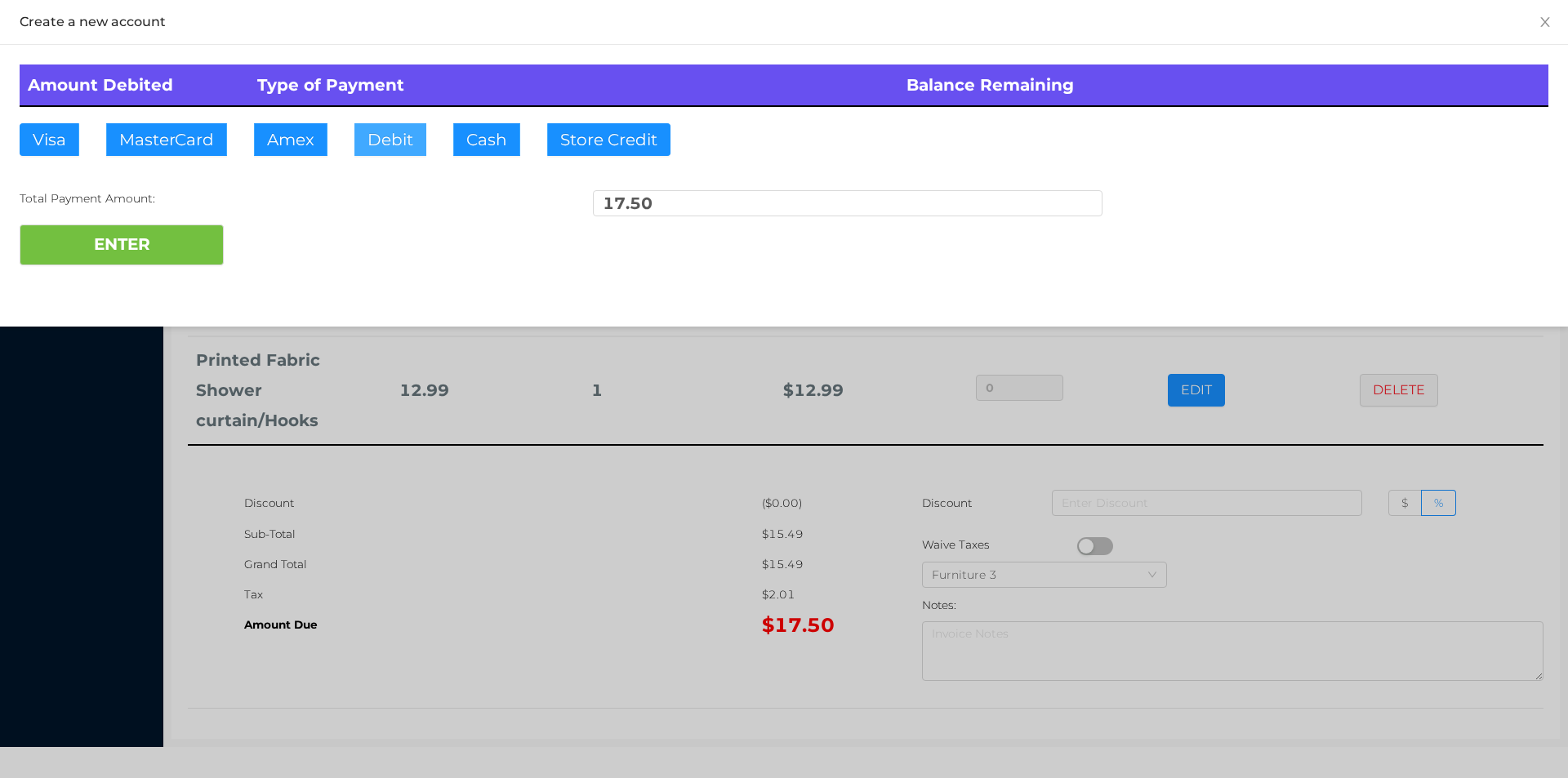
click at [388, 139] on button "Debit" at bounding box center [390, 140] width 72 height 33
click at [110, 247] on button "ENTER" at bounding box center [122, 244] width 205 height 41
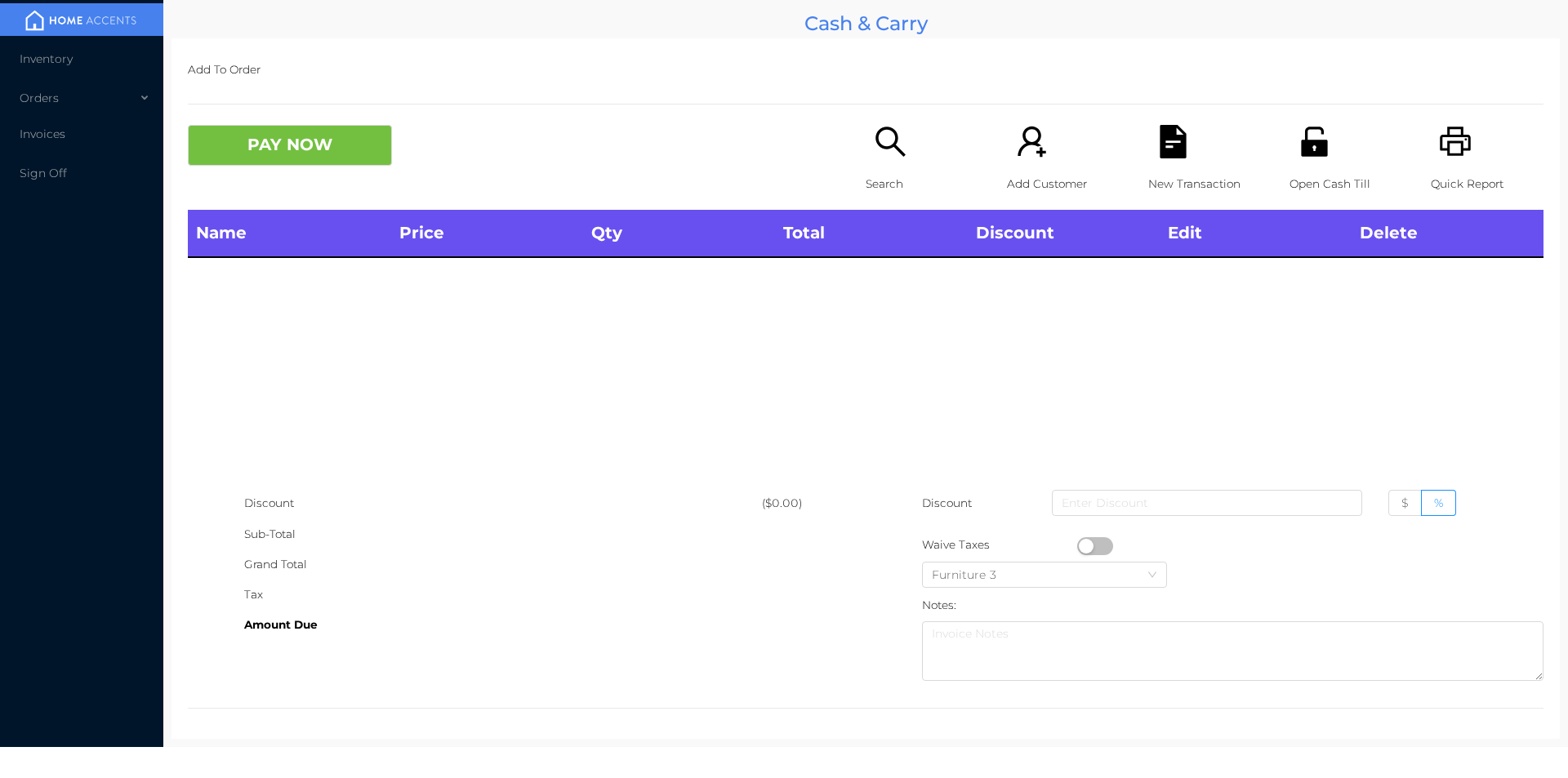
click at [891, 146] on icon "icon: search" at bounding box center [891, 142] width 34 height 34
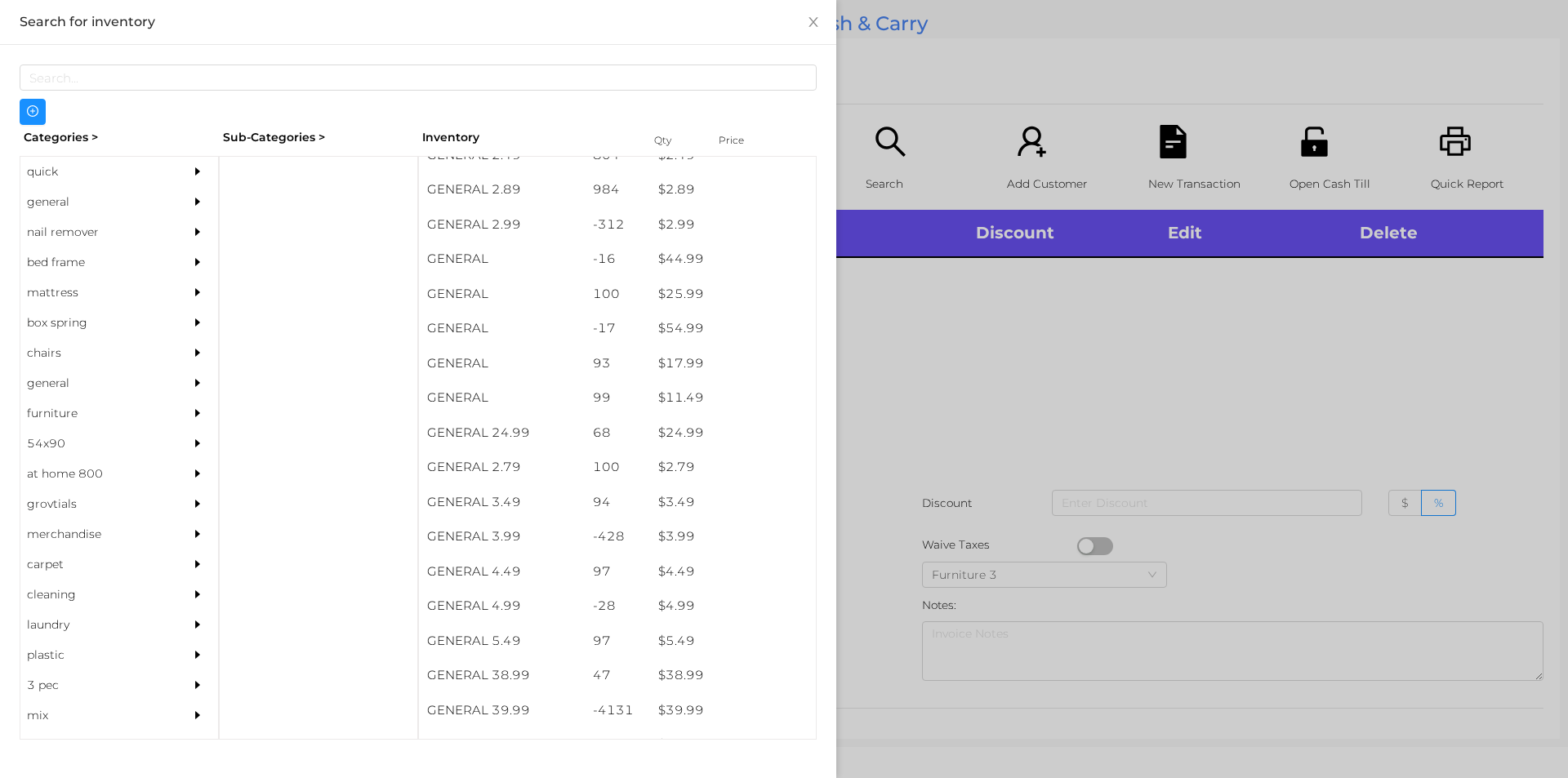
scroll to position [398, 0]
click at [68, 200] on div "general" at bounding box center [95, 202] width 149 height 30
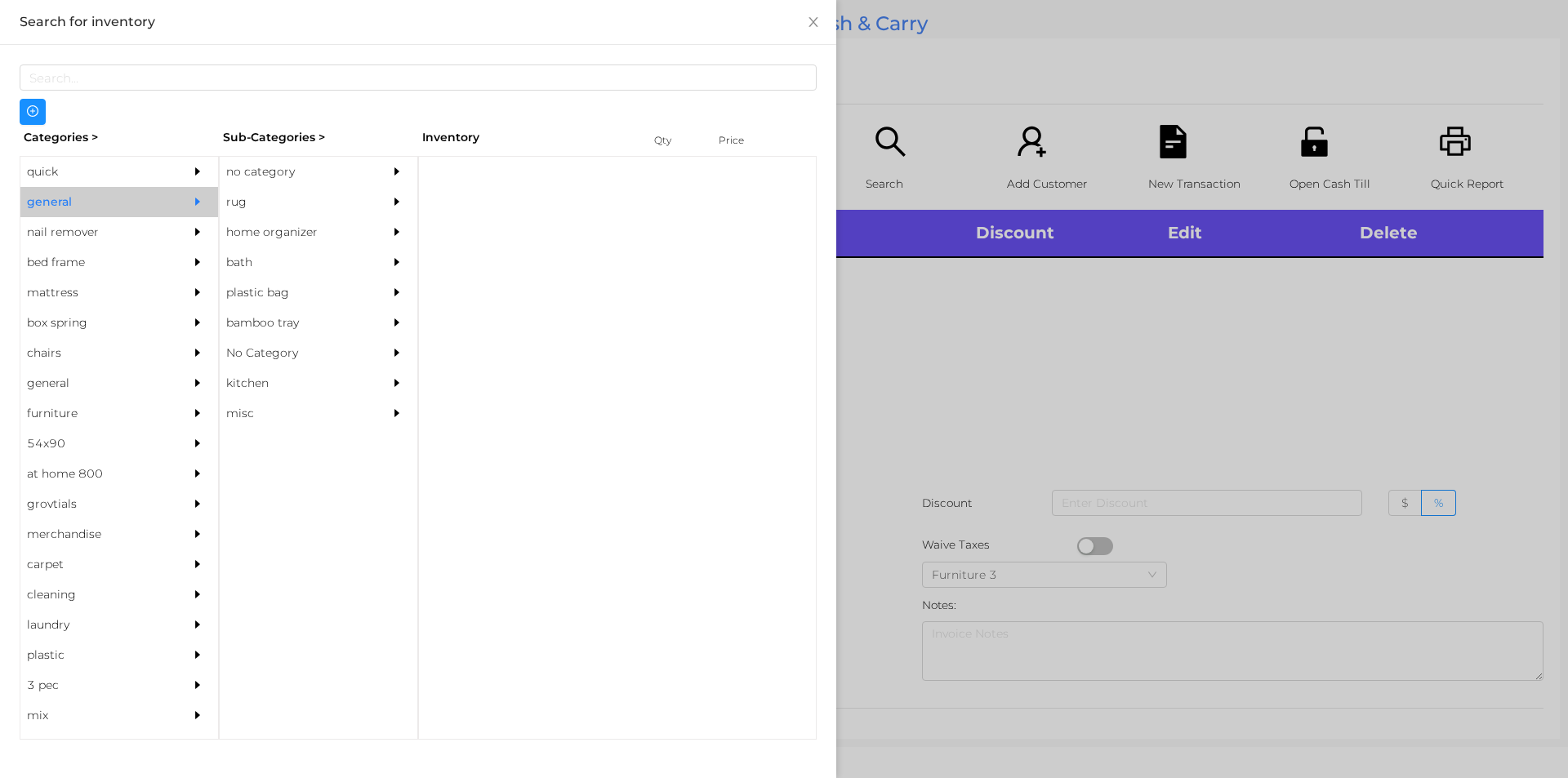
click at [265, 170] on div "no category" at bounding box center [294, 172] width 149 height 30
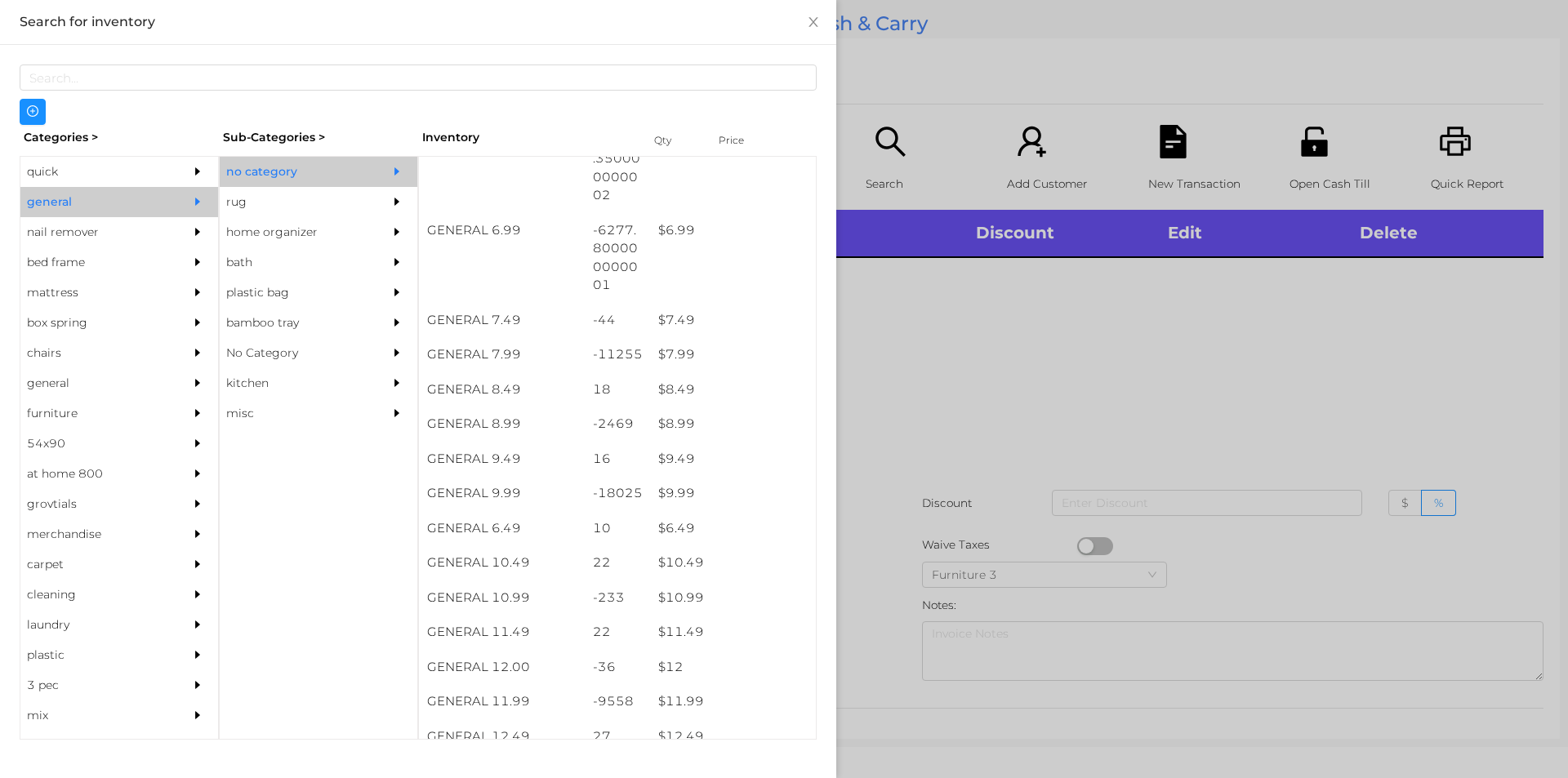
scroll to position [675, 0]
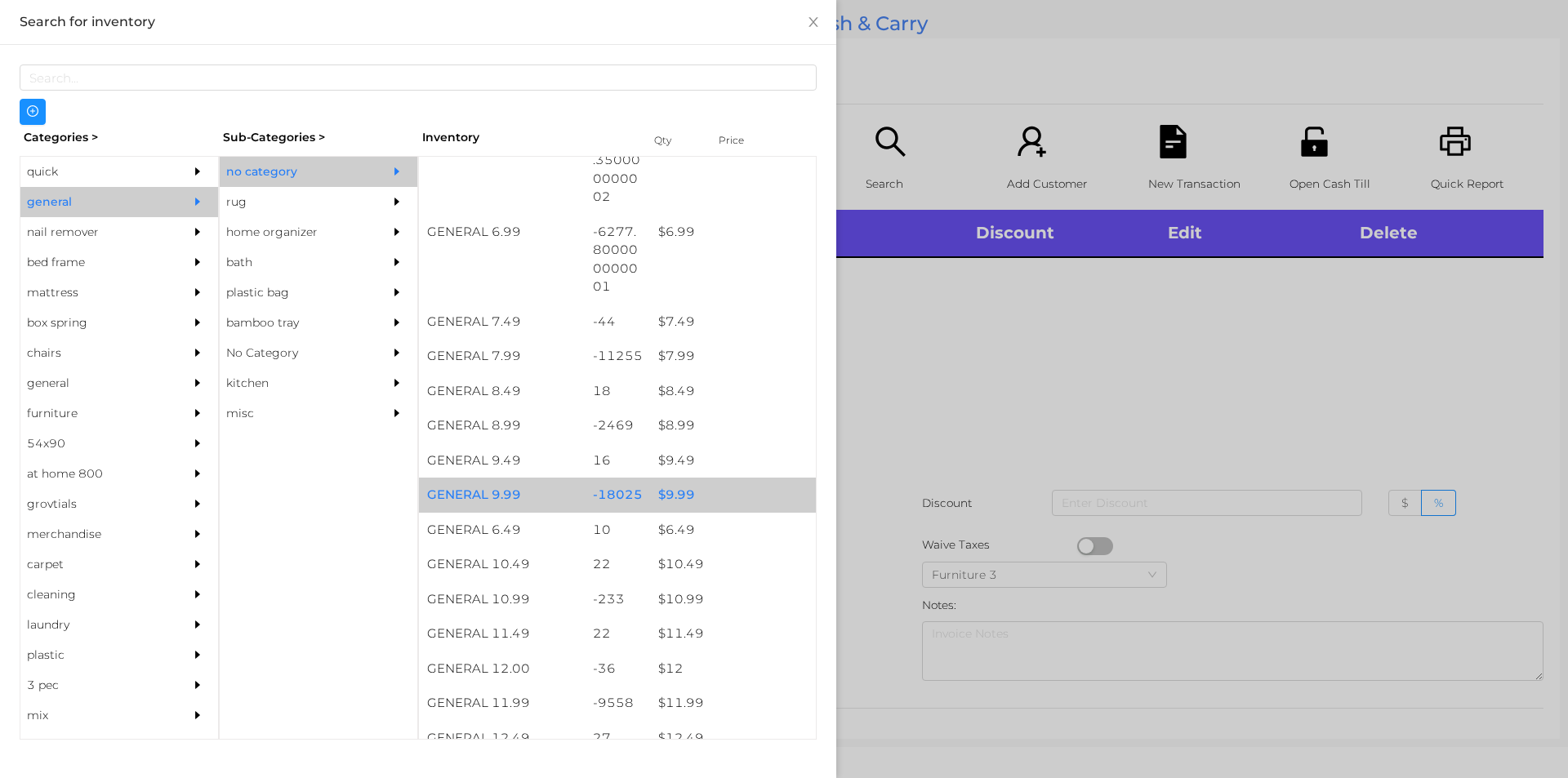
click at [669, 493] on div "$ 9.99" at bounding box center [733, 495] width 166 height 35
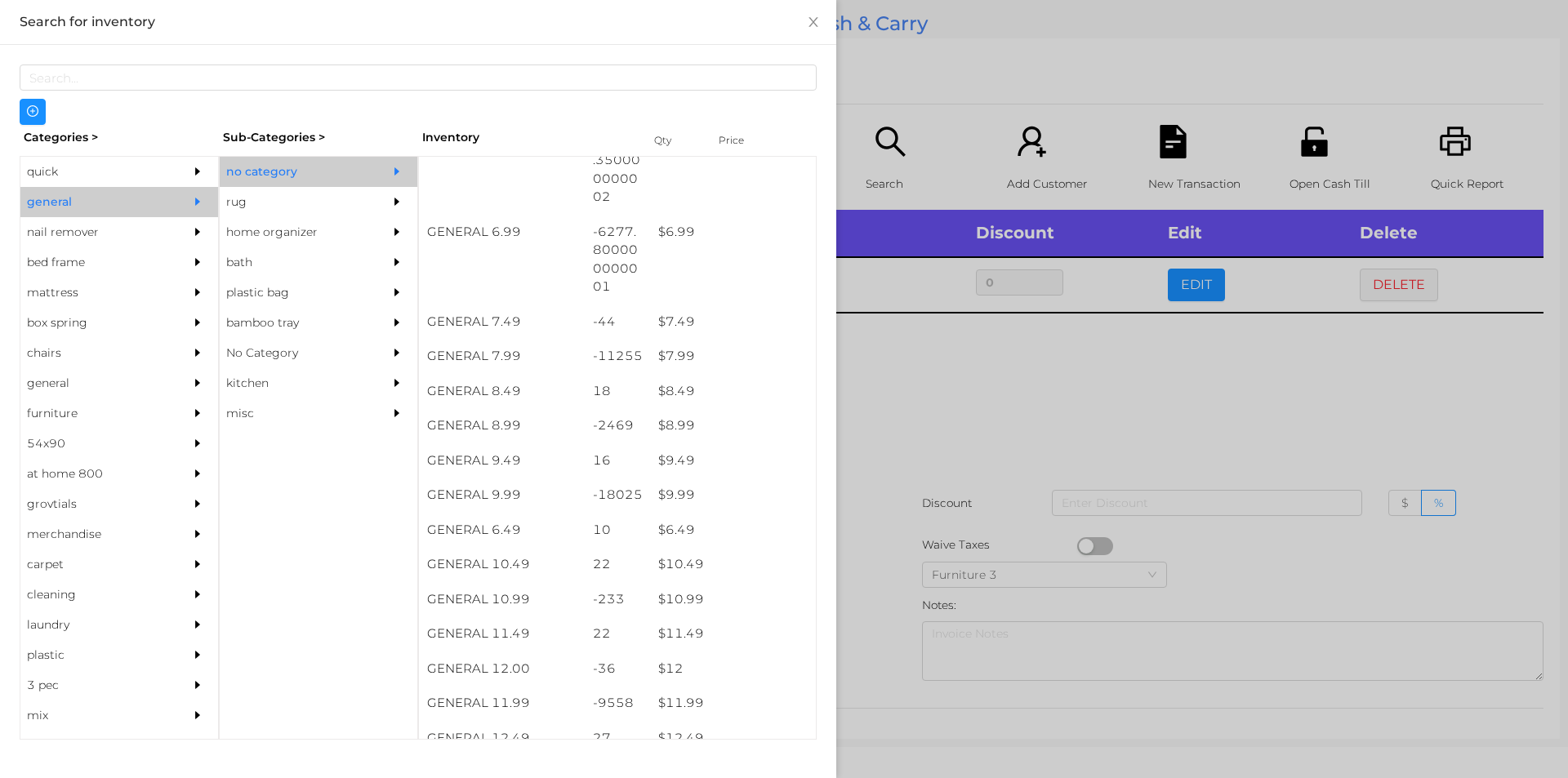
click at [904, 422] on div at bounding box center [784, 389] width 1568 height 778
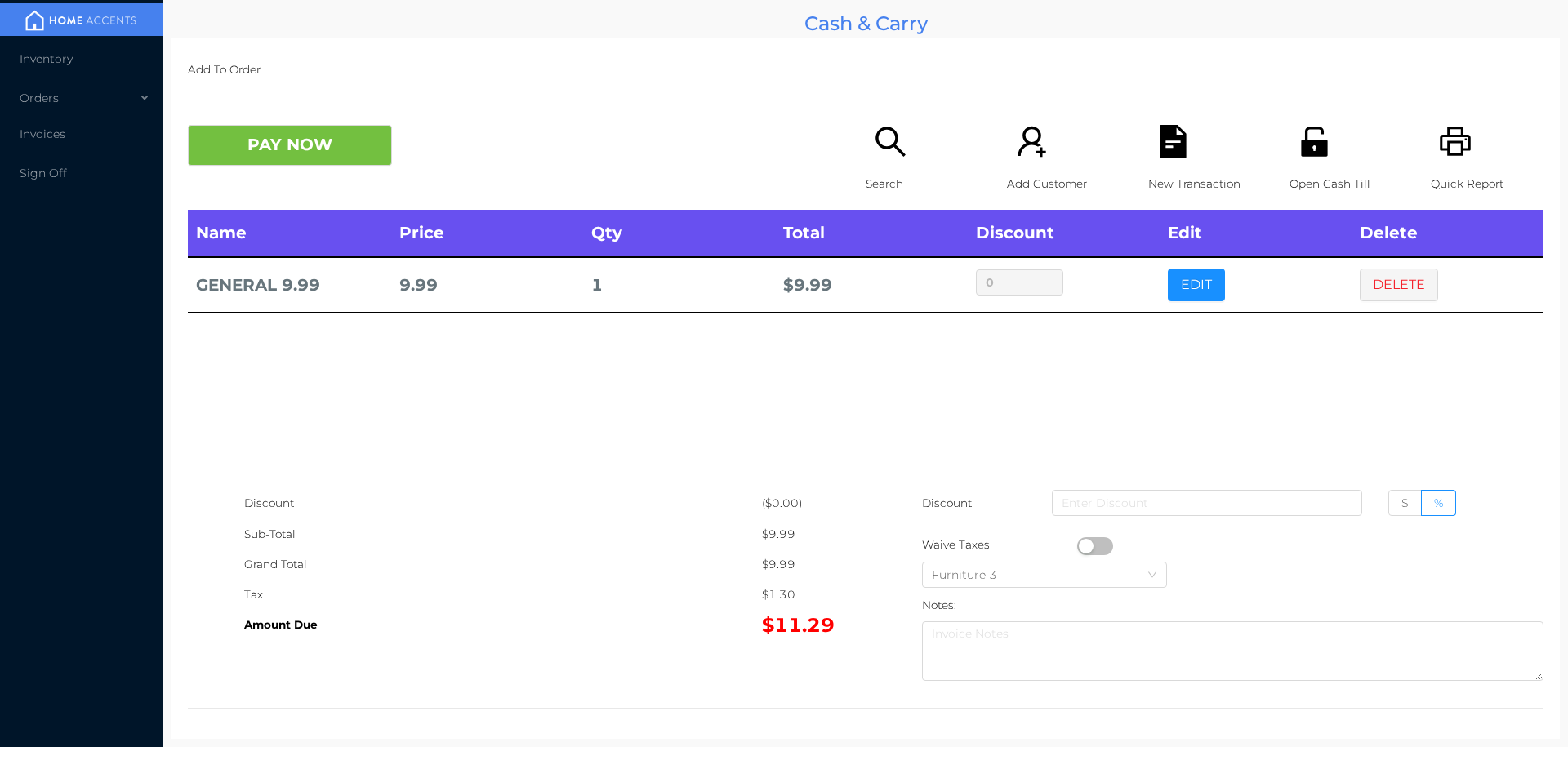
click at [869, 182] on p "Search" at bounding box center [922, 184] width 113 height 30
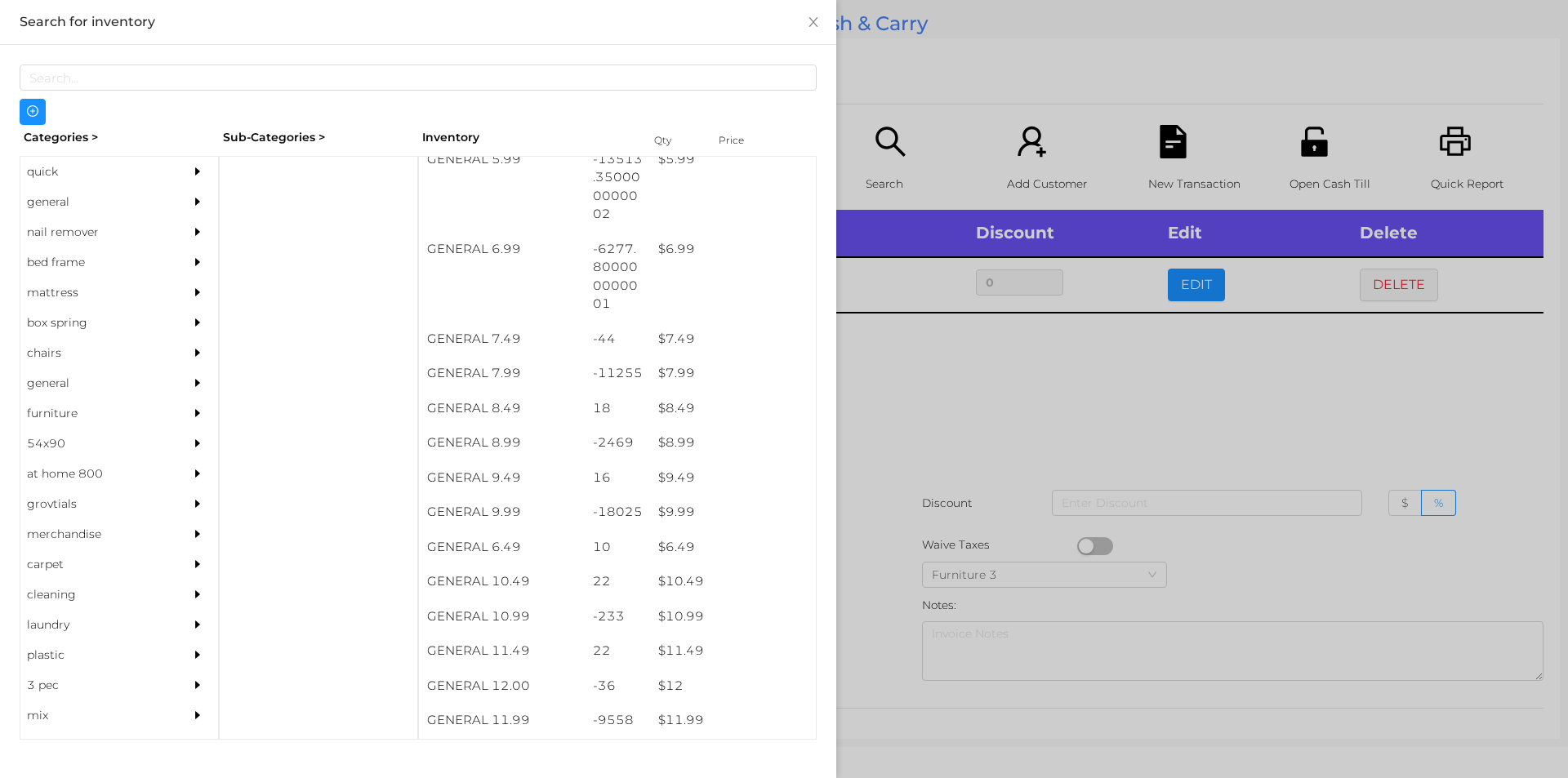
scroll to position [659, 0]
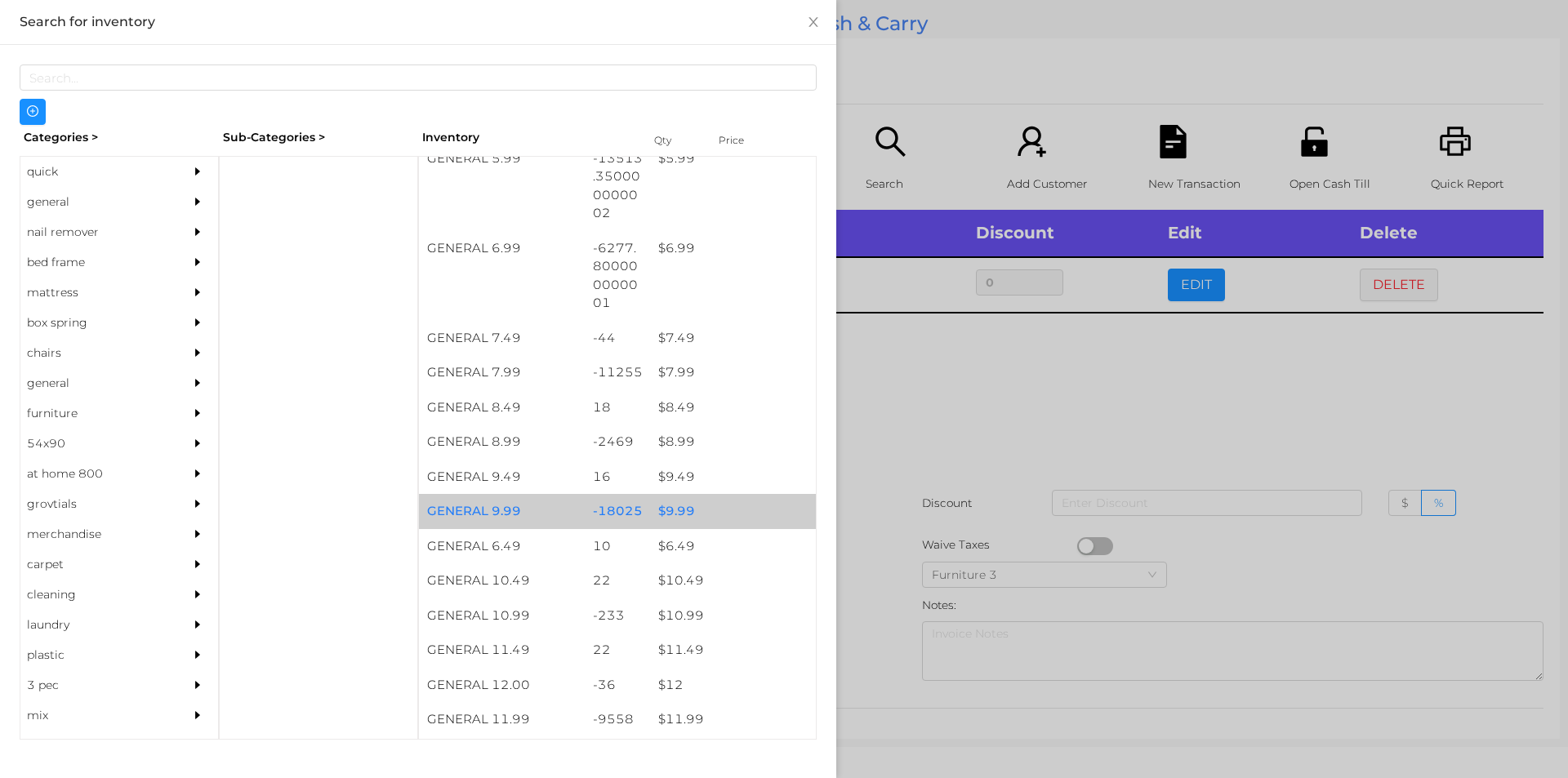
click at [670, 514] on div "$ 9.99" at bounding box center [733, 511] width 166 height 35
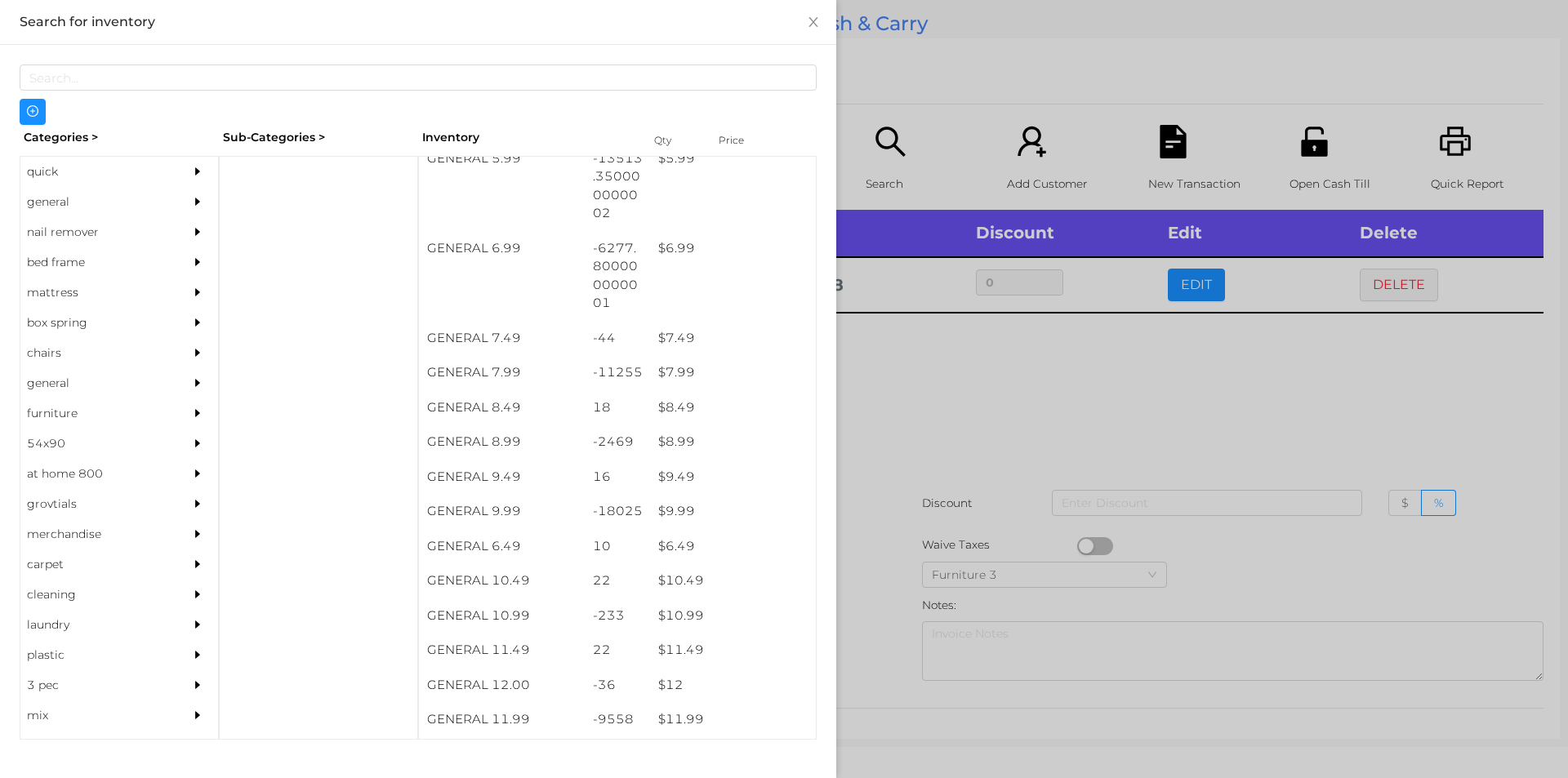
click at [916, 428] on div at bounding box center [784, 389] width 1568 height 778
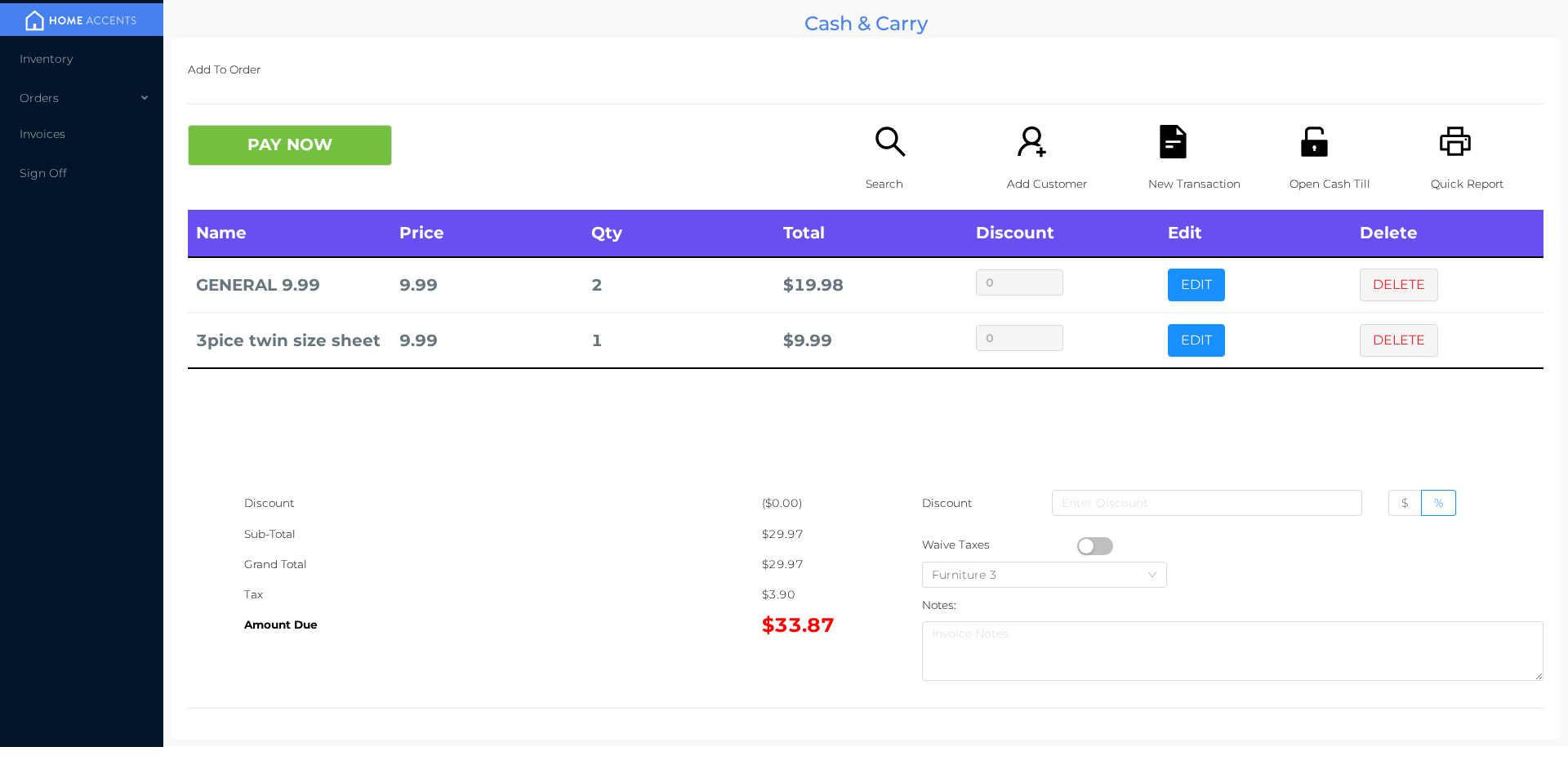
click at [867, 164] on div "Search" at bounding box center [922, 168] width 113 height 85
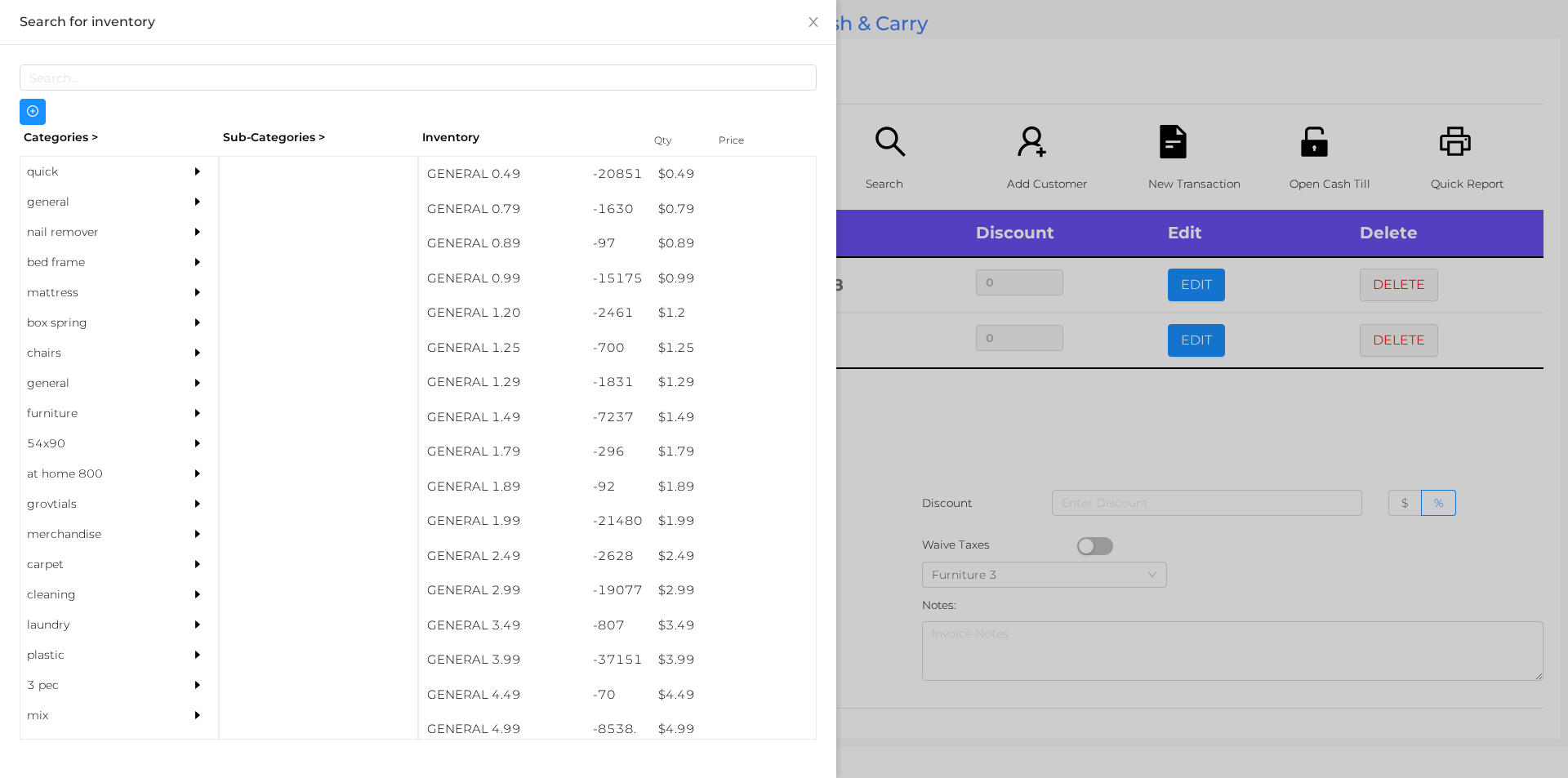
click at [954, 408] on div at bounding box center [784, 389] width 1568 height 778
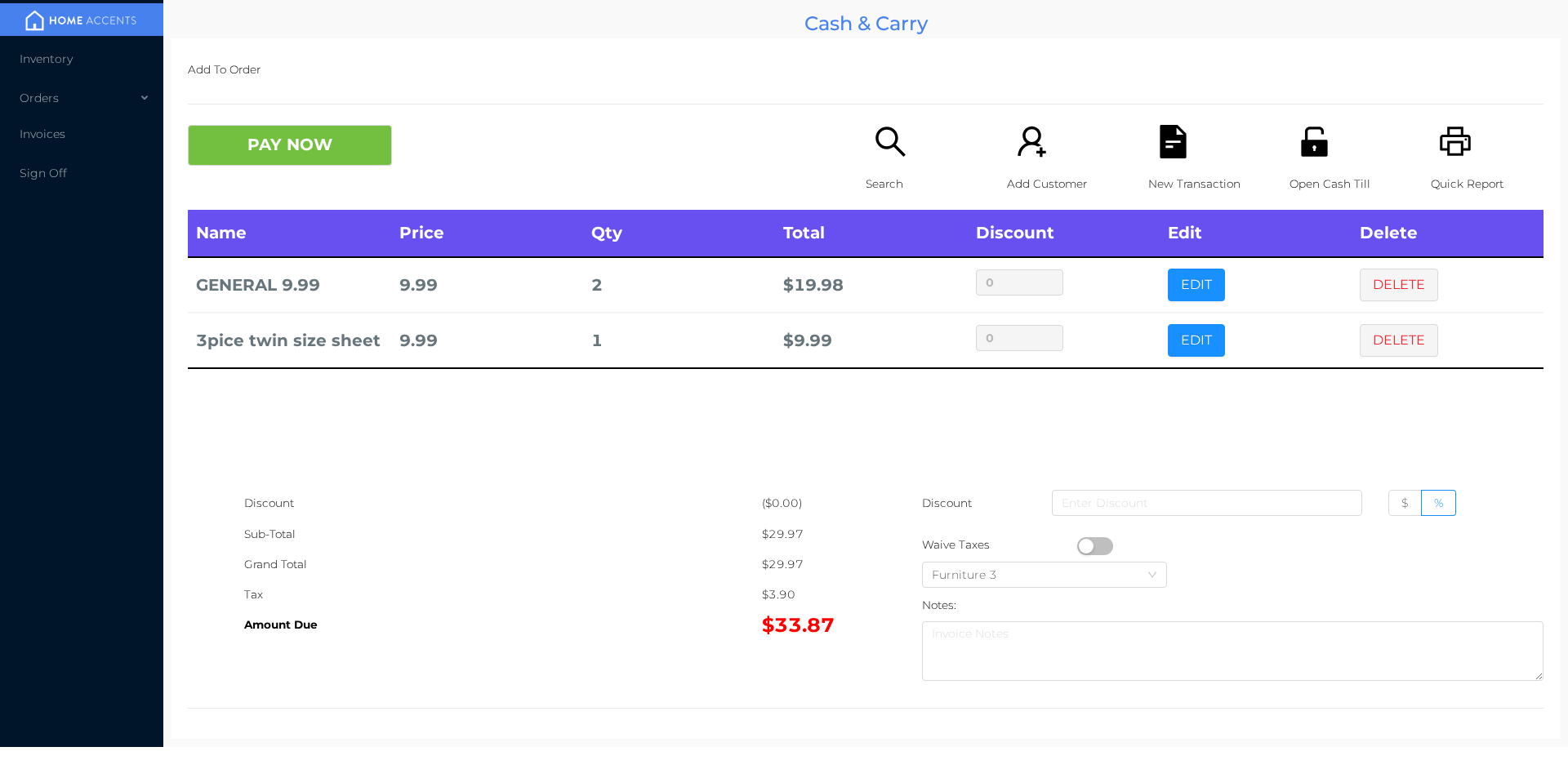
click at [906, 157] on div "Search" at bounding box center [922, 168] width 113 height 85
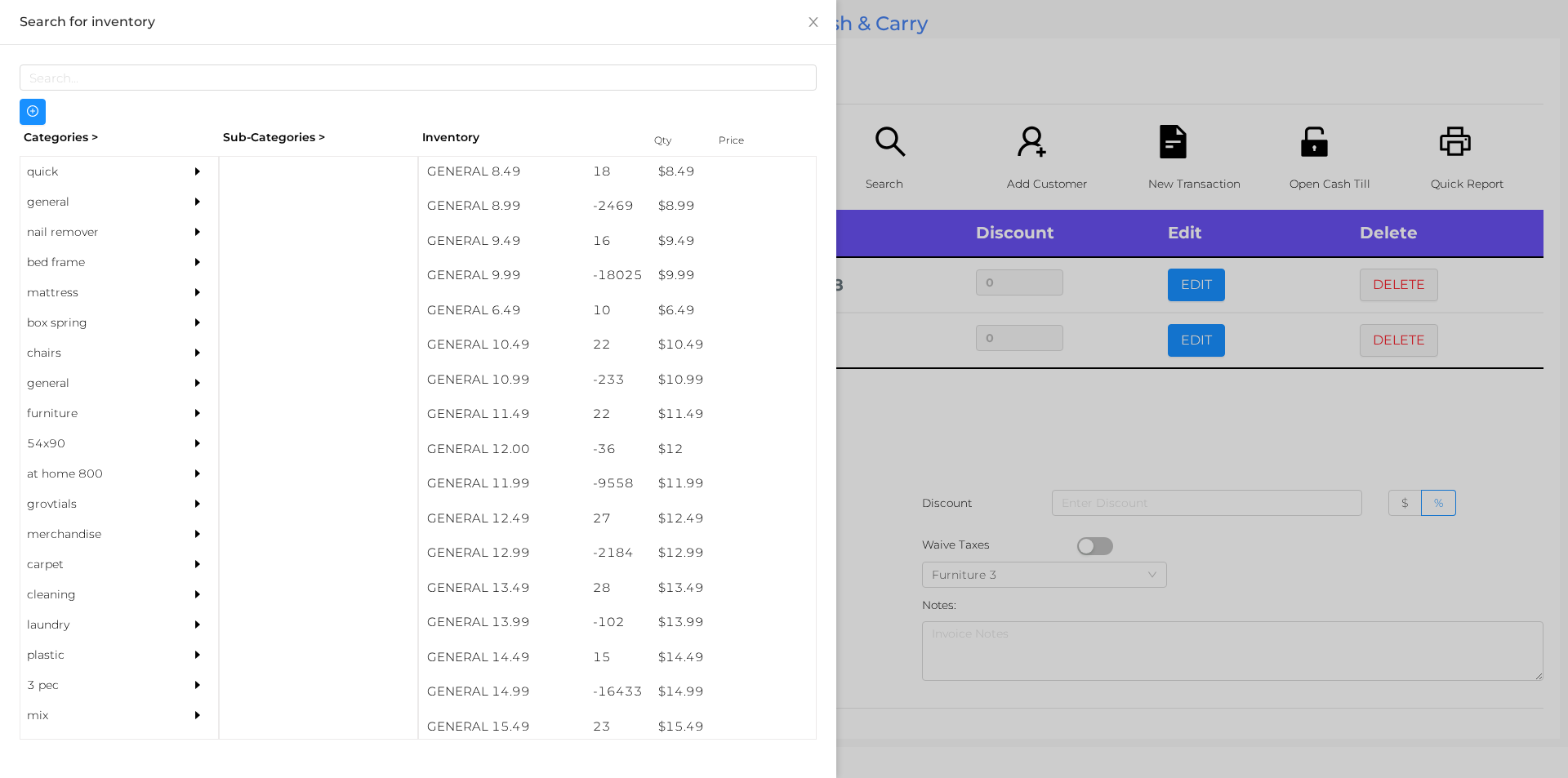
scroll to position [895, 0]
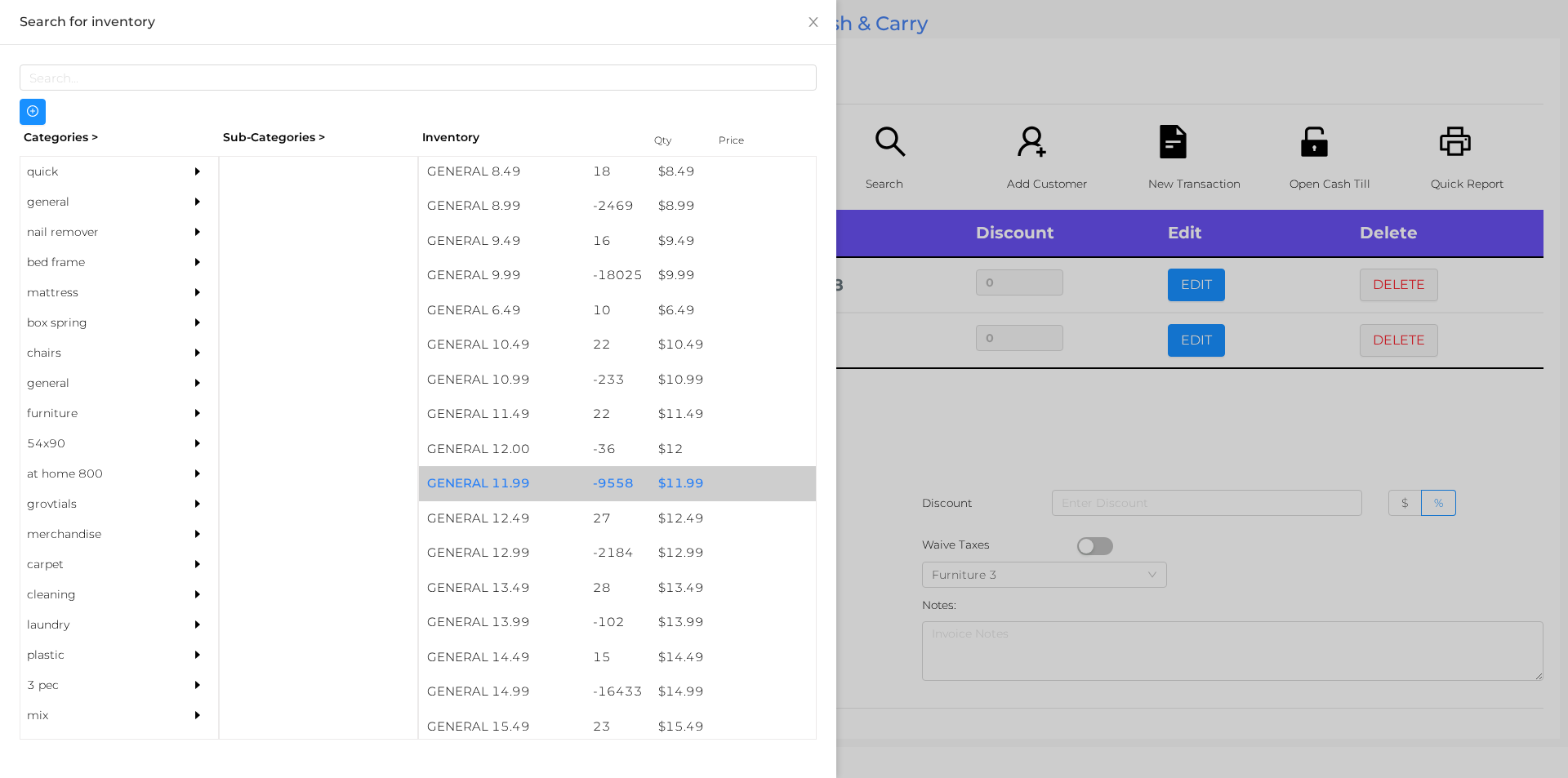
click at [656, 478] on div "$ 11.99" at bounding box center [733, 484] width 166 height 35
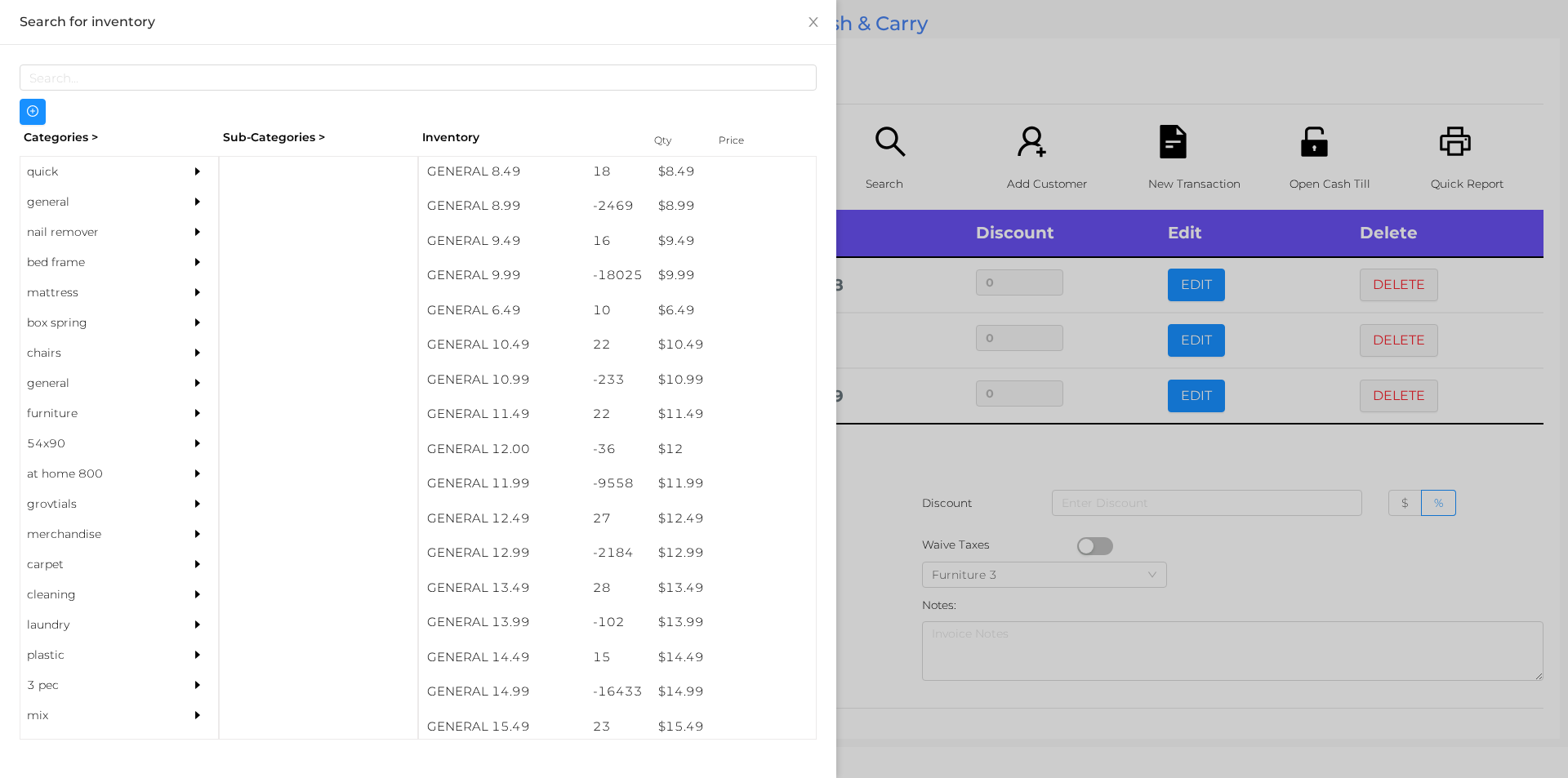
click at [883, 471] on div at bounding box center [784, 389] width 1568 height 778
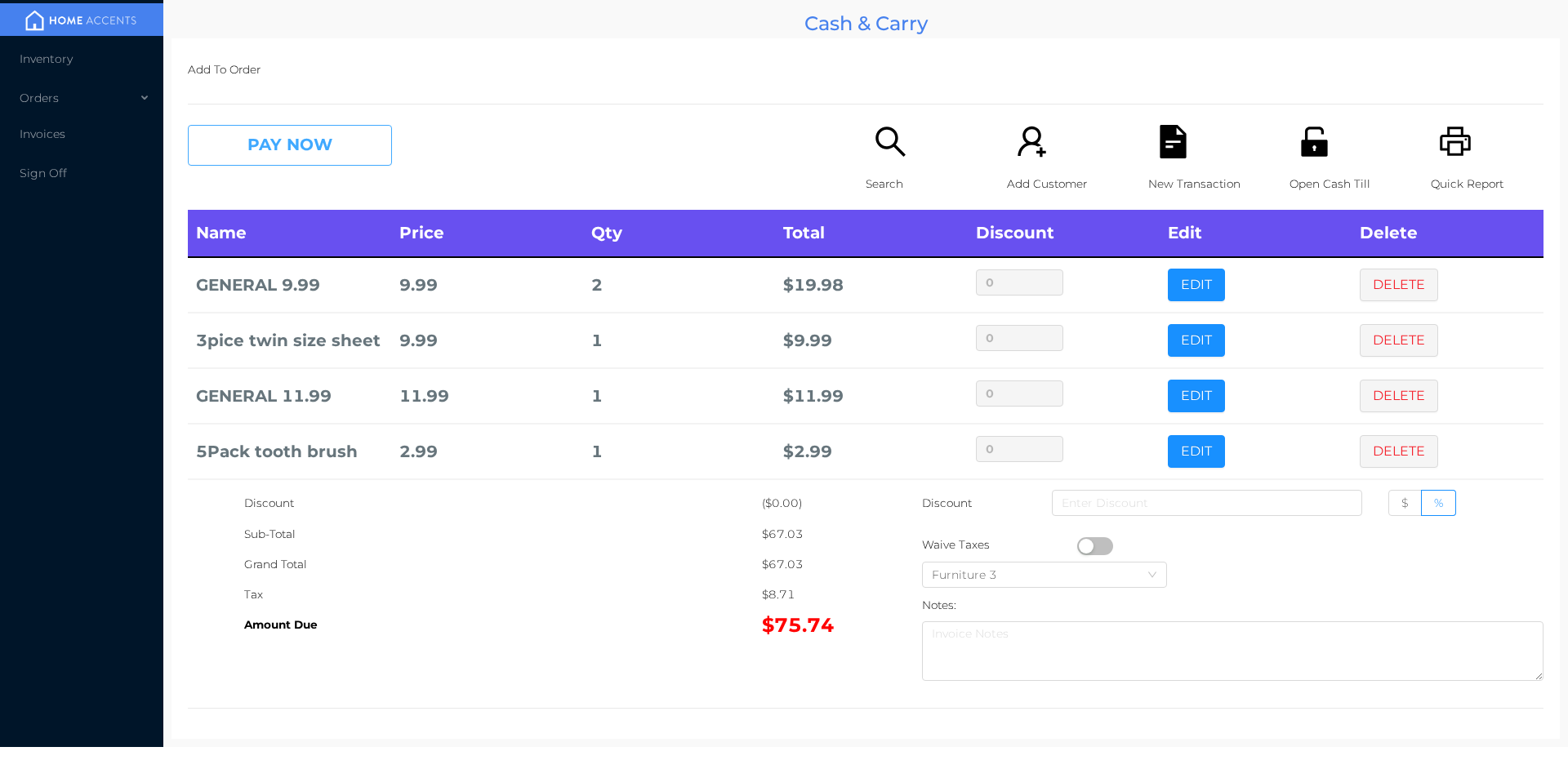
click at [266, 131] on button "PAY NOW" at bounding box center [289, 145] width 205 height 41
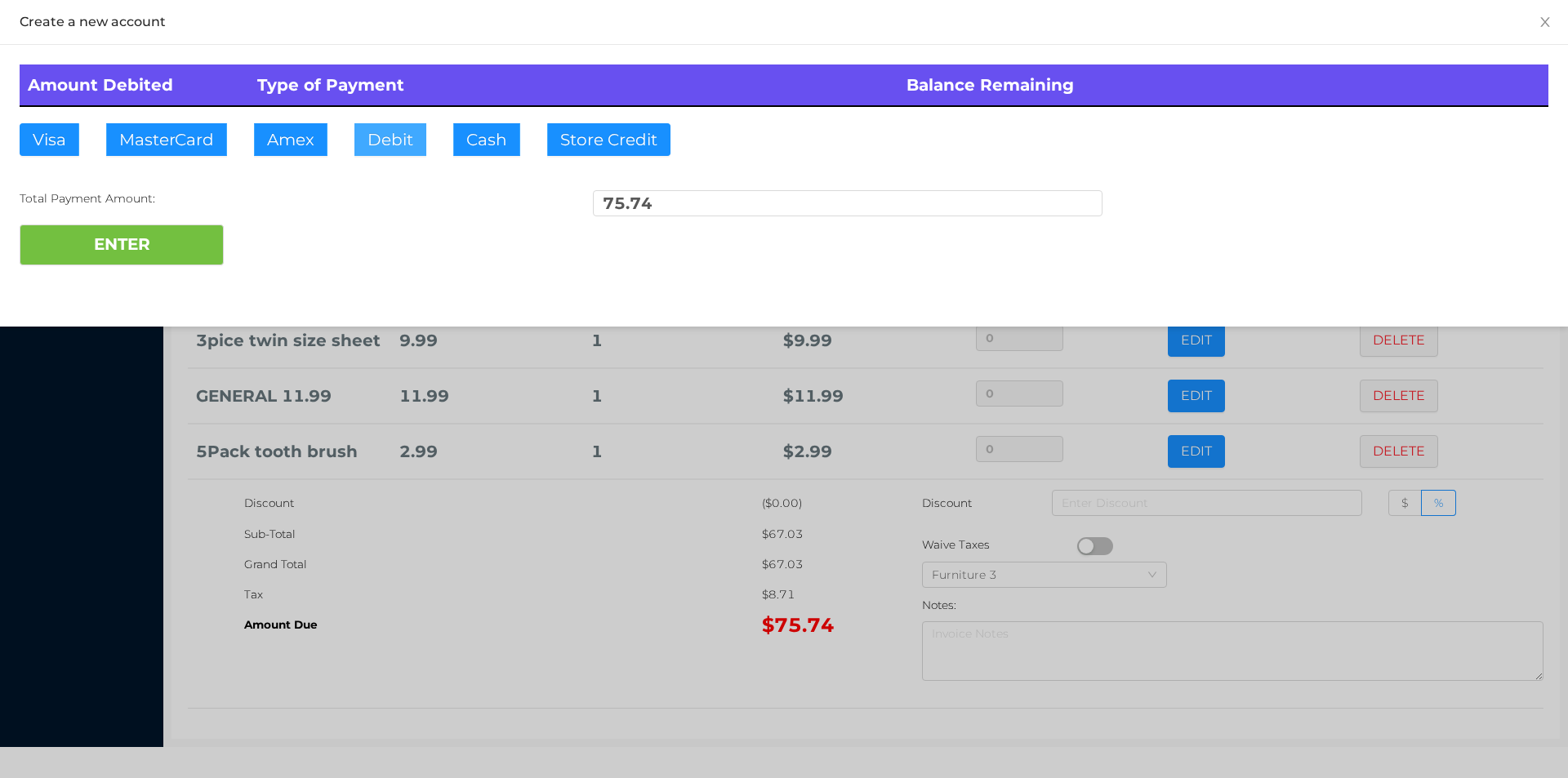
click at [372, 145] on button "Debit" at bounding box center [390, 140] width 72 height 33
click at [160, 230] on button "ENTER" at bounding box center [122, 244] width 205 height 41
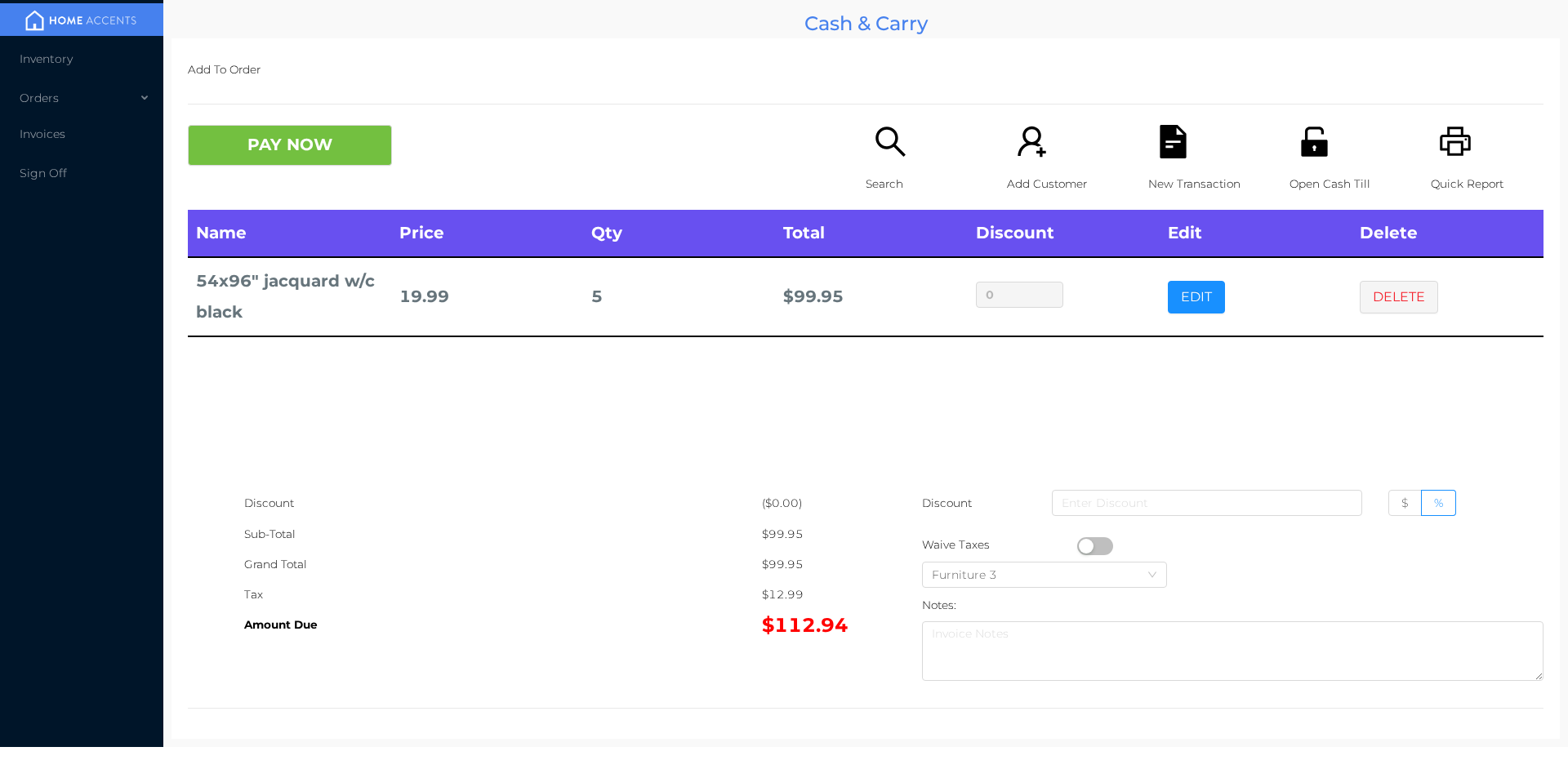
click at [888, 153] on icon "icon: search" at bounding box center [891, 142] width 34 height 34
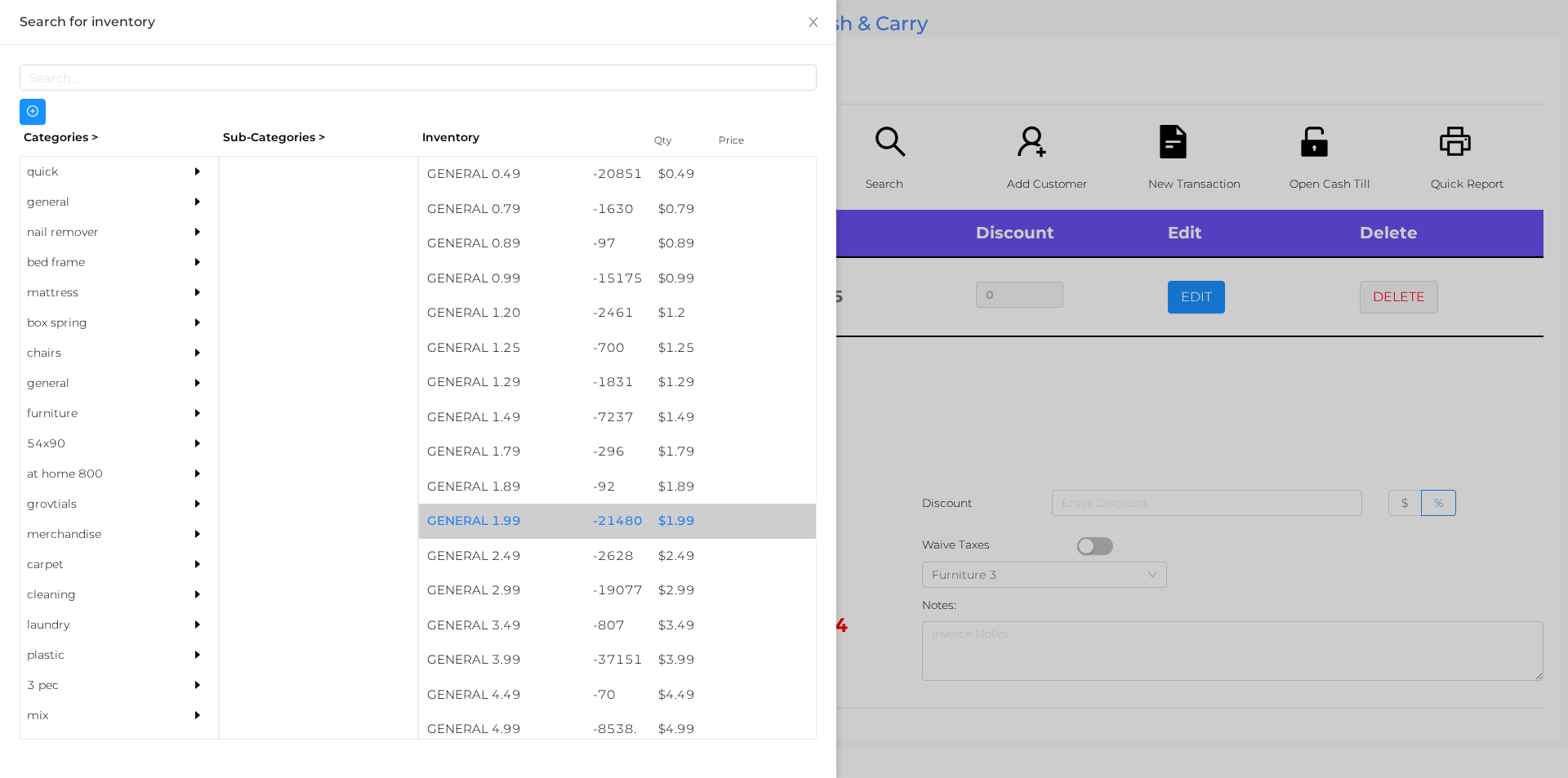
click at [672, 516] on div "$ 1.99" at bounding box center [733, 521] width 166 height 35
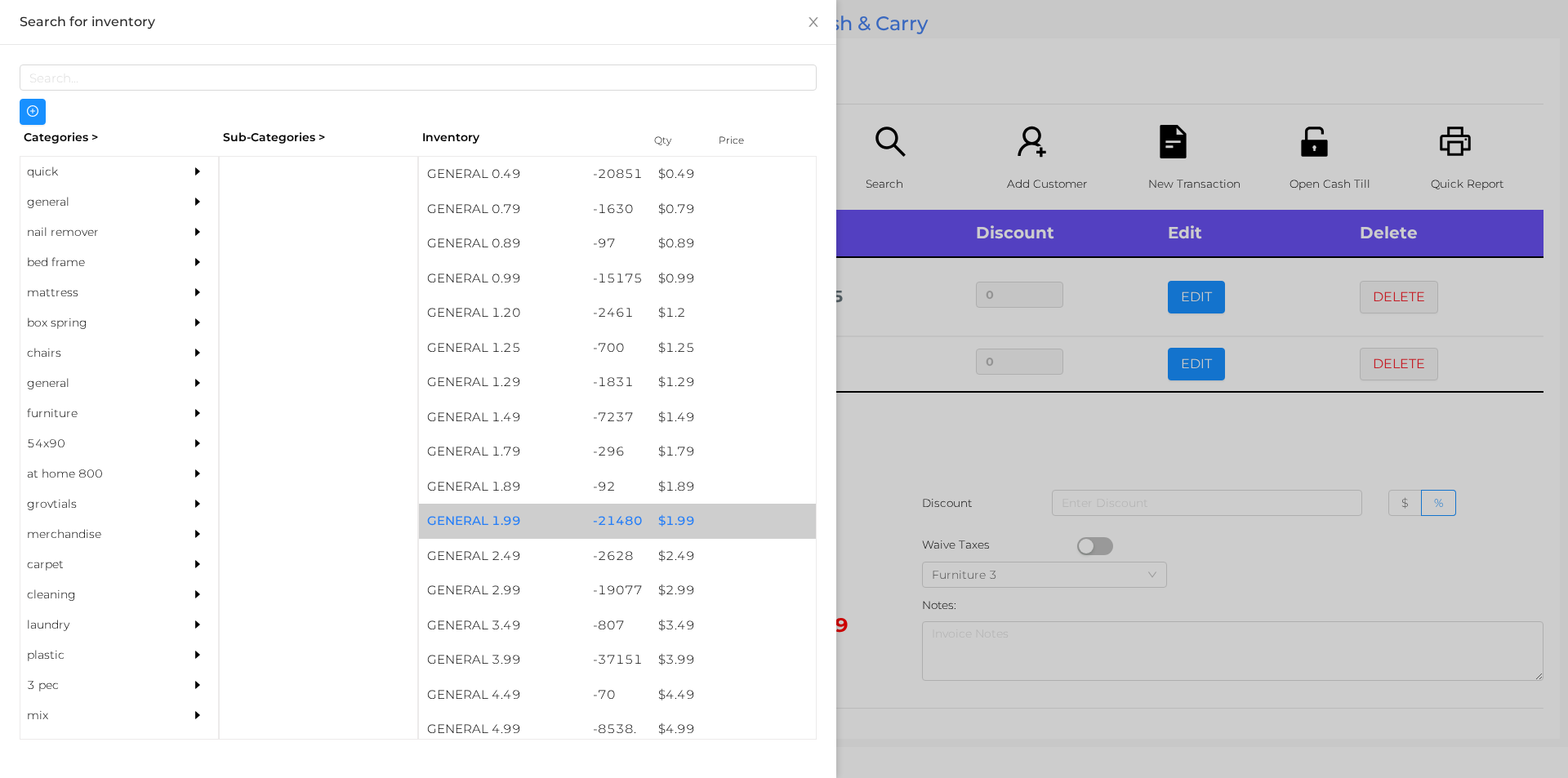
click at [674, 515] on div "$ 1.99" at bounding box center [733, 521] width 166 height 35
click at [673, 521] on div "$ 1.99" at bounding box center [733, 521] width 166 height 35
click at [672, 516] on div "$ 1.99" at bounding box center [733, 521] width 166 height 35
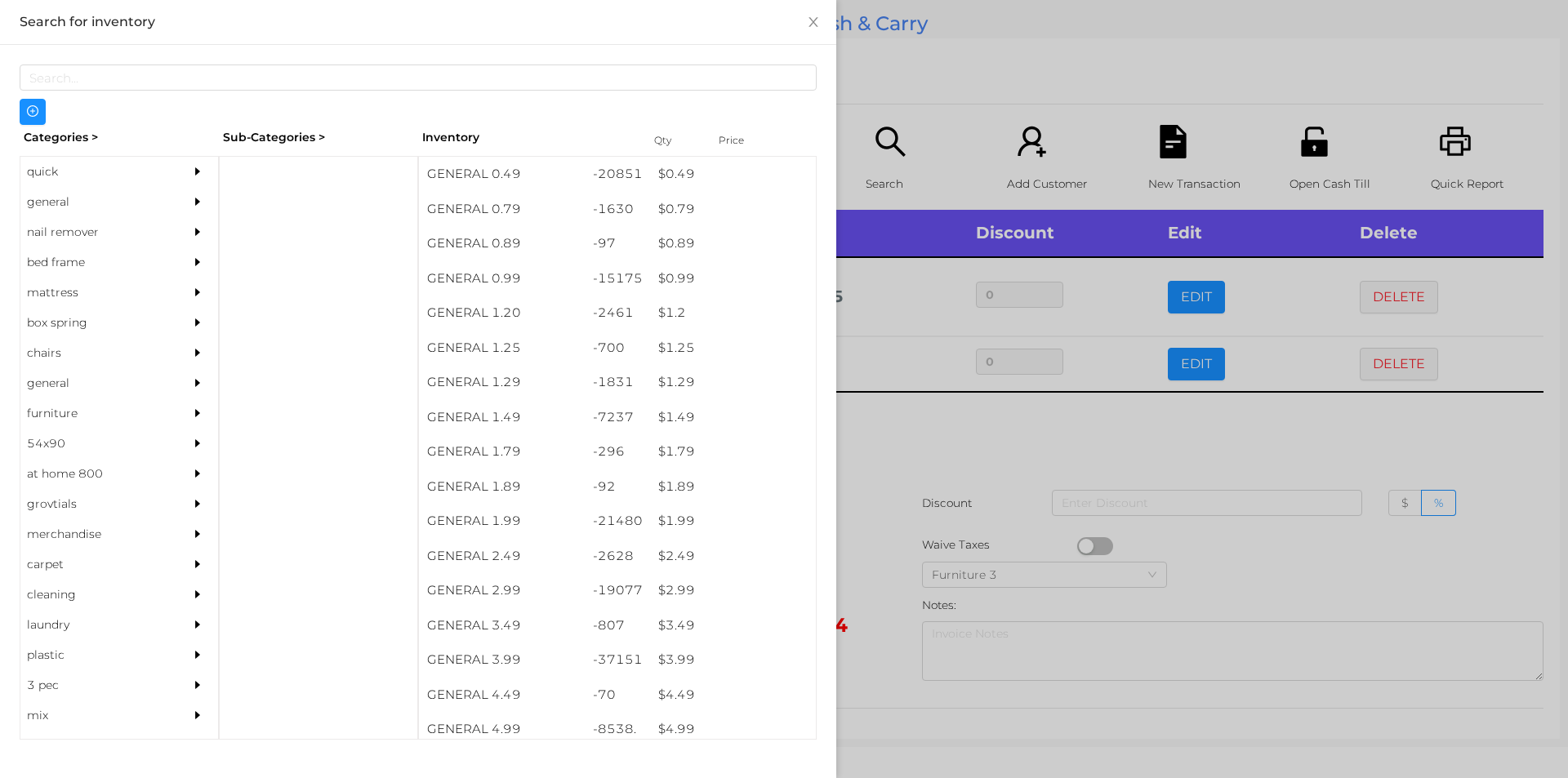
click at [880, 475] on div at bounding box center [784, 389] width 1568 height 778
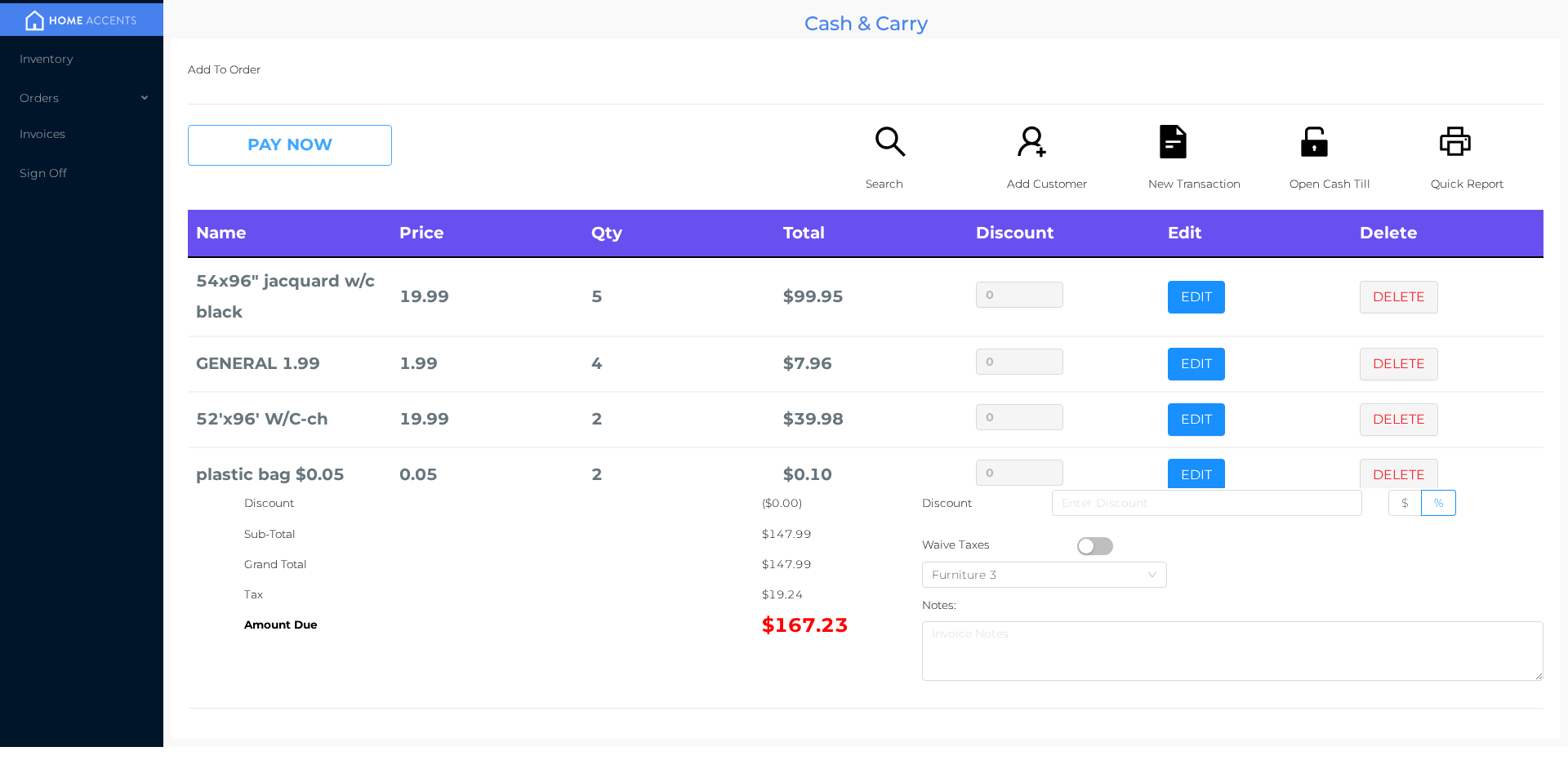
click at [235, 136] on button "PAY NOW" at bounding box center [289, 145] width 205 height 41
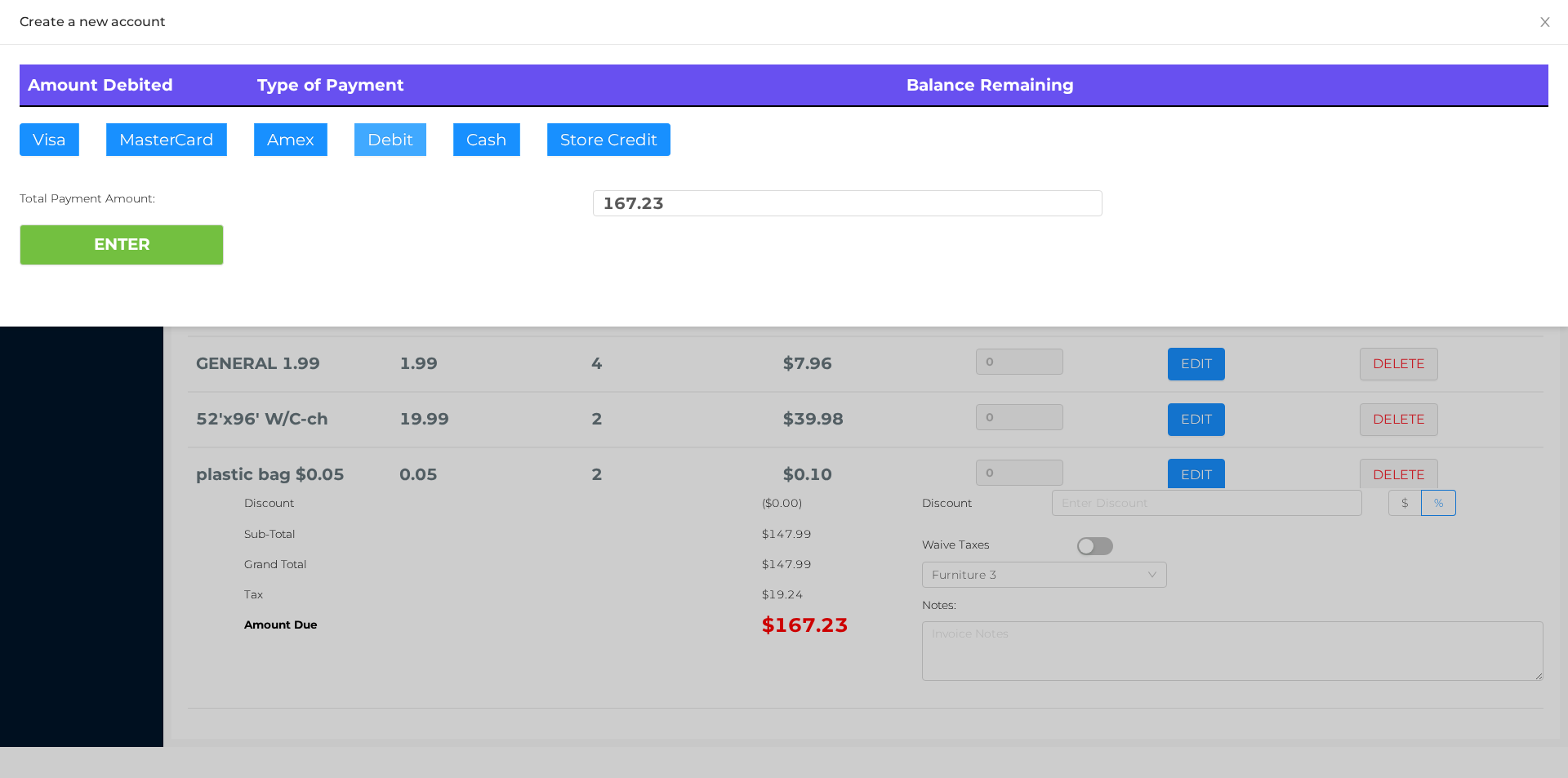
click at [375, 132] on button "Debit" at bounding box center [390, 140] width 72 height 33
click at [161, 243] on button "ENTER" at bounding box center [122, 244] width 205 height 41
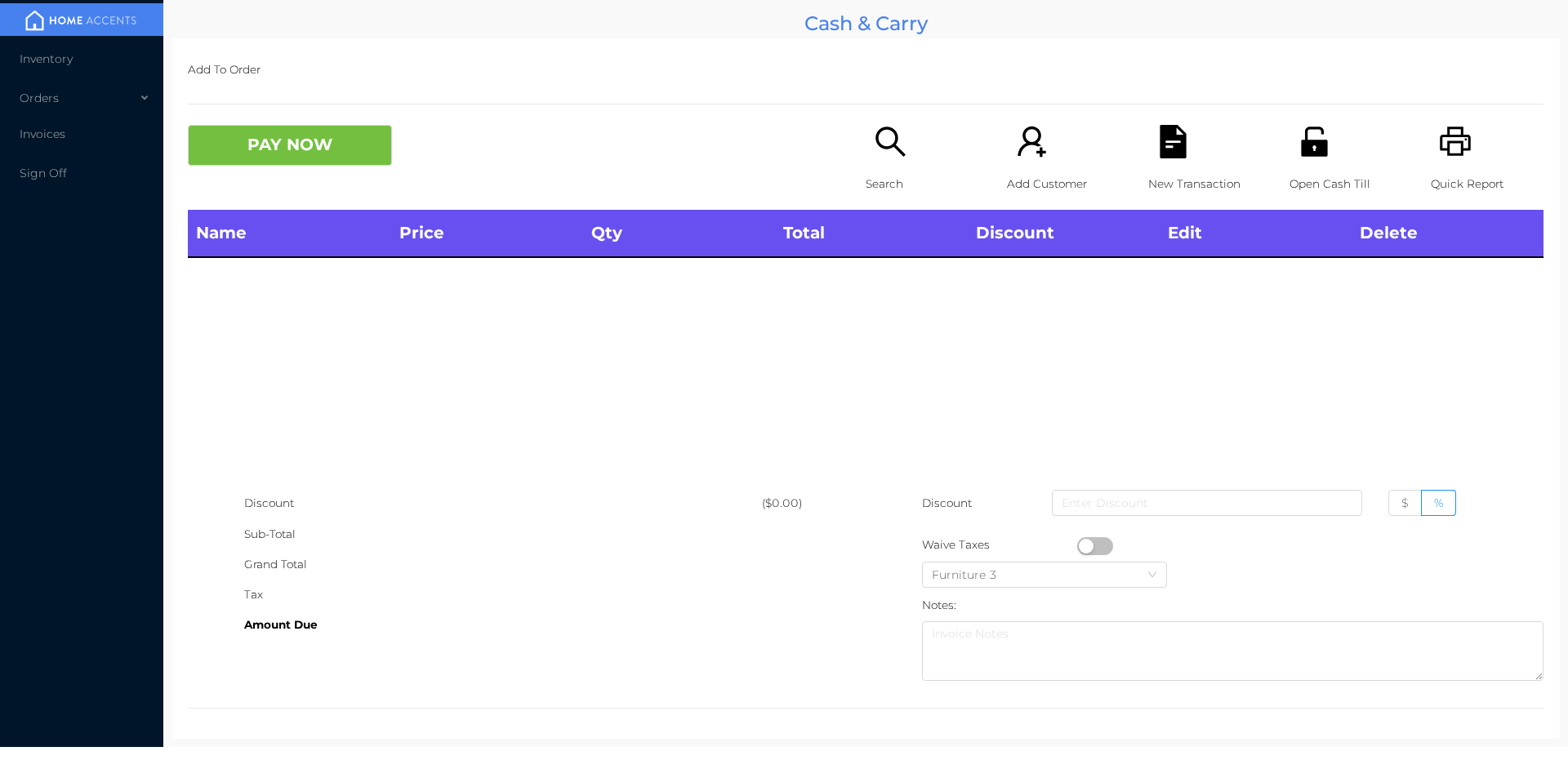
click at [877, 148] on icon "icon: search" at bounding box center [889, 141] width 29 height 29
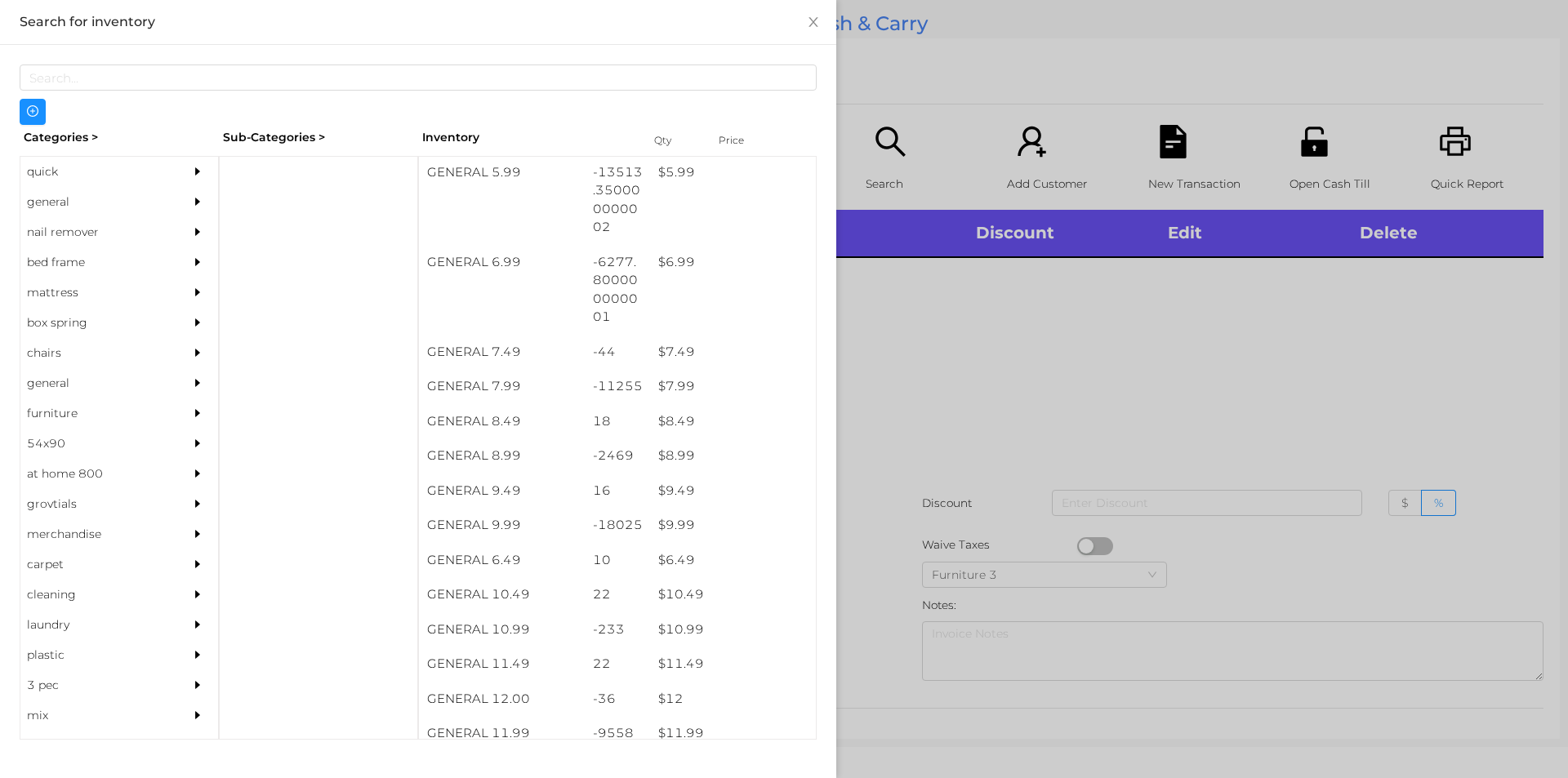
scroll to position [657, 0]
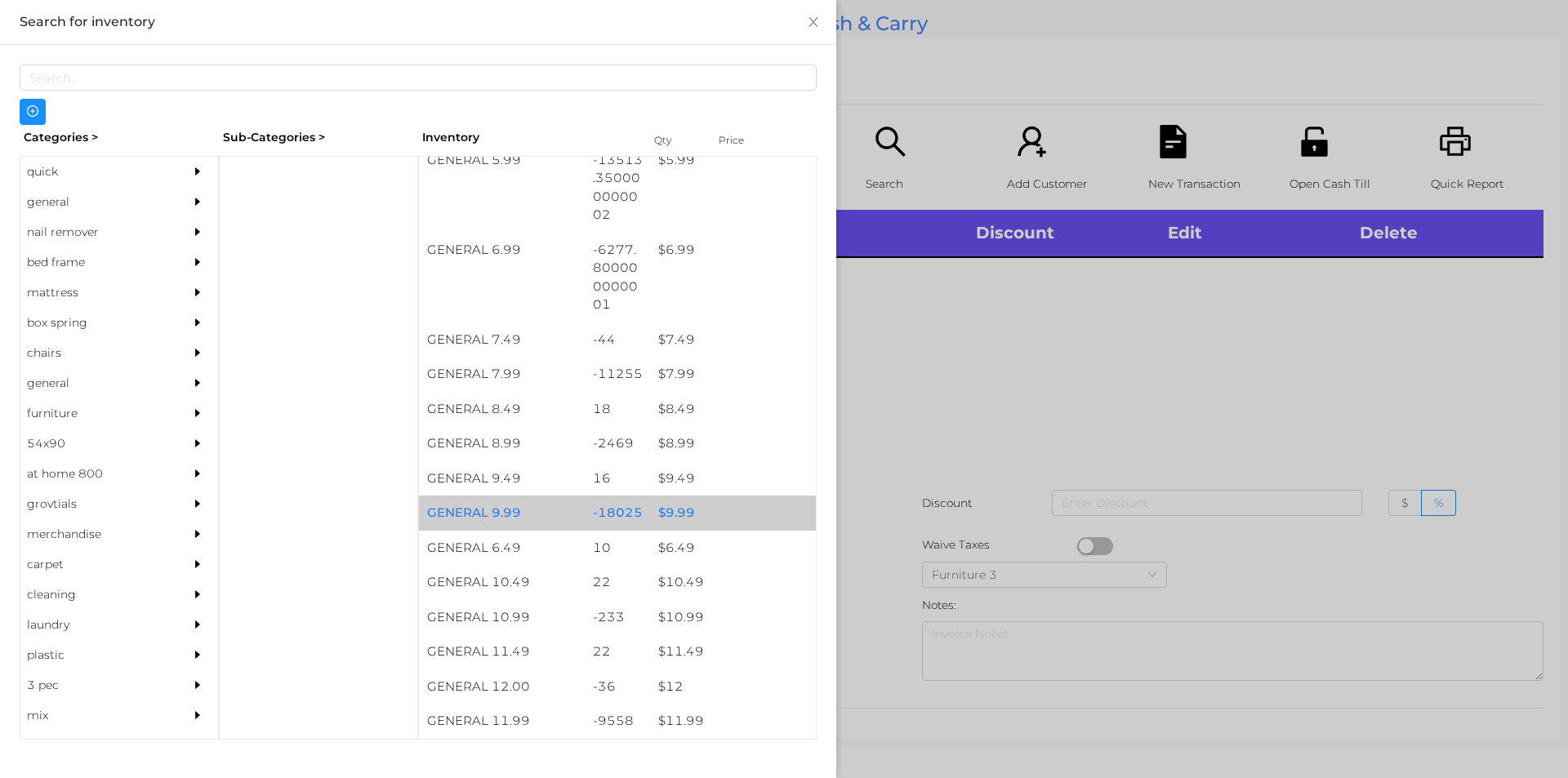
click at [693, 512] on div "$ 9.99" at bounding box center [733, 513] width 166 height 35
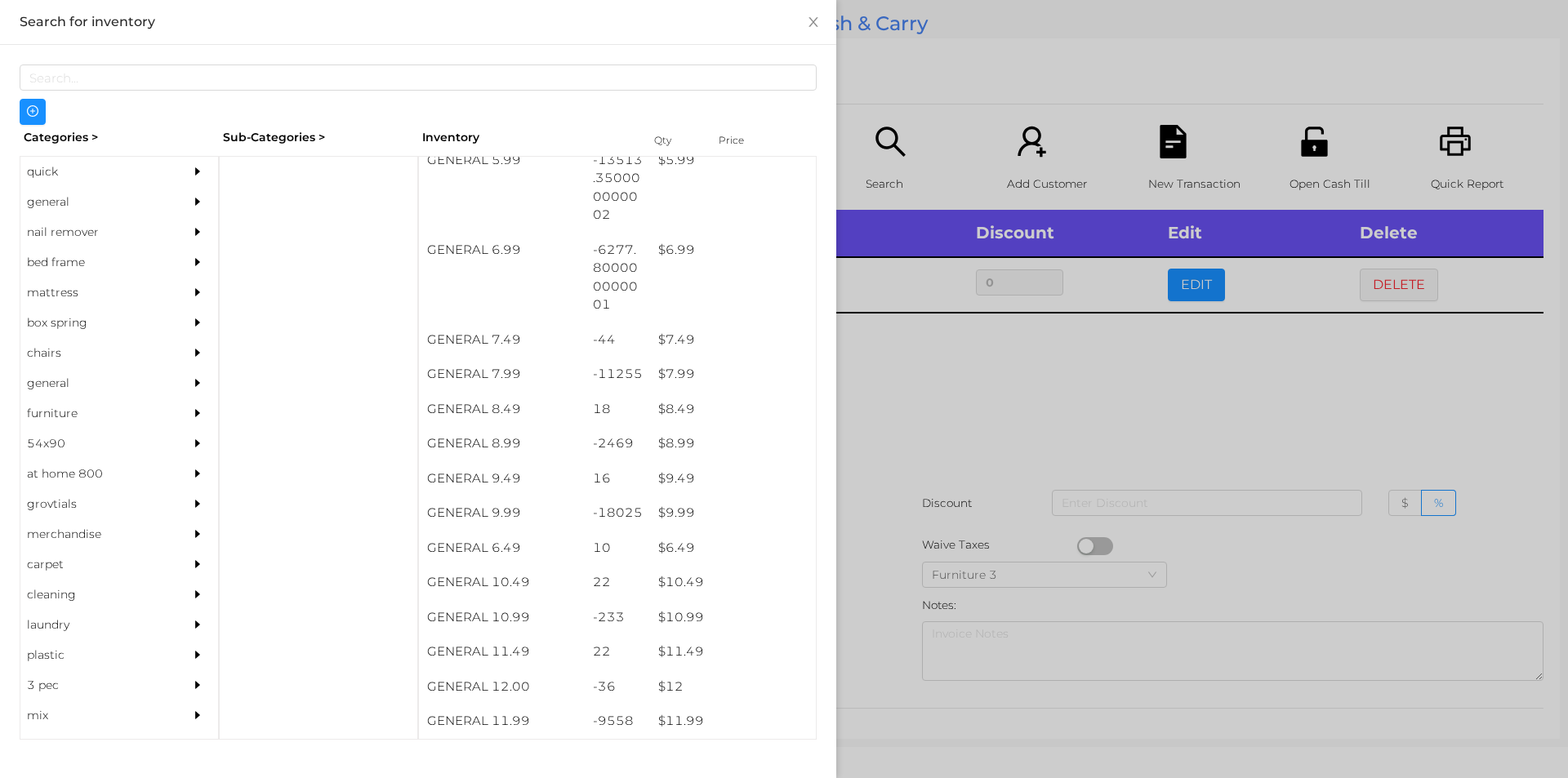
click at [913, 460] on div at bounding box center [784, 389] width 1568 height 778
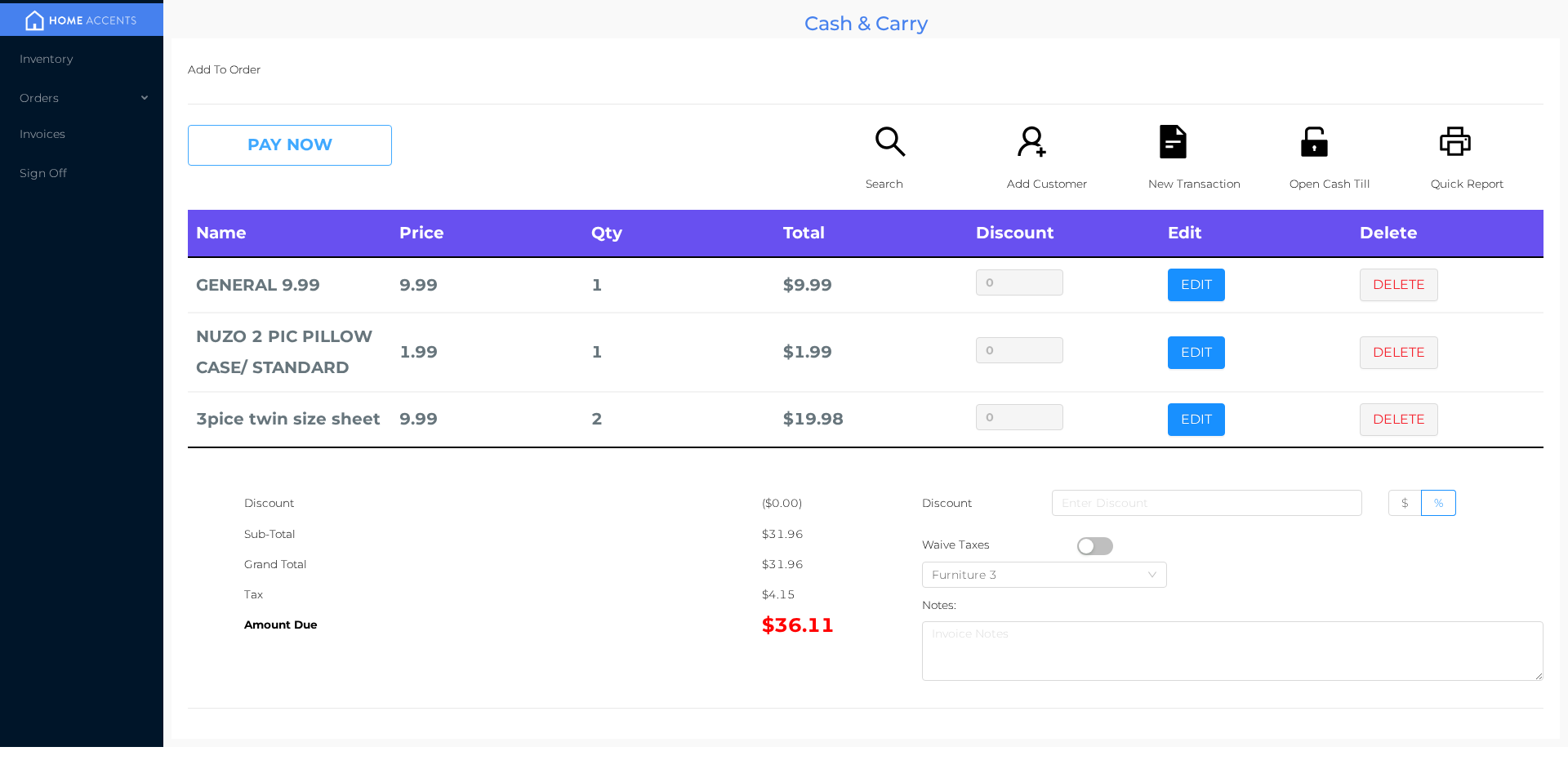
click at [300, 135] on button "PAY NOW" at bounding box center [289, 145] width 205 height 41
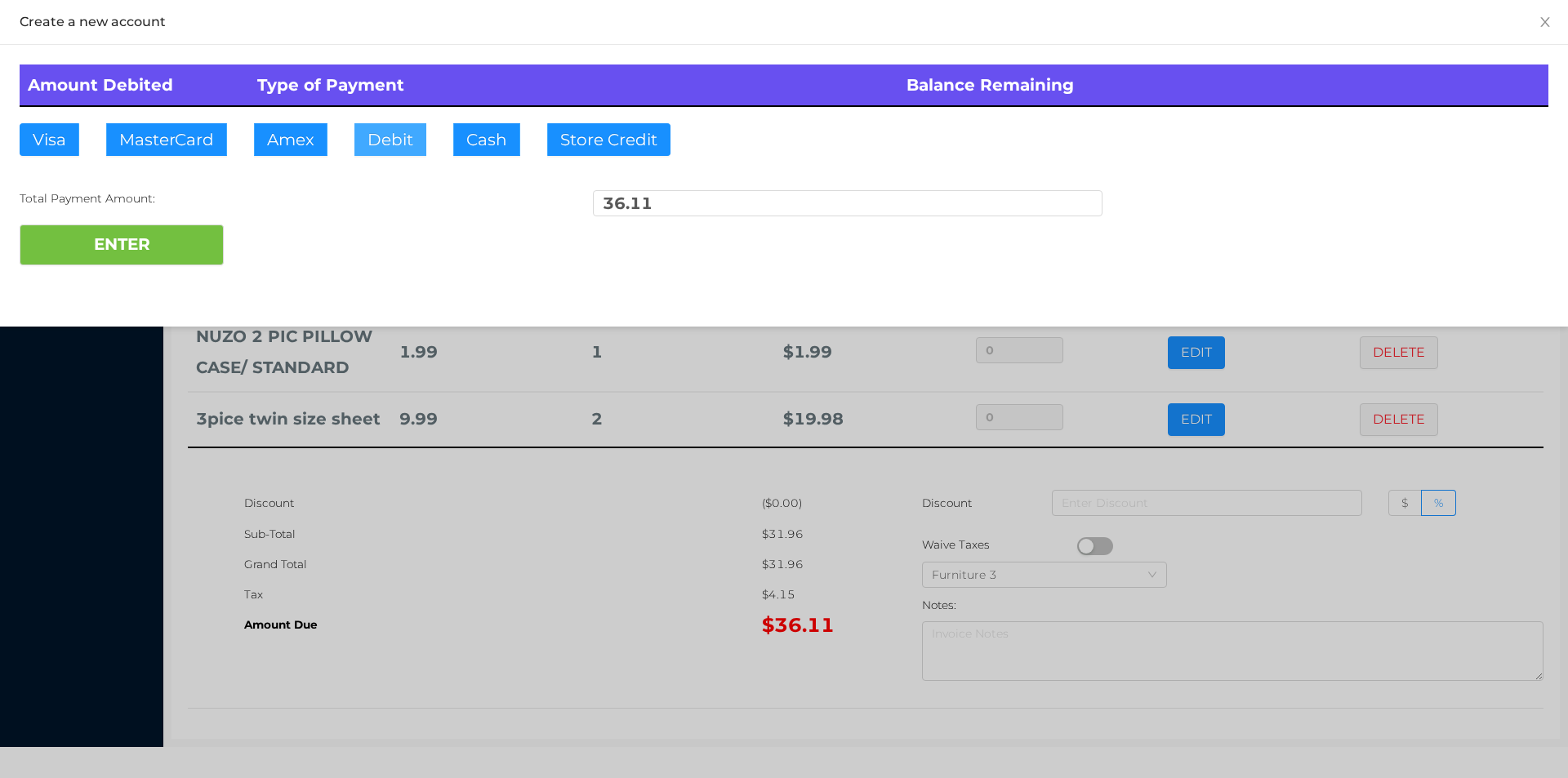
click at [393, 151] on button "Debit" at bounding box center [390, 140] width 72 height 33
click at [119, 243] on button "ENTER" at bounding box center [122, 244] width 205 height 41
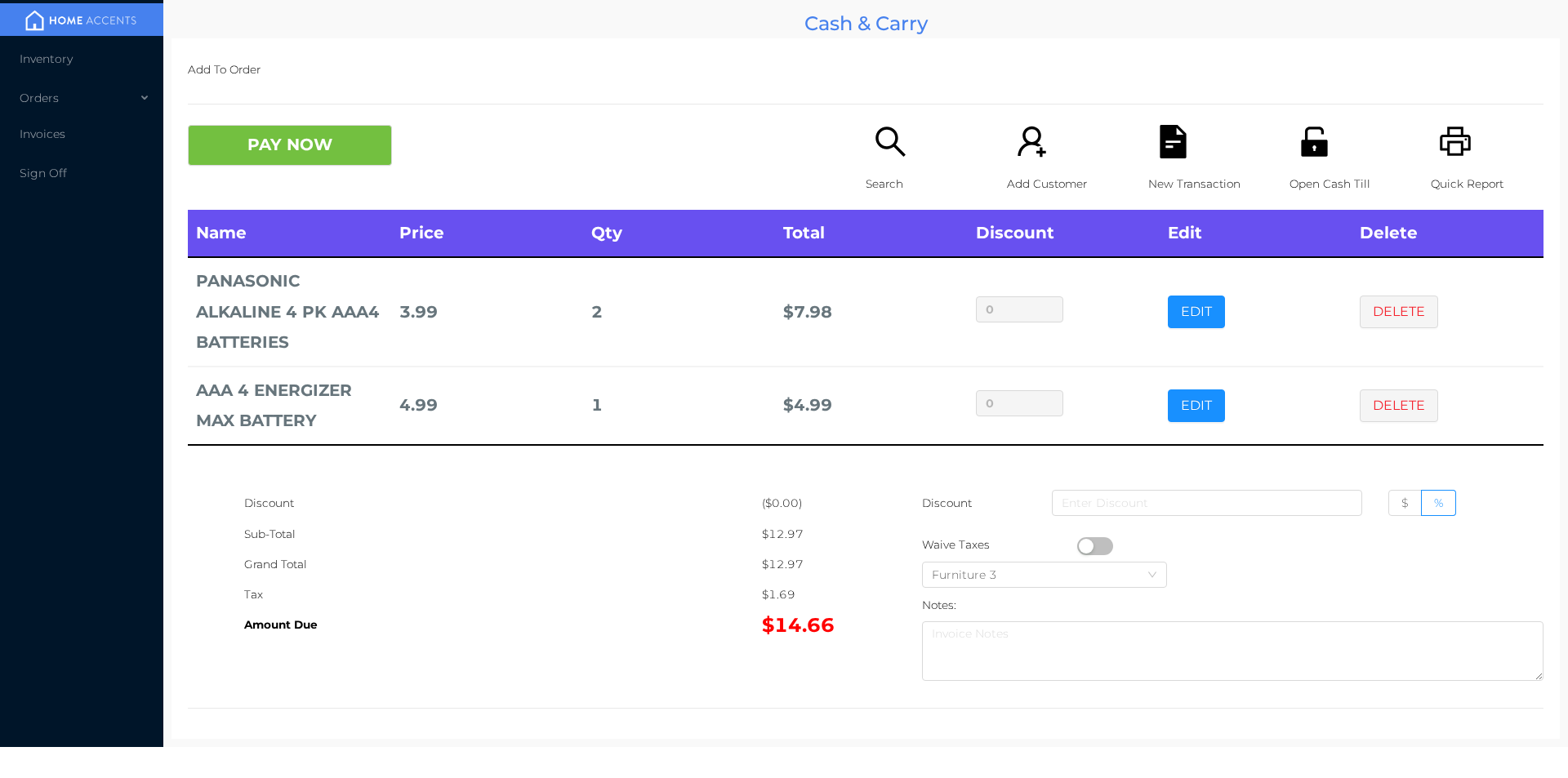
click at [1081, 546] on button "button" at bounding box center [1095, 546] width 36 height 18
click at [318, 147] on button "PAY NOW" at bounding box center [289, 145] width 205 height 41
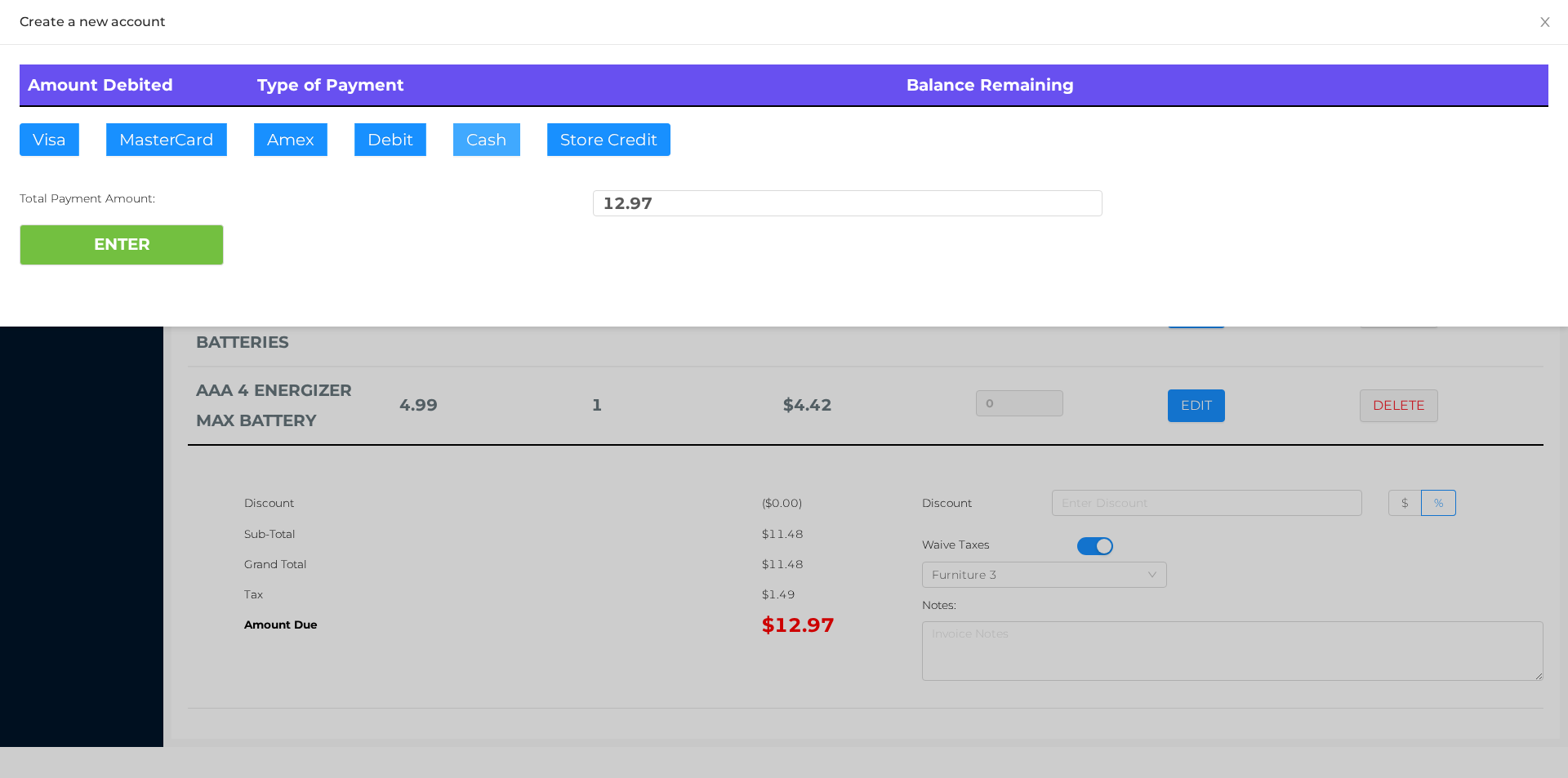
click at [483, 151] on button "Cash" at bounding box center [487, 140] width 67 height 33
type input "15."
click at [178, 252] on button "ENTER" at bounding box center [122, 244] width 205 height 41
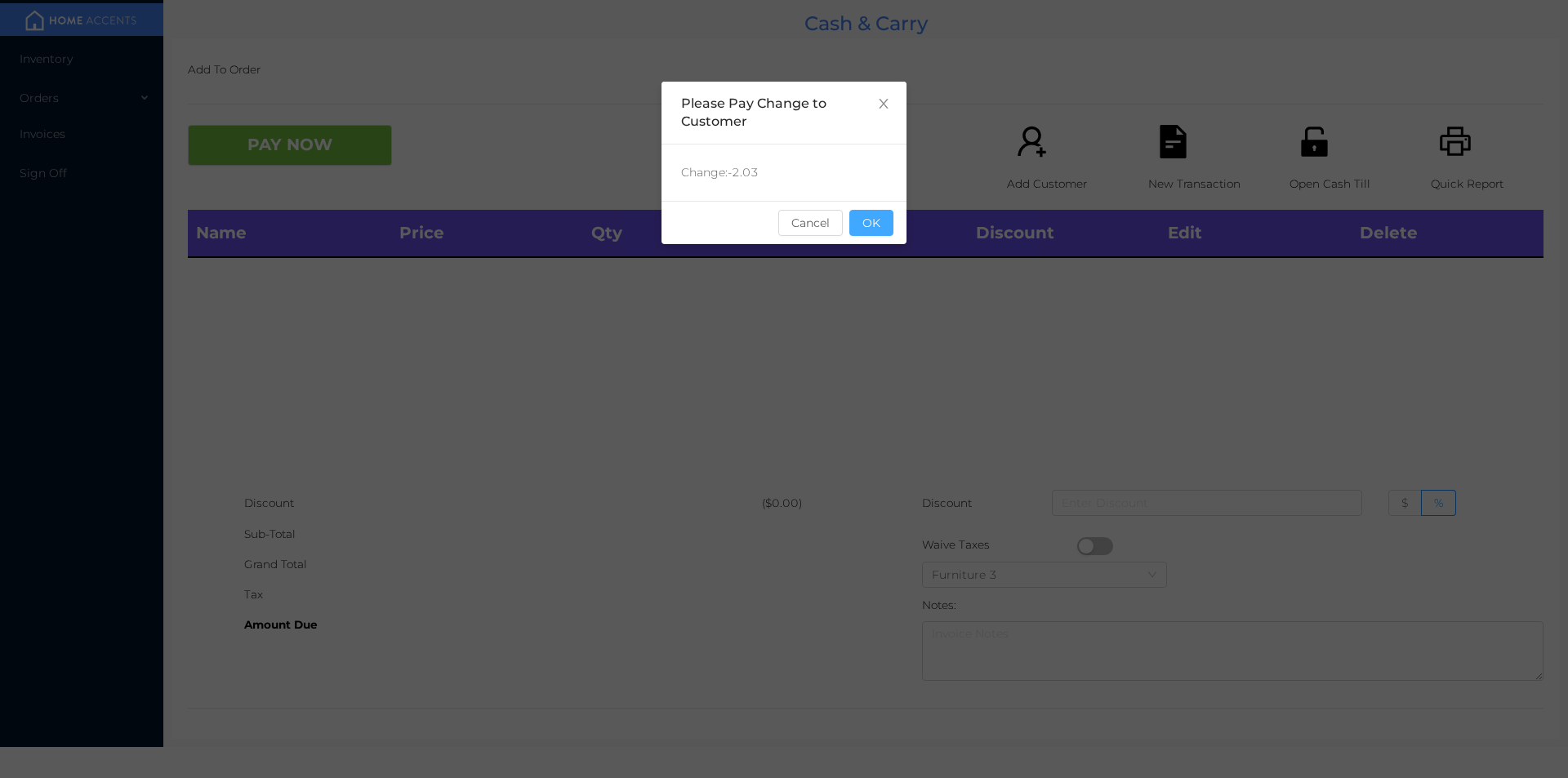
click at [871, 214] on button "OK" at bounding box center [871, 223] width 44 height 26
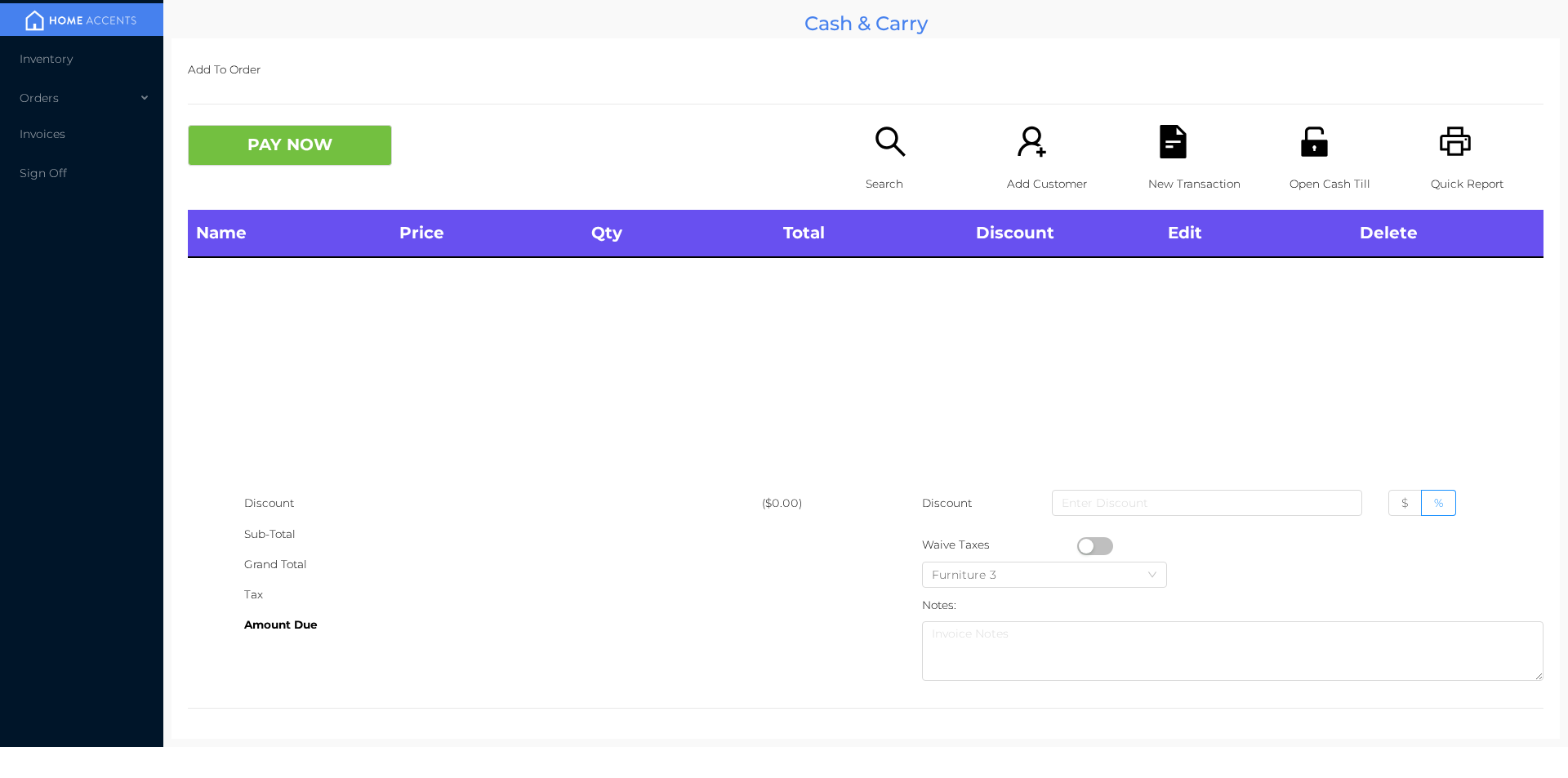
click at [857, 290] on div "Name Price Qty Total Discount Edit Delete" at bounding box center [866, 349] width 1356 height 278
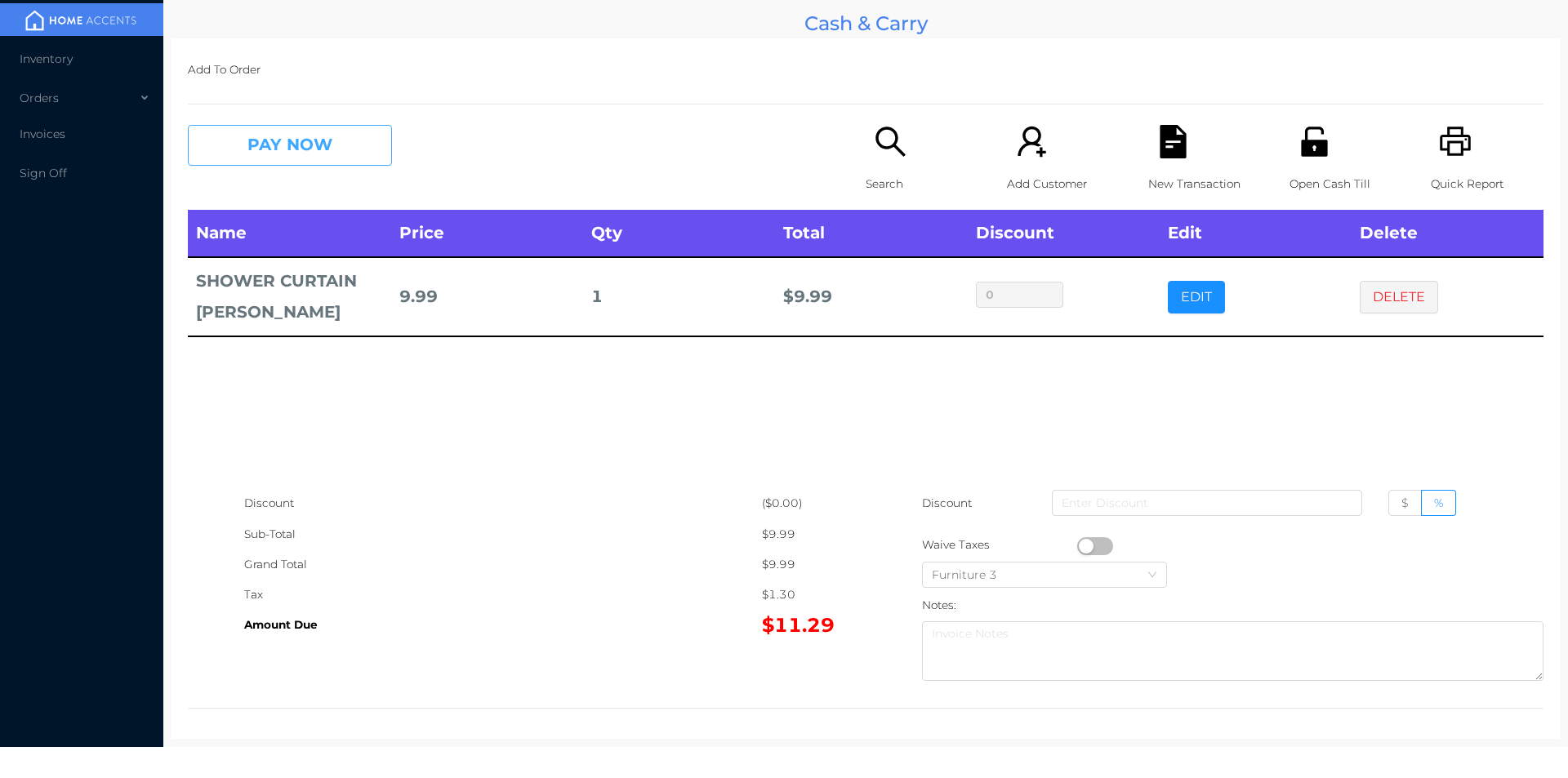
click at [259, 145] on button "PAY NOW" at bounding box center [289, 145] width 205 height 41
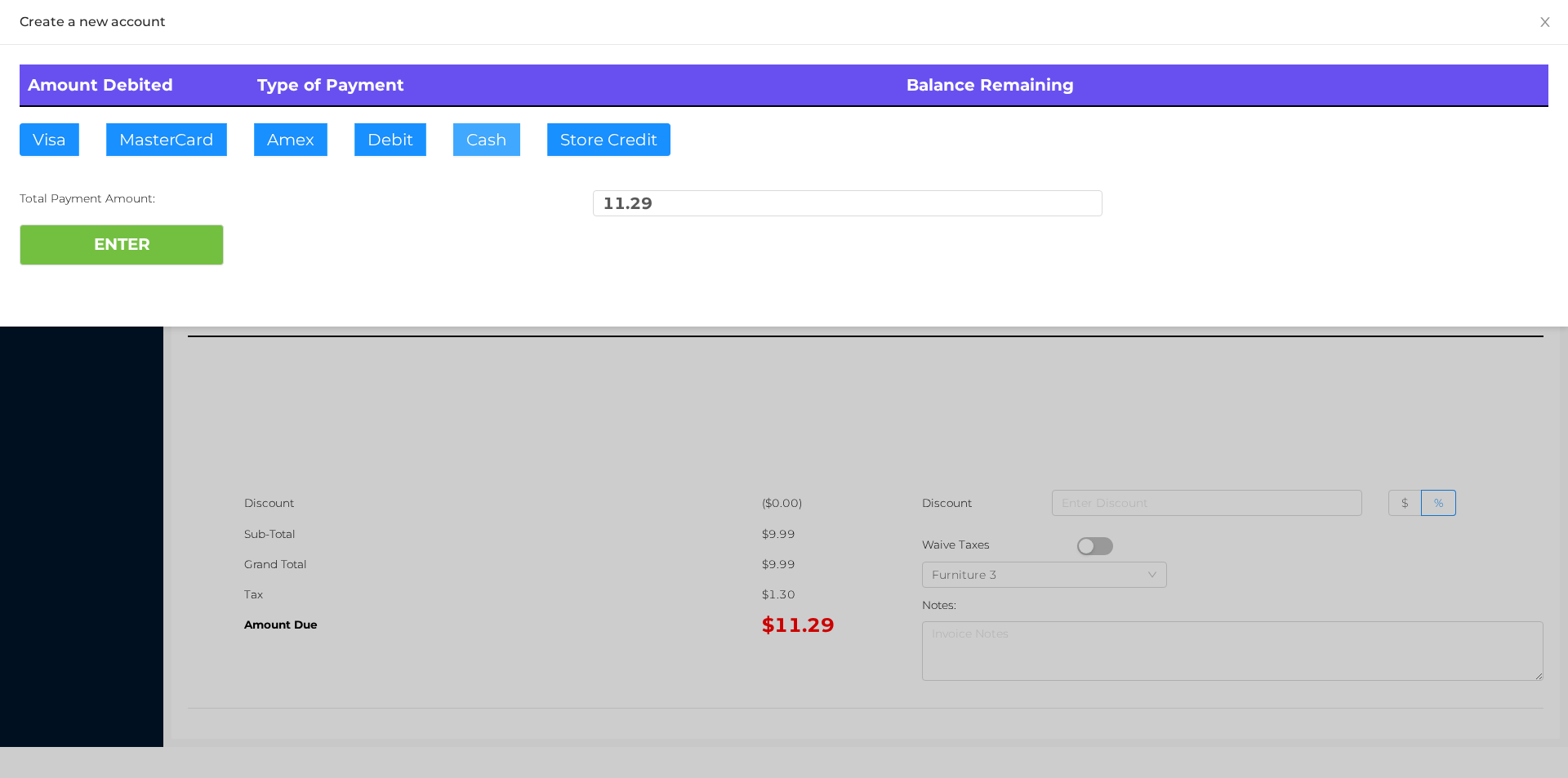
click at [471, 154] on button "Cash" at bounding box center [487, 140] width 67 height 33
type input "20."
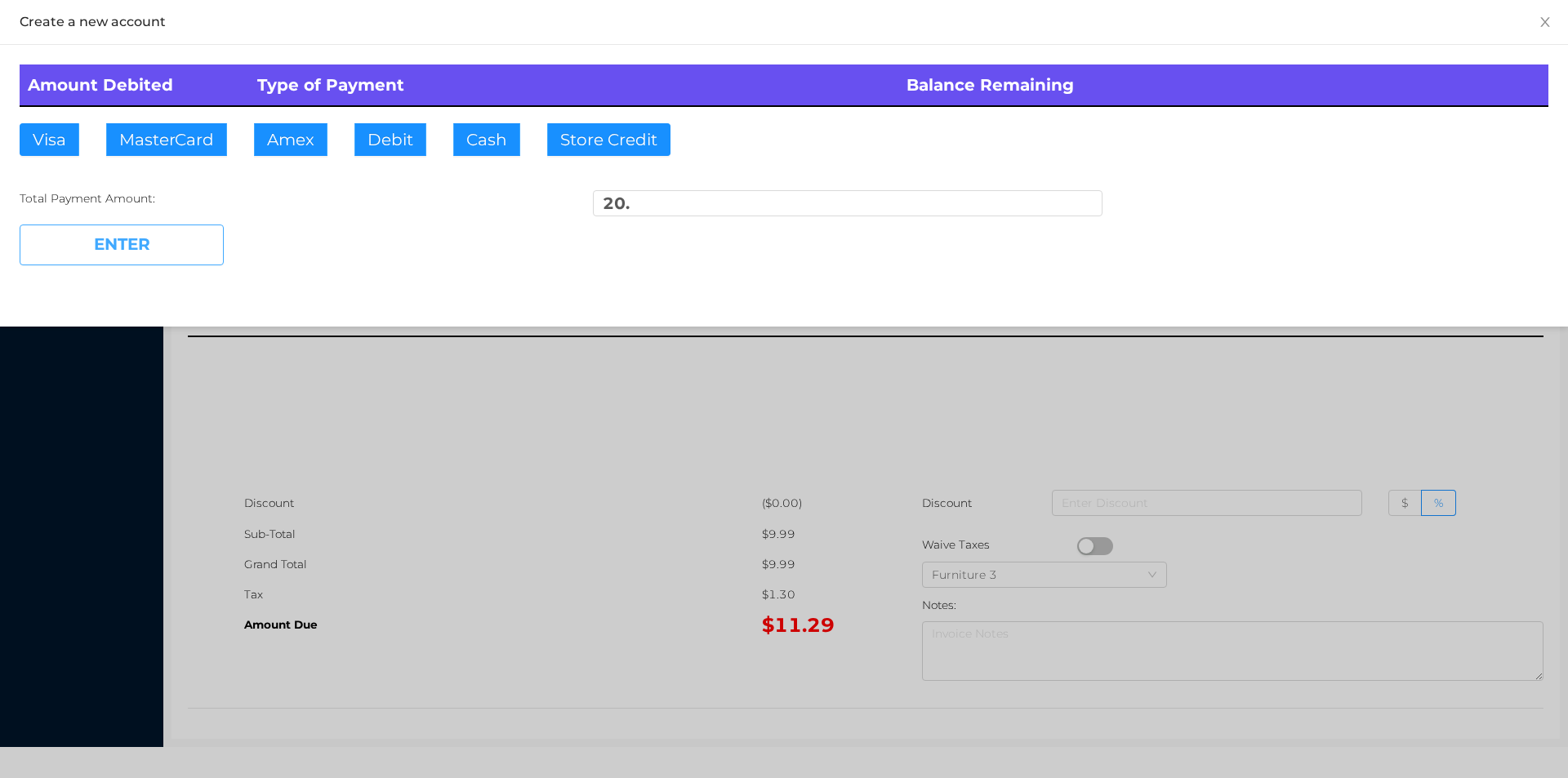
click at [152, 246] on button "ENTER" at bounding box center [122, 244] width 205 height 41
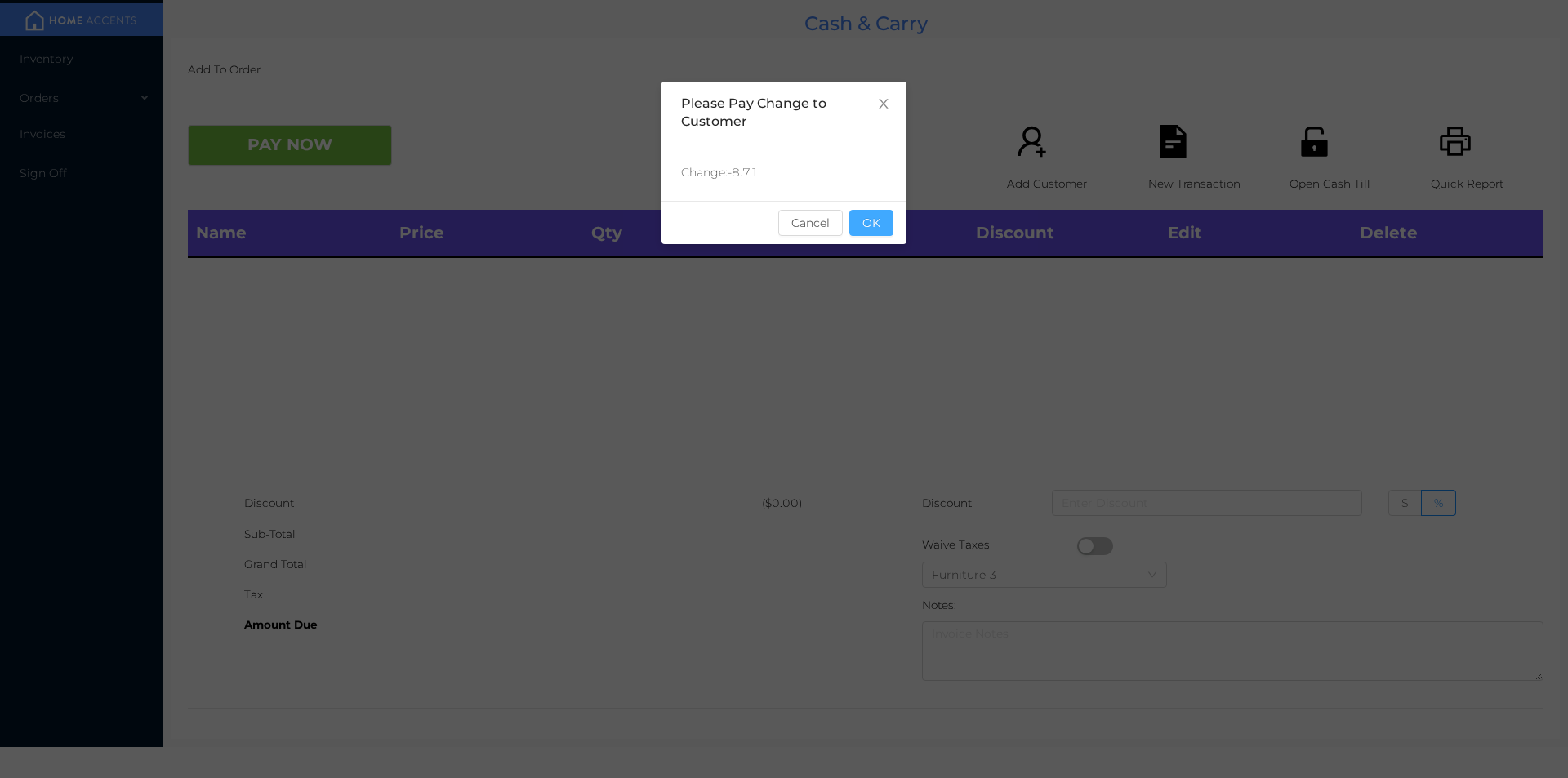
click at [881, 235] on button "OK" at bounding box center [871, 223] width 44 height 26
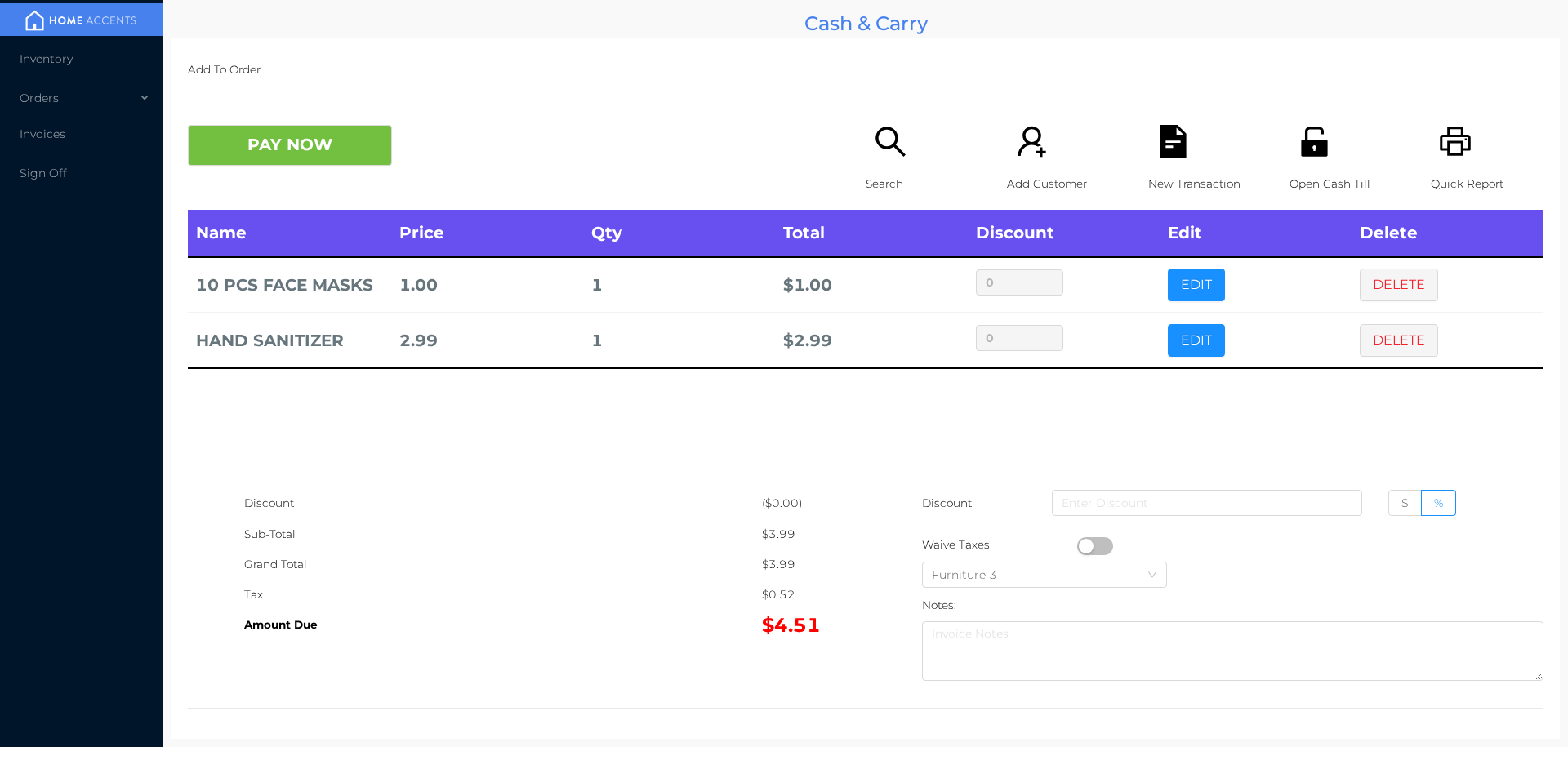
click at [873, 169] on p "Search" at bounding box center [922, 184] width 113 height 30
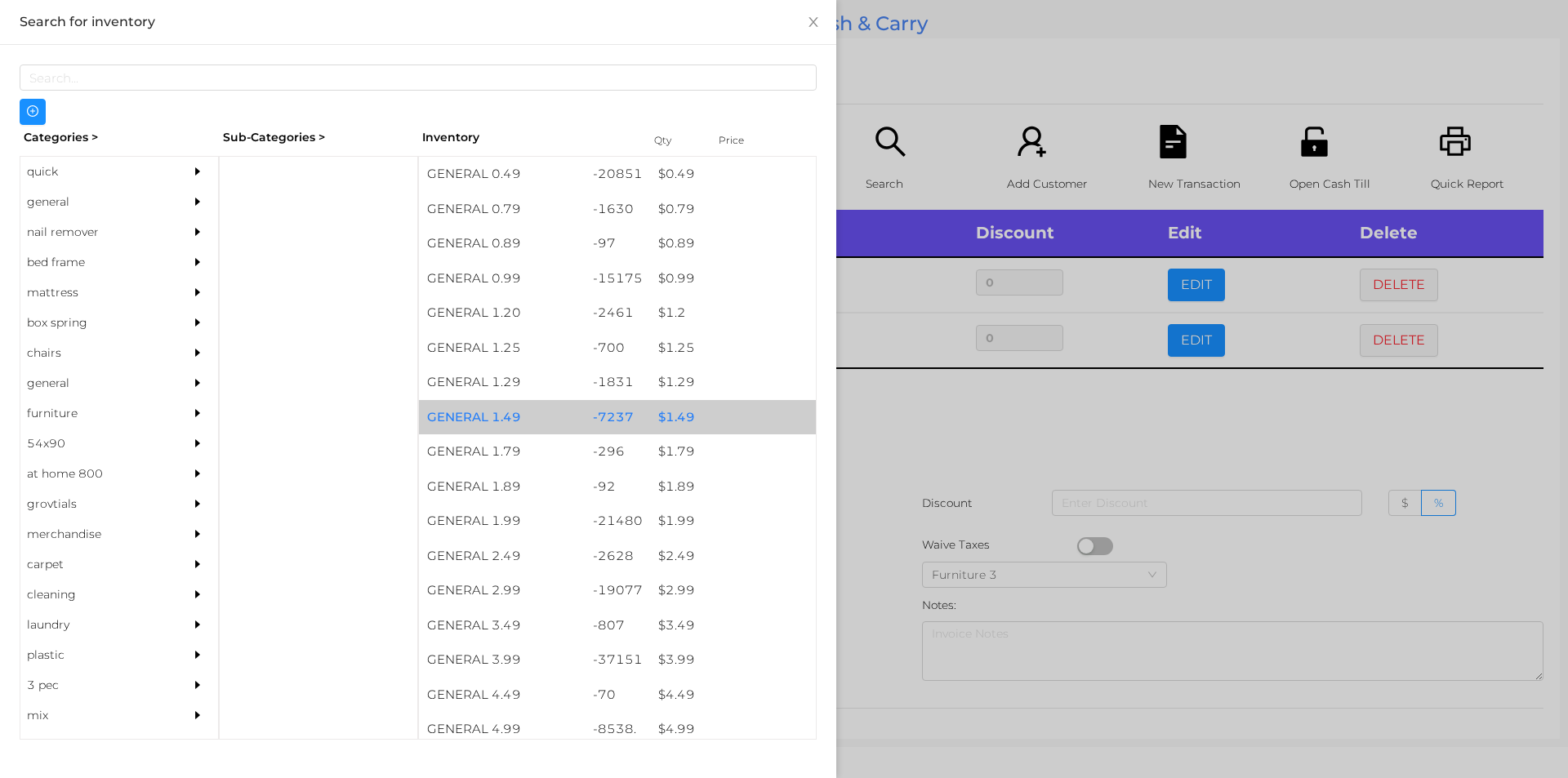
click at [668, 421] on div "$ 1.49" at bounding box center [733, 417] width 166 height 35
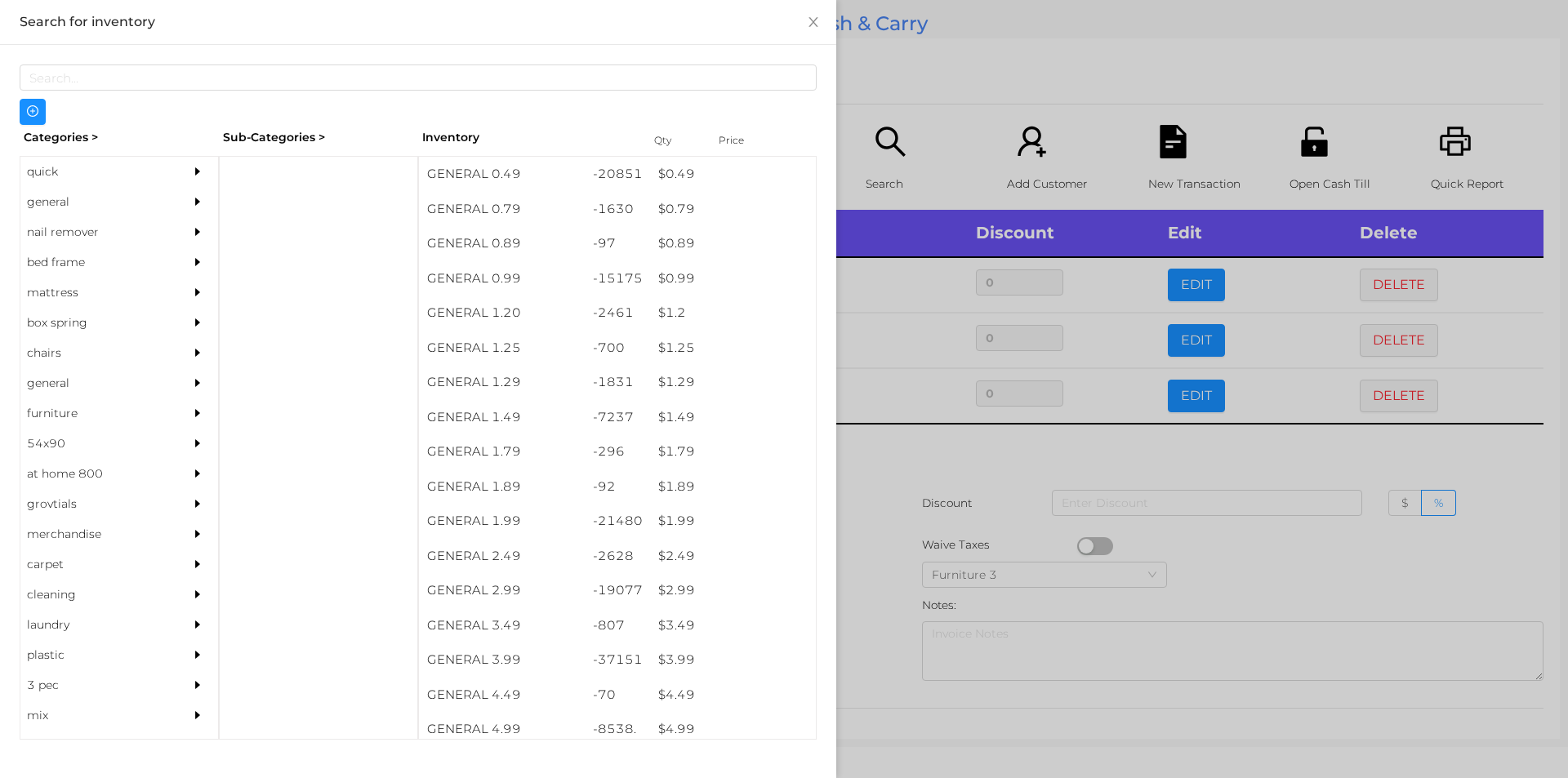
click at [881, 502] on div at bounding box center [784, 389] width 1568 height 778
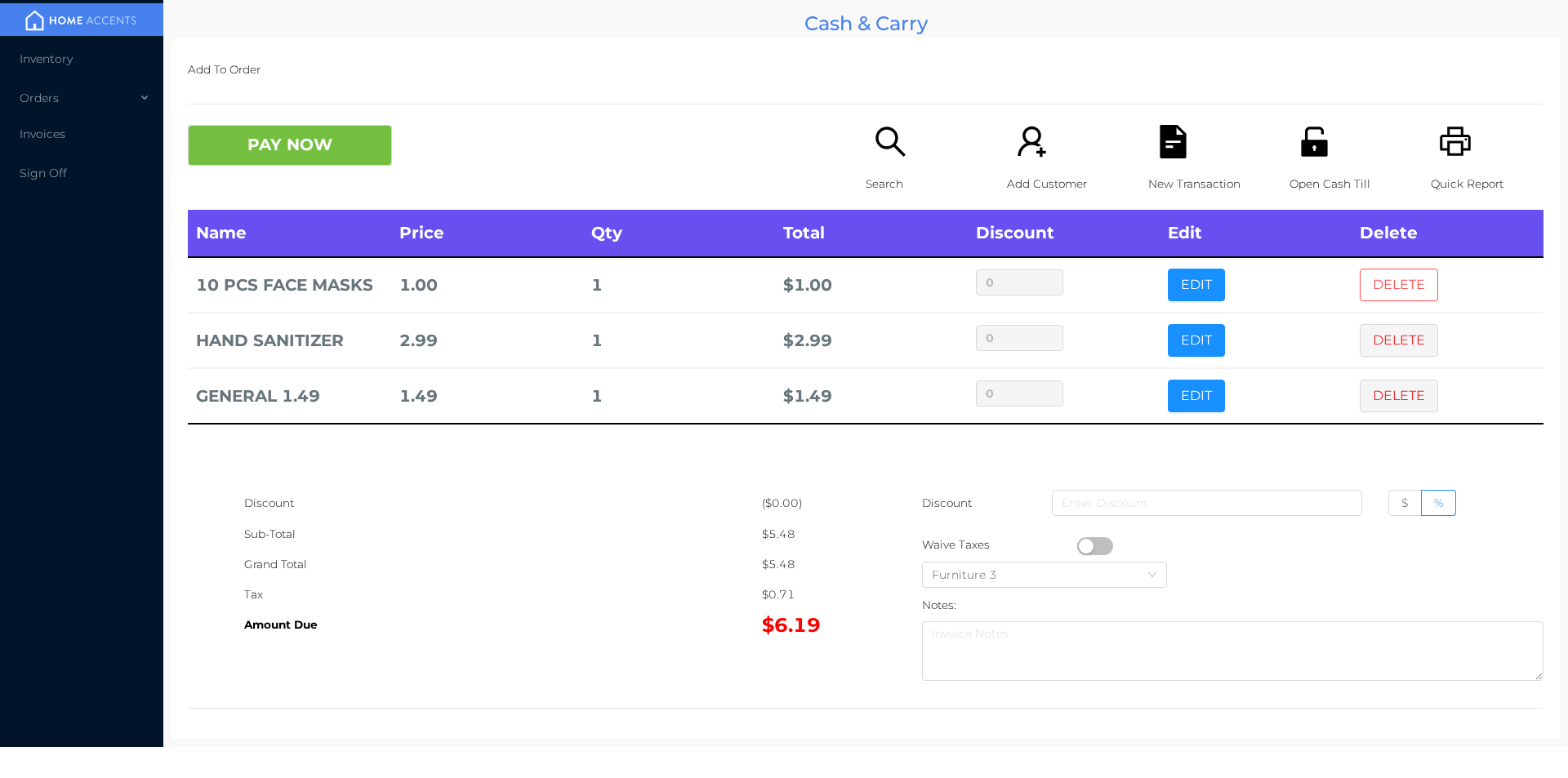
click at [1381, 273] on button "DELETE" at bounding box center [1398, 285] width 78 height 33
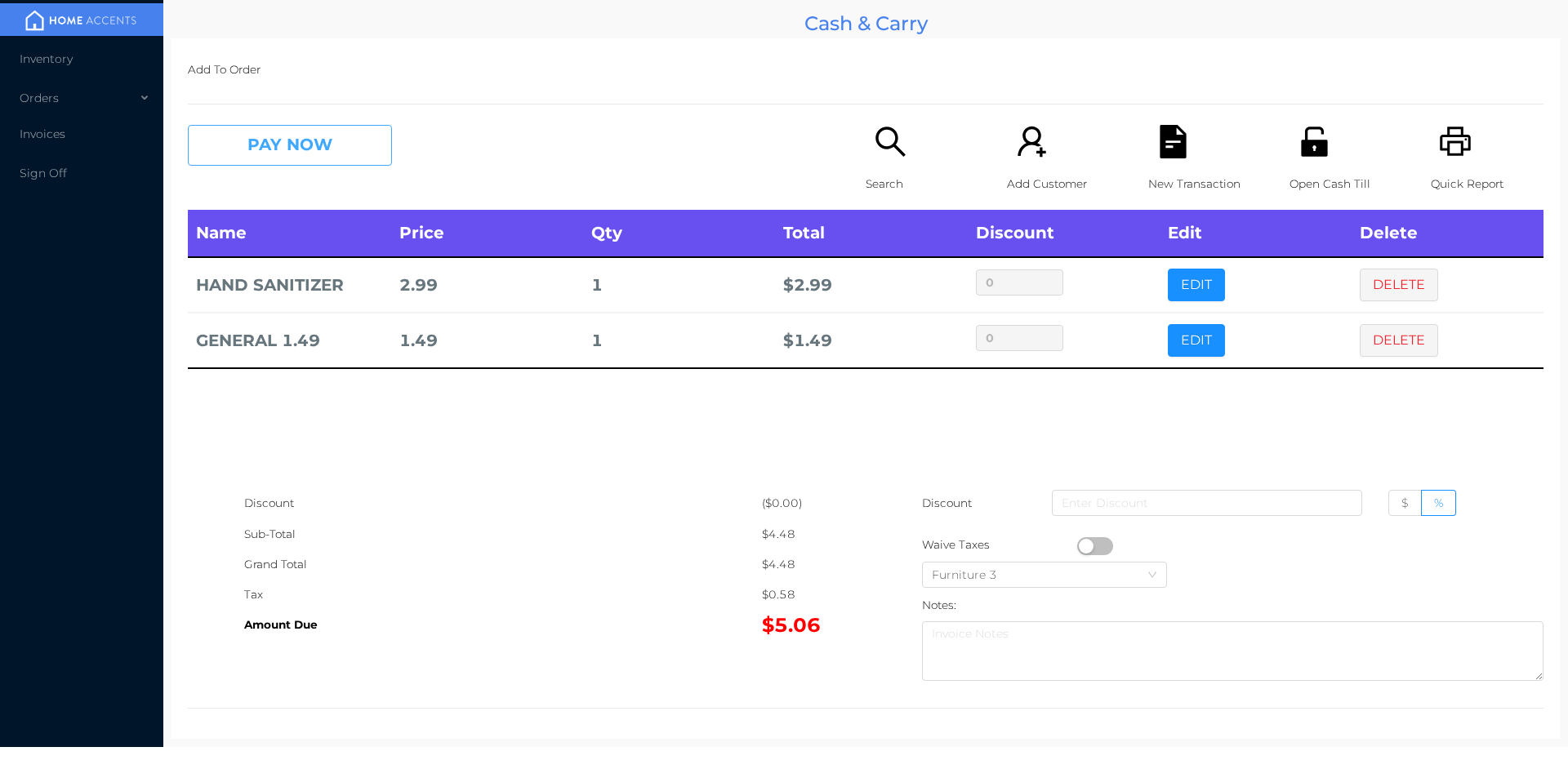
click at [314, 161] on button "PAY NOW" at bounding box center [289, 145] width 205 height 41
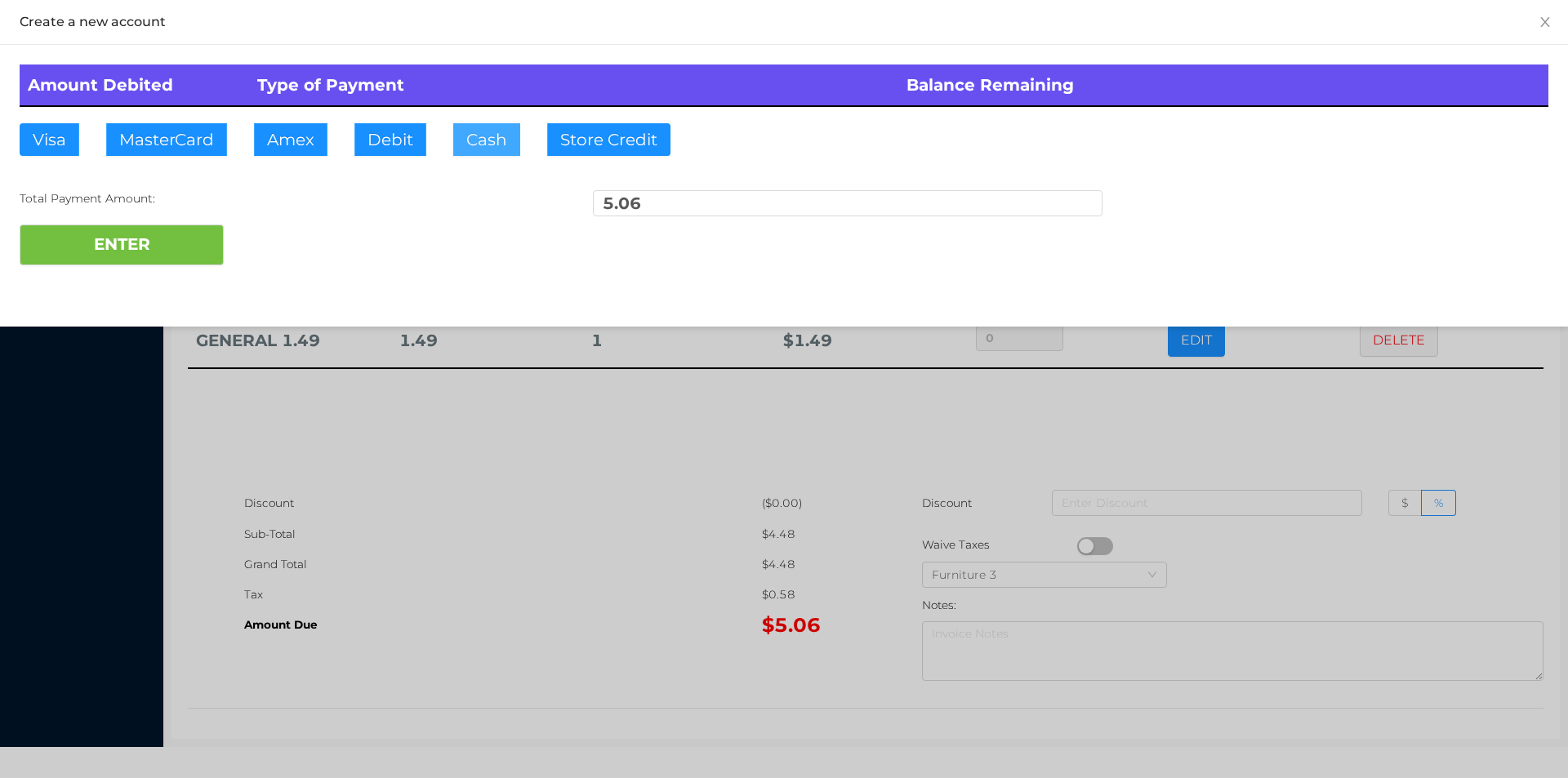
click at [490, 151] on button "Cash" at bounding box center [487, 140] width 67 height 33
click at [164, 260] on button "ENTER" at bounding box center [122, 244] width 205 height 41
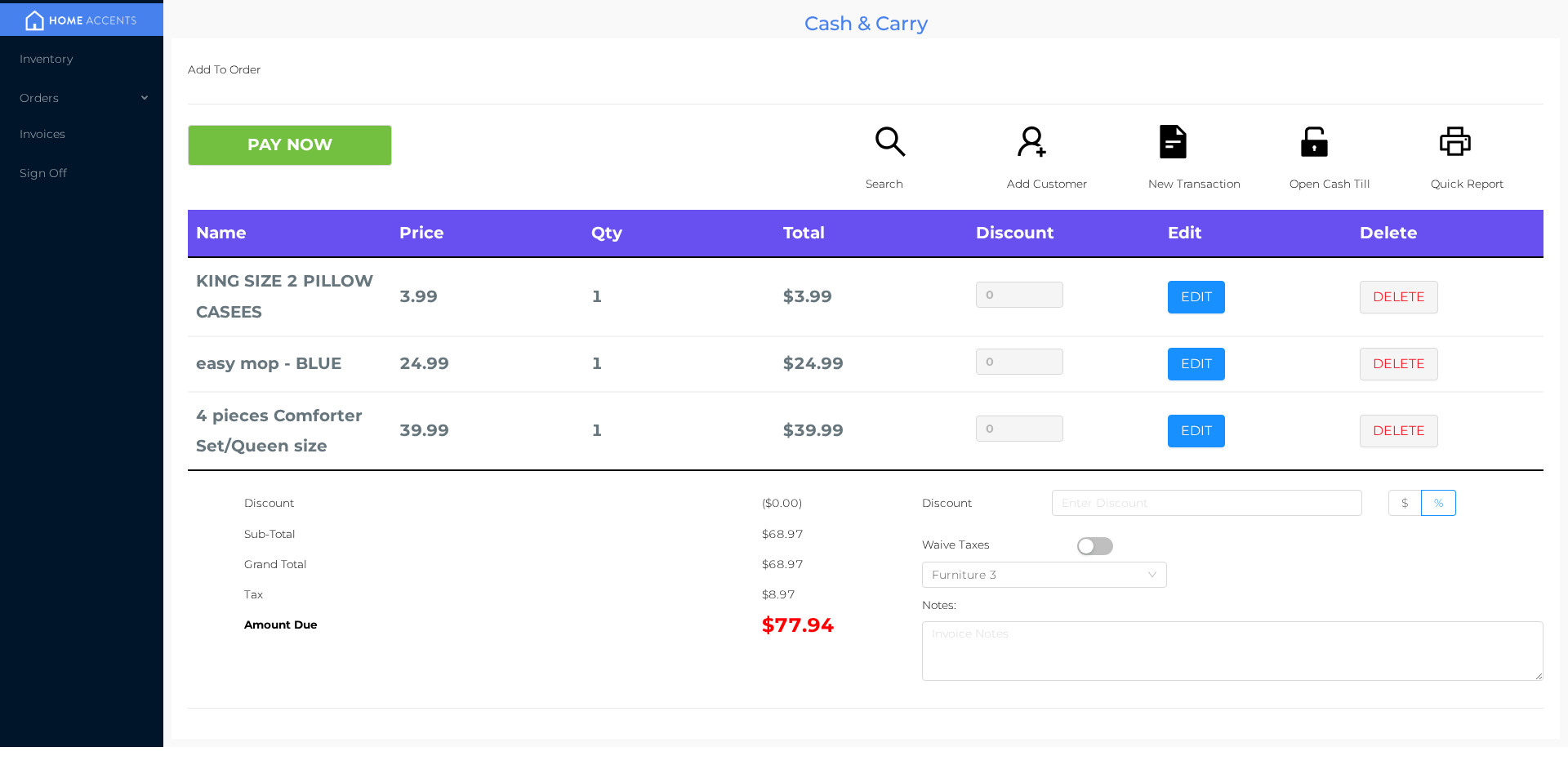
click at [1430, 146] on div "Quick Report" at bounding box center [1487, 168] width 113 height 85
click at [1156, 132] on icon "icon: file-text" at bounding box center [1173, 142] width 34 height 34
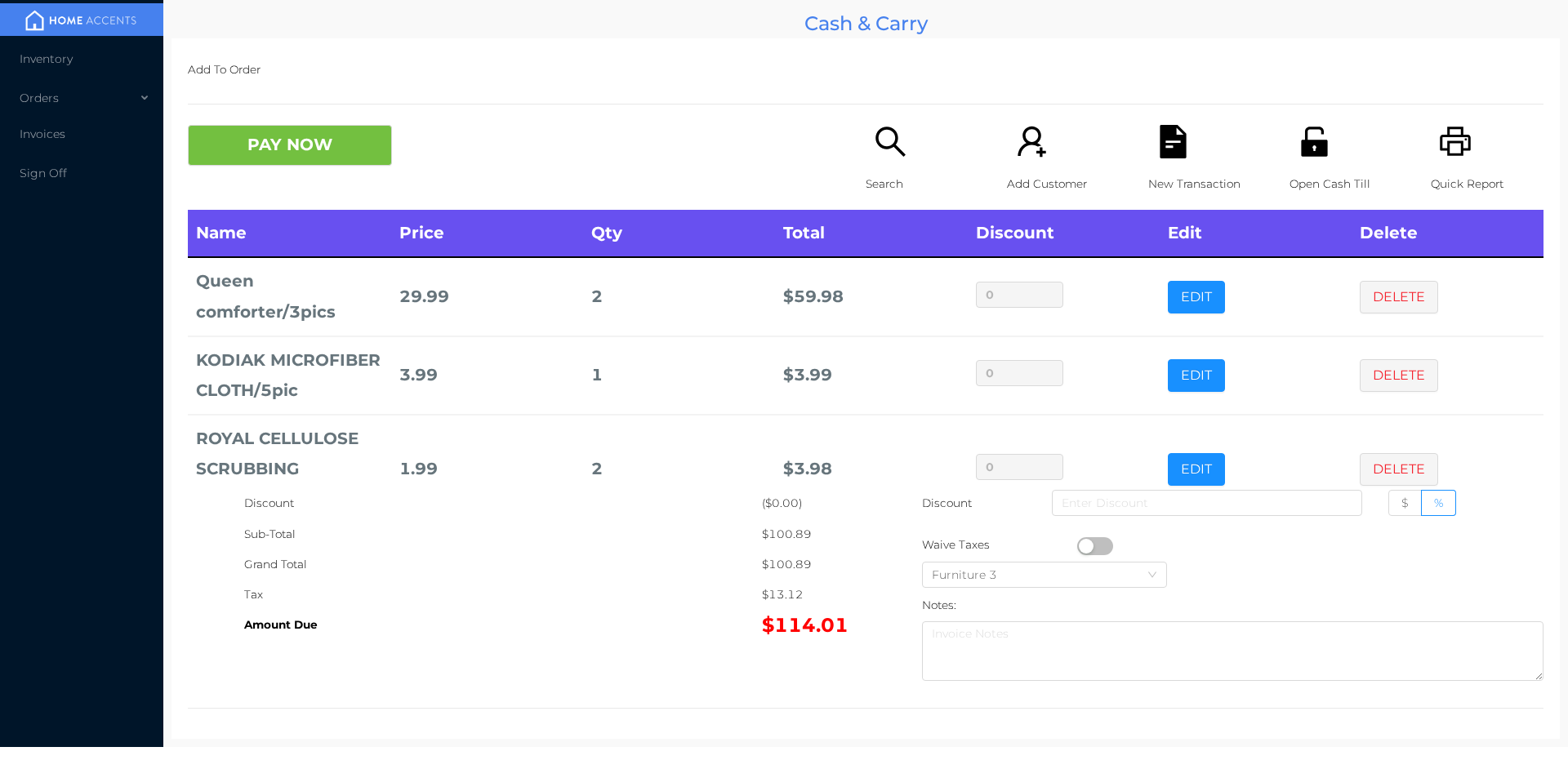
click at [873, 181] on p "Search" at bounding box center [922, 184] width 113 height 30
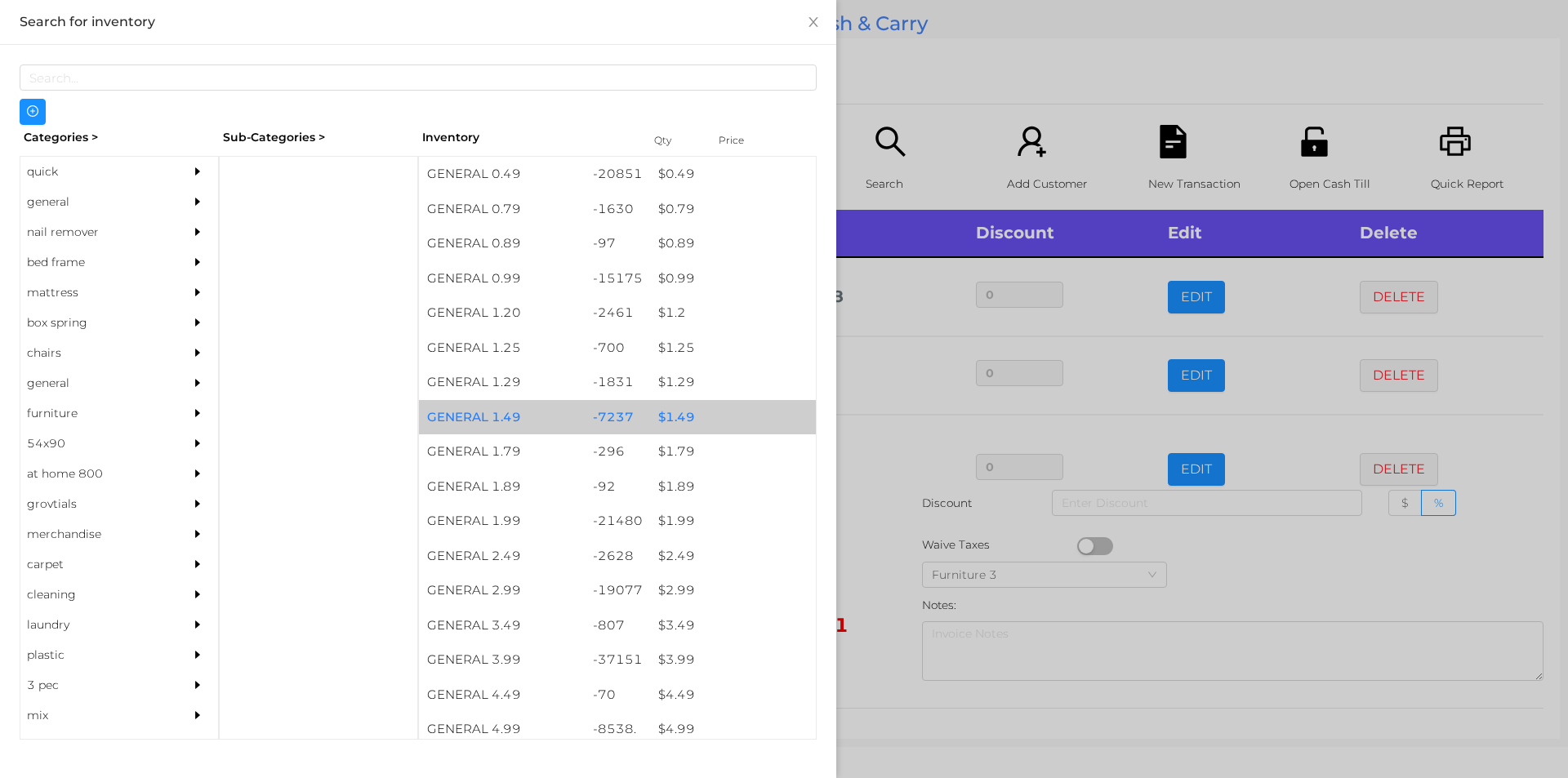
click at [673, 416] on div "$ 1.49" at bounding box center [733, 417] width 166 height 35
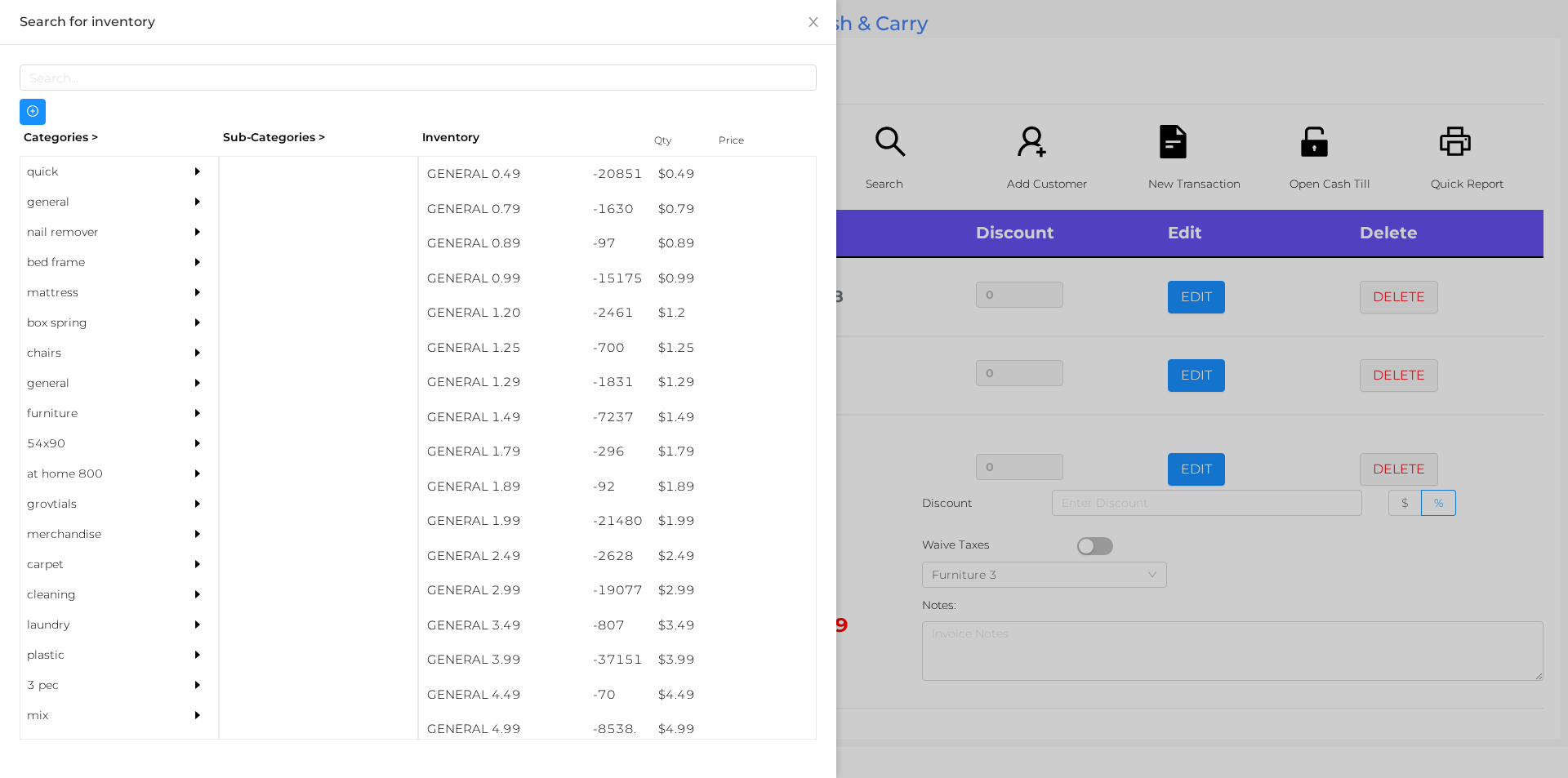
click at [876, 563] on div at bounding box center [784, 389] width 1568 height 778
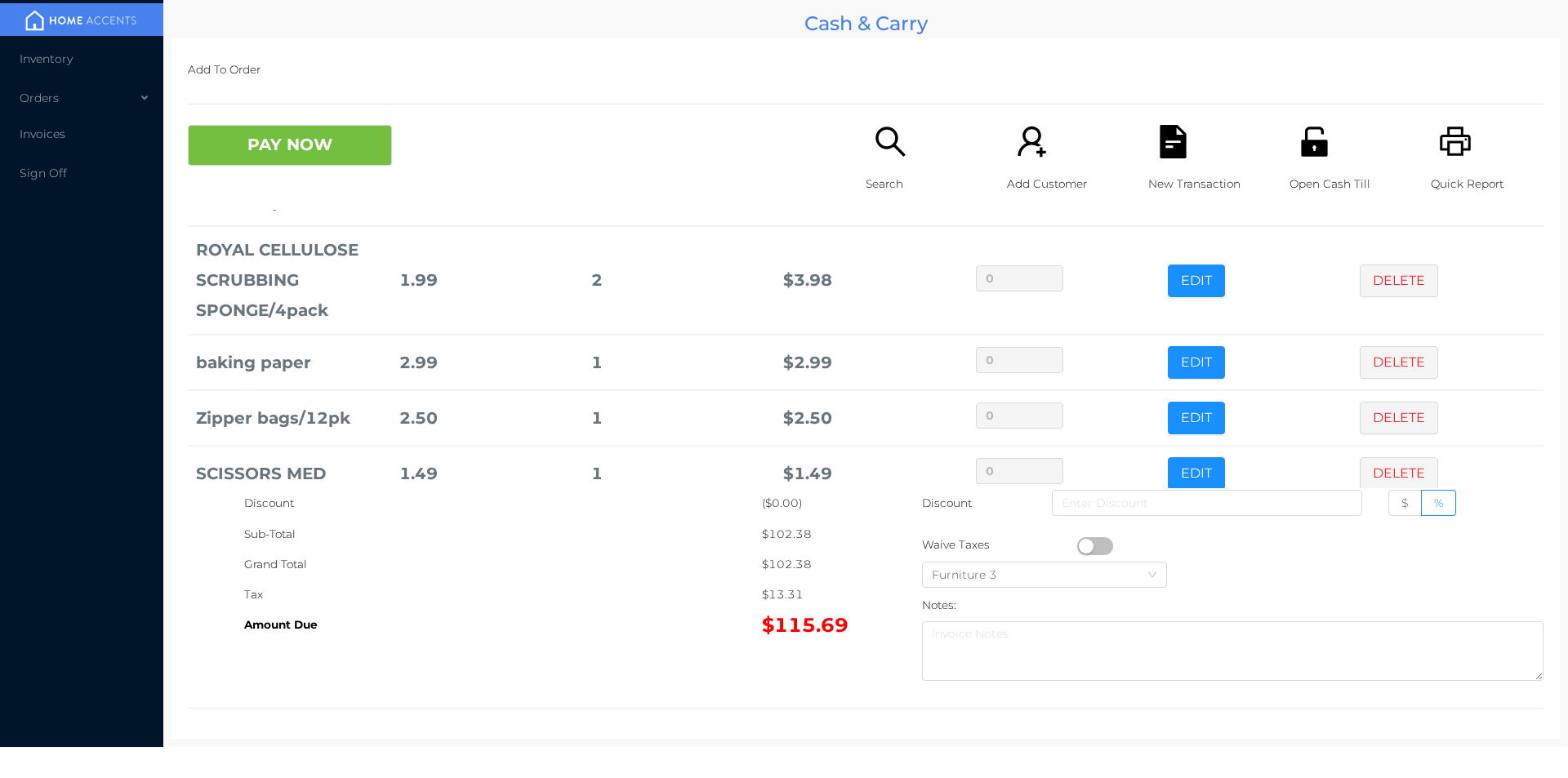
scroll to position [599, 0]
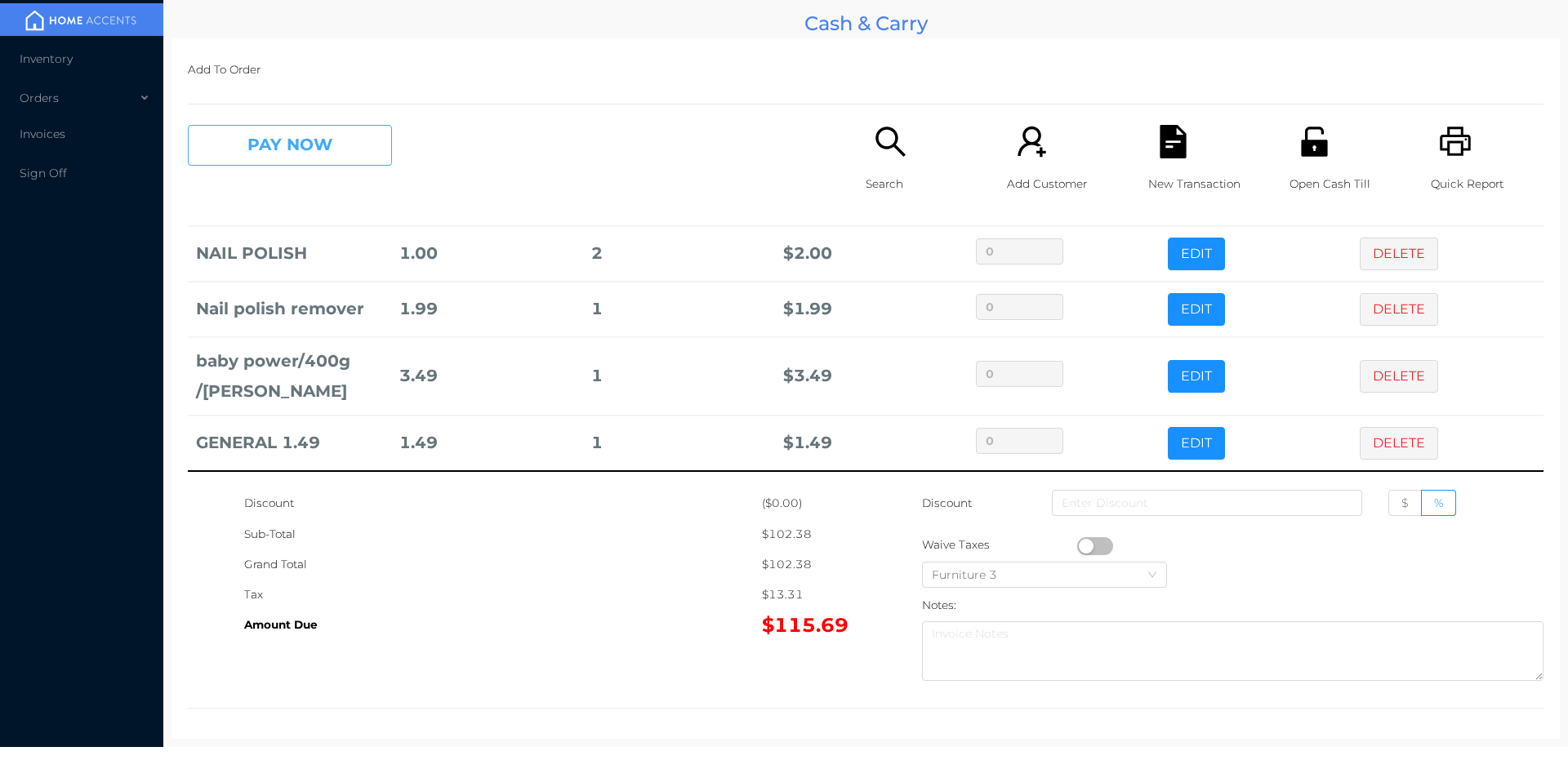
click at [284, 140] on button "PAY NOW" at bounding box center [289, 145] width 205 height 41
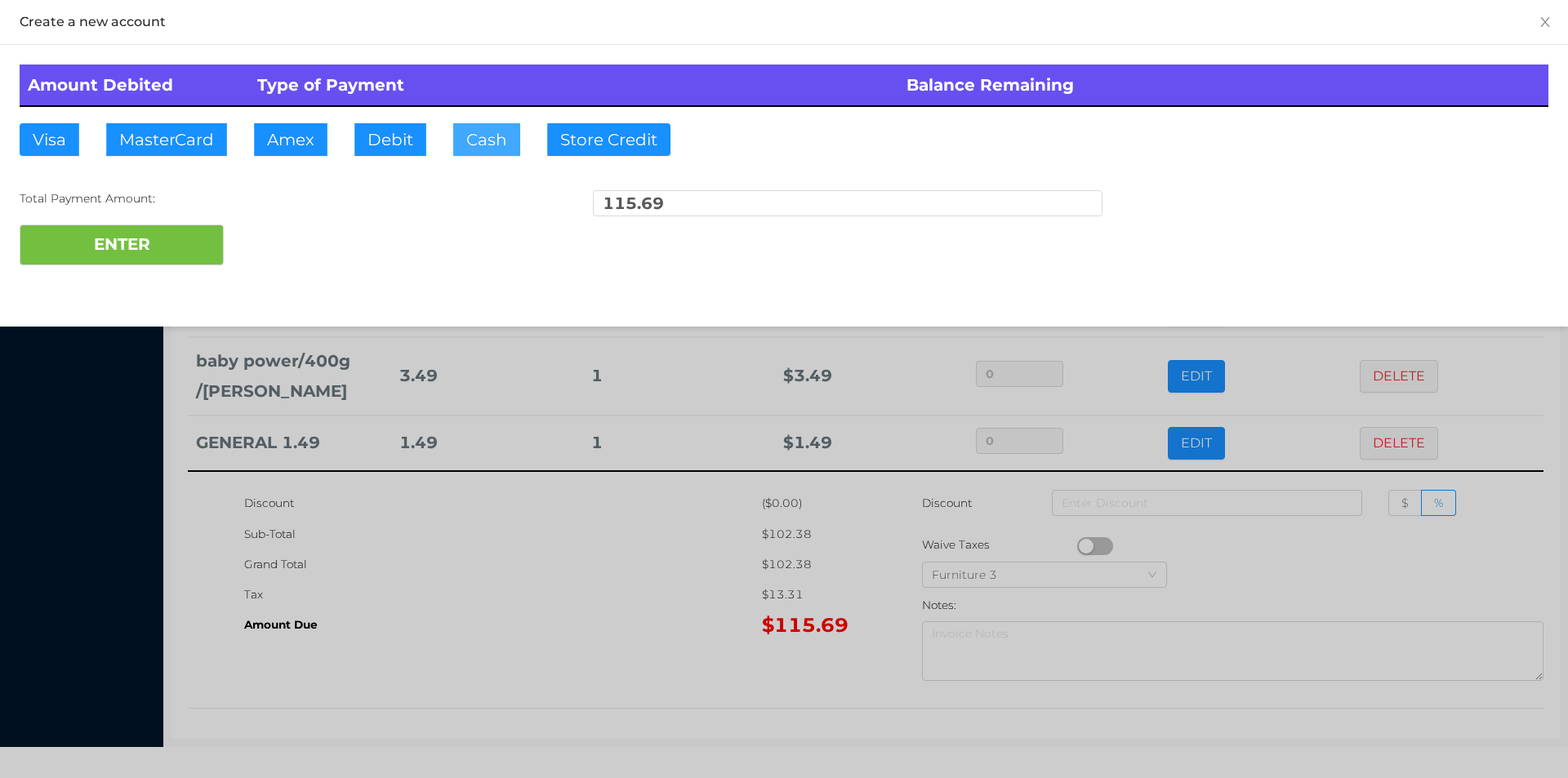
click at [471, 137] on button "Cash" at bounding box center [487, 140] width 67 height 33
type input "150."
click at [156, 252] on button "ENTER" at bounding box center [122, 244] width 205 height 41
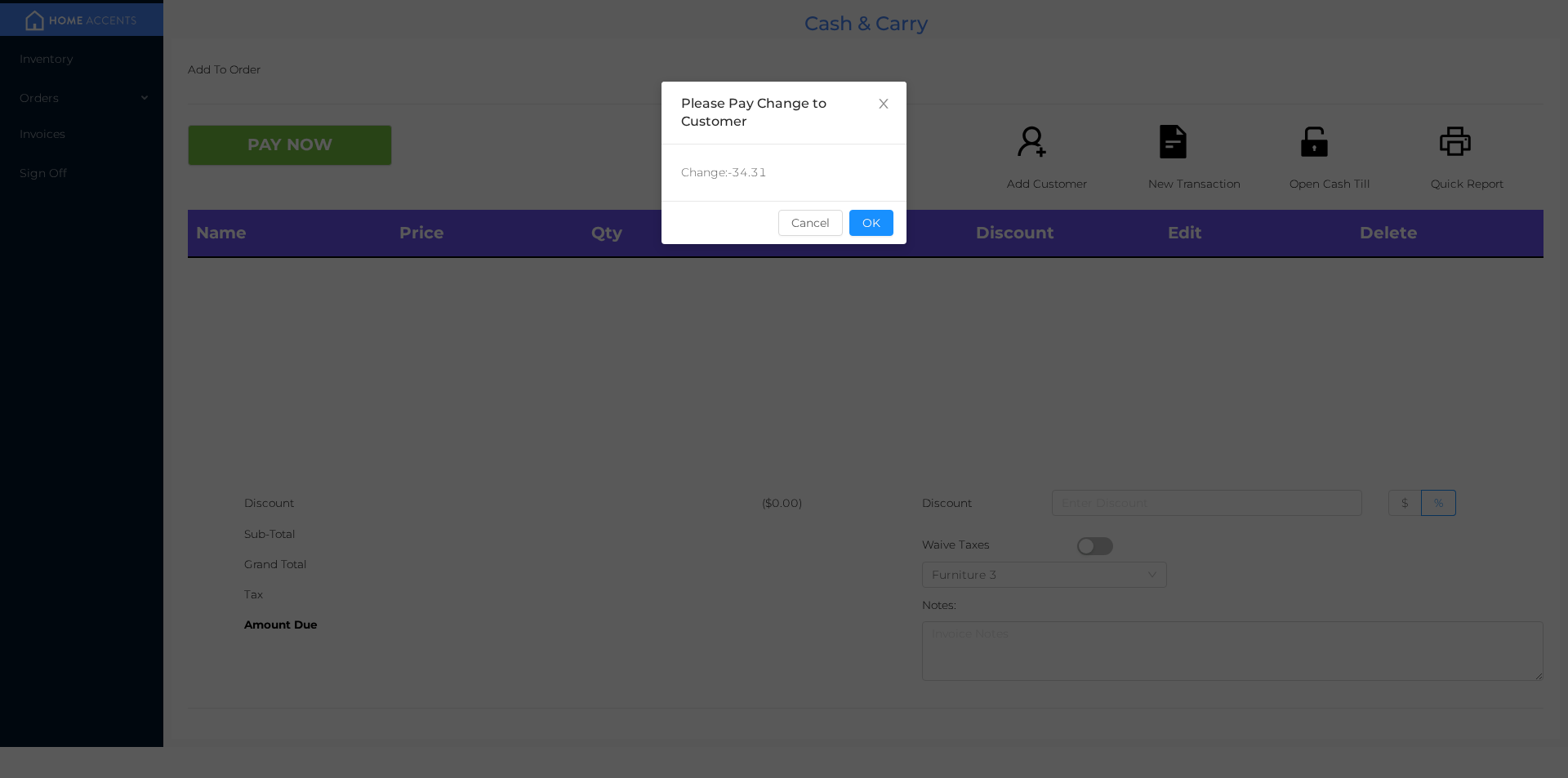
scroll to position [0, 0]
click at [869, 215] on button "OK" at bounding box center [871, 223] width 44 height 26
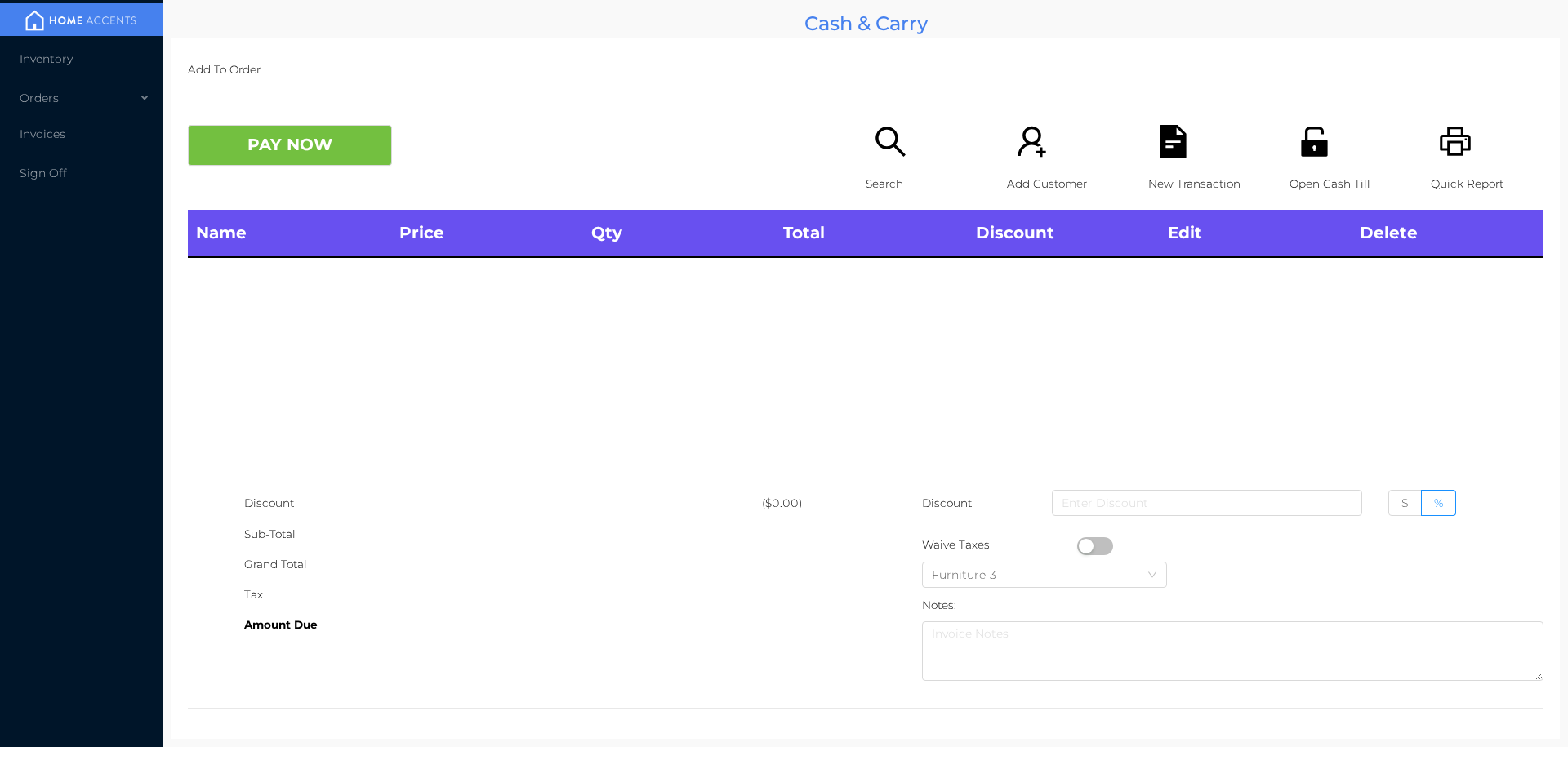
click at [866, 166] on div "Search" at bounding box center [922, 168] width 113 height 85
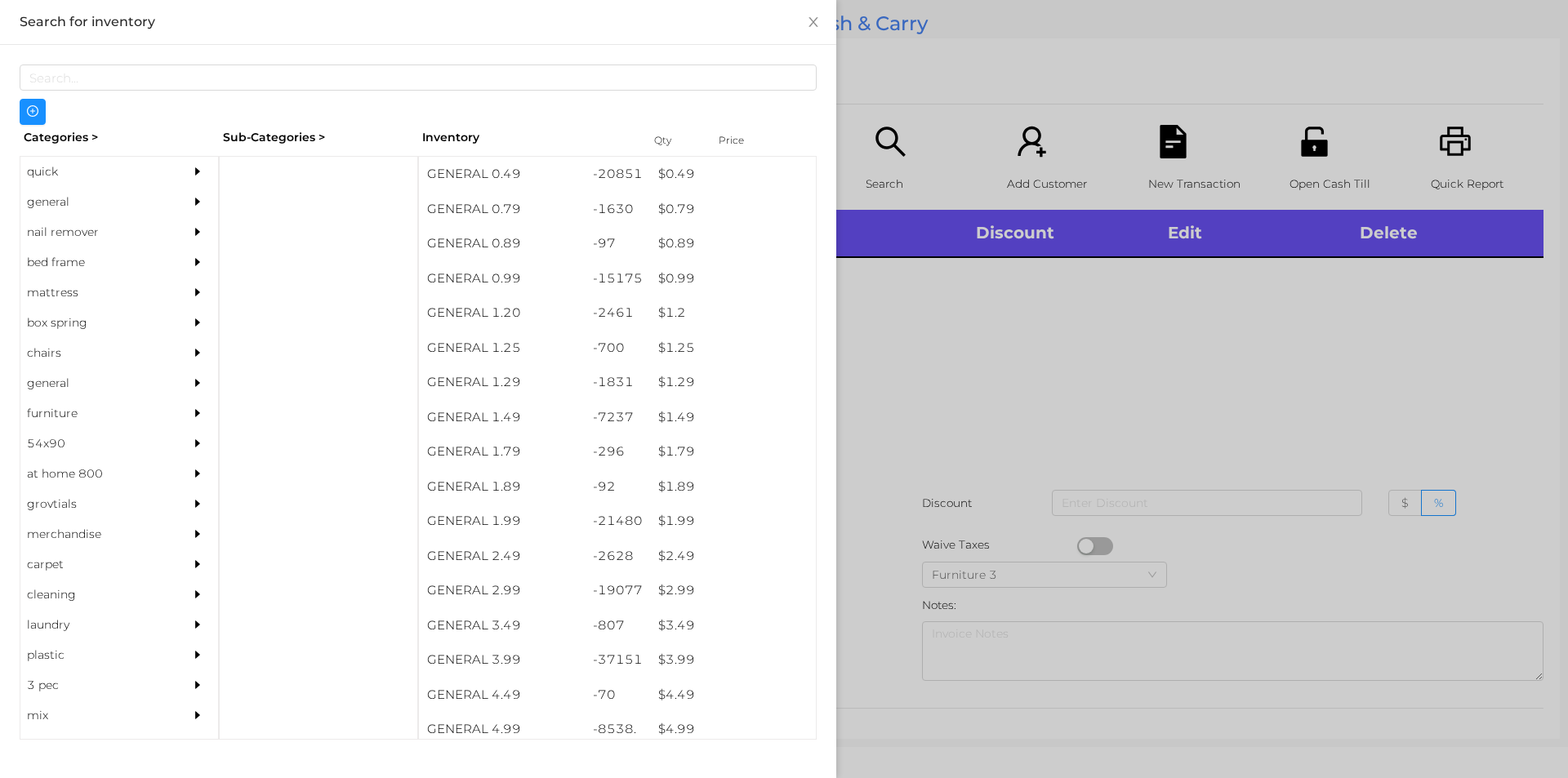
click at [71, 198] on div "general" at bounding box center [95, 202] width 149 height 30
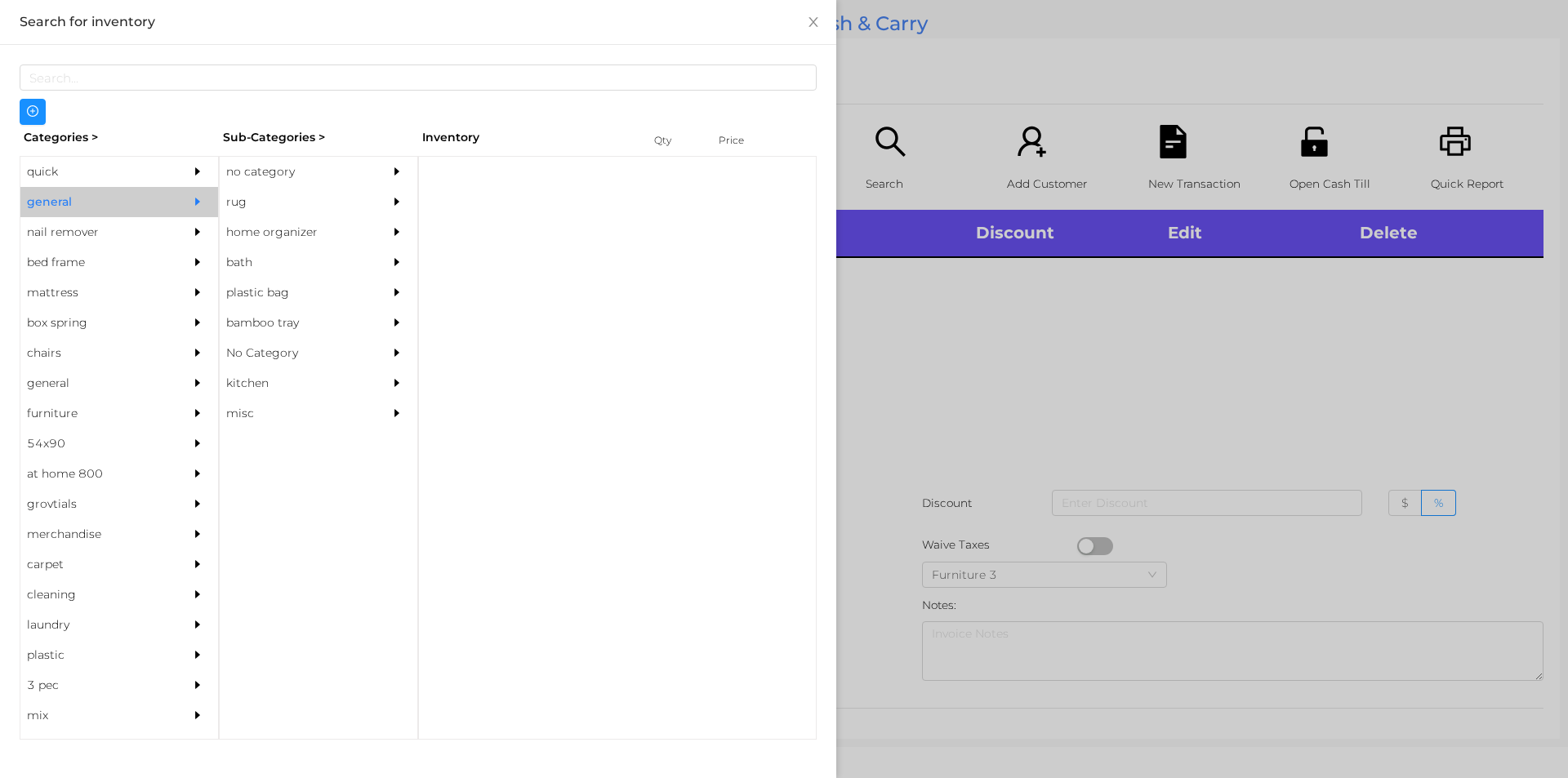
click at [281, 165] on div "no category" at bounding box center [294, 172] width 149 height 30
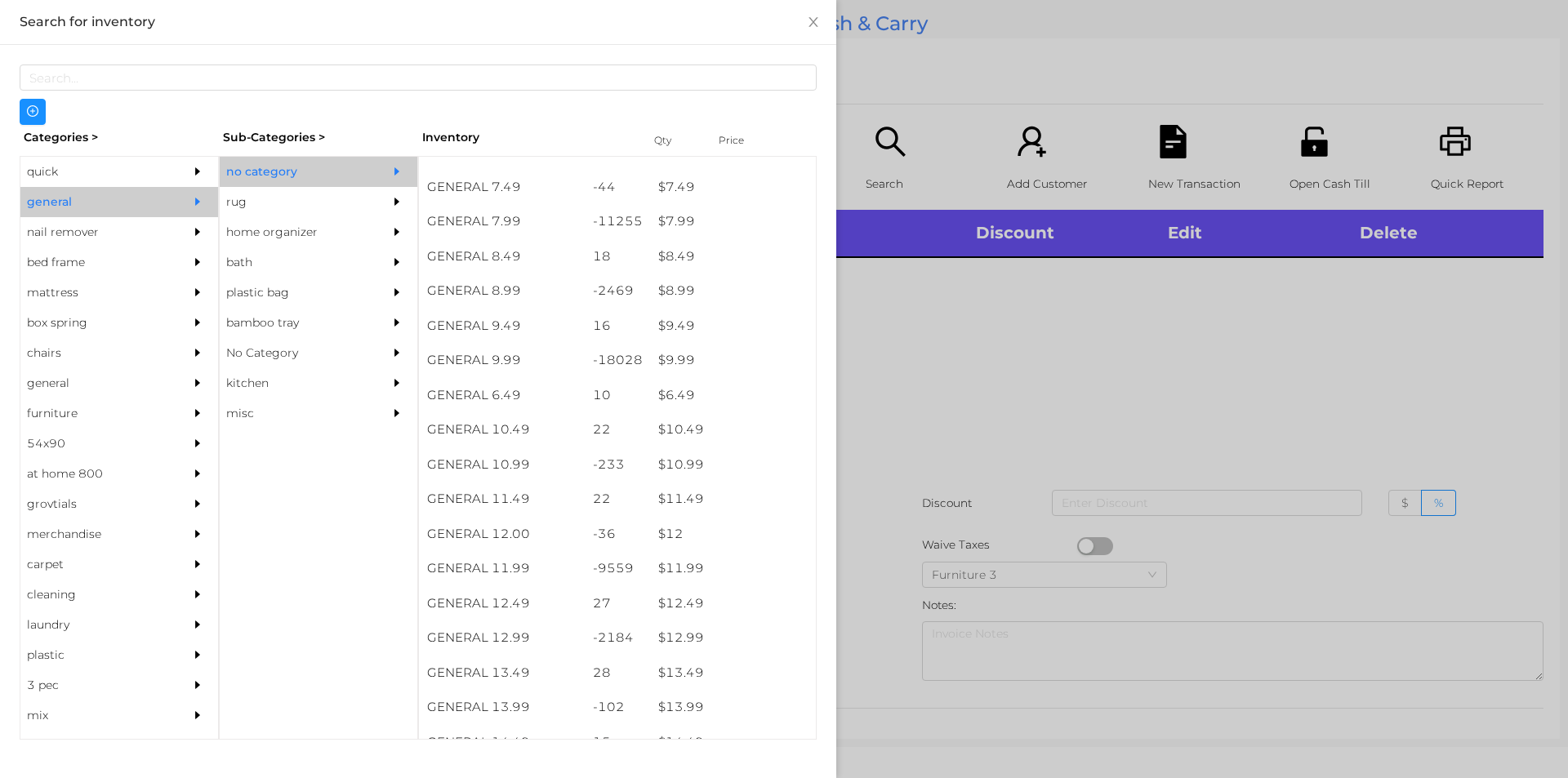
scroll to position [818, 0]
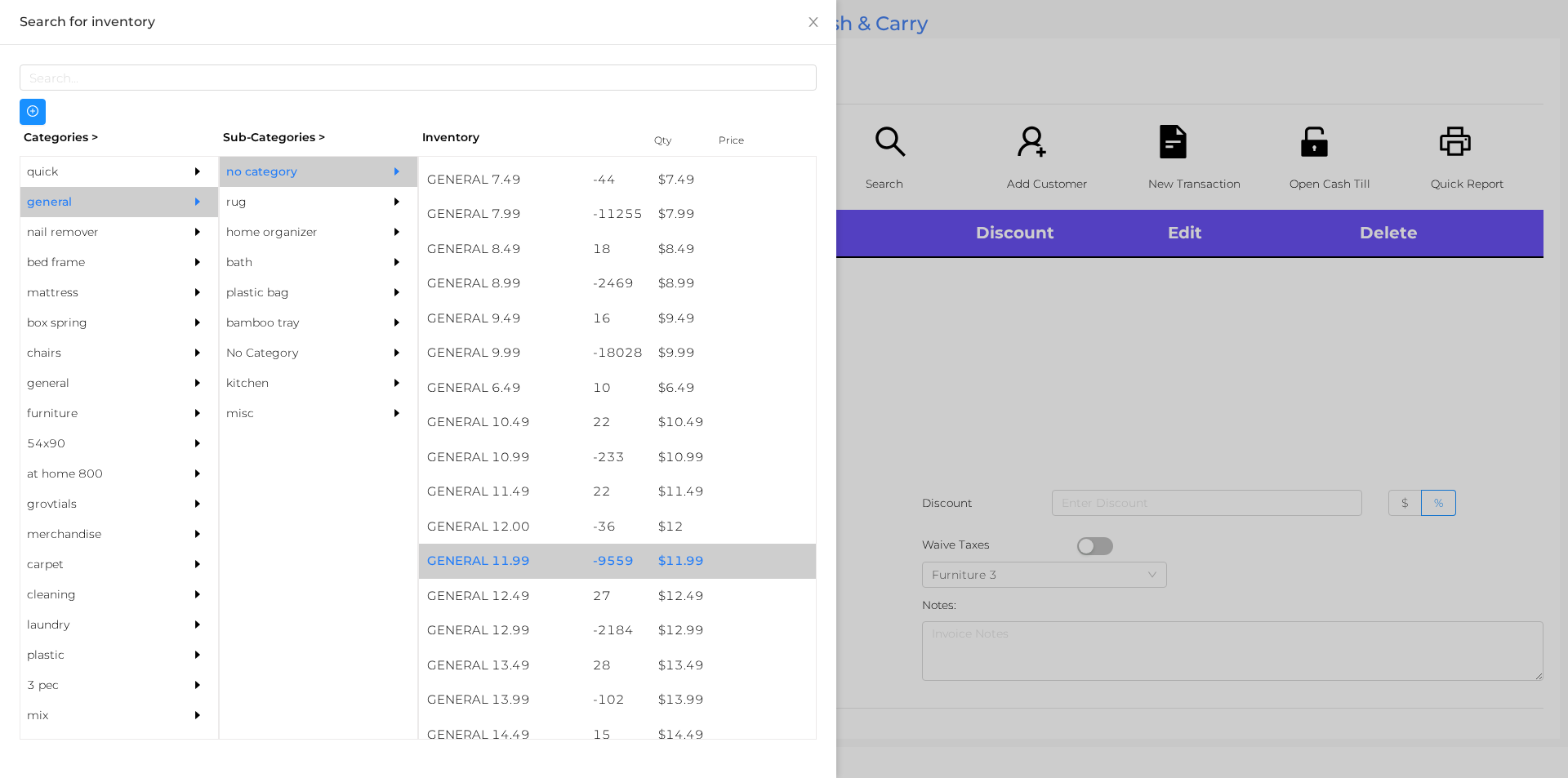
click at [680, 557] on div "$ 11.99" at bounding box center [733, 561] width 166 height 35
click at [705, 559] on div "$ 11.99" at bounding box center [733, 561] width 166 height 35
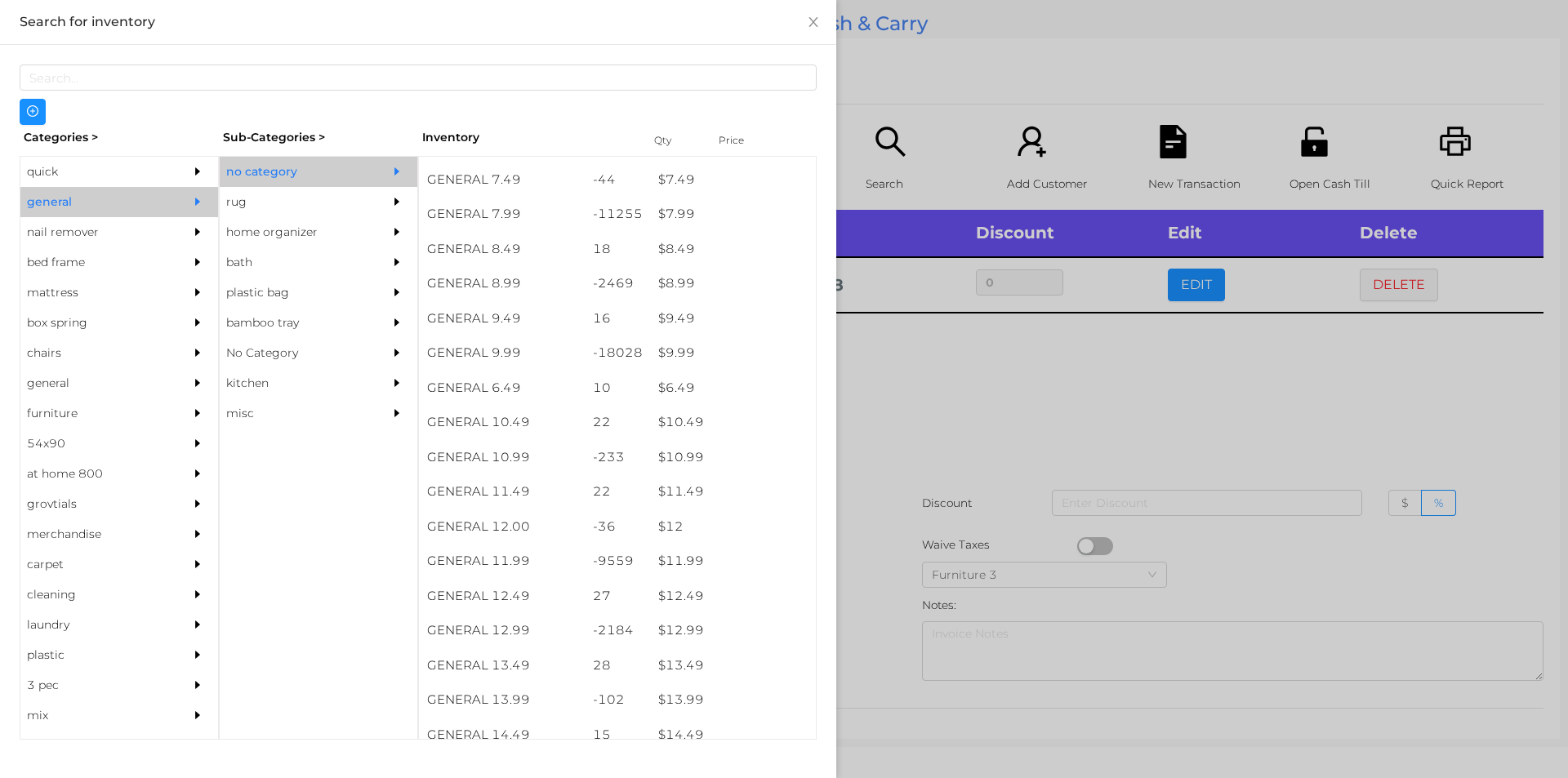
click at [907, 376] on div at bounding box center [784, 389] width 1568 height 778
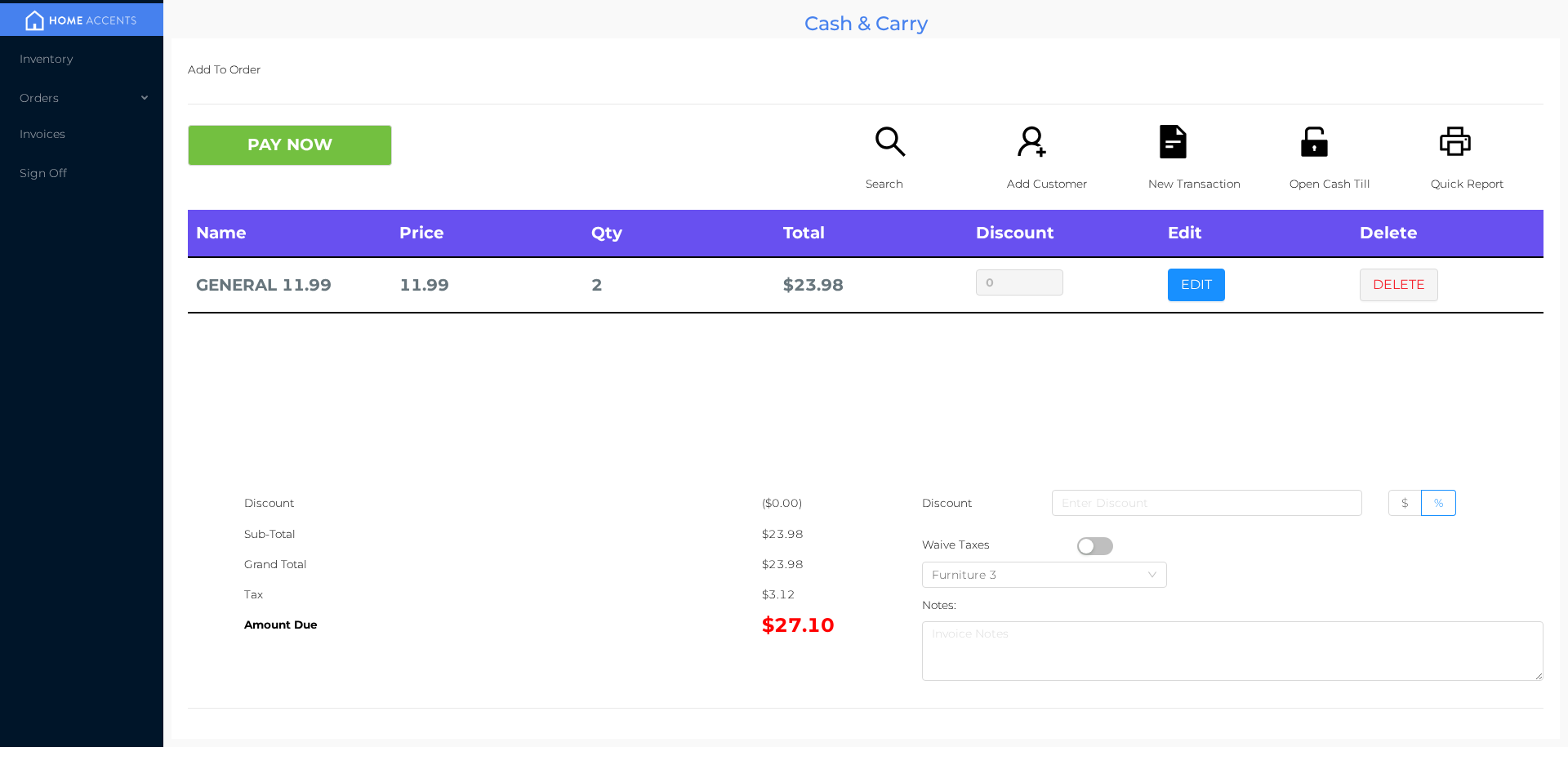
click at [899, 145] on icon "icon: search" at bounding box center [891, 142] width 34 height 34
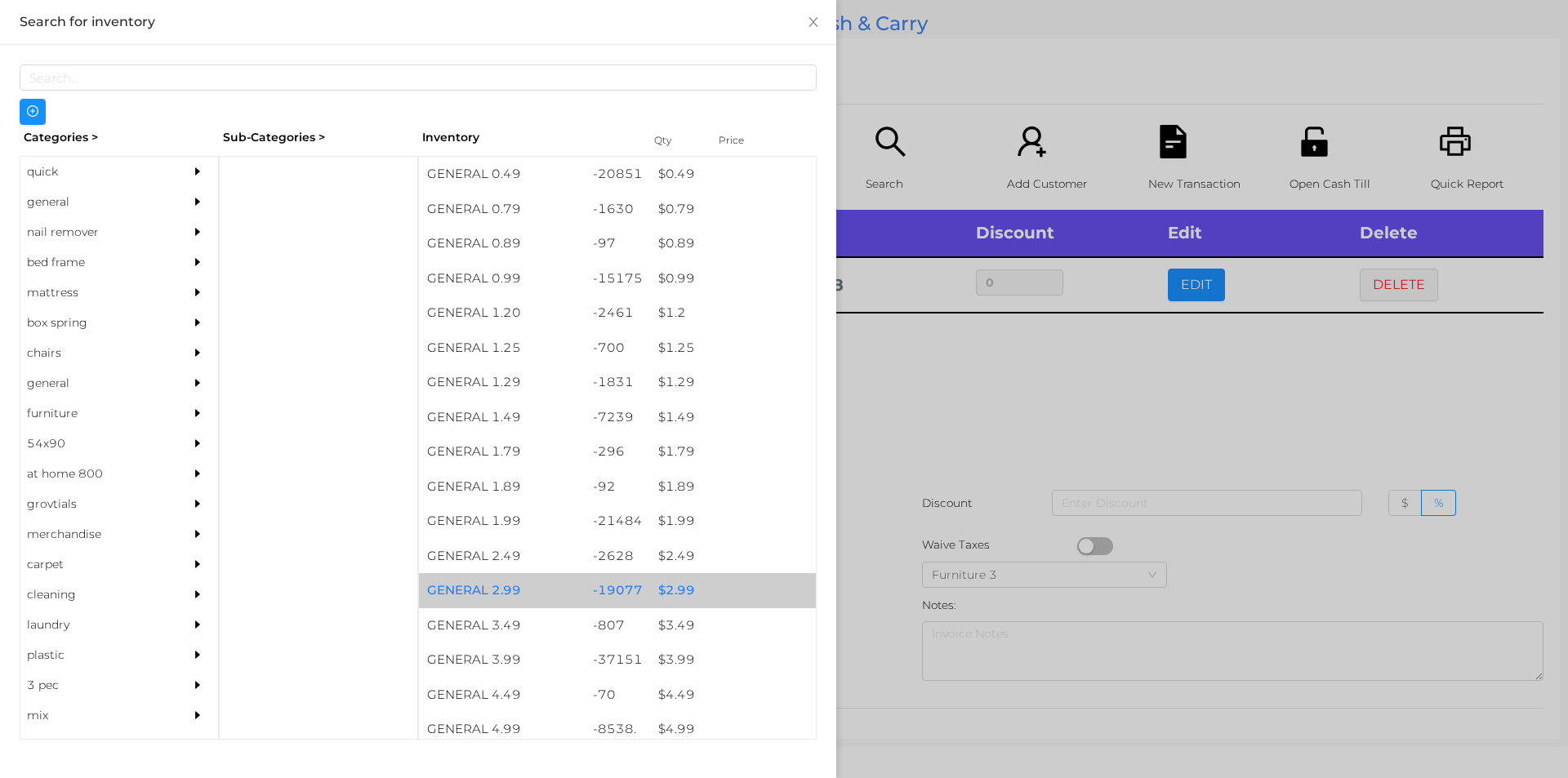
click at [668, 588] on div "$ 2.99" at bounding box center [733, 590] width 166 height 35
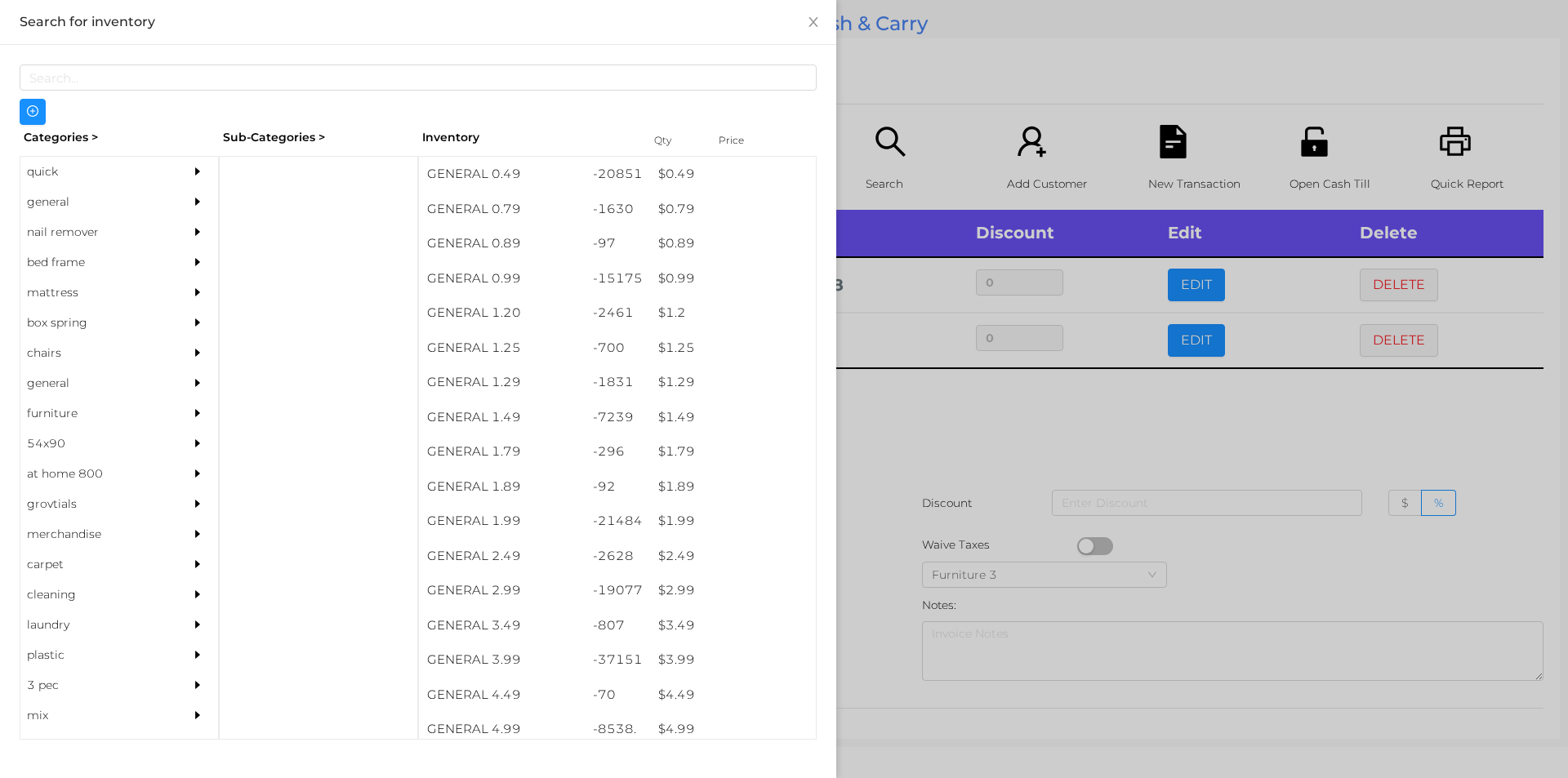
click at [1195, 347] on div at bounding box center [784, 389] width 1568 height 778
click at [1187, 326] on button "EDIT" at bounding box center [1196, 340] width 58 height 33
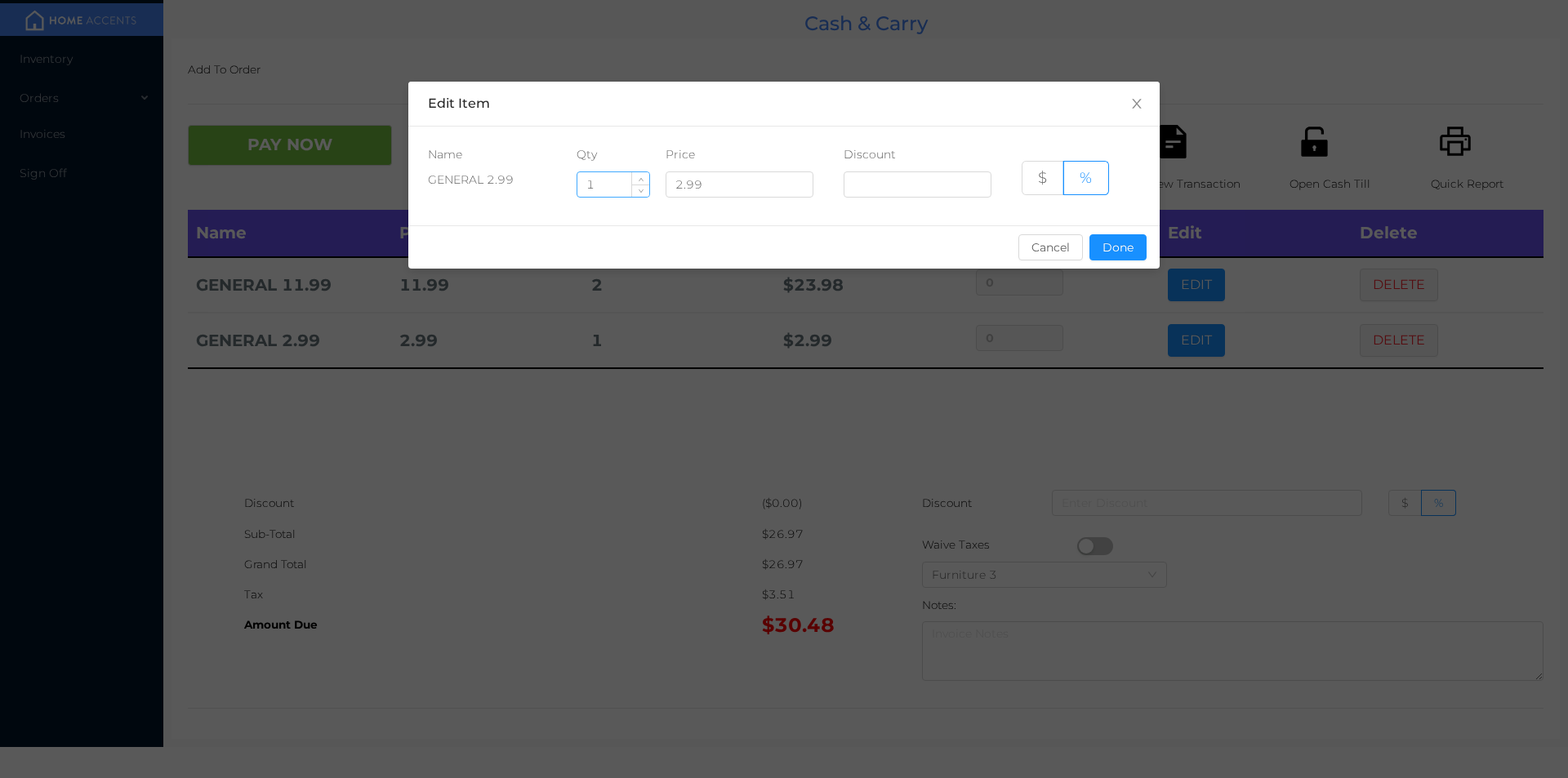
click at [619, 187] on input "1" at bounding box center [613, 185] width 72 height 25
type input "10"
click at [1113, 244] on button "Done" at bounding box center [1117, 248] width 58 height 26
type input "0%"
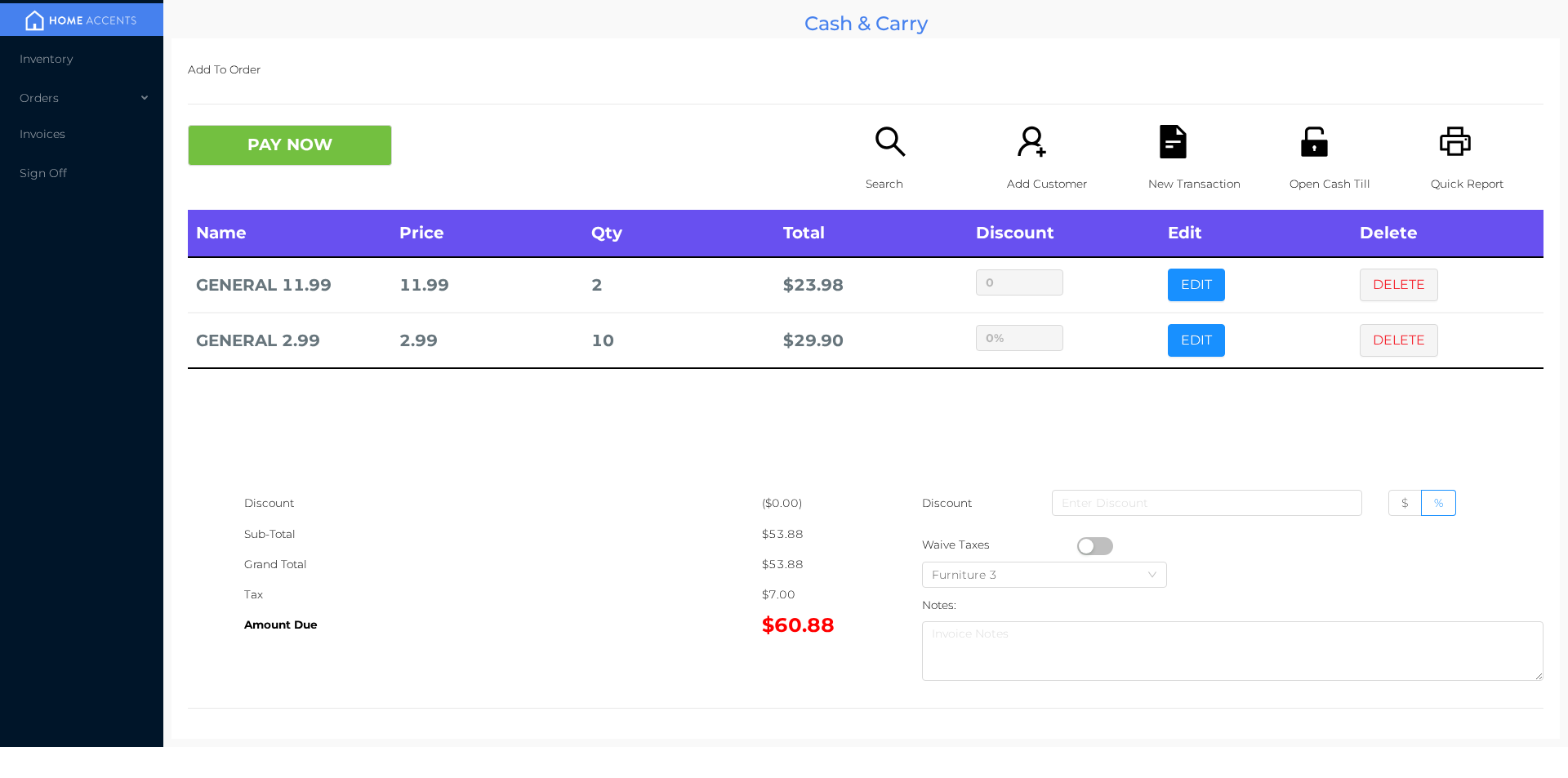
click at [1062, 418] on div "Name Price Qty Total Discount Edit Delete GENERAL 11.99 11.99 2 $ 23.98 0 EDIT …" at bounding box center [866, 349] width 1356 height 278
click at [1186, 350] on button "EDIT" at bounding box center [1196, 340] width 58 height 33
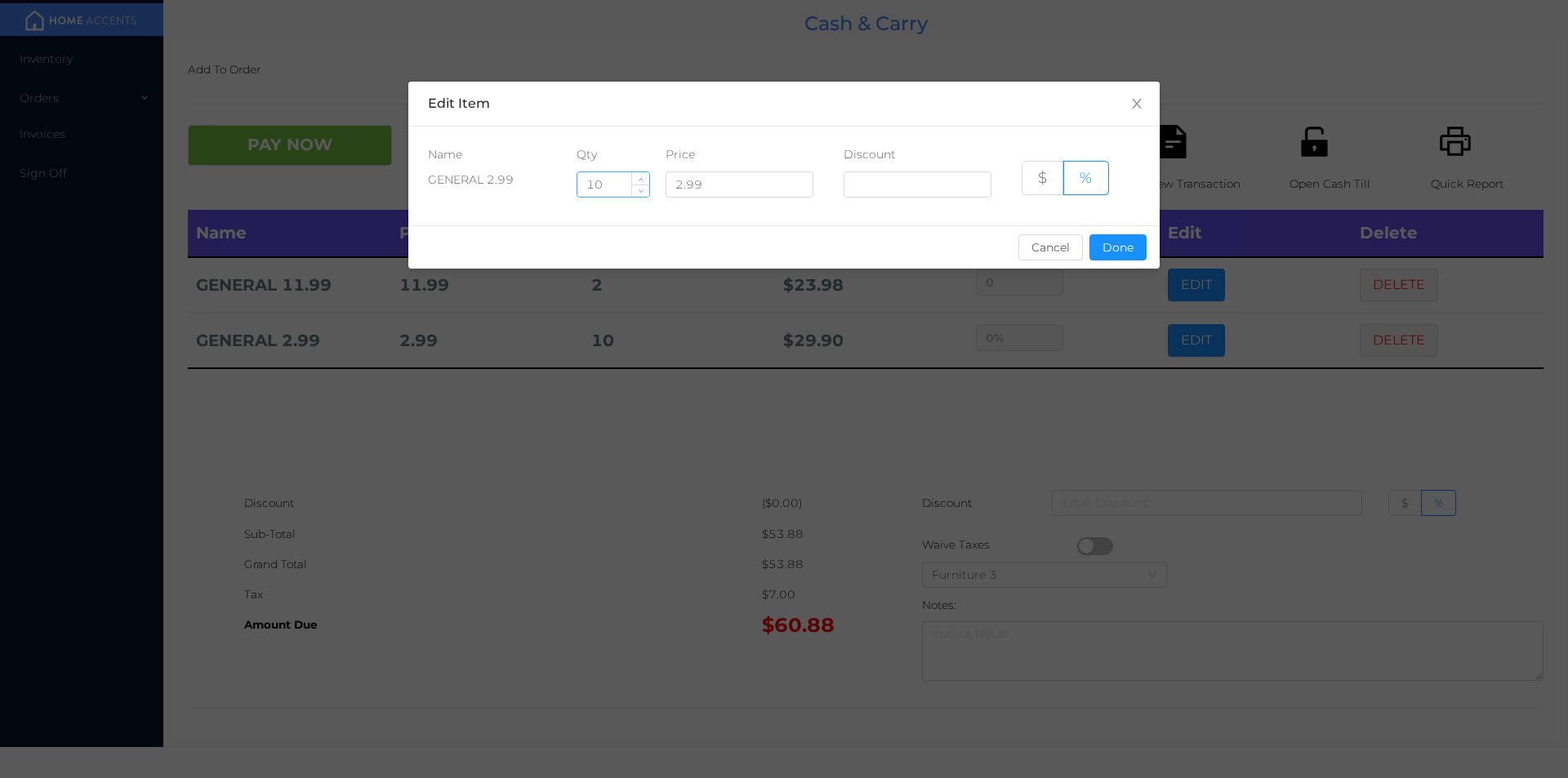
click at [616, 185] on input "10" at bounding box center [613, 185] width 72 height 25
type input "11"
click at [1125, 258] on button "Done" at bounding box center [1117, 248] width 58 height 26
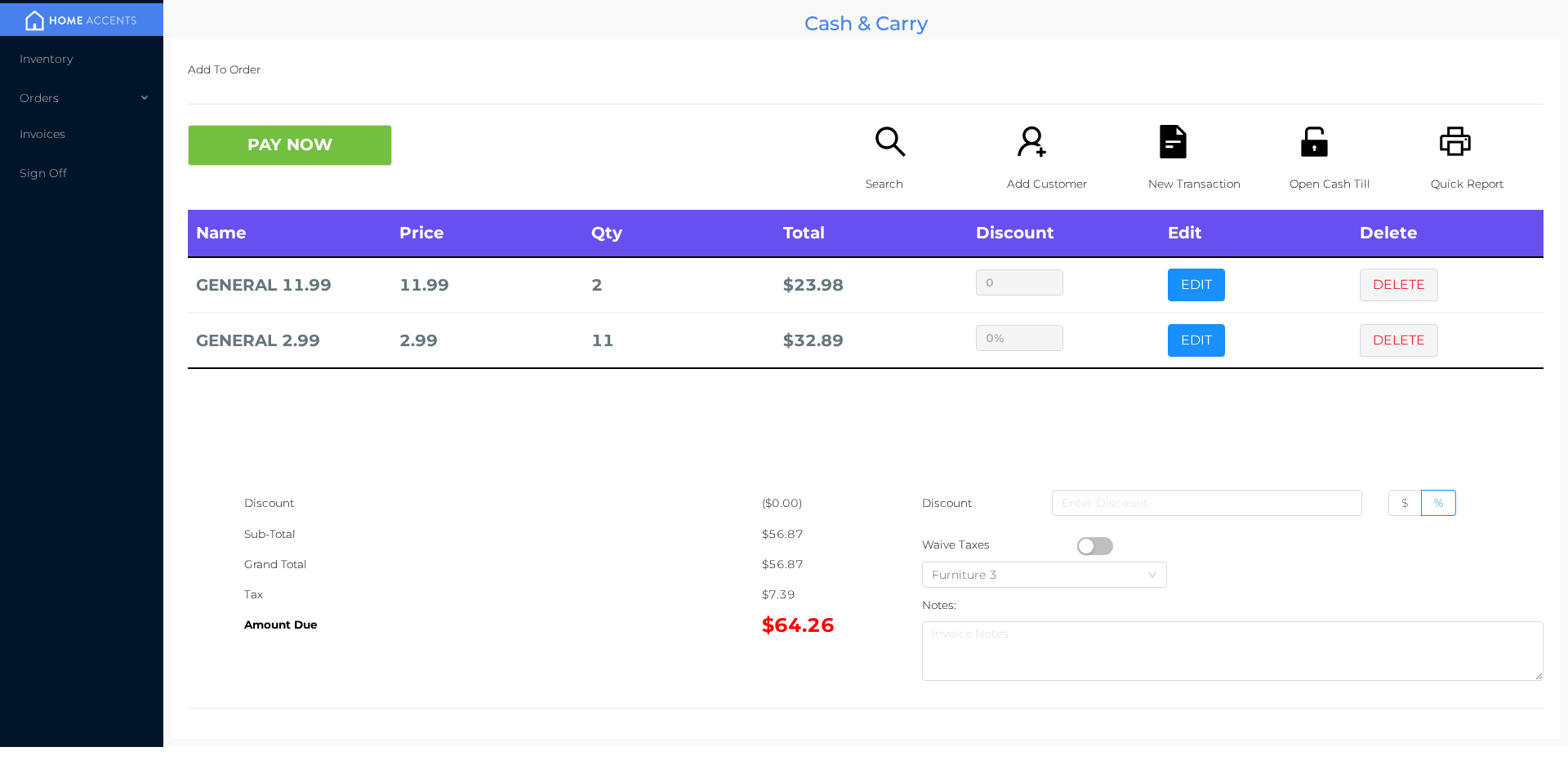
click at [1083, 439] on div "sentinelStart Edit Item Name Qty Price Discount GENERAL 2.99 11 2.99 $ % Cancel…" at bounding box center [784, 389] width 1568 height 778
click at [888, 181] on p "Search" at bounding box center [922, 184] width 113 height 30
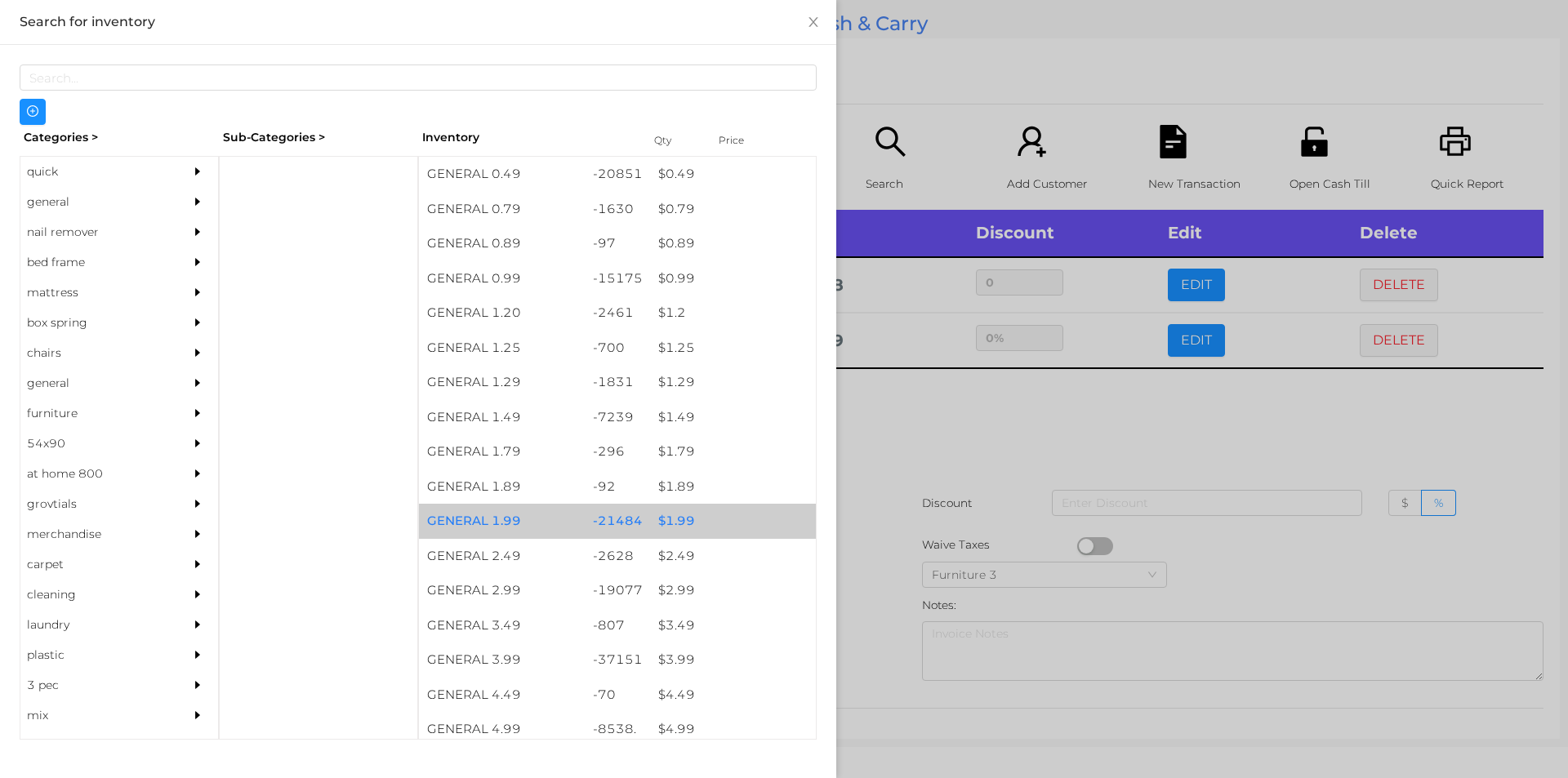
click at [665, 514] on div "$ 1.99" at bounding box center [733, 521] width 166 height 35
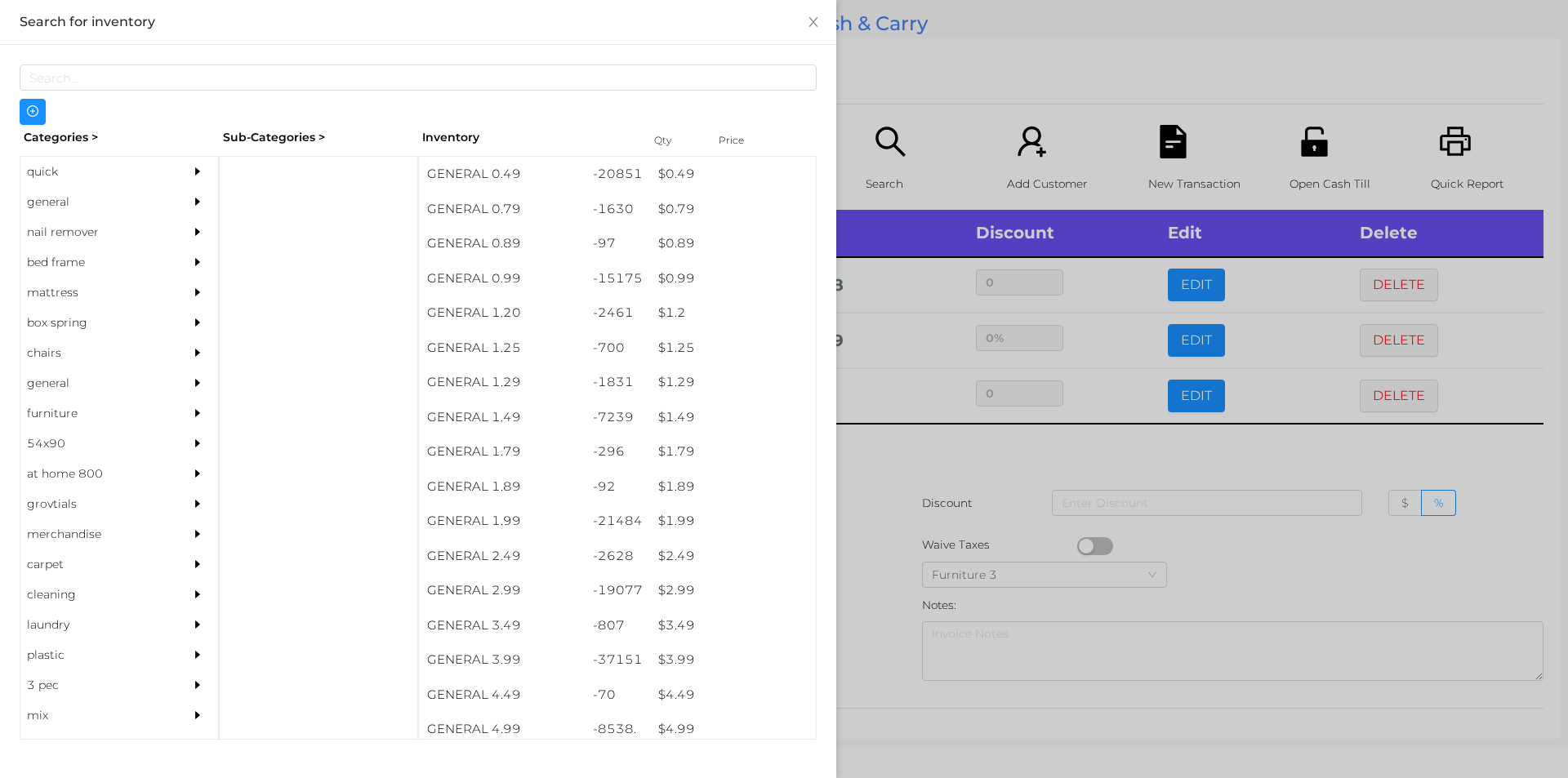
click at [901, 430] on div at bounding box center [784, 389] width 1568 height 778
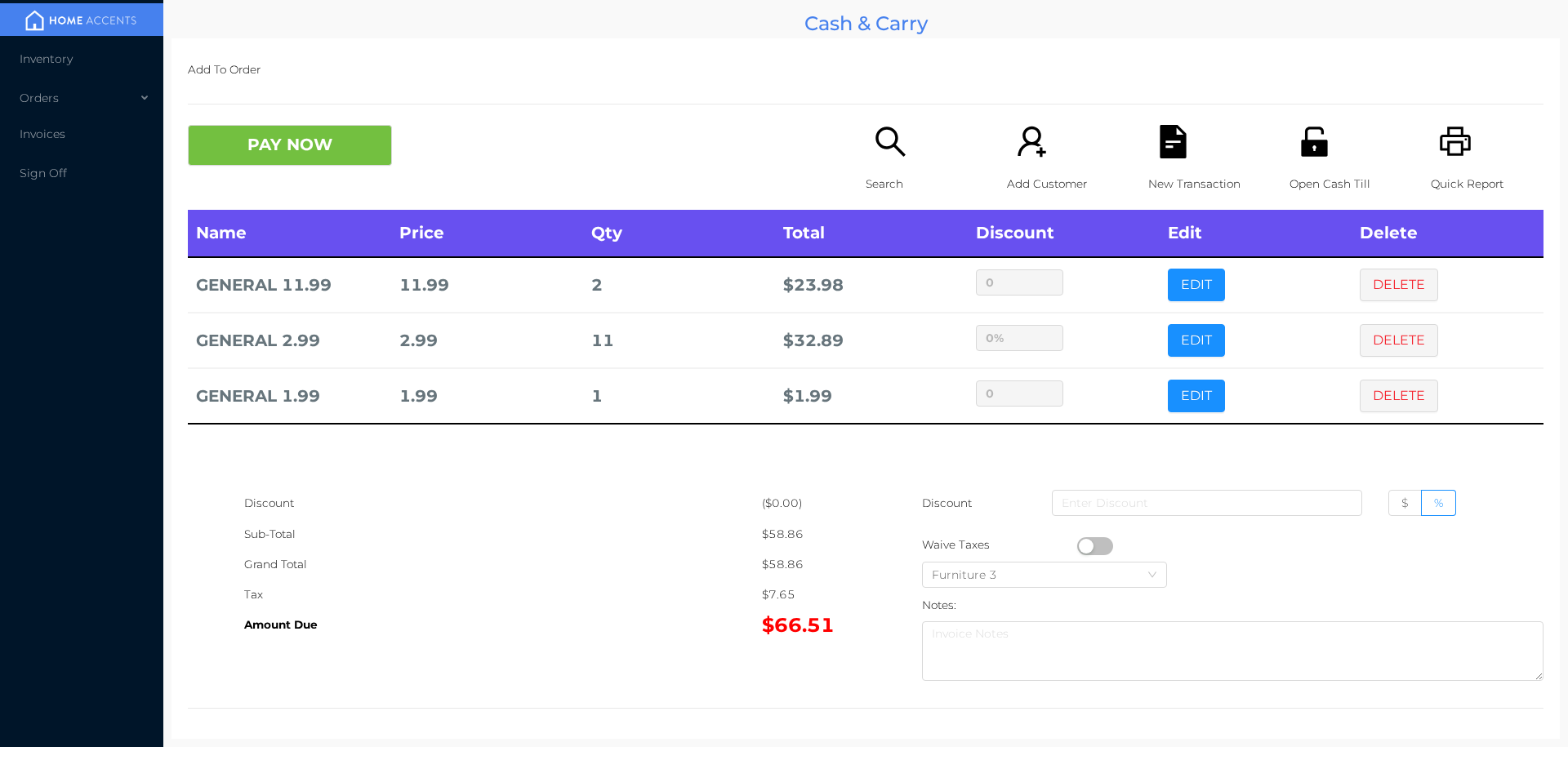
click at [1196, 412] on button "EDIT" at bounding box center [1196, 396] width 58 height 33
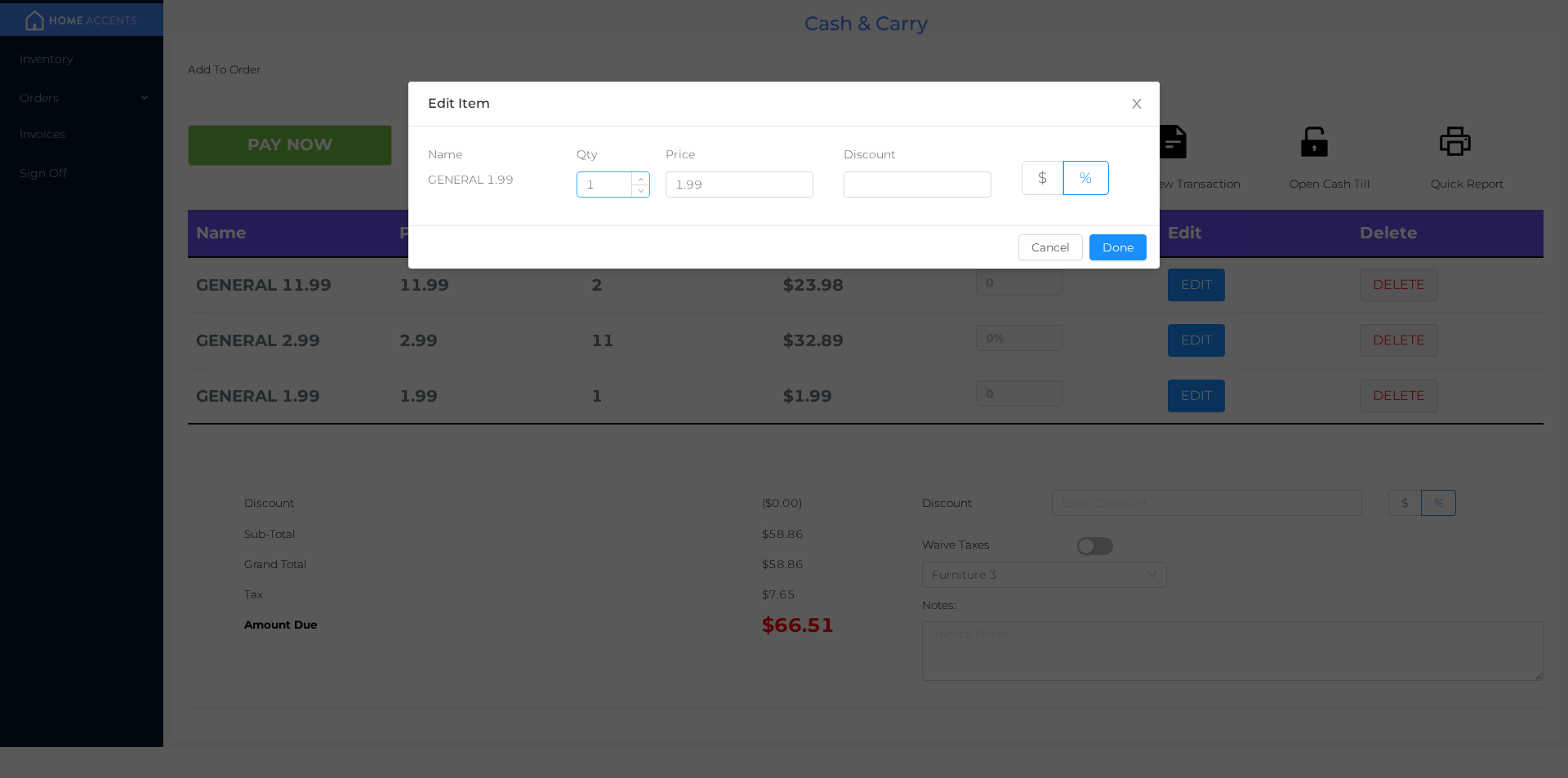
click at [606, 186] on input "1" at bounding box center [613, 185] width 72 height 25
type input "8"
click at [1126, 242] on button "Done" at bounding box center [1117, 248] width 58 height 26
type input "0%"
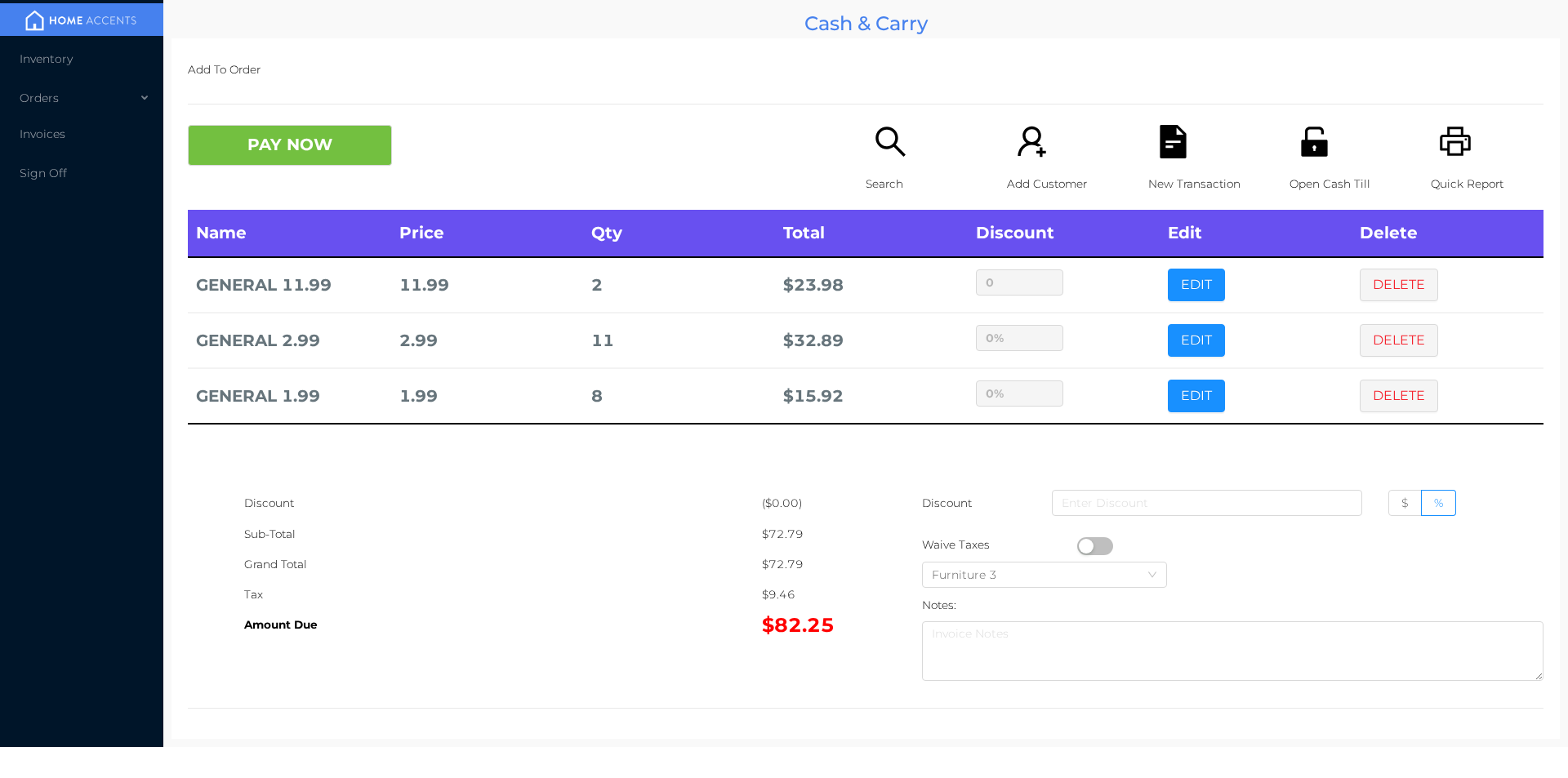
click at [705, 509] on div "Discount" at bounding box center [503, 504] width 518 height 30
click at [331, 151] on button "PAY NOW" at bounding box center [289, 145] width 205 height 41
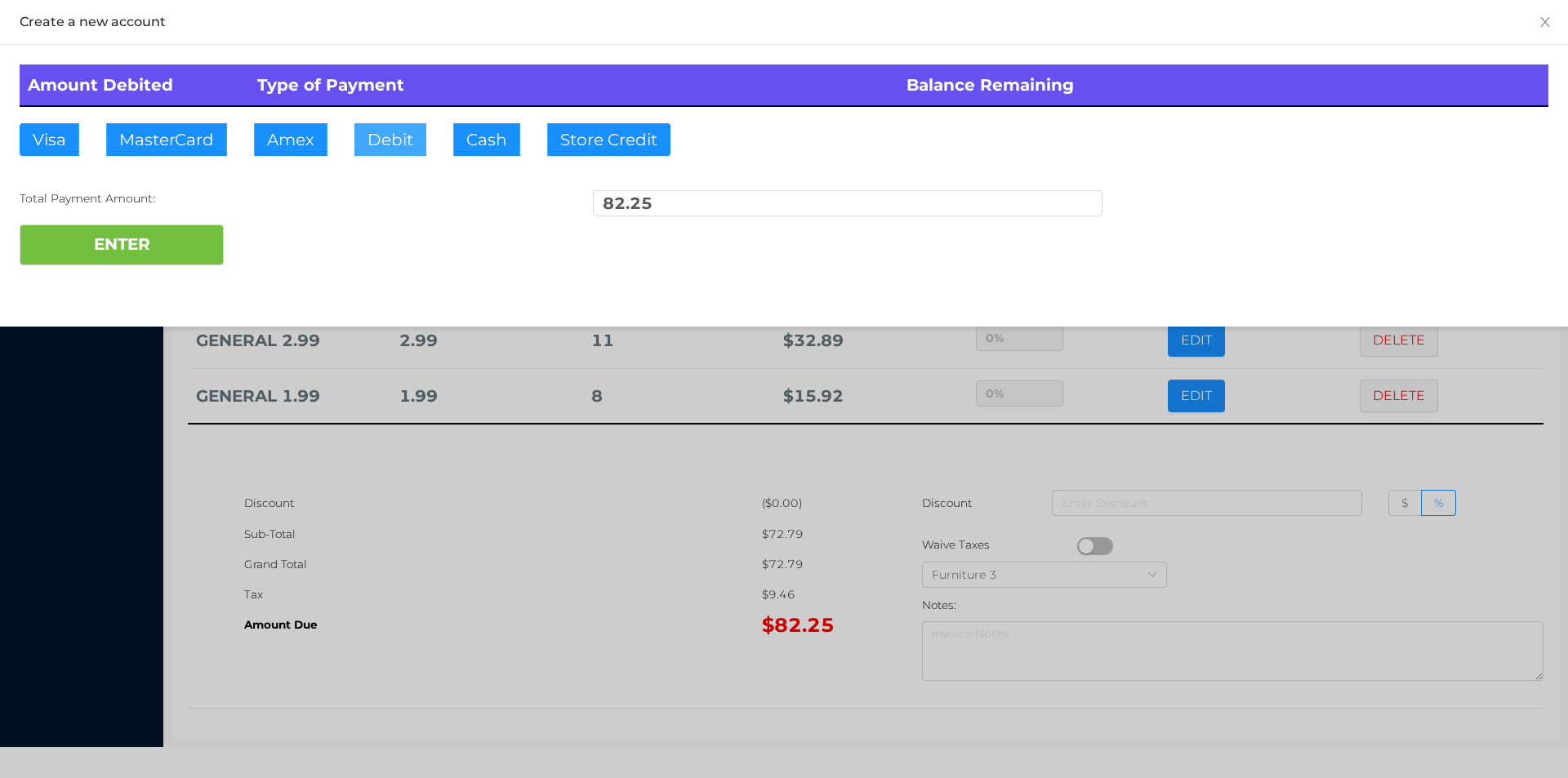
click at [388, 138] on button "Debit" at bounding box center [390, 140] width 72 height 33
click at [173, 238] on button "ENTER" at bounding box center [122, 244] width 205 height 41
type input "0"
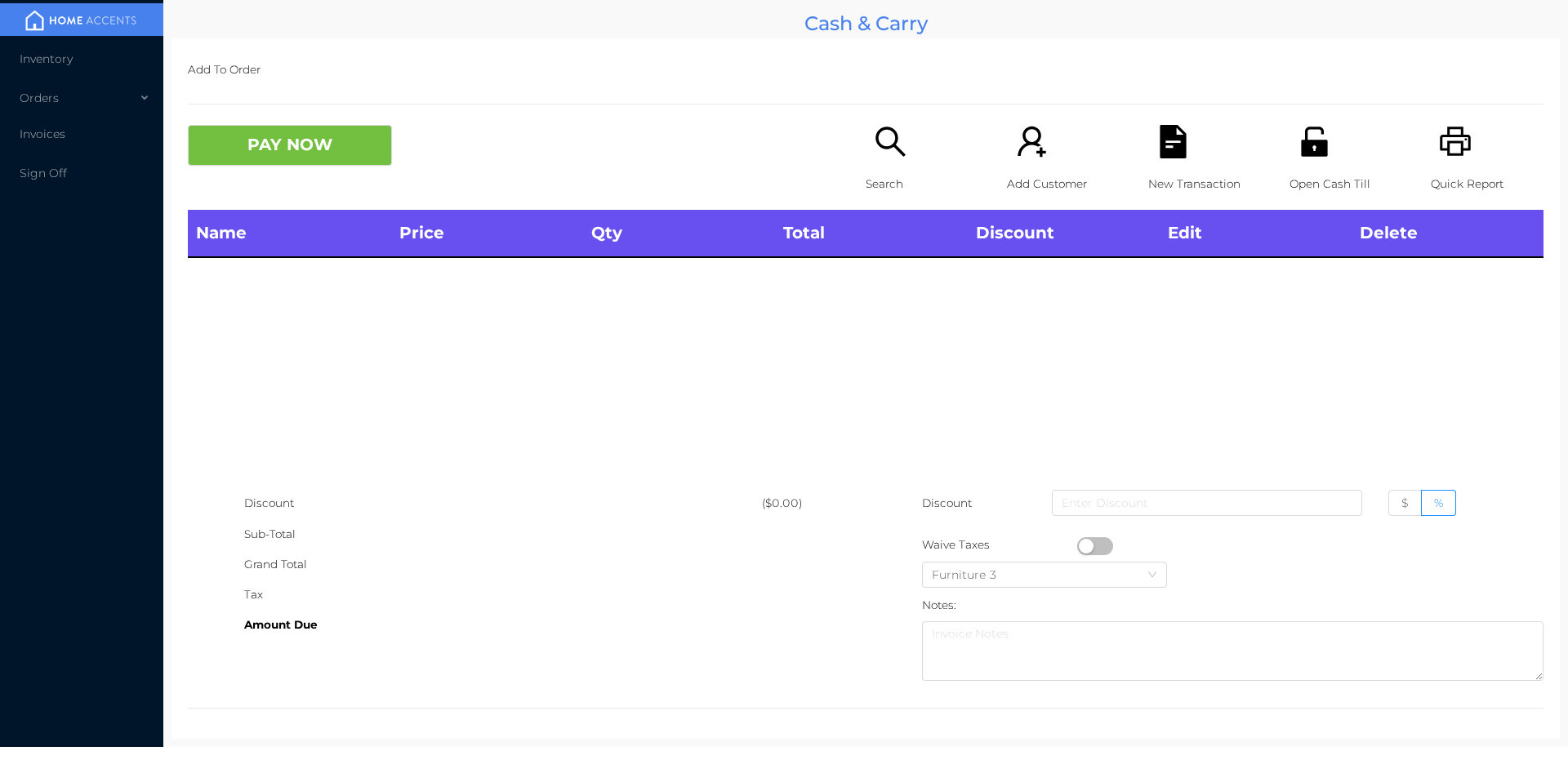
click at [871, 173] on p "Search" at bounding box center [922, 184] width 113 height 30
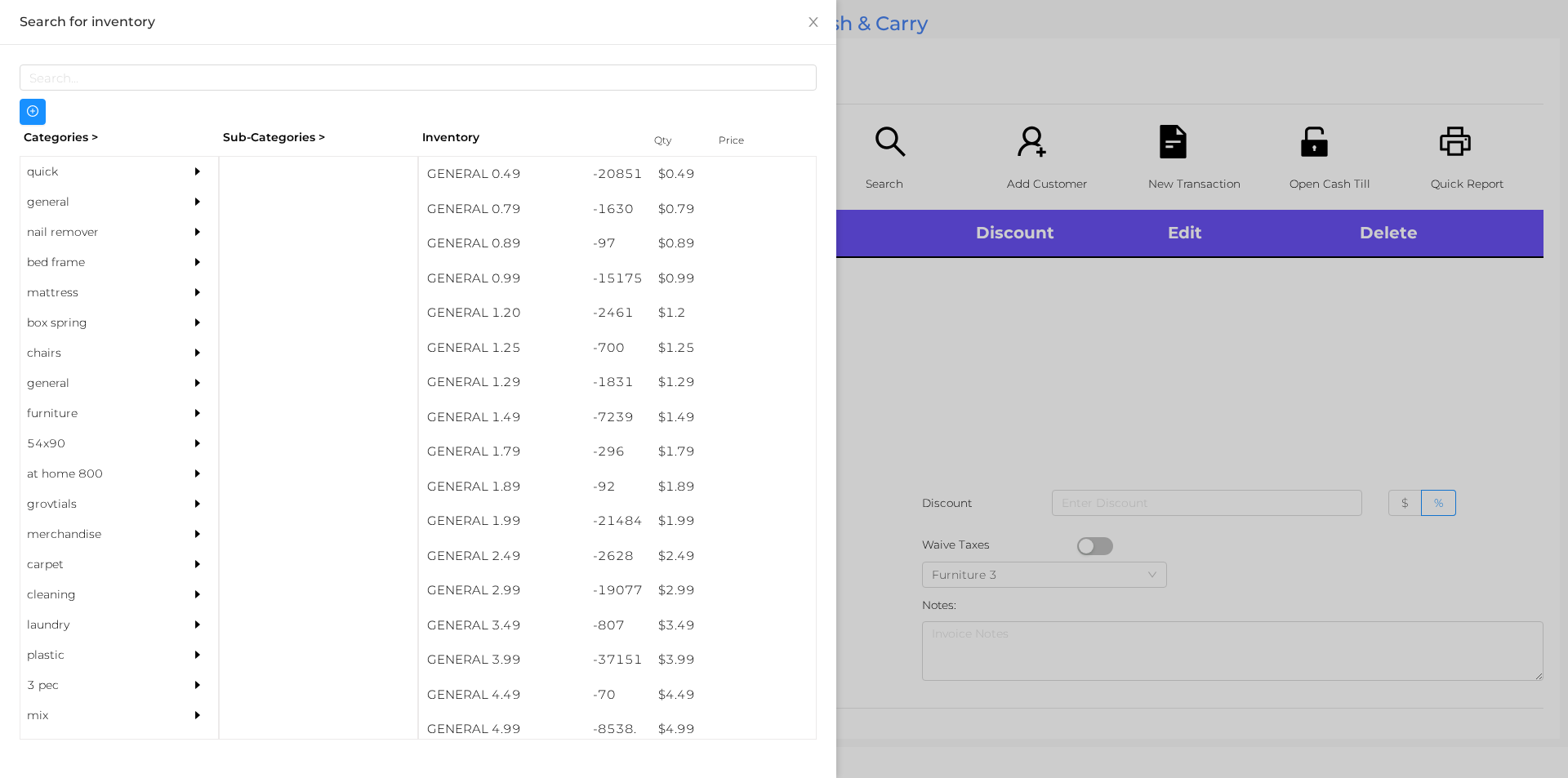
click at [669, 279] on div "$ 0.99" at bounding box center [733, 278] width 166 height 35
click at [936, 388] on div at bounding box center [784, 389] width 1568 height 778
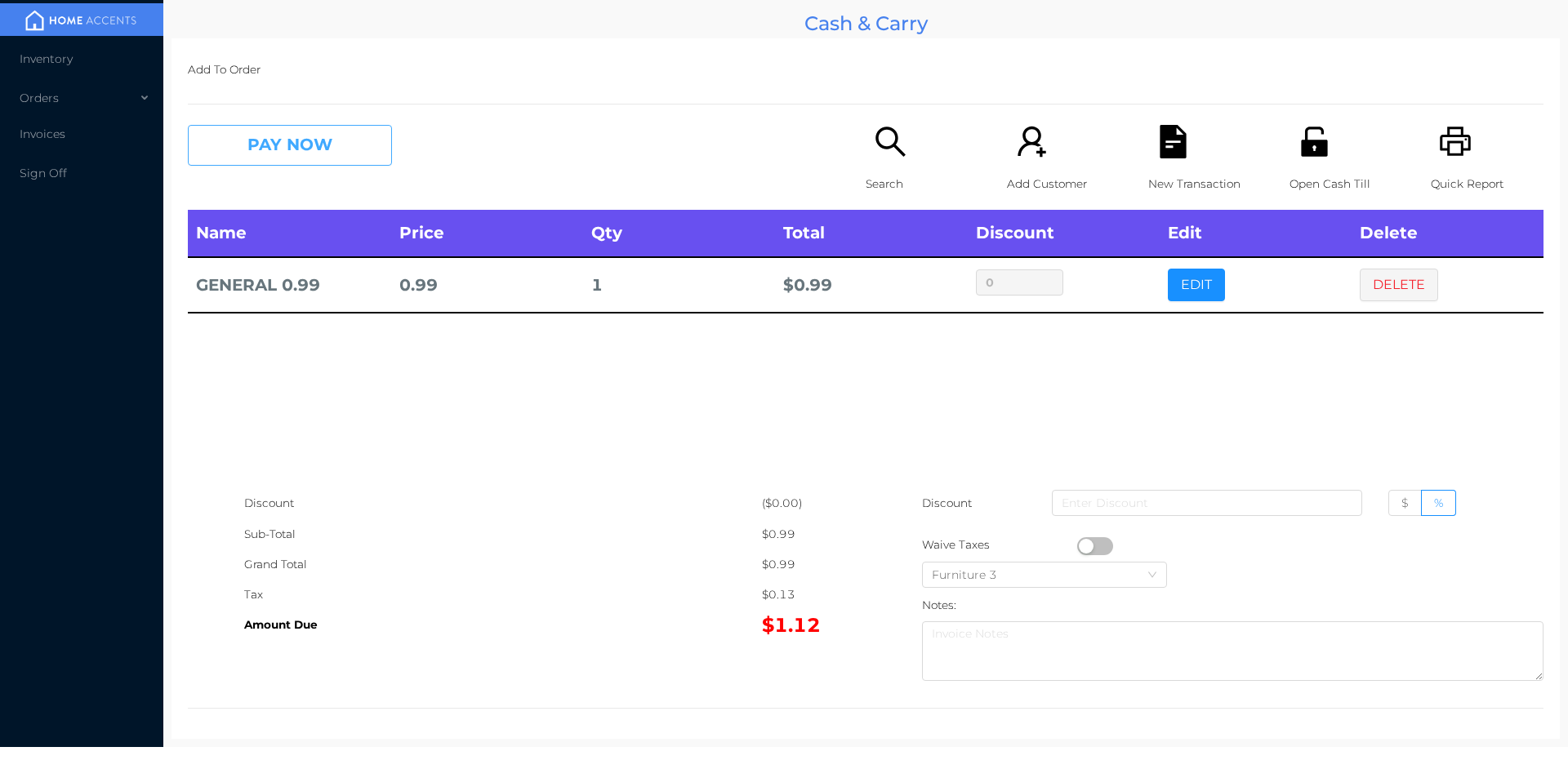
click at [289, 162] on button "PAY NOW" at bounding box center [289, 145] width 205 height 41
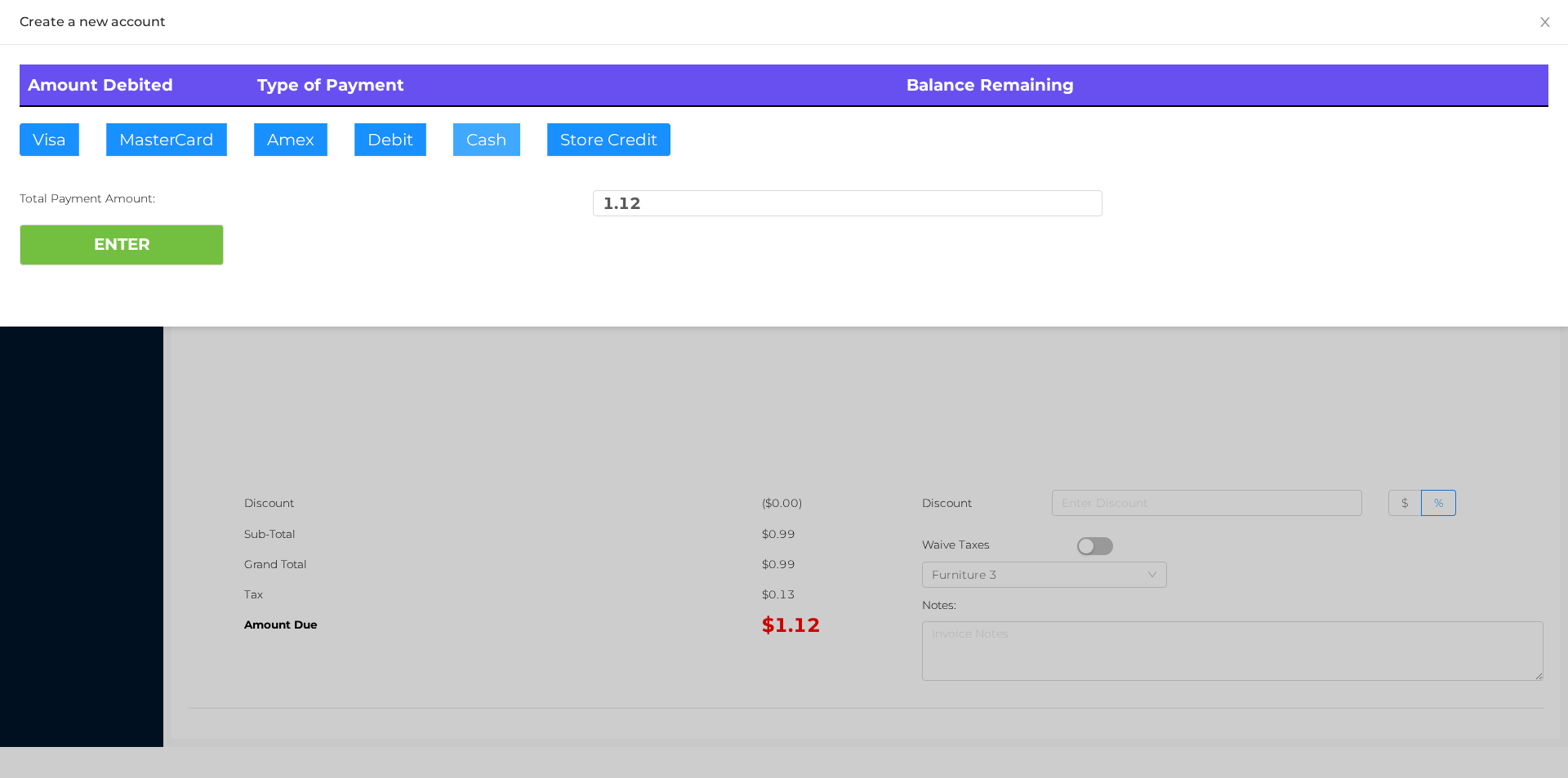
click at [472, 141] on button "Cash" at bounding box center [487, 140] width 67 height 33
click at [116, 231] on button "ENTER" at bounding box center [122, 244] width 205 height 41
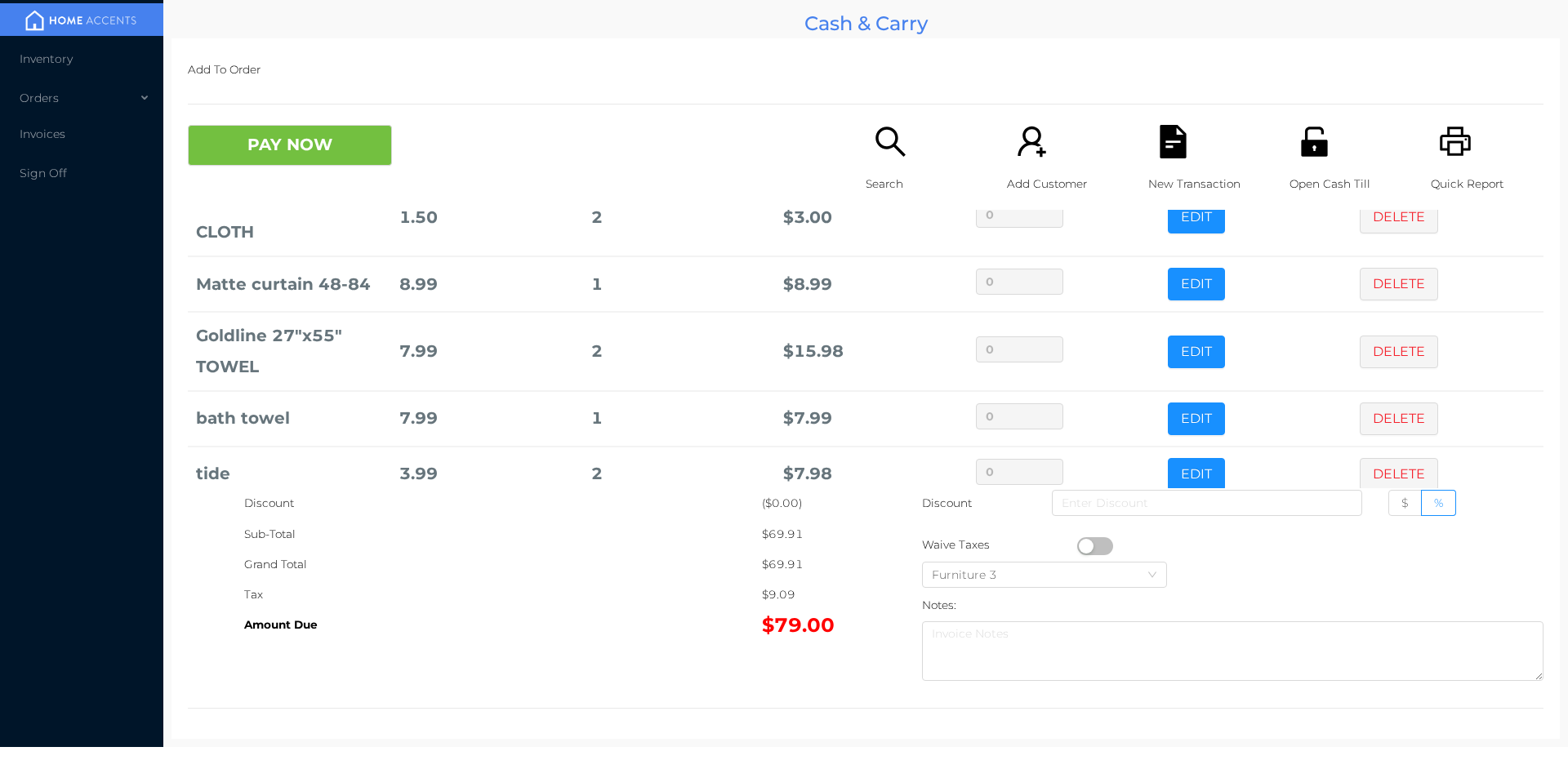
scroll to position [323, 0]
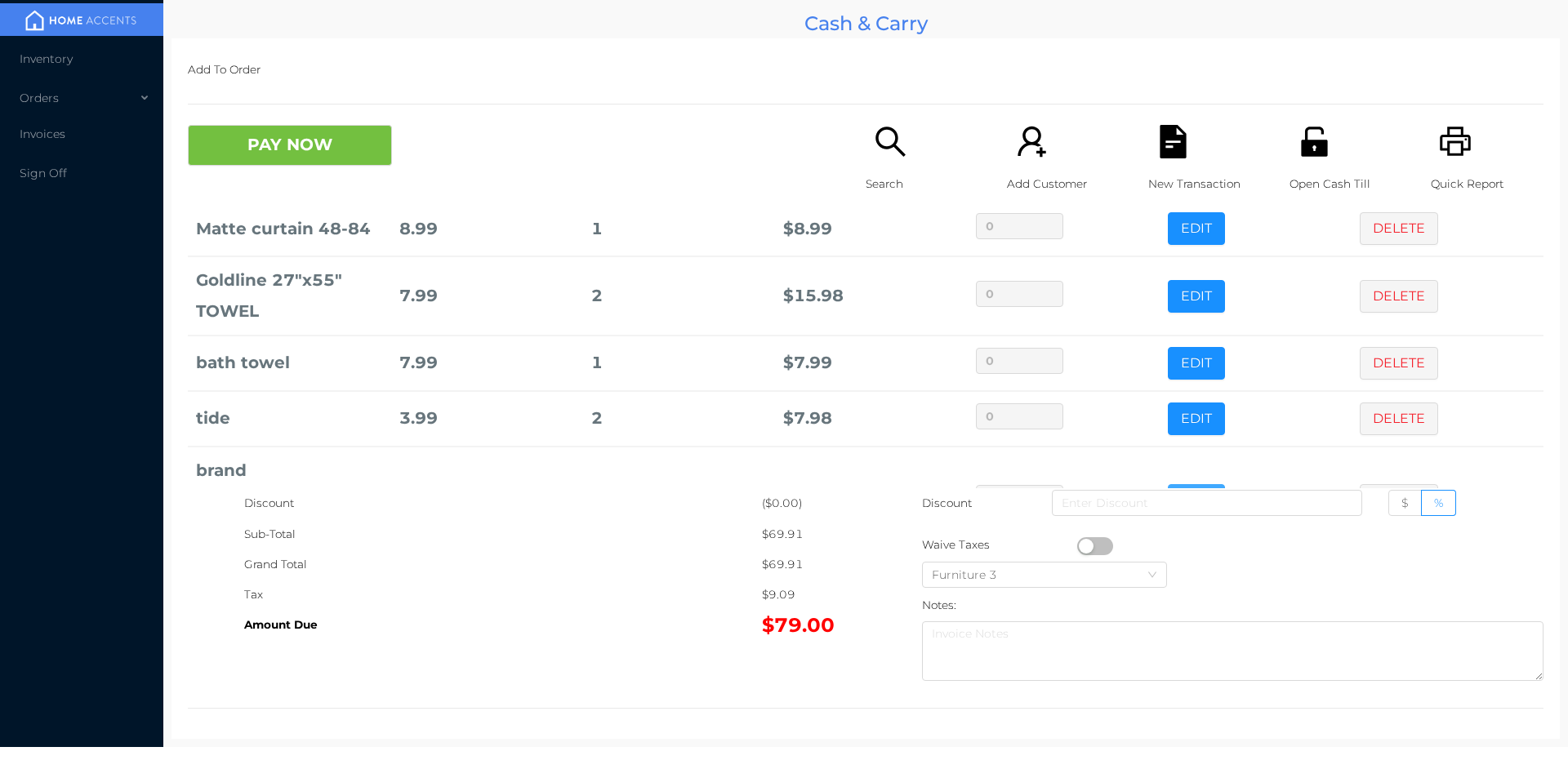
click at [1180, 485] on button "EDIT" at bounding box center [1196, 501] width 58 height 33
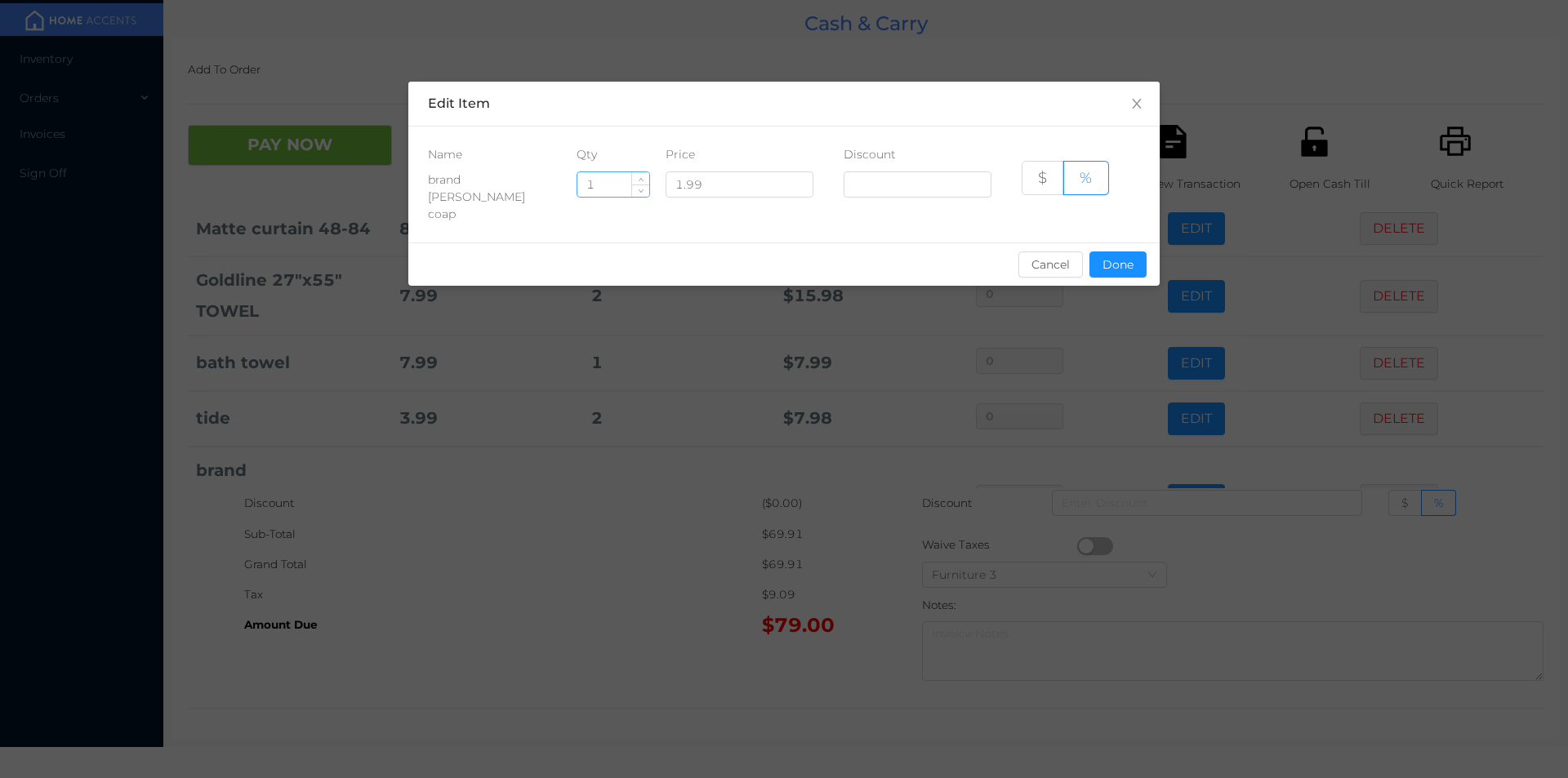
click at [612, 191] on input "1" at bounding box center [613, 185] width 72 height 25
type input "5"
click at [1113, 257] on button "Done" at bounding box center [1117, 265] width 58 height 26
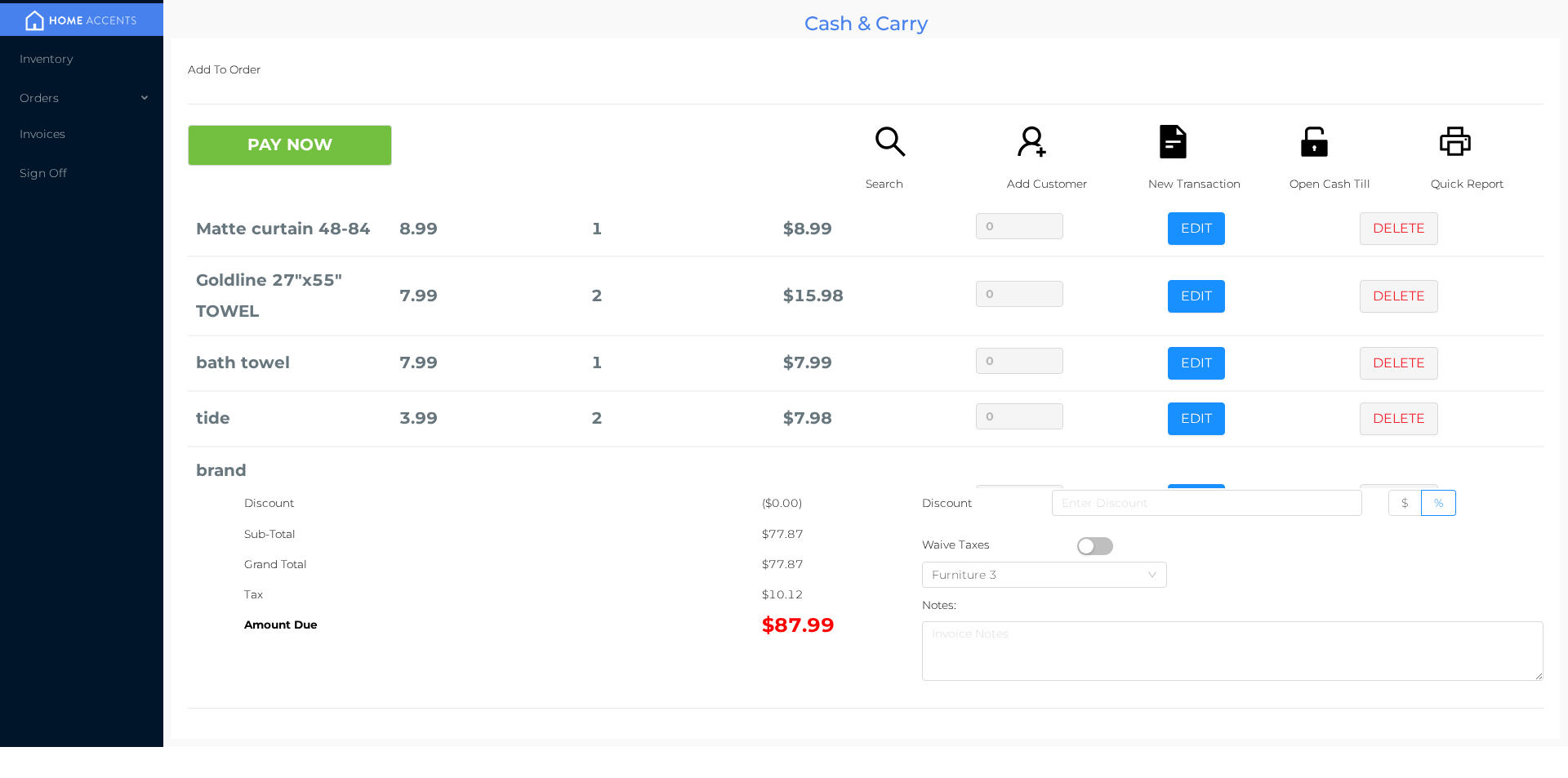
click at [674, 605] on div "Tax" at bounding box center [503, 595] width 518 height 30
click at [339, 149] on button "PAY NOW" at bounding box center [289, 145] width 205 height 41
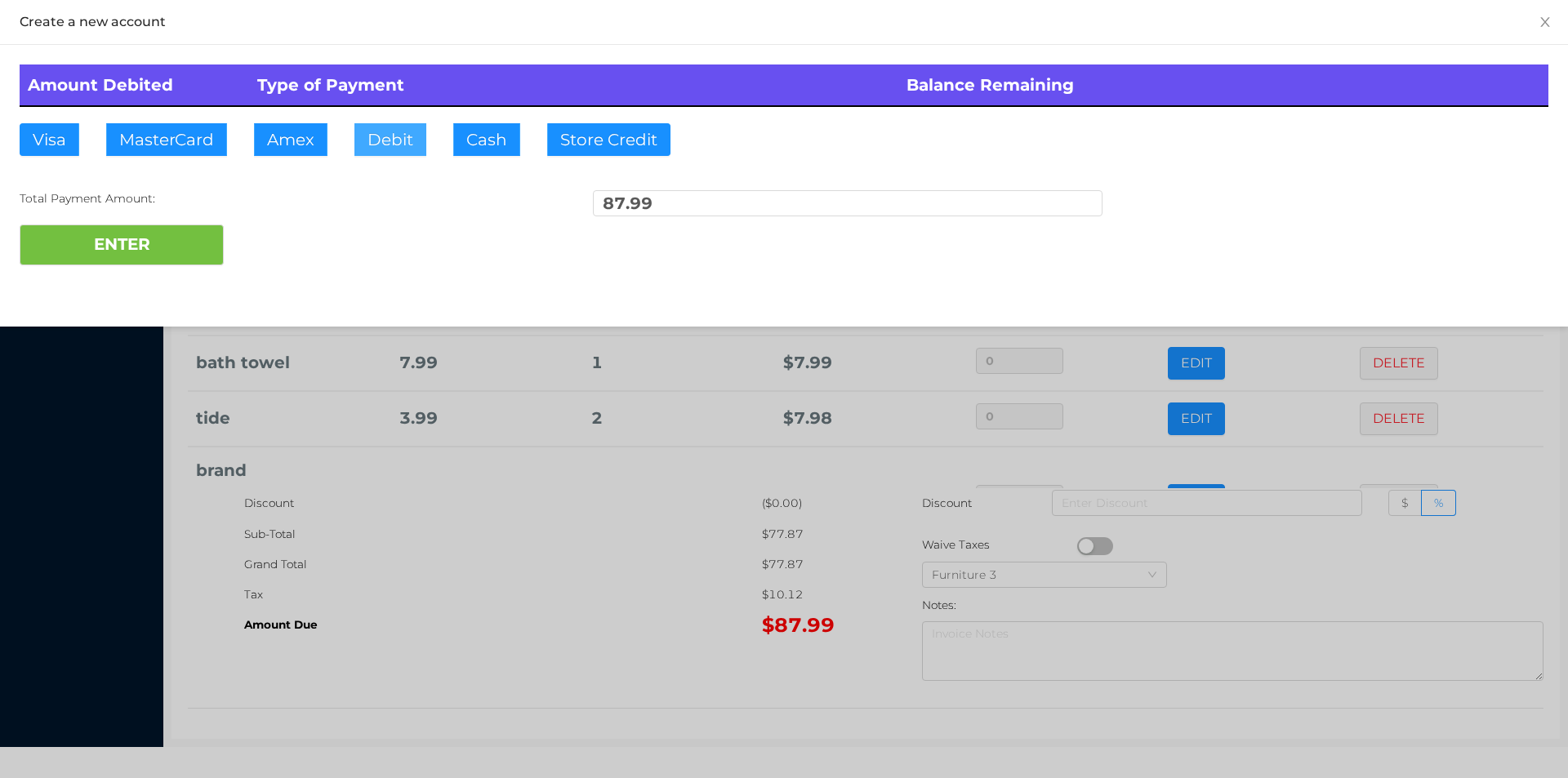
click at [400, 136] on button "Debit" at bounding box center [390, 140] width 72 height 33
click at [185, 244] on button "ENTER" at bounding box center [122, 244] width 205 height 41
type input "0"
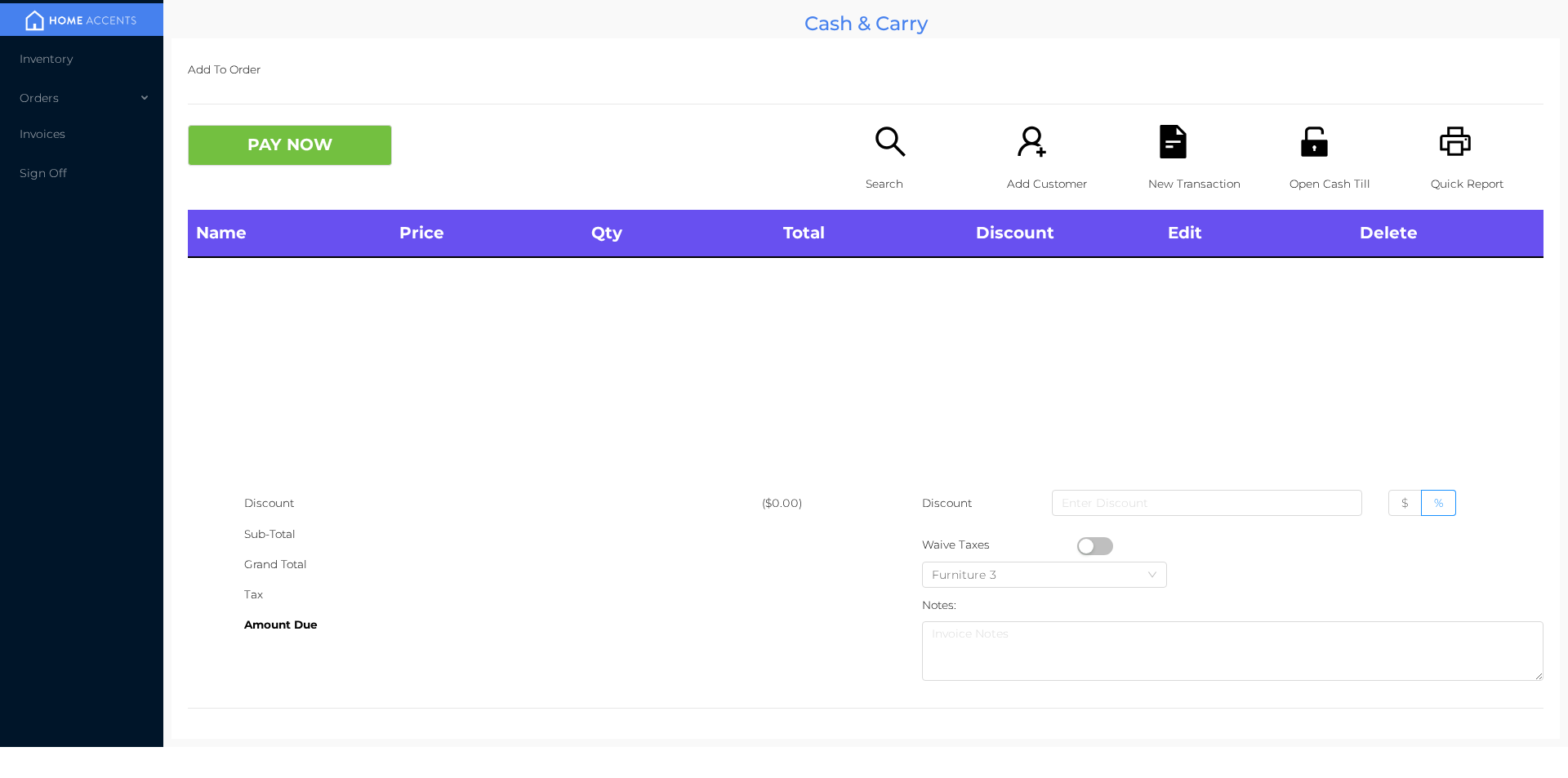
scroll to position [0, 0]
click at [875, 187] on p "Search" at bounding box center [922, 184] width 113 height 30
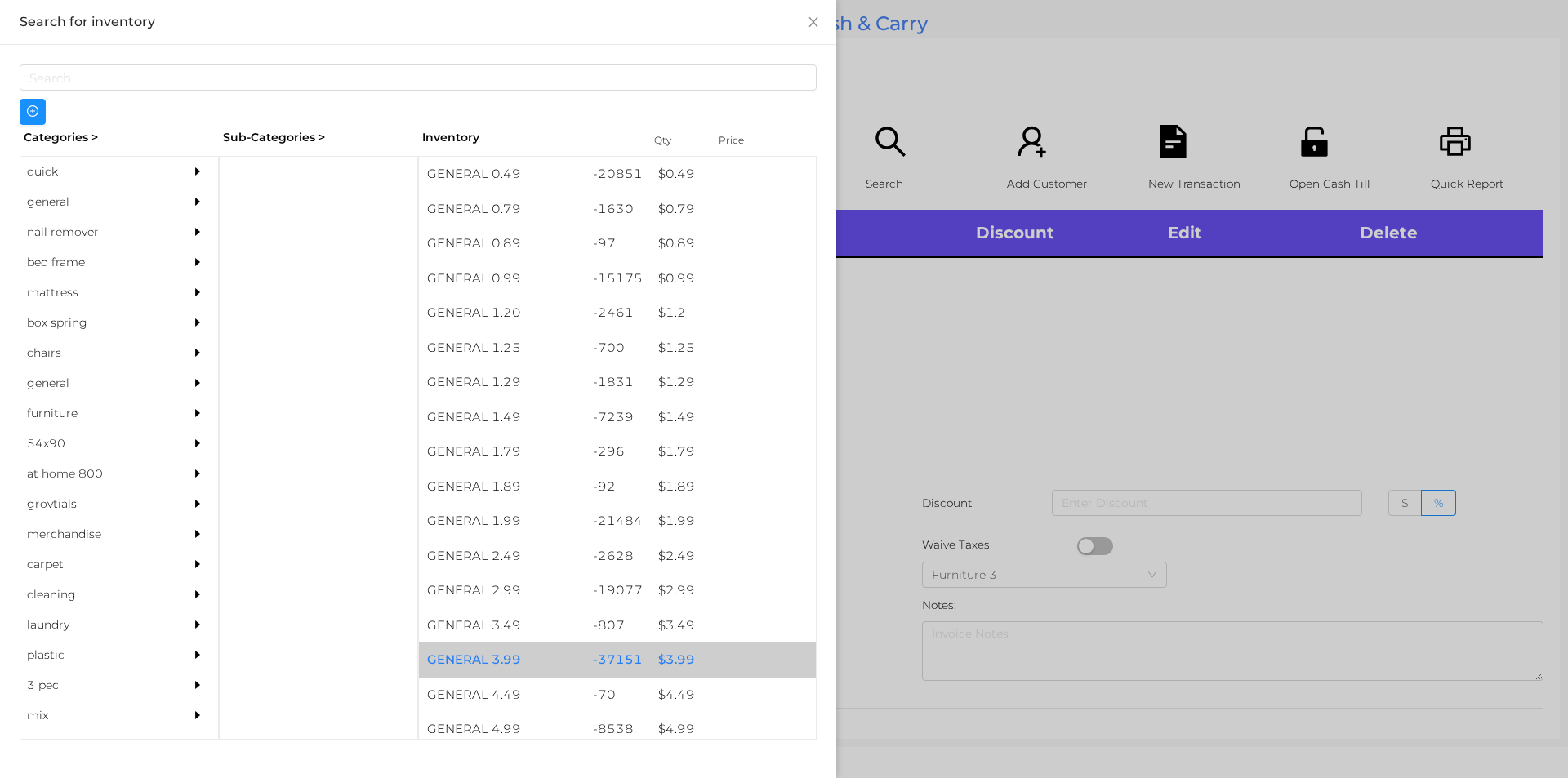
click at [670, 662] on div "$ 3.99" at bounding box center [733, 660] width 166 height 35
click at [666, 656] on div "$ 3.99" at bounding box center [733, 660] width 166 height 35
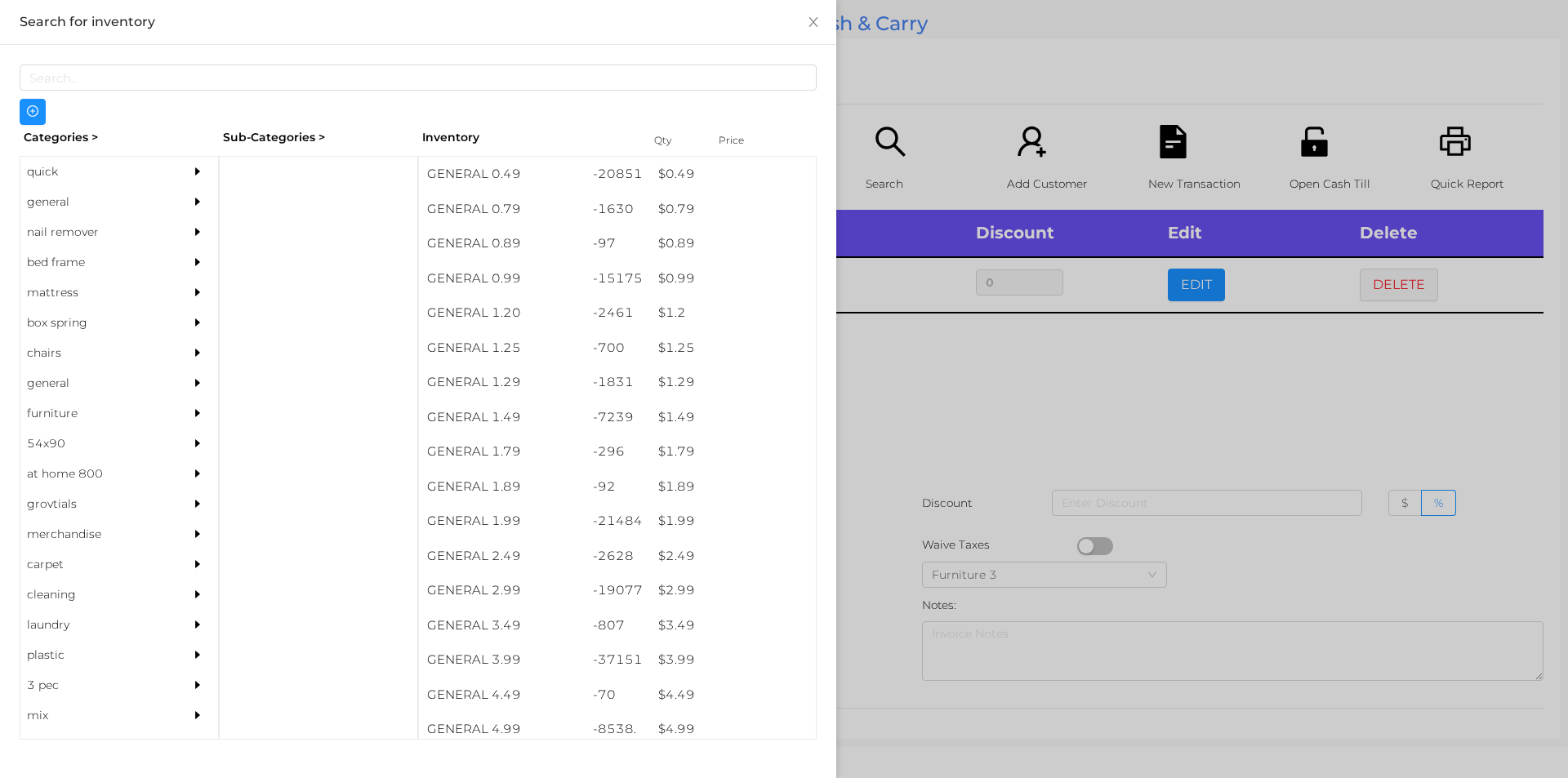
click at [876, 600] on div at bounding box center [784, 389] width 1568 height 778
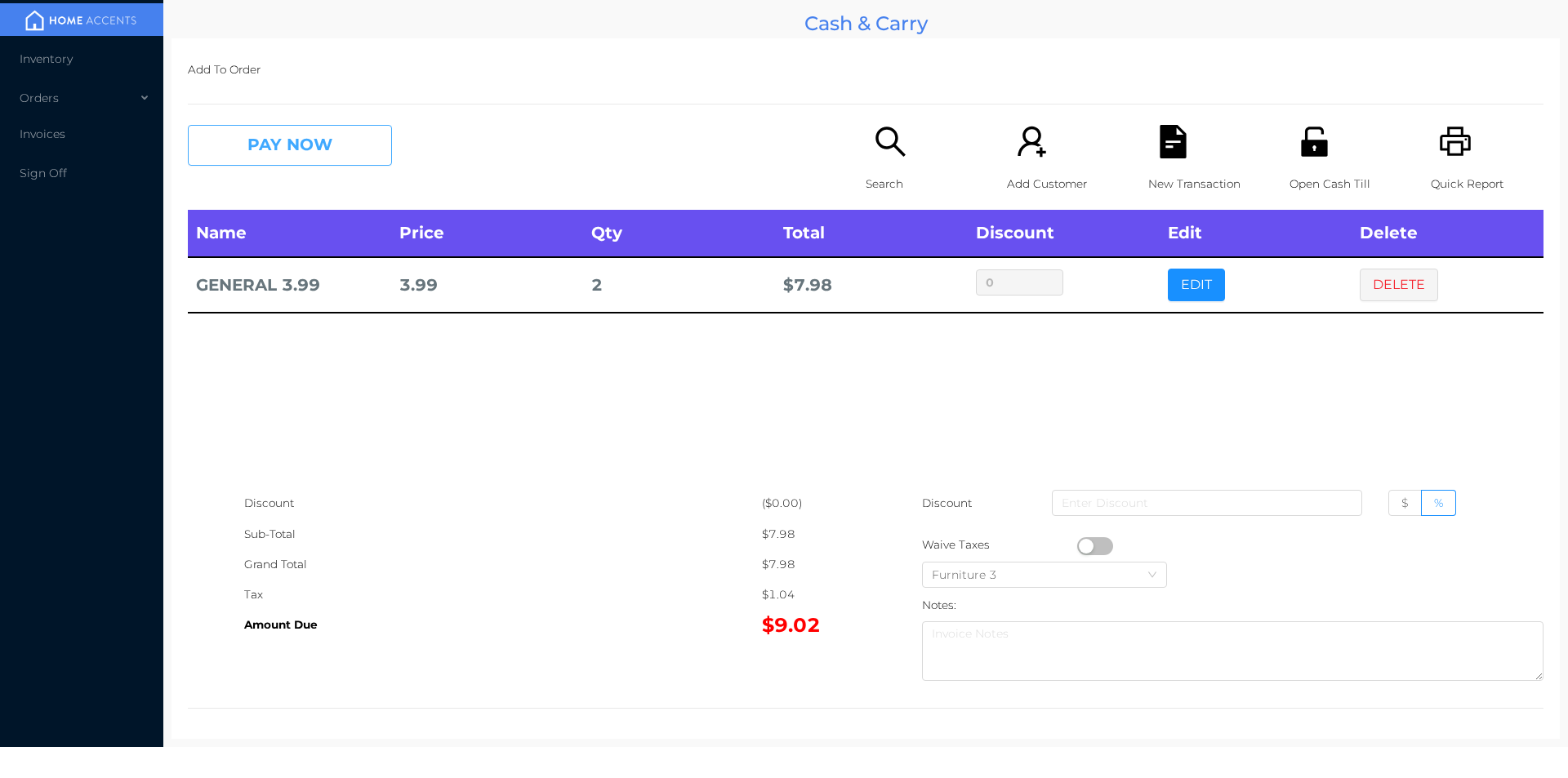
click at [355, 143] on button "PAY NOW" at bounding box center [289, 145] width 205 height 41
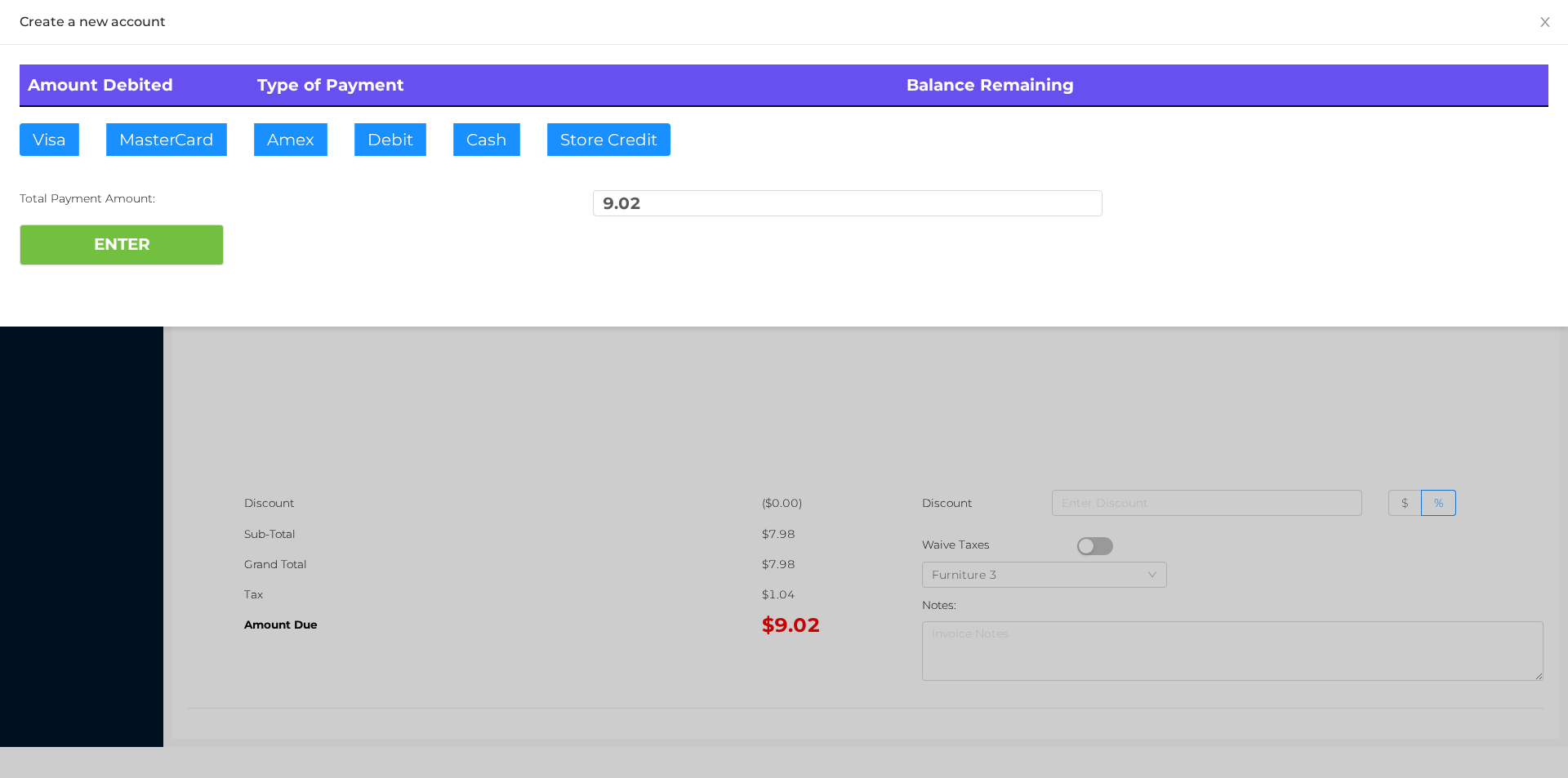
click at [285, 223] on div "Total Payment Amount: 9.02" at bounding box center [784, 207] width 1528 height 34
click at [1293, 435] on div at bounding box center [784, 389] width 1568 height 778
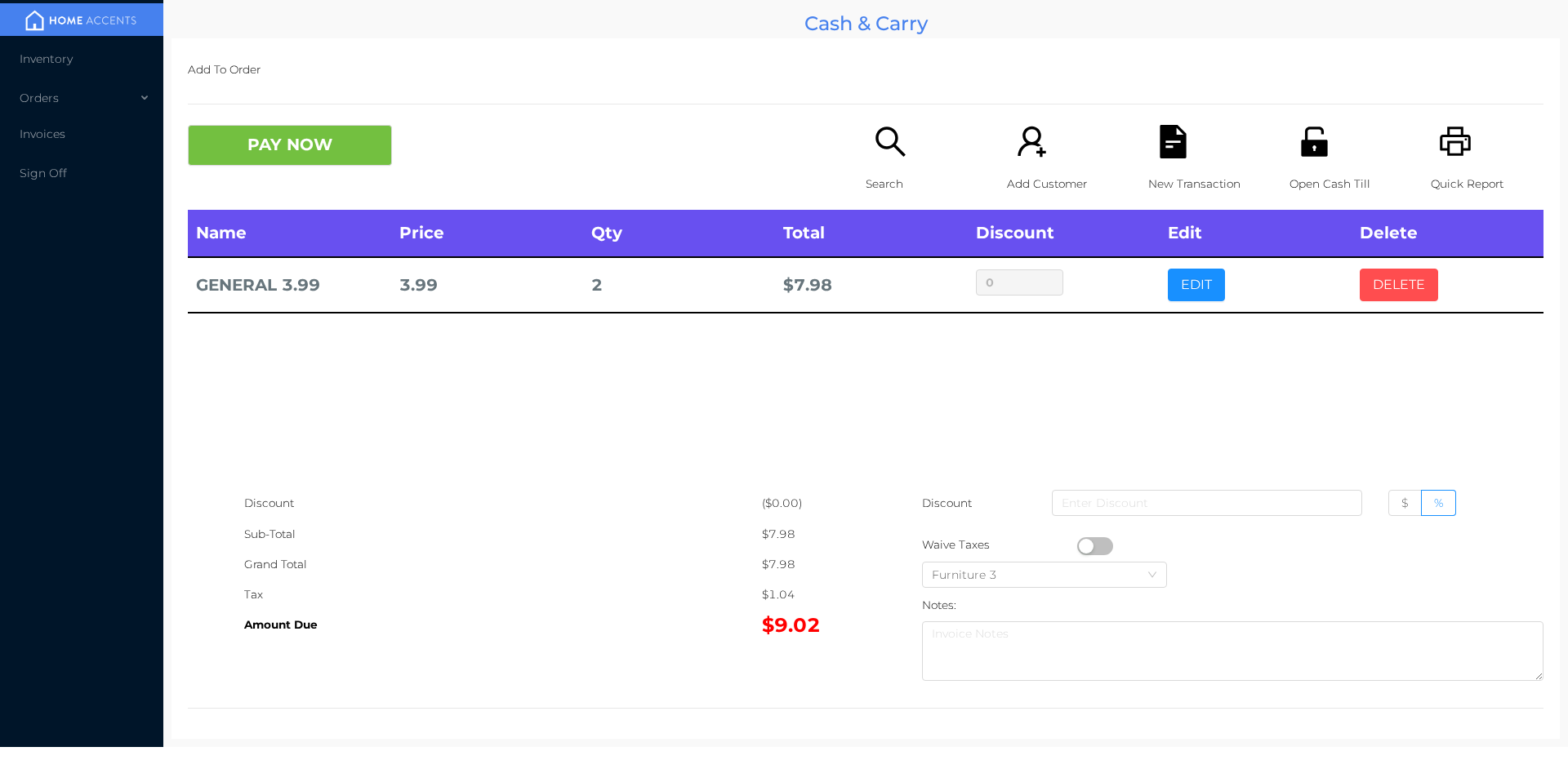
click at [1409, 277] on button "DELETE" at bounding box center [1398, 285] width 78 height 33
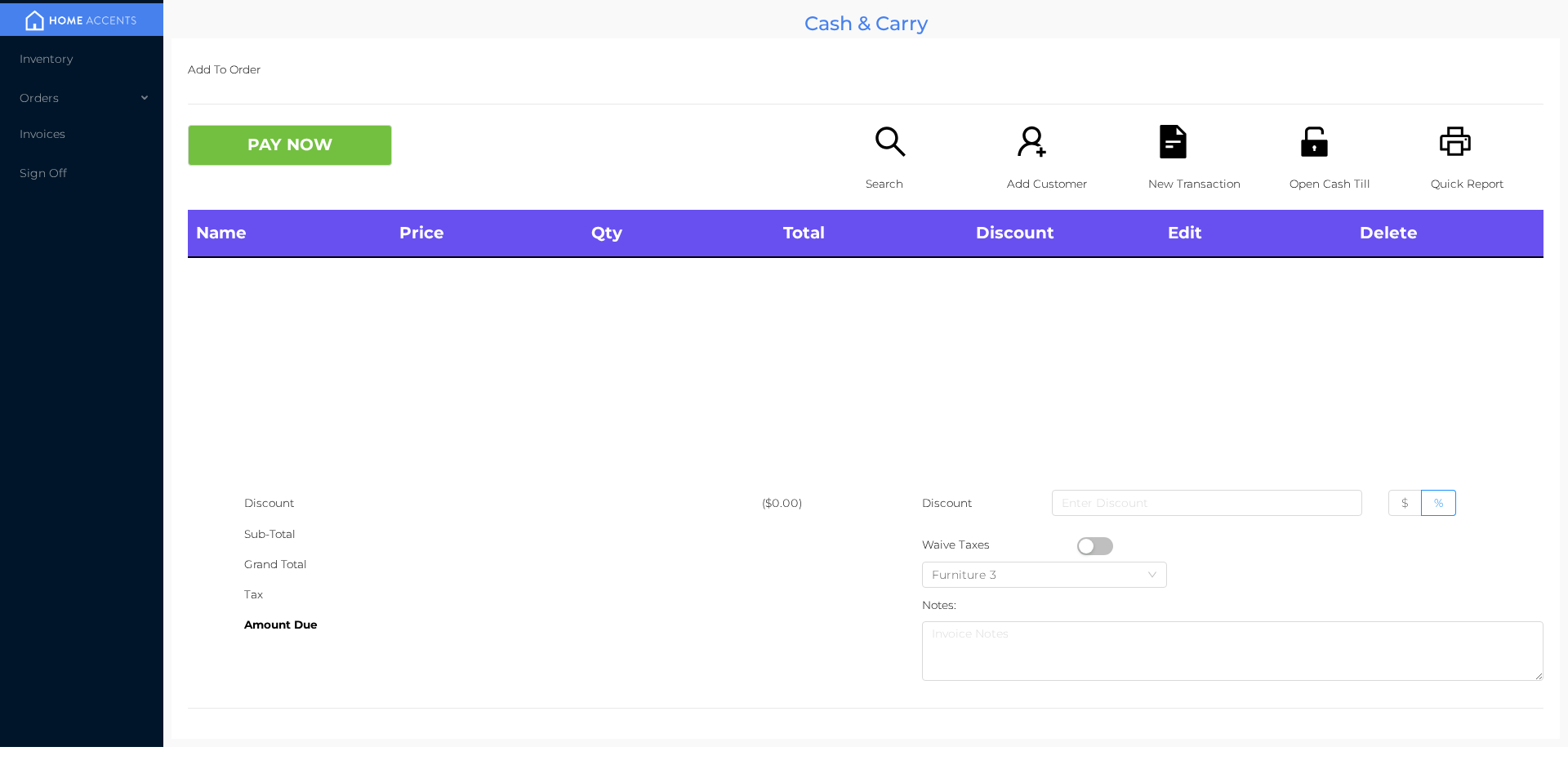
click at [1317, 161] on div "Open Cash Till" at bounding box center [1346, 168] width 113 height 85
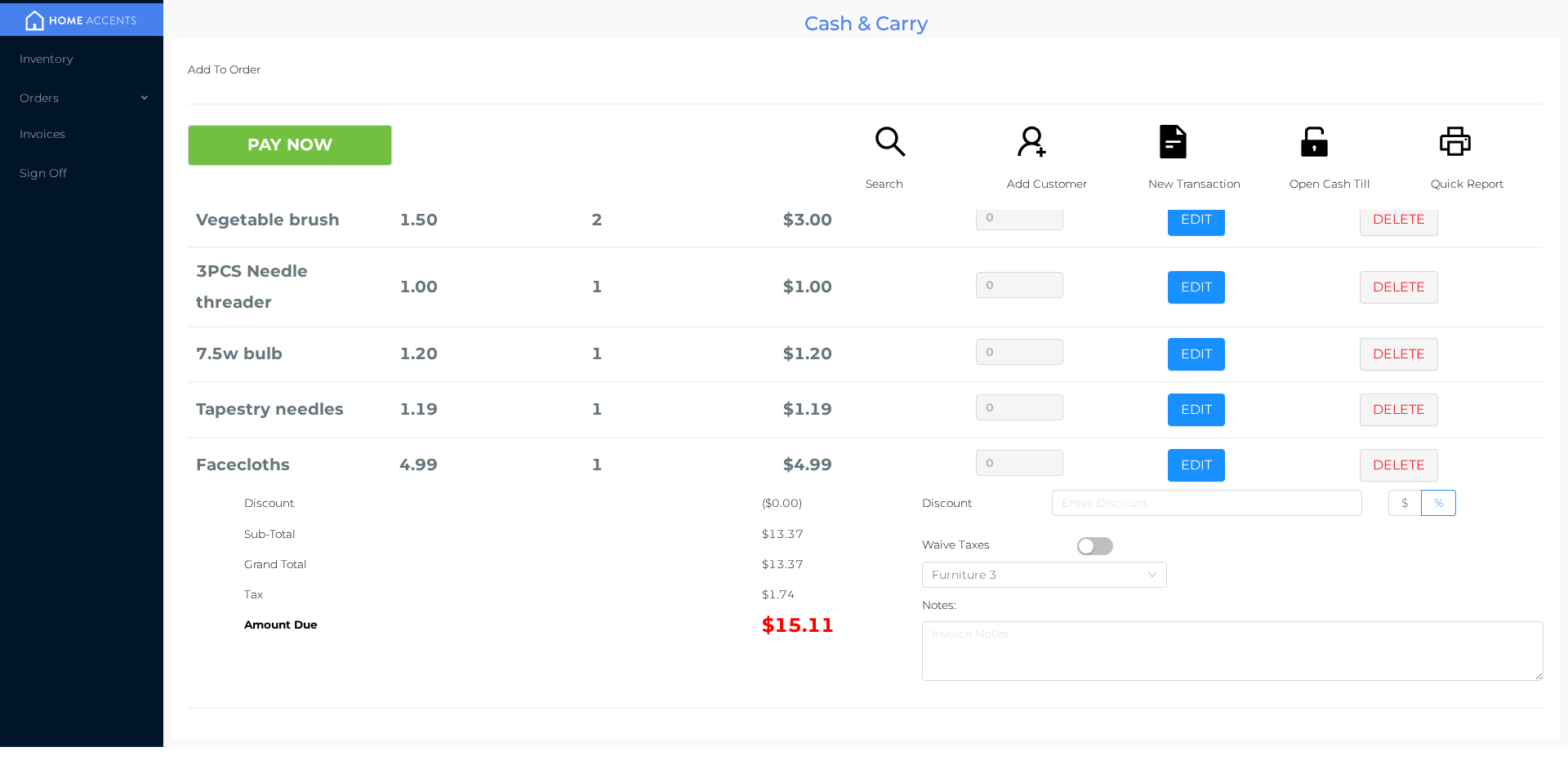
scroll to position [166, 0]
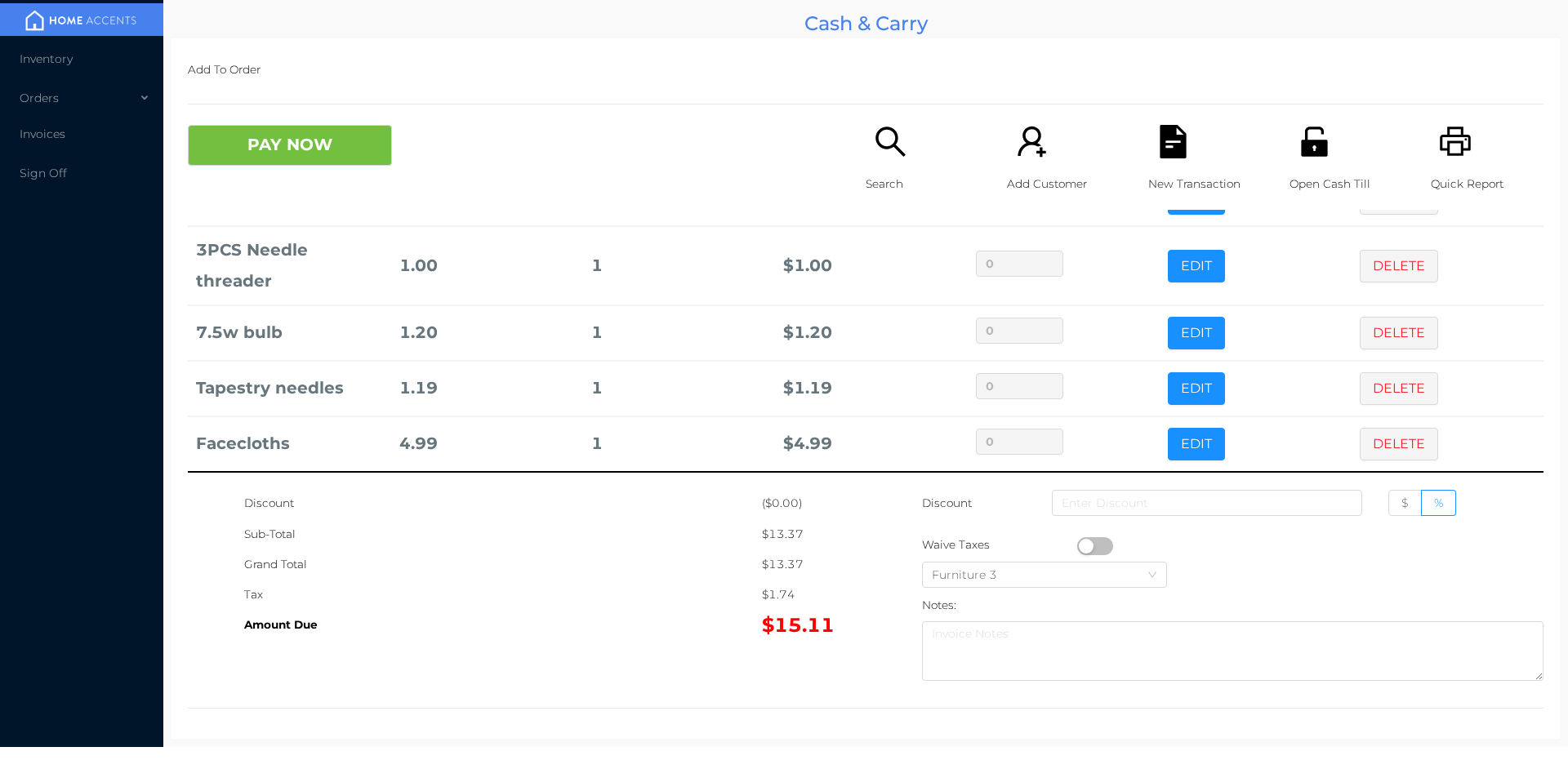
click at [881, 158] on icon "icon: search" at bounding box center [891, 142] width 34 height 34
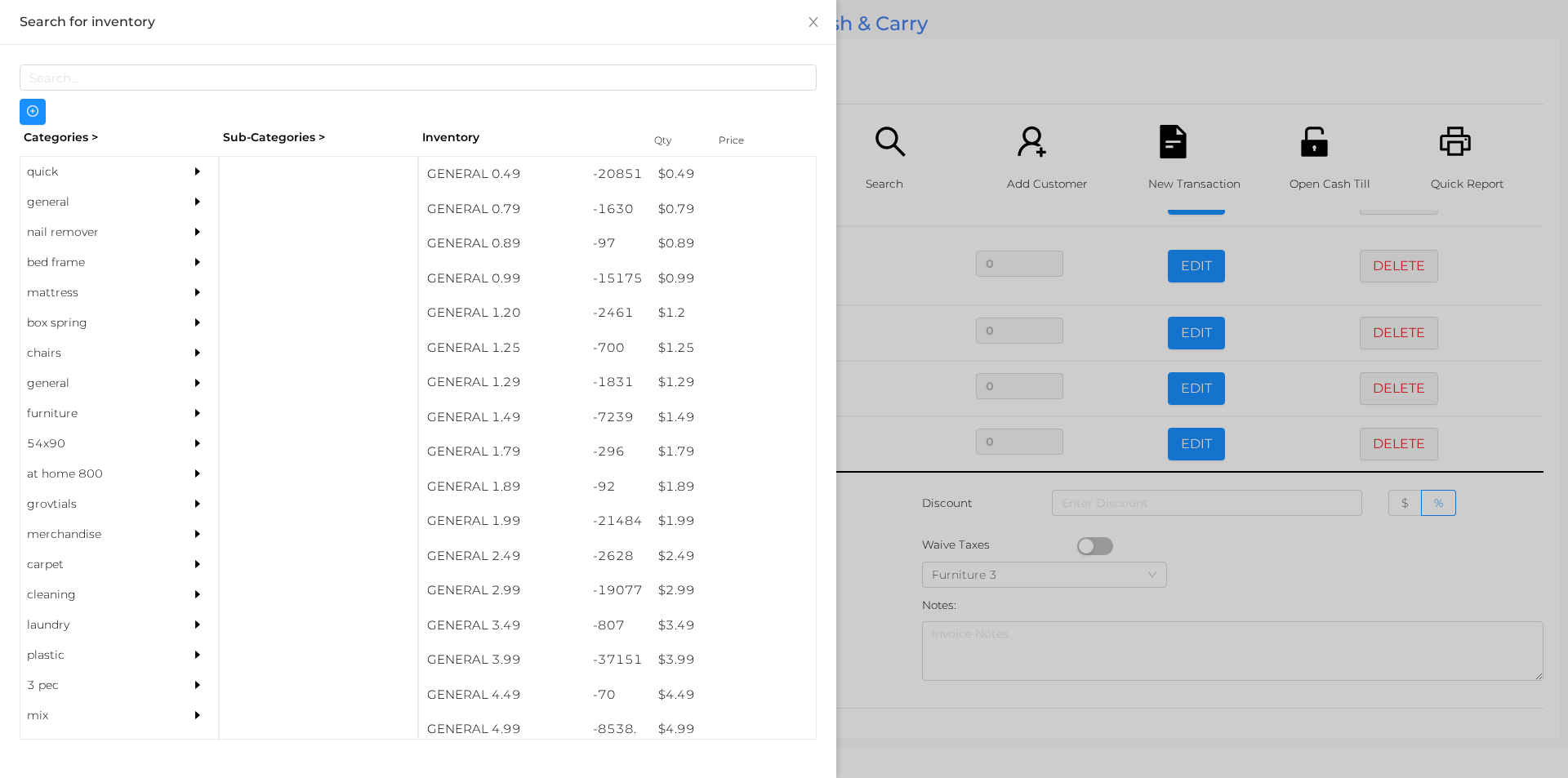
click at [60, 209] on div "general" at bounding box center [95, 202] width 149 height 30
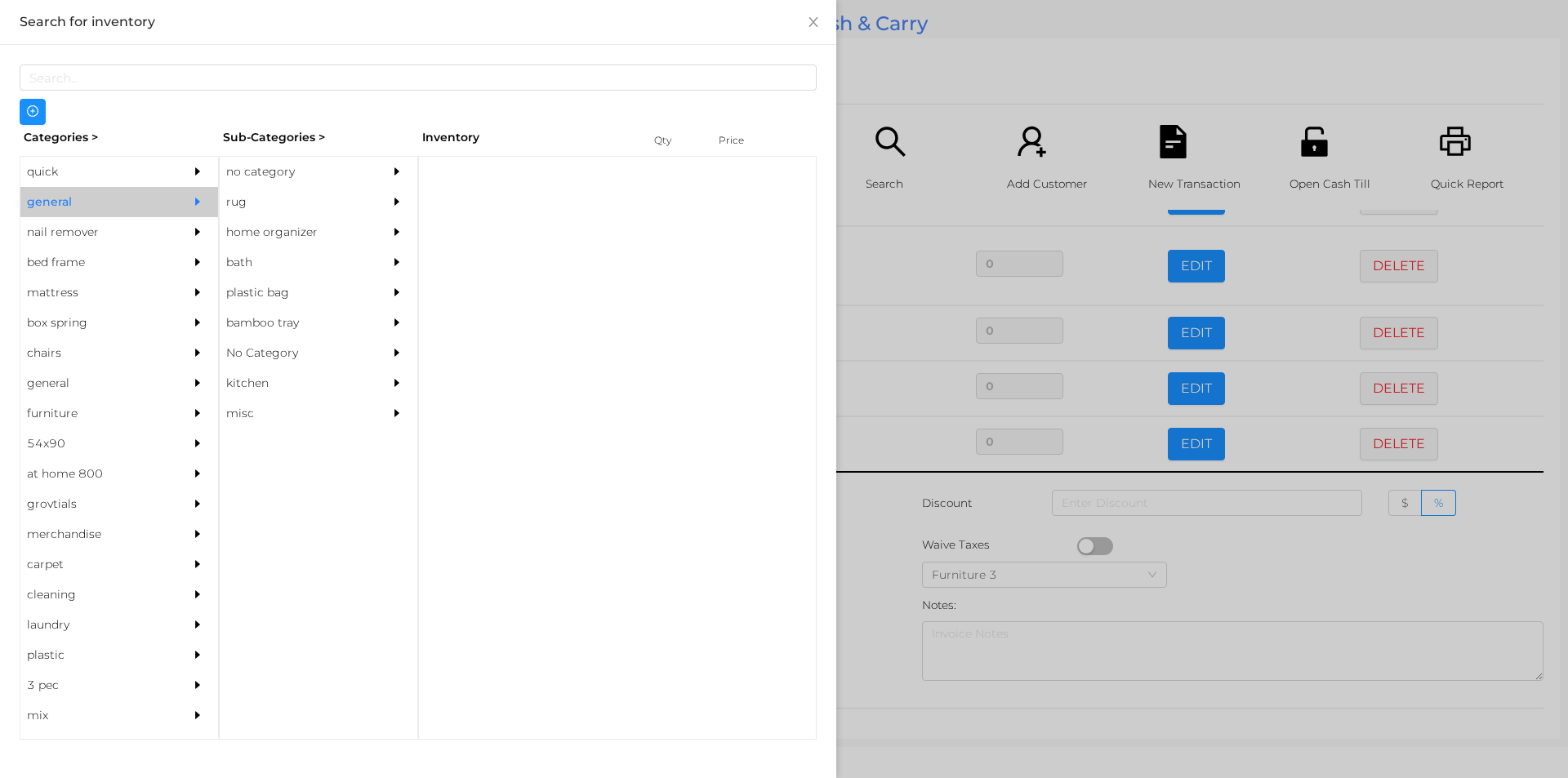
click at [261, 171] on div "no category" at bounding box center [294, 172] width 149 height 30
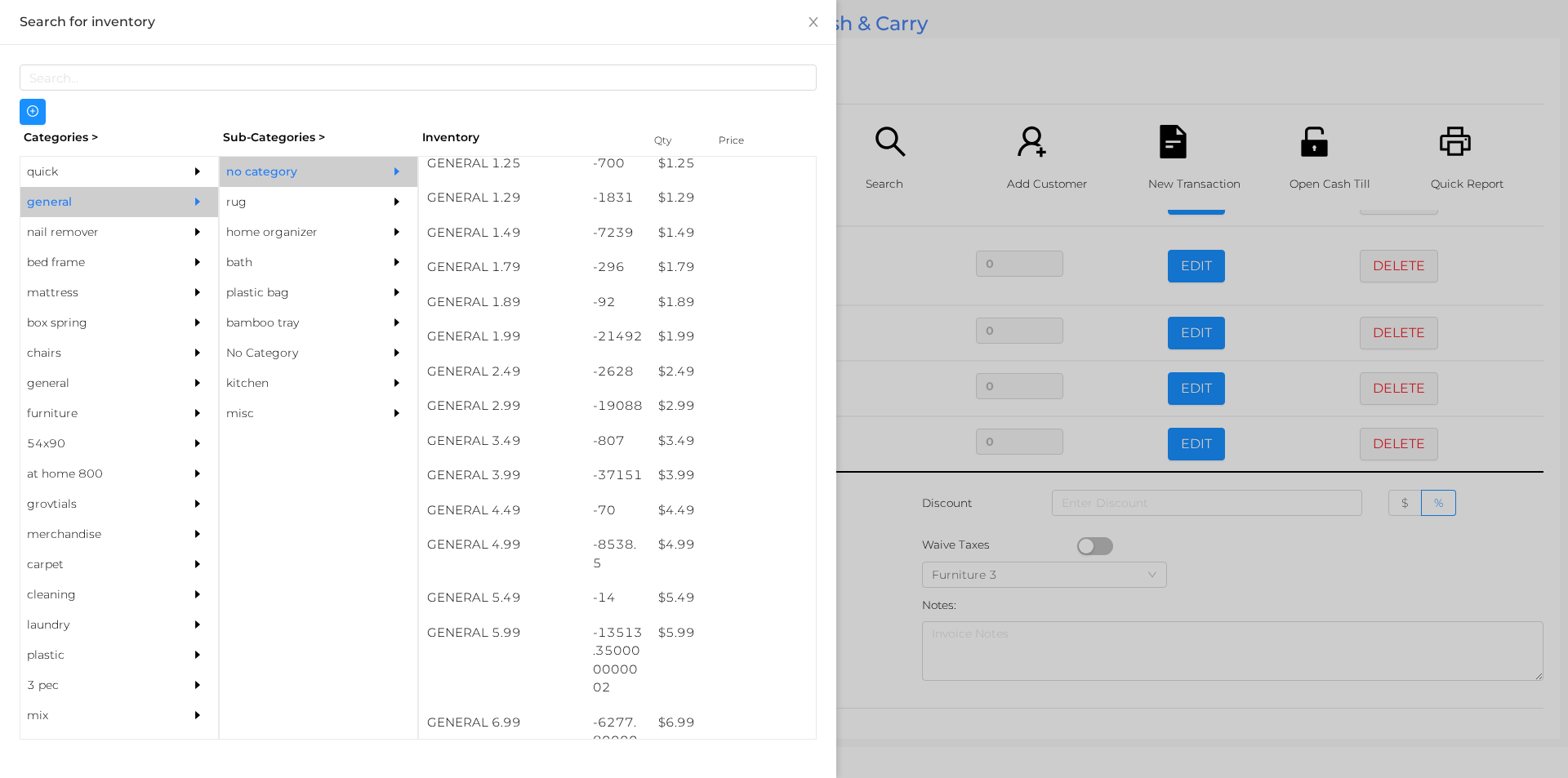
scroll to position [188, 0]
click at [668, 336] on div "$ 1.99" at bounding box center [733, 333] width 166 height 35
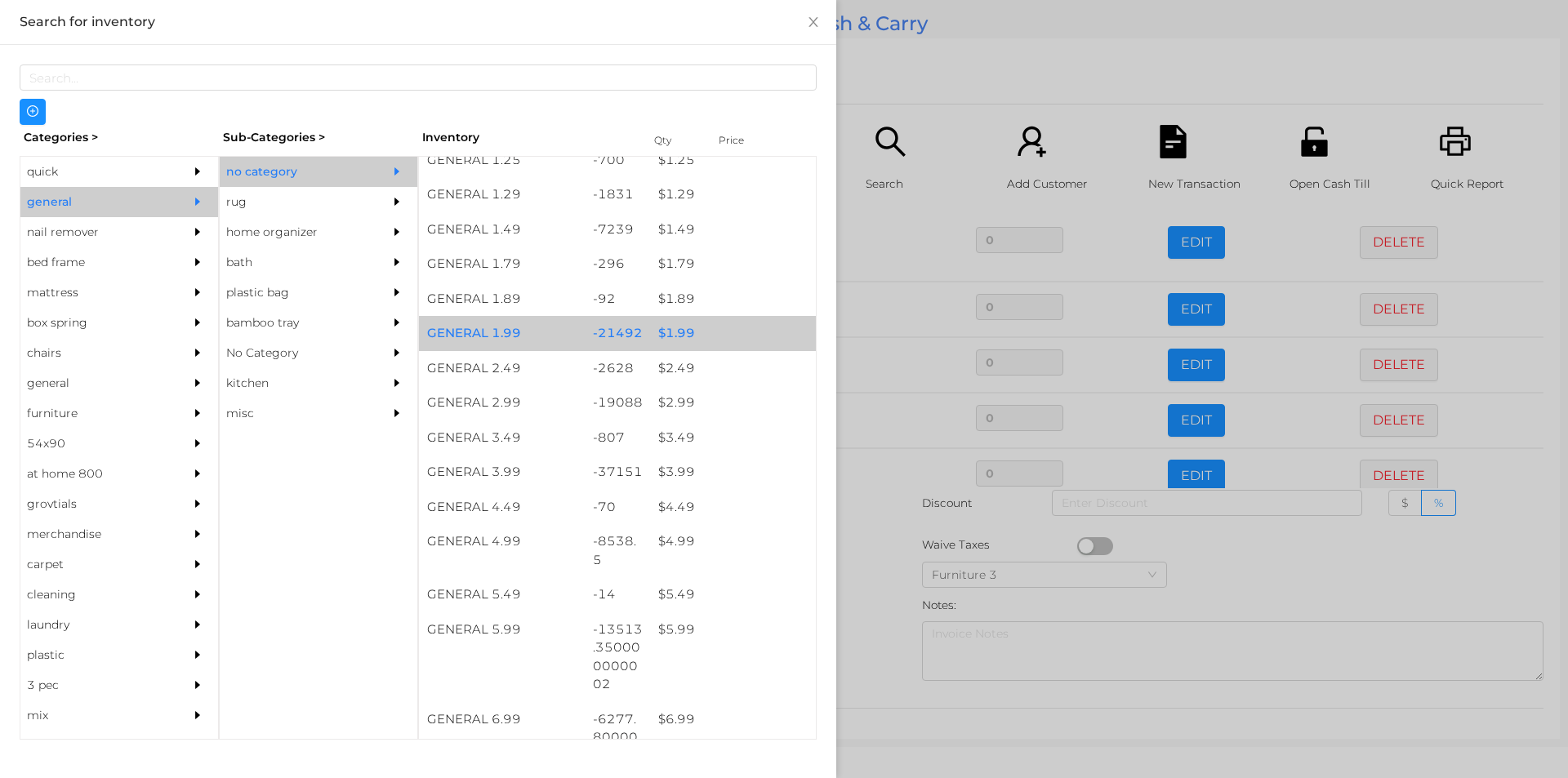
click at [659, 334] on div "$ 1.99" at bounding box center [733, 333] width 166 height 35
click at [672, 327] on div "$ 1.99" at bounding box center [733, 333] width 166 height 35
click at [674, 332] on div "$ 1.99" at bounding box center [733, 333] width 166 height 35
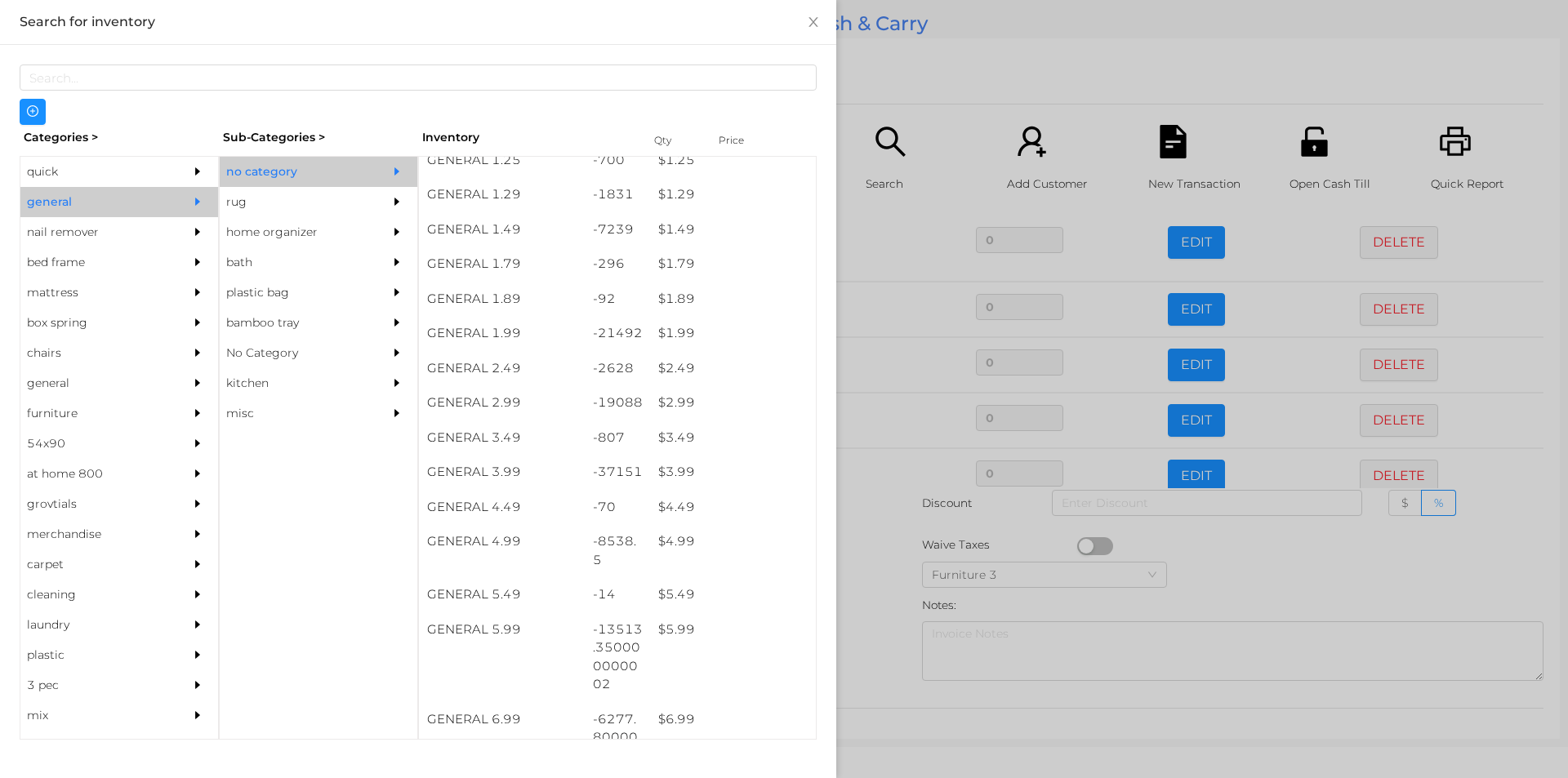
click at [877, 575] on div at bounding box center [784, 389] width 1568 height 778
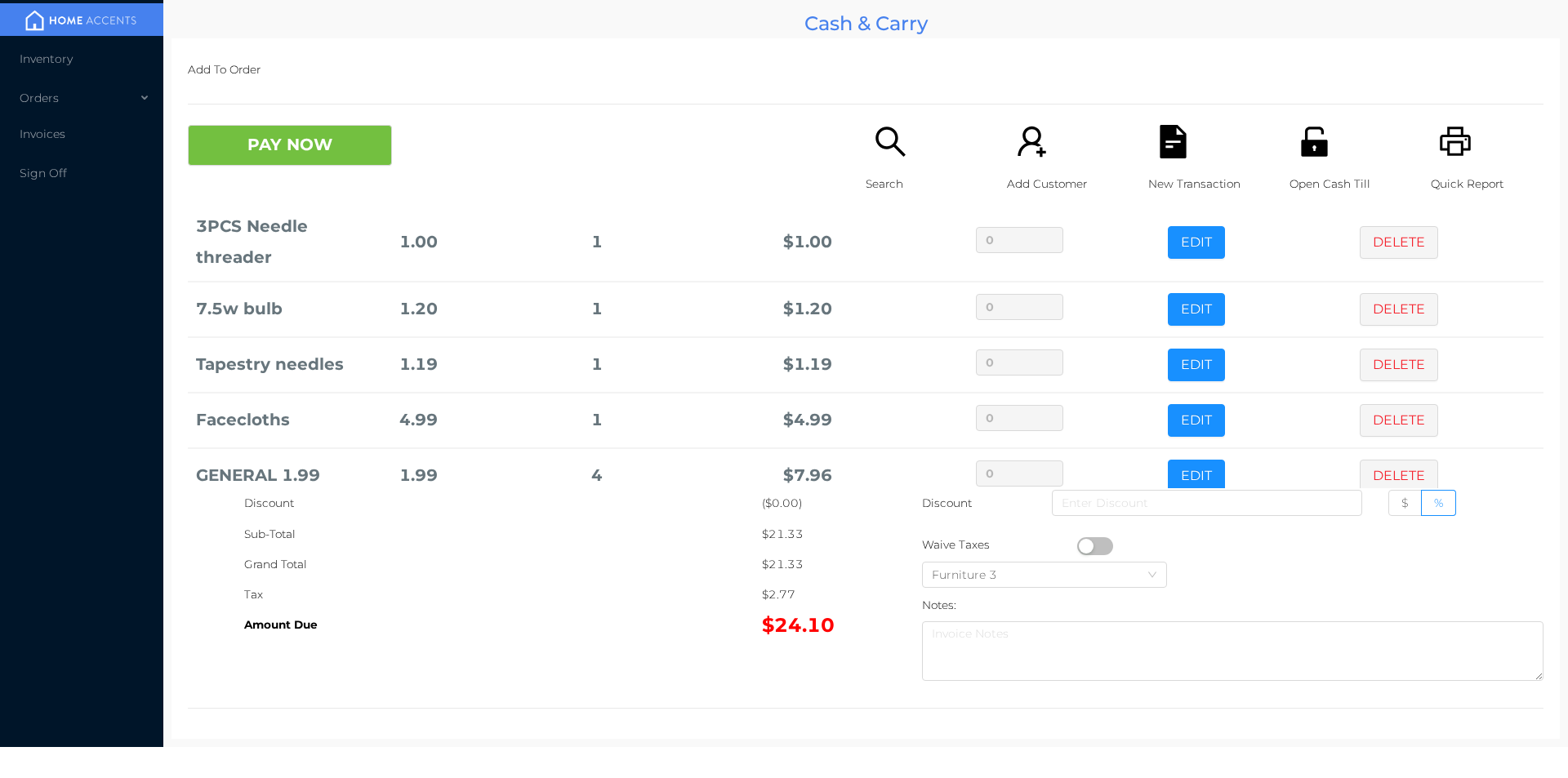
scroll to position [222, 0]
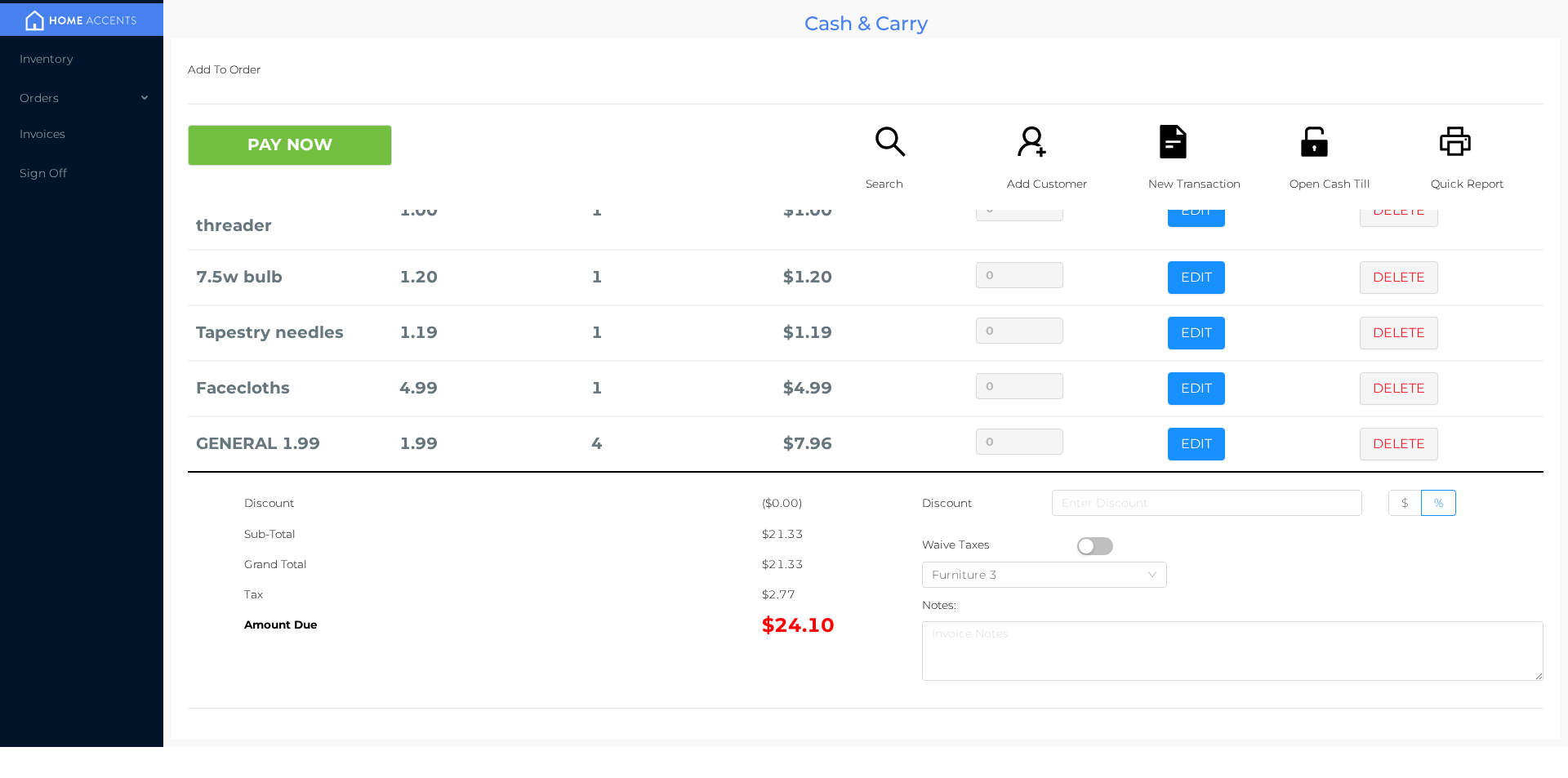
click at [1082, 546] on button "button" at bounding box center [1095, 546] width 36 height 18
click at [348, 146] on button "PAY NOW" at bounding box center [289, 145] width 205 height 41
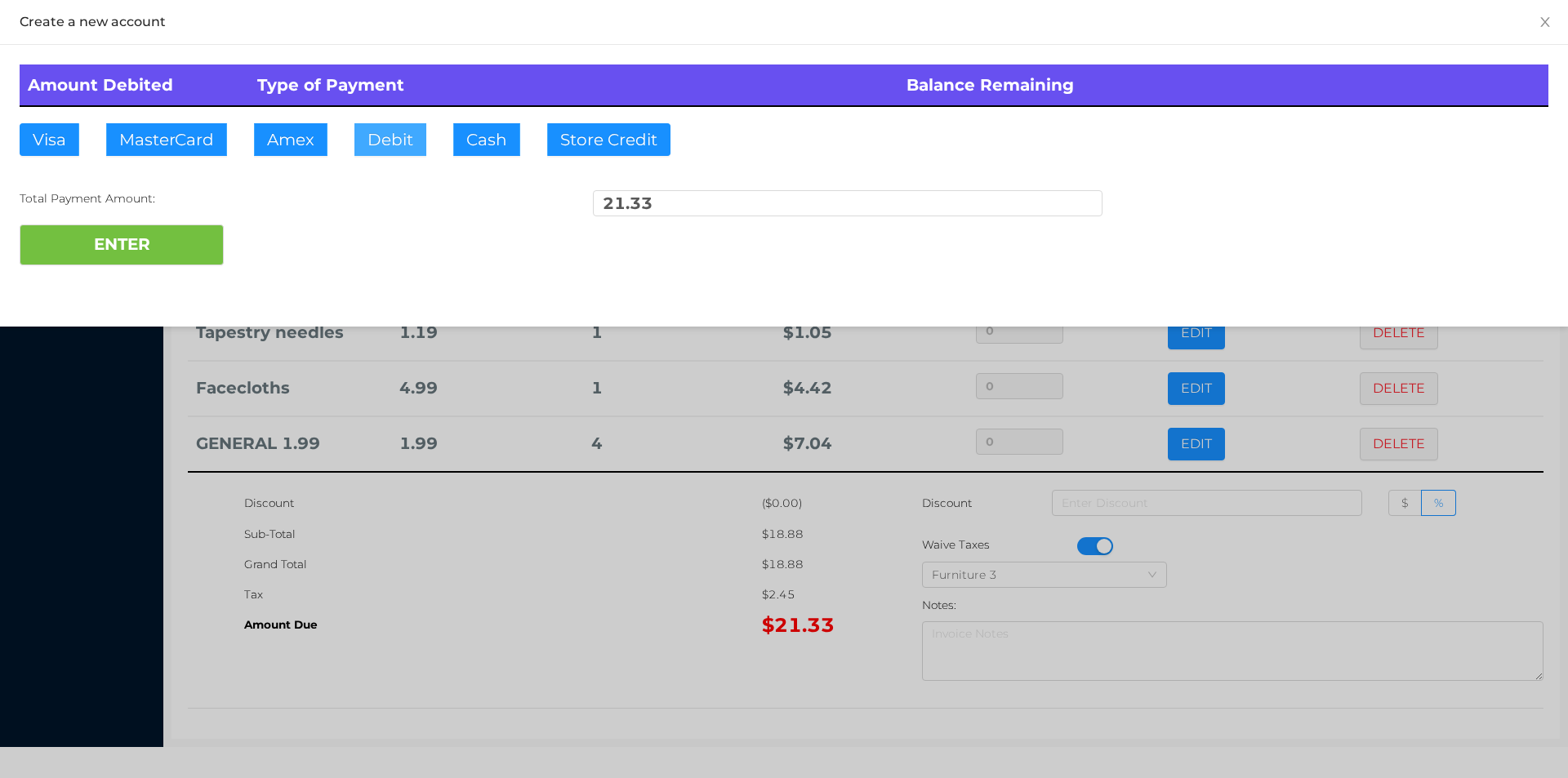
click at [366, 143] on button "Debit" at bounding box center [390, 140] width 72 height 33
click at [112, 226] on button "ENTER" at bounding box center [122, 244] width 205 height 41
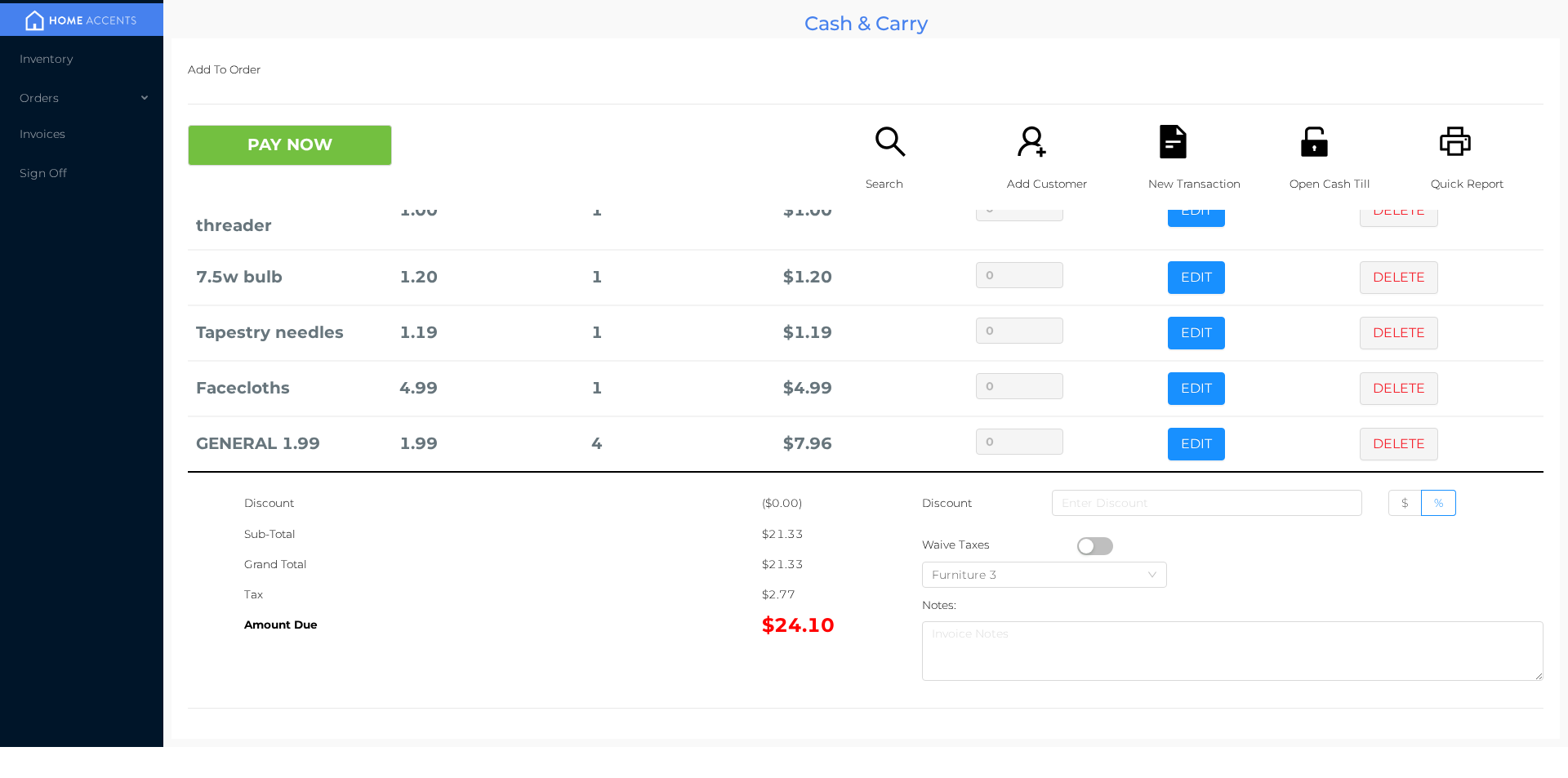
scroll to position [0, 0]
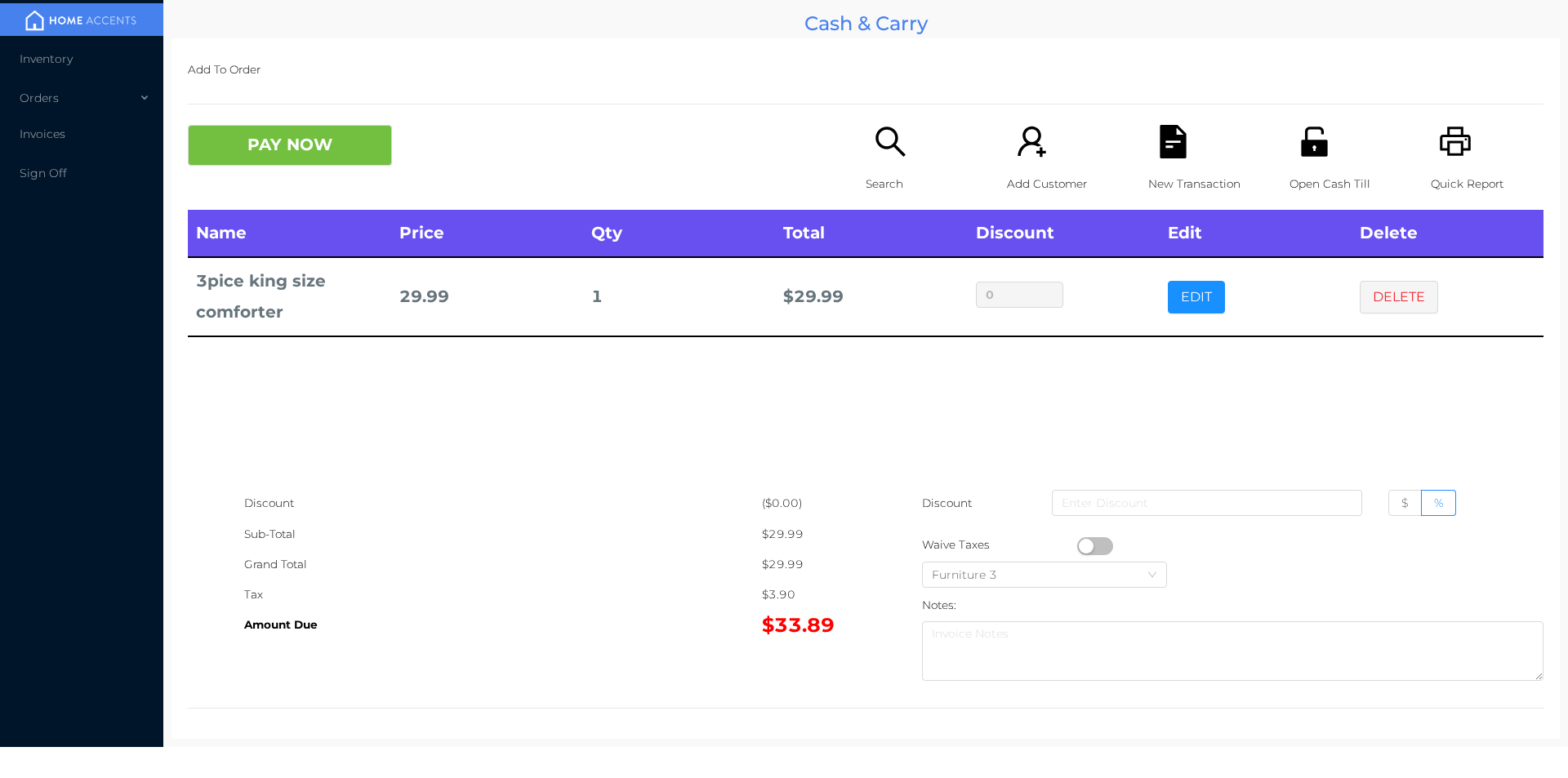
click at [881, 159] on div "Search" at bounding box center [922, 168] width 113 height 85
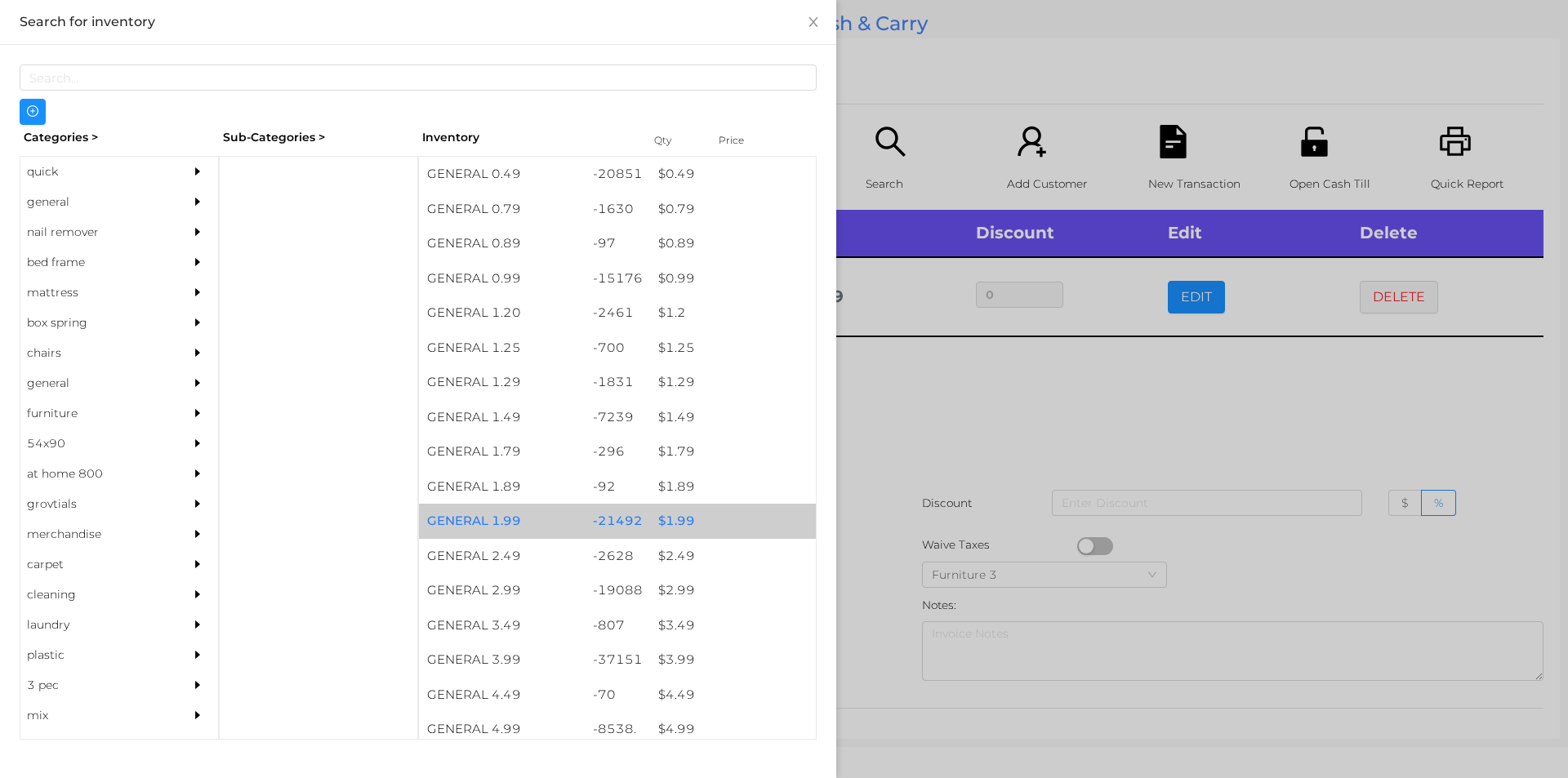
click at [677, 509] on div "$ 1.99" at bounding box center [733, 521] width 166 height 35
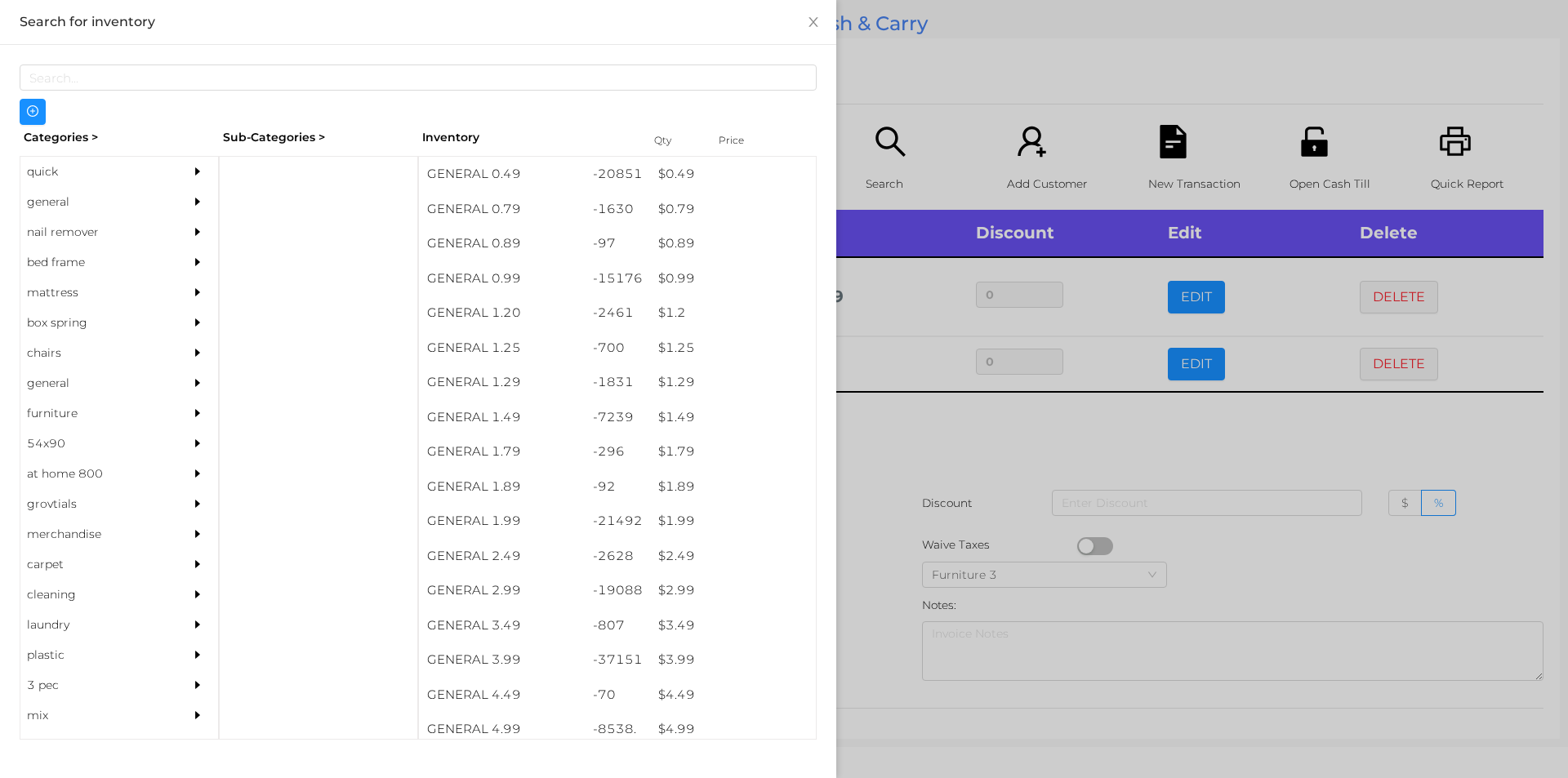
click at [915, 491] on div at bounding box center [784, 389] width 1568 height 778
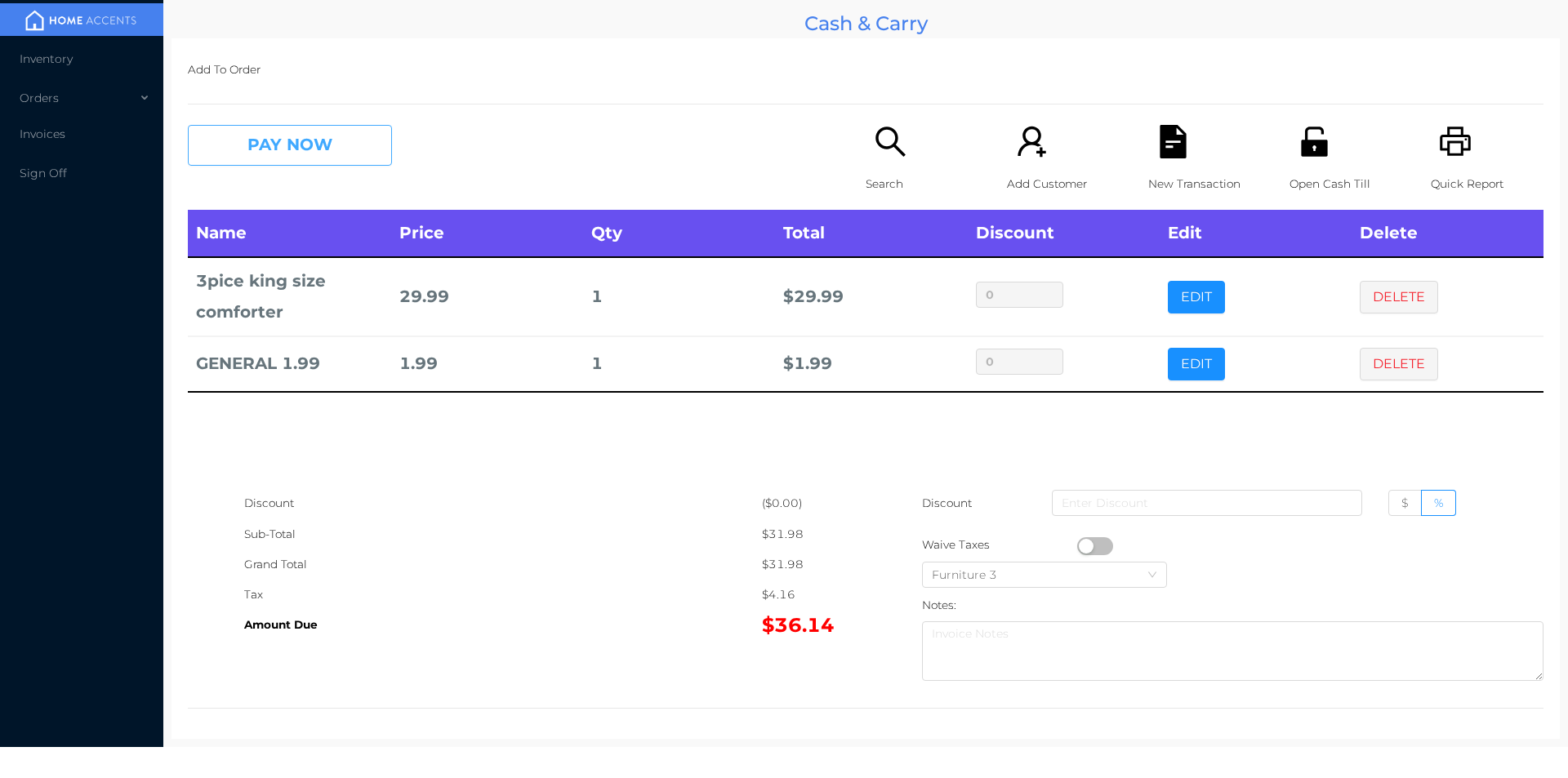
click at [276, 156] on button "PAY NOW" at bounding box center [289, 145] width 205 height 41
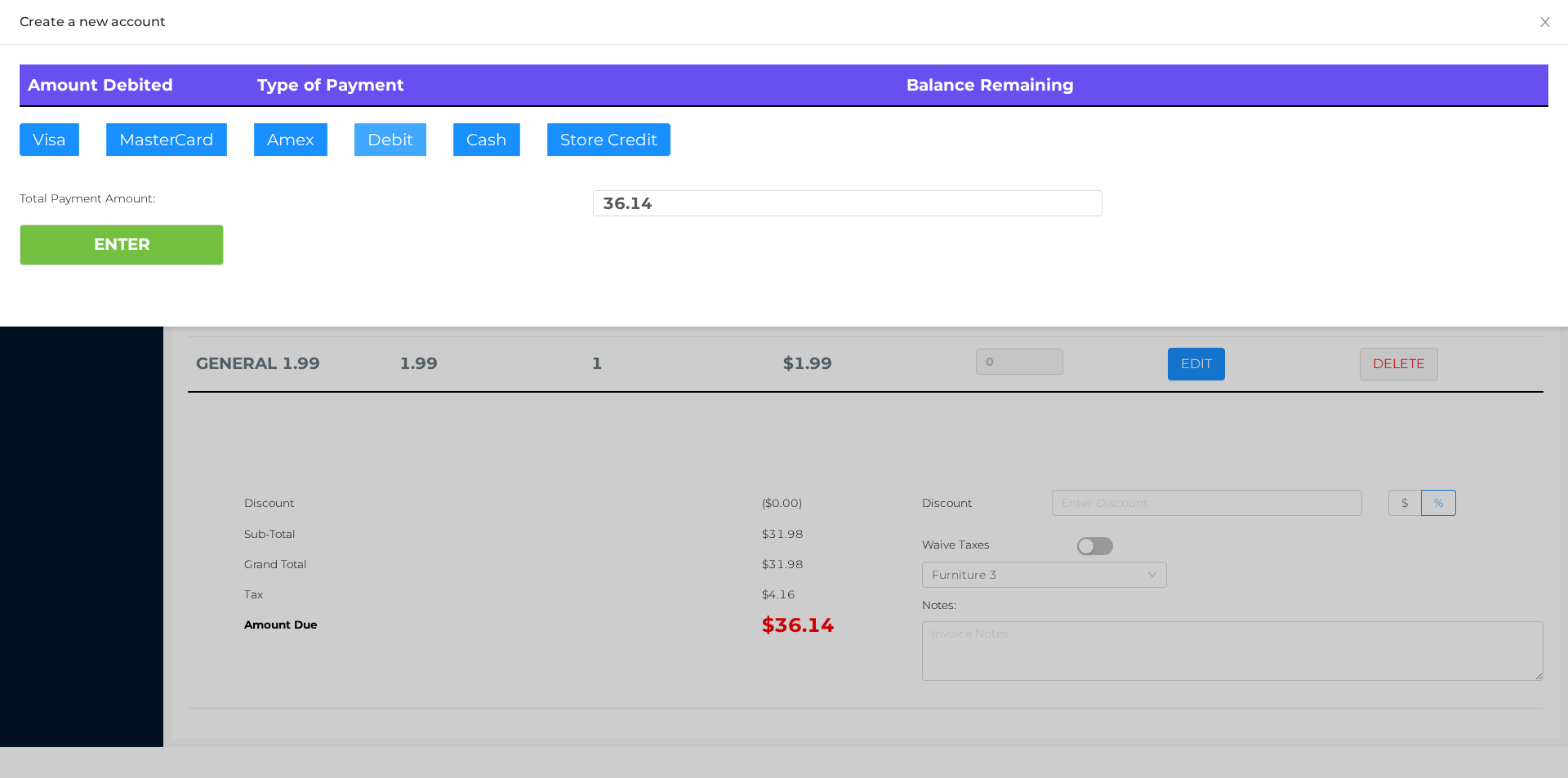
click at [368, 141] on button "Debit" at bounding box center [390, 140] width 72 height 33
click at [173, 230] on button "ENTER" at bounding box center [122, 244] width 205 height 41
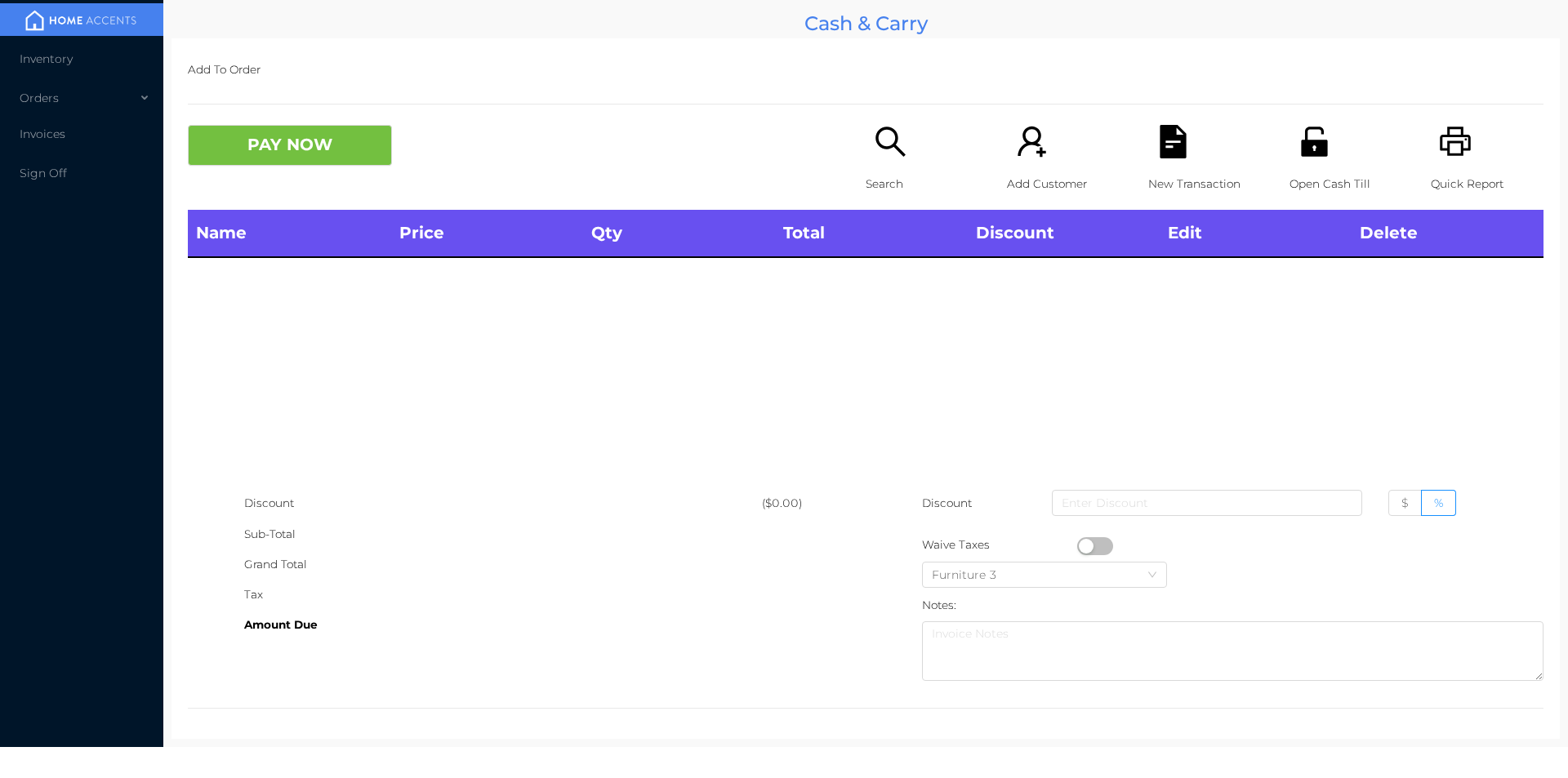
click at [874, 156] on icon "icon: search" at bounding box center [891, 142] width 34 height 34
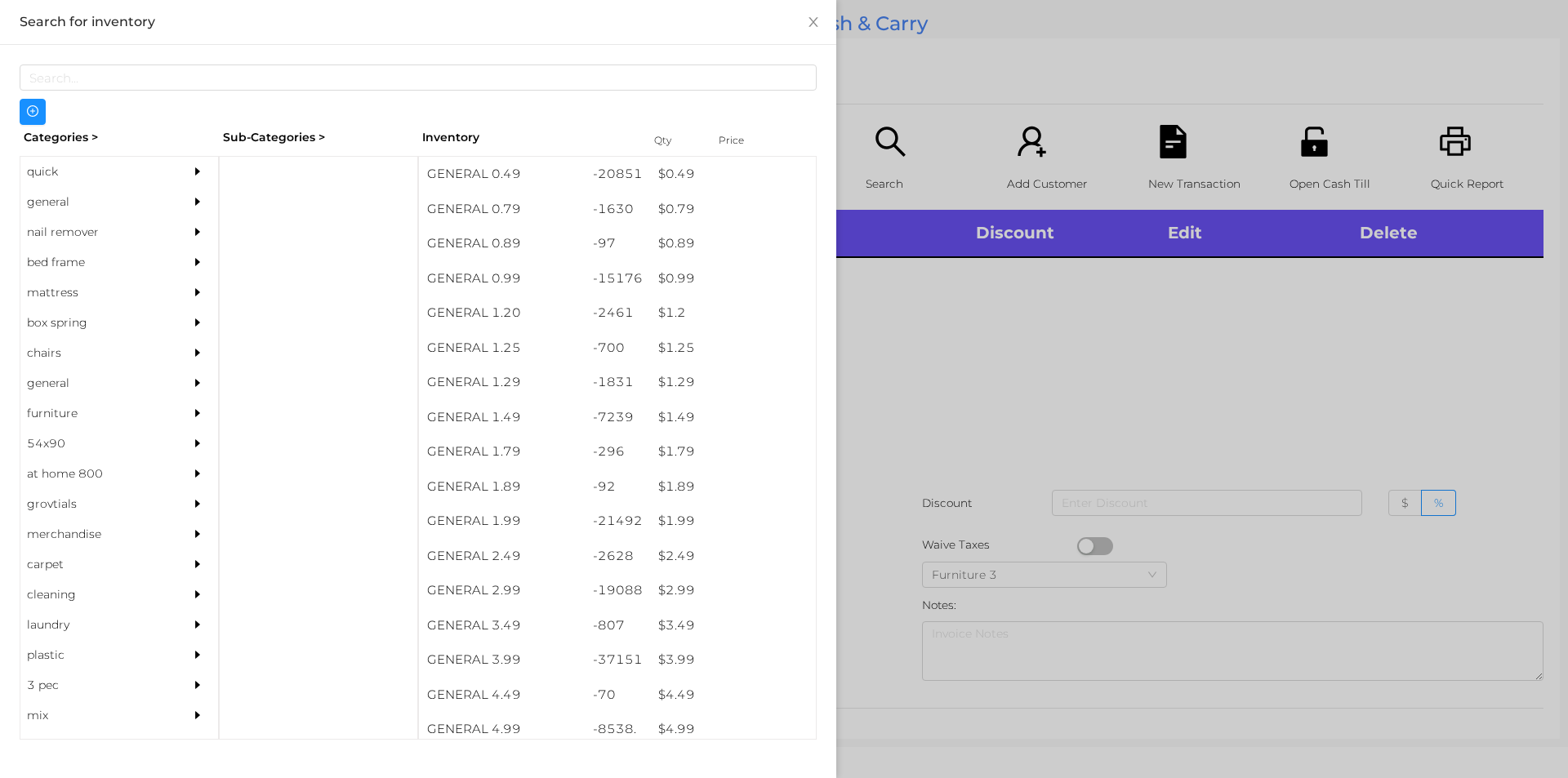
click at [52, 208] on div "general" at bounding box center [95, 202] width 149 height 30
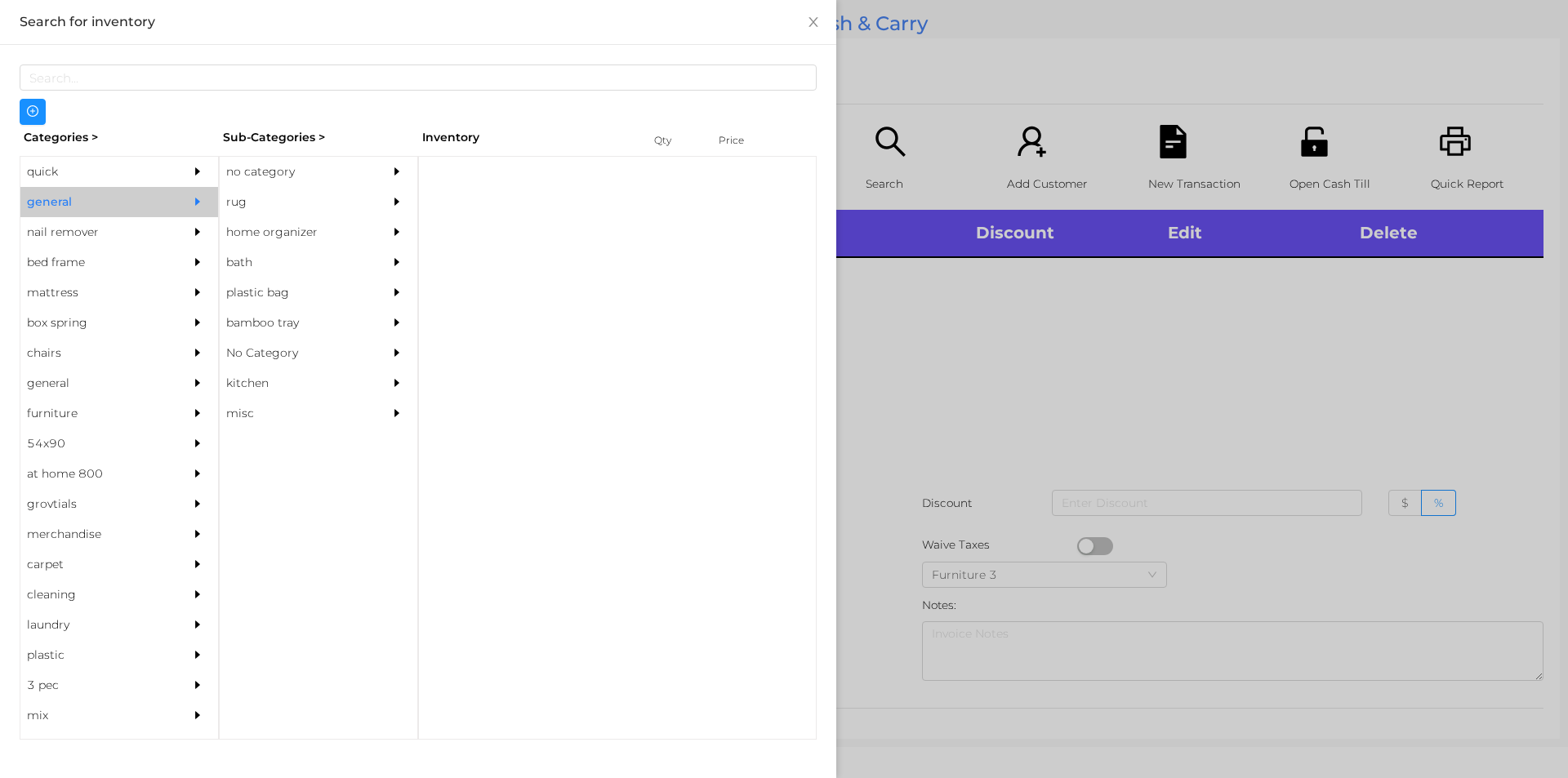
click at [229, 166] on div "no category" at bounding box center [294, 172] width 149 height 30
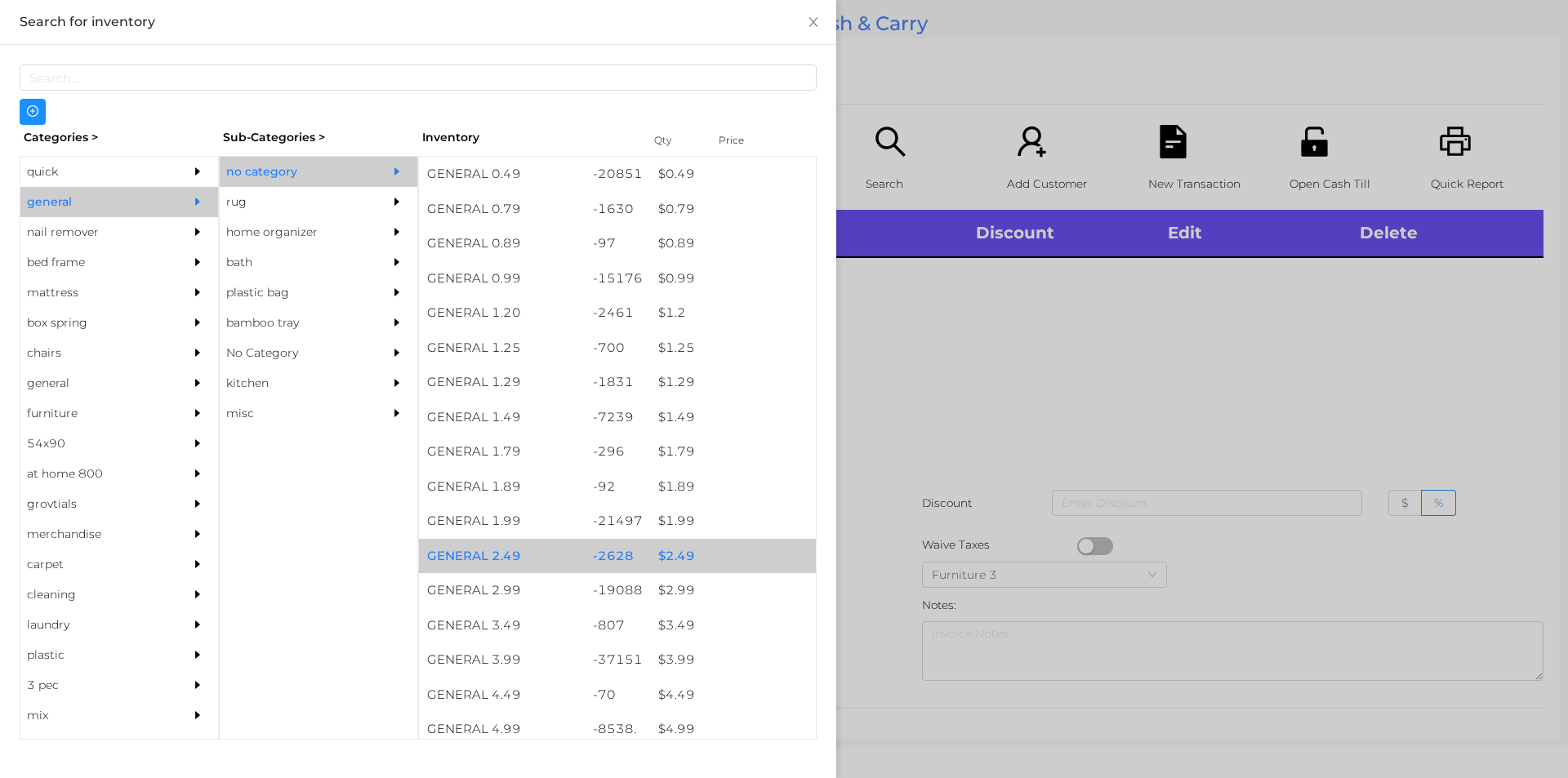
click at [657, 553] on div "$ 2.49" at bounding box center [733, 556] width 166 height 35
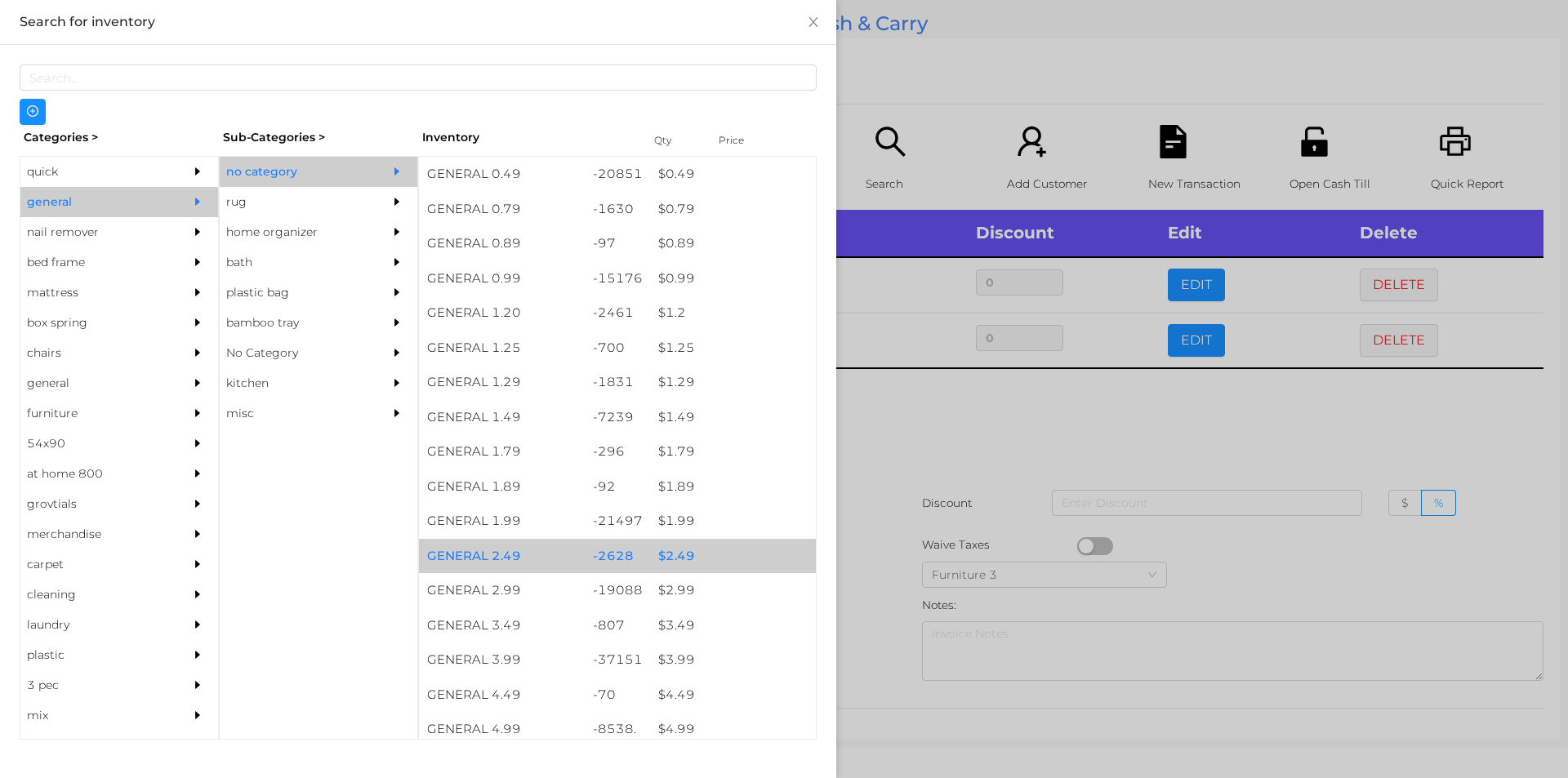
click at [962, 429] on div at bounding box center [784, 389] width 1568 height 778
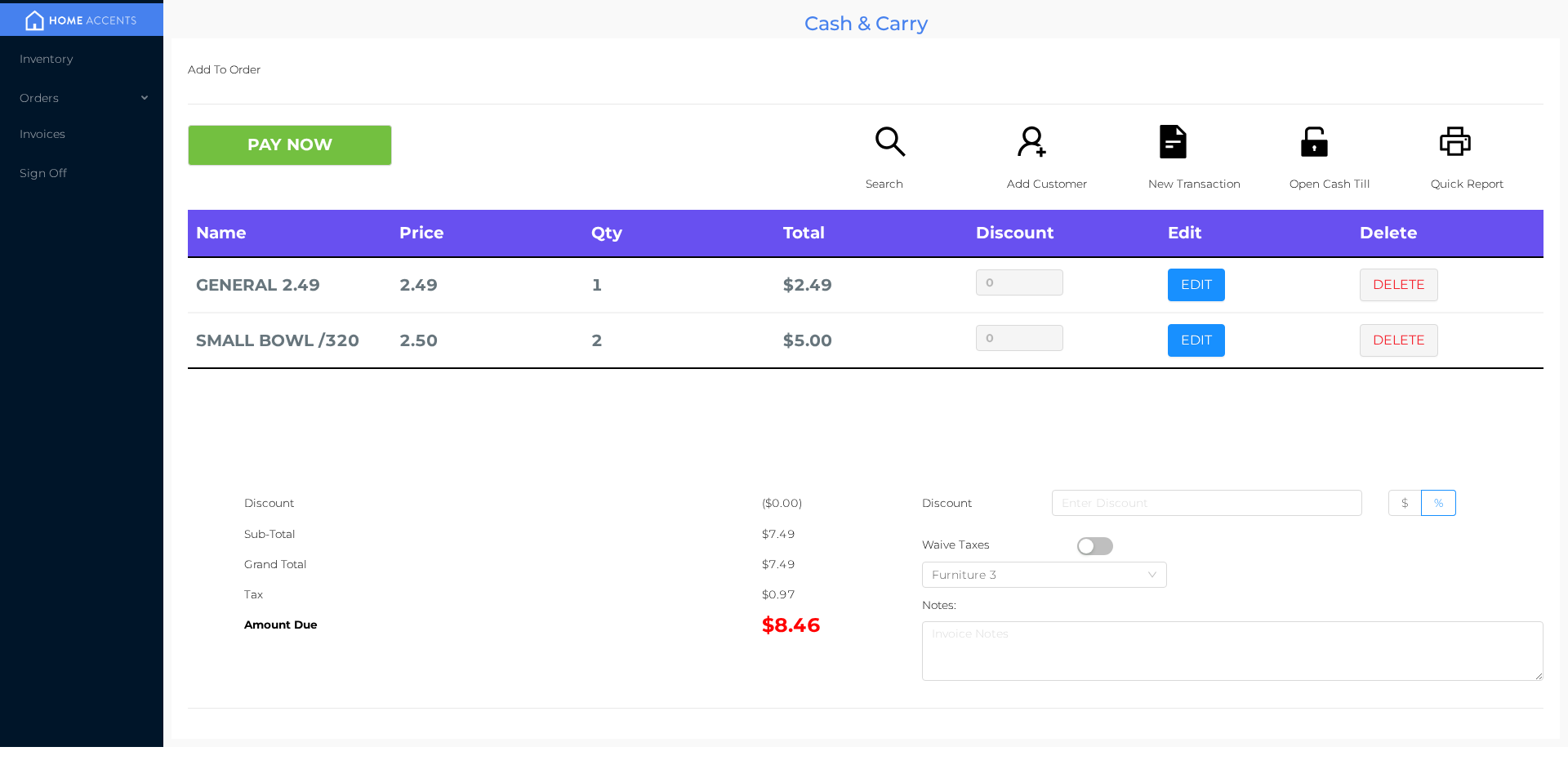
click at [1176, 156] on icon "icon: file-text" at bounding box center [1173, 142] width 26 height 34
click at [1464, 154] on div "Quick Report" at bounding box center [1487, 168] width 113 height 85
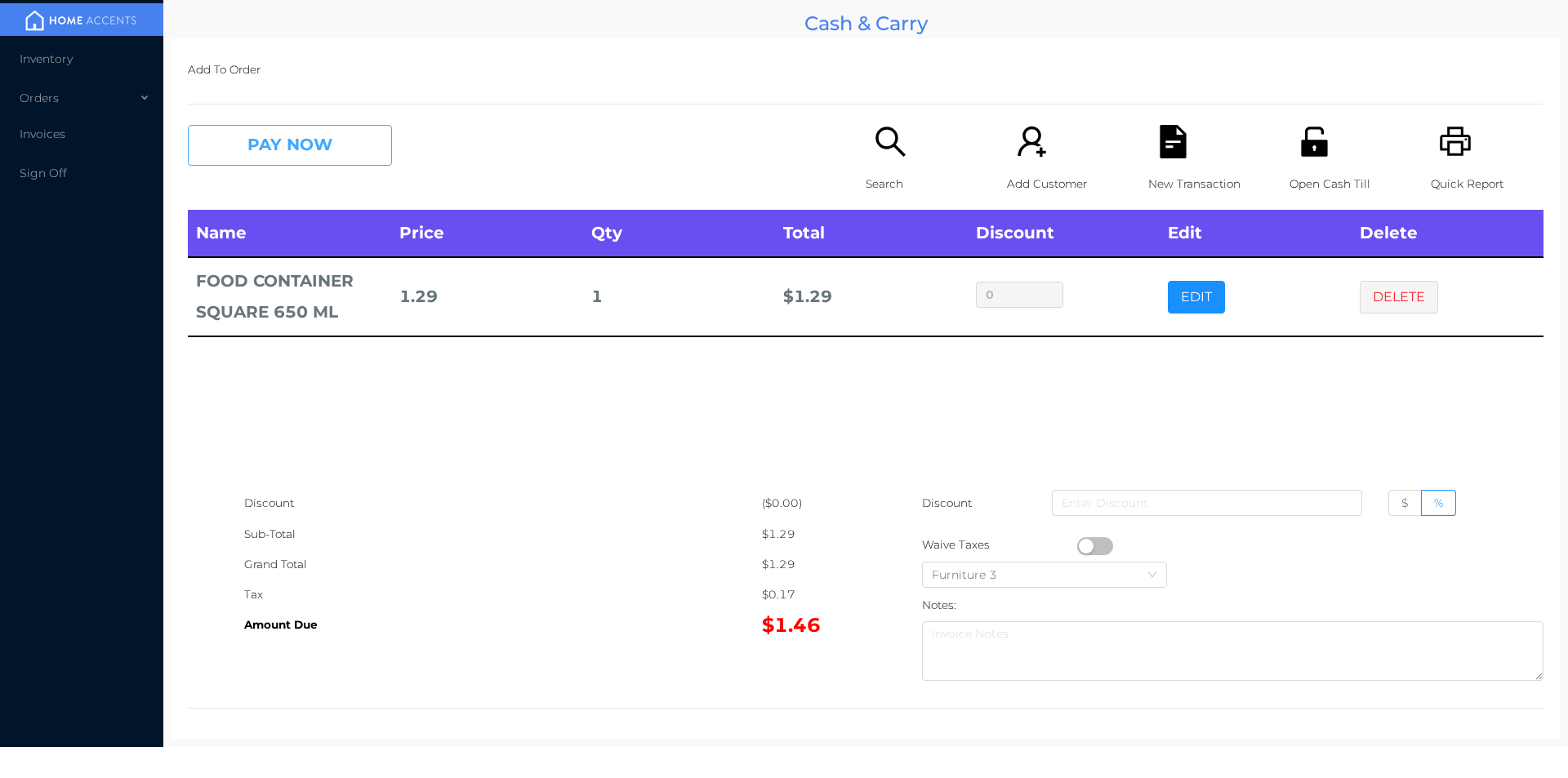
click at [295, 146] on button "PAY NOW" at bounding box center [289, 145] width 205 height 41
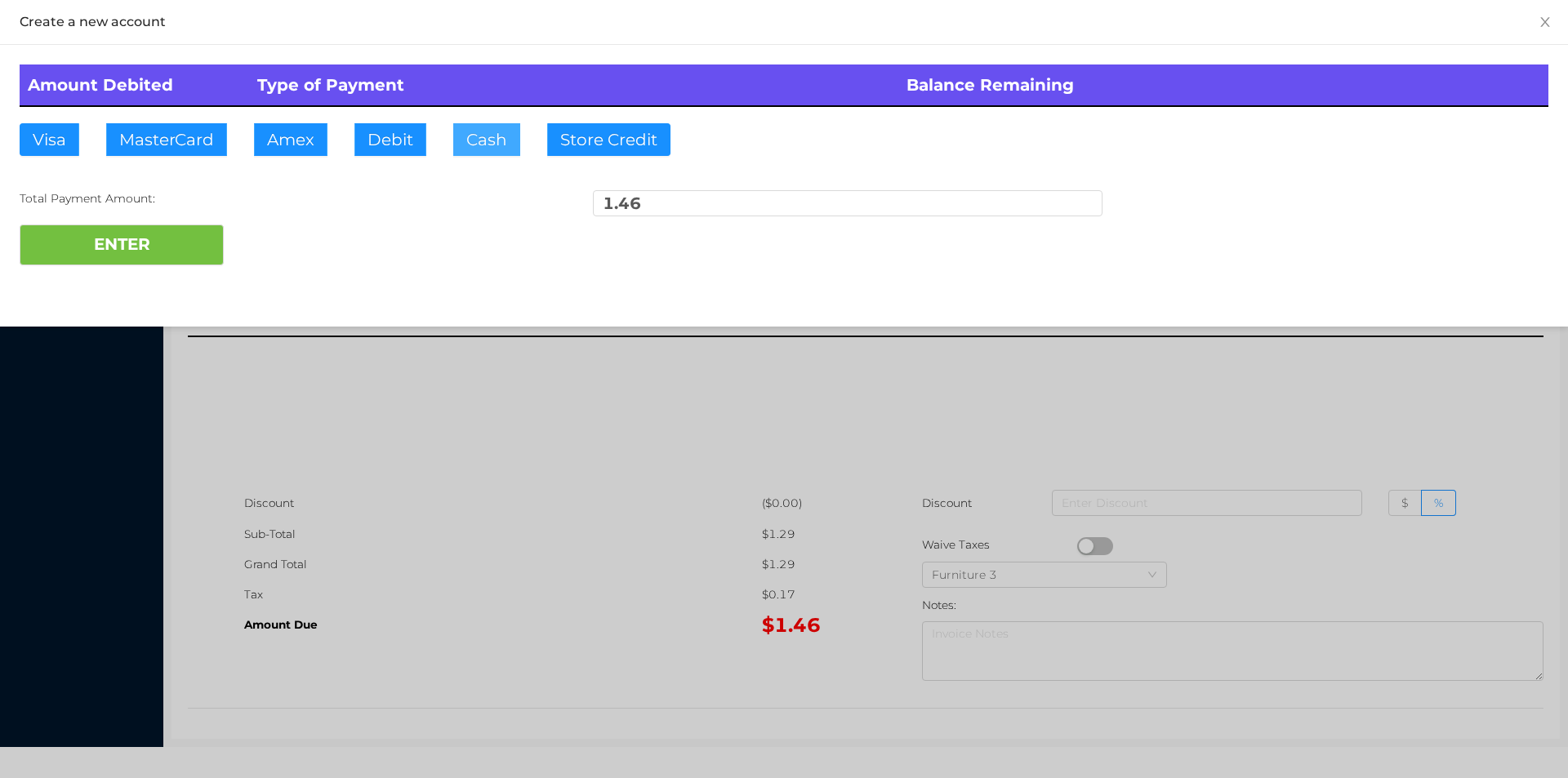
click at [470, 155] on button "Cash" at bounding box center [487, 140] width 67 height 33
type input "2."
click at [157, 249] on button "ENTER" at bounding box center [122, 244] width 205 height 41
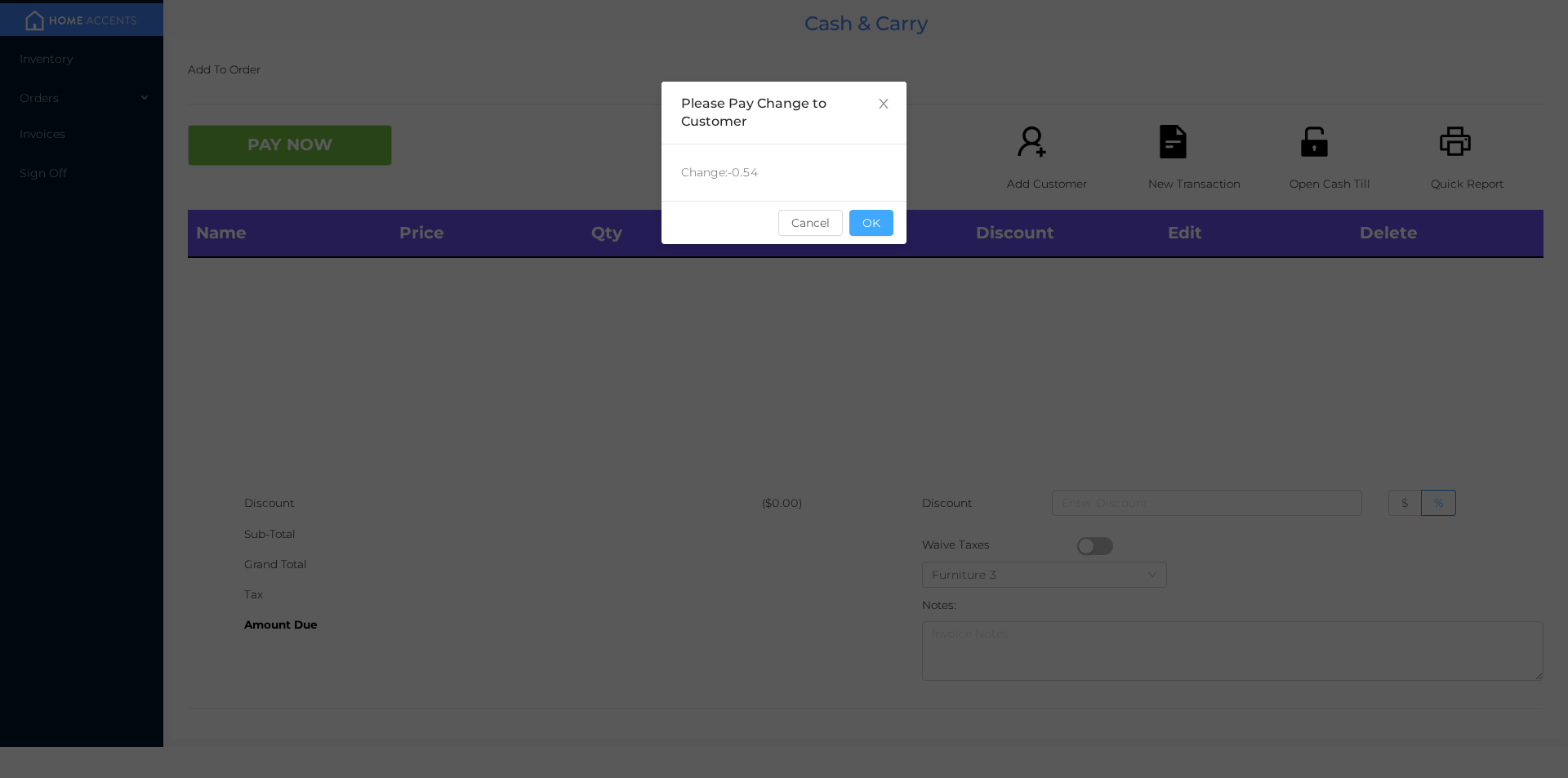
click at [879, 232] on button "OK" at bounding box center [871, 223] width 44 height 26
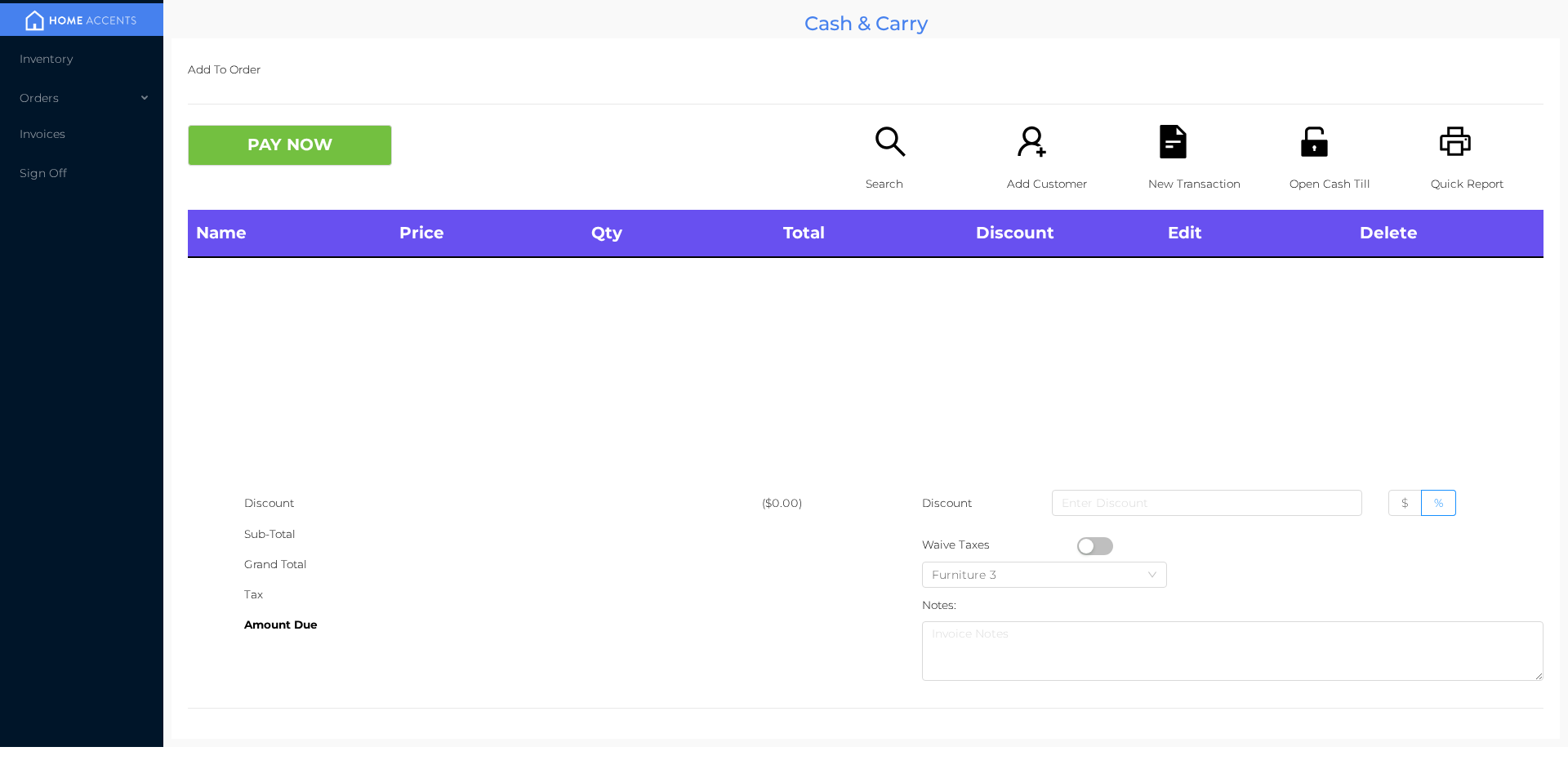
click at [883, 172] on p "Search" at bounding box center [922, 184] width 113 height 30
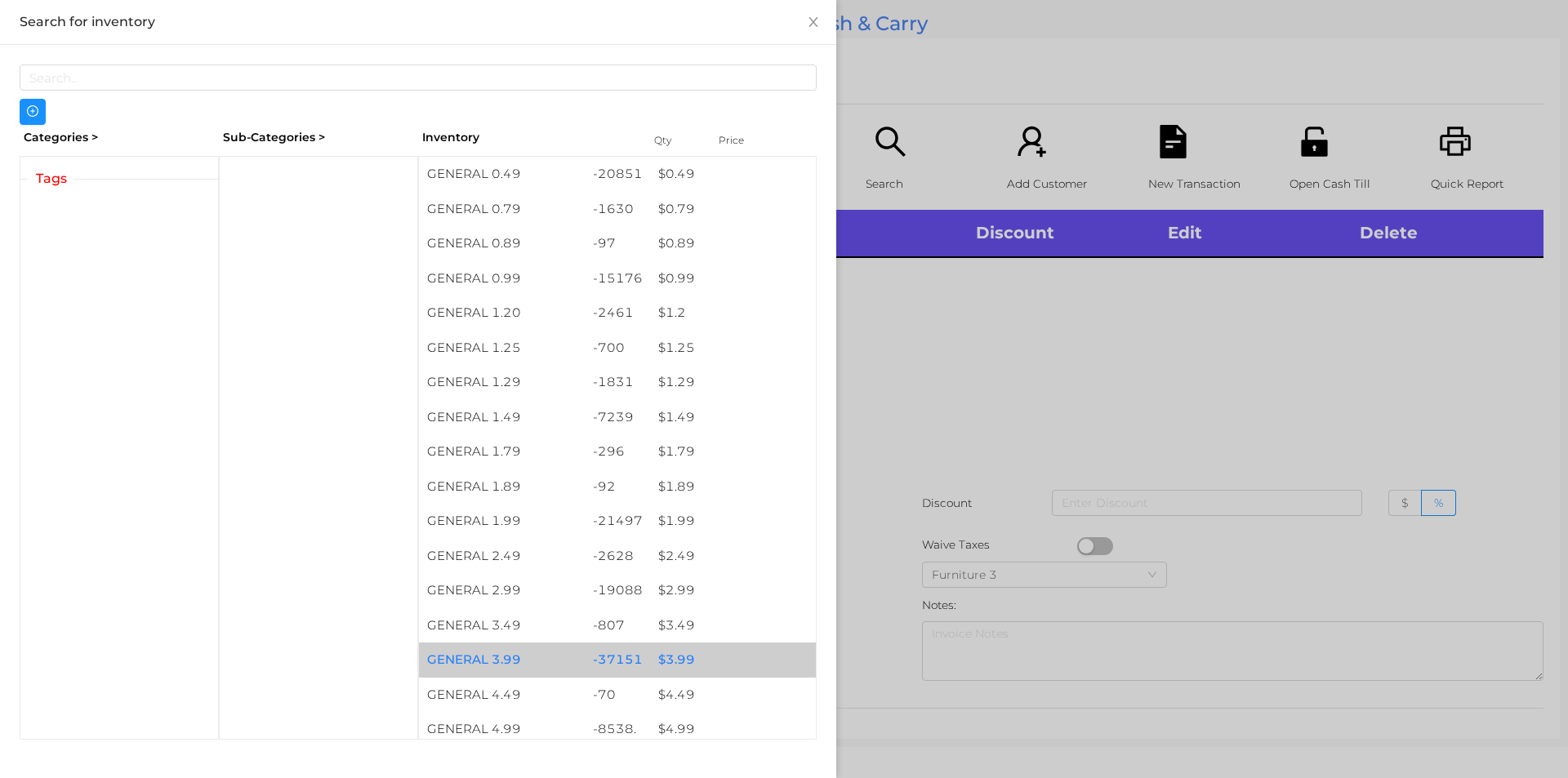
click at [655, 658] on div "$ 3.99" at bounding box center [733, 660] width 166 height 35
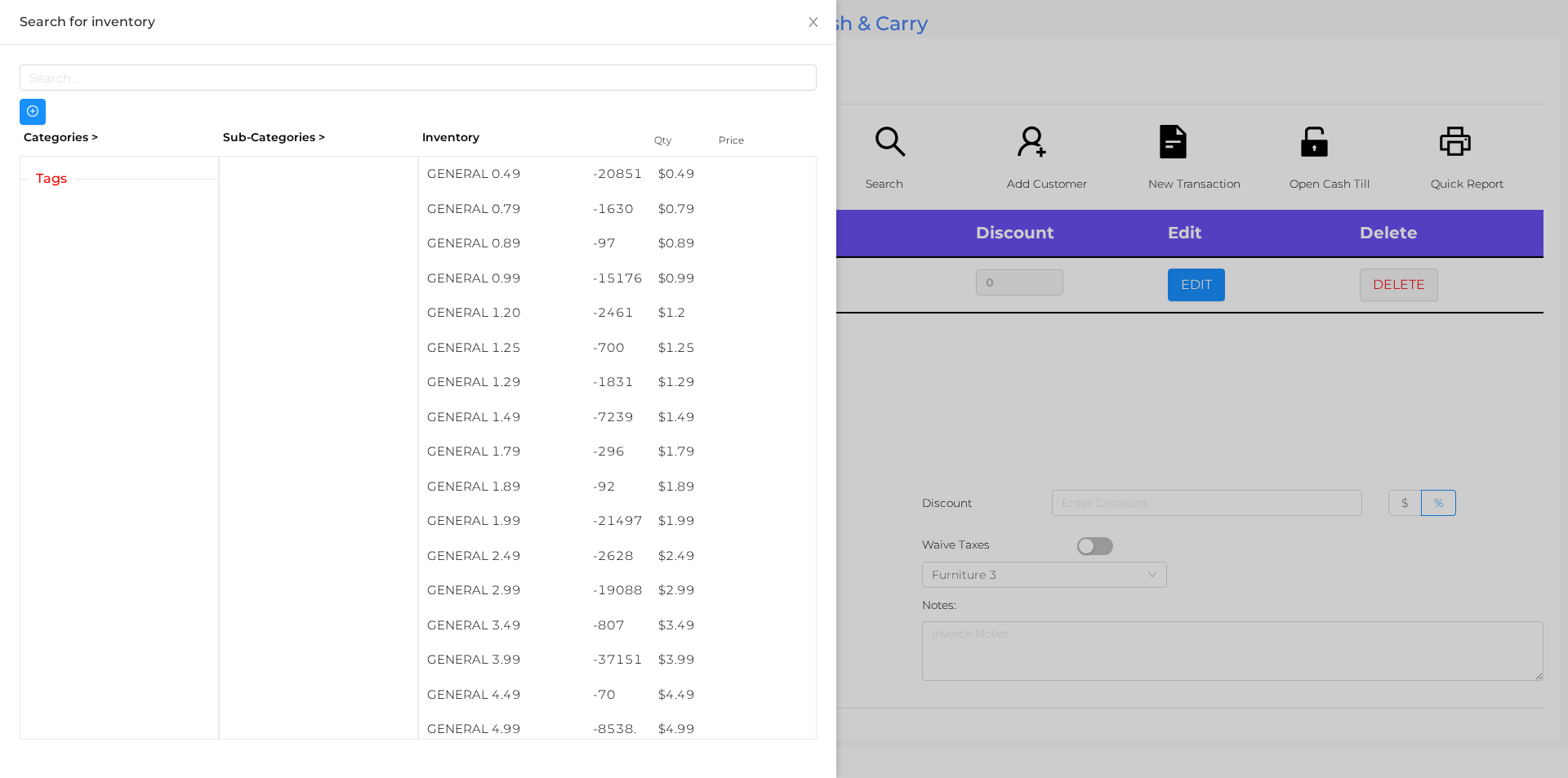
click at [942, 438] on div at bounding box center [784, 389] width 1568 height 778
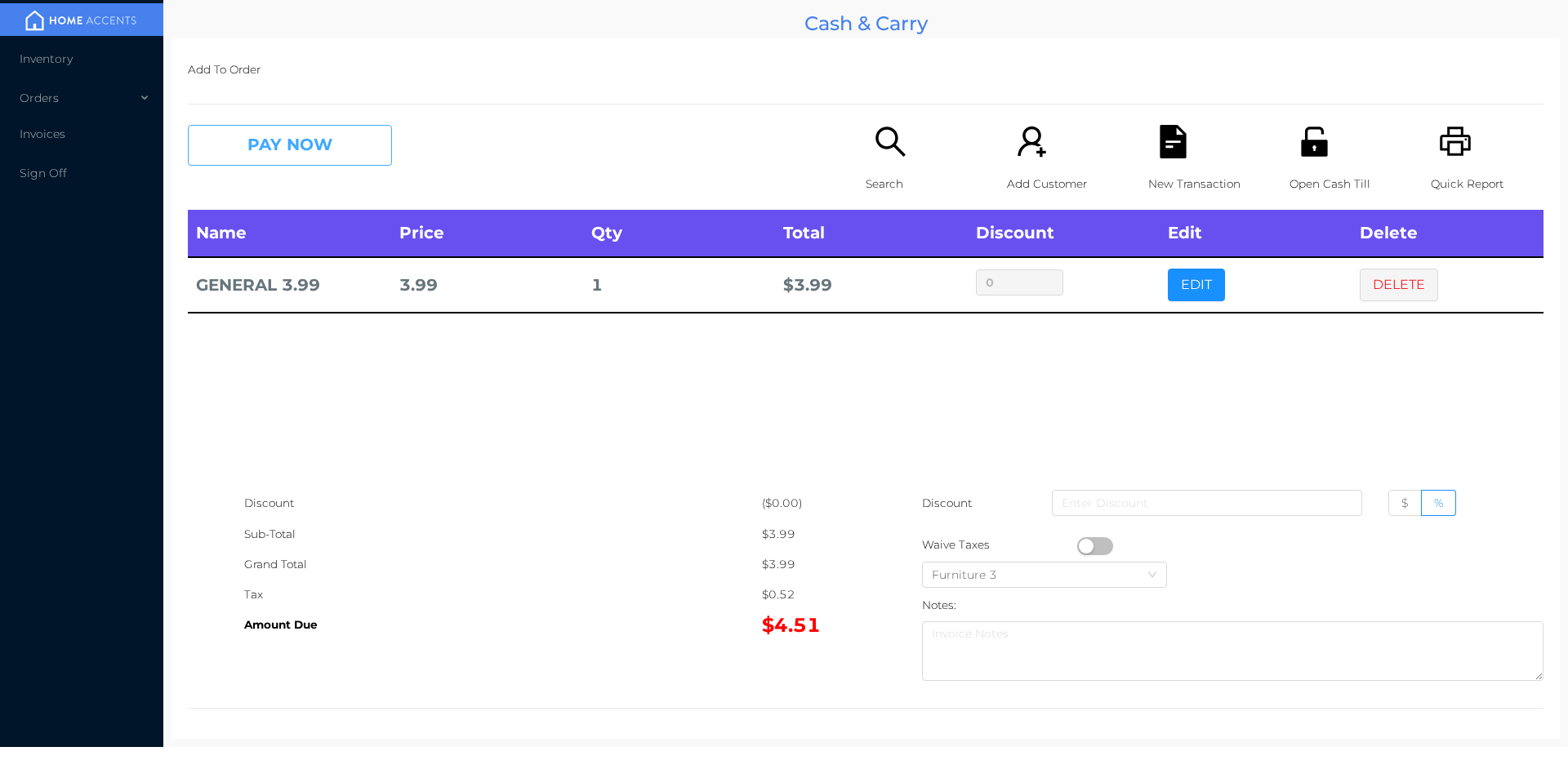
click at [327, 135] on button "PAY NOW" at bounding box center [289, 145] width 205 height 41
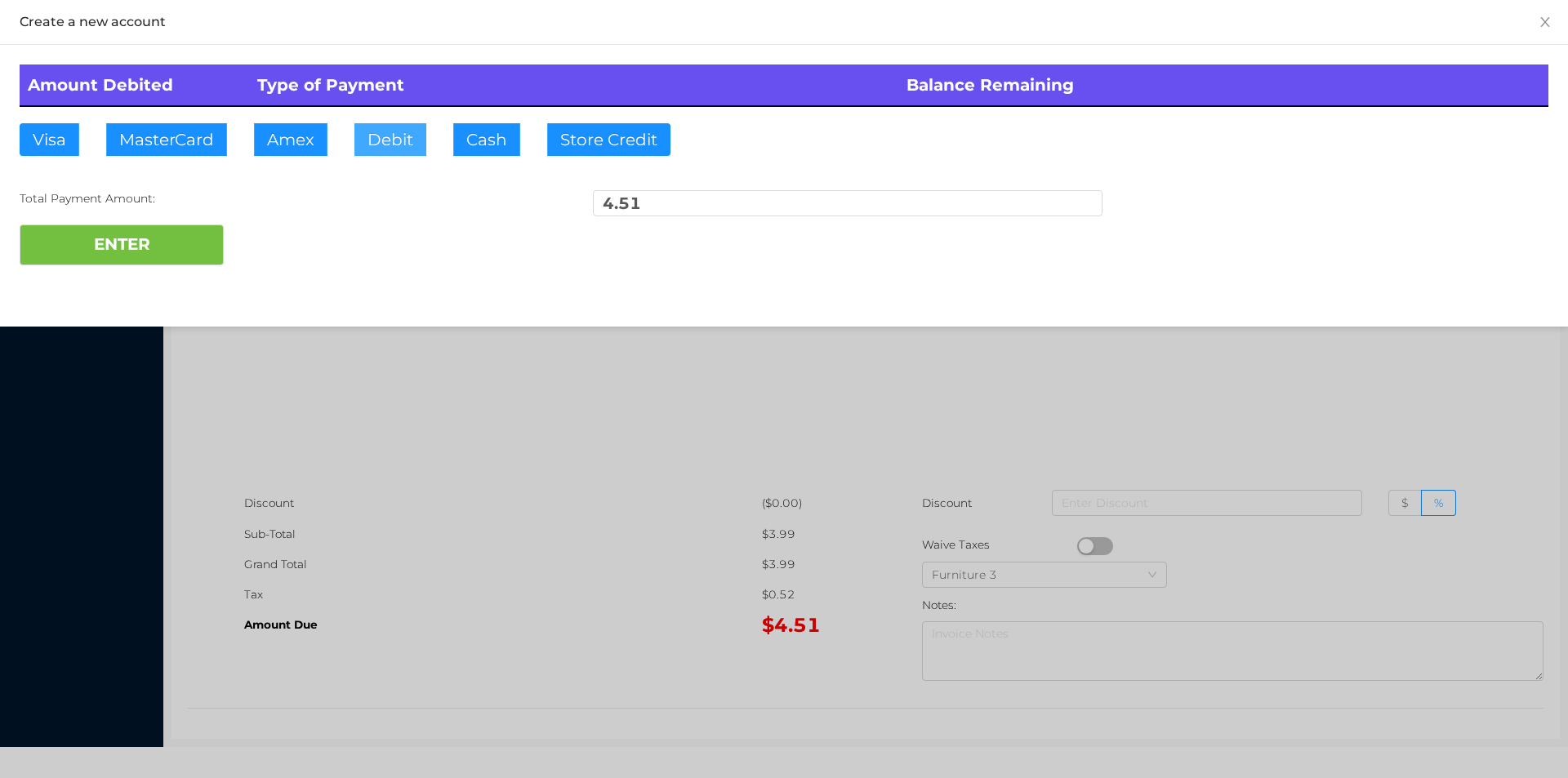
click at [390, 144] on button "Debit" at bounding box center [390, 140] width 72 height 33
click at [218, 240] on button "ENTER" at bounding box center [122, 244] width 205 height 41
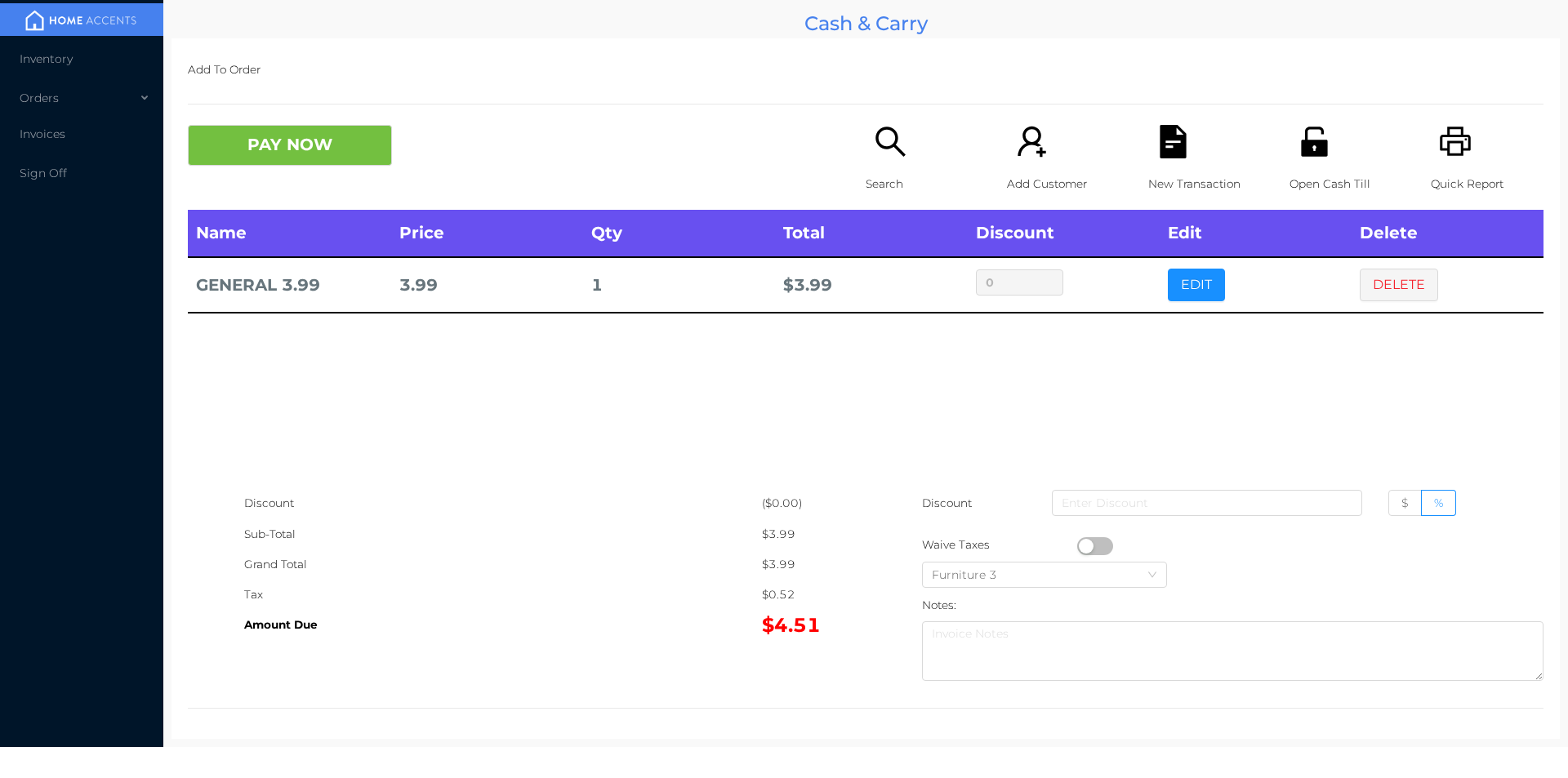
click at [880, 165] on div "Search" at bounding box center [922, 168] width 113 height 85
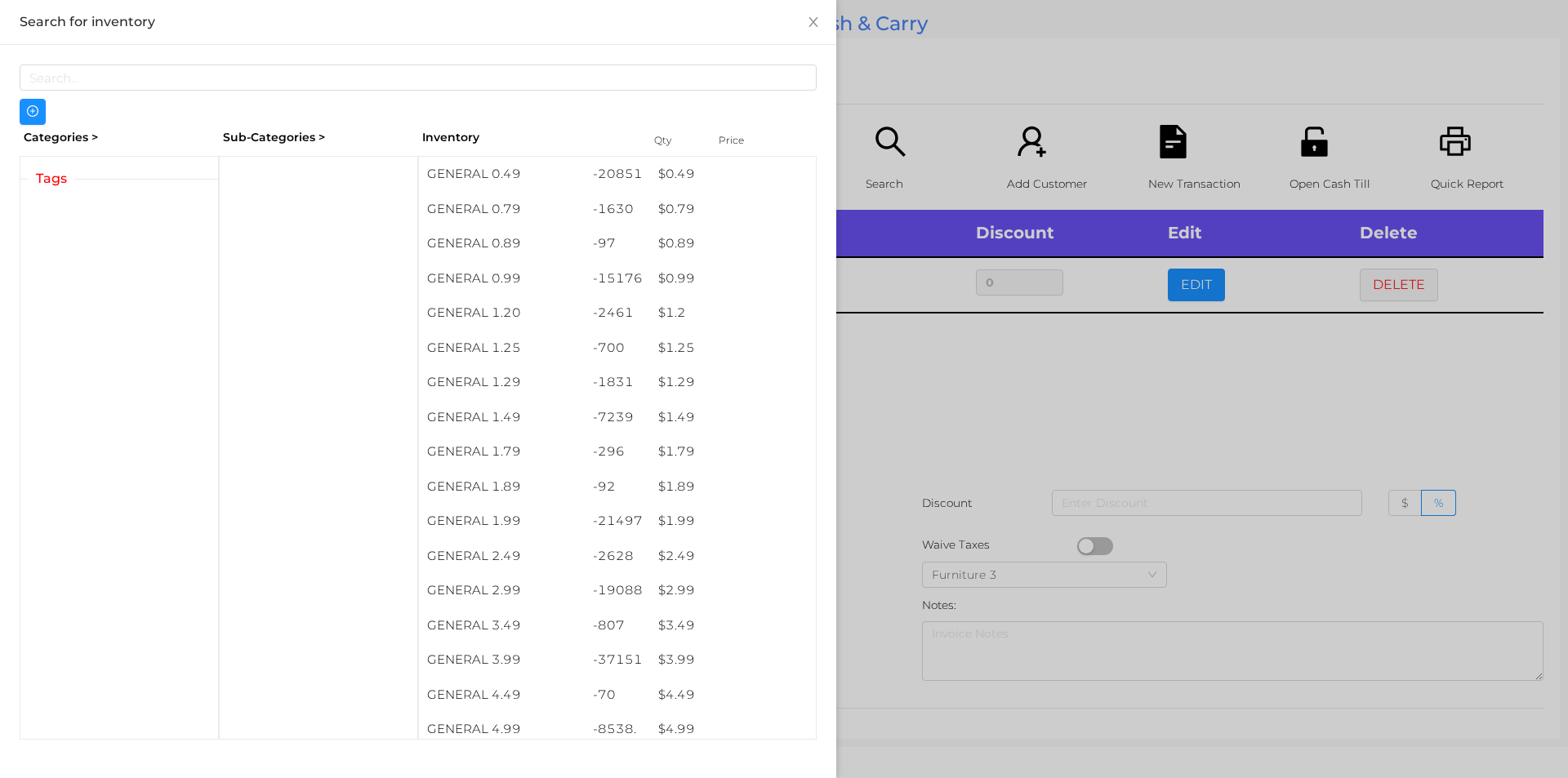
click at [948, 434] on div at bounding box center [784, 389] width 1568 height 778
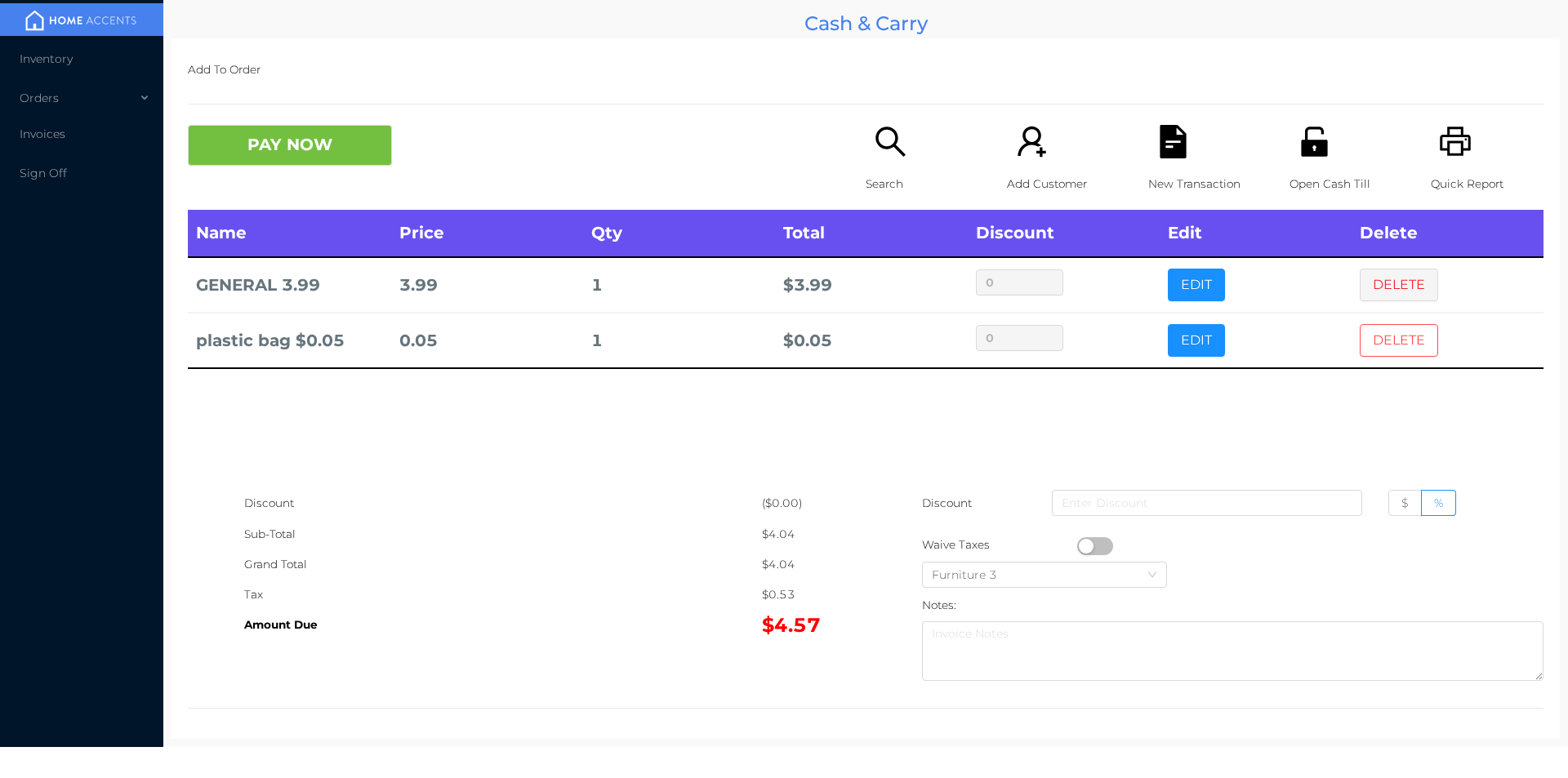
click at [1390, 348] on button "DELETE" at bounding box center [1398, 340] width 78 height 33
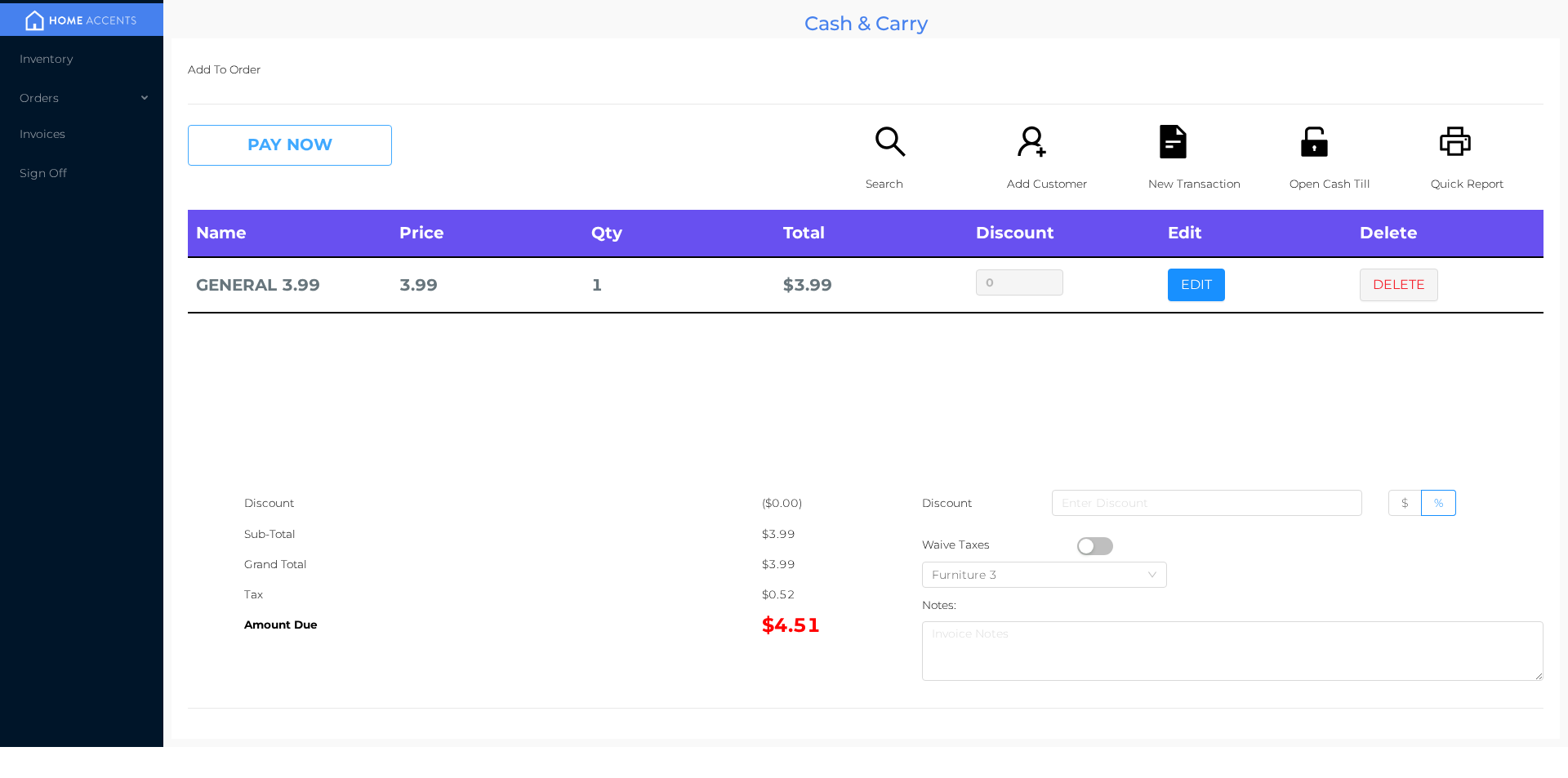
click at [273, 156] on button "PAY NOW" at bounding box center [289, 145] width 205 height 41
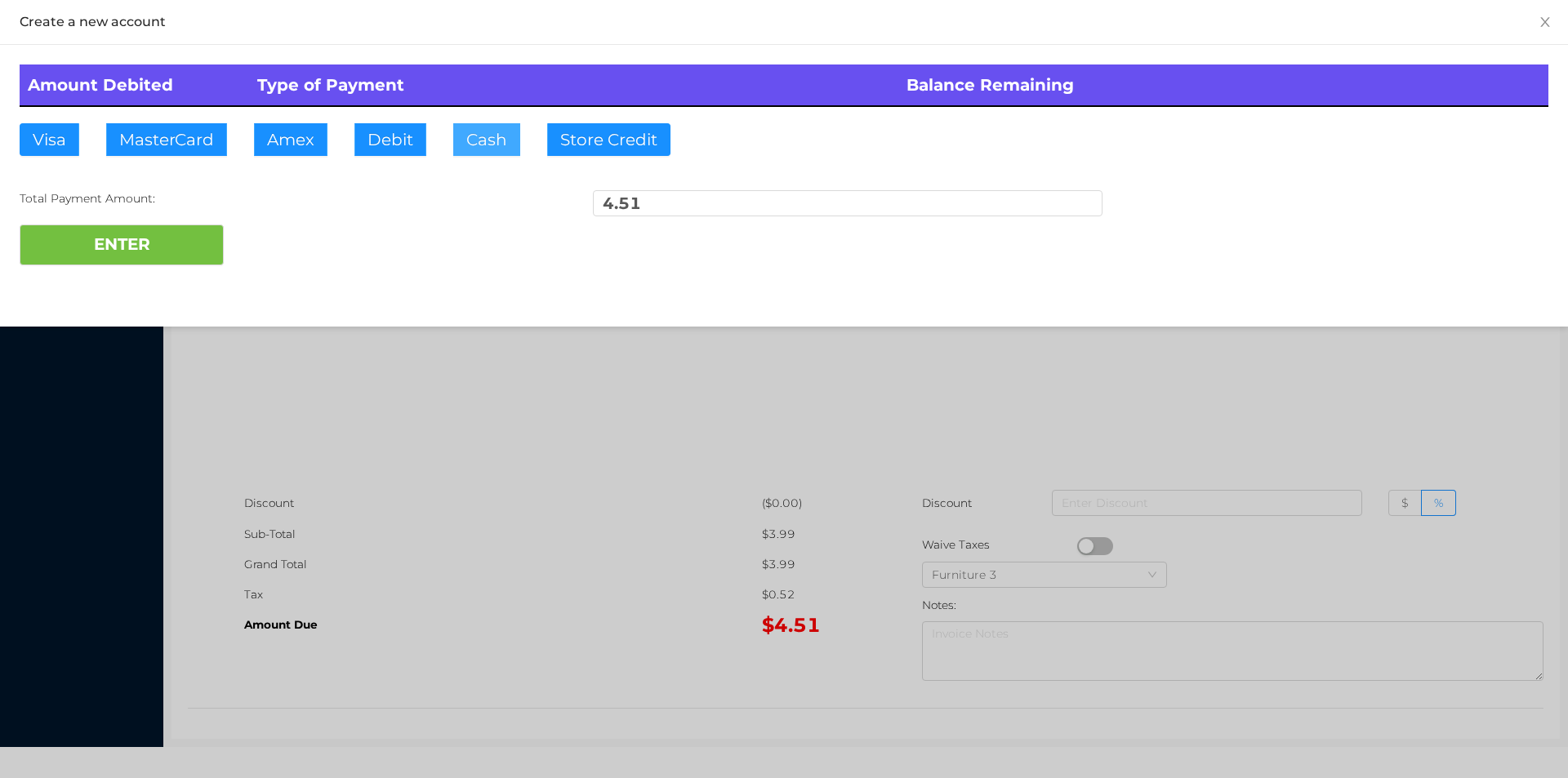
click at [455, 143] on button "Cash" at bounding box center [487, 140] width 67 height 33
click at [143, 254] on button "ENTER" at bounding box center [122, 244] width 205 height 41
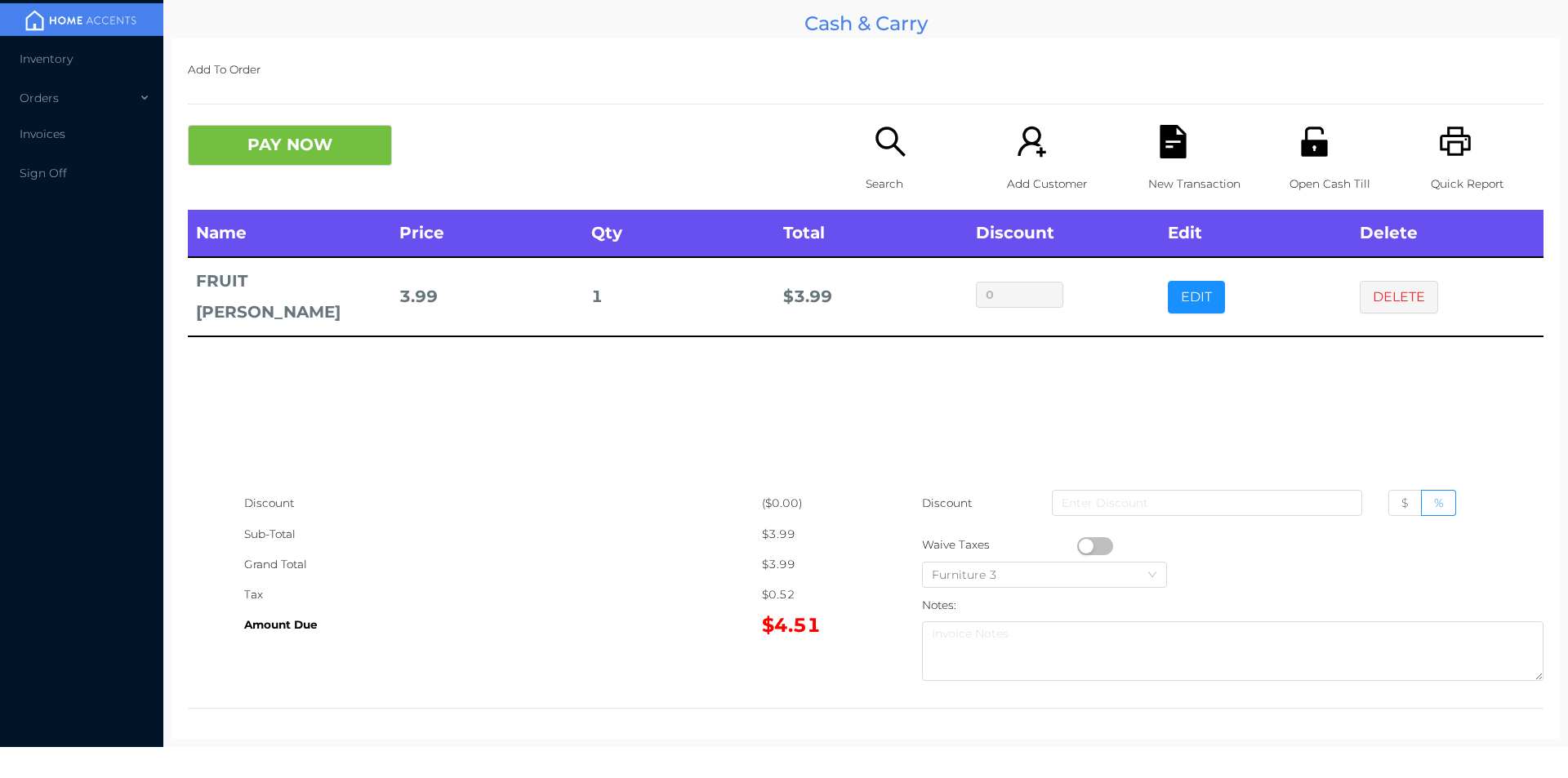
click at [874, 154] on icon "icon: search" at bounding box center [891, 142] width 34 height 34
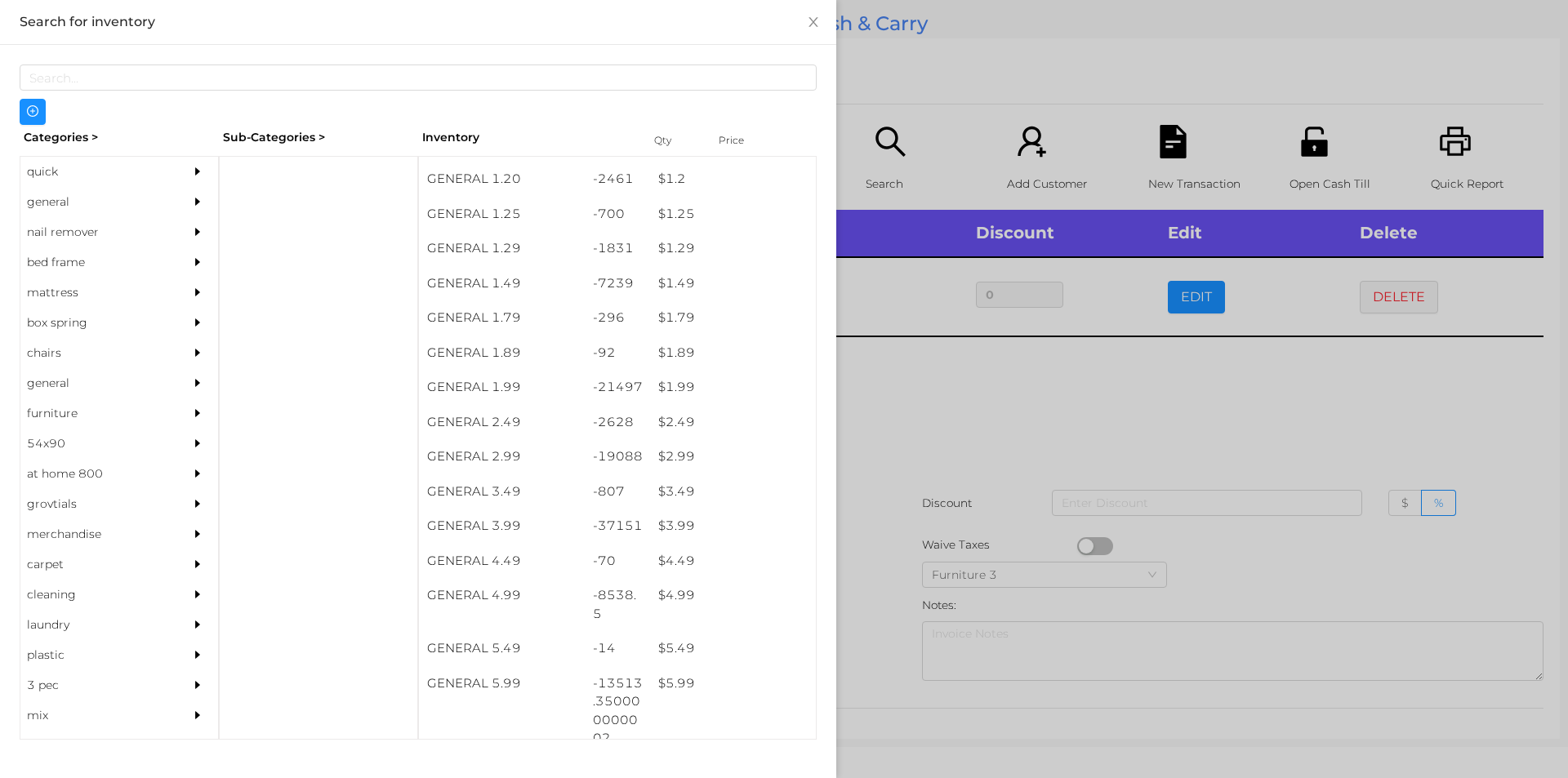
scroll to position [136, 0]
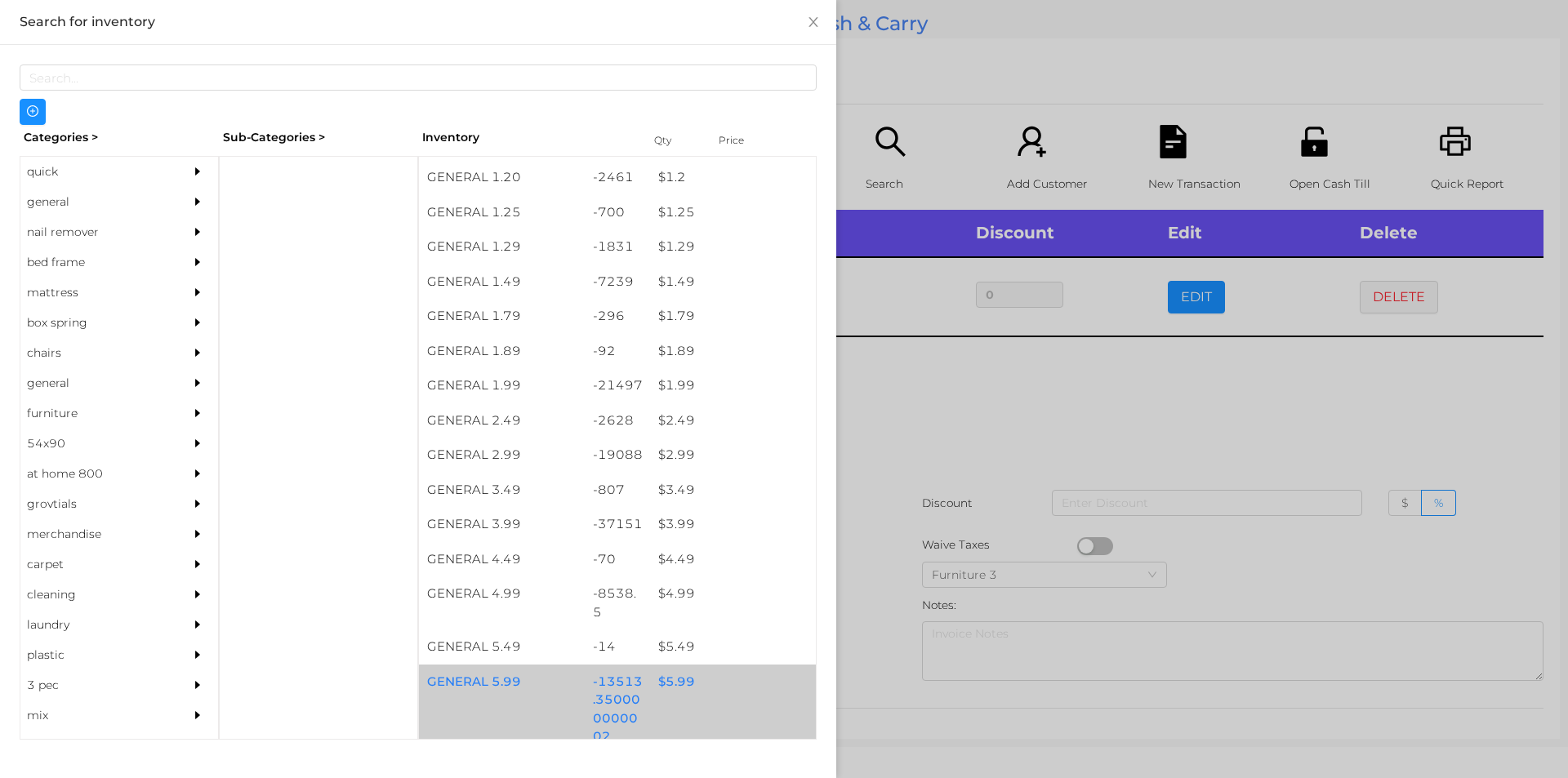
click at [661, 698] on div "$ 5.99" at bounding box center [733, 682] width 166 height 35
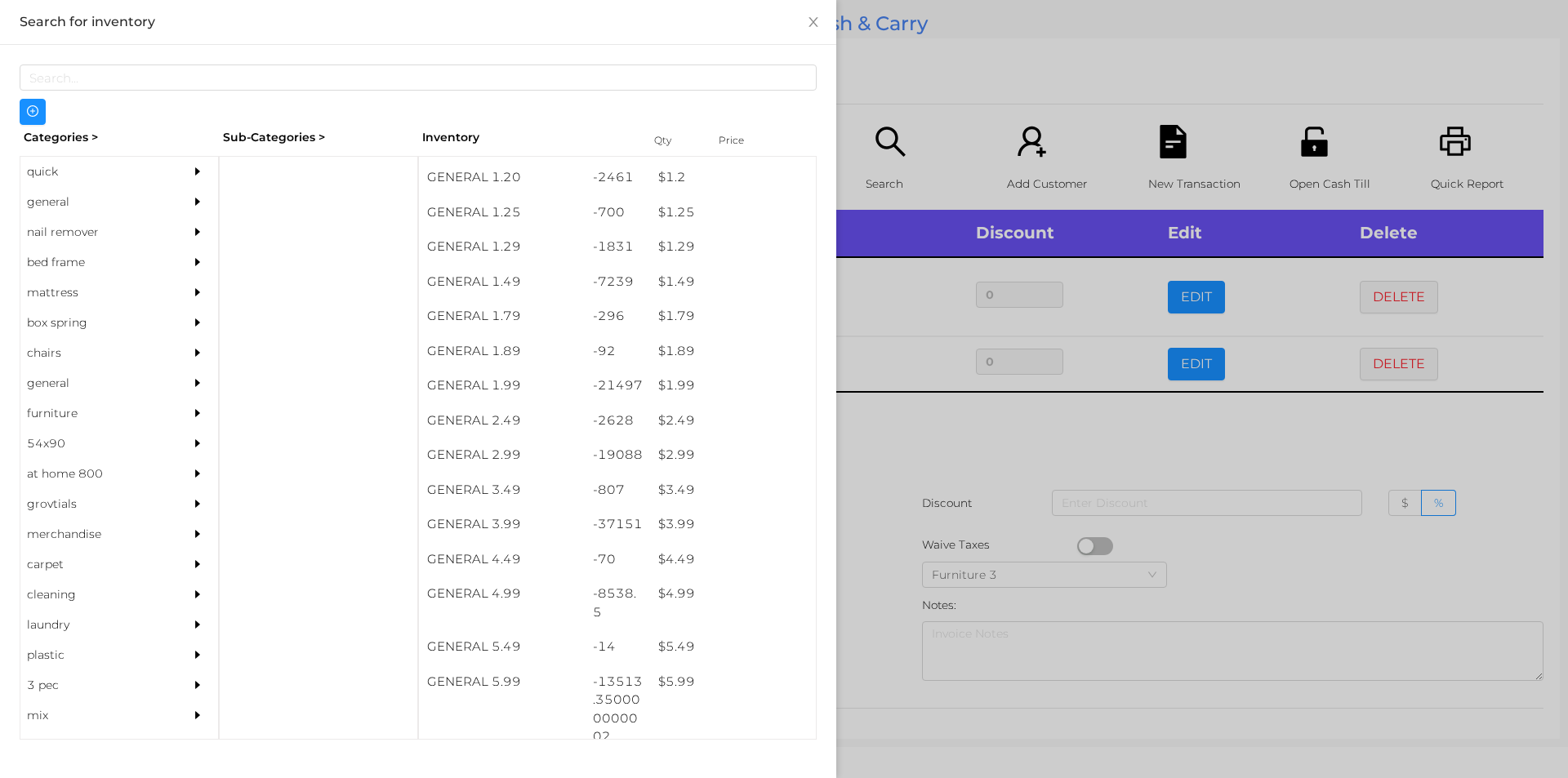
click at [857, 645] on div at bounding box center [784, 389] width 1568 height 778
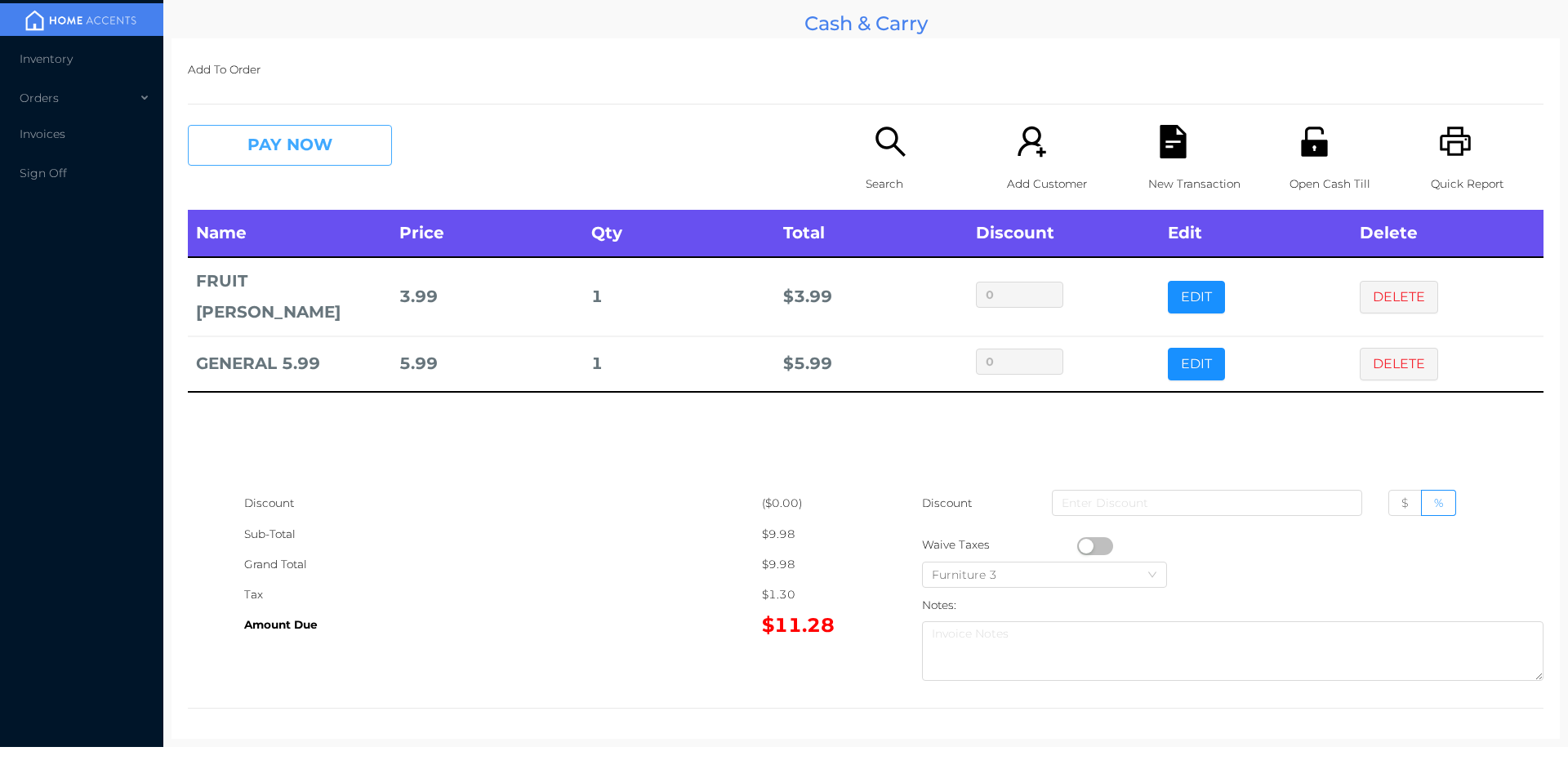
click at [342, 157] on button "PAY NOW" at bounding box center [289, 145] width 205 height 41
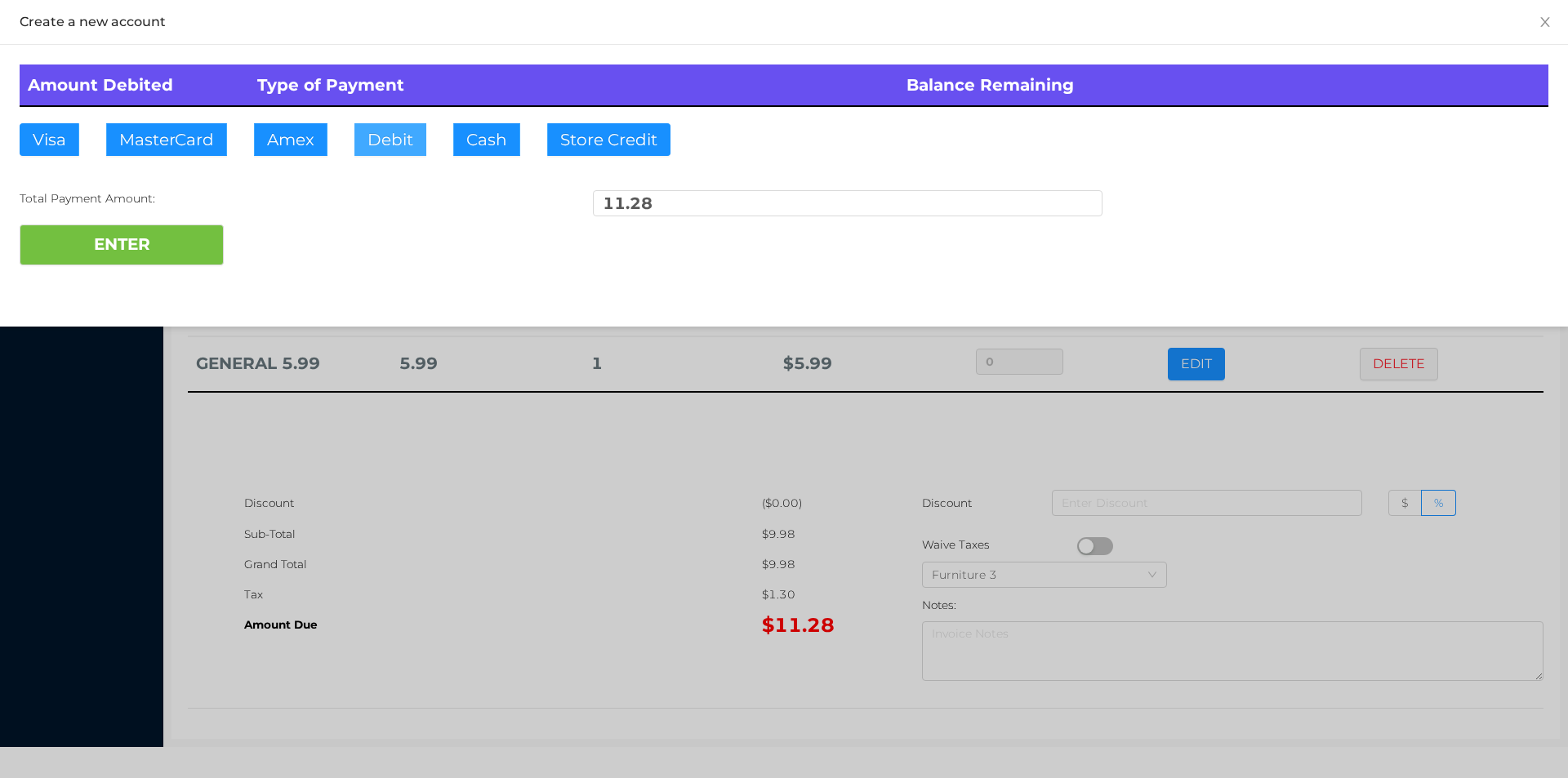
click at [419, 131] on button "Debit" at bounding box center [390, 140] width 72 height 33
click at [217, 226] on button "ENTER" at bounding box center [122, 244] width 205 height 41
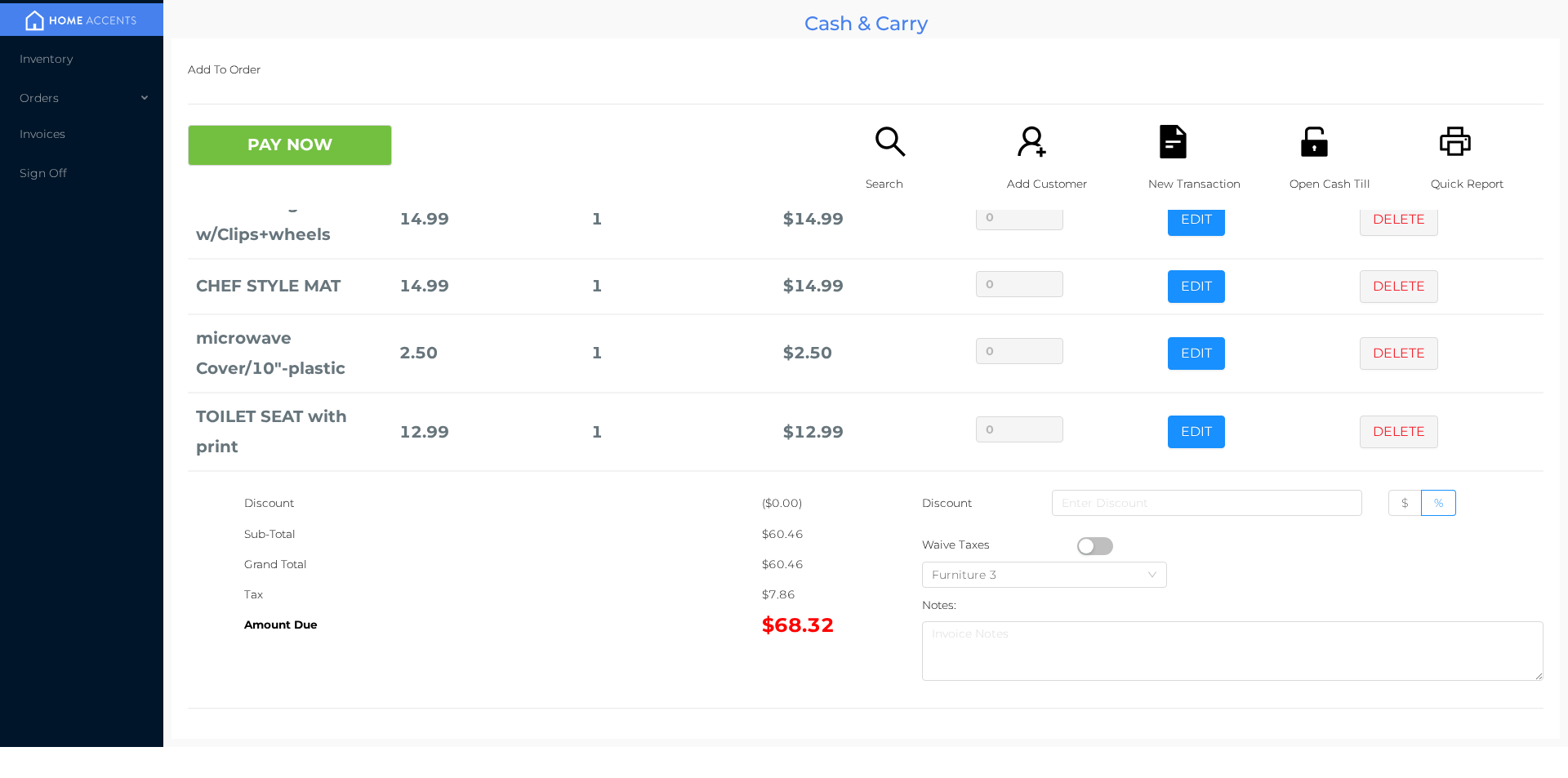
scroll to position [186, 0]
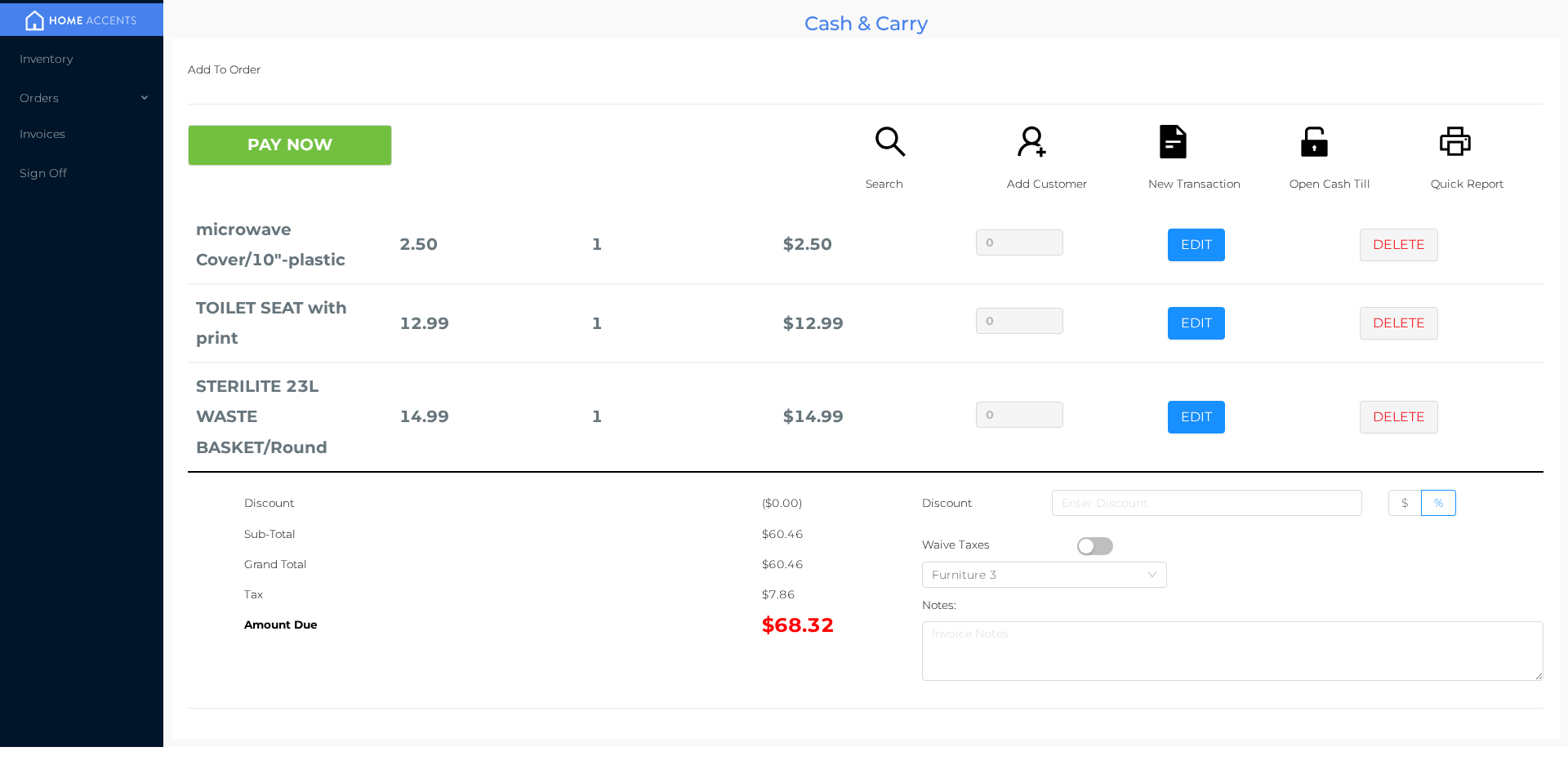
click at [1081, 546] on button "button" at bounding box center [1095, 546] width 36 height 18
click at [1442, 167] on div "Quick Report" at bounding box center [1487, 168] width 113 height 85
click at [1088, 546] on button "button" at bounding box center [1095, 546] width 36 height 18
click at [1160, 150] on icon "icon: file-text" at bounding box center [1173, 142] width 26 height 34
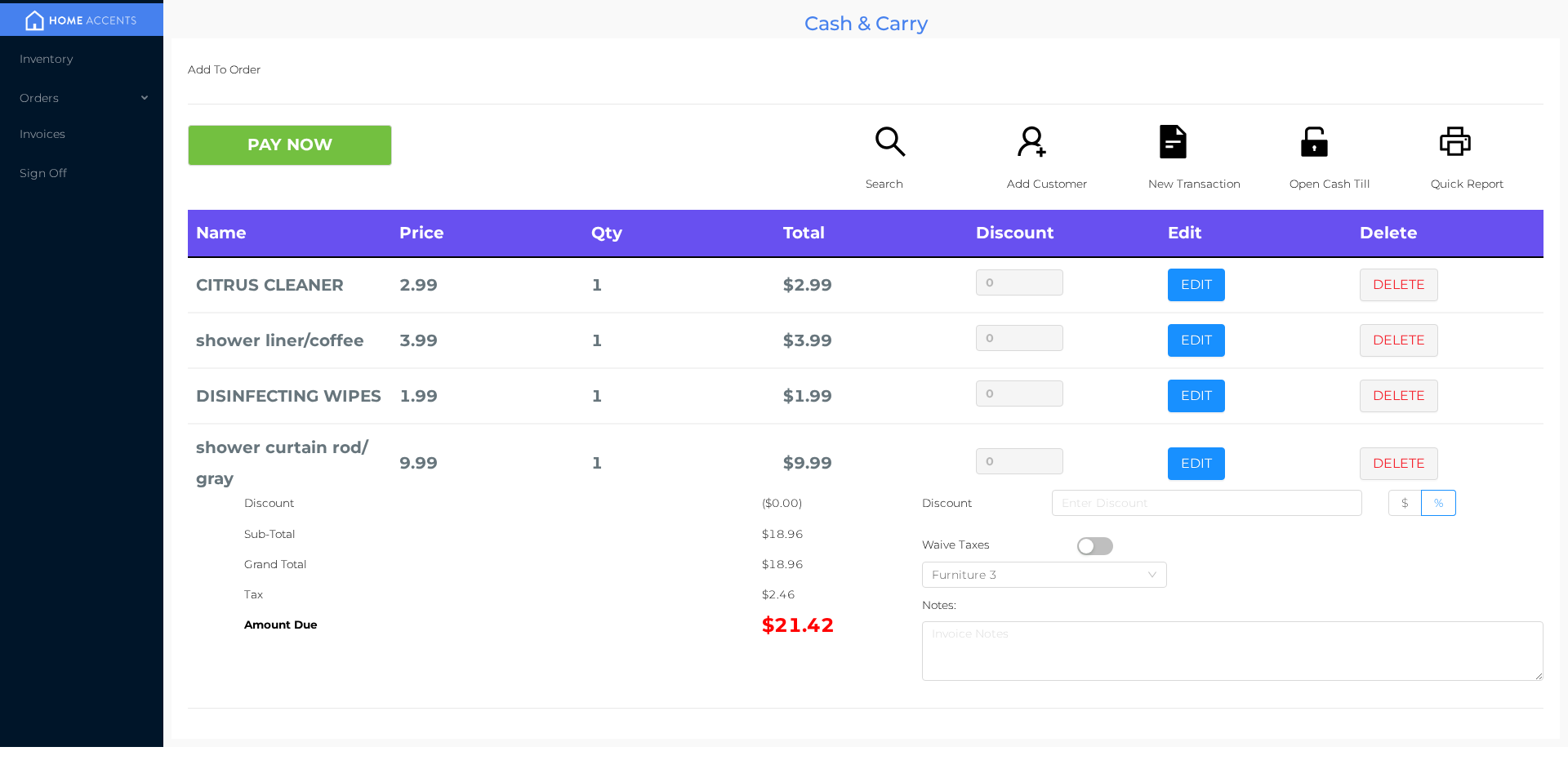
scroll to position [55, 0]
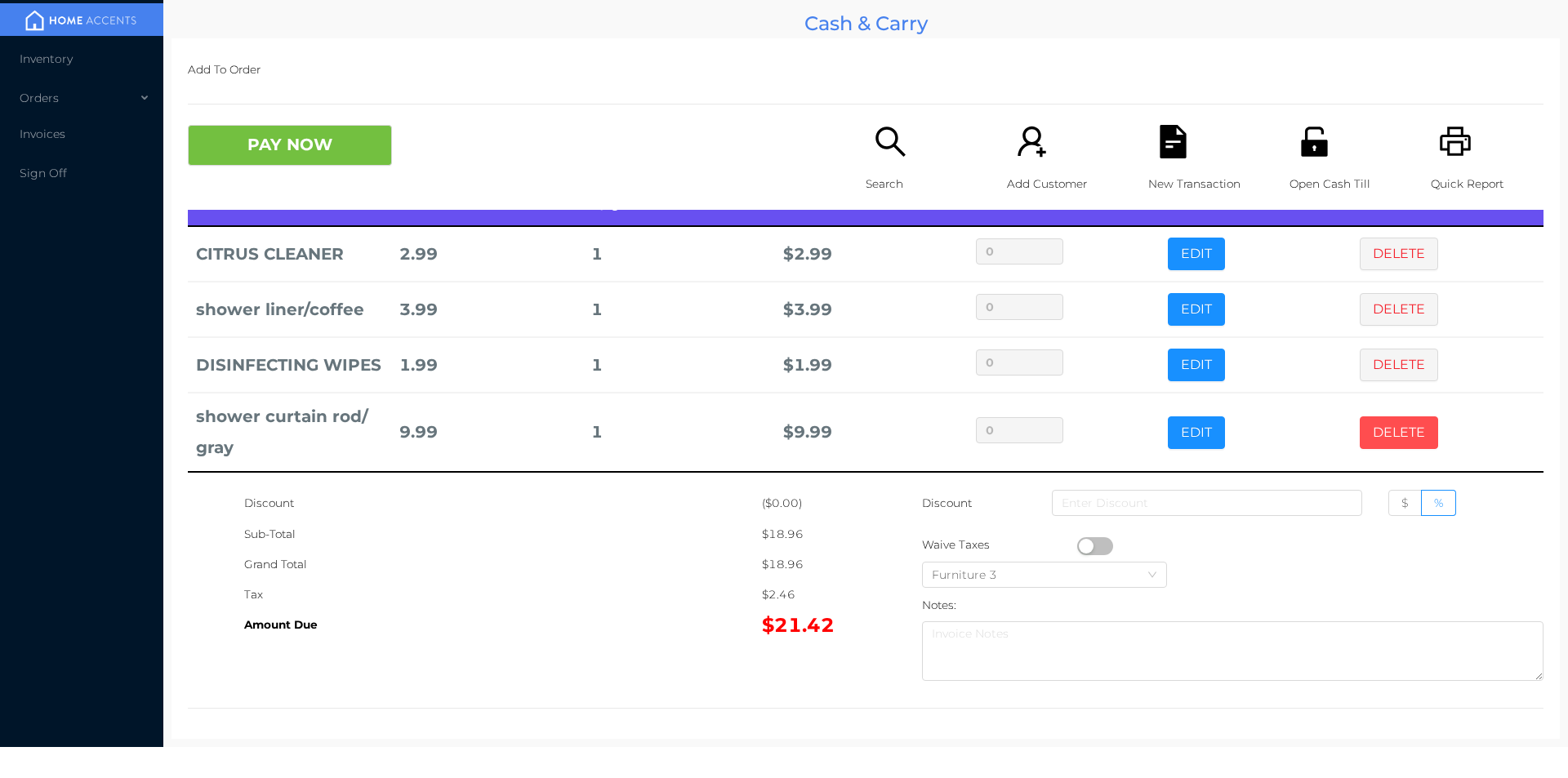
click at [1369, 418] on button "DELETE" at bounding box center [1398, 433] width 78 height 33
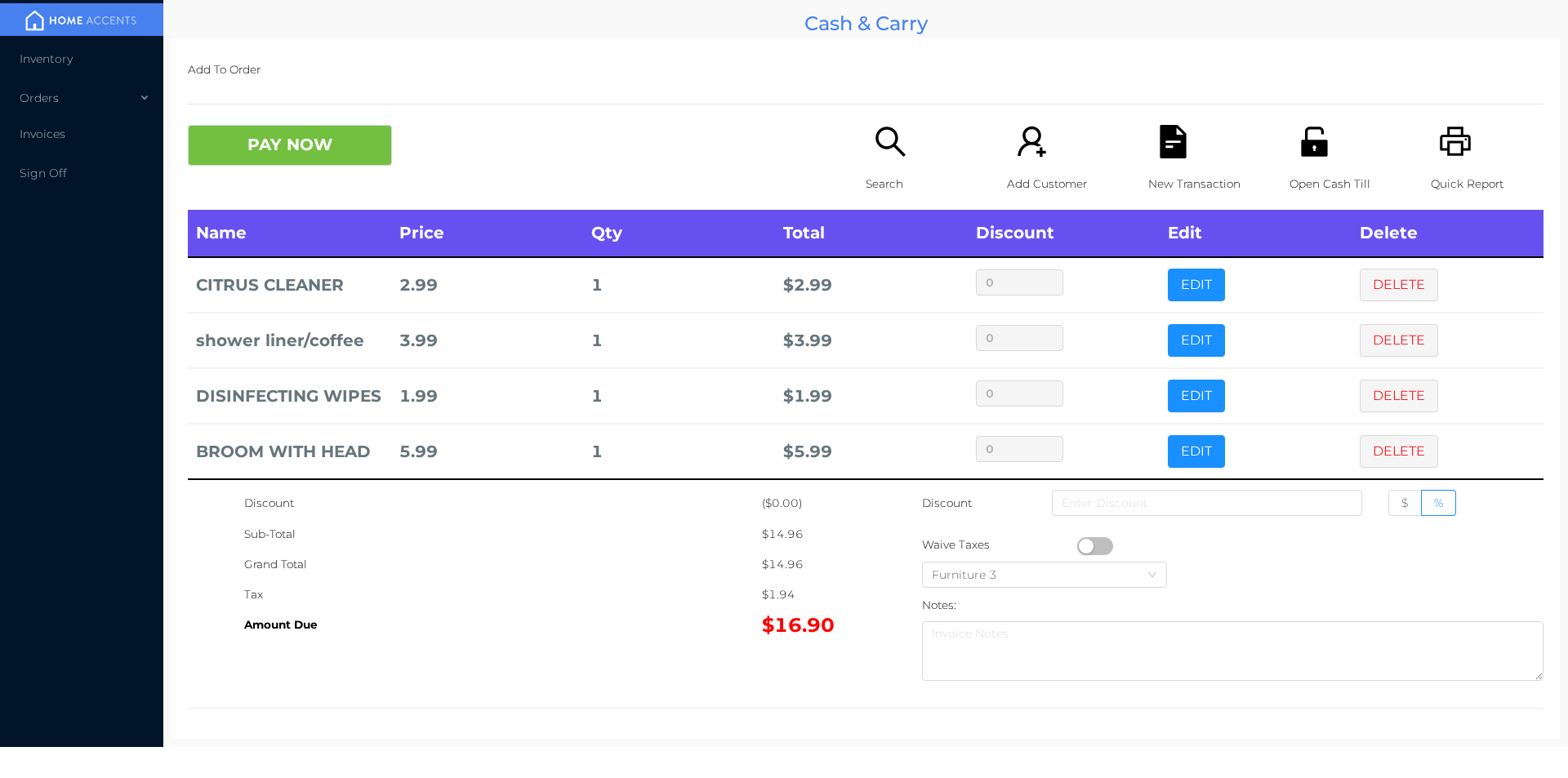
click at [299, 137] on button "PAY NOW" at bounding box center [289, 145] width 205 height 41
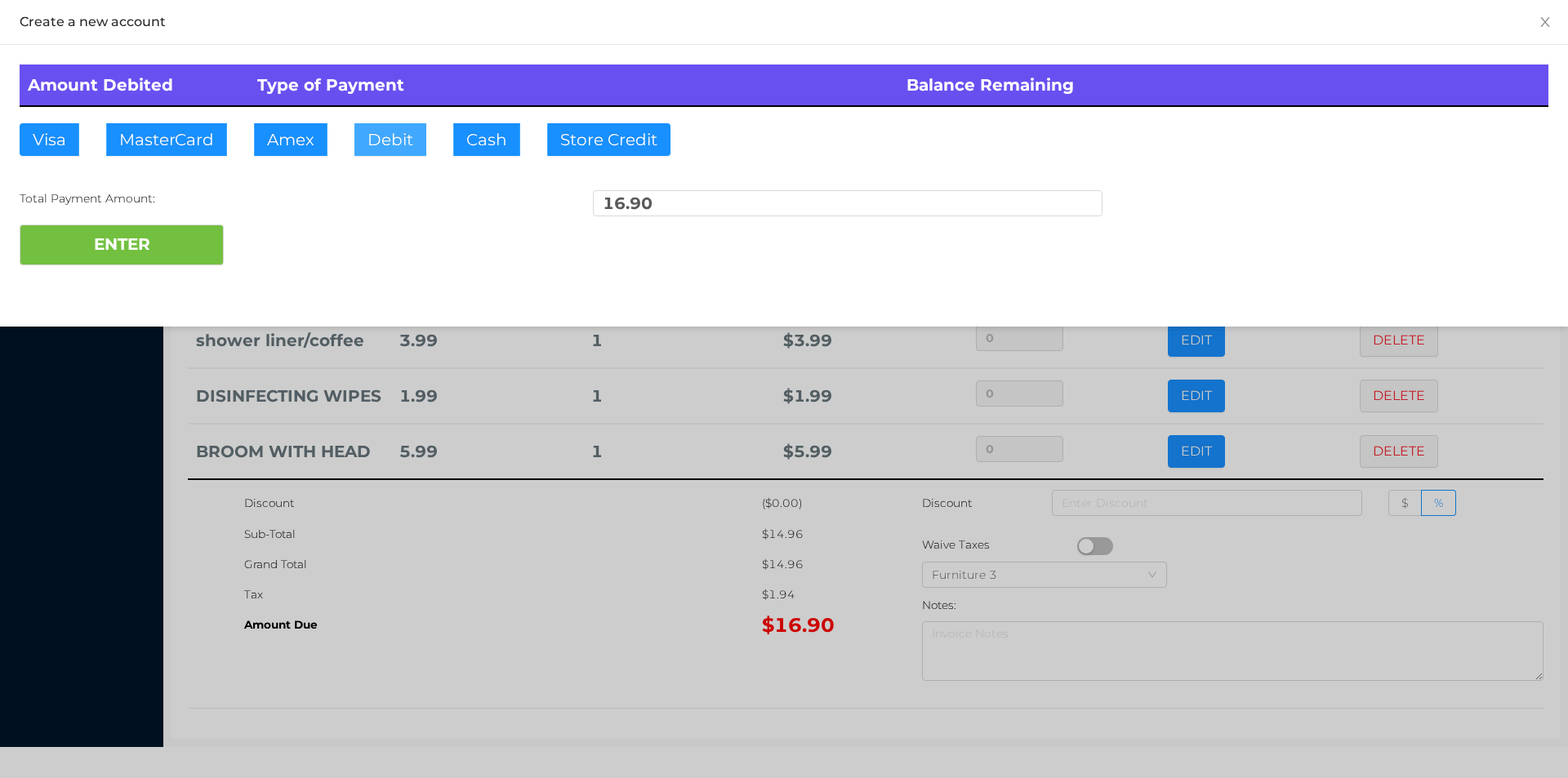
click at [421, 137] on button "Debit" at bounding box center [390, 140] width 72 height 33
click at [172, 244] on button "ENTER" at bounding box center [122, 244] width 205 height 41
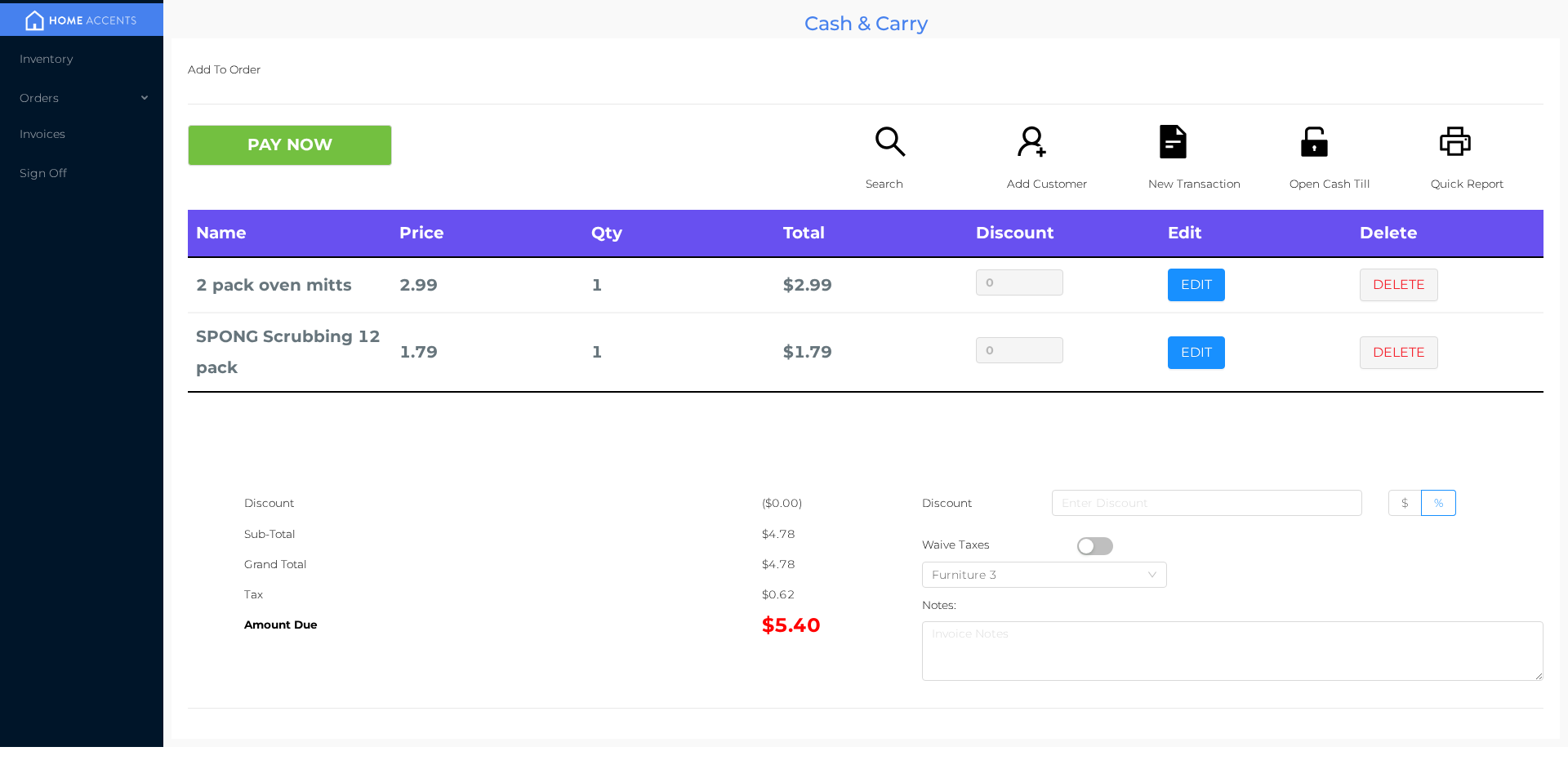
click at [1160, 139] on icon "icon: file-text" at bounding box center [1173, 142] width 26 height 34
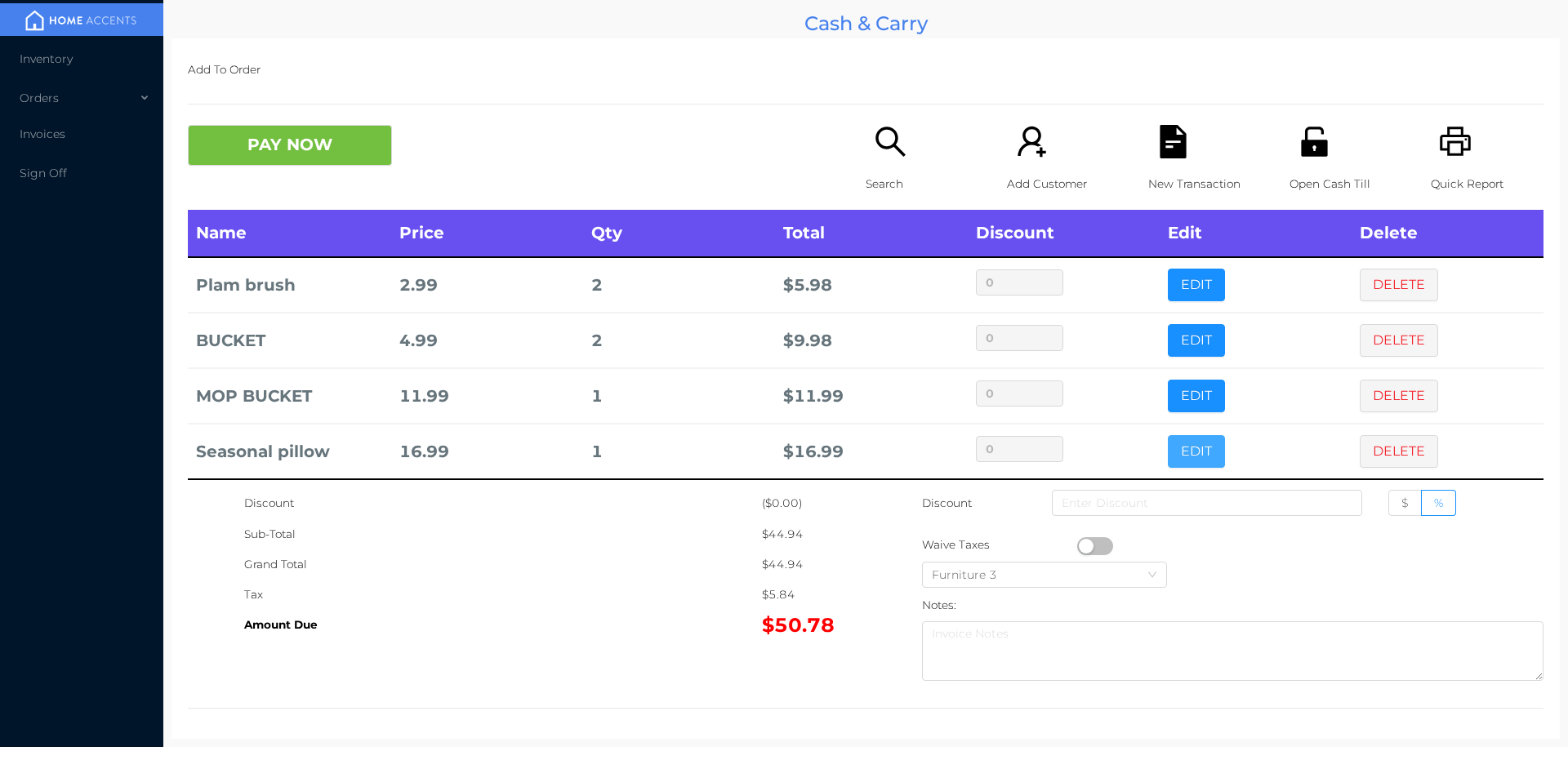
click at [1167, 460] on button "EDIT" at bounding box center [1196, 452] width 58 height 33
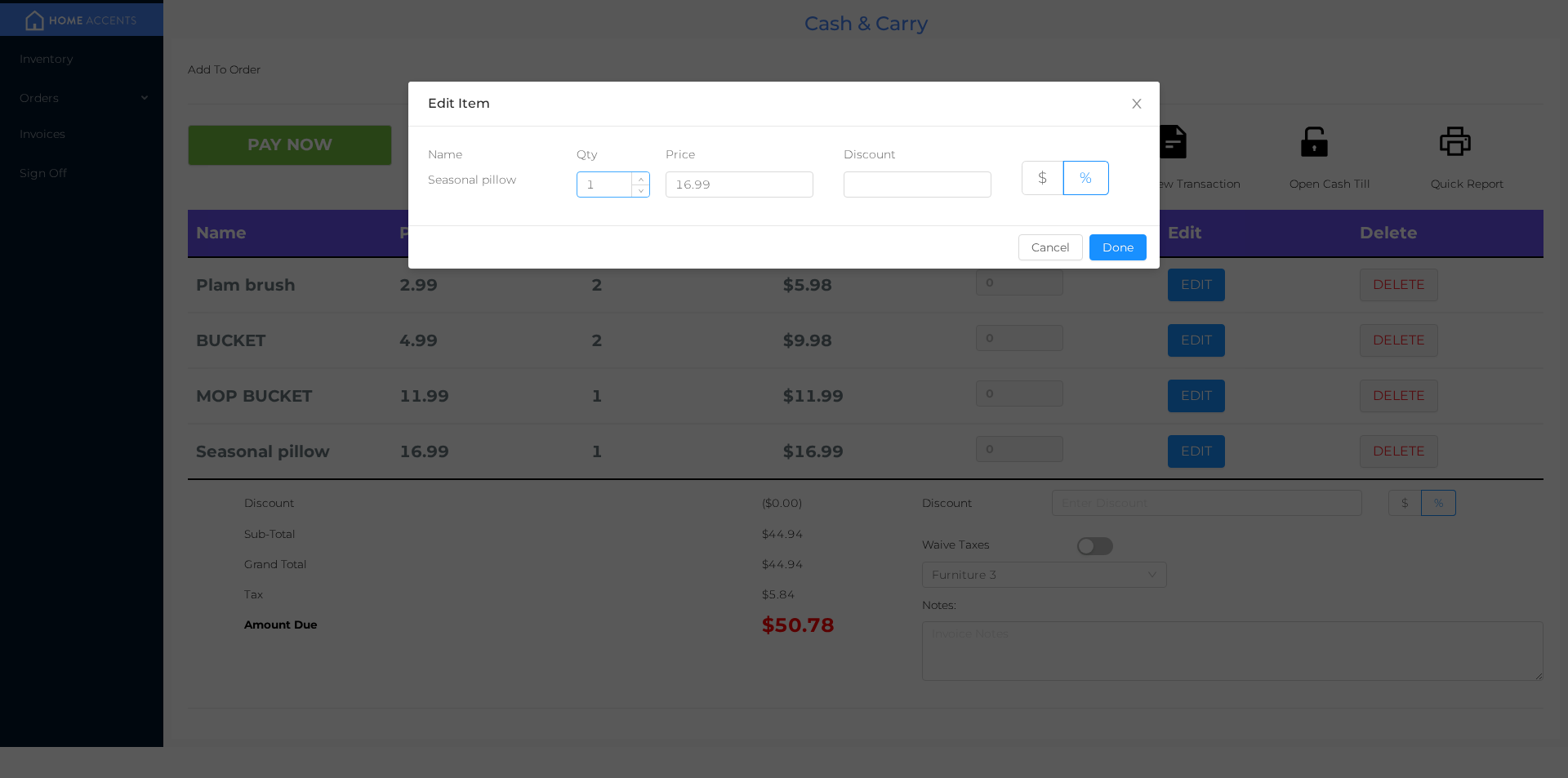
click at [611, 189] on input "1" at bounding box center [613, 185] width 72 height 25
type input "4"
click at [1107, 240] on button "Done" at bounding box center [1117, 248] width 58 height 26
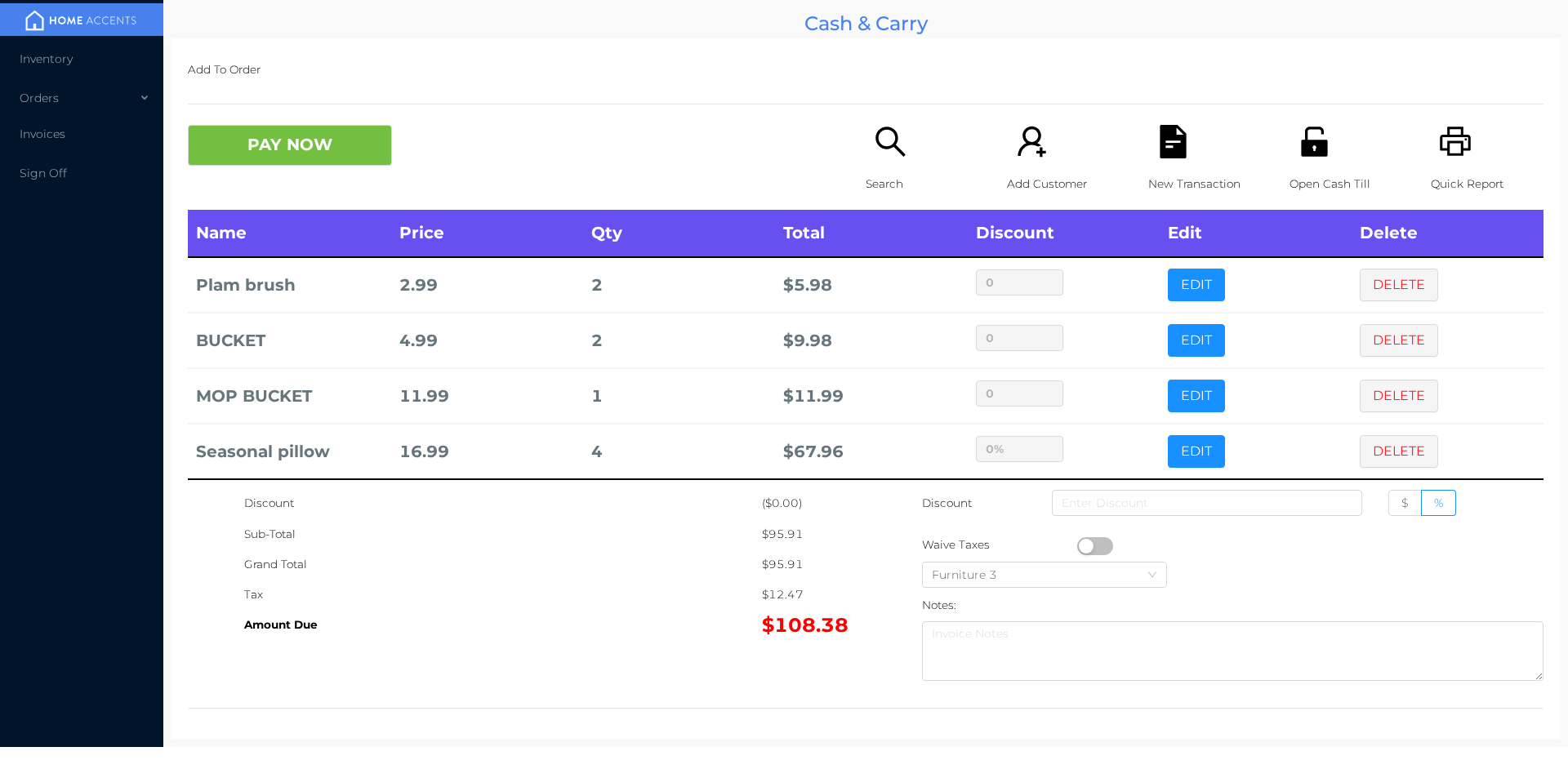
click at [664, 571] on div "Grand Total" at bounding box center [503, 565] width 518 height 30
click at [277, 165] on button "PAY NOW" at bounding box center [289, 145] width 205 height 41
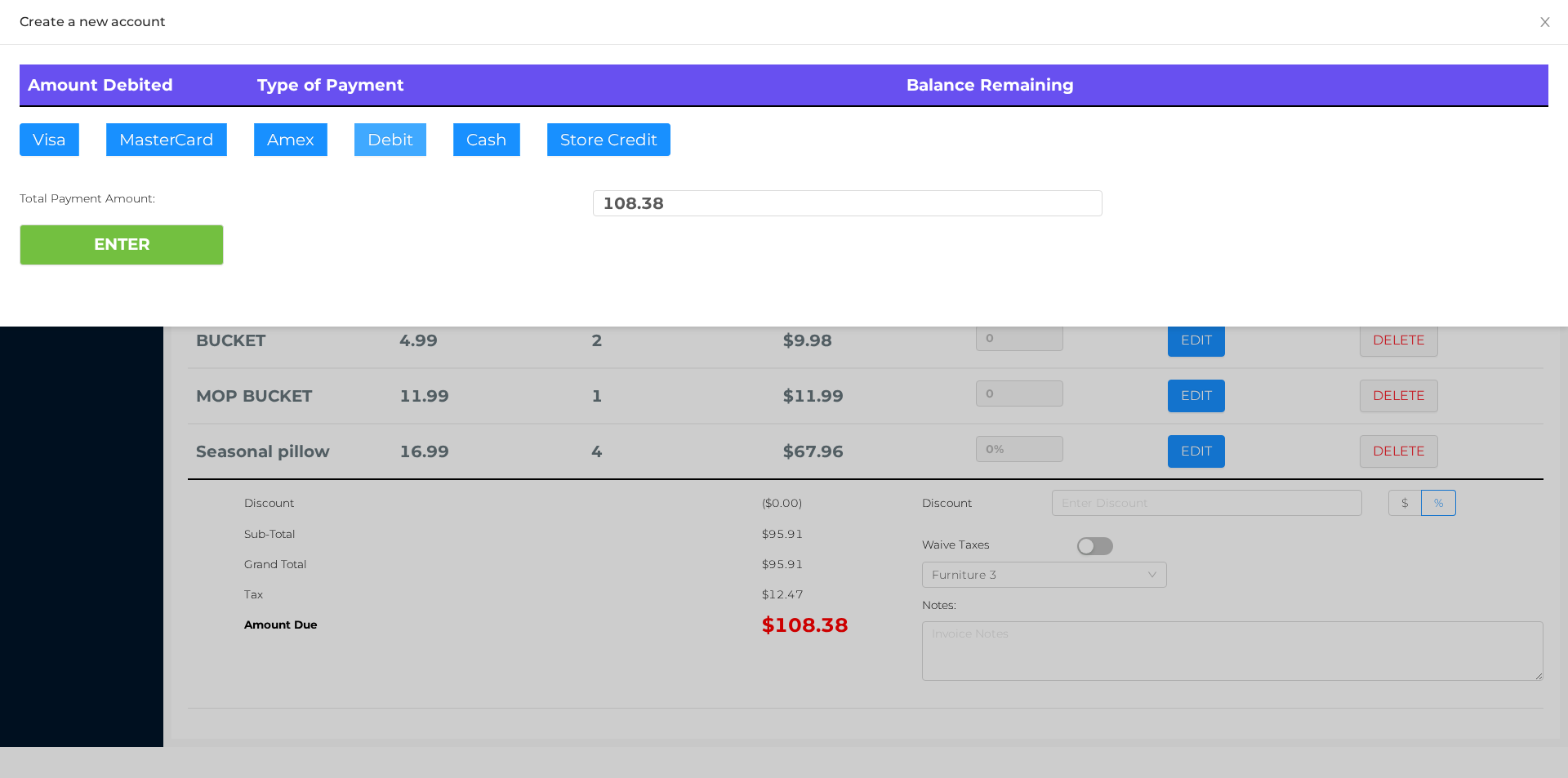
click at [380, 138] on button "Debit" at bounding box center [390, 140] width 72 height 33
click at [137, 251] on button "ENTER" at bounding box center [122, 244] width 205 height 41
type input "0"
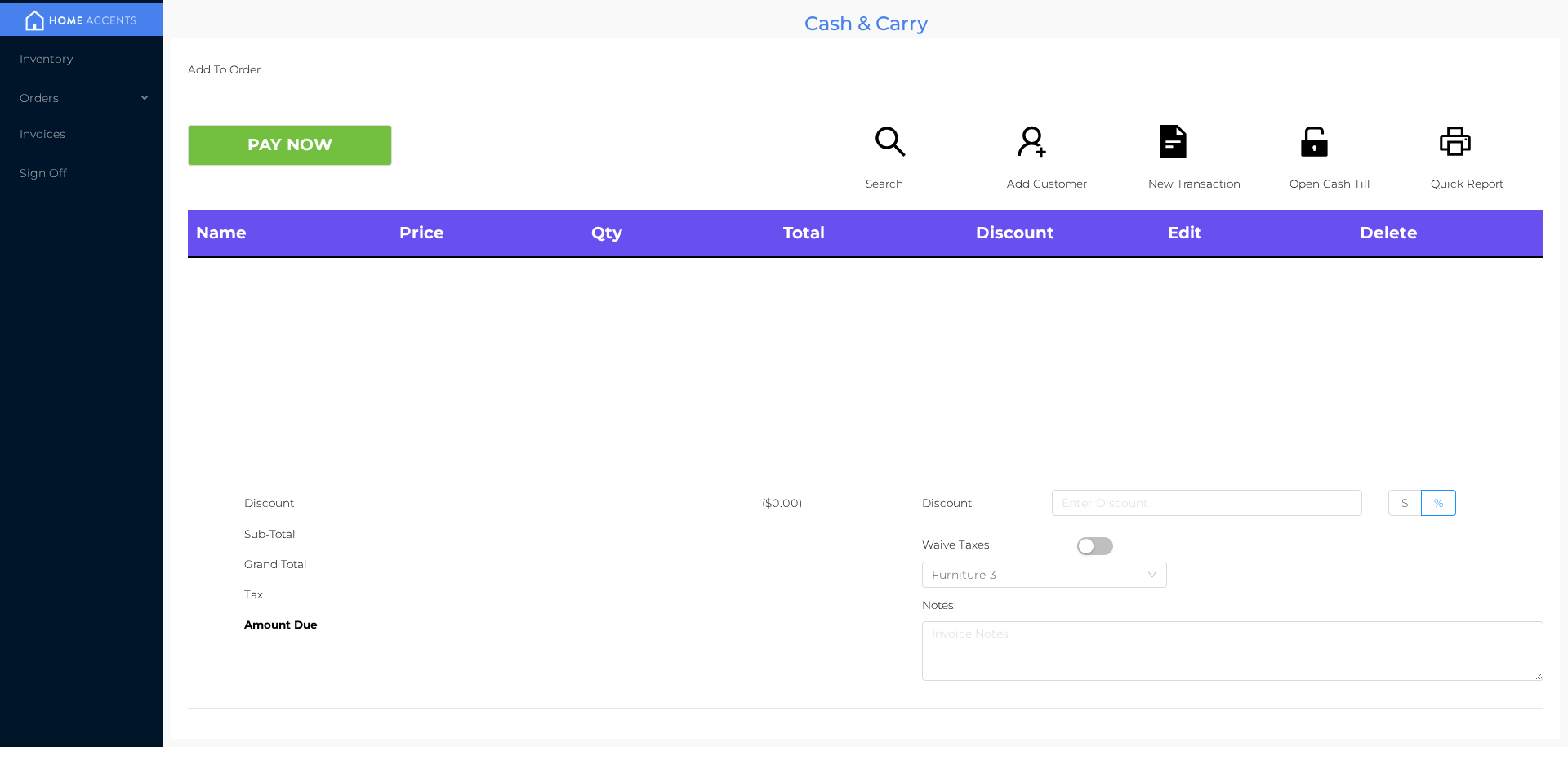
click at [883, 149] on icon "icon: search" at bounding box center [891, 142] width 34 height 34
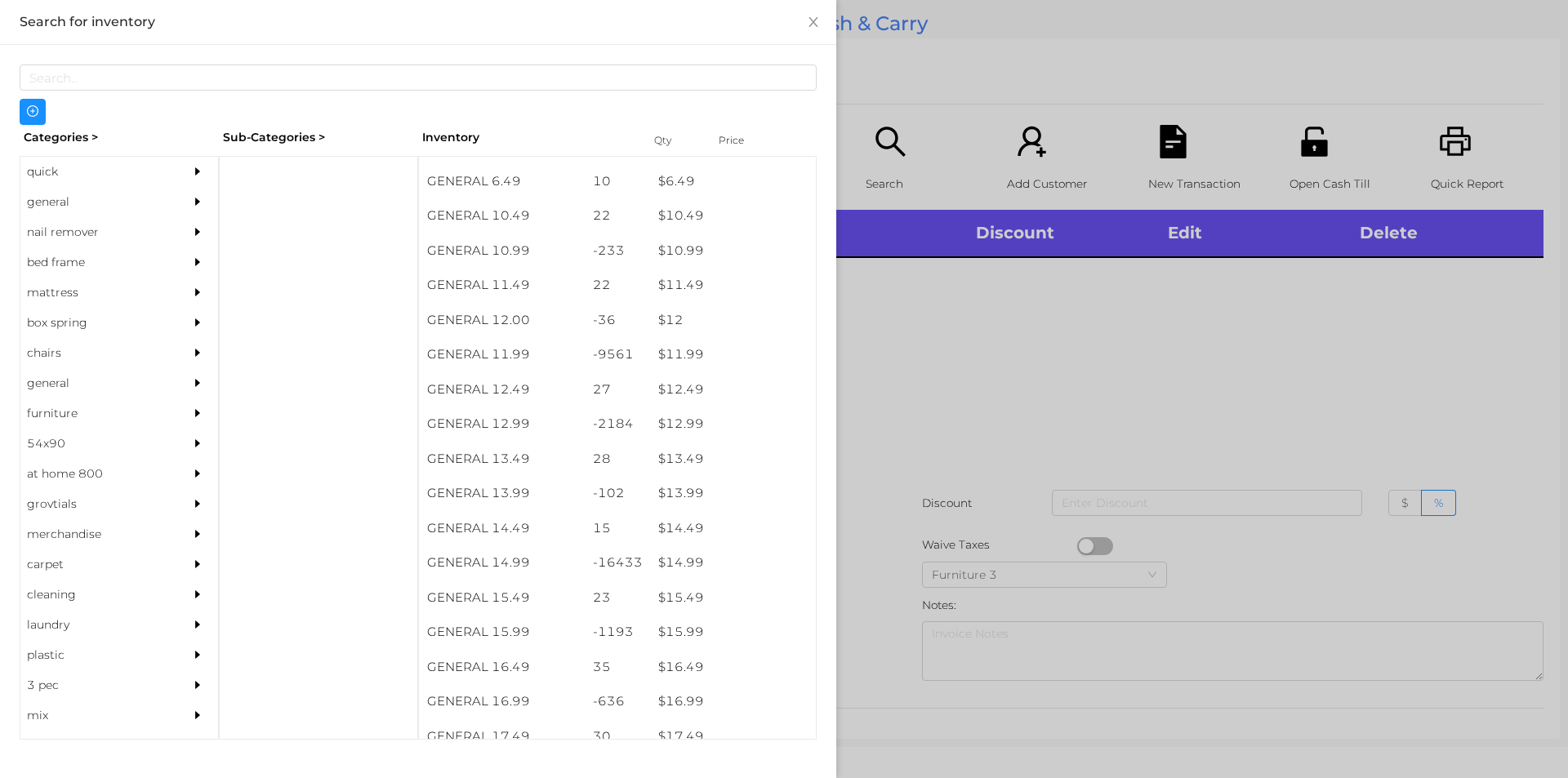
scroll to position [1024, 0]
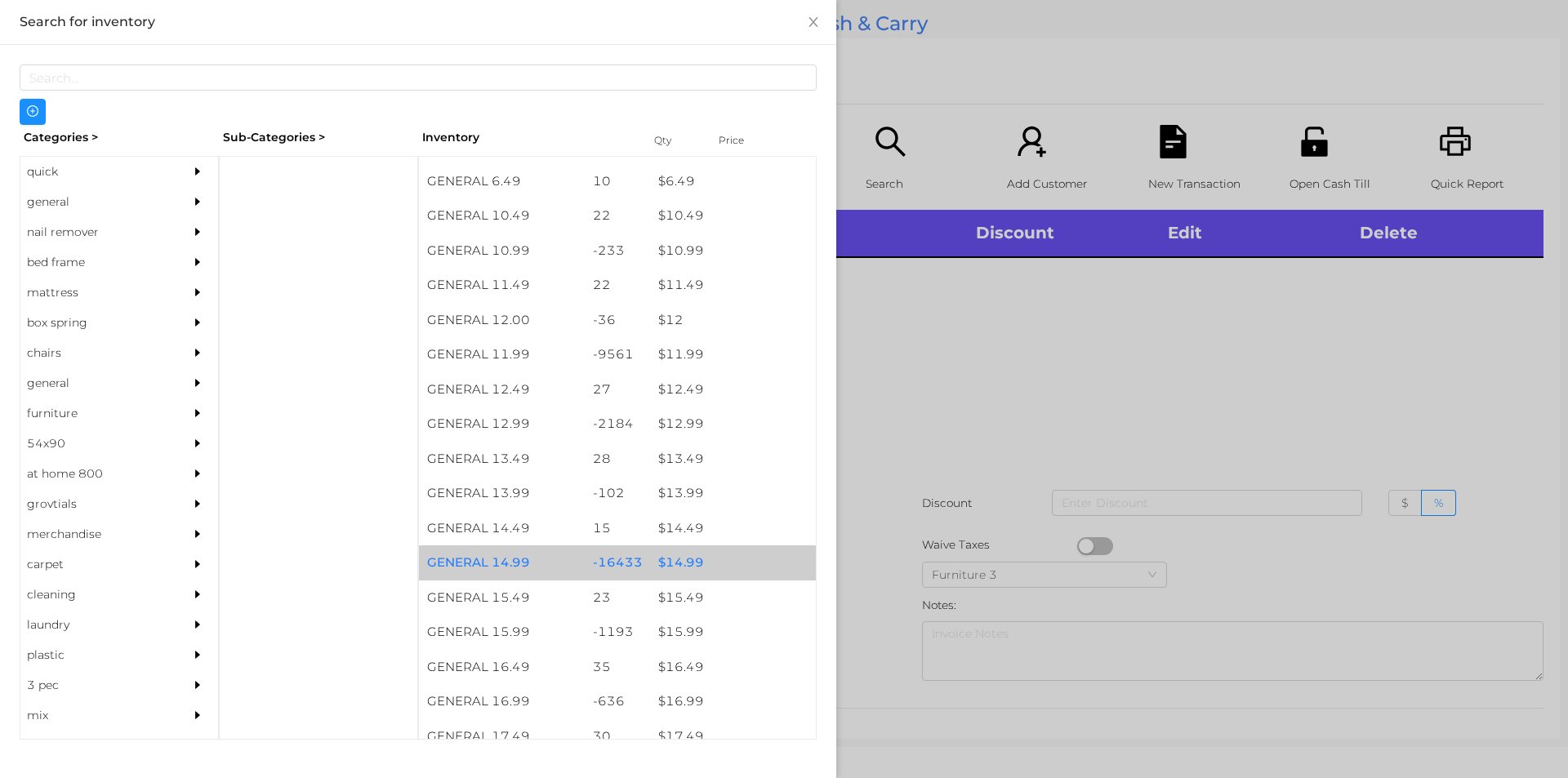
click at [686, 558] on div "$ 14.99" at bounding box center [733, 563] width 166 height 35
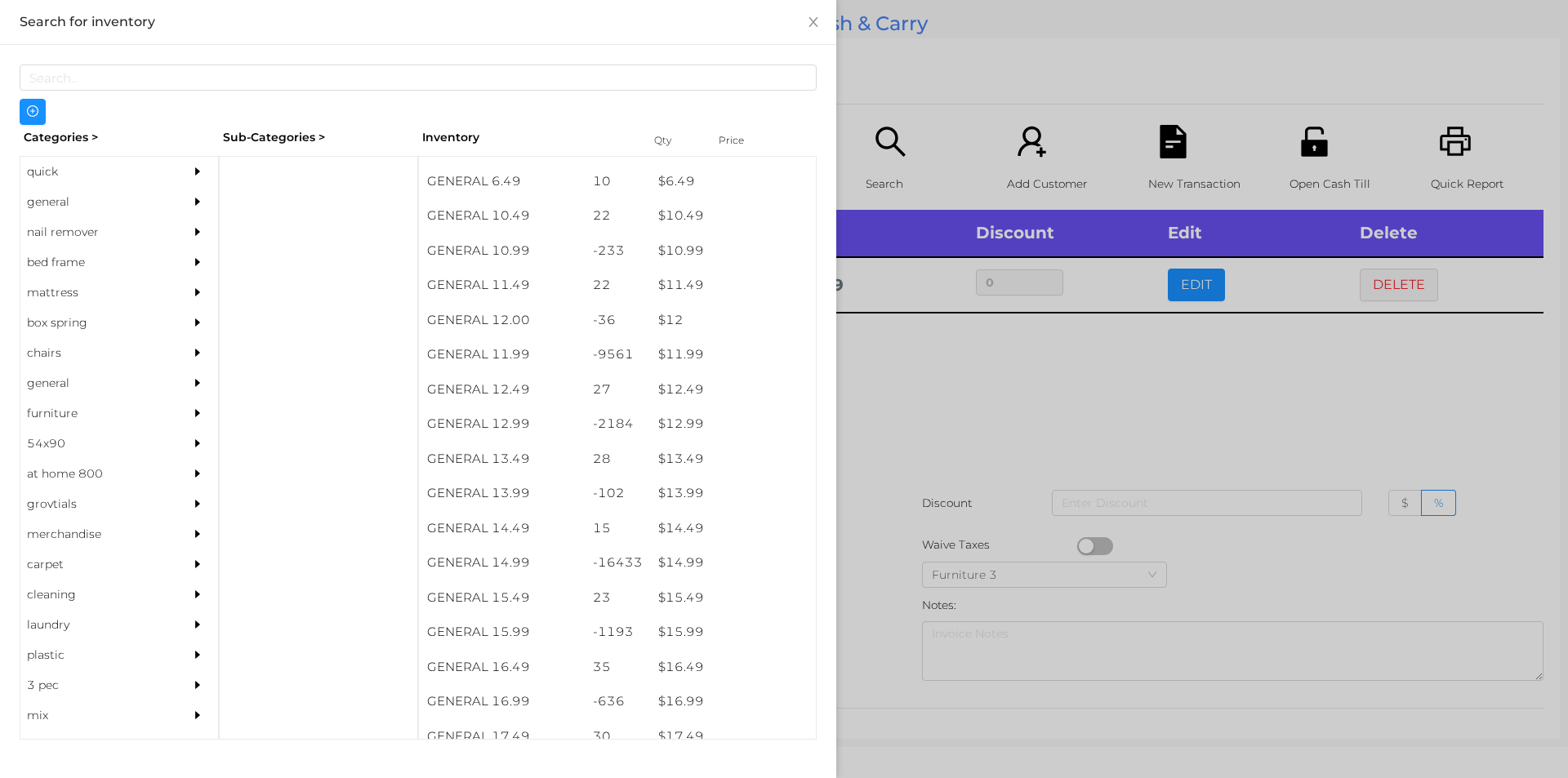
click at [967, 381] on div at bounding box center [784, 389] width 1568 height 778
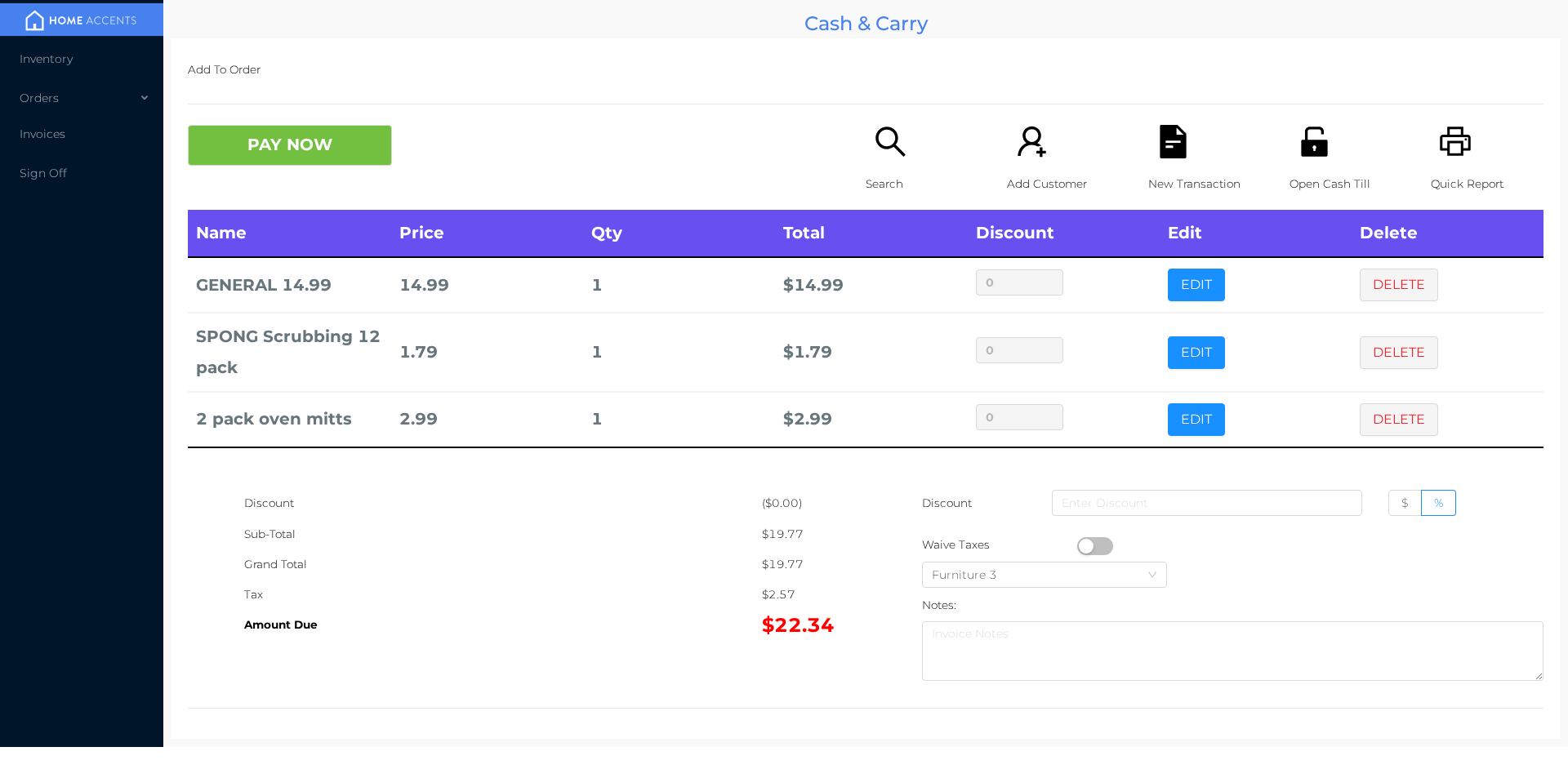
click at [1168, 131] on icon "icon: file-text" at bounding box center [1173, 142] width 34 height 34
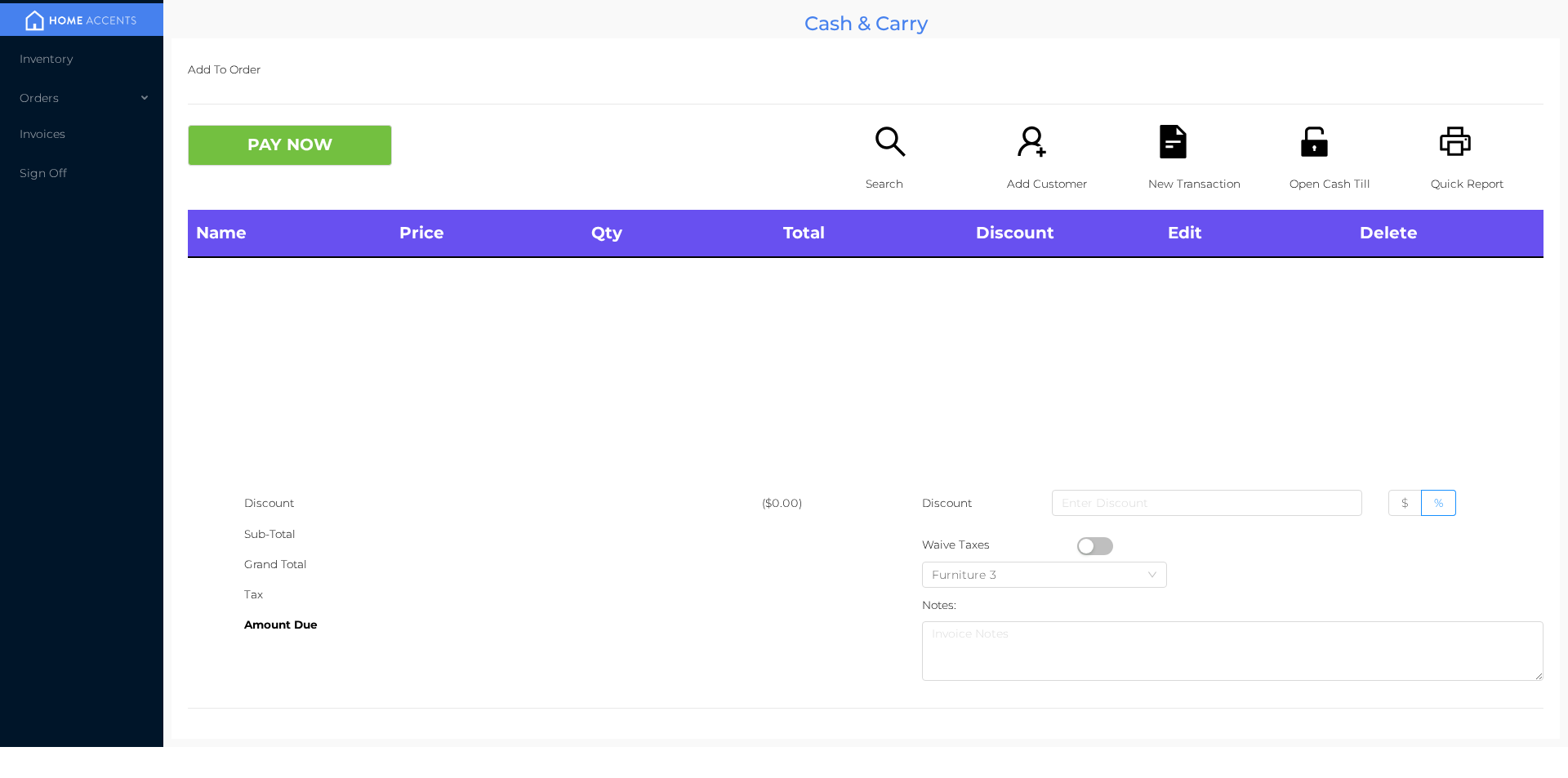
click at [866, 155] on div "Search" at bounding box center [922, 168] width 113 height 85
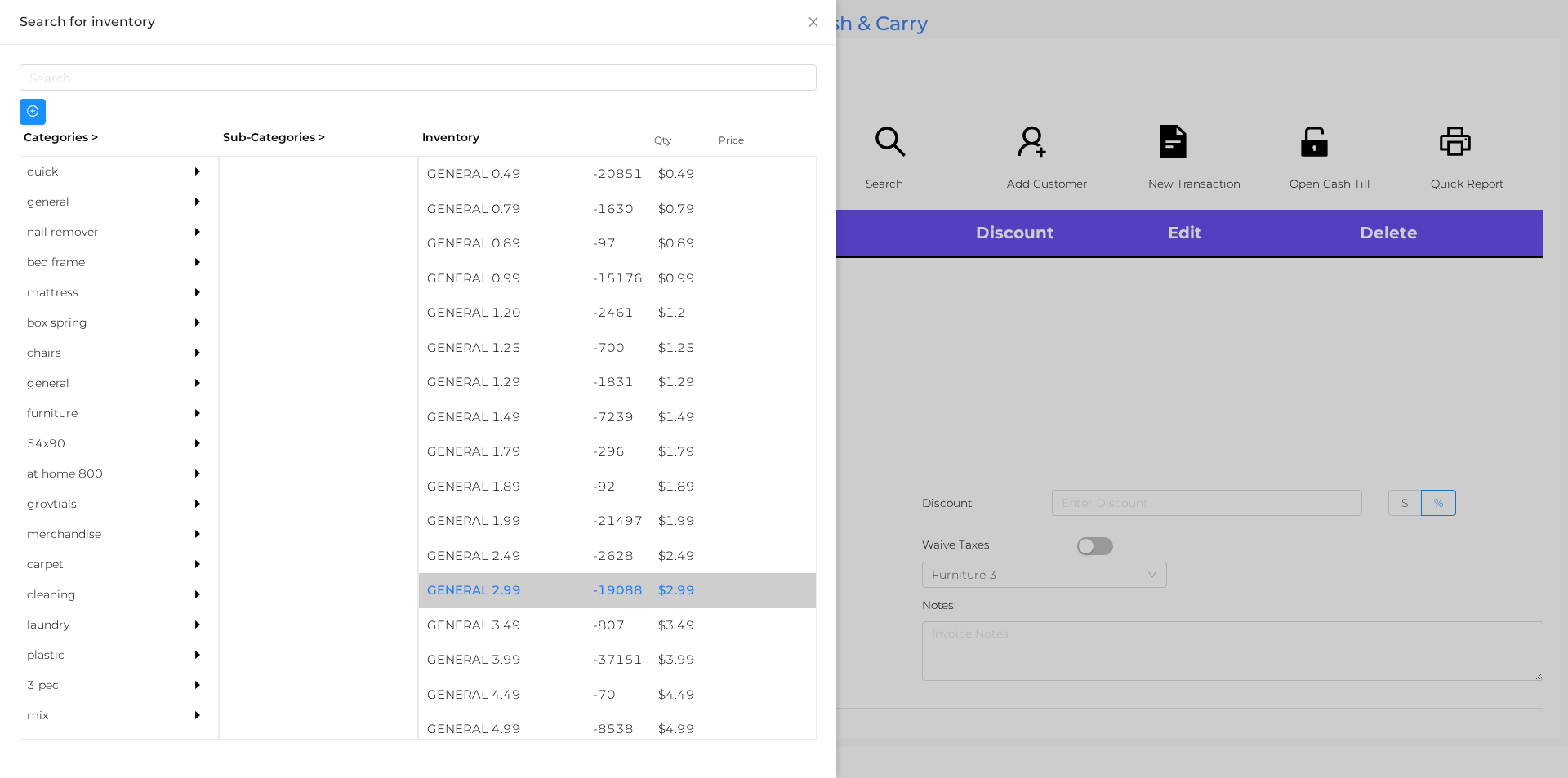
click at [679, 592] on div "$ 2.99" at bounding box center [733, 590] width 166 height 35
click at [680, 593] on div "$ 2.99" at bounding box center [733, 590] width 166 height 35
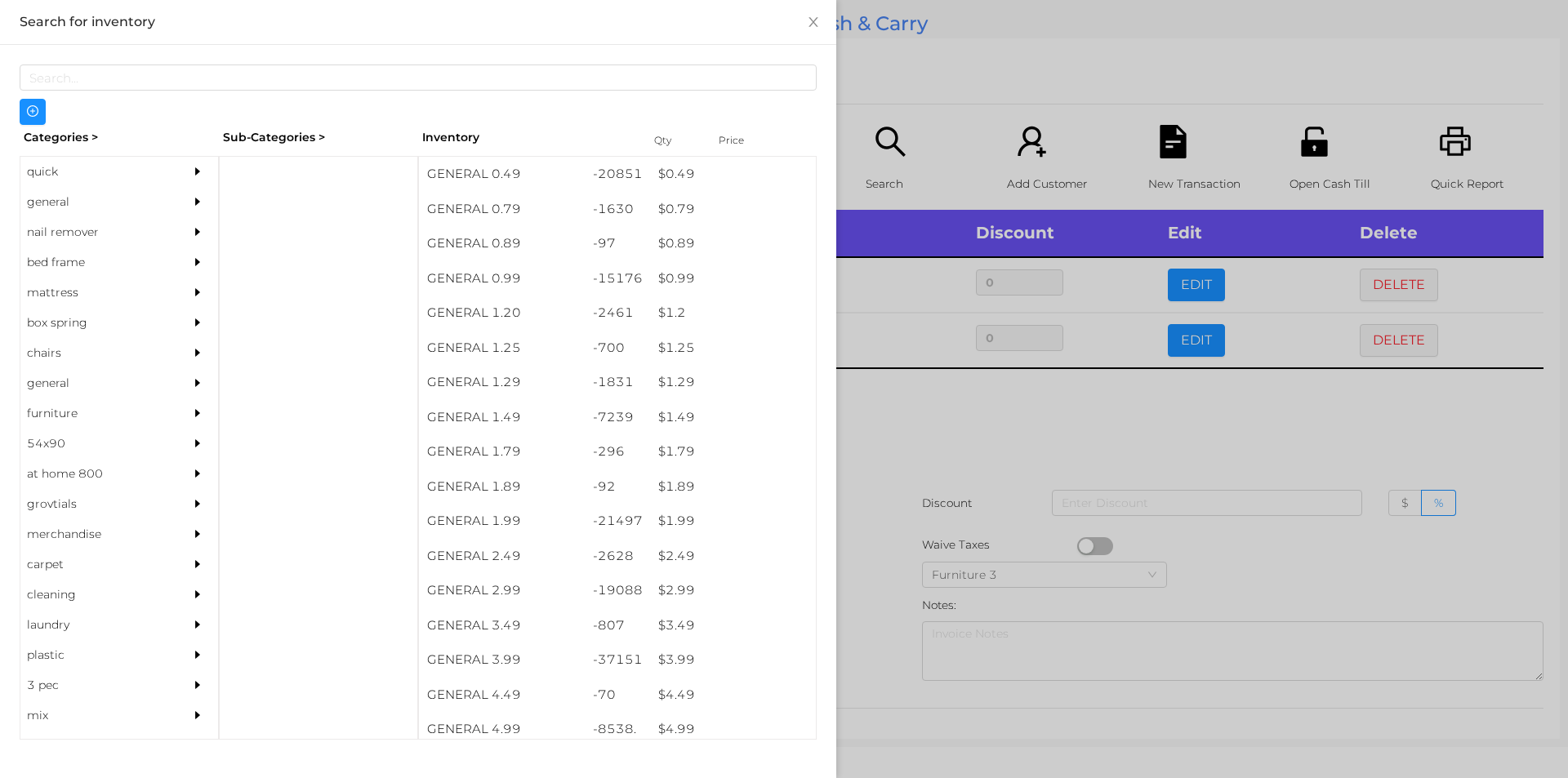
click at [1013, 423] on div at bounding box center [784, 389] width 1568 height 778
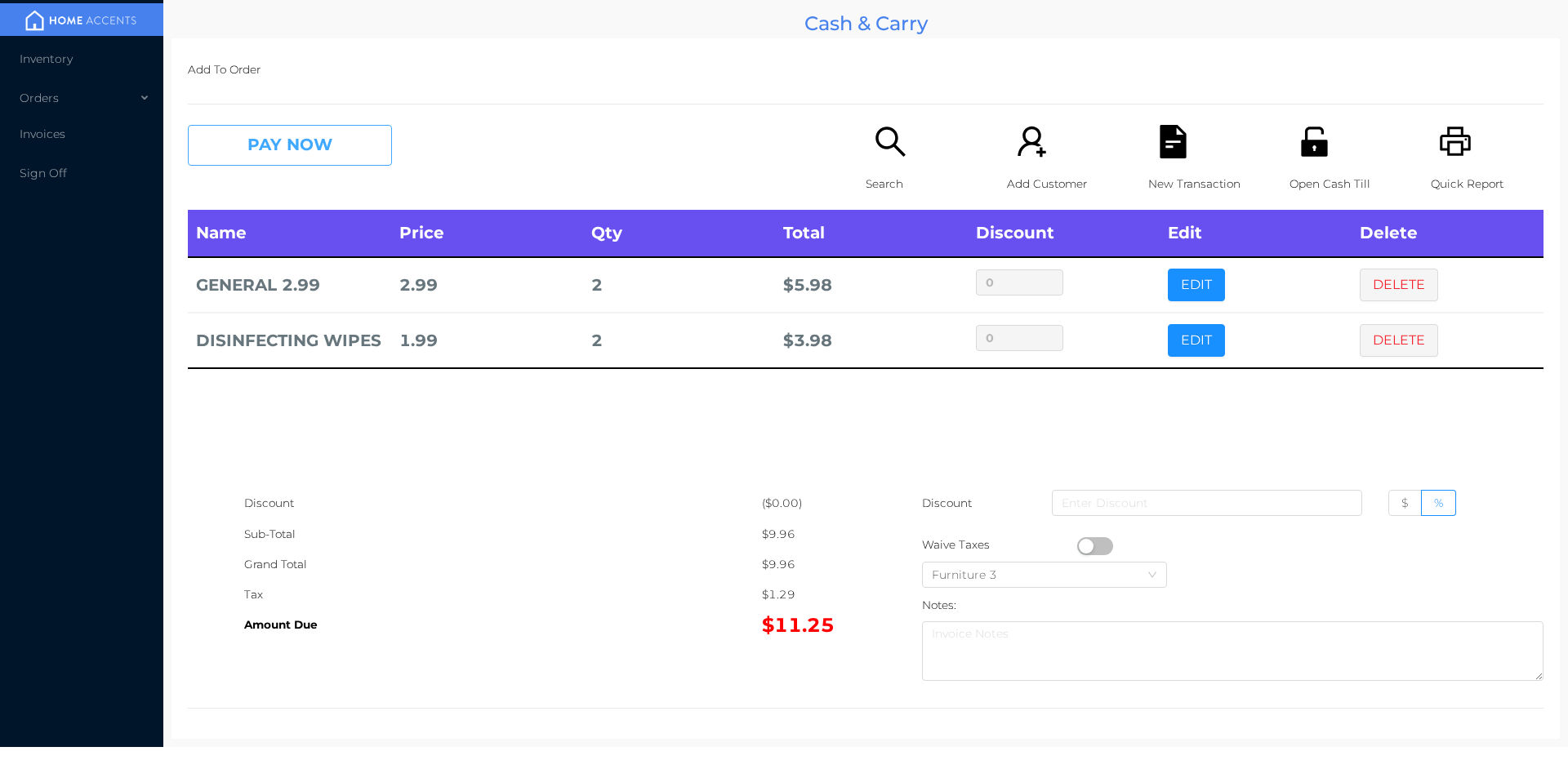
click at [289, 157] on button "PAY NOW" at bounding box center [289, 145] width 205 height 41
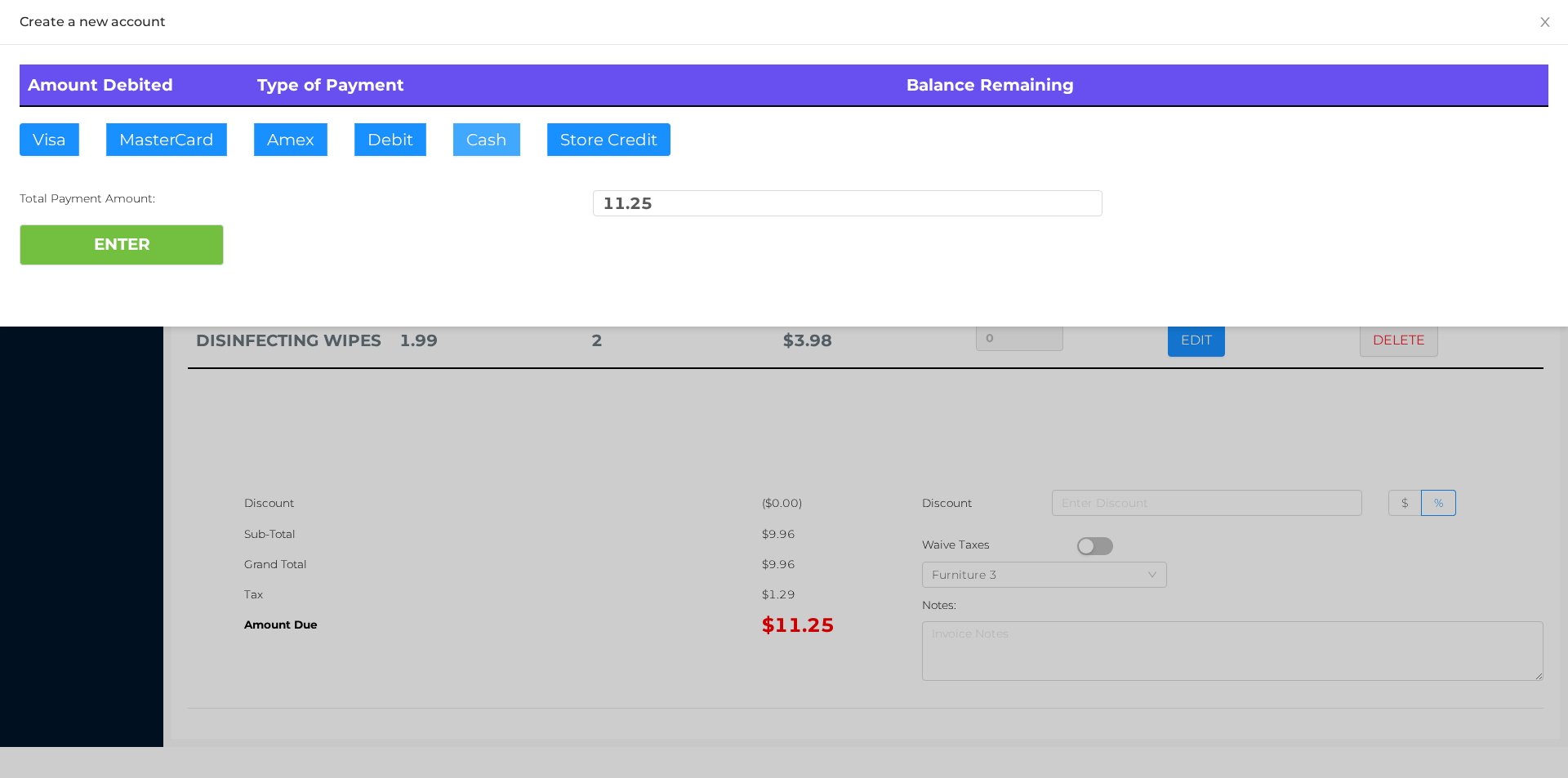
click at [474, 141] on button "Cash" at bounding box center [487, 140] width 67 height 33
type input "15."
click at [147, 257] on button "ENTER" at bounding box center [122, 244] width 205 height 41
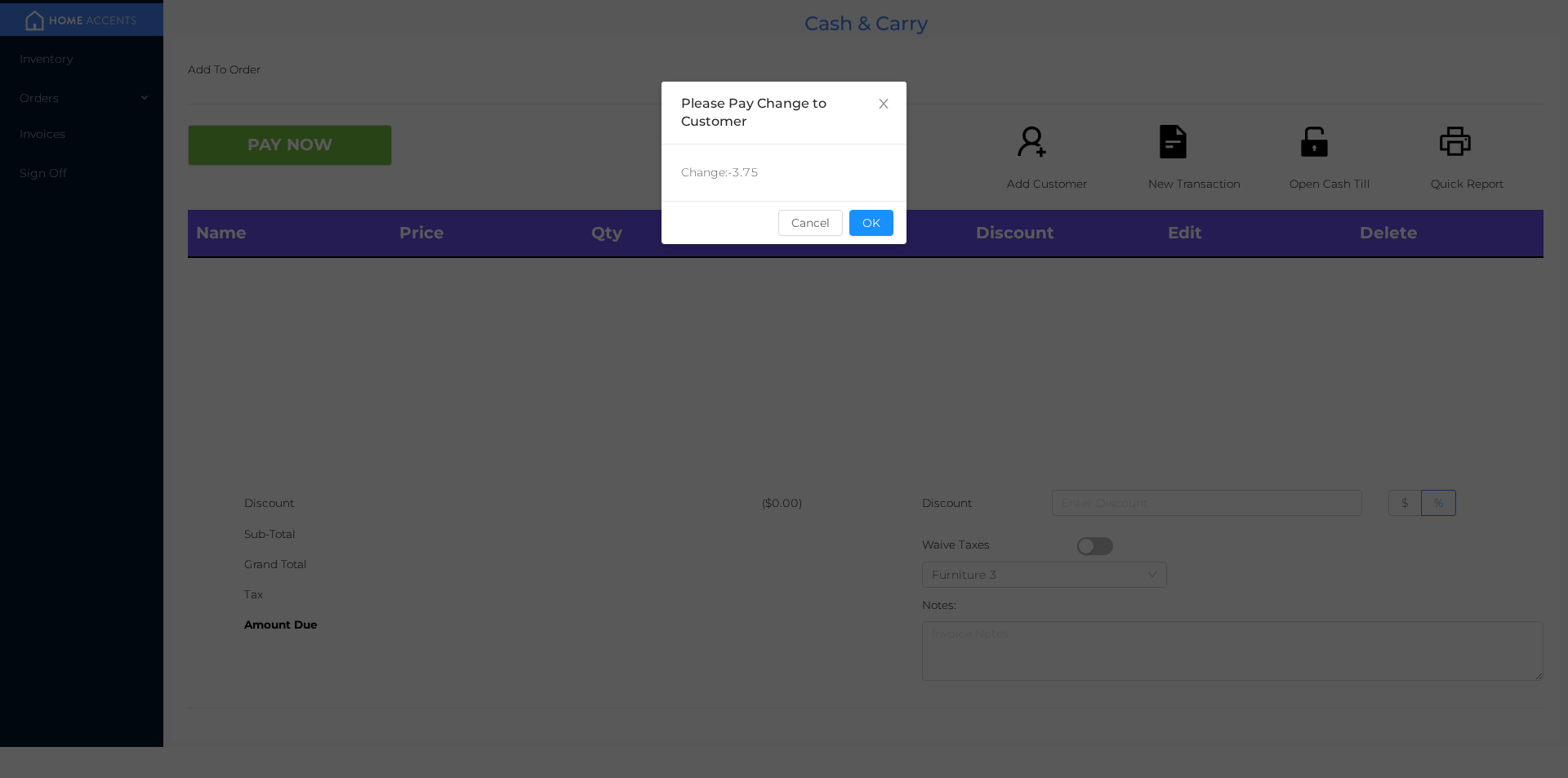
click at [877, 213] on button "OK" at bounding box center [871, 223] width 44 height 26
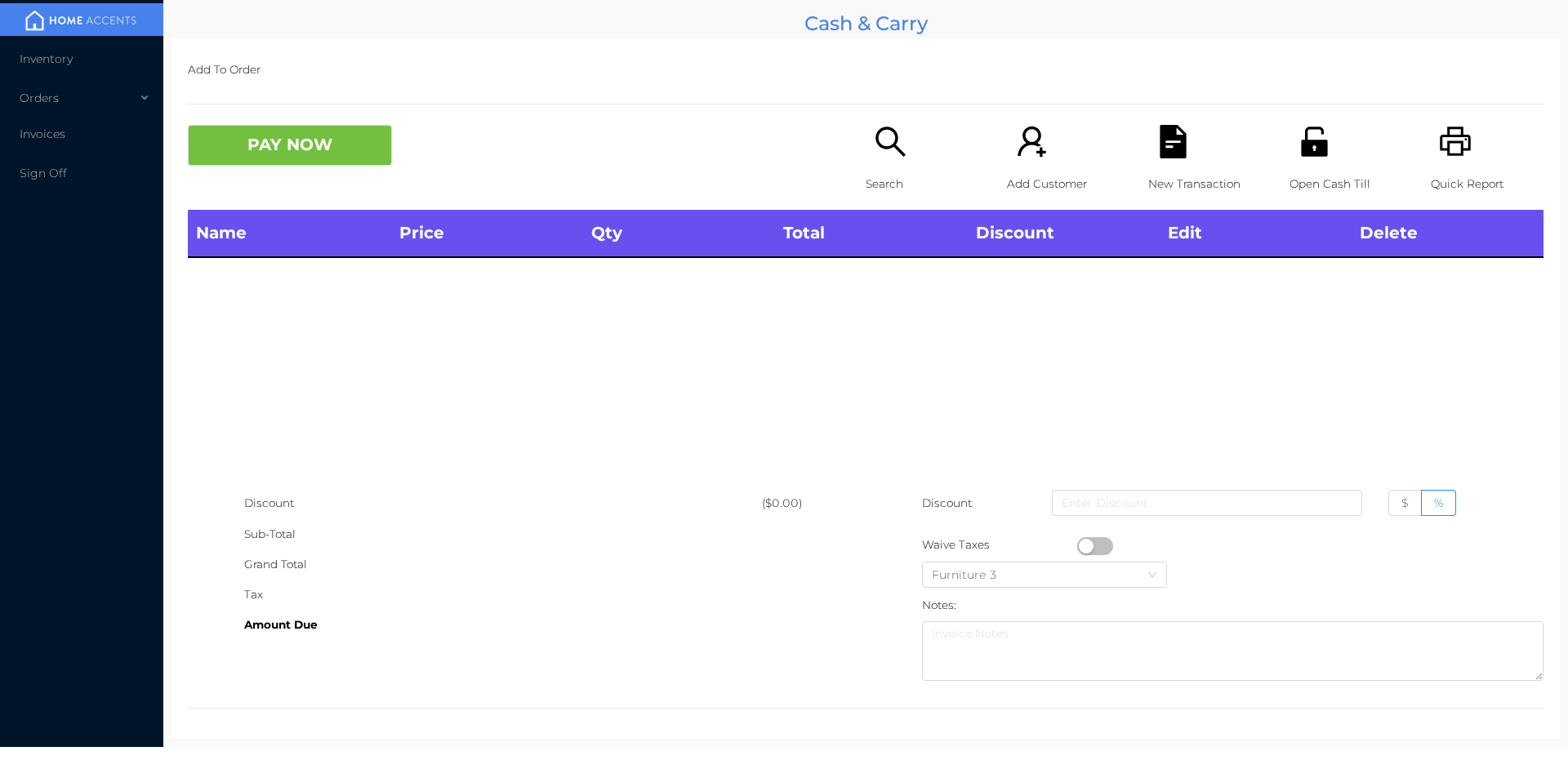
click at [874, 149] on icon "icon: search" at bounding box center [891, 142] width 34 height 34
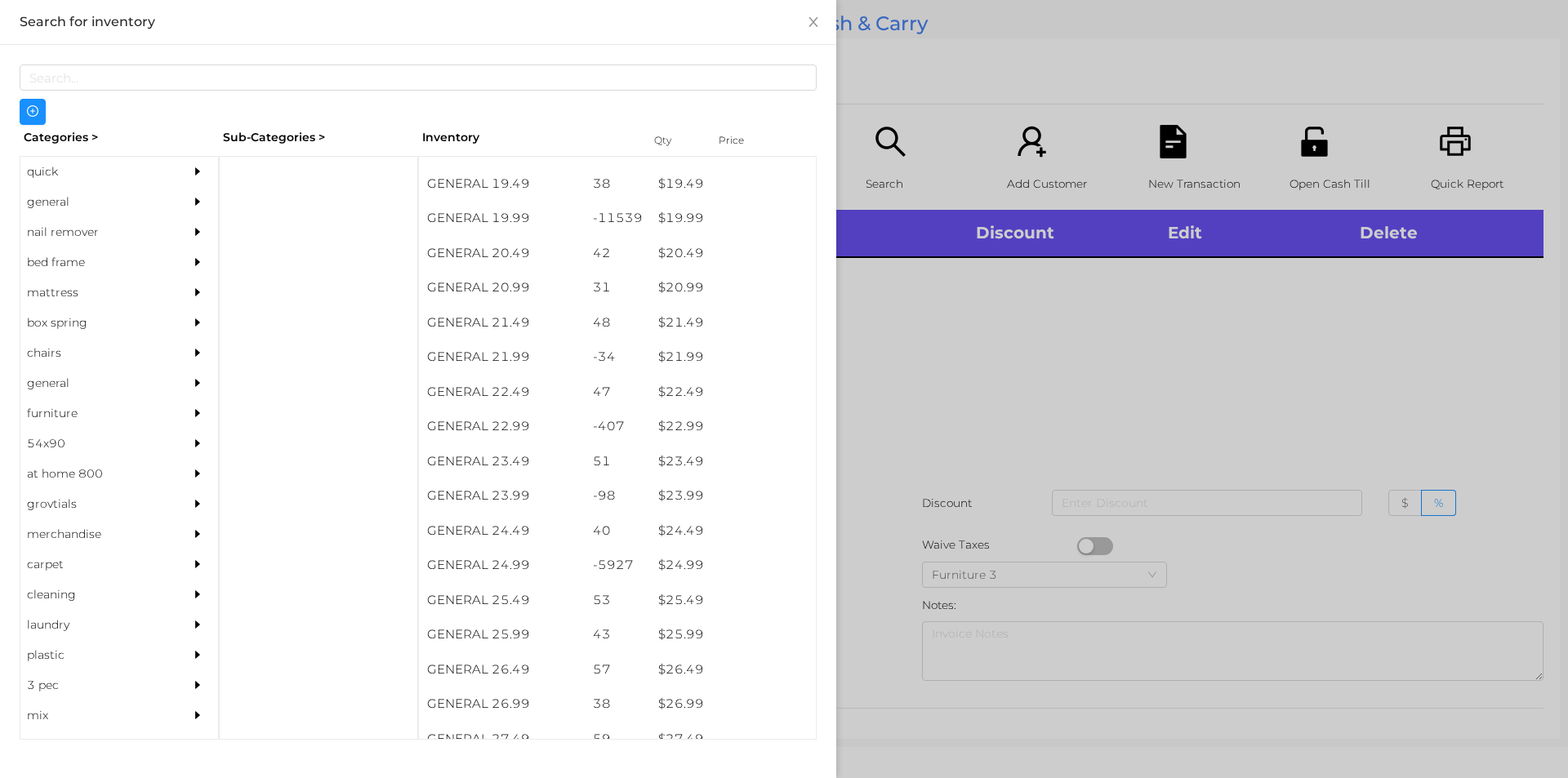
scroll to position [1718, 0]
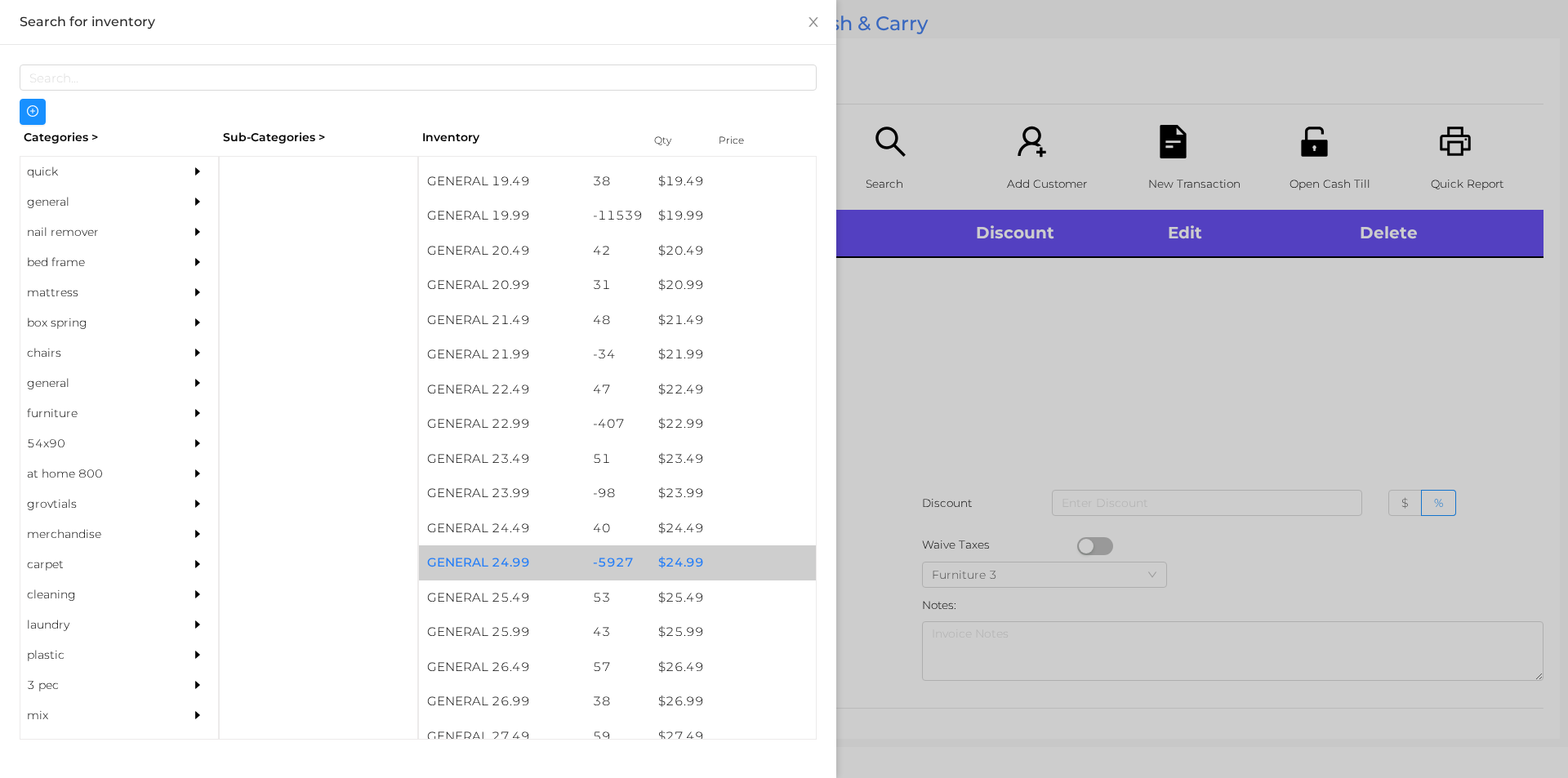
click at [672, 568] on div "$ 24.99" at bounding box center [733, 563] width 166 height 35
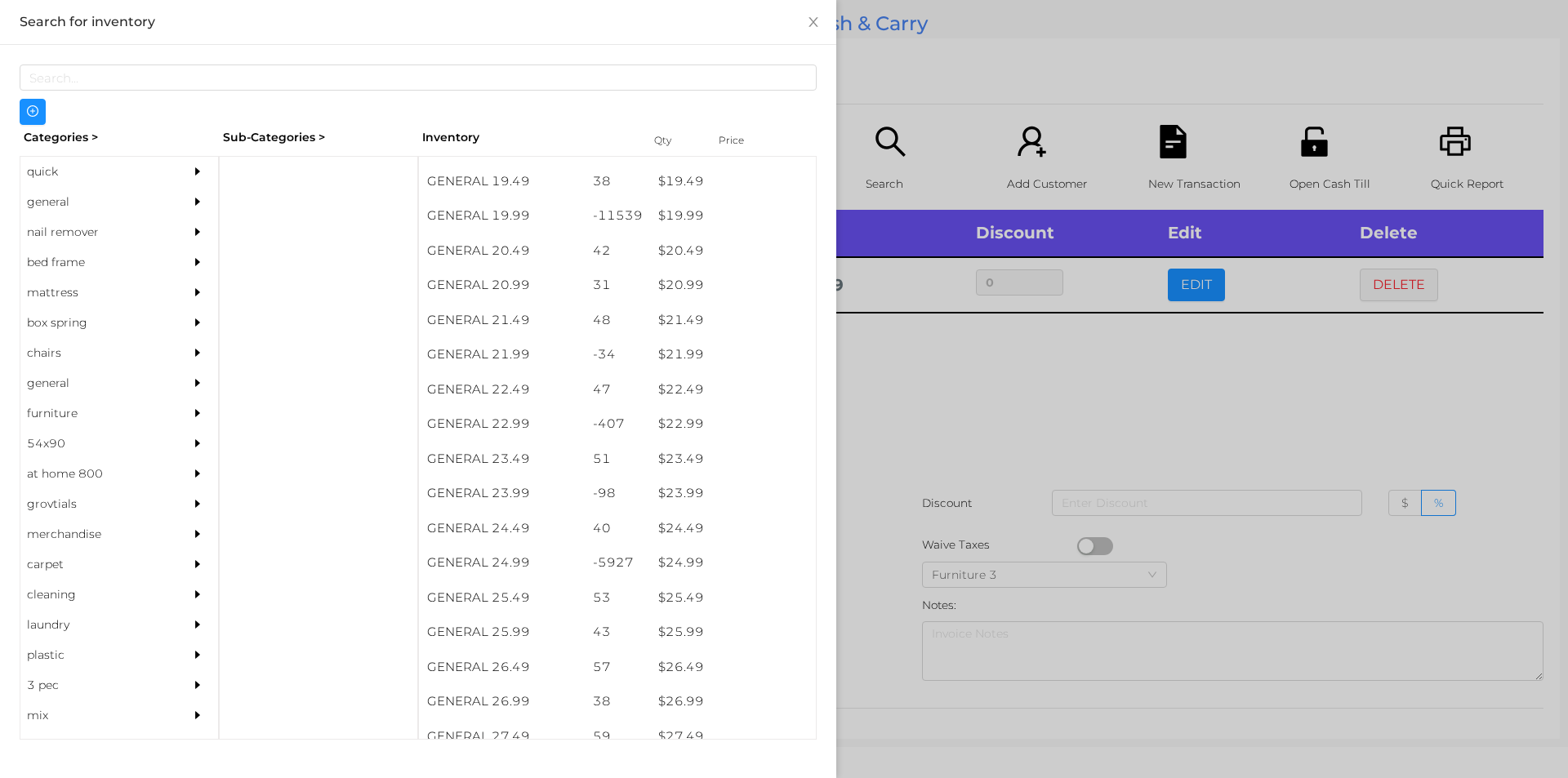
click at [894, 464] on div at bounding box center [784, 389] width 1568 height 778
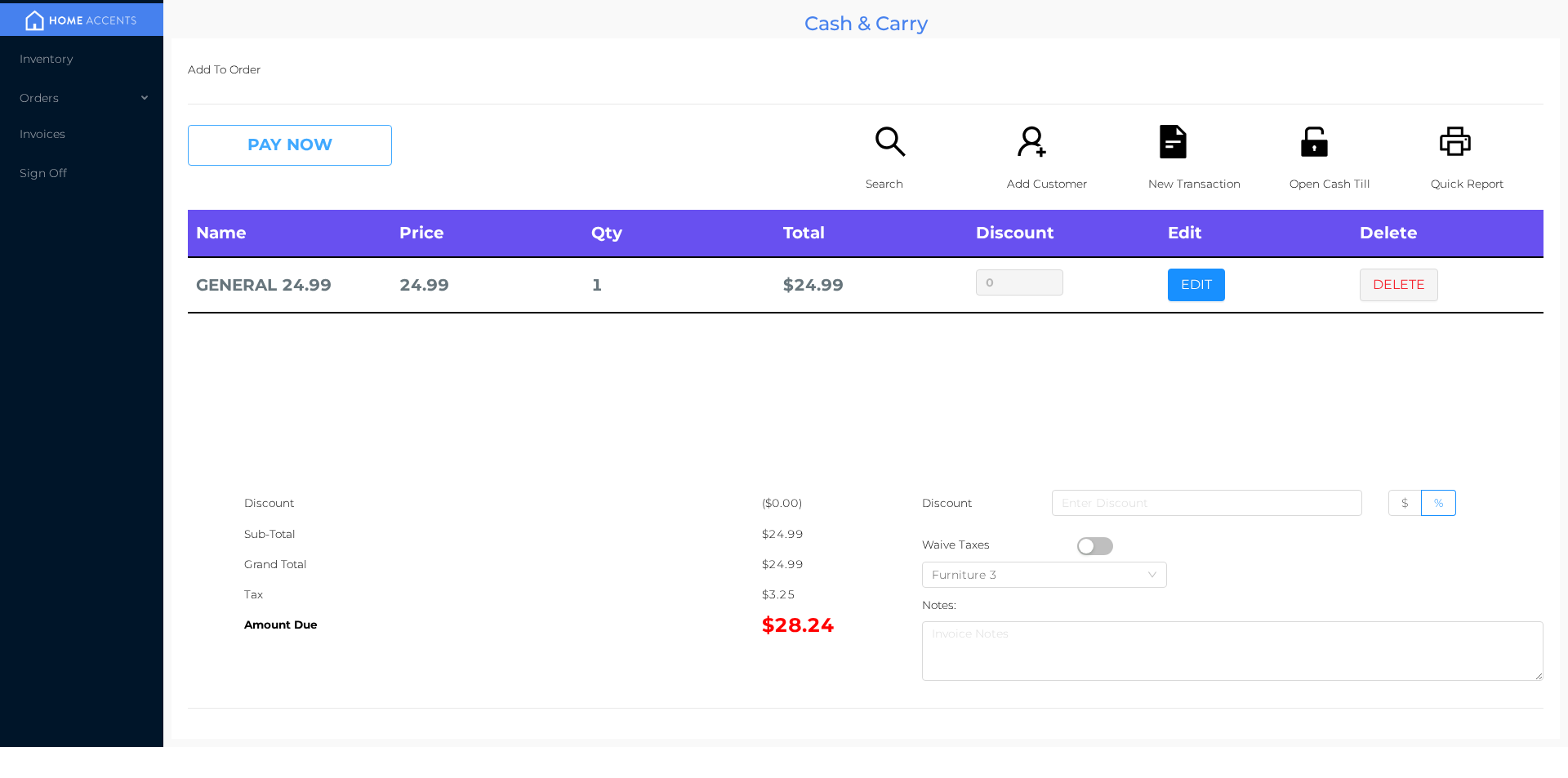
click at [274, 162] on button "PAY NOW" at bounding box center [289, 145] width 205 height 41
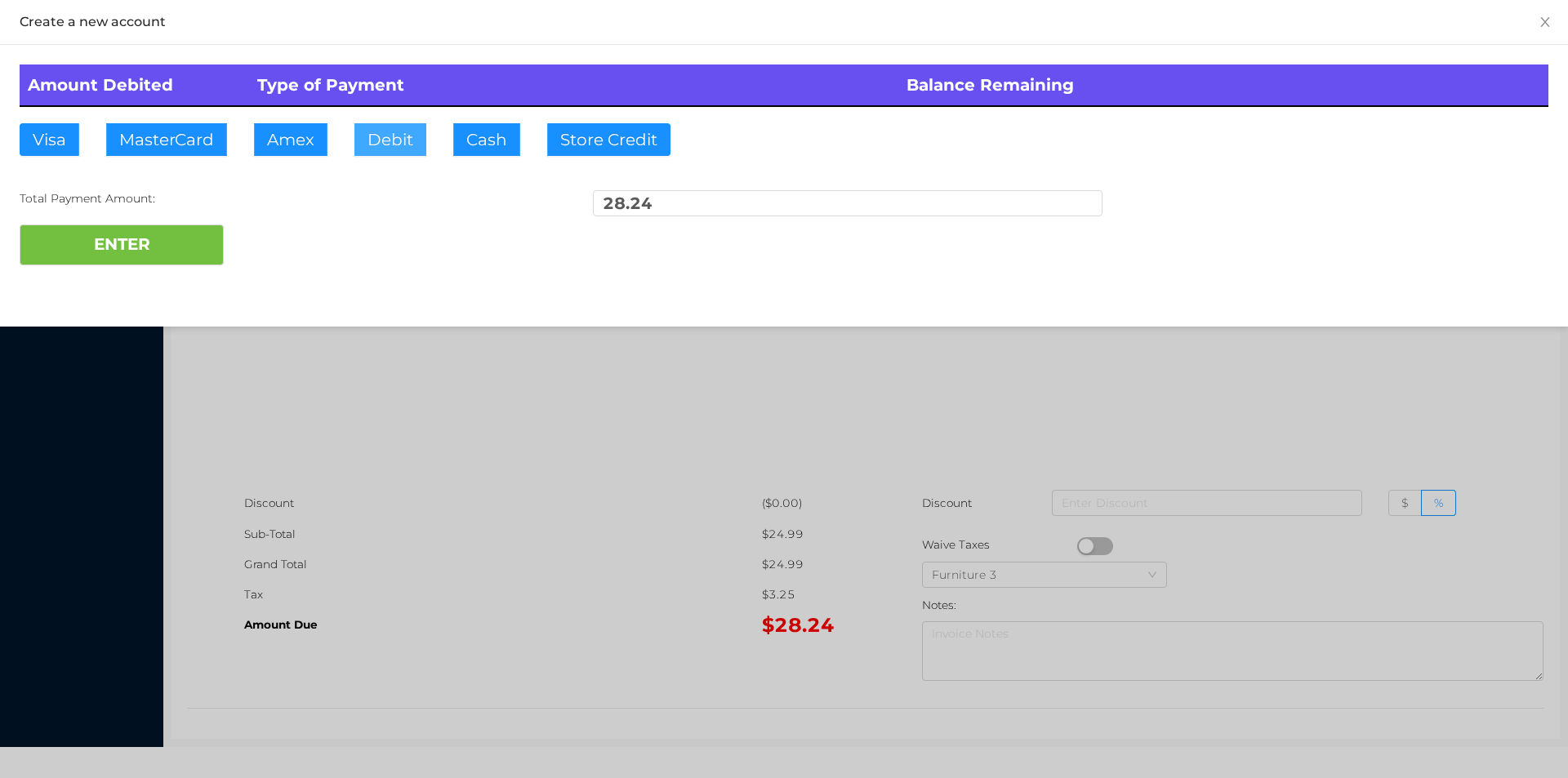
click at [422, 148] on button "Debit" at bounding box center [390, 140] width 72 height 33
click at [171, 251] on button "ENTER" at bounding box center [122, 244] width 205 height 41
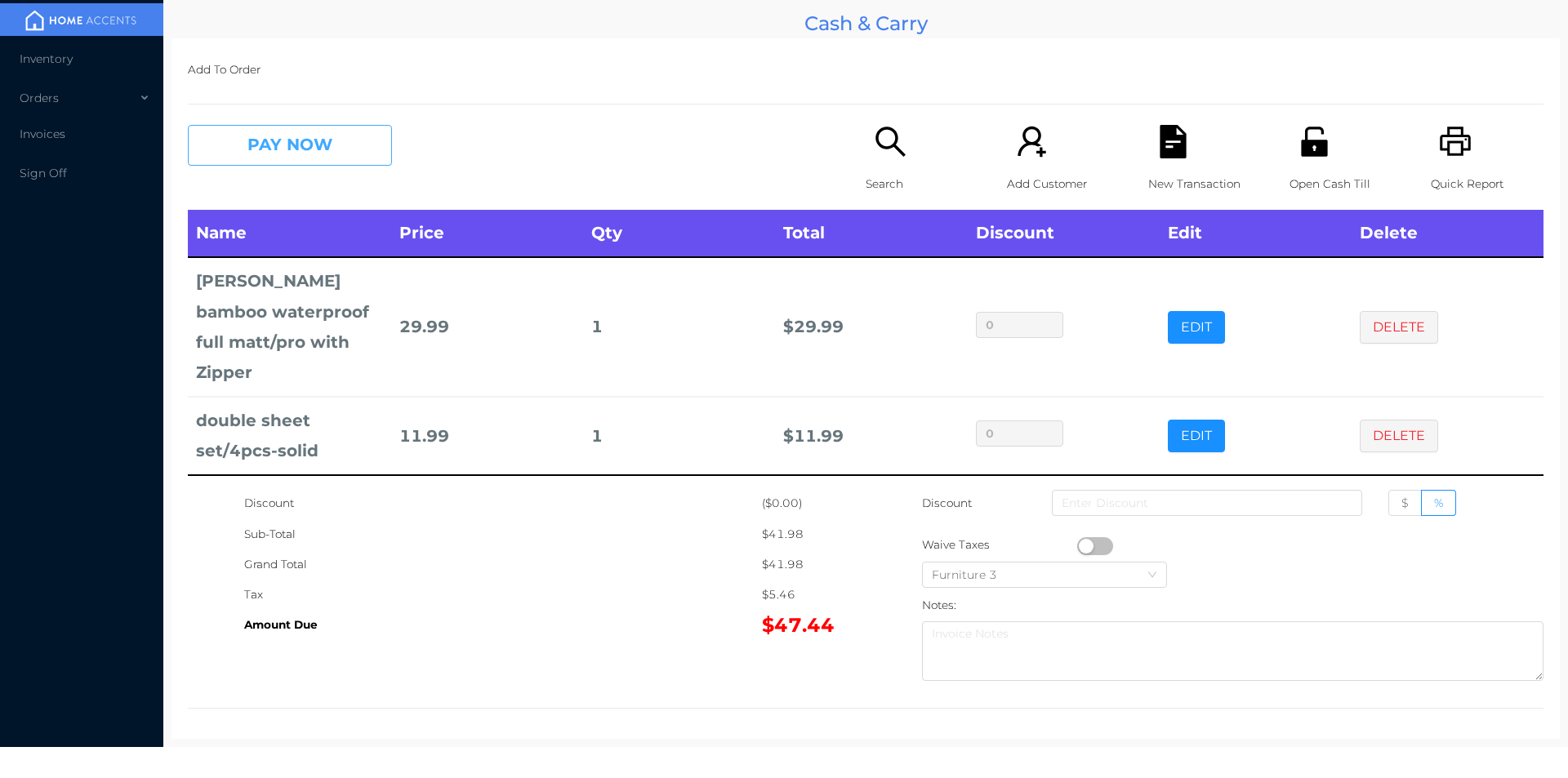
click at [317, 151] on button "PAY NOW" at bounding box center [289, 145] width 205 height 41
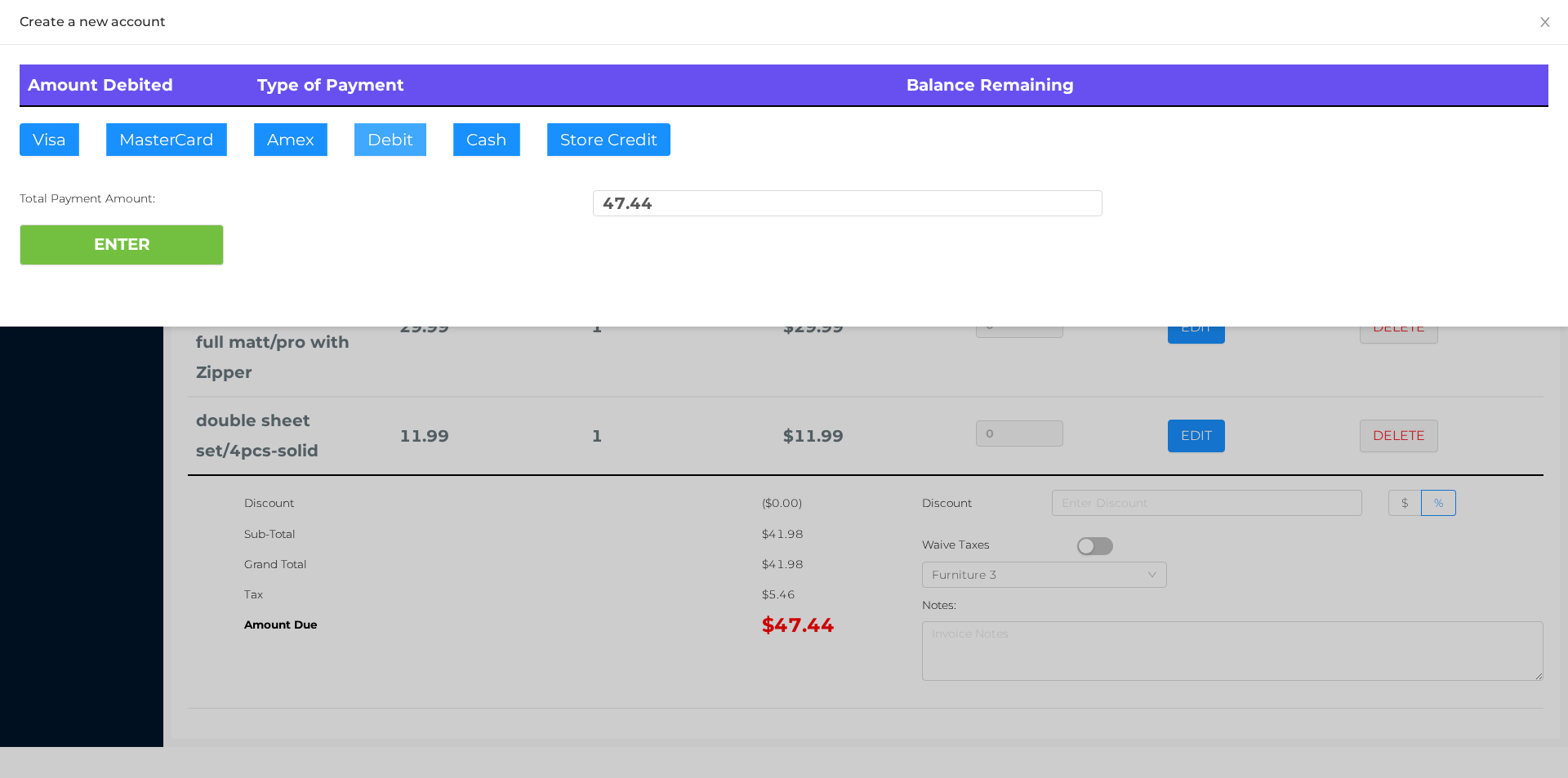
click at [386, 139] on button "Debit" at bounding box center [390, 140] width 72 height 33
click at [184, 246] on button "ENTER" at bounding box center [122, 244] width 205 height 41
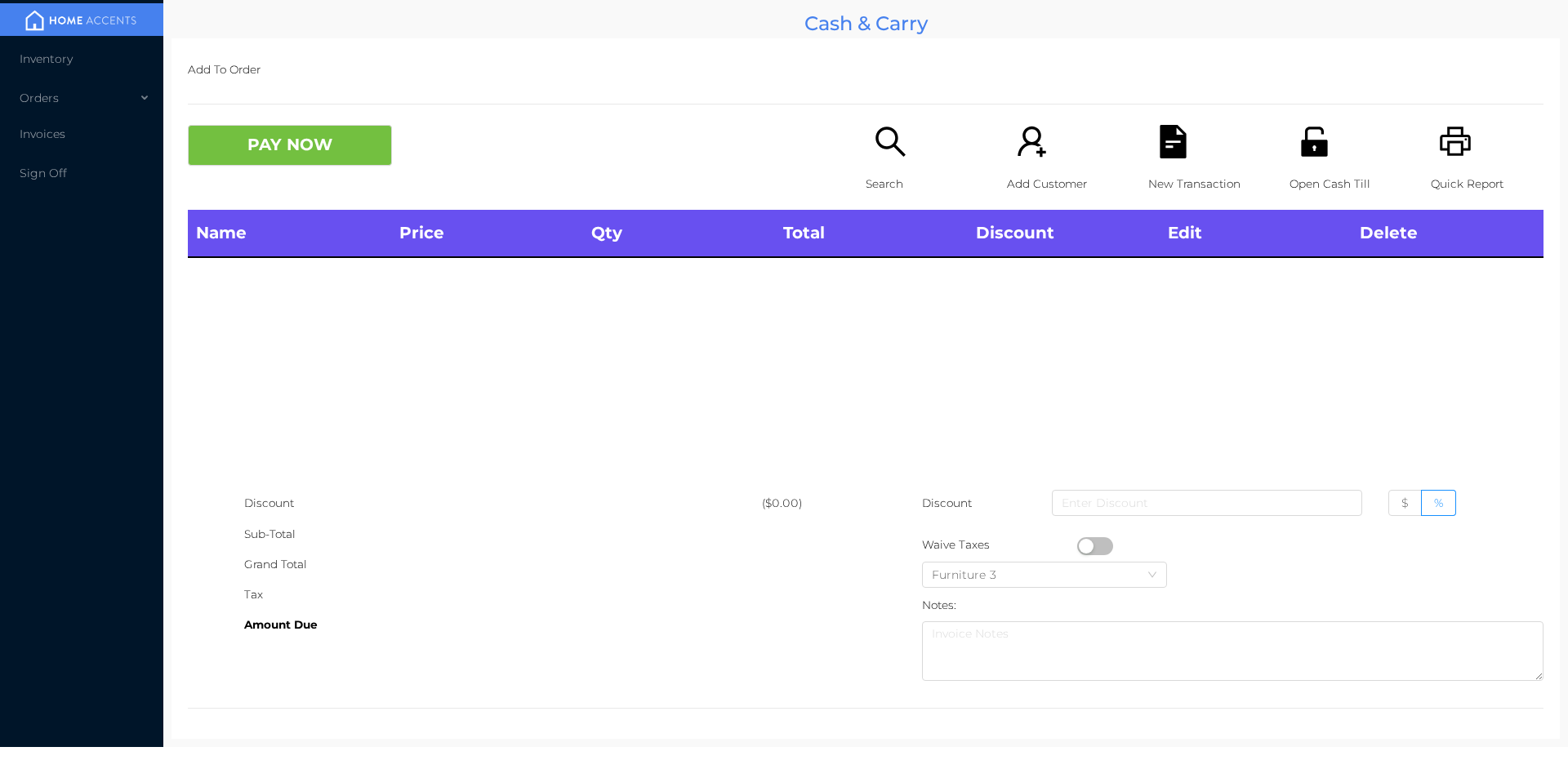
click at [876, 156] on icon "icon: search" at bounding box center [891, 142] width 34 height 34
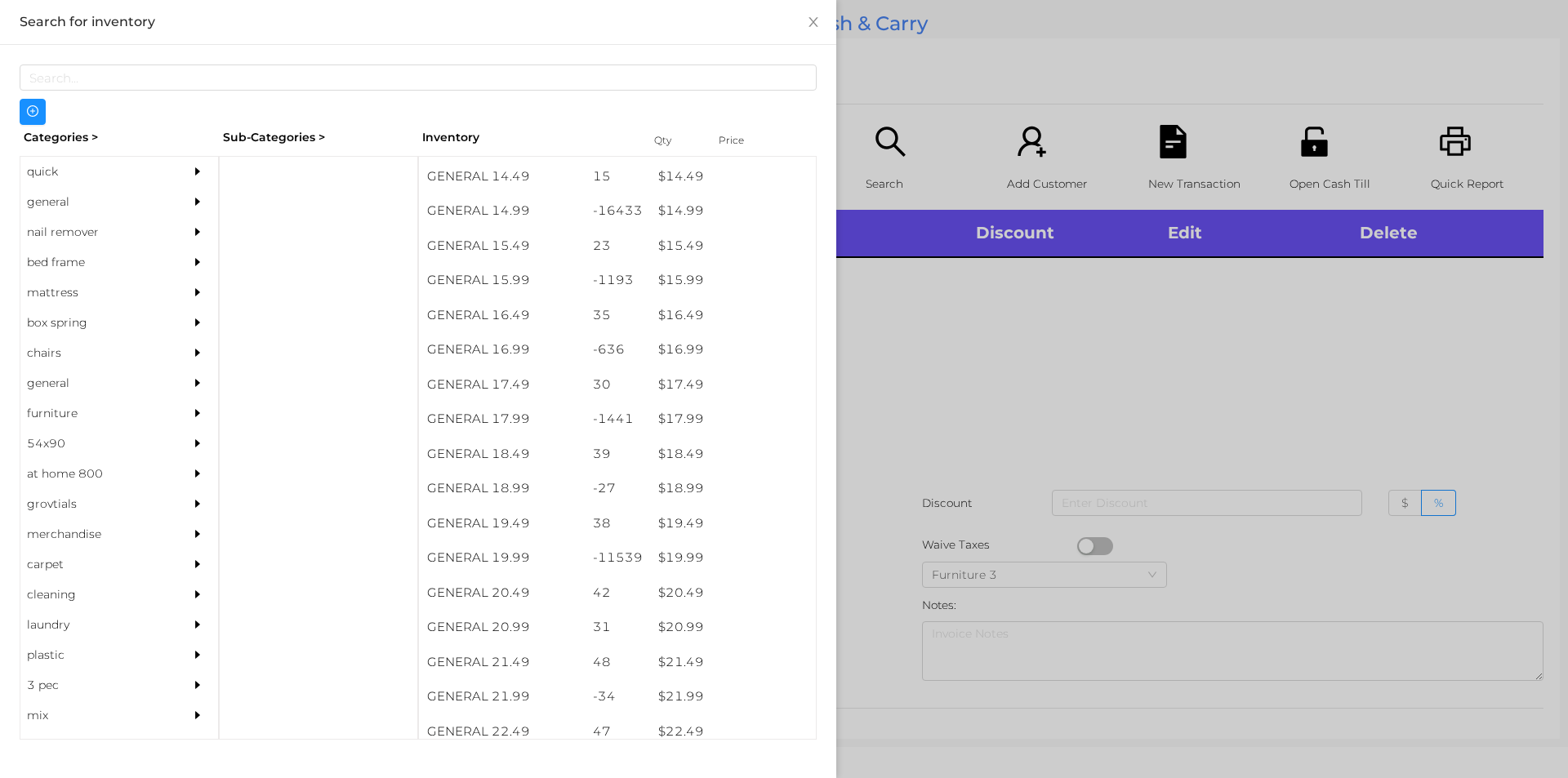
scroll to position [1376, 0]
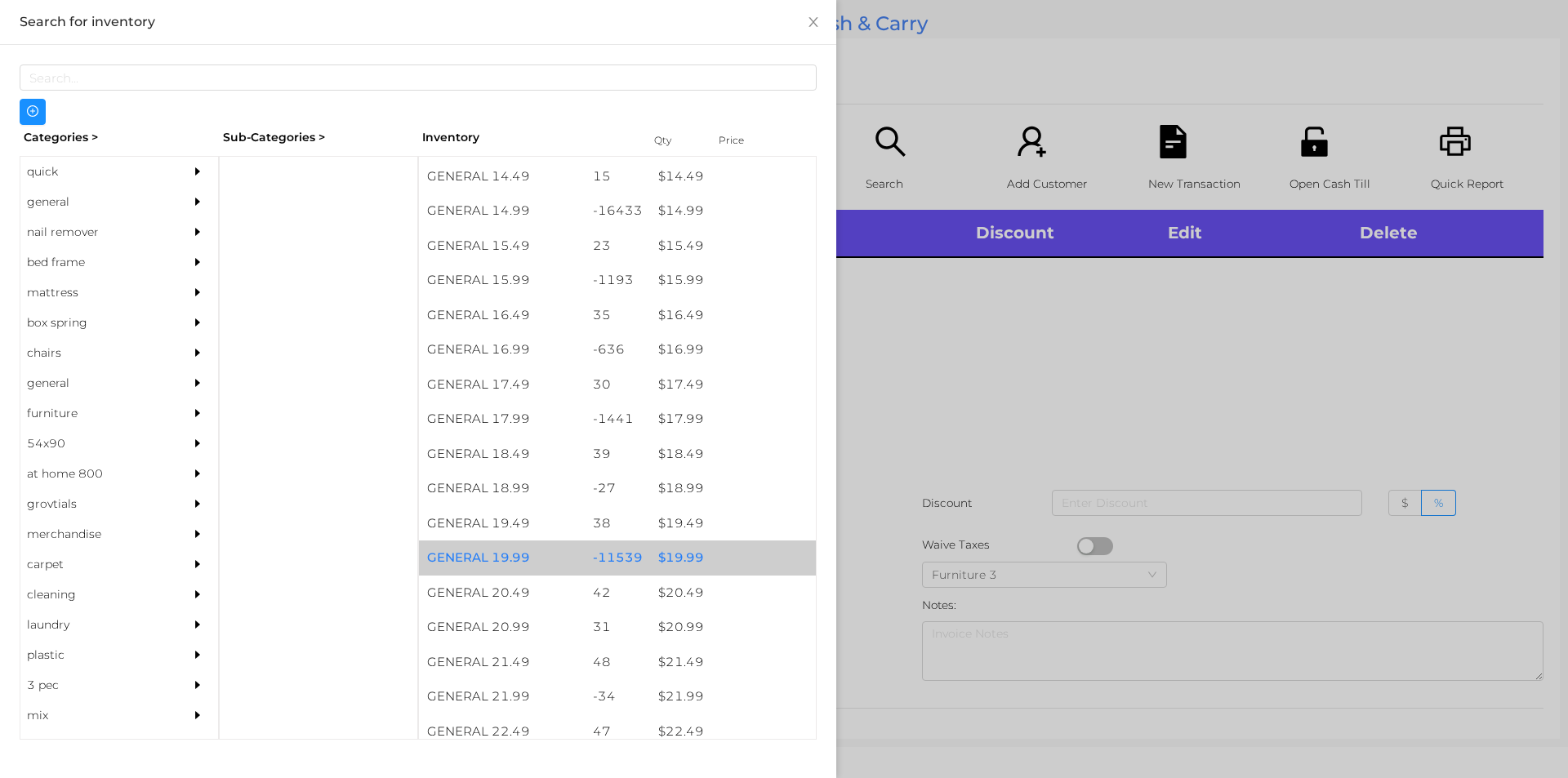
click at [679, 555] on div "$ 19.99" at bounding box center [733, 557] width 166 height 35
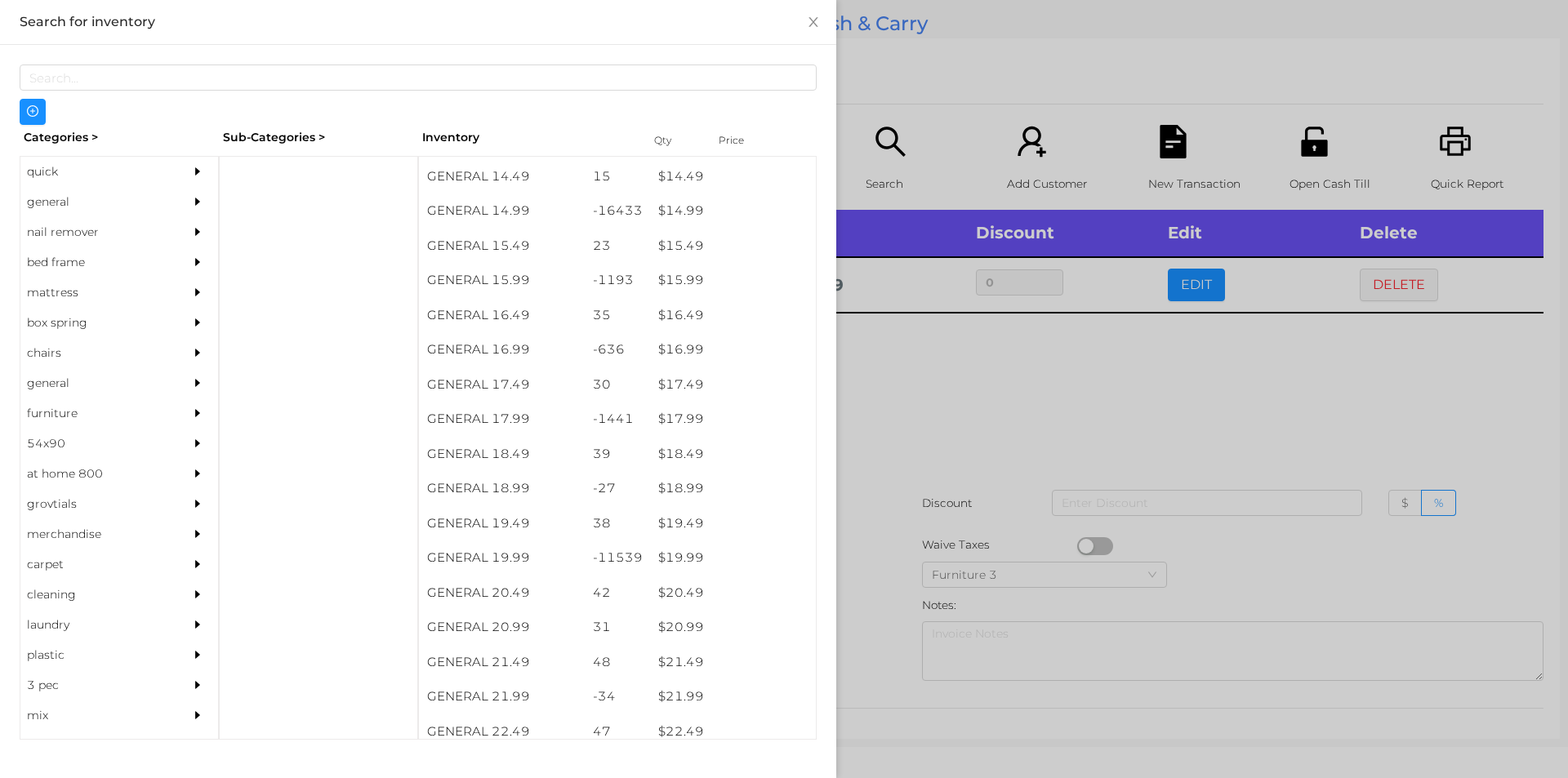
click at [916, 395] on div at bounding box center [784, 389] width 1568 height 778
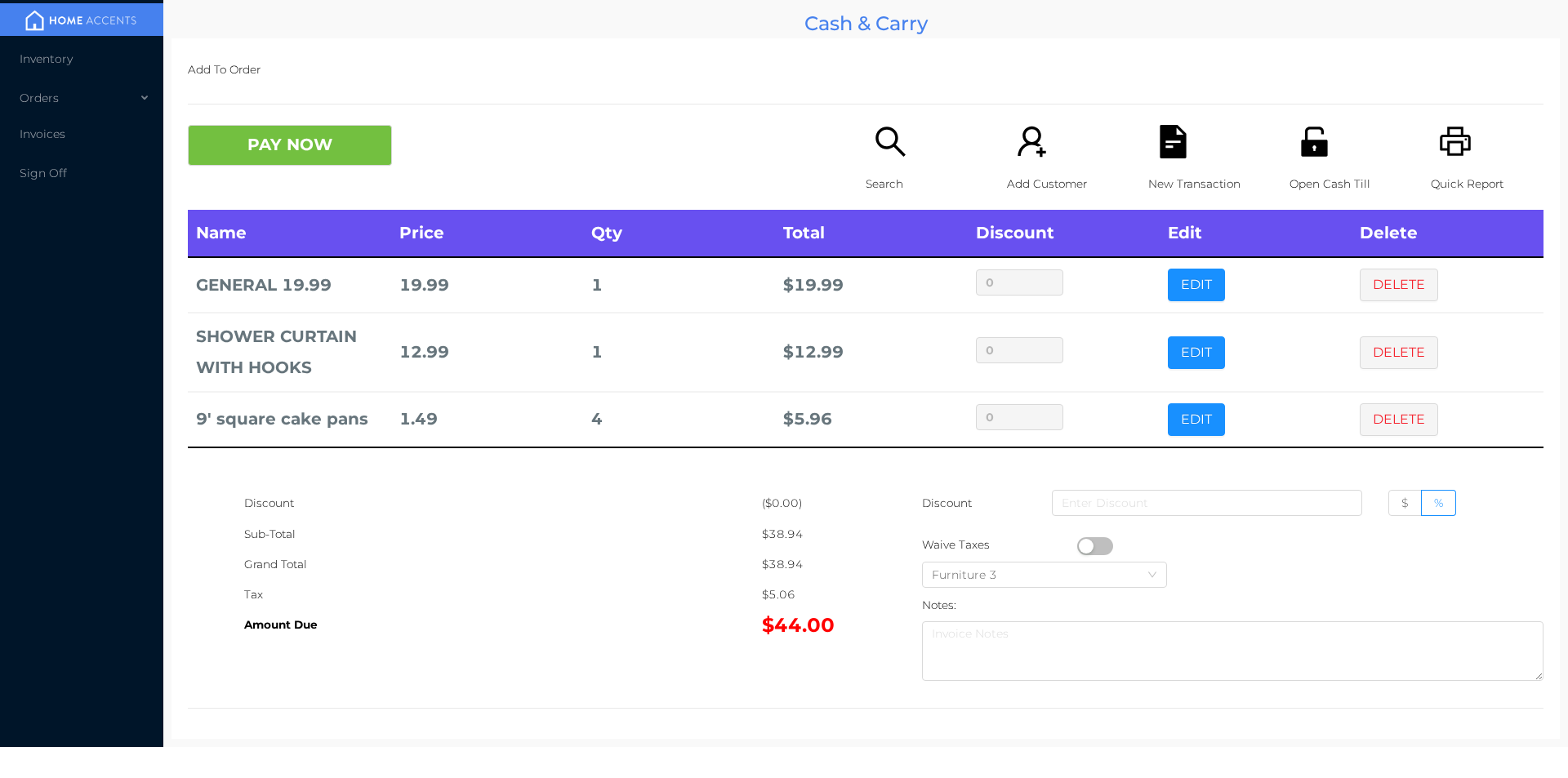
click at [887, 149] on icon "icon: search" at bounding box center [891, 142] width 34 height 34
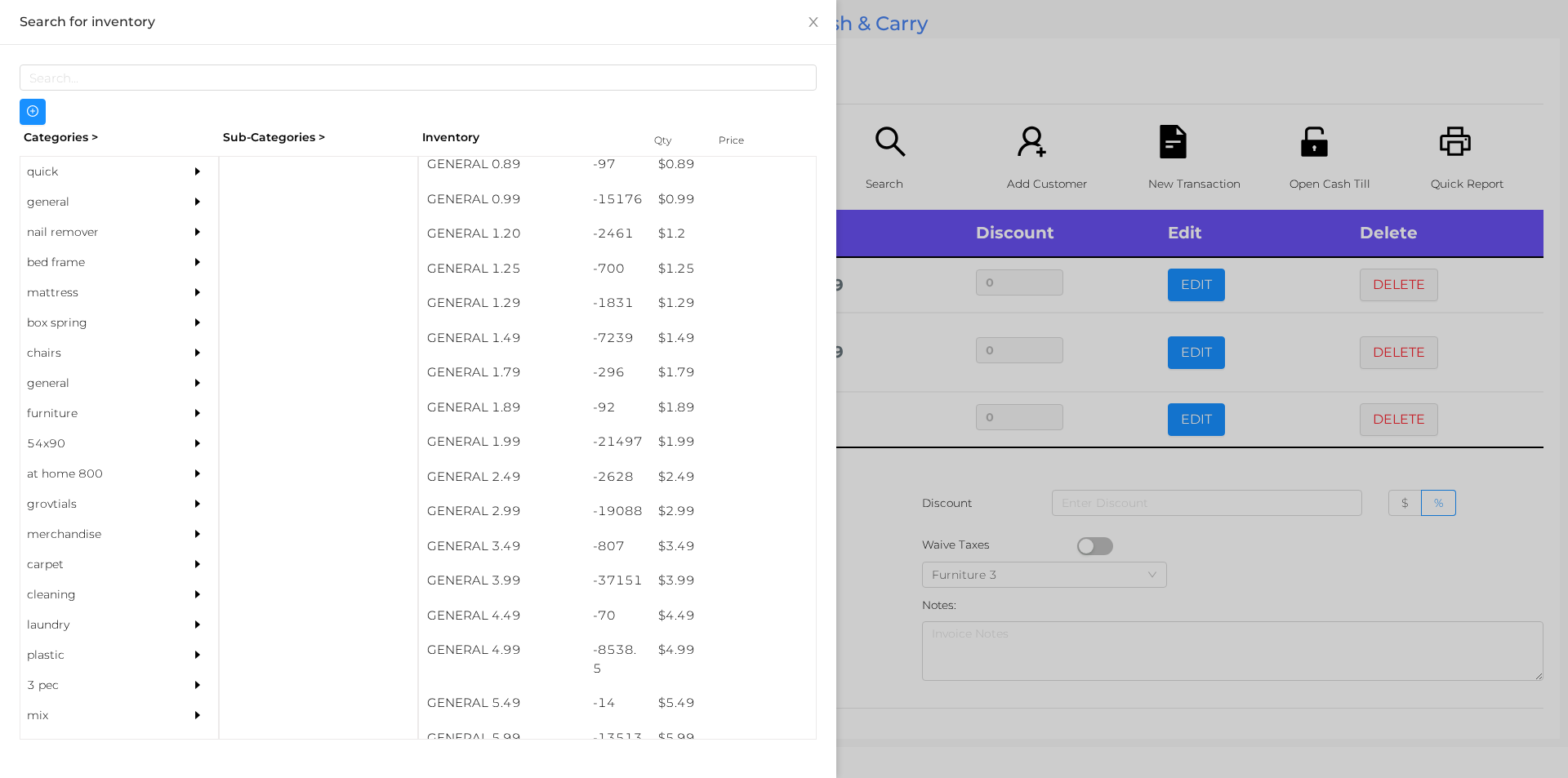
scroll to position [221, 0]
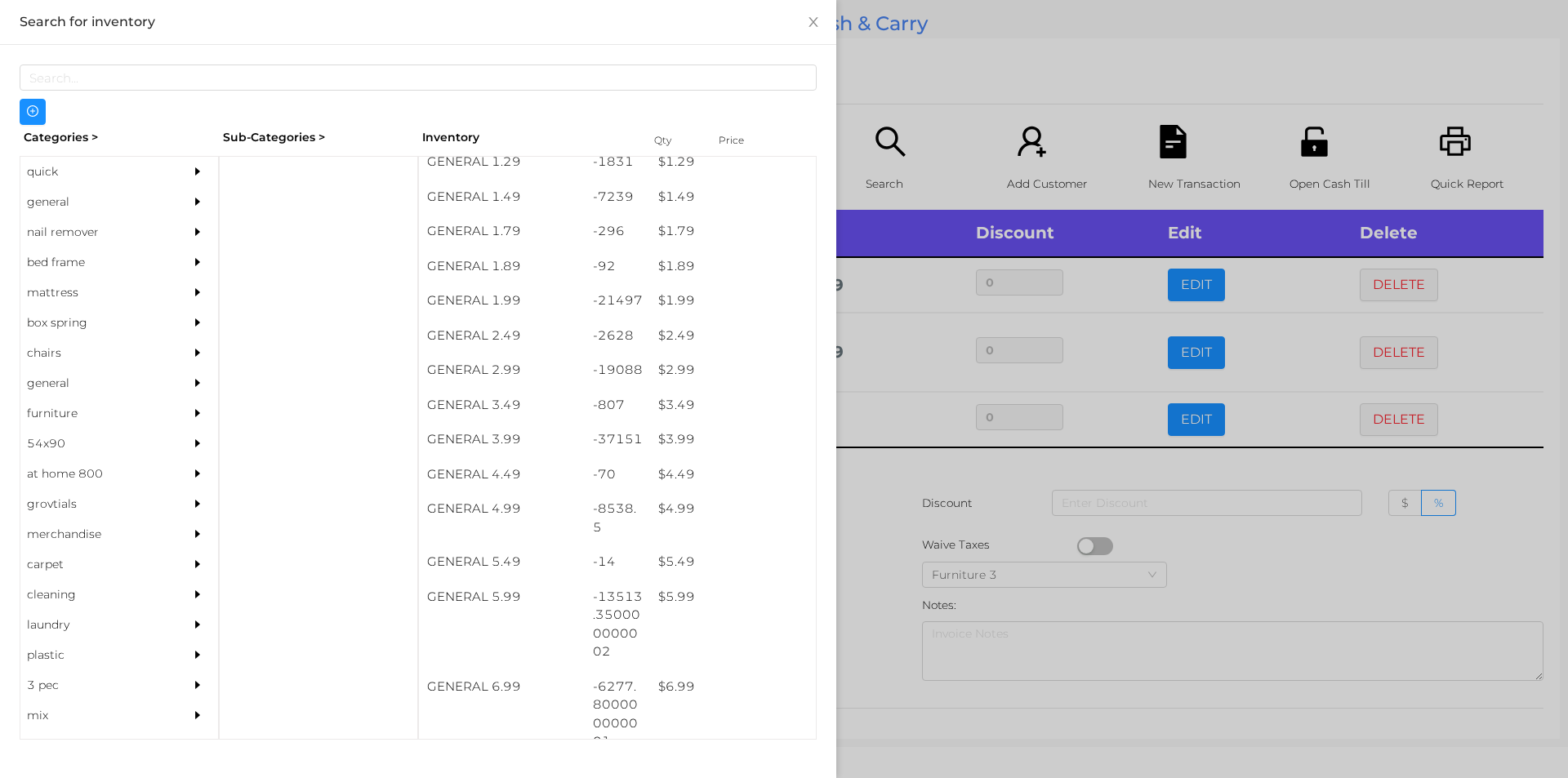
click at [668, 512] on div "$ 4.99" at bounding box center [733, 508] width 166 height 35
click at [883, 550] on div at bounding box center [784, 389] width 1568 height 778
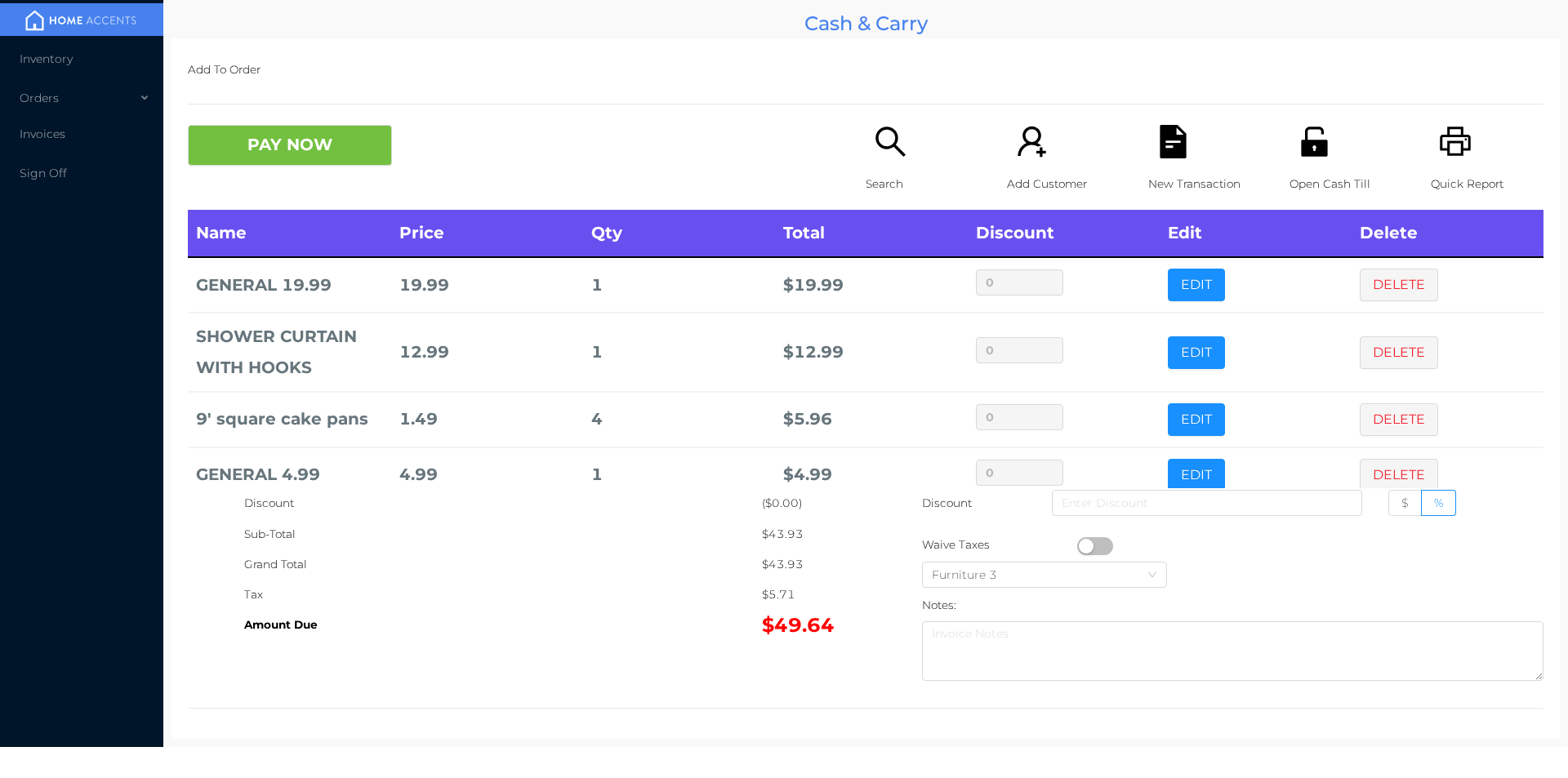
scroll to position [31, 0]
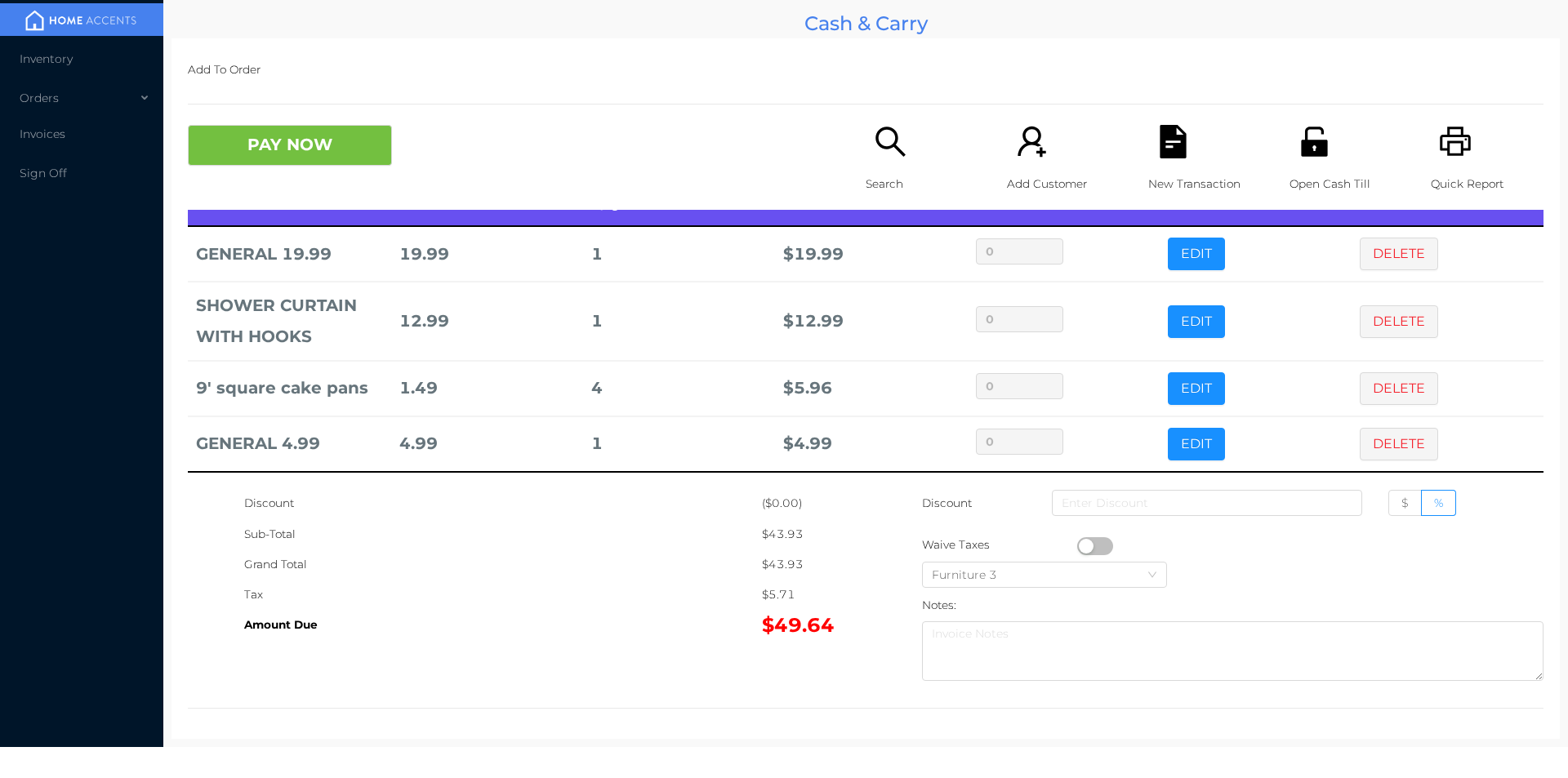
click at [1167, 385] on button "EDIT" at bounding box center [1196, 389] width 58 height 33
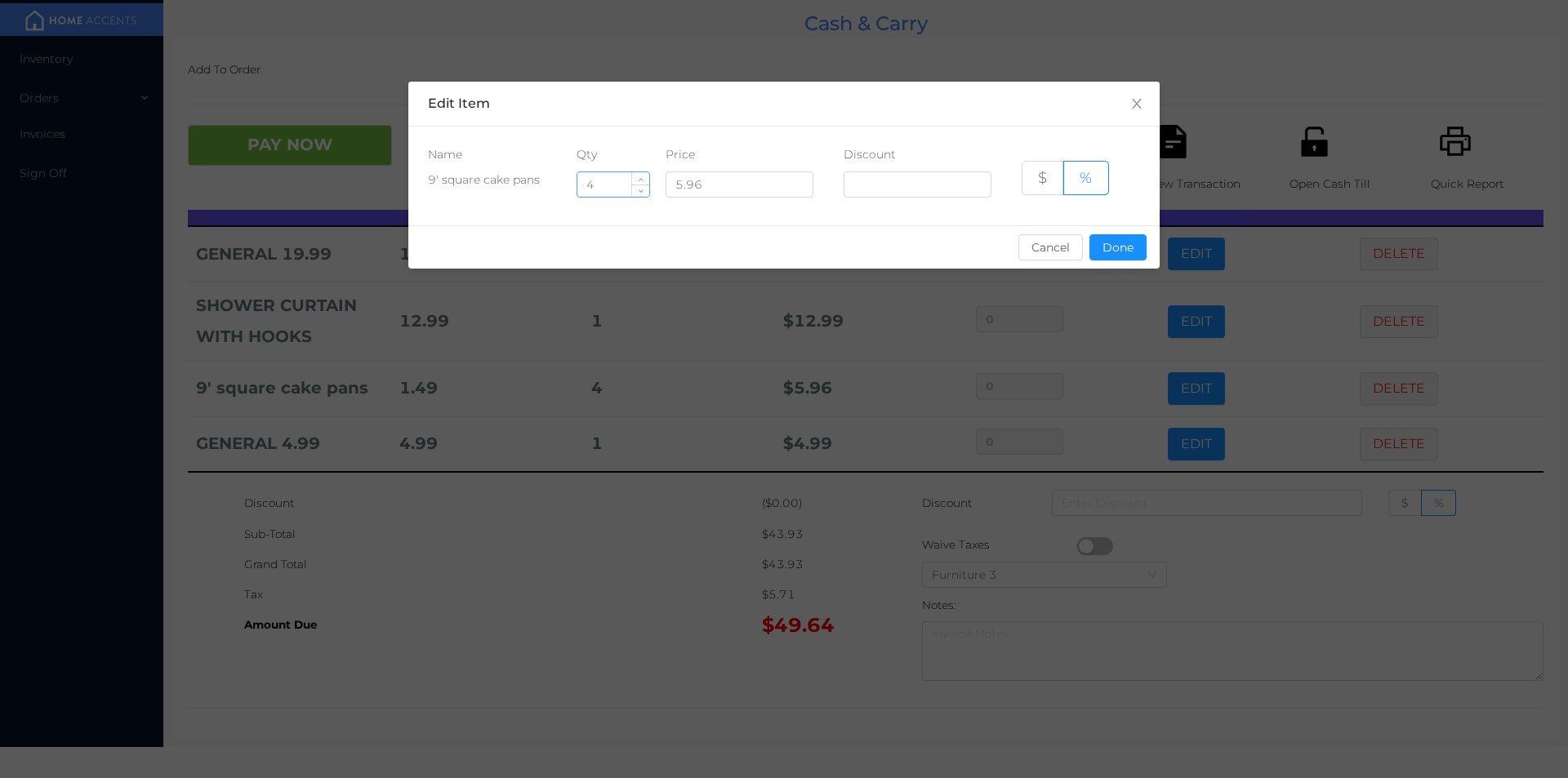
click at [606, 185] on input "4" at bounding box center [613, 185] width 72 height 25
type input "1"
click at [1100, 256] on button "Done" at bounding box center [1117, 248] width 58 height 26
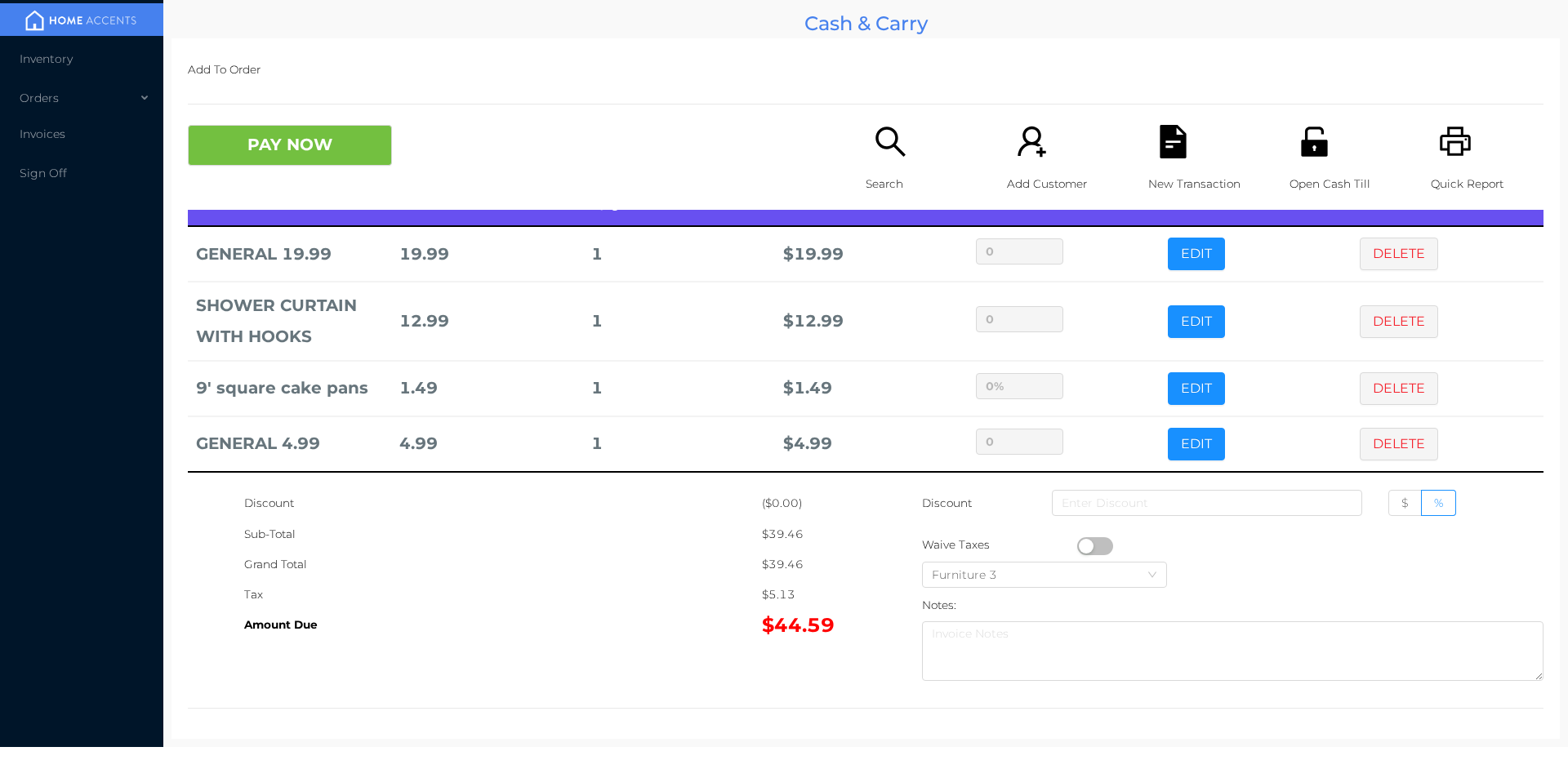
click at [561, 591] on div "Tax" at bounding box center [503, 595] width 518 height 30
click at [269, 151] on button "PAY NOW" at bounding box center [289, 145] width 205 height 41
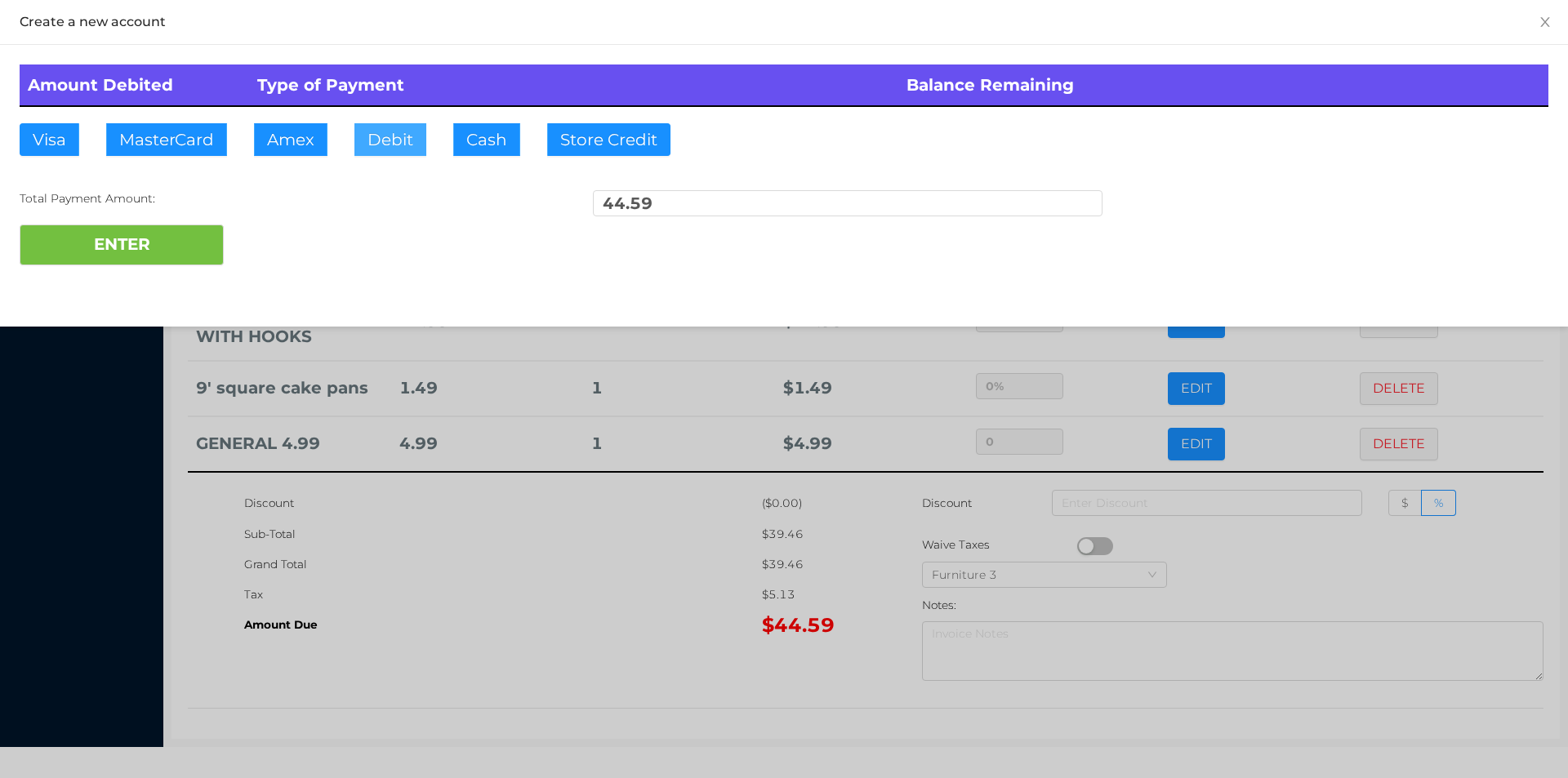
click at [373, 137] on button "Debit" at bounding box center [390, 140] width 72 height 33
click at [137, 244] on button "ENTER" at bounding box center [122, 244] width 205 height 41
type input "0"
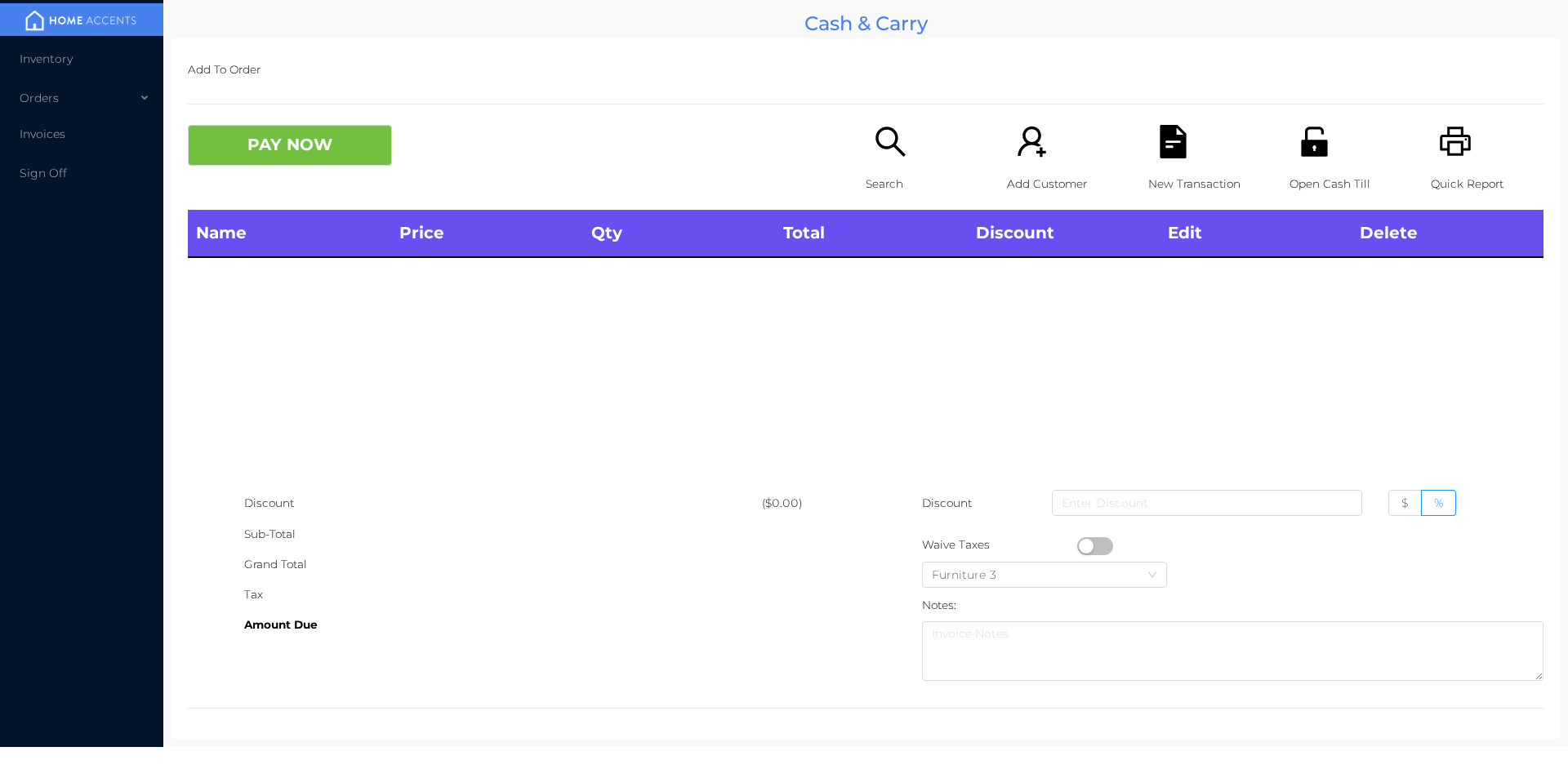
click at [883, 171] on p "Search" at bounding box center [922, 184] width 113 height 30
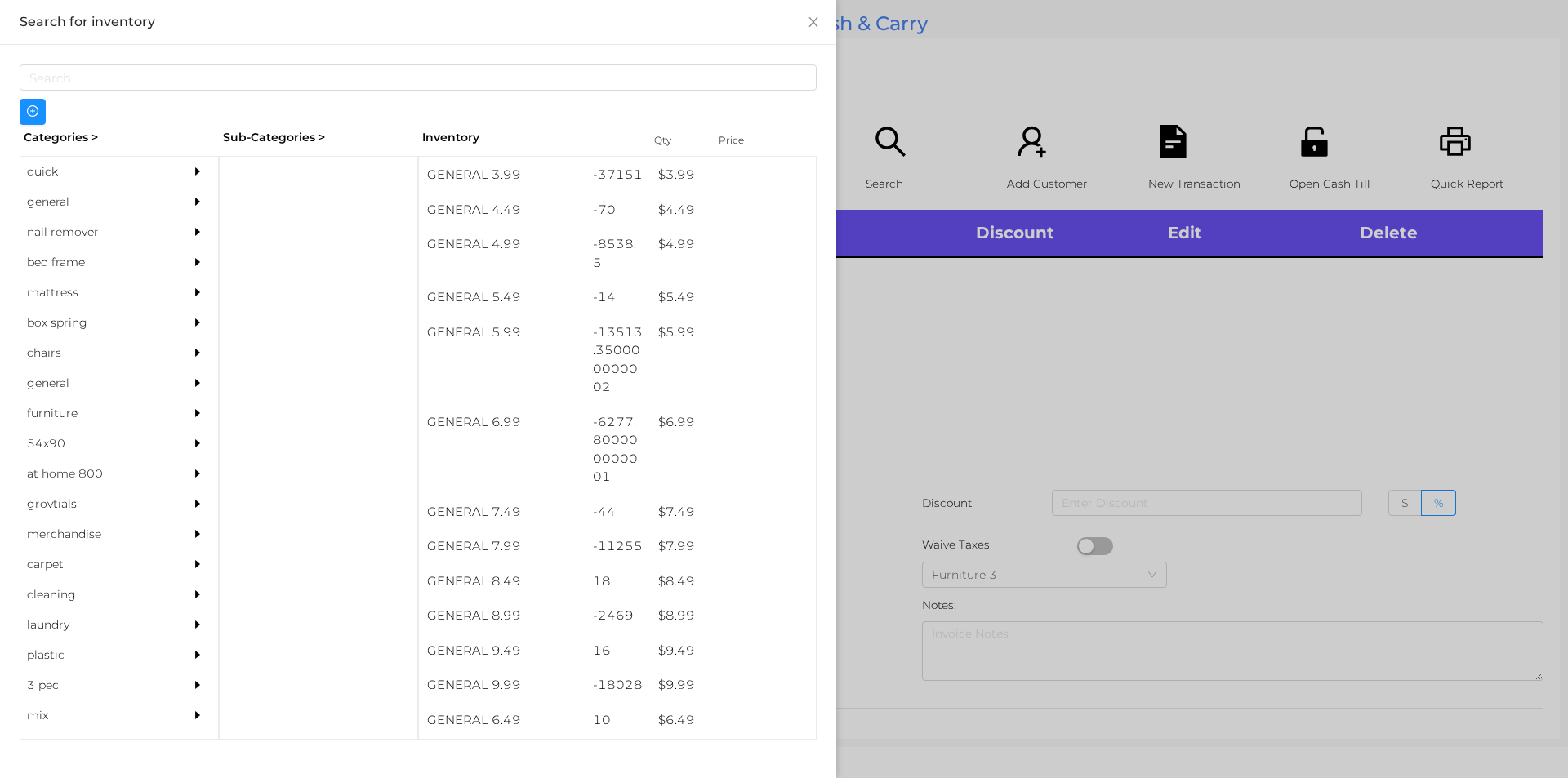
scroll to position [509, 0]
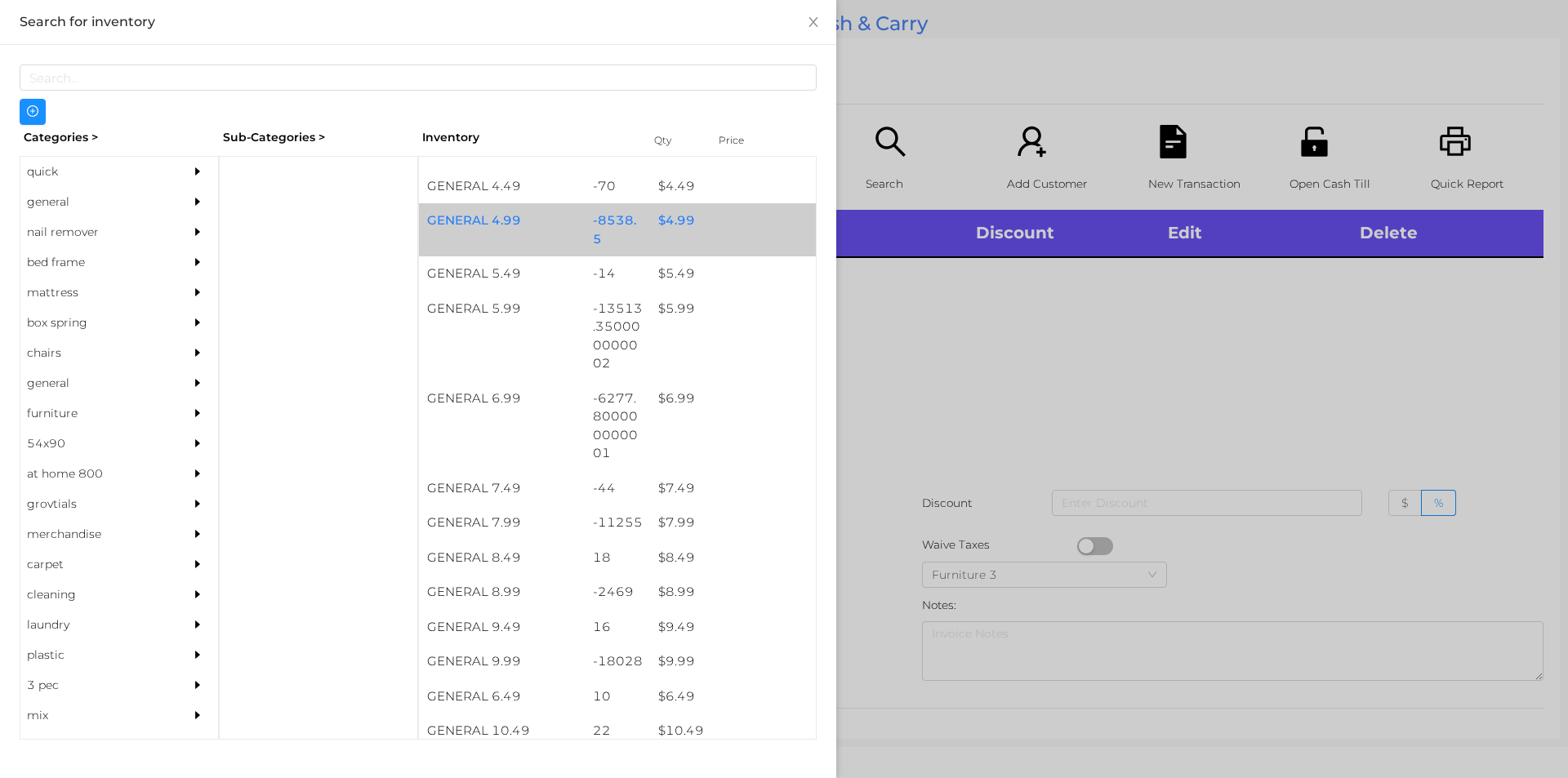
click at [674, 231] on div "$ 4.99" at bounding box center [733, 221] width 166 height 35
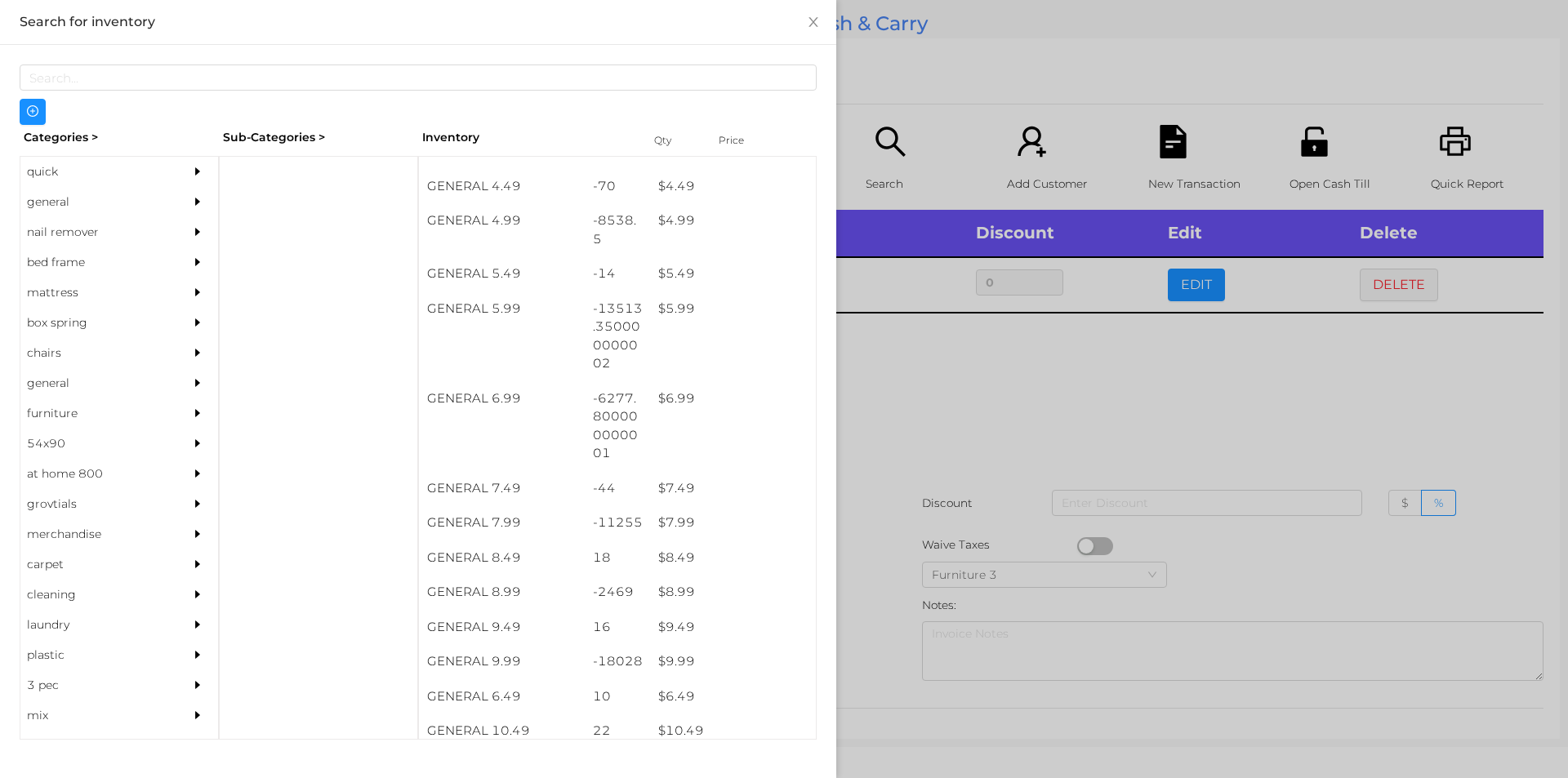
click at [936, 389] on div at bounding box center [784, 389] width 1568 height 778
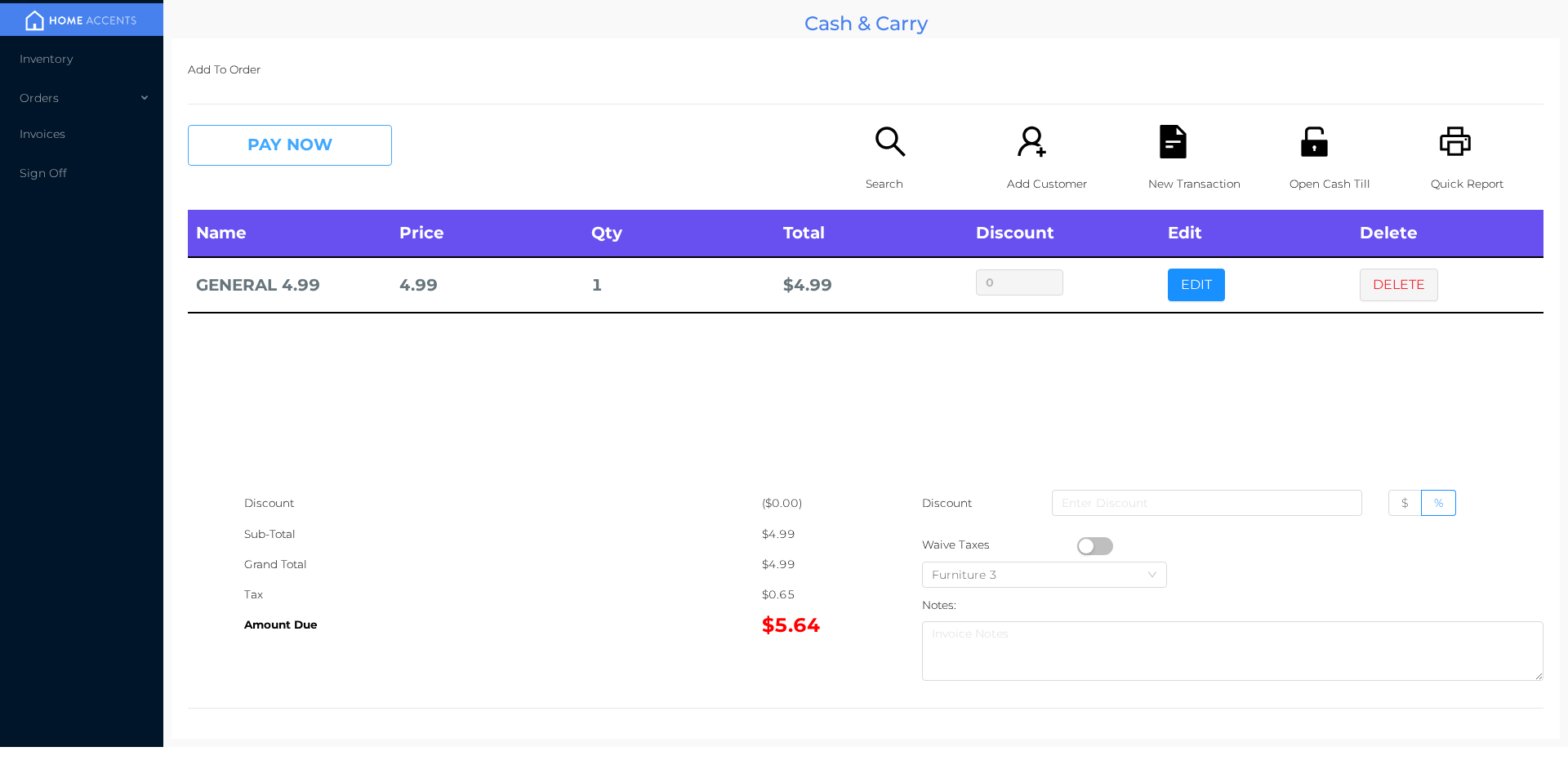
click at [279, 159] on button "PAY NOW" at bounding box center [289, 145] width 205 height 41
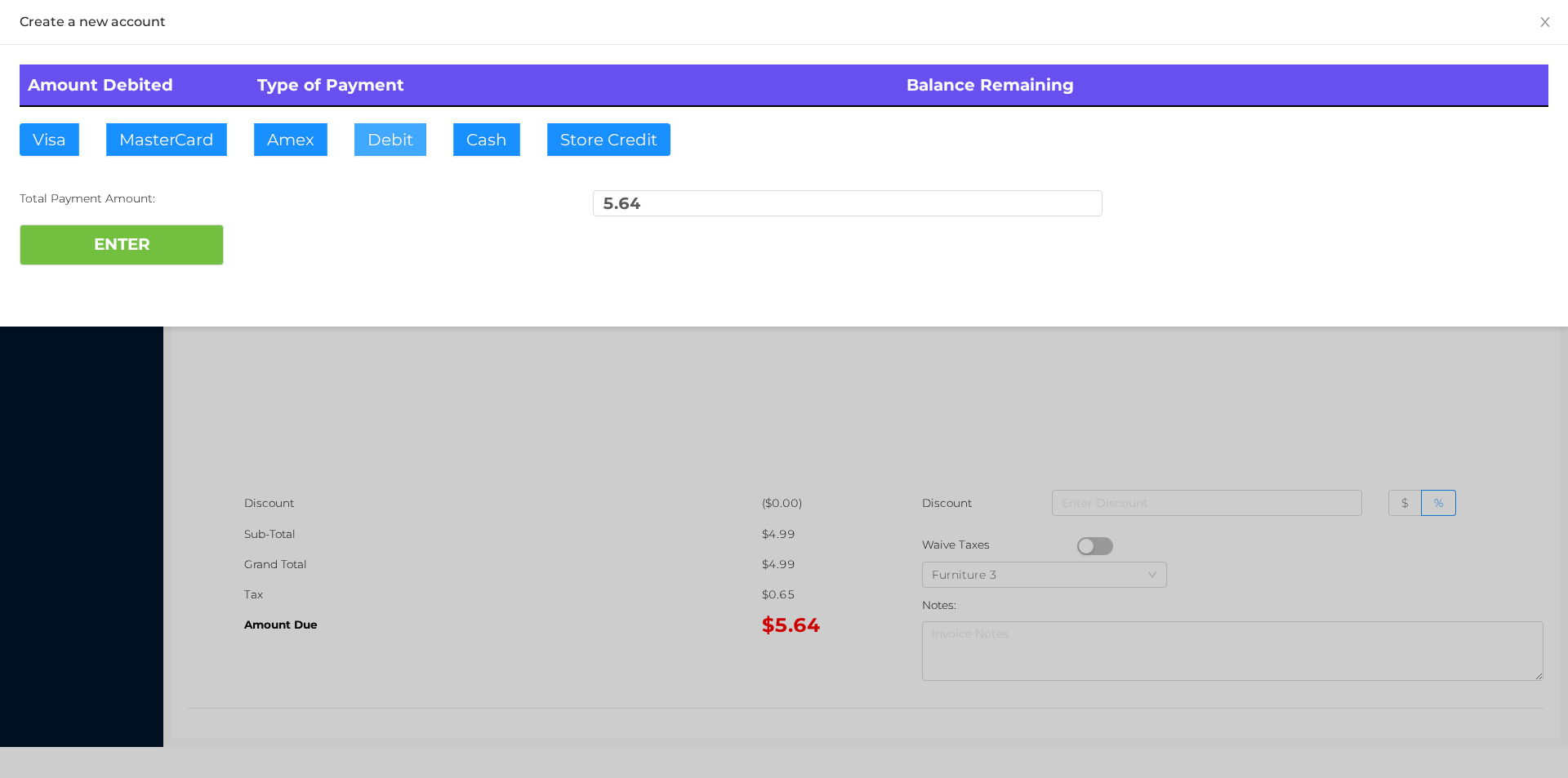
click at [419, 147] on button "Debit" at bounding box center [390, 140] width 72 height 33
click at [125, 257] on button "ENTER" at bounding box center [122, 244] width 205 height 41
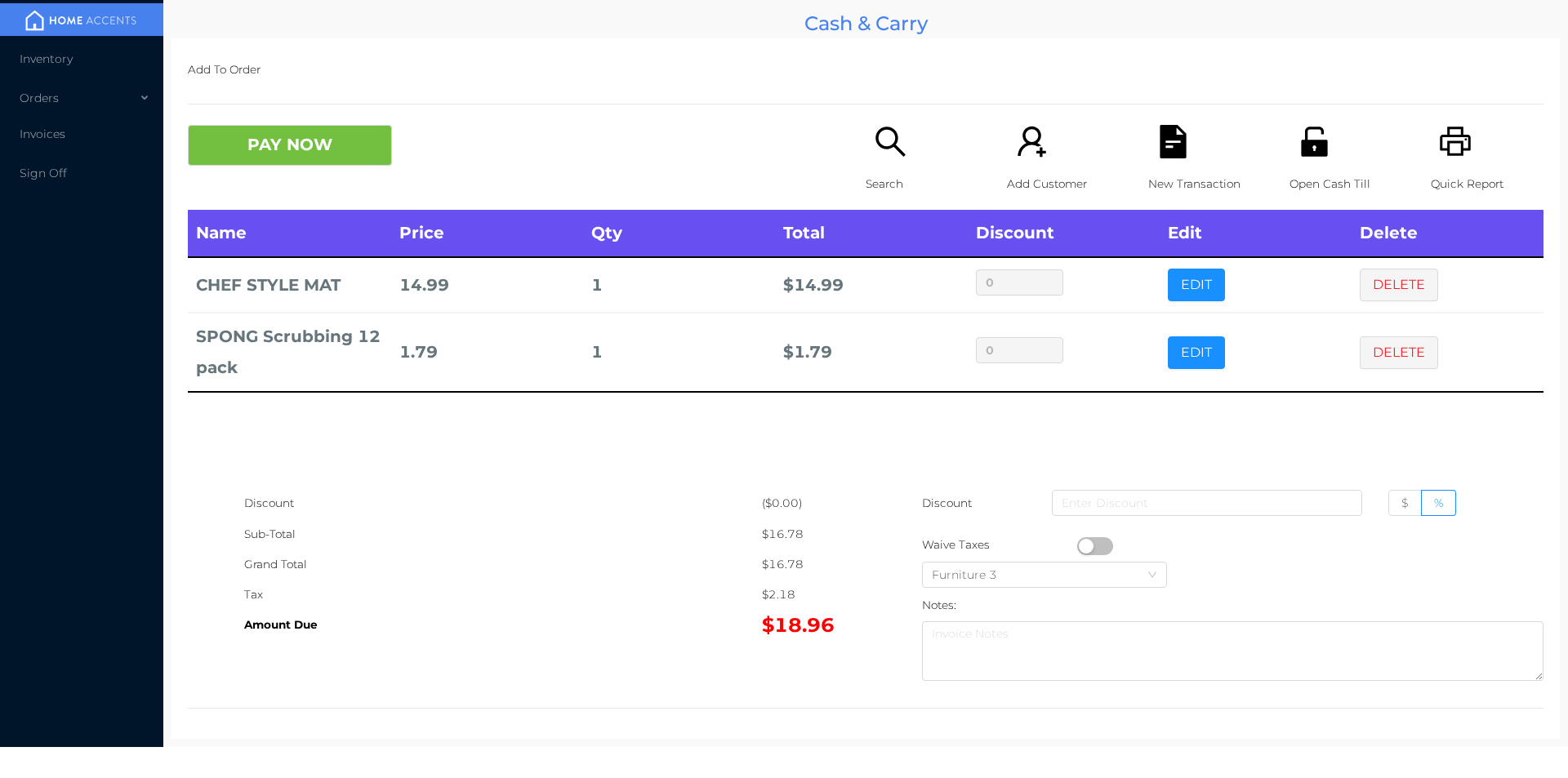
click at [881, 165] on div "Search" at bounding box center [922, 168] width 113 height 85
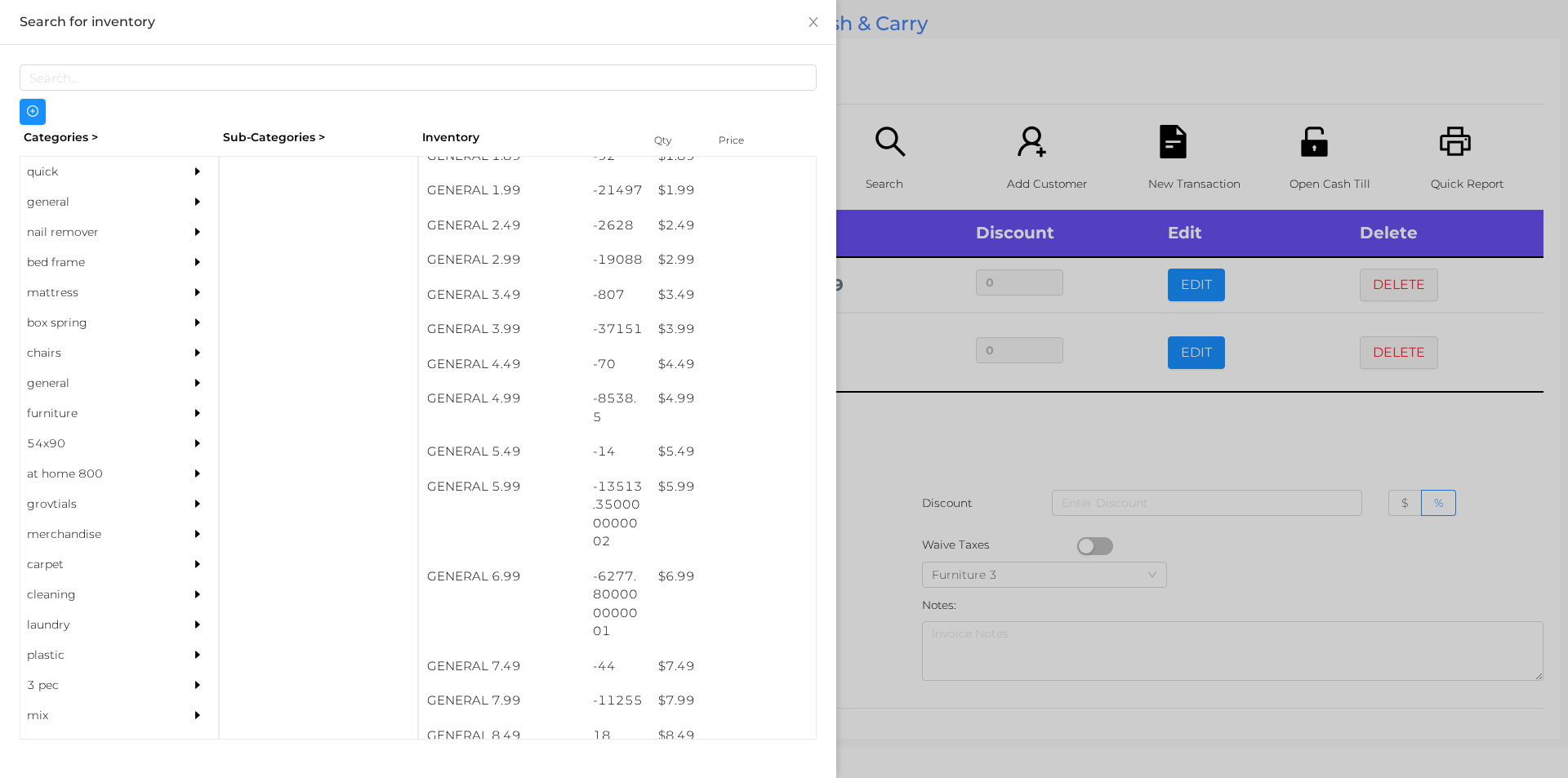
scroll to position [339, 0]
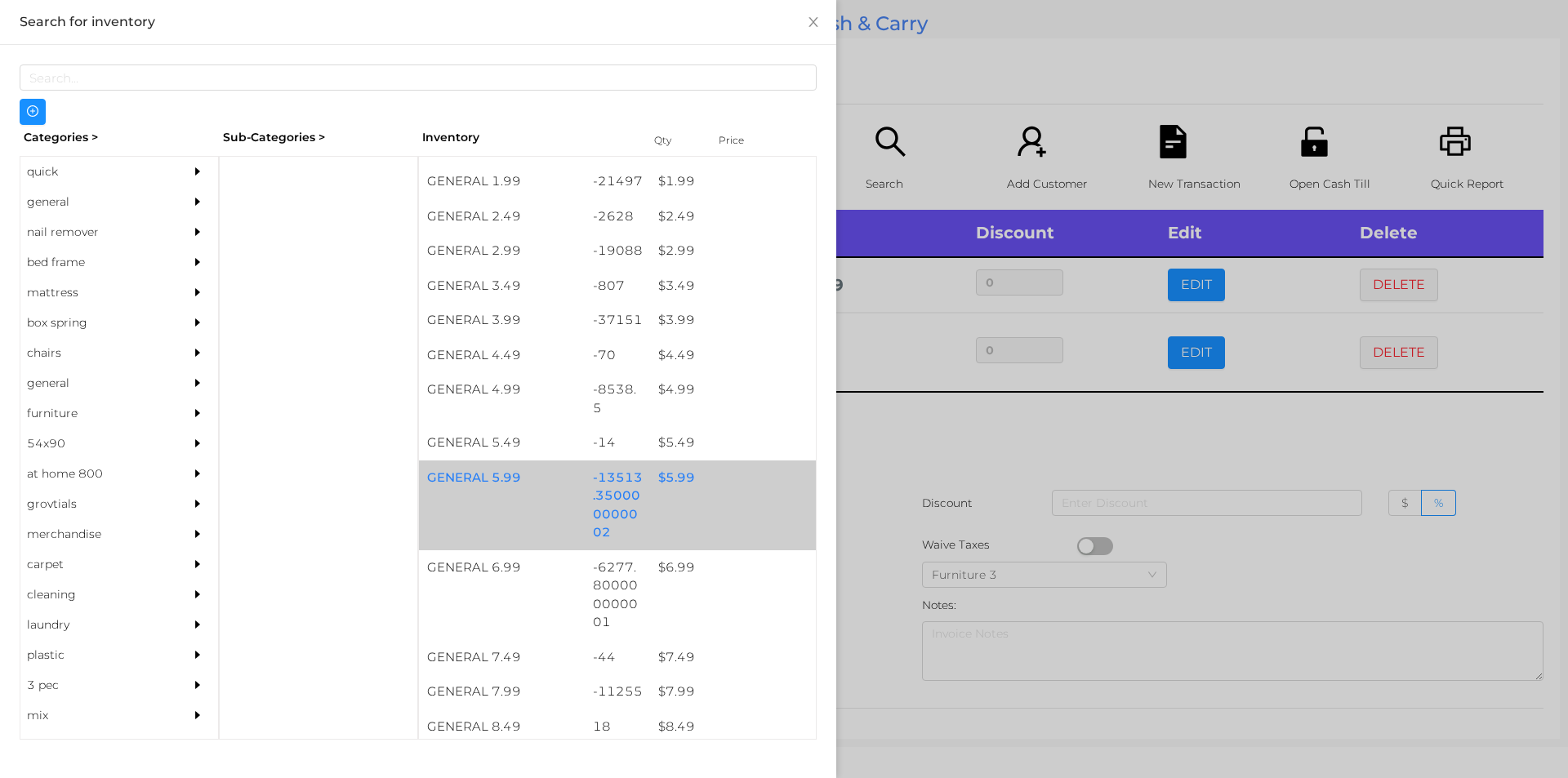
click at [674, 474] on div "$ 5.99" at bounding box center [733, 477] width 166 height 35
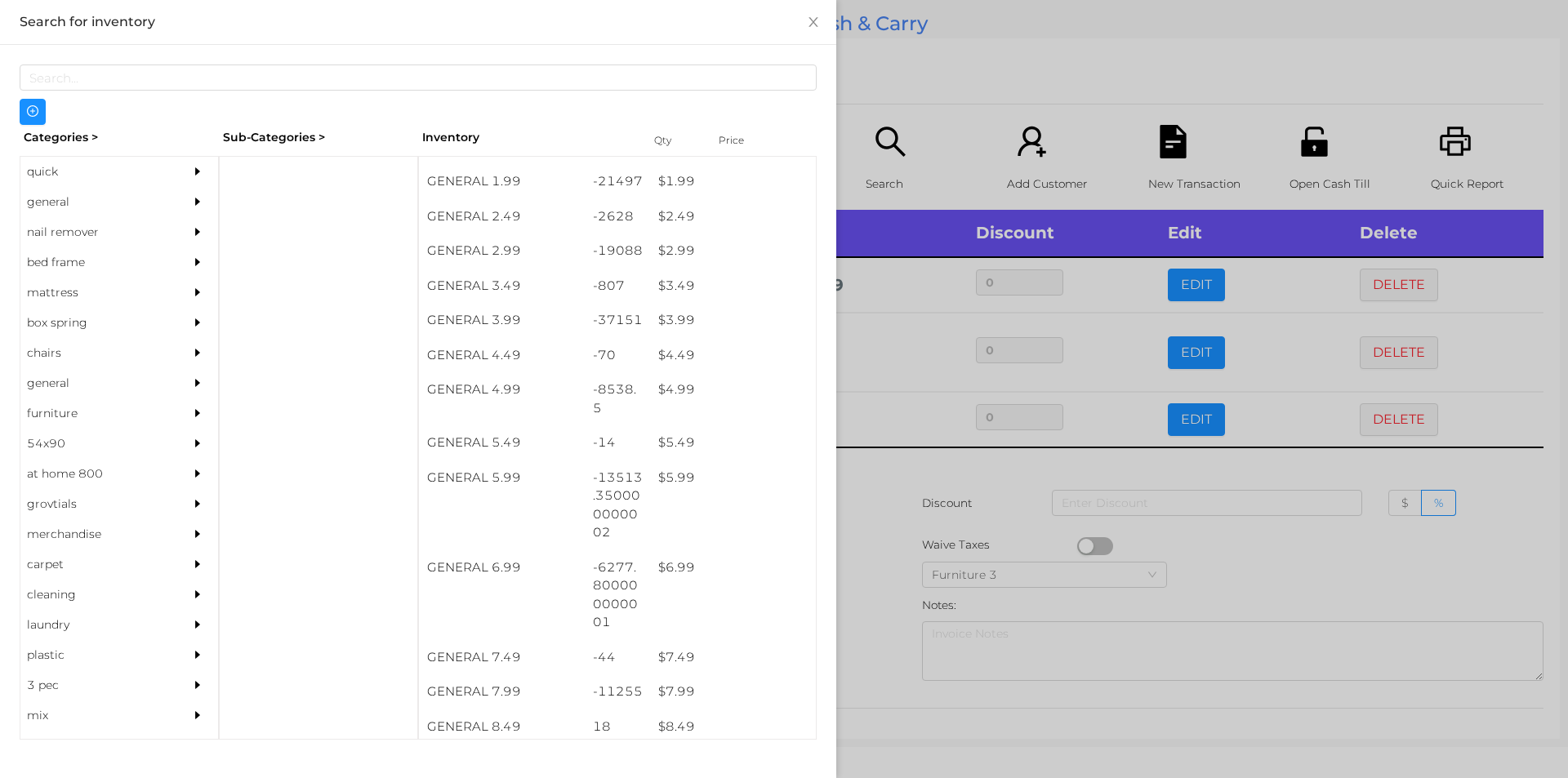
click at [1301, 553] on div at bounding box center [784, 389] width 1568 height 778
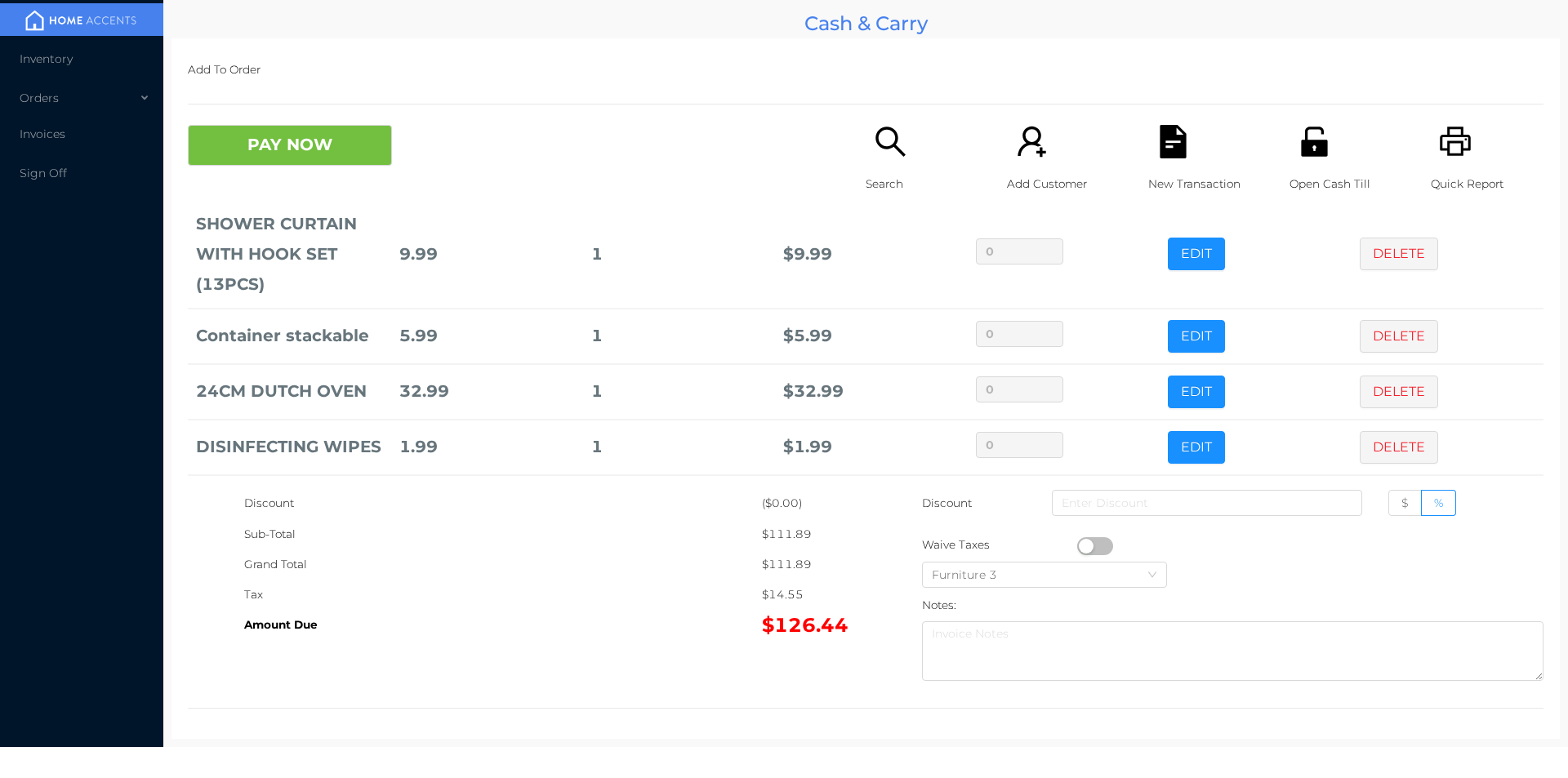
scroll to position [755, 0]
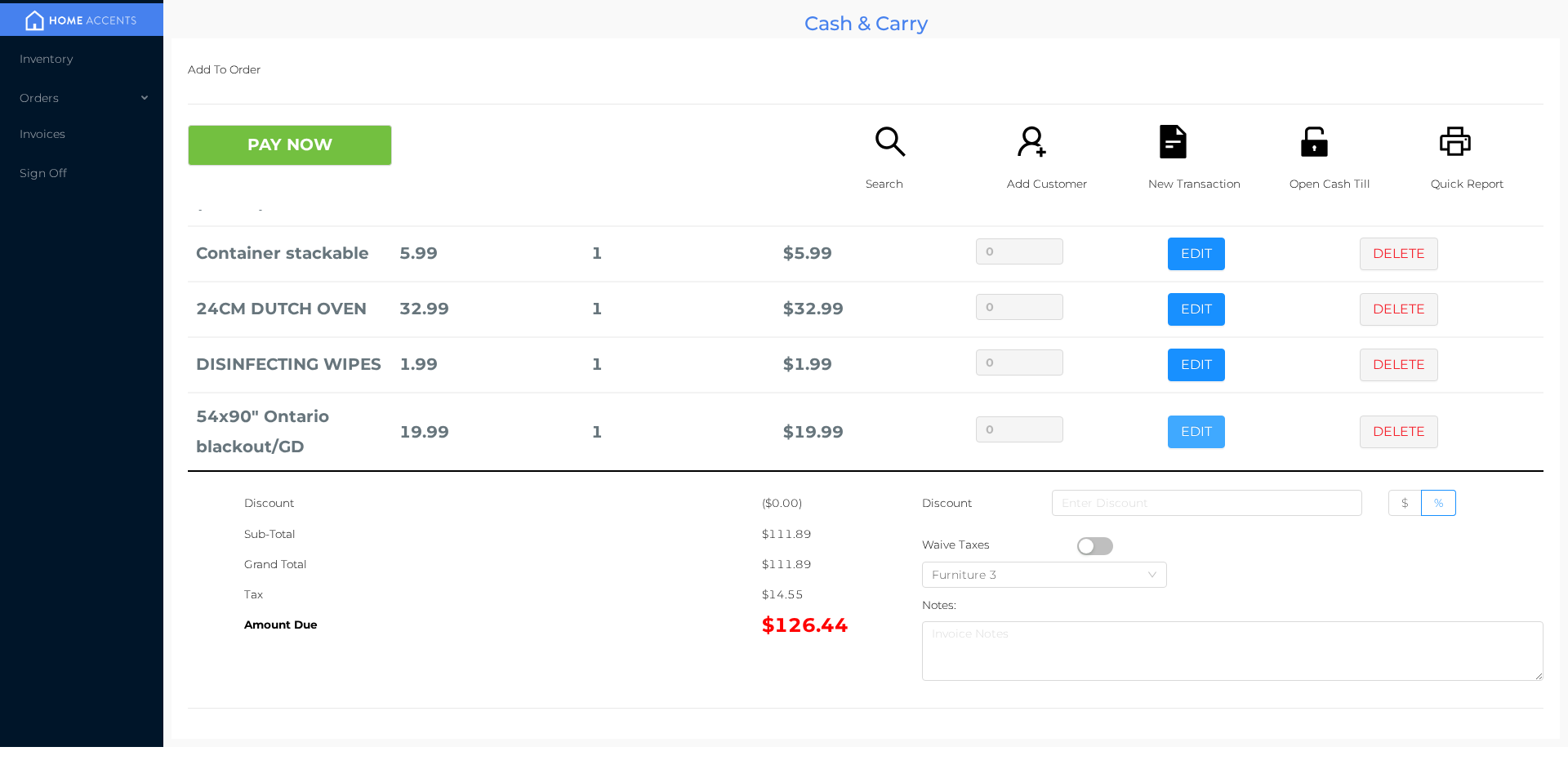
click at [1176, 423] on button "EDIT" at bounding box center [1196, 432] width 58 height 33
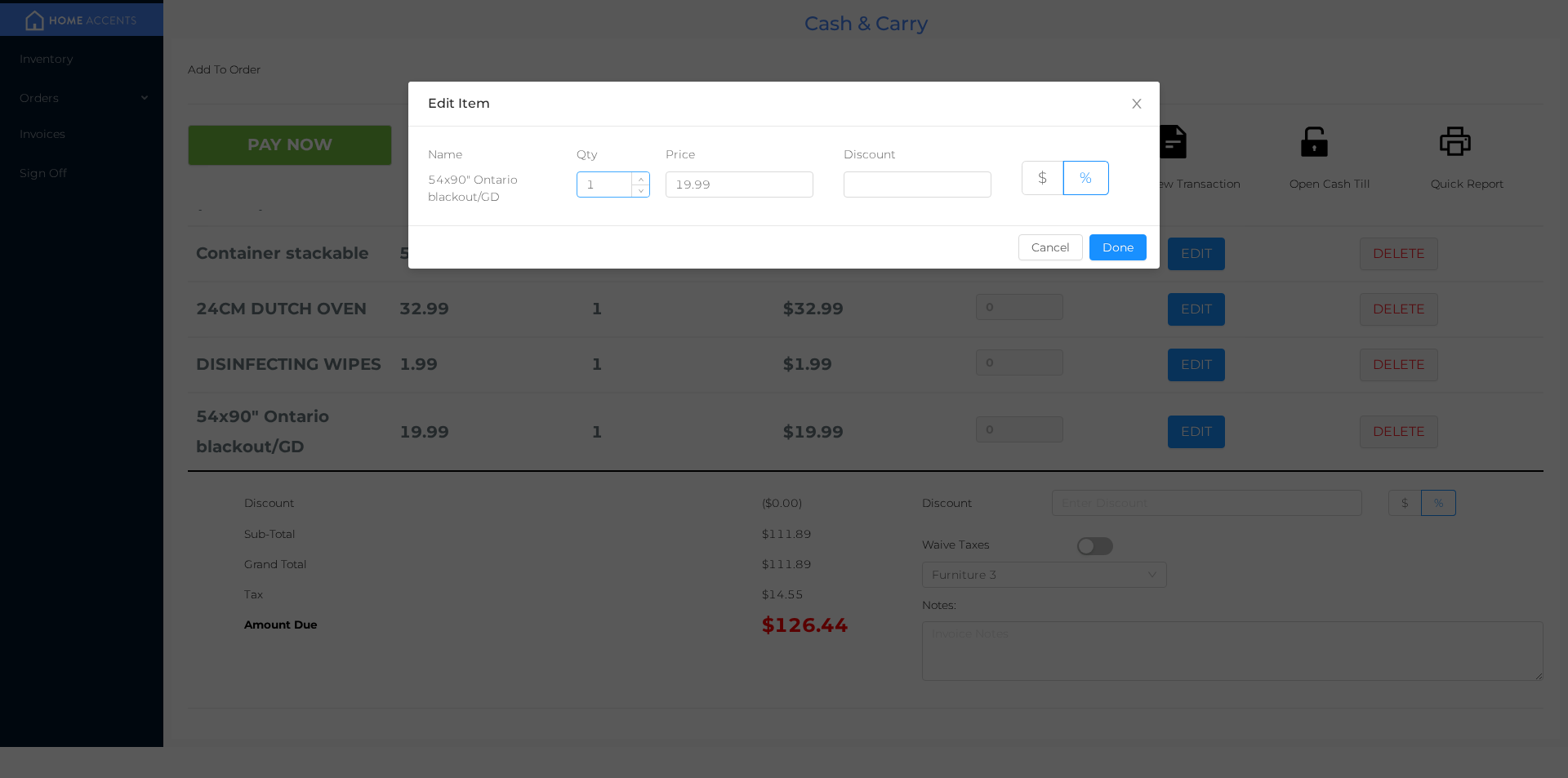
click at [617, 187] on input "1" at bounding box center [613, 185] width 72 height 25
type input "4"
click at [1121, 241] on button "Done" at bounding box center [1117, 248] width 58 height 26
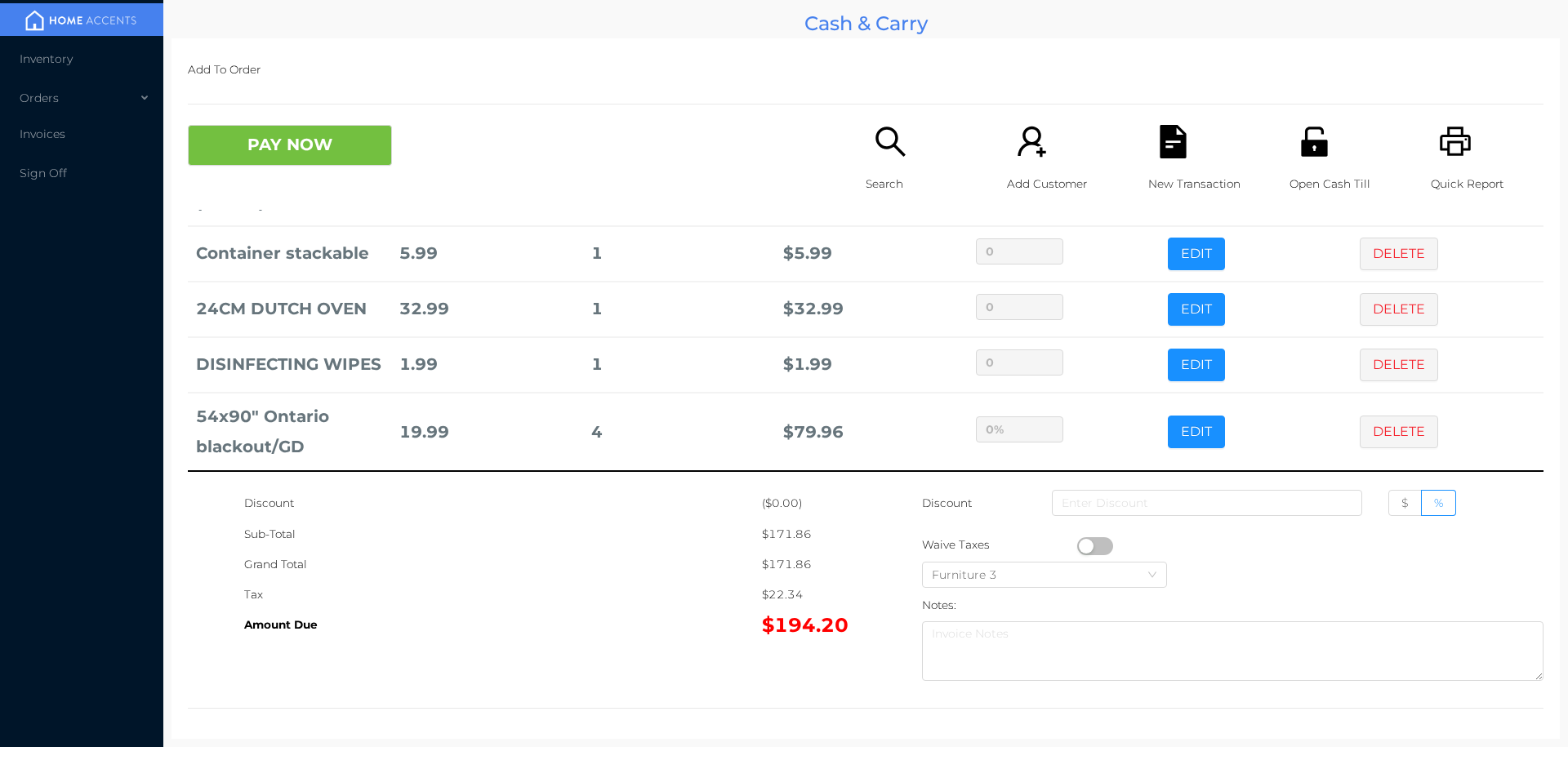
click at [667, 577] on div "Grand Total" at bounding box center [503, 565] width 518 height 30
click at [879, 180] on p "Search" at bounding box center [922, 184] width 113 height 30
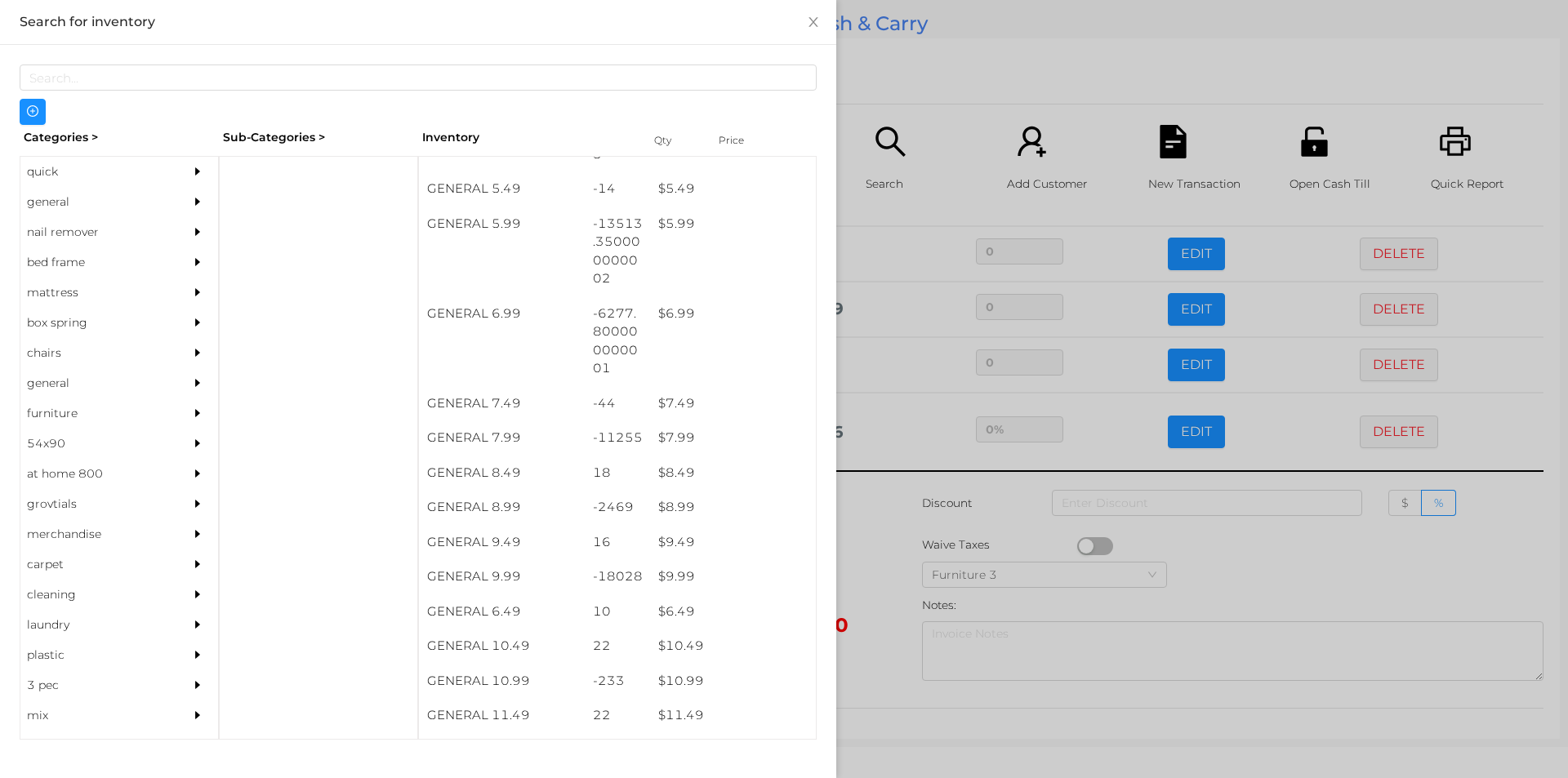
scroll to position [595, 0]
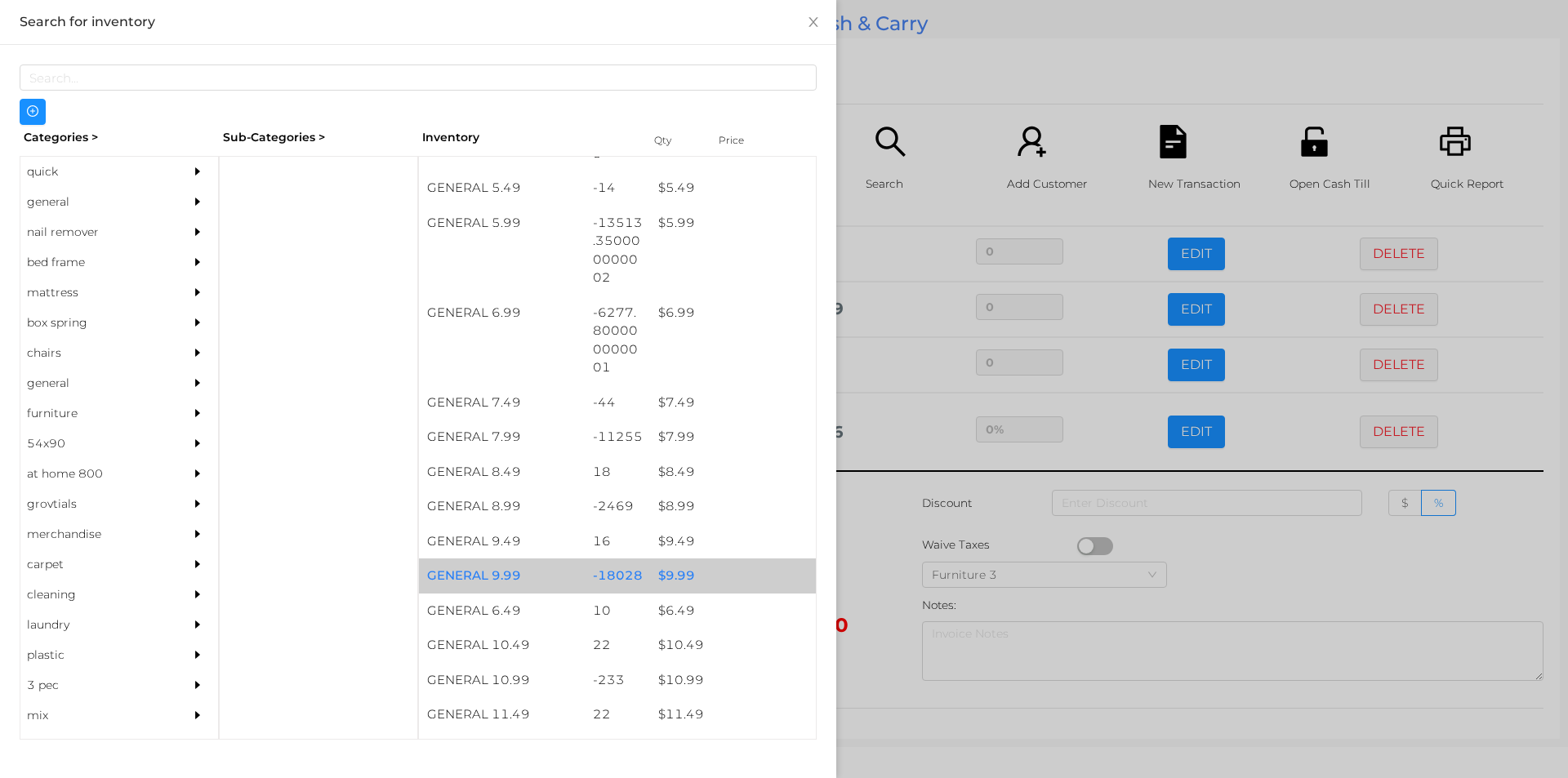
click at [668, 582] on div "$ 9.99" at bounding box center [733, 575] width 166 height 35
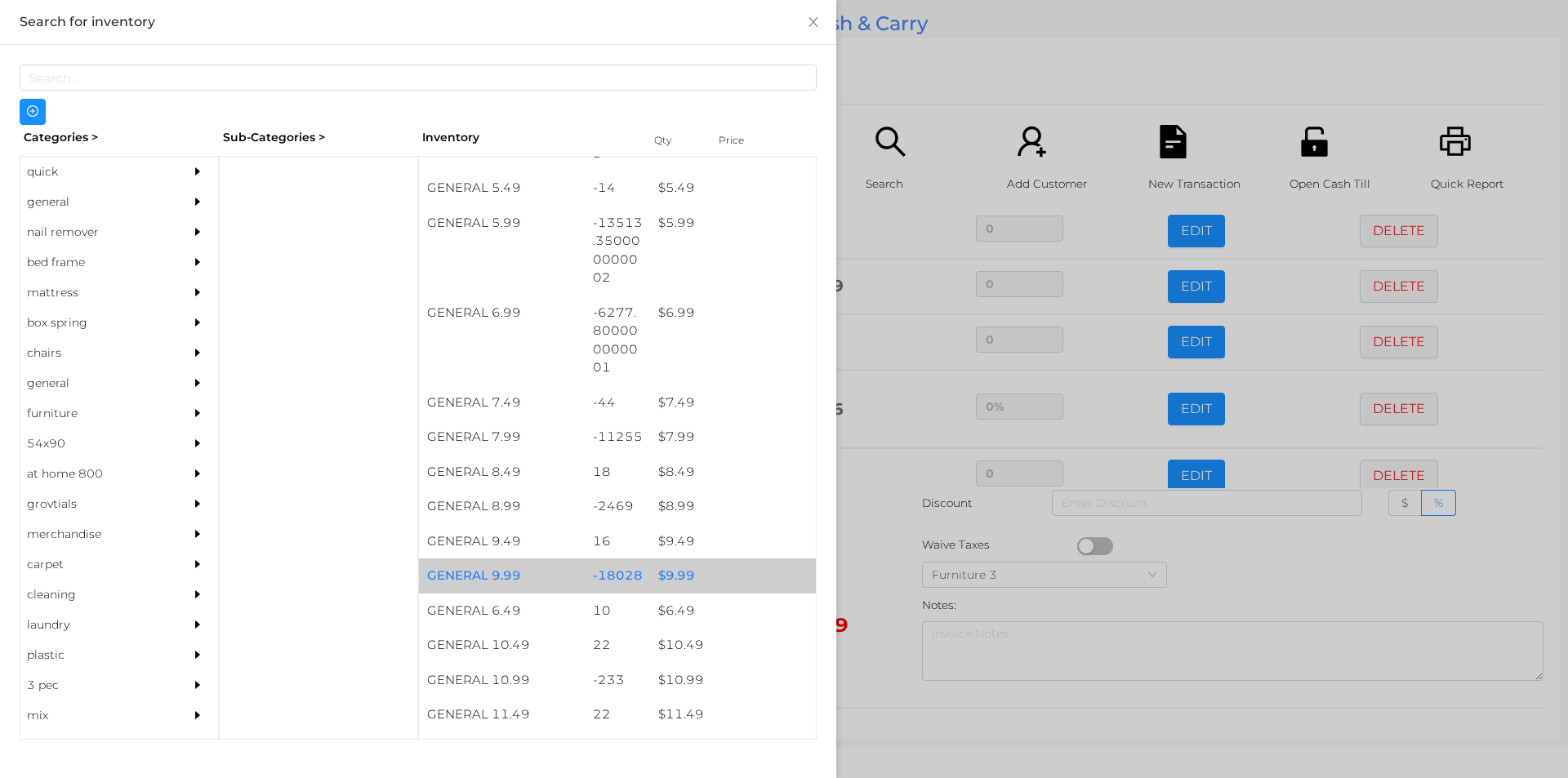
click at [665, 572] on div "$ 9.99" at bounding box center [733, 575] width 166 height 35
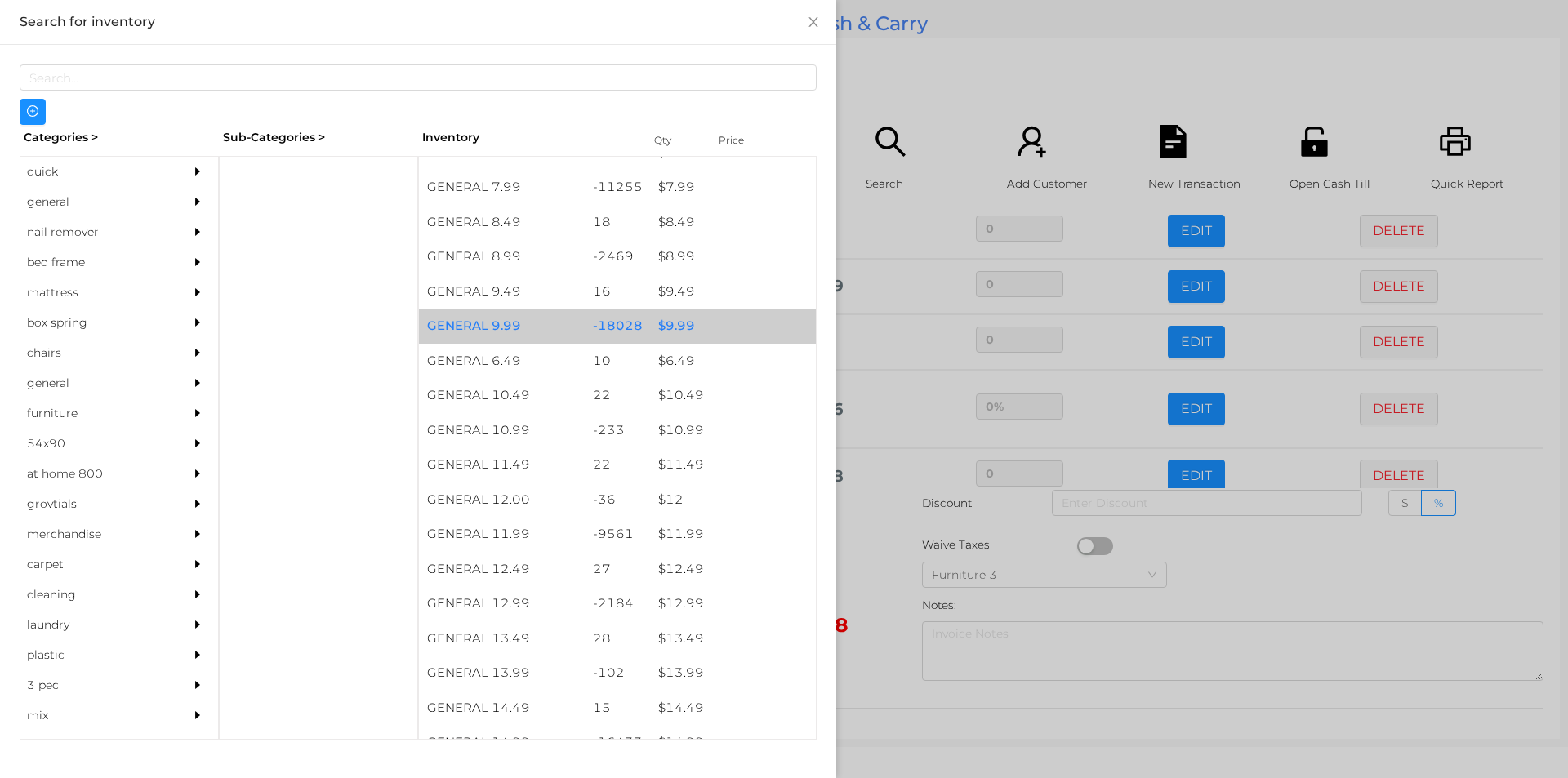
scroll to position [857, 0]
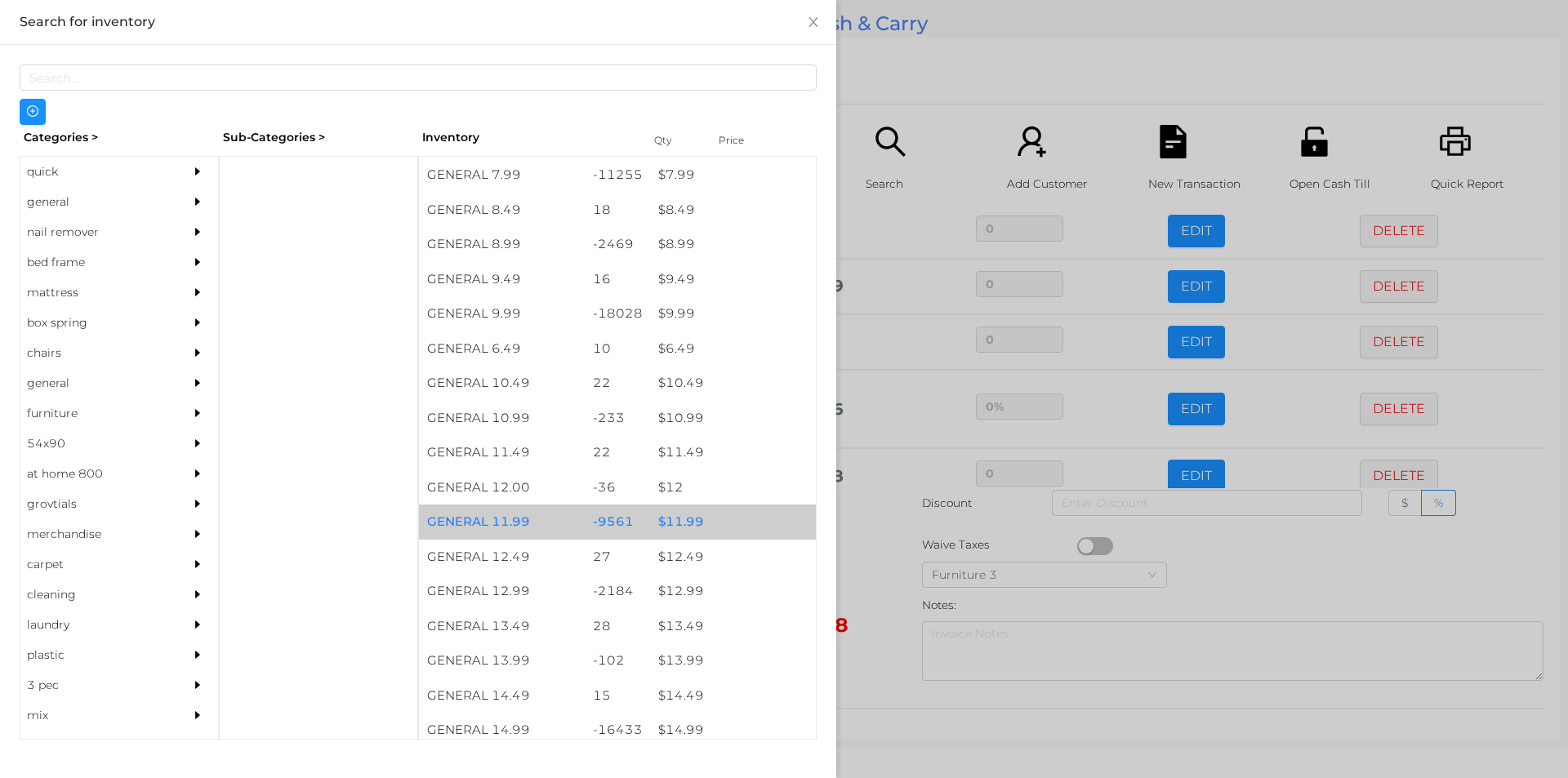
click at [685, 524] on div "$ 11.99" at bounding box center [733, 521] width 166 height 35
click at [680, 521] on div "$ 11.99" at bounding box center [733, 521] width 166 height 35
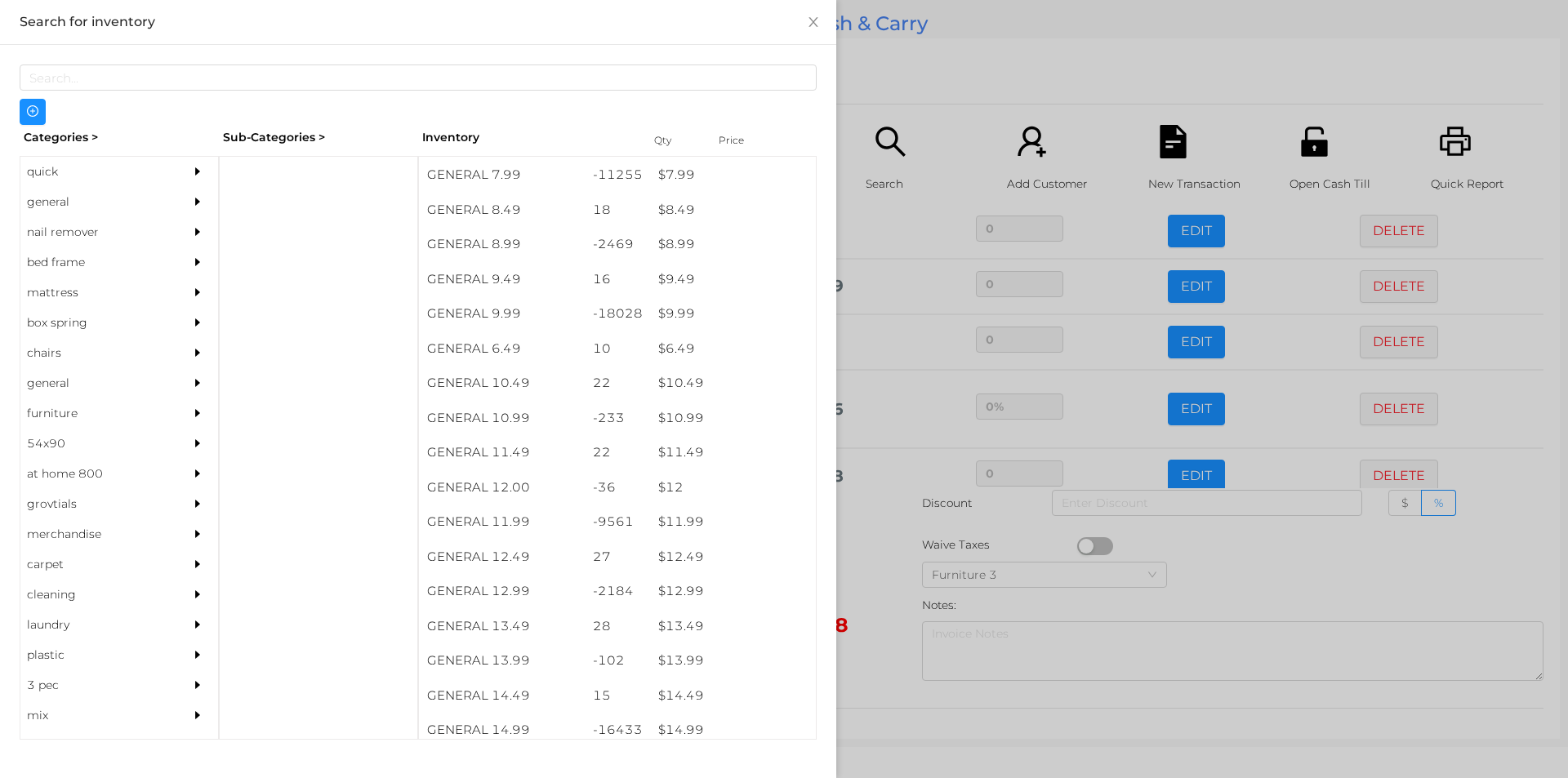
click at [875, 579] on div at bounding box center [784, 389] width 1568 height 778
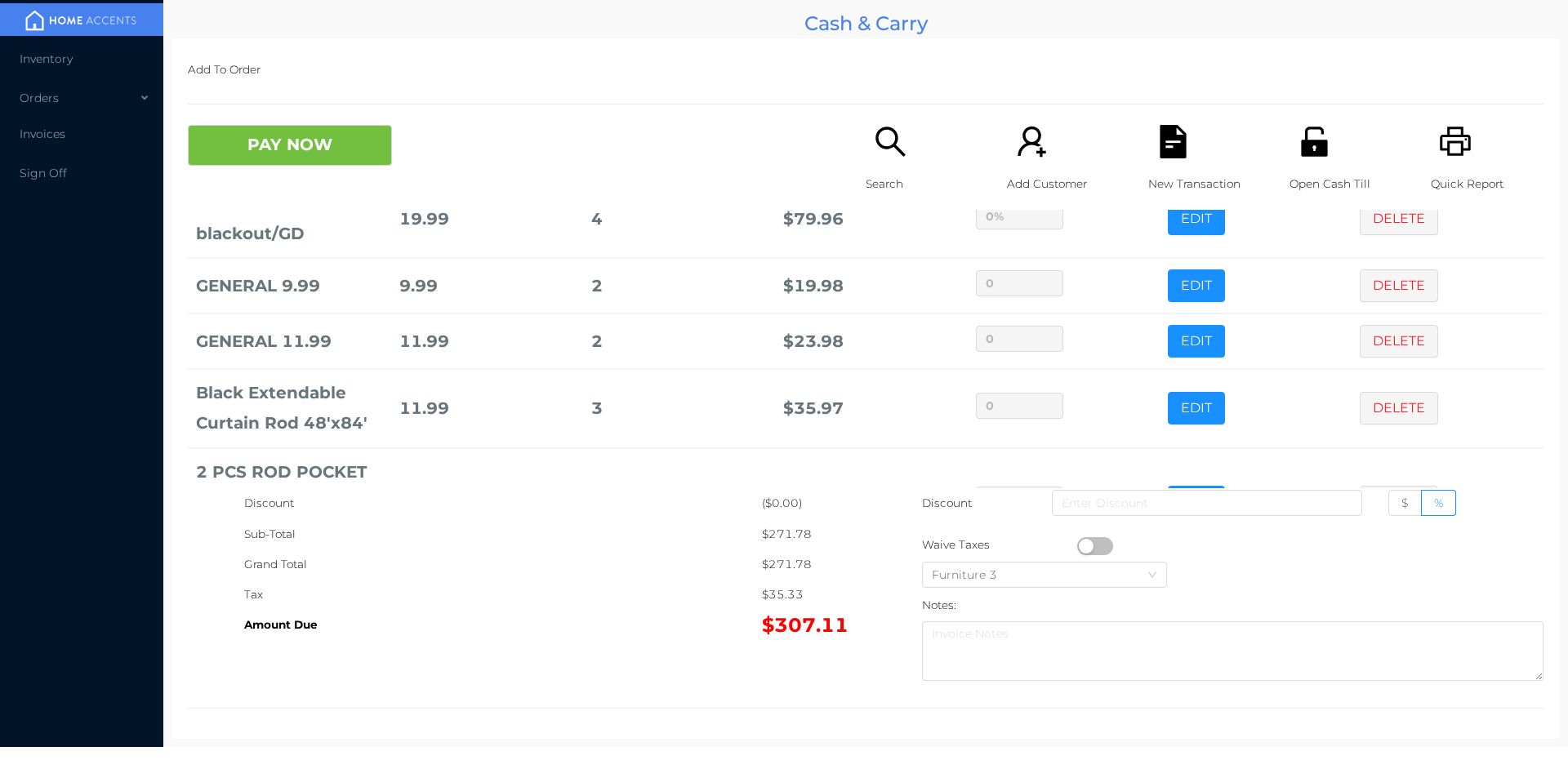
scroll to position [1054, 0]
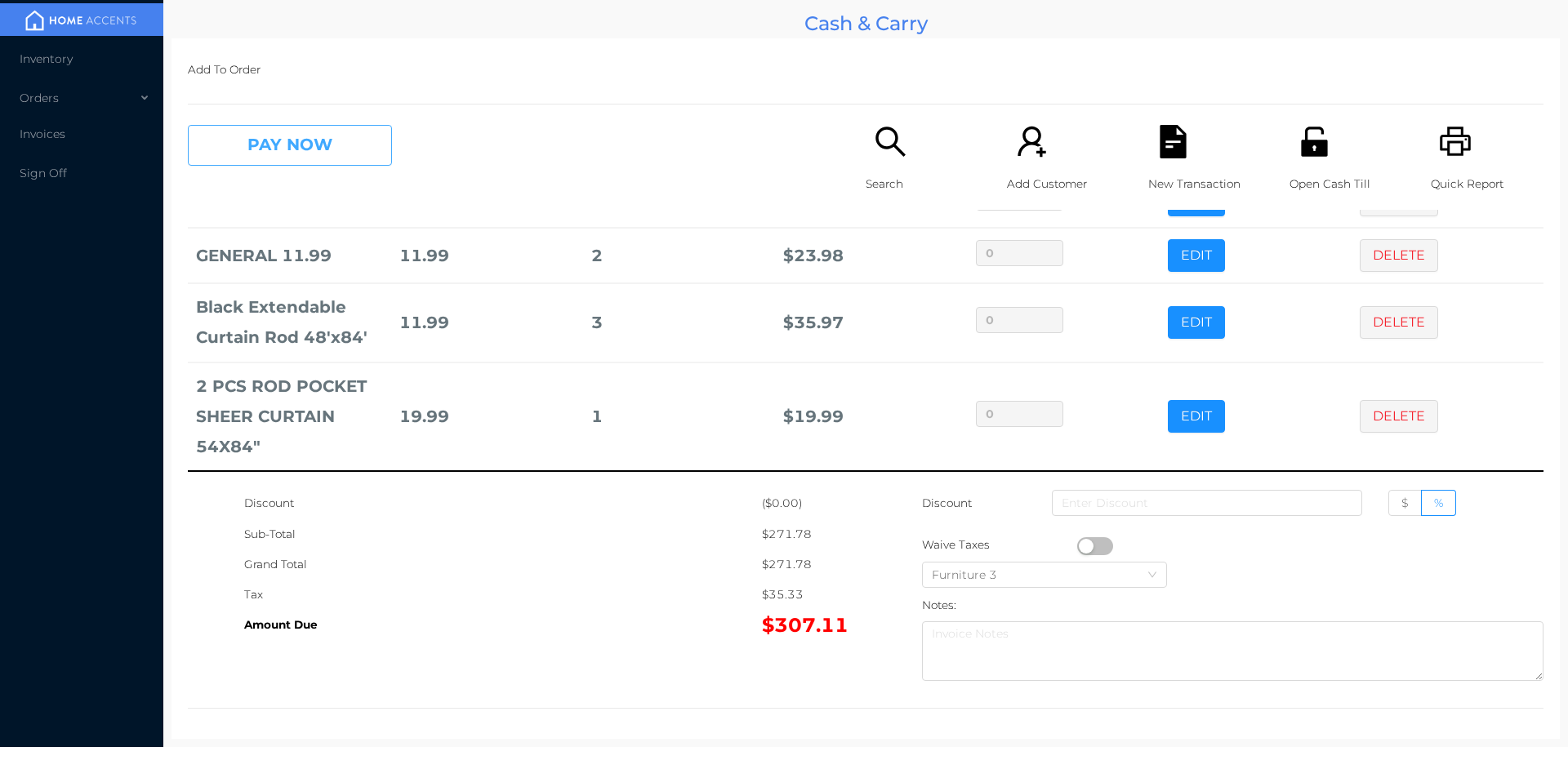
click at [338, 139] on button "PAY NOW" at bounding box center [289, 145] width 205 height 41
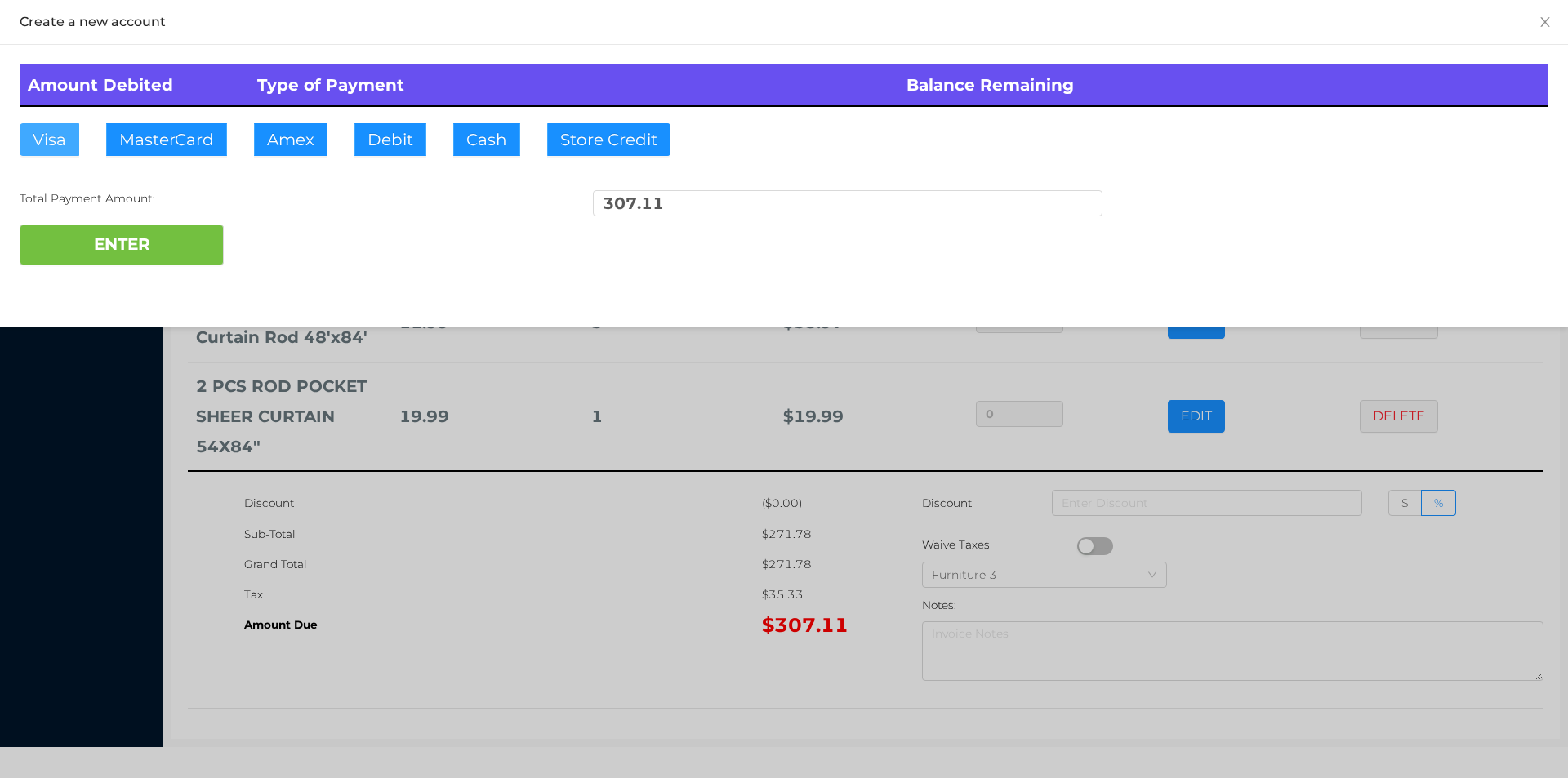
click at [46, 135] on button "Visa" at bounding box center [49, 140] width 59 height 33
click at [120, 254] on button "ENTER" at bounding box center [122, 244] width 205 height 41
type input "0"
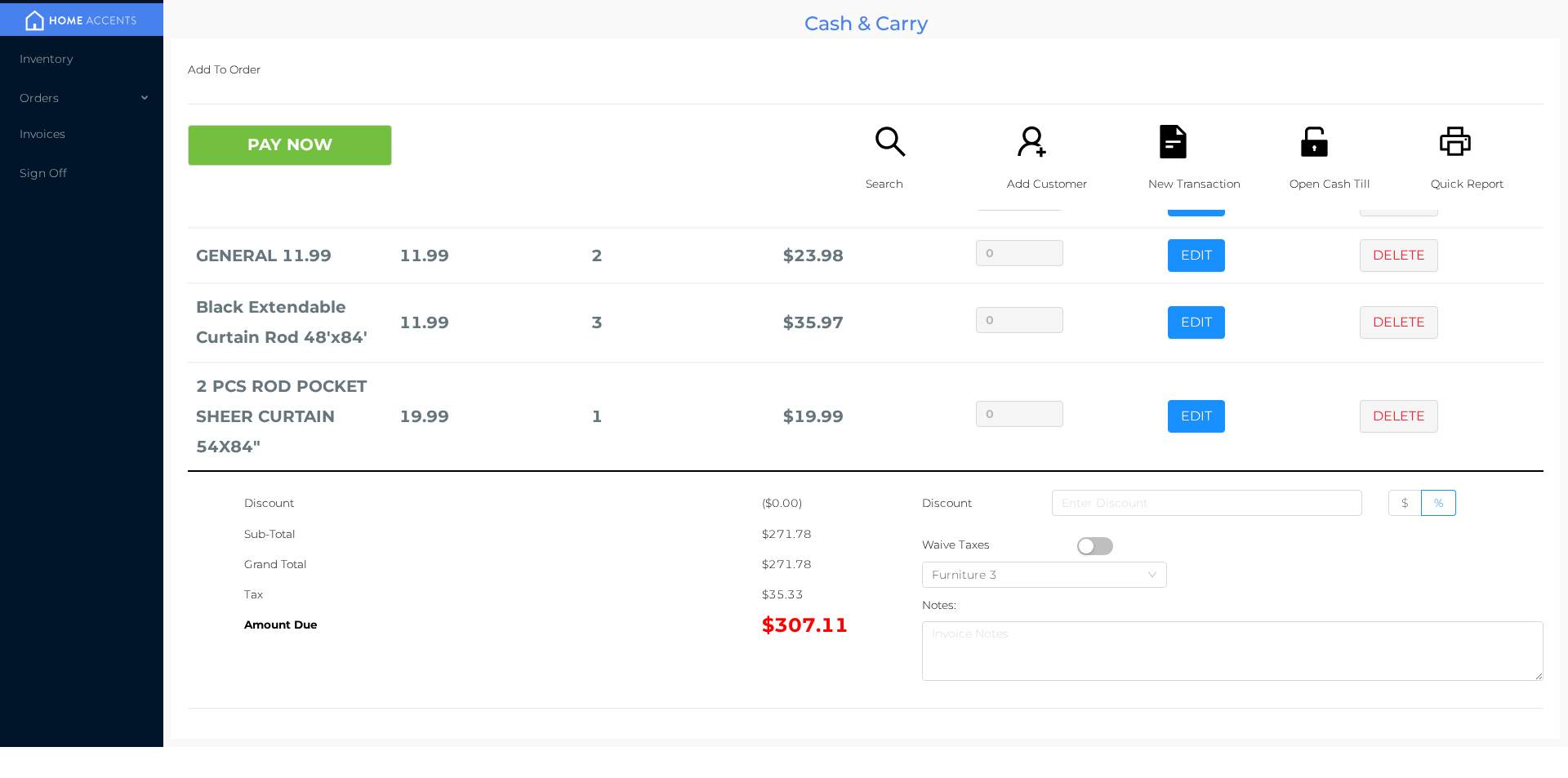
scroll to position [0, 0]
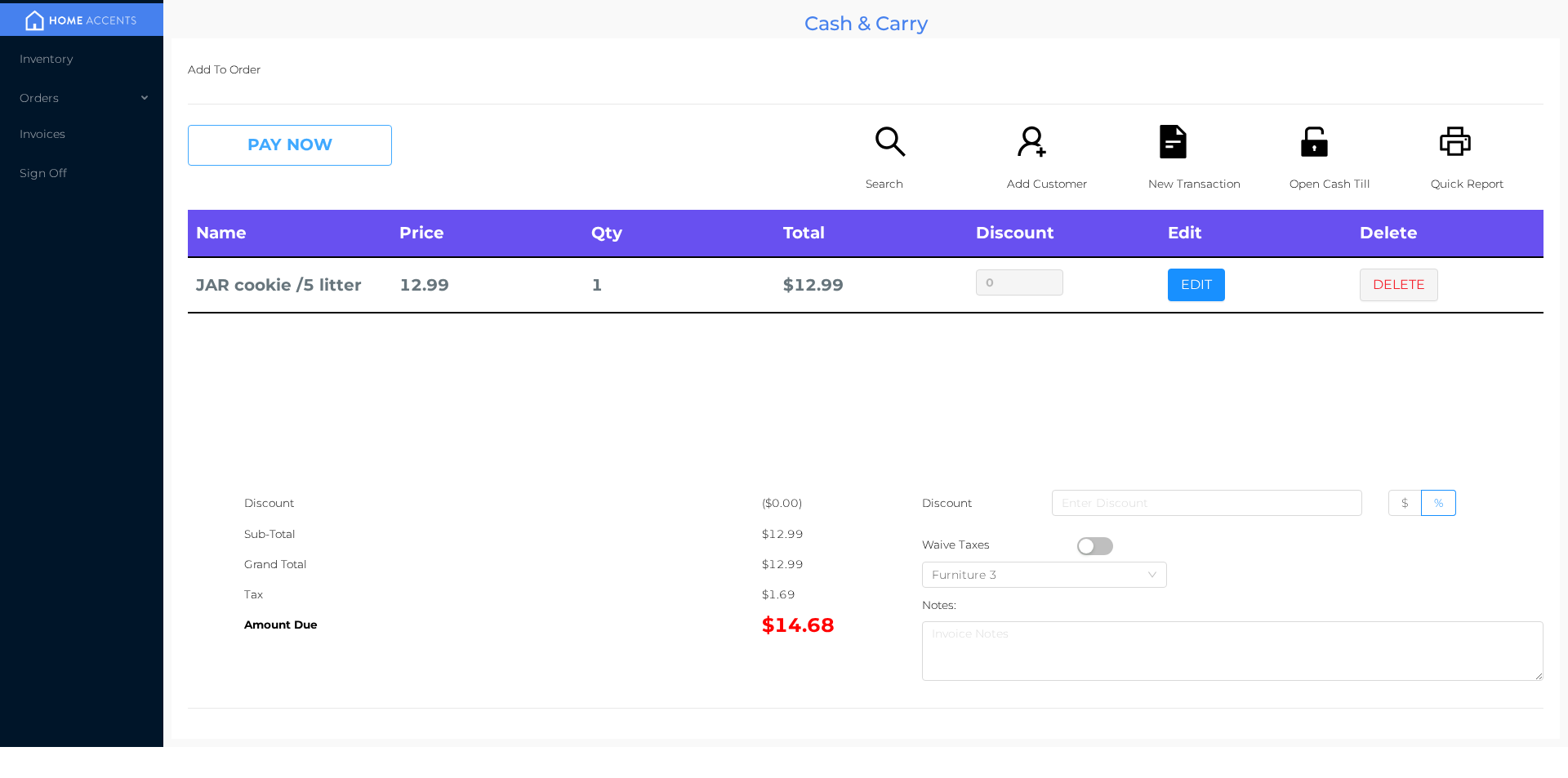
click at [267, 127] on button "PAY NOW" at bounding box center [289, 145] width 205 height 41
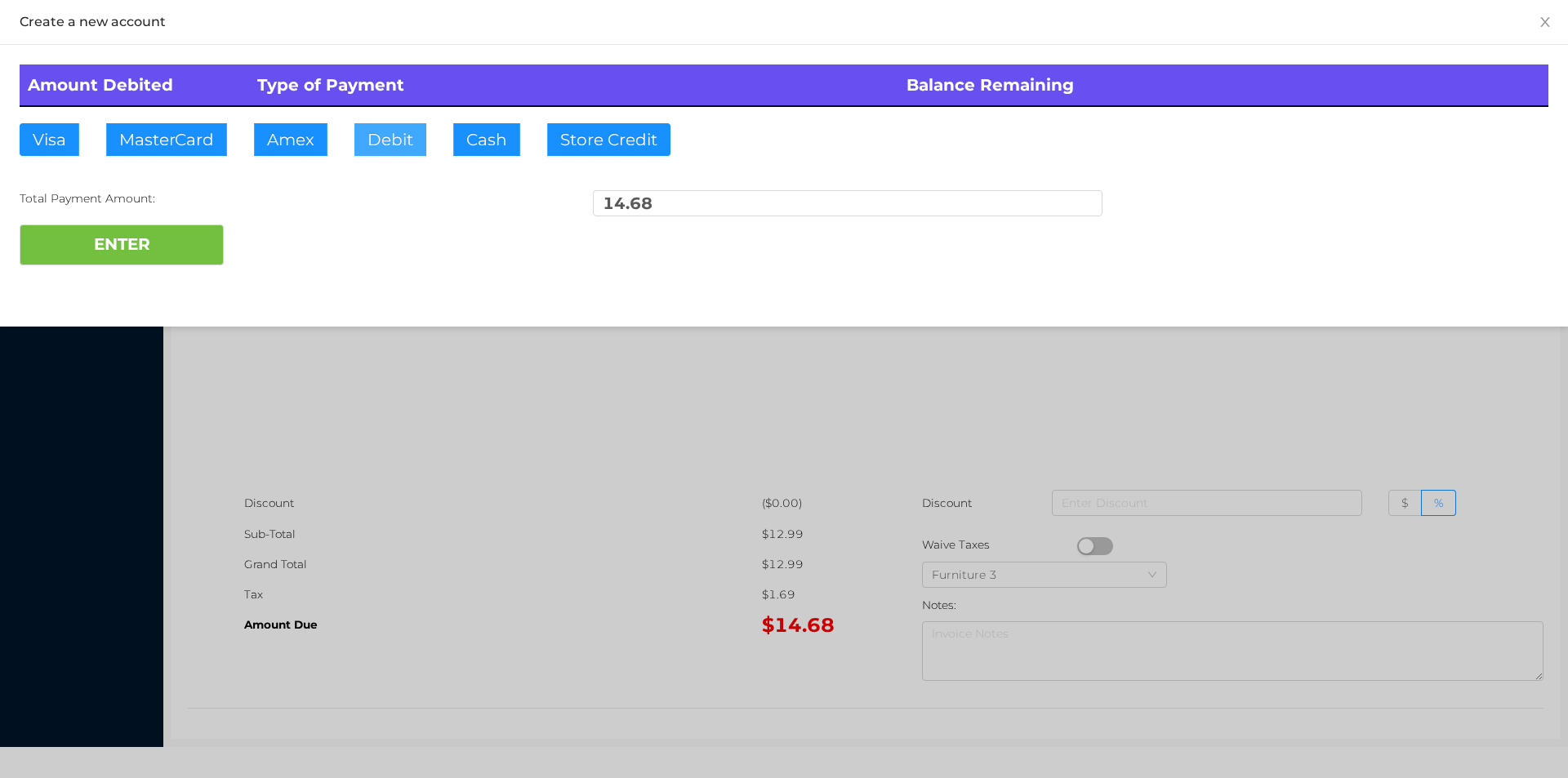
click at [392, 144] on button "Debit" at bounding box center [390, 140] width 72 height 33
click at [168, 230] on button "ENTER" at bounding box center [122, 244] width 205 height 41
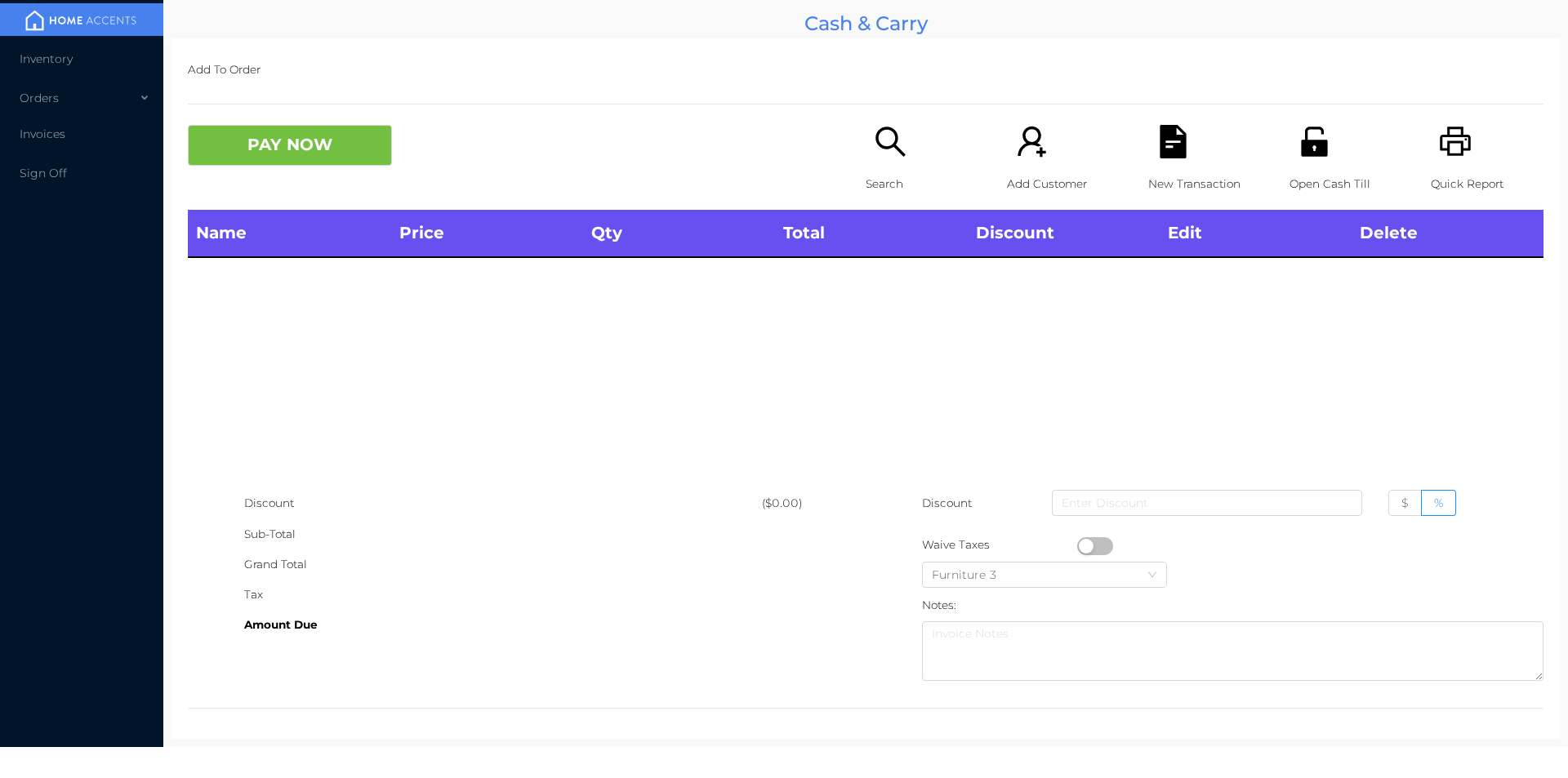
click at [880, 149] on icon "icon: search" at bounding box center [889, 141] width 29 height 29
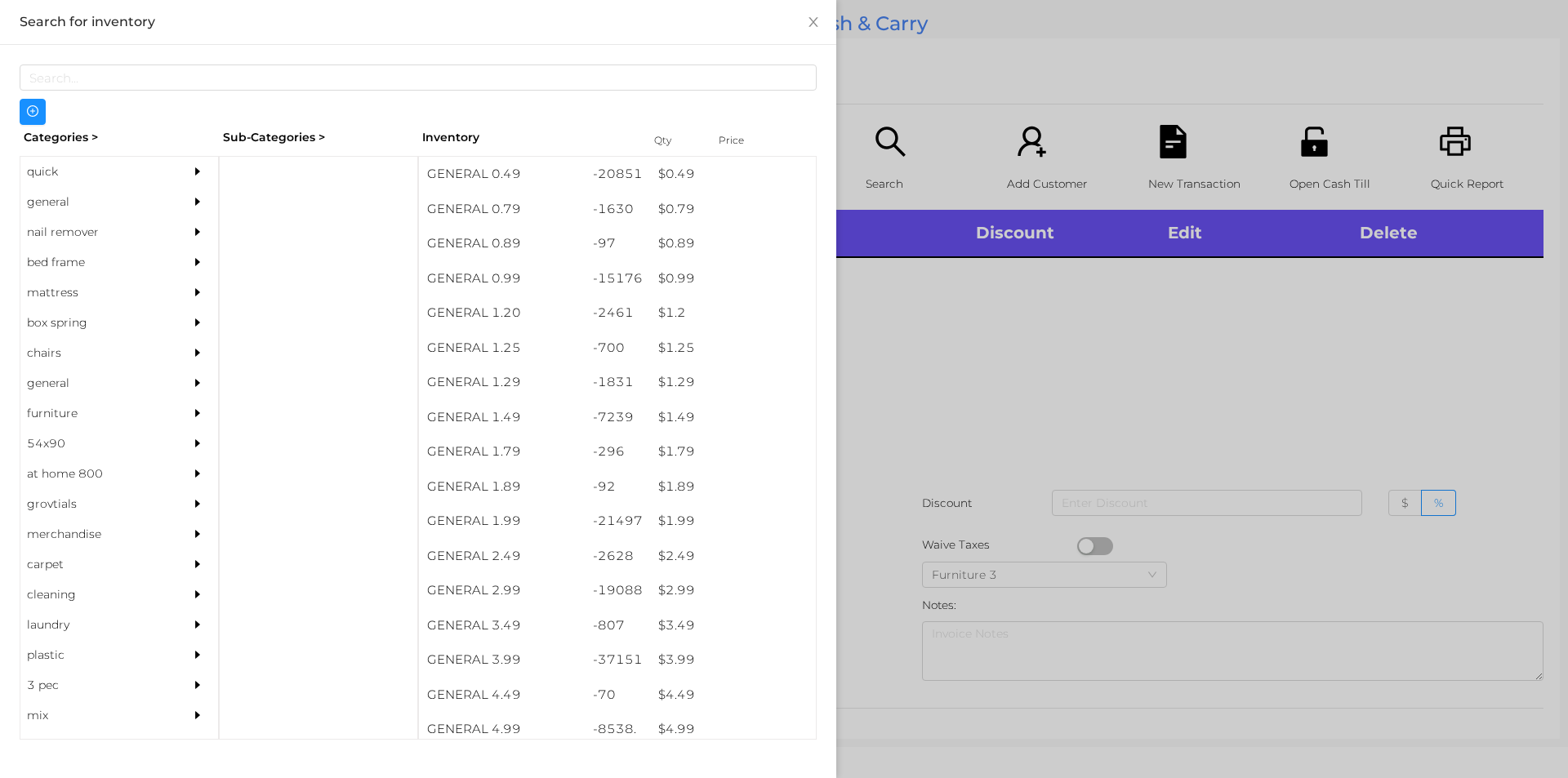
click at [670, 521] on div "$ 1.99" at bounding box center [733, 521] width 166 height 35
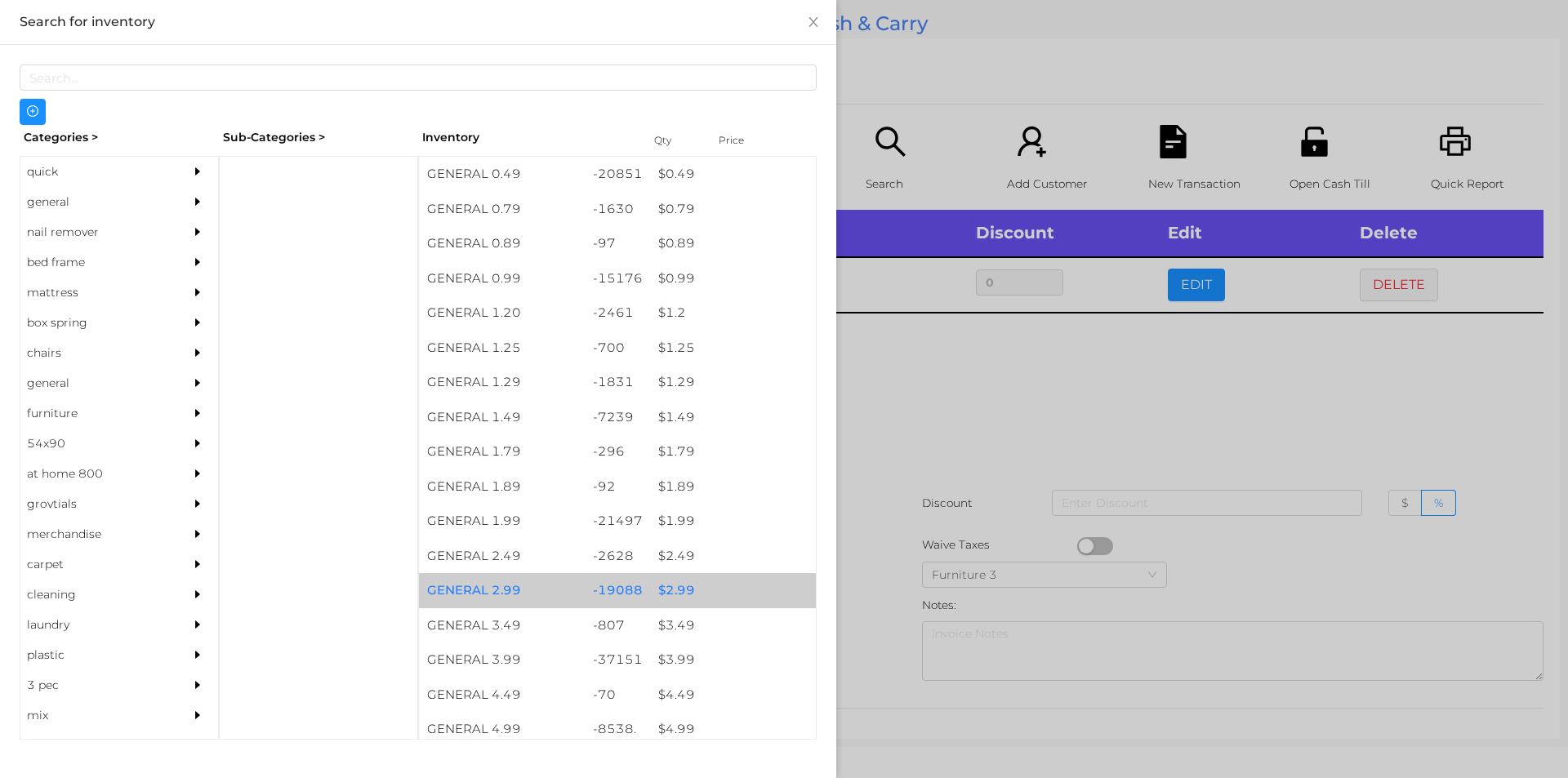
click at [677, 588] on div "$ 2.99" at bounding box center [733, 590] width 166 height 35
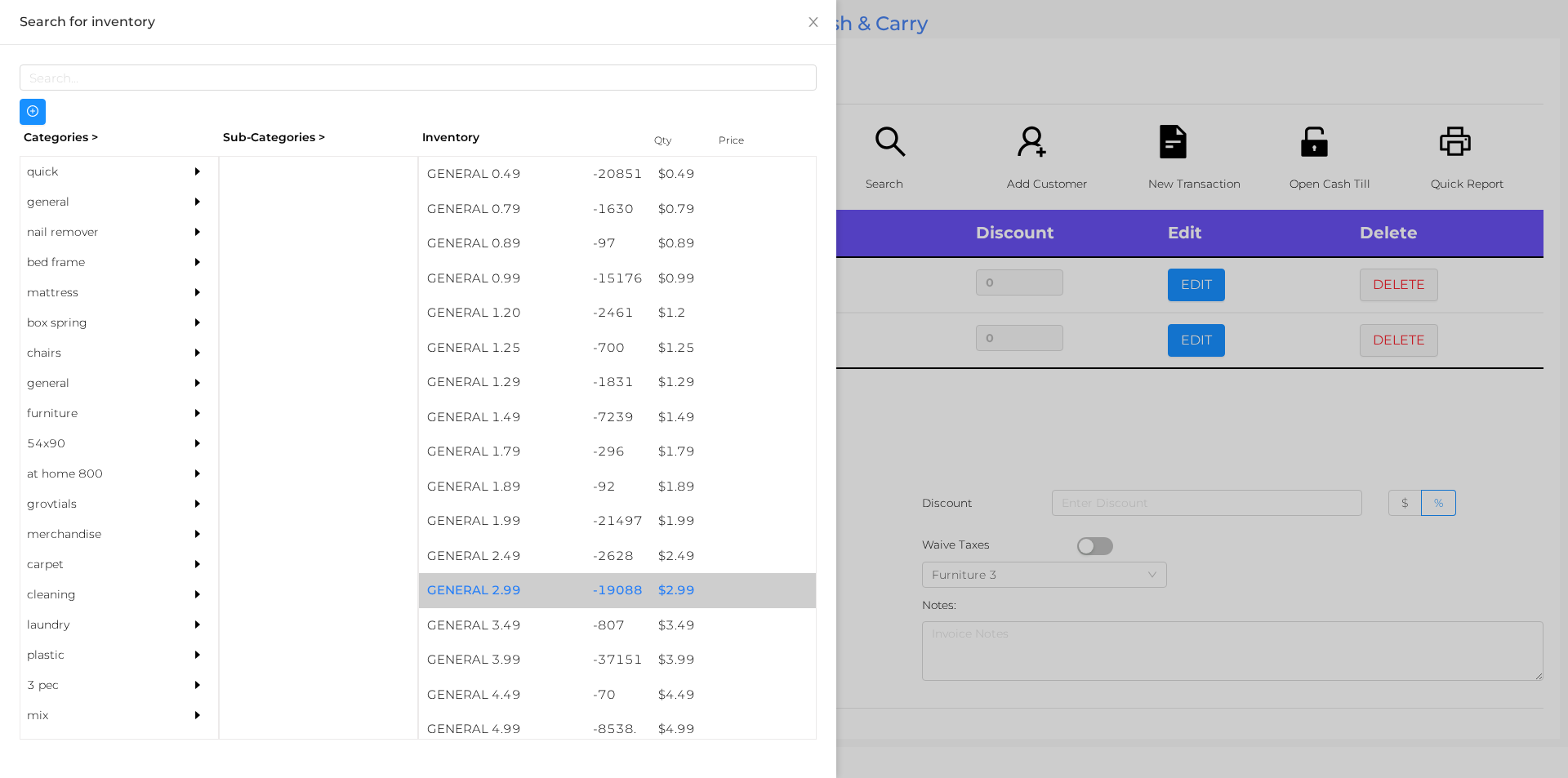
click at [678, 589] on div "$ 2.99" at bounding box center [733, 590] width 166 height 35
click at [678, 585] on div "$ 2.99" at bounding box center [733, 590] width 166 height 35
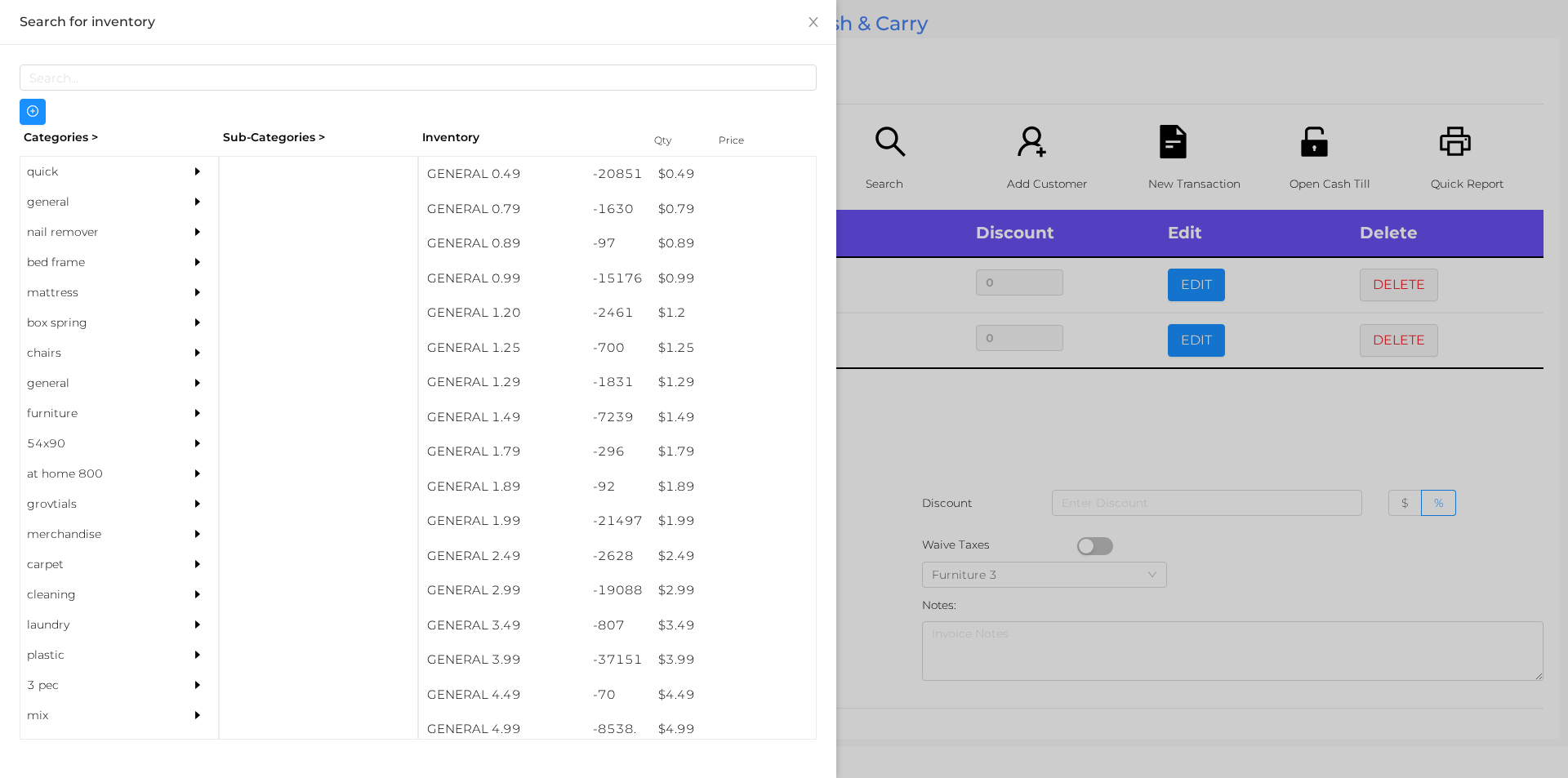
click at [887, 451] on div at bounding box center [784, 389] width 1568 height 778
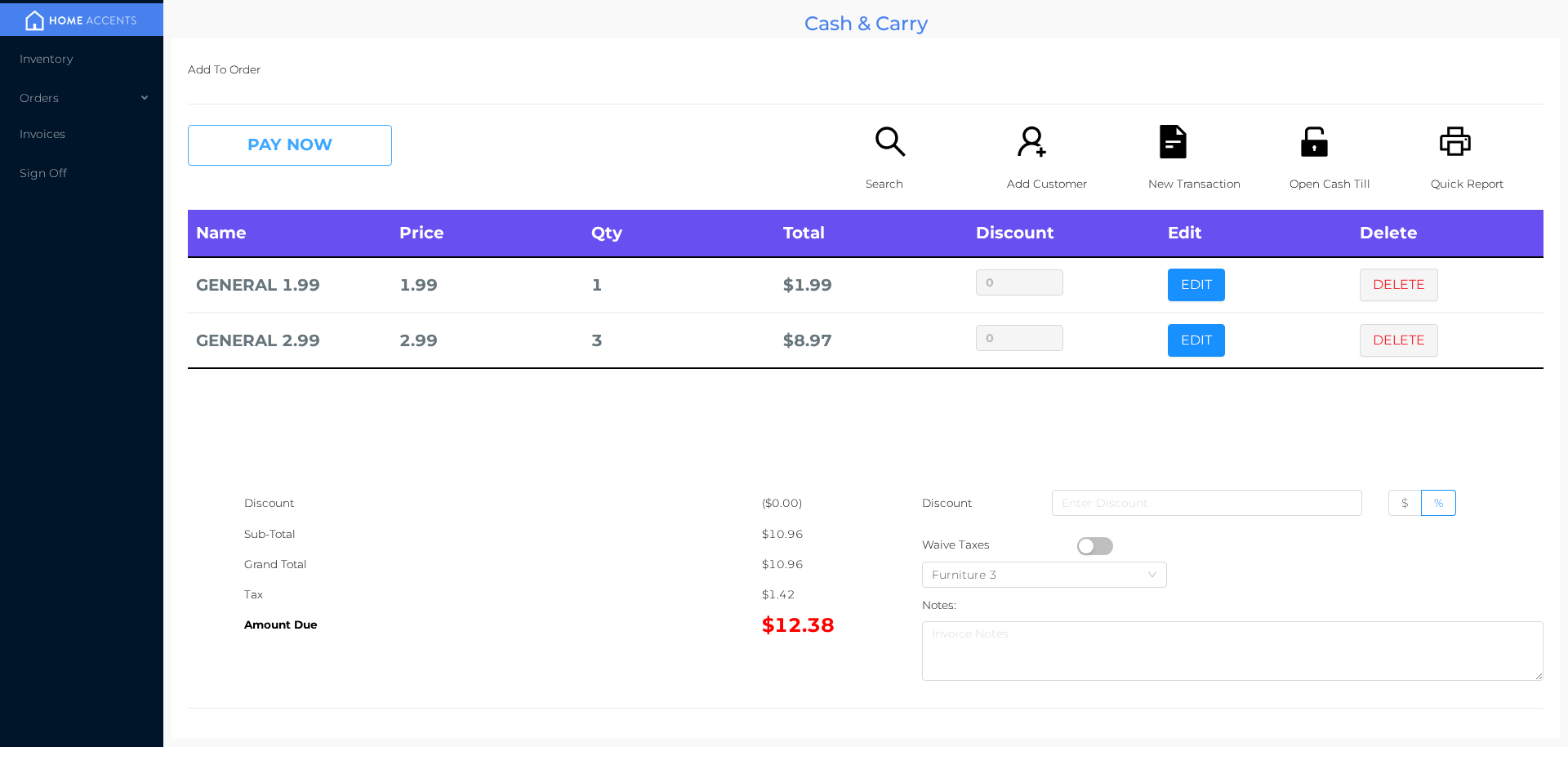
click at [258, 127] on button "PAY NOW" at bounding box center [289, 145] width 205 height 41
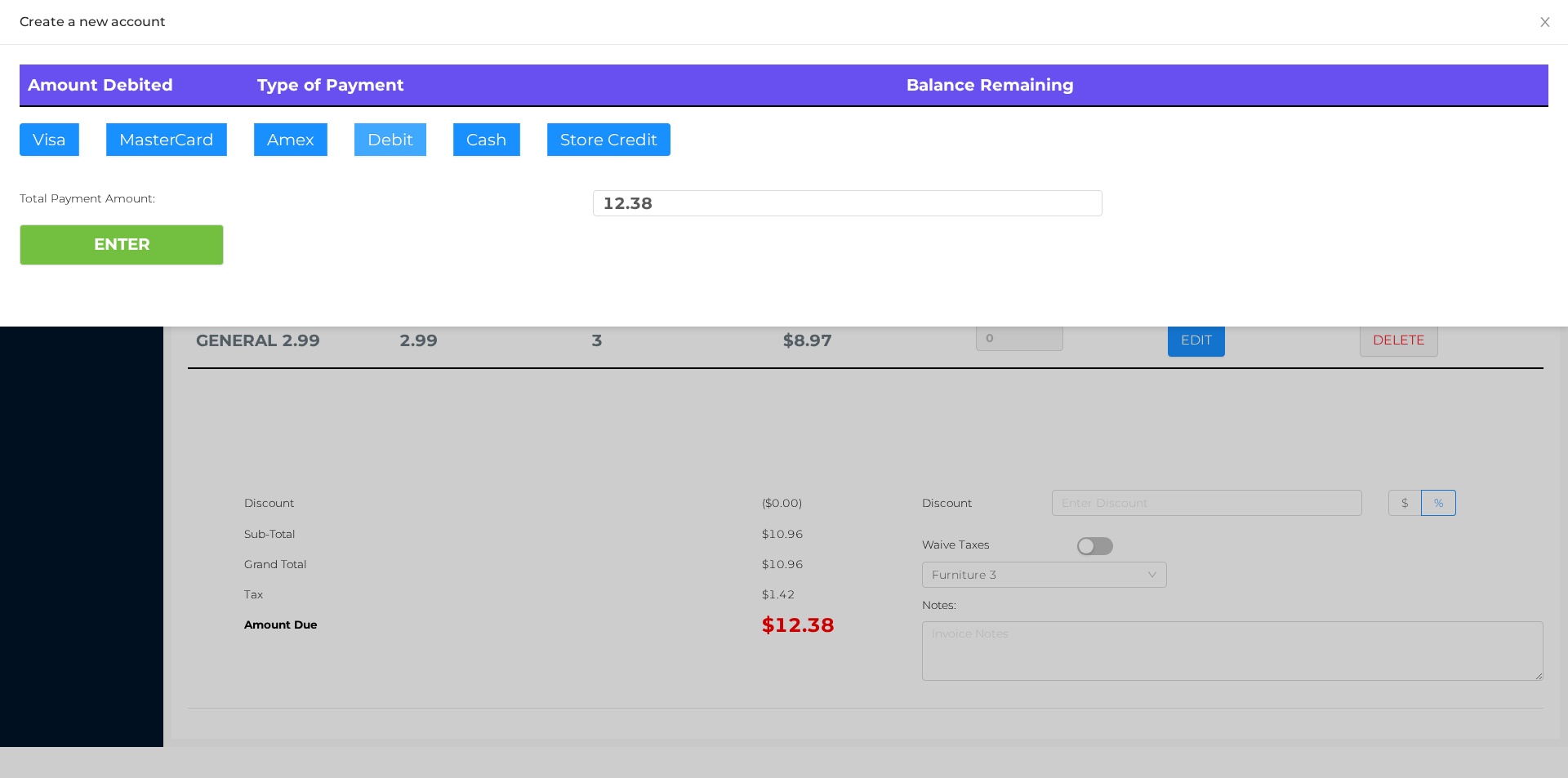
click at [388, 141] on button "Debit" at bounding box center [390, 140] width 72 height 33
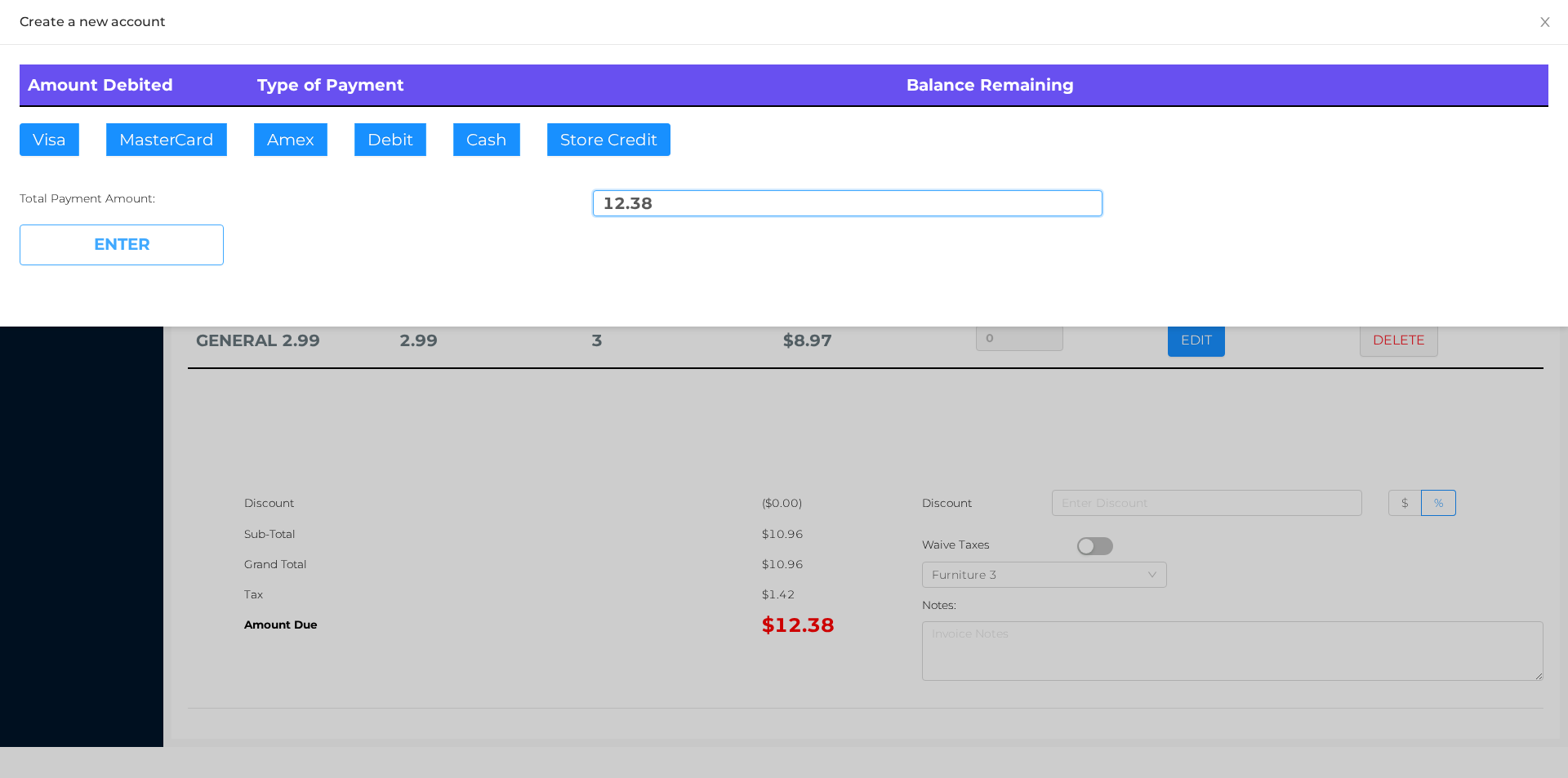
click at [188, 252] on button "ENTER" at bounding box center [122, 244] width 205 height 41
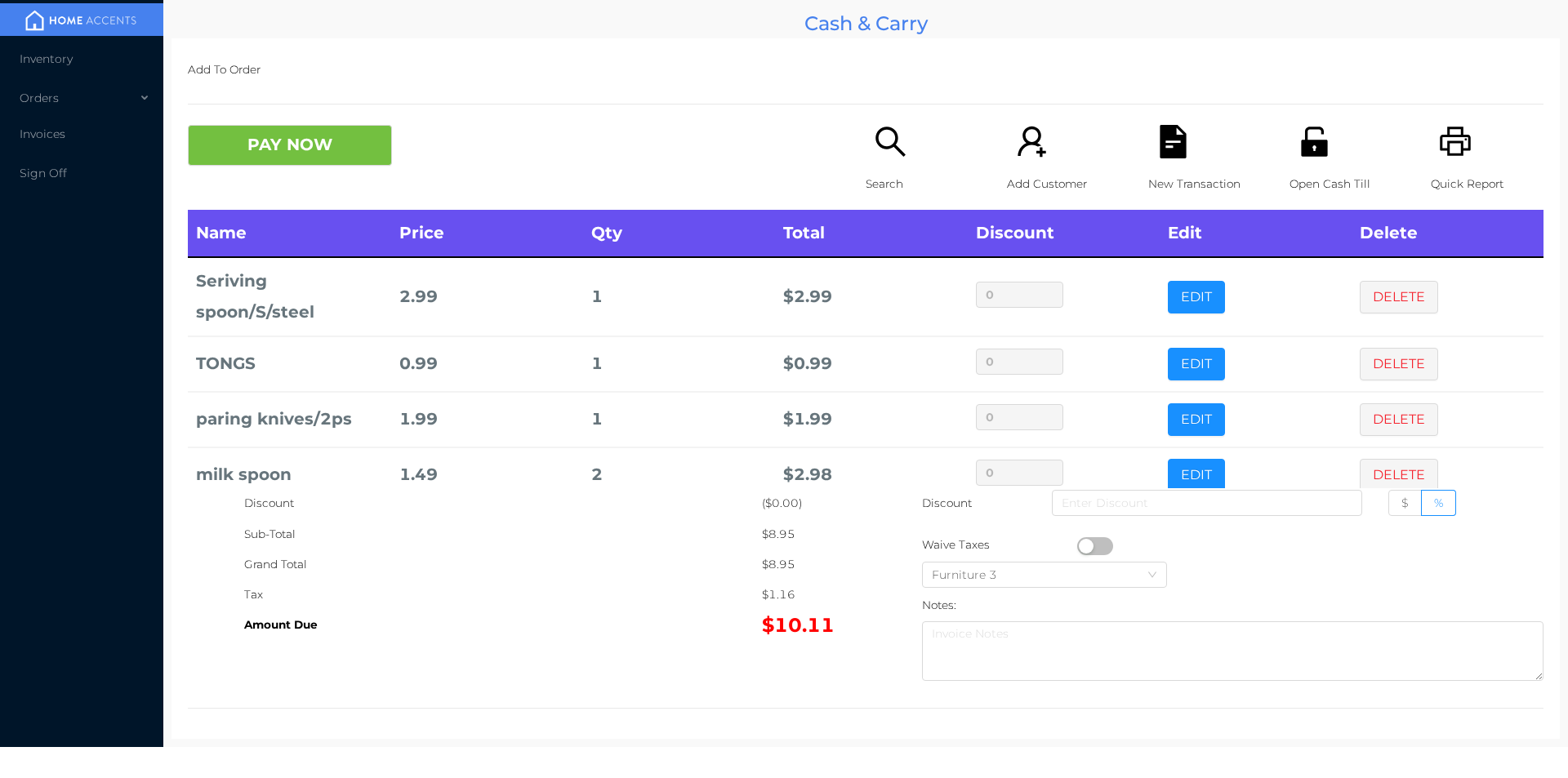
scroll to position [31, 0]
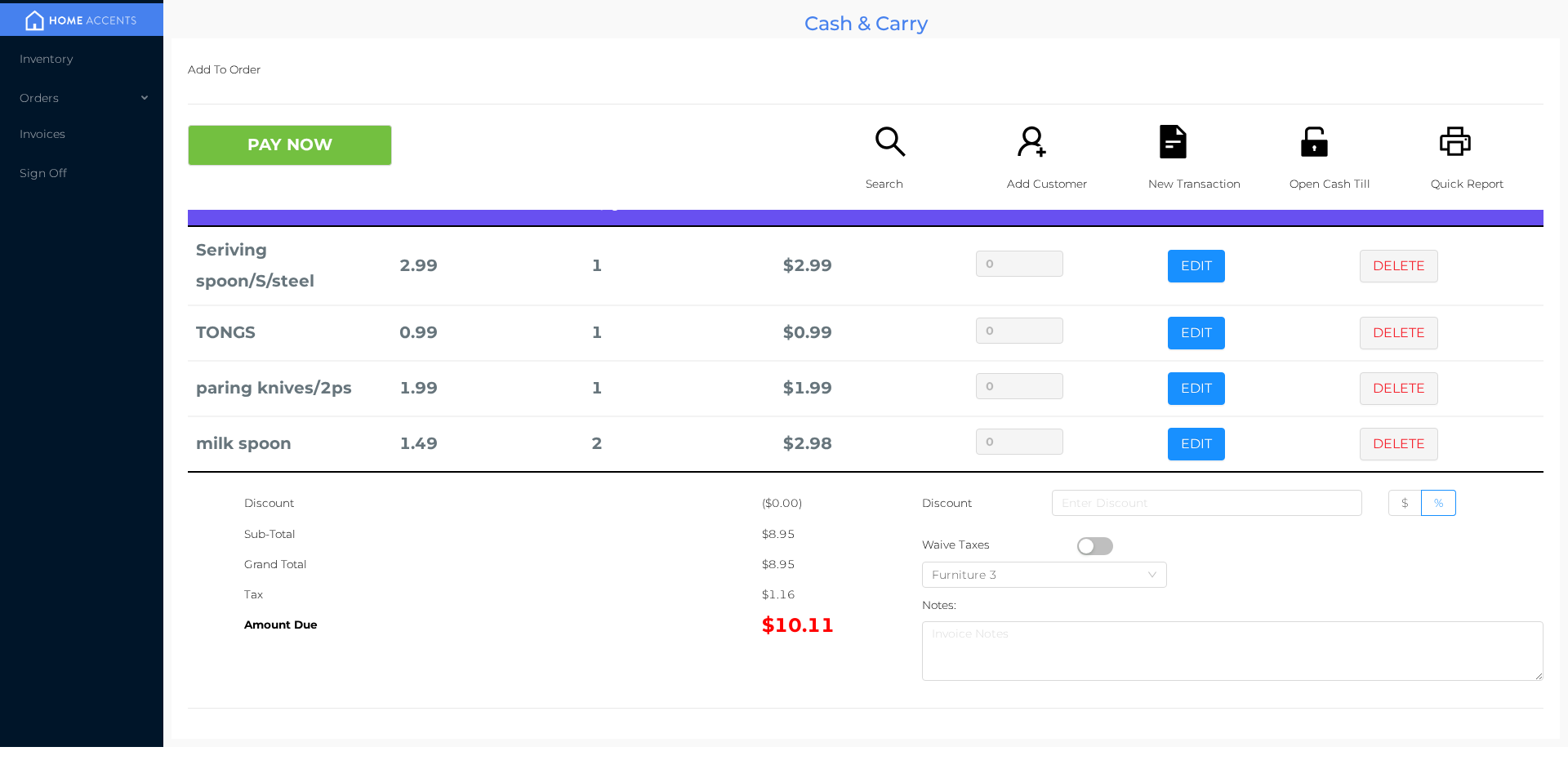
click at [874, 158] on icon "icon: search" at bounding box center [891, 142] width 34 height 34
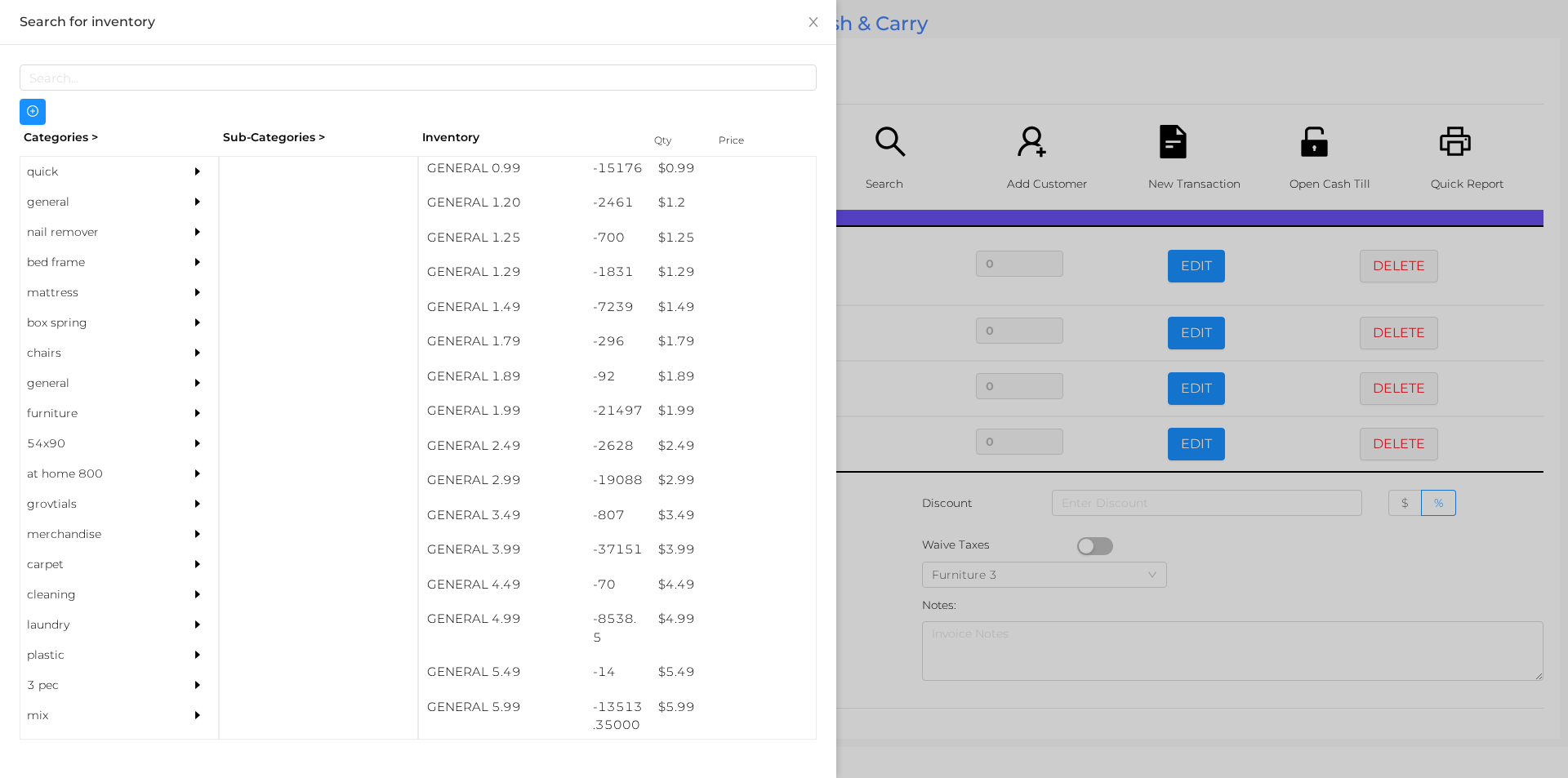
scroll to position [110, 0]
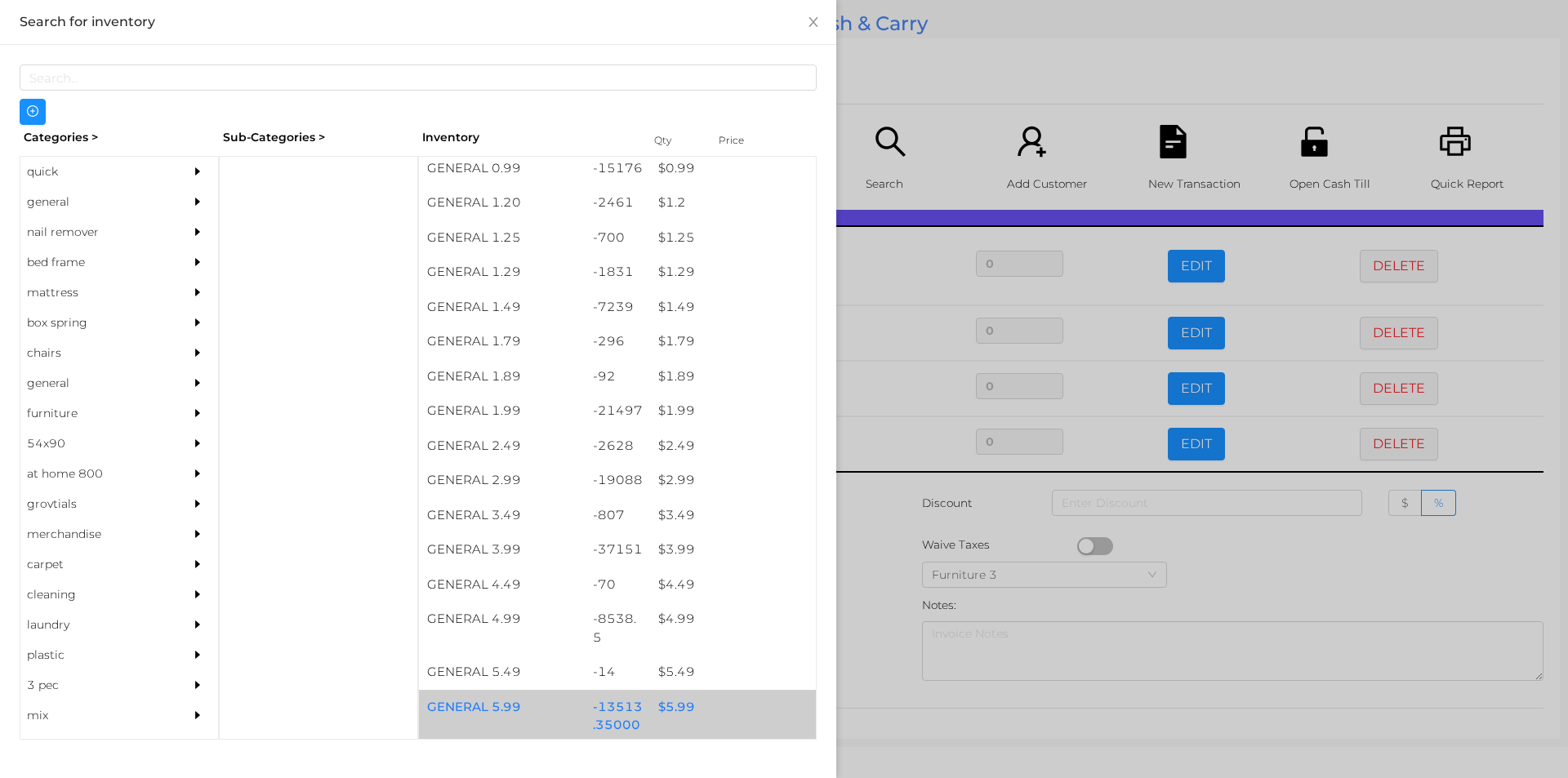
click at [663, 702] on div "$ 5.99" at bounding box center [733, 707] width 166 height 35
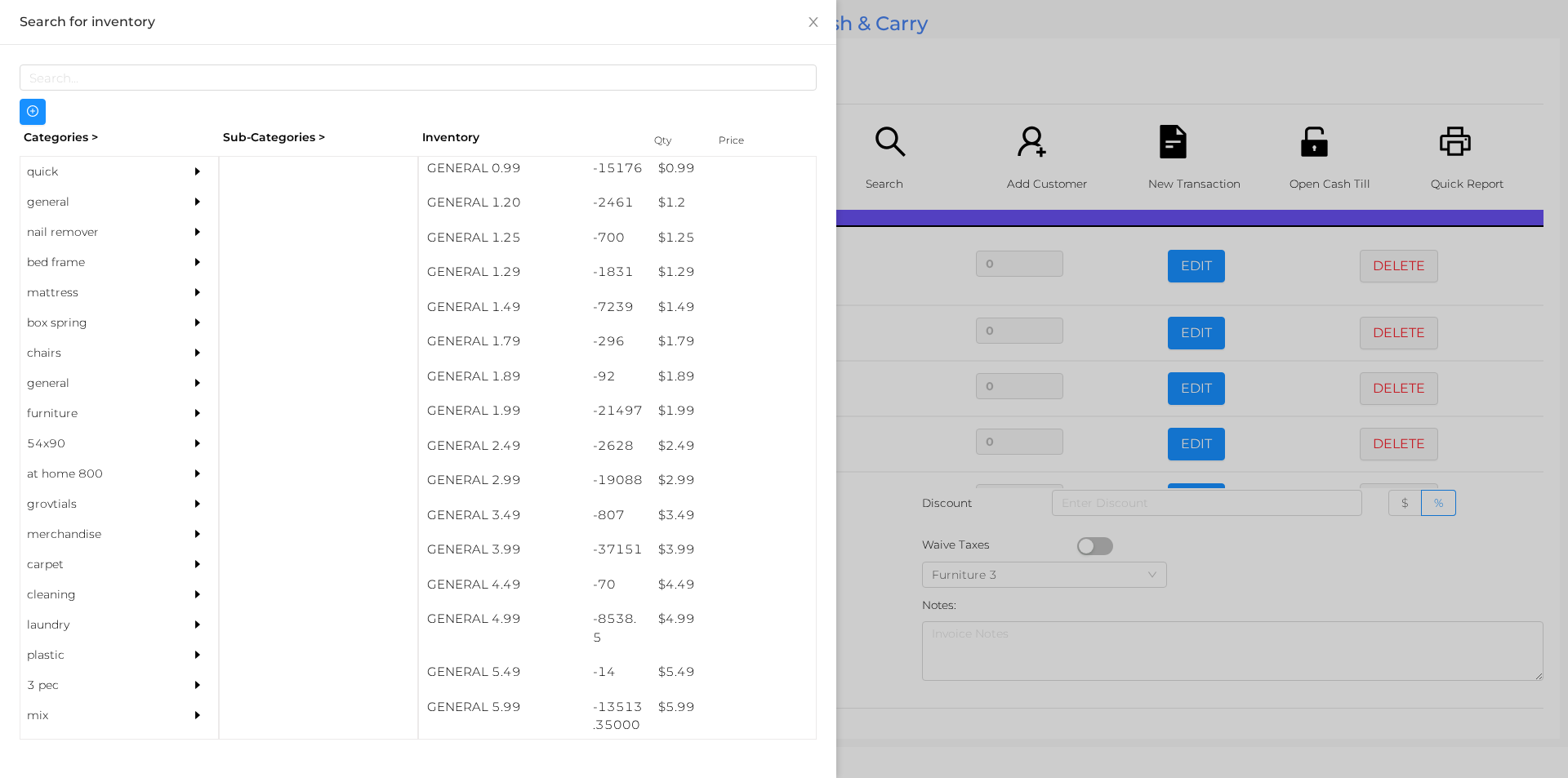
click at [850, 665] on div at bounding box center [784, 389] width 1568 height 778
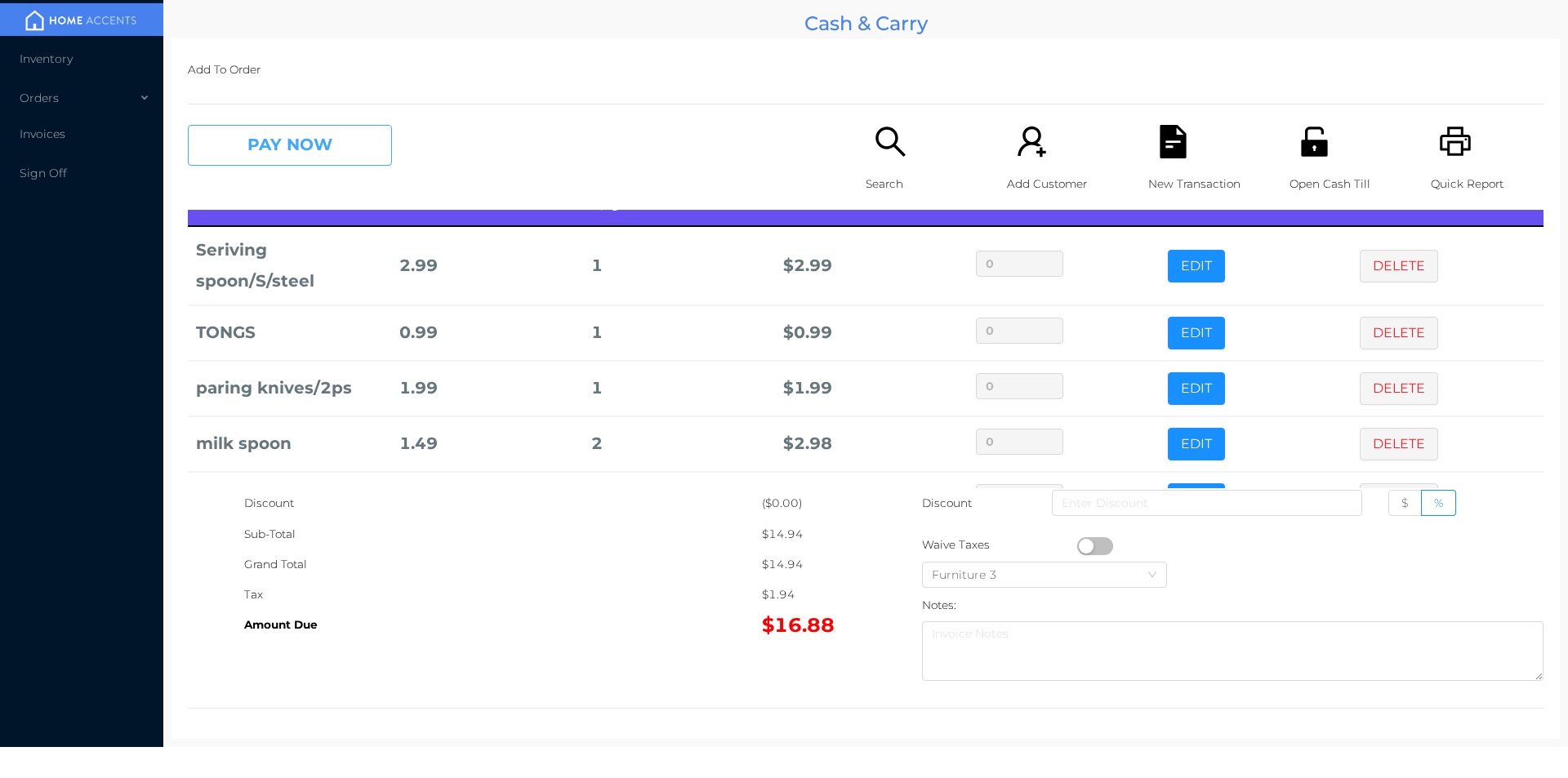
click at [296, 132] on button "PAY NOW" at bounding box center [289, 145] width 205 height 41
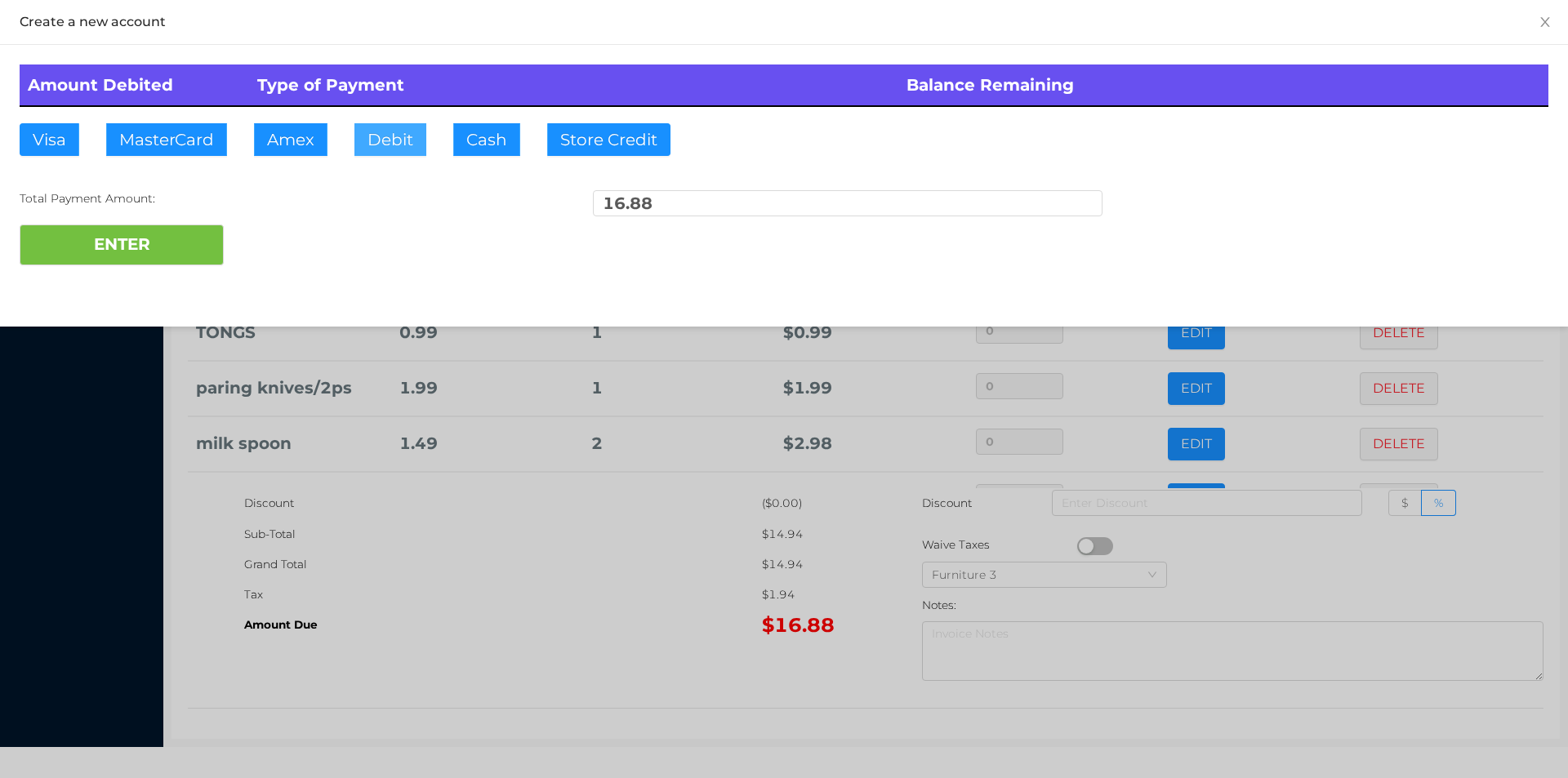
click at [399, 138] on button "Debit" at bounding box center [390, 140] width 72 height 33
type input "50."
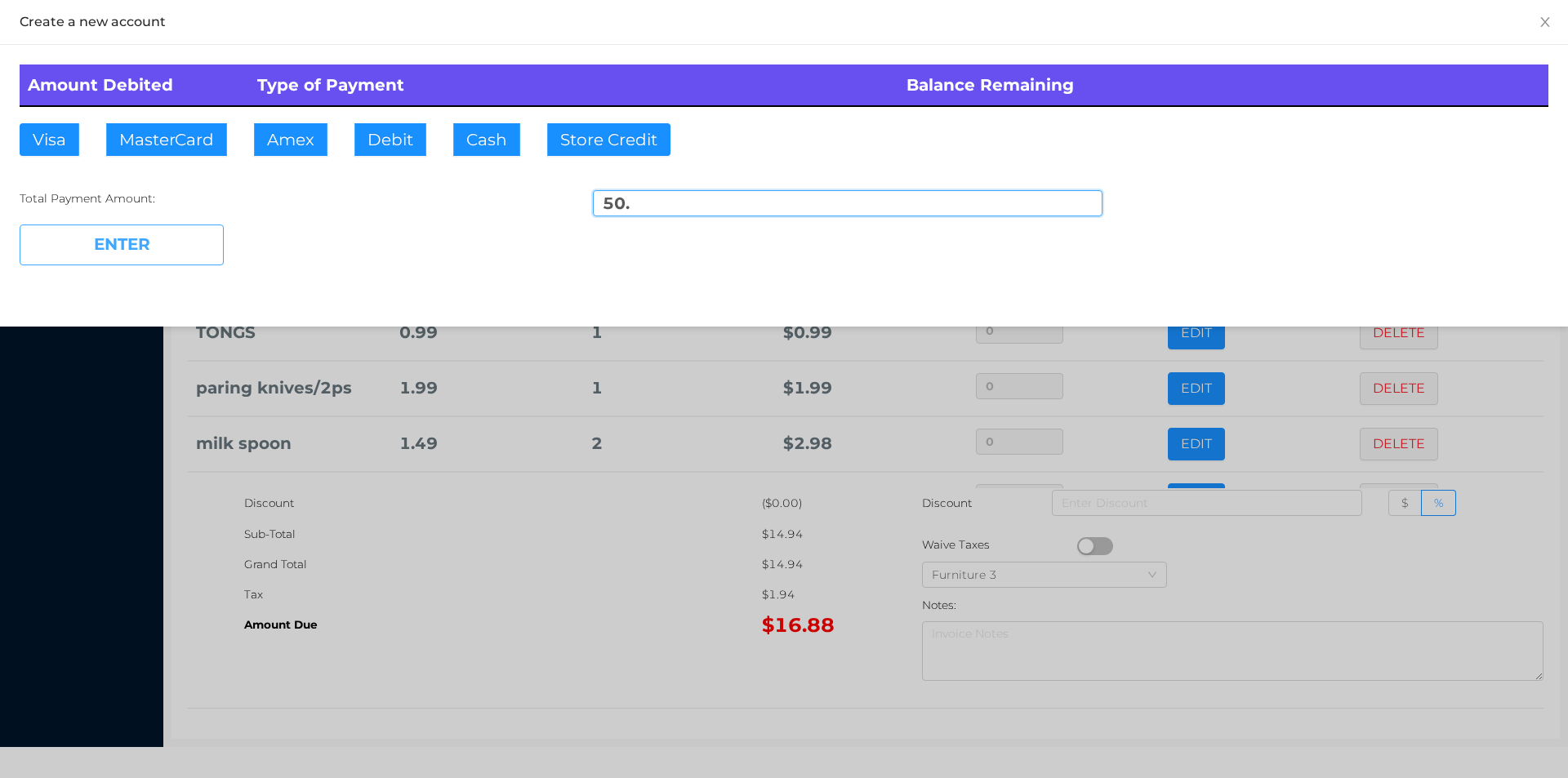
click at [165, 251] on button "ENTER" at bounding box center [122, 244] width 205 height 41
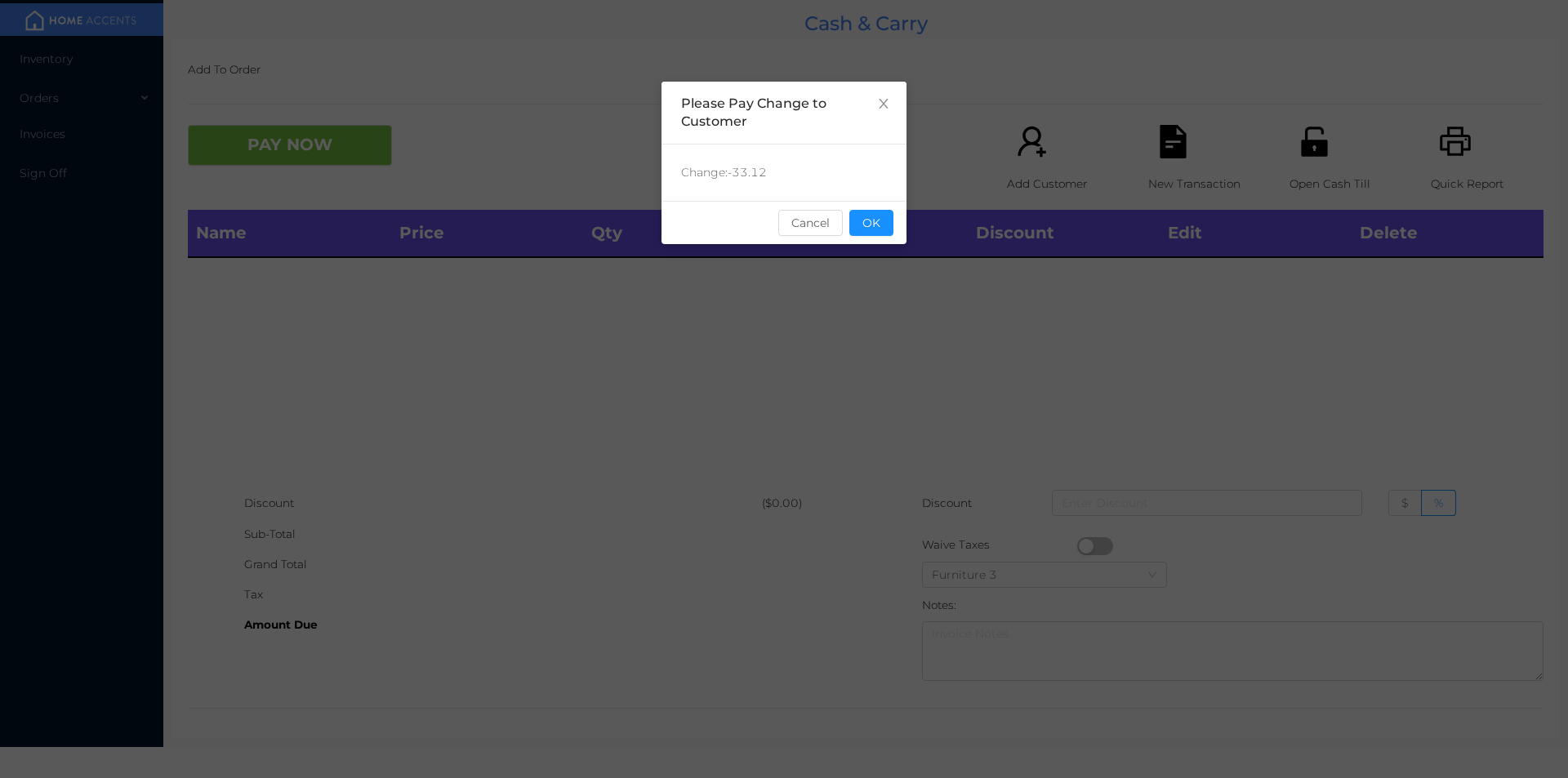
scroll to position [0, 0]
click at [879, 233] on button "OK" at bounding box center [871, 223] width 44 height 26
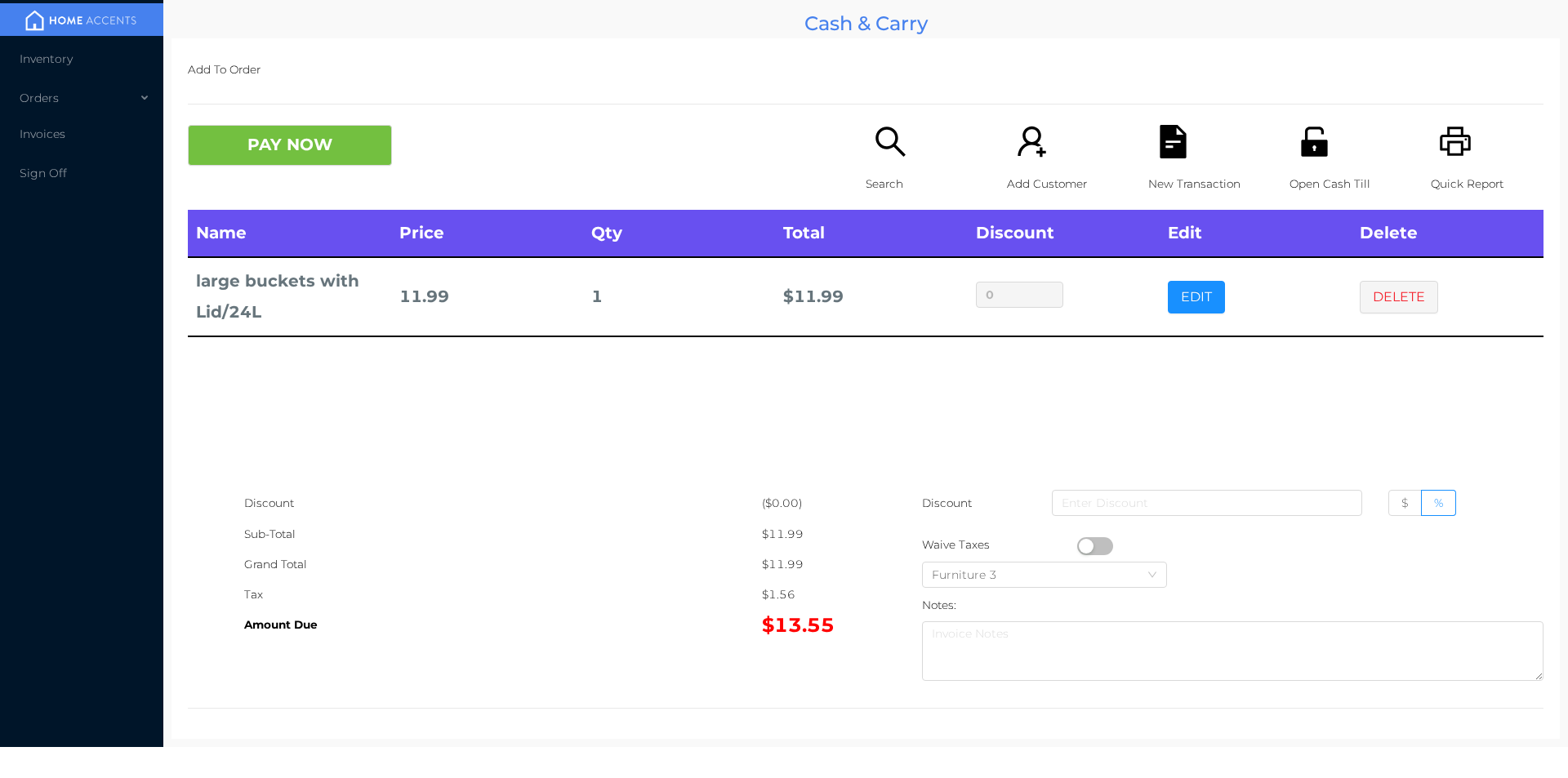
click at [257, 154] on button "PAY NOW" at bounding box center [289, 145] width 205 height 41
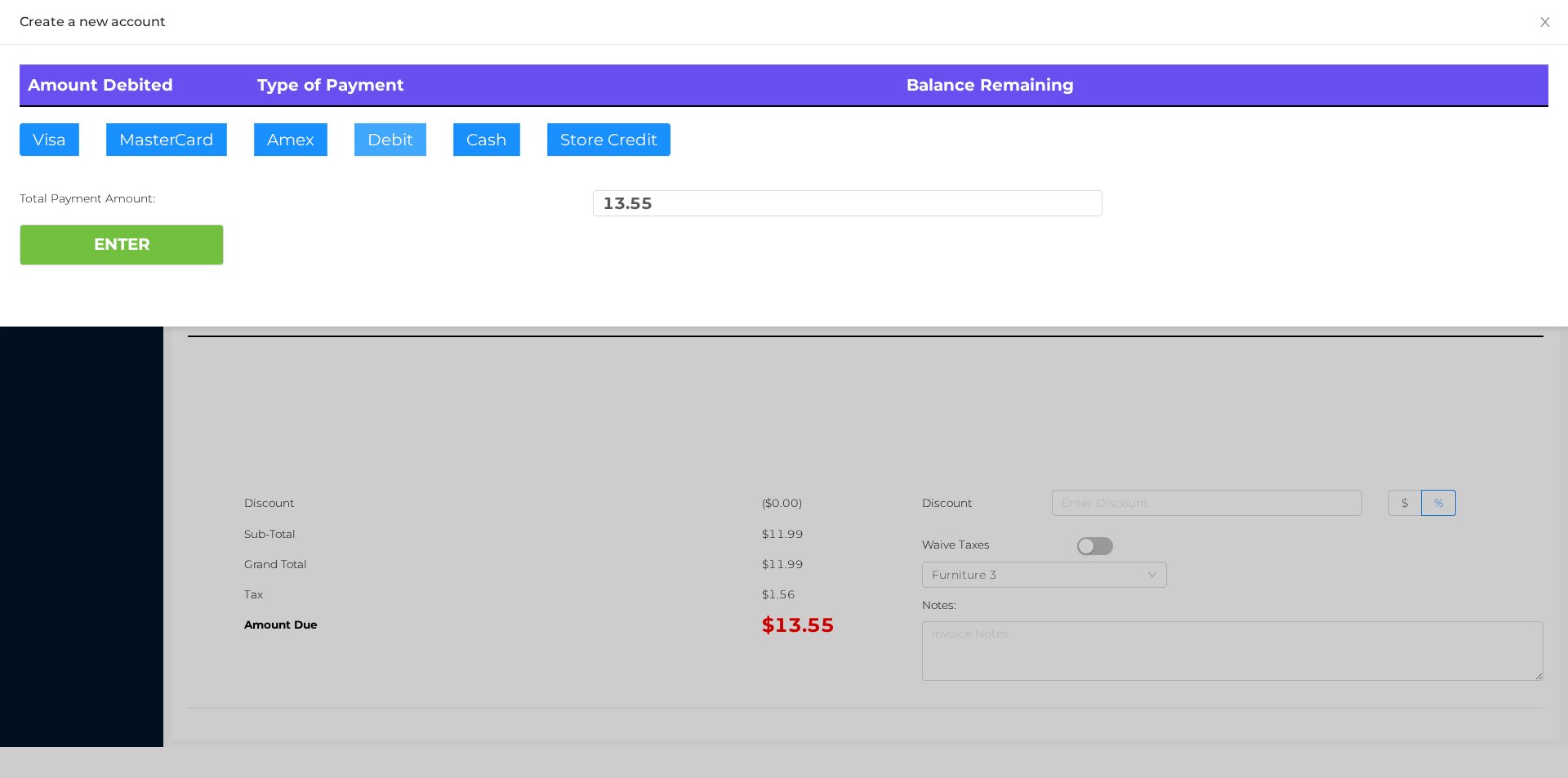
click at [383, 151] on button "Debit" at bounding box center [390, 140] width 72 height 33
type input "15."
click at [111, 259] on button "ENTER" at bounding box center [122, 244] width 205 height 41
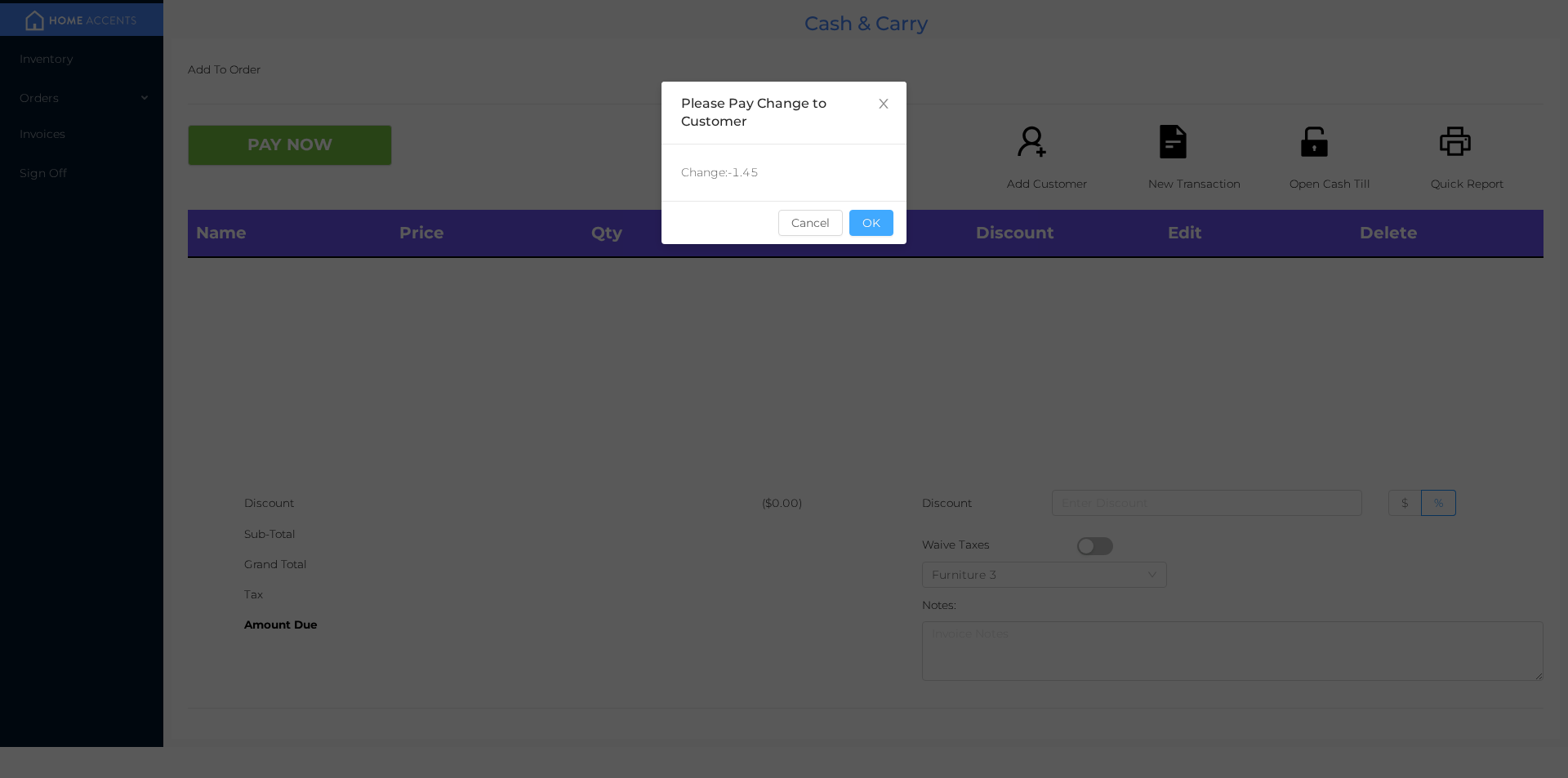
click at [867, 230] on button "OK" at bounding box center [871, 223] width 44 height 26
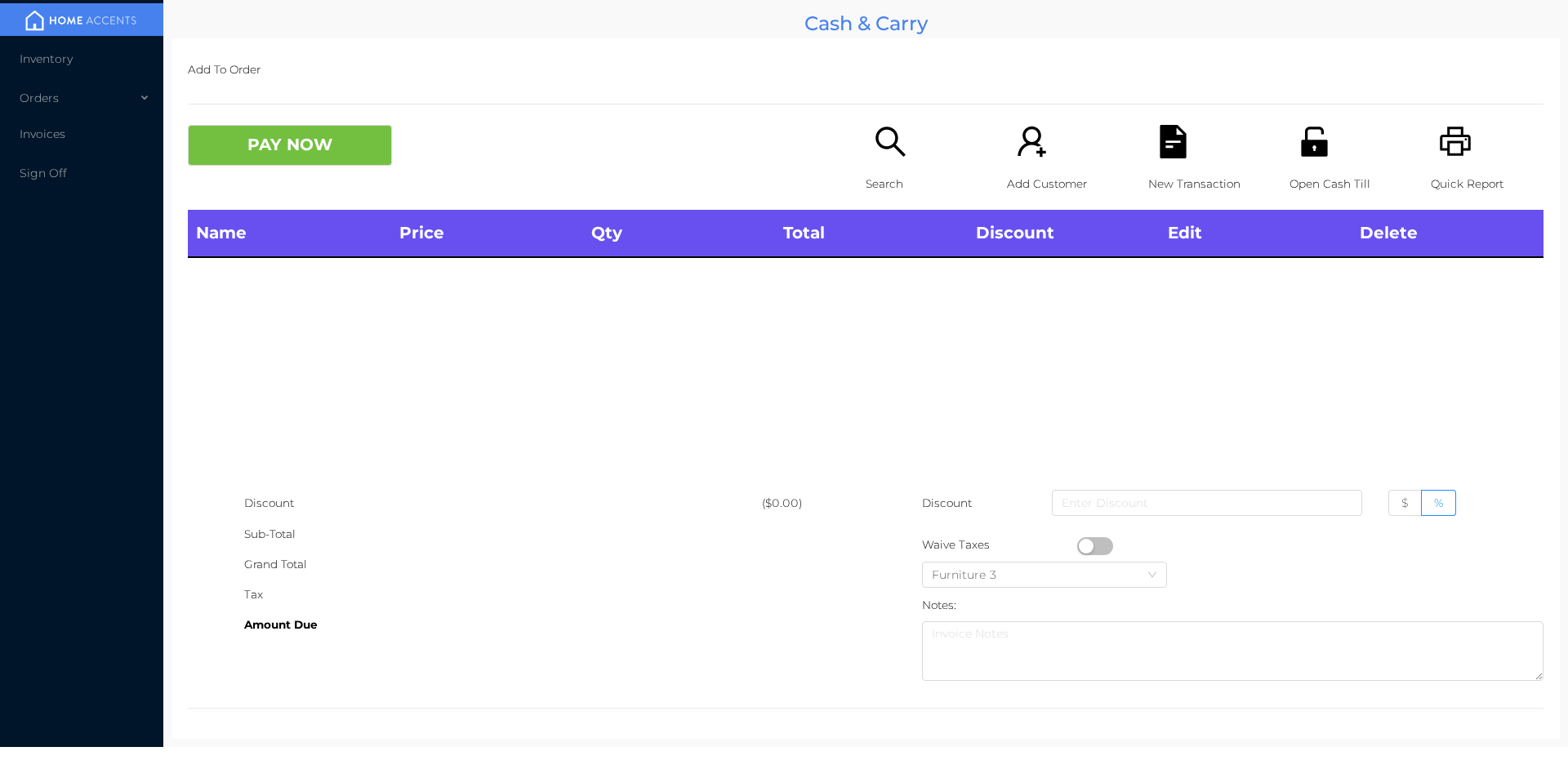
click at [884, 167] on div "Search" at bounding box center [922, 168] width 113 height 85
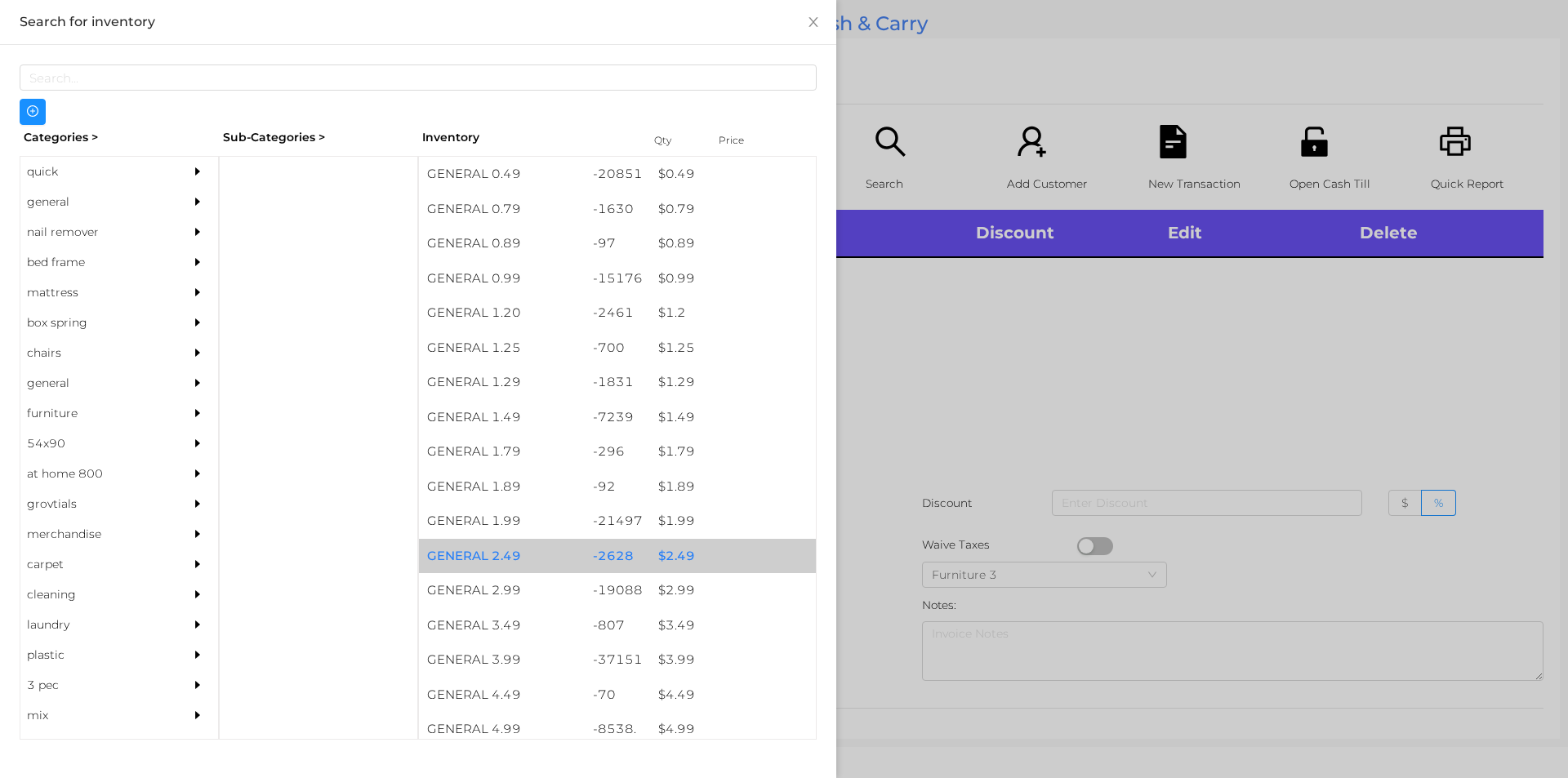
click at [685, 552] on div "$ 2.49" at bounding box center [733, 556] width 166 height 35
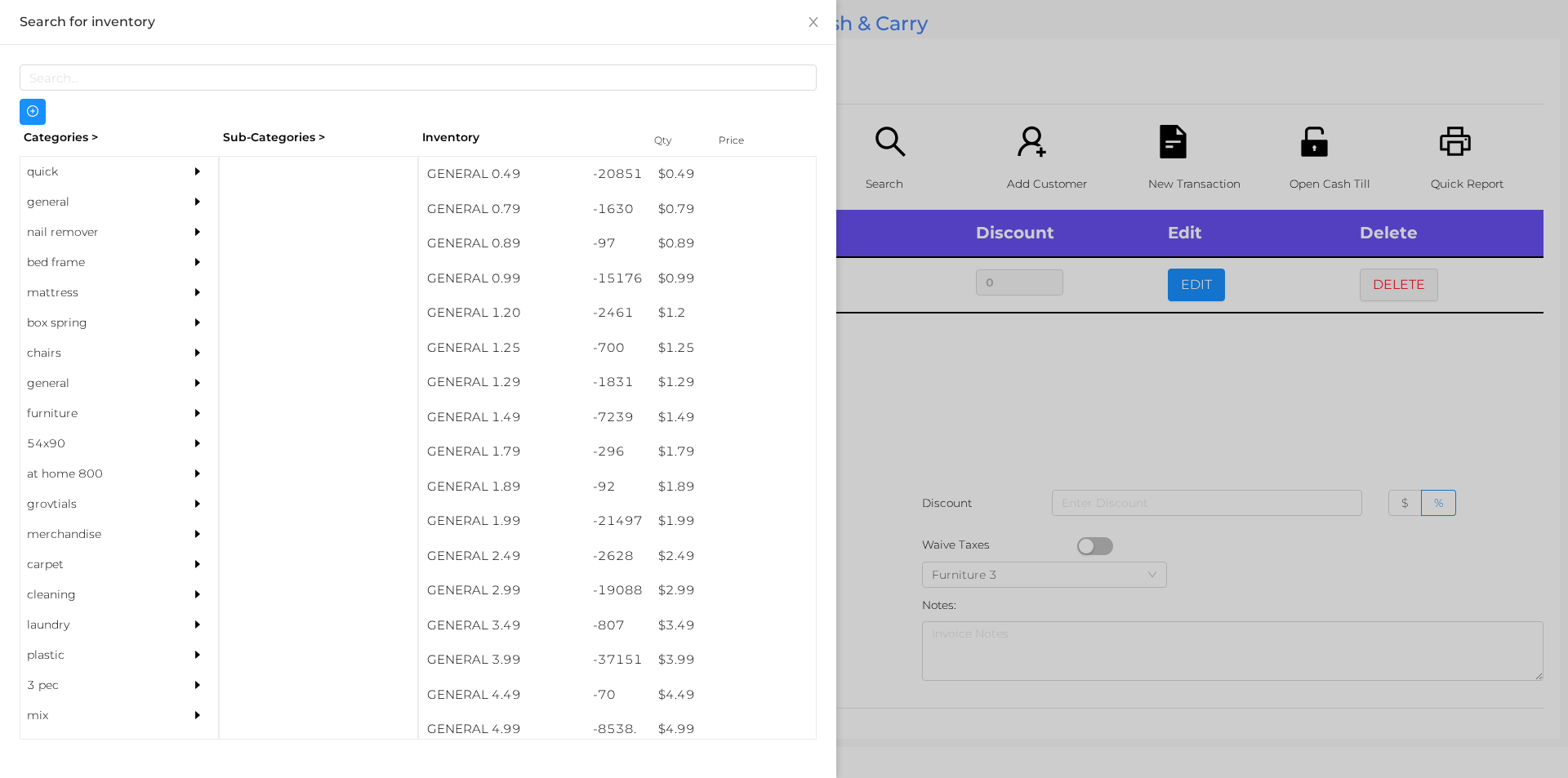
click at [1164, 368] on div at bounding box center [784, 389] width 1568 height 778
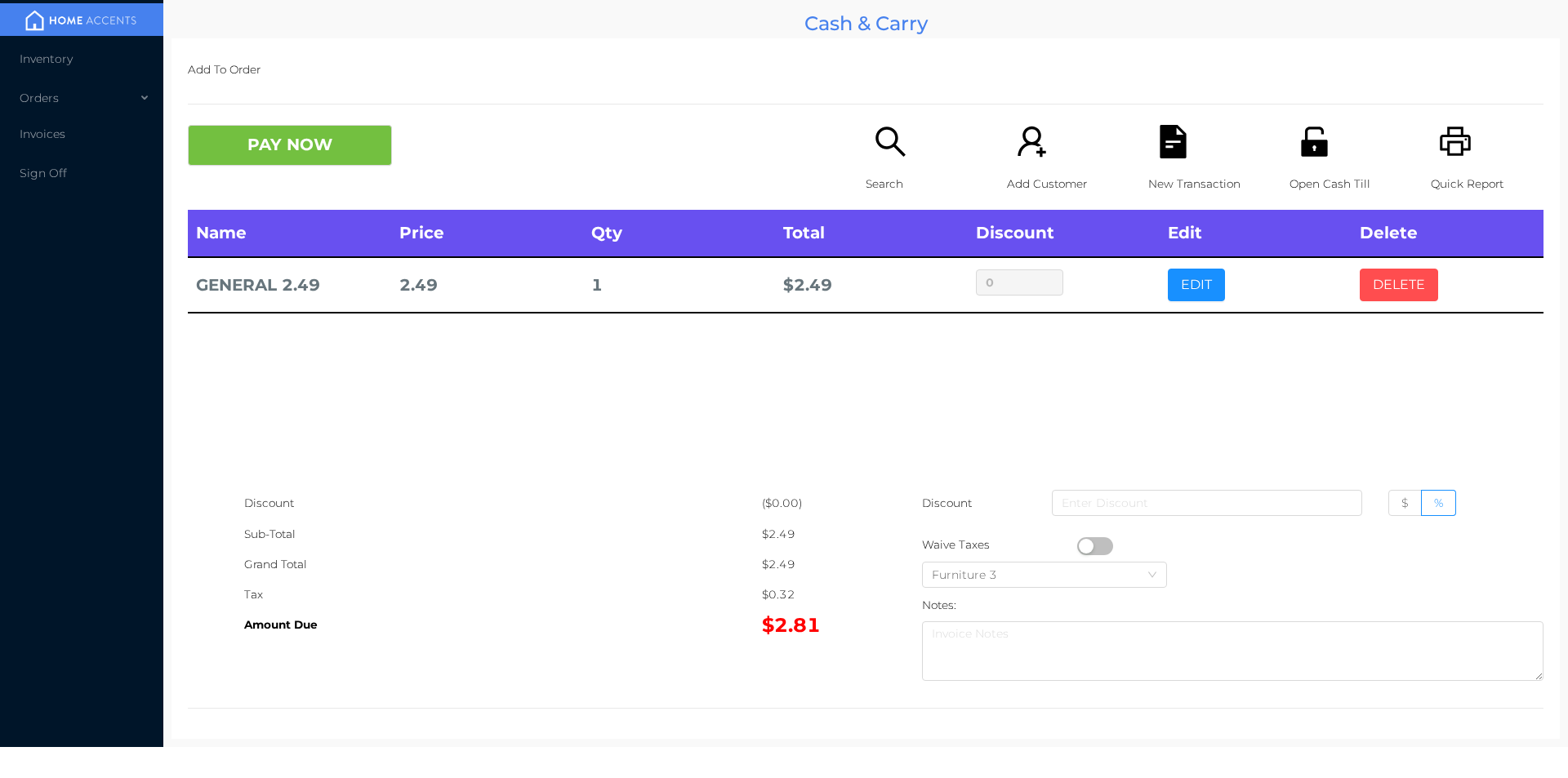
click at [1400, 295] on button "DELETE" at bounding box center [1398, 285] width 78 height 33
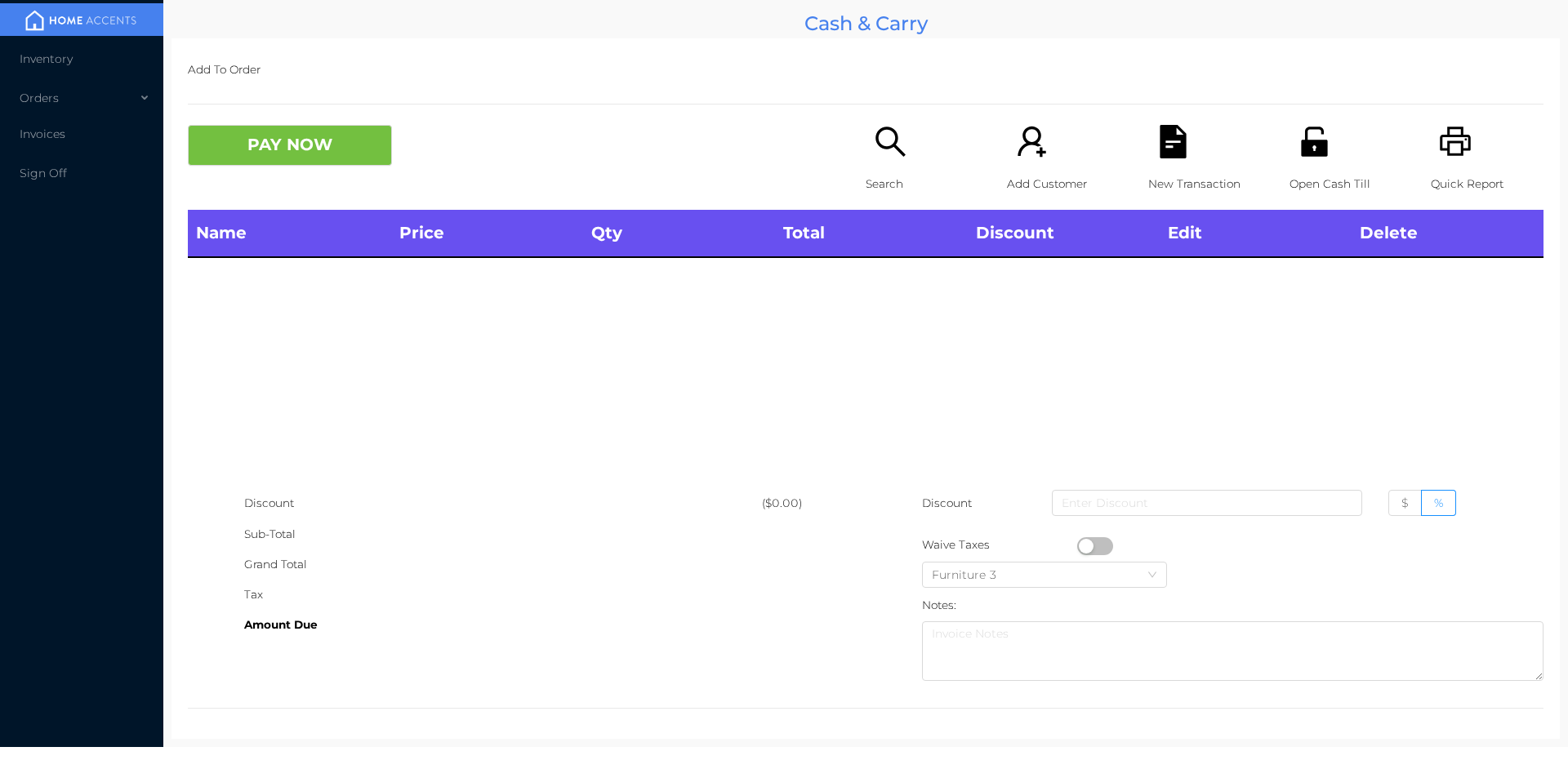
click at [1454, 138] on icon "icon: printer" at bounding box center [1456, 142] width 34 height 34
click at [312, 166] on button "PAY NOW" at bounding box center [289, 145] width 205 height 41
click at [866, 149] on div "Search" at bounding box center [922, 168] width 113 height 85
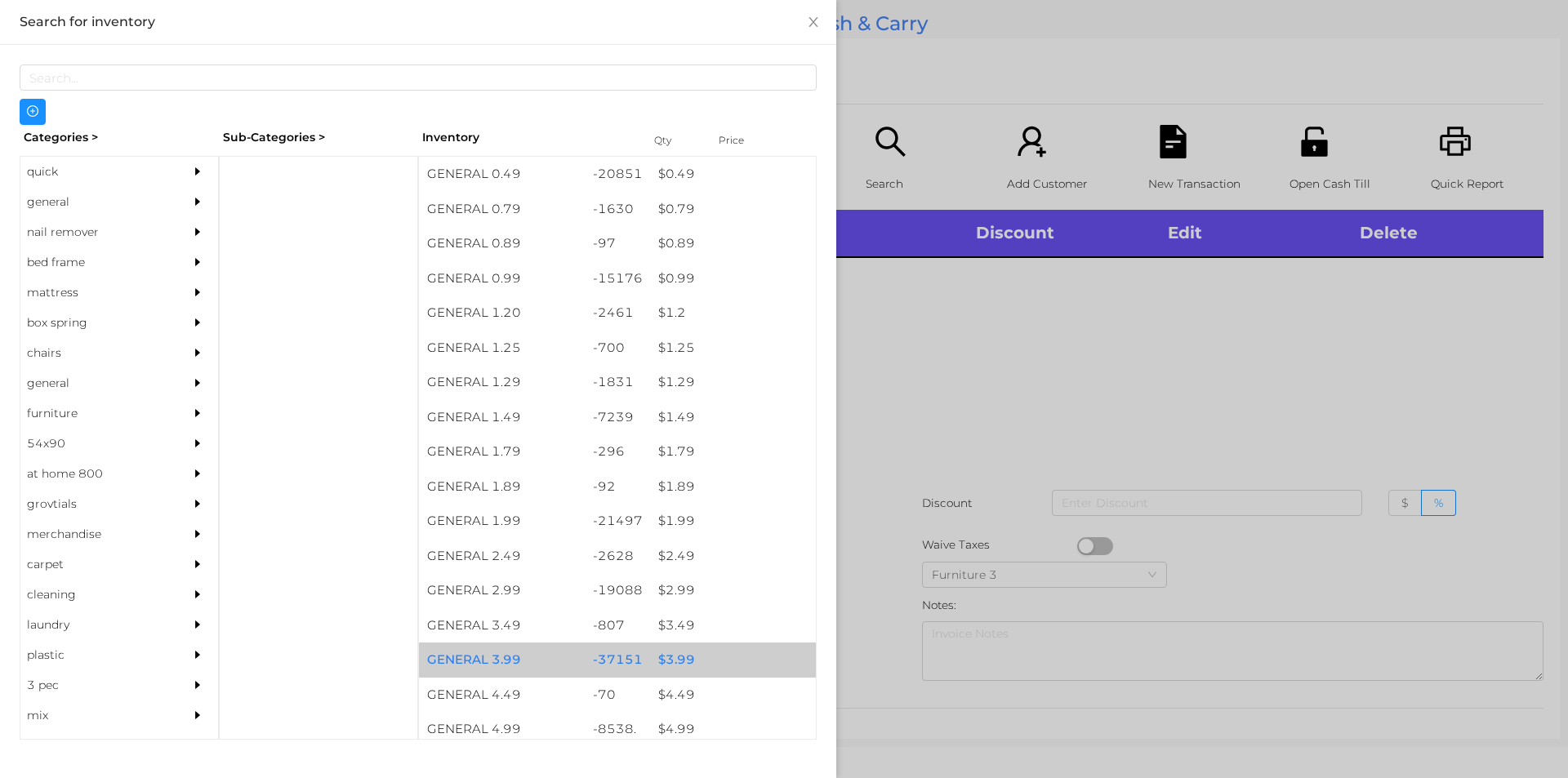
click at [674, 662] on div "$ 3.99" at bounding box center [733, 660] width 166 height 35
click at [672, 661] on div "$ 3.99" at bounding box center [733, 660] width 166 height 35
click at [668, 654] on div "$ 3.99" at bounding box center [733, 660] width 166 height 35
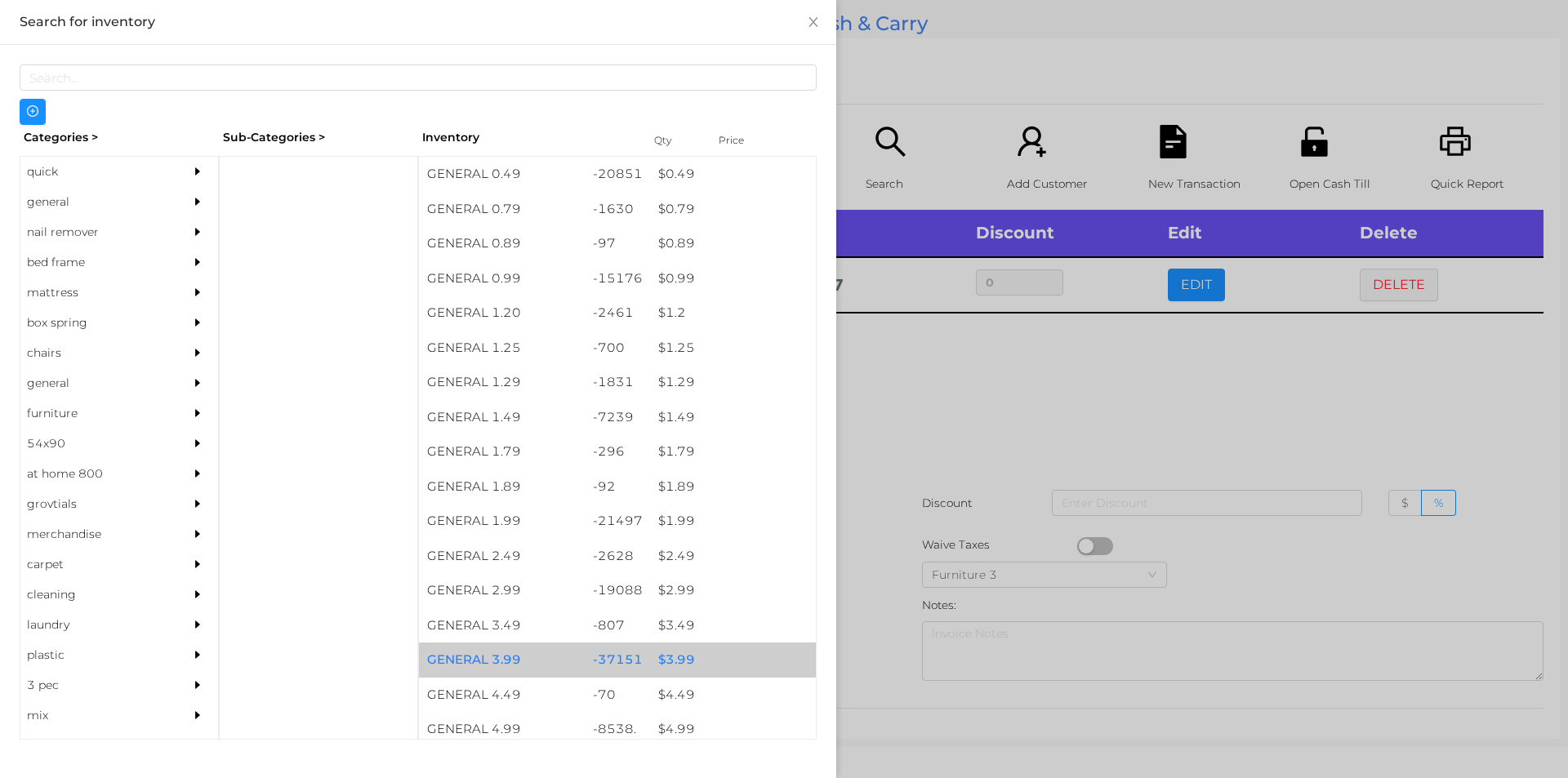
click at [641, 676] on div "-37151" at bounding box center [618, 660] width 66 height 35
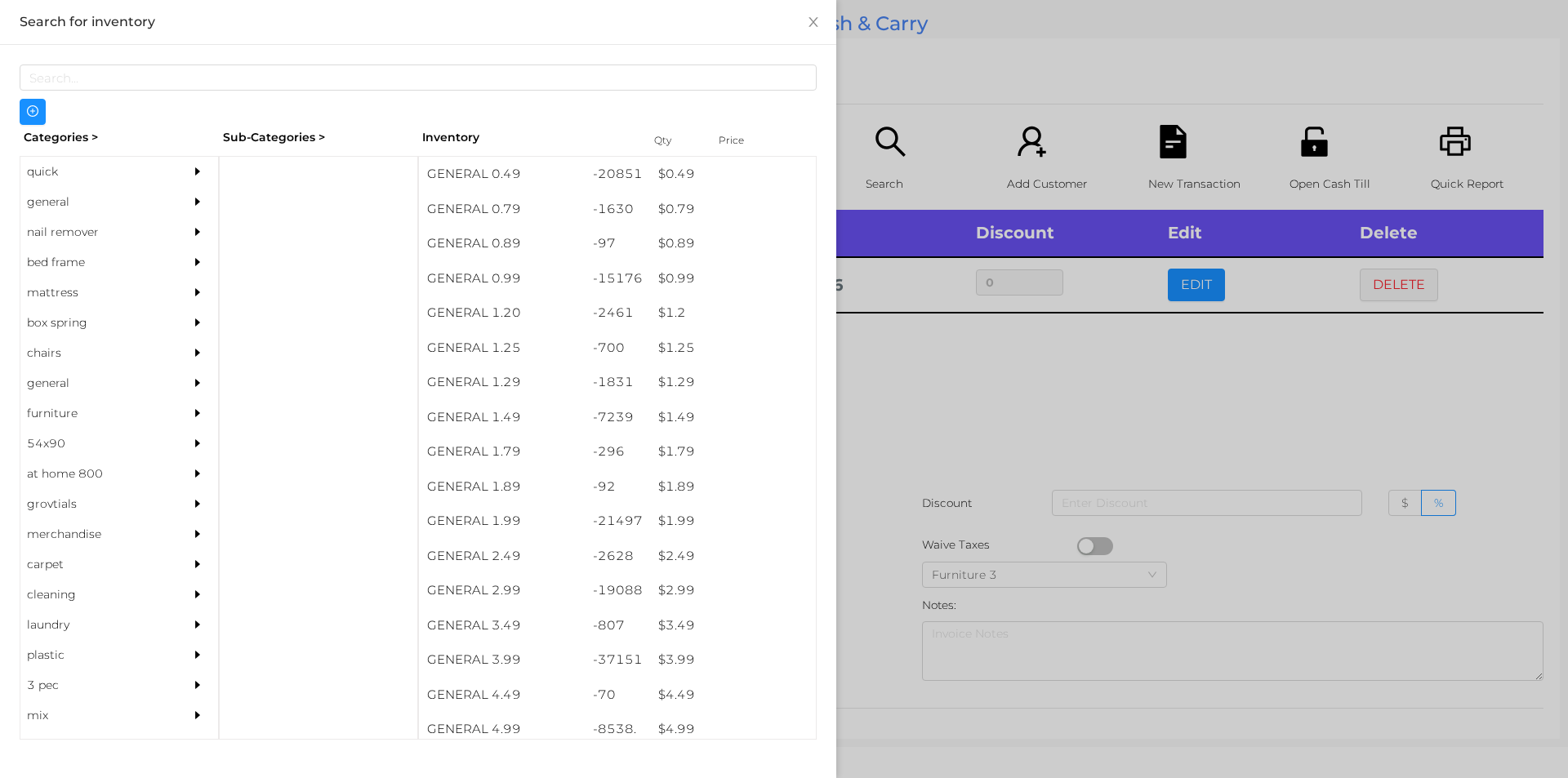
click at [885, 445] on div at bounding box center [784, 389] width 1568 height 778
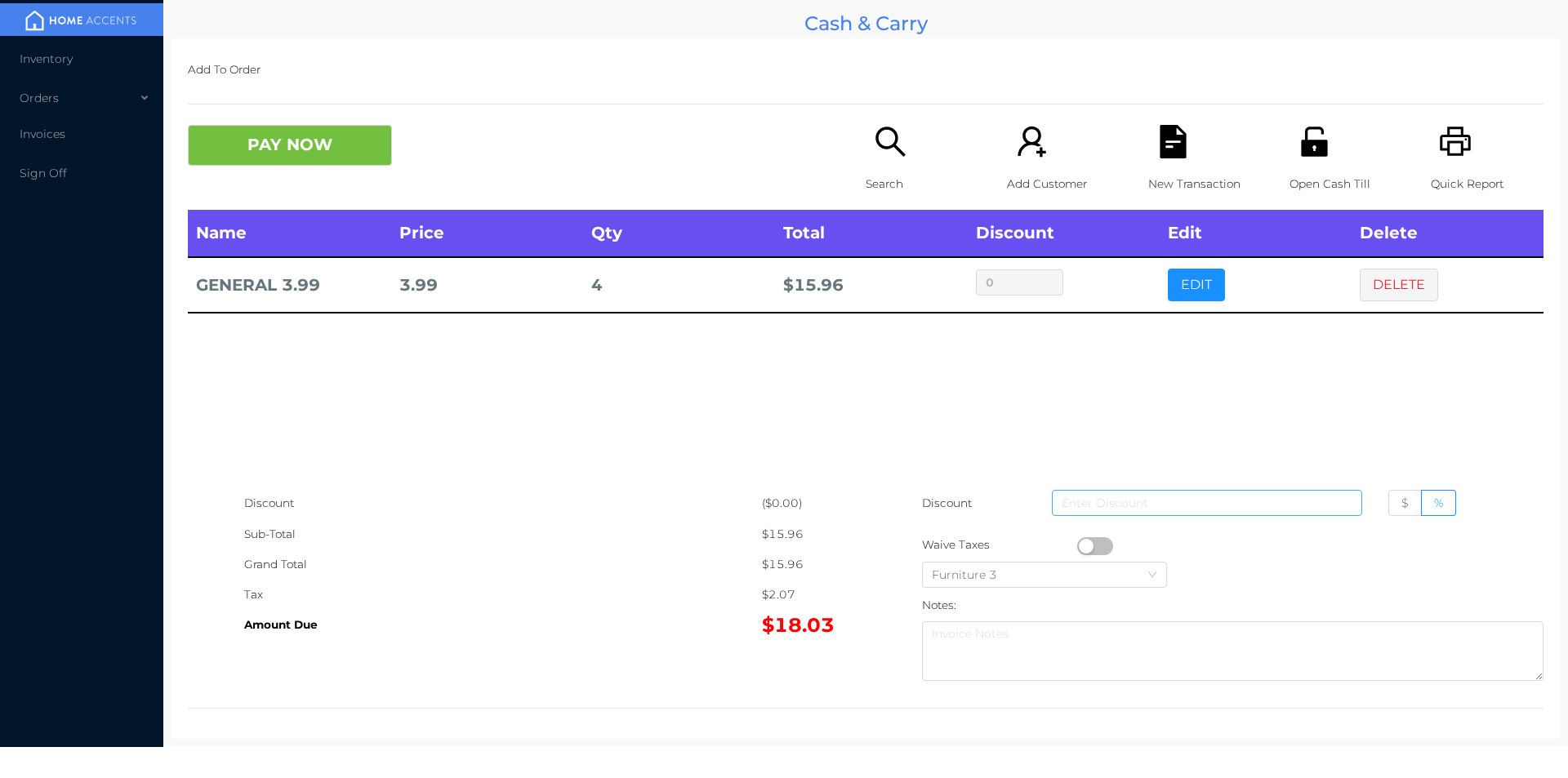
click at [1198, 501] on input at bounding box center [1207, 504] width 310 height 26
click at [1388, 510] on label "$" at bounding box center [1405, 504] width 34 height 26
click at [1401, 507] on input "$" at bounding box center [1401, 507] width 0 height 0
click at [1153, 492] on input at bounding box center [1207, 504] width 310 height 26
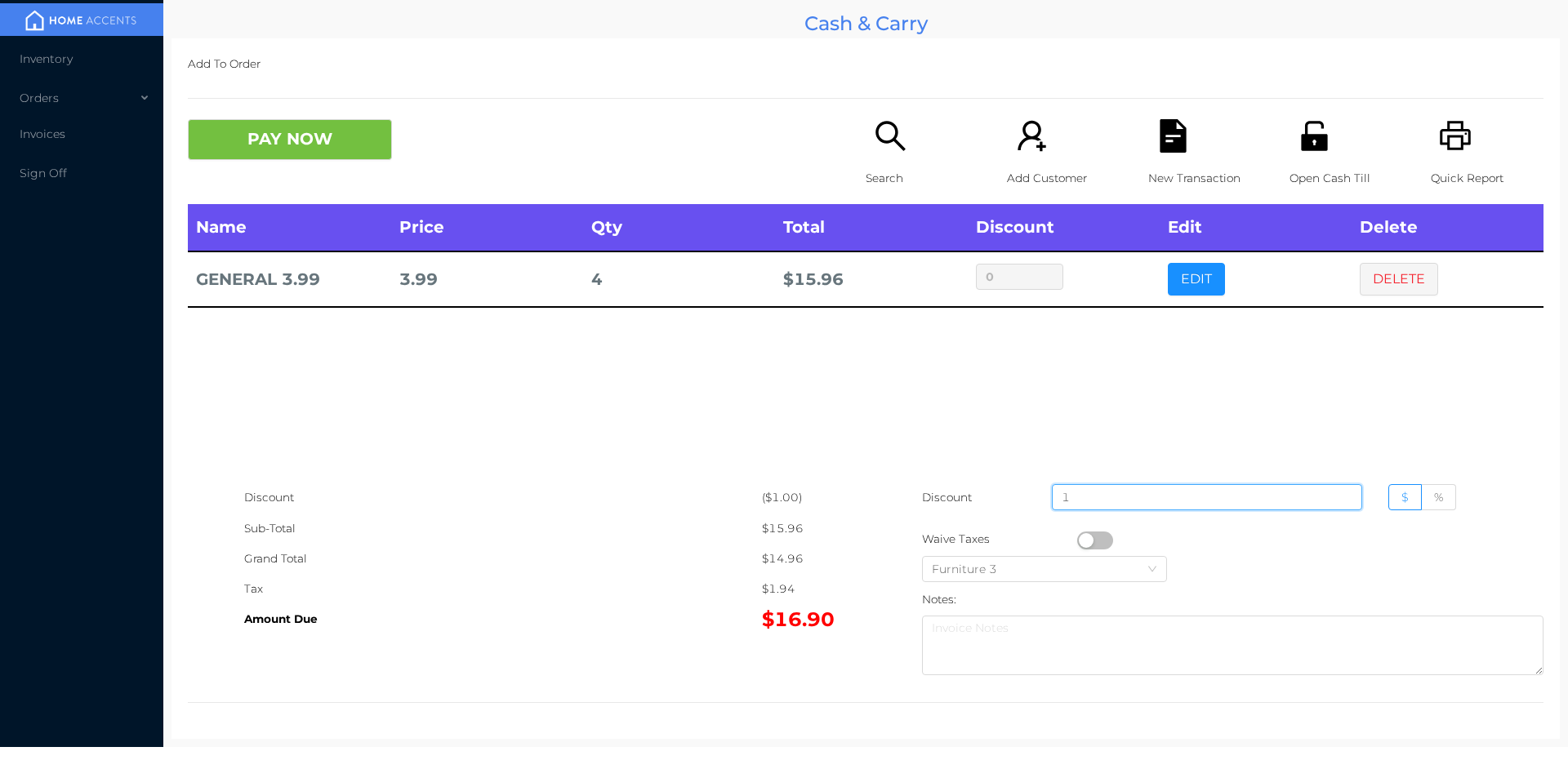
type input "1"
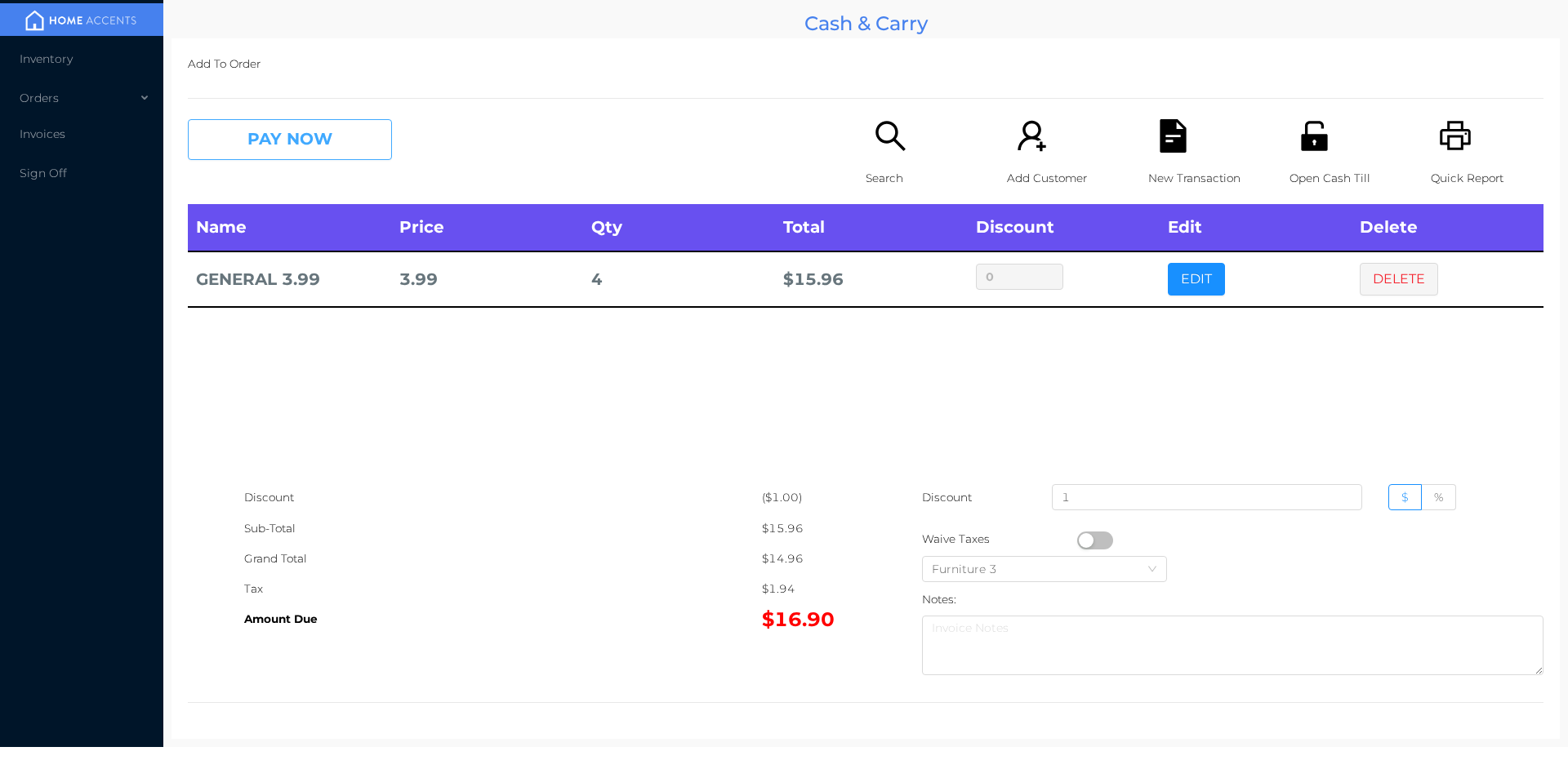
click at [343, 140] on button "PAY NOW" at bounding box center [289, 139] width 205 height 41
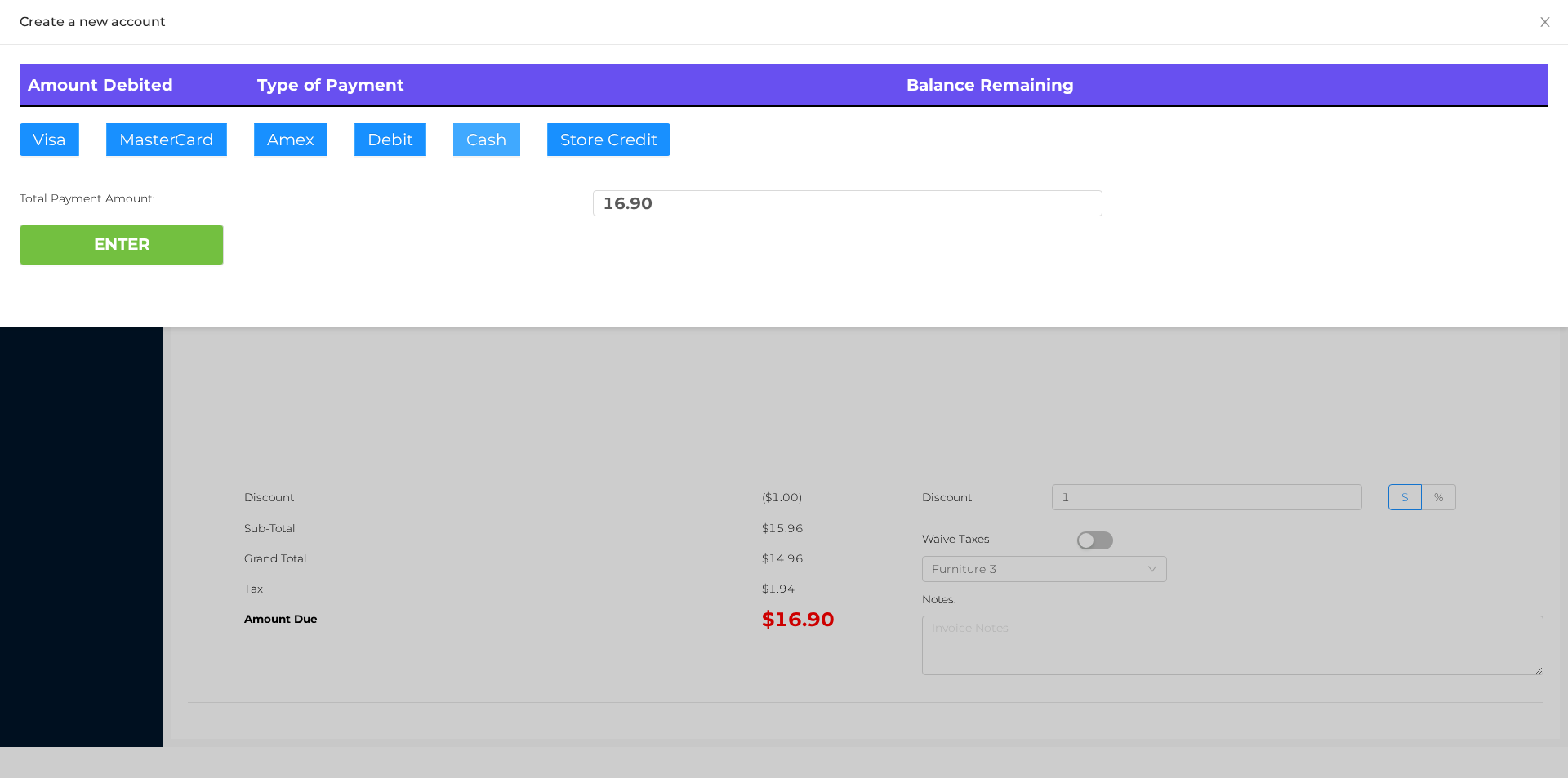
click at [484, 138] on button "Cash" at bounding box center [487, 140] width 67 height 33
click at [467, 476] on div at bounding box center [784, 389] width 1568 height 778
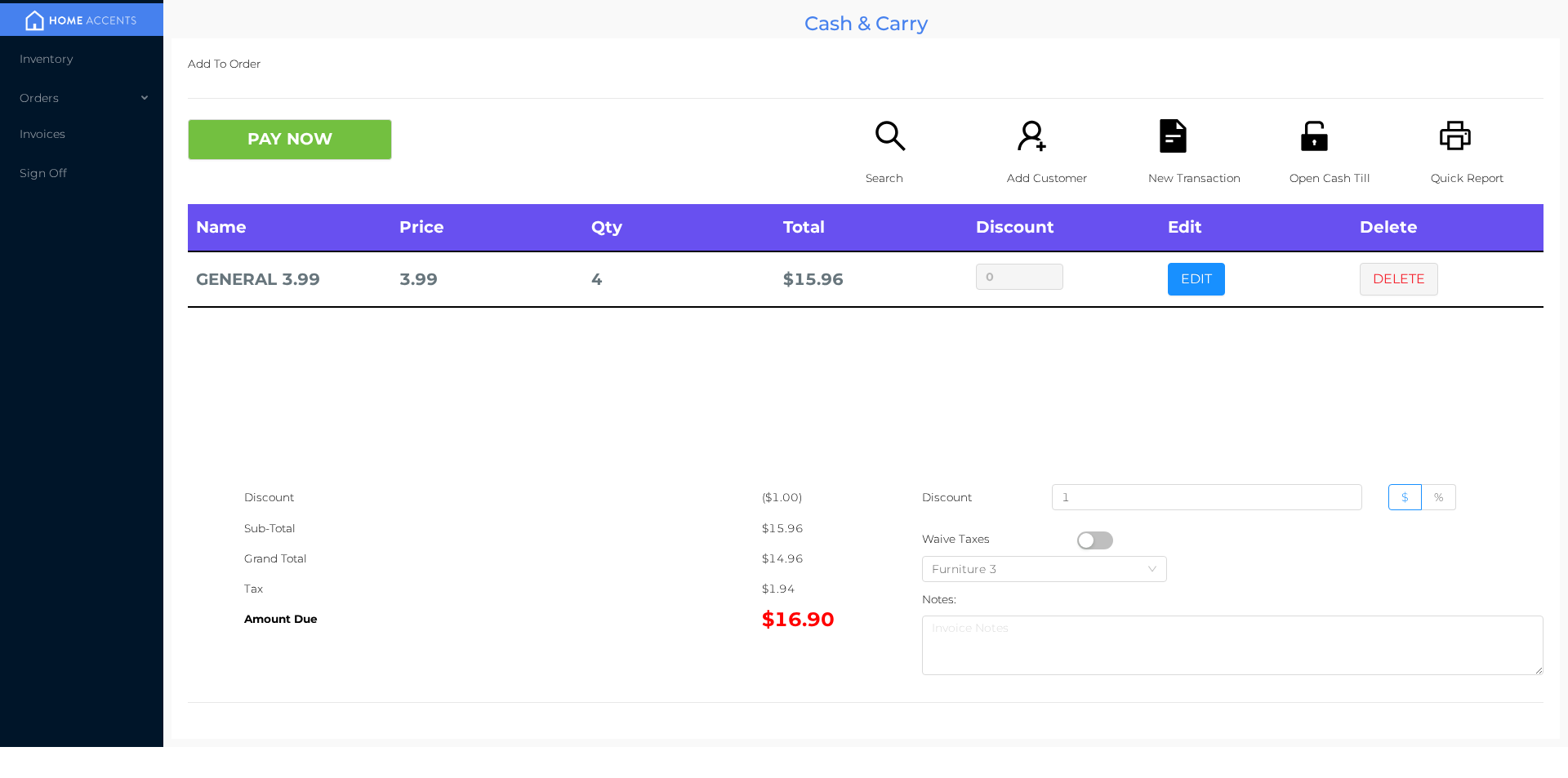
click at [1311, 143] on icon "icon: unlock" at bounding box center [1314, 135] width 26 height 29
click at [1430, 163] on p "Quick Report" at bounding box center [1487, 178] width 113 height 30
click at [325, 158] on button "PAY NOW" at bounding box center [289, 139] width 205 height 41
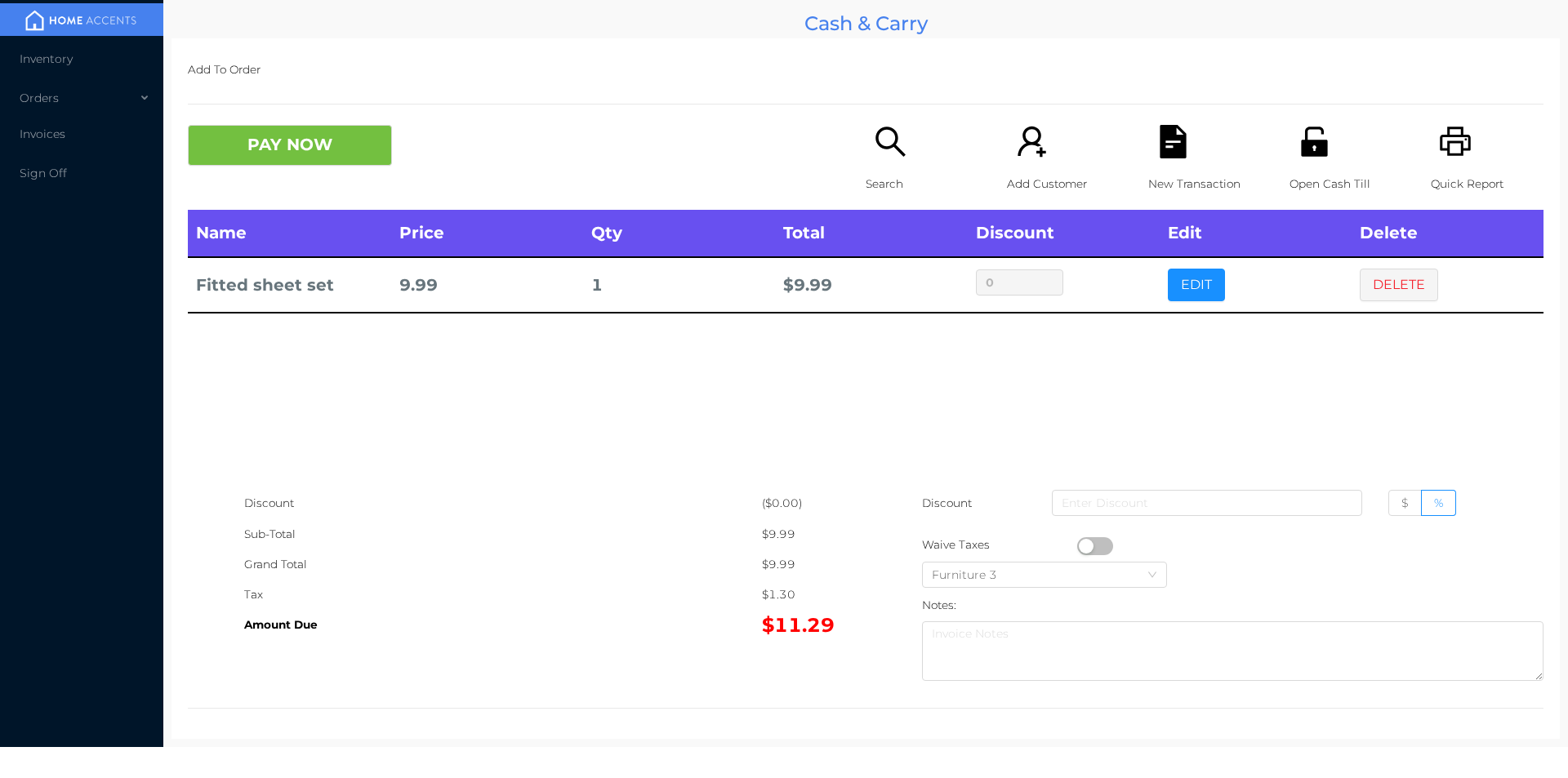
click at [890, 149] on icon "icon: search" at bounding box center [889, 141] width 29 height 29
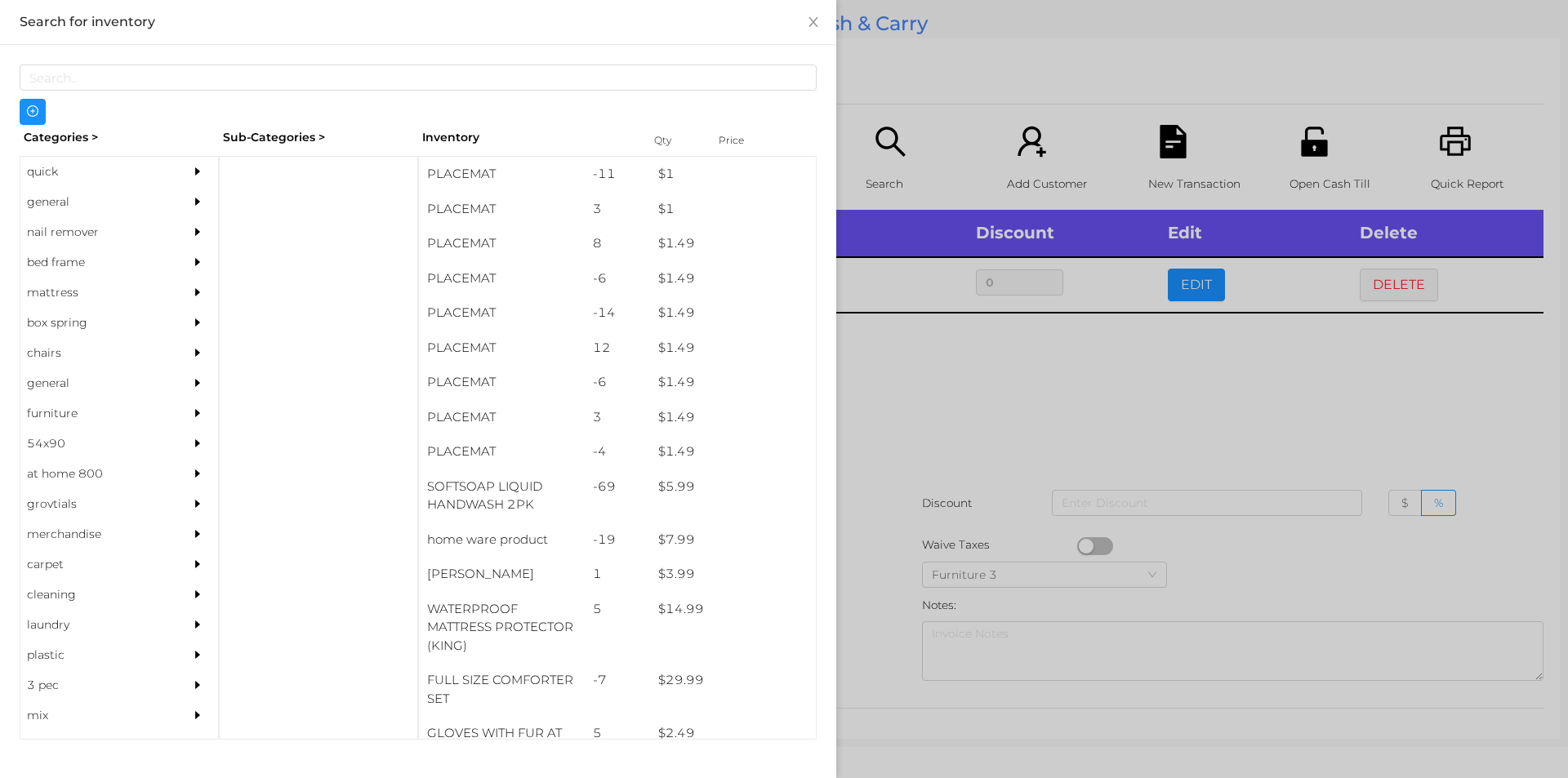
click at [58, 200] on div "general" at bounding box center [95, 202] width 149 height 30
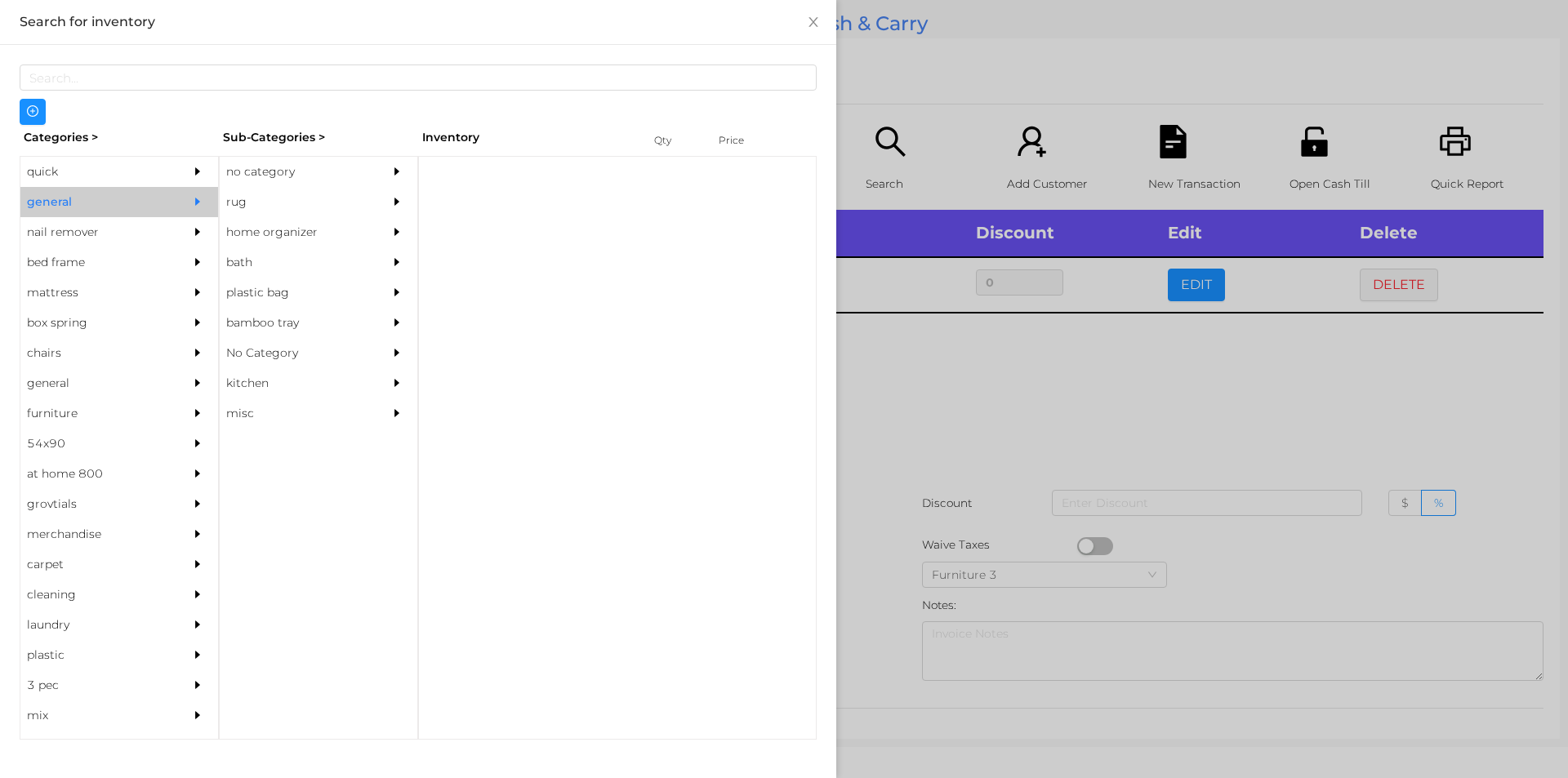
click at [265, 173] on div "no category" at bounding box center [294, 172] width 149 height 30
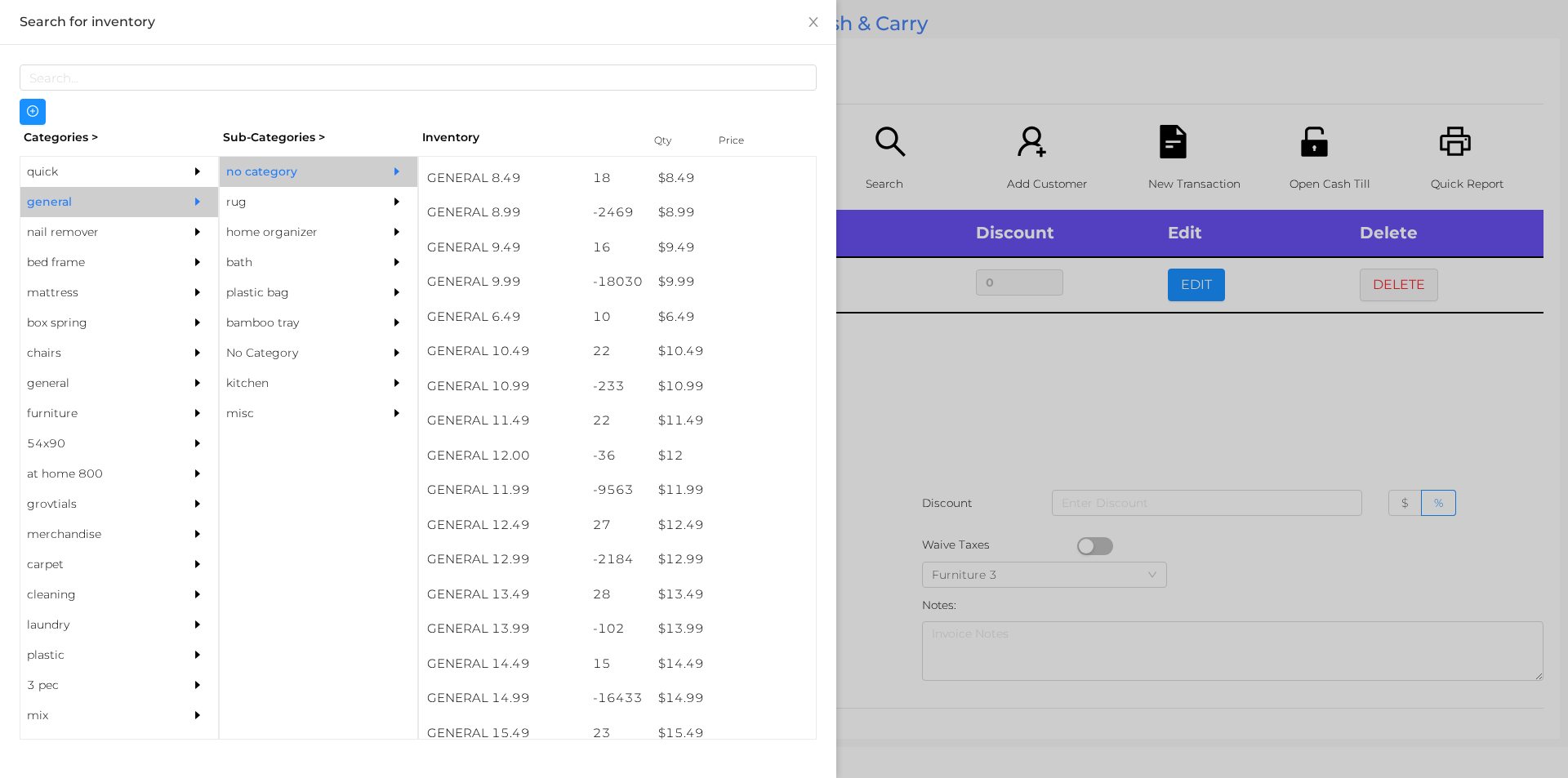
scroll to position [899, 0]
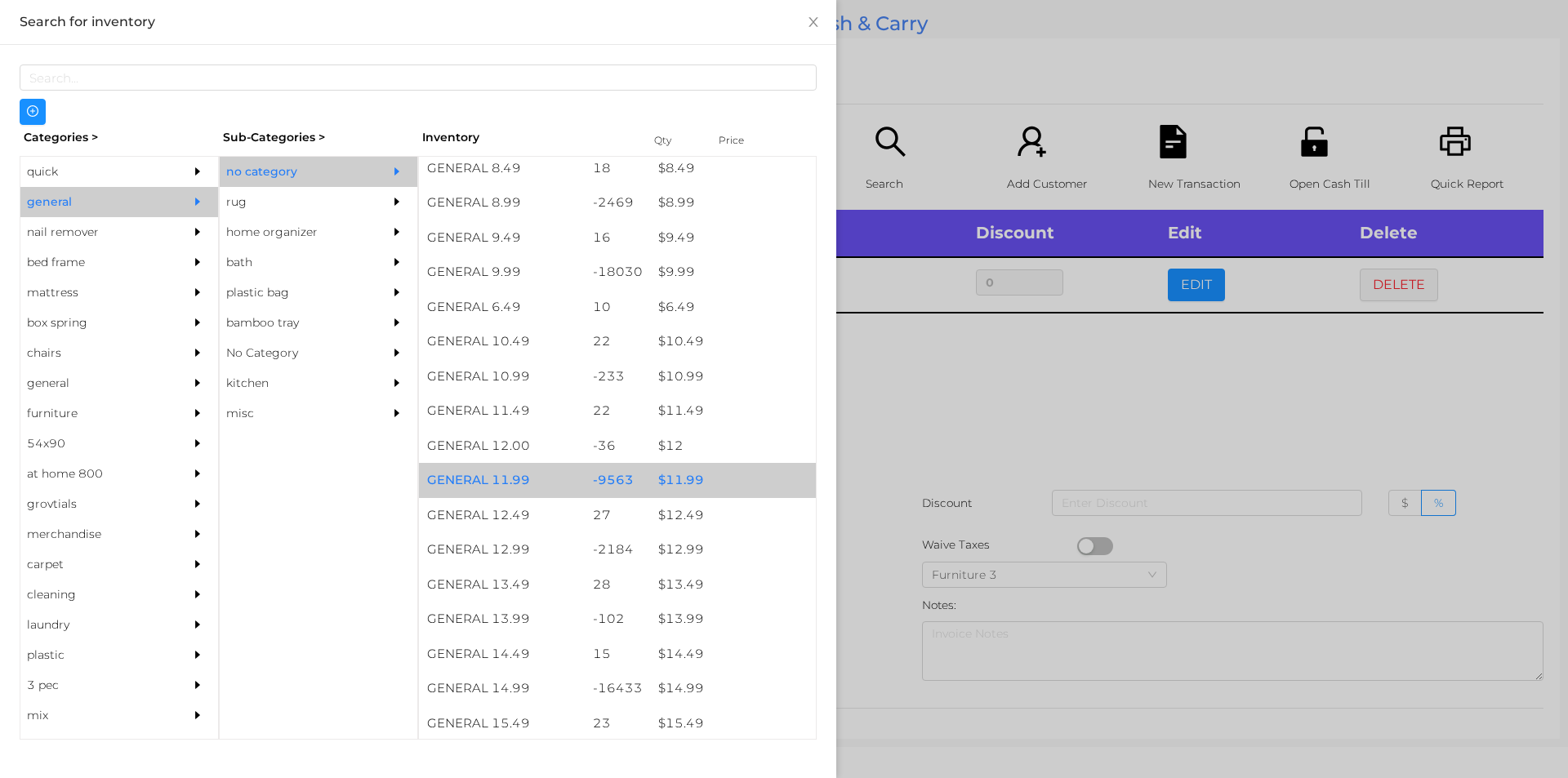
click at [679, 472] on div "$ 11.99" at bounding box center [733, 480] width 166 height 35
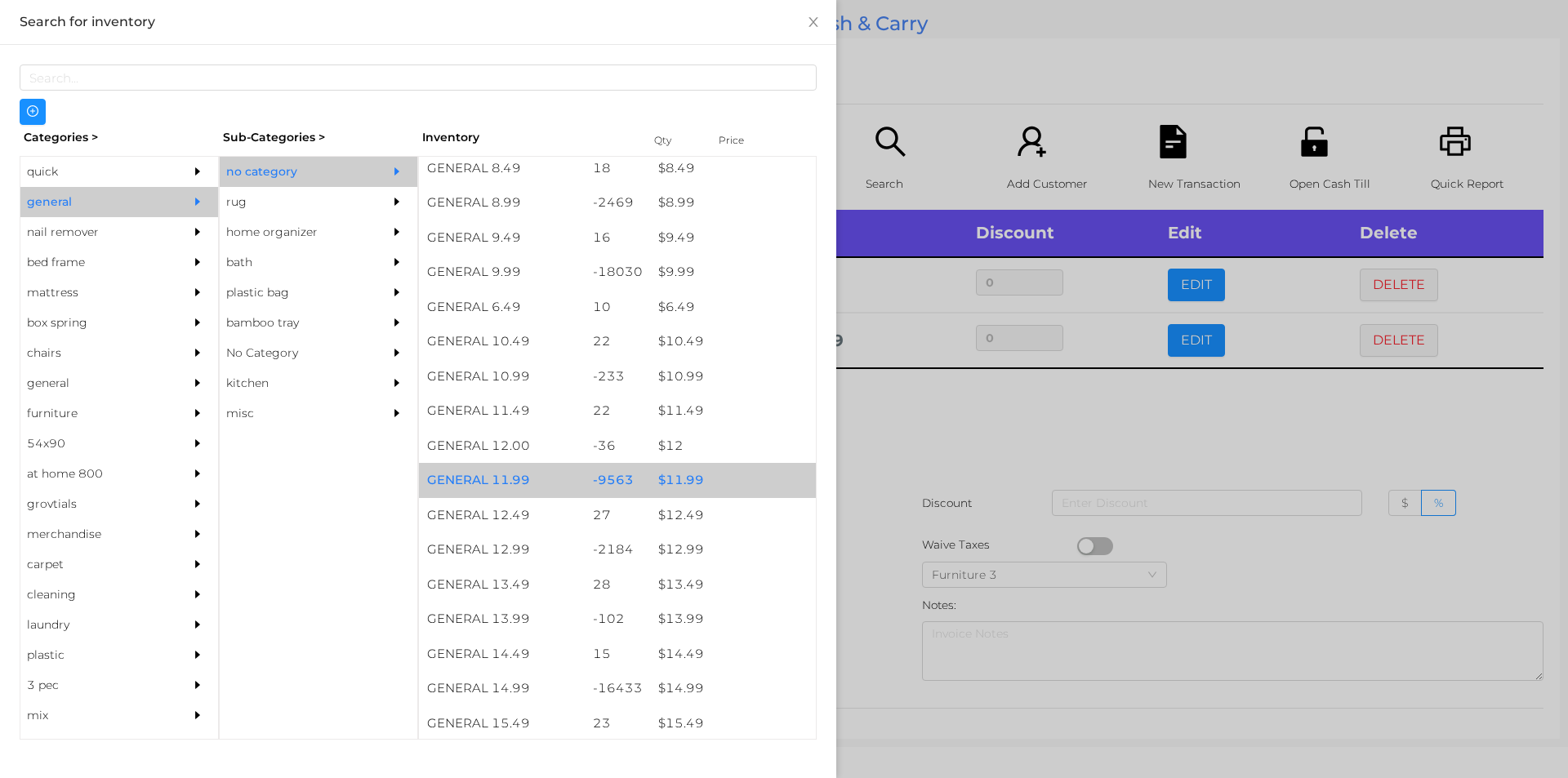
click at [698, 479] on div "$ 11.99" at bounding box center [733, 480] width 166 height 35
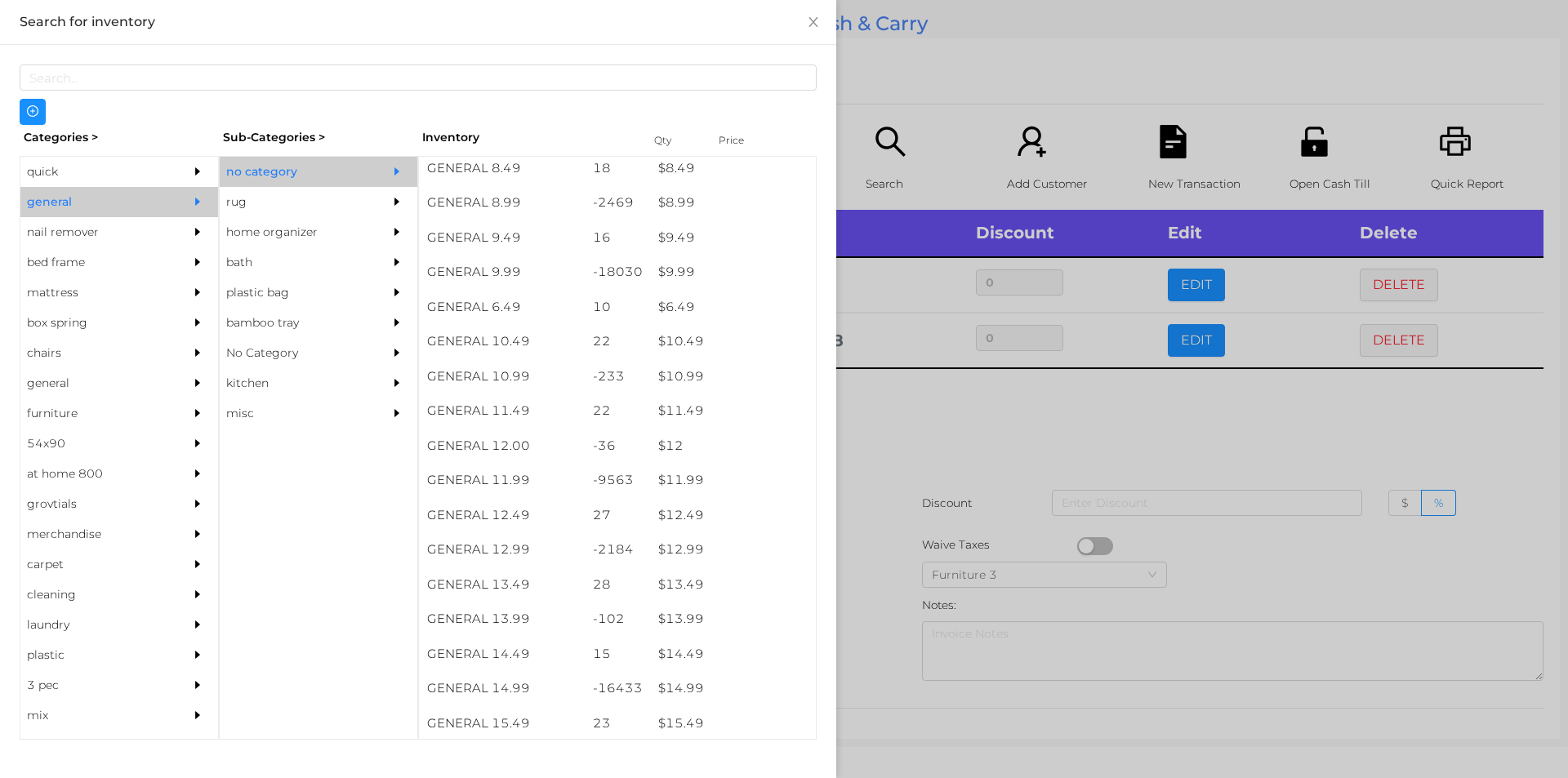
click at [890, 442] on div at bounding box center [784, 389] width 1568 height 778
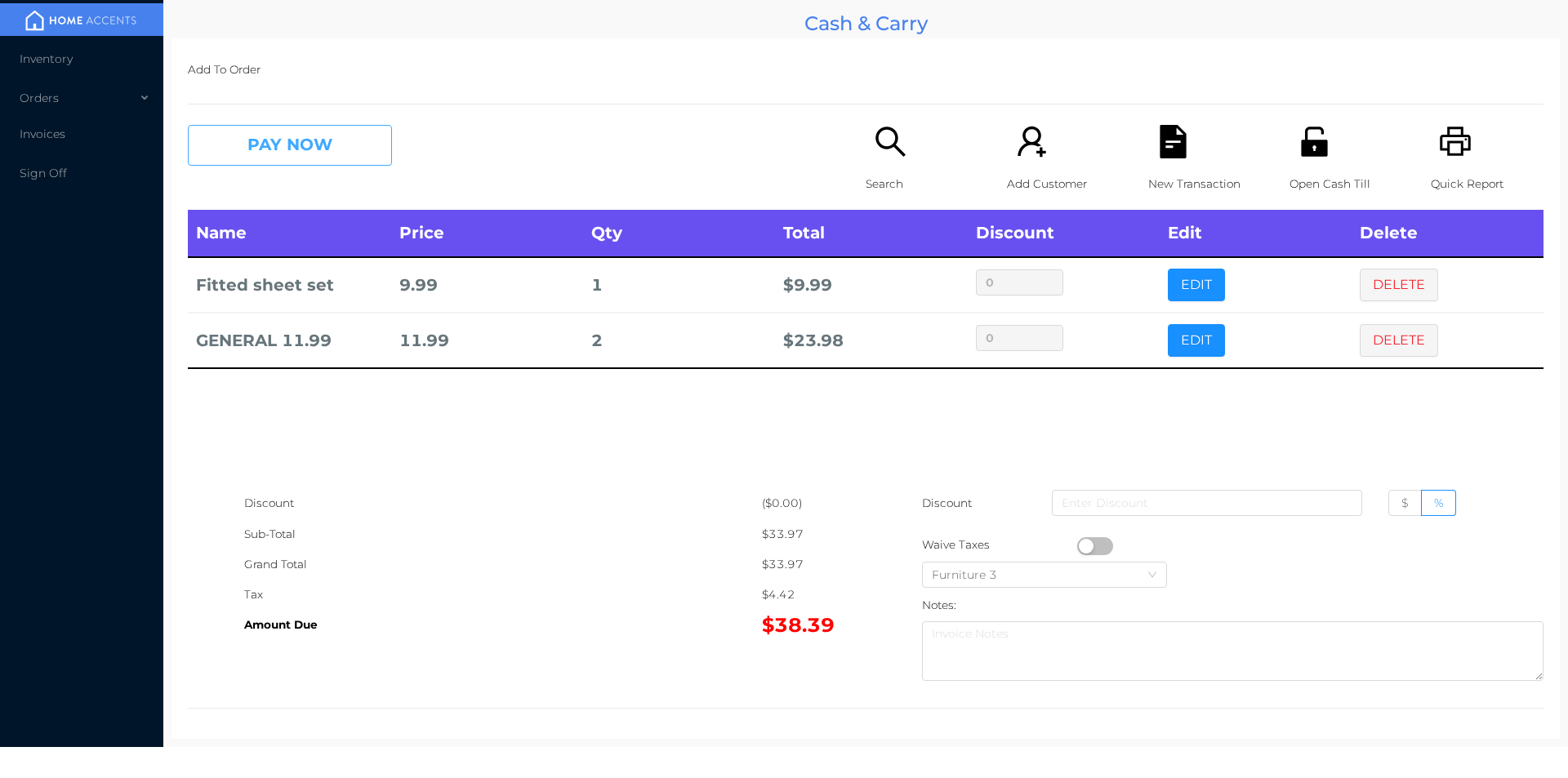
click at [346, 143] on button "PAY NOW" at bounding box center [289, 145] width 205 height 41
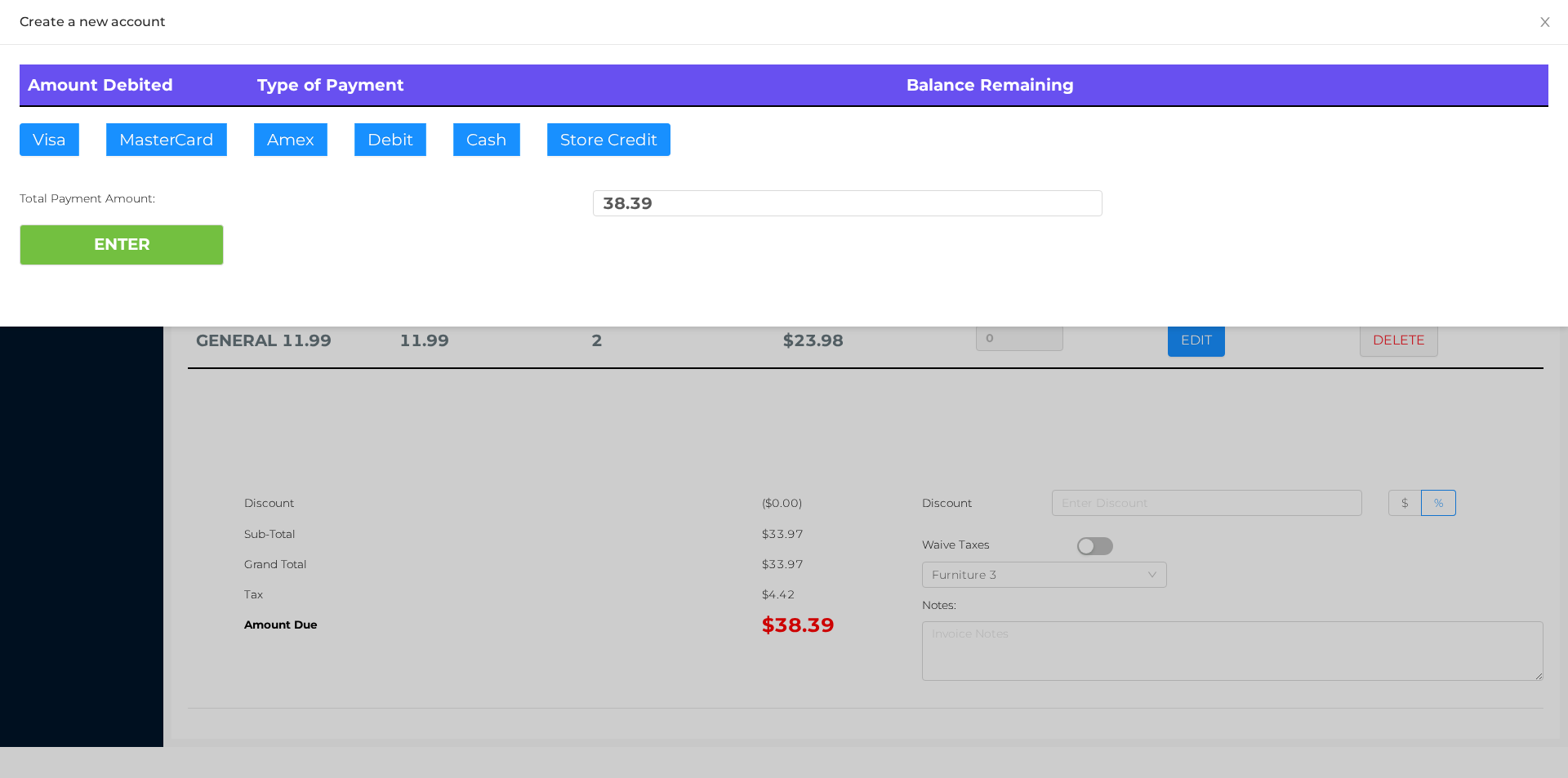
click at [277, 235] on div "ENTER" at bounding box center [784, 244] width 1528 height 41
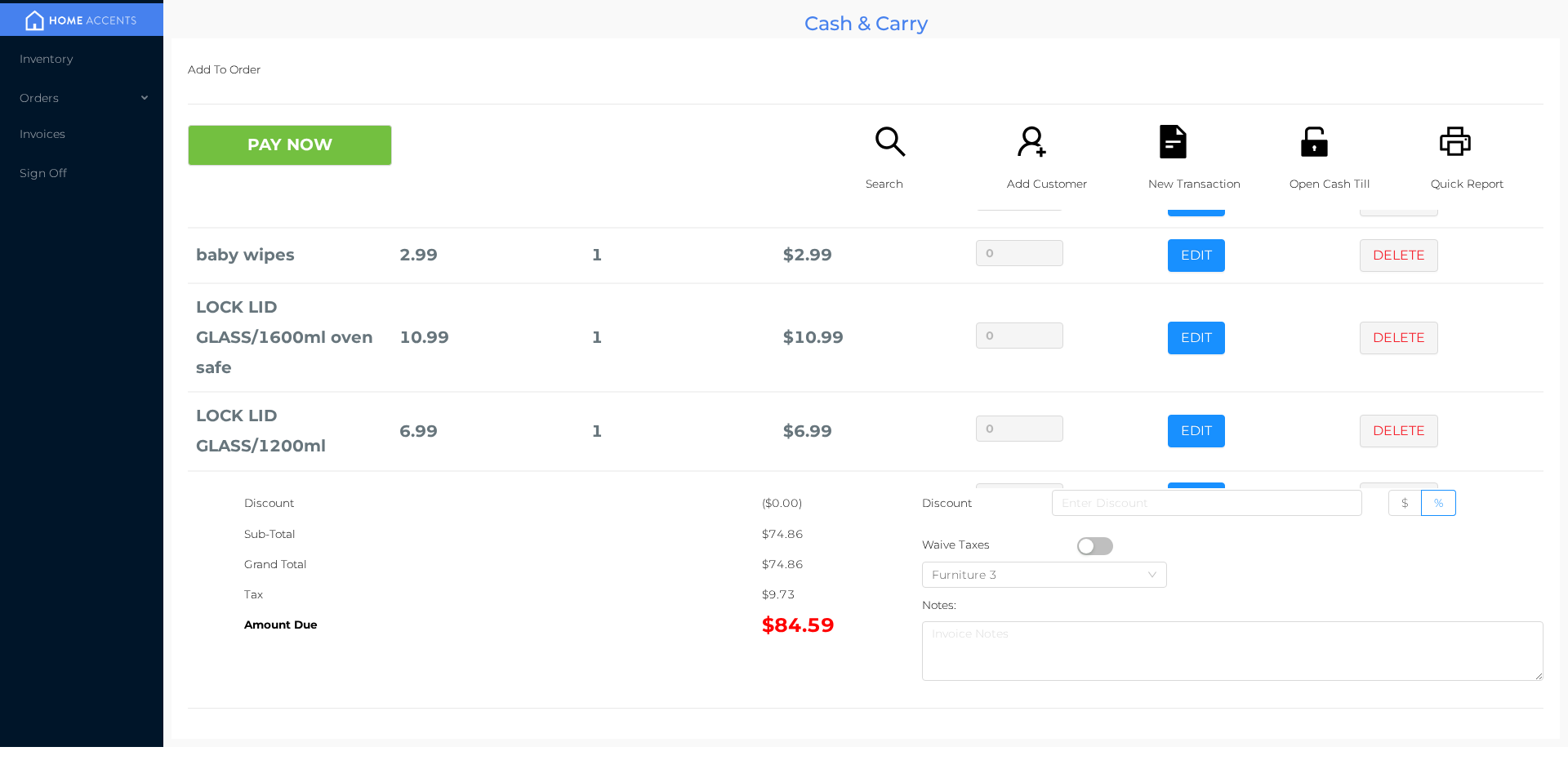
scroll to position [644, 0]
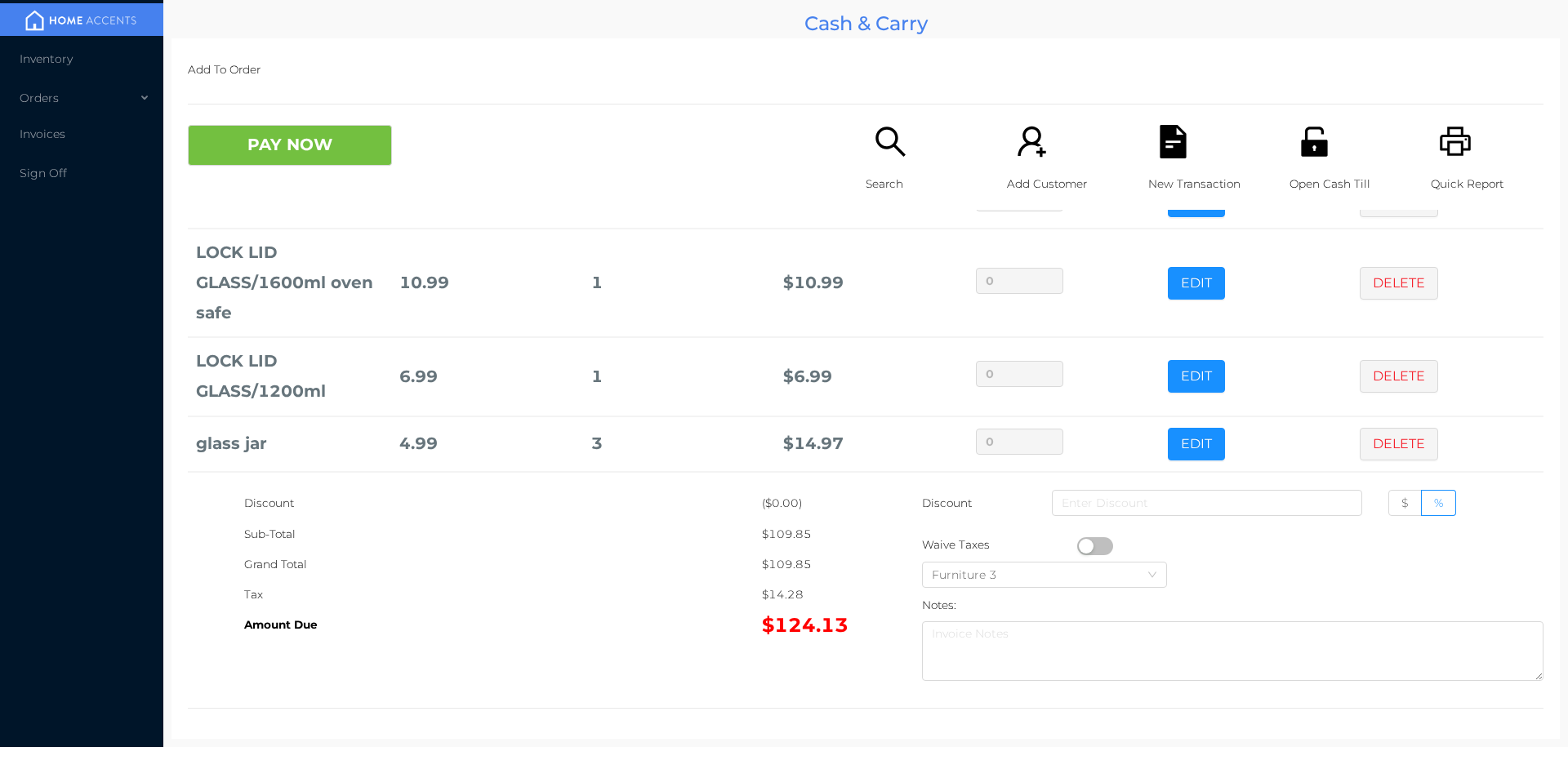
click at [1310, 137] on icon "icon: unlock" at bounding box center [1314, 142] width 34 height 34
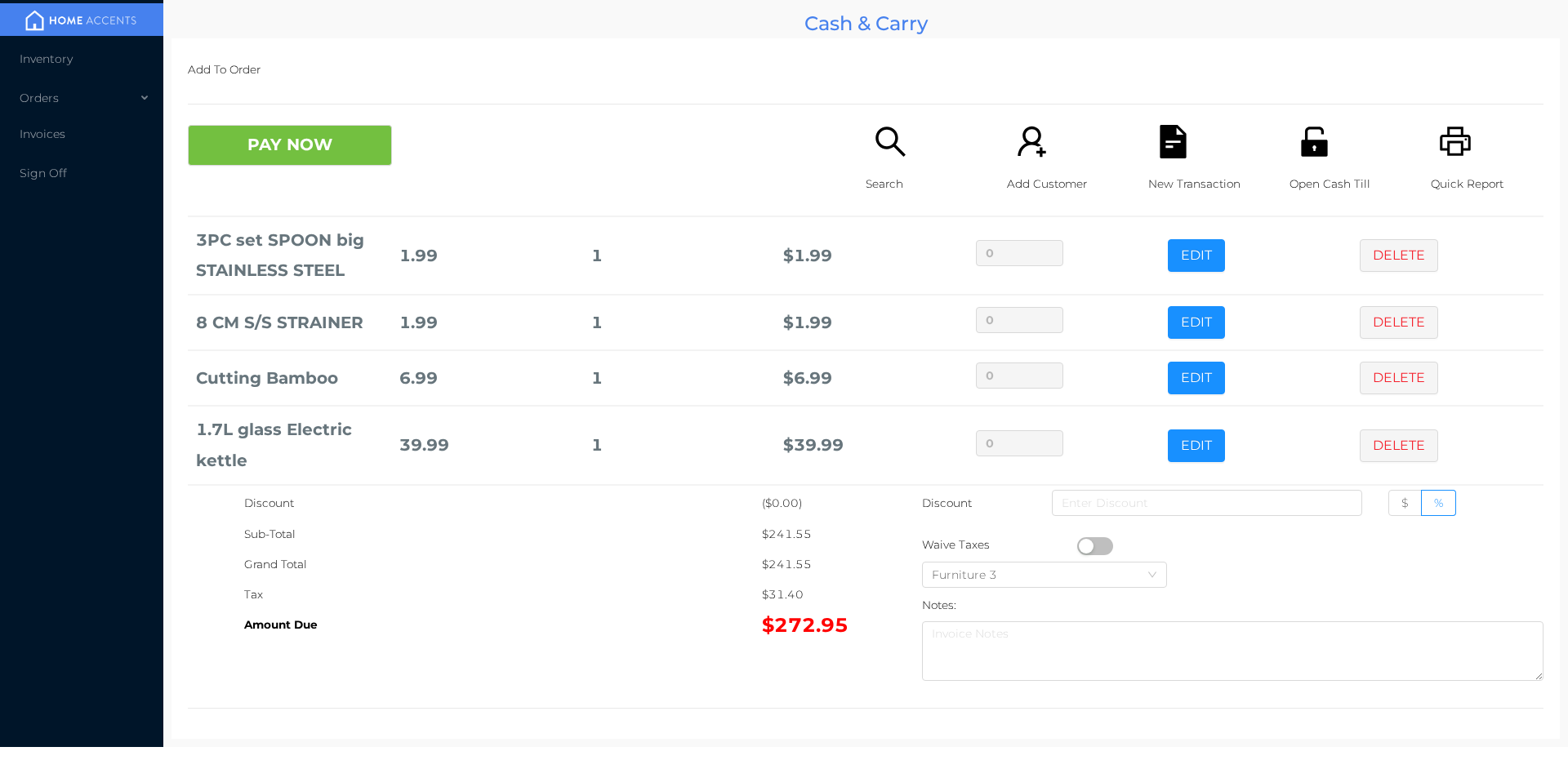
scroll to position [1292, 0]
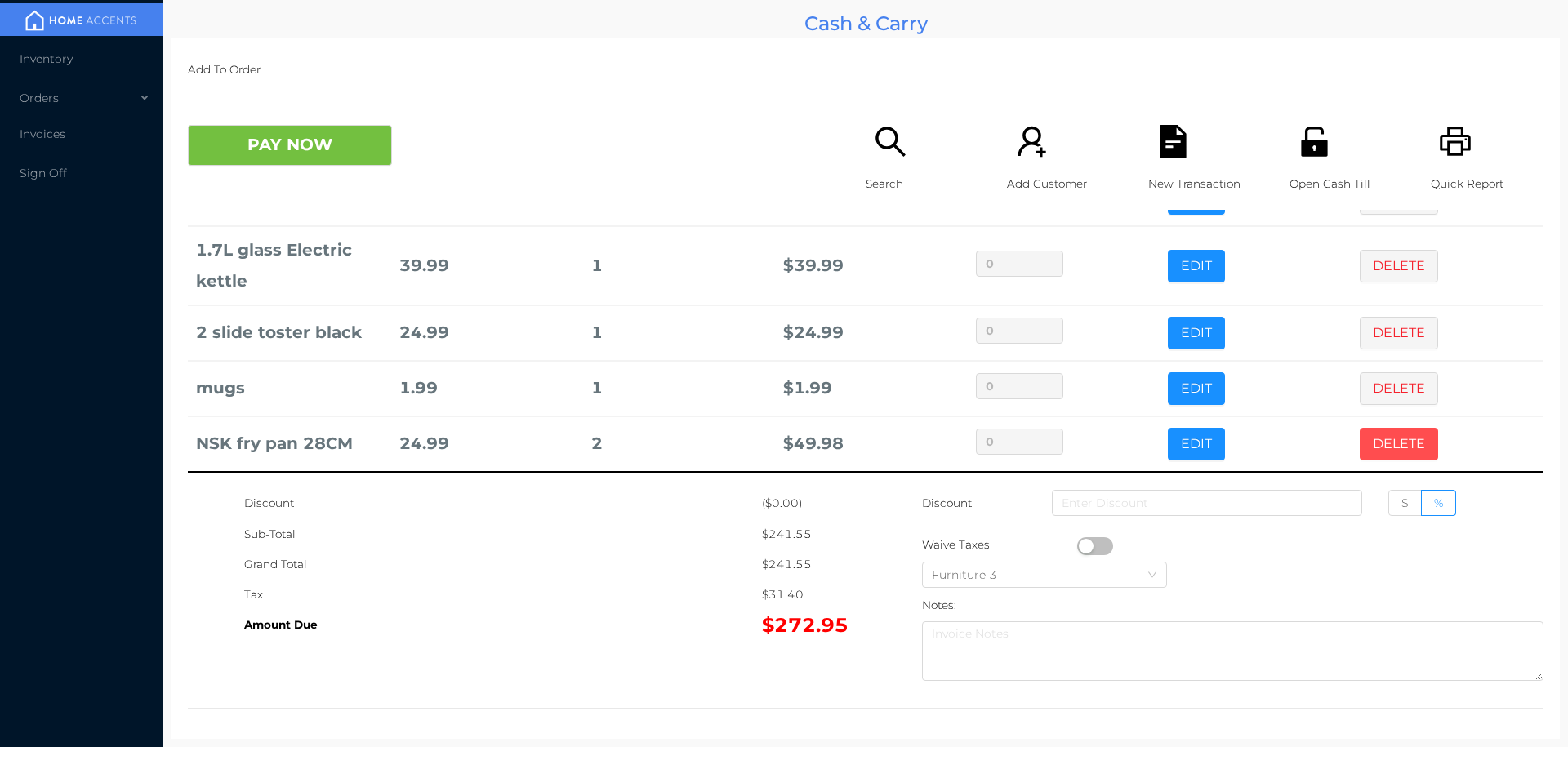
click at [1378, 441] on button "DELETE" at bounding box center [1398, 444] width 78 height 33
click at [876, 187] on p "Search" at bounding box center [922, 184] width 113 height 30
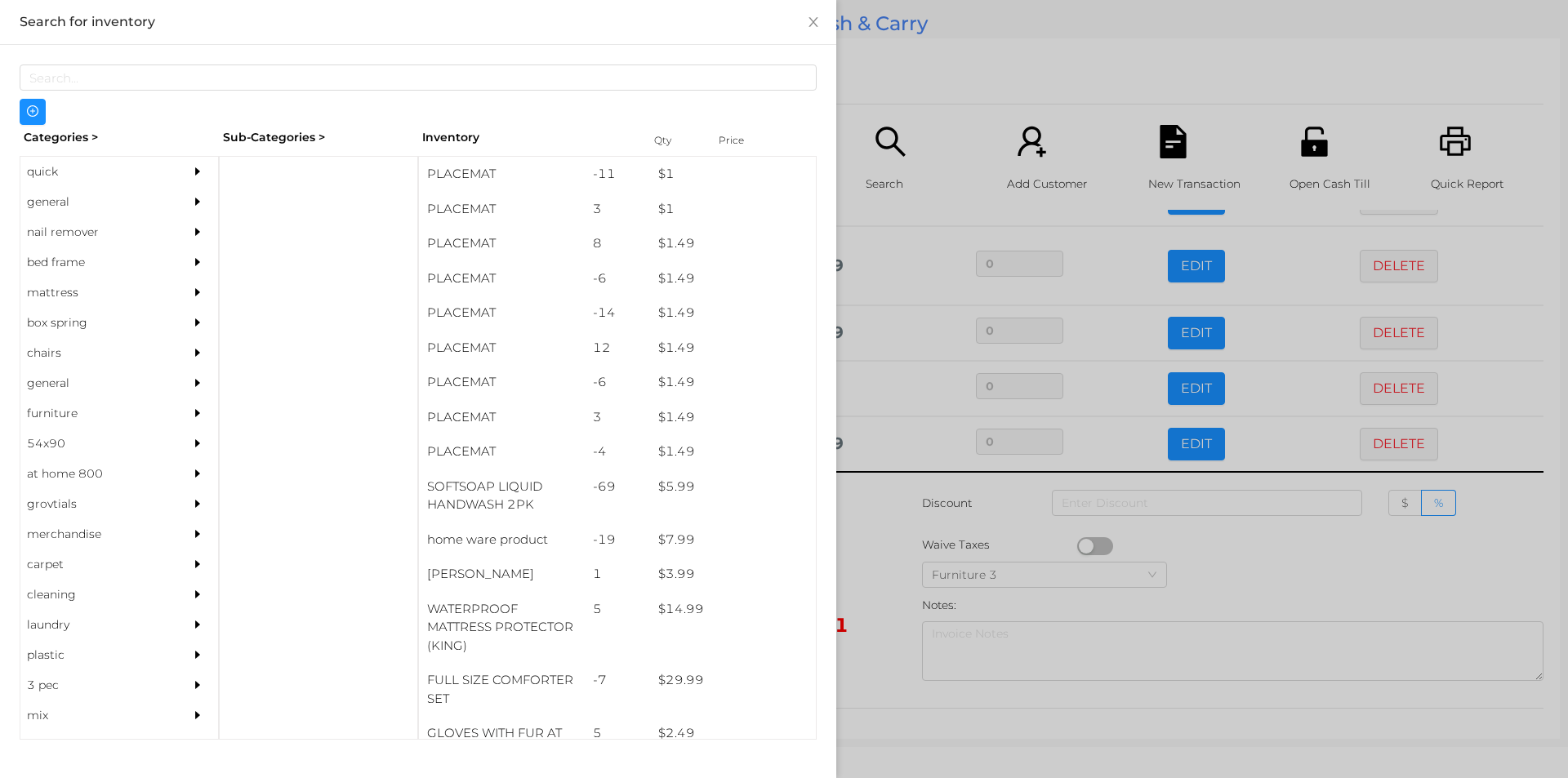
click at [70, 202] on div "general" at bounding box center [95, 202] width 149 height 30
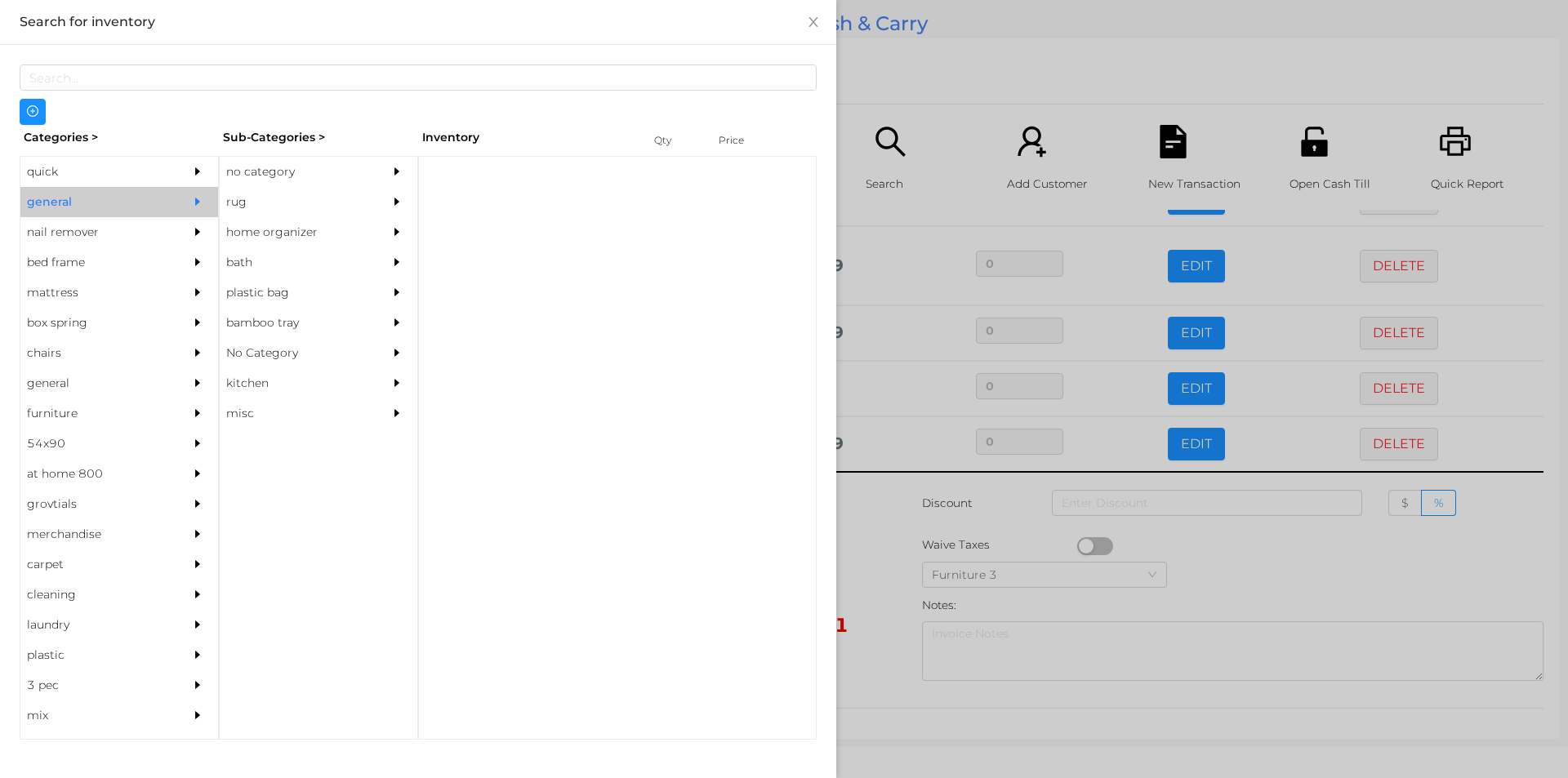
click at [258, 171] on div "no category" at bounding box center [294, 172] width 149 height 30
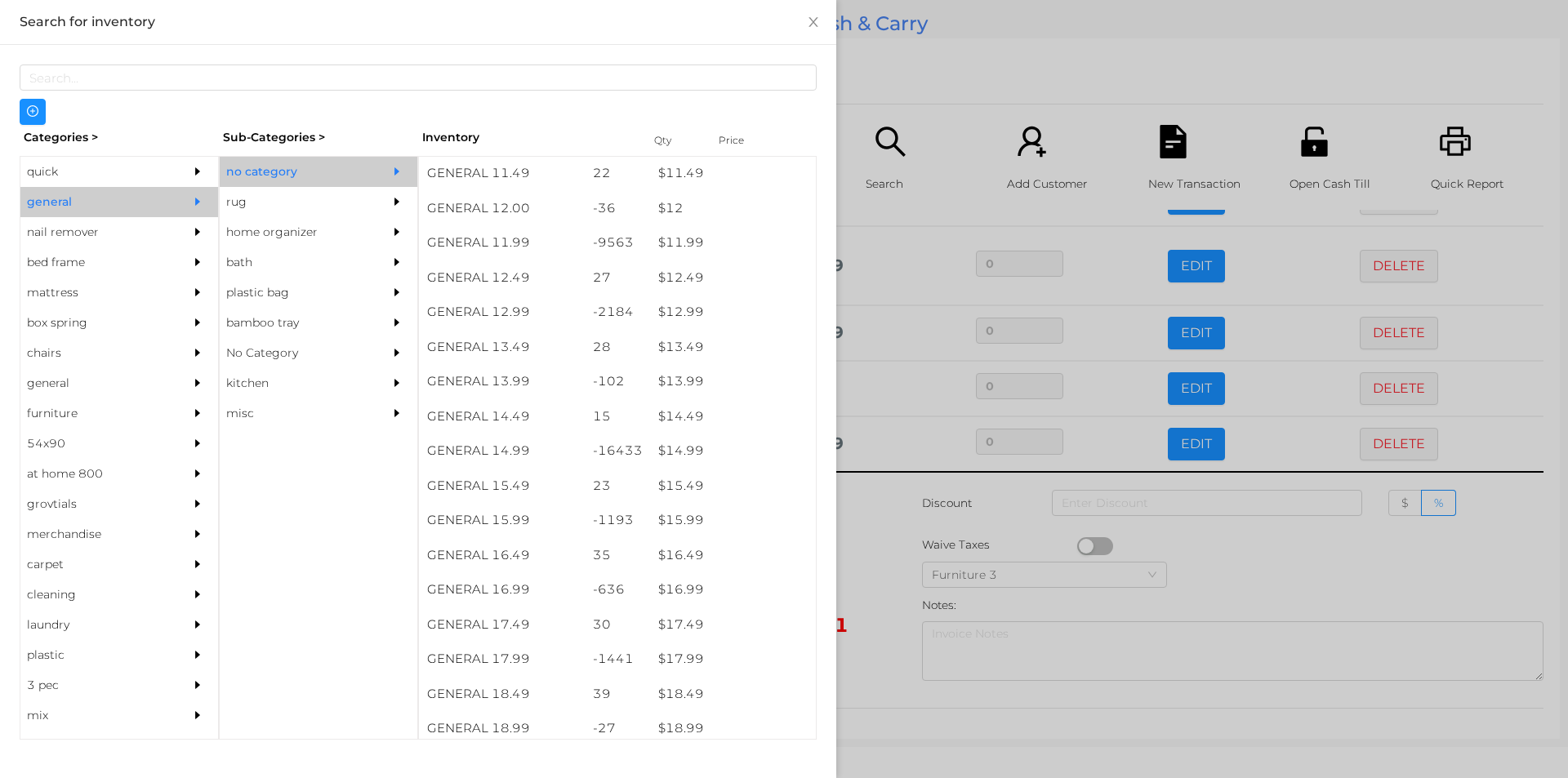
scroll to position [1155, 0]
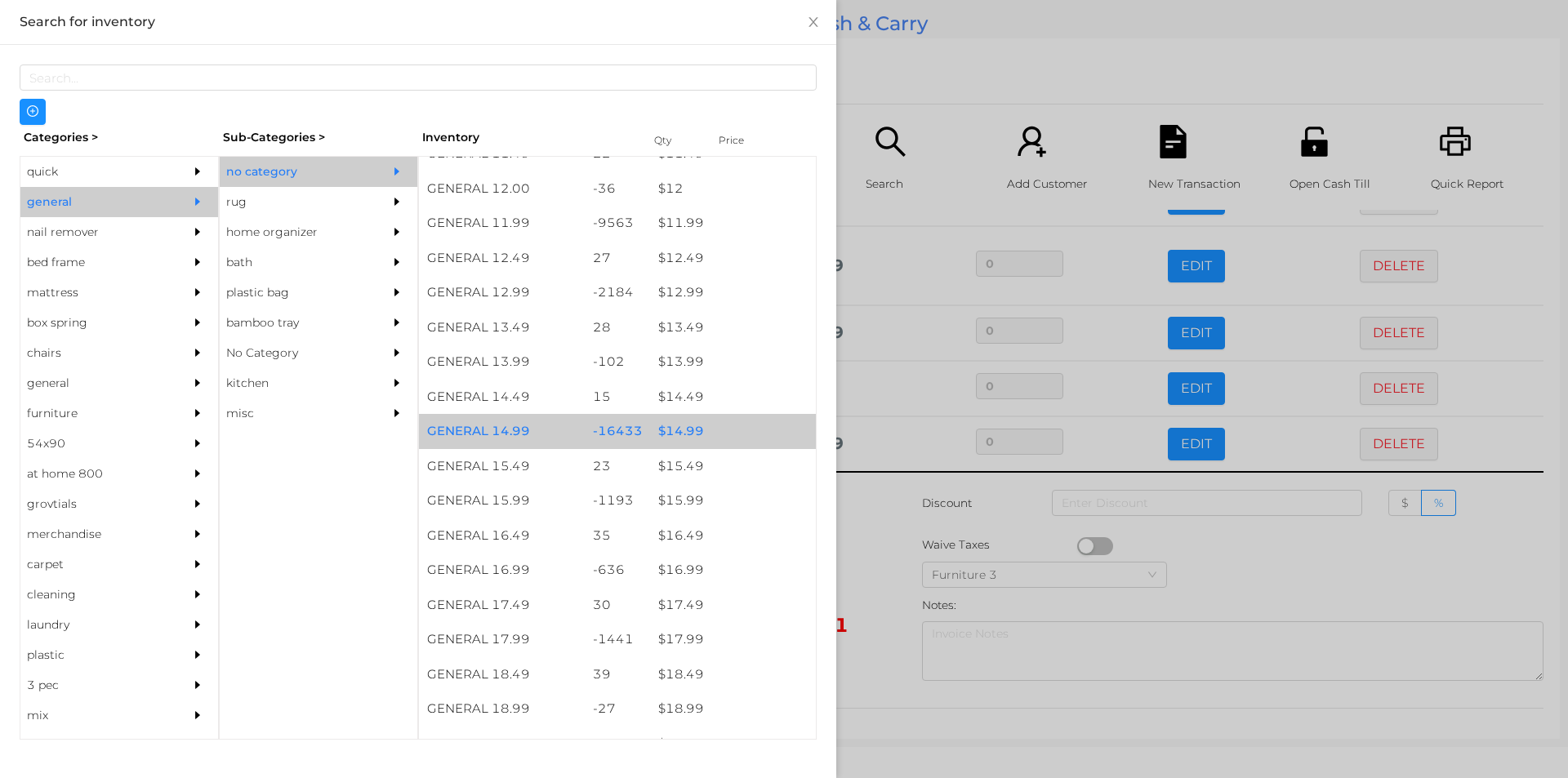
click at [687, 437] on div "$ 14.99" at bounding box center [733, 431] width 166 height 35
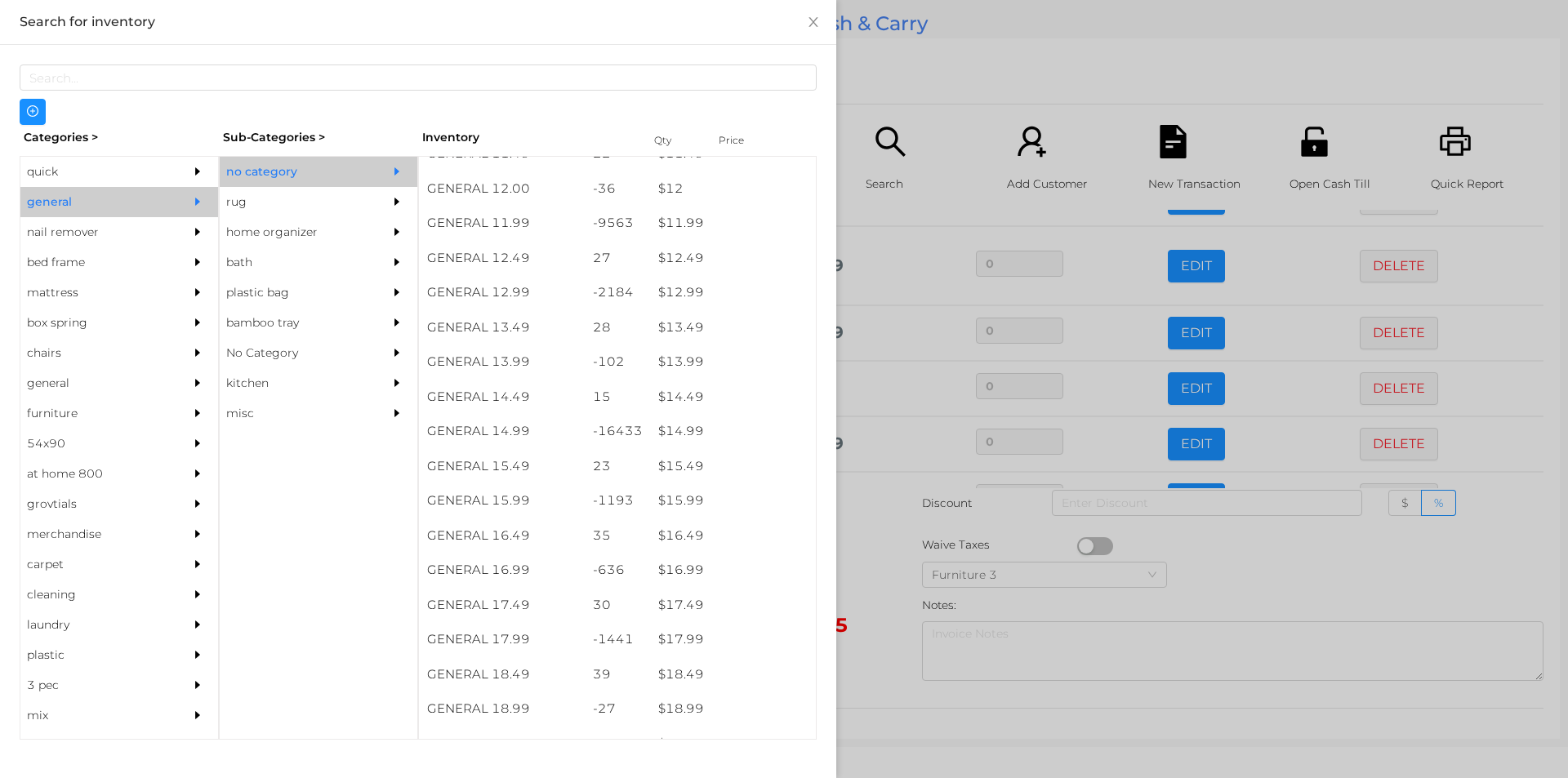
click at [873, 571] on div at bounding box center [784, 389] width 1568 height 778
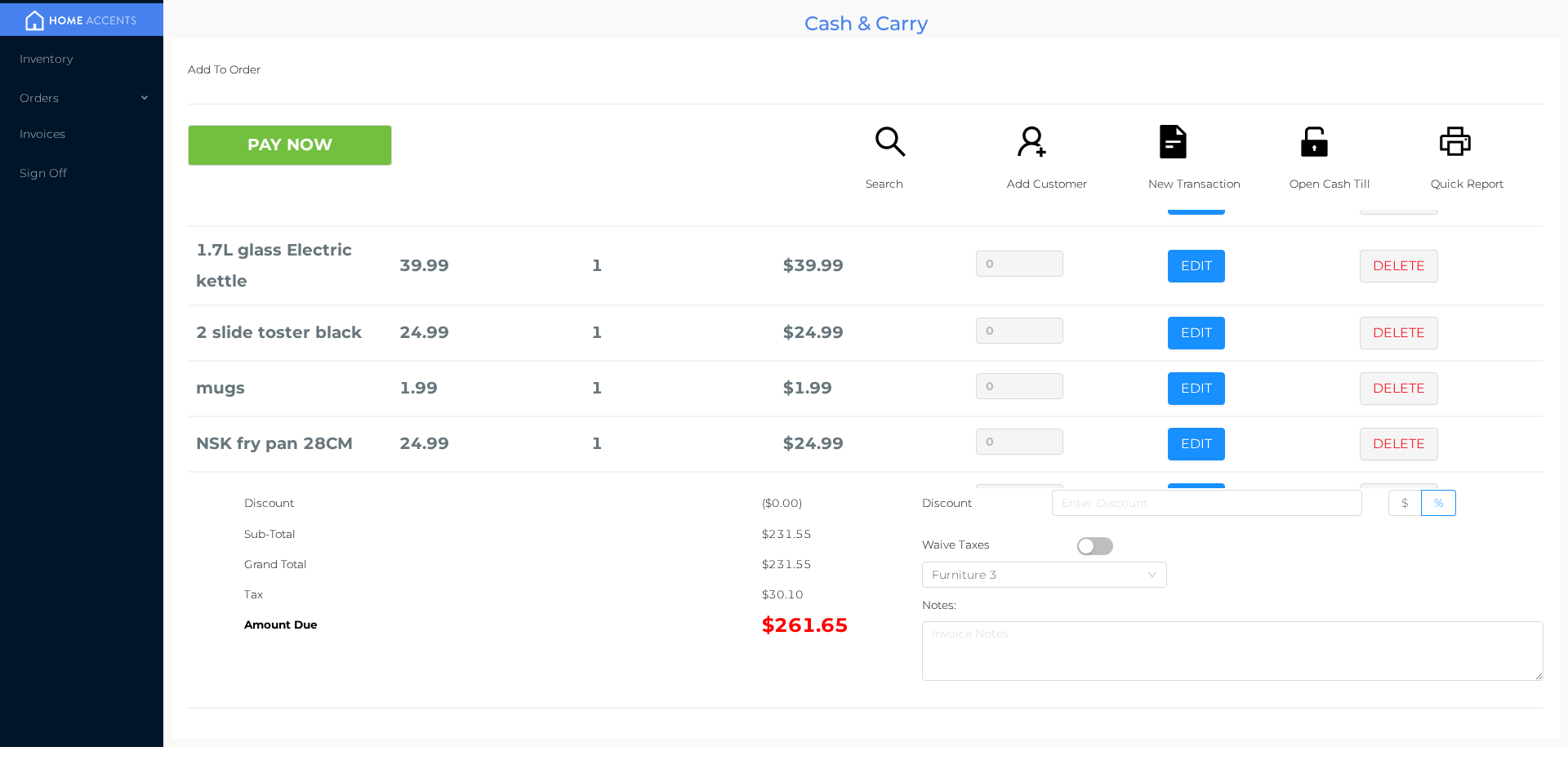
scroll to position [1348, 0]
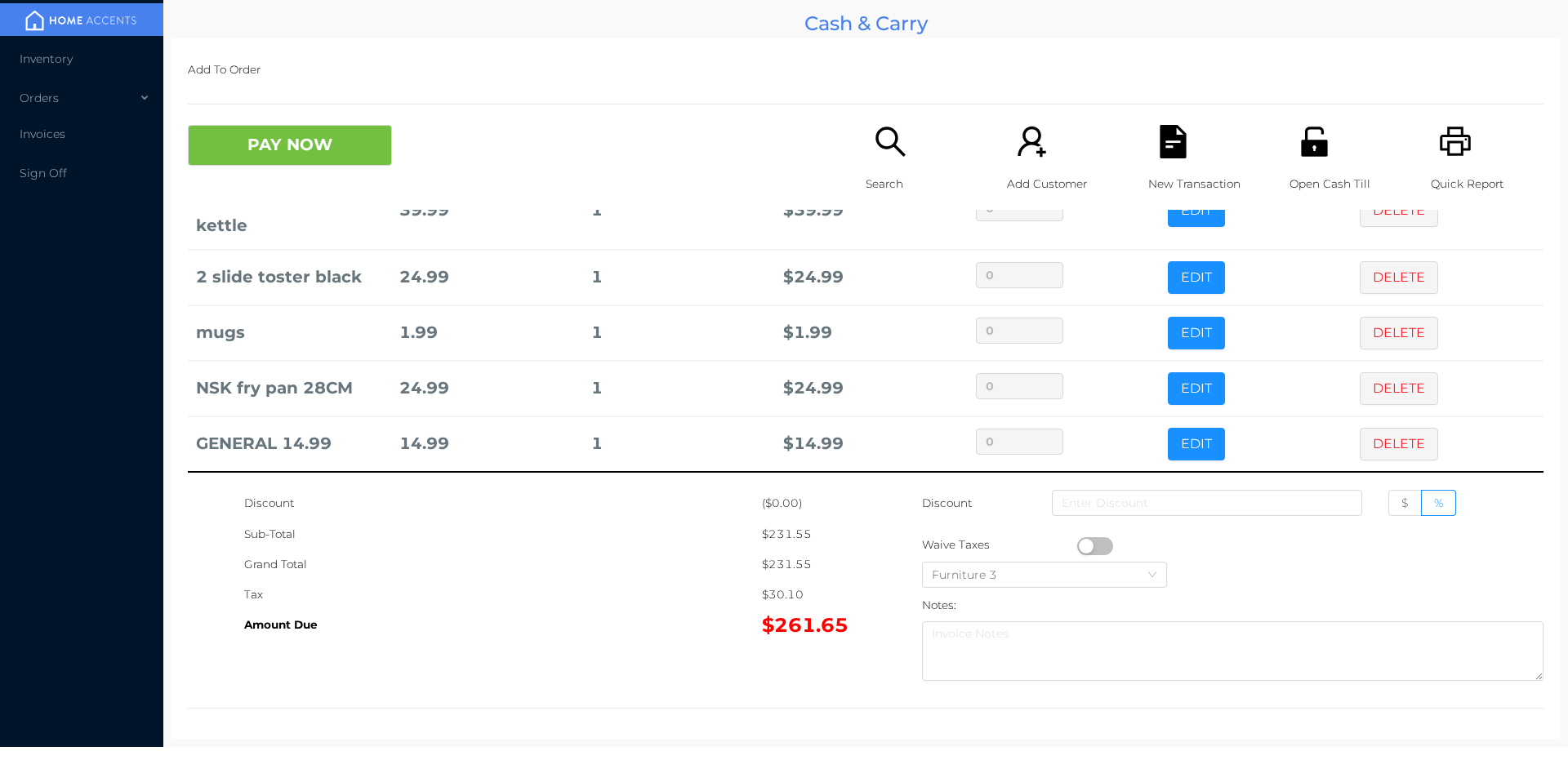
click at [1314, 149] on icon "icon: unlock" at bounding box center [1314, 141] width 26 height 29
click at [314, 146] on button "PAY NOW" at bounding box center [289, 145] width 205 height 41
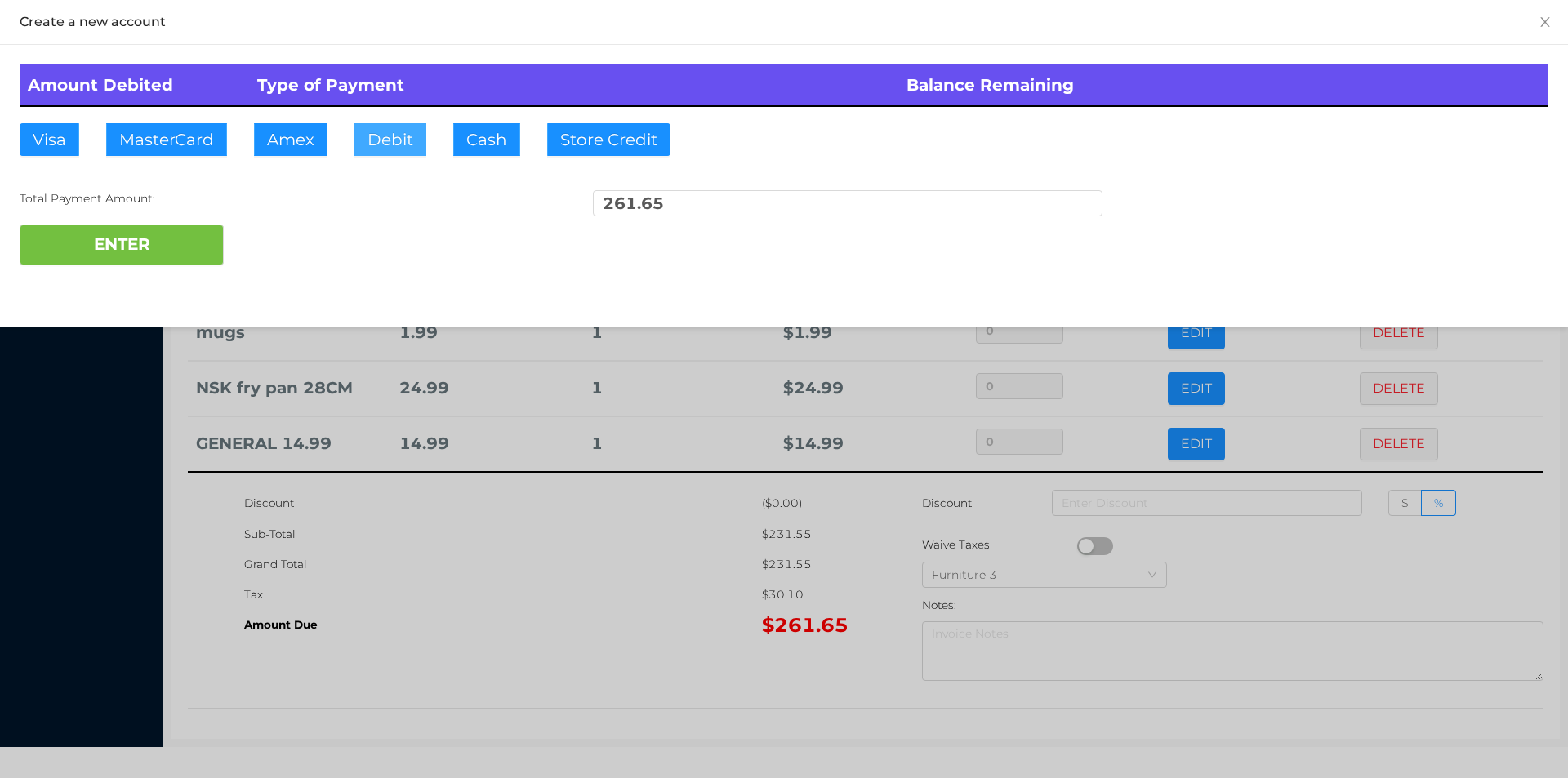
click at [391, 137] on button "Debit" at bounding box center [390, 140] width 72 height 33
click at [172, 246] on button "ENTER" at bounding box center [122, 244] width 205 height 41
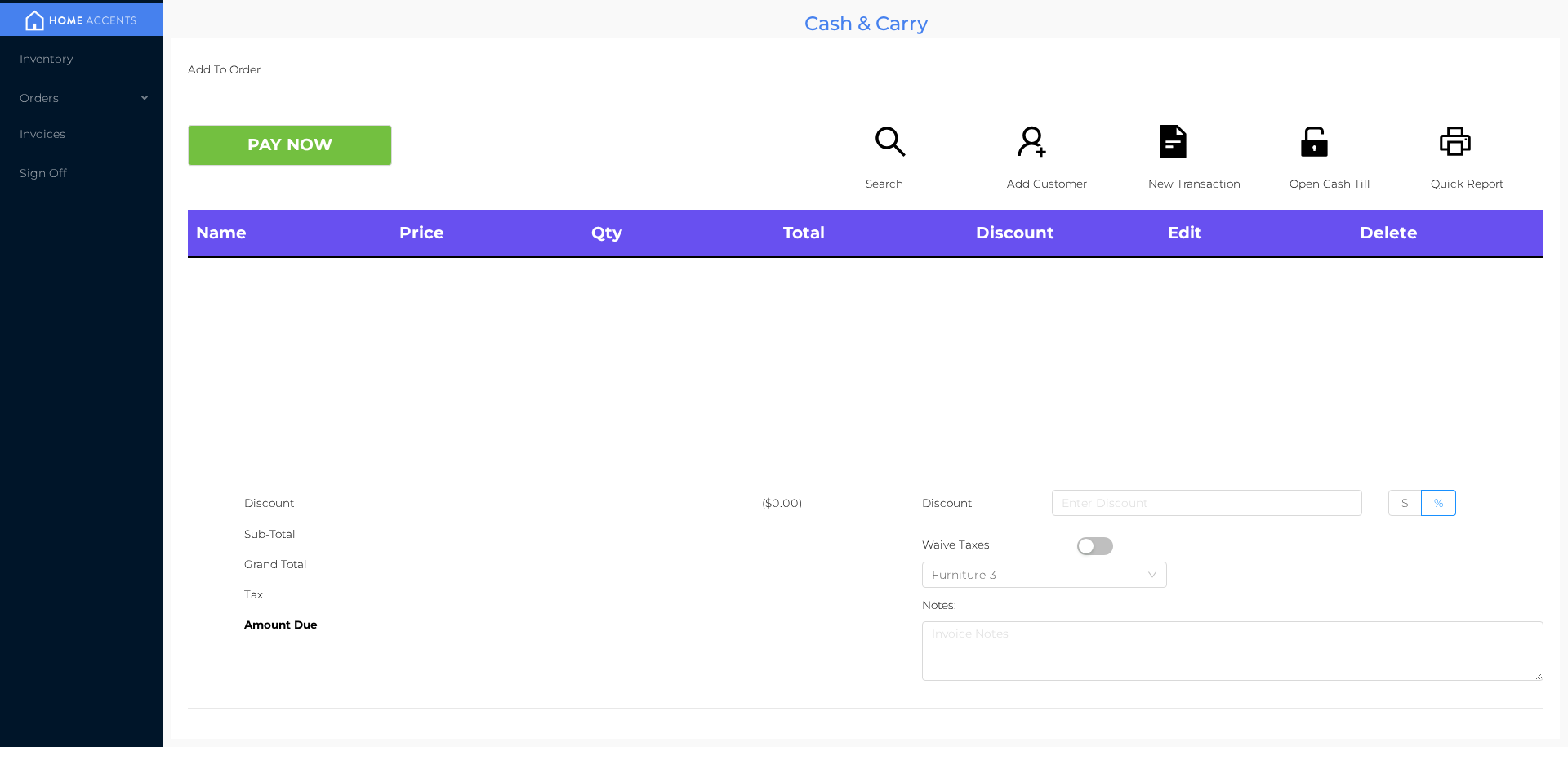
scroll to position [0, 0]
click at [878, 164] on div "Search" at bounding box center [922, 168] width 113 height 85
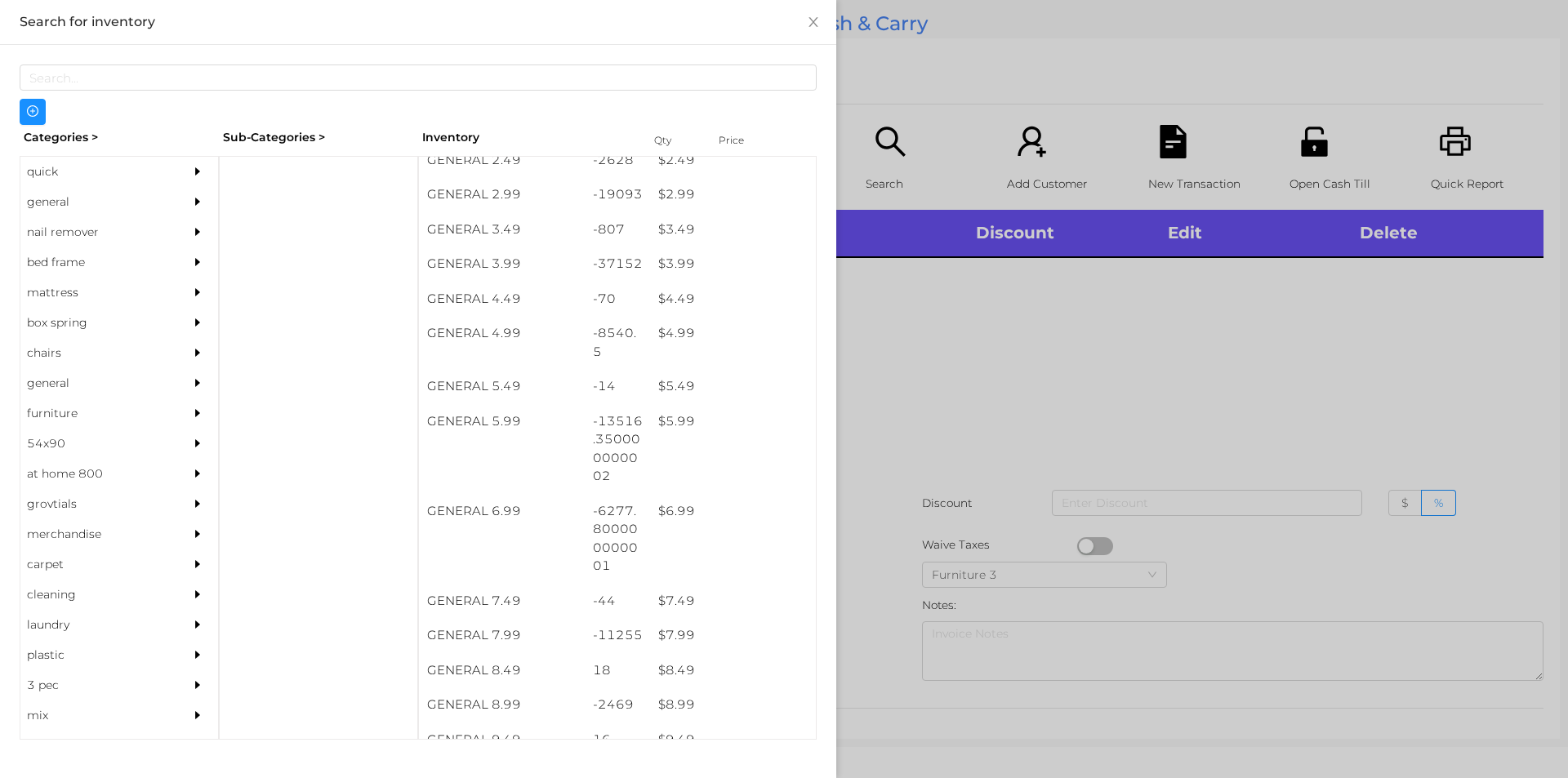
scroll to position [402, 0]
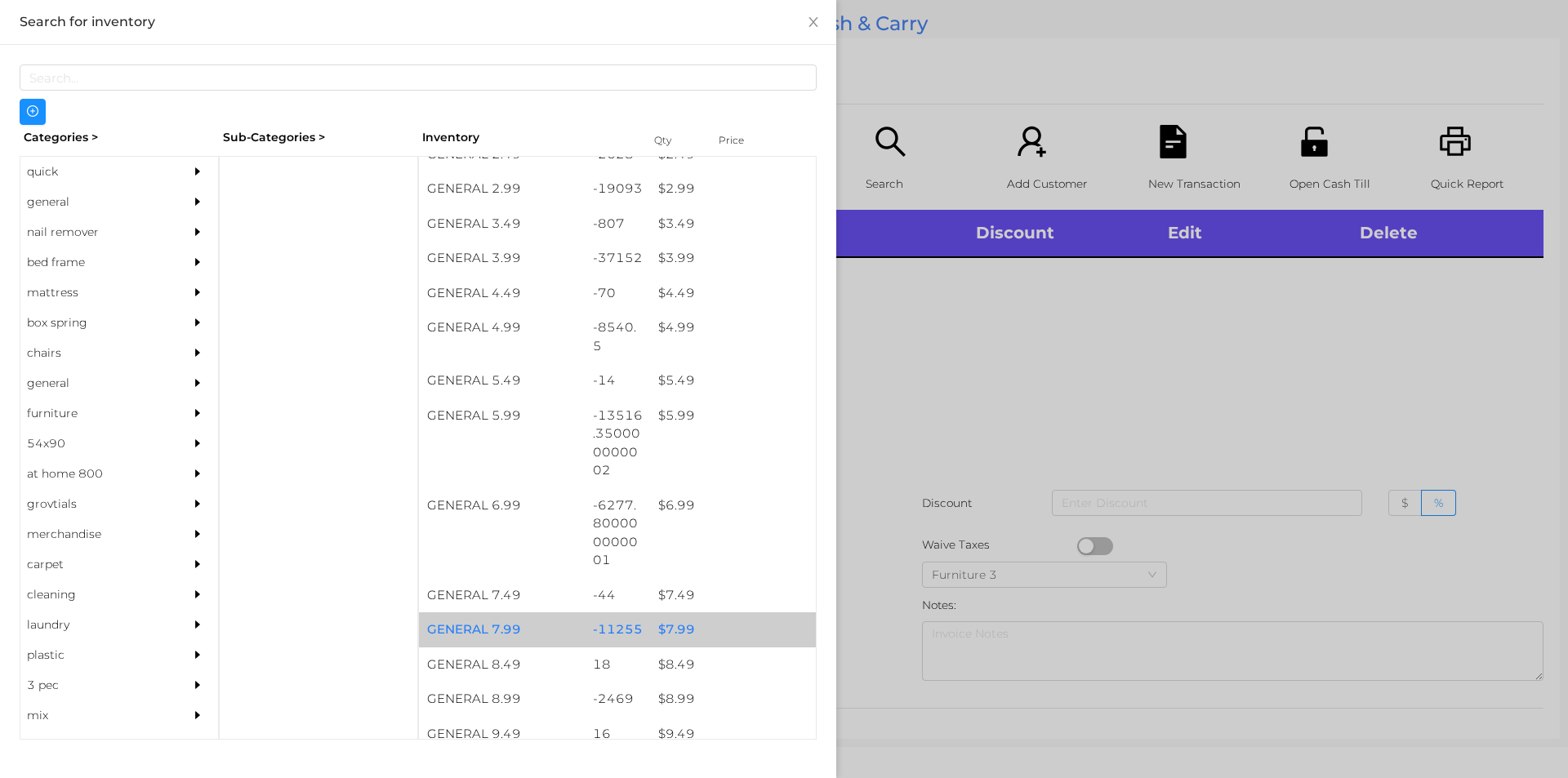
click at [661, 633] on div "$ 7.99" at bounding box center [733, 630] width 166 height 35
click at [667, 622] on div "$ 7.99" at bounding box center [733, 630] width 166 height 35
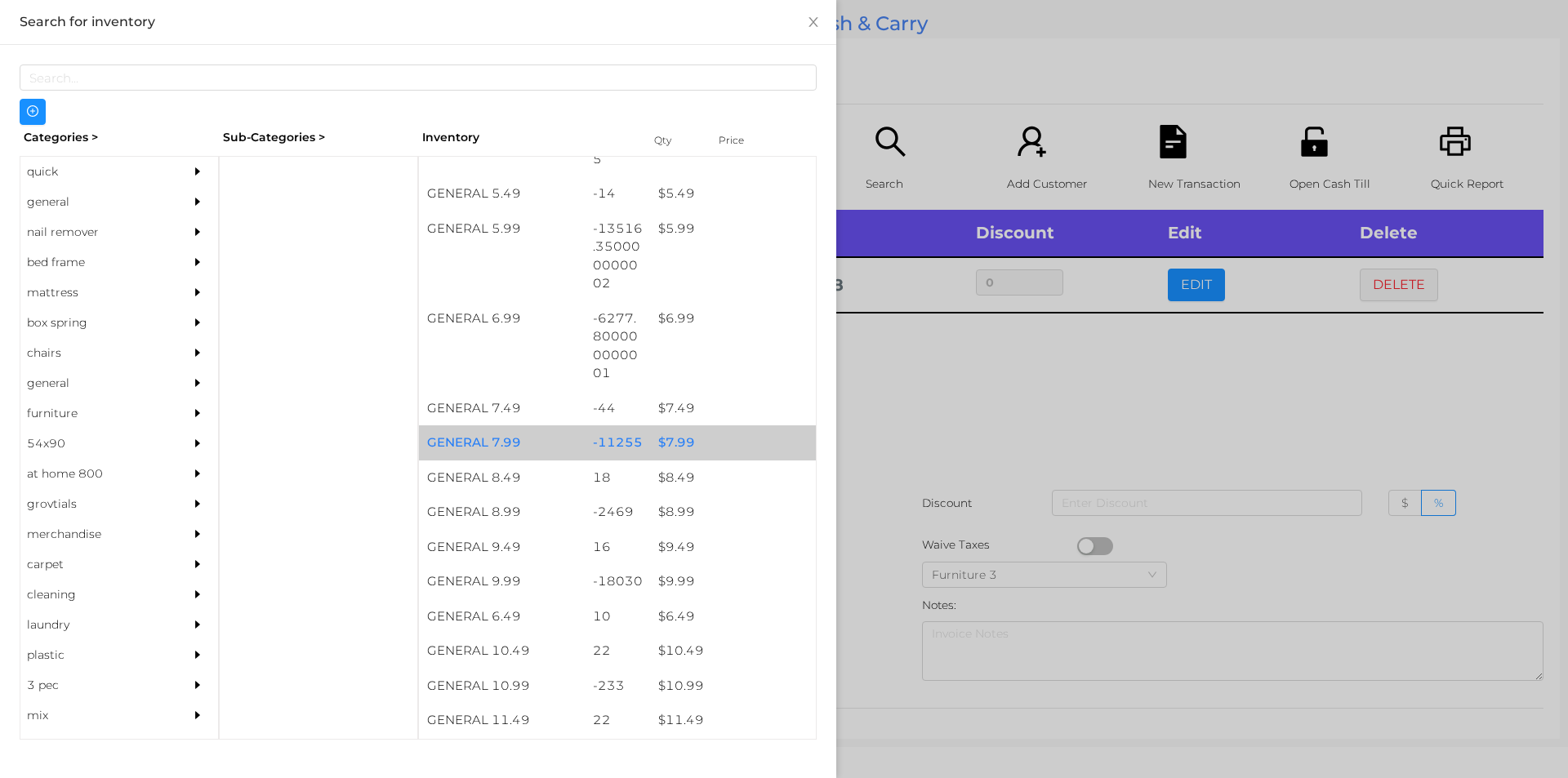
scroll to position [590, 0]
click at [676, 583] on div "$ 9.99" at bounding box center [733, 580] width 166 height 35
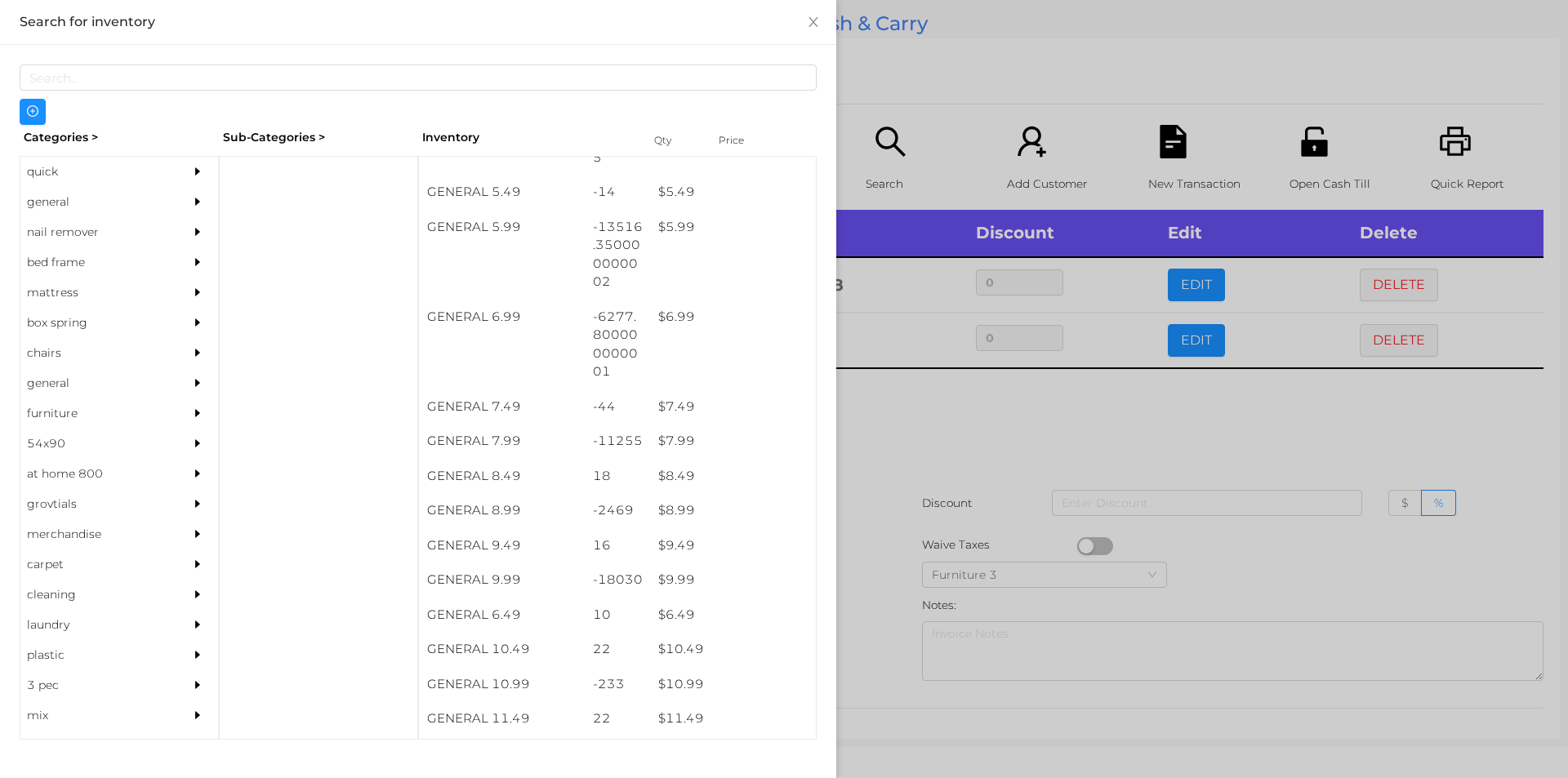
click at [869, 605] on div at bounding box center [784, 389] width 1568 height 778
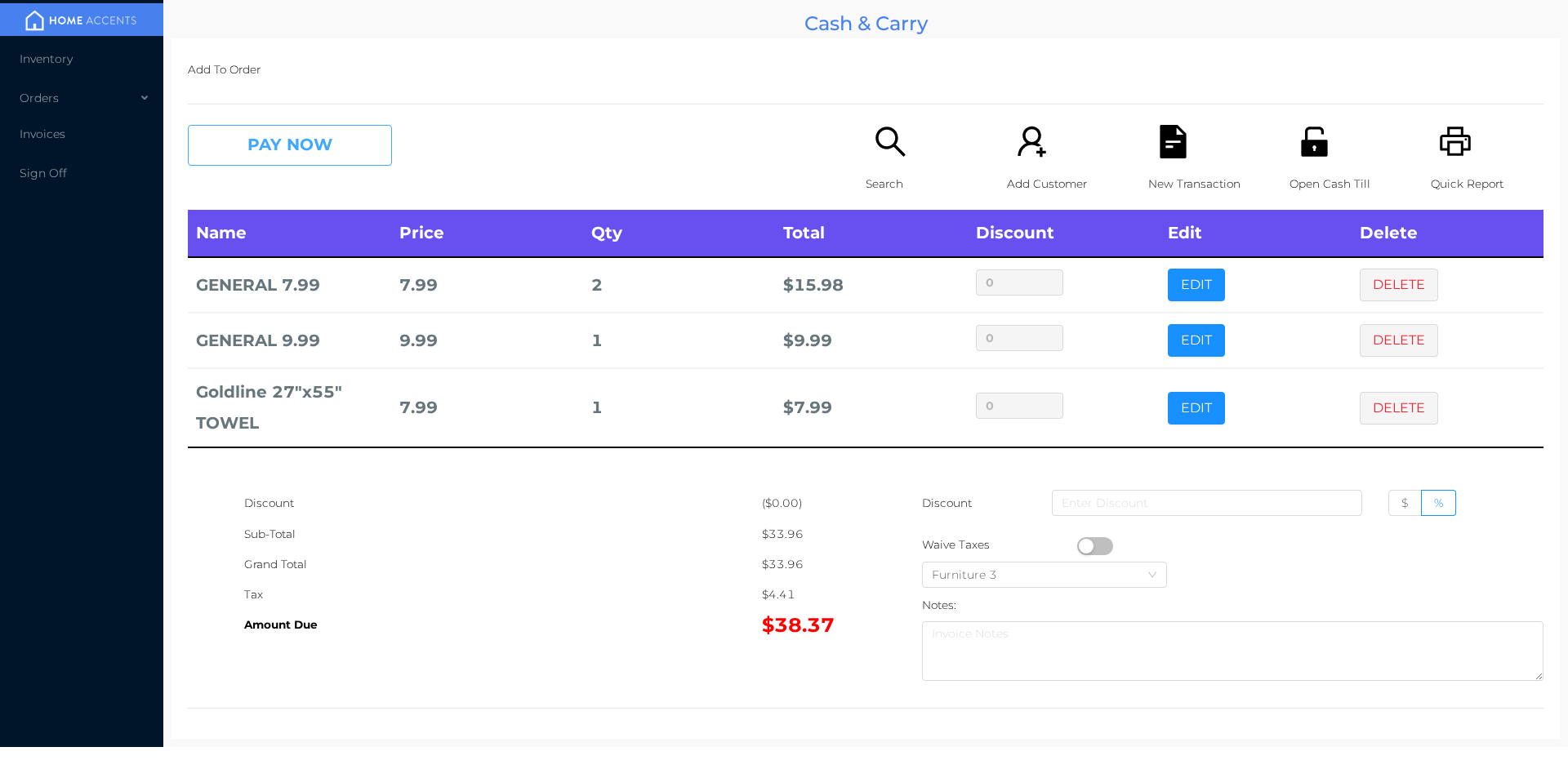
click at [332, 148] on button "PAY NOW" at bounding box center [289, 145] width 205 height 41
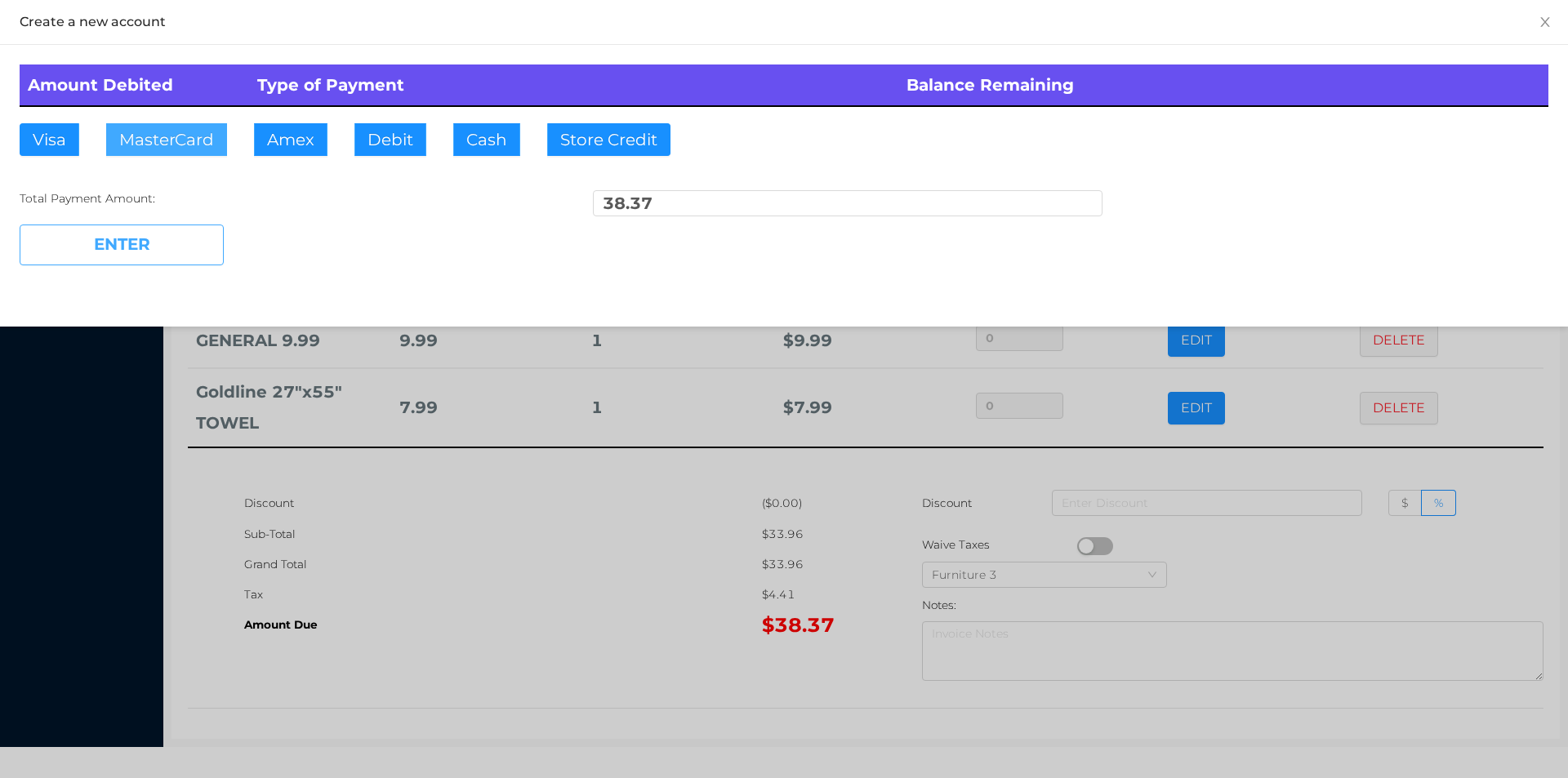
click at [158, 141] on button "MasterCard" at bounding box center [167, 140] width 121 height 33
click at [141, 237] on button "ENTER" at bounding box center [122, 244] width 205 height 41
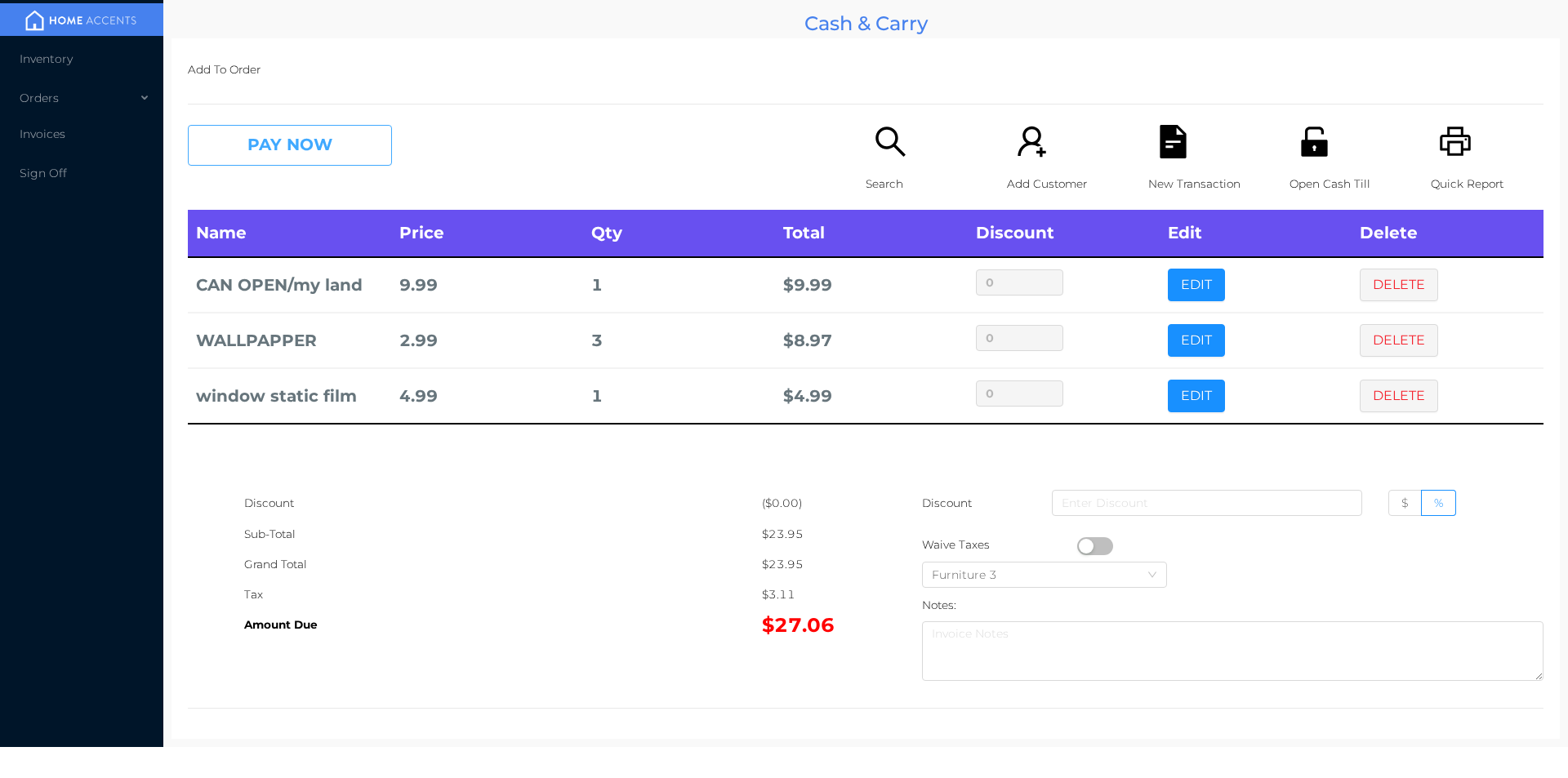
click at [331, 159] on button "PAY NOW" at bounding box center [289, 145] width 205 height 41
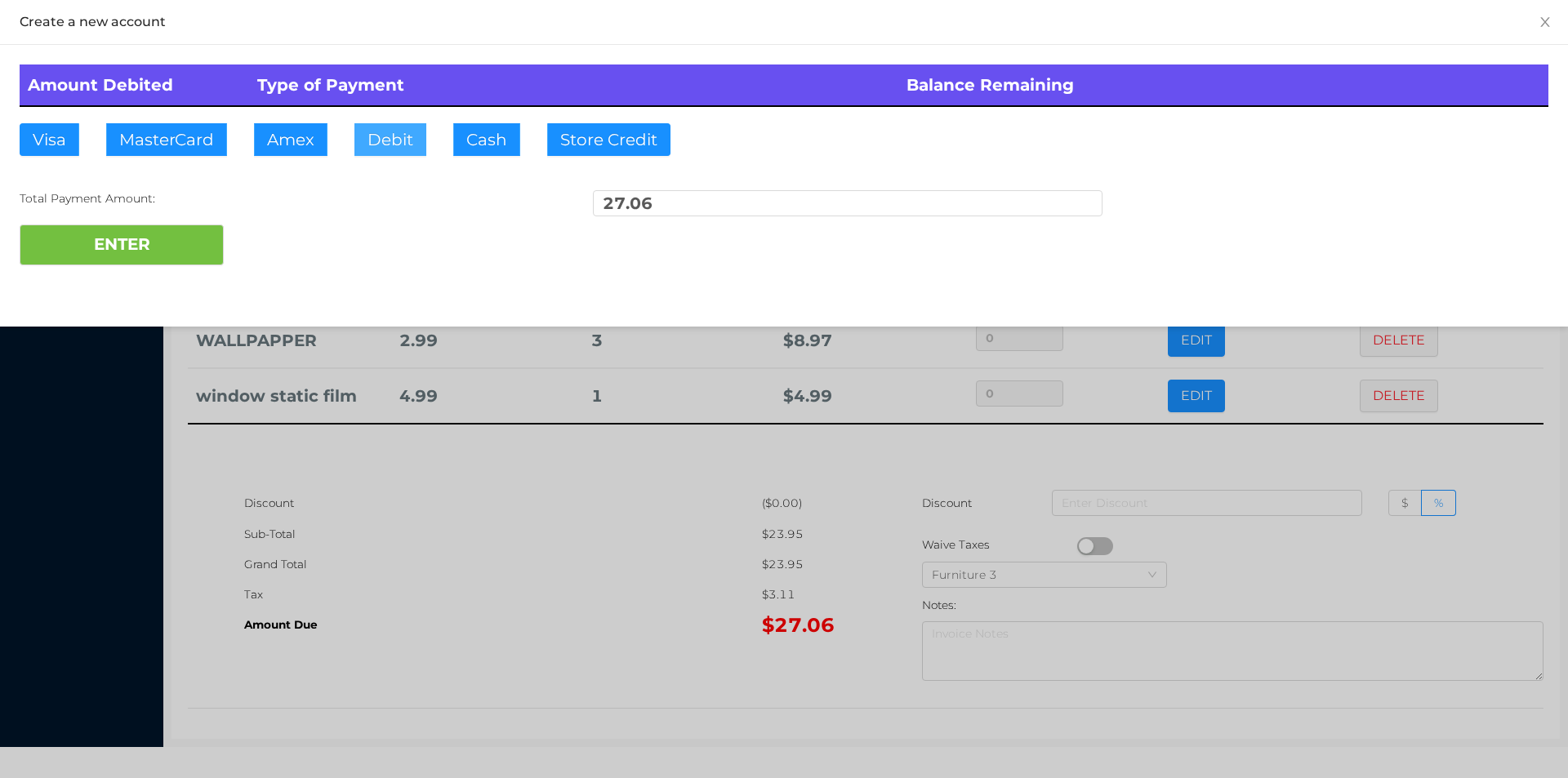
click at [356, 149] on button "Debit" at bounding box center [390, 140] width 72 height 33
click at [186, 251] on button "ENTER" at bounding box center [122, 244] width 205 height 41
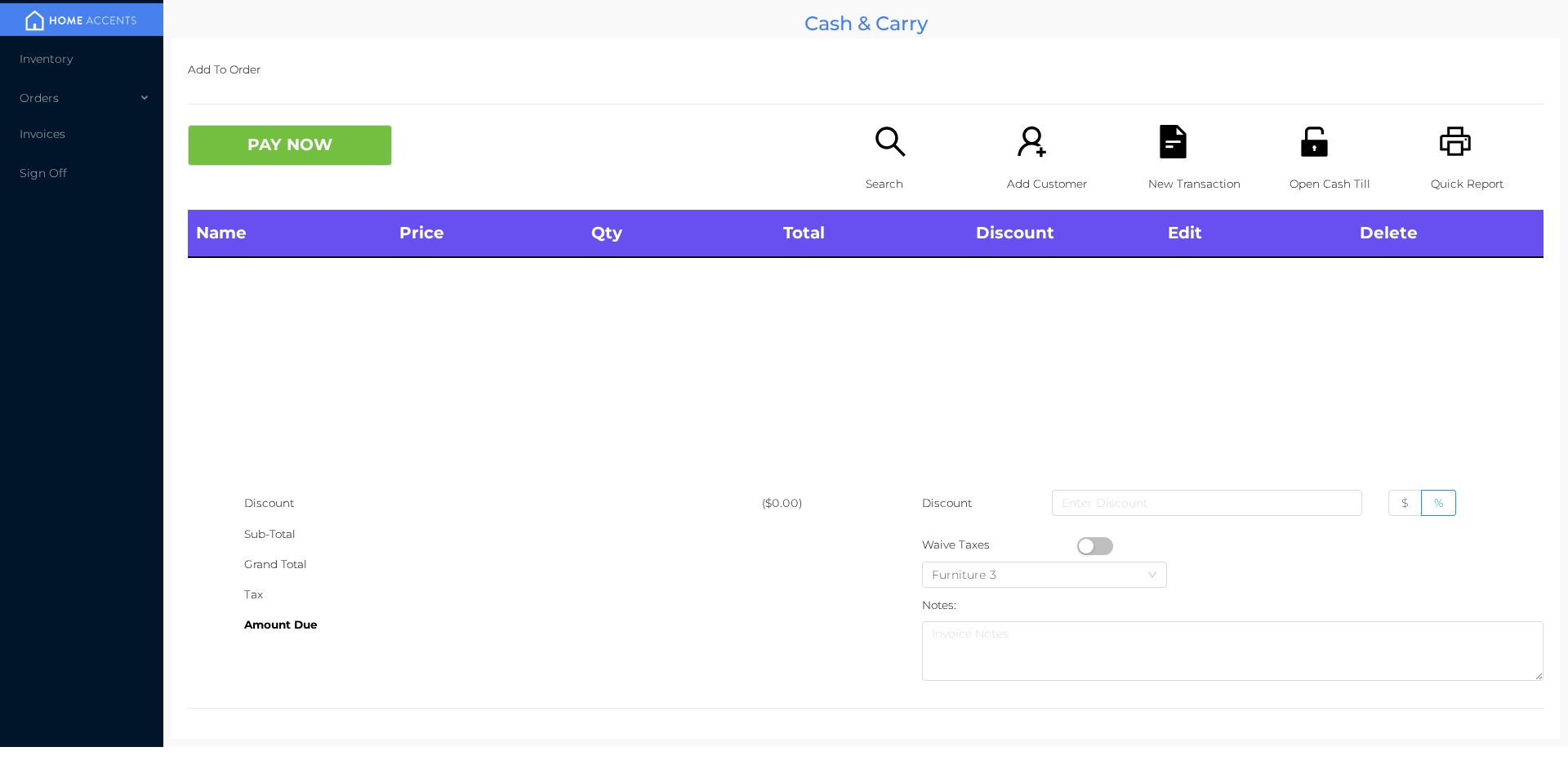
click at [885, 168] on div "Search" at bounding box center [922, 168] width 113 height 85
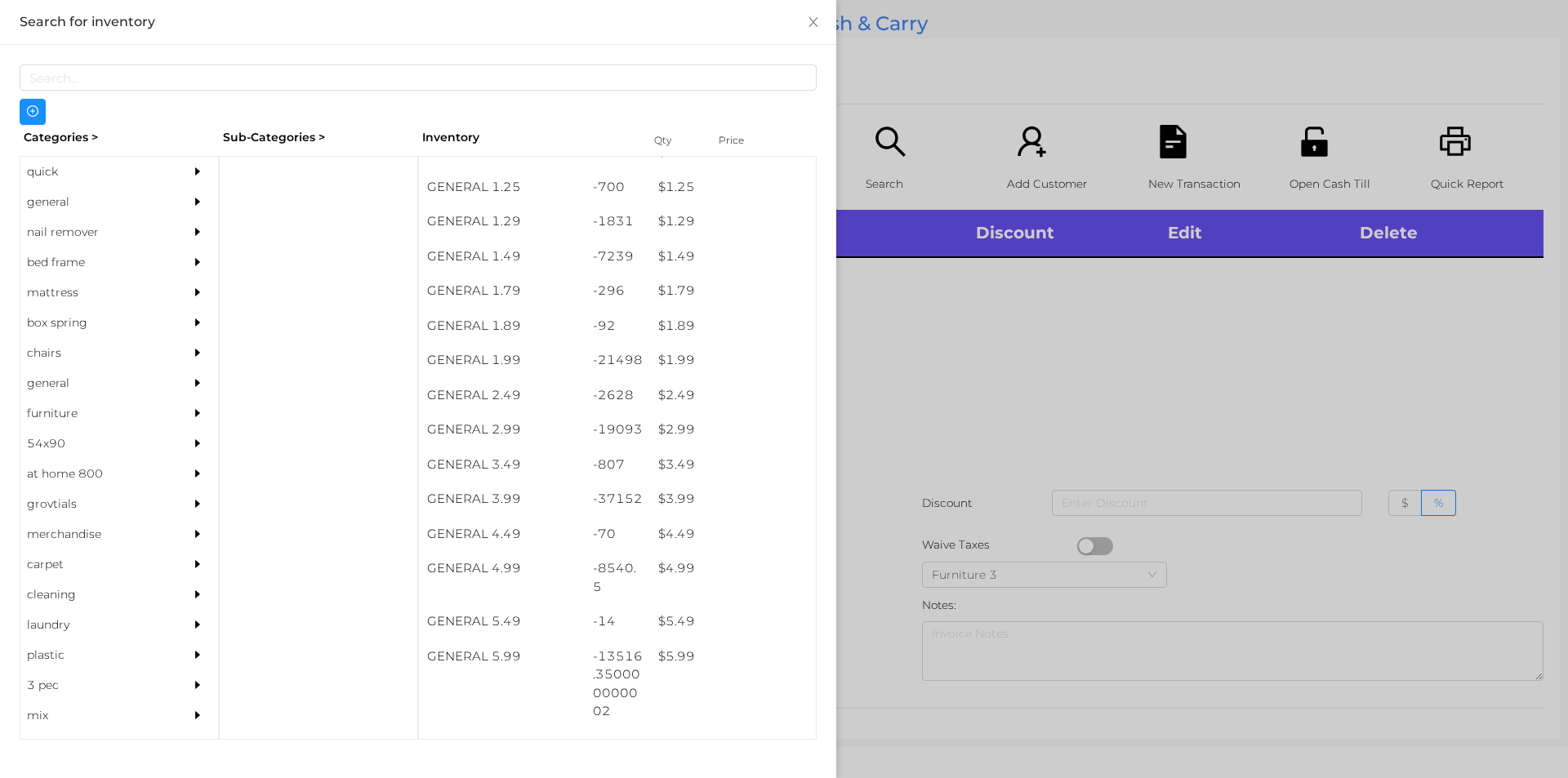
scroll to position [159, 0]
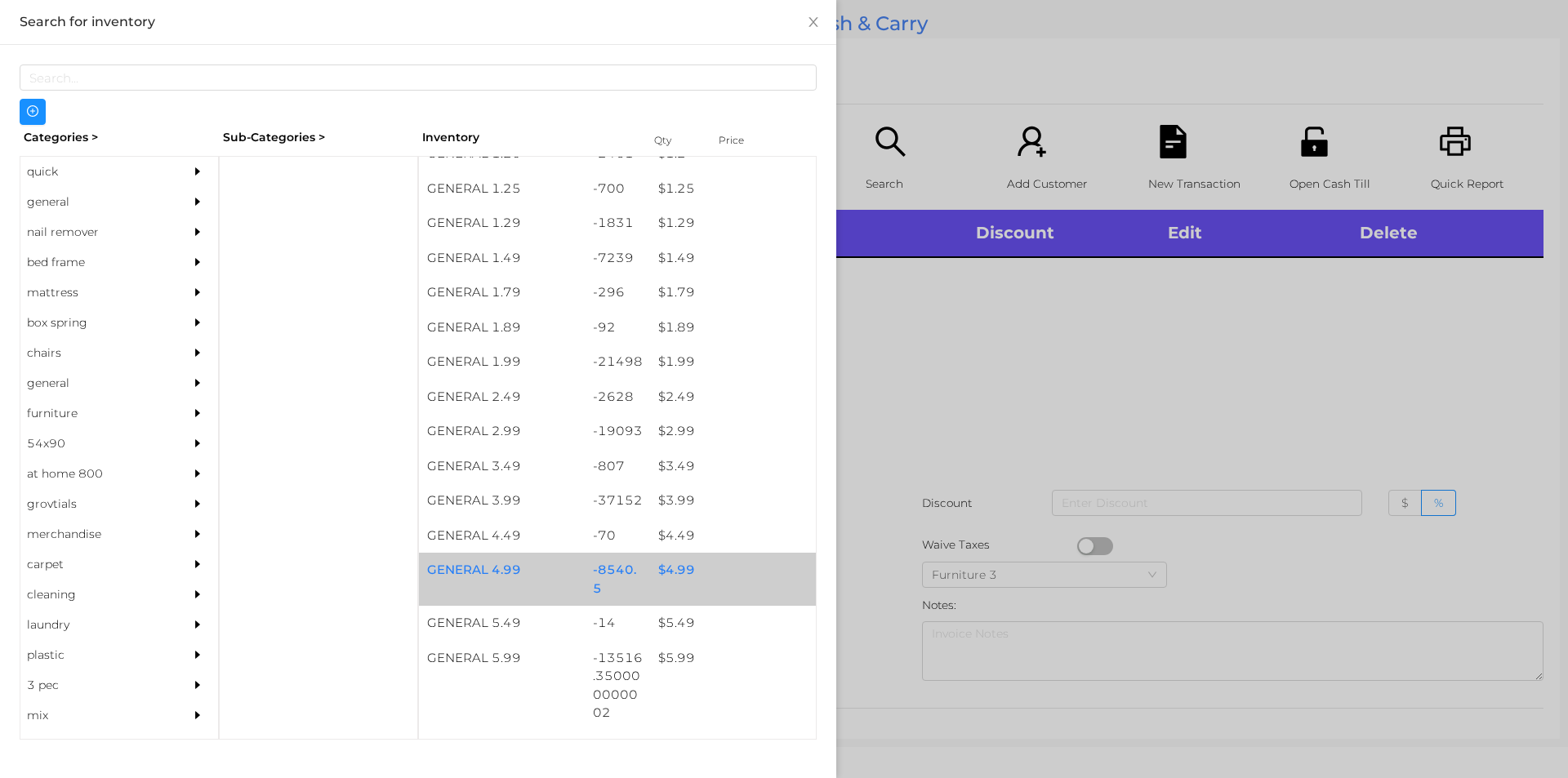
click at [664, 571] on div "$ 4.99" at bounding box center [733, 570] width 166 height 35
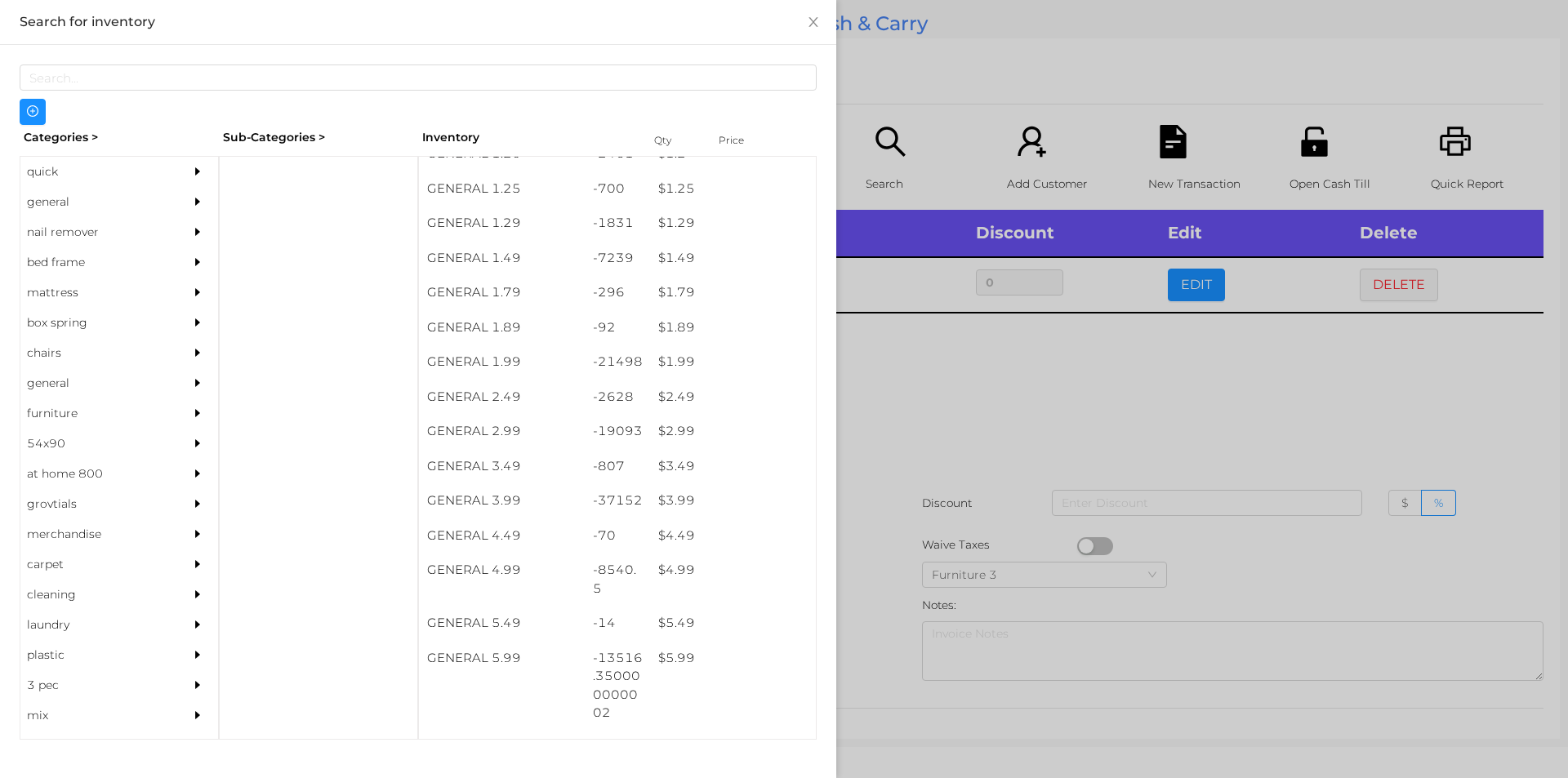
click at [994, 404] on div at bounding box center [784, 389] width 1568 height 778
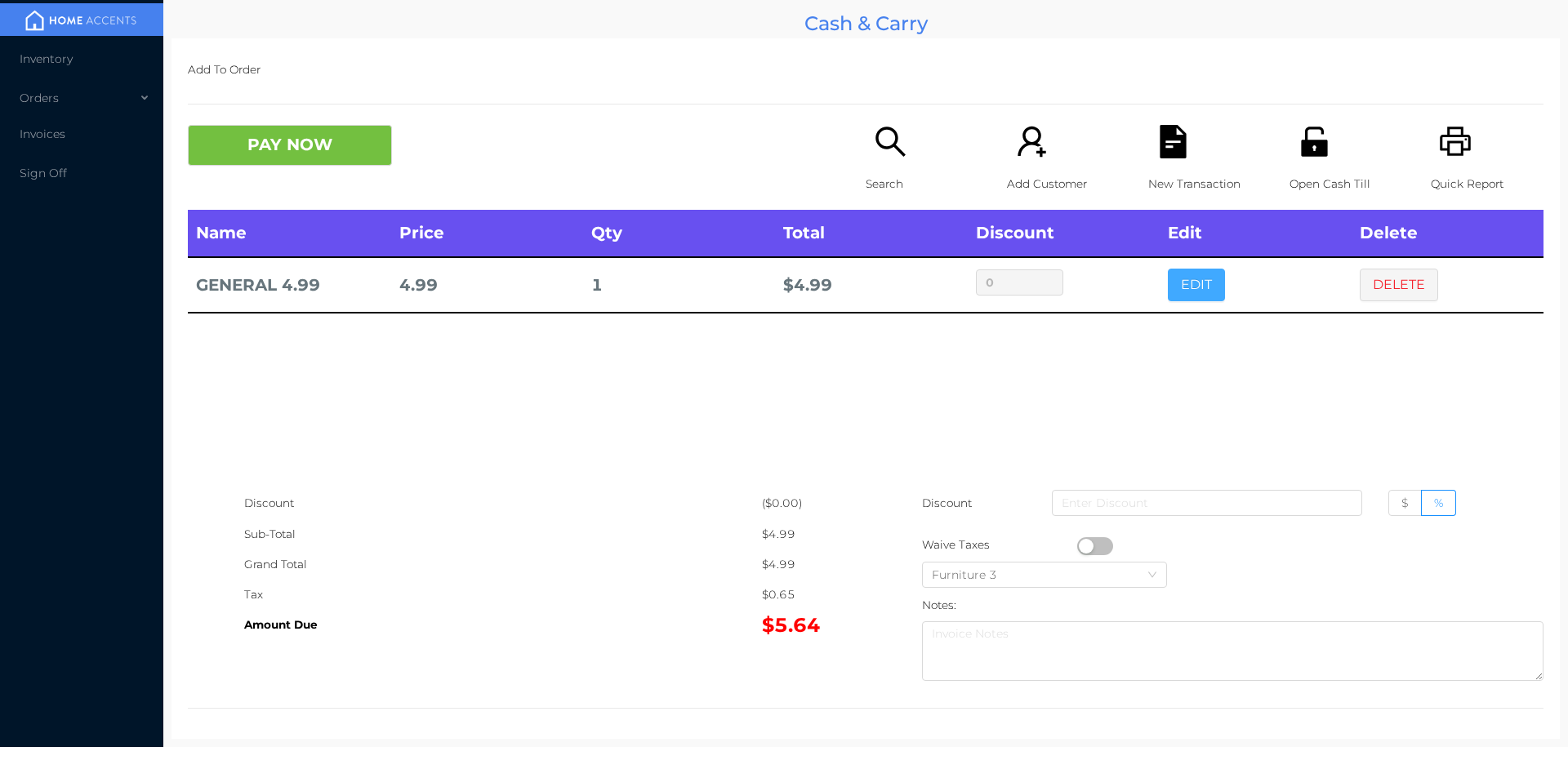
click at [1180, 280] on button "EDIT" at bounding box center [1196, 285] width 58 height 33
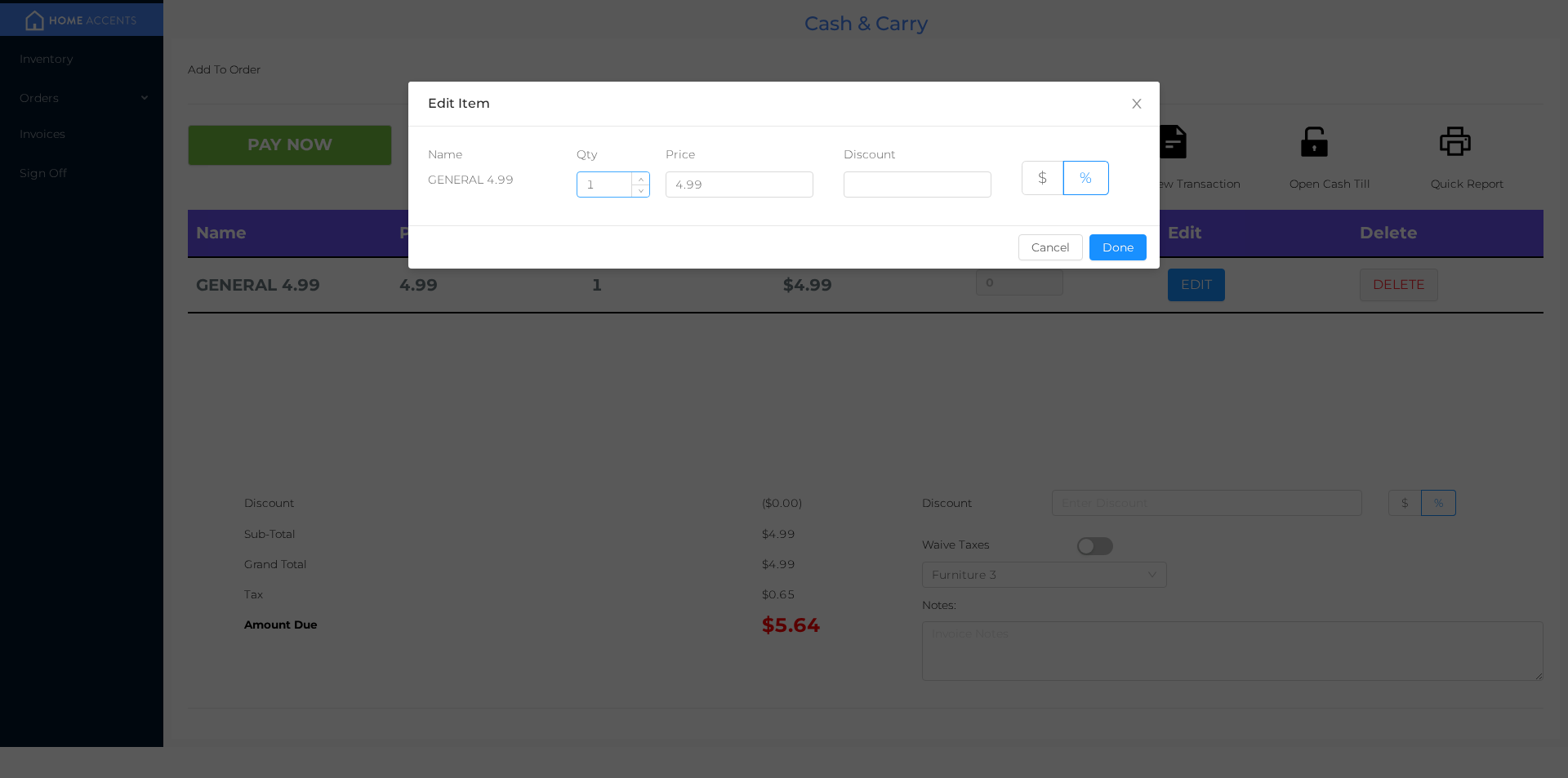
click at [619, 185] on input "1" at bounding box center [613, 185] width 72 height 25
type input "10"
click at [1121, 244] on button "Done" at bounding box center [1117, 248] width 58 height 26
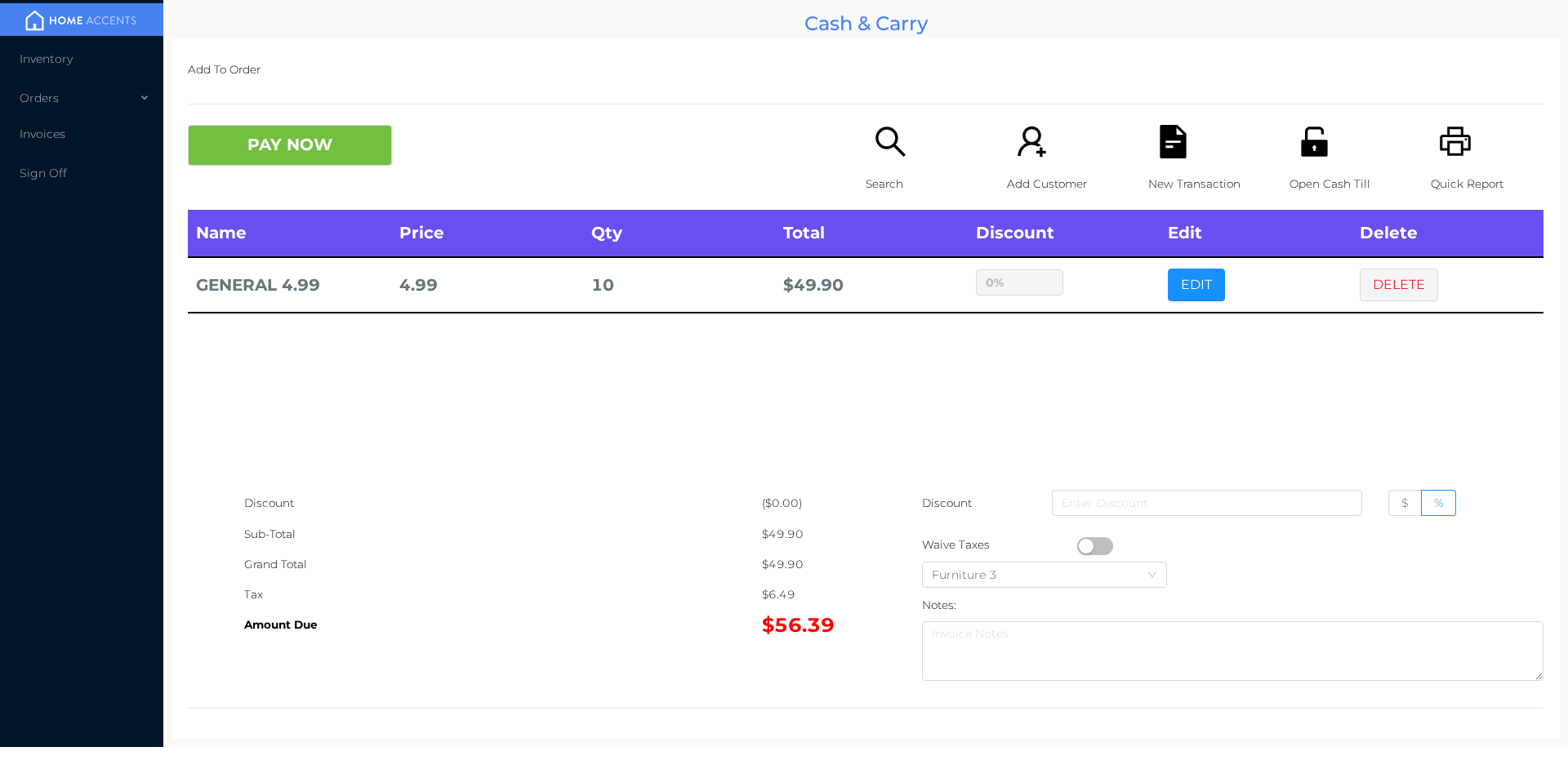
click at [1084, 348] on div "sentinelStart Edit Item Name Qty Price Discount GENERAL 4.99 10 4.99 $ % Cancel…" at bounding box center [784, 389] width 1568 height 778
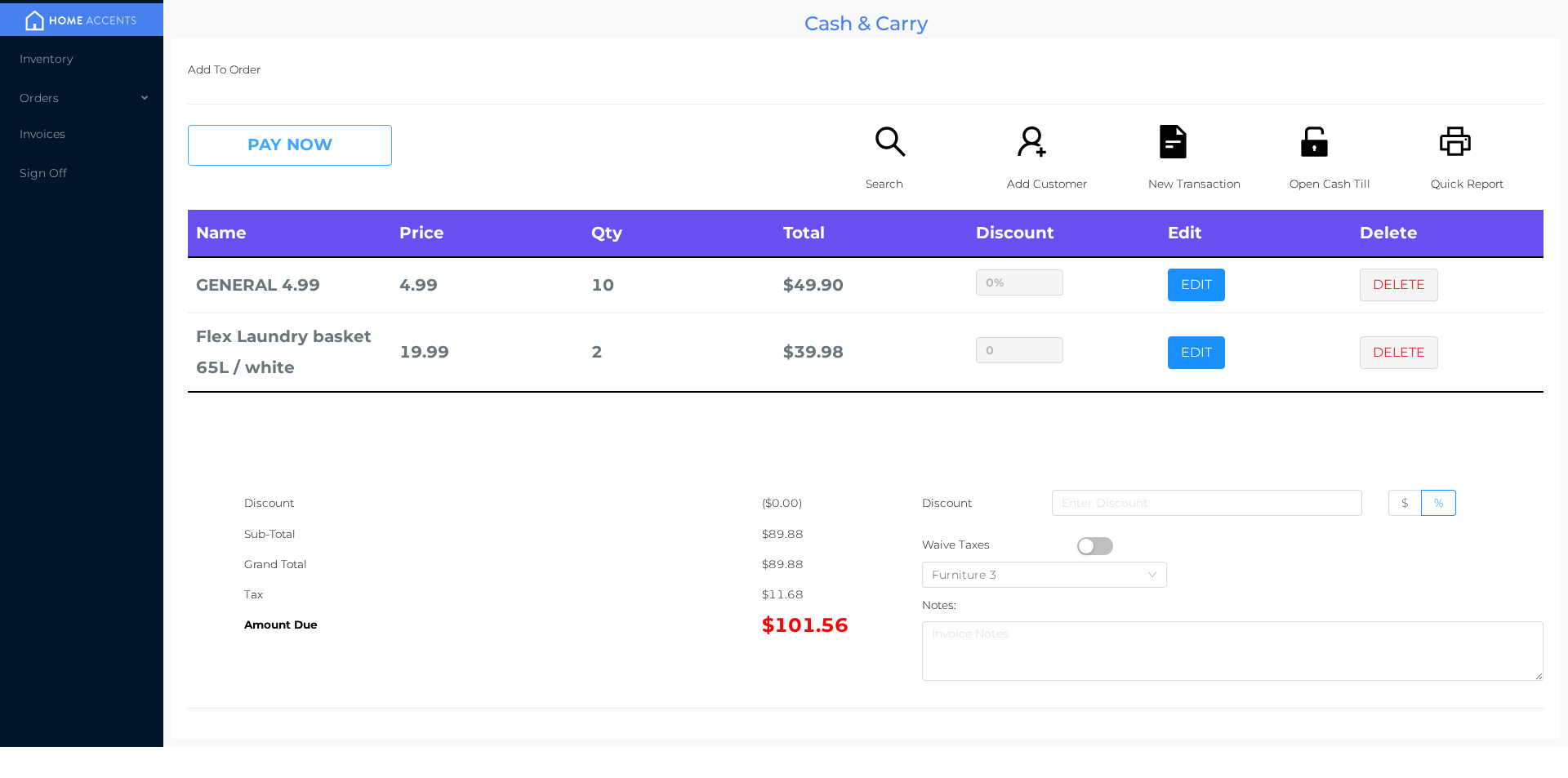
click at [348, 151] on button "PAY NOW" at bounding box center [289, 145] width 205 height 41
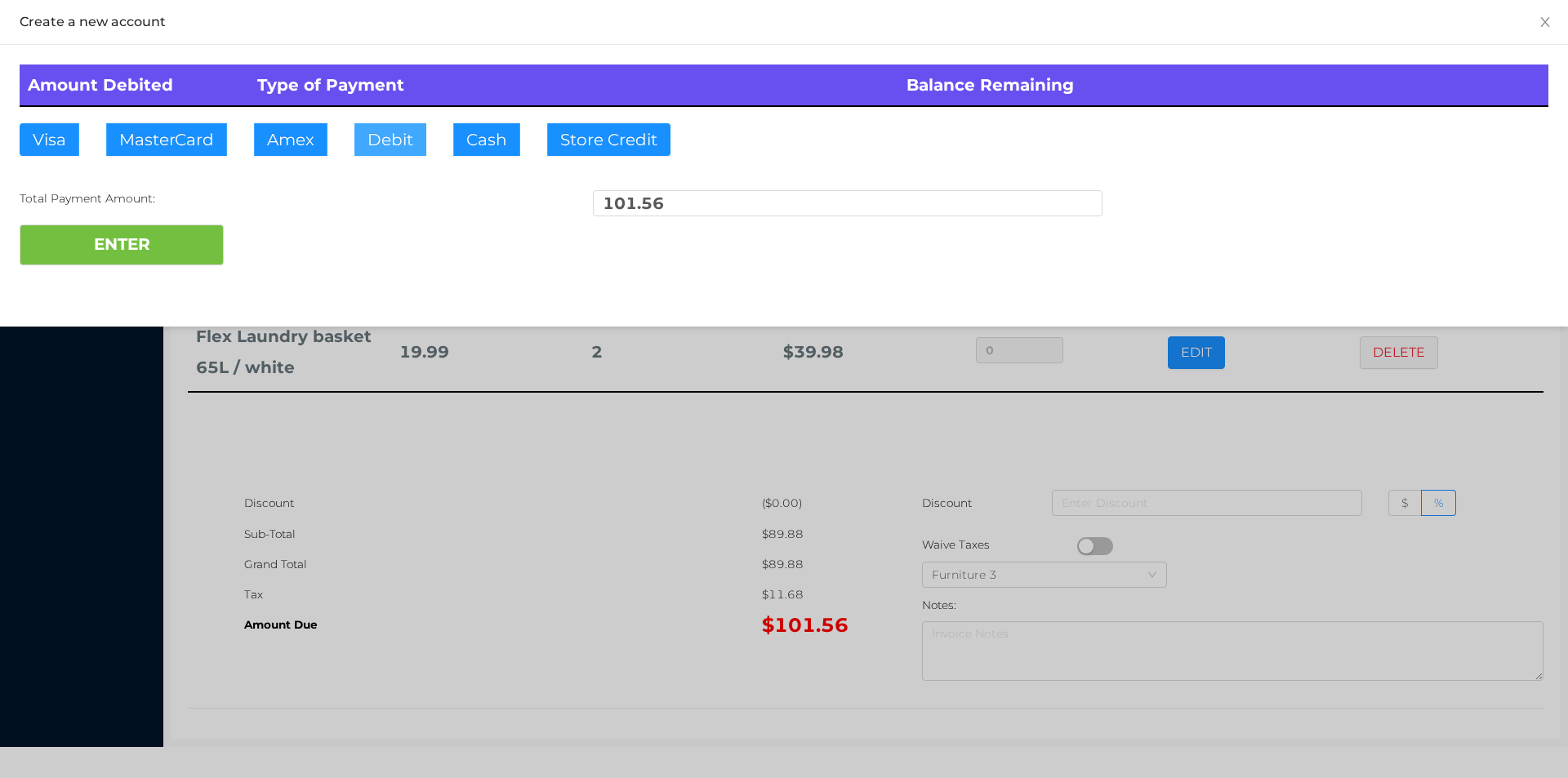
click at [388, 149] on button "Debit" at bounding box center [390, 140] width 72 height 33
click at [172, 253] on button "ENTER" at bounding box center [122, 244] width 205 height 41
type input "0"
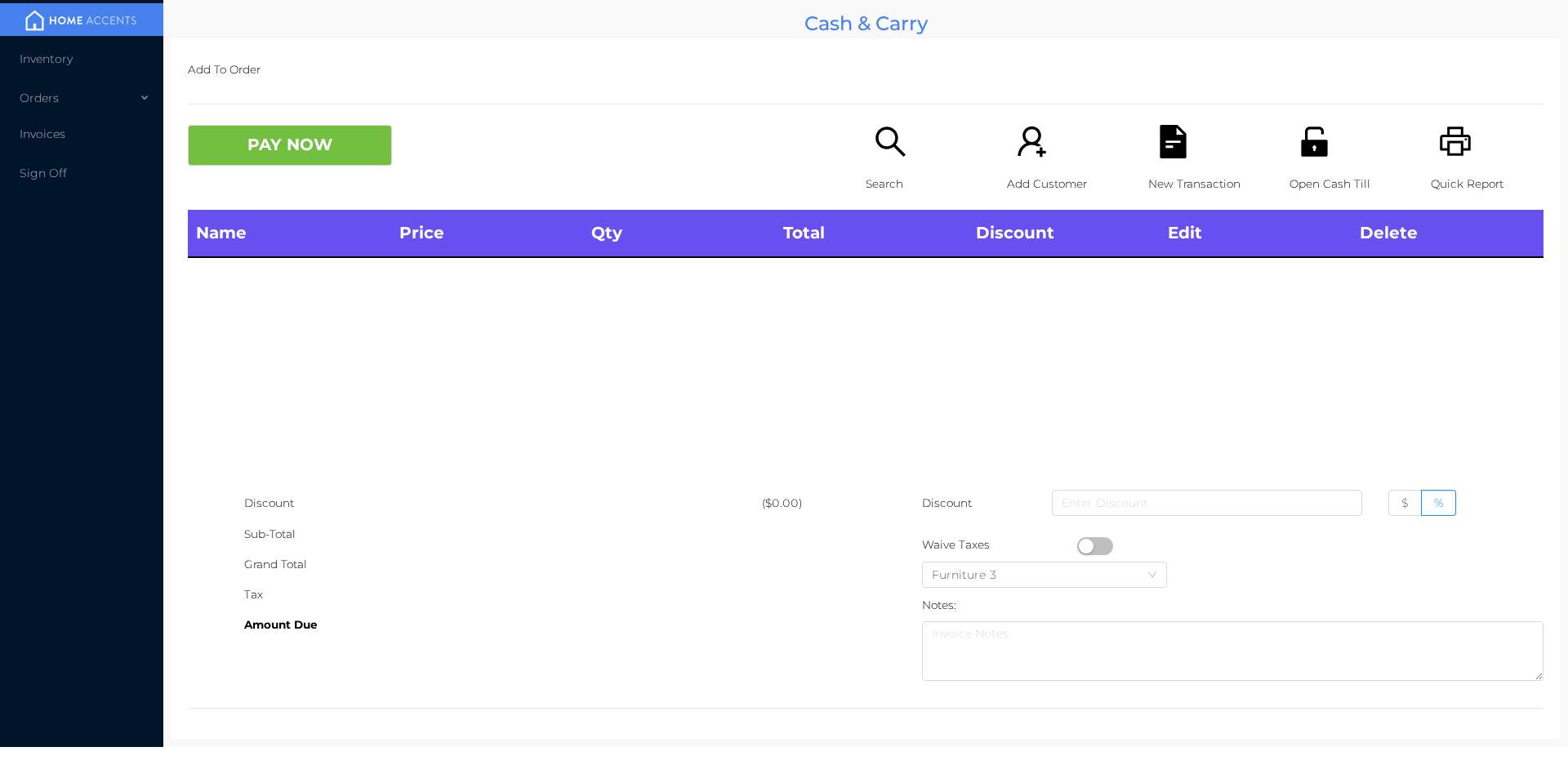
click at [866, 150] on div "Search" at bounding box center [922, 168] width 113 height 85
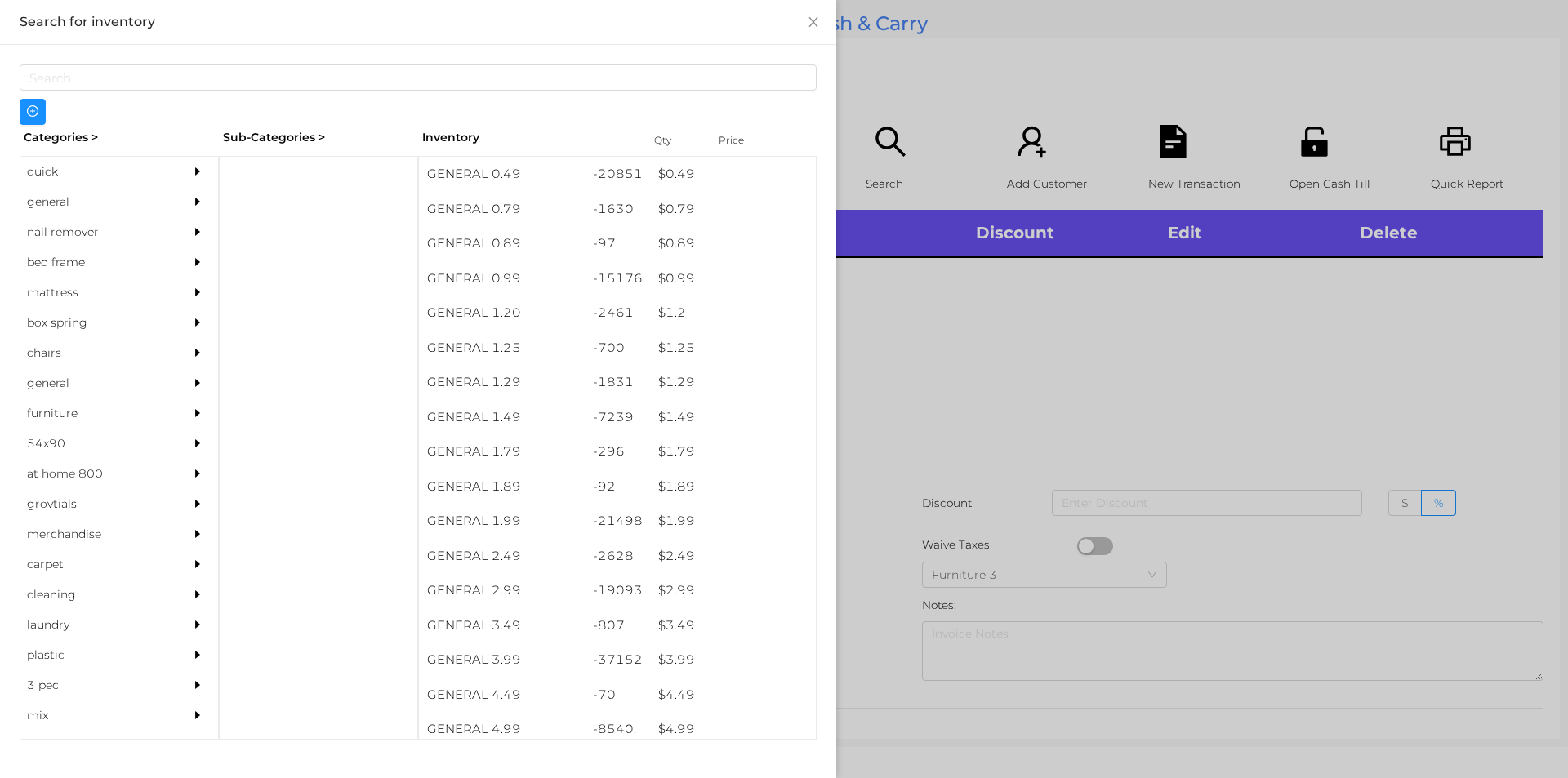
click at [52, 168] on div "quick" at bounding box center [95, 172] width 149 height 30
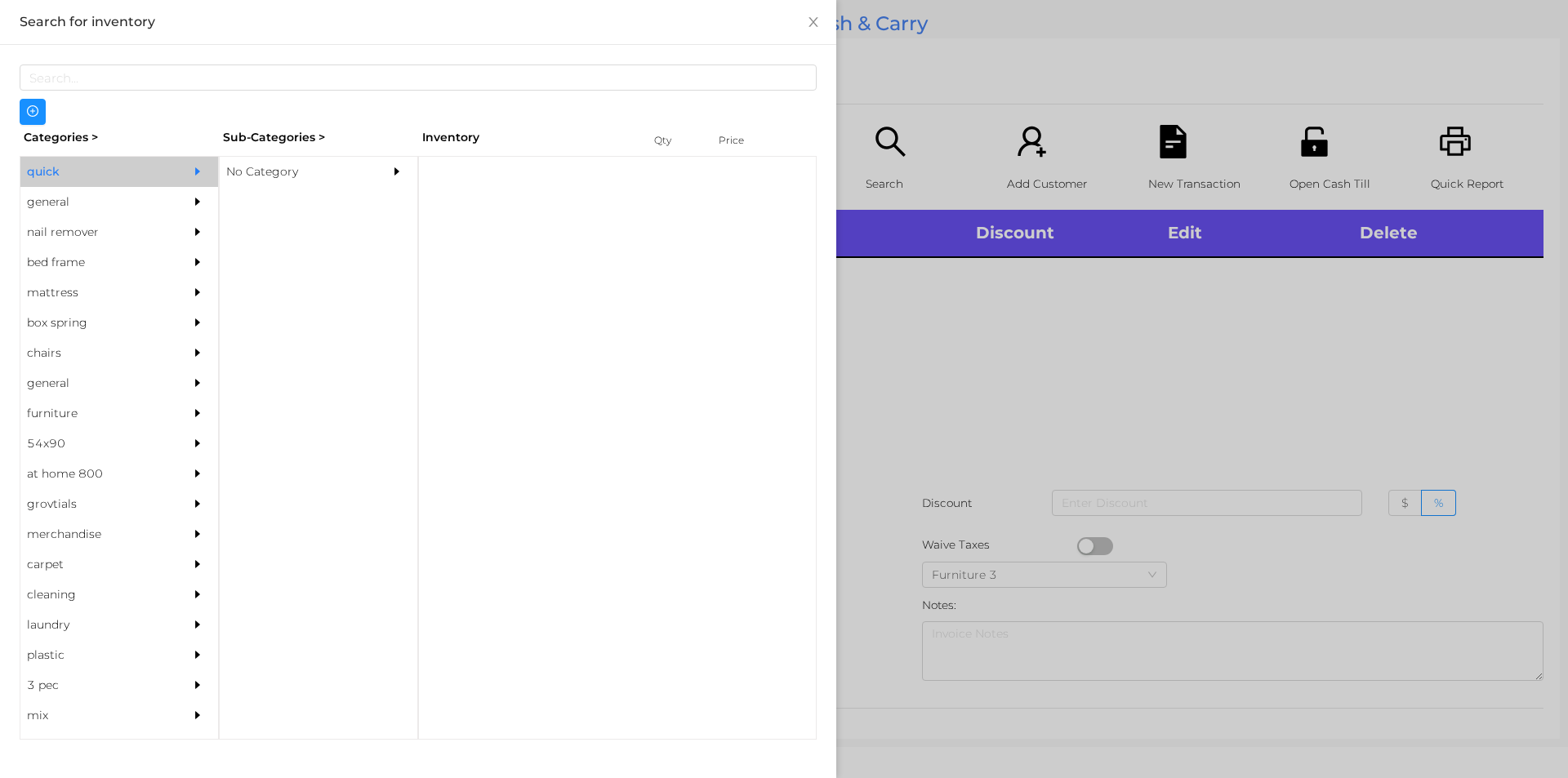
click at [256, 174] on div "No Category" at bounding box center [294, 172] width 149 height 30
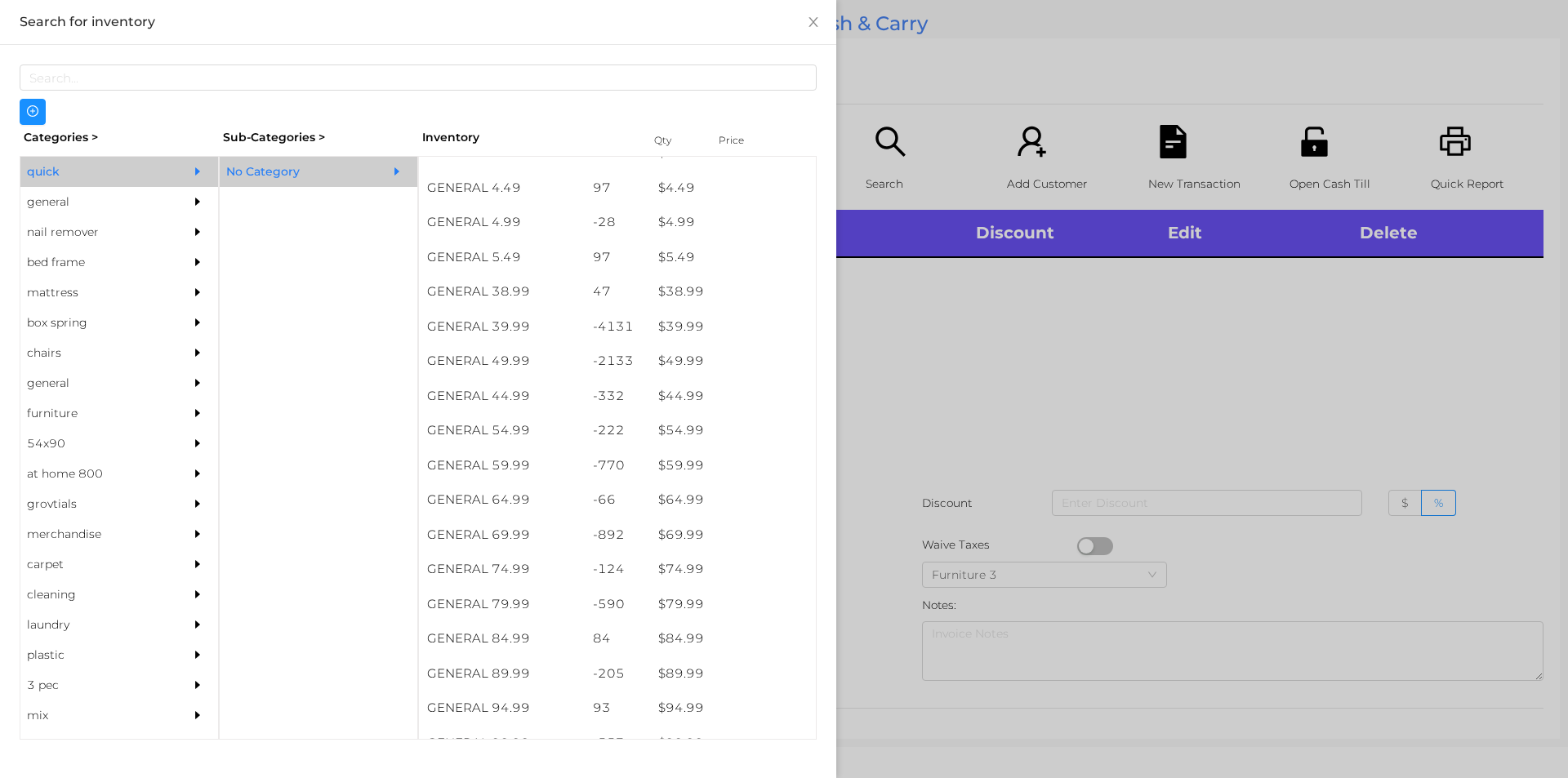
scroll to position [785, 0]
click at [684, 537] on div "$ 69.99" at bounding box center [733, 535] width 166 height 35
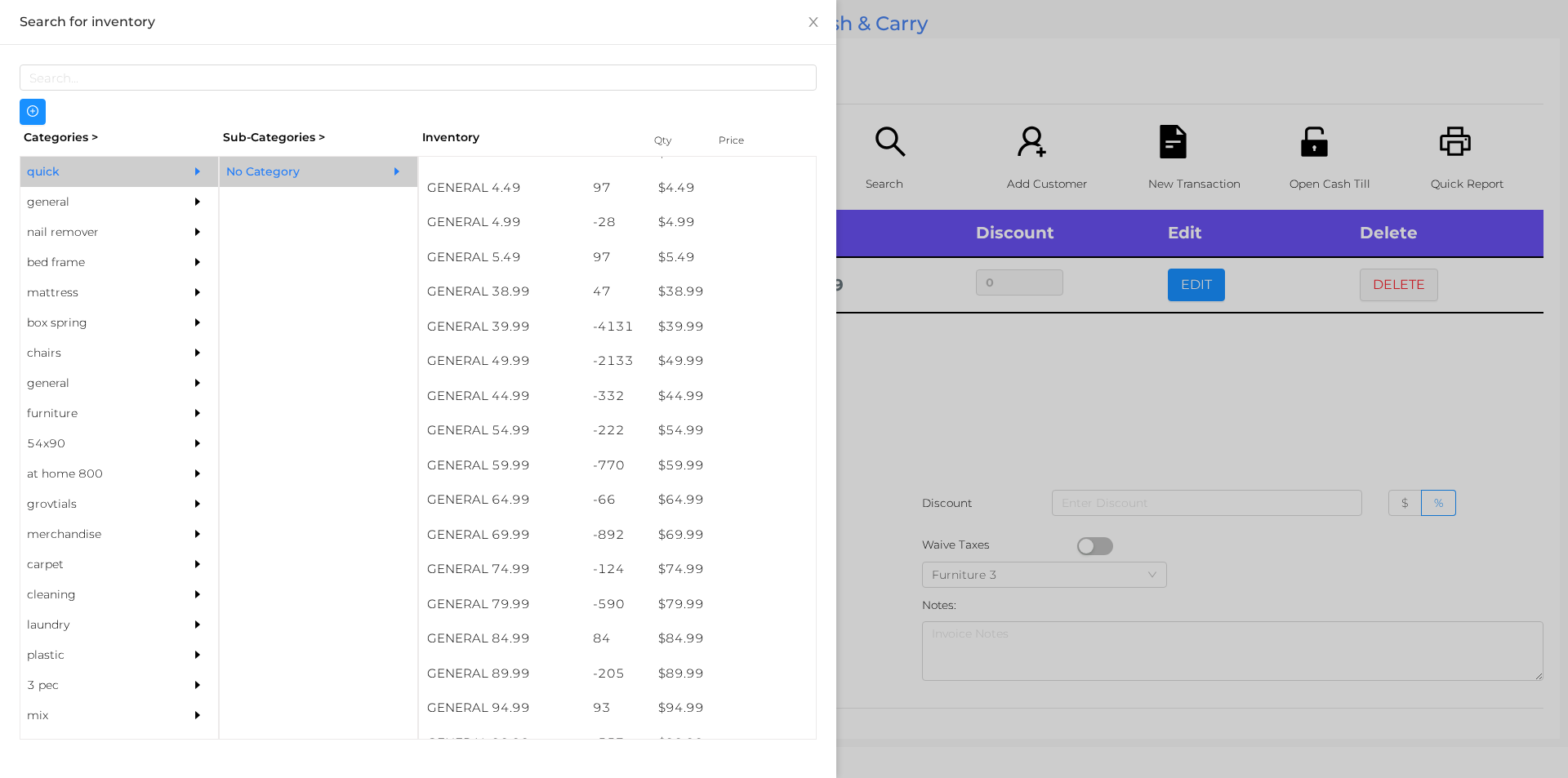
click at [861, 500] on div at bounding box center [784, 389] width 1568 height 778
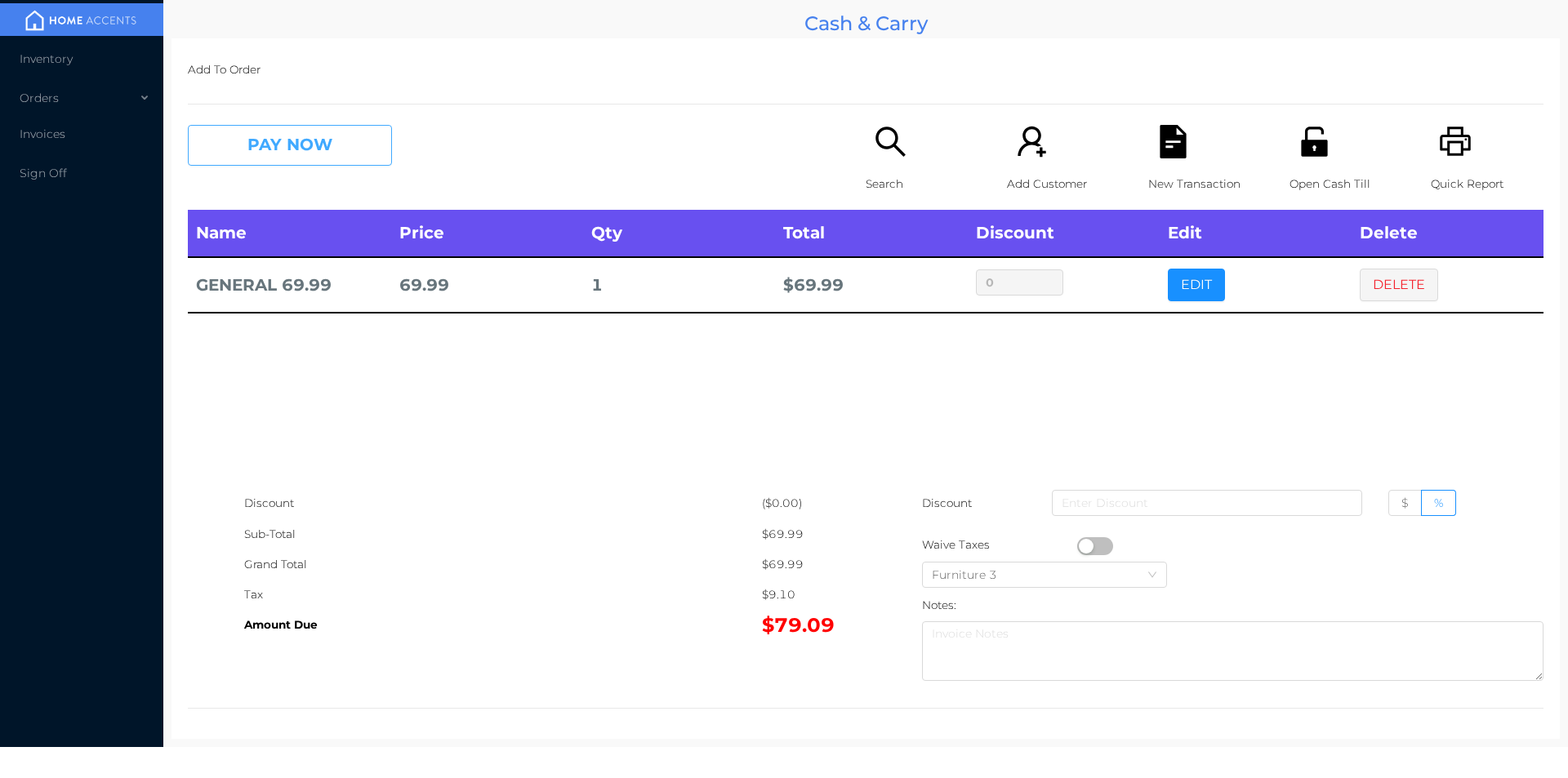
click at [289, 150] on button "PAY NOW" at bounding box center [289, 145] width 205 height 41
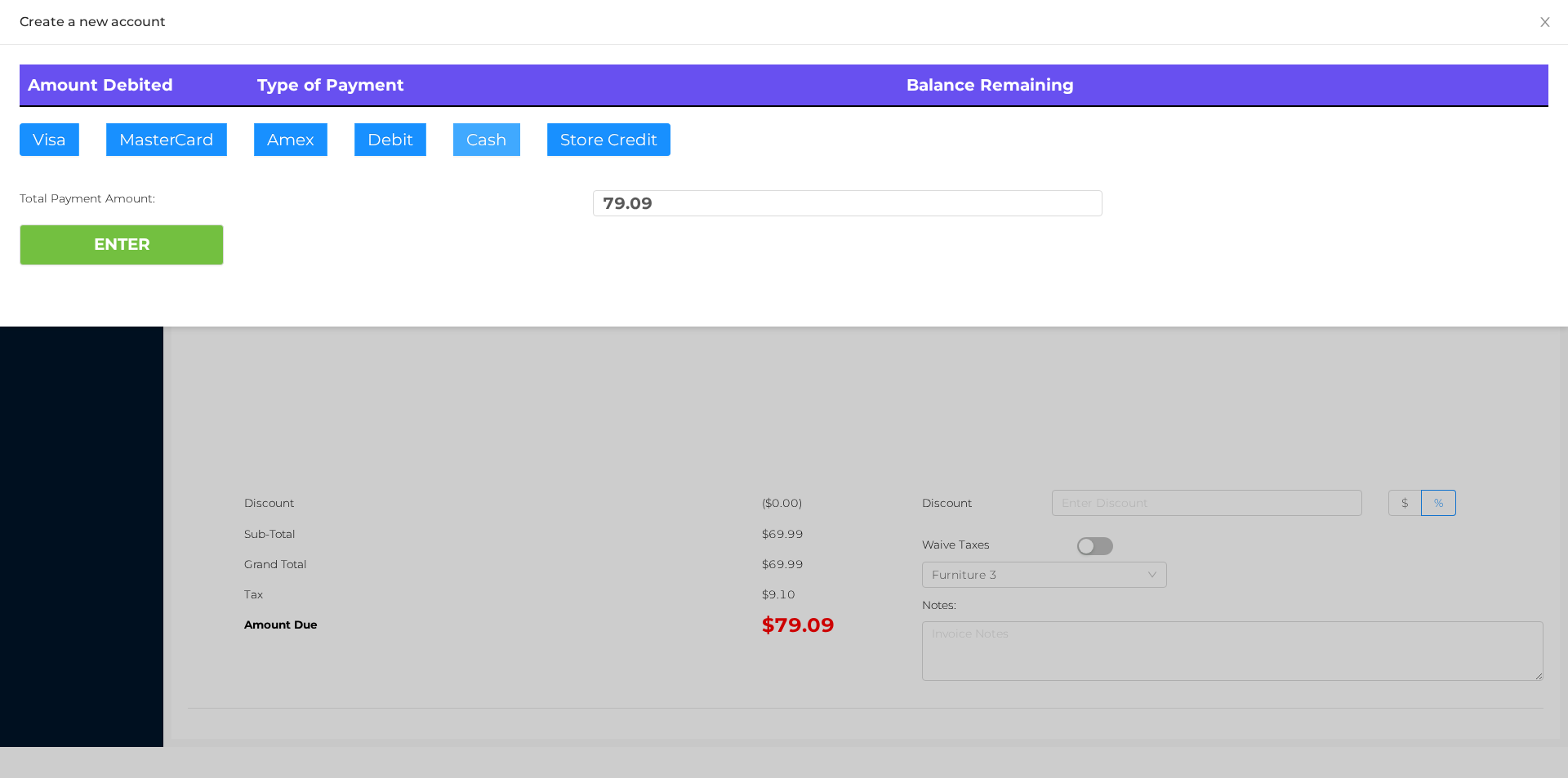
click at [467, 142] on button "Cash" at bounding box center [487, 140] width 67 height 33
type input "6"
type input "90."
click at [155, 253] on button "ENTER" at bounding box center [122, 244] width 205 height 41
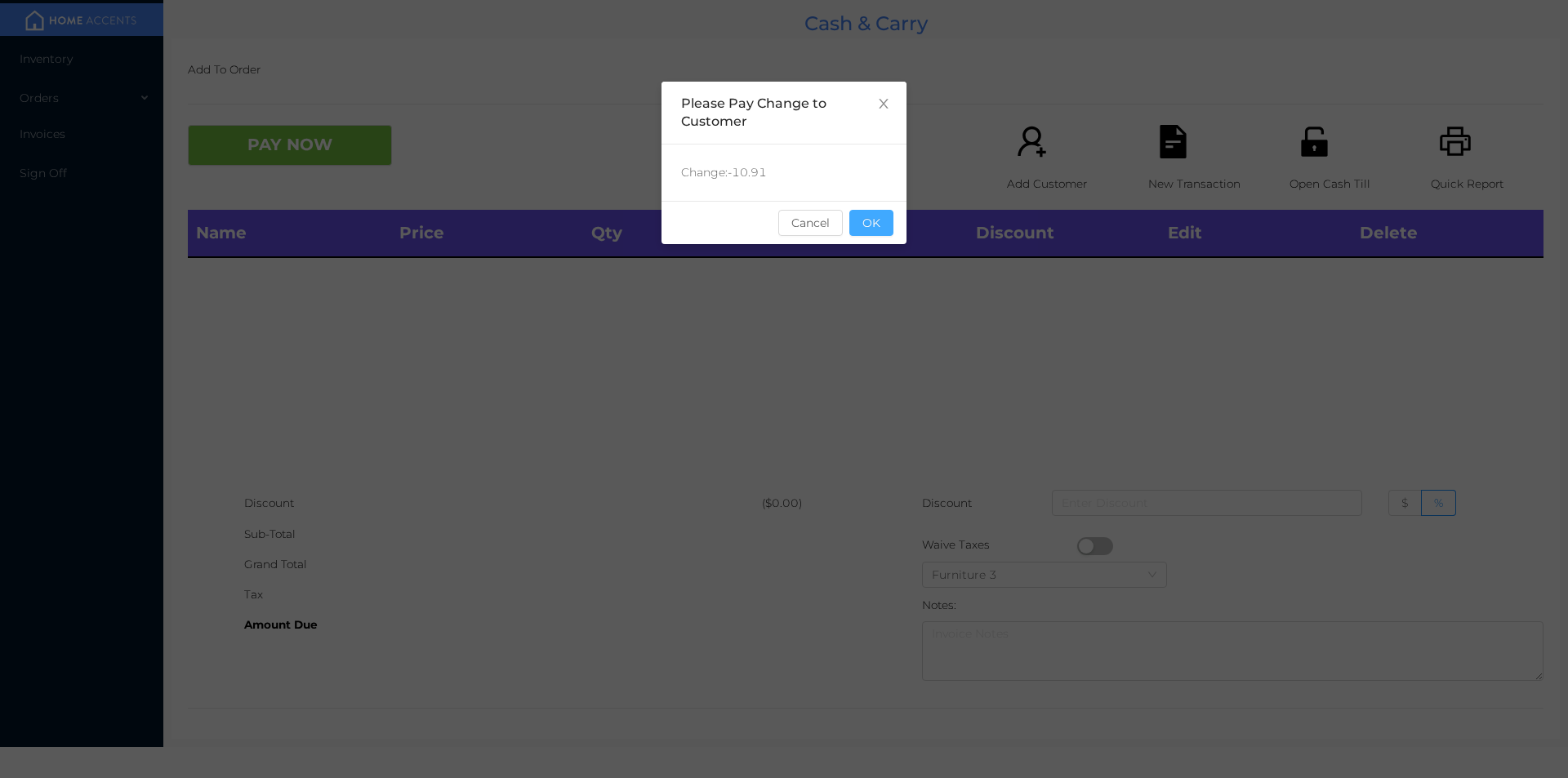
click at [865, 227] on button "OK" at bounding box center [871, 223] width 44 height 26
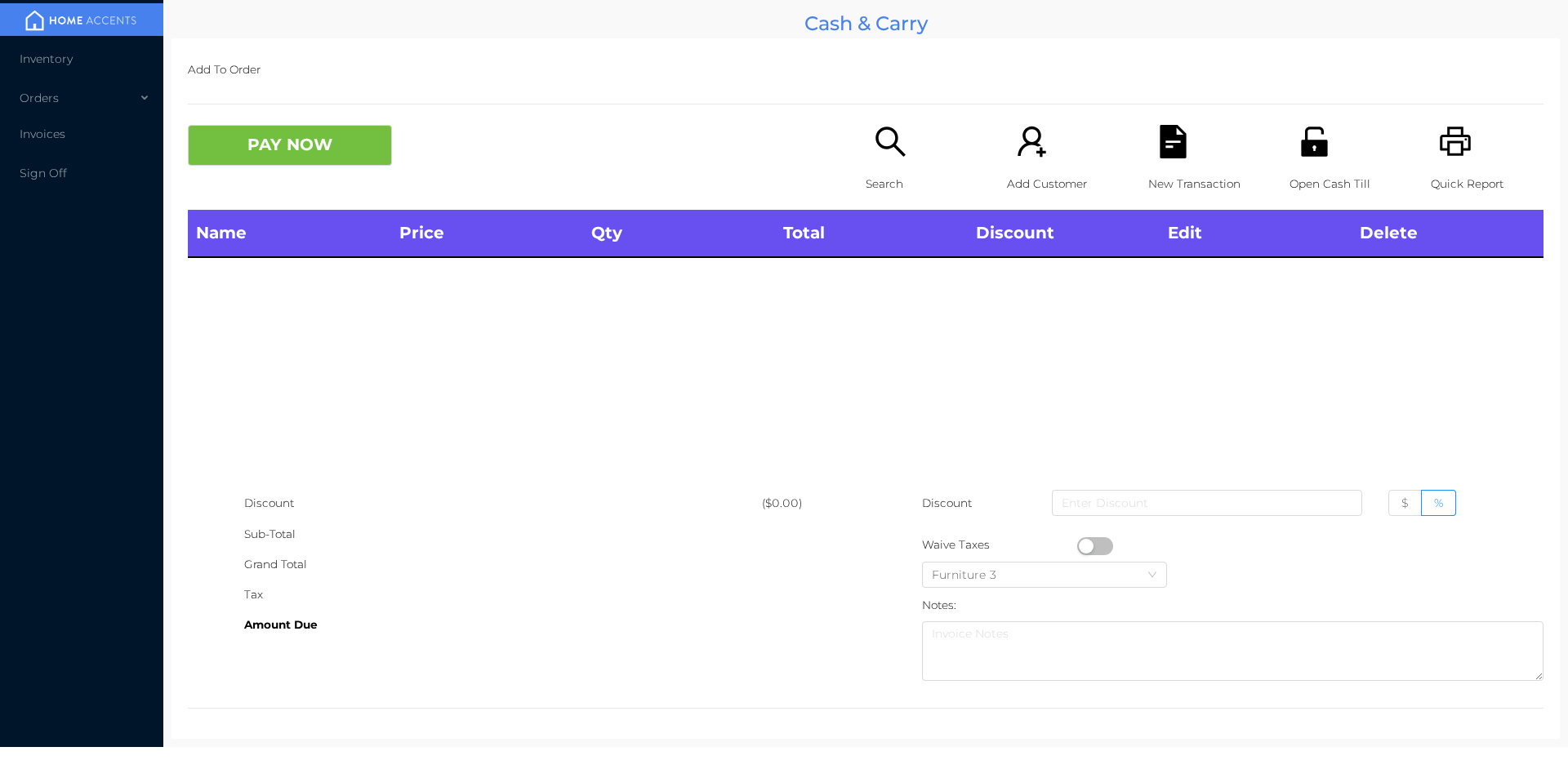
click at [867, 316] on div "Name Price Qty Total Discount Edit Delete" at bounding box center [866, 349] width 1356 height 278
click at [1296, 173] on p "Open Cash Till" at bounding box center [1346, 184] width 113 height 30
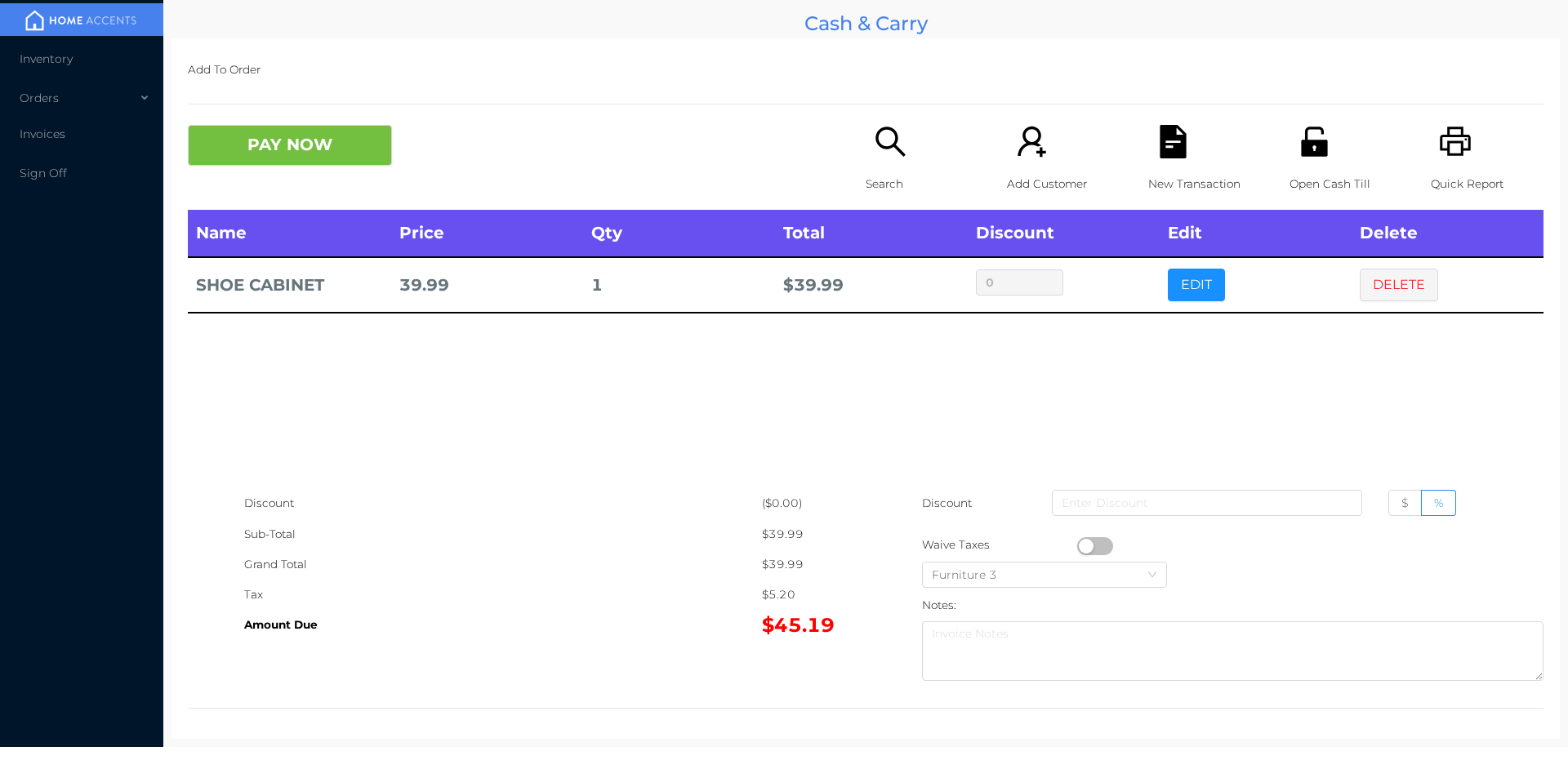
click at [1309, 150] on icon "icon: unlock" at bounding box center [1314, 141] width 26 height 29
click at [310, 158] on button "PAY NOW" at bounding box center [289, 145] width 205 height 41
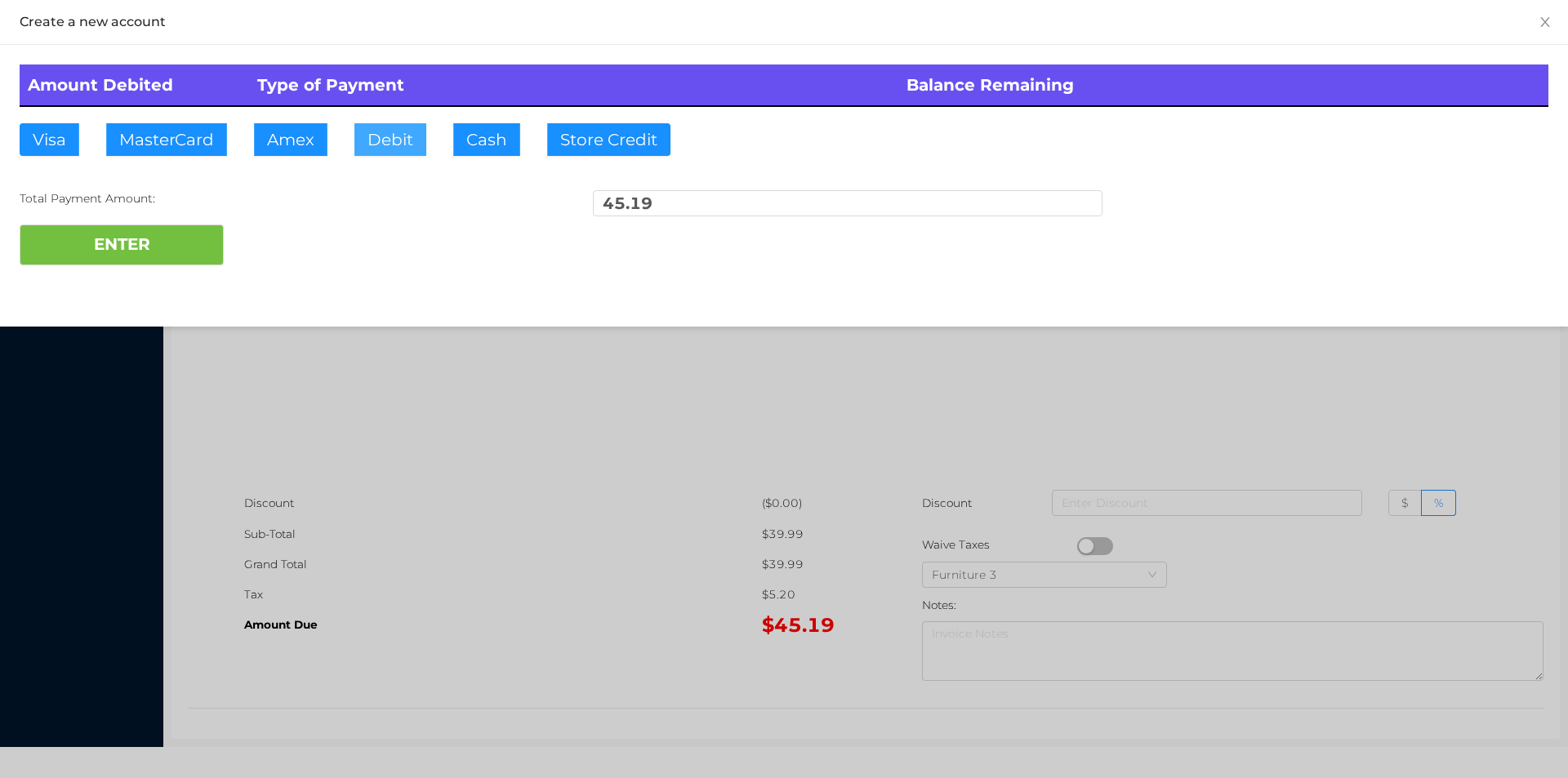
click at [392, 149] on button "Debit" at bounding box center [390, 140] width 72 height 33
click at [217, 249] on button "ENTER" at bounding box center [122, 244] width 205 height 41
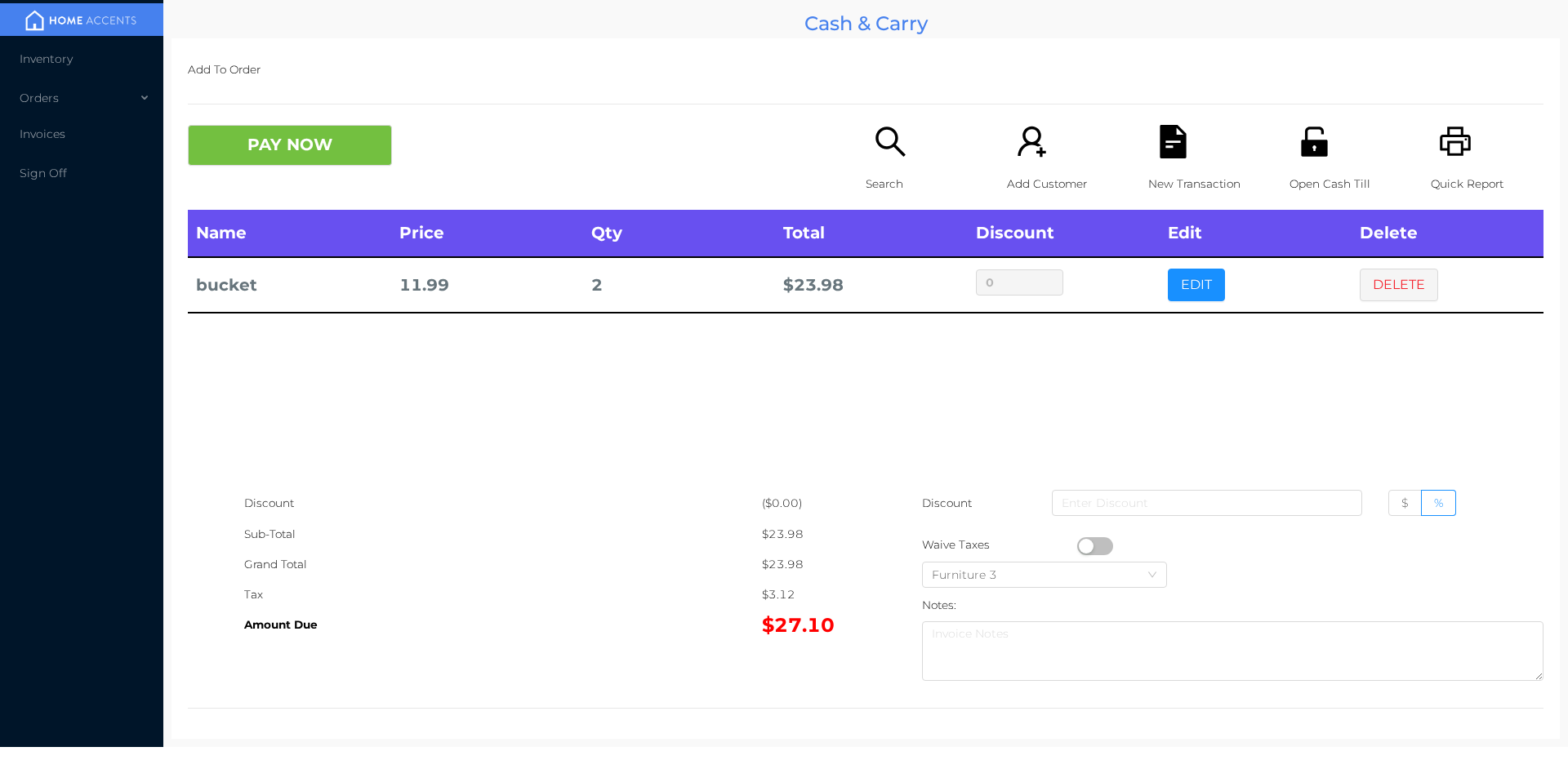
click at [332, 154] on button "PAY NOW" at bounding box center [289, 145] width 205 height 41
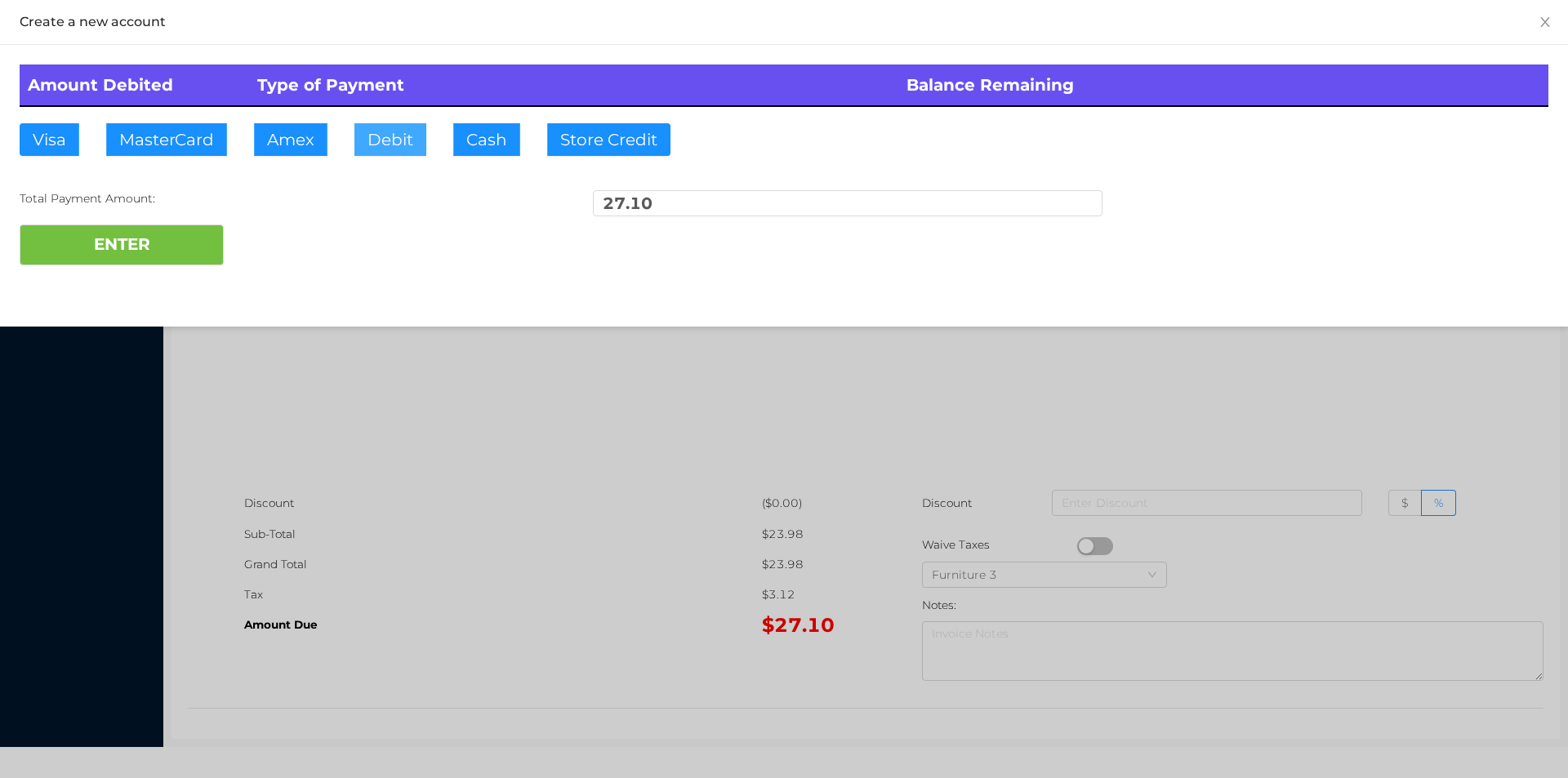
click at [387, 139] on button "Debit" at bounding box center [390, 140] width 72 height 33
click at [126, 257] on button "ENTER" at bounding box center [122, 244] width 205 height 41
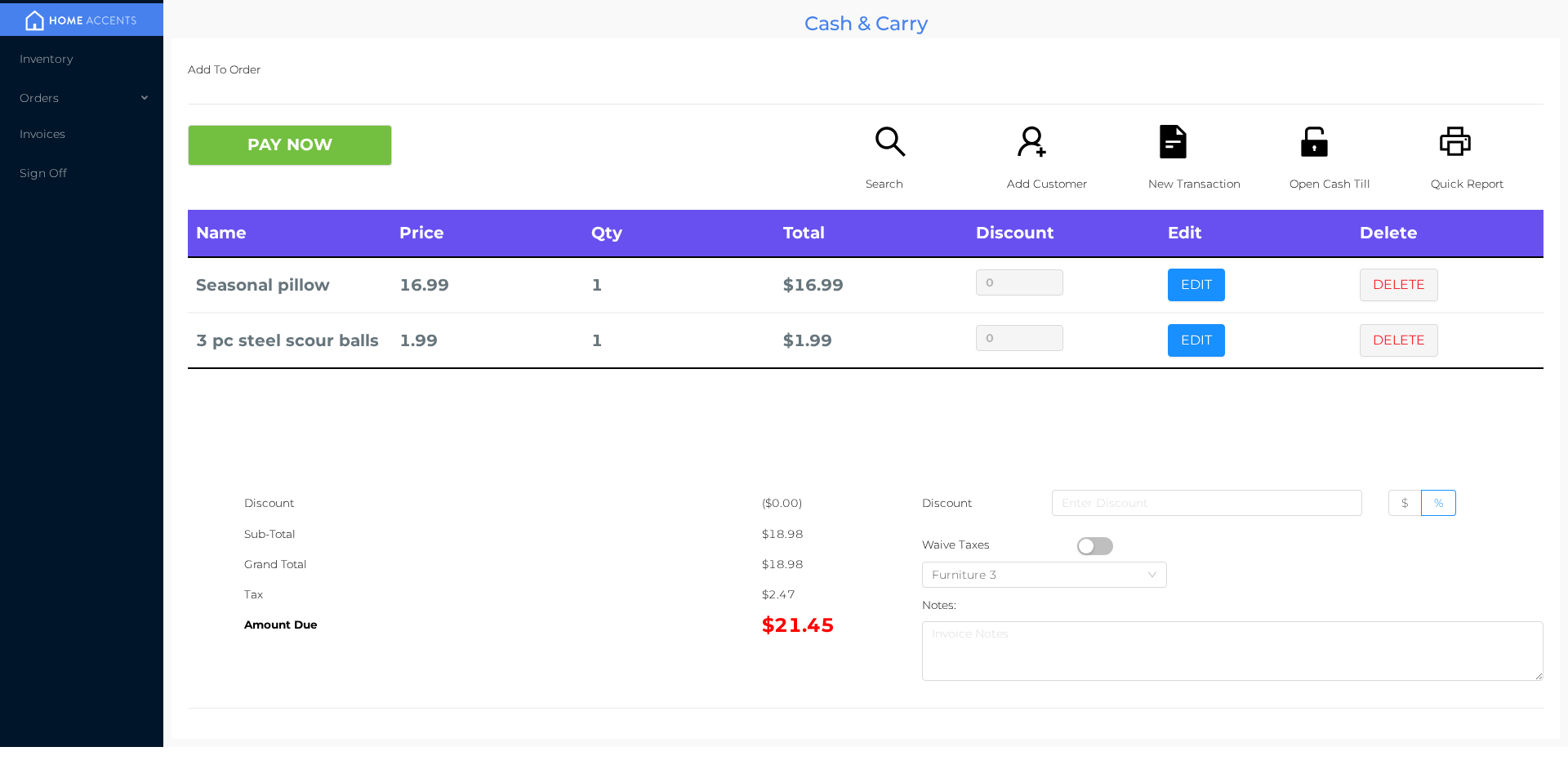
click at [1311, 156] on icon "icon: unlock" at bounding box center [1314, 141] width 26 height 29
click at [338, 149] on button "PAY NOW" at bounding box center [289, 145] width 205 height 41
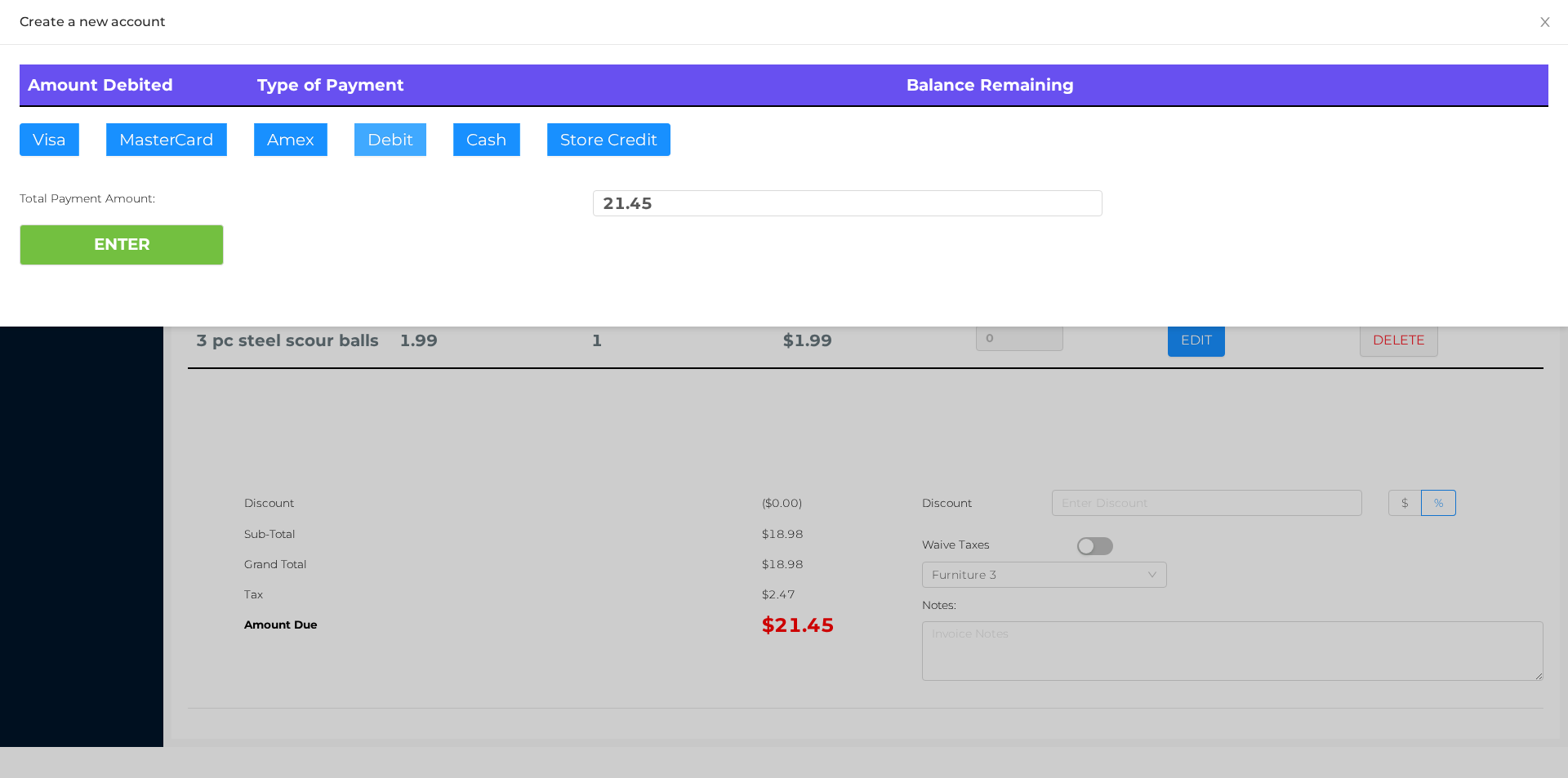
click at [388, 145] on button "Debit" at bounding box center [390, 140] width 72 height 33
click at [150, 259] on button "ENTER" at bounding box center [122, 244] width 205 height 41
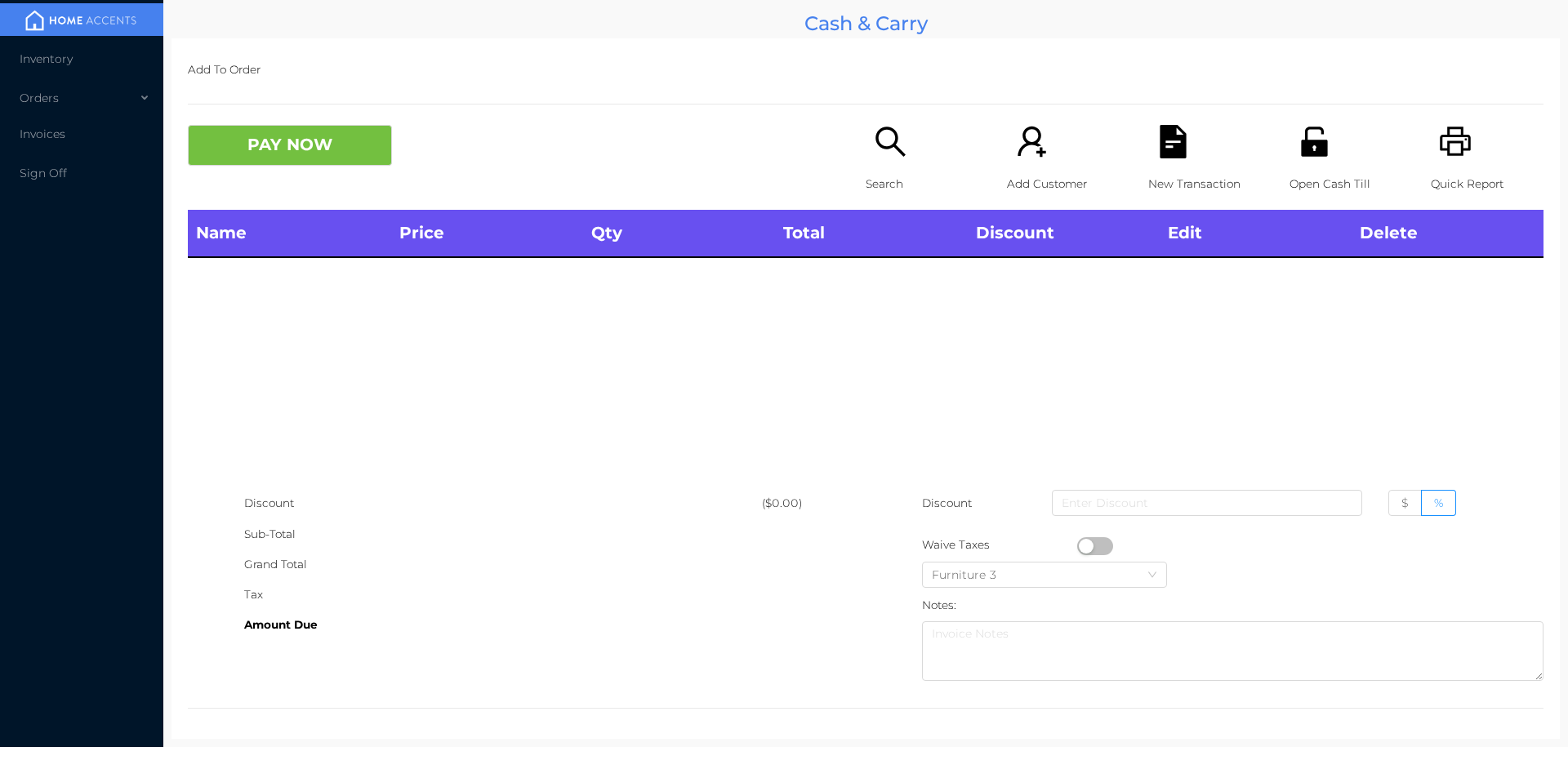
click at [1323, 160] on div "Open Cash Till" at bounding box center [1346, 168] width 113 height 85
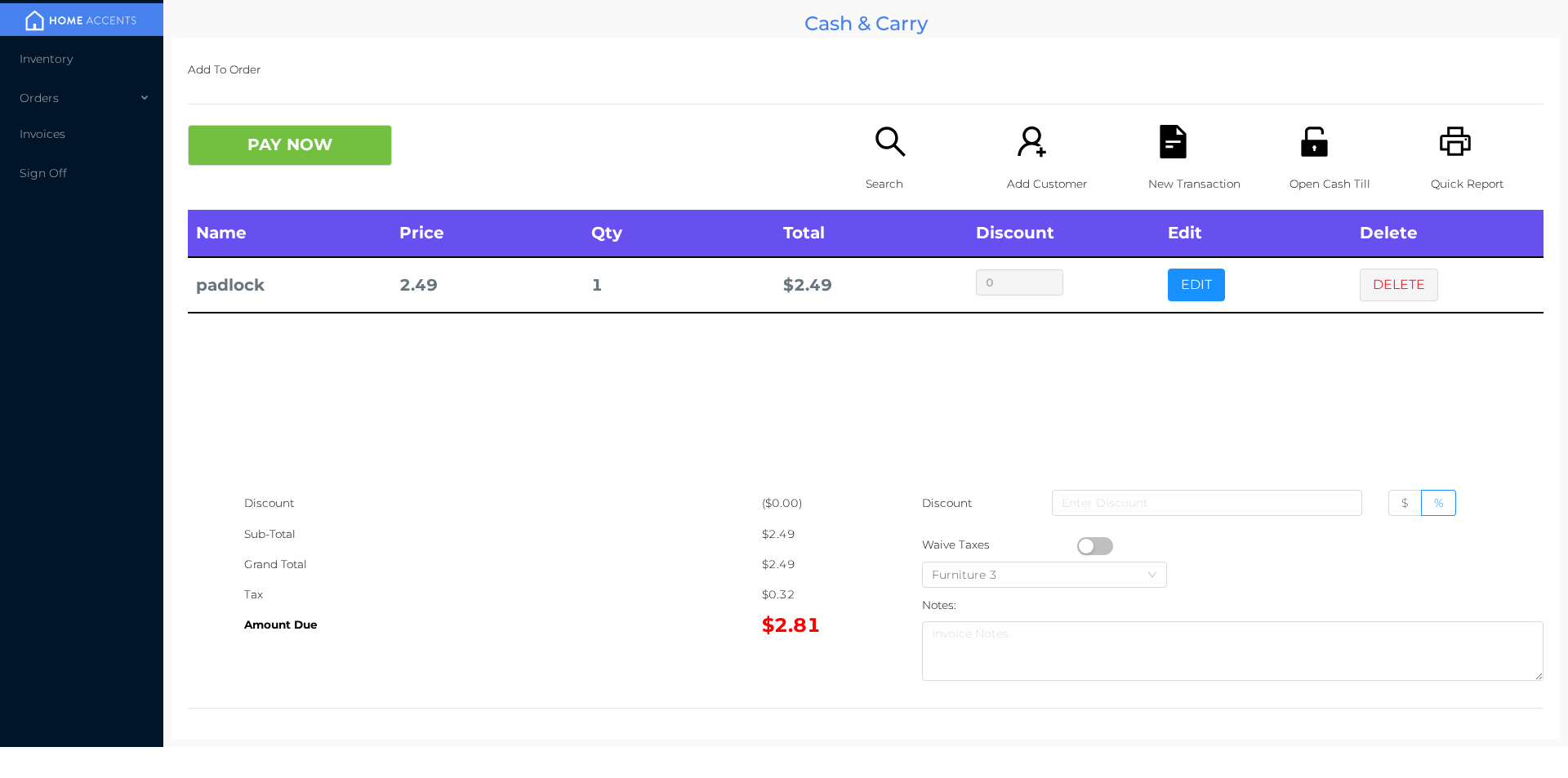
click at [1369, 284] on button "DELETE" at bounding box center [1398, 285] width 78 height 33
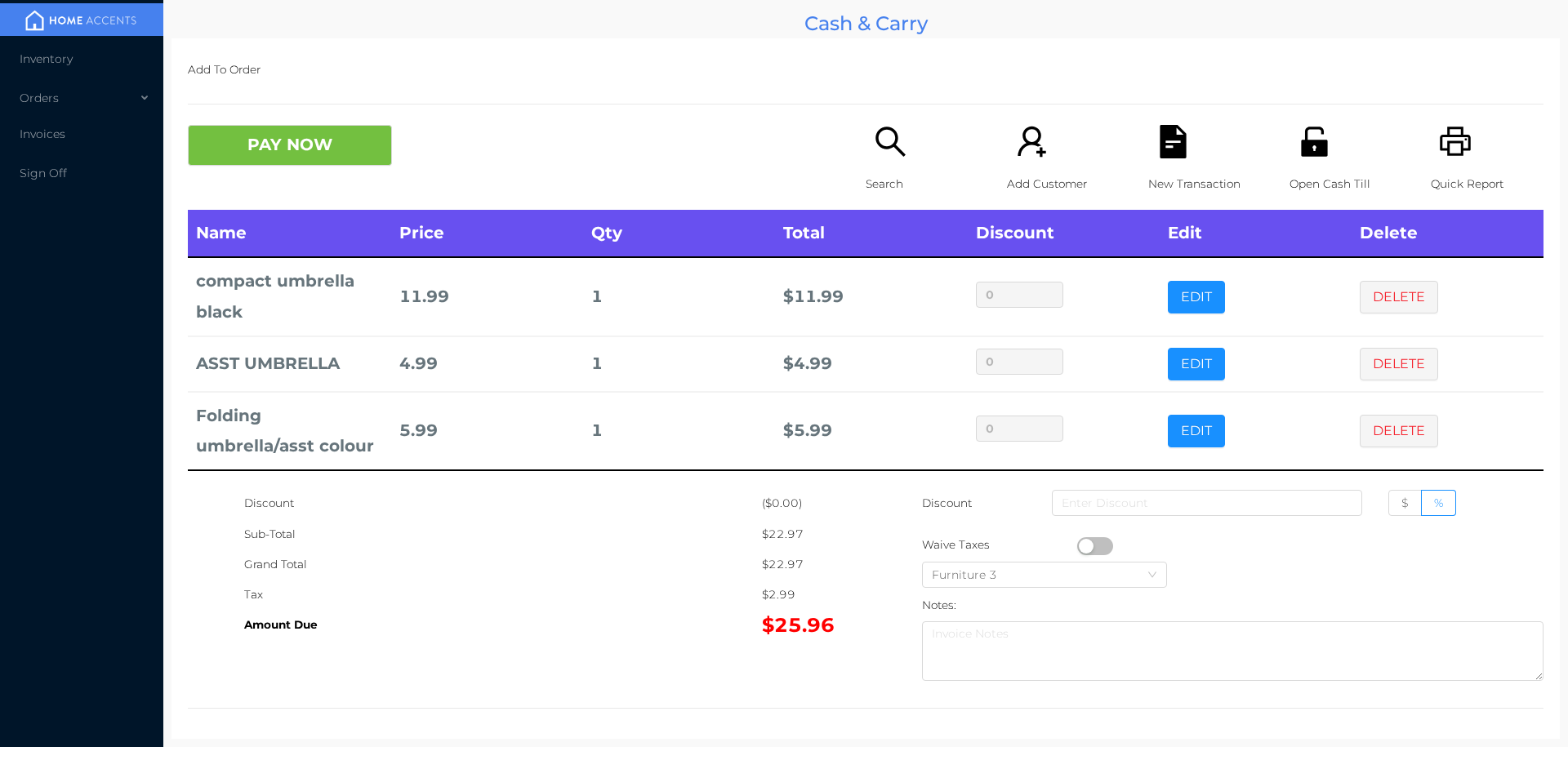
click at [229, 143] on button "PAY NOW" at bounding box center [289, 145] width 205 height 41
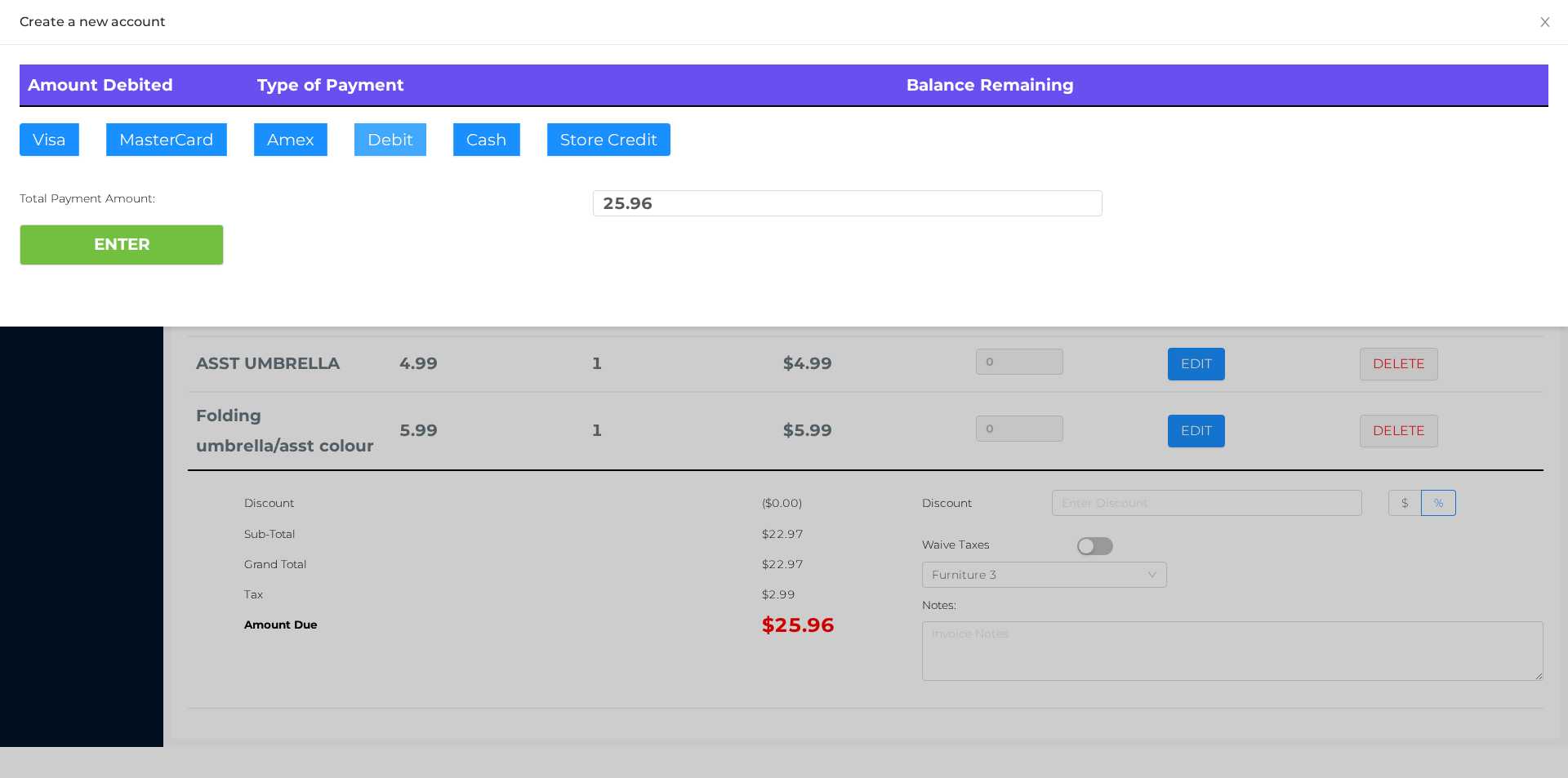
click at [395, 138] on button "Debit" at bounding box center [390, 140] width 72 height 33
click at [166, 243] on button "ENTER" at bounding box center [122, 244] width 205 height 41
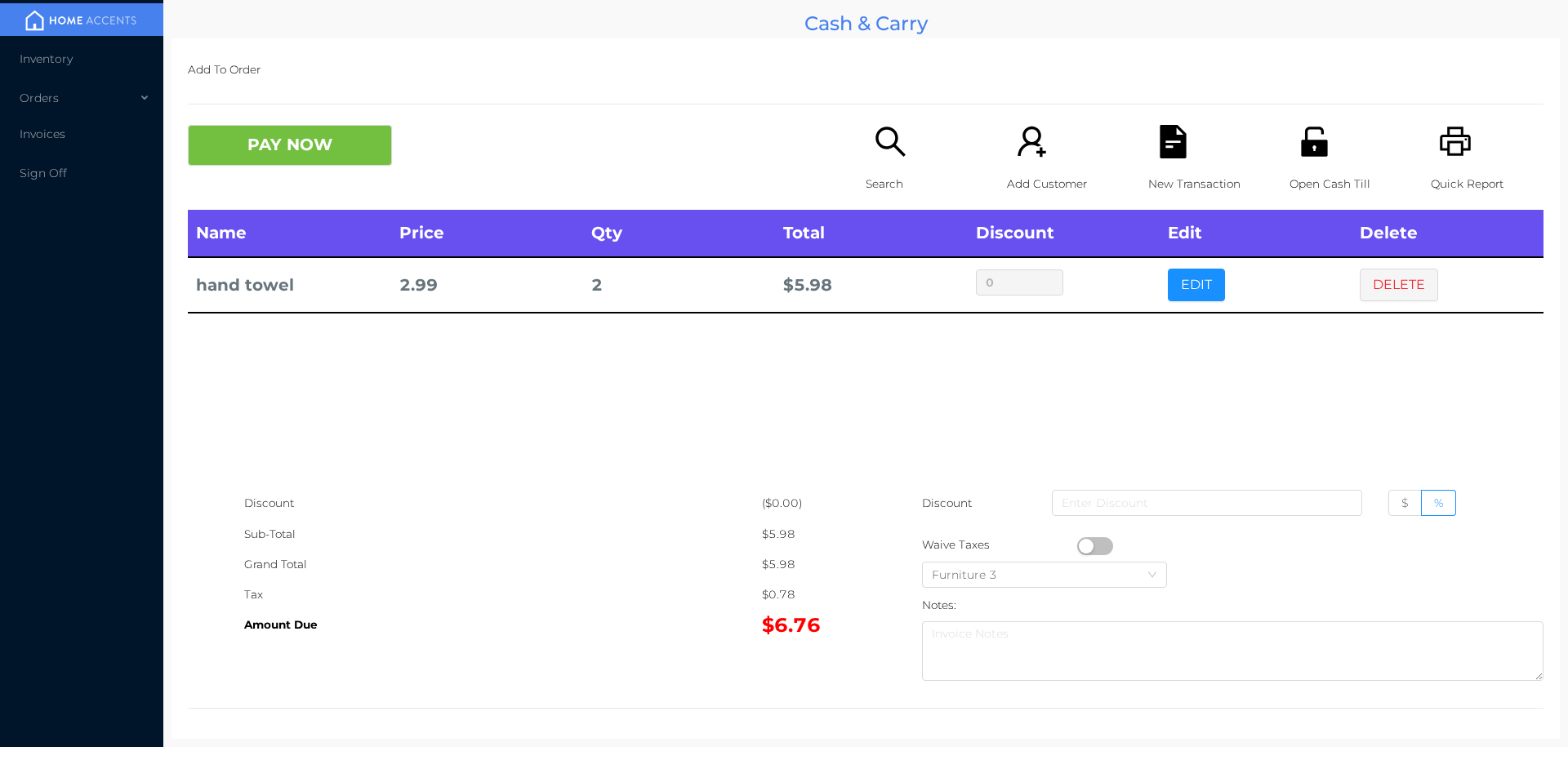
click at [877, 169] on p "Search" at bounding box center [922, 184] width 113 height 30
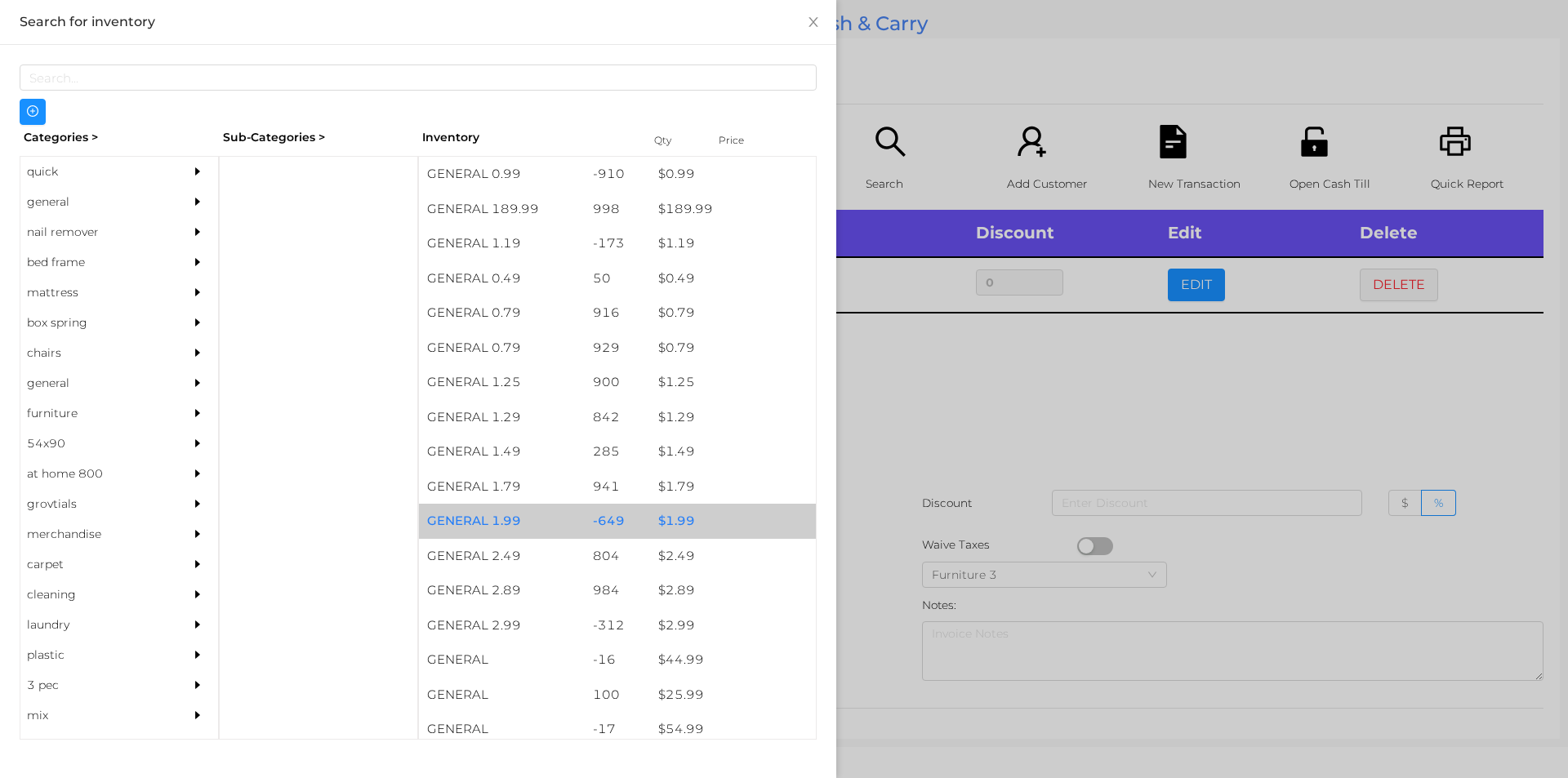
click at [664, 526] on div "$ 1.99" at bounding box center [733, 521] width 166 height 35
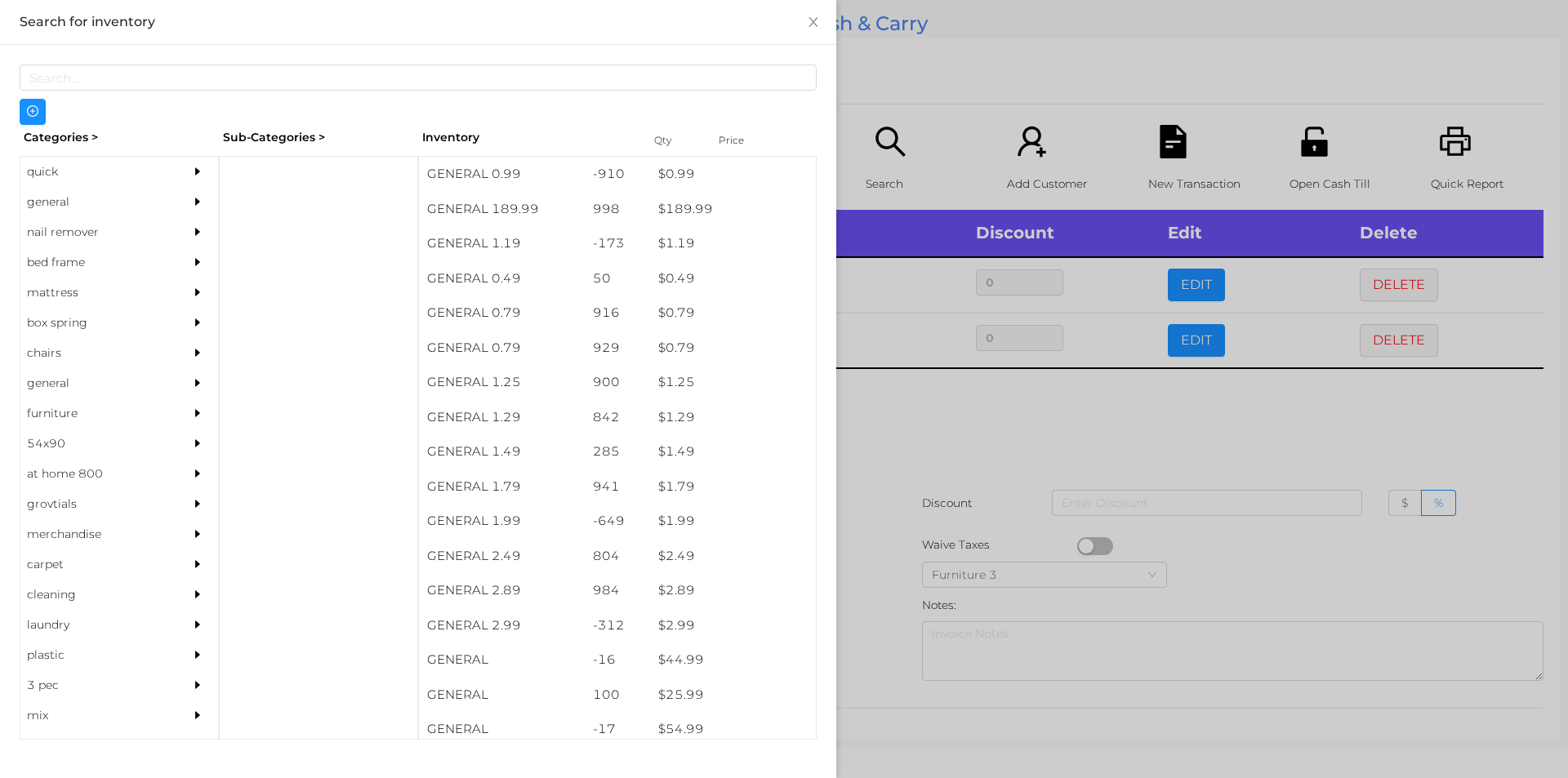
click at [875, 576] on div at bounding box center [784, 389] width 1568 height 778
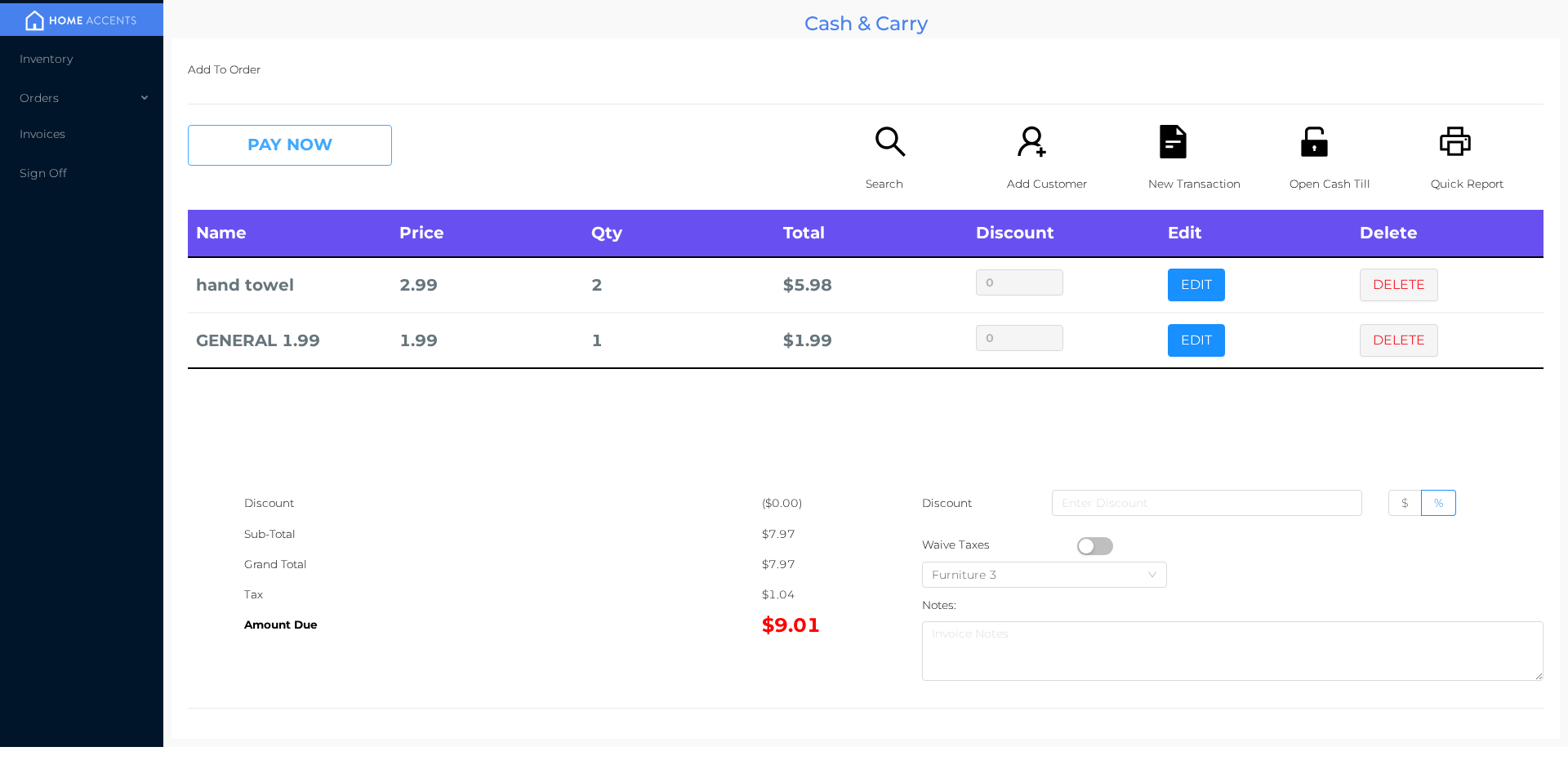
click at [332, 159] on button "PAY NOW" at bounding box center [289, 145] width 205 height 41
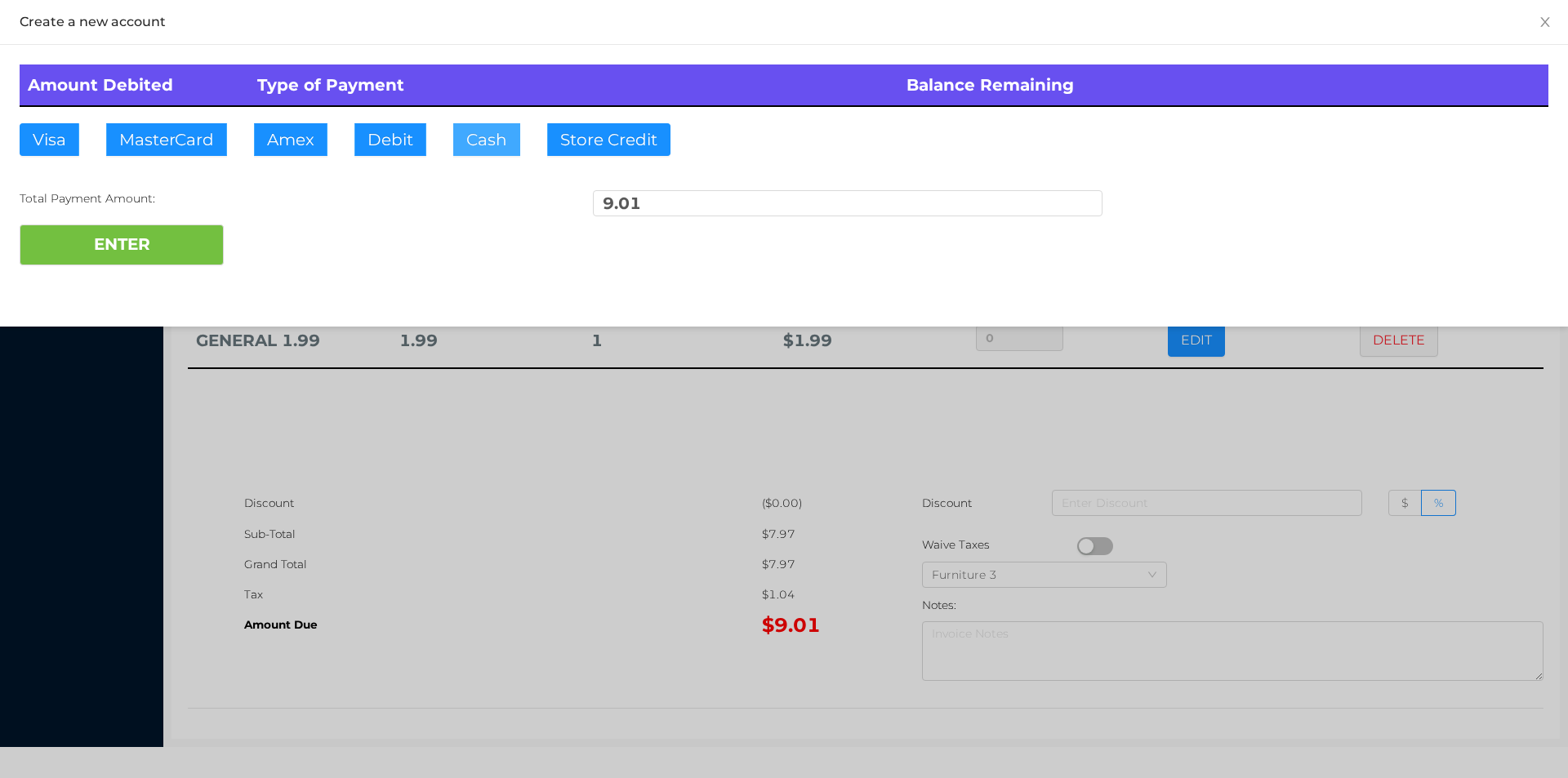
click at [492, 138] on button "Cash" at bounding box center [487, 140] width 67 height 33
click at [174, 230] on button "ENTER" at bounding box center [122, 244] width 205 height 41
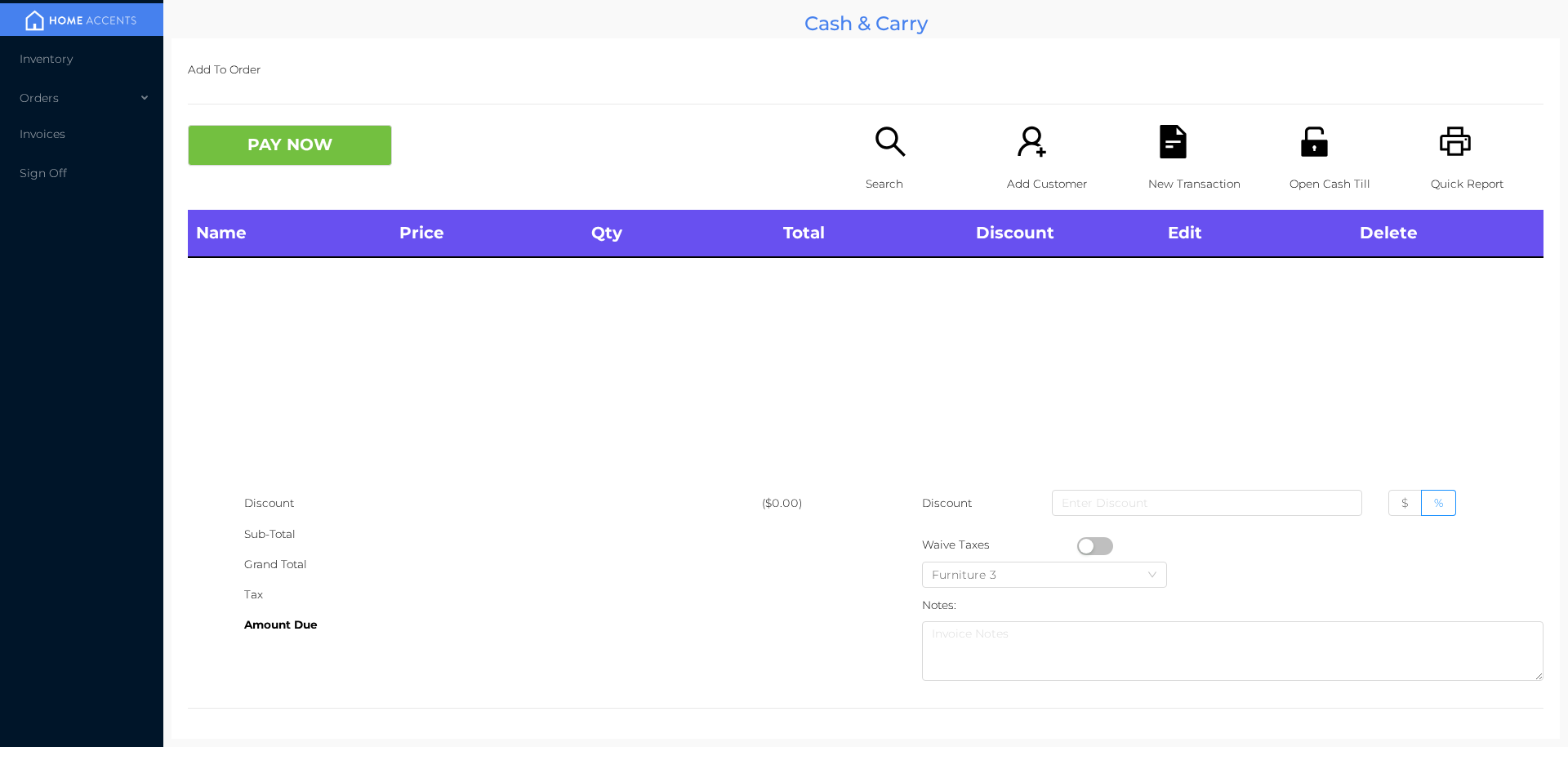
click at [900, 162] on div "Search" at bounding box center [922, 168] width 113 height 85
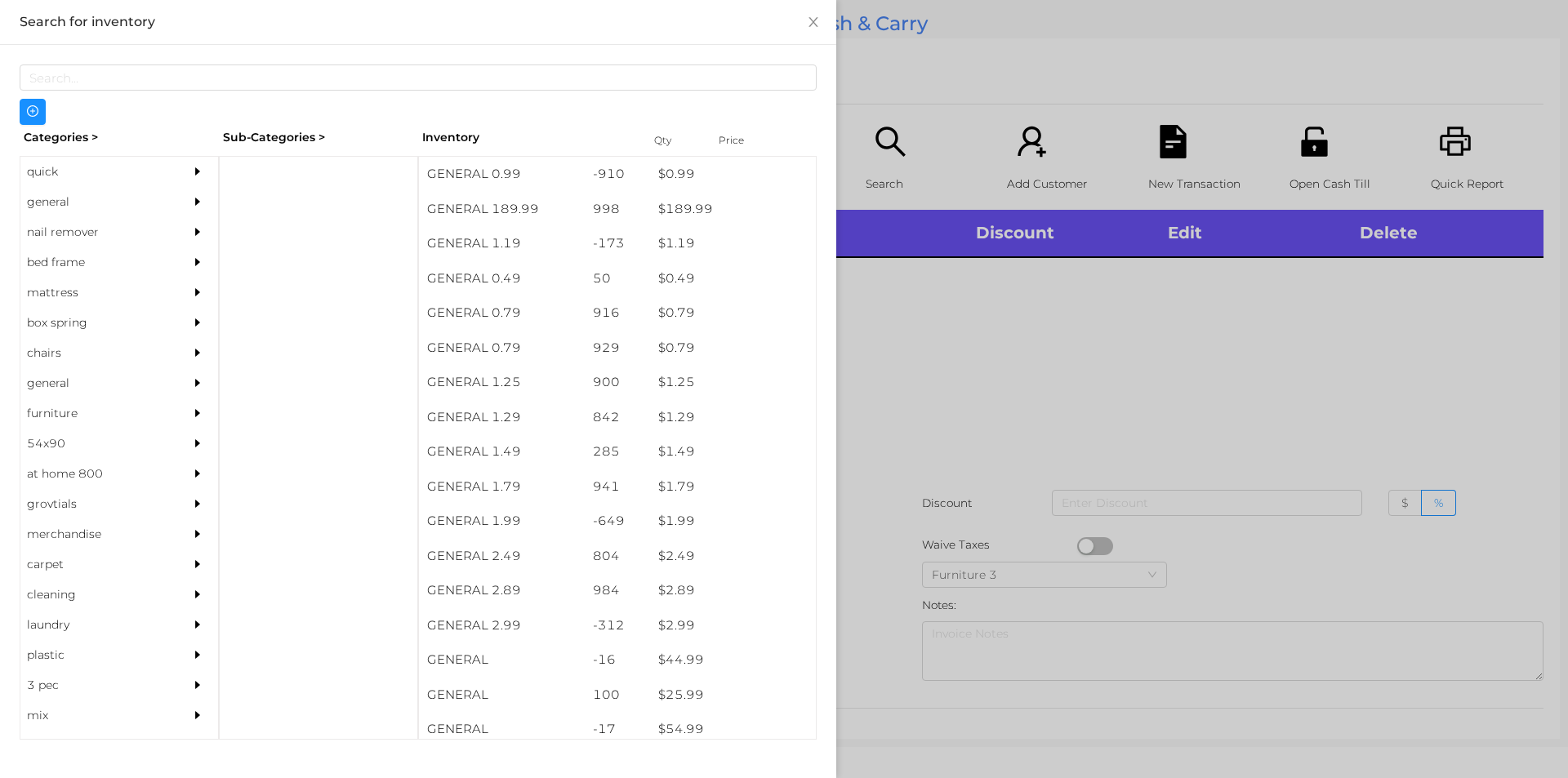
click at [52, 198] on div "general" at bounding box center [95, 202] width 149 height 30
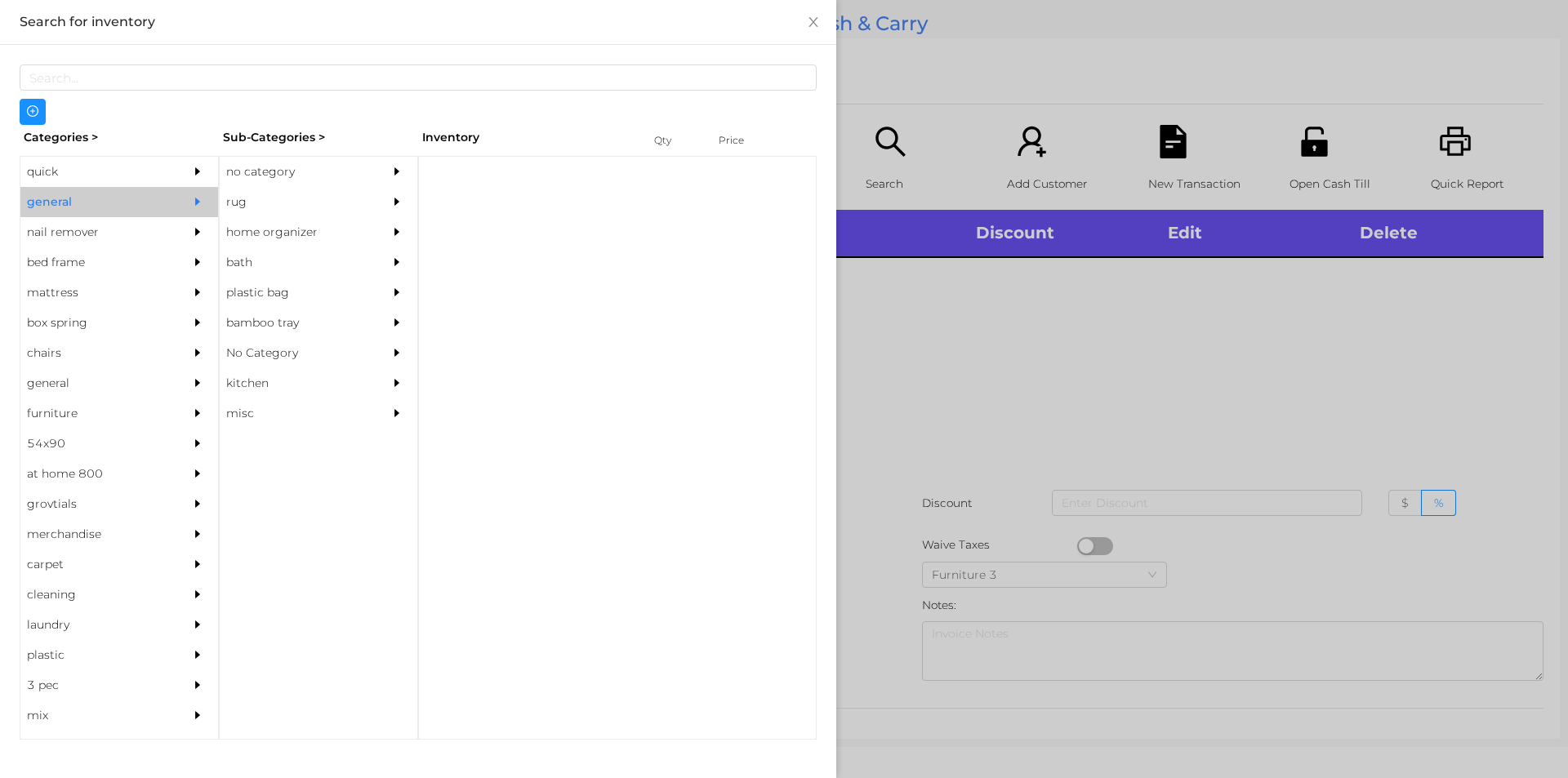
click at [294, 176] on div "no category" at bounding box center [294, 172] width 149 height 30
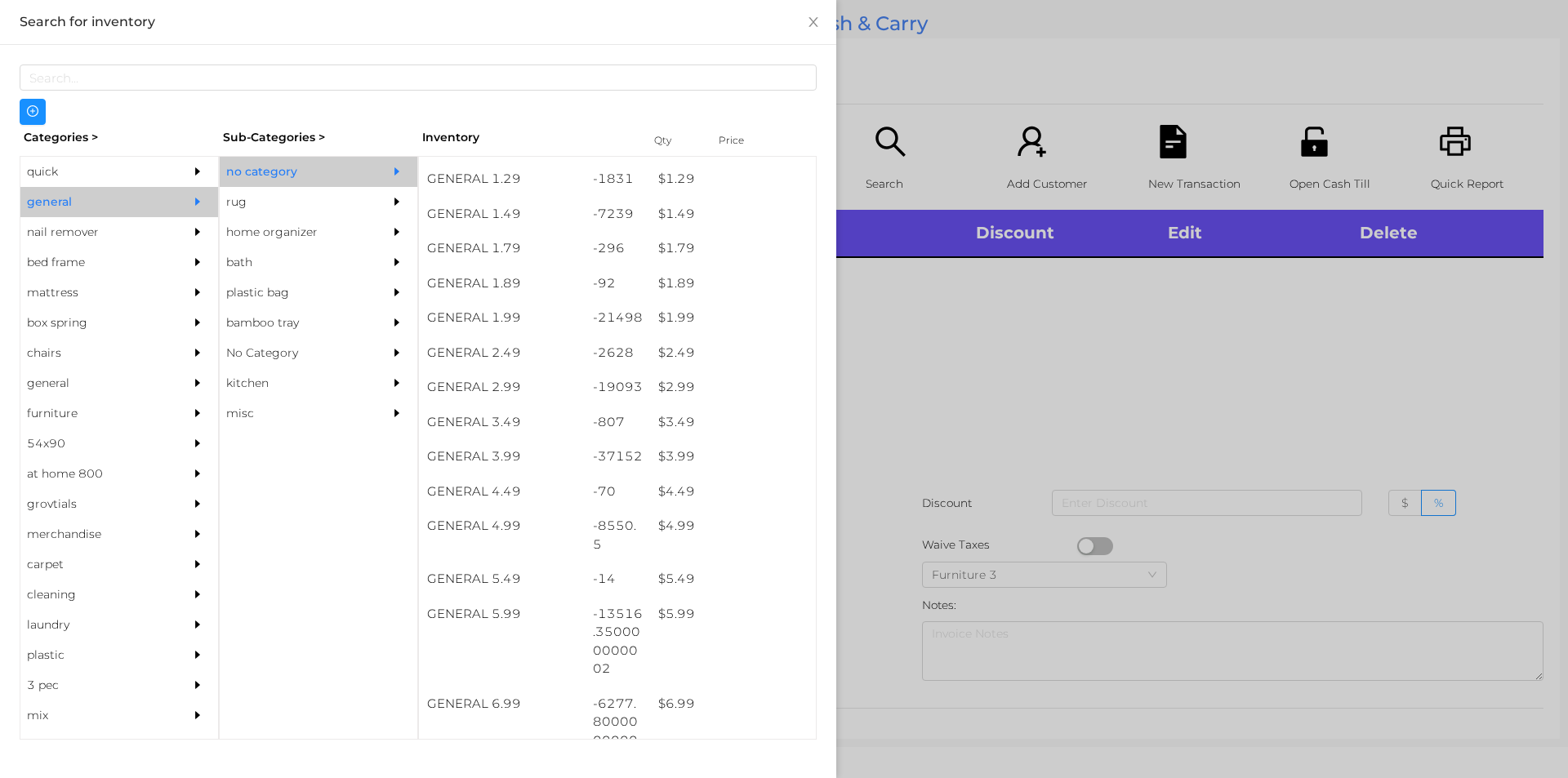
scroll to position [202, 0]
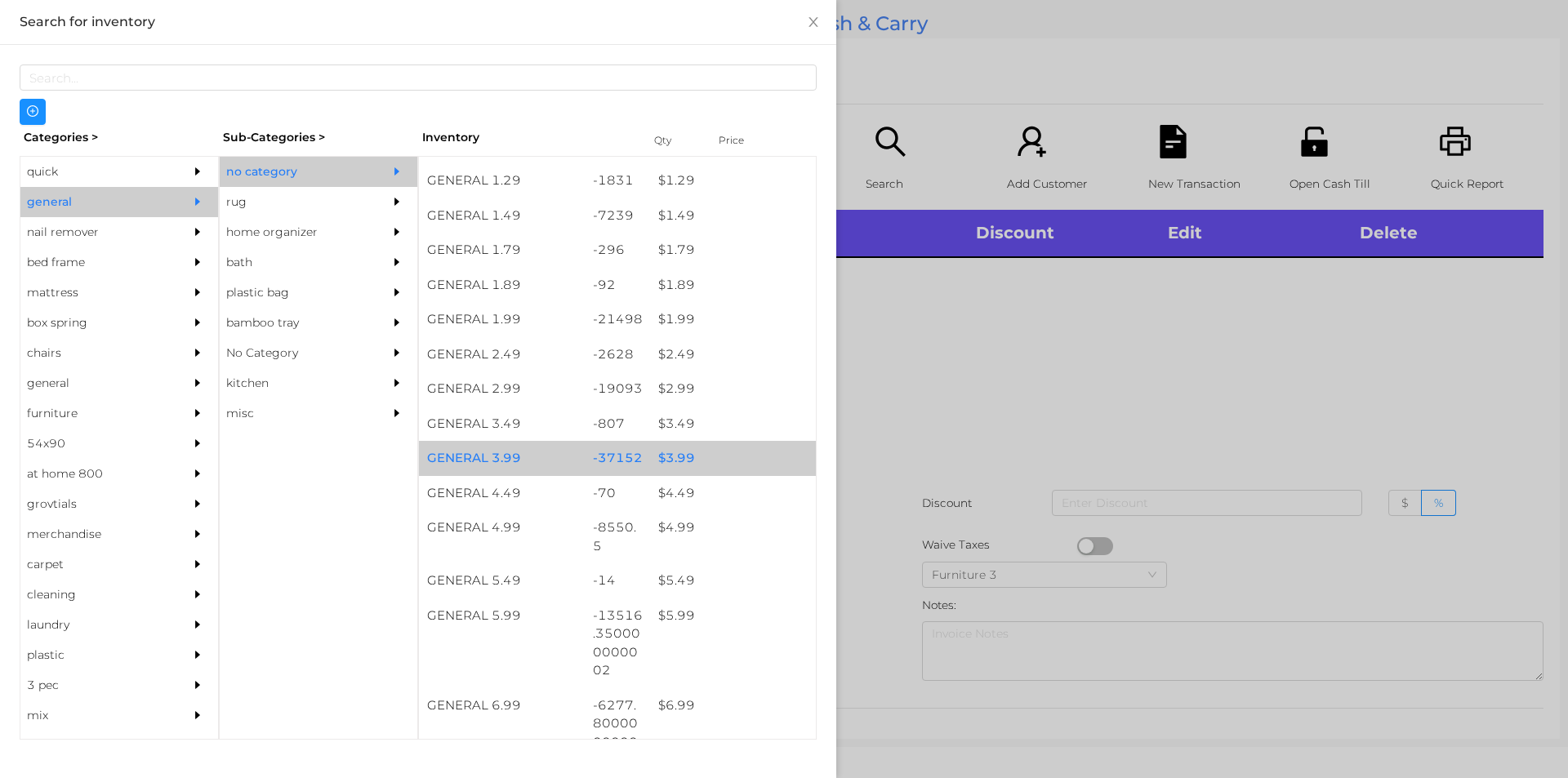
click at [668, 457] on div "$ 3.99" at bounding box center [733, 458] width 166 height 35
click at [662, 457] on div "$ 3.99" at bounding box center [733, 458] width 166 height 35
click at [655, 448] on div "$ 3.99" at bounding box center [733, 458] width 166 height 35
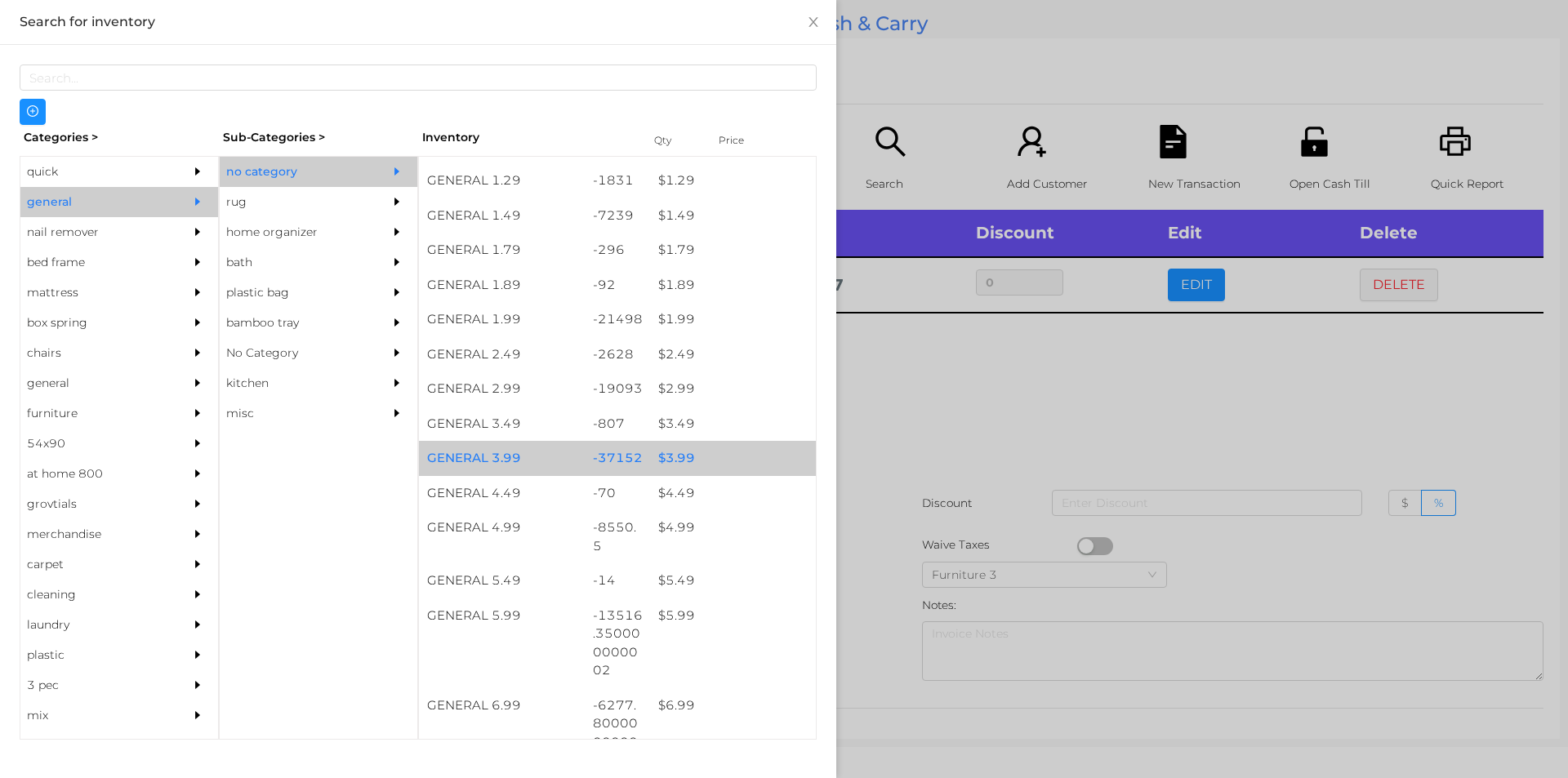
click at [668, 452] on div "$ 3.99" at bounding box center [733, 458] width 166 height 35
click at [670, 457] on div "$ 3.99" at bounding box center [733, 458] width 166 height 35
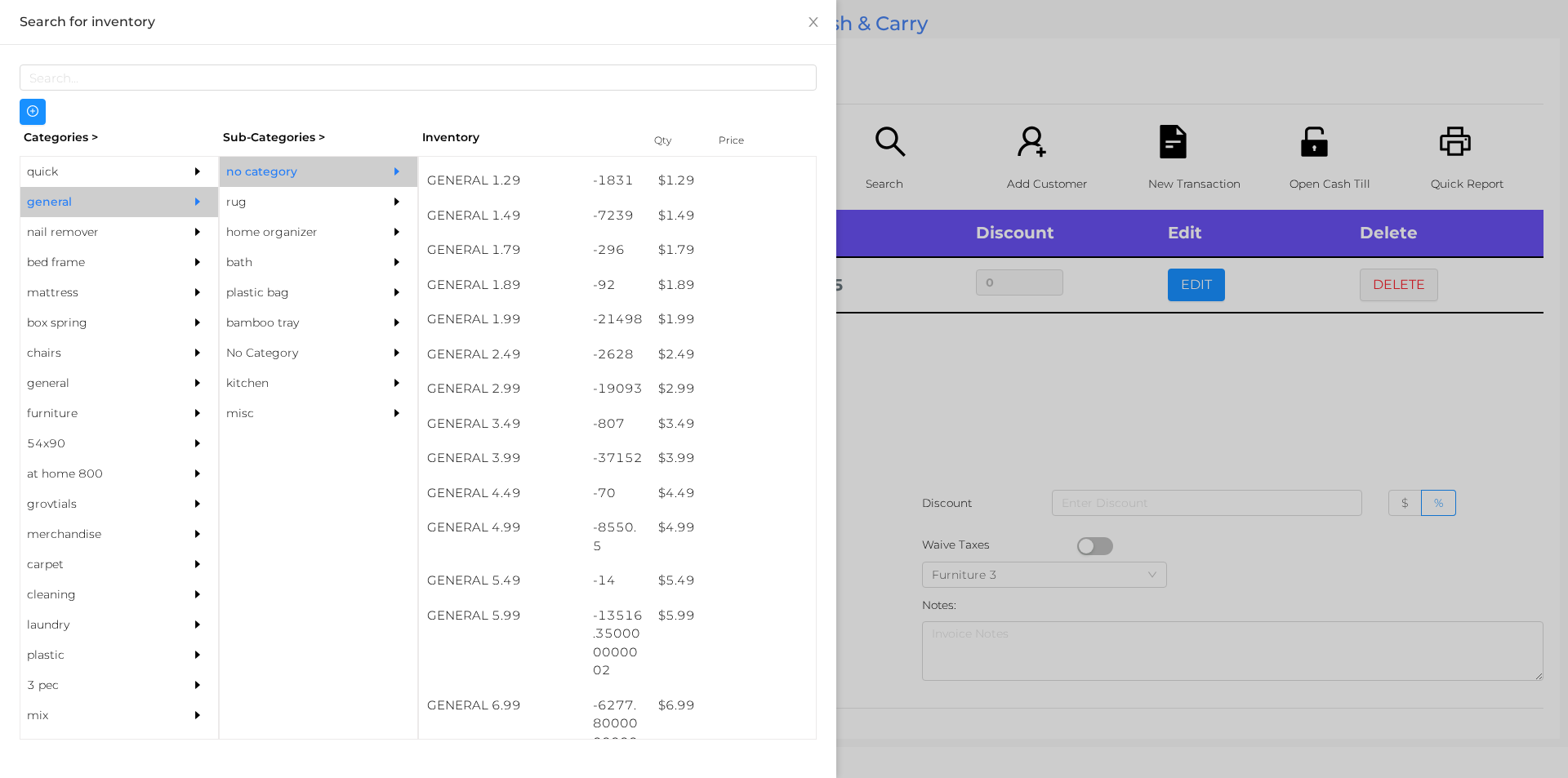
click at [923, 396] on div at bounding box center [784, 389] width 1568 height 778
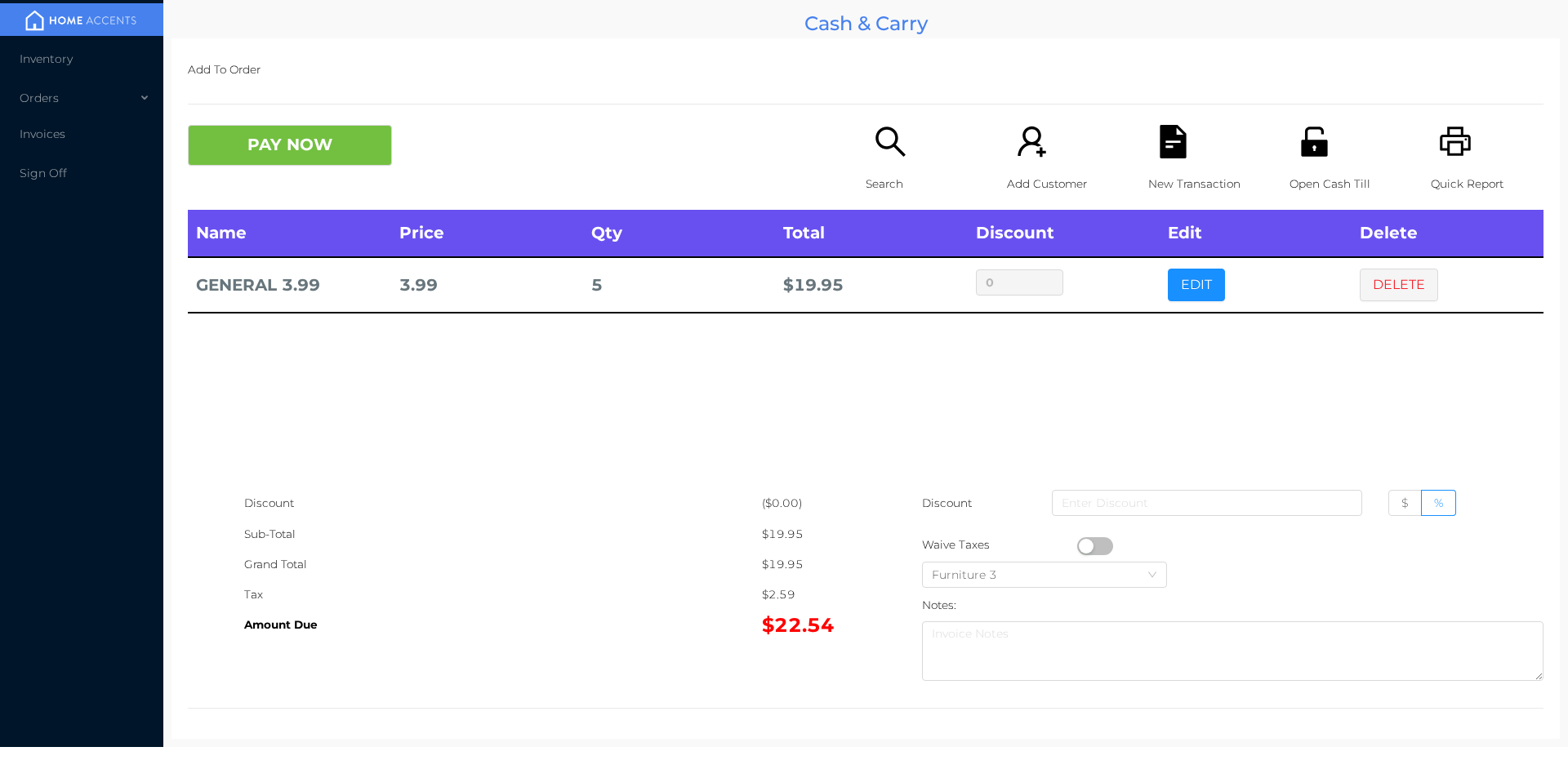
click at [894, 161] on div "Search" at bounding box center [922, 168] width 113 height 85
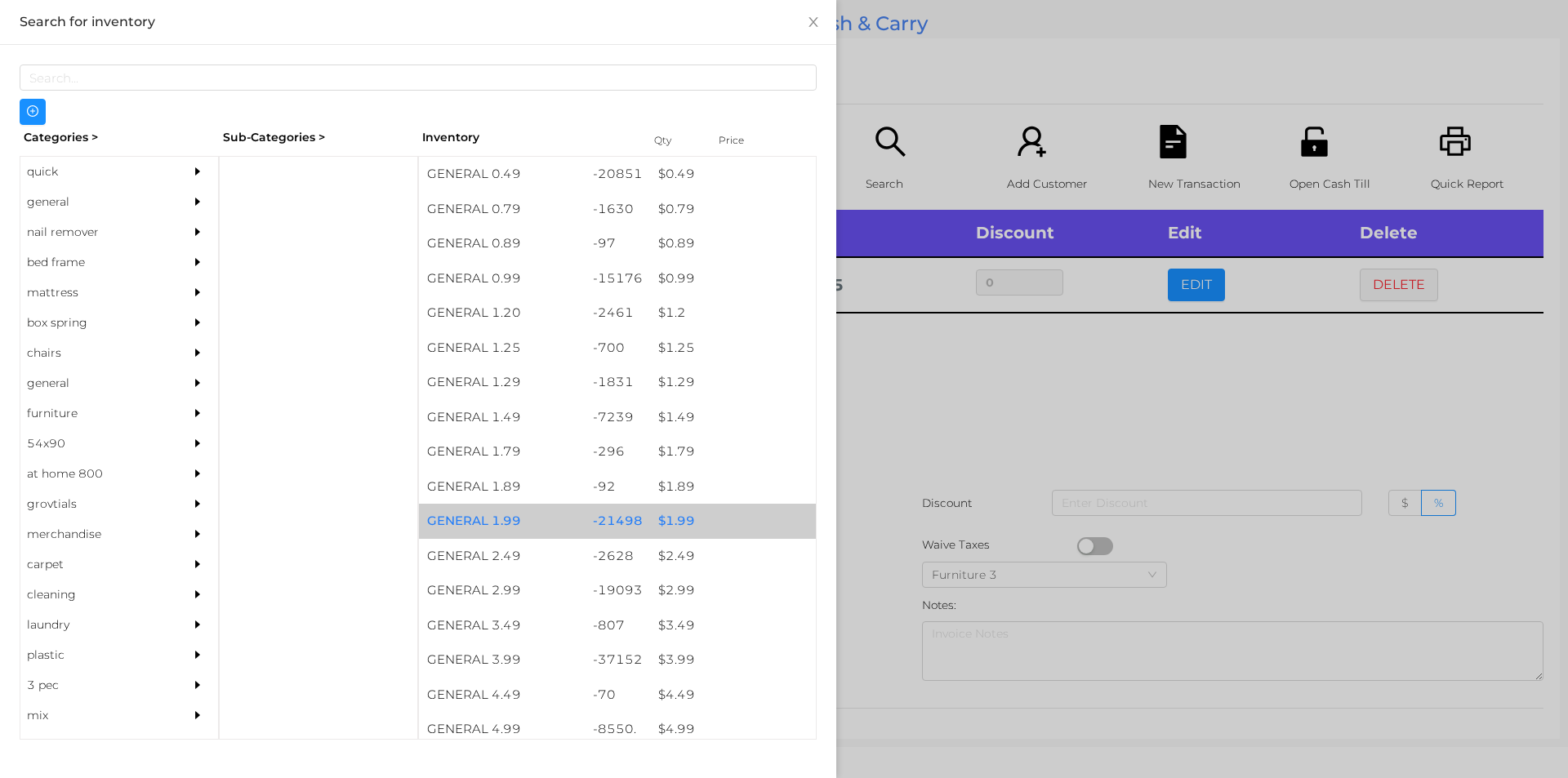
click at [668, 521] on div "$ 1.99" at bounding box center [733, 521] width 166 height 35
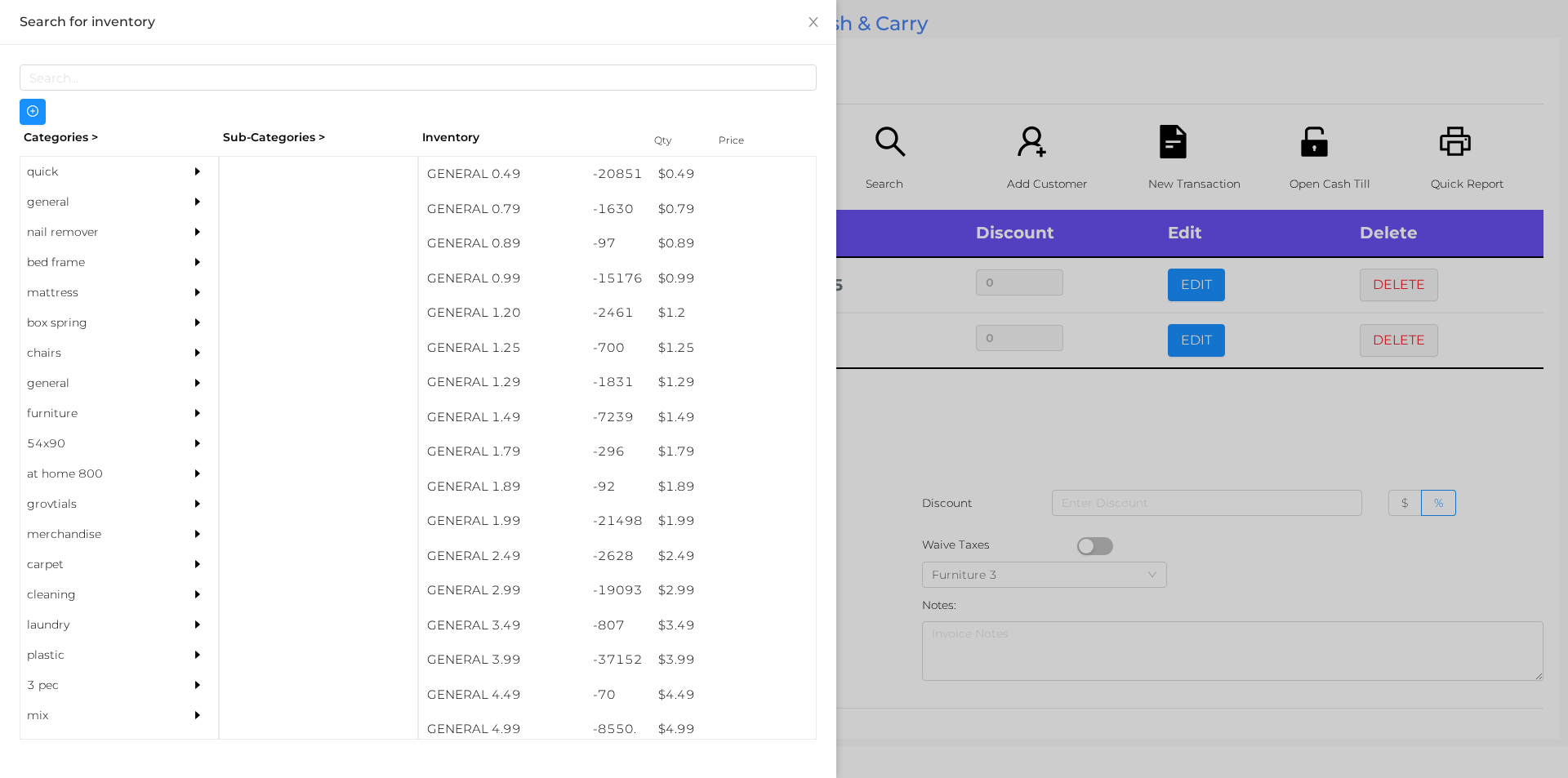
click at [883, 533] on div at bounding box center [784, 389] width 1568 height 778
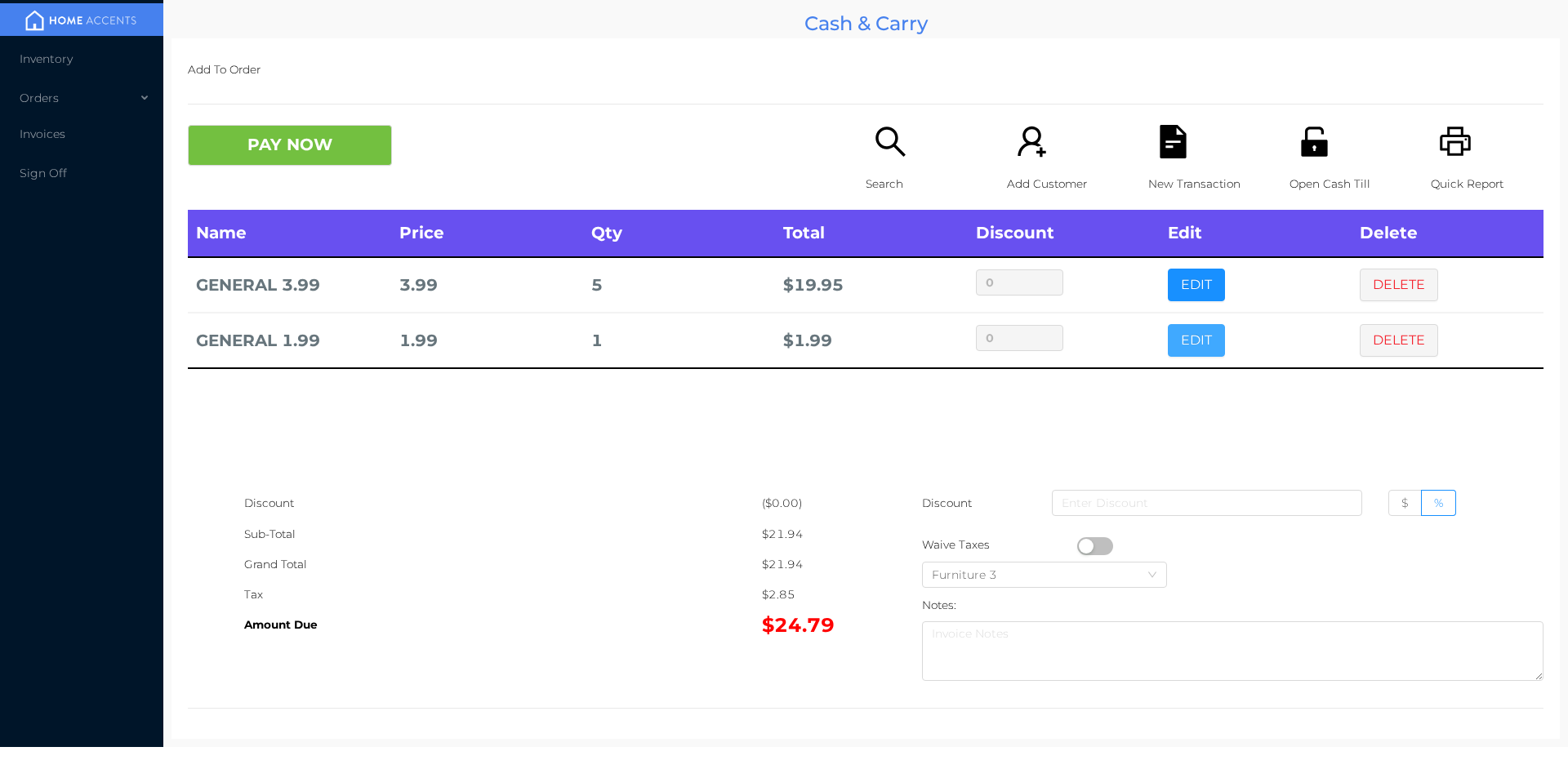
click at [1181, 329] on button "EDIT" at bounding box center [1196, 340] width 58 height 33
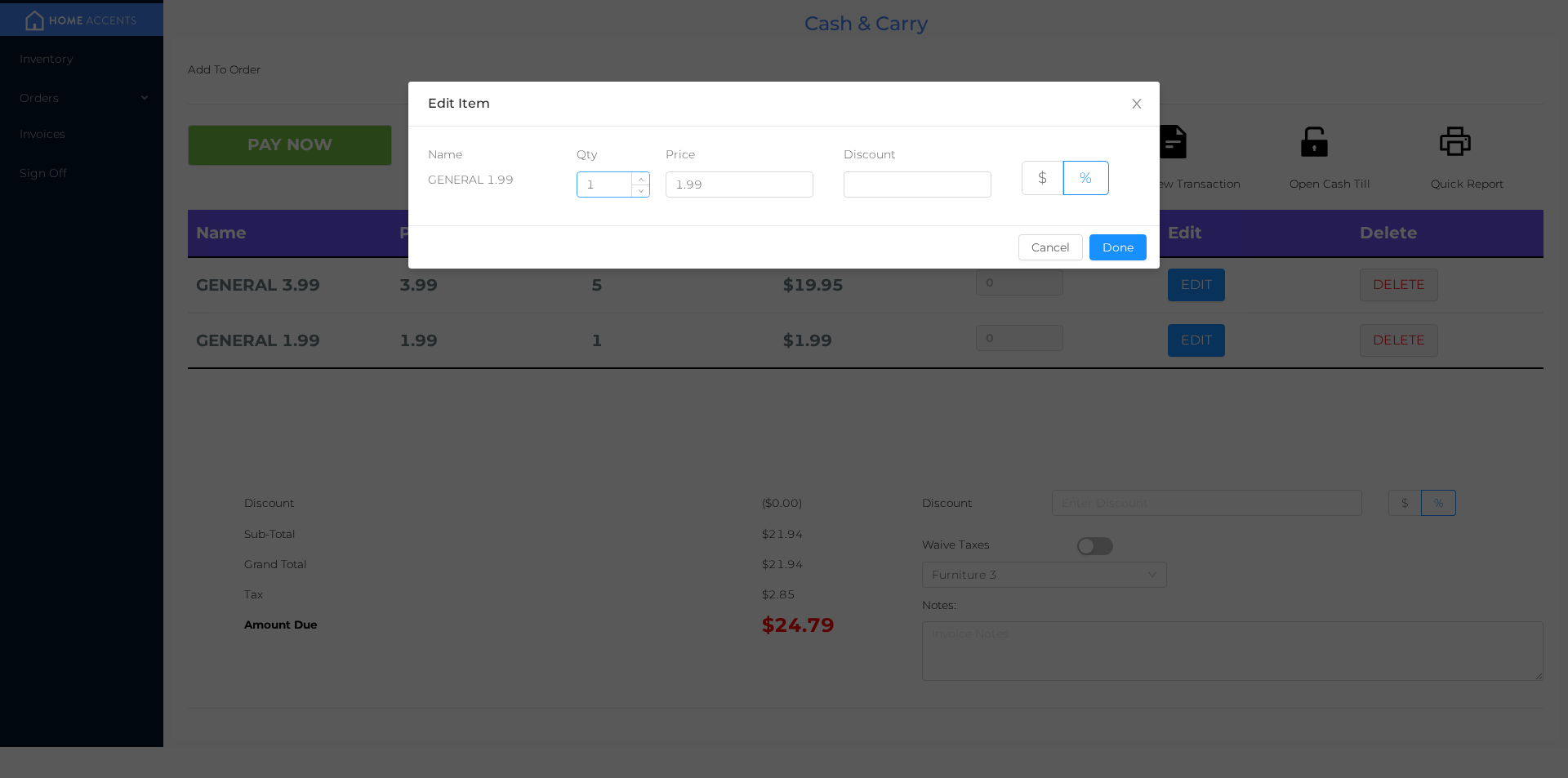
click at [608, 189] on input "1" at bounding box center [613, 185] width 72 height 25
click at [1378, 371] on div "sentinelStart Edit Item Name Qty Price Discount GENERAL 1.99 1 1.99 $ % Cancel …" at bounding box center [784, 389] width 1568 height 778
click at [1414, 400] on div "sentinelStart Edit Item Name Qty Price Discount GENERAL 1.99 1 1.99 $ % Cancel …" at bounding box center [784, 389] width 1568 height 778
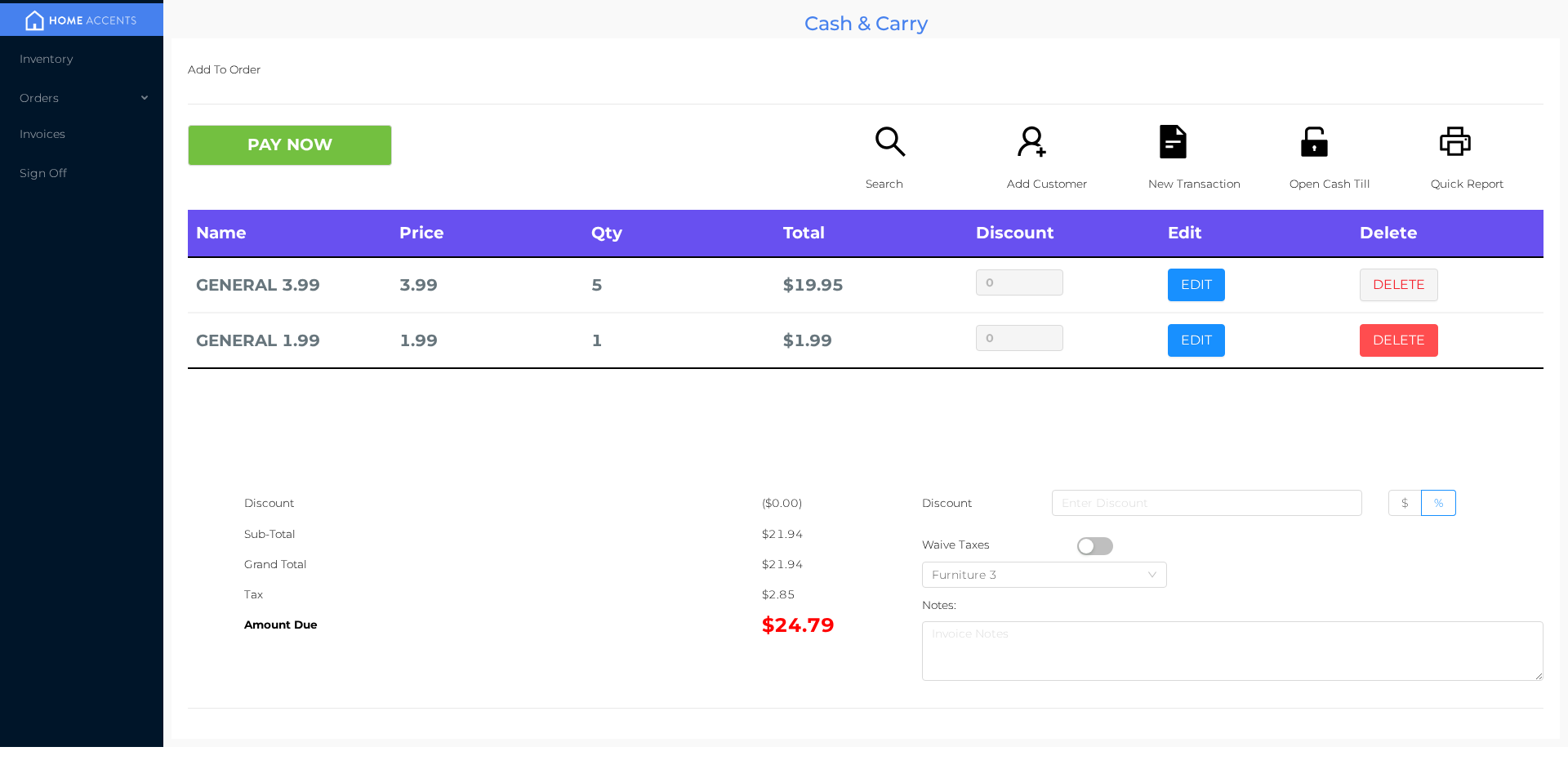
click at [1388, 355] on button "DELETE" at bounding box center [1398, 340] width 78 height 33
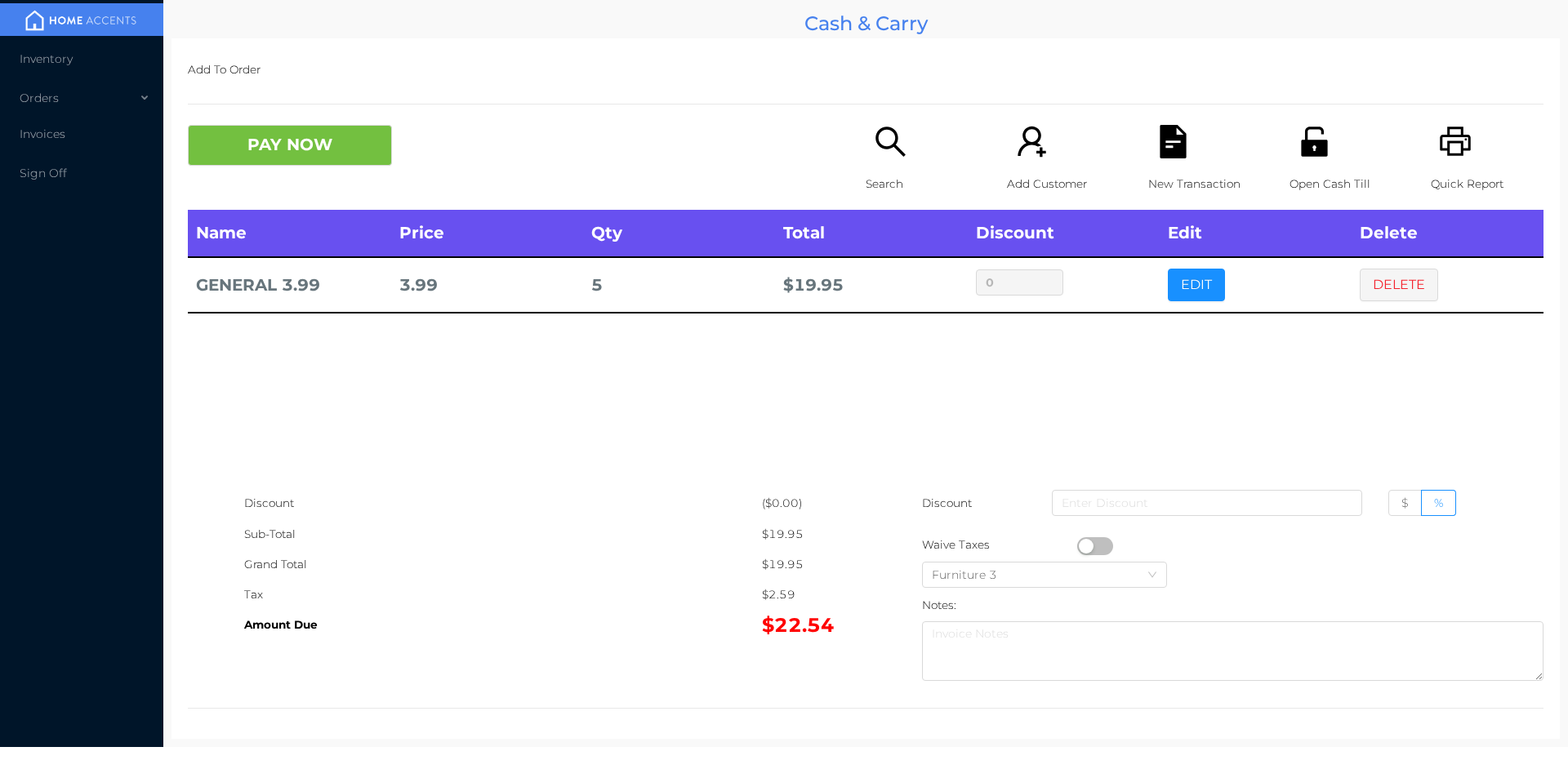
click at [866, 172] on p "Search" at bounding box center [922, 184] width 113 height 30
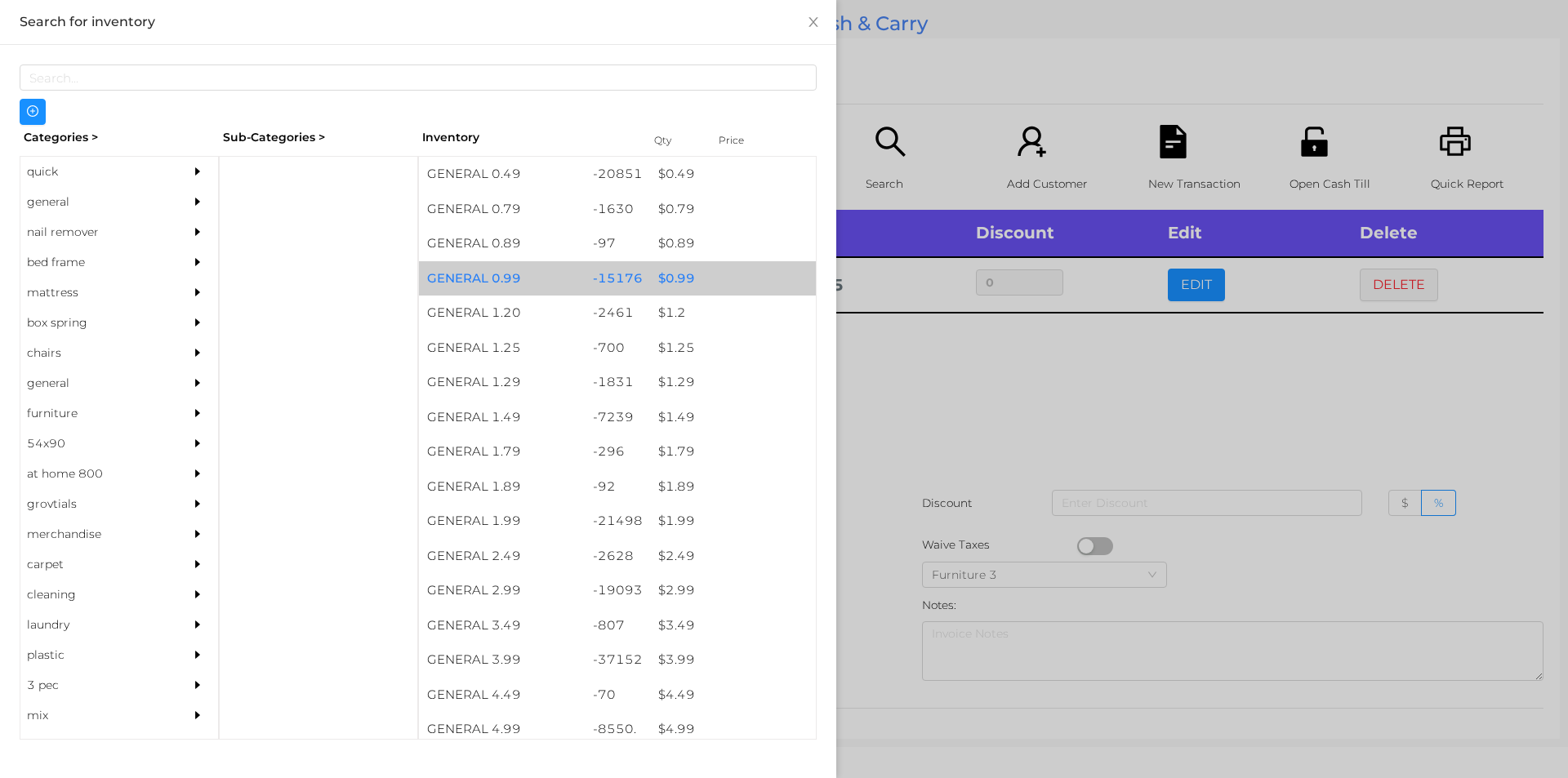
click at [668, 280] on div "$ 0.99" at bounding box center [733, 278] width 166 height 35
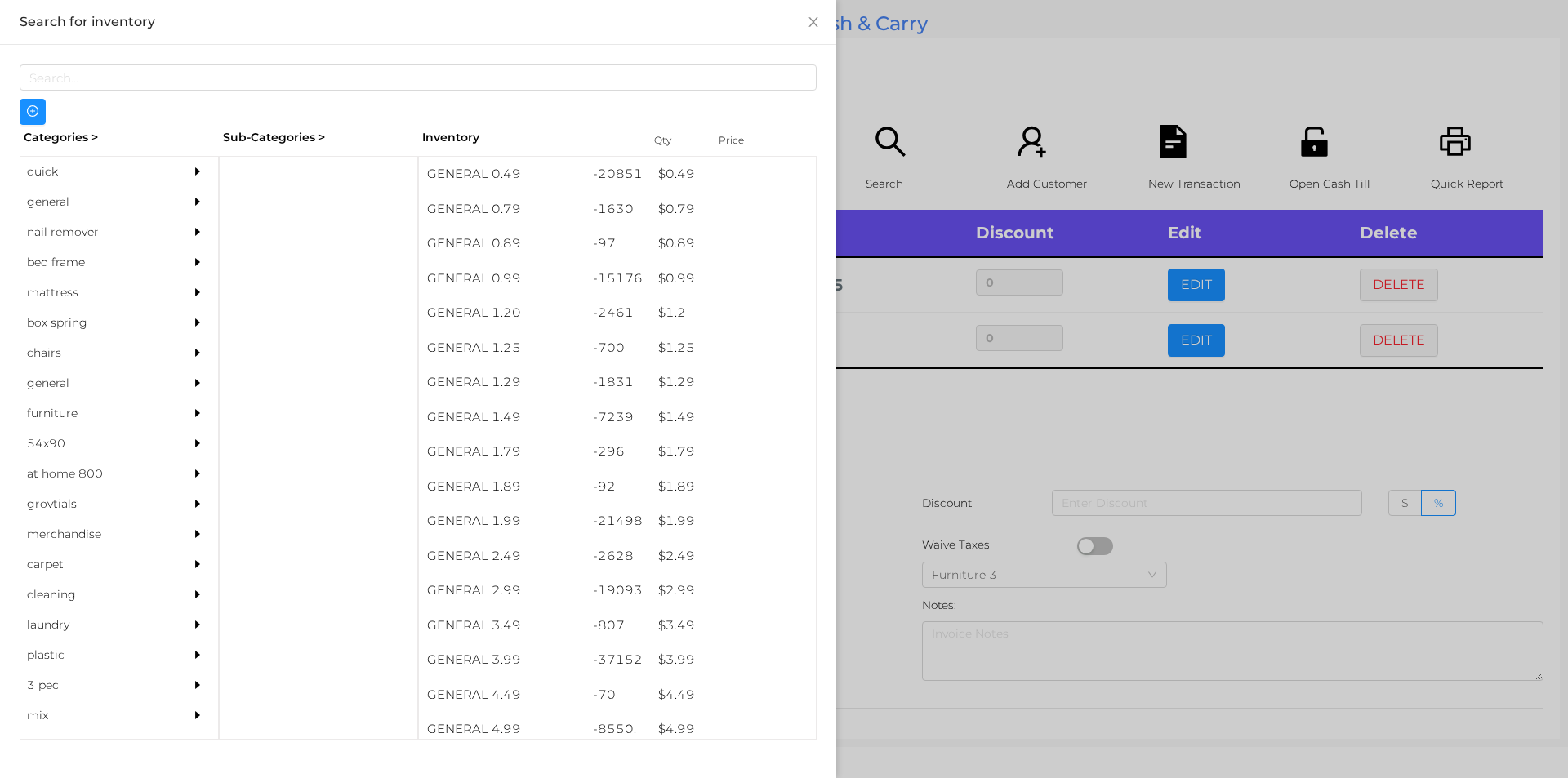
click at [897, 466] on div at bounding box center [784, 389] width 1568 height 778
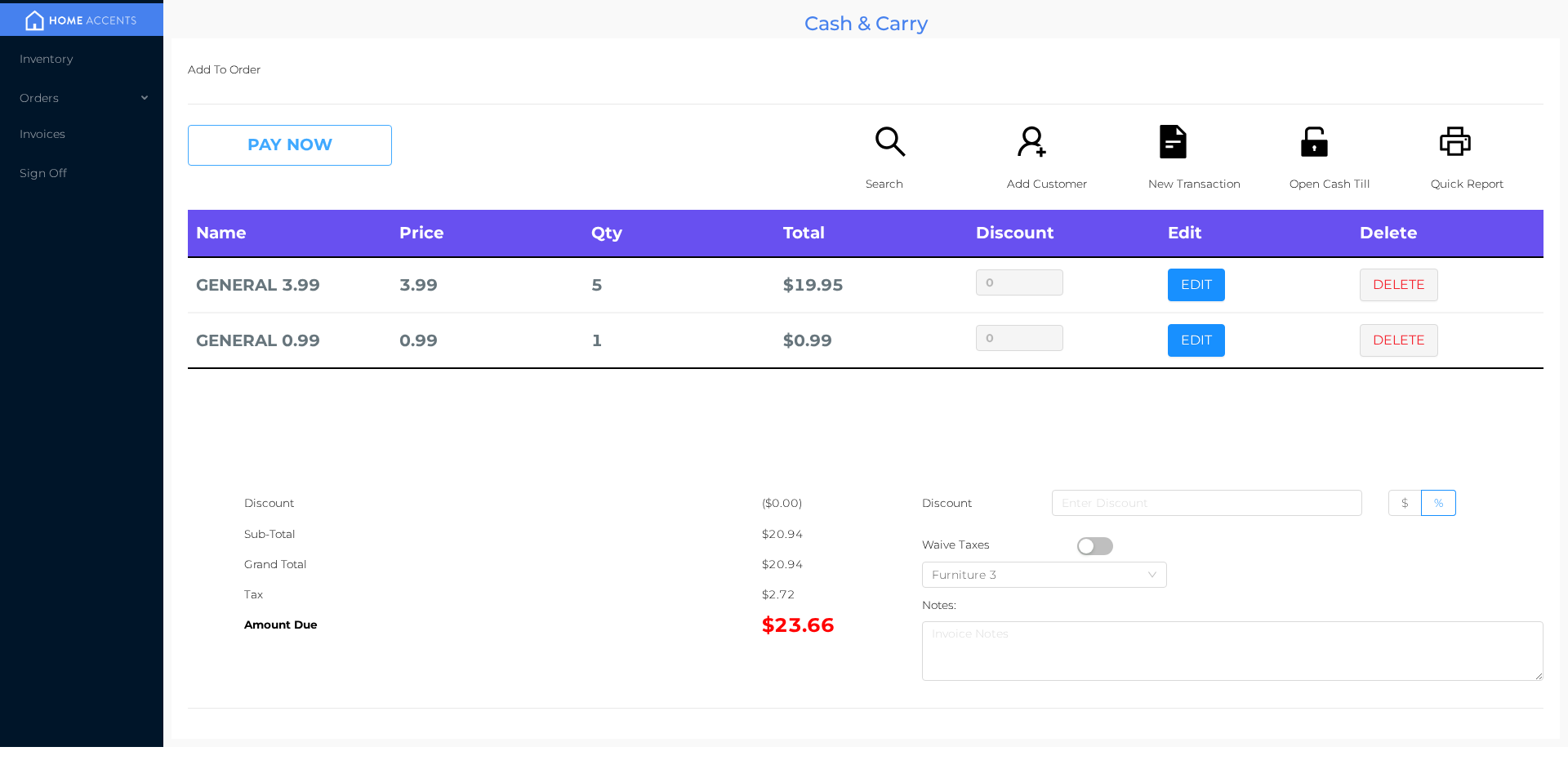
click at [310, 142] on button "PAY NOW" at bounding box center [289, 145] width 205 height 41
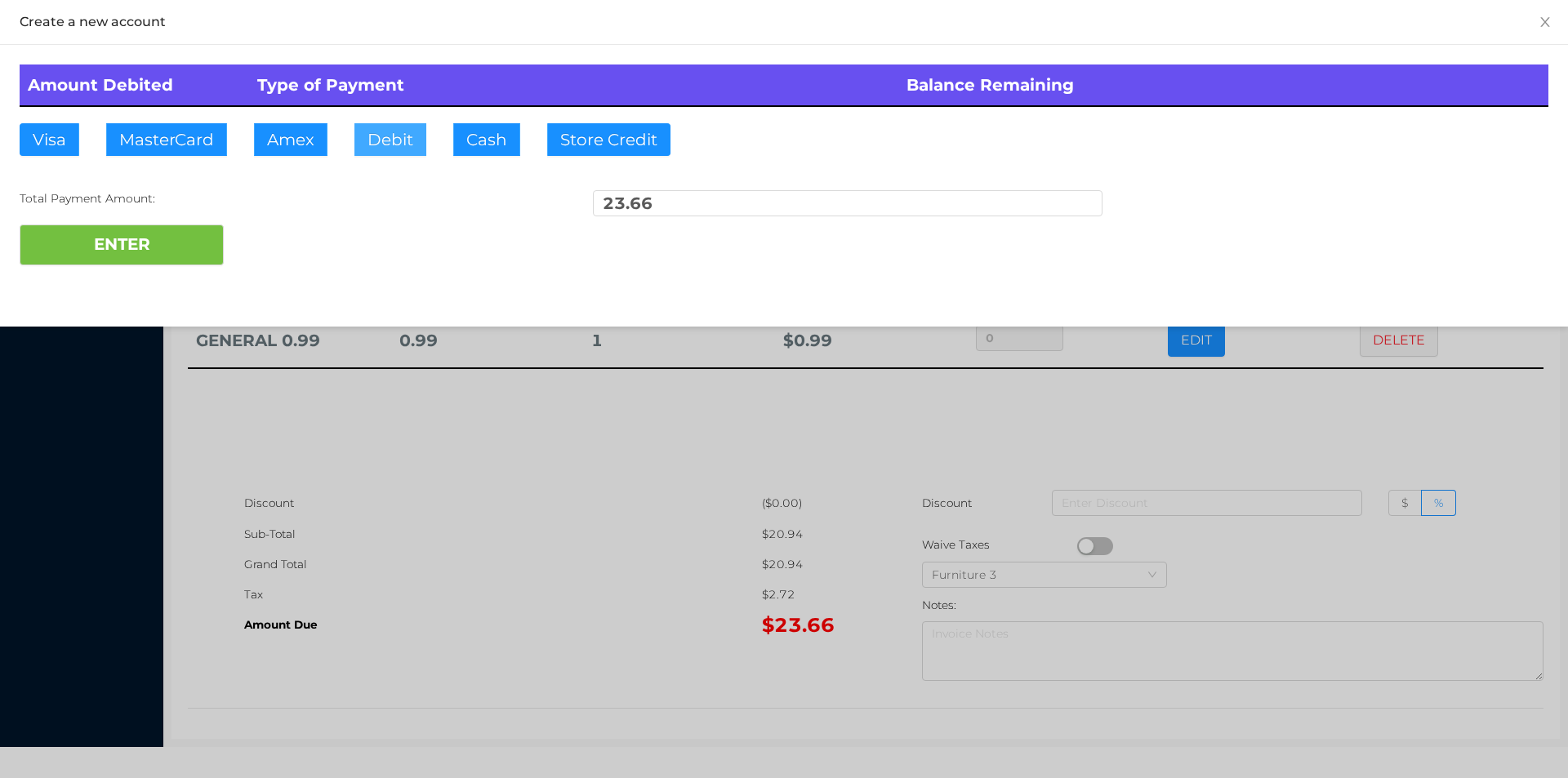
click at [386, 141] on button "Debit" at bounding box center [390, 140] width 72 height 33
click at [201, 232] on button "ENTER" at bounding box center [122, 244] width 205 height 41
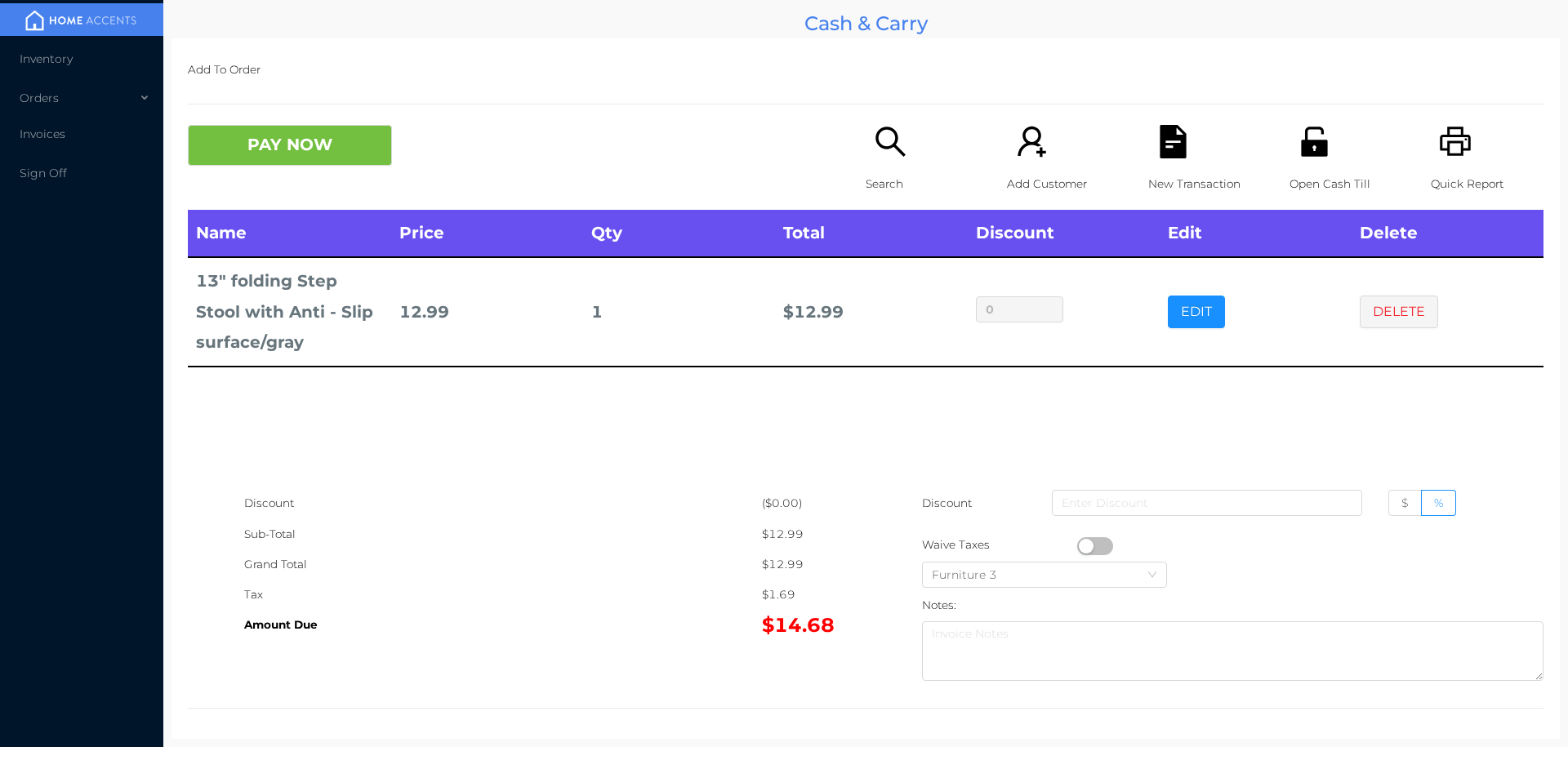
click at [894, 174] on p "Search" at bounding box center [922, 184] width 113 height 30
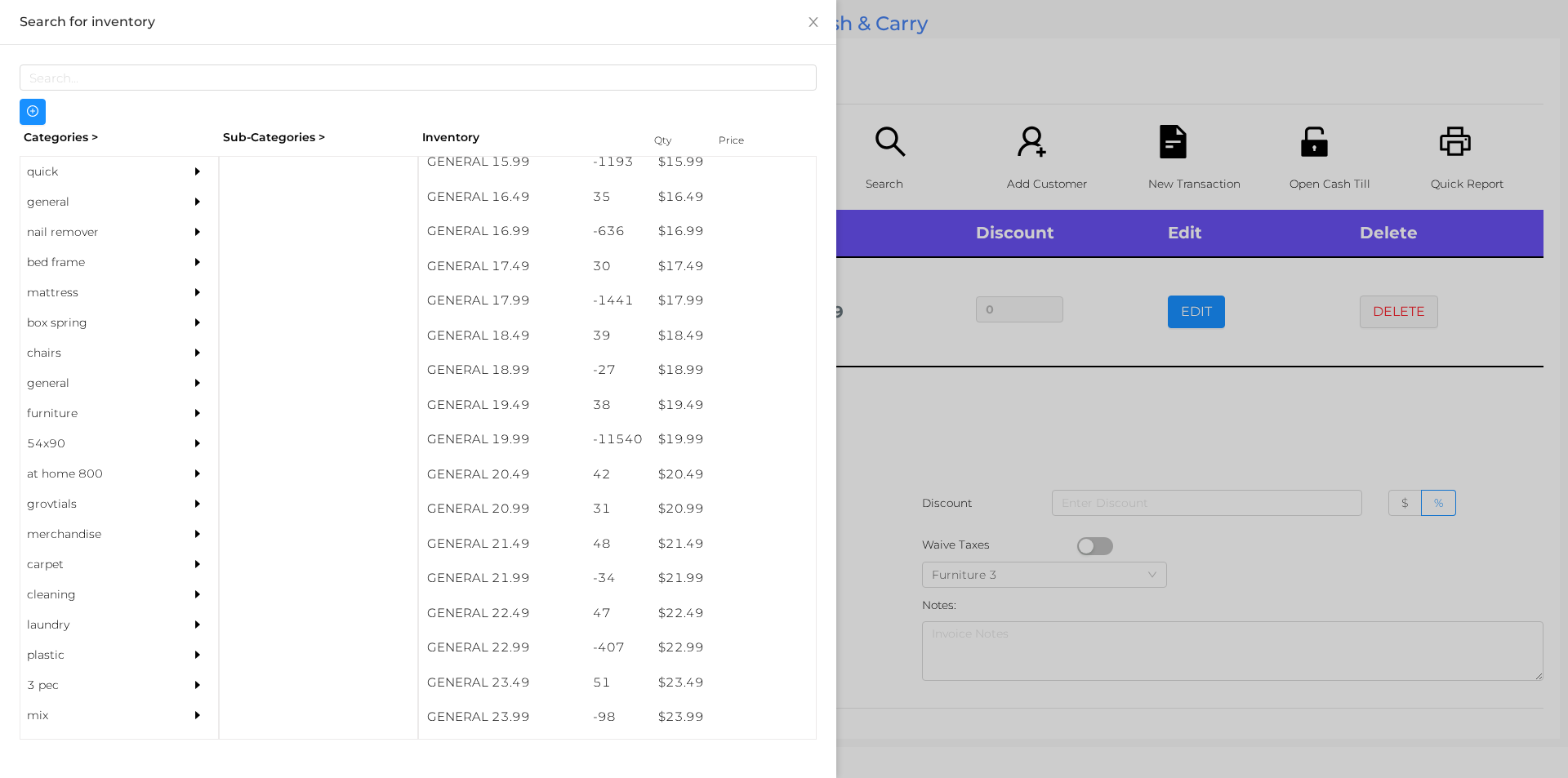
scroll to position [1496, 0]
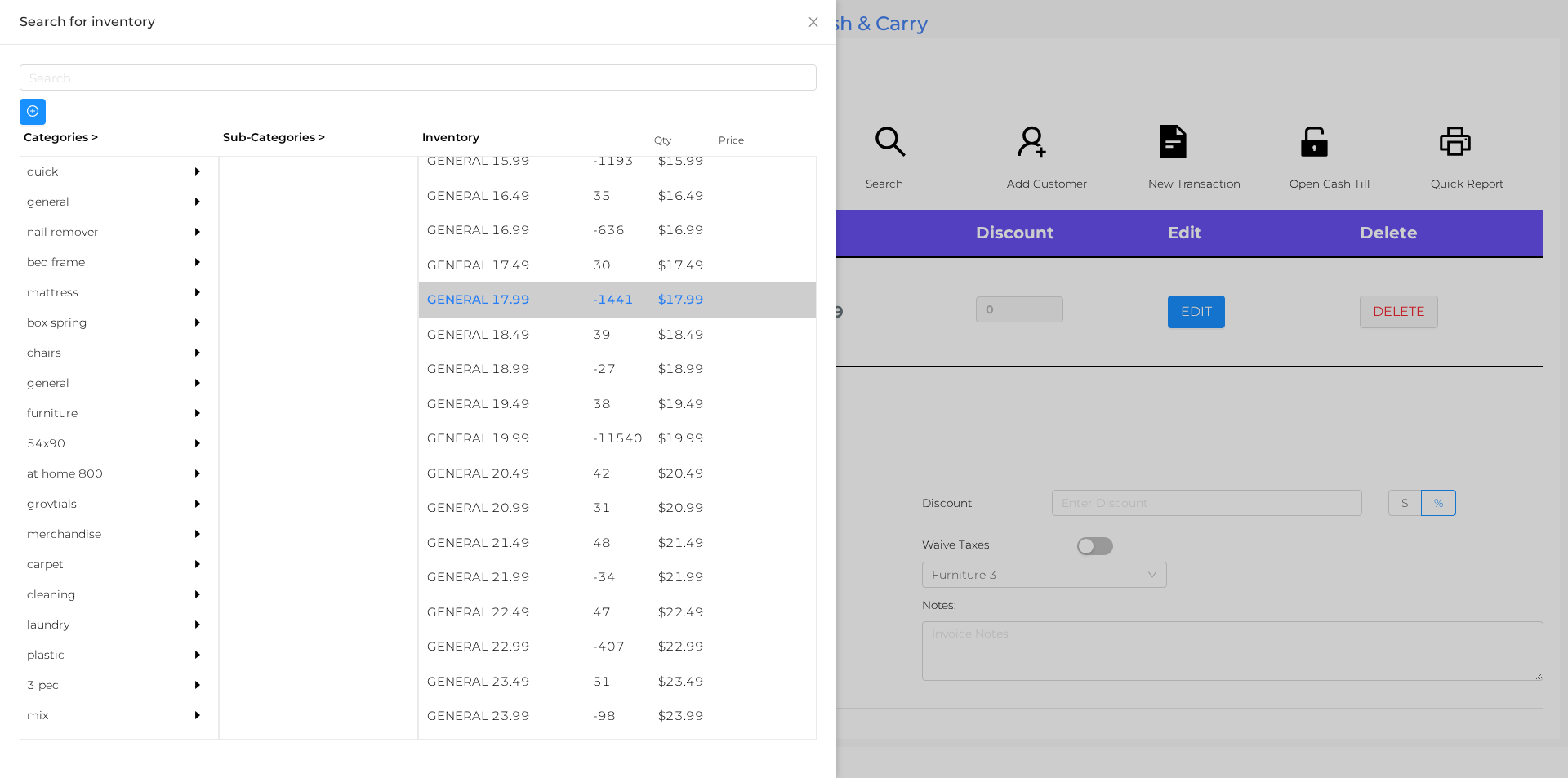
click at [690, 308] on div "$ 17.99" at bounding box center [733, 300] width 166 height 35
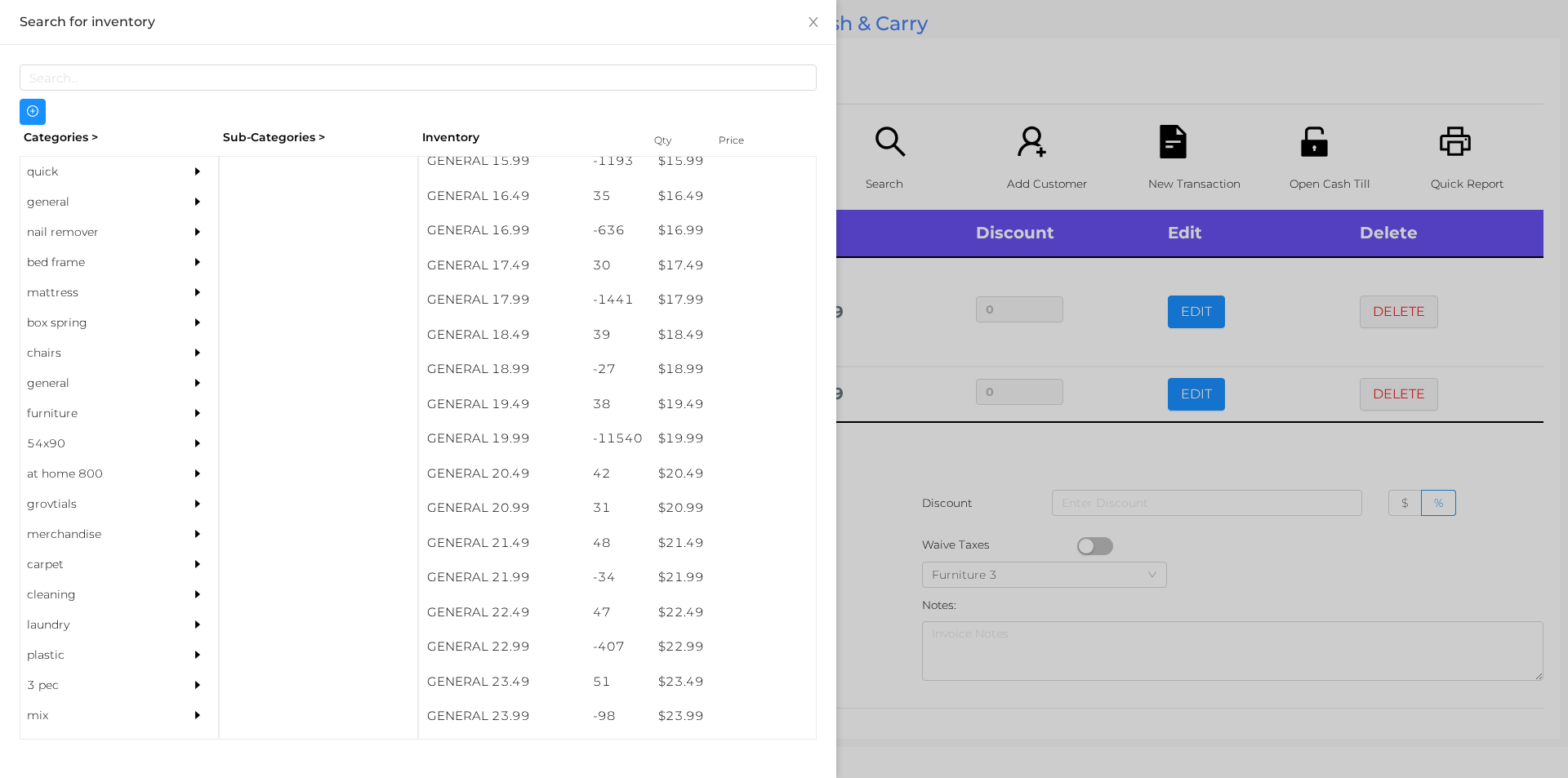
click at [908, 473] on div at bounding box center [784, 389] width 1568 height 778
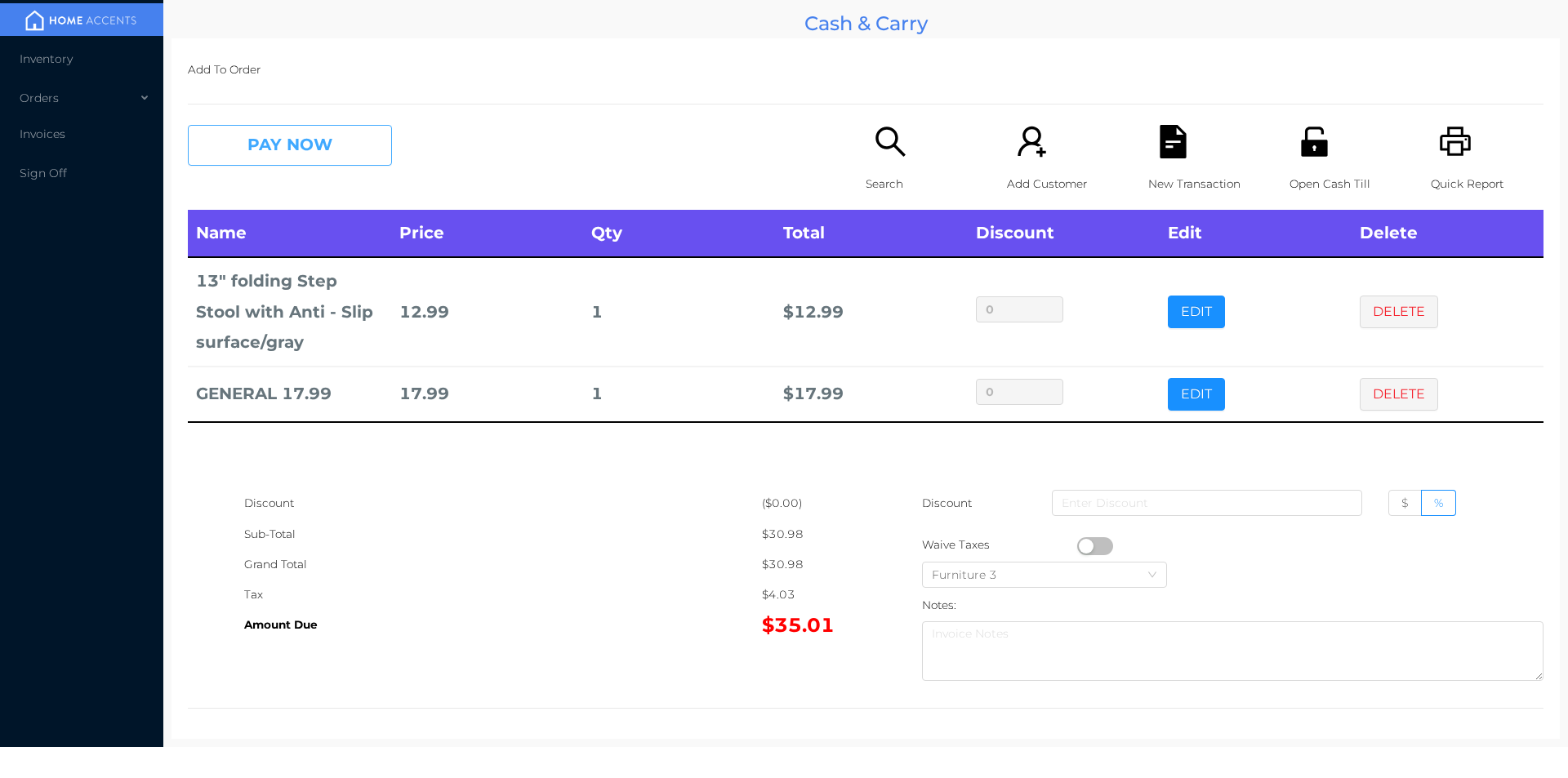
click at [339, 156] on button "PAY NOW" at bounding box center [289, 145] width 205 height 41
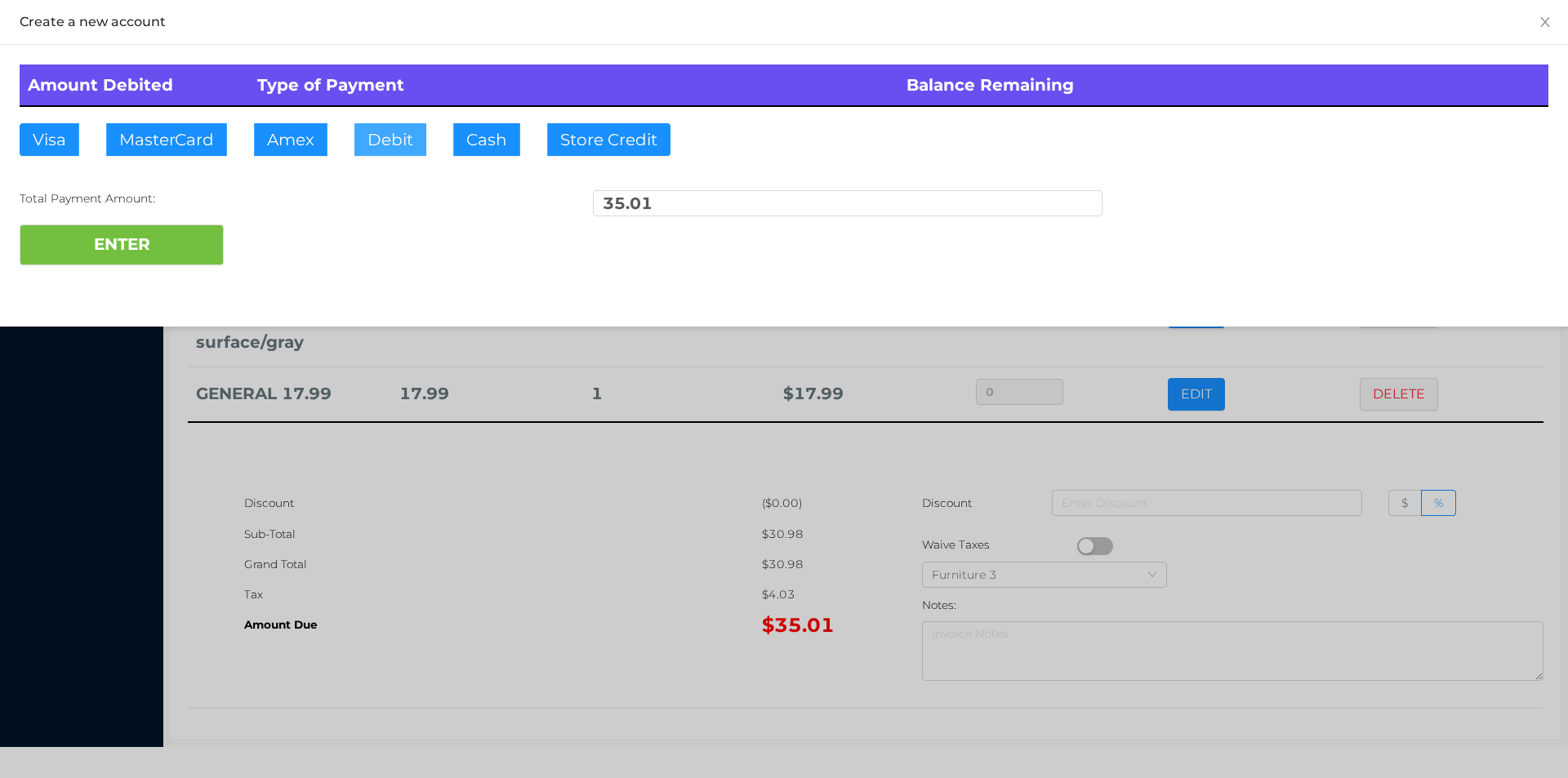
click at [381, 146] on button "Debit" at bounding box center [390, 140] width 72 height 33
click at [198, 233] on button "ENTER" at bounding box center [122, 244] width 205 height 41
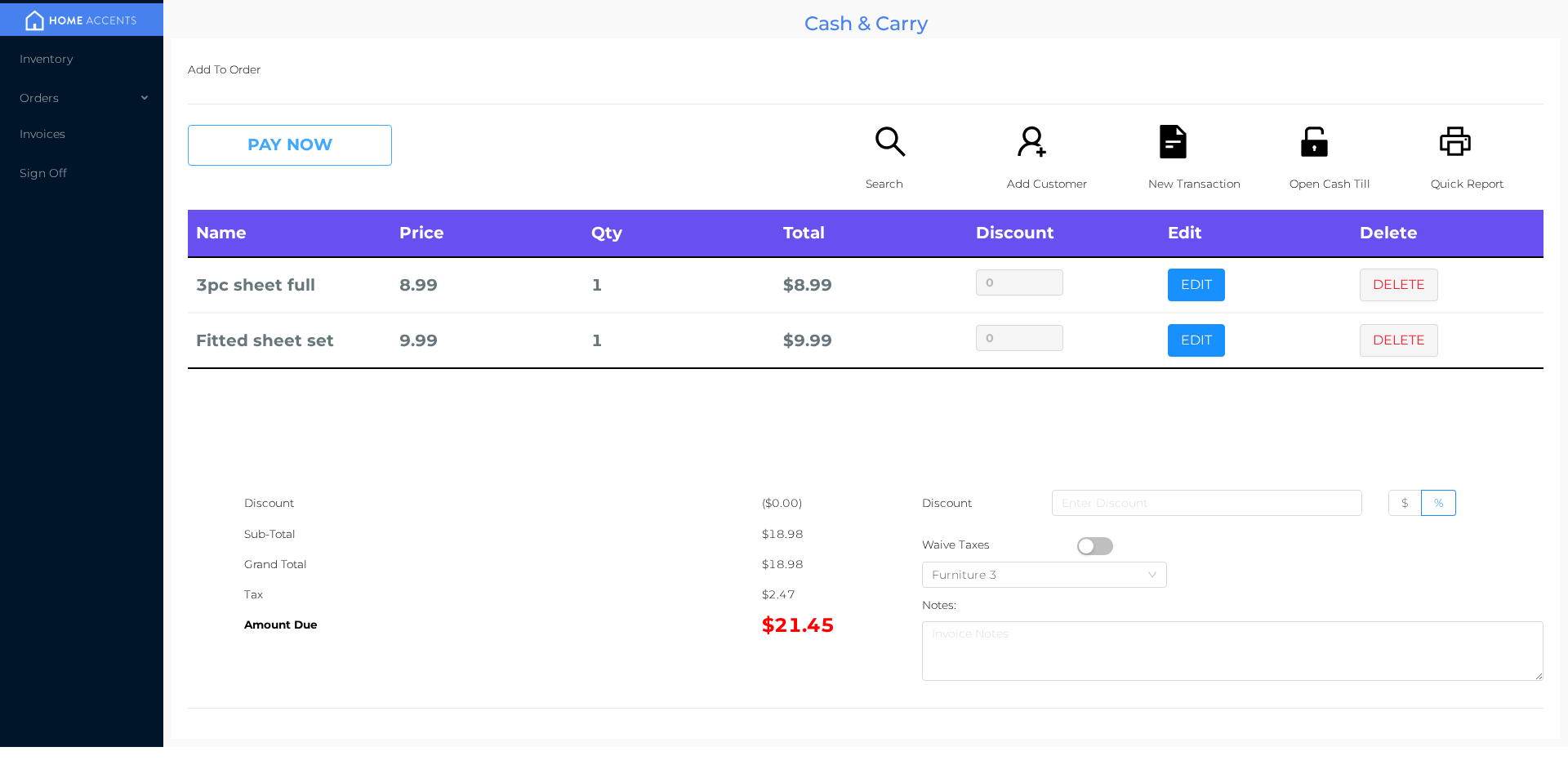
click at [287, 153] on button "PAY NOW" at bounding box center [289, 145] width 205 height 41
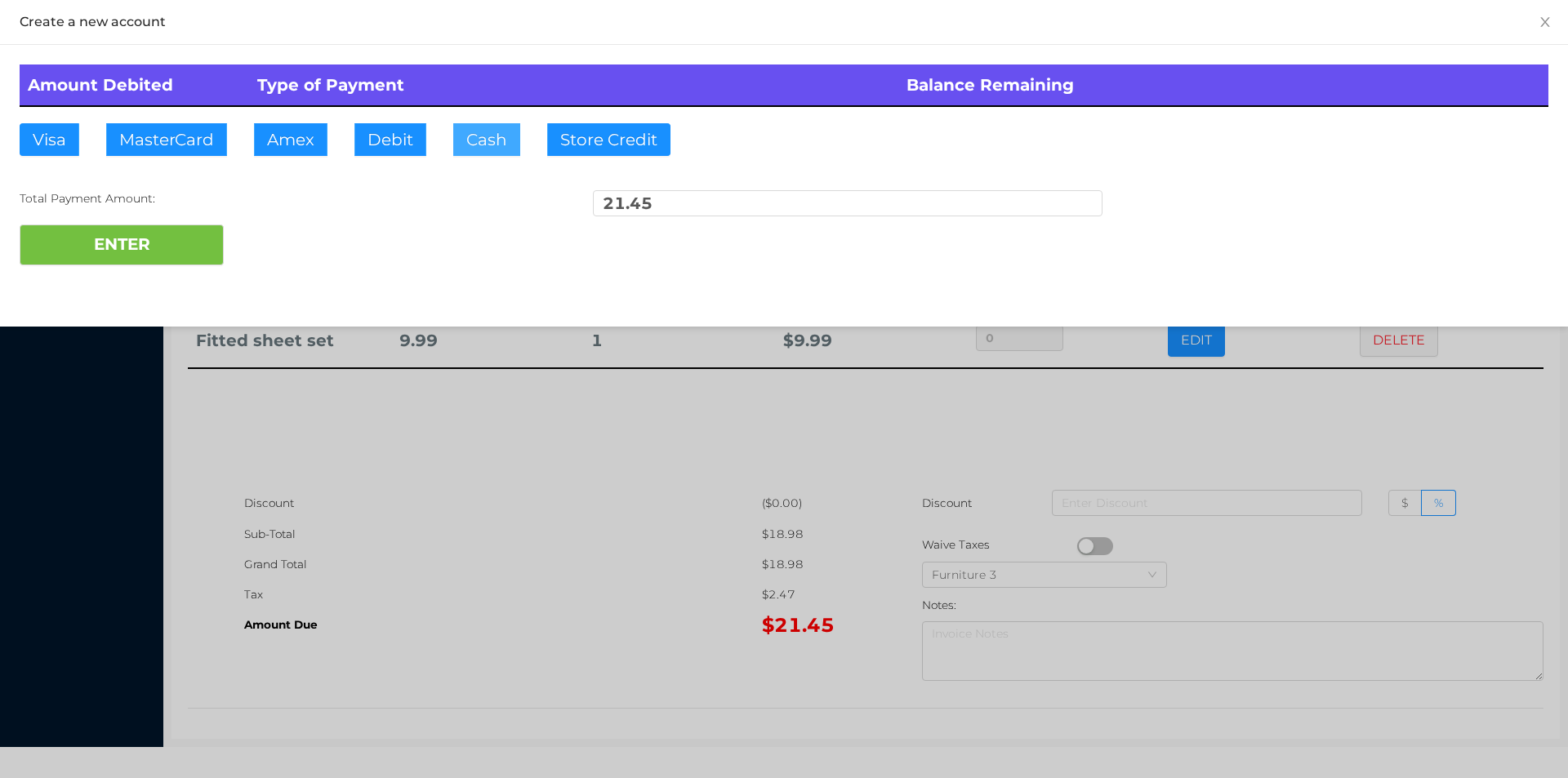
click at [465, 146] on button "Cash" at bounding box center [487, 140] width 67 height 33
type input "25."
click at [163, 239] on button "ENTER" at bounding box center [122, 244] width 205 height 41
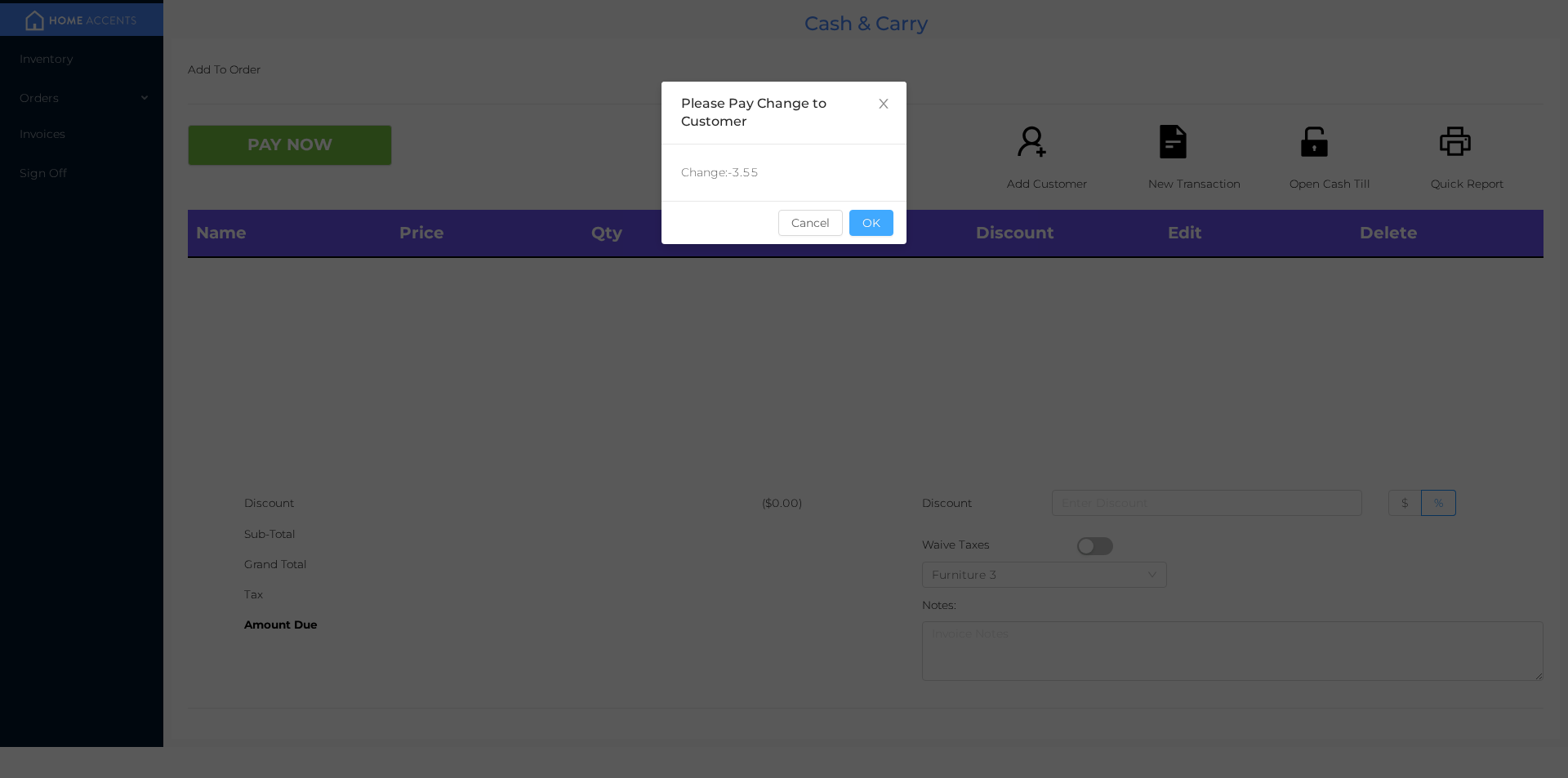
click at [884, 234] on button "OK" at bounding box center [871, 223] width 44 height 26
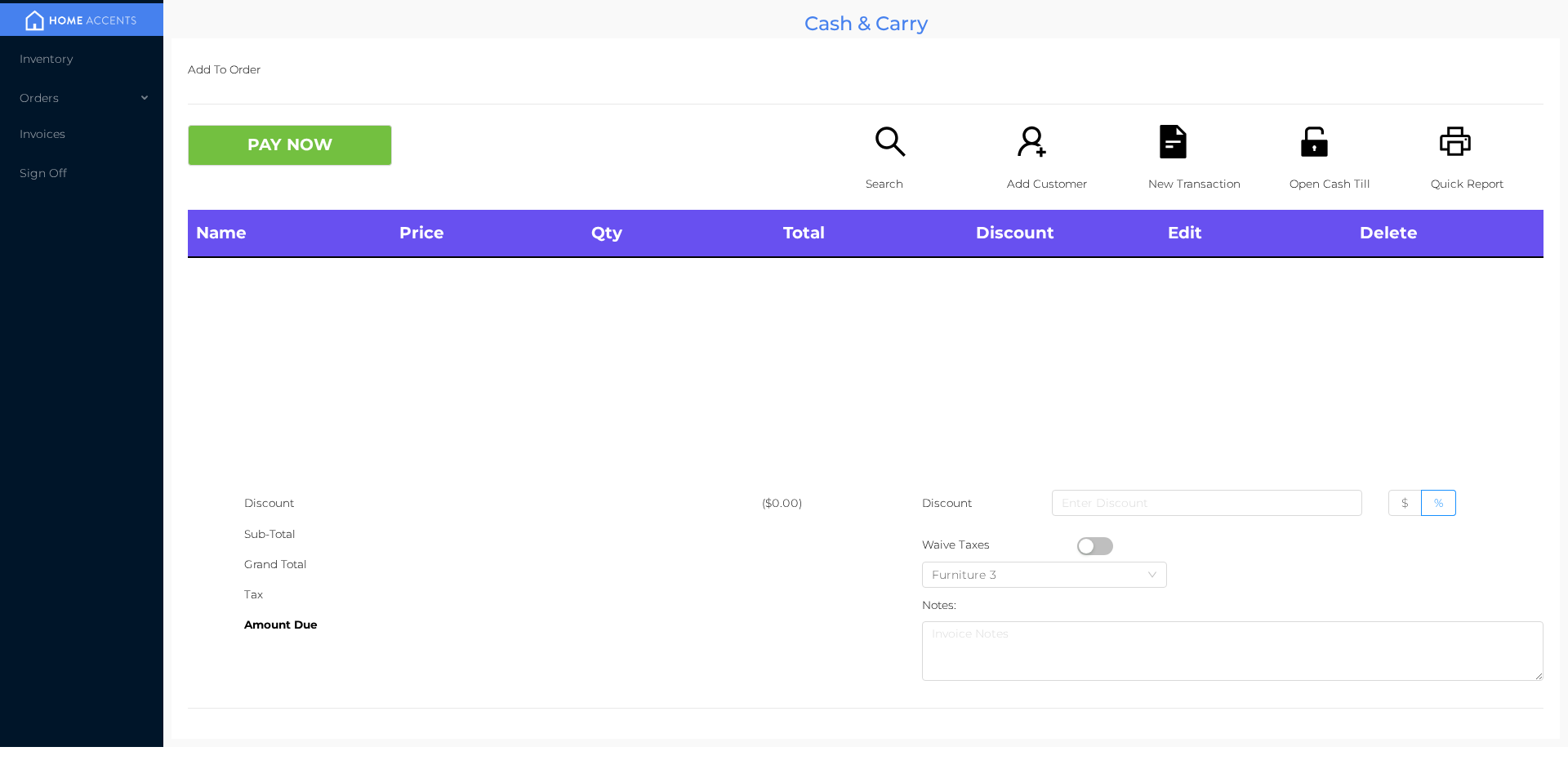
click at [875, 162] on div "Search" at bounding box center [922, 168] width 113 height 85
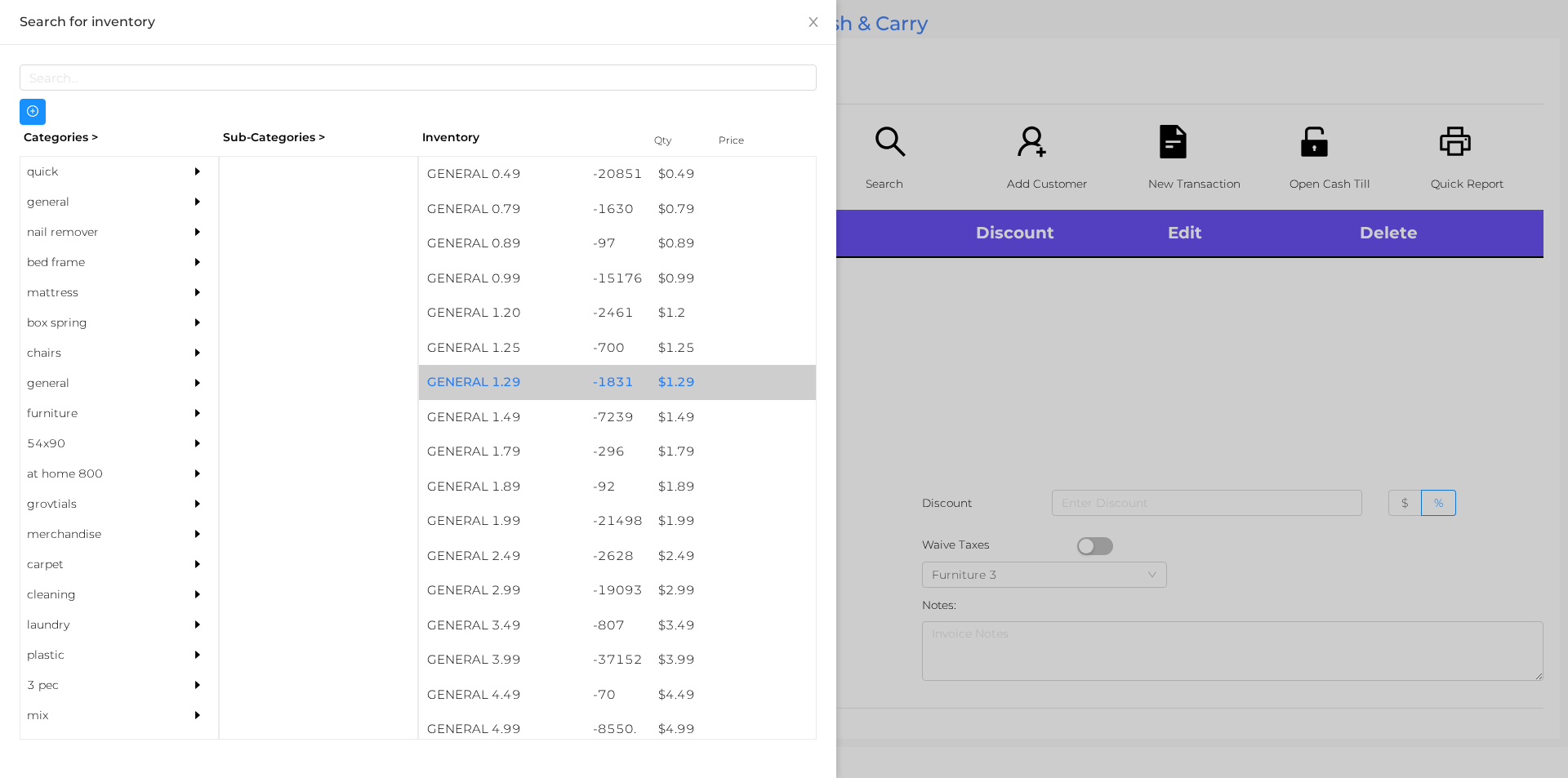
click at [673, 384] on div "$ 1.29" at bounding box center [733, 382] width 166 height 35
click at [662, 381] on div "$ 1.29" at bounding box center [733, 382] width 166 height 35
click at [666, 377] on div "$ 1.29" at bounding box center [733, 382] width 166 height 35
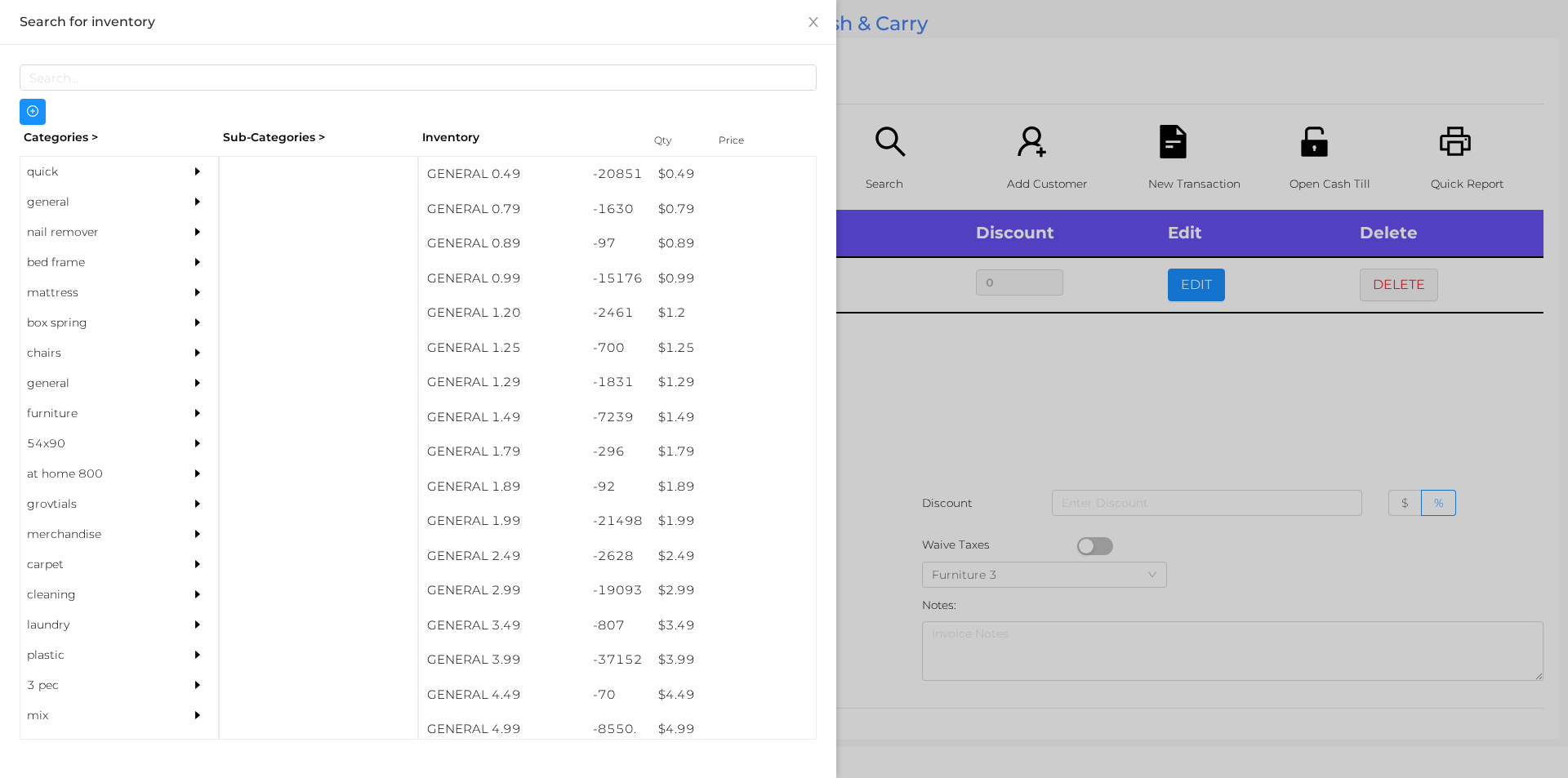
click at [903, 454] on div at bounding box center [784, 389] width 1568 height 778
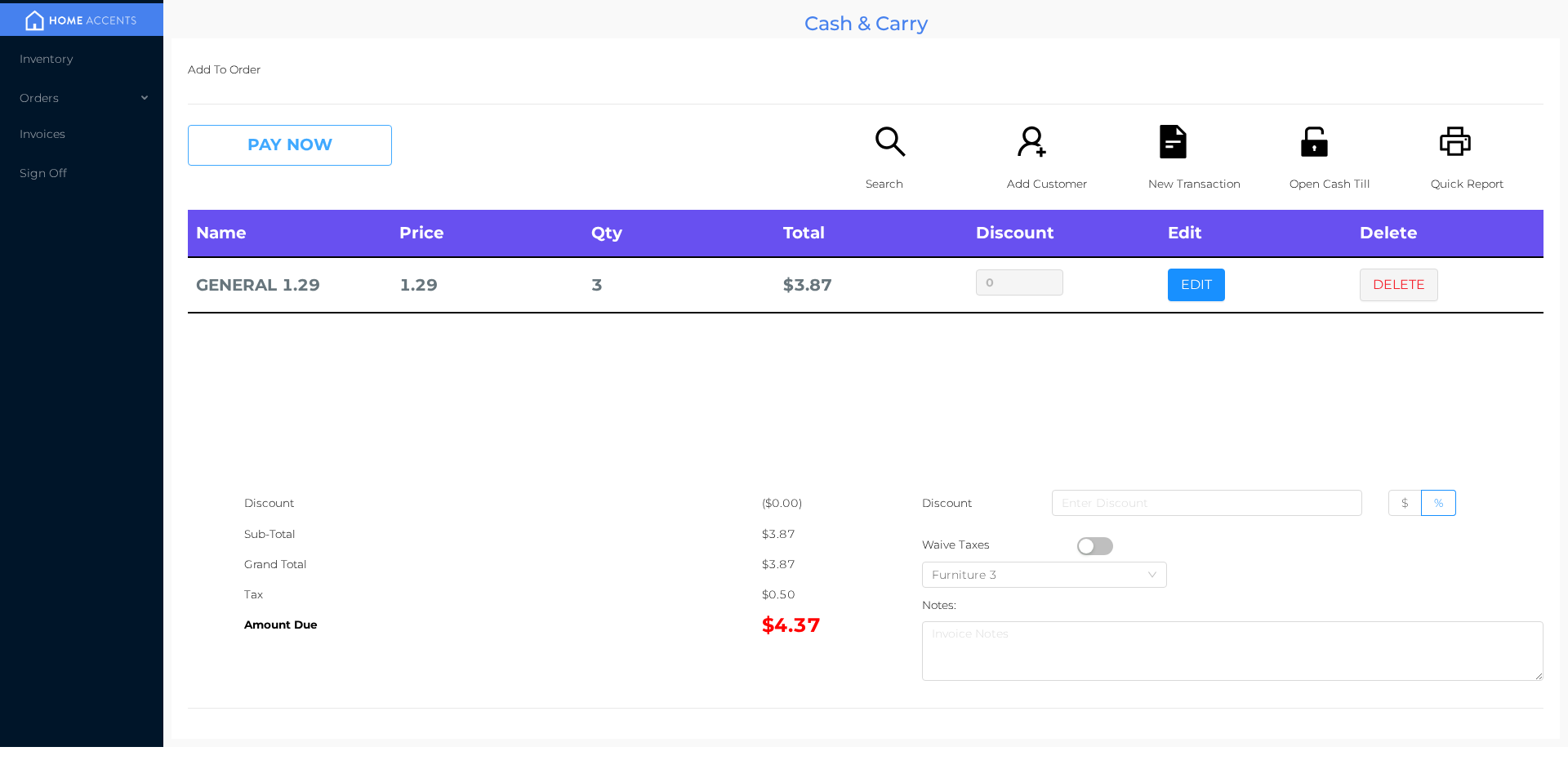
click at [296, 154] on button "PAY NOW" at bounding box center [289, 145] width 205 height 41
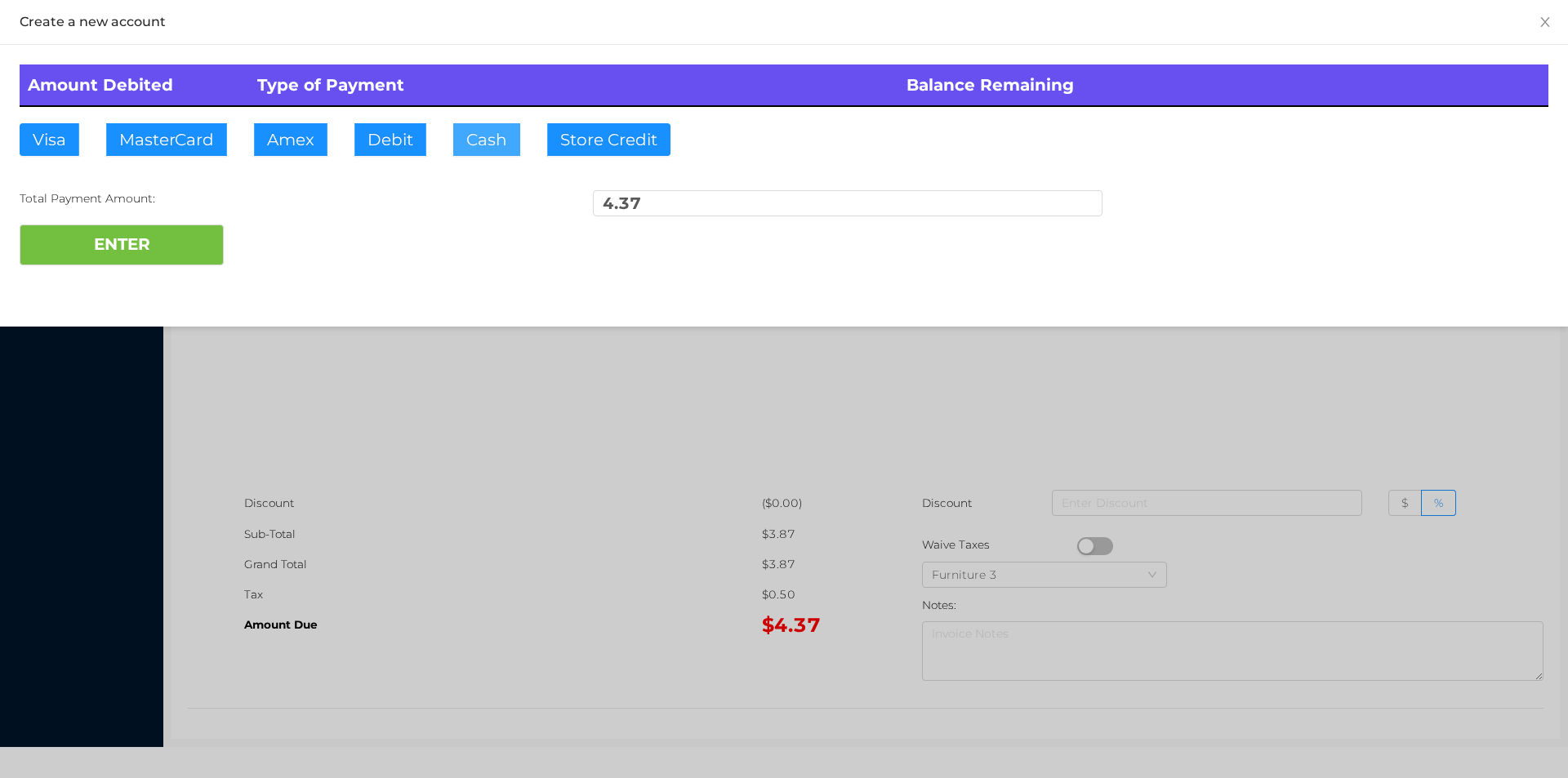
click at [474, 131] on button "Cash" at bounding box center [487, 140] width 67 height 33
click at [138, 226] on button "ENTER" at bounding box center [122, 244] width 205 height 41
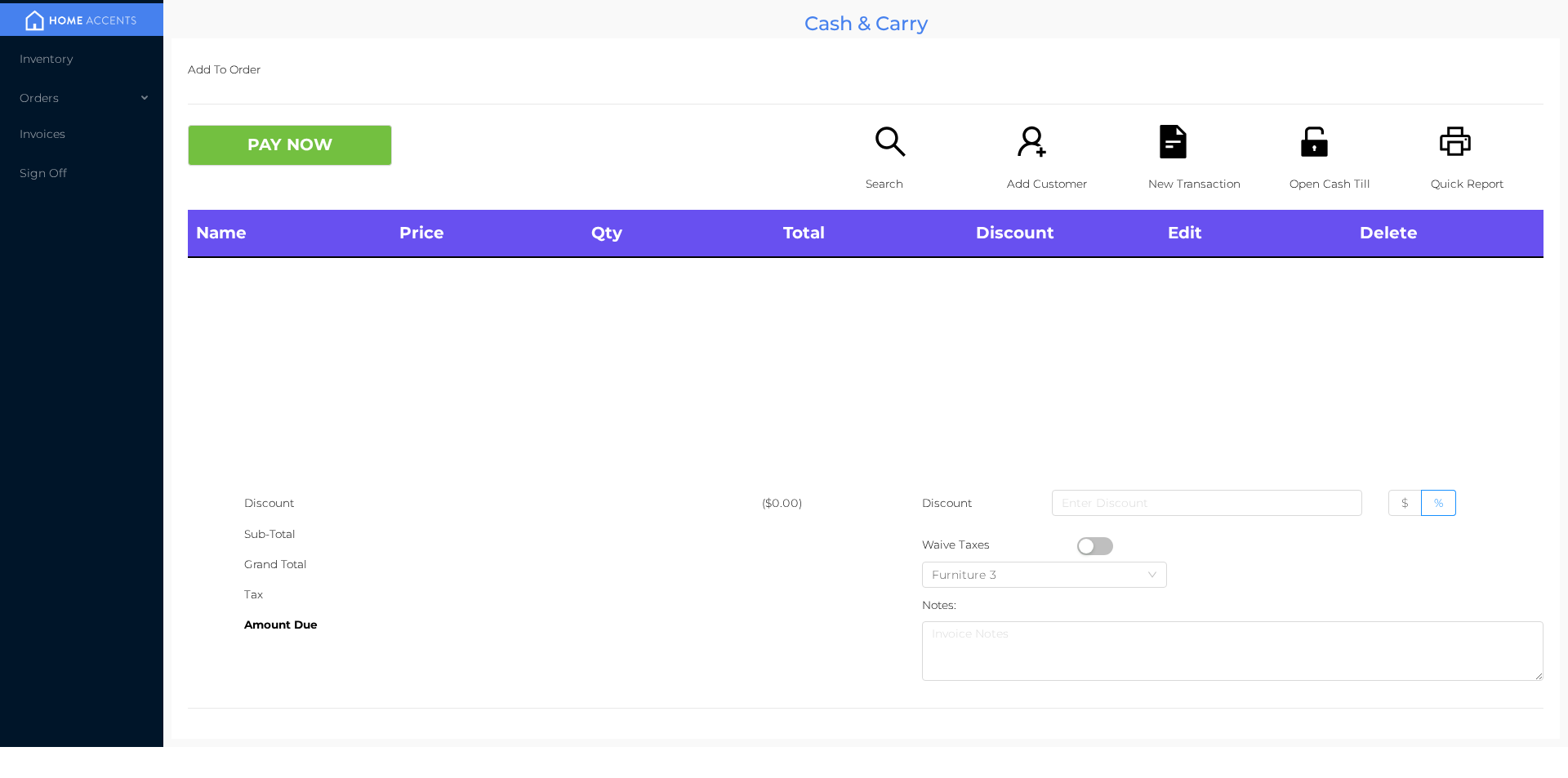
click at [1312, 164] on div "Open Cash Till" at bounding box center [1346, 168] width 113 height 85
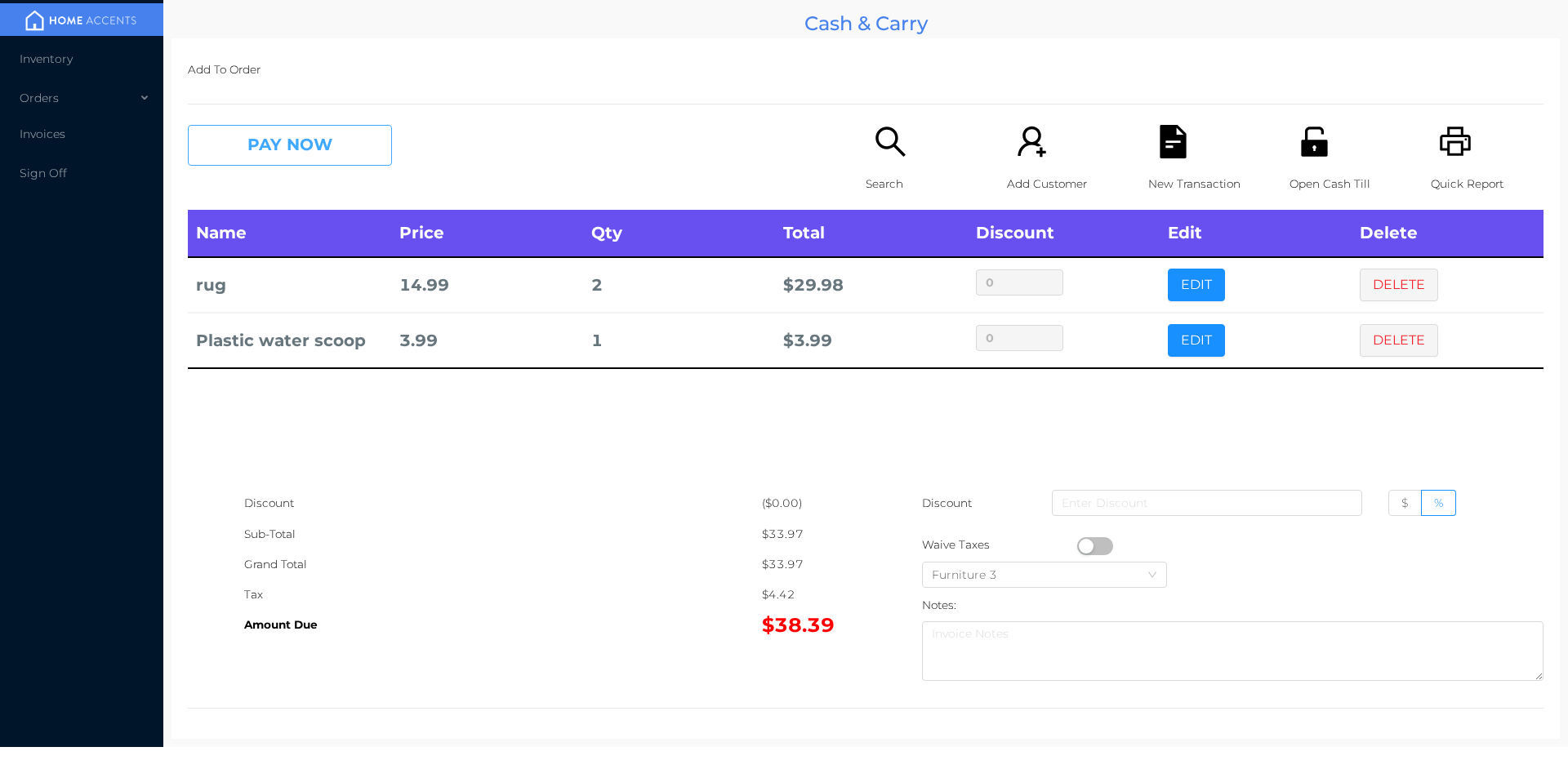
click at [267, 161] on button "PAY NOW" at bounding box center [289, 145] width 205 height 41
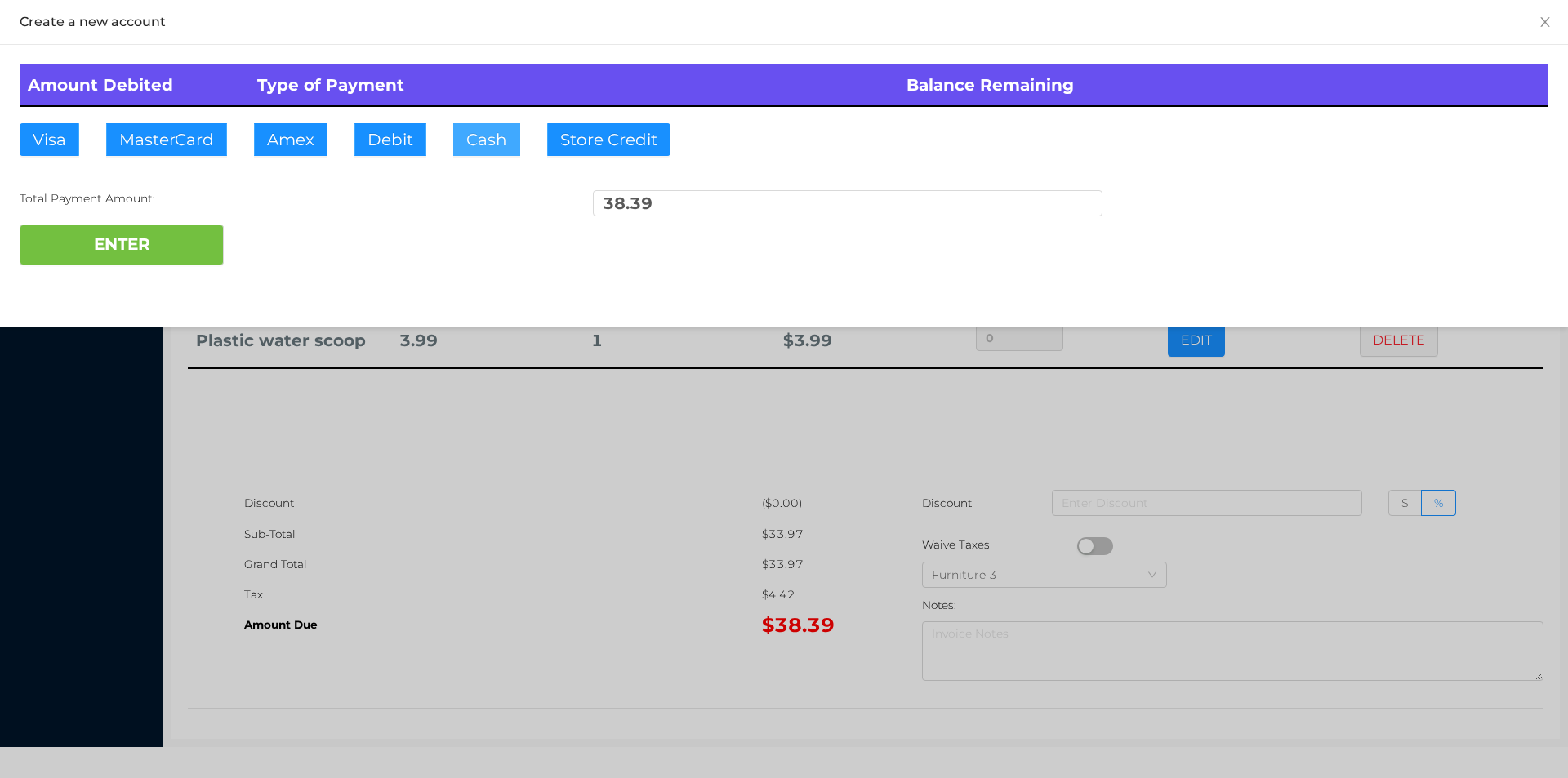
click at [471, 145] on button "Cash" at bounding box center [487, 140] width 67 height 33
type input "50."
click at [152, 228] on button "ENTER" at bounding box center [122, 244] width 205 height 41
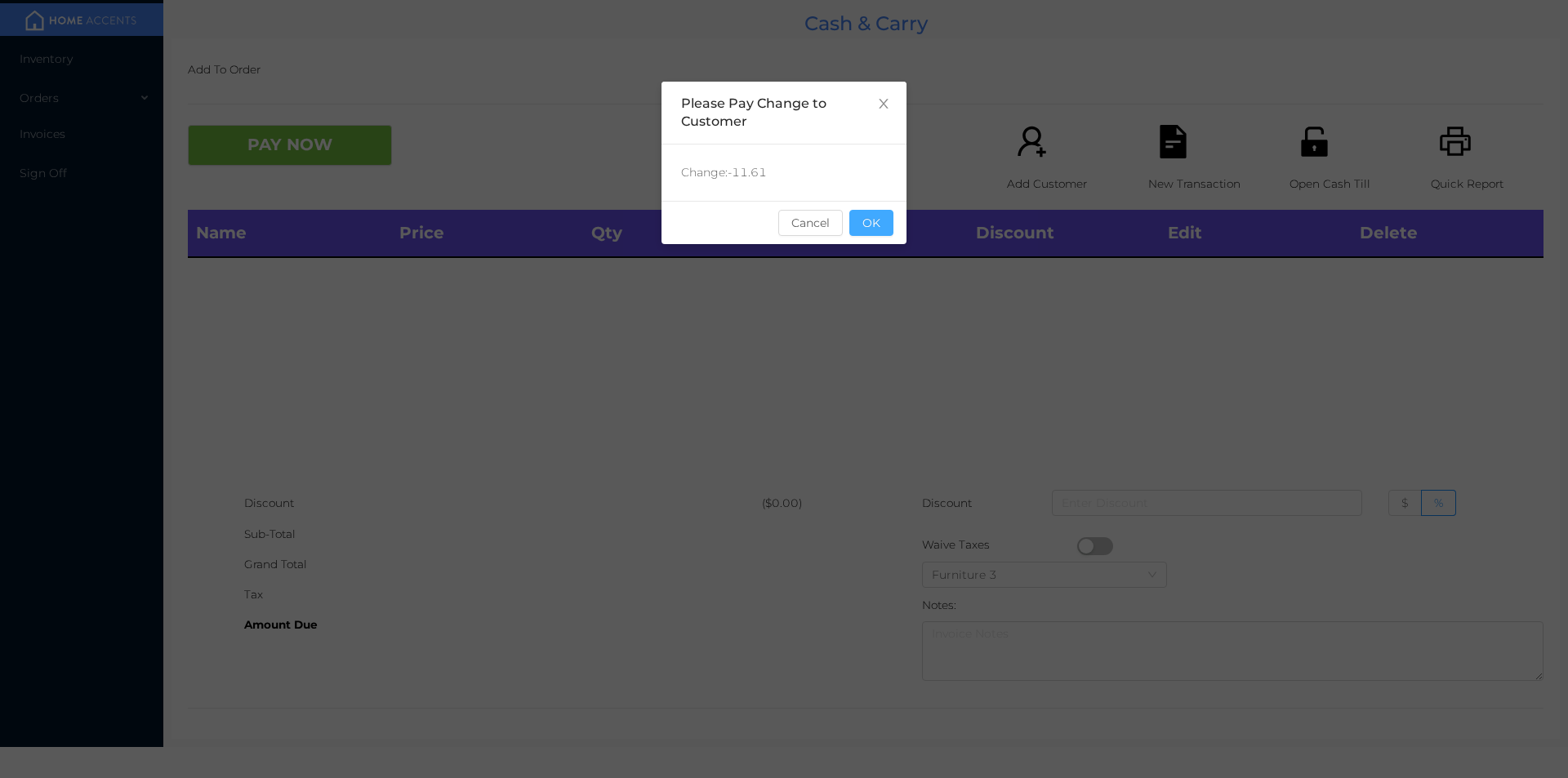
click at [884, 217] on button "OK" at bounding box center [871, 223] width 44 height 26
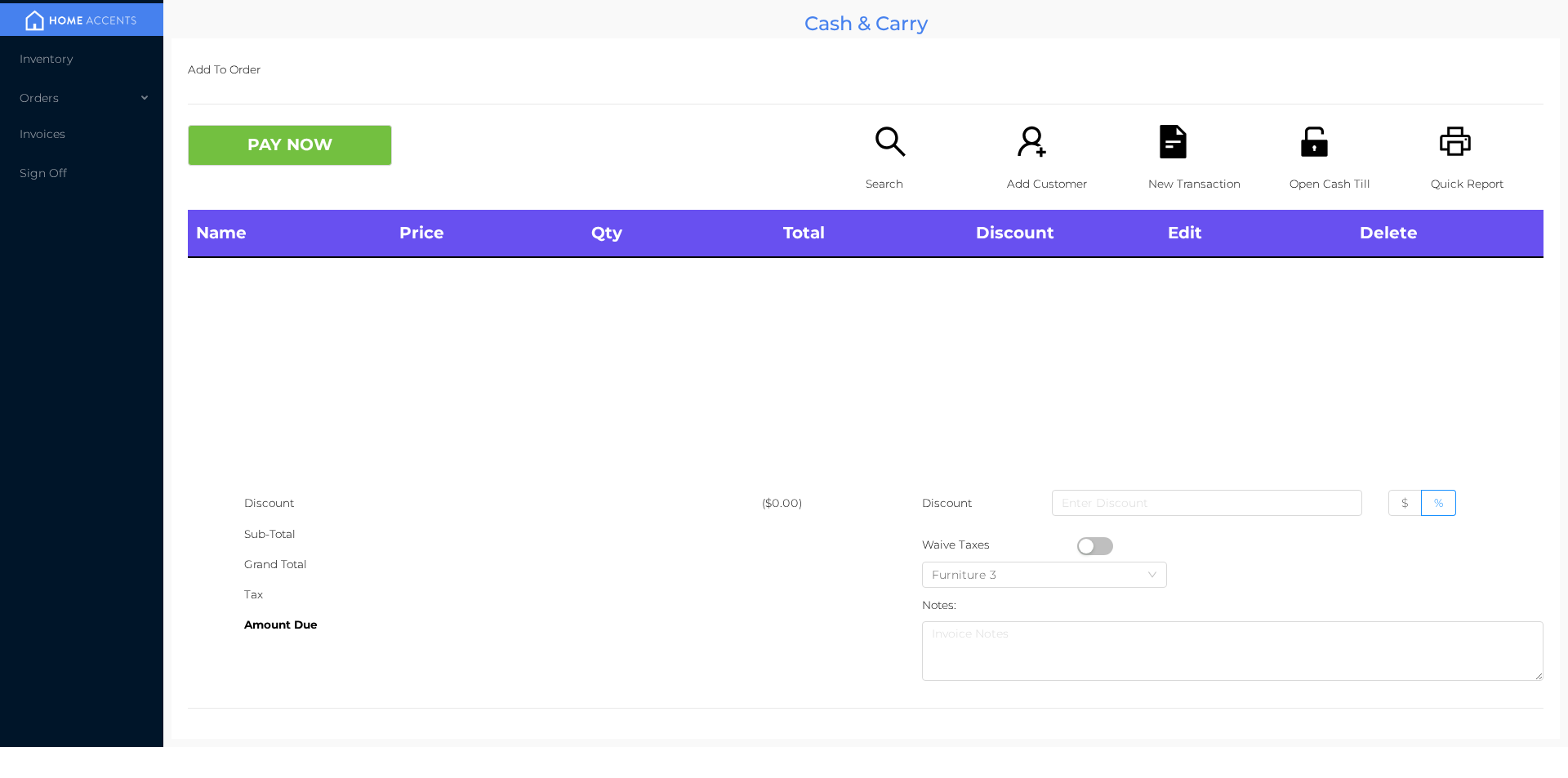
click at [902, 147] on div "Search" at bounding box center [922, 168] width 113 height 85
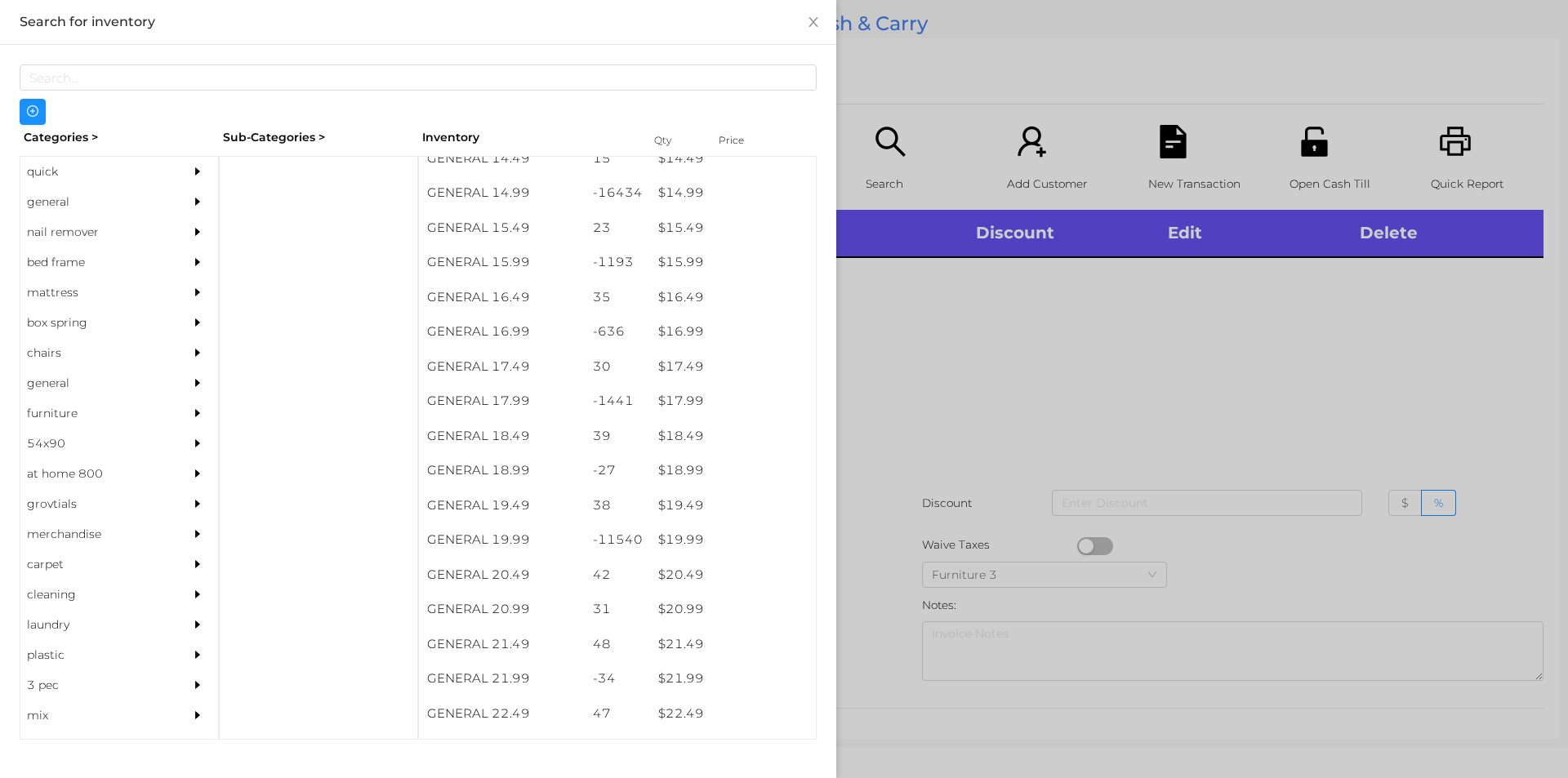
scroll to position [1402, 0]
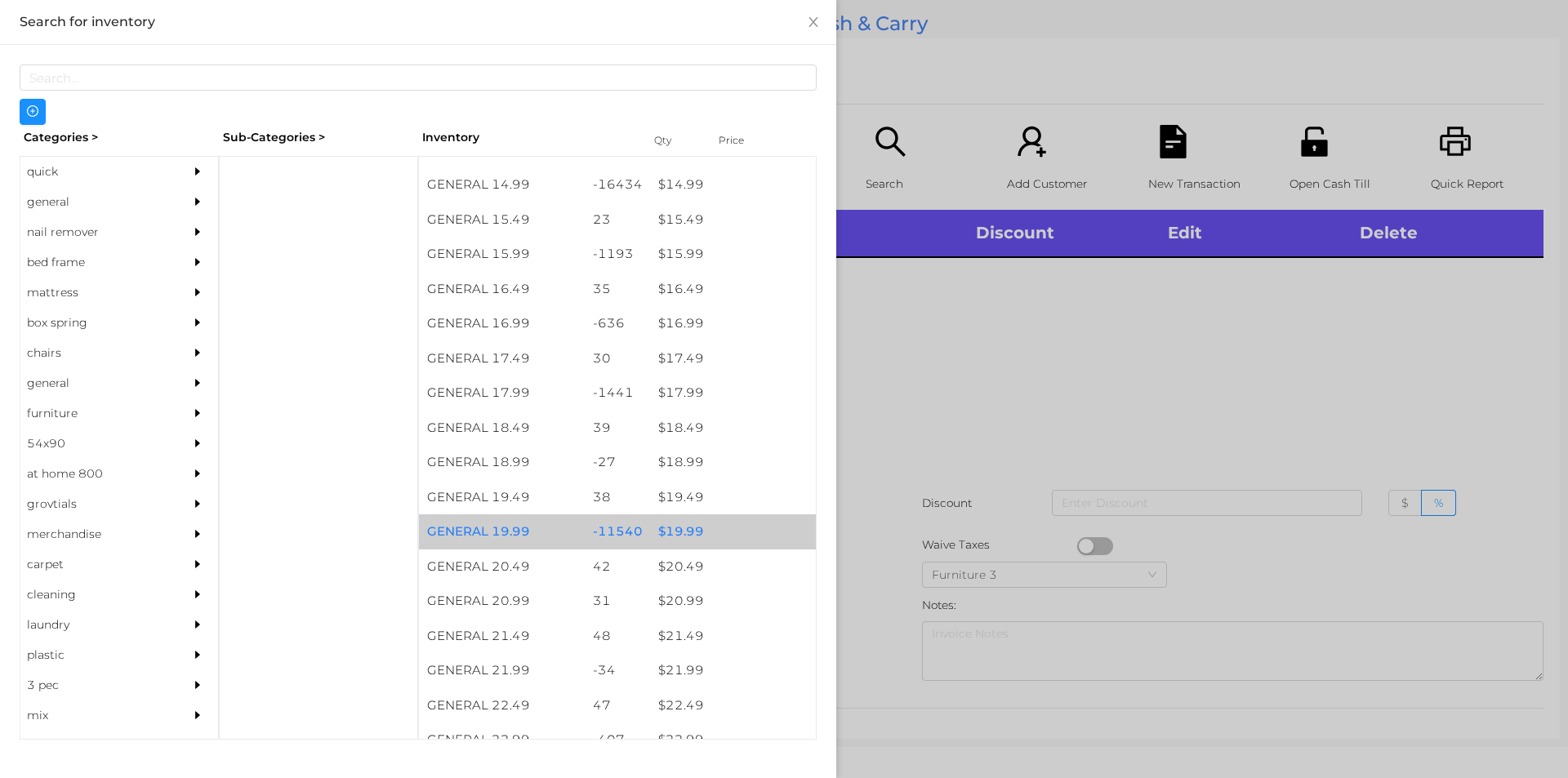
click at [682, 533] on div "$ 19.99" at bounding box center [733, 532] width 166 height 35
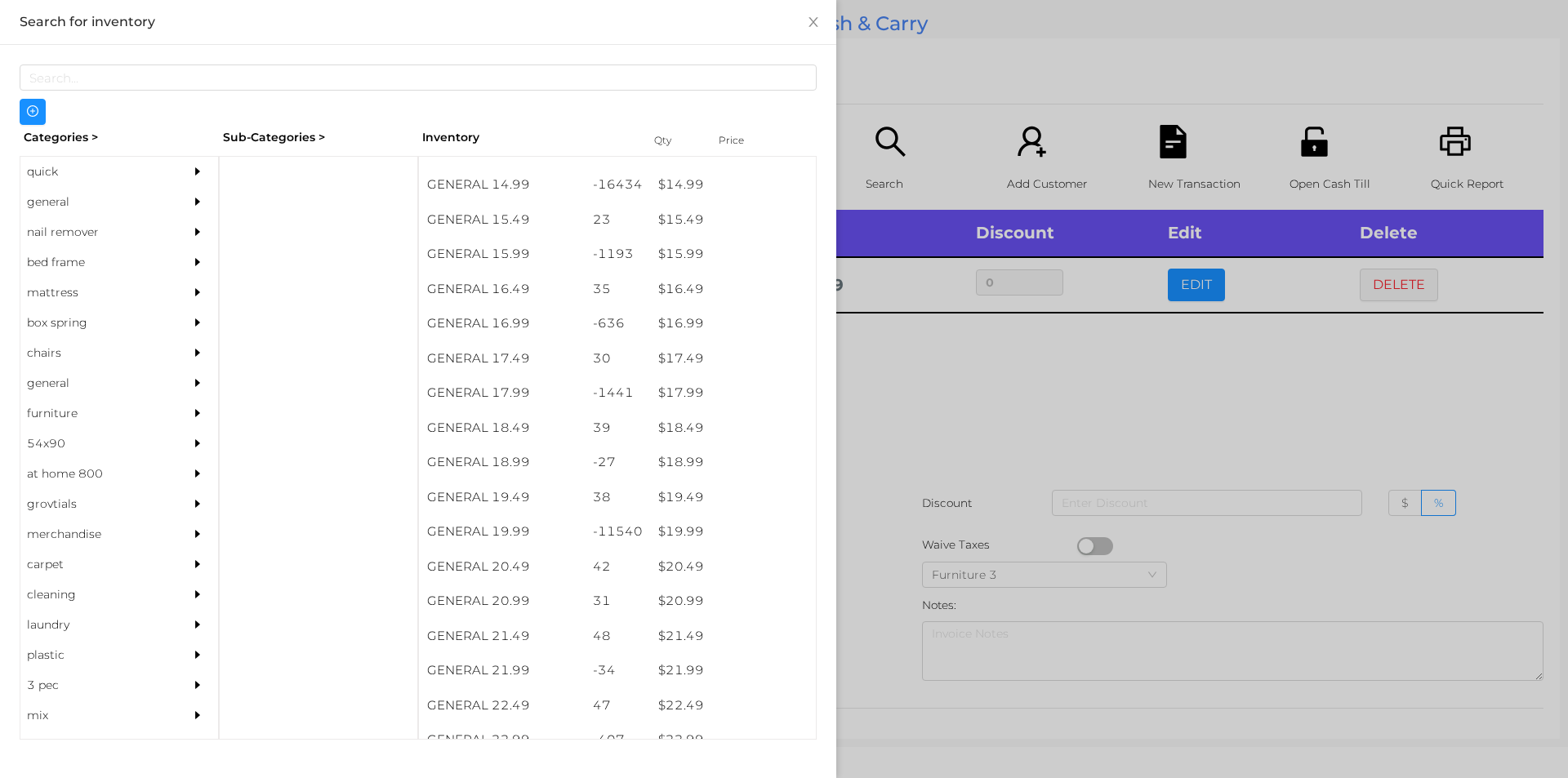
click at [887, 492] on div at bounding box center [784, 389] width 1568 height 778
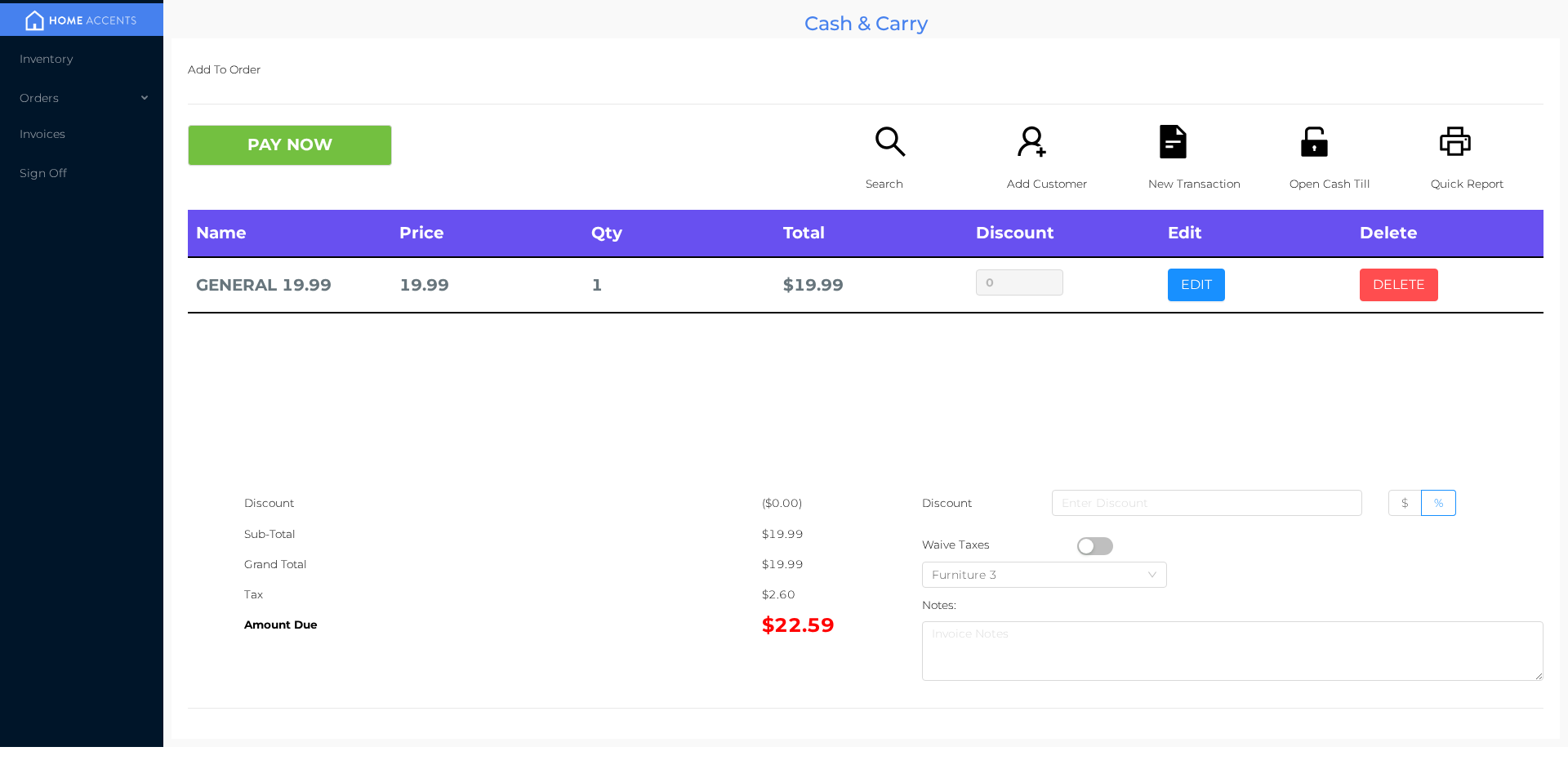
click at [1391, 290] on button "DELETE" at bounding box center [1398, 285] width 78 height 33
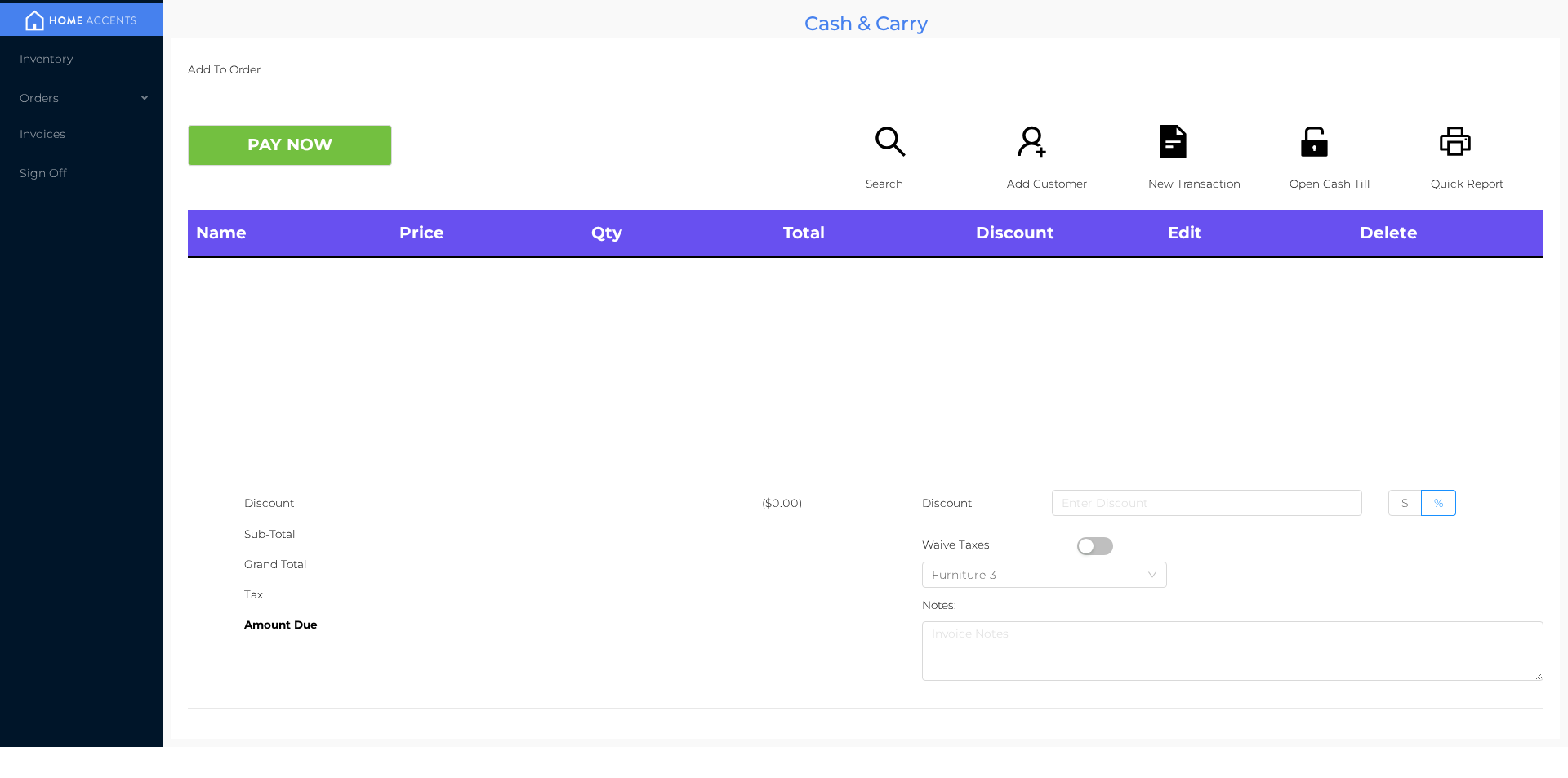
click at [880, 171] on p "Search" at bounding box center [922, 184] width 113 height 30
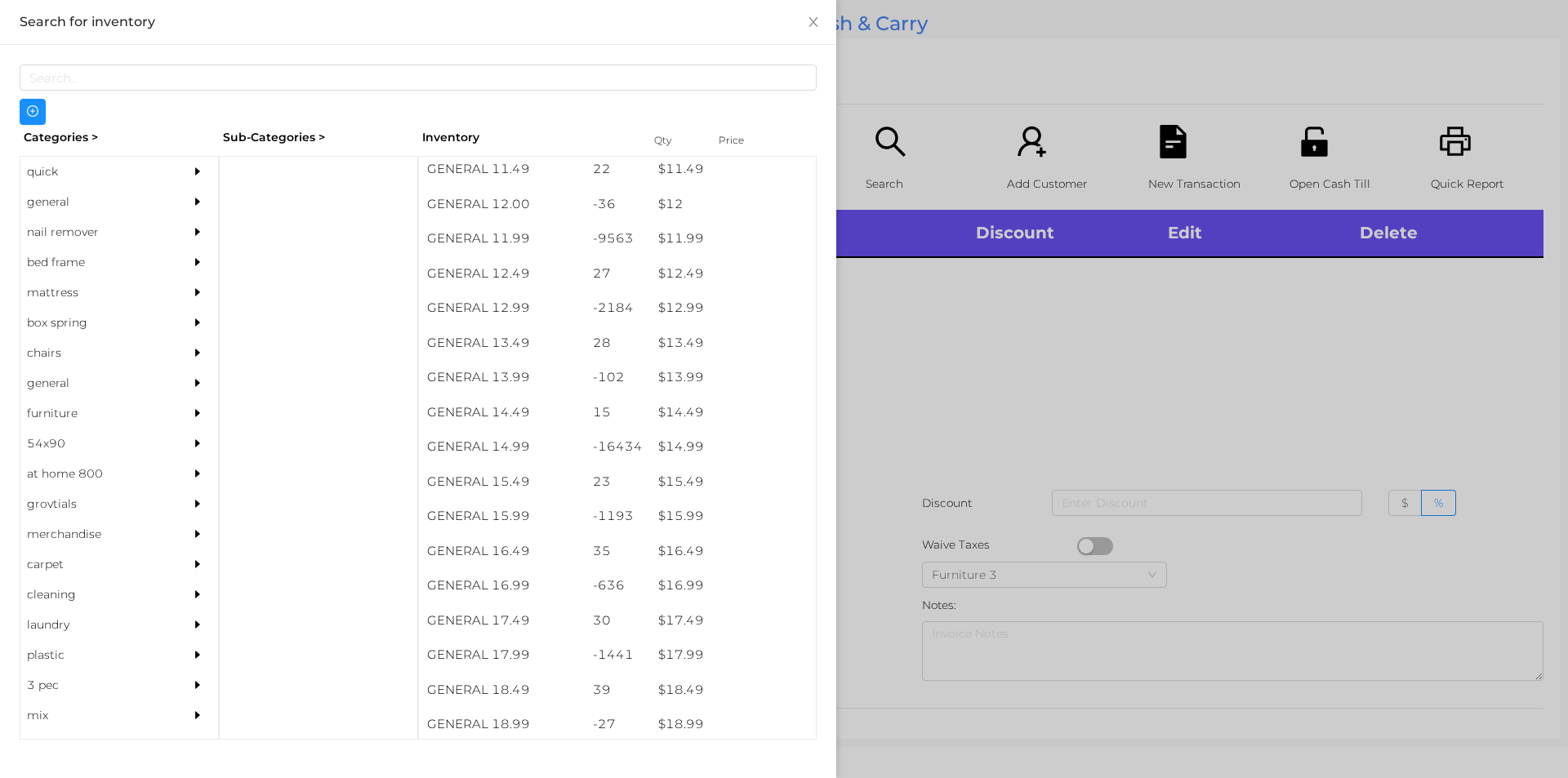
scroll to position [1143, 0]
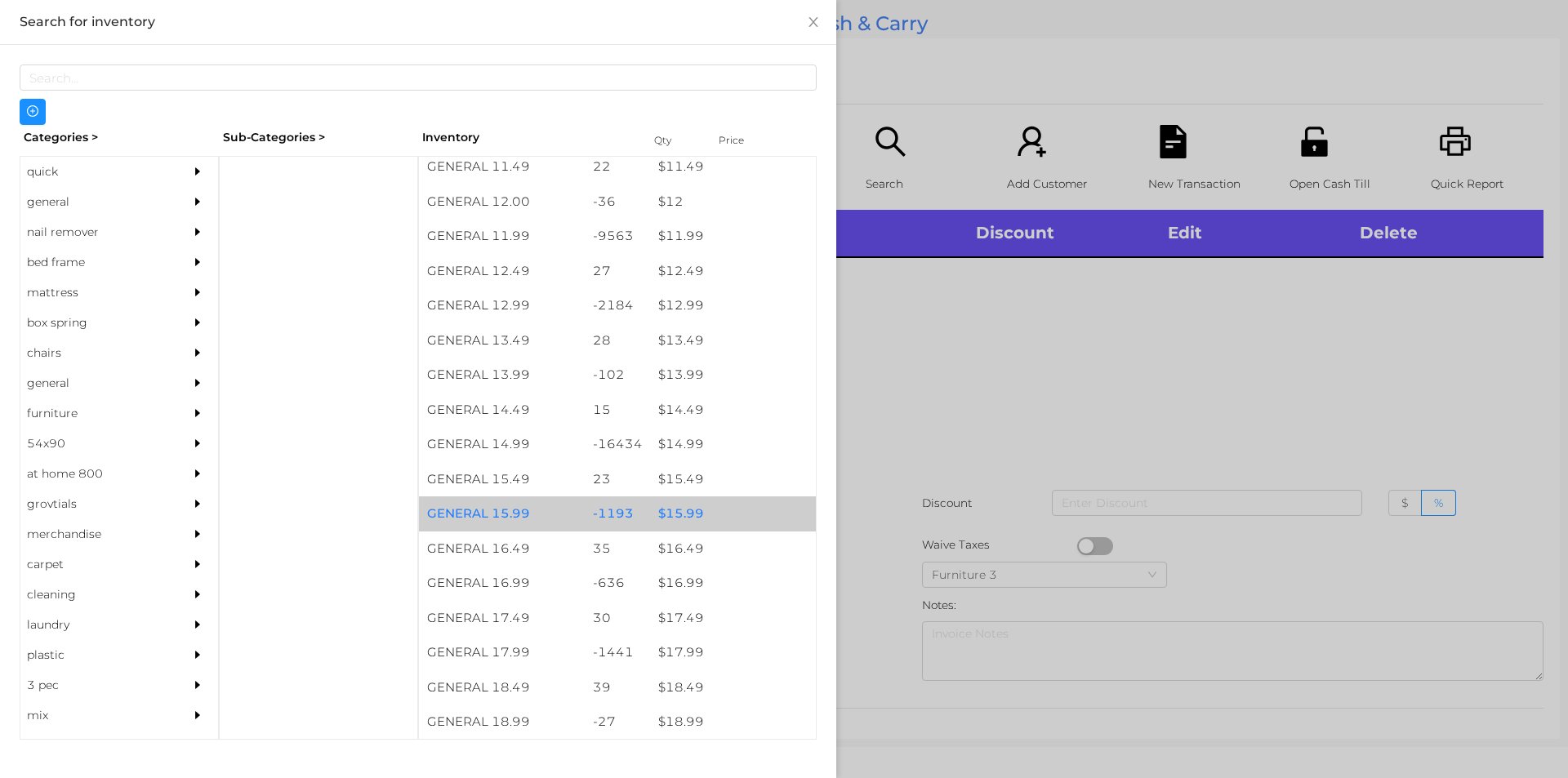
click at [687, 511] on div "$ 15.99" at bounding box center [733, 514] width 166 height 35
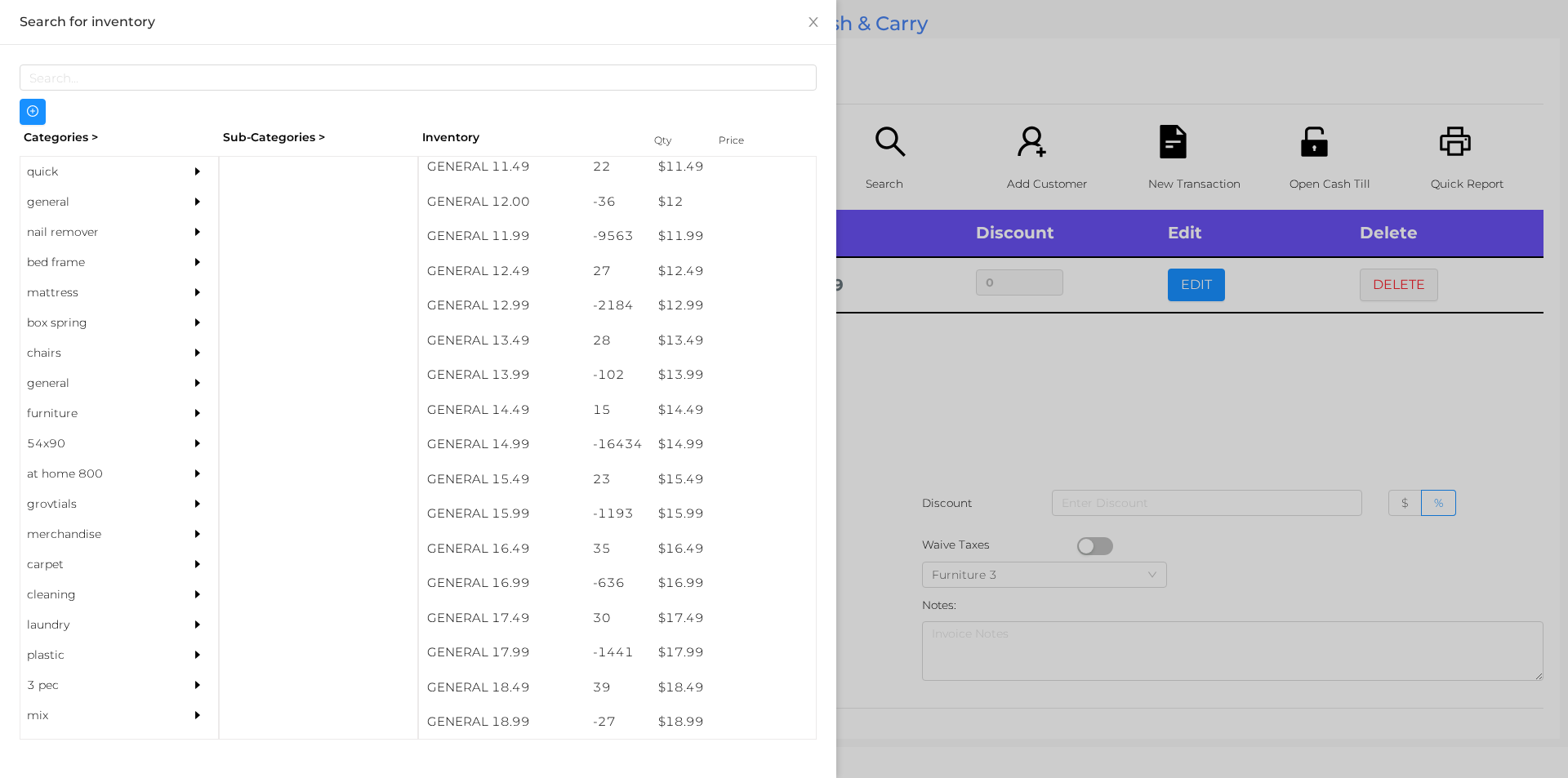
click at [921, 416] on div at bounding box center [784, 389] width 1568 height 778
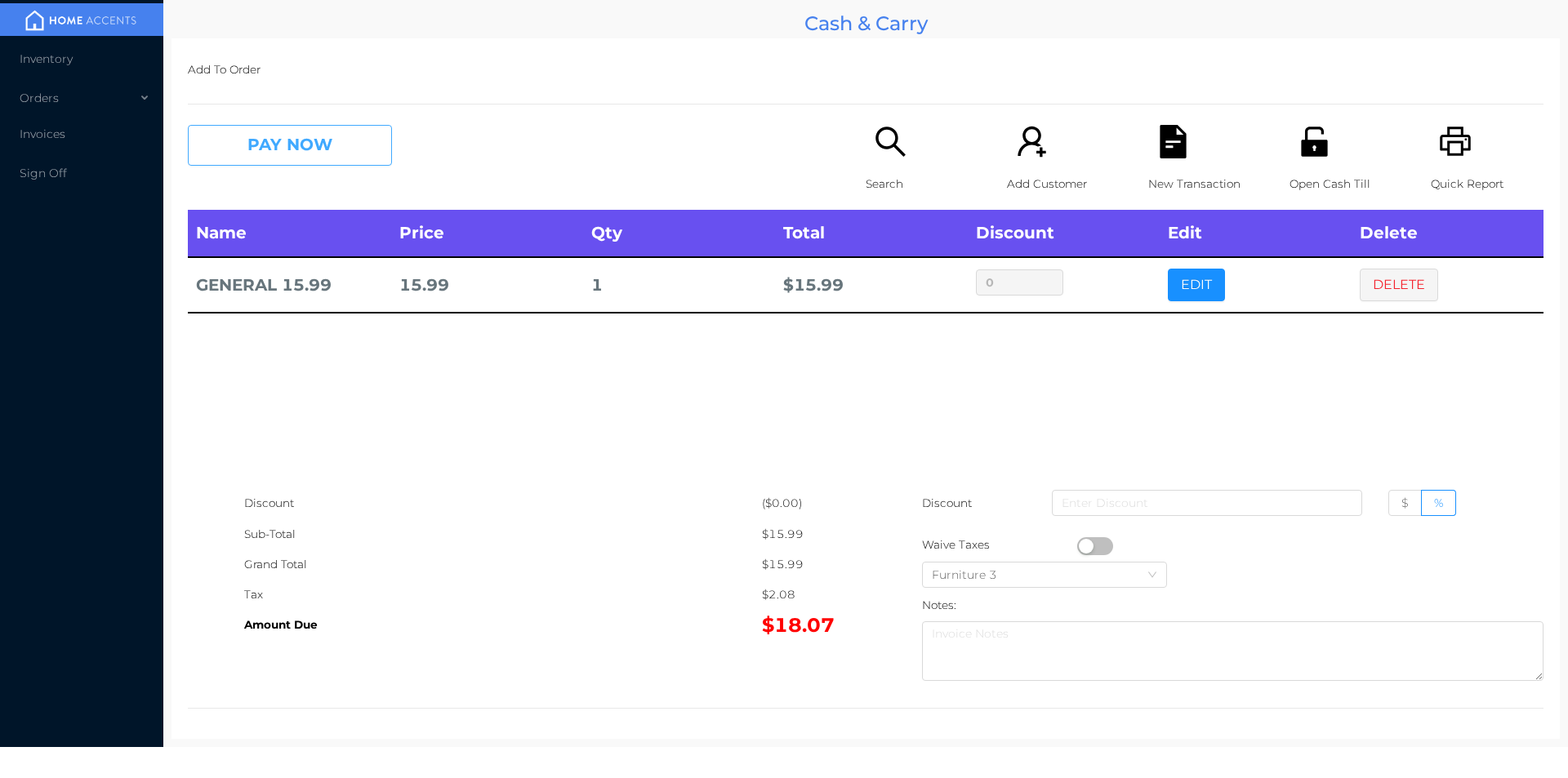
click at [276, 130] on button "PAY NOW" at bounding box center [289, 145] width 205 height 41
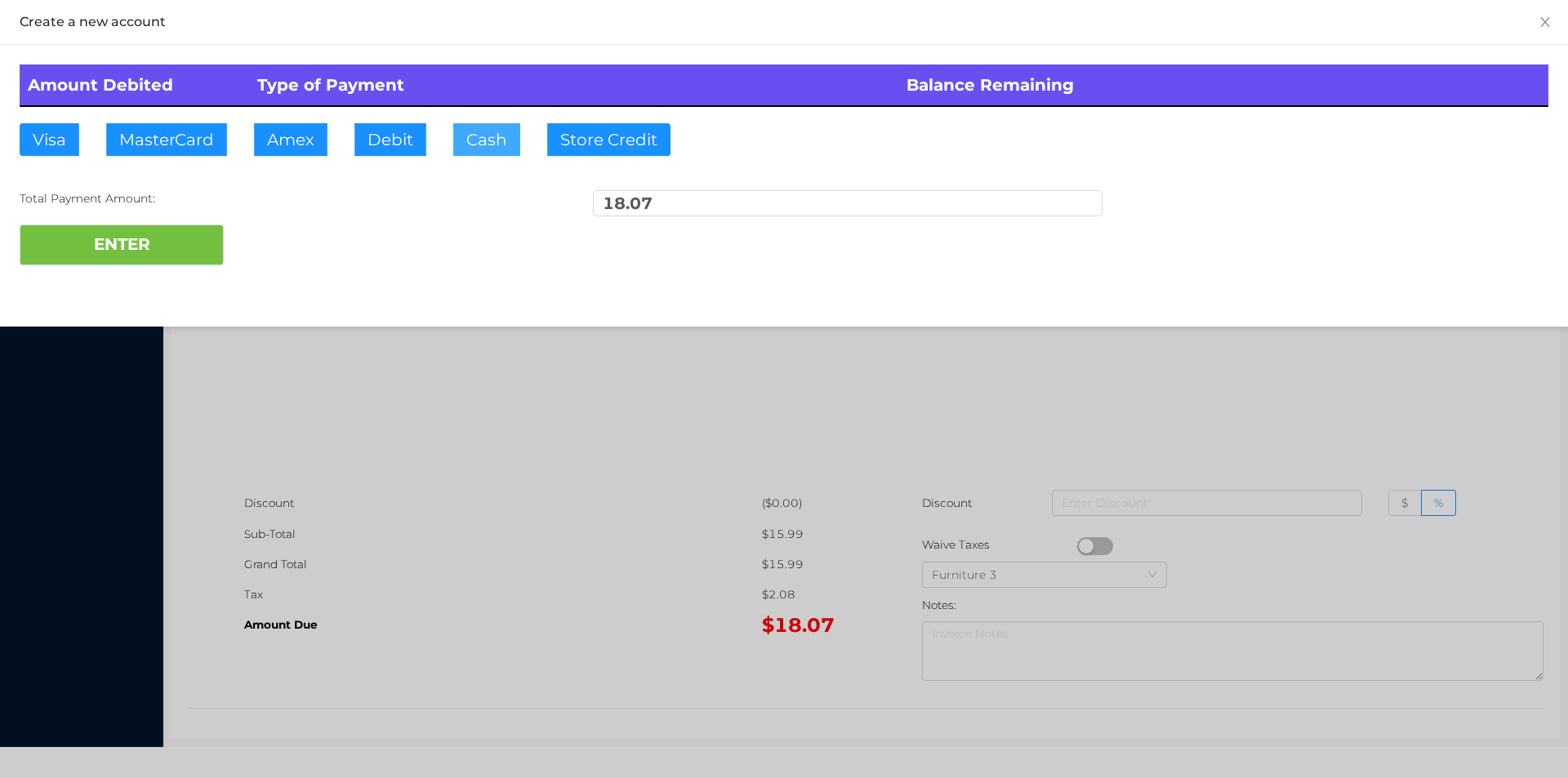
click at [478, 154] on button "Cash" at bounding box center [487, 140] width 67 height 33
type input "20."
click at [156, 261] on button "ENTER" at bounding box center [122, 244] width 205 height 41
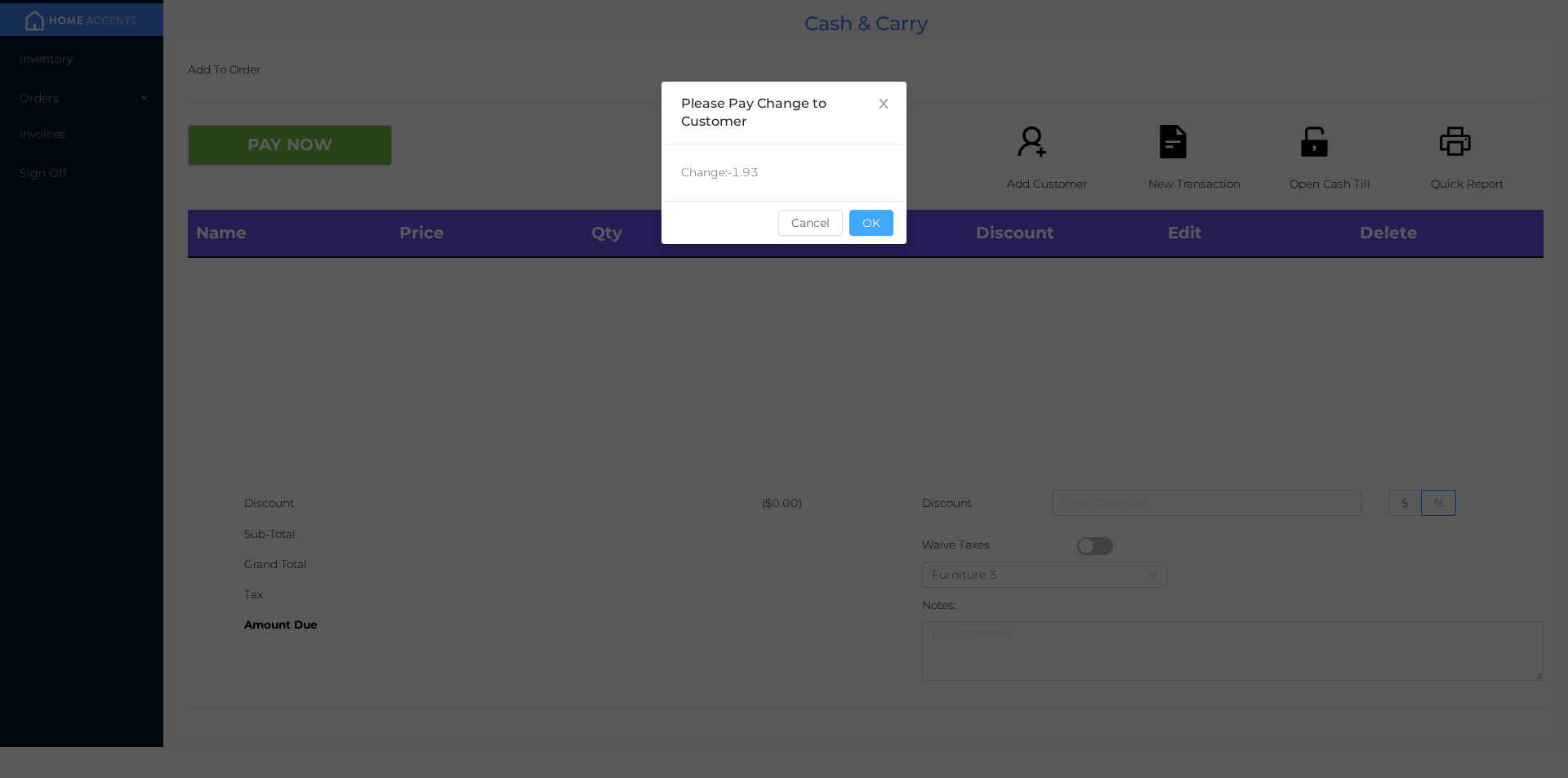
click at [876, 230] on button "OK" at bounding box center [871, 223] width 44 height 26
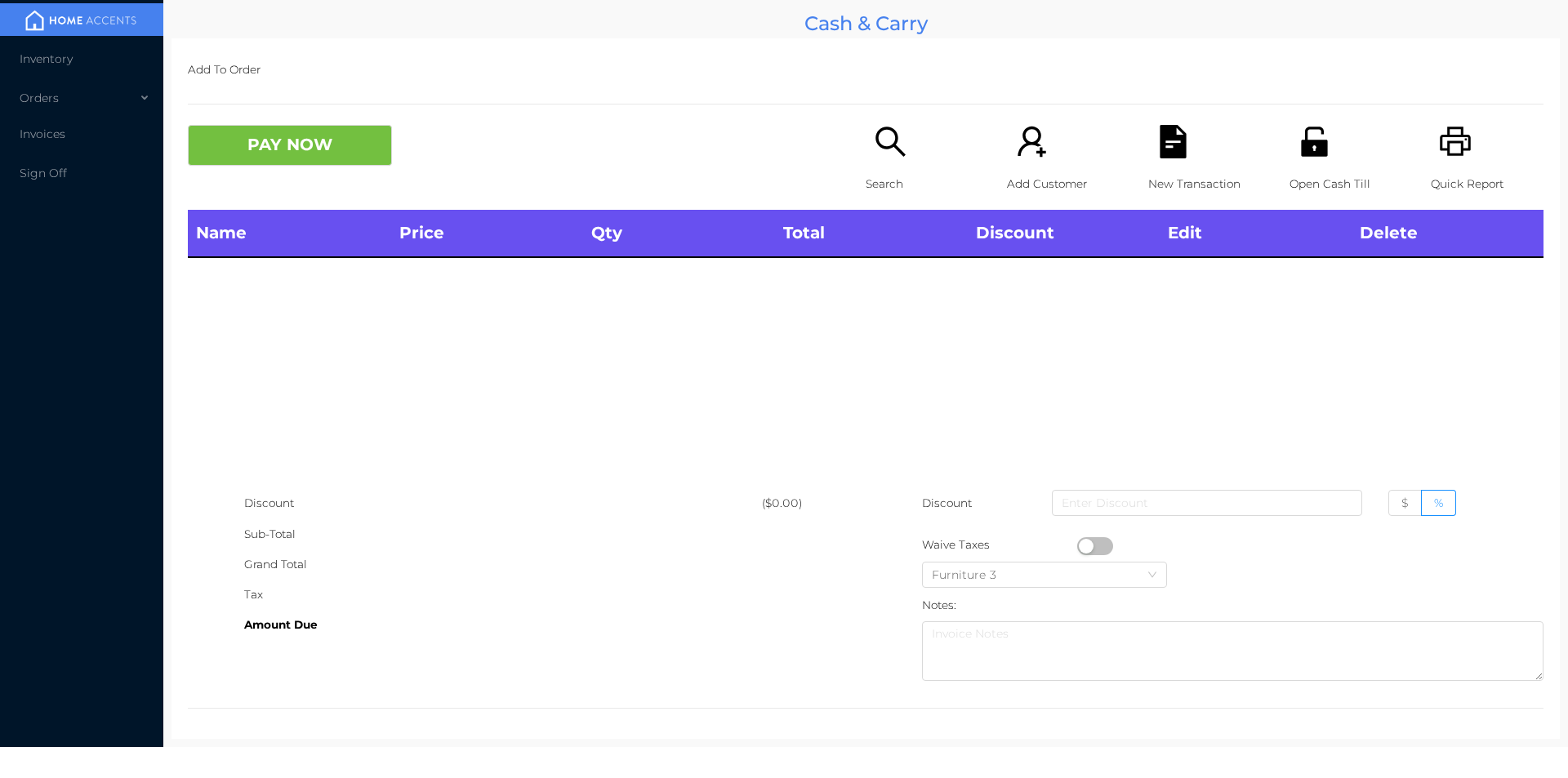
click at [1306, 143] on icon "icon: unlock" at bounding box center [1314, 141] width 26 height 29
click at [1461, 141] on div "Quick Report" at bounding box center [1487, 168] width 113 height 85
click at [1304, 147] on icon "icon: unlock" at bounding box center [1314, 142] width 34 height 34
